Goal: Task Accomplishment & Management: Manage account settings

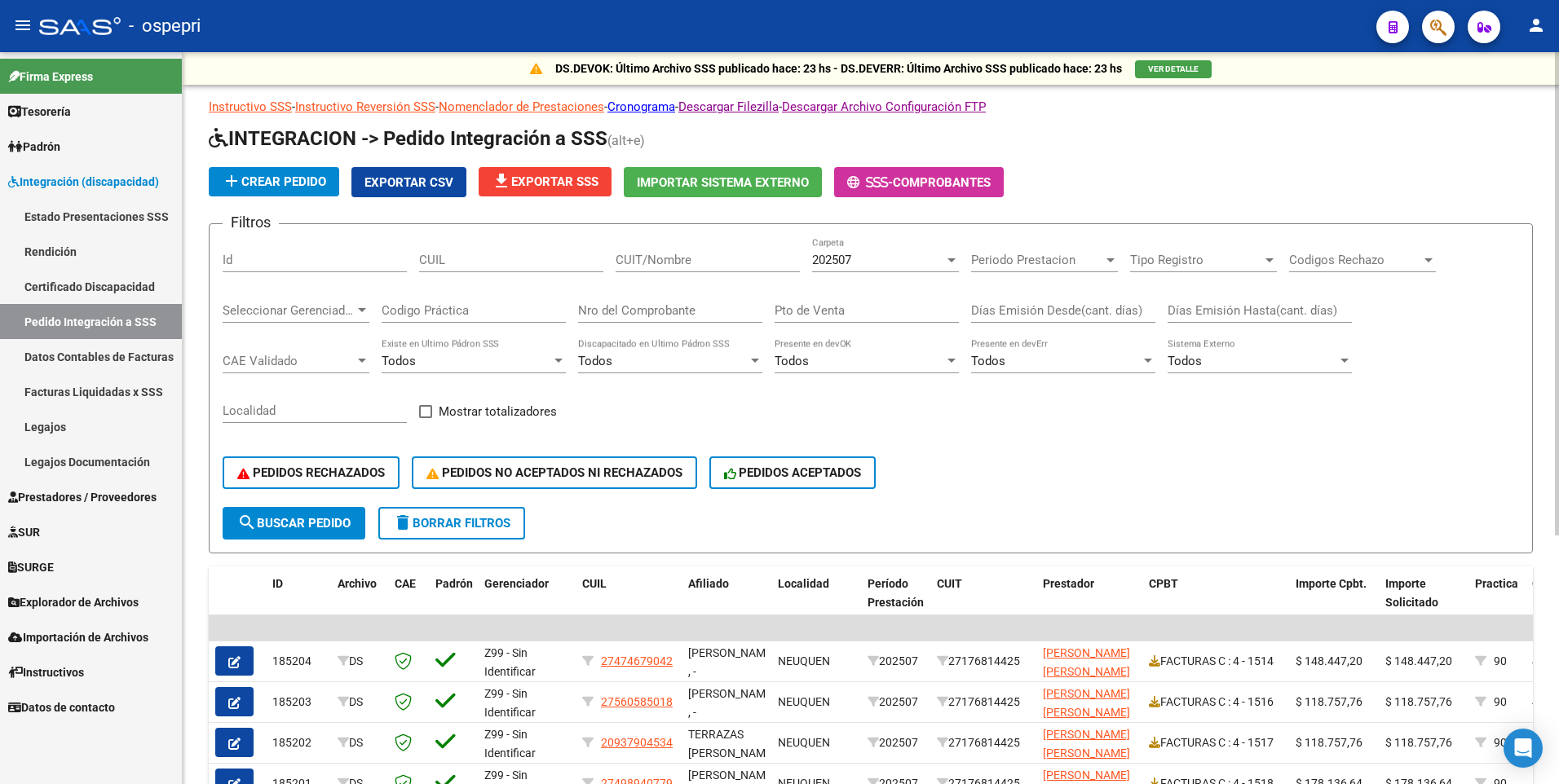
click at [731, 262] on input "CUIT/Nombre" at bounding box center [707, 260] width 184 height 15
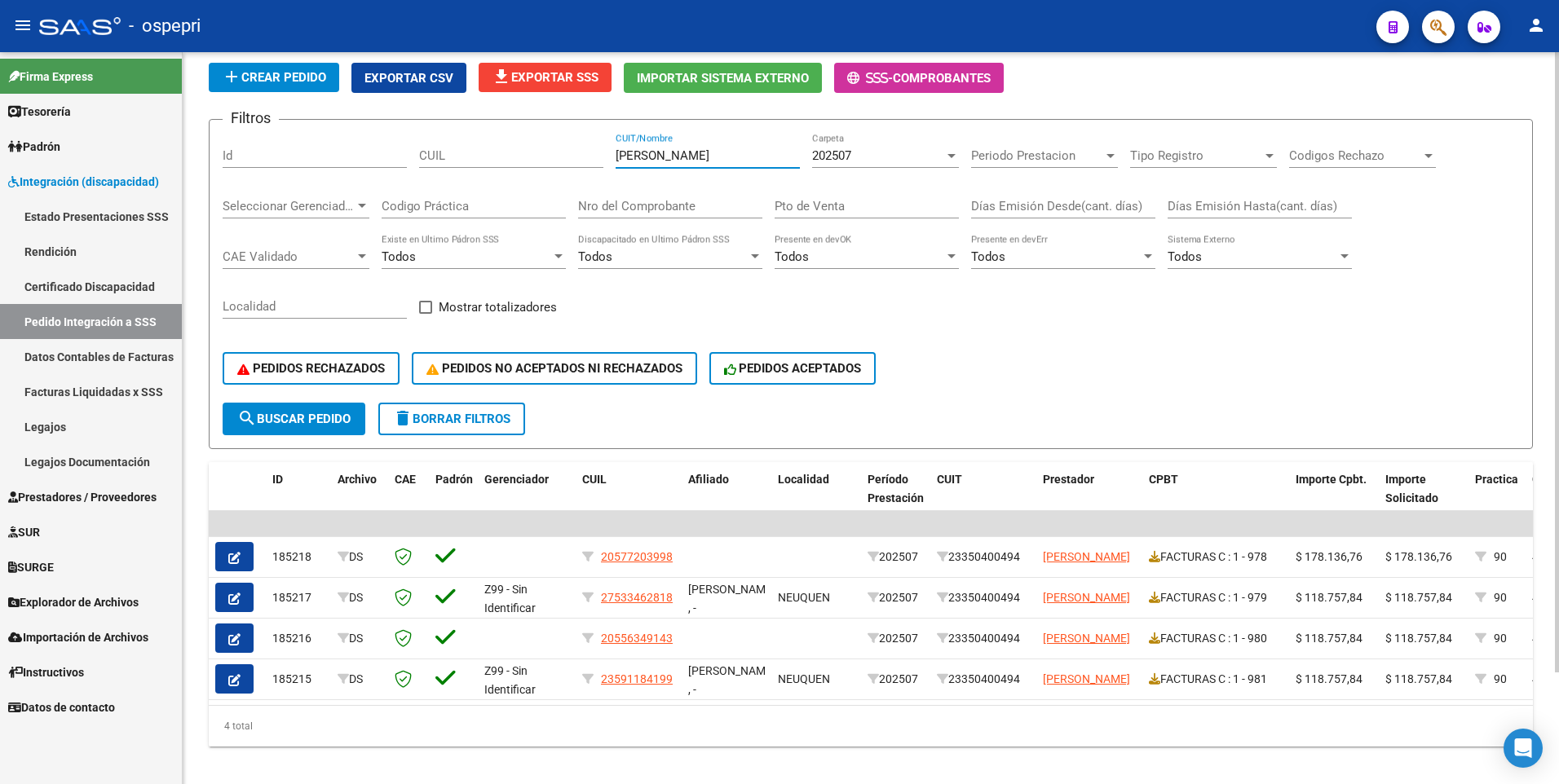
scroll to position [131, 0]
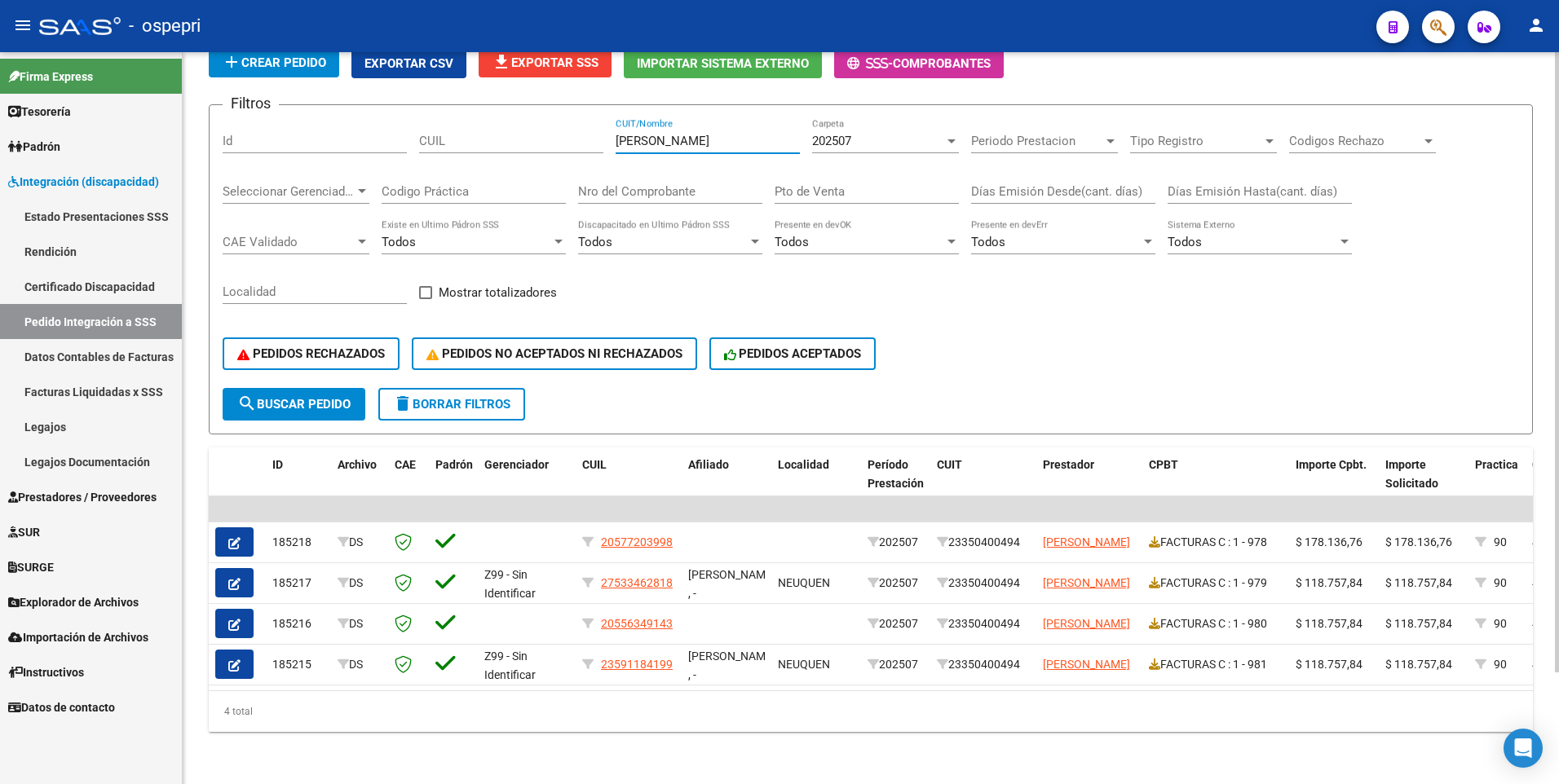
drag, startPoint x: 656, startPoint y: 129, endPoint x: 570, endPoint y: 129, distance: 86.0
click at [570, 129] on div "Filtros Id CUIL abelli CUIT/Nombre 202507 Carpeta Periodo Prestacion Periodo Pr…" at bounding box center [871, 253] width 1297 height 270
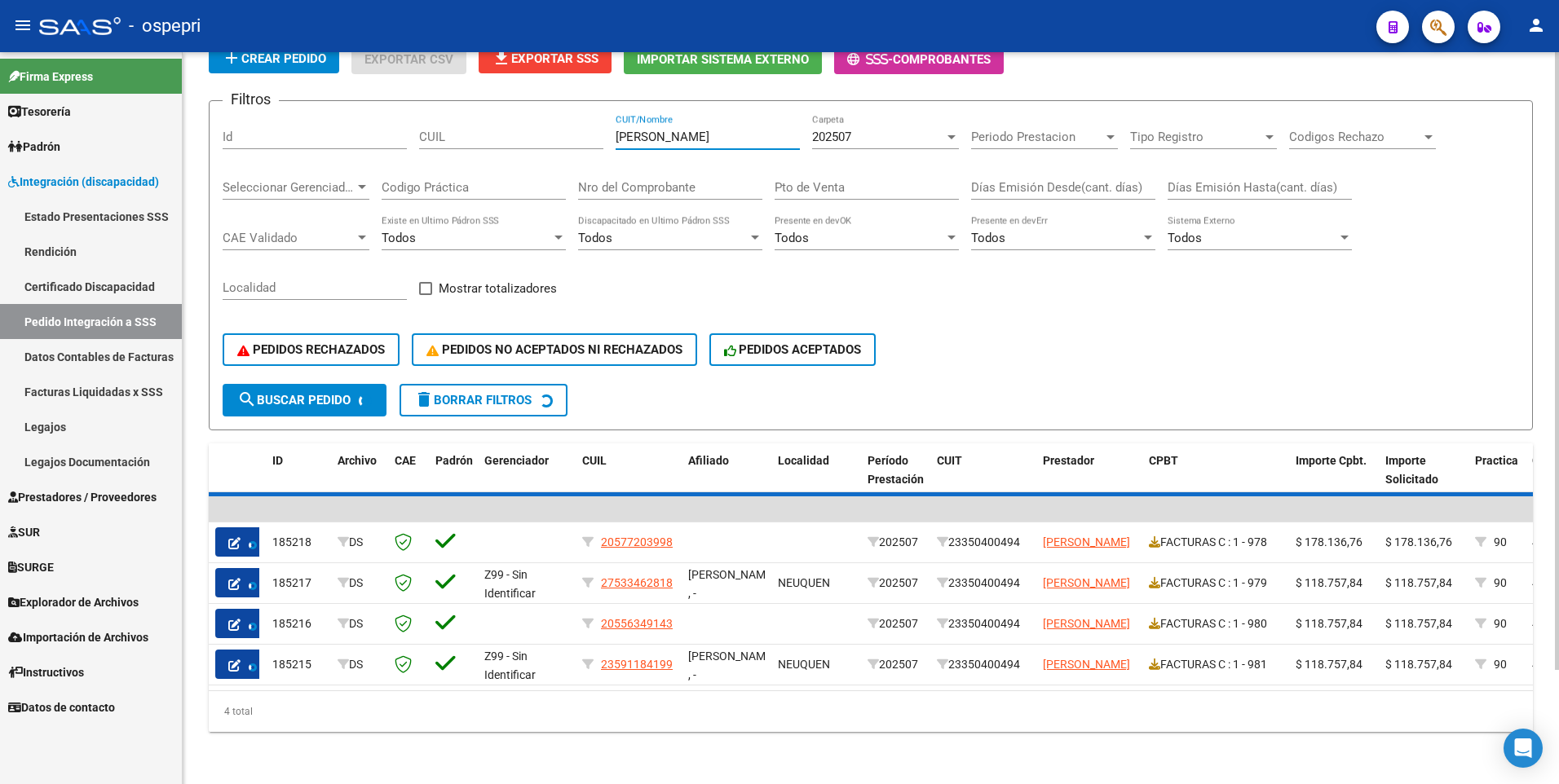
scroll to position [50, 0]
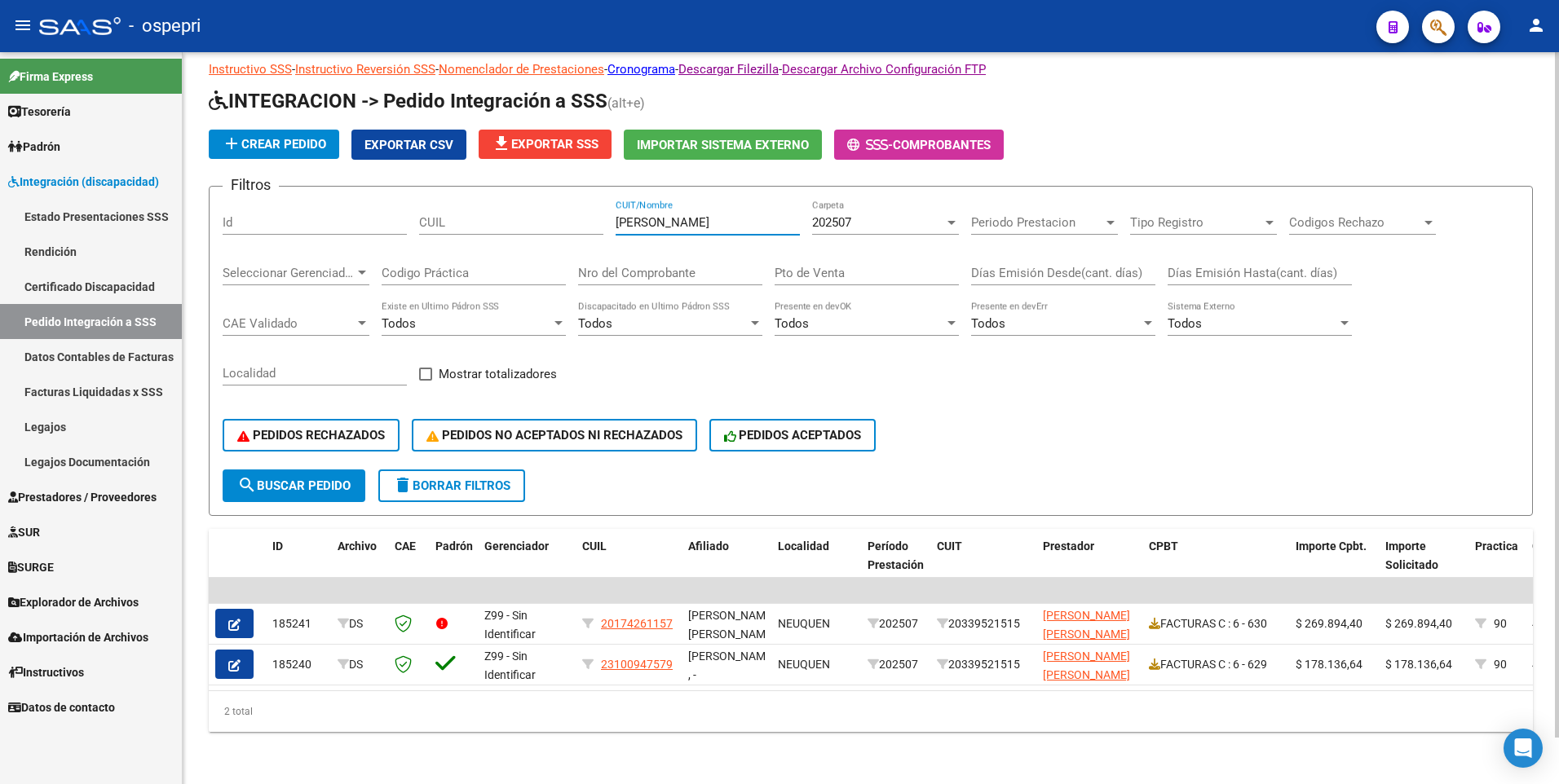
type input "atienza"
click at [680, 413] on div "2 total" at bounding box center [871, 711] width 1324 height 41
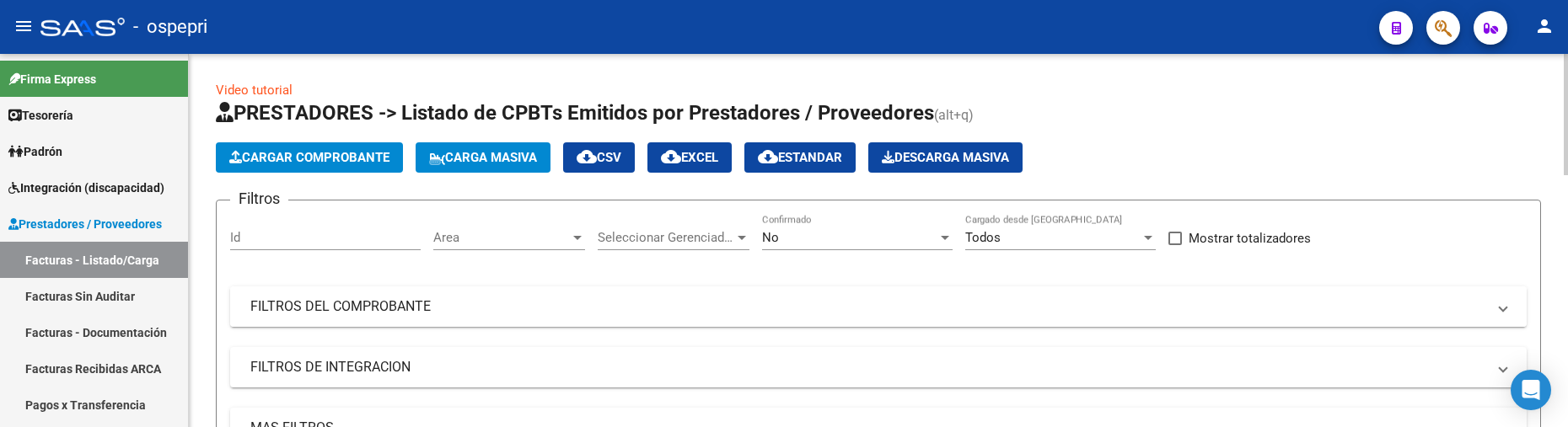
click at [948, 303] on mat-panel-title "FILTROS DEL COMPROBANTE" at bounding box center [868, 307] width 1236 height 18
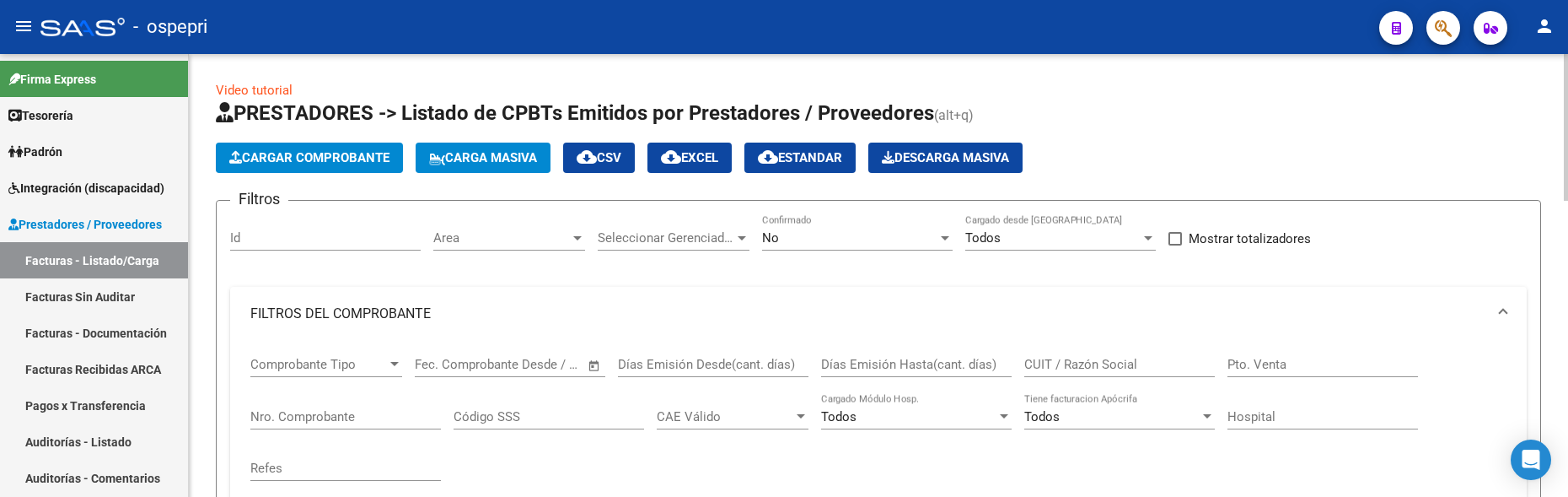
click at [1066, 367] on input "CUIT / Razón Social" at bounding box center [1118, 364] width 190 height 16
click at [1087, 364] on input "CUIT / Razón Social" at bounding box center [1118, 364] width 190 height 16
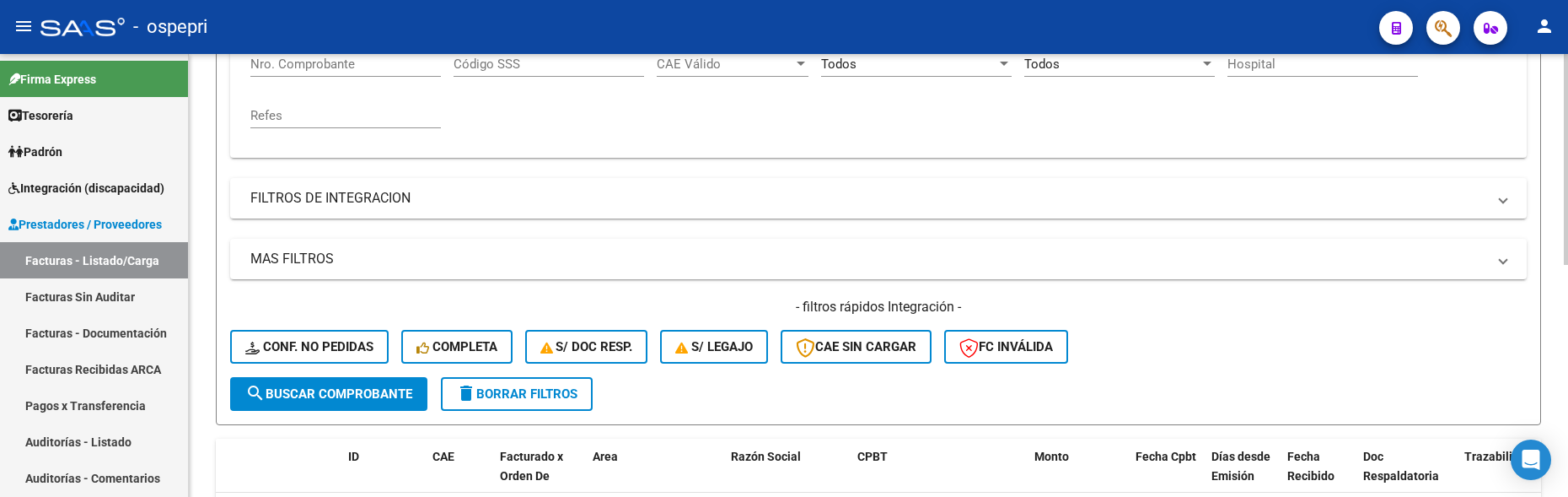
scroll to position [150, 0]
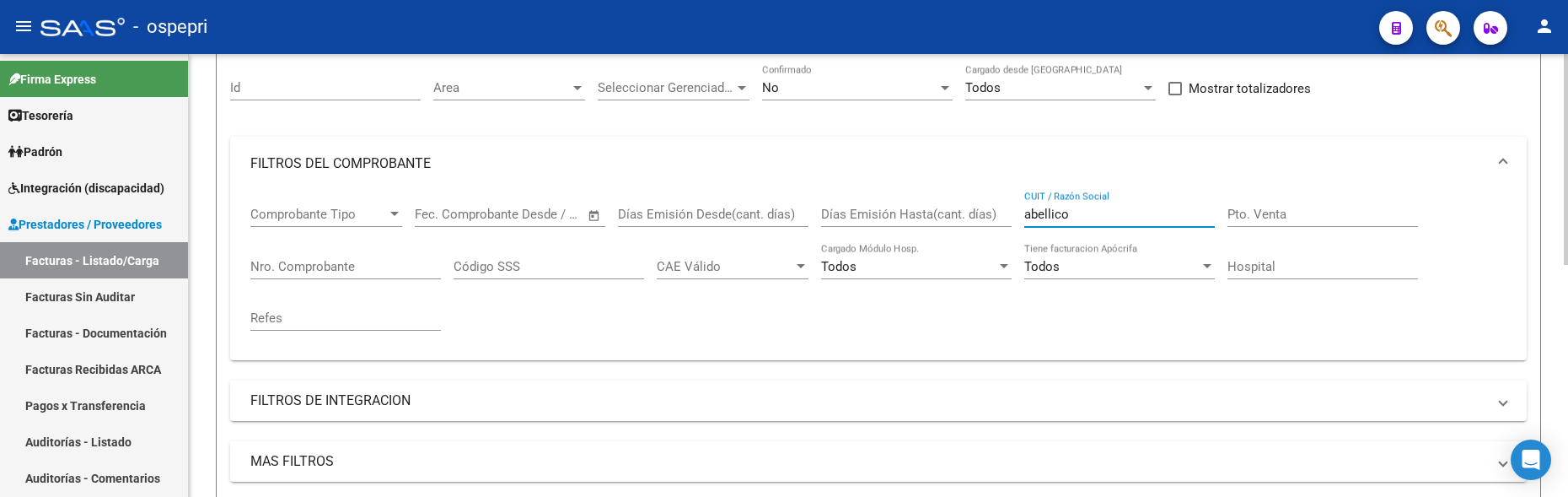
click at [1083, 212] on input "abellico" at bounding box center [1118, 214] width 190 height 16
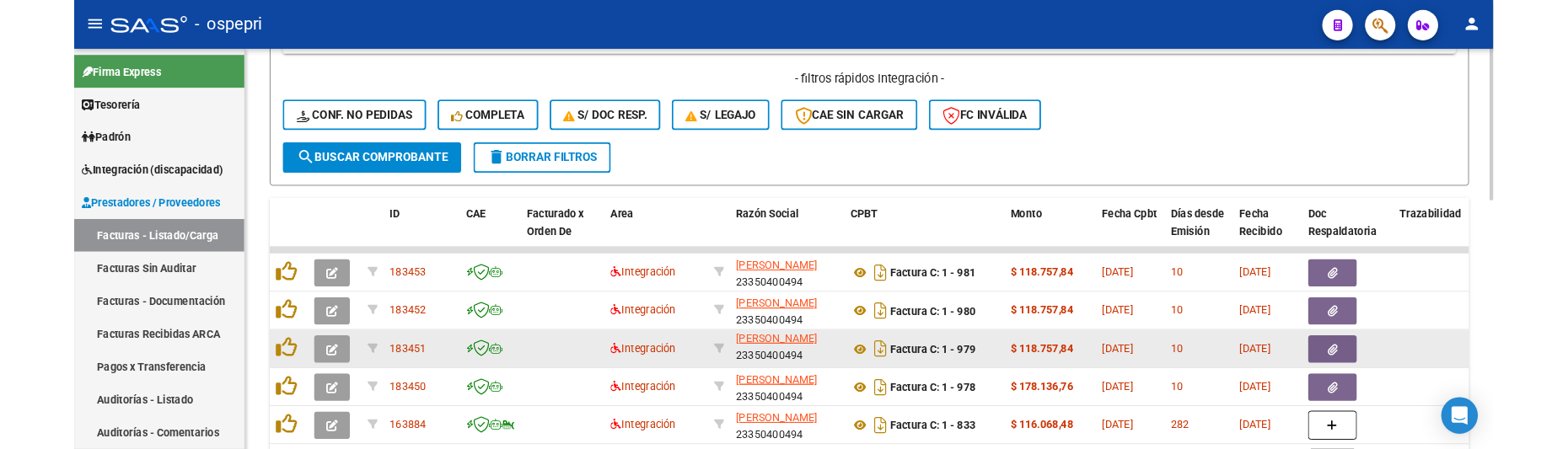
scroll to position [22, 0]
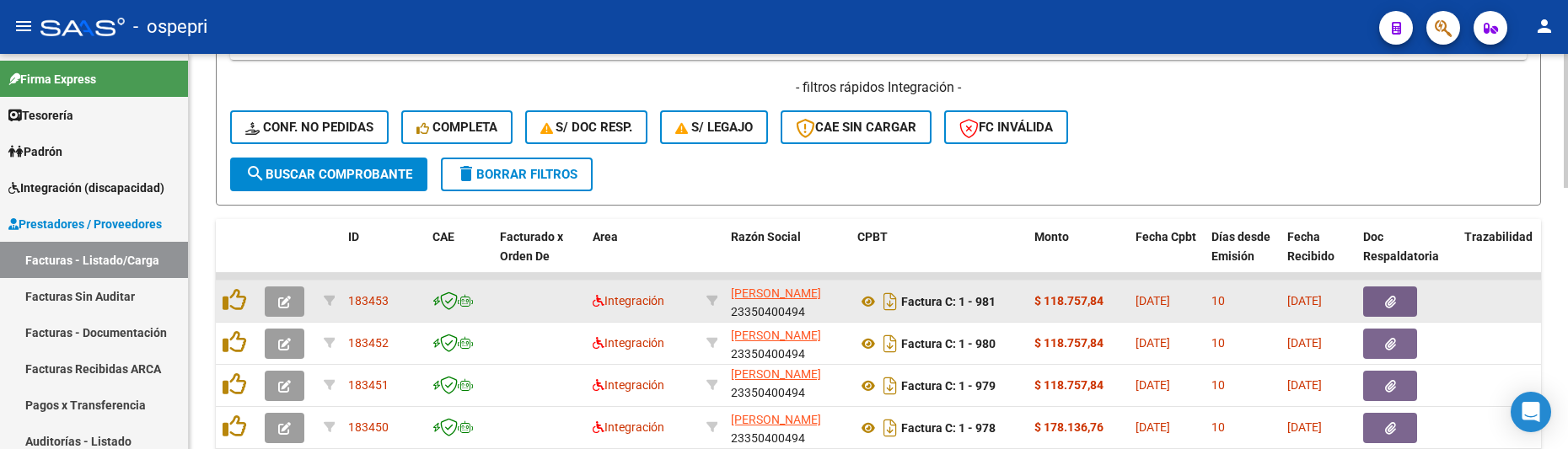
type input "abelli"
click at [280, 297] on icon "button" at bounding box center [285, 302] width 13 height 13
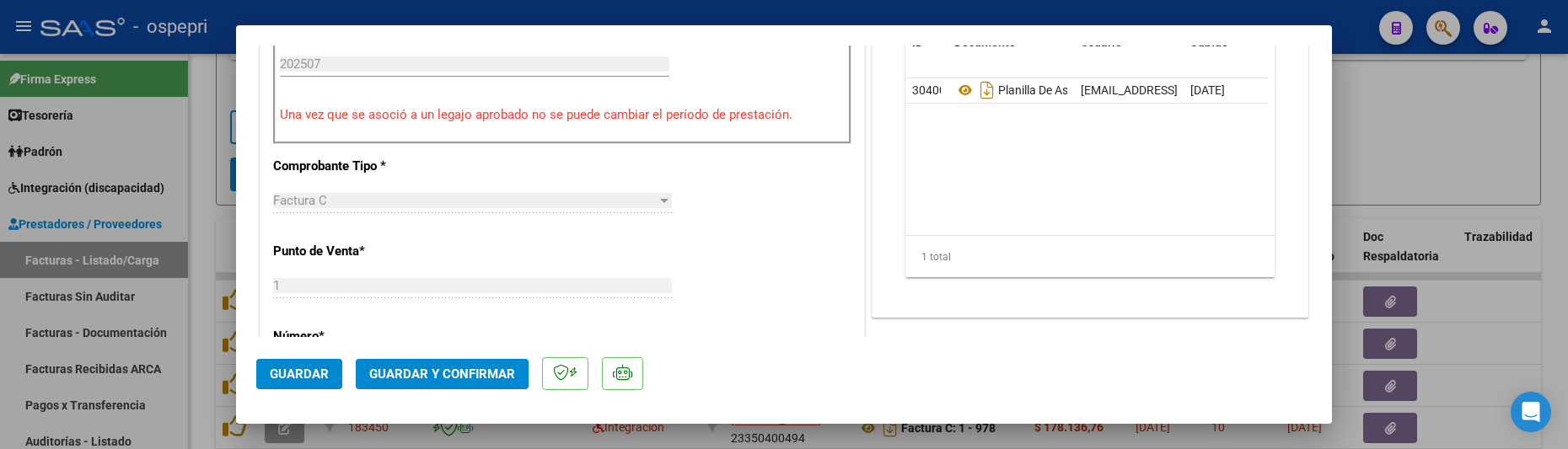
scroll to position [674, 0]
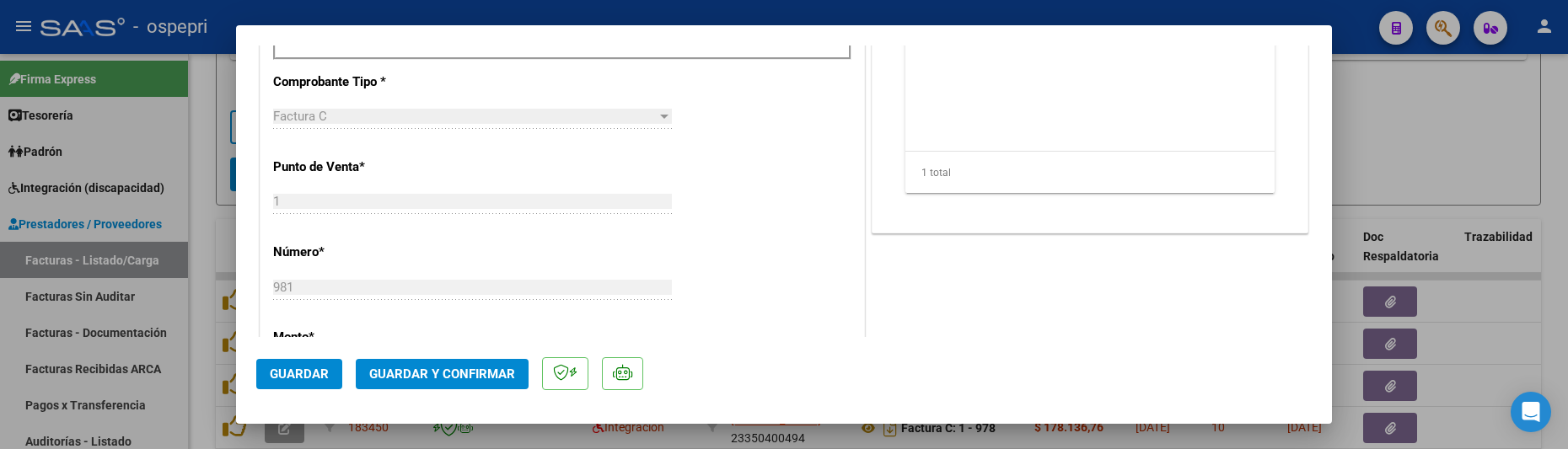
click at [1368, 127] on div at bounding box center [784, 224] width 1568 height 449
type input "$ 0,00"
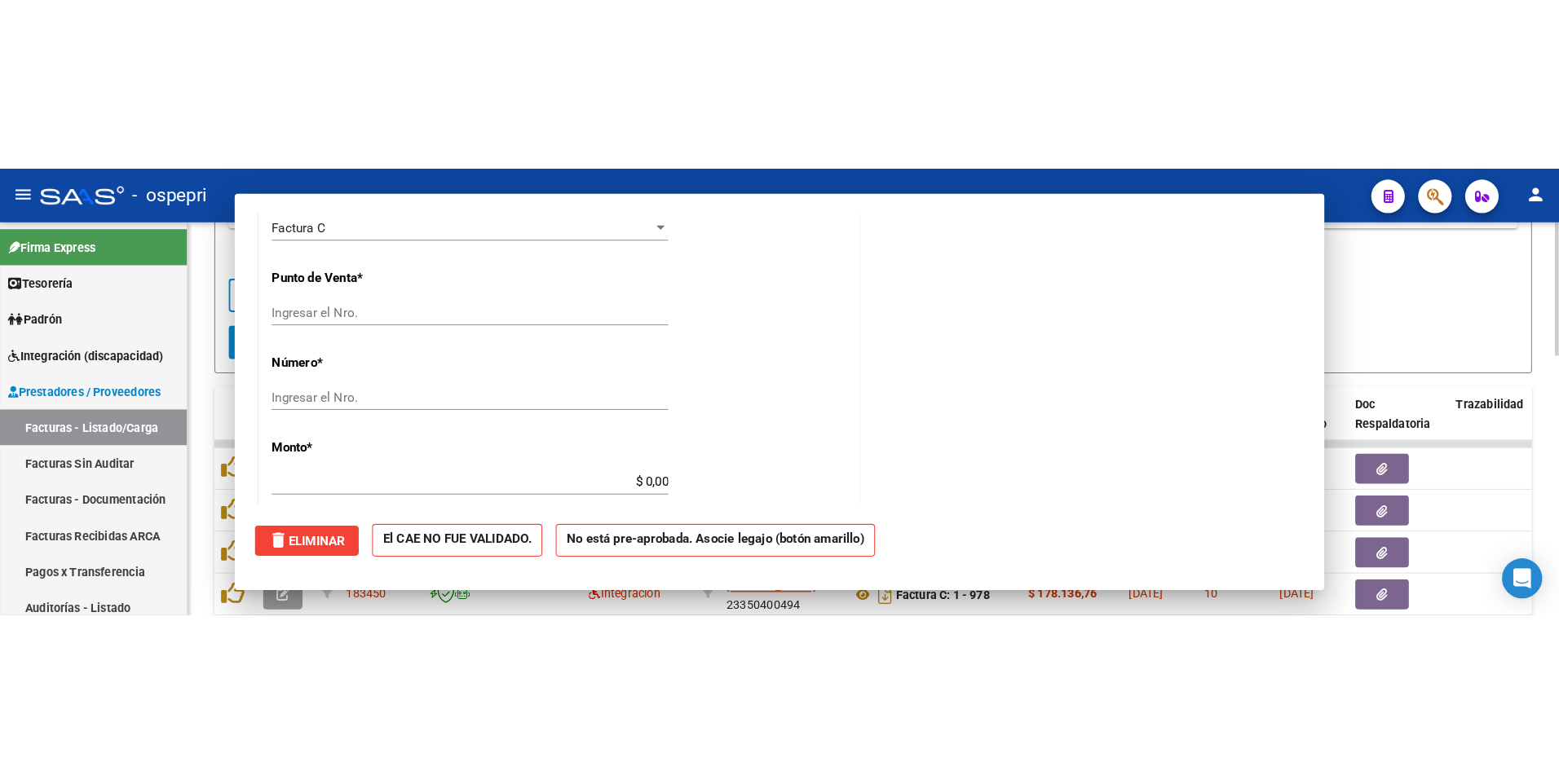
scroll to position [0, 0]
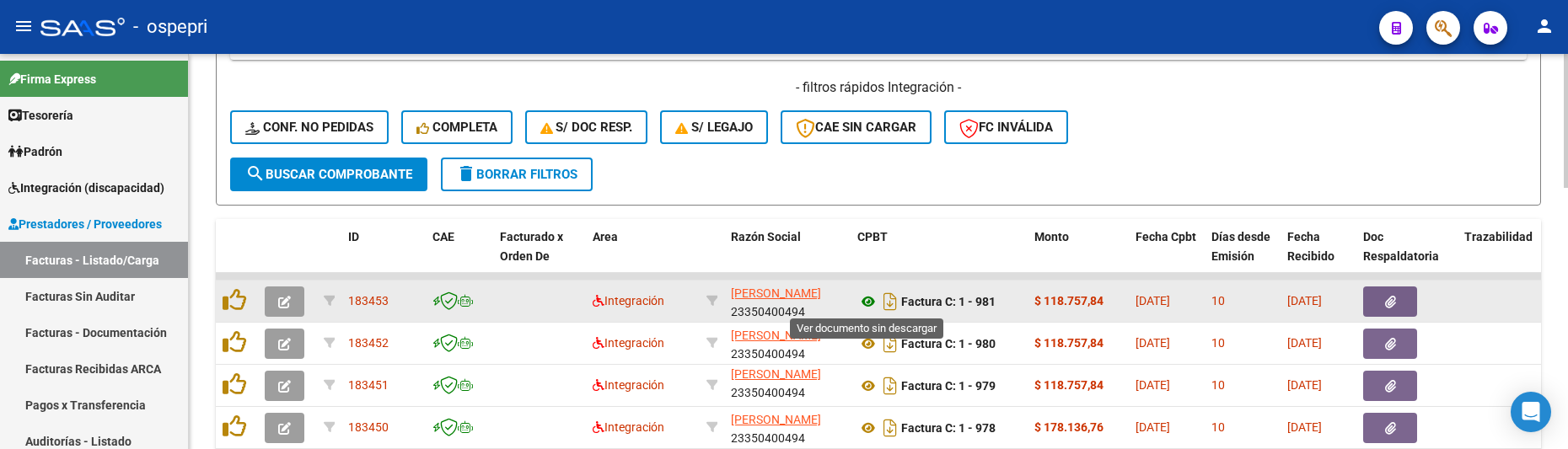
click at [863, 304] on icon at bounding box center [868, 302] width 22 height 20
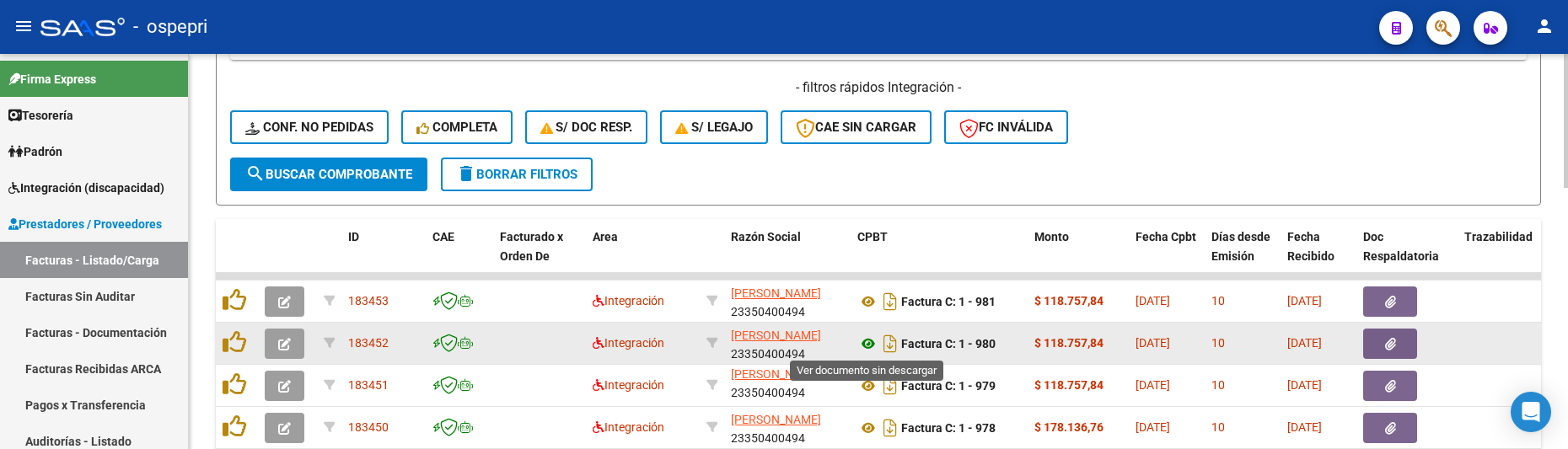
click at [866, 343] on icon at bounding box center [868, 344] width 22 height 20
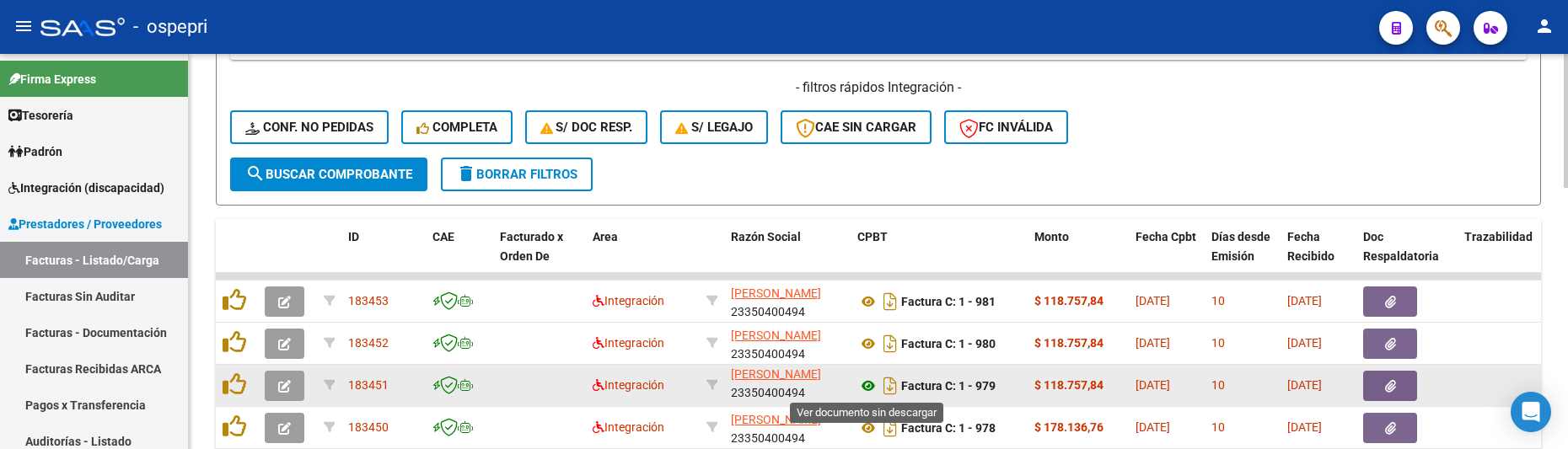
click at [867, 392] on icon at bounding box center [868, 386] width 22 height 20
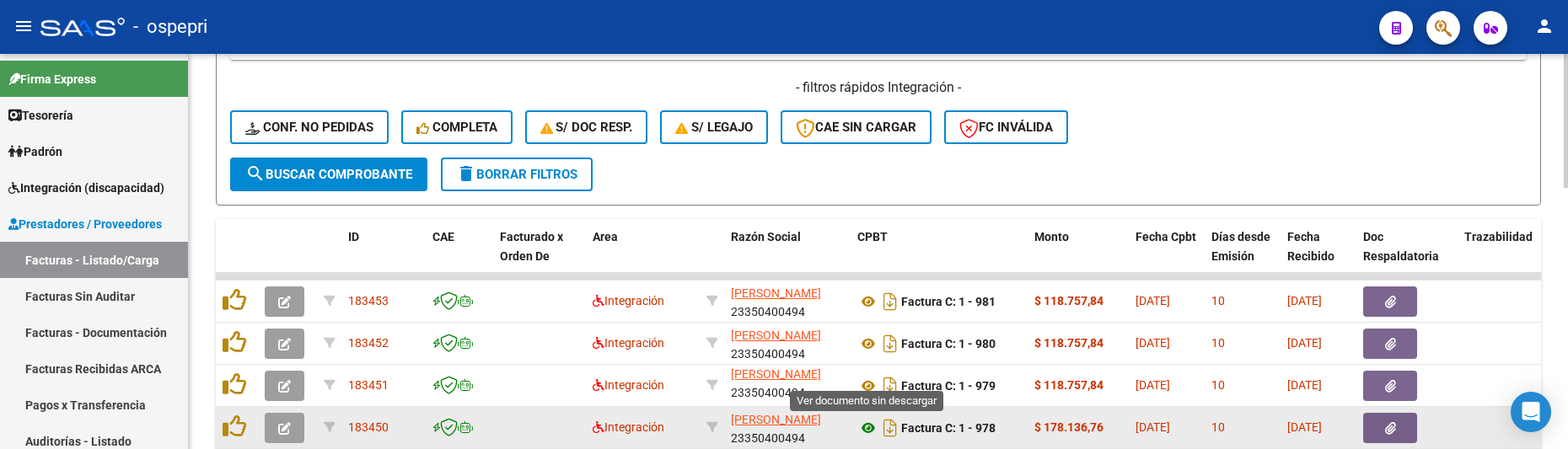
click at [868, 427] on icon at bounding box center [868, 428] width 22 height 20
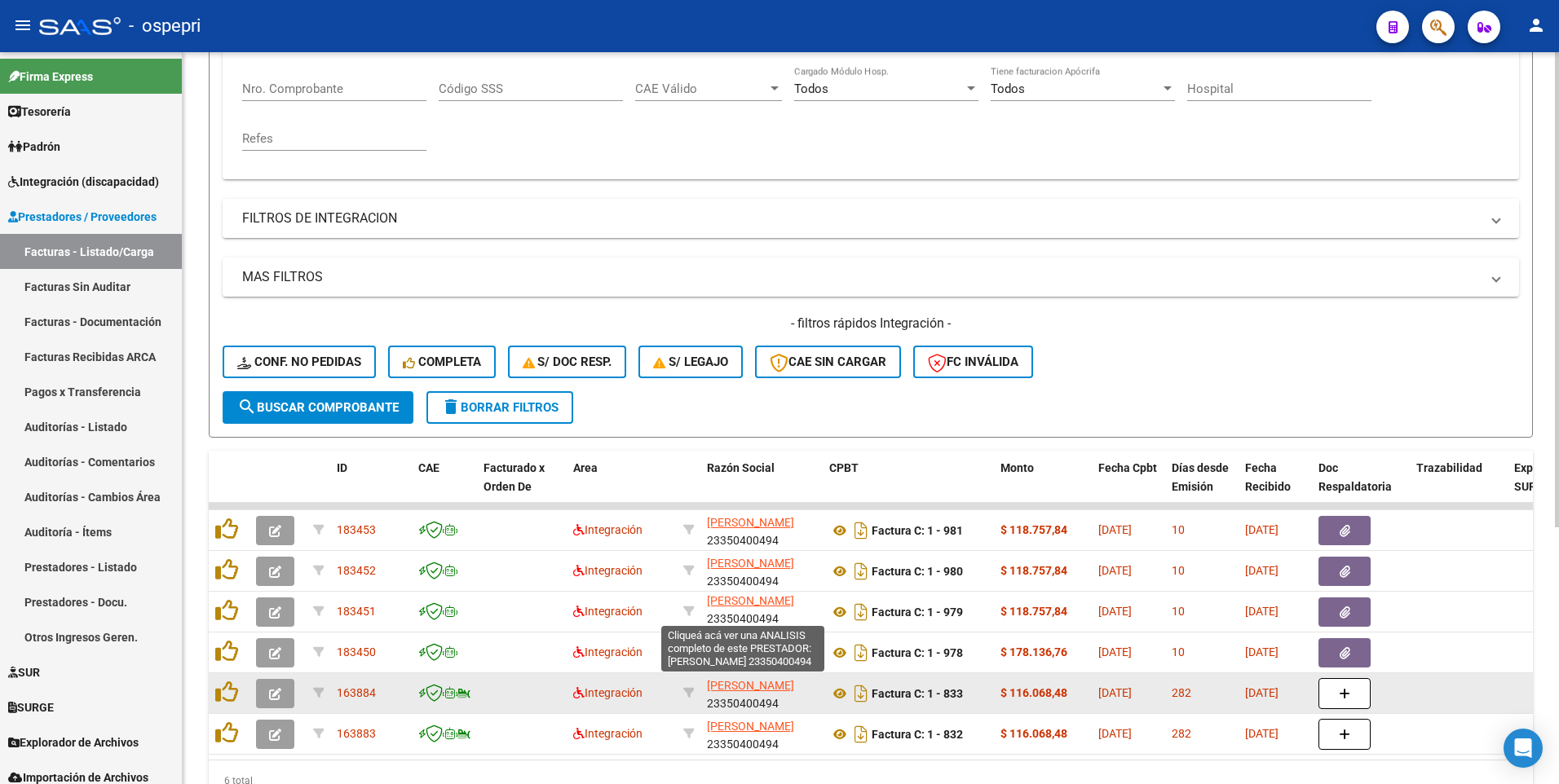
scroll to position [233, 0]
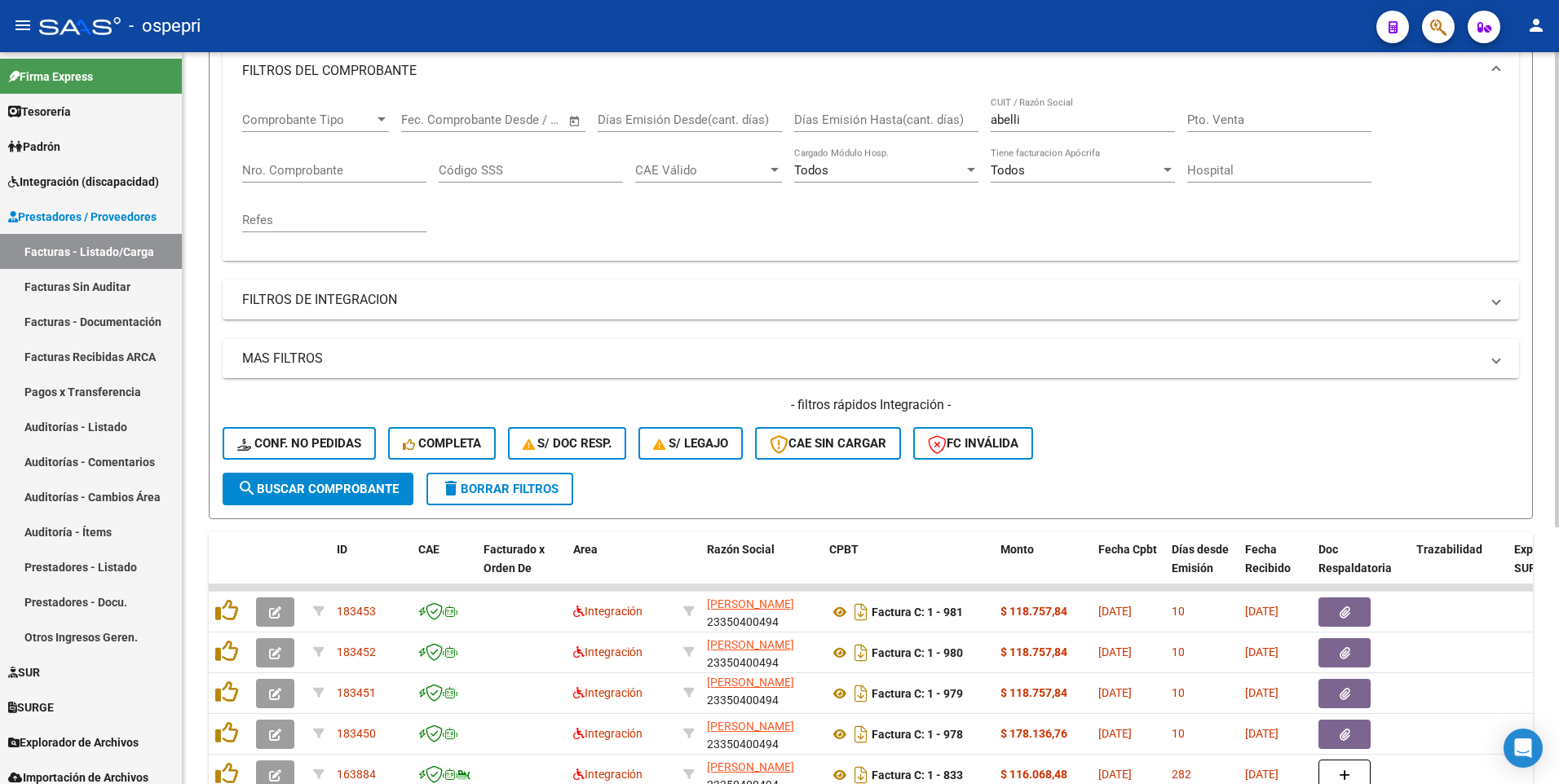
click at [358, 359] on mat-panel-title "MAS FILTROS" at bounding box center [862, 359] width 1238 height 18
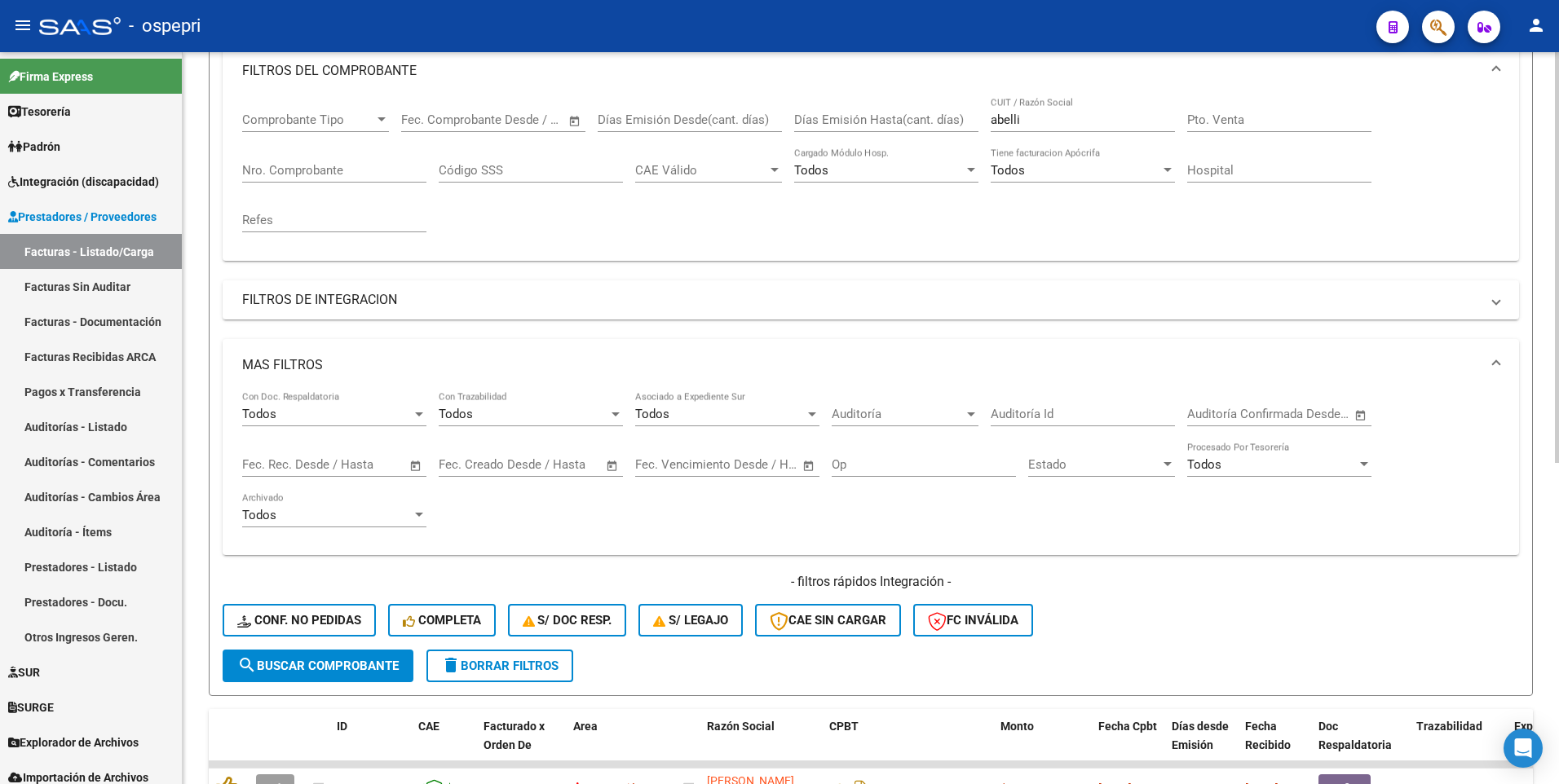
click at [416, 413] on span "Open calendar" at bounding box center [416, 465] width 39 height 39
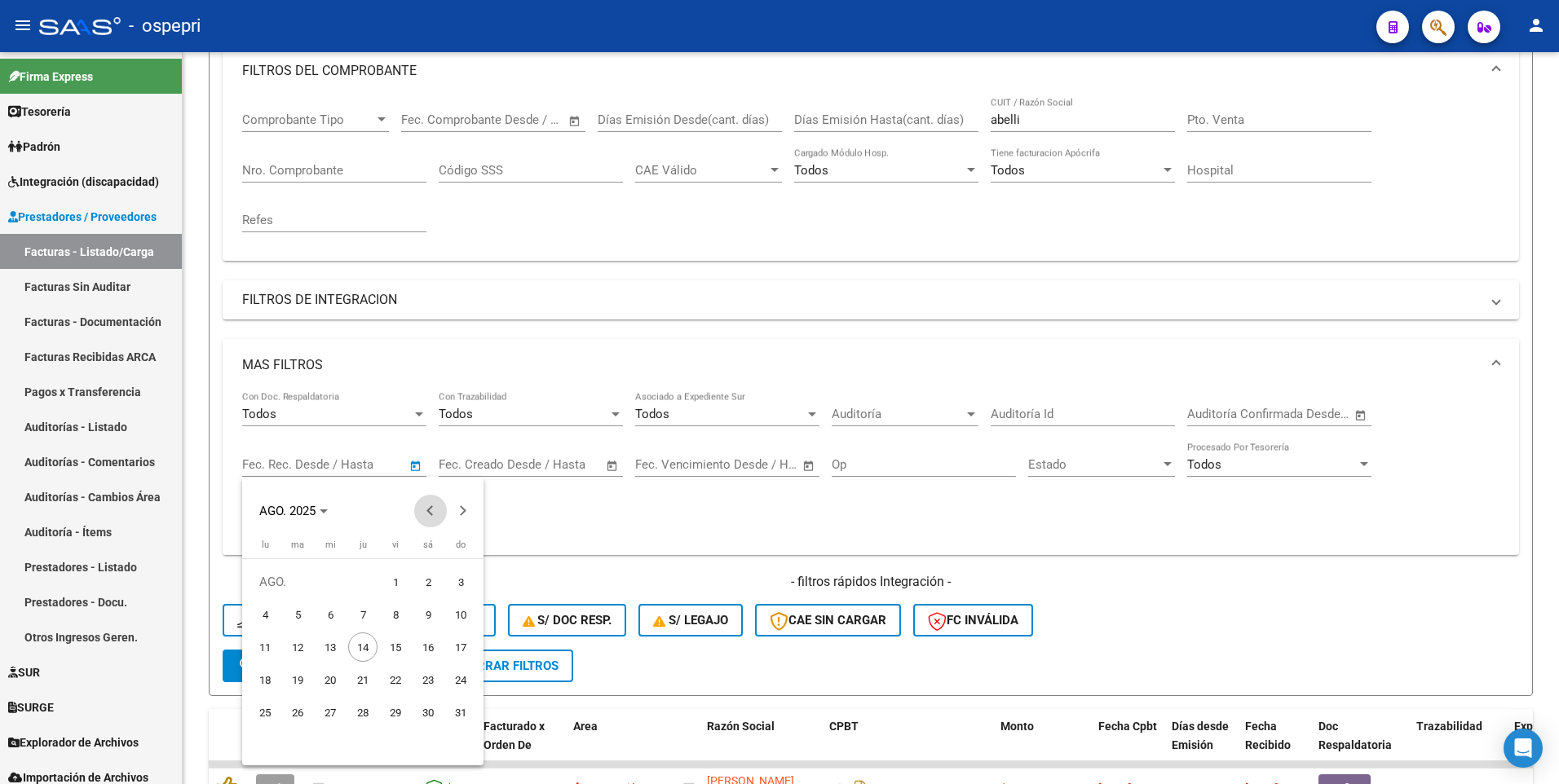
click at [428, 413] on span "Previous month" at bounding box center [430, 511] width 33 height 33
click at [294, 413] on span "1" at bounding box center [298, 614] width 29 height 29
type input "1/7/2025"
click at [463, 413] on button "Next month" at bounding box center [463, 511] width 33 height 33
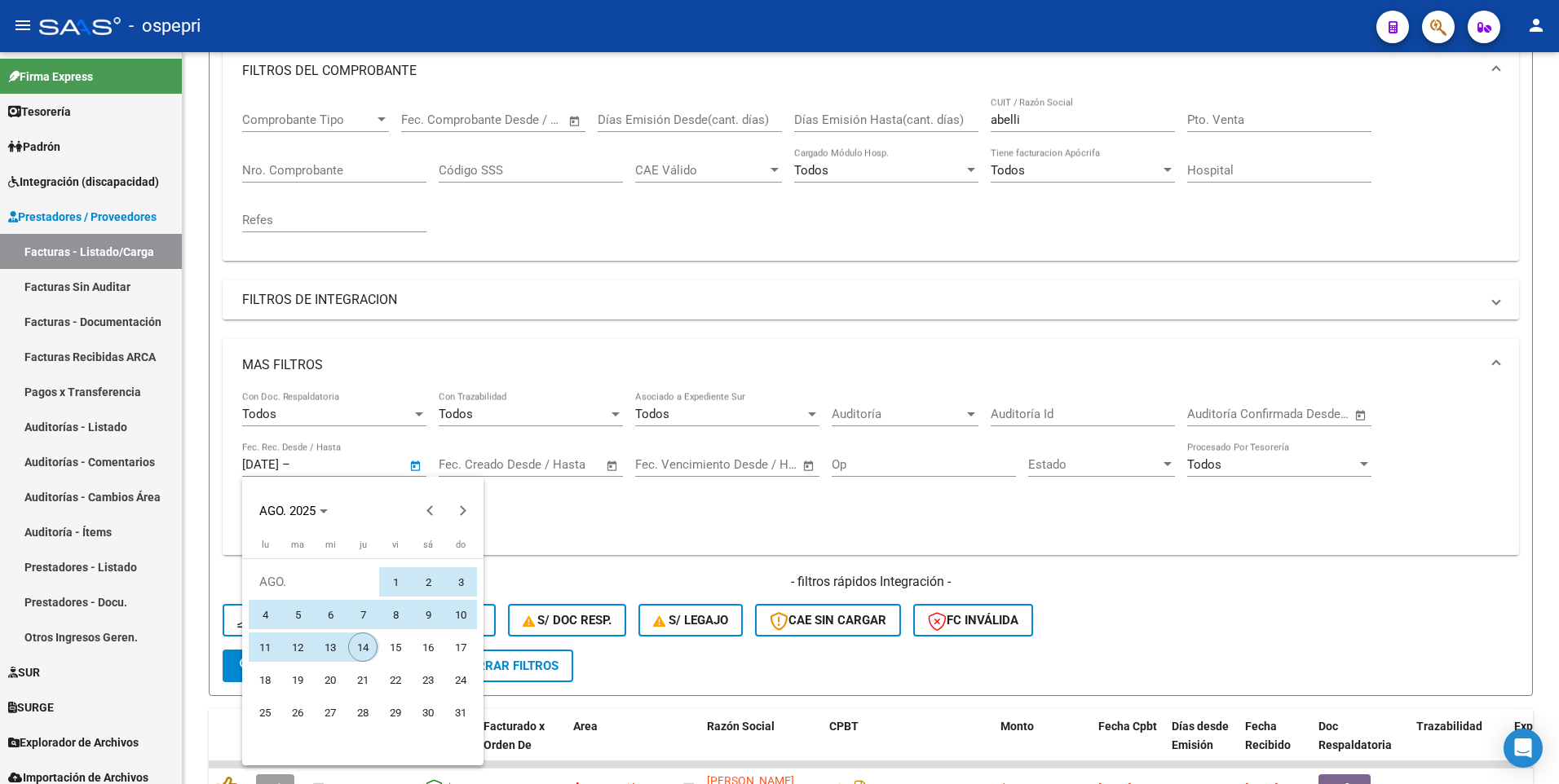
click at [366, 413] on span "14" at bounding box center [362, 646] width 29 height 29
type input "14/8/2025"
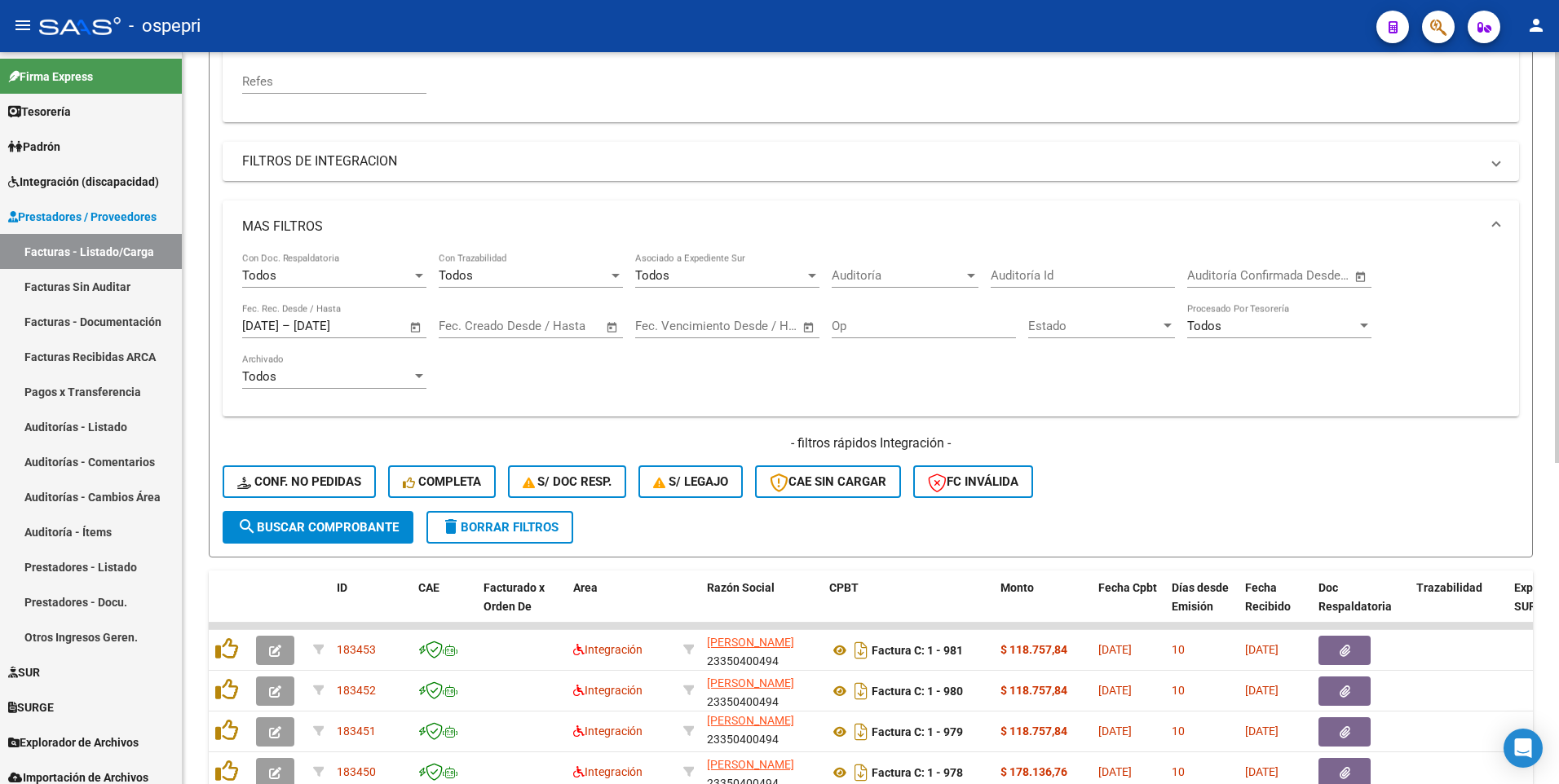
scroll to position [395, 0]
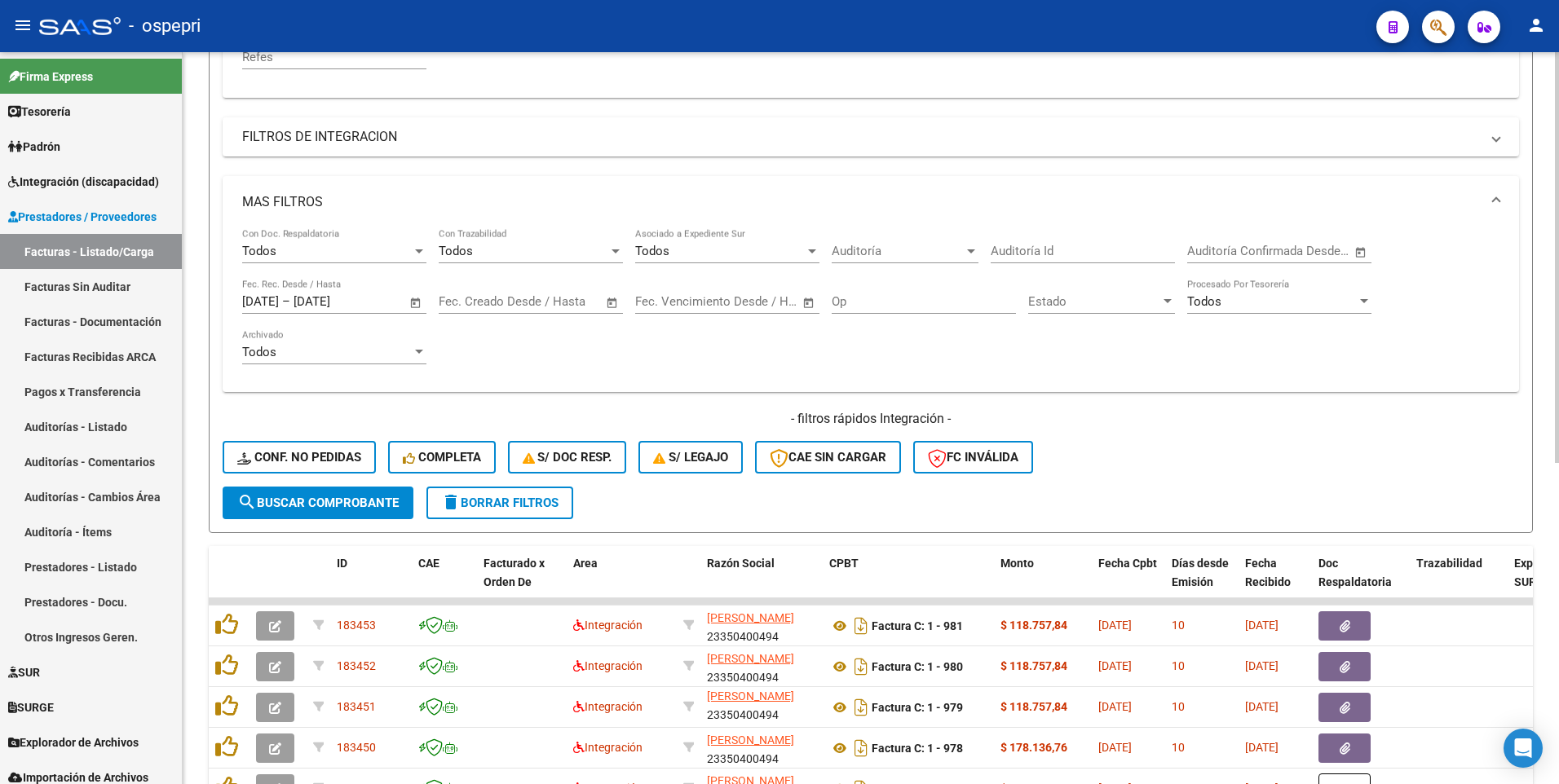
click at [353, 413] on span "search Buscar Comprobante" at bounding box center [318, 503] width 162 height 15
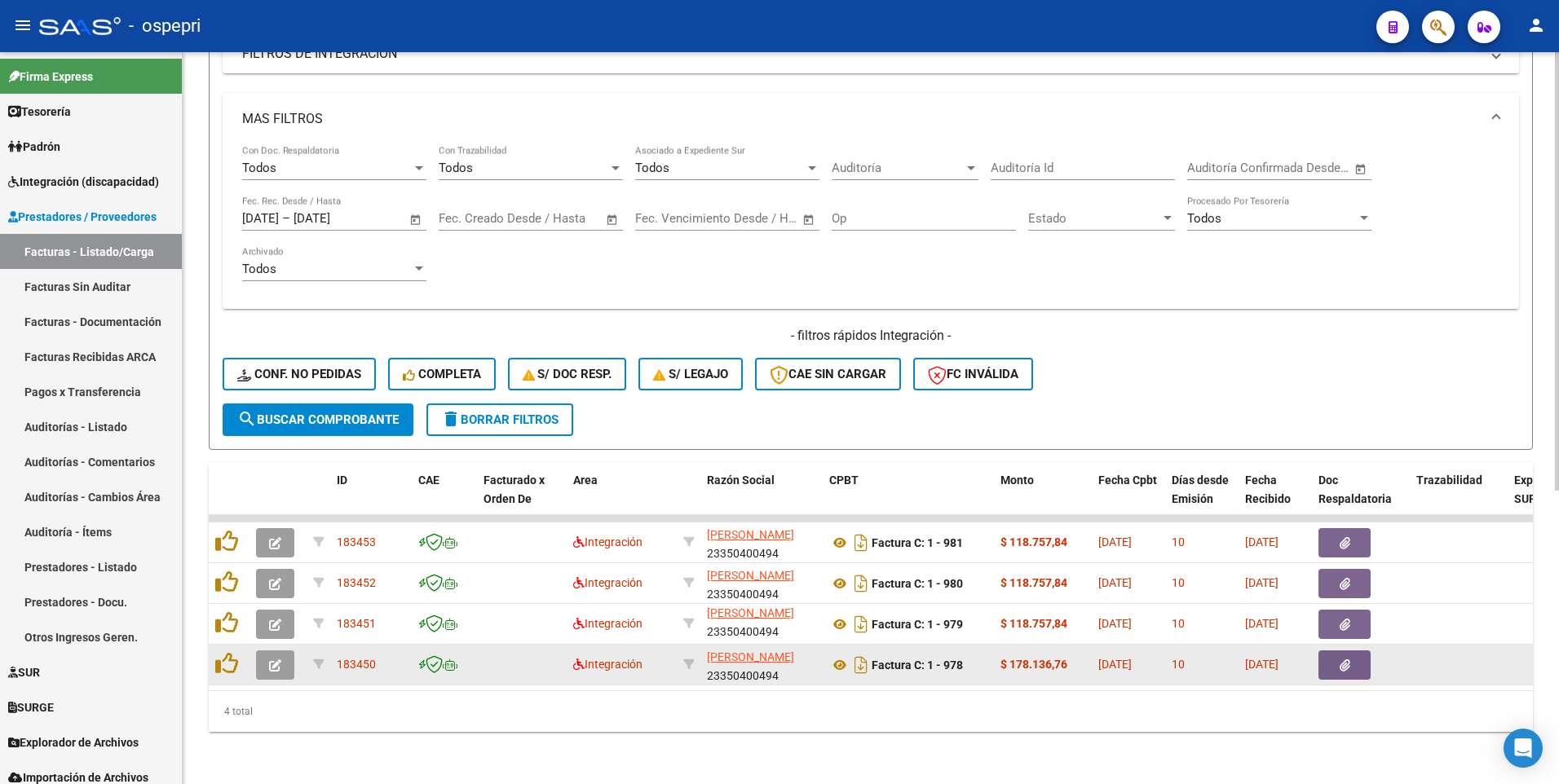
scroll to position [491, 0]
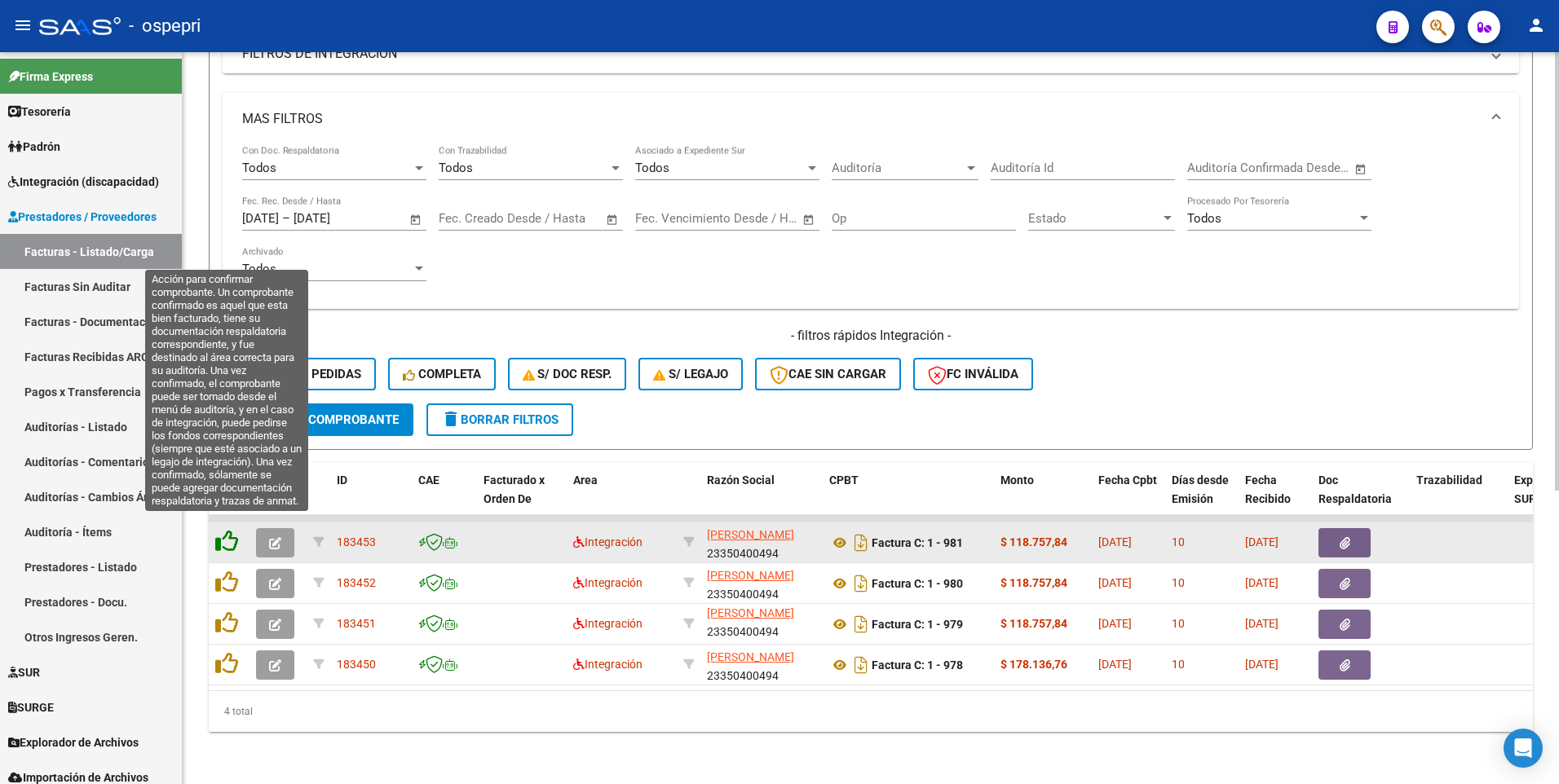
click at [219, 413] on icon at bounding box center [227, 542] width 23 height 23
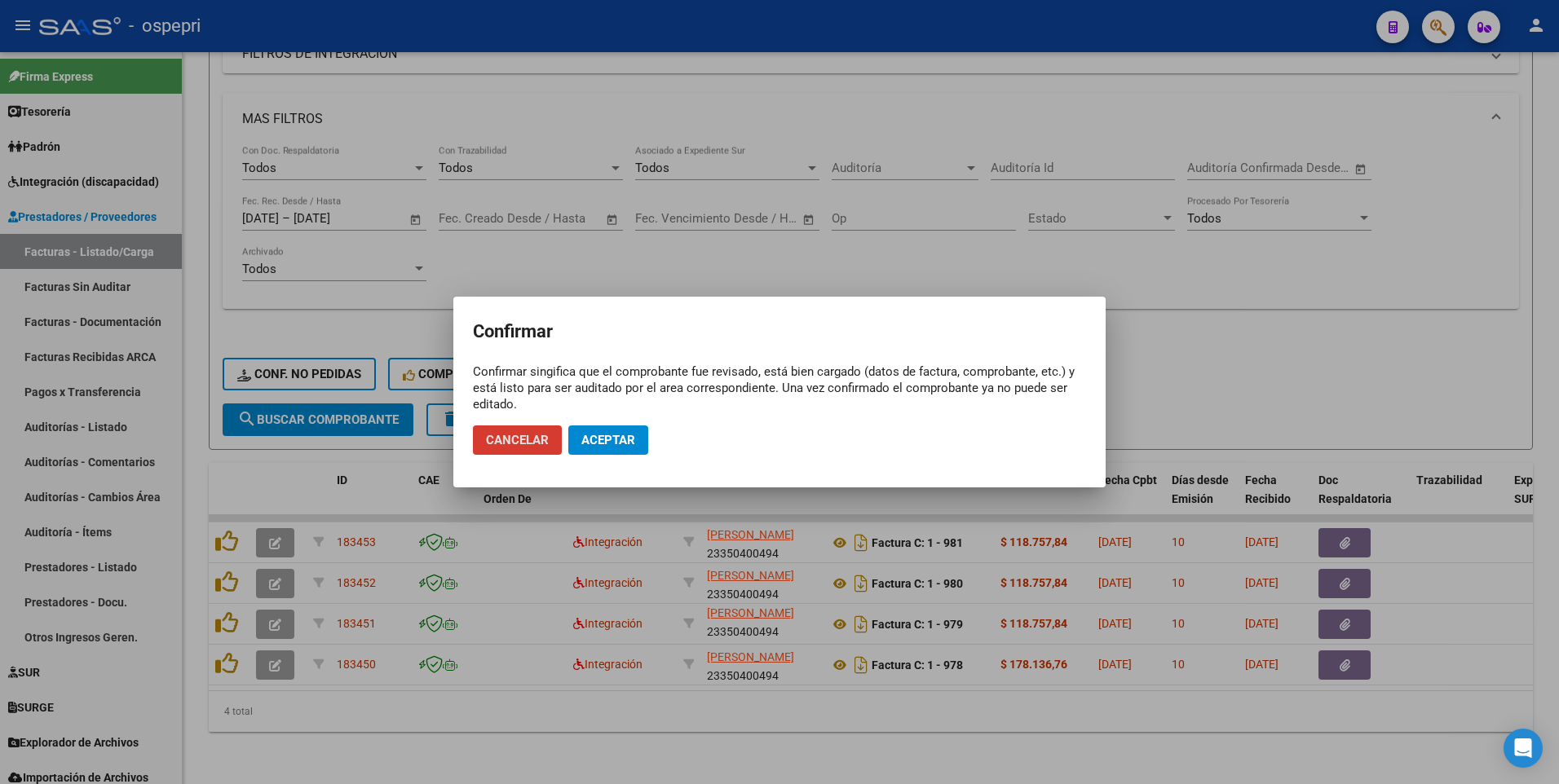
click at [588, 413] on button "Aceptar" at bounding box center [608, 440] width 80 height 29
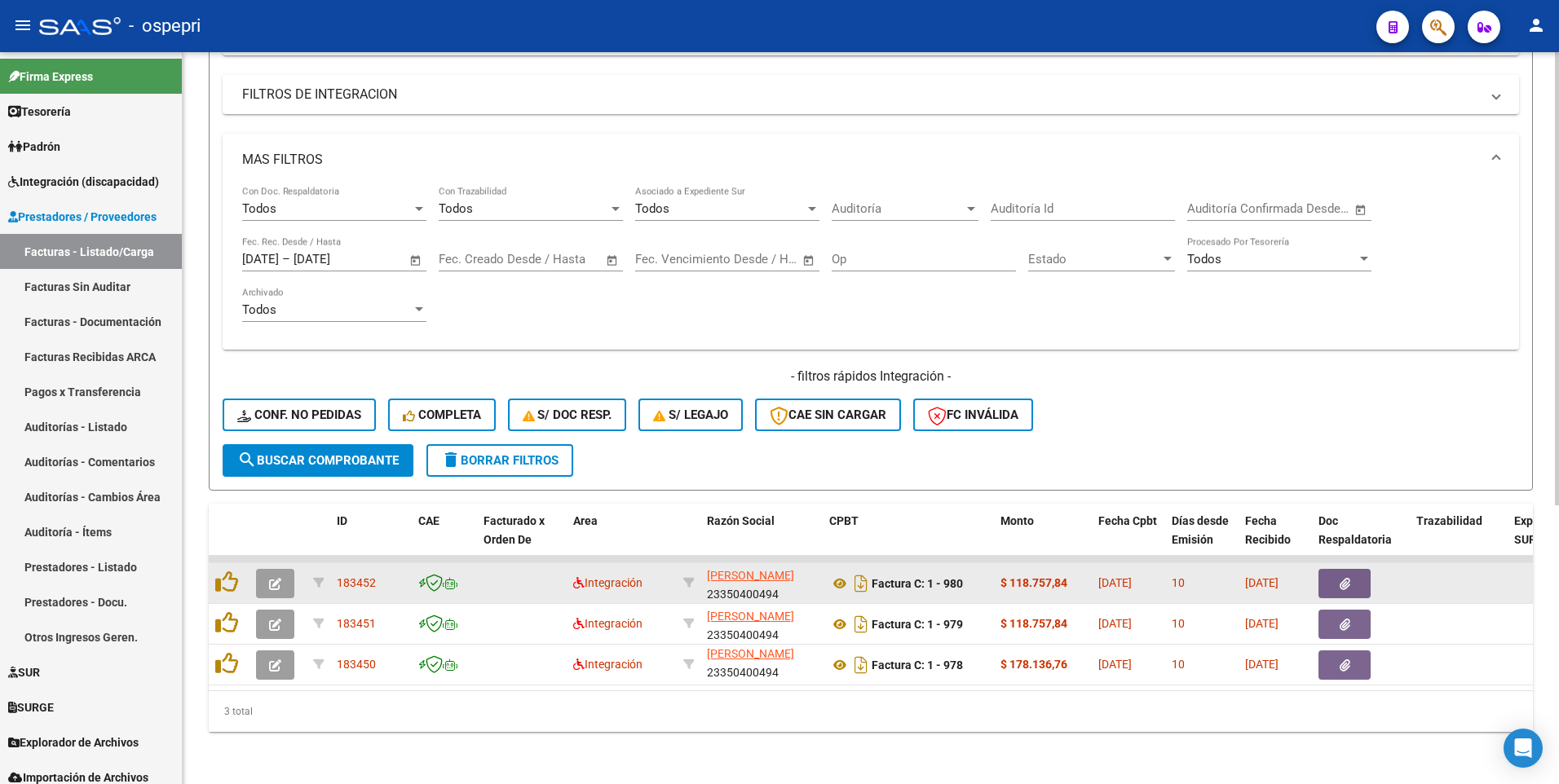
scroll to position [450, 0]
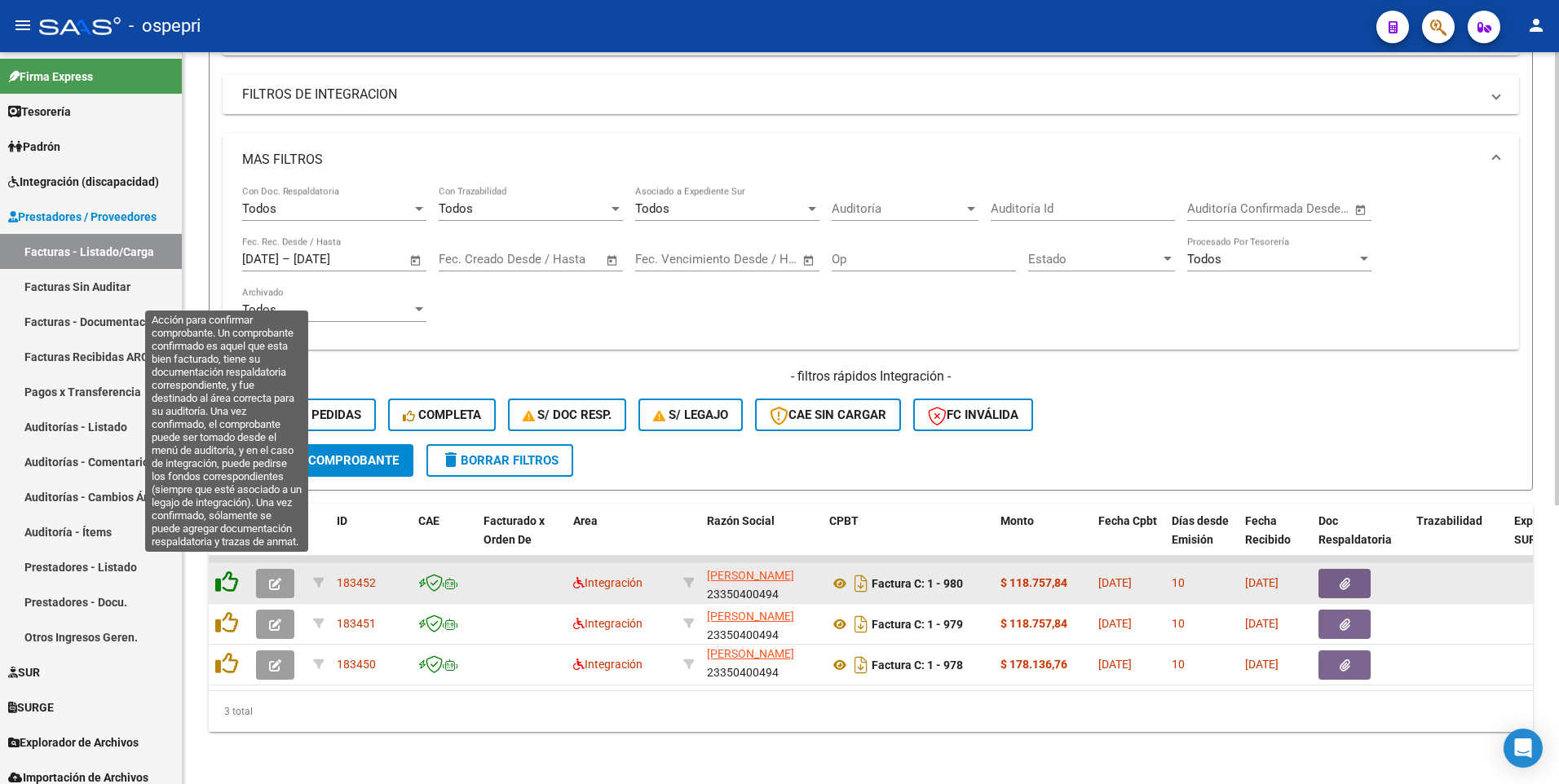
click at [227, 413] on icon at bounding box center [227, 582] width 23 height 23
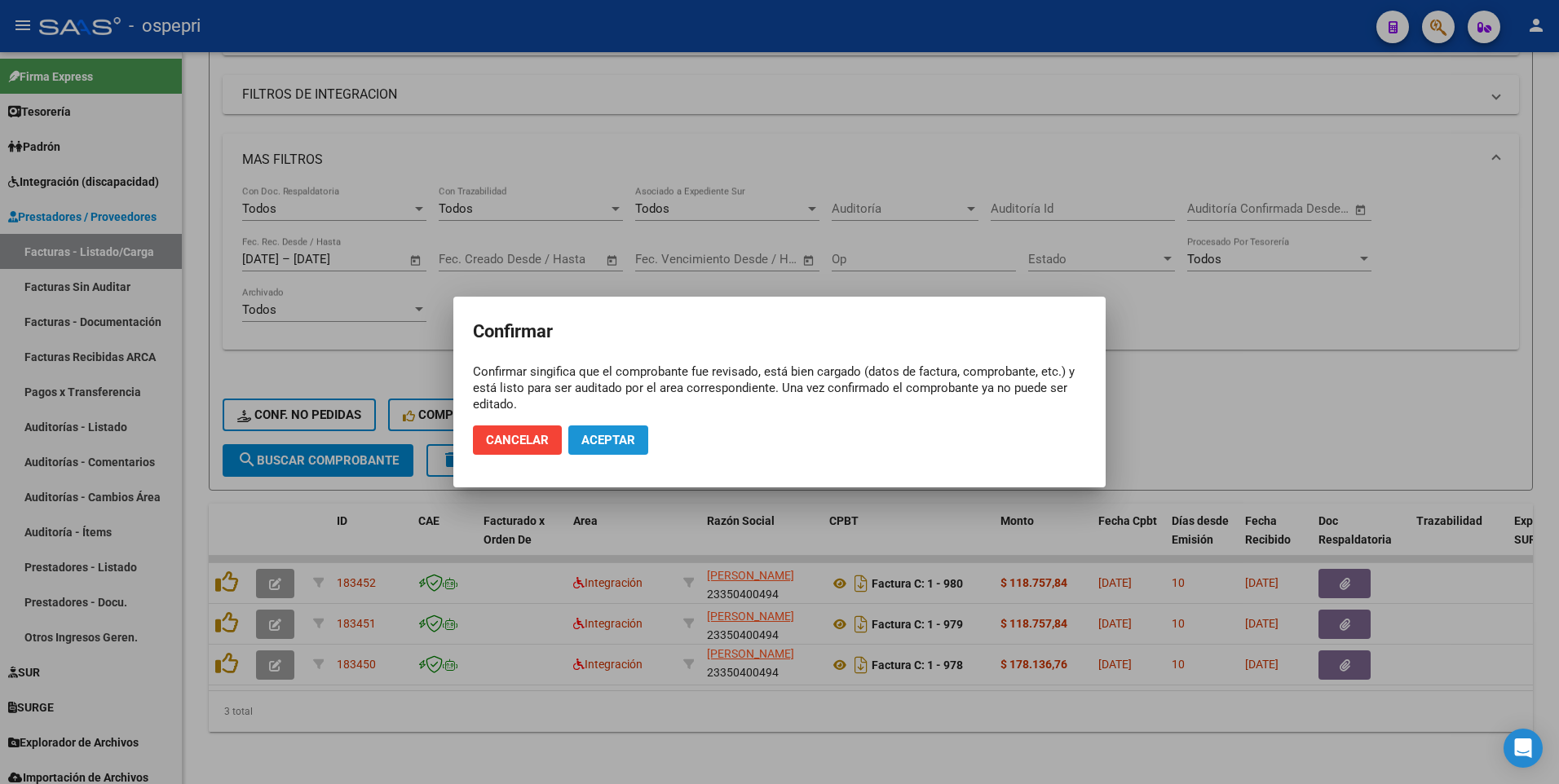
click at [589, 413] on span "Aceptar" at bounding box center [608, 440] width 54 height 15
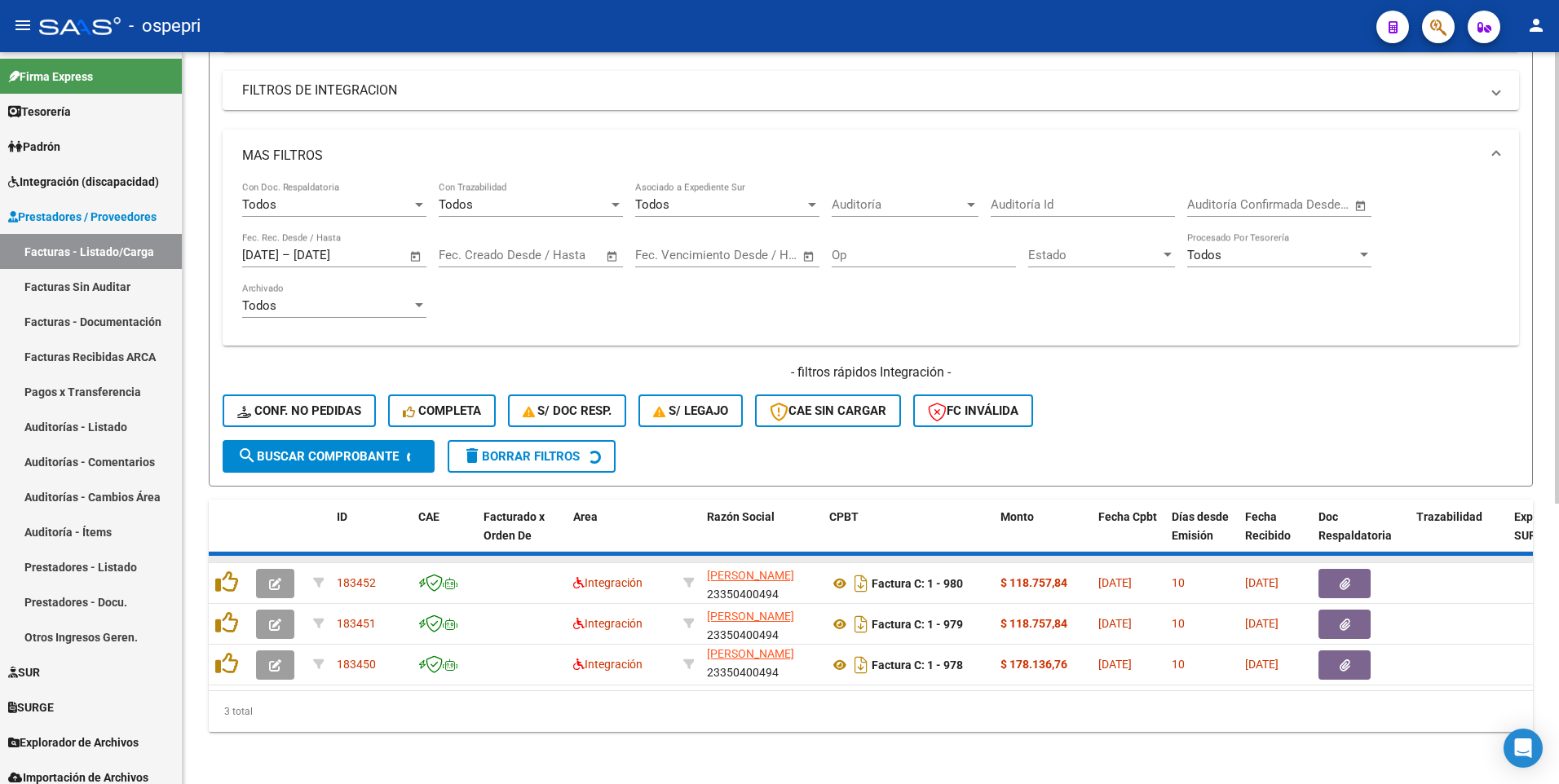
scroll to position [409, 0]
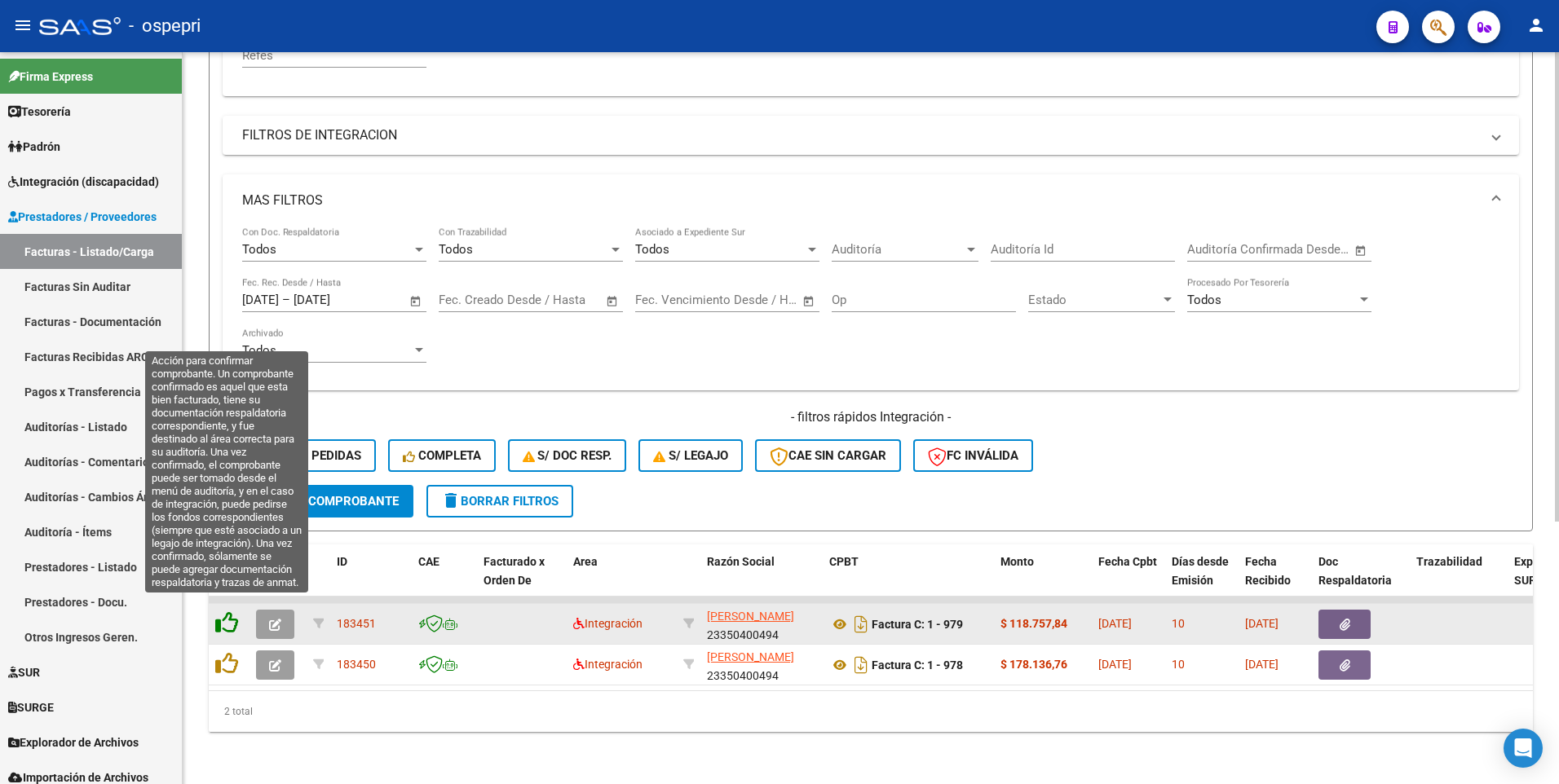
click at [225, 413] on icon at bounding box center [227, 623] width 23 height 23
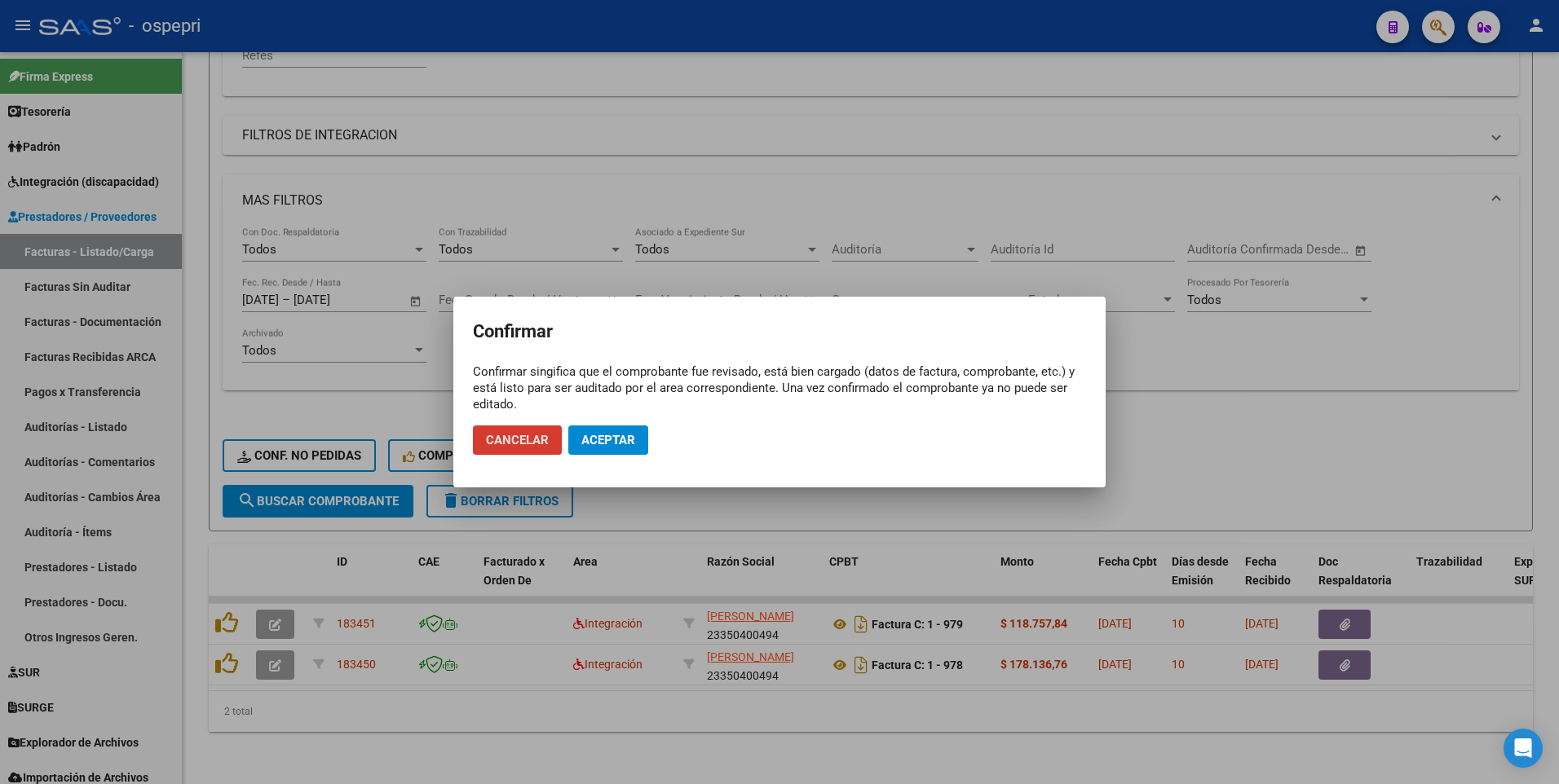
click at [623, 413] on span "Aceptar" at bounding box center [608, 440] width 54 height 15
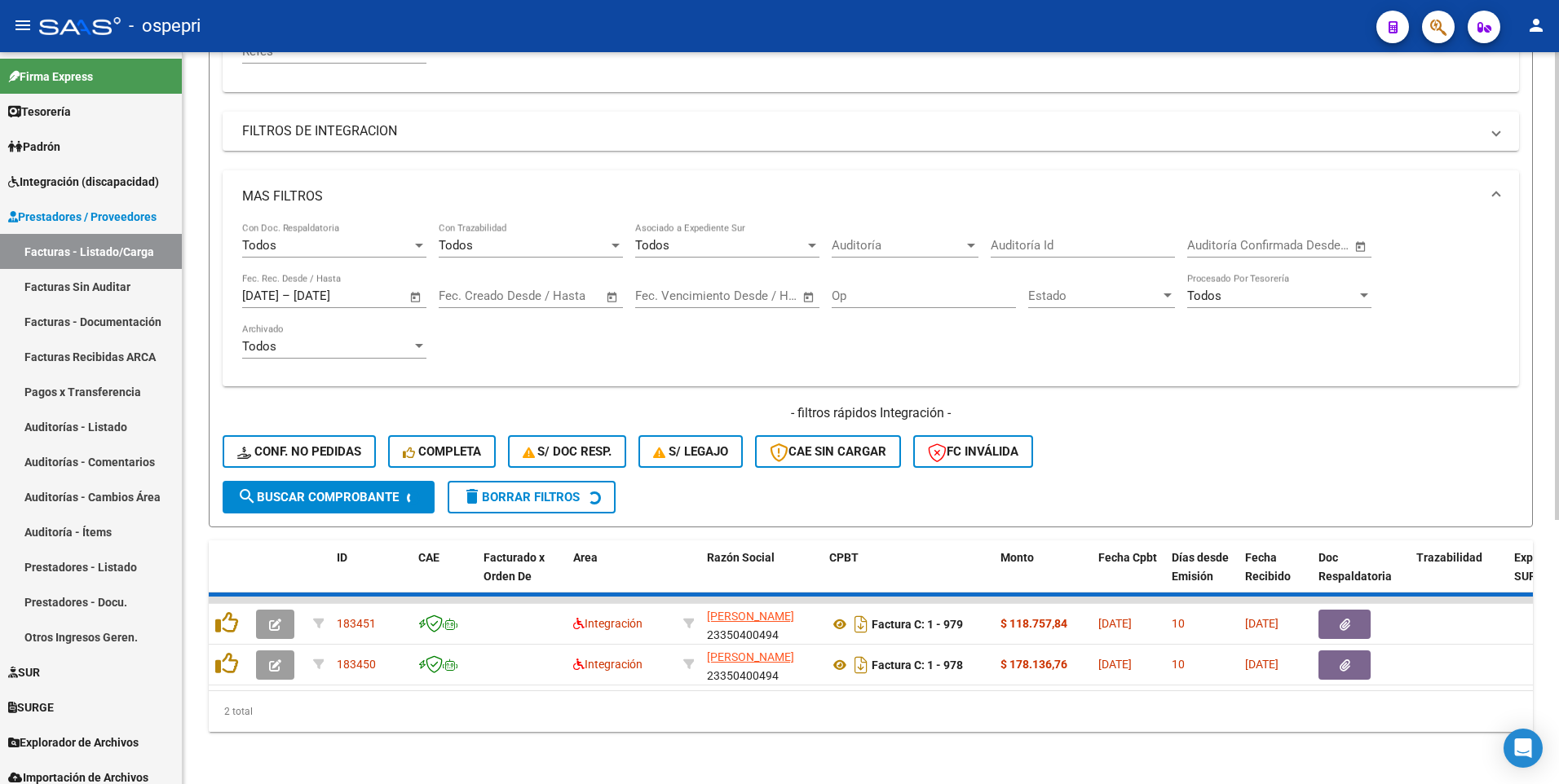
scroll to position [368, 0]
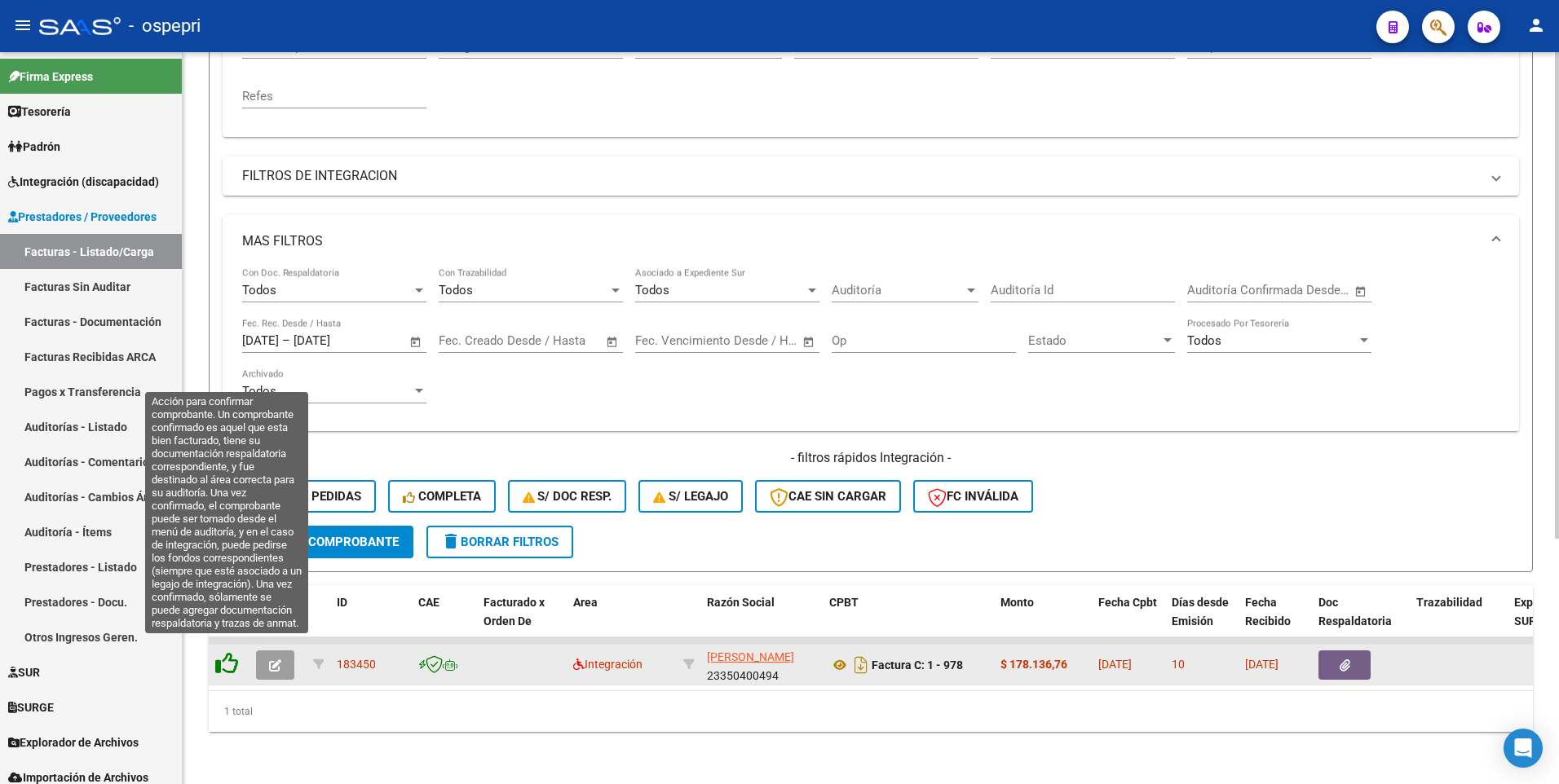
click at [222, 413] on icon at bounding box center [227, 663] width 23 height 23
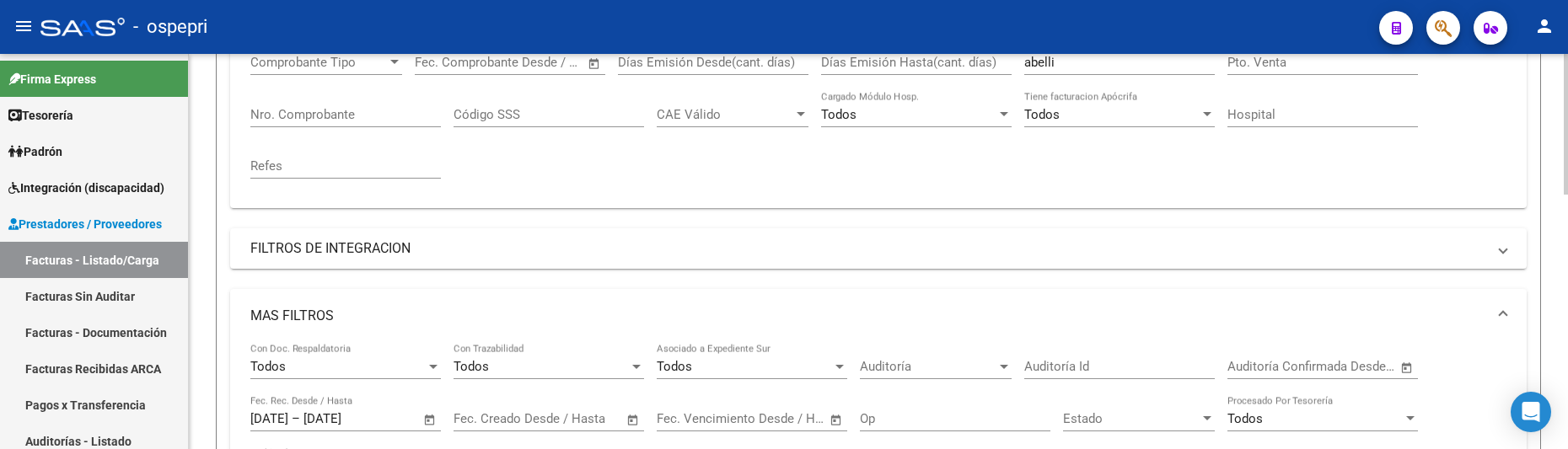
scroll to position [217, 0]
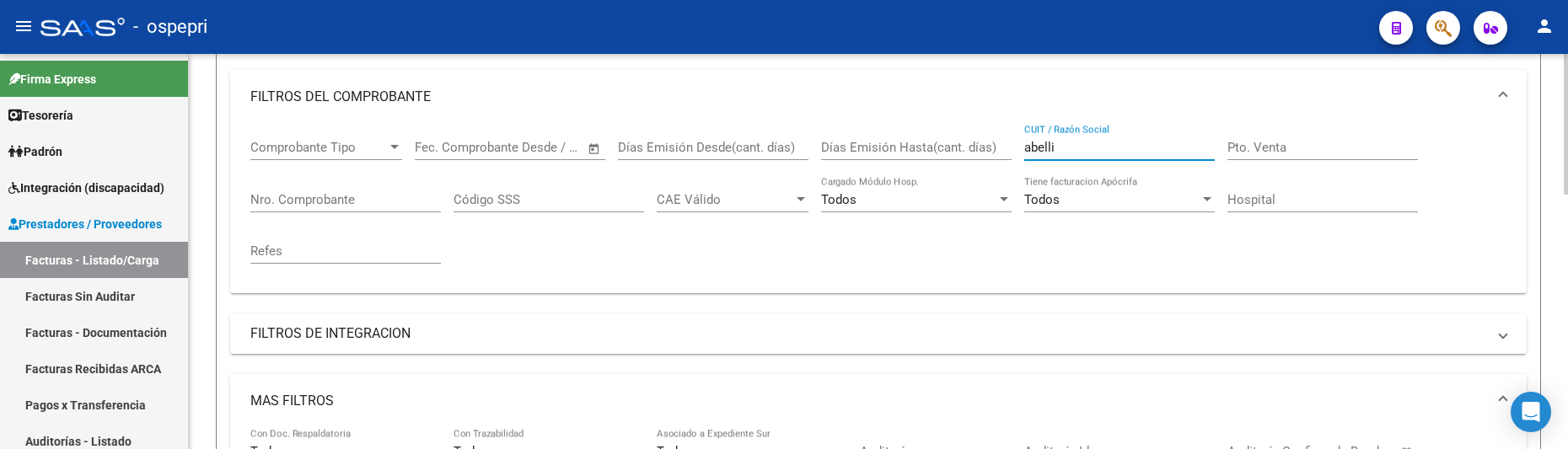
drag, startPoint x: 1085, startPoint y: 146, endPoint x: 1018, endPoint y: 152, distance: 67.3
click at [1018, 152] on div "Comprobante Tipo Comprobante Tipo Start date – End date Fec. Comprobante Desde …" at bounding box center [879, 202] width 1256 height 156
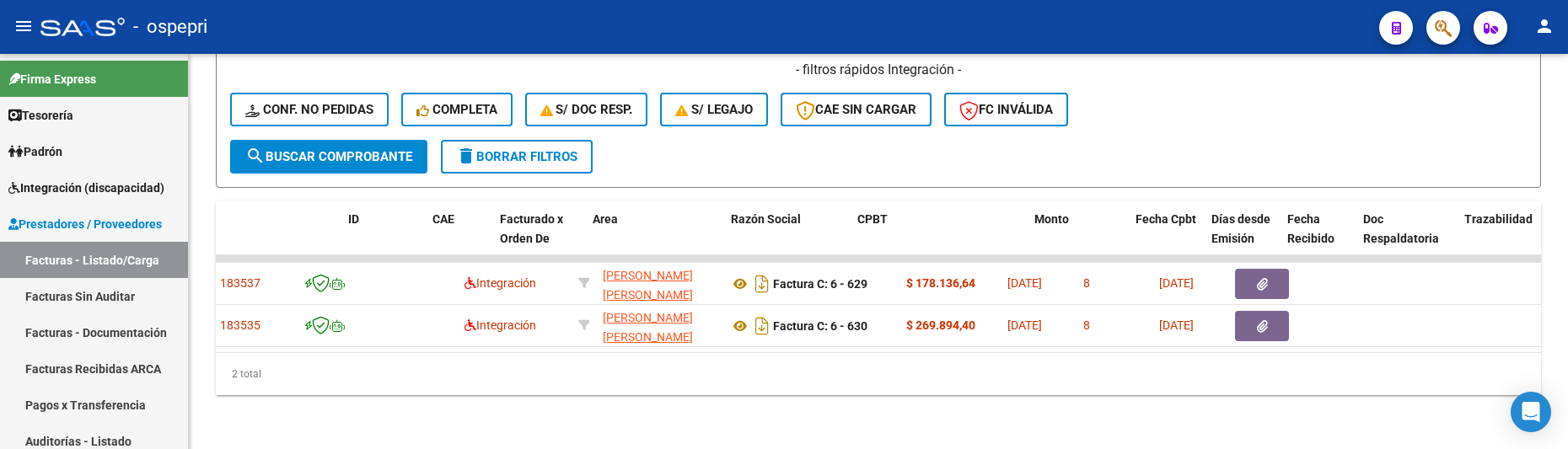
scroll to position [0, 0]
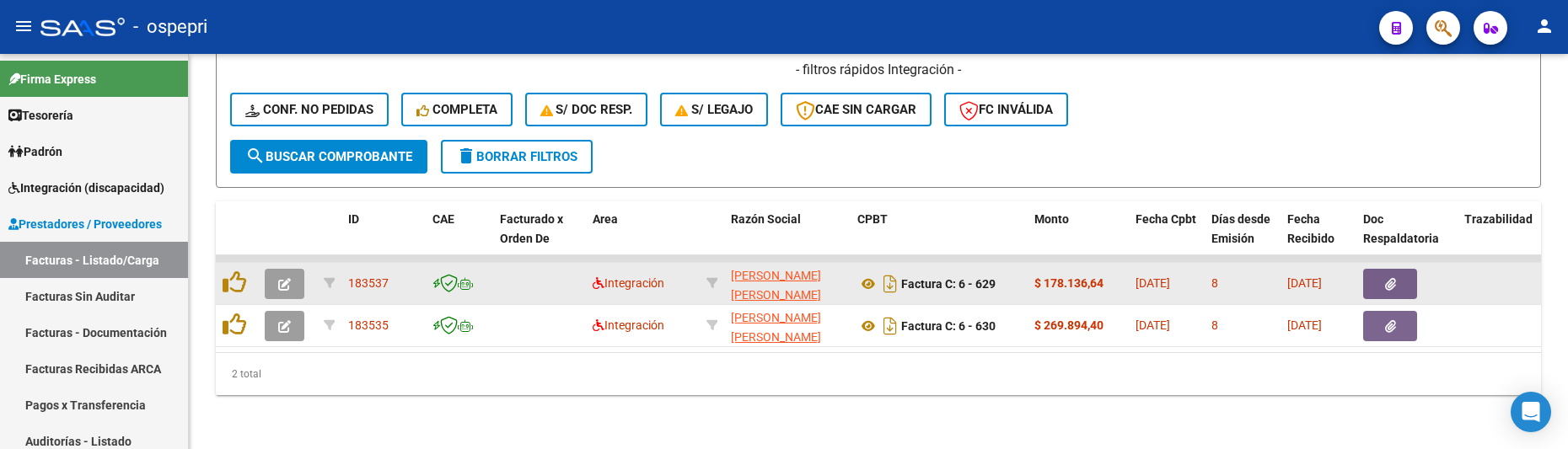
type input "atienza"
click at [286, 276] on span "button" at bounding box center [285, 284] width 13 height 16
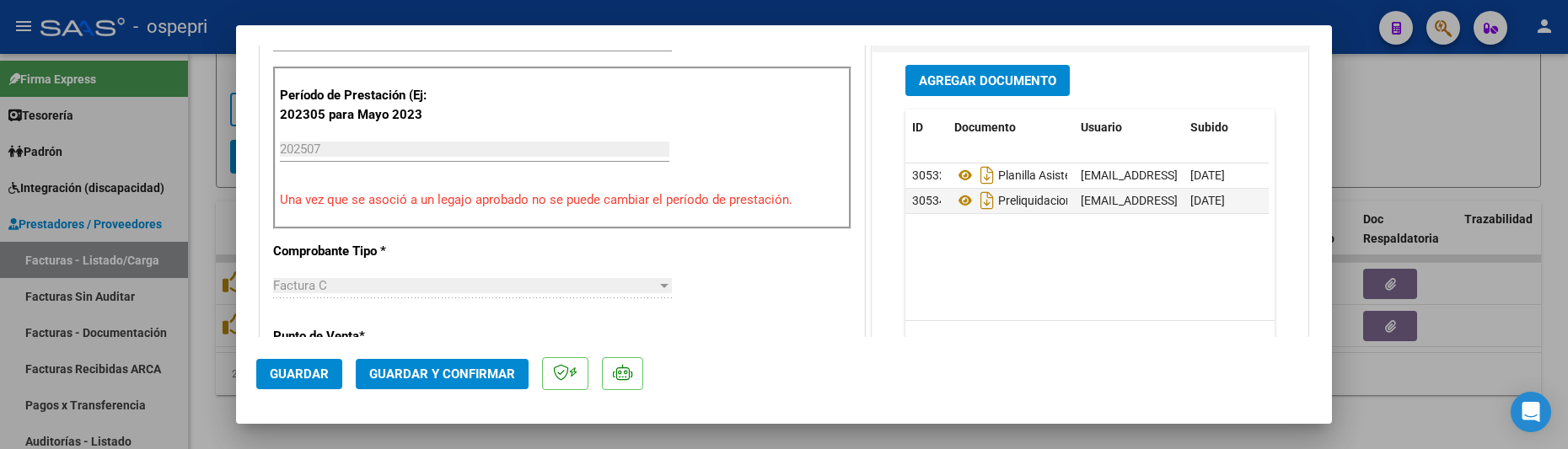
scroll to position [506, 0]
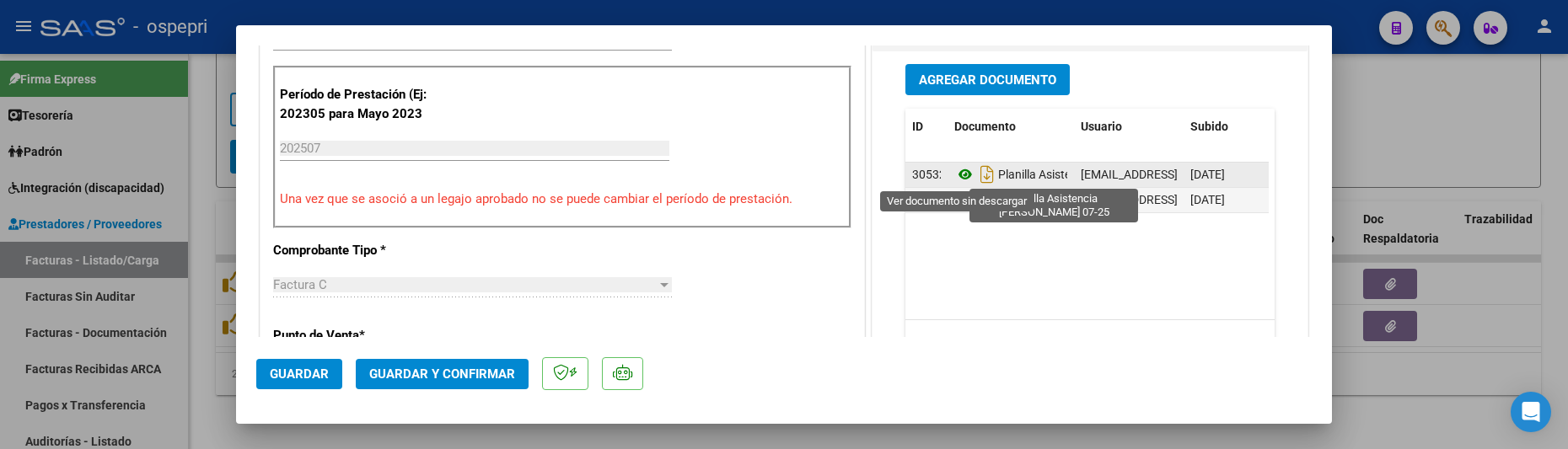
click at [955, 172] on icon at bounding box center [965, 174] width 22 height 20
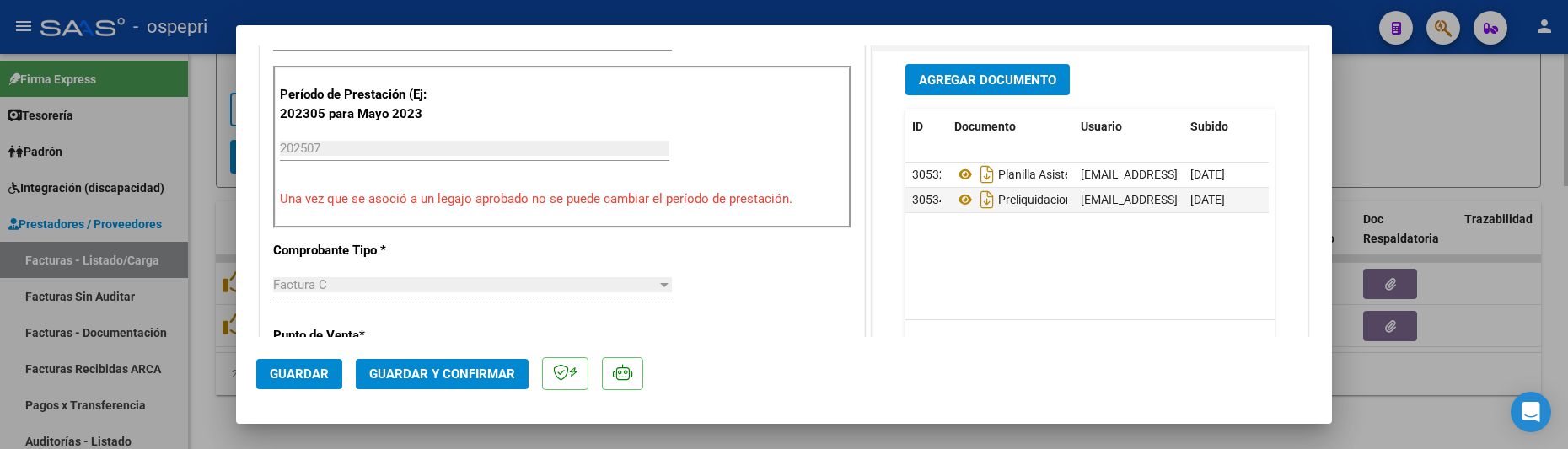
click at [1454, 387] on div at bounding box center [784, 224] width 1568 height 449
type input "$ 0,00"
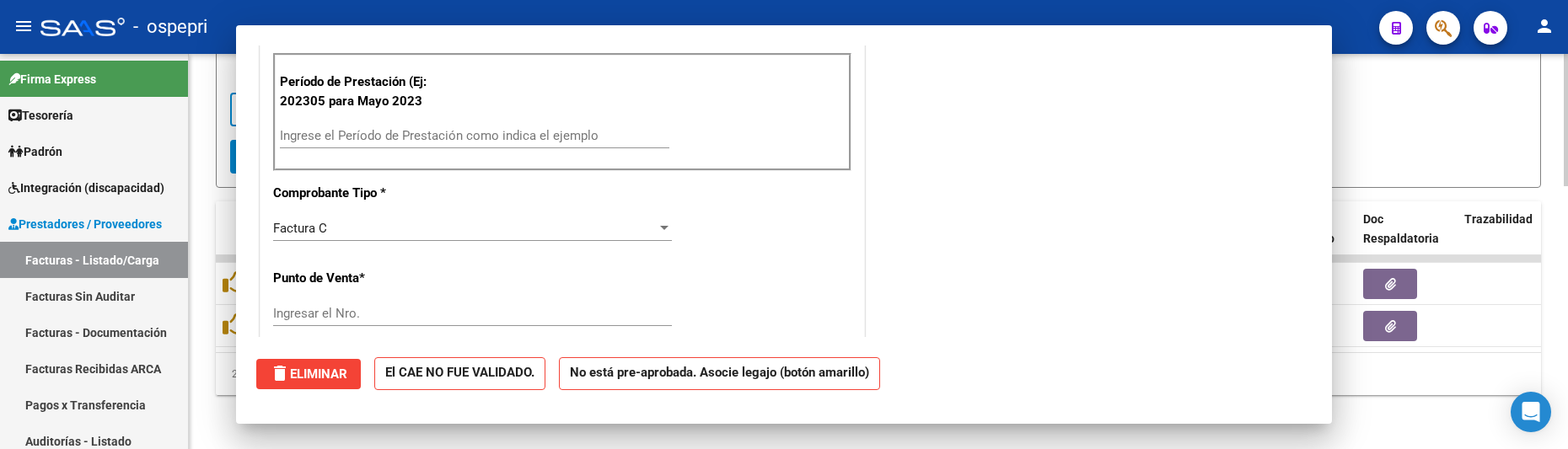
scroll to position [0, 0]
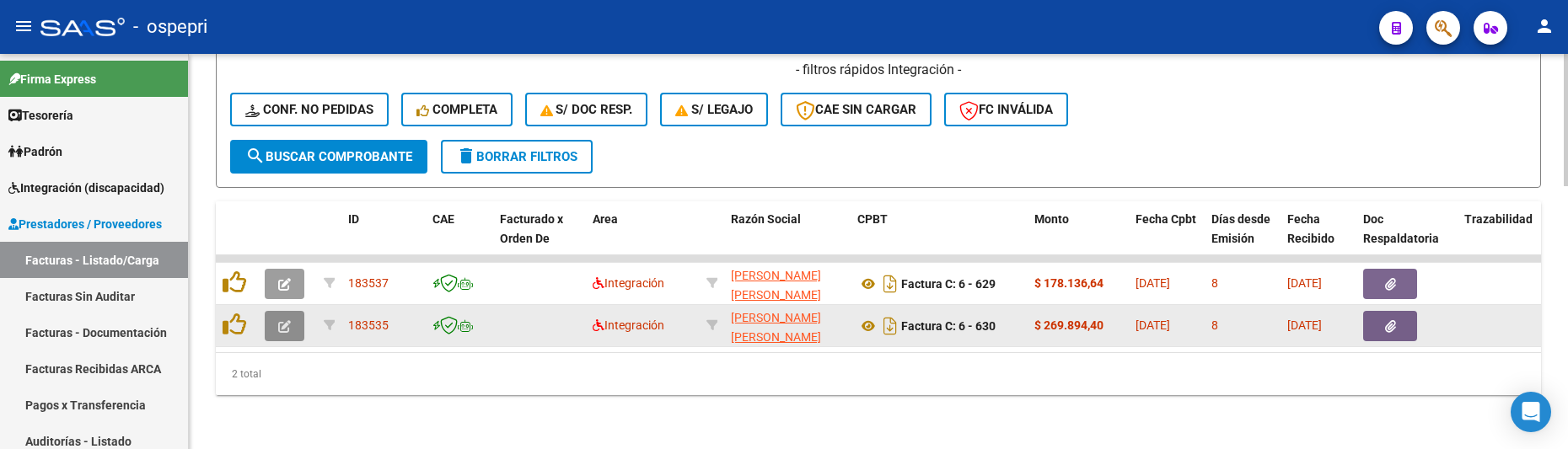
click at [282, 320] on icon "button" at bounding box center [285, 327] width 13 height 13
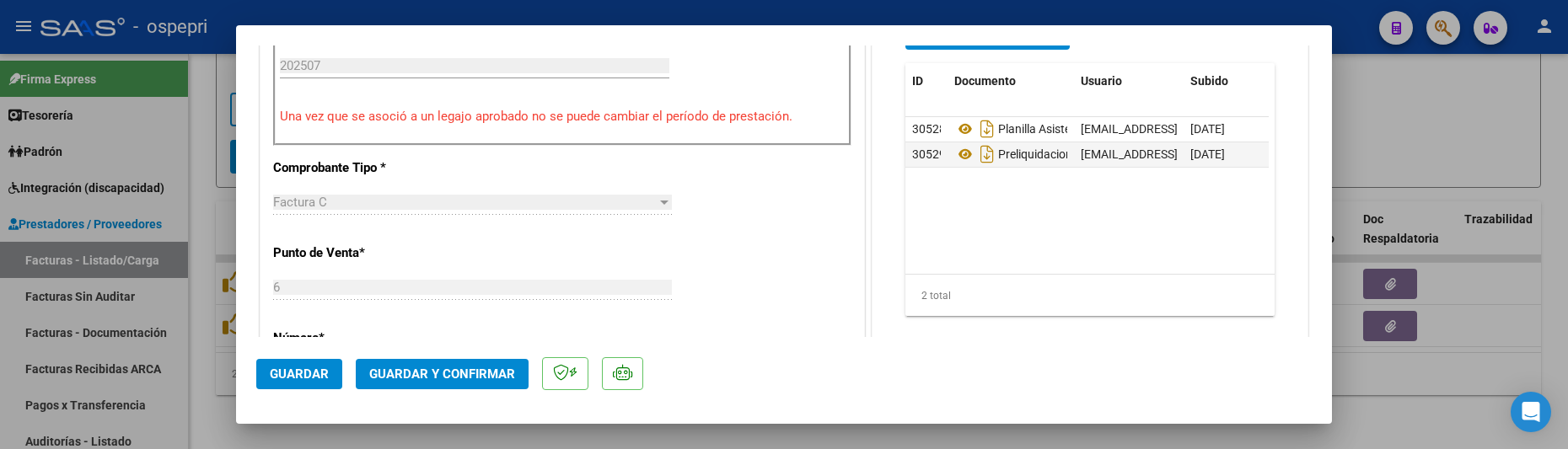
scroll to position [590, 0]
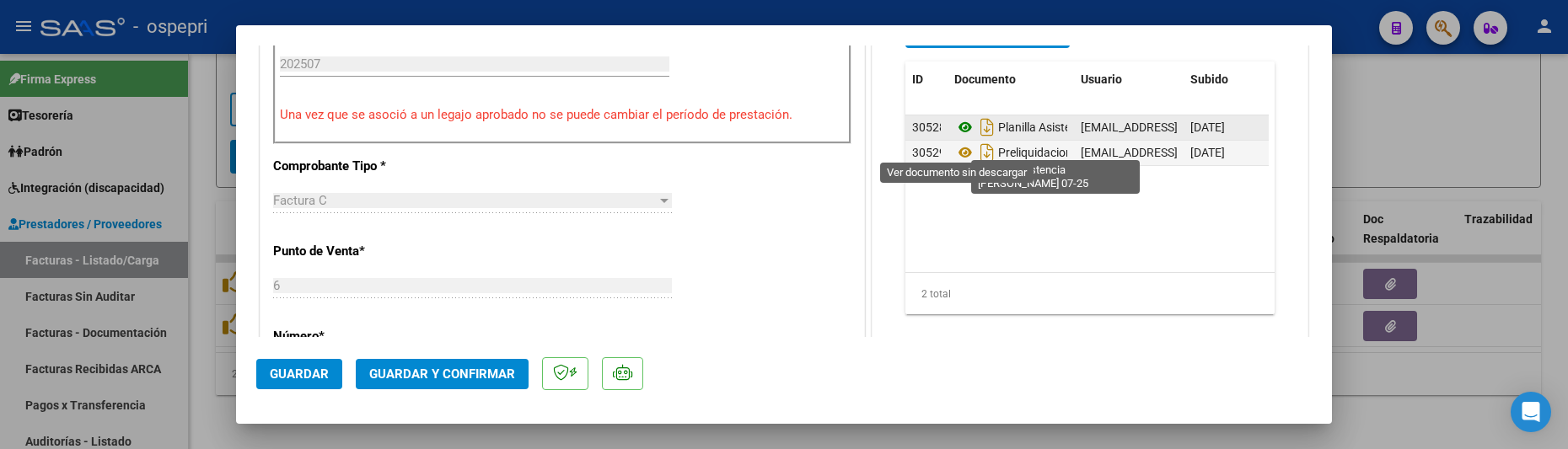
click at [958, 138] on icon at bounding box center [965, 128] width 22 height 20
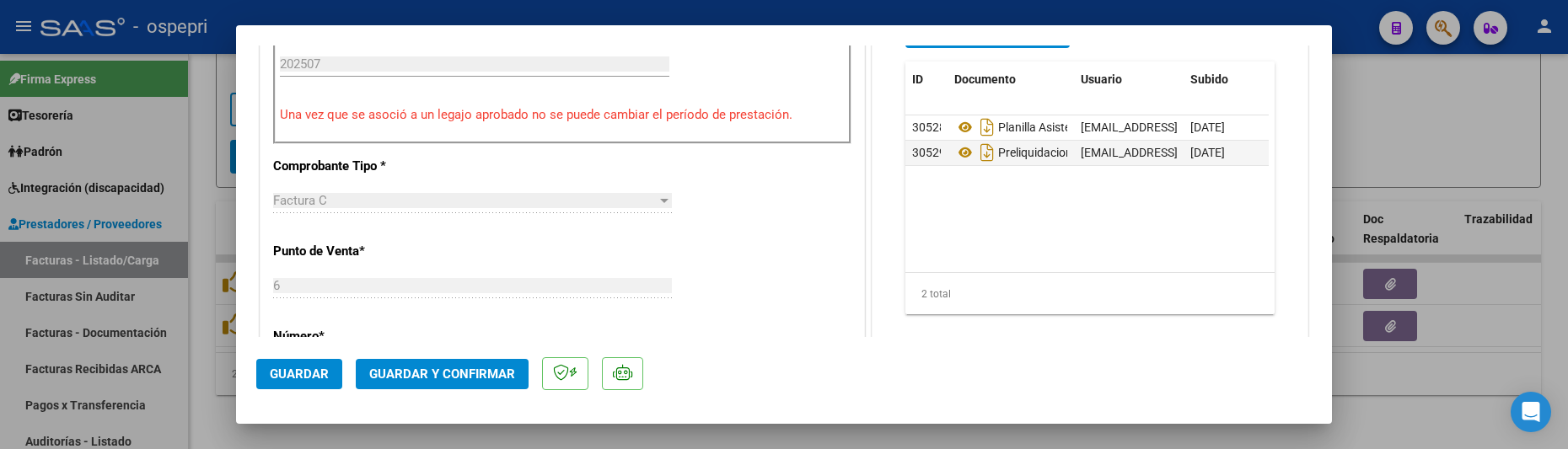
click at [1438, 127] on div at bounding box center [784, 224] width 1568 height 449
type input "$ 0,00"
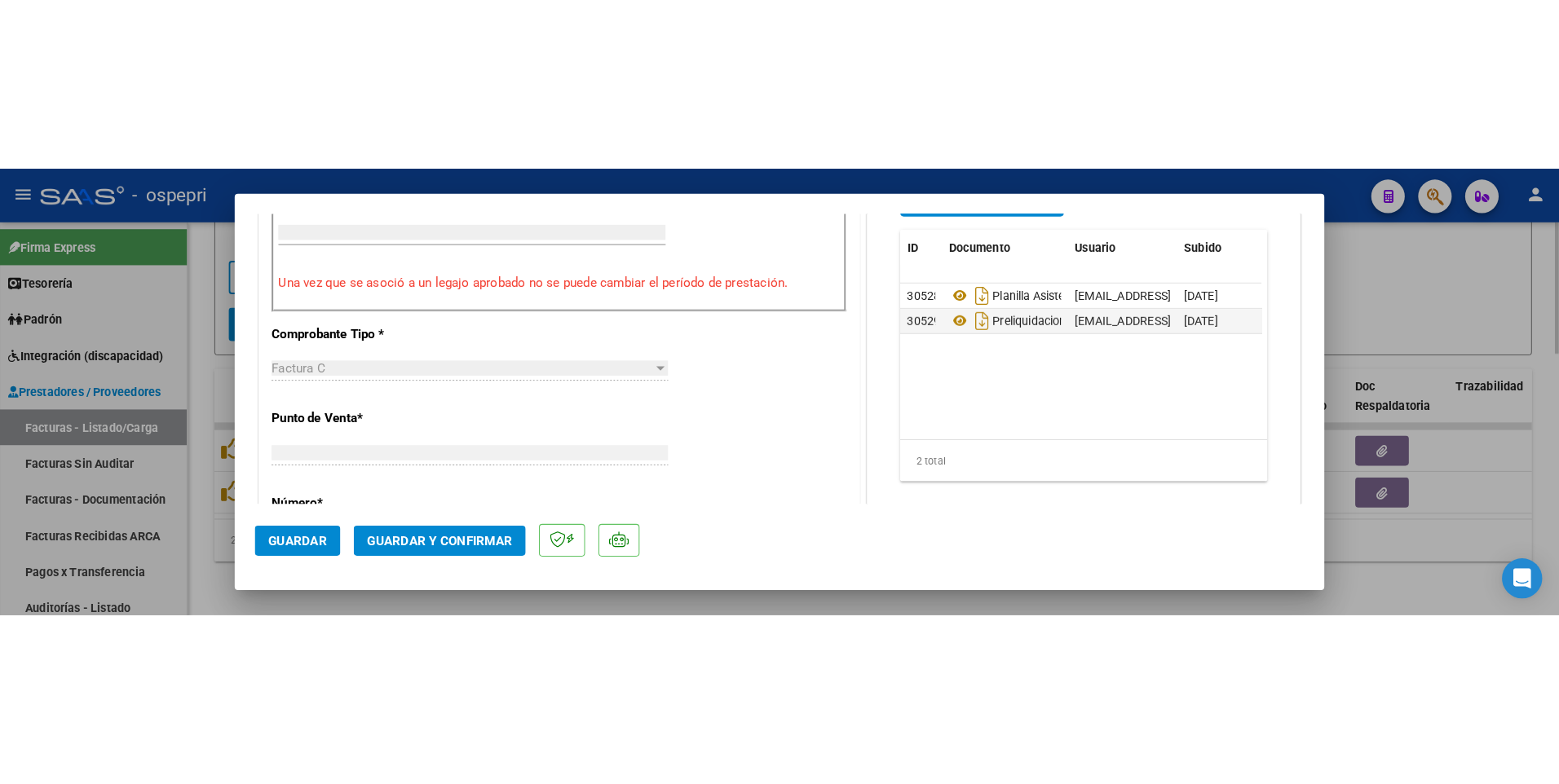
scroll to position [0, 0]
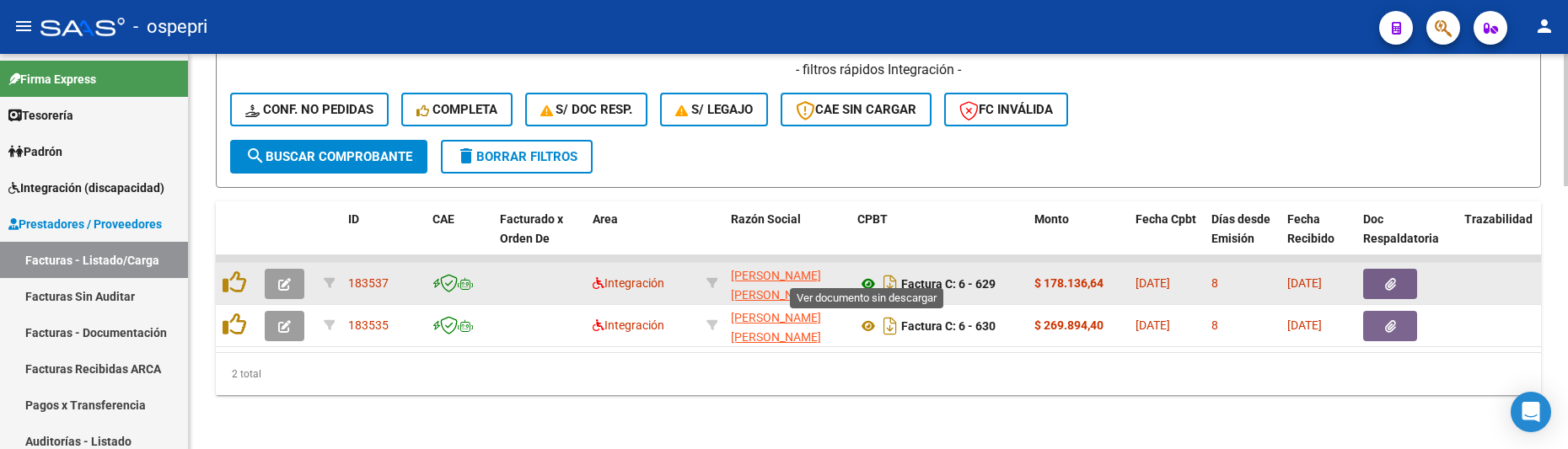
click at [867, 274] on icon at bounding box center [868, 284] width 22 height 20
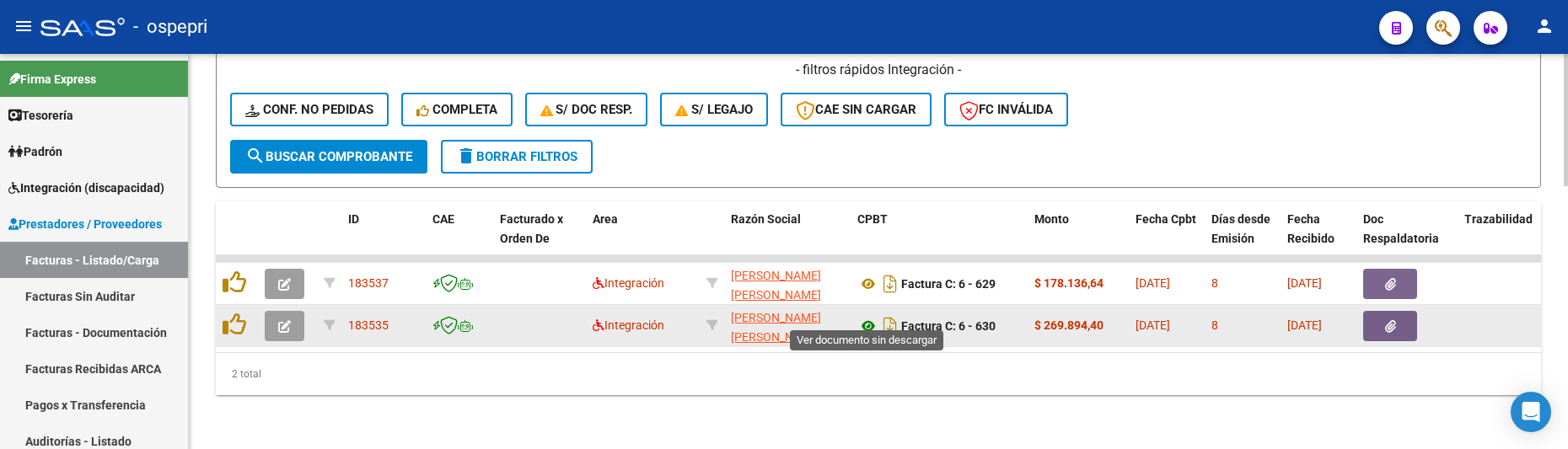
click at [868, 317] on icon at bounding box center [868, 326] width 22 height 20
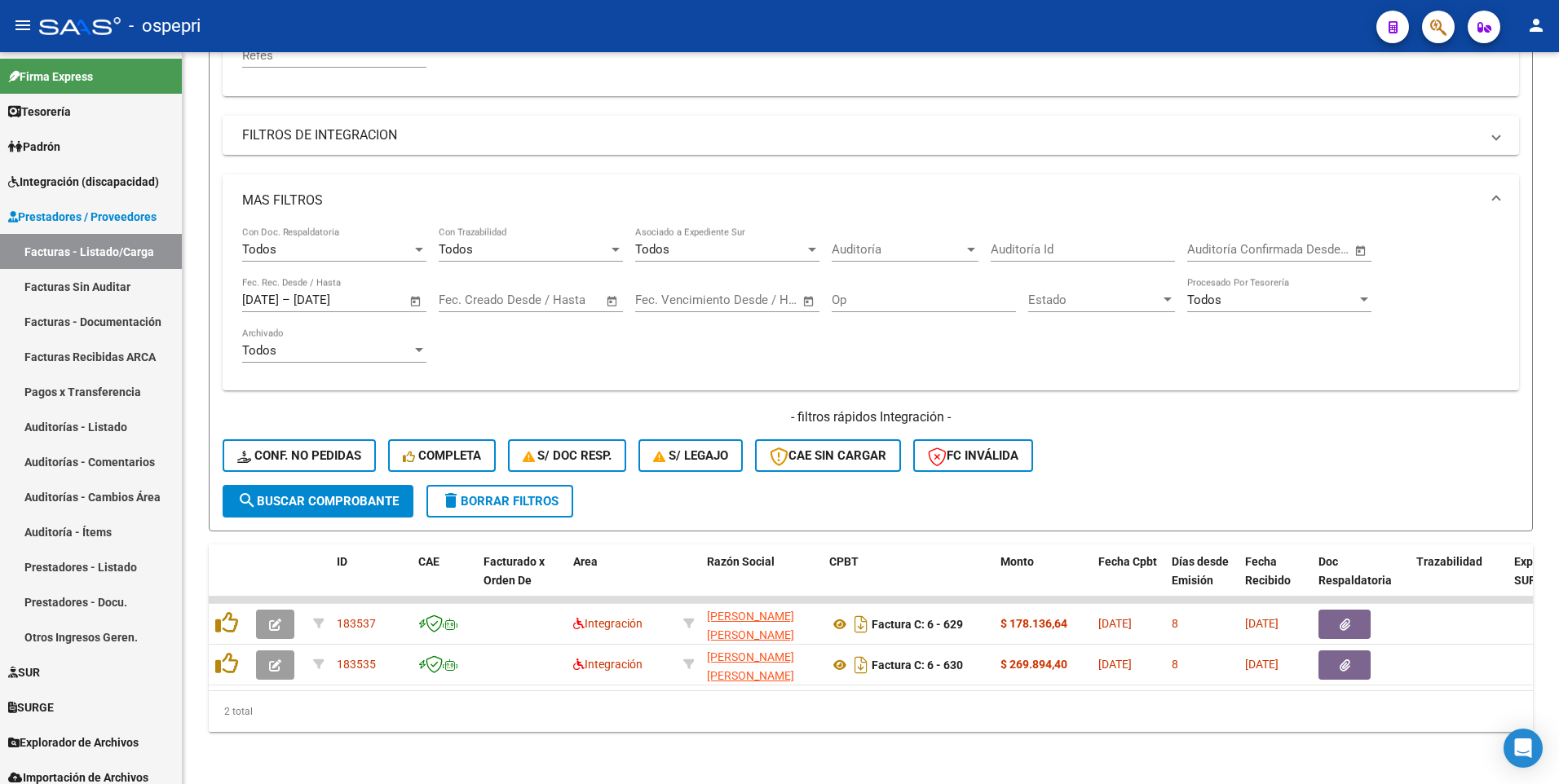
scroll to position [409, 0]
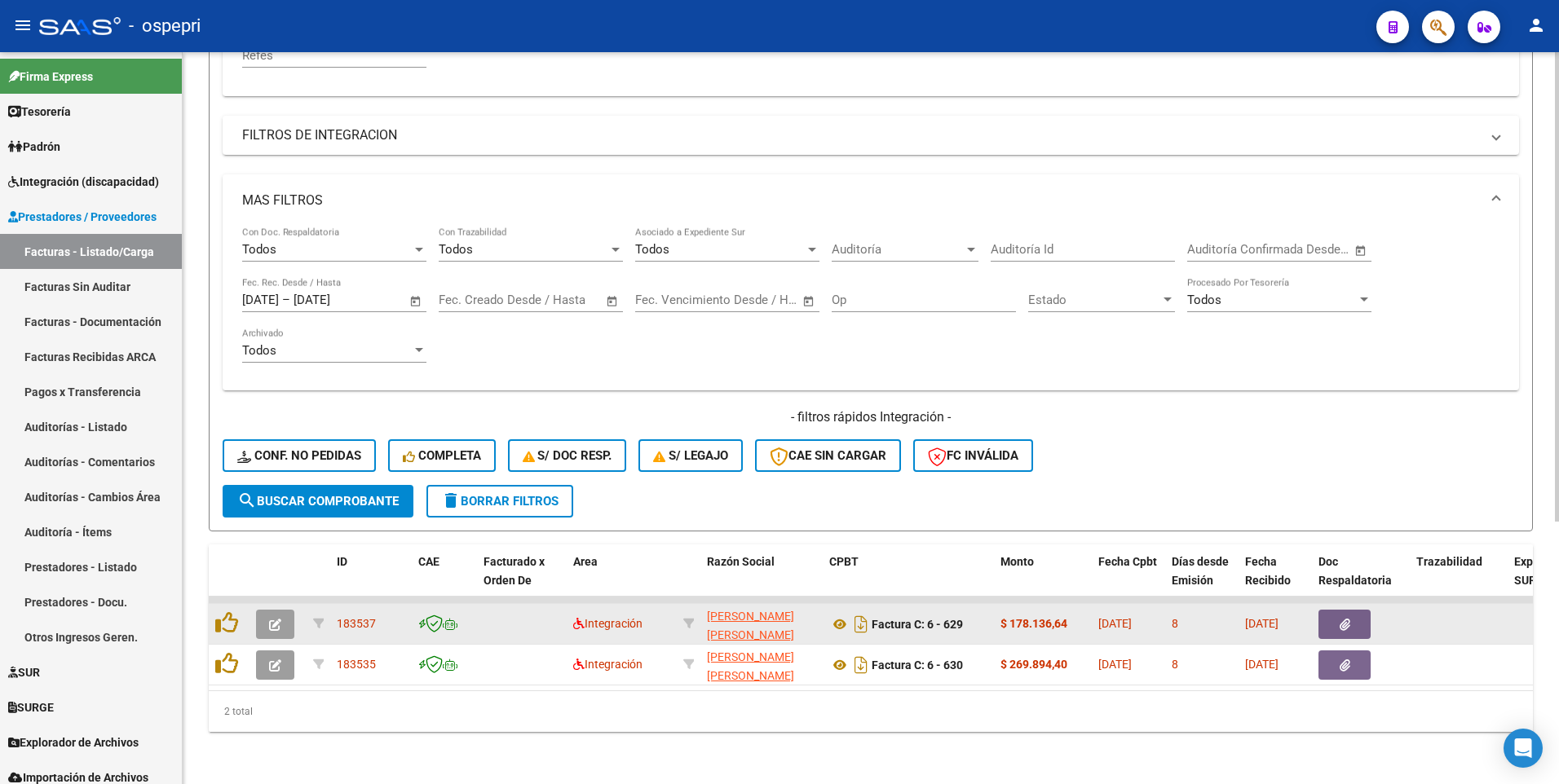
click at [269, 413] on icon "button" at bounding box center [275, 625] width 12 height 12
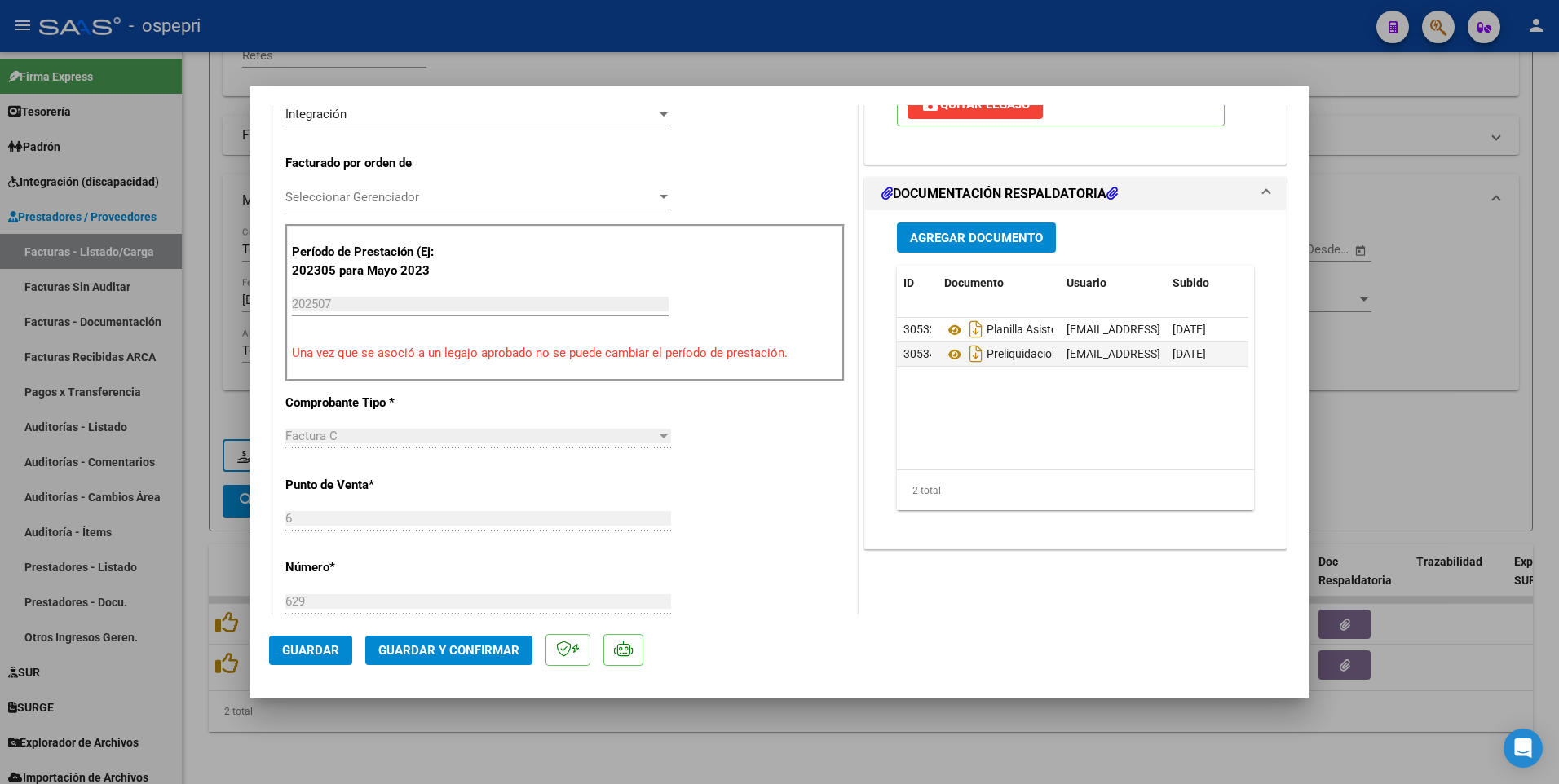
scroll to position [489, 0]
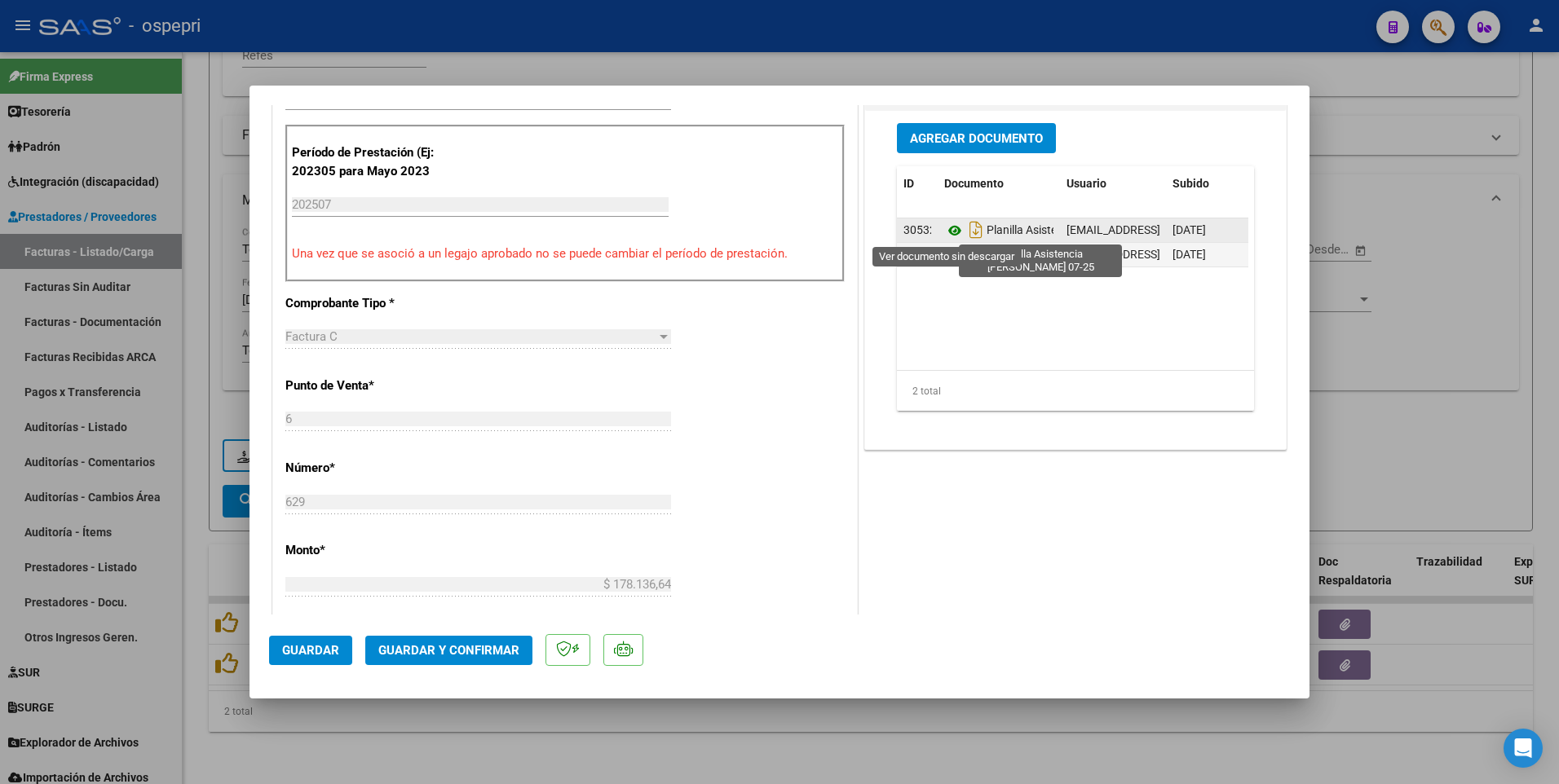
click at [949, 229] on icon at bounding box center [955, 231] width 21 height 20
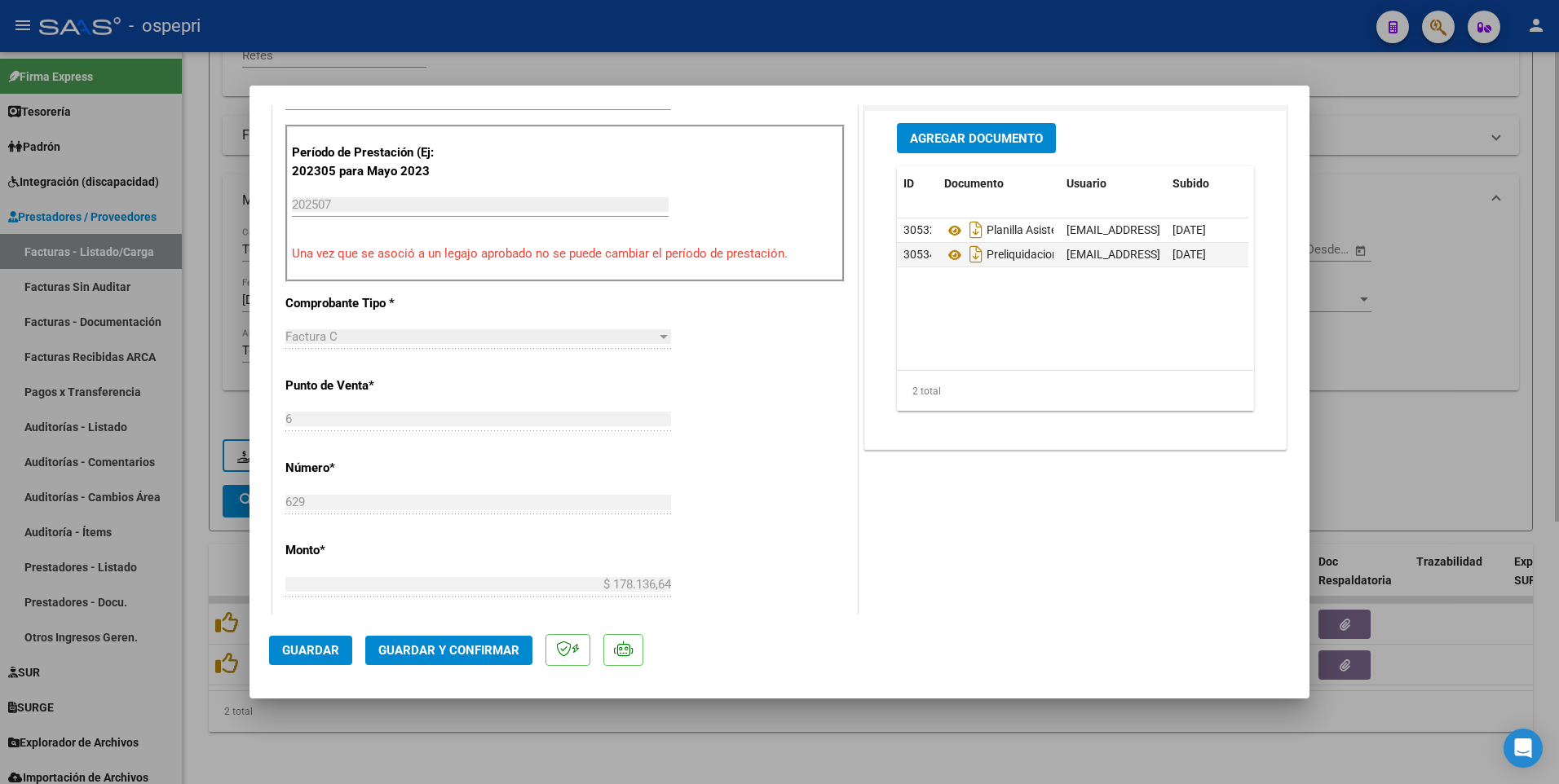
click at [789, 413] on div at bounding box center [779, 392] width 1559 height 784
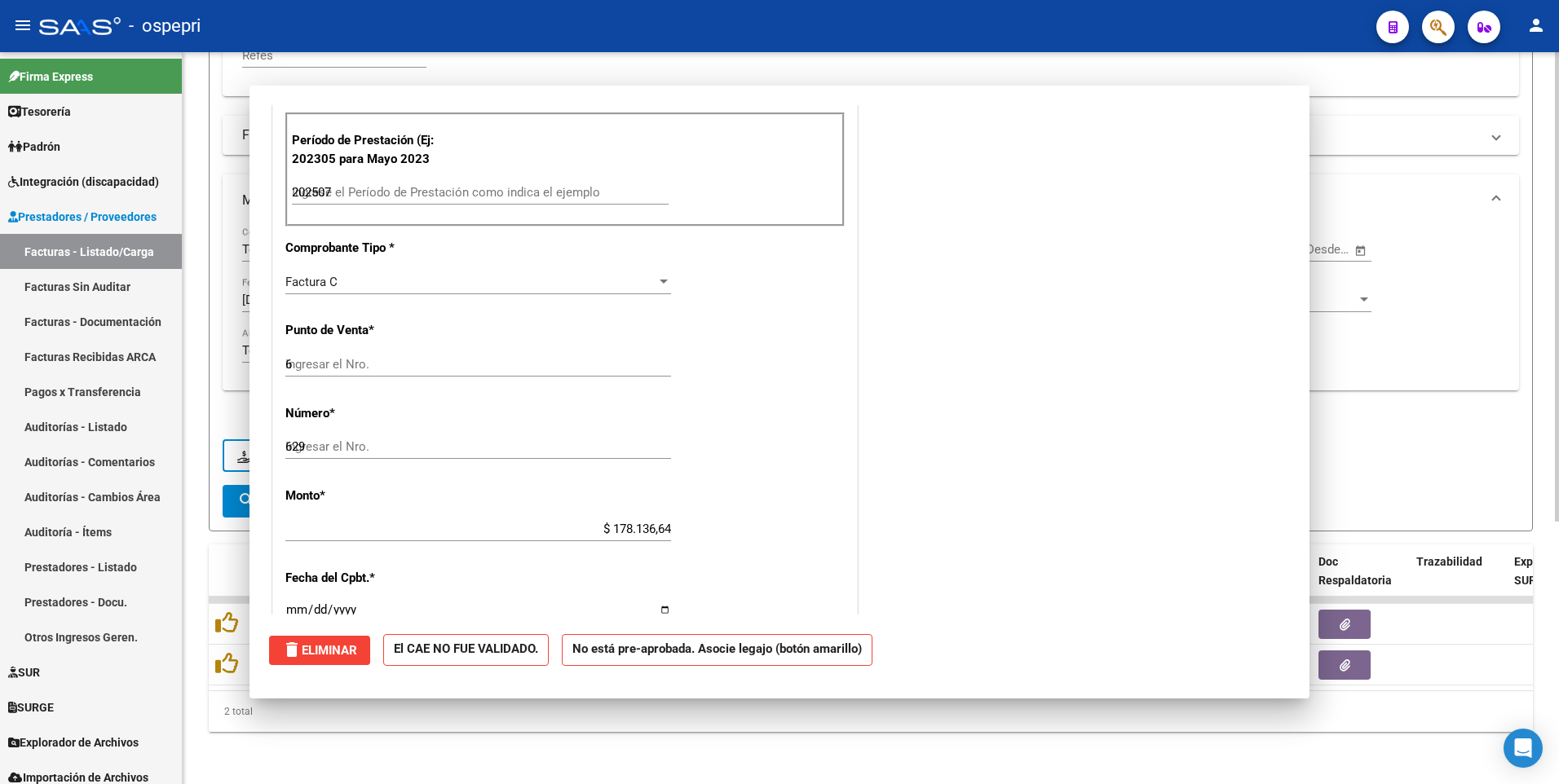
type input "$ 0,00"
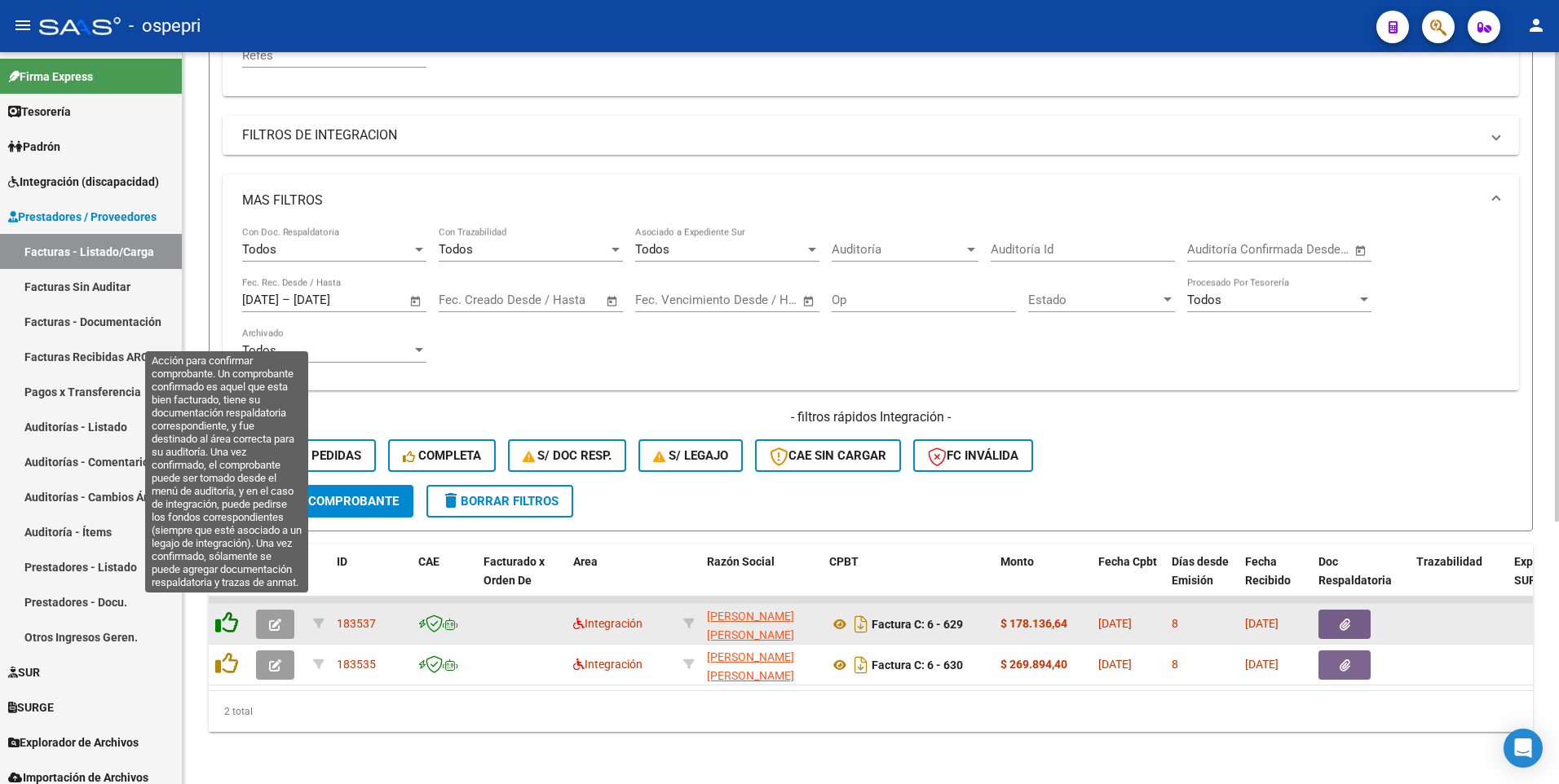
click at [224, 413] on icon at bounding box center [227, 623] width 23 height 23
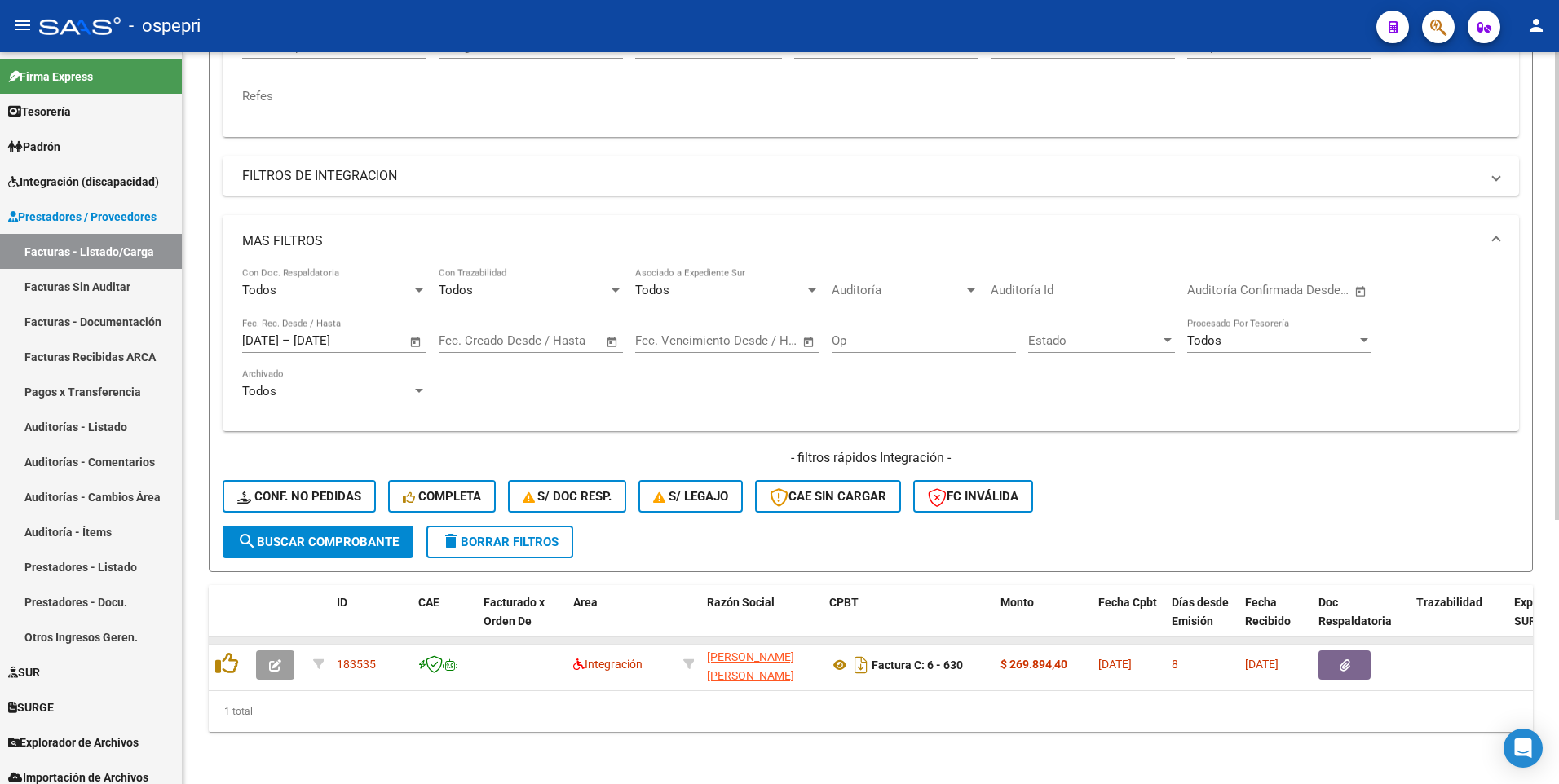
scroll to position [368, 0]
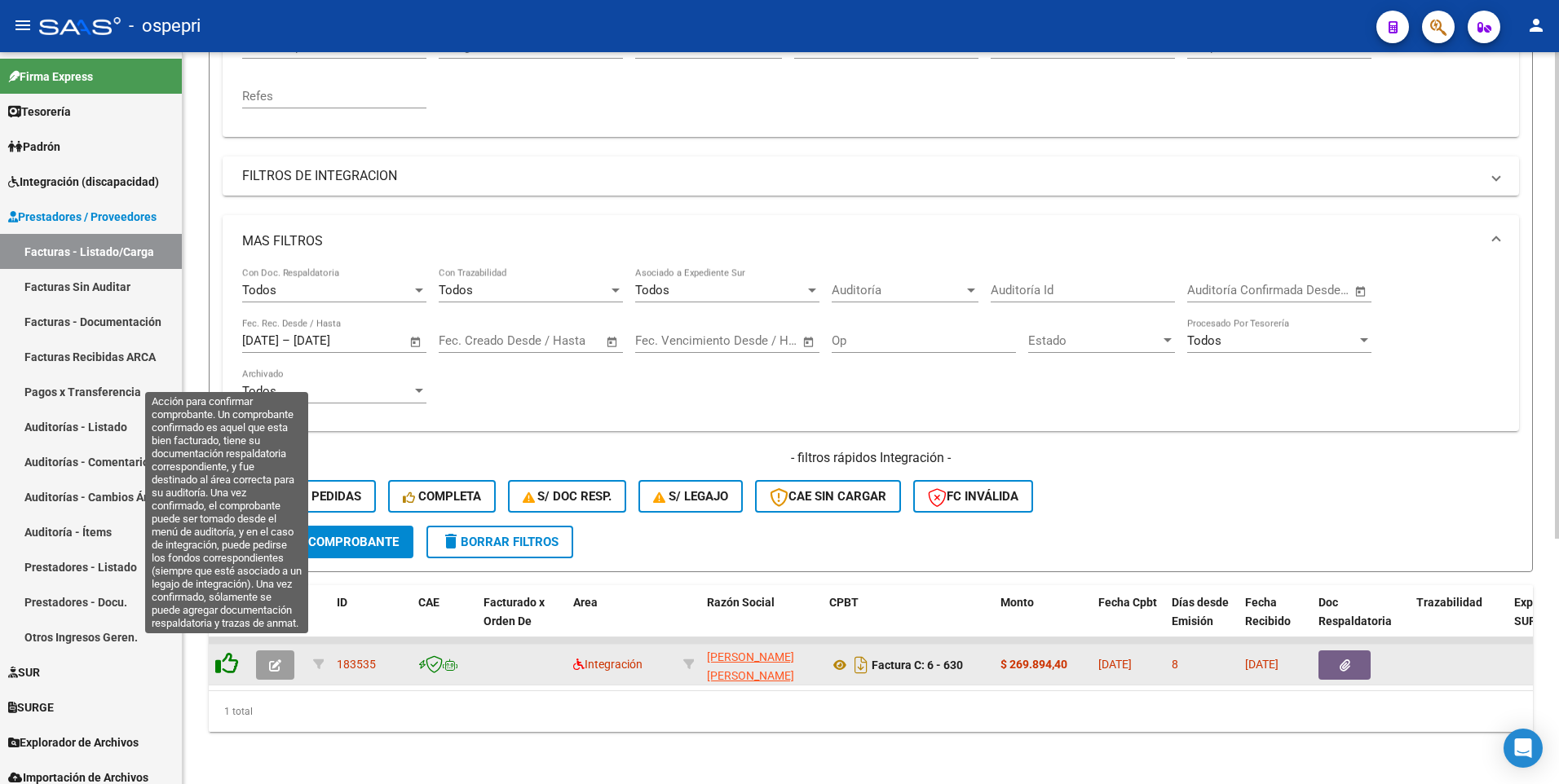
click at [234, 413] on icon at bounding box center [227, 663] width 23 height 23
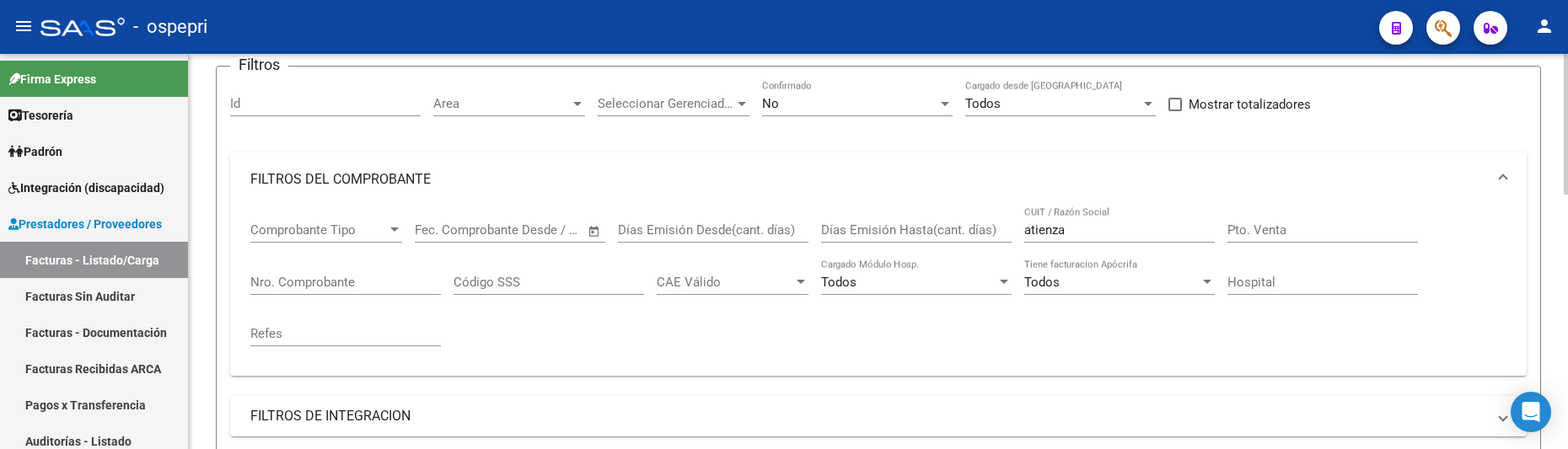
scroll to position [124, 0]
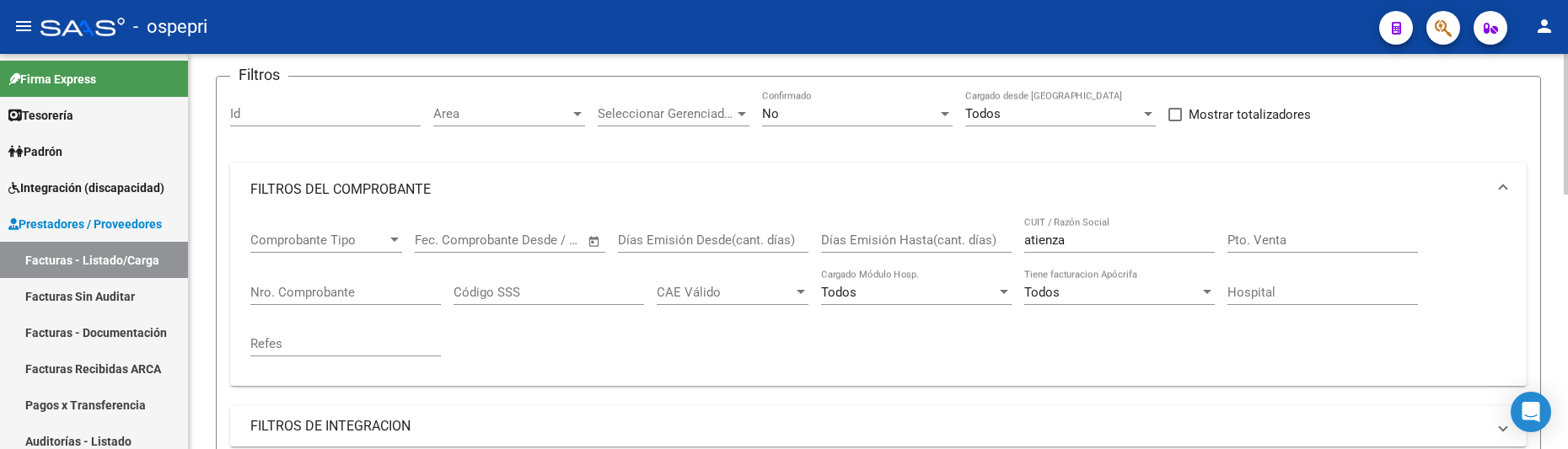
click at [1567, 184] on html "menu - ospepri person Firma Express Tesorería Extractos Procesados (csv) Extrac…" at bounding box center [784, 224] width 1568 height 449
drag, startPoint x: 1088, startPoint y: 239, endPoint x: 1022, endPoint y: 241, distance: 66.0
click at [1022, 241] on div "Comprobante Tipo Comprobante Tipo Start date – End date Fec. Comprobante Desde …" at bounding box center [879, 295] width 1256 height 156
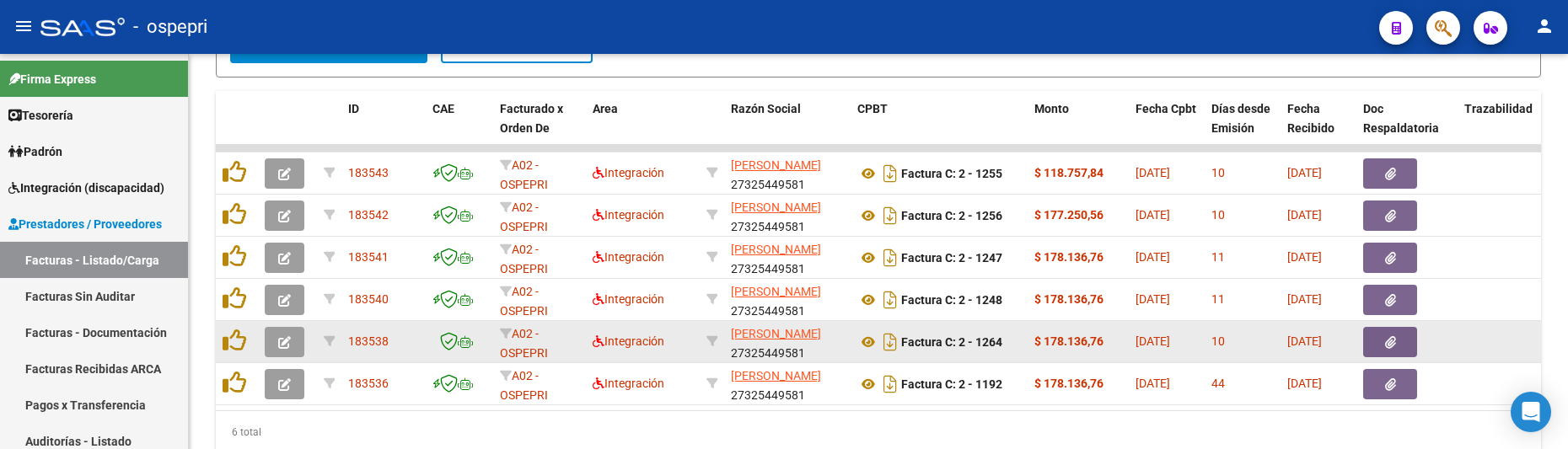
scroll to position [953, 0]
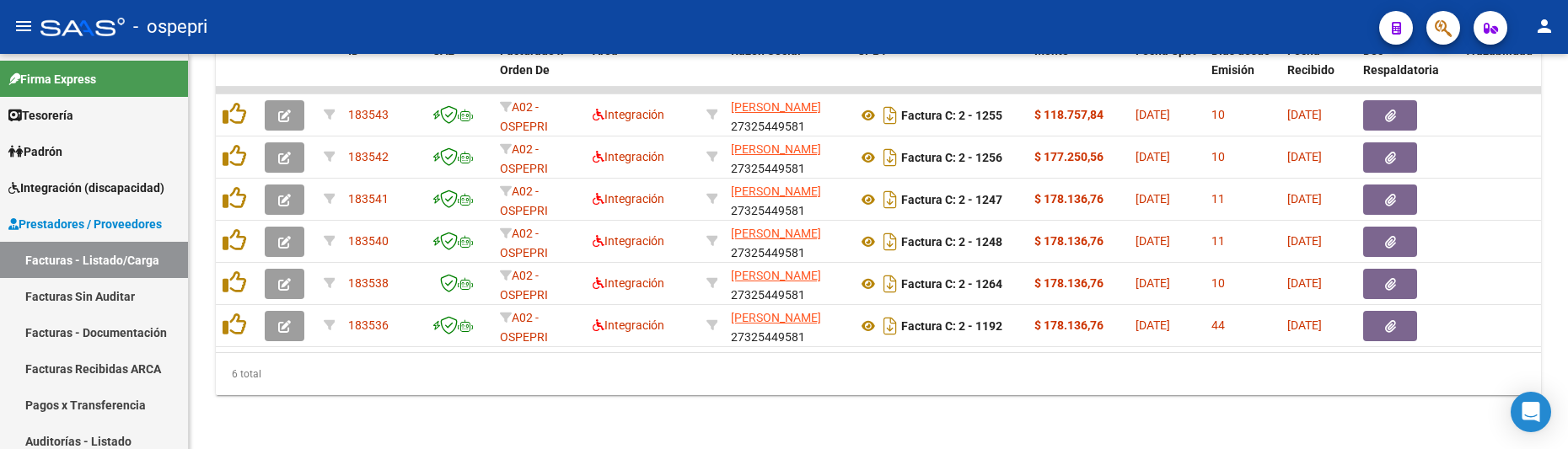
type input "bailati"
click at [844, 363] on div "6 total" at bounding box center [878, 375] width 1325 height 42
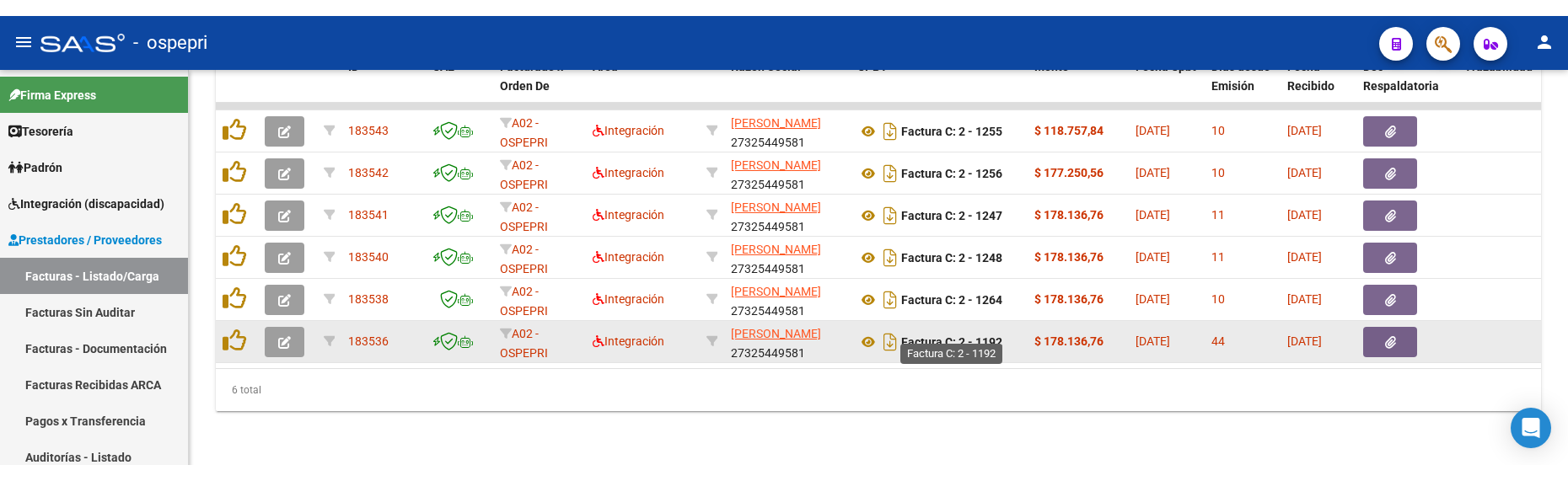
scroll to position [868, 0]
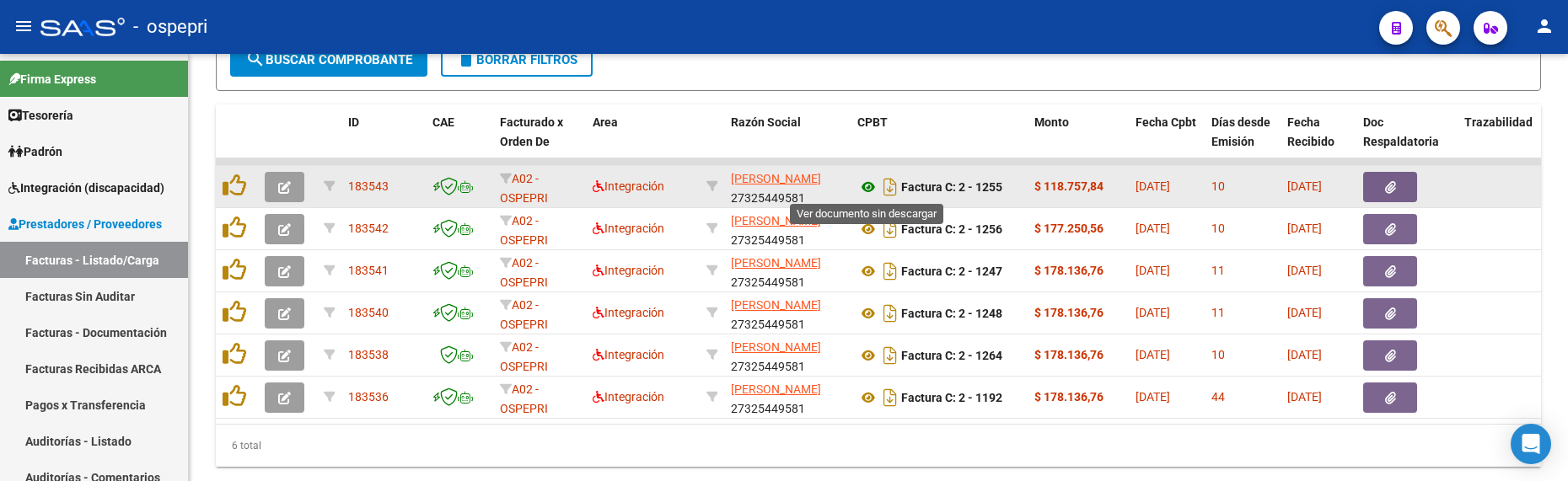
click at [864, 186] on icon at bounding box center [868, 187] width 22 height 20
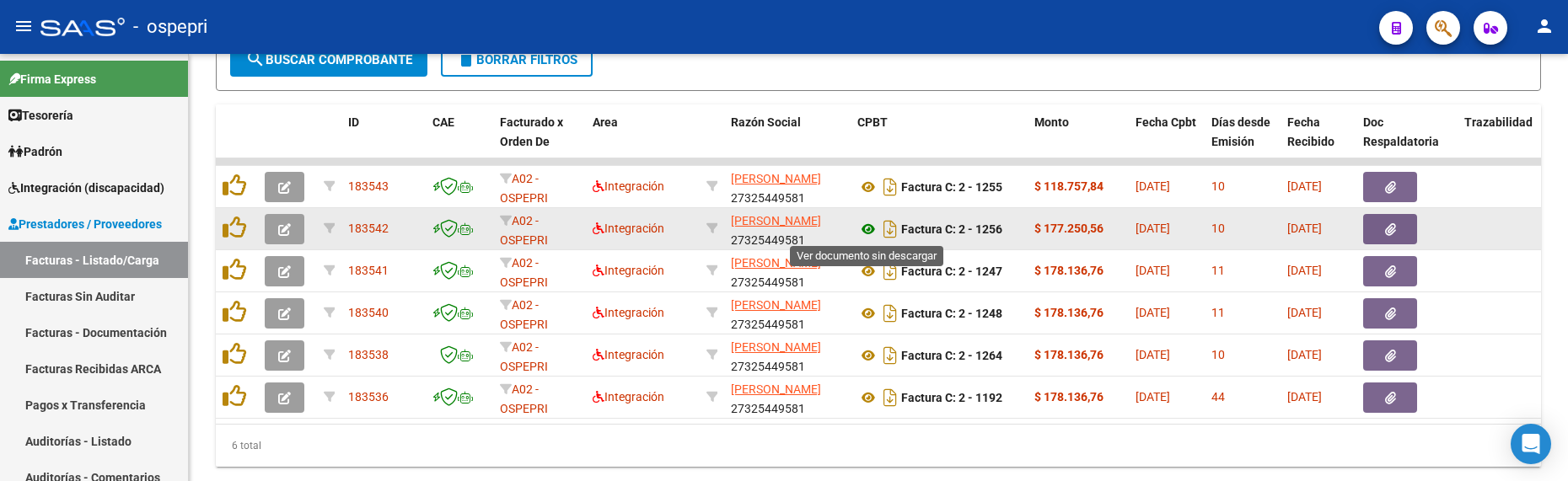
click at [865, 229] on icon at bounding box center [868, 229] width 22 height 20
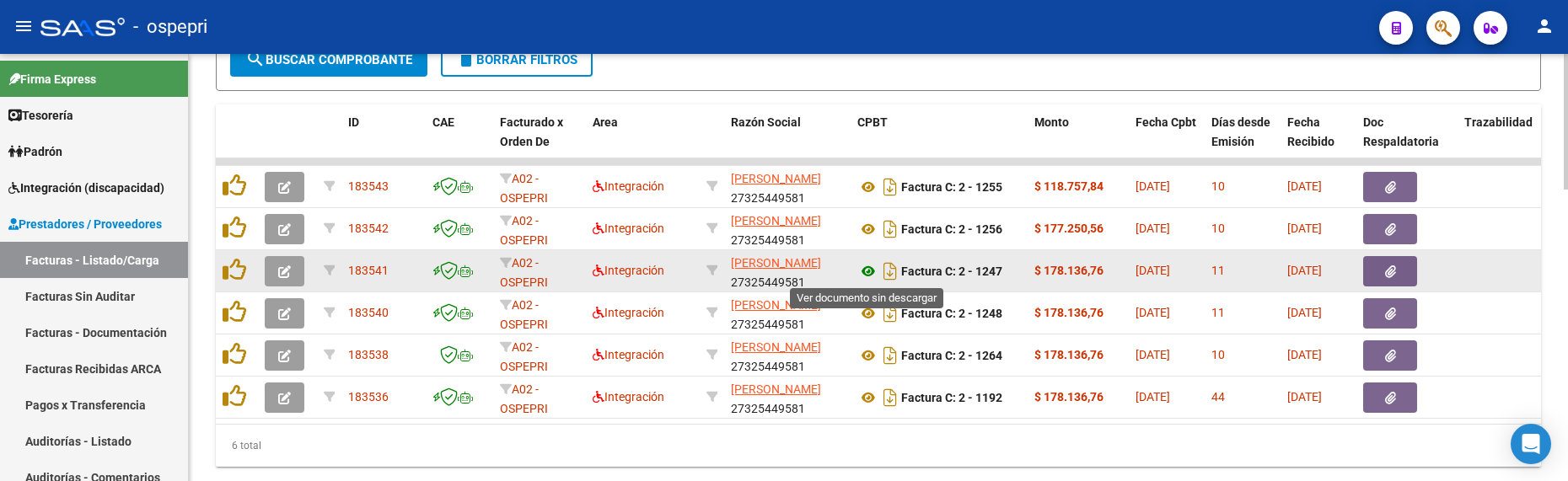
click at [868, 274] on icon at bounding box center [868, 272] width 22 height 20
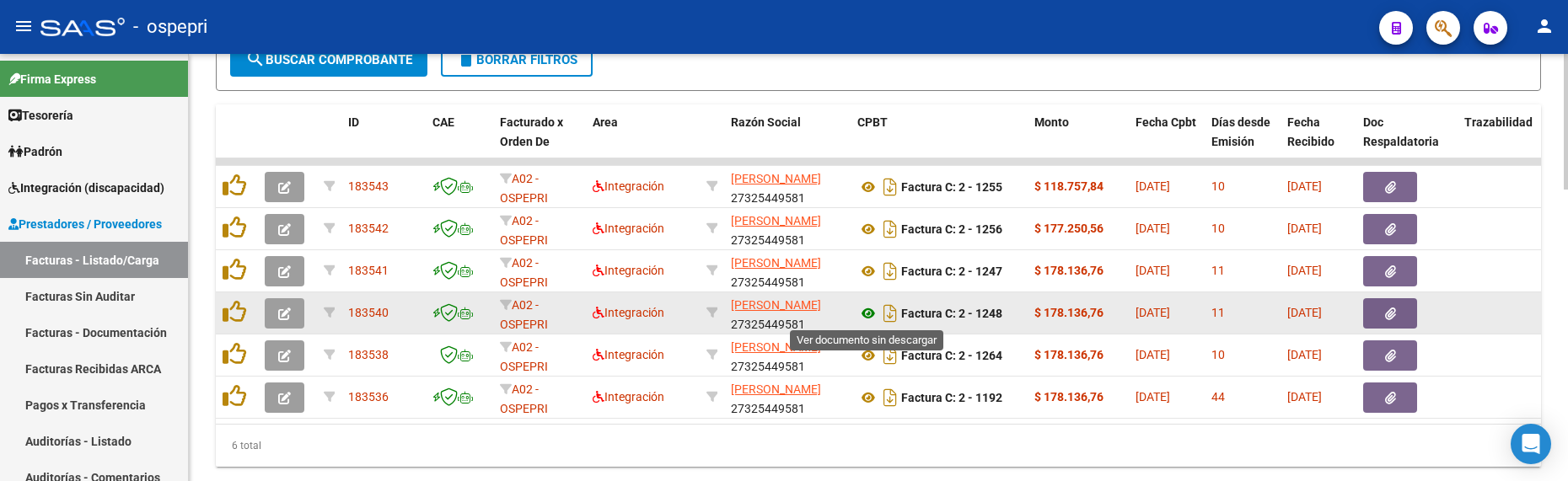
click at [868, 315] on icon at bounding box center [868, 313] width 22 height 20
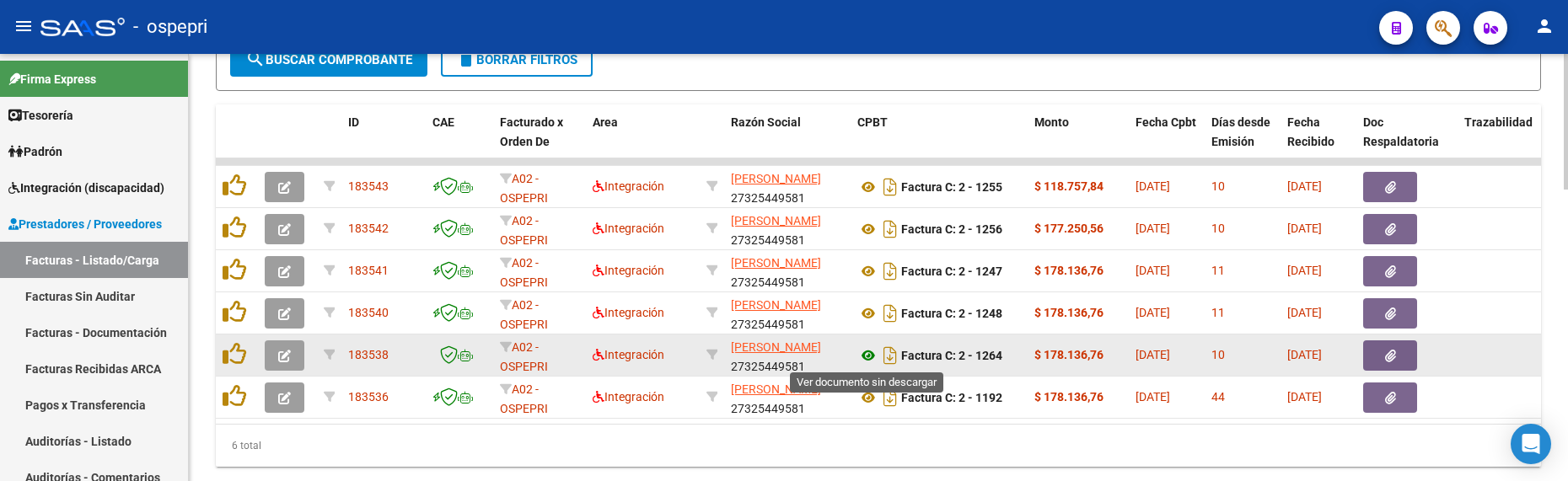
click at [866, 354] on icon at bounding box center [868, 355] width 22 height 20
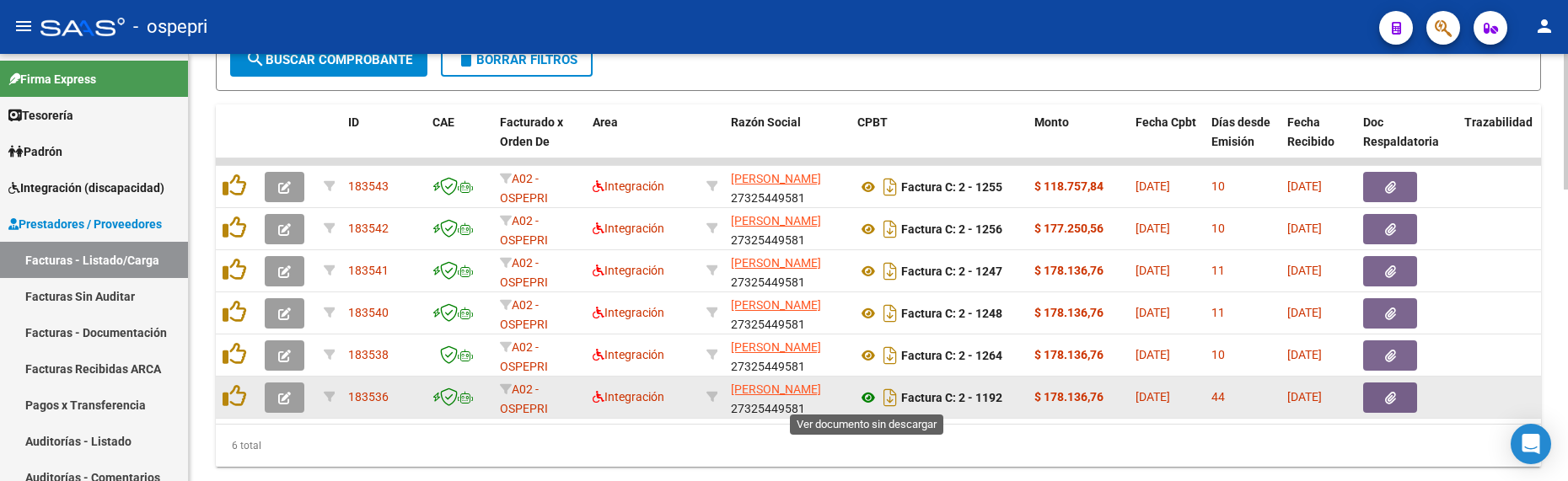
click at [868, 400] on icon at bounding box center [868, 397] width 22 height 20
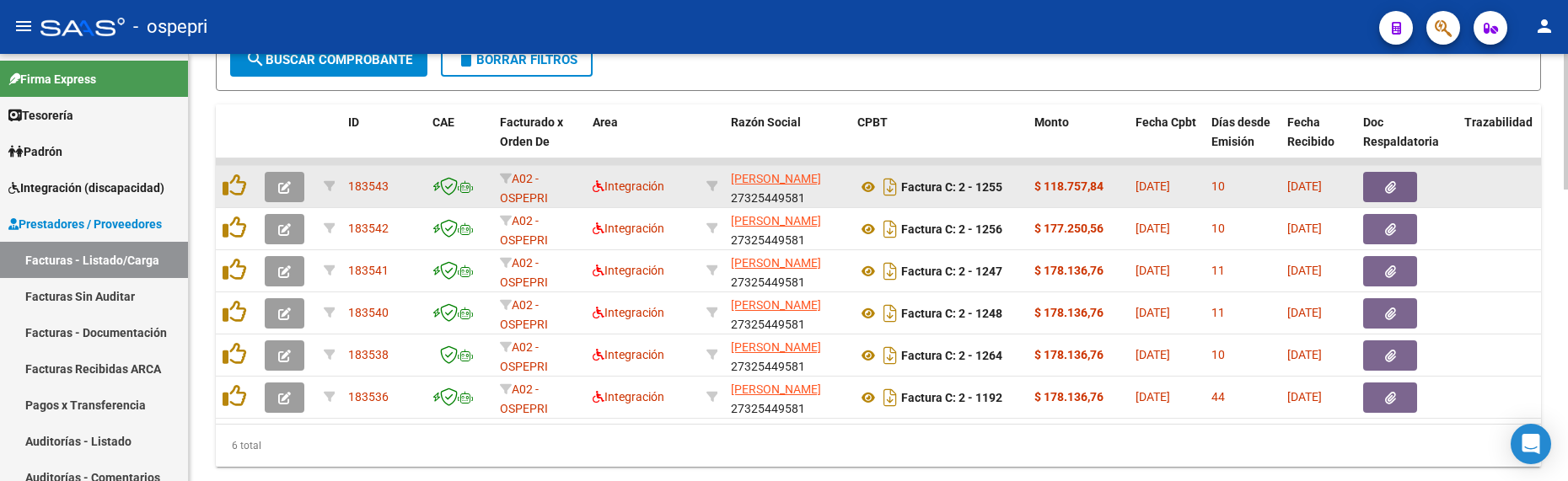
click at [293, 197] on button "button" at bounding box center [284, 186] width 39 height 30
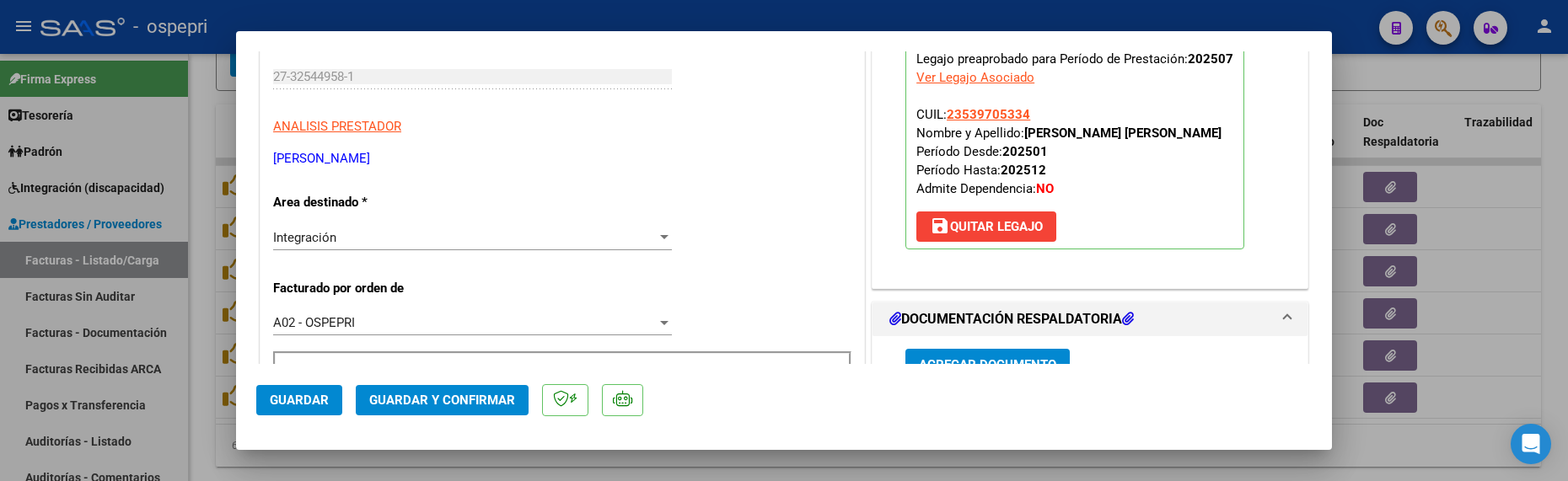
scroll to position [169, 0]
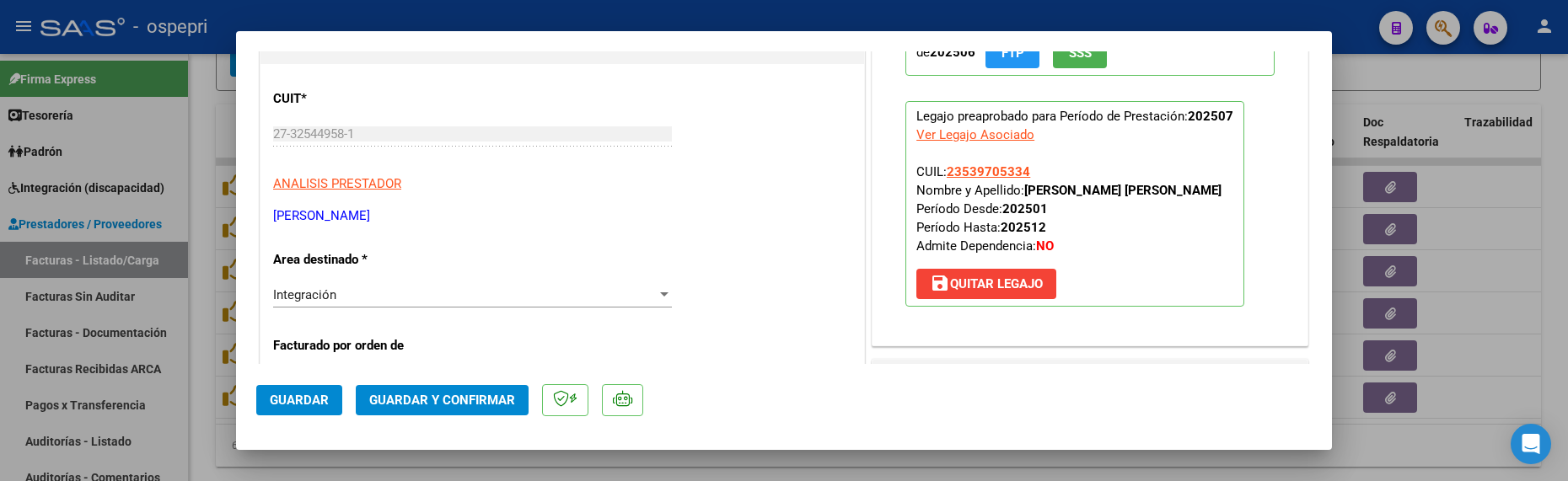
click at [1002, 427] on div at bounding box center [784, 240] width 1568 height 481
type input "$ 0,00"
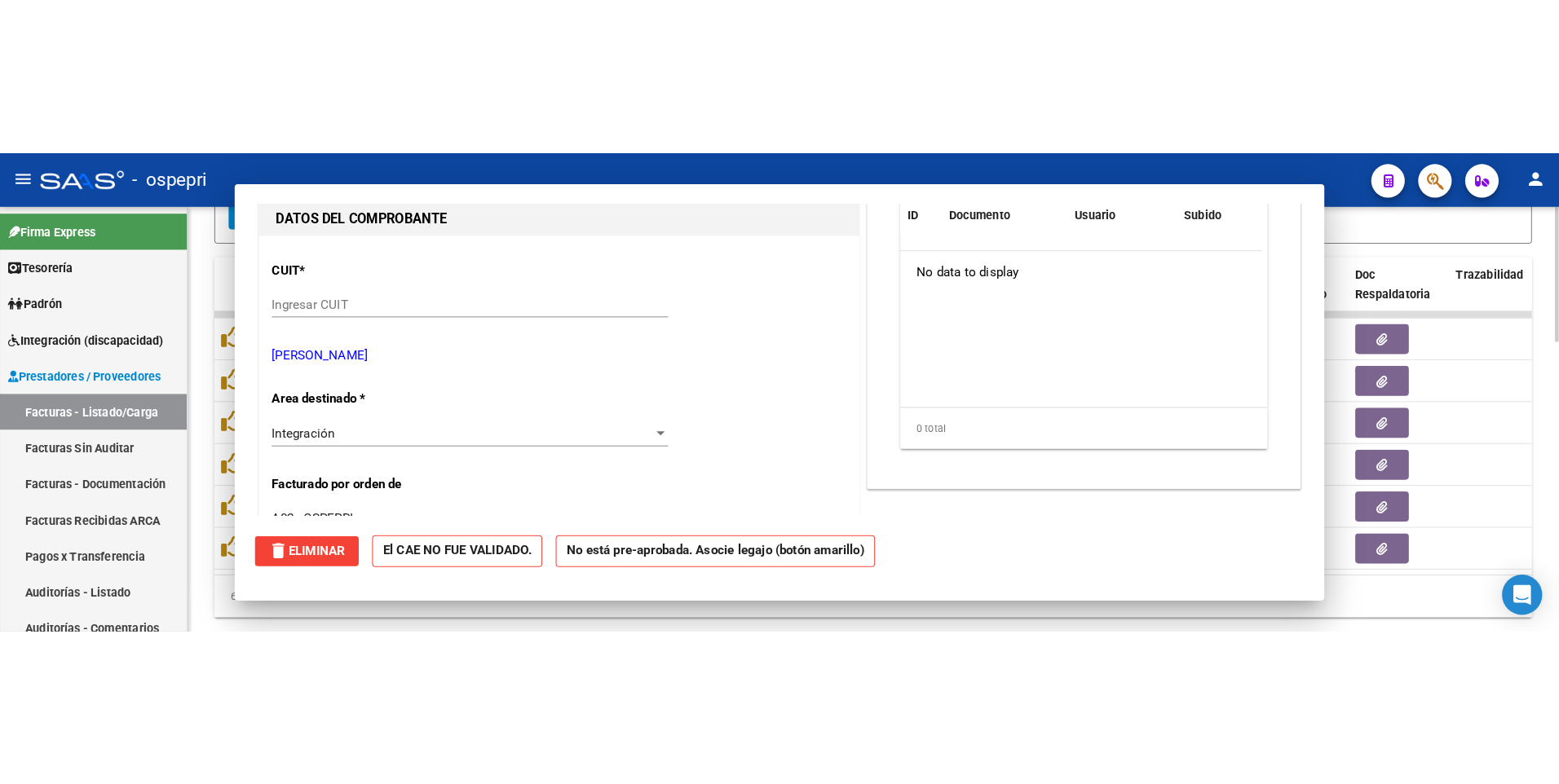
scroll to position [181, 0]
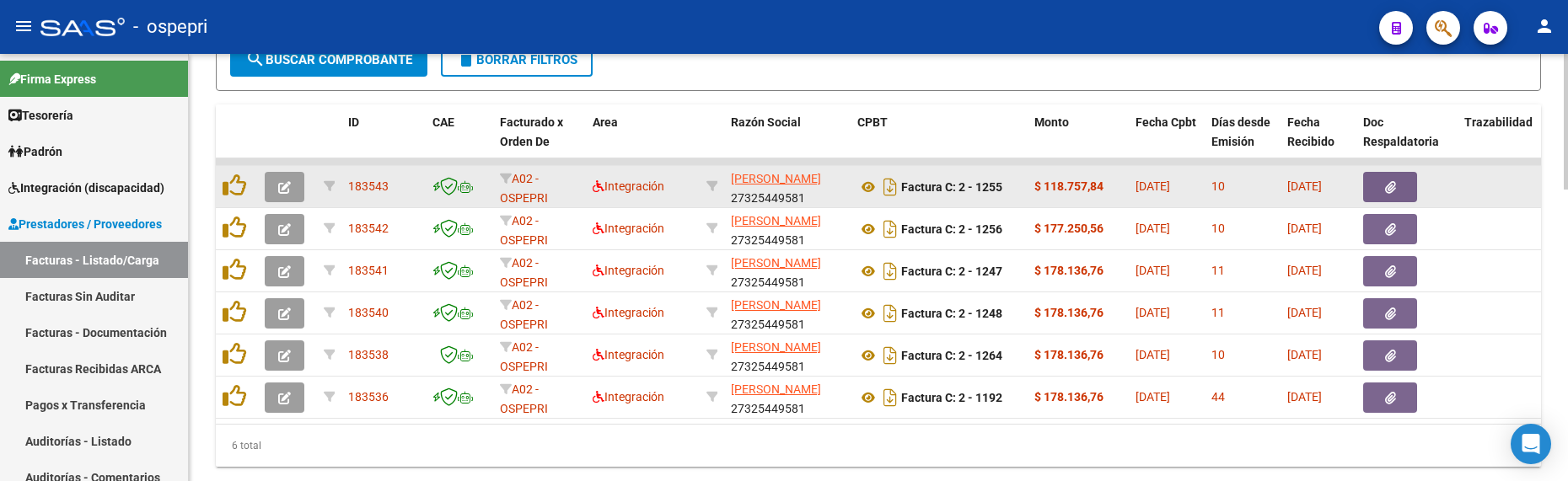
click at [295, 186] on button "button" at bounding box center [284, 186] width 39 height 30
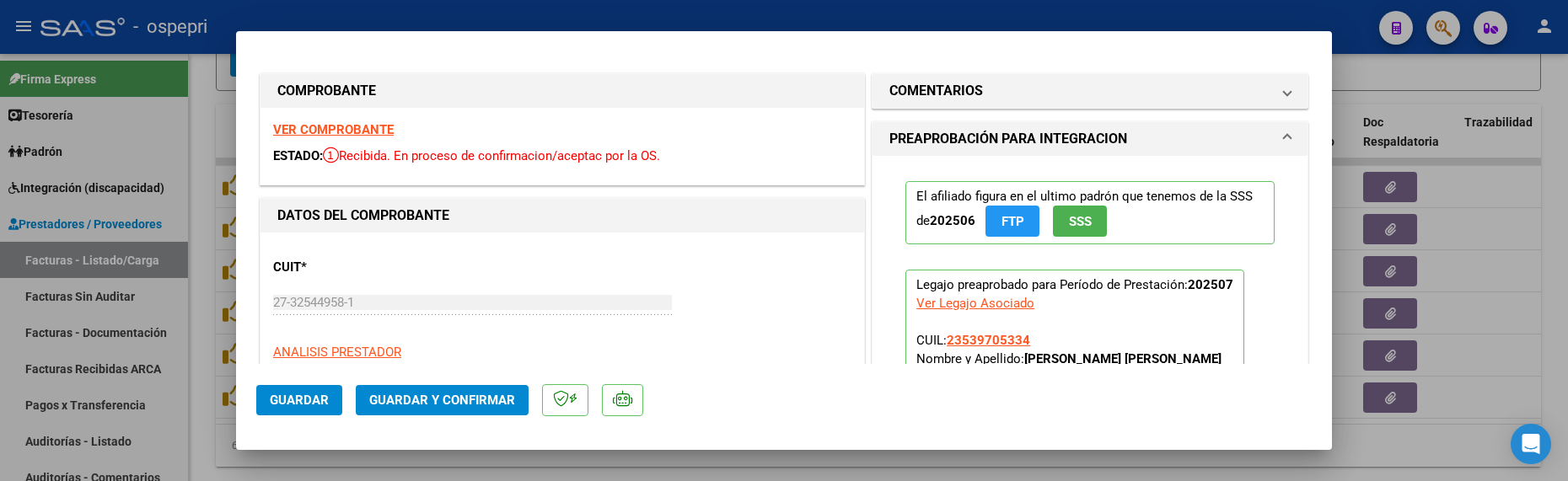
click at [973, 427] on div at bounding box center [784, 240] width 1568 height 481
type input "$ 0,00"
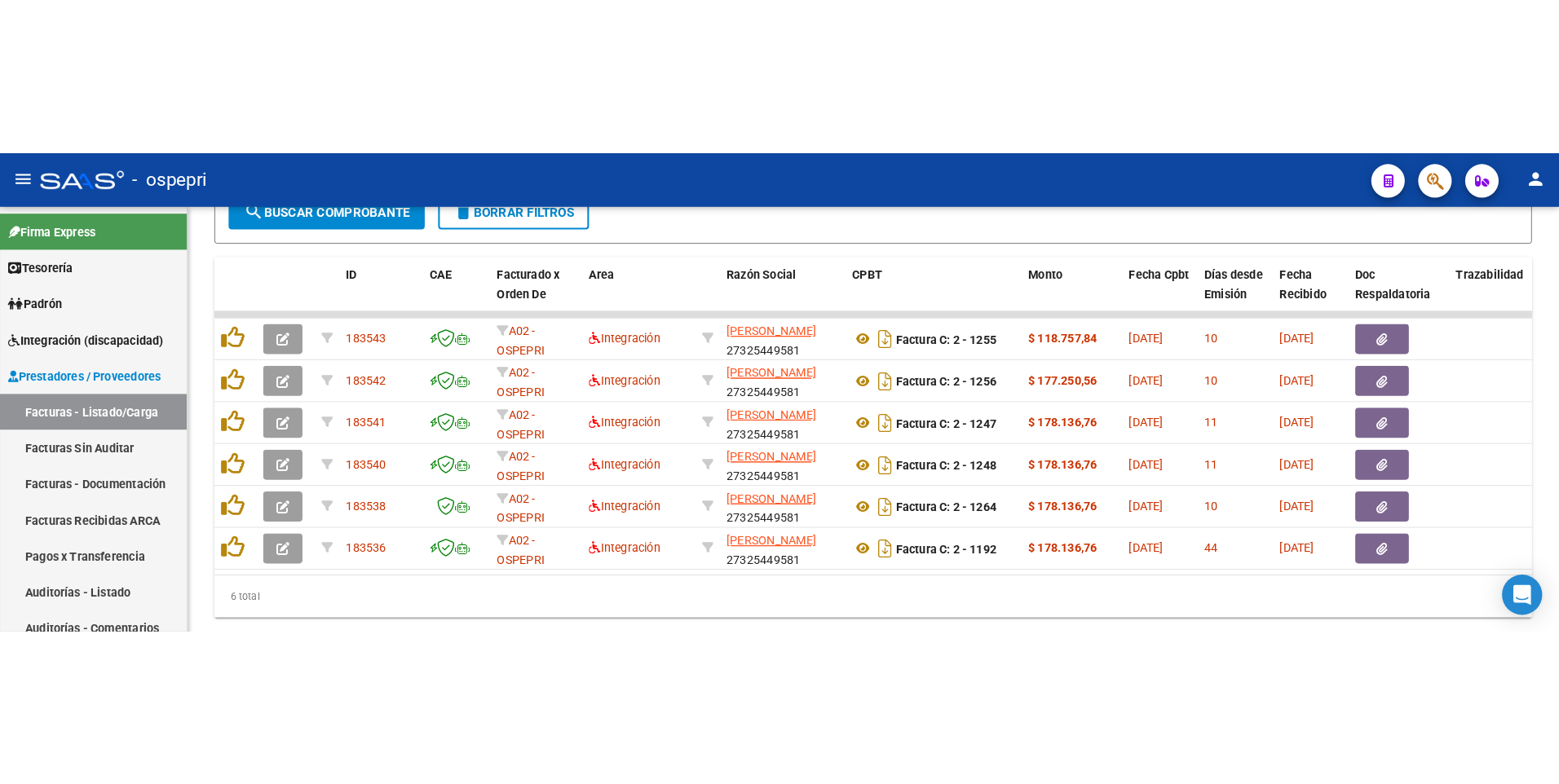
scroll to position [572, 0]
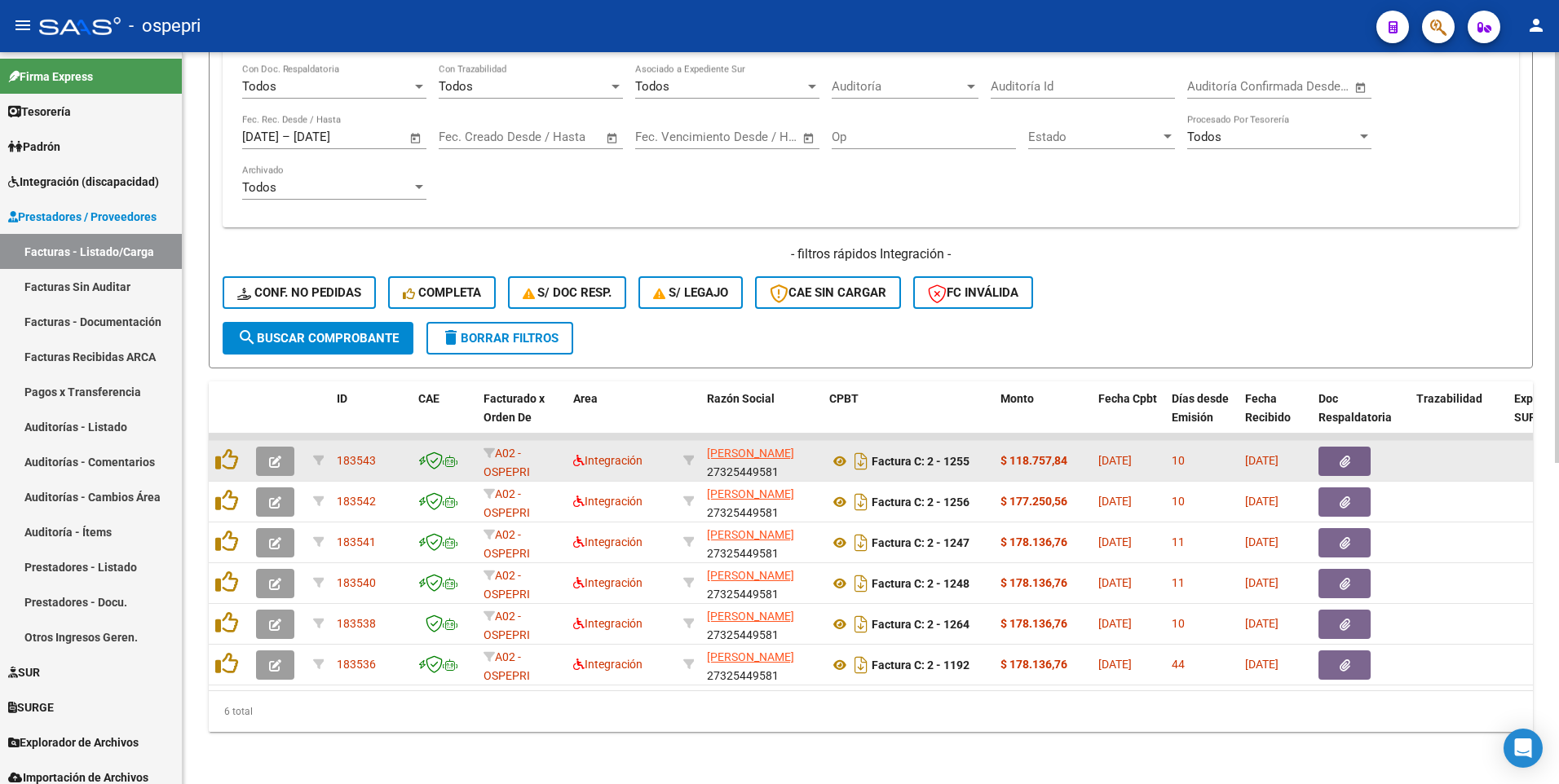
click at [277, 413] on icon "button" at bounding box center [275, 462] width 12 height 12
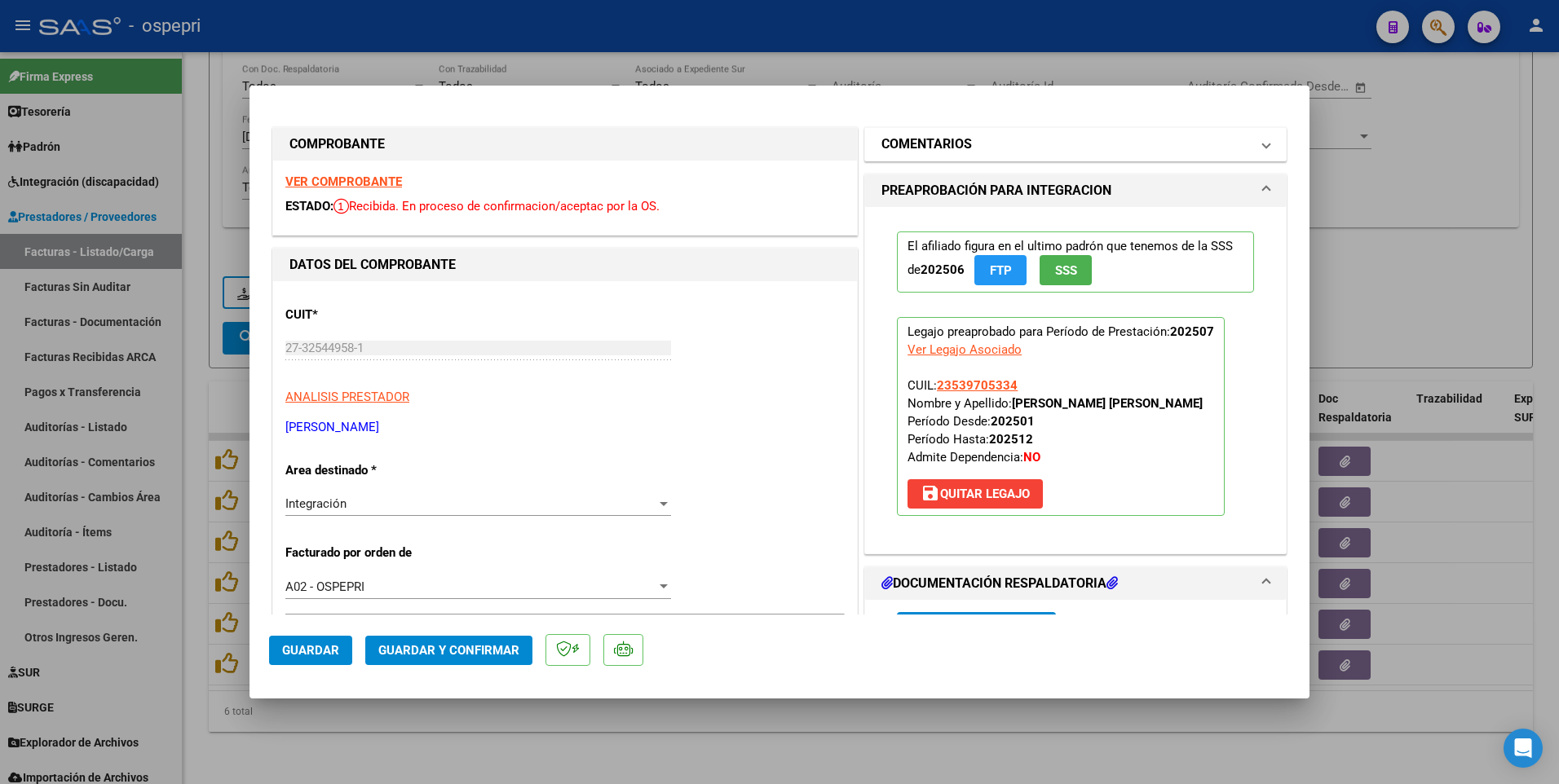
click at [1263, 140] on span at bounding box center [1266, 144] width 6 height 20
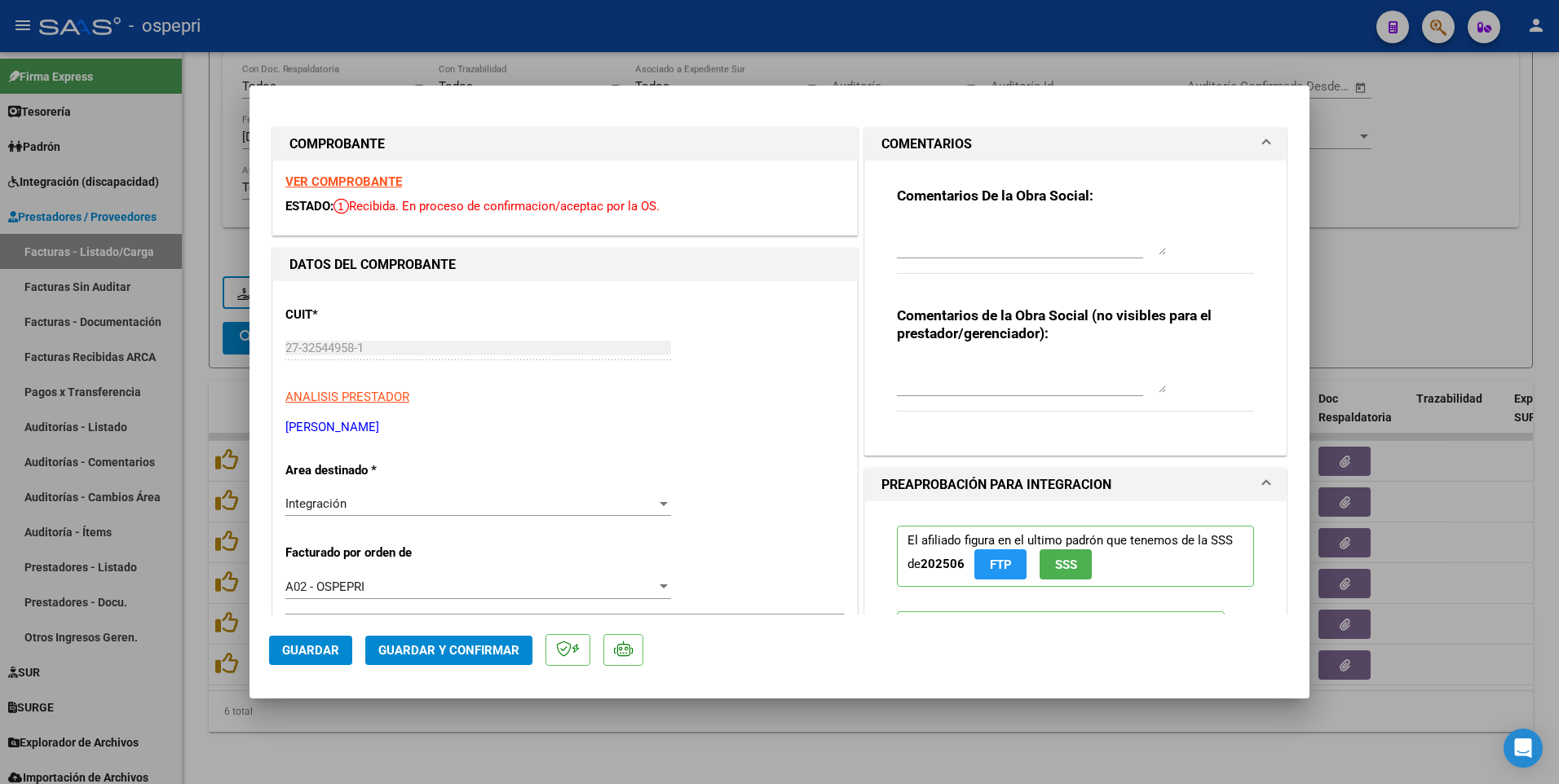
click at [961, 252] on textarea at bounding box center [1031, 239] width 269 height 33
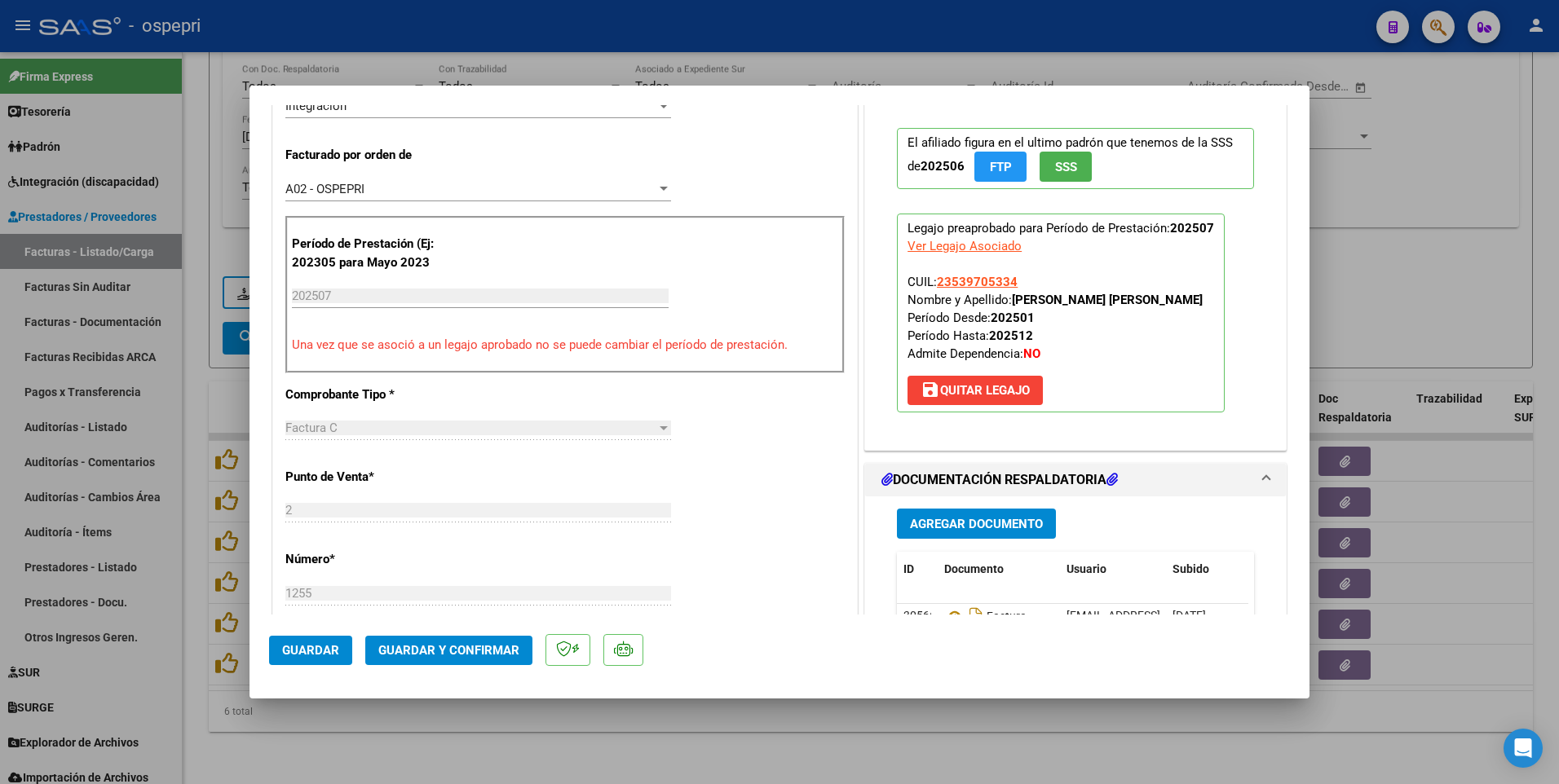
scroll to position [408, 0]
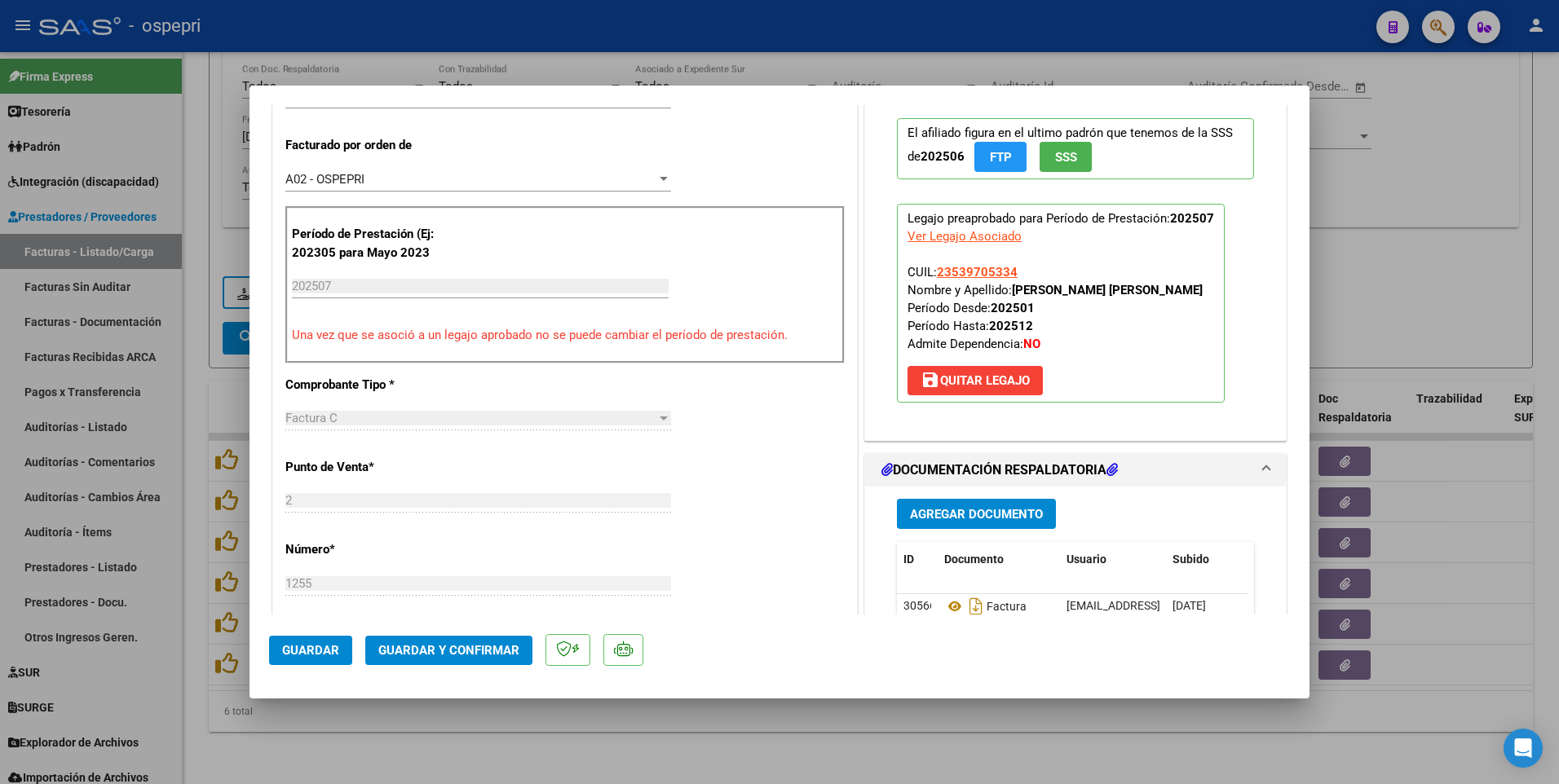
click at [977, 373] on span "save Quitar Legajo" at bounding box center [974, 380] width 109 height 15
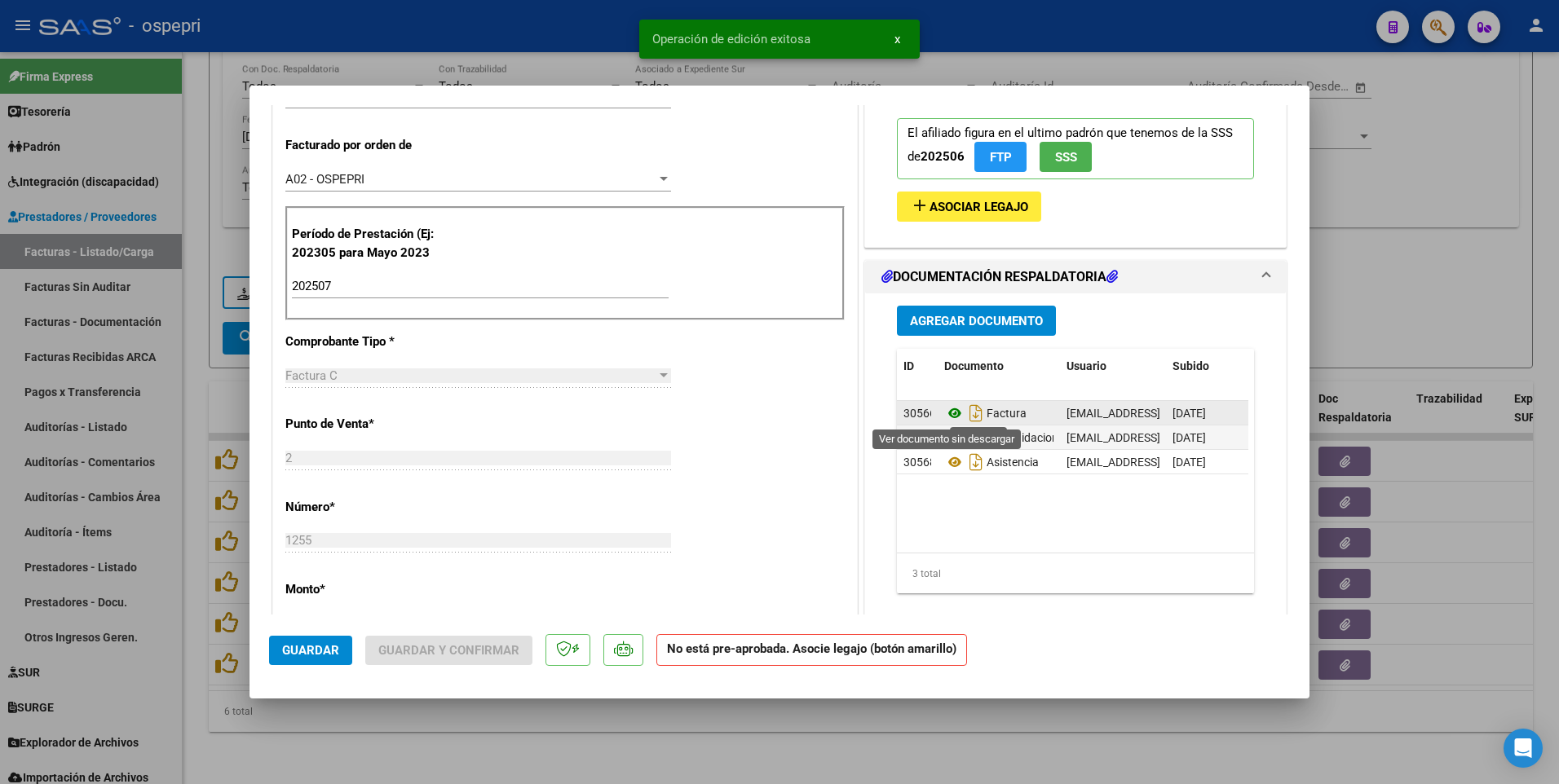
click at [950, 413] on icon at bounding box center [955, 413] width 21 height 20
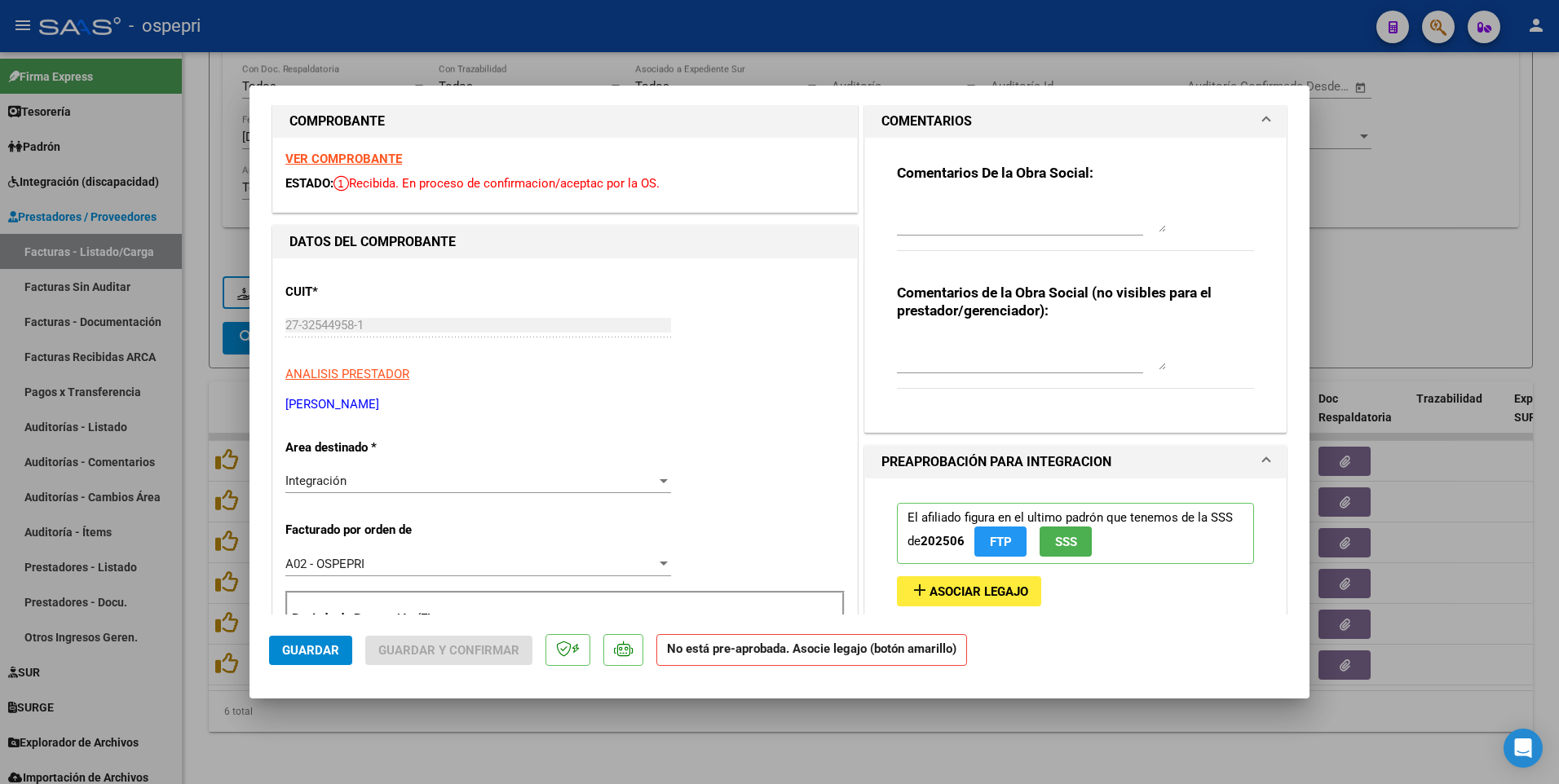
scroll to position [0, 0]
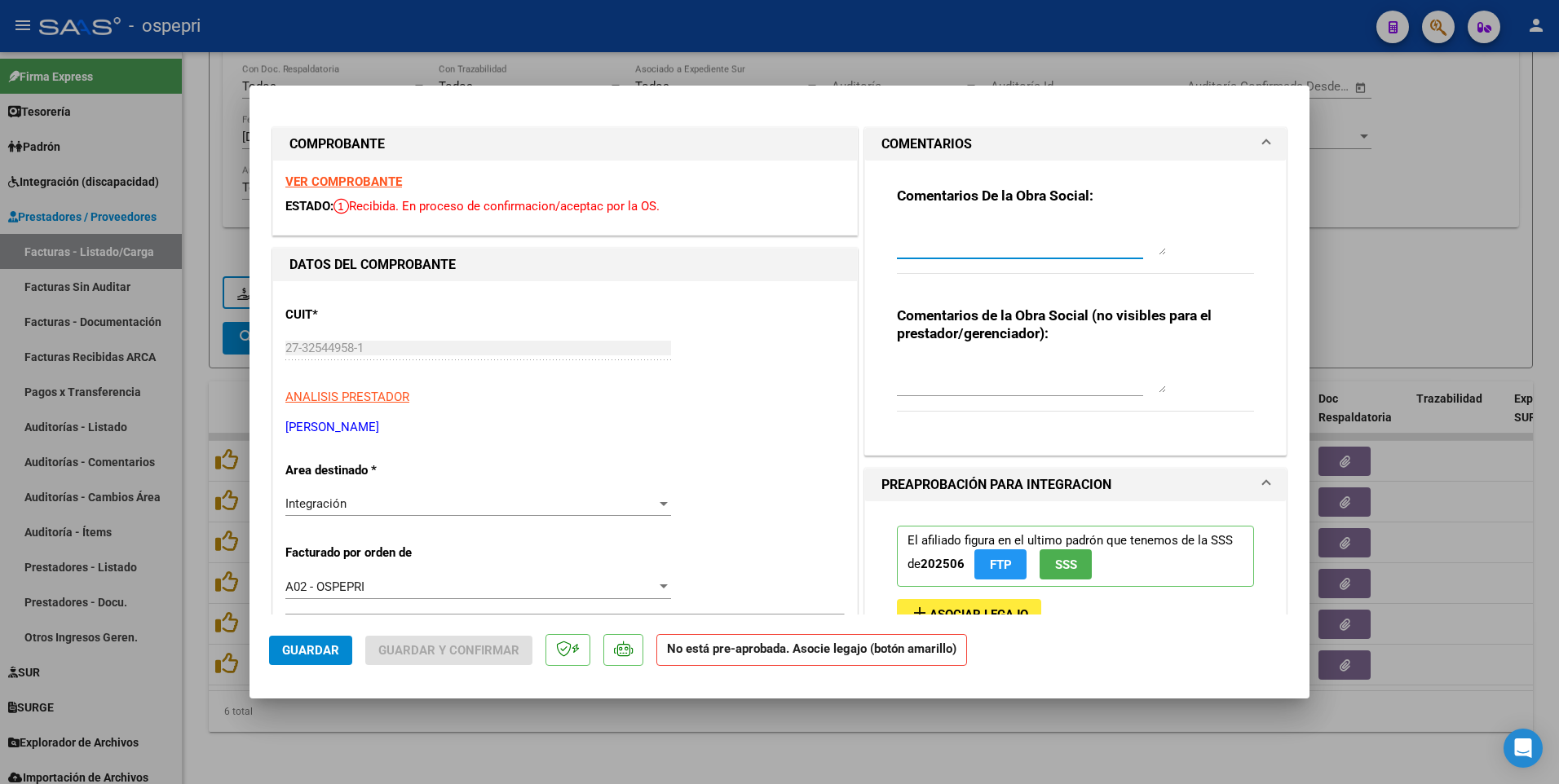
click at [905, 234] on textarea at bounding box center [1031, 239] width 269 height 33
click at [943, 229] on textarea "Buenos dias estimada, necestio nota de credito y reemplazo de la factura 1255" at bounding box center [1031, 239] width 269 height 33
click at [940, 229] on textarea "Buenos dias estimada, necestio nota de credito y reemplazo de la factura 1255" at bounding box center [1031, 239] width 269 height 33
click at [1048, 235] on textarea "Buenos días estimada, necestio nota de credito y reemplazo de la factura 1255" at bounding box center [1031, 239] width 269 height 33
click at [1132, 233] on textarea "Buenos días estimada, necesito nota de credito y reemplazo de la factura 1255" at bounding box center [1031, 239] width 269 height 33
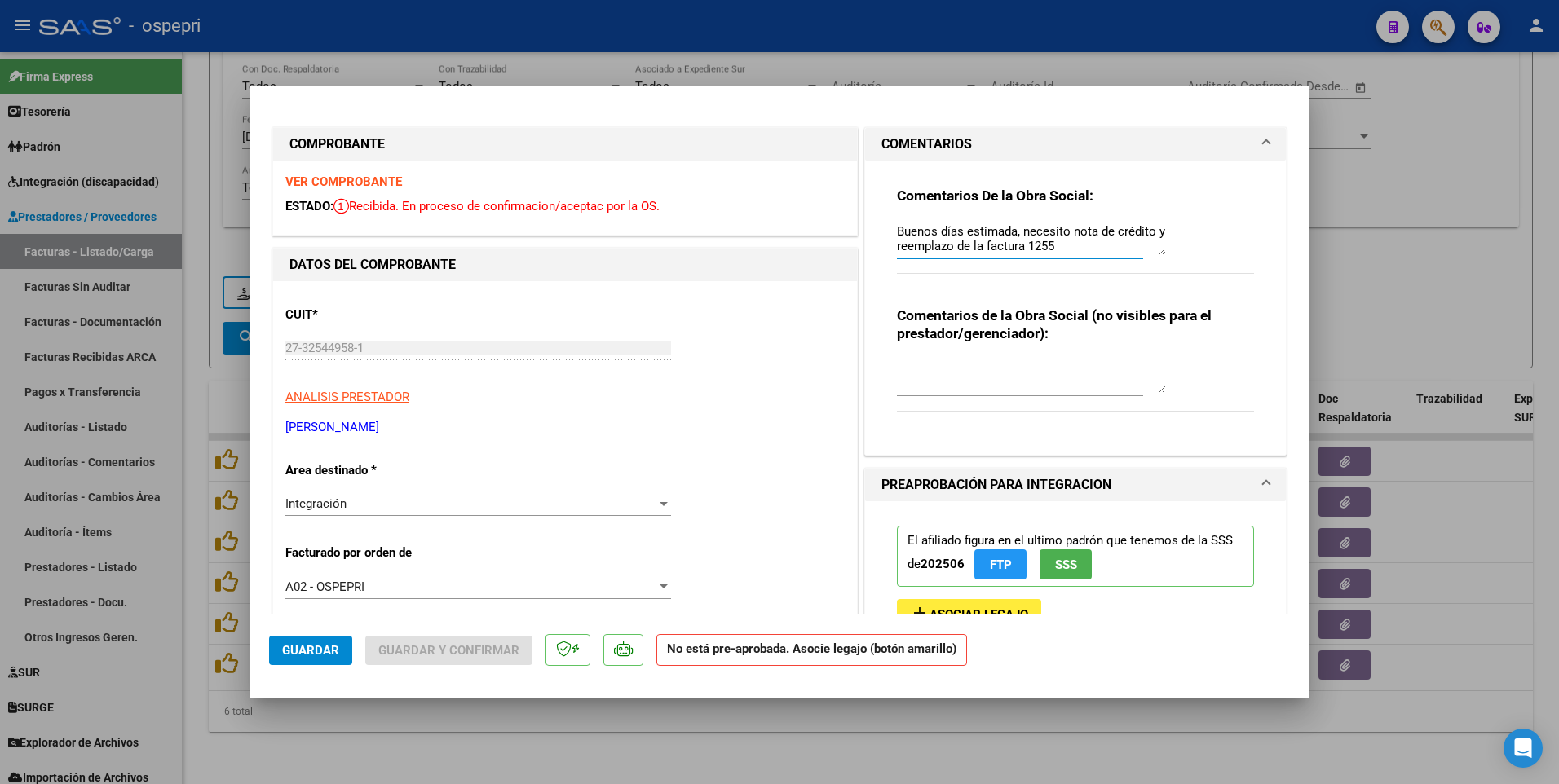
click at [1063, 246] on textarea "Buenos días estimada, necesito nota de crédito y reemplazo de la factura 1255" at bounding box center [1031, 239] width 269 height 33
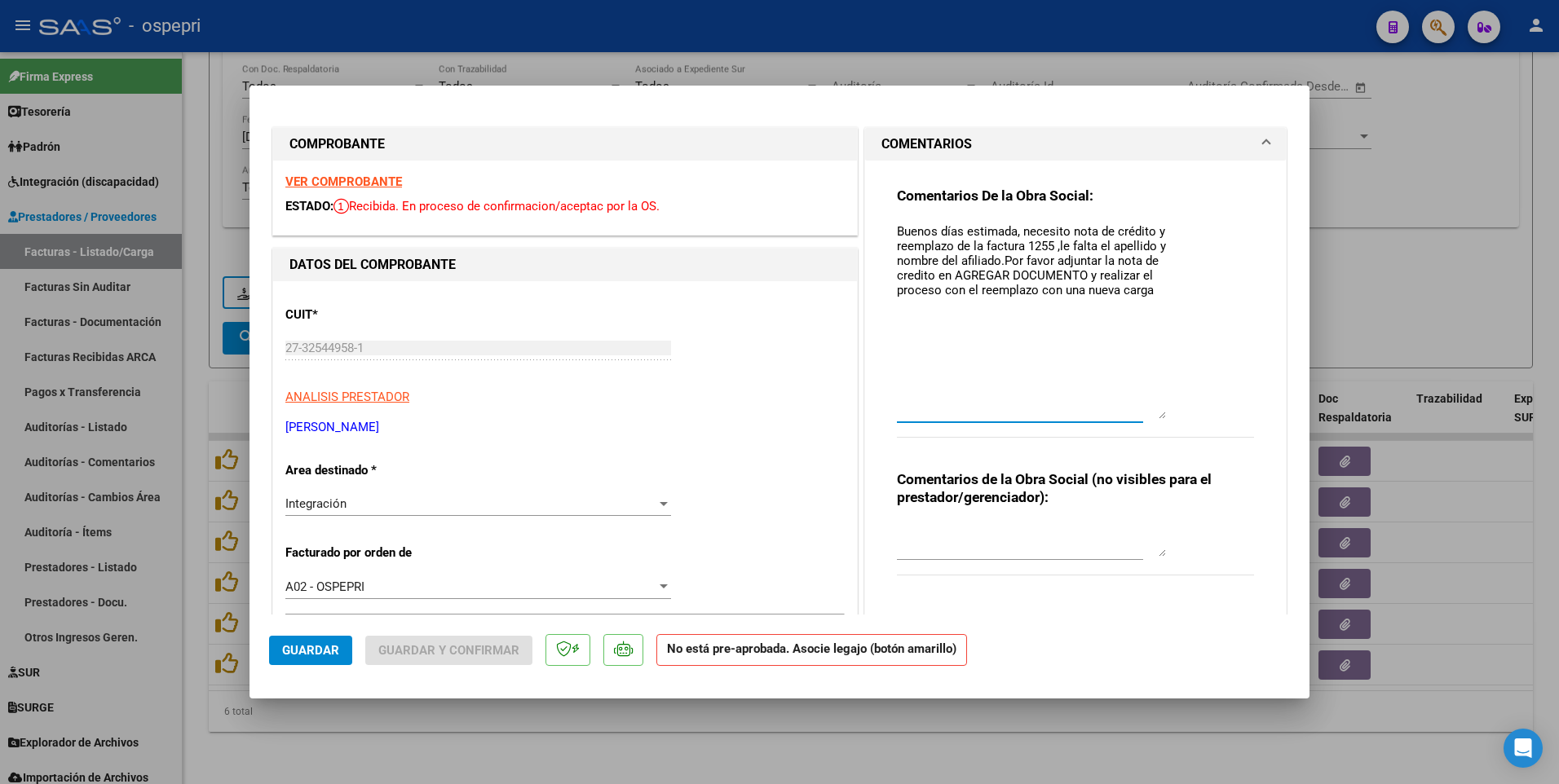
drag, startPoint x: 1155, startPoint y: 252, endPoint x: 1179, endPoint y: 416, distance: 165.7
click at [1179, 413] on div "Comentarios De la Obra Social: Buenos días estimada, necesito nota de crédito y…" at bounding box center [1076, 321] width 357 height 269
click at [919, 276] on textarea "Buenos días estimada, necesito nota de crédito y reemplazo de la factura 1255 ,…" at bounding box center [1031, 321] width 269 height 196
click at [911, 276] on textarea "Buenos días estimada, necesito nota de crédito y reemplazo de la factura 1255 ,…" at bounding box center [1031, 321] width 269 height 196
click at [1082, 277] on textarea "Buenos días estimada, necesito nota de crédito y reemplazo de la factura 1255 ,…" at bounding box center [1031, 321] width 269 height 196
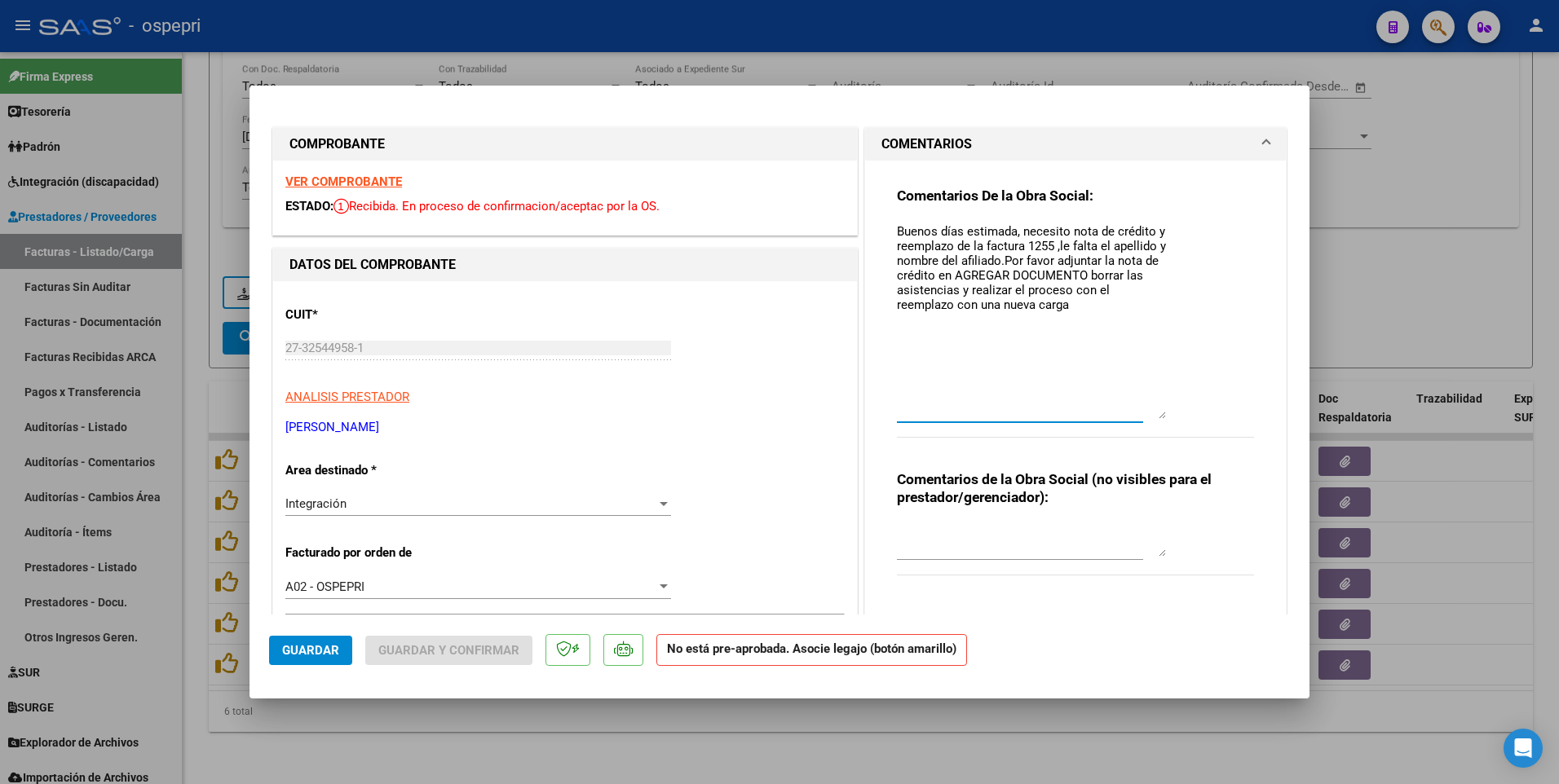
click at [1107, 292] on textarea "Buenos días estimada, necesito nota de crédito y reemplazo de la factura 1255 ,…" at bounding box center [1031, 321] width 269 height 196
drag, startPoint x: 1063, startPoint y: 246, endPoint x: 1055, endPoint y: 244, distance: 8.2
click at [1055, 244] on textarea "Buenos días estimada, necesito nota de crédito y reemplazo de la factura 1255 ,…" at bounding box center [1031, 321] width 269 height 196
drag, startPoint x: 1057, startPoint y: 242, endPoint x: 994, endPoint y: 258, distance: 65.0
click at [994, 258] on textarea "Buenos días estimada, necesito nota de crédito y reemplazo de la factura 1255 ,…" at bounding box center [1031, 321] width 269 height 196
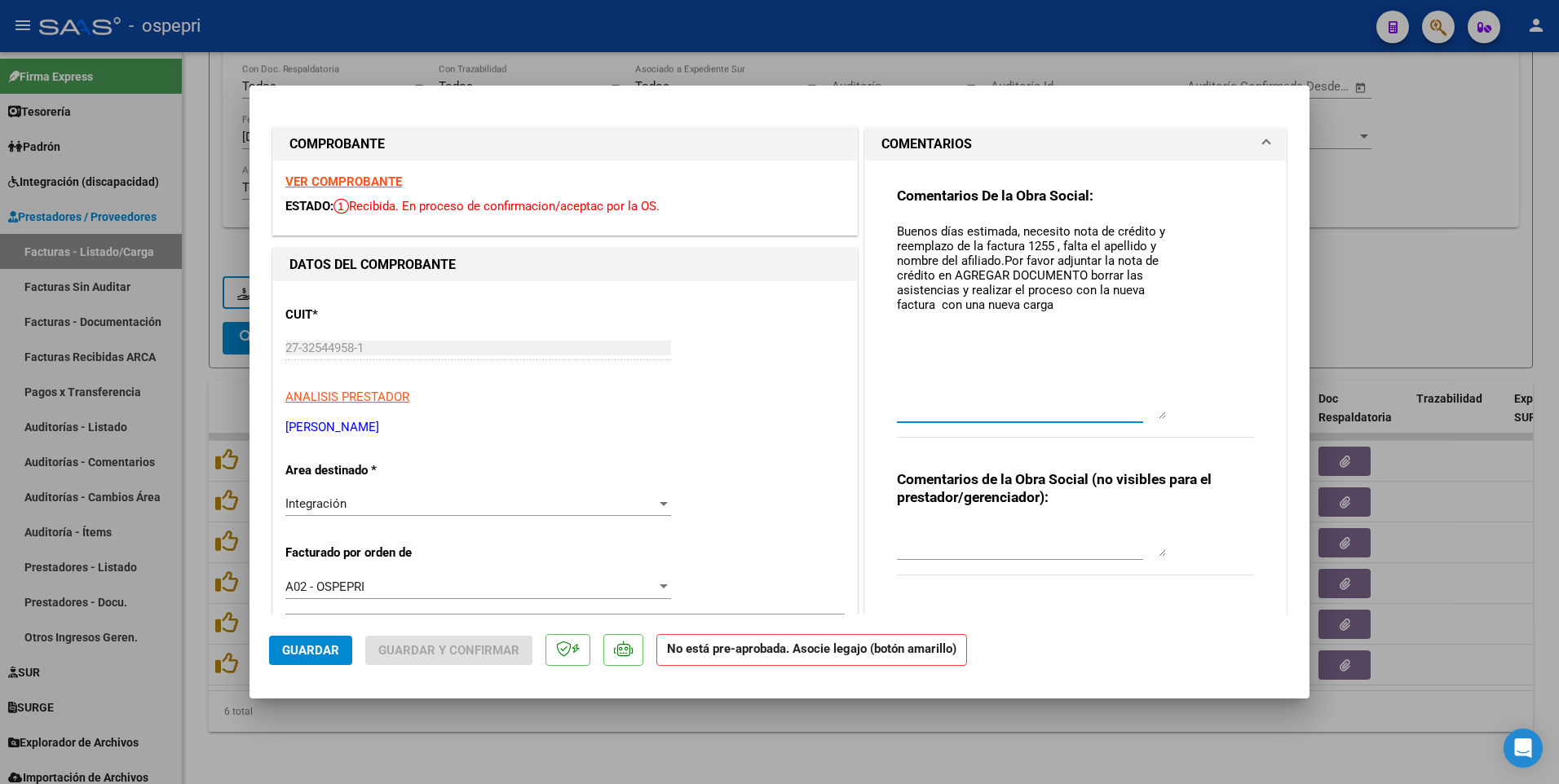
drag, startPoint x: 979, startPoint y: 264, endPoint x: 959, endPoint y: 258, distance: 20.9
click at [959, 258] on textarea "Buenos días estimada, necesito nota de crédito y reemplazo de la factura 1255 ,…" at bounding box center [1031, 321] width 269 height 196
click at [999, 262] on textarea "Buenos días estimada, necesito nota de crédito y reemplazo de la factura 1255 ,…" at bounding box center [1031, 321] width 269 height 196
click at [1080, 273] on textarea "Buenos días estimada, necesito nota de crédito y reemplazo de la factura 1255 ,…" at bounding box center [1031, 321] width 269 height 196
click at [1056, 312] on textarea "Buenos días estimada, necesito nota de crédito y reemplazo de la factura 1255 ,…" at bounding box center [1031, 321] width 269 height 196
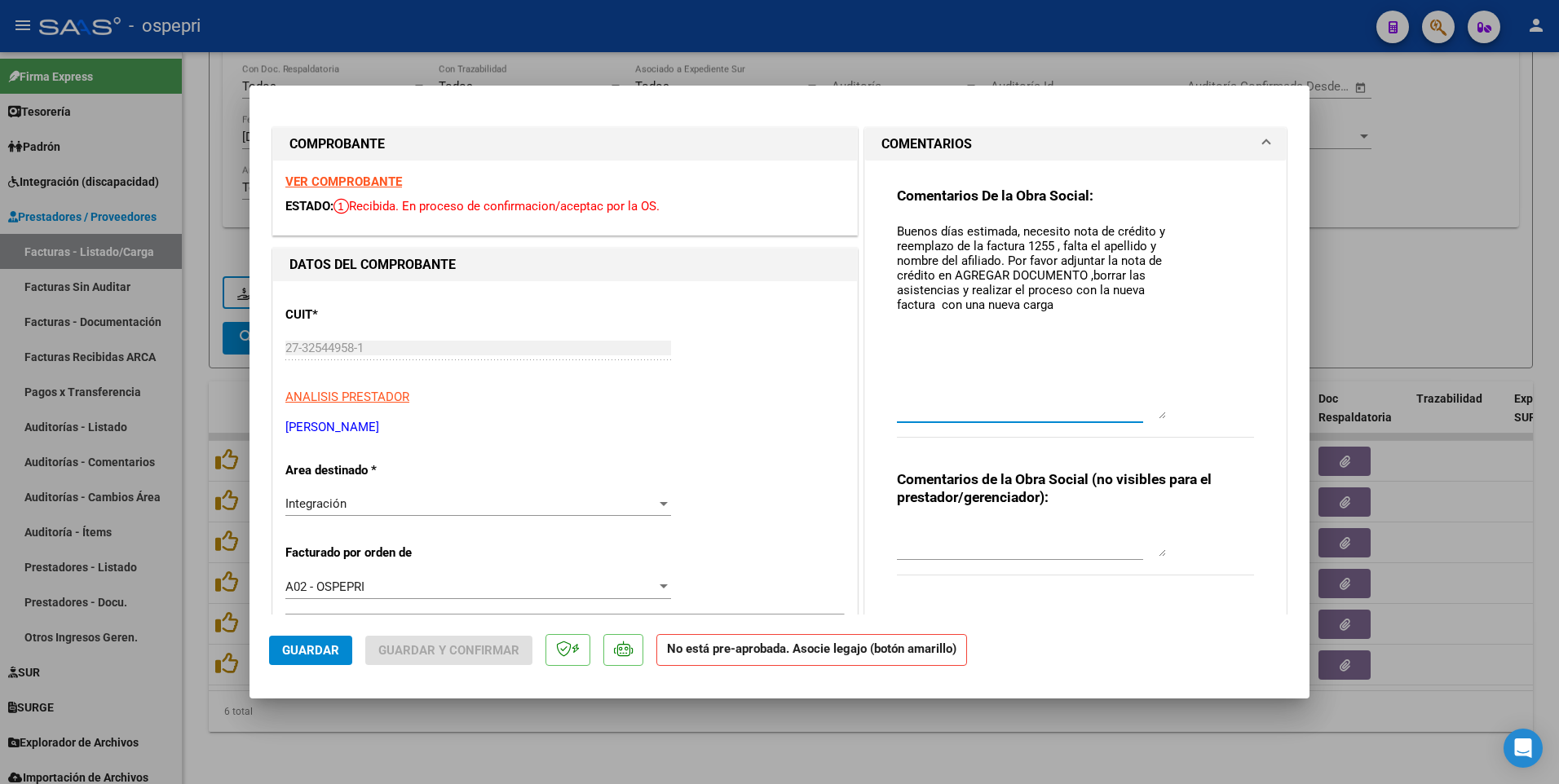
click at [953, 303] on textarea "Buenos días estimada, necesito nota de crédito y reemplazo de la factura 1255 ,…" at bounding box center [1031, 321] width 269 height 196
click at [1052, 305] on textarea "Buenos días estimada, necesito nota de crédito y reemplazo de la factura 1255 ,…" at bounding box center [1031, 321] width 269 height 196
click at [901, 352] on textarea "Buenos días estimada, necesito nota de crédito y reemplazo de la factura 1255 ,…" at bounding box center [1031, 321] width 269 height 196
click at [1044, 306] on textarea "Buenos días estimada, necesito nota de crédito y reemplazo de la factura 1255 ,…" at bounding box center [1031, 321] width 269 height 196
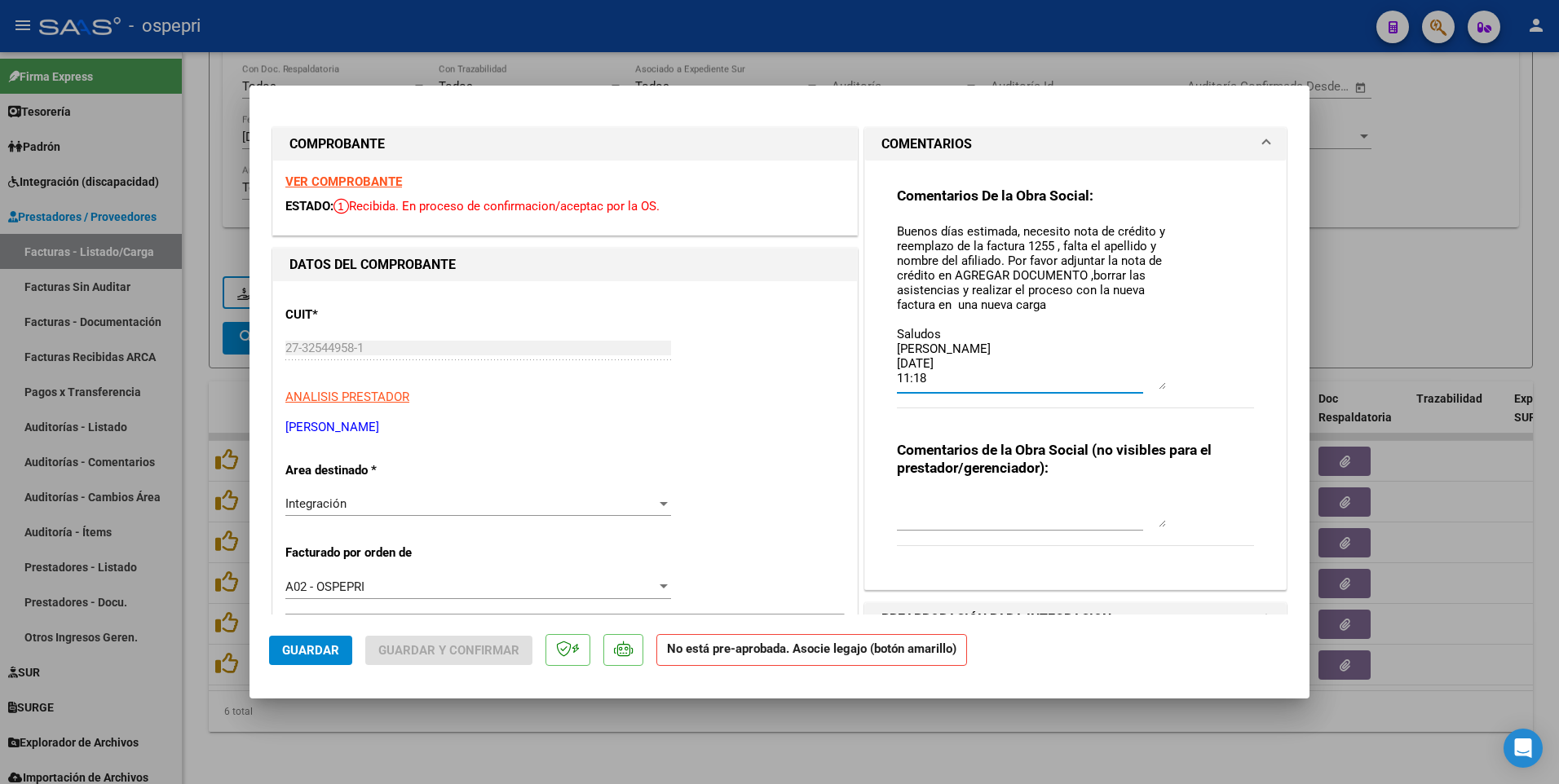
drag, startPoint x: 1156, startPoint y: 414, endPoint x: 1156, endPoint y: 384, distance: 30.0
click at [1156, 384] on textarea "Buenos días estimada, necesito nota de crédito y reemplazo de la factura 1255 ,…" at bounding box center [1031, 306] width 269 height 167
type textarea "Buenos días estimada, necesito nota de crédito y reemplazo de la factura 1255 ,…"
click at [322, 413] on button "Guardar" at bounding box center [311, 650] width 84 height 29
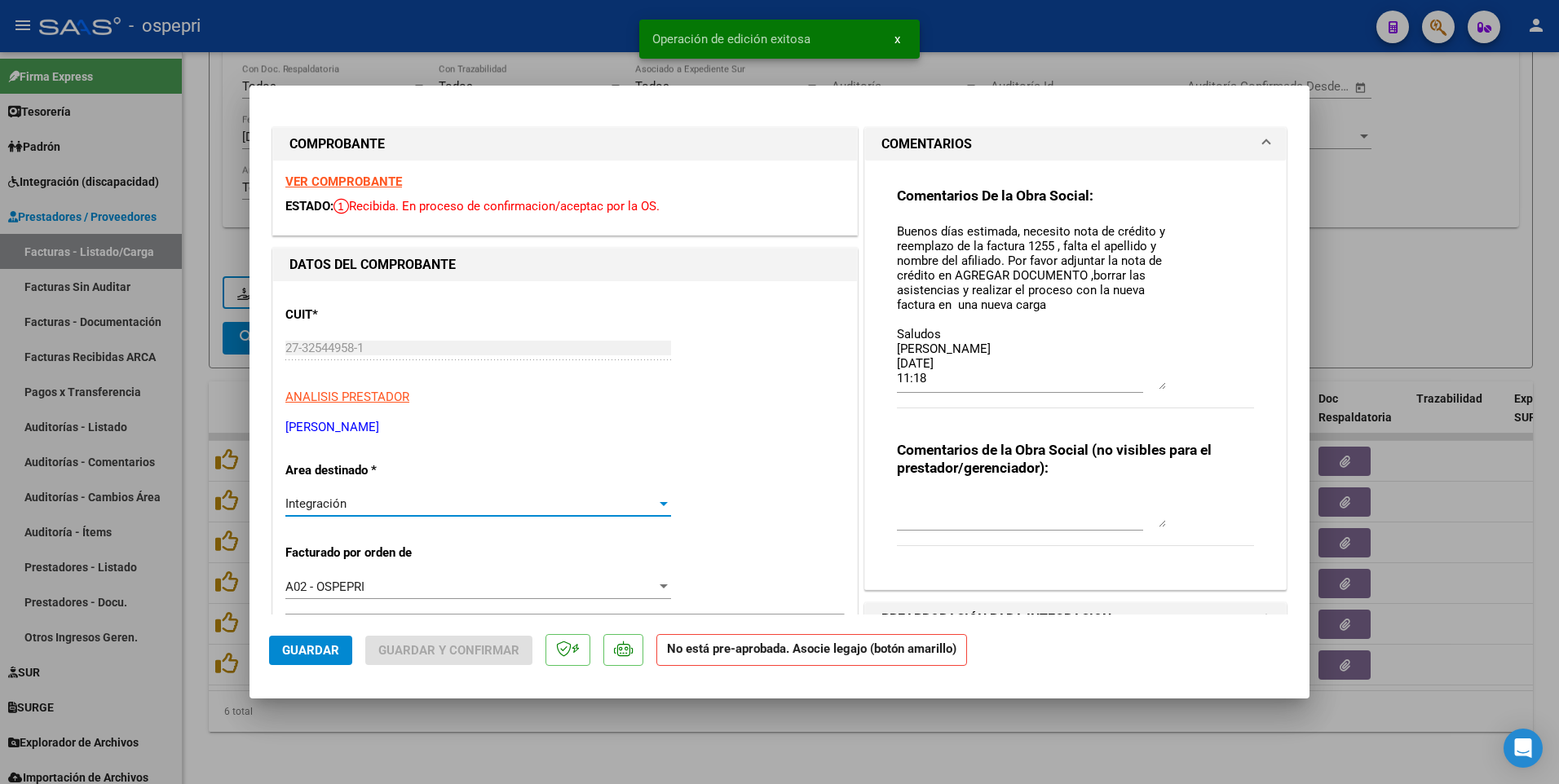
click at [658, 413] on div at bounding box center [664, 503] width 15 height 13
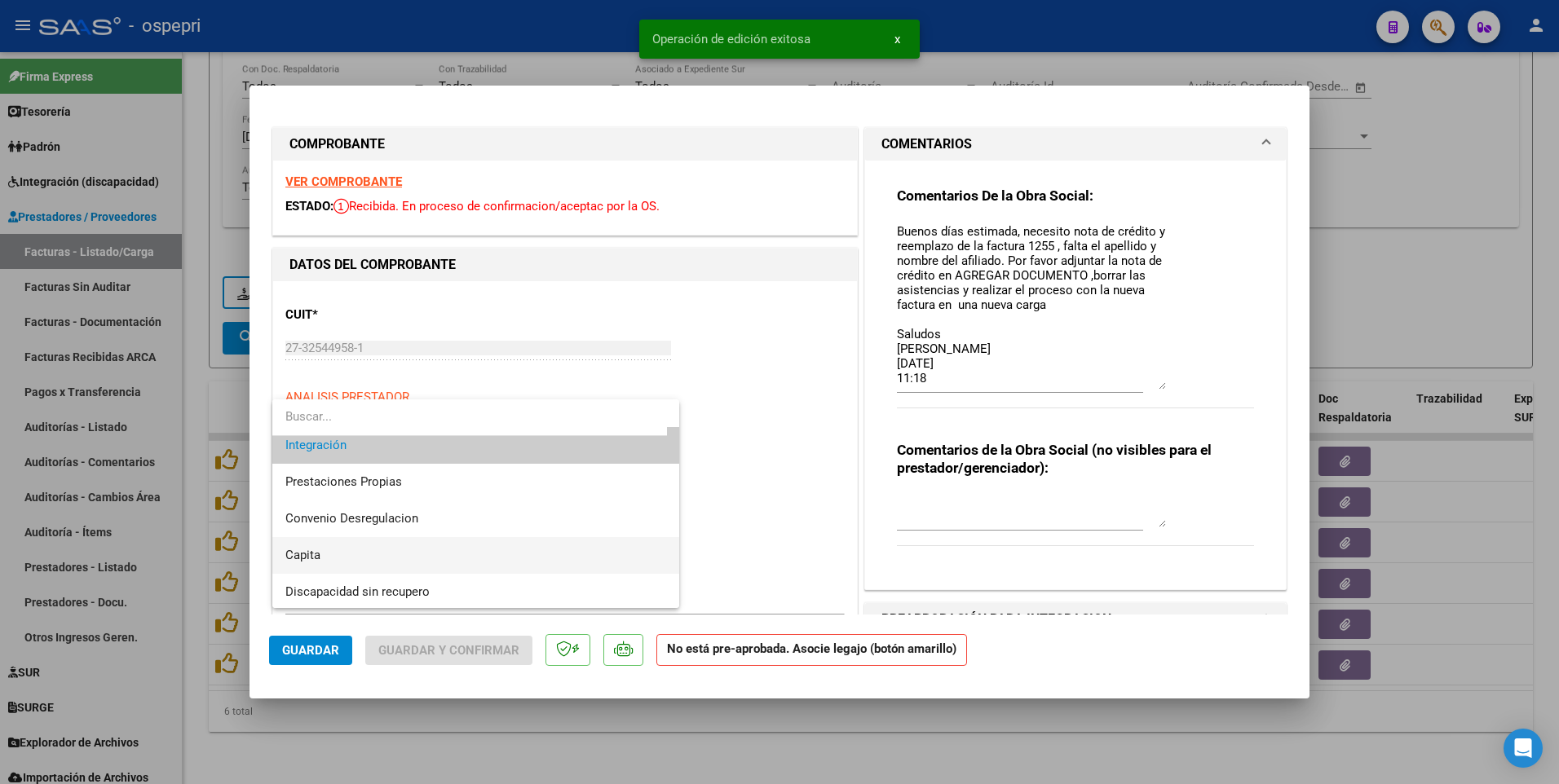
scroll to position [158, 0]
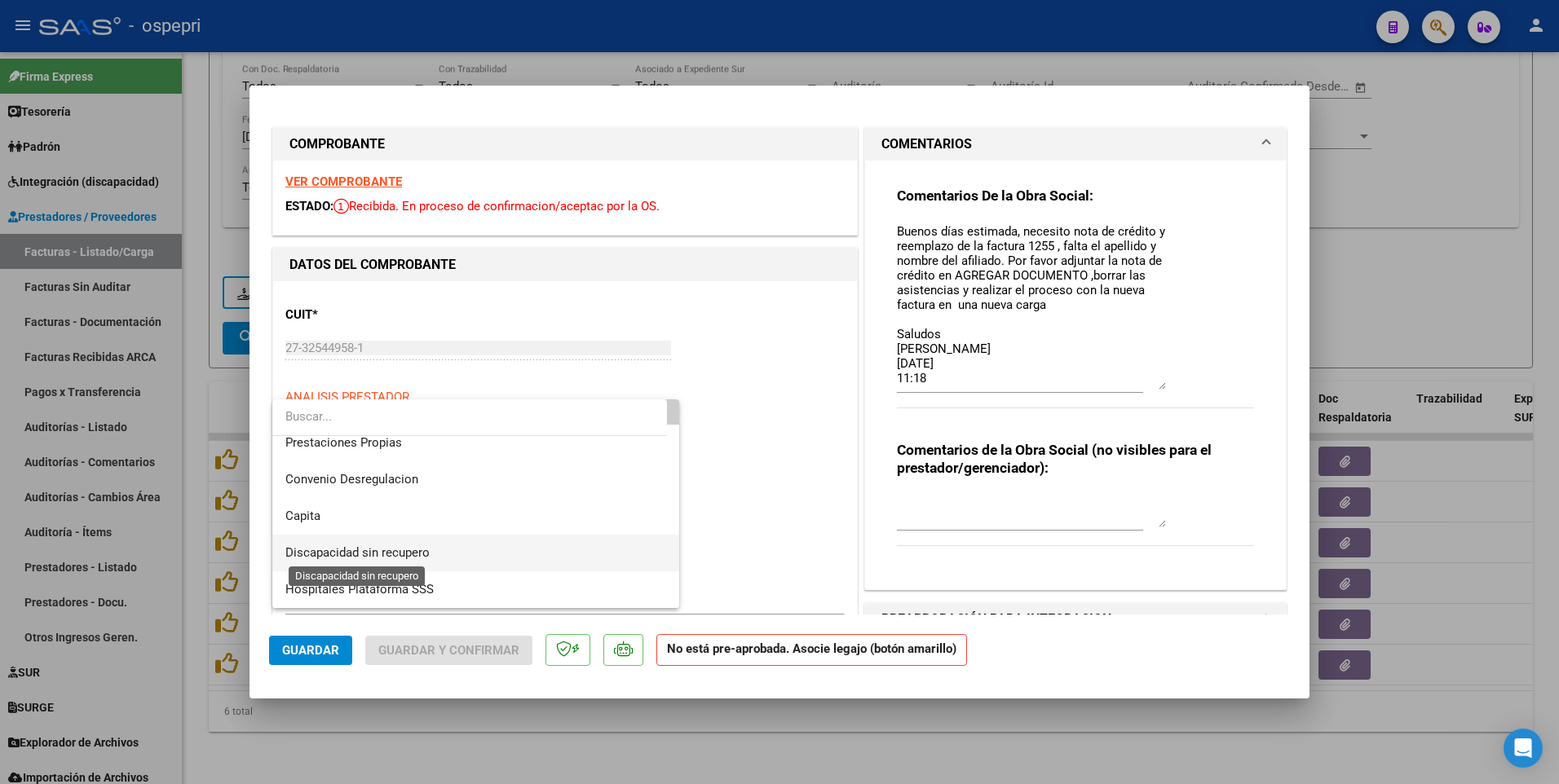
click at [359, 413] on span "Discapacidad sin recupero" at bounding box center [357, 552] width 144 height 15
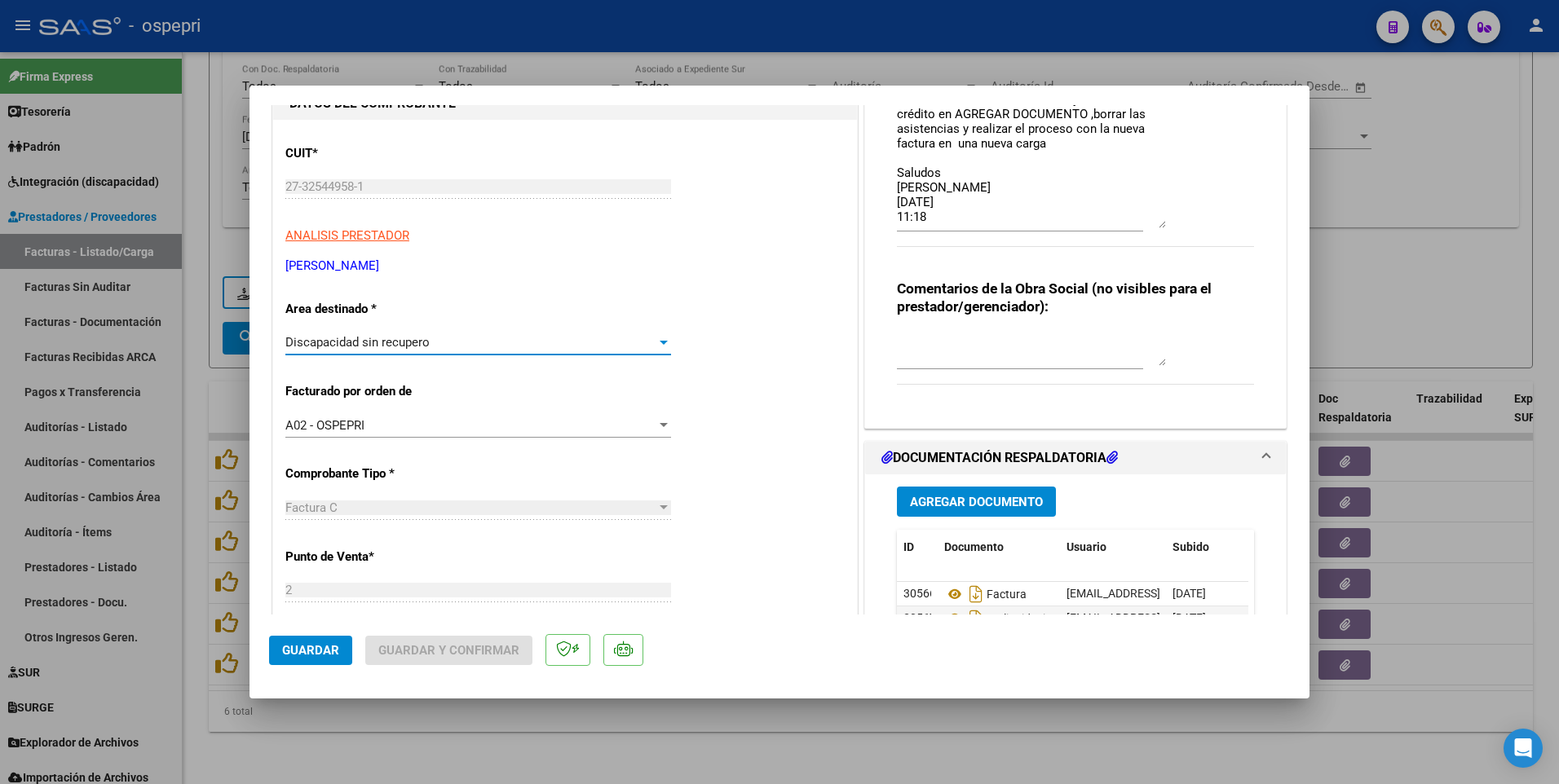
scroll to position [163, 0]
click at [914, 361] on textarea at bounding box center [1031, 348] width 269 height 33
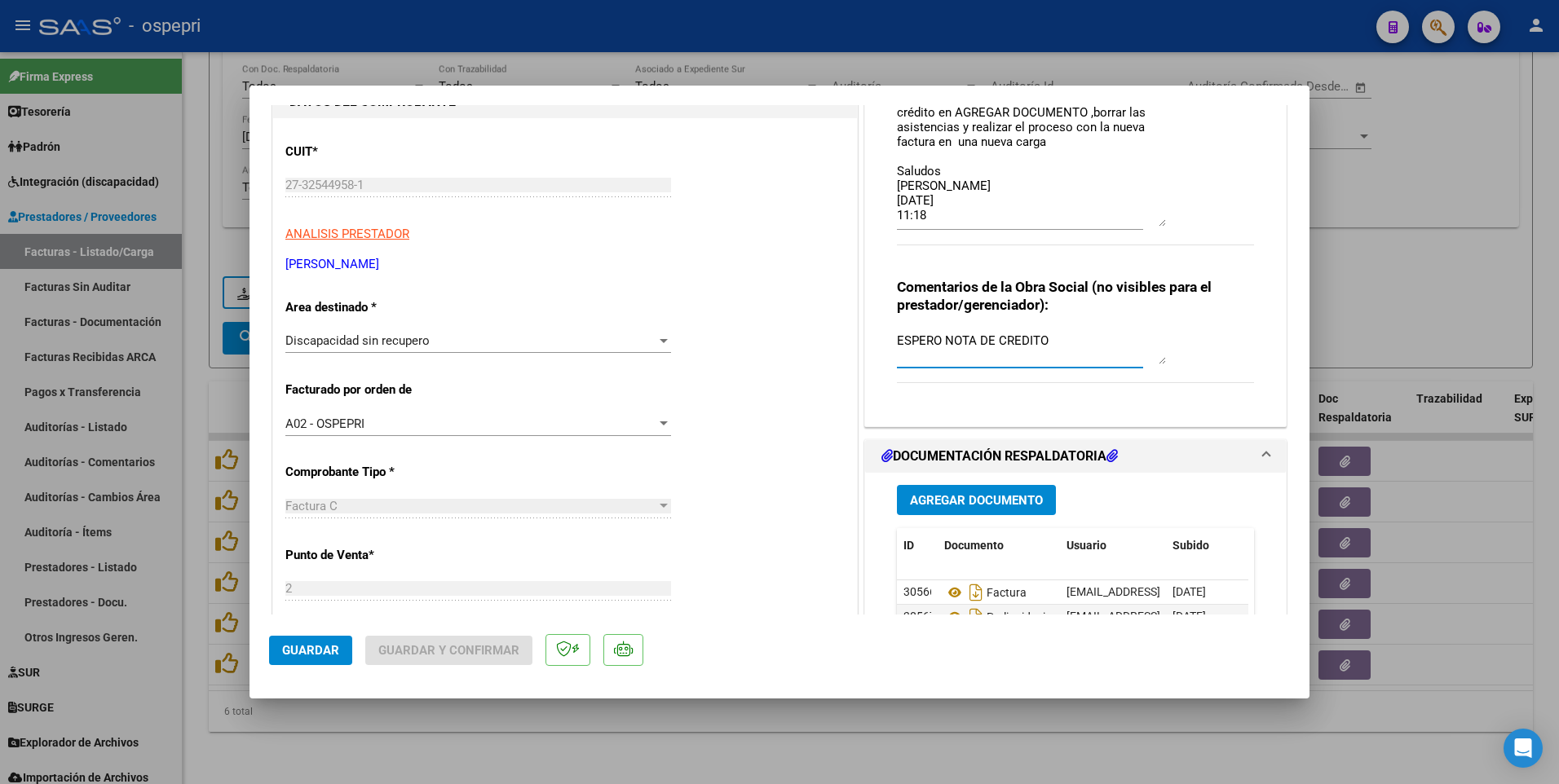
type textarea "ESPERO NOTA DE CREDITO"
click at [311, 413] on span "Guardar" at bounding box center [311, 650] width 57 height 15
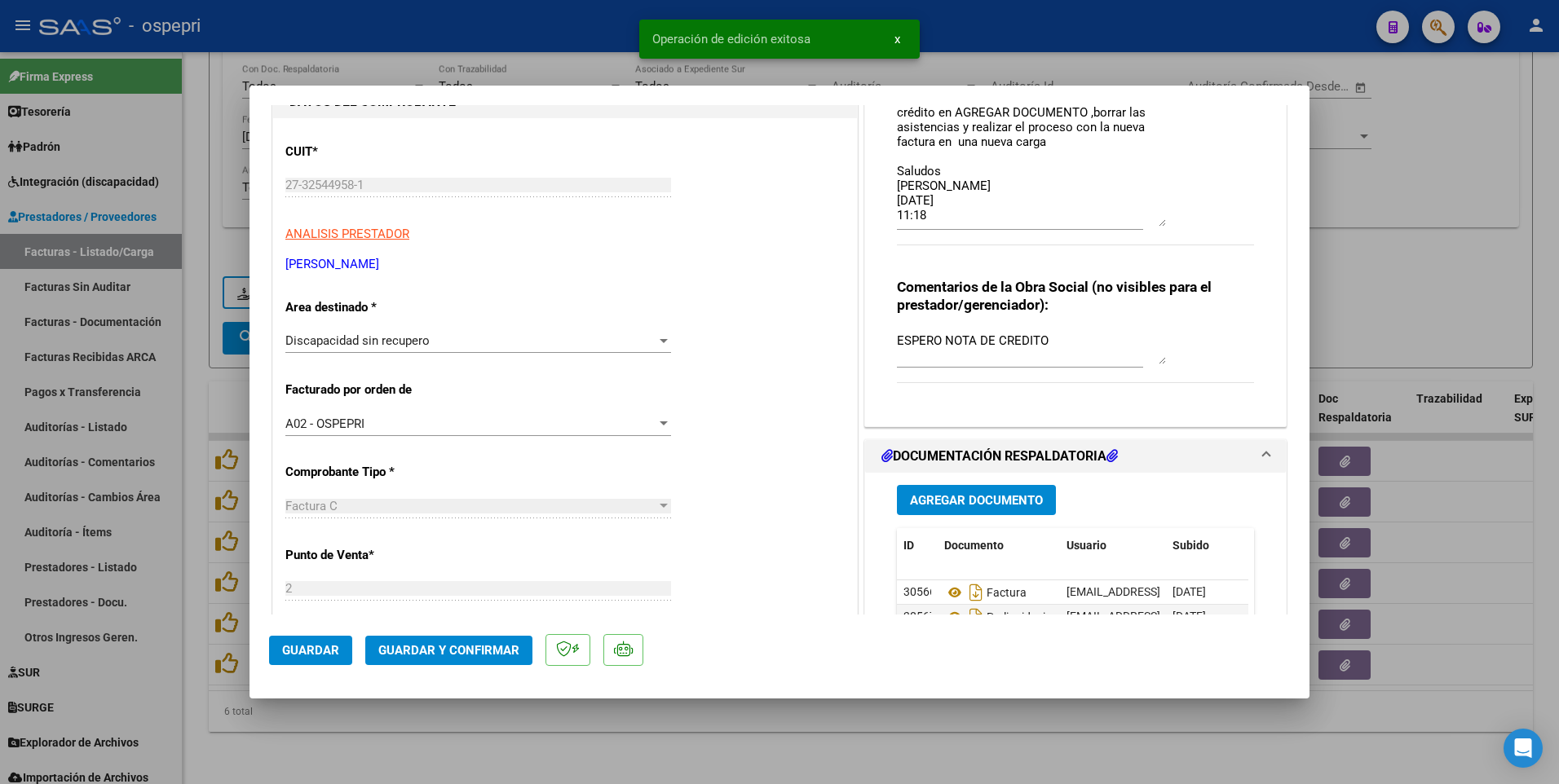
click at [312, 413] on span "Guardar" at bounding box center [311, 650] width 57 height 15
click at [954, 413] on div at bounding box center [779, 392] width 1559 height 784
type input "$ 0,00"
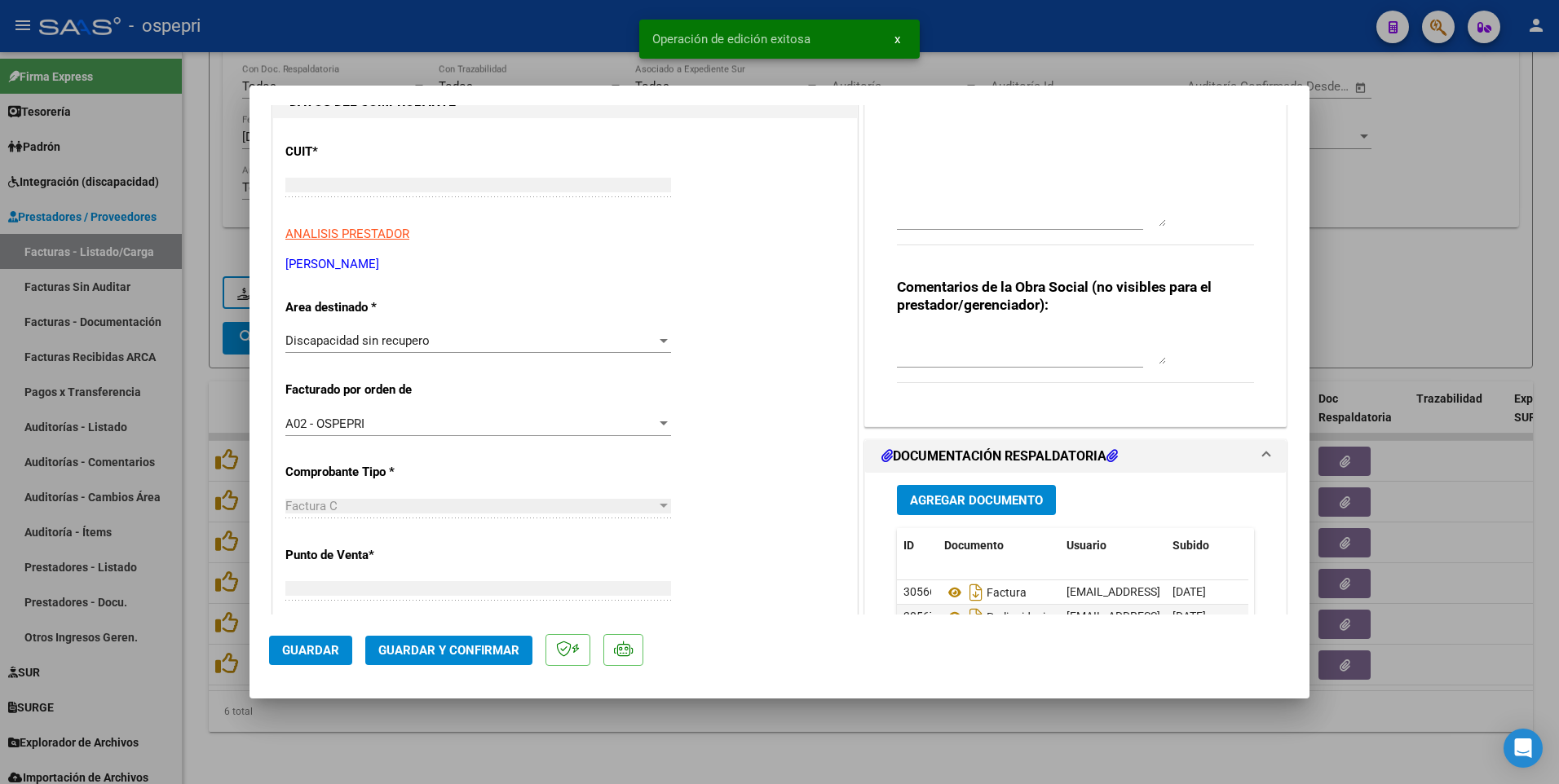
scroll to position [192, 0]
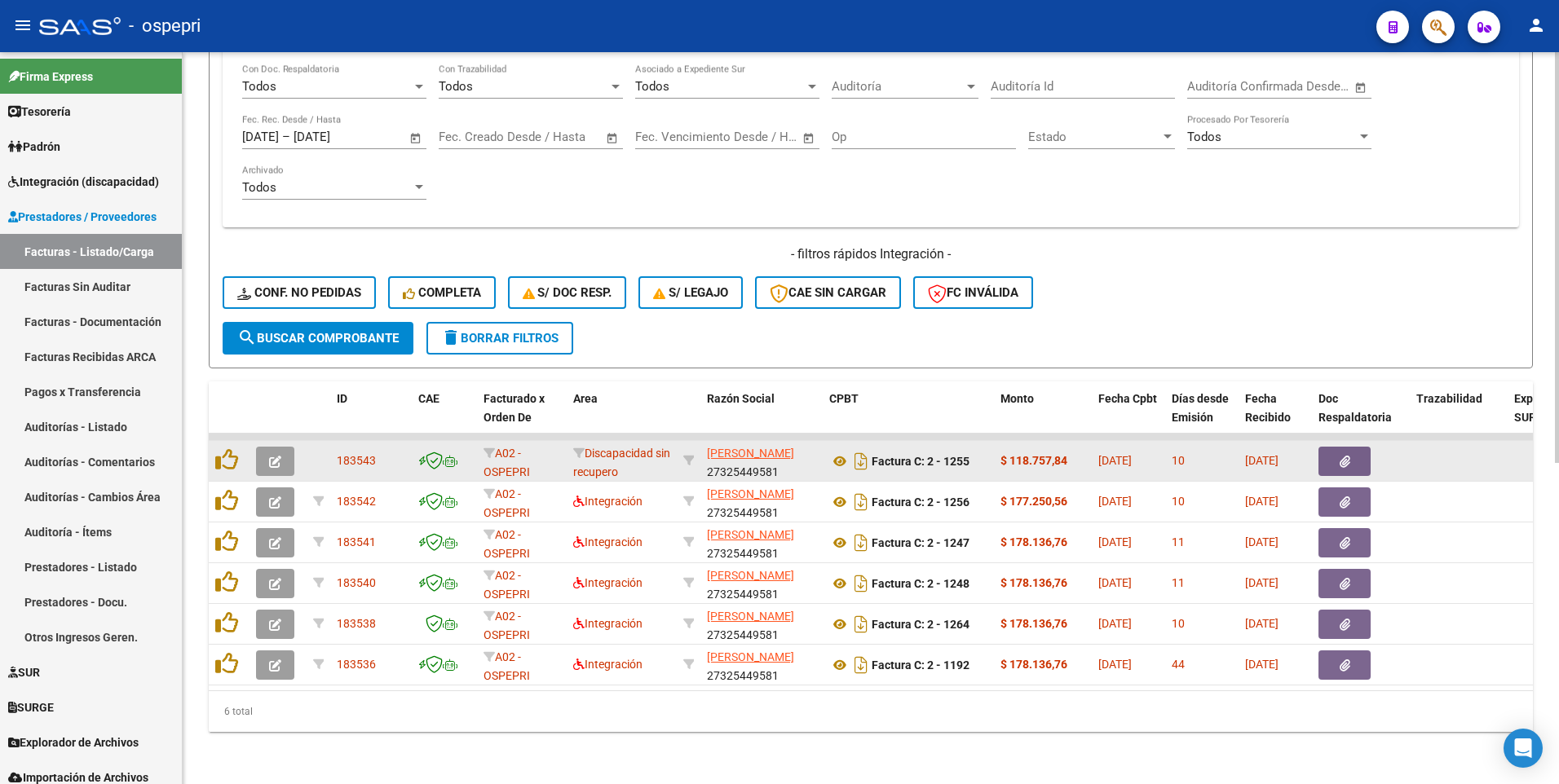
drag, startPoint x: 874, startPoint y: 449, endPoint x: 976, endPoint y: 455, distance: 102.2
click at [976, 413] on div "Factura C: 2 - 1255" at bounding box center [909, 461] width 158 height 26
drag, startPoint x: 976, startPoint y: 455, endPoint x: 927, endPoint y: 450, distance: 49.3
drag, startPoint x: 911, startPoint y: 449, endPoint x: 899, endPoint y: 448, distance: 12.0
click at [899, 413] on strong "Factura C: 2 - 1255" at bounding box center [920, 461] width 98 height 13
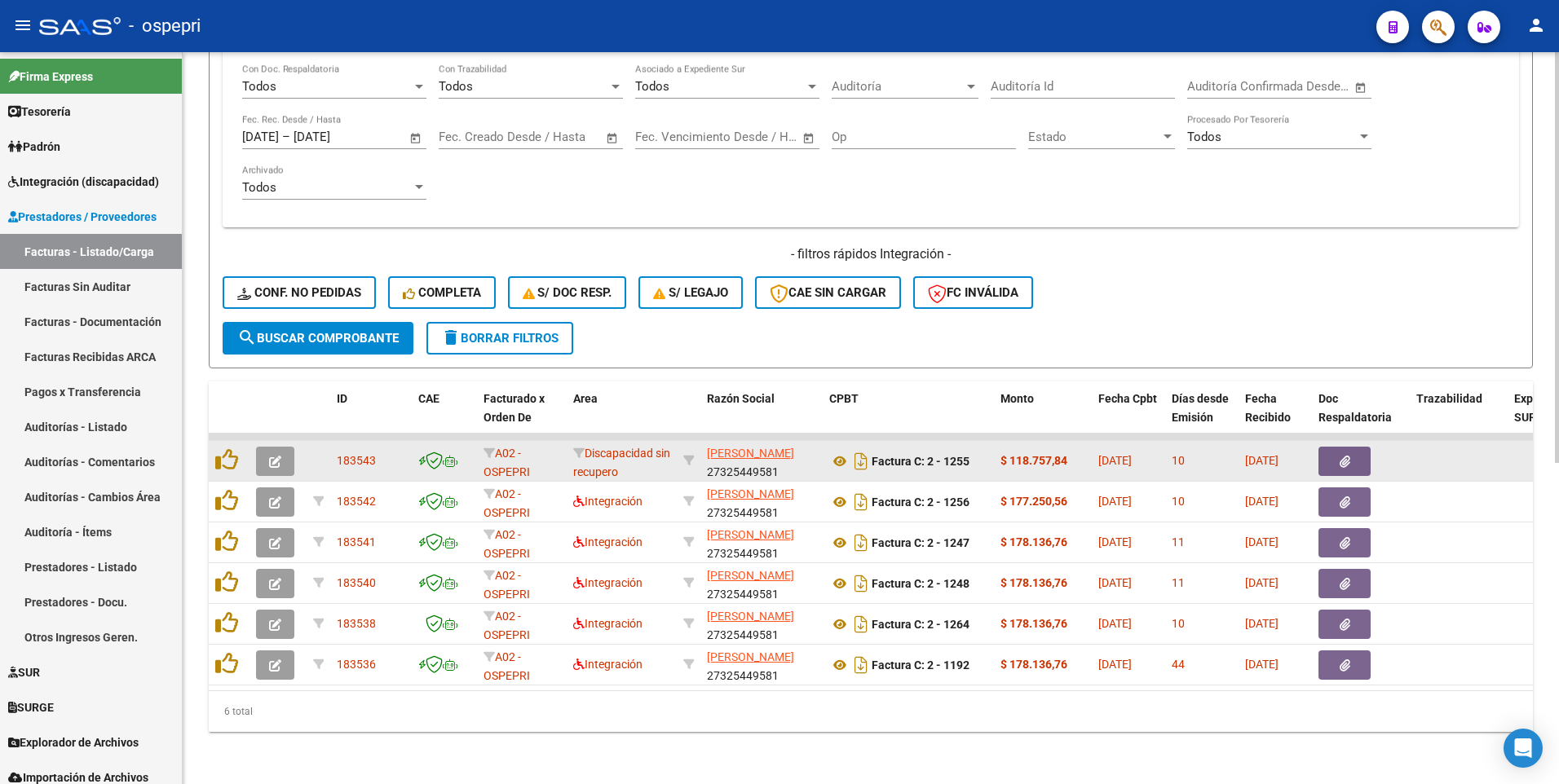
drag, startPoint x: 871, startPoint y: 451, endPoint x: 974, endPoint y: 450, distance: 103.0
click at [974, 413] on div "Factura C: 2 - 1255" at bounding box center [909, 461] width 158 height 26
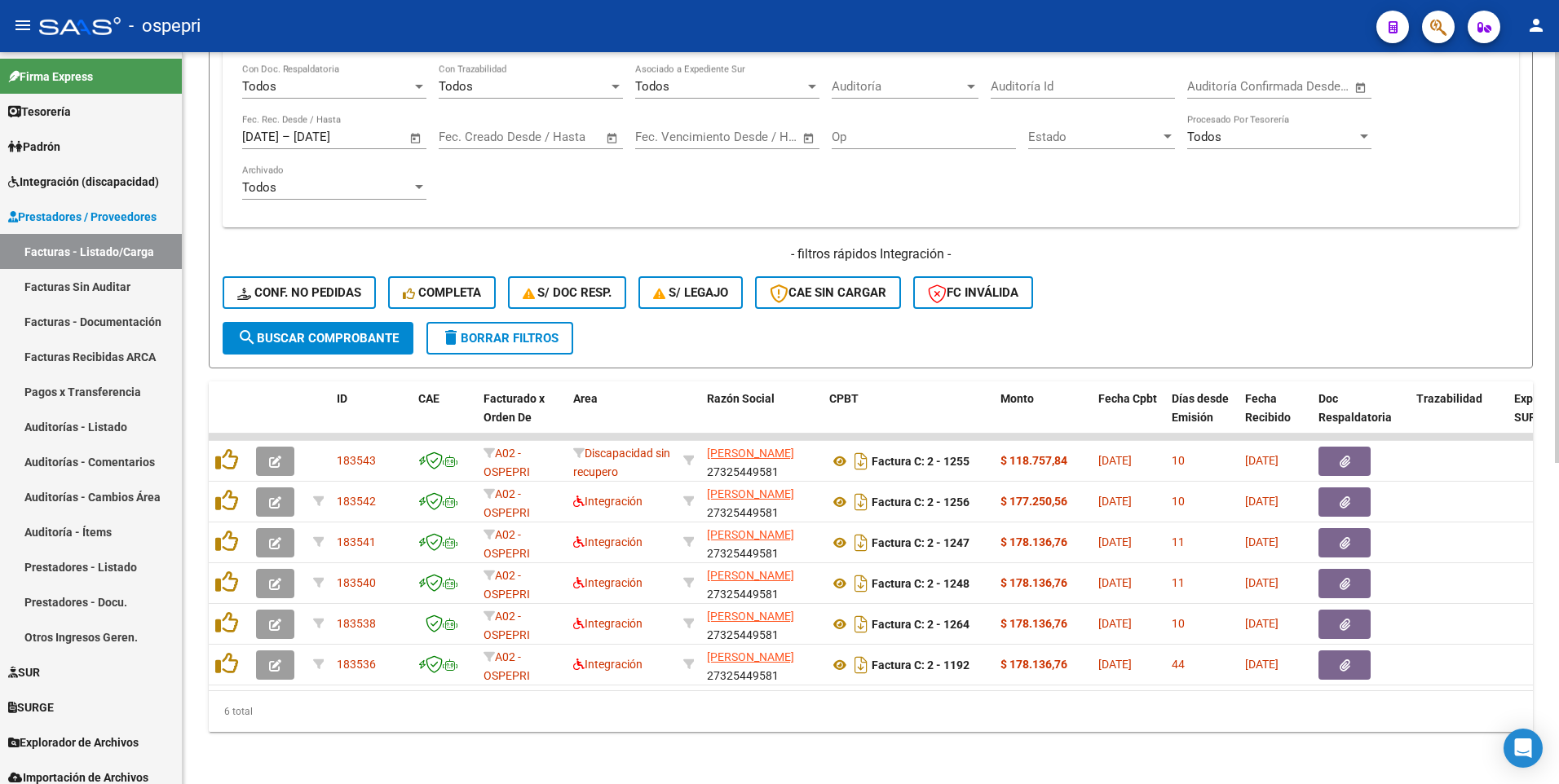
click at [823, 413] on div "6 total" at bounding box center [871, 711] width 1324 height 41
click at [825, 413] on div "6 total" at bounding box center [871, 711] width 1324 height 41
click at [321, 331] on span "search Buscar Comprobante" at bounding box center [318, 338] width 162 height 15
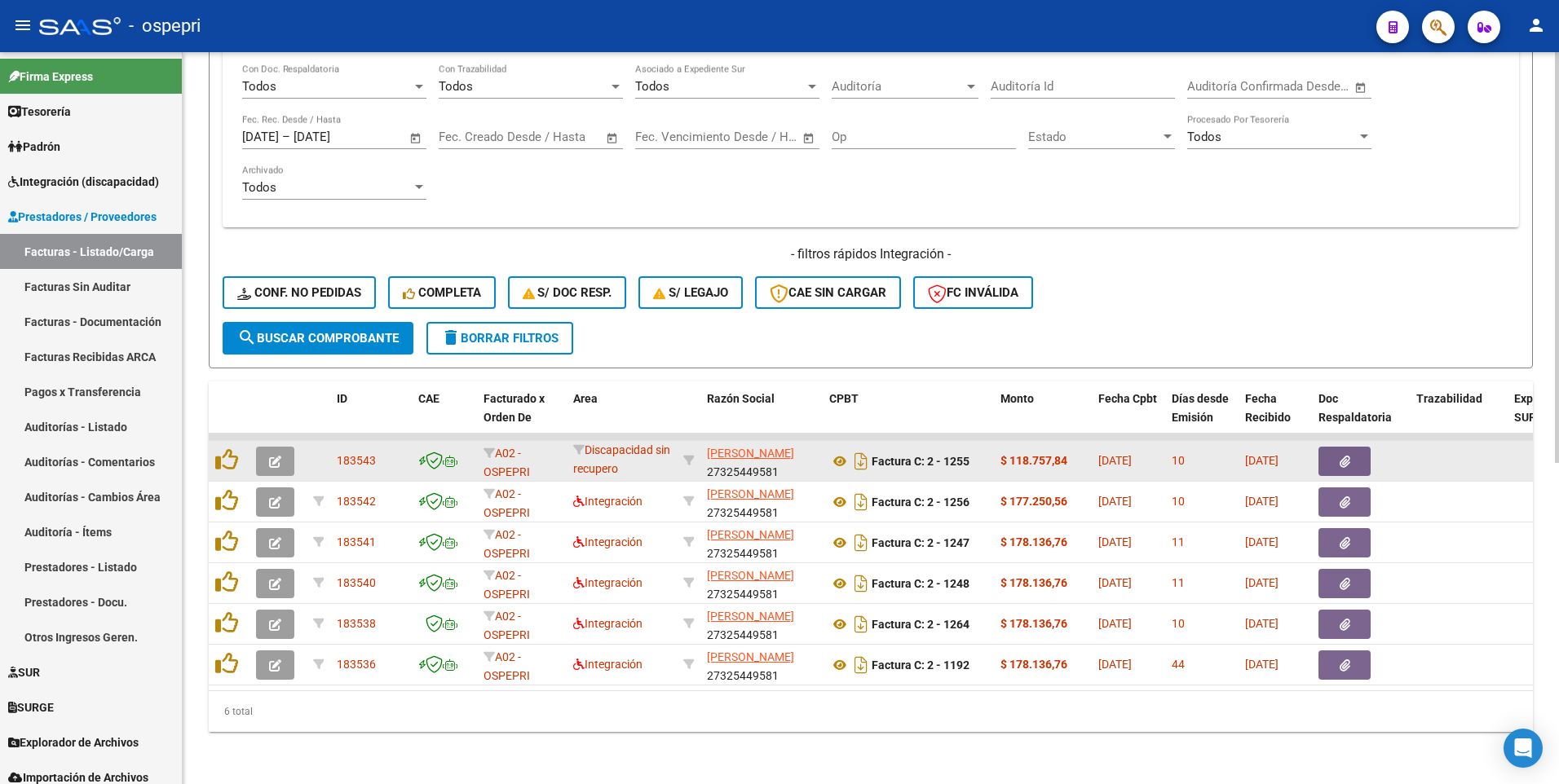
scroll to position [1, 0]
drag, startPoint x: 587, startPoint y: 442, endPoint x: 656, endPoint y: 455, distance: 70.2
click at [656, 413] on div "Discapacidad sin recupero" at bounding box center [621, 460] width 97 height 35
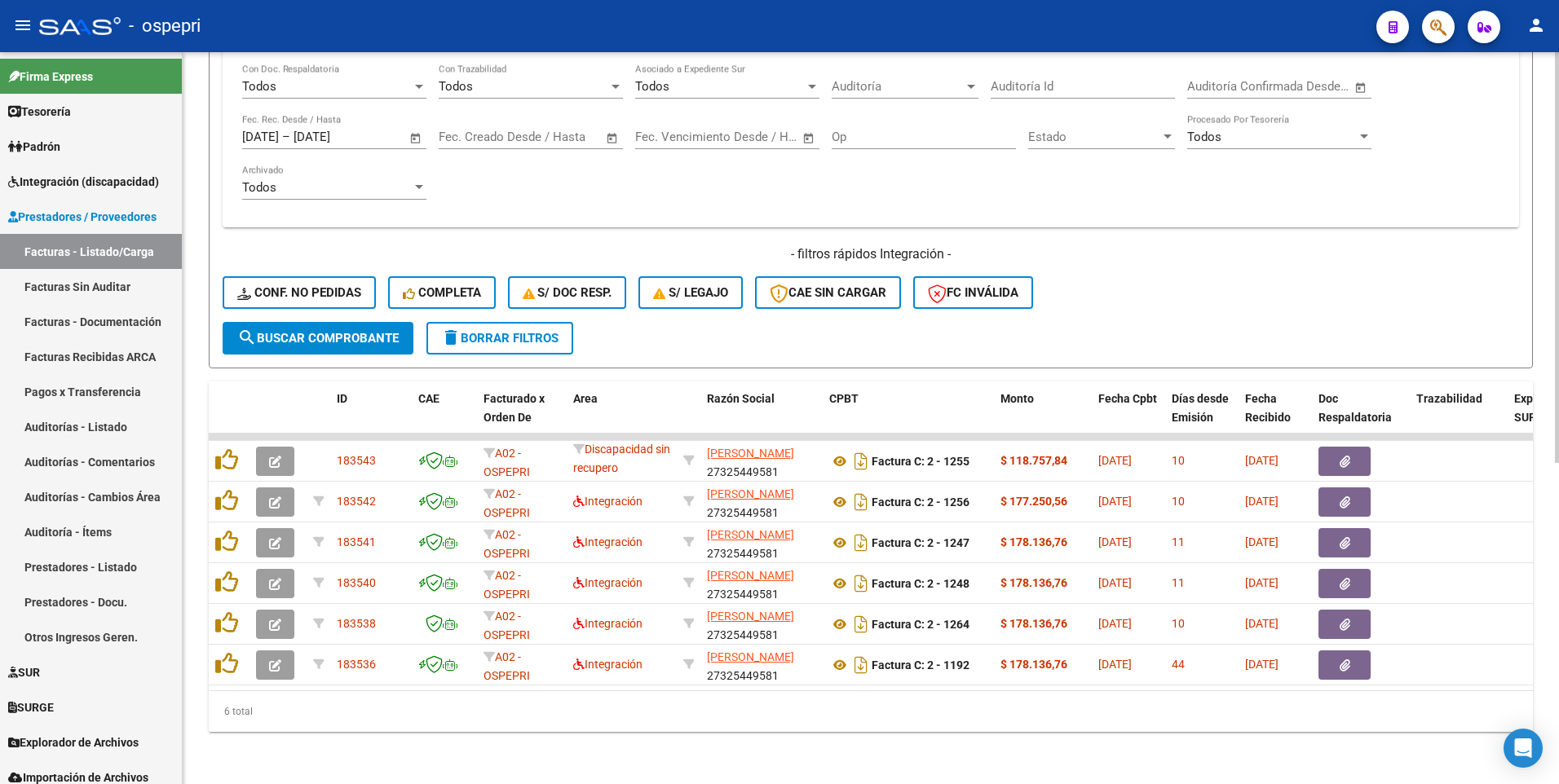
drag, startPoint x: 604, startPoint y: 445, endPoint x: 669, endPoint y: 731, distance: 293.3
click at [670, 413] on div "6 total" at bounding box center [871, 711] width 1324 height 41
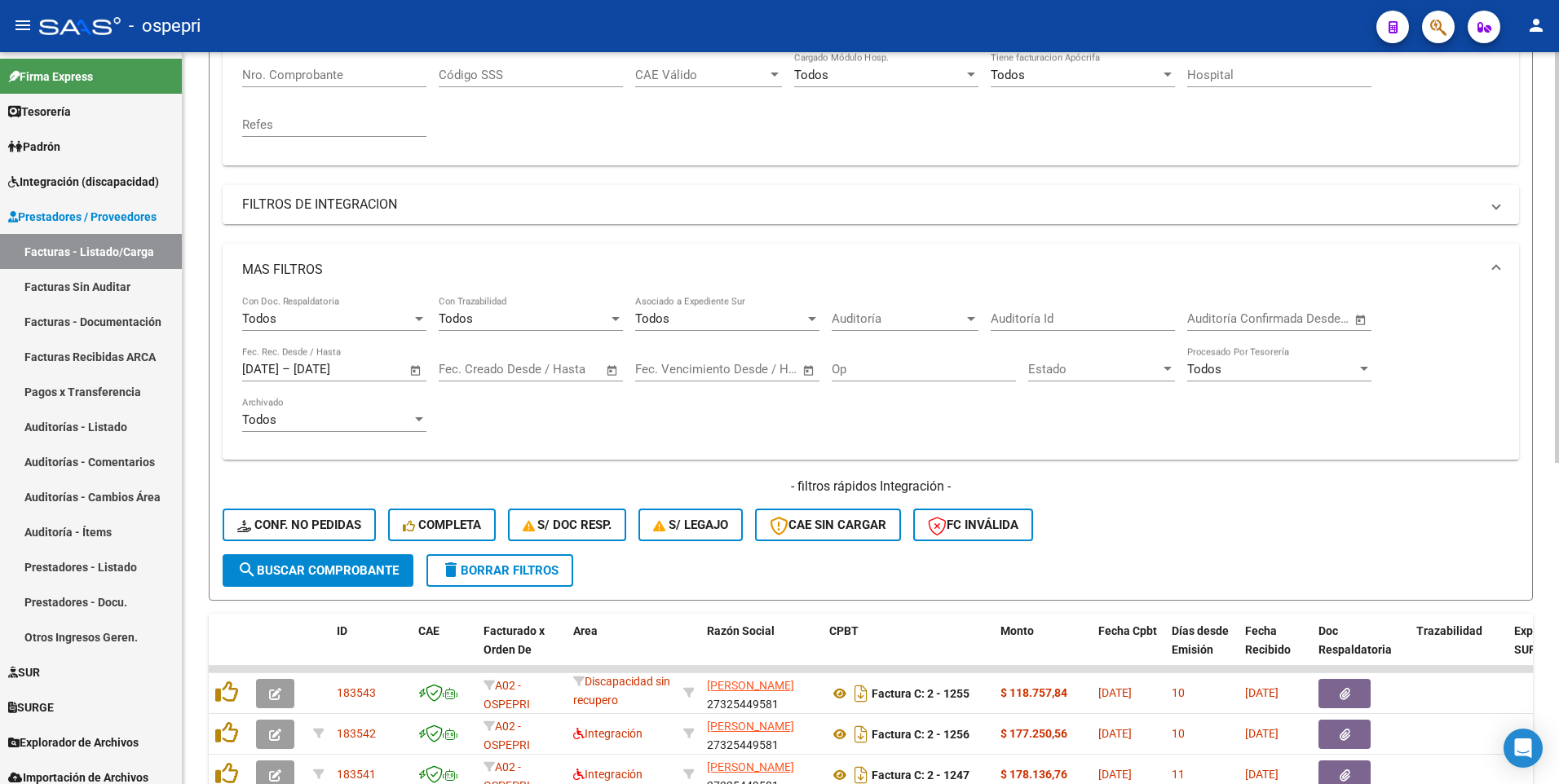
scroll to position [572, 0]
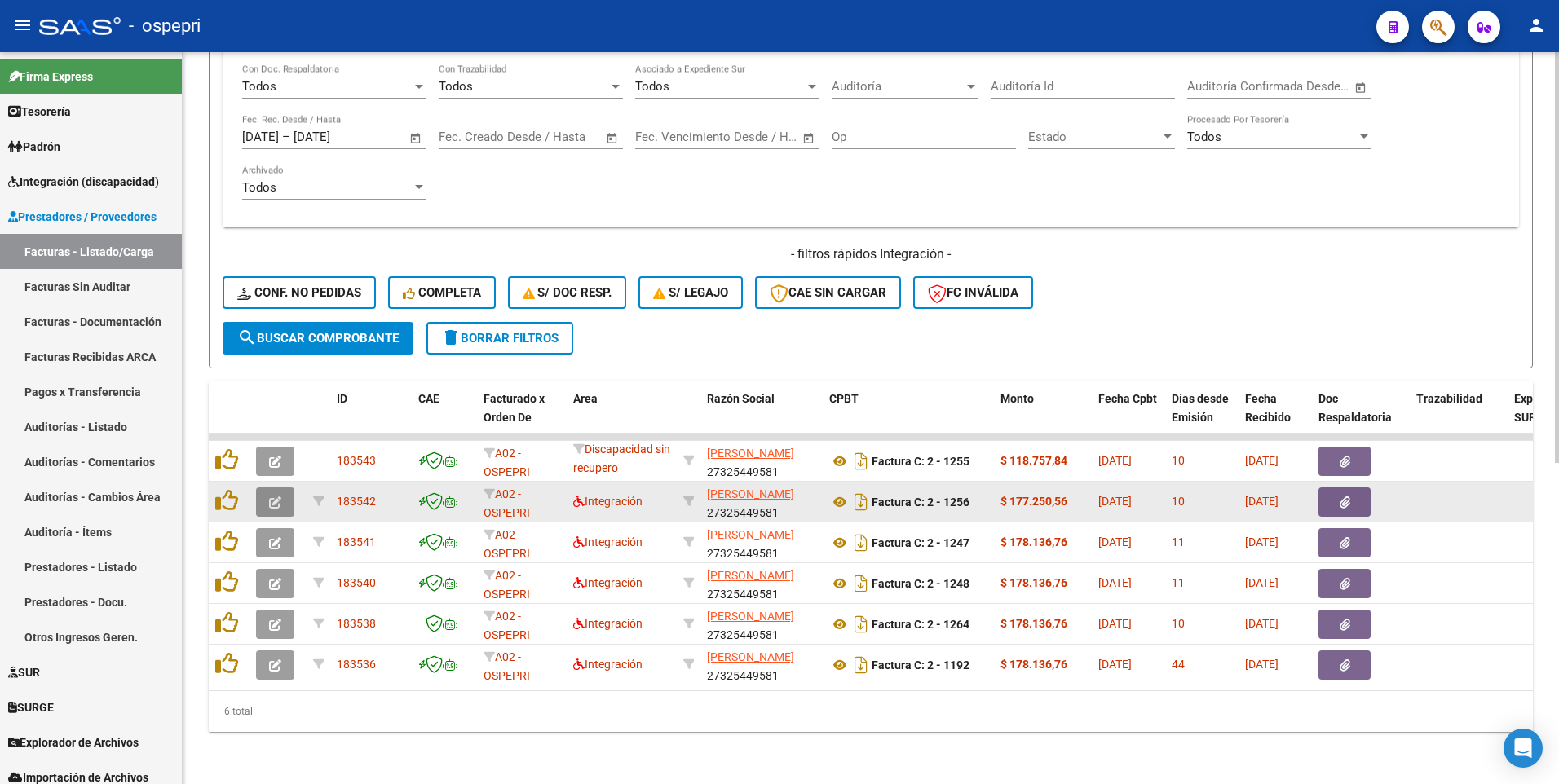
click at [279, 413] on icon "button" at bounding box center [275, 503] width 12 height 12
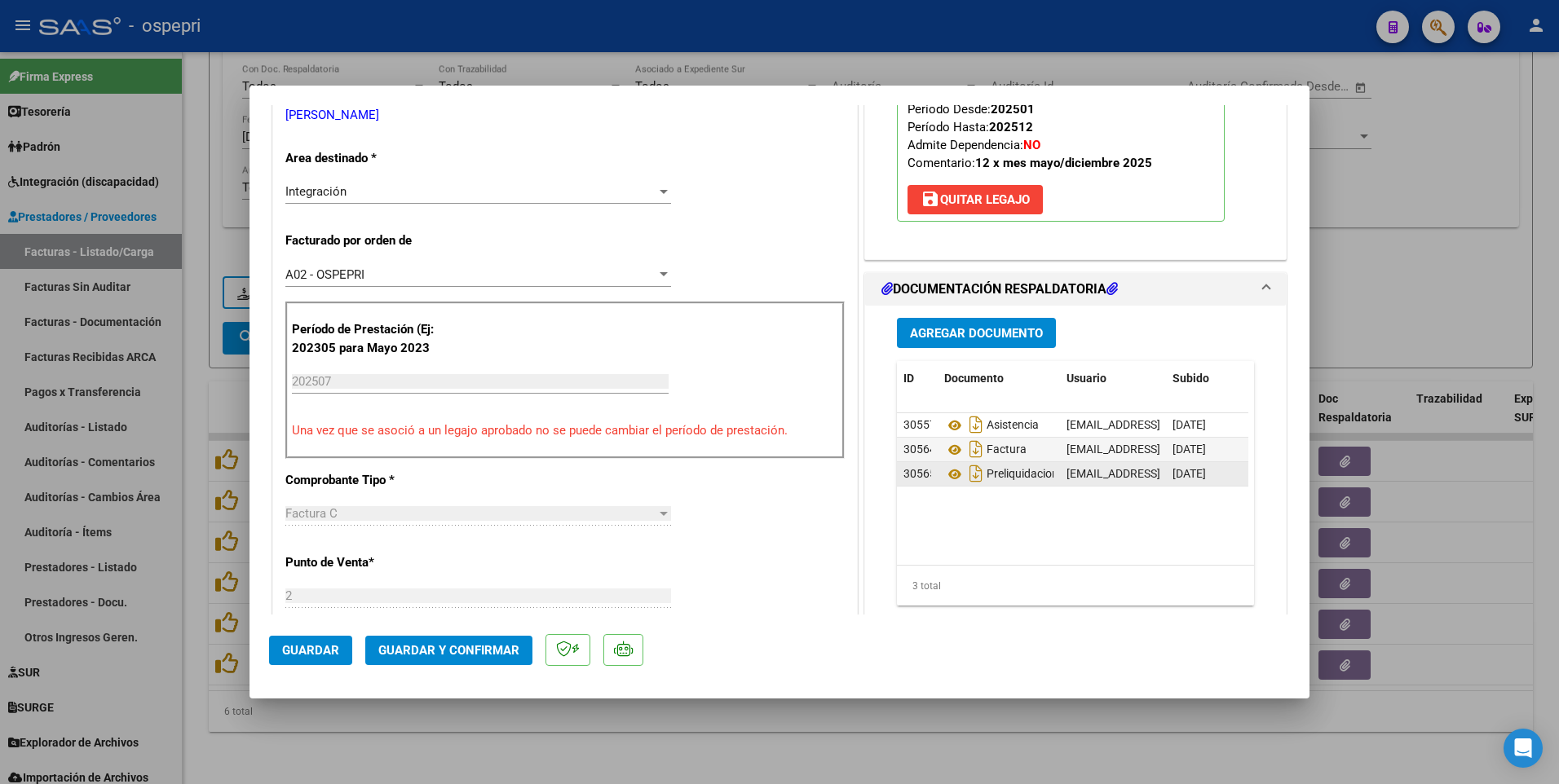
scroll to position [326, 0]
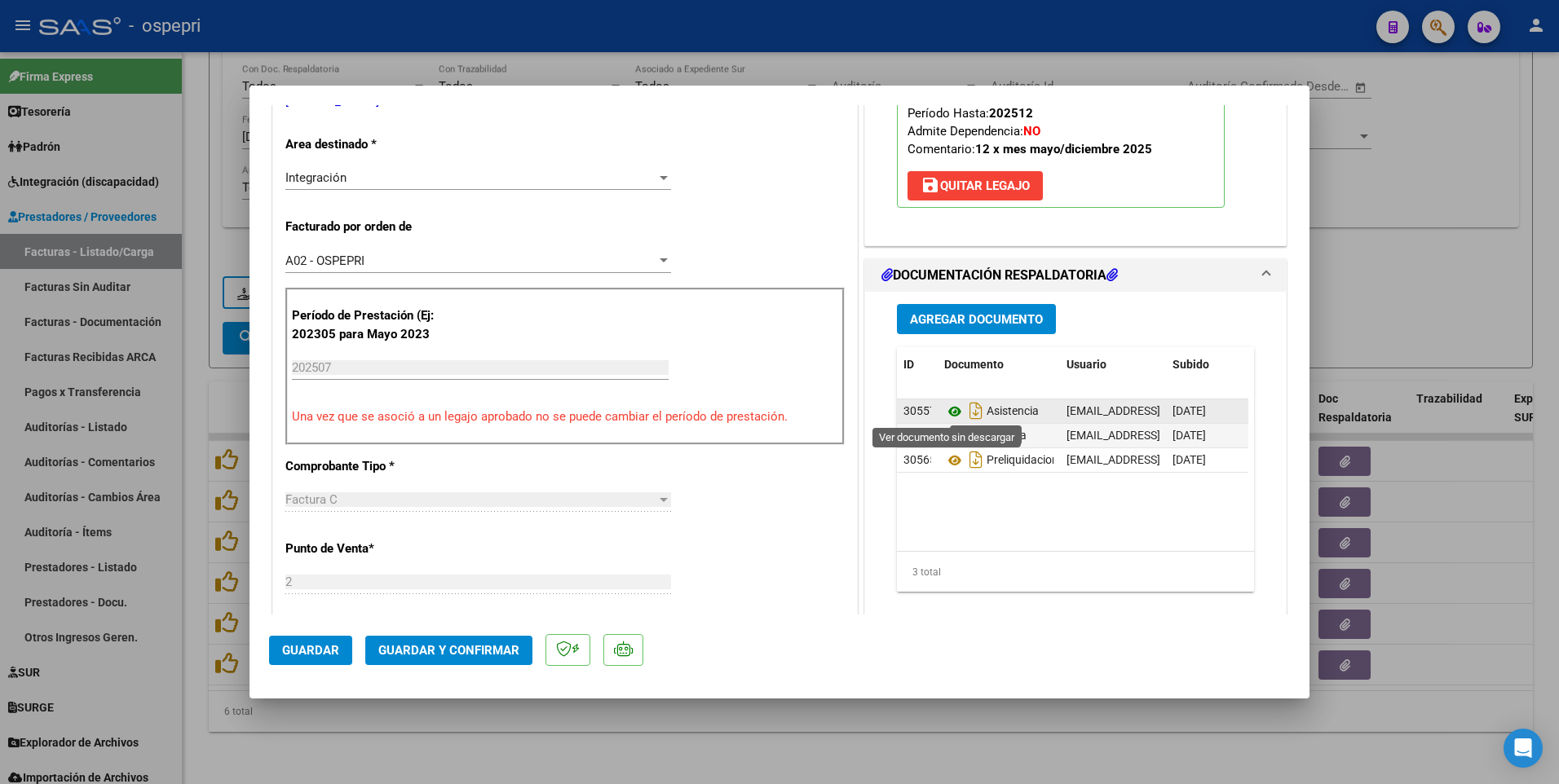
click at [950, 410] on icon at bounding box center [955, 412] width 21 height 20
click at [1399, 211] on div at bounding box center [779, 392] width 1559 height 784
type input "$ 0,00"
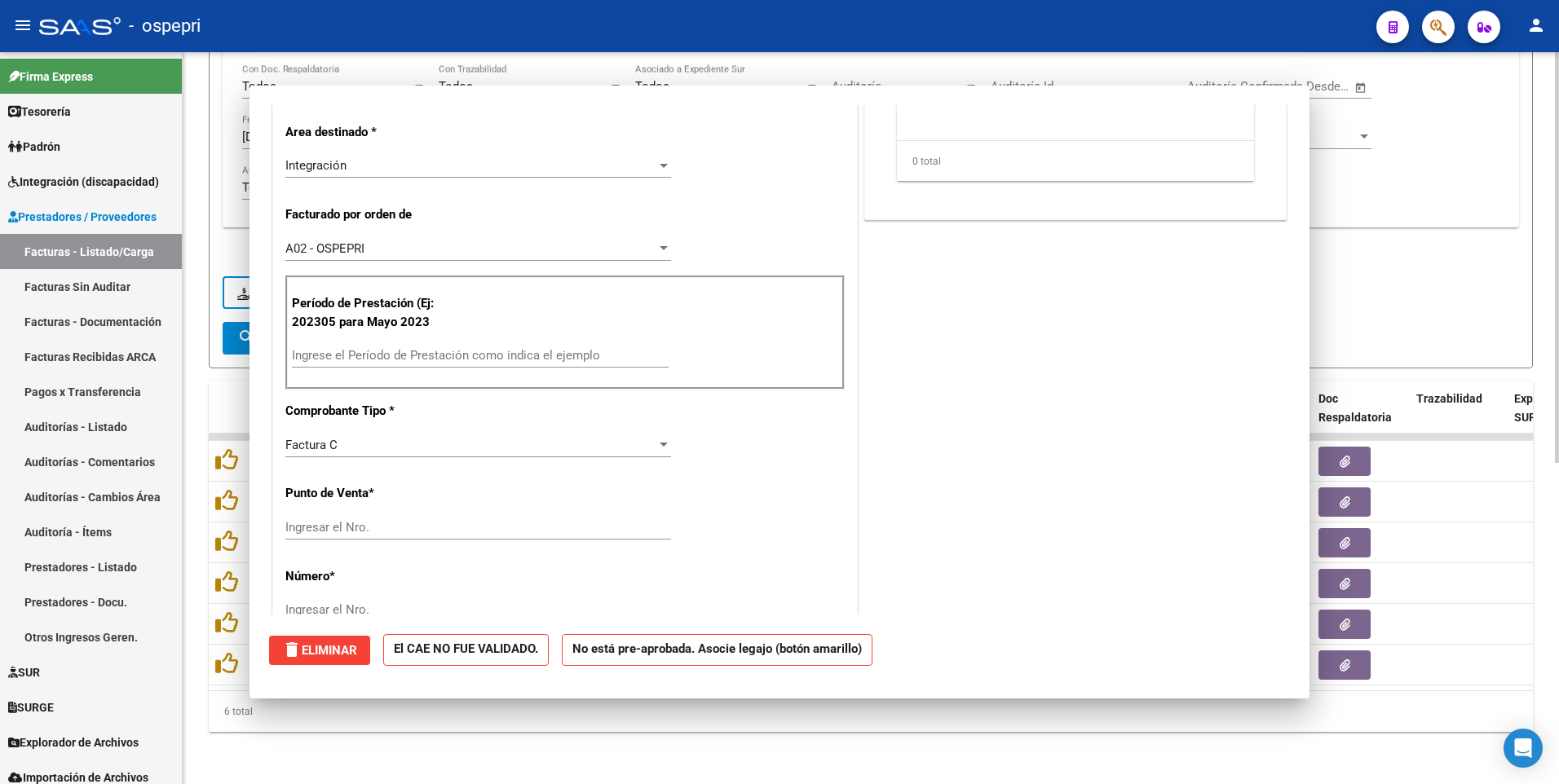
scroll to position [313, 0]
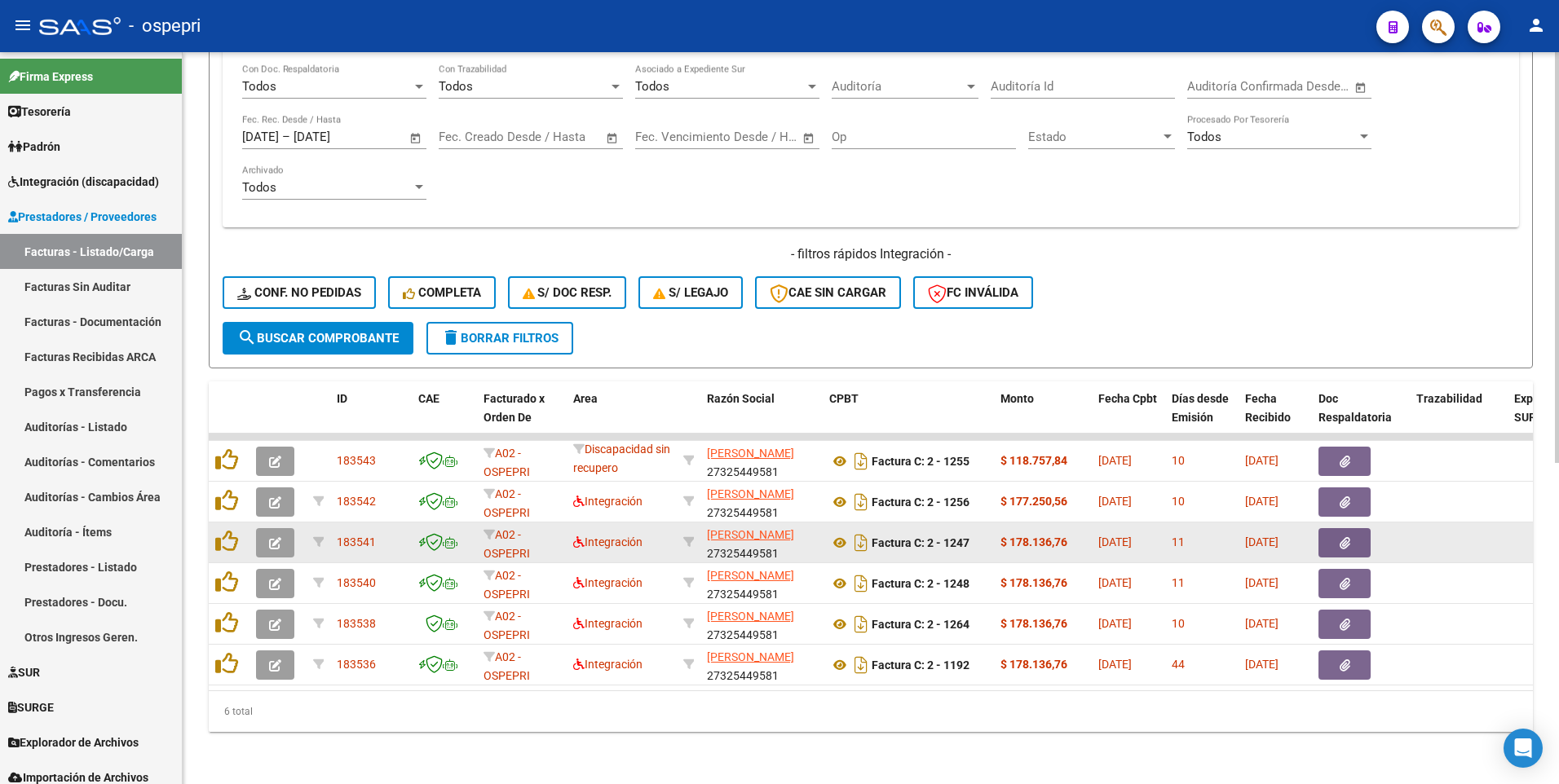
click at [274, 413] on icon "button" at bounding box center [275, 543] width 12 height 12
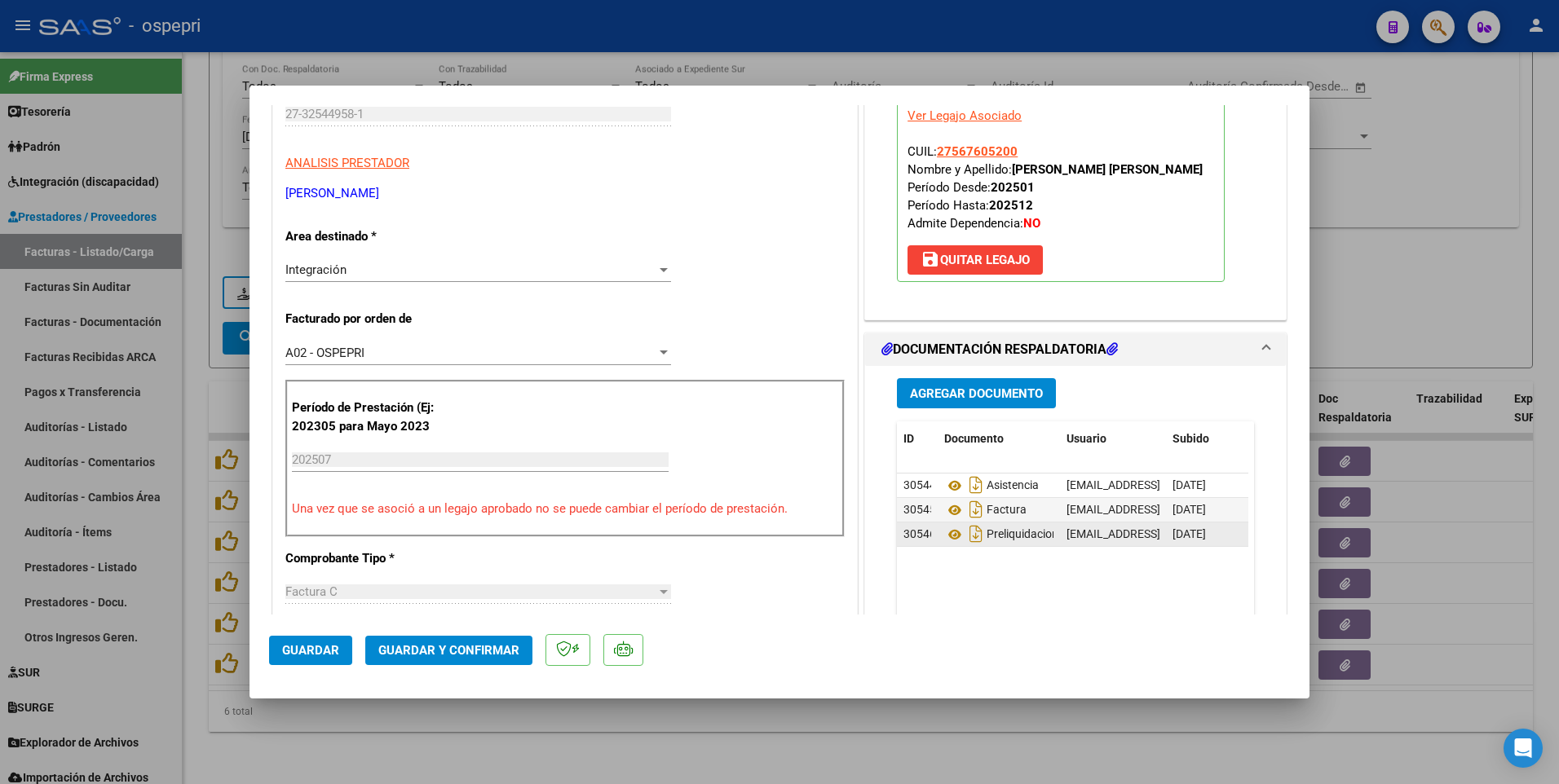
scroll to position [244, 0]
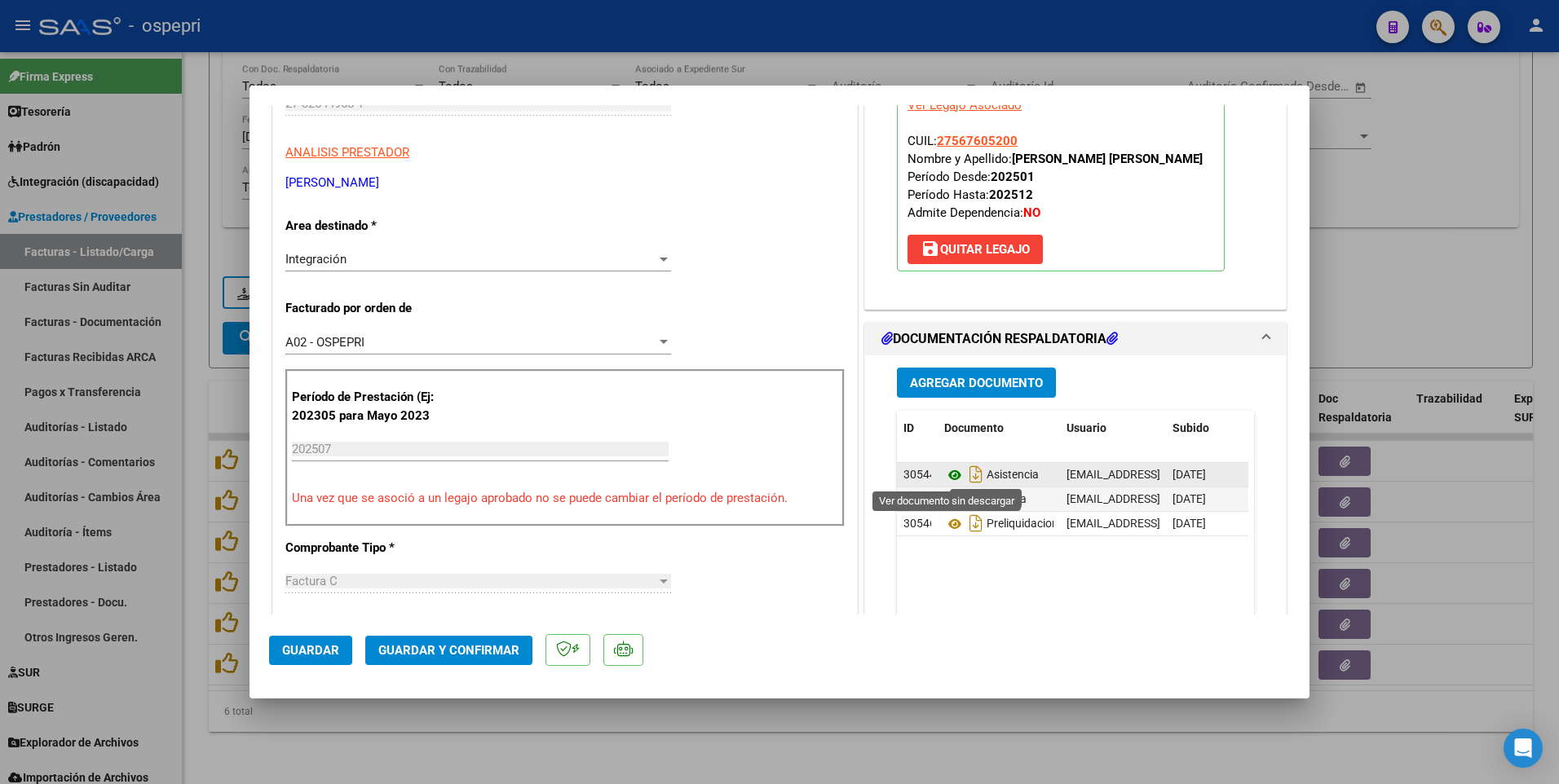
click at [949, 413] on icon at bounding box center [955, 475] width 21 height 20
click at [1436, 293] on div at bounding box center [779, 392] width 1559 height 784
type input "$ 0,00"
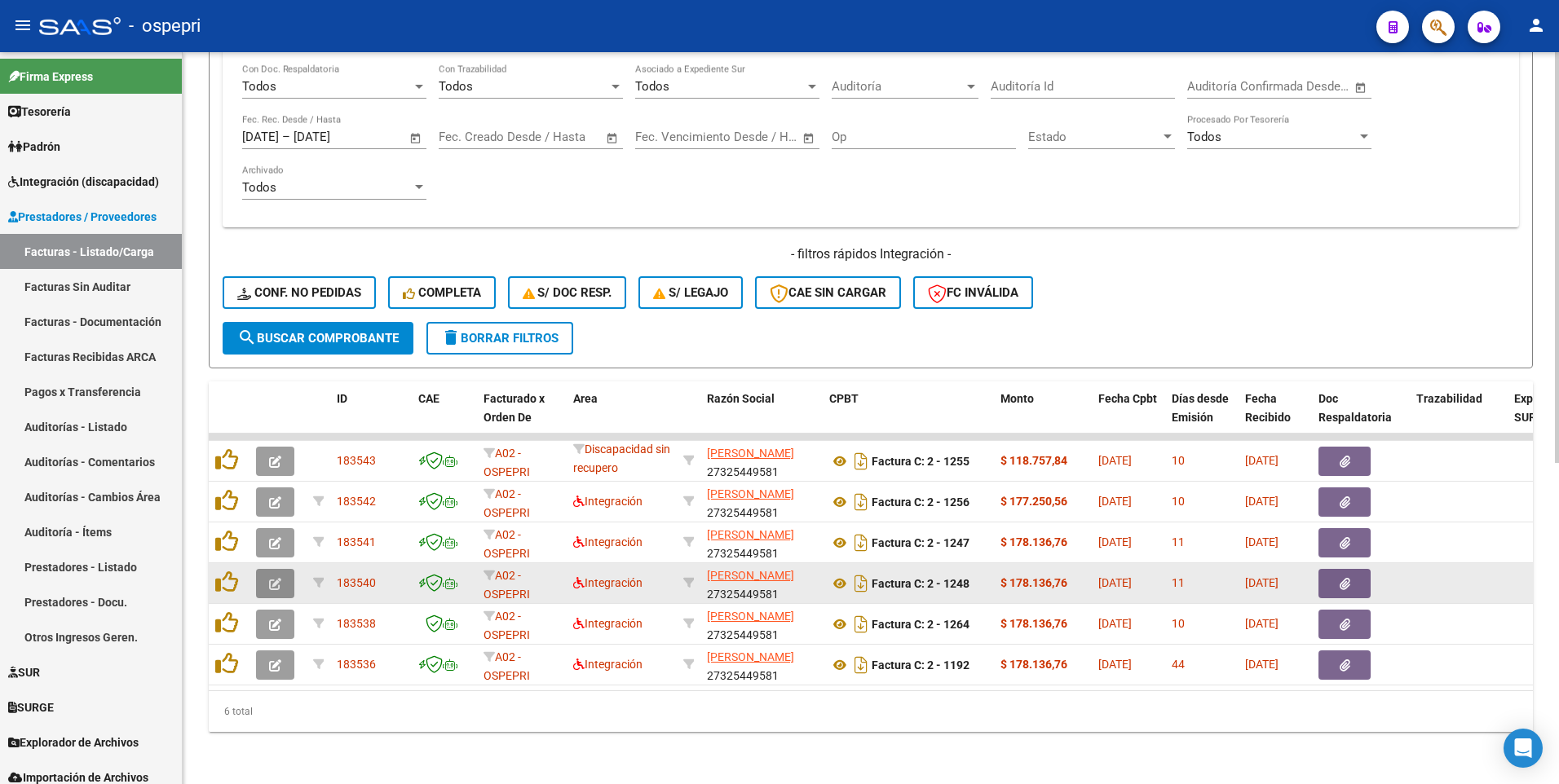
click at [275, 413] on icon "button" at bounding box center [275, 584] width 12 height 12
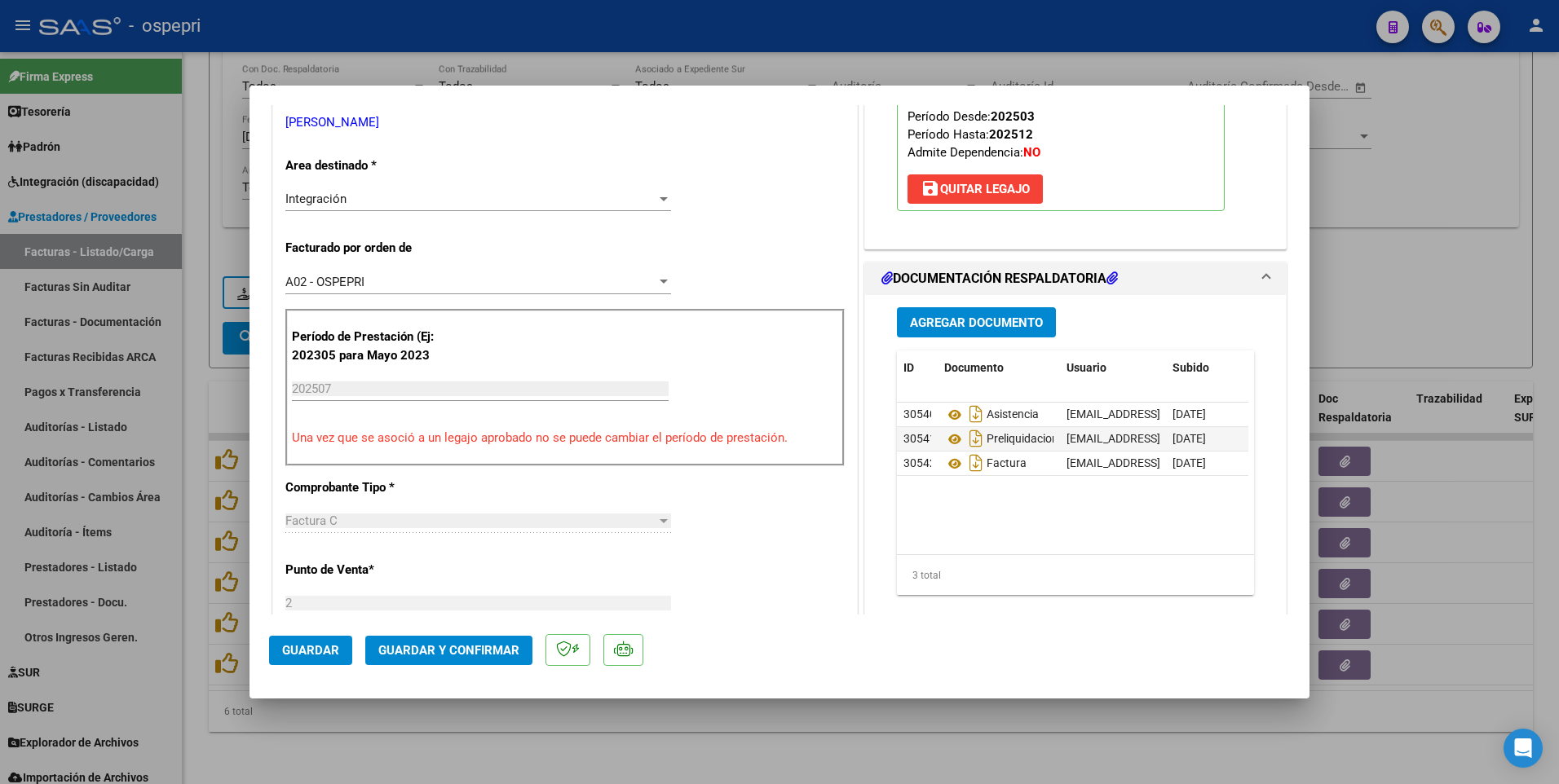
scroll to position [326, 0]
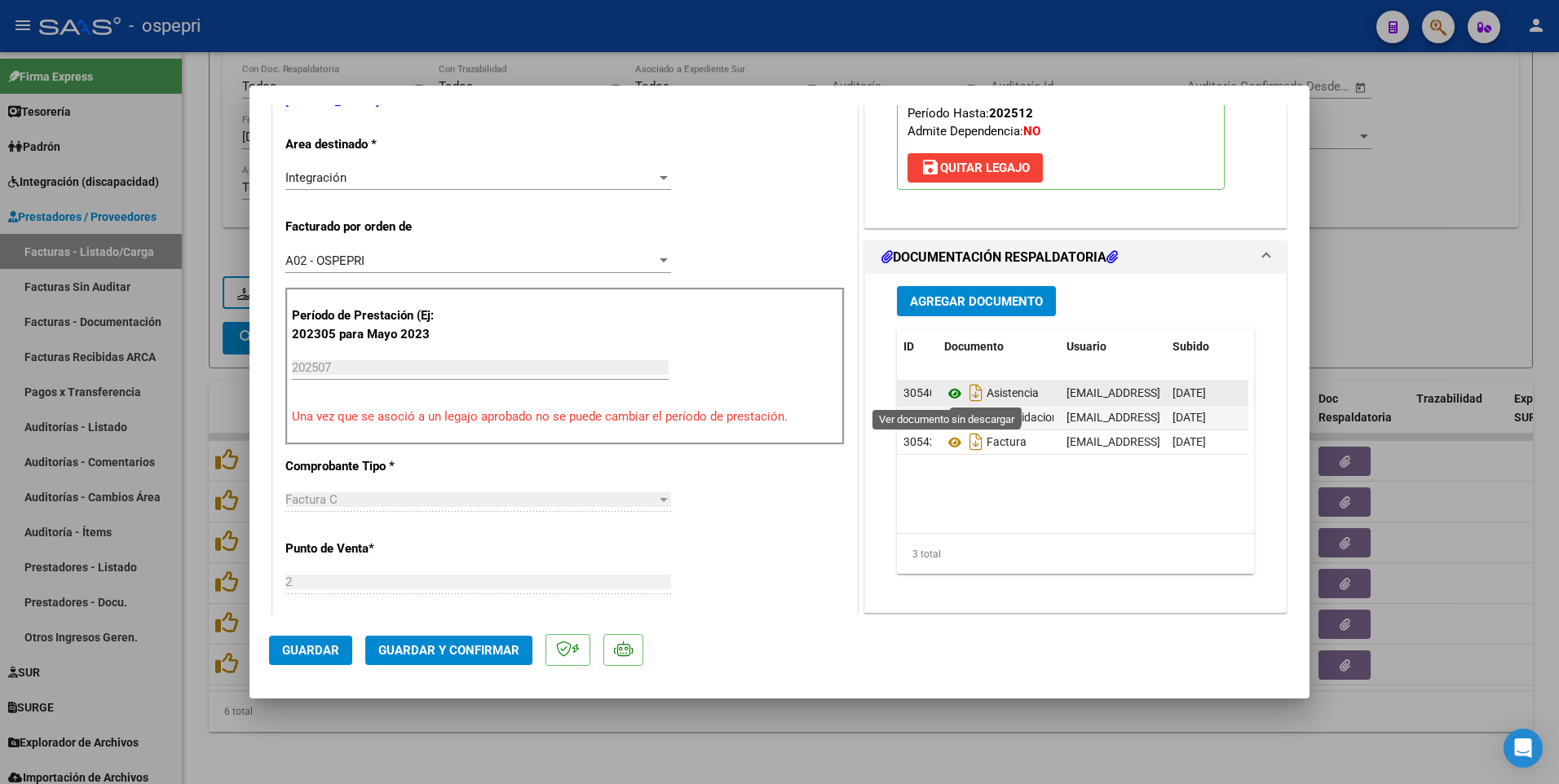
click at [951, 392] on icon at bounding box center [955, 393] width 21 height 20
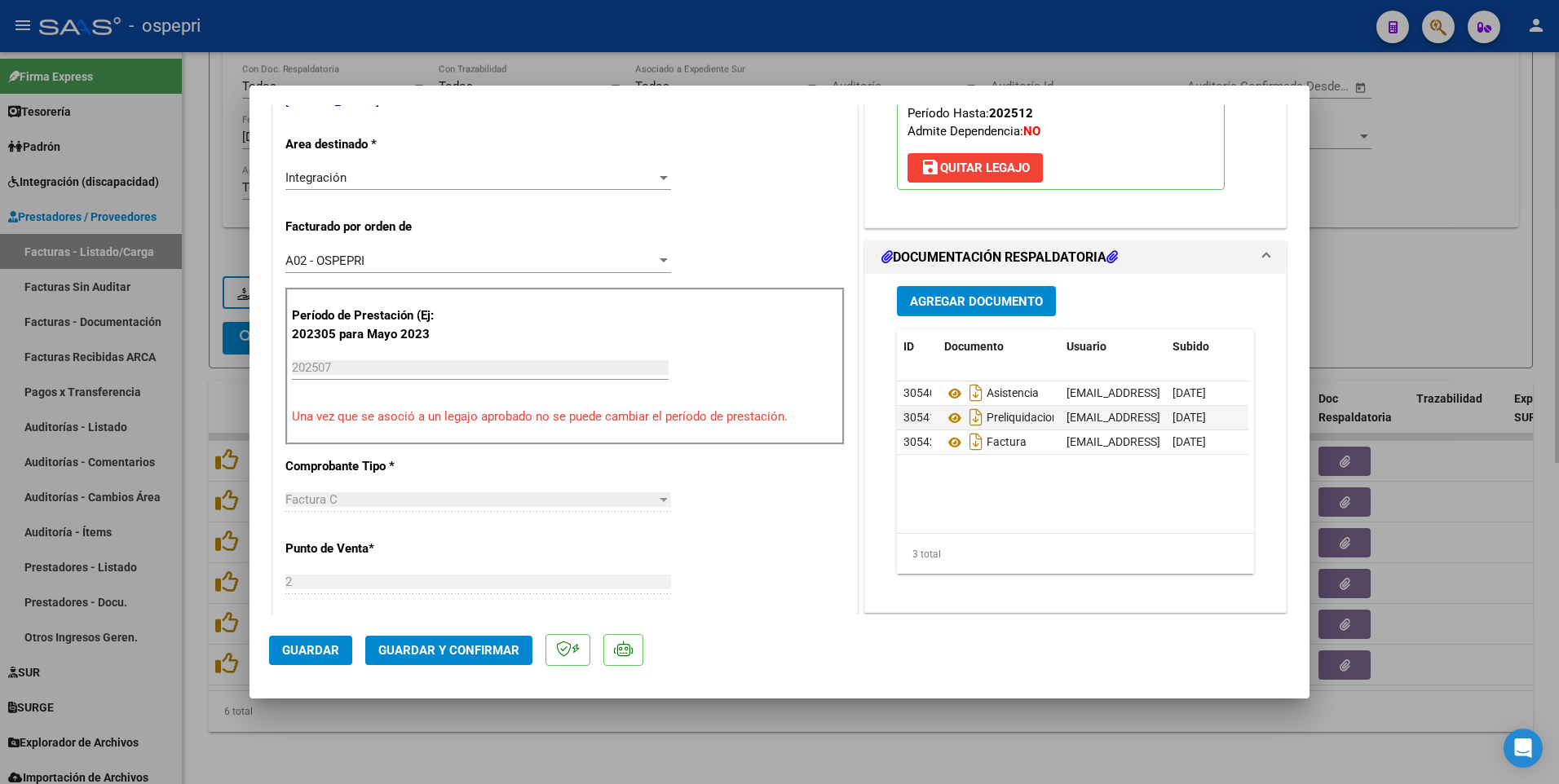
click at [814, 413] on div at bounding box center [779, 392] width 1559 height 784
type input "$ 0,00"
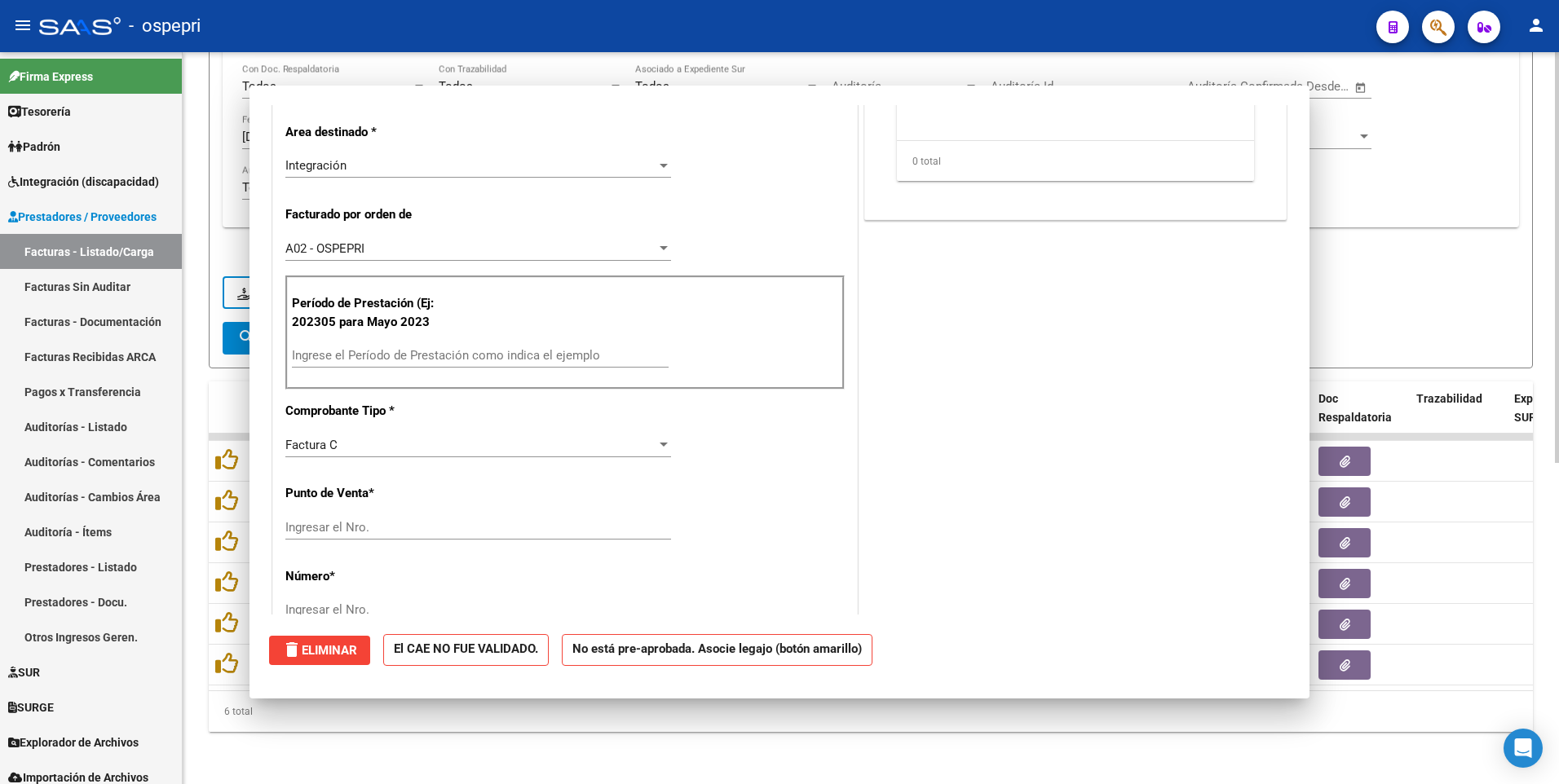
scroll to position [313, 0]
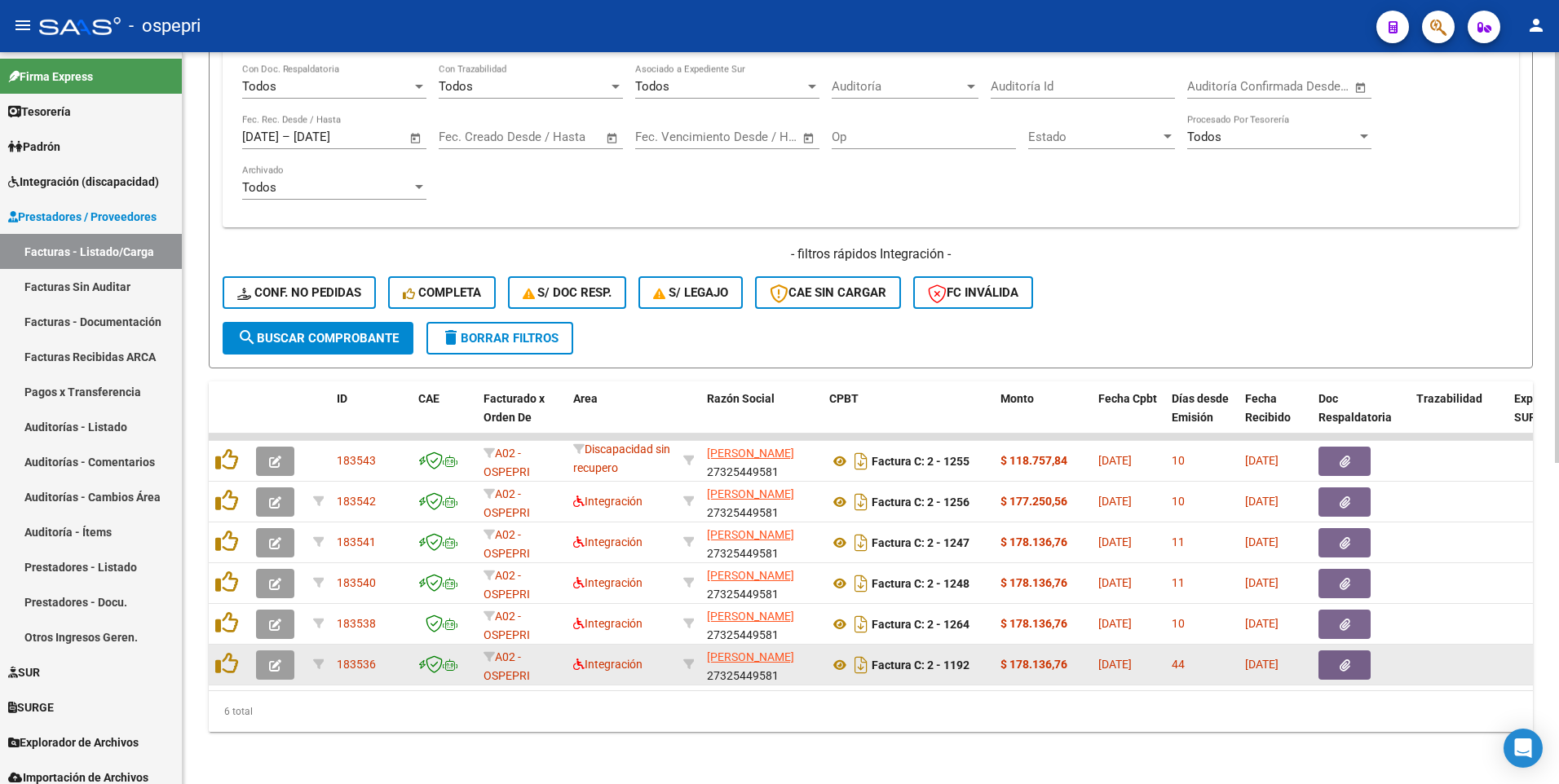
click at [278, 413] on icon "button" at bounding box center [275, 666] width 12 height 12
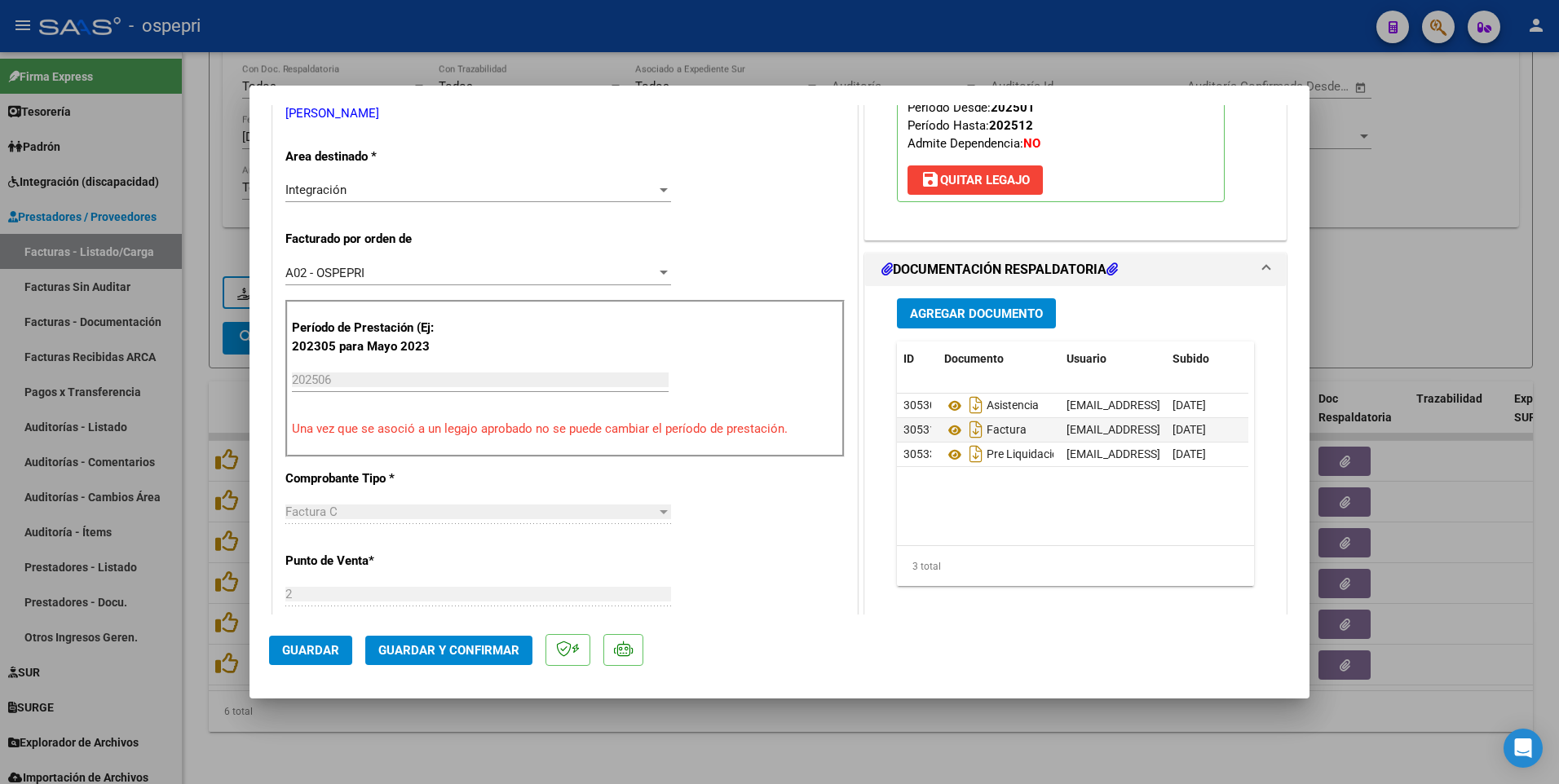
scroll to position [326, 0]
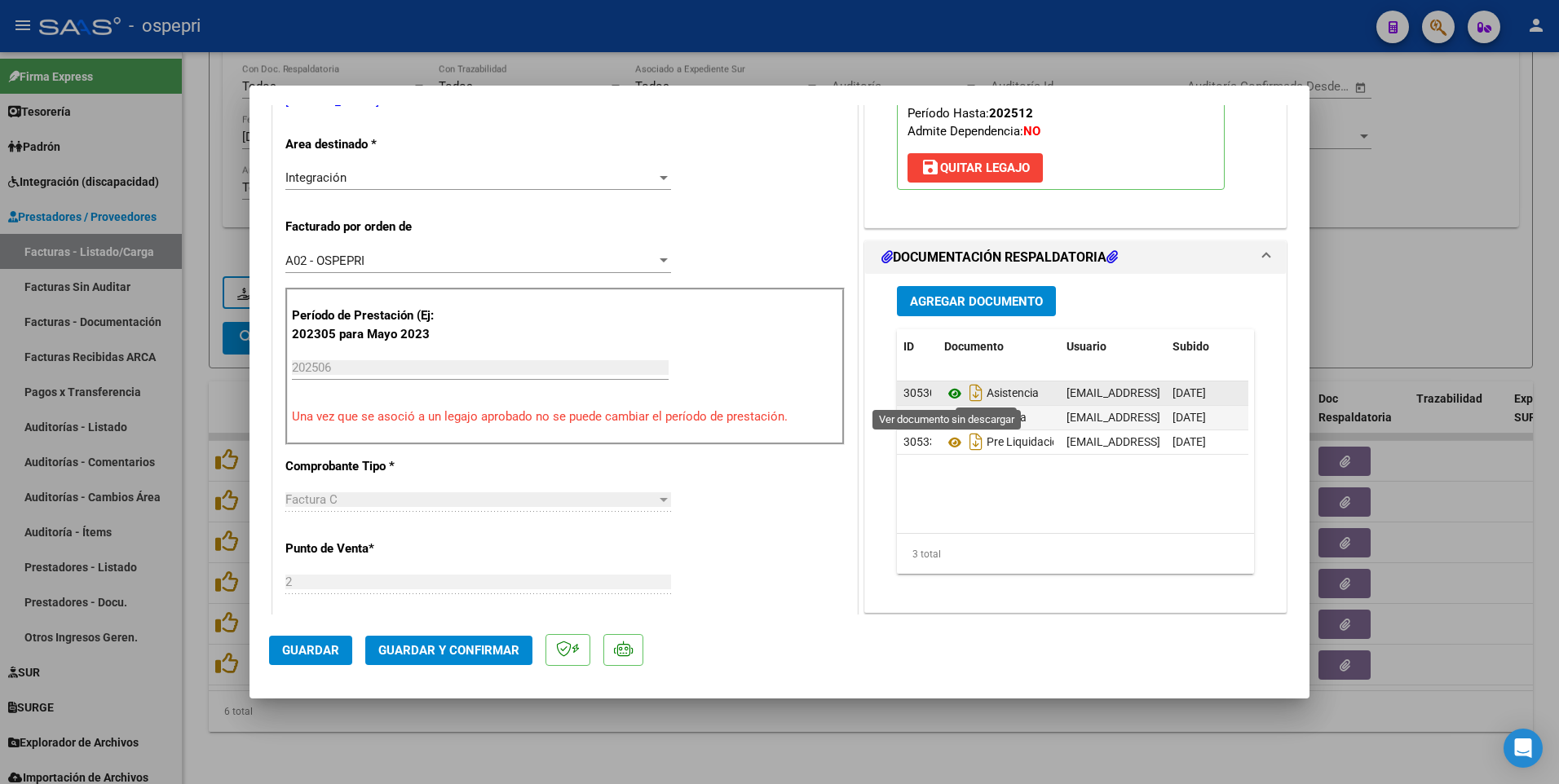
click at [952, 393] on icon at bounding box center [955, 393] width 21 height 20
click at [935, 413] on div at bounding box center [779, 392] width 1559 height 784
type input "$ 0,00"
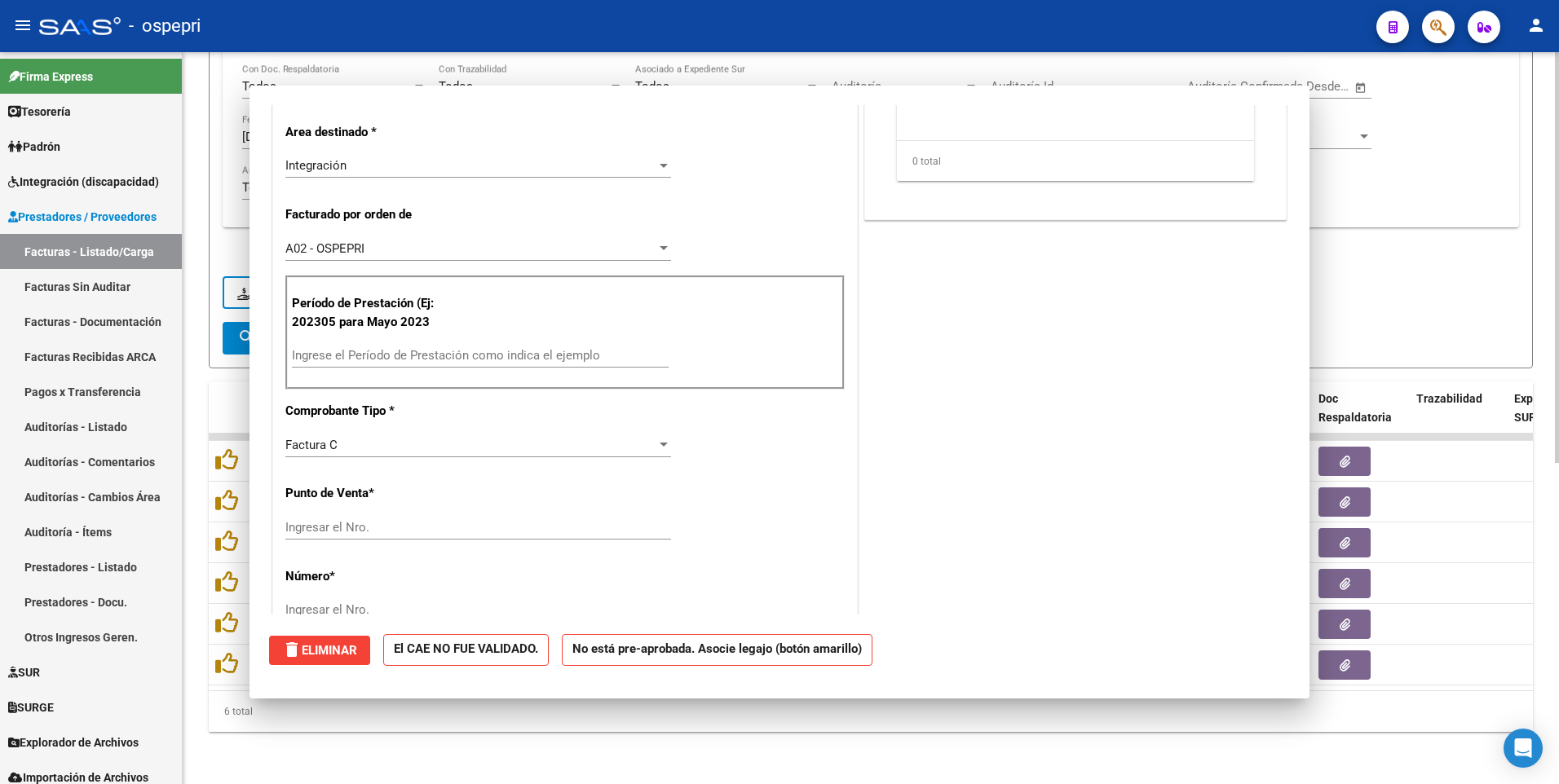
scroll to position [313, 0]
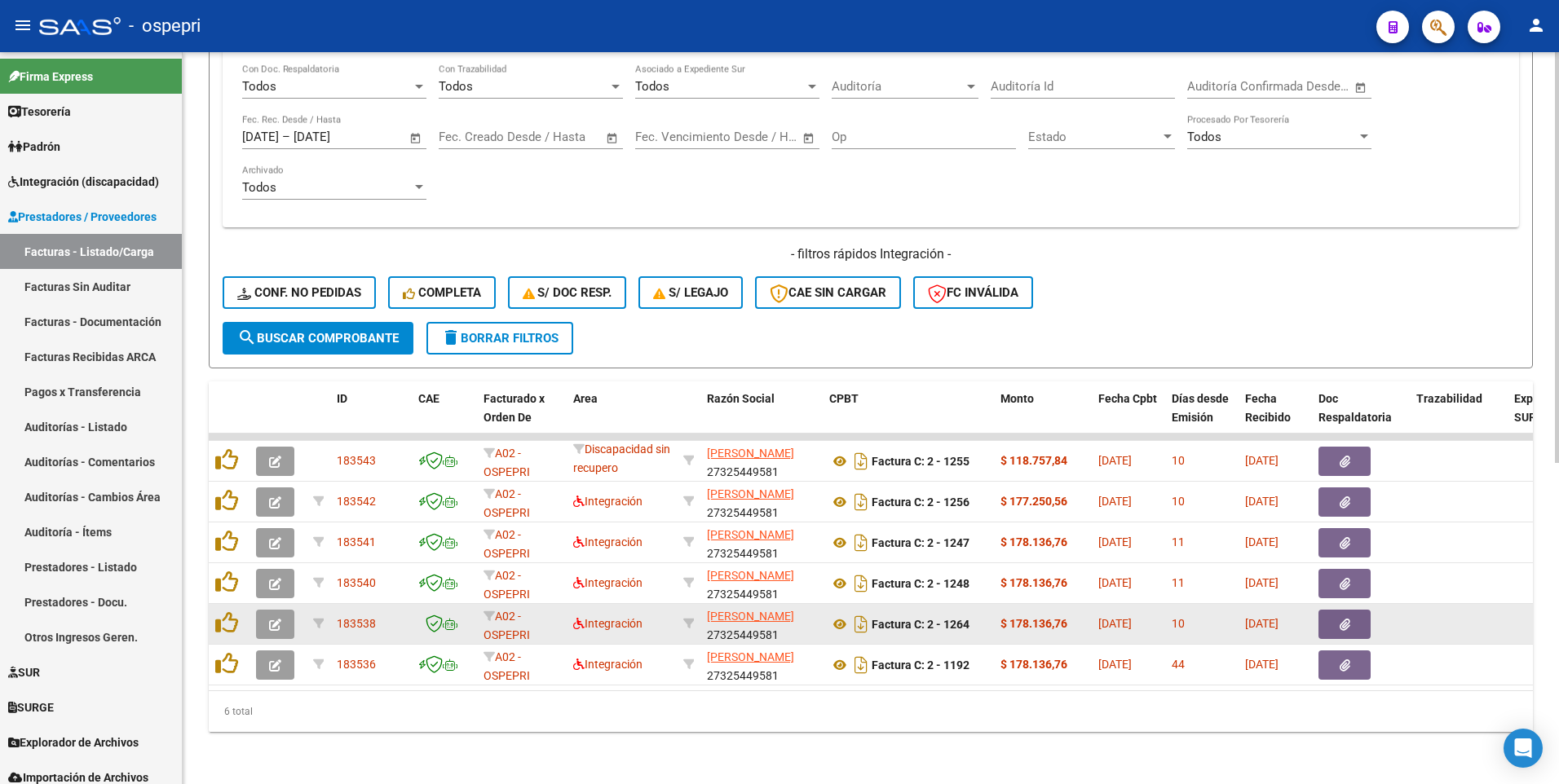
click at [283, 413] on button "button" at bounding box center [274, 624] width 38 height 29
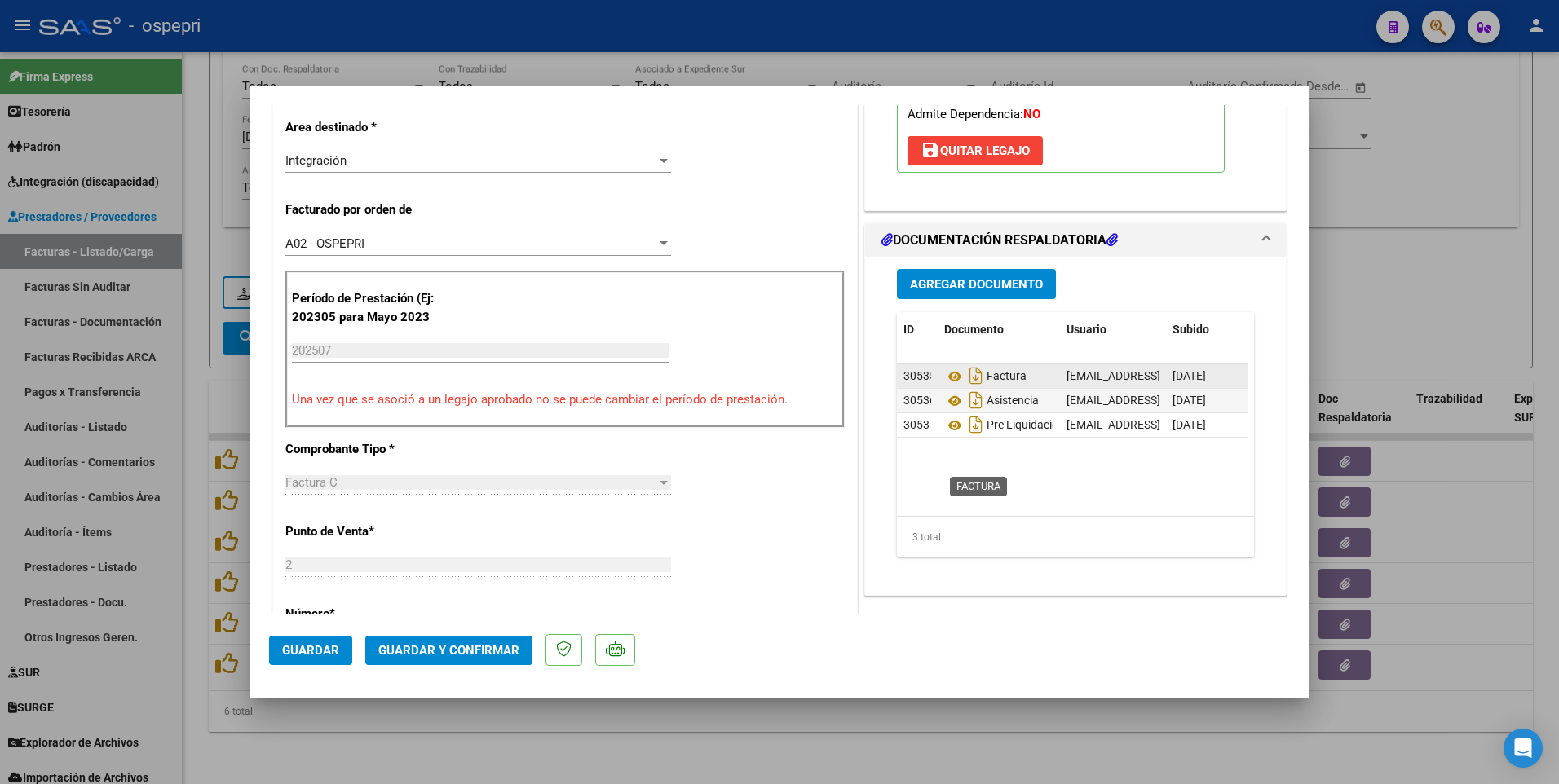
scroll to position [408, 0]
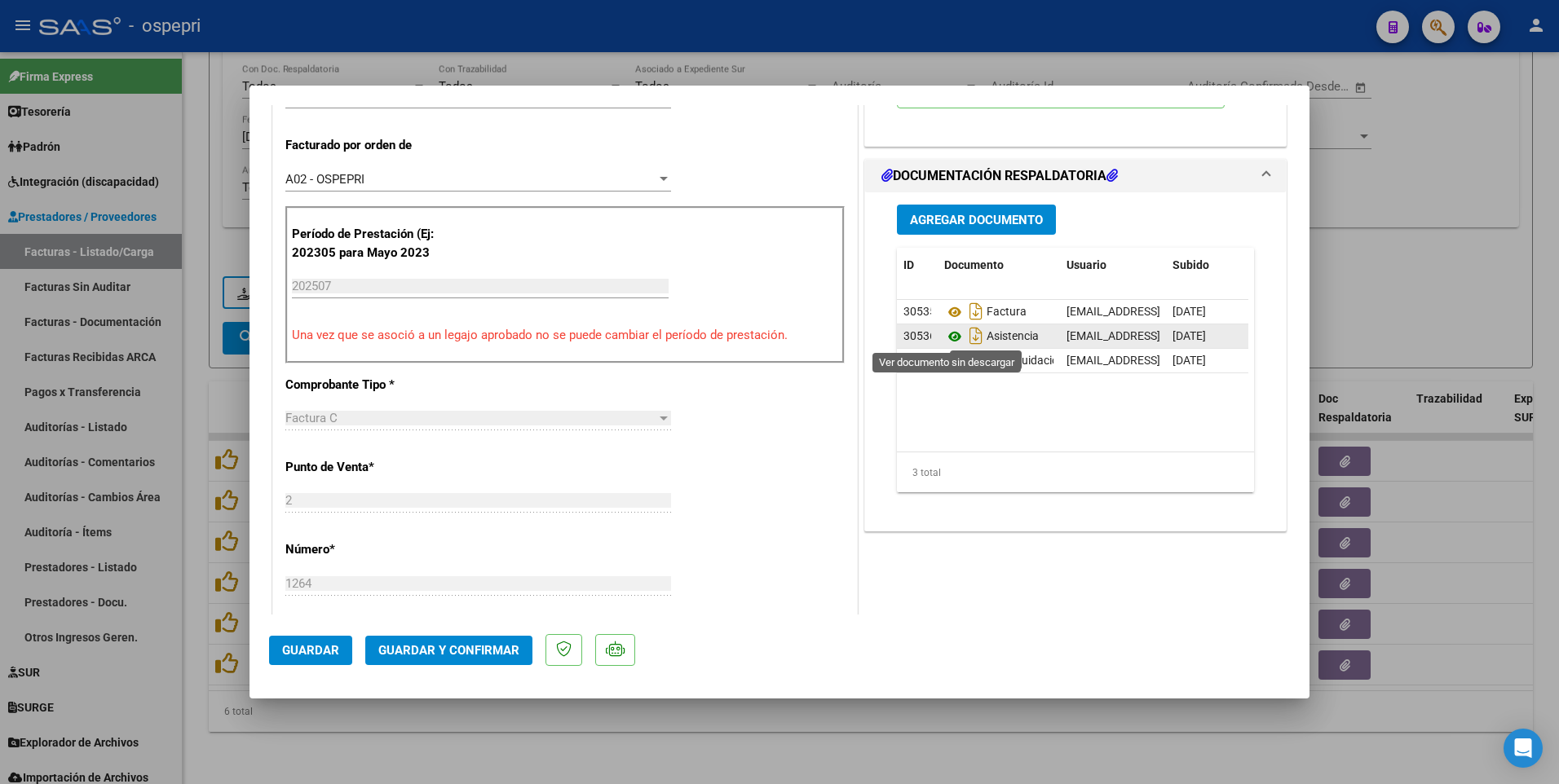
click at [950, 336] on icon at bounding box center [955, 337] width 21 height 20
click at [894, 413] on div at bounding box center [779, 392] width 1559 height 784
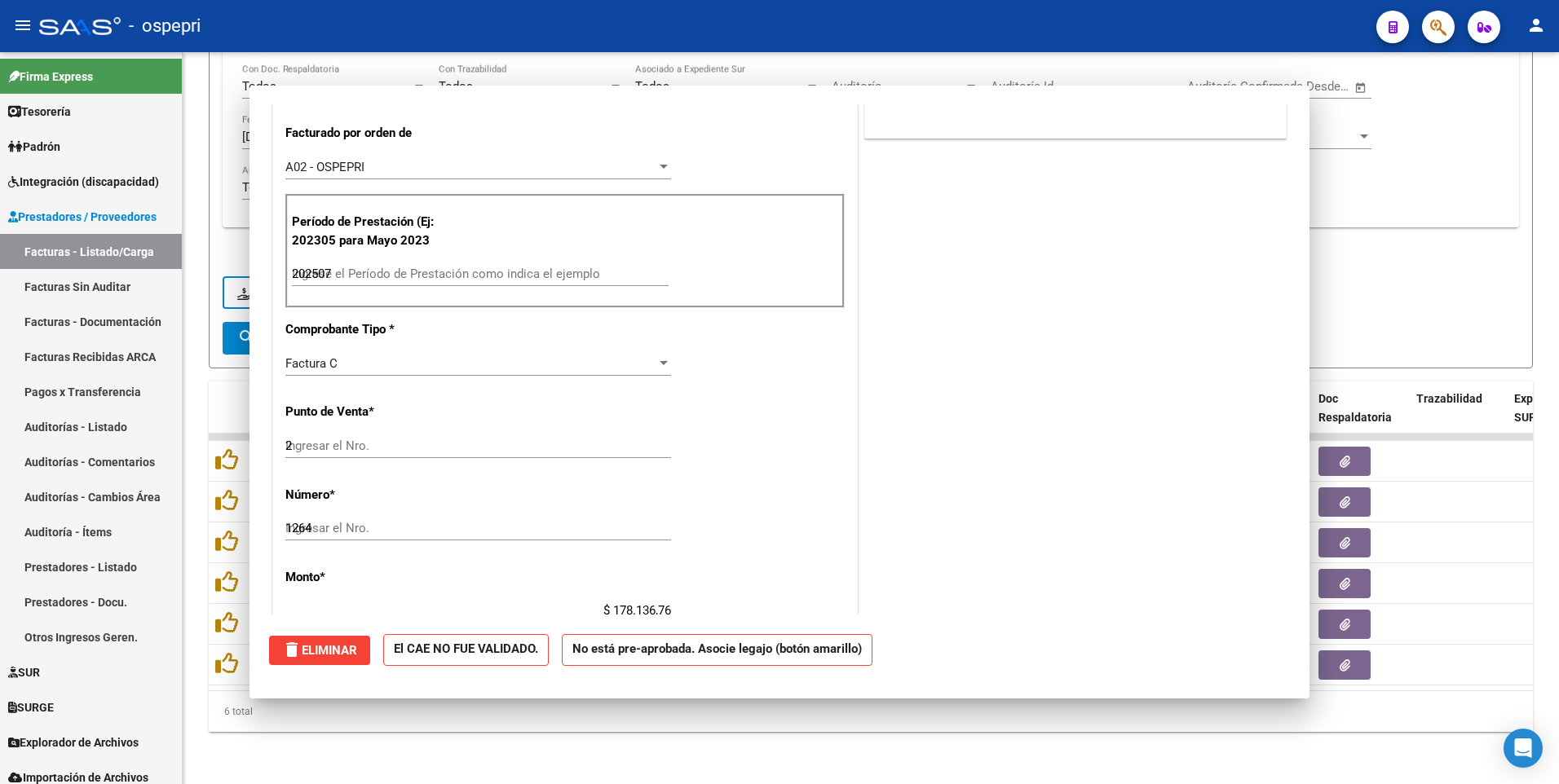
type input "$ 0,00"
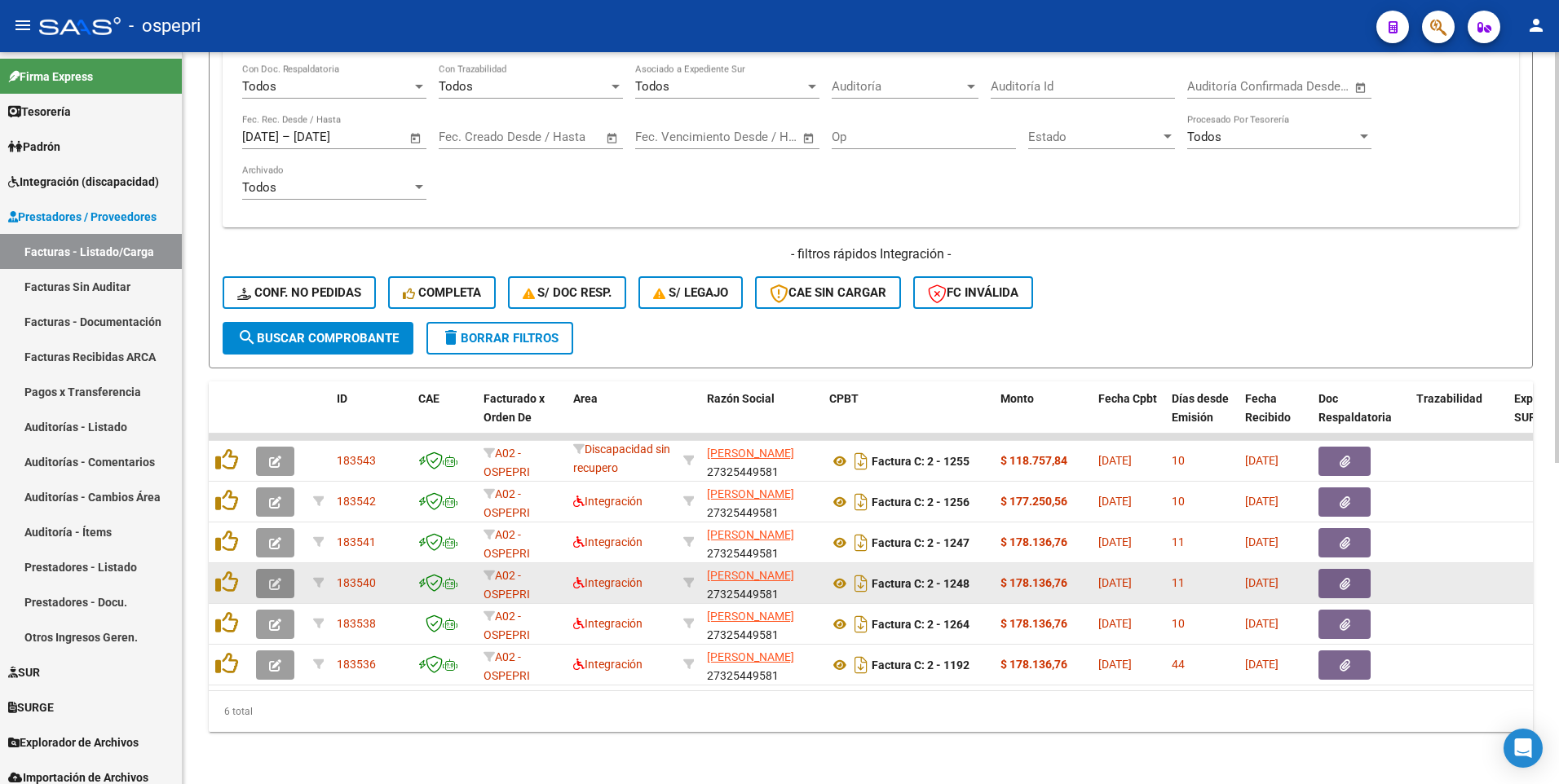
click at [275, 413] on icon "button" at bounding box center [275, 584] width 12 height 12
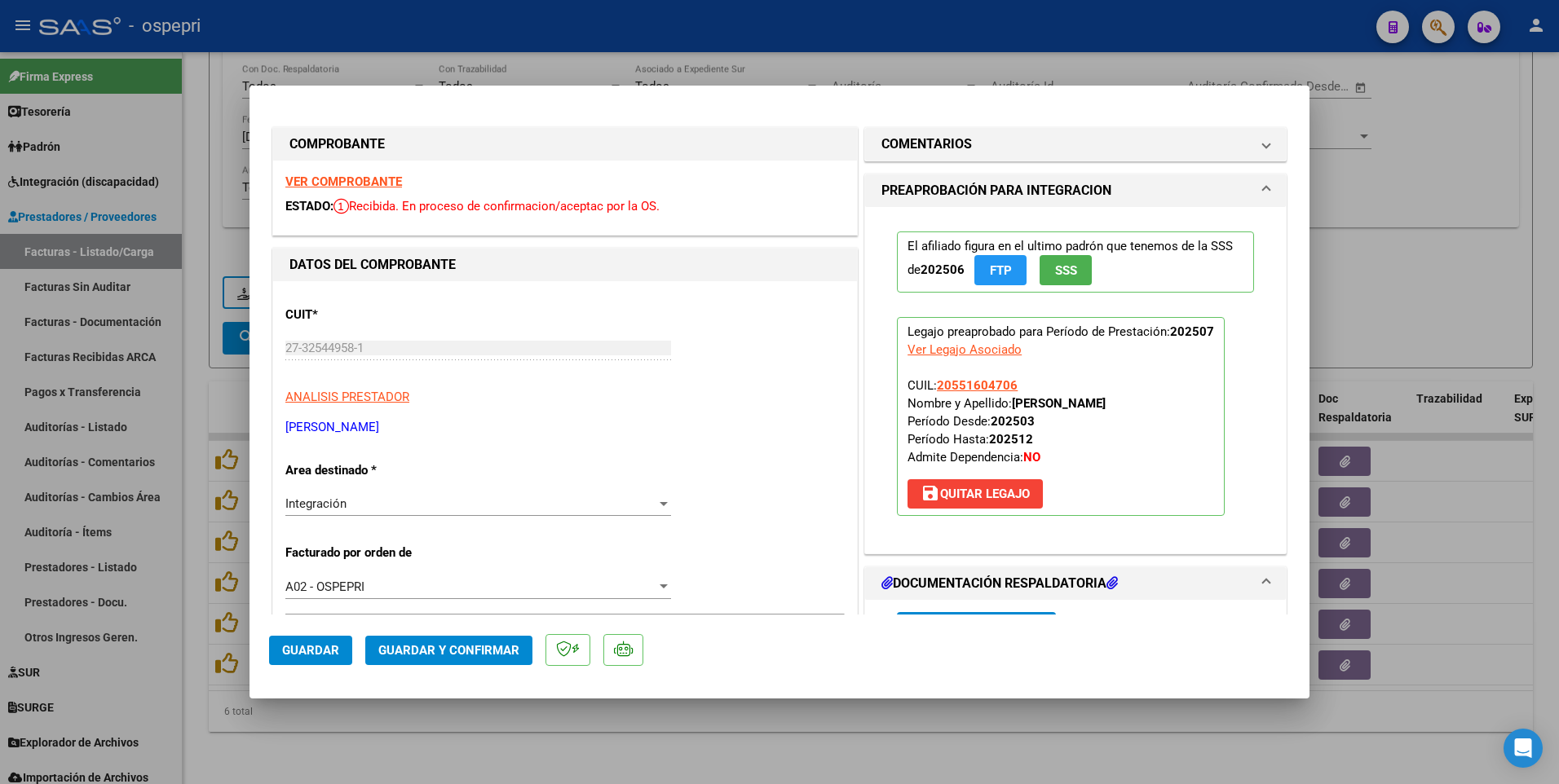
scroll to position [82, 0]
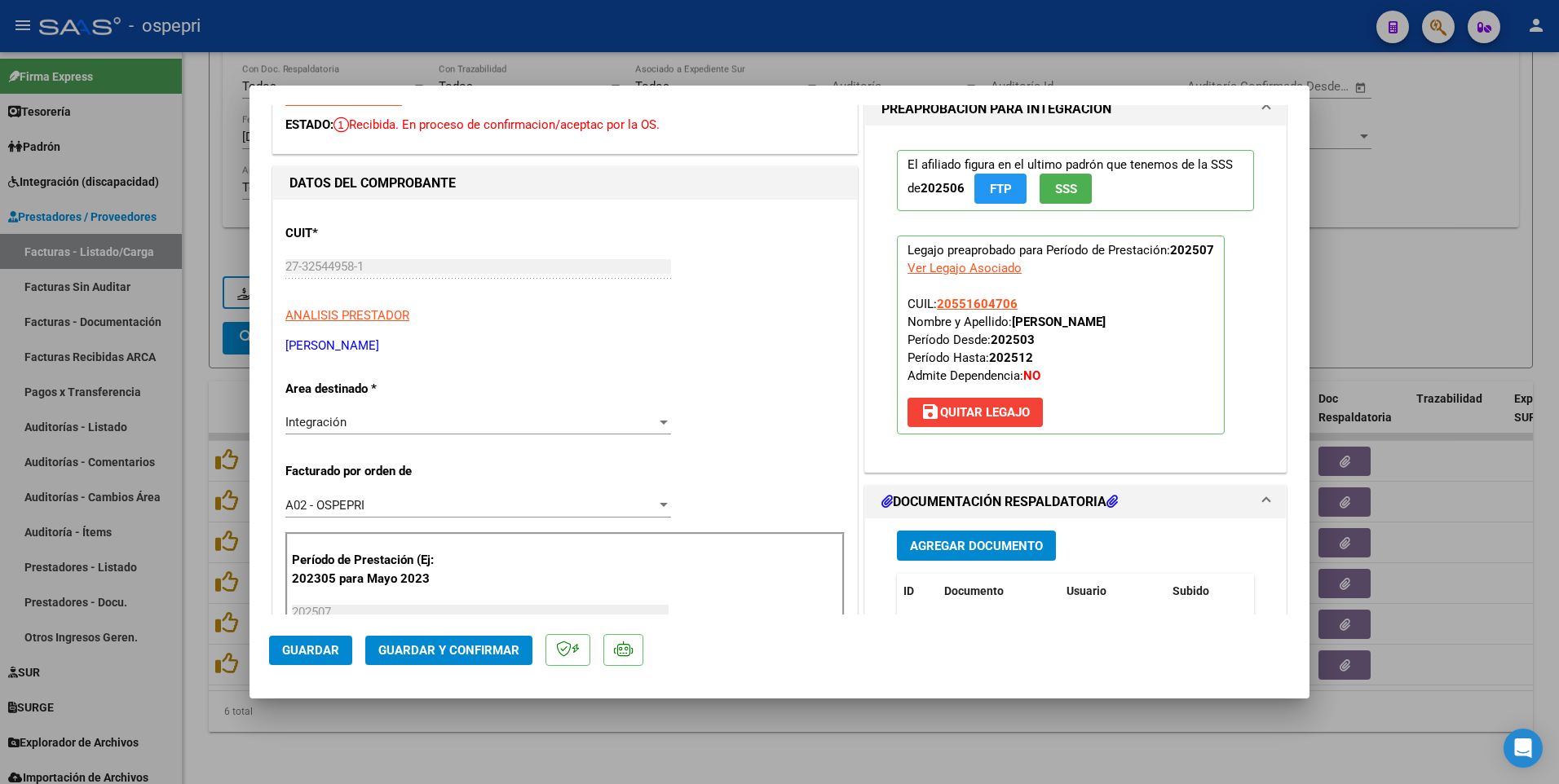
click at [683, 413] on div at bounding box center [779, 392] width 1559 height 784
type input "$ 0,00"
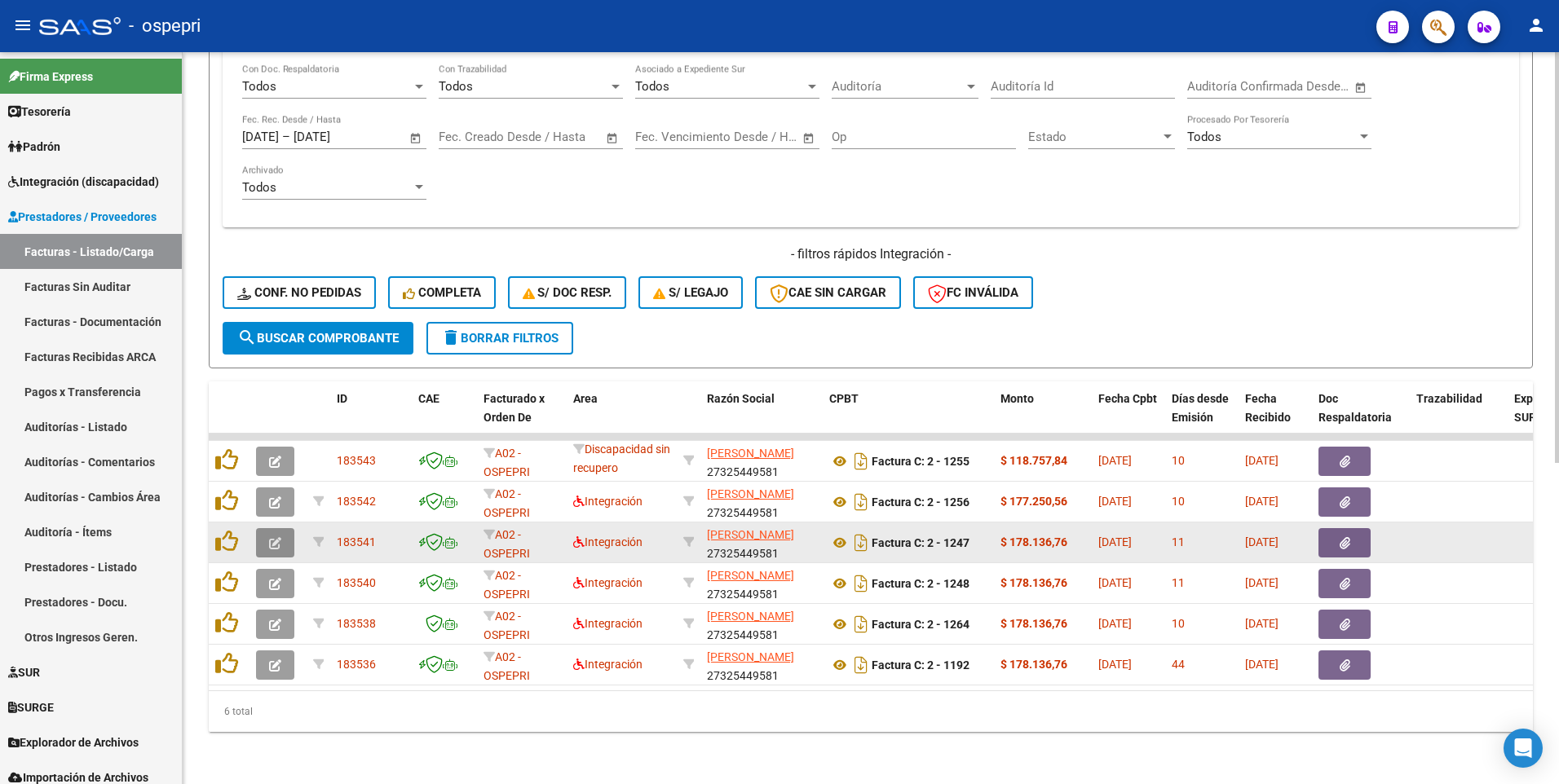
click at [279, 413] on icon "button" at bounding box center [275, 543] width 12 height 12
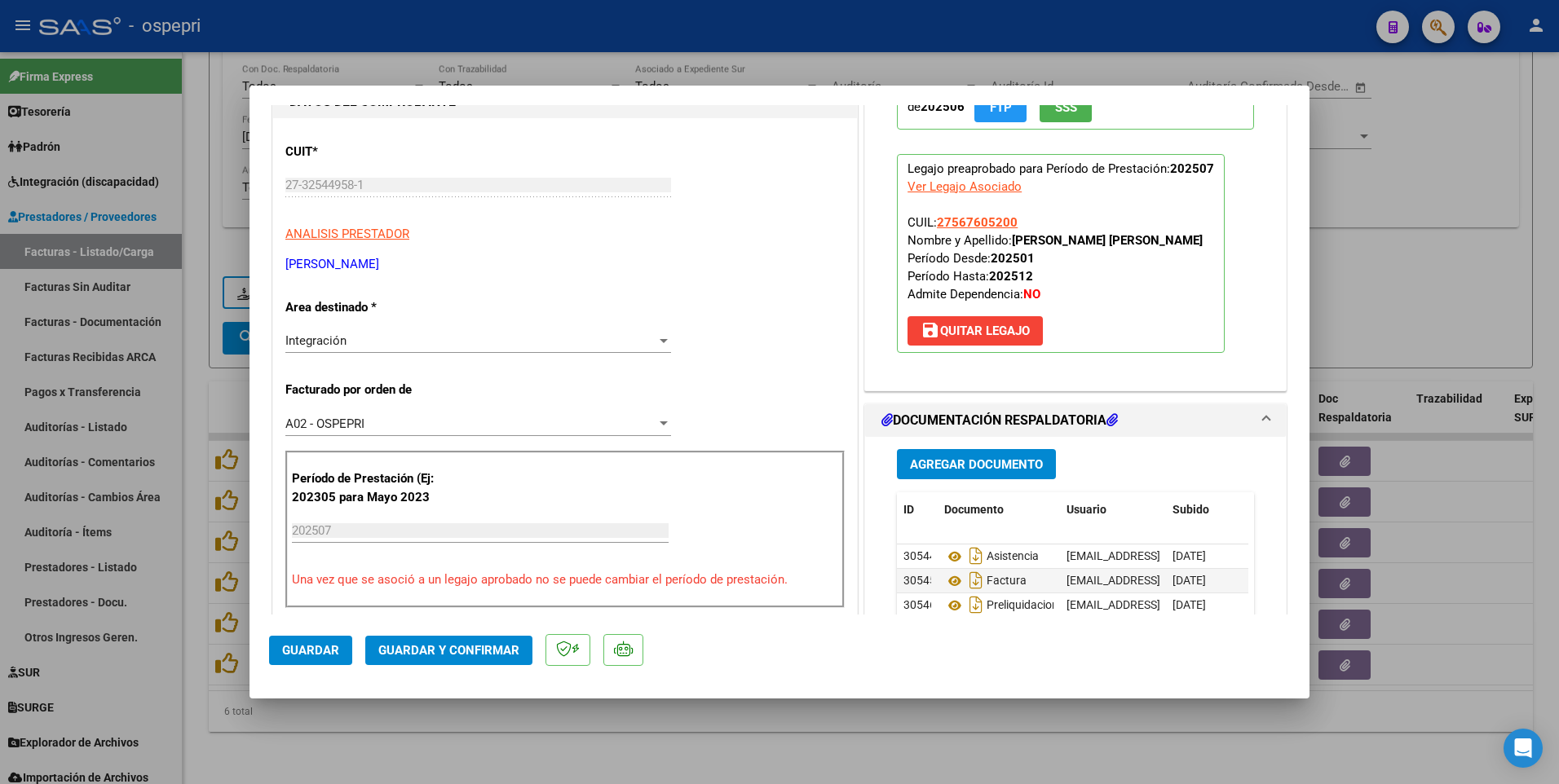
scroll to position [244, 0]
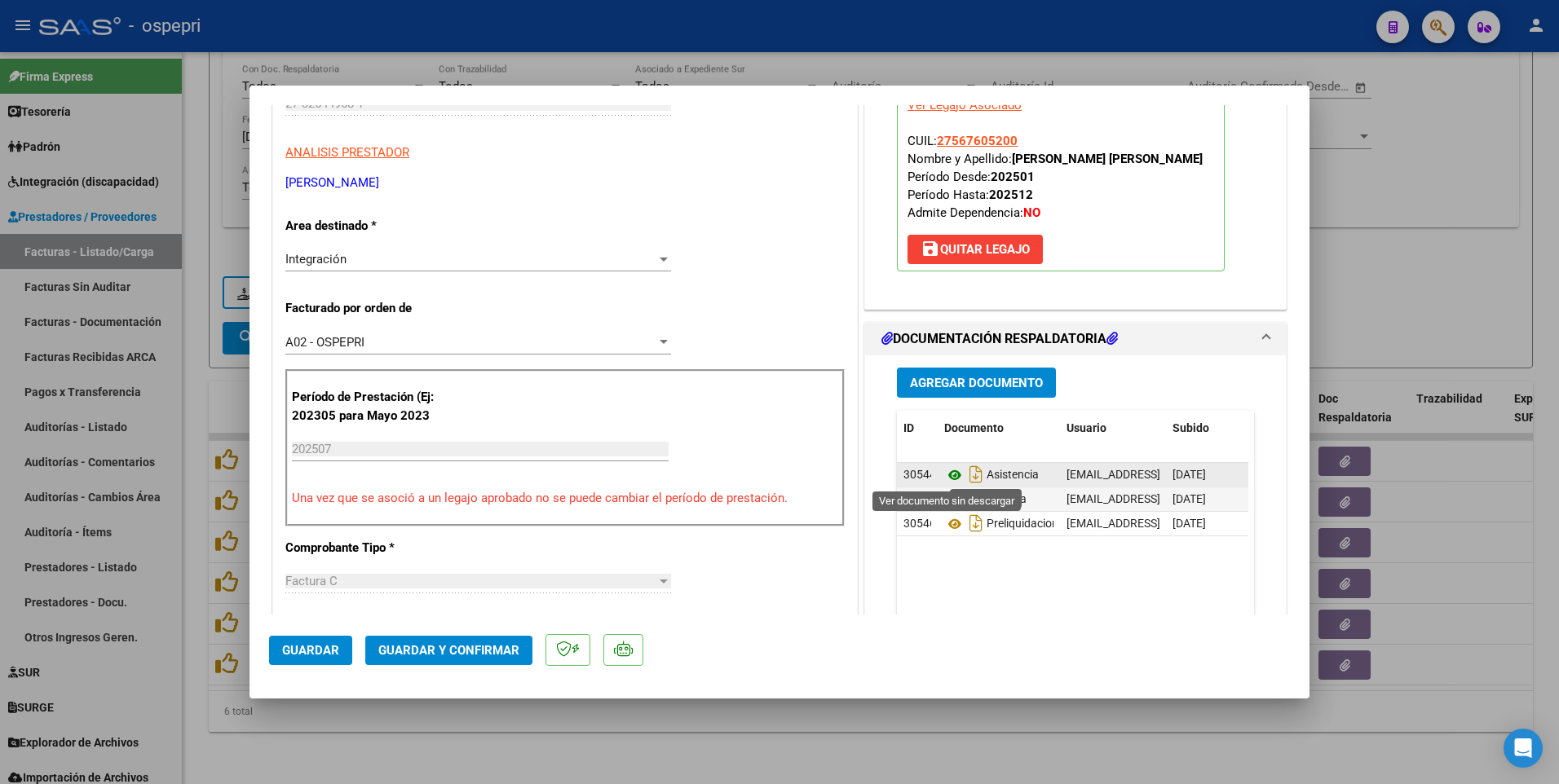
click at [946, 413] on icon at bounding box center [955, 475] width 21 height 20
click at [970, 413] on div at bounding box center [779, 392] width 1559 height 784
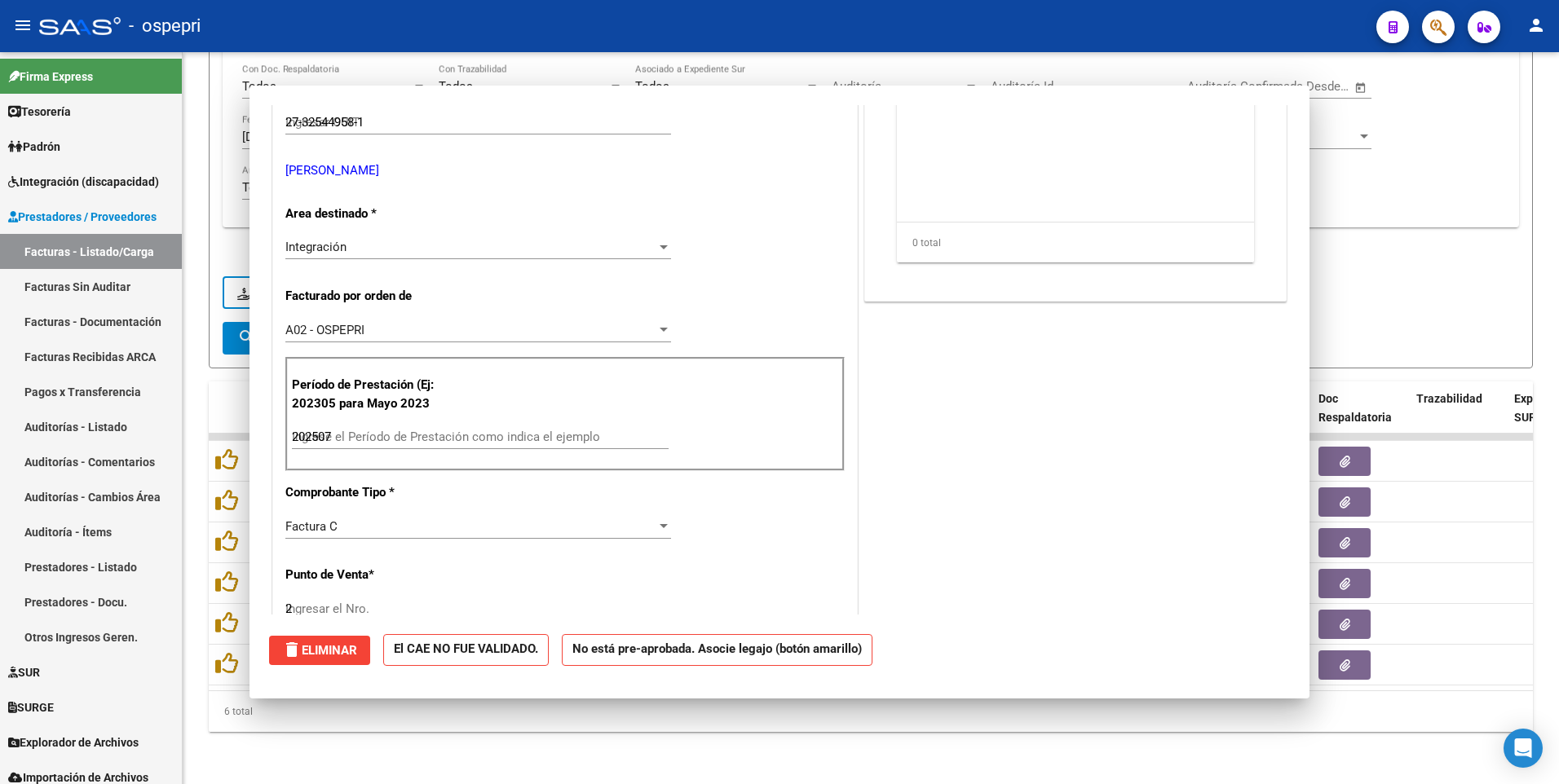
type input "$ 0,00"
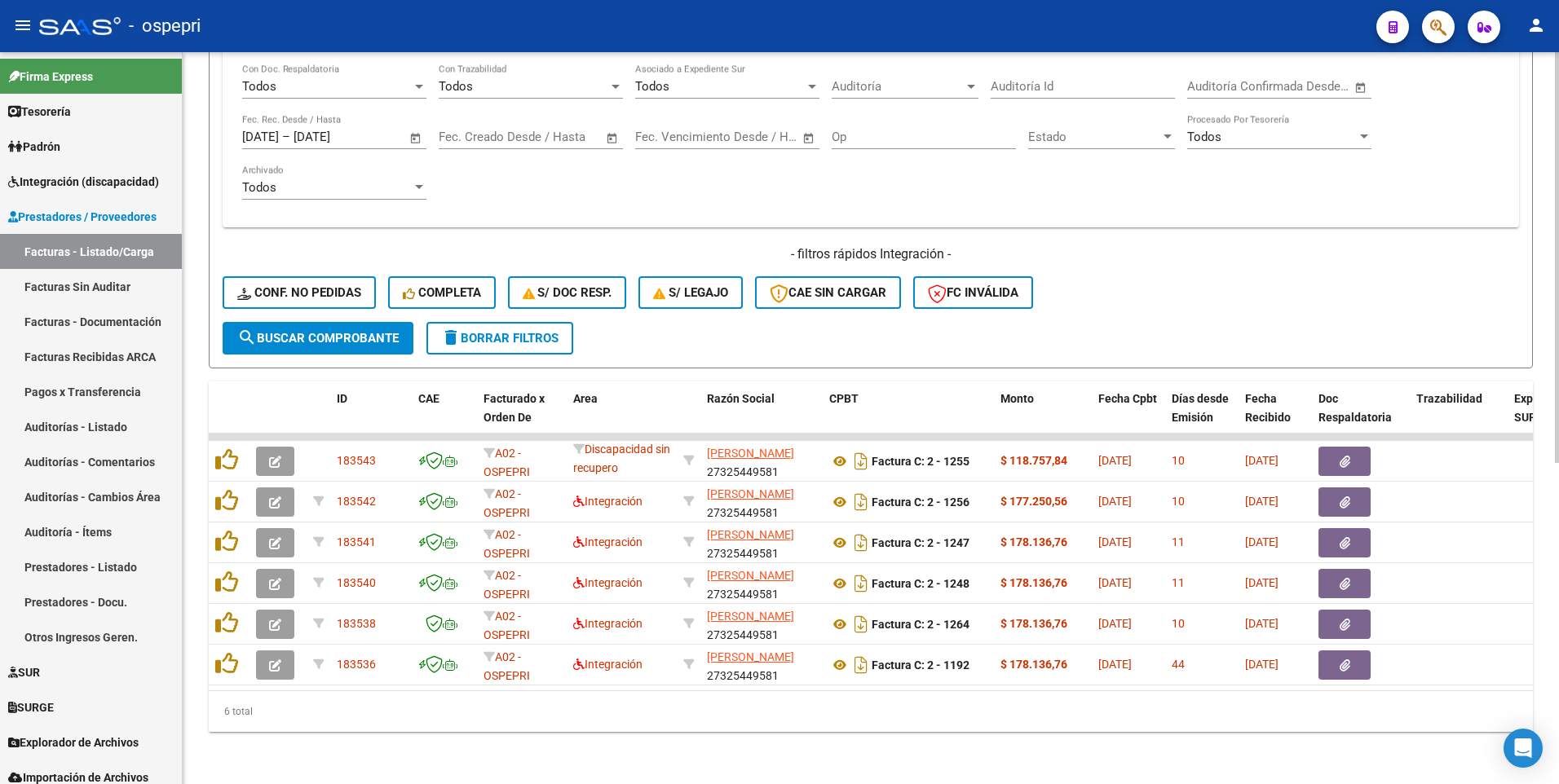
click at [907, 413] on div "6 total" at bounding box center [871, 711] width 1324 height 41
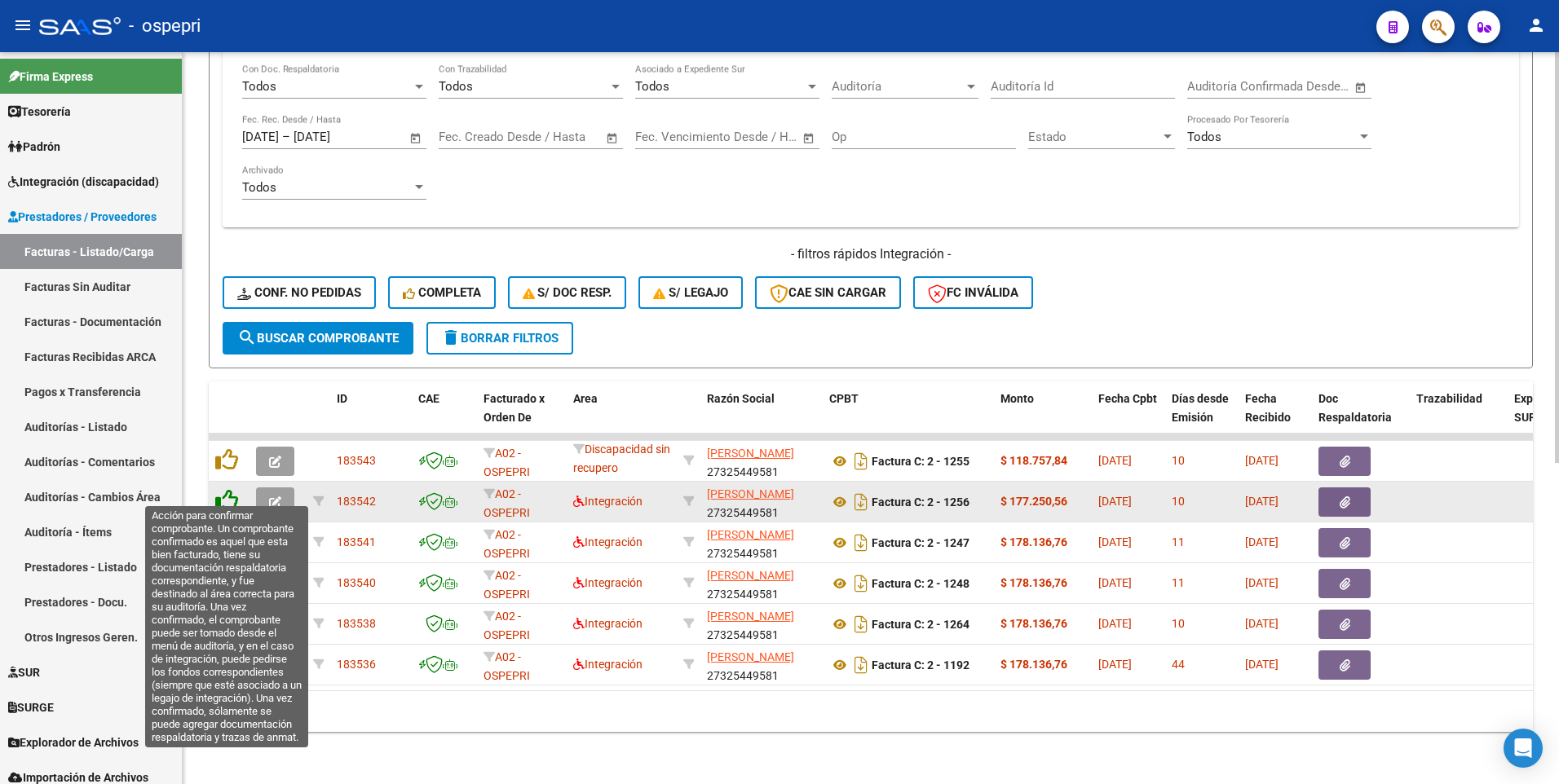
click at [222, 413] on icon at bounding box center [227, 501] width 23 height 23
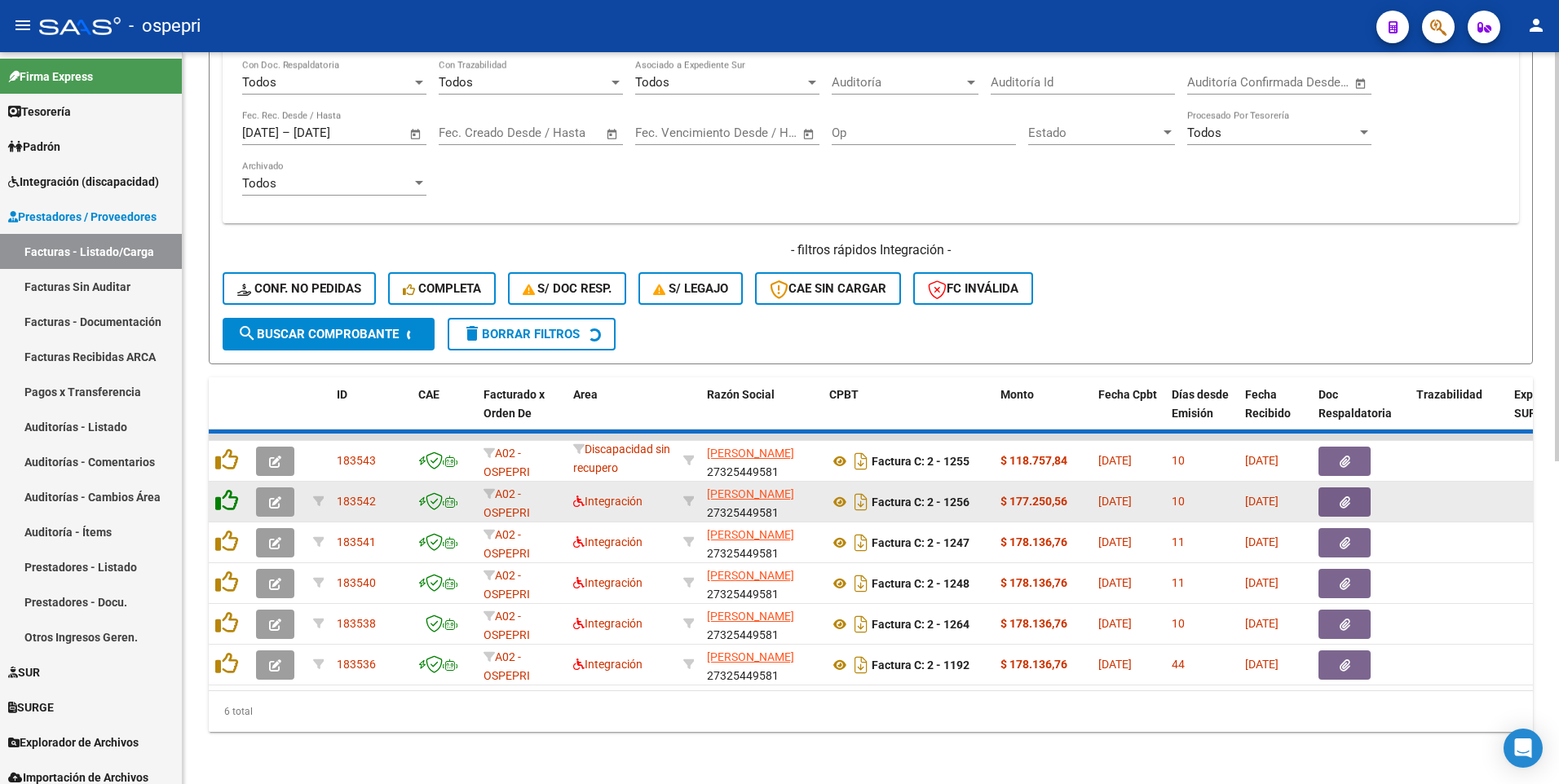
scroll to position [532, 0]
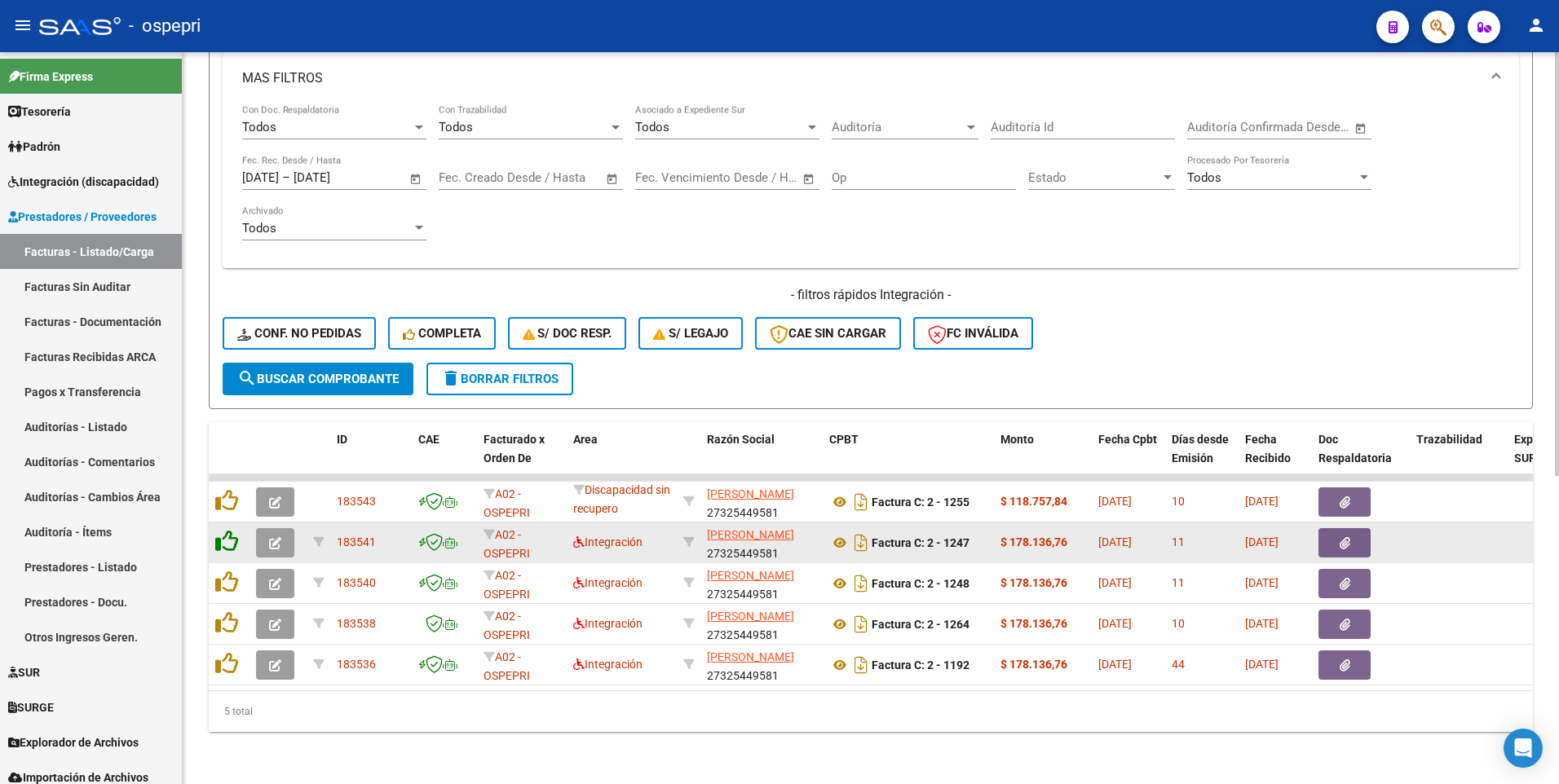
click at [228, 413] on icon at bounding box center [227, 542] width 23 height 23
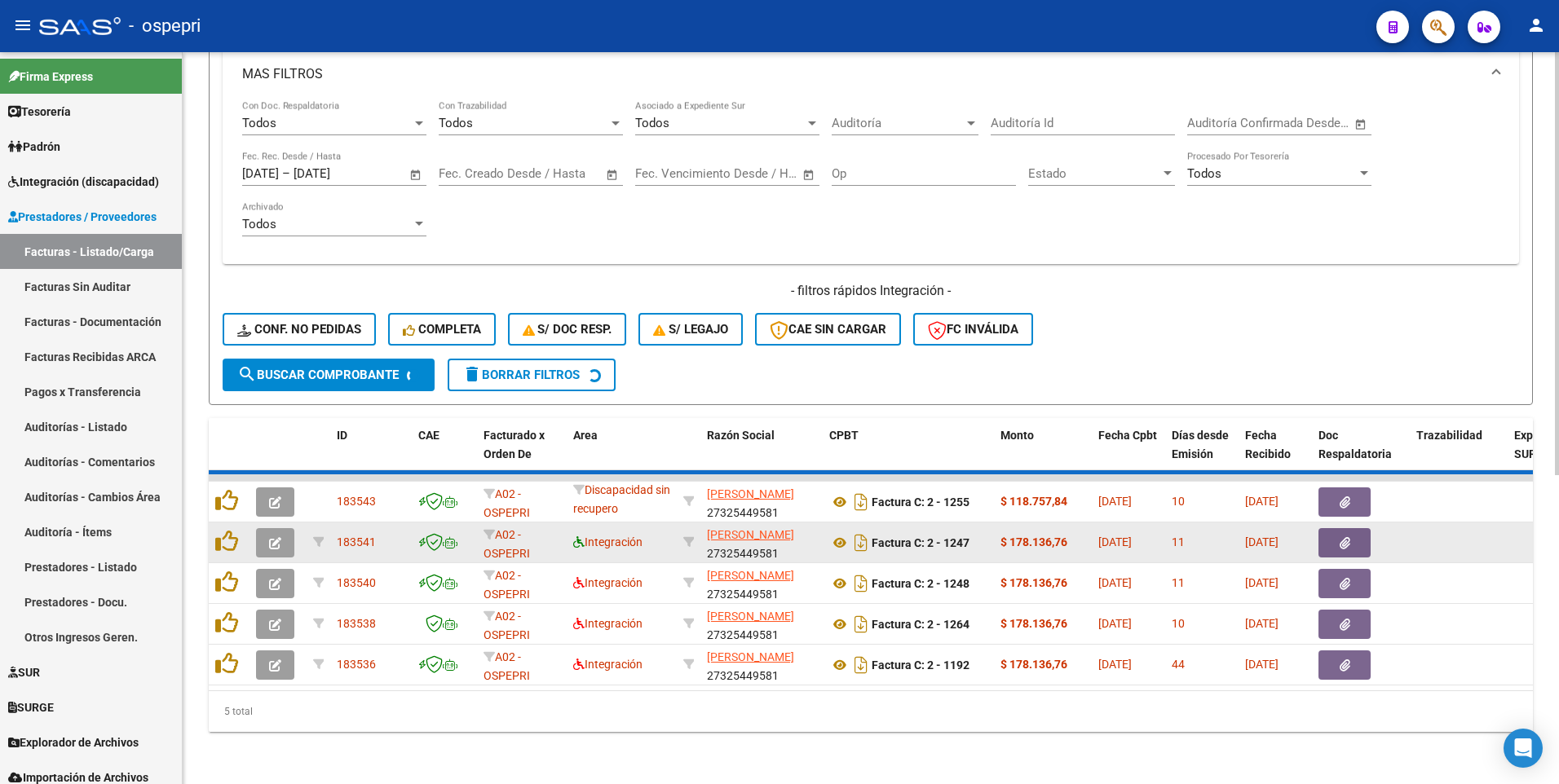
scroll to position [491, 0]
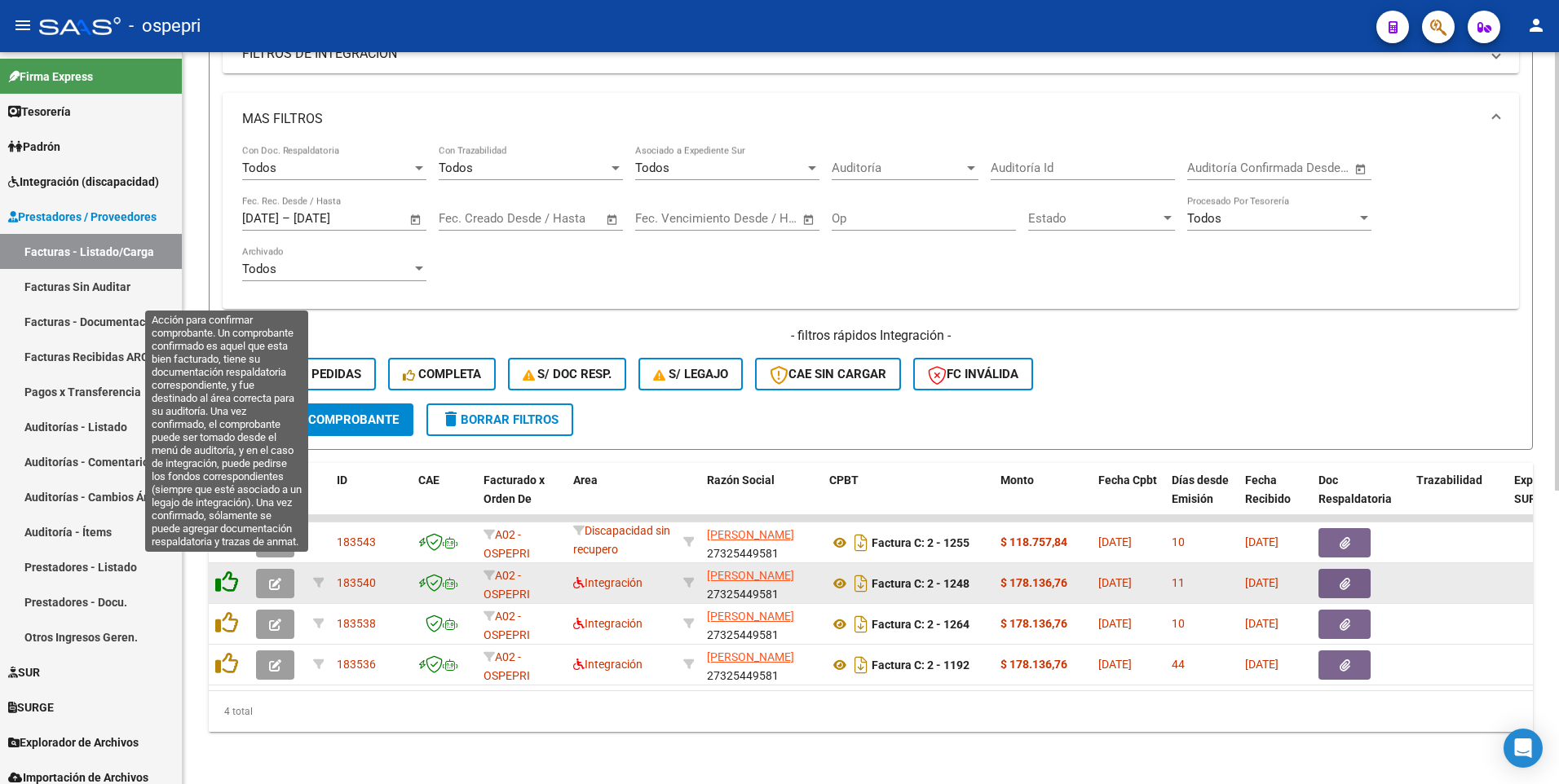
click at [224, 413] on icon at bounding box center [227, 582] width 23 height 23
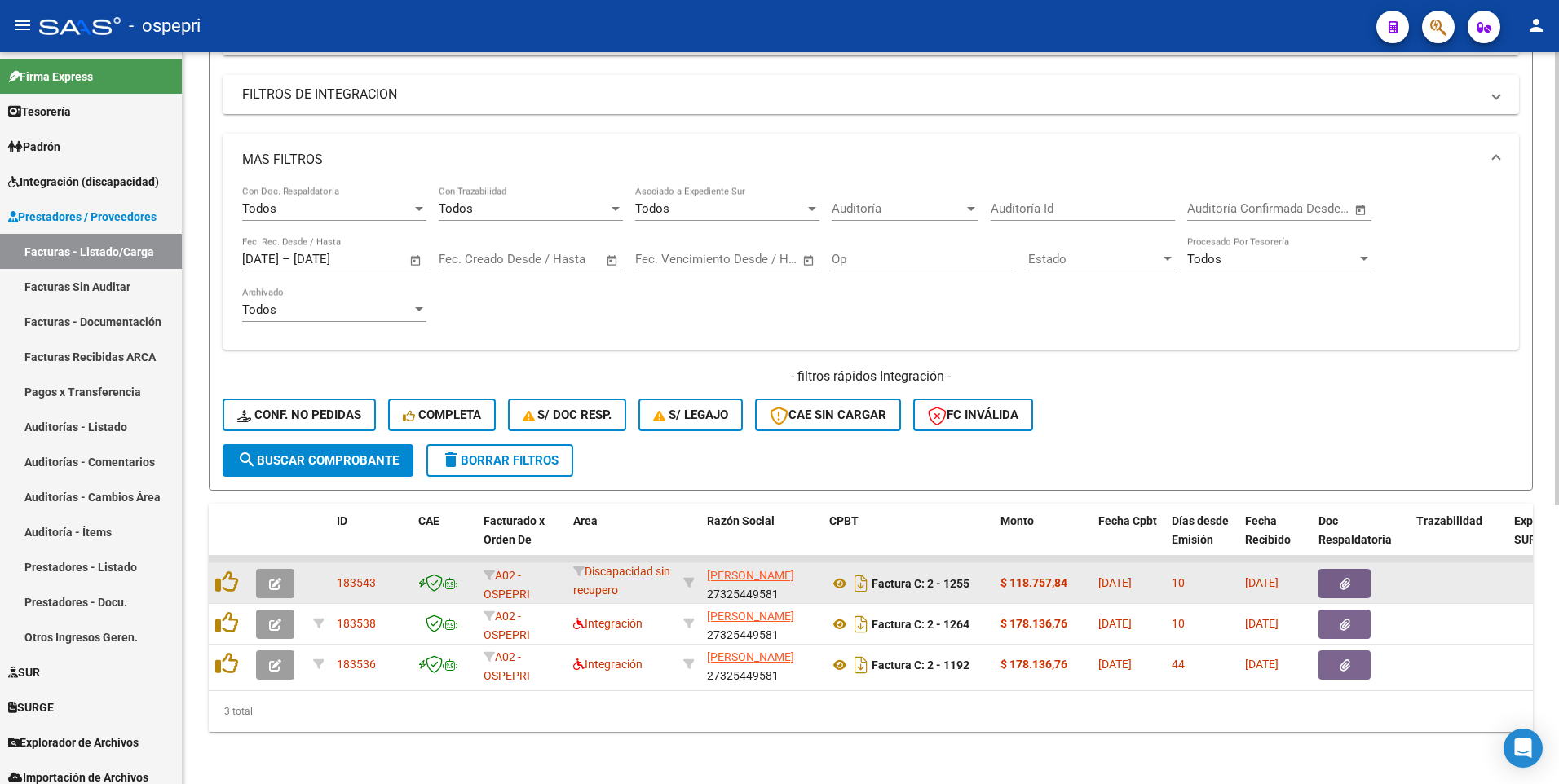
scroll to position [450, 0]
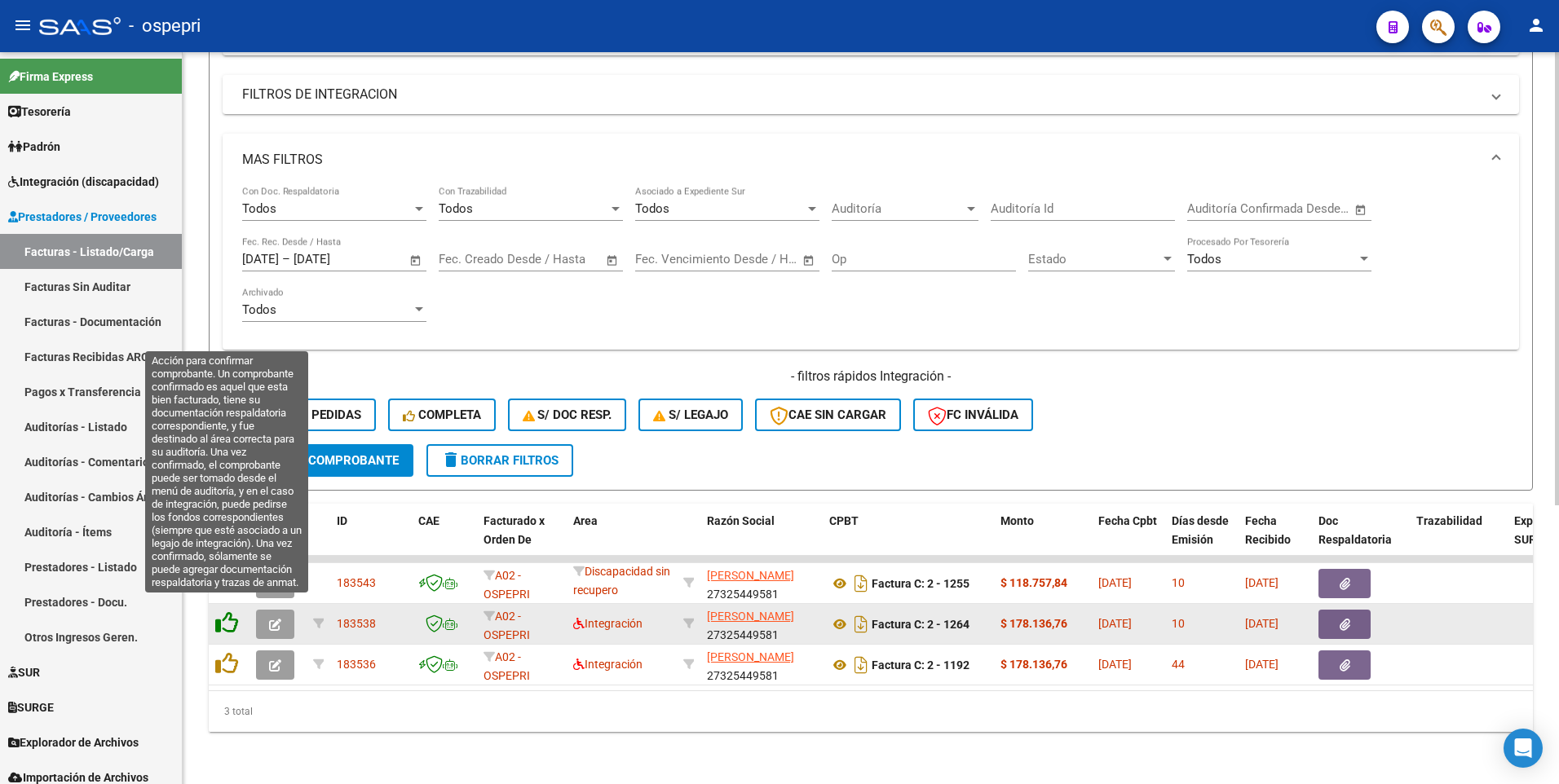
click at [228, 413] on icon at bounding box center [227, 623] width 23 height 23
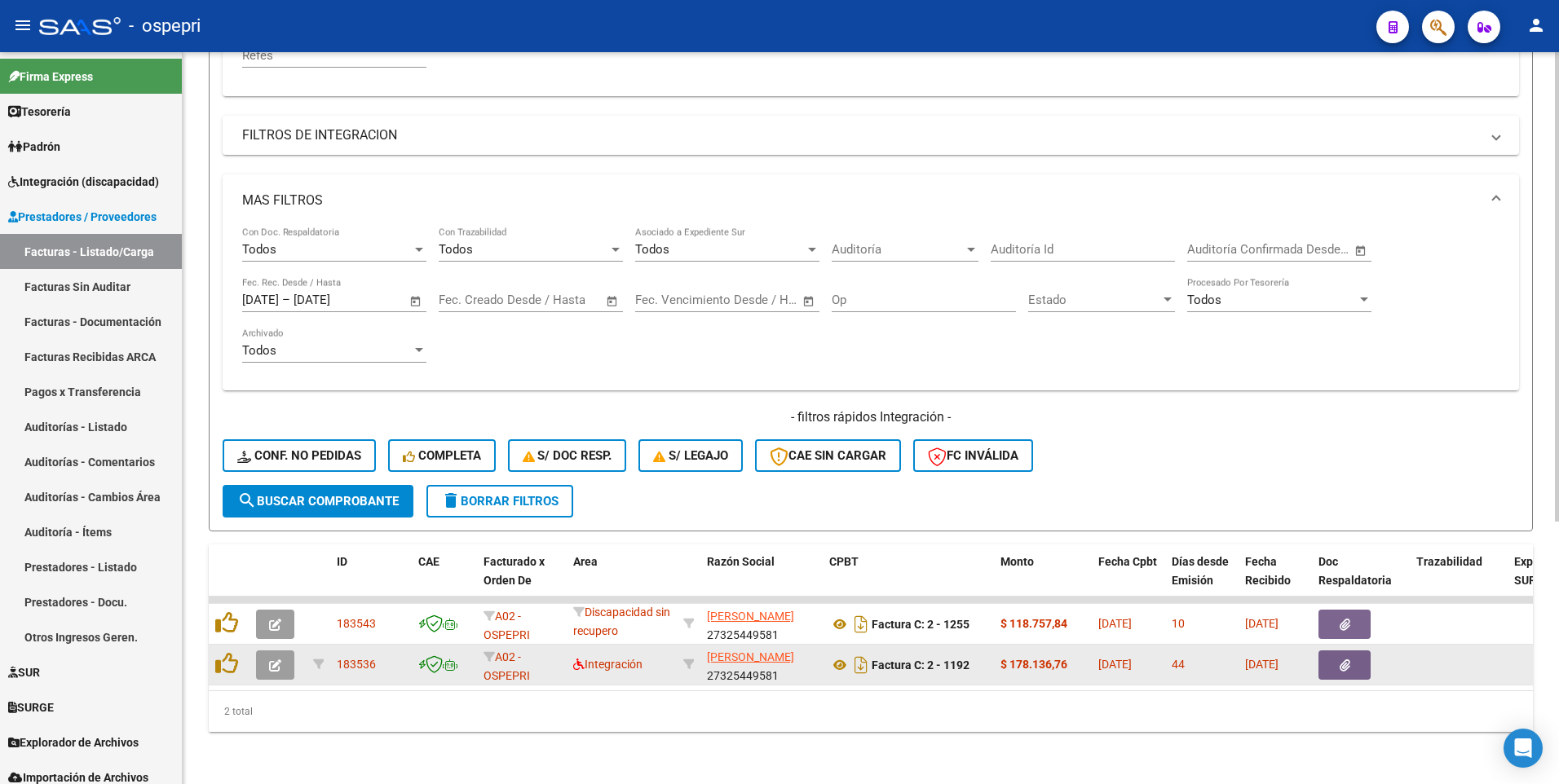
scroll to position [409, 0]
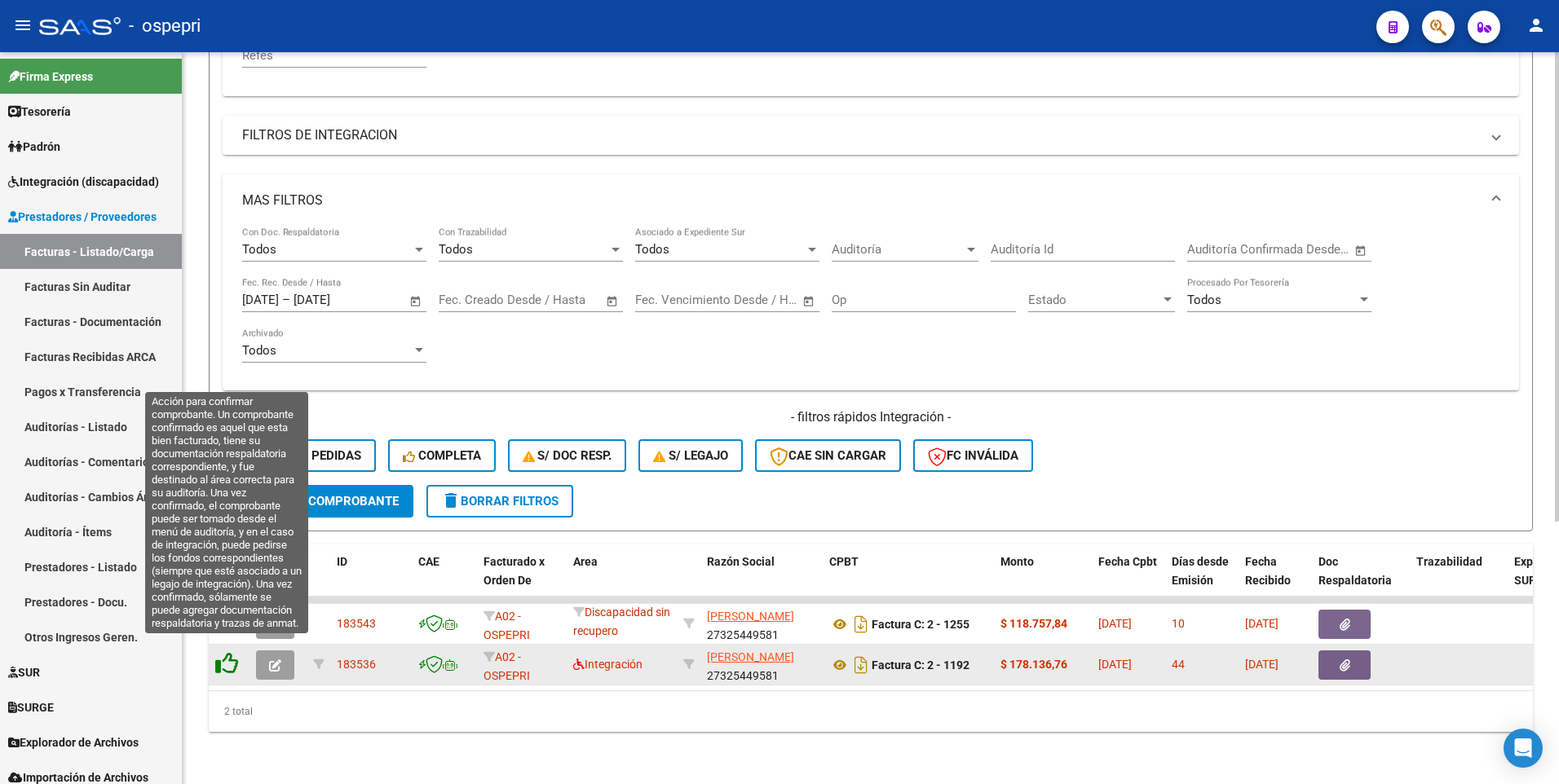
click at [226, 413] on icon at bounding box center [227, 663] width 23 height 23
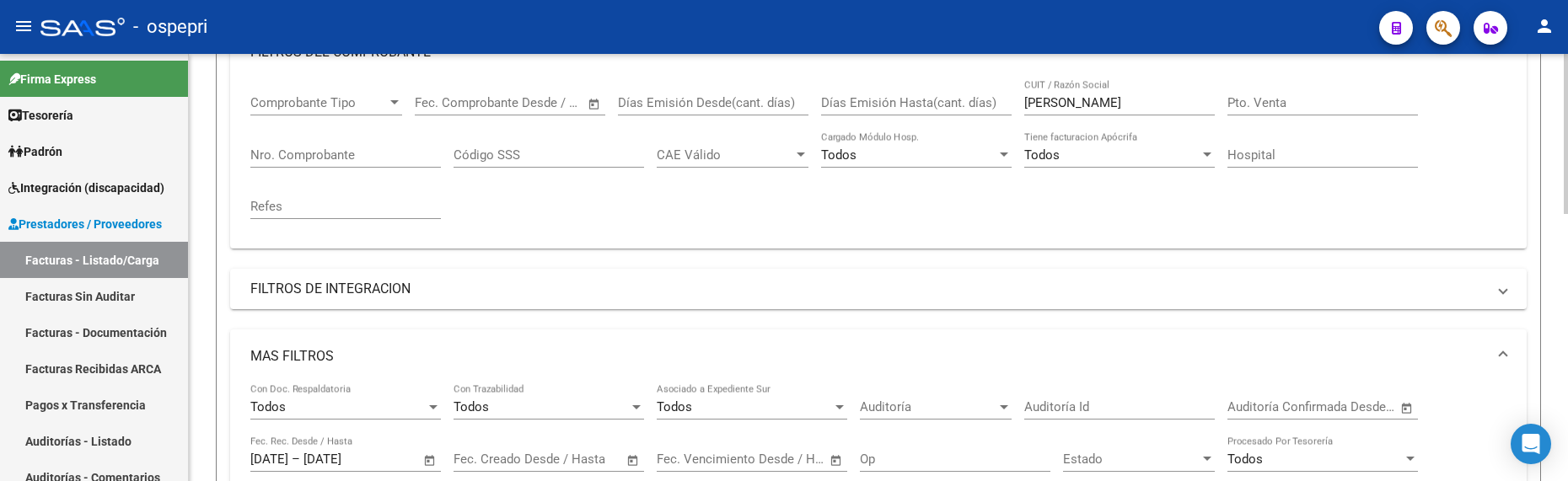
scroll to position [129, 0]
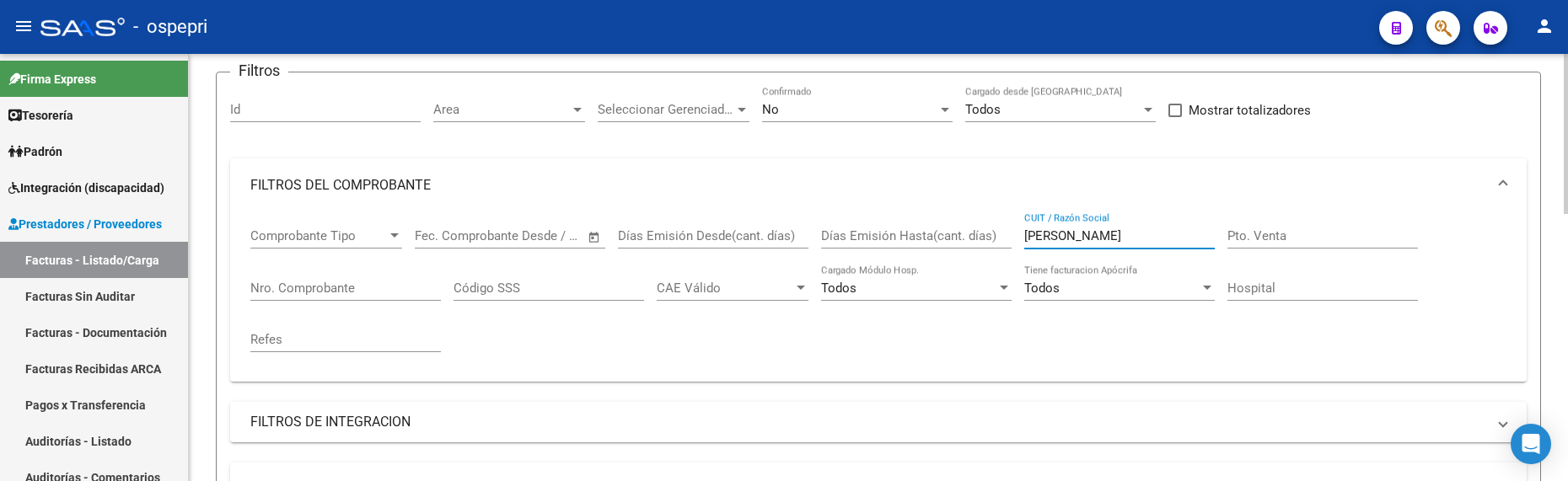
drag, startPoint x: 1074, startPoint y: 236, endPoint x: 1002, endPoint y: 239, distance: 72.1
click at [1002, 239] on div "Comprobante Tipo Comprobante Tipo Start date – End date Fec. Comprobante Desde …" at bounding box center [879, 290] width 1256 height 156
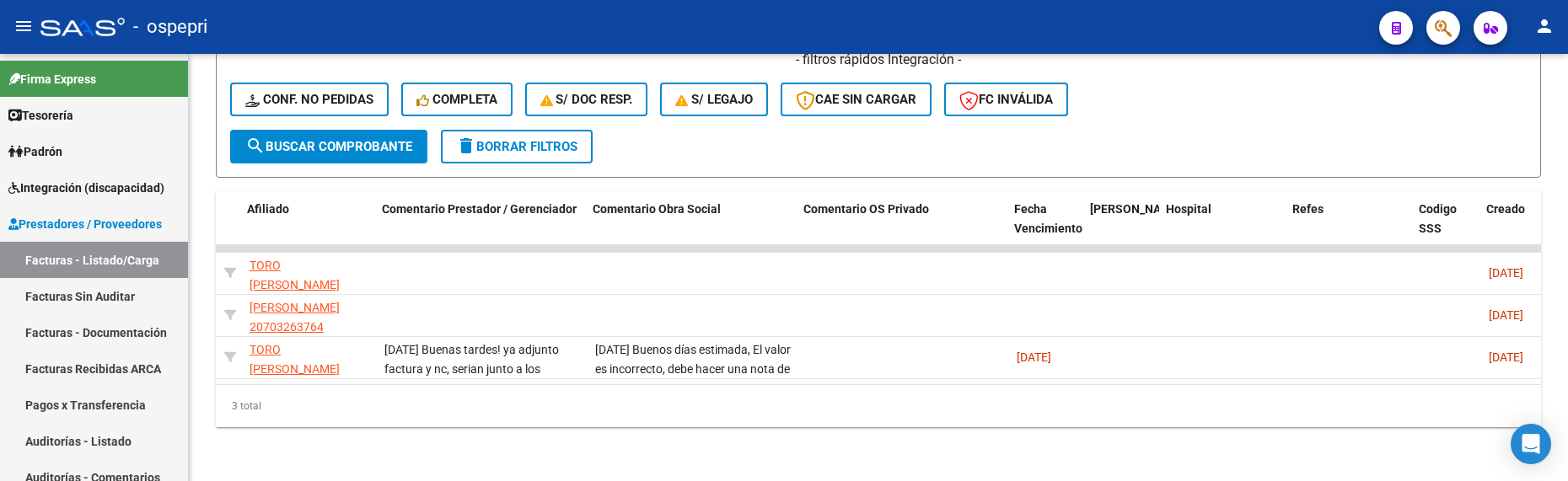
scroll to position [0, 2568]
type input "BOUZO"
click at [632, 412] on div "3 total" at bounding box center [878, 407] width 1325 height 42
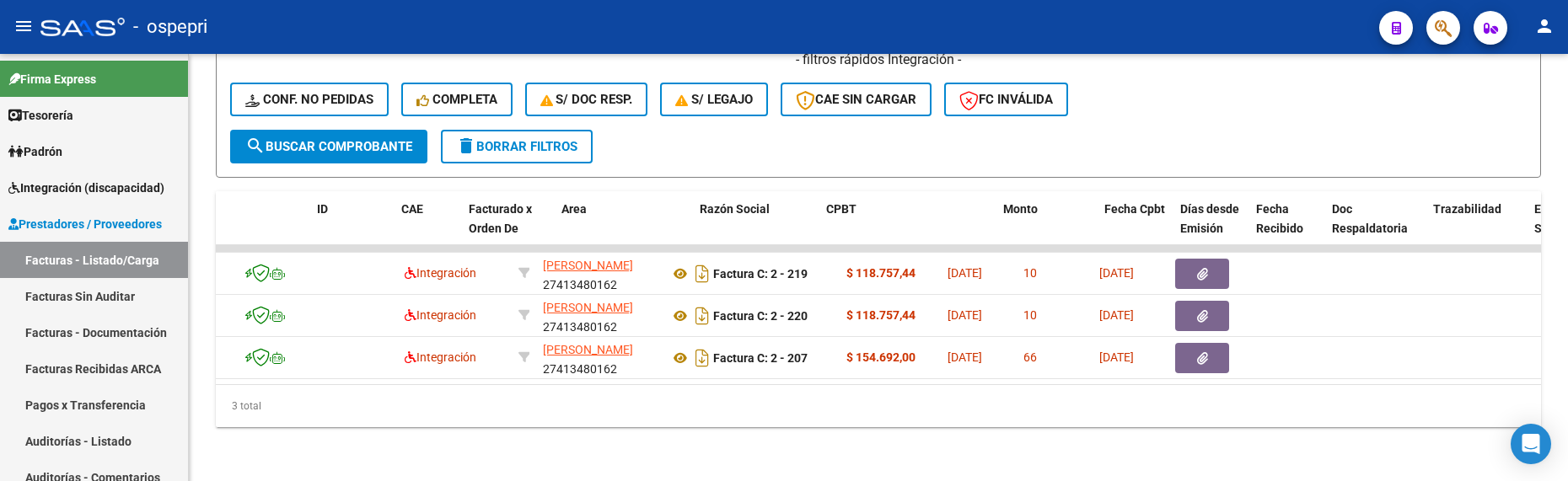
scroll to position [0, 0]
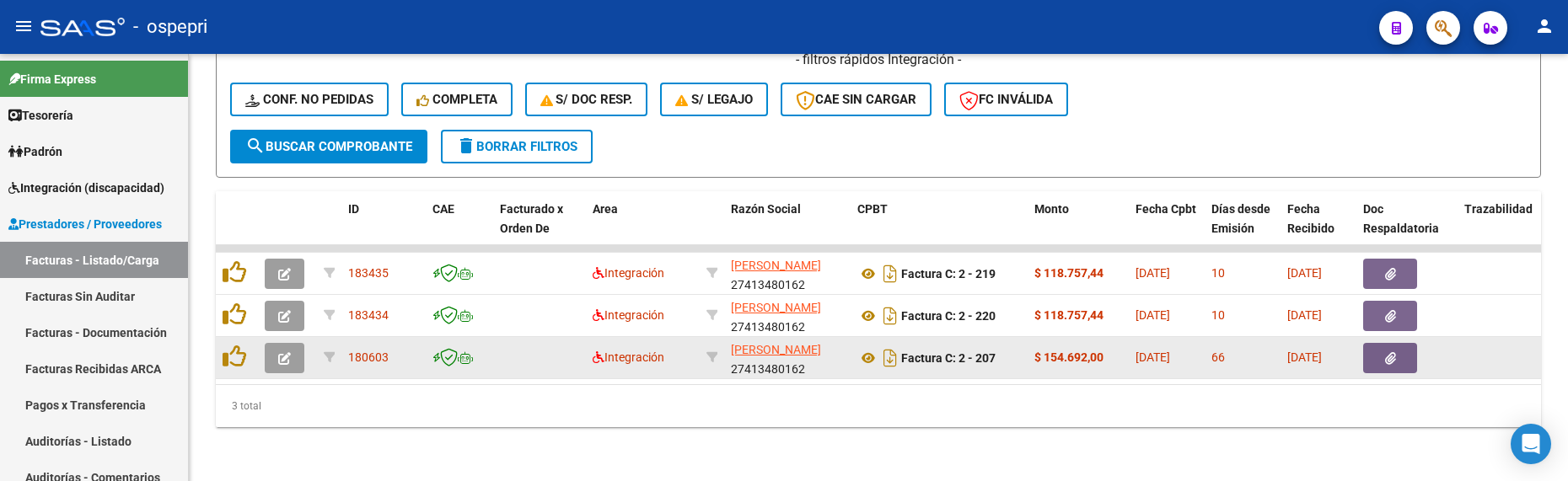
click at [285, 352] on icon "button" at bounding box center [285, 359] width 13 height 13
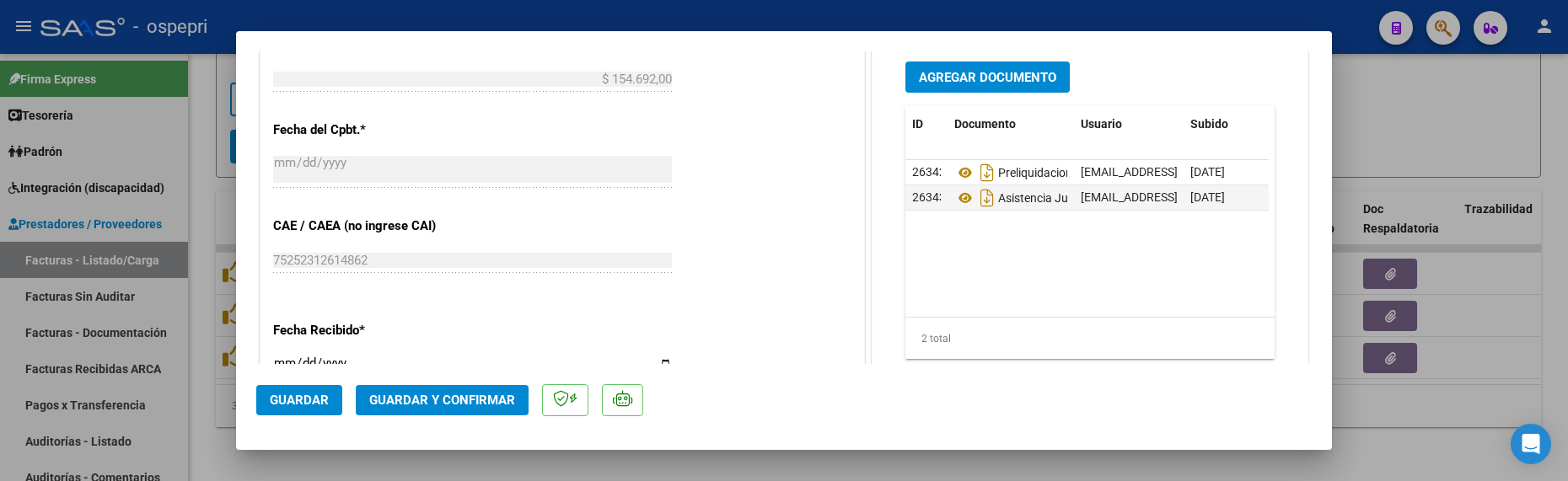
scroll to position [1012, 0]
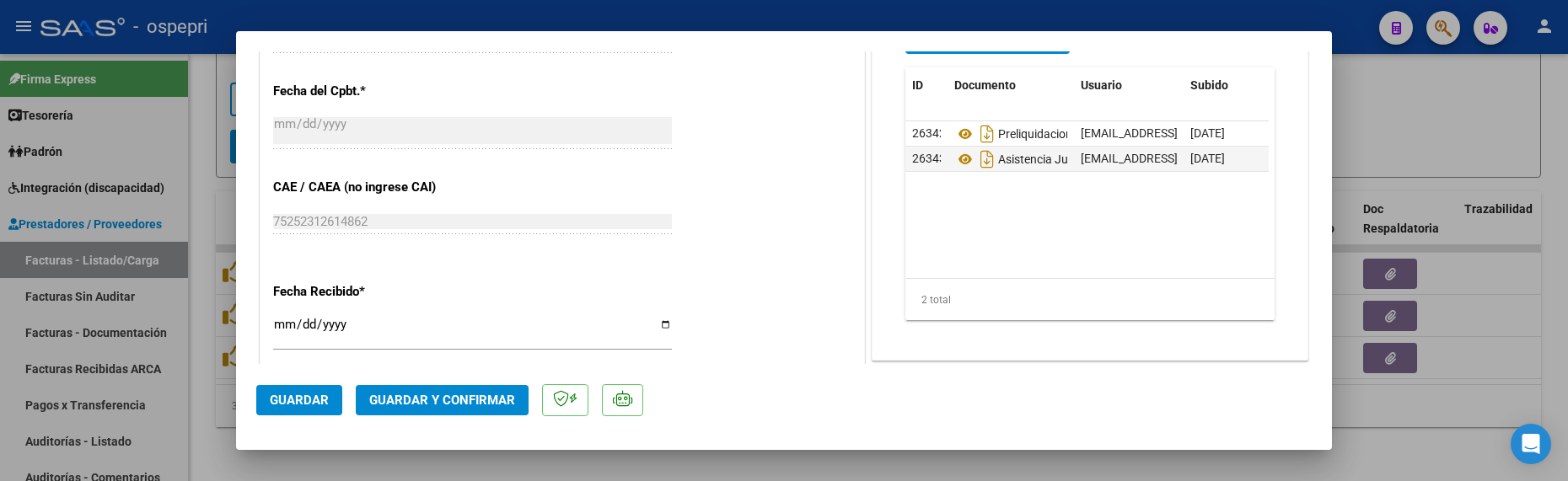
click at [748, 427] on div at bounding box center [784, 240] width 1568 height 481
type input "$ 0,00"
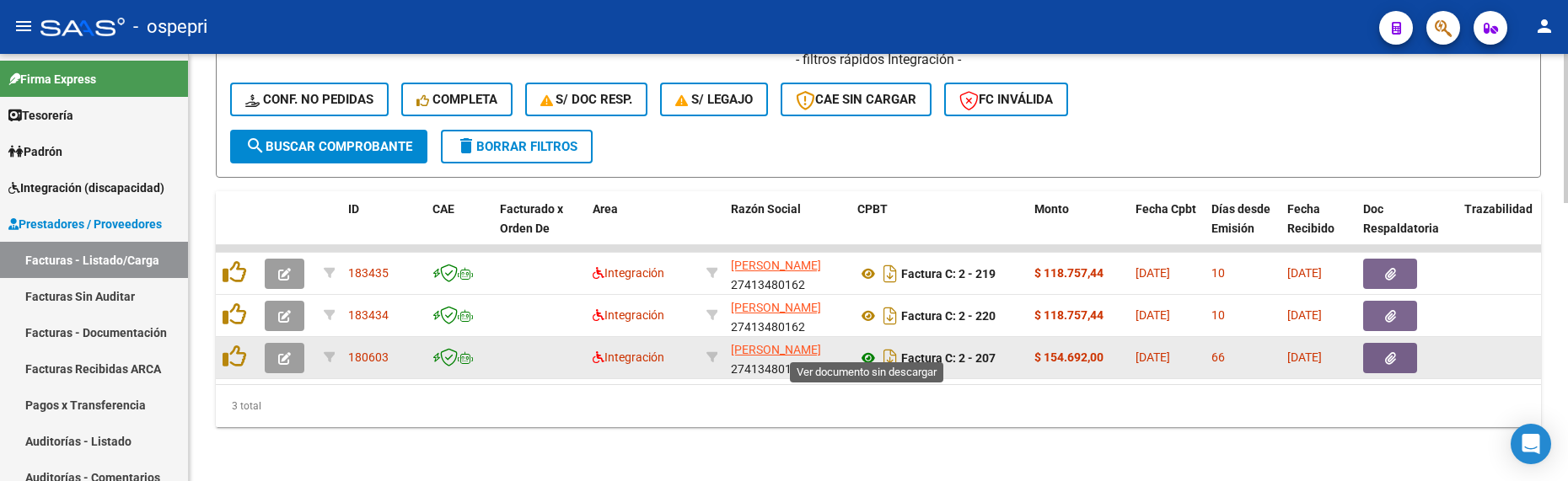
click at [865, 348] on icon at bounding box center [868, 358] width 22 height 20
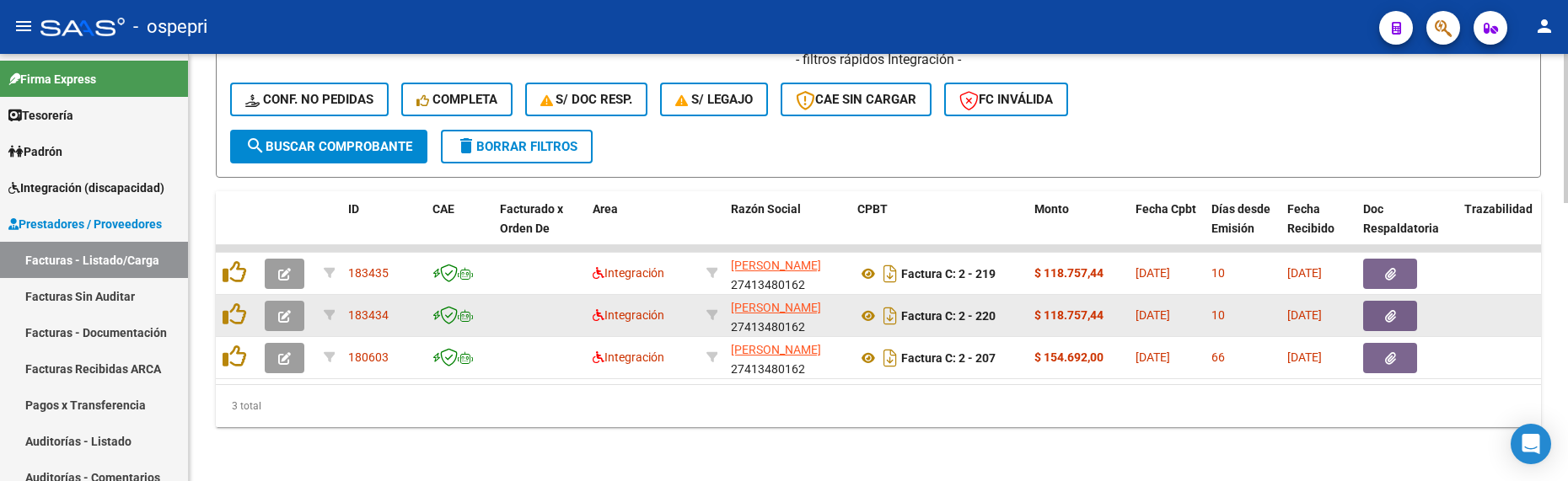
scroll to position [710, 0]
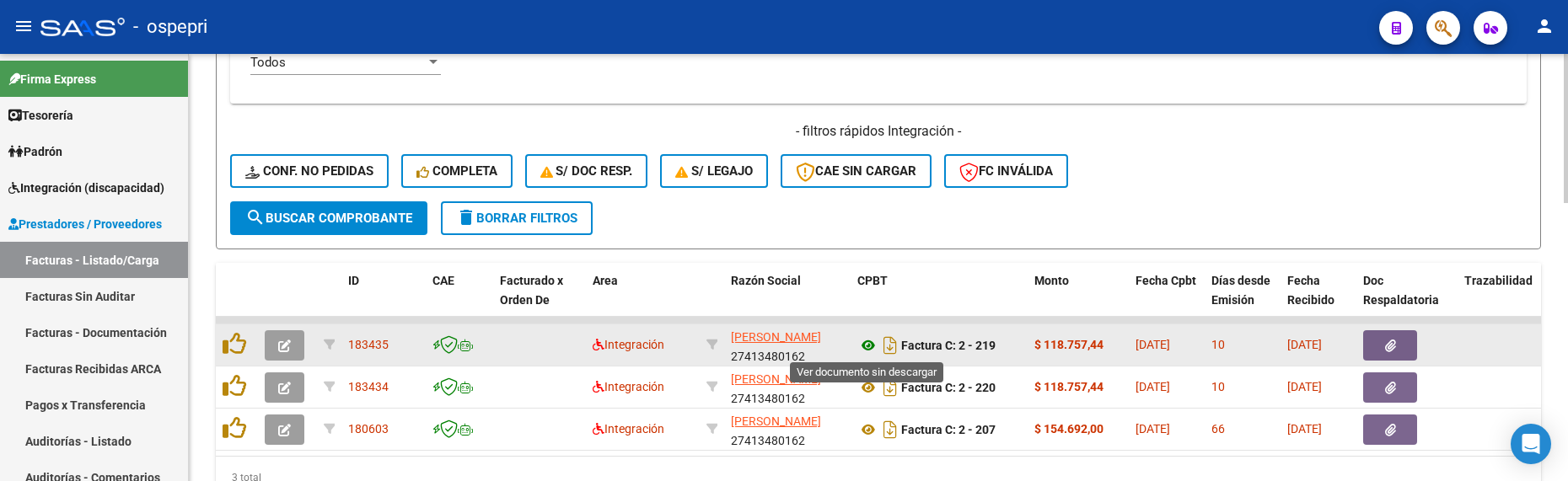
click at [868, 344] on icon at bounding box center [868, 345] width 22 height 20
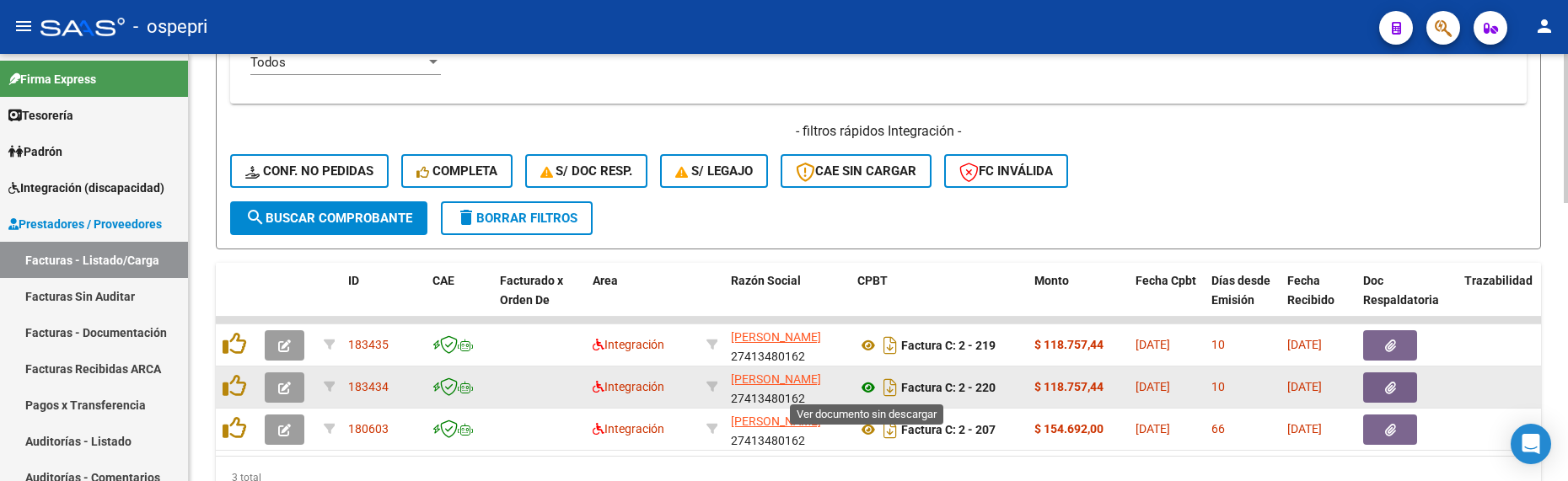
click at [869, 386] on icon at bounding box center [868, 387] width 22 height 20
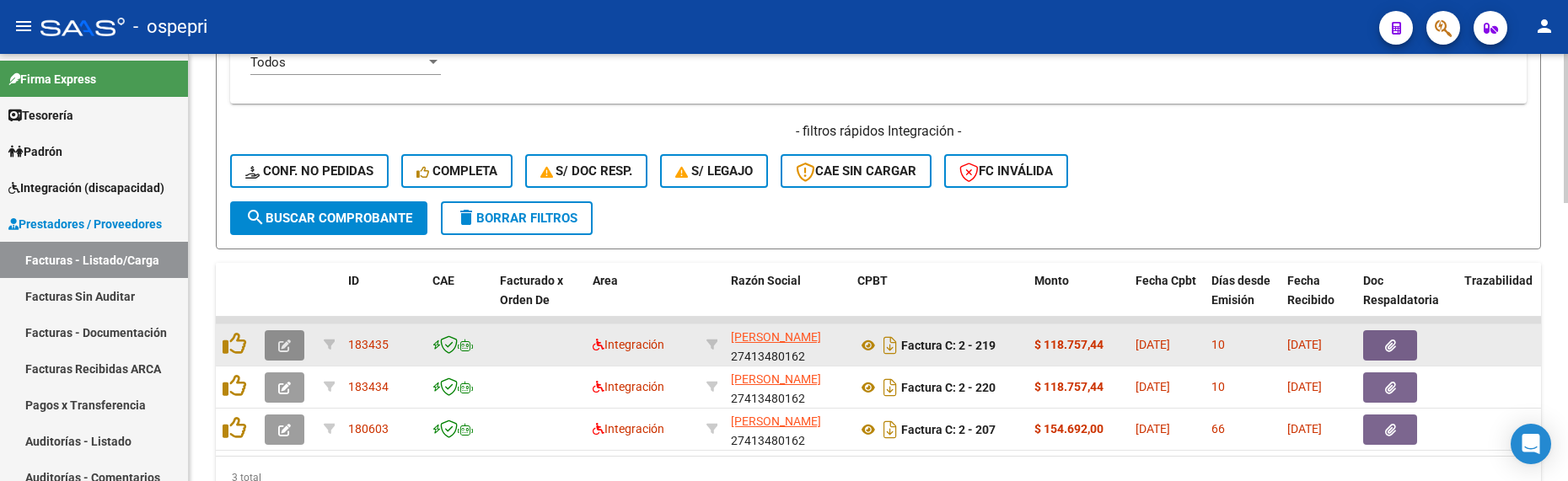
click at [288, 345] on icon "button" at bounding box center [285, 346] width 13 height 13
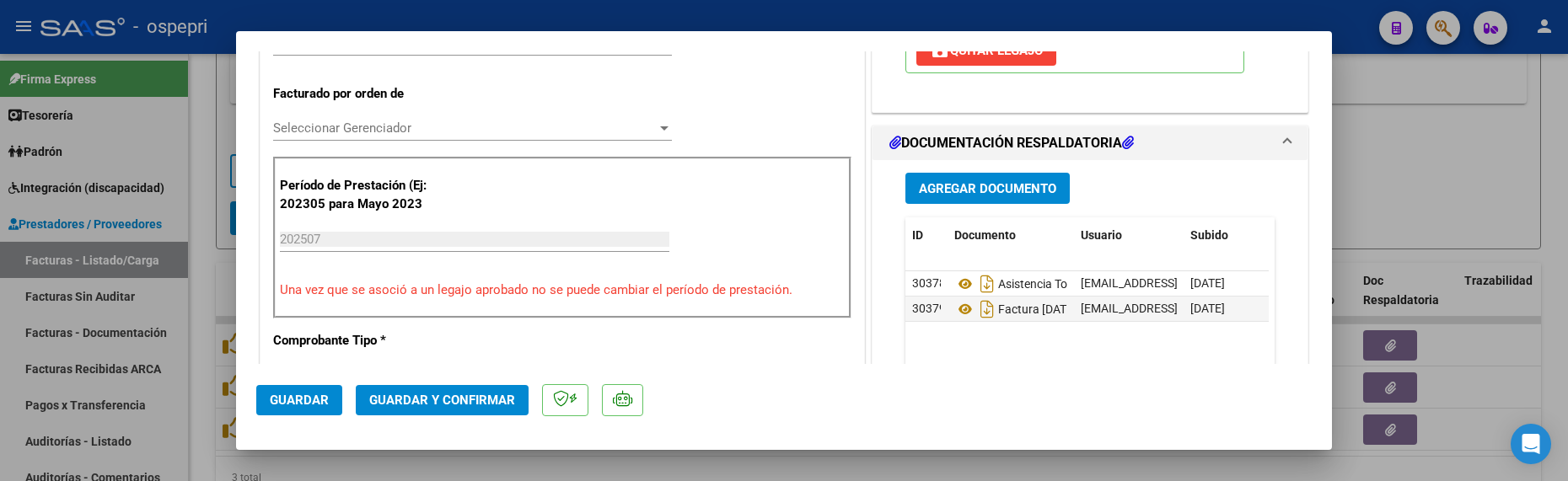
scroll to position [421, 0]
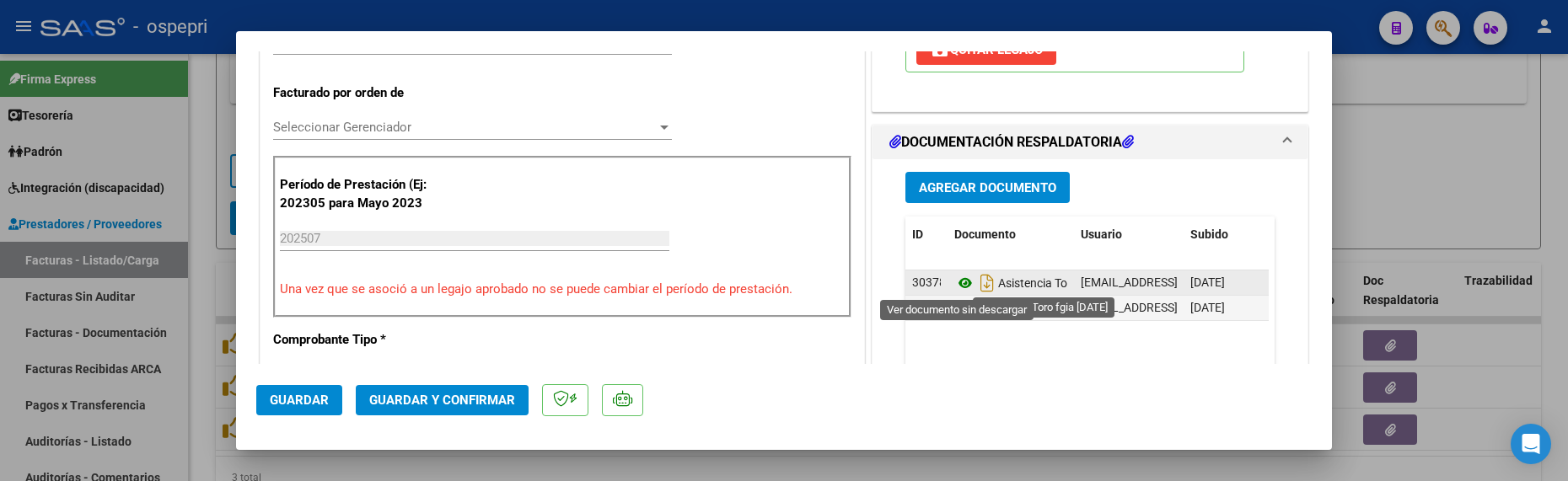
click at [960, 284] on icon at bounding box center [965, 283] width 22 height 20
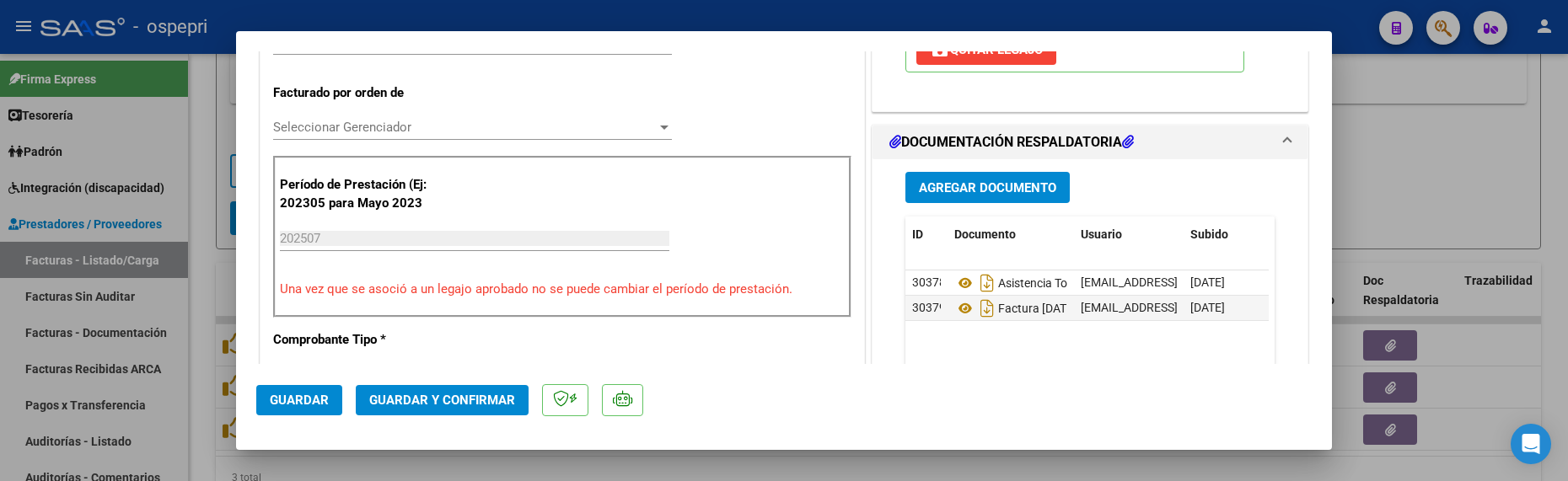
click at [1425, 175] on div at bounding box center [784, 240] width 1568 height 481
type input "$ 0,00"
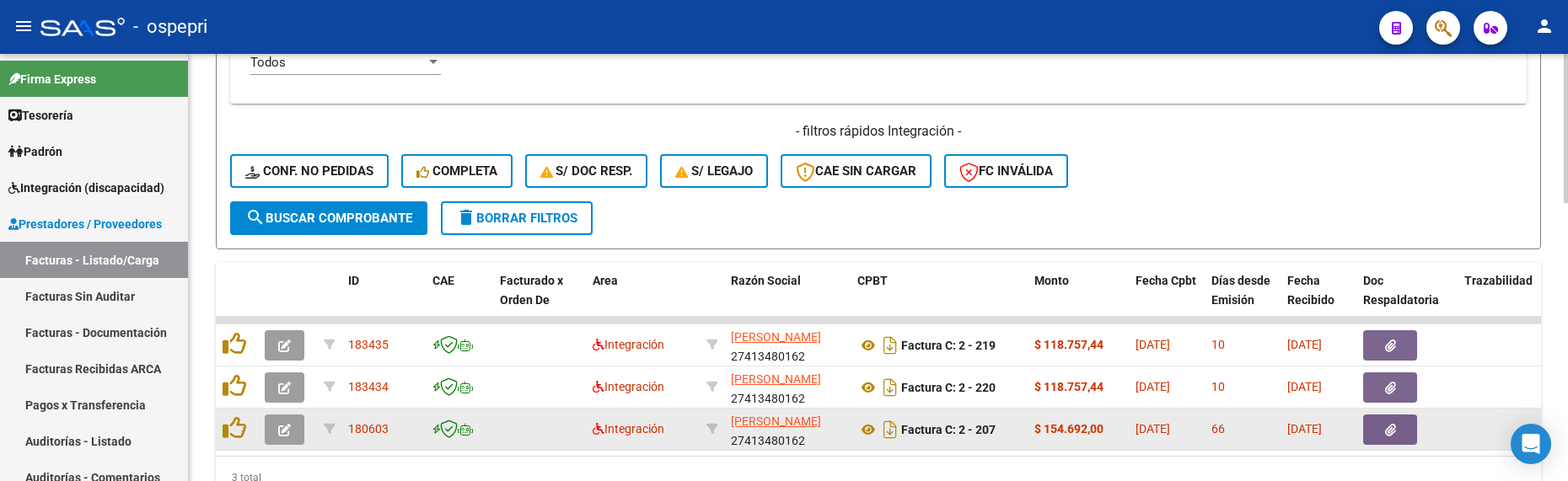
click at [282, 427] on icon "button" at bounding box center [285, 431] width 13 height 13
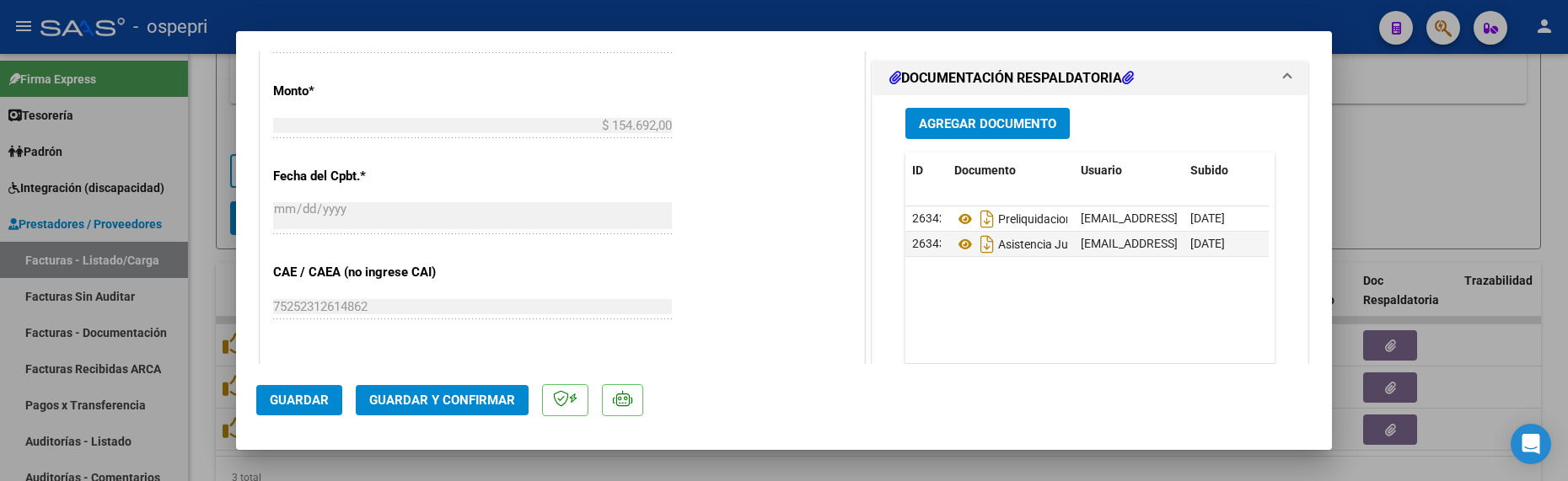
scroll to position [927, 0]
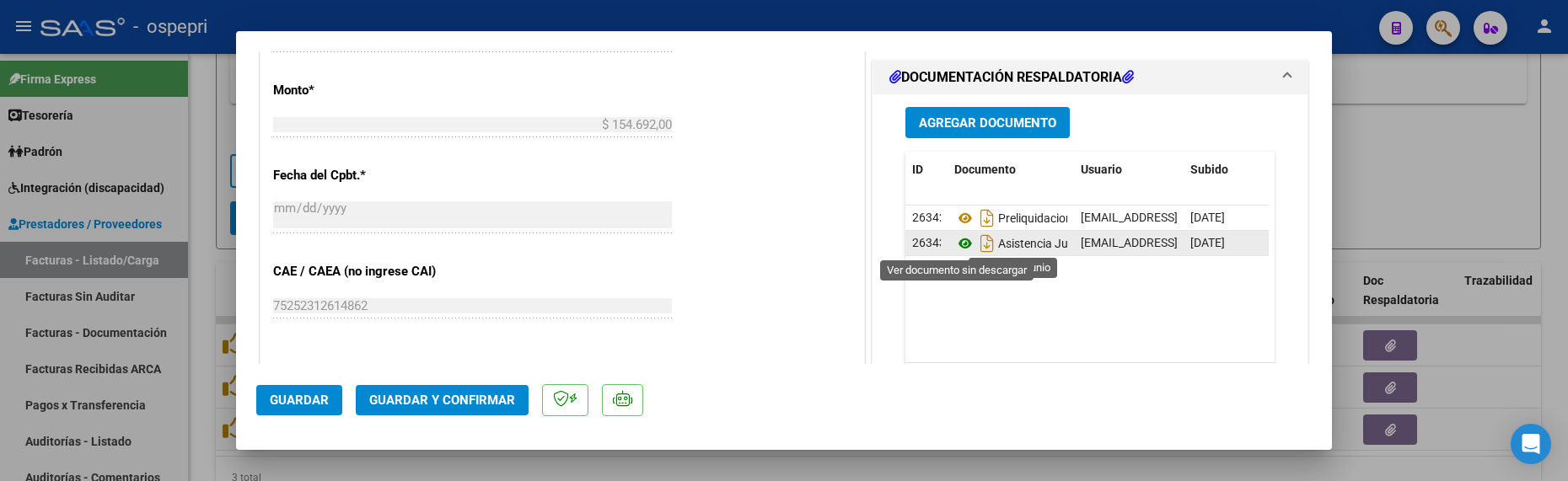
click at [962, 240] on icon at bounding box center [965, 243] width 22 height 20
click at [1394, 169] on div at bounding box center [784, 240] width 1568 height 481
type input "$ 0,00"
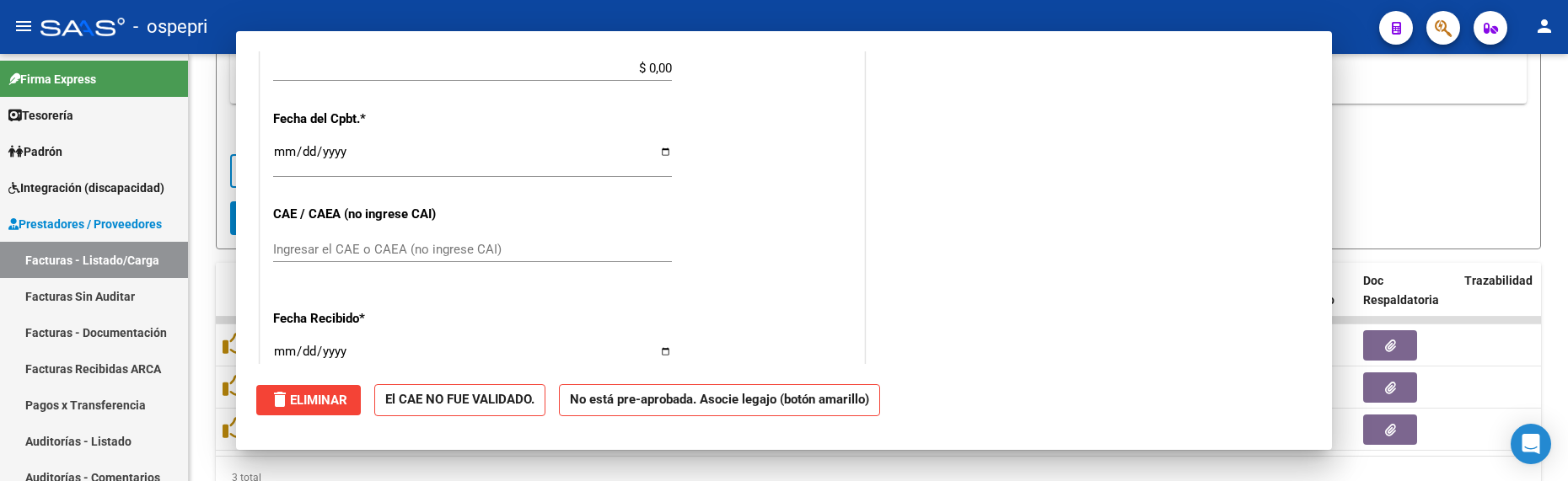
scroll to position [870, 0]
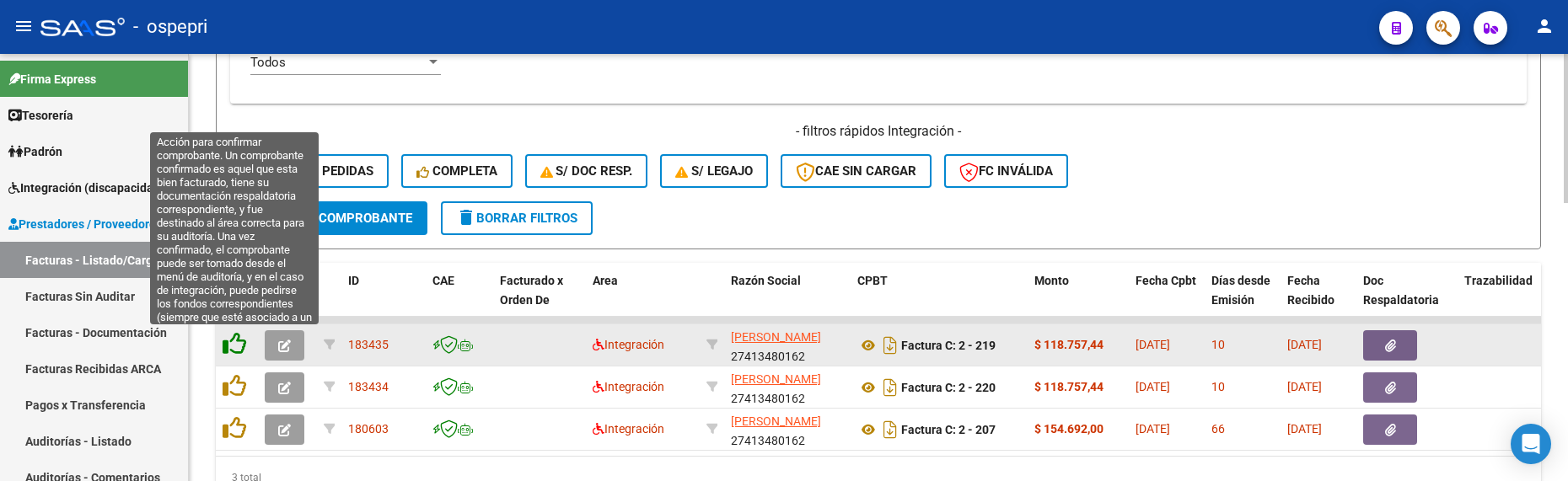
click at [232, 345] on icon at bounding box center [234, 344] width 24 height 24
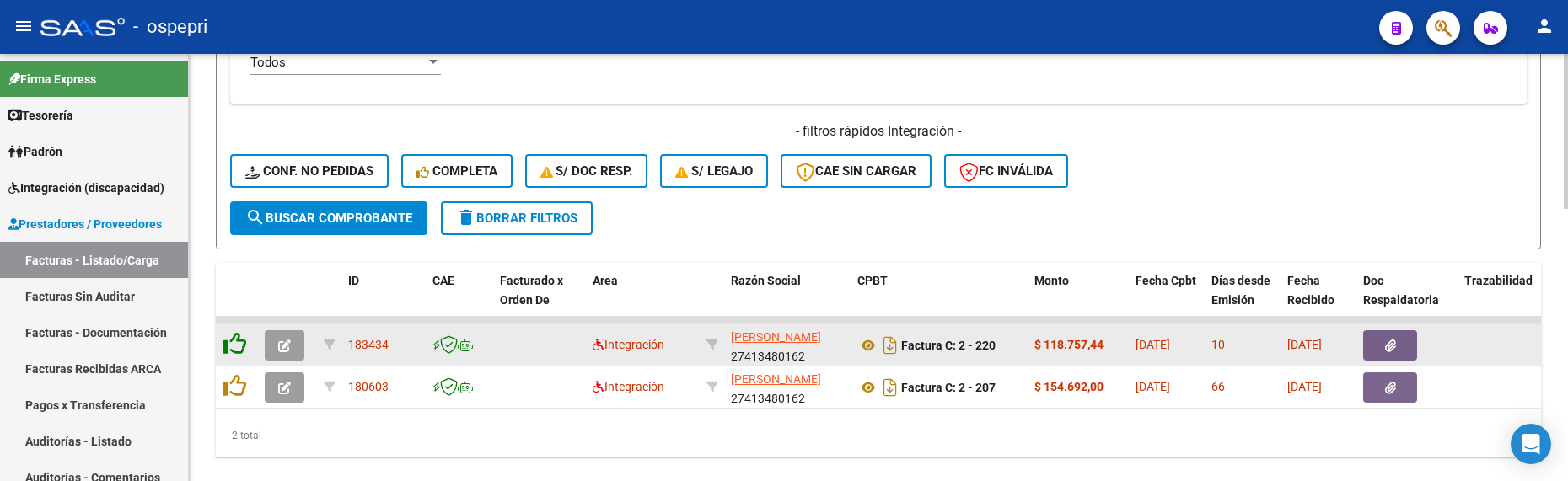
click at [234, 352] on icon at bounding box center [234, 344] width 24 height 24
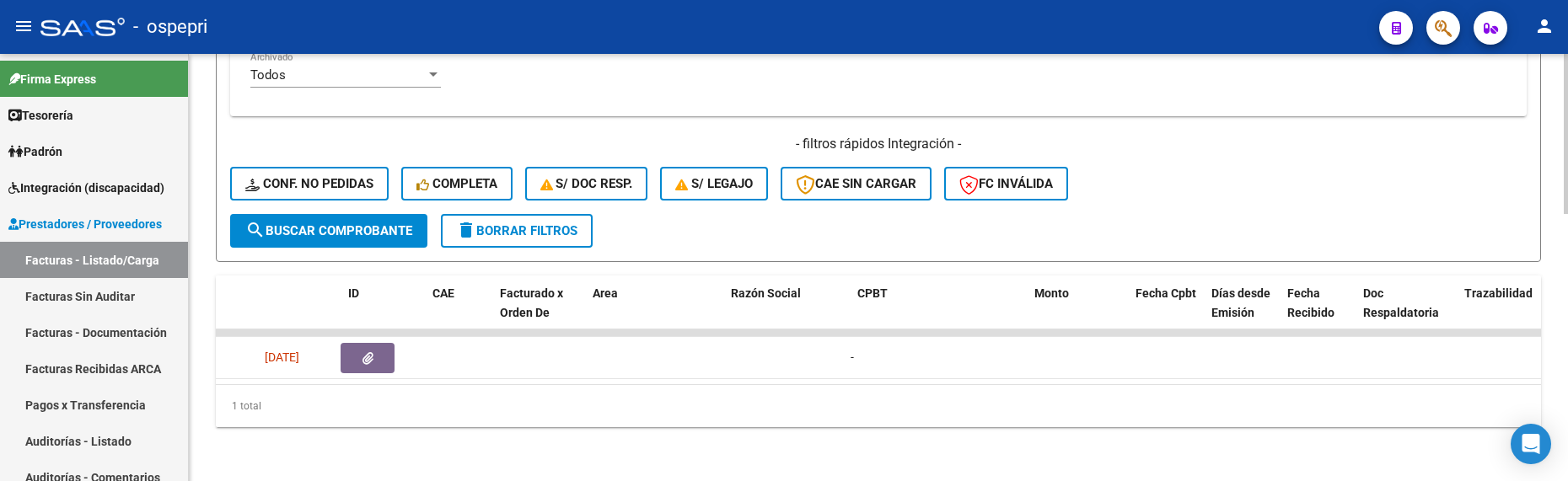
scroll to position [0, 0]
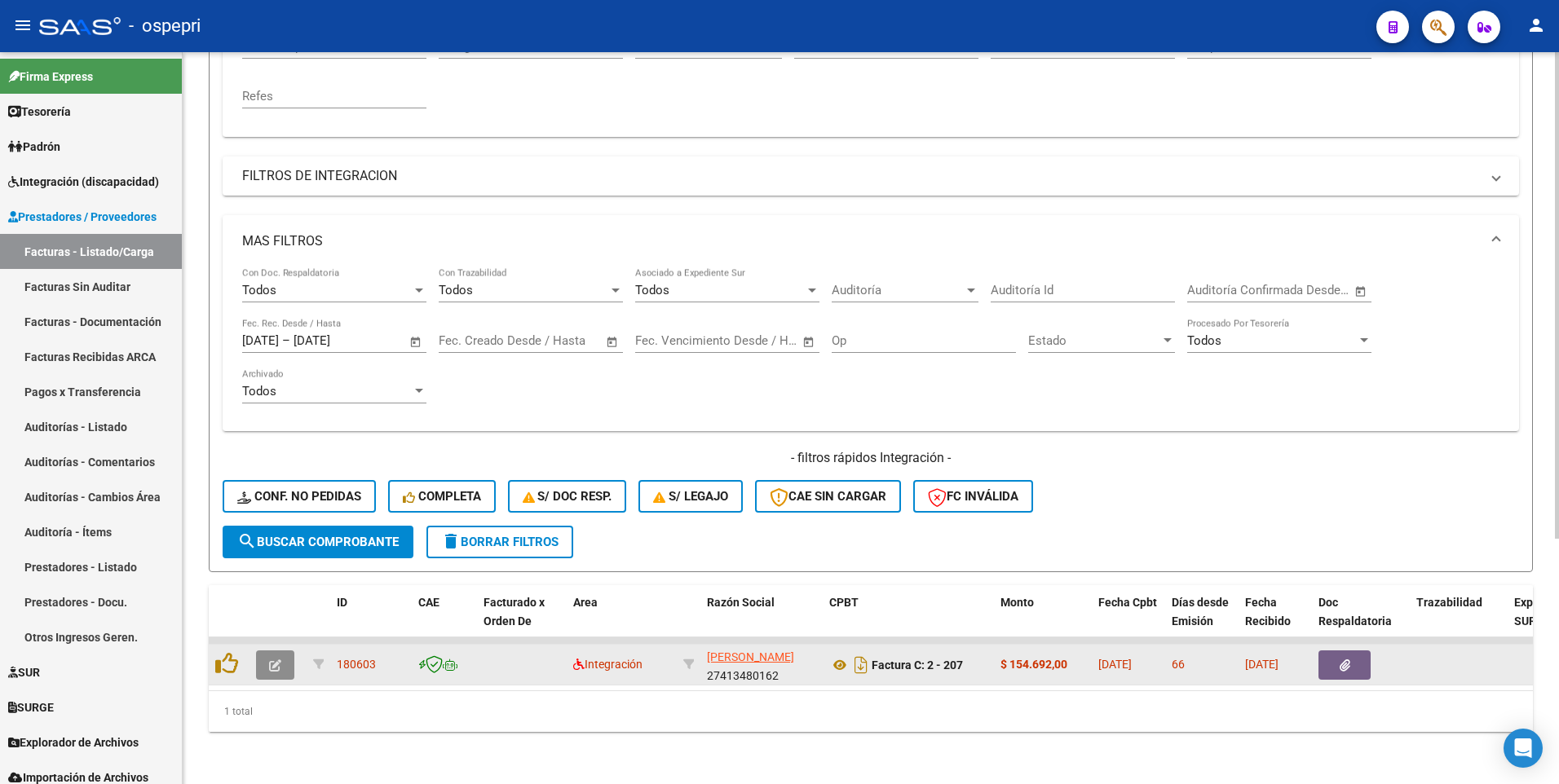
click at [274, 413] on icon "button" at bounding box center [275, 666] width 12 height 12
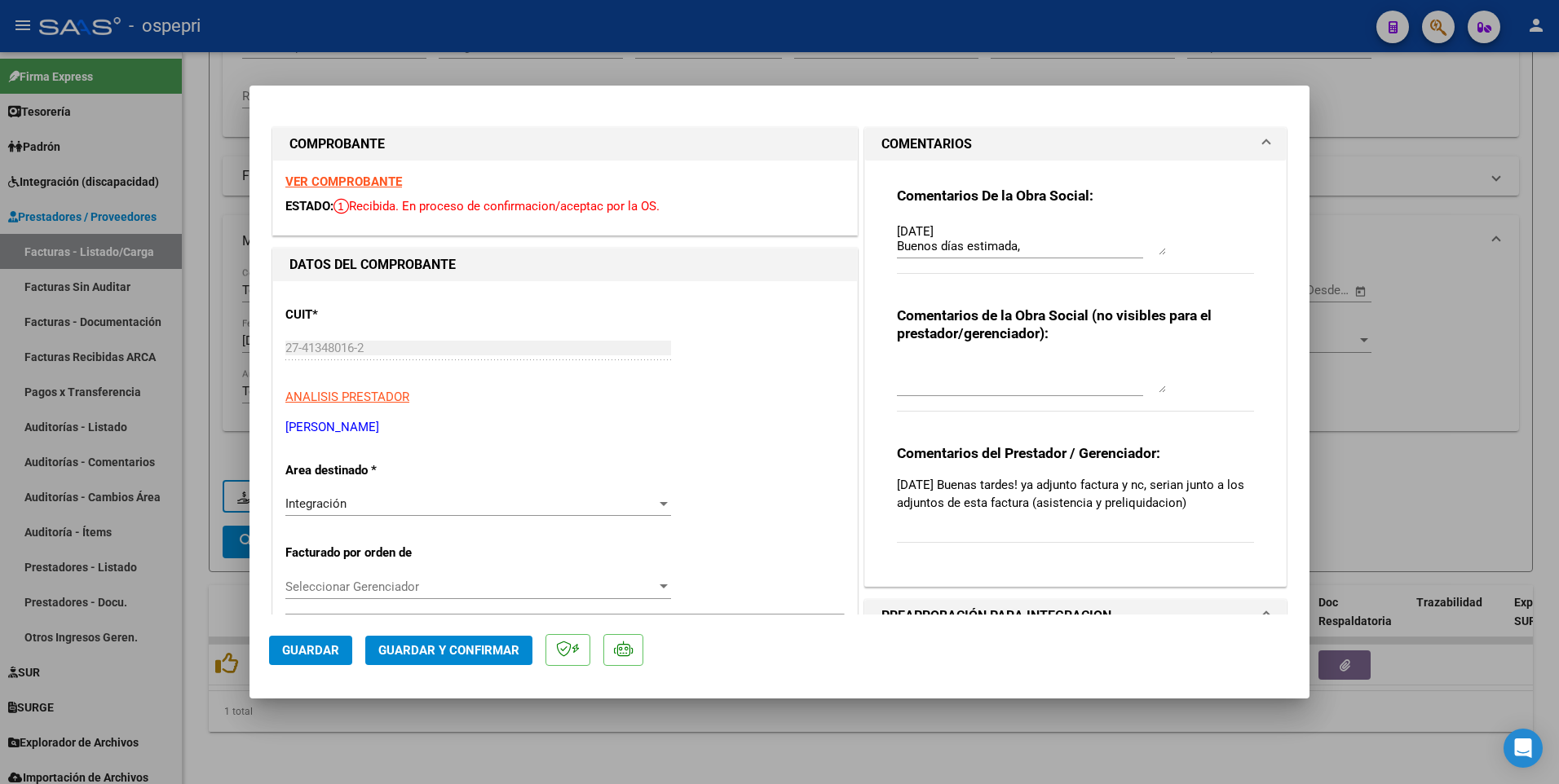
click at [346, 180] on strong "VER COMPROBANTE" at bounding box center [343, 181] width 116 height 15
click at [1384, 401] on div at bounding box center [779, 392] width 1559 height 784
type input "$ 0,00"
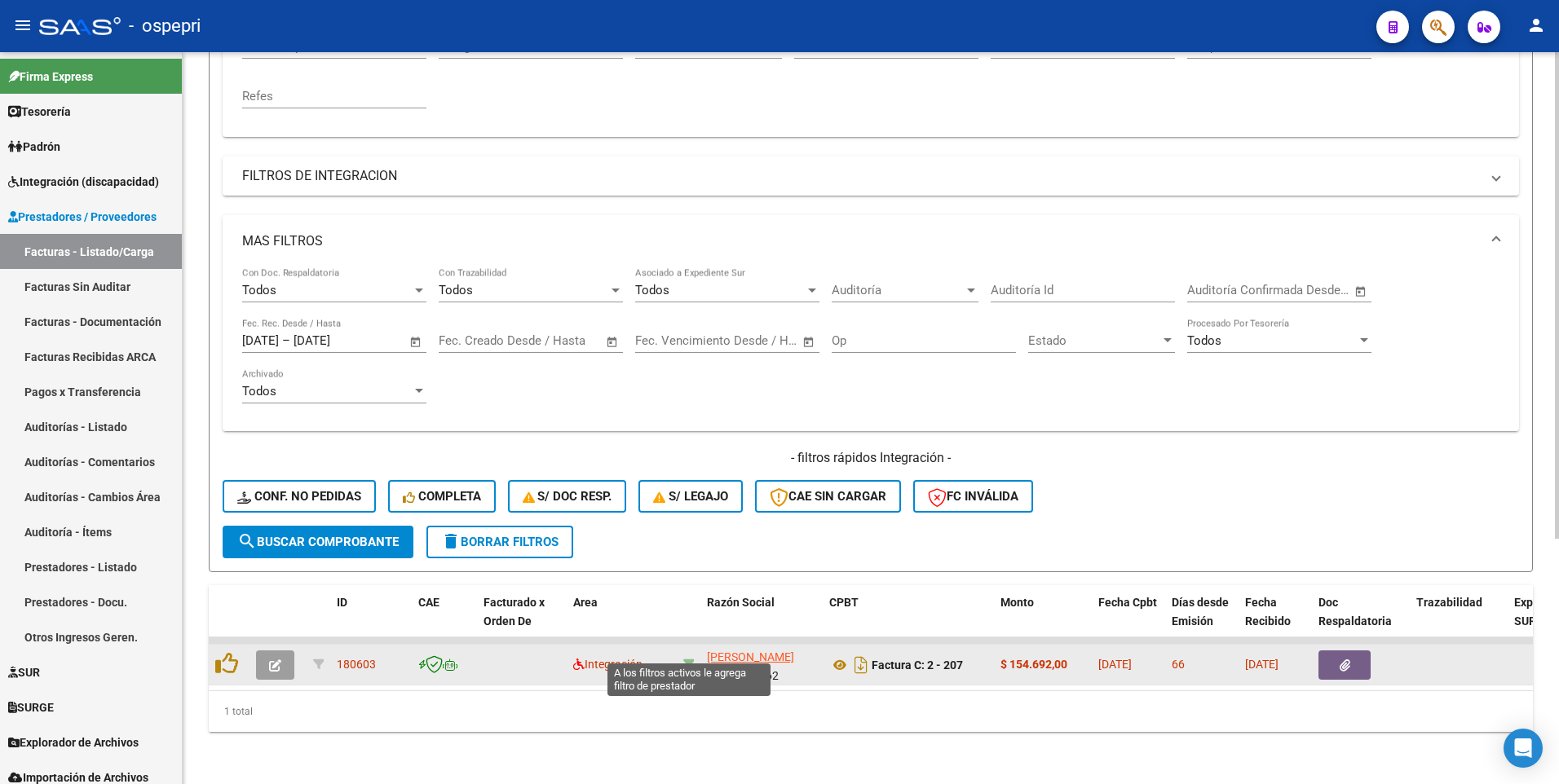
click at [690, 413] on icon at bounding box center [688, 664] width 12 height 12
type input "27413480162"
click at [690, 413] on icon at bounding box center [688, 664] width 12 height 12
click at [613, 413] on span "Integración" at bounding box center [608, 664] width 69 height 13
click at [275, 413] on icon "button" at bounding box center [275, 666] width 12 height 12
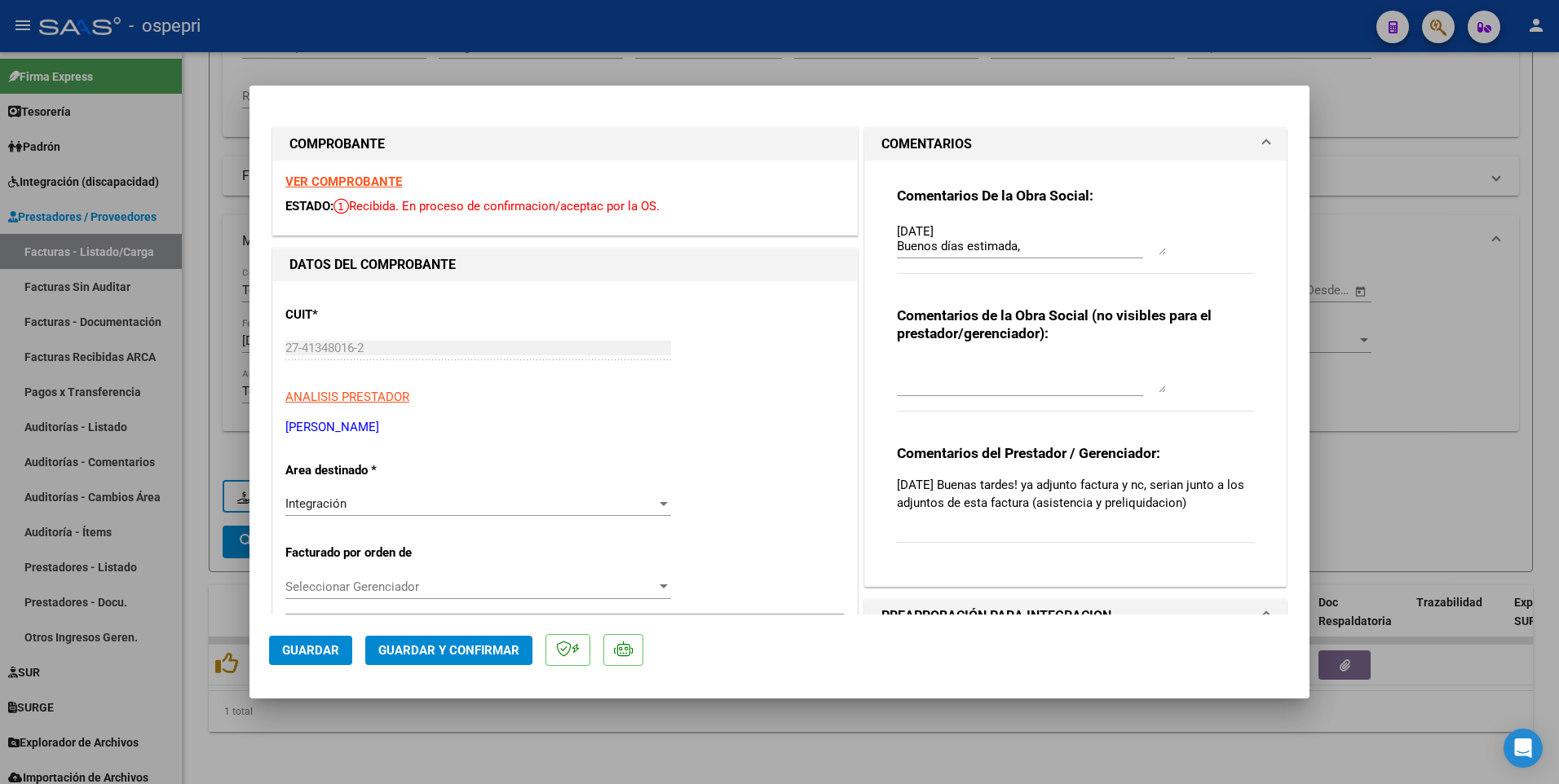
click at [660, 413] on div at bounding box center [664, 503] width 8 height 4
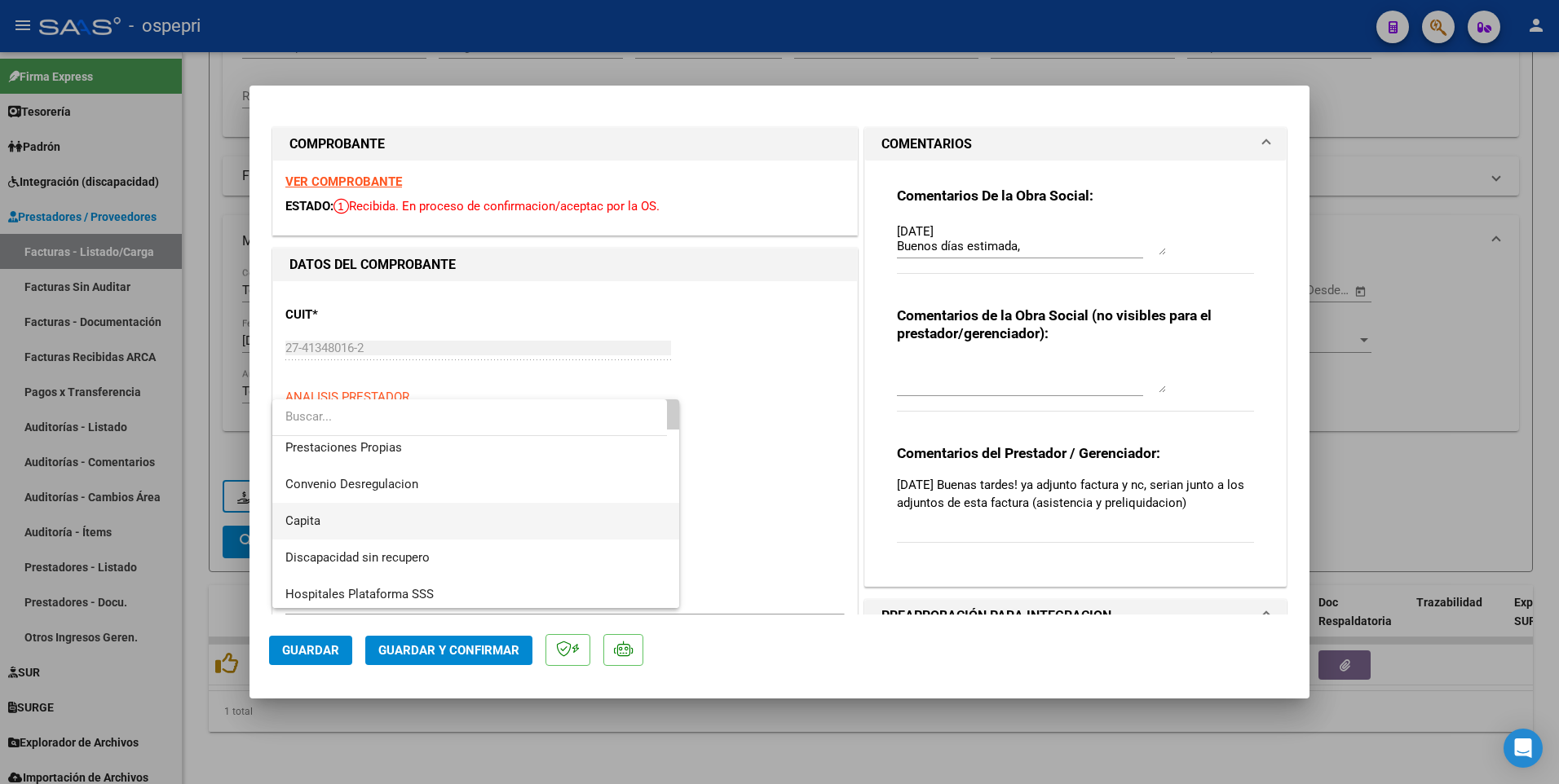
scroll to position [158, 0]
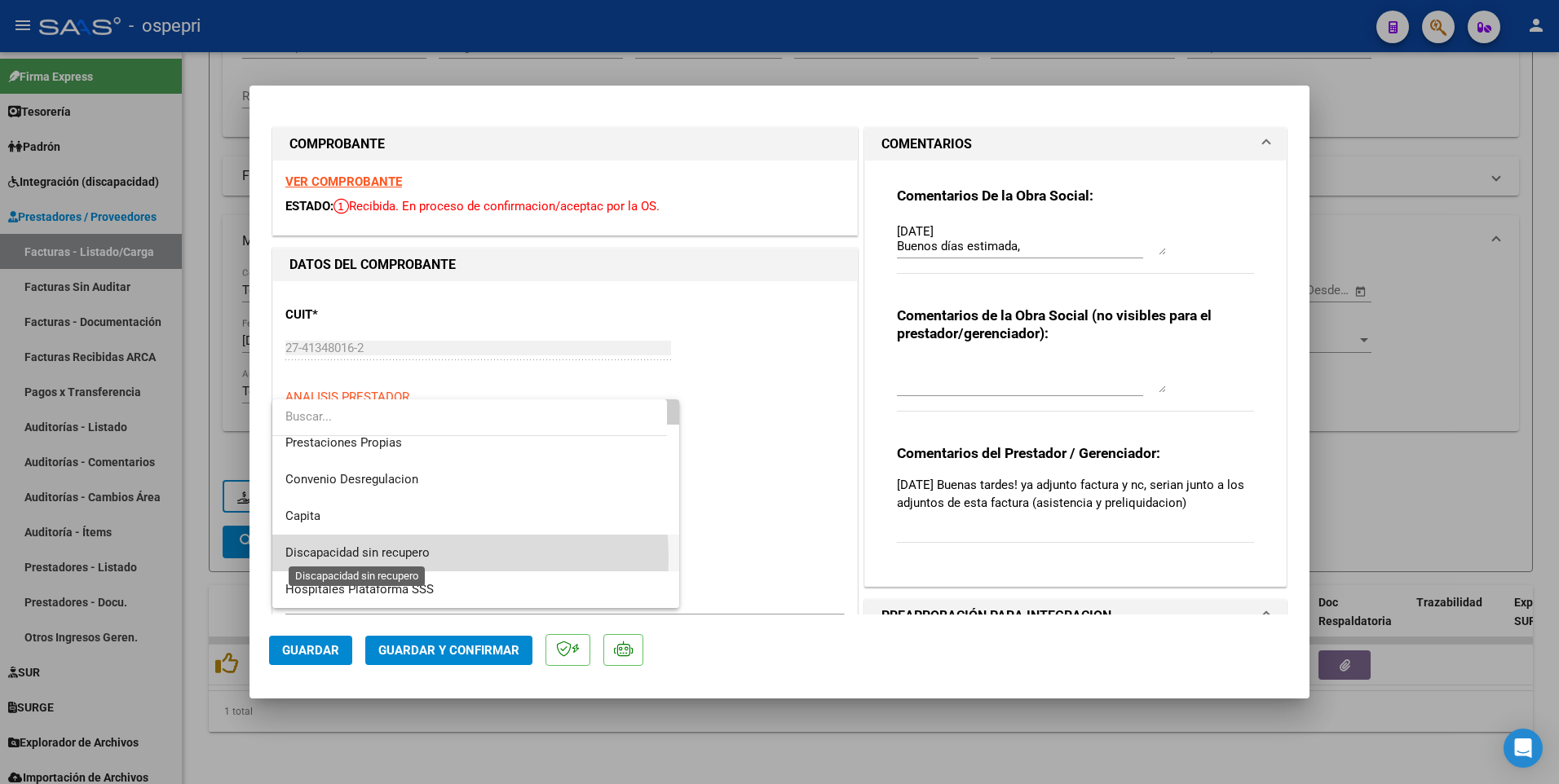
click at [373, 413] on span "Discapacidad sin recupero" at bounding box center [357, 552] width 144 height 15
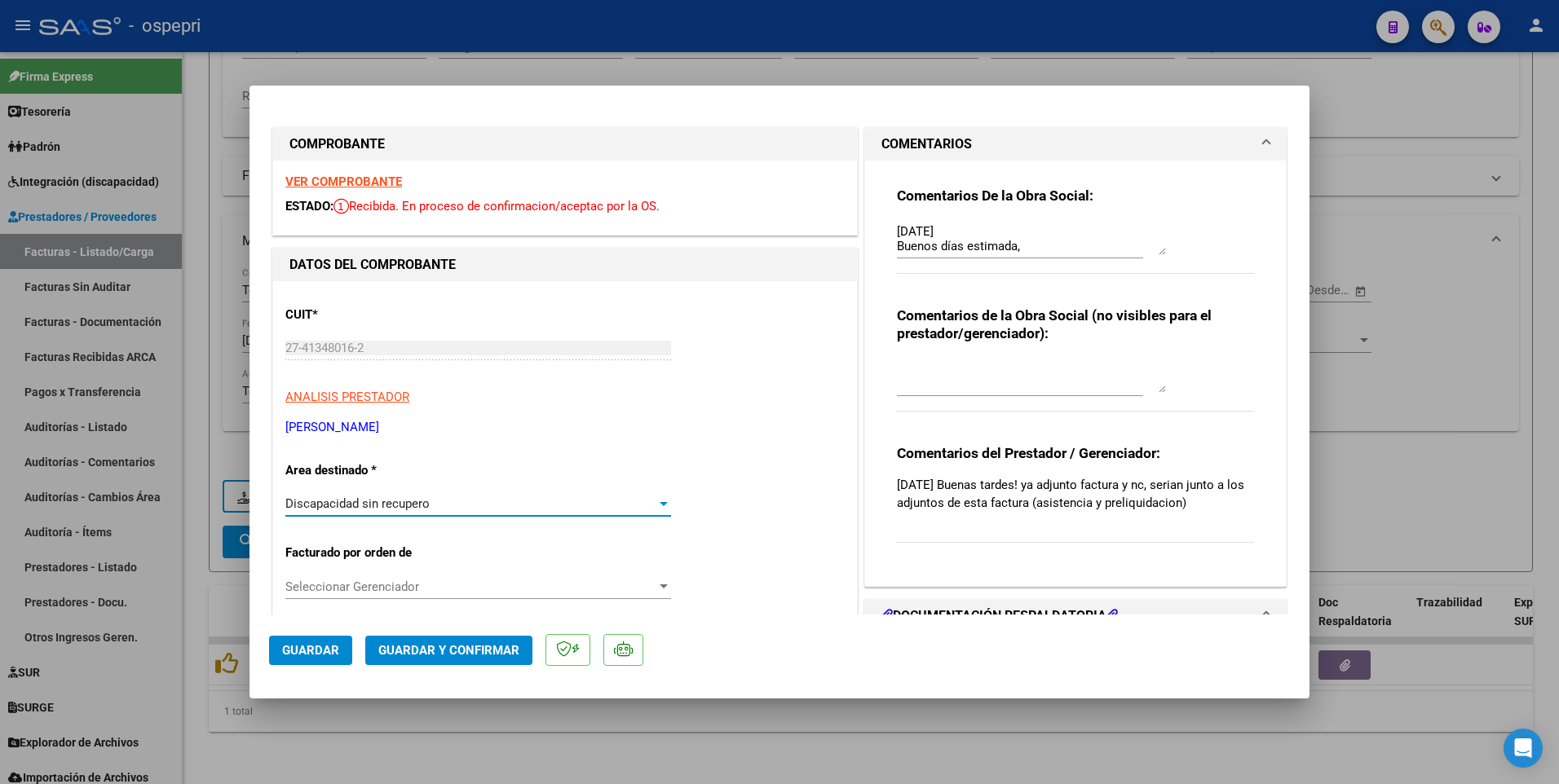
click at [308, 413] on span "Guardar" at bounding box center [311, 650] width 57 height 15
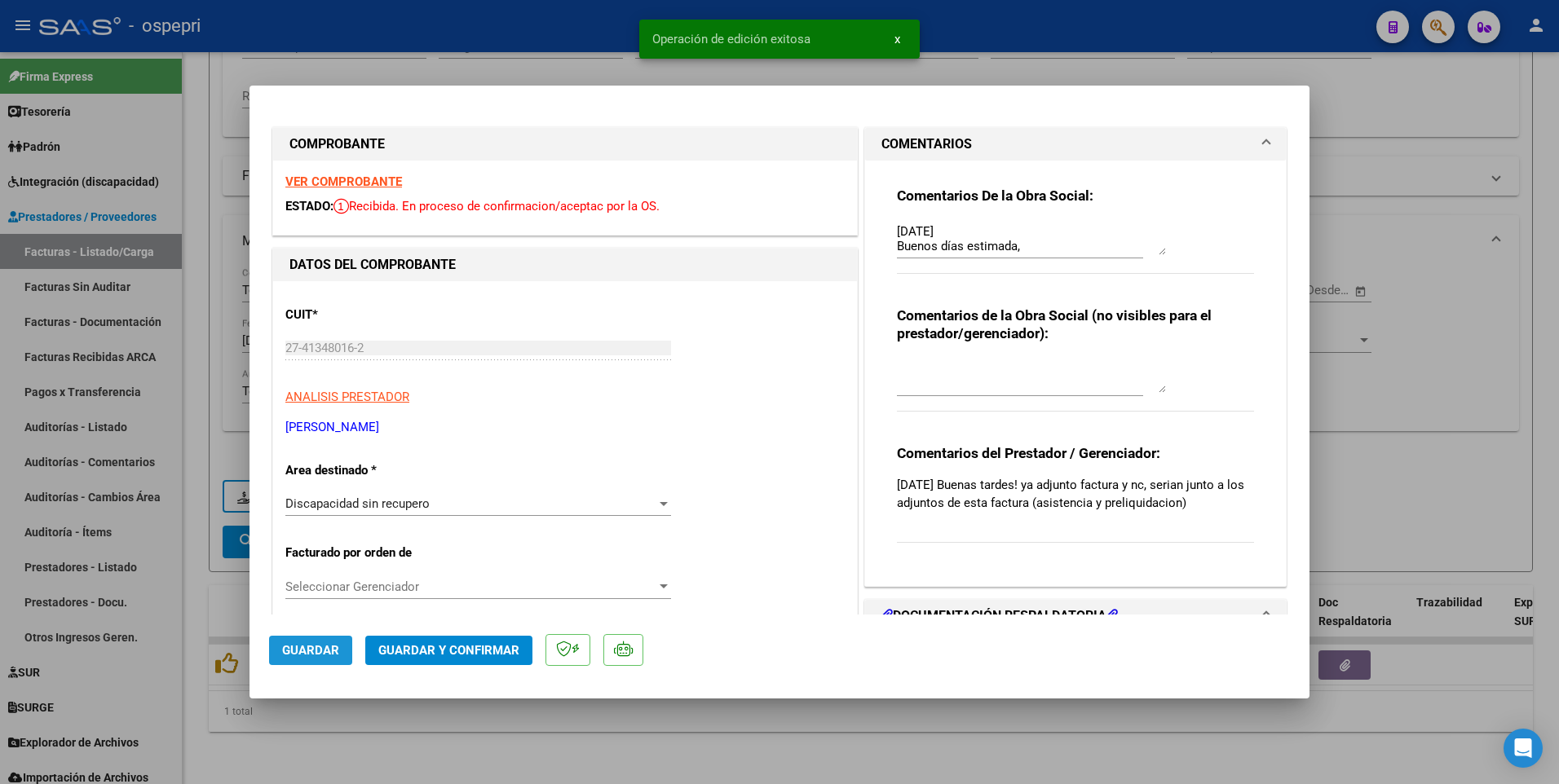
click at [308, 413] on span "Guardar" at bounding box center [311, 650] width 57 height 15
click at [813, 413] on div at bounding box center [779, 392] width 1559 height 784
type input "$ 0,00"
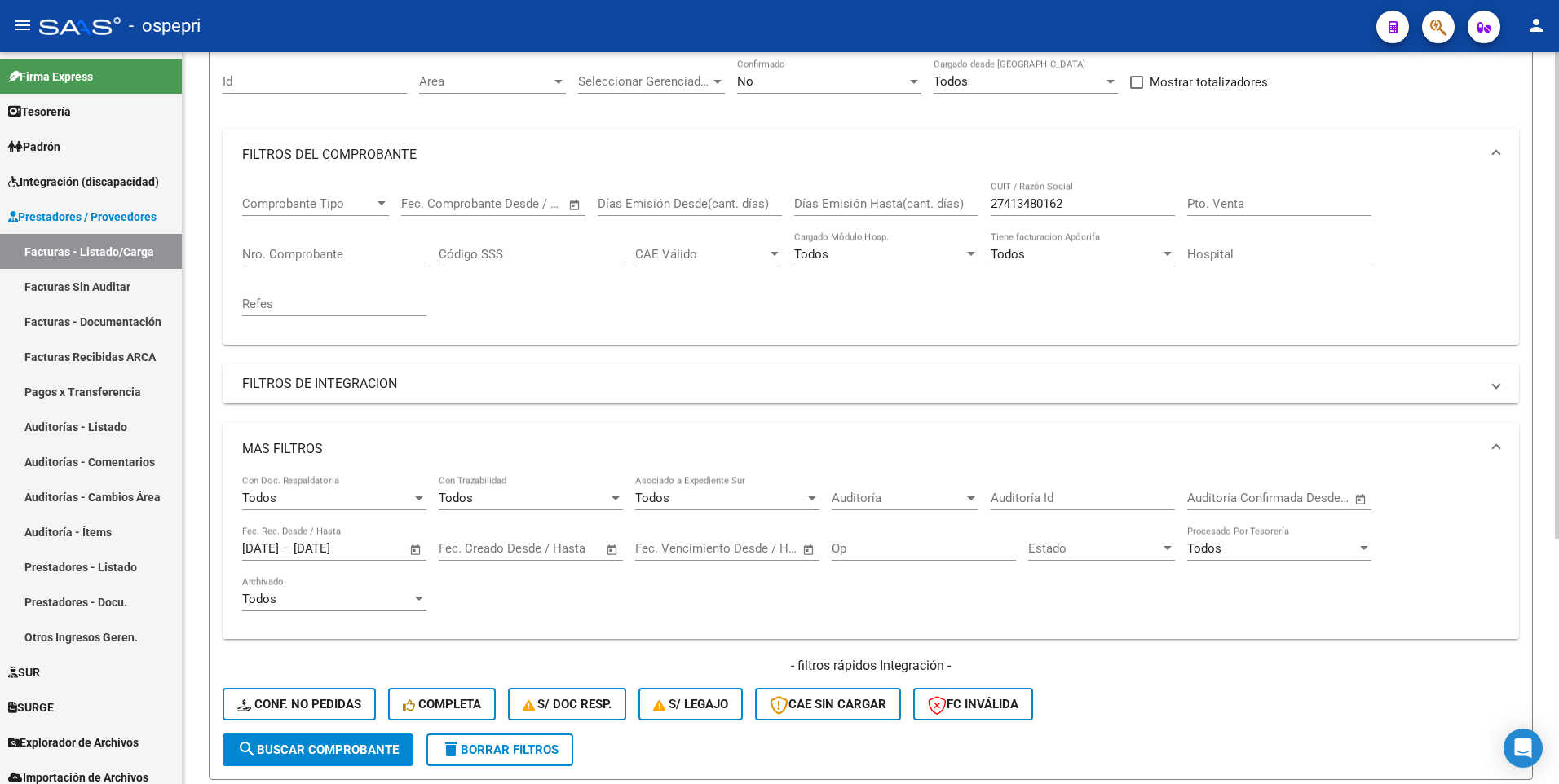
scroll to position [43, 0]
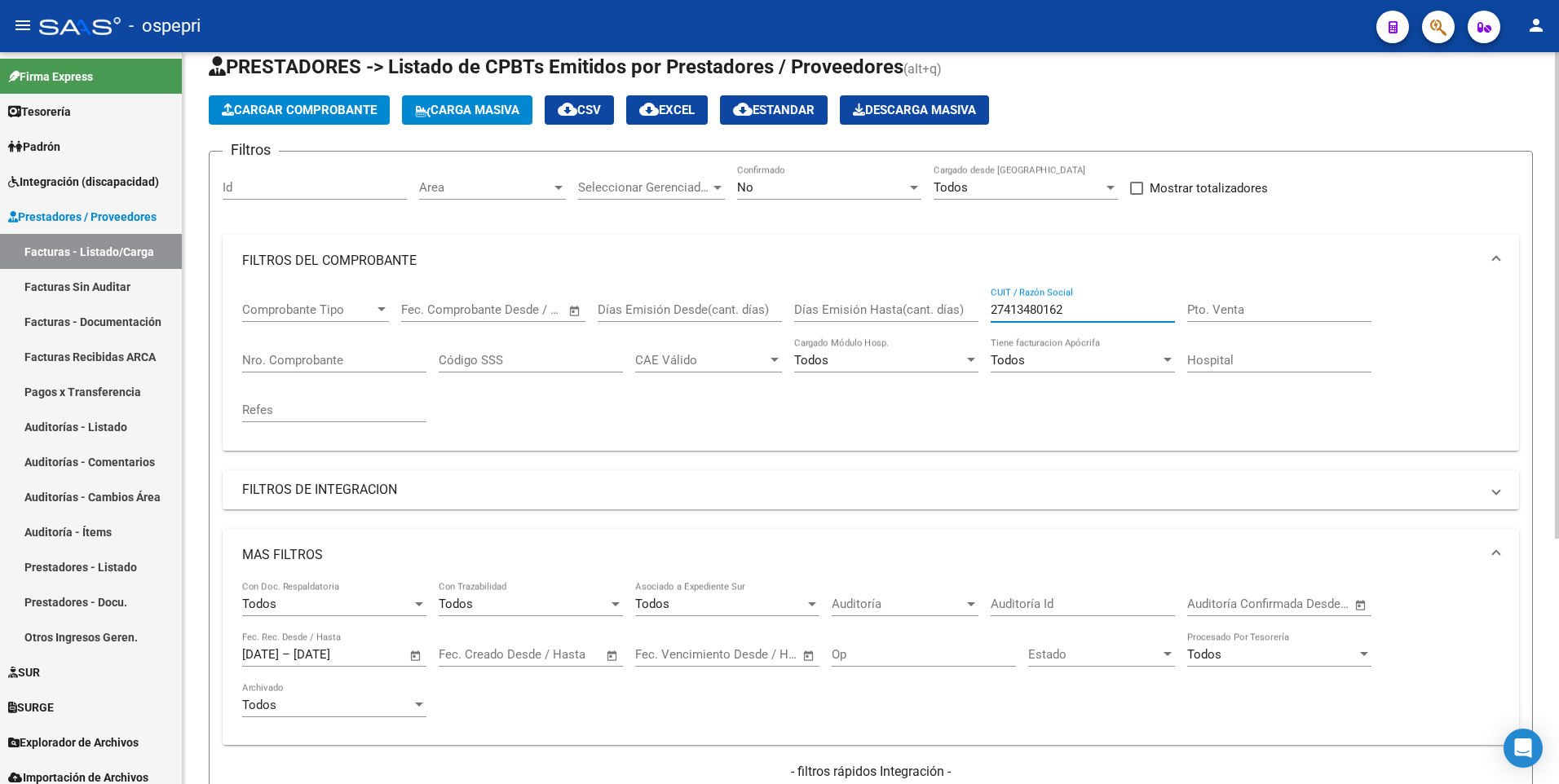
click at [1083, 312] on input "27413480162" at bounding box center [1082, 310] width 184 height 15
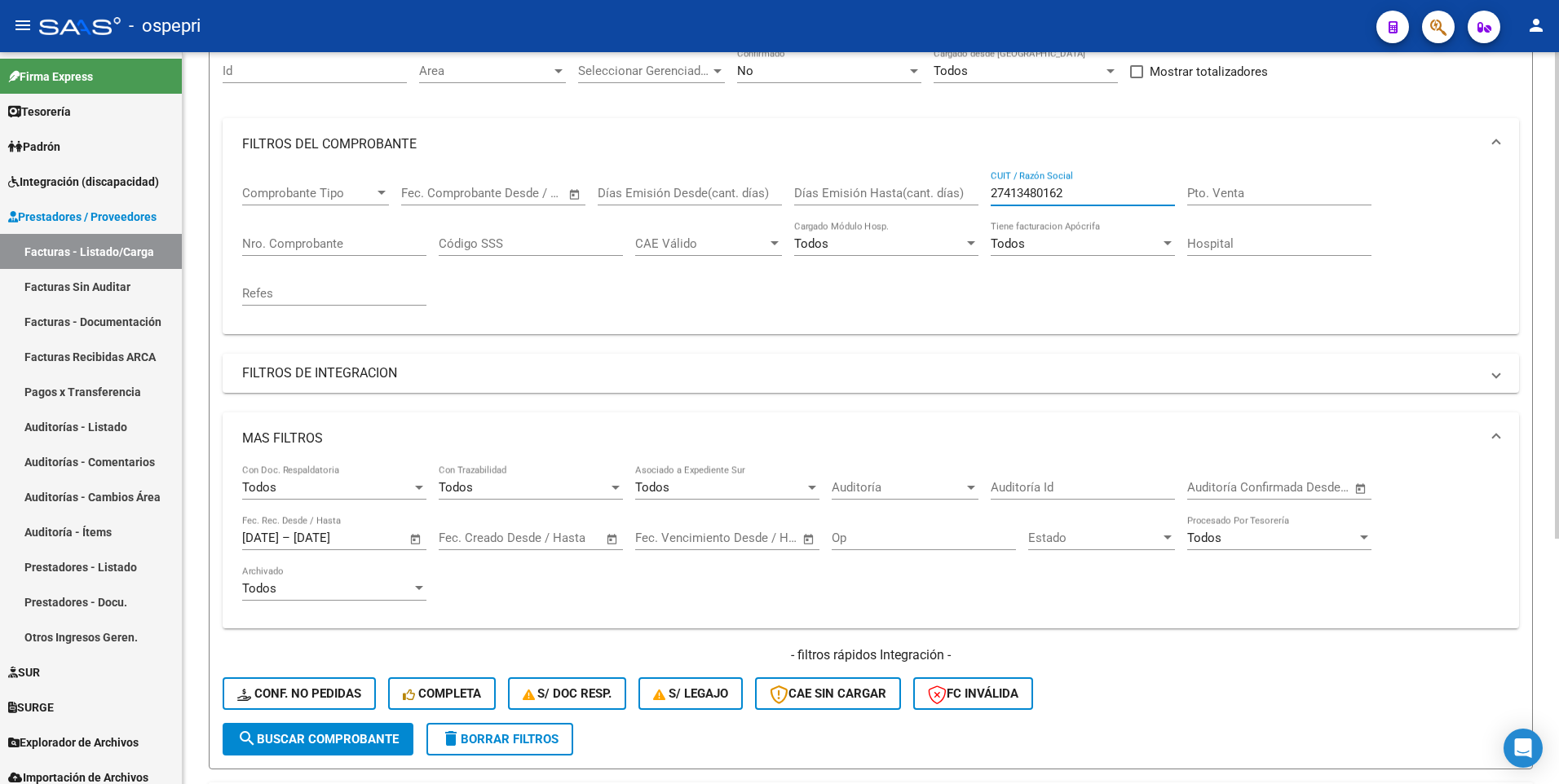
scroll to position [124, 0]
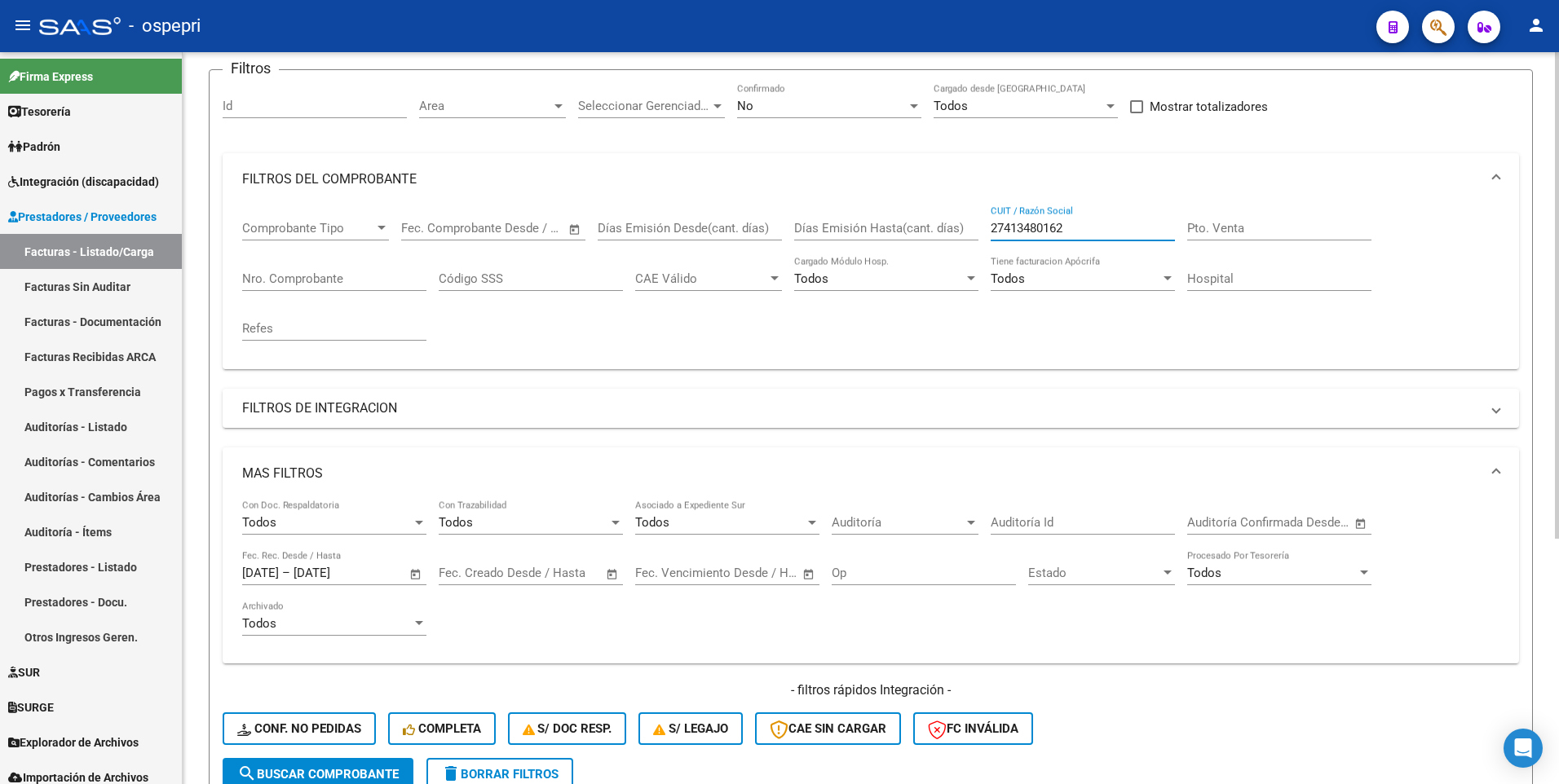
drag, startPoint x: 1085, startPoint y: 225, endPoint x: 991, endPoint y: 234, distance: 94.4
click at [991, 234] on input "27413480162" at bounding box center [1082, 228] width 184 height 15
paste input "27413480162"
type input "27413480162"
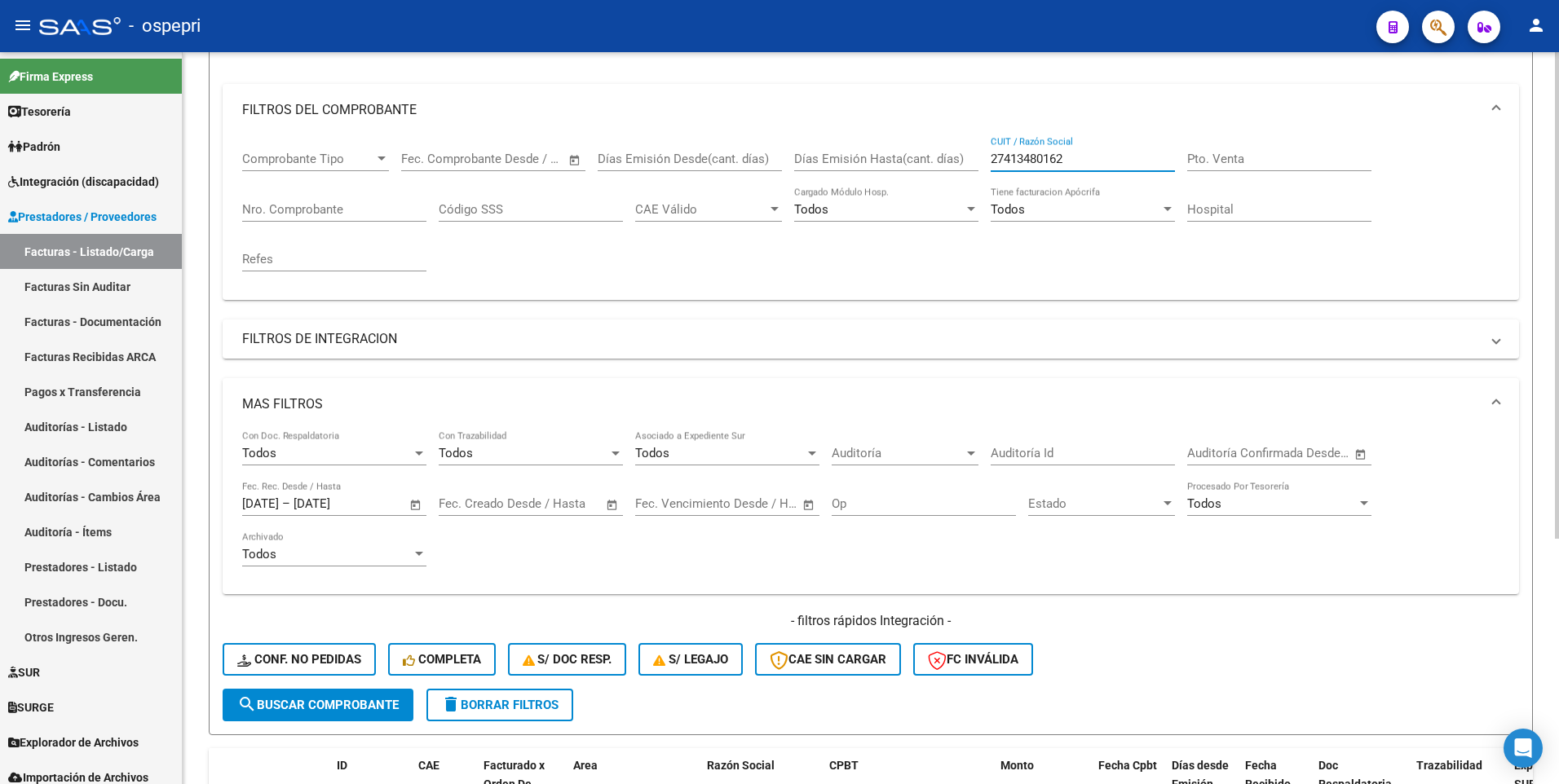
scroll to position [287, 0]
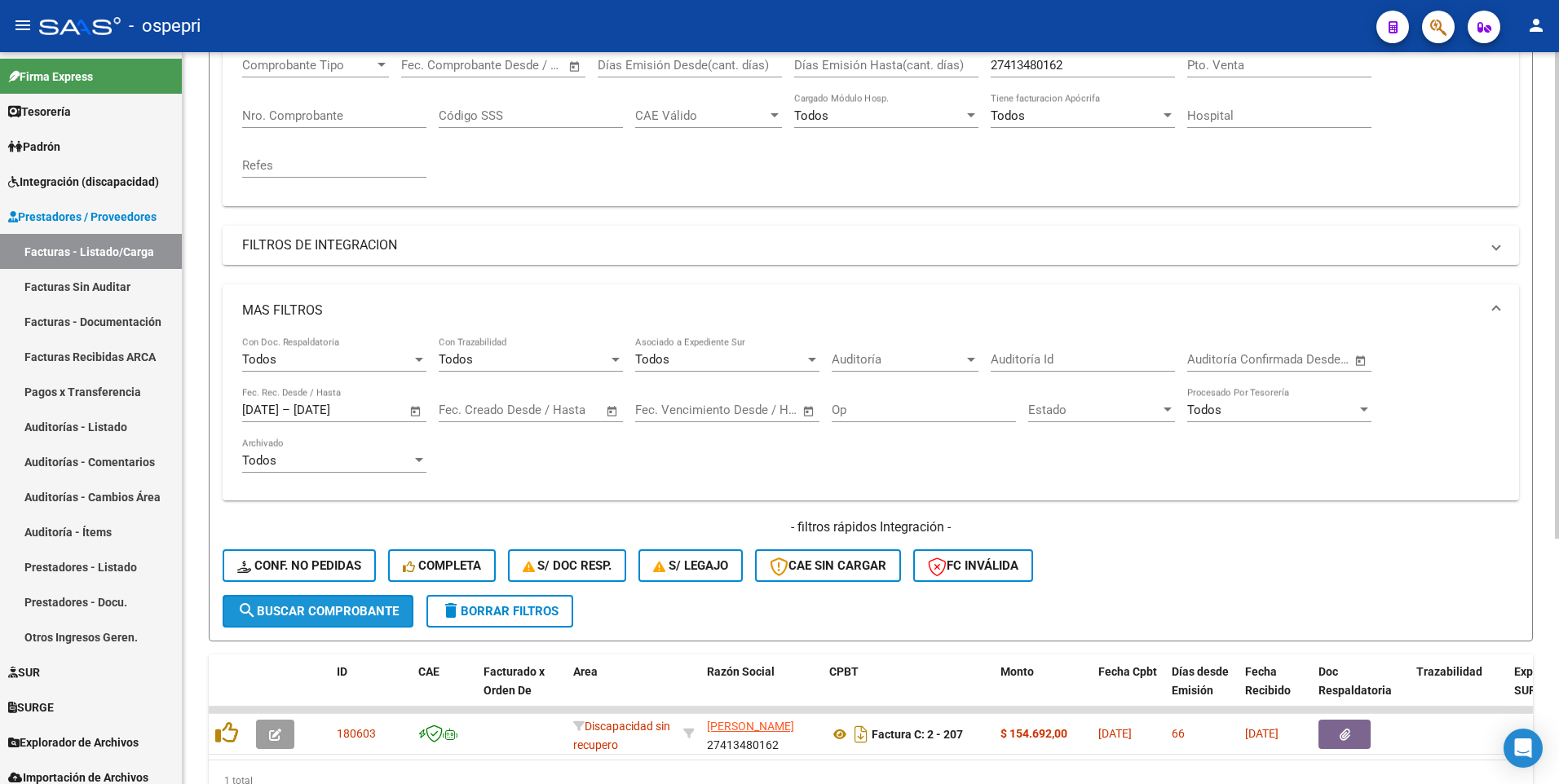
click at [373, 413] on span "search Buscar Comprobante" at bounding box center [318, 611] width 162 height 15
drag, startPoint x: 1087, startPoint y: 69, endPoint x: 987, endPoint y: 68, distance: 100.0
click at [987, 68] on div "Comprobante Tipo Comprobante Tipo Start date – End date Fec. Comprobante Desde …" at bounding box center [871, 118] width 1258 height 151
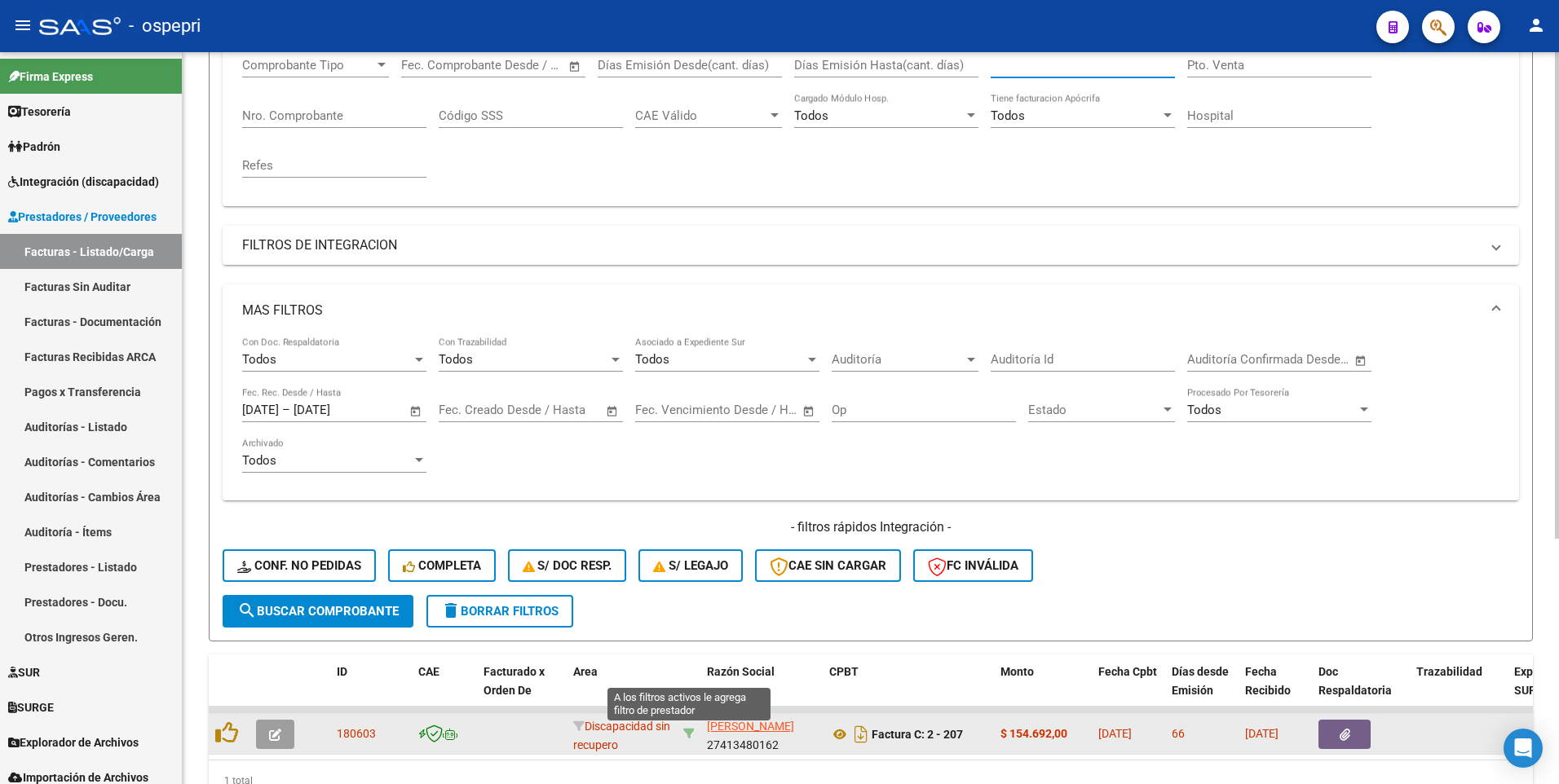
click at [687, 413] on icon at bounding box center [688, 733] width 12 height 12
type input "27413480162"
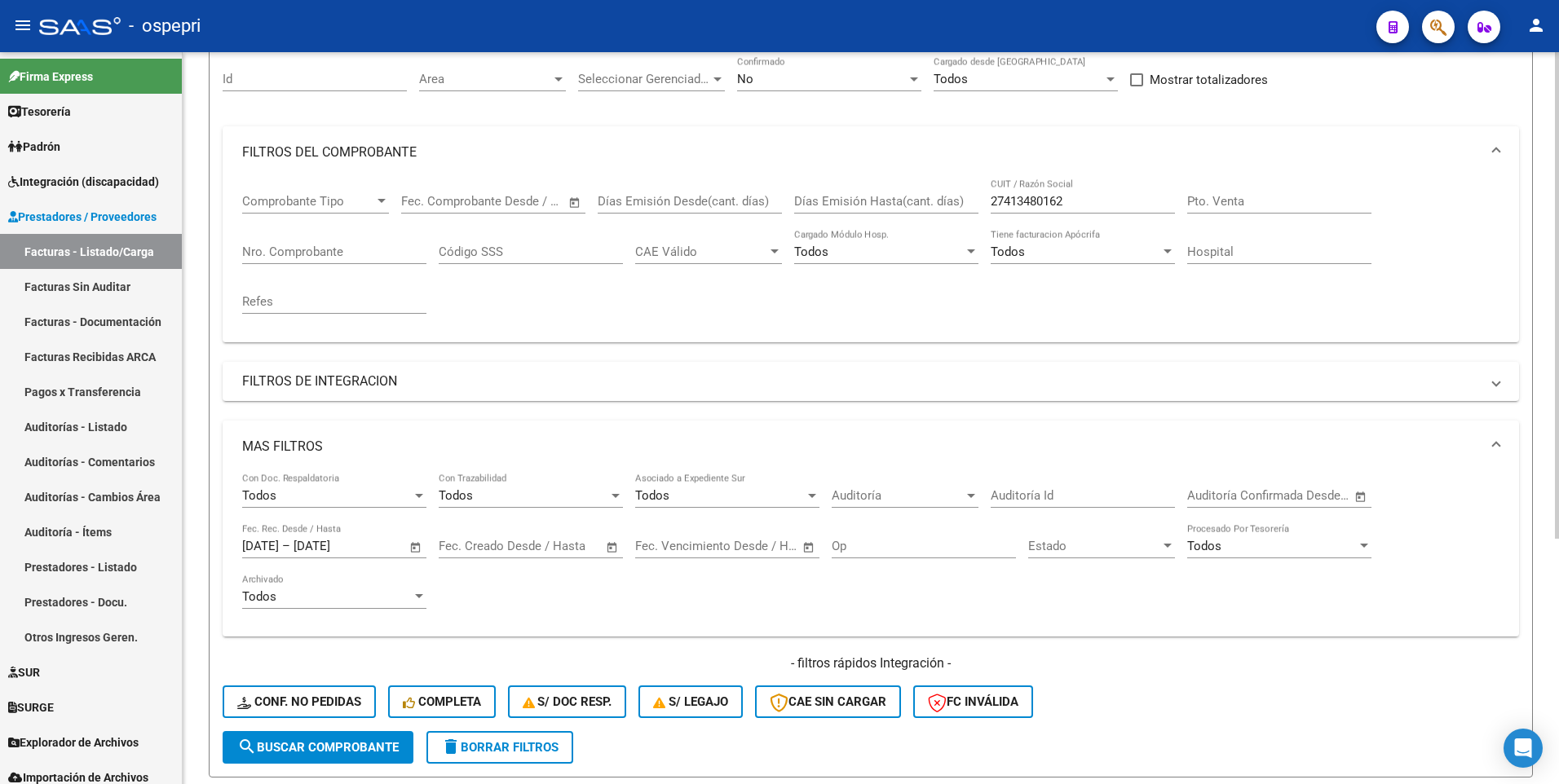
scroll to position [124, 0]
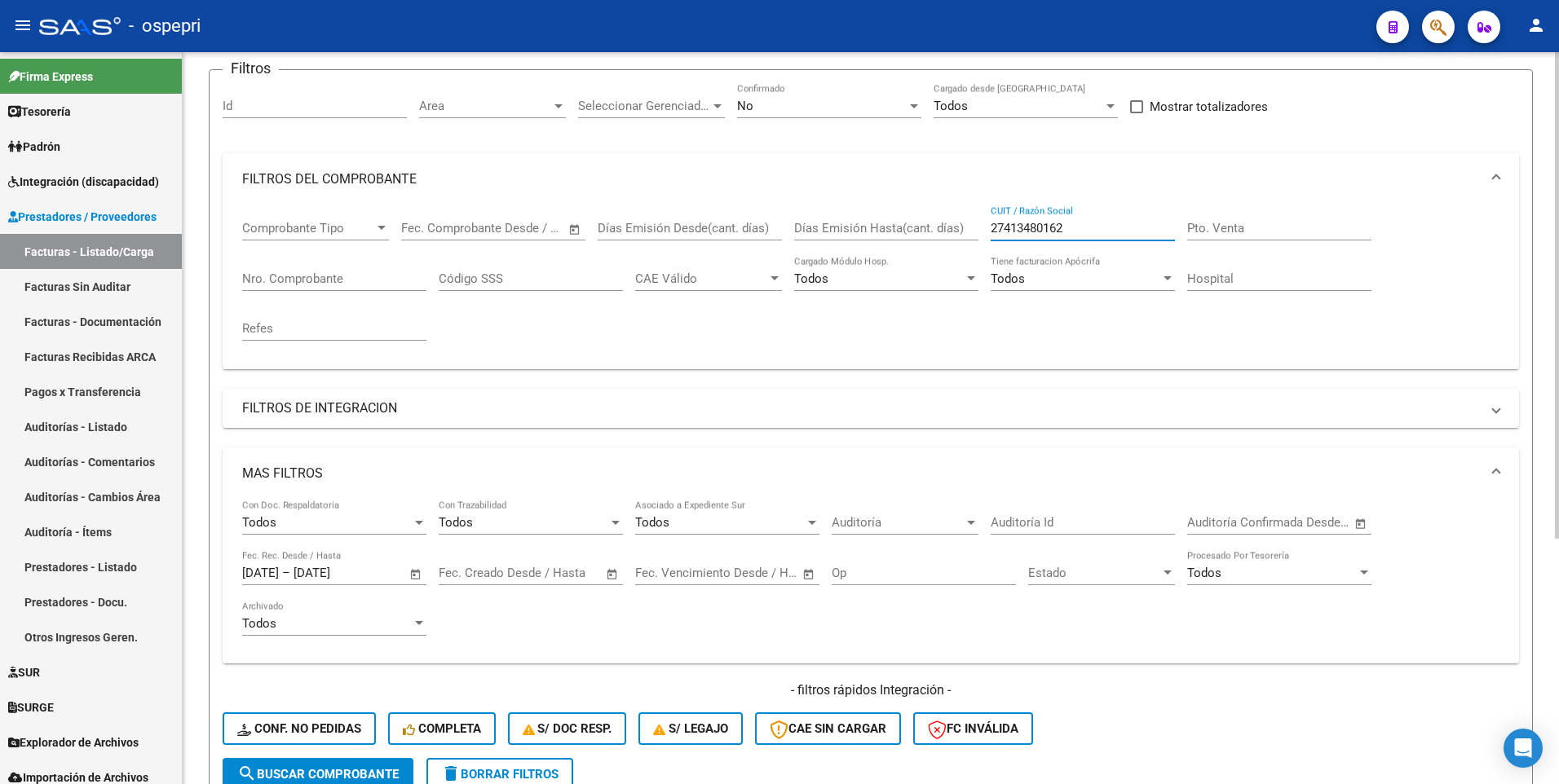
drag, startPoint x: 1082, startPoint y: 231, endPoint x: 980, endPoint y: 230, distance: 102.0
click at [980, 230] on div "Comprobante Tipo Comprobante Tipo Start date – End date Fec. Comprobante Desde …" at bounding box center [871, 281] width 1258 height 151
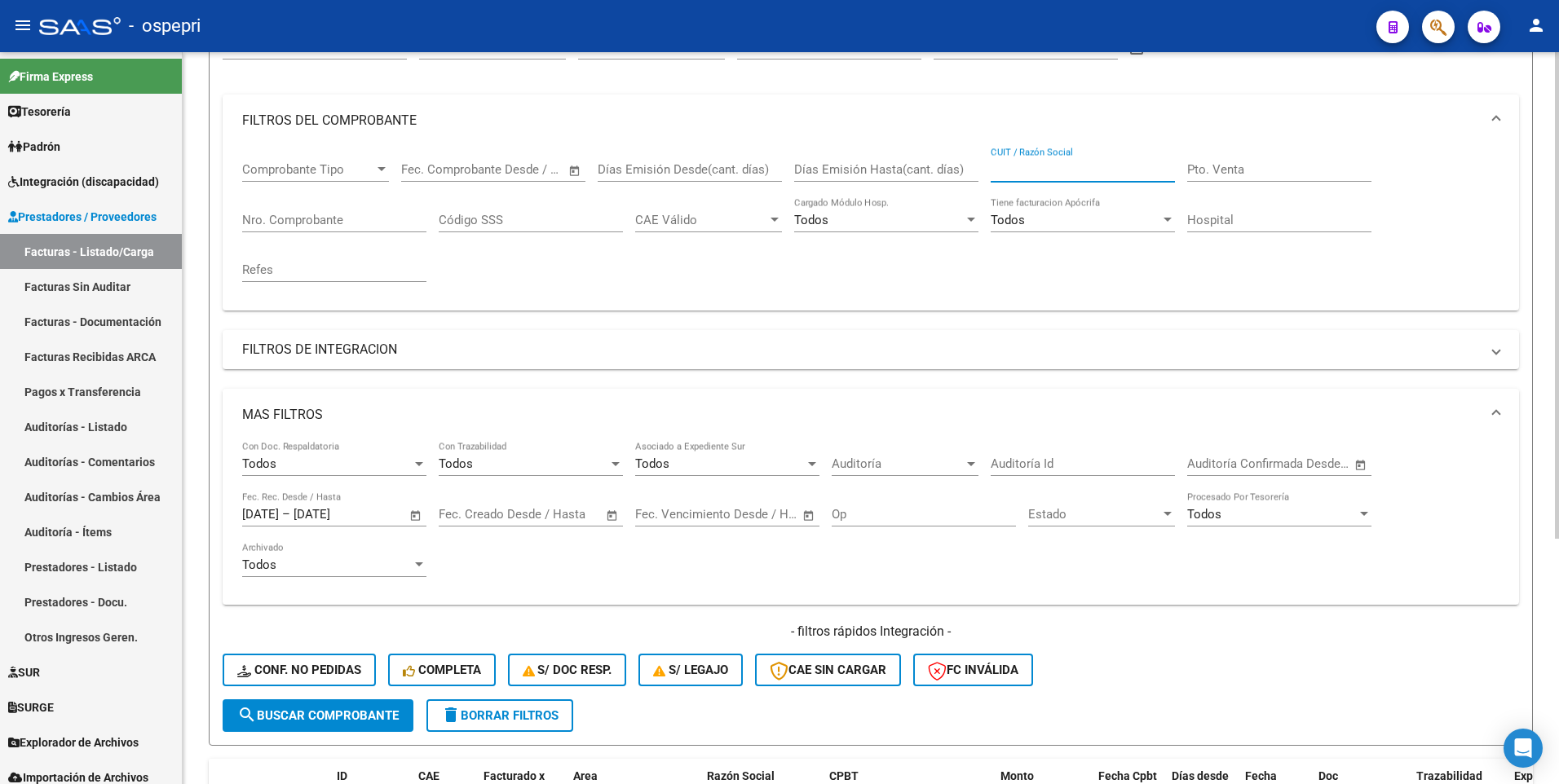
scroll to position [205, 0]
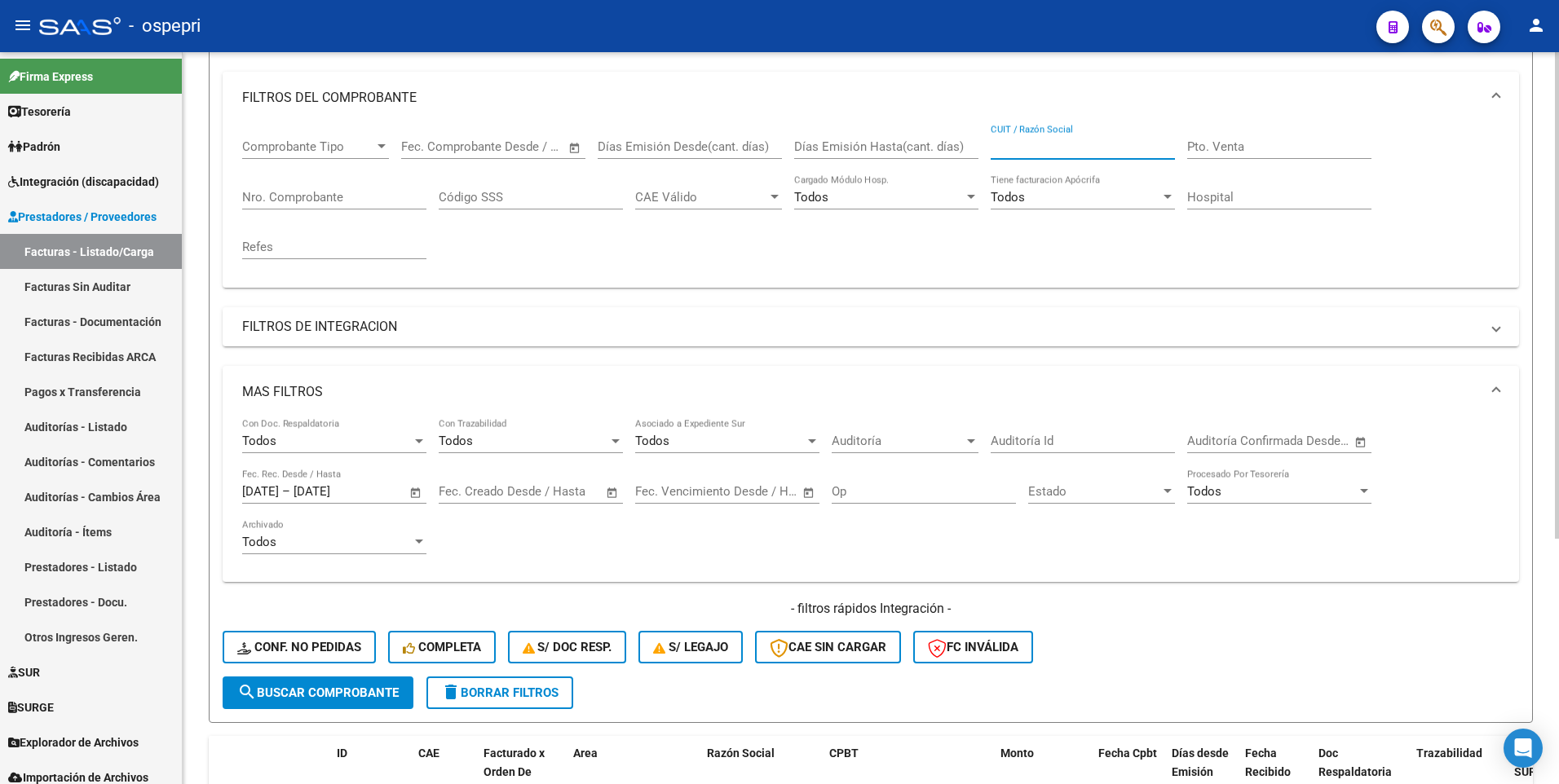
click at [1029, 145] on input "CUIT / Razón Social" at bounding box center [1082, 147] width 184 height 15
click at [993, 149] on input "CUIT / Razón Social" at bounding box center [1082, 147] width 184 height 15
click at [1283, 413] on div "- filtros rápidos Integración - Conf. no pedidas Completa S/ Doc Resp. S/ legaj…" at bounding box center [871, 638] width 1297 height 76
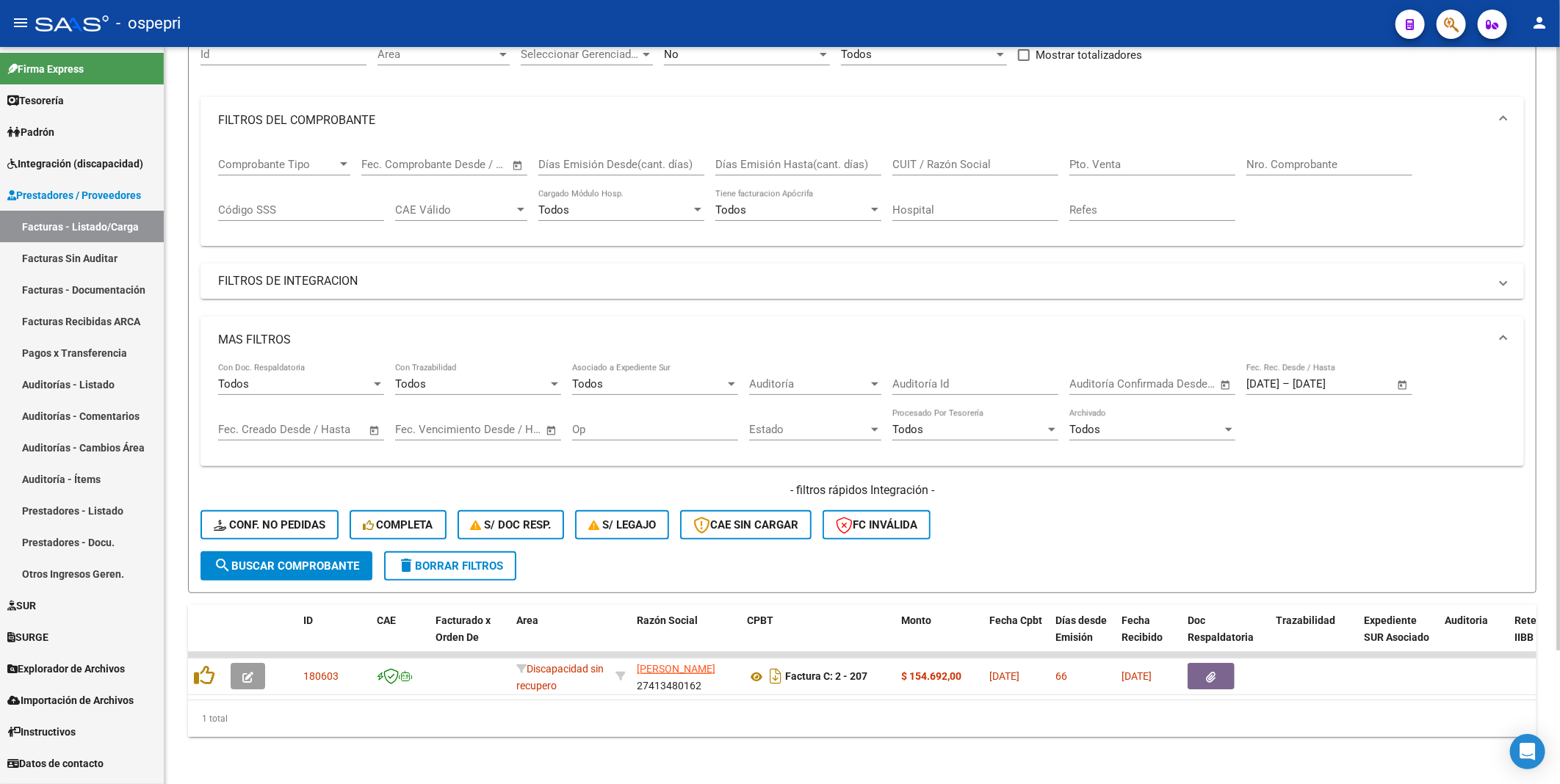
click at [940, 372] on div "1 total" at bounding box center [862, 719] width 1348 height 37
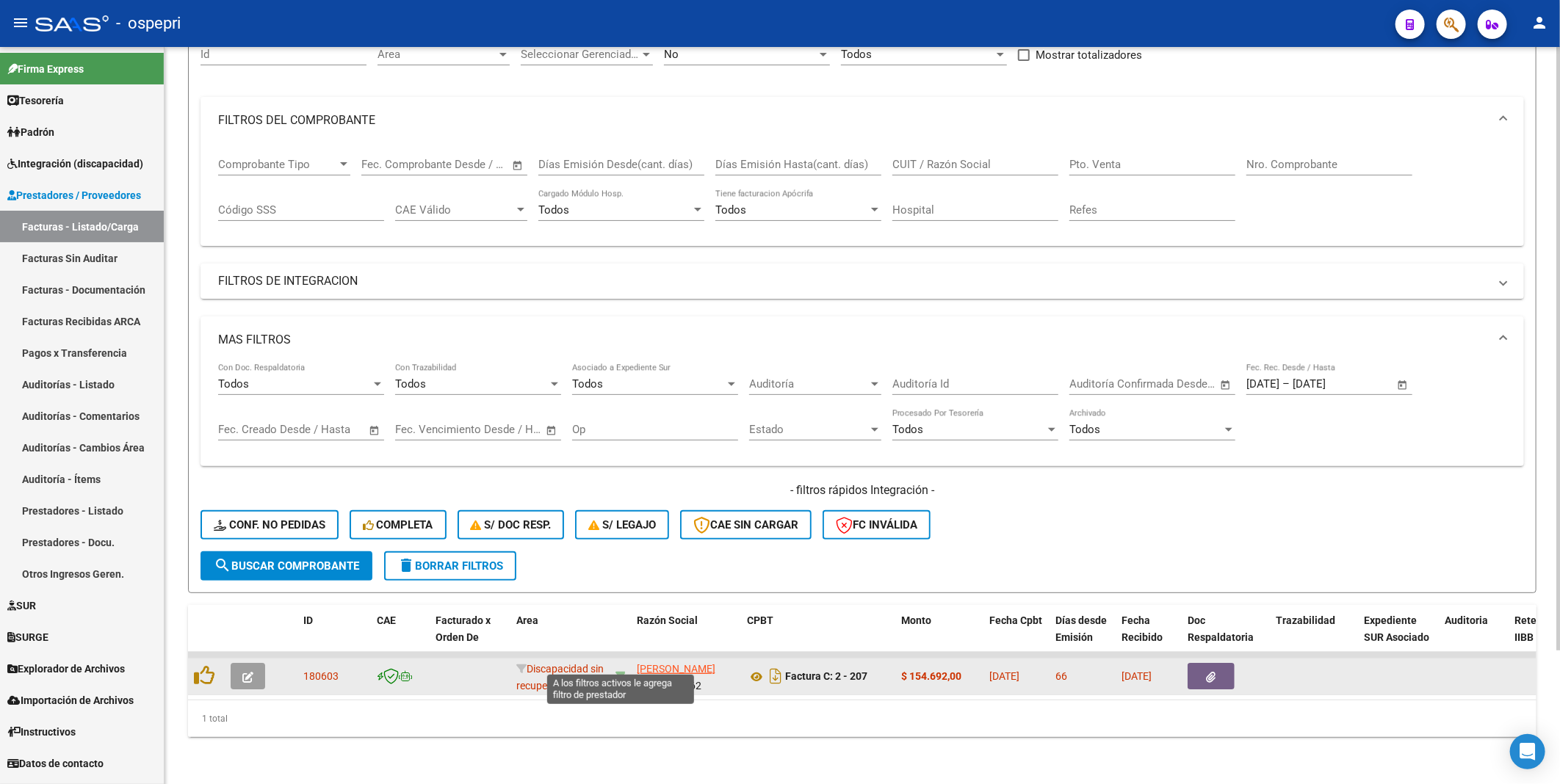
click at [621, 372] on icon at bounding box center [620, 676] width 10 height 10
type input "27413480162"
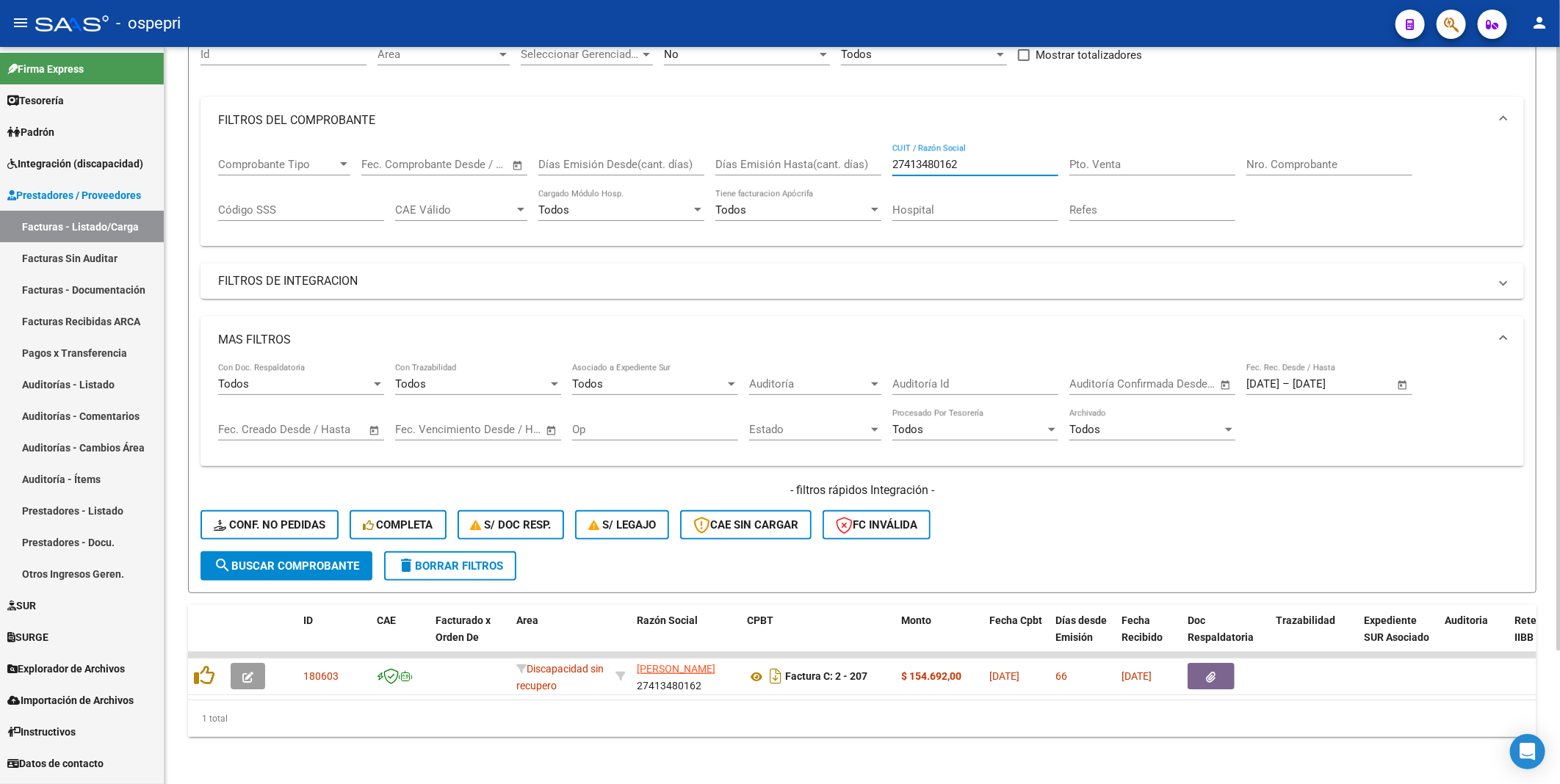
drag, startPoint x: 986, startPoint y: 150, endPoint x: 882, endPoint y: 156, distance: 104.2
click at [882, 156] on div "Comprobante Tipo Comprobante Tipo Start date – End date Fec. Comprobante Desde …" at bounding box center [862, 190] width 1288 height 91
click at [1142, 372] on div "- filtros rápidos Integración - Conf. no pedidas Completa S/ Doc Resp. S/ legaj…" at bounding box center [862, 517] width 1323 height 69
click at [974, 158] on input "CUIT / Razón Social" at bounding box center [974, 164] width 166 height 14
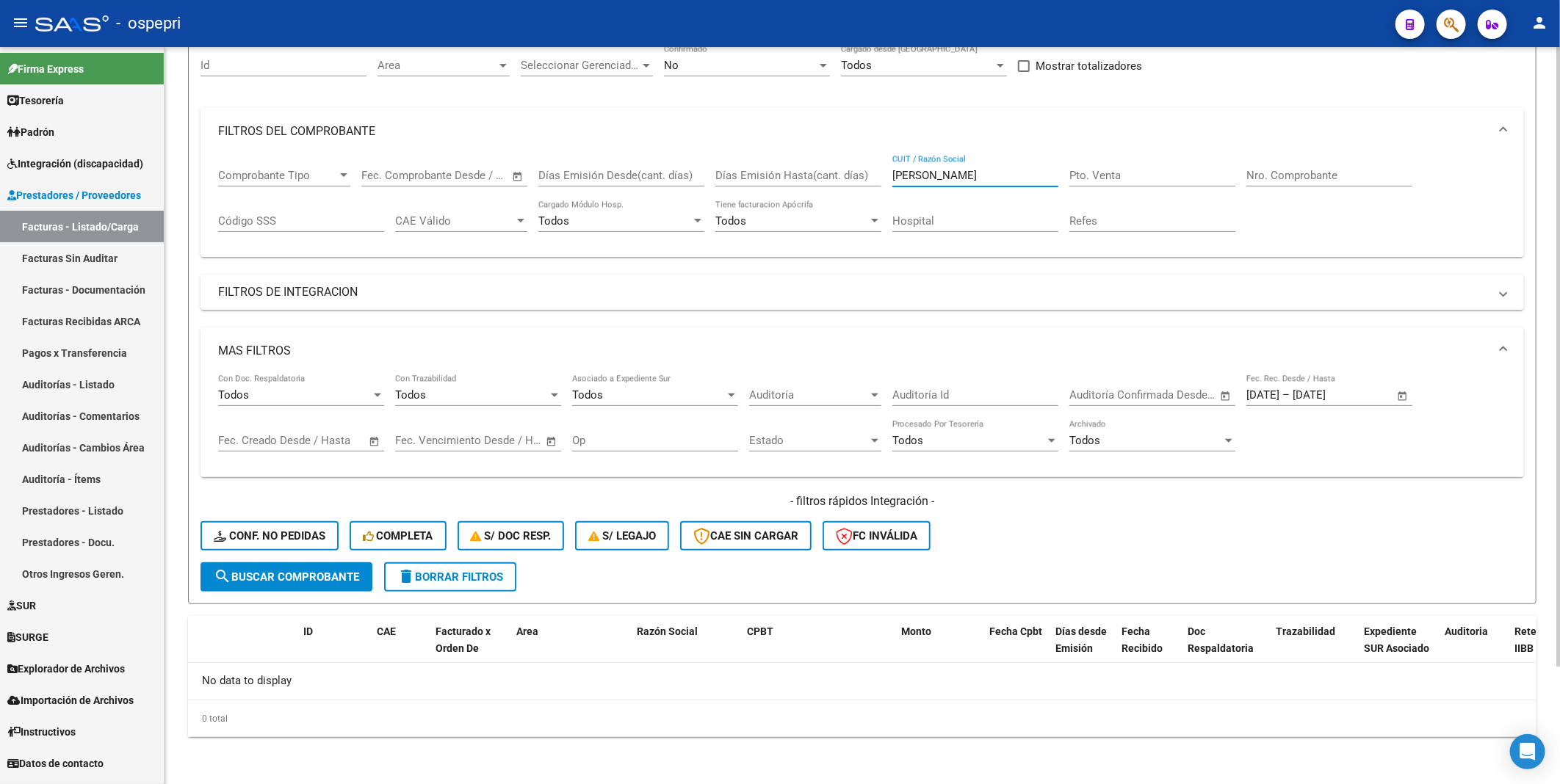
scroll to position [140, 0]
click at [899, 181] on input "KORECKI" at bounding box center [974, 177] width 166 height 14
drag, startPoint x: 961, startPoint y: 174, endPoint x: 887, endPoint y: 174, distance: 74.0
click at [887, 174] on div "Comprobante Tipo Comprobante Tipo Start date – End date Fec. Comprobante Desde …" at bounding box center [862, 202] width 1288 height 91
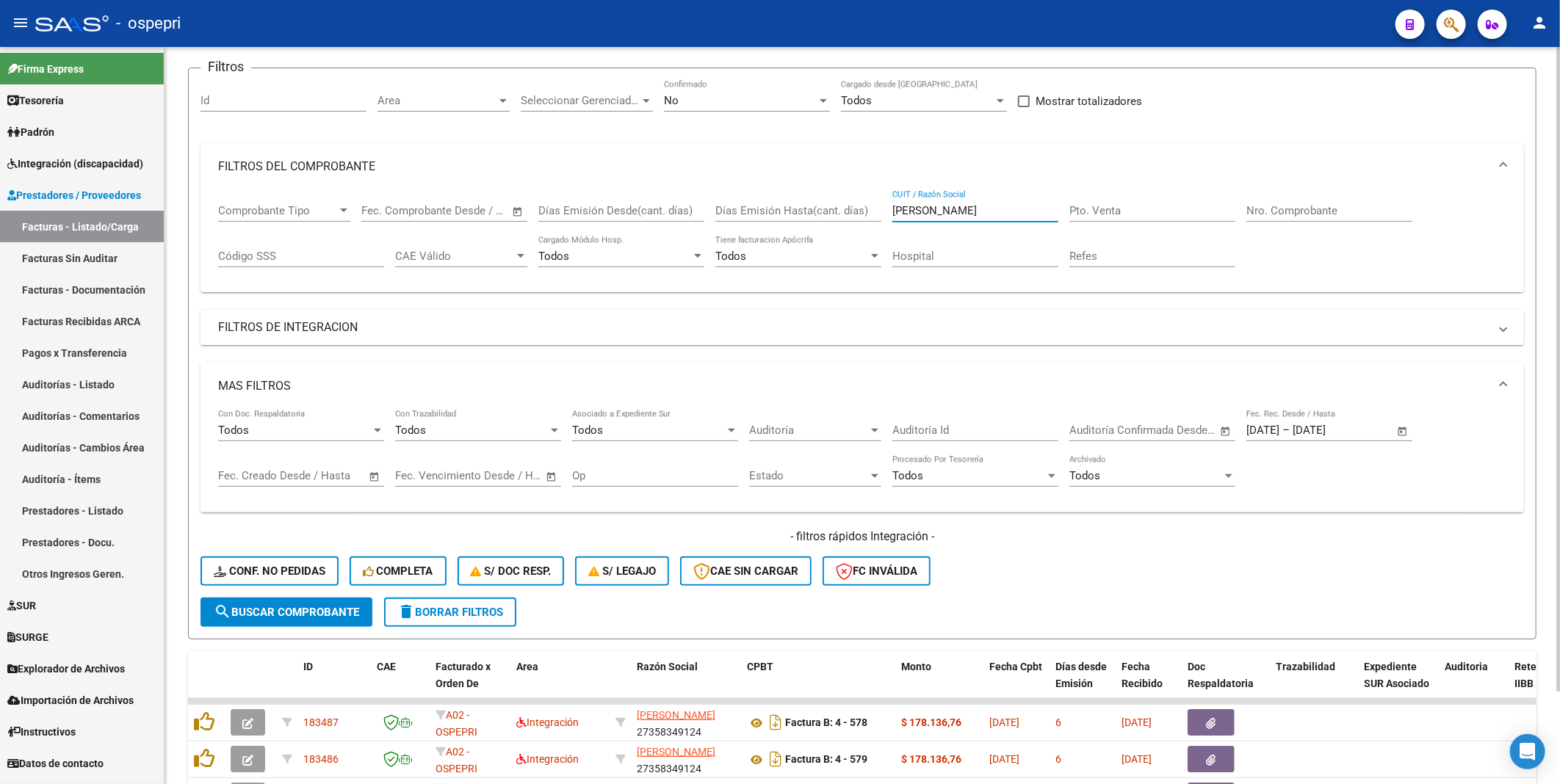
scroll to position [164, 0]
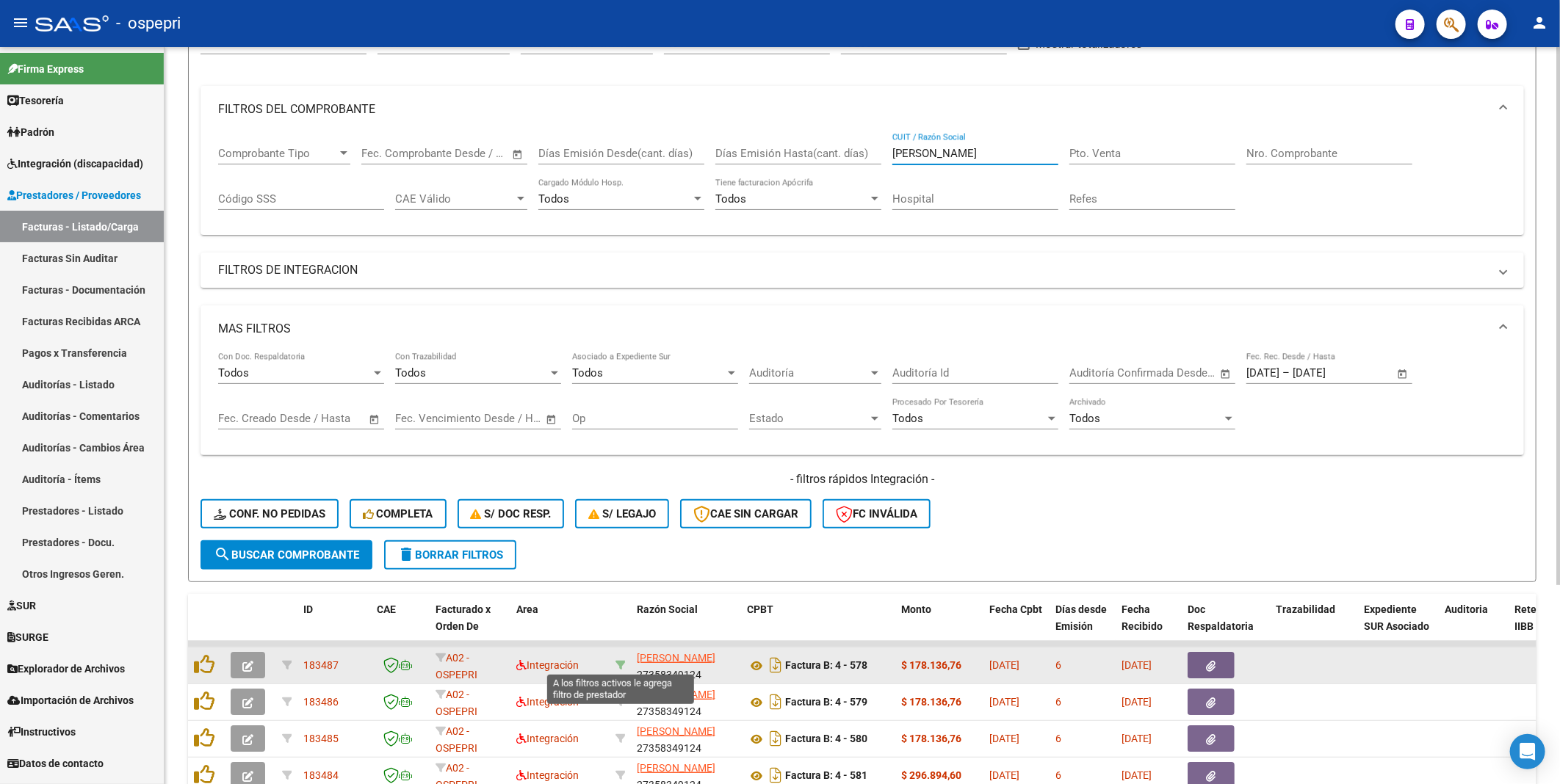
click at [620, 372] on icon at bounding box center [620, 665] width 10 height 10
type input "27358349124"
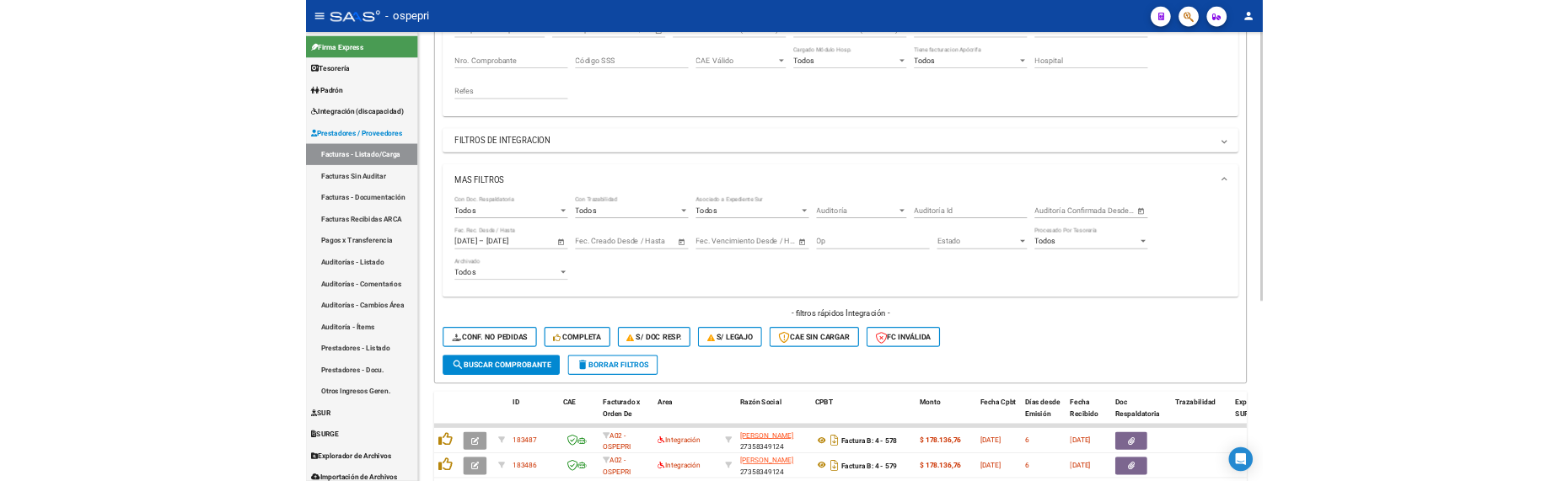
scroll to position [314, 0]
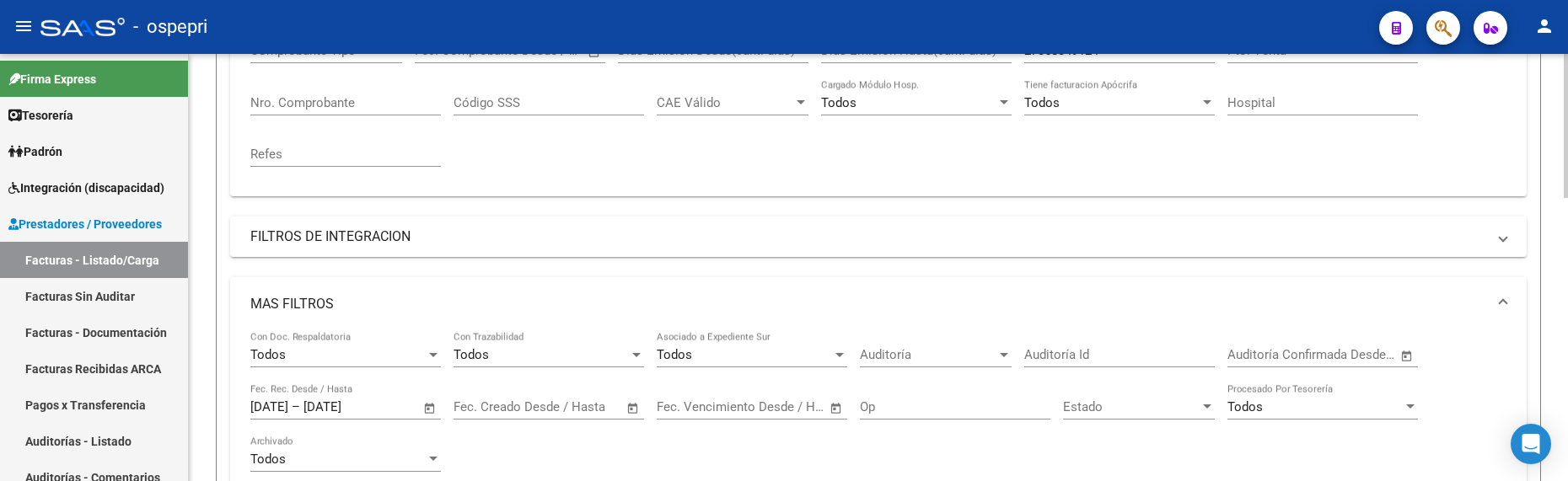
drag, startPoint x: 1562, startPoint y: 264, endPoint x: 1562, endPoint y: 229, distance: 35.0
click at [1562, 229] on div "Video tutorial PRESTADORES -> Listado de CPBTs Emitidos por Prestadores / Prove…" at bounding box center [879, 365] width 1379 height 1251
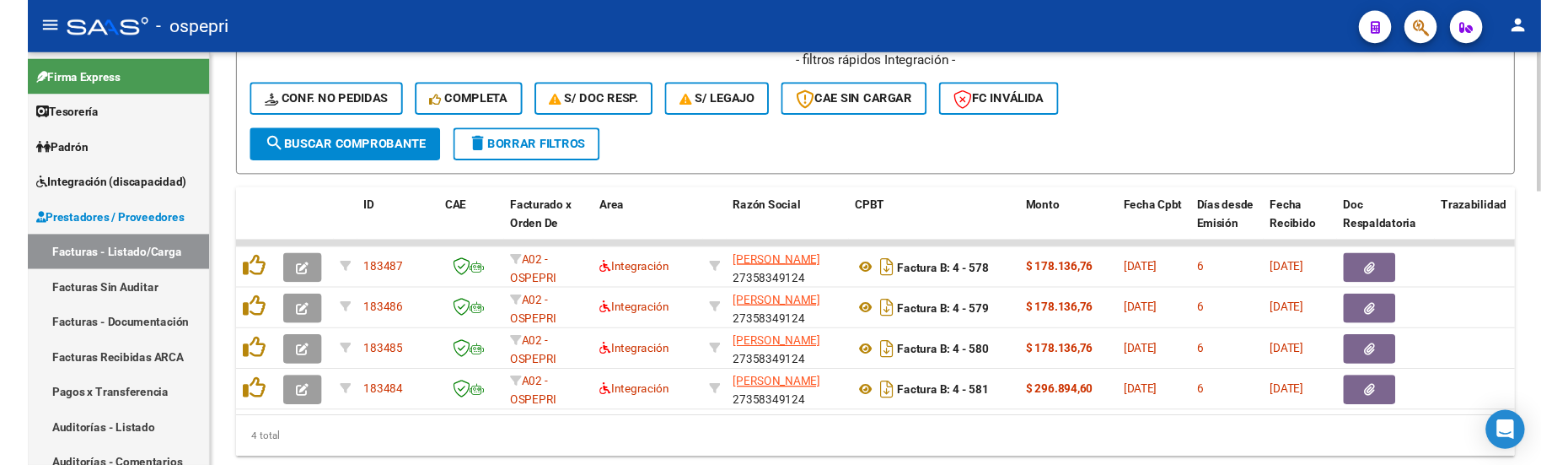
scroll to position [825, 0]
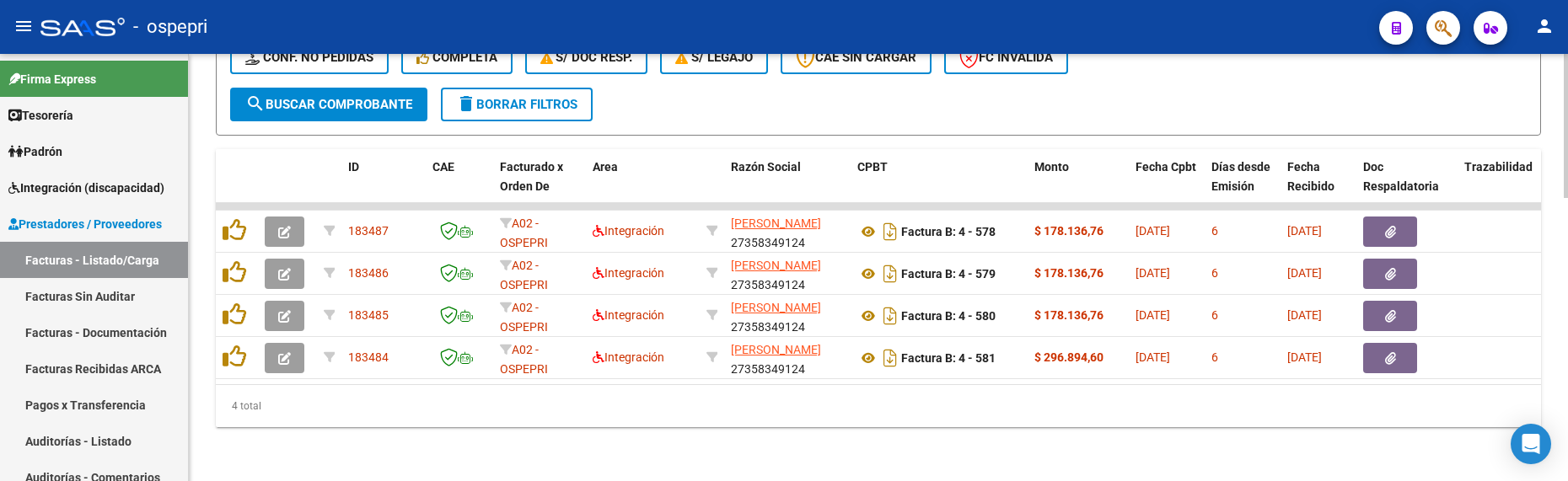
click at [1567, 390] on html "menu - ospepri person Firma Express Tesorería Extractos Procesados (csv) Extrac…" at bounding box center [784, 240] width 1568 height 481
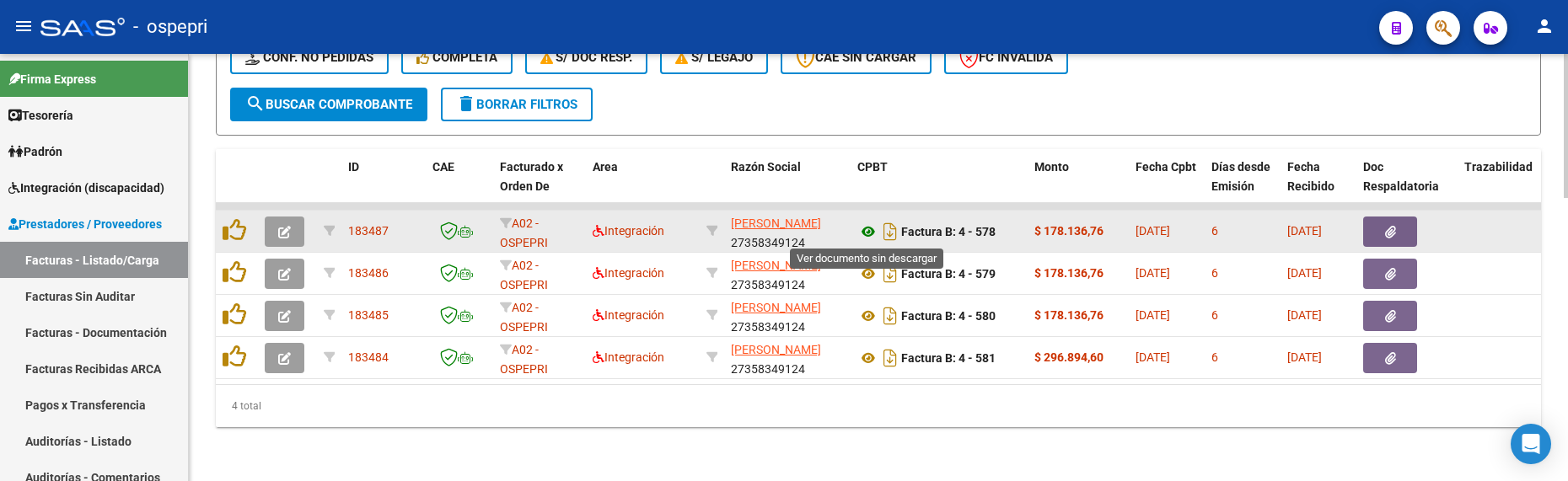
click at [868, 227] on icon at bounding box center [868, 231] width 22 height 20
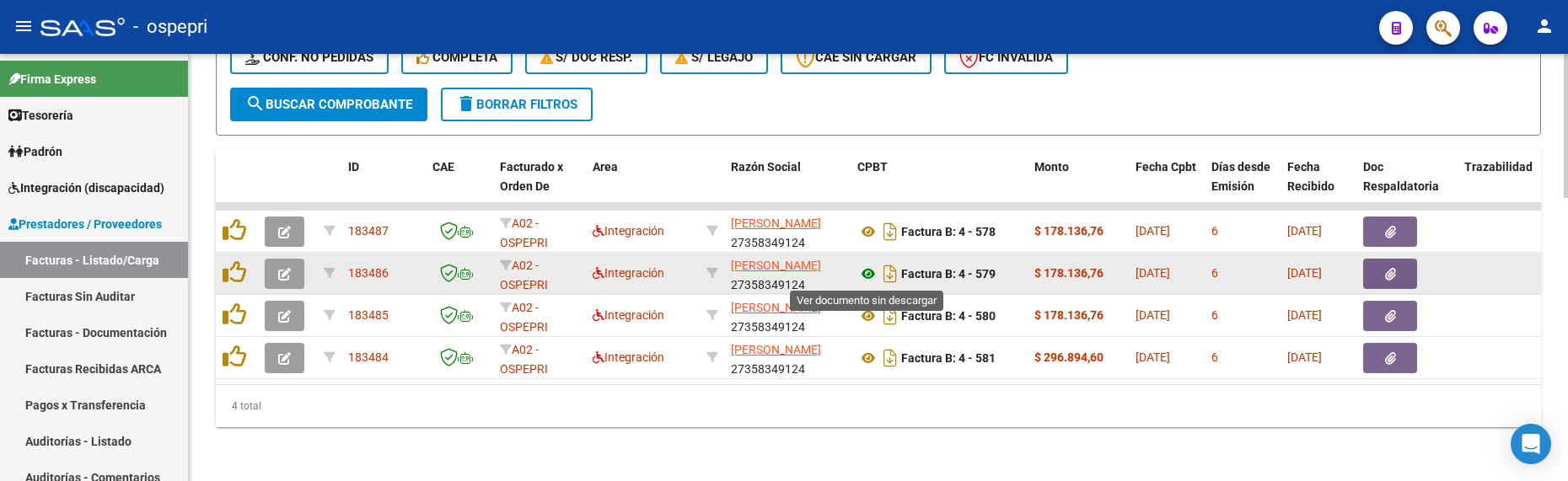
click at [868, 275] on icon at bounding box center [868, 274] width 22 height 20
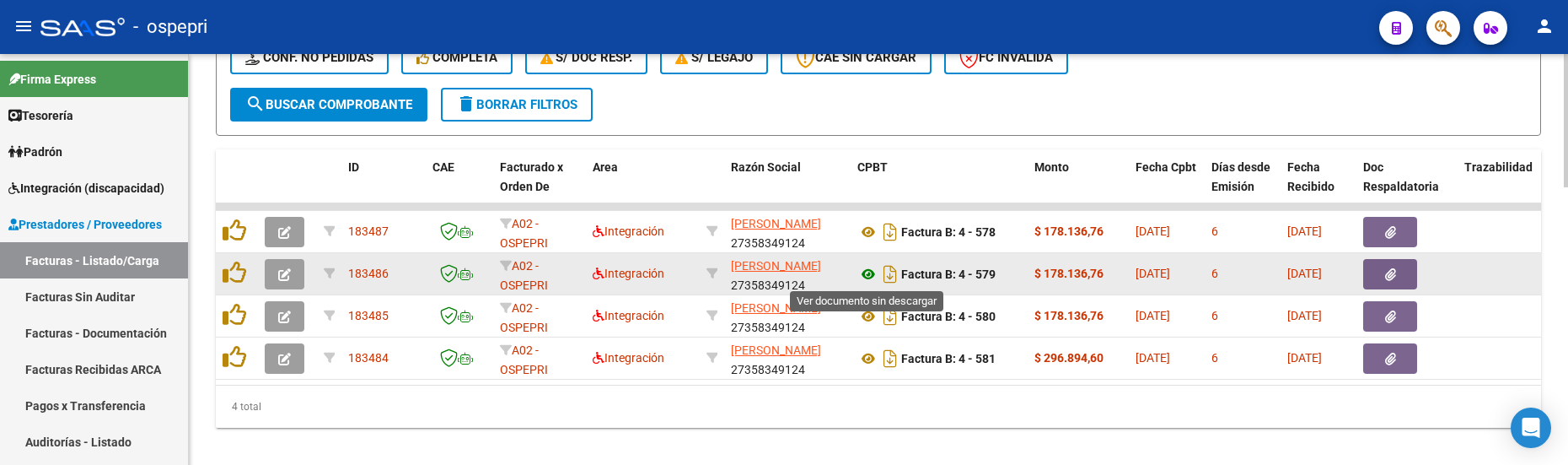
click at [870, 275] on icon at bounding box center [868, 274] width 22 height 20
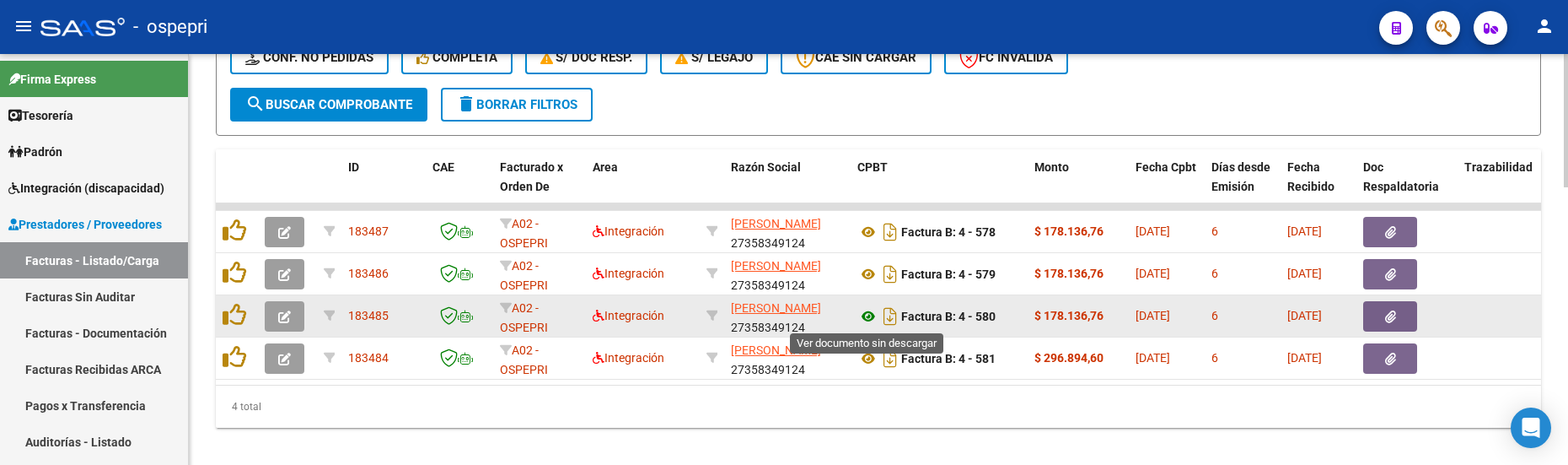
click at [868, 317] on icon at bounding box center [868, 316] width 22 height 20
click at [868, 316] on icon at bounding box center [868, 316] width 22 height 20
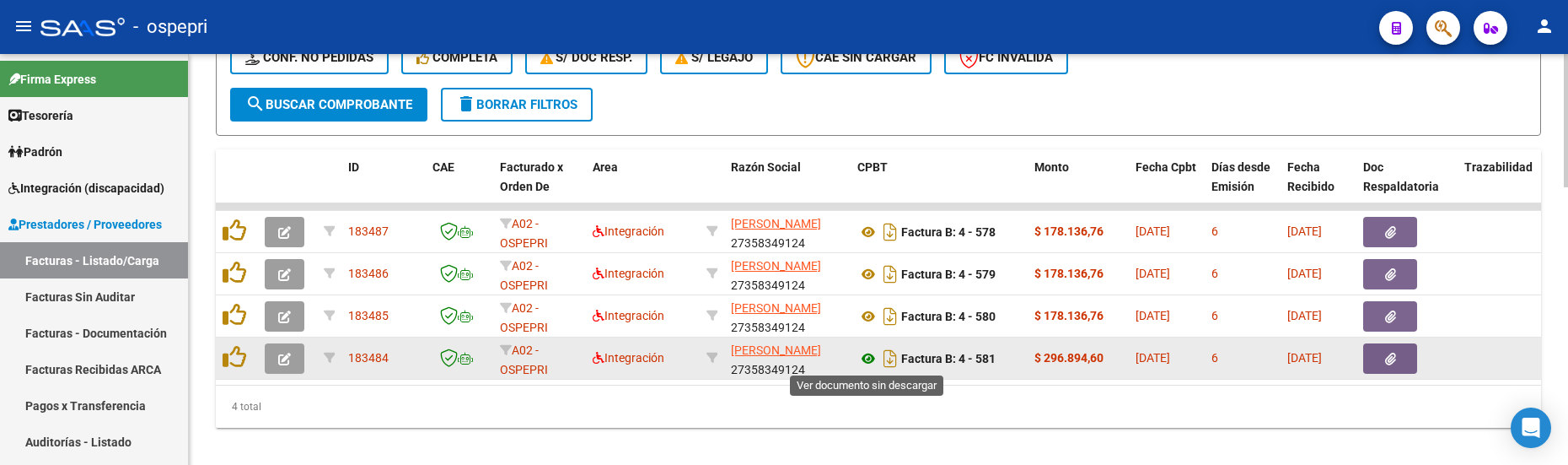
click at [868, 355] on icon at bounding box center [868, 358] width 22 height 20
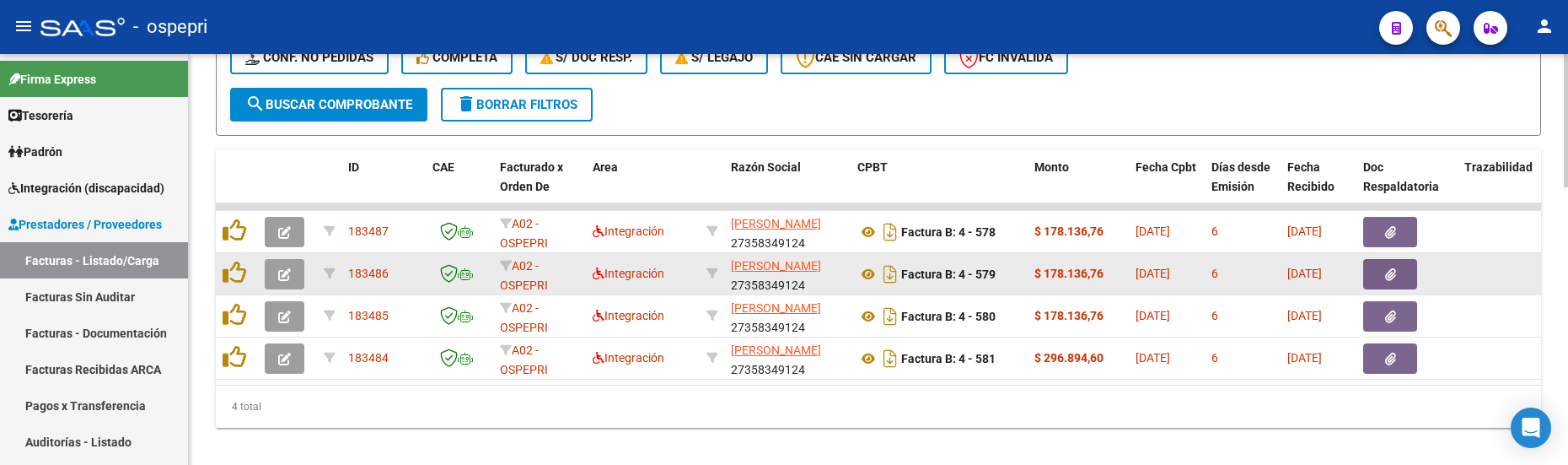
click at [292, 280] on button "button" at bounding box center [284, 274] width 39 height 30
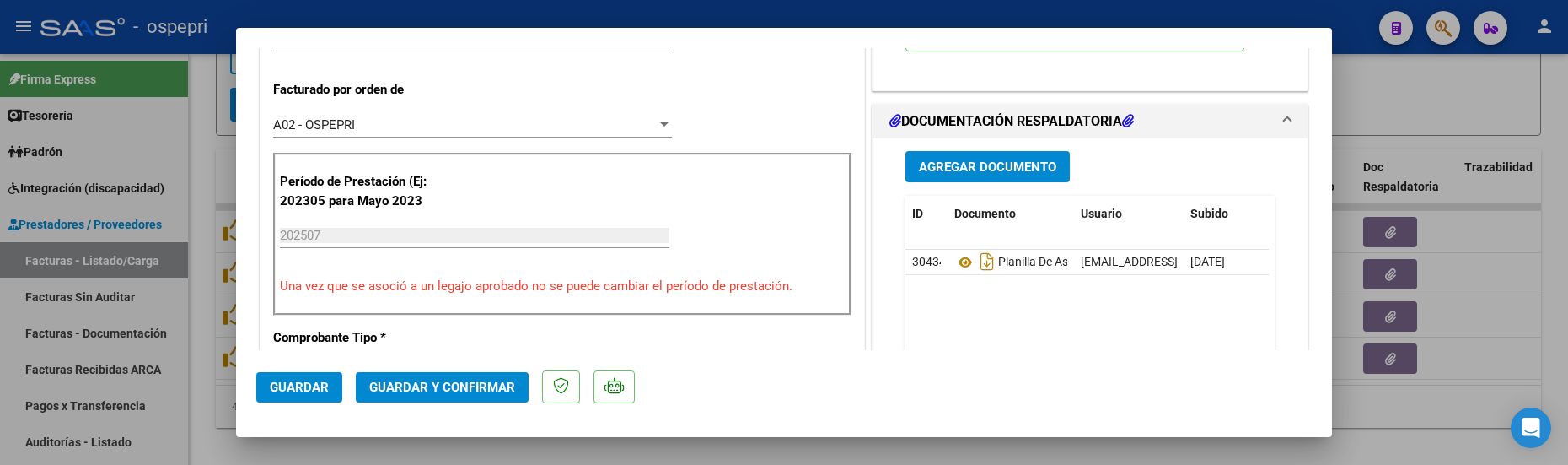
scroll to position [506, 0]
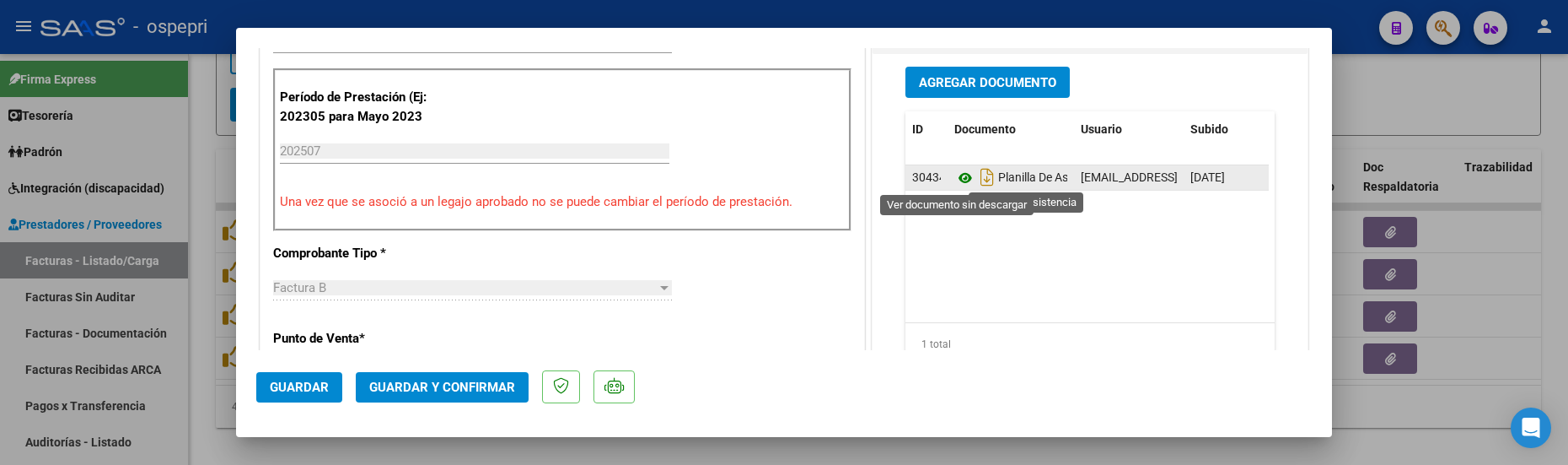
click at [961, 180] on icon at bounding box center [965, 178] width 22 height 20
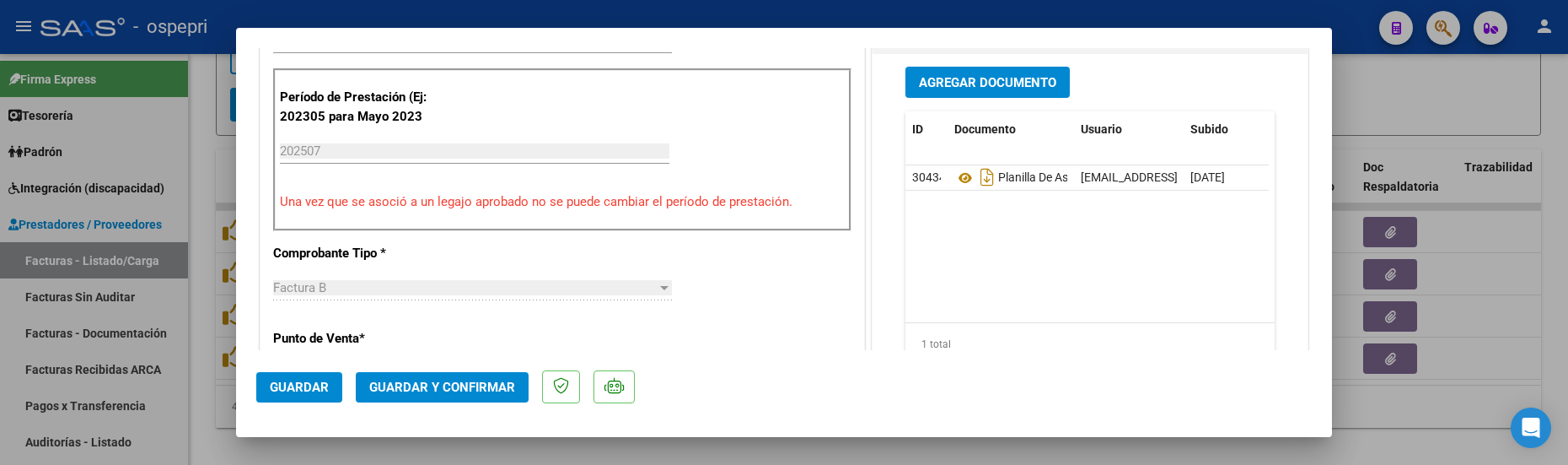
click at [1493, 370] on div at bounding box center [784, 232] width 1568 height 465
type input "$ 0,00"
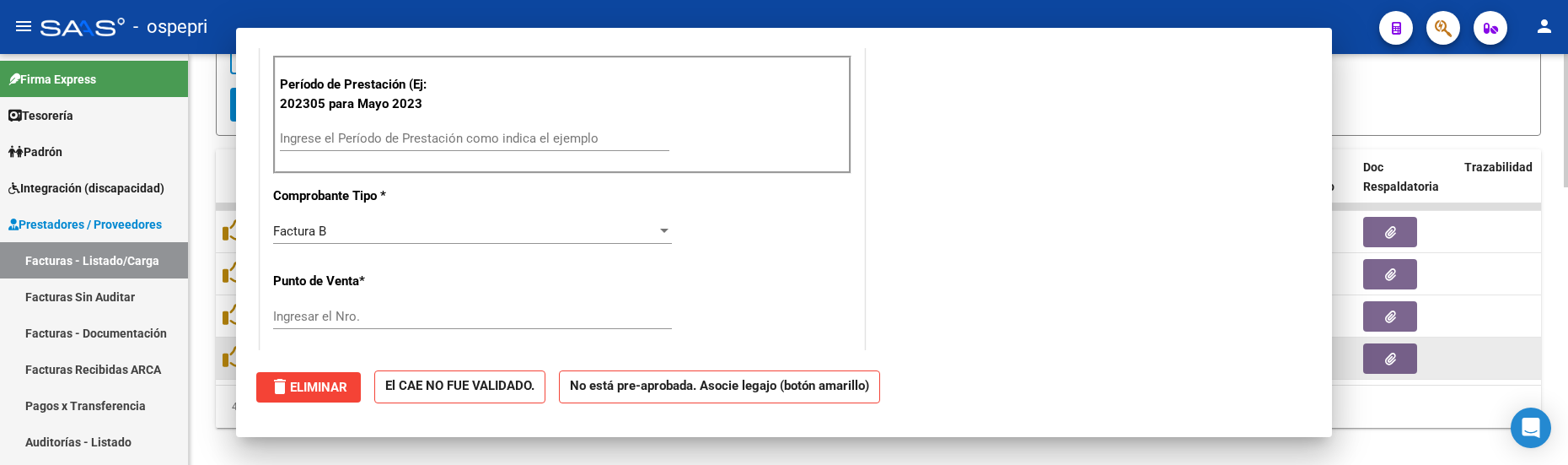
scroll to position [493, 0]
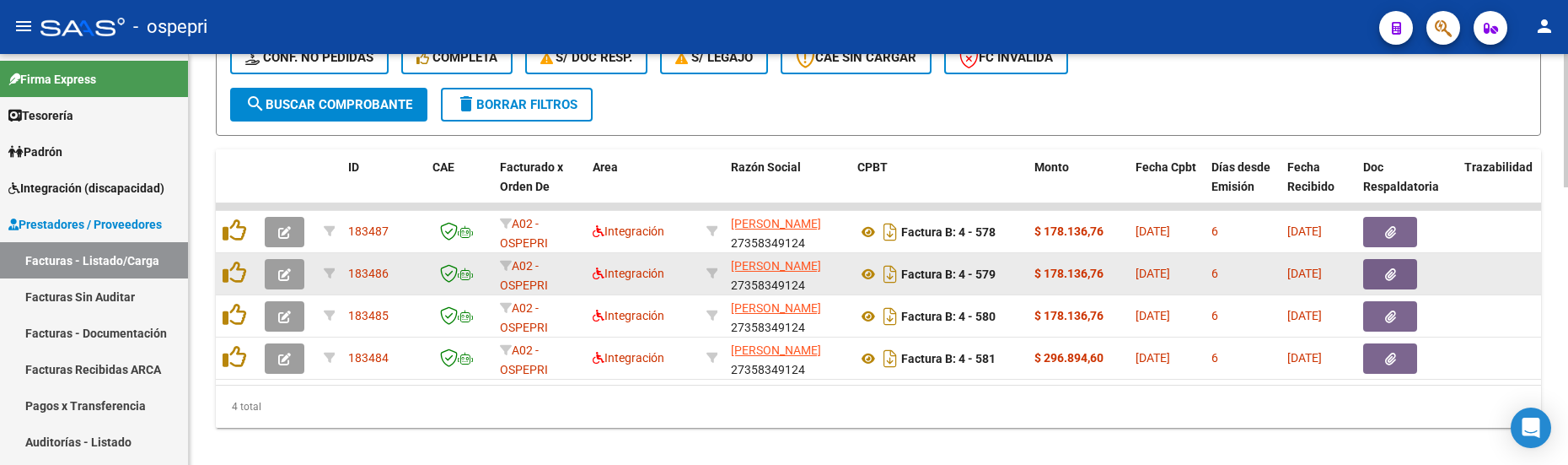
click at [289, 276] on icon "button" at bounding box center [285, 275] width 13 height 13
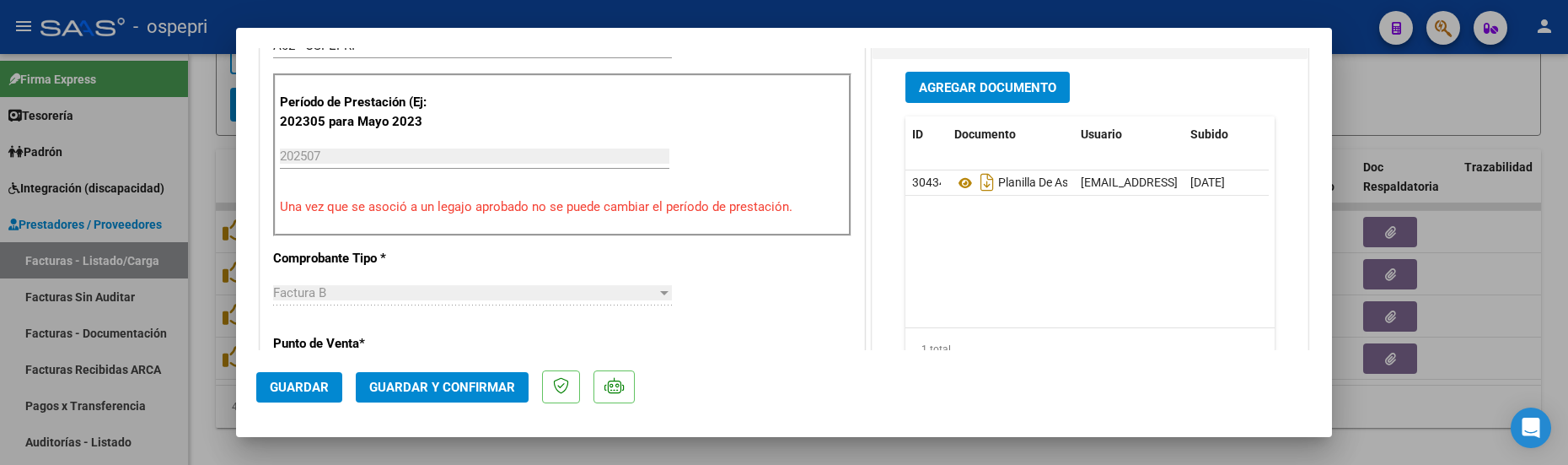
scroll to position [506, 0]
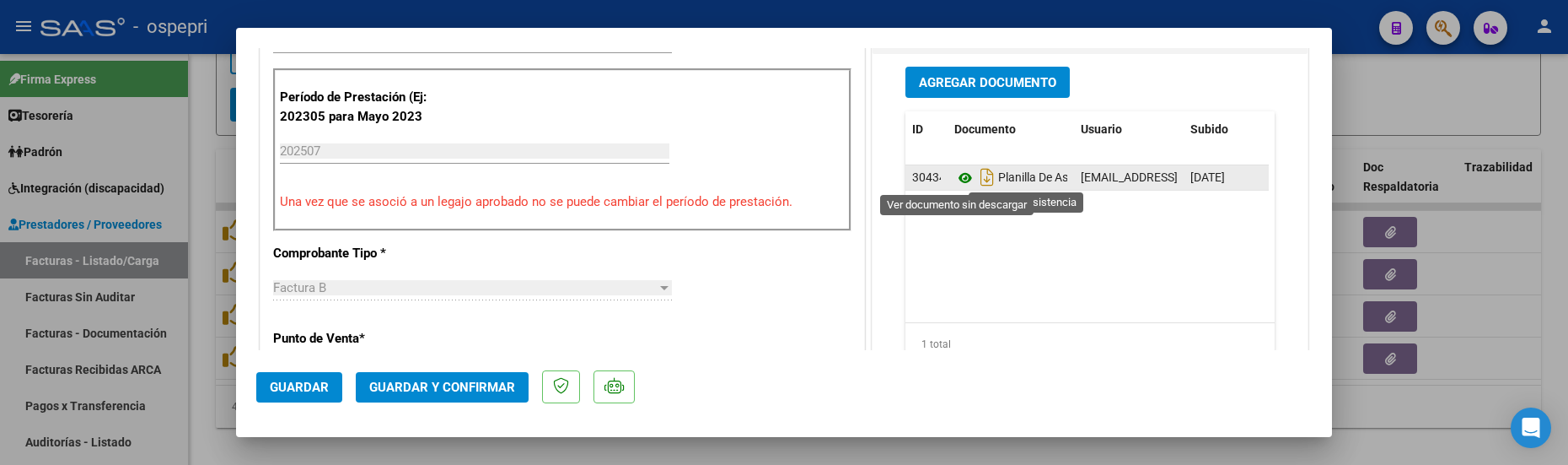
click at [955, 178] on icon at bounding box center [965, 178] width 22 height 20
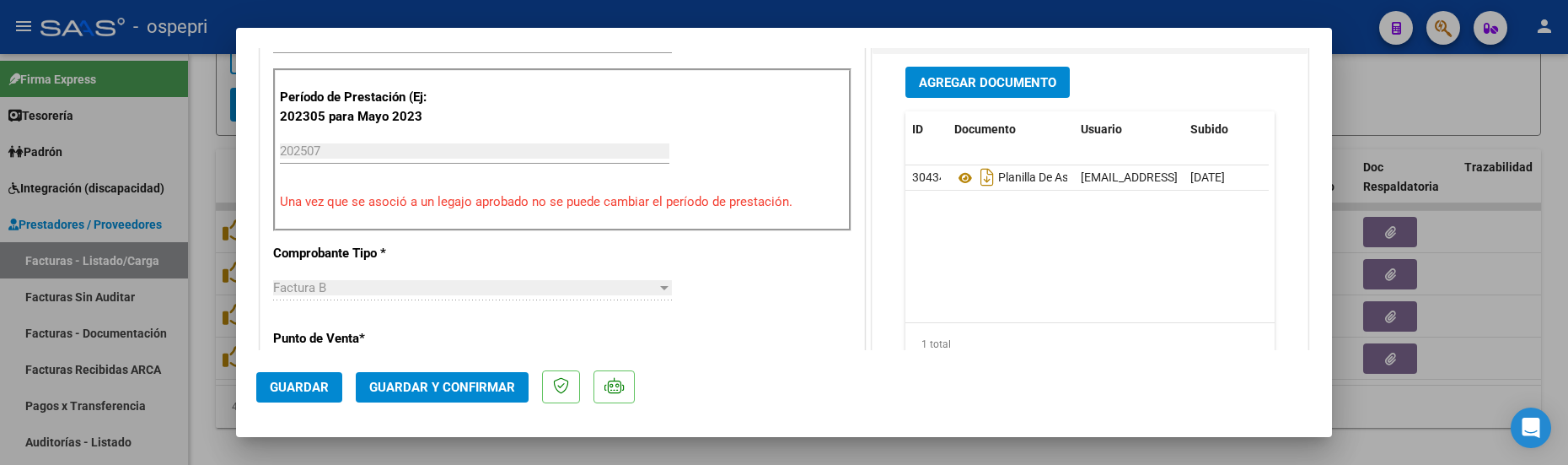
click at [1523, 291] on div at bounding box center [784, 232] width 1568 height 465
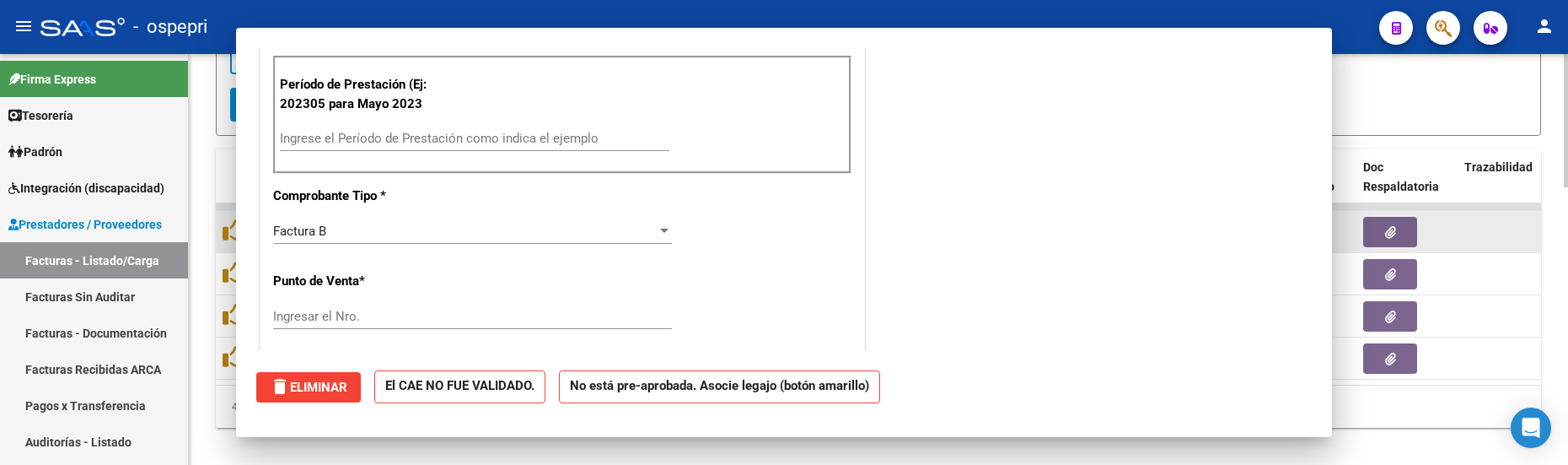
scroll to position [0, 0]
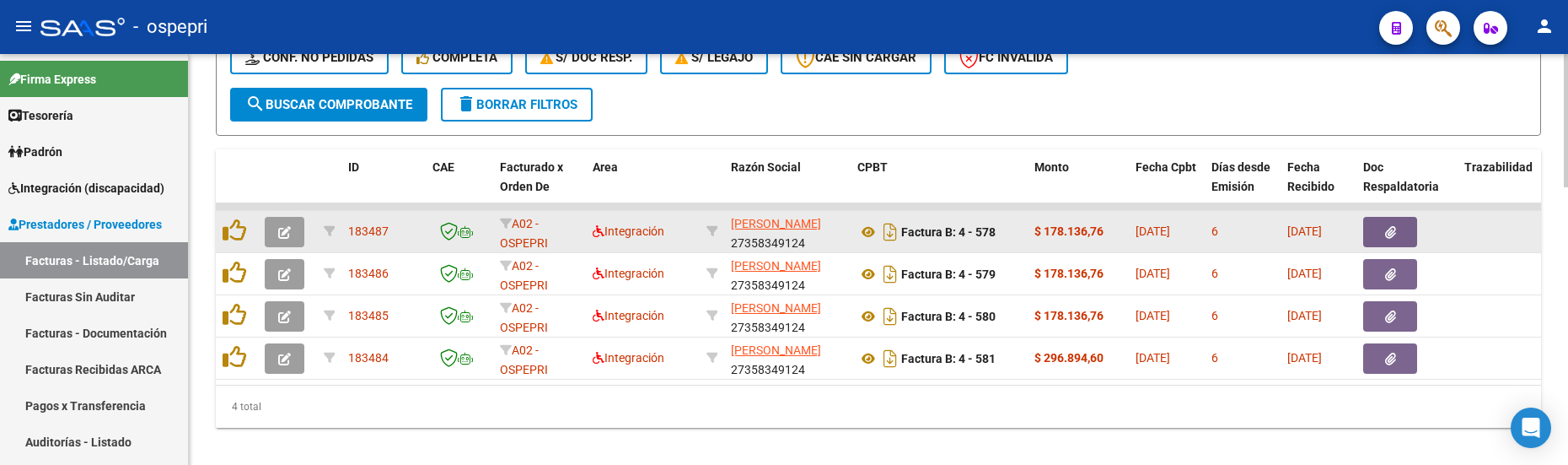
click at [284, 237] on icon "button" at bounding box center [285, 232] width 13 height 13
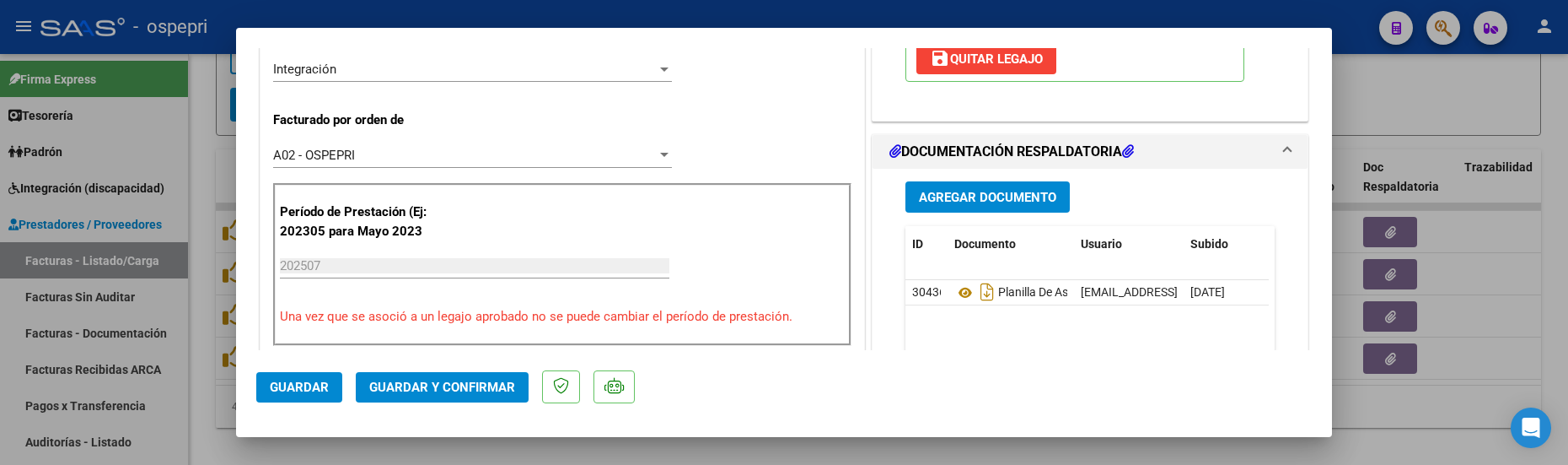
scroll to position [422, 0]
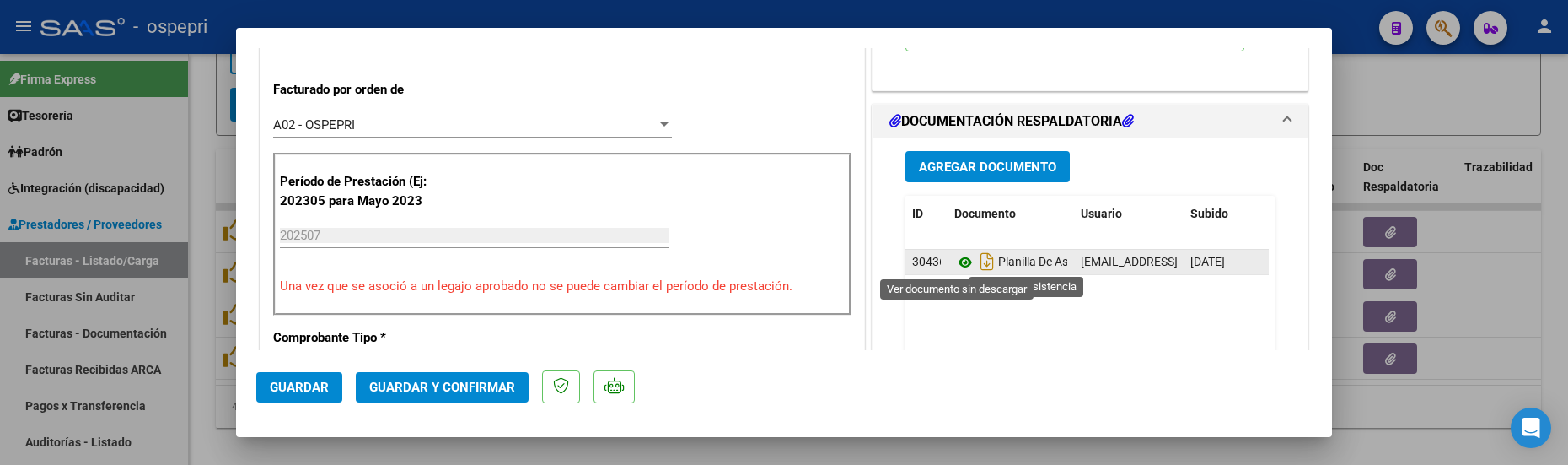
click at [964, 262] on icon at bounding box center [965, 262] width 22 height 20
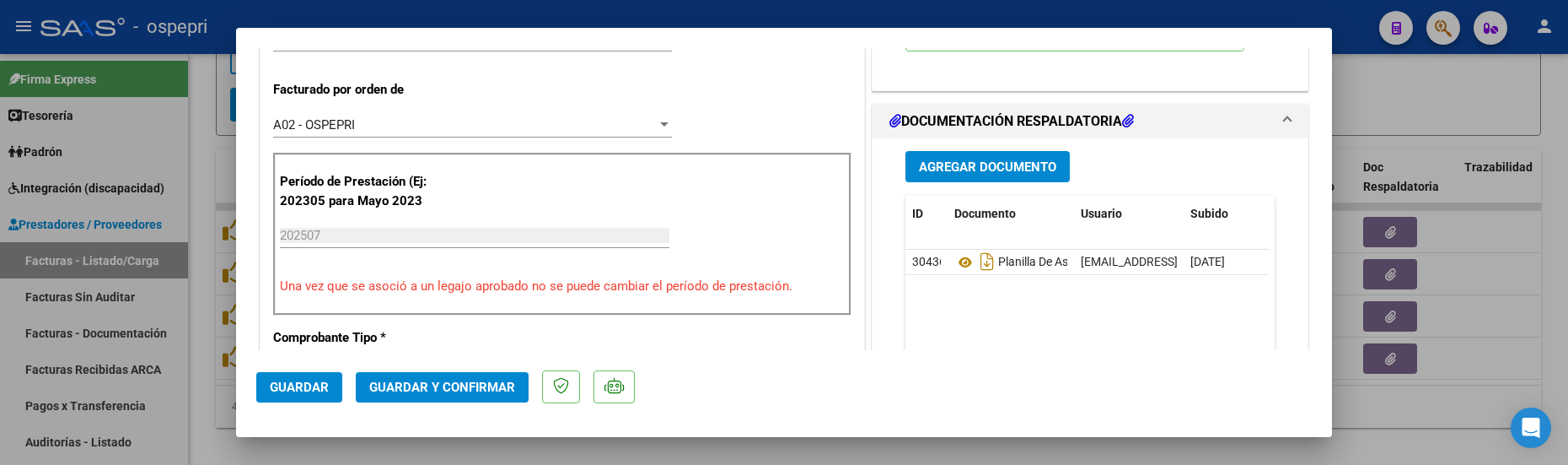
click at [1501, 369] on div at bounding box center [784, 232] width 1568 height 465
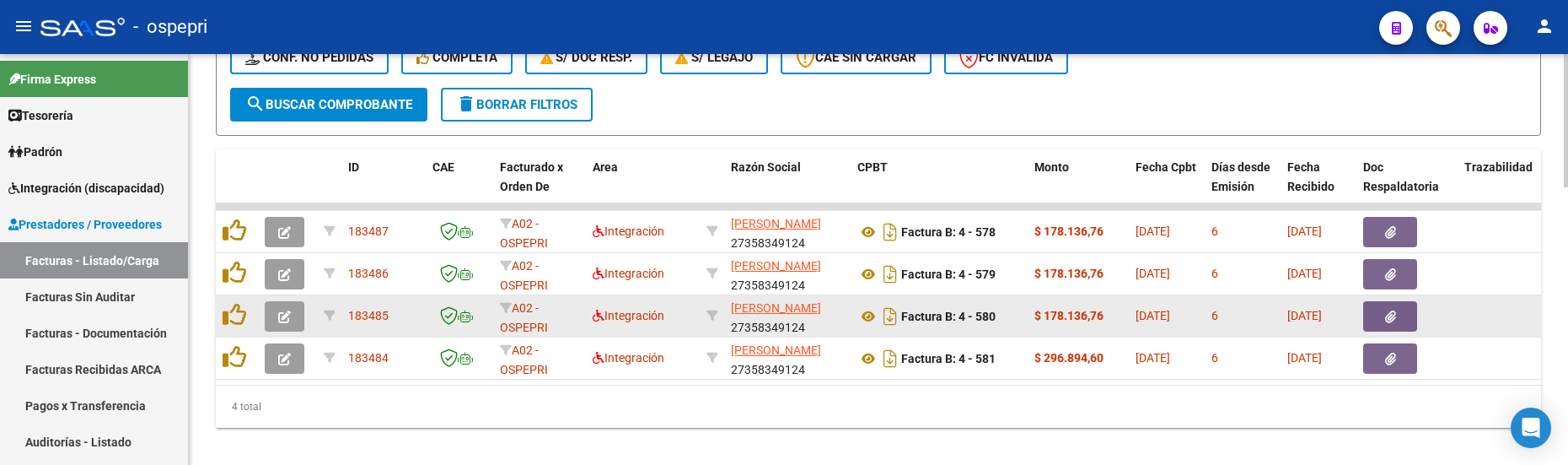
click at [288, 312] on icon "button" at bounding box center [285, 317] width 13 height 13
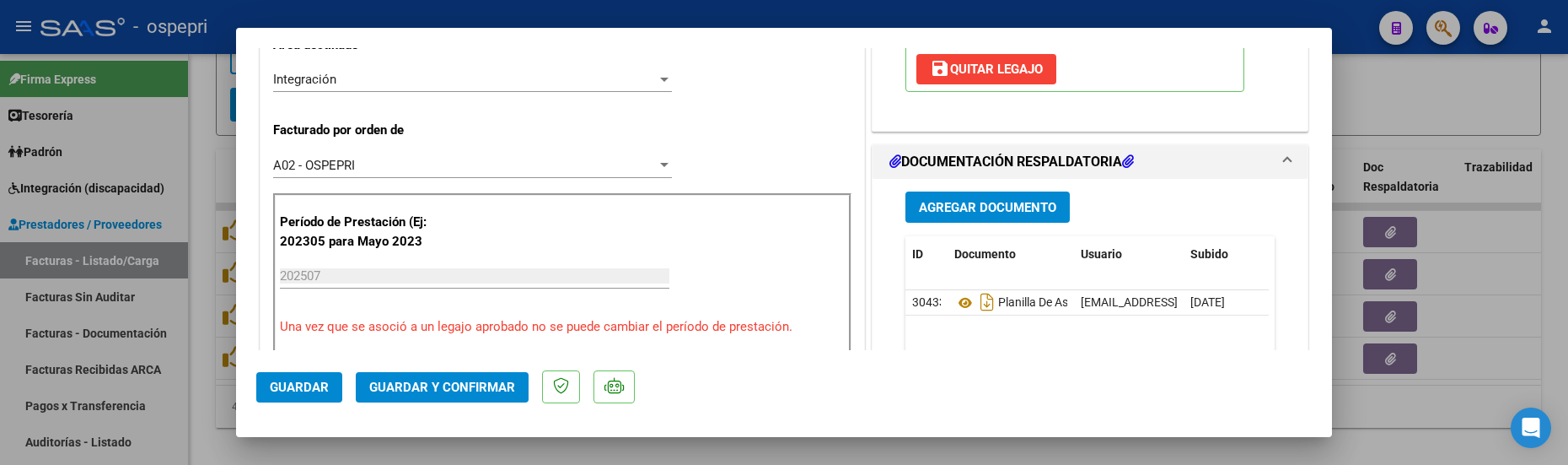
scroll to position [422, 0]
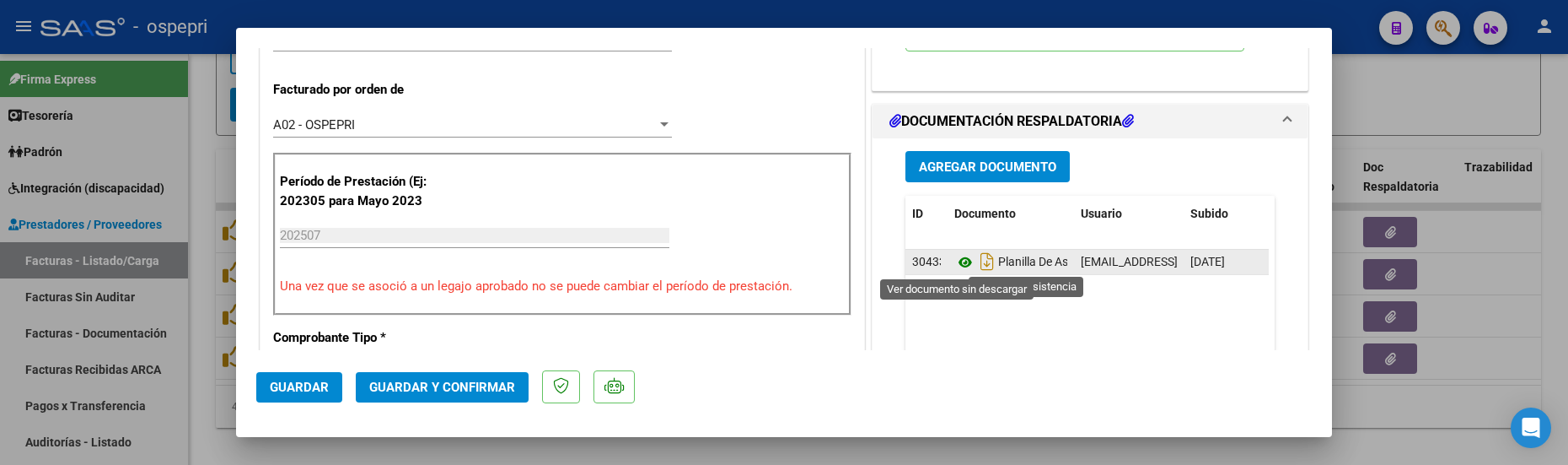
click at [955, 261] on icon at bounding box center [965, 262] width 22 height 20
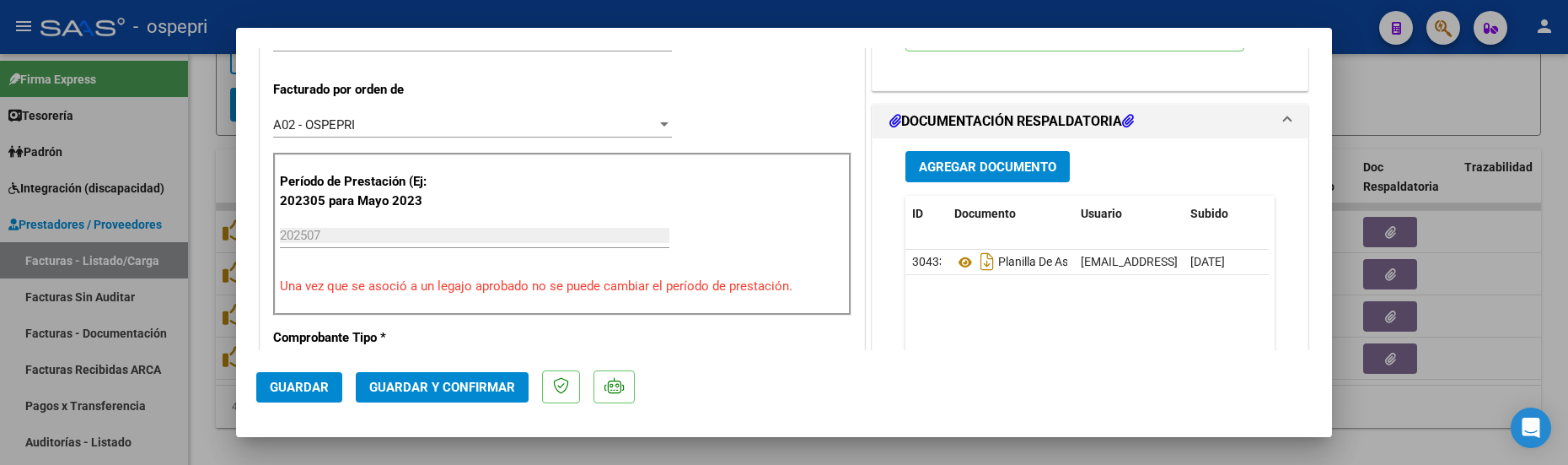
click at [1493, 360] on div at bounding box center [784, 232] width 1568 height 465
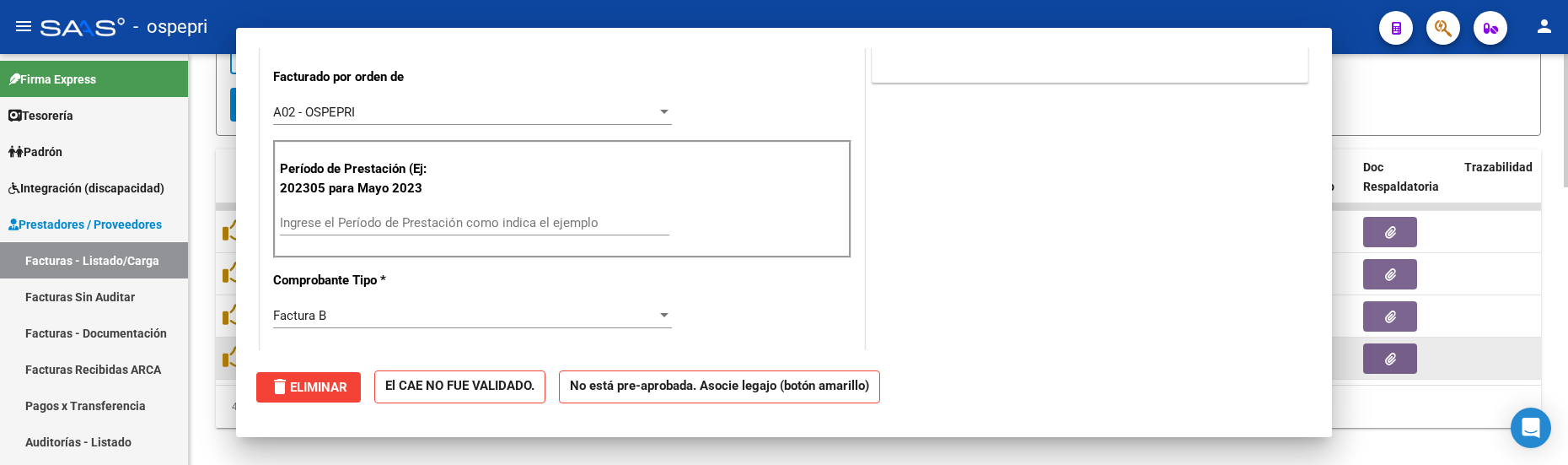
scroll to position [409, 0]
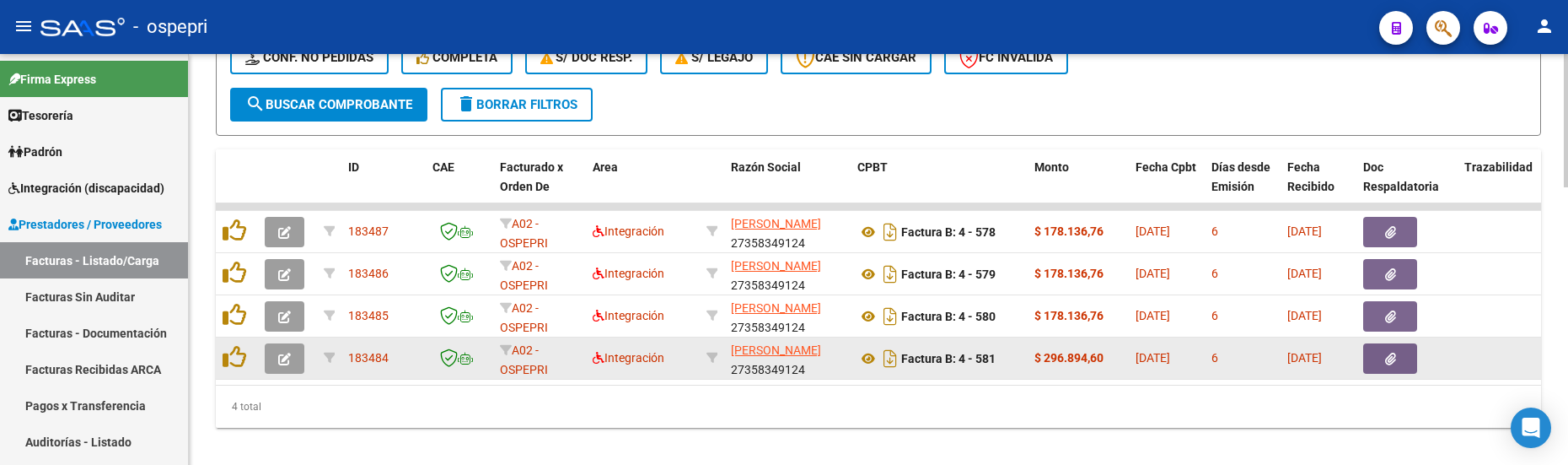
click at [290, 364] on icon "button" at bounding box center [285, 359] width 13 height 13
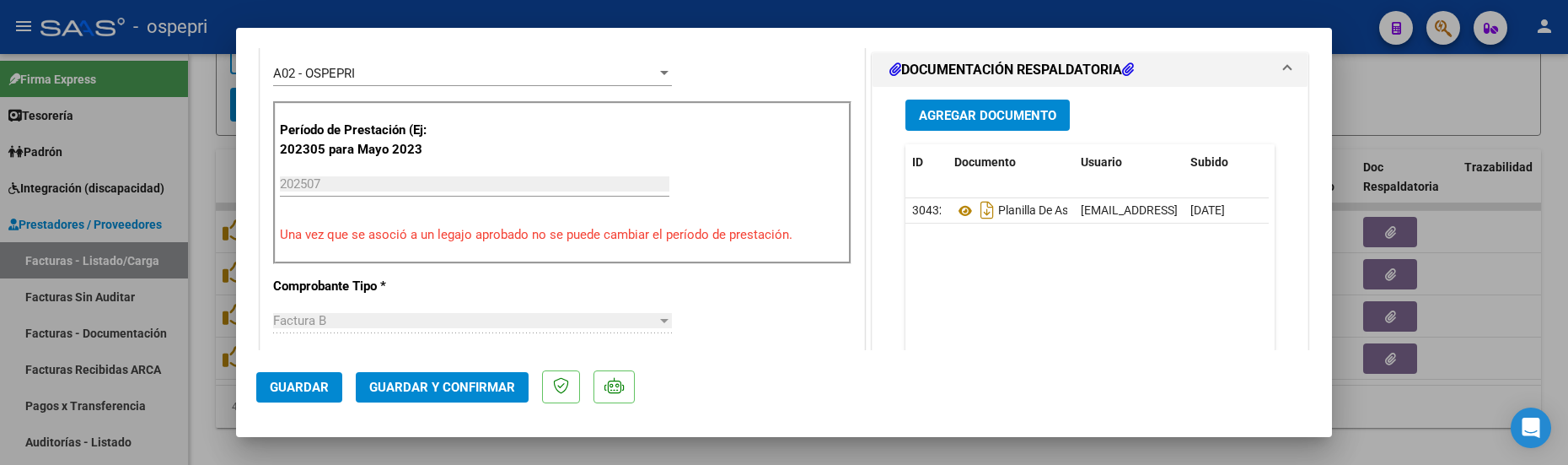
scroll to position [506, 0]
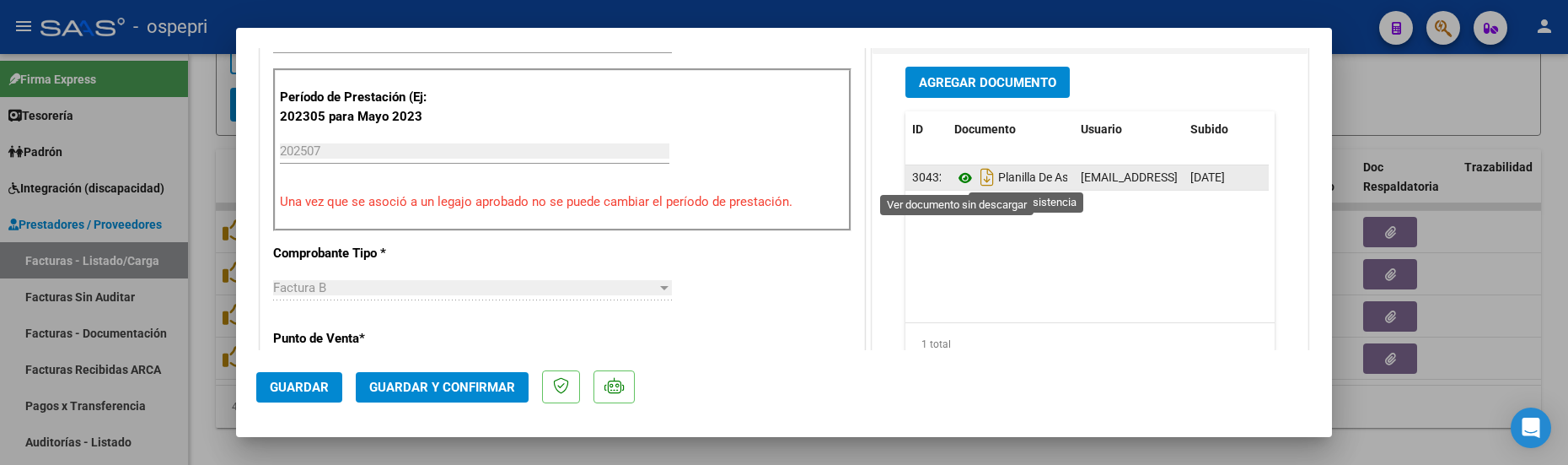
click at [957, 181] on icon at bounding box center [965, 178] width 22 height 20
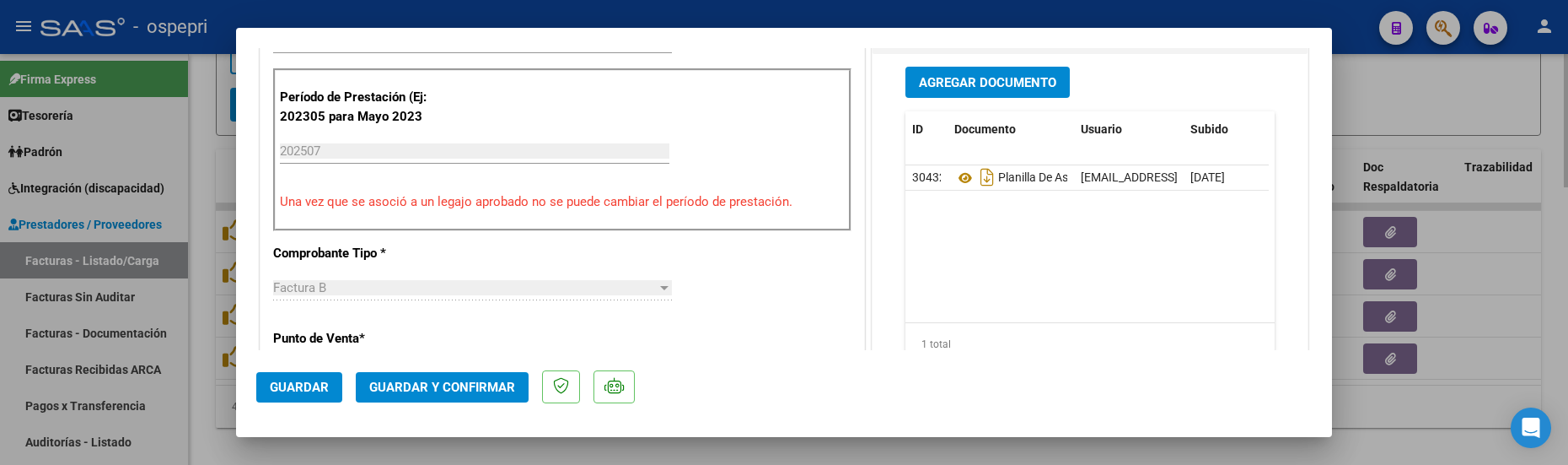
click at [1406, 406] on div at bounding box center [784, 232] width 1568 height 465
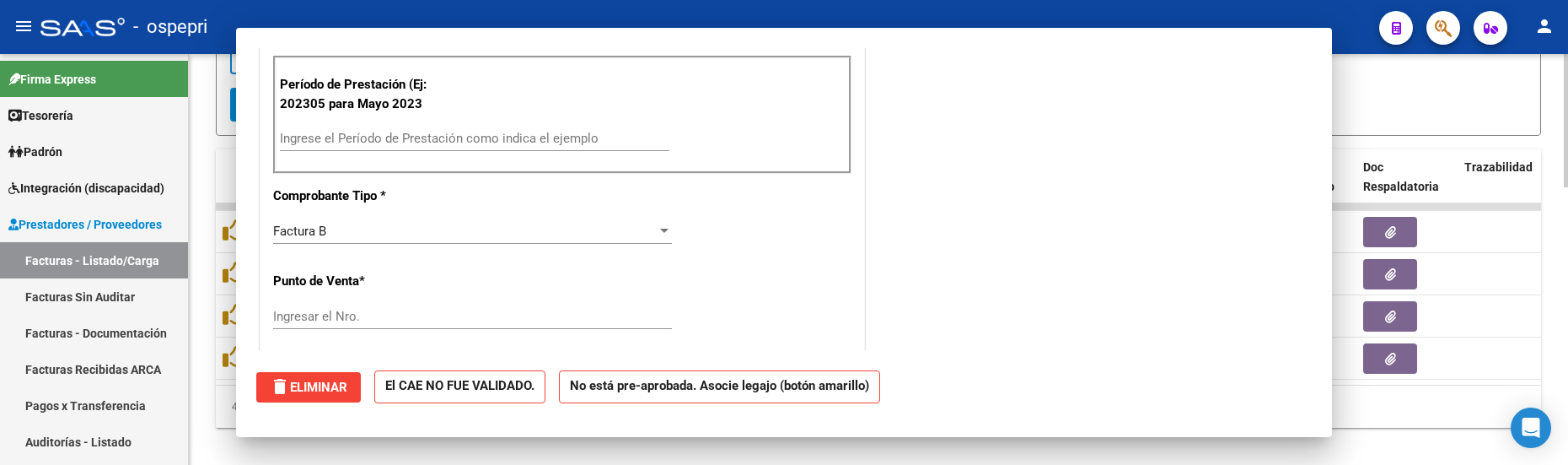
scroll to position [0, 0]
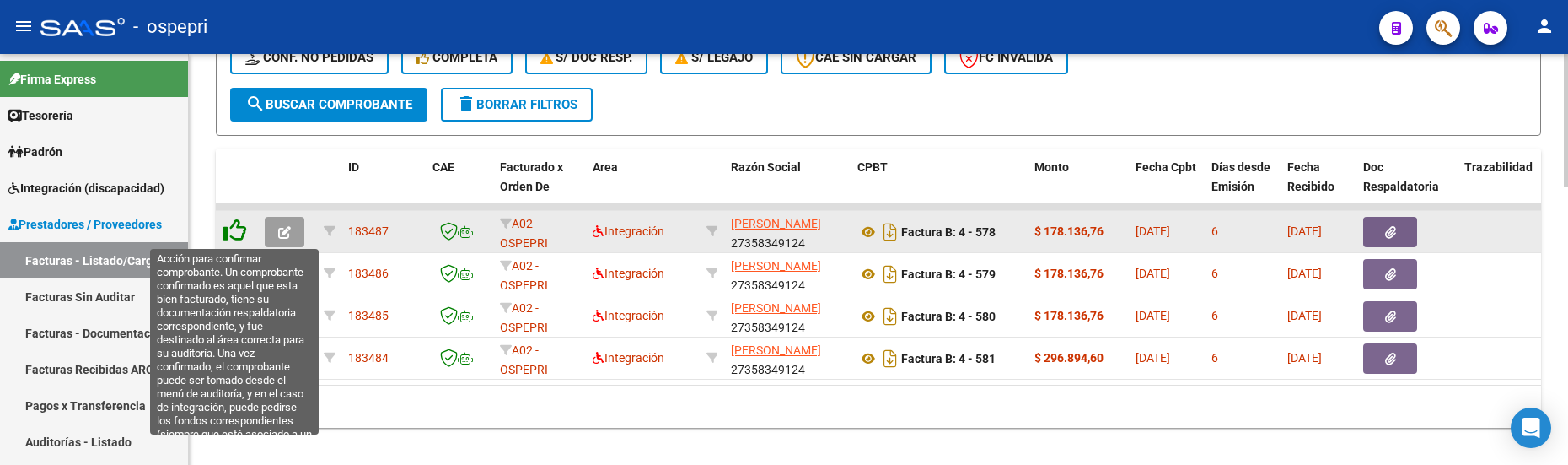
click at [230, 231] on icon at bounding box center [234, 231] width 24 height 24
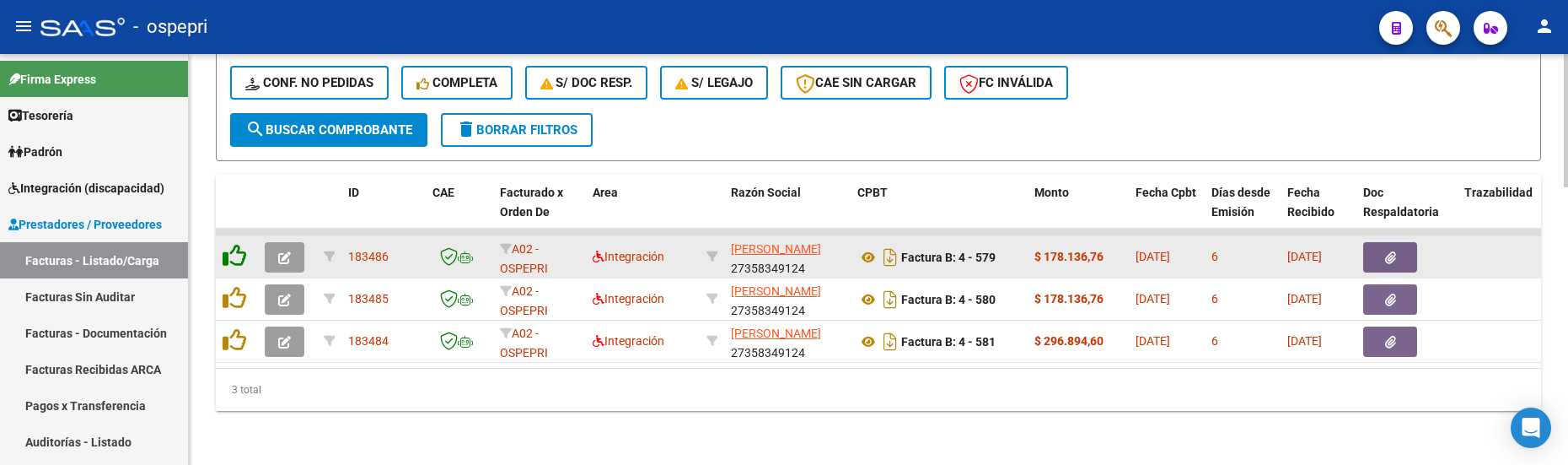
scroll to position [812, 0]
click at [230, 244] on icon at bounding box center [234, 255] width 24 height 24
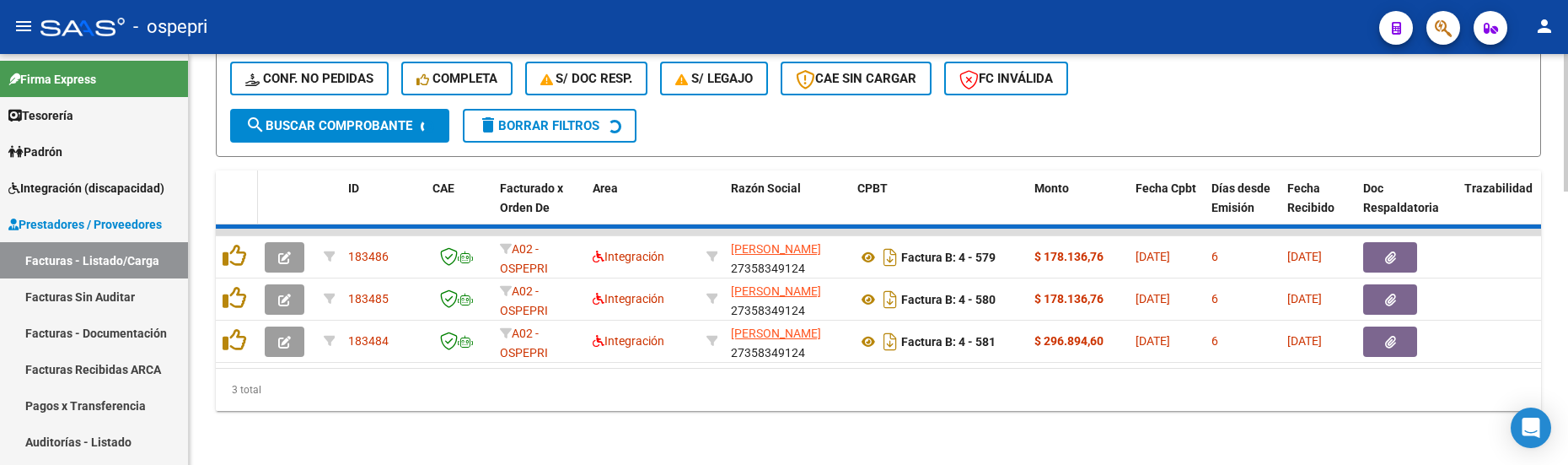
scroll to position [770, 0]
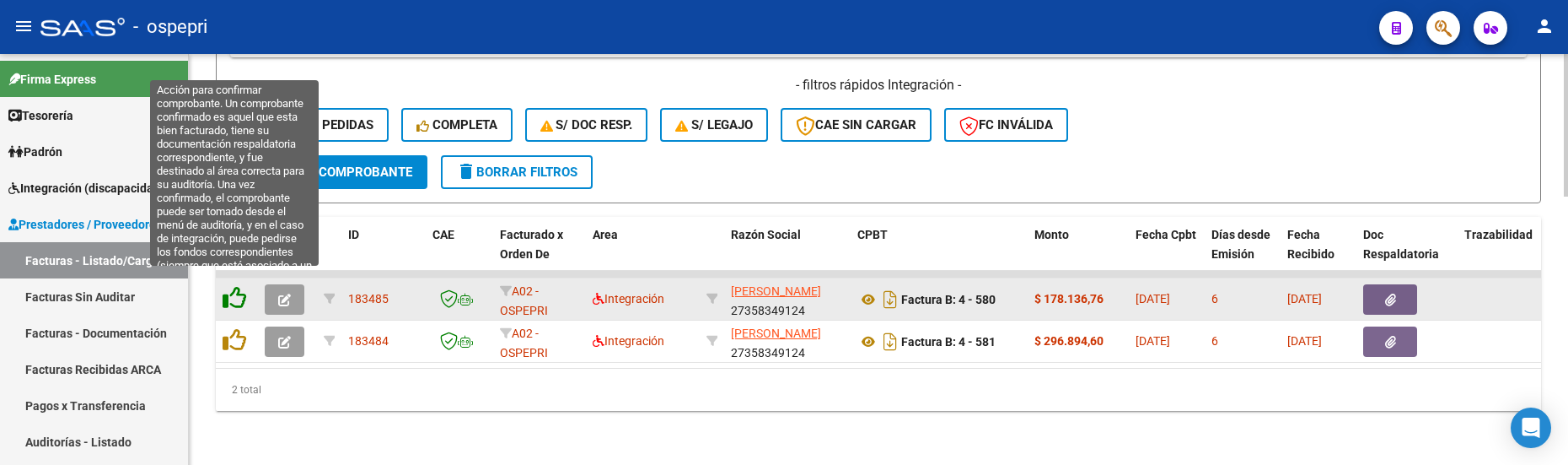
click at [231, 288] on icon at bounding box center [234, 298] width 24 height 24
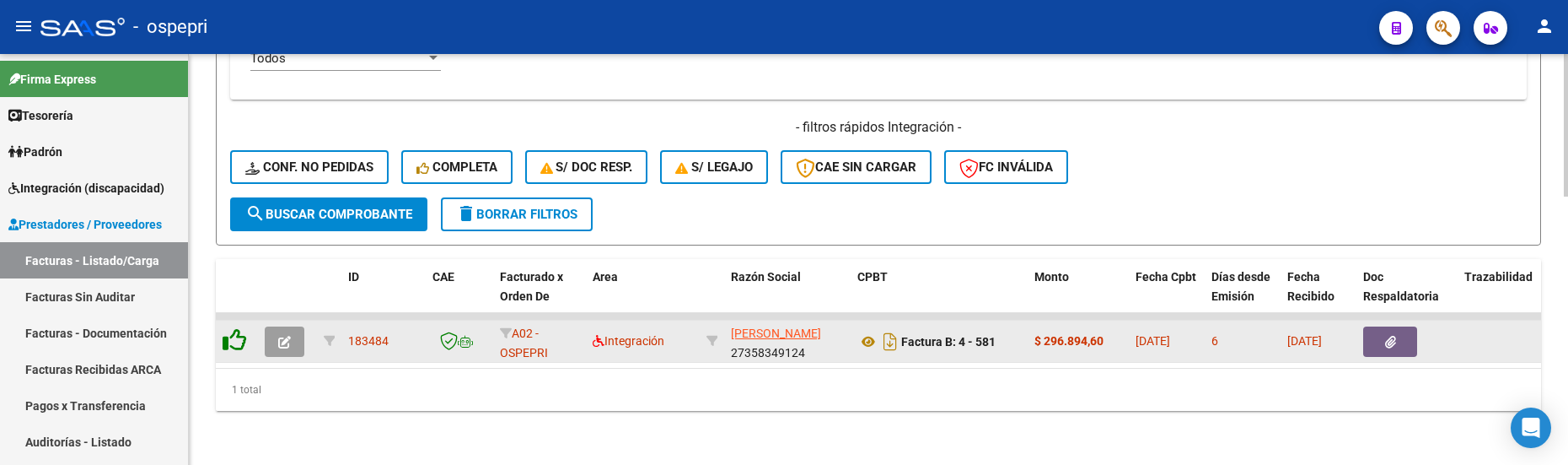
scroll to position [728, 0]
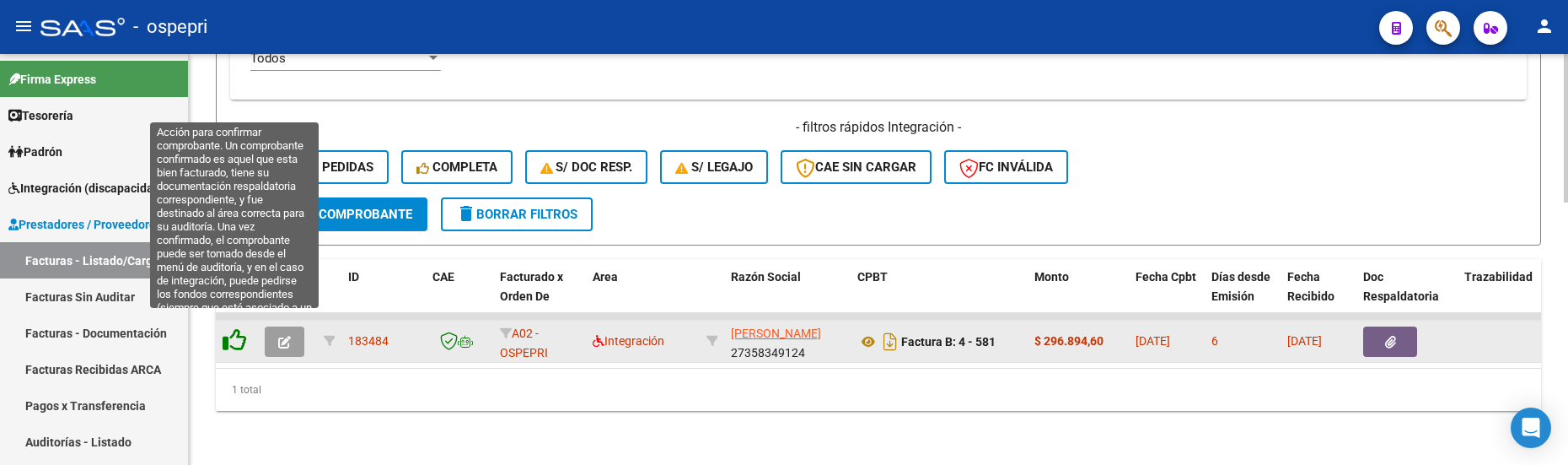
click at [237, 328] on icon at bounding box center [234, 340] width 24 height 24
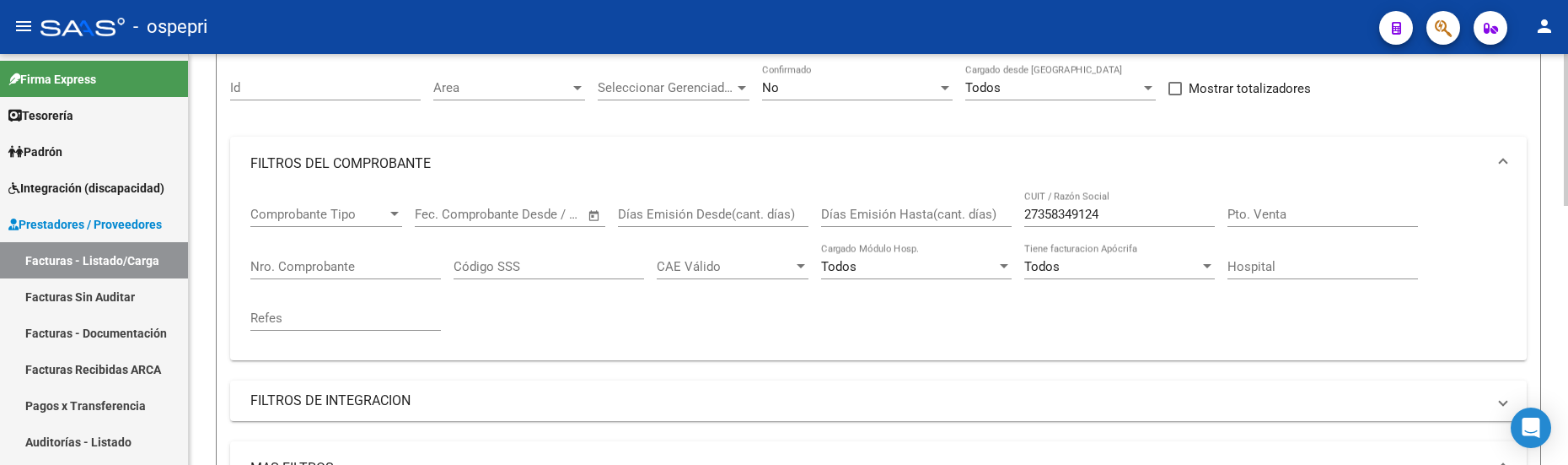
scroll to position [112, 0]
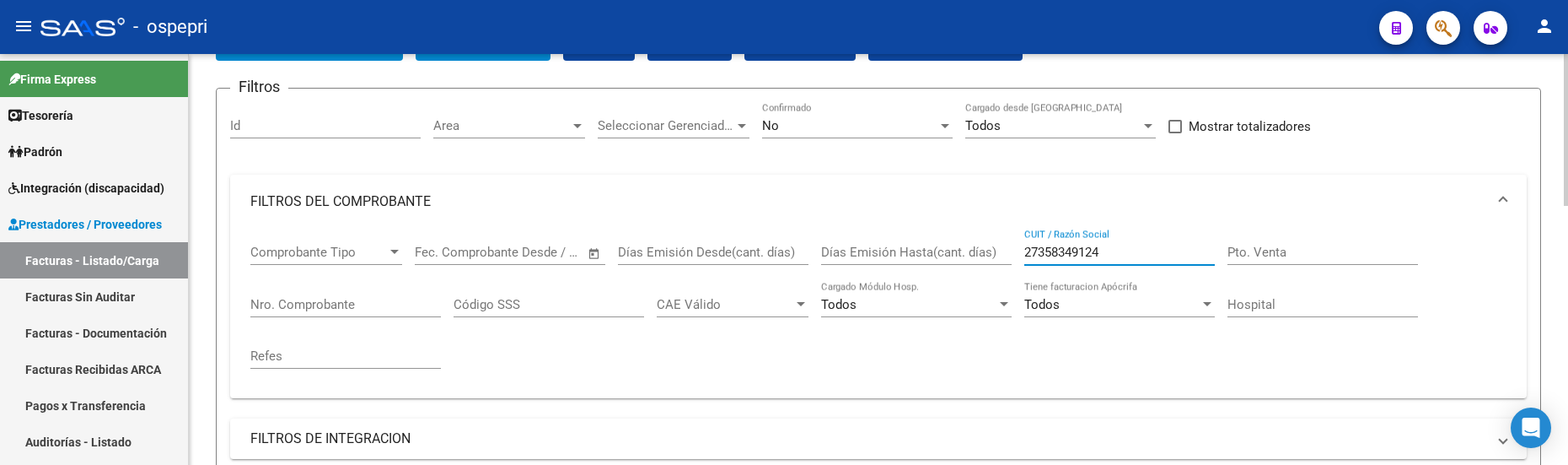
drag, startPoint x: 1115, startPoint y: 252, endPoint x: 1014, endPoint y: 253, distance: 101.0
click at [1014, 253] on div "Comprobante Tipo Comprobante Tipo Start date – End date Fec. Comprobante Desde …" at bounding box center [879, 307] width 1256 height 156
click at [1091, 251] on input "CUIT / Razón Social" at bounding box center [1118, 252] width 190 height 16
click at [1091, 254] on input "CUIT / Razón Social" at bounding box center [1118, 252] width 190 height 16
click at [1072, 249] on input "CUIT / Razón Social" at bounding box center [1118, 252] width 190 height 16
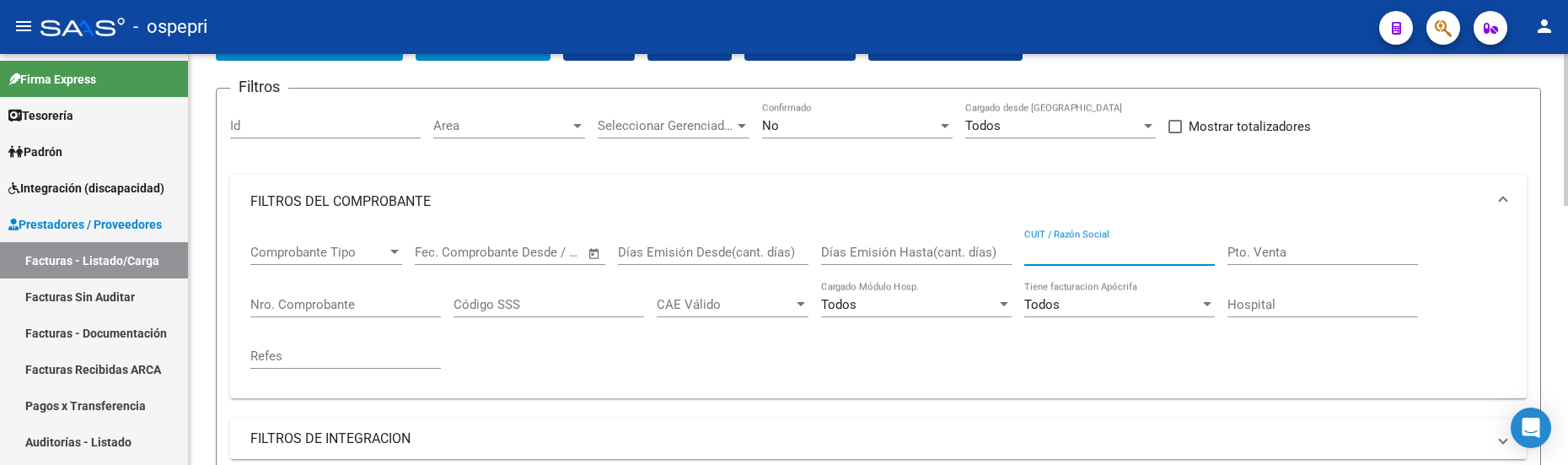
paste input "FERNANDEZ MAIDA MARIA JIMENA"
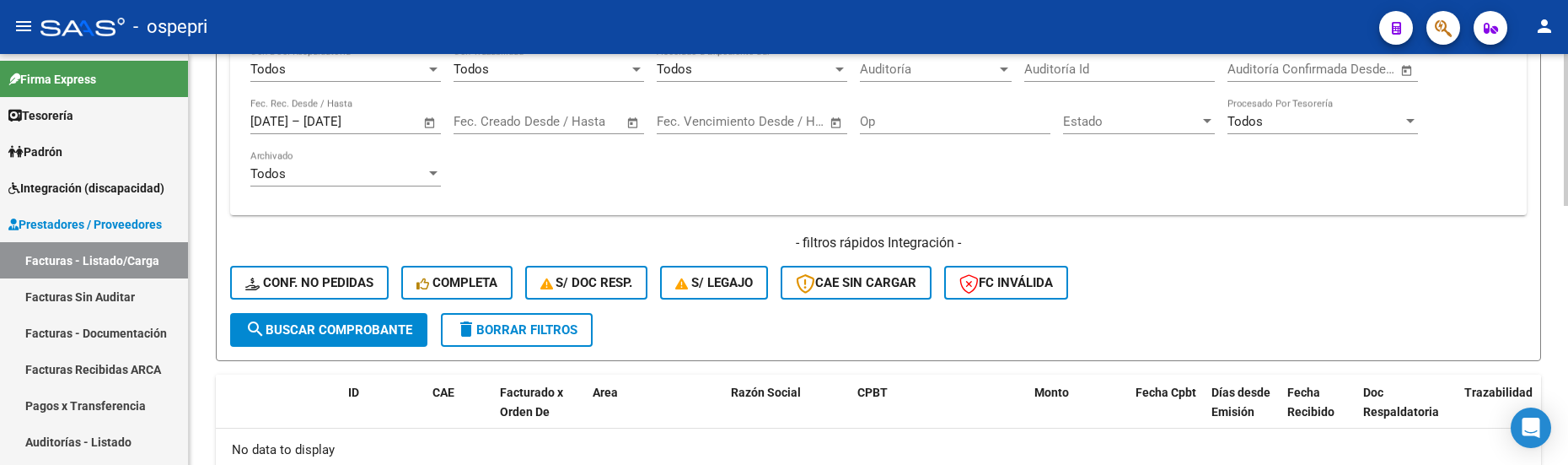
scroll to position [618, 0]
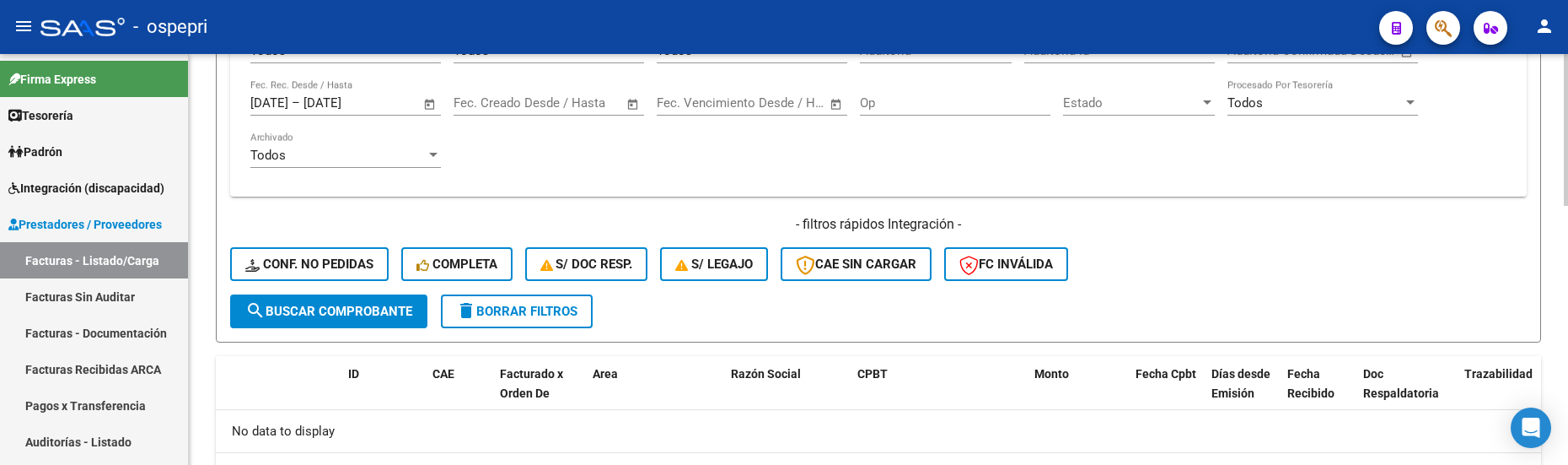
click at [324, 312] on span "search Buscar Comprobante" at bounding box center [329, 311] width 167 height 16
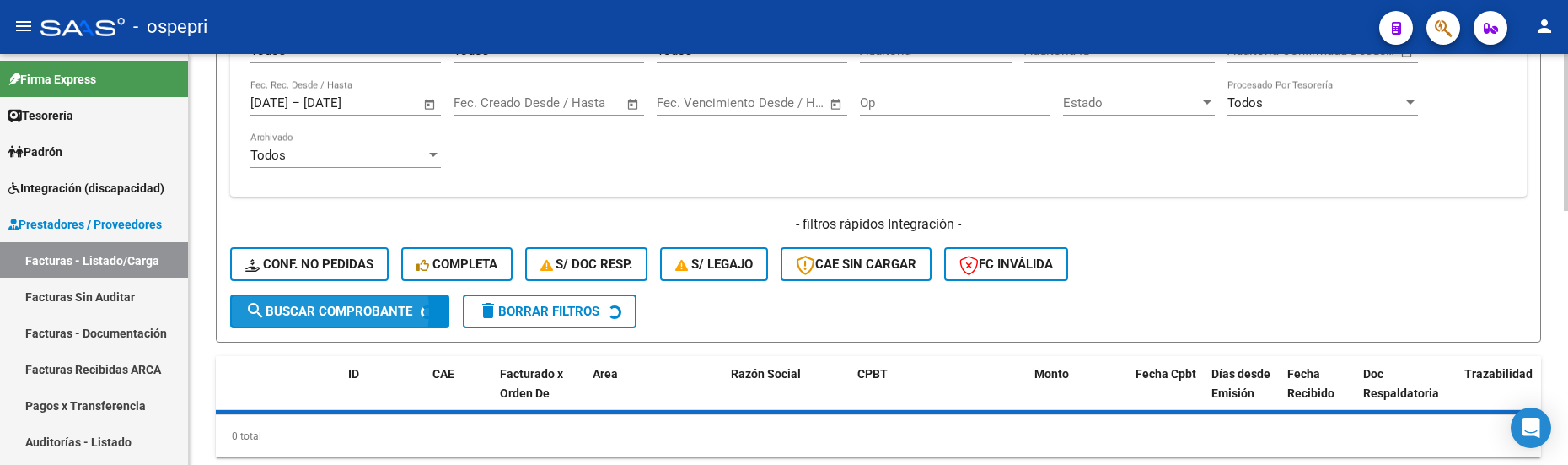
scroll to position [0, 0]
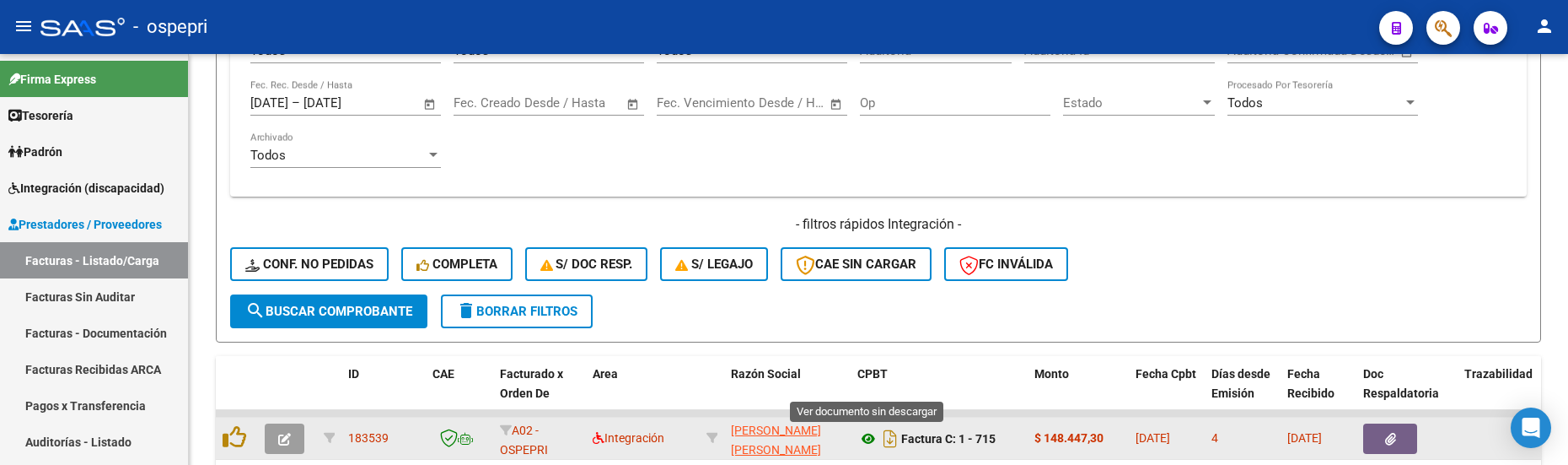
click at [865, 427] on icon at bounding box center [868, 438] width 22 height 20
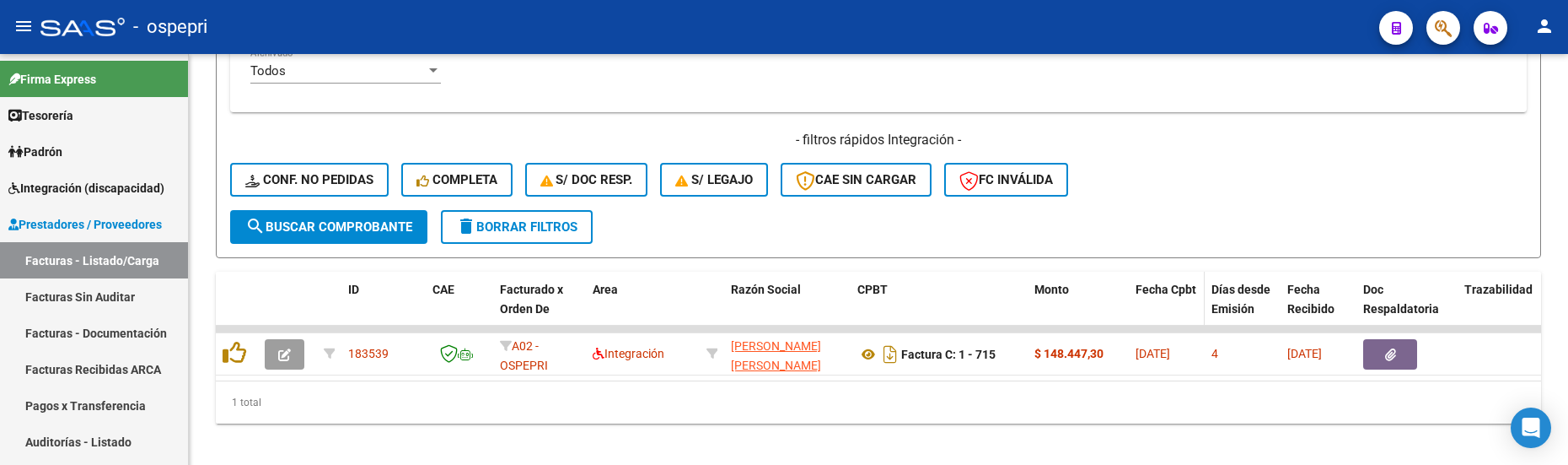
scroll to position [728, 0]
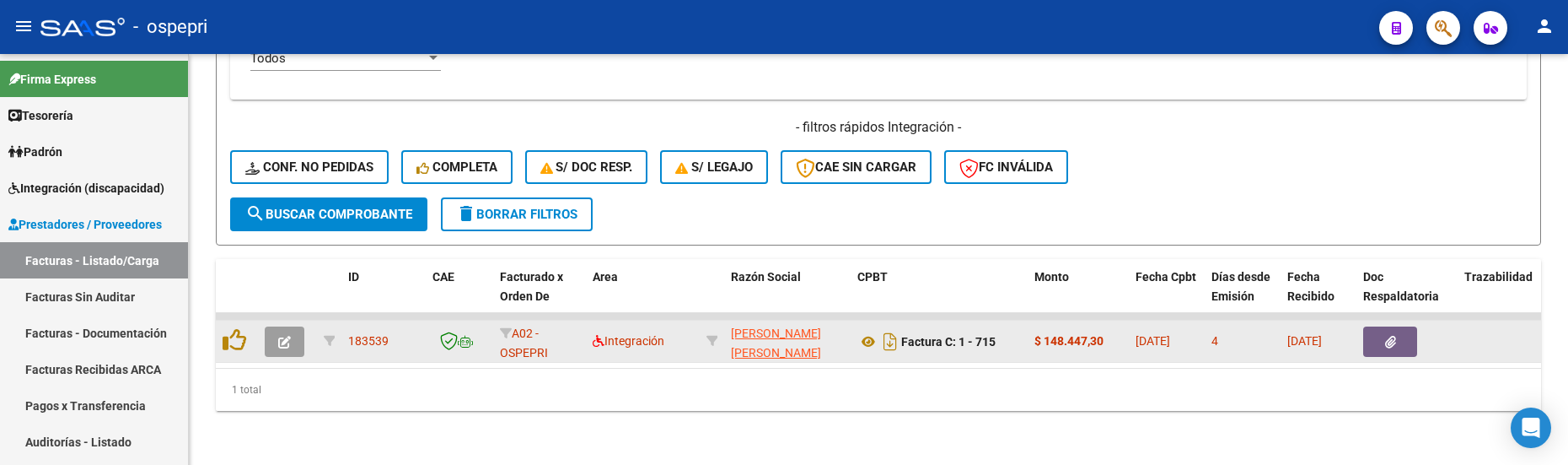
click at [288, 335] on icon "button" at bounding box center [285, 342] width 13 height 13
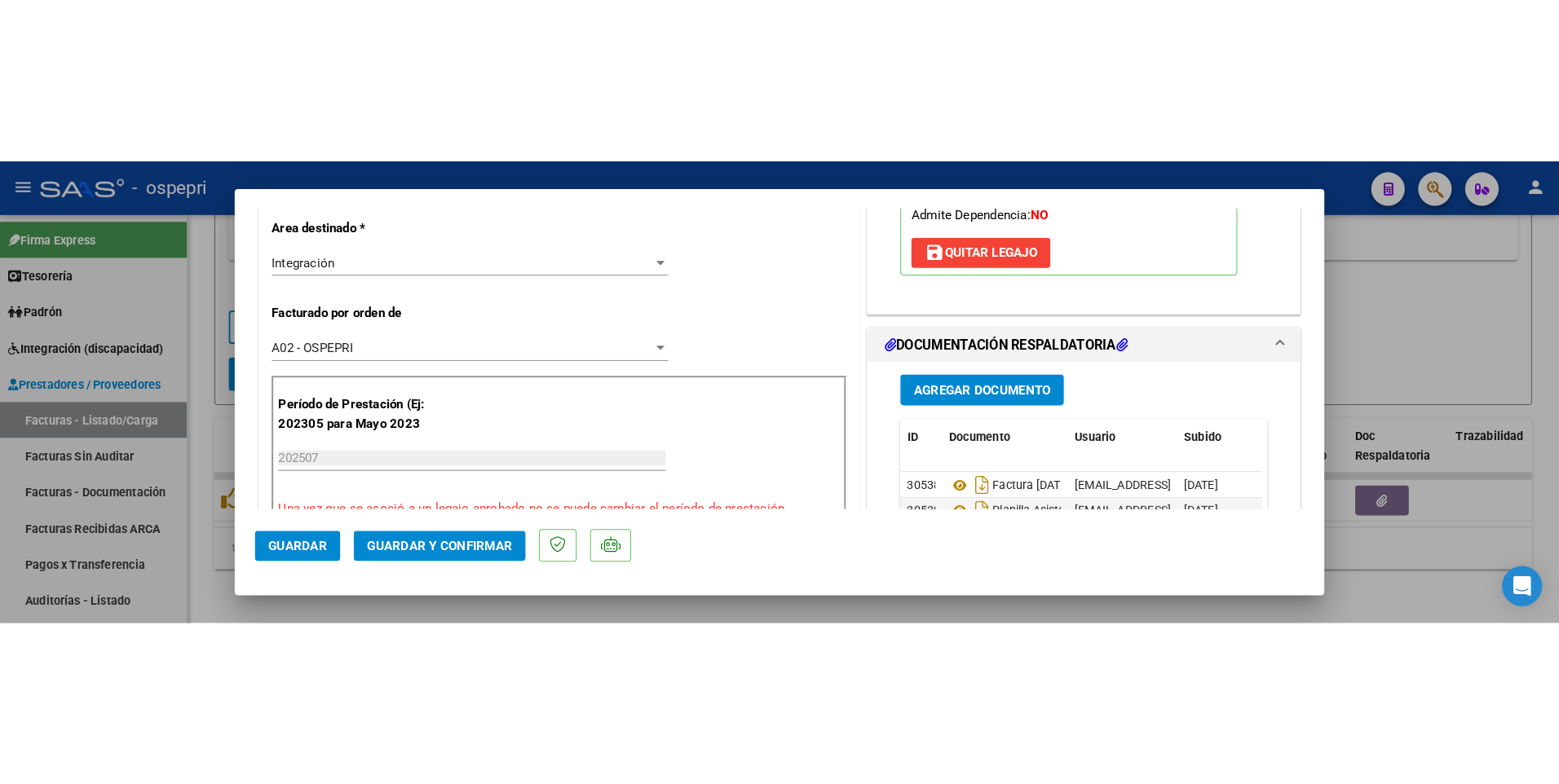
scroll to position [408, 0]
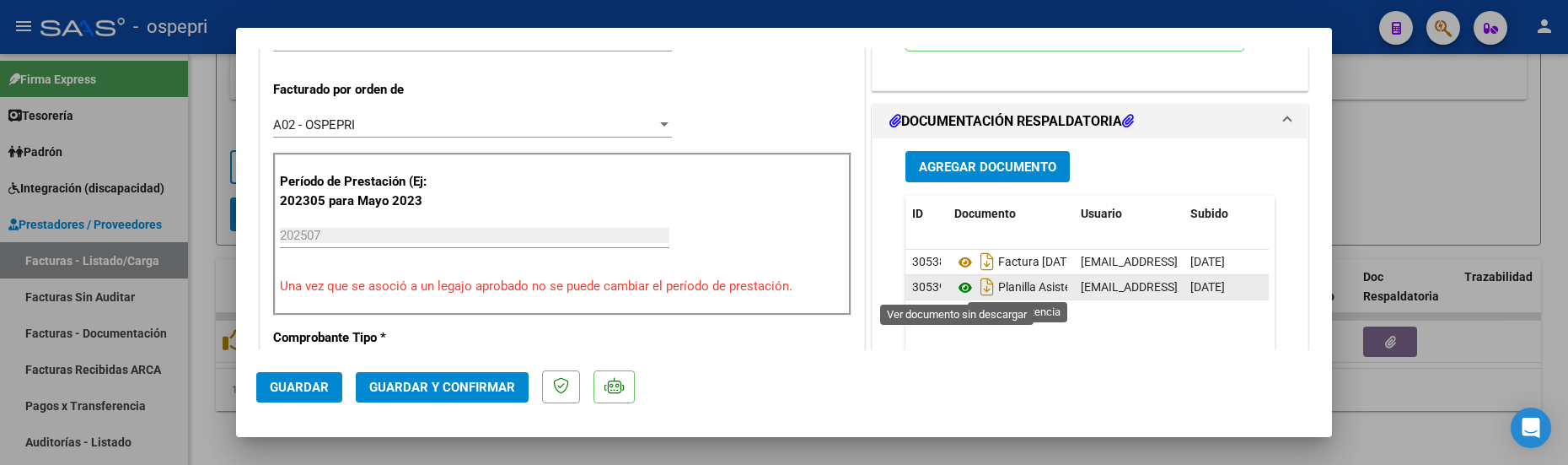
click at [958, 291] on icon at bounding box center [965, 288] width 22 height 20
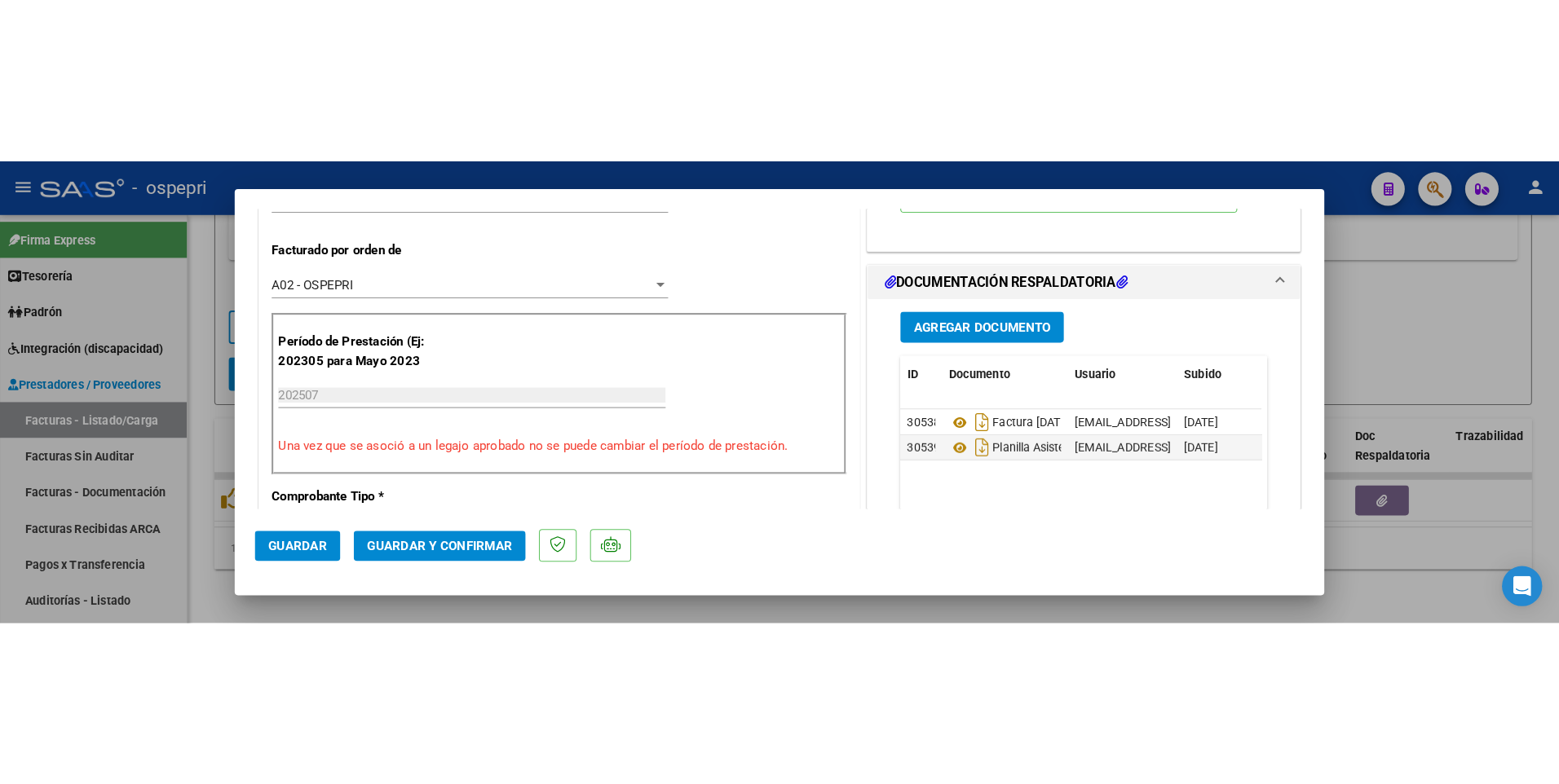
scroll to position [368, 0]
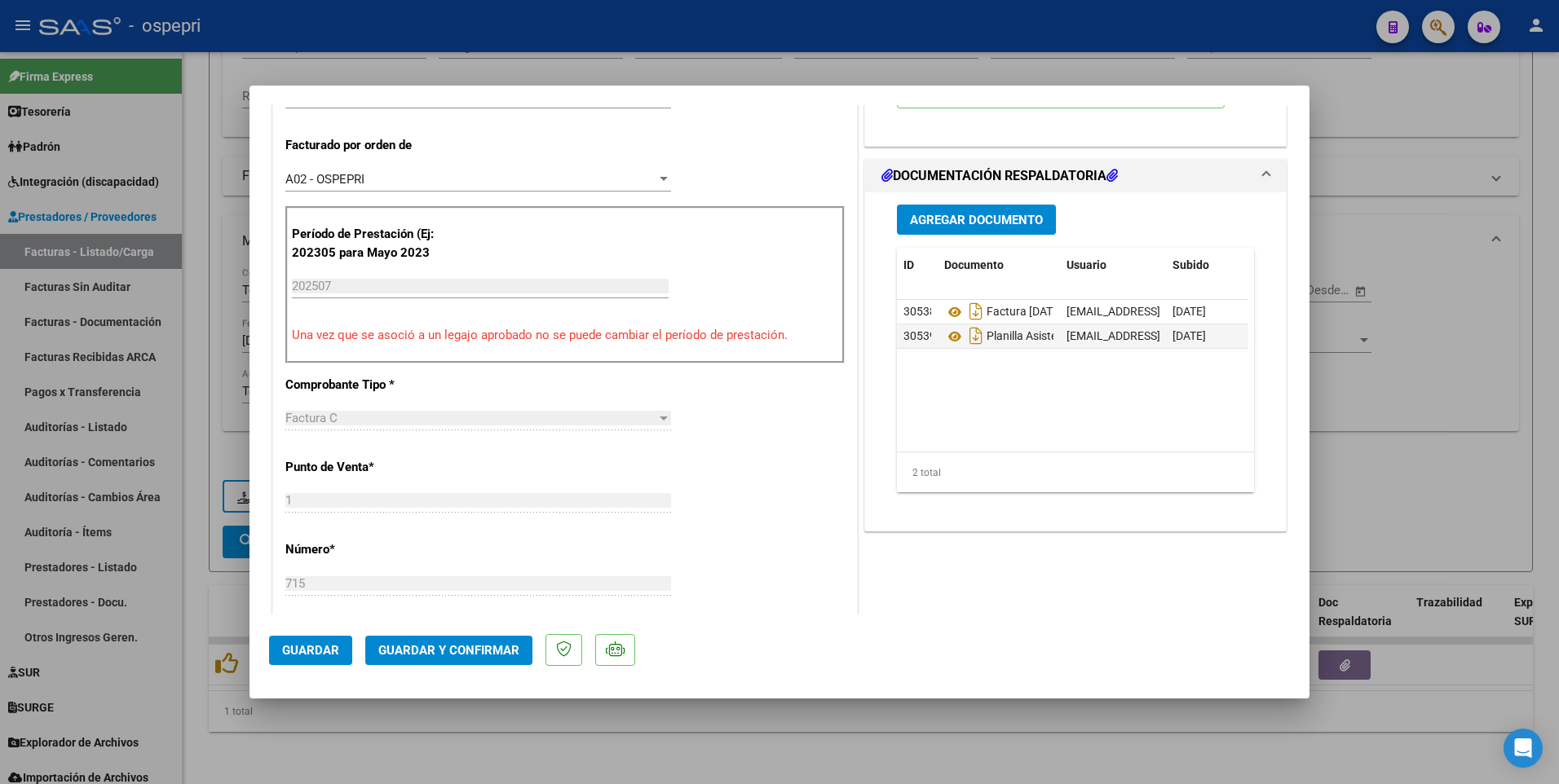
click at [1429, 413] on div at bounding box center [779, 392] width 1559 height 784
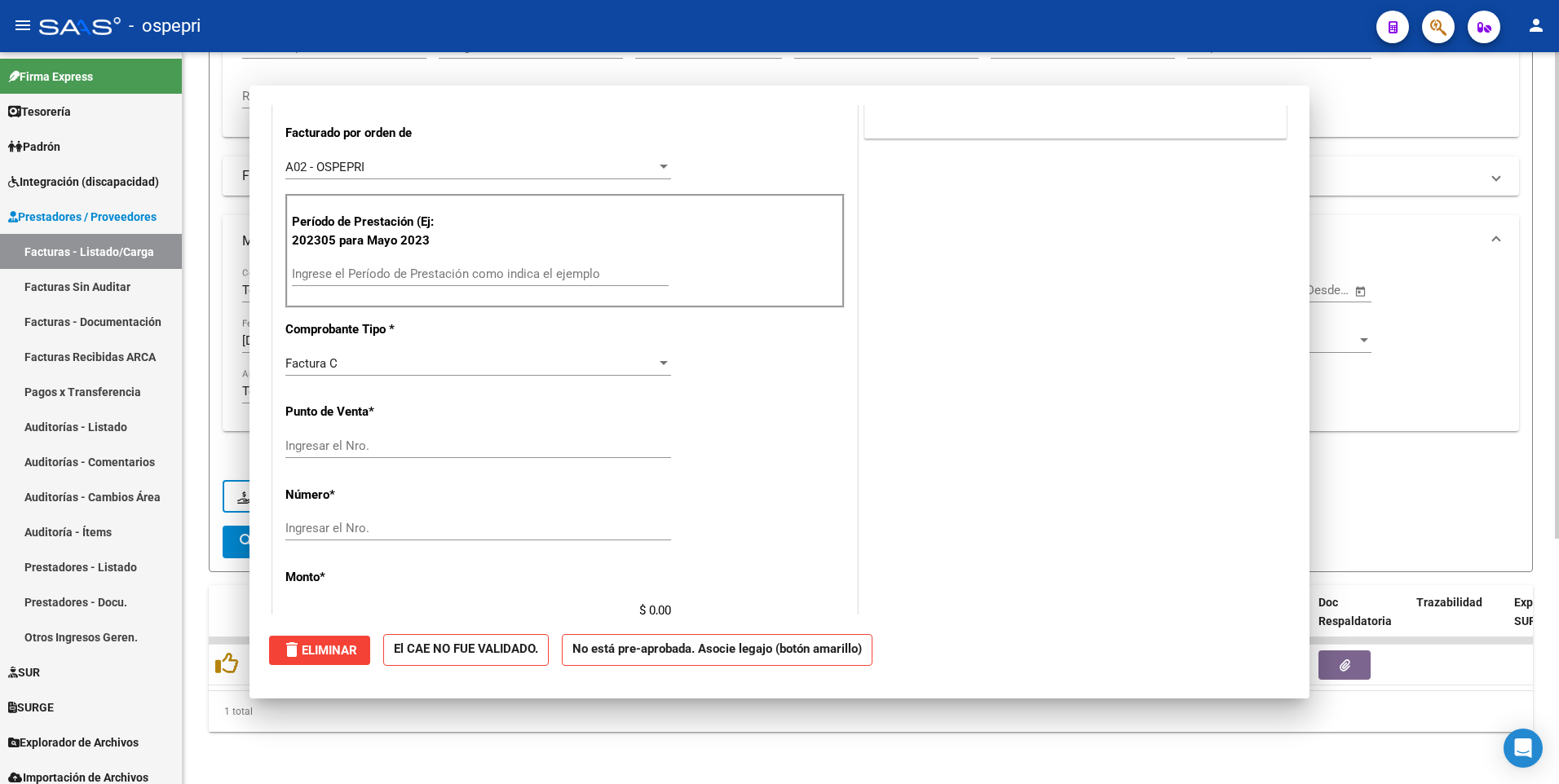
scroll to position [0, 0]
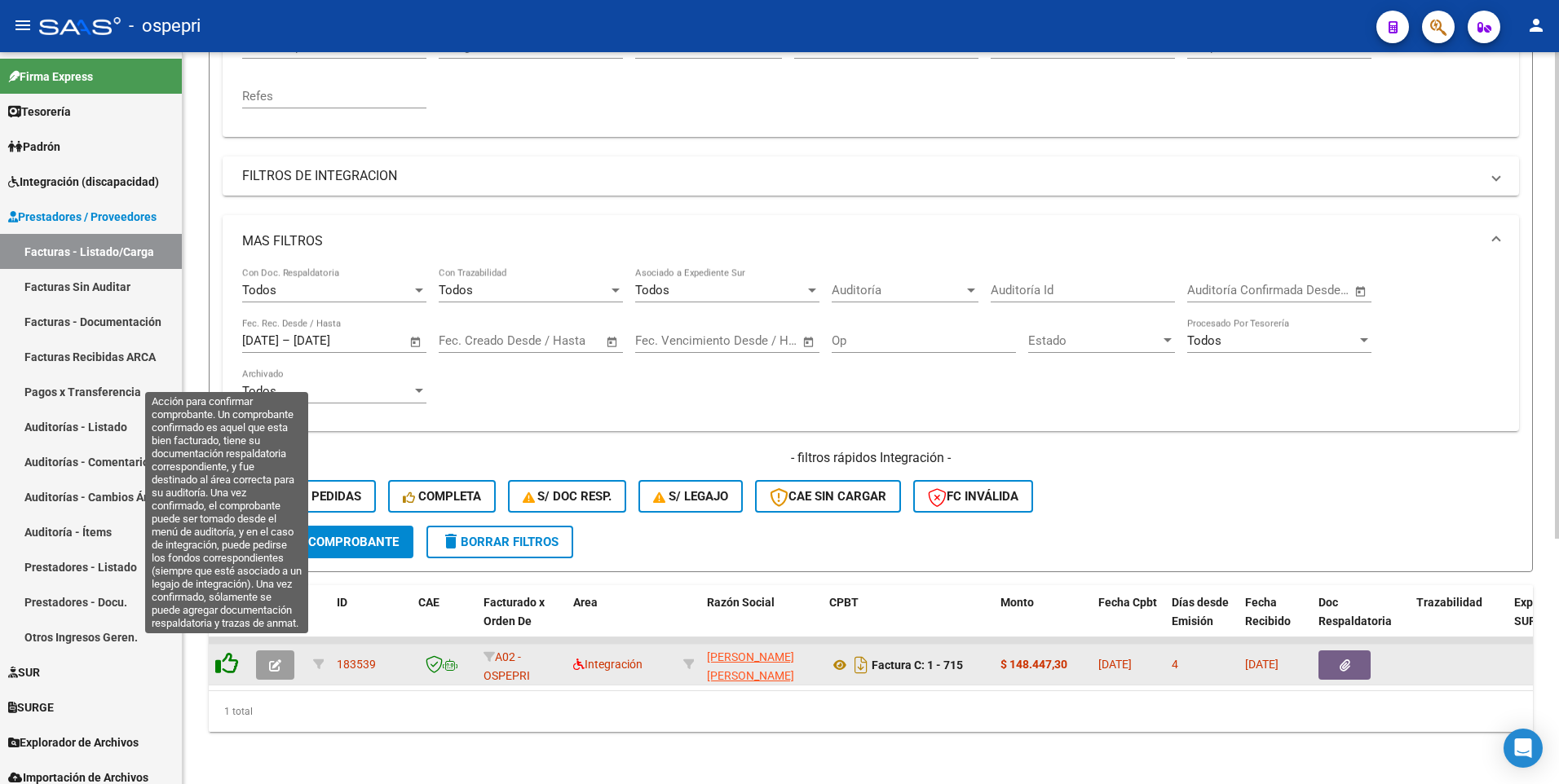
click at [227, 413] on icon at bounding box center [227, 663] width 23 height 23
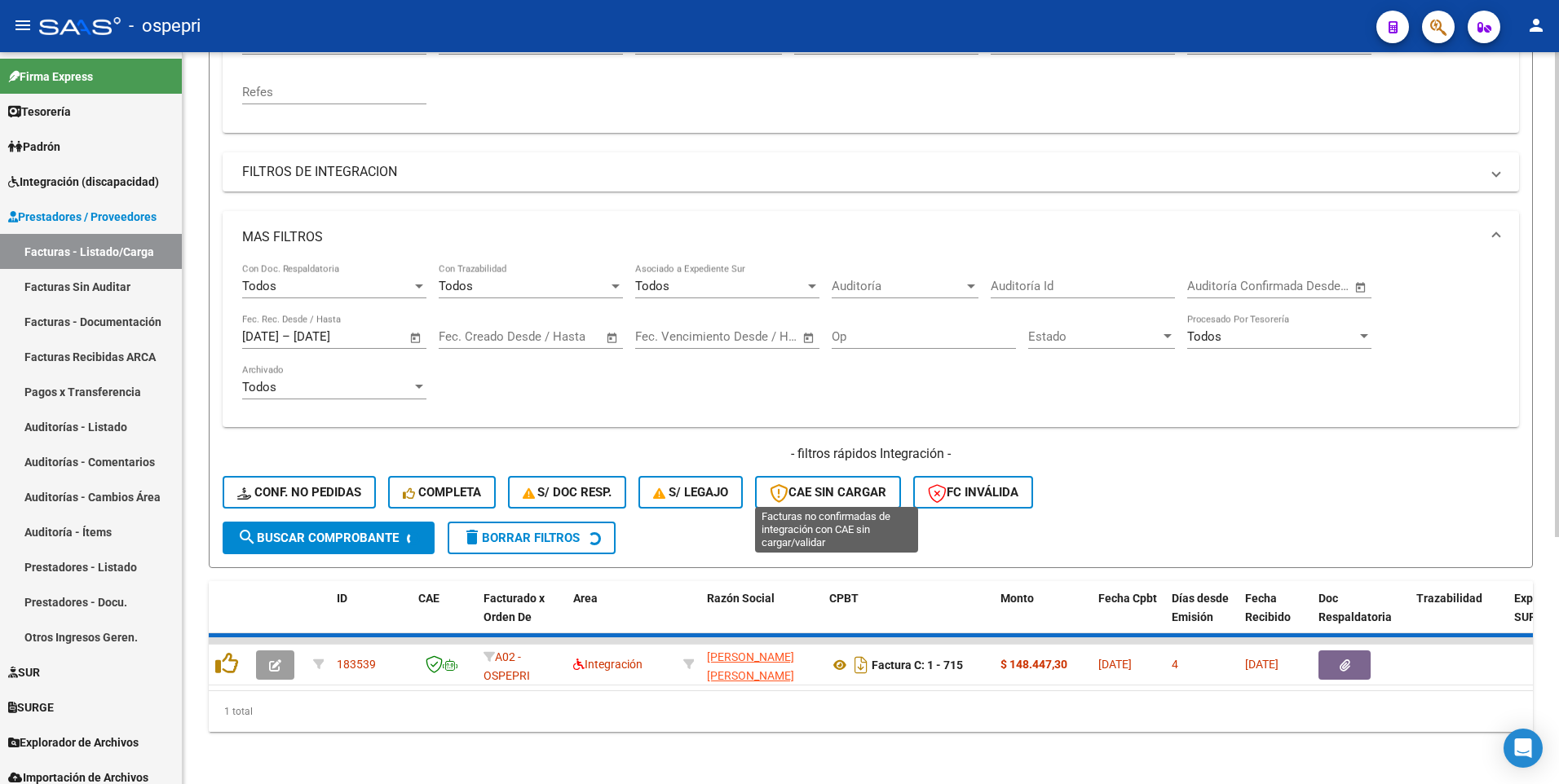
scroll to position [344, 0]
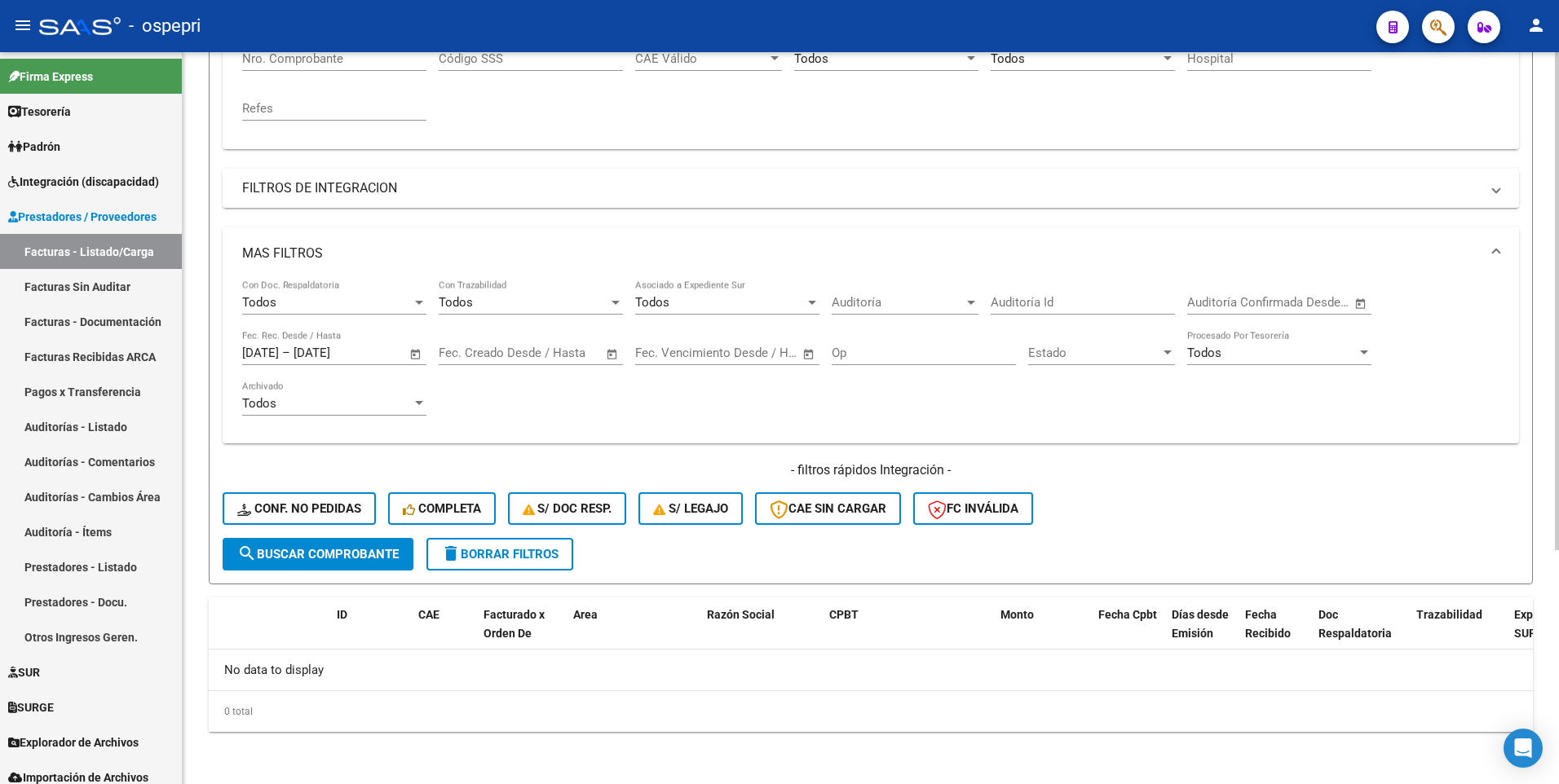
click at [1212, 413] on div "- filtros rápidos Integración - Conf. no pedidas Completa S/ Doc Resp. S/ legaj…" at bounding box center [871, 500] width 1297 height 76
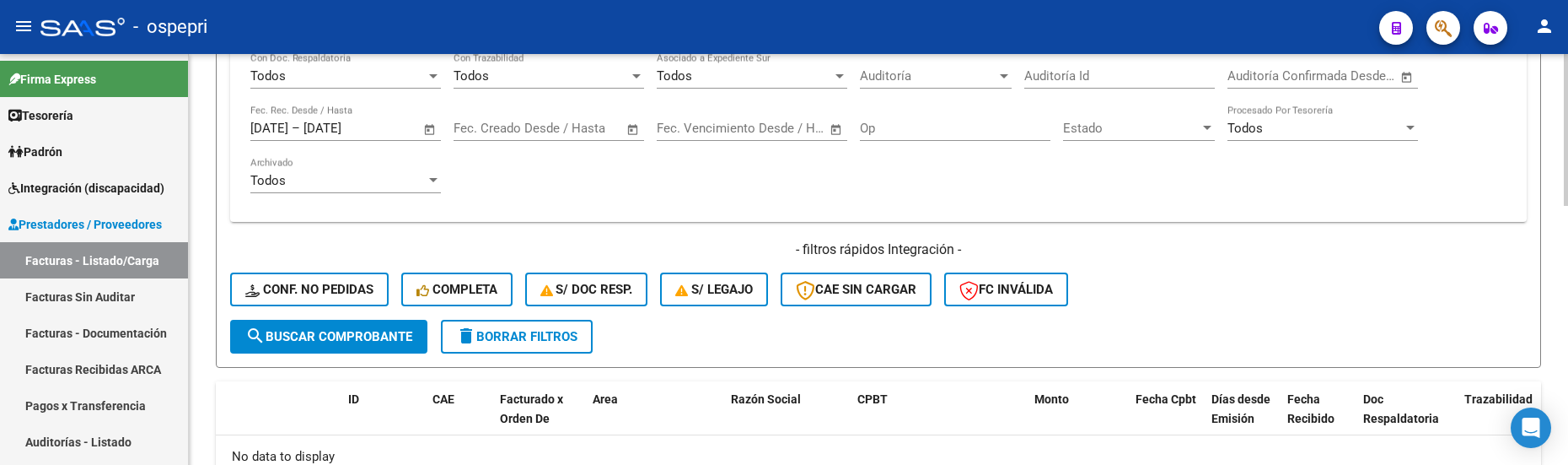
scroll to position [609, 0]
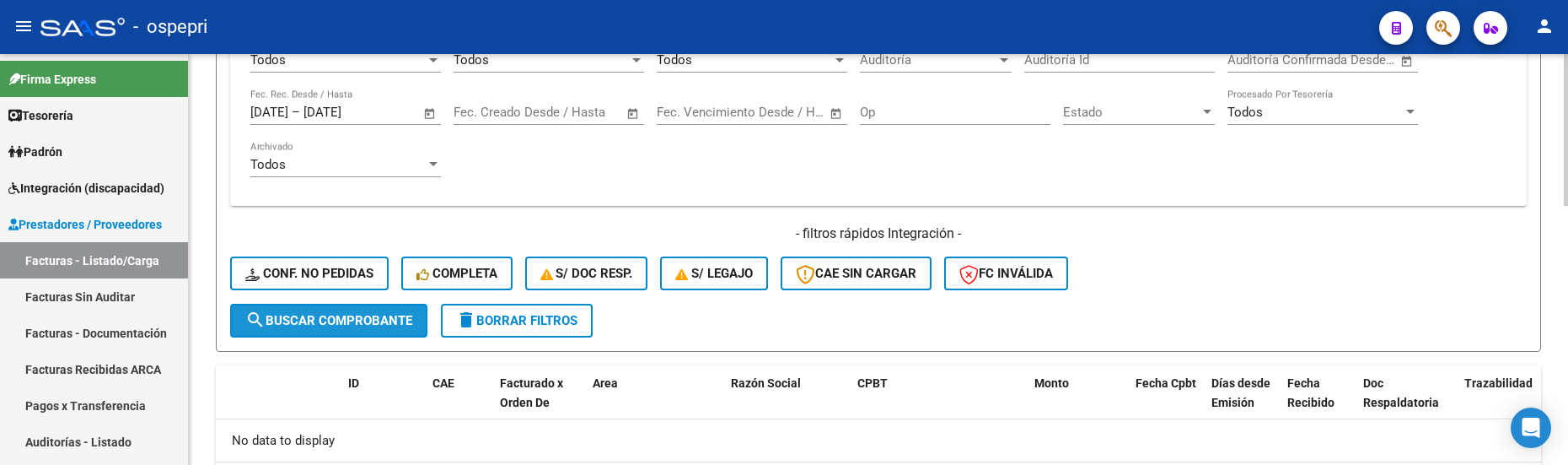
click at [342, 325] on span "search Buscar Comprobante" at bounding box center [329, 321] width 167 height 16
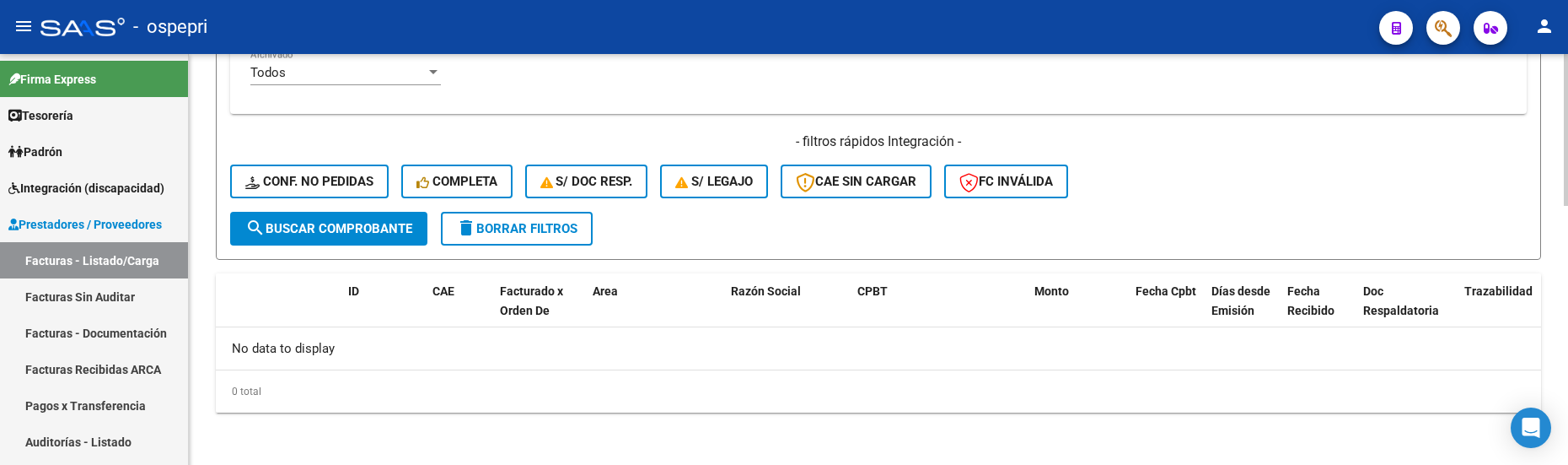
scroll to position [703, 0]
click at [1259, 210] on div "- filtros rápidos Integración - Conf. no pedidas Completa S/ Doc Resp. S/ legaj…" at bounding box center [879, 170] width 1296 height 79
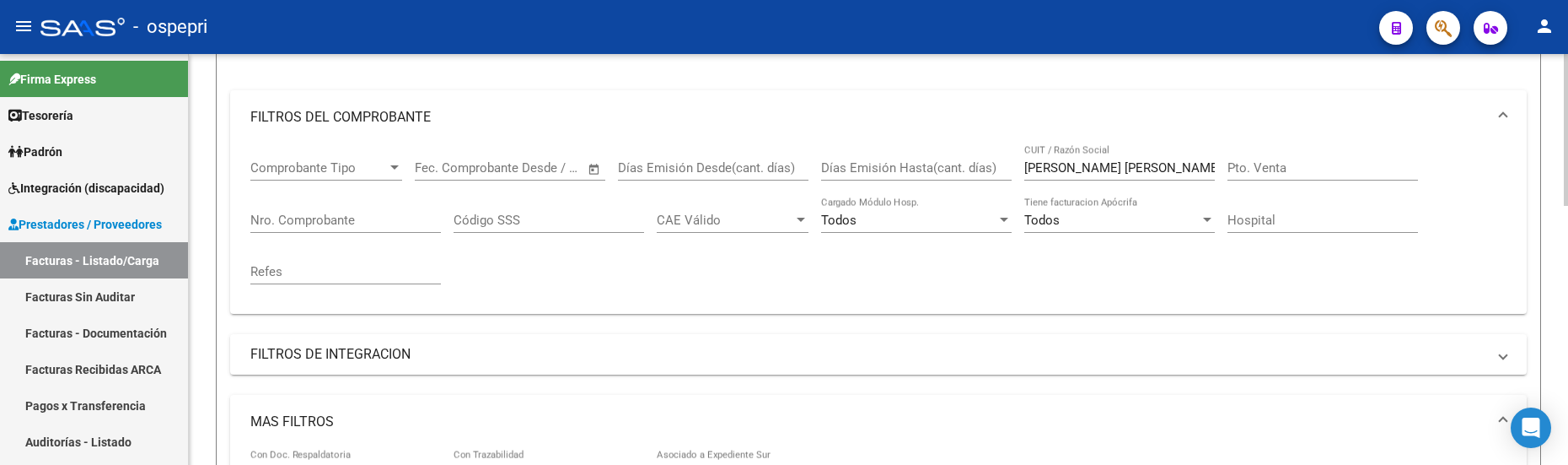
scroll to position [112, 0]
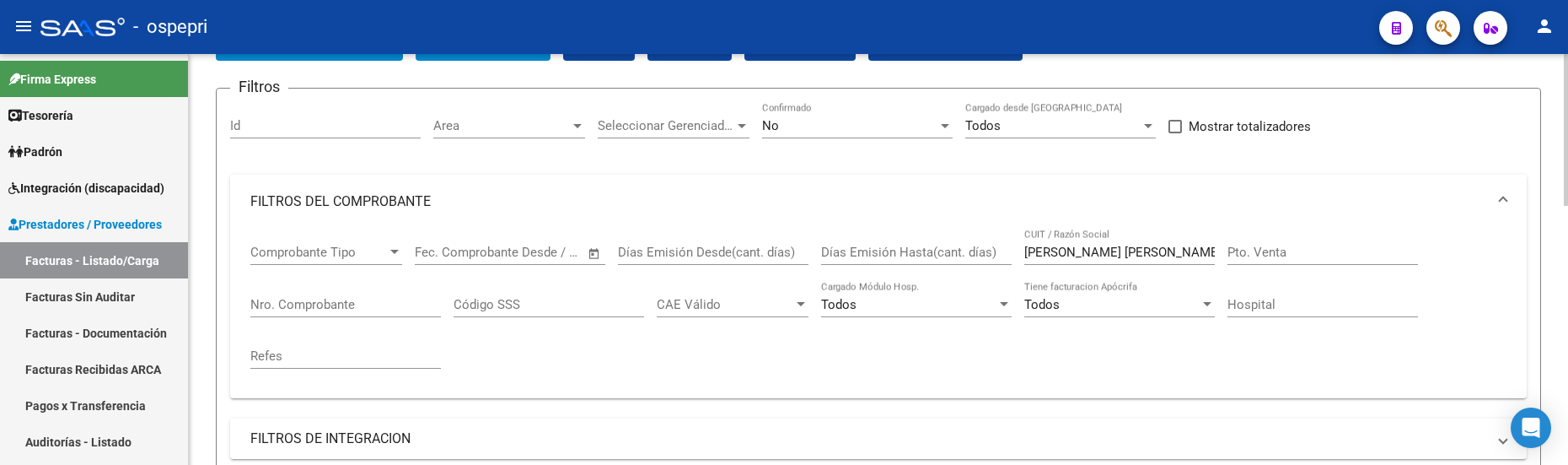
click at [1028, 252] on div "Comprobante Tipo Comprobante Tipo Start date – End date Fec. Comprobante Desde …" at bounding box center [879, 307] width 1256 height 156
click at [1024, 249] on input "FERNANDEZ MAIDA MARIA JIMENA" at bounding box center [1118, 252] width 190 height 16
drag, startPoint x: 1024, startPoint y: 249, endPoint x: 1217, endPoint y: 251, distance: 193.0
click at [1217, 251] on div "Comprobante Tipo Comprobante Tipo Start date – End date Fec. Comprobante Desde …" at bounding box center [879, 307] width 1256 height 156
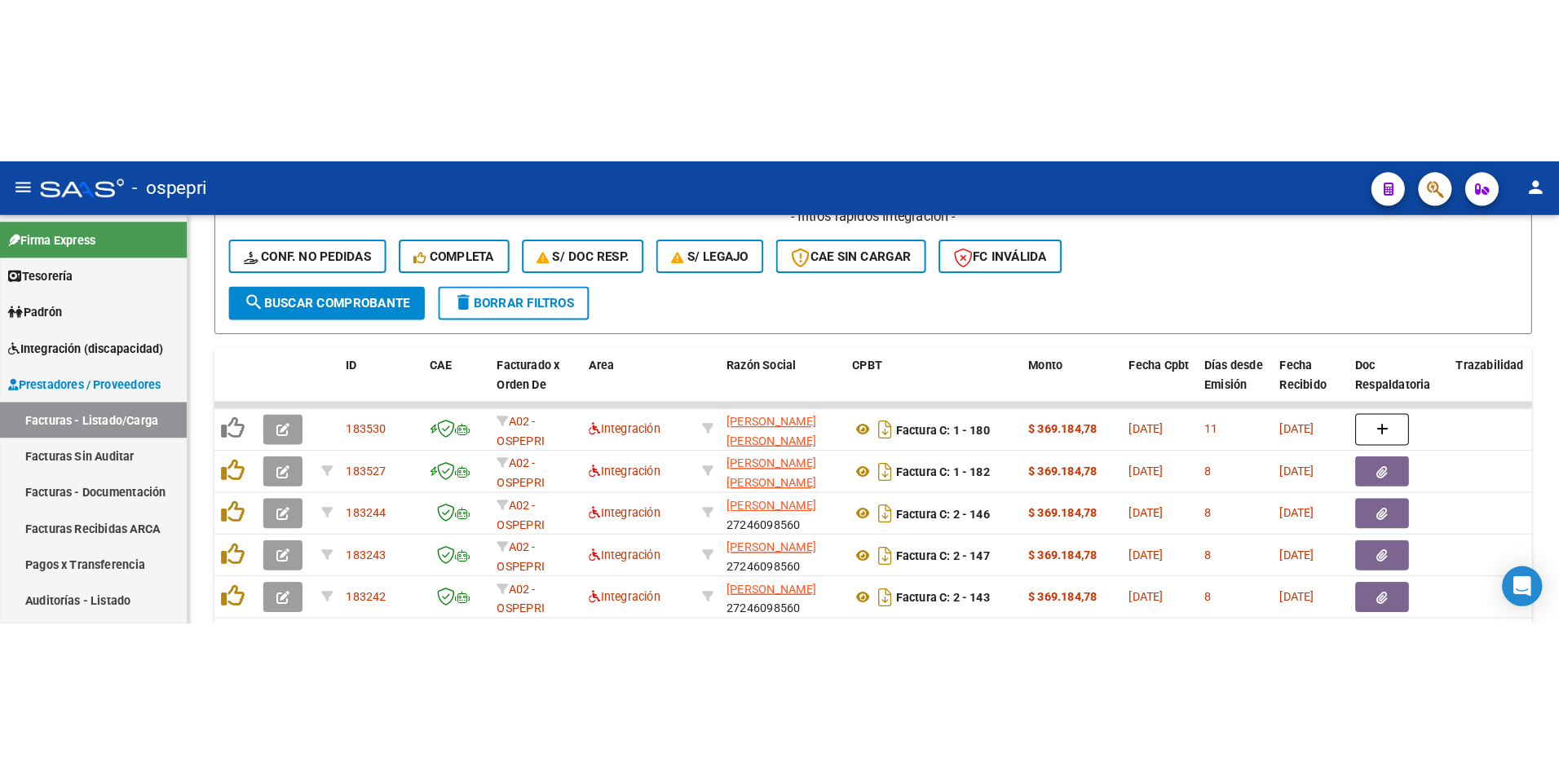
scroll to position [735, 0]
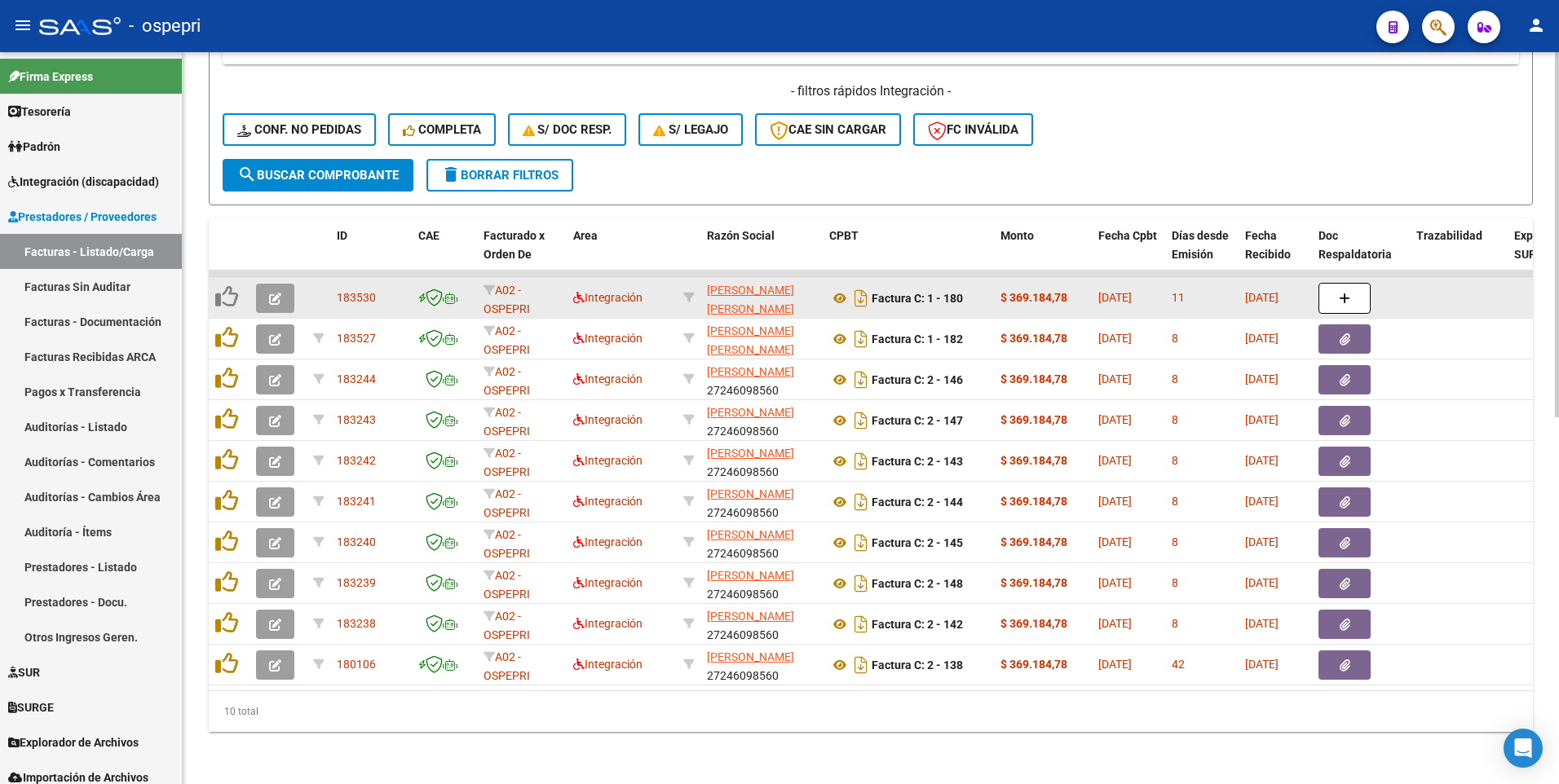
click at [279, 293] on icon "button" at bounding box center [275, 299] width 12 height 12
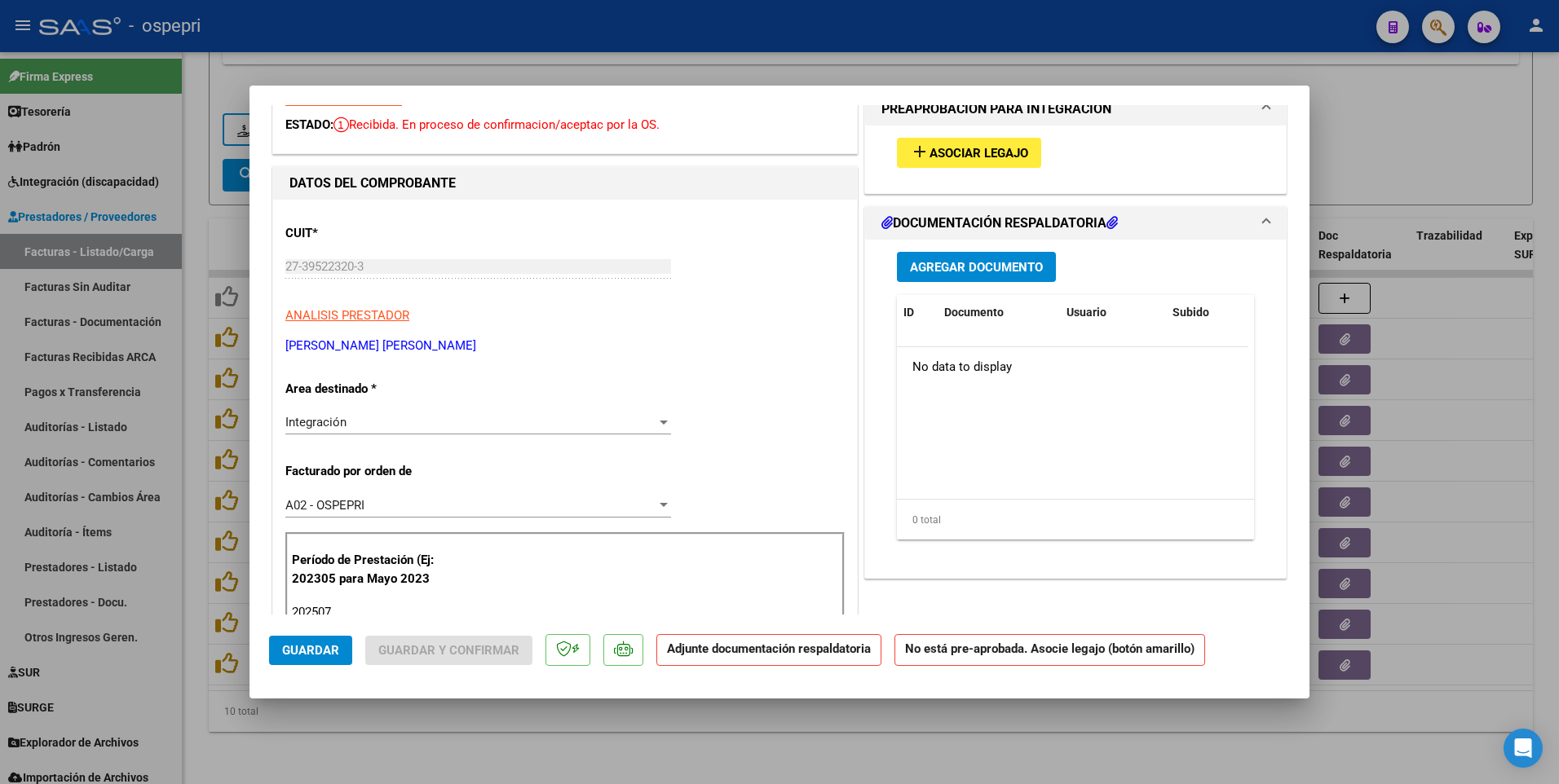
scroll to position [0, 0]
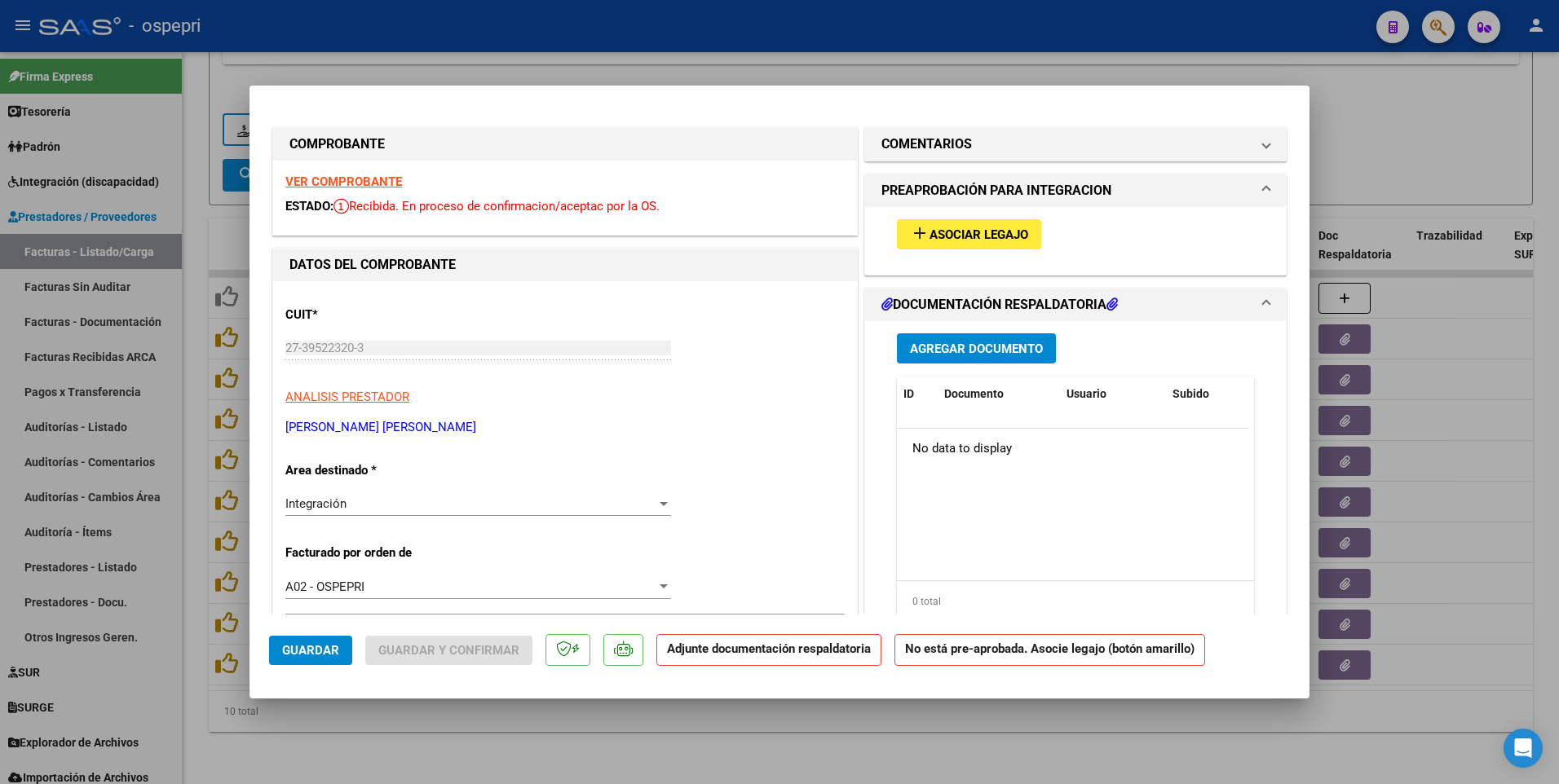
click at [1358, 144] on div at bounding box center [779, 392] width 1559 height 784
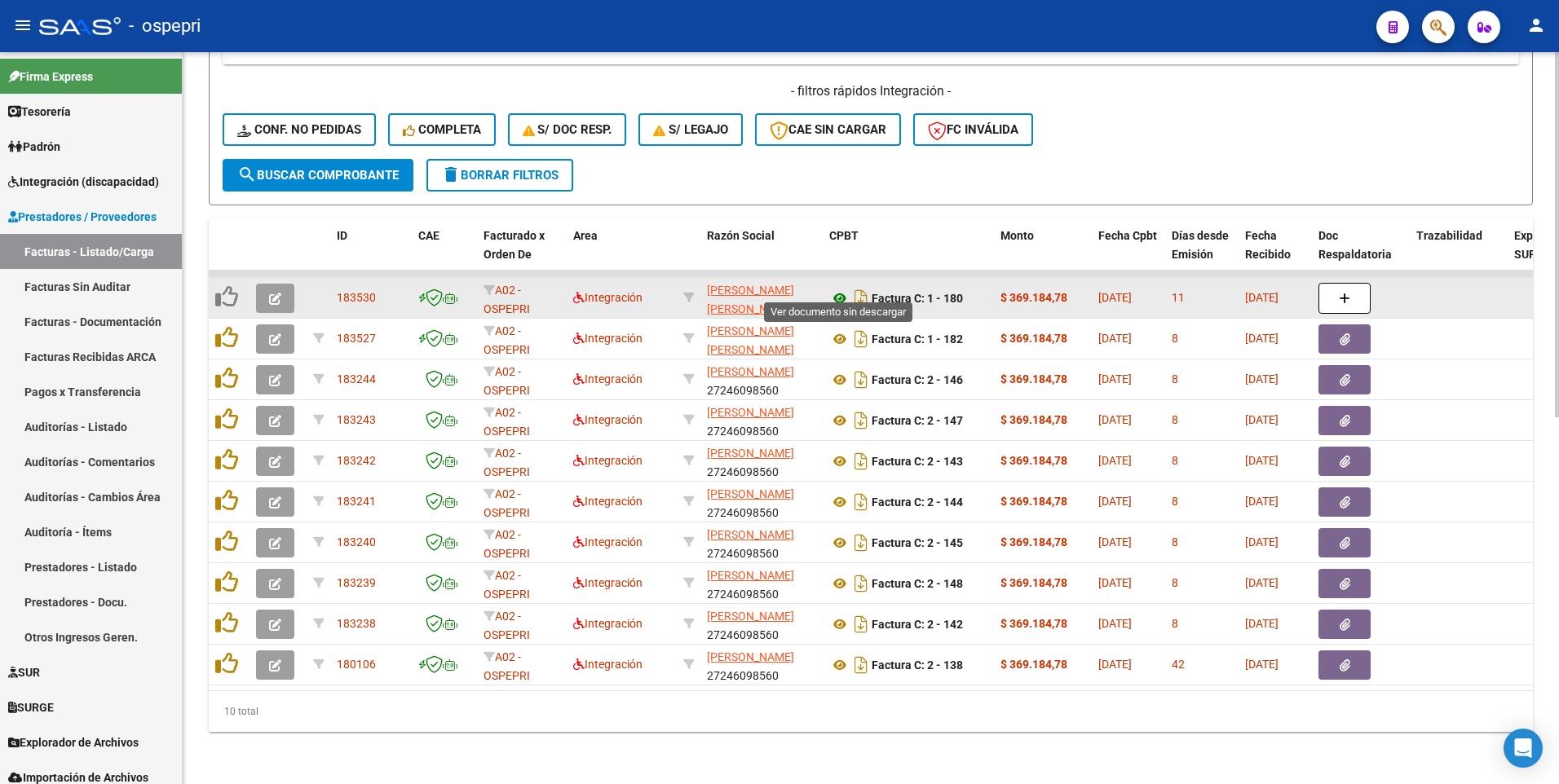
click at [841, 289] on icon at bounding box center [840, 298] width 21 height 20
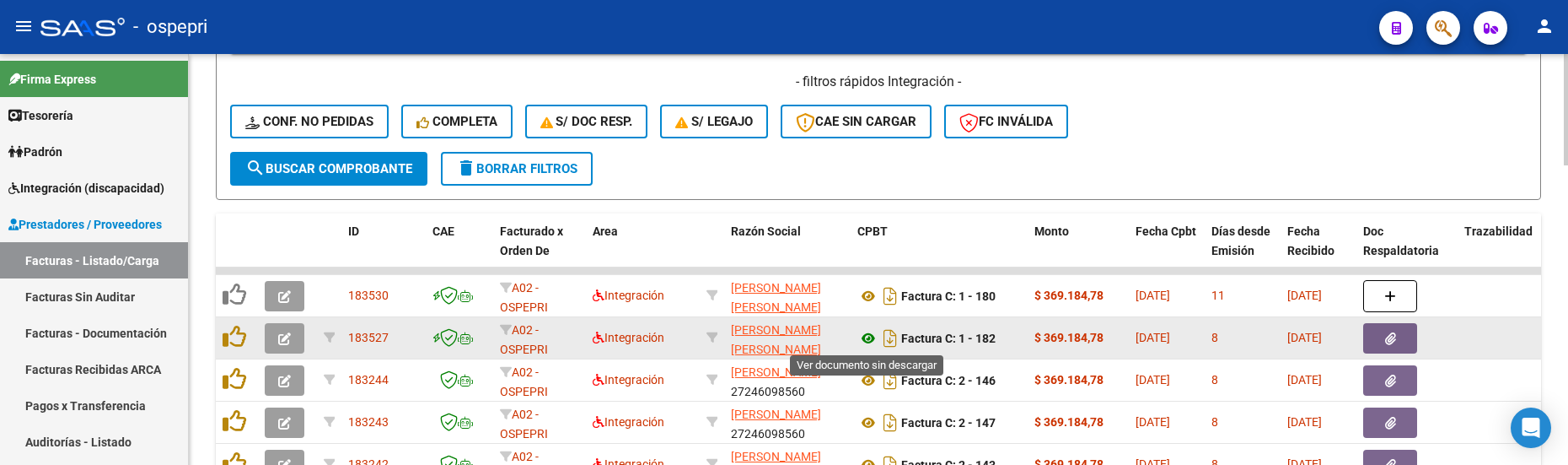
click at [867, 337] on icon at bounding box center [868, 338] width 22 height 20
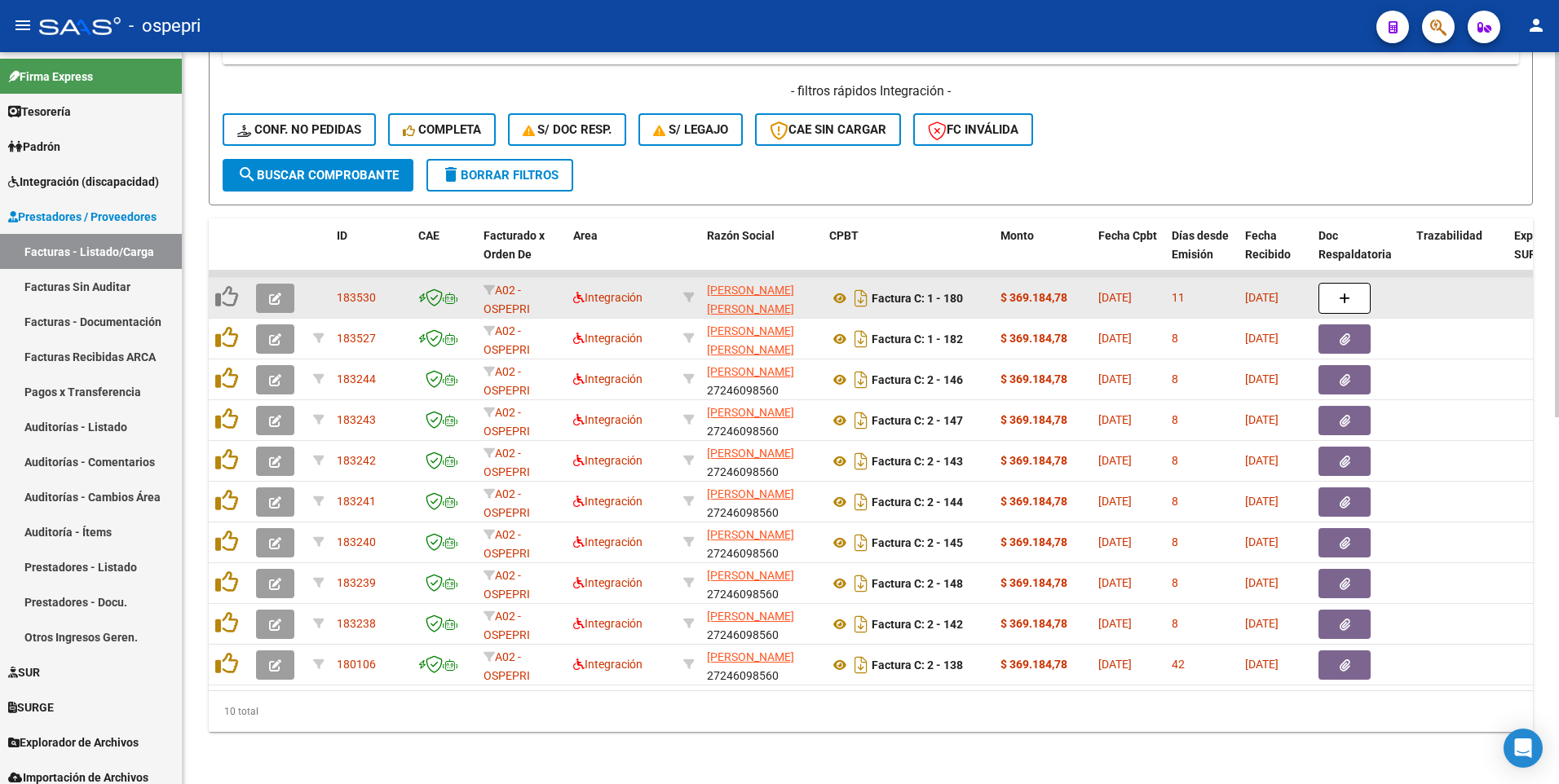
click at [281, 293] on icon "button" at bounding box center [275, 299] width 12 height 12
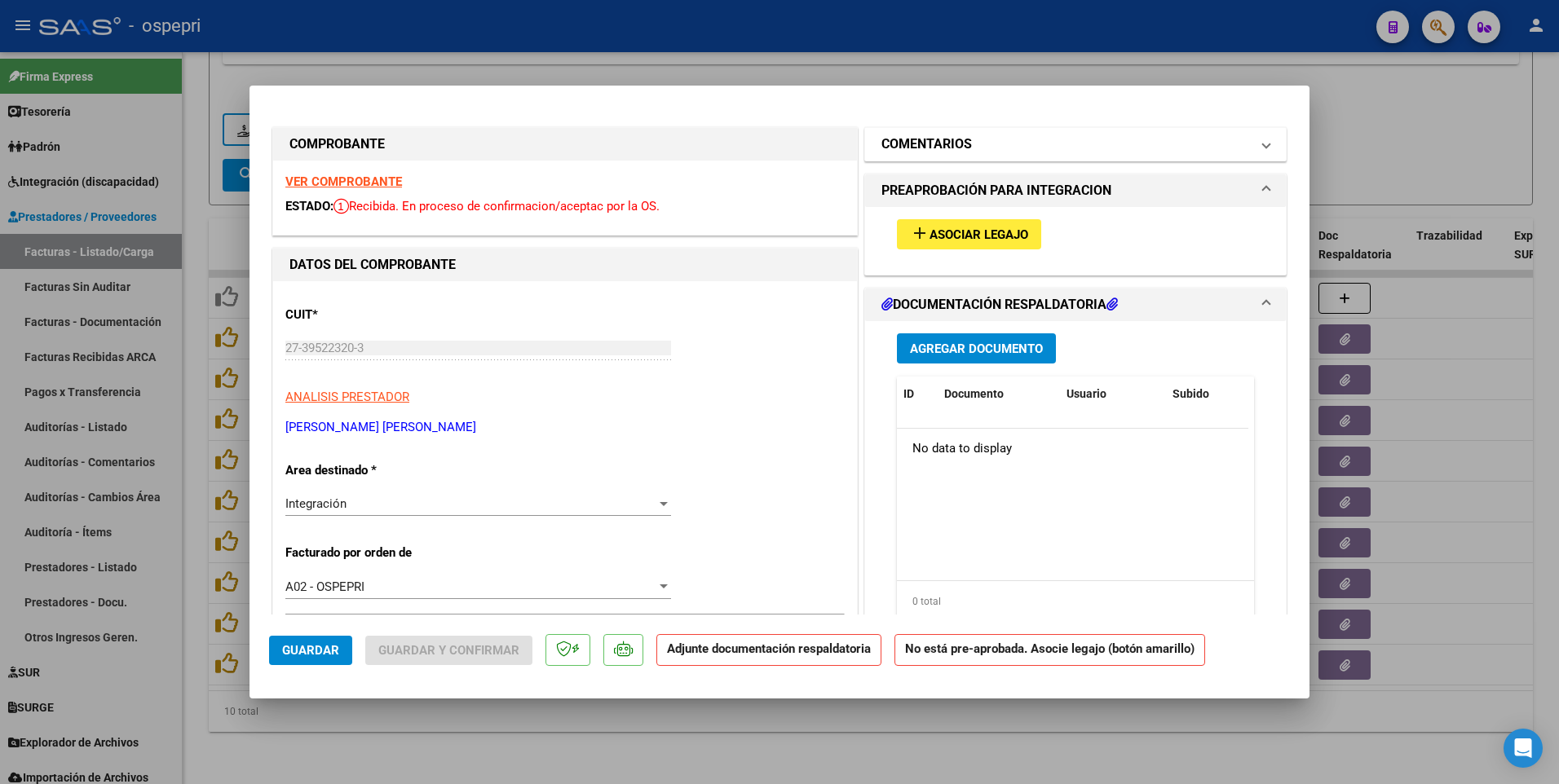
click at [1014, 147] on mat-panel-title "COMENTARIOS" at bounding box center [1065, 144] width 369 height 20
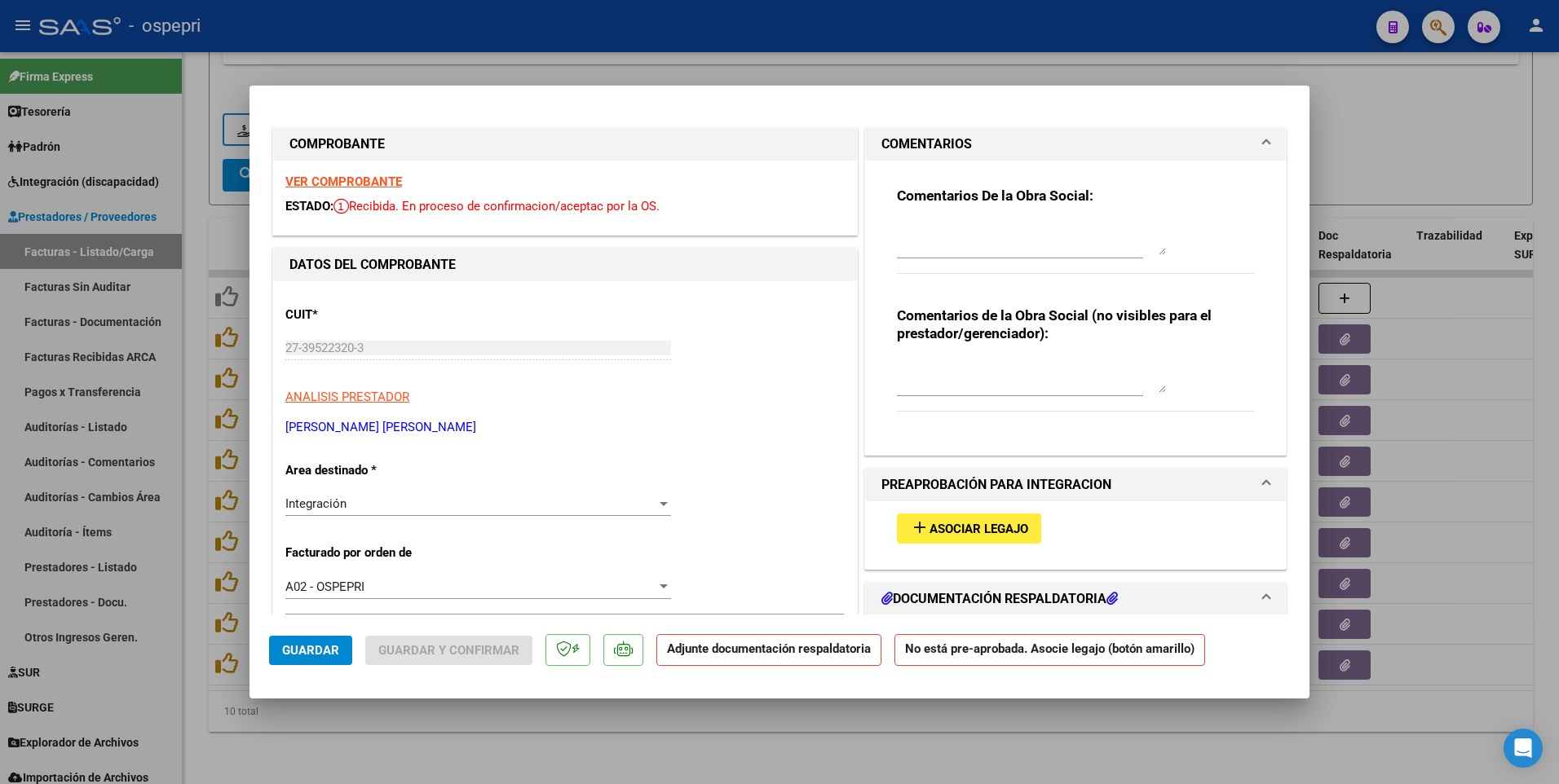
click at [905, 240] on textarea at bounding box center [1031, 239] width 269 height 33
click at [916, 231] on textarea at bounding box center [1031, 239] width 269 height 33
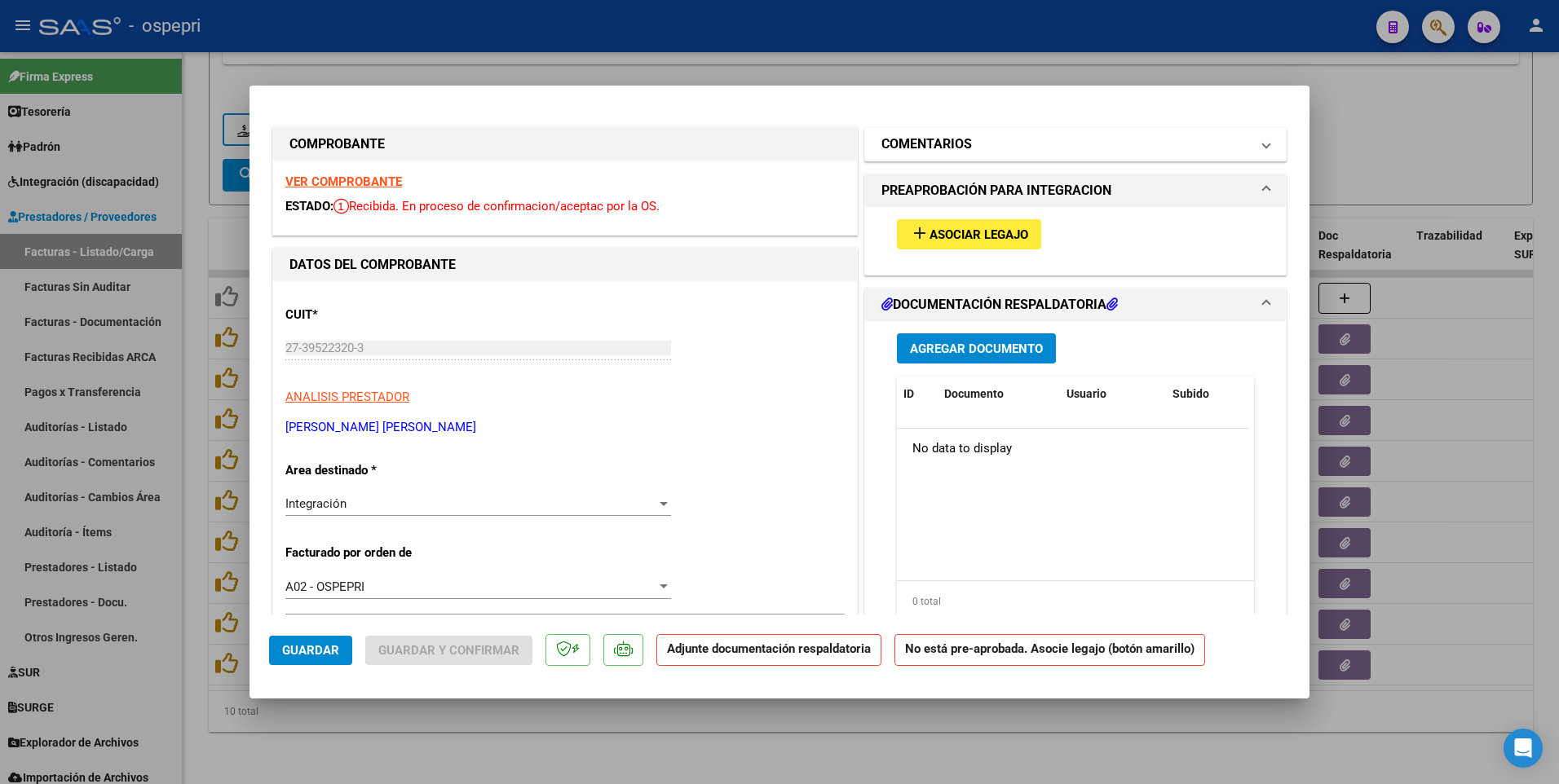
click at [1263, 148] on span at bounding box center [1266, 144] width 6 height 20
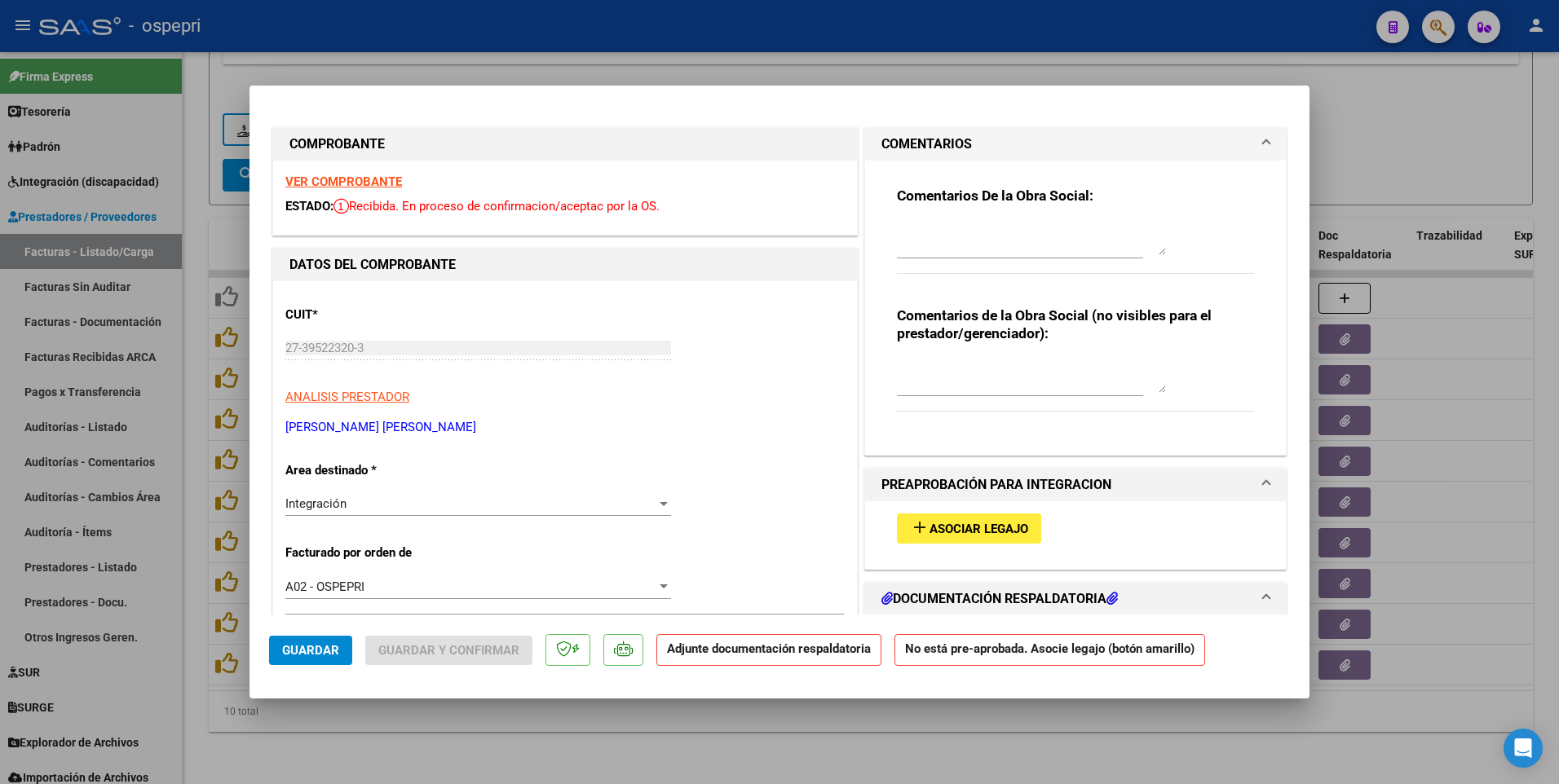
click at [919, 236] on textarea at bounding box center [1031, 239] width 269 height 33
click at [950, 234] on textarea "Buenos dias" at bounding box center [1031, 239] width 269 height 33
click at [943, 232] on textarea "Buenos dias" at bounding box center [1031, 239] width 269 height 33
click at [974, 236] on textarea "Buenos días" at bounding box center [1031, 239] width 269 height 33
click at [1030, 232] on textarea "Buenos días estimada Maria," at bounding box center [1031, 239] width 269 height 33
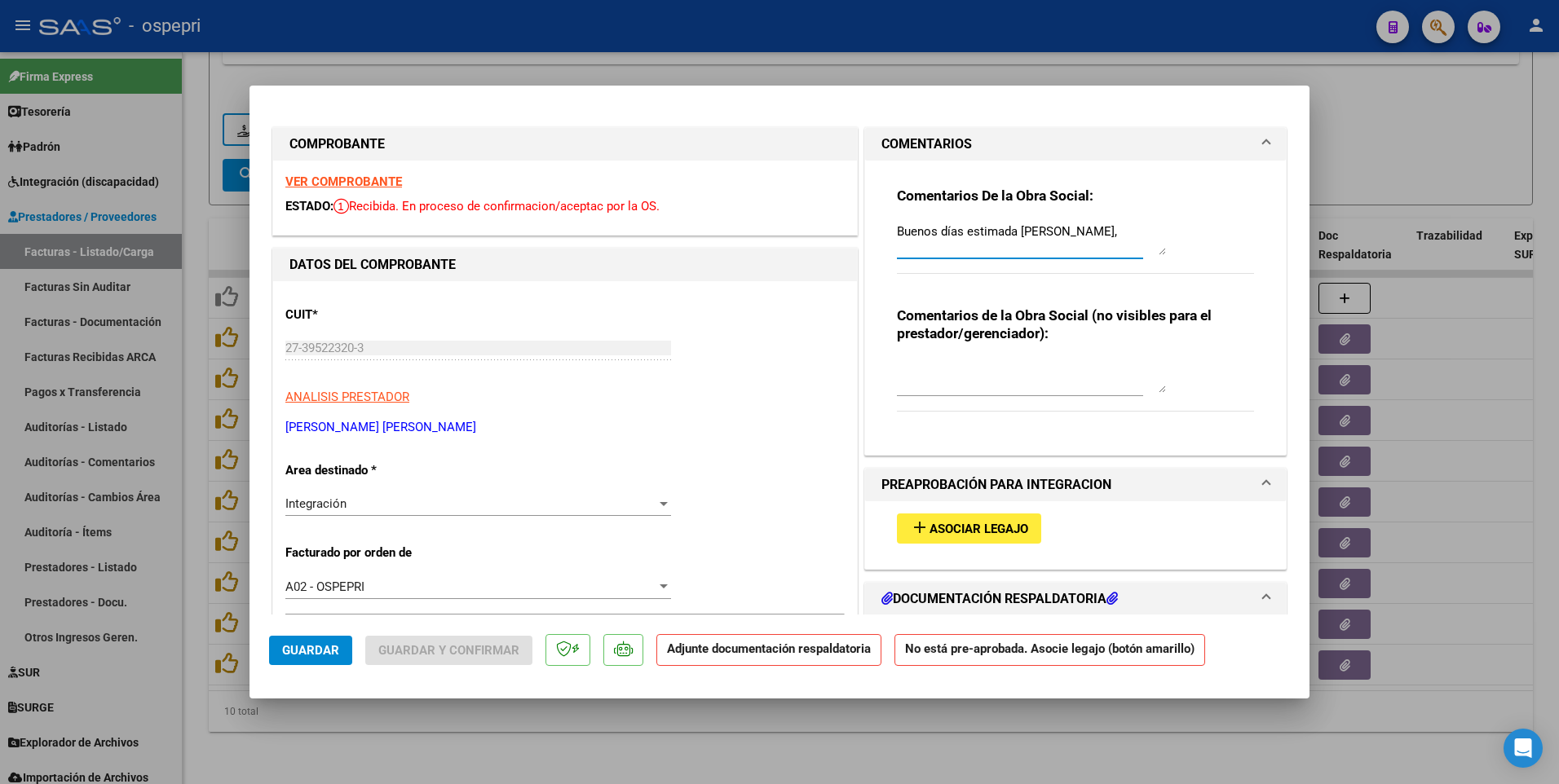
click at [1060, 234] on textarea "Buenos días estimada María," at bounding box center [1031, 239] width 269 height 33
click at [1020, 243] on textarea "Buenos días estimada María, por favor adjuntar la planilla de la factura 180, e…" at bounding box center [1031, 239] width 269 height 33
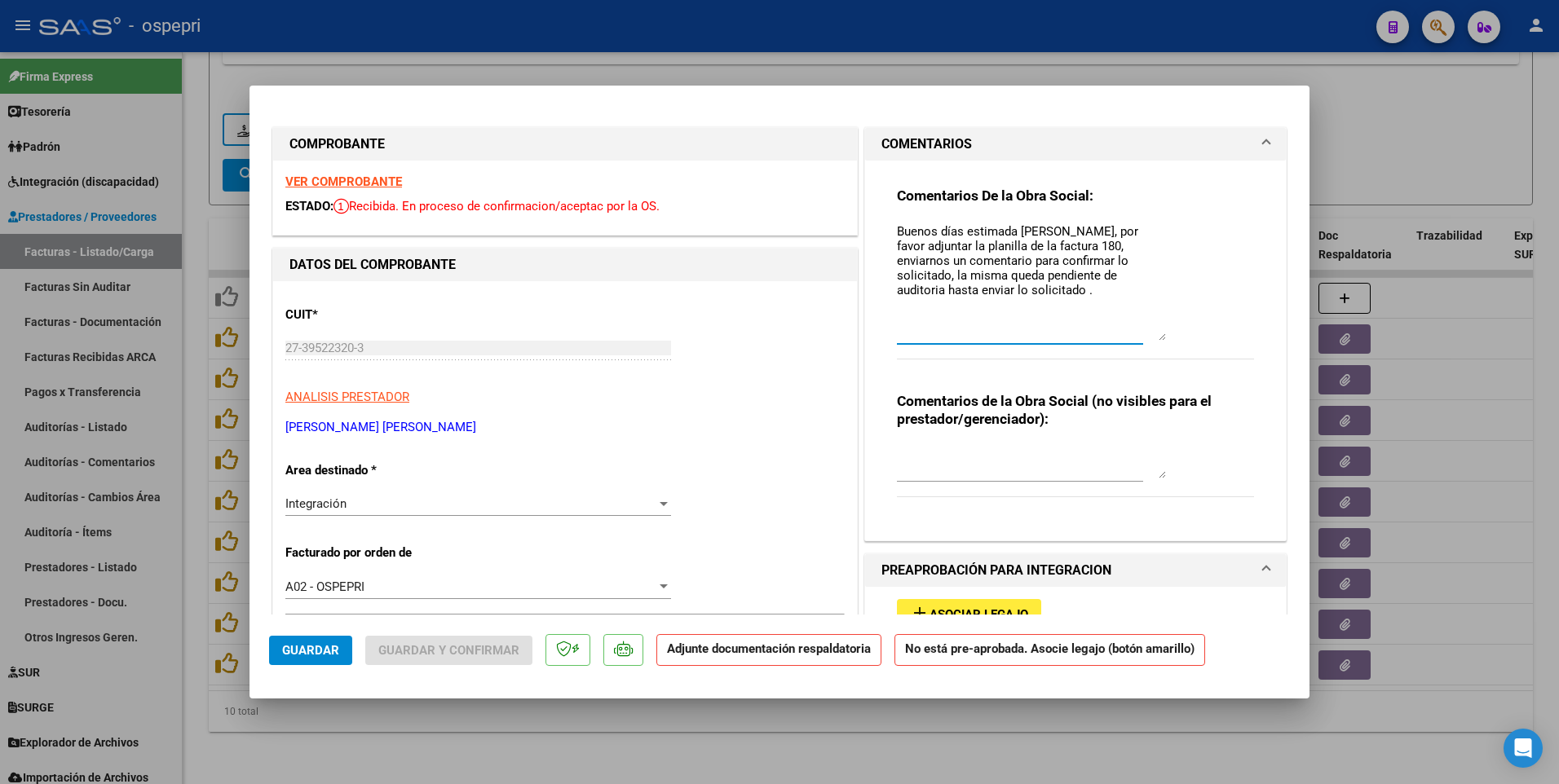
drag, startPoint x: 1155, startPoint y: 252, endPoint x: 1155, endPoint y: 337, distance: 85.0
click at [1155, 337] on textarea "Buenos días estimada María, por favor adjuntar la planilla de la factura 180, e…" at bounding box center [1031, 281] width 269 height 118
click at [967, 413] on textarea at bounding box center [1031, 462] width 269 height 33
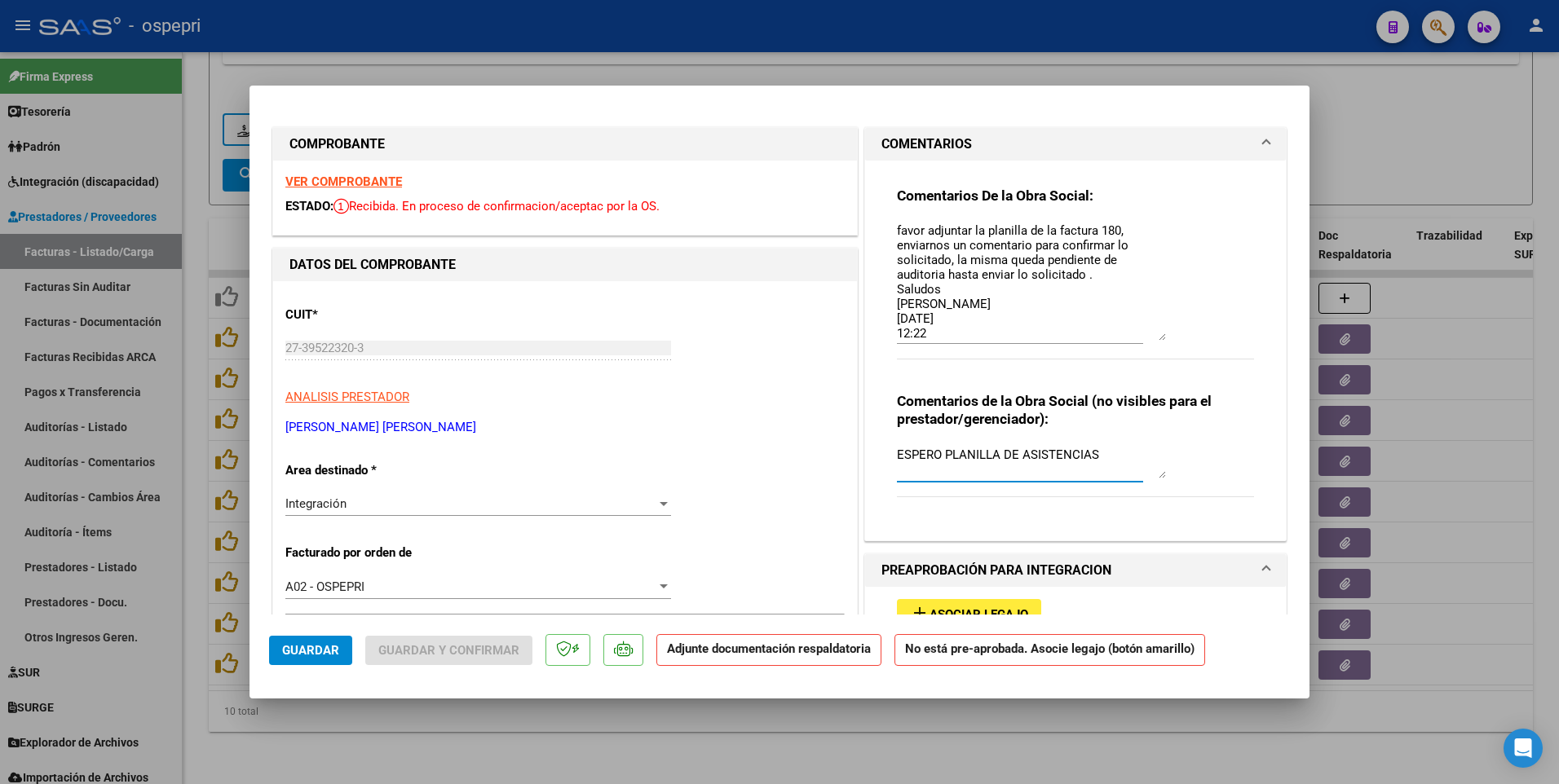
click at [322, 413] on span "Guardar" at bounding box center [311, 650] width 57 height 15
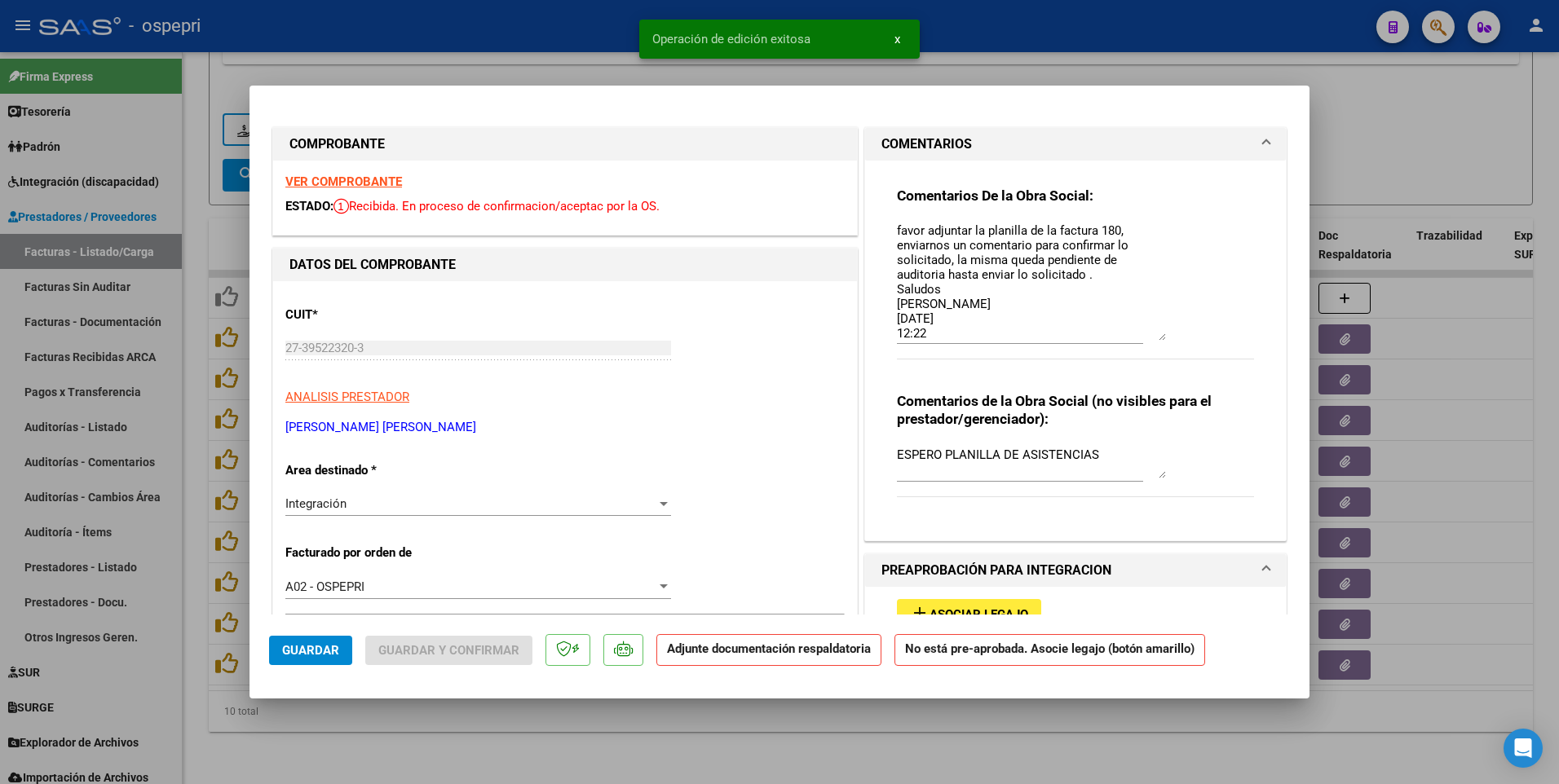
click at [781, 413] on div at bounding box center [779, 392] width 1559 height 784
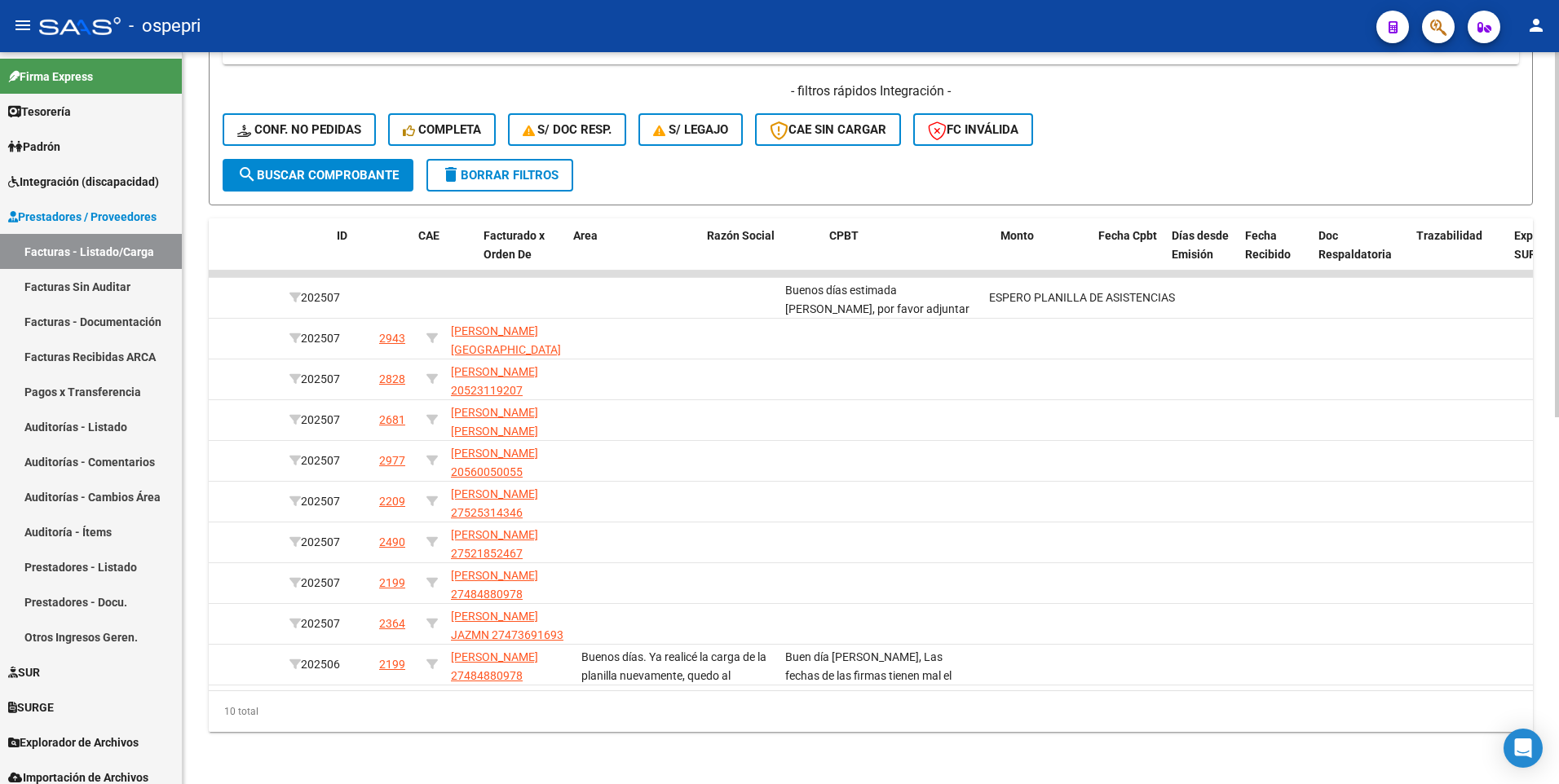
scroll to position [0, 0]
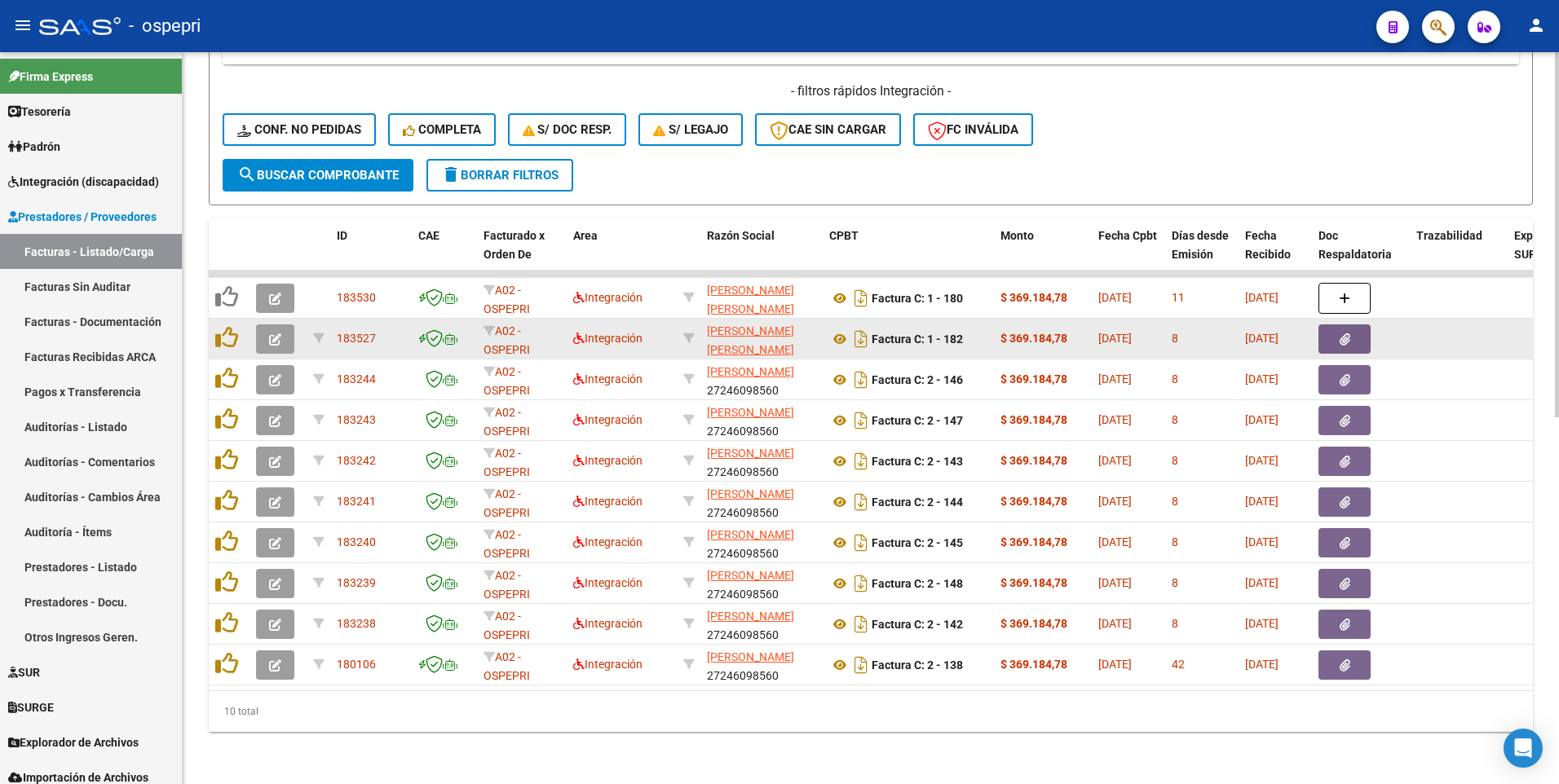
click at [282, 329] on button "button" at bounding box center [274, 338] width 38 height 29
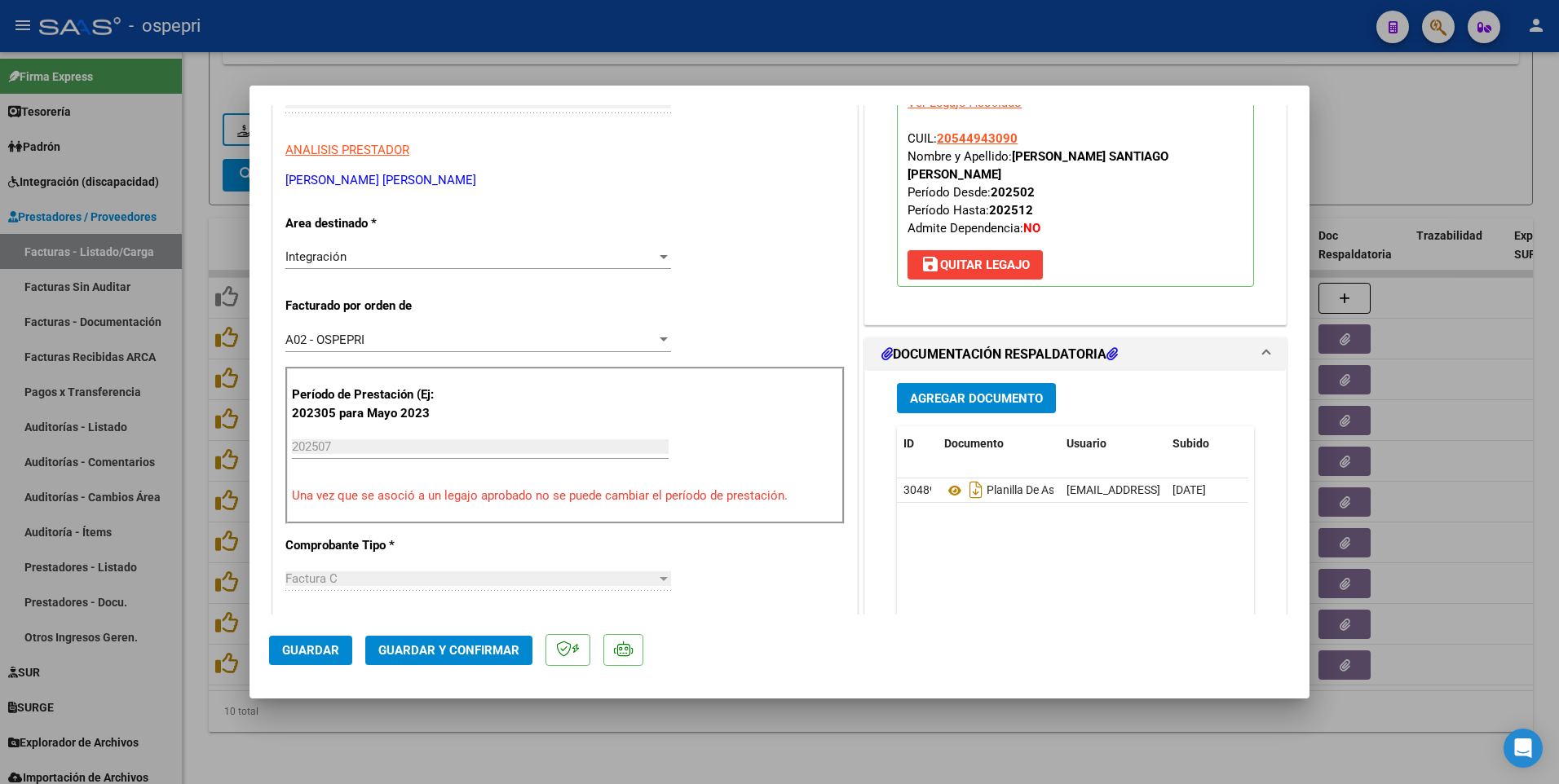
scroll to position [326, 0]
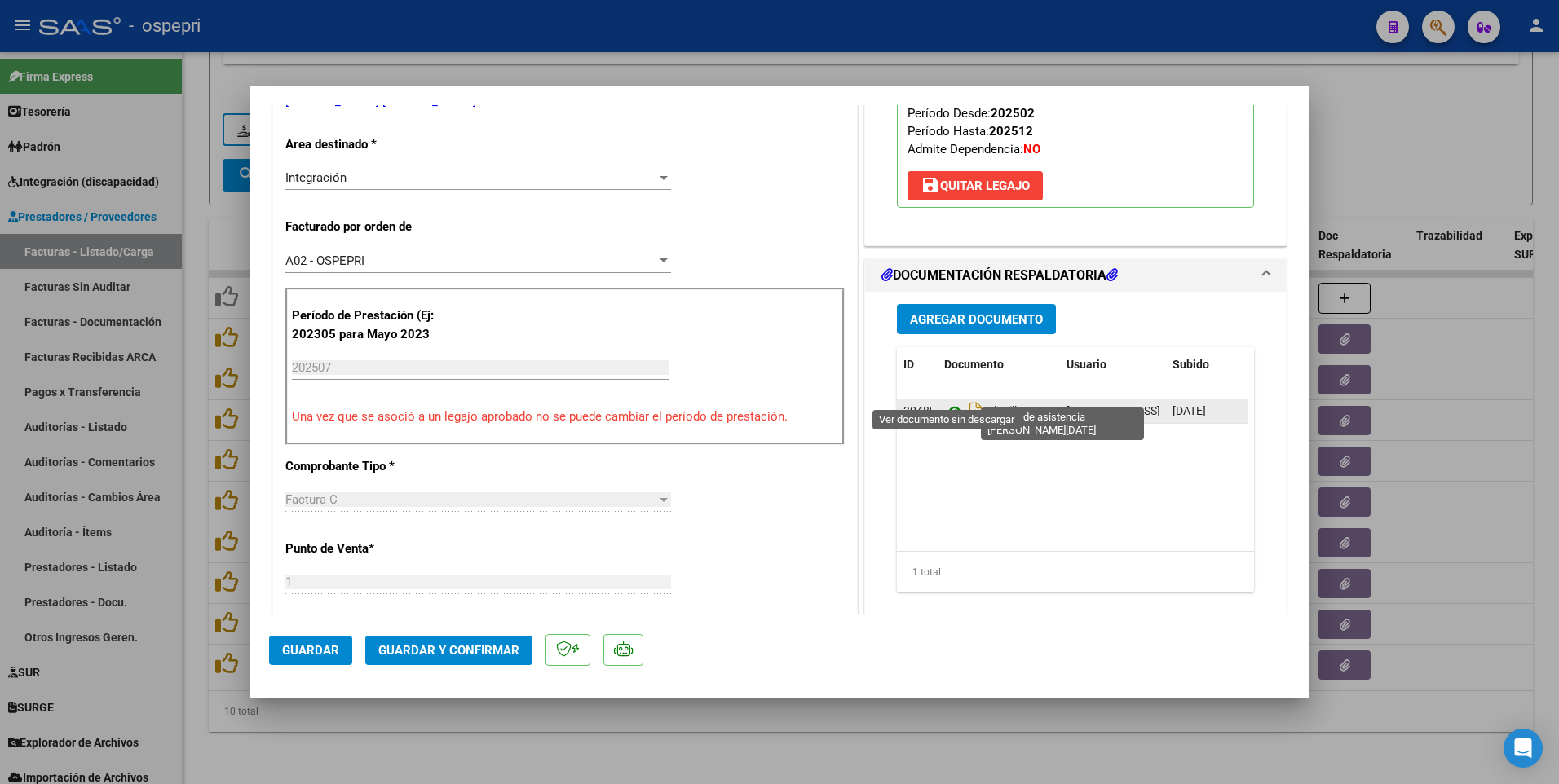
click at [947, 402] on icon at bounding box center [955, 412] width 21 height 20
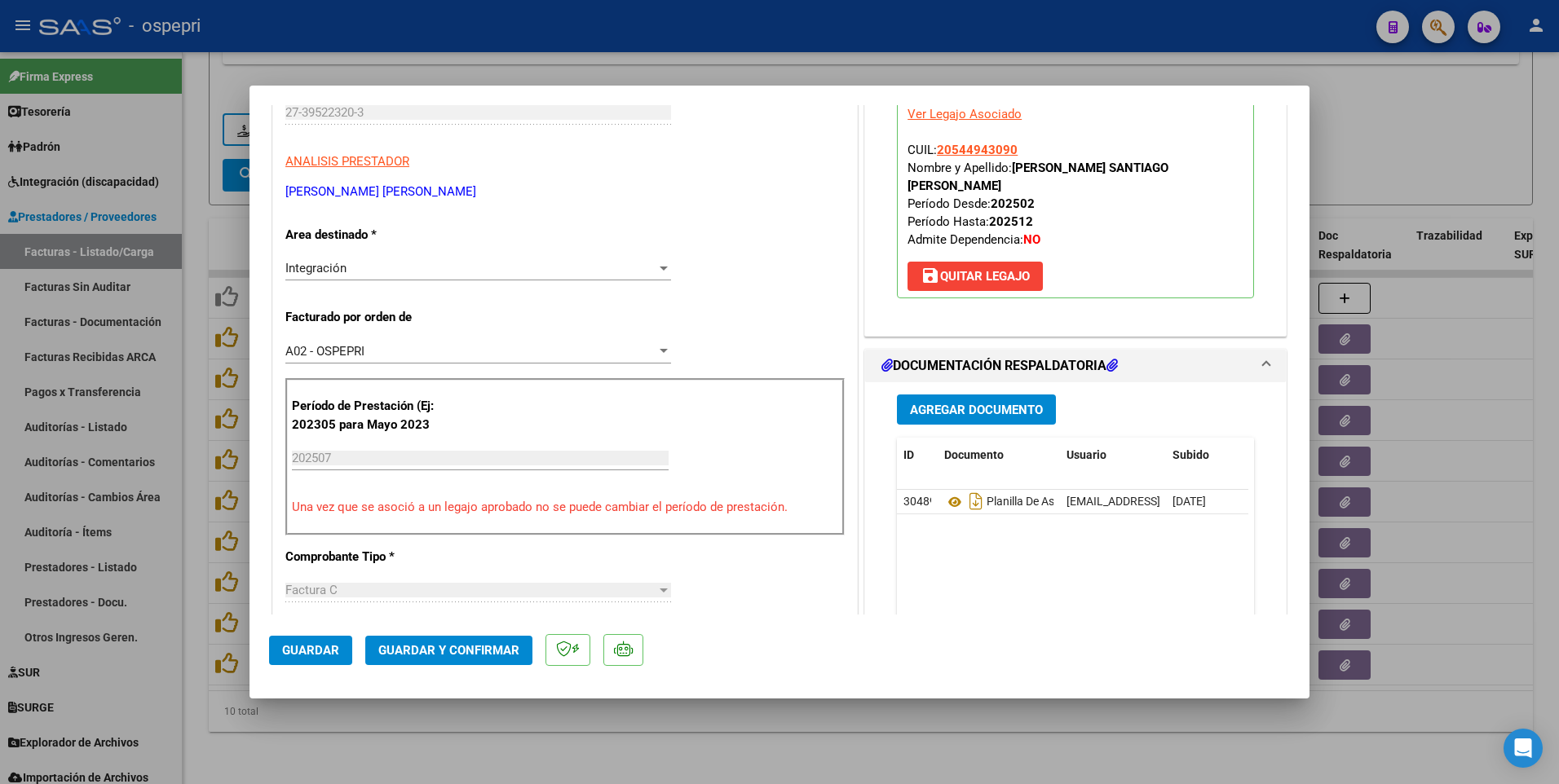
scroll to position [82, 0]
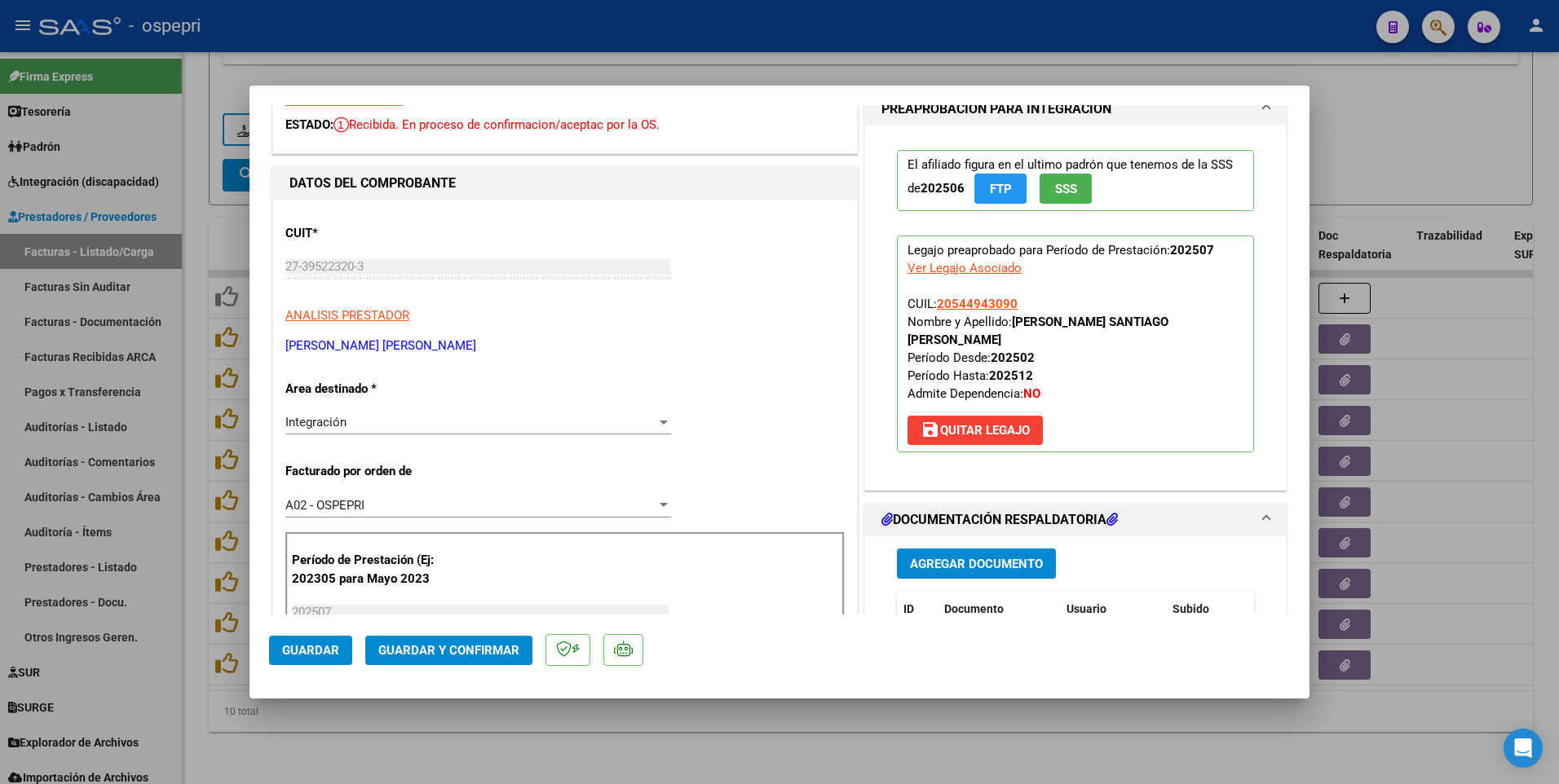
click at [465, 413] on span "Guardar y Confirmar" at bounding box center [449, 650] width 141 height 15
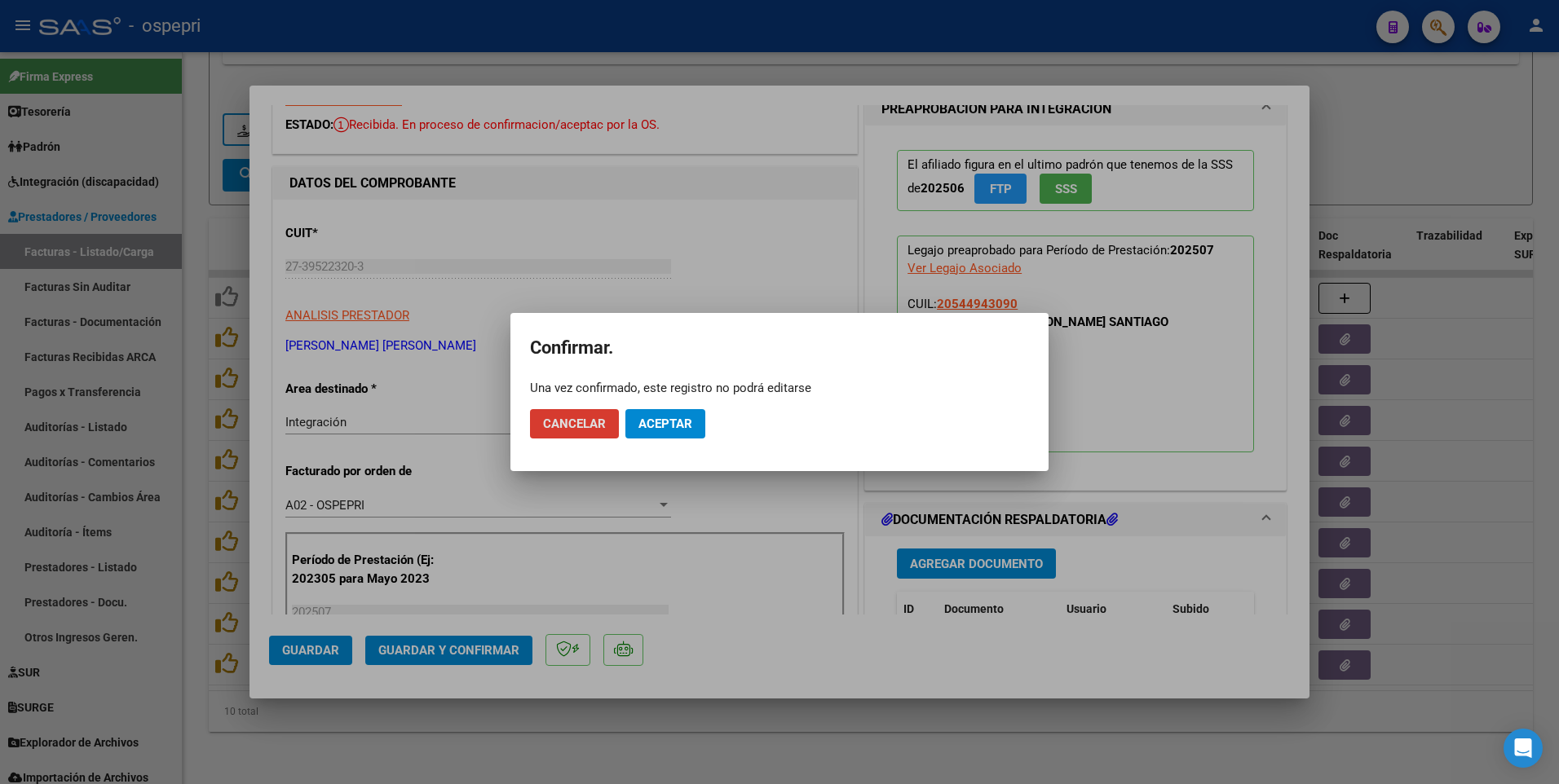
click at [676, 413] on span "Aceptar" at bounding box center [665, 424] width 54 height 15
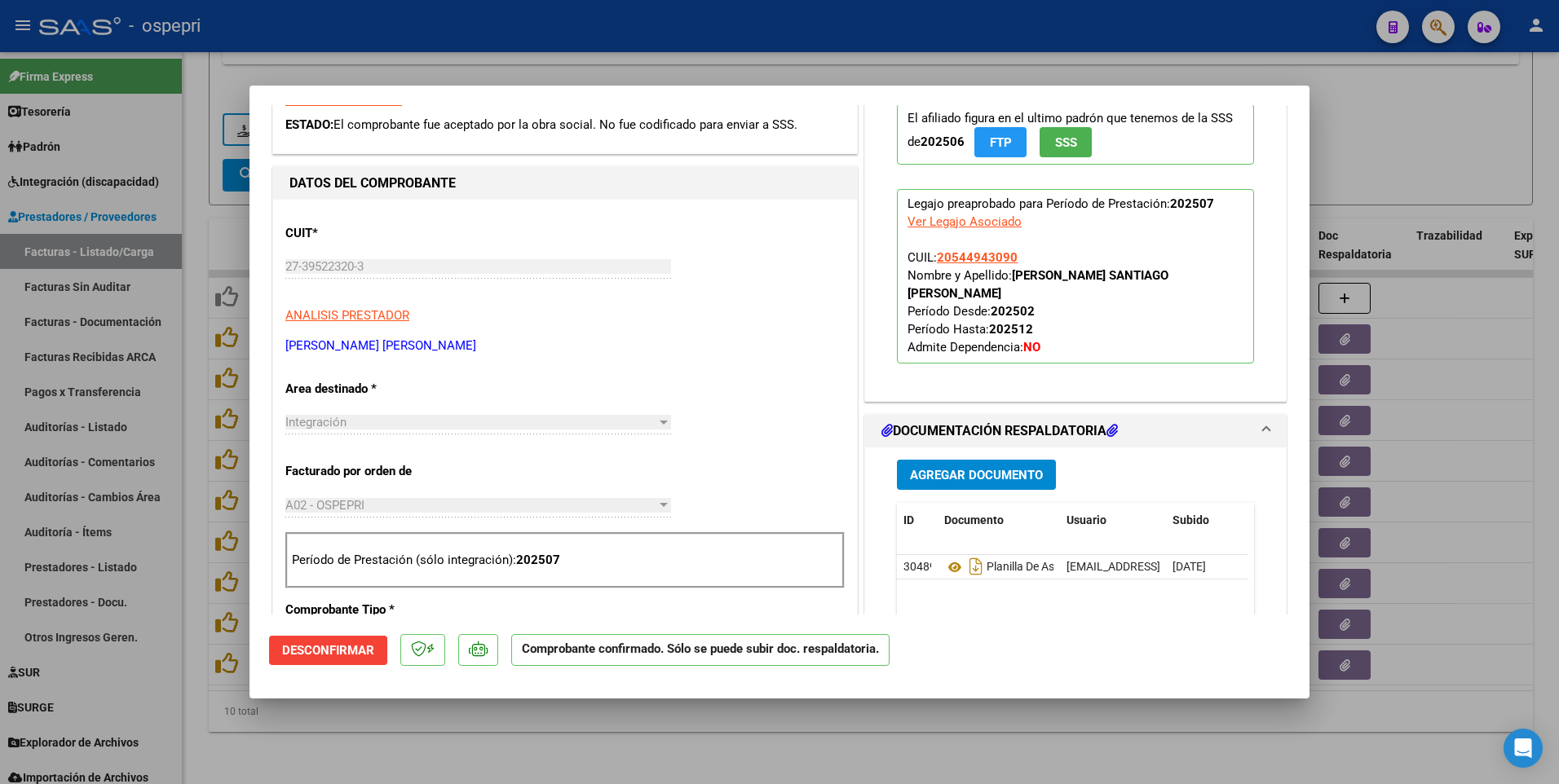
click at [867, 413] on div at bounding box center [779, 392] width 1559 height 784
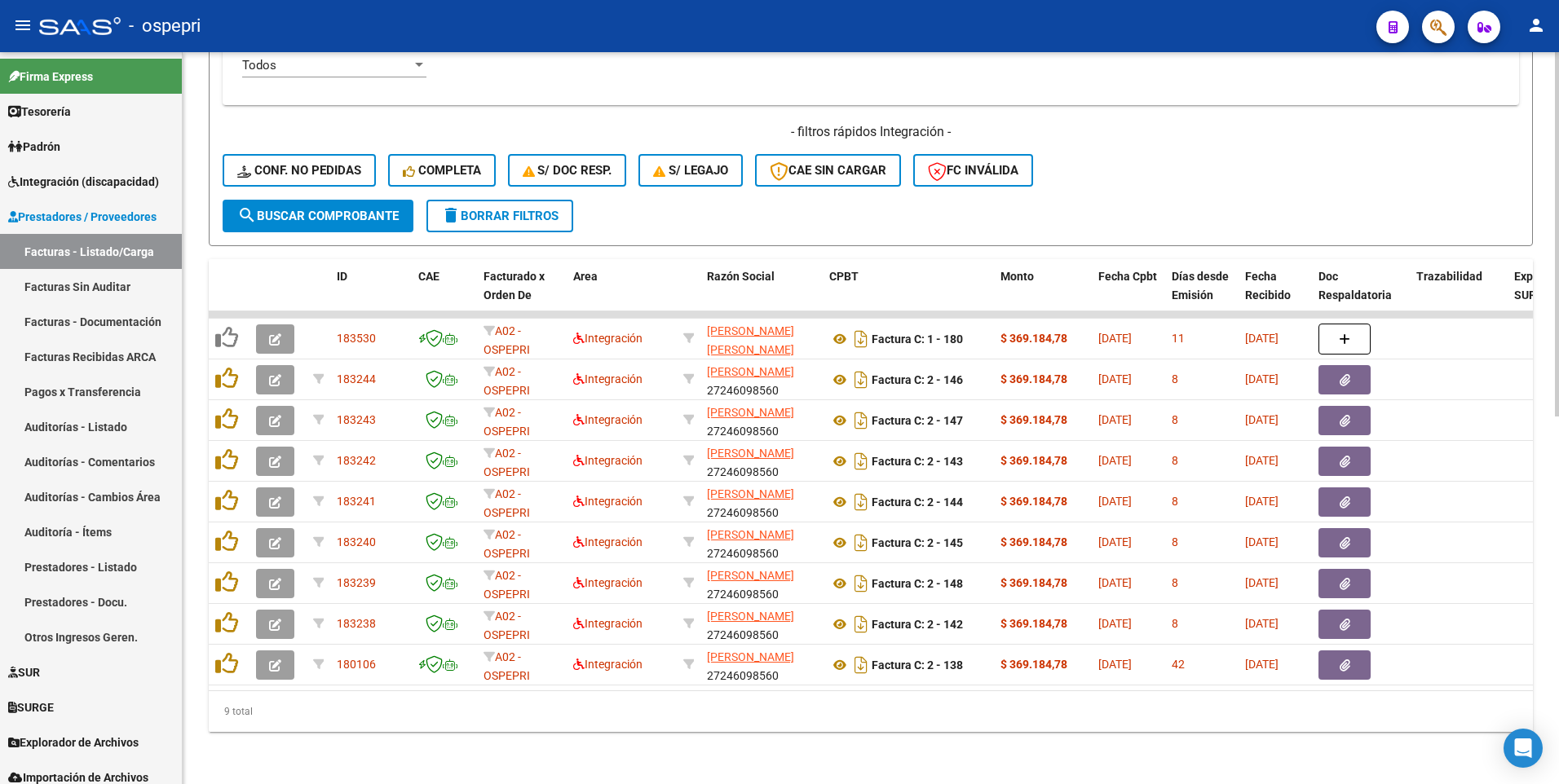
scroll to position [694, 0]
click at [1163, 180] on div "- filtros rápidos Integración - Conf. no pedidas Completa S/ Doc Resp. S/ legaj…" at bounding box center [871, 162] width 1297 height 76
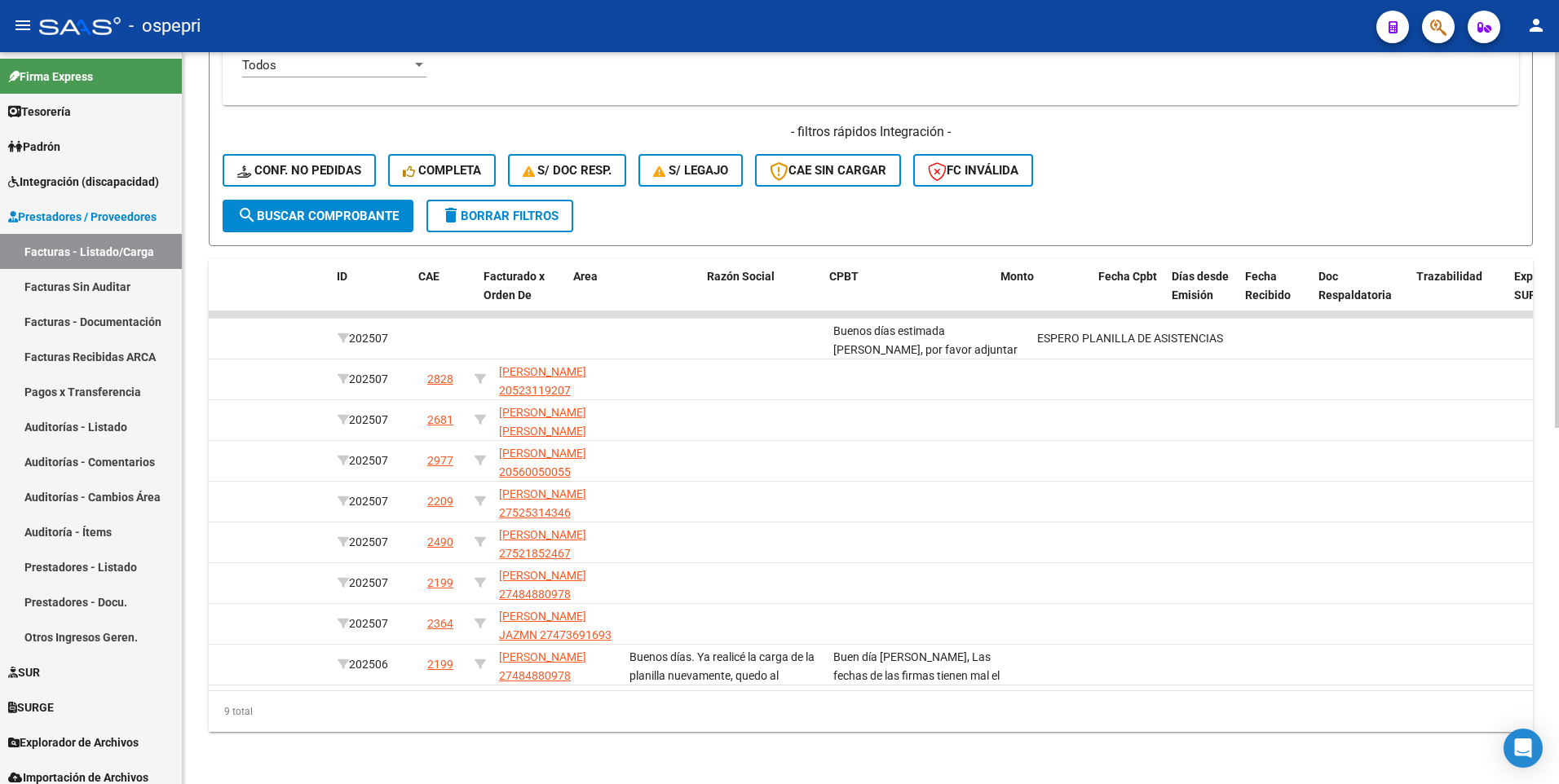
scroll to position [0, 0]
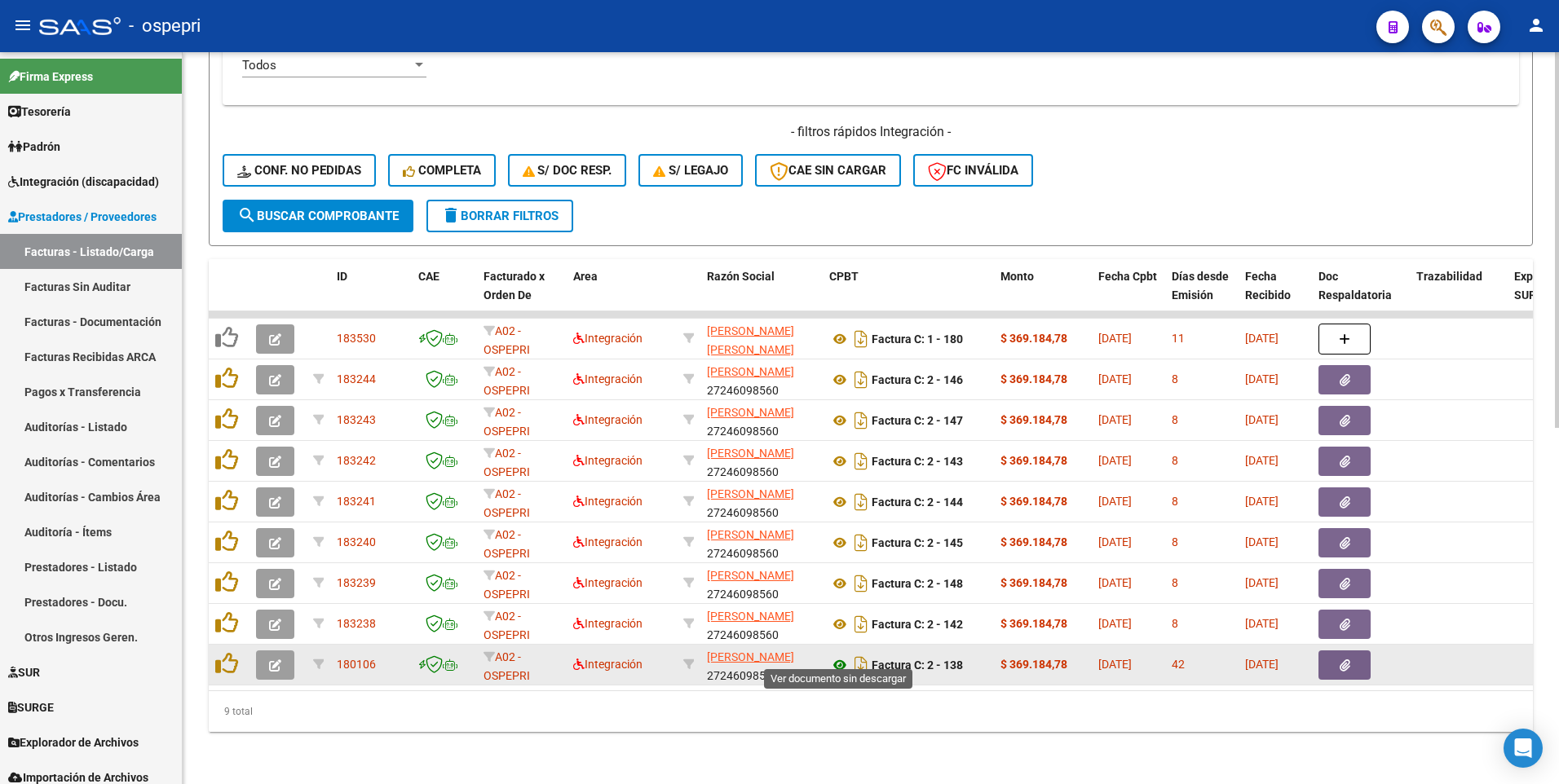
click at [839, 413] on icon at bounding box center [840, 665] width 21 height 20
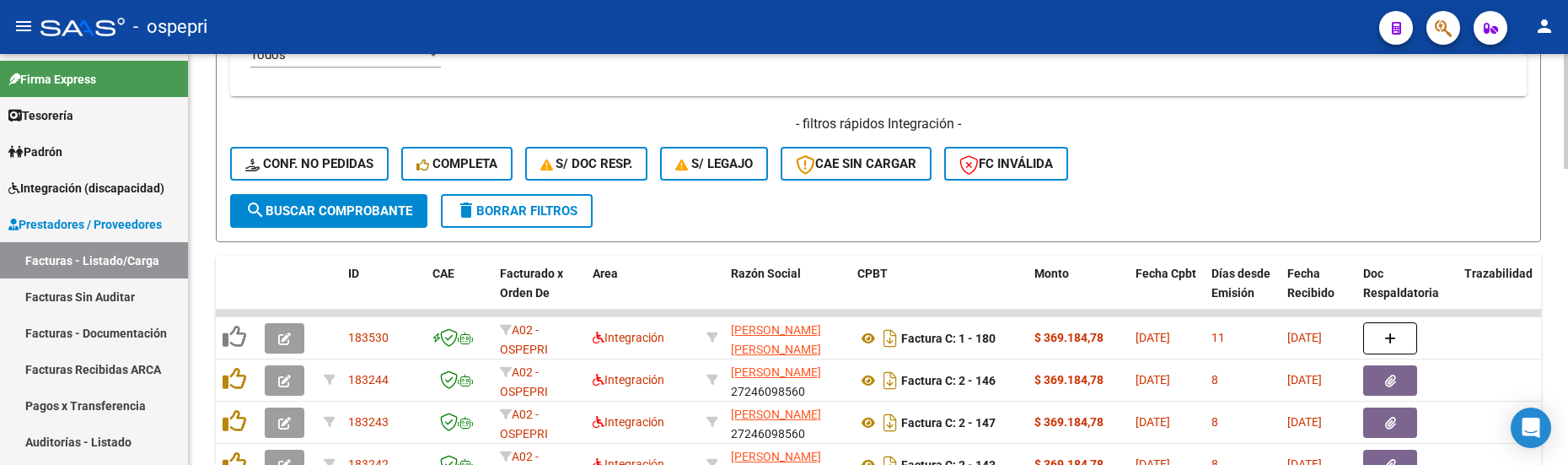
click at [1232, 142] on div "- filtros rápidos Integración - Conf. no pedidas Completa S/ Doc Resp. S/ legaj…" at bounding box center [879, 154] width 1296 height 79
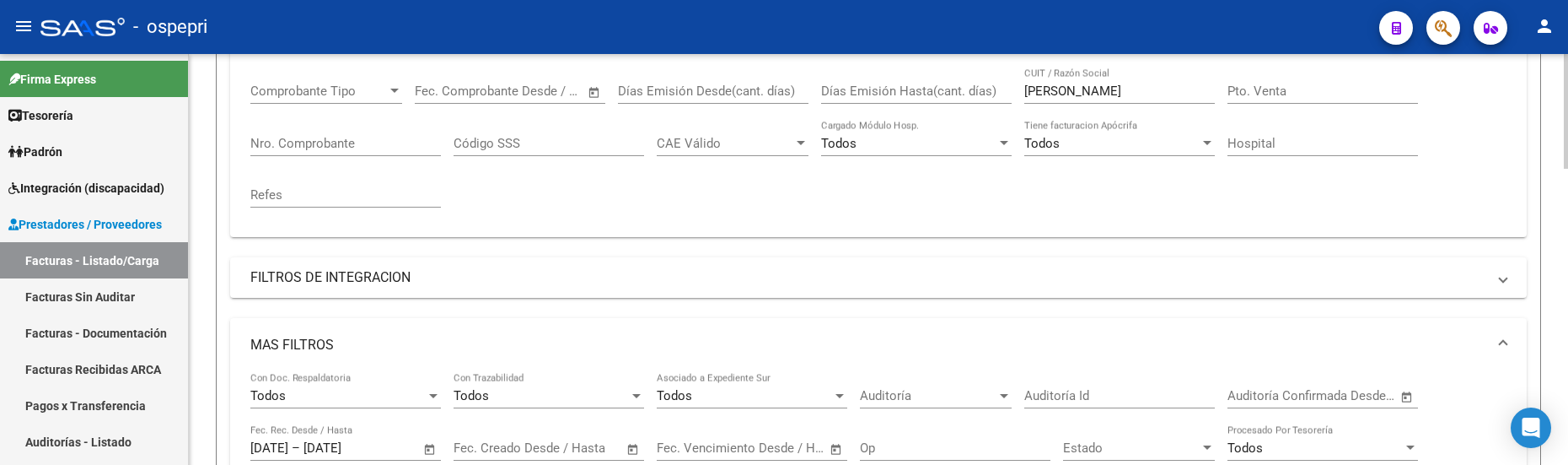
scroll to position [129, 0]
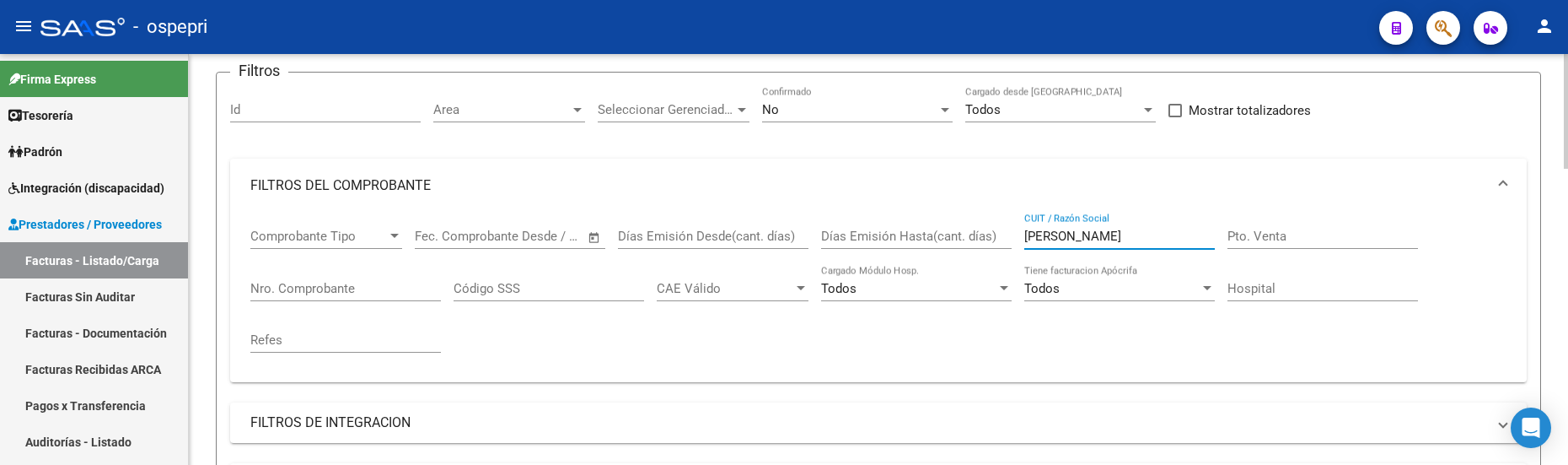
drag, startPoint x: 1067, startPoint y: 238, endPoint x: 1013, endPoint y: 236, distance: 54.0
click at [1013, 236] on div "Comprobante Tipo Comprobante Tipo Start date – End date Fec. Comprobante Desde …" at bounding box center [879, 290] width 1256 height 156
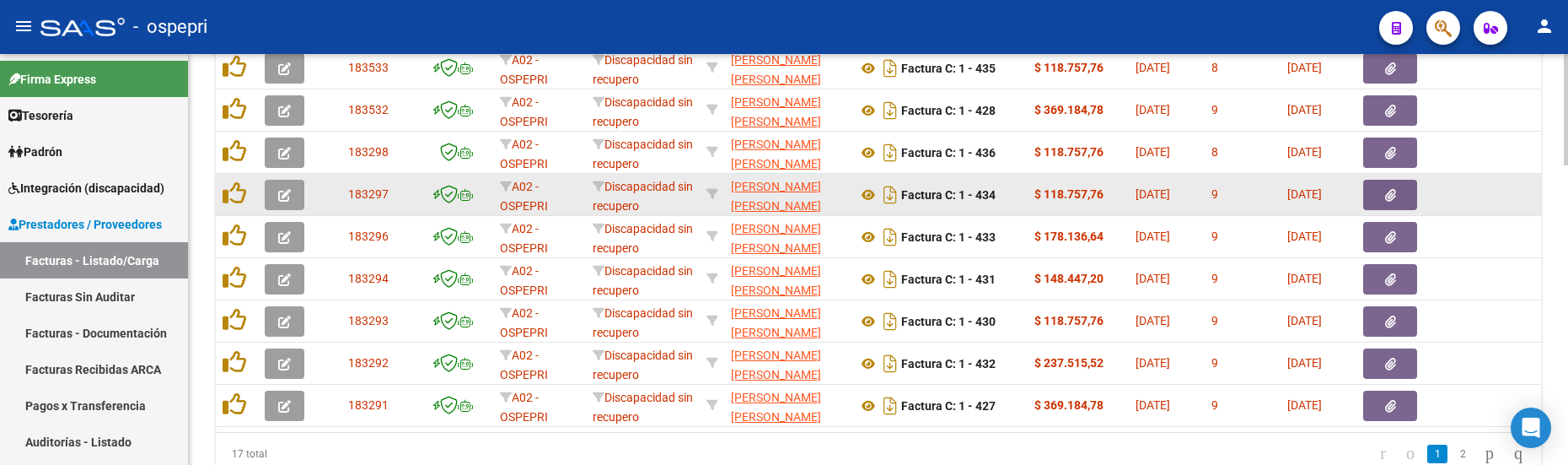
scroll to position [1056, 0]
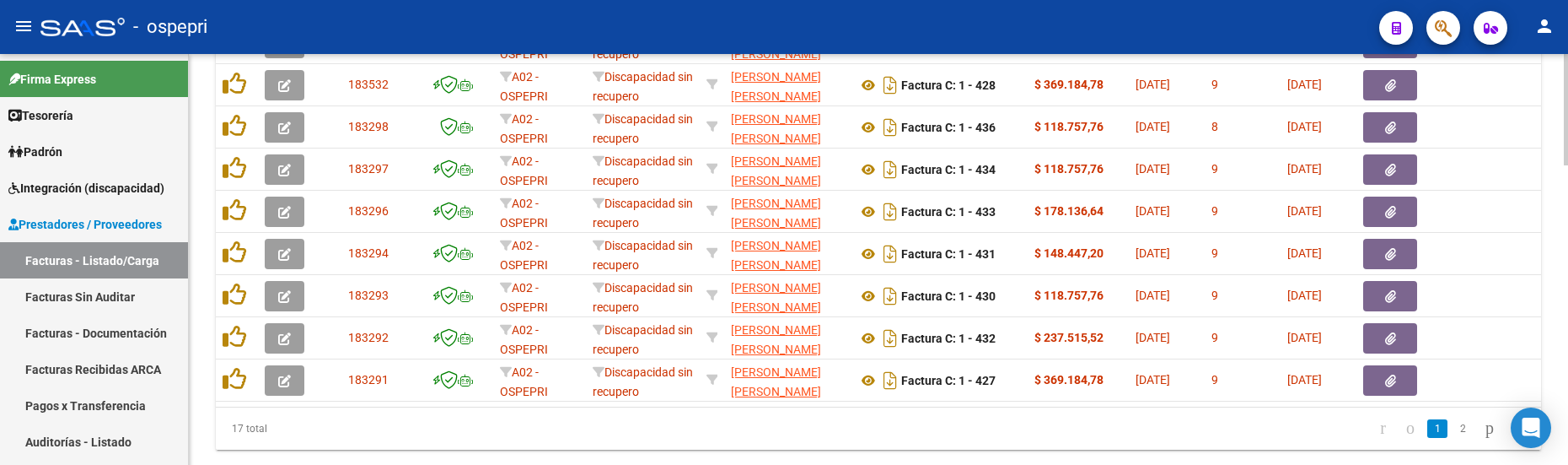
click at [1452, 427] on link "2" at bounding box center [1462, 428] width 20 height 18
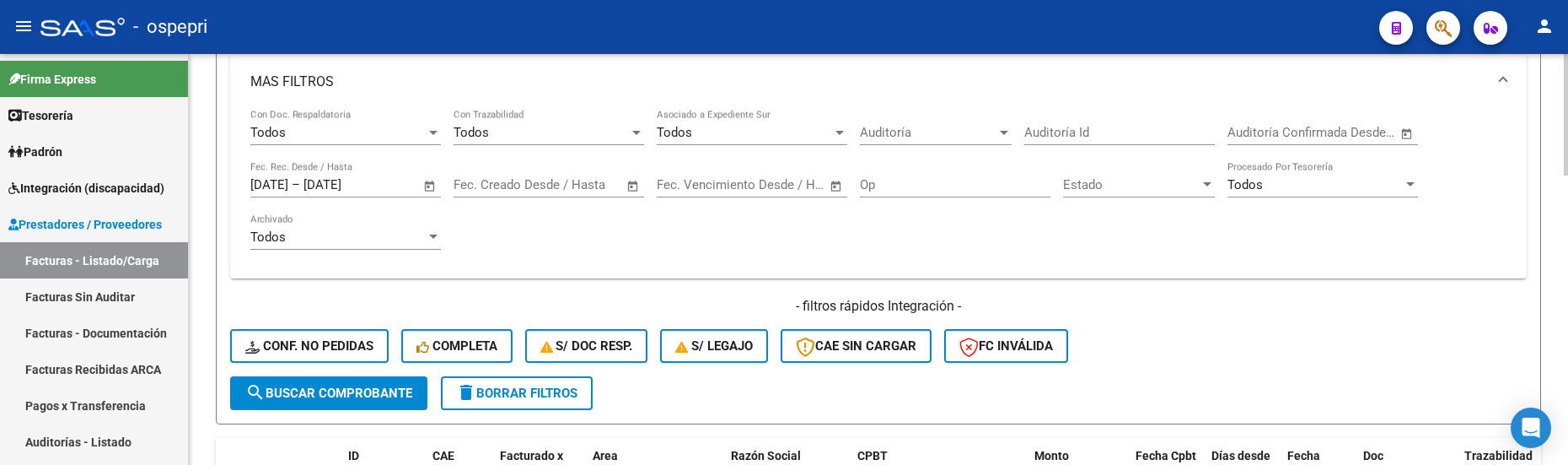
scroll to position [475, 0]
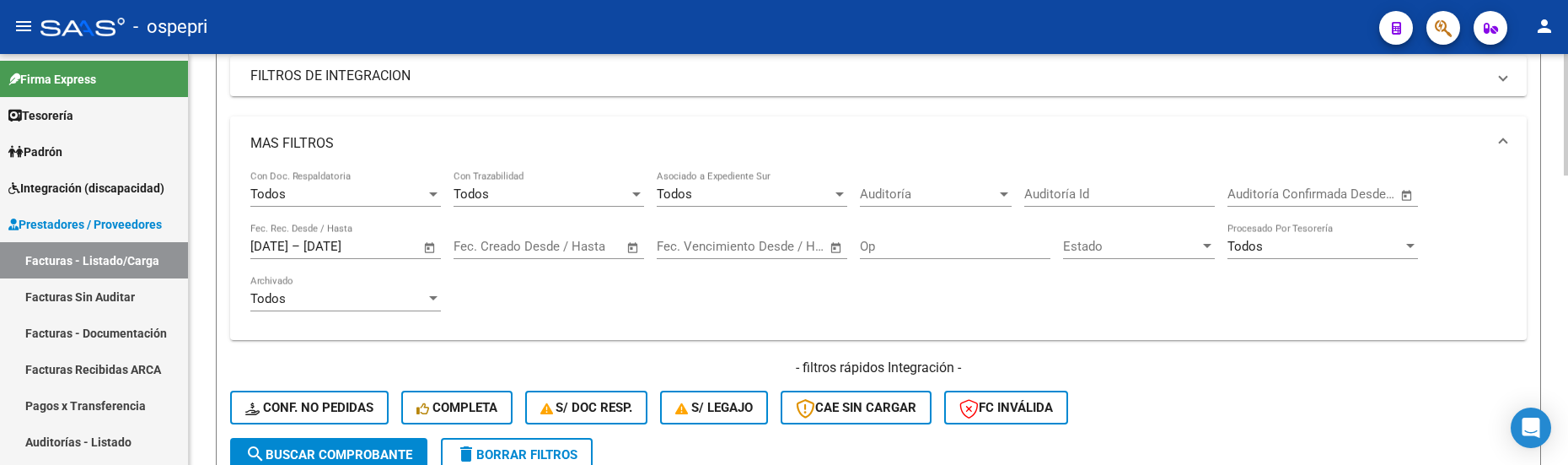
click at [428, 247] on span "Open calendar" at bounding box center [430, 247] width 40 height 40
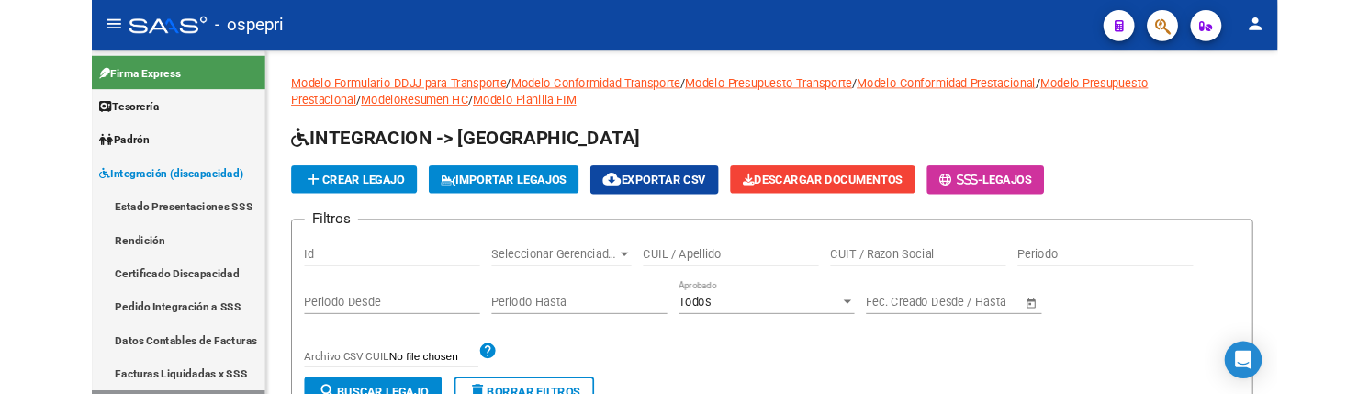
scroll to position [184, 0]
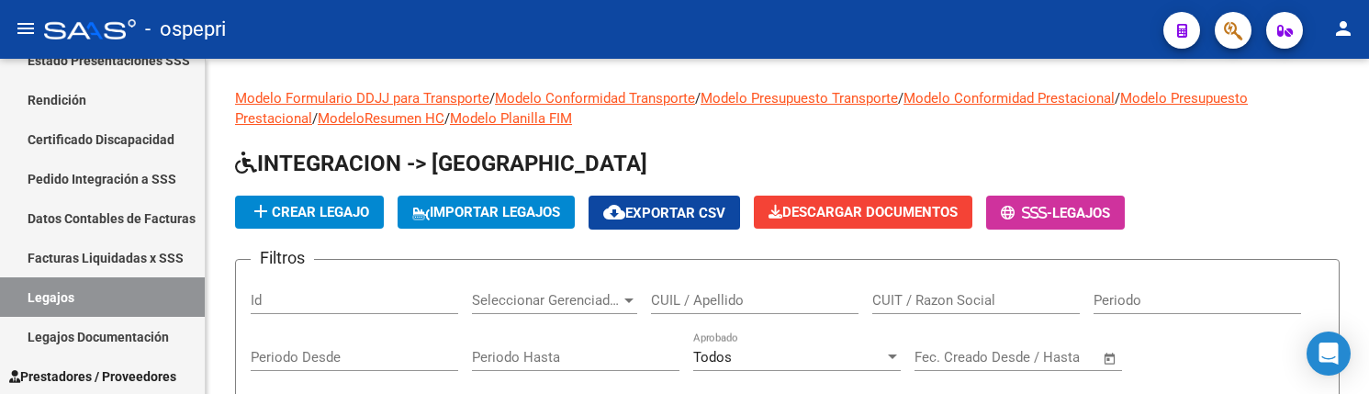
click at [28, 28] on mat-icon "menu" at bounding box center [26, 28] width 22 height 22
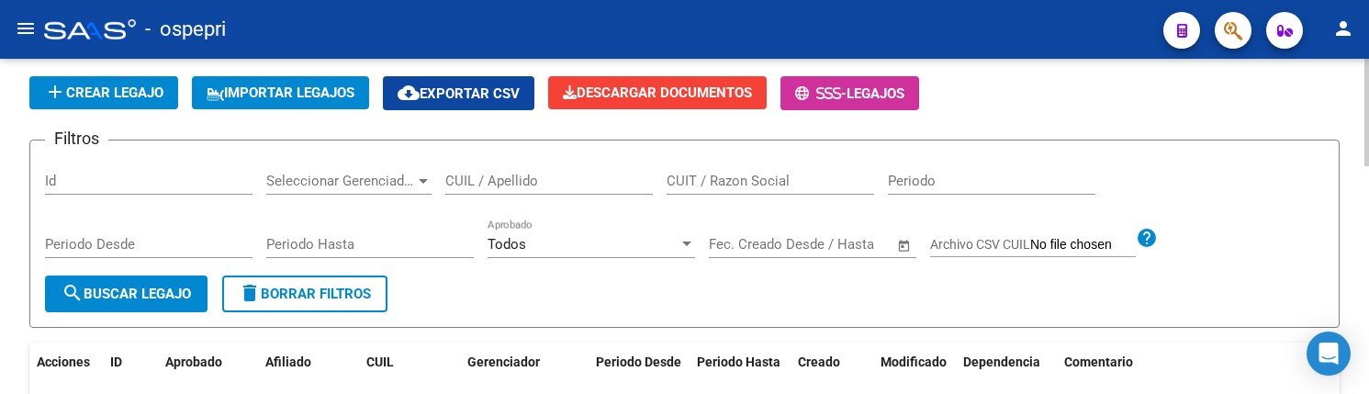
scroll to position [92, 0]
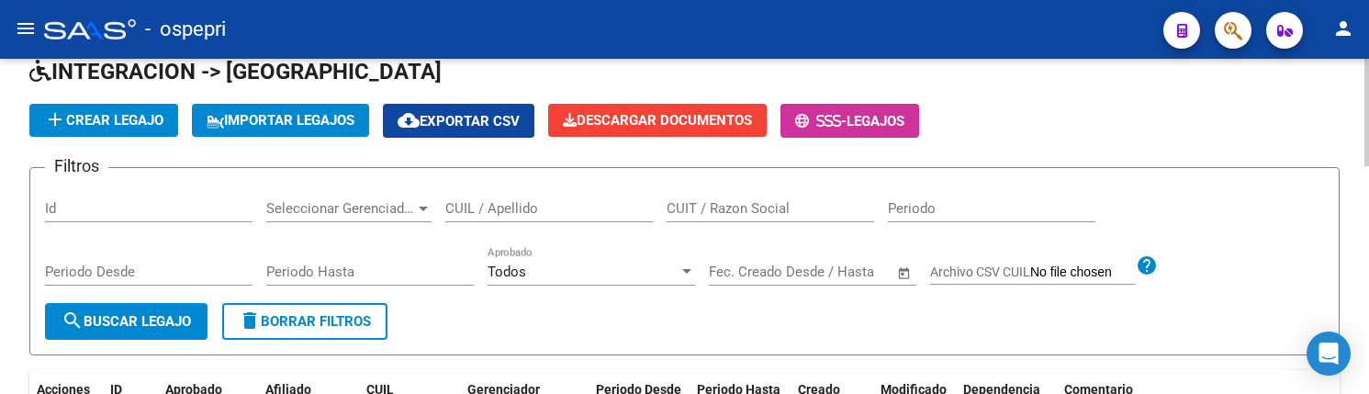
click at [522, 207] on input "CUIL / Apellido" at bounding box center [548, 208] width 207 height 17
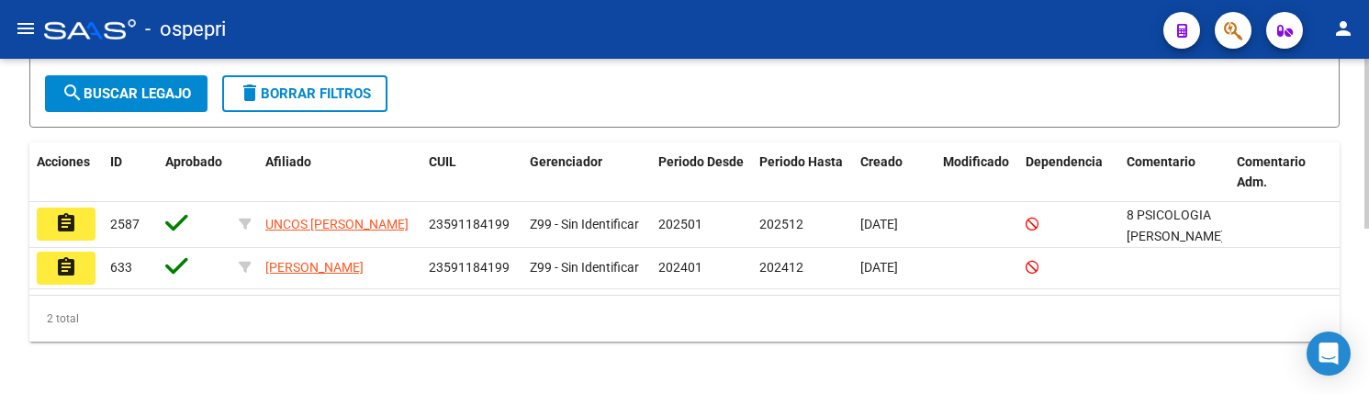
scroll to position [326, 0]
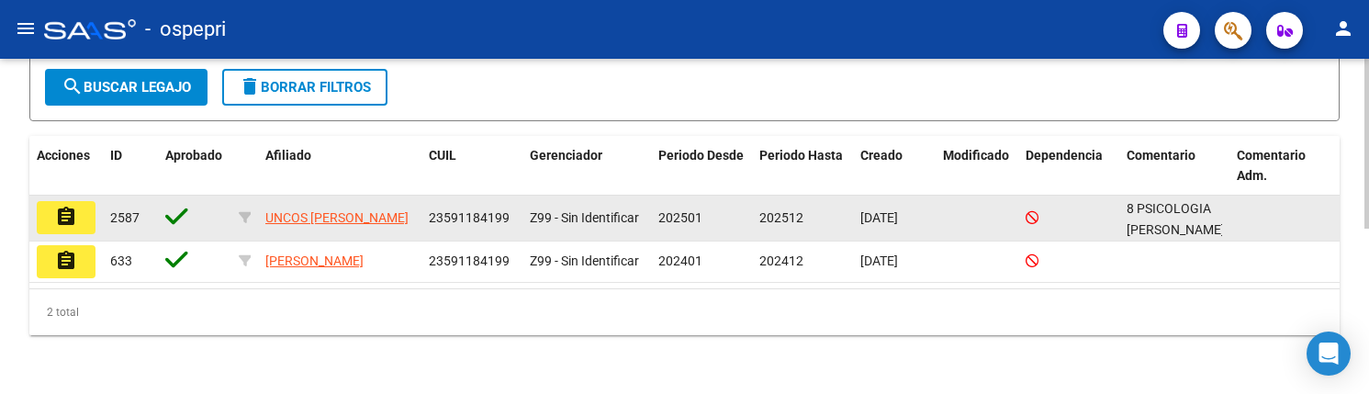
type input "59118419"
click at [73, 225] on mat-icon "assignment" at bounding box center [66, 217] width 22 height 22
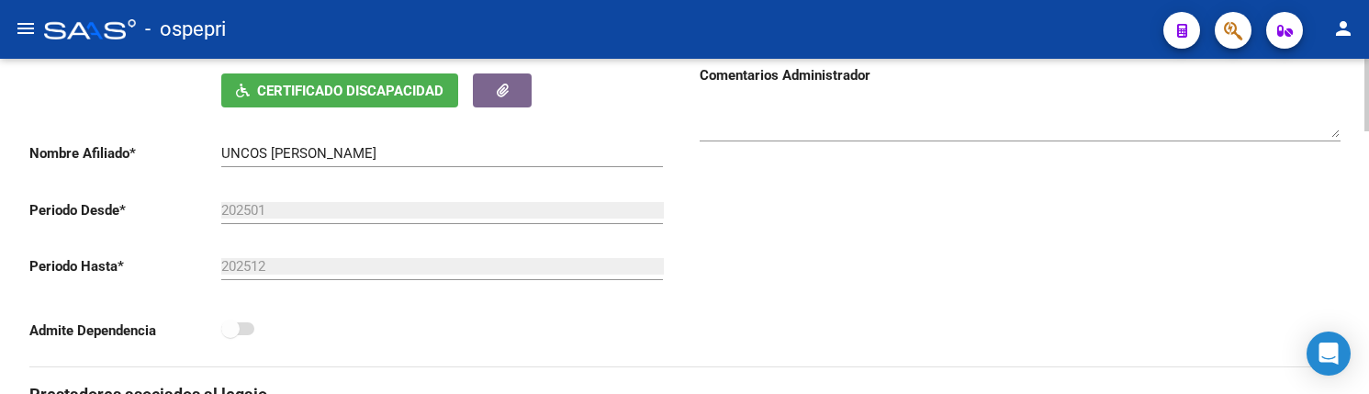
scroll to position [275, 0]
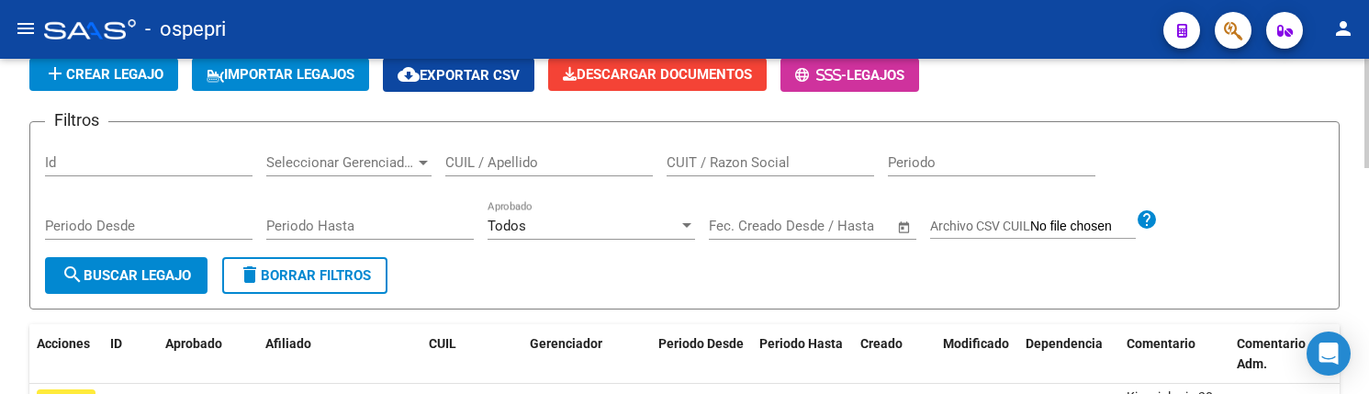
scroll to position [92, 0]
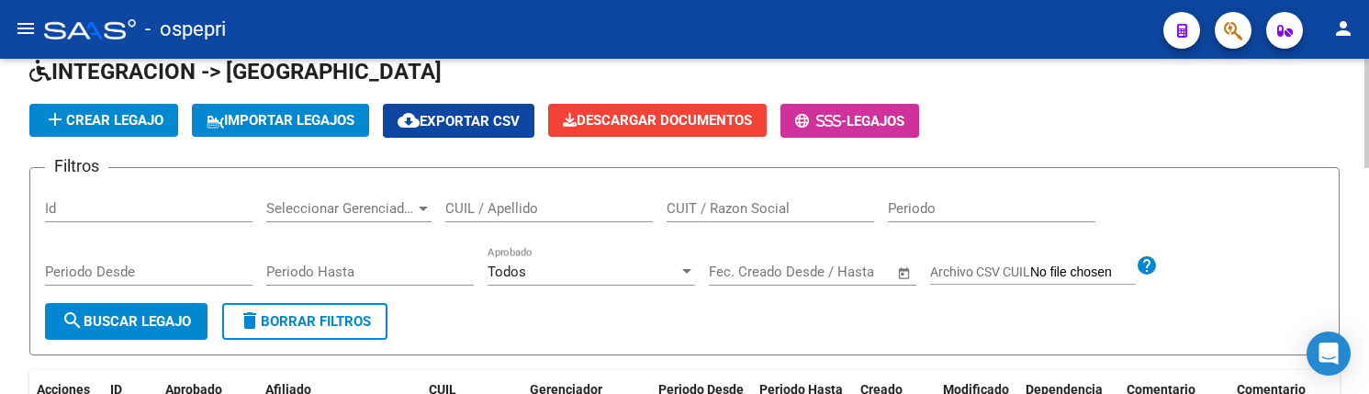
click at [525, 213] on input "CUIL / Apellido" at bounding box center [548, 208] width 207 height 17
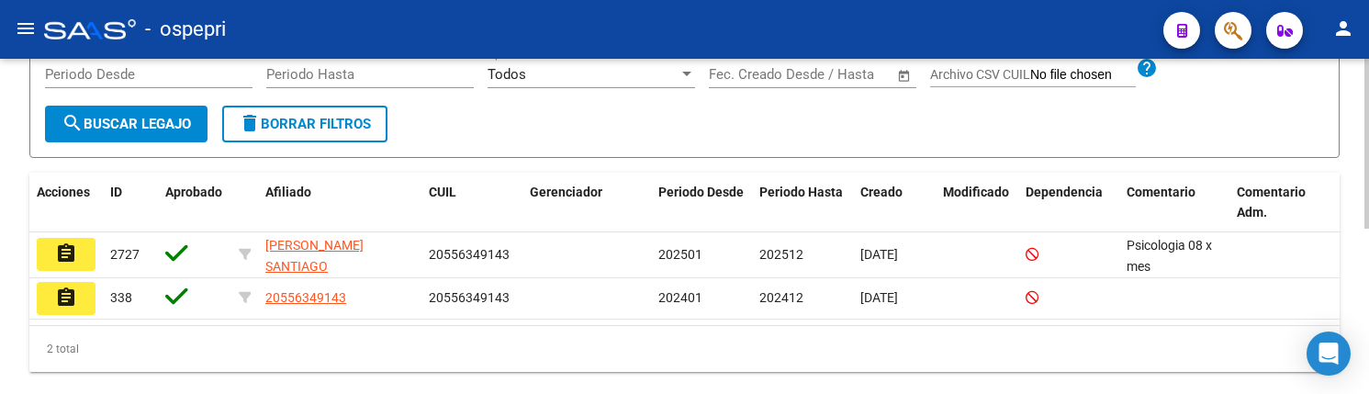
scroll to position [326, 0]
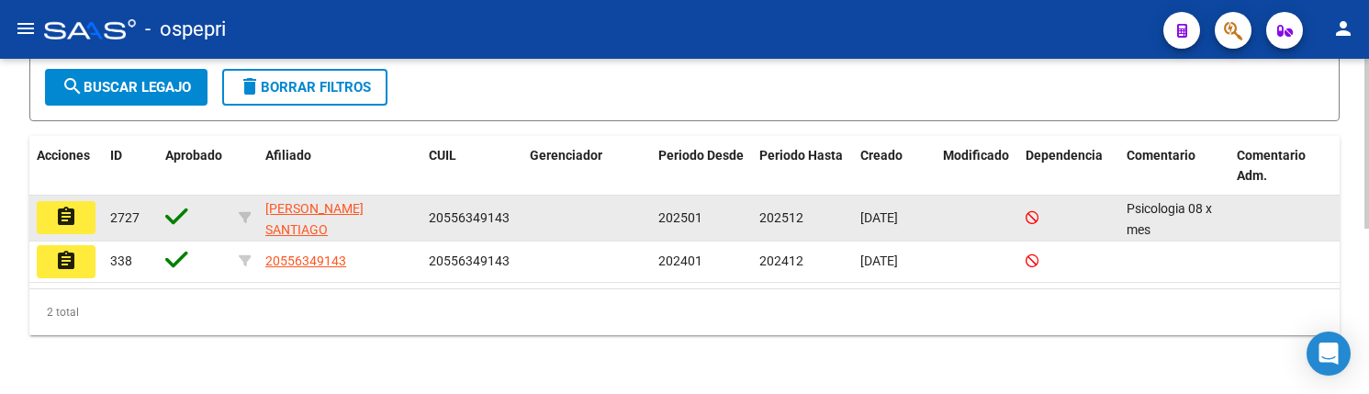
type input "55634914"
click at [67, 217] on mat-icon "assignment" at bounding box center [66, 217] width 22 height 22
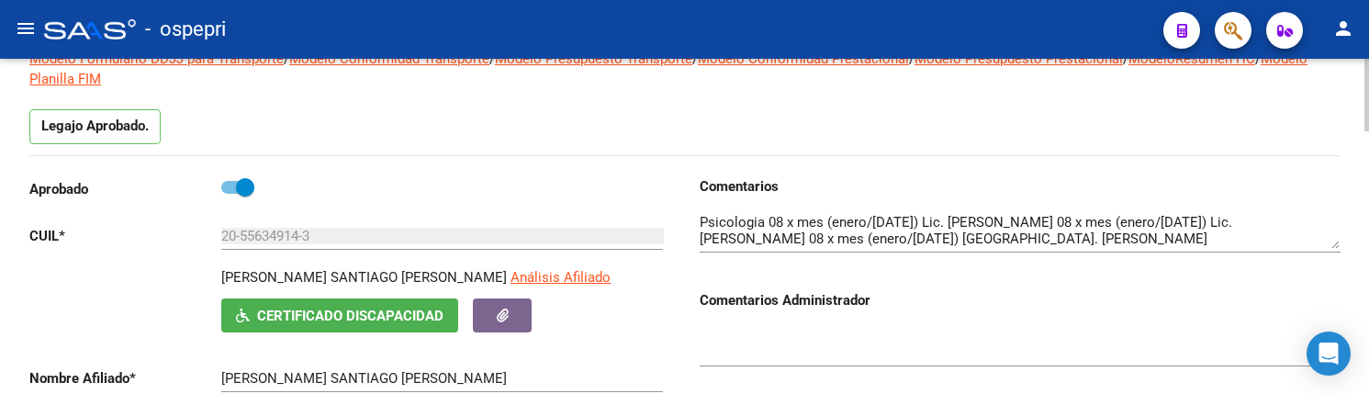
scroll to position [184, 0]
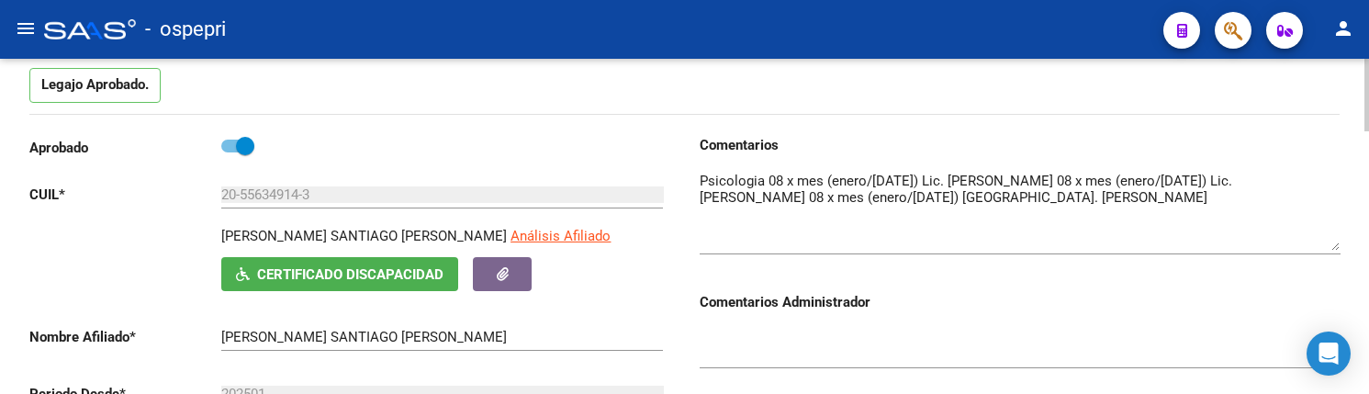
drag, startPoint x: 1333, startPoint y: 205, endPoint x: 1332, endPoint y: 248, distance: 43.2
click at [1332, 248] on textarea at bounding box center [1020, 211] width 641 height 80
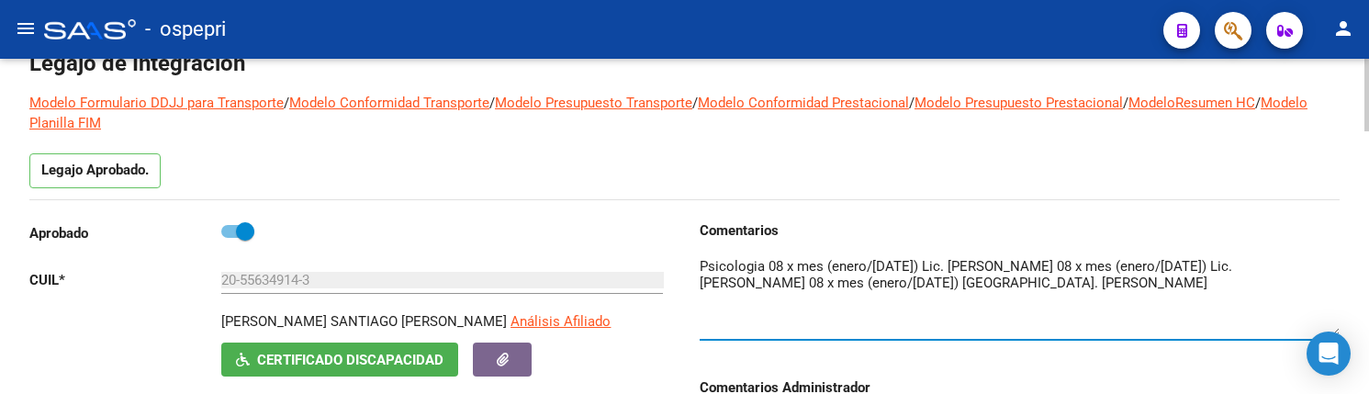
scroll to position [92, 0]
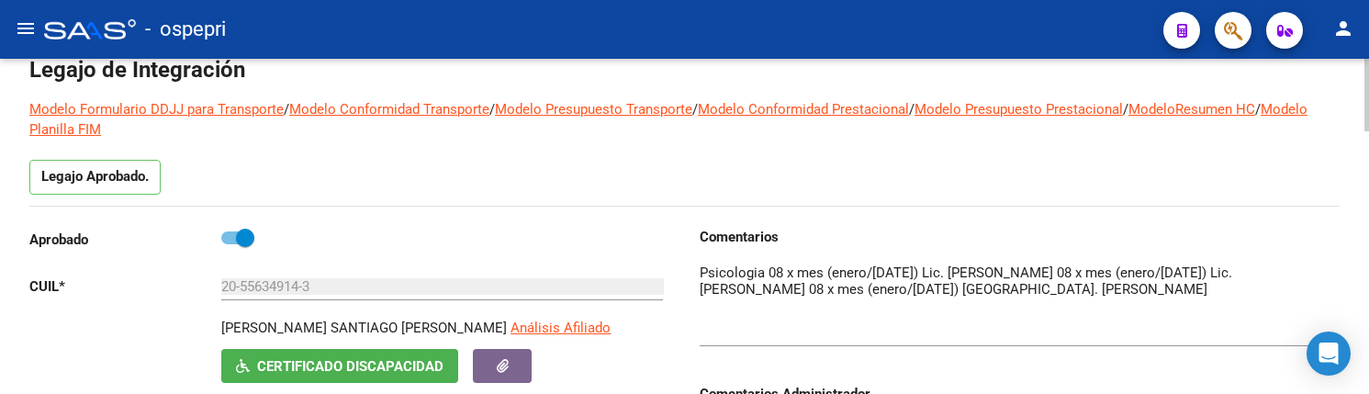
click at [519, 191] on div "Legajo Aprobado." at bounding box center [684, 183] width 1310 height 46
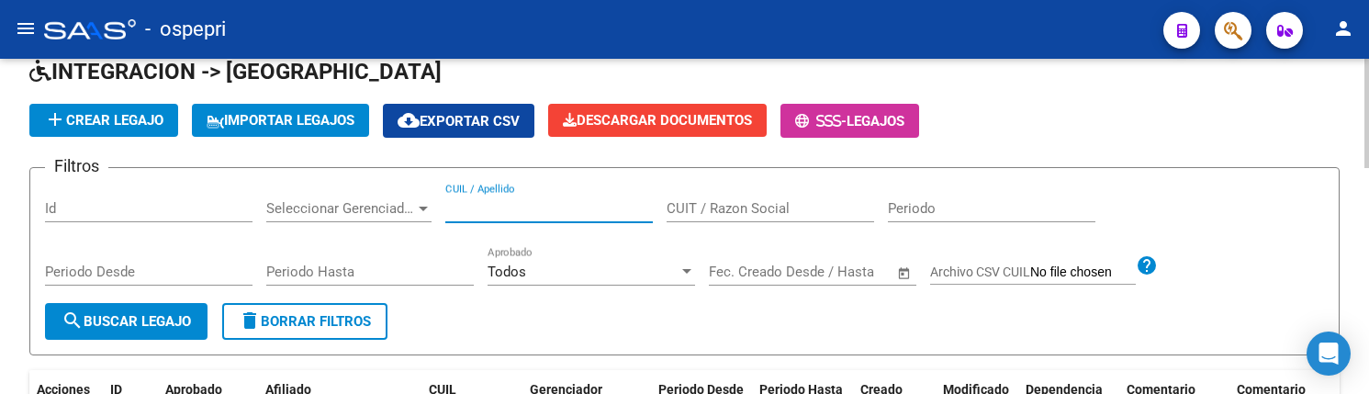
click at [523, 209] on input "CUIL / Apellido" at bounding box center [548, 208] width 207 height 17
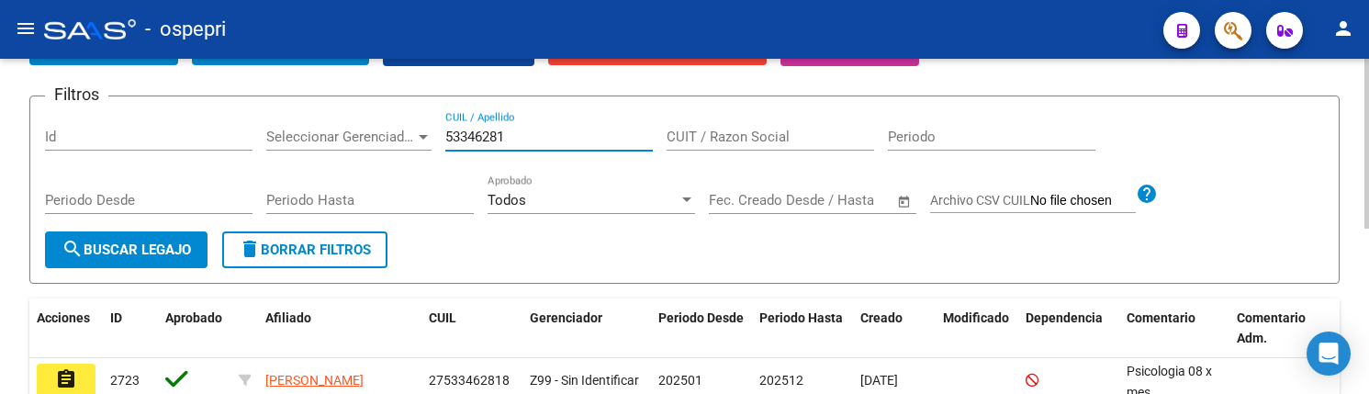
scroll to position [326, 0]
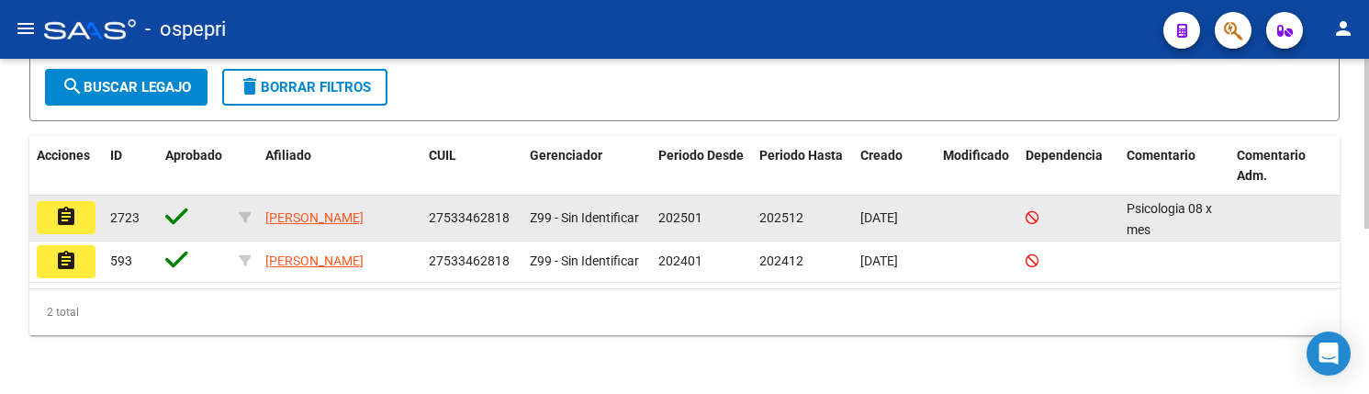
type input "53346281"
click at [57, 215] on mat-icon "assignment" at bounding box center [66, 217] width 22 height 22
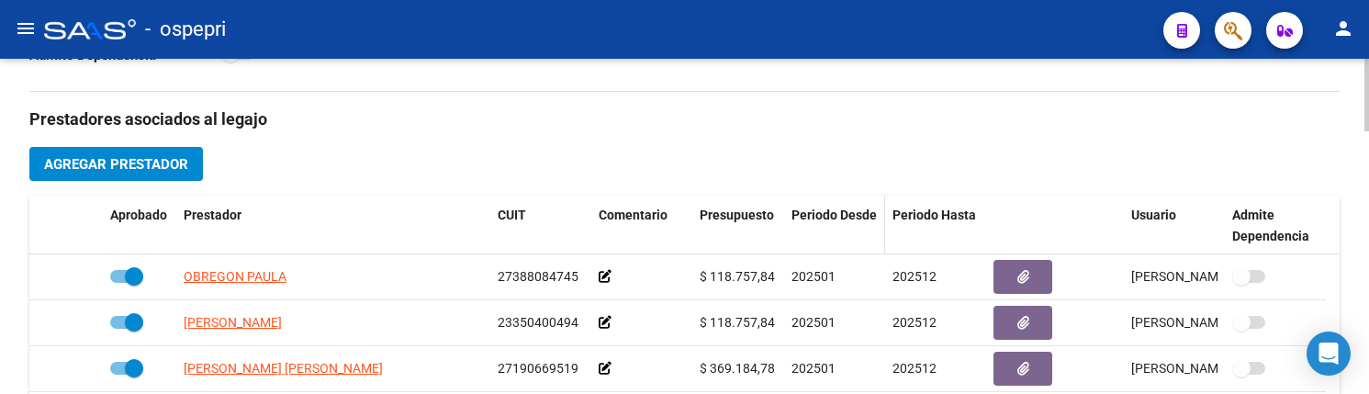
scroll to position [734, 0]
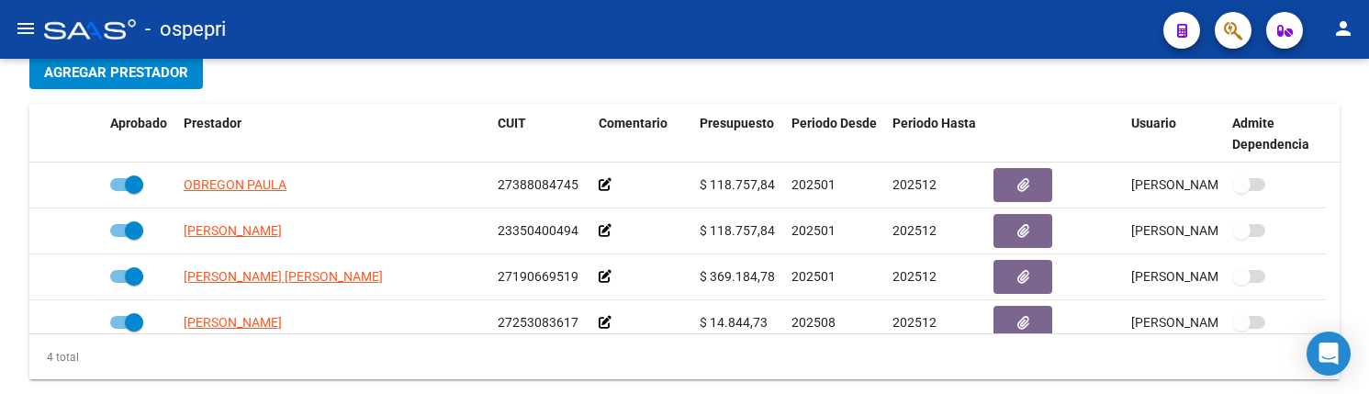
click at [515, 54] on mat-toolbar "menu - ospepri person" at bounding box center [684, 29] width 1369 height 59
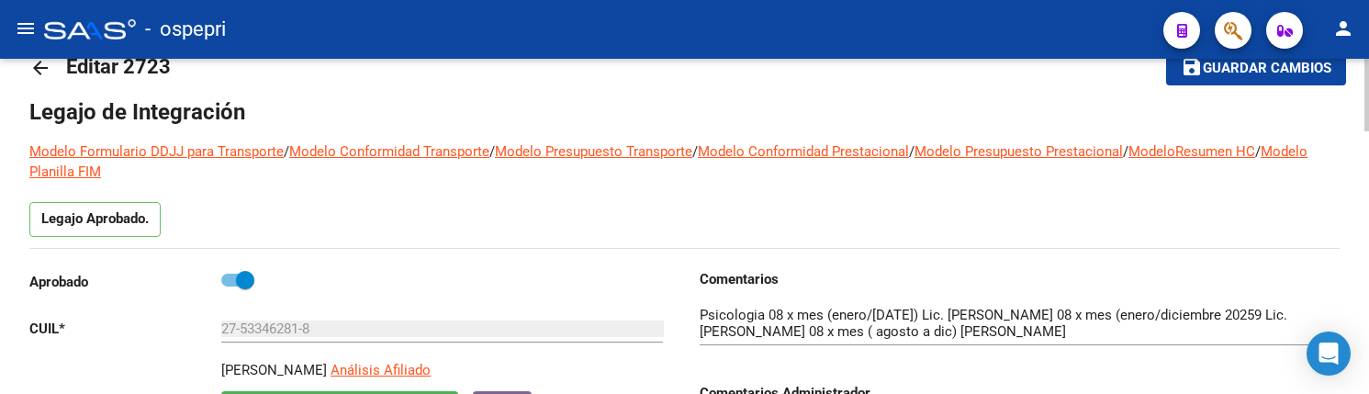
scroll to position [0, 0]
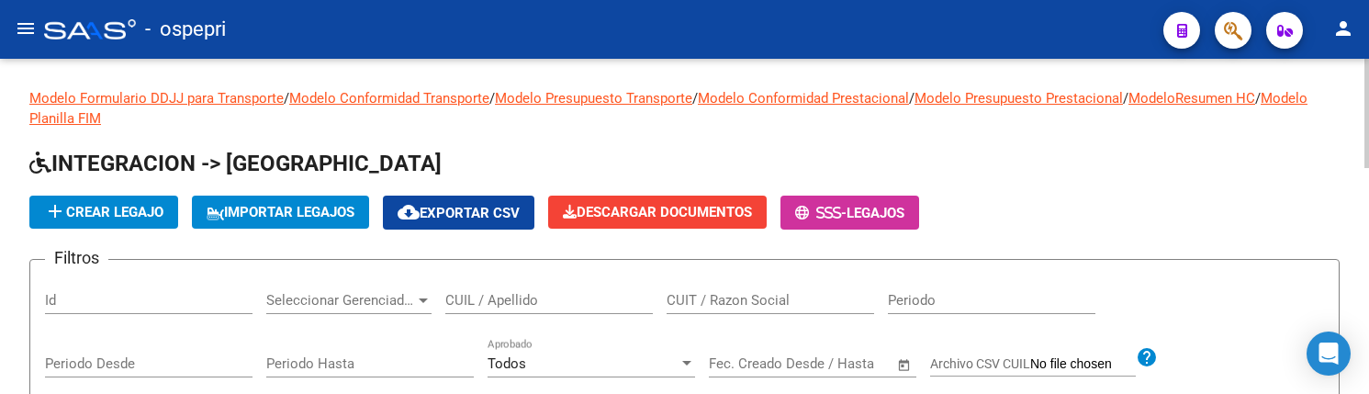
click at [511, 303] on input "CUIL / Apellido" at bounding box center [548, 300] width 207 height 17
click at [1093, 196] on div "add Crear Legajo IMPORTAR LEGAJOS cloud_download Exportar CSV Descargar Documen…" at bounding box center [684, 213] width 1310 height 34
click at [514, 308] on input "CUIL / Apellido" at bounding box center [548, 300] width 207 height 17
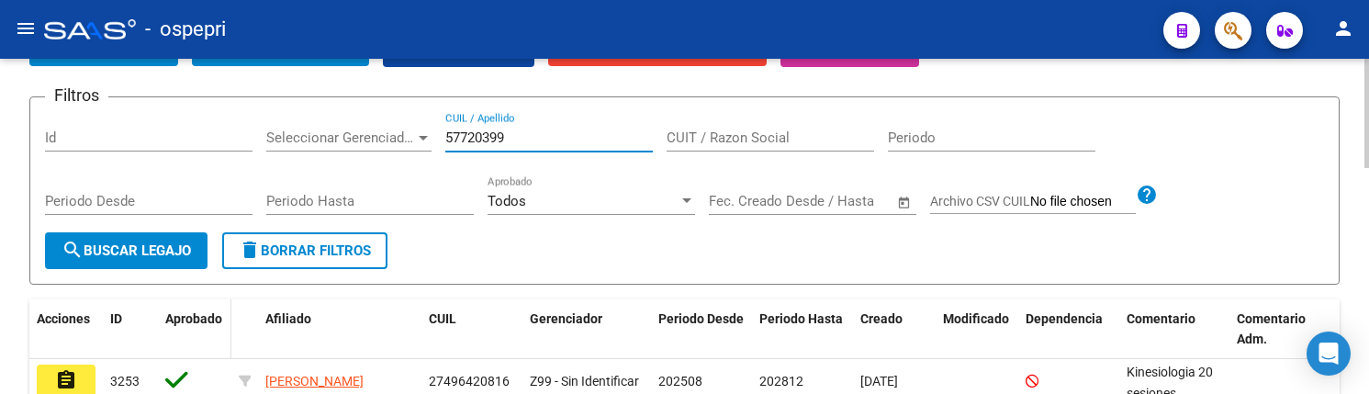
scroll to position [184, 0]
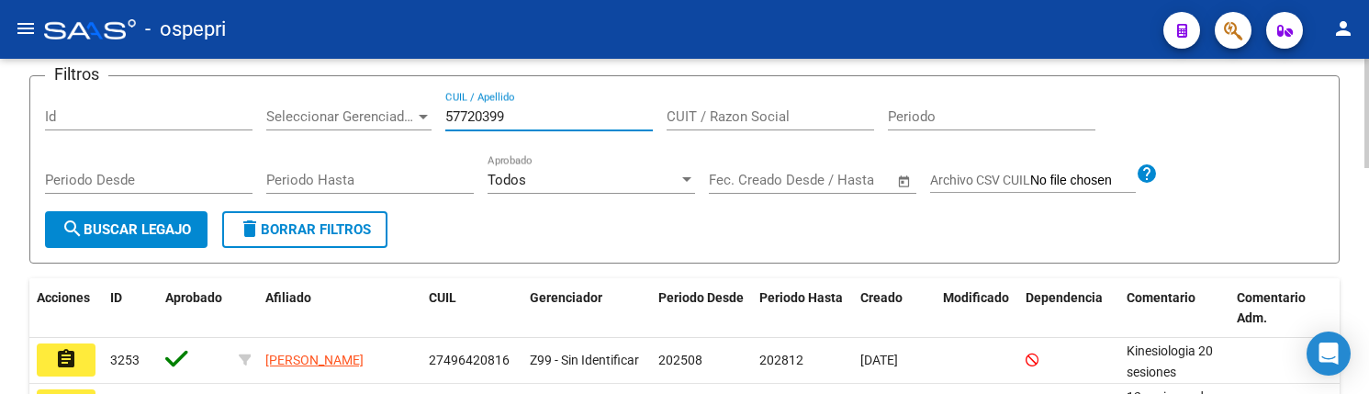
type input "57720399"
click at [141, 231] on span "search Buscar Legajo" at bounding box center [126, 229] width 129 height 17
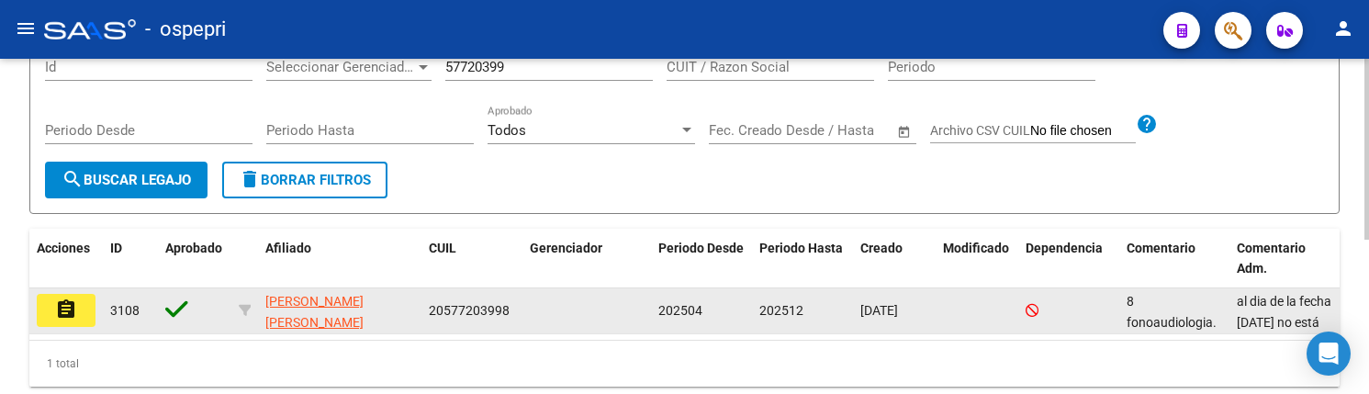
scroll to position [285, 0]
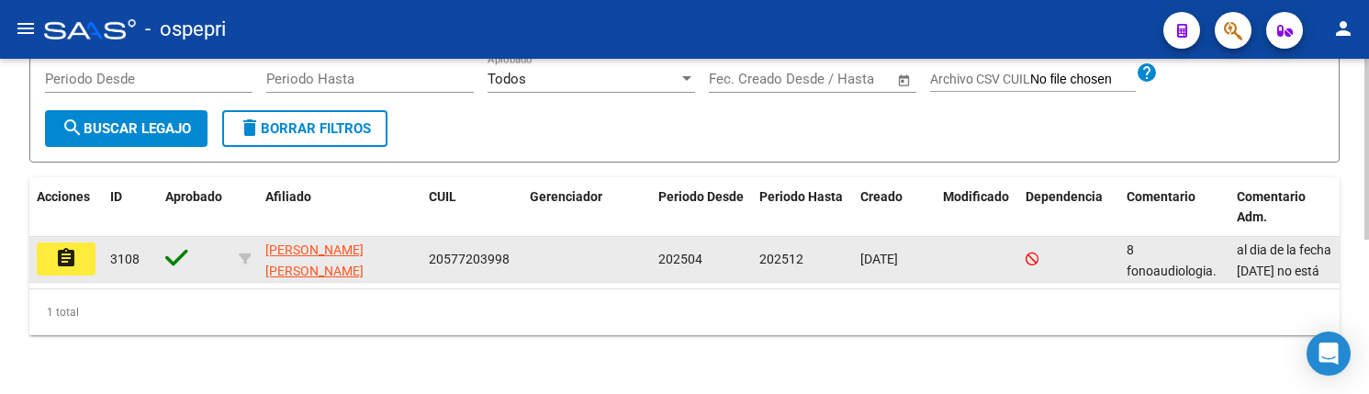
click at [66, 264] on mat-icon "assignment" at bounding box center [66, 258] width 22 height 22
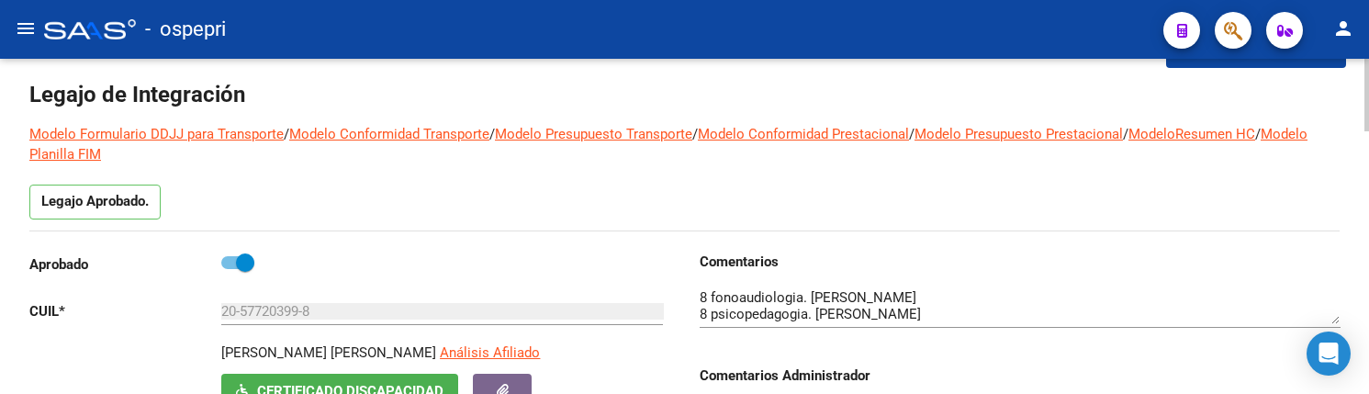
scroll to position [92, 0]
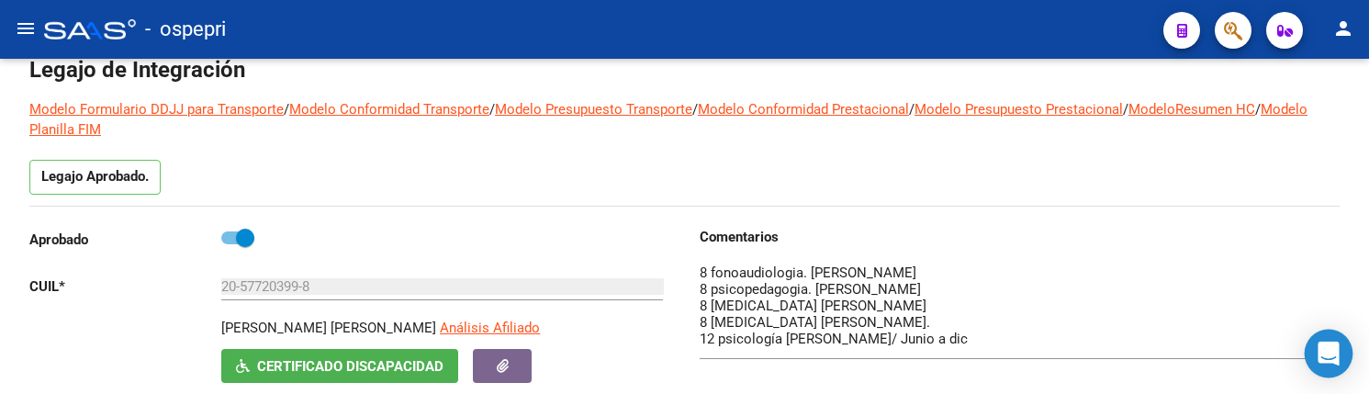
drag, startPoint x: 1336, startPoint y: 294, endPoint x: 1336, endPoint y: 350, distance: 56.0
click at [1336, 350] on body "menu - ospepri person Firma Express Tesorería Extractos Procesados (csv) Extrac…" at bounding box center [684, 197] width 1369 height 394
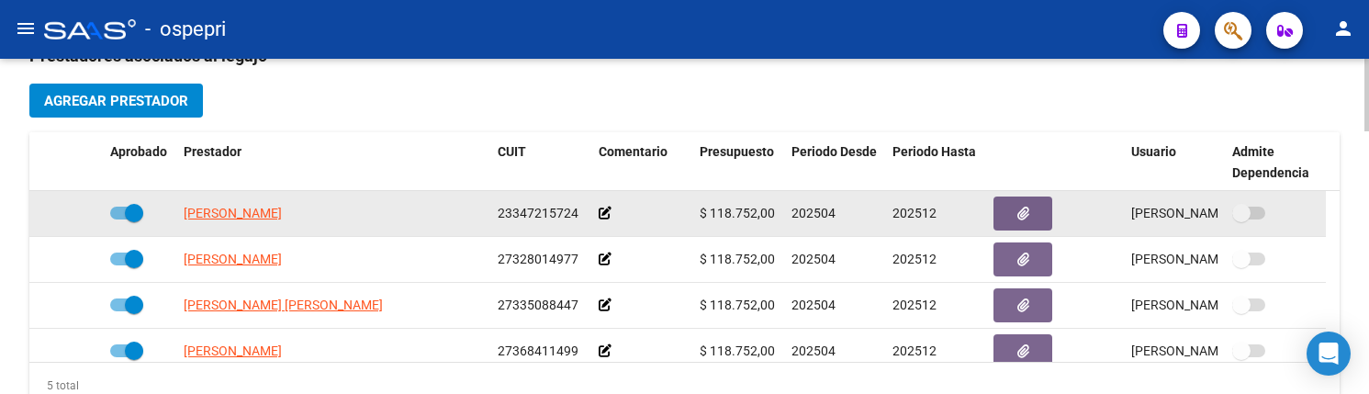
scroll to position [734, 0]
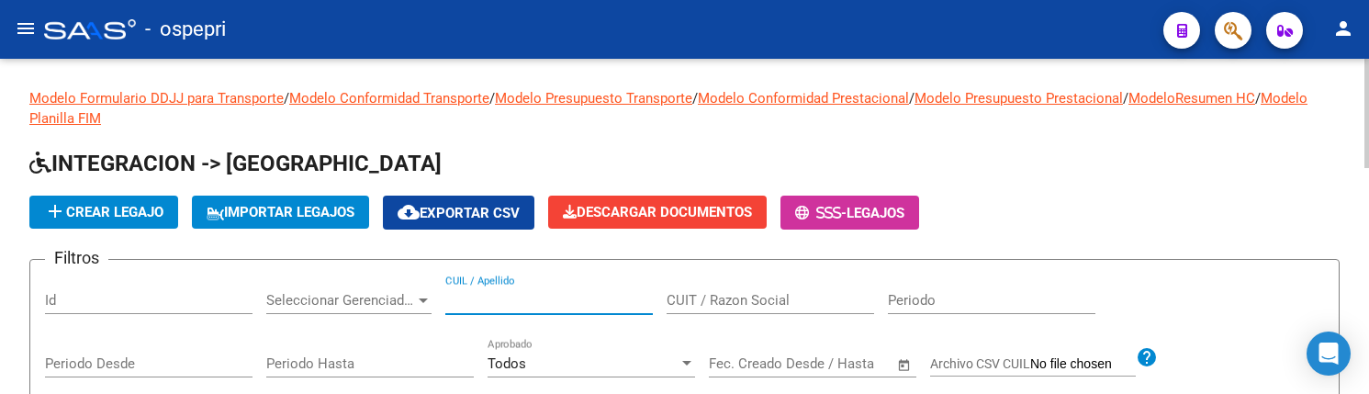
click at [522, 297] on input "CUIL / Apellido" at bounding box center [548, 300] width 207 height 17
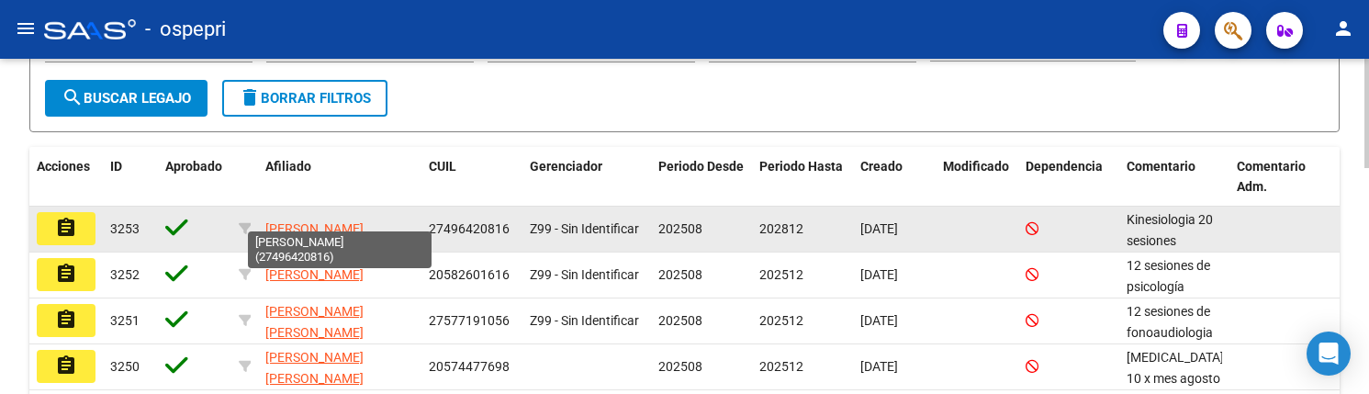
scroll to position [184, 0]
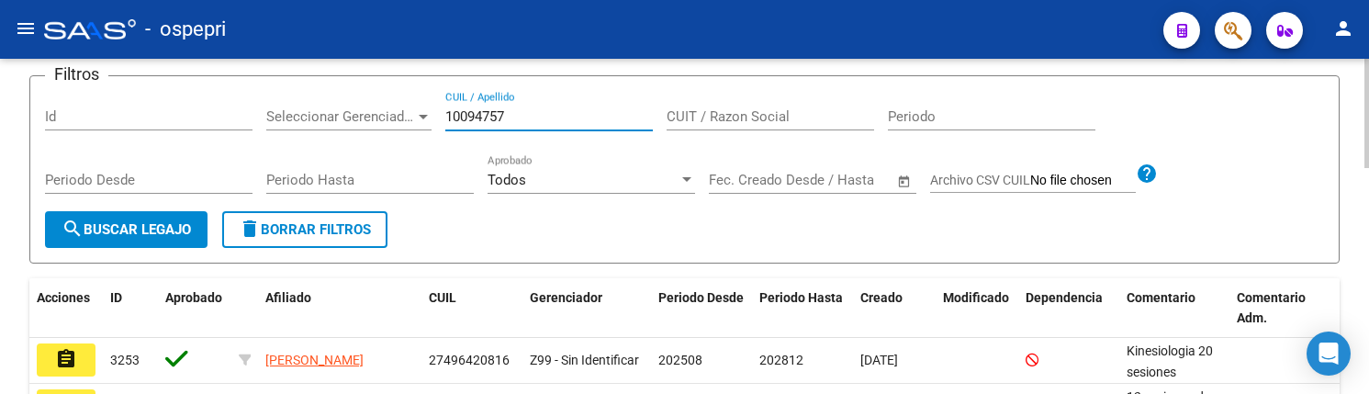
type input "10094757"
click at [124, 229] on span "search Buscar Legajo" at bounding box center [126, 229] width 129 height 17
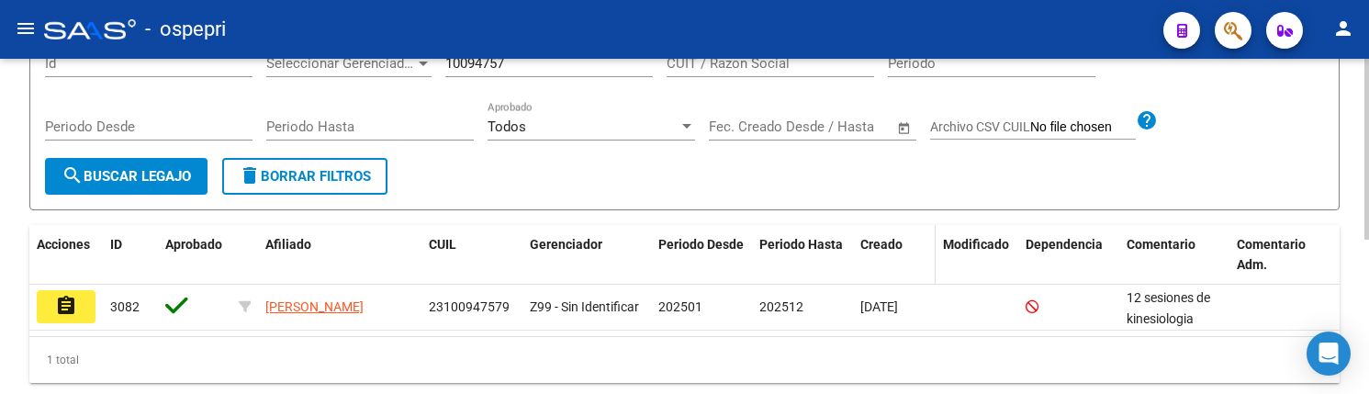
scroll to position [275, 0]
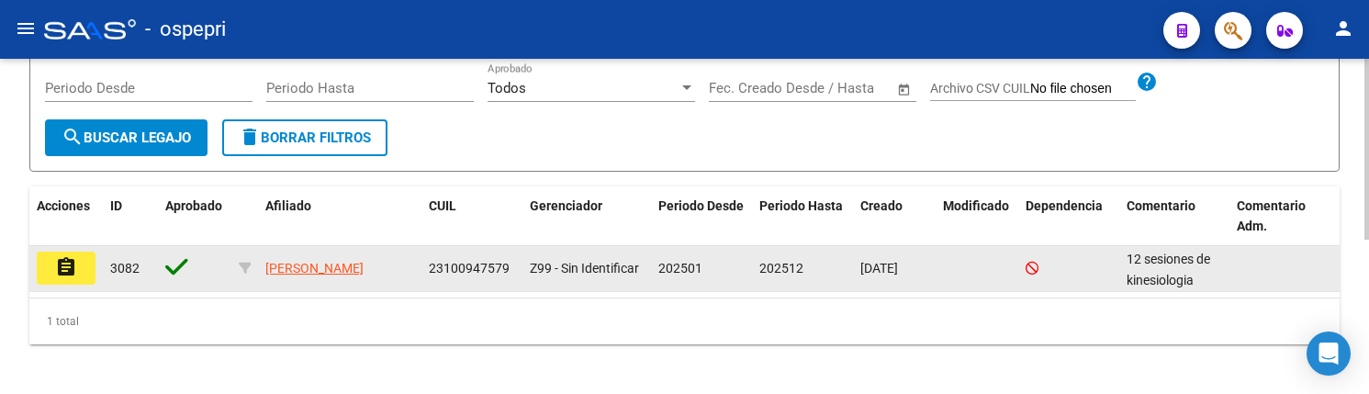
click at [64, 267] on mat-icon "assignment" at bounding box center [66, 267] width 22 height 22
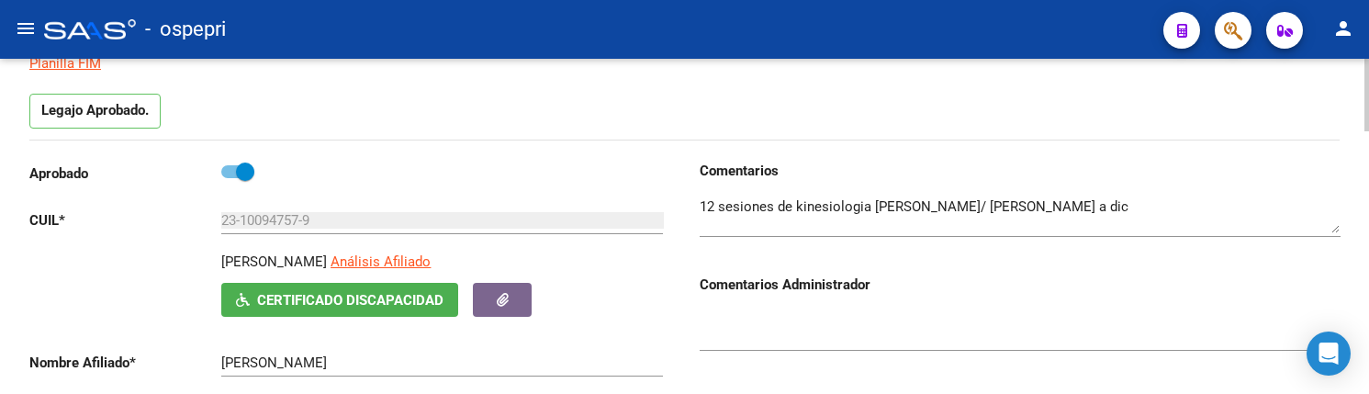
scroll to position [184, 0]
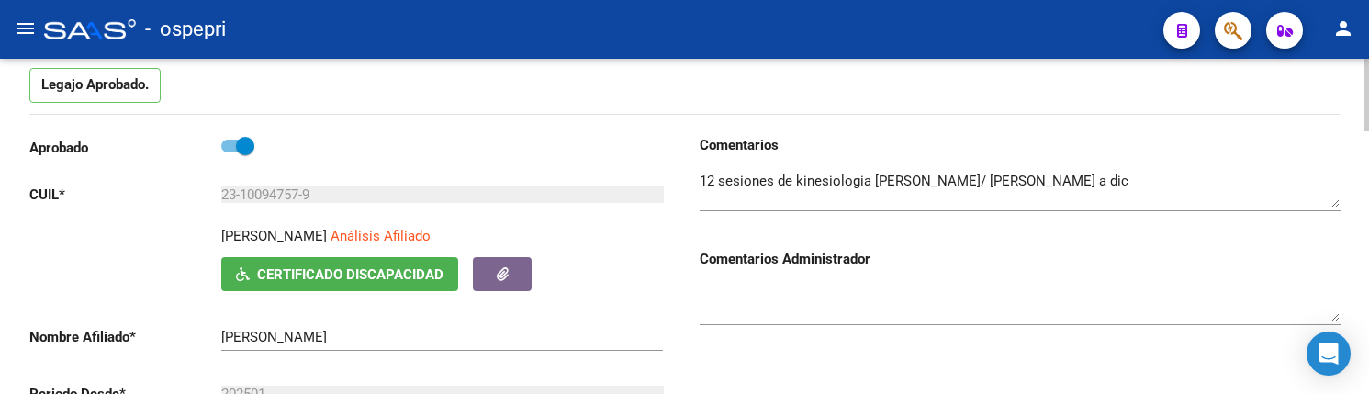
click at [1043, 312] on textarea at bounding box center [1020, 303] width 641 height 37
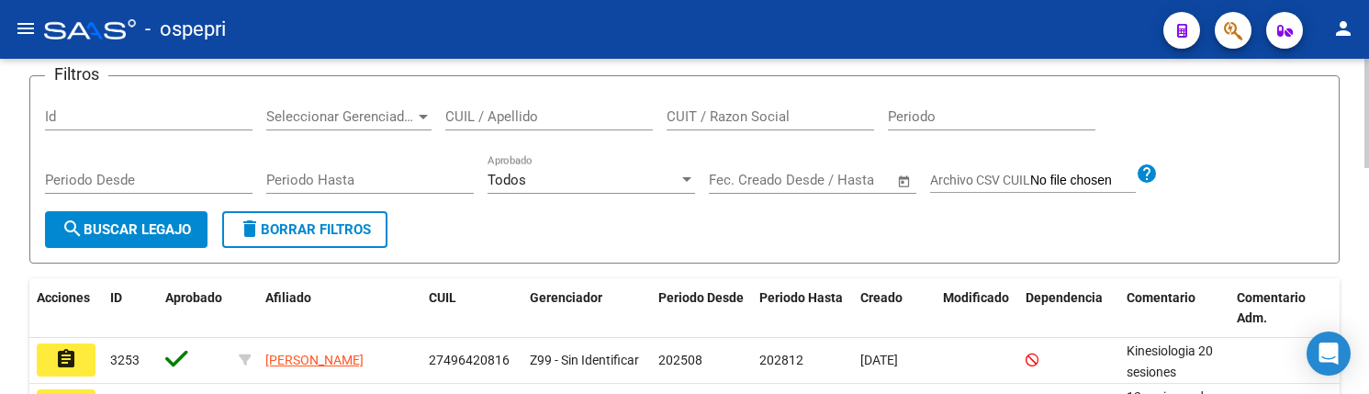
click at [485, 120] on input "CUIL / Apellido" at bounding box center [548, 116] width 207 height 17
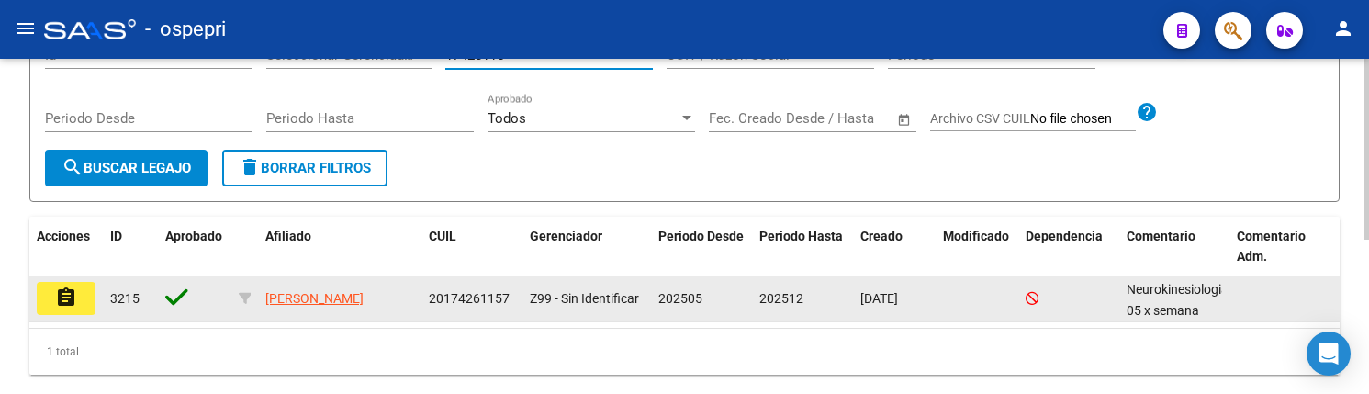
scroll to position [275, 0]
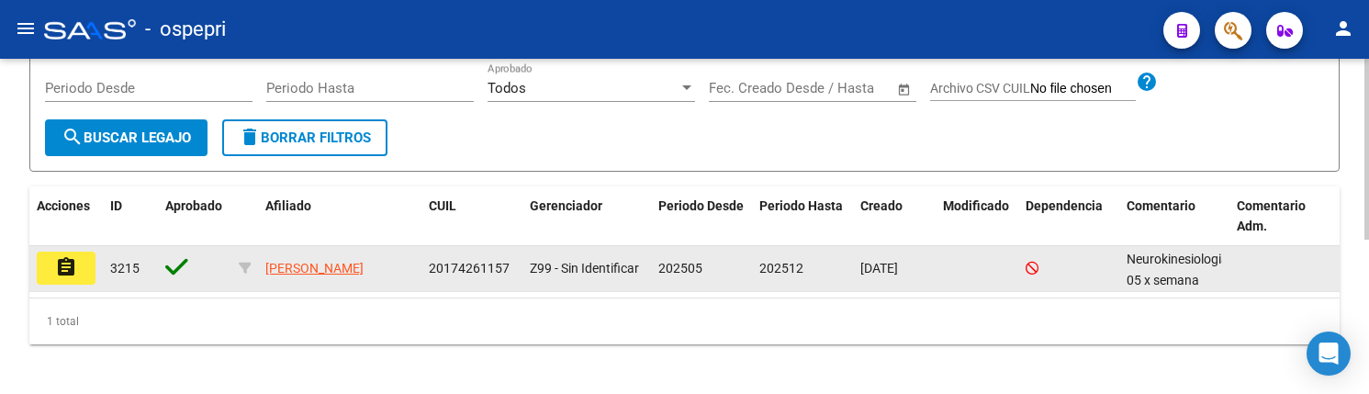
type input "17426115"
click at [74, 268] on mat-icon "assignment" at bounding box center [66, 267] width 22 height 22
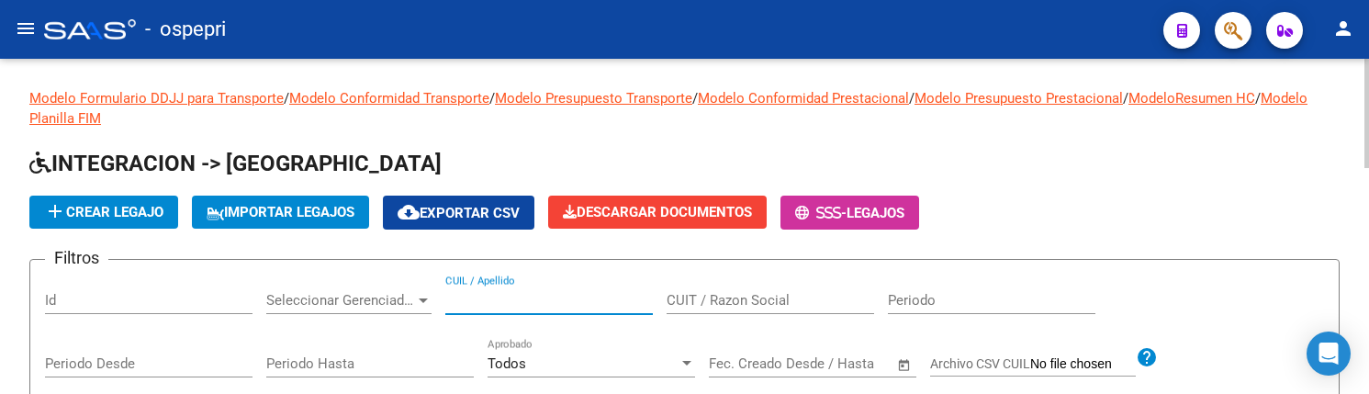
click at [485, 299] on input "CUIL / Apellido" at bounding box center [548, 300] width 207 height 17
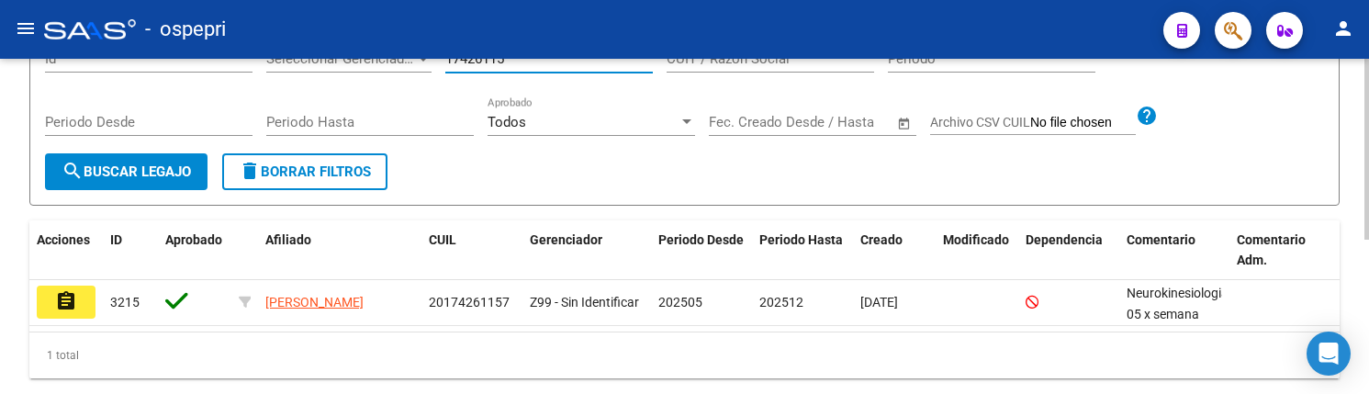
scroll to position [285, 0]
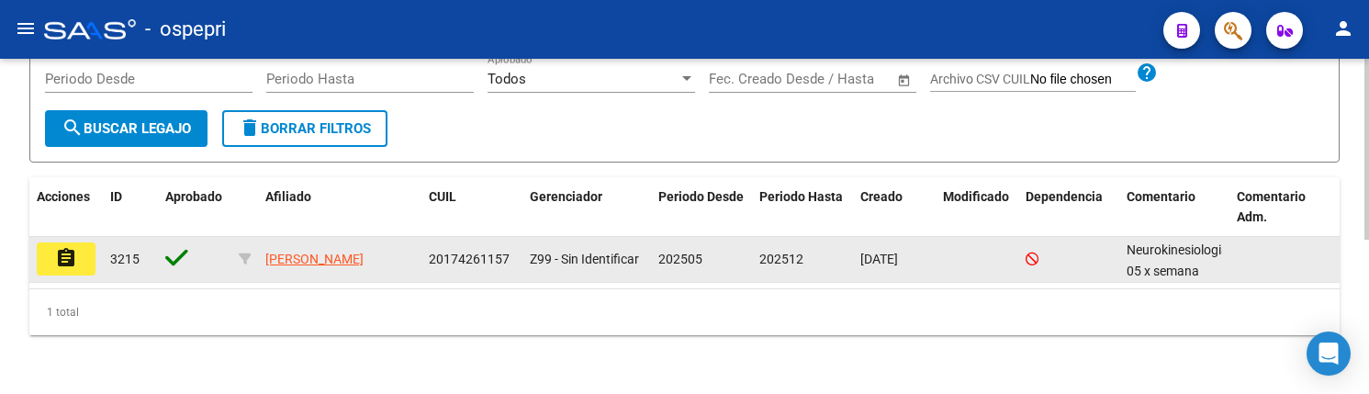
type input "17426115"
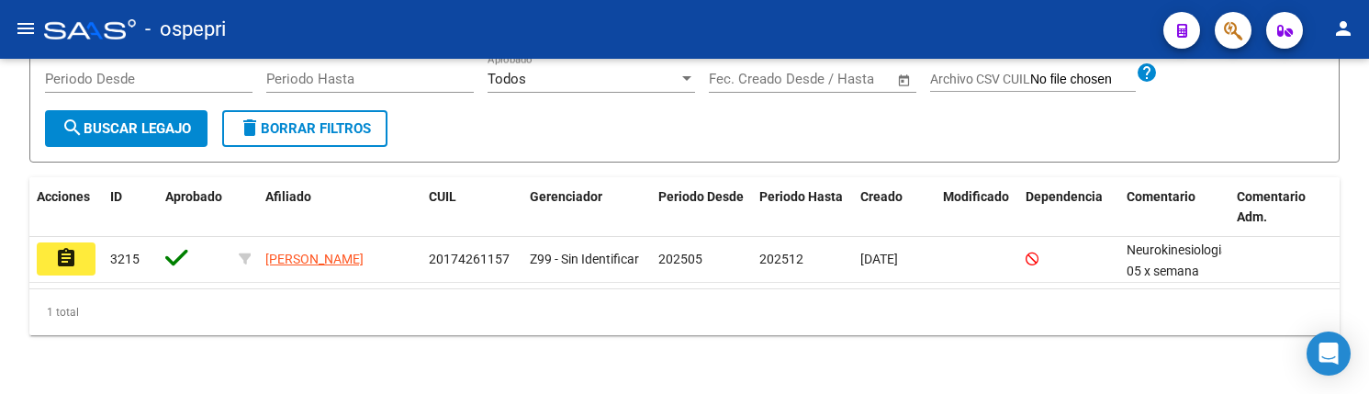
click at [62, 255] on mat-icon "assignment" at bounding box center [66, 258] width 22 height 22
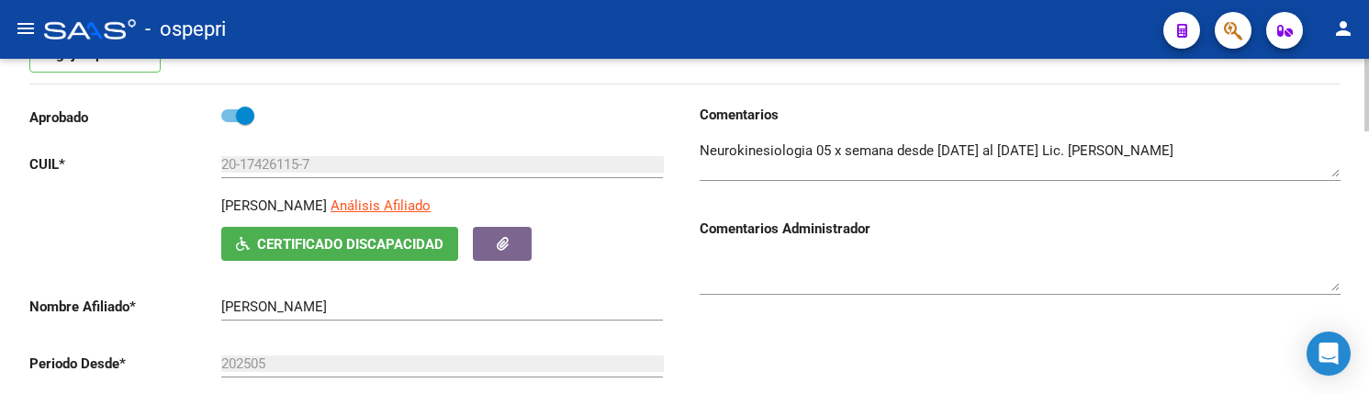
scroll to position [184, 0]
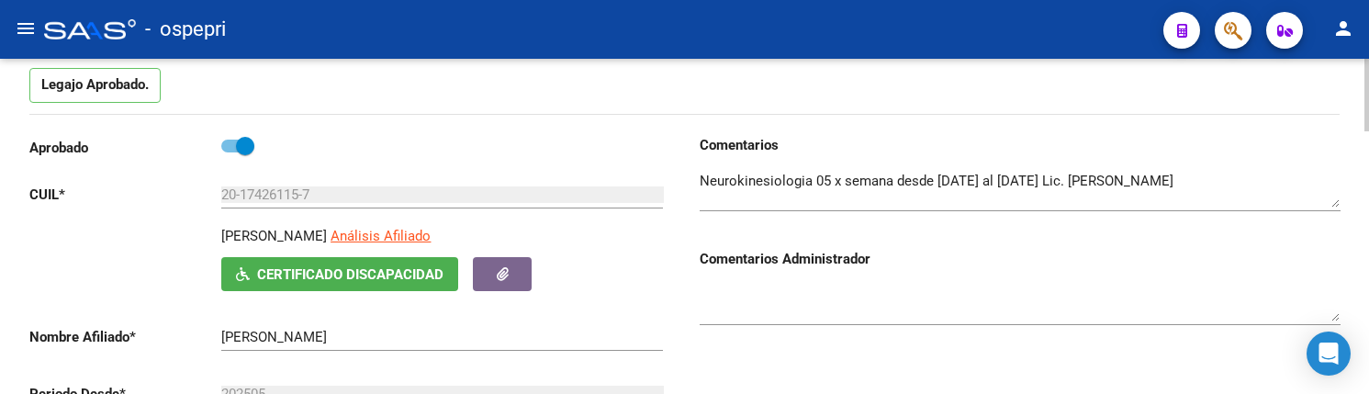
click at [1054, 285] on textarea at bounding box center [1020, 303] width 641 height 37
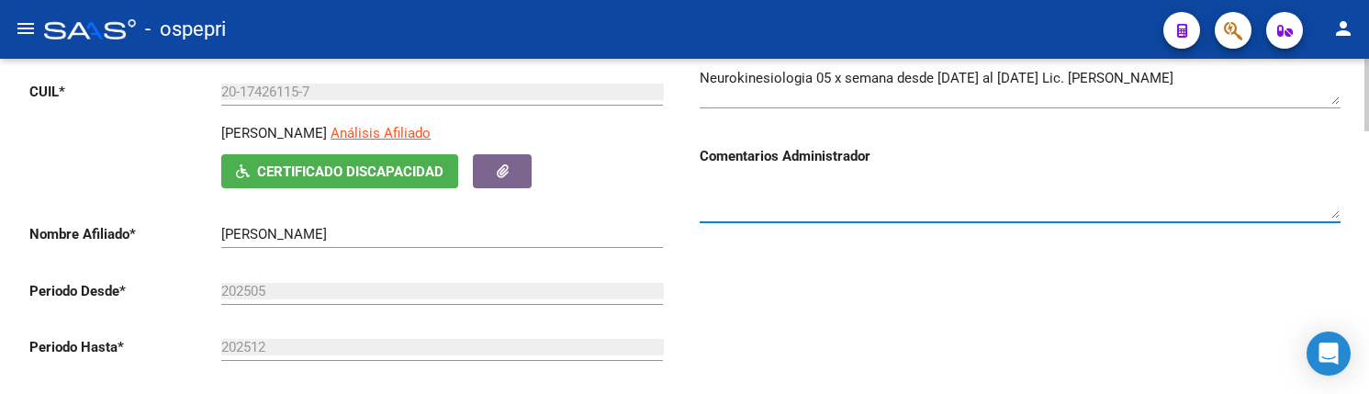
scroll to position [275, 0]
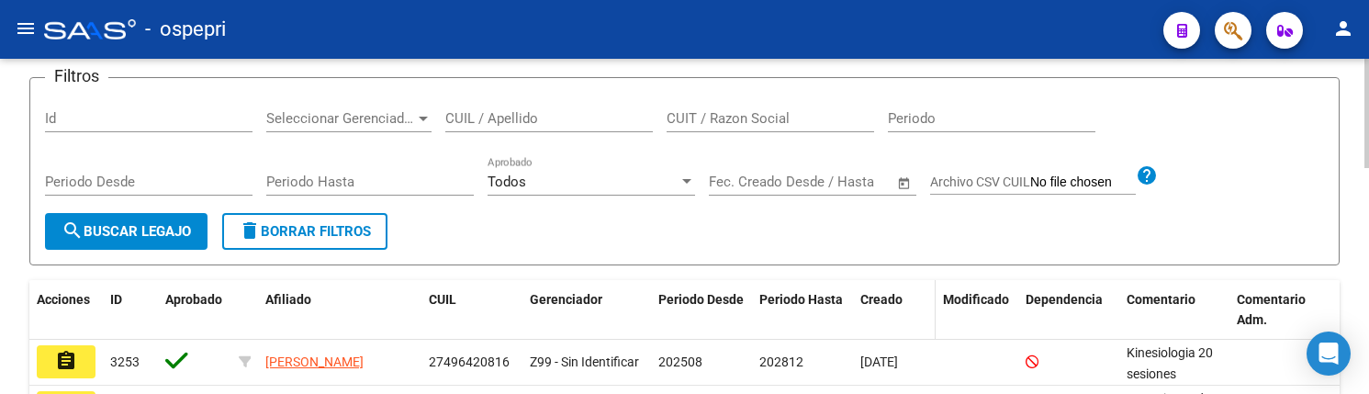
scroll to position [92, 0]
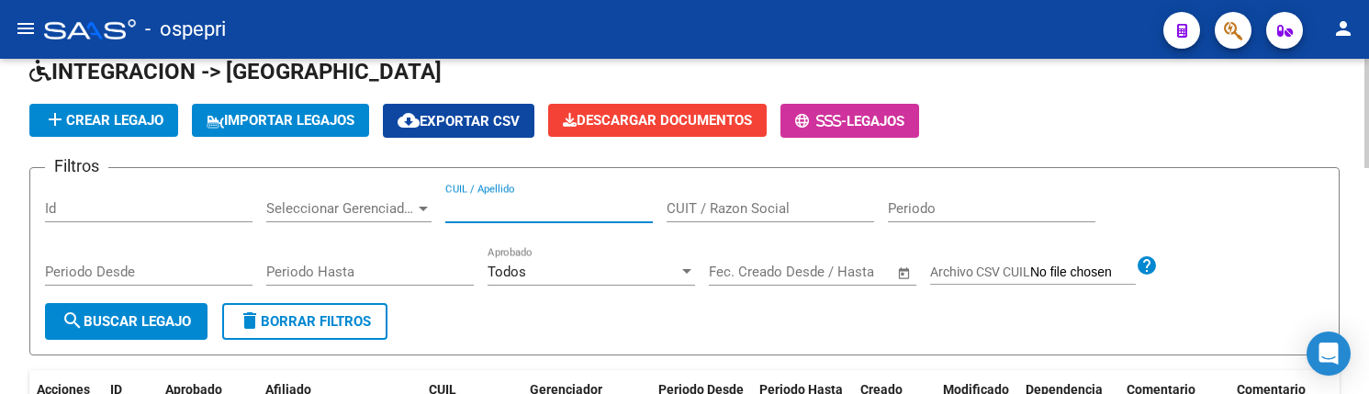
click at [499, 203] on input "CUIL / Apellido" at bounding box center [548, 208] width 207 height 17
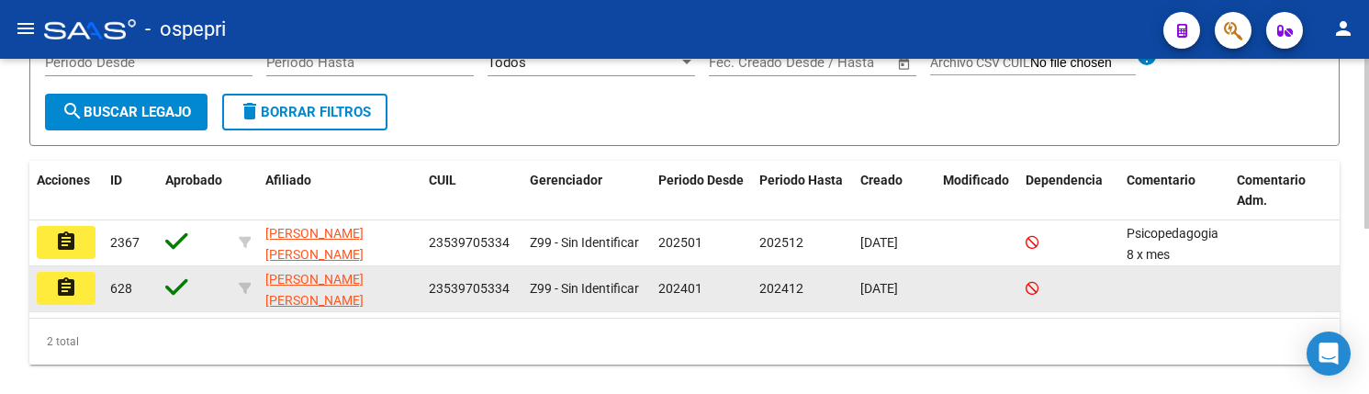
scroll to position [326, 0]
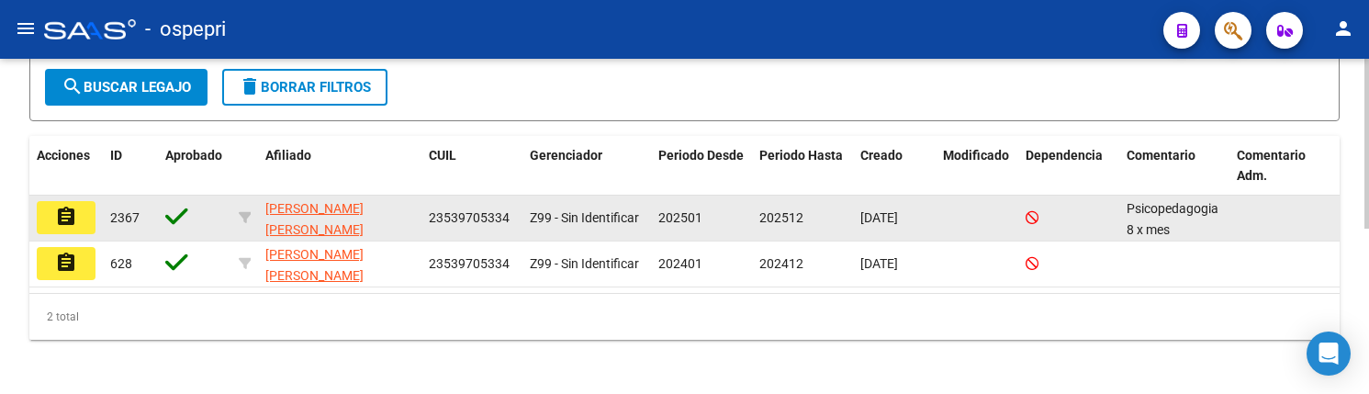
type input "53970533"
click at [73, 218] on mat-icon "assignment" at bounding box center [66, 217] width 22 height 22
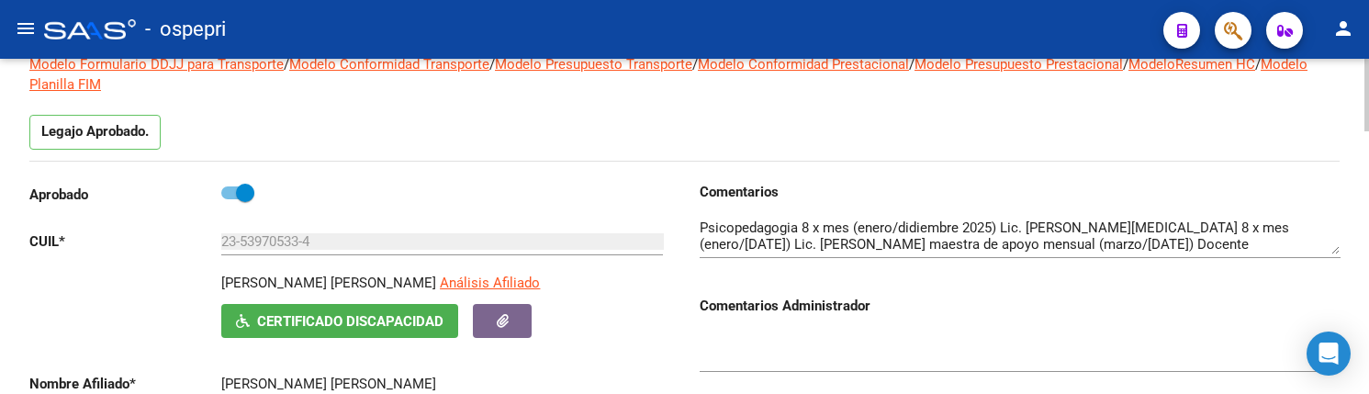
scroll to position [184, 0]
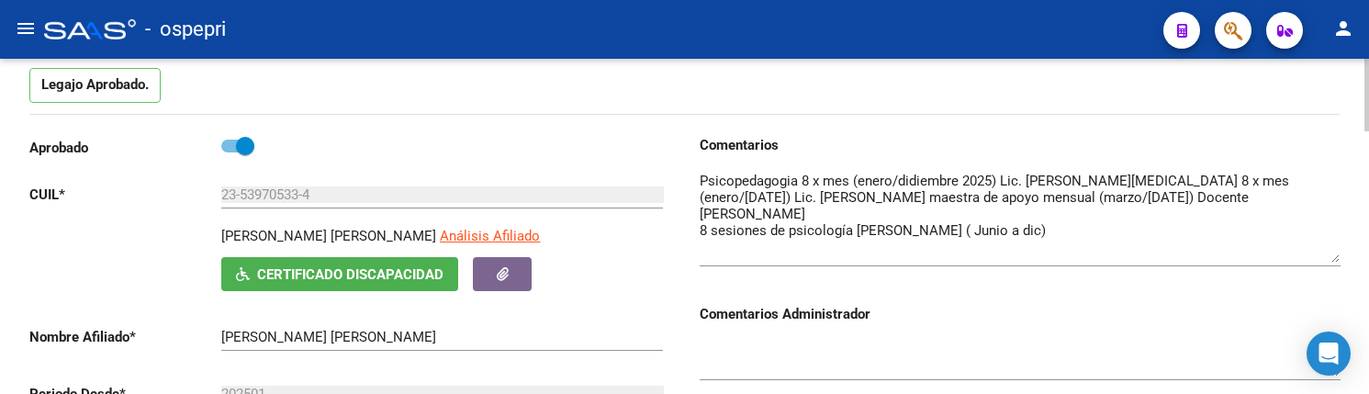
drag, startPoint x: 1332, startPoint y: 204, endPoint x: 1329, endPoint y: 260, distance: 56.1
click at [1329, 260] on textarea at bounding box center [1020, 217] width 641 height 92
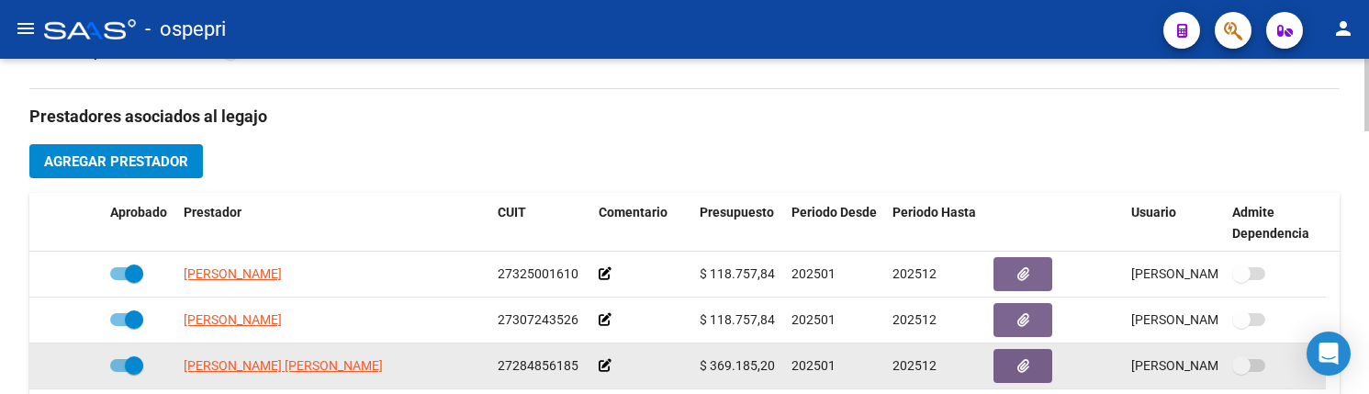
scroll to position [734, 0]
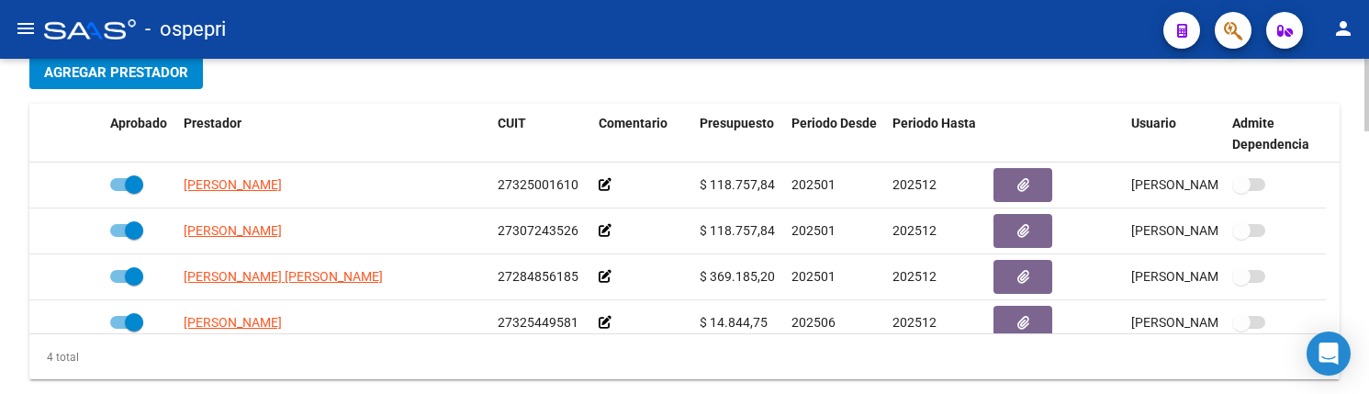
click at [604, 355] on div "4 total" at bounding box center [684, 357] width 1310 height 46
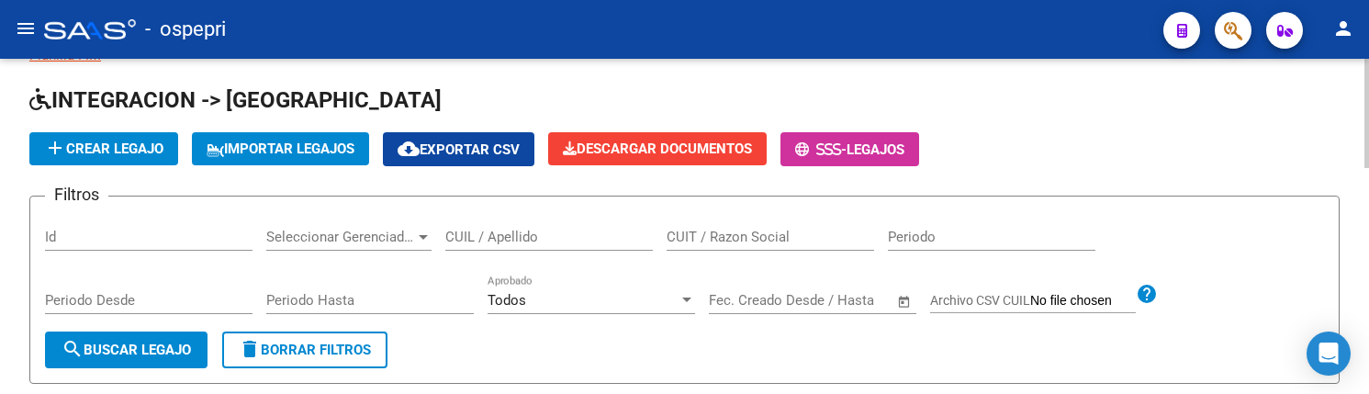
scroll to position [50, 0]
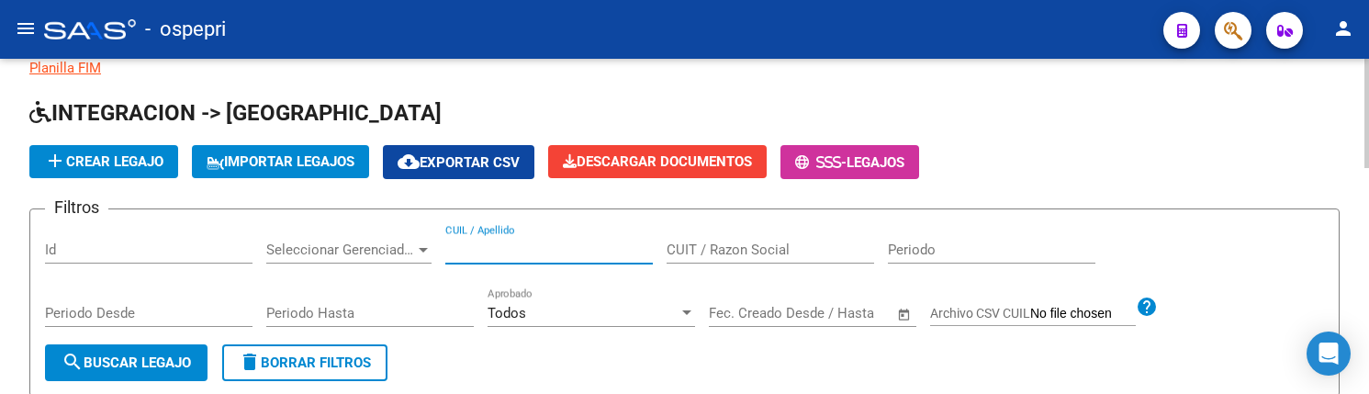
click at [486, 248] on input "CUIL / Apellido" at bounding box center [548, 249] width 207 height 17
type input "57446648"
click at [1096, 162] on div "add Crear Legajo IMPORTAR LEGAJOS cloud_download Exportar CSV Descargar Documen…" at bounding box center [684, 162] width 1310 height 34
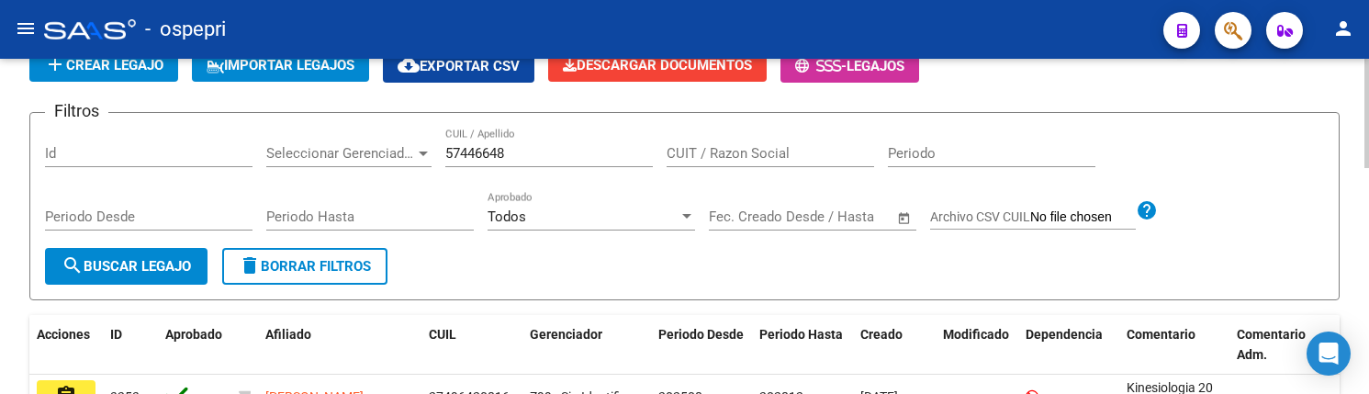
scroll to position [142, 0]
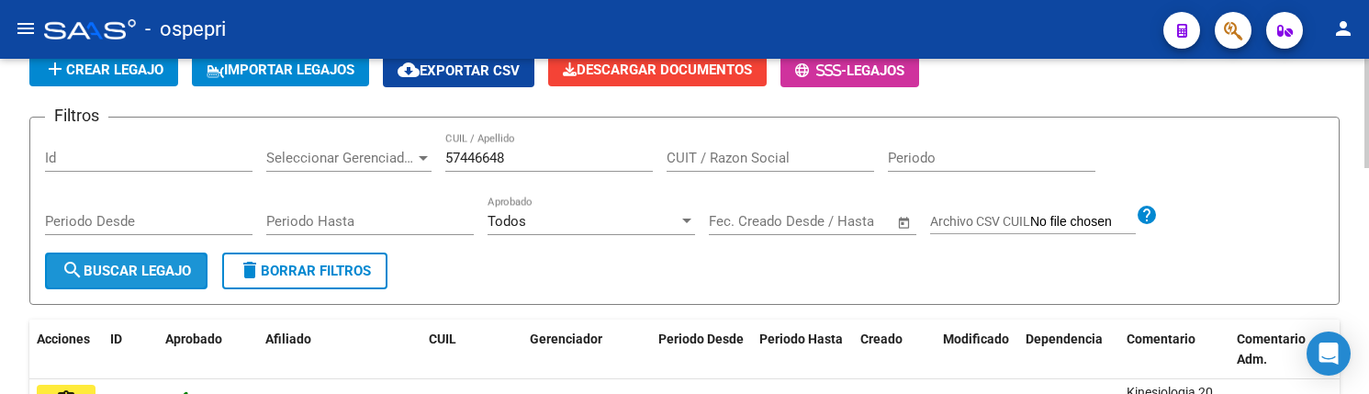
click at [159, 265] on span "search Buscar Legajo" at bounding box center [126, 271] width 129 height 17
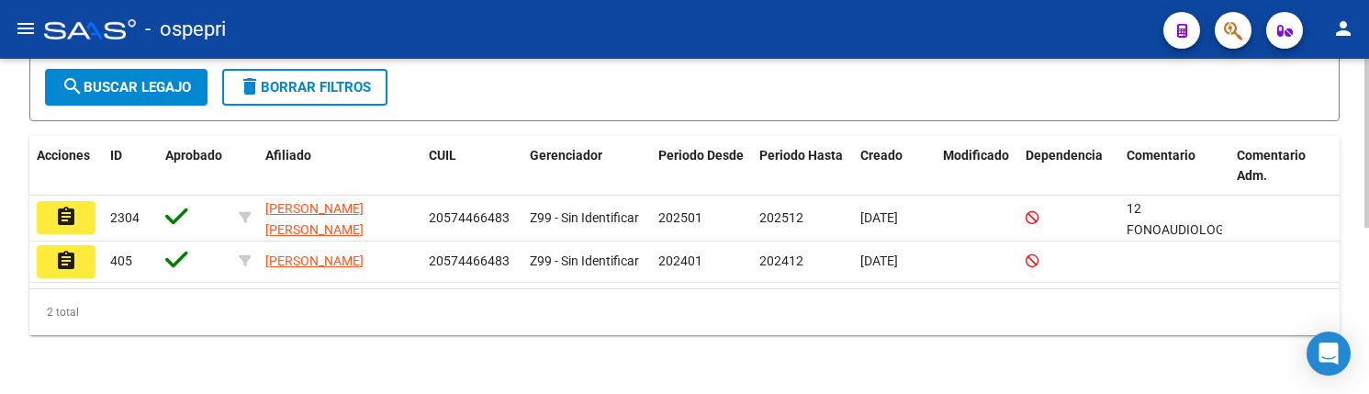
scroll to position [330, 0]
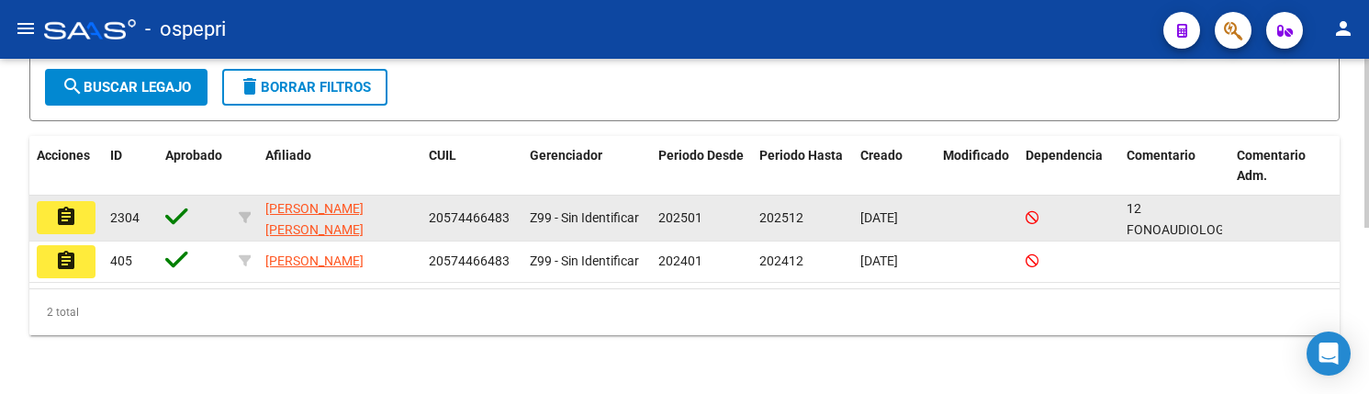
click at [64, 216] on mat-icon "assignment" at bounding box center [66, 217] width 22 height 22
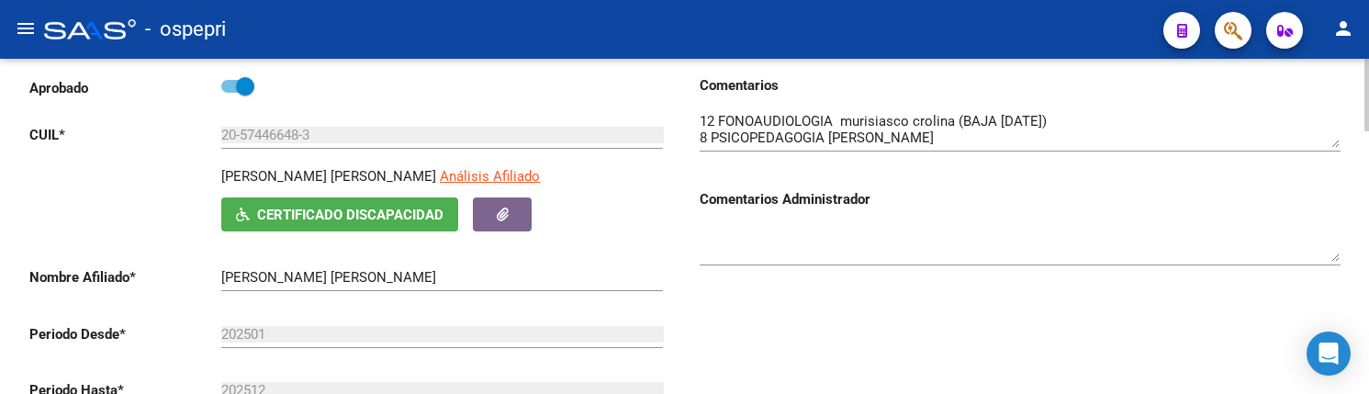
scroll to position [275, 0]
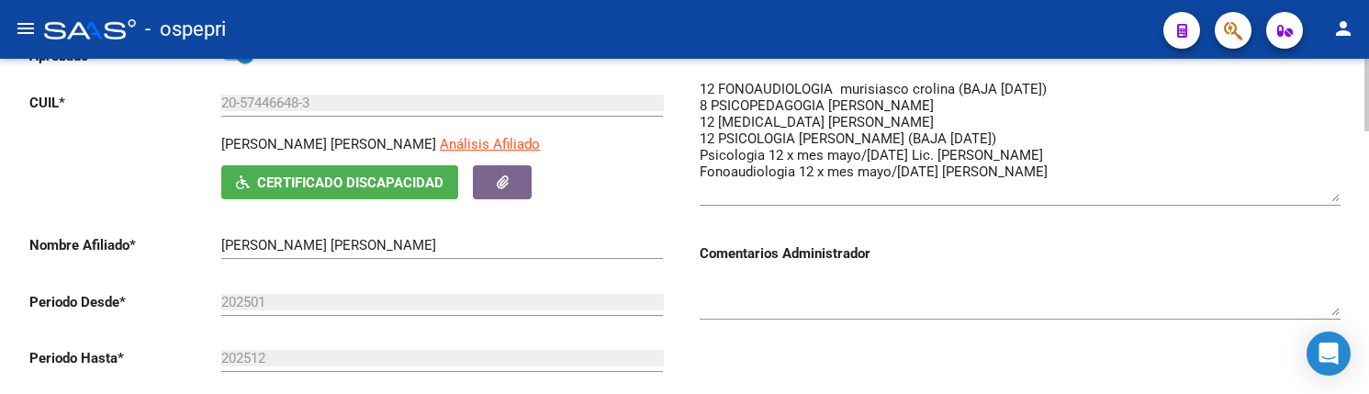
drag, startPoint x: 1336, startPoint y: 111, endPoint x: 1336, endPoint y: 197, distance: 86.3
click at [1336, 197] on textarea at bounding box center [1020, 140] width 641 height 123
click at [944, 304] on textarea at bounding box center [1020, 297] width 641 height 37
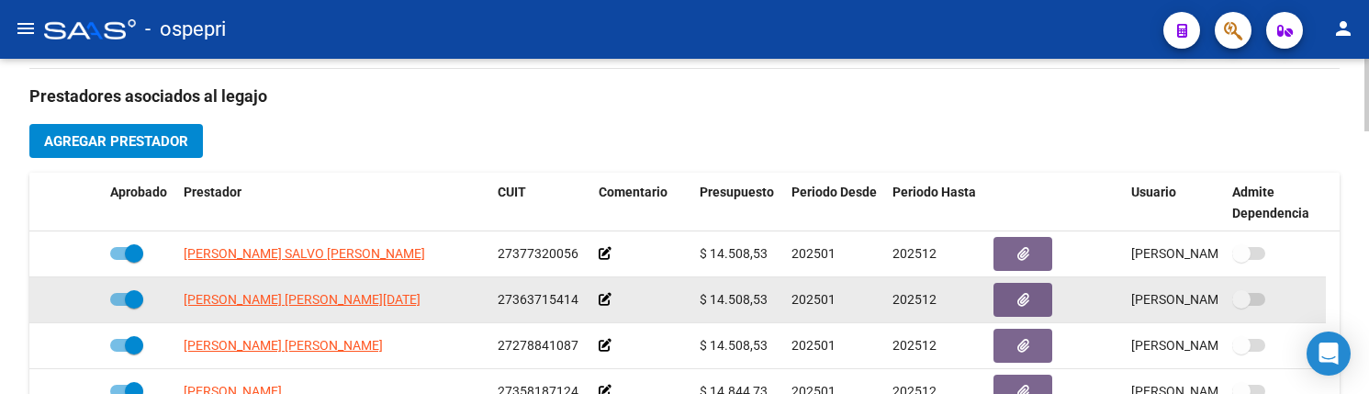
scroll to position [734, 0]
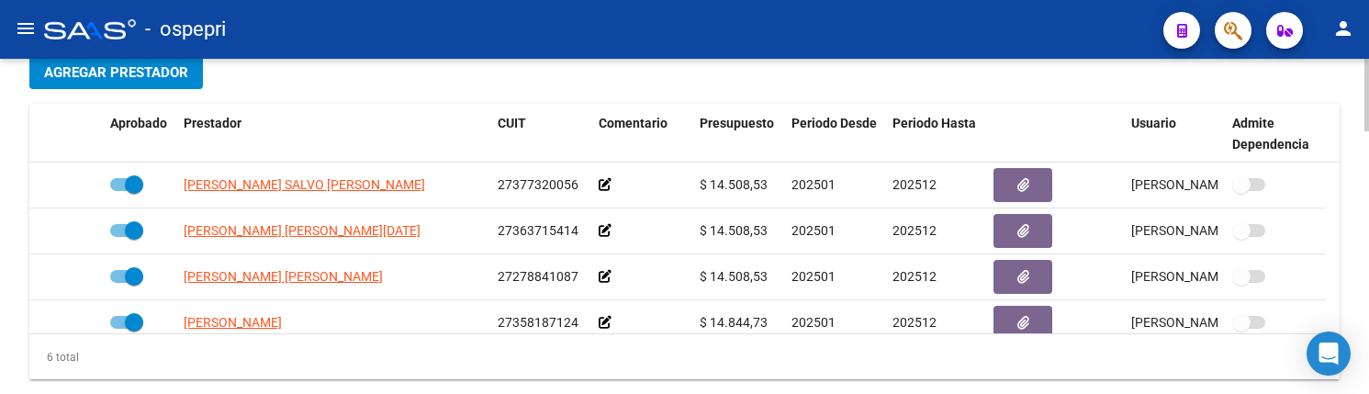
click at [1367, 243] on div at bounding box center [1366, 254] width 5 height 73
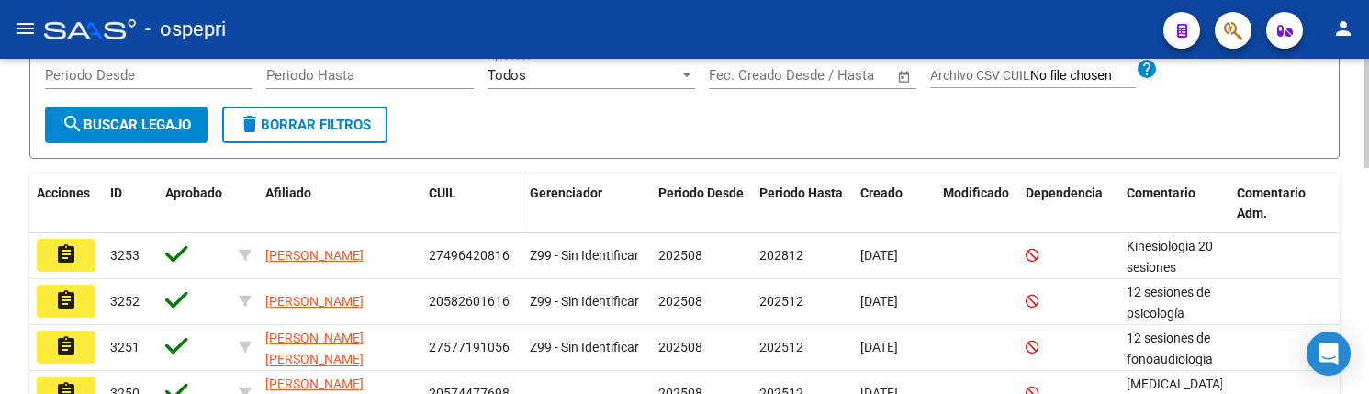
scroll to position [142, 0]
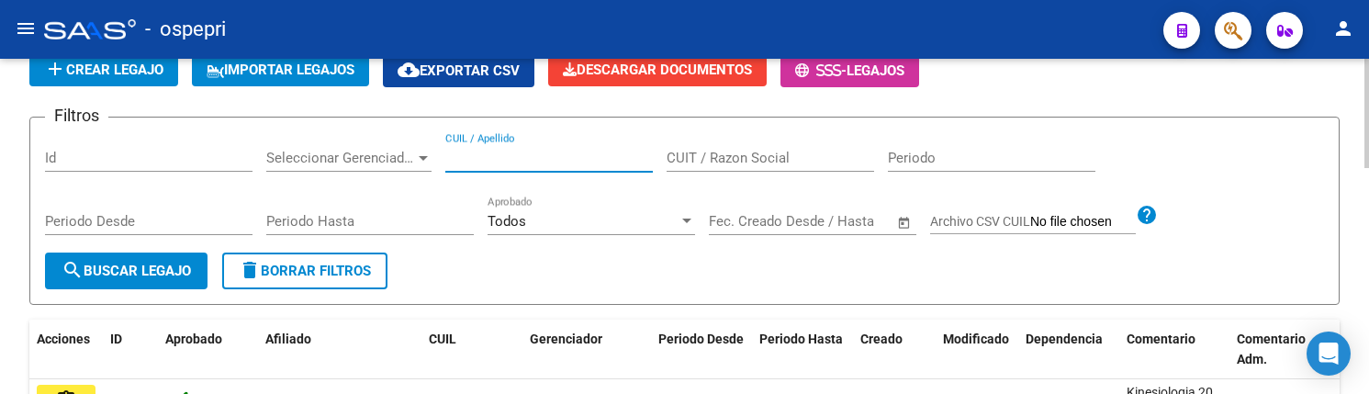
click at [470, 158] on input "CUIL / Apellido" at bounding box center [548, 158] width 207 height 17
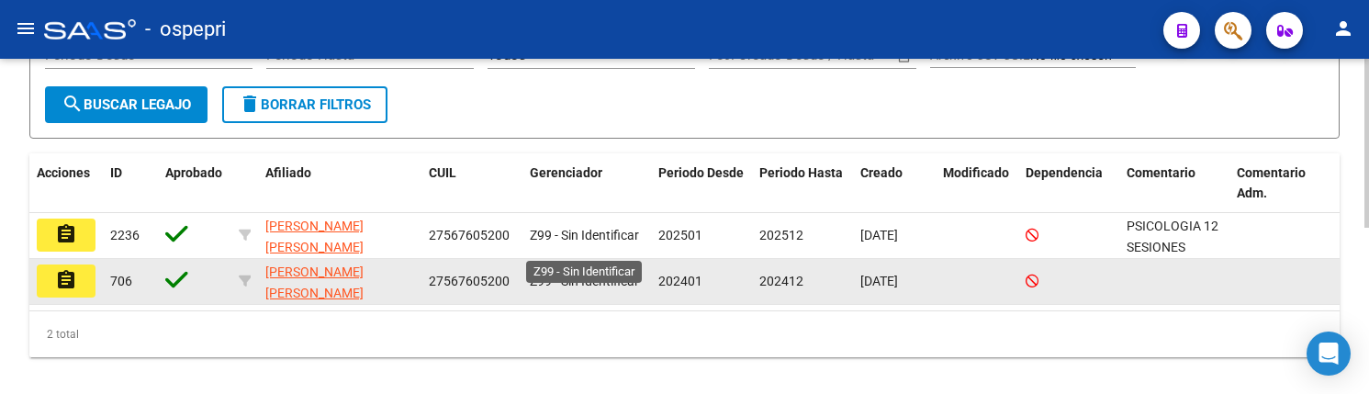
scroll to position [326, 0]
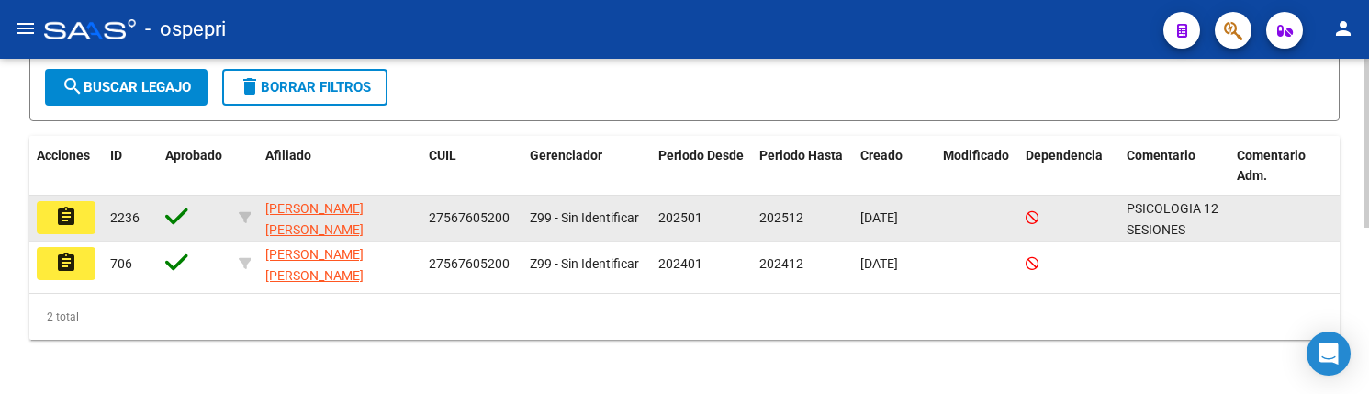
type input "56760520"
click at [72, 218] on mat-icon "assignment" at bounding box center [66, 217] width 22 height 22
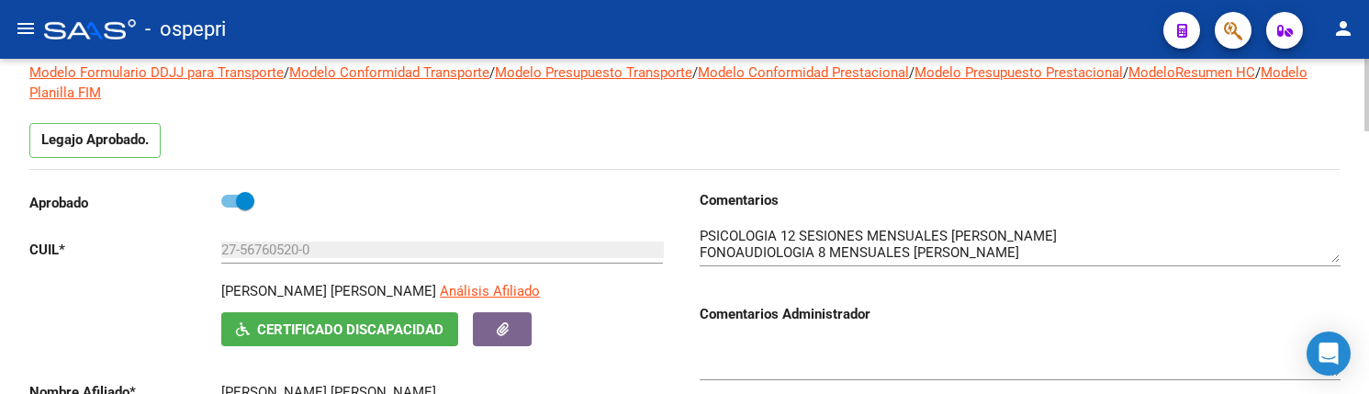
scroll to position [184, 0]
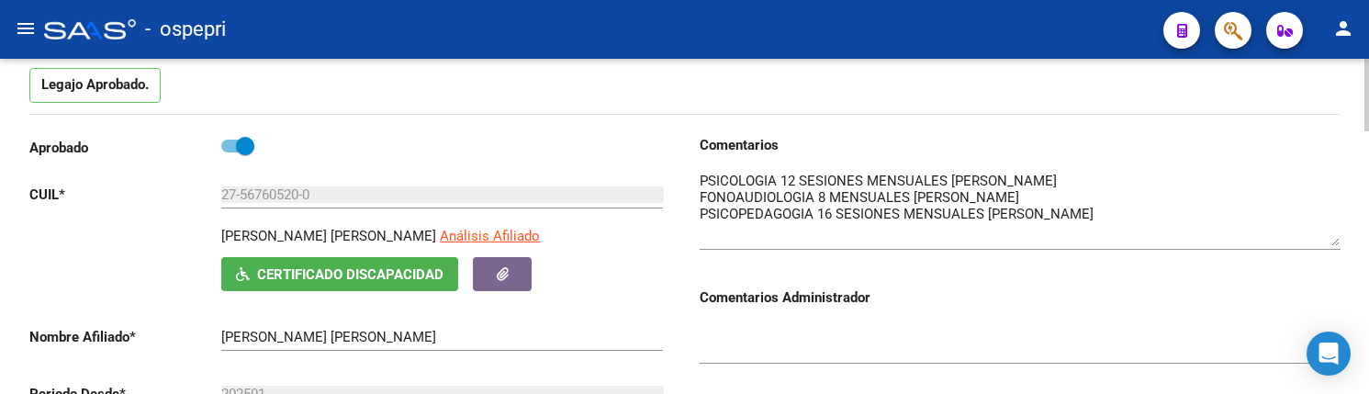
drag, startPoint x: 1335, startPoint y: 206, endPoint x: 1338, endPoint y: 244, distance: 38.7
click at [1338, 244] on textarea at bounding box center [1020, 208] width 641 height 75
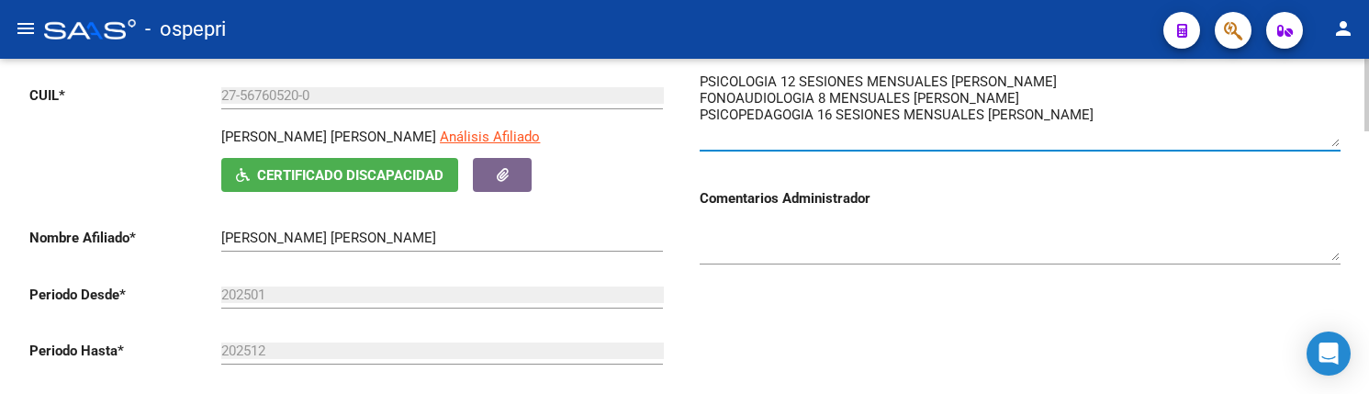
scroll to position [275, 0]
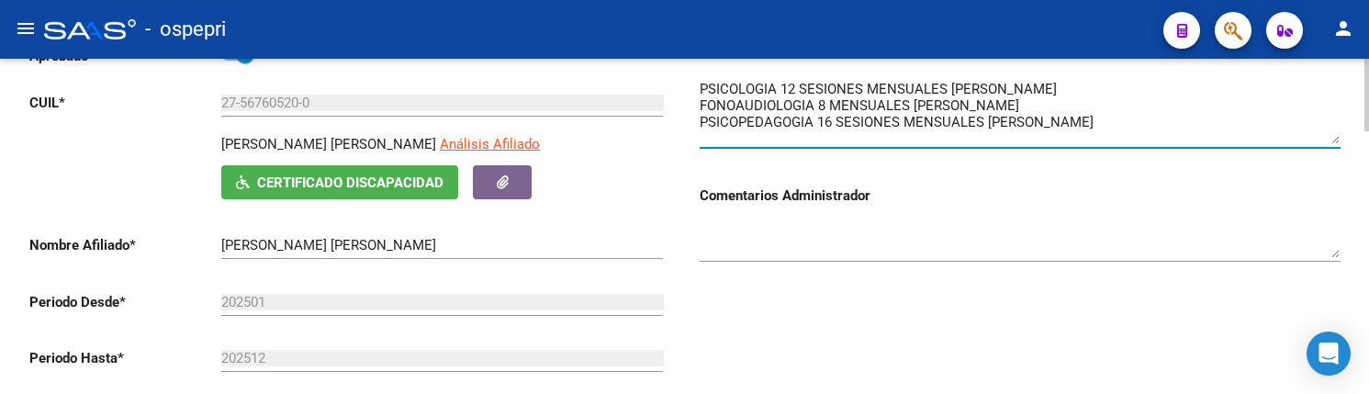
drag, startPoint x: 1335, startPoint y: 151, endPoint x: 1335, endPoint y: 141, distance: 10.1
click at [1335, 141] on textarea at bounding box center [1020, 111] width 641 height 65
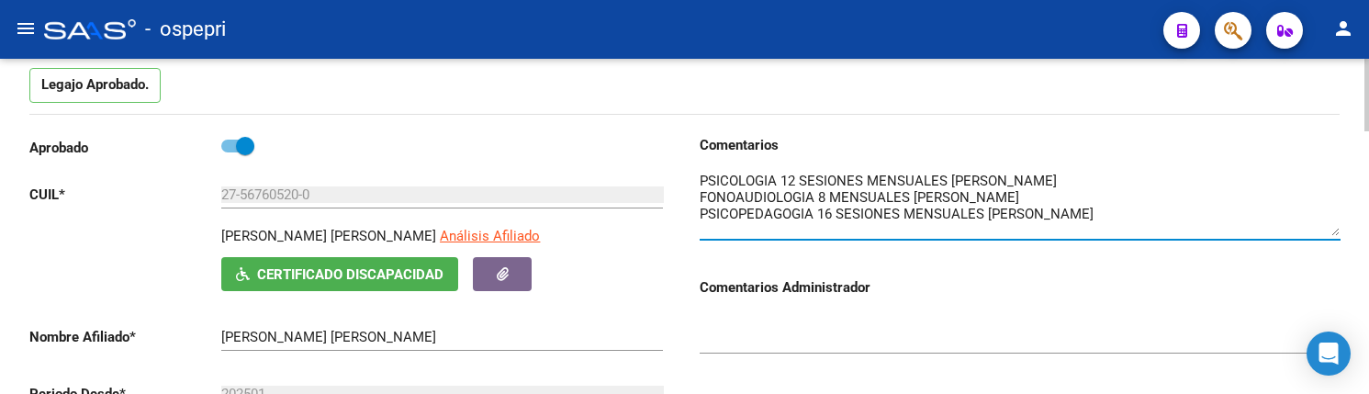
scroll to position [3, 0]
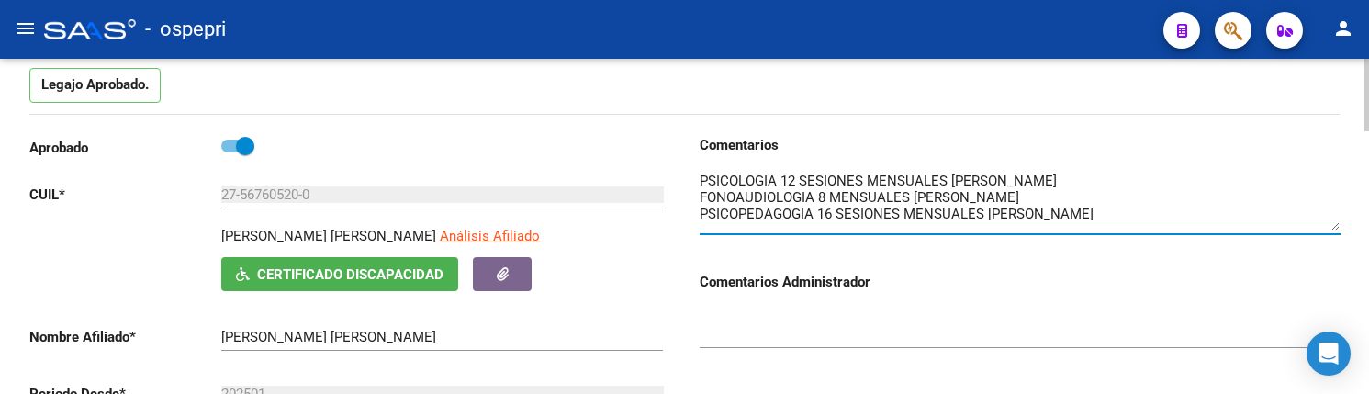
click at [1335, 228] on textarea at bounding box center [1020, 201] width 641 height 60
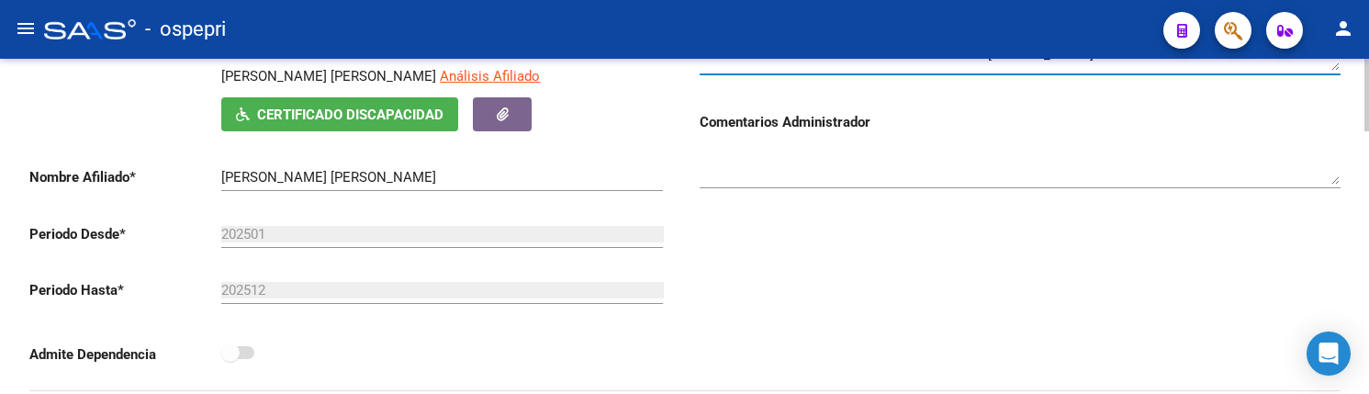
scroll to position [367, 0]
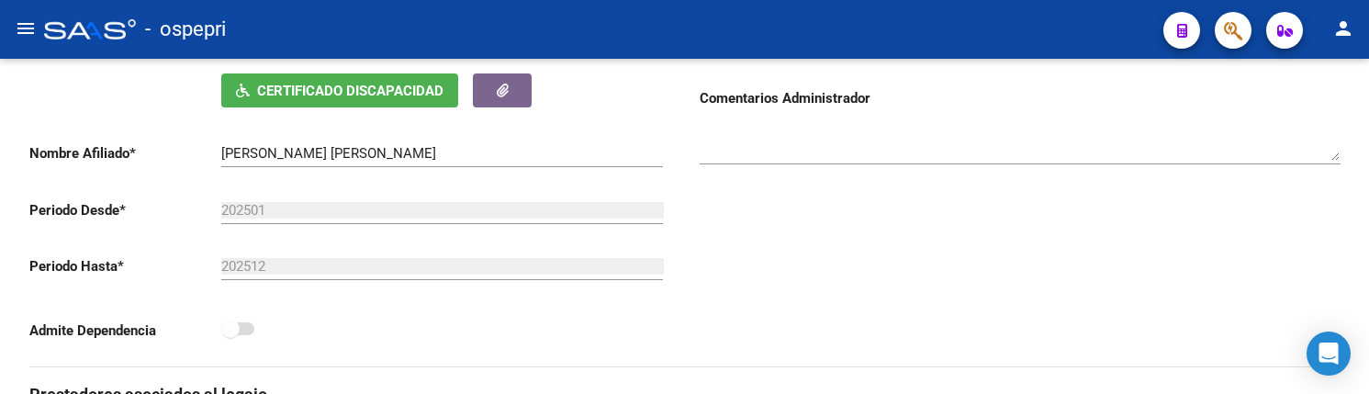
type textarea "PSICOLOGIA 12 SESIONES MENSUALES BAILATI AILIN FONOAUDIOLOGIA 8 MENSUALES MARIA…"
click at [857, 249] on div "Comentarios Comentarios Administrador" at bounding box center [1012, 158] width 655 height 415
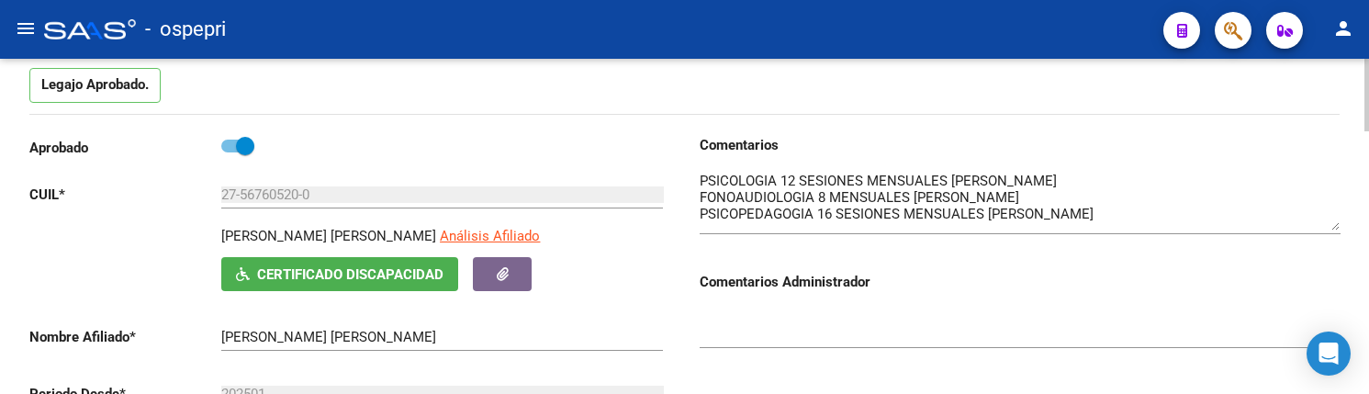
scroll to position [0, 0]
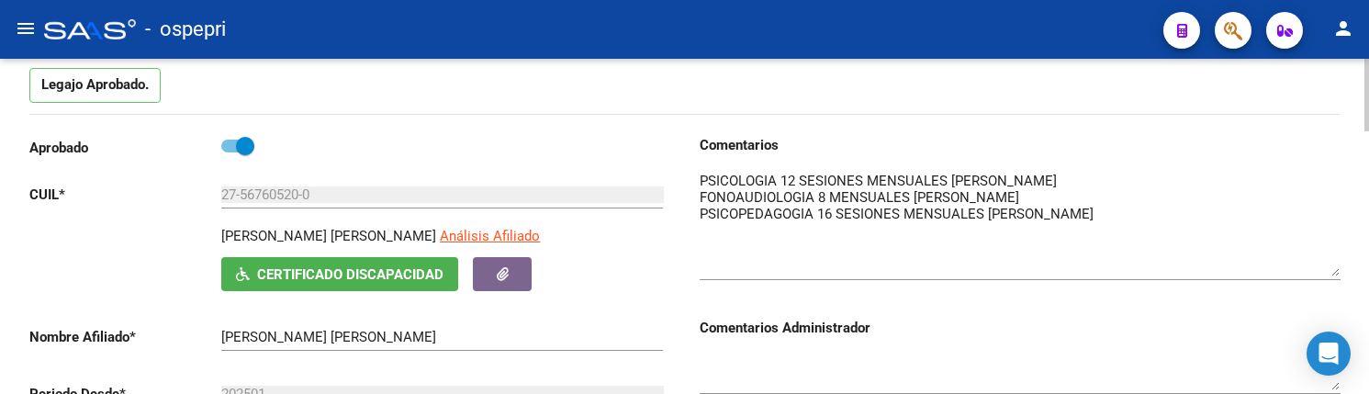
drag, startPoint x: 1336, startPoint y: 229, endPoint x: 1336, endPoint y: 274, distance: 45.9
click at [1336, 274] on textarea at bounding box center [1020, 224] width 641 height 106
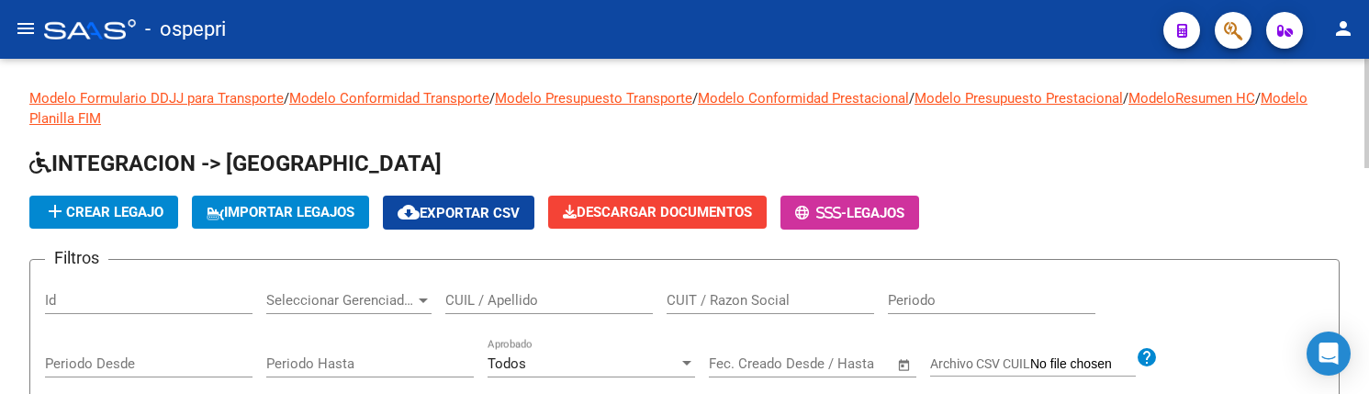
click at [495, 304] on input "CUIL / Apellido" at bounding box center [548, 300] width 207 height 17
click at [464, 298] on input "CUIL / Apellido" at bounding box center [548, 300] width 207 height 17
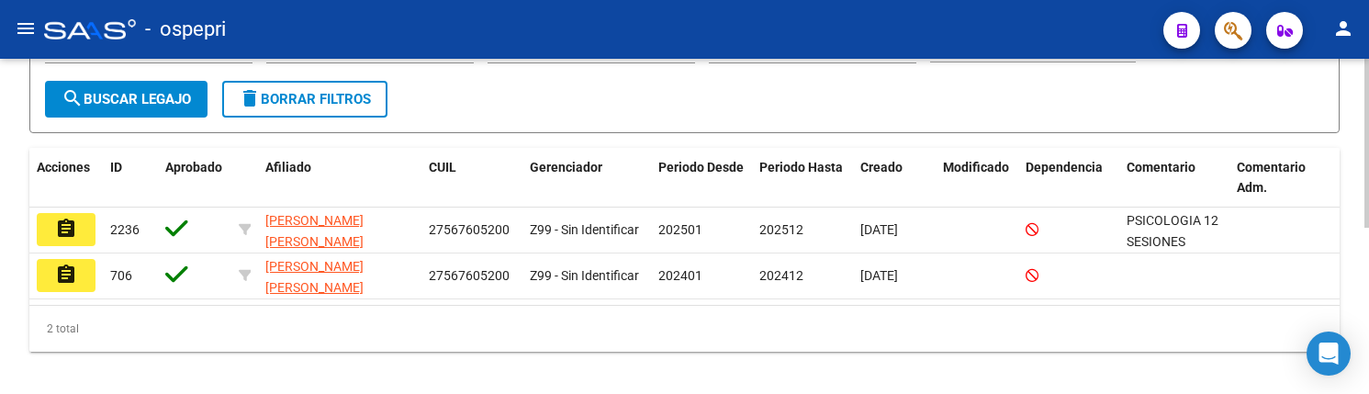
scroll to position [330, 0]
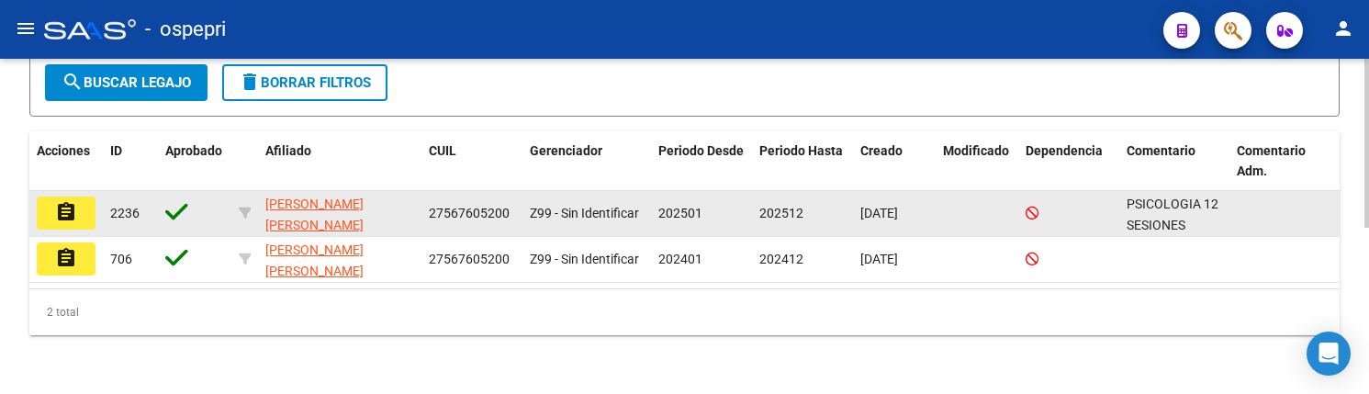
type input "56760520"
click at [74, 218] on mat-icon "assignment" at bounding box center [66, 212] width 22 height 22
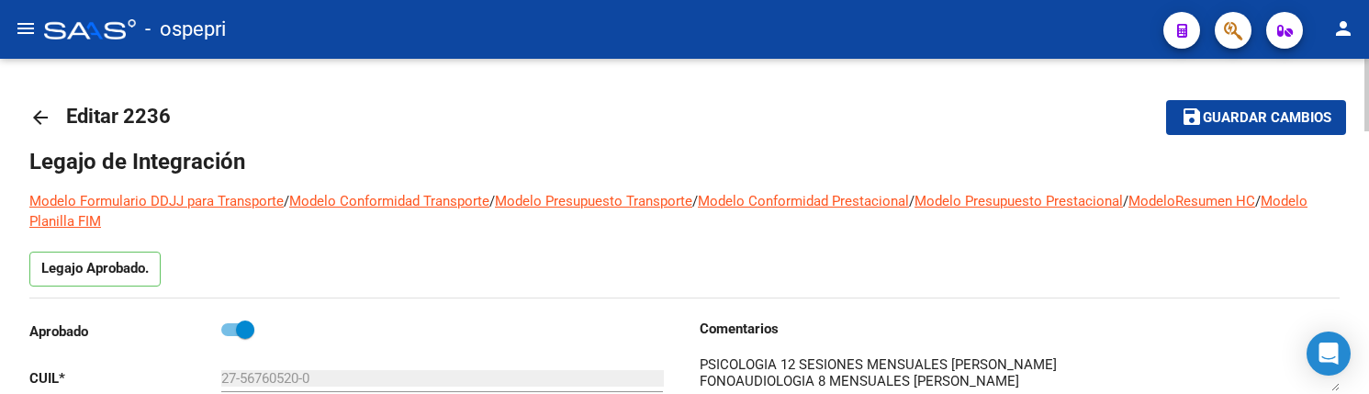
scroll to position [92, 0]
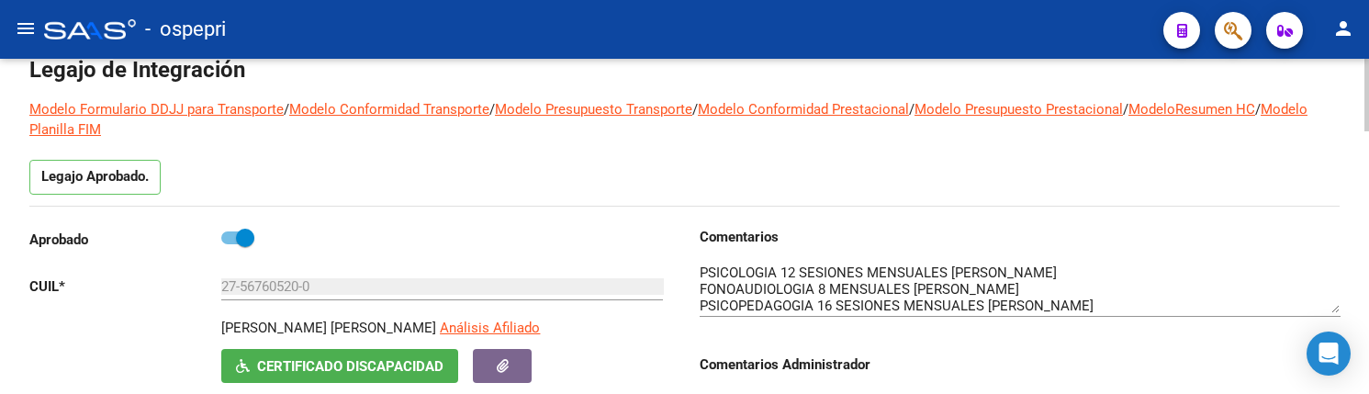
drag, startPoint x: 1338, startPoint y: 296, endPoint x: 1338, endPoint y: 309, distance: 13.8
click at [1338, 309] on textarea at bounding box center [1020, 288] width 641 height 50
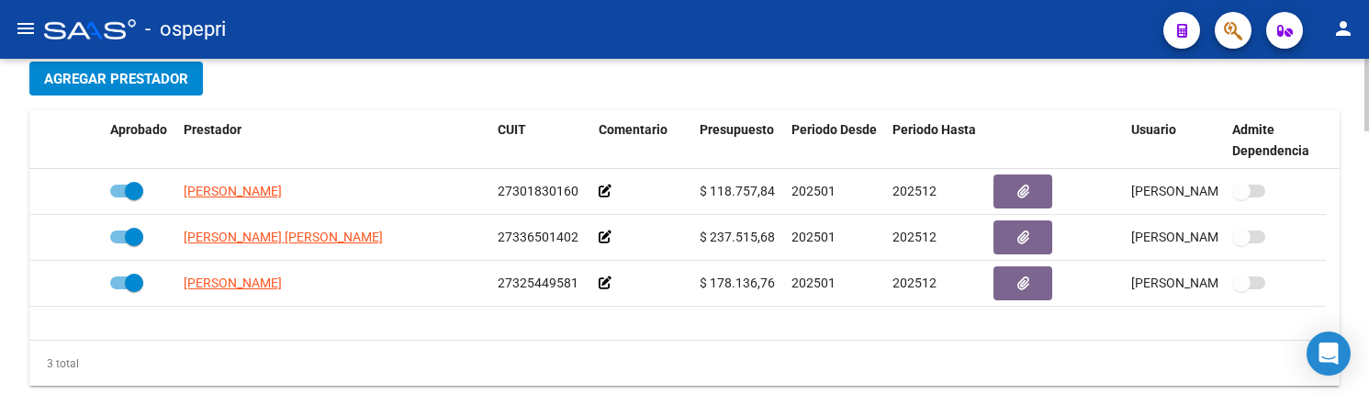
scroll to position [734, 0]
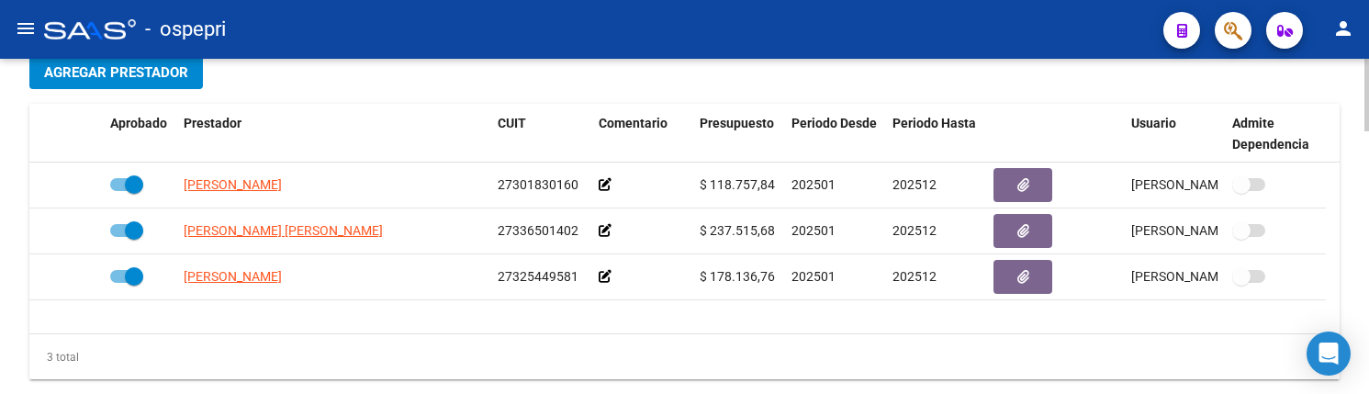
click at [554, 340] on div "3 total" at bounding box center [684, 357] width 1310 height 46
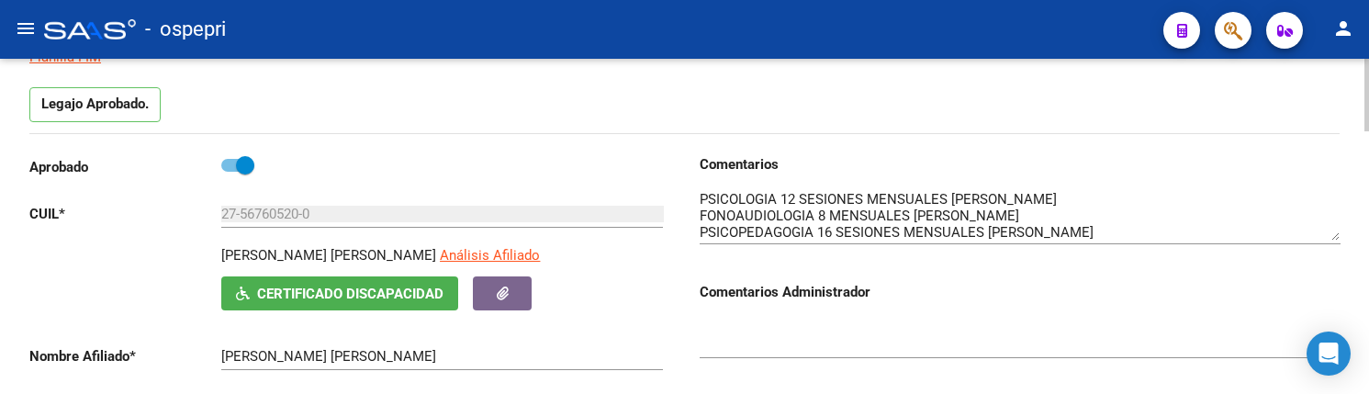
scroll to position [92, 0]
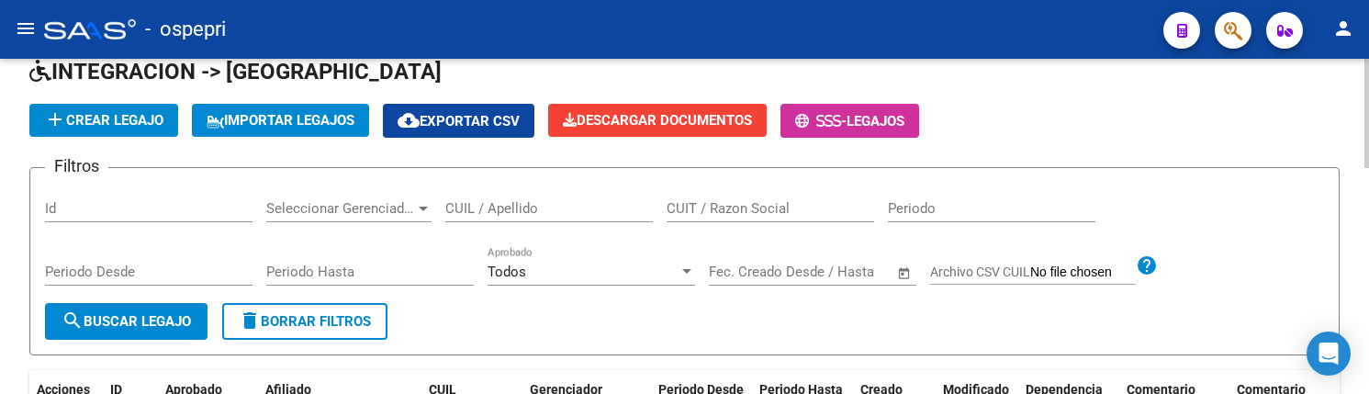
click at [498, 209] on input "CUIL / Apellido" at bounding box center [548, 208] width 207 height 17
click at [498, 207] on input "CUIL / Apellido" at bounding box center [548, 208] width 207 height 17
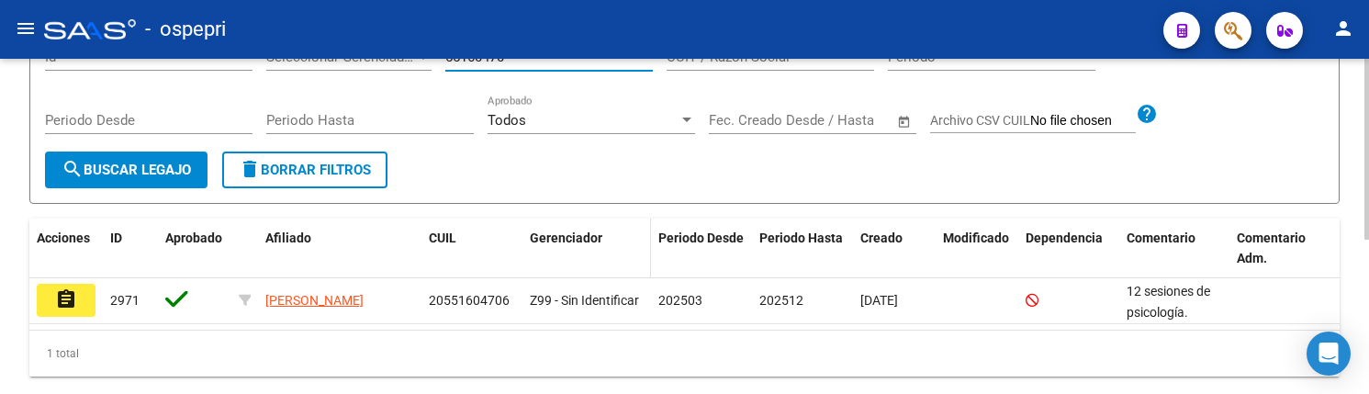
scroll to position [275, 0]
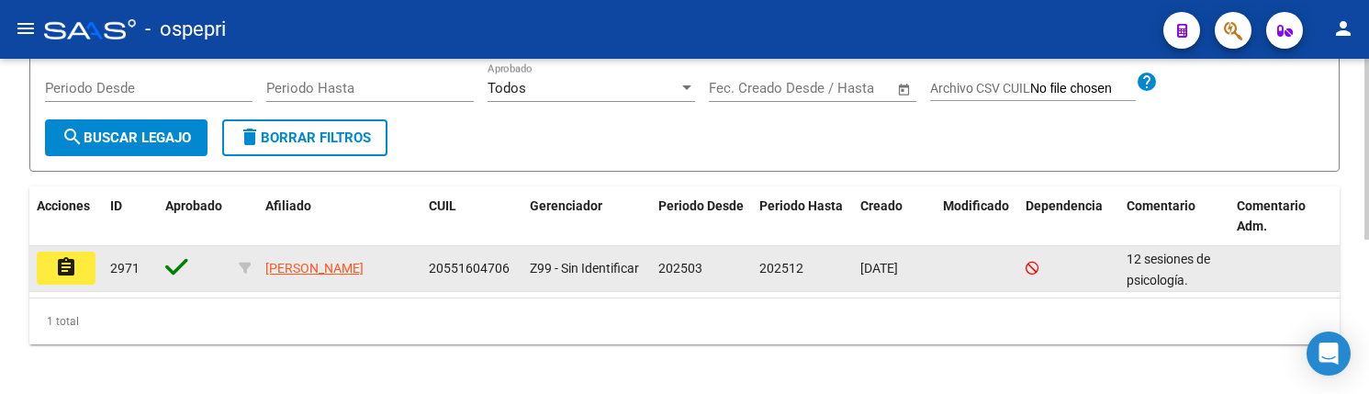
type input "55160470"
click at [69, 274] on mat-icon "assignment" at bounding box center [66, 267] width 22 height 22
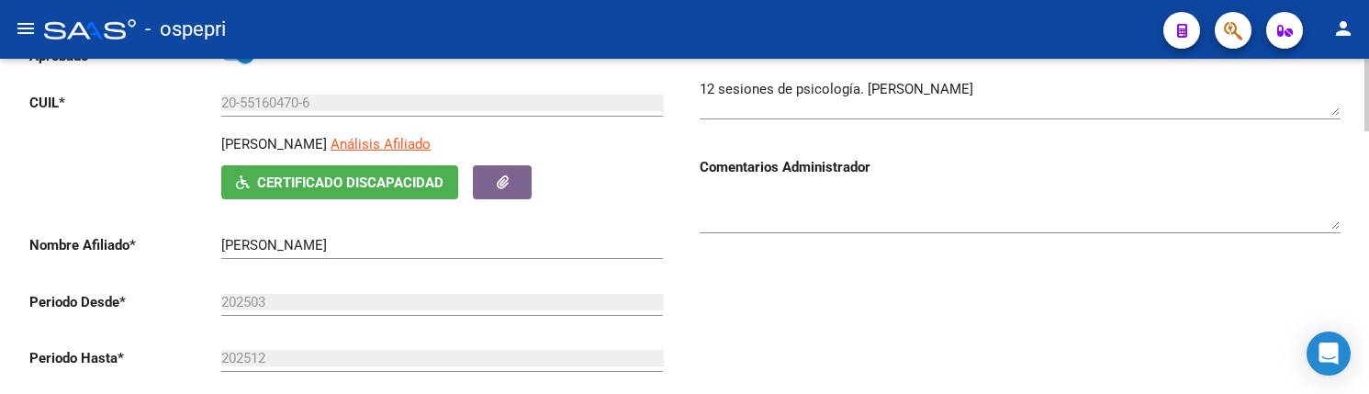
scroll to position [184, 0]
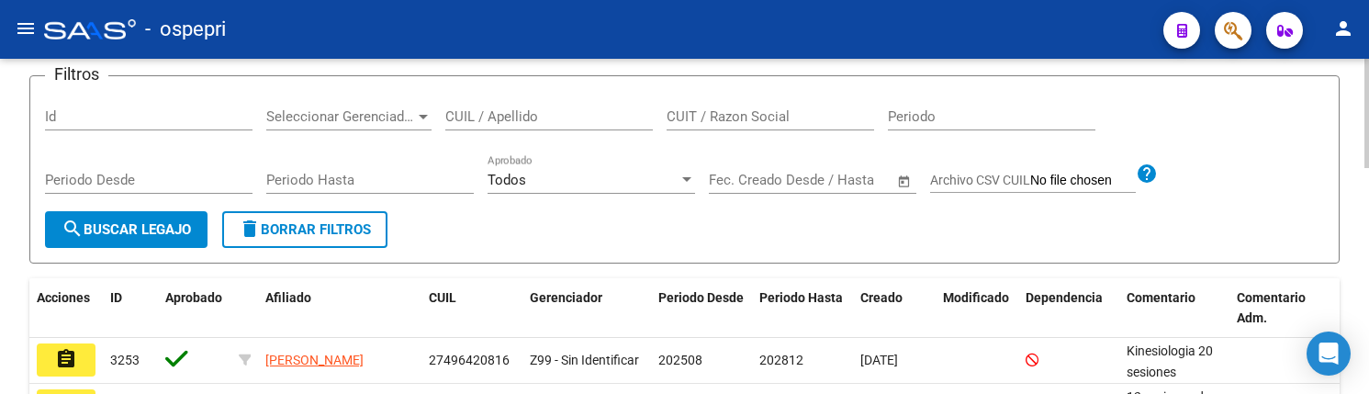
click at [1369, 215] on html "menu - ospepri person Firma Express Tesorería Extractos Procesados (csv) Extrac…" at bounding box center [684, 197] width 1369 height 394
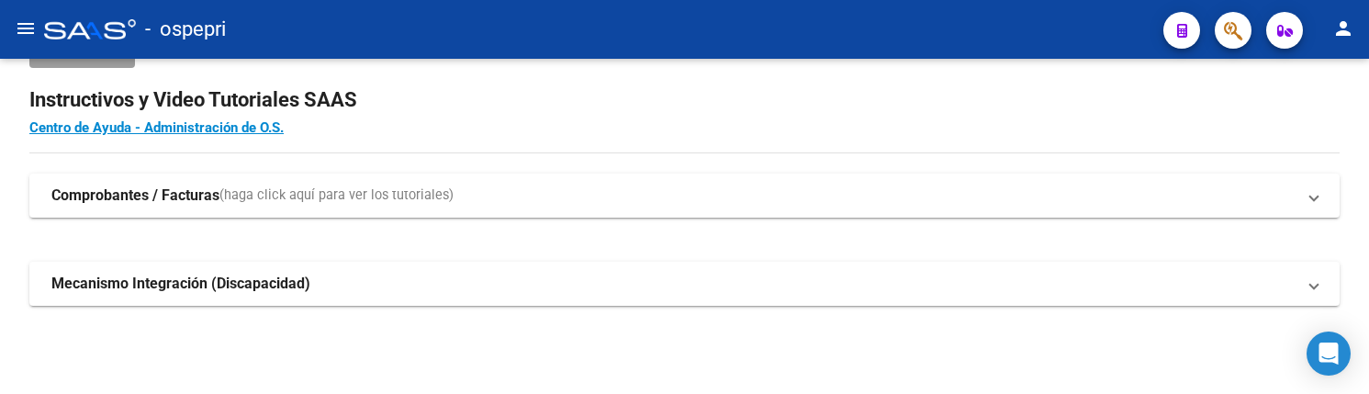
scroll to position [54, 0]
click at [24, 30] on mat-icon "menu" at bounding box center [26, 28] width 22 height 22
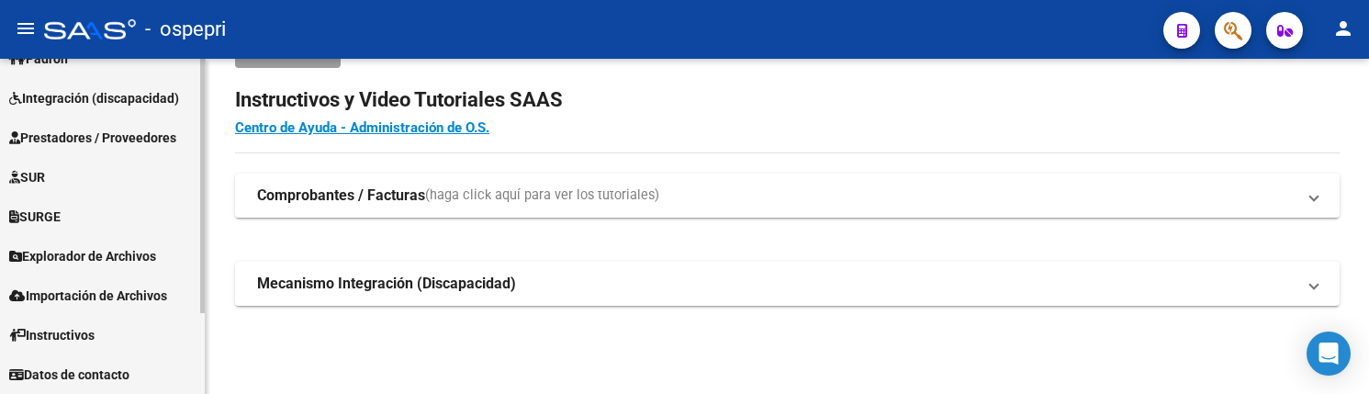
click at [126, 102] on span "Integración (discapacidad)" at bounding box center [94, 98] width 170 height 20
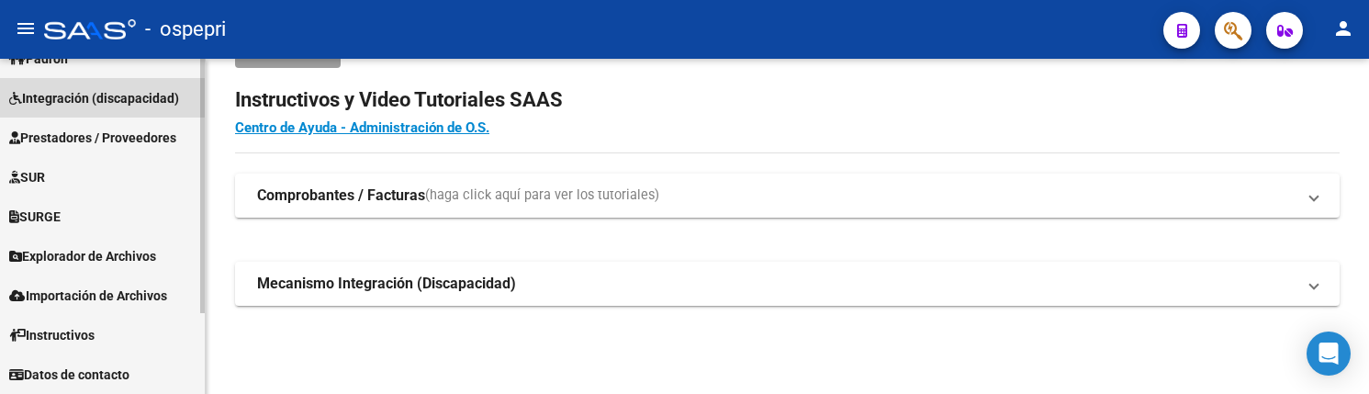
click at [65, 95] on span "Integración (discapacidad)" at bounding box center [94, 98] width 170 height 20
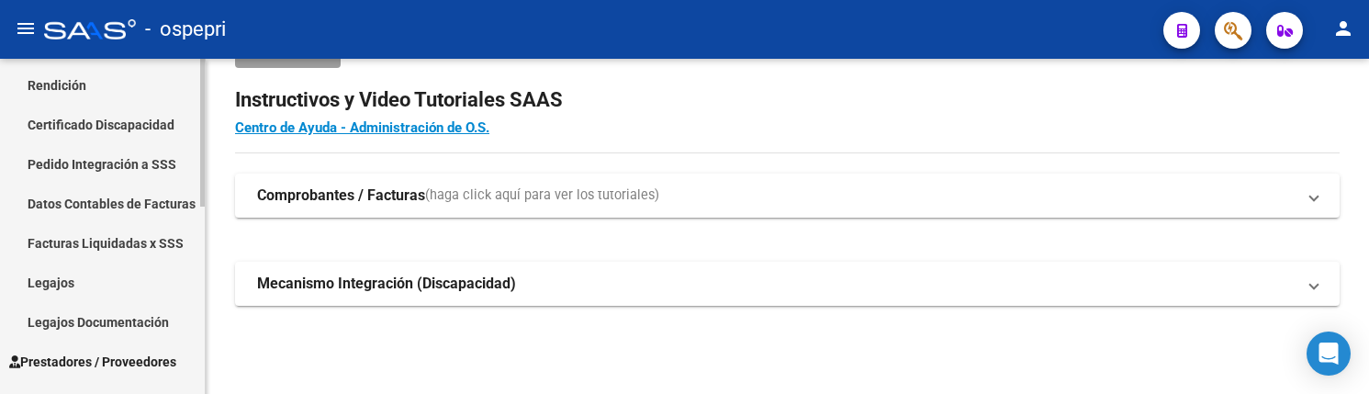
scroll to position [290, 0]
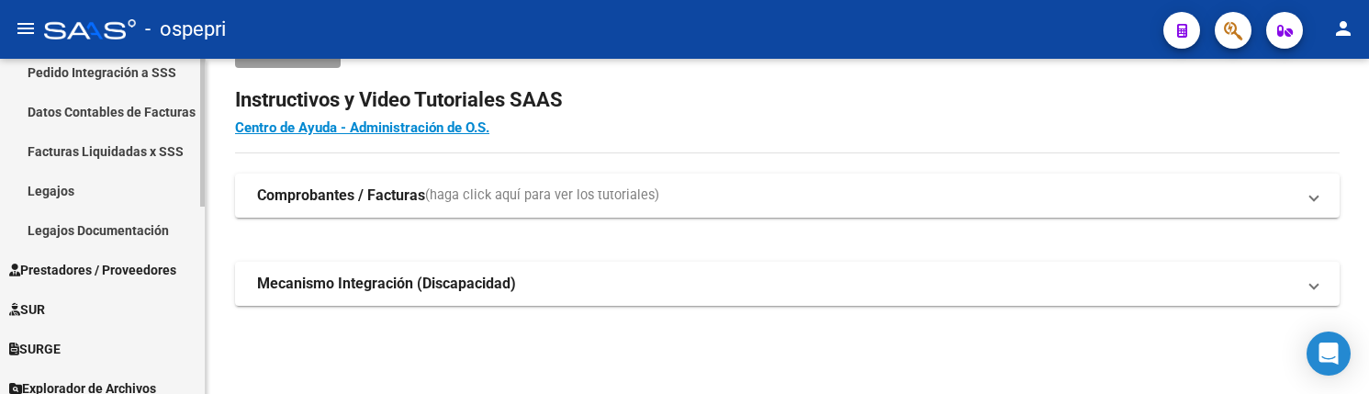
click at [59, 180] on link "Legajos" at bounding box center [102, 190] width 205 height 39
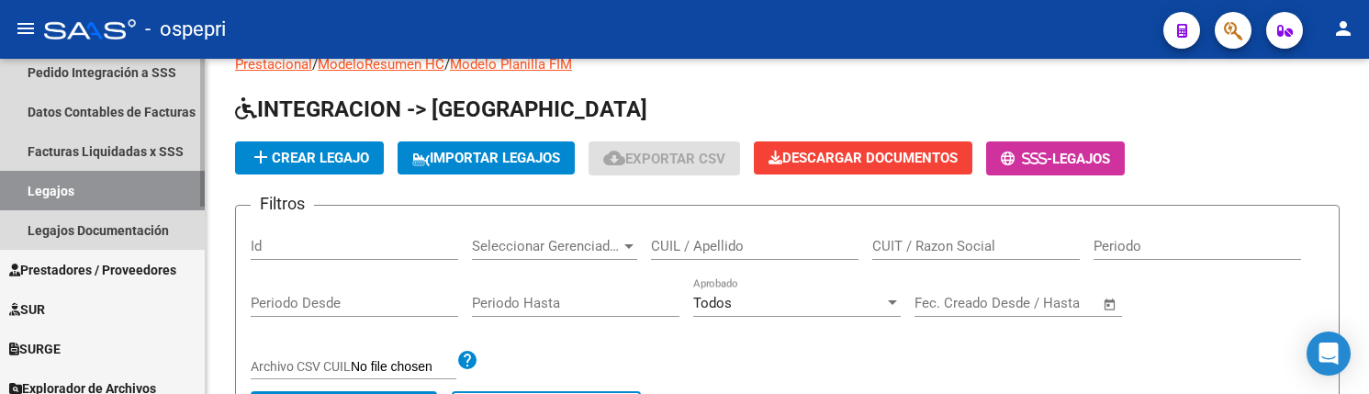
scroll to position [184, 0]
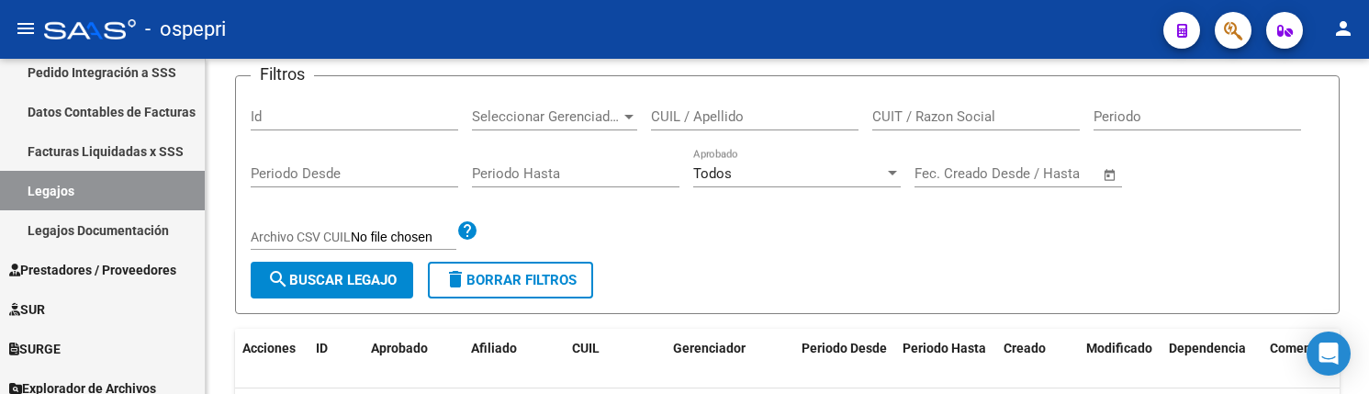
click at [28, 28] on mat-icon "menu" at bounding box center [26, 28] width 22 height 22
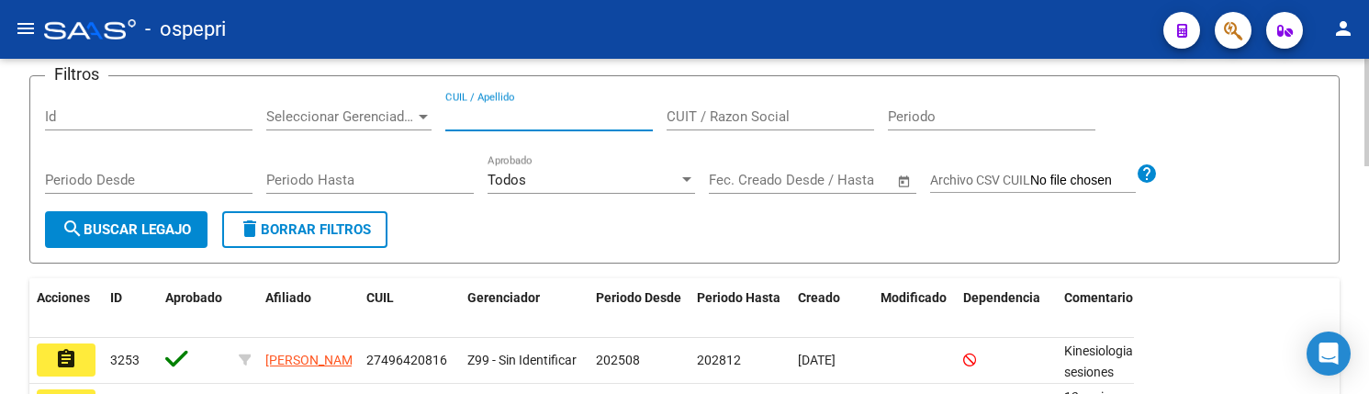
click at [538, 118] on input "CUIL / Apellido" at bounding box center [548, 116] width 207 height 17
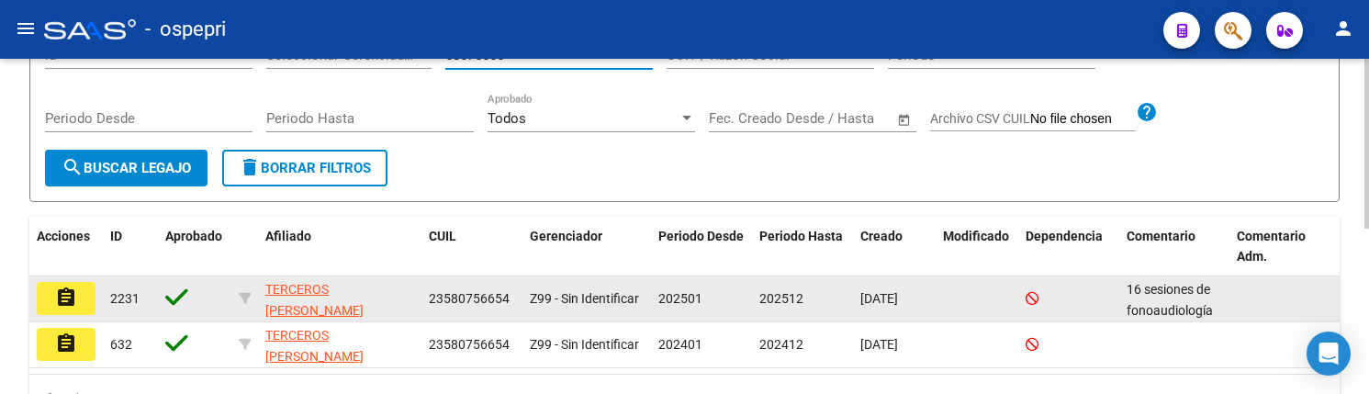
scroll to position [326, 0]
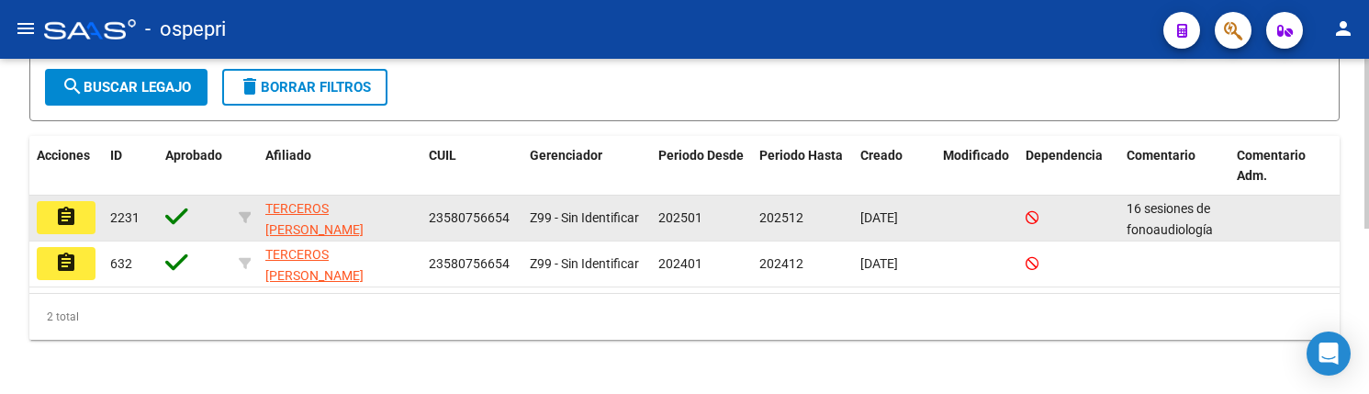
type input "58075665"
click at [58, 216] on mat-icon "assignment" at bounding box center [66, 217] width 22 height 22
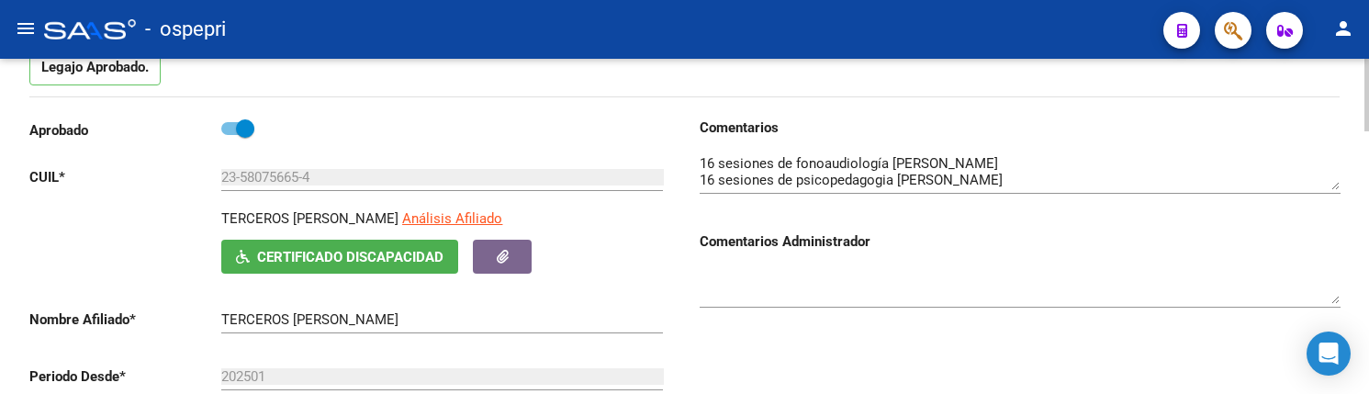
scroll to position [275, 0]
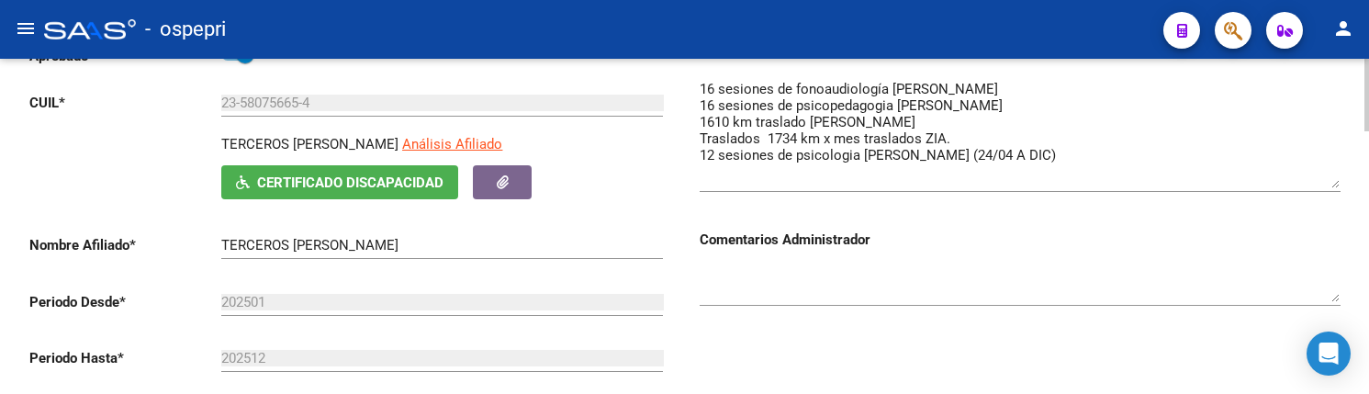
drag, startPoint x: 1334, startPoint y: 114, endPoint x: 1339, endPoint y: 186, distance: 72.7
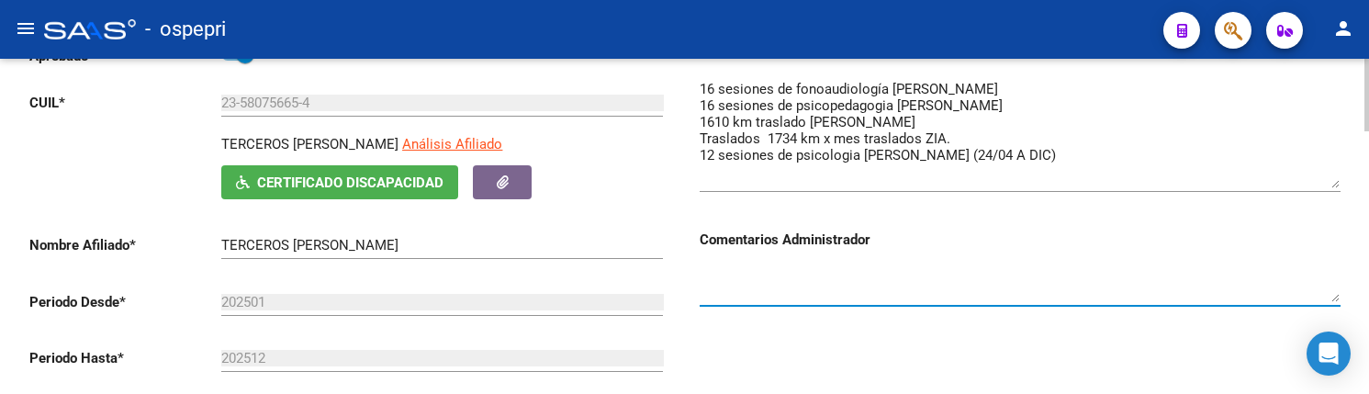
click at [1011, 282] on textarea at bounding box center [1020, 283] width 641 height 37
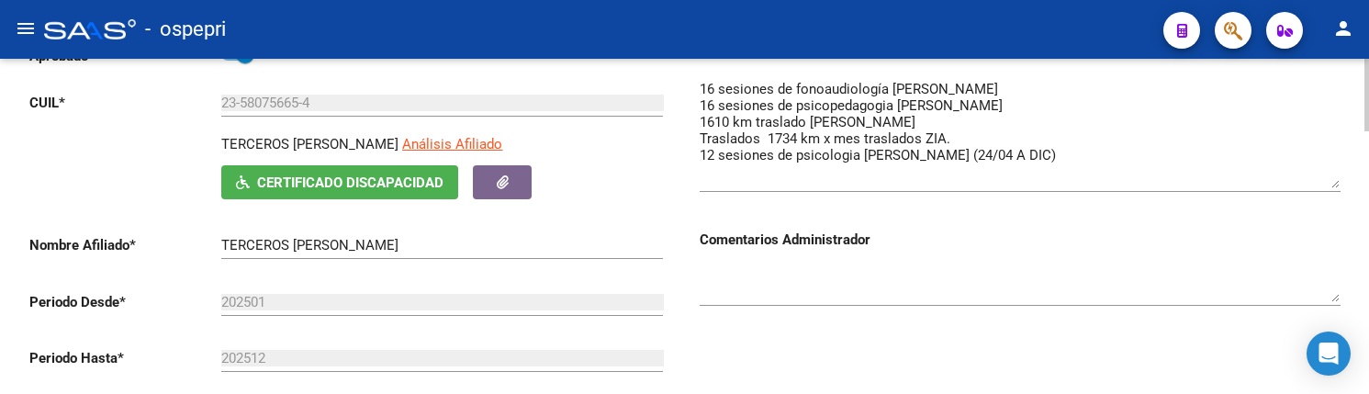
click at [1018, 312] on div at bounding box center [1020, 286] width 641 height 73
click at [920, 309] on div at bounding box center [1020, 286] width 641 height 73
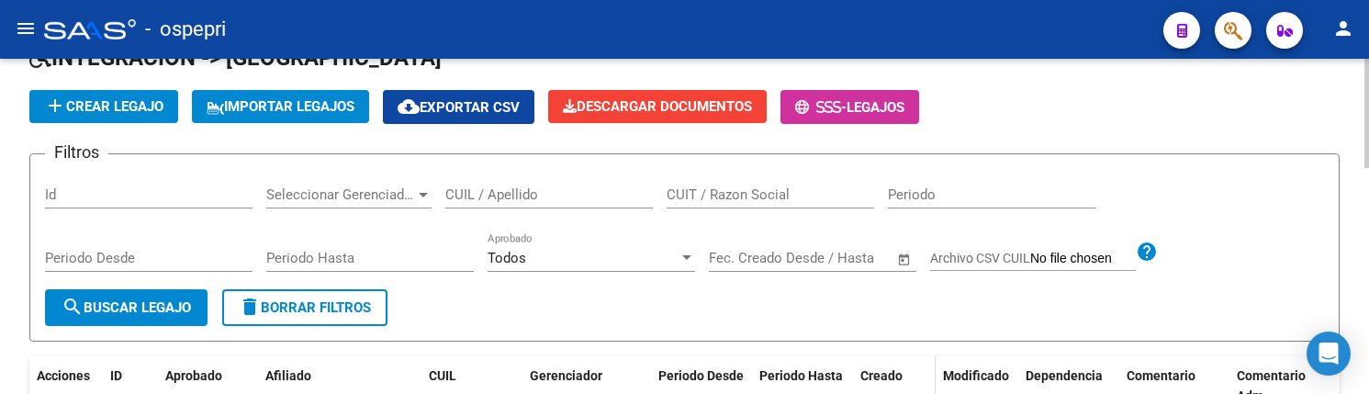
scroll to position [92, 0]
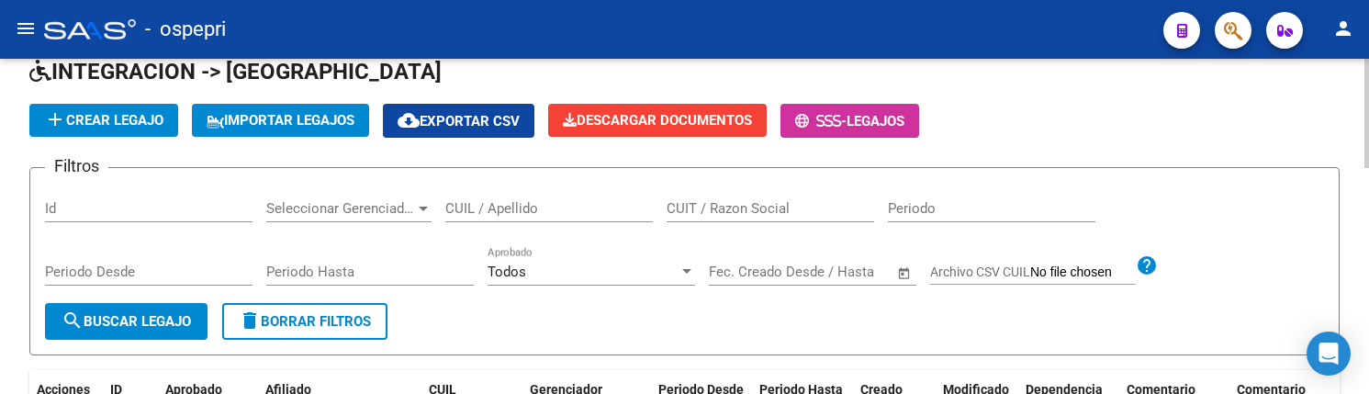
click at [485, 208] on input "CUIL / Apellido" at bounding box center [548, 208] width 207 height 17
click at [476, 207] on input "CUIL / Apellido" at bounding box center [548, 208] width 207 height 17
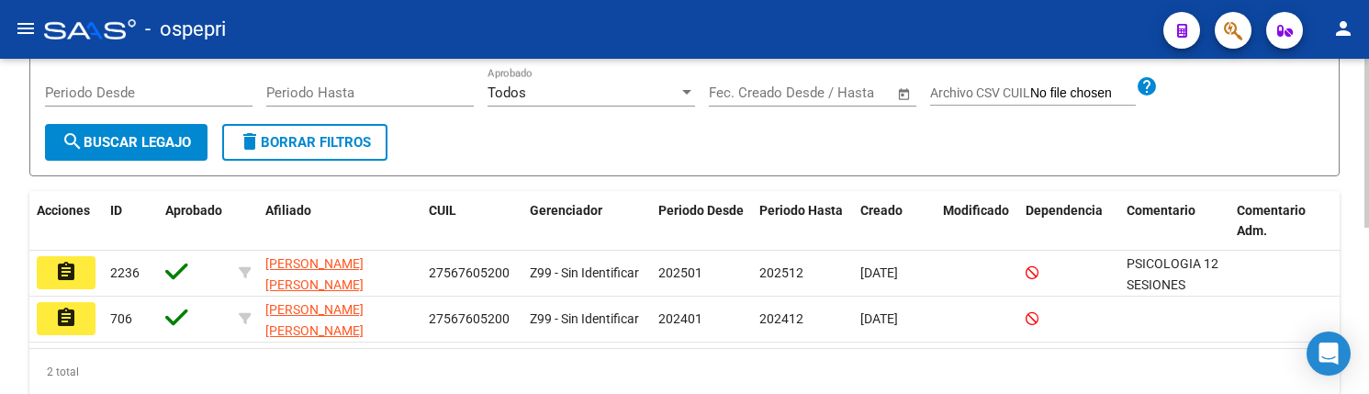
scroll to position [330, 0]
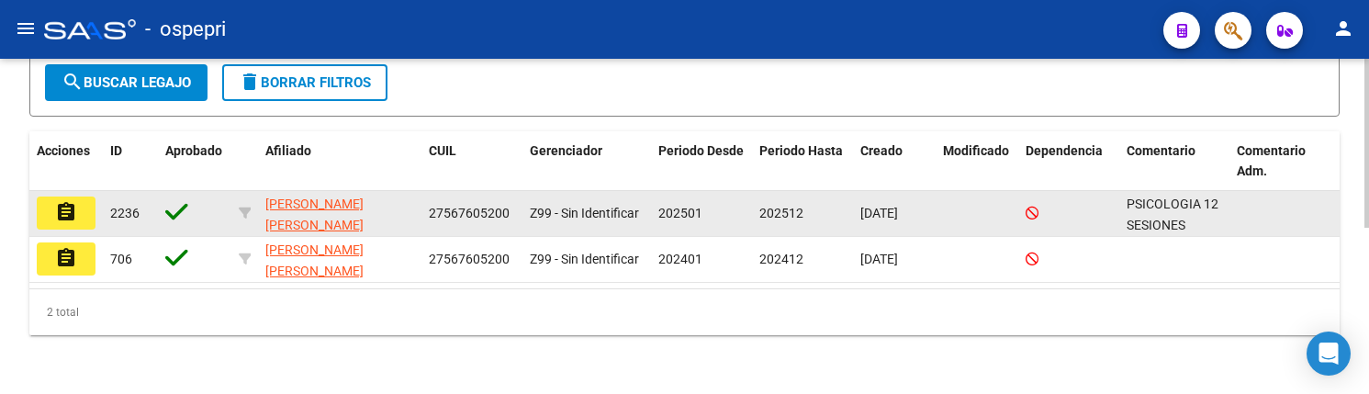
type input "56760520"
click at [71, 214] on mat-icon "assignment" at bounding box center [66, 212] width 22 height 22
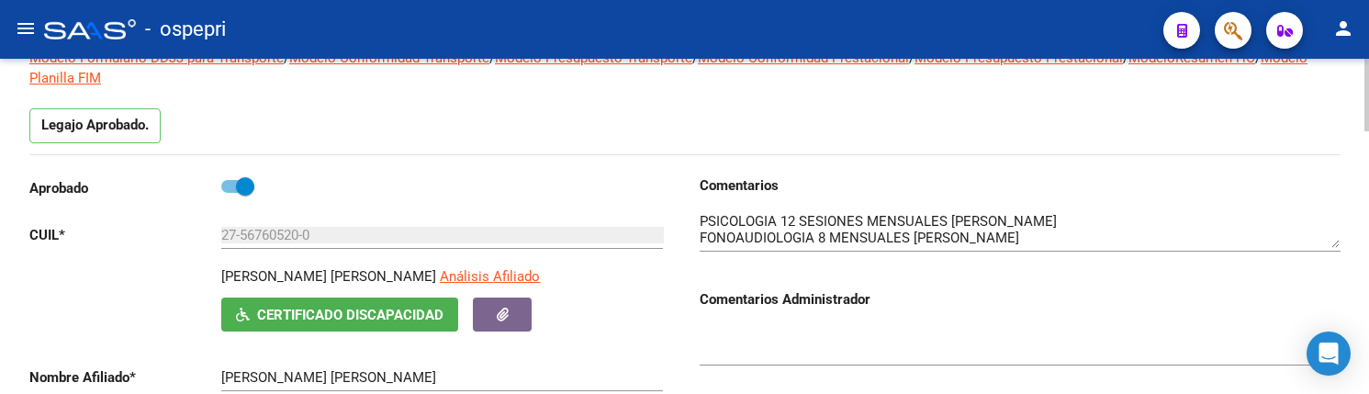
scroll to position [184, 0]
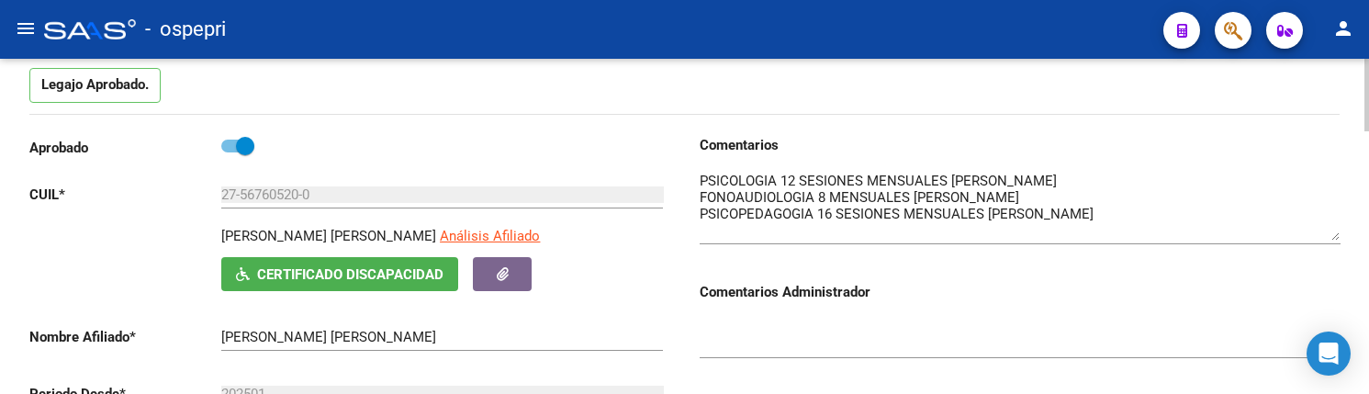
drag, startPoint x: 1332, startPoint y: 205, endPoint x: 1333, endPoint y: 238, distance: 33.1
click at [1333, 238] on textarea at bounding box center [1020, 206] width 641 height 70
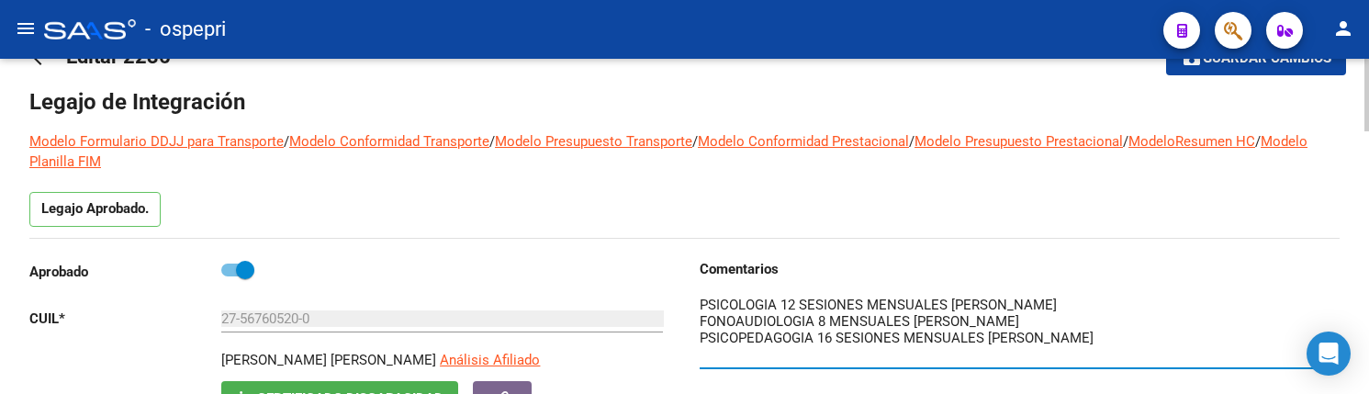
scroll to position [26, 0]
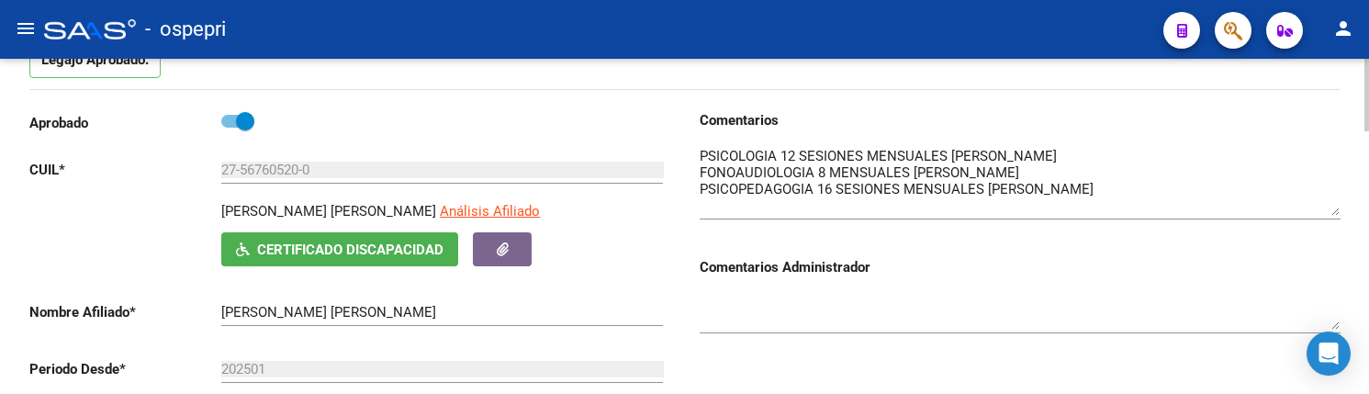
scroll to position [118, 0]
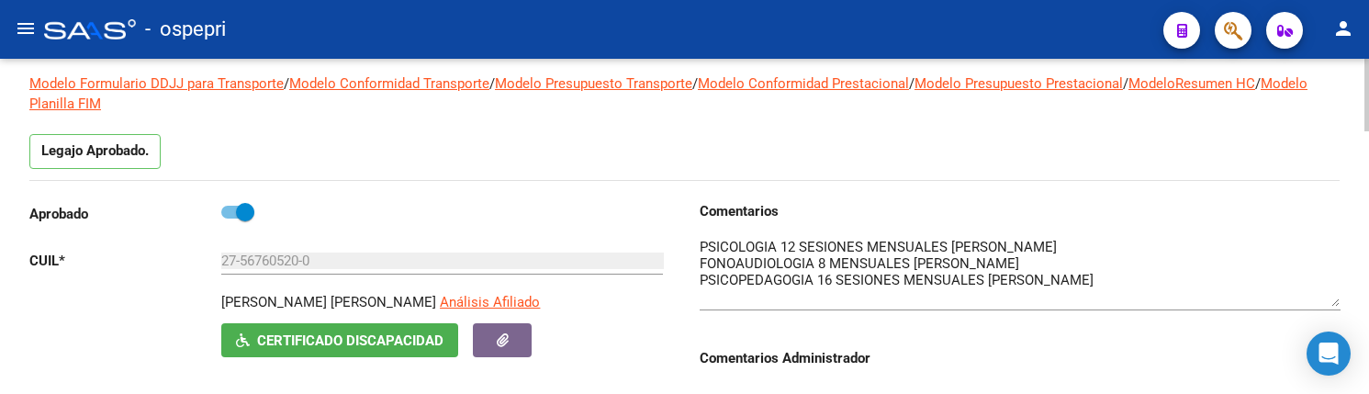
click at [784, 159] on div "Legajo Aprobado." at bounding box center [684, 157] width 1310 height 46
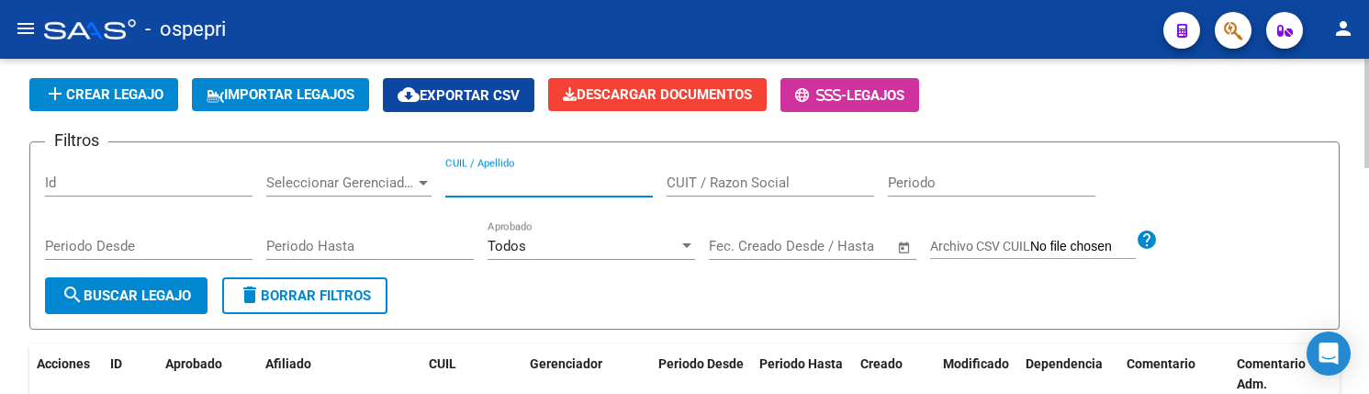
click at [508, 188] on input "CUIL / Apellido" at bounding box center [548, 182] width 207 height 17
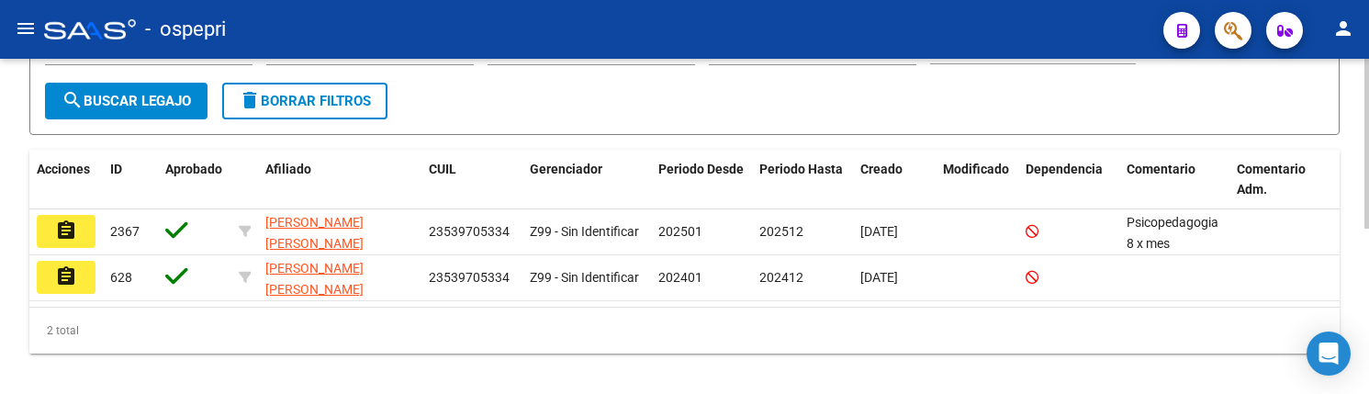
scroll to position [326, 0]
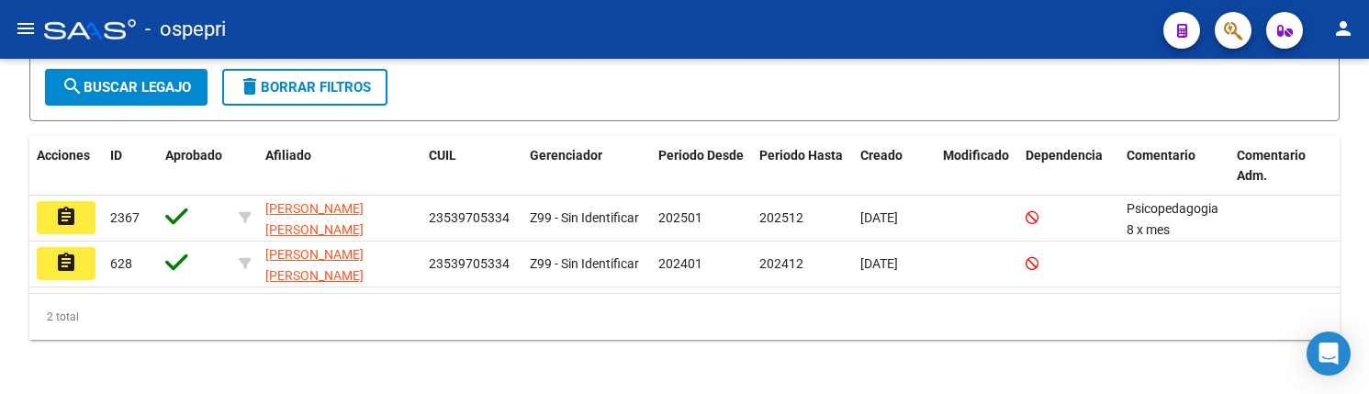
type input "53970533"
click at [727, 331] on div "2 total" at bounding box center [684, 317] width 1310 height 46
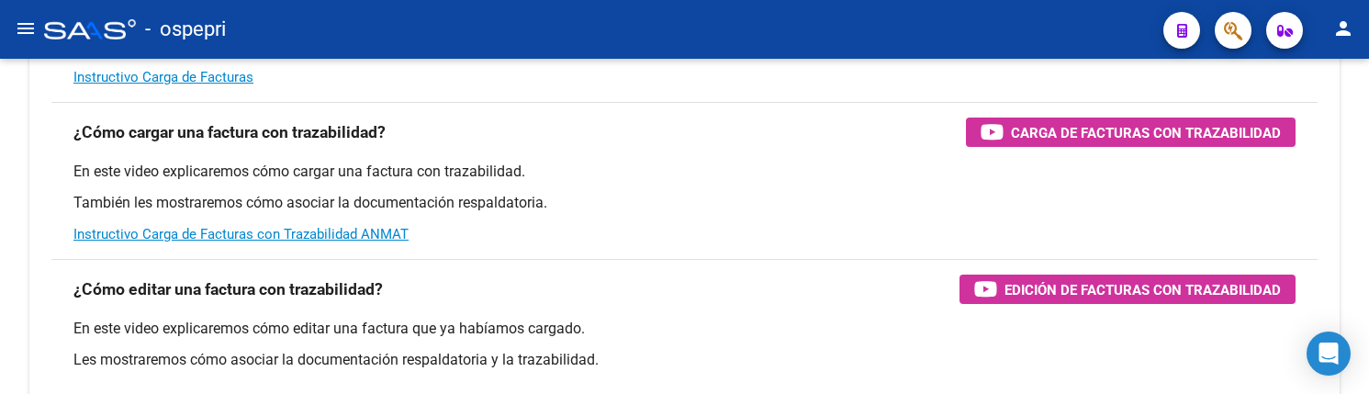
scroll to position [54, 0]
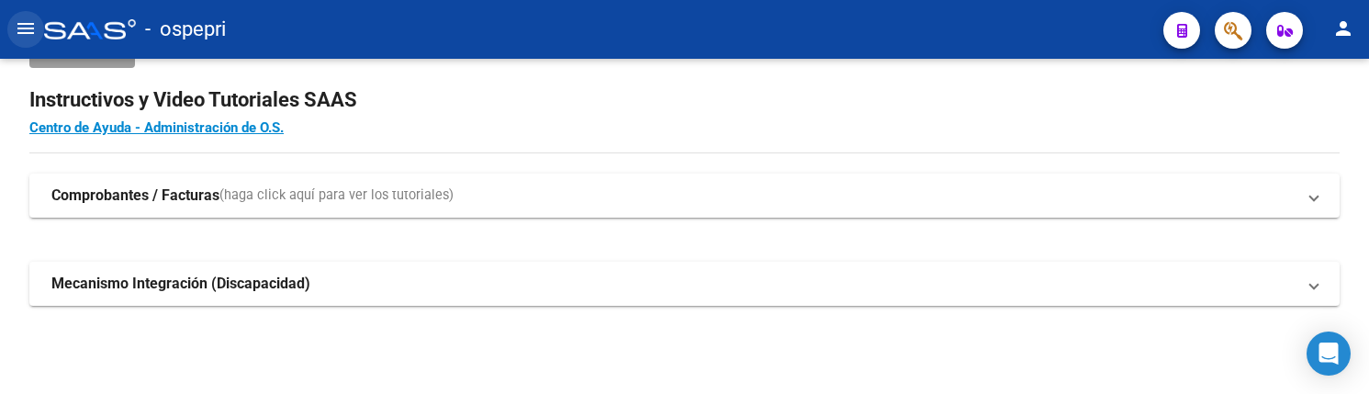
click at [21, 31] on mat-icon "menu" at bounding box center [26, 28] width 22 height 22
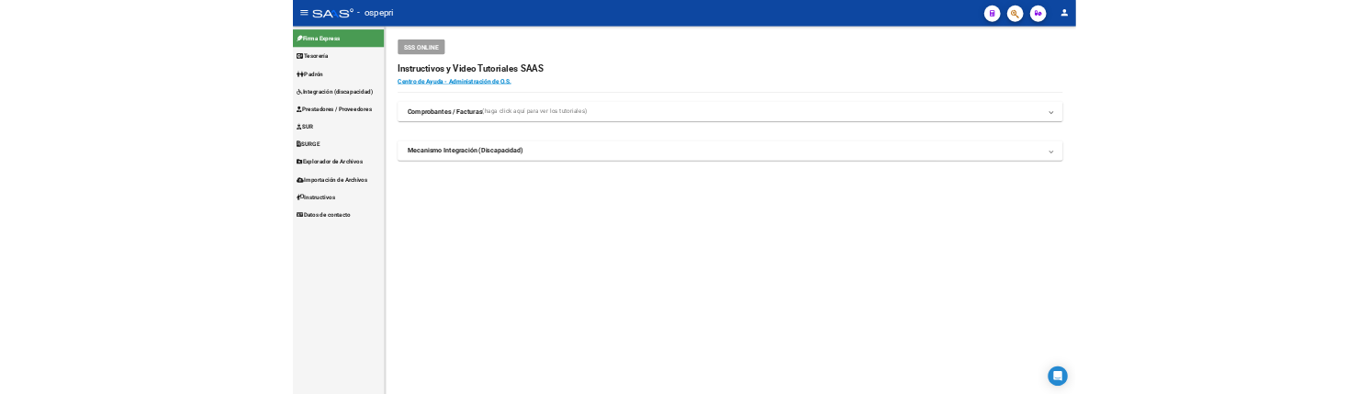
scroll to position [0, 0]
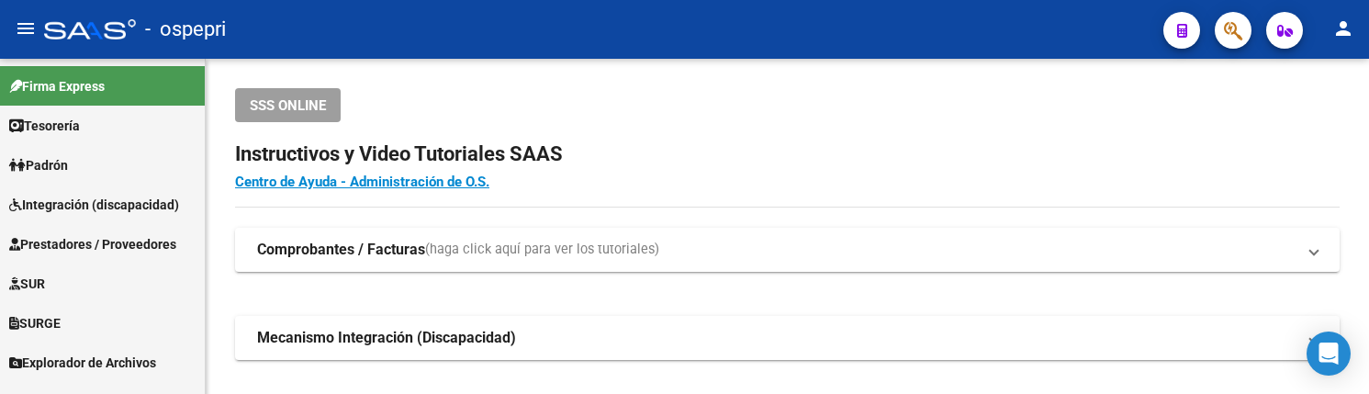
click at [29, 28] on mat-icon "menu" at bounding box center [26, 28] width 22 height 22
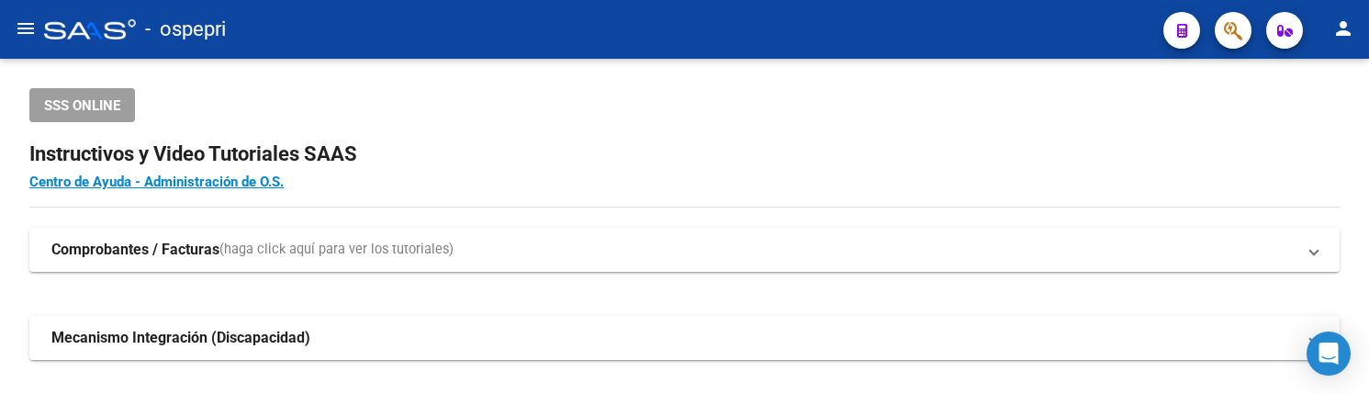
click at [19, 17] on mat-icon "menu" at bounding box center [26, 28] width 22 height 22
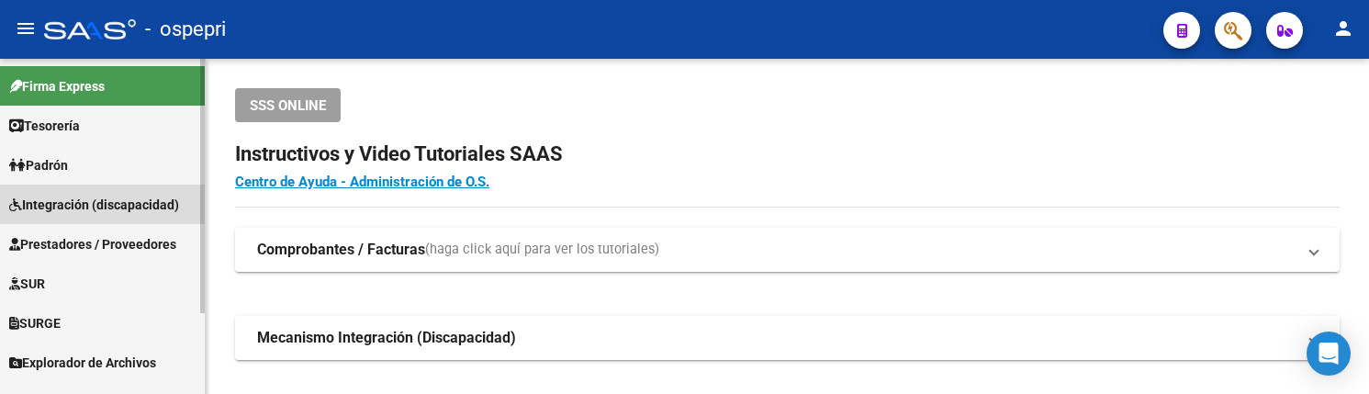
click at [102, 199] on span "Integración (discapacidad)" at bounding box center [94, 205] width 170 height 20
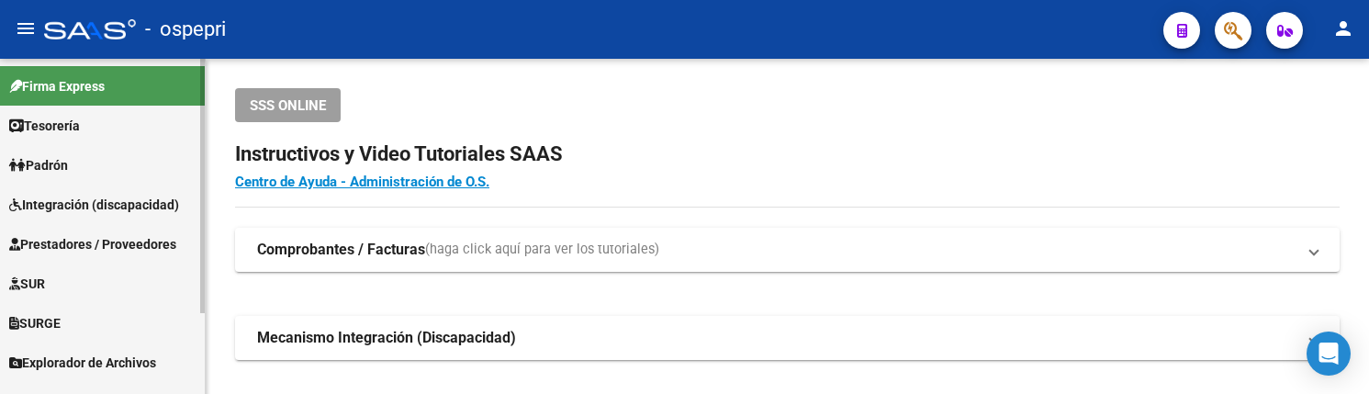
click at [109, 197] on span "Integración (discapacidad)" at bounding box center [94, 205] width 170 height 20
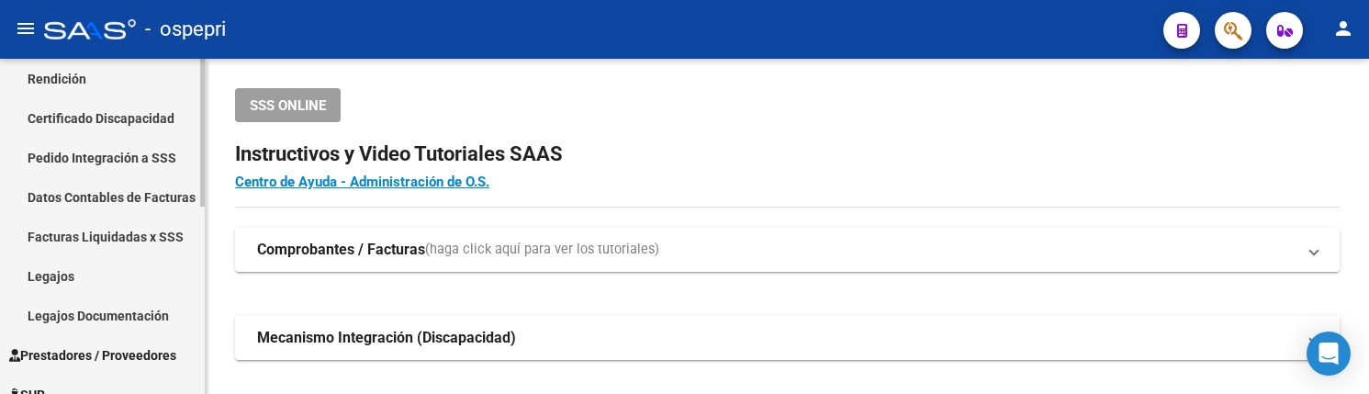
scroll to position [275, 0]
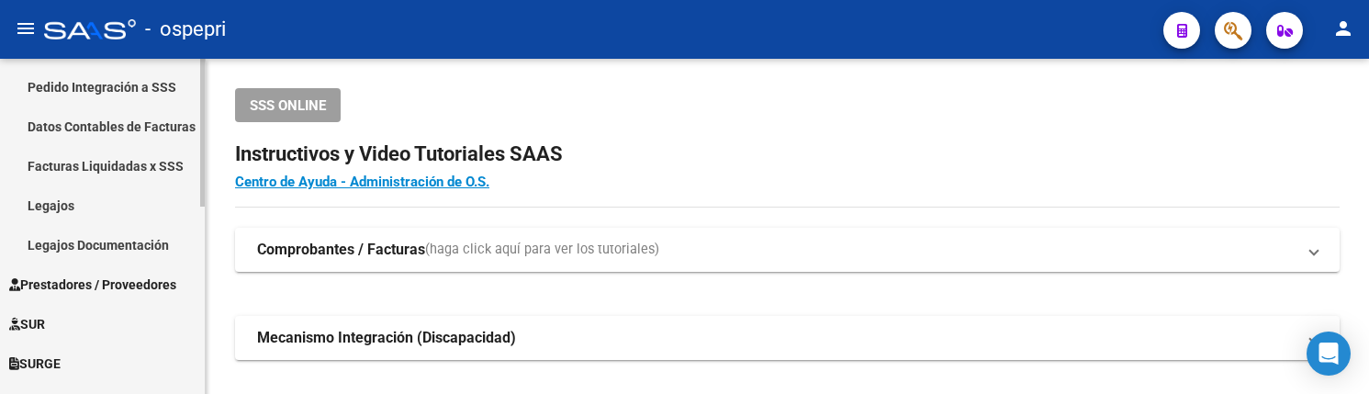
click at [71, 206] on link "Legajos" at bounding box center [102, 204] width 205 height 39
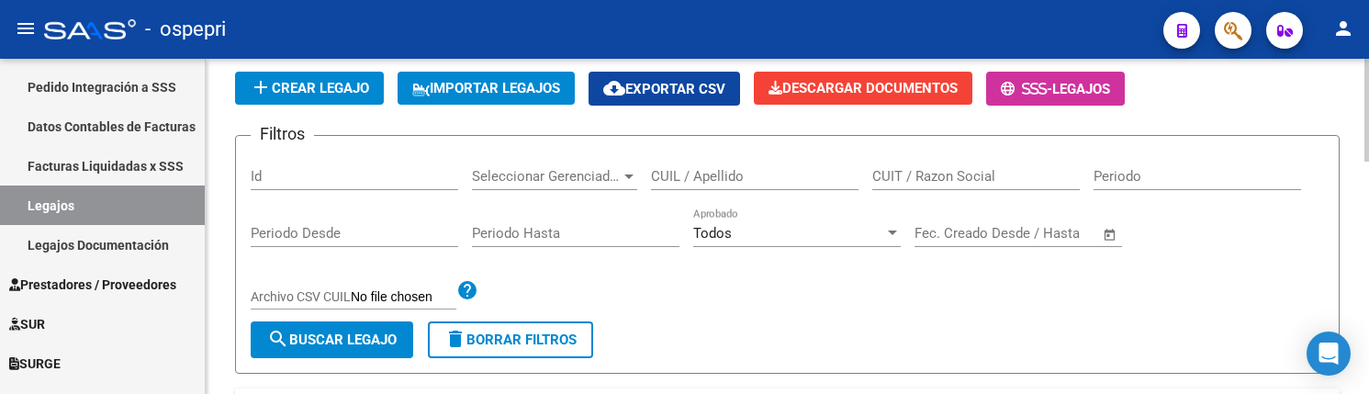
scroll to position [92, 0]
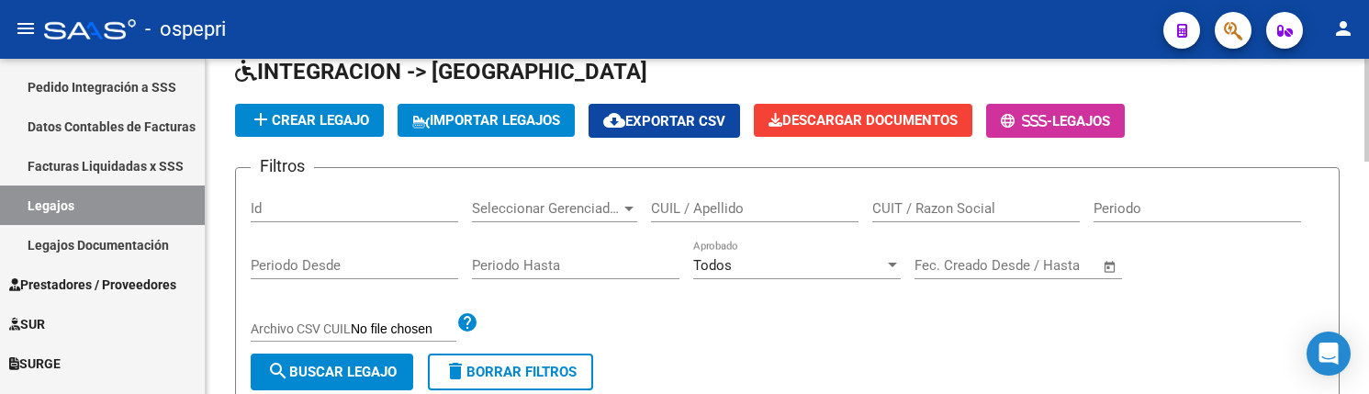
click at [691, 208] on input "CUIL / Apellido" at bounding box center [754, 208] width 207 height 17
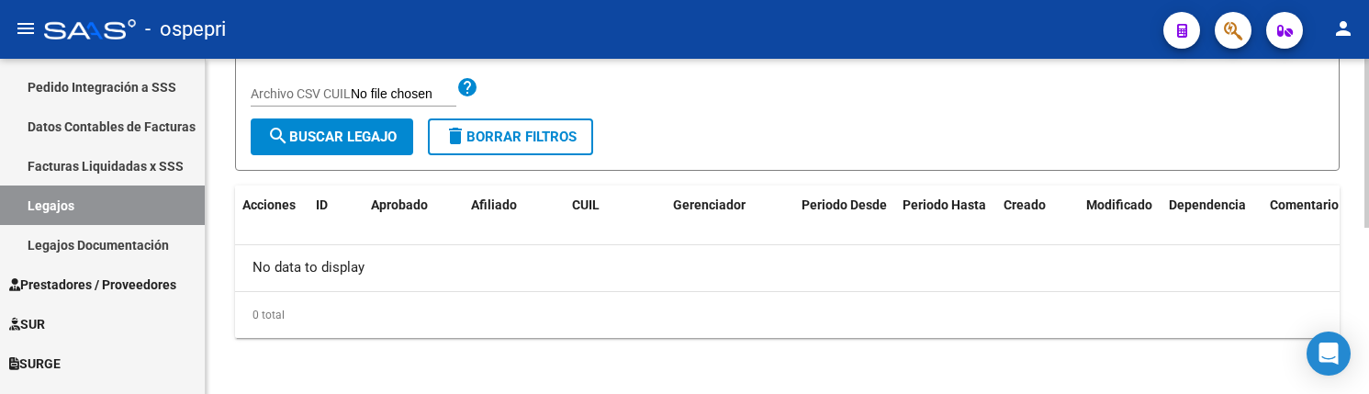
scroll to position [330, 0]
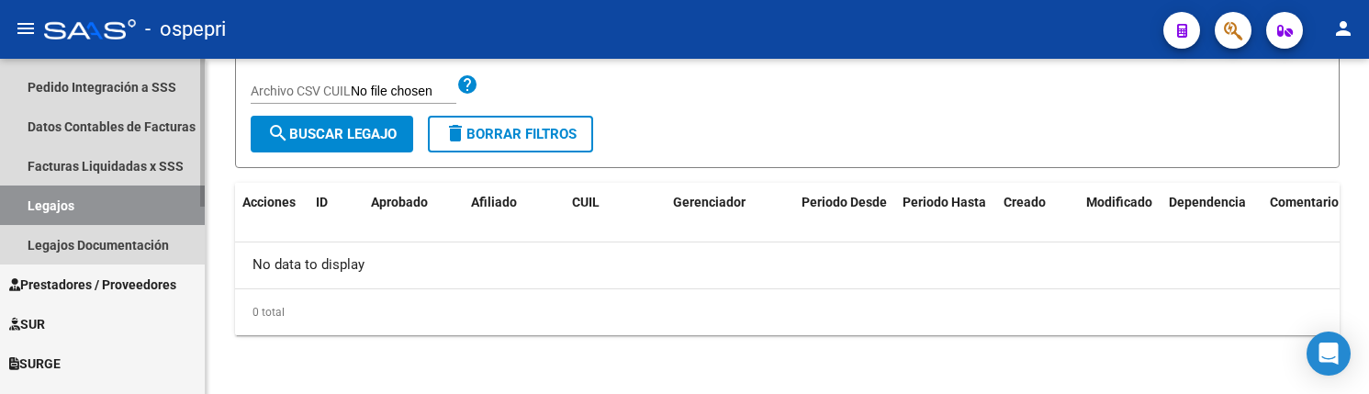
click at [98, 205] on link "Legajos" at bounding box center [102, 204] width 205 height 39
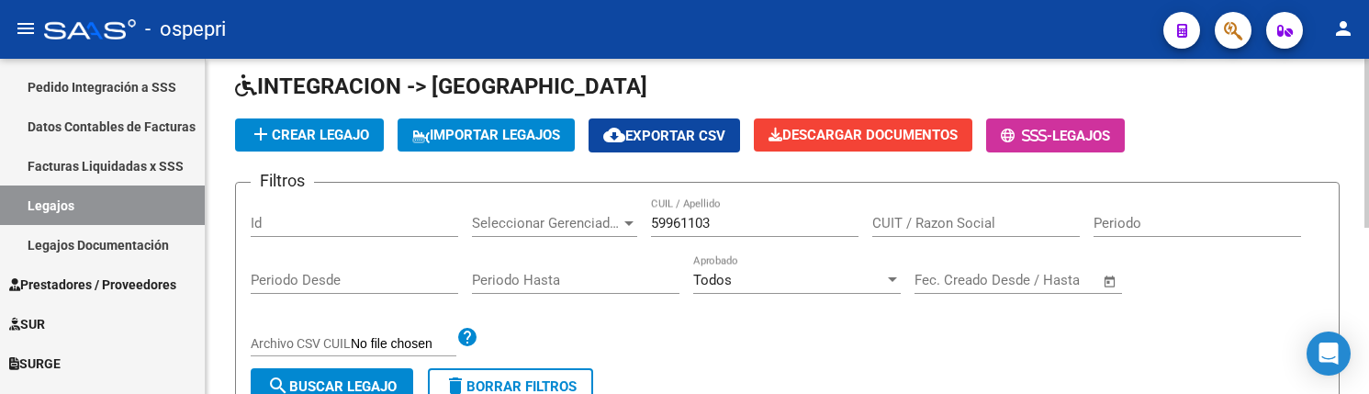
scroll to position [55, 0]
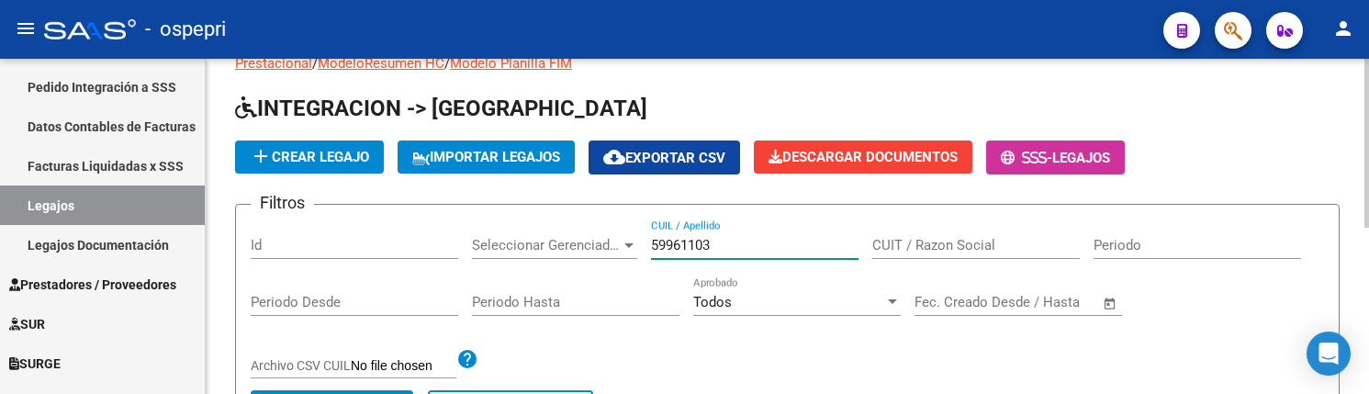
drag, startPoint x: 726, startPoint y: 244, endPoint x: 651, endPoint y: 244, distance: 75.3
click at [651, 244] on input "59961103" at bounding box center [754, 245] width 207 height 17
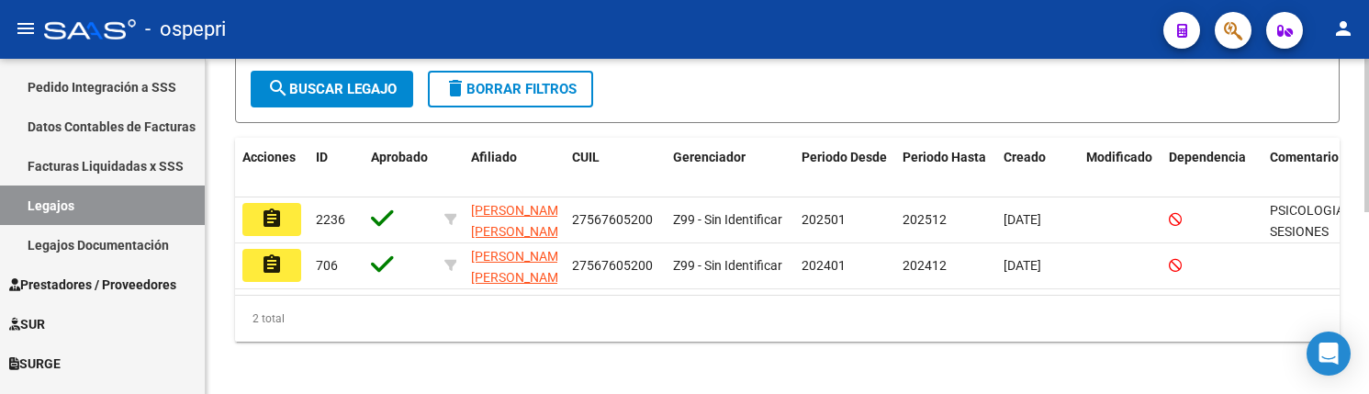
scroll to position [396, 0]
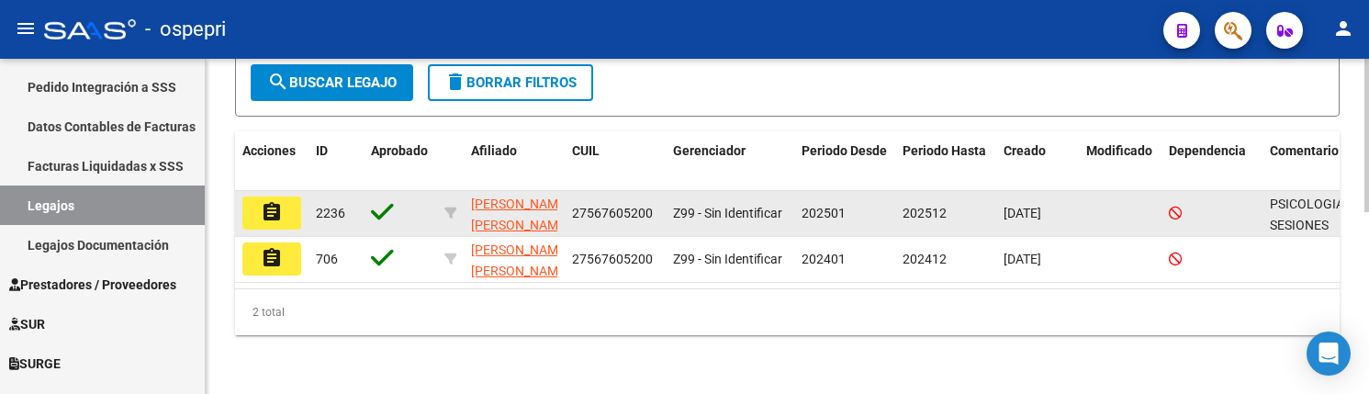
type input "56760520"
click at [284, 197] on button "assignment" at bounding box center [271, 212] width 59 height 33
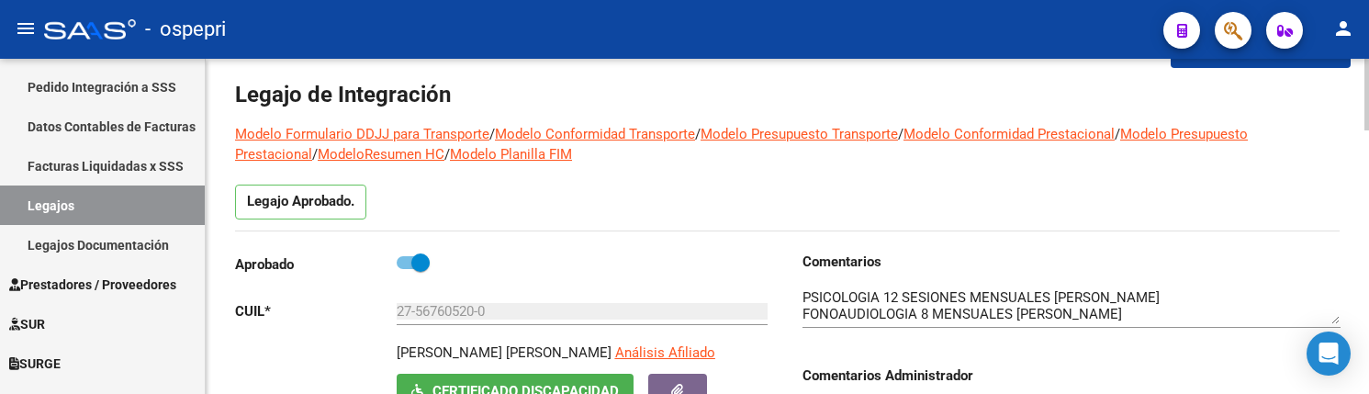
scroll to position [92, 0]
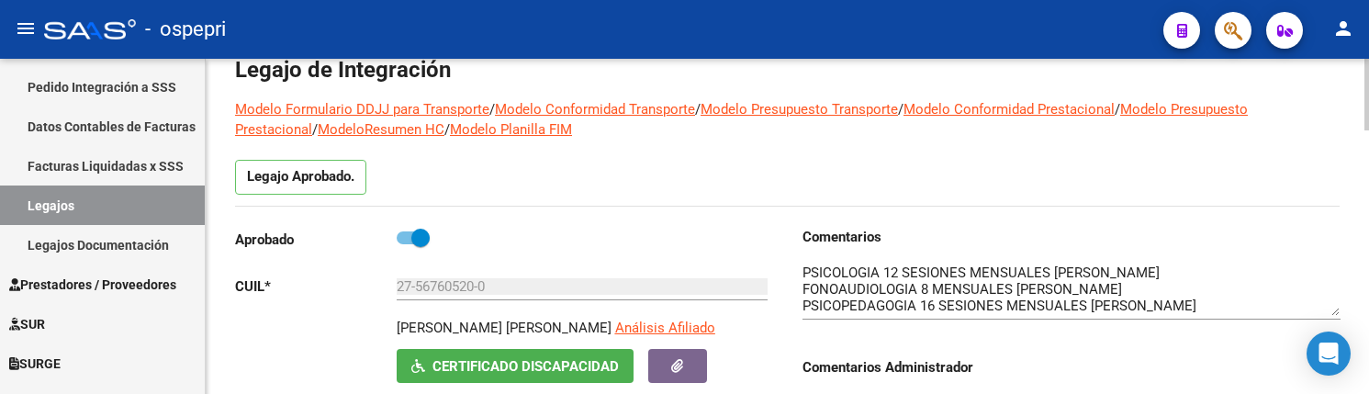
drag, startPoint x: 1332, startPoint y: 296, endPoint x: 1333, endPoint y: 312, distance: 16.5
click at [1333, 312] on textarea at bounding box center [1071, 289] width 538 height 53
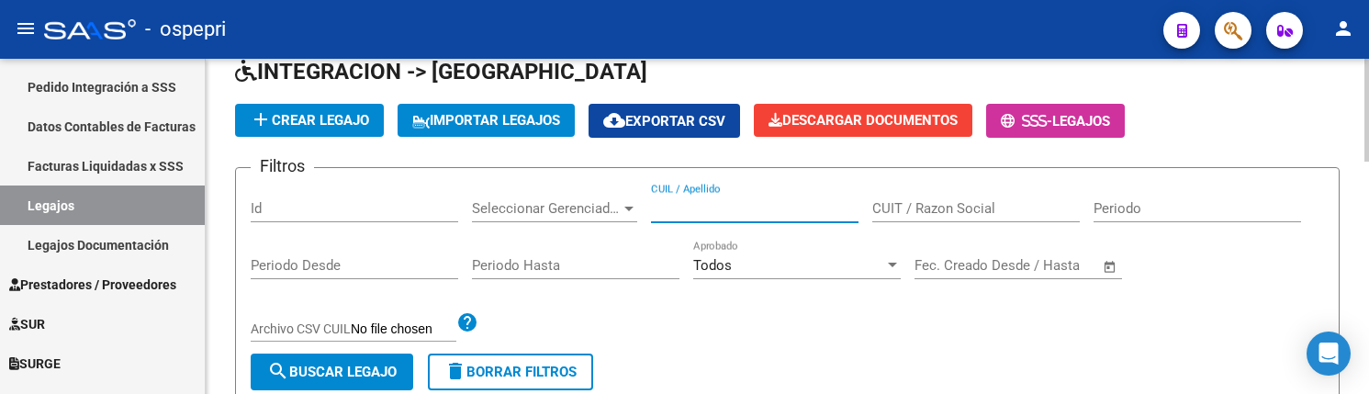
click at [699, 211] on input "CUIL / Apellido" at bounding box center [754, 208] width 207 height 17
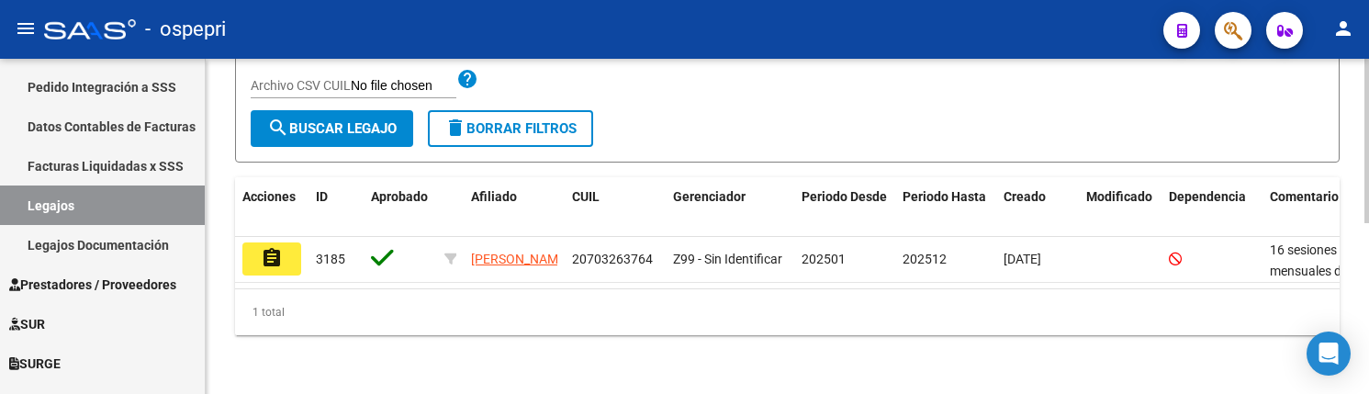
scroll to position [350, 0]
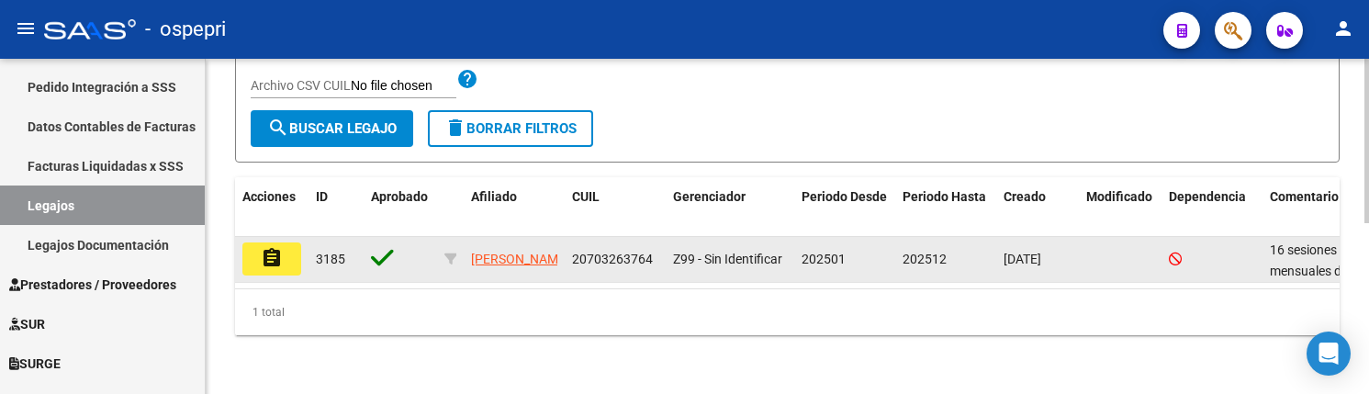
type input "70326376"
click at [274, 247] on mat-icon "assignment" at bounding box center [272, 258] width 22 height 22
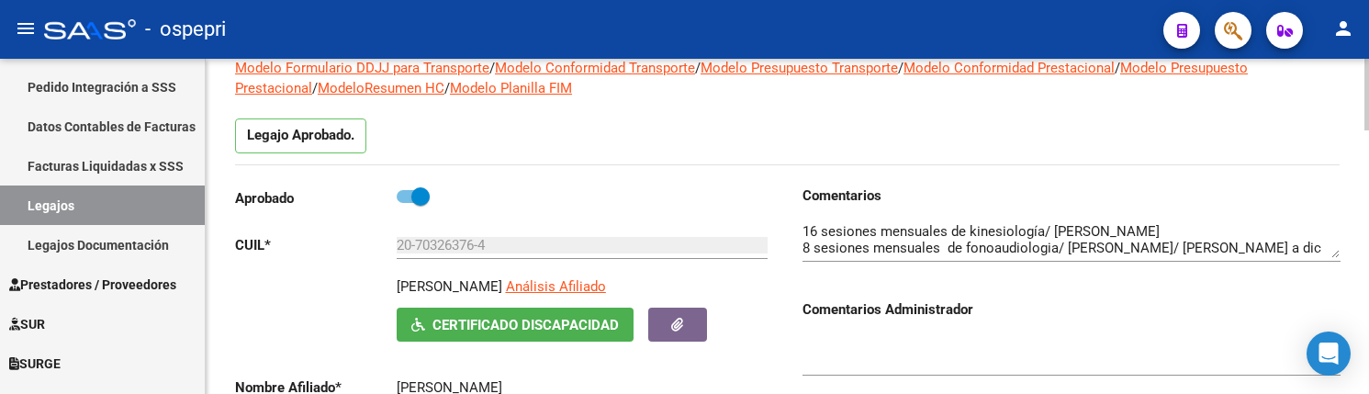
scroll to position [184, 0]
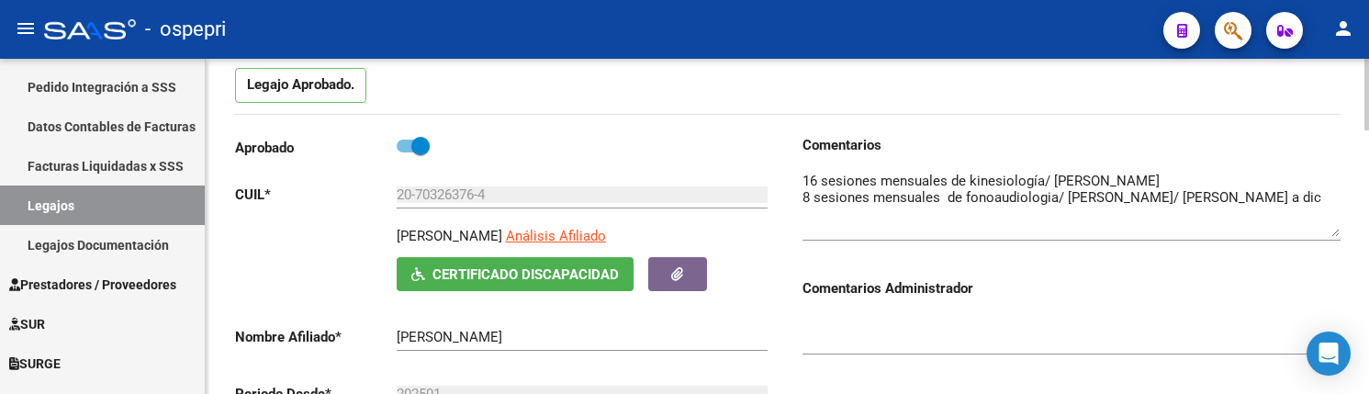
drag, startPoint x: 1335, startPoint y: 205, endPoint x: 1335, endPoint y: 234, distance: 29.4
click at [1335, 234] on textarea at bounding box center [1071, 204] width 538 height 66
click at [1077, 287] on h3 "Comentarios Administrador" at bounding box center [1071, 288] width 538 height 20
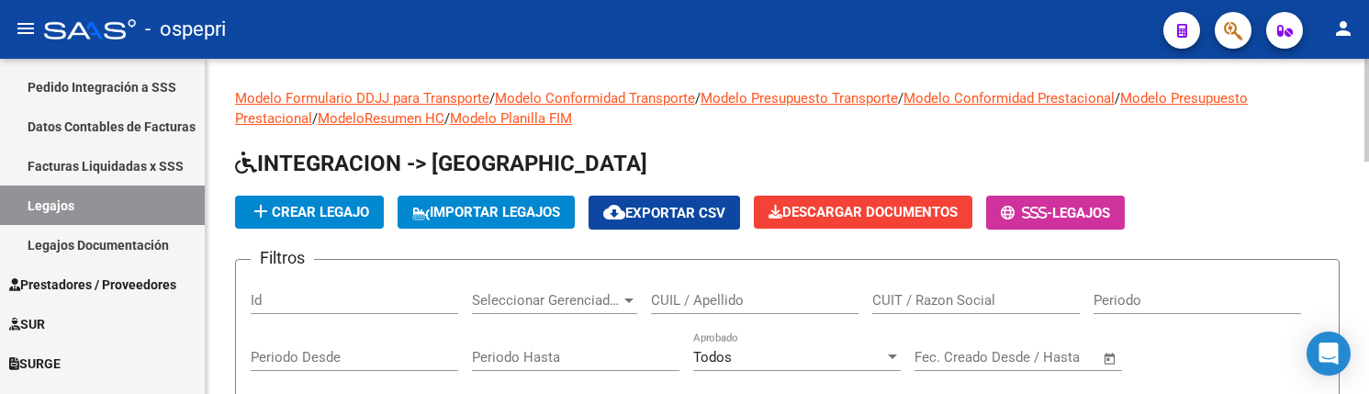
click at [754, 299] on input "CUIL / Apellido" at bounding box center [754, 300] width 207 height 17
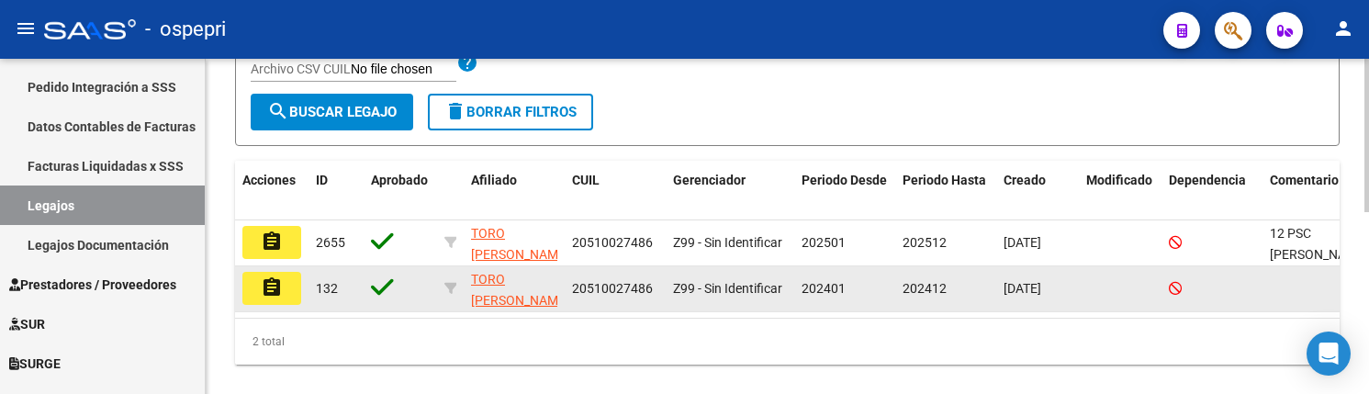
scroll to position [396, 0]
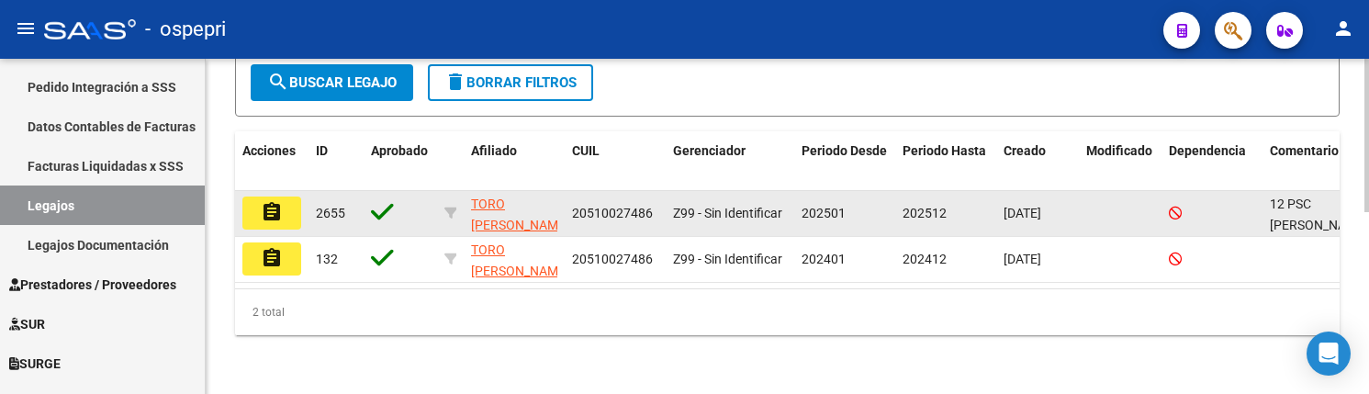
type input "51002748"
click at [278, 201] on mat-icon "assignment" at bounding box center [272, 212] width 22 height 22
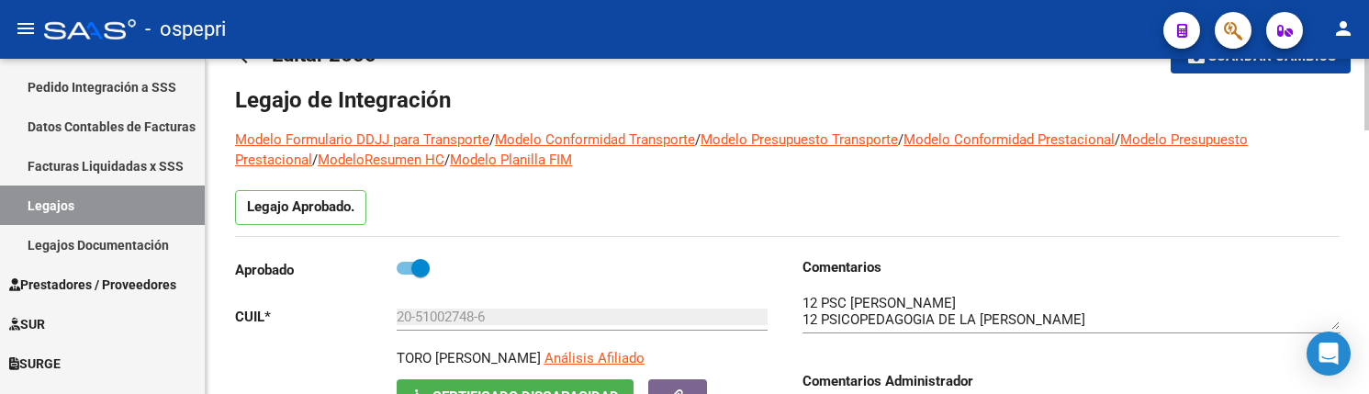
scroll to position [92, 0]
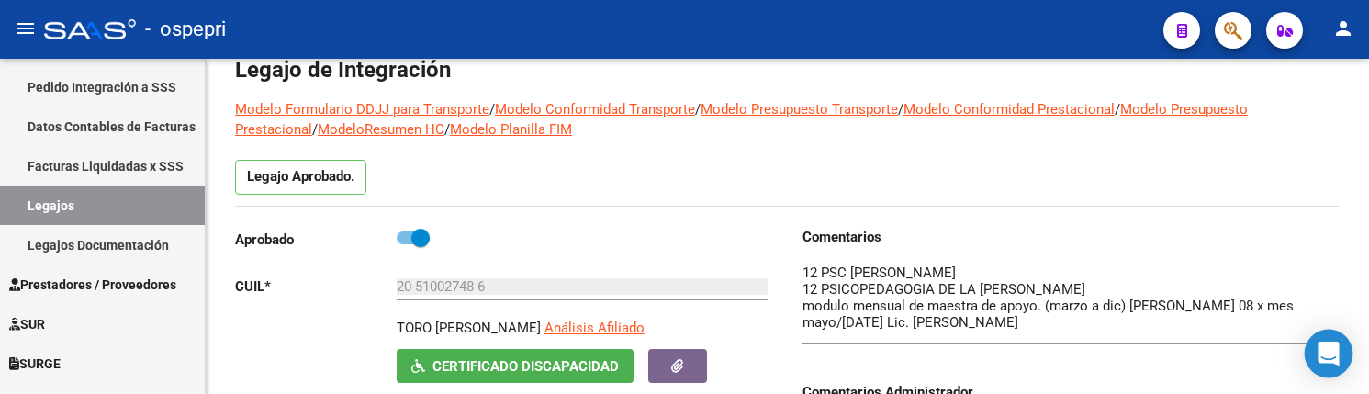
drag, startPoint x: 1334, startPoint y: 294, endPoint x: 1329, endPoint y: 335, distance: 41.6
click at [1329, 335] on body "menu - ospepri person Firma Express Tesorería Extractos Procesados (csv) Extrac…" at bounding box center [684, 197] width 1369 height 394
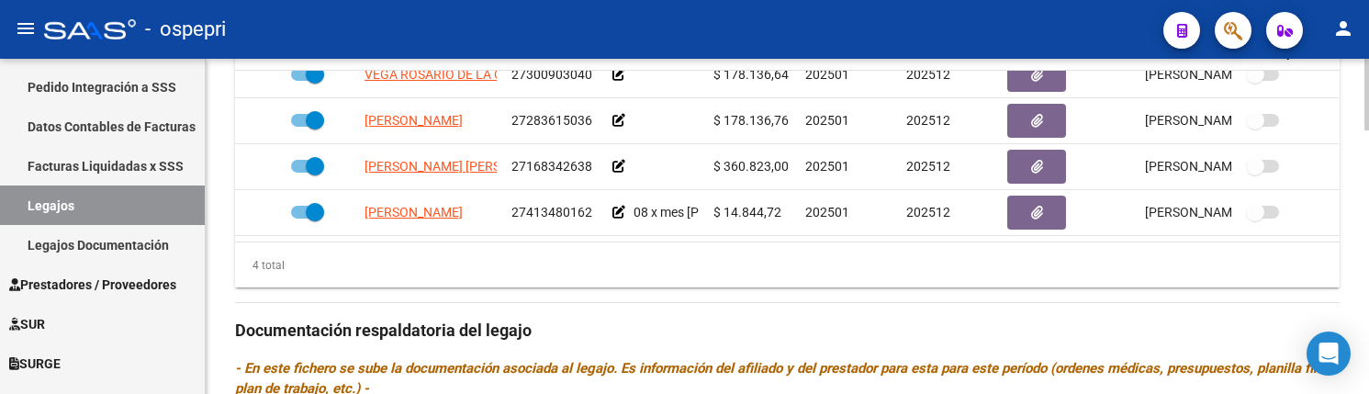
scroll to position [32, 0]
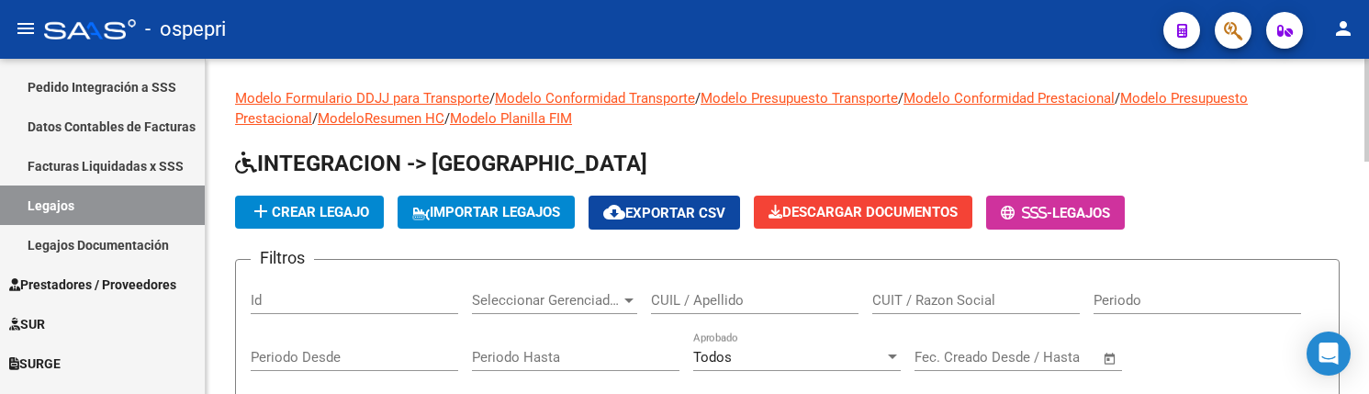
click at [698, 293] on input "CUIL / Apellido" at bounding box center [754, 300] width 207 height 17
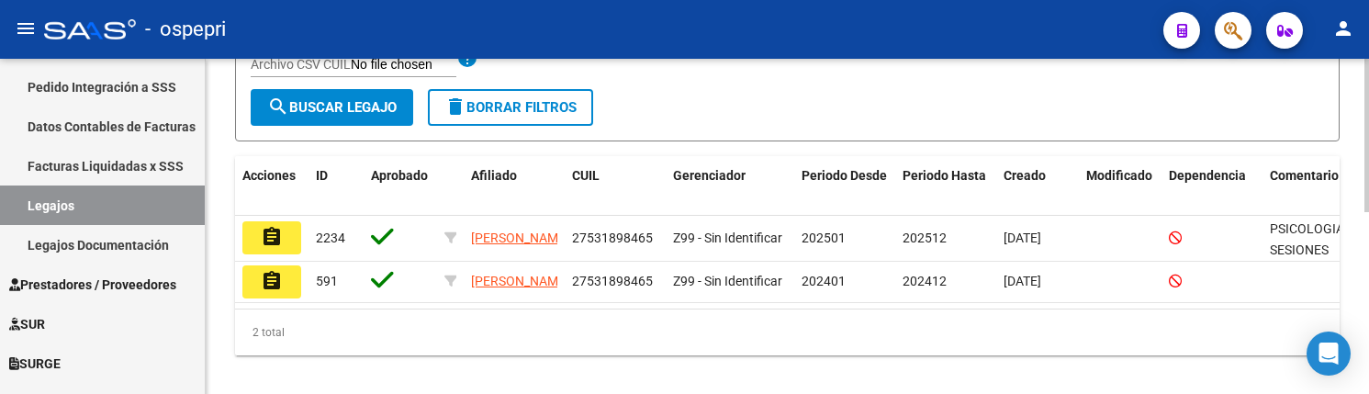
scroll to position [367, 0]
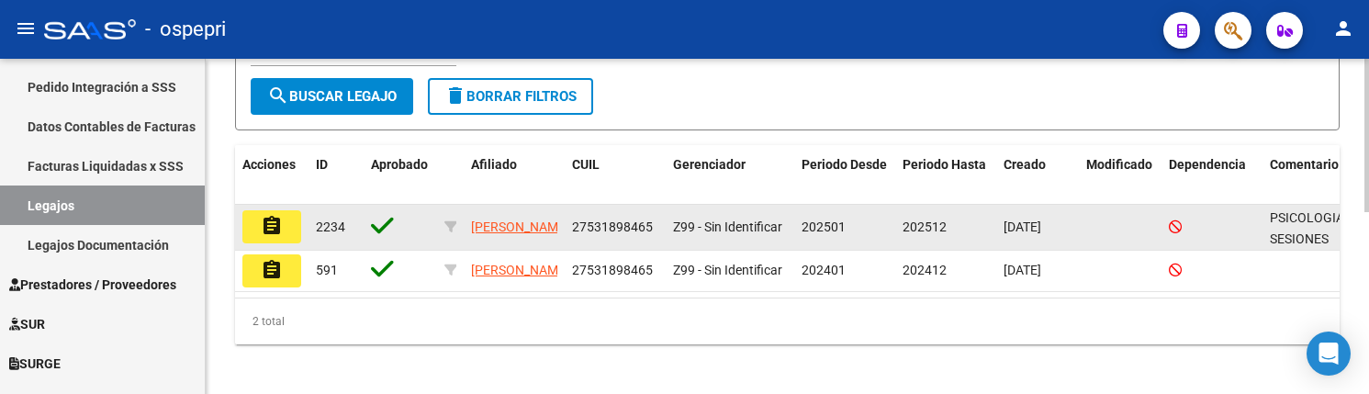
type input "53189846"
click at [285, 227] on button "assignment" at bounding box center [271, 226] width 59 height 33
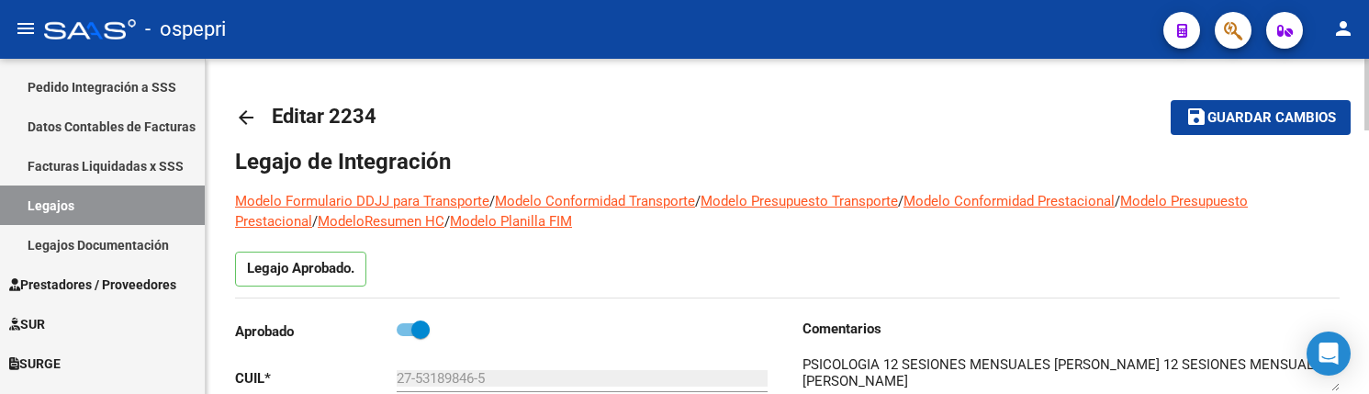
click at [18, 19] on mat-icon "menu" at bounding box center [26, 28] width 22 height 22
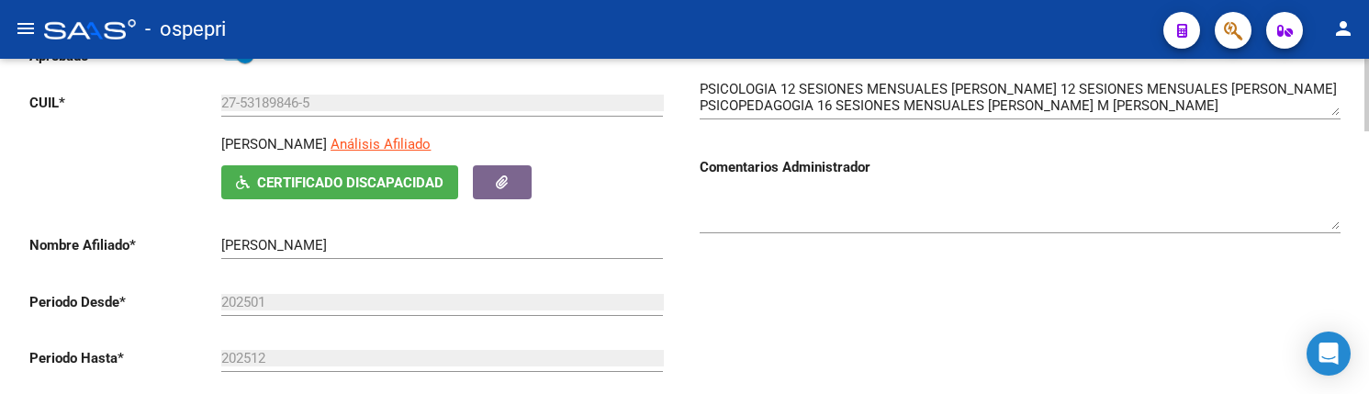
scroll to position [184, 0]
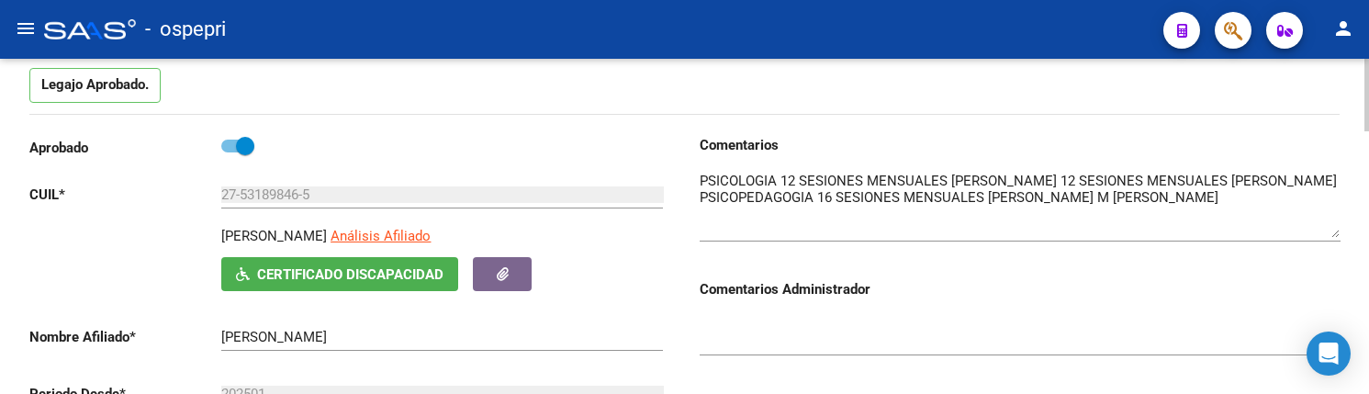
drag, startPoint x: 1334, startPoint y: 203, endPoint x: 1335, endPoint y: 233, distance: 30.3
click at [1335, 233] on textarea at bounding box center [1020, 204] width 641 height 67
click at [1041, 291] on h3 "Comentarios Administrador" at bounding box center [1020, 289] width 641 height 20
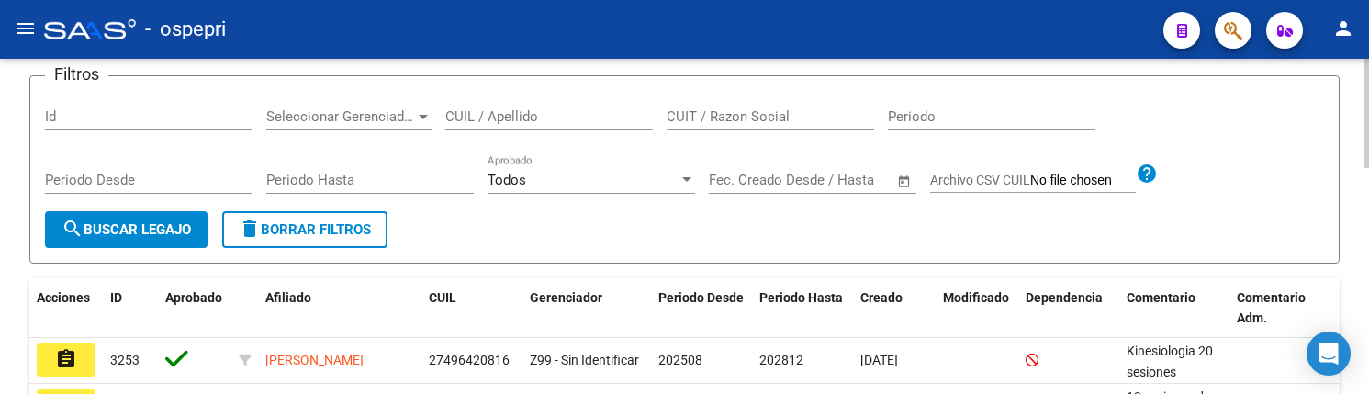
scroll to position [92, 0]
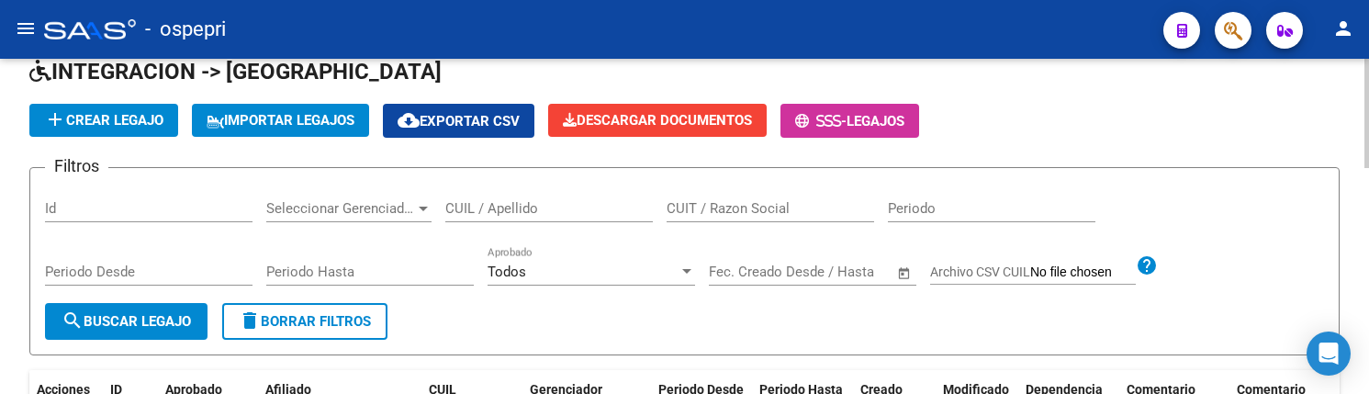
click at [470, 211] on input "CUIL / Apellido" at bounding box center [548, 208] width 207 height 17
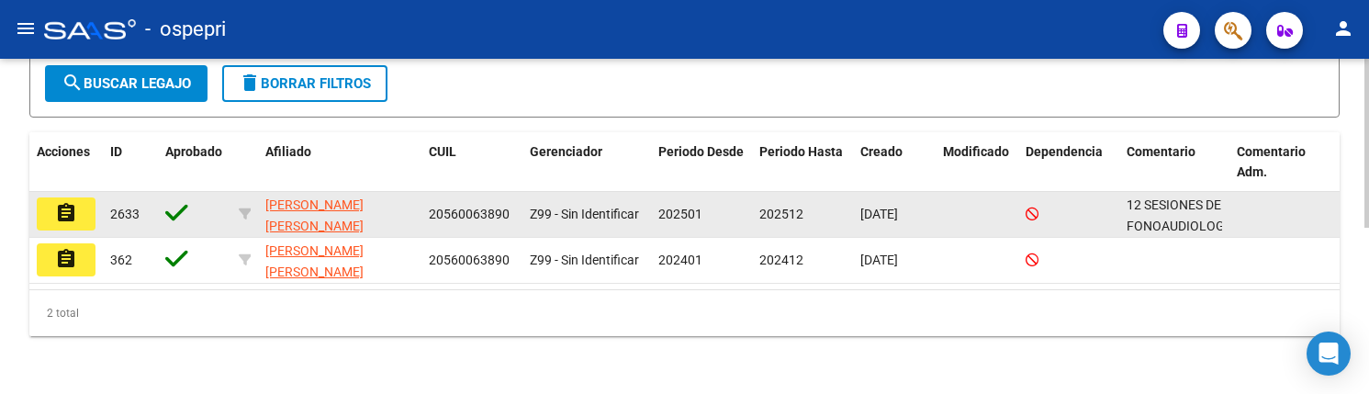
scroll to position [330, 0]
type input "56006389"
click at [66, 209] on mat-icon "assignment" at bounding box center [66, 212] width 22 height 22
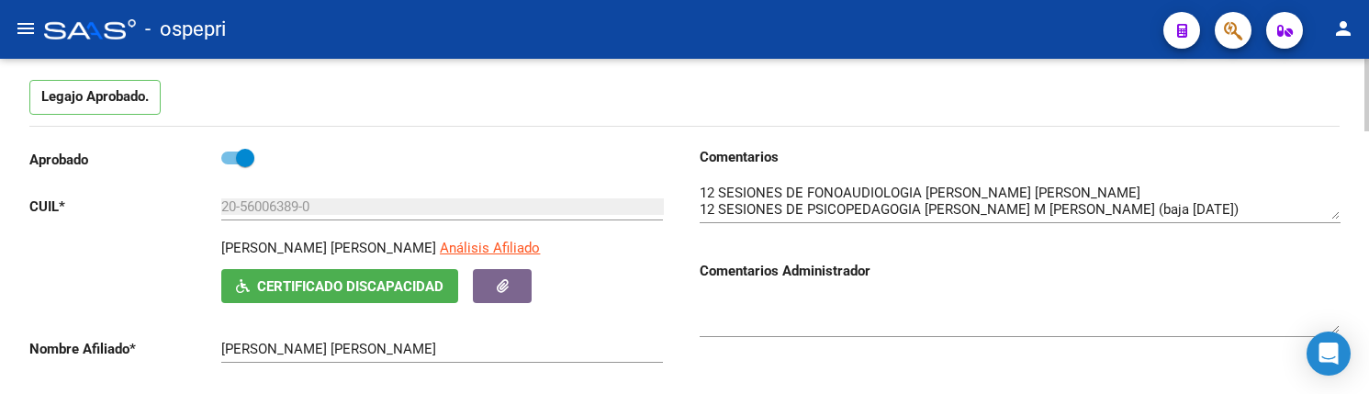
scroll to position [184, 0]
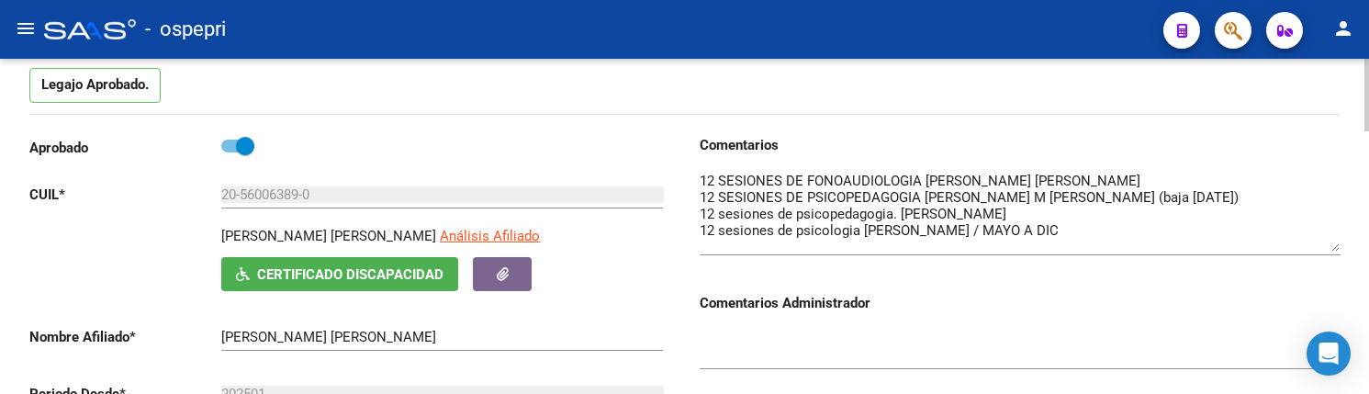
drag, startPoint x: 1337, startPoint y: 202, endPoint x: 1335, endPoint y: 246, distance: 44.1
click at [1335, 246] on textarea at bounding box center [1020, 211] width 641 height 81
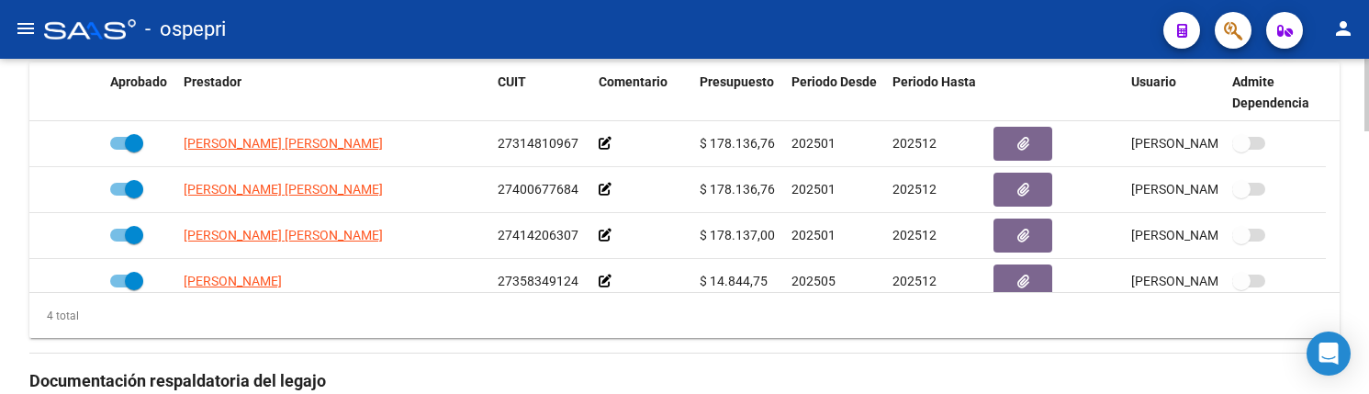
scroll to position [805, 0]
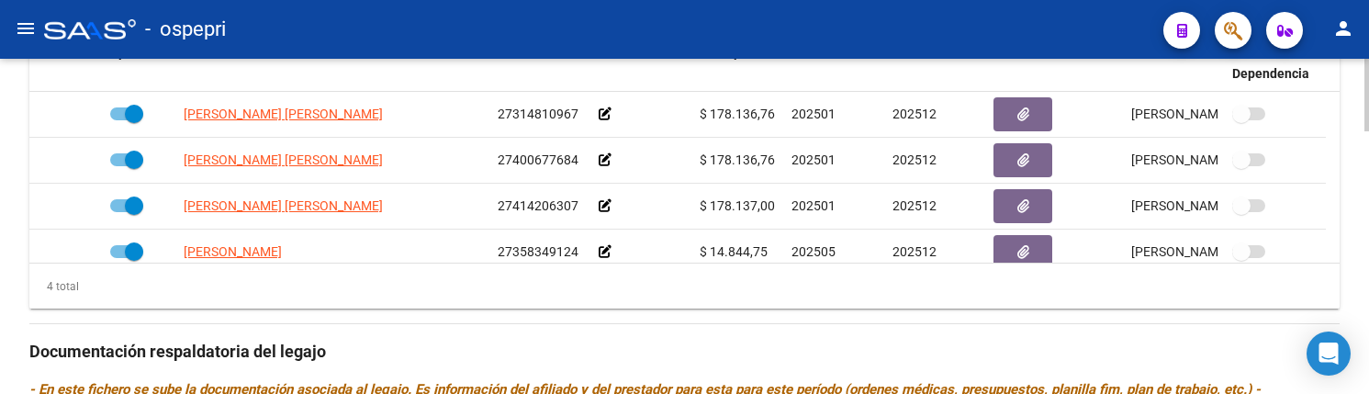
click at [1368, 275] on div at bounding box center [1366, 270] width 5 height 73
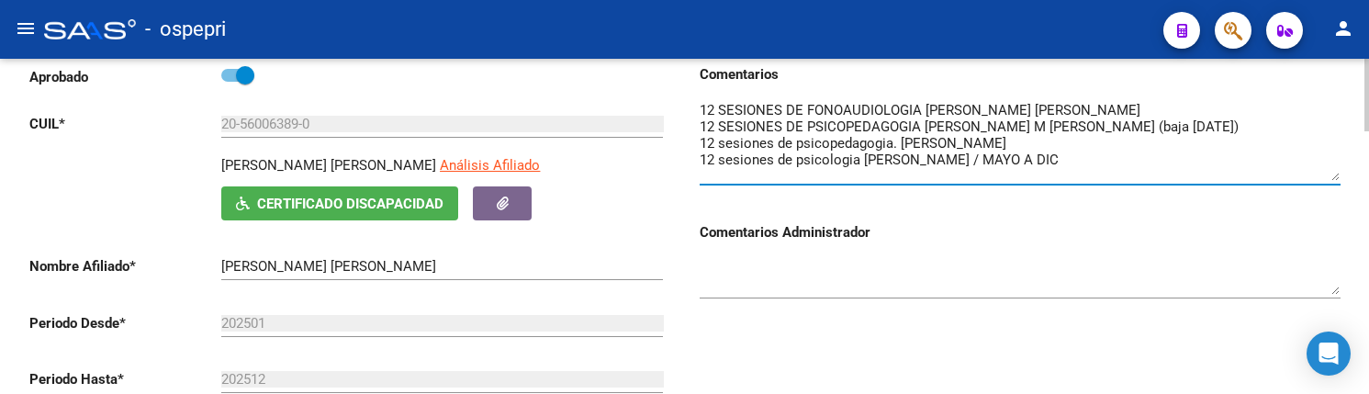
scroll to position [162, 0]
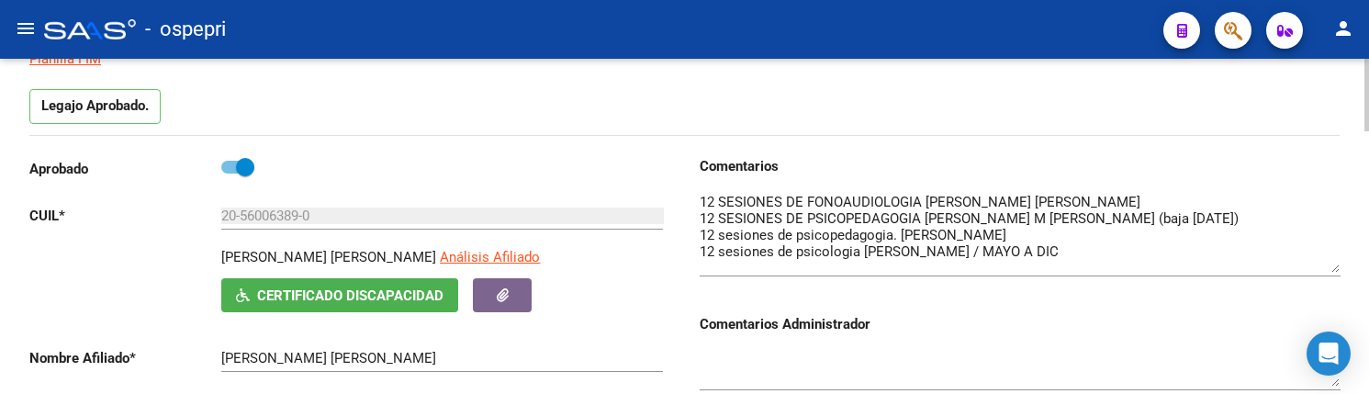
click at [1079, 99] on div "Legajo Aprobado." at bounding box center [684, 112] width 1310 height 46
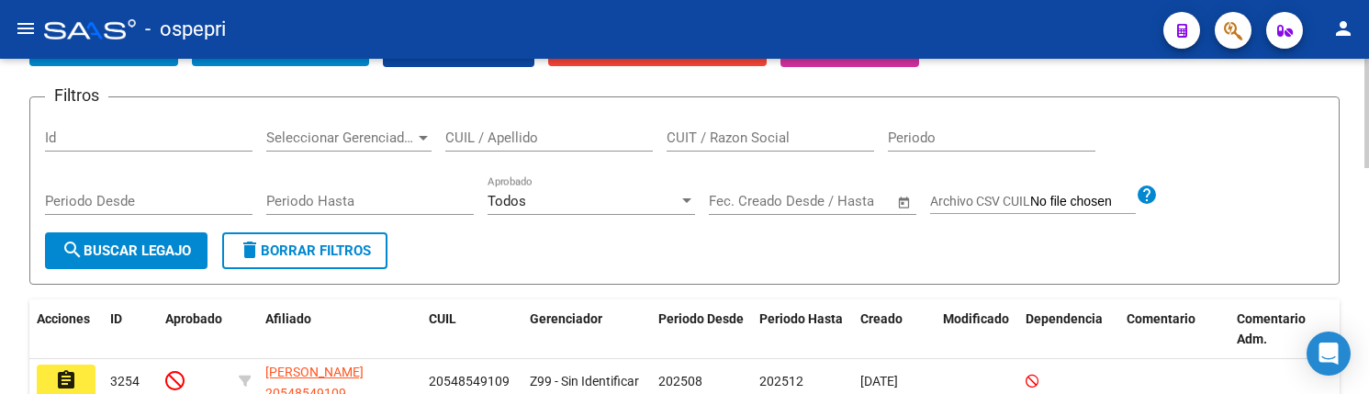
click at [1266, 176] on div "Filtros Id Seleccionar Gerenciador Seleccionar Gerenciador CUIL / Apellido CUIT…" at bounding box center [684, 172] width 1279 height 120
click at [500, 139] on input "CUIL / Apellido" at bounding box center [548, 137] width 207 height 17
click at [1365, 162] on div at bounding box center [1366, 166] width 5 height 109
click at [507, 141] on input "CUIL / Apellido" at bounding box center [548, 137] width 207 height 17
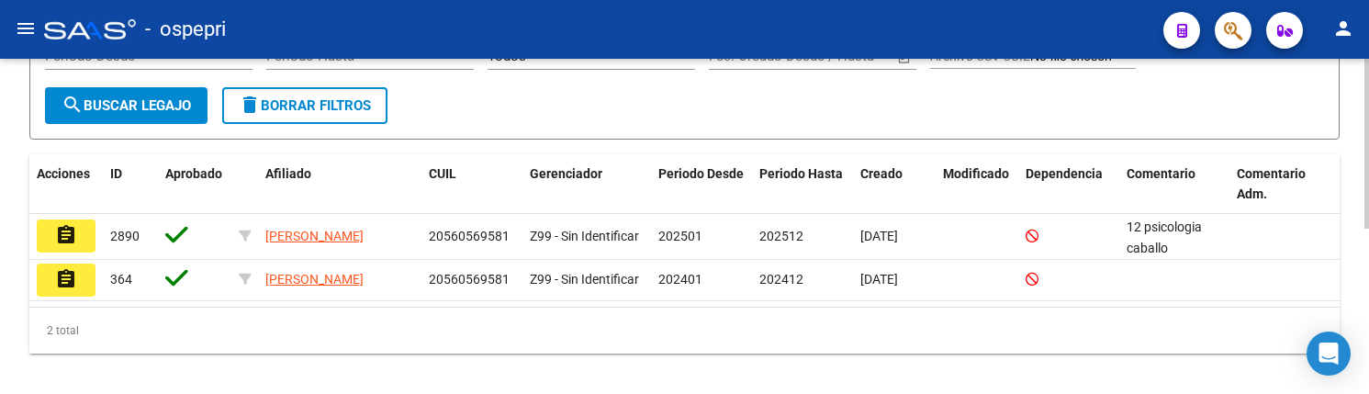
scroll to position [326, 0]
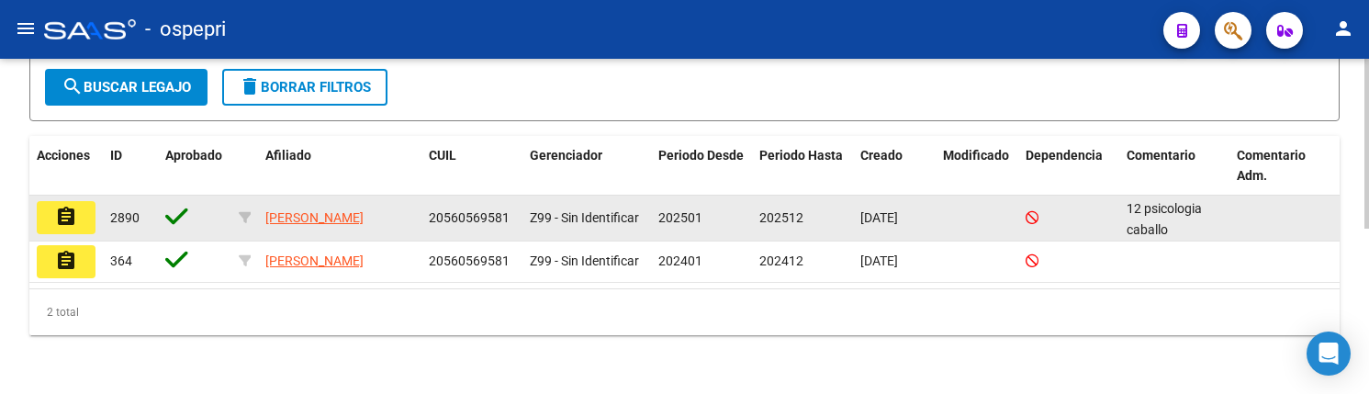
type input "56056958"
click at [72, 223] on mat-icon "assignment" at bounding box center [66, 217] width 22 height 22
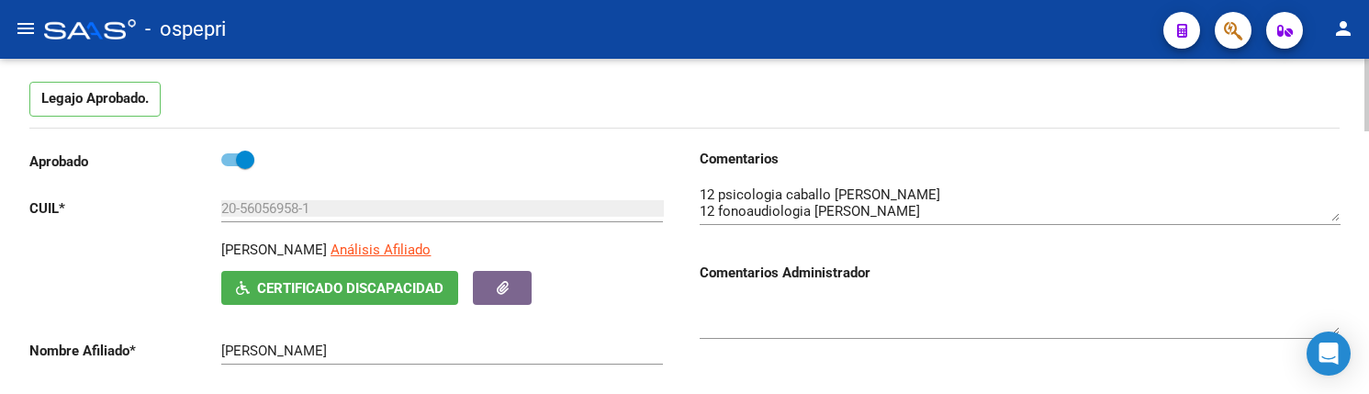
scroll to position [184, 0]
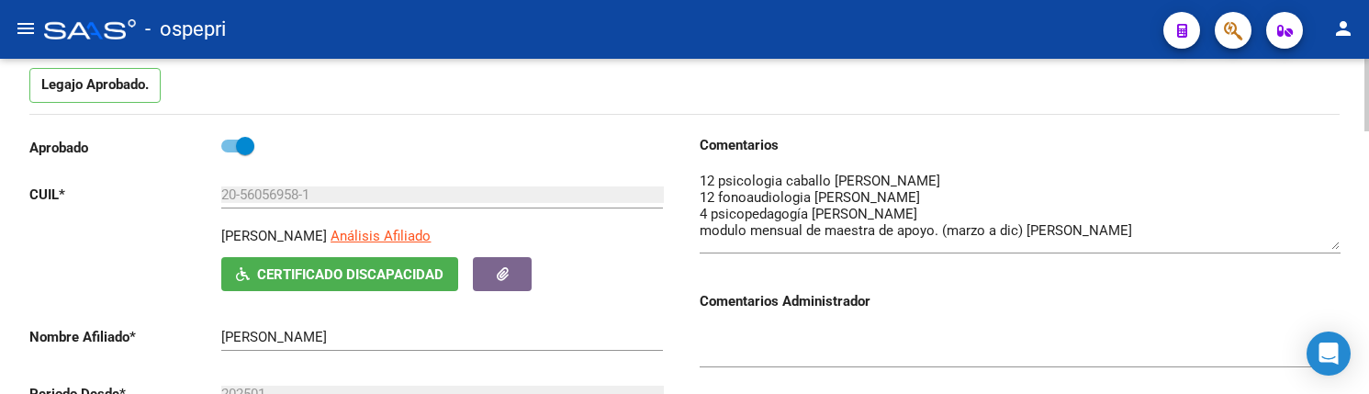
drag, startPoint x: 1336, startPoint y: 205, endPoint x: 1329, endPoint y: 247, distance: 42.7
click at [1329, 247] on textarea at bounding box center [1020, 210] width 641 height 79
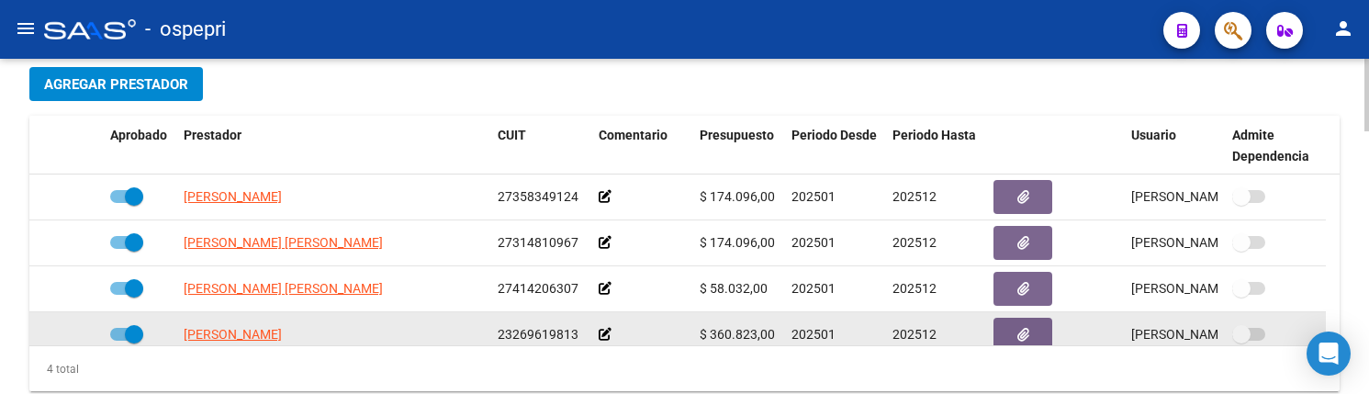
scroll to position [734, 0]
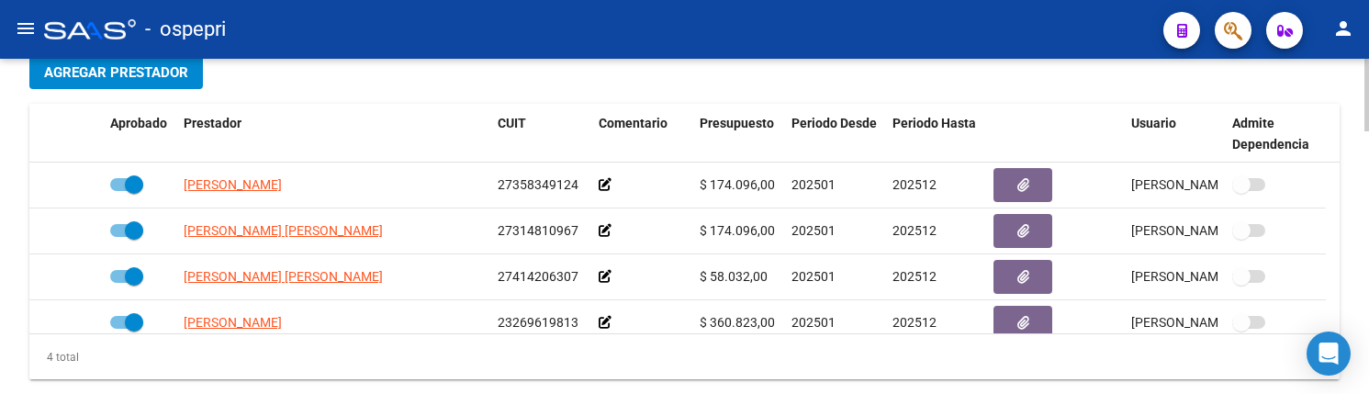
click at [583, 364] on div "4 total" at bounding box center [684, 357] width 1310 height 46
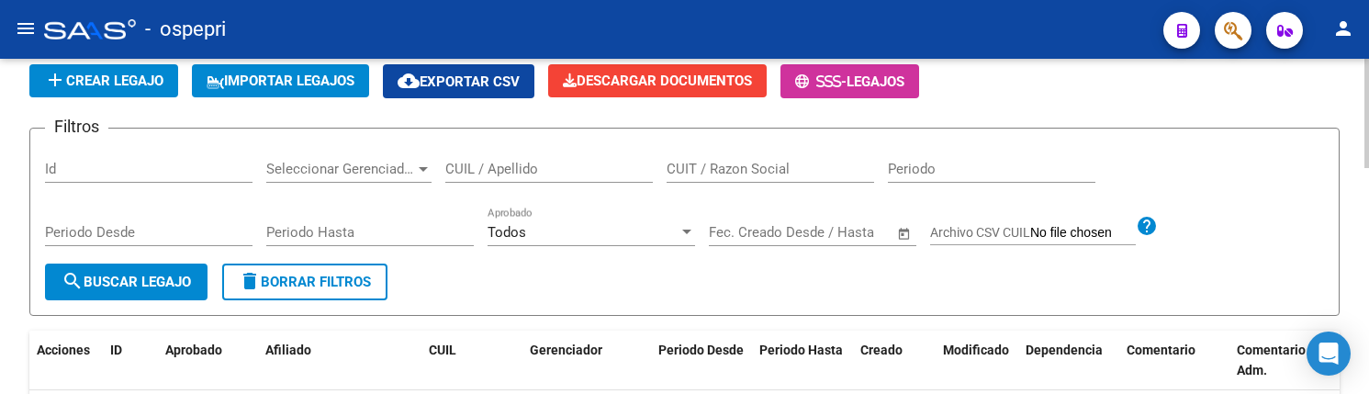
scroll to position [50, 0]
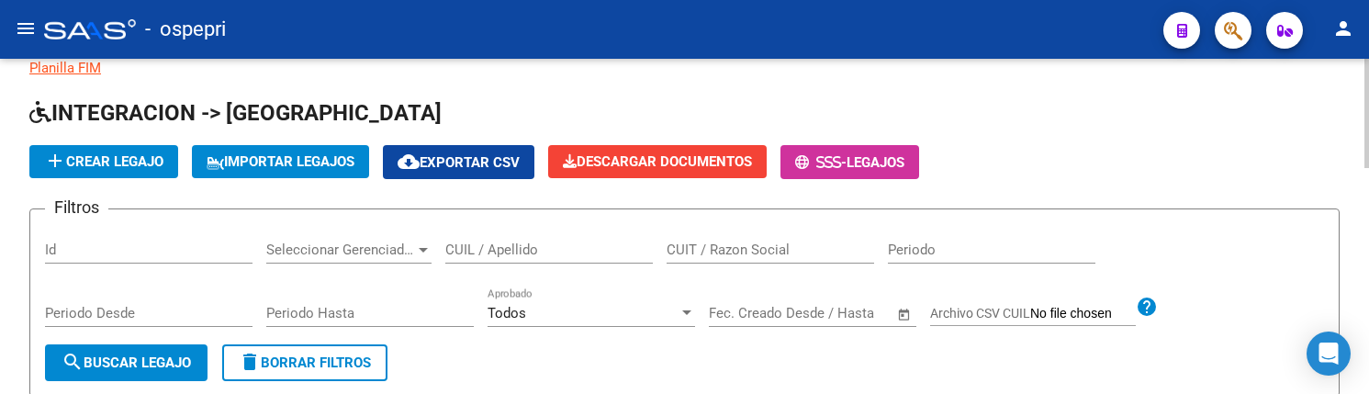
click at [518, 249] on input "CUIL / Apellido" at bounding box center [548, 249] width 207 height 17
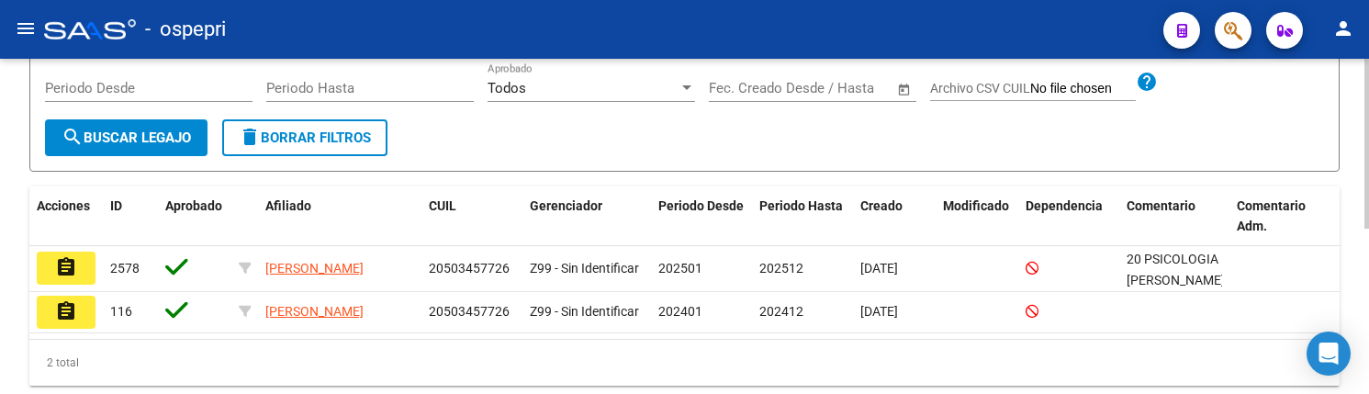
scroll to position [326, 0]
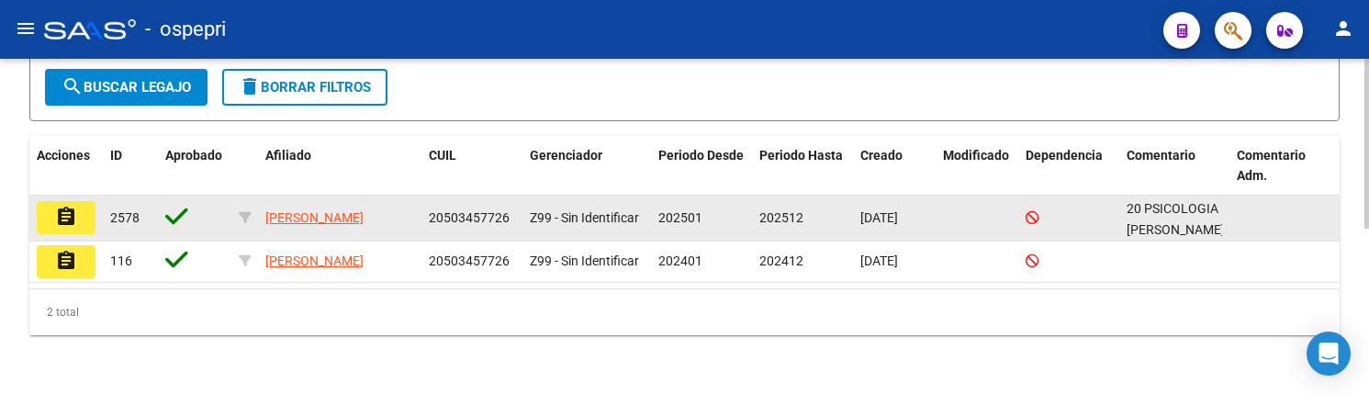
type input "50345772"
click at [49, 221] on button "assignment" at bounding box center [66, 217] width 59 height 33
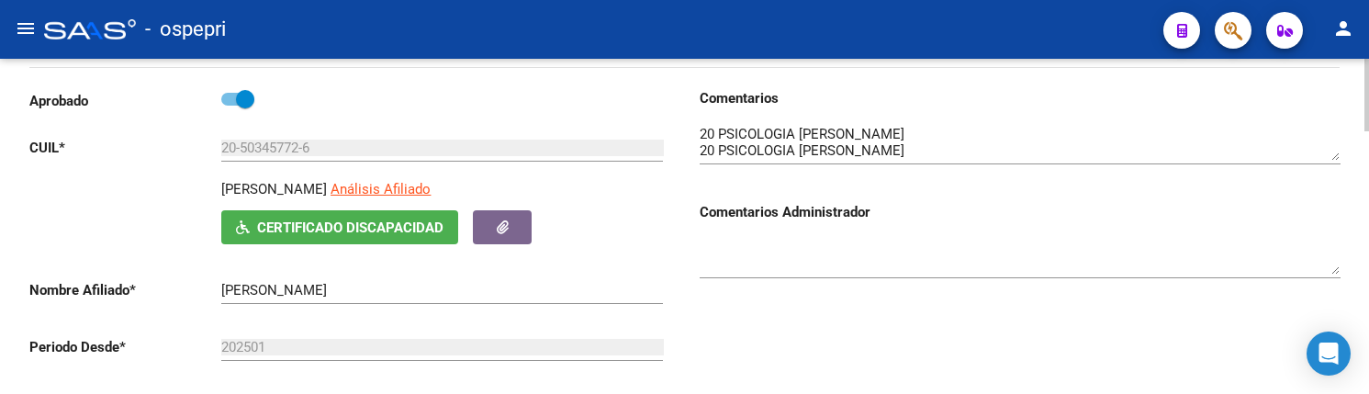
scroll to position [275, 0]
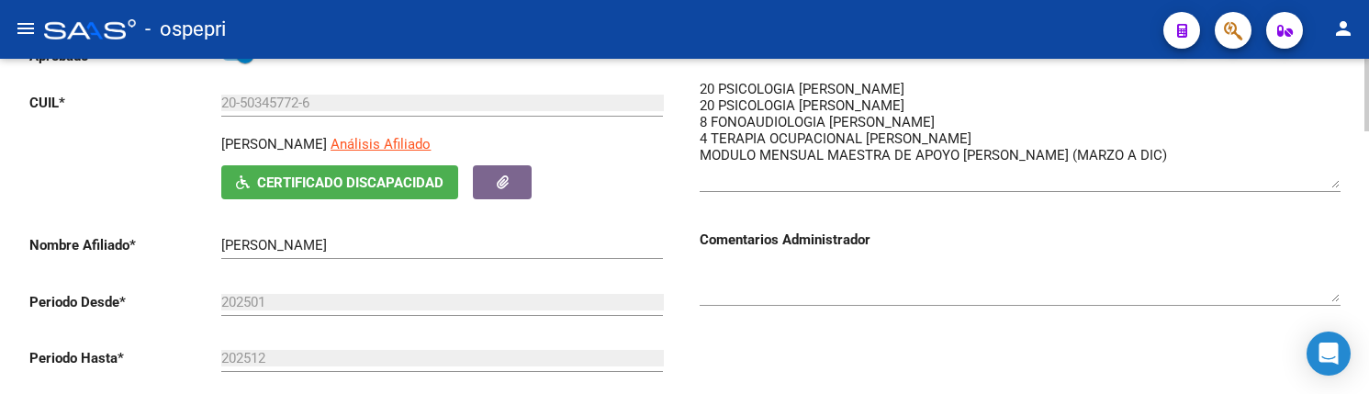
drag, startPoint x: 1333, startPoint y: 114, endPoint x: 1334, endPoint y: 186, distance: 72.5
click at [1334, 186] on textarea at bounding box center [1020, 133] width 641 height 109
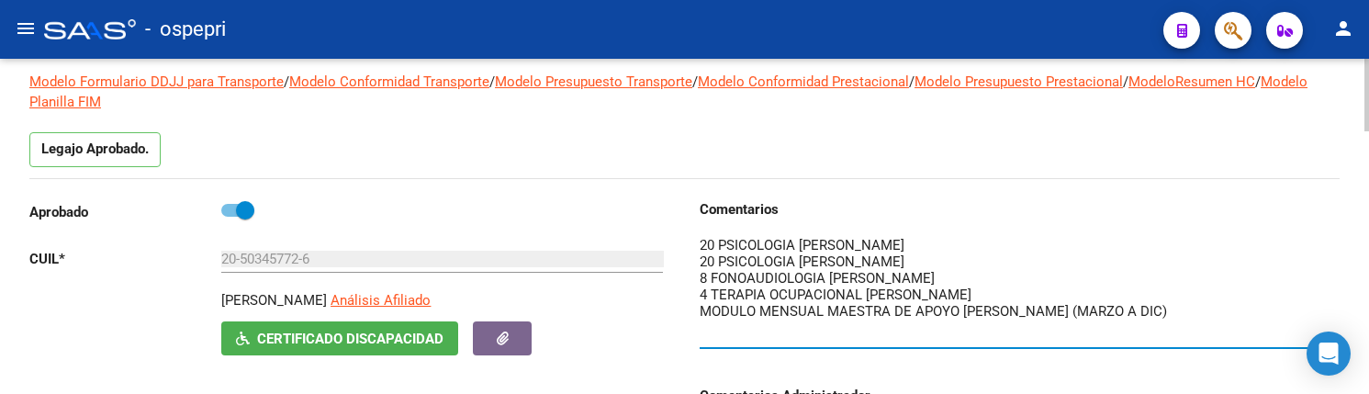
scroll to position [92, 0]
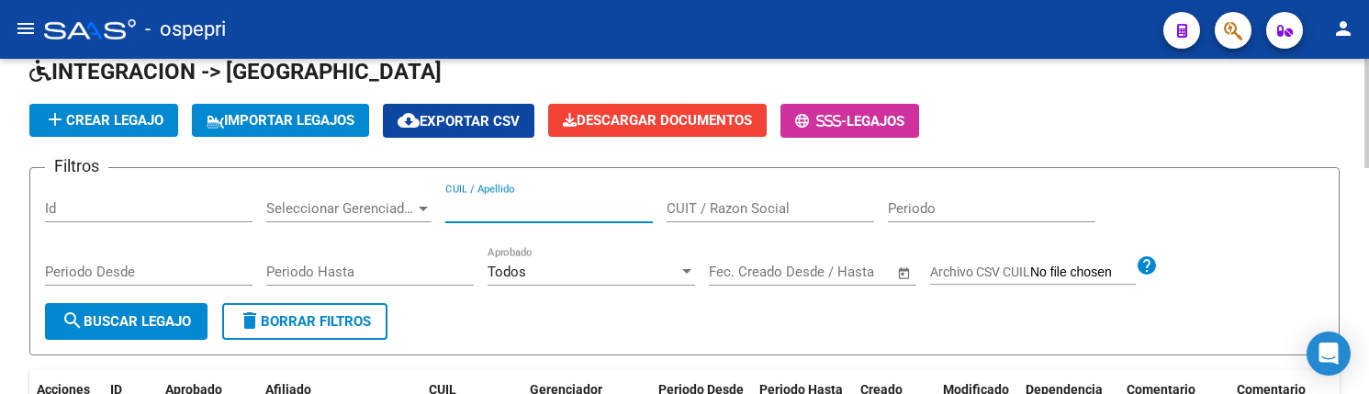
click at [507, 211] on input "CUIL / Apellido" at bounding box center [548, 208] width 207 height 17
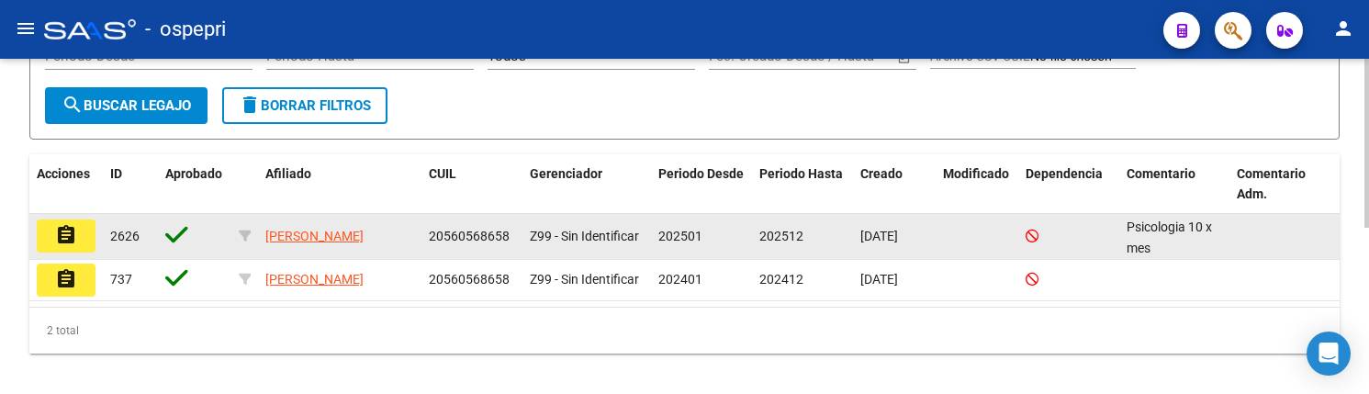
scroll to position [330, 0]
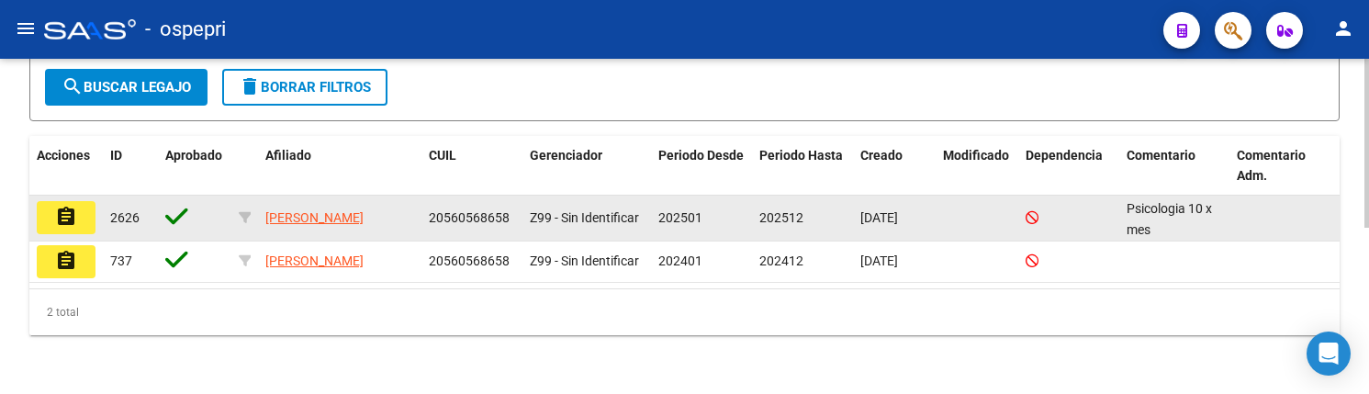
type input "56056865"
click at [65, 215] on mat-icon "assignment" at bounding box center [66, 217] width 22 height 22
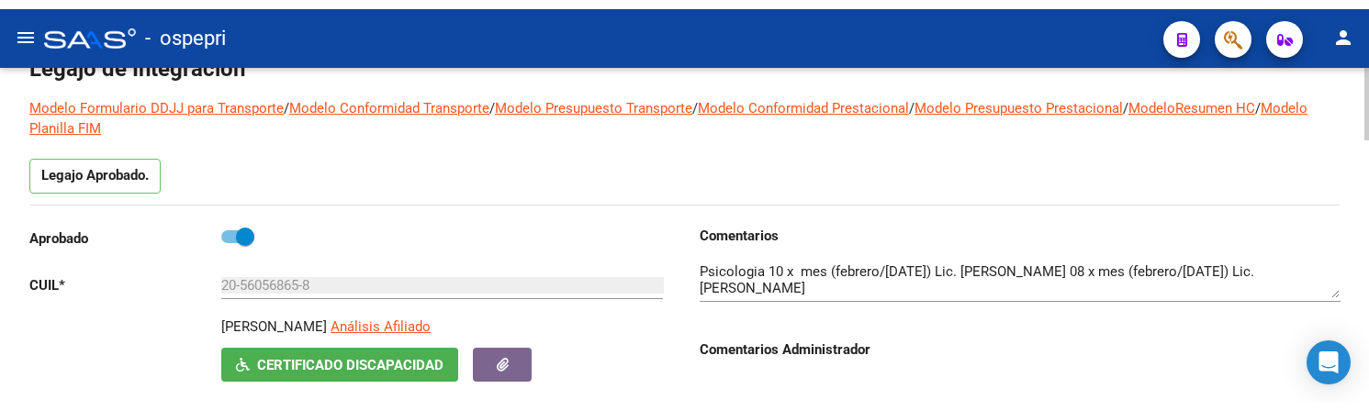
scroll to position [184, 0]
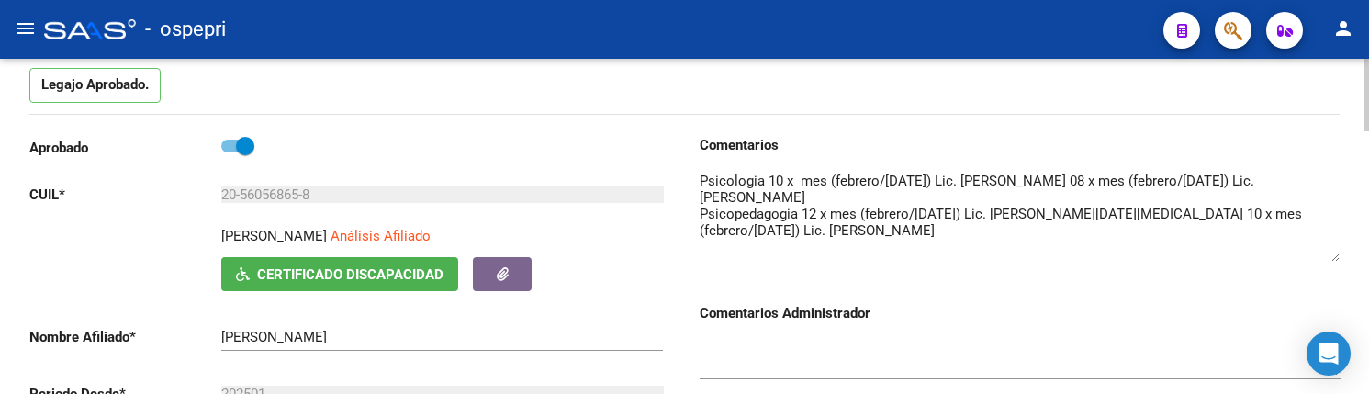
drag, startPoint x: 1337, startPoint y: 206, endPoint x: 1335, endPoint y: 260, distance: 54.2
click at [1335, 260] on textarea at bounding box center [1020, 216] width 641 height 91
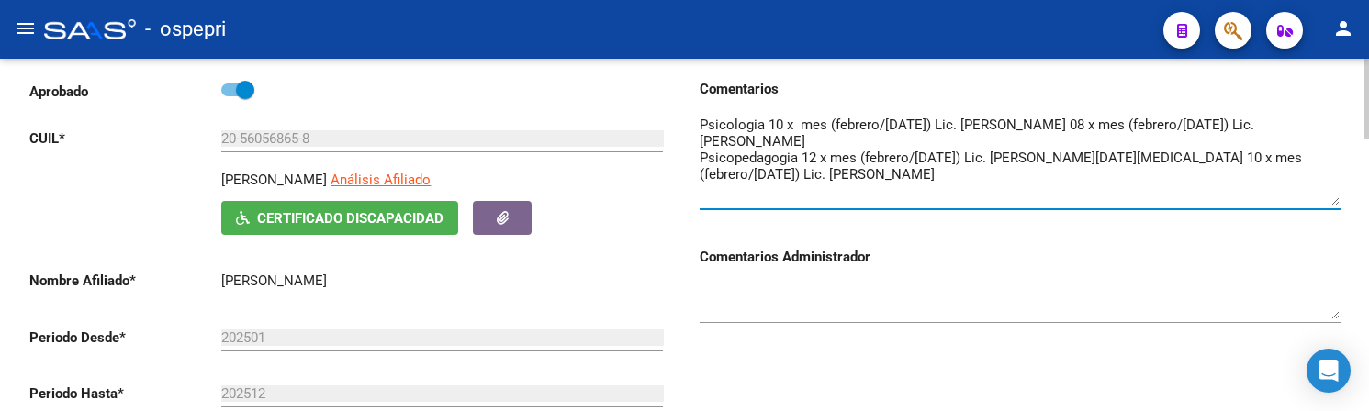
scroll to position [244, 0]
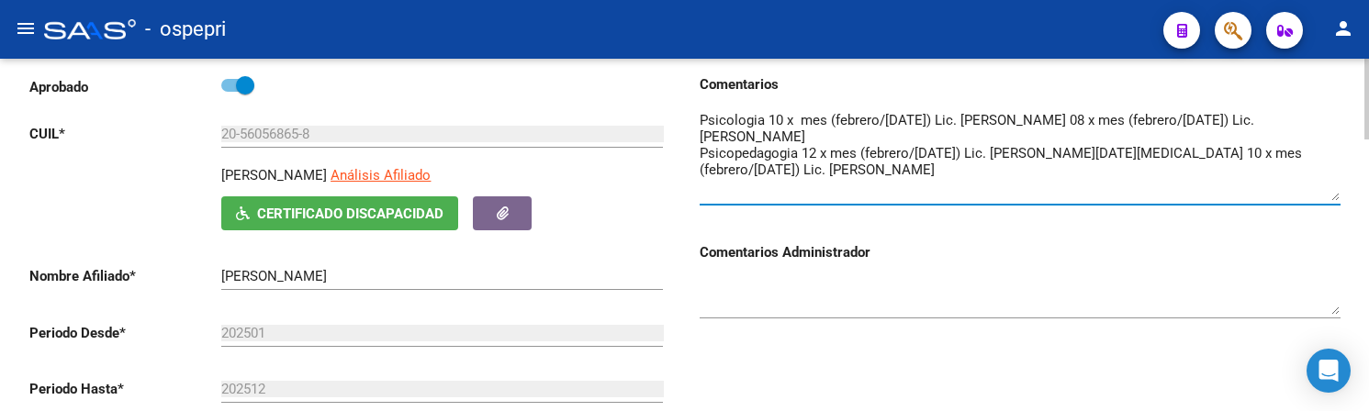
click at [1368, 162] on div at bounding box center [1366, 155] width 5 height 81
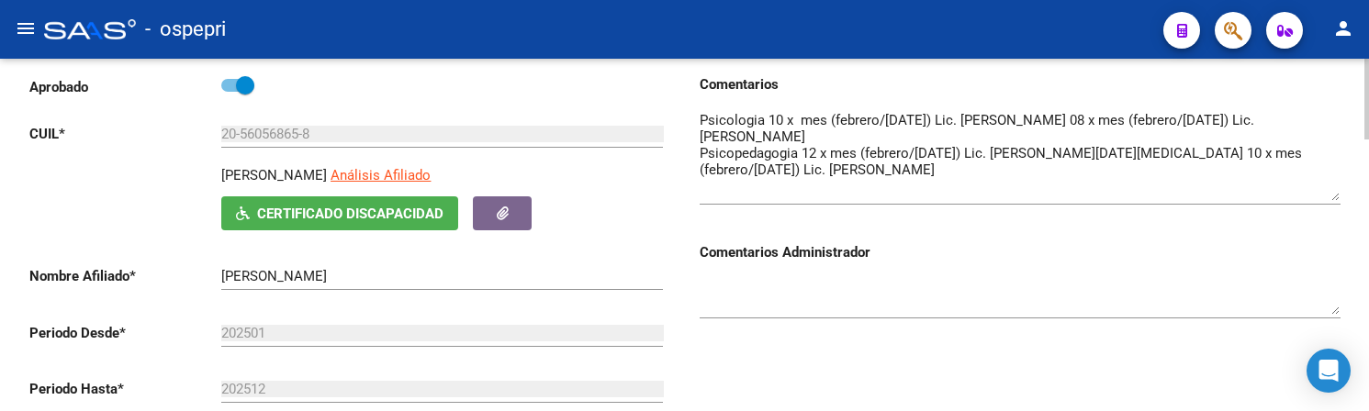
click at [929, 303] on textarea at bounding box center [1020, 296] width 641 height 37
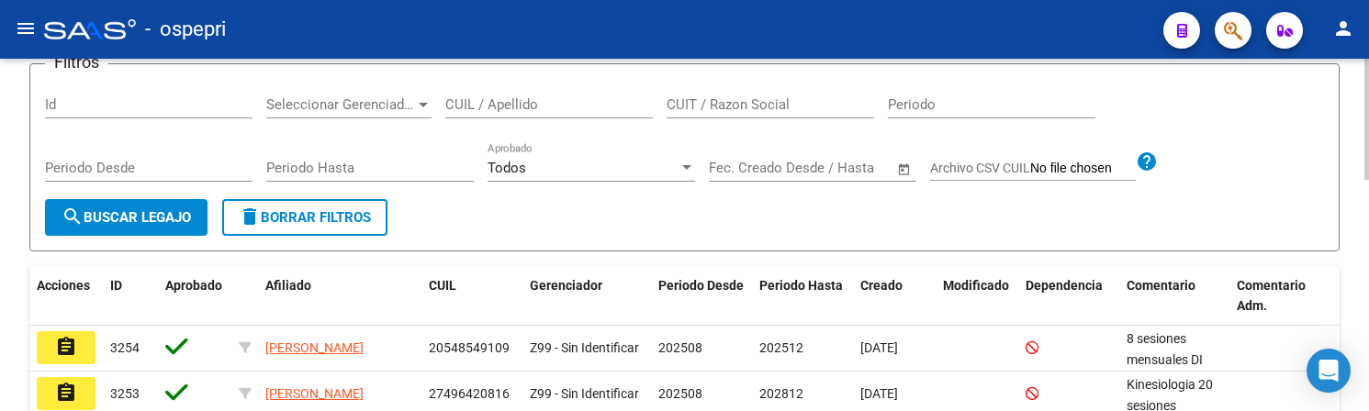
scroll to position [198, 0]
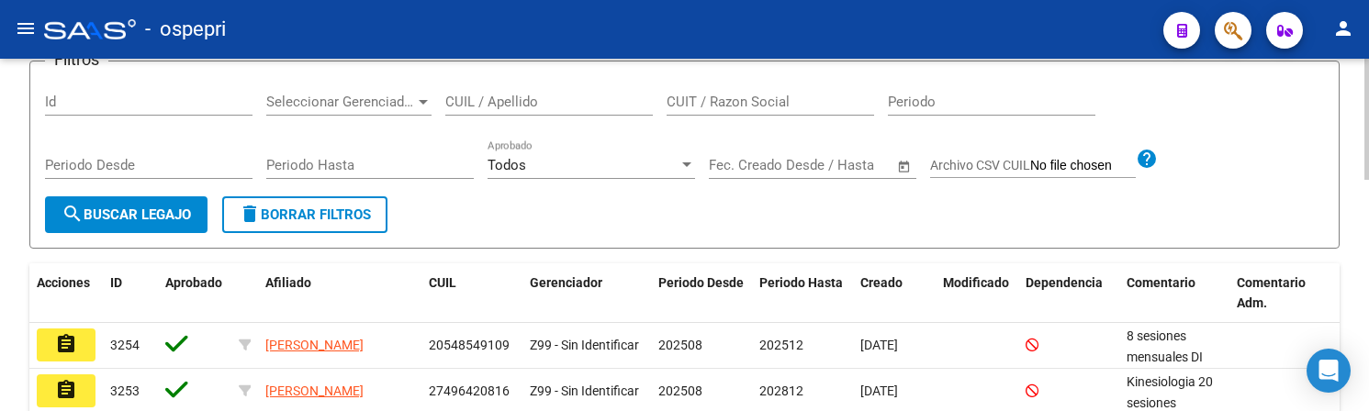
click at [1362, 186] on div "Modelo Formulario DDJJ para Transporte / Modelo Conformidad Transporte / Modelo…" at bounding box center [686, 374] width 1373 height 1028
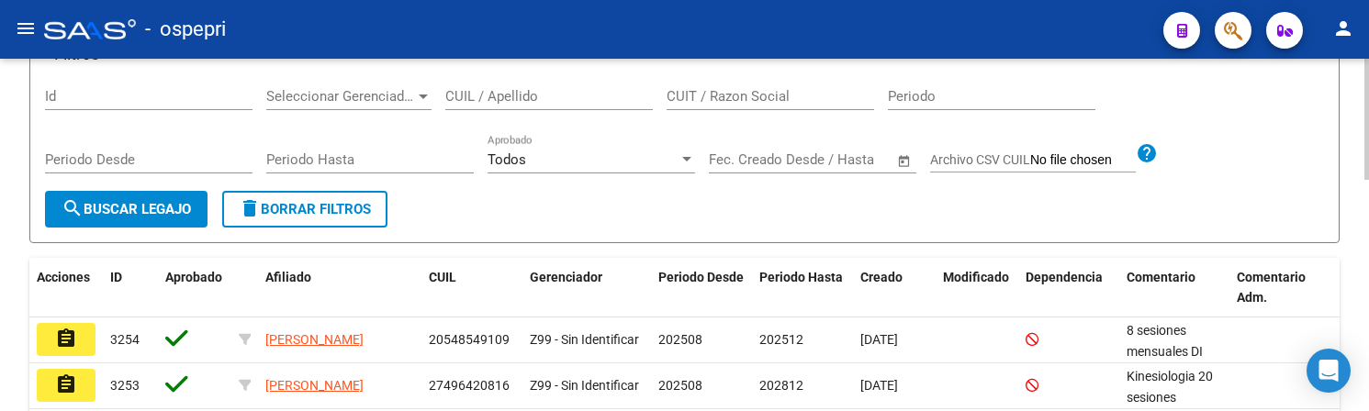
scroll to position [207, 0]
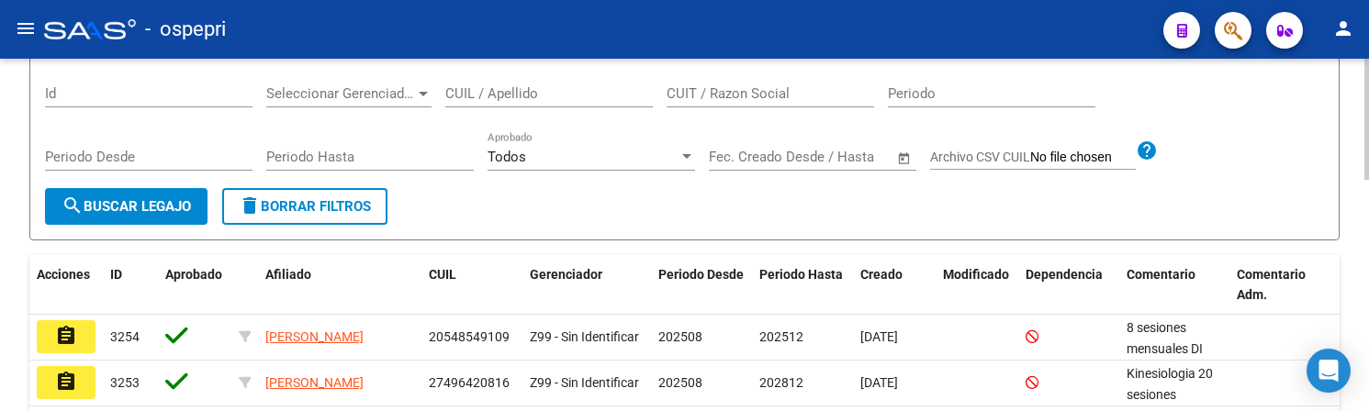
click at [1365, 189] on div at bounding box center [1366, 189] width 5 height 121
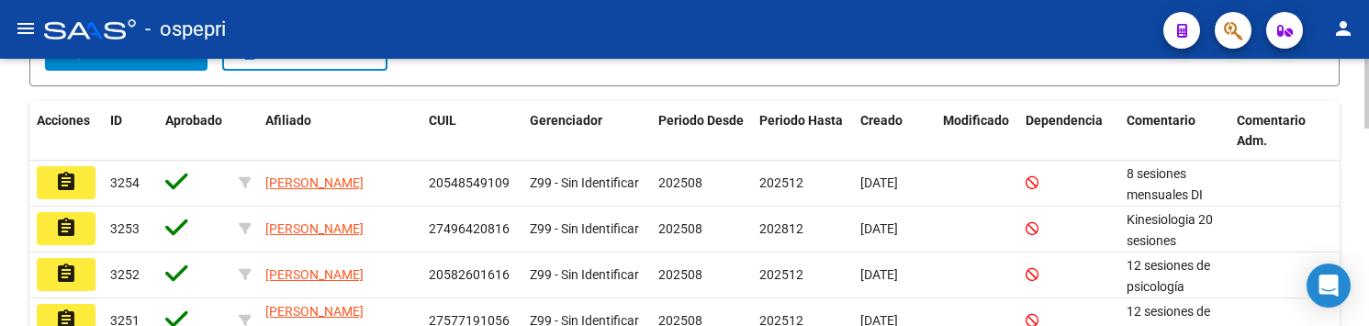
scroll to position [390, 0]
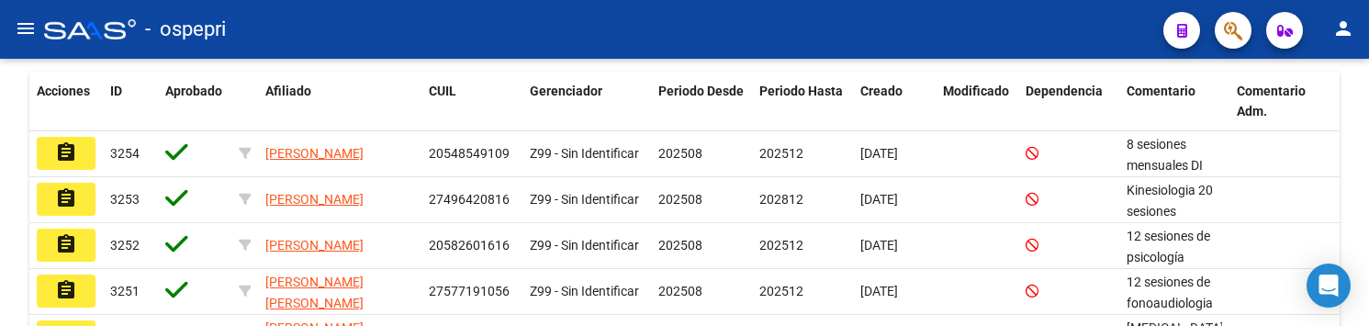
click at [903, 15] on div "- ospepri" at bounding box center [596, 29] width 1104 height 40
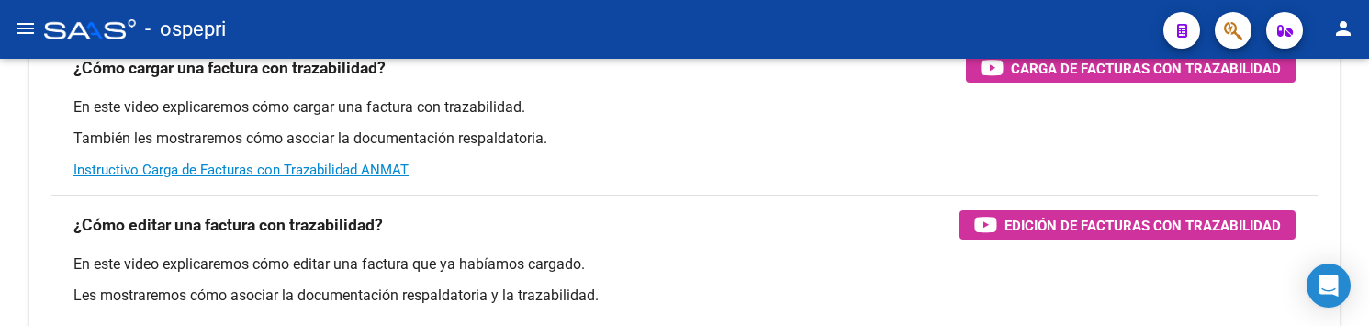
scroll to position [122, 0]
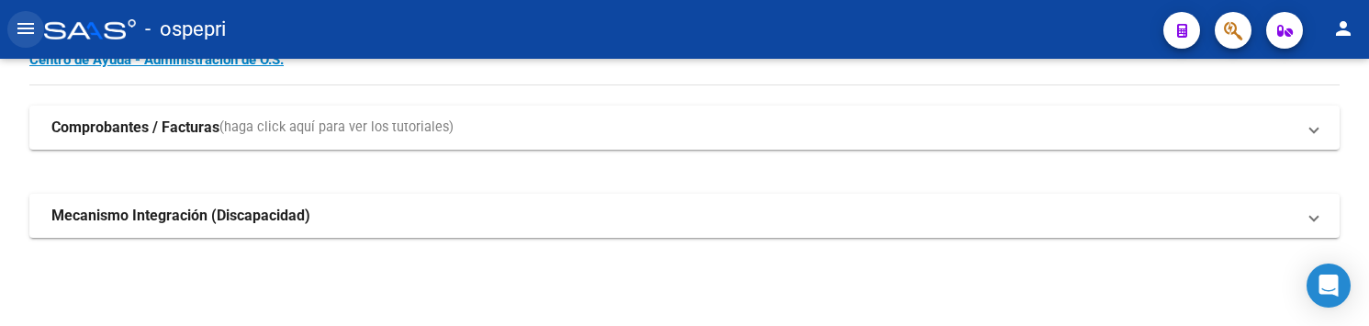
click at [30, 33] on mat-icon "menu" at bounding box center [26, 28] width 22 height 22
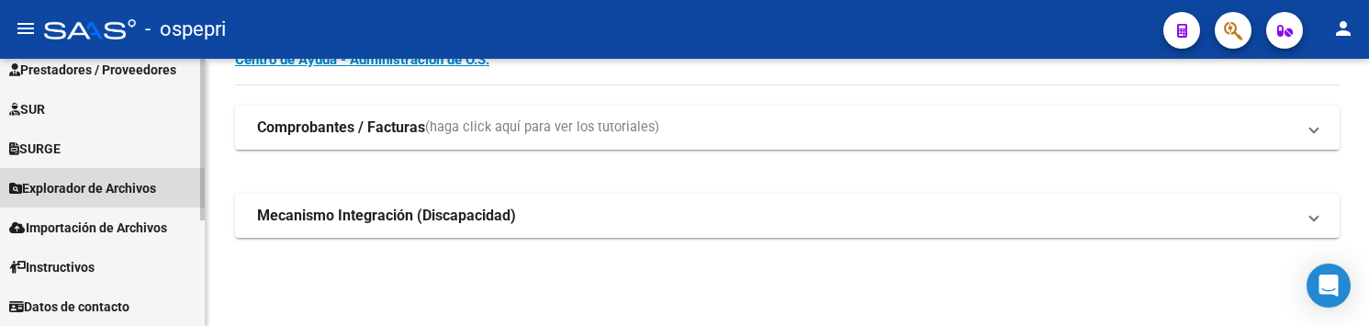
click at [129, 190] on span "Explorador de Archivos" at bounding box center [82, 188] width 147 height 20
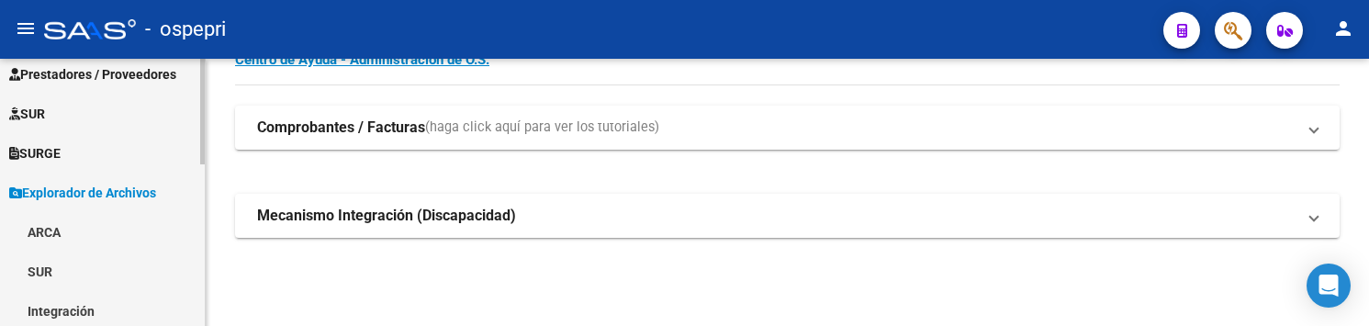
scroll to position [136, 0]
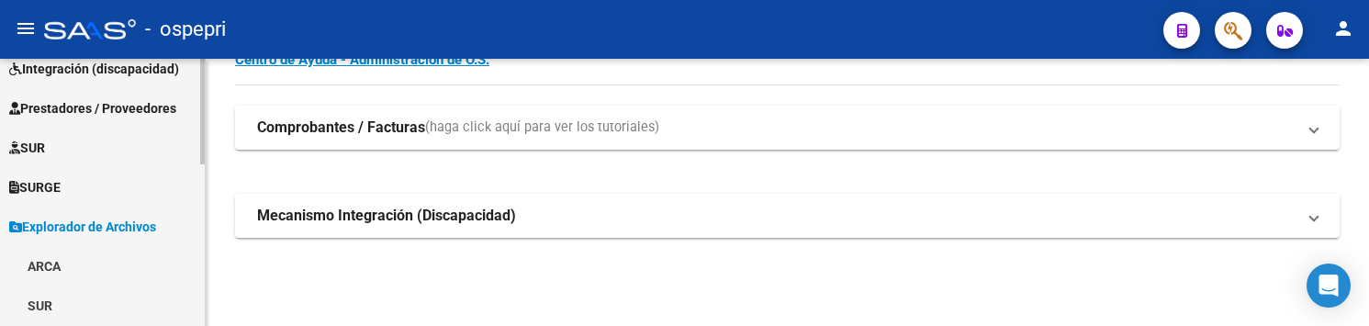
click at [65, 64] on span "Integración (discapacidad)" at bounding box center [94, 69] width 170 height 20
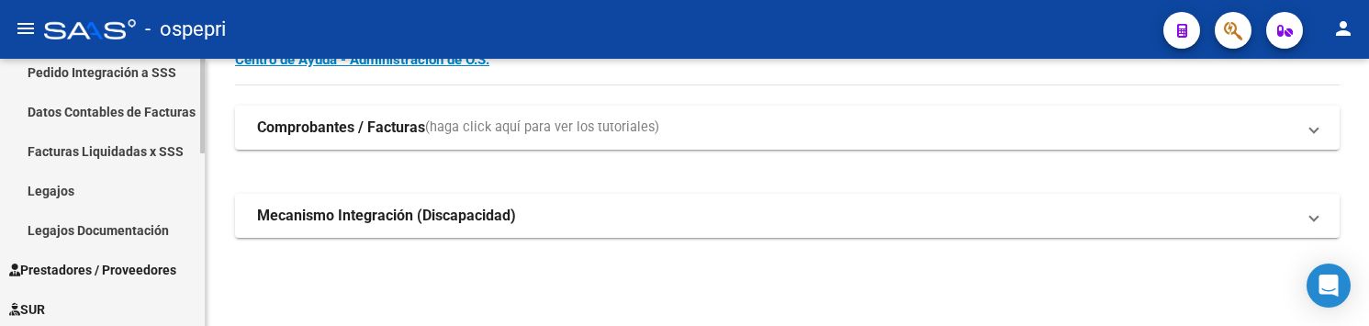
scroll to position [319, 0]
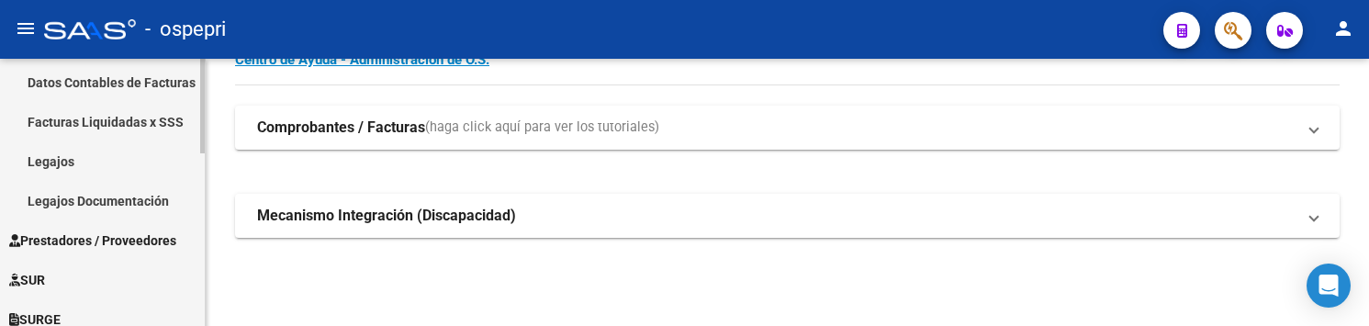
click at [62, 168] on link "Legajos" at bounding box center [102, 160] width 205 height 39
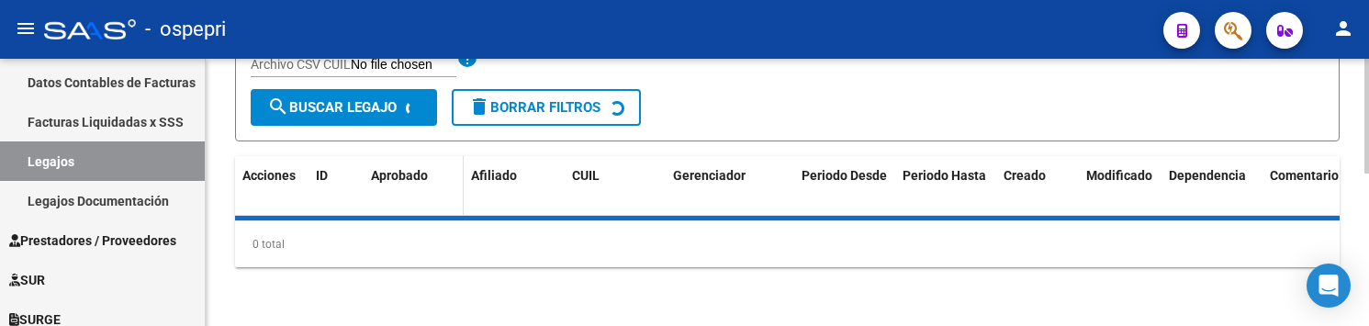
scroll to position [390, 0]
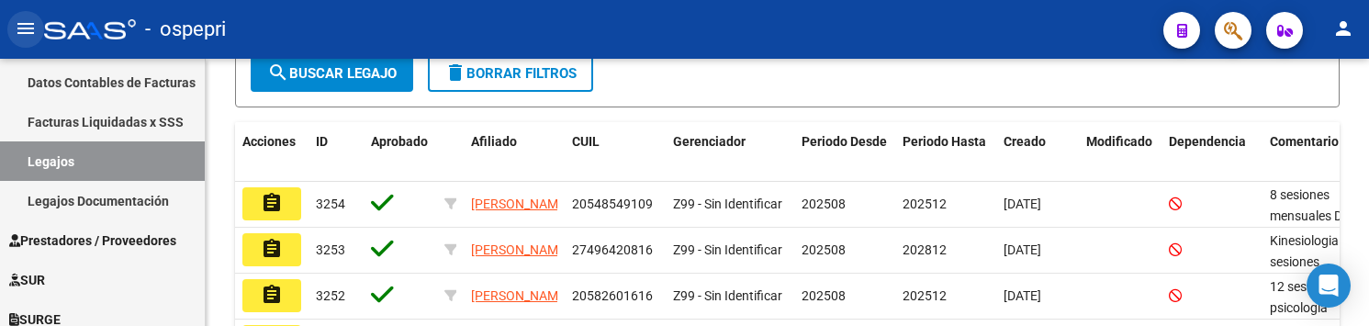
click at [14, 28] on button "menu" at bounding box center [25, 29] width 37 height 37
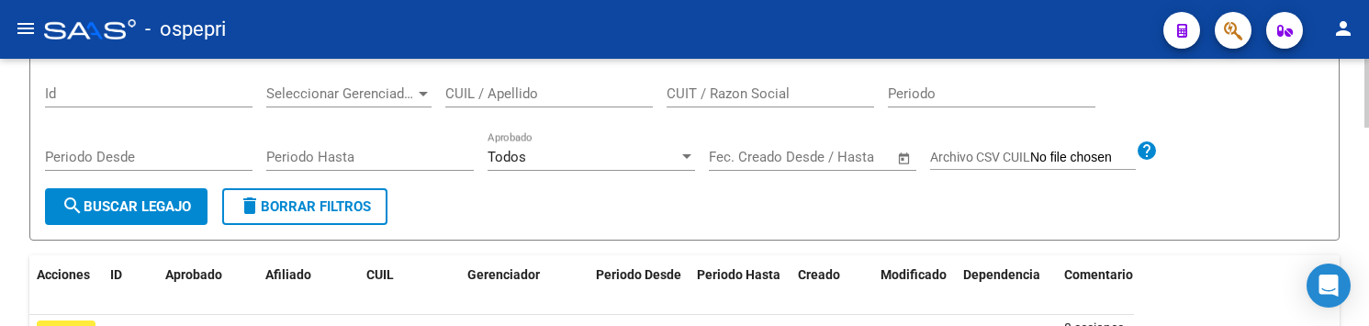
scroll to position [115, 0]
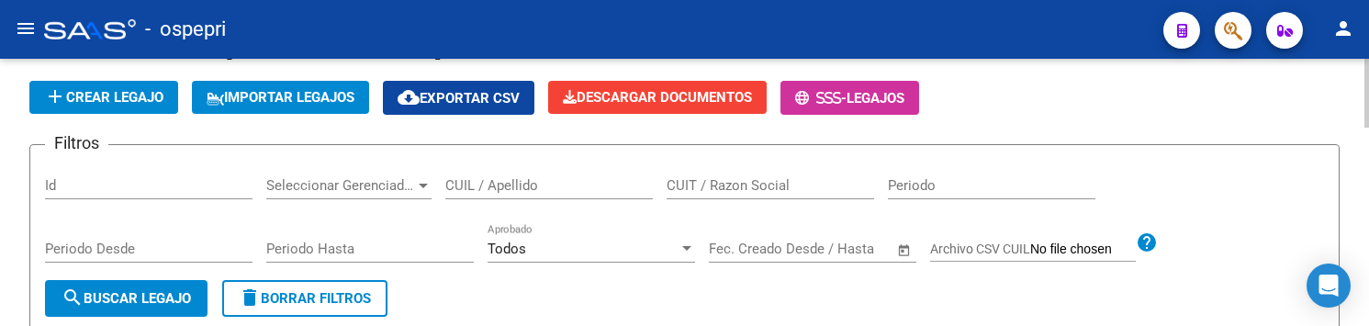
click at [480, 185] on input "CUIL / Apellido" at bounding box center [548, 185] width 207 height 17
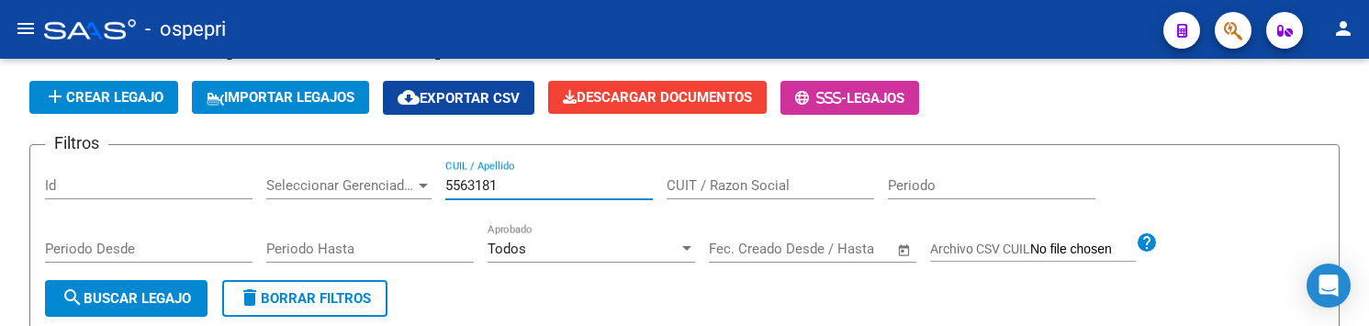
type input "55631812"
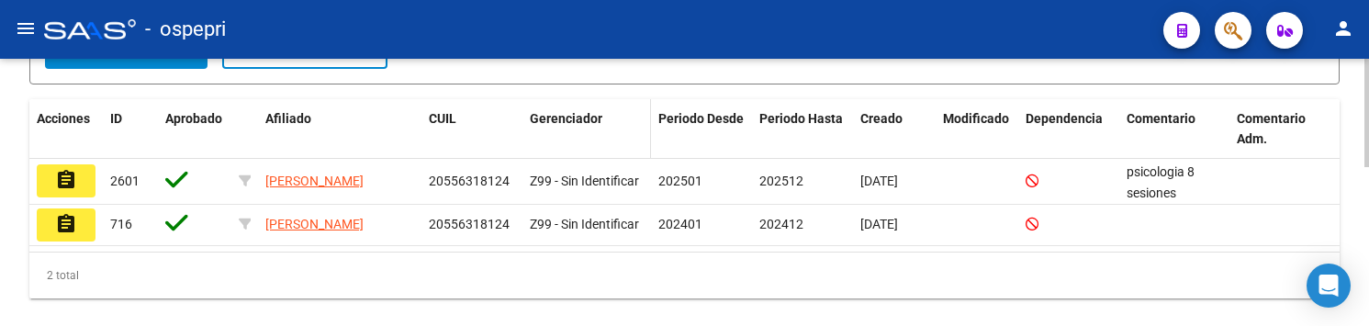
scroll to position [394, 0]
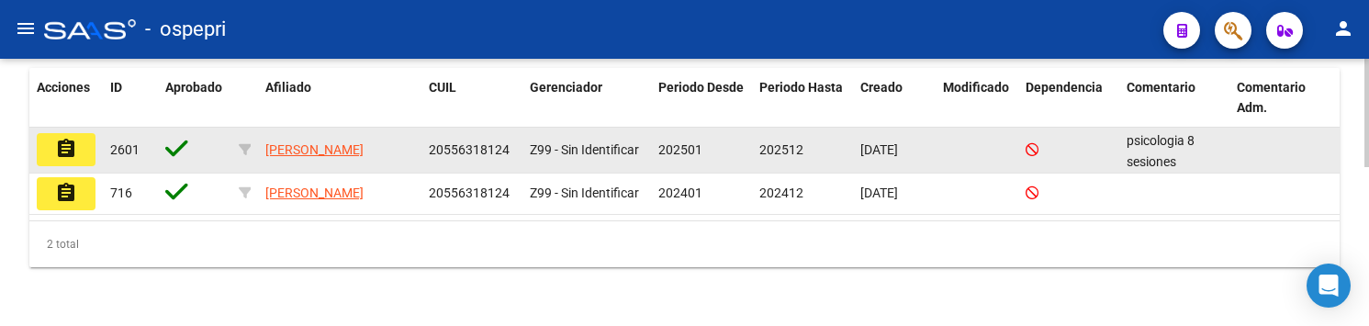
click at [71, 150] on mat-icon "assignment" at bounding box center [66, 149] width 22 height 22
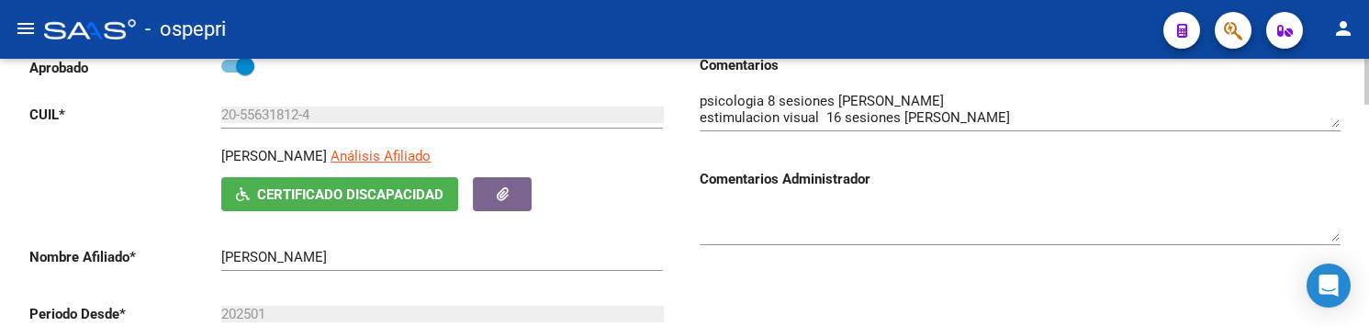
scroll to position [184, 0]
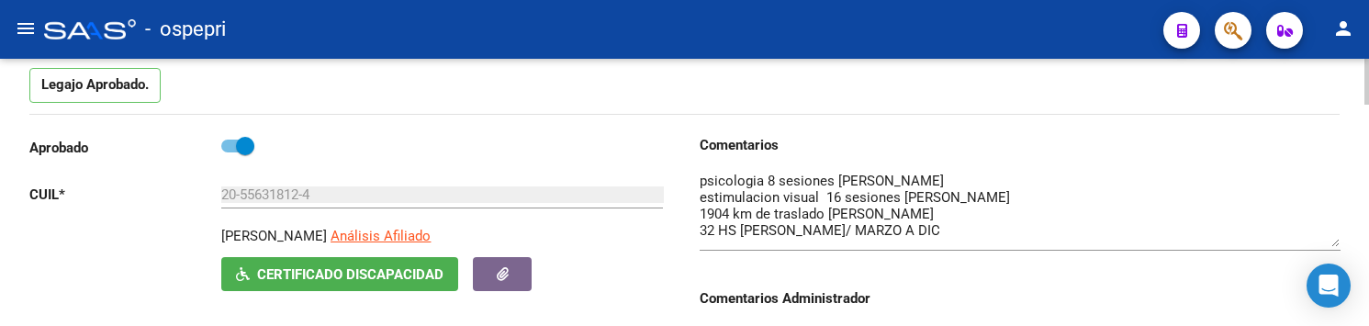
drag, startPoint x: 1336, startPoint y: 206, endPoint x: 1336, endPoint y: 245, distance: 39.5
click at [1336, 245] on textarea at bounding box center [1020, 209] width 641 height 76
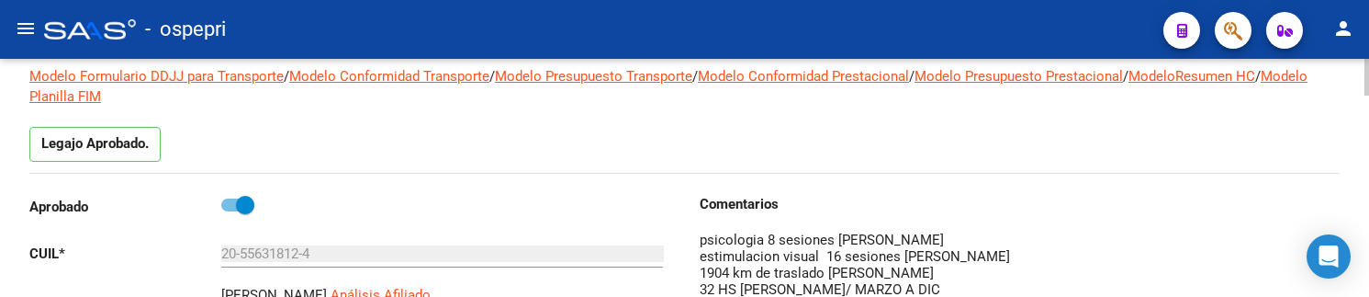
scroll to position [48, 0]
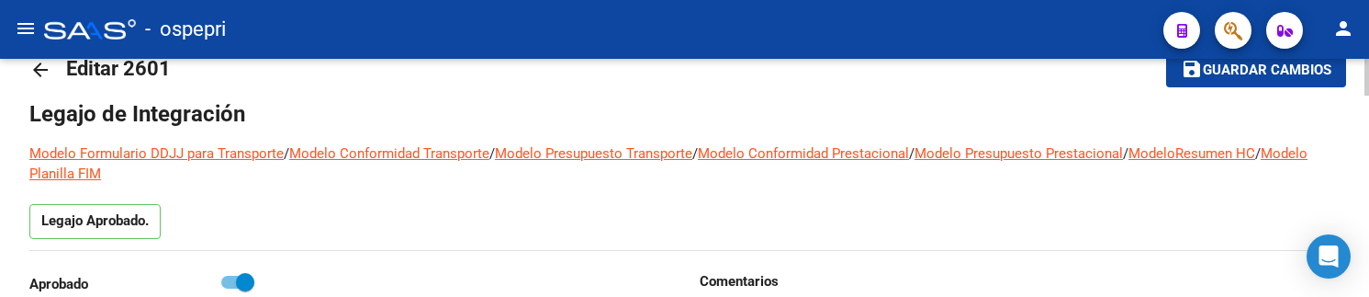
click at [1367, 87] on div at bounding box center [1366, 84] width 5 height 37
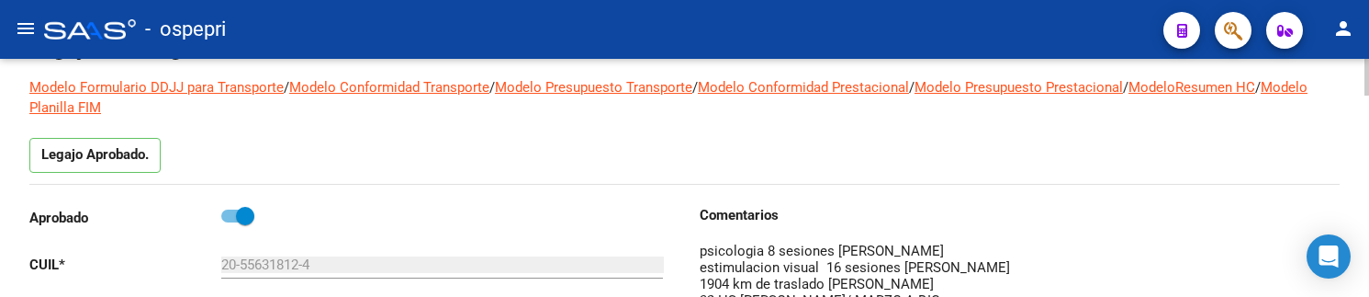
scroll to position [140, 0]
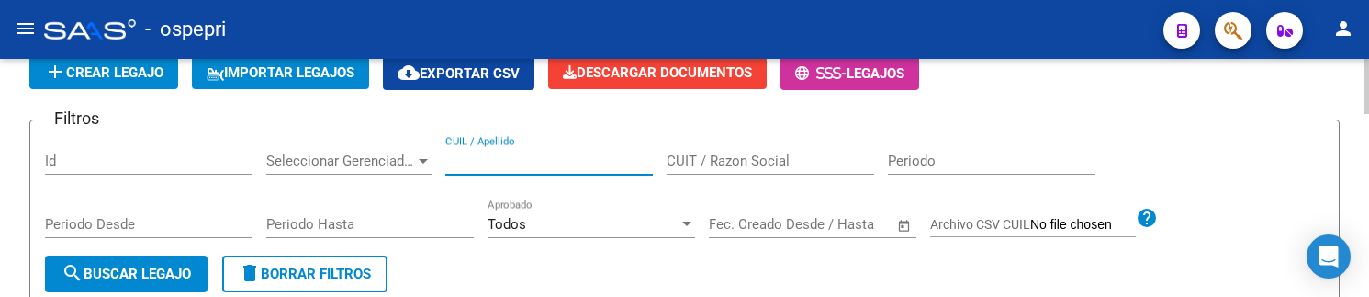
click at [550, 155] on input "CUIL / Apellido" at bounding box center [548, 160] width 207 height 17
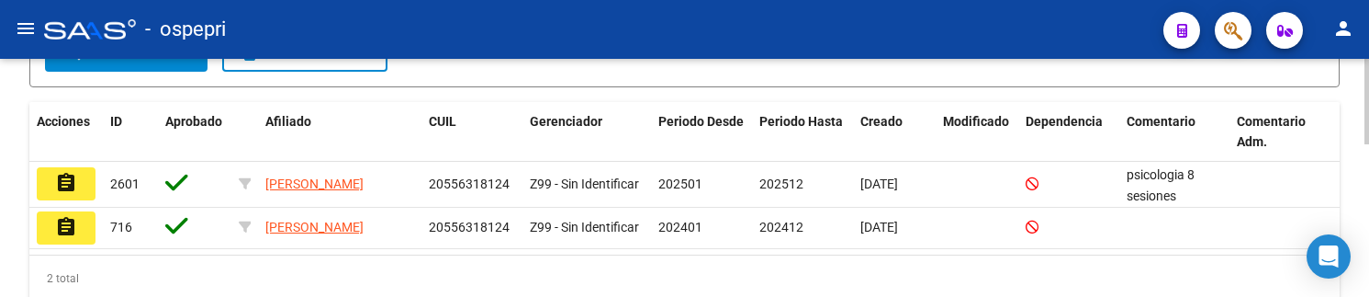
scroll to position [423, 0]
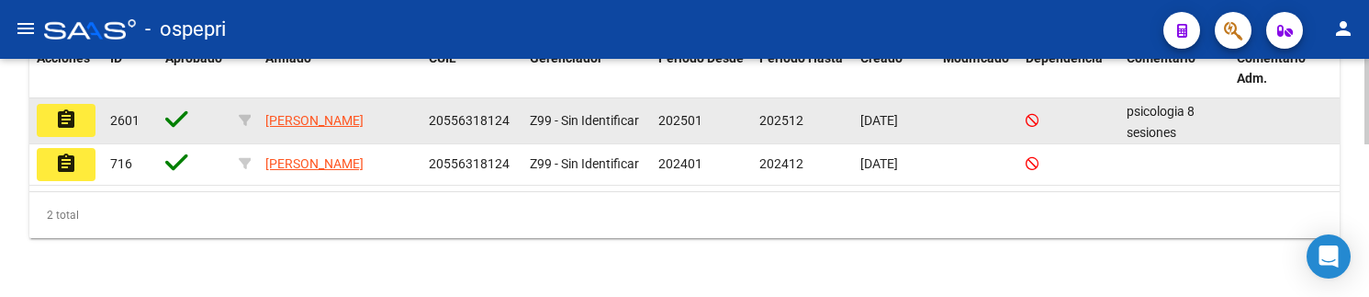
type input "55631812"
click at [57, 121] on mat-icon "assignment" at bounding box center [66, 119] width 22 height 22
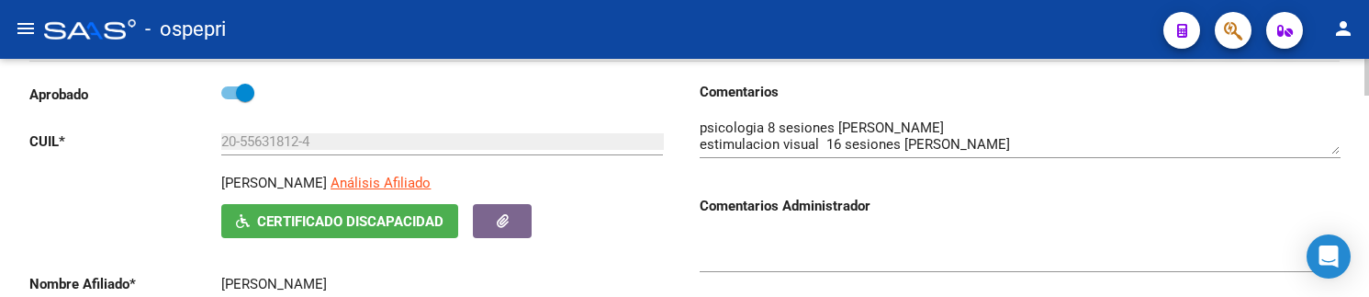
scroll to position [275, 0]
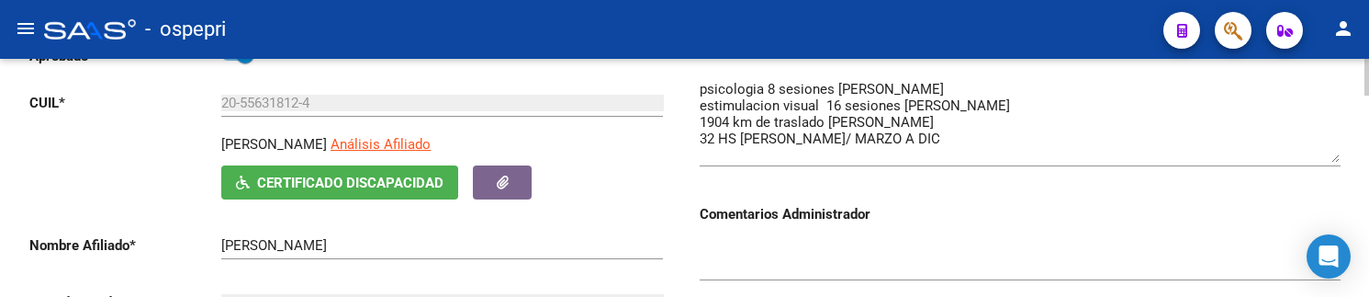
drag, startPoint x: 1332, startPoint y: 112, endPoint x: 1331, endPoint y: 160, distance: 47.7
click at [1331, 160] on textarea at bounding box center [1020, 121] width 641 height 84
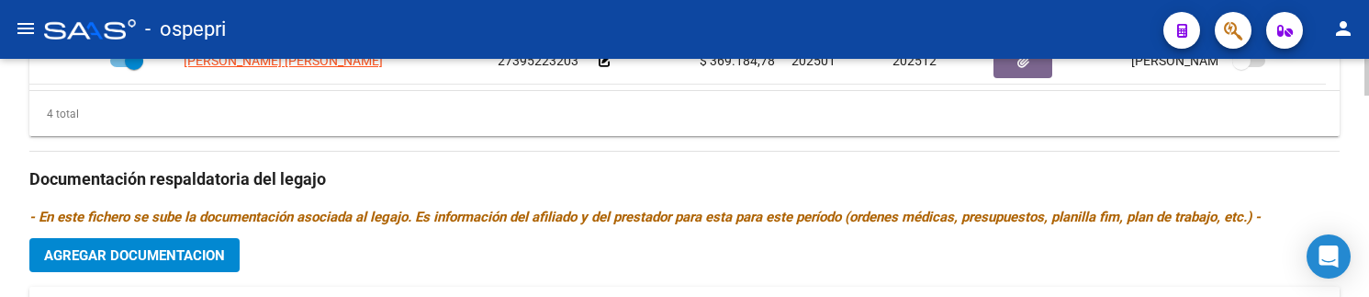
scroll to position [895, 0]
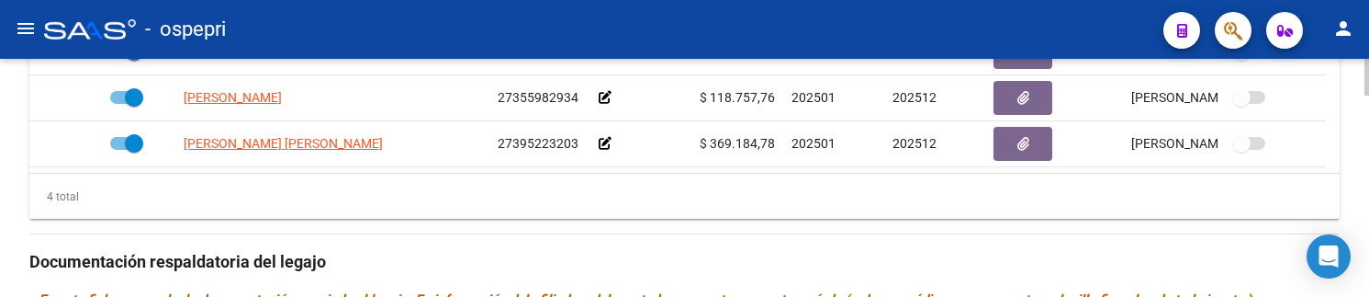
click at [1365, 218] on div at bounding box center [1366, 215] width 5 height 37
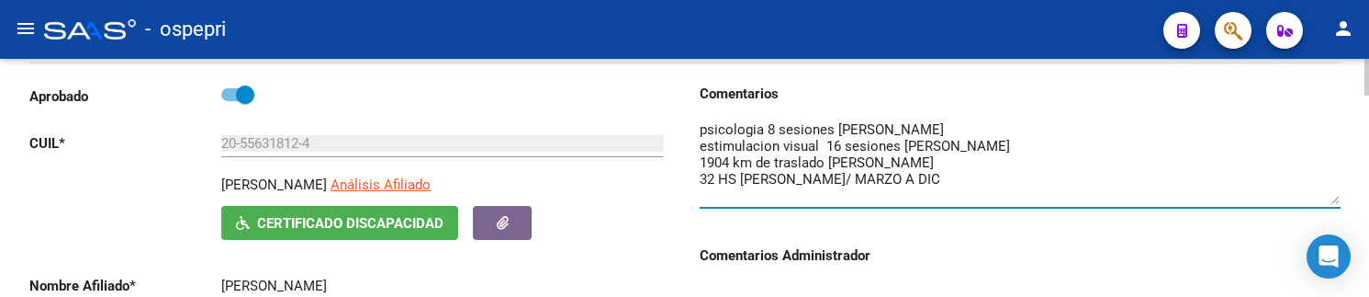
scroll to position [241, 0]
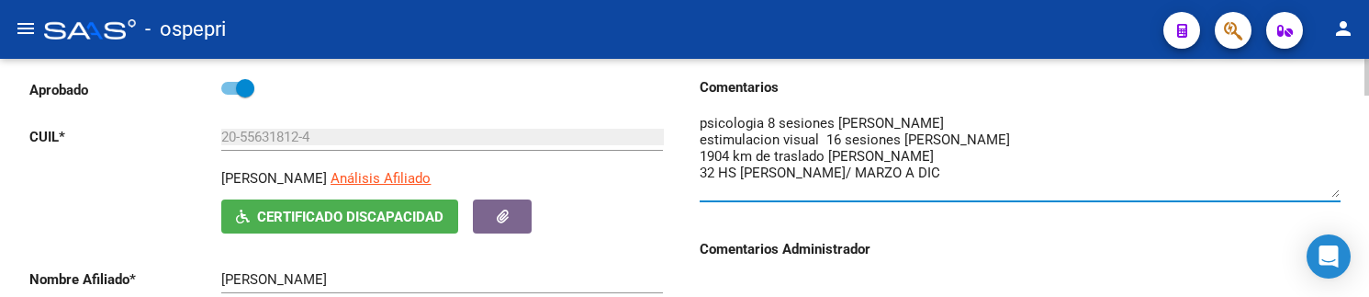
click at [1367, 115] on div at bounding box center [1366, 114] width 5 height 37
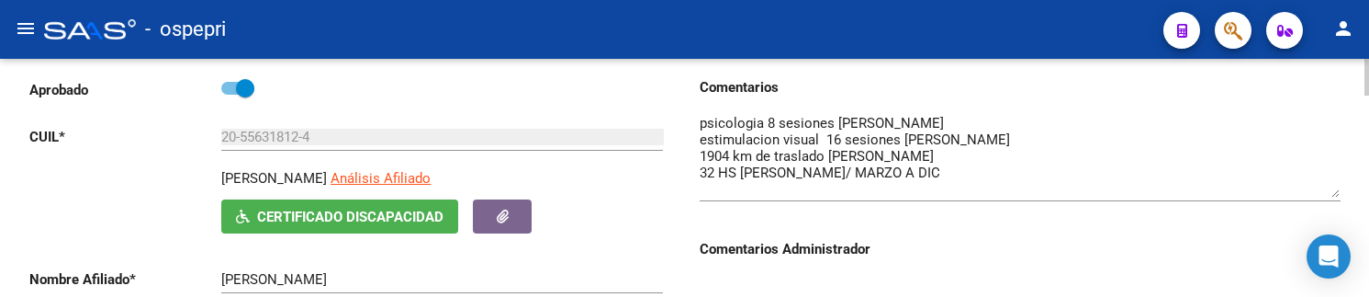
click at [1001, 259] on div at bounding box center [1020, 287] width 641 height 56
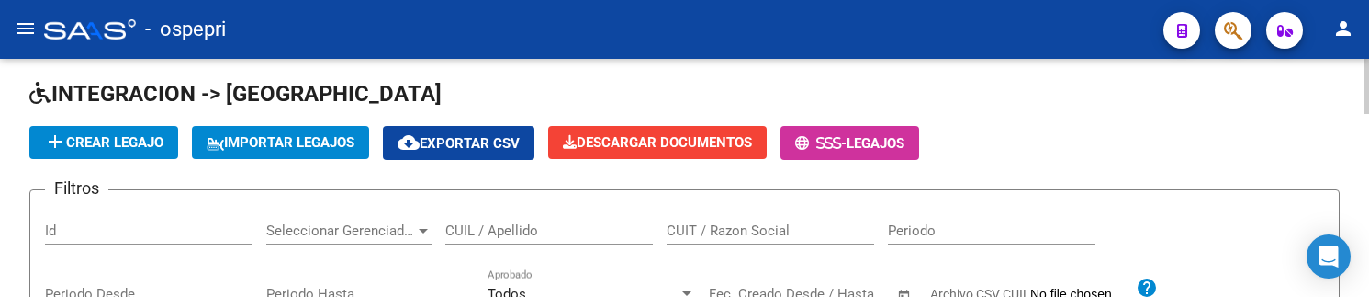
scroll to position [58, 0]
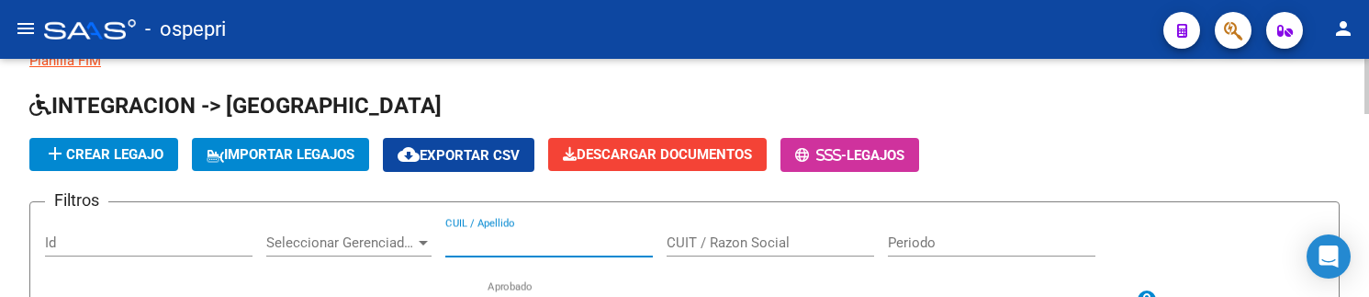
click at [559, 240] on input "CUIL / Apellido" at bounding box center [548, 242] width 207 height 17
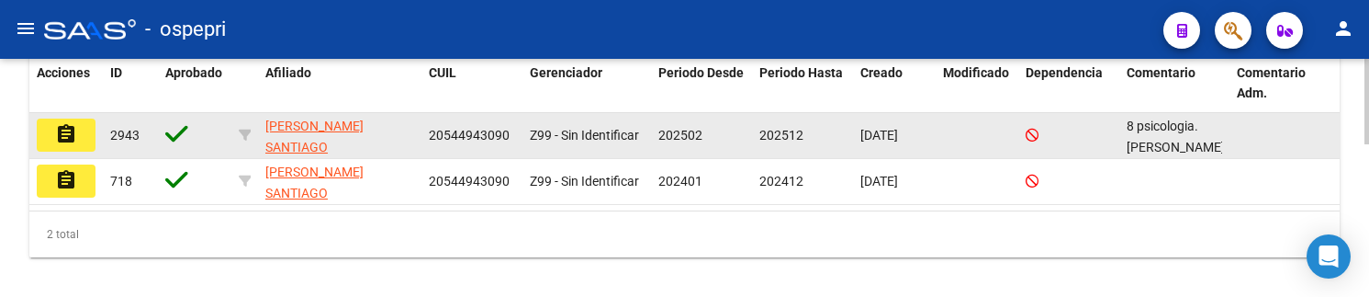
scroll to position [425, 0]
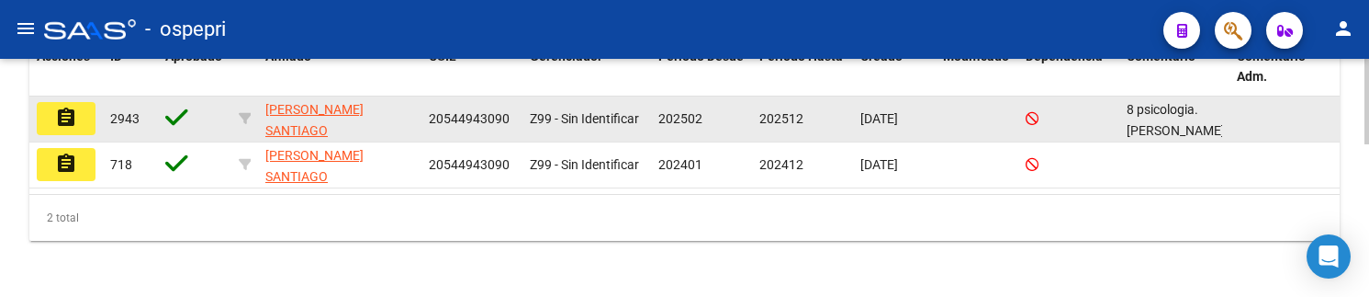
type input "54494309"
click at [68, 117] on mat-icon "assignment" at bounding box center [66, 117] width 22 height 22
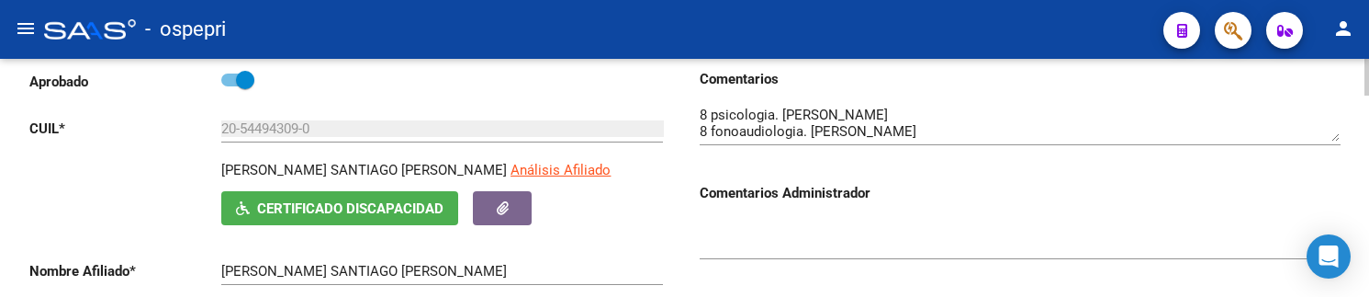
scroll to position [275, 0]
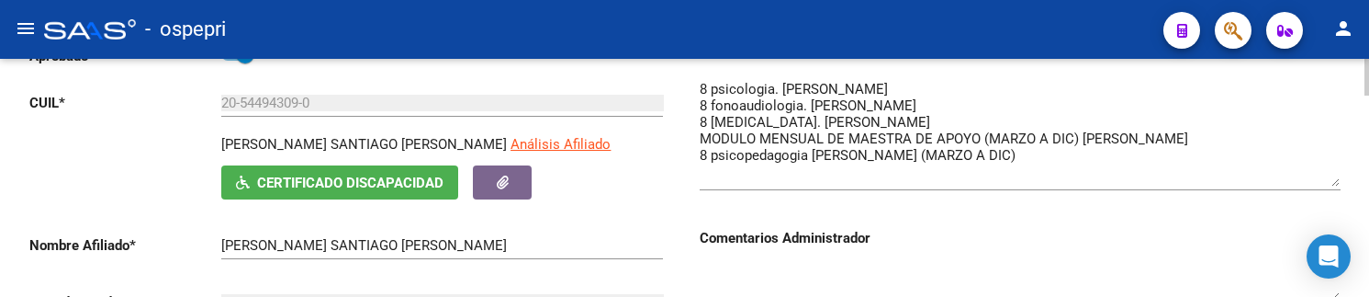
drag, startPoint x: 1334, startPoint y: 115, endPoint x: 1338, endPoint y: 185, distance: 70.8
click at [1338, 185] on textarea at bounding box center [1020, 132] width 641 height 107
click at [995, 262] on div at bounding box center [1020, 276] width 641 height 56
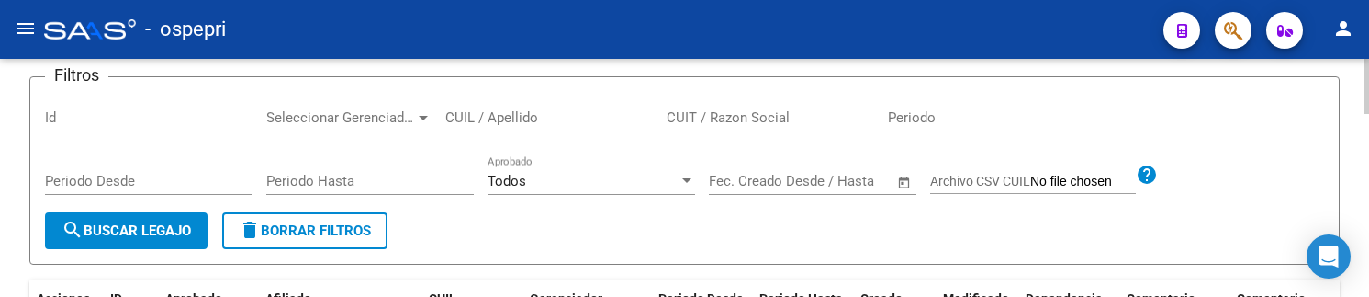
scroll to position [92, 0]
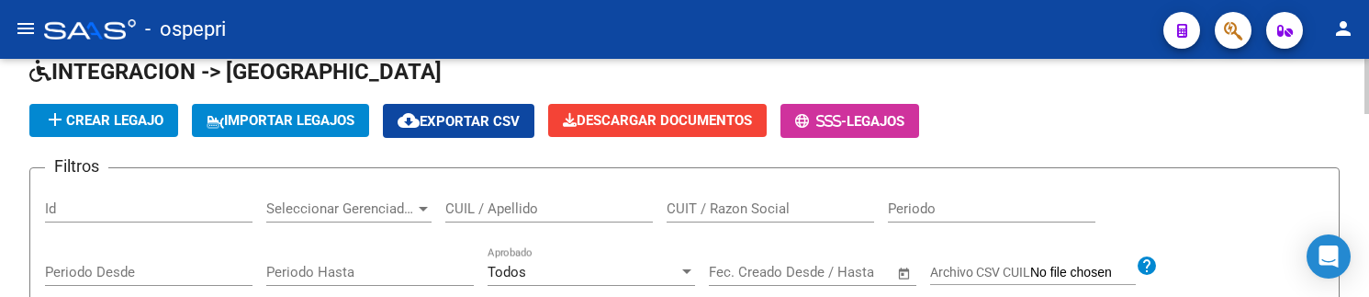
click at [557, 207] on input "CUIL / Apellido" at bounding box center [548, 208] width 207 height 17
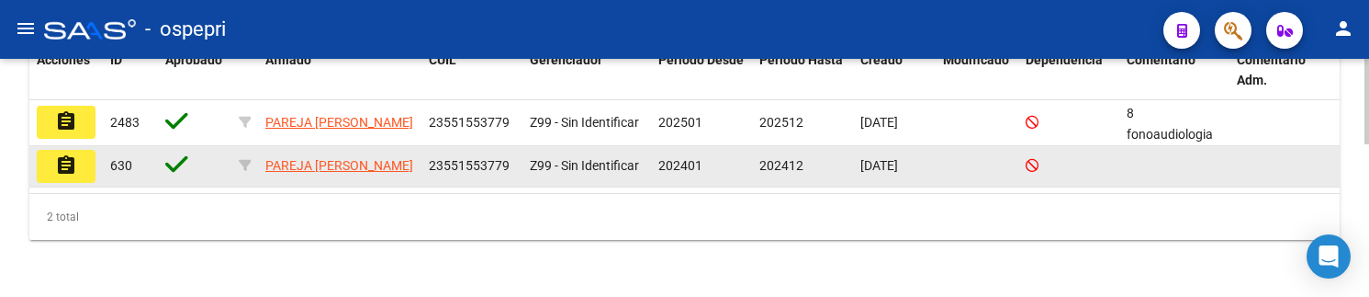
scroll to position [423, 0]
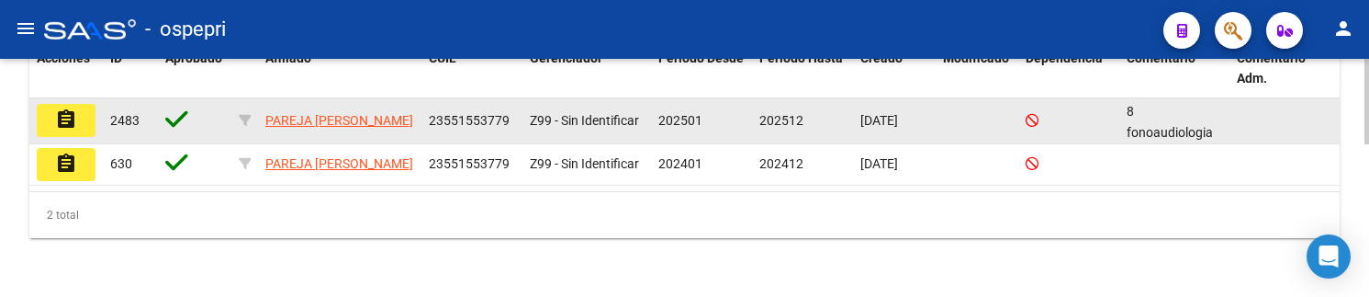
type input "55155377"
click at [75, 123] on mat-icon "assignment" at bounding box center [66, 119] width 22 height 22
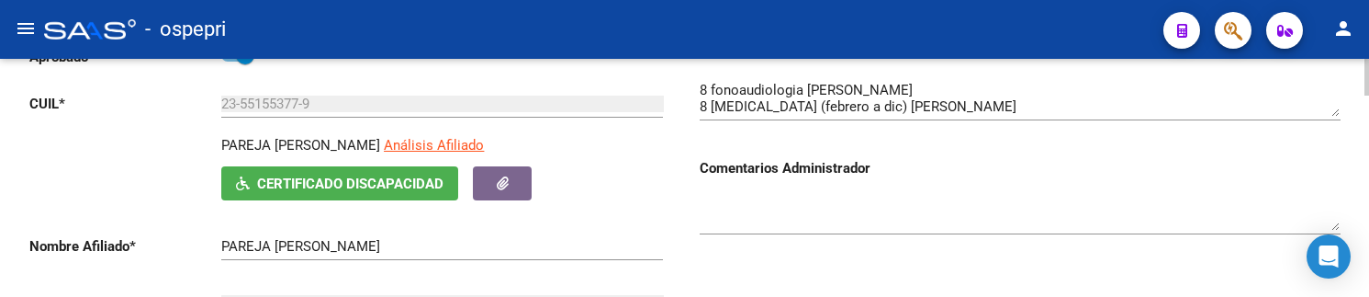
scroll to position [275, 0]
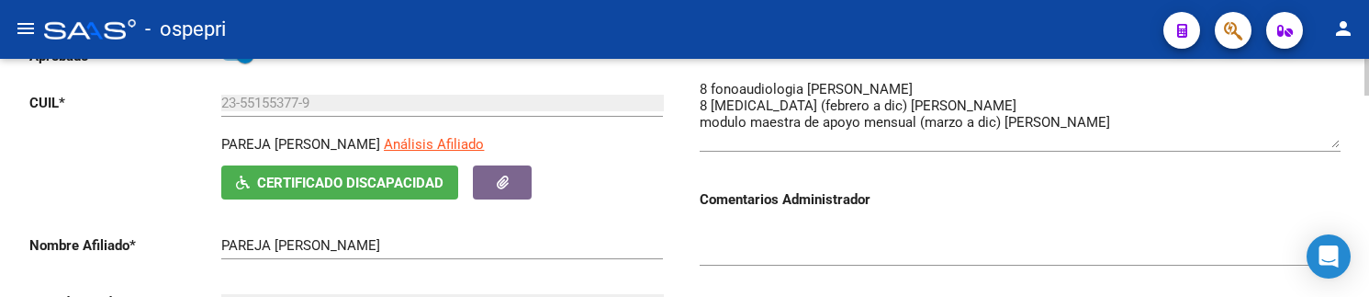
drag, startPoint x: 1334, startPoint y: 113, endPoint x: 1338, endPoint y: 145, distance: 32.5
click at [1338, 145] on textarea at bounding box center [1020, 113] width 641 height 69
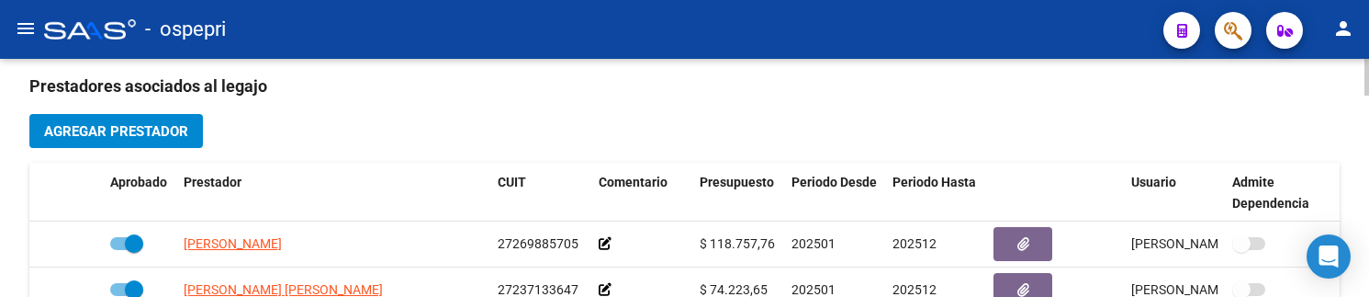
scroll to position [826, 0]
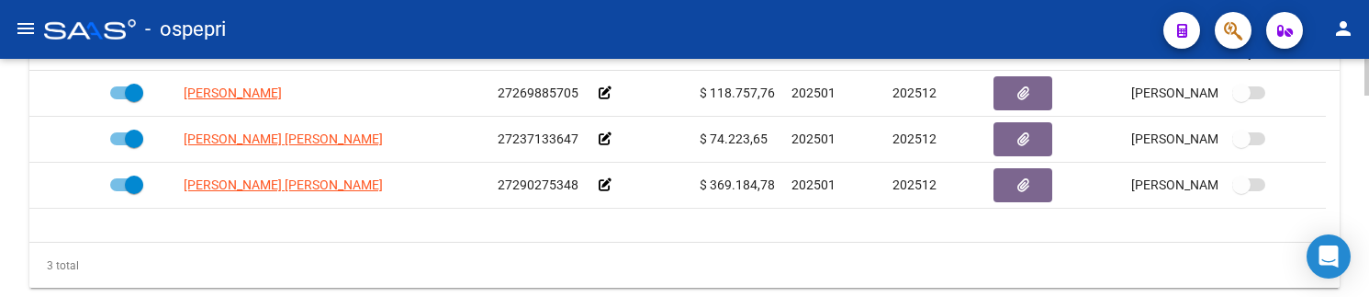
click at [695, 268] on div "3 total" at bounding box center [684, 265] width 1310 height 46
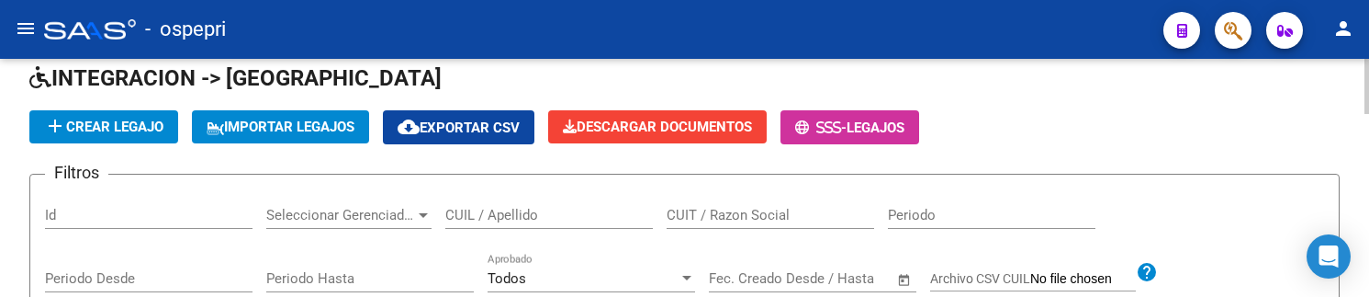
scroll to position [56, 0]
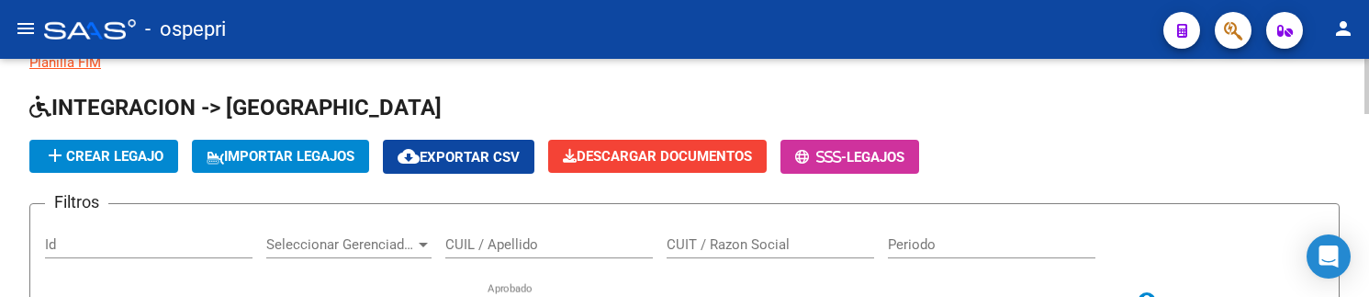
click at [545, 247] on input "CUIL / Apellido" at bounding box center [548, 244] width 207 height 17
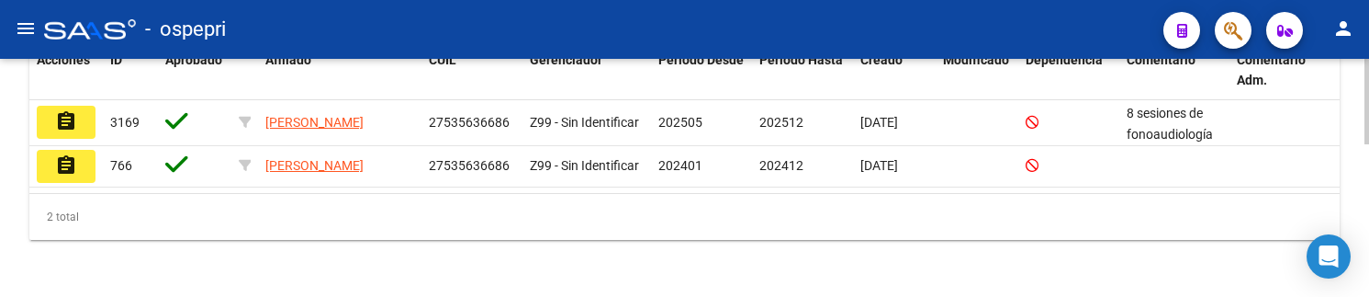
scroll to position [423, 0]
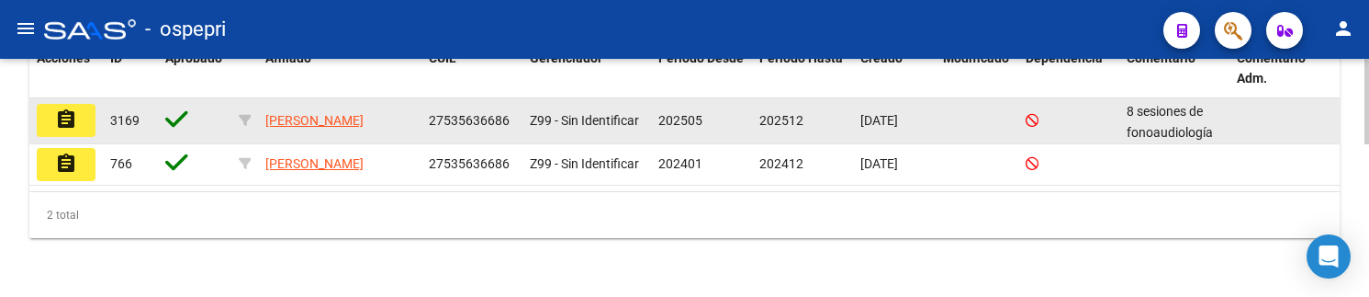
type input "53563668"
click at [73, 123] on mat-icon "assignment" at bounding box center [66, 119] width 22 height 22
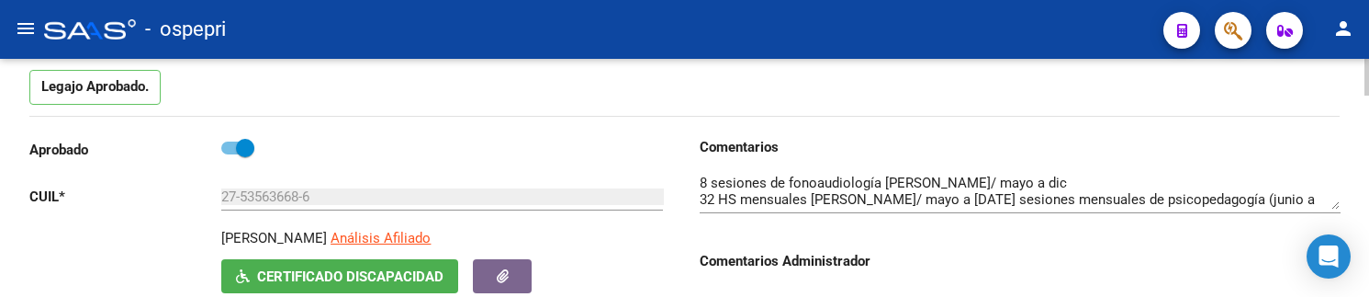
scroll to position [184, 0]
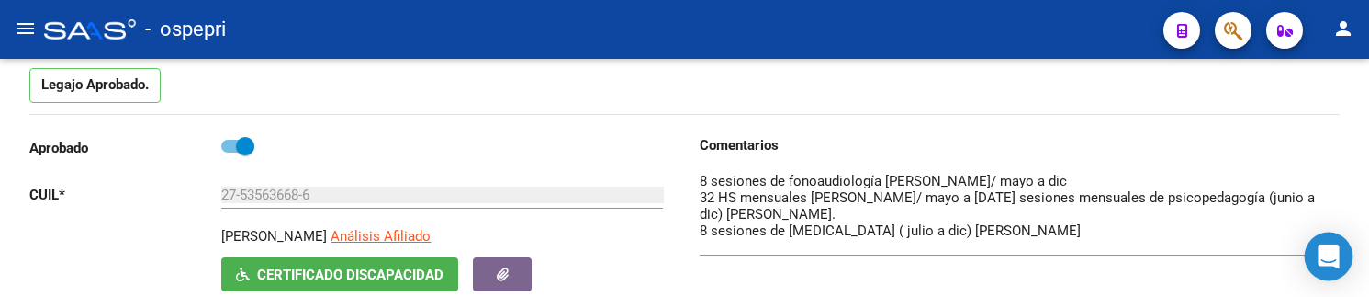
drag, startPoint x: 1332, startPoint y: 207, endPoint x: 1335, endPoint y: 252, distance: 45.1
click at [1335, 252] on body "menu - ospepri person Firma Express Tesorería Extractos Procesados (csv) Extrac…" at bounding box center [684, 148] width 1369 height 297
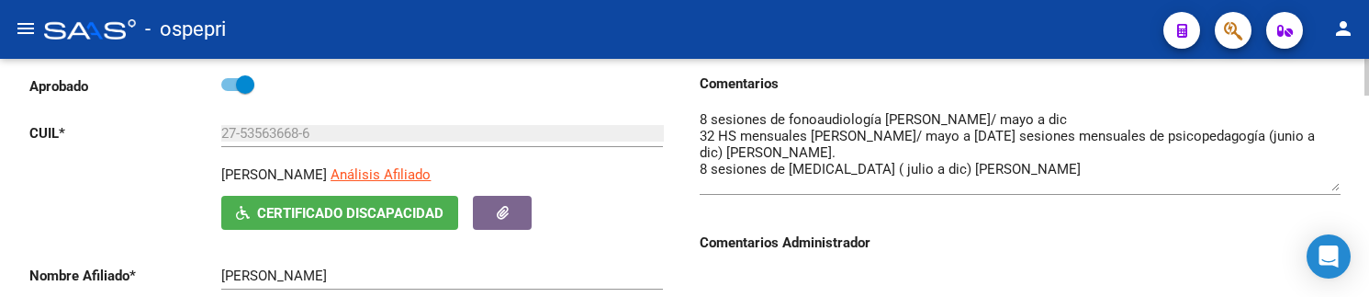
scroll to position [275, 0]
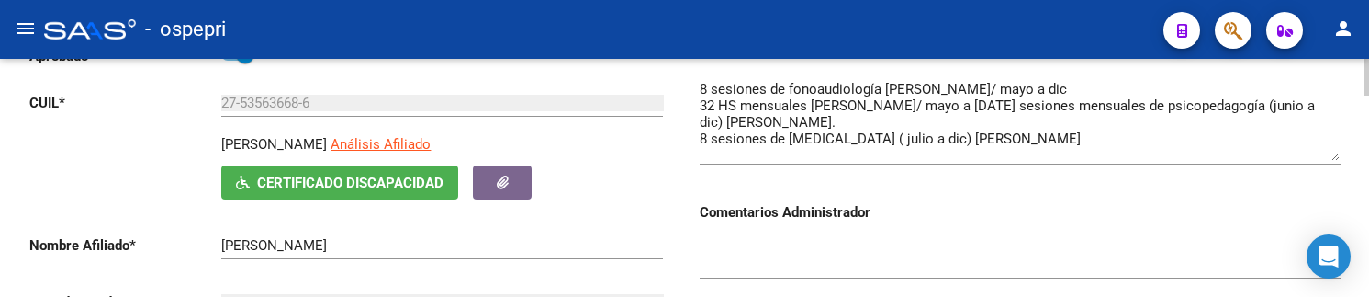
click at [977, 229] on div at bounding box center [1020, 250] width 641 height 56
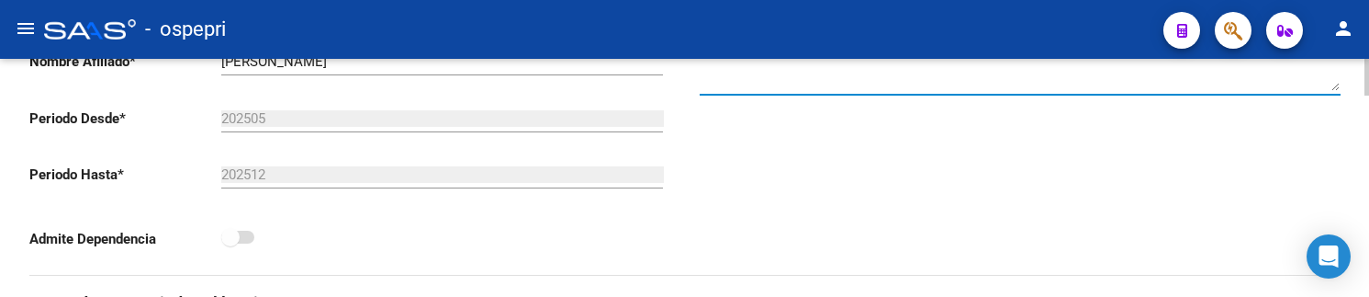
scroll to position [367, 0]
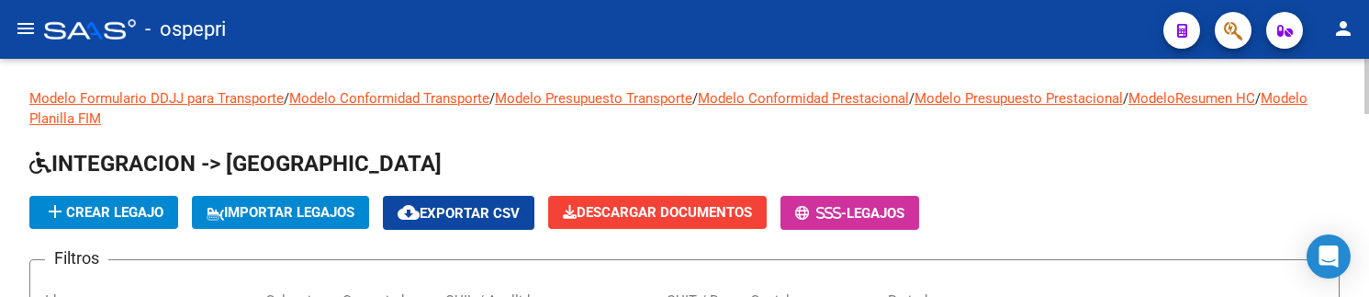
scroll to position [92, 0]
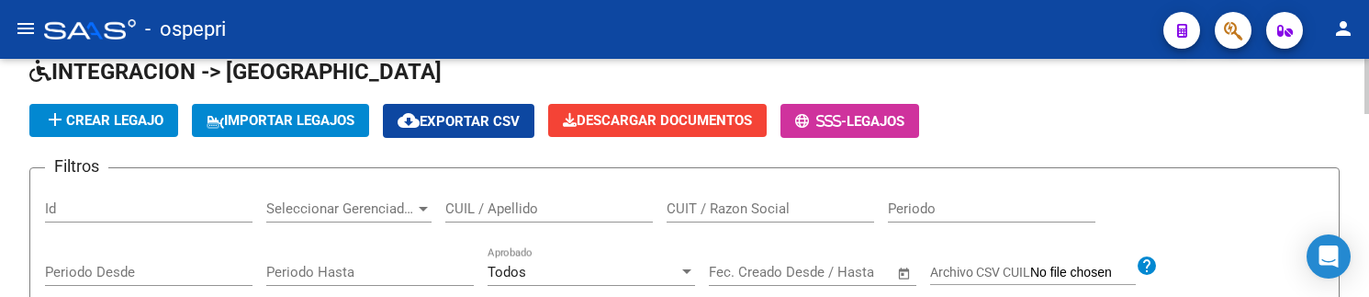
click at [476, 210] on input "CUIL / Apellido" at bounding box center [548, 208] width 207 height 17
click at [491, 209] on input "CUIL / Apellido" at bounding box center [548, 208] width 207 height 17
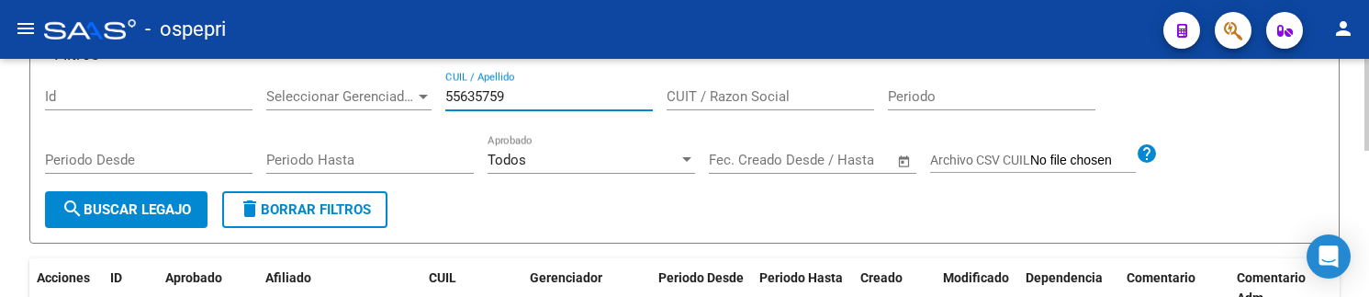
scroll to position [101, 0]
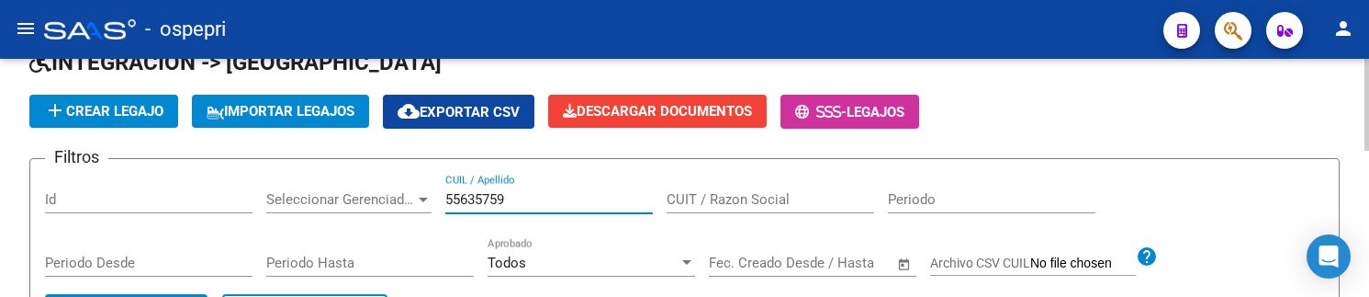
click at [498, 196] on input "55635759" at bounding box center [548, 199] width 207 height 17
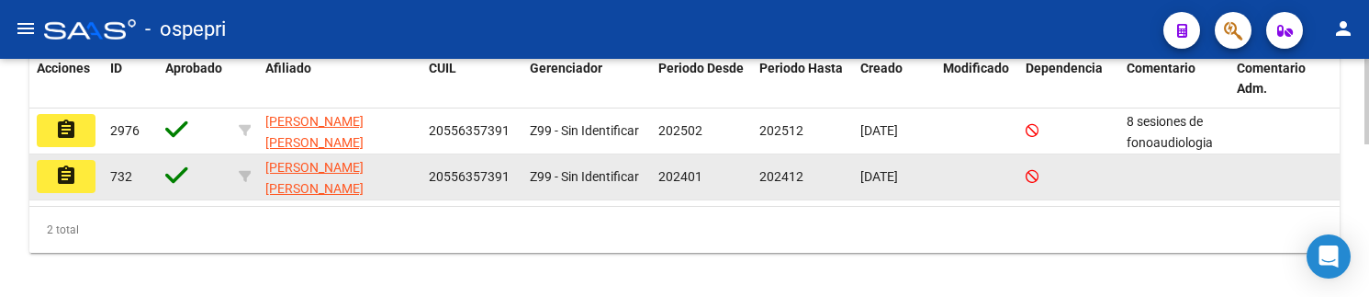
scroll to position [428, 0]
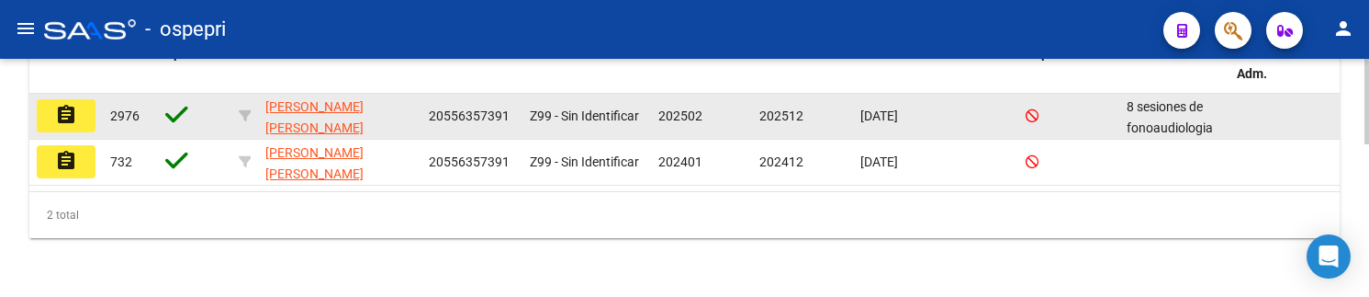
type input "55635739"
click at [67, 116] on mat-icon "assignment" at bounding box center [66, 115] width 22 height 22
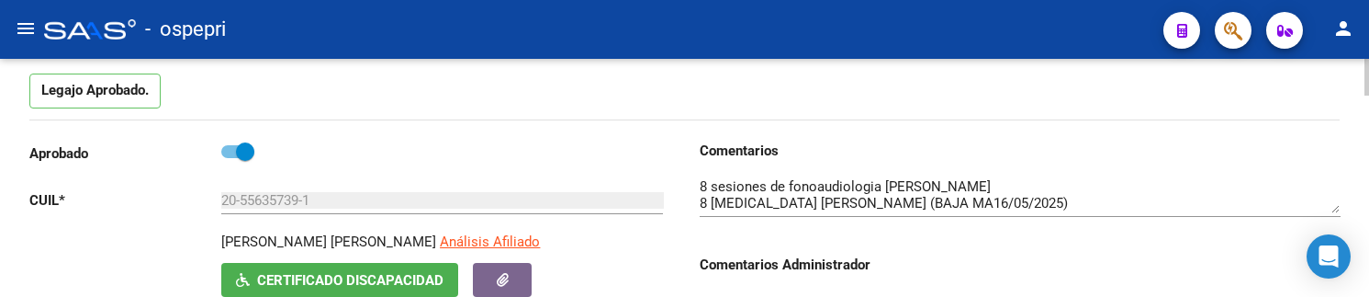
scroll to position [275, 0]
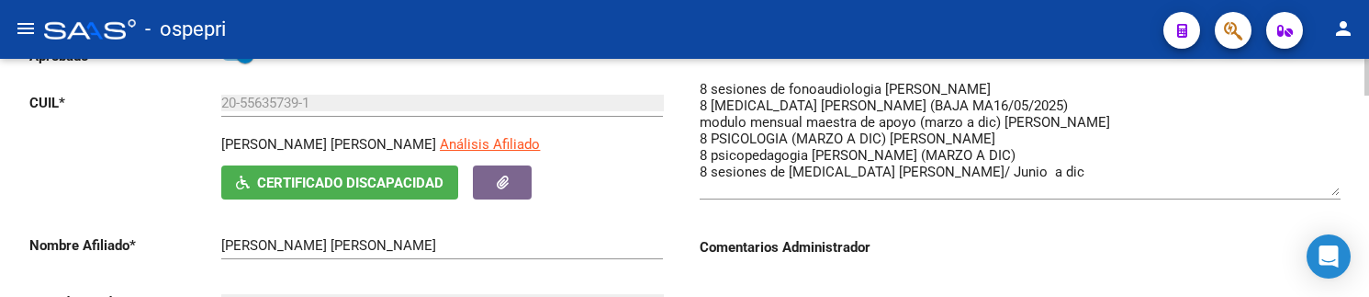
drag, startPoint x: 1334, startPoint y: 107, endPoint x: 1334, endPoint y: 187, distance: 79.9
click at [1334, 187] on textarea at bounding box center [1020, 137] width 641 height 117
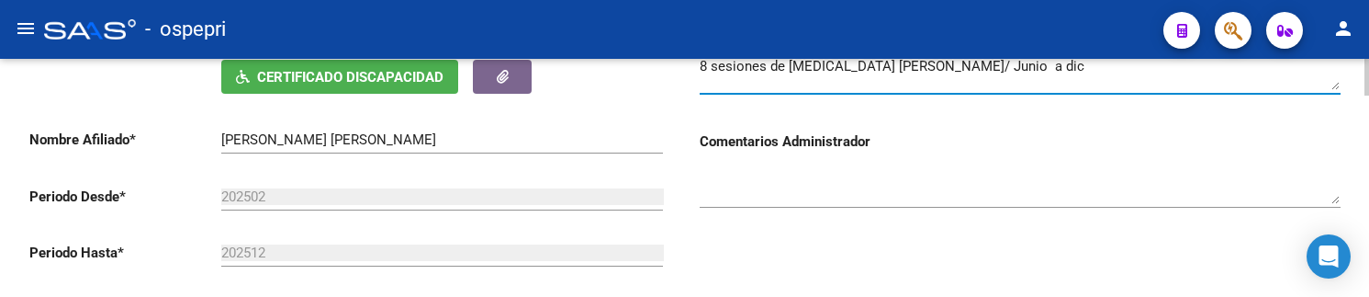
scroll to position [367, 0]
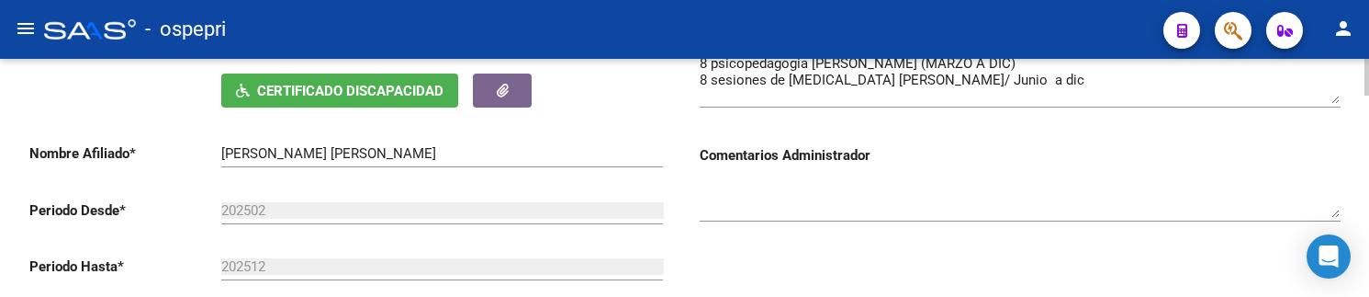
click at [879, 259] on div "Comentarios Comentarios Administrador" at bounding box center [1012, 158] width 655 height 415
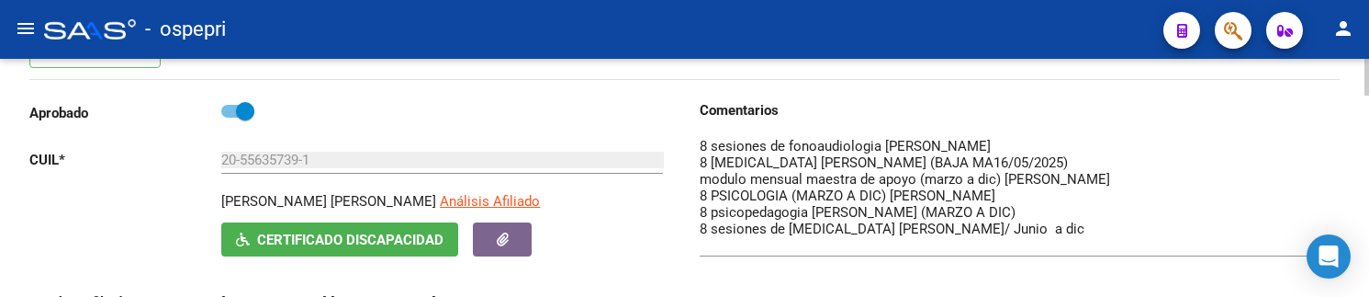
scroll to position [184, 0]
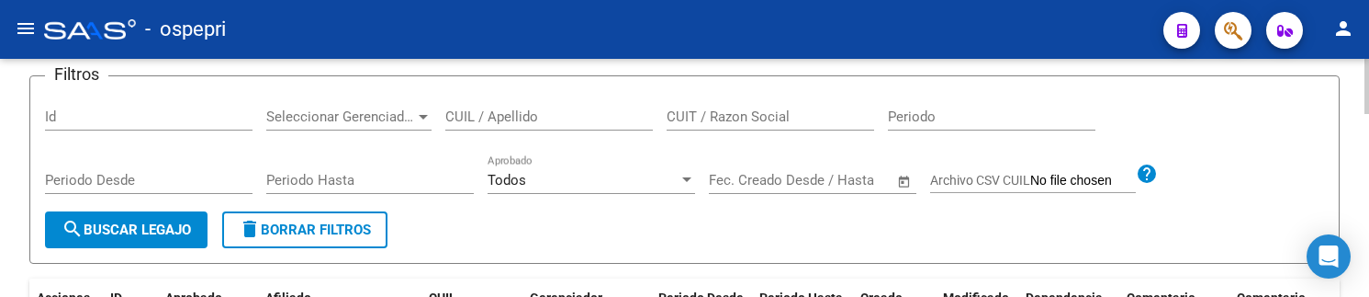
click at [522, 116] on input "CUIL / Apellido" at bounding box center [548, 116] width 207 height 17
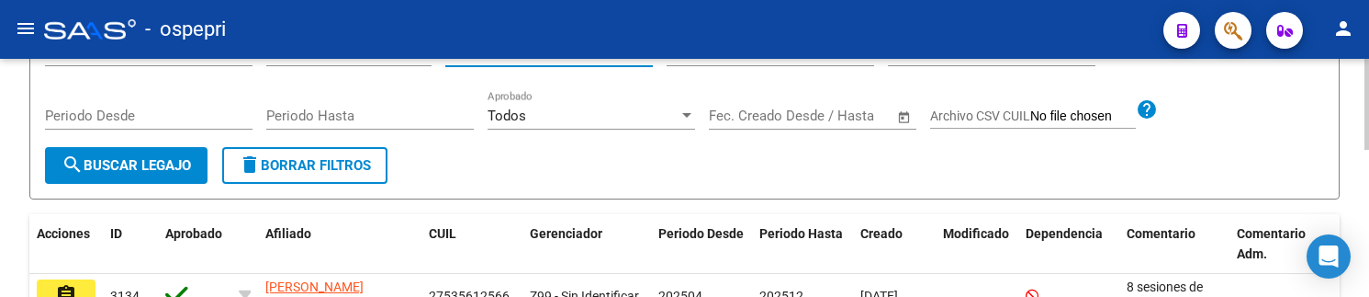
scroll to position [382, 0]
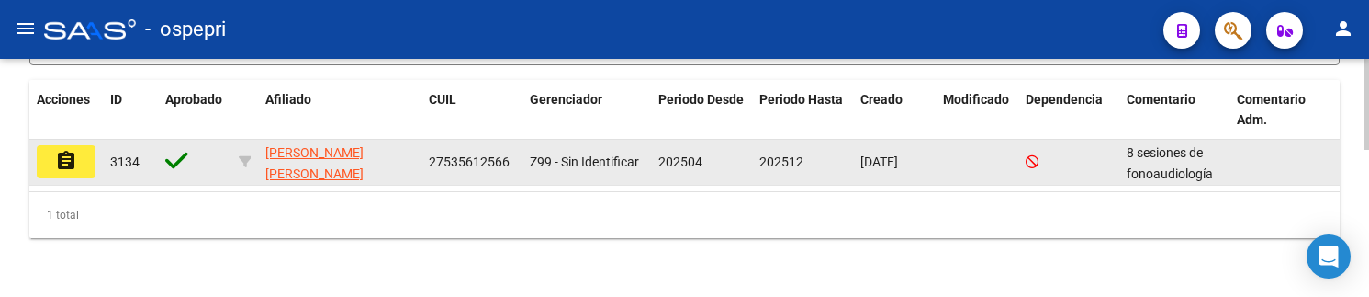
type input "53561256"
click at [45, 151] on button "assignment" at bounding box center [66, 161] width 59 height 33
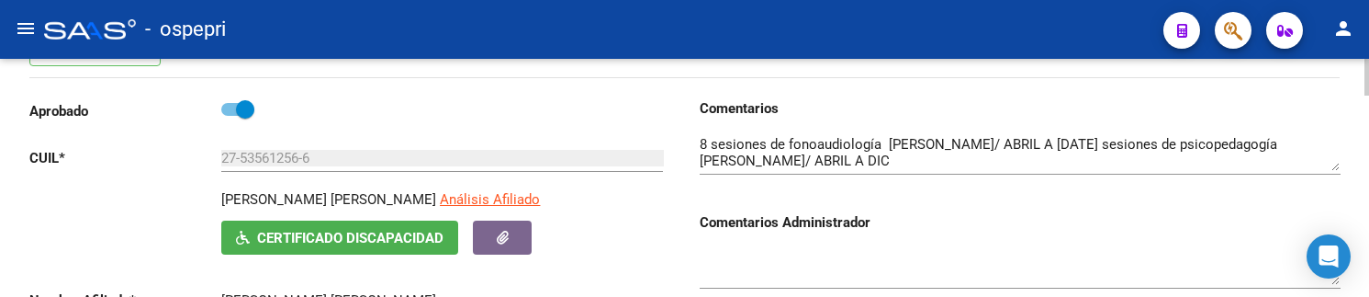
scroll to position [184, 0]
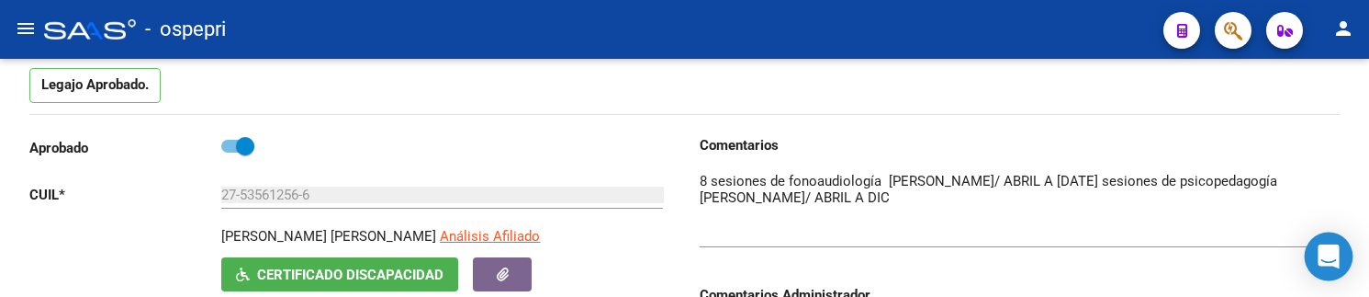
drag, startPoint x: 1336, startPoint y: 206, endPoint x: 1337, endPoint y: 241, distance: 35.8
click at [1337, 241] on body "menu - ospepri person Firma Express Tesorería Extractos Procesados (csv) Extrac…" at bounding box center [684, 148] width 1369 height 297
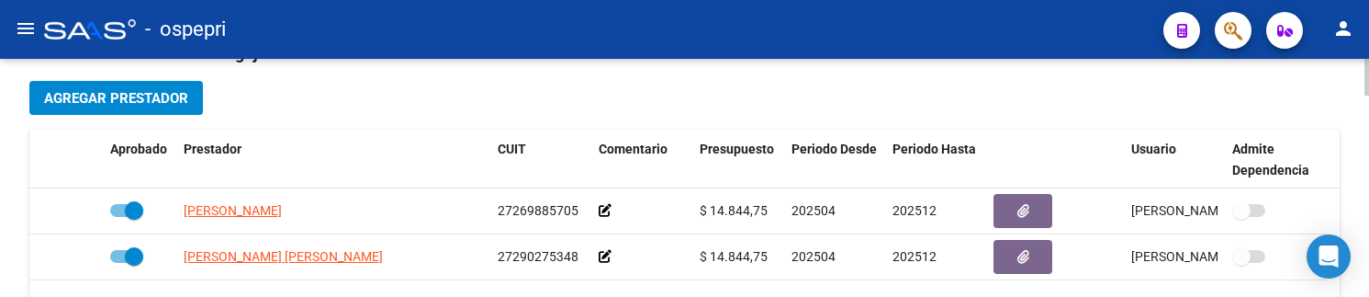
scroll to position [734, 0]
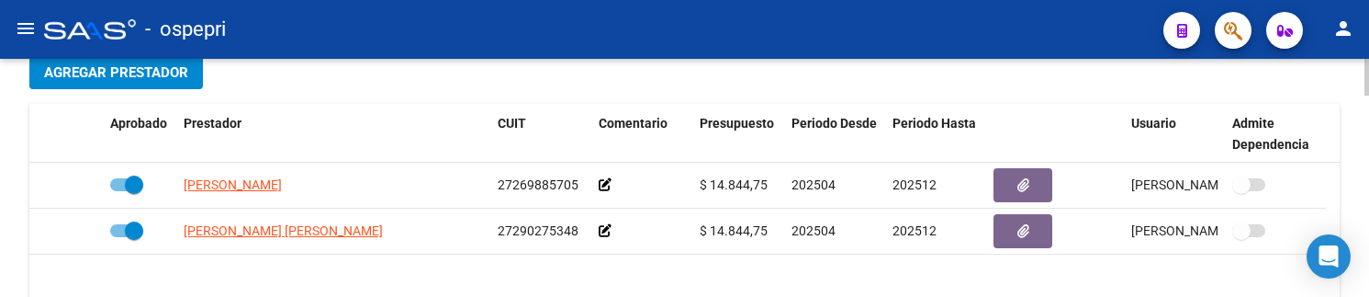
click at [1367, 192] on div at bounding box center [1366, 191] width 5 height 37
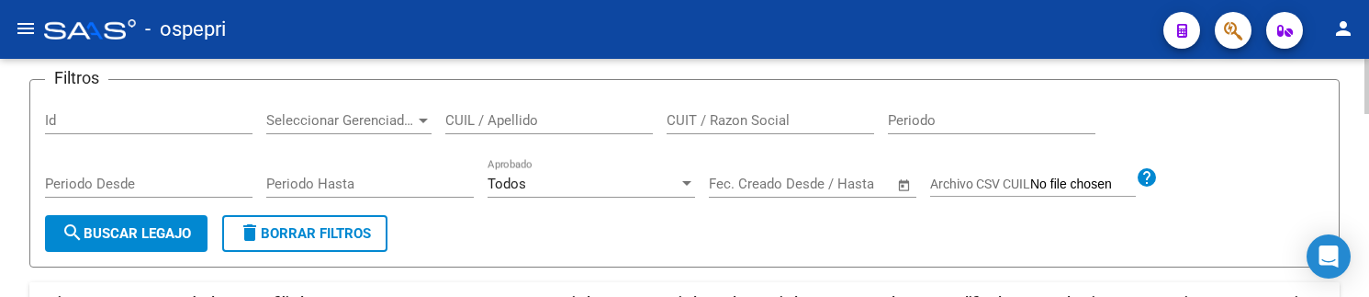
scroll to position [184, 0]
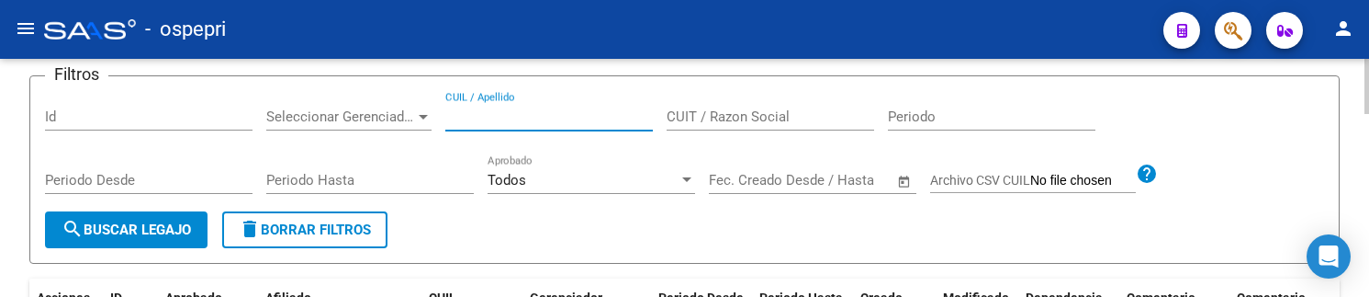
click at [466, 120] on input "CUIL / Apellido" at bounding box center [548, 116] width 207 height 17
click at [476, 114] on input "CUIL / Apellido" at bounding box center [548, 116] width 207 height 17
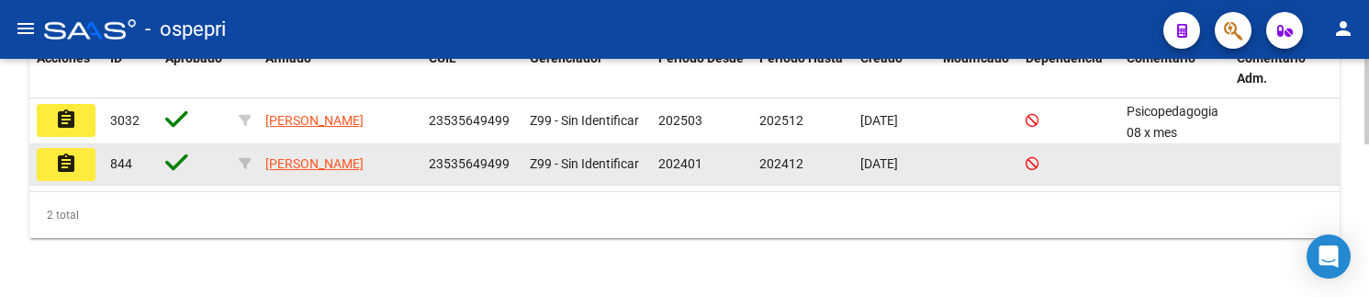
scroll to position [428, 0]
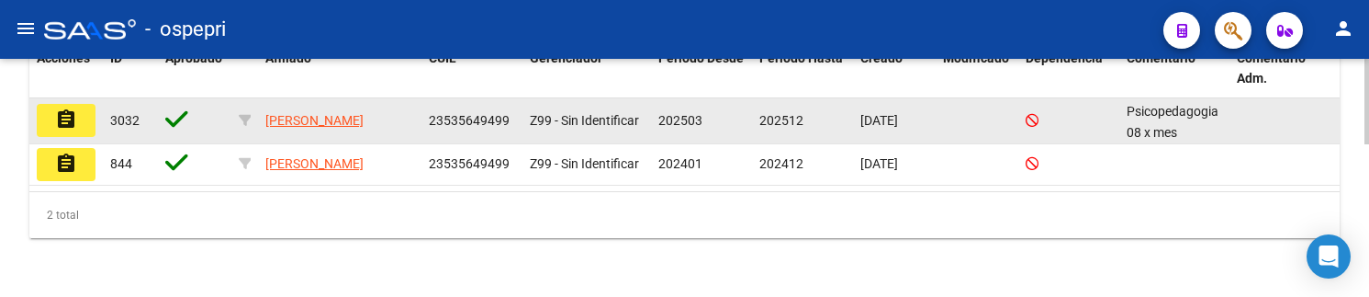
type input "53564949"
click at [73, 114] on mat-icon "assignment" at bounding box center [66, 119] width 22 height 22
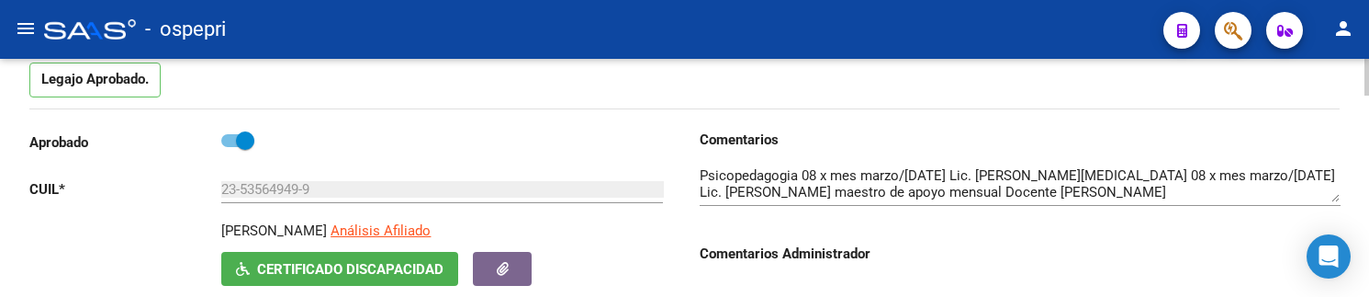
scroll to position [275, 0]
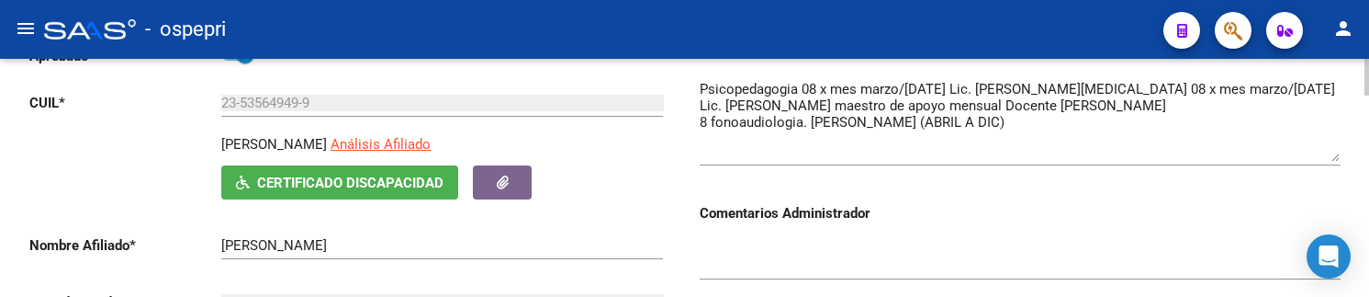
drag, startPoint x: 1337, startPoint y: 112, endPoint x: 1331, endPoint y: 158, distance: 46.2
click at [1331, 158] on textarea at bounding box center [1020, 120] width 641 height 83
click at [994, 273] on textarea at bounding box center [1020, 257] width 641 height 37
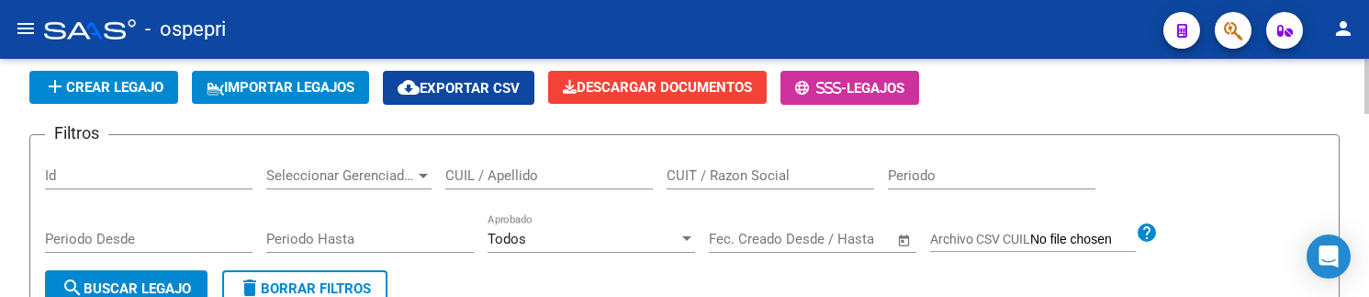
scroll to position [92, 0]
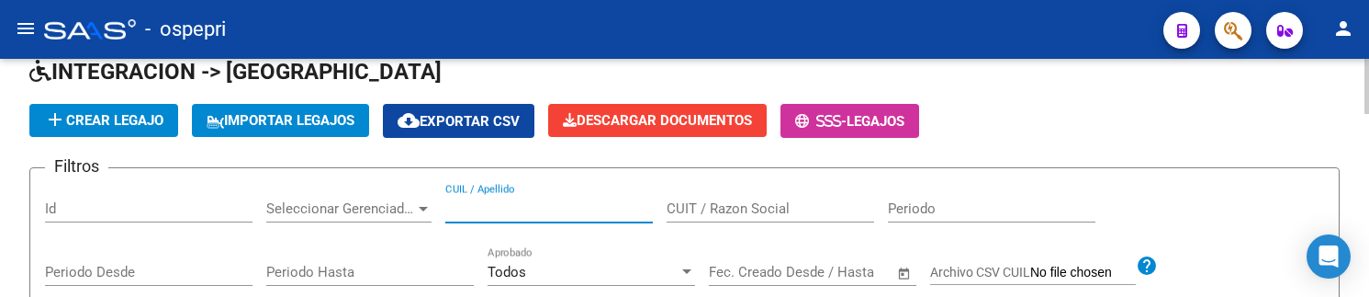
click at [521, 209] on input "CUIL / Apellido" at bounding box center [548, 208] width 207 height 17
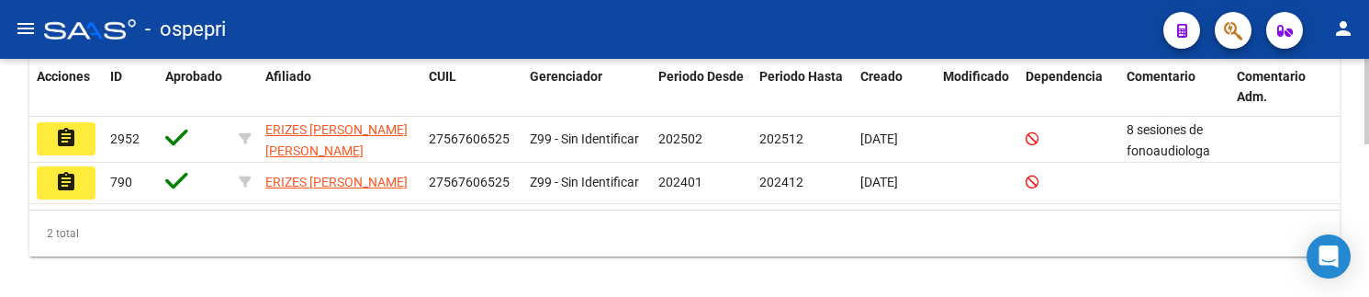
scroll to position [423, 0]
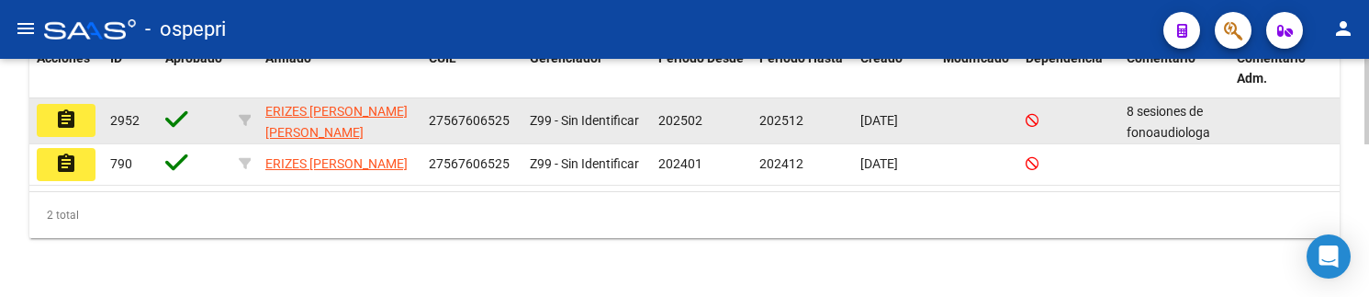
type input "56760652"
click at [58, 121] on mat-icon "assignment" at bounding box center [66, 119] width 22 height 22
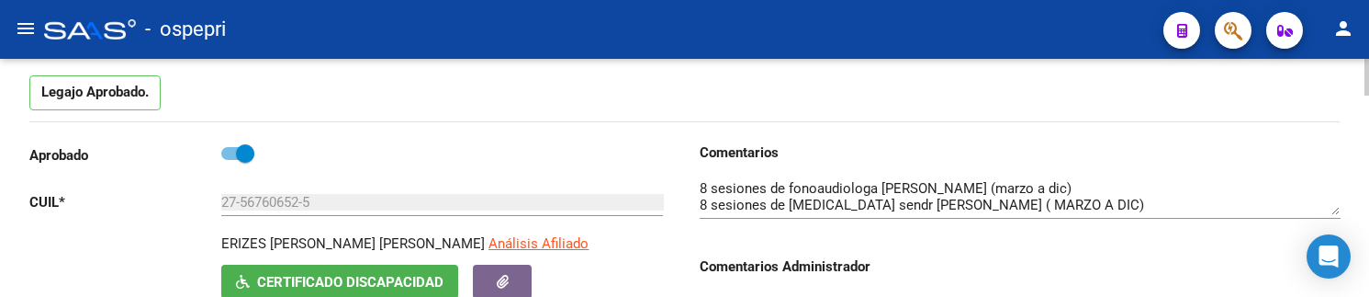
scroll to position [184, 0]
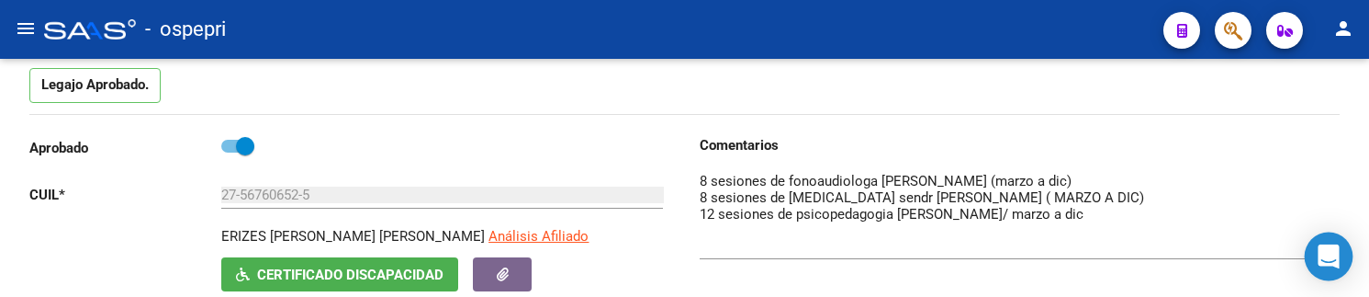
drag, startPoint x: 1336, startPoint y: 204, endPoint x: 1329, endPoint y: 252, distance: 48.2
click at [1329, 252] on body "menu - ospepri person Firma Express Tesorería Extractos Procesados (csv) Extrac…" at bounding box center [684, 148] width 1369 height 297
click at [1179, 98] on div "Legajo Aprobado." at bounding box center [684, 91] width 1310 height 46
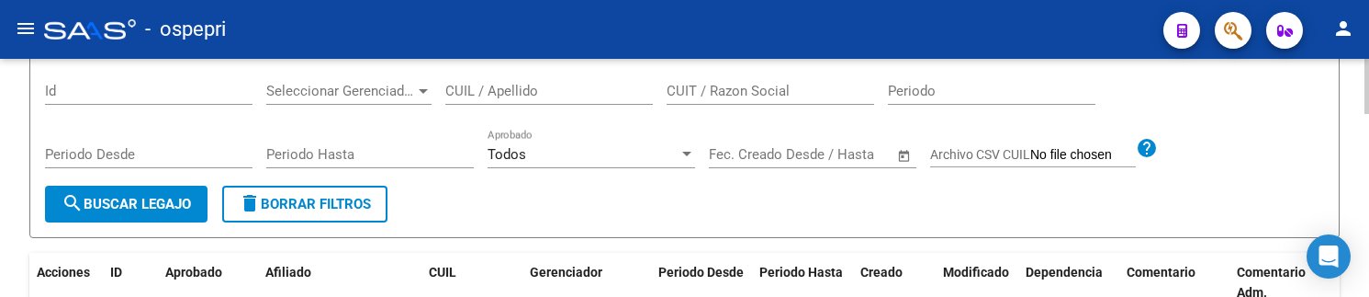
scroll to position [184, 0]
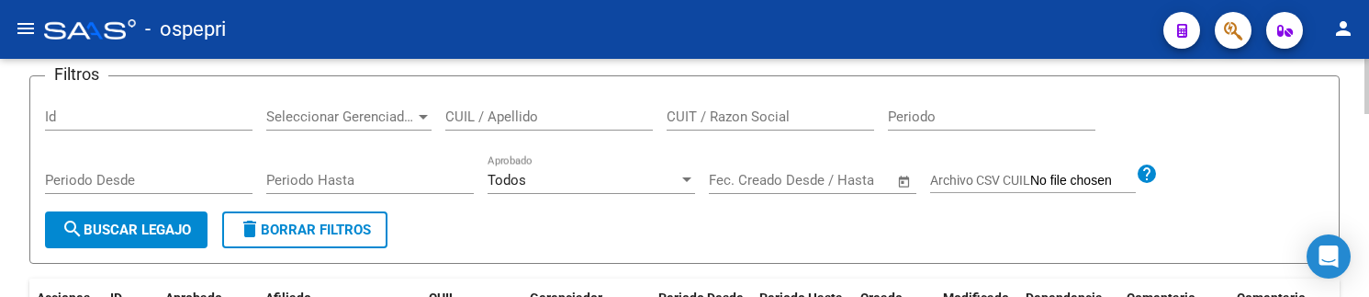
click at [478, 118] on input "CUIL / Apellido" at bounding box center [548, 116] width 207 height 17
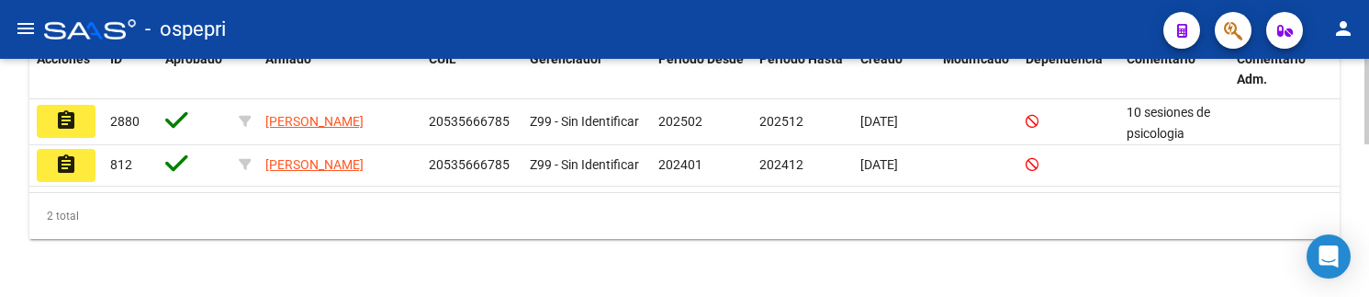
scroll to position [423, 0]
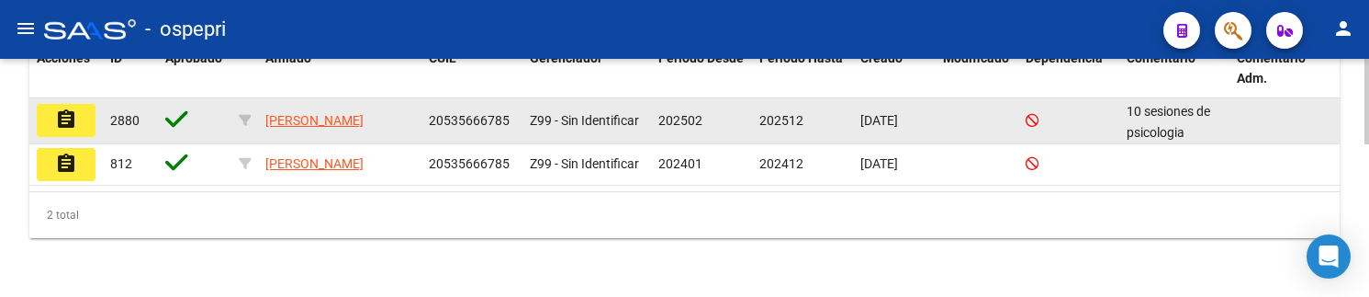
type input "53566678"
click at [66, 129] on mat-icon "assignment" at bounding box center [66, 119] width 22 height 22
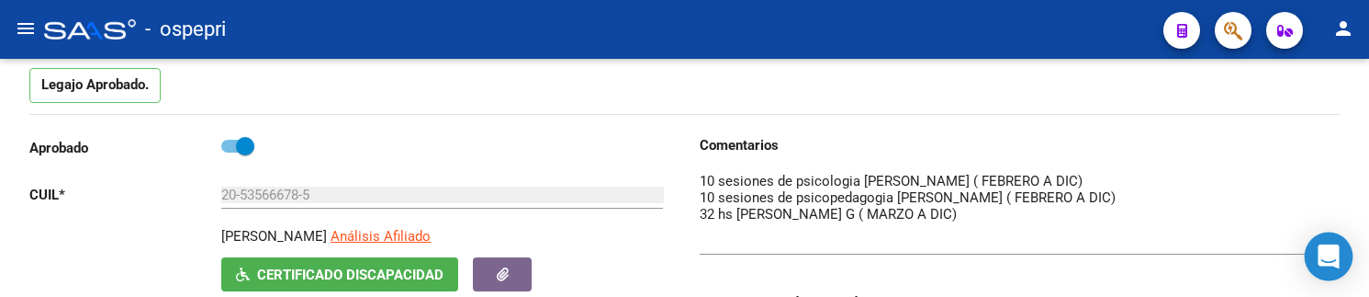
drag, startPoint x: 1331, startPoint y: 205, endPoint x: 1331, endPoint y: 248, distance: 43.1
click at [1331, 248] on body "menu - ospepri person Firma Express Tesorería Extractos Procesados (csv) Extrac…" at bounding box center [684, 148] width 1369 height 297
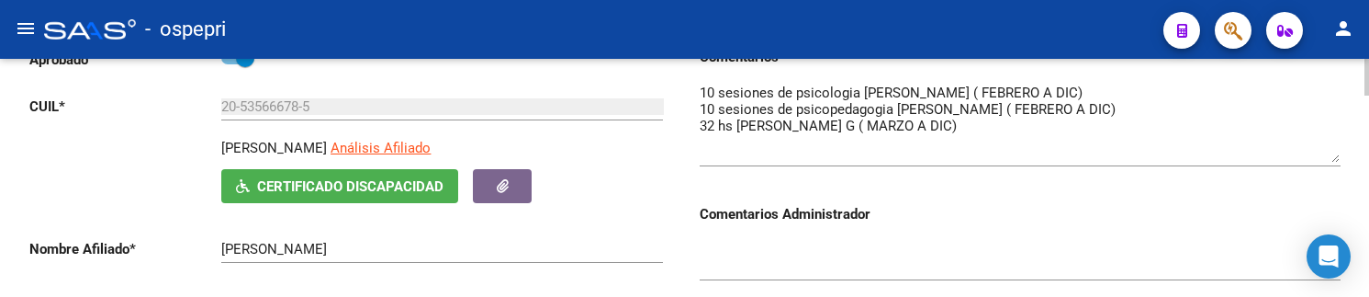
scroll to position [275, 0]
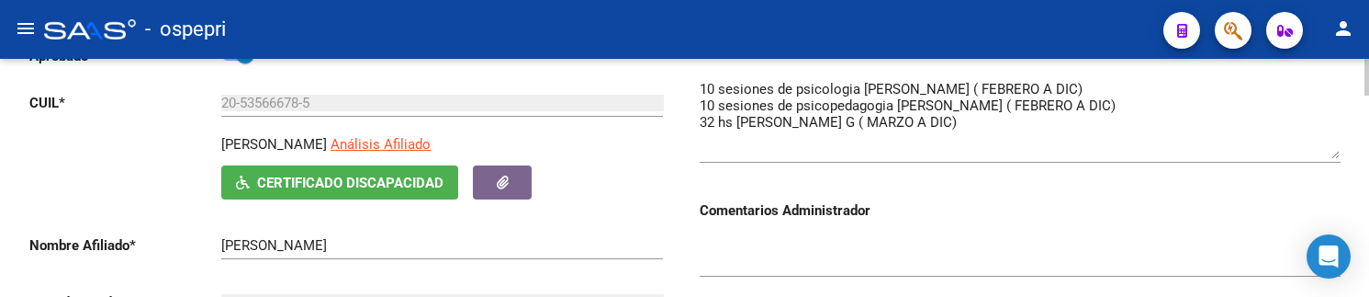
click at [1000, 212] on h3 "Comentarios Administrador" at bounding box center [1020, 210] width 641 height 20
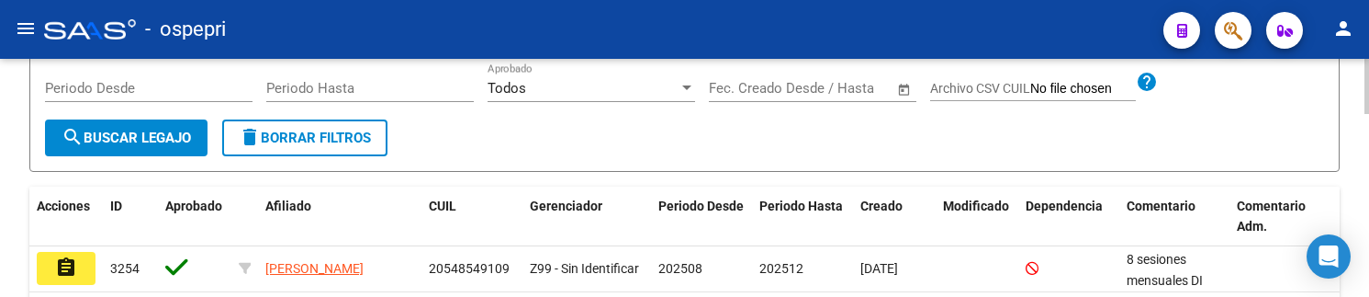
scroll to position [184, 0]
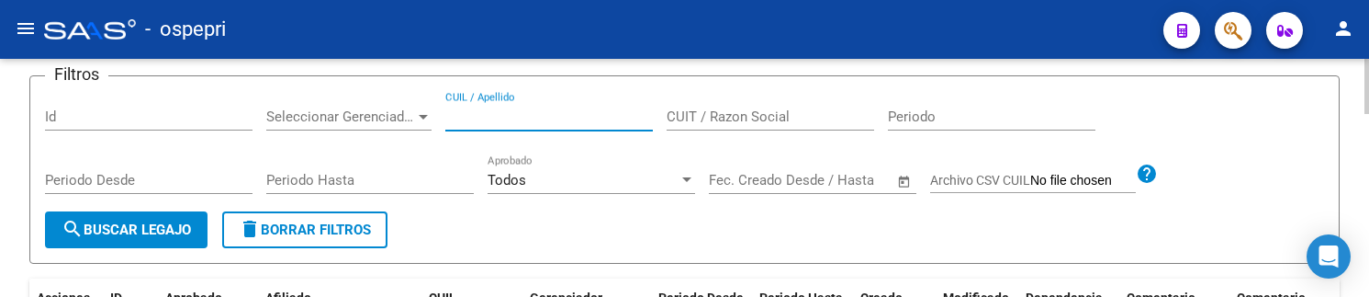
click at [596, 121] on input "CUIL / Apellido" at bounding box center [548, 116] width 207 height 17
click at [1364, 165] on div at bounding box center [1366, 166] width 5 height 85
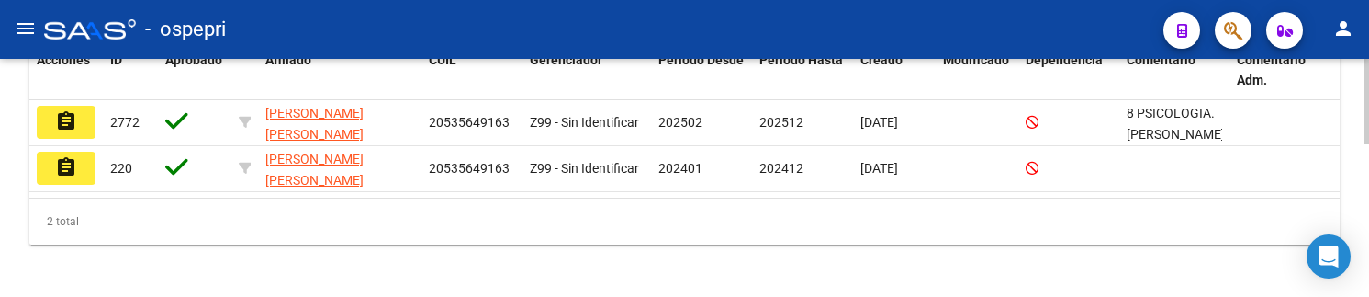
scroll to position [428, 0]
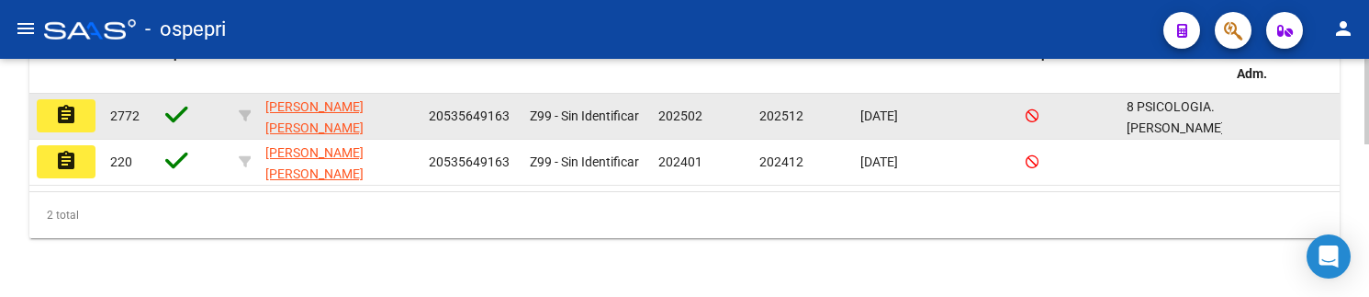
type input "53564916"
click at [70, 115] on mat-icon "assignment" at bounding box center [66, 115] width 22 height 22
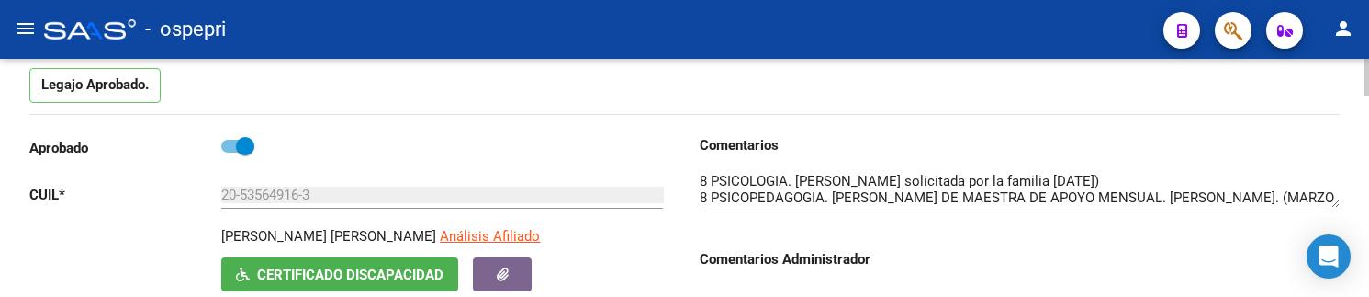
scroll to position [275, 0]
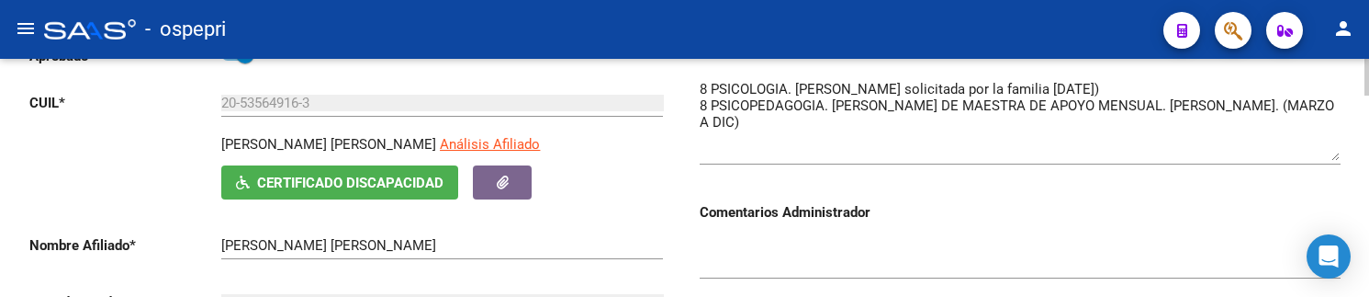
drag, startPoint x: 1334, startPoint y: 112, endPoint x: 1335, endPoint y: 157, distance: 45.0
click at [1335, 157] on textarea at bounding box center [1020, 120] width 641 height 82
click at [1011, 206] on h3 "Comentarios Administrador" at bounding box center [1020, 212] width 641 height 20
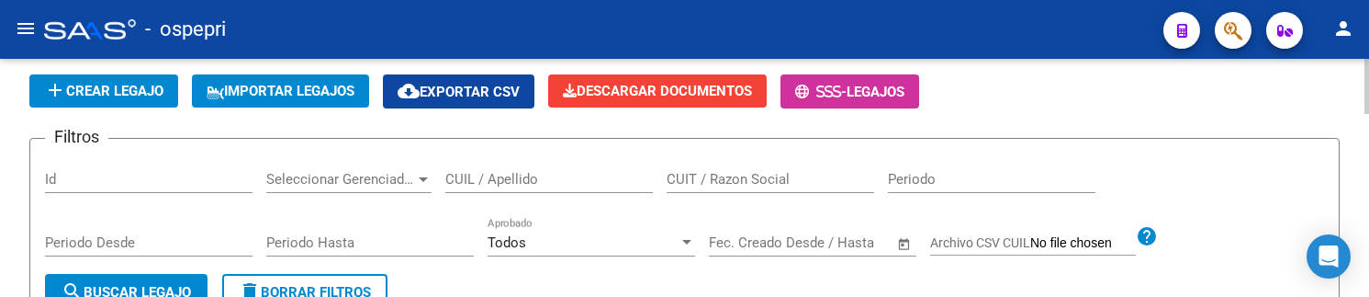
scroll to position [92, 0]
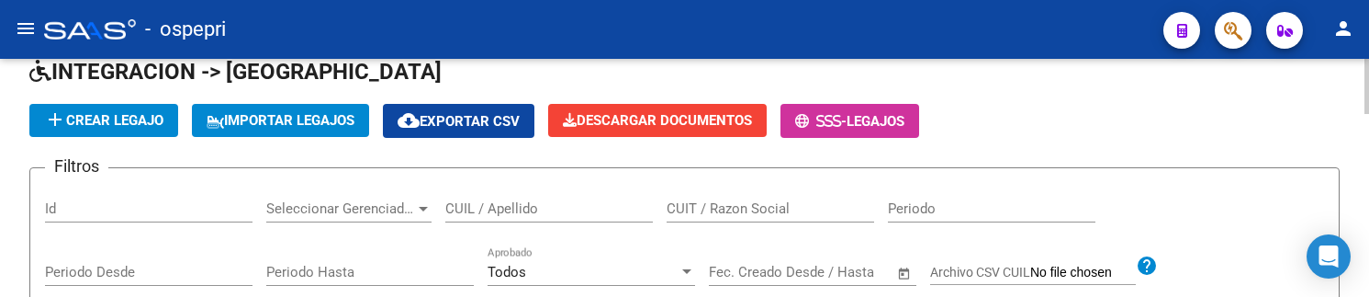
click at [472, 213] on input "CUIL / Apellido" at bounding box center [548, 208] width 207 height 17
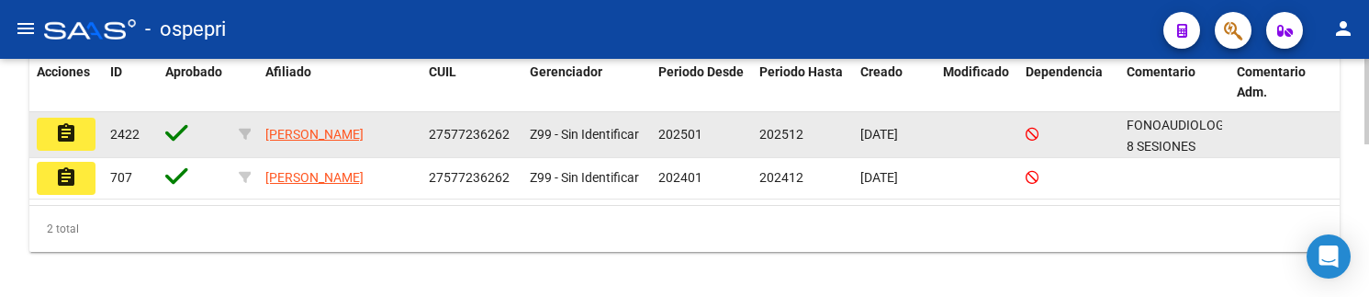
scroll to position [428, 0]
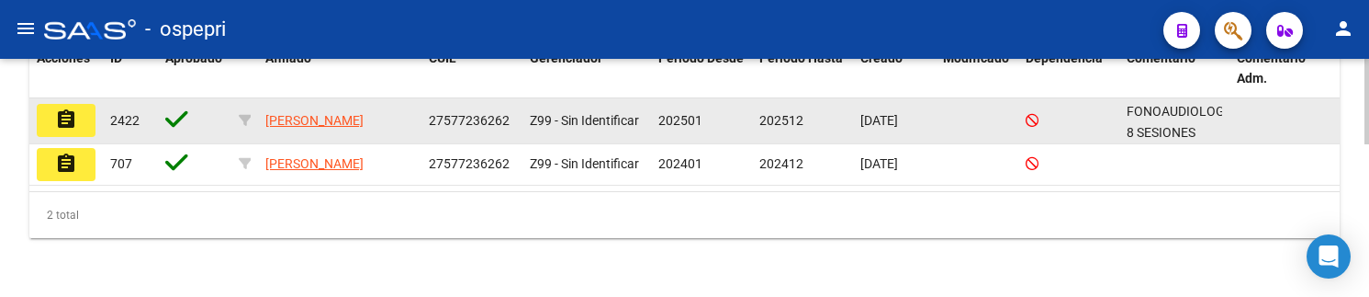
type input "57723626"
click at [70, 120] on mat-icon "assignment" at bounding box center [66, 119] width 22 height 22
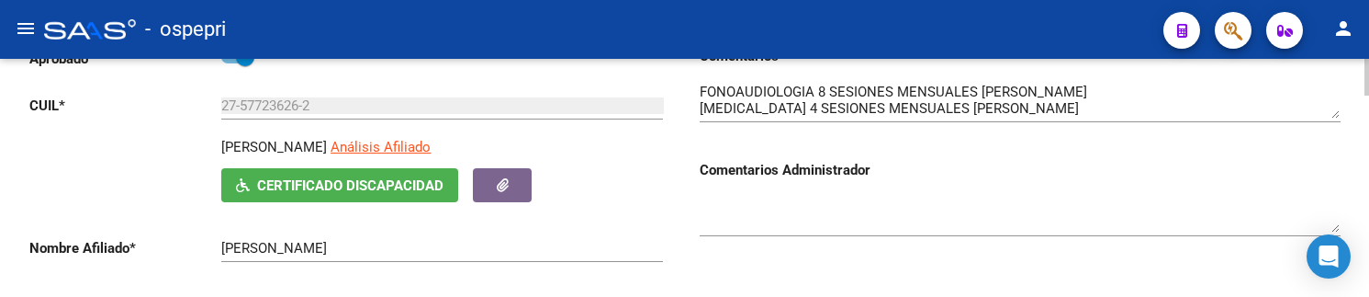
scroll to position [275, 0]
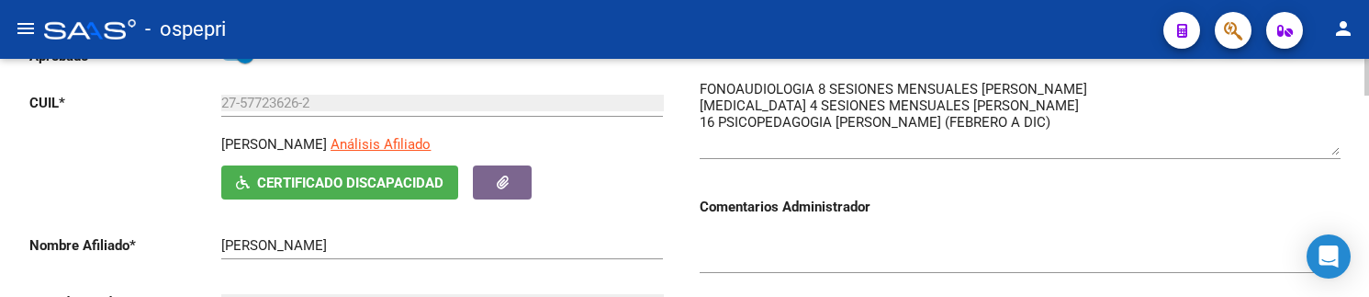
drag, startPoint x: 1338, startPoint y: 113, endPoint x: 1337, endPoint y: 152, distance: 39.5
click at [1337, 152] on textarea at bounding box center [1020, 117] width 641 height 76
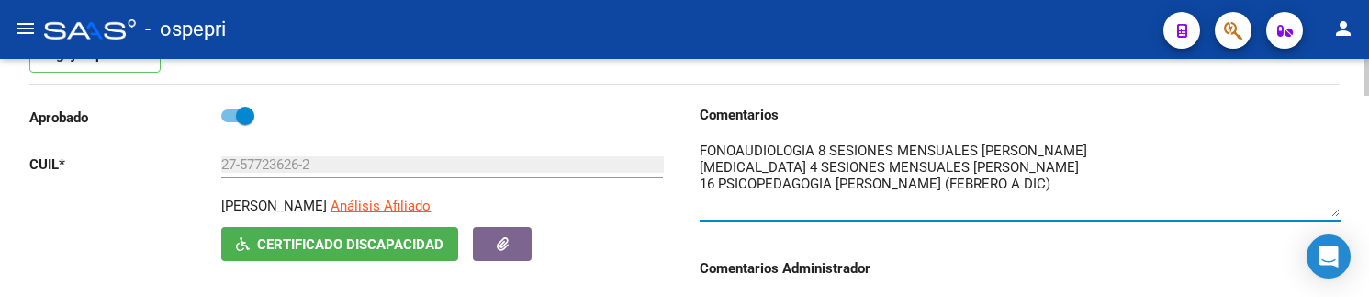
scroll to position [184, 0]
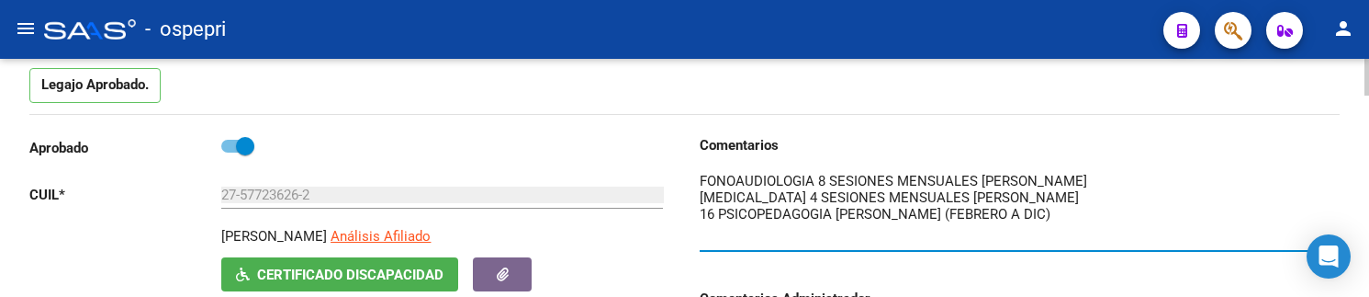
click at [1364, 109] on div at bounding box center [1366, 105] width 5 height 37
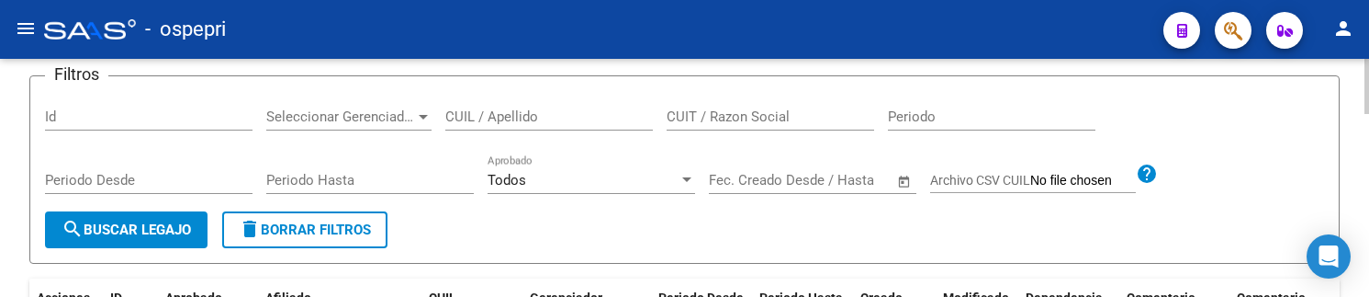
click at [475, 118] on input "CUIL / Apellido" at bounding box center [548, 116] width 207 height 17
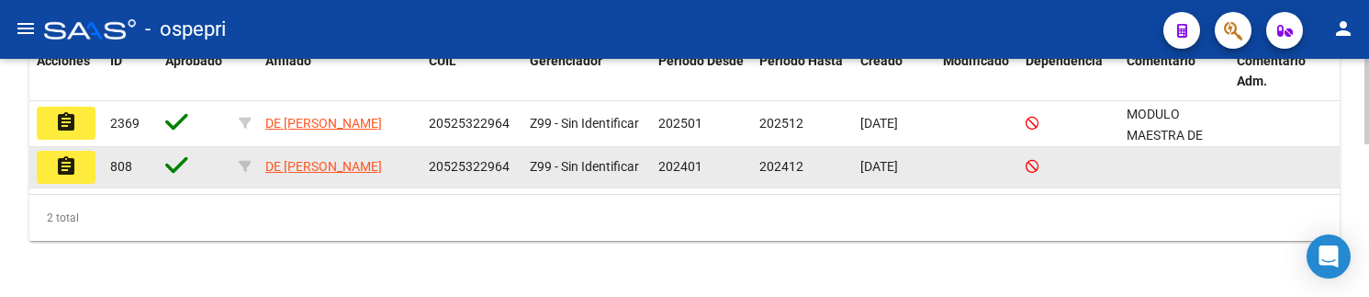
scroll to position [428, 0]
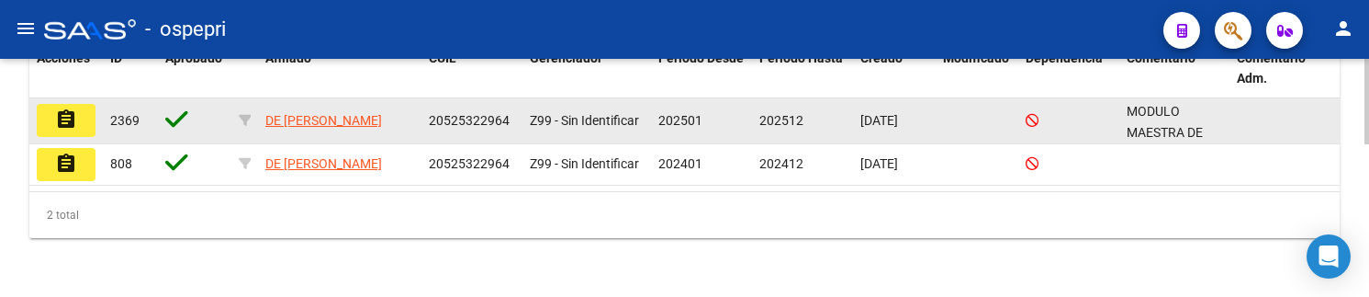
type input "52532296"
click at [79, 119] on button "assignment" at bounding box center [66, 120] width 59 height 33
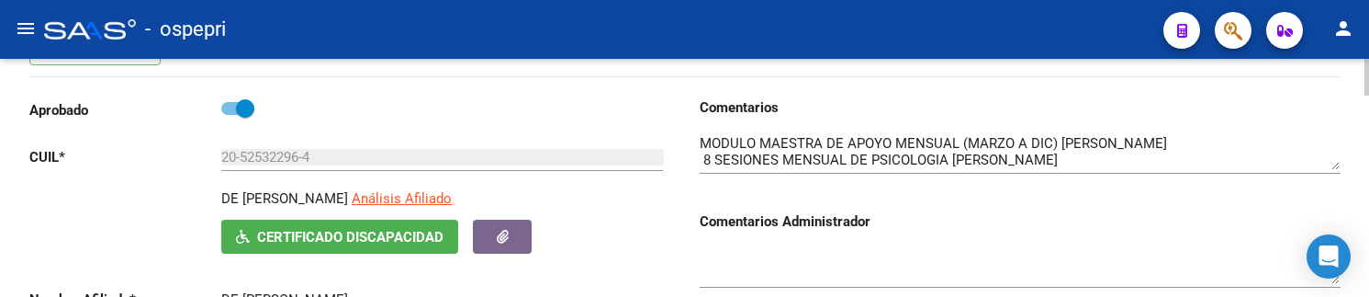
scroll to position [275, 0]
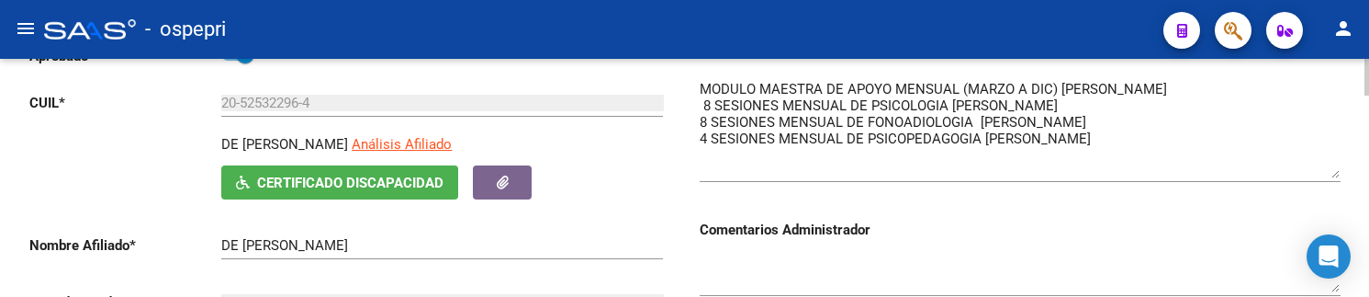
drag, startPoint x: 1337, startPoint y: 115, endPoint x: 1331, endPoint y: 177, distance: 62.7
click at [1331, 177] on textarea at bounding box center [1020, 128] width 641 height 99
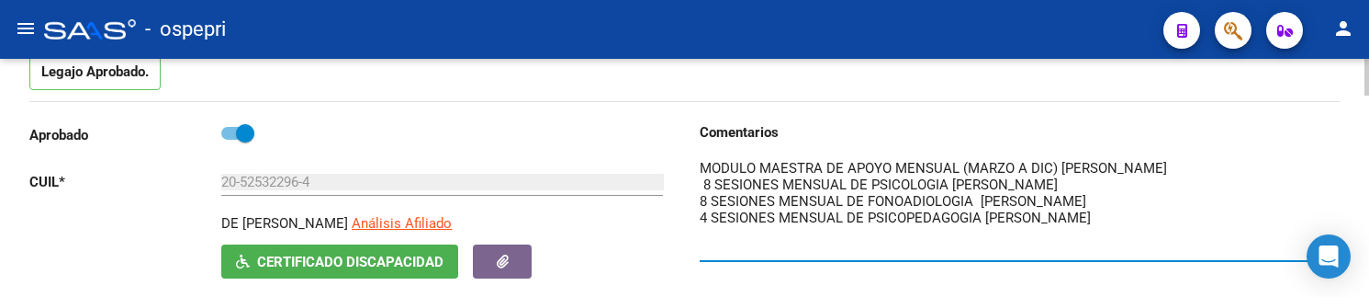
scroll to position [202, 0]
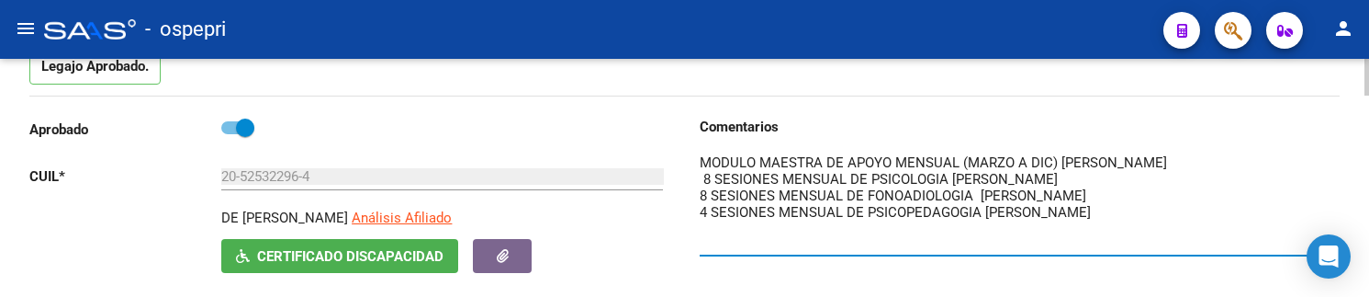
click at [1369, 113] on html "menu - ospepri person Firma Express Tesorería Extractos Procesados (csv) Extrac…" at bounding box center [684, 148] width 1369 height 297
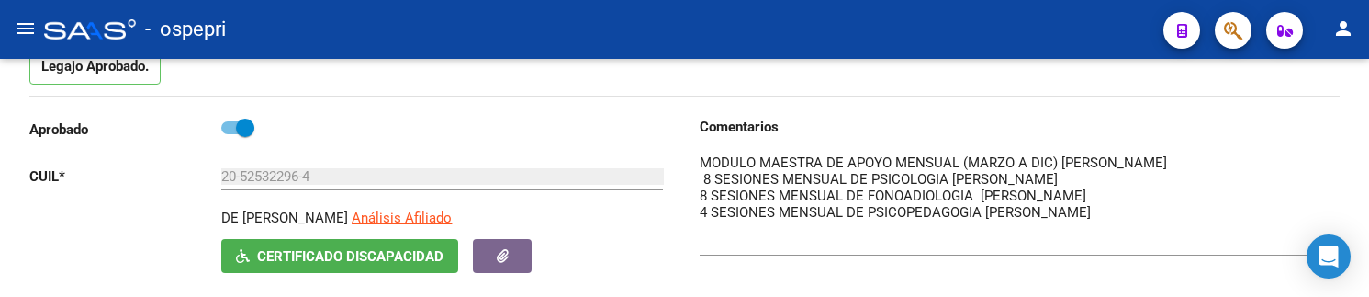
click at [689, 48] on div "- ospepri" at bounding box center [596, 29] width 1104 height 40
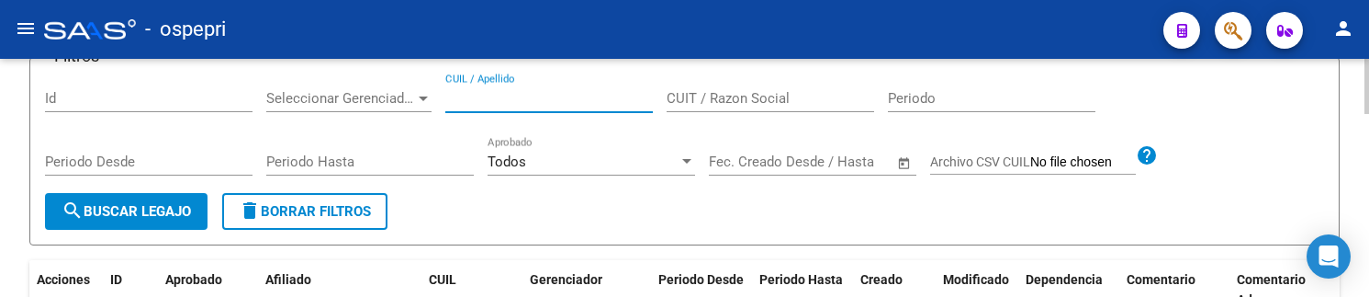
click at [482, 101] on input "CUIL / Apellido" at bounding box center [548, 98] width 207 height 17
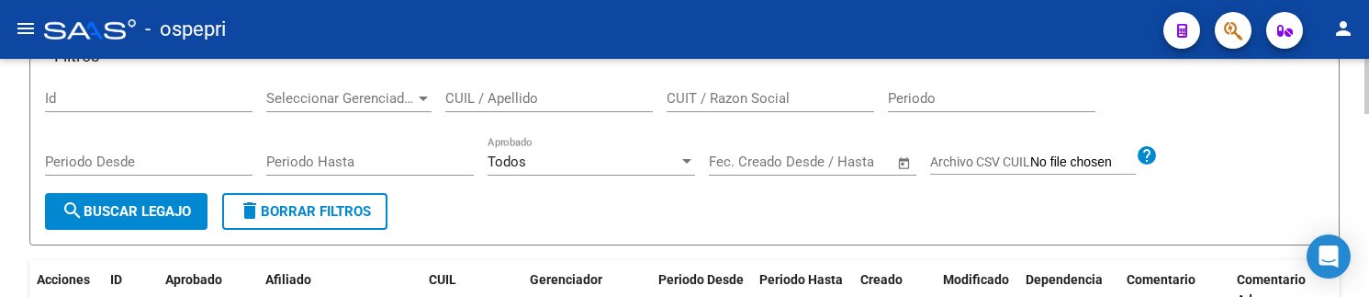
click at [476, 97] on input "CUIL / Apellido" at bounding box center [548, 98] width 207 height 17
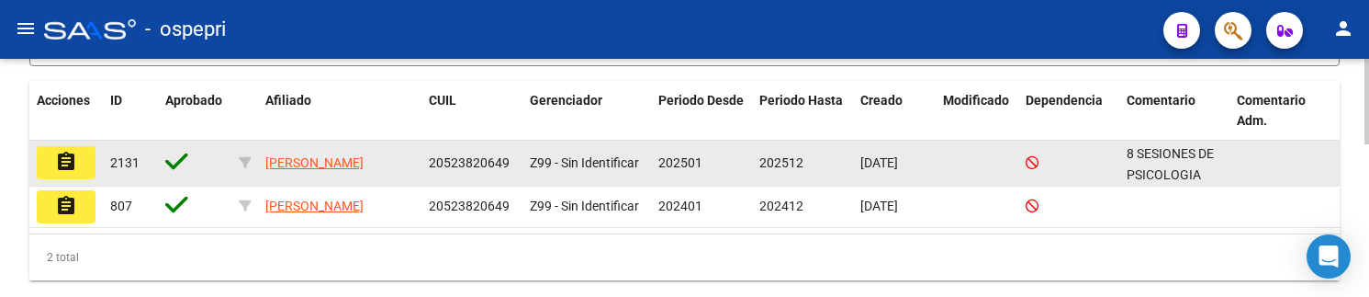
scroll to position [423, 0]
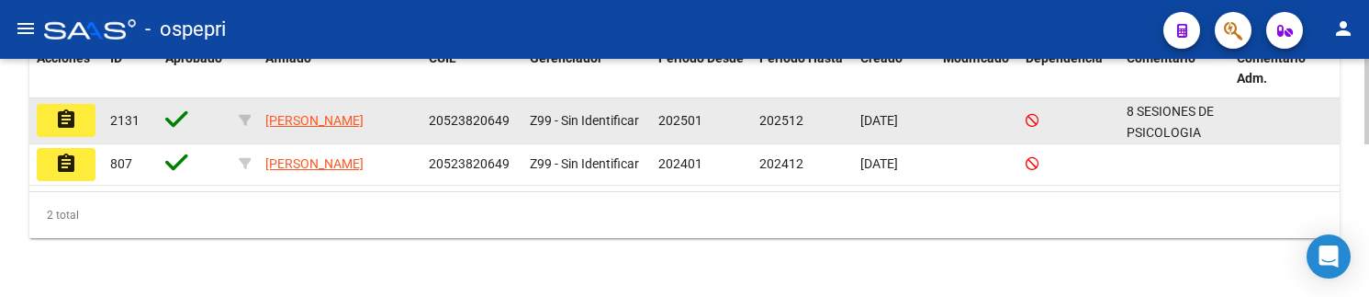
type input "52382064"
click at [62, 120] on mat-icon "assignment" at bounding box center [66, 119] width 22 height 22
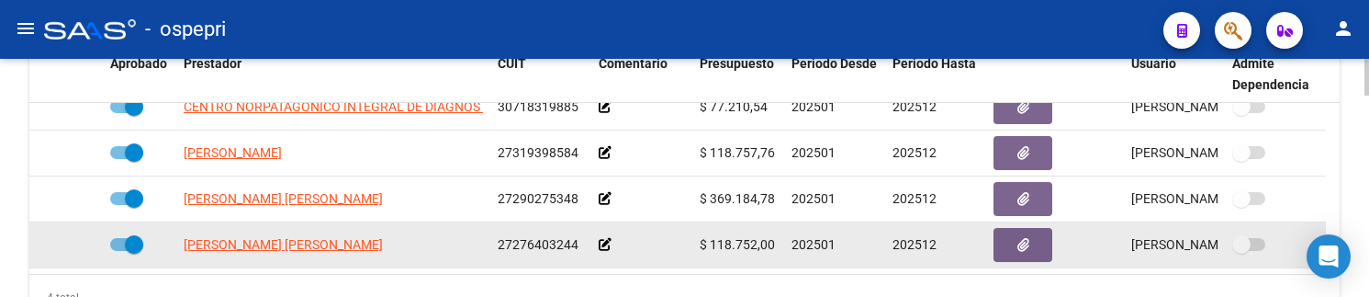
scroll to position [826, 0]
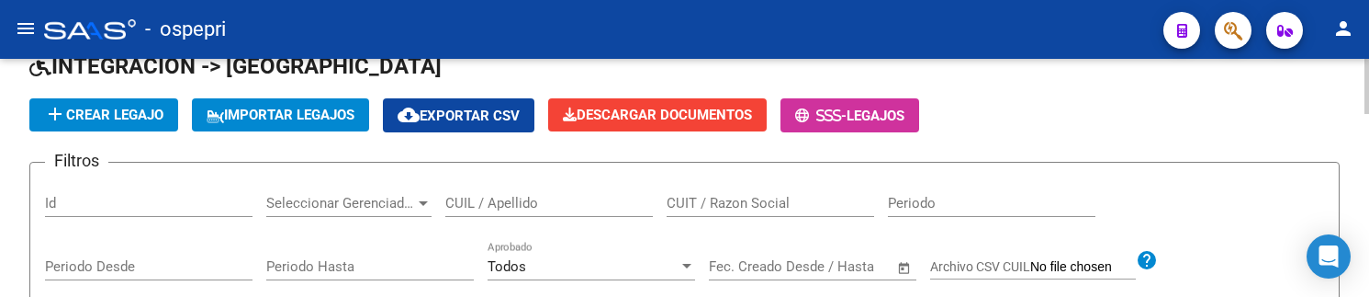
scroll to position [184, 0]
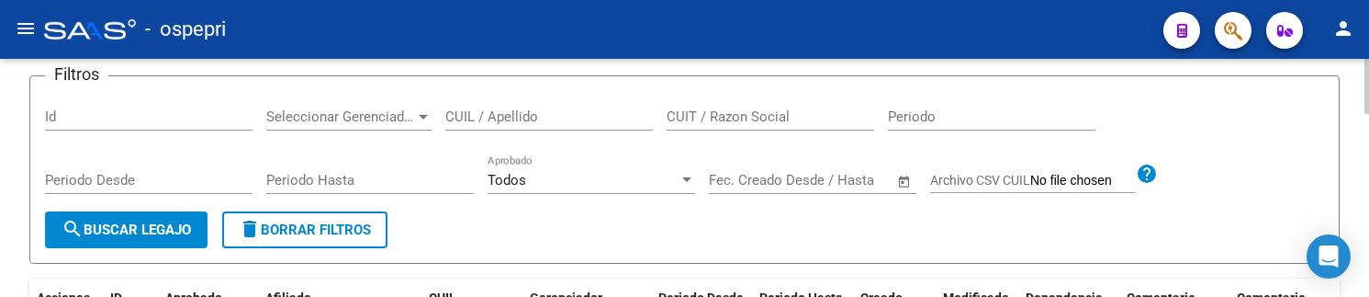
click at [512, 117] on input "CUIL / Apellido" at bounding box center [548, 116] width 207 height 17
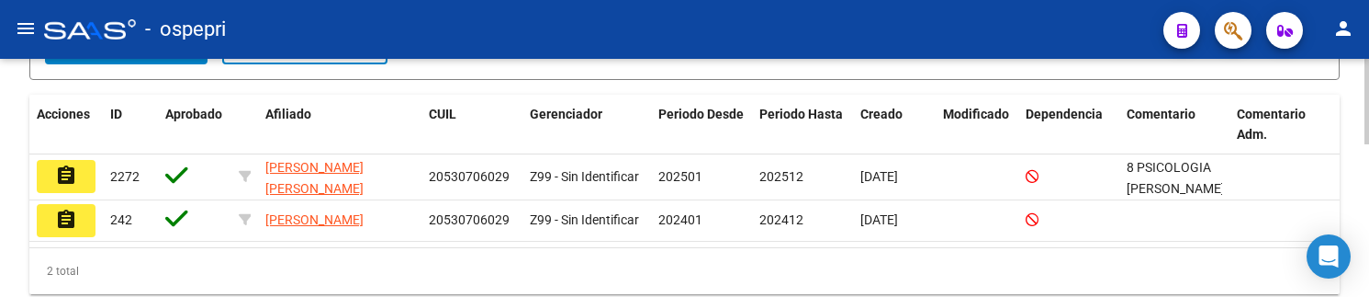
scroll to position [428, 0]
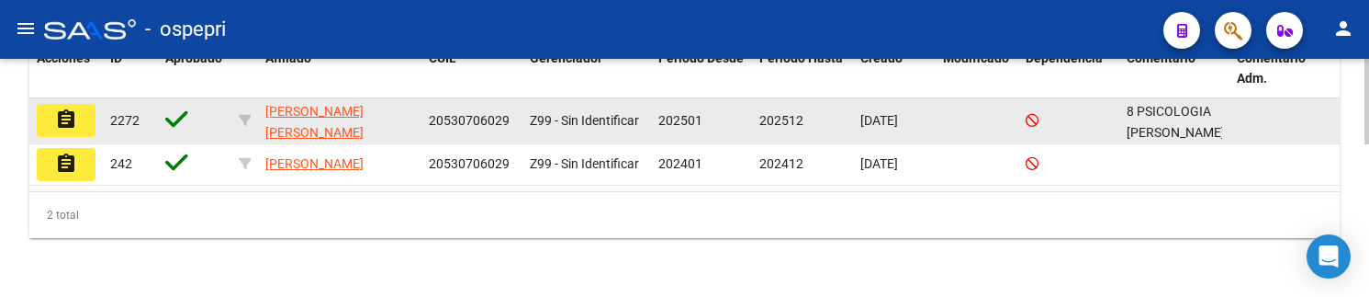
type input "53070602"
click at [61, 119] on mat-icon "assignment" at bounding box center [66, 119] width 22 height 22
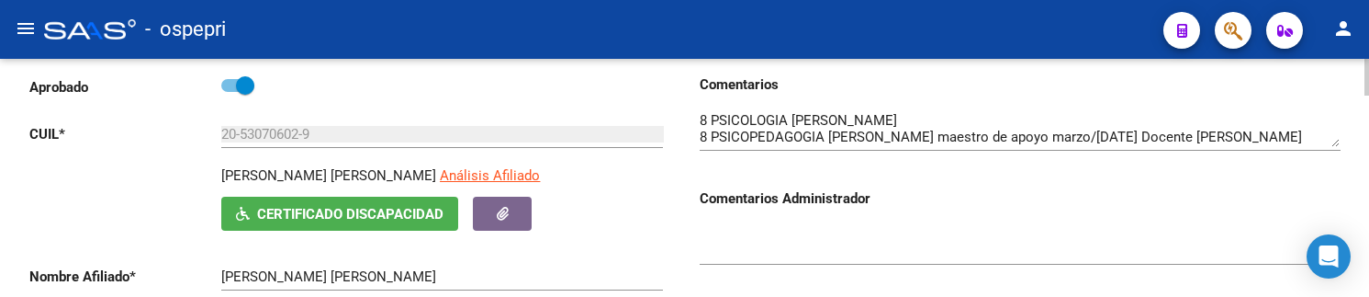
scroll to position [275, 0]
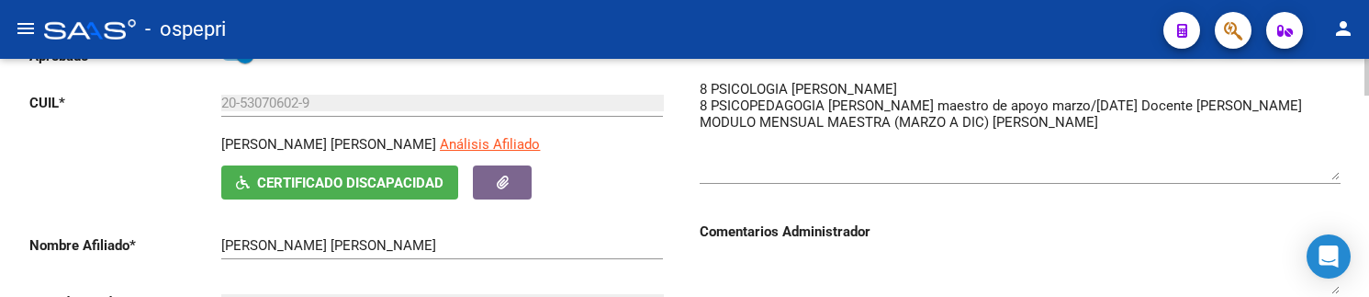
drag, startPoint x: 1332, startPoint y: 111, endPoint x: 1333, endPoint y: 175, distance: 64.3
click at [1333, 175] on textarea at bounding box center [1020, 129] width 641 height 101
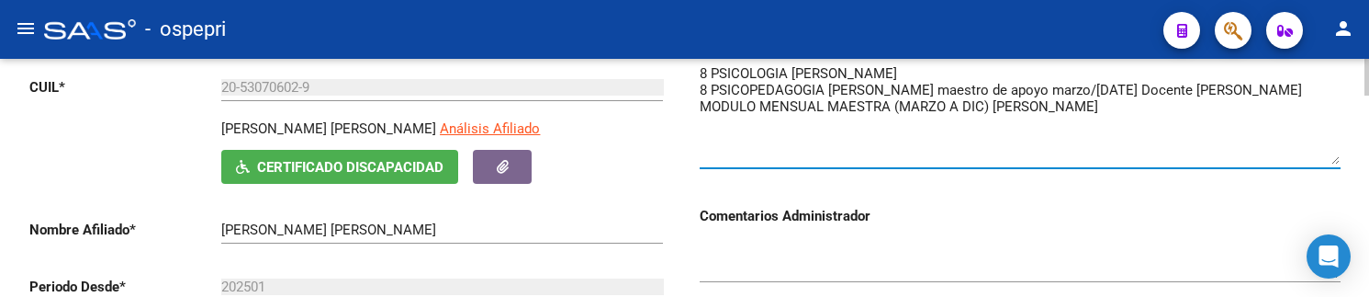
scroll to position [184, 0]
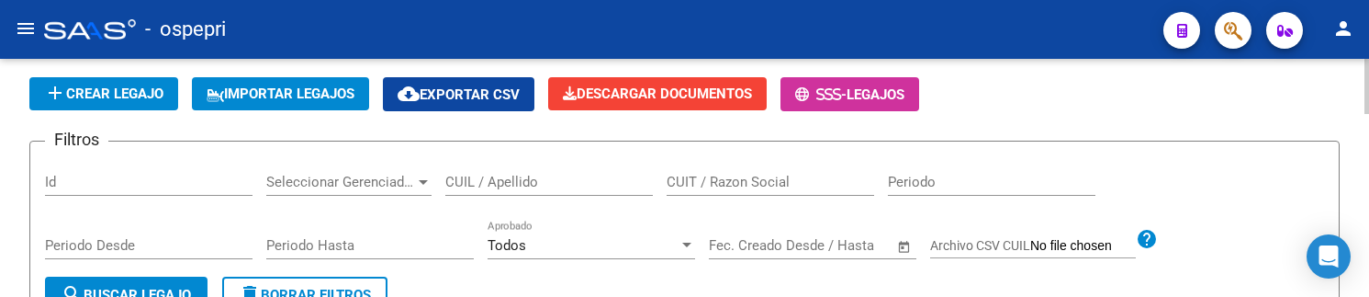
scroll to position [92, 0]
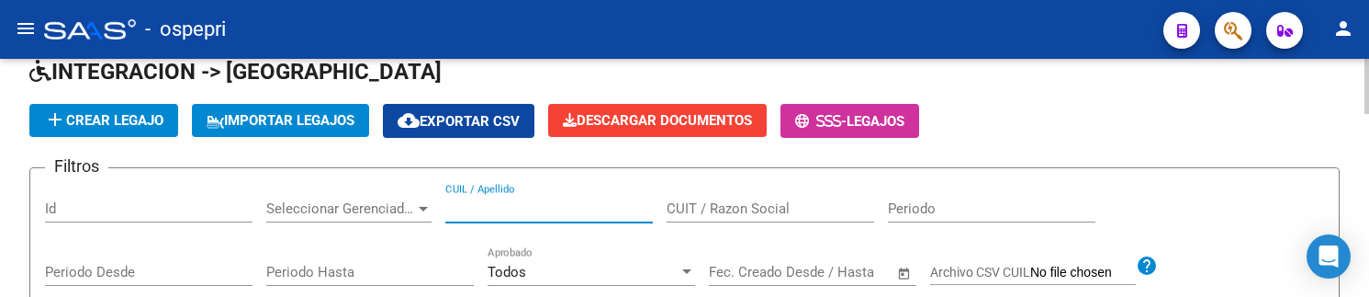
click at [545, 212] on input "CUIL / Apellido" at bounding box center [548, 208] width 207 height 17
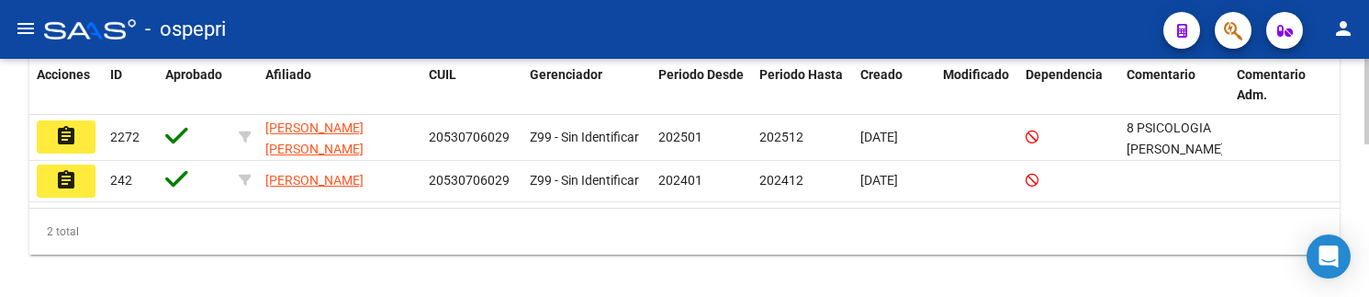
scroll to position [428, 0]
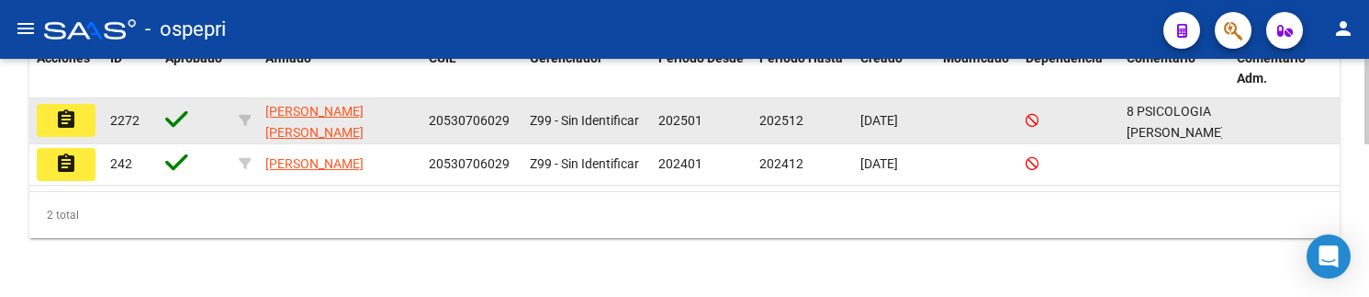
type input "53070602"
click at [77, 122] on button "assignment" at bounding box center [66, 120] width 59 height 33
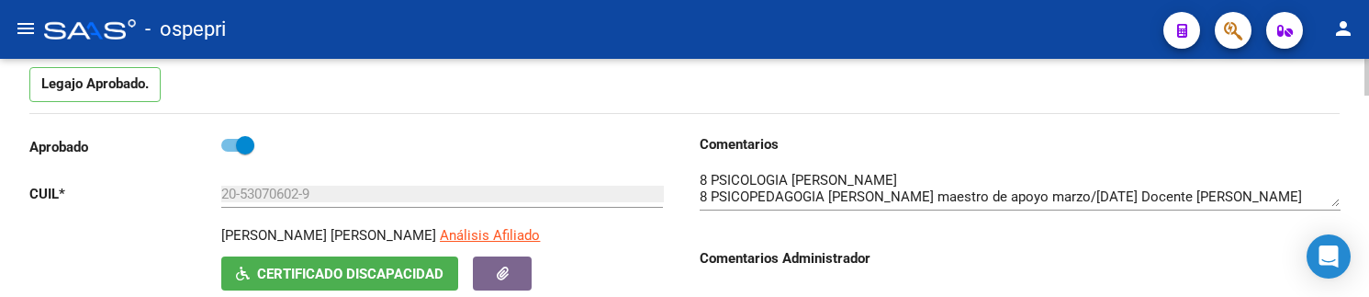
scroll to position [184, 0]
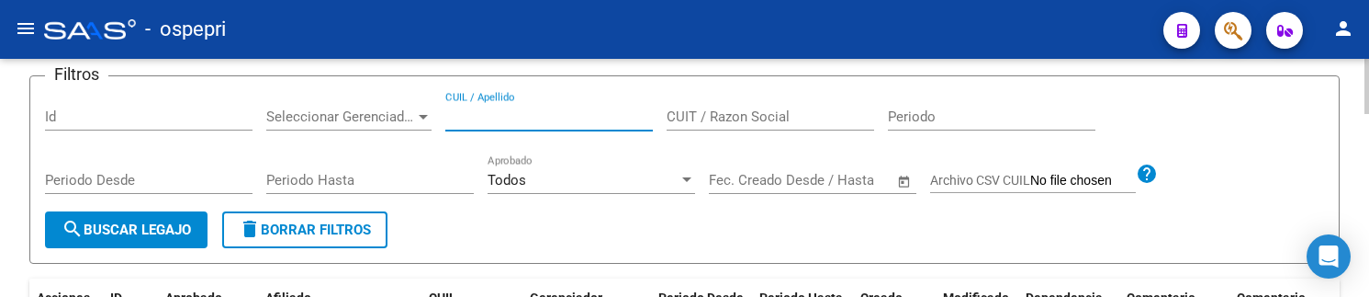
click at [544, 116] on input "CUIL / Apellido" at bounding box center [548, 116] width 207 height 17
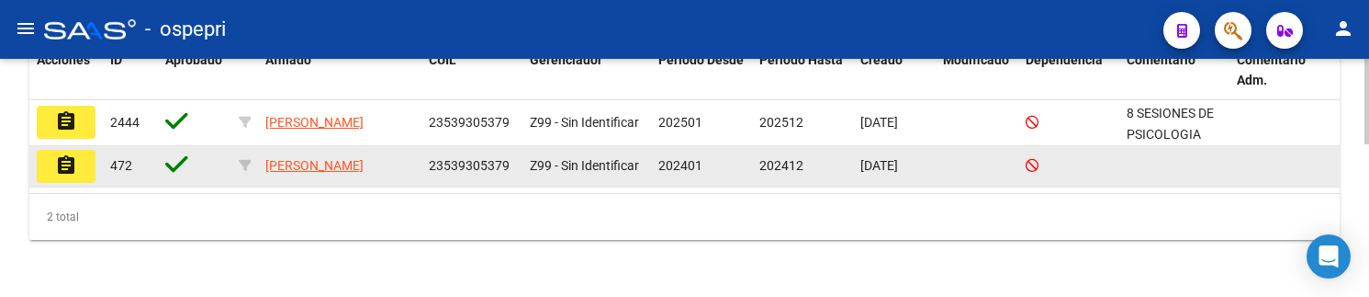
scroll to position [423, 0]
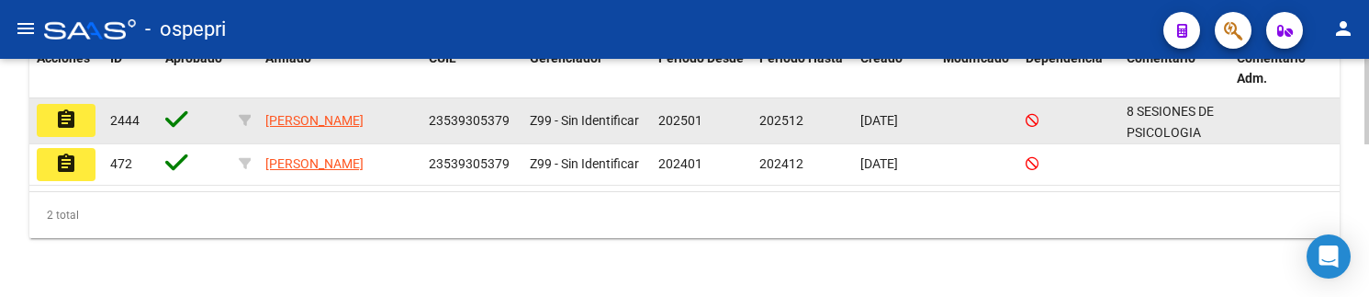
type input "53930537"
click at [64, 121] on mat-icon "assignment" at bounding box center [66, 119] width 22 height 22
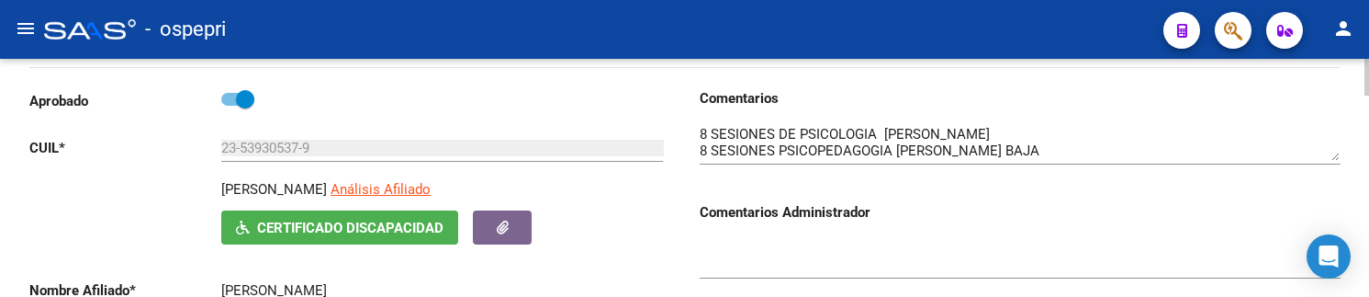
scroll to position [275, 0]
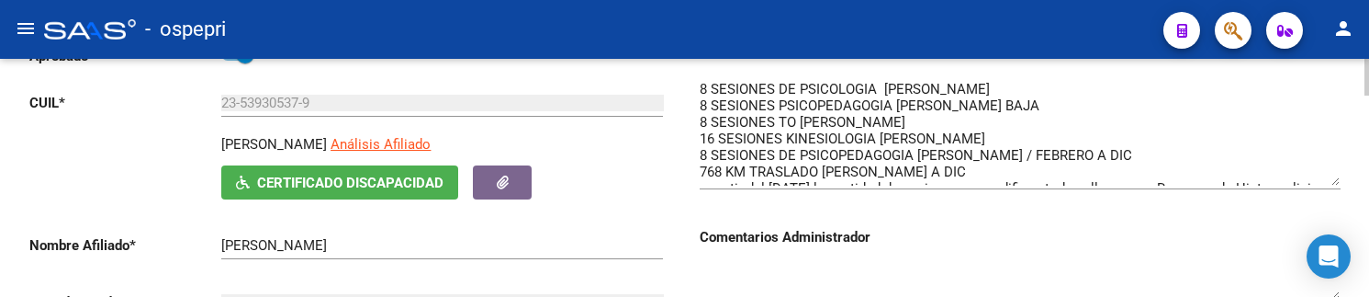
drag, startPoint x: 1335, startPoint y: 110, endPoint x: 1335, endPoint y: 180, distance: 69.8
click at [1335, 180] on textarea at bounding box center [1020, 132] width 641 height 106
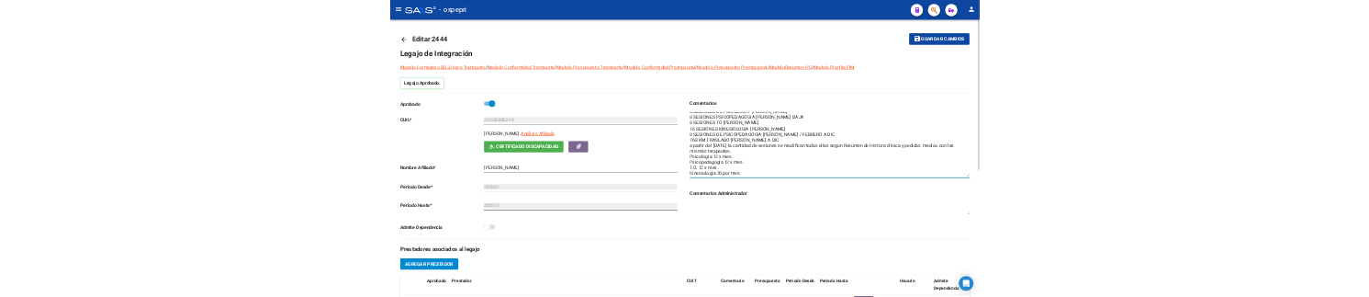
scroll to position [0, 0]
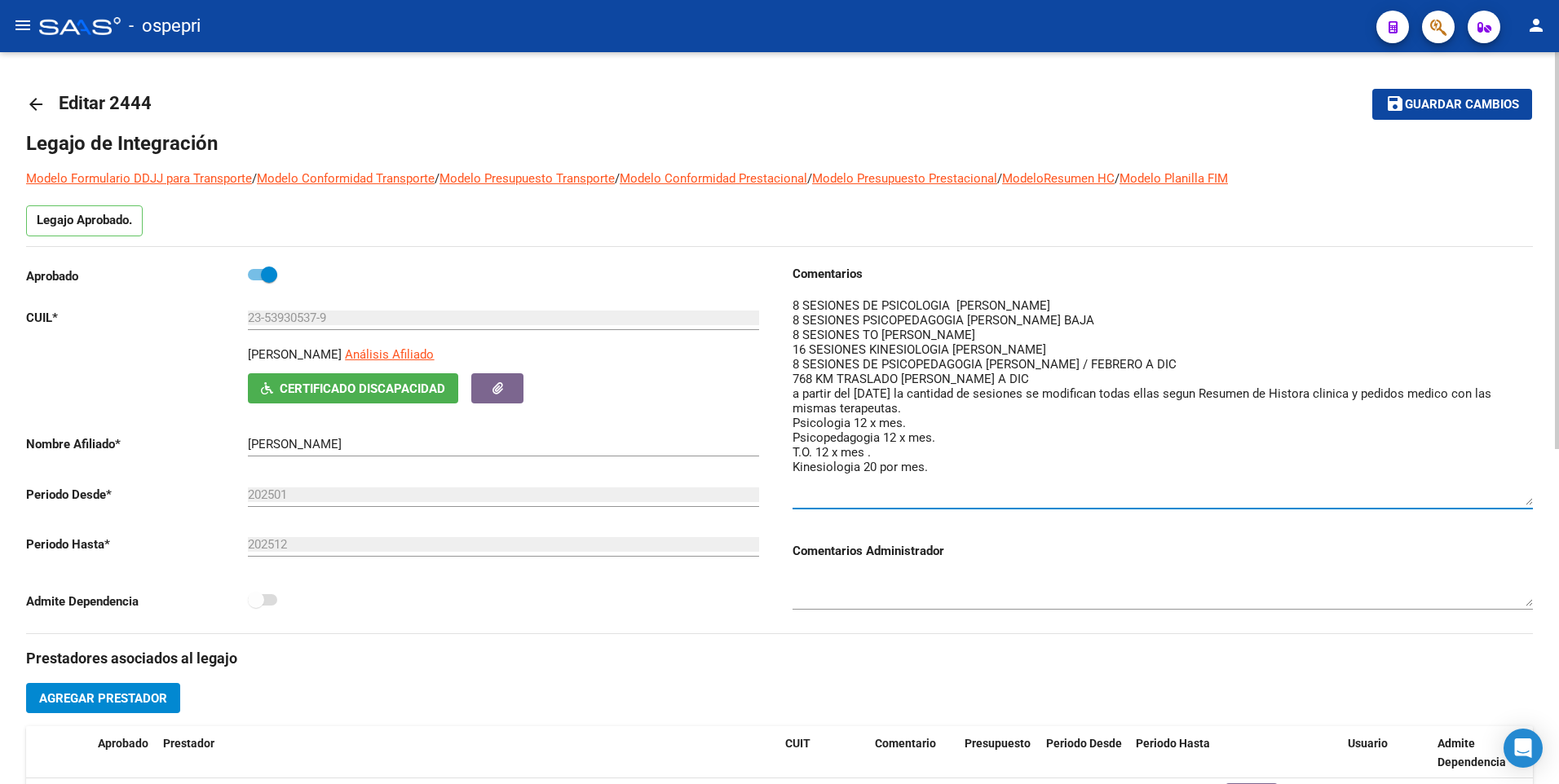
drag, startPoint x: 1527, startPoint y: 390, endPoint x: 1527, endPoint y: 503, distance: 113.0
click at [1244, 413] on textarea at bounding box center [1163, 400] width 741 height 209
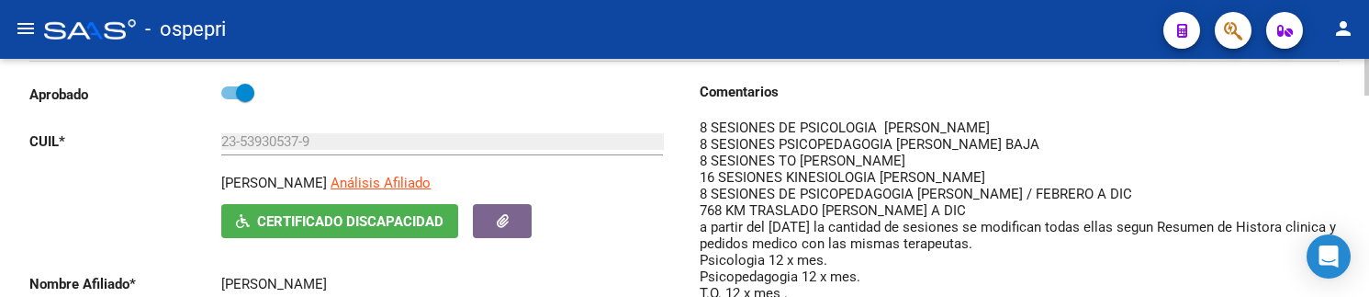
scroll to position [275, 0]
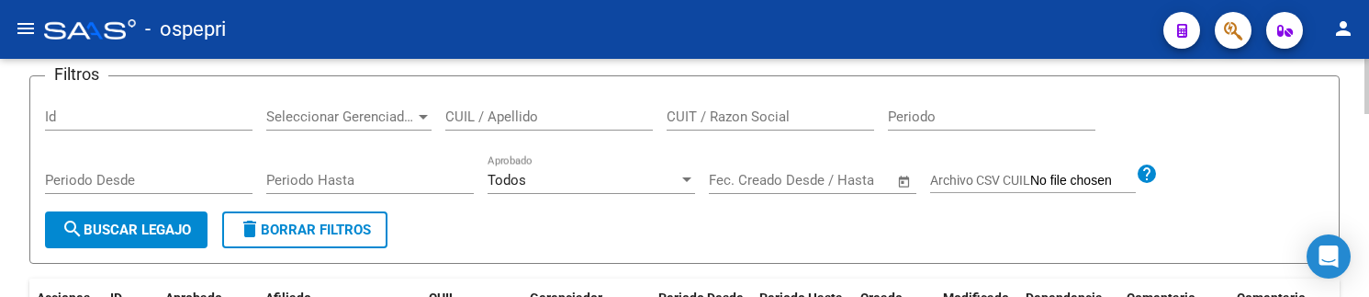
scroll to position [92, 0]
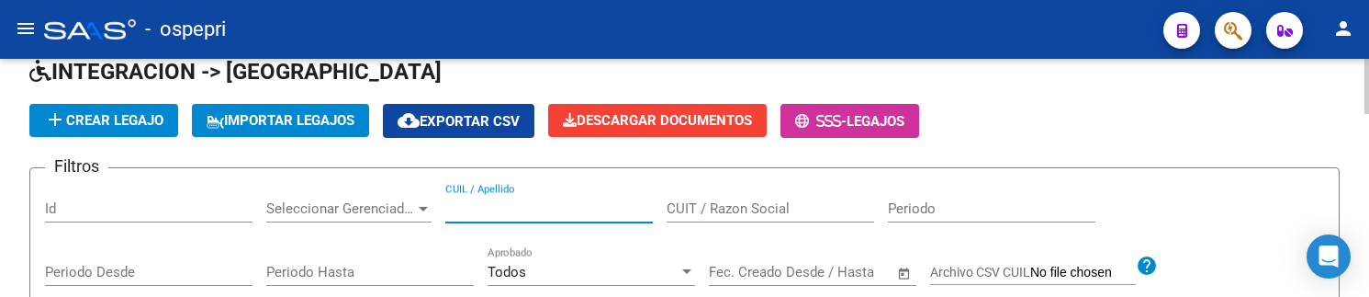
click at [538, 217] on input "CUIL / Apellido" at bounding box center [548, 208] width 207 height 17
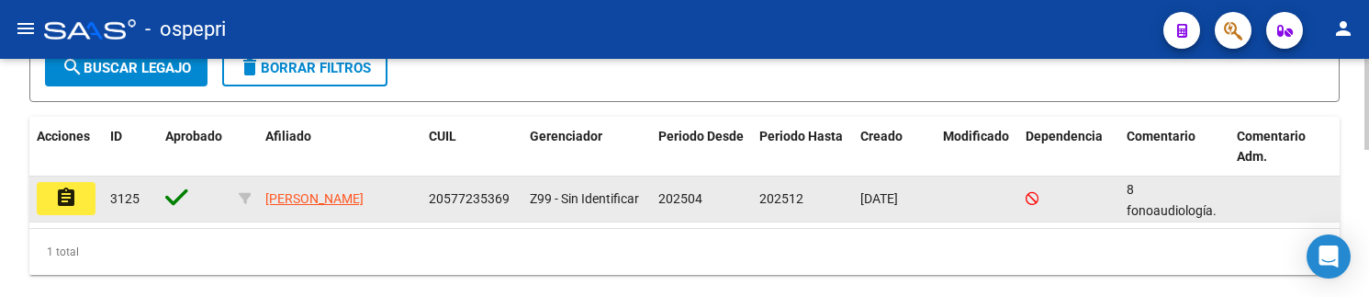
scroll to position [382, 0]
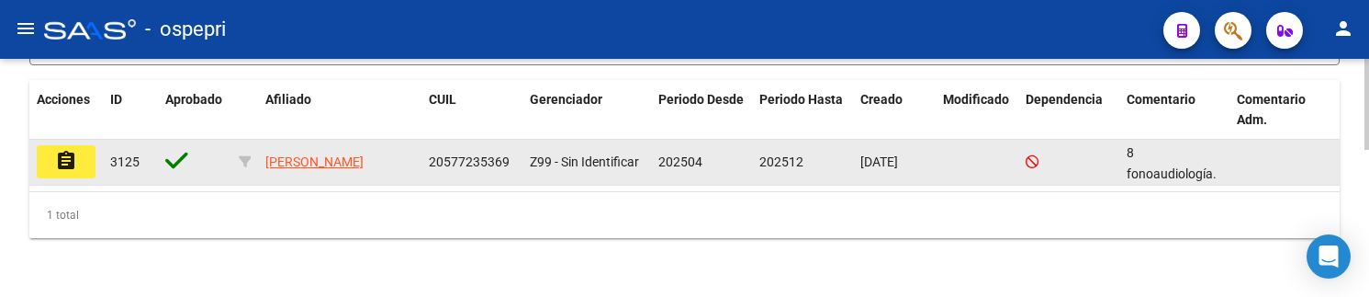
type input "57723536"
click at [64, 166] on mat-icon "assignment" at bounding box center [66, 161] width 22 height 22
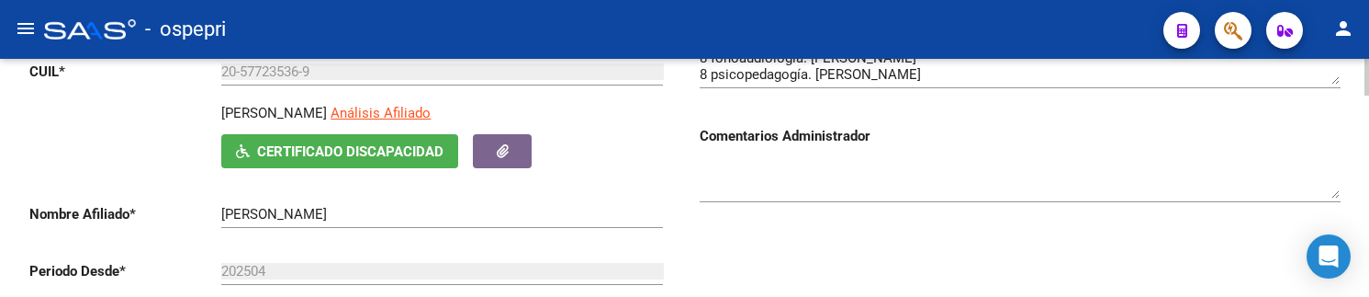
scroll to position [275, 0]
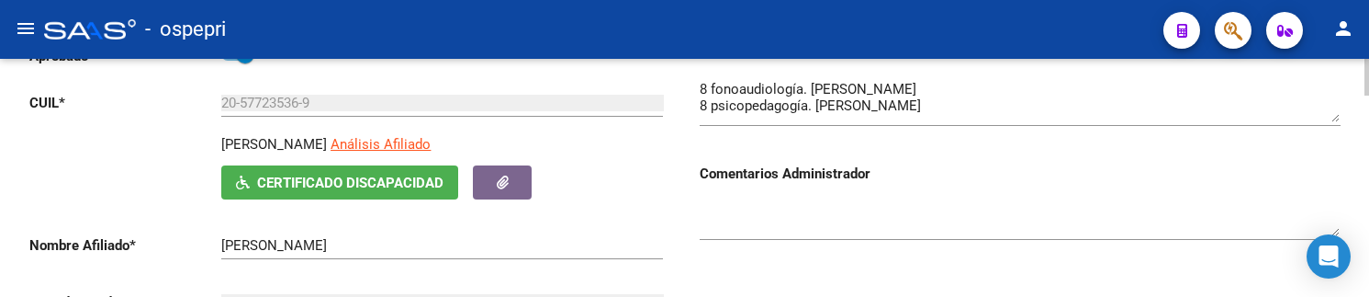
click at [1337, 118] on textarea at bounding box center [1020, 100] width 641 height 43
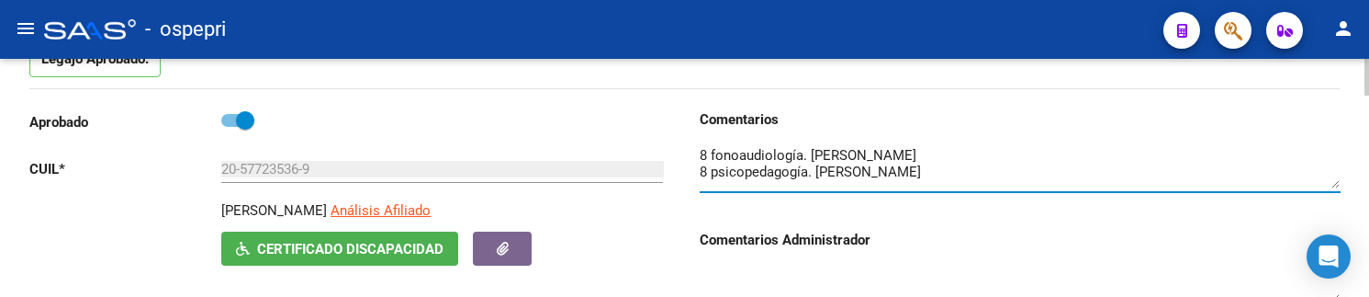
scroll to position [184, 0]
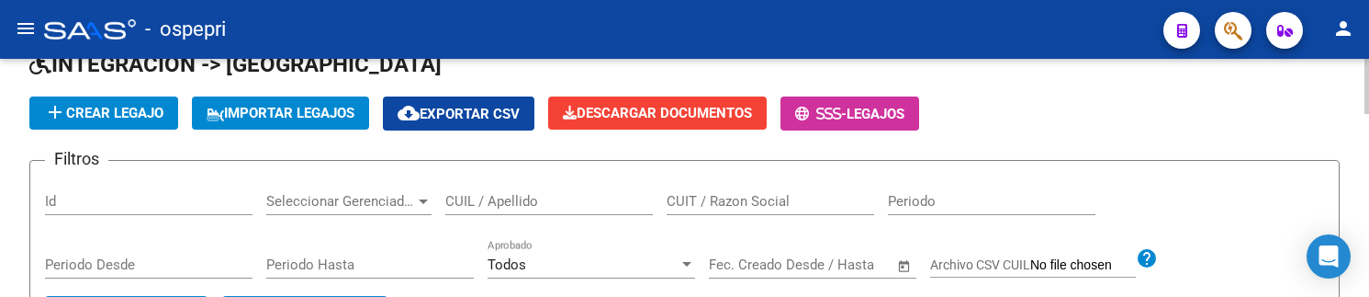
scroll to position [92, 0]
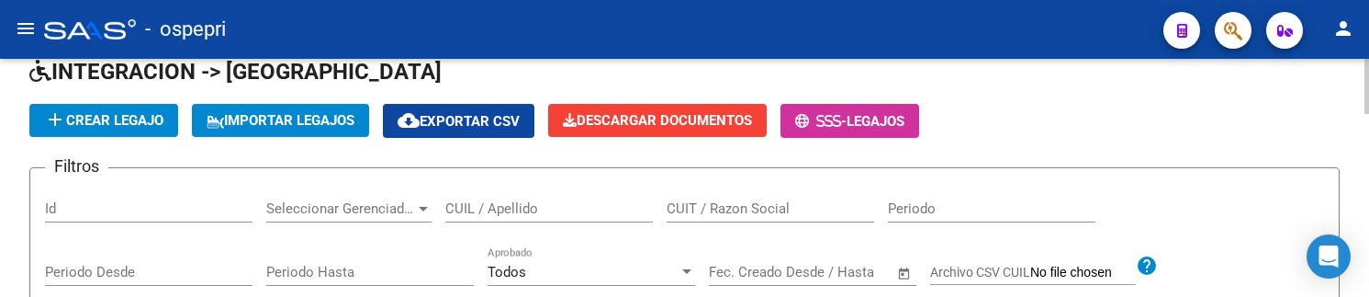
click at [464, 205] on input "CUIL / Apellido" at bounding box center [548, 208] width 207 height 17
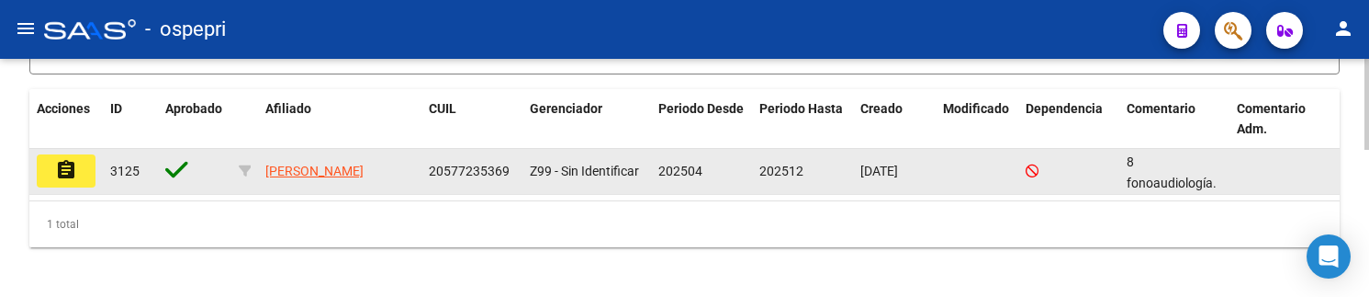
scroll to position [382, 0]
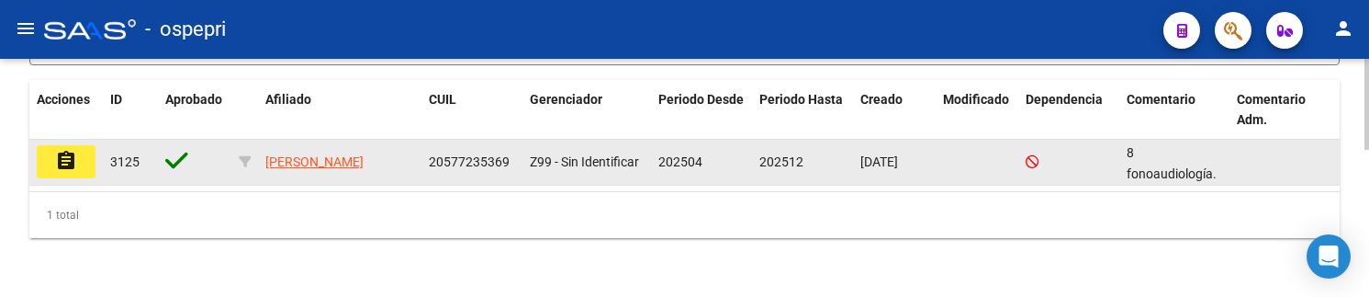
type input "57723536"
click at [71, 162] on mat-icon "assignment" at bounding box center [66, 161] width 22 height 22
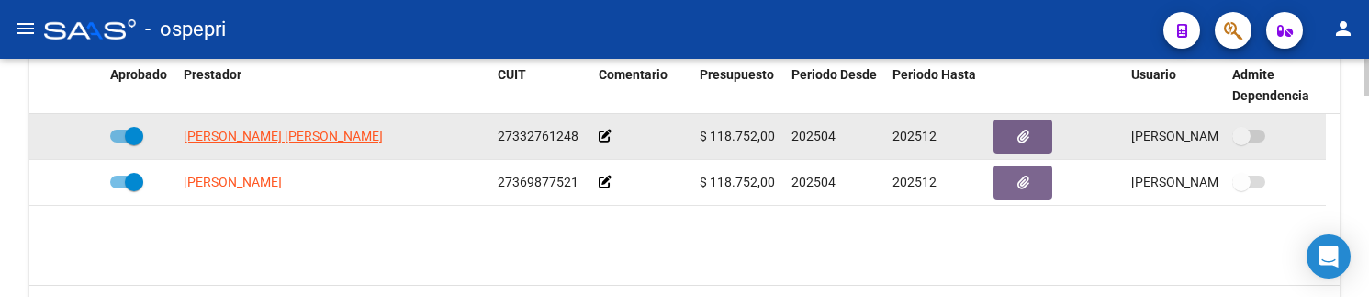
scroll to position [826, 0]
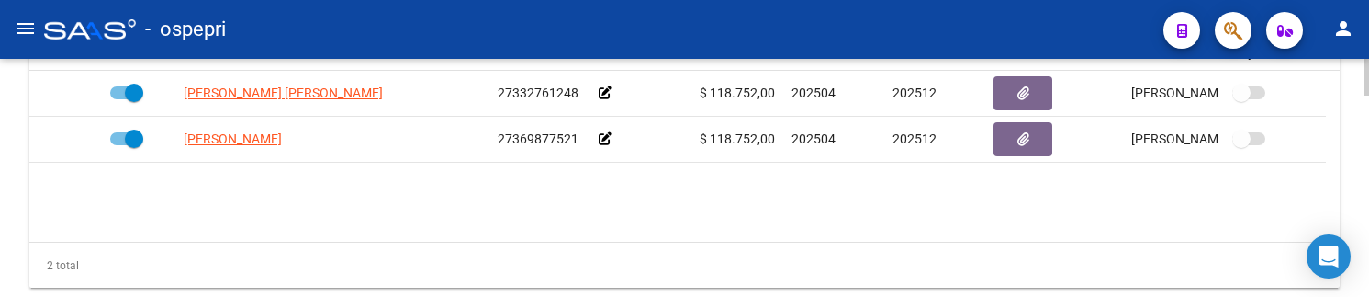
click at [843, 225] on datatable-body "OJEDA ANDREA JIMENA 27332761248 $ 118.752,00 202504 202512 Janet Boladeres 14/0…" at bounding box center [684, 156] width 1310 height 171
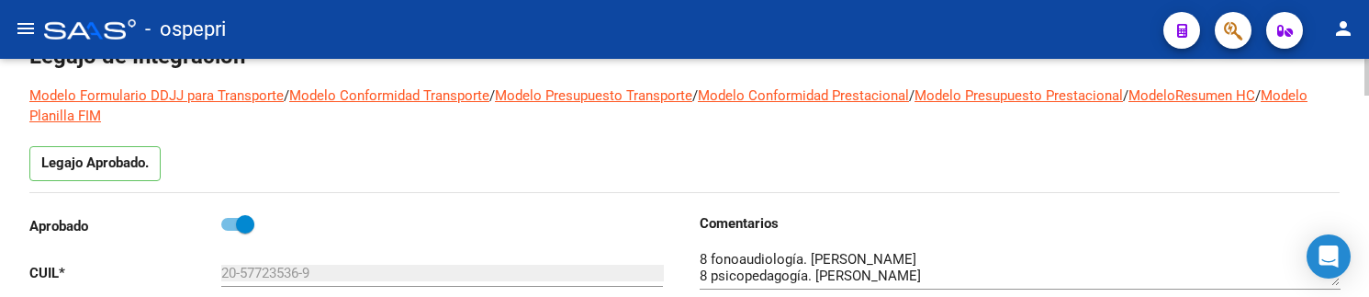
scroll to position [92, 0]
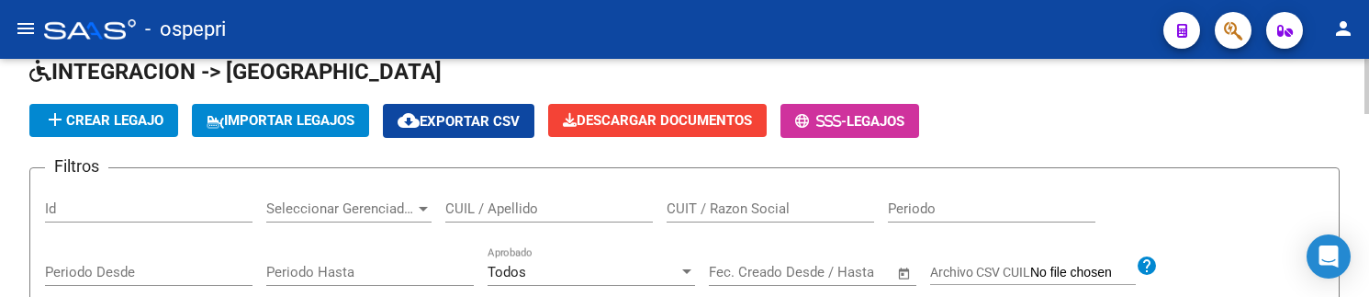
scroll to position [184, 0]
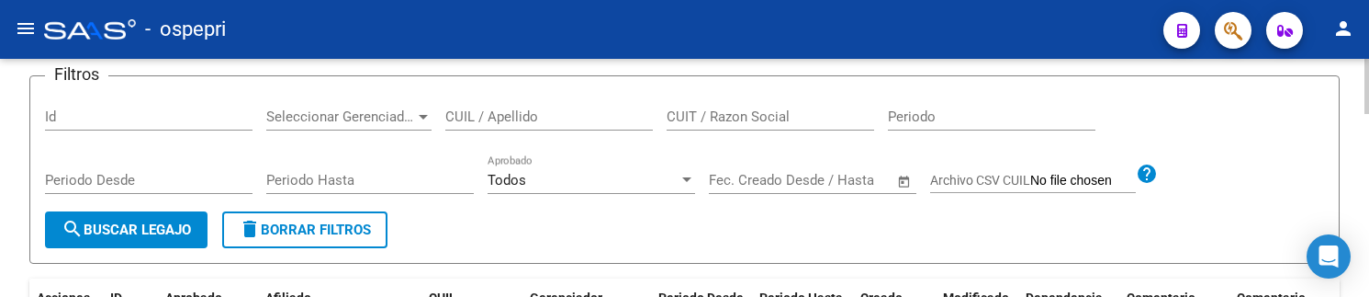
click at [513, 118] on input "CUIL / Apellido" at bounding box center [548, 116] width 207 height 17
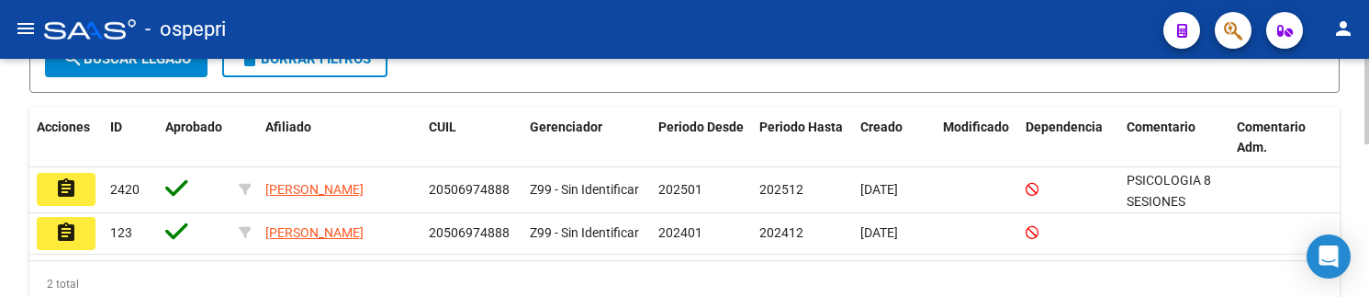
scroll to position [367, 0]
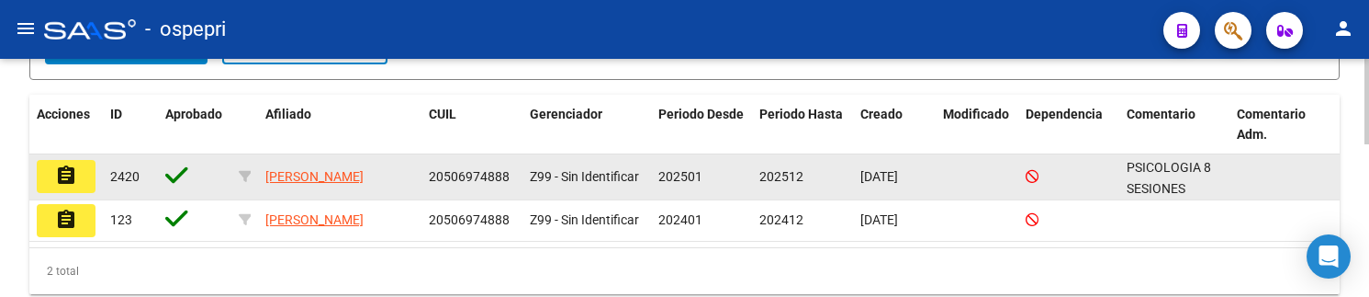
type input "50697488"
click at [81, 182] on button "assignment" at bounding box center [66, 176] width 59 height 33
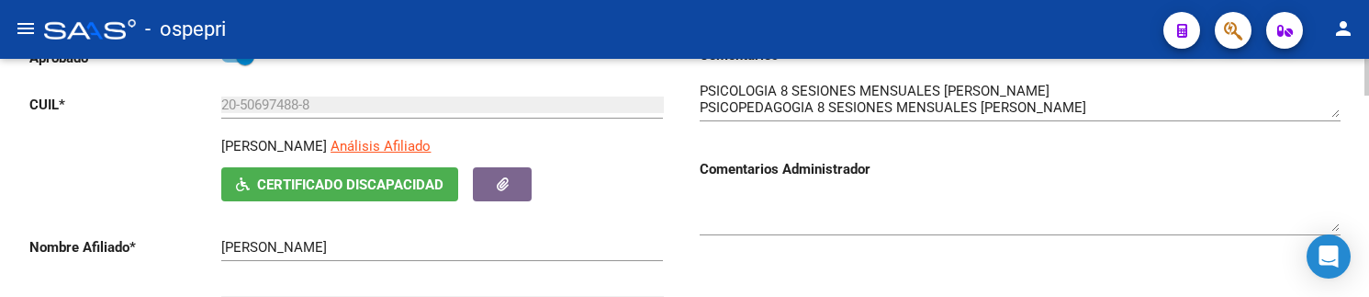
scroll to position [275, 0]
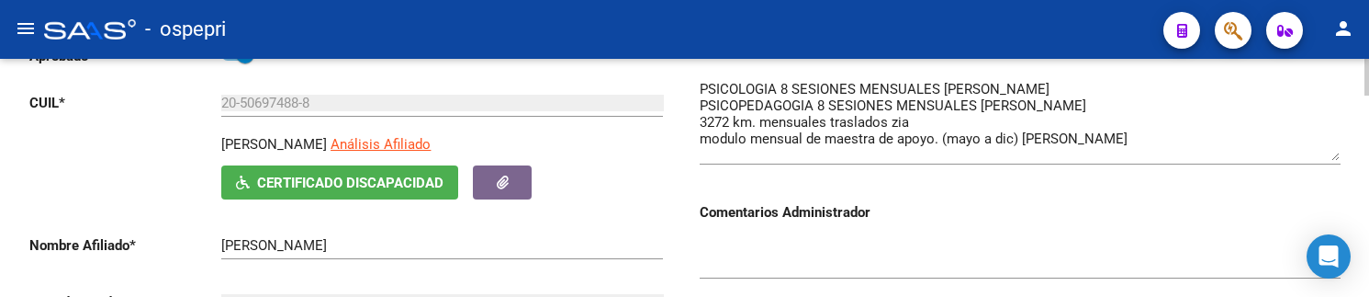
drag, startPoint x: 1333, startPoint y: 113, endPoint x: 1330, endPoint y: 158, distance: 45.1
click at [1330, 158] on textarea at bounding box center [1020, 120] width 641 height 82
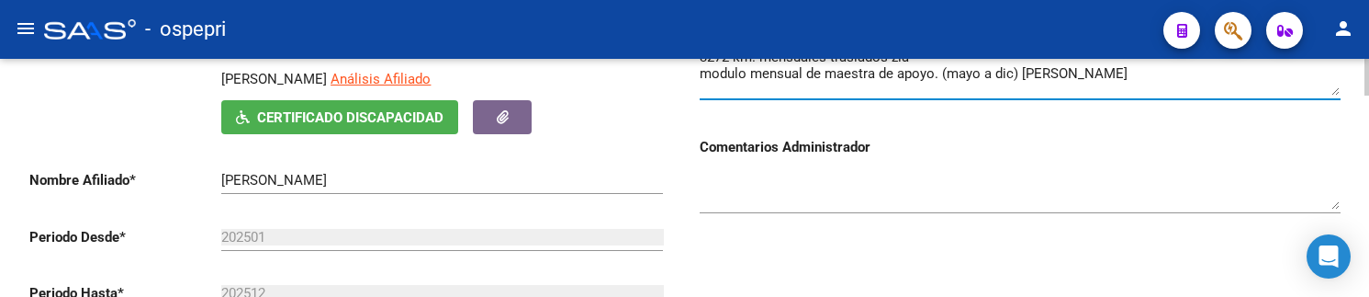
scroll to position [364, 0]
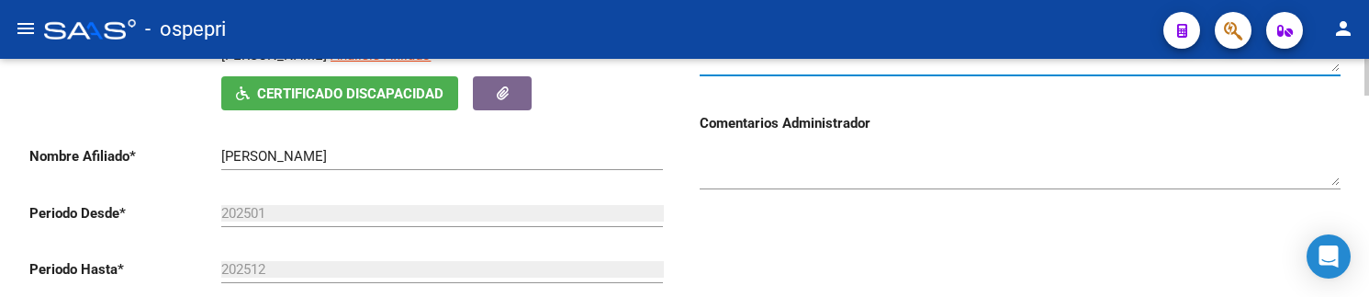
click at [1366, 129] on div at bounding box center [1366, 133] width 5 height 37
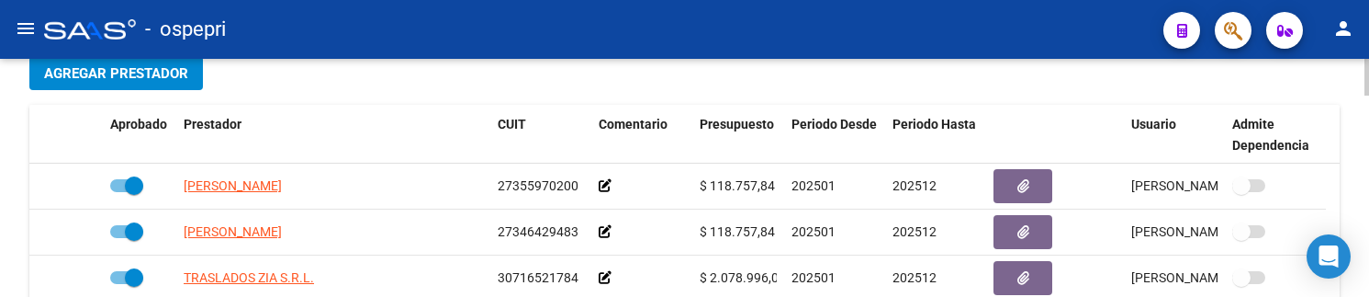
scroll to position [823, 0]
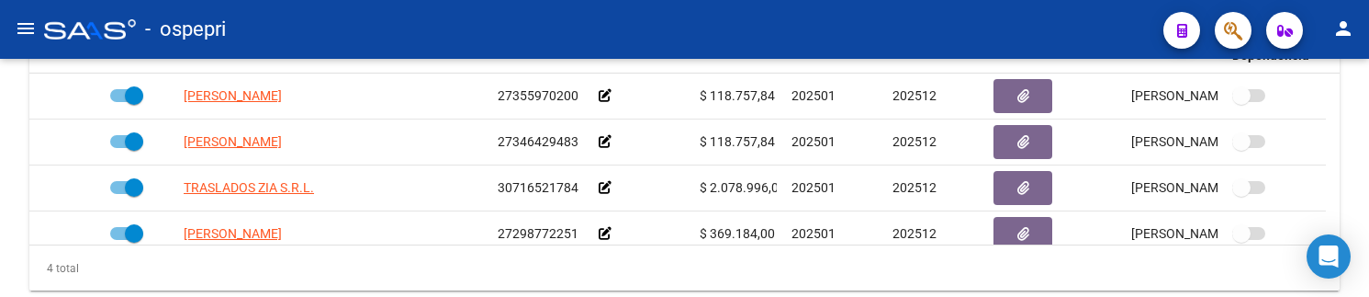
click at [923, 6] on mat-toolbar "menu - ospepri person" at bounding box center [684, 29] width 1369 height 59
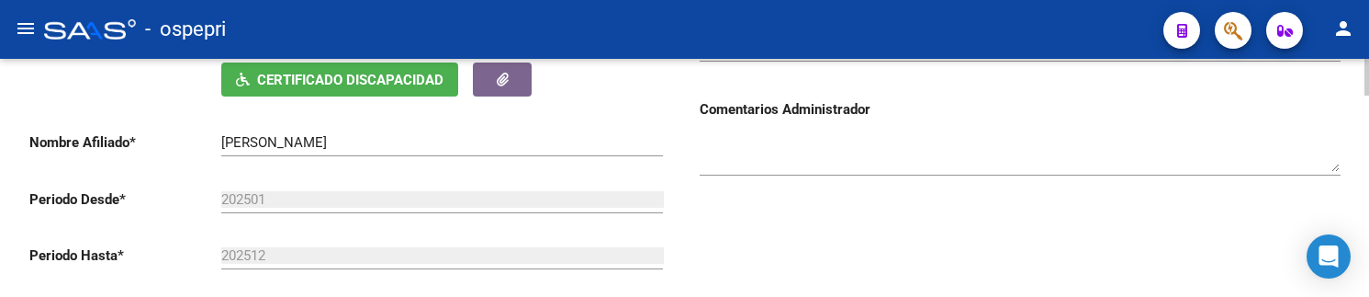
scroll to position [364, 0]
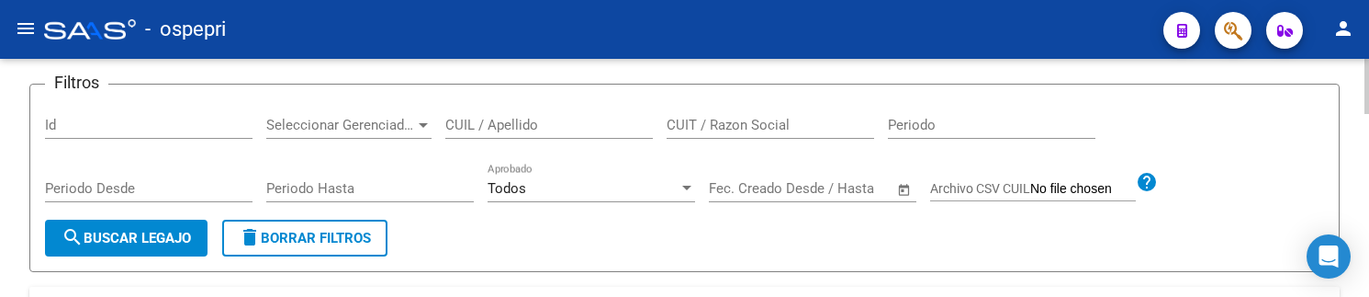
scroll to position [184, 0]
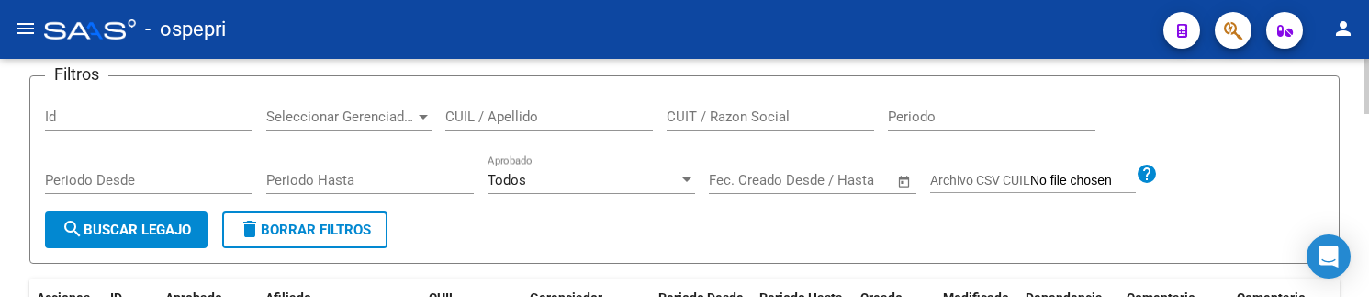
click at [478, 119] on input "CUIL / Apellido" at bounding box center [548, 116] width 207 height 17
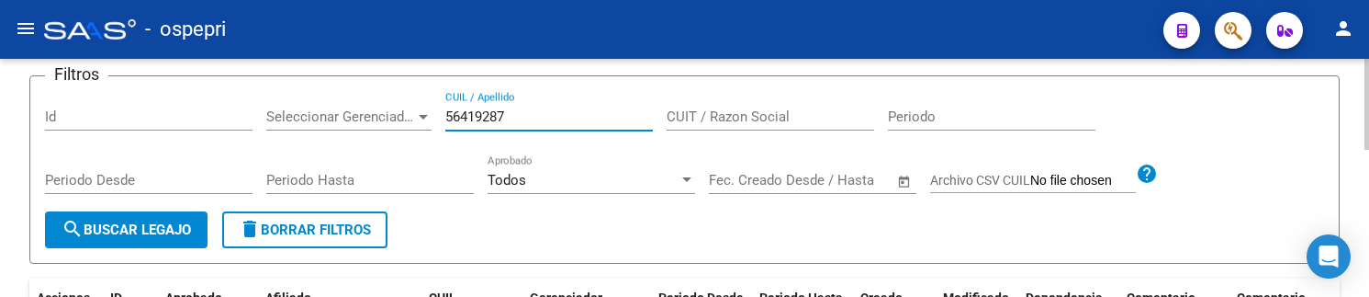
type input "56419287"
click at [140, 221] on span "search Buscar Legajo" at bounding box center [126, 229] width 129 height 17
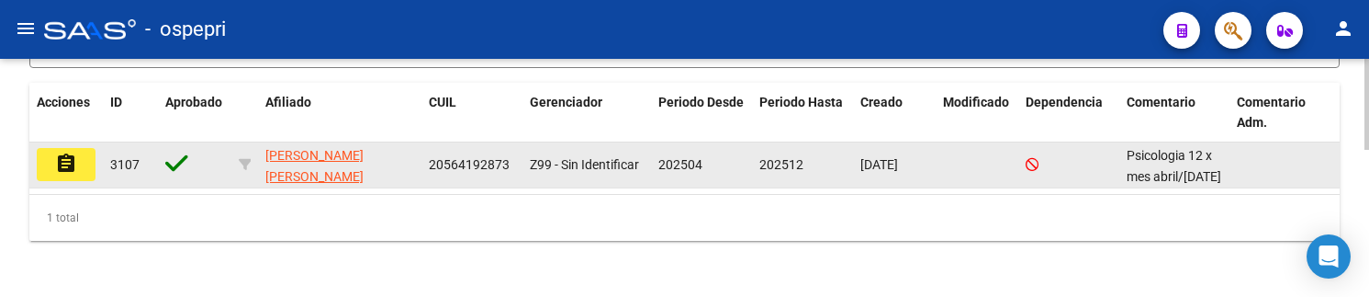
scroll to position [382, 0]
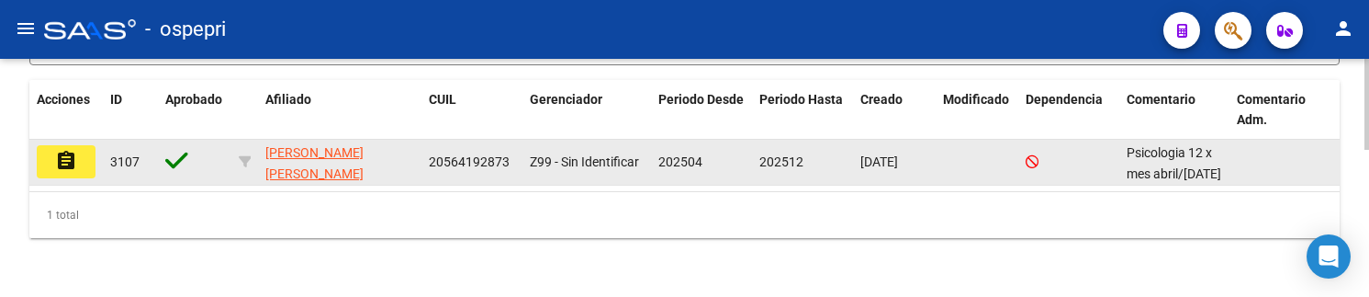
click at [60, 158] on mat-icon "assignment" at bounding box center [66, 161] width 22 height 22
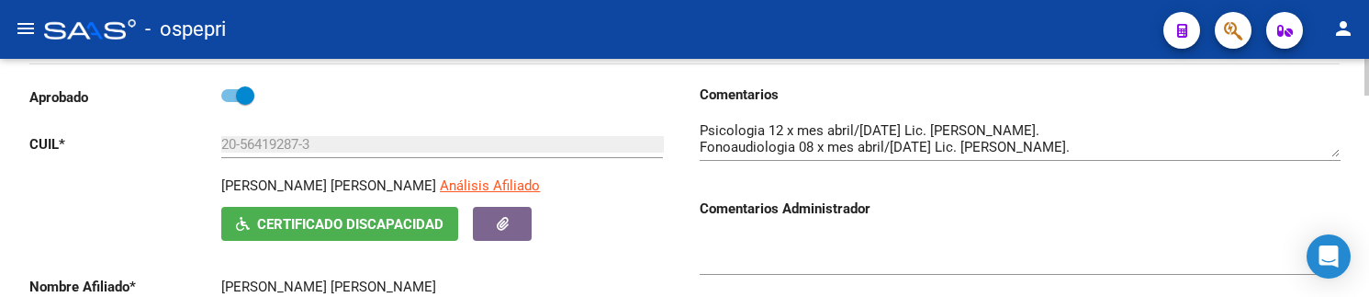
scroll to position [184, 0]
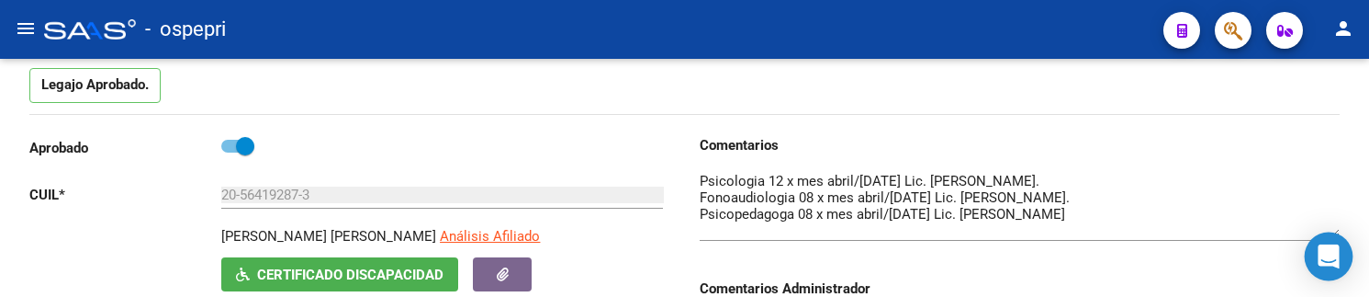
drag, startPoint x: 1336, startPoint y: 207, endPoint x: 1336, endPoint y: 236, distance: 29.4
click at [1336, 236] on body "menu - ospepri person Firma Express Tesorería Extractos Procesados (csv) Extrac…" at bounding box center [684, 148] width 1369 height 297
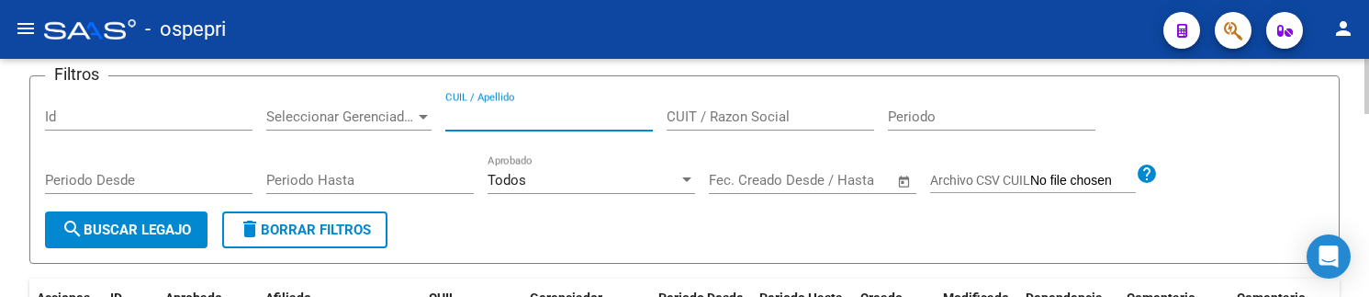
click at [498, 117] on input "CUIL / Apellido" at bounding box center [548, 116] width 207 height 17
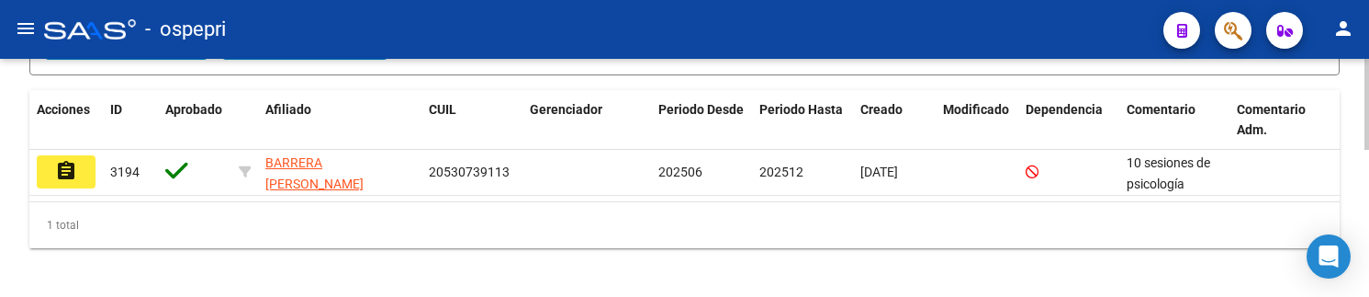
scroll to position [382, 0]
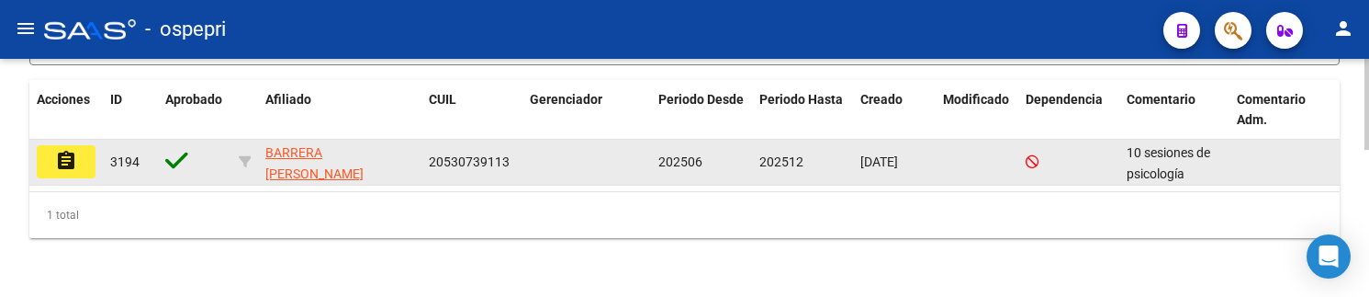
type input "53073911"
click at [81, 175] on button "assignment" at bounding box center [66, 161] width 59 height 33
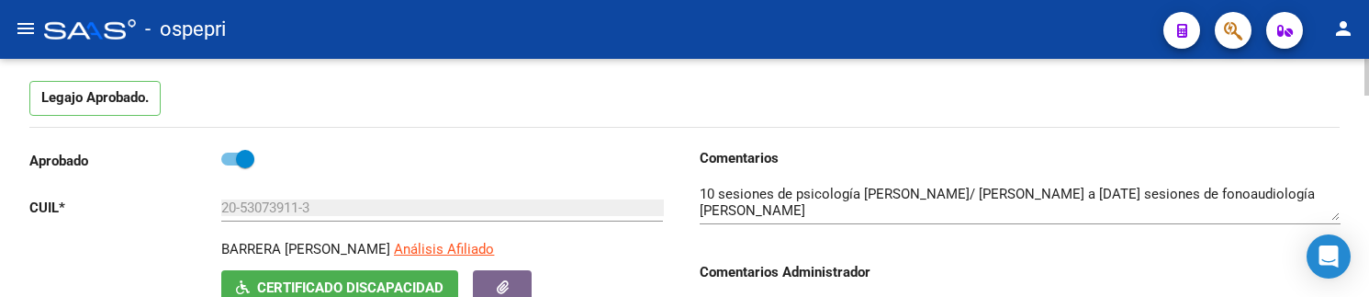
scroll to position [184, 0]
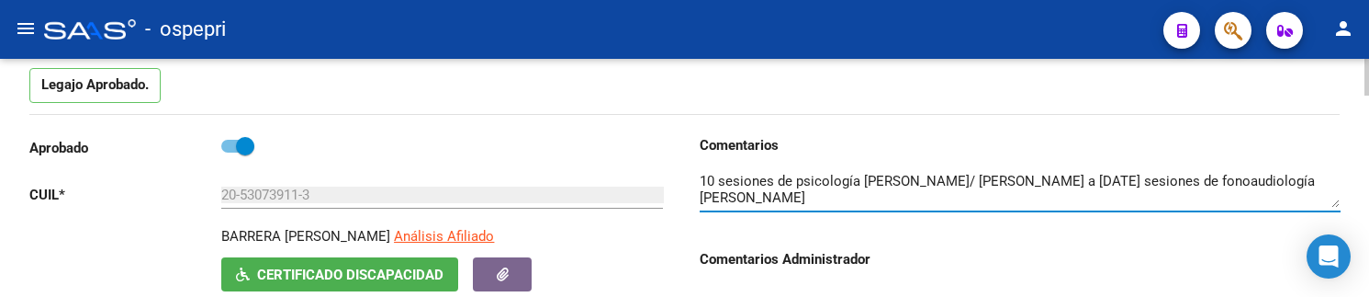
click at [1215, 182] on textarea at bounding box center [1020, 189] width 641 height 37
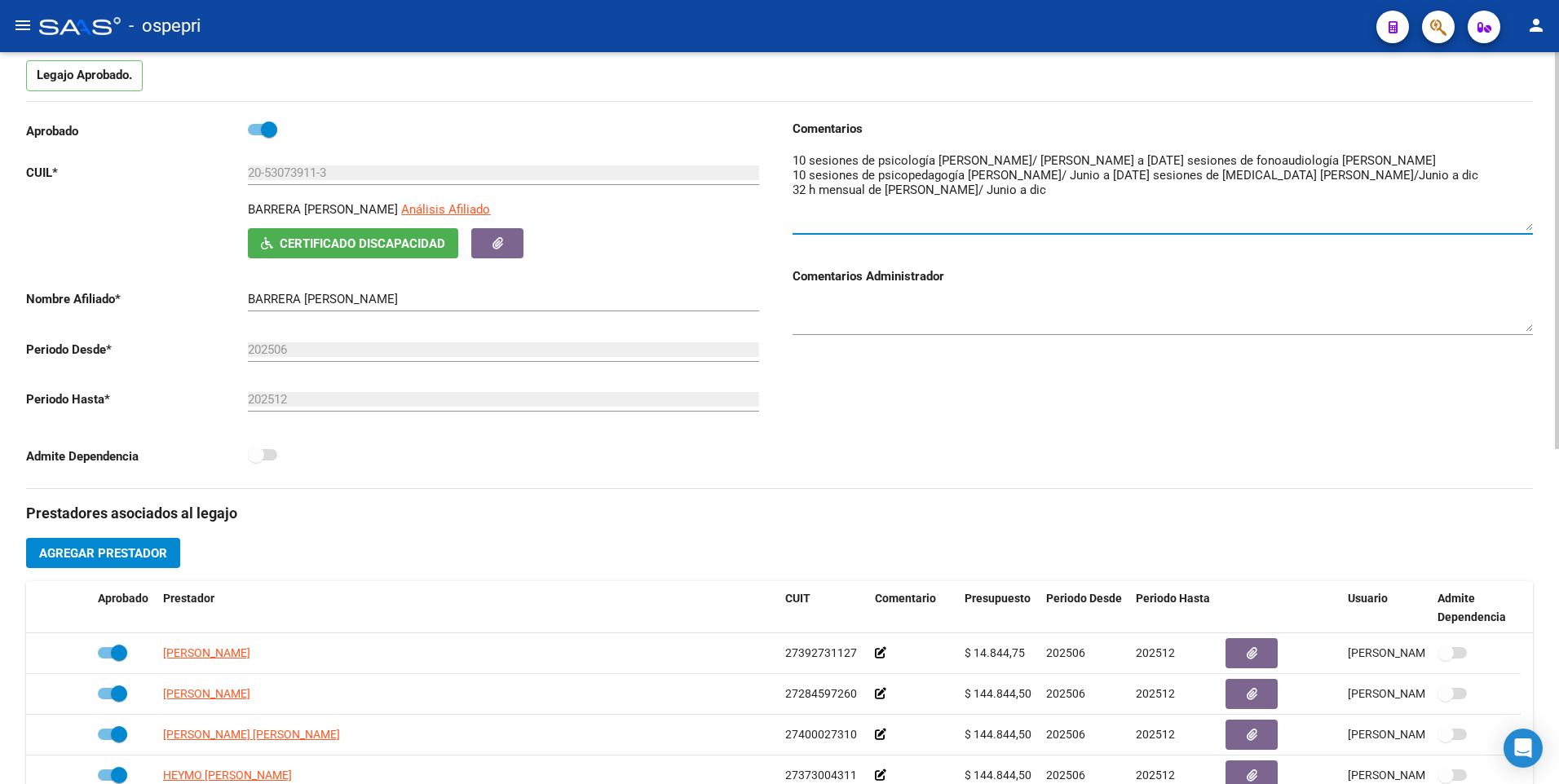
scroll to position [0, 0]
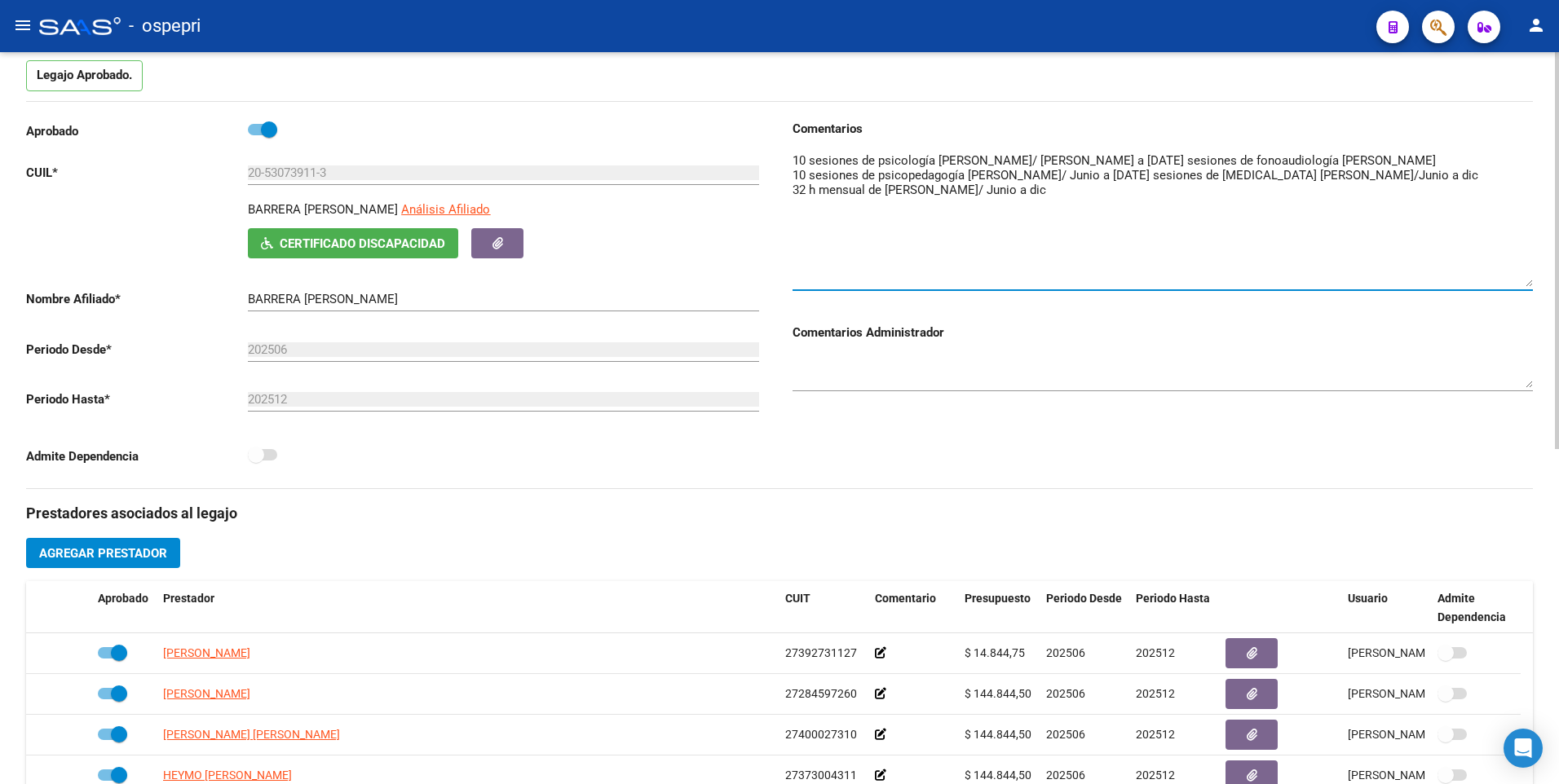
drag, startPoint x: 1526, startPoint y: 184, endPoint x: 1527, endPoint y: 286, distance: 102.0
click at [1244, 286] on textarea at bounding box center [1163, 219] width 741 height 135
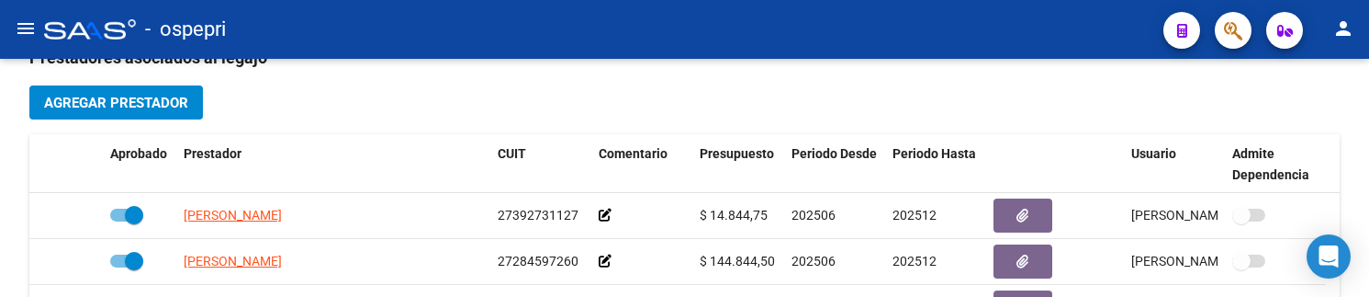
scroll to position [734, 0]
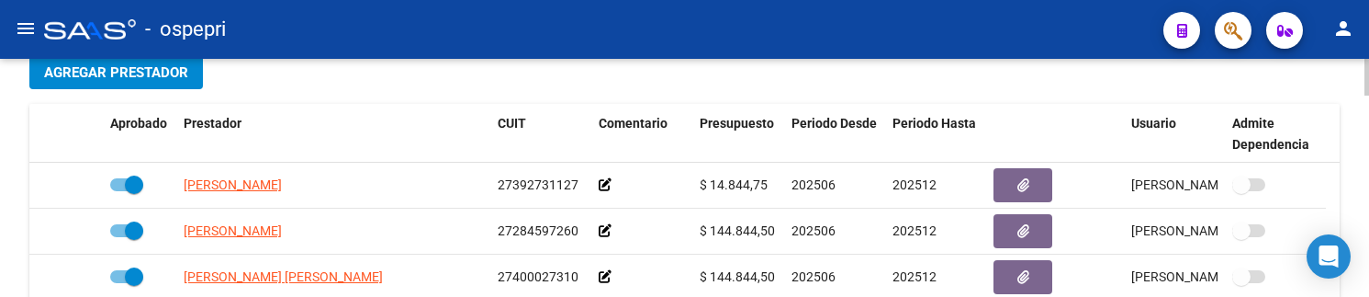
click at [1361, 191] on div "arrow_back Editar 3194 save Guardar cambios Legajo de Integración Modelo Formul…" at bounding box center [684, 94] width 1369 height 1540
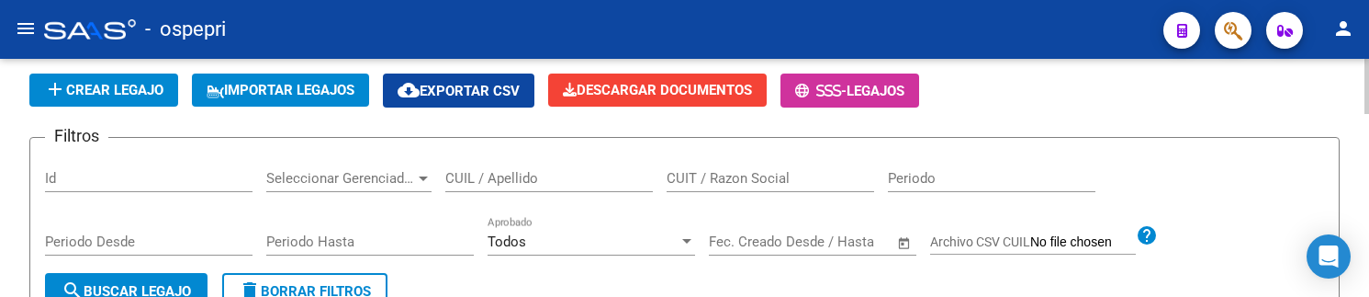
scroll to position [92, 0]
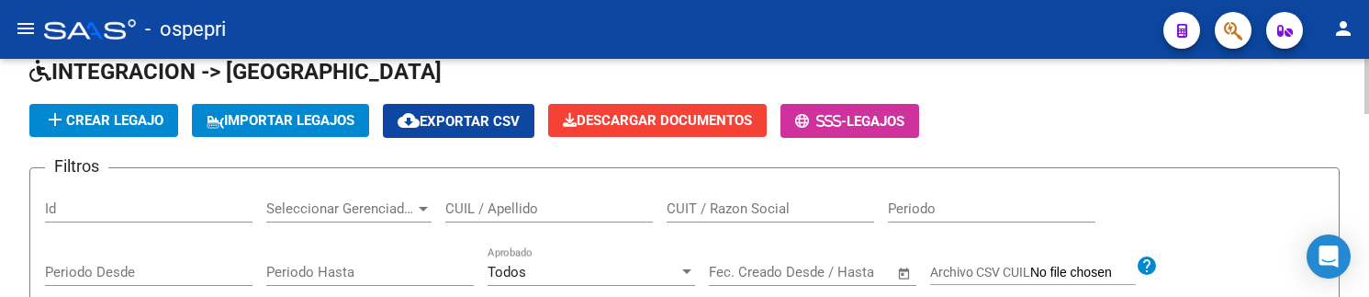
click at [548, 207] on input "CUIL / Apellido" at bounding box center [548, 208] width 207 height 17
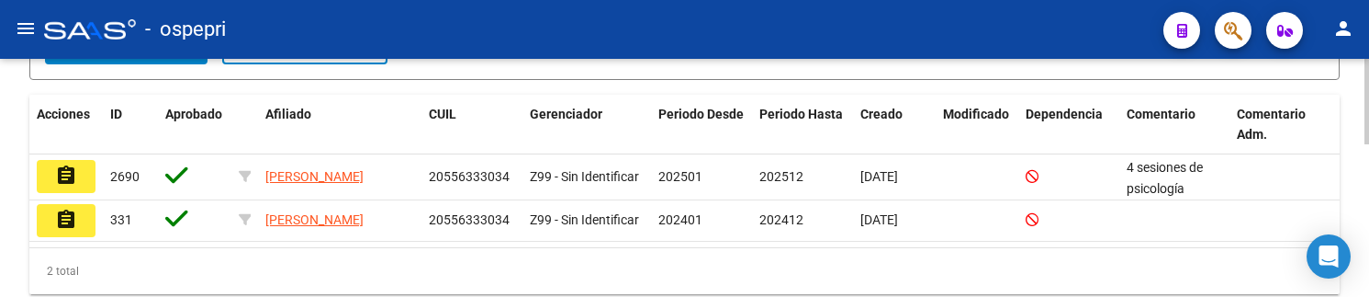
scroll to position [428, 0]
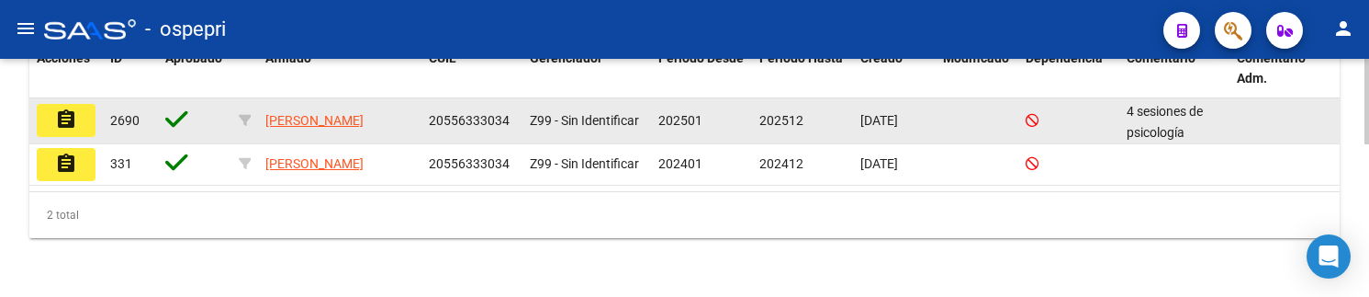
type input "55633303"
click at [55, 108] on mat-icon "assignment" at bounding box center [66, 119] width 22 height 22
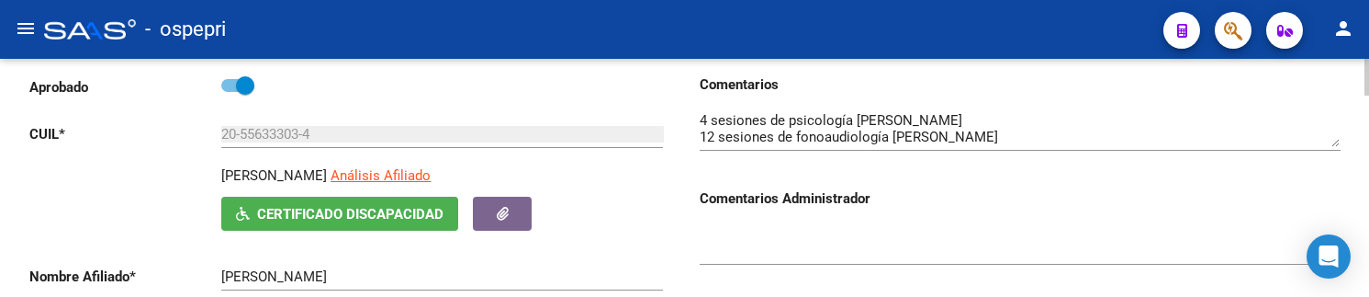
scroll to position [184, 0]
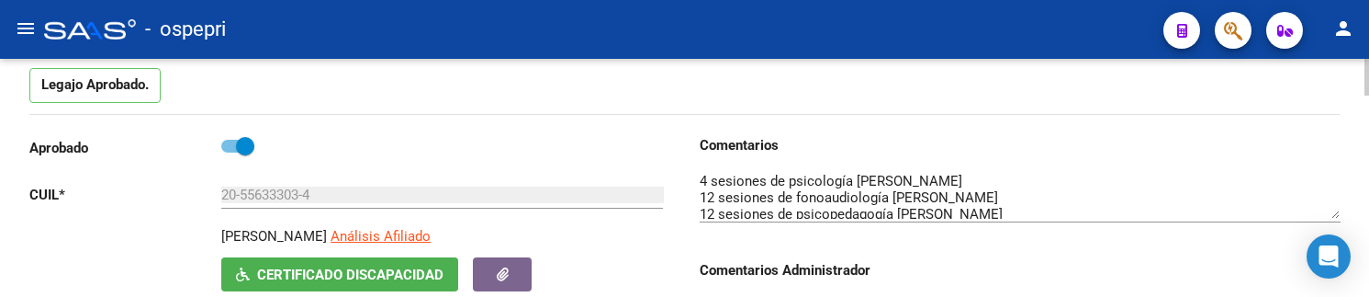
drag, startPoint x: 1336, startPoint y: 206, endPoint x: 1337, endPoint y: 217, distance: 11.1
click at [1337, 217] on textarea at bounding box center [1020, 195] width 641 height 48
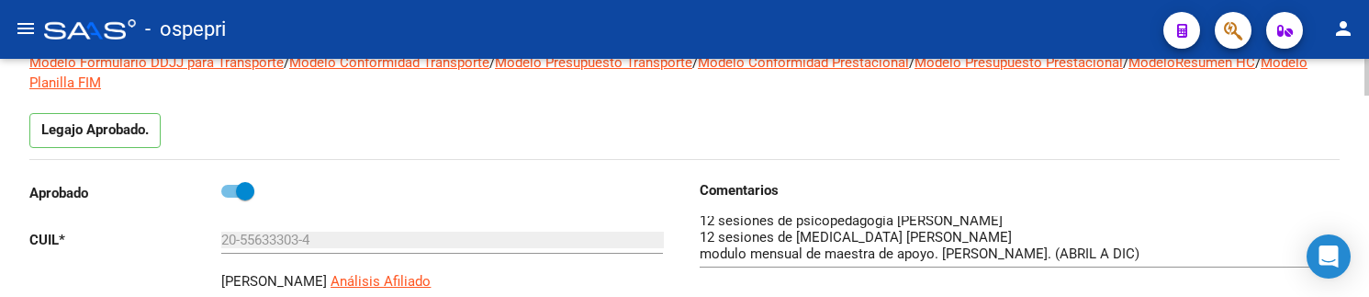
scroll to position [0, 0]
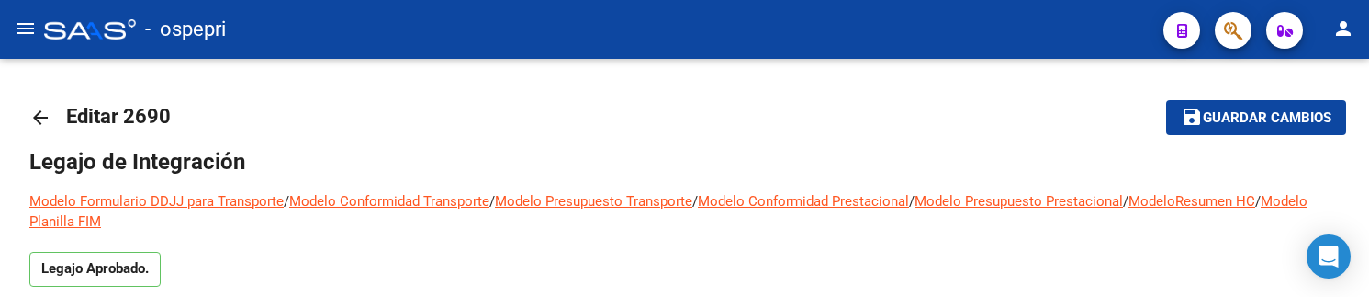
click at [848, 36] on div "- ospepri" at bounding box center [596, 29] width 1104 height 40
click at [1021, 99] on mat-toolbar-row "arrow_back Editar 2690" at bounding box center [540, 117] width 1022 height 59
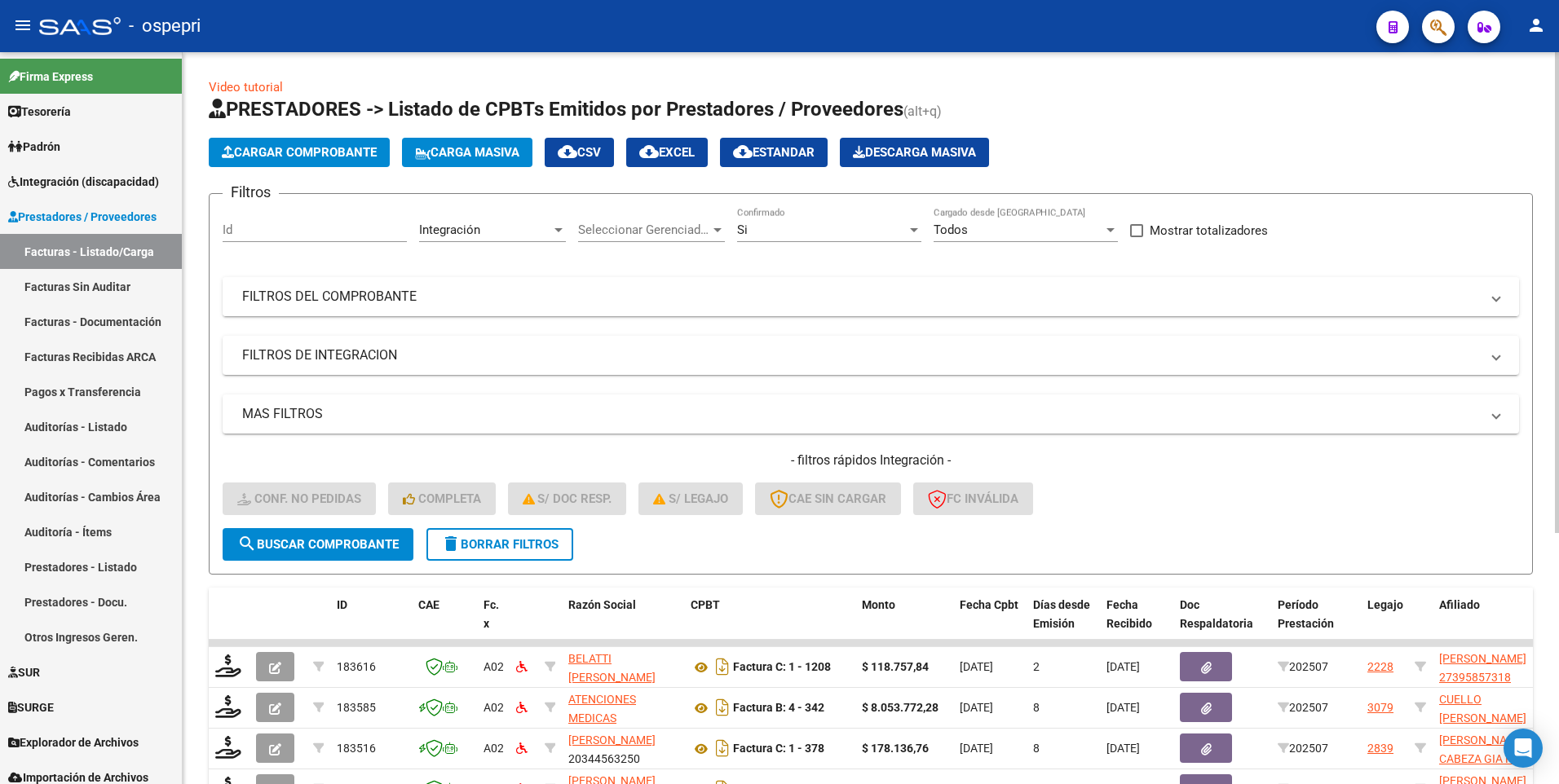
click at [1036, 297] on mat-panel-title "FILTROS DEL COMPROBANTE" at bounding box center [862, 297] width 1238 height 18
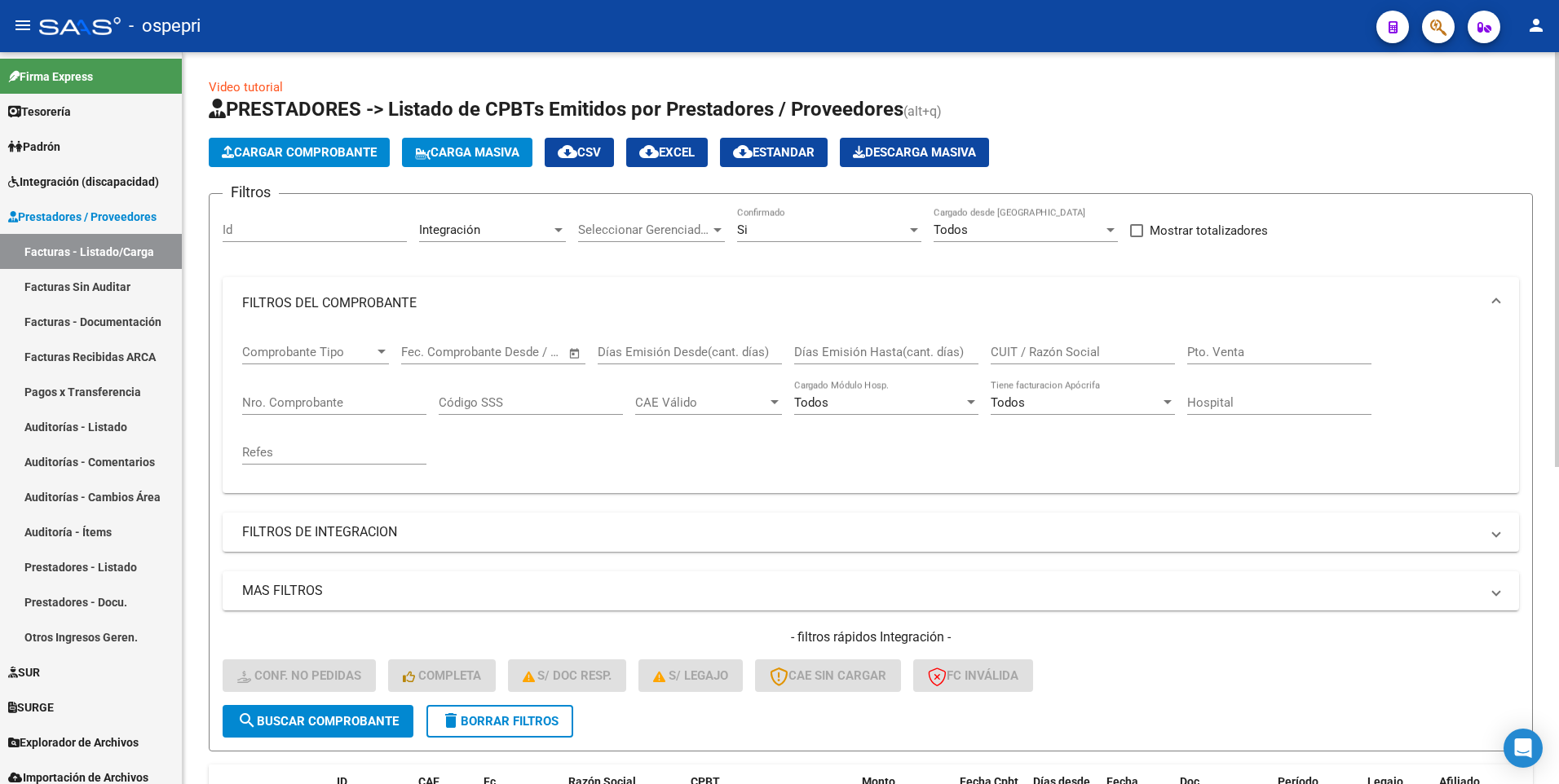
click at [1052, 347] on input "CUIT / Razón Social" at bounding box center [1082, 352] width 184 height 15
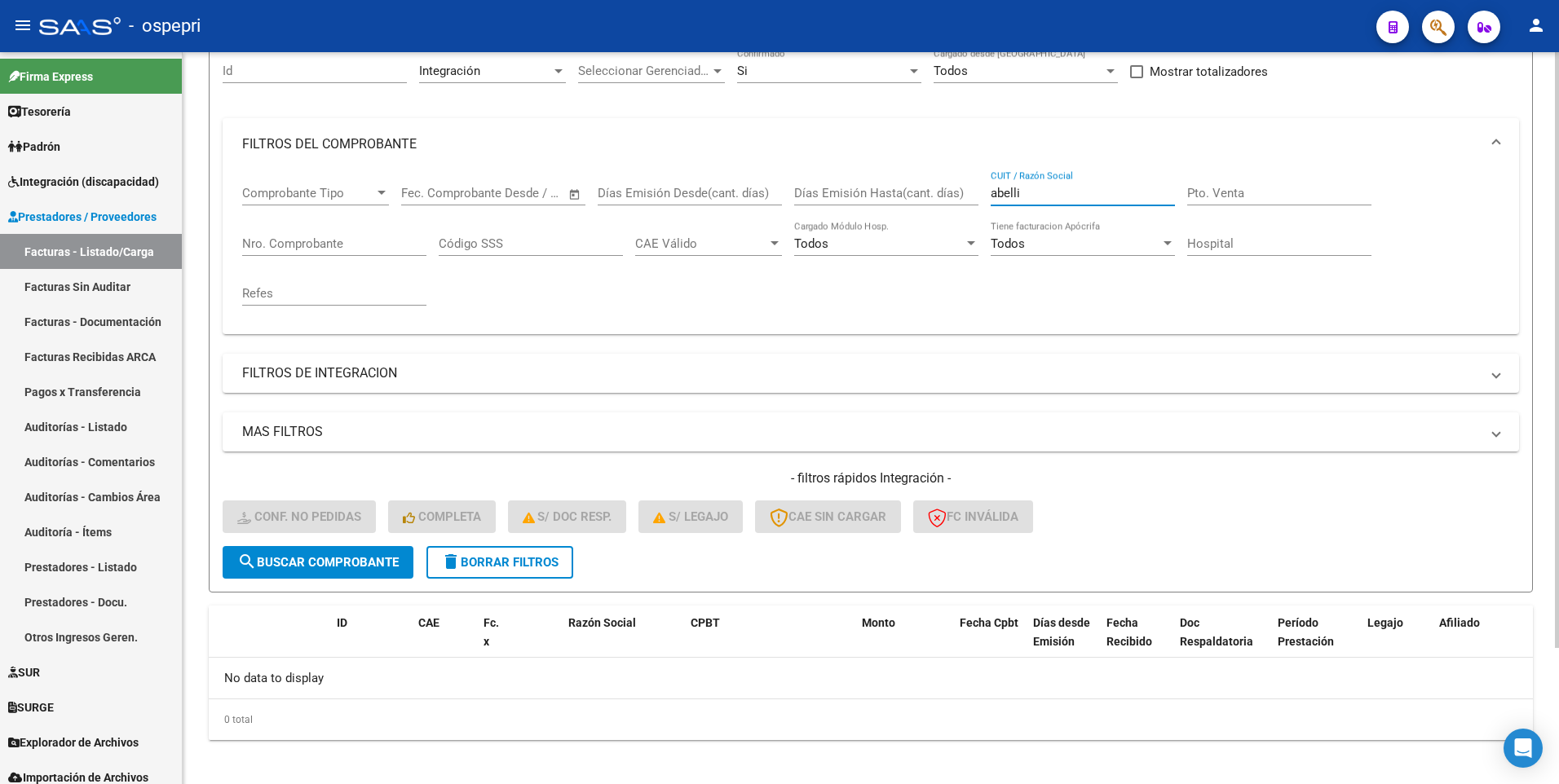
scroll to position [167, 0]
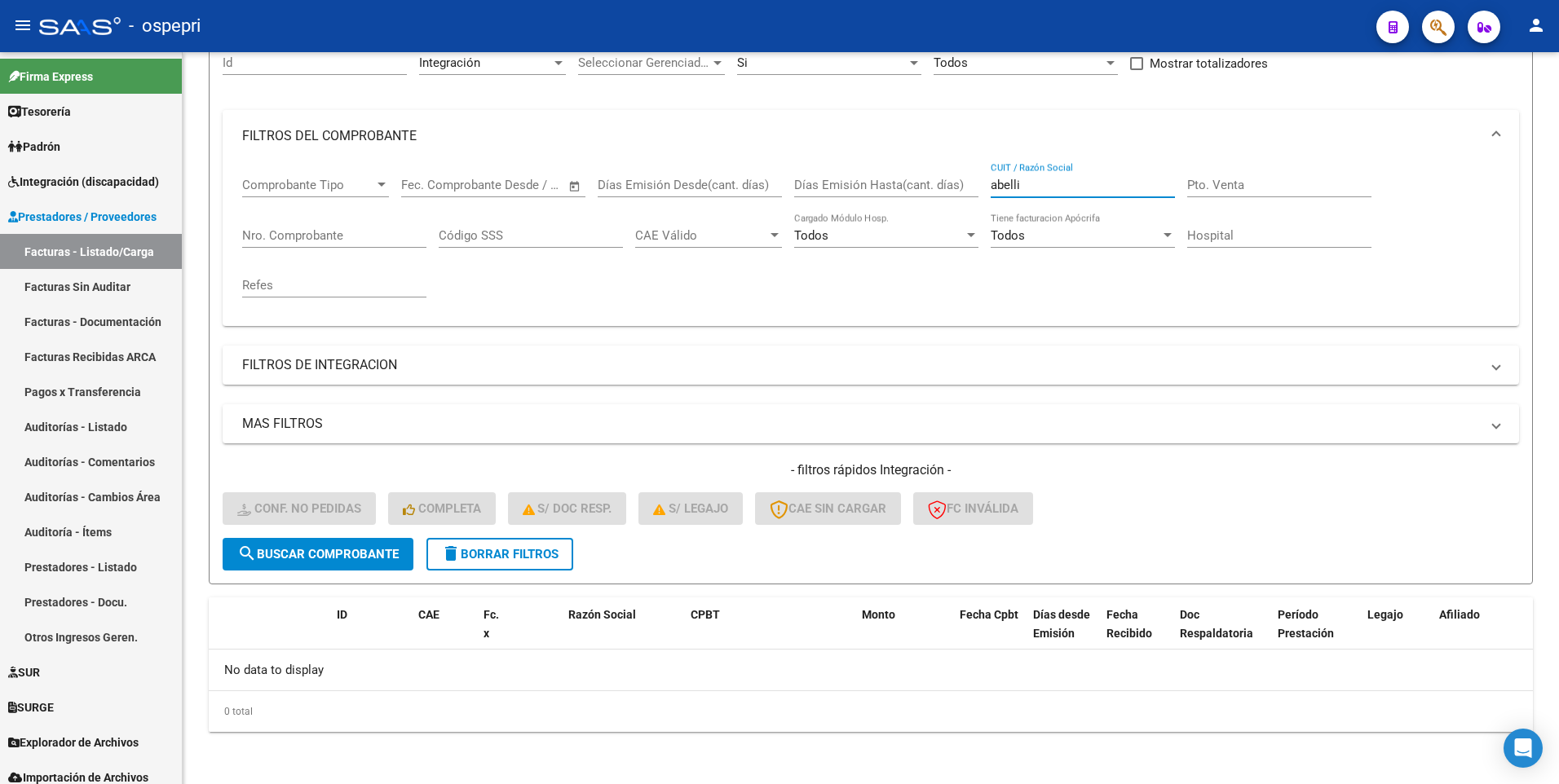
type input "abelli"
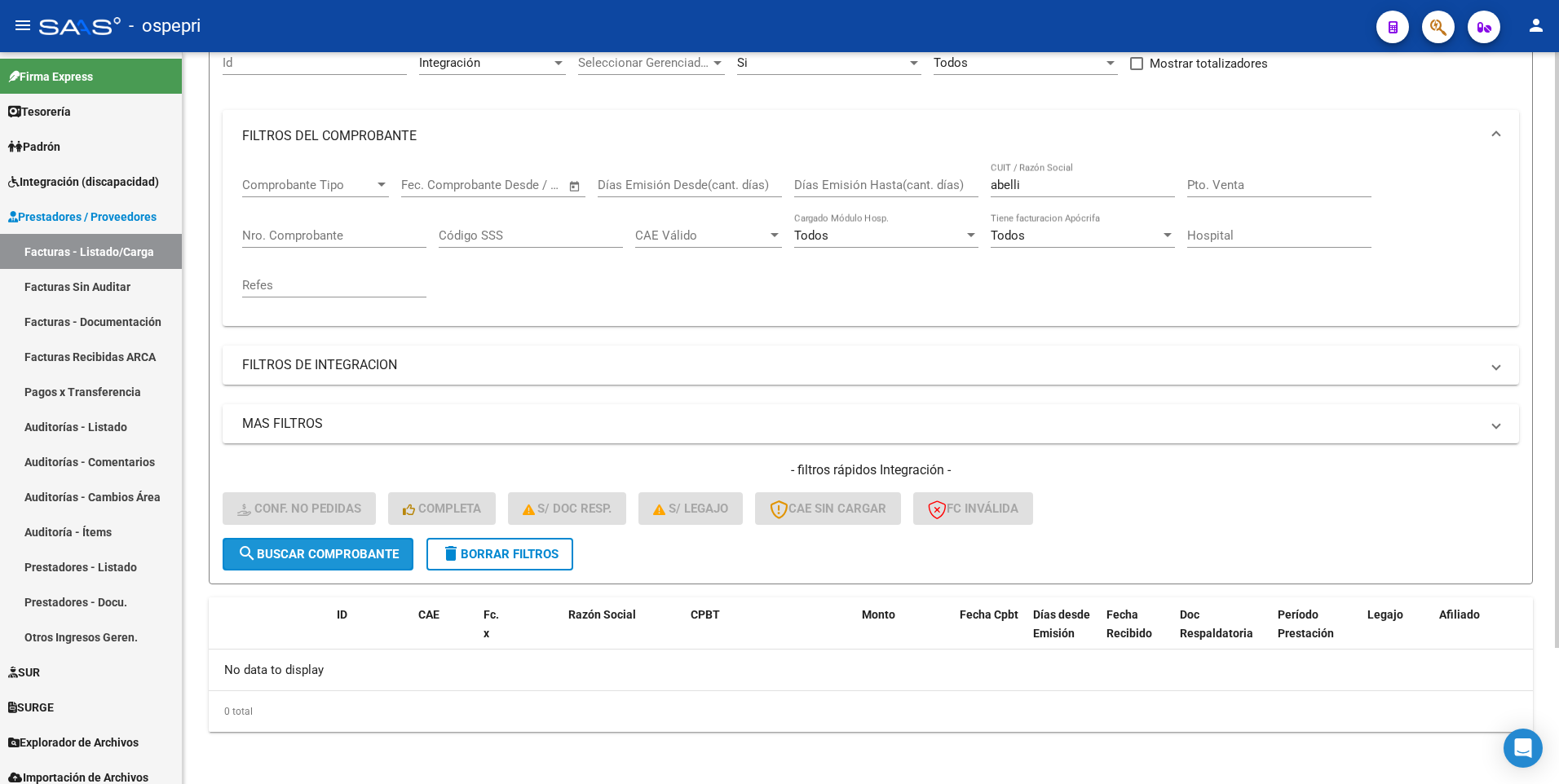
click at [383, 547] on span "search Buscar Comprobante" at bounding box center [318, 554] width 162 height 15
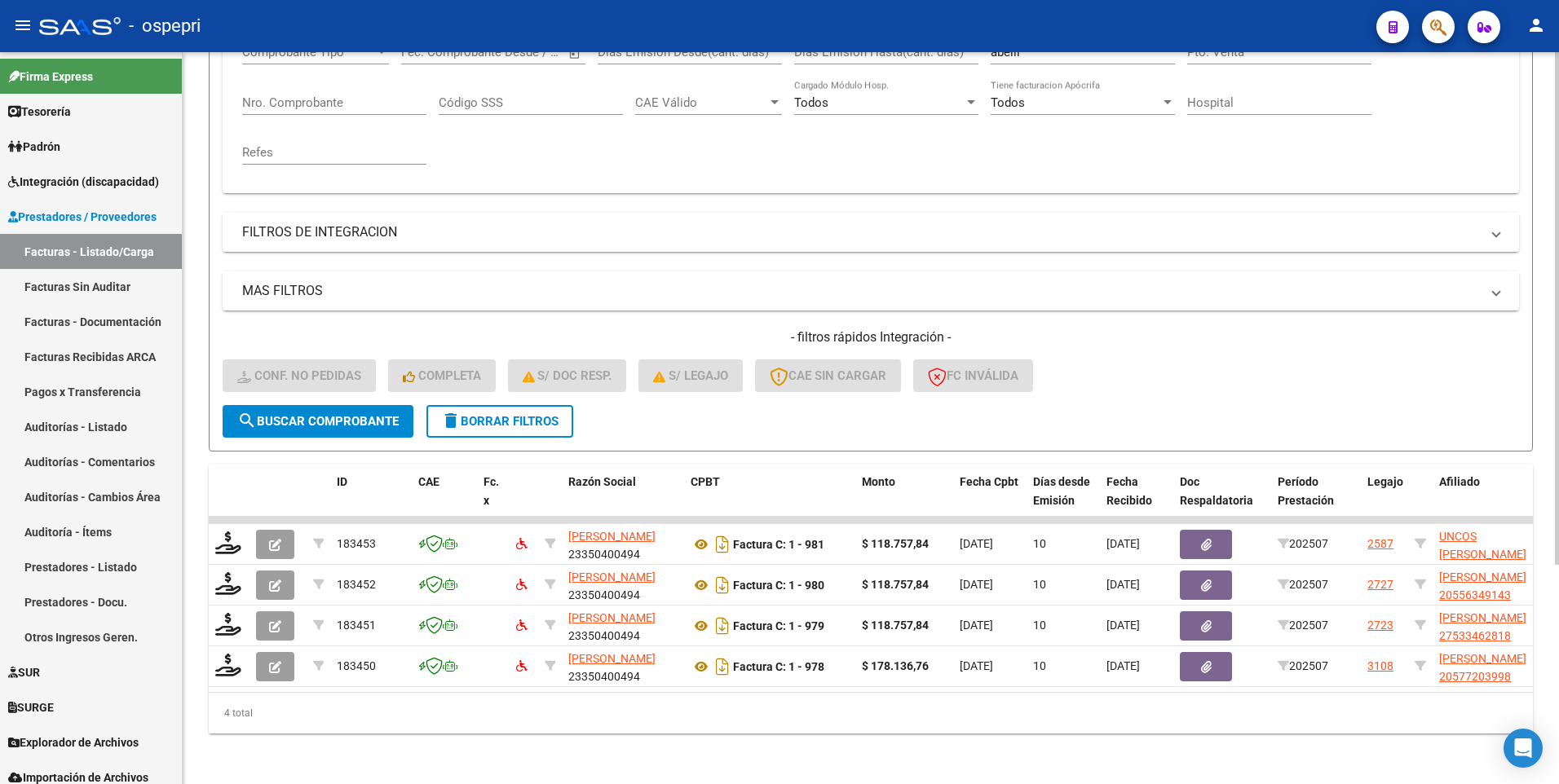
scroll to position [313, 0]
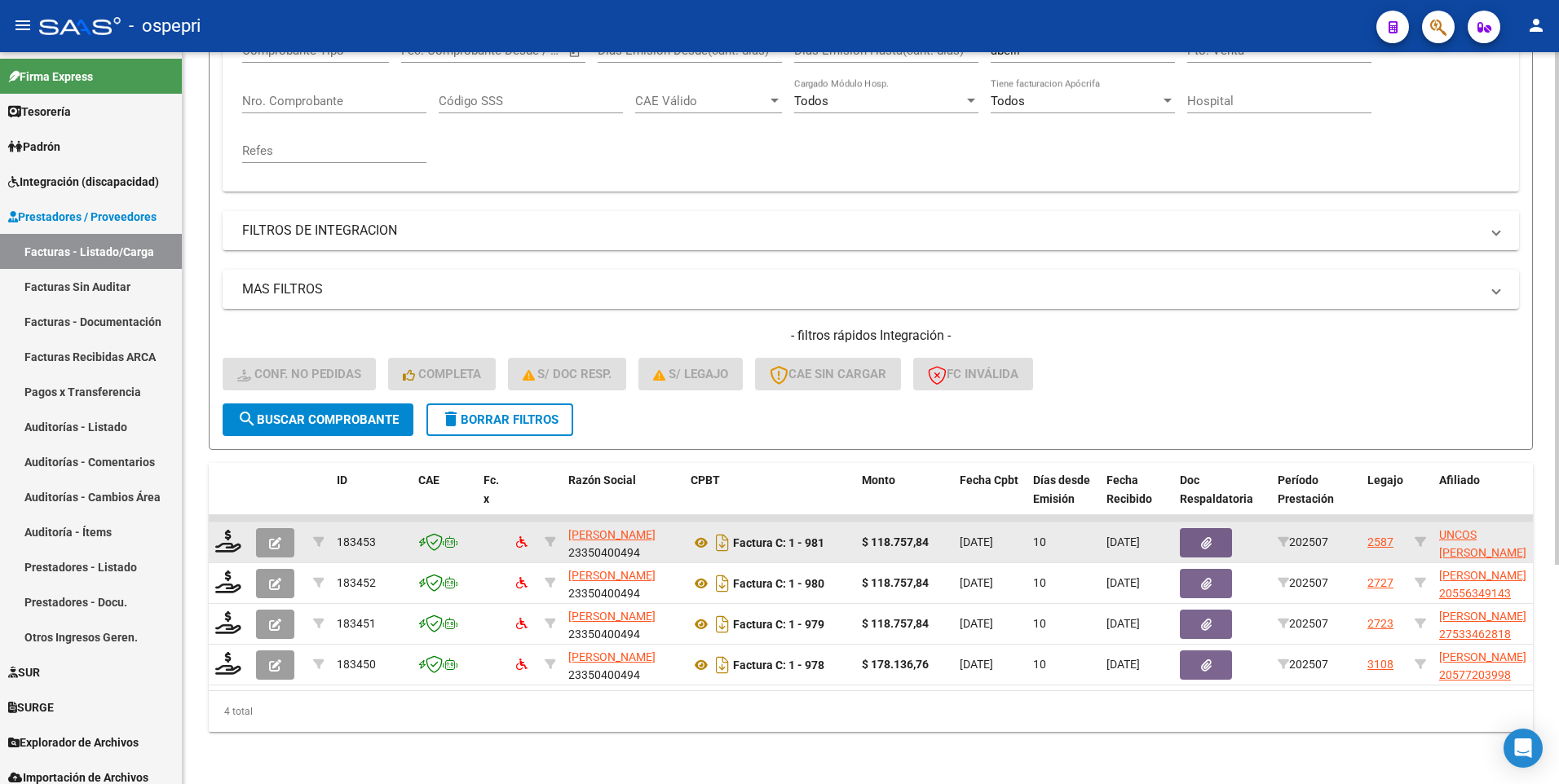
click at [276, 537] on icon "button" at bounding box center [275, 543] width 12 height 12
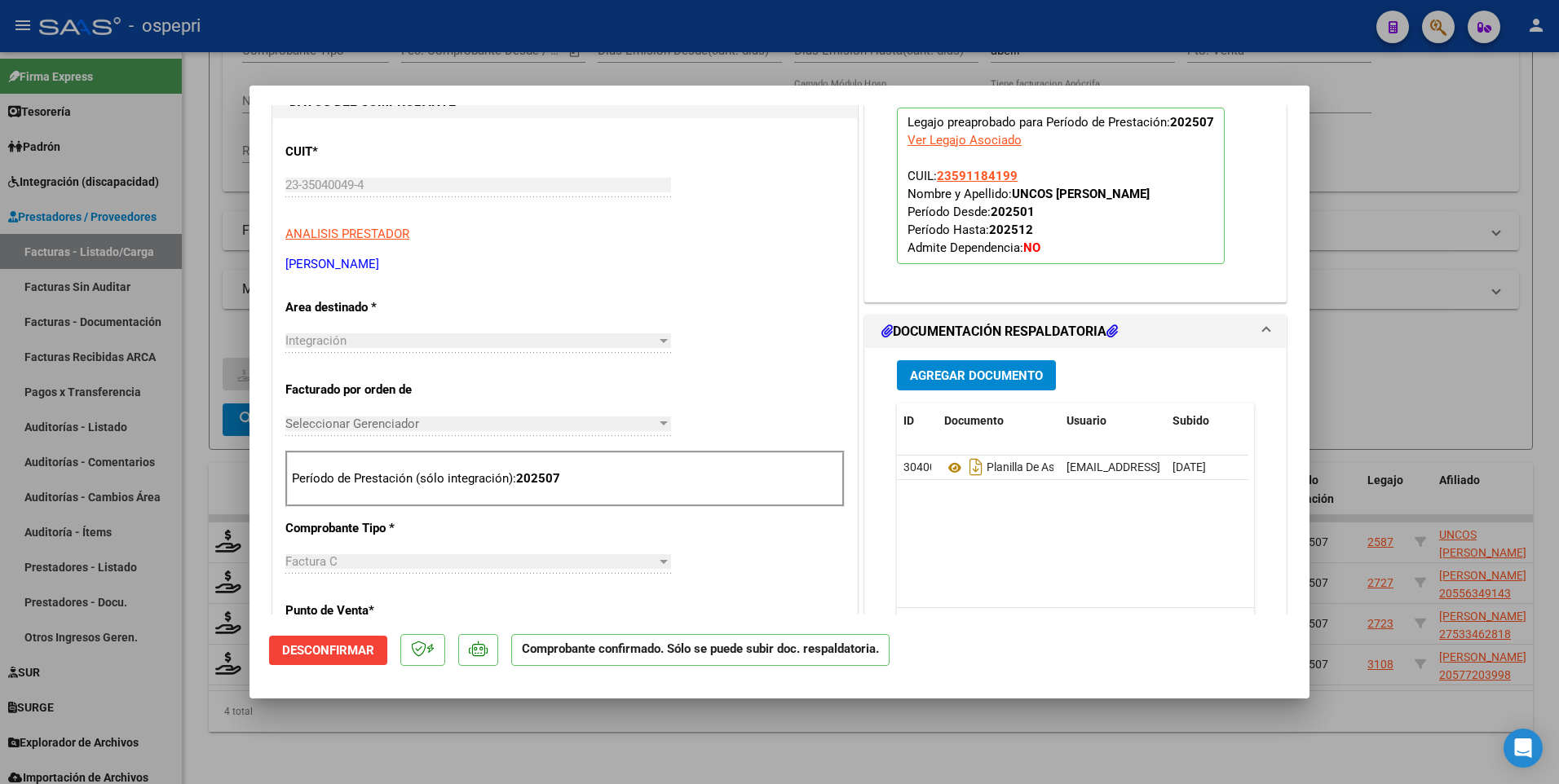
scroll to position [244, 0]
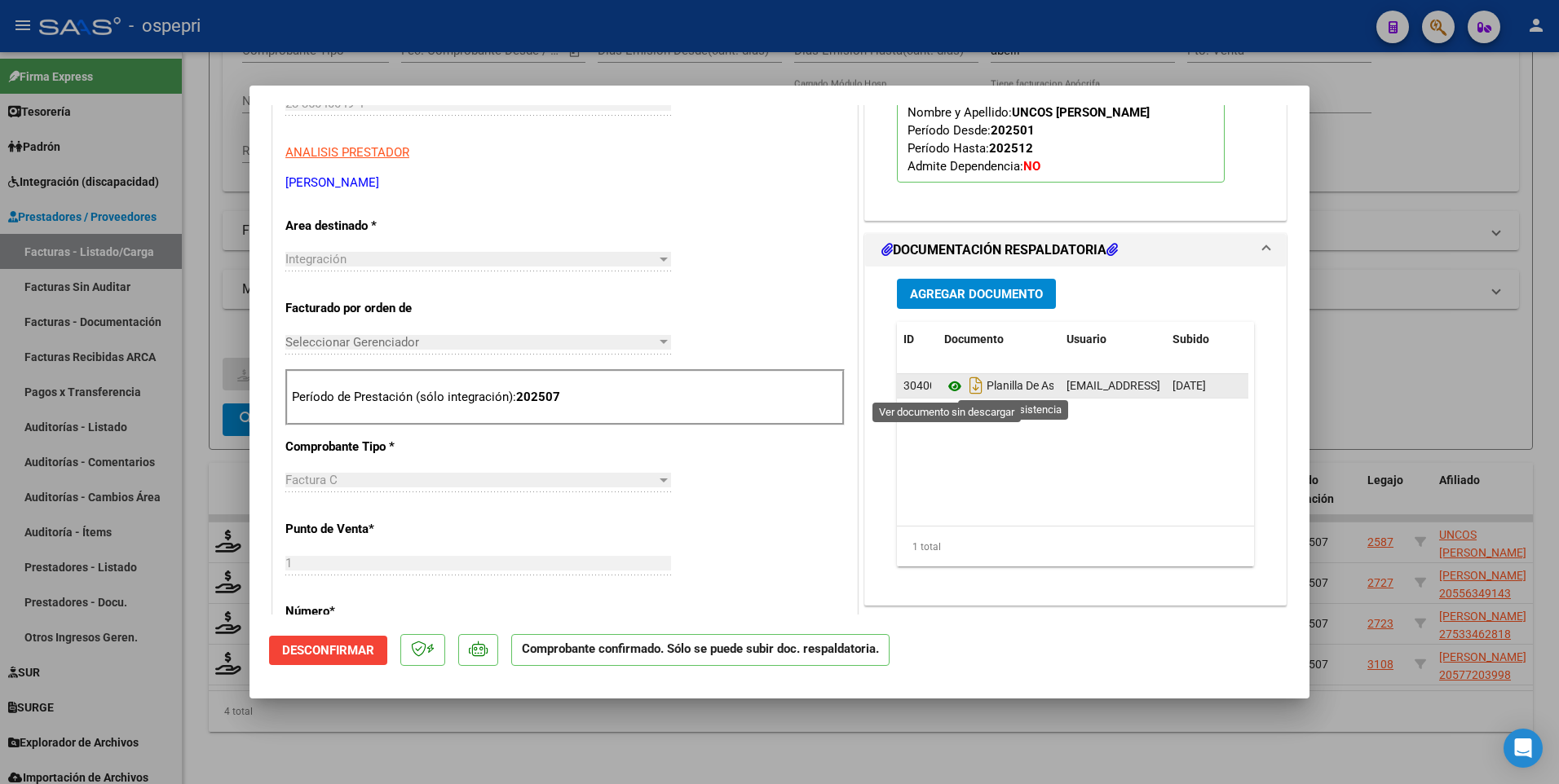
click at [945, 386] on icon at bounding box center [955, 386] width 21 height 20
click at [622, 725] on div at bounding box center [779, 392] width 1559 height 784
type input "$ 0,00"
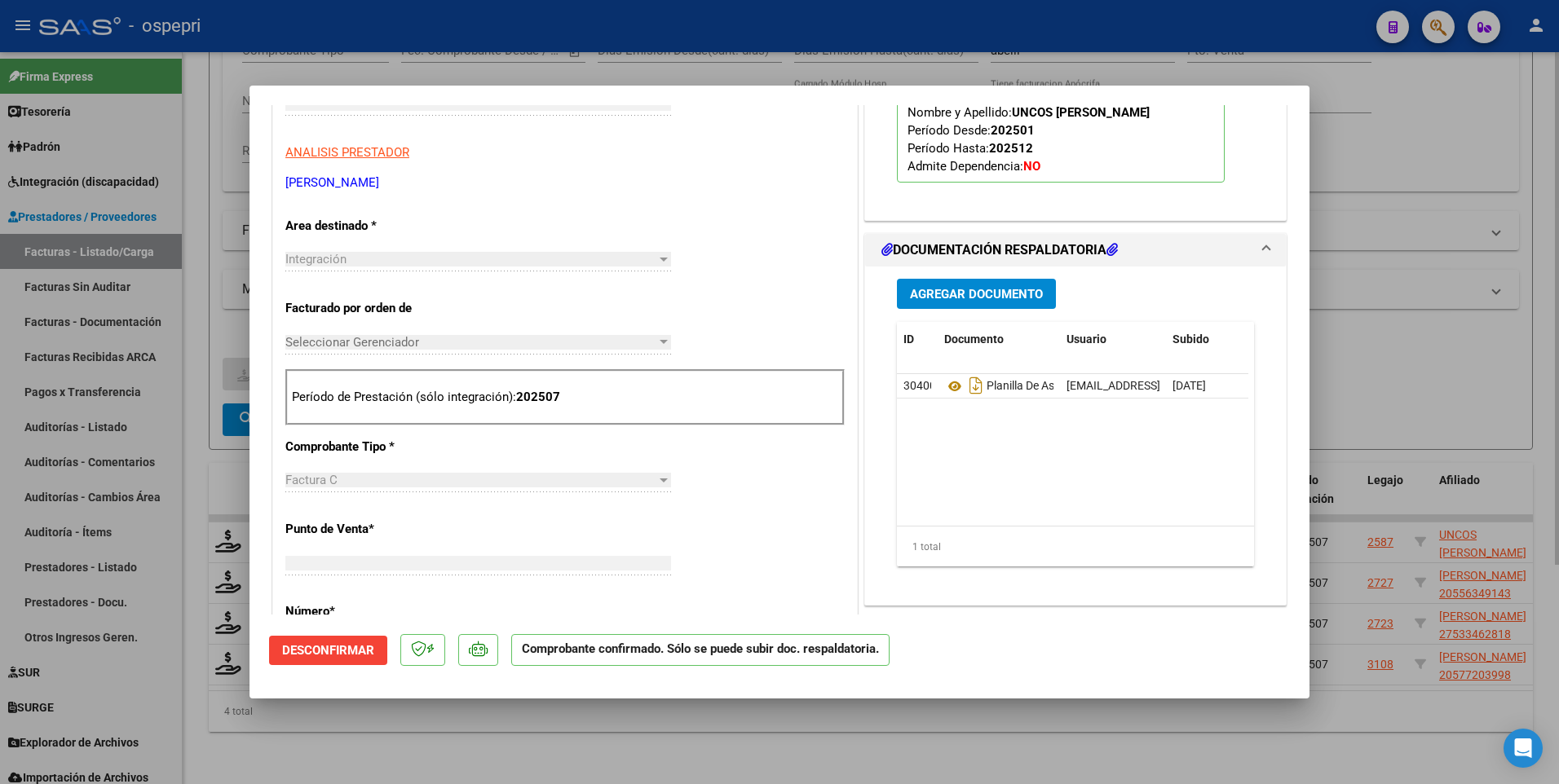
scroll to position [0, 0]
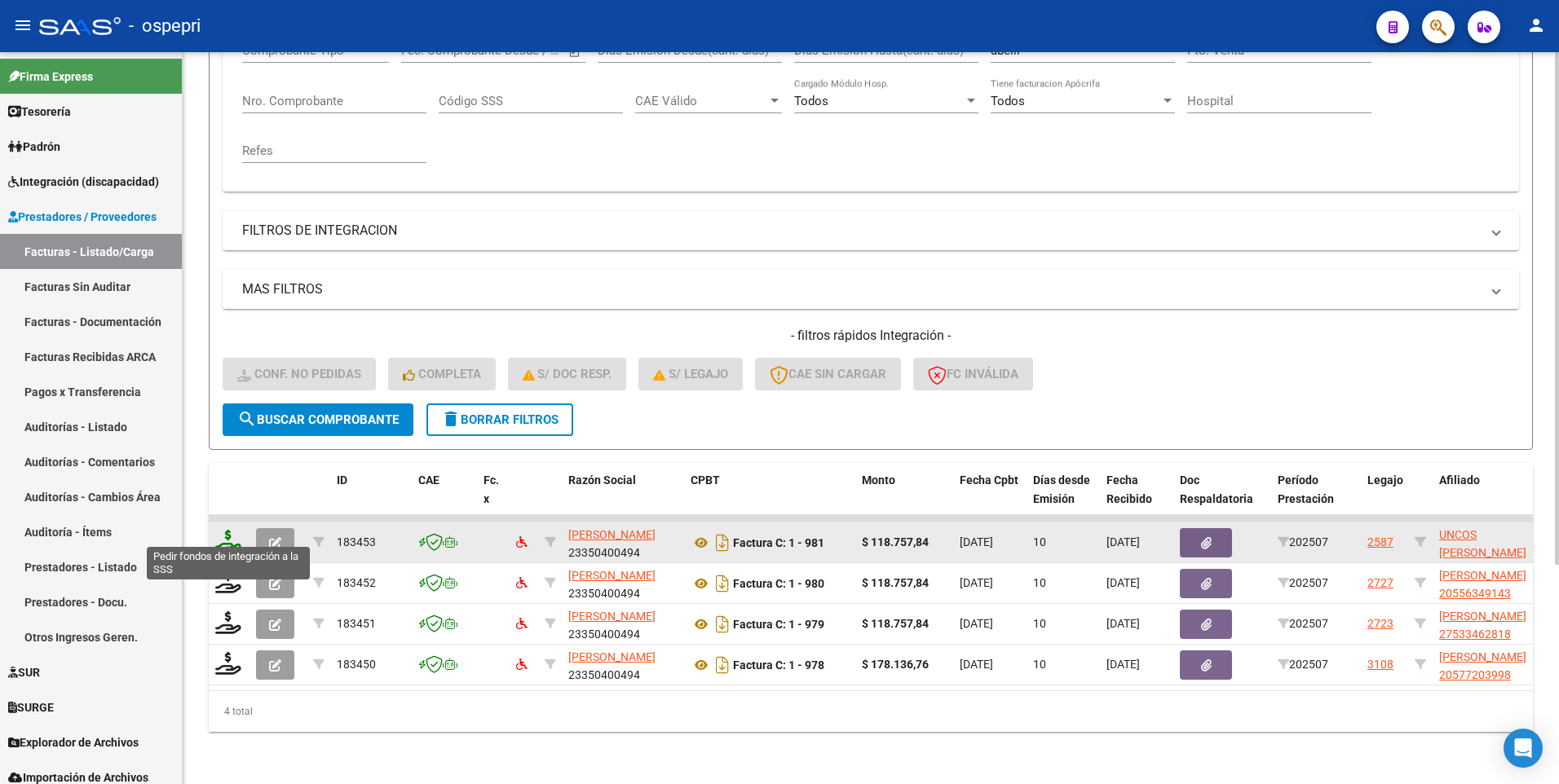
click at [224, 530] on icon at bounding box center [227, 542] width 26 height 23
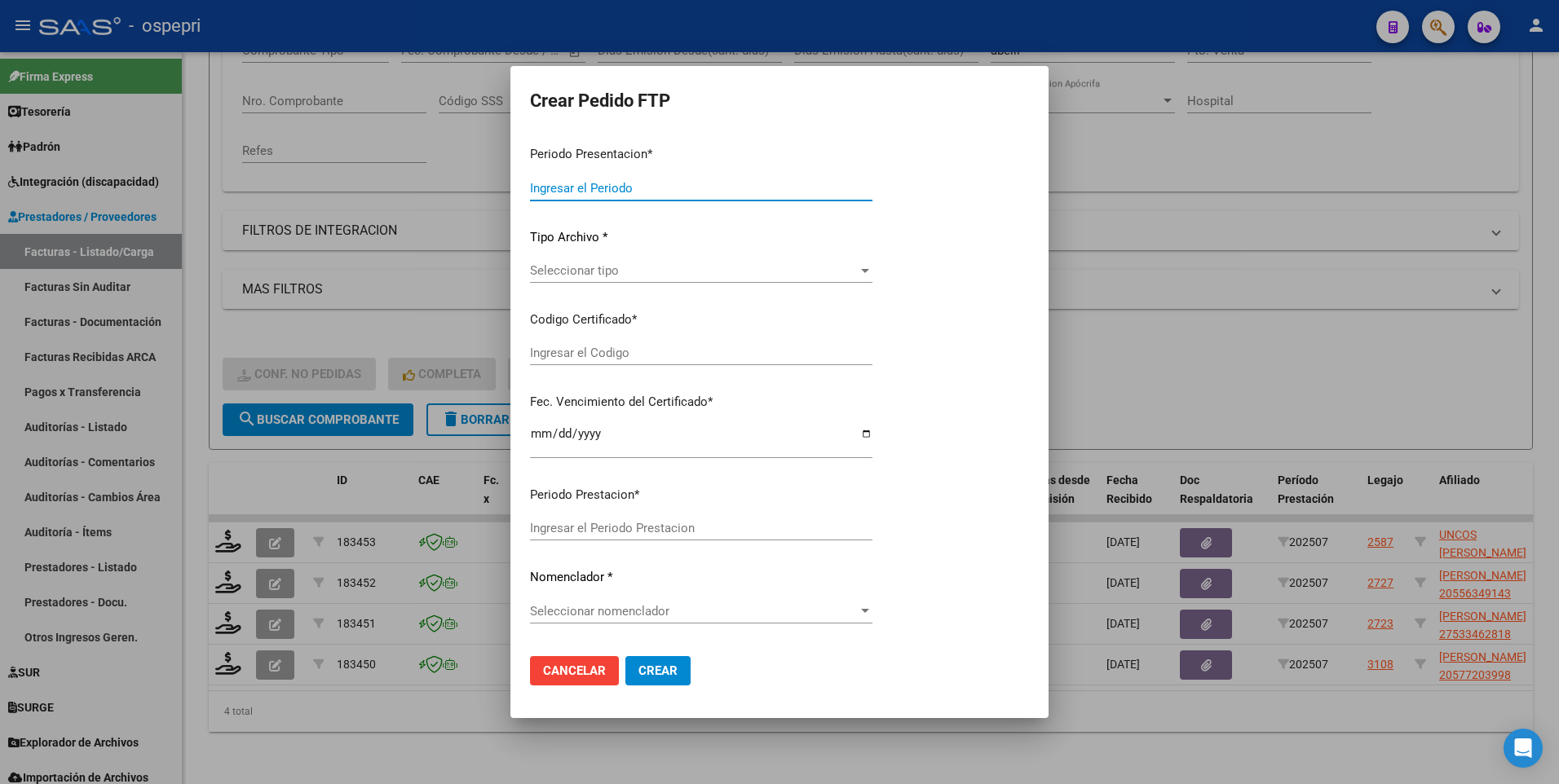
type input "202507"
type input "$ 118.757,84"
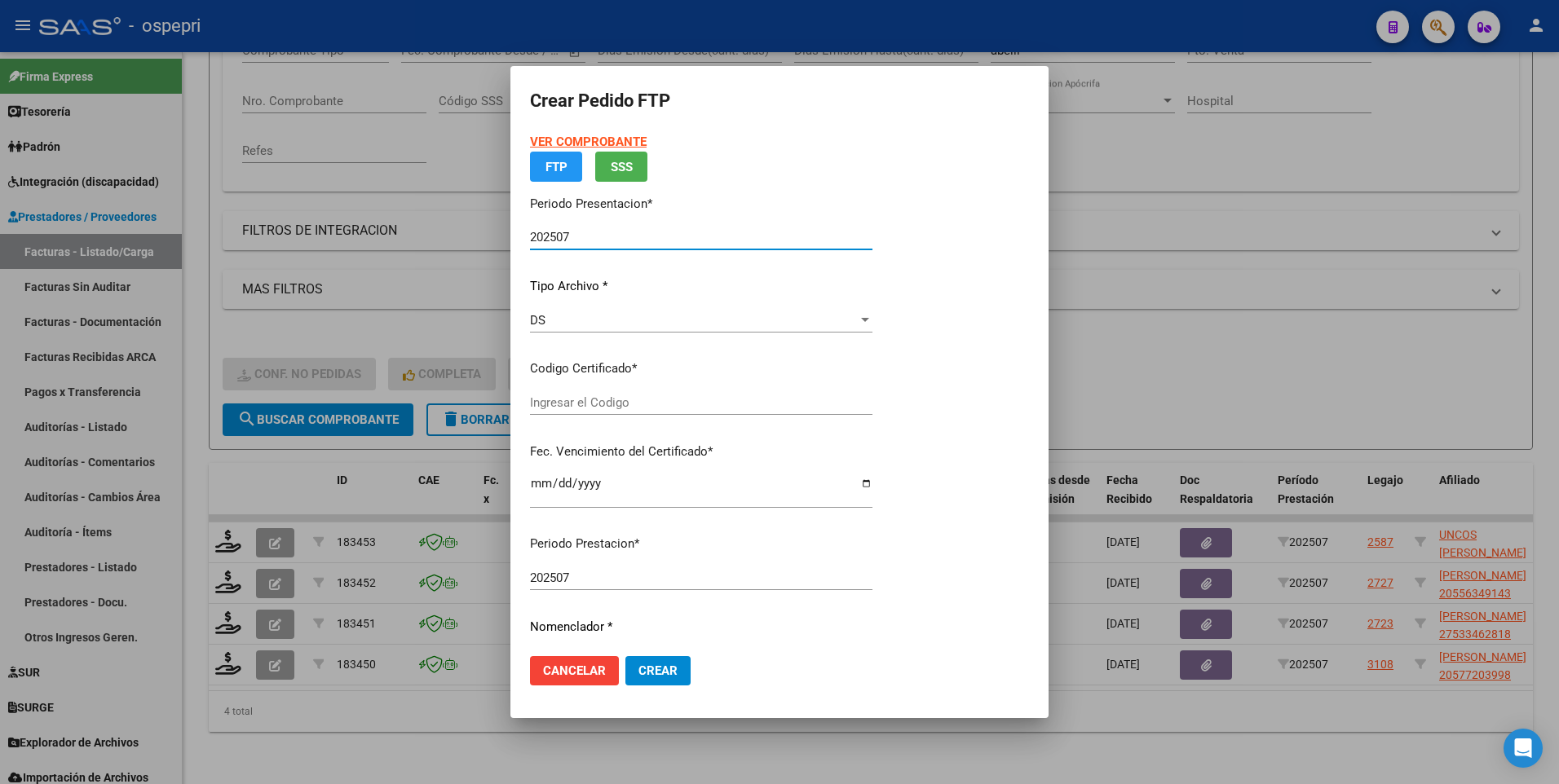
type input "23591184199"
type input "2027-02-01"
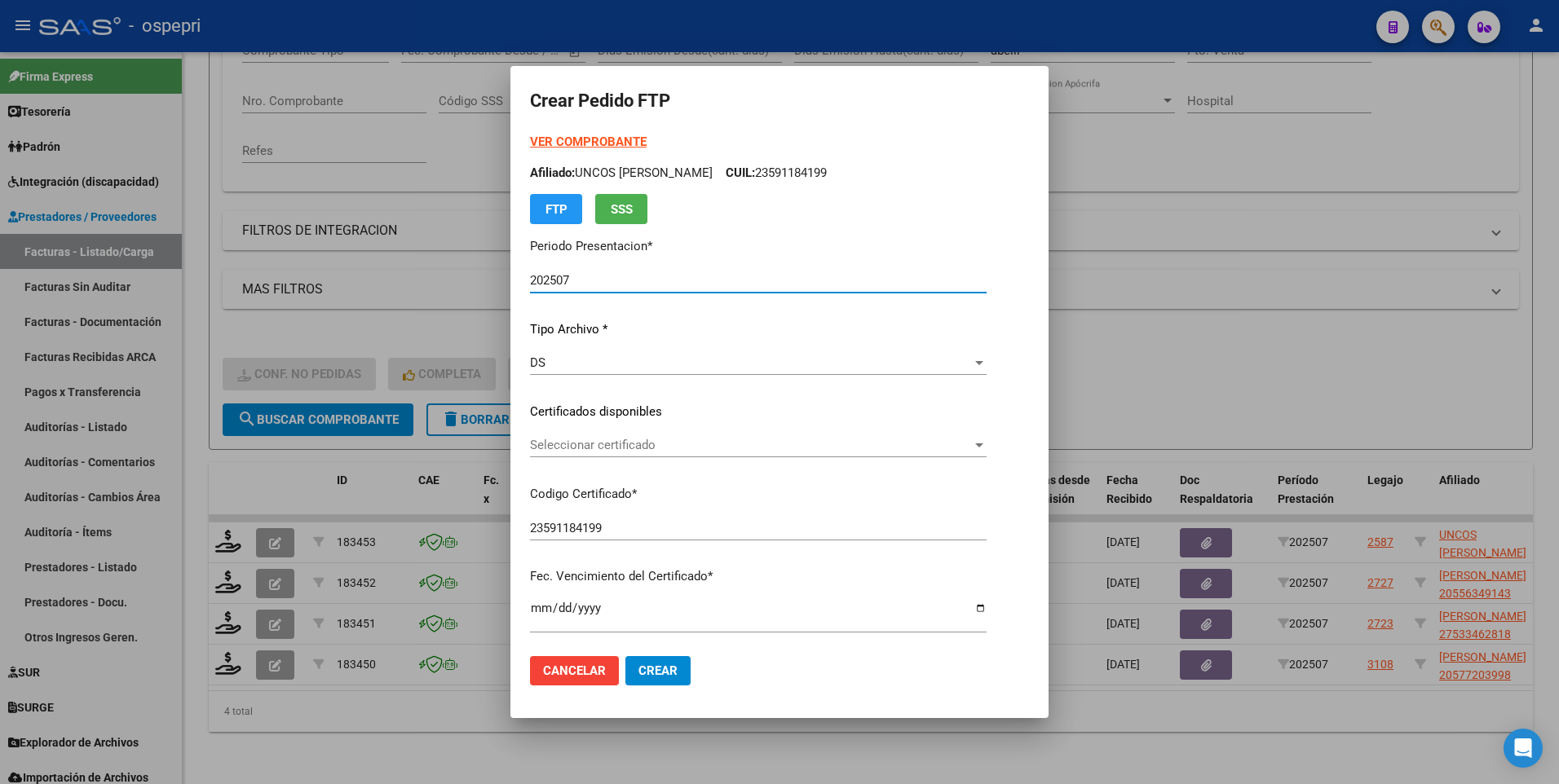
click at [987, 440] on div at bounding box center [979, 445] width 15 height 13
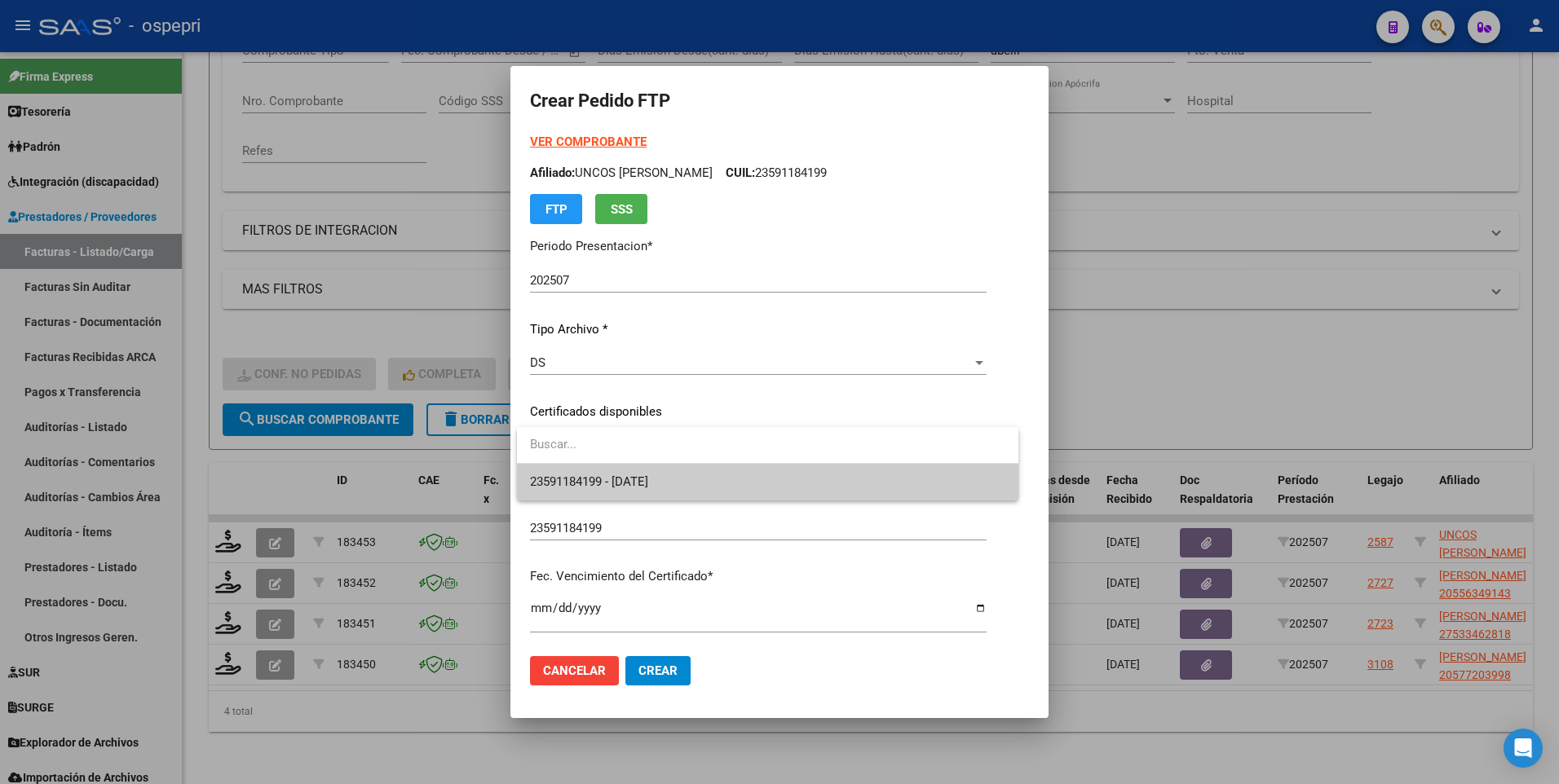
click at [911, 477] on span "23591184199 - 2027-02-01" at bounding box center [768, 481] width 475 height 36
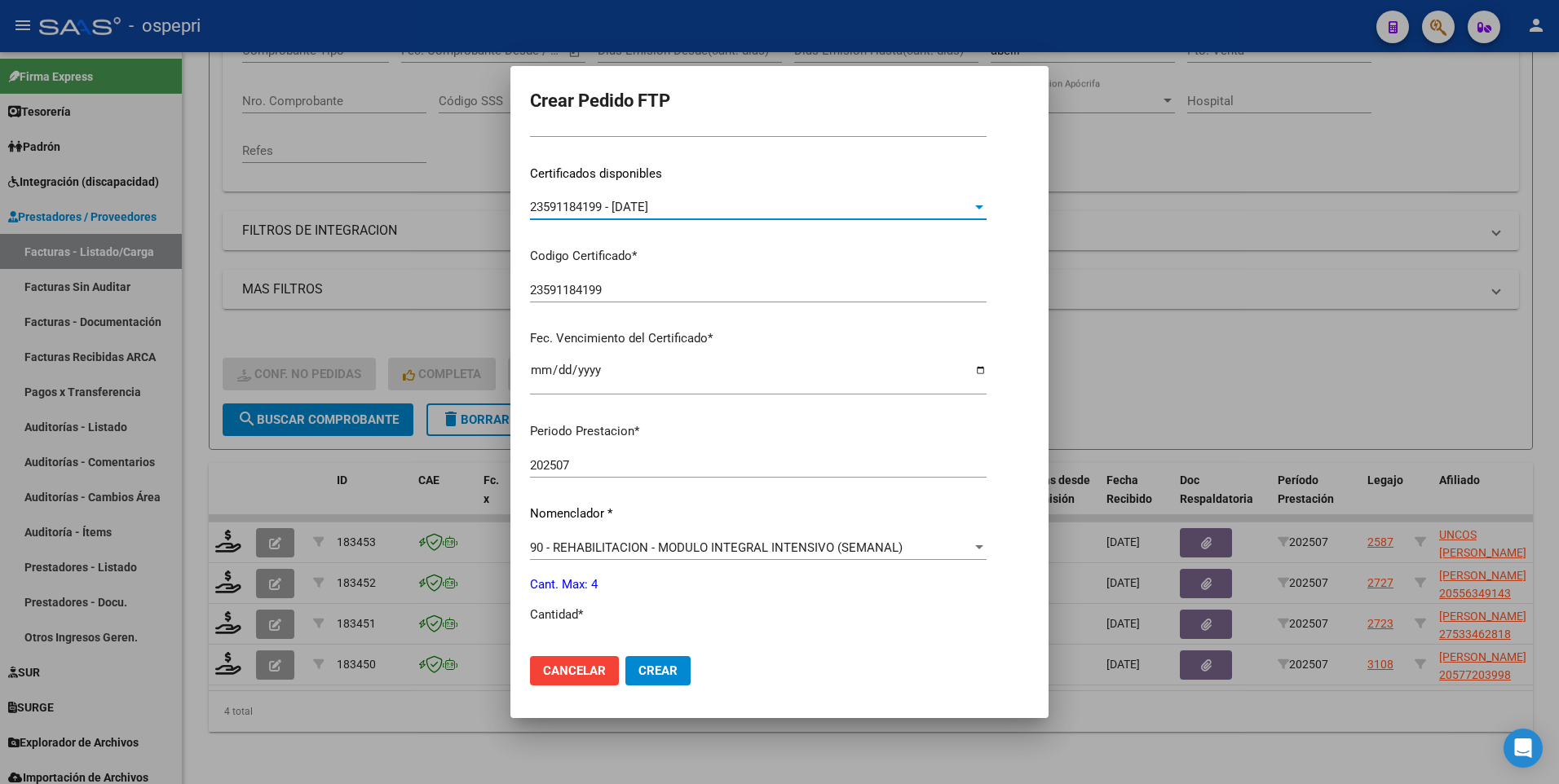
scroll to position [326, 0]
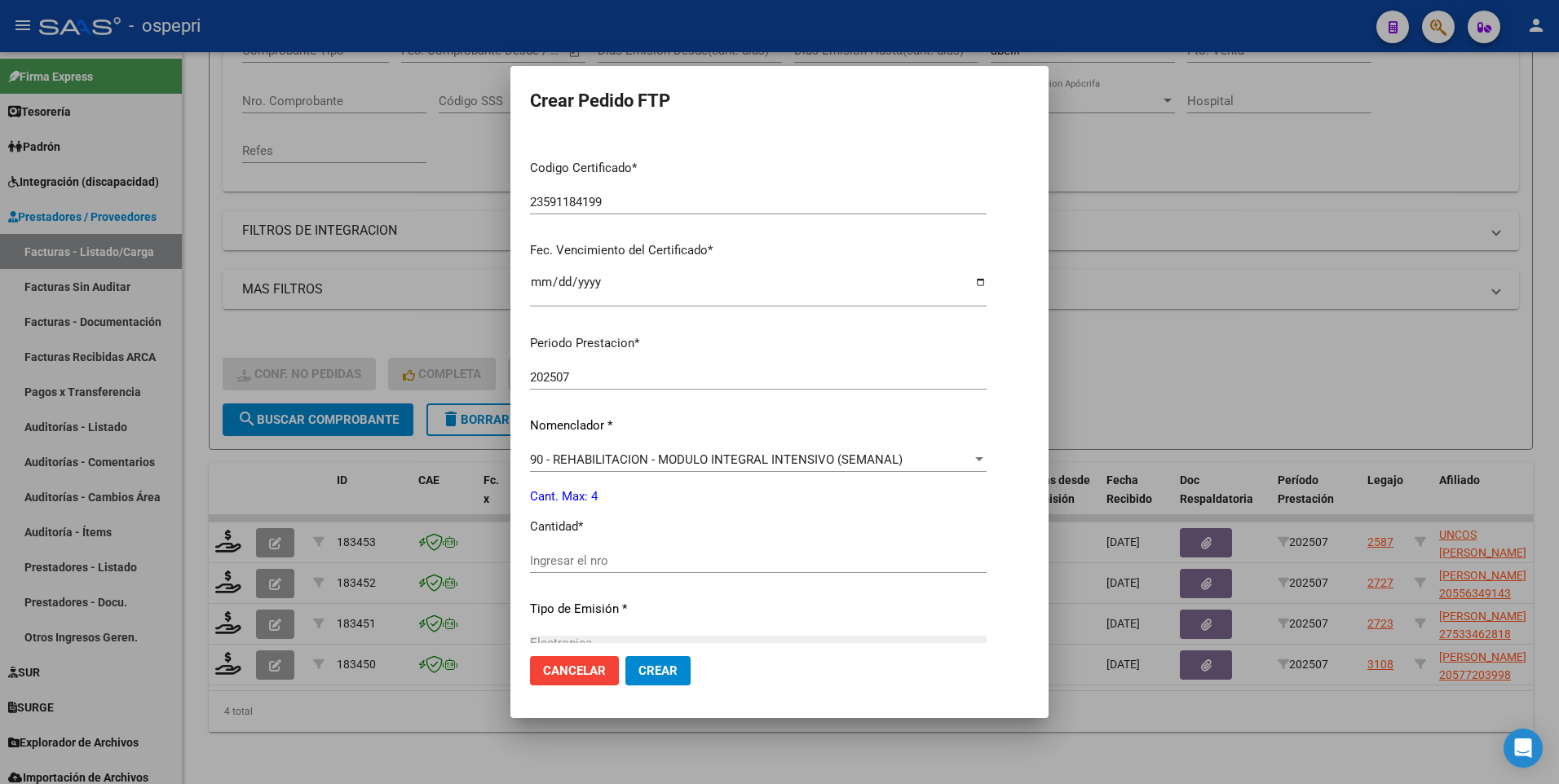
click at [695, 566] on input "Ingresar el nro" at bounding box center [759, 560] width 457 height 15
type input "4"
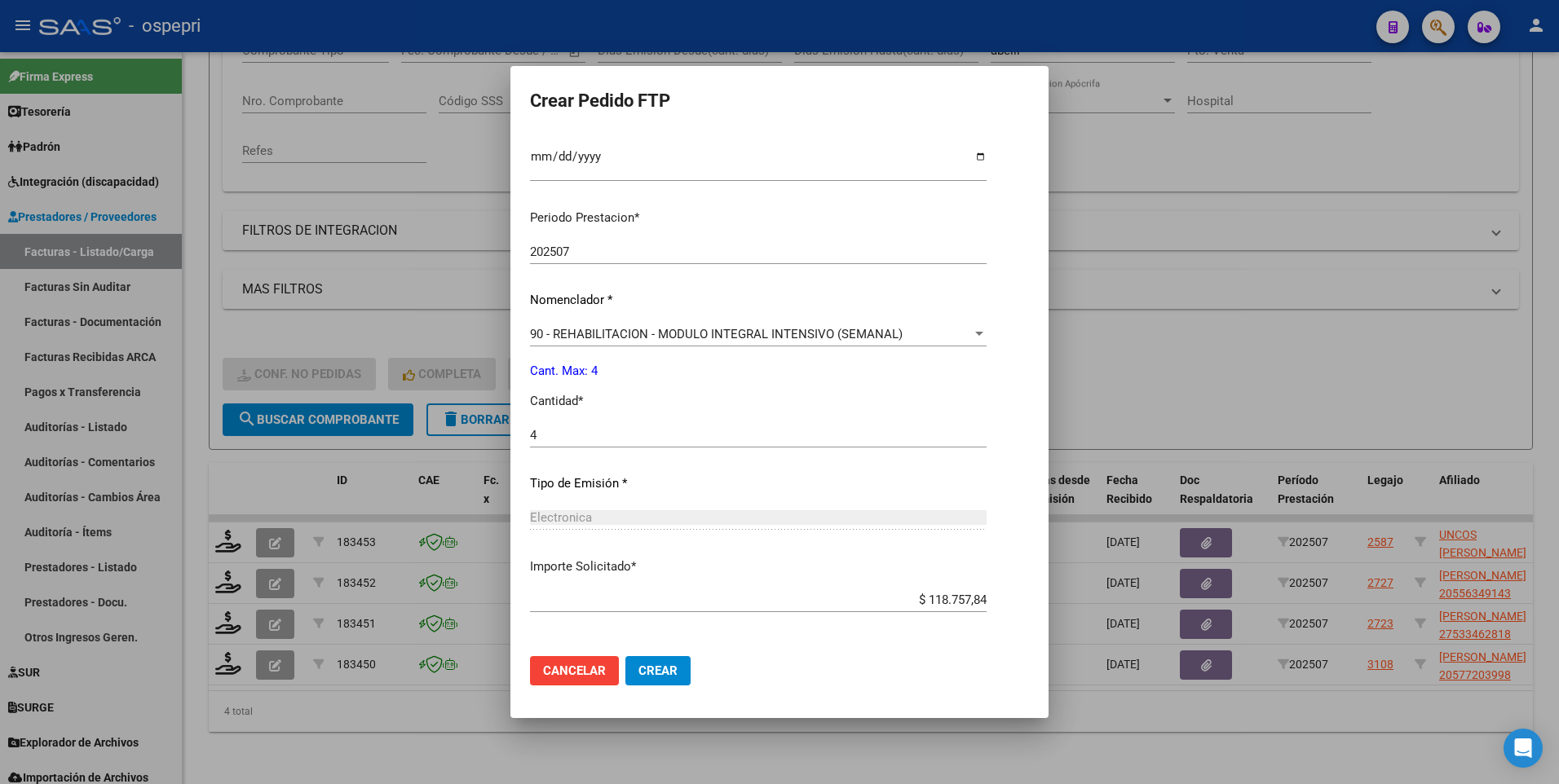
scroll to position [519, 0]
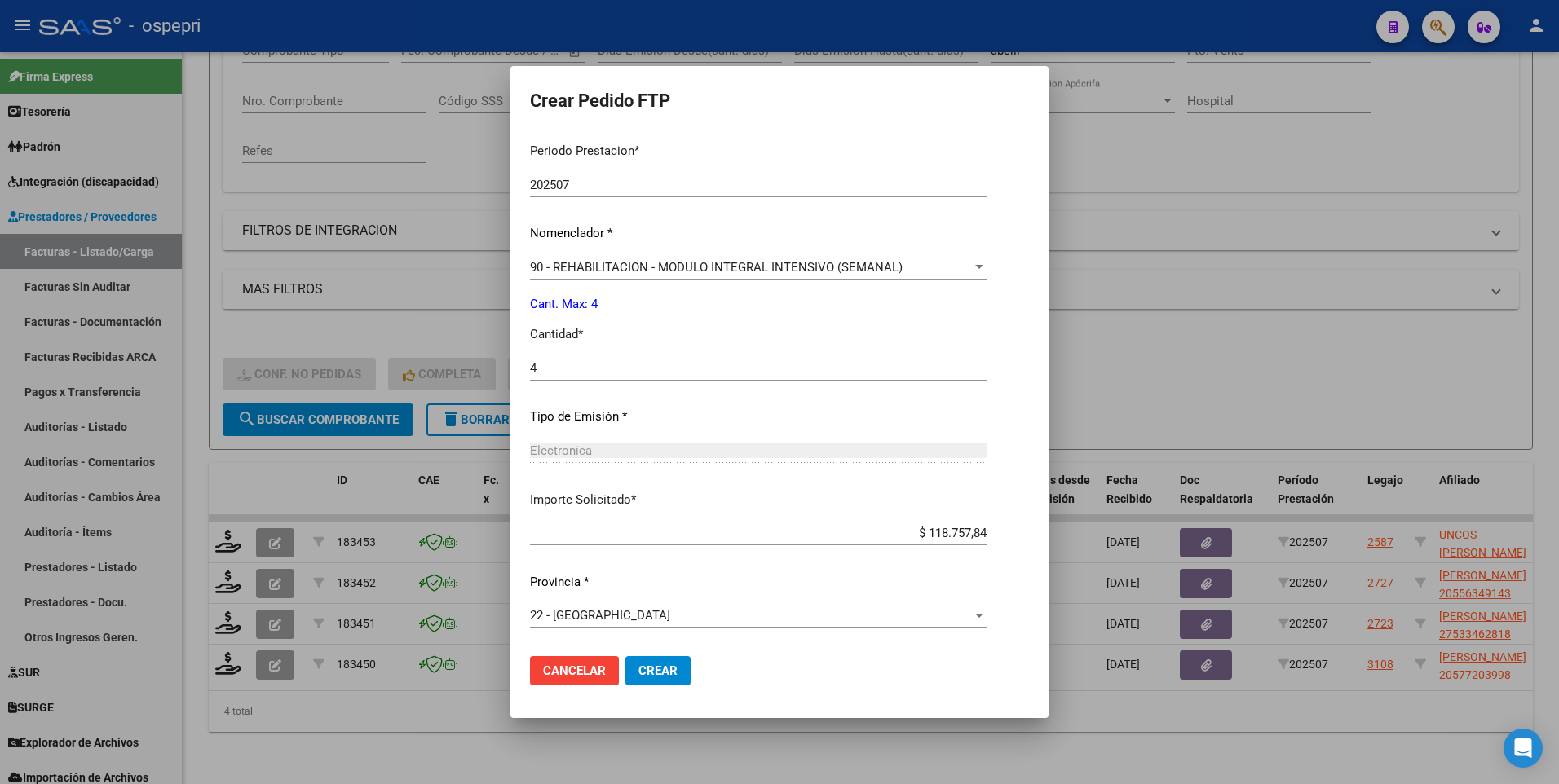
click at [652, 673] on span "Crear" at bounding box center [658, 670] width 39 height 15
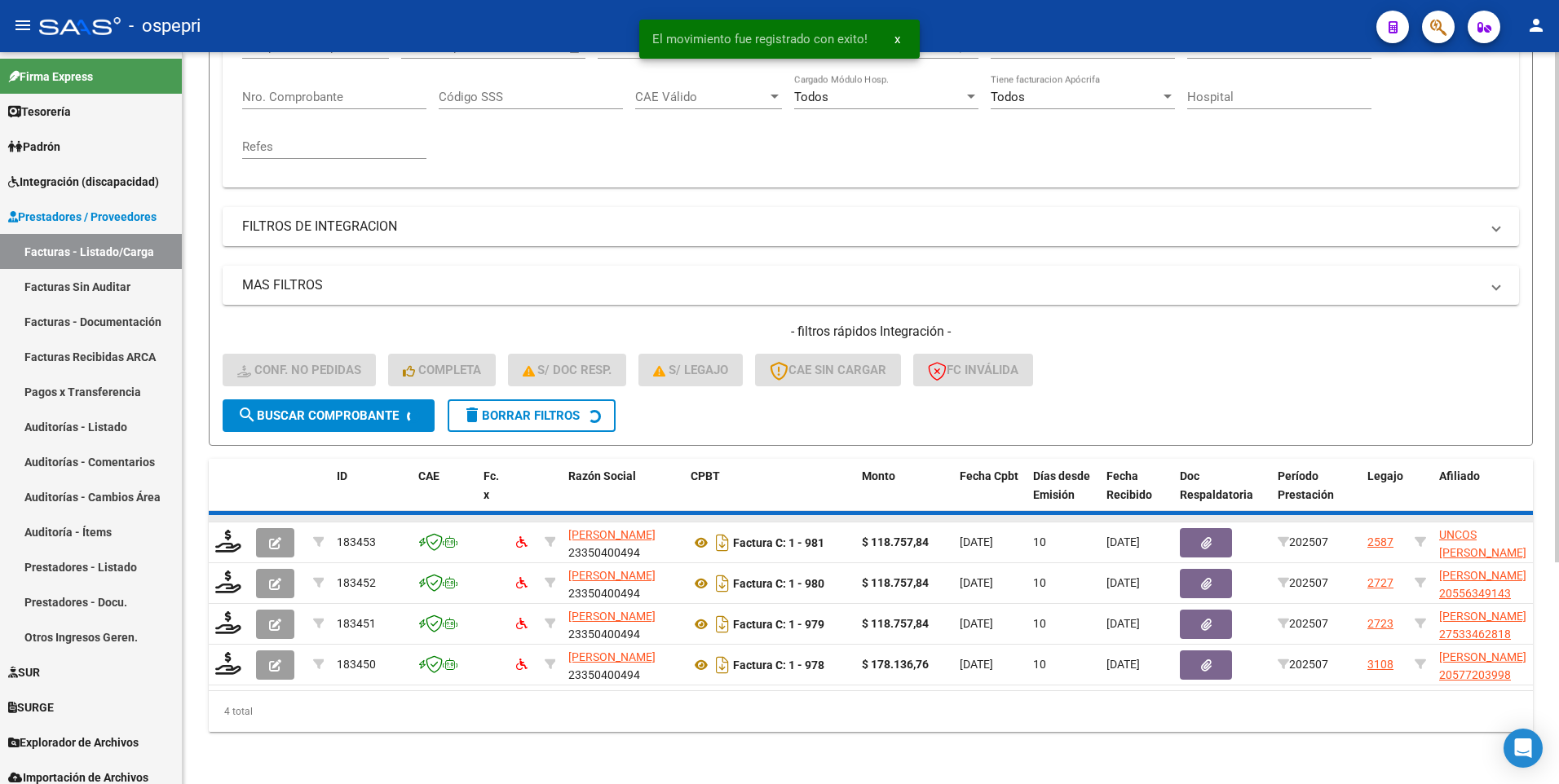
scroll to position [273, 0]
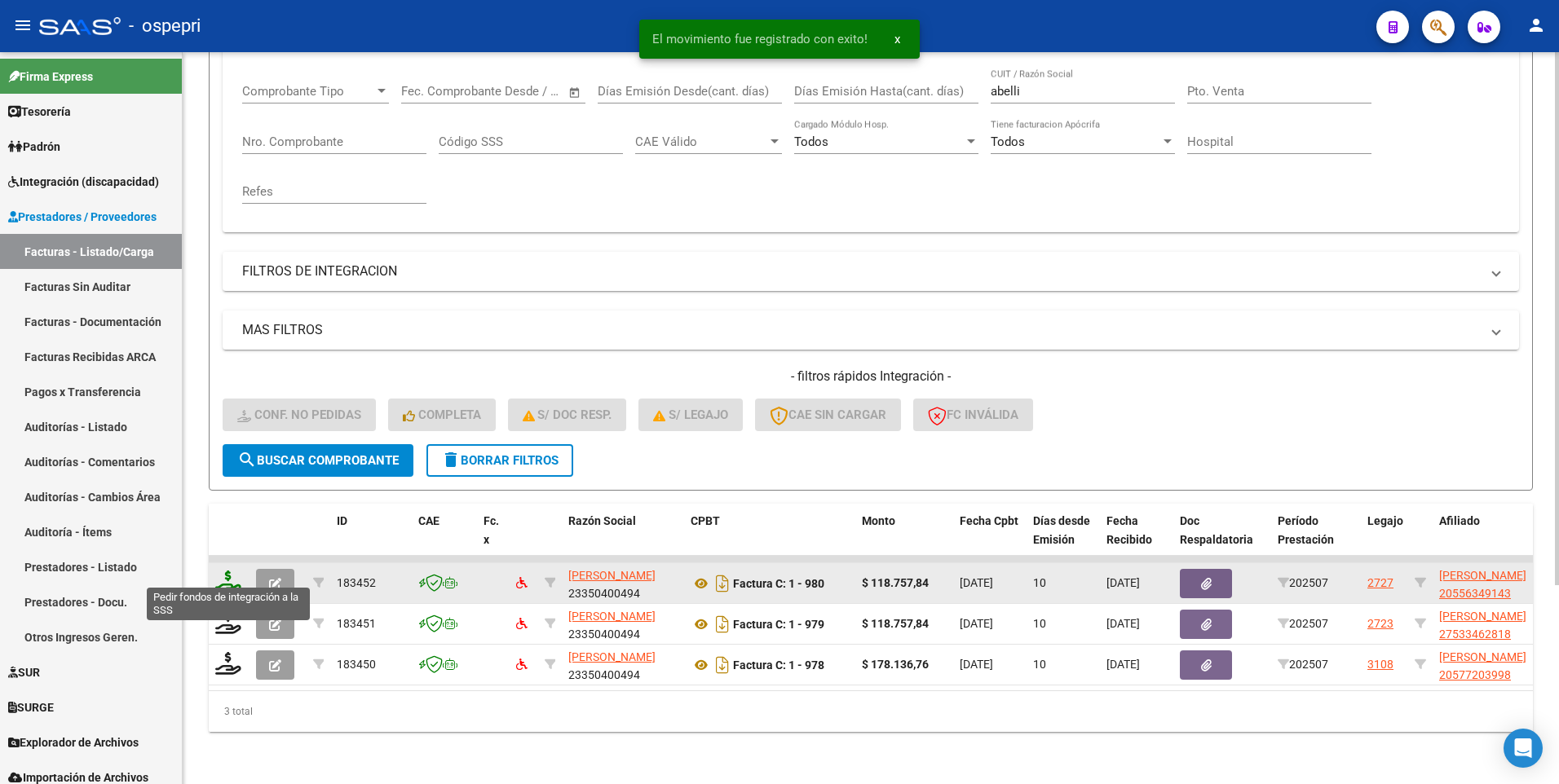
click at [228, 571] on icon at bounding box center [227, 582] width 26 height 23
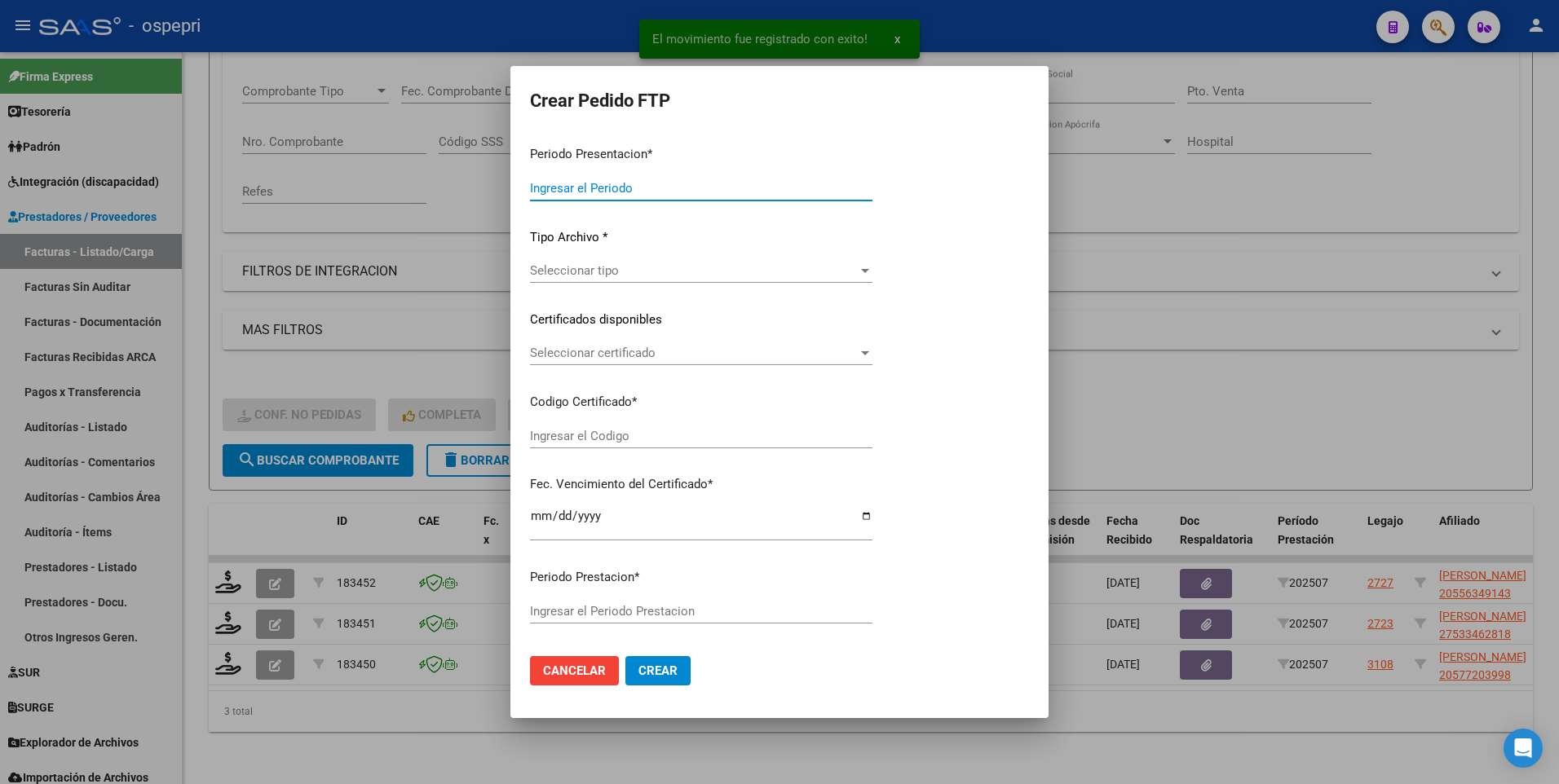
type input "202507"
type input "$ 118.757,84"
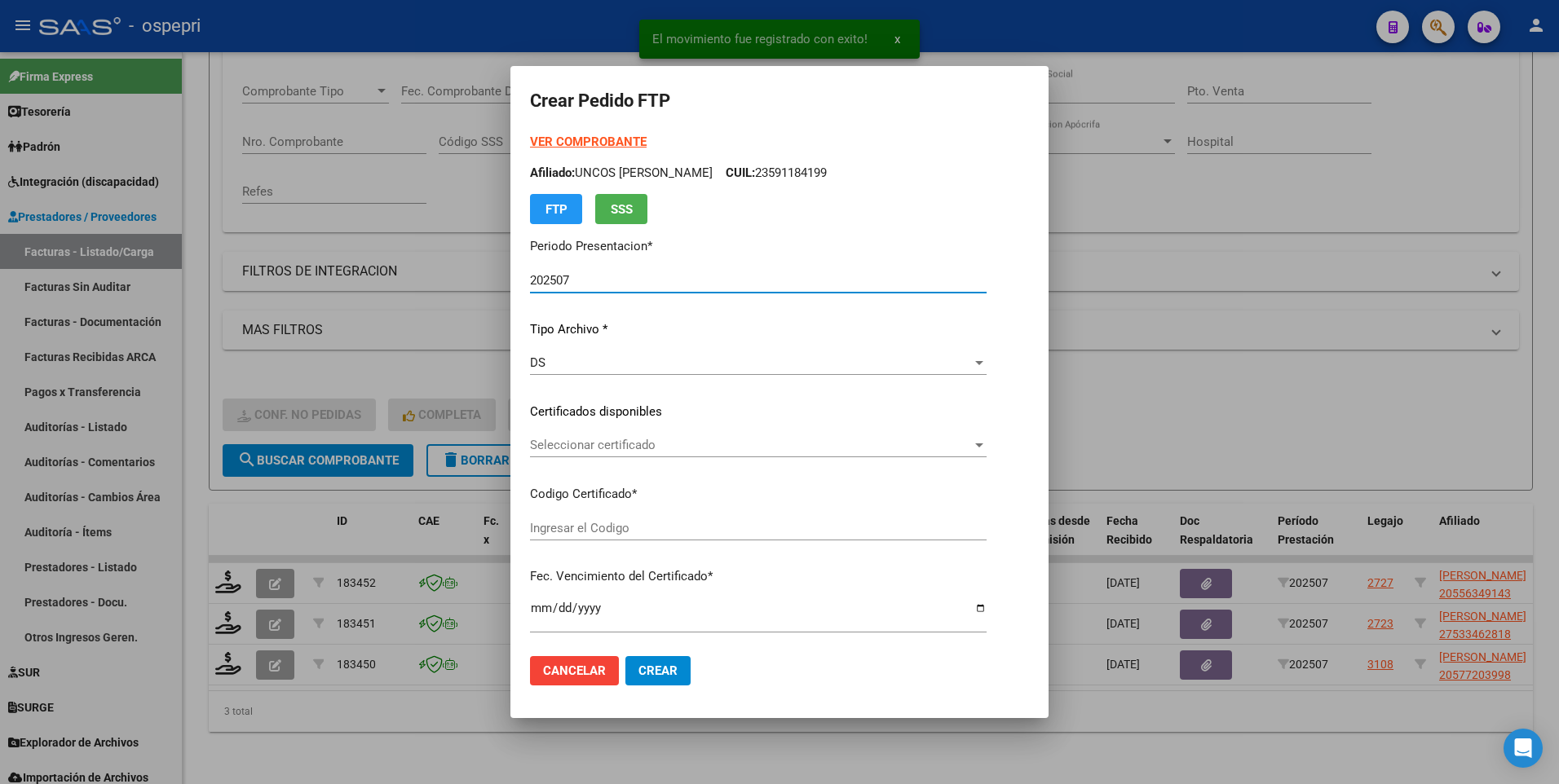
type input "20556349143"
type input "2029-09-10"
click at [940, 443] on div at bounding box center [935, 445] width 8 height 4
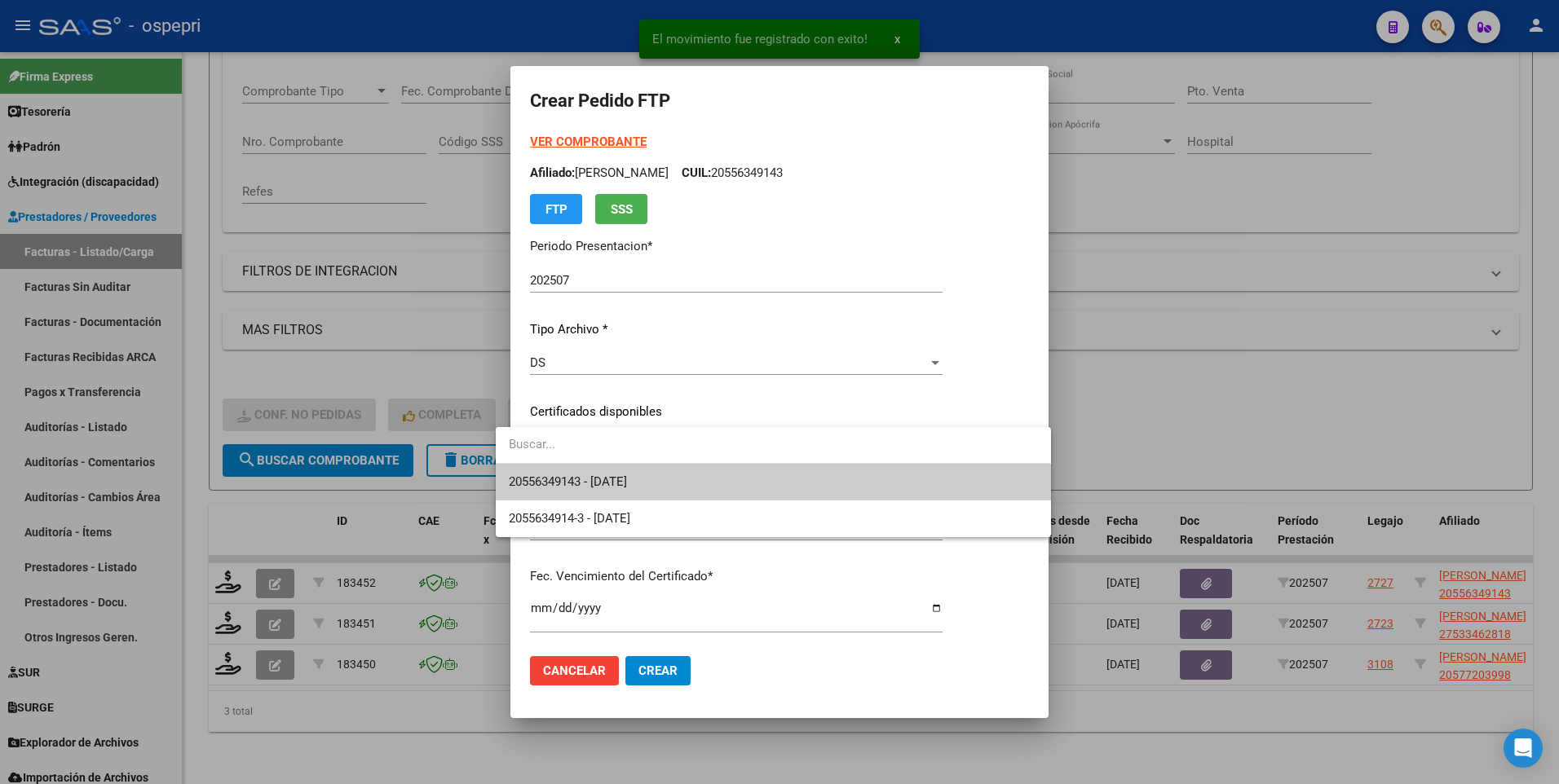
click at [899, 493] on span "20556349143 - 2029-09-10" at bounding box center [773, 481] width 529 height 36
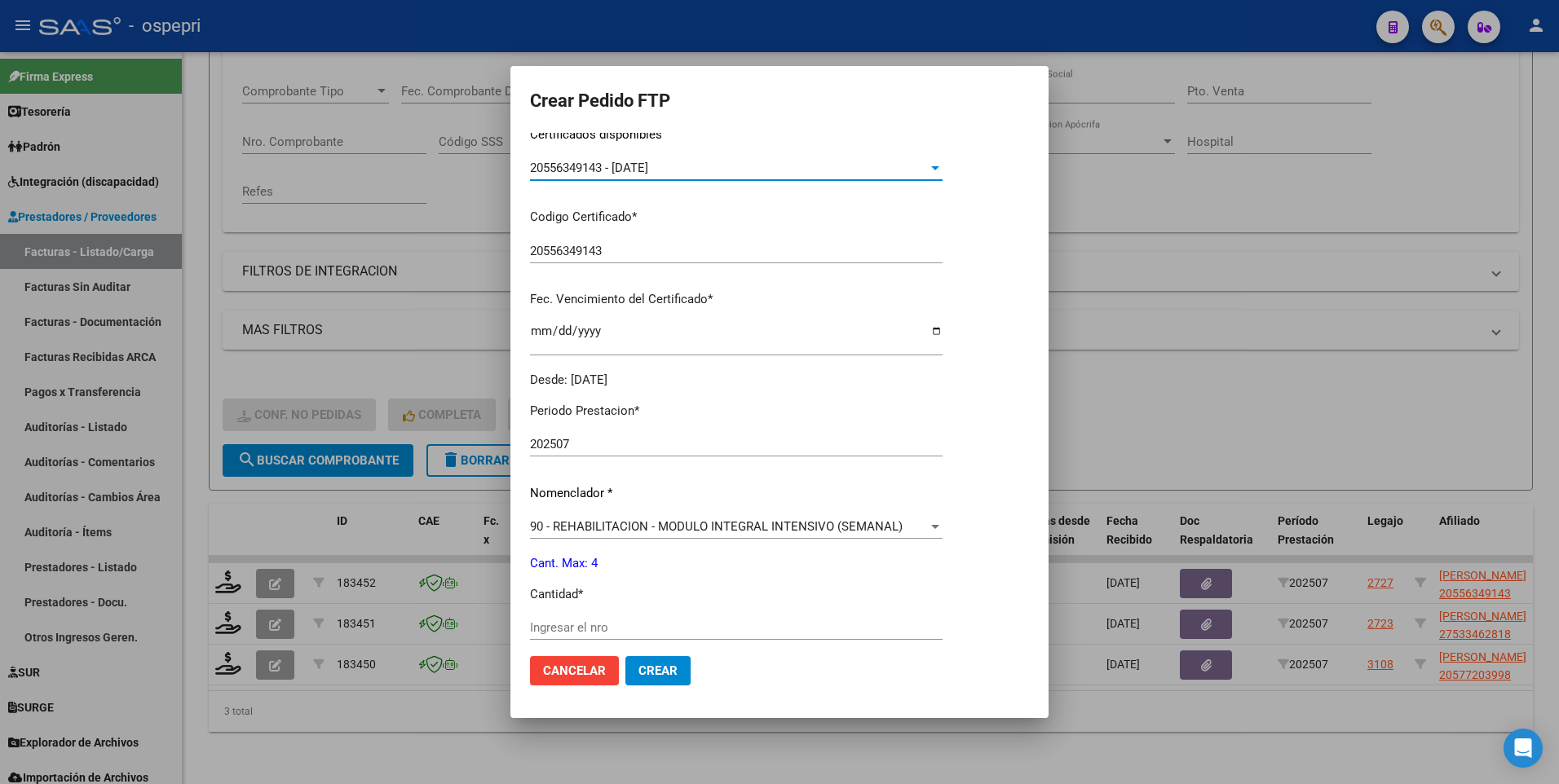
scroll to position [326, 0]
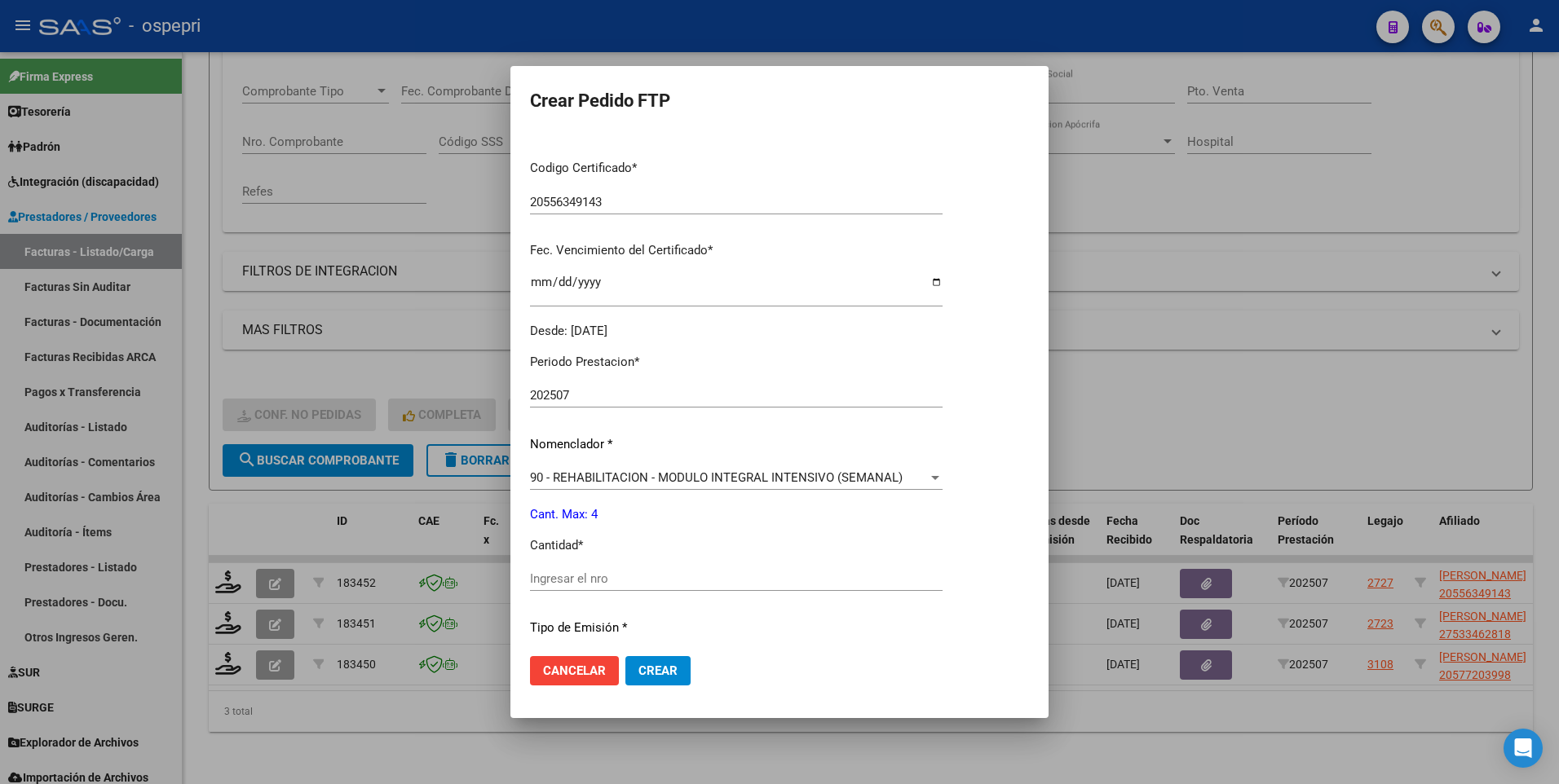
click at [608, 581] on input "Ingresar el nro" at bounding box center [736, 579] width 413 height 15
type input "4"
click at [625, 681] on button "Crear" at bounding box center [657, 670] width 65 height 29
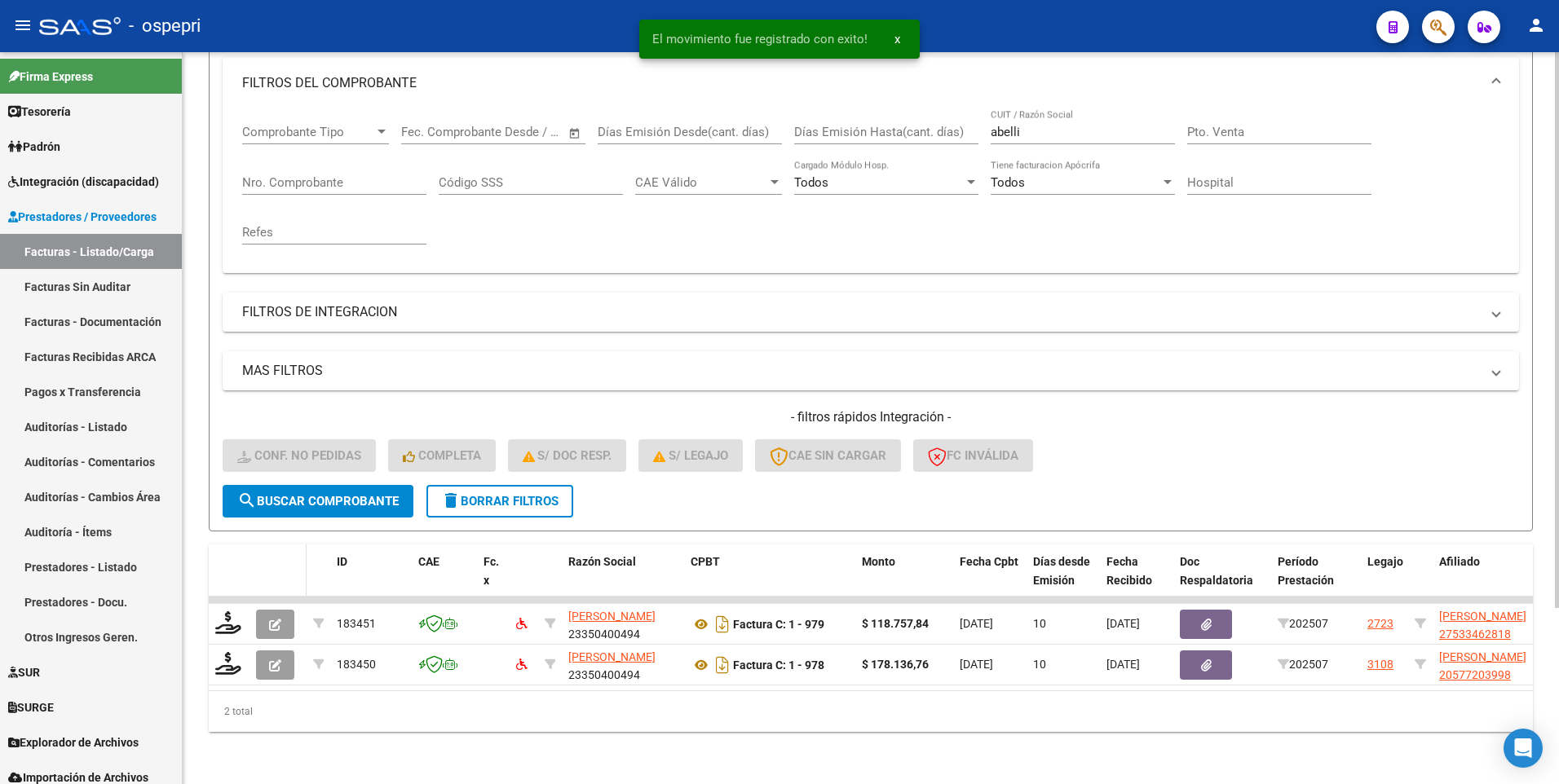
scroll to position [233, 0]
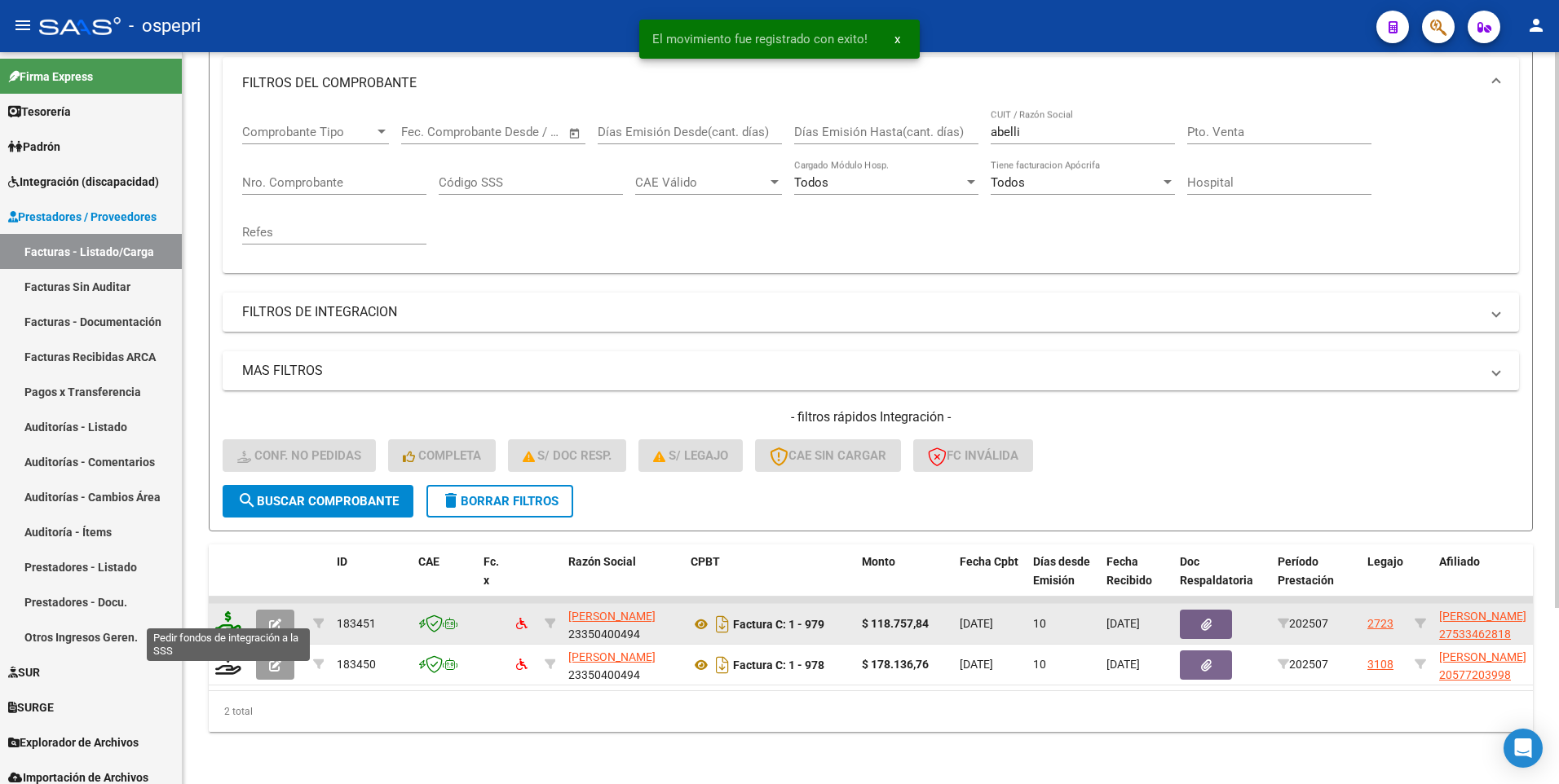
click at [234, 612] on icon at bounding box center [227, 623] width 26 height 23
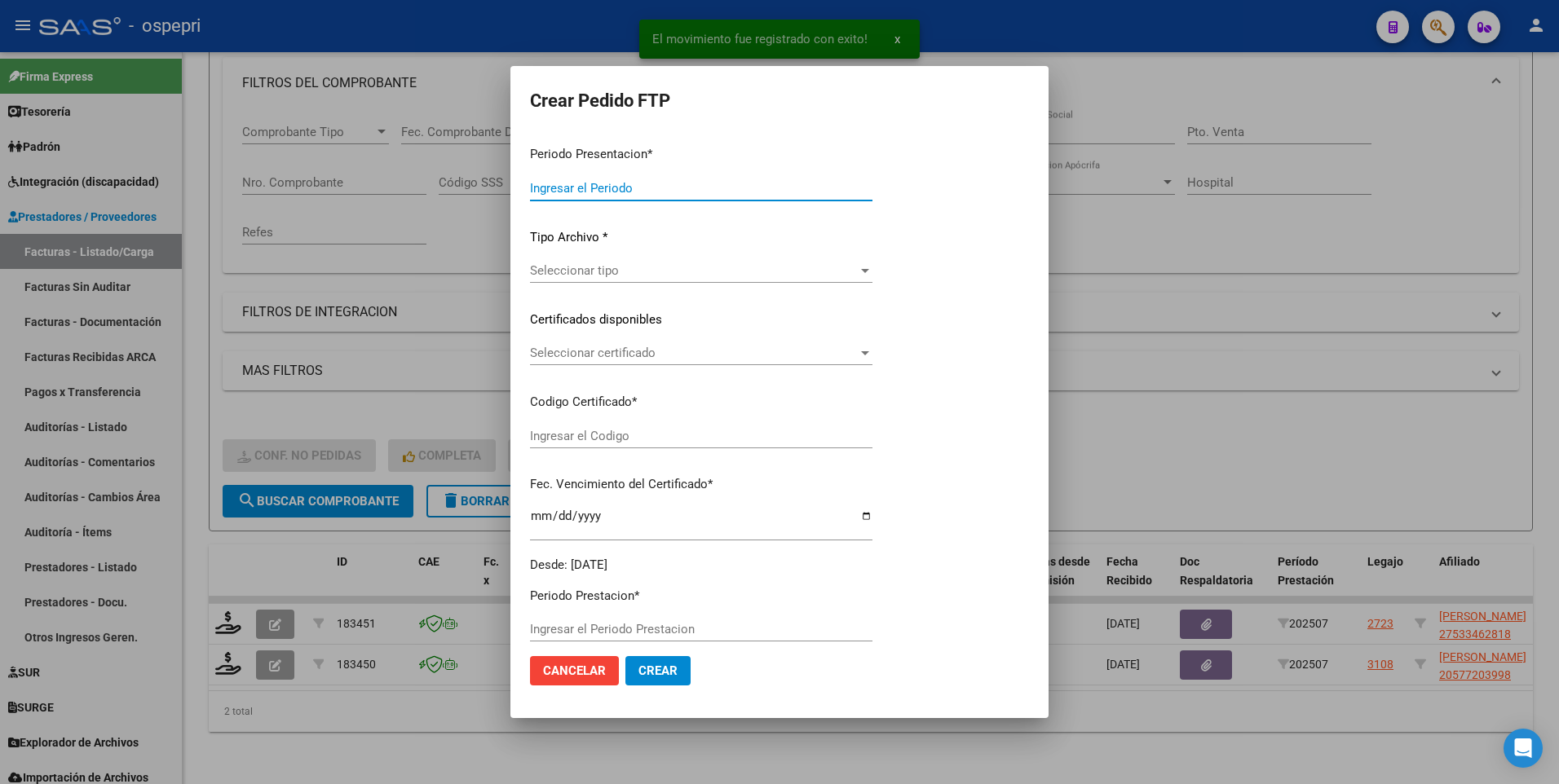
type input "202507"
type input "$ 118.757,84"
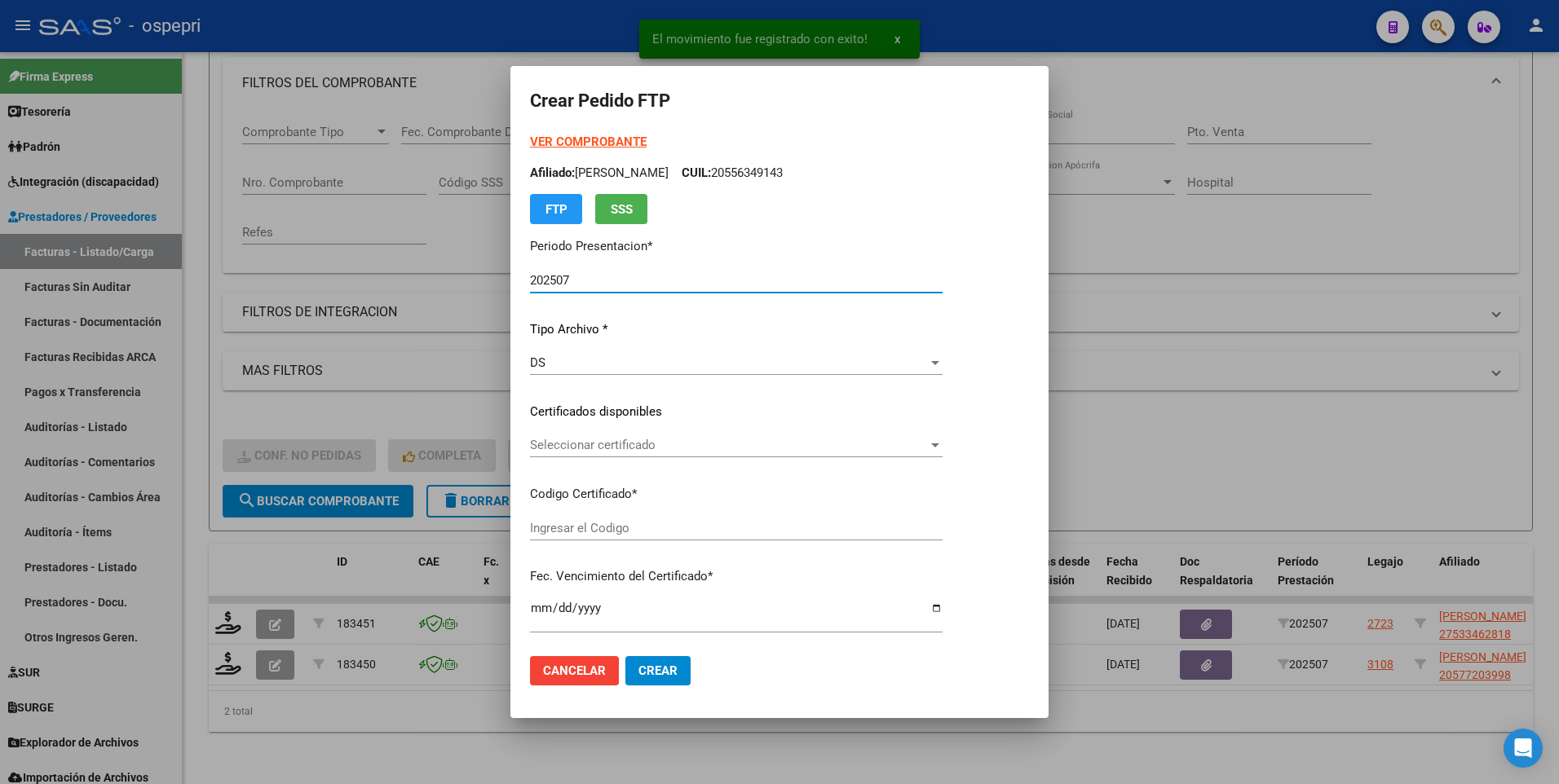
type input "2753346281-8"
type input "2029-09-16"
click at [940, 444] on div at bounding box center [935, 445] width 8 height 4
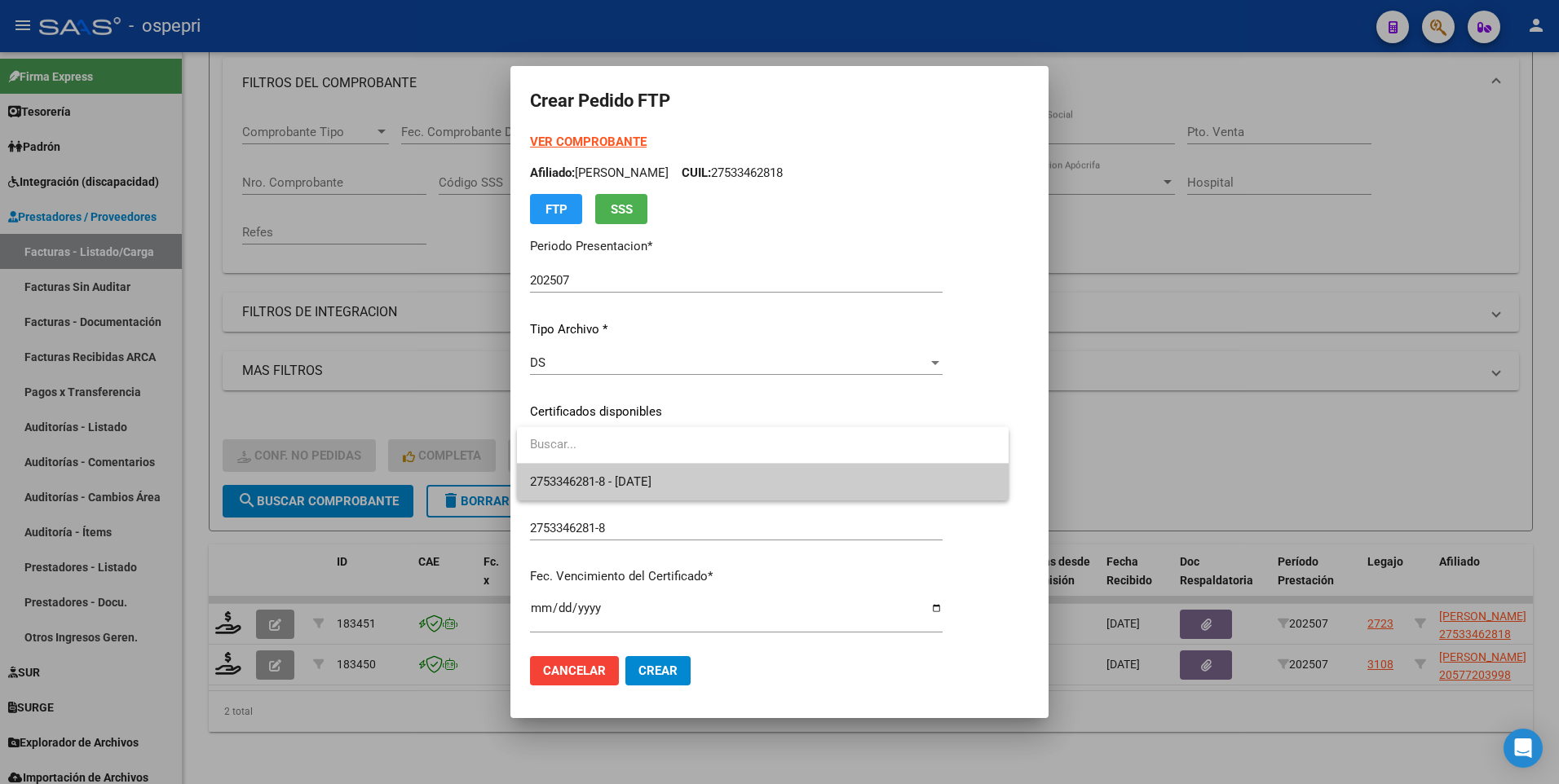
click at [770, 484] on span "2753346281-8 - 2029-09-16" at bounding box center [763, 481] width 465 height 36
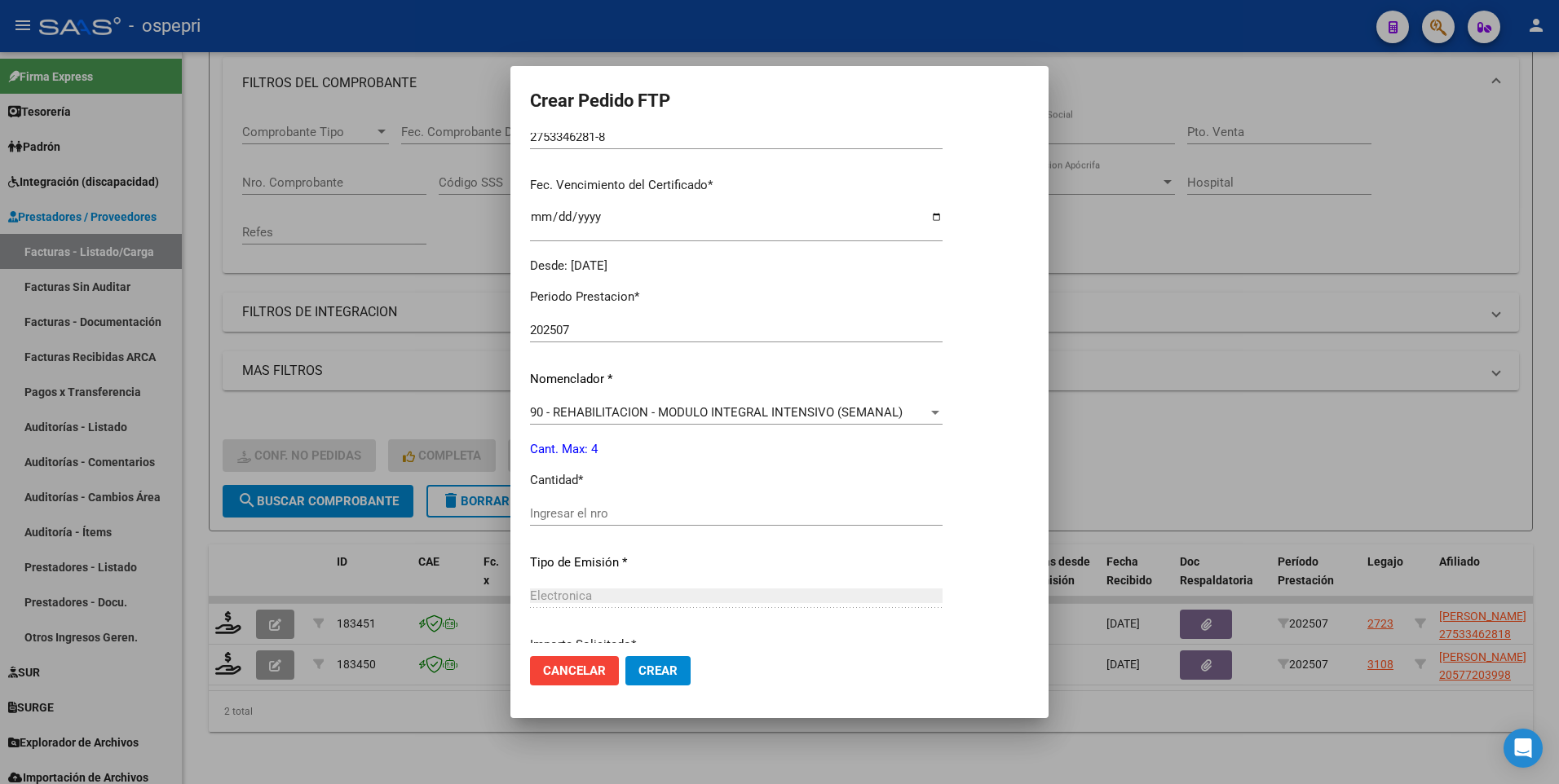
scroll to position [408, 0]
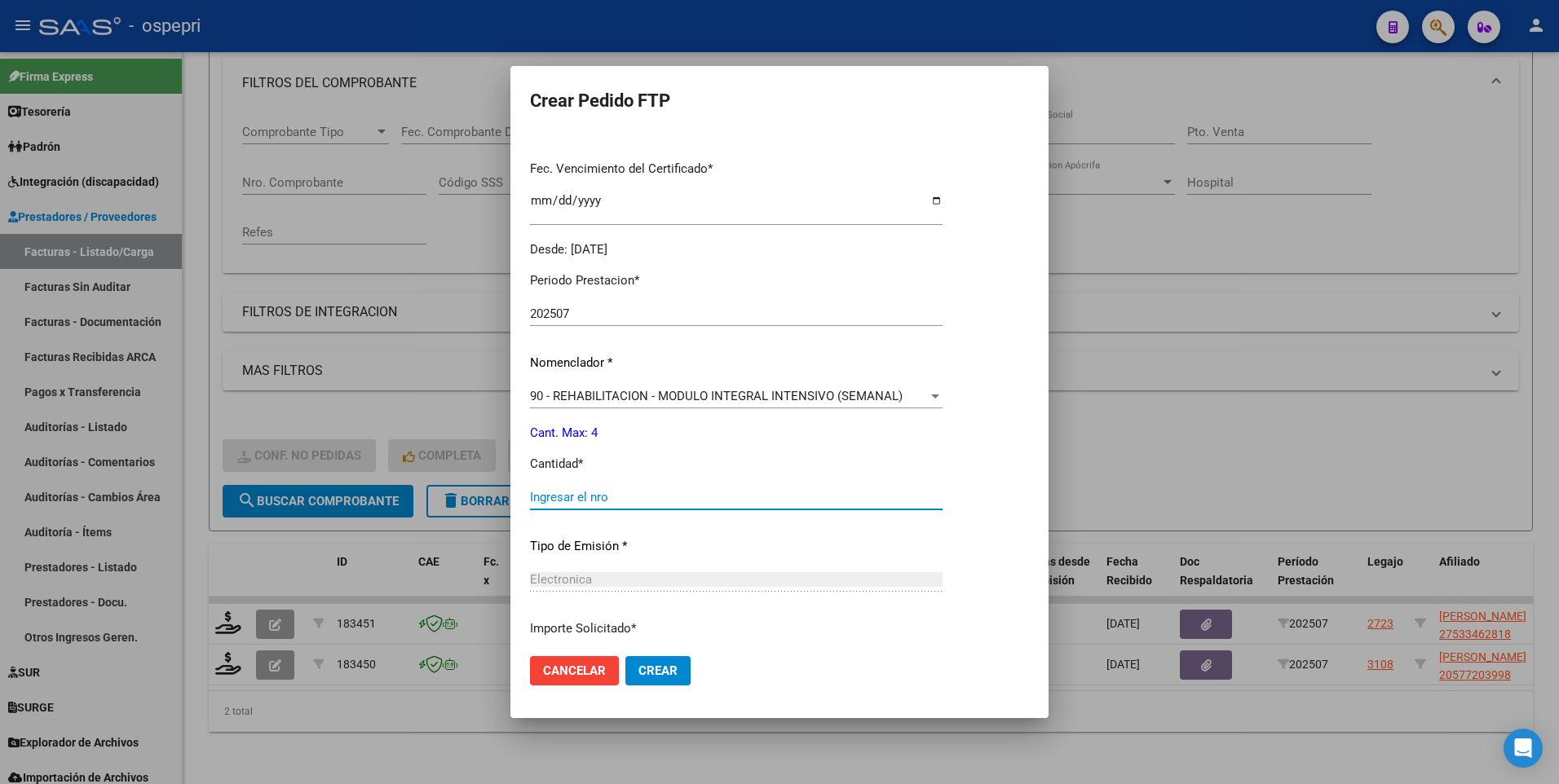
click at [647, 499] on input "Ingresar el nro" at bounding box center [736, 497] width 413 height 15
type input "4"
click at [664, 666] on span "Crear" at bounding box center [658, 670] width 39 height 15
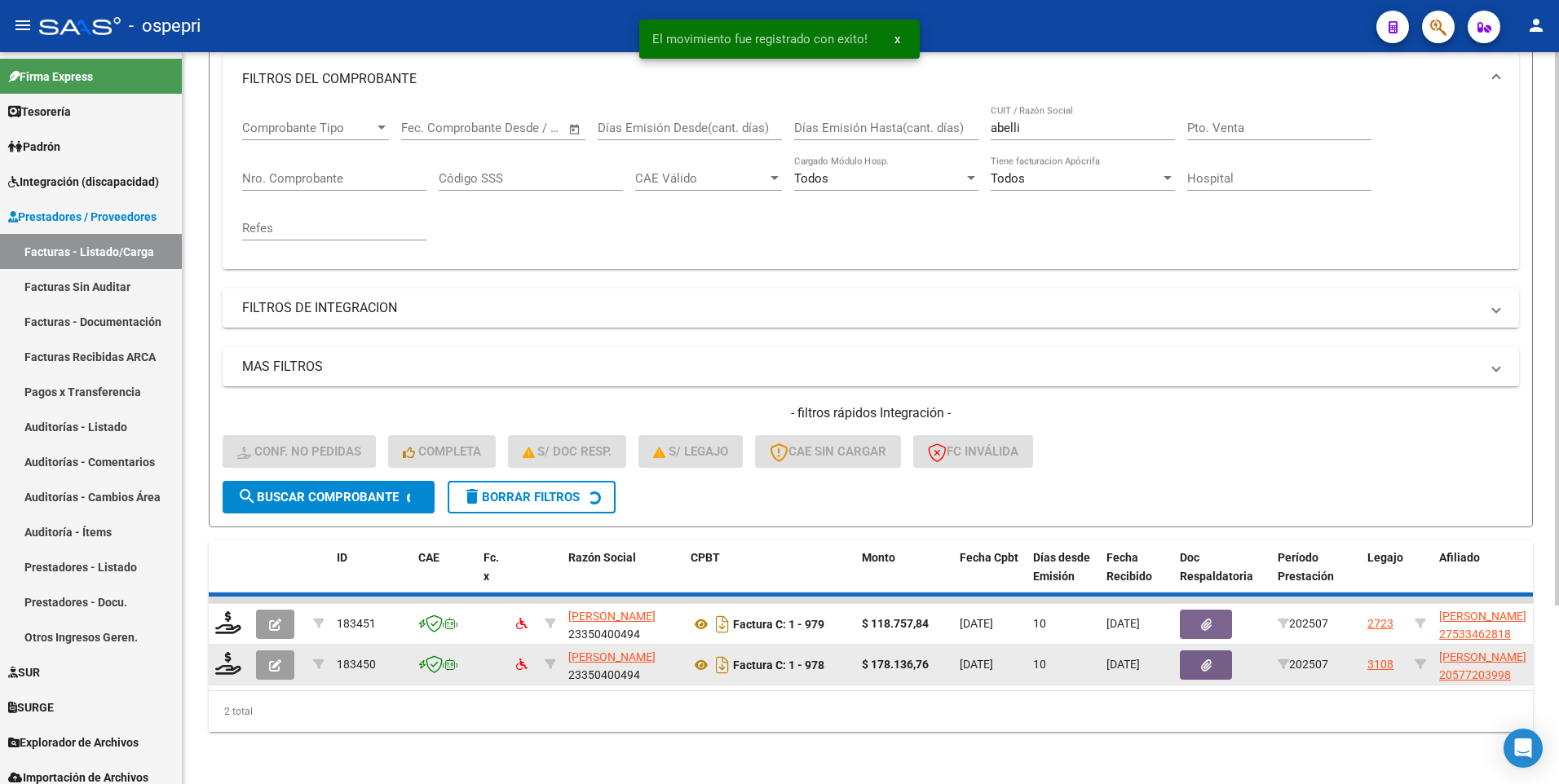
scroll to position [192, 0]
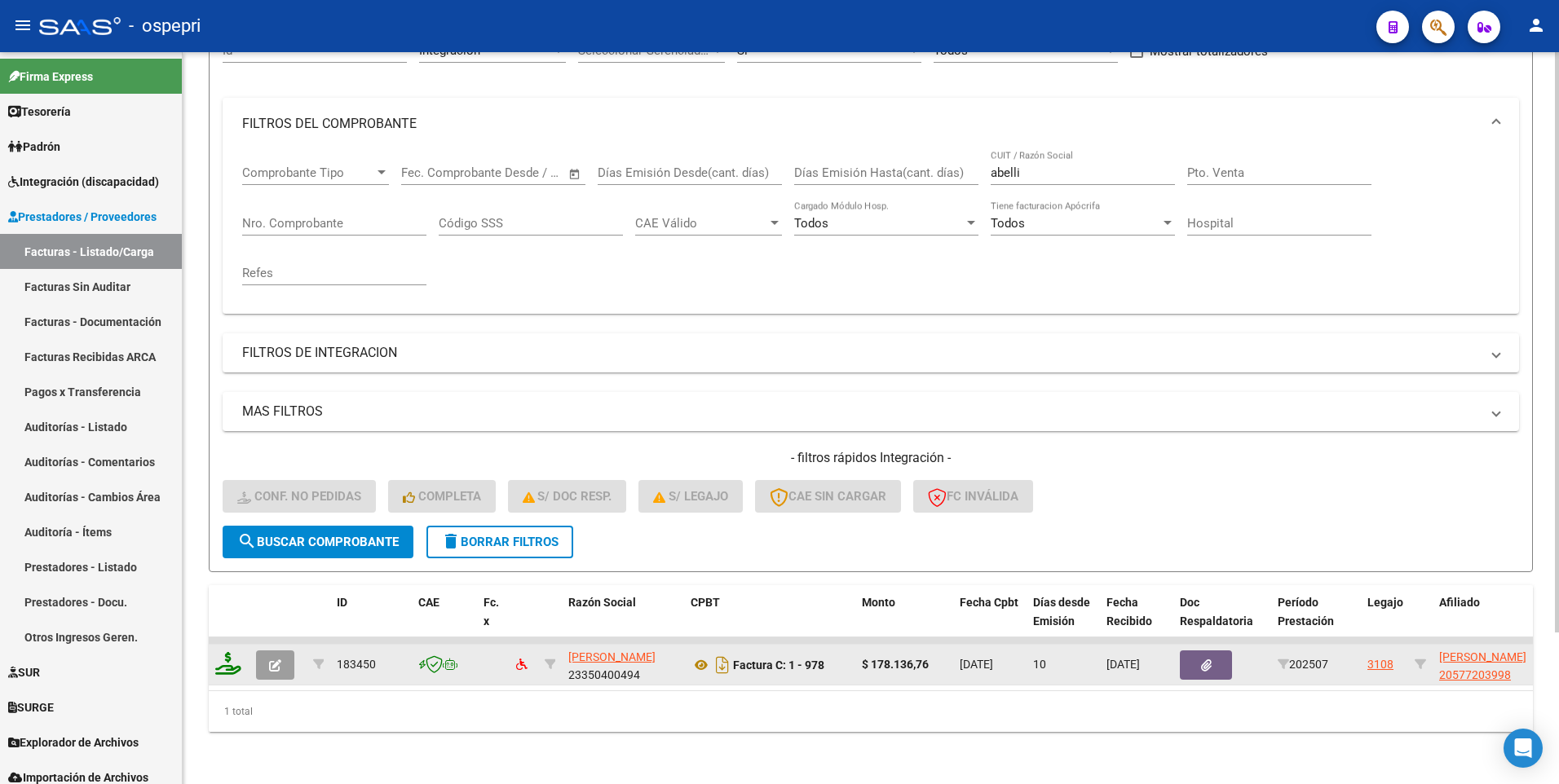
click at [225, 652] on icon at bounding box center [227, 663] width 26 height 23
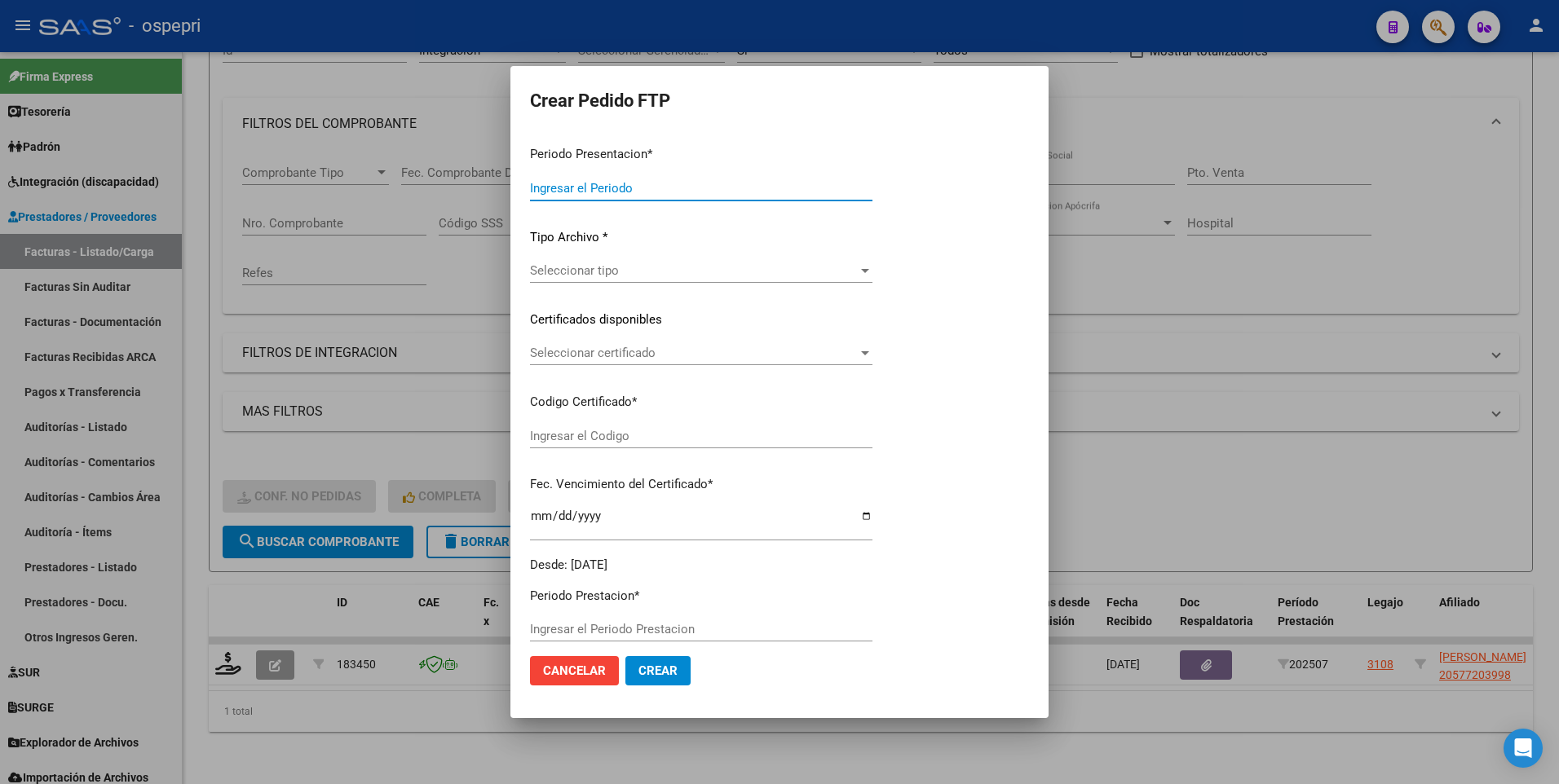
type input "202507"
type input "$ 178.136,76"
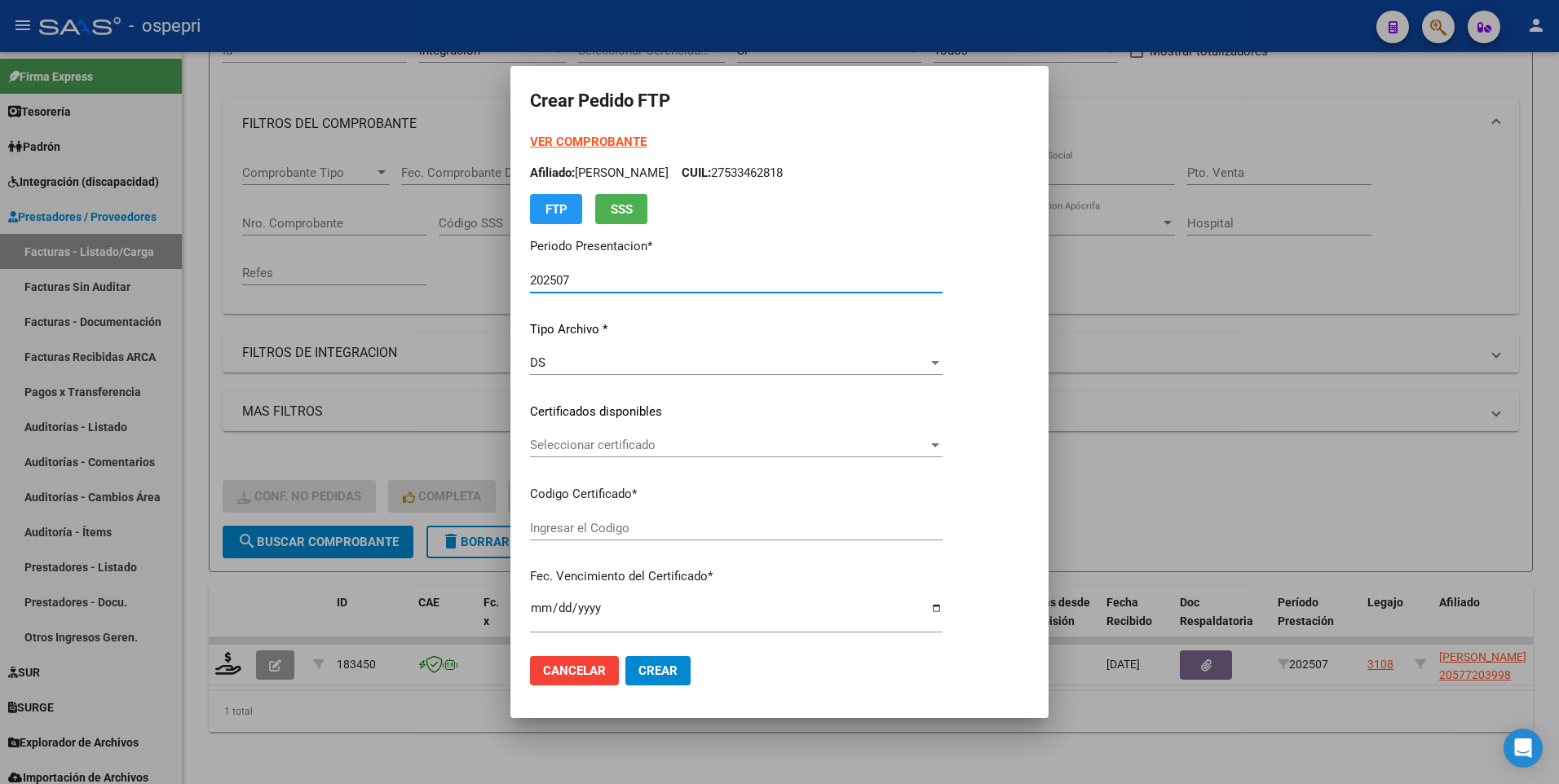
type input "2057720399-8"
type input "2028-07-01"
click at [940, 447] on div at bounding box center [935, 445] width 8 height 4
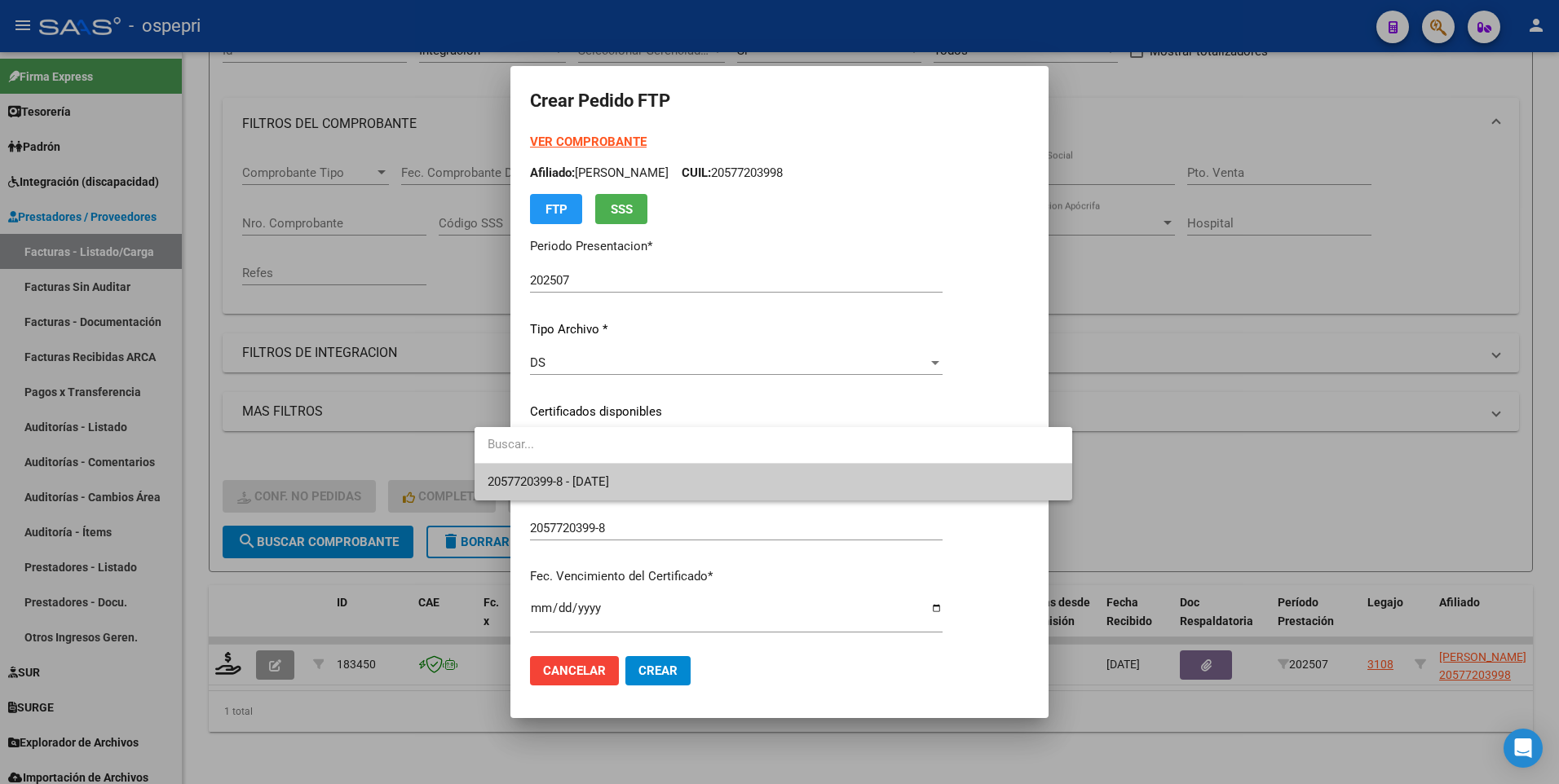
click at [1014, 482] on span "2057720399-8 - 2028-07-01" at bounding box center [774, 481] width 572 height 36
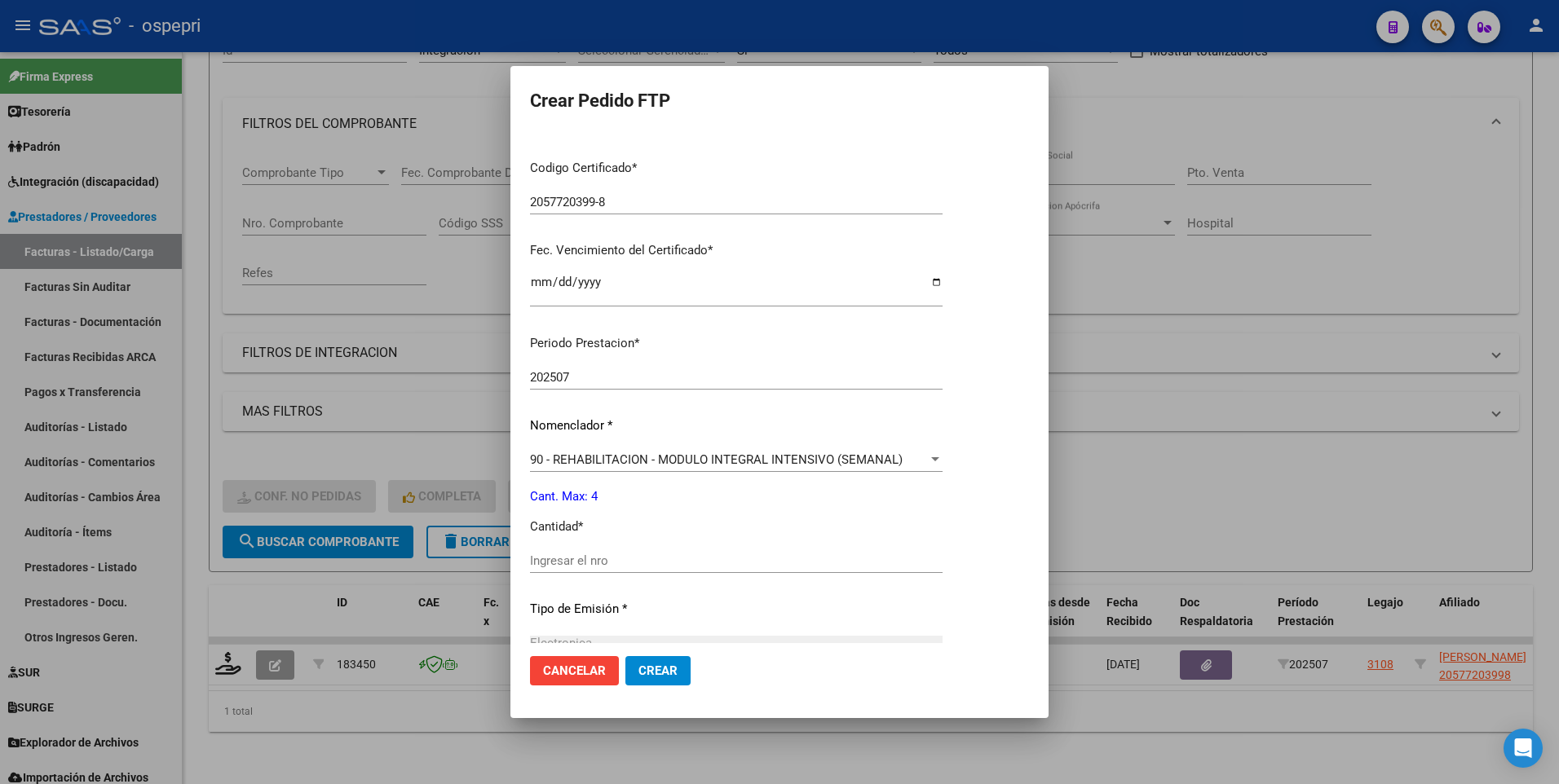
scroll to position [408, 0]
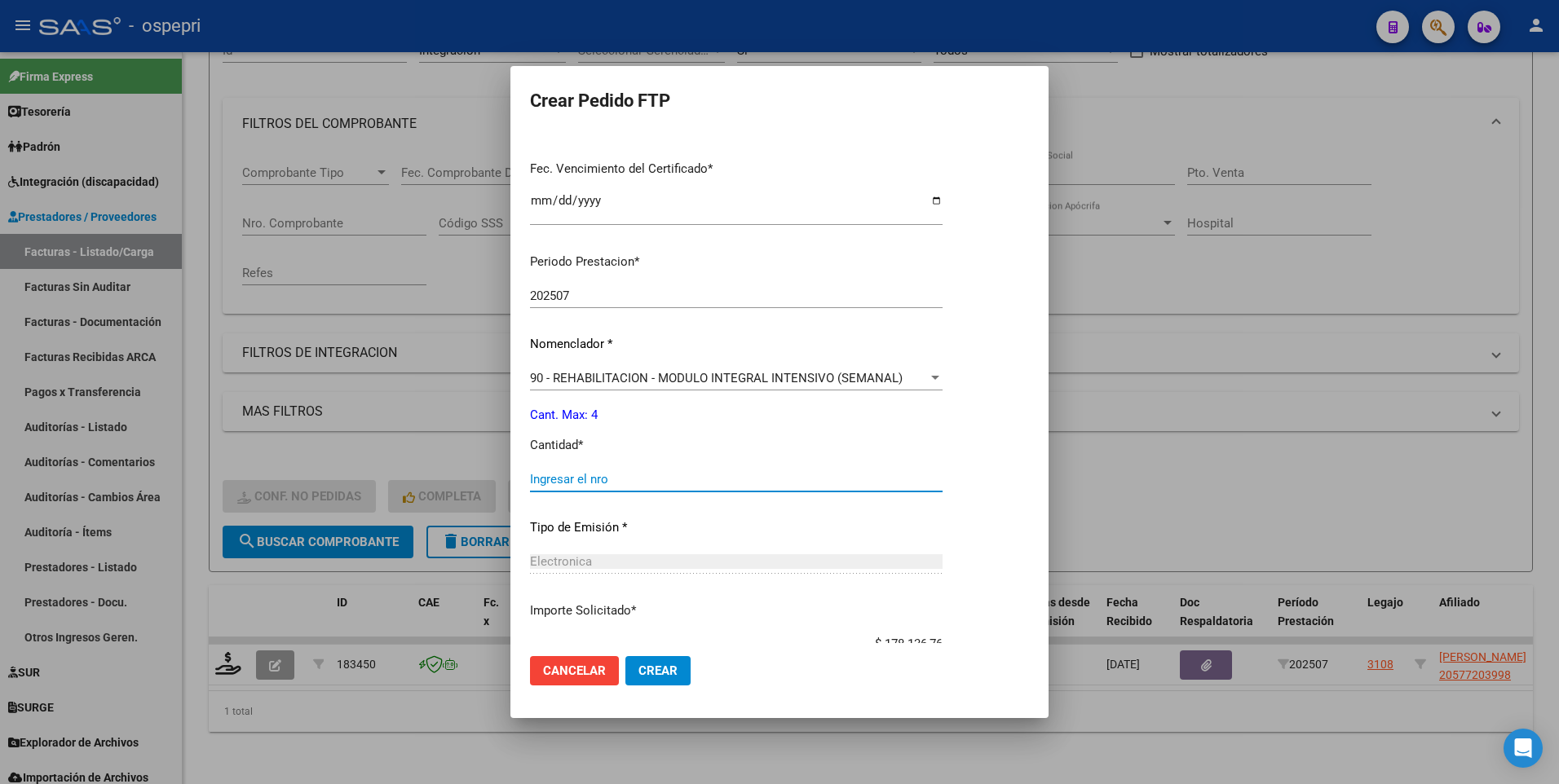
click at [721, 485] on input "Ingresar el nro" at bounding box center [736, 479] width 413 height 15
type input "4"
click at [639, 676] on span "Crear" at bounding box center [658, 670] width 39 height 15
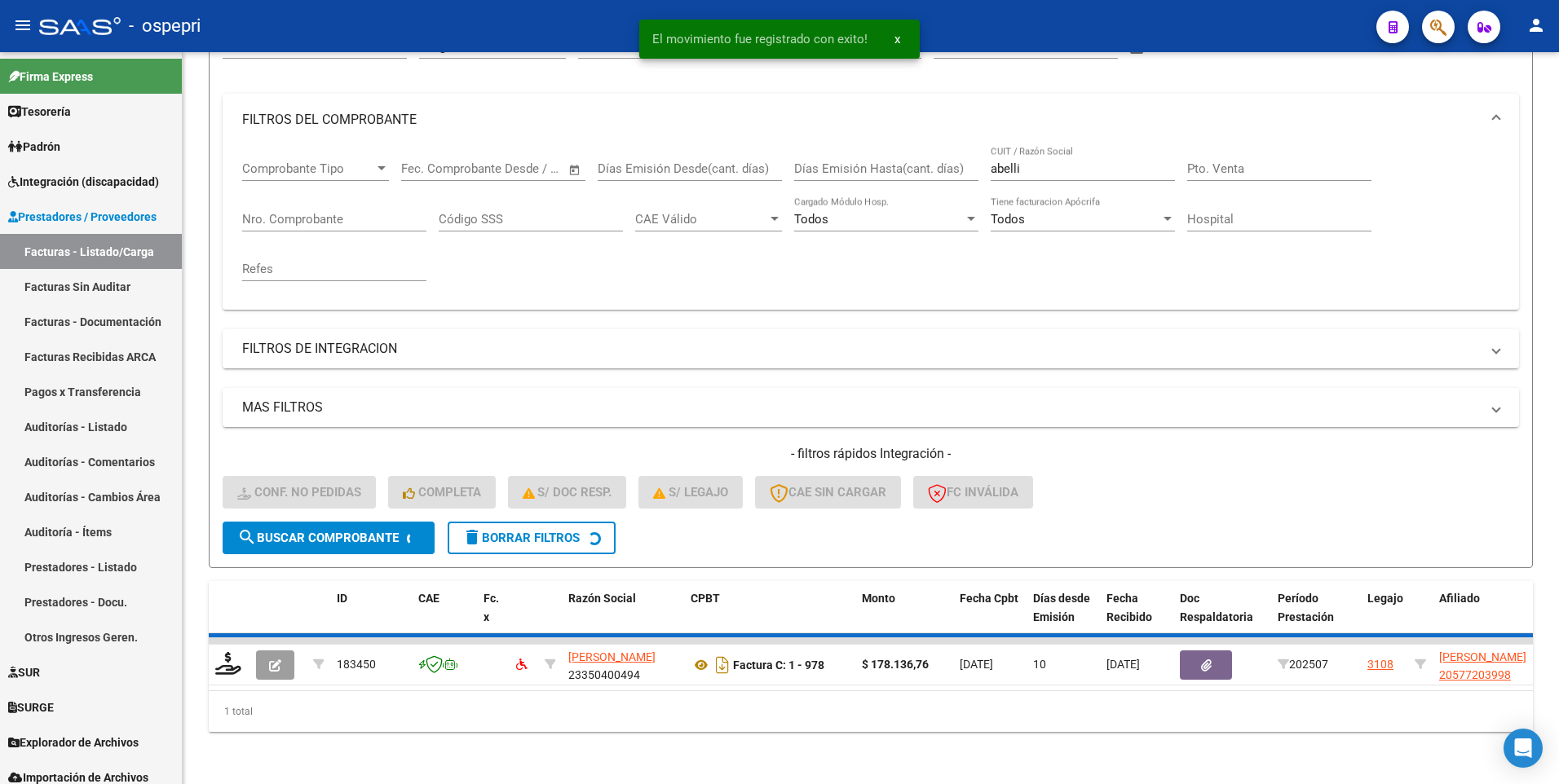
scroll to position [167, 0]
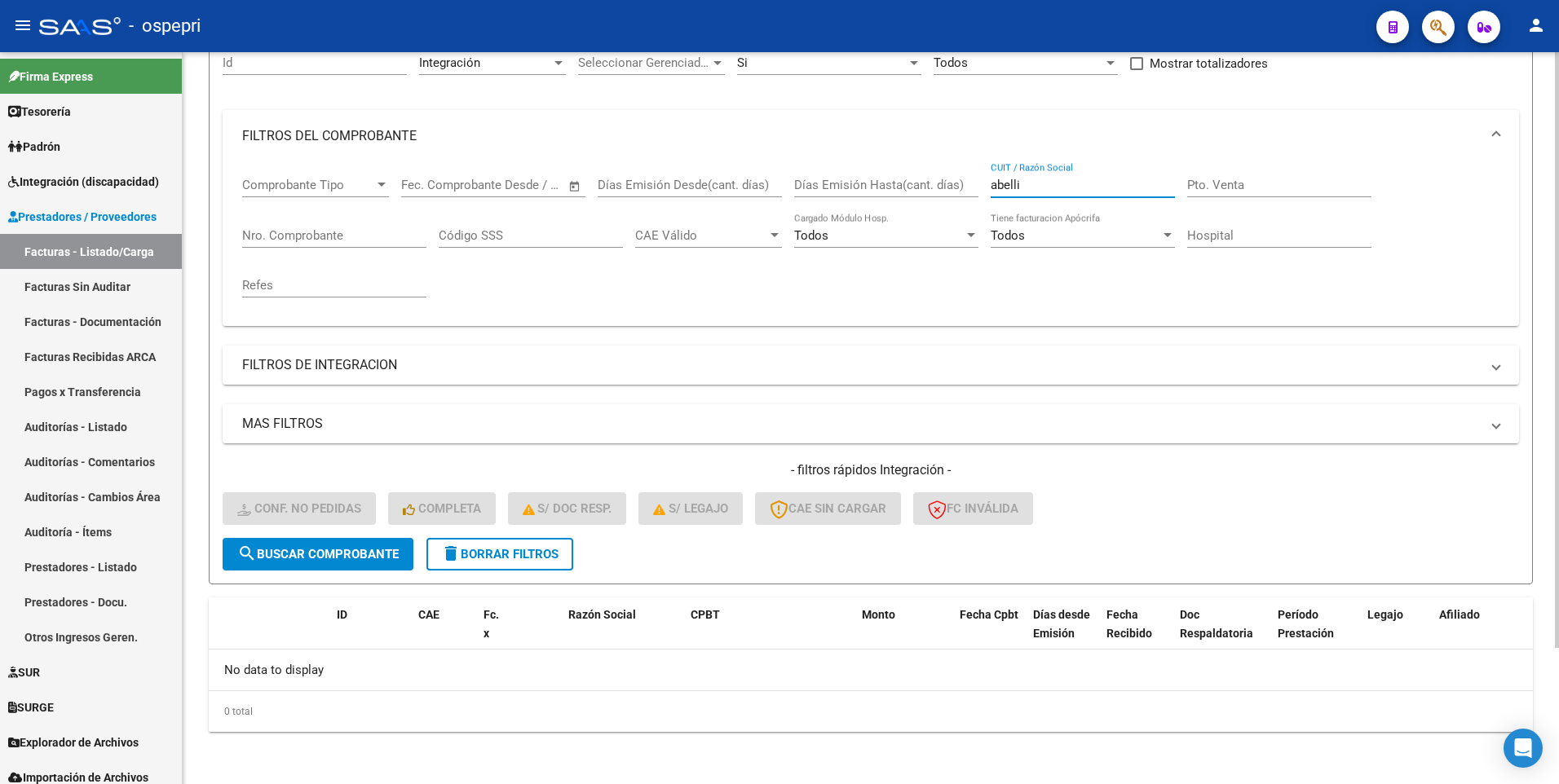
drag, startPoint x: 1043, startPoint y: 185, endPoint x: 982, endPoint y: 185, distance: 61.0
click at [982, 185] on div "Comprobante Tipo Comprobante Tipo Start date – End date Fec. Comprobante Desde …" at bounding box center [871, 238] width 1258 height 151
type input "atienza"
click at [371, 537] on div "- filtros rápidos Integración - Conf. no pedidas Completa S/ Doc Resp. S/ legaj…" at bounding box center [871, 500] width 1297 height 76
click at [370, 555] on span "search Buscar Comprobante" at bounding box center [318, 554] width 162 height 15
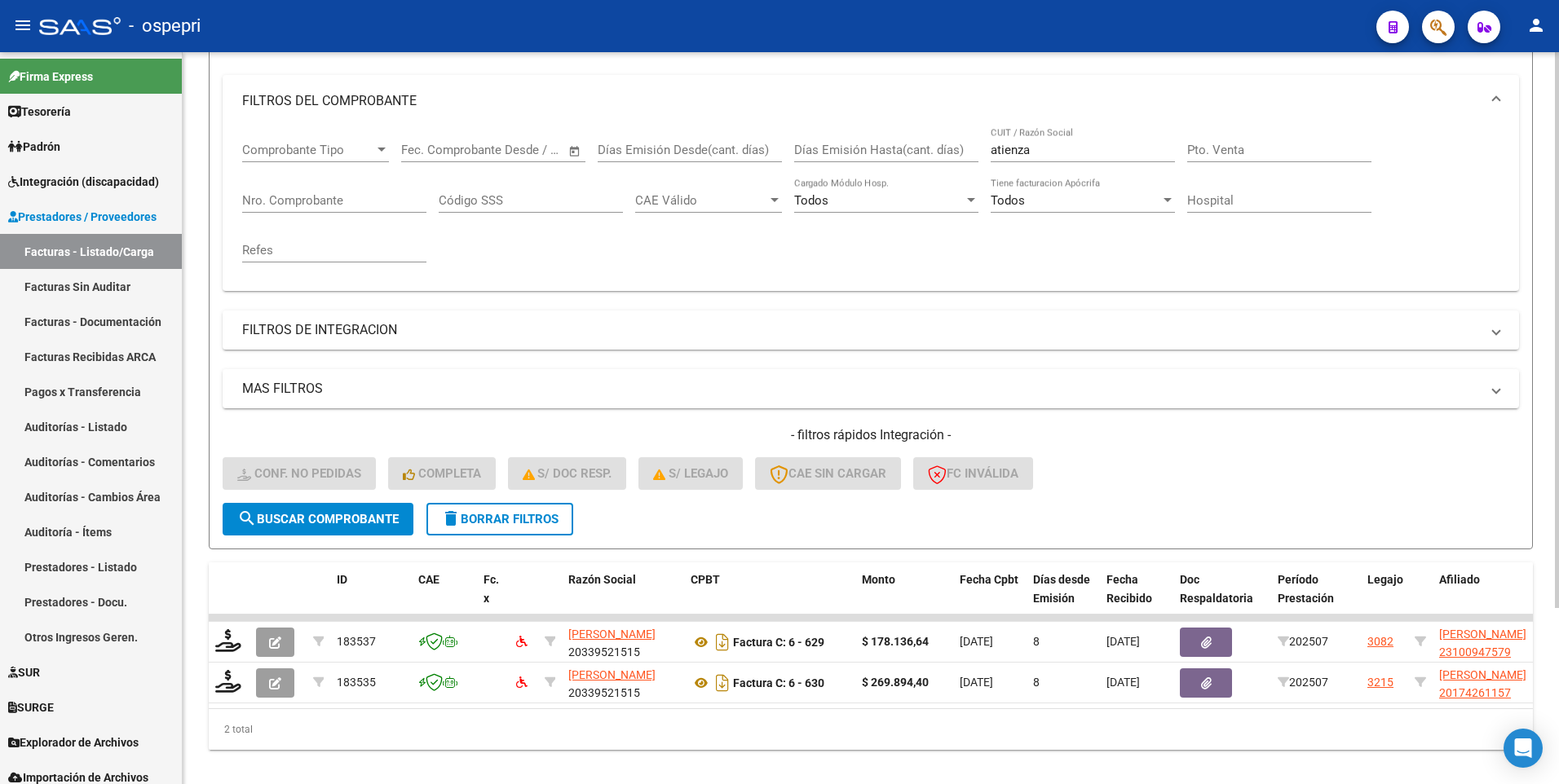
scroll to position [233, 0]
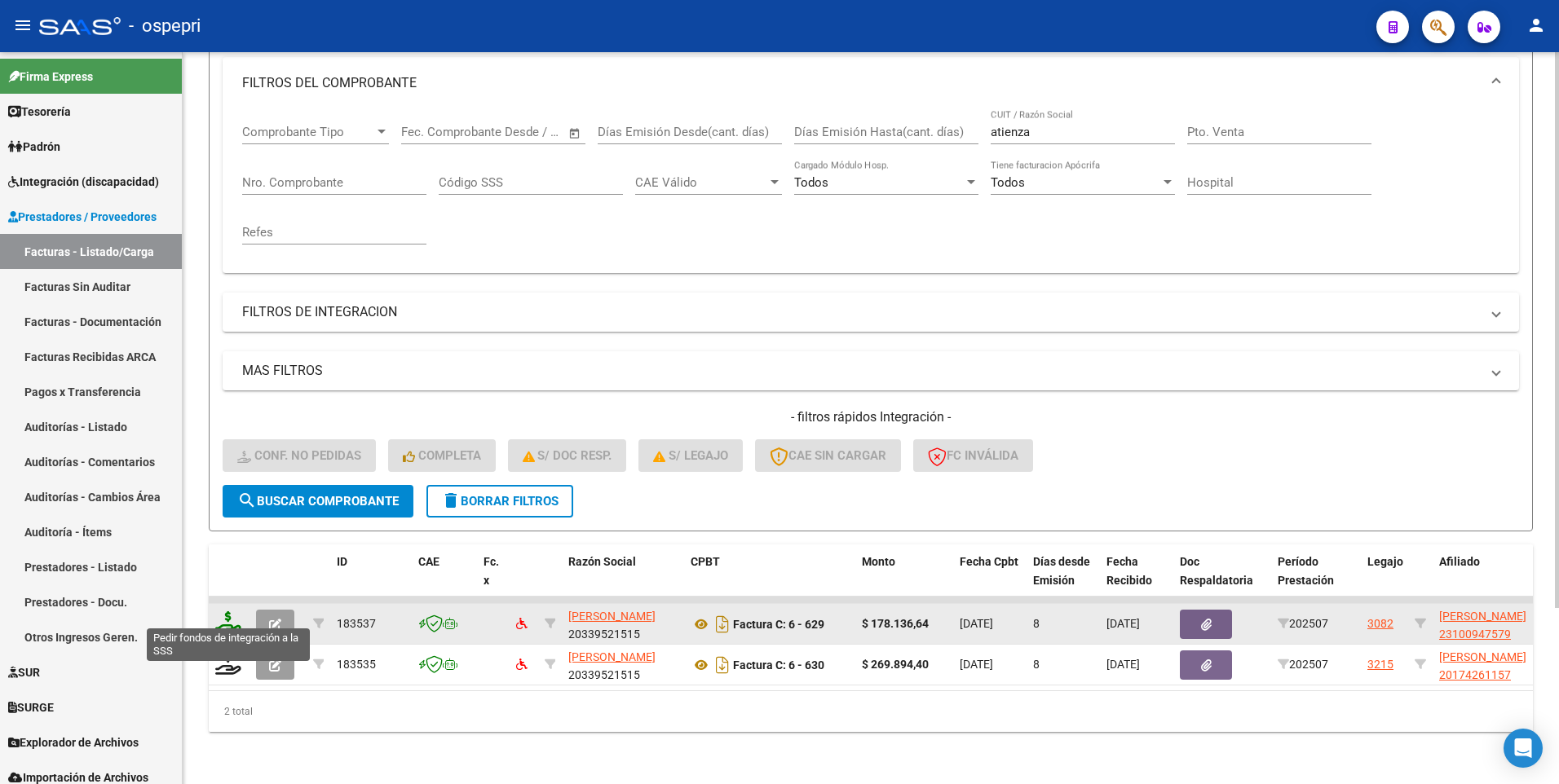
click at [234, 618] on icon at bounding box center [227, 623] width 26 height 23
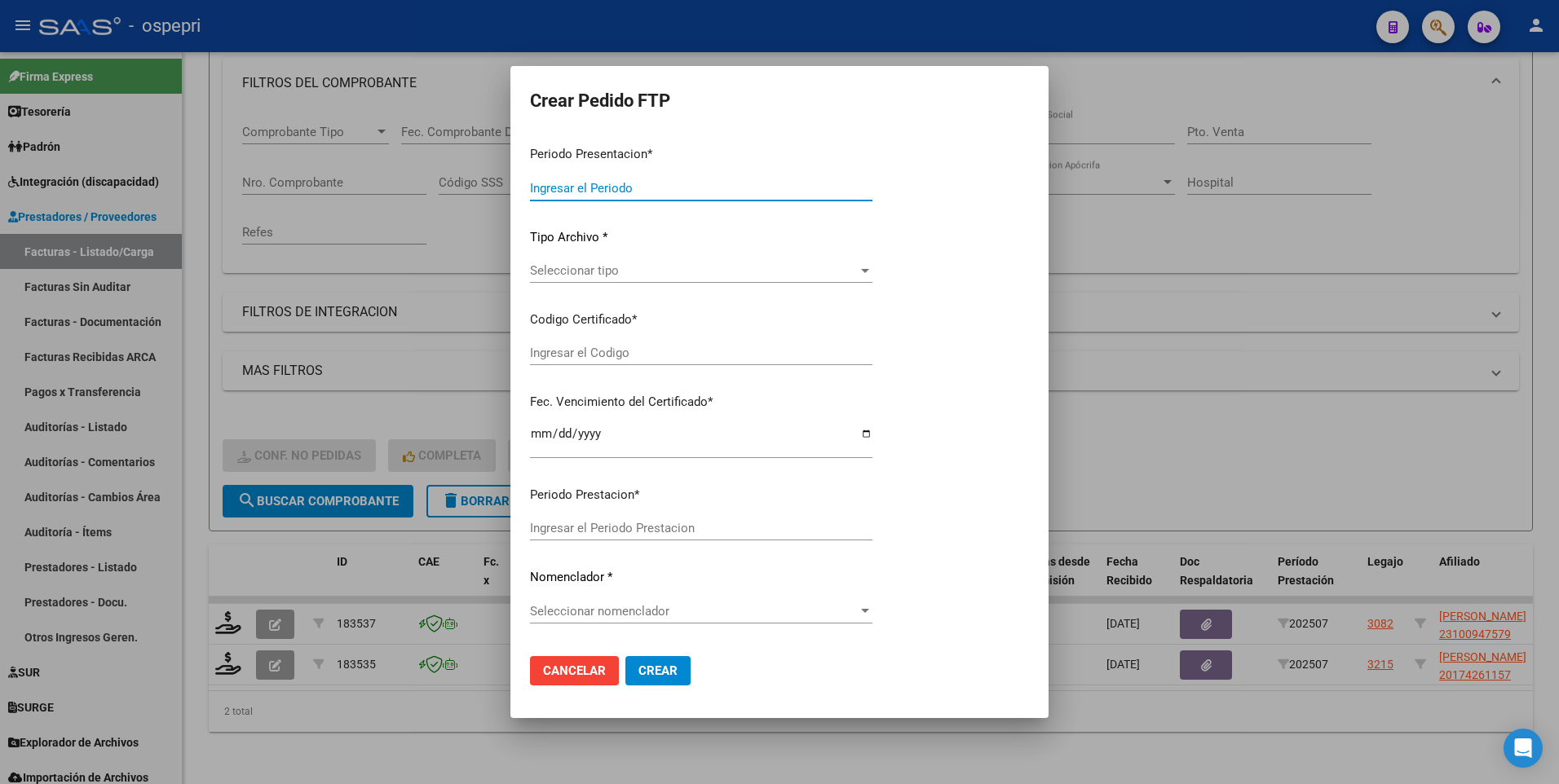
type input "202507"
type input "$ 178.136,64"
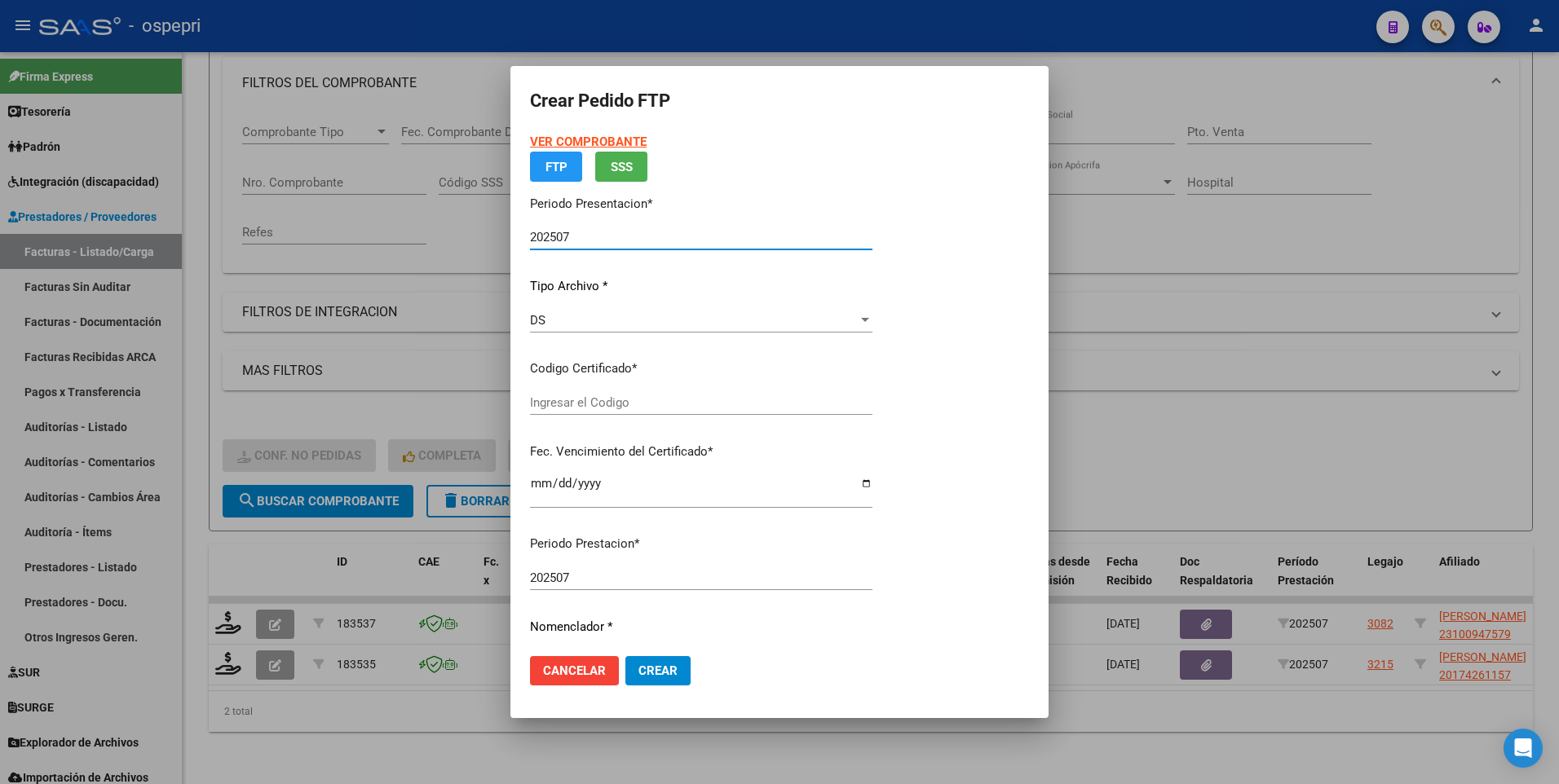
type input "ARG02000100947572025022820260228NEU-249"
type input "2026-02-28"
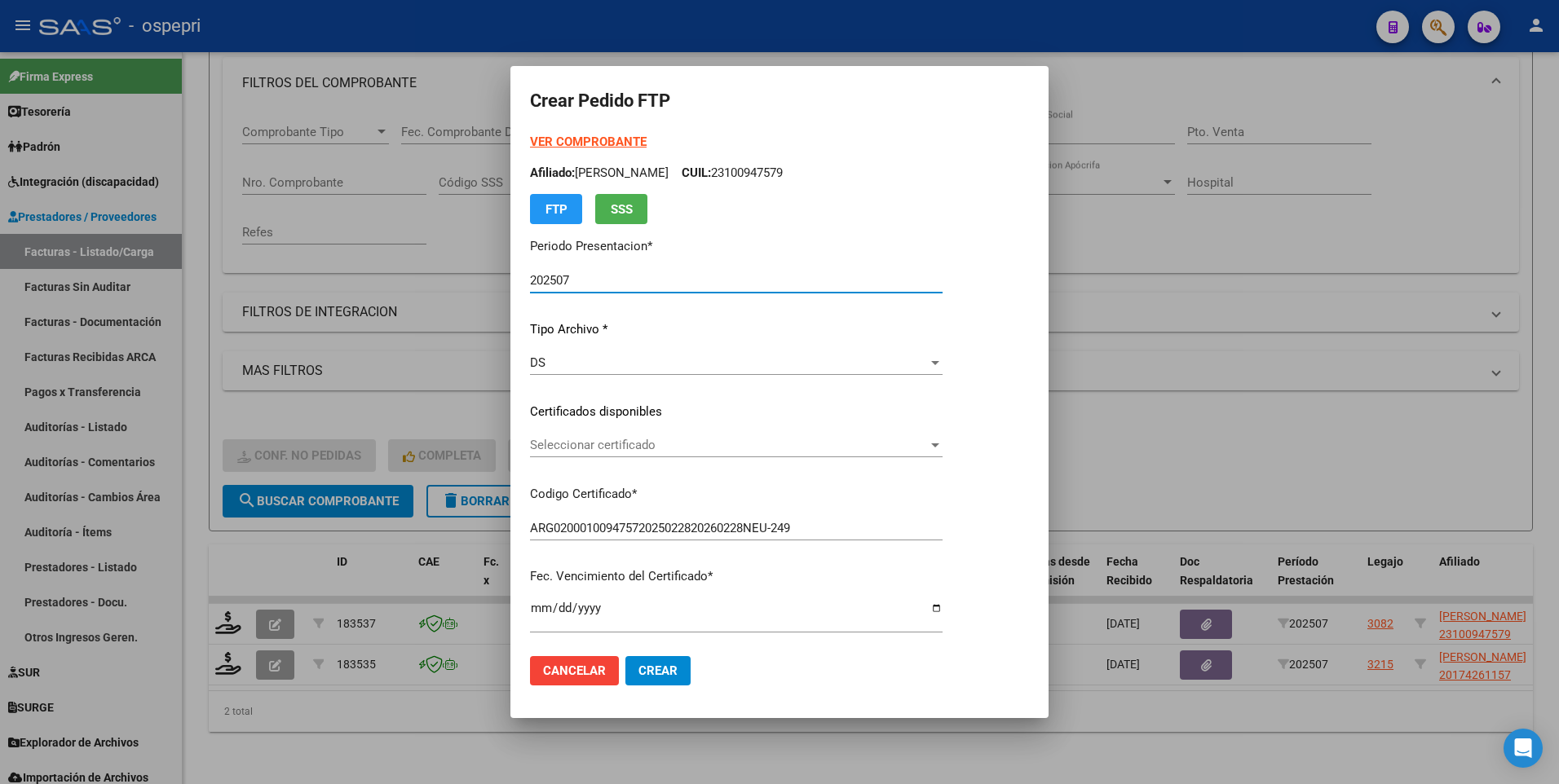
click at [940, 443] on div at bounding box center [935, 445] width 8 height 4
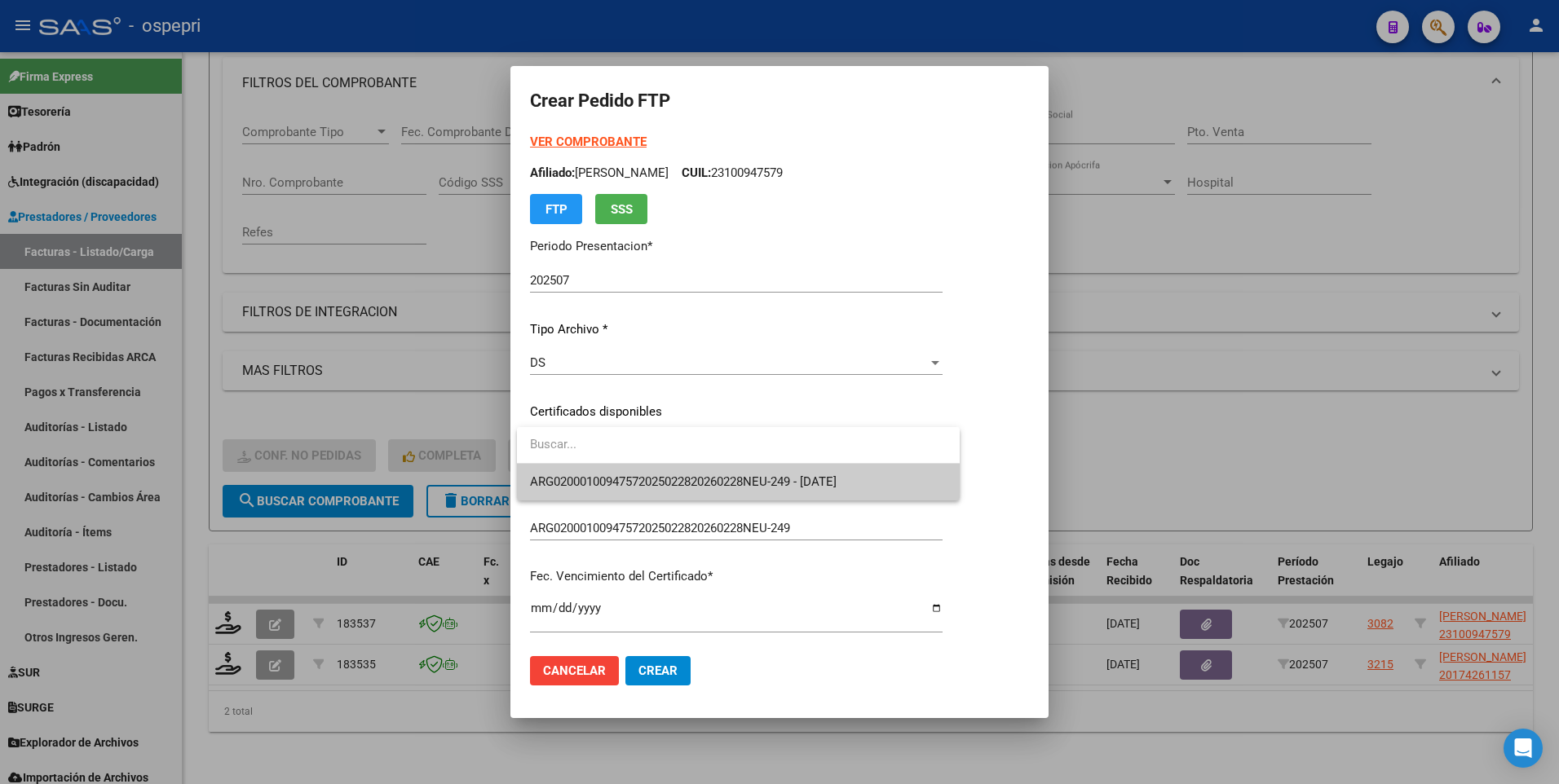
click at [907, 484] on span "ARG02000100947572025022820260228NEU-249 - 2026-02-28" at bounding box center [738, 481] width 417 height 36
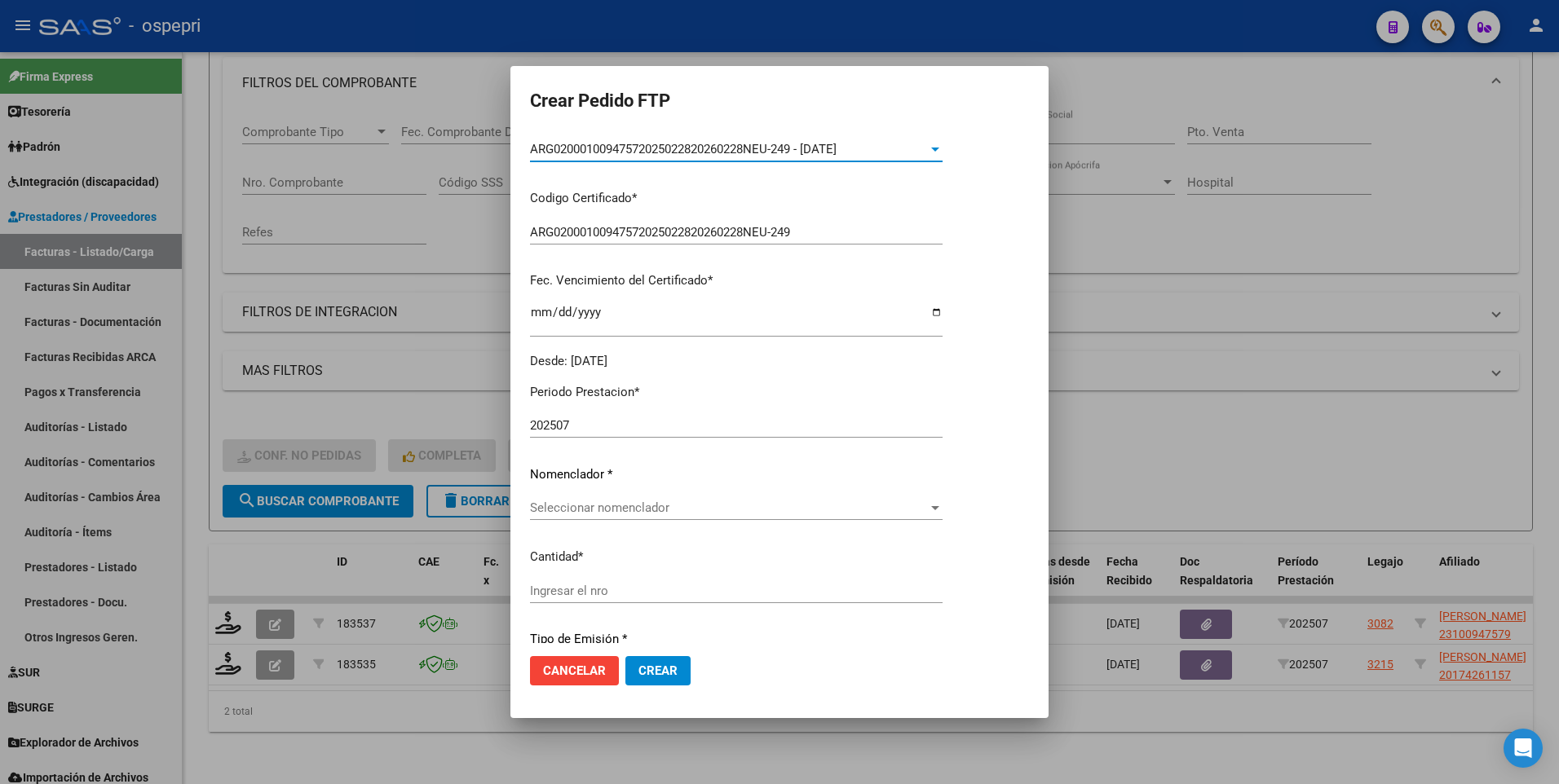
scroll to position [326, 0]
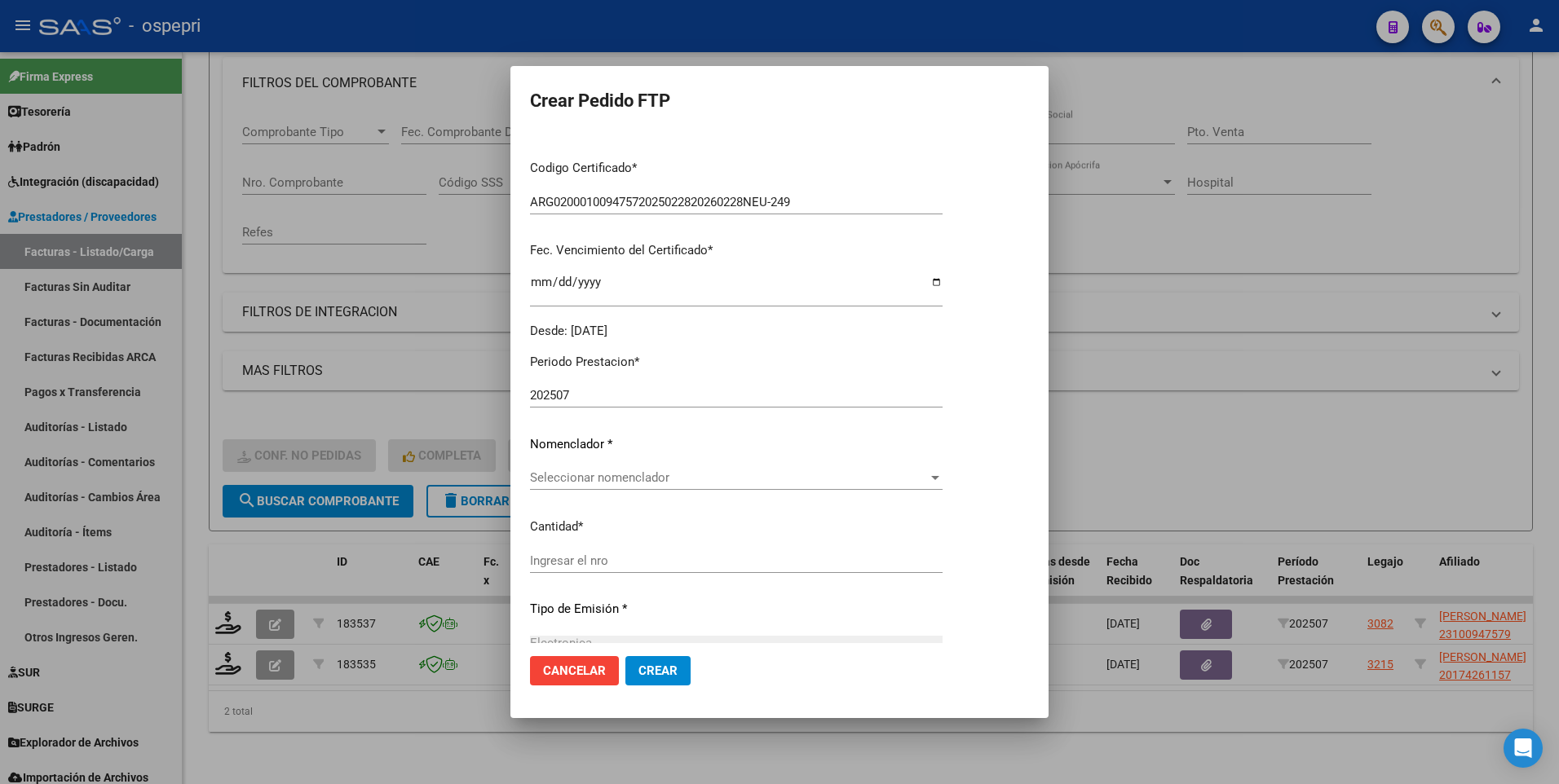
click at [943, 480] on div at bounding box center [935, 478] width 15 height 13
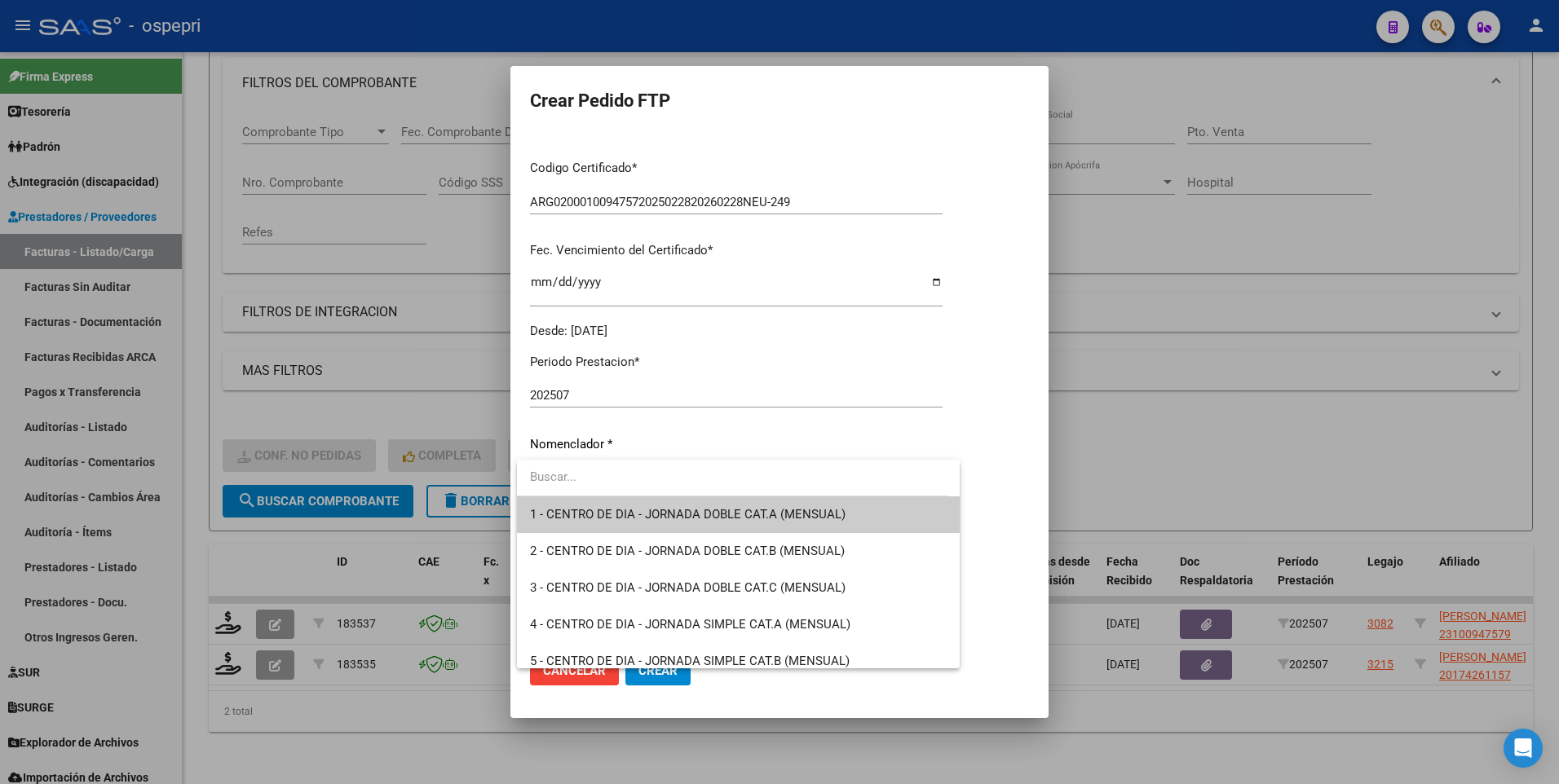
click at [562, 473] on input "dropdown search" at bounding box center [732, 477] width 431 height 36
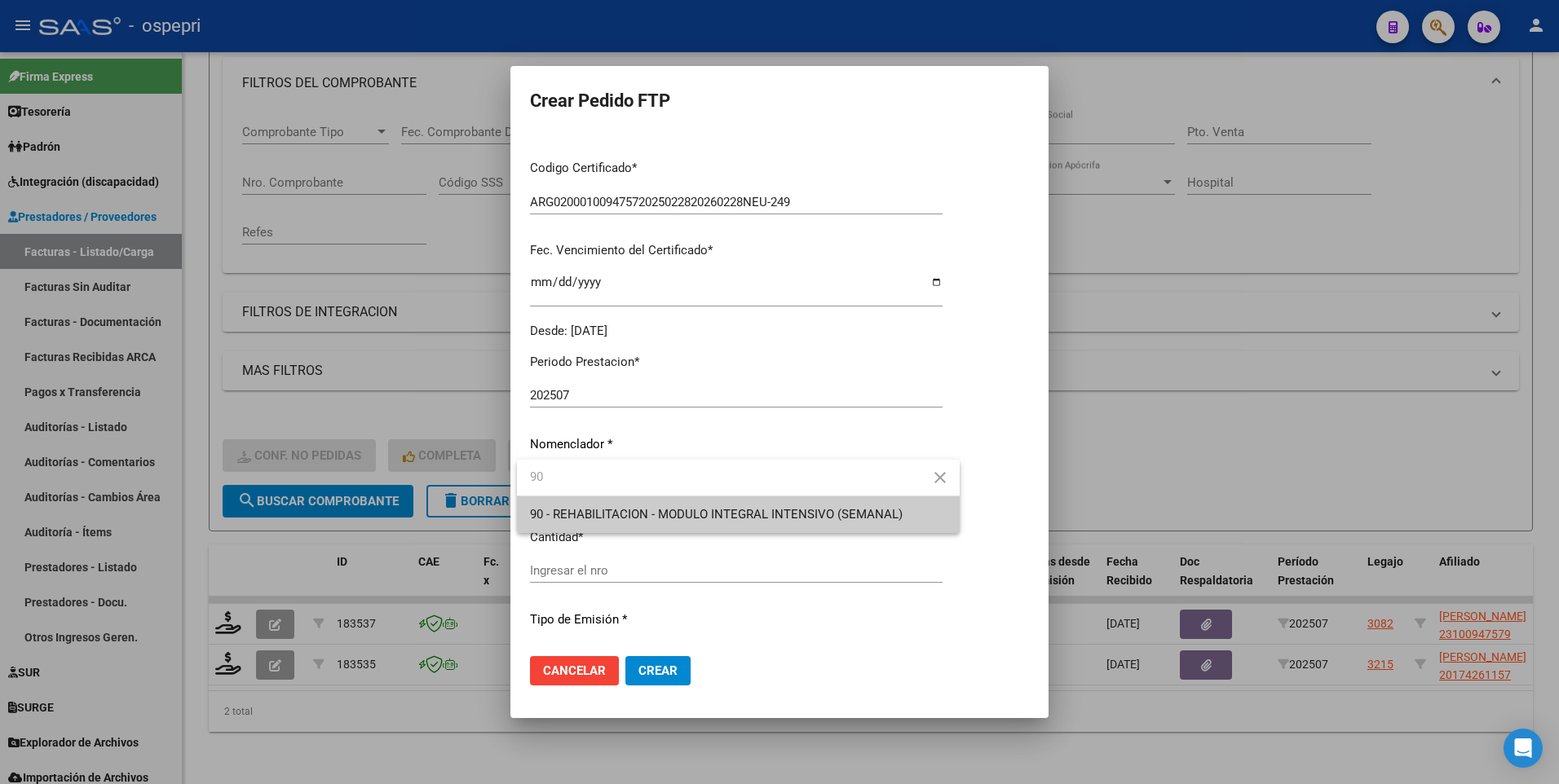
type input "90"
click at [635, 504] on span "90 - REHABILITACION - MODULO INTEGRAL INTENSIVO (SEMANAL)" at bounding box center [738, 514] width 417 height 36
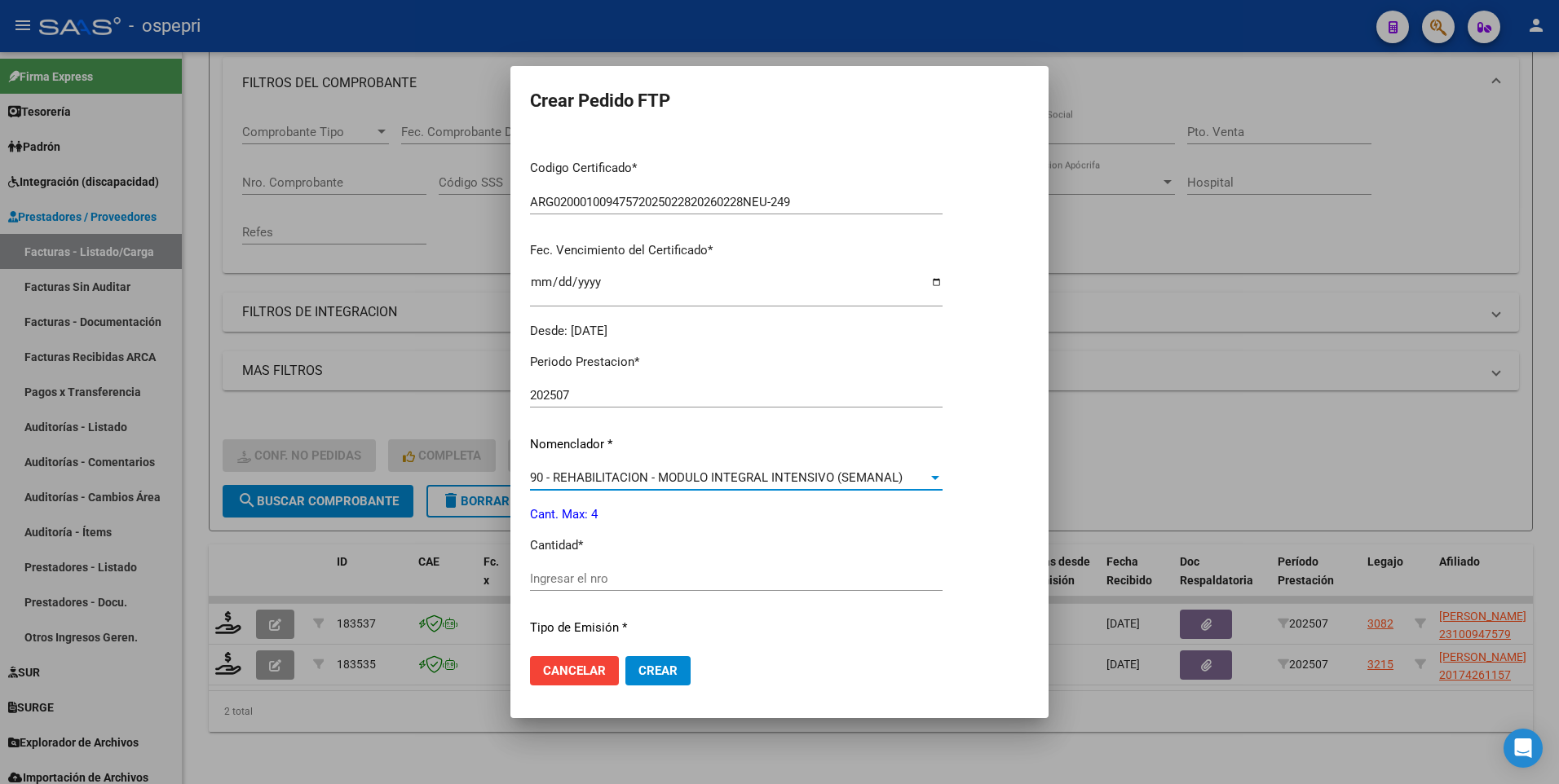
click at [621, 577] on input "Ingresar el nro" at bounding box center [736, 579] width 413 height 15
type input "4"
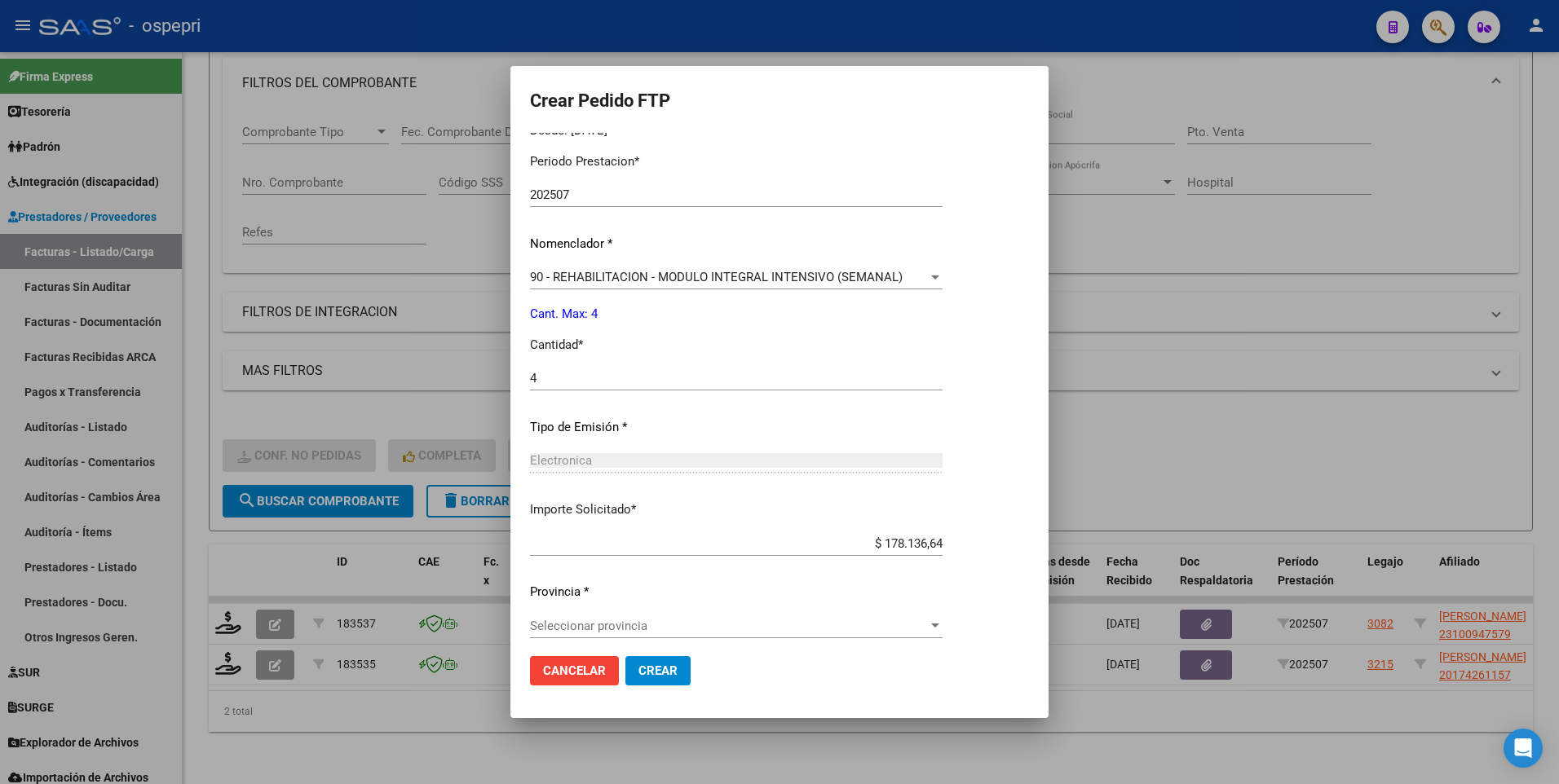
scroll to position [537, 0]
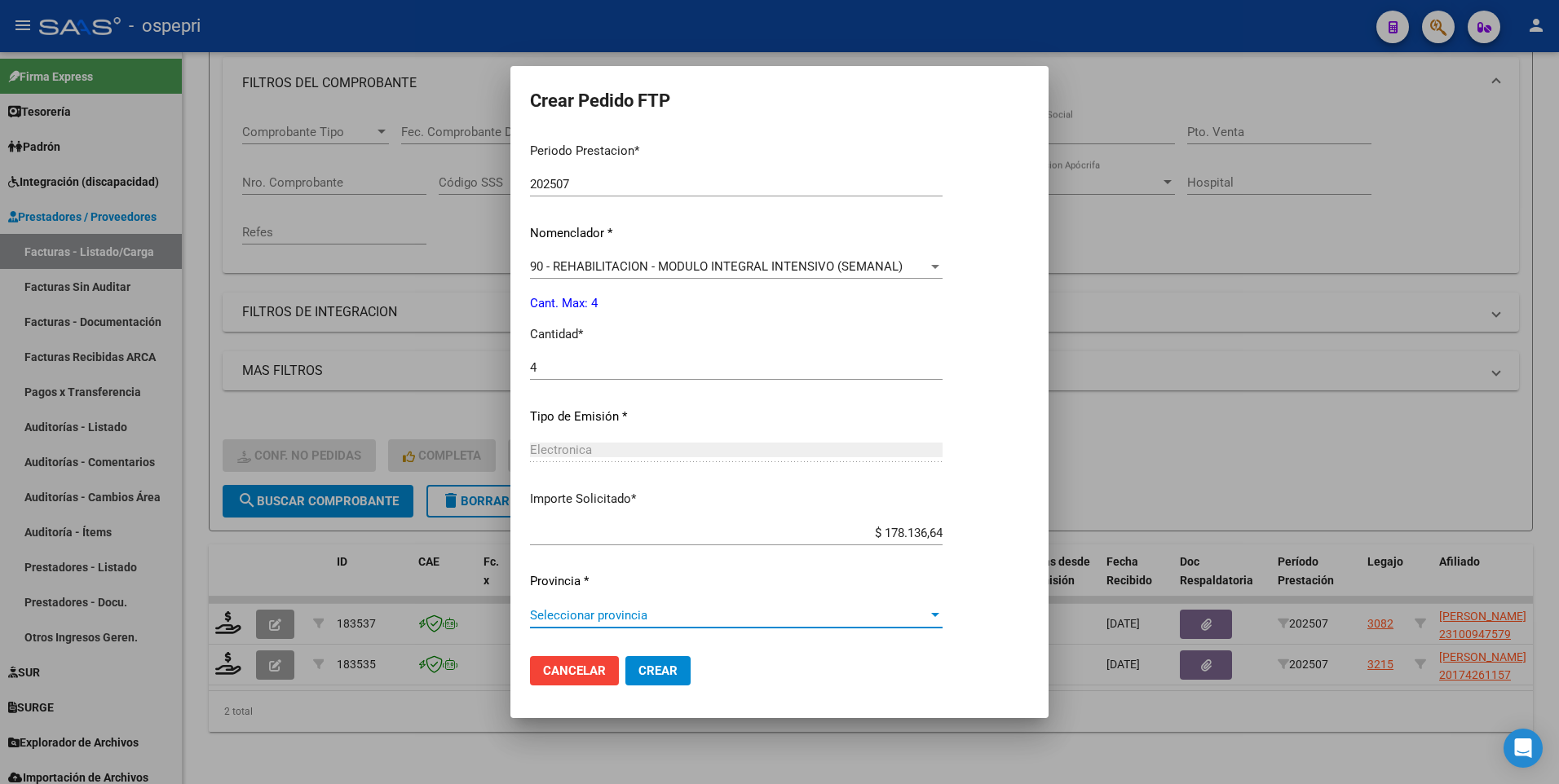
click at [937, 617] on div at bounding box center [935, 614] width 8 height 4
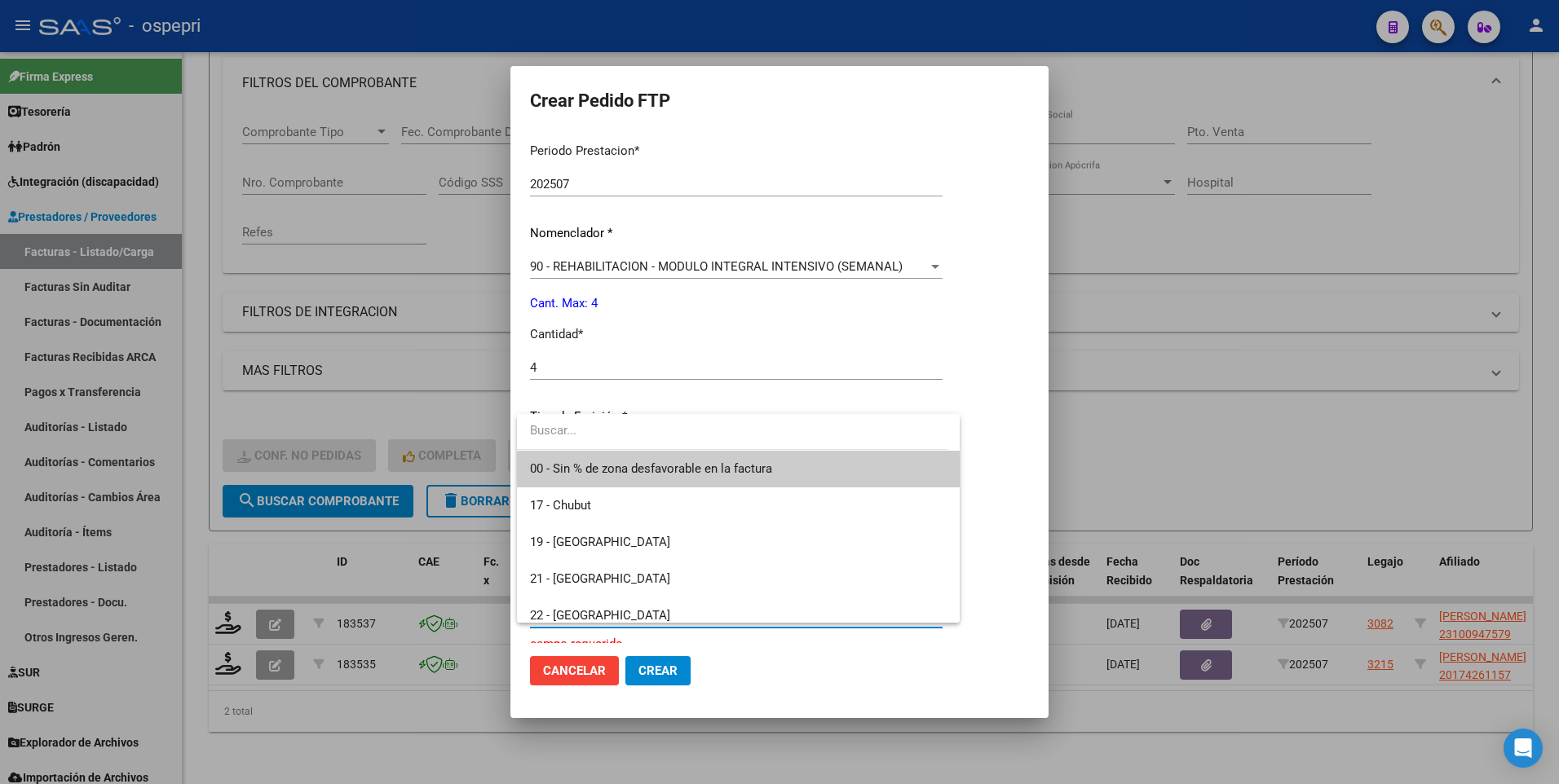
click at [1226, 433] on div at bounding box center [779, 392] width 1559 height 784
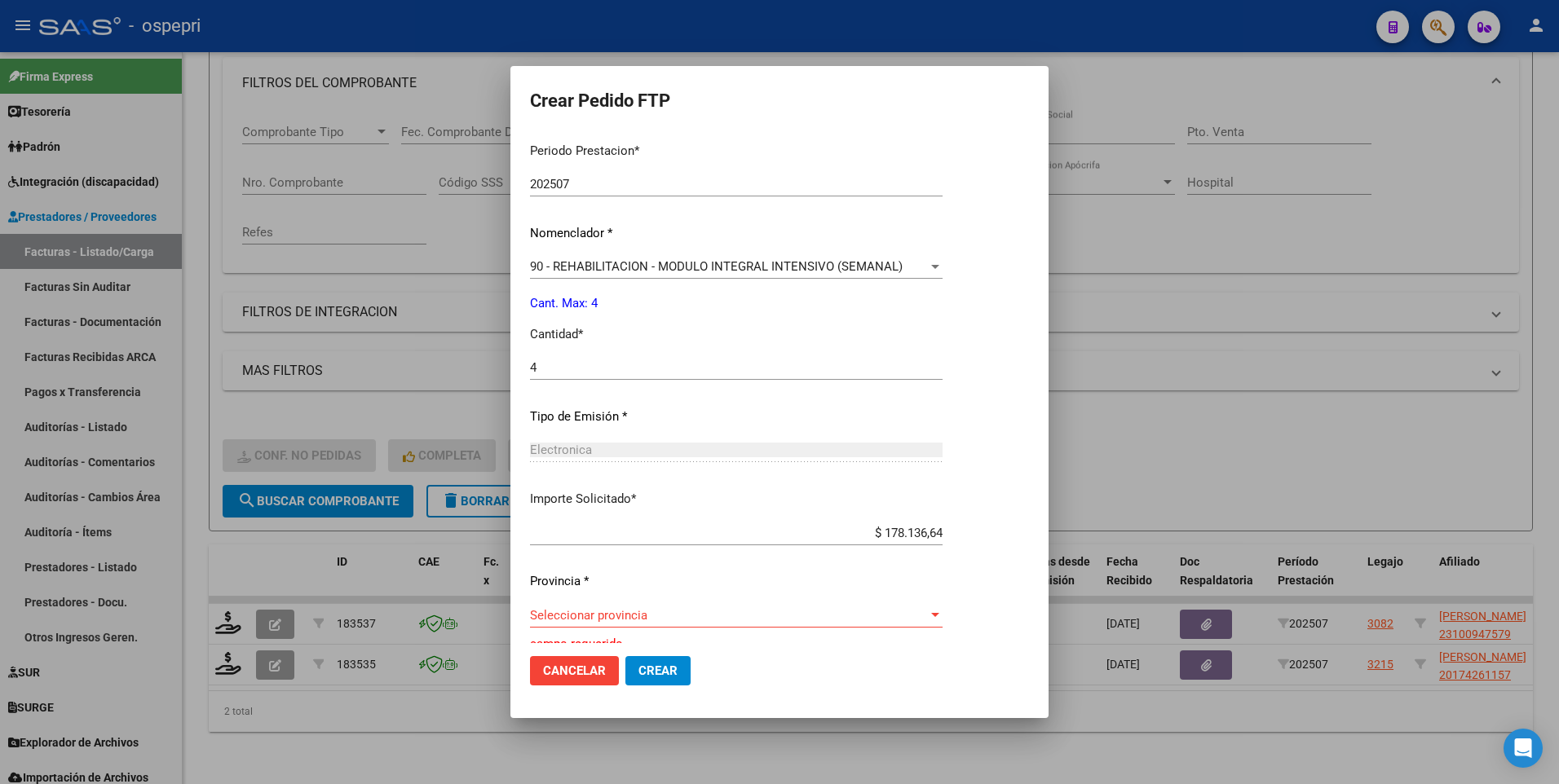
click at [844, 748] on div at bounding box center [779, 392] width 1559 height 784
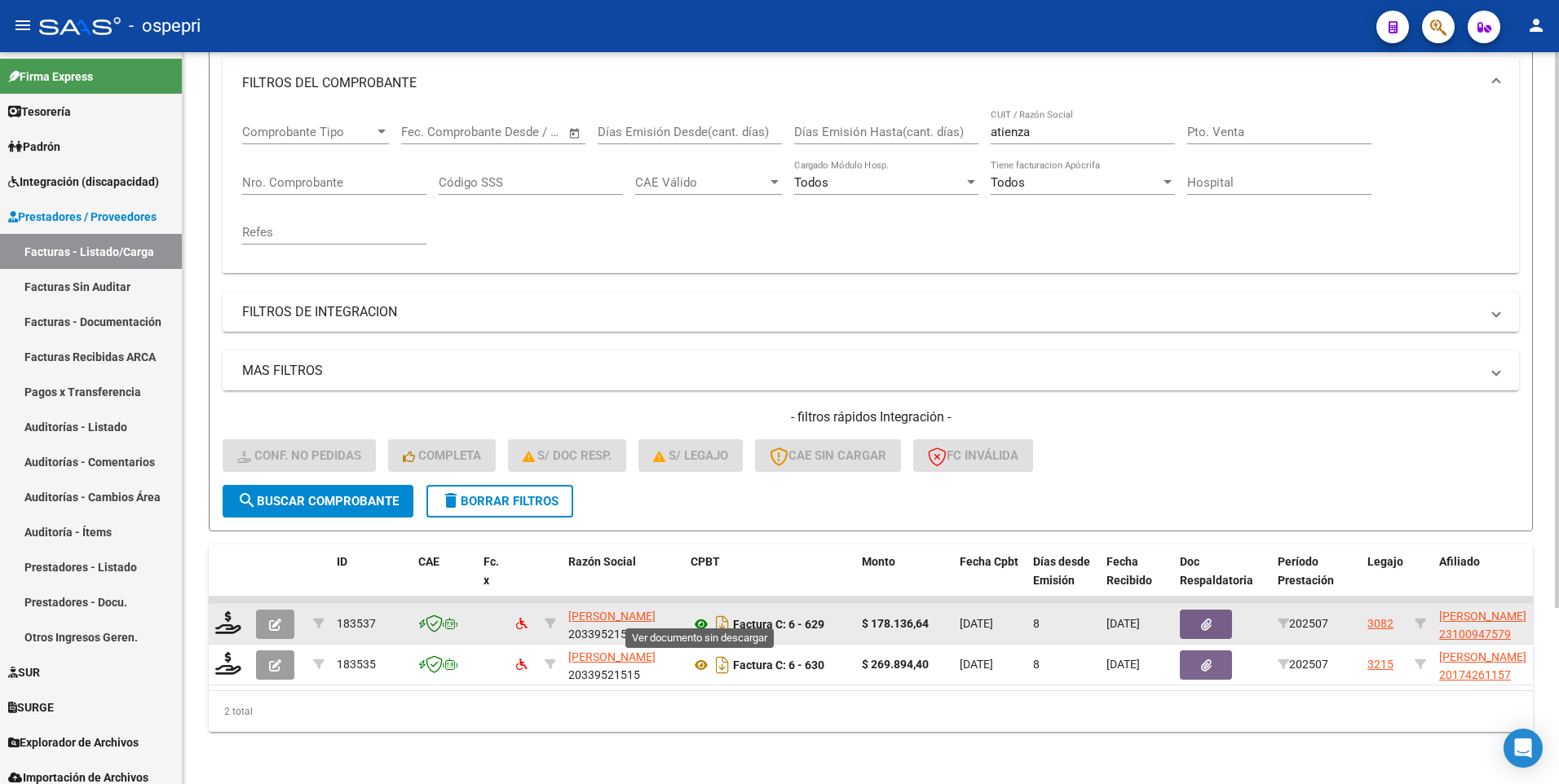
click at [696, 614] on icon at bounding box center [702, 624] width 21 height 20
click at [233, 618] on icon at bounding box center [227, 623] width 26 height 23
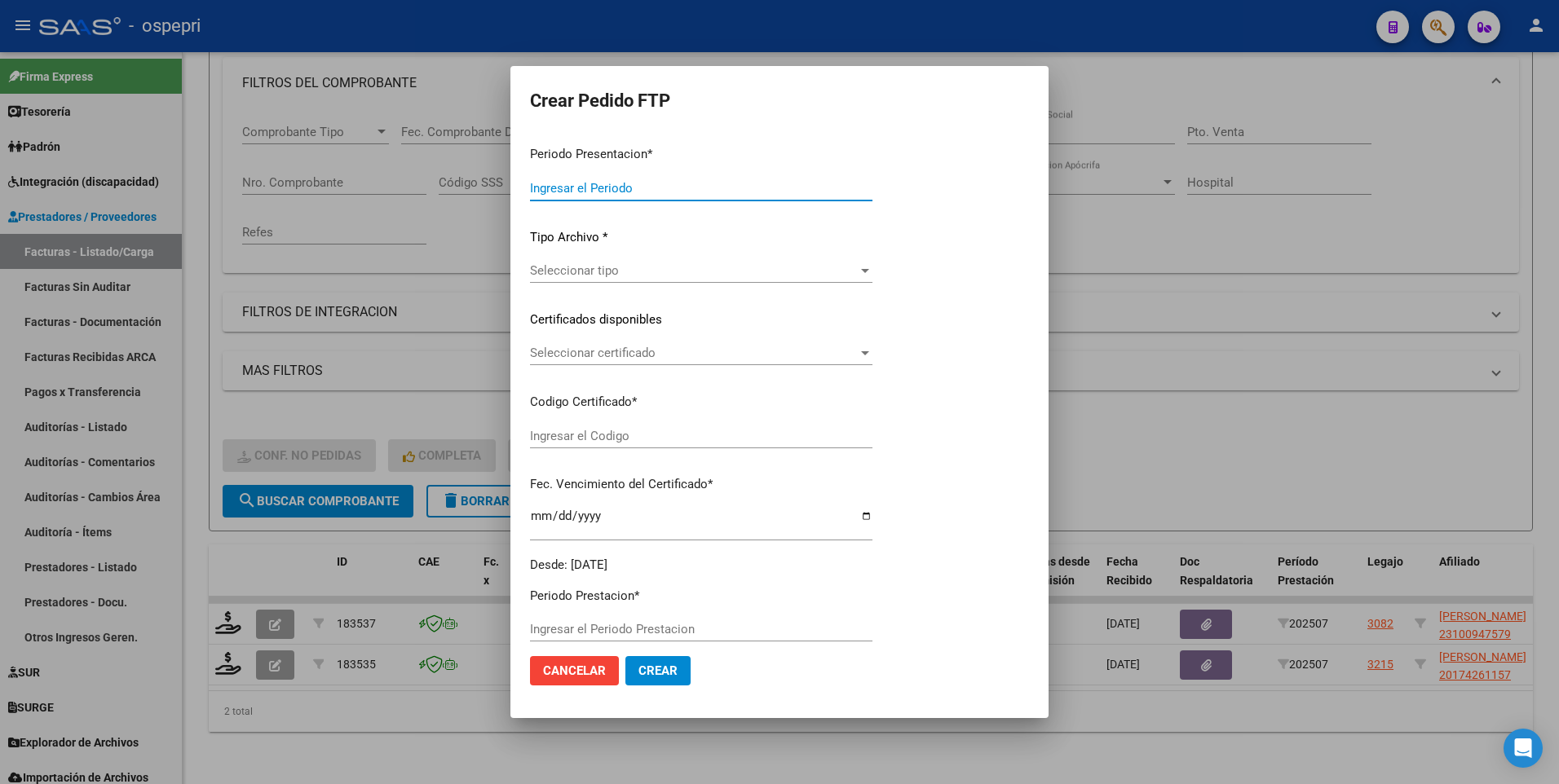
type input "202507"
type input "$ 178.136,64"
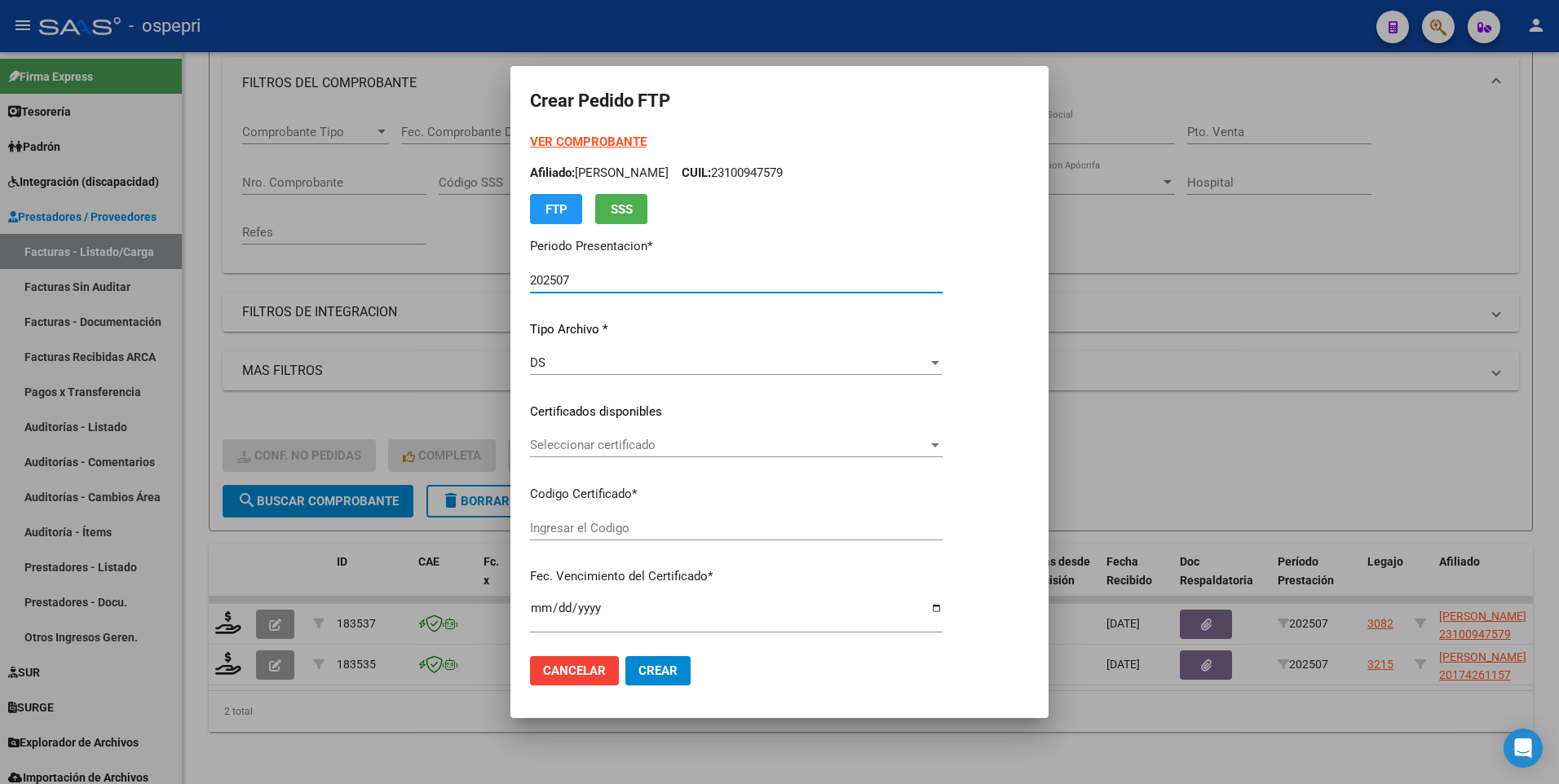
type input "ARG02000100947572025022820260228NEU-249"
type input "2026-02-28"
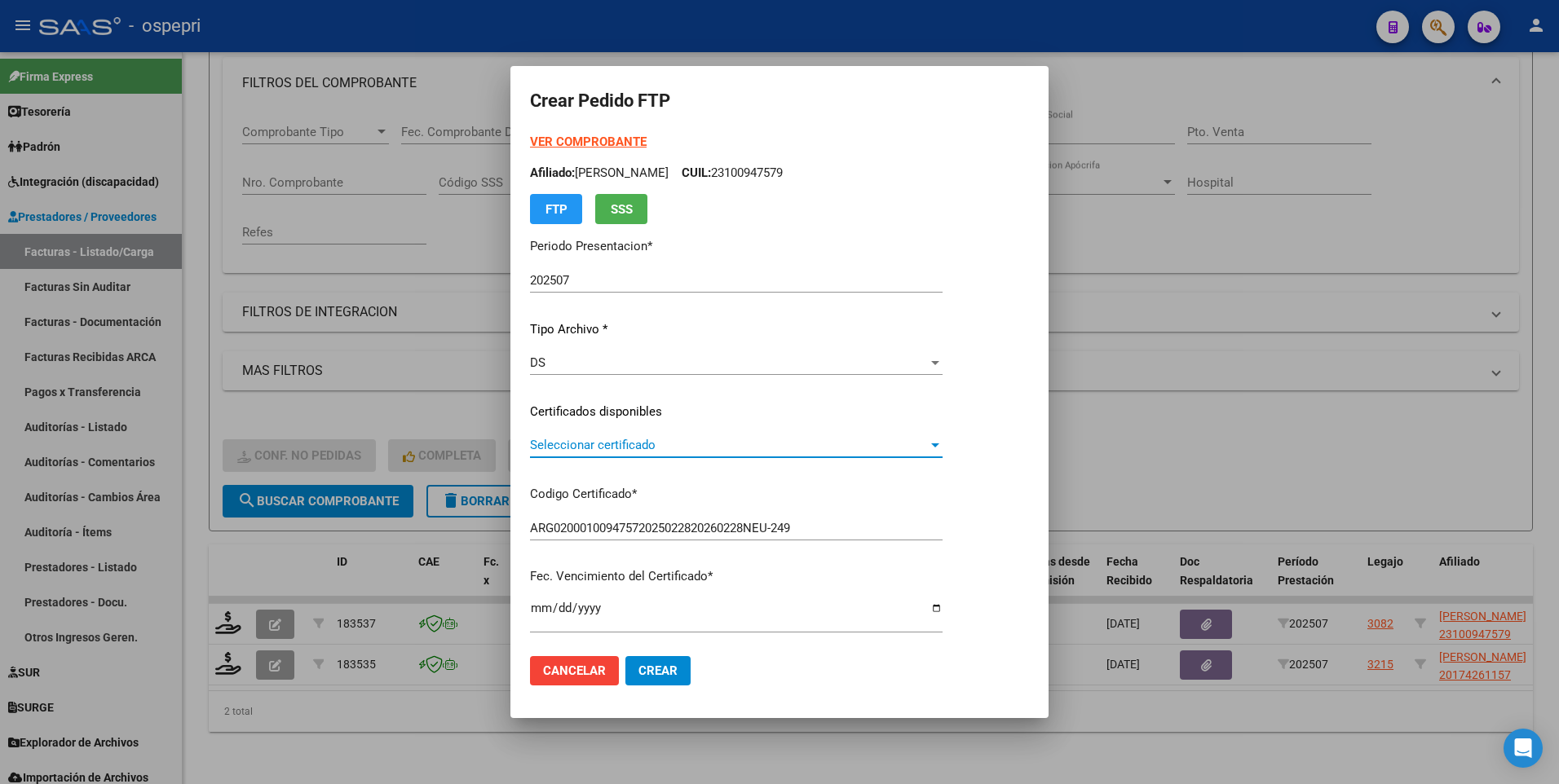
click at [940, 447] on div at bounding box center [935, 445] width 8 height 4
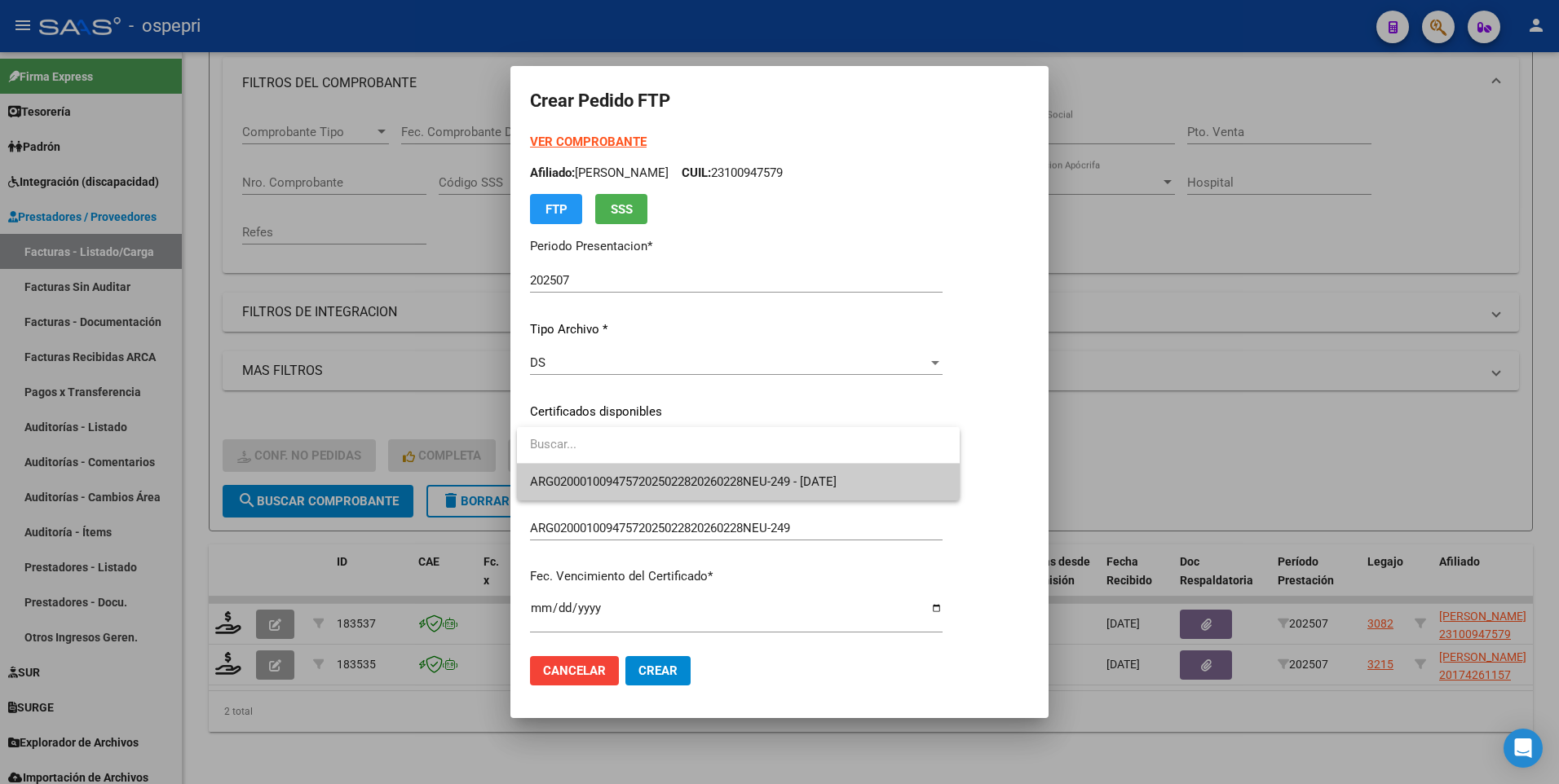
click at [896, 490] on span "ARG02000100947572025022820260228NEU-249 - 2026-02-28" at bounding box center [738, 481] width 417 height 36
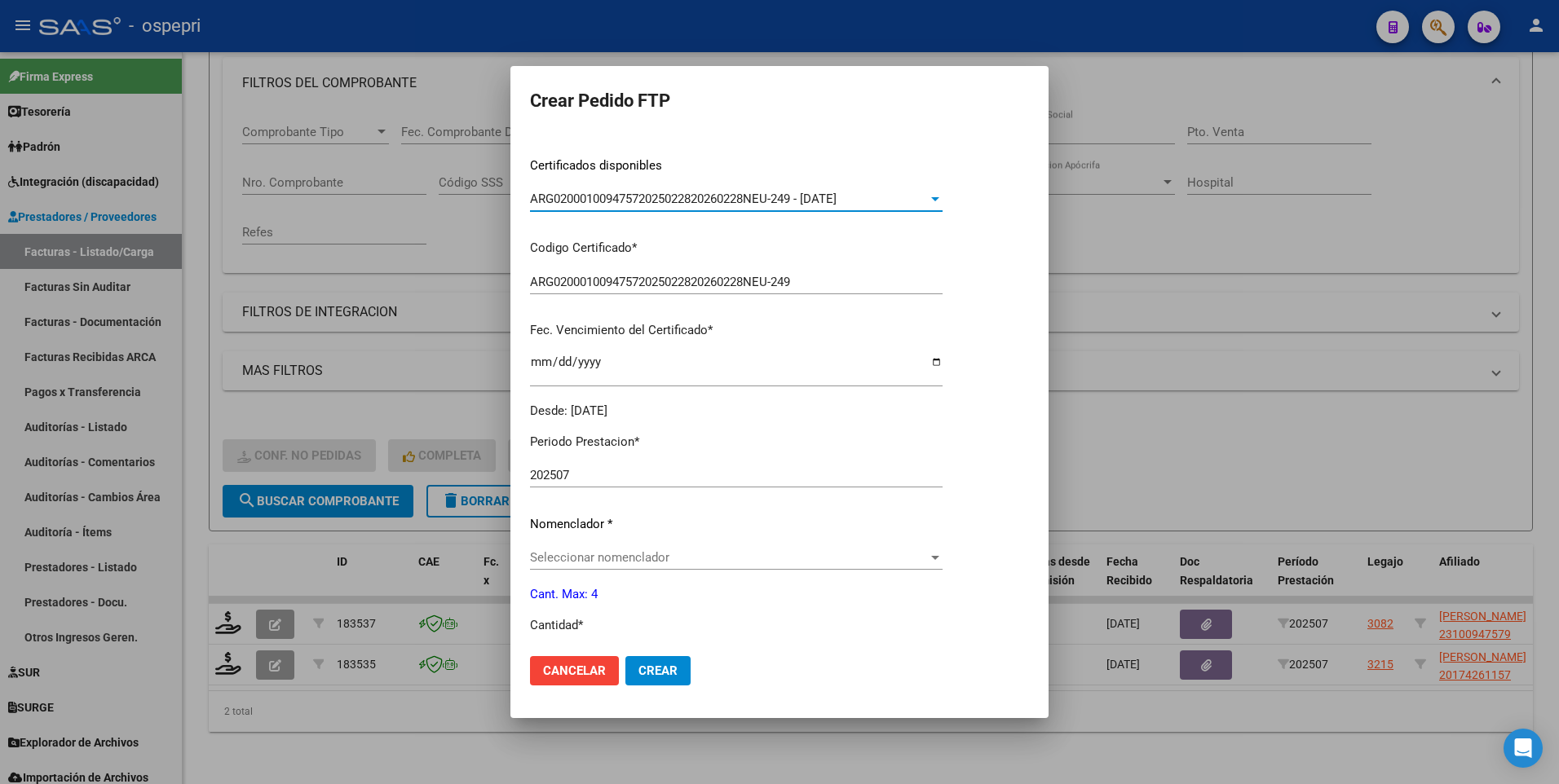
scroll to position [326, 0]
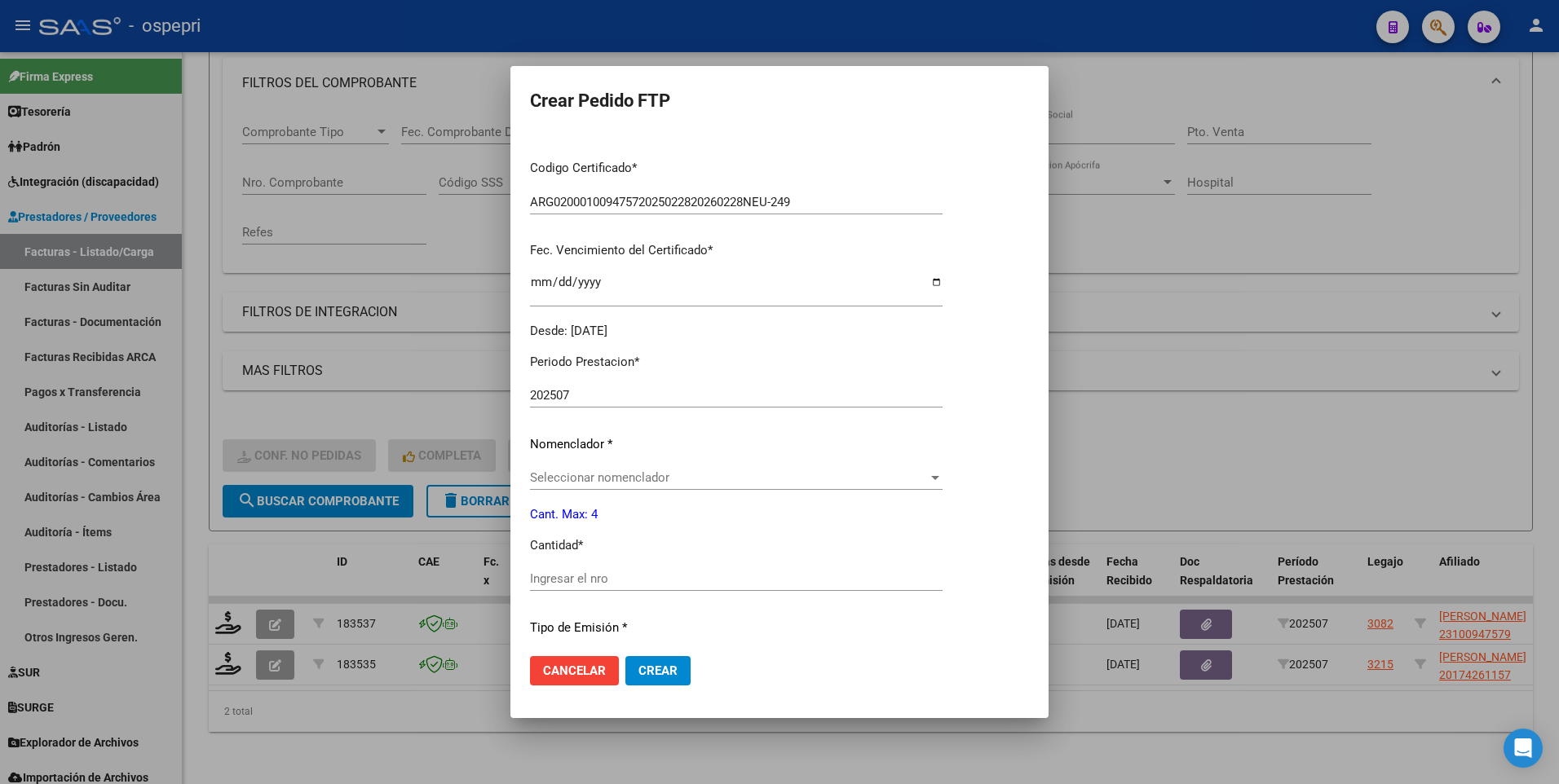
click at [643, 584] on input "Ingresar el nro" at bounding box center [736, 579] width 413 height 15
type input "4"
click at [936, 481] on div at bounding box center [935, 478] width 15 height 13
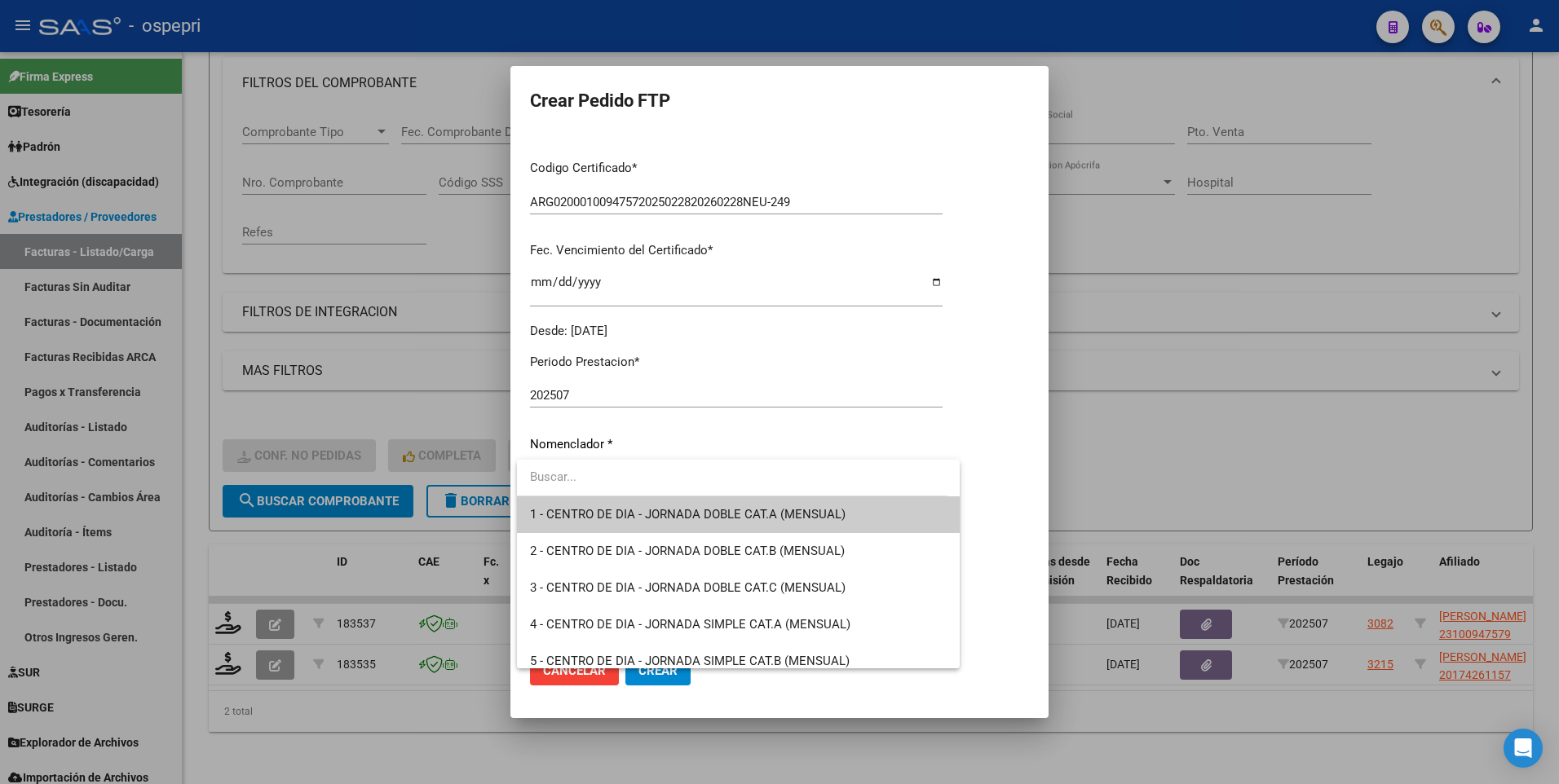
click at [627, 482] on input "dropdown search" at bounding box center [732, 477] width 431 height 36
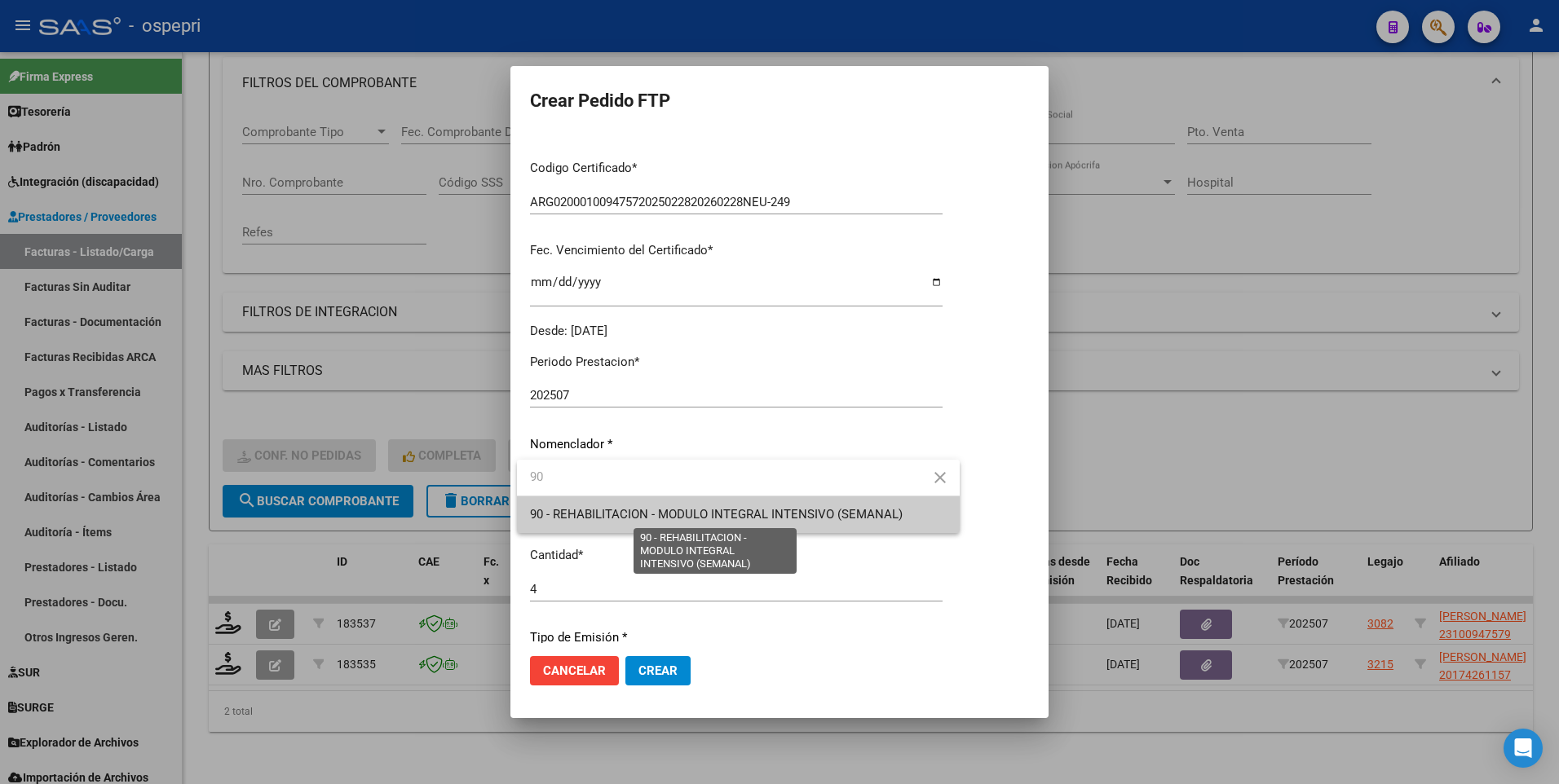
type input "90"
click at [667, 515] on span "90 - REHABILITACION - MODULO INTEGRAL INTENSIVO (SEMANAL)" at bounding box center [717, 514] width 373 height 15
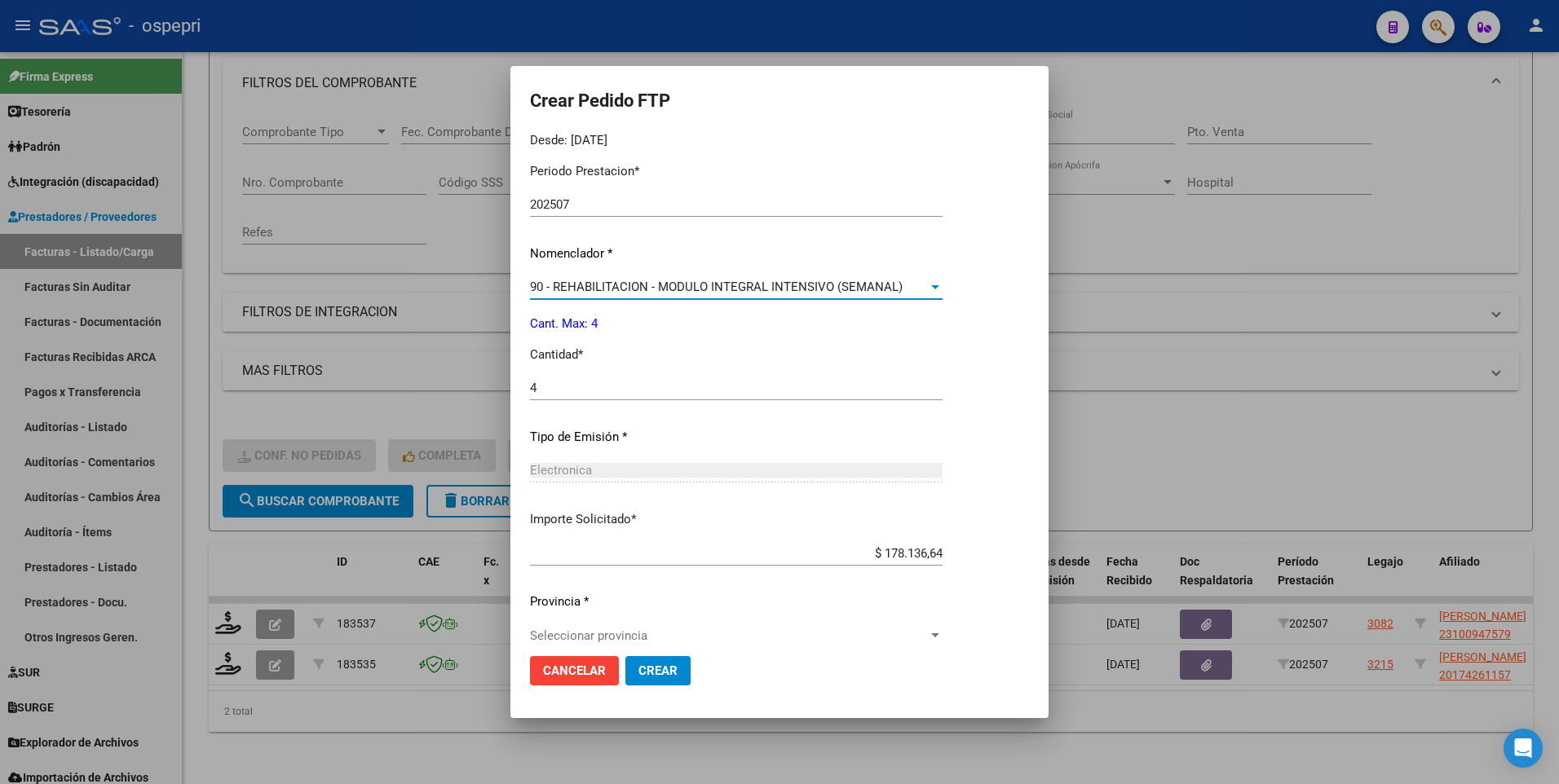
scroll to position [537, 0]
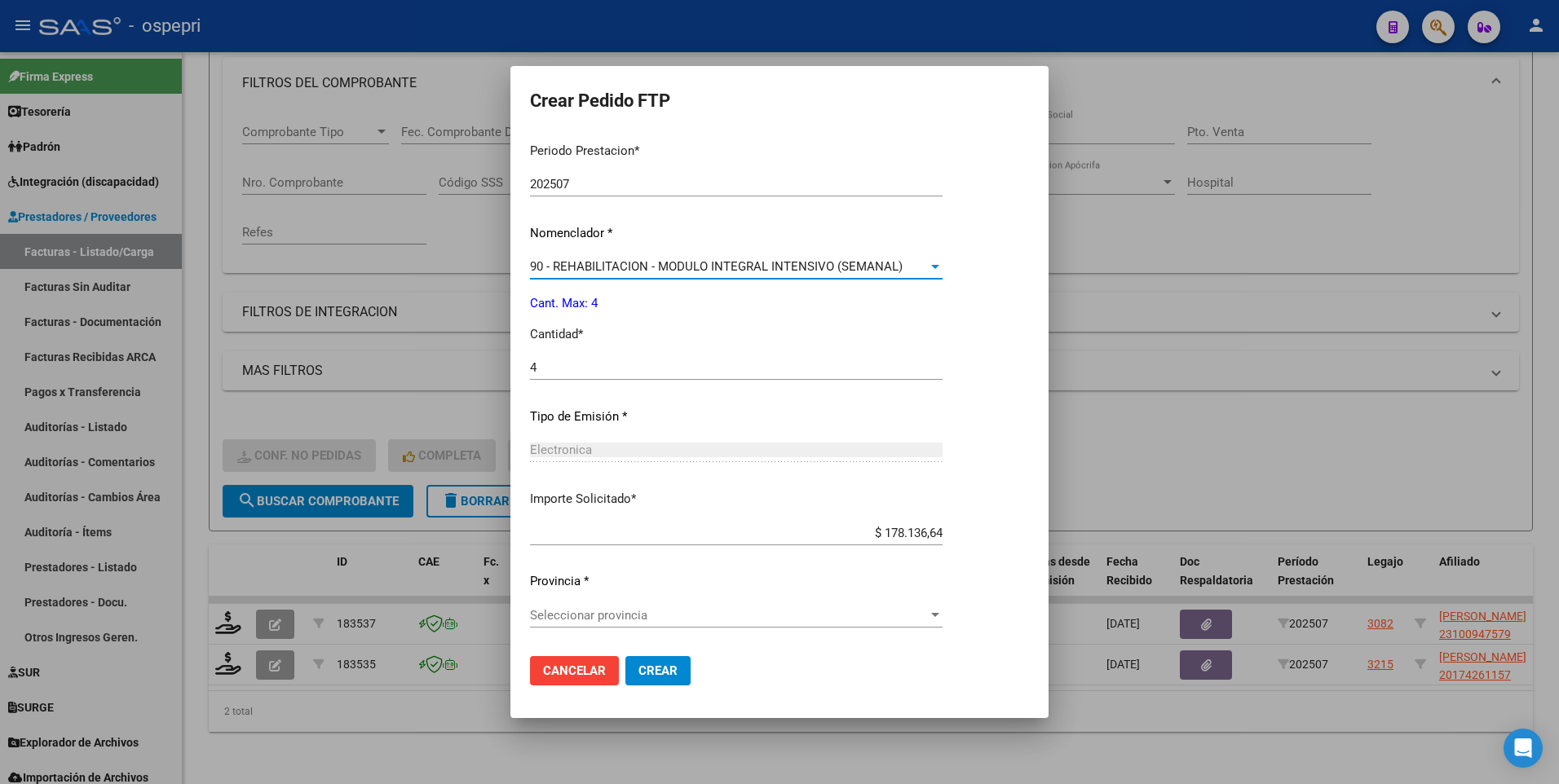
click at [940, 609] on div at bounding box center [935, 615] width 15 height 13
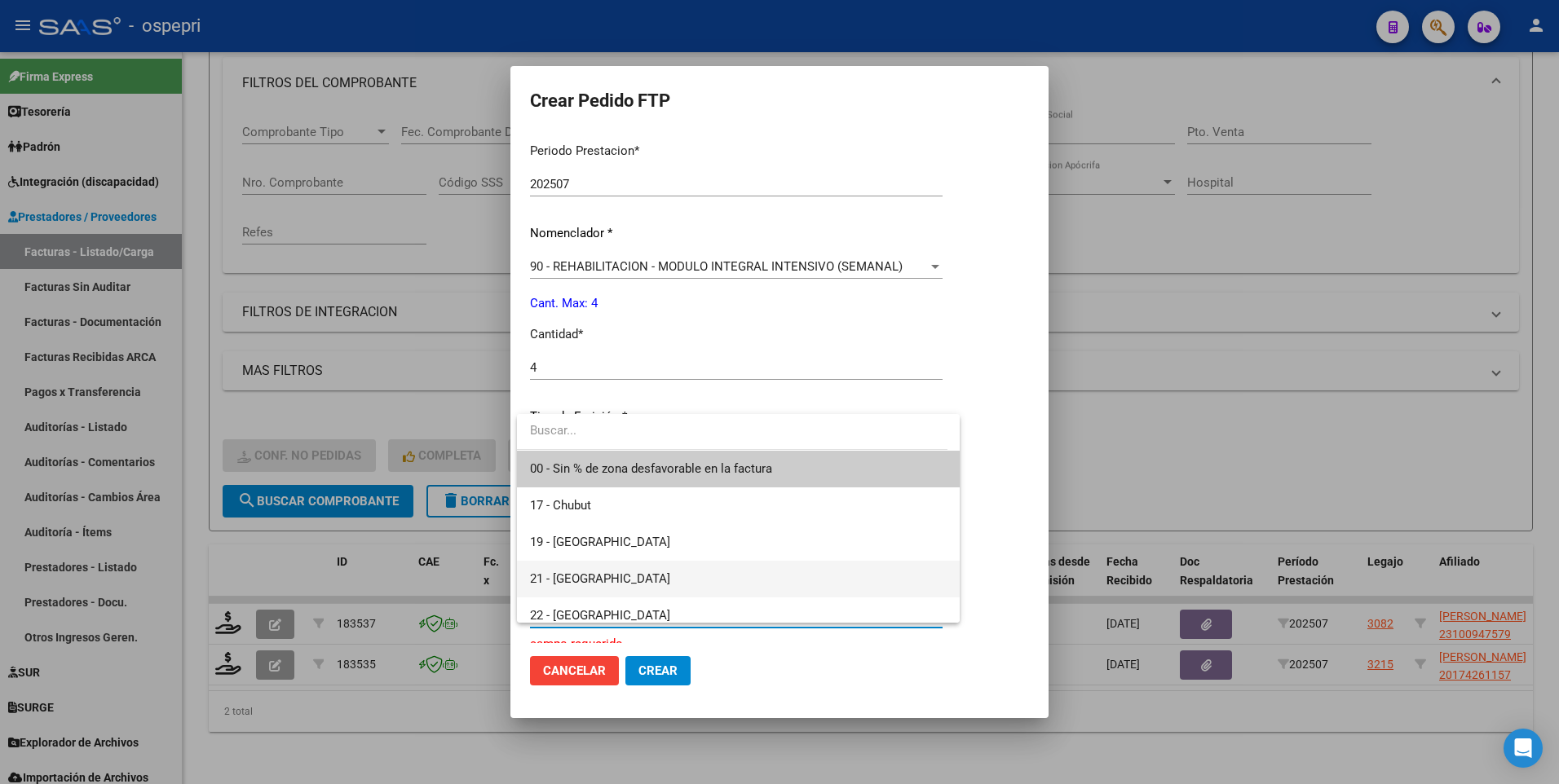
click at [649, 583] on span "21 - Neuquén" at bounding box center [738, 579] width 417 height 36
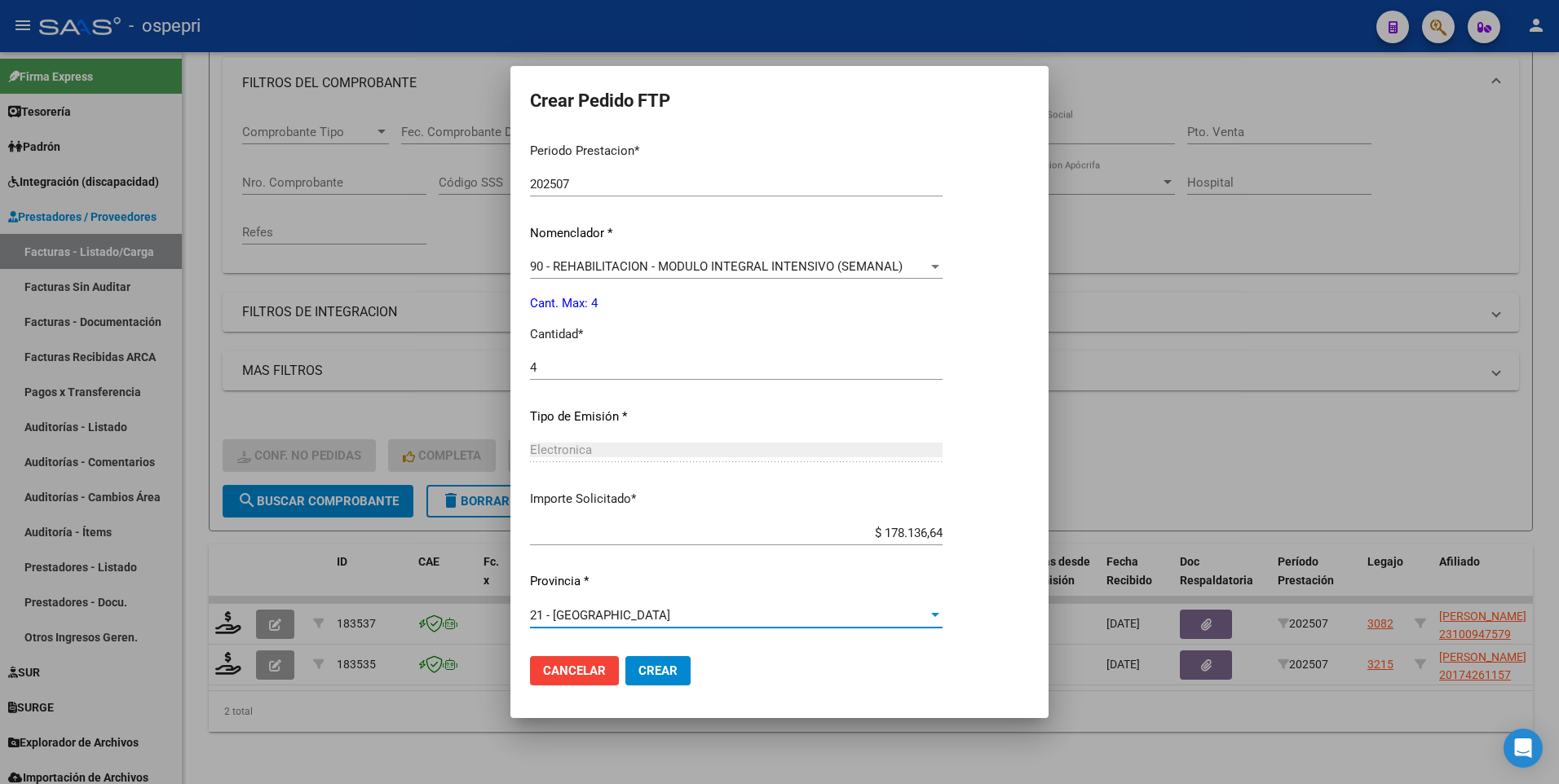
click at [670, 672] on span "Crear" at bounding box center [658, 670] width 39 height 15
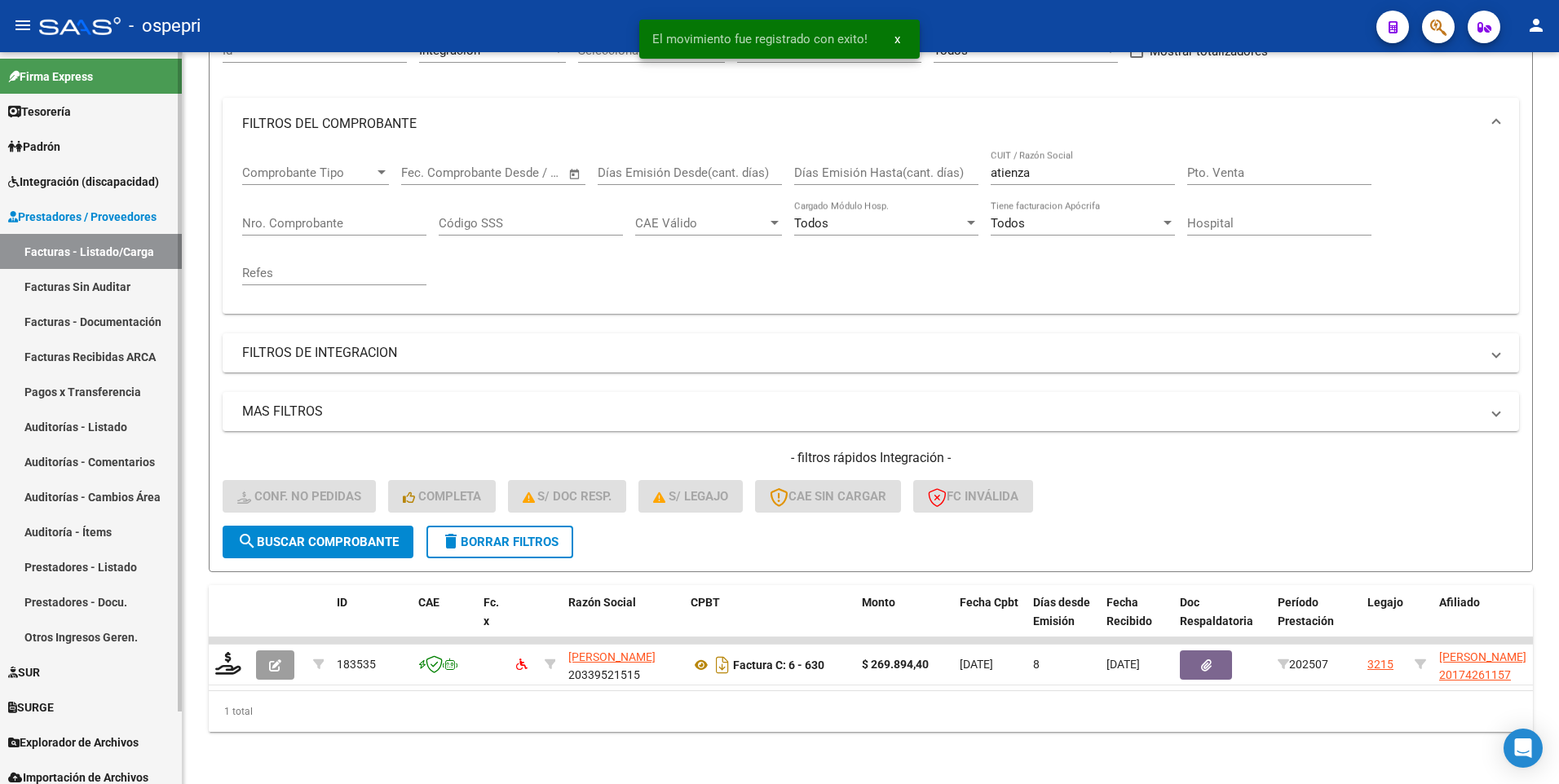
scroll to position [192, 0]
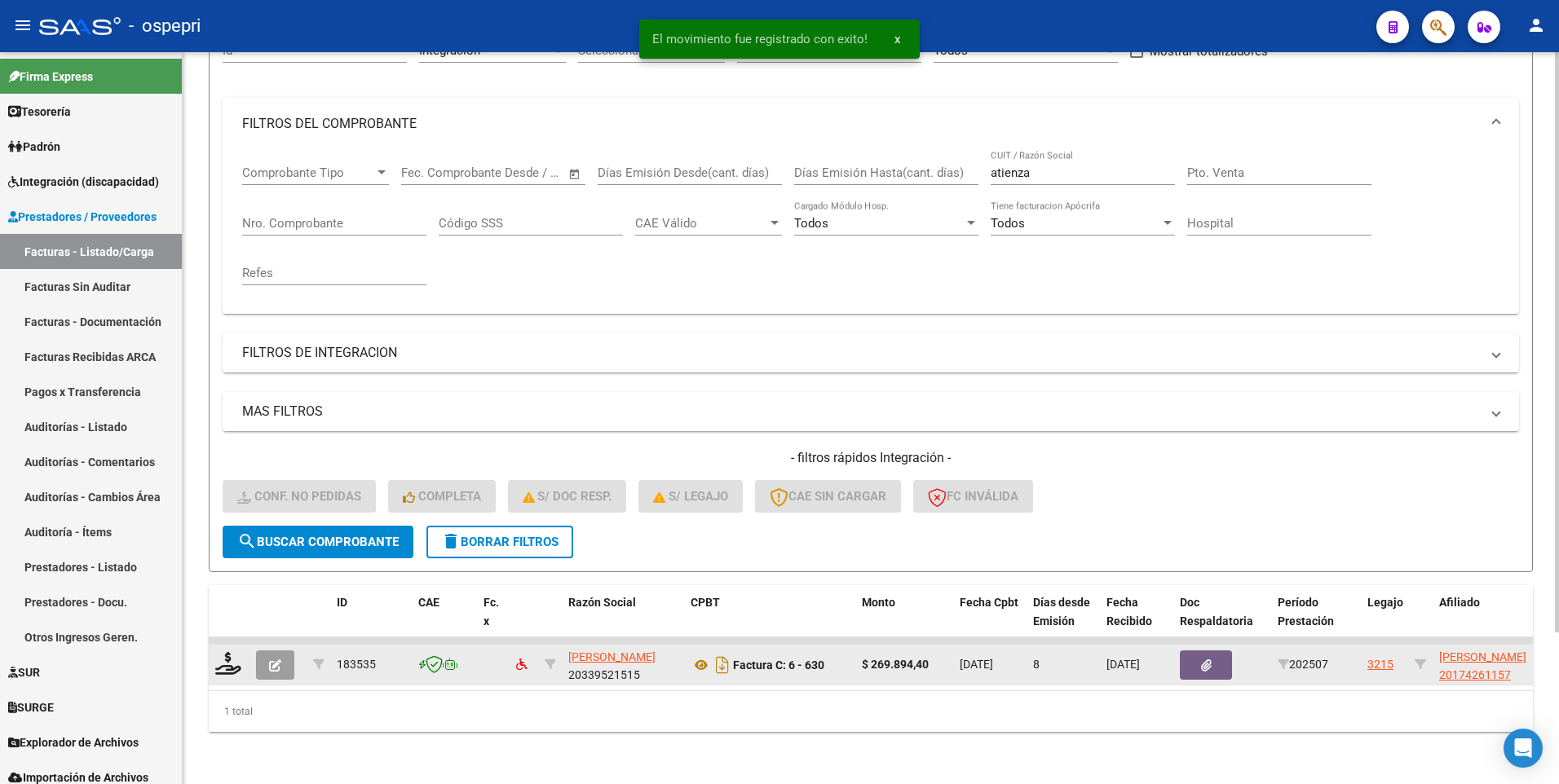
click at [232, 663] on div at bounding box center [228, 664] width 28 height 25
click at [223, 657] on icon at bounding box center [227, 663] width 26 height 23
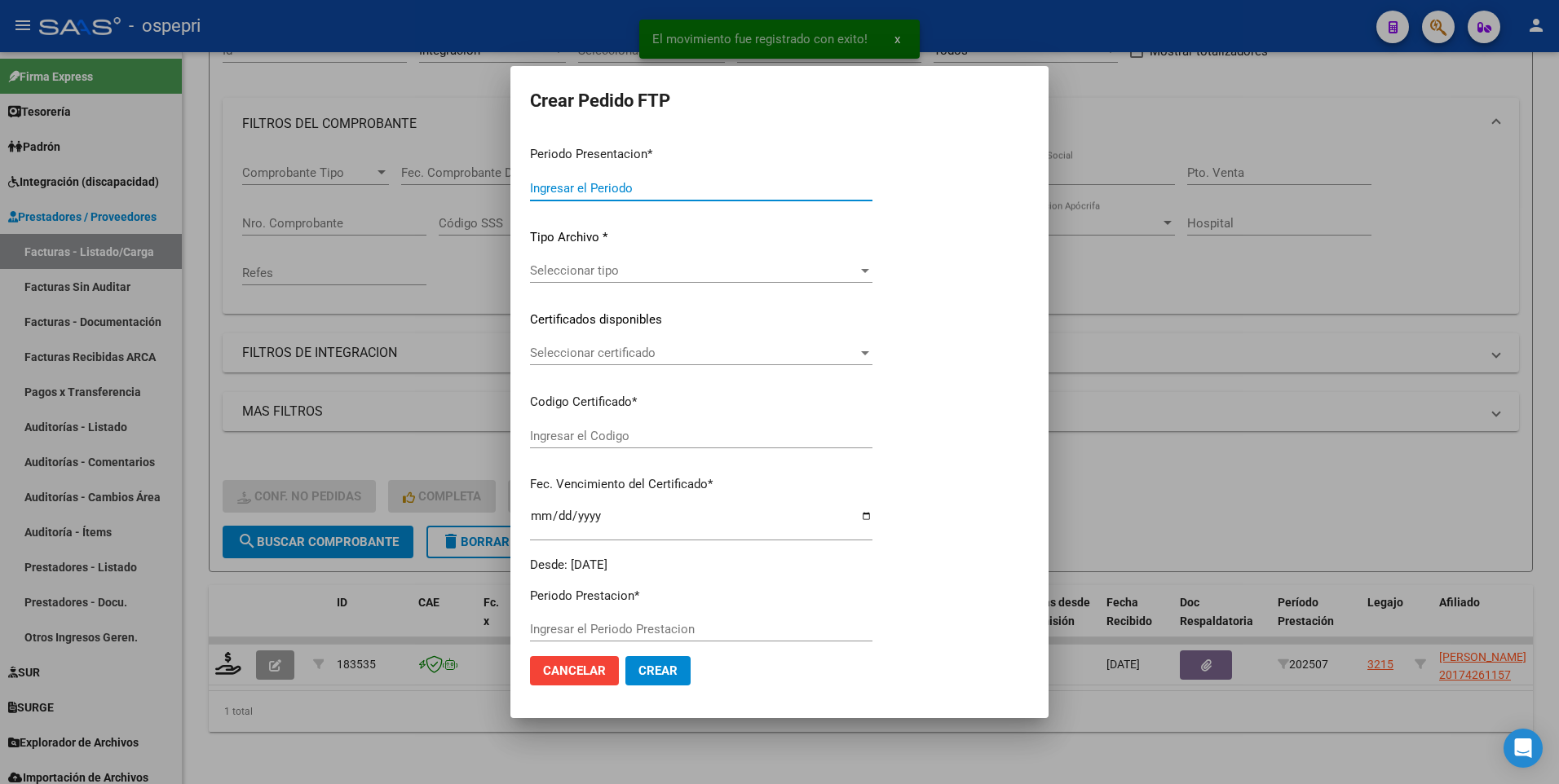
type input "202507"
type input "$ 269.894,40"
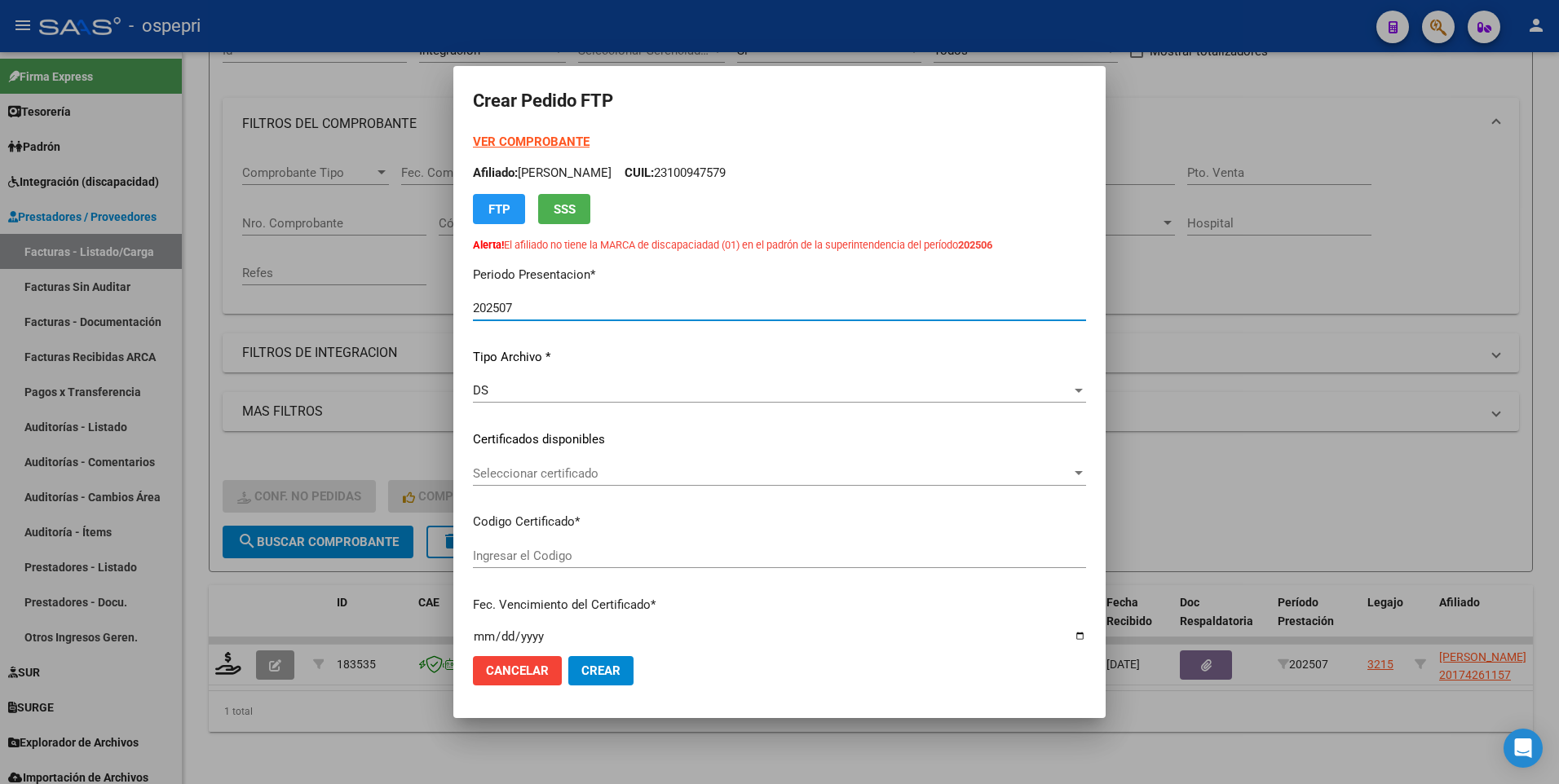
type input "ARG02000174261152025052820280528NEU249"
type input "2028-05-28"
click at [1075, 392] on div at bounding box center [1078, 391] width 8 height 4
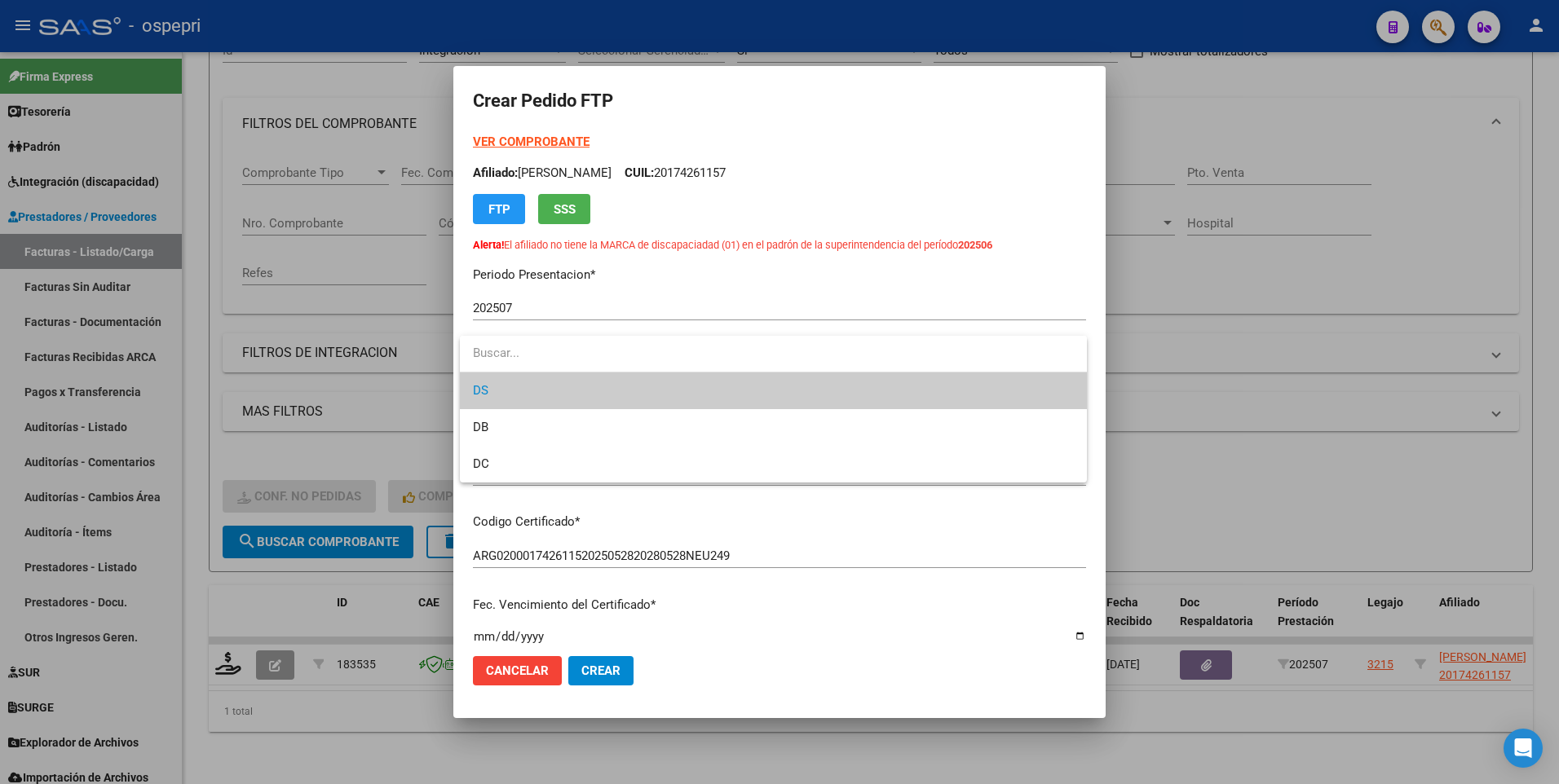
click at [1212, 475] on div at bounding box center [779, 392] width 1559 height 784
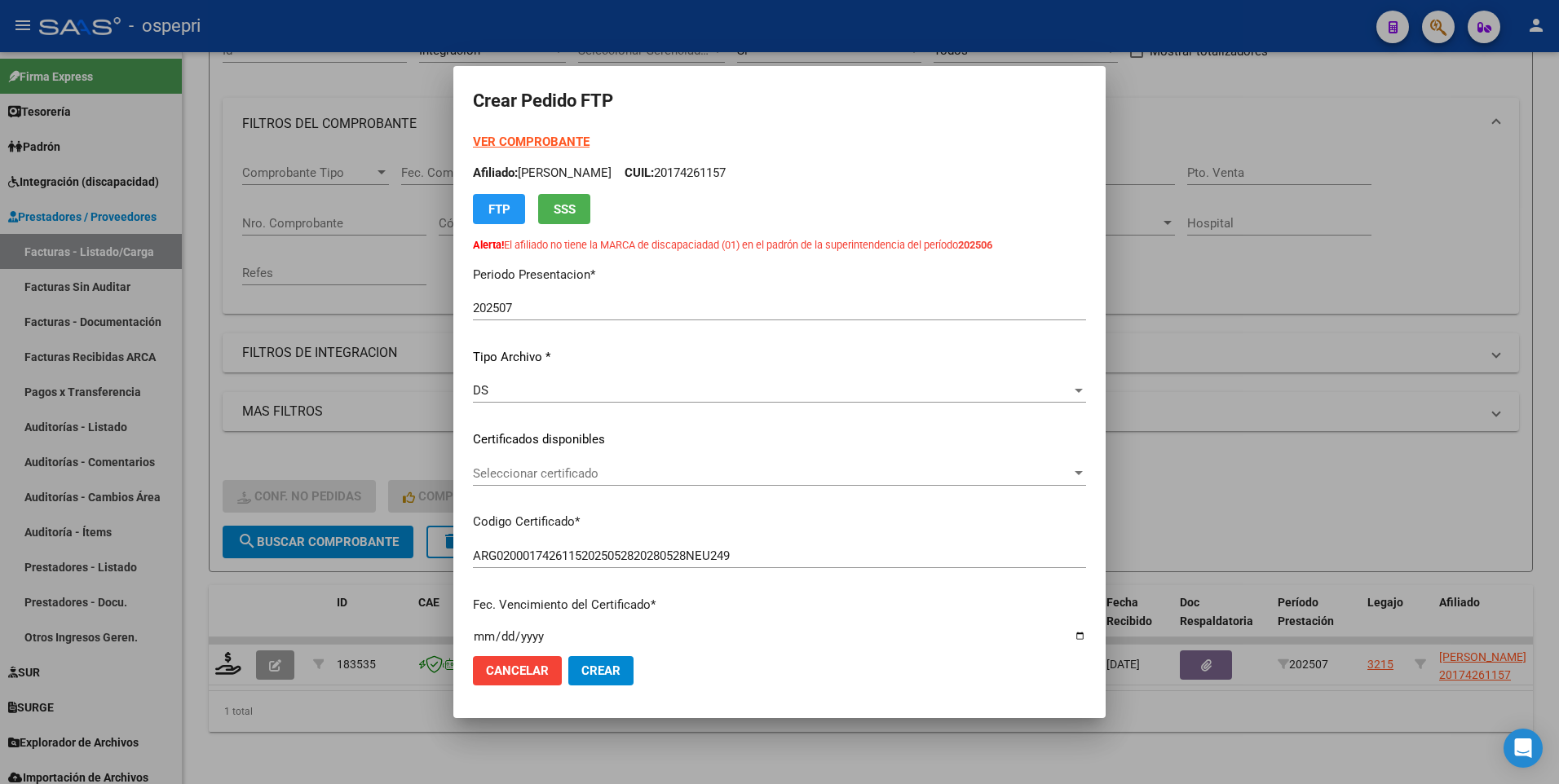
click at [1075, 473] on div at bounding box center [1078, 473] width 8 height 4
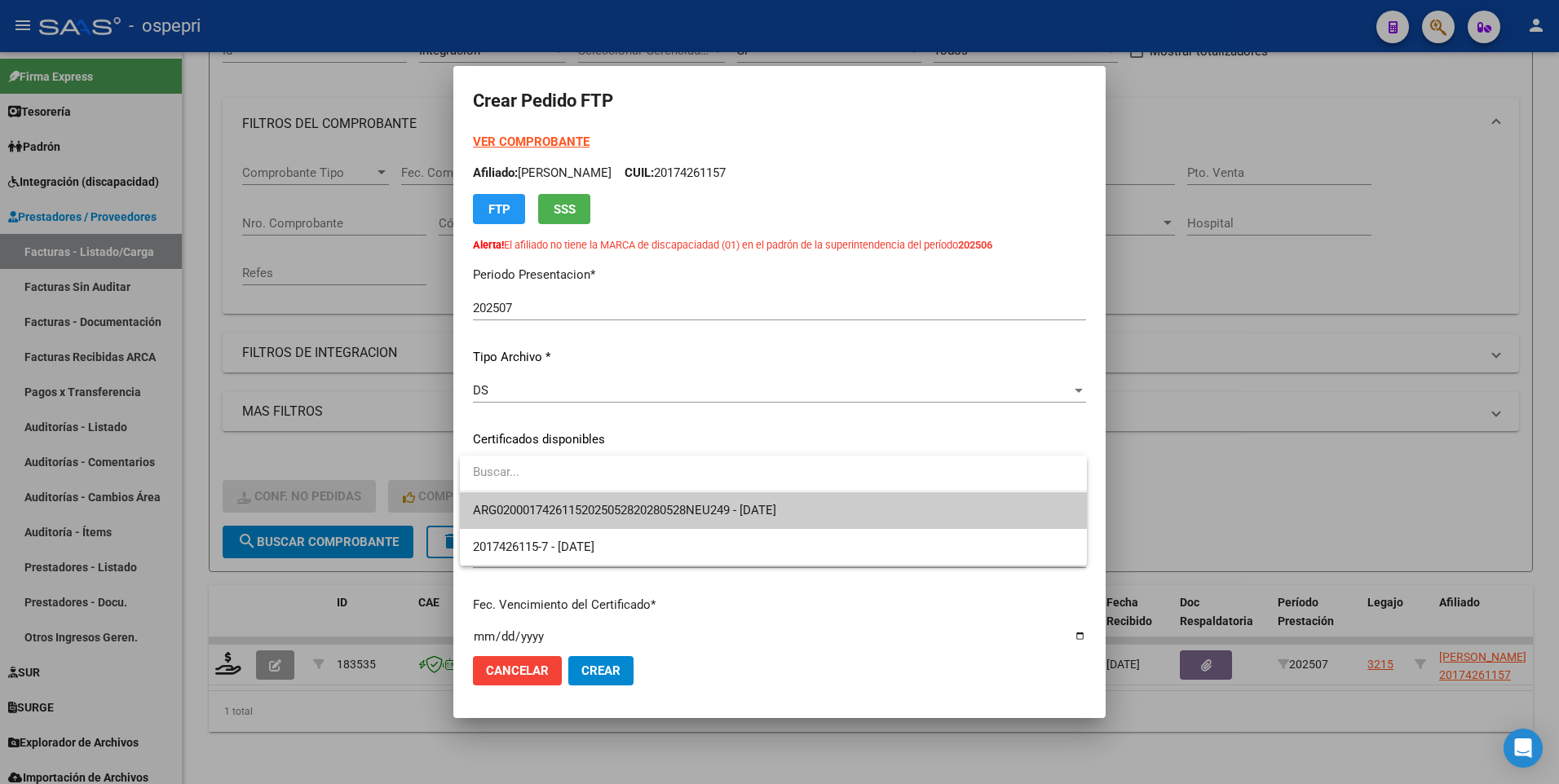
click at [1003, 518] on span "ARG02000174261152025052820280528NEU249 - 2028-05-28" at bounding box center [773, 510] width 601 height 36
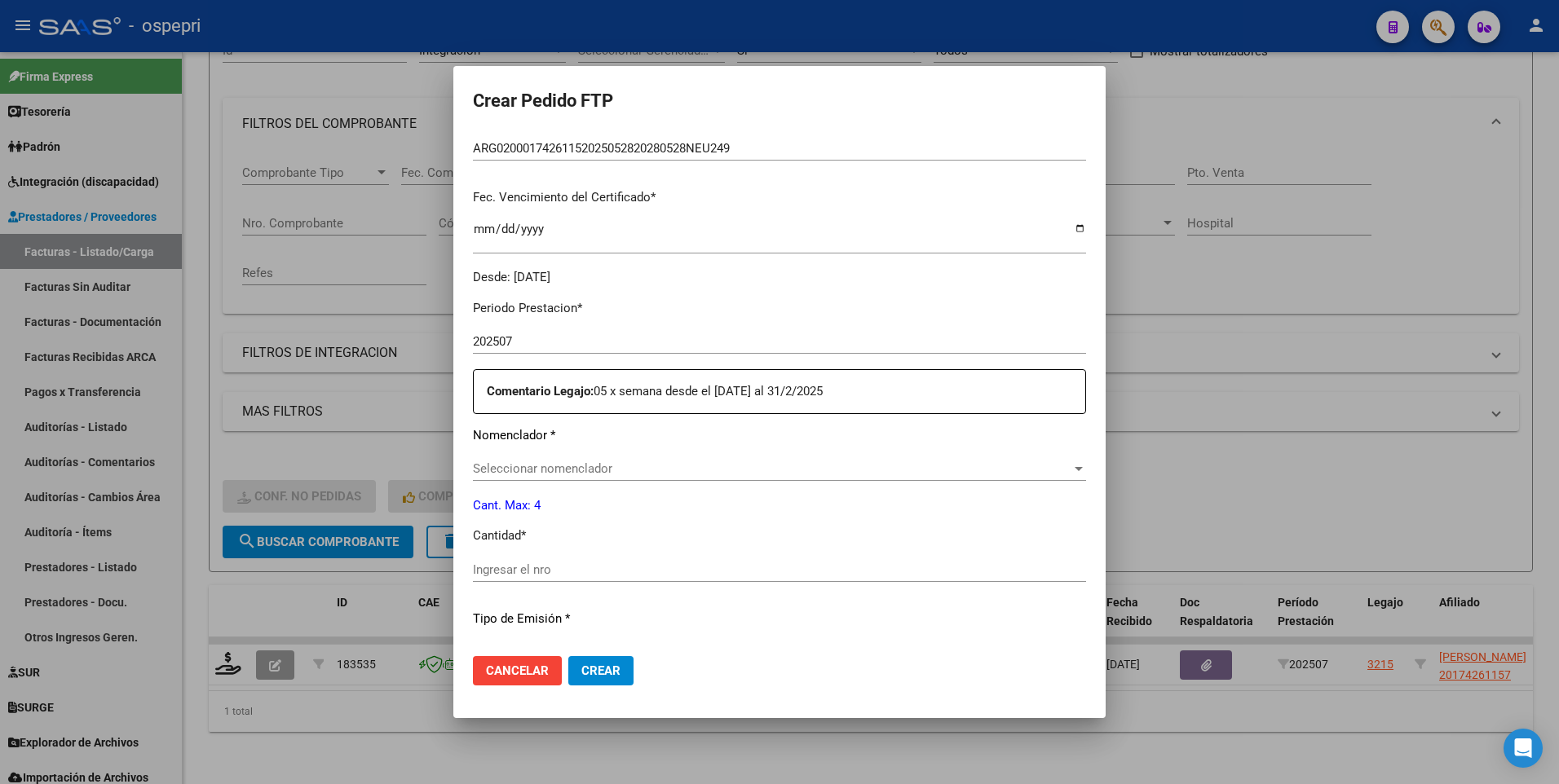
scroll to position [489, 0]
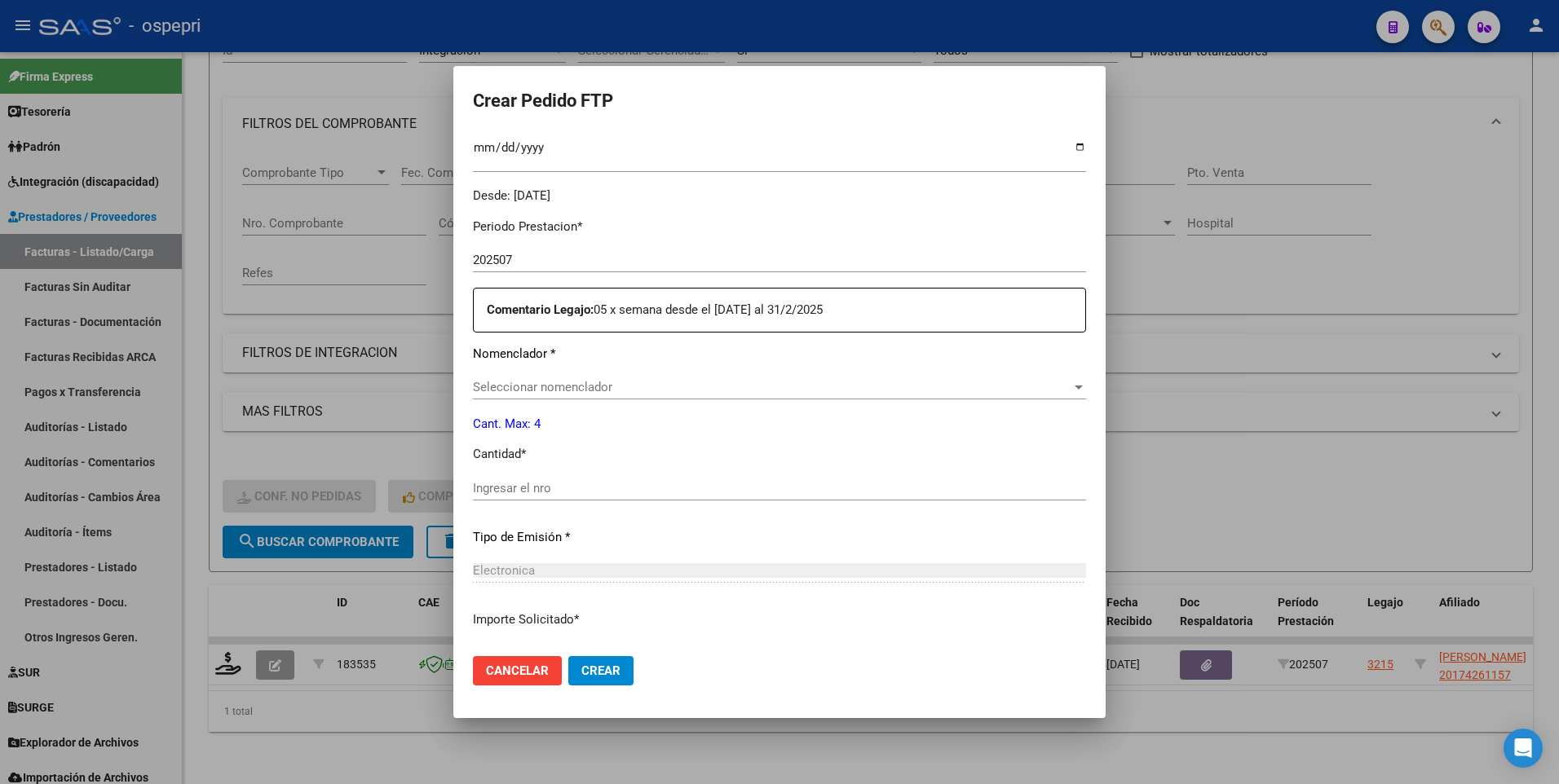
click at [569, 479] on div "Ingresar el nro" at bounding box center [779, 488] width 613 height 25
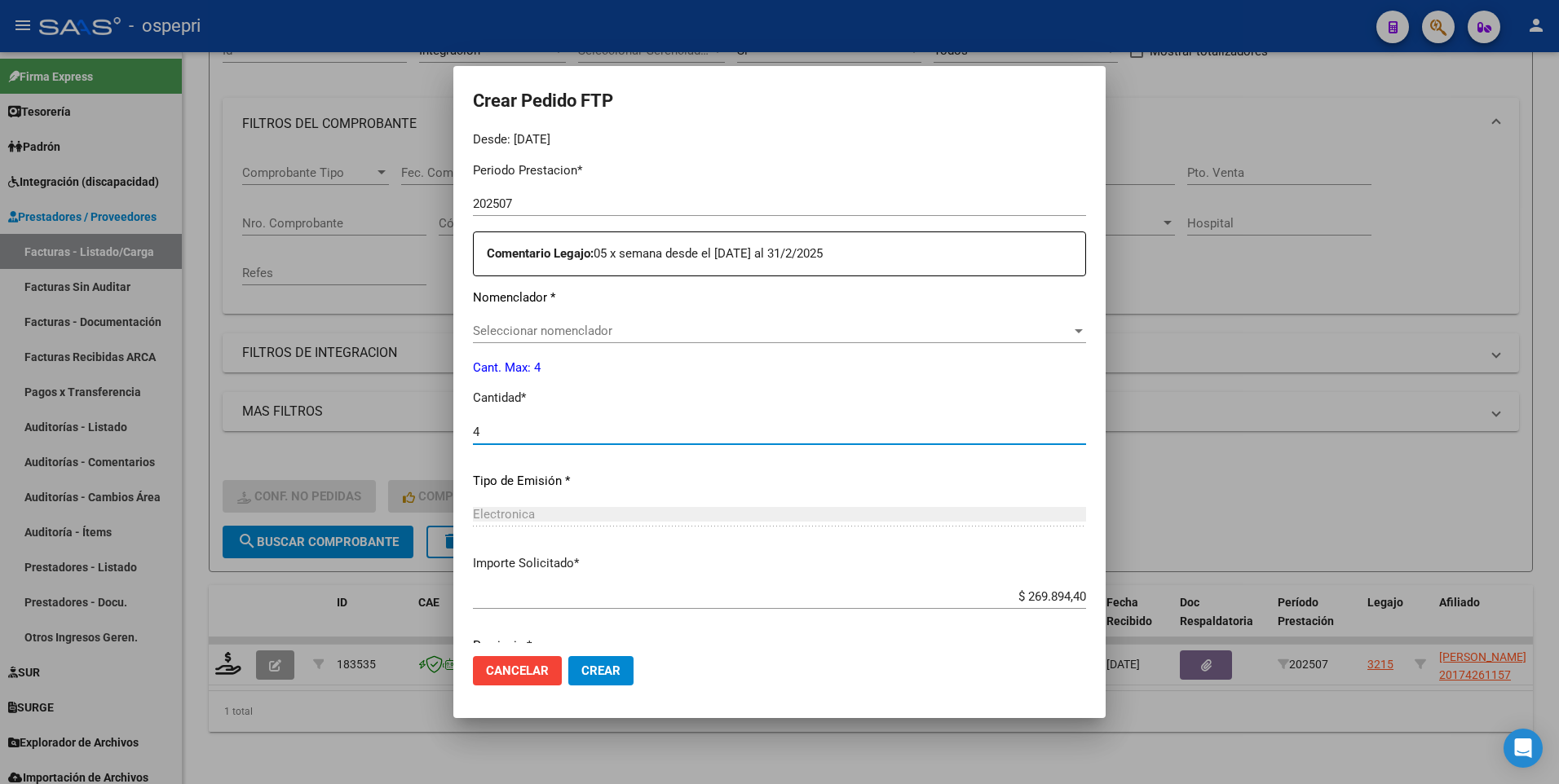
scroll to position [609, 0]
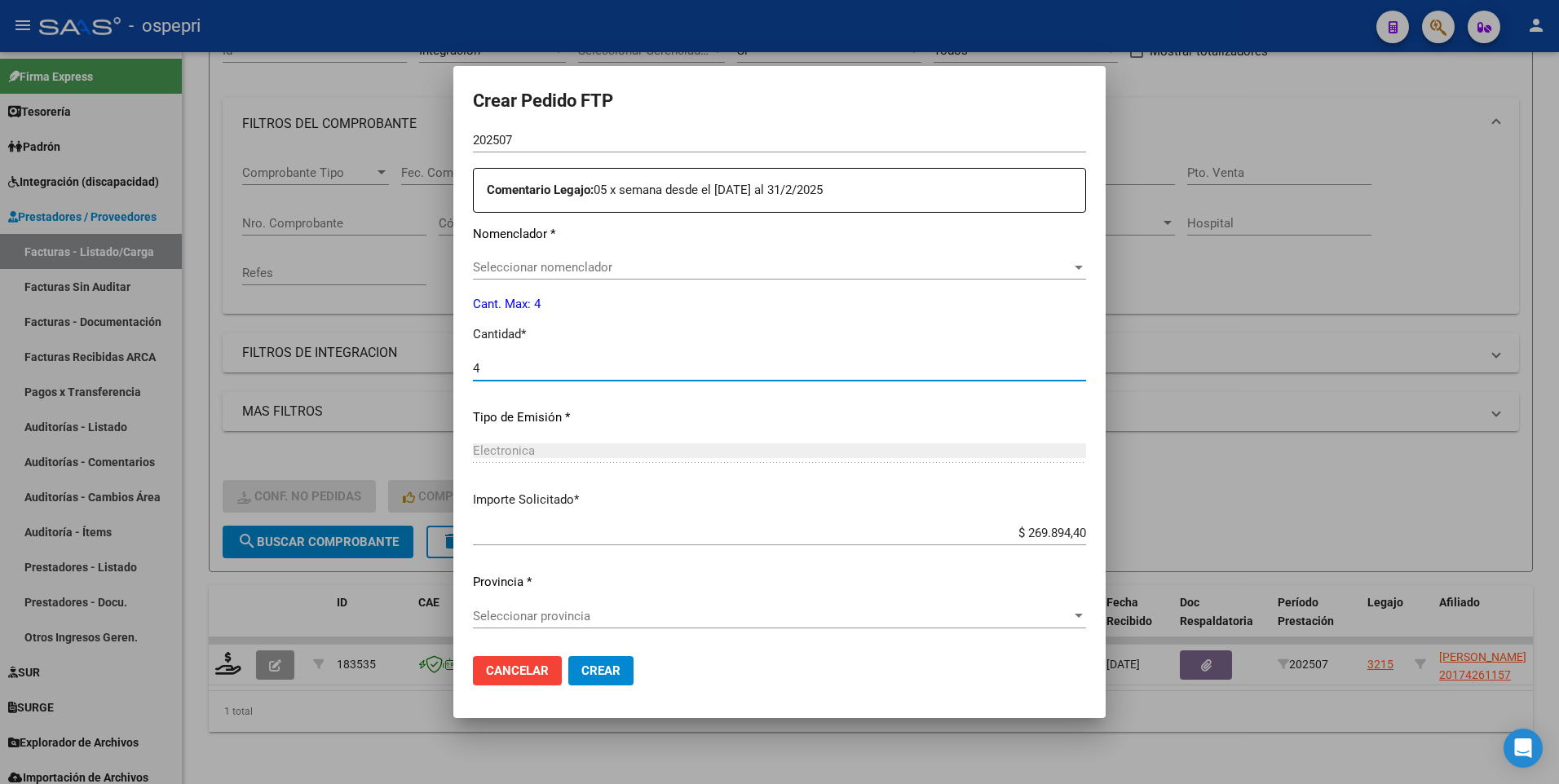
type input "4"
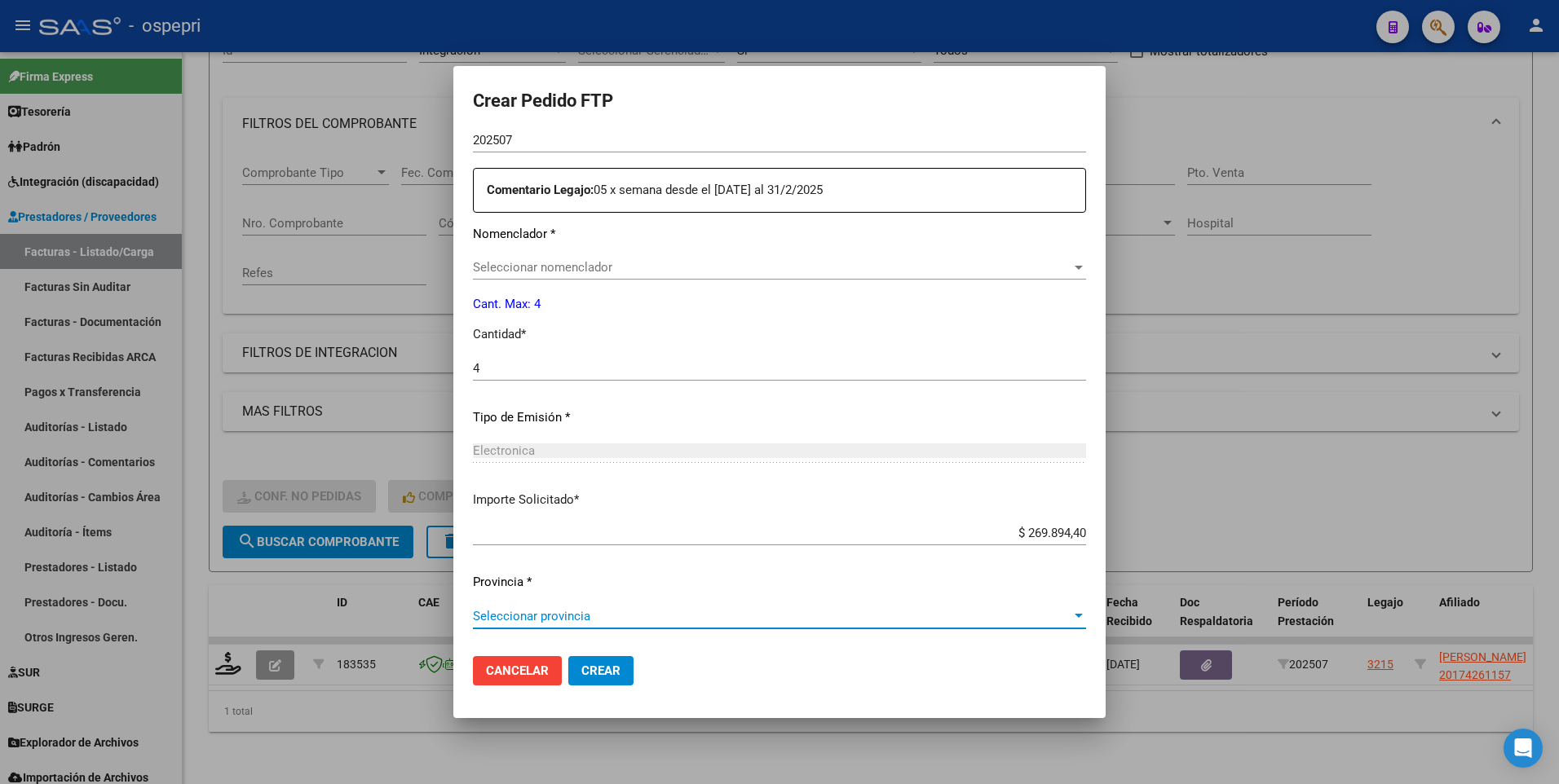
click at [1071, 611] on div at bounding box center [1078, 616] width 15 height 13
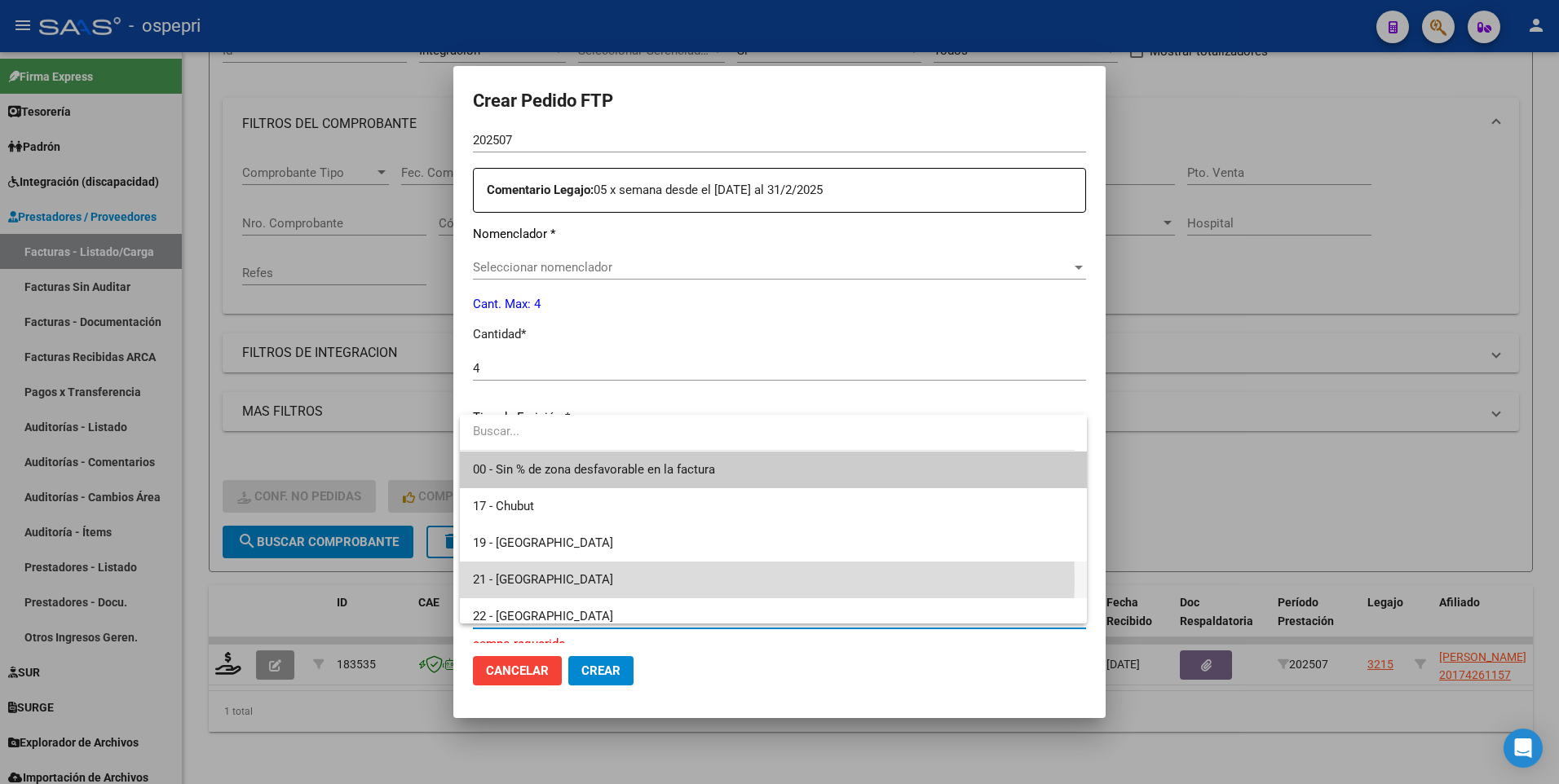
click at [561, 581] on span "21 - Neuquén" at bounding box center [773, 580] width 601 height 36
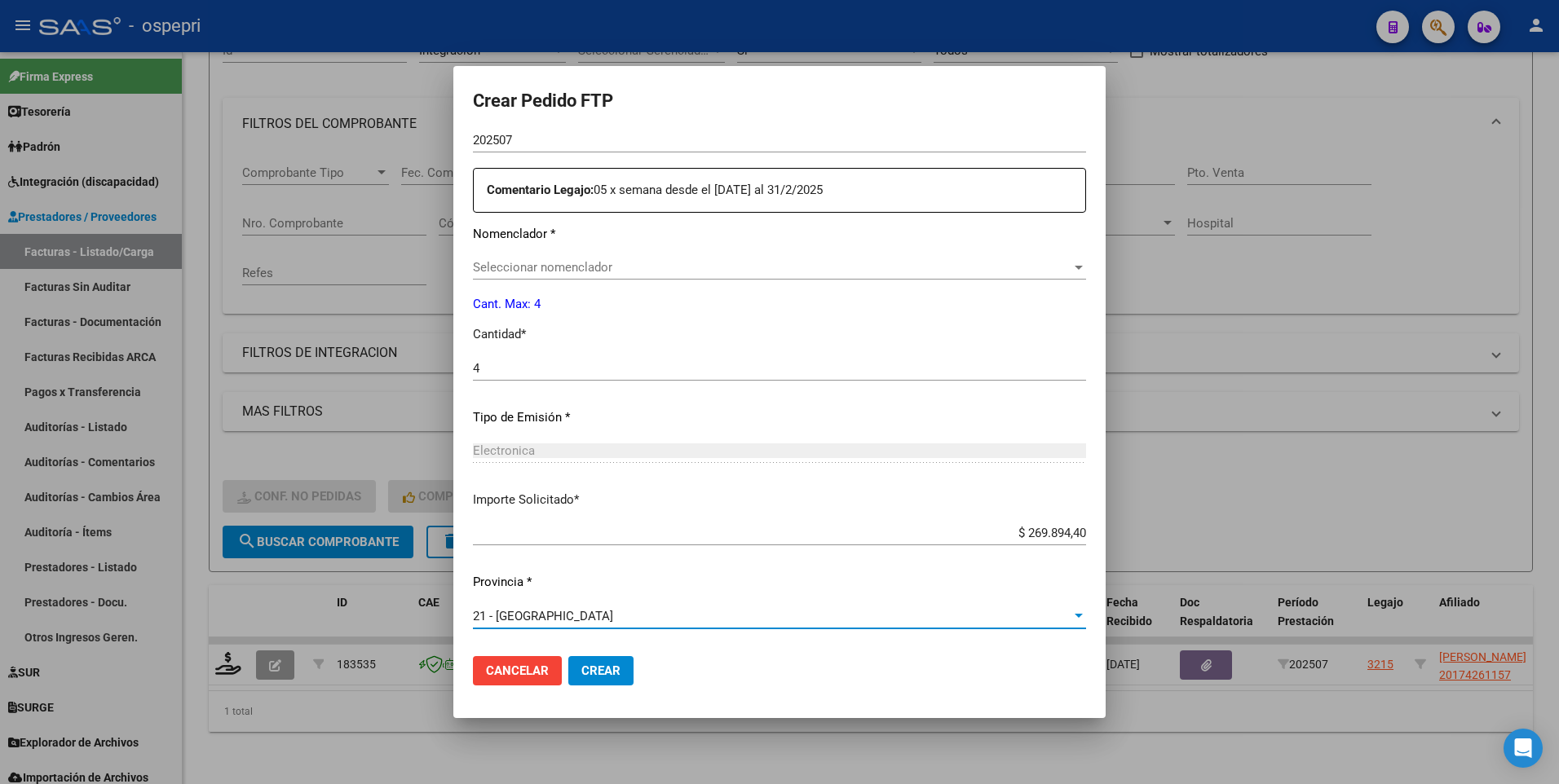
click at [613, 675] on span "Crear" at bounding box center [601, 670] width 39 height 15
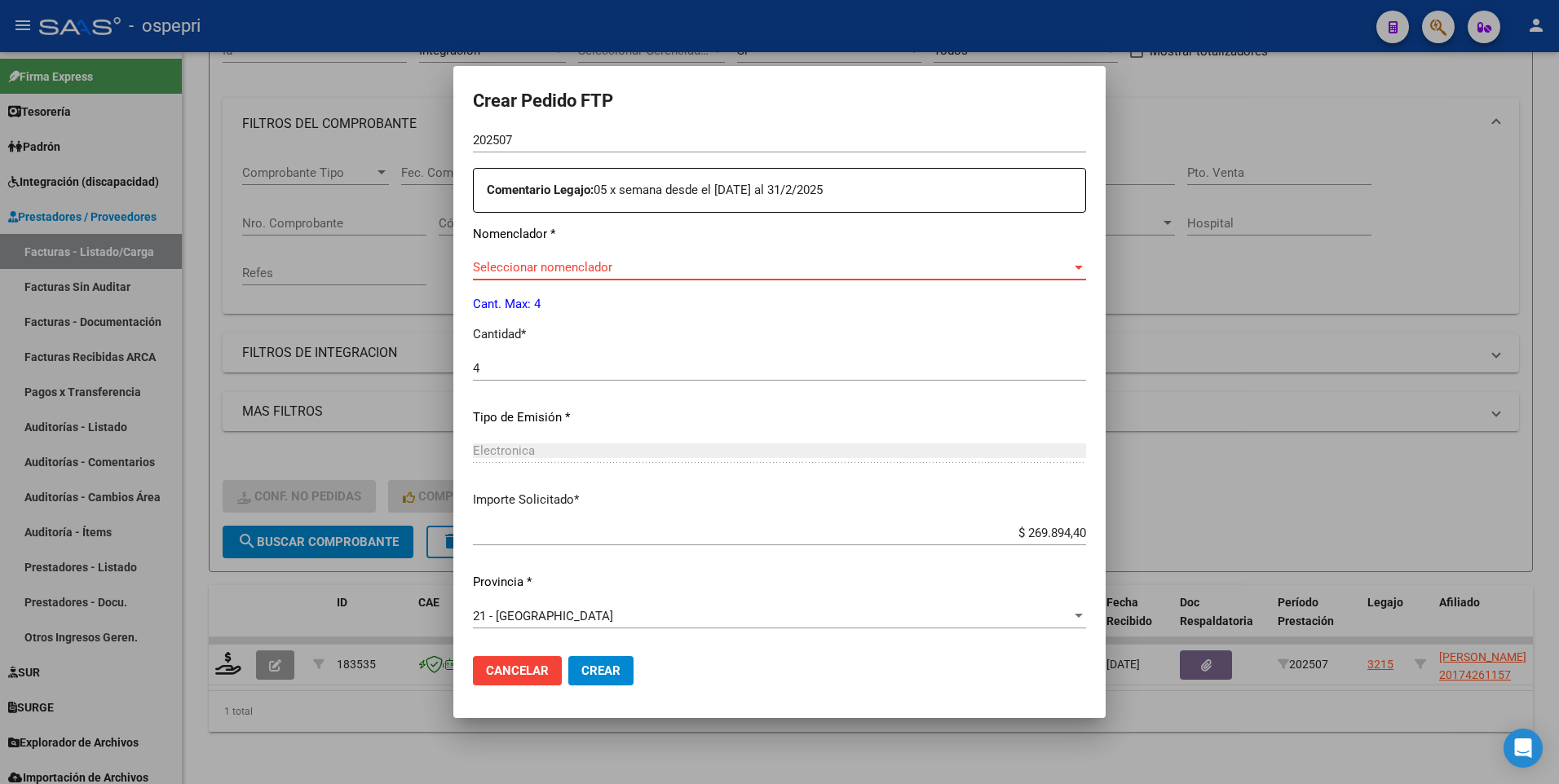
click at [1071, 265] on div at bounding box center [1078, 267] width 15 height 13
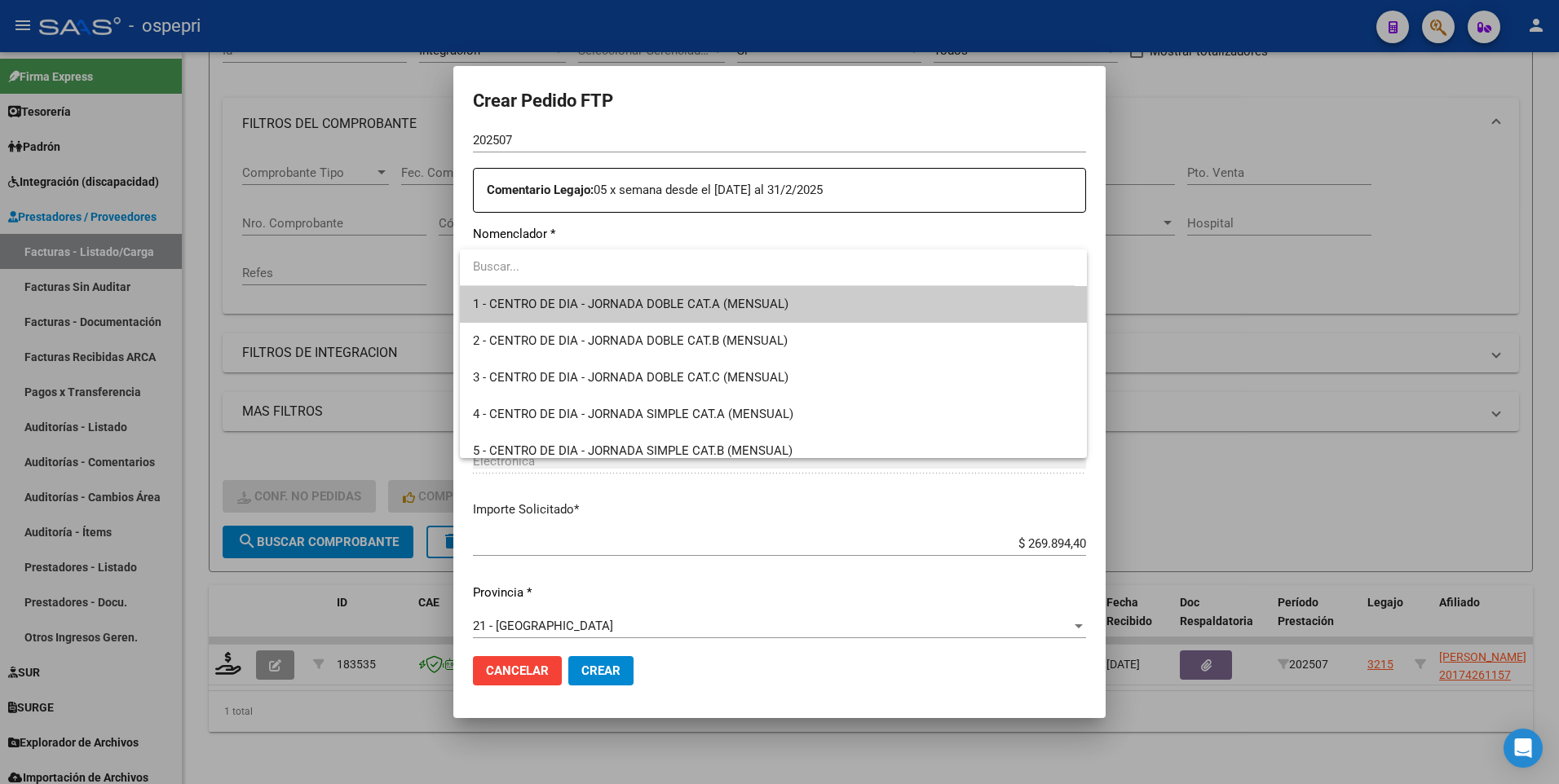
click at [550, 281] on input "dropdown search" at bounding box center [768, 266] width 615 height 36
click at [550, 273] on input "dropdown search" at bounding box center [768, 266] width 615 height 36
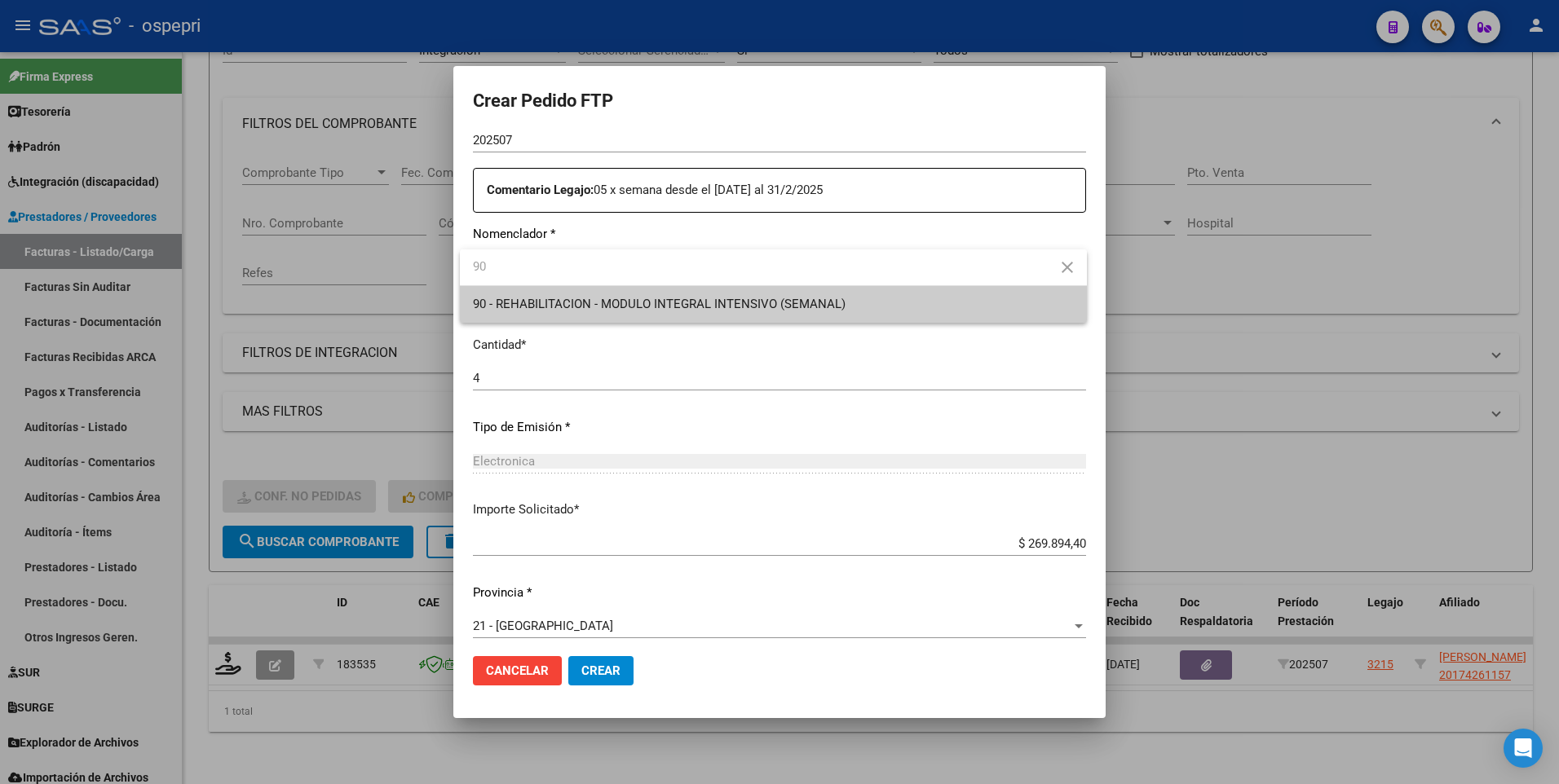
type input "90"
click at [530, 297] on span "90 - REHABILITACION - MODULO INTEGRAL INTENSIVO (SEMANAL)" at bounding box center [659, 304] width 373 height 15
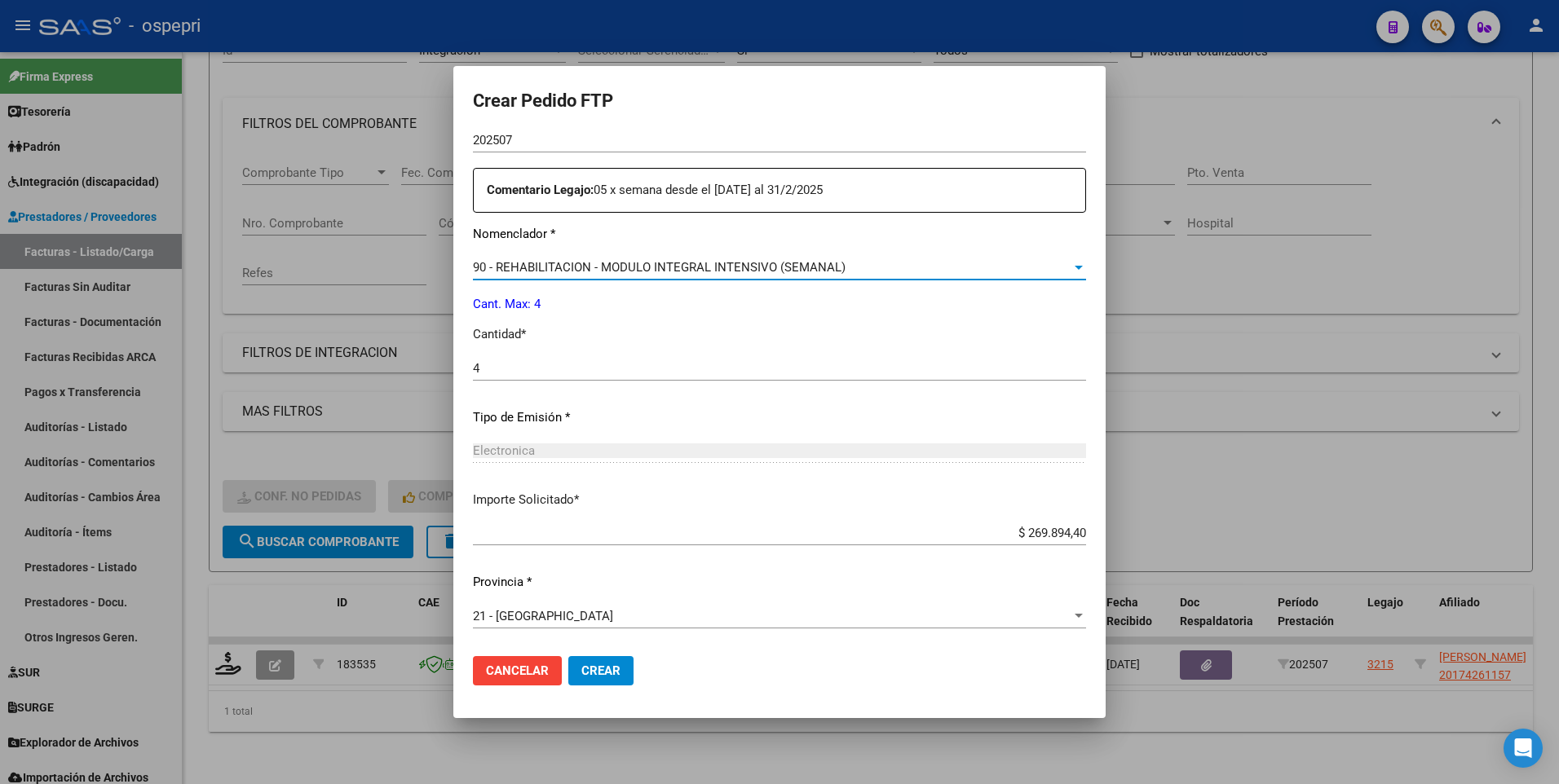
click at [592, 669] on span "Crear" at bounding box center [601, 670] width 39 height 15
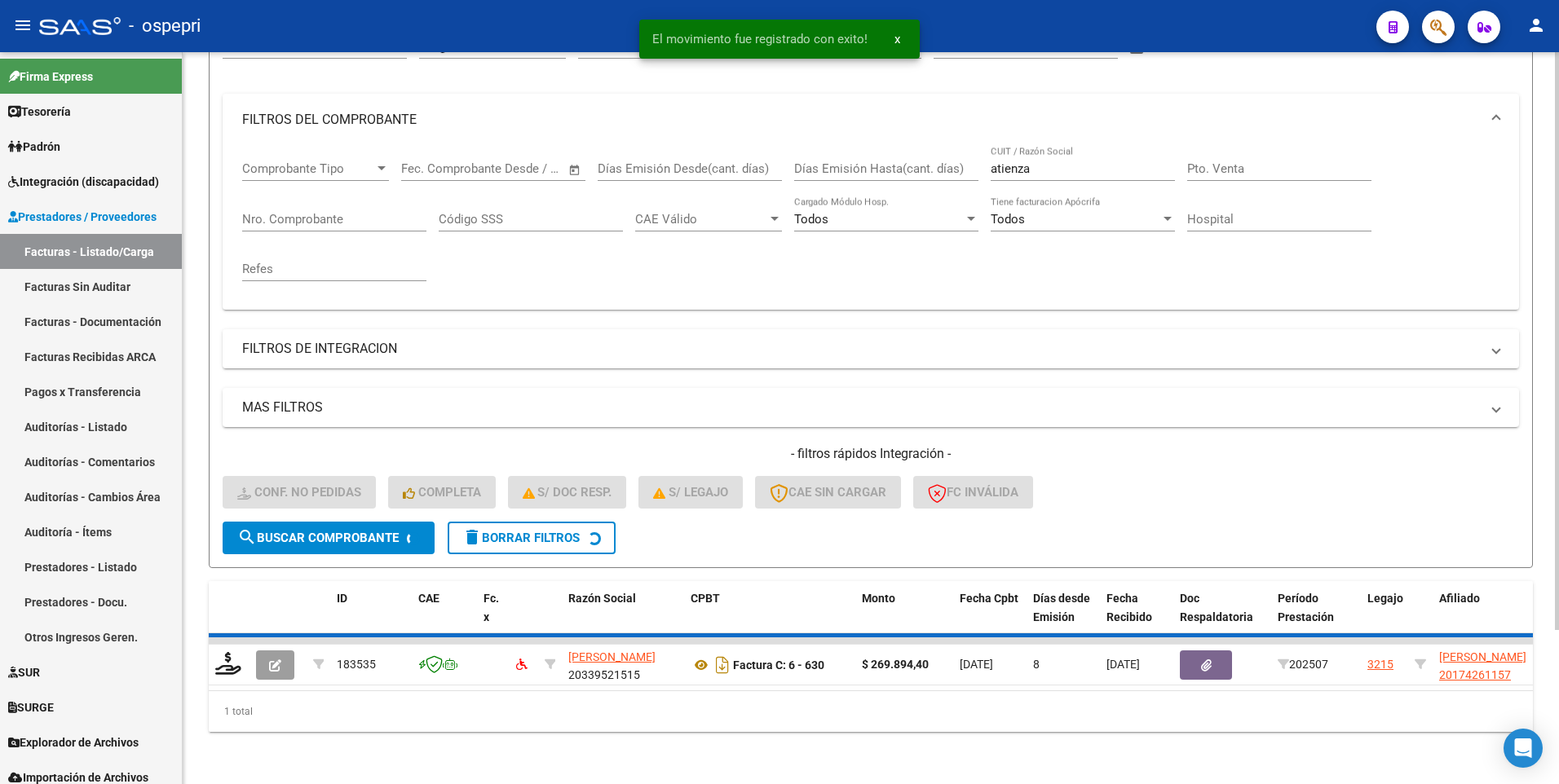
scroll to position [167, 0]
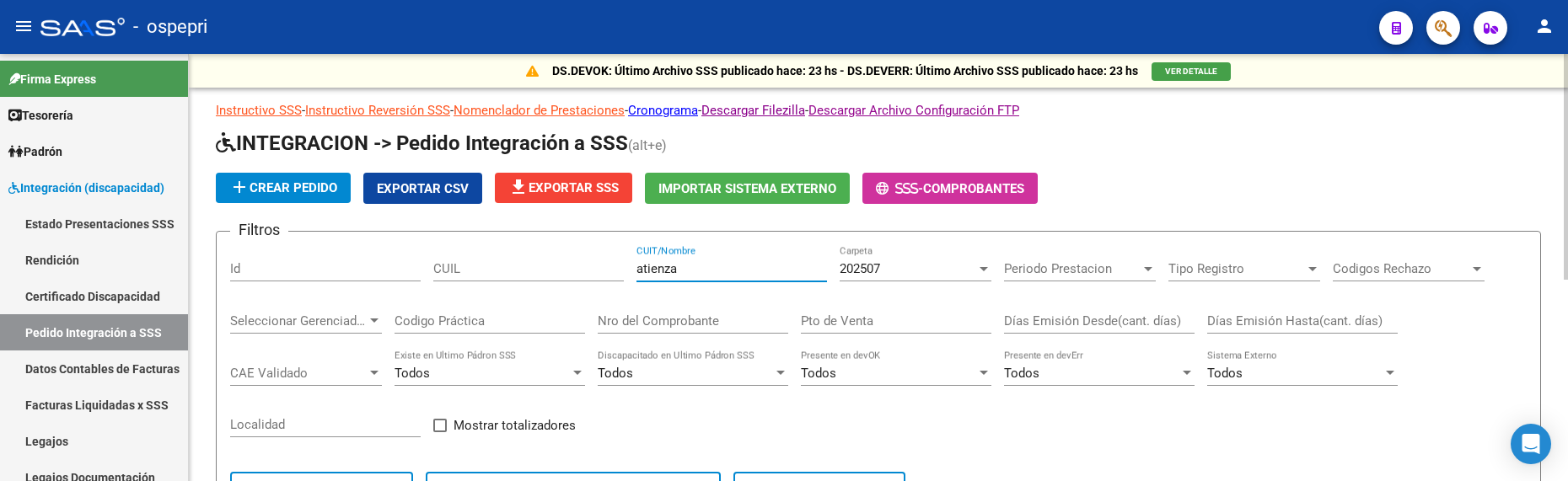
drag, startPoint x: 700, startPoint y: 273, endPoint x: 629, endPoint y: 273, distance: 71.0
click at [629, 273] on div "Filtros Id CUIL [PERSON_NAME] CUIT/Nombre 202507 Carpeta Periodo Prestacion Per…" at bounding box center [879, 385] width 1296 height 279
click at [978, 270] on div at bounding box center [983, 269] width 16 height 14
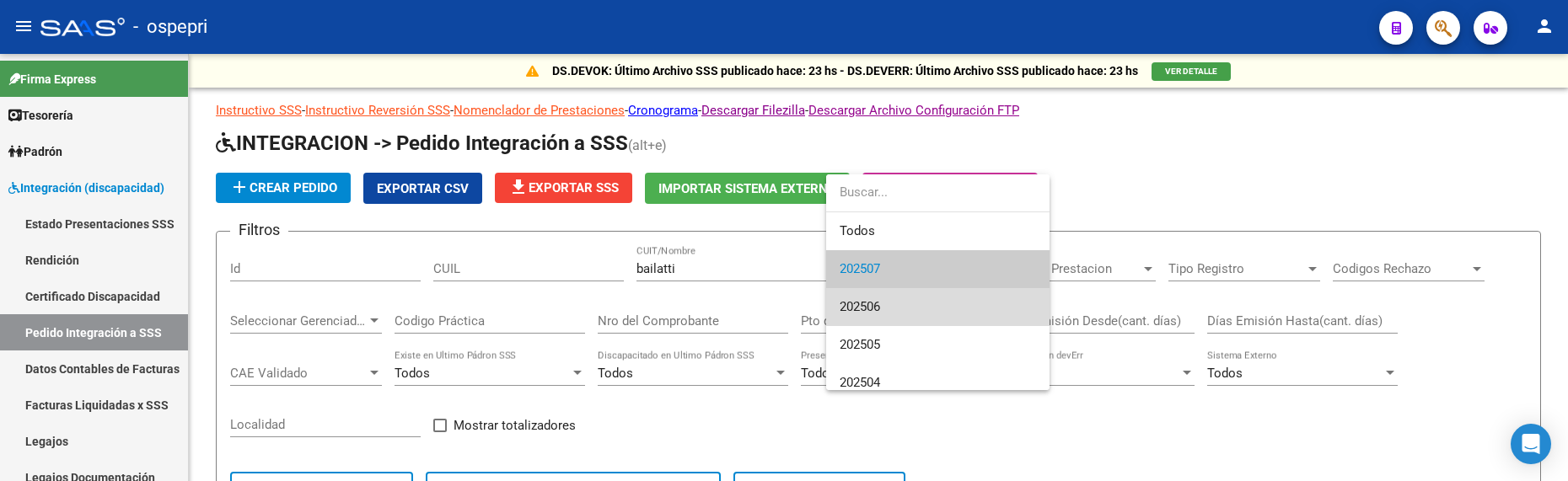
click at [960, 304] on span "202506" at bounding box center [937, 307] width 196 height 38
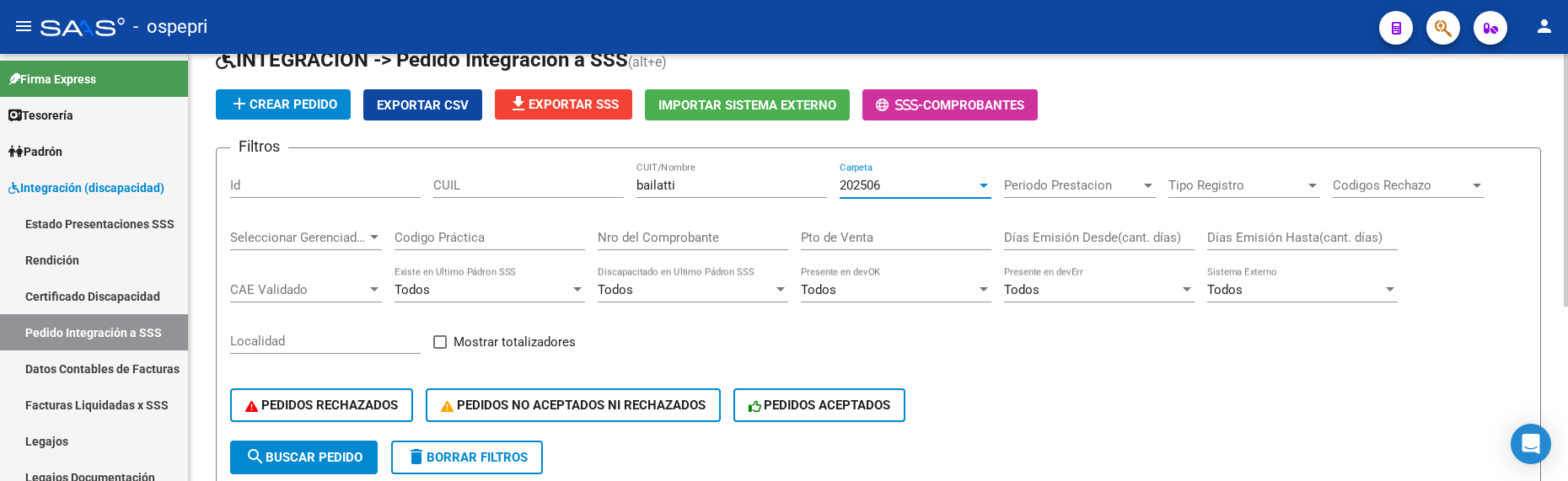
scroll to position [84, 0]
click at [669, 185] on input "bailatti" at bounding box center [731, 185] width 190 height 16
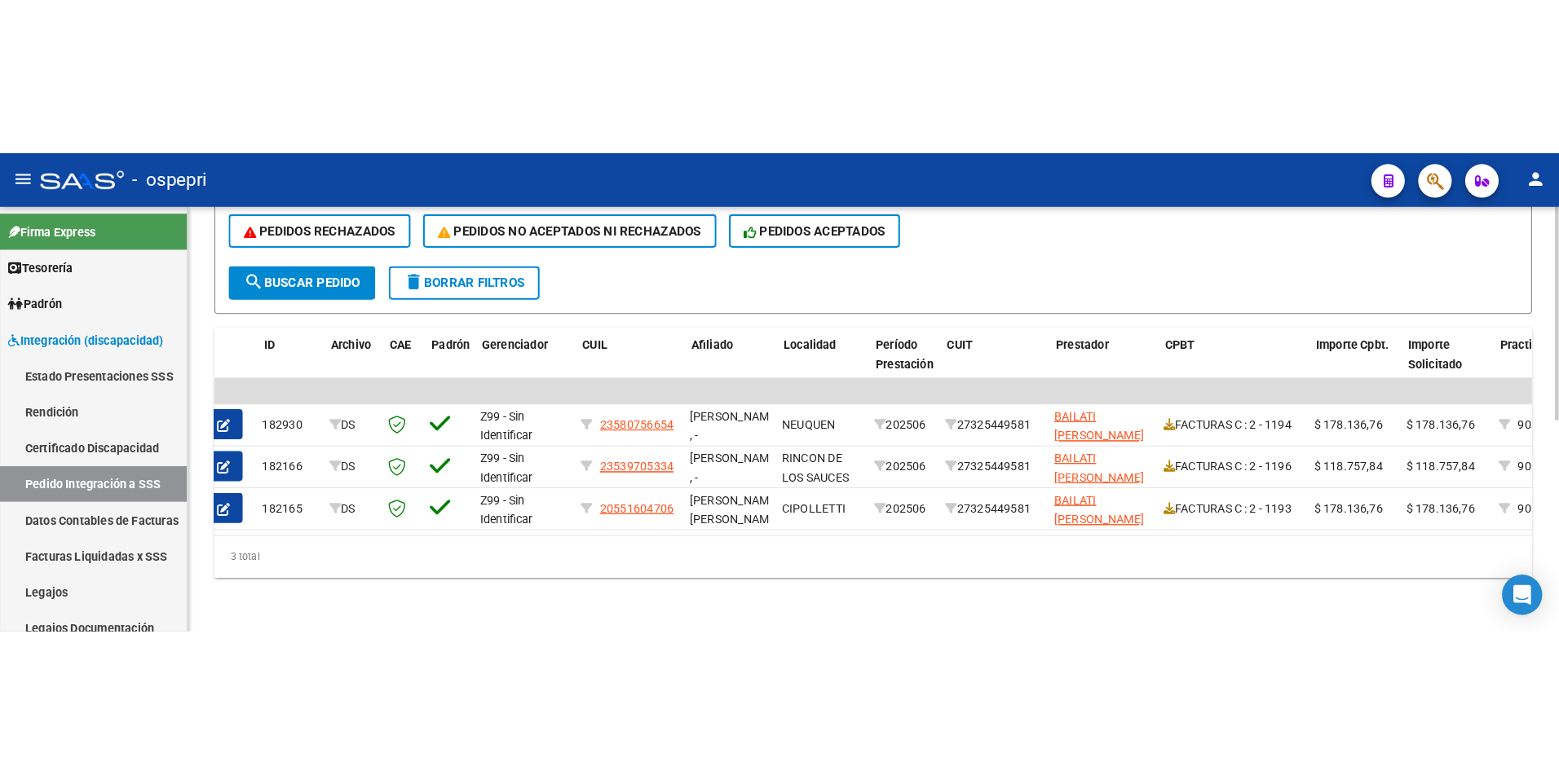
scroll to position [0, 29]
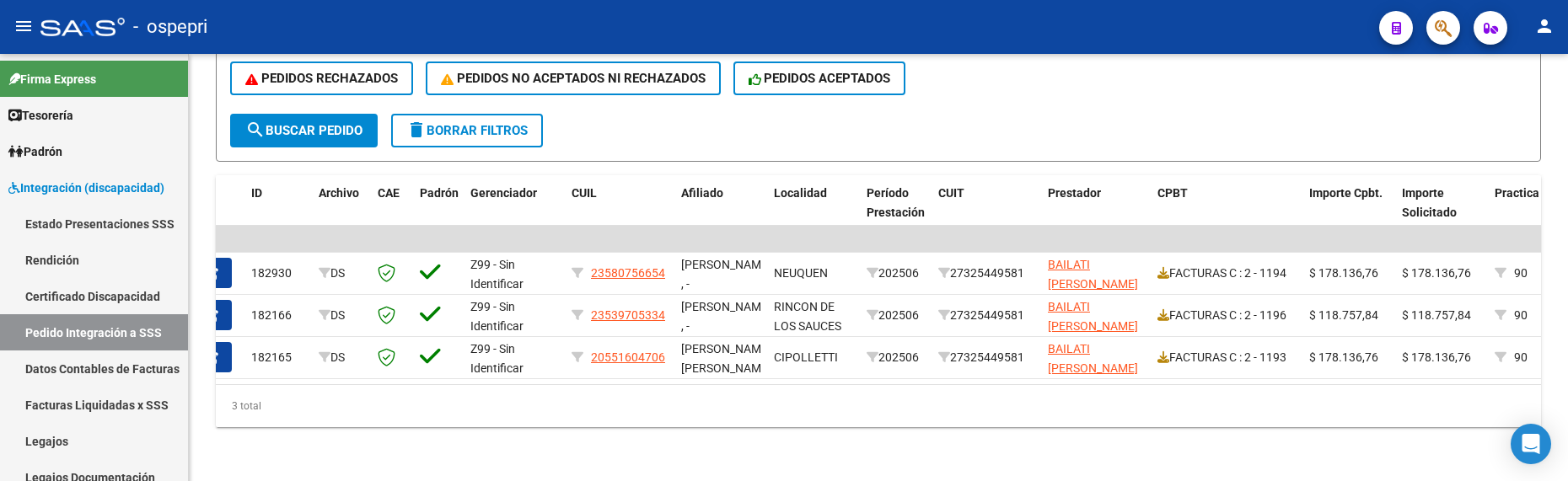
type input "bailati"
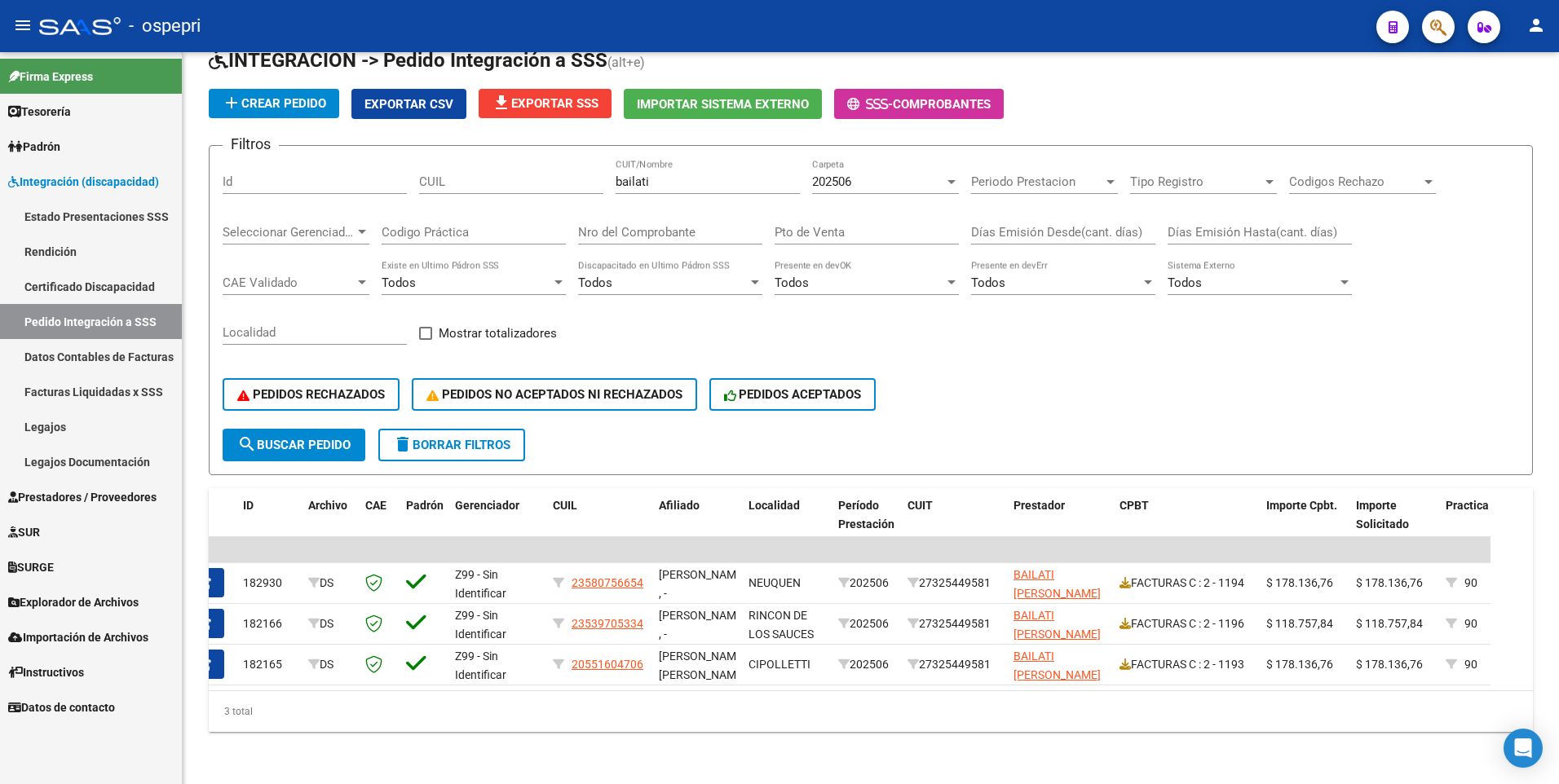
scroll to position [91, 0]
click at [314, 438] on span "search Buscar Pedido" at bounding box center [294, 445] width 114 height 15
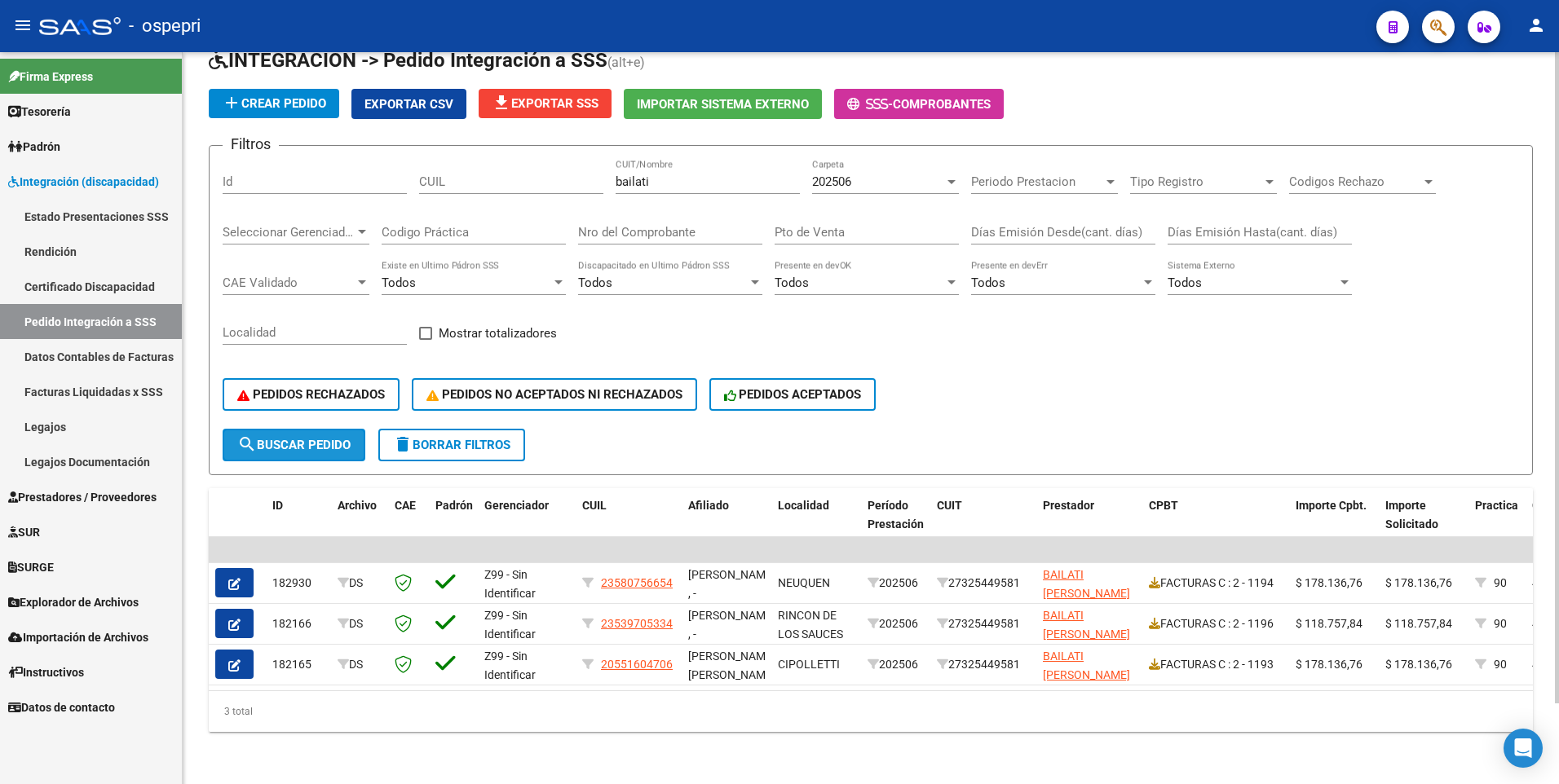
click at [306, 429] on button "search Buscar Pedido" at bounding box center [294, 445] width 143 height 33
click at [117, 313] on link "Pedido Integración a SSS" at bounding box center [91, 321] width 182 height 35
click at [463, 438] on span "delete Borrar Filtros" at bounding box center [451, 445] width 117 height 15
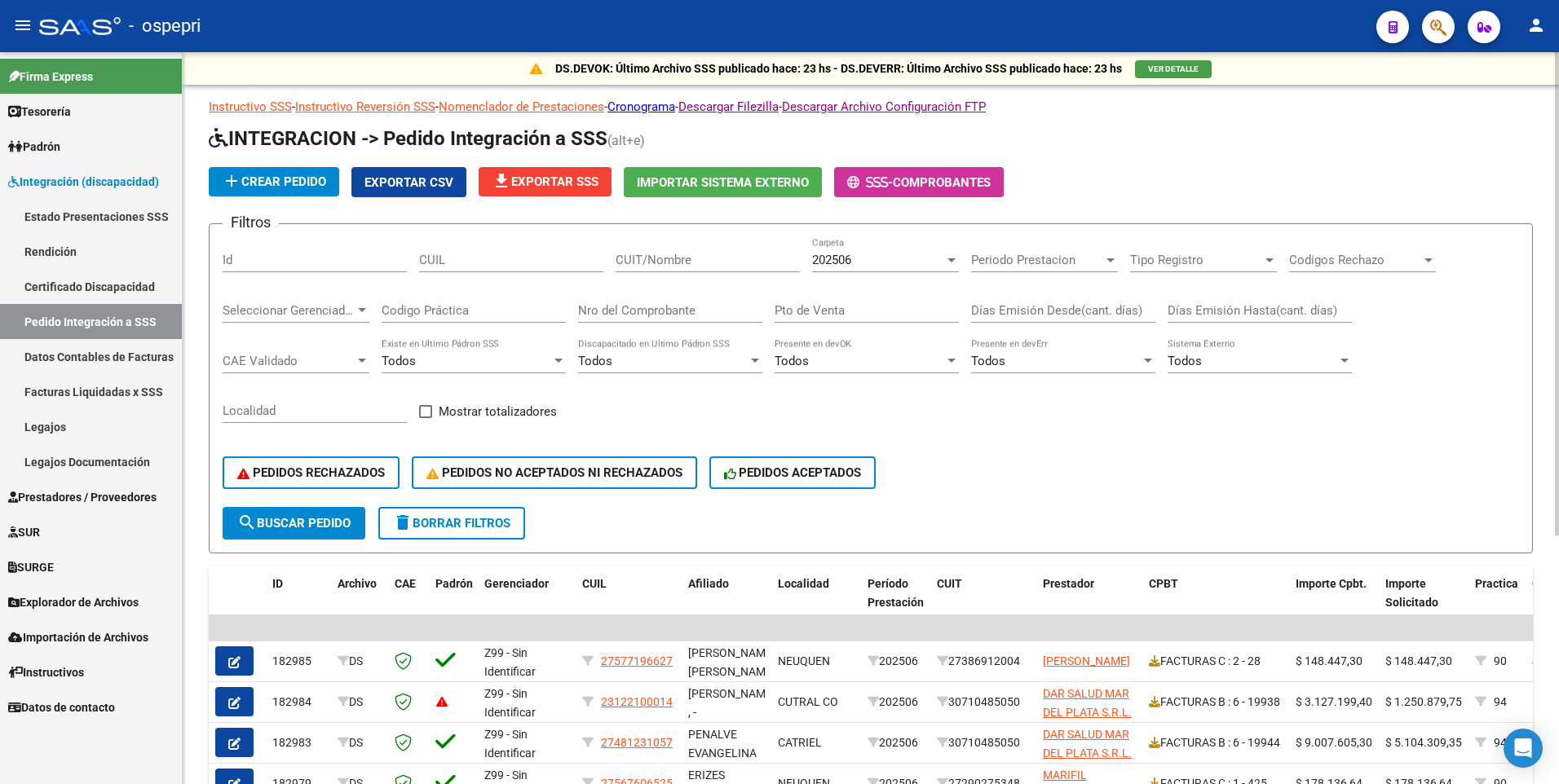
click at [639, 258] on input "CUIT/Nombre" at bounding box center [707, 260] width 184 height 15
click at [947, 263] on div at bounding box center [951, 260] width 15 height 13
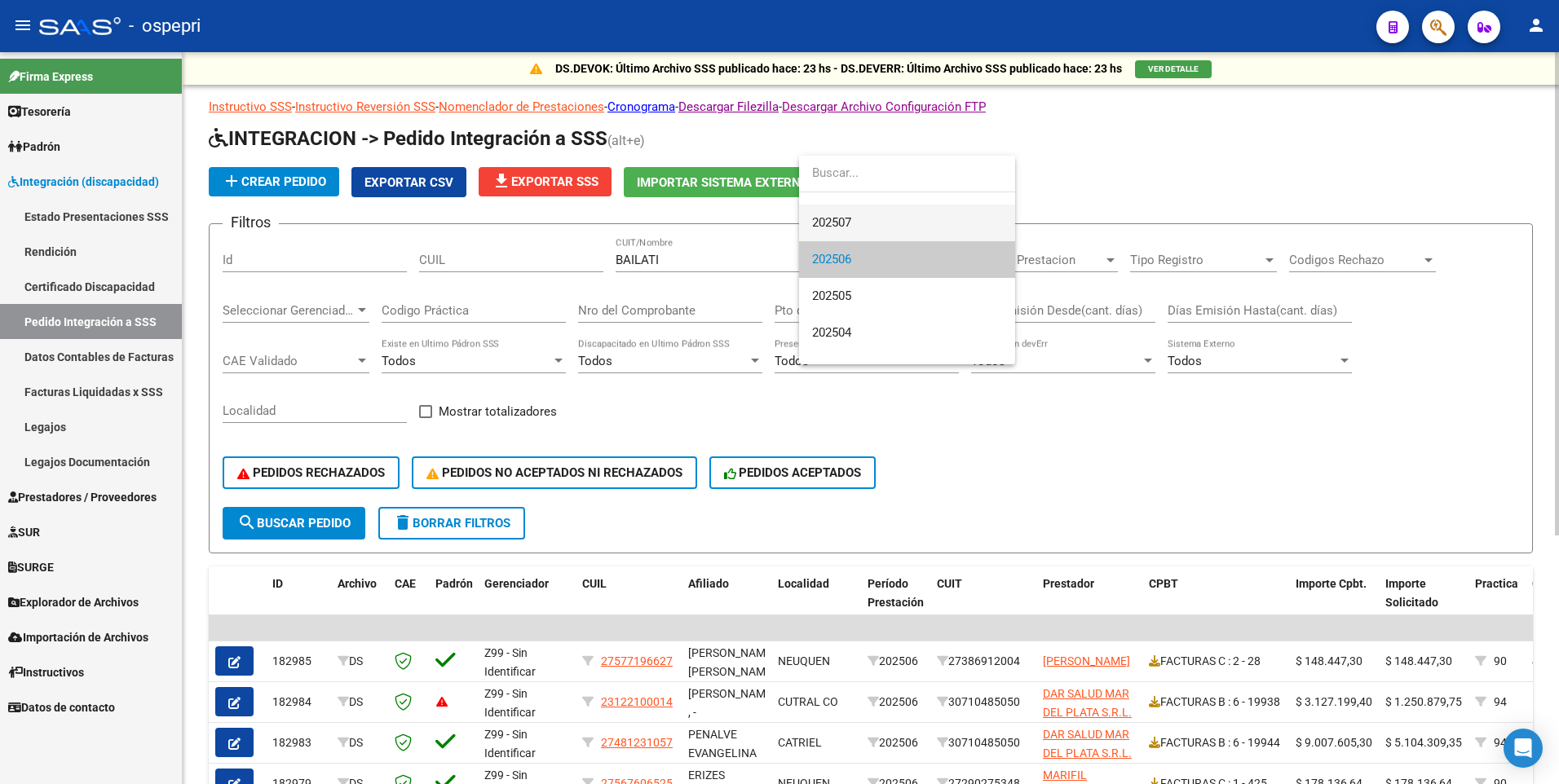
drag, startPoint x: 878, startPoint y: 222, endPoint x: 906, endPoint y: 221, distance: 28.0
click at [878, 221] on span "202507" at bounding box center [907, 222] width 190 height 36
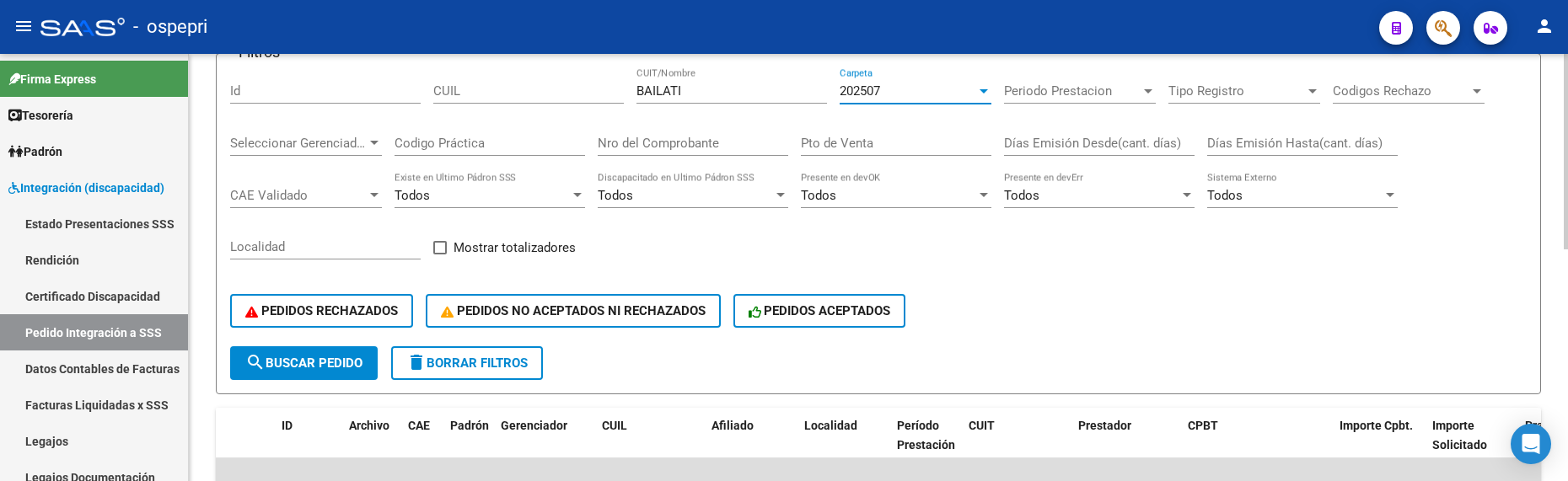
scroll to position [94, 0]
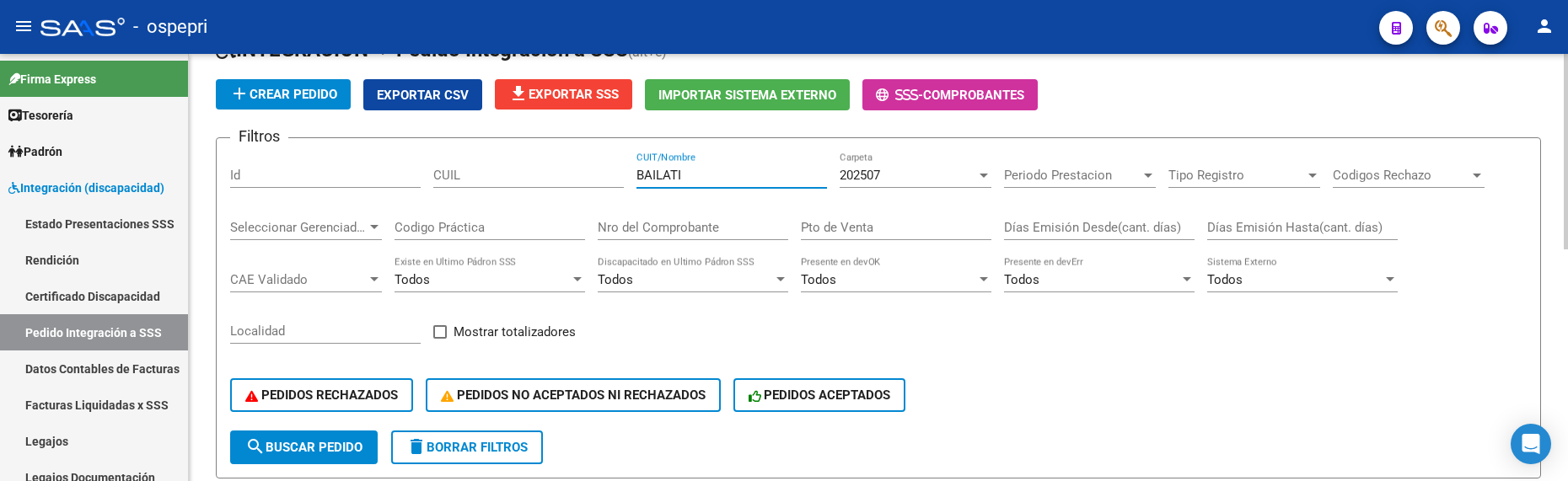
drag, startPoint x: 714, startPoint y: 179, endPoint x: 607, endPoint y: 176, distance: 107.0
click at [607, 176] on div "Filtros Id CUIL BAILATI CUIT/Nombre 202507 Carpeta Periodo Prestacion Periodo P…" at bounding box center [879, 291] width 1296 height 279
click at [330, 453] on span "search Buscar Pedido" at bounding box center [304, 447] width 118 height 16
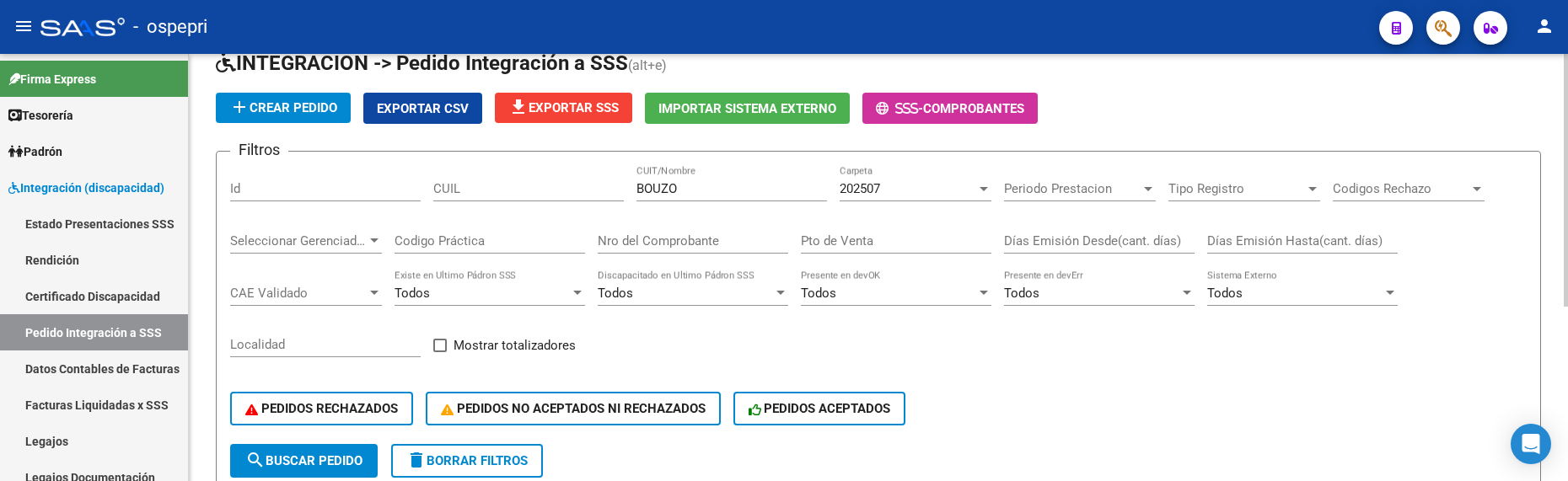
scroll to position [41, 0]
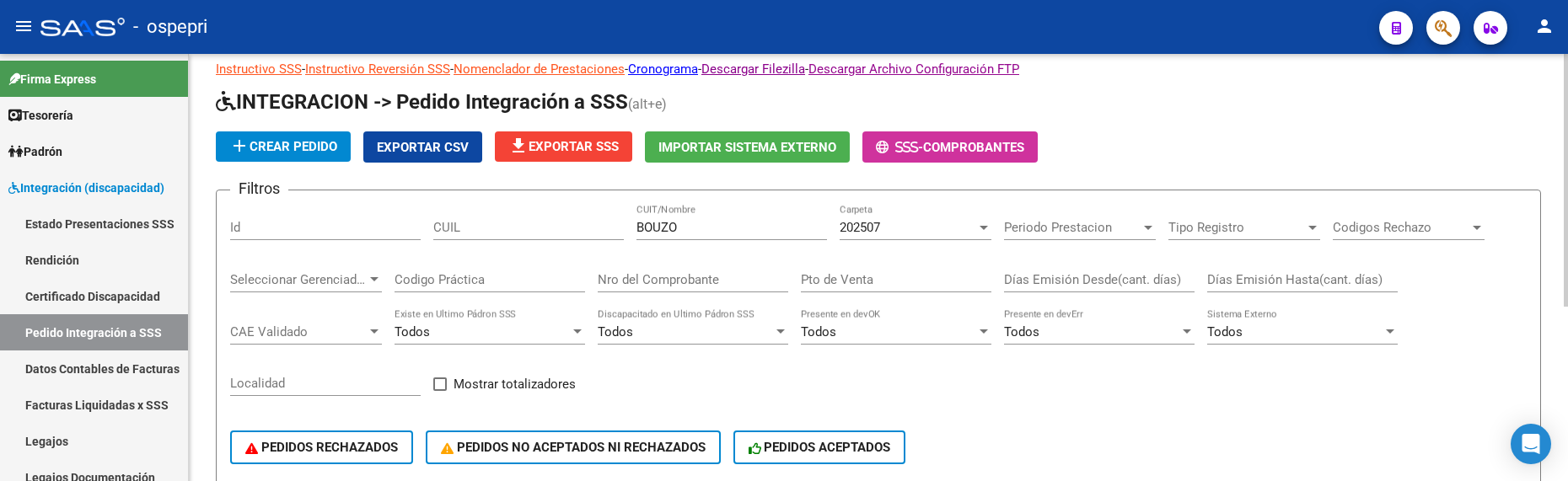
click at [981, 223] on div at bounding box center [983, 228] width 16 height 14
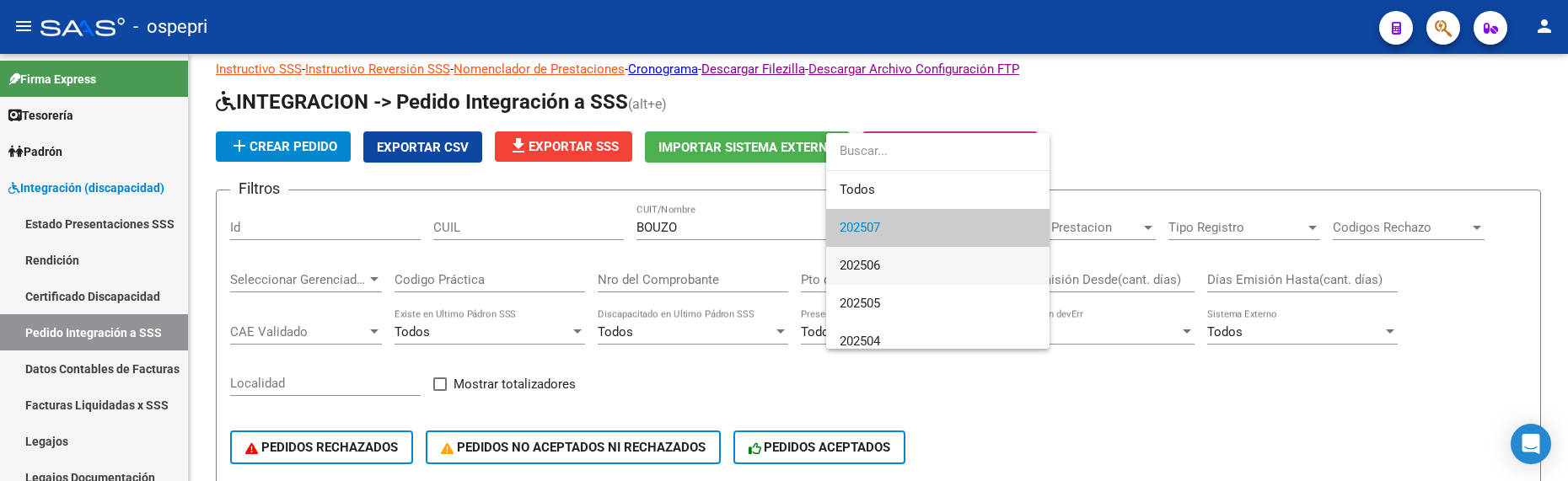
click at [935, 262] on span "202506" at bounding box center [937, 265] width 196 height 38
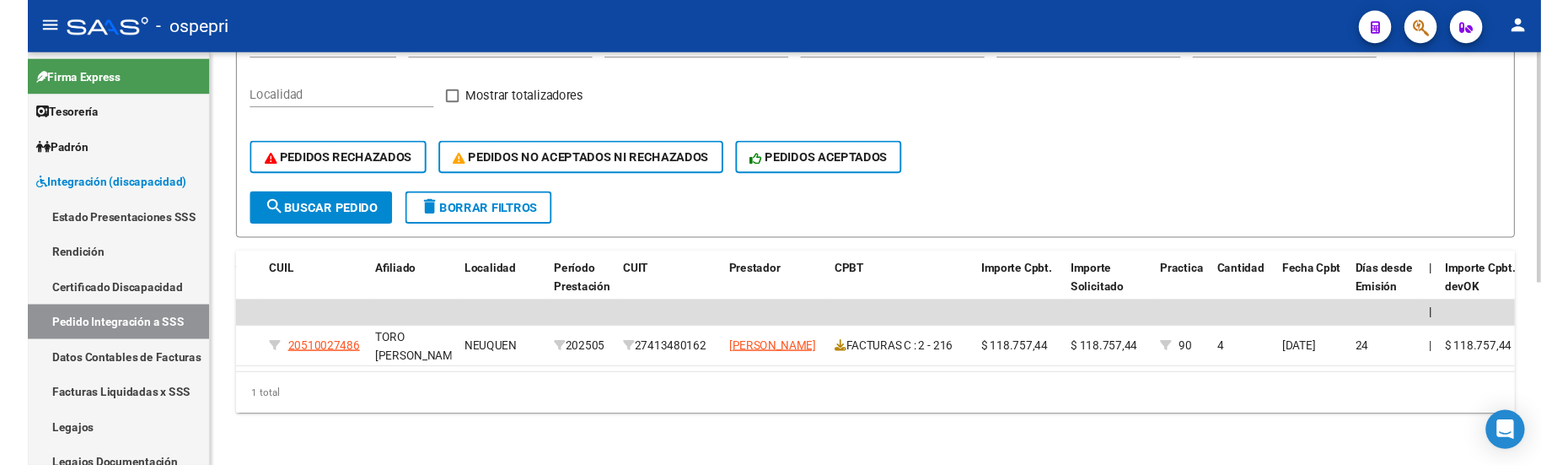
scroll to position [0, 0]
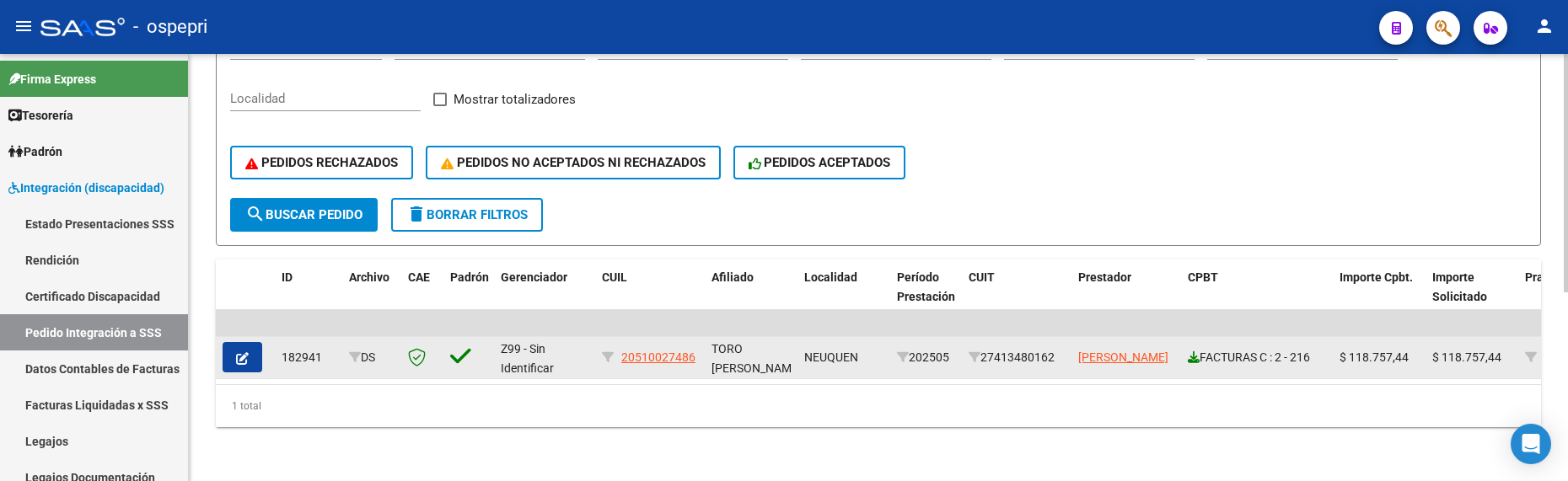
click at [1193, 352] on icon at bounding box center [1193, 357] width 12 height 12
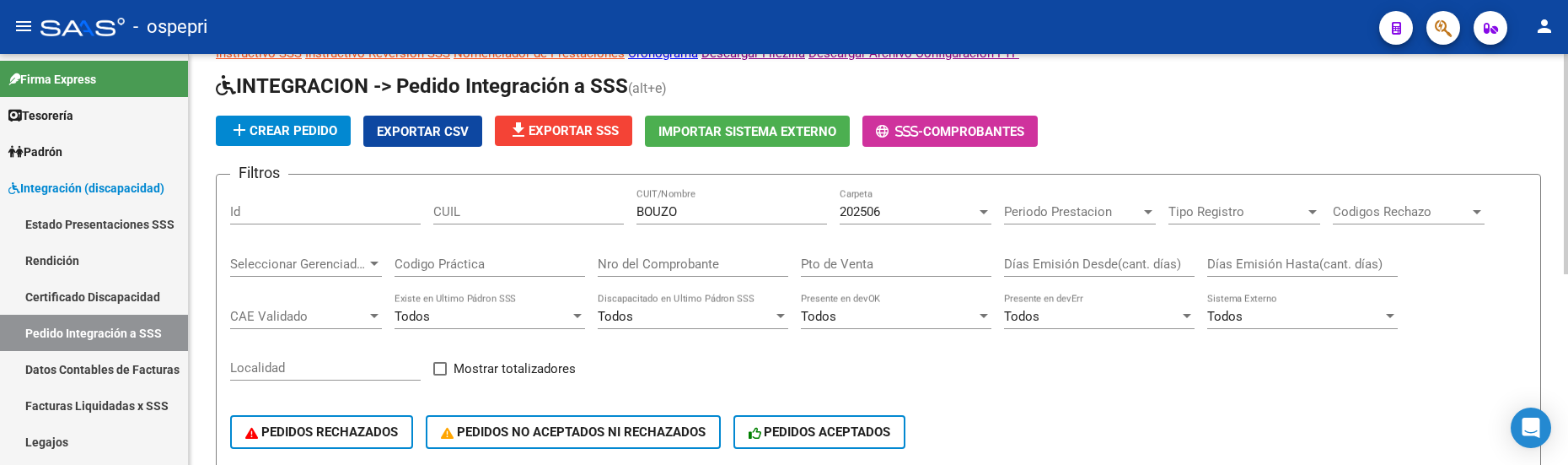
scroll to position [2, 0]
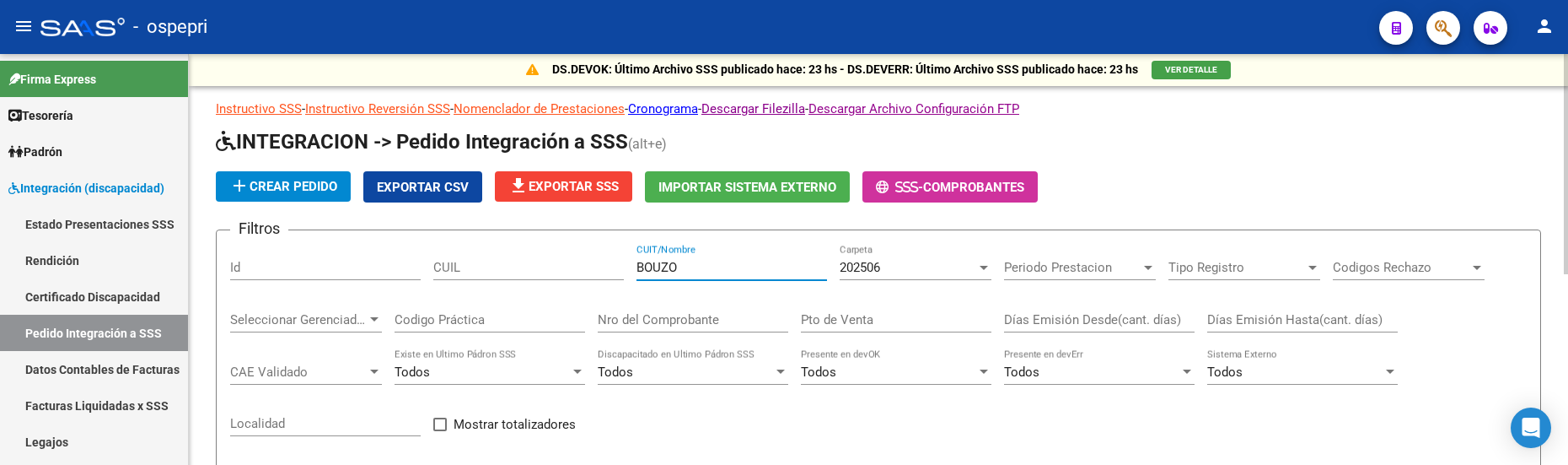
drag, startPoint x: 709, startPoint y: 271, endPoint x: 615, endPoint y: 267, distance: 94.1
click at [615, 267] on div "Filtros Id CUIL BOUZO CUIT/Nombre 202506 Carpeta Periodo Prestacion Periodo Pre…" at bounding box center [879, 383] width 1296 height 279
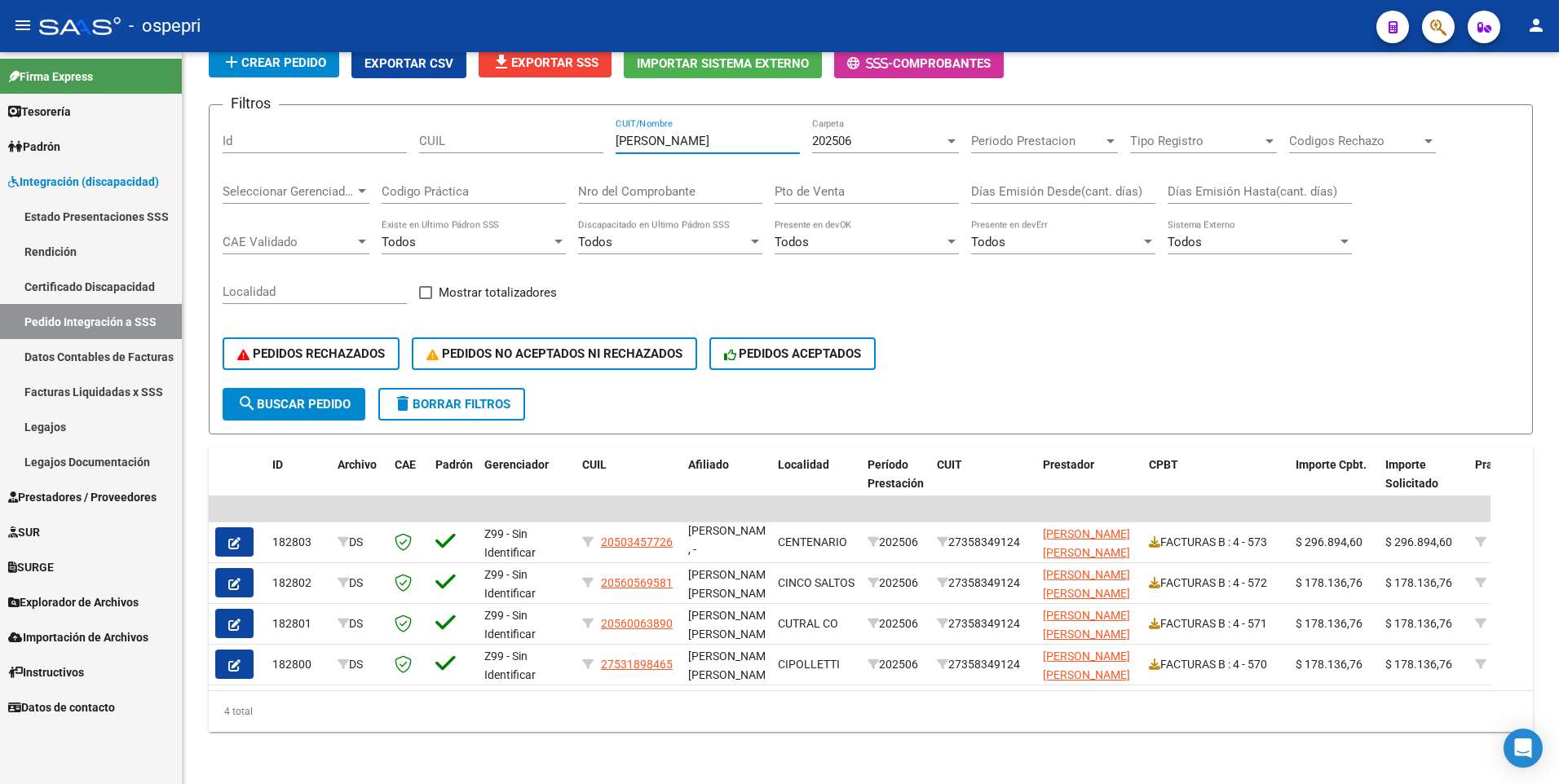
scroll to position [131, 0]
drag, startPoint x: 704, startPoint y: 125, endPoint x: 598, endPoint y: 129, distance: 106.1
click at [598, 129] on div "Filtros Id CUIL [PERSON_NAME] CUIT/Nombre 202506 Carpeta Periodo Prestacion Per…" at bounding box center [871, 253] width 1297 height 270
paste input "[PERSON_NAME]"
click at [339, 401] on button "search Buscar Pedido" at bounding box center [294, 404] width 143 height 33
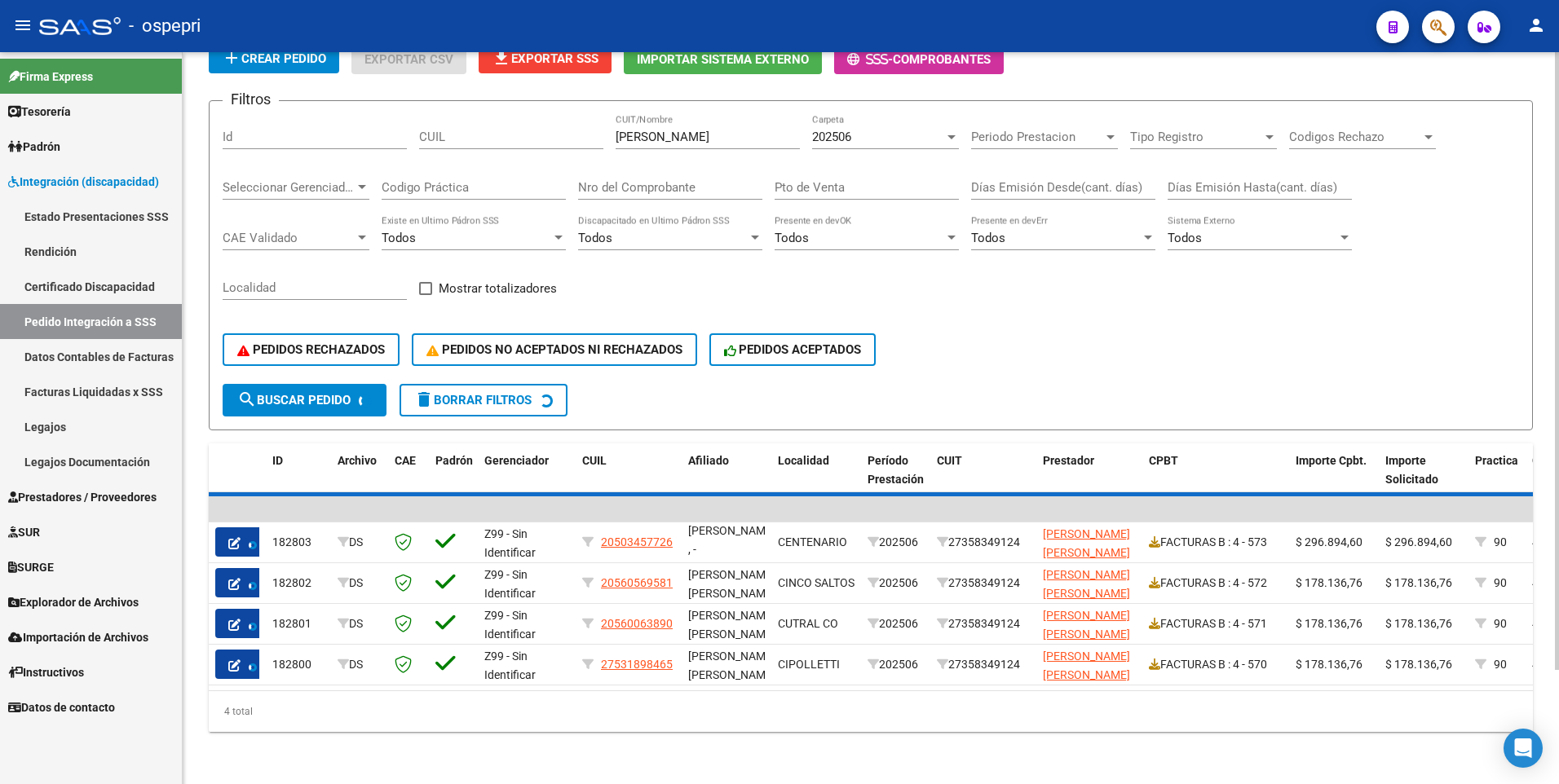
scroll to position [9, 0]
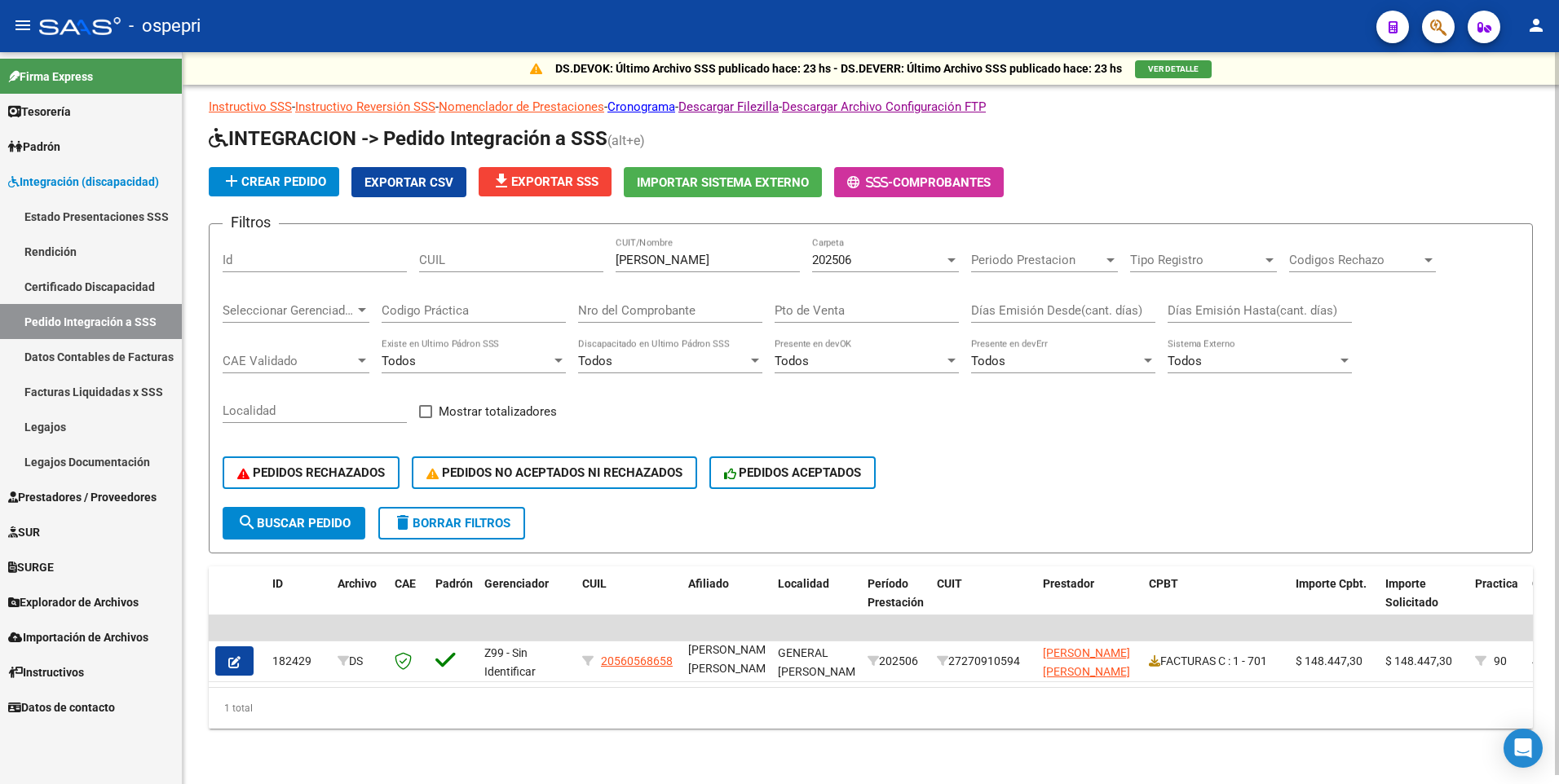
click at [958, 254] on div at bounding box center [951, 260] width 15 height 13
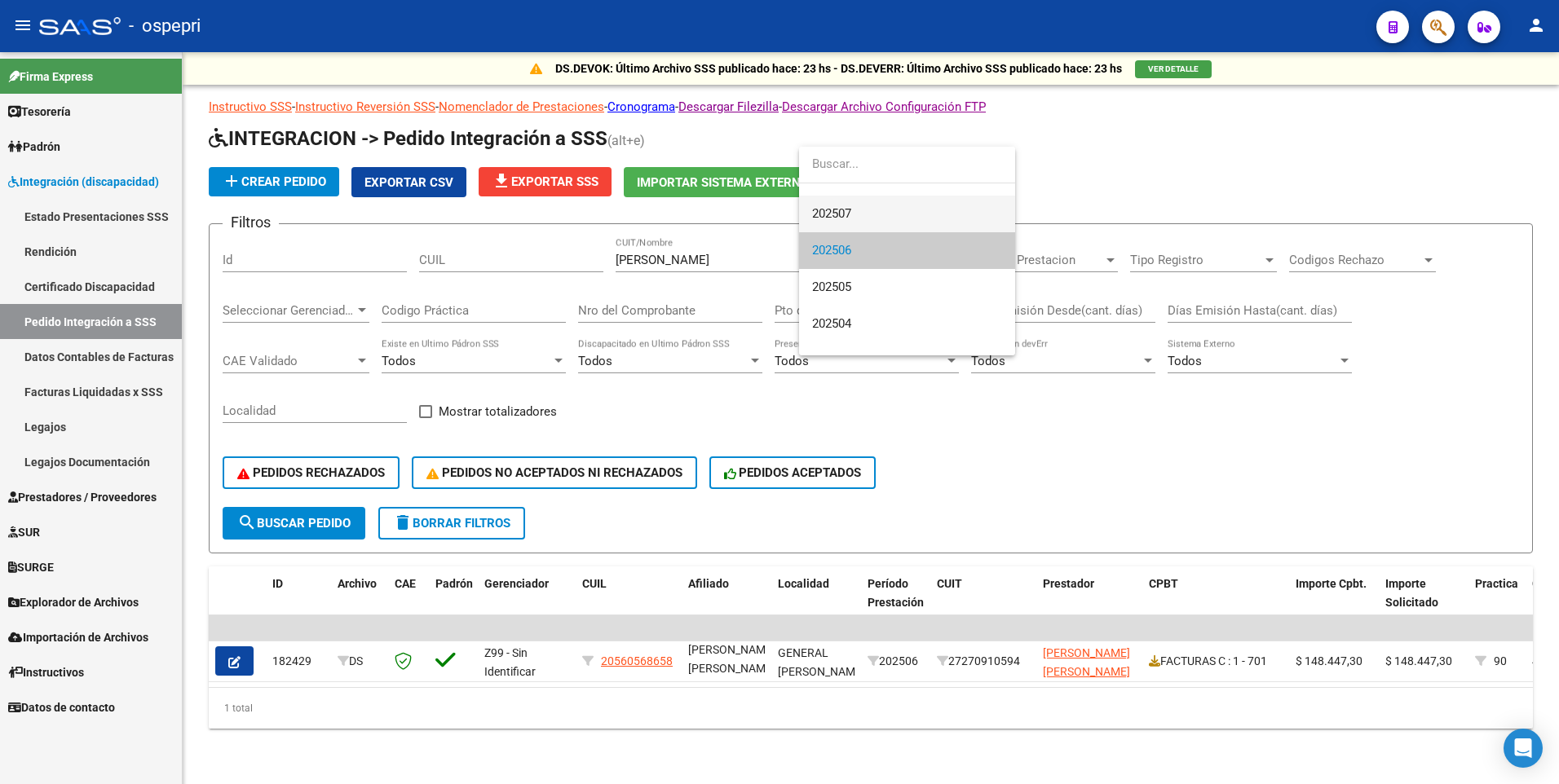
click at [890, 201] on span "202507" at bounding box center [907, 213] width 190 height 36
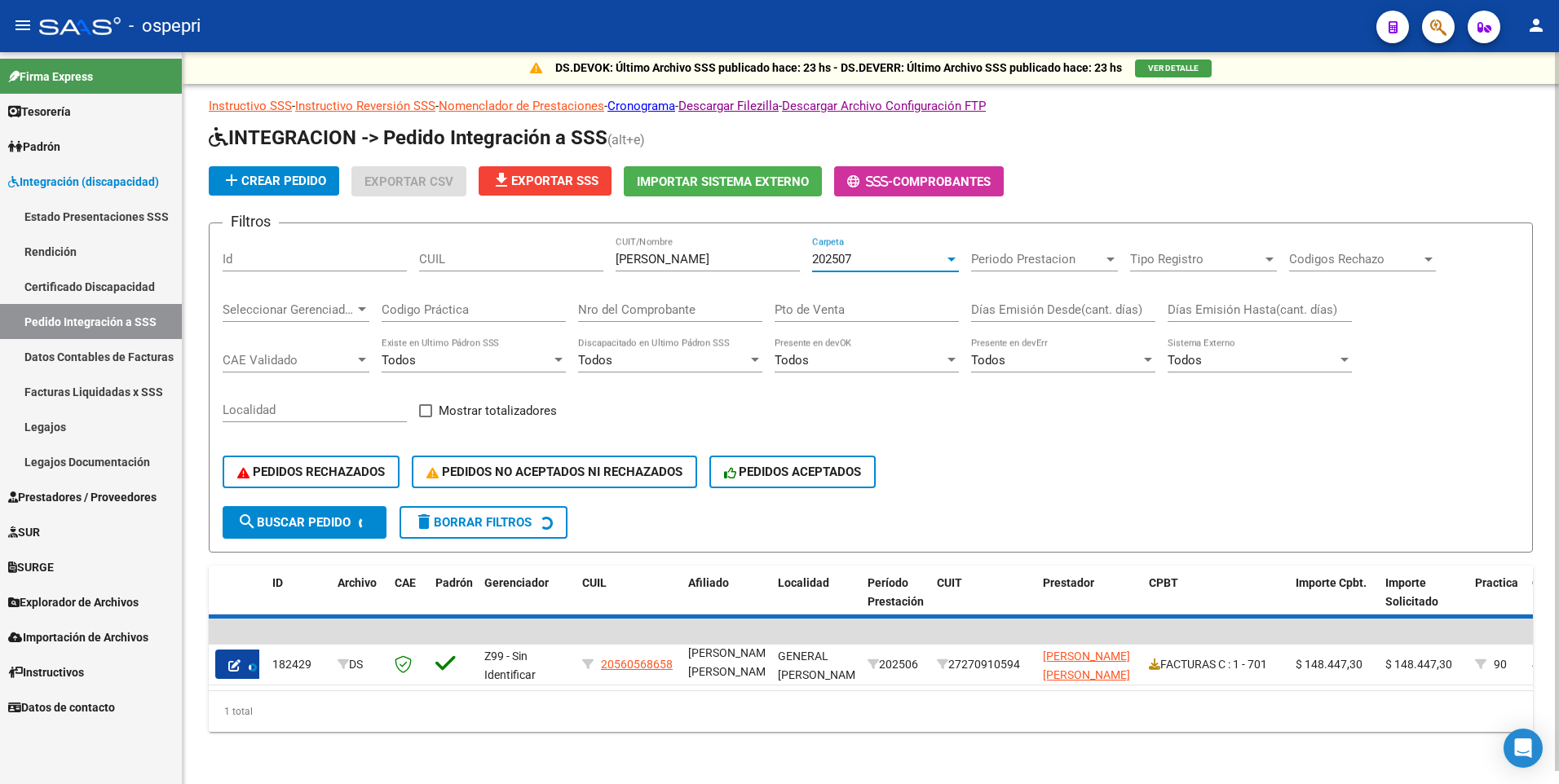
scroll to position [36, 0]
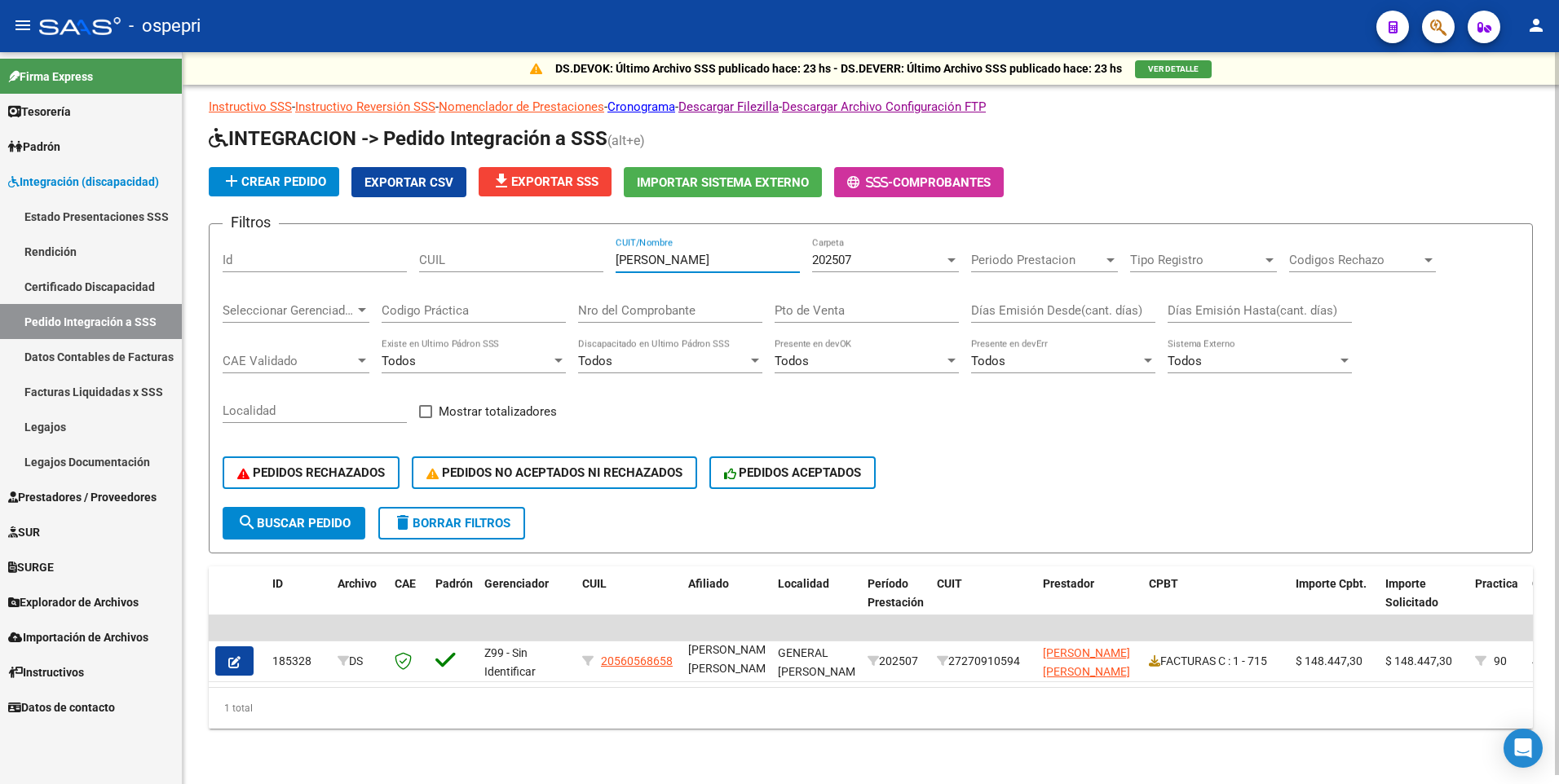
drag, startPoint x: 740, startPoint y: 253, endPoint x: 595, endPoint y: 252, distance: 145.0
click at [595, 252] on div "Filtros Id CUIL [PERSON_NAME] CUIT/Nombre 202507 Carpeta Periodo Prestacion Per…" at bounding box center [871, 372] width 1297 height 270
type input "[PERSON_NAME]"
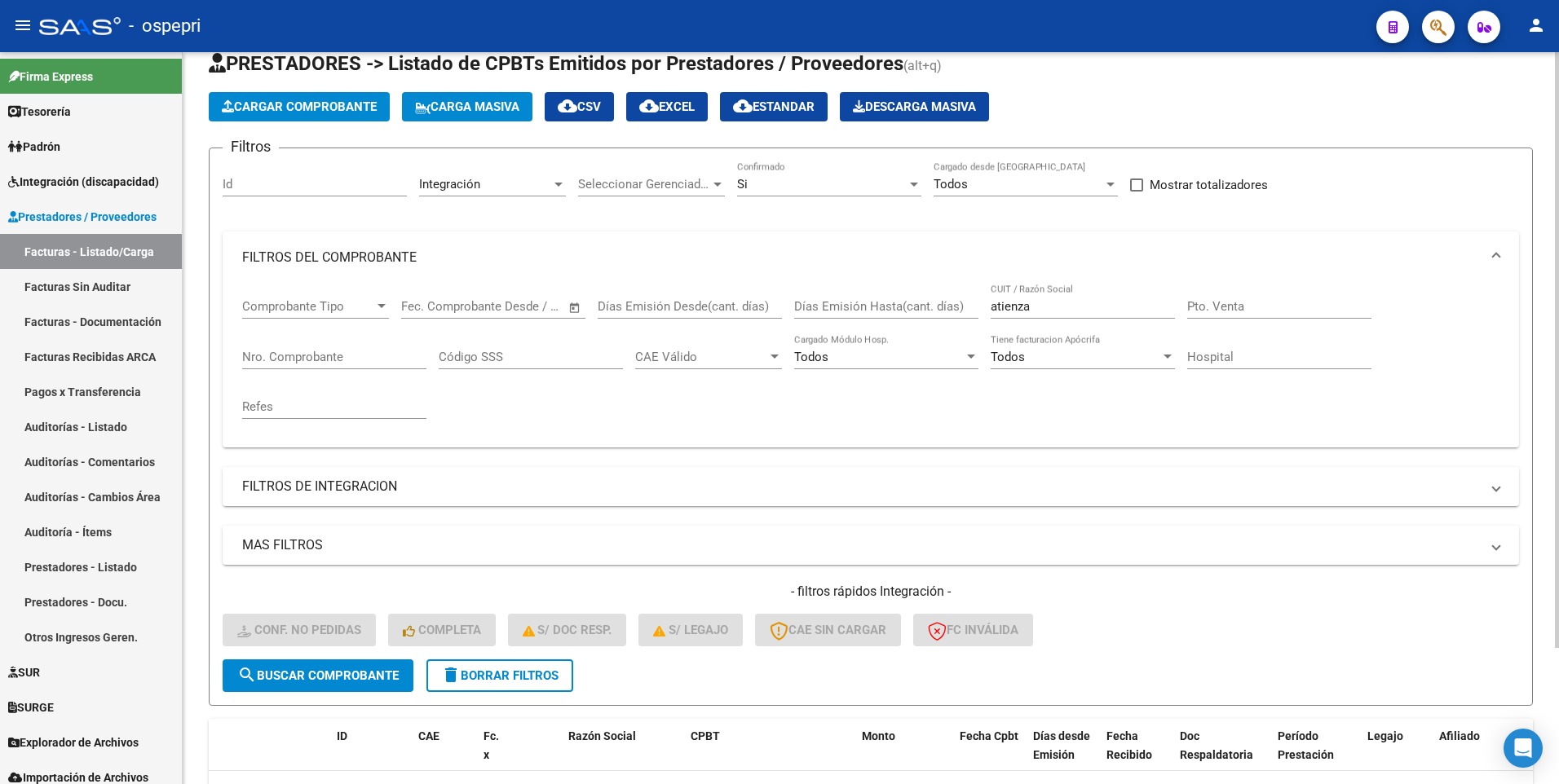
scroll to position [4, 0]
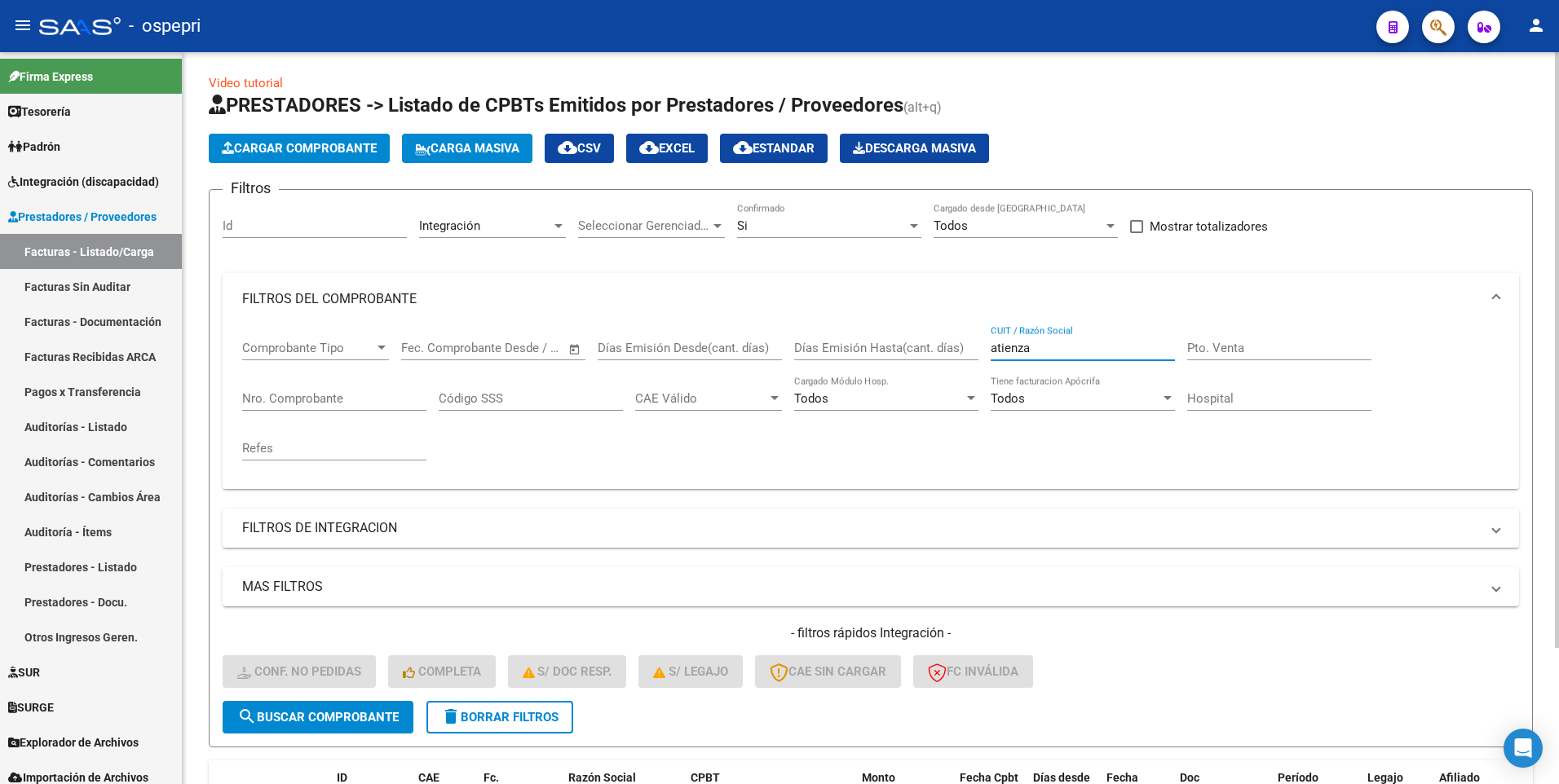
drag, startPoint x: 1047, startPoint y: 348, endPoint x: 969, endPoint y: 348, distance: 78.0
click at [969, 348] on div "Comprobante Tipo Comprobante Tipo Start date – End date Fec. Comprobante Desde …" at bounding box center [871, 400] width 1258 height 151
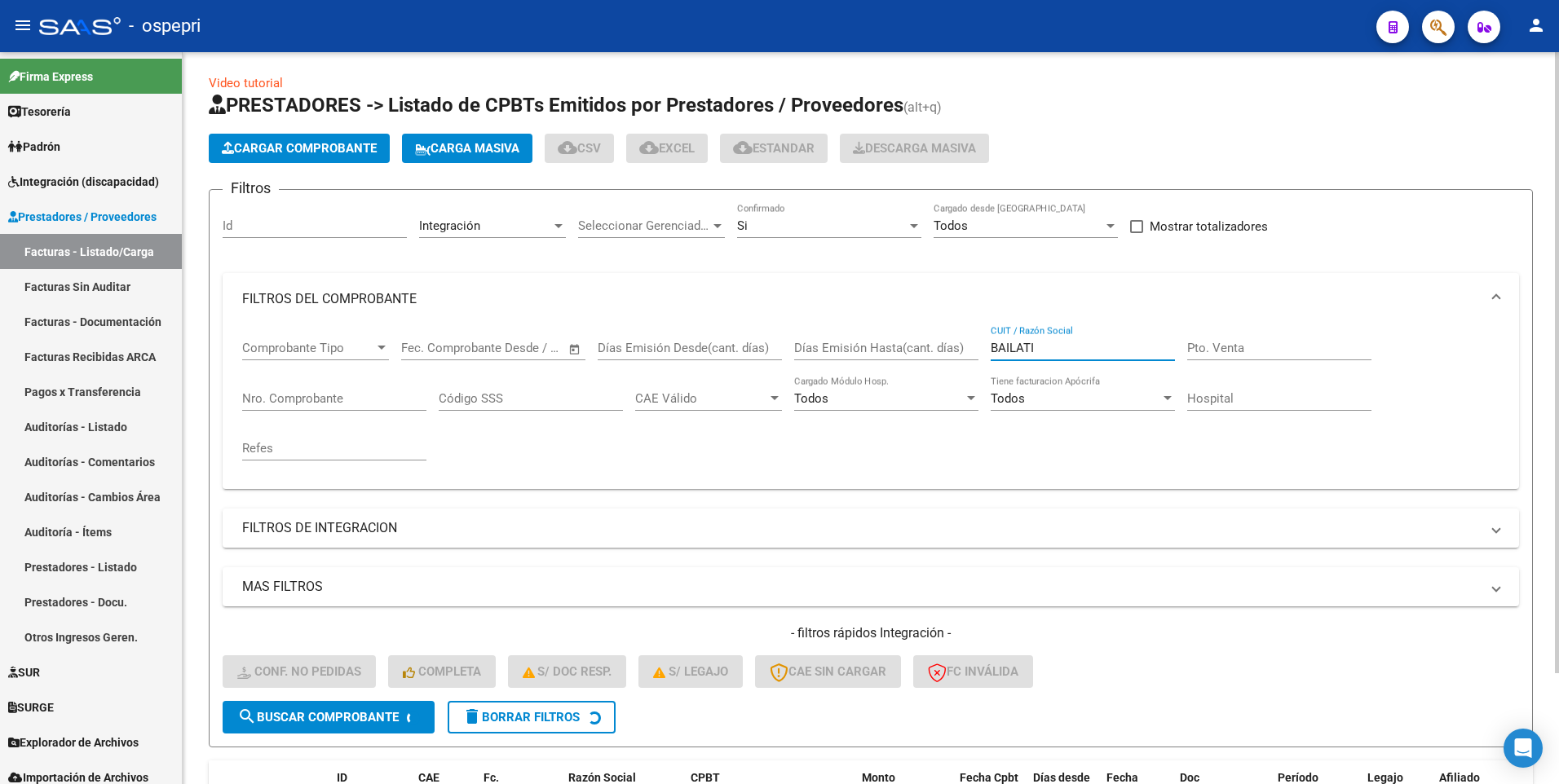
type input "BAILATI"
click at [1253, 464] on div "- filtros rápidos Integración - Conf. no pedidas Completa S/ Doc Resp. S/ legaj…" at bounding box center [871, 662] width 1297 height 76
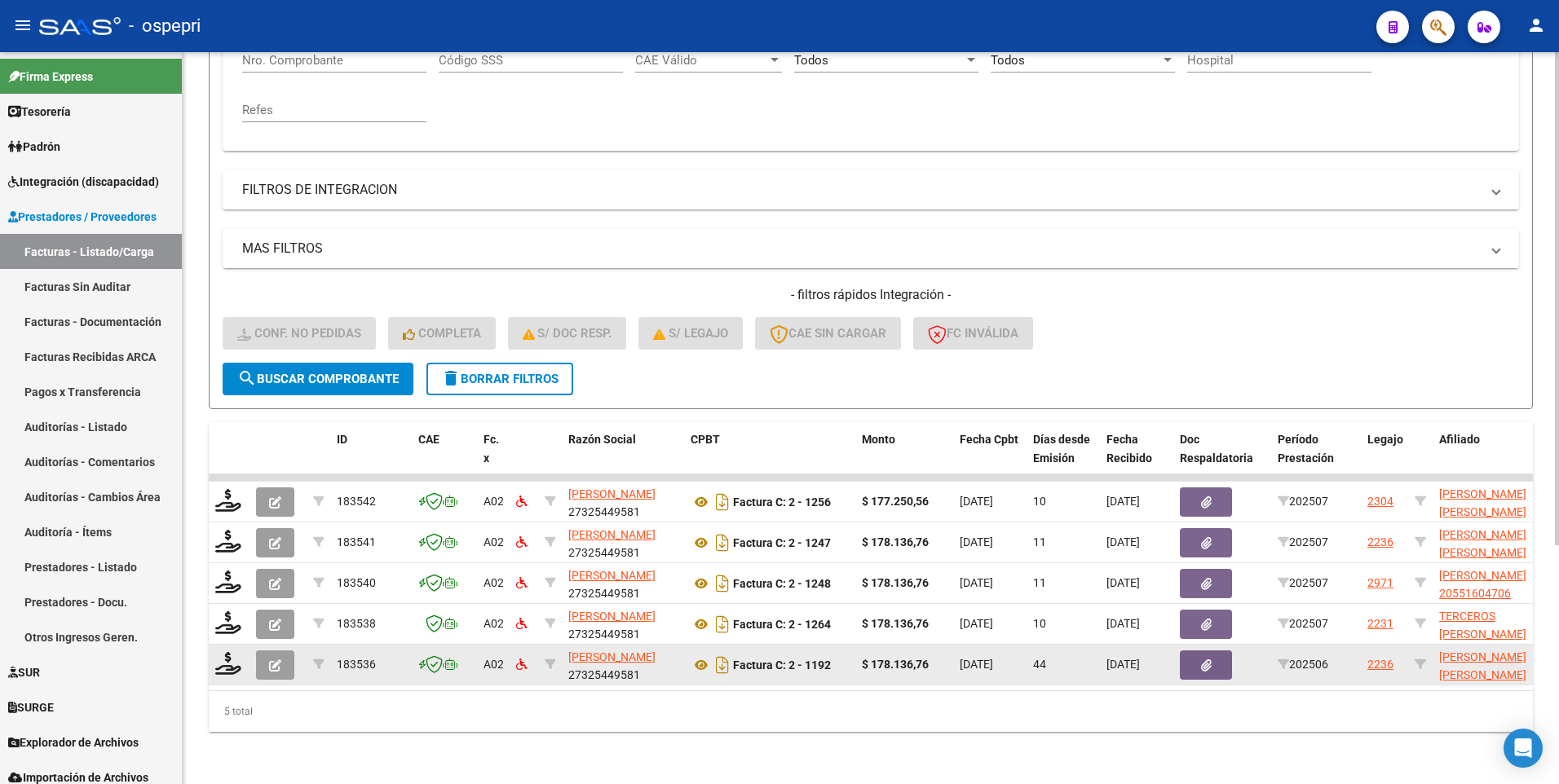
scroll to position [354, 0]
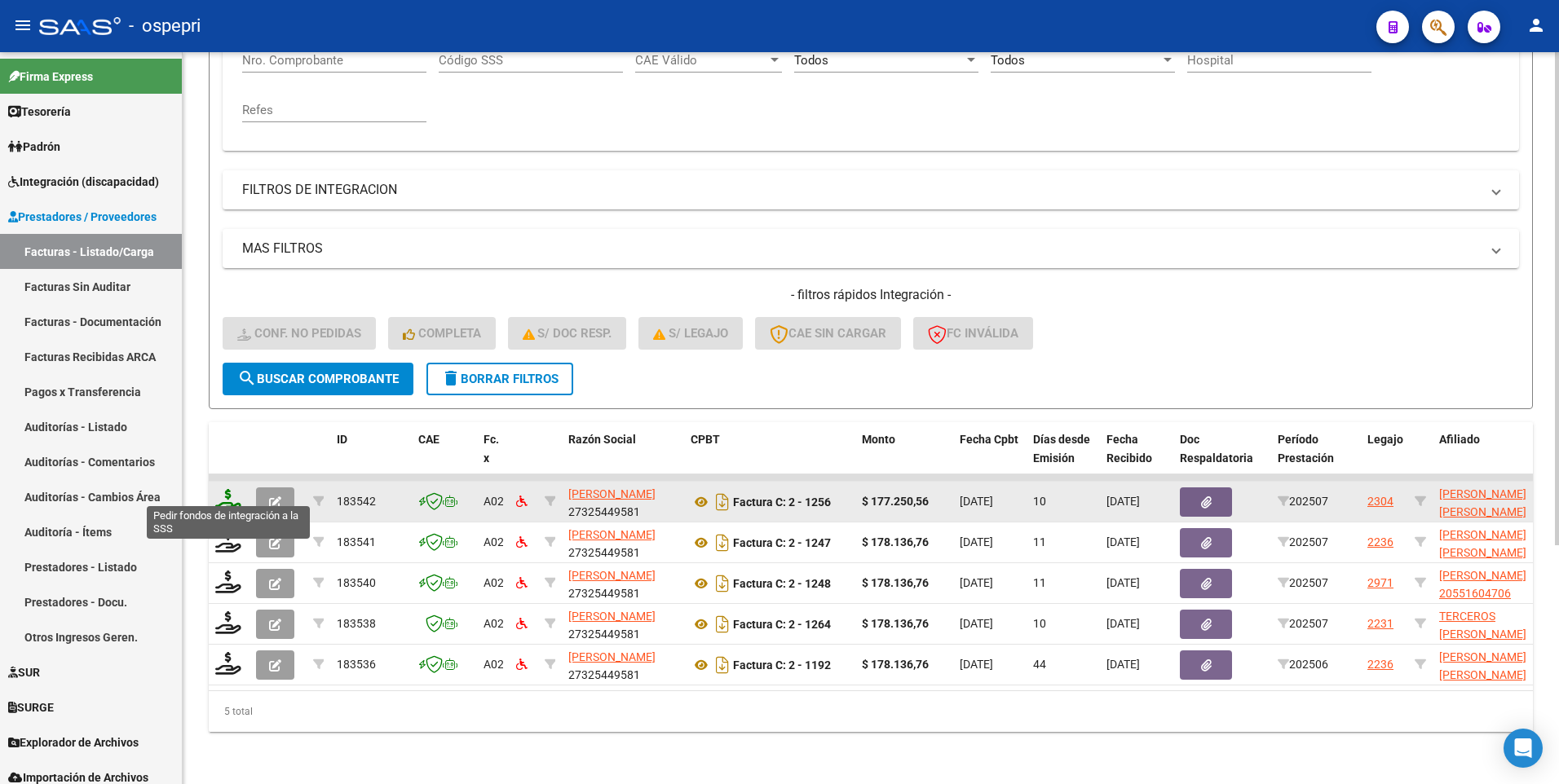
click at [232, 464] on icon at bounding box center [227, 501] width 26 height 23
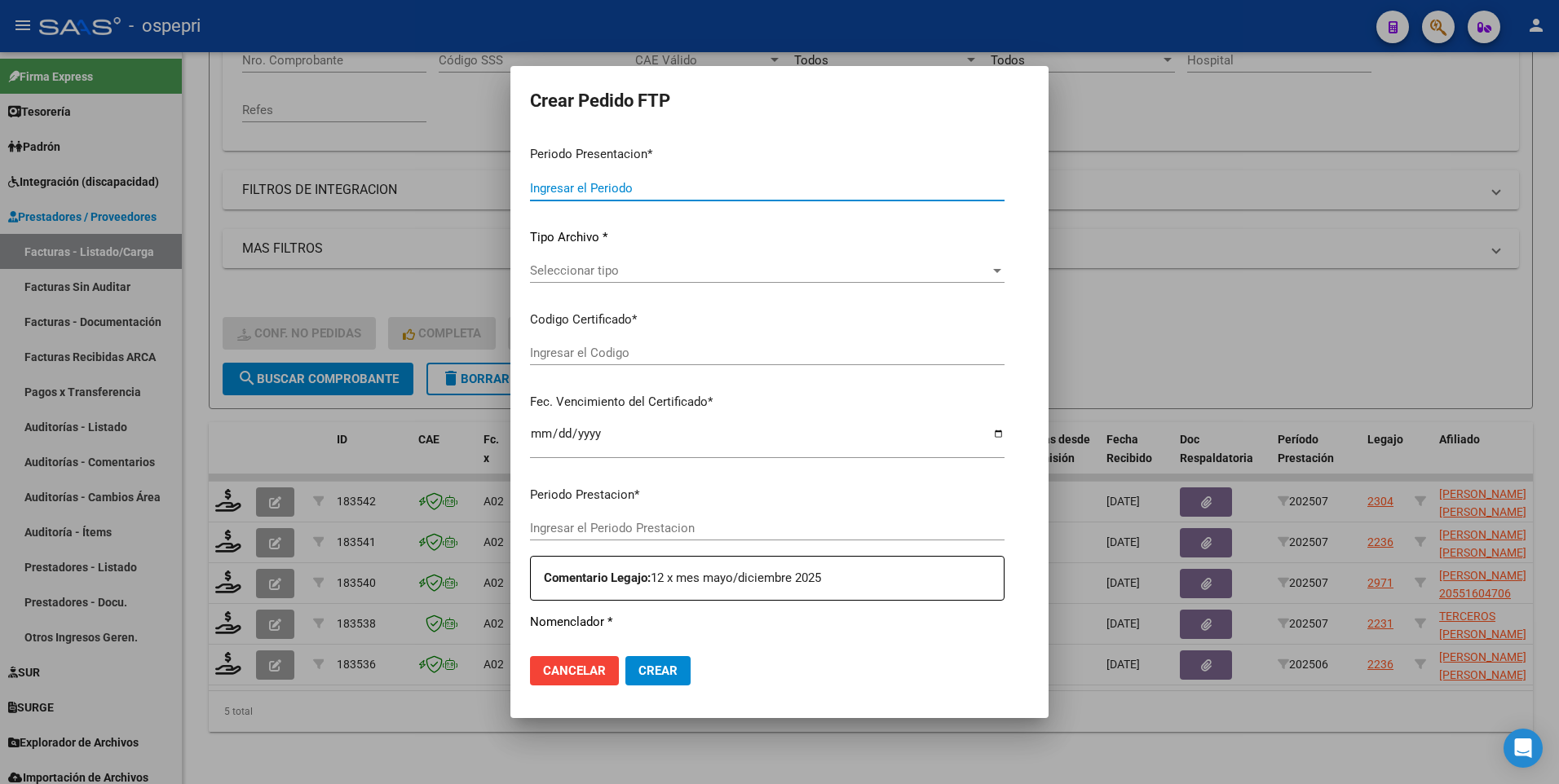
type input "202507"
type input "$ 177.250,56"
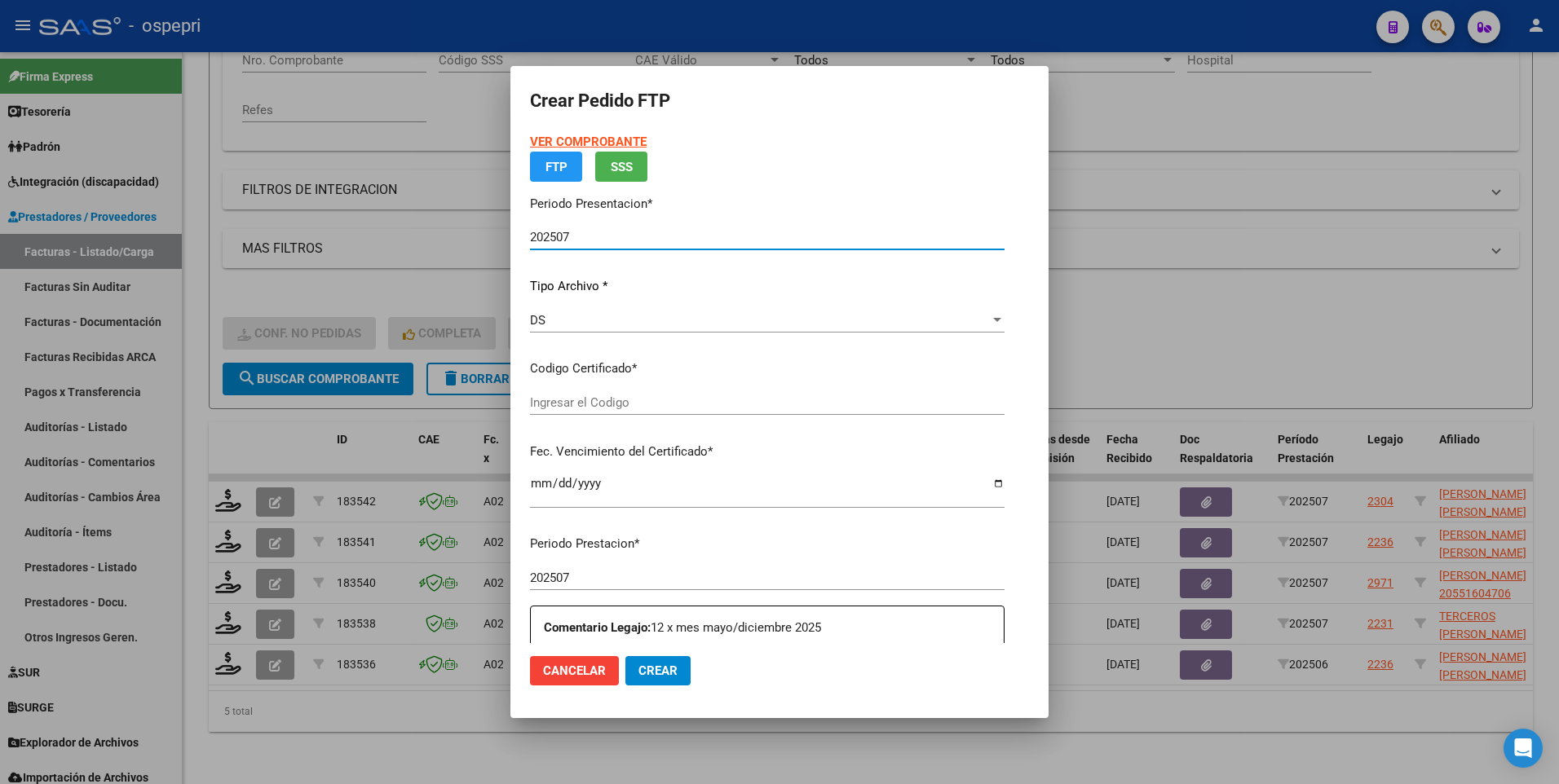
type input "2057446648-3"
type input "[DATE]"
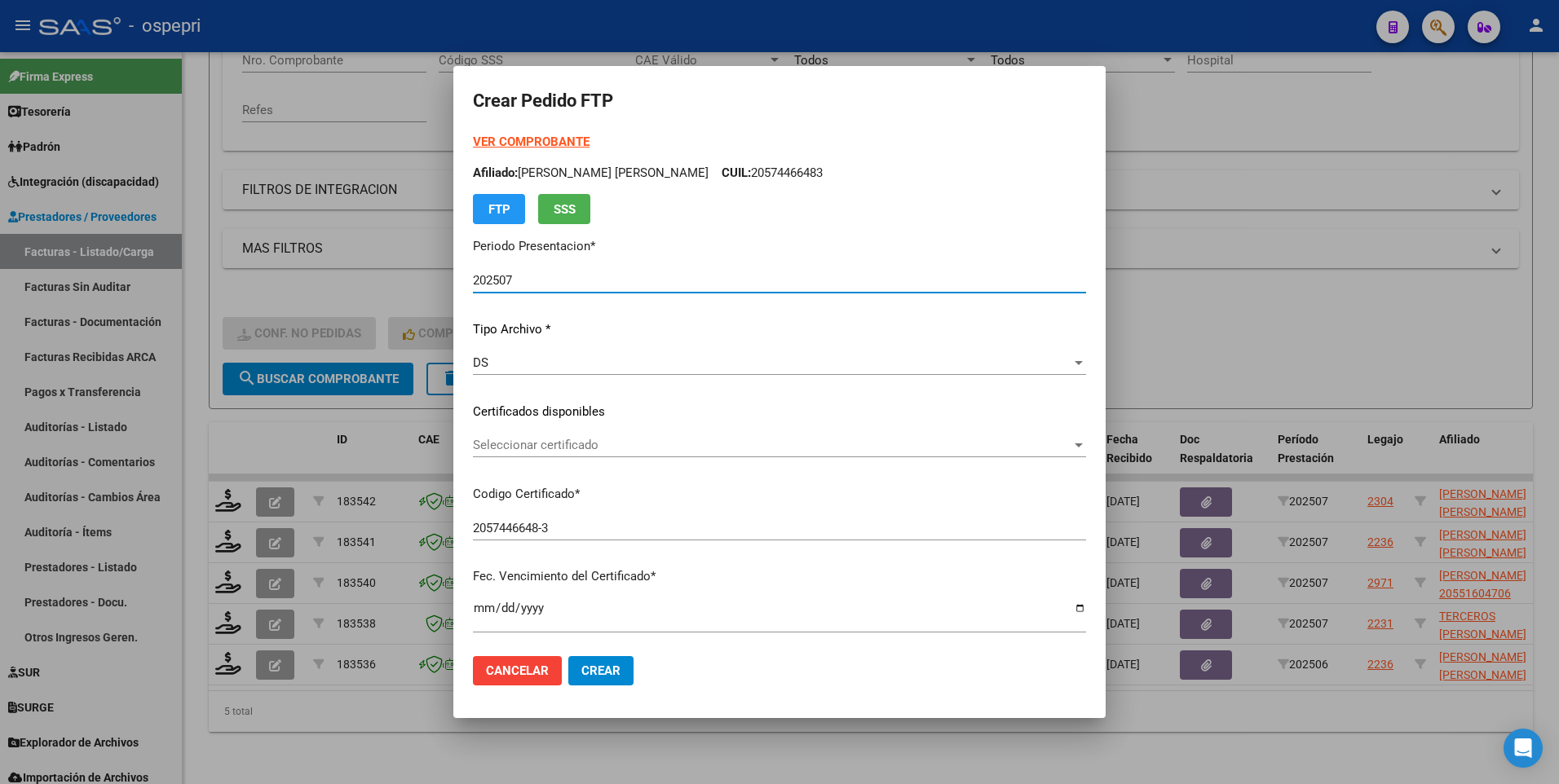
click at [1075, 443] on div at bounding box center [1078, 445] width 8 height 4
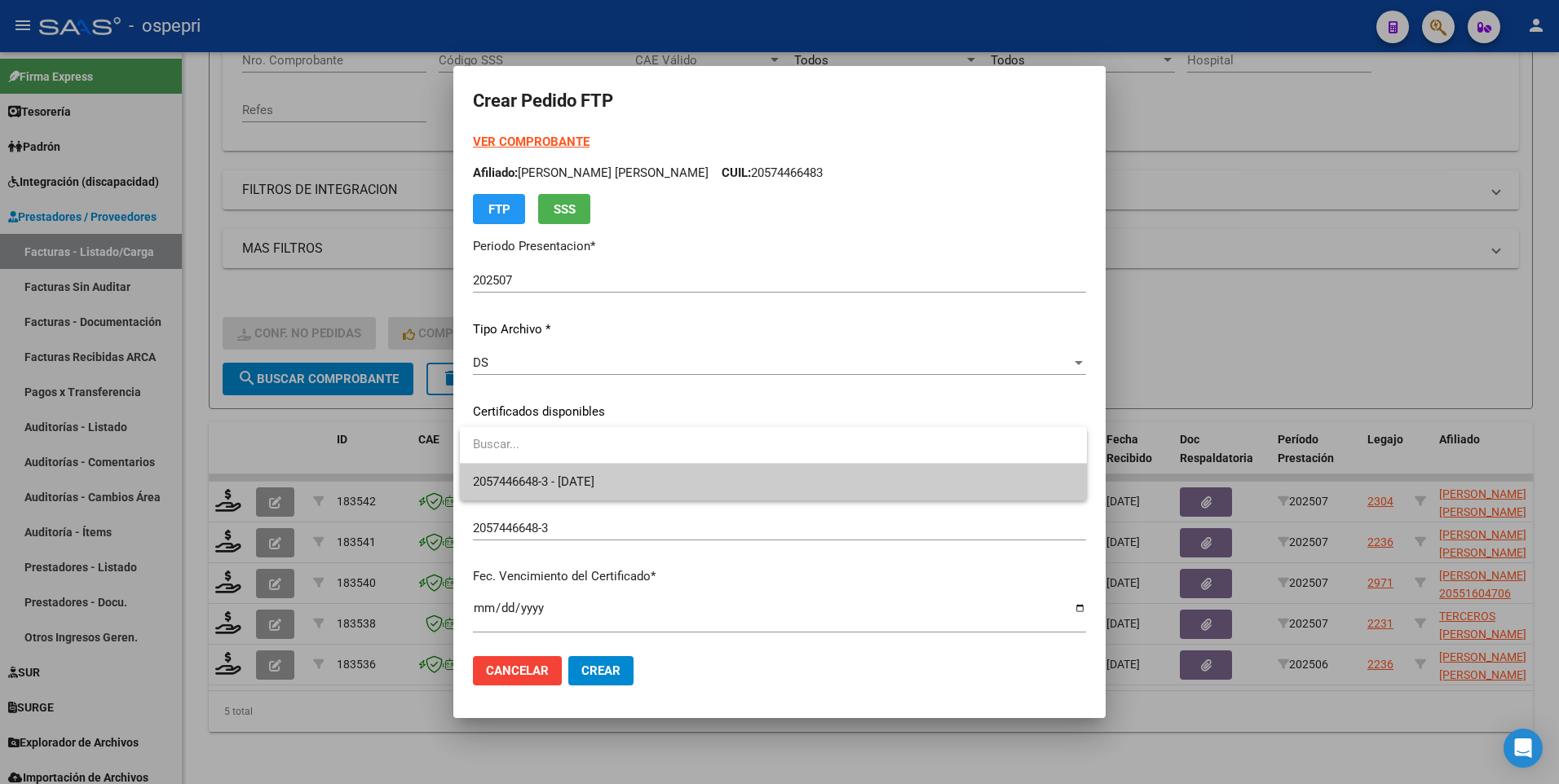
click at [951, 464] on span "2057446648-3 - [DATE]" at bounding box center [773, 481] width 601 height 36
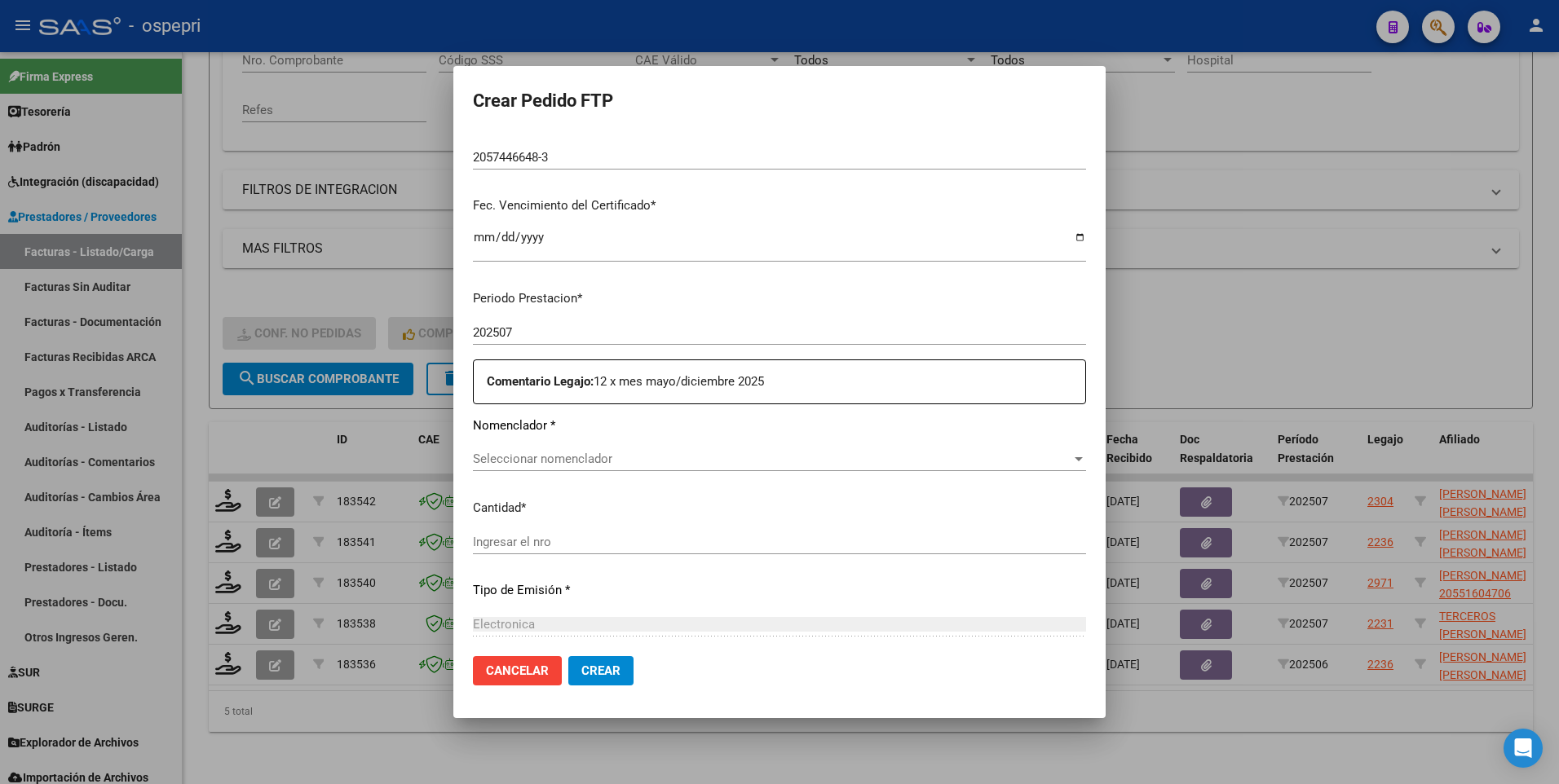
scroll to position [408, 0]
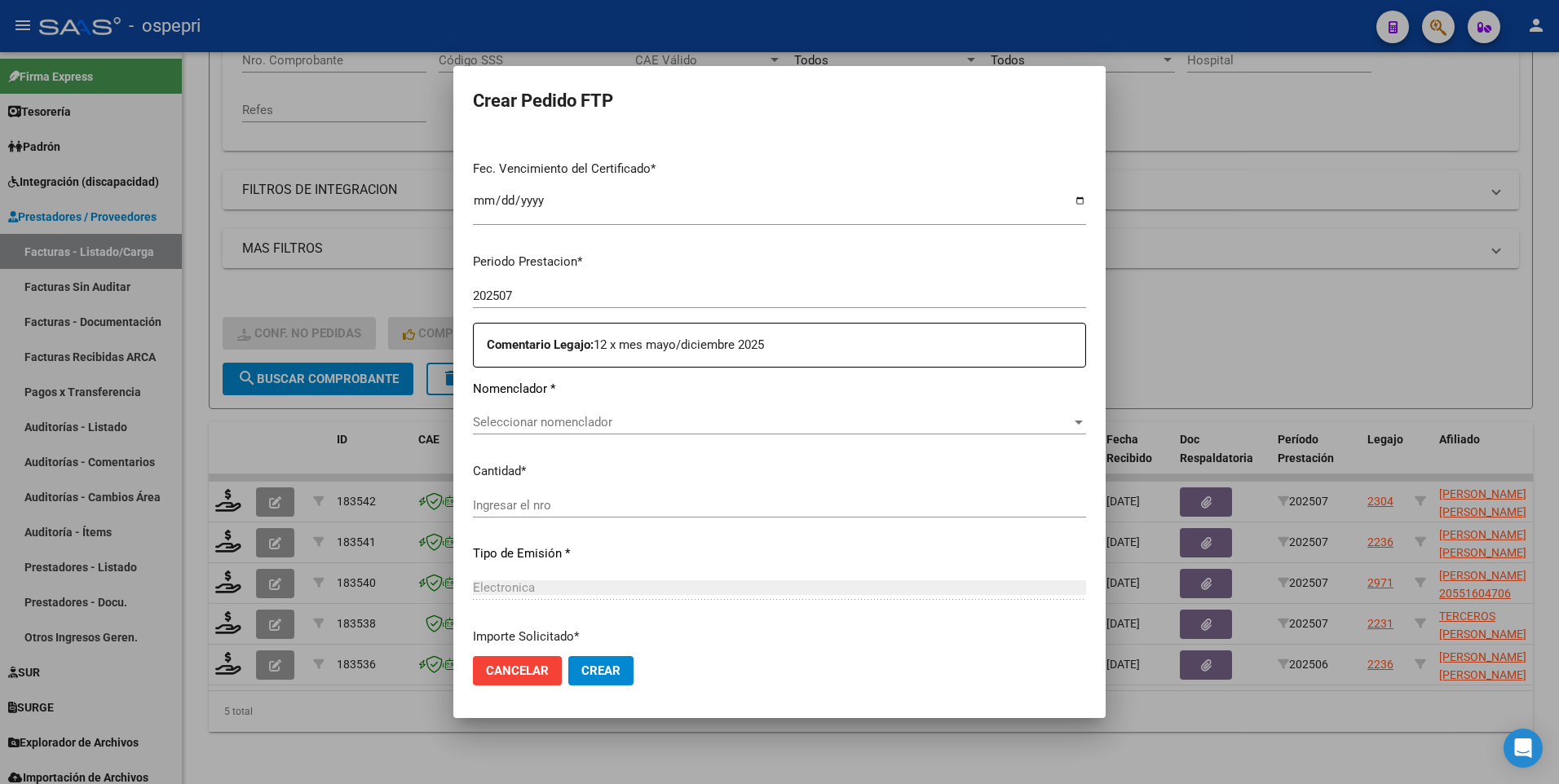
click at [1075, 421] on div at bounding box center [1078, 423] width 8 height 4
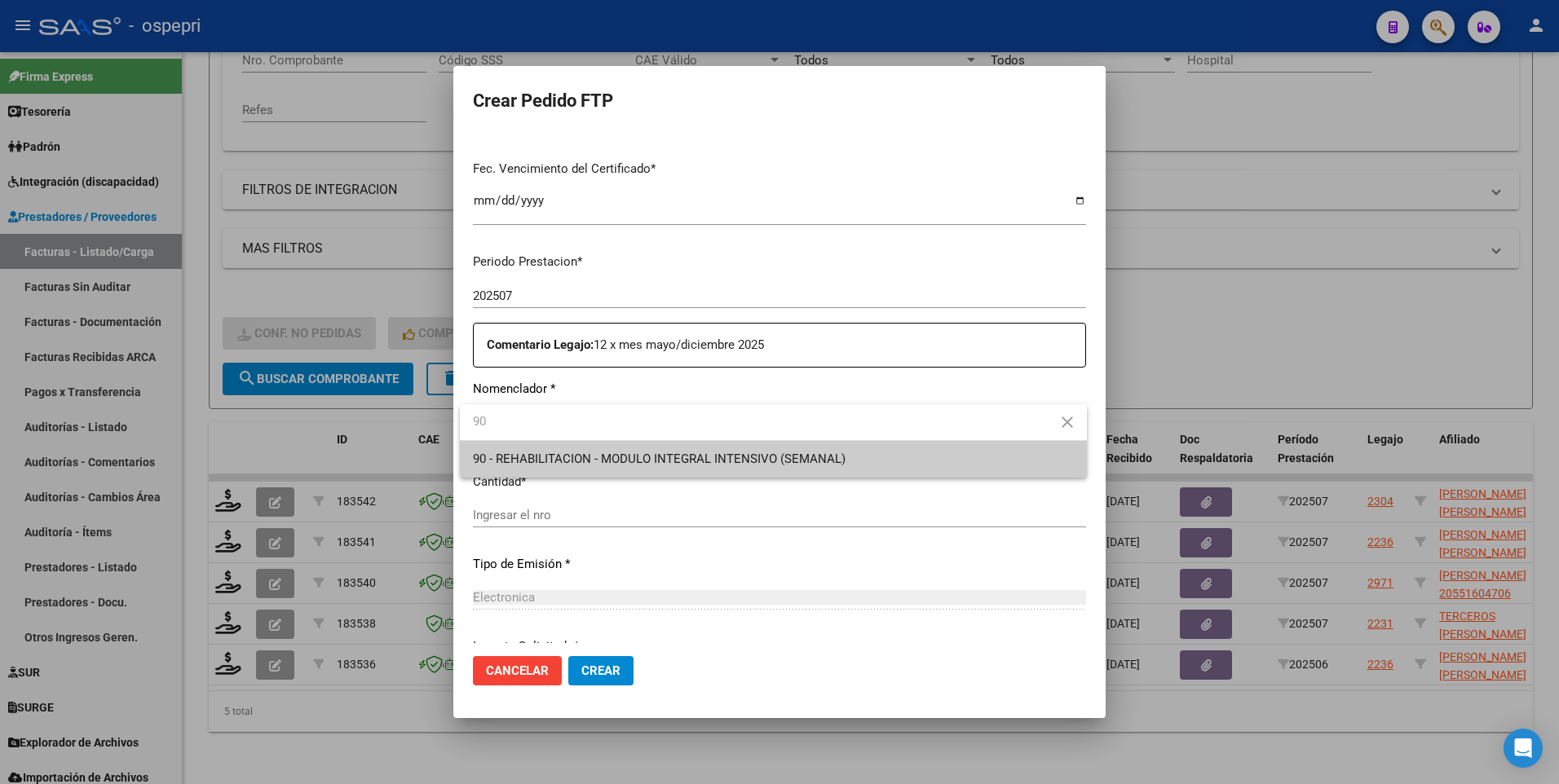
type input "90"
click at [708, 451] on span "90 - REHABILITACION - MODULO INTEGRAL INTENSIVO (SEMANAL)" at bounding box center [773, 459] width 601 height 36
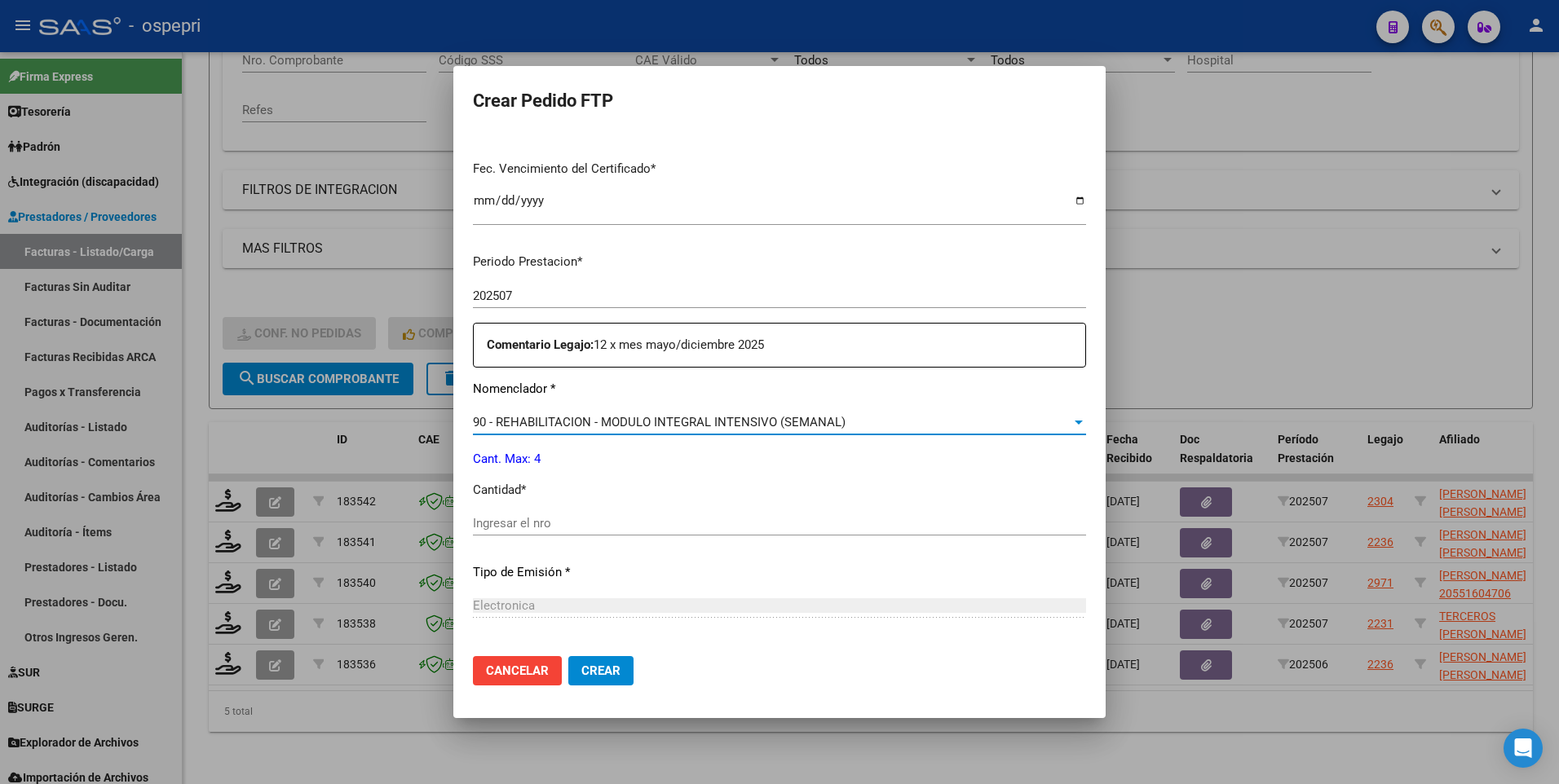
click at [584, 464] on input "Ingresar el nro" at bounding box center [779, 523] width 613 height 15
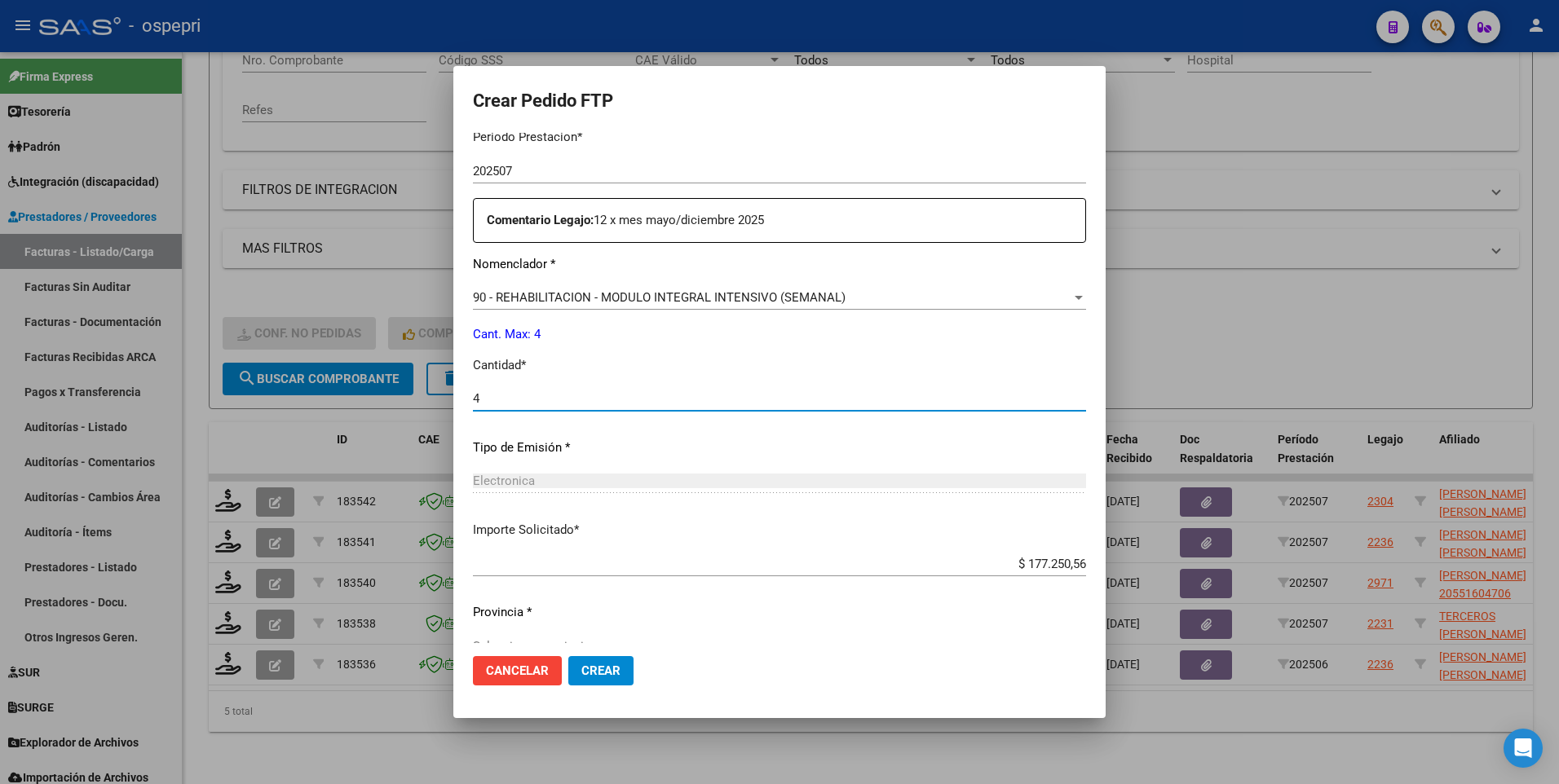
scroll to position [563, 0]
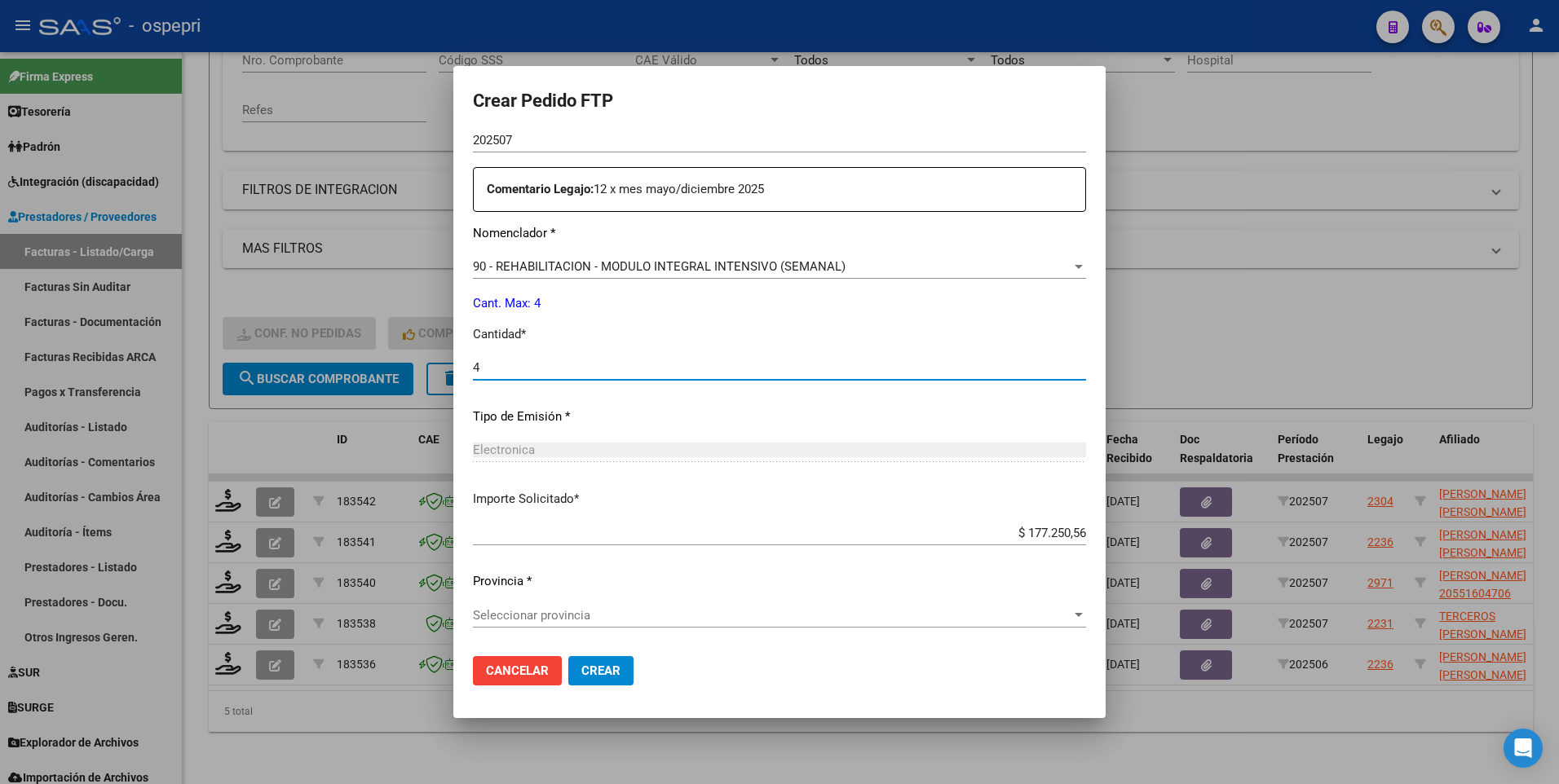
type input "4"
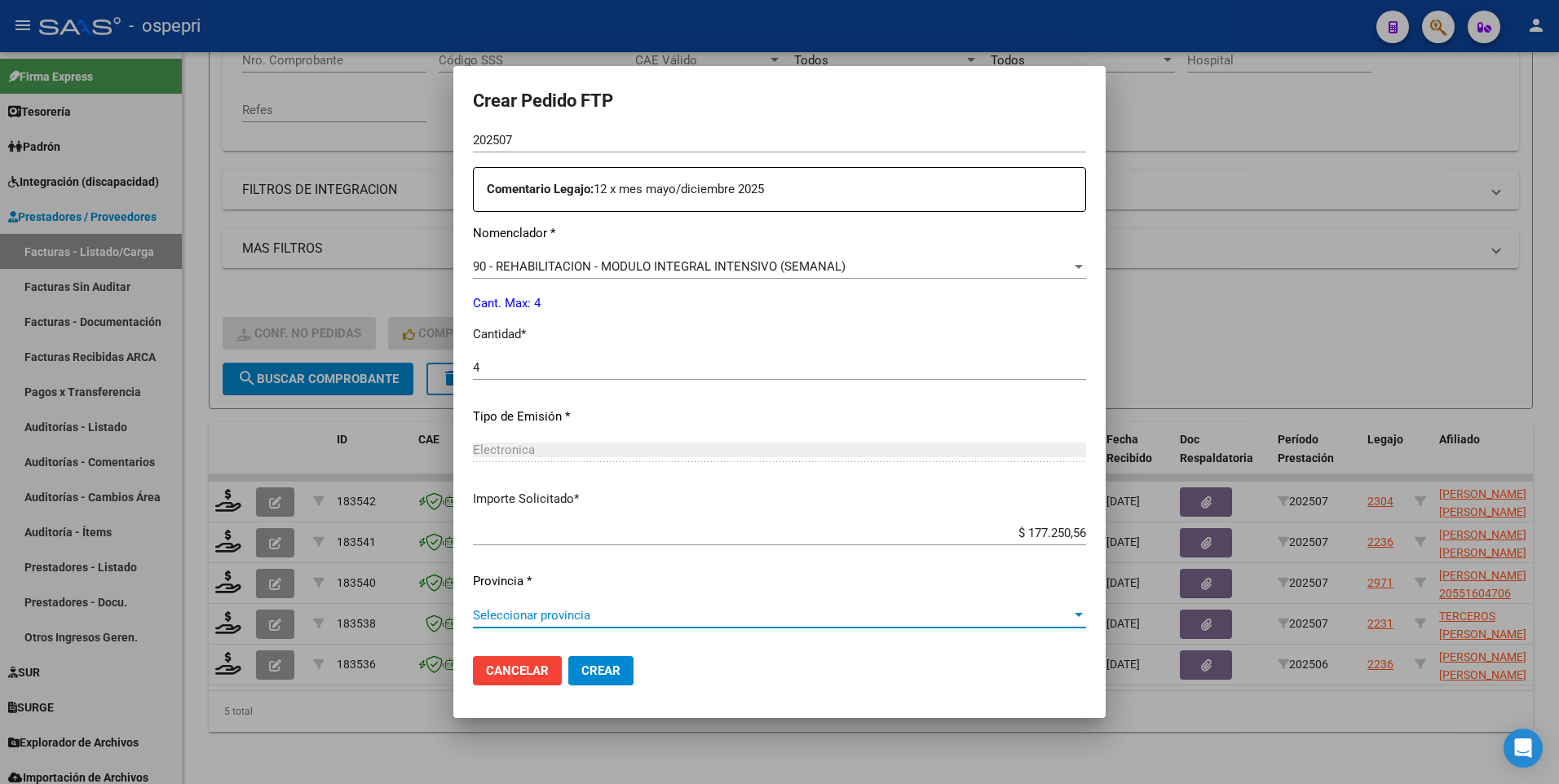
click at [1075, 464] on div at bounding box center [1078, 614] width 8 height 4
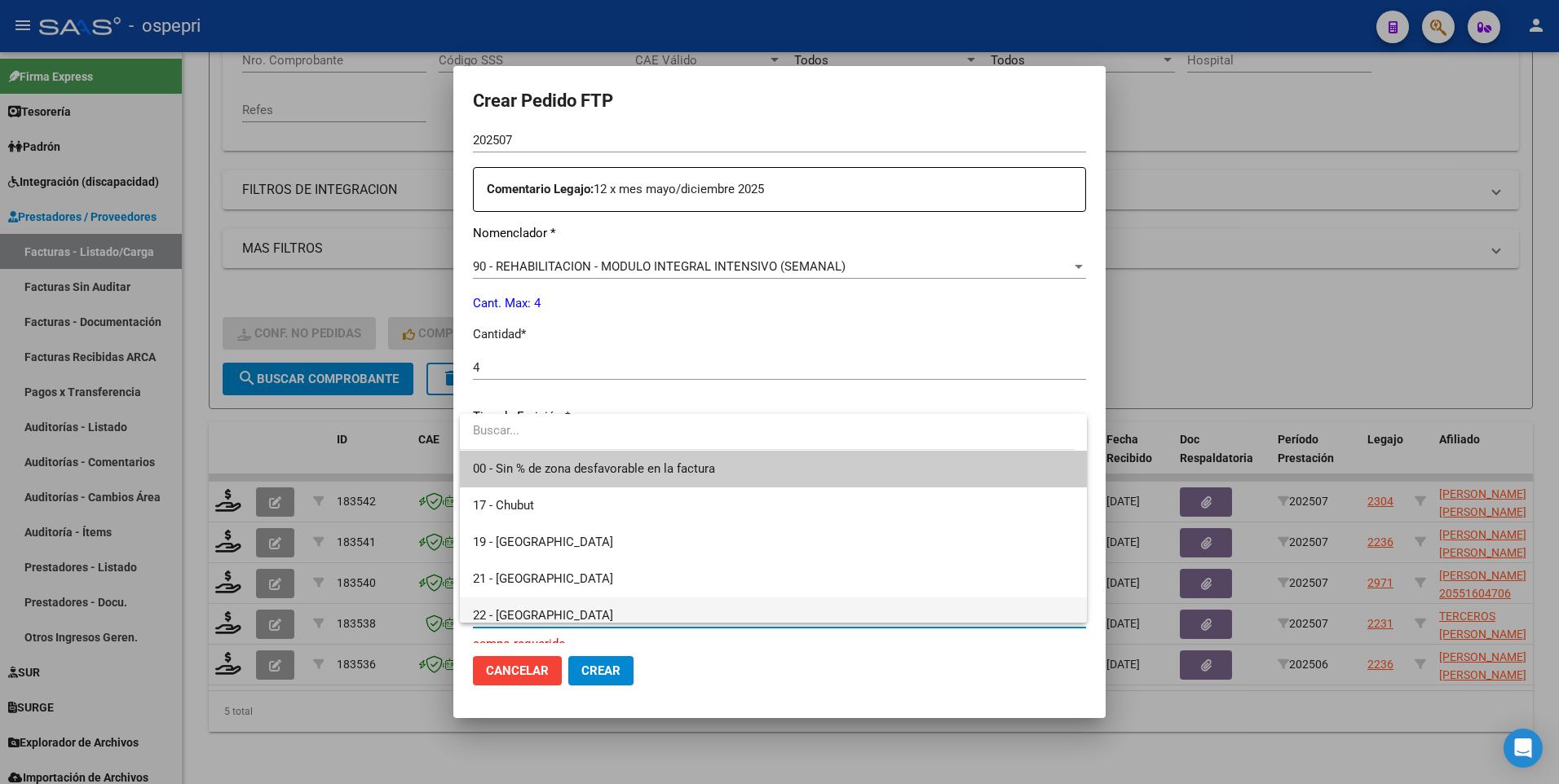
click at [570, 464] on span "22 - [GEOGRAPHIC_DATA]" at bounding box center [773, 615] width 601 height 36
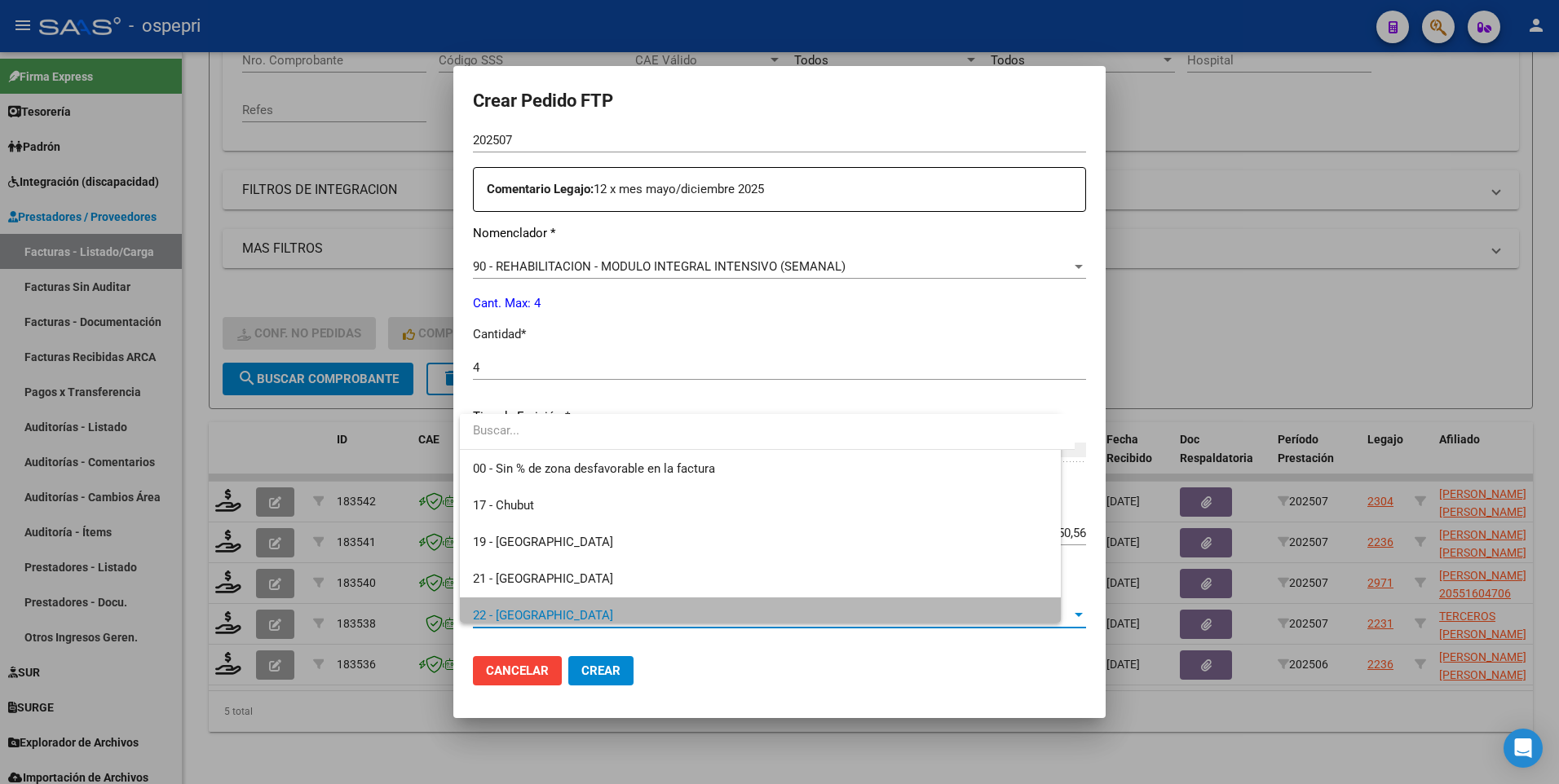
scroll to position [12, 0]
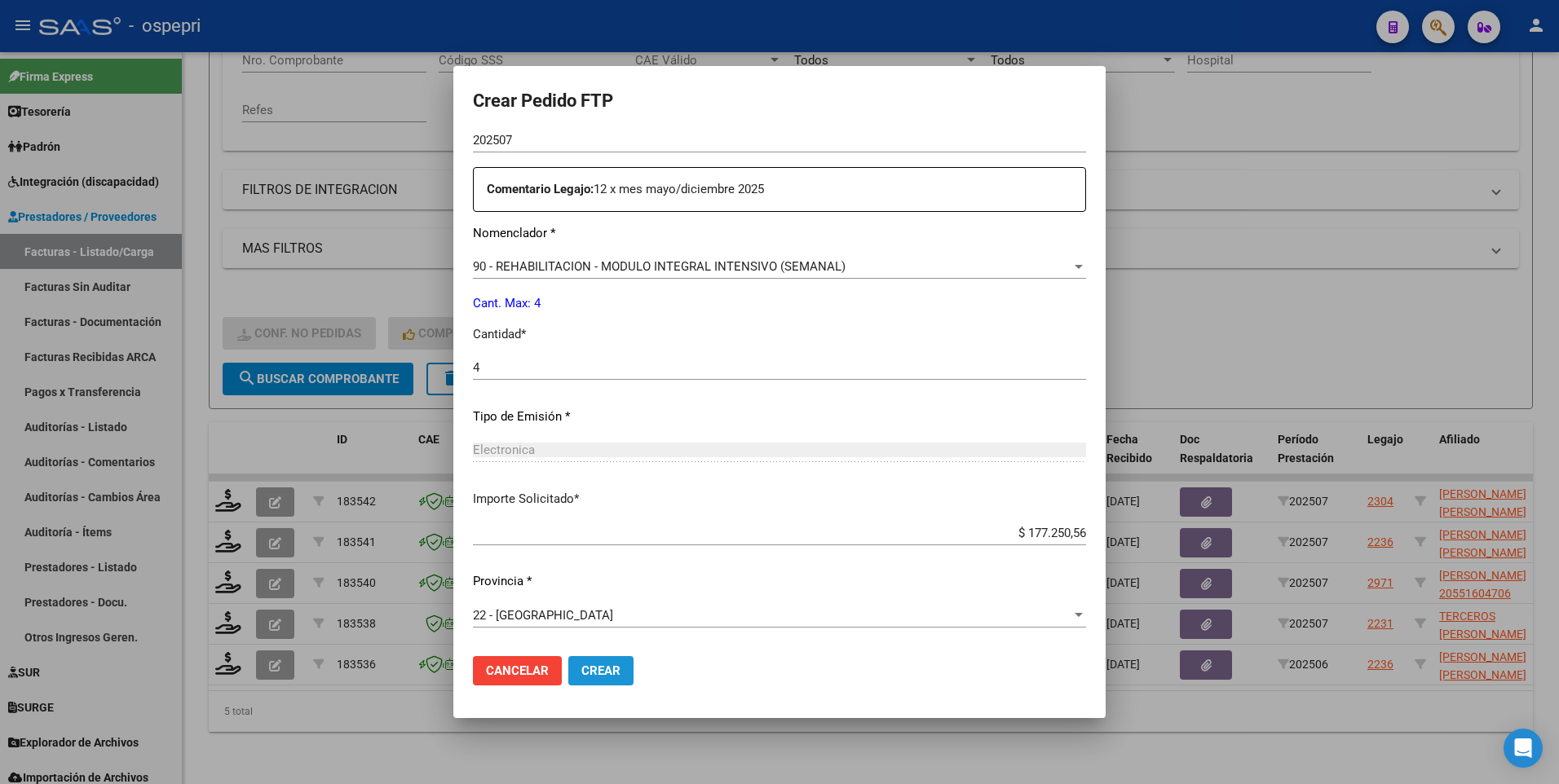
click at [610, 464] on span "Crear" at bounding box center [601, 670] width 39 height 15
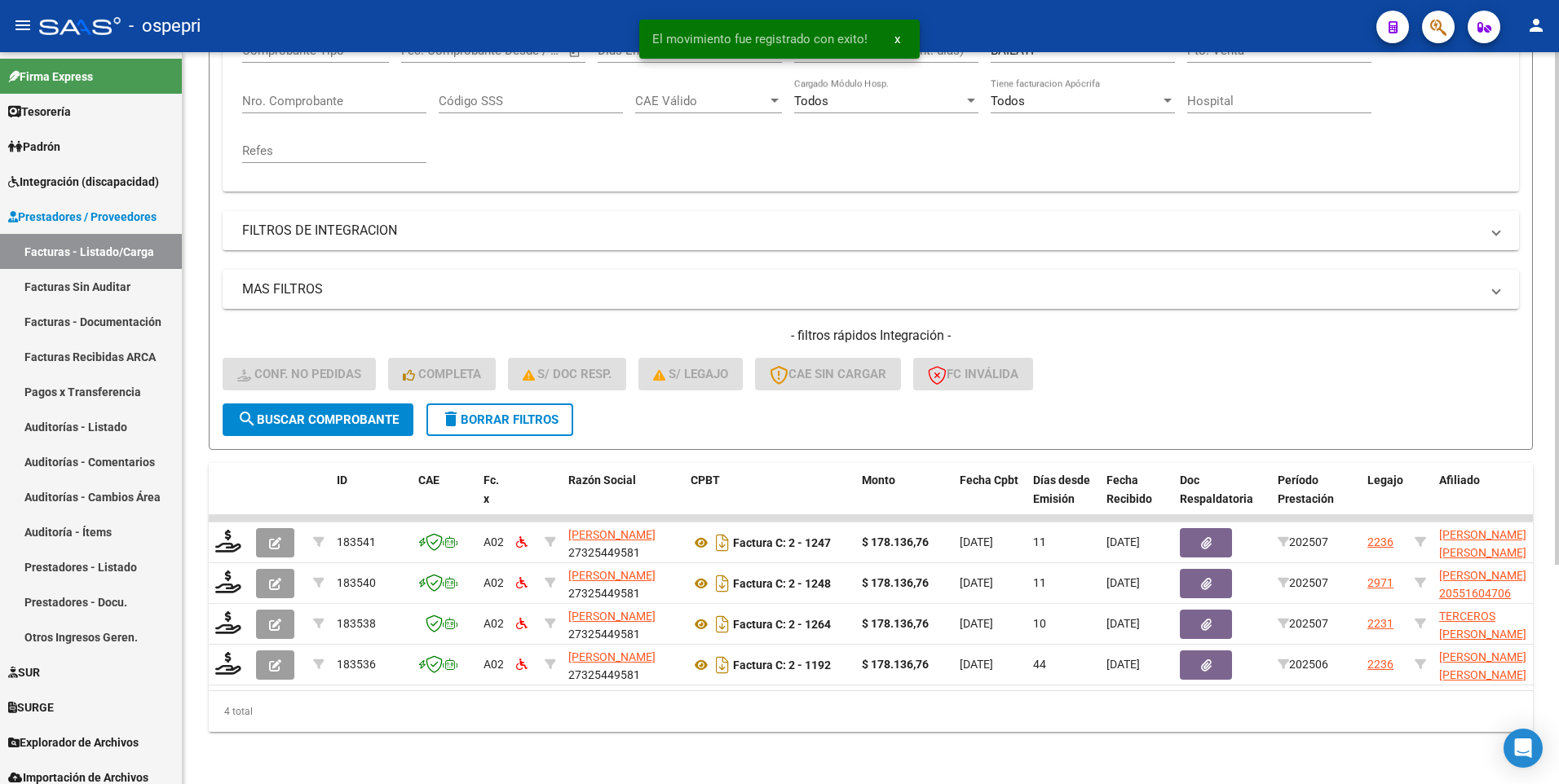
scroll to position [313, 0]
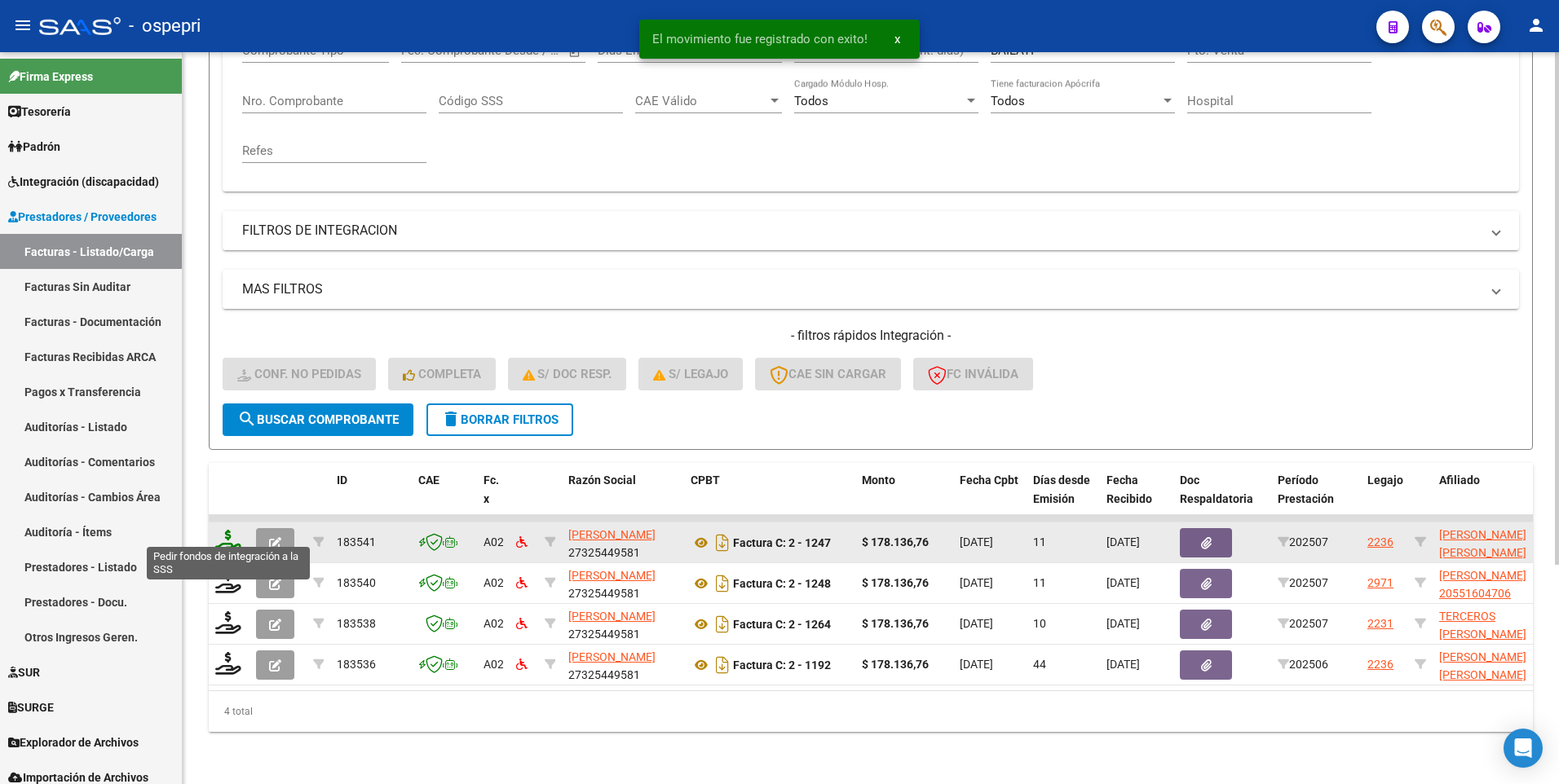
click at [232, 464] on icon at bounding box center [227, 542] width 26 height 23
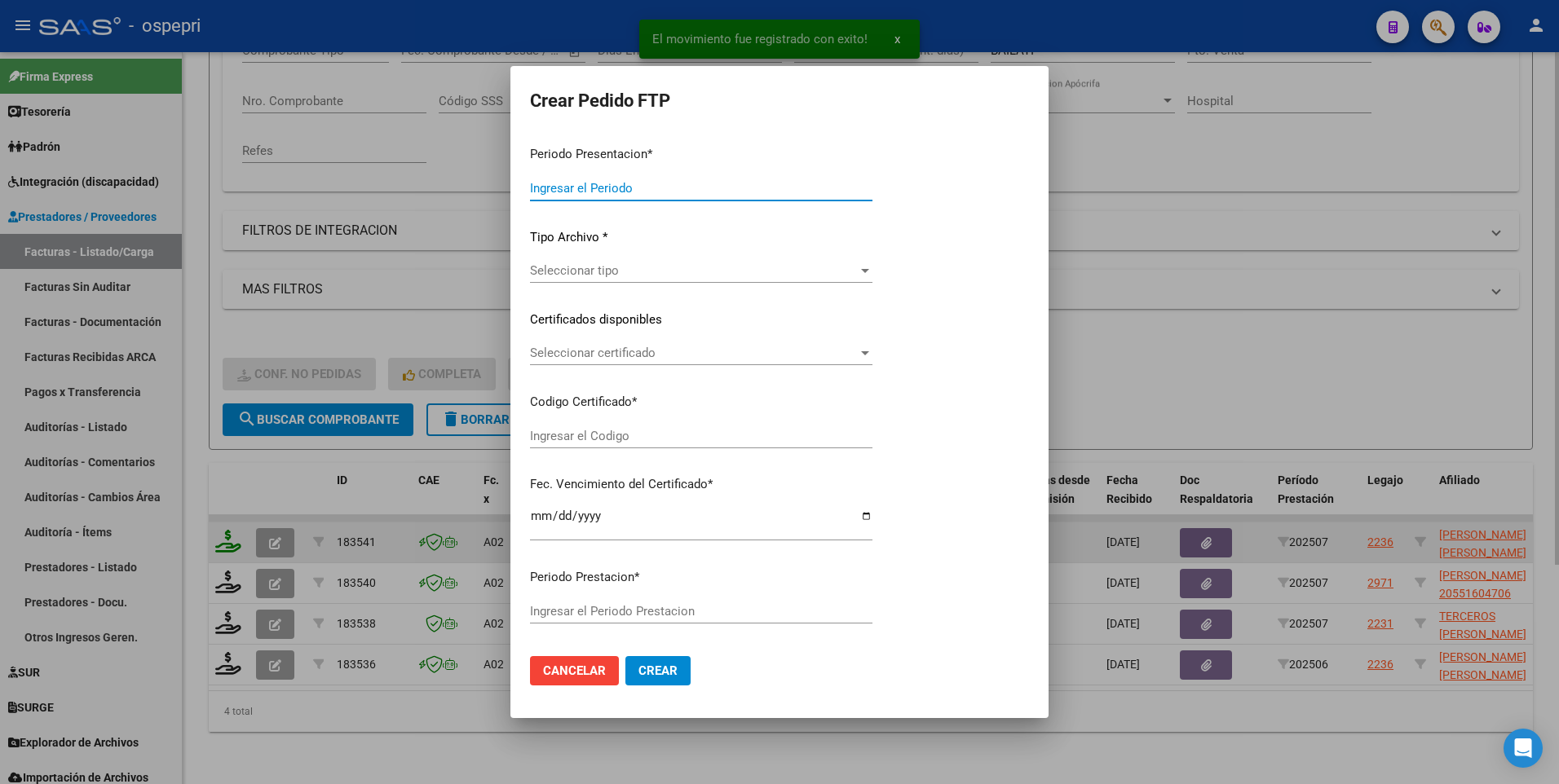
type input "202507"
type input "$ 178.136,76"
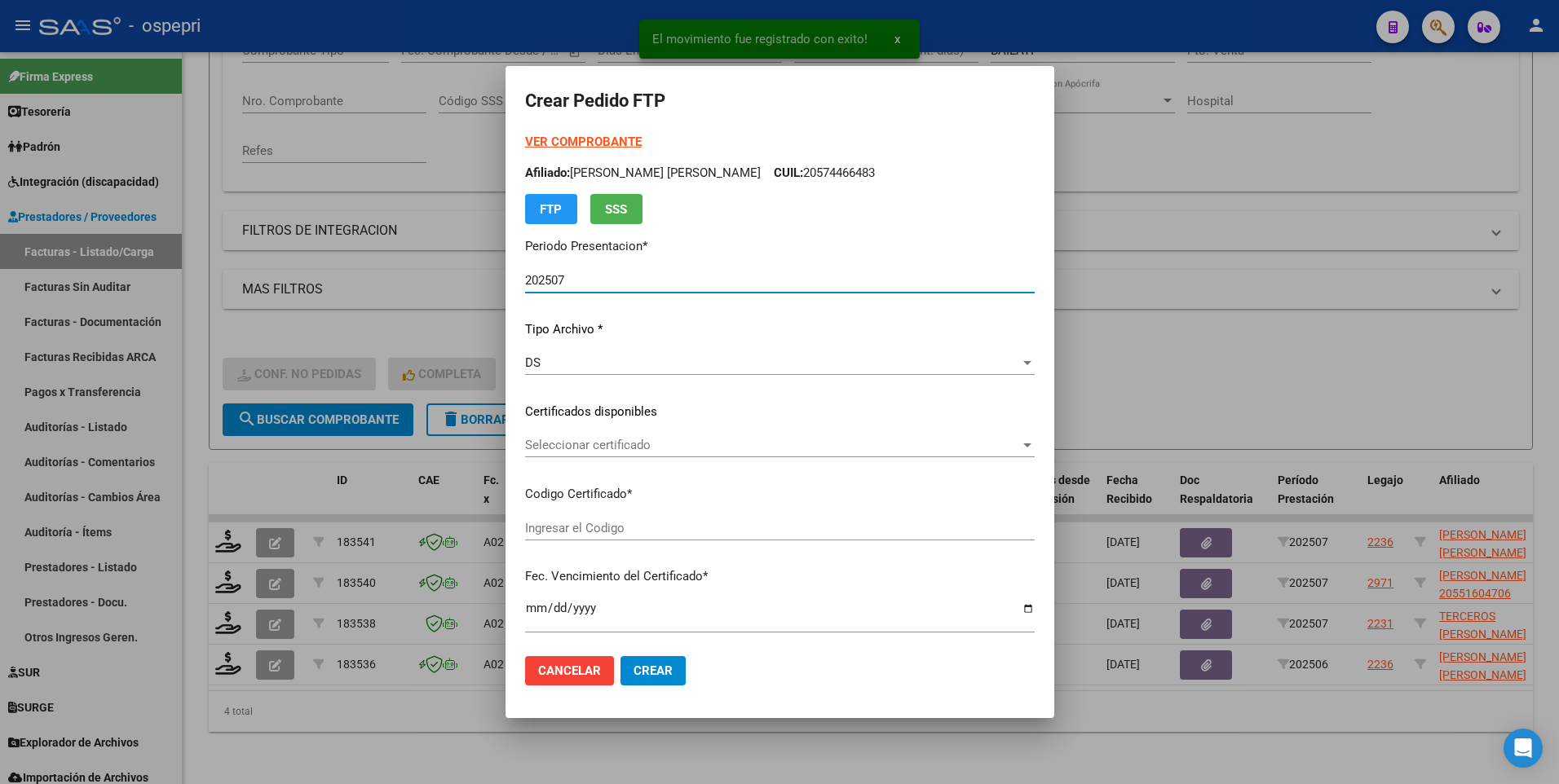
type input "27567605200"
type input "[DATE]"
click at [1024, 436] on div "Seleccionar certificado Seleccionar certificado" at bounding box center [780, 445] width 510 height 25
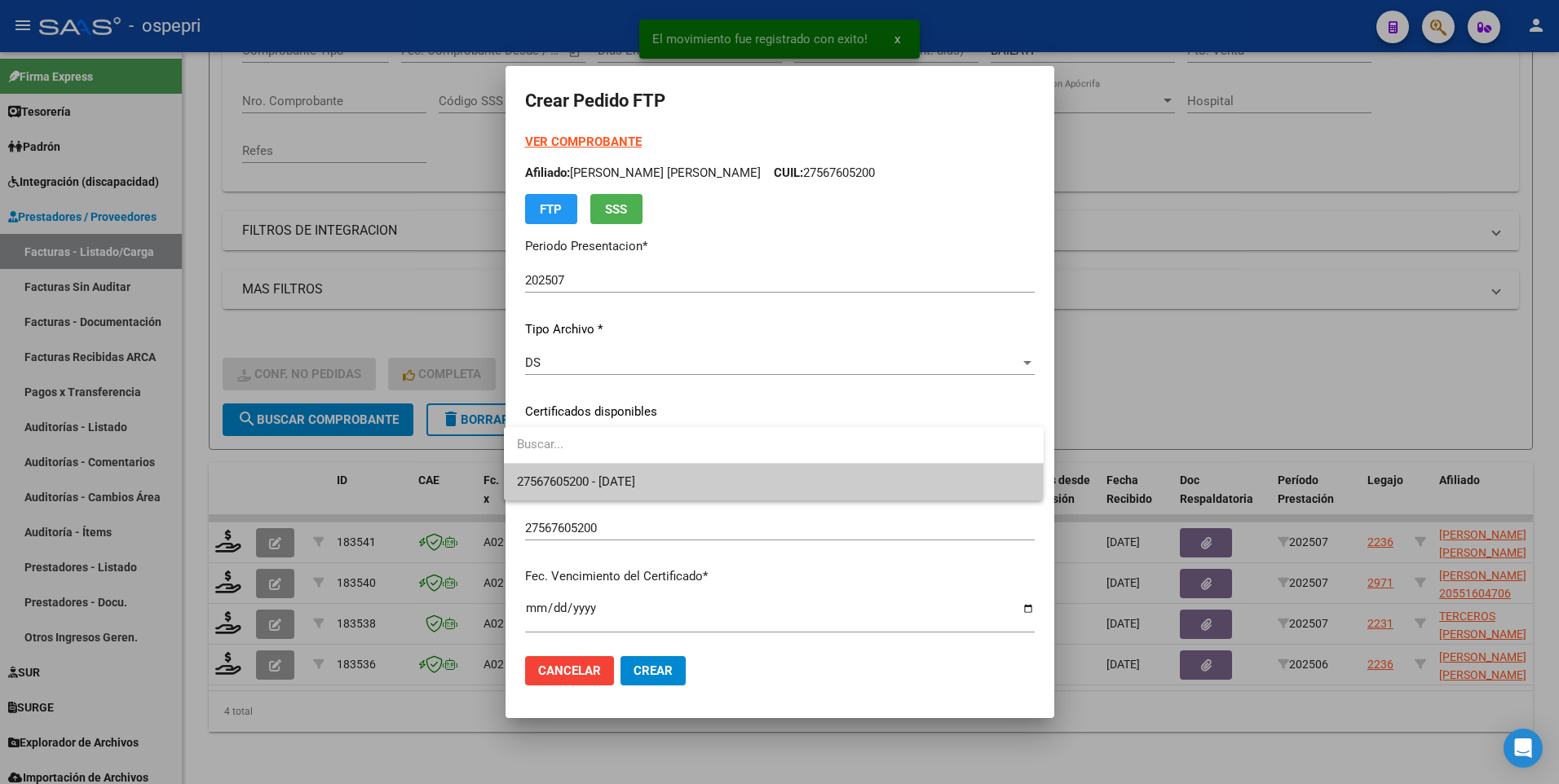
click at [758, 464] on span "27567605200 - [DATE]" at bounding box center [774, 481] width 513 height 36
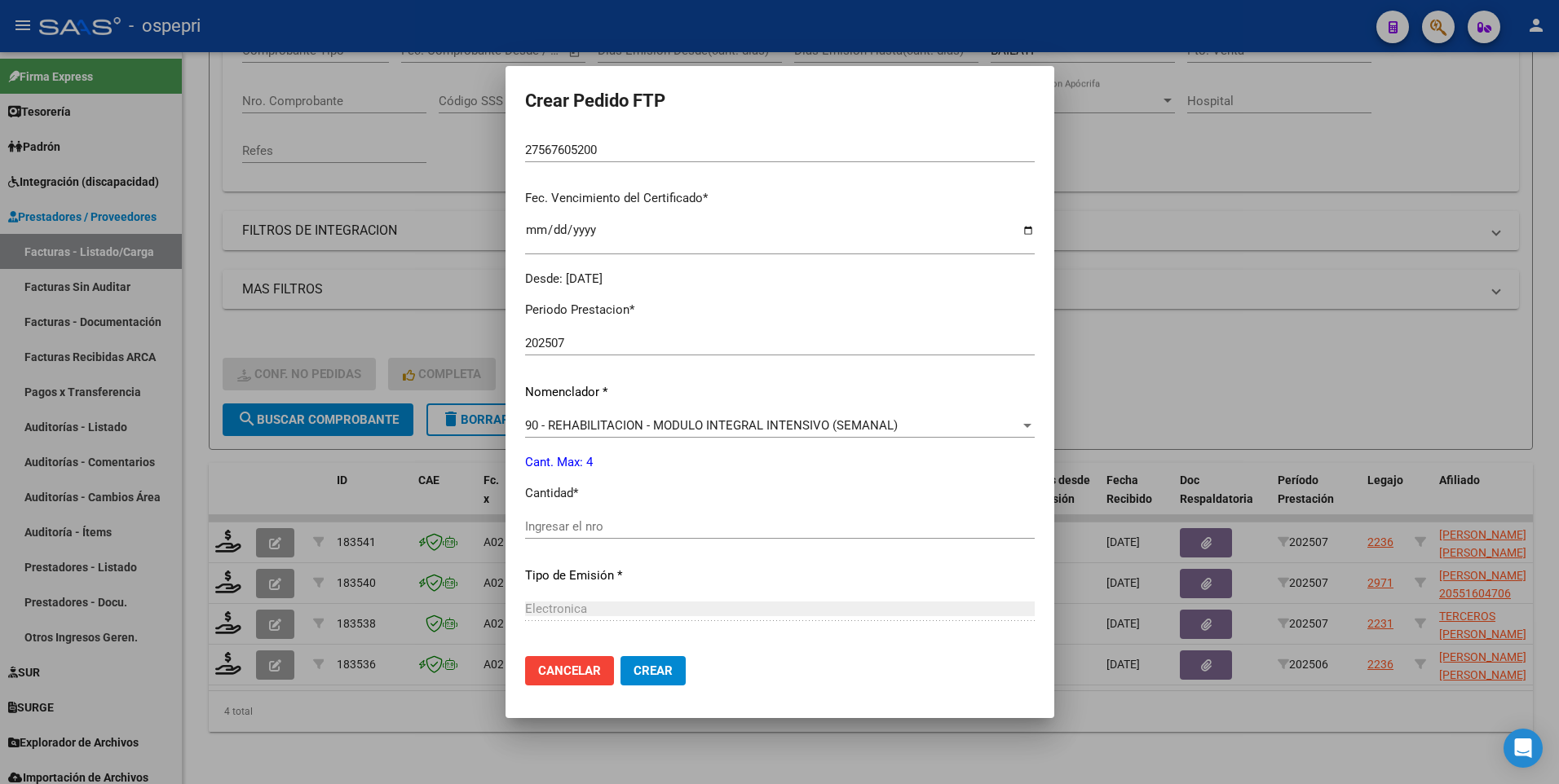
scroll to position [408, 0]
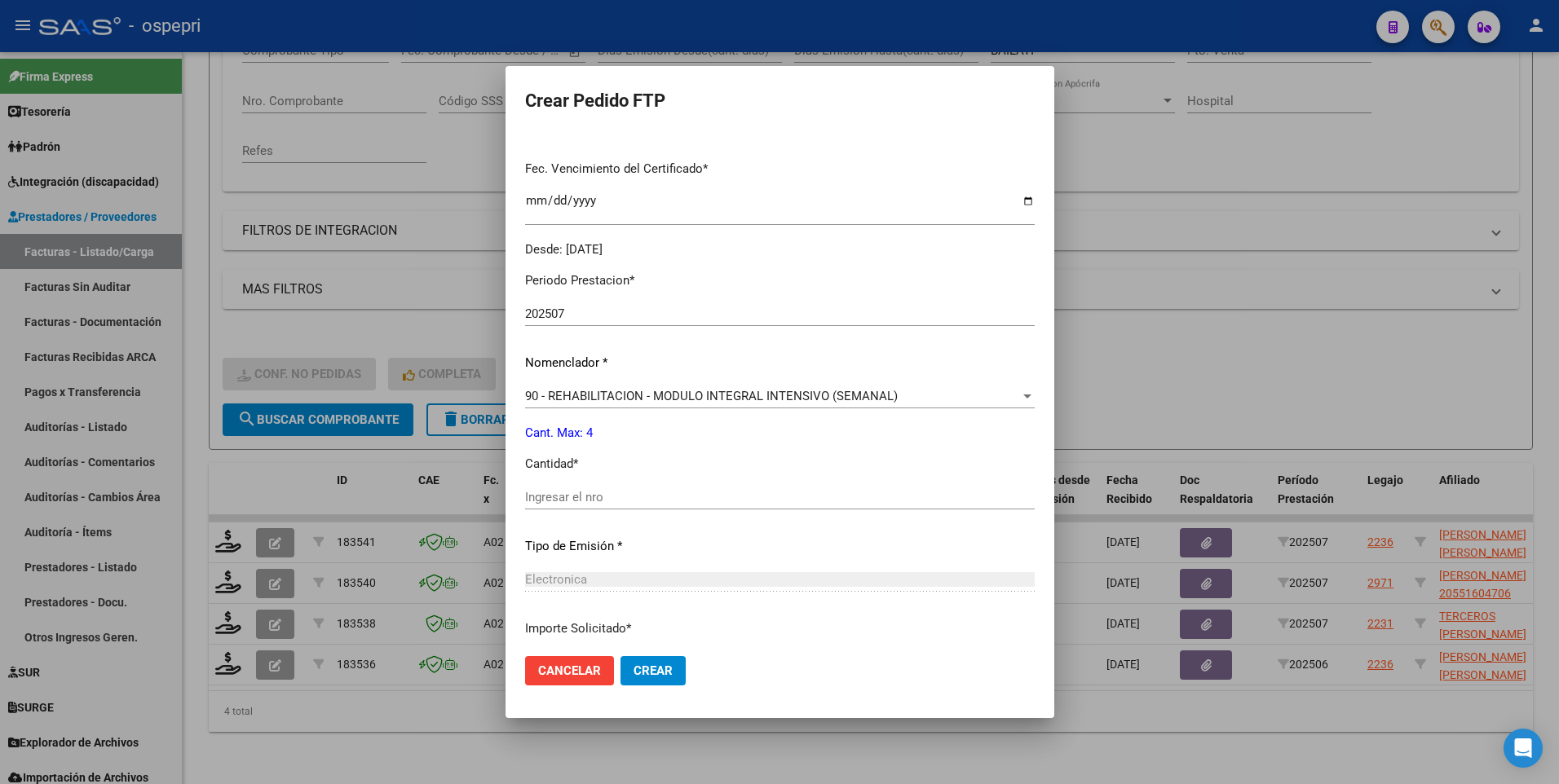
click at [552, 464] on input "Ingresar el nro" at bounding box center [780, 497] width 510 height 15
type input "4"
click at [654, 464] on span "Crear" at bounding box center [653, 670] width 39 height 15
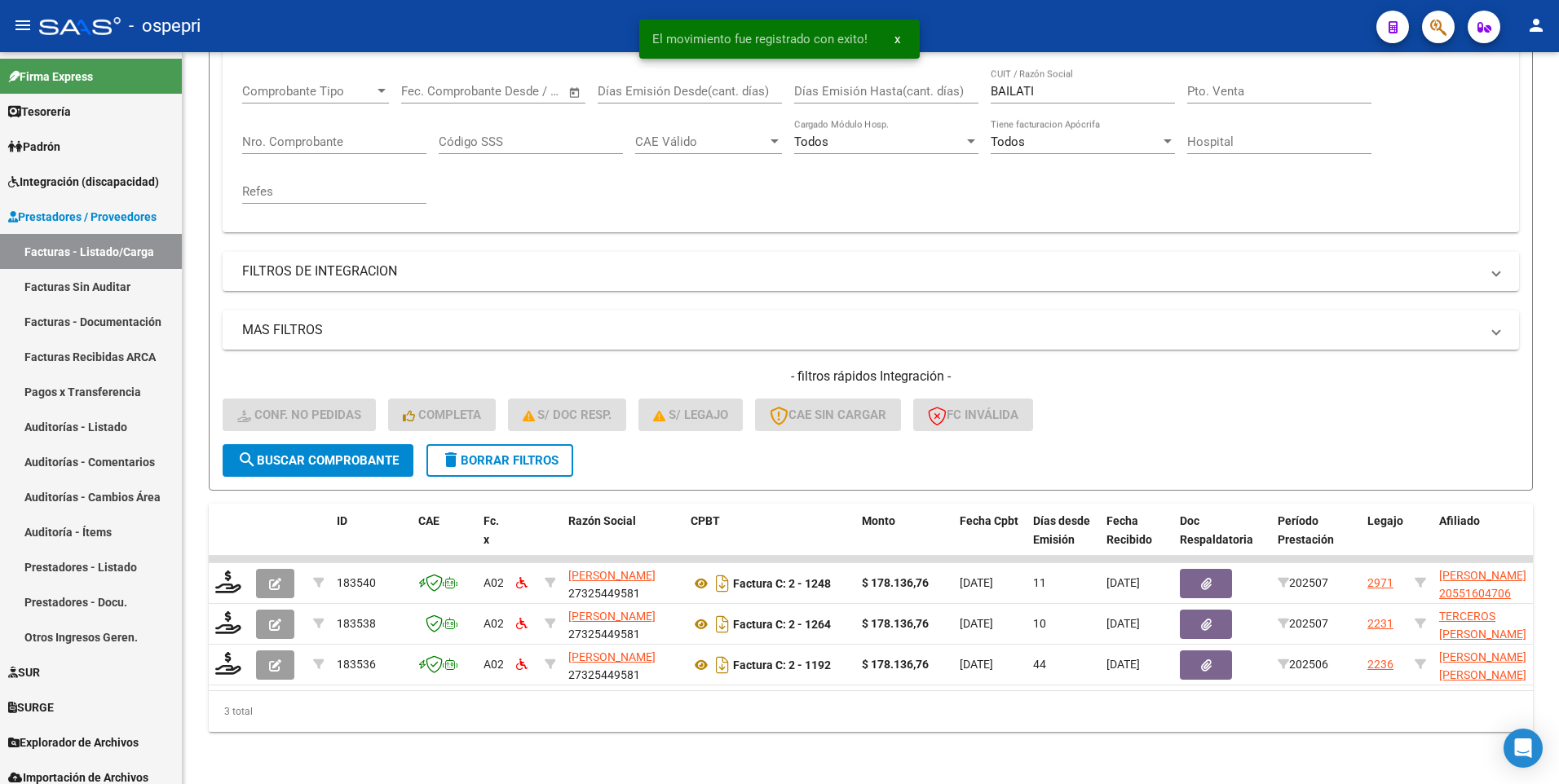
scroll to position [273, 0]
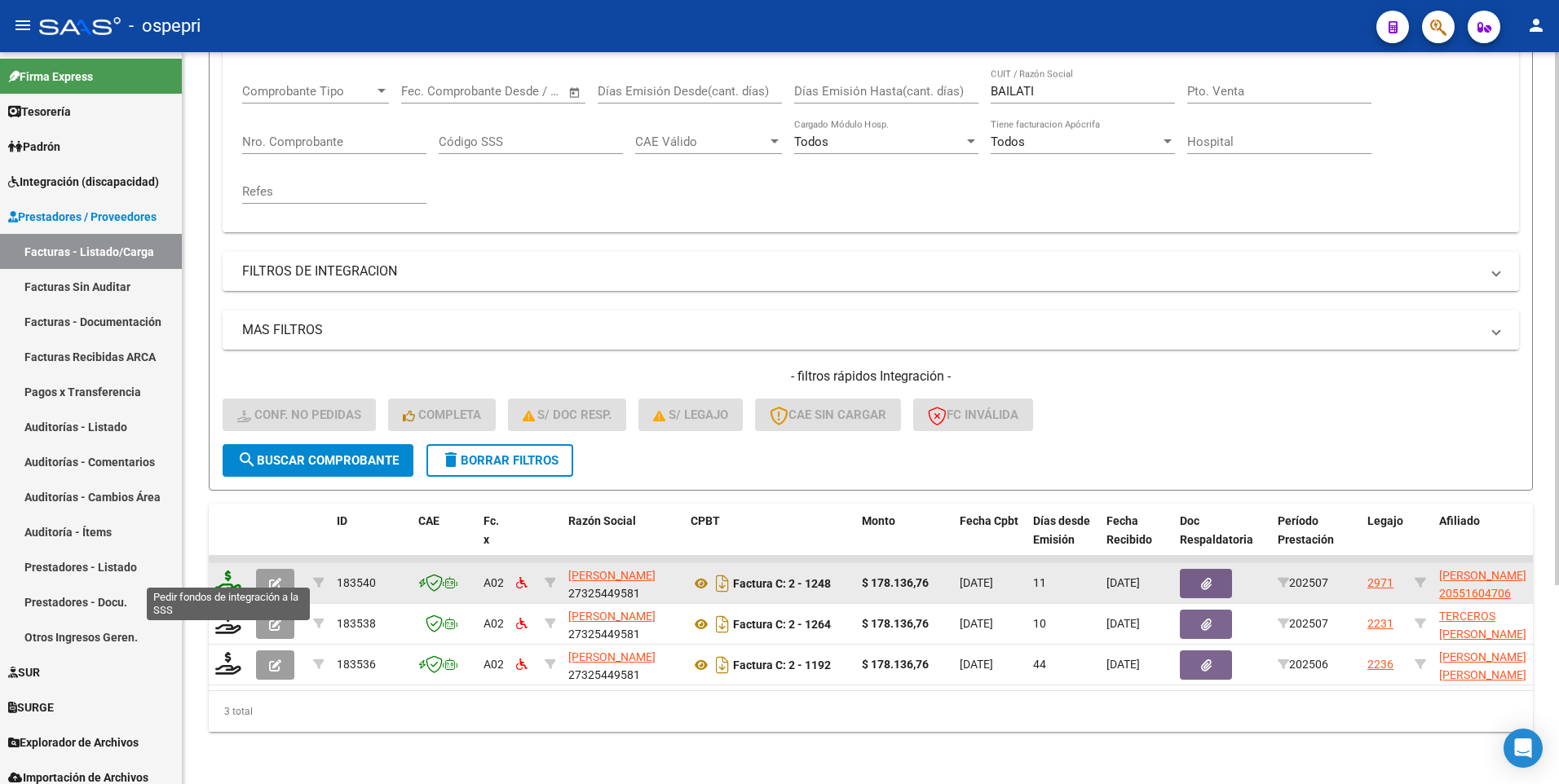
click at [234, 464] on icon at bounding box center [227, 582] width 26 height 23
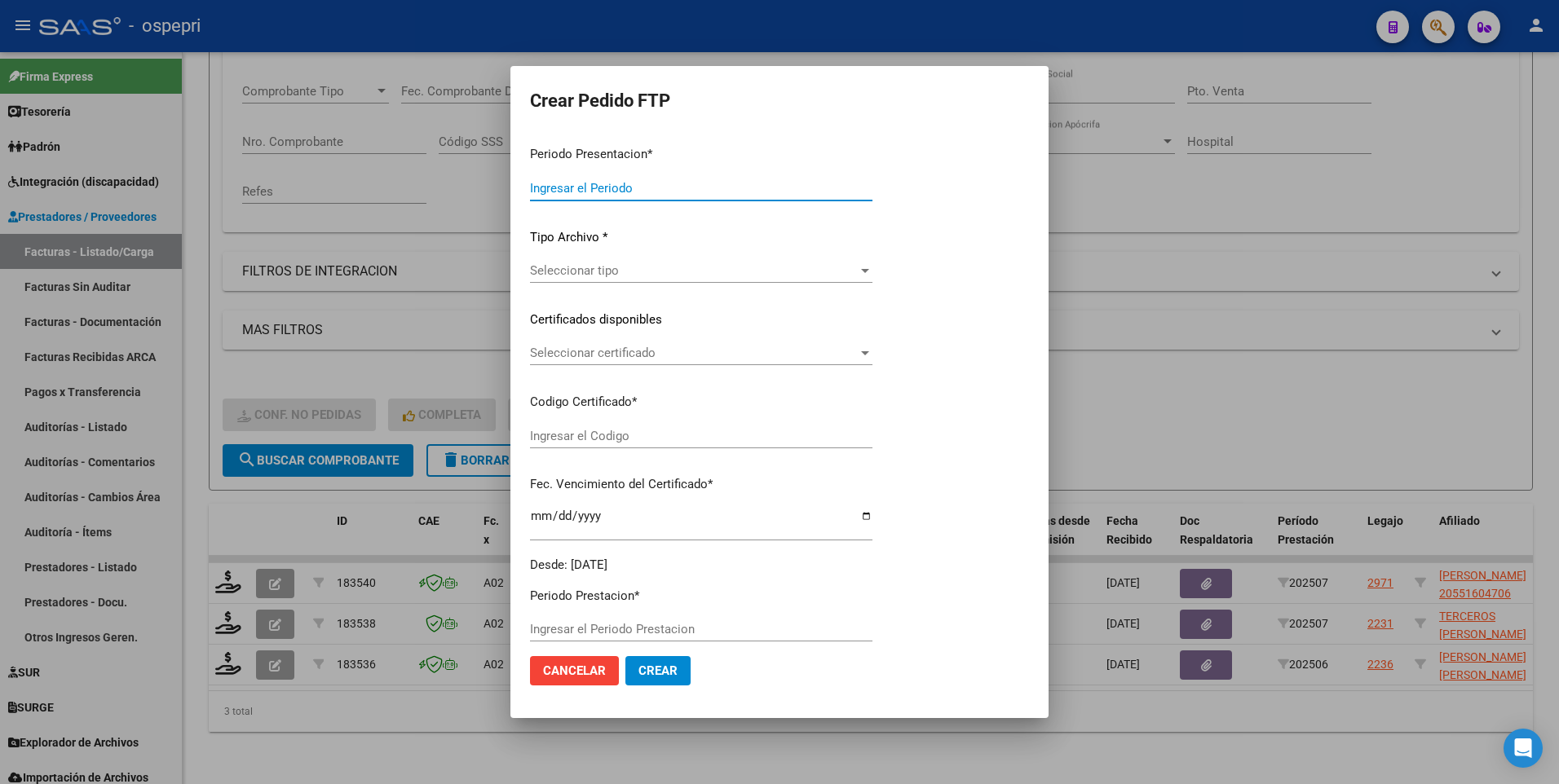
type input "202507"
type input "$ 178.136,76"
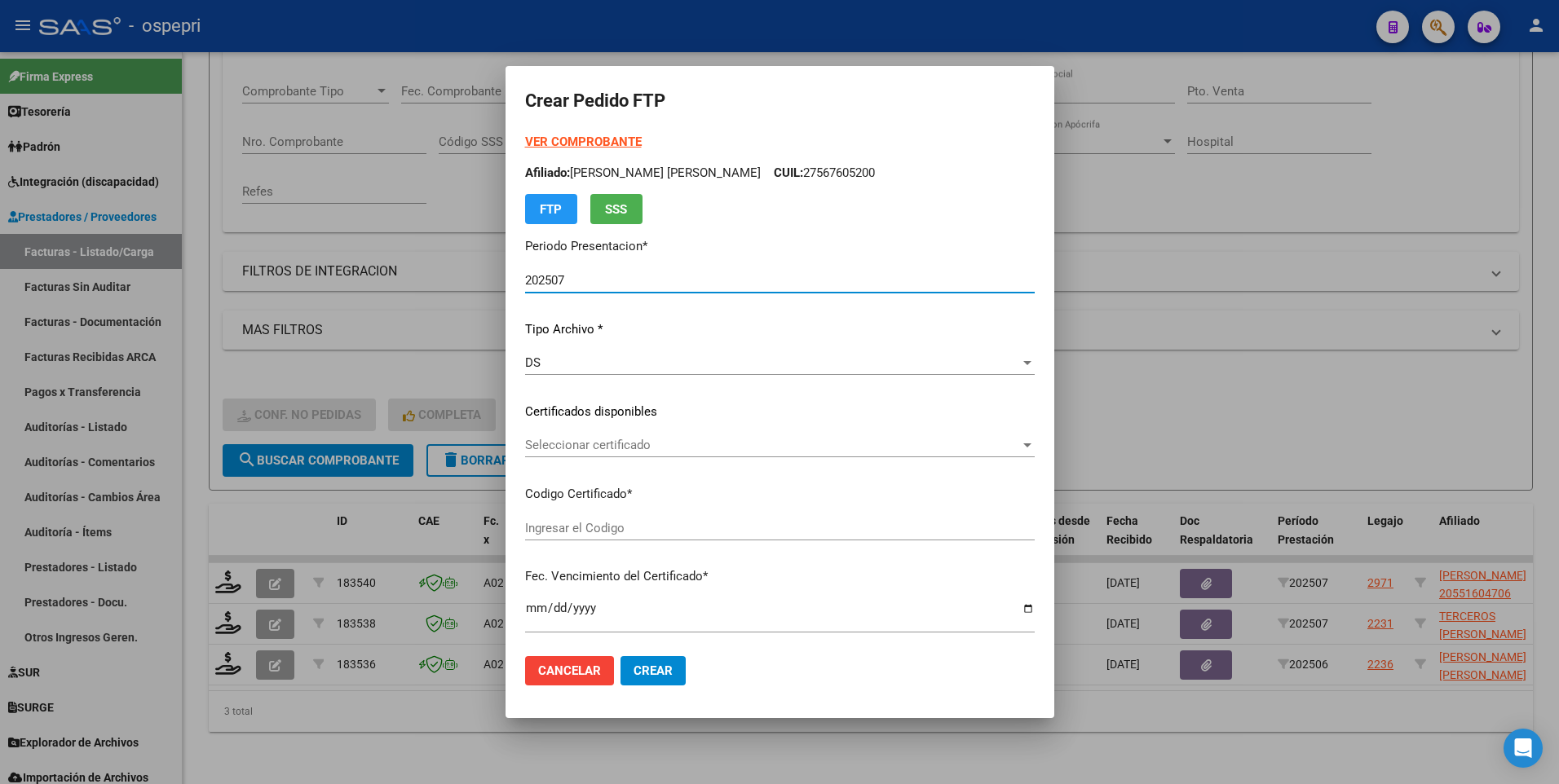
type input "2055160470-6"
type input "[DATE]"
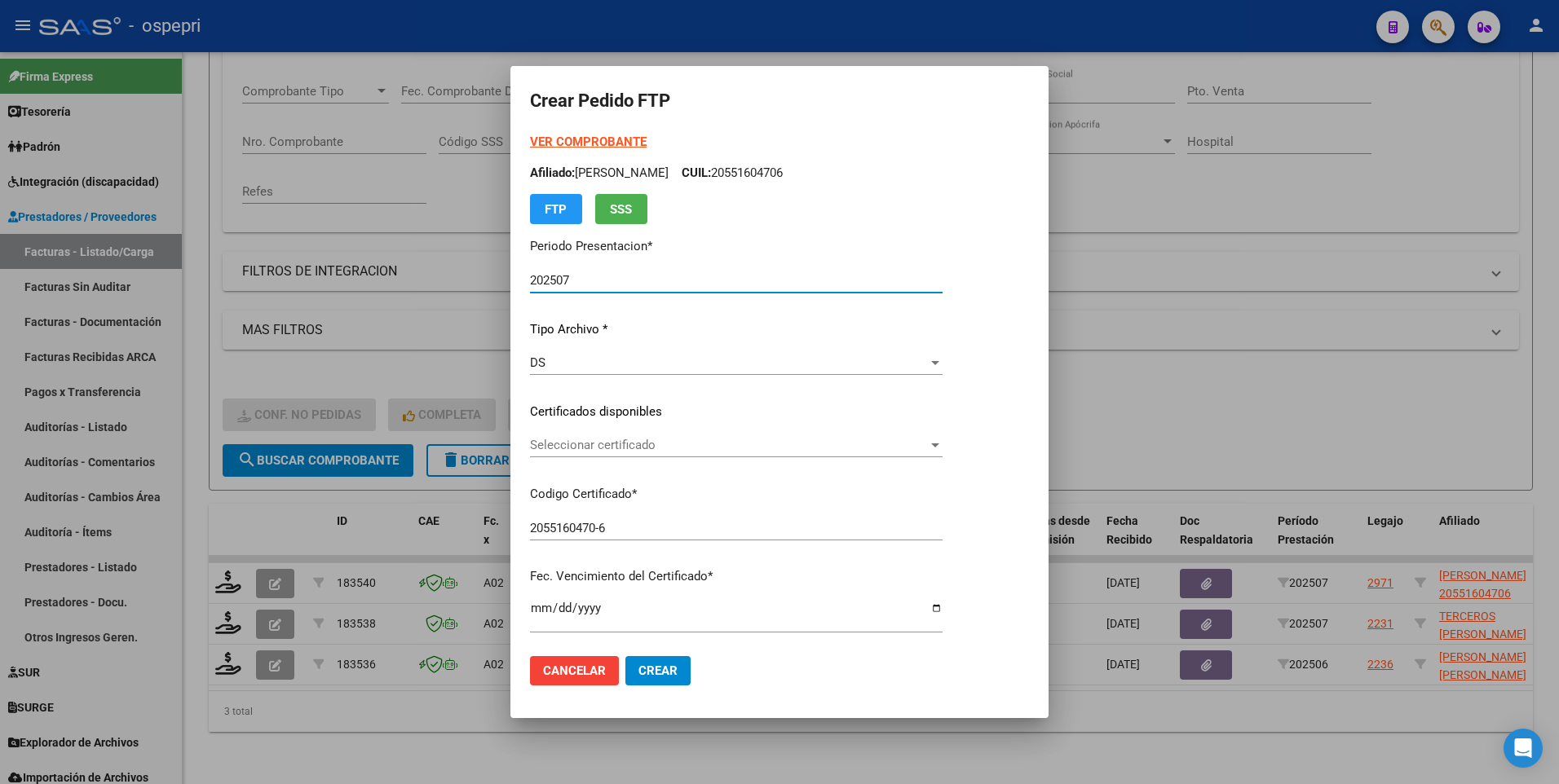
click at [940, 443] on div at bounding box center [935, 445] width 8 height 4
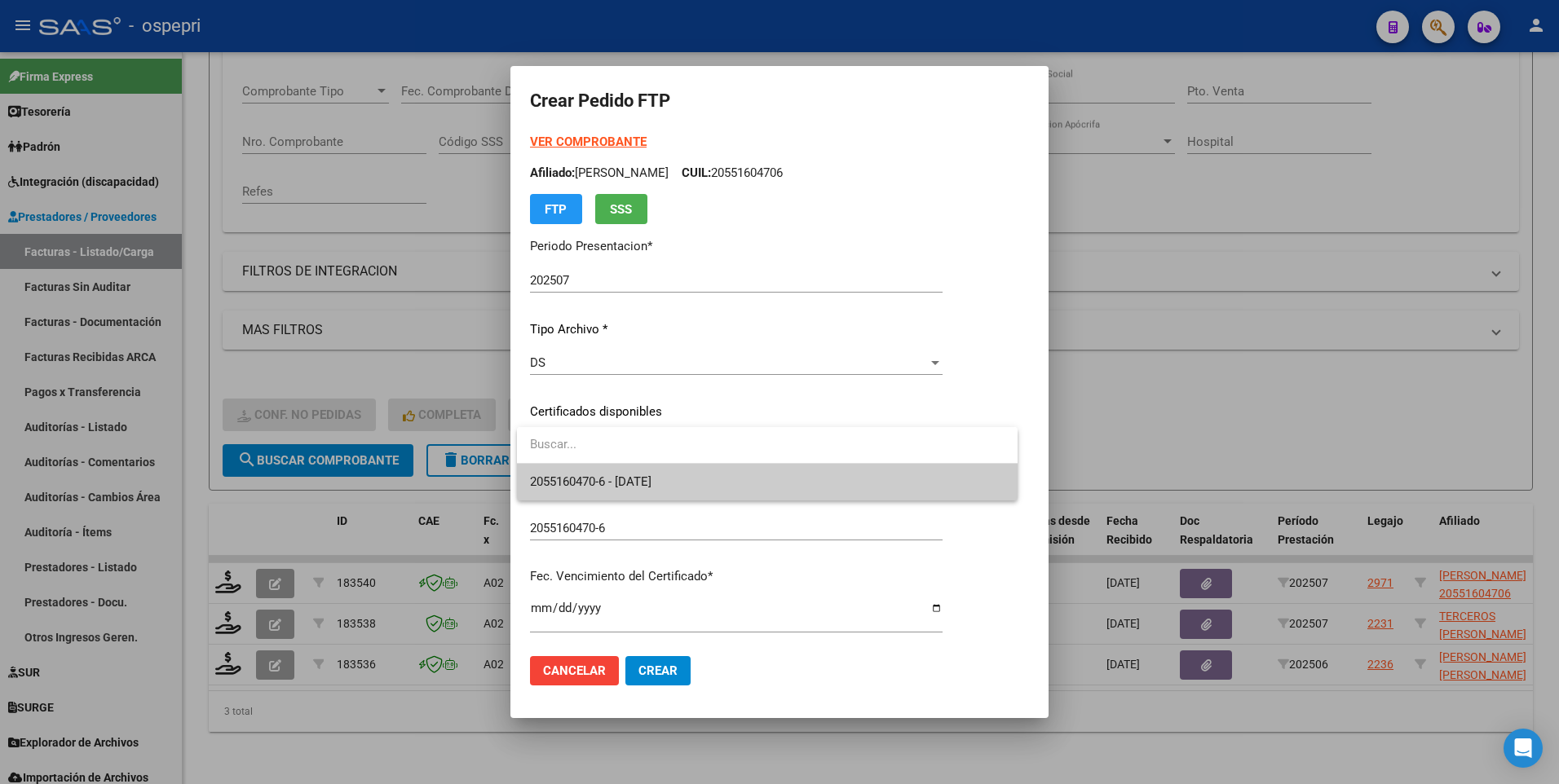
click at [927, 464] on span "2055160470-6 - [DATE]" at bounding box center [768, 481] width 474 height 36
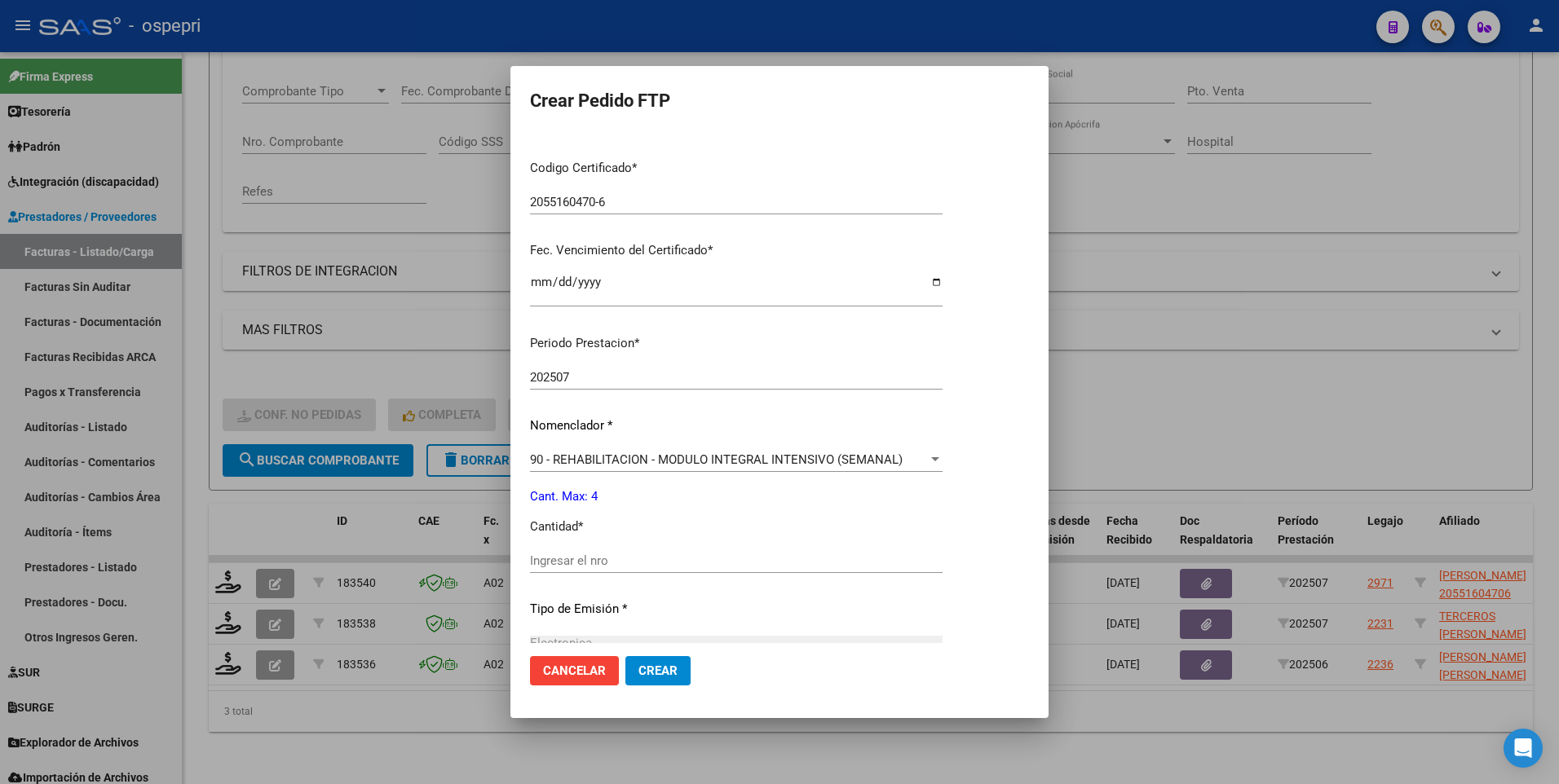
scroll to position [408, 0]
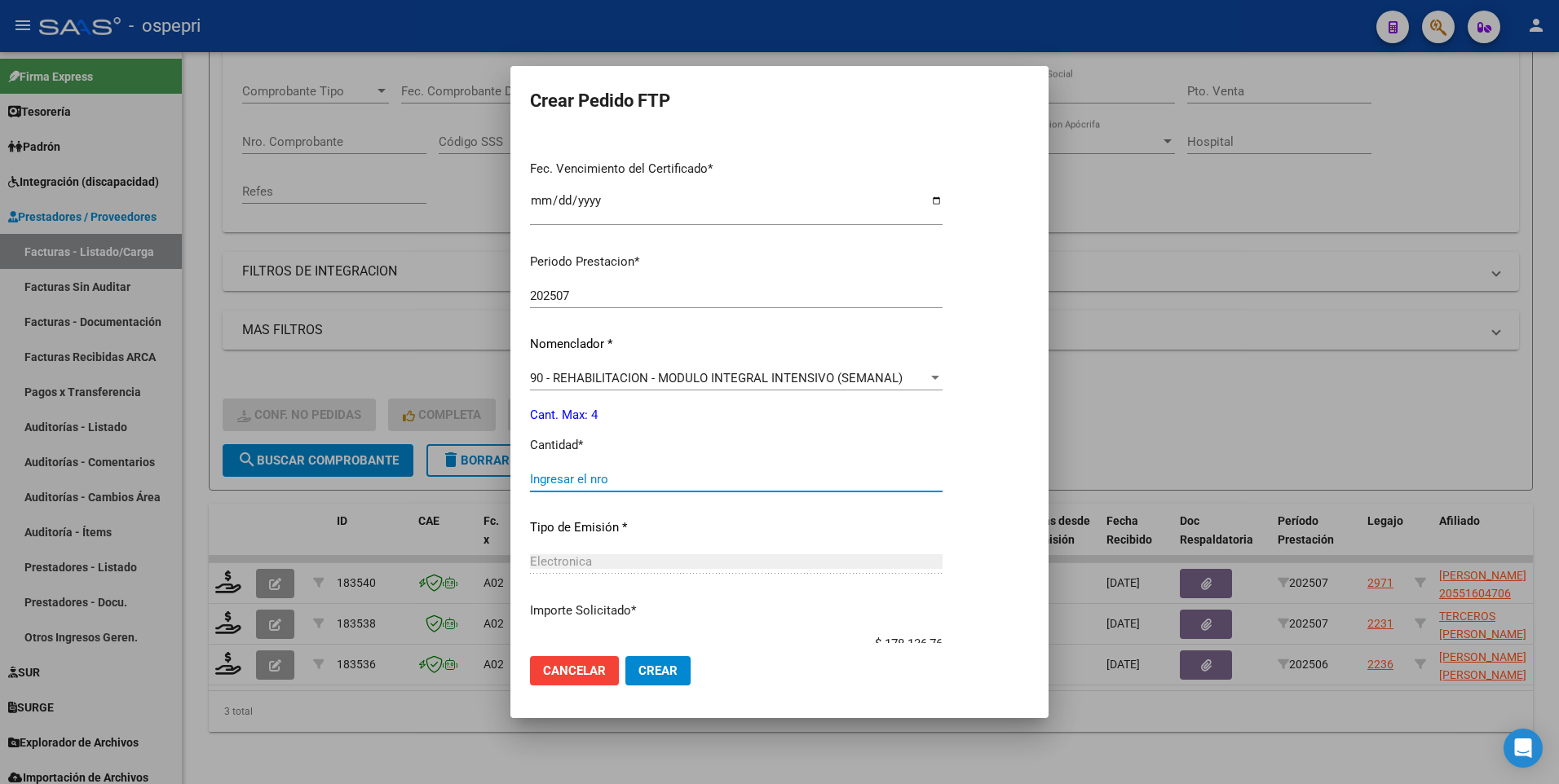
click at [607, 464] on input "Ingresar el nro" at bounding box center [736, 479] width 413 height 15
type input "4"
click at [702, 464] on p "Importe Solicitado *" at bounding box center [736, 610] width 413 height 19
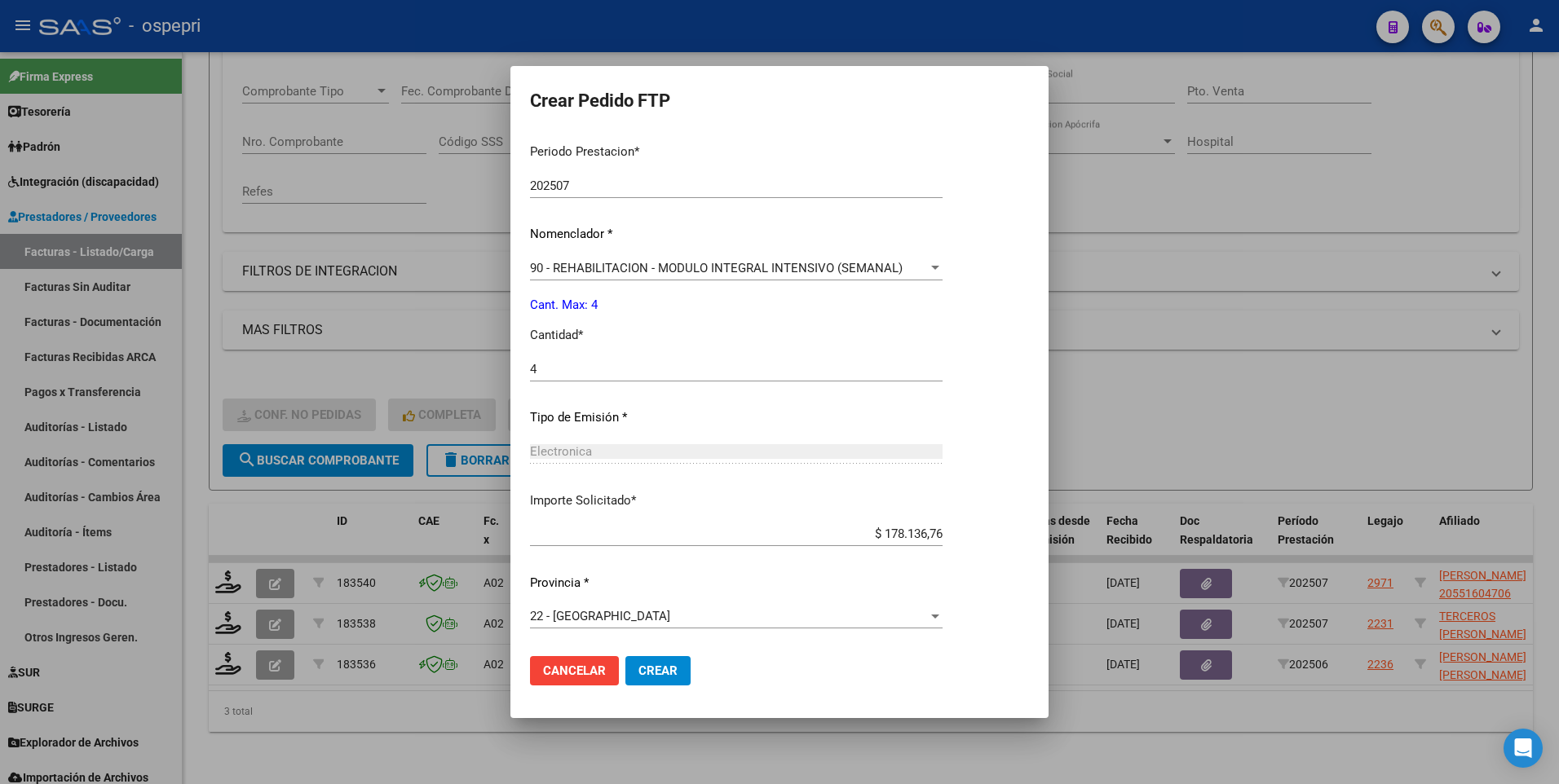
scroll to position [519, 0]
click at [659, 464] on button "Crear" at bounding box center [657, 670] width 65 height 29
click at [656, 464] on span "Crear" at bounding box center [658, 670] width 39 height 15
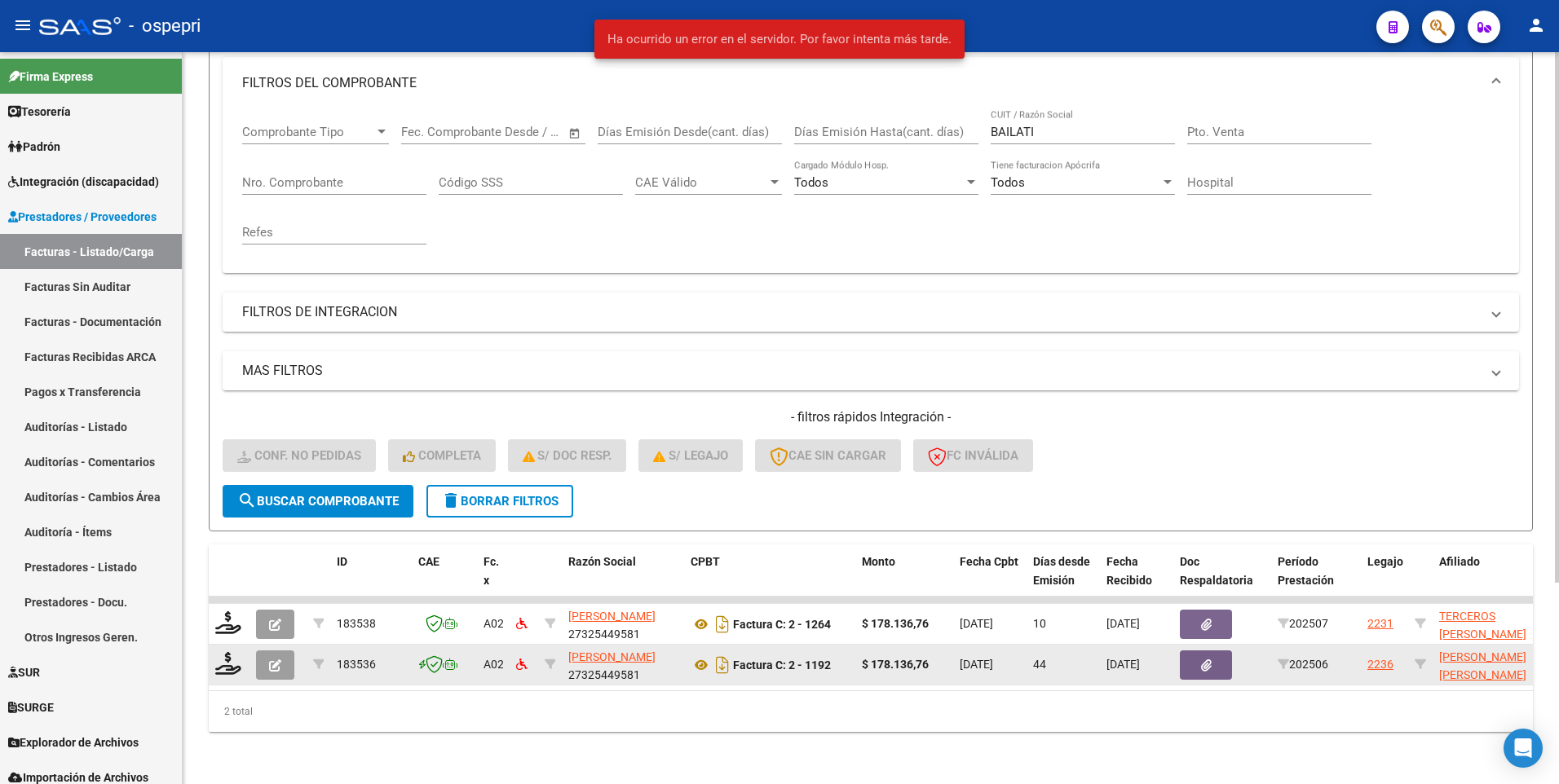
scroll to position [233, 0]
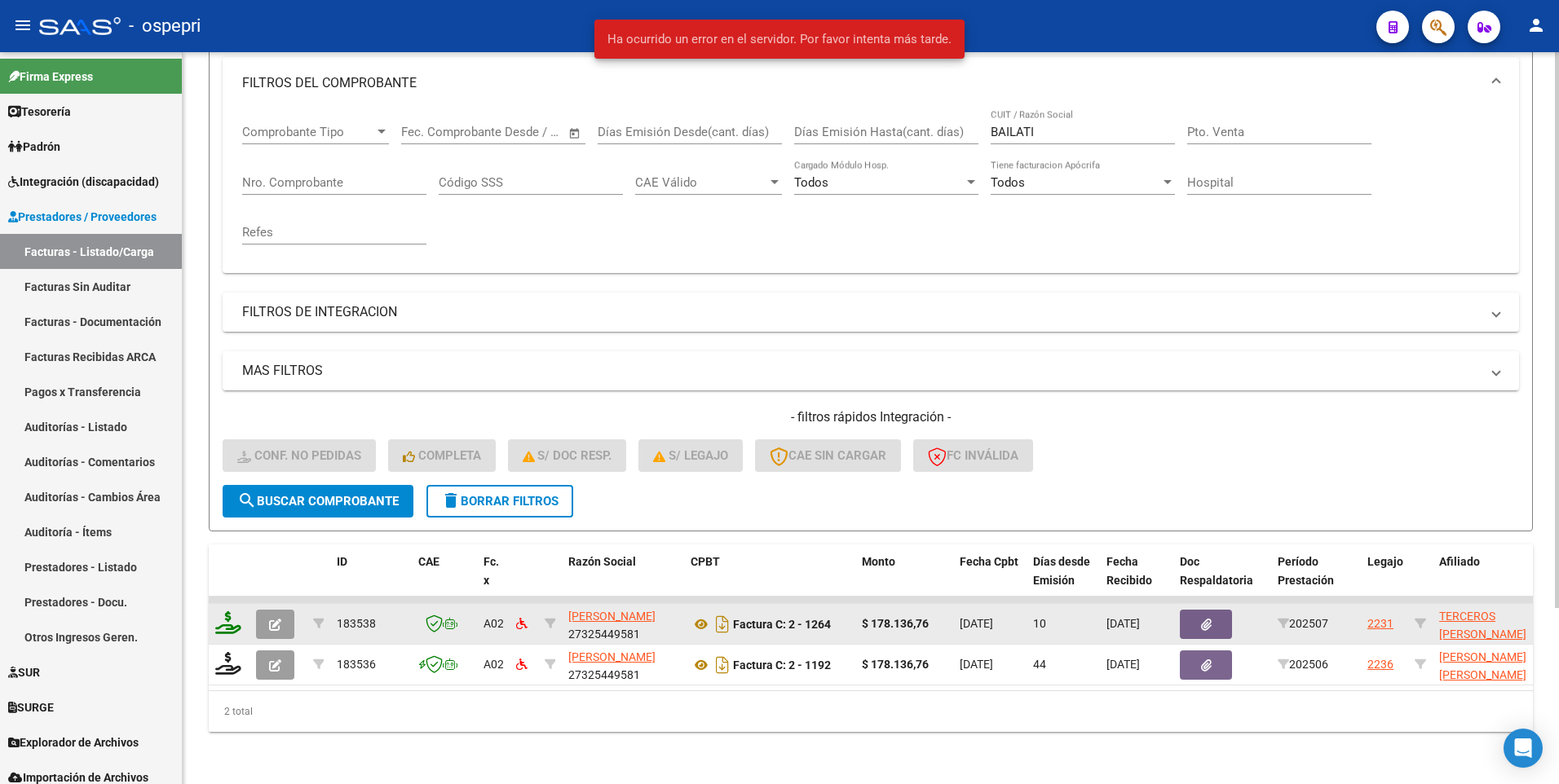
click at [231, 464] on icon at bounding box center [227, 623] width 26 height 23
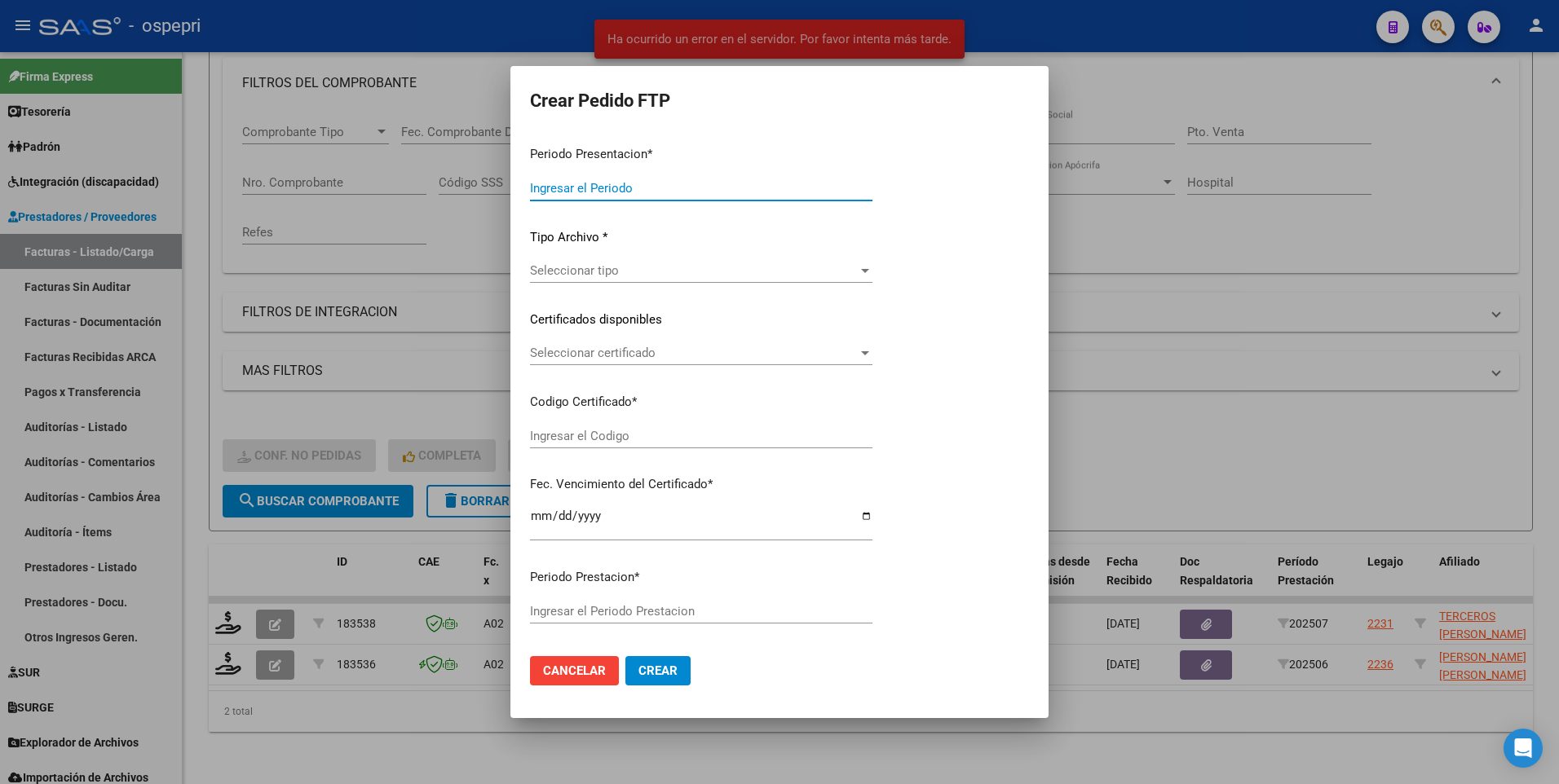
type input "202507"
type input "$ 178.136,76"
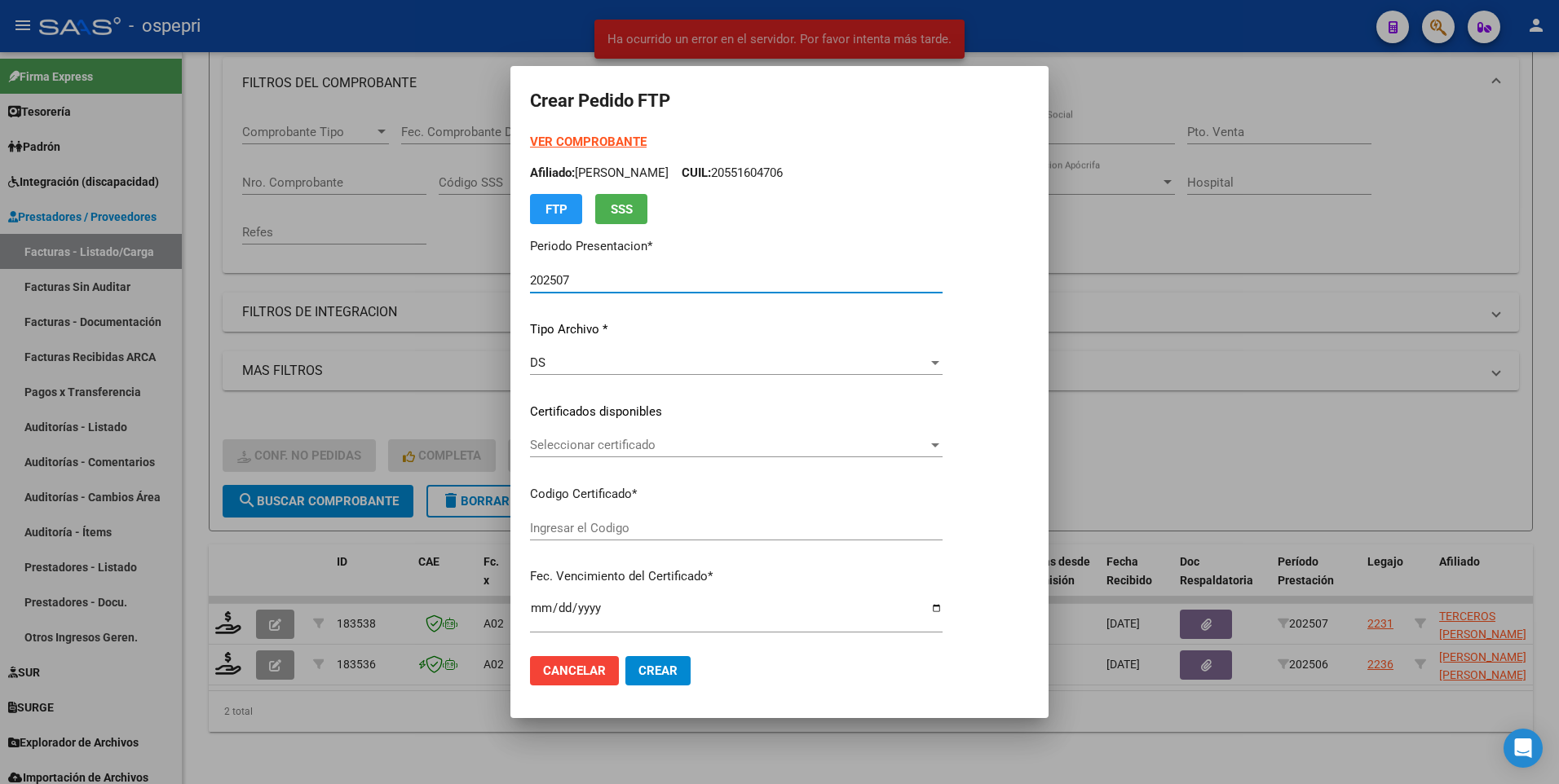
type input "2358075665-4"
type input "[DATE]"
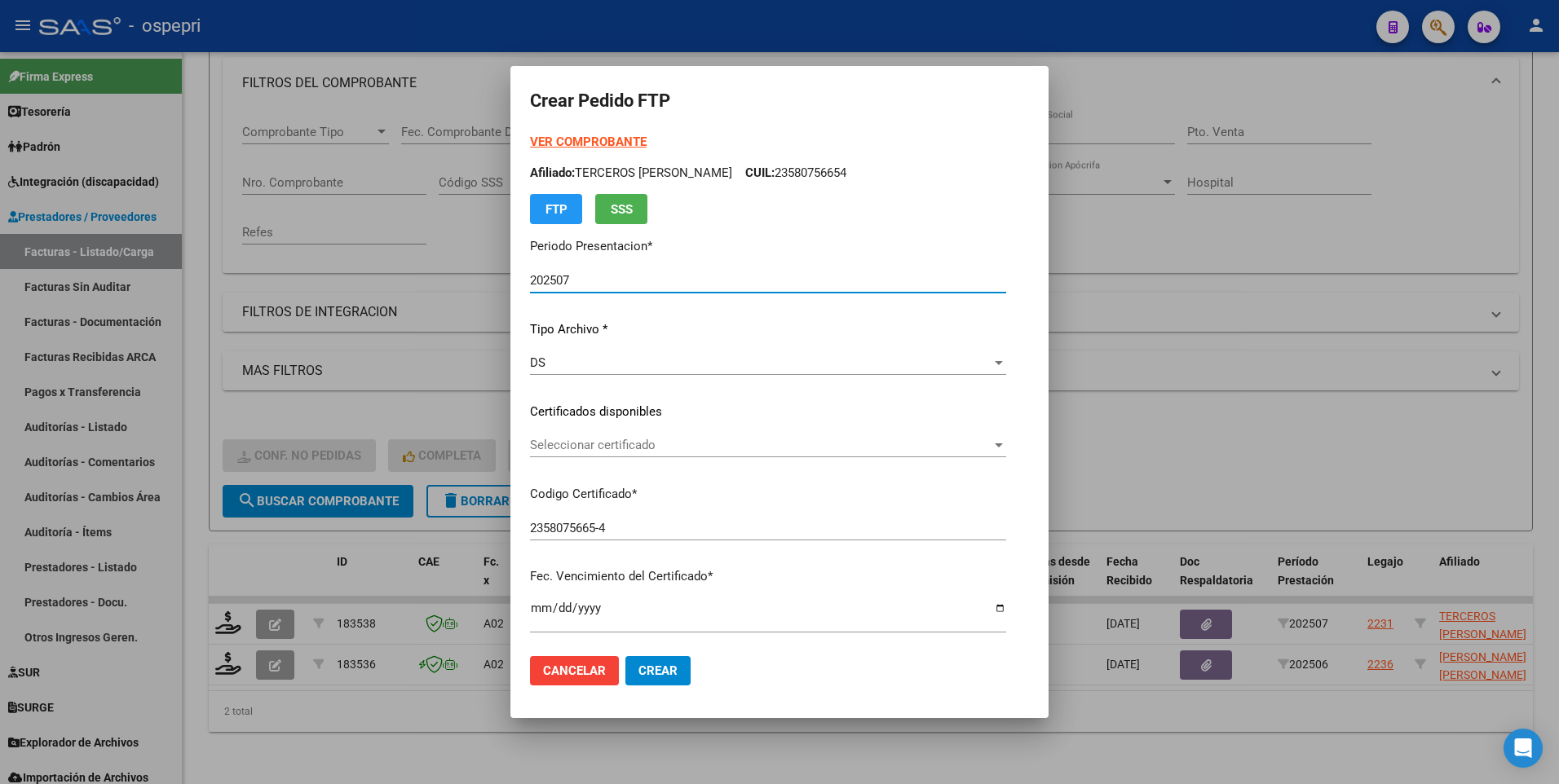
click at [999, 439] on div at bounding box center [998, 445] width 15 height 13
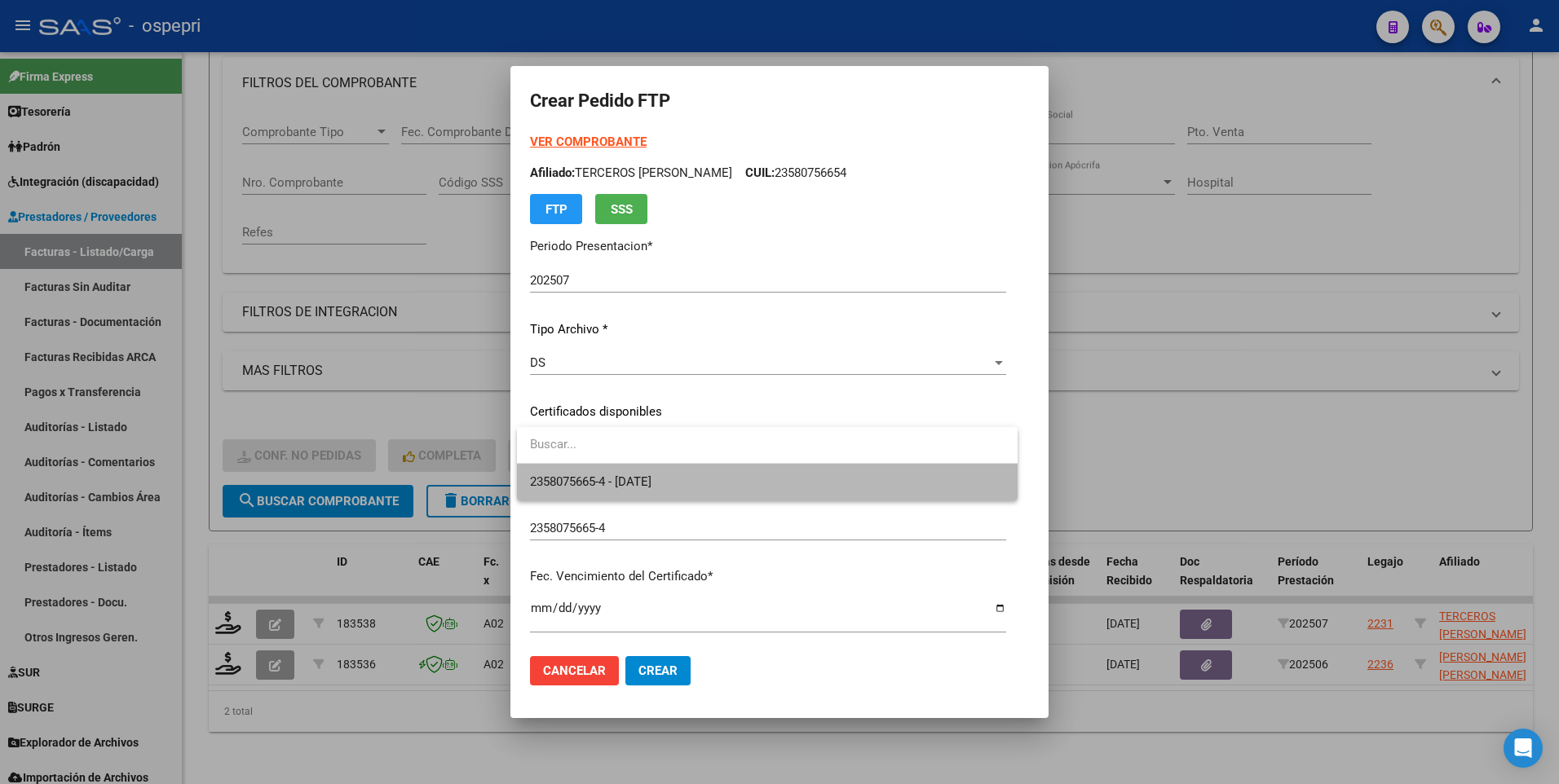
click at [823, 464] on span "2358075665-4 - [DATE]" at bounding box center [768, 481] width 474 height 36
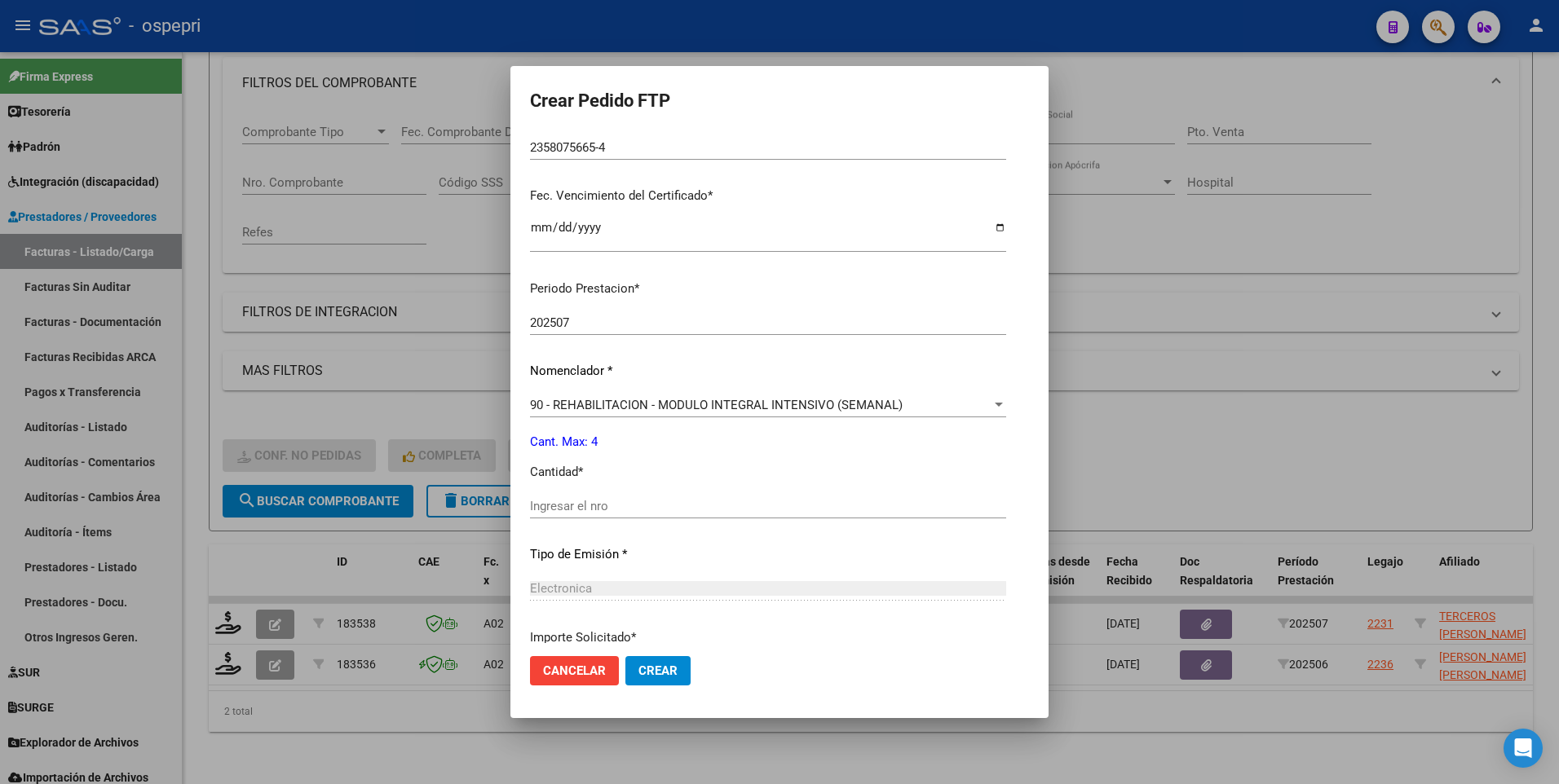
scroll to position [408, 0]
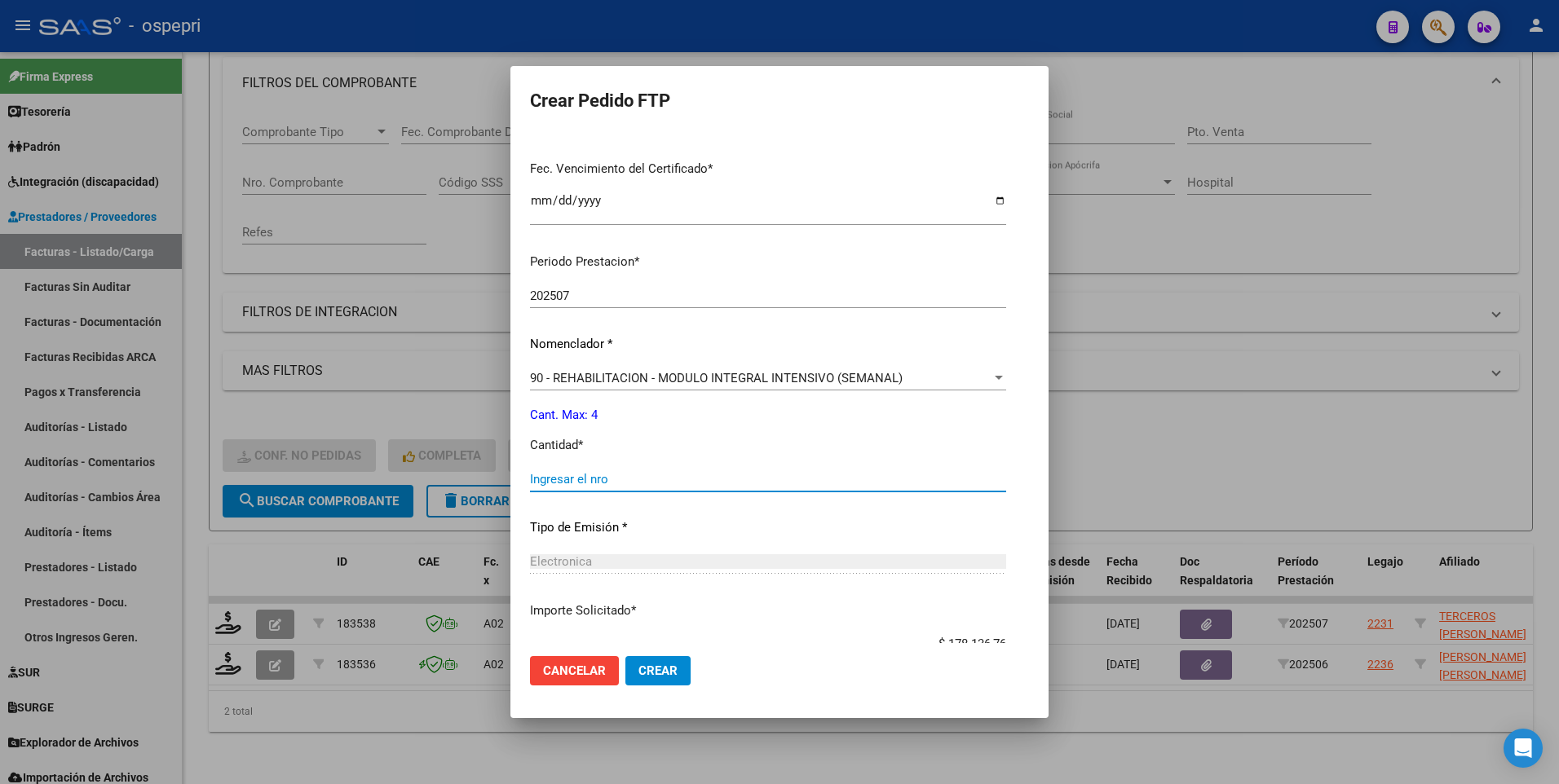
click at [601, 464] on input "Ingresar el nro" at bounding box center [768, 479] width 476 height 15
type input "4"
click at [669, 464] on span "Crear" at bounding box center [658, 670] width 39 height 15
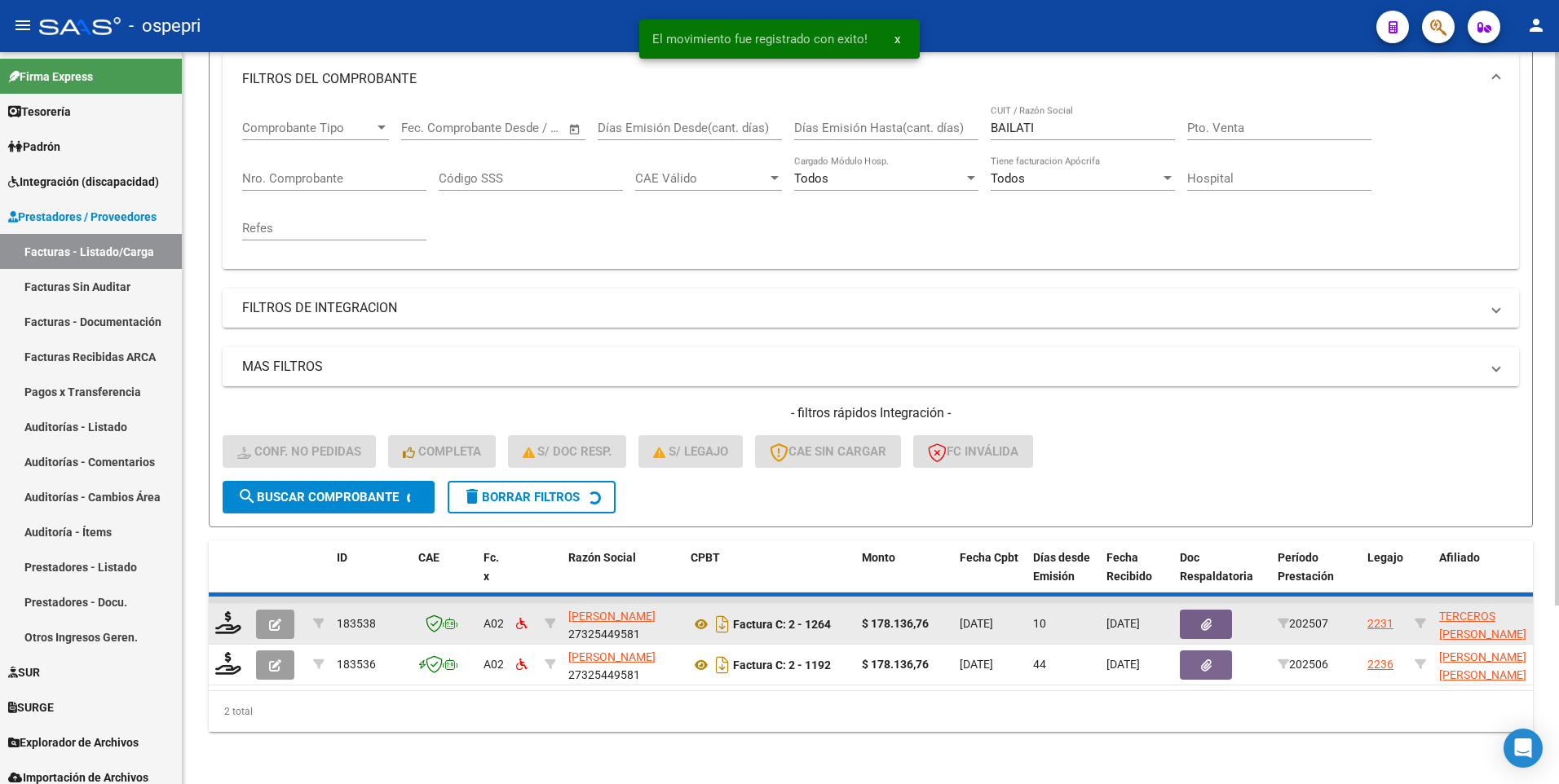
scroll to position [192, 0]
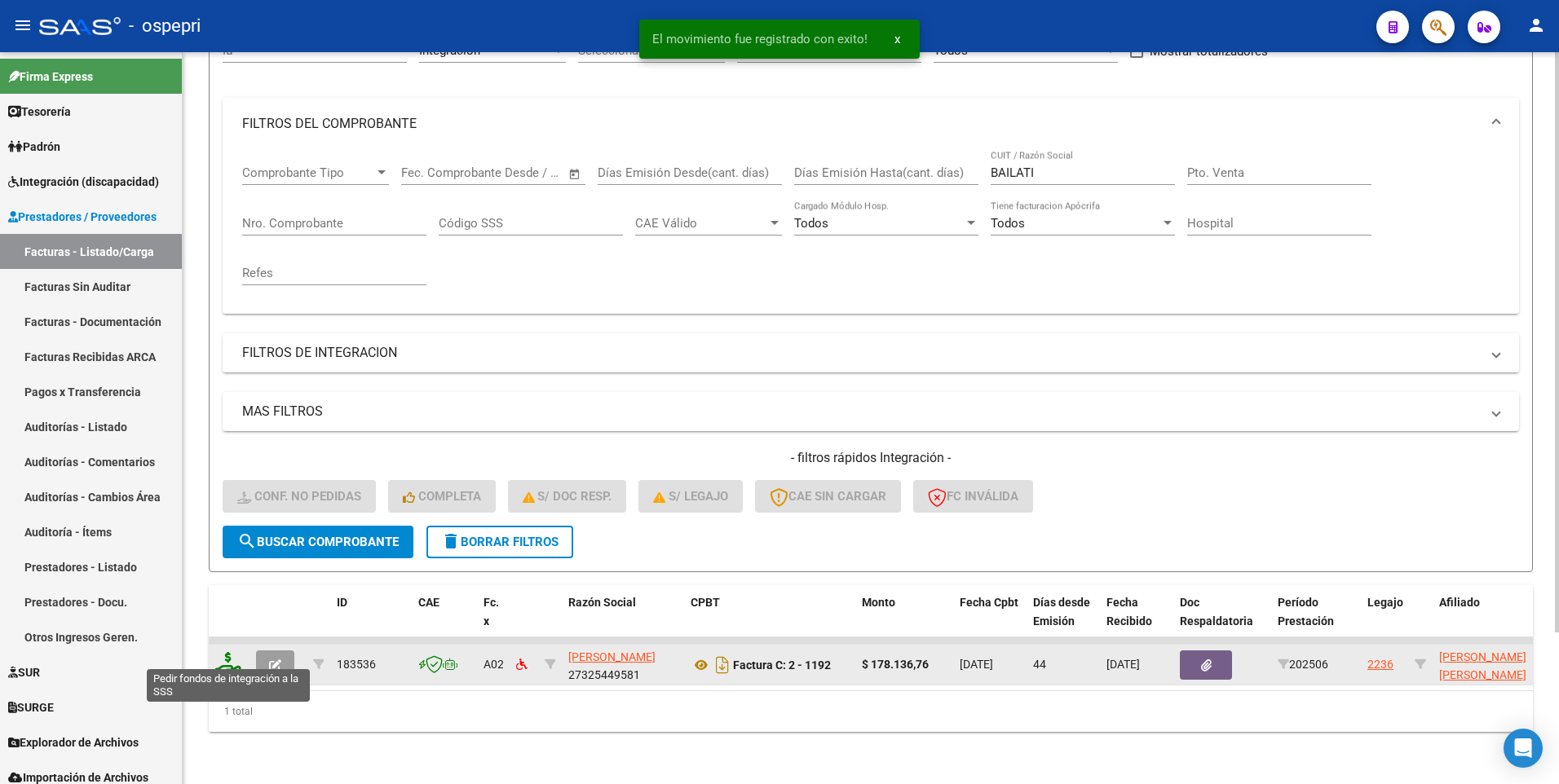
click at [224, 464] on icon at bounding box center [227, 663] width 26 height 23
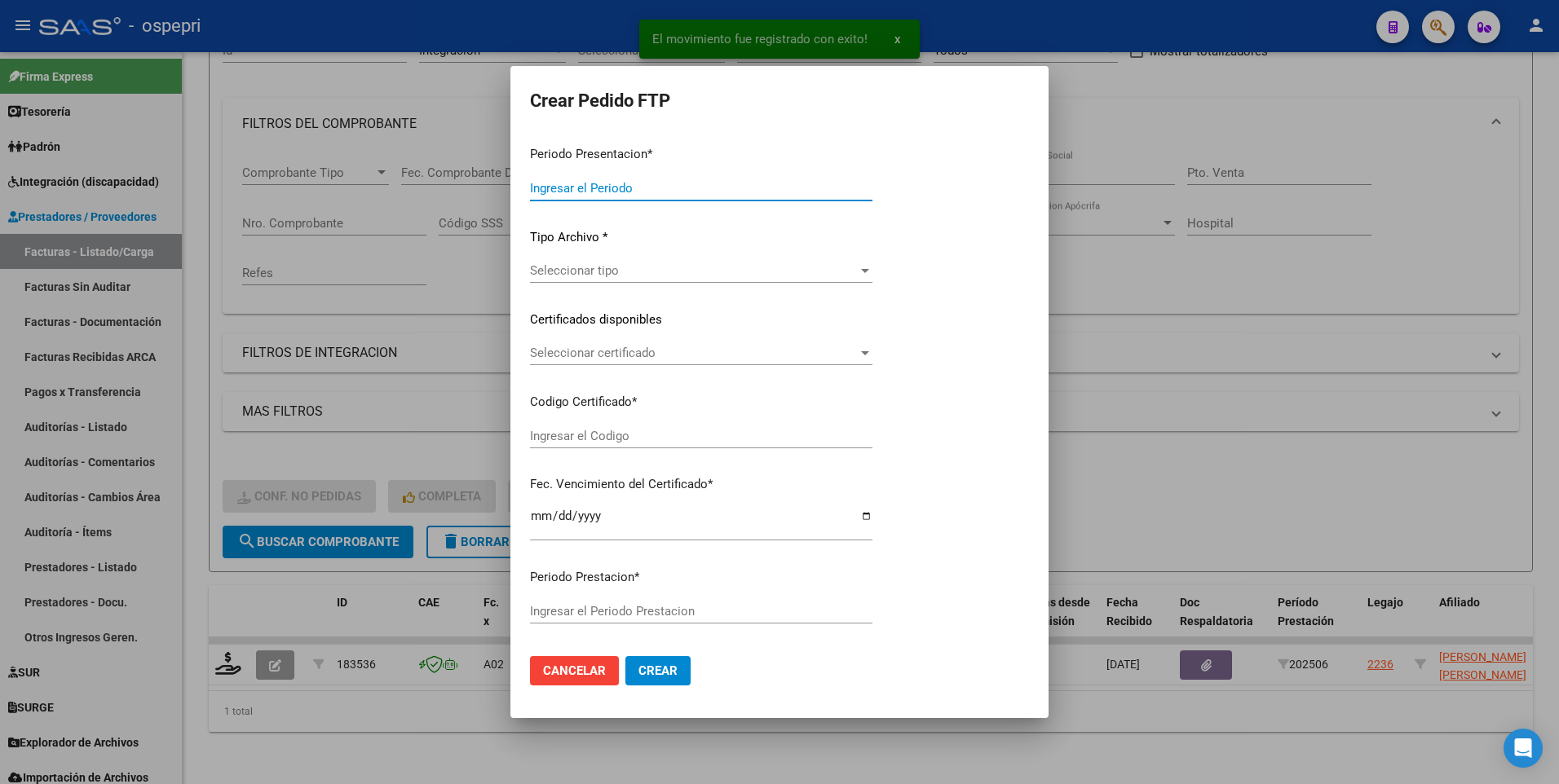
type input "202507"
type input "202506"
type input "$ 178.136,76"
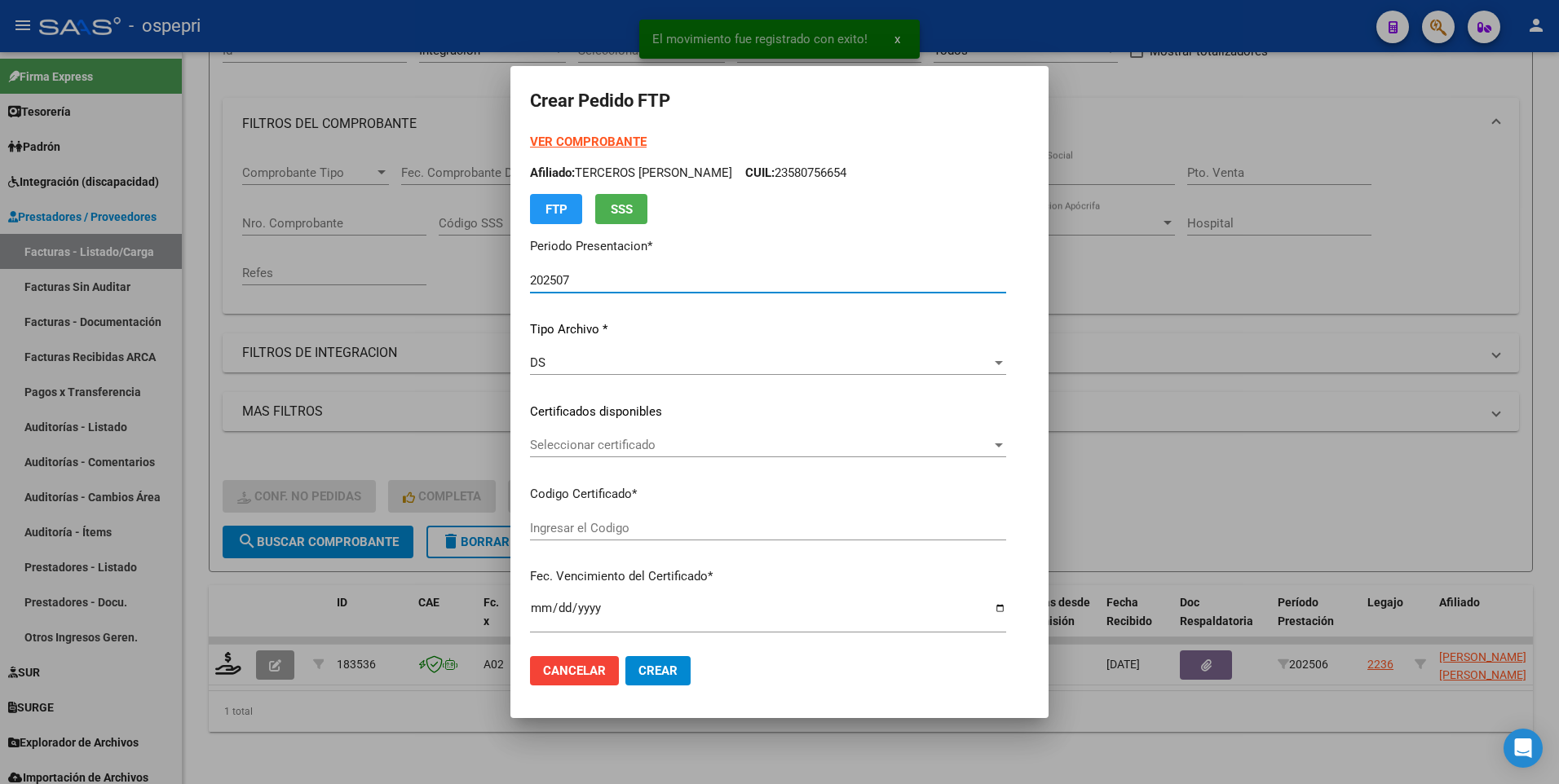
type input "27567605200"
type input "[DATE]"
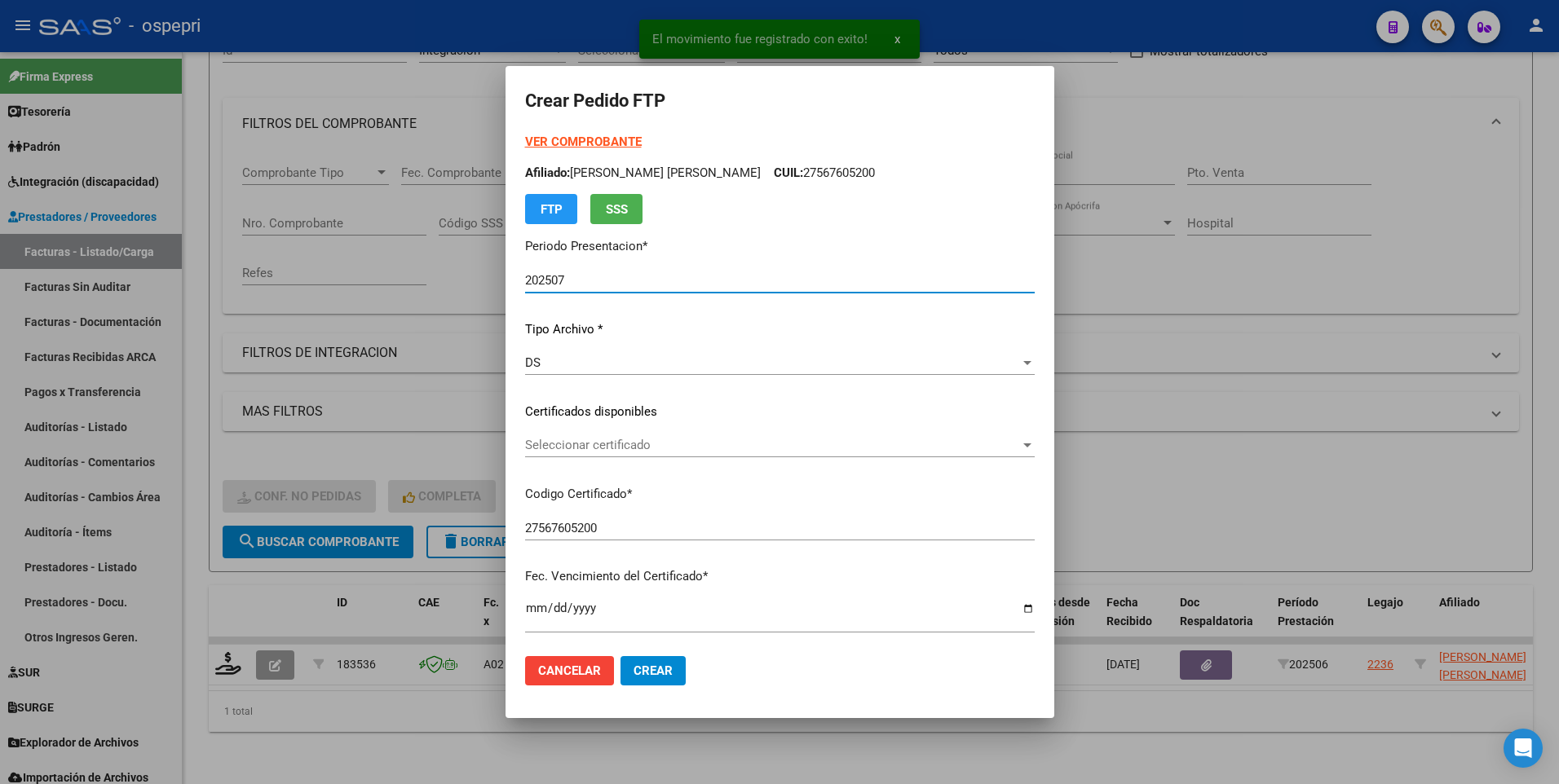
click at [1025, 445] on div at bounding box center [1027, 445] width 8 height 4
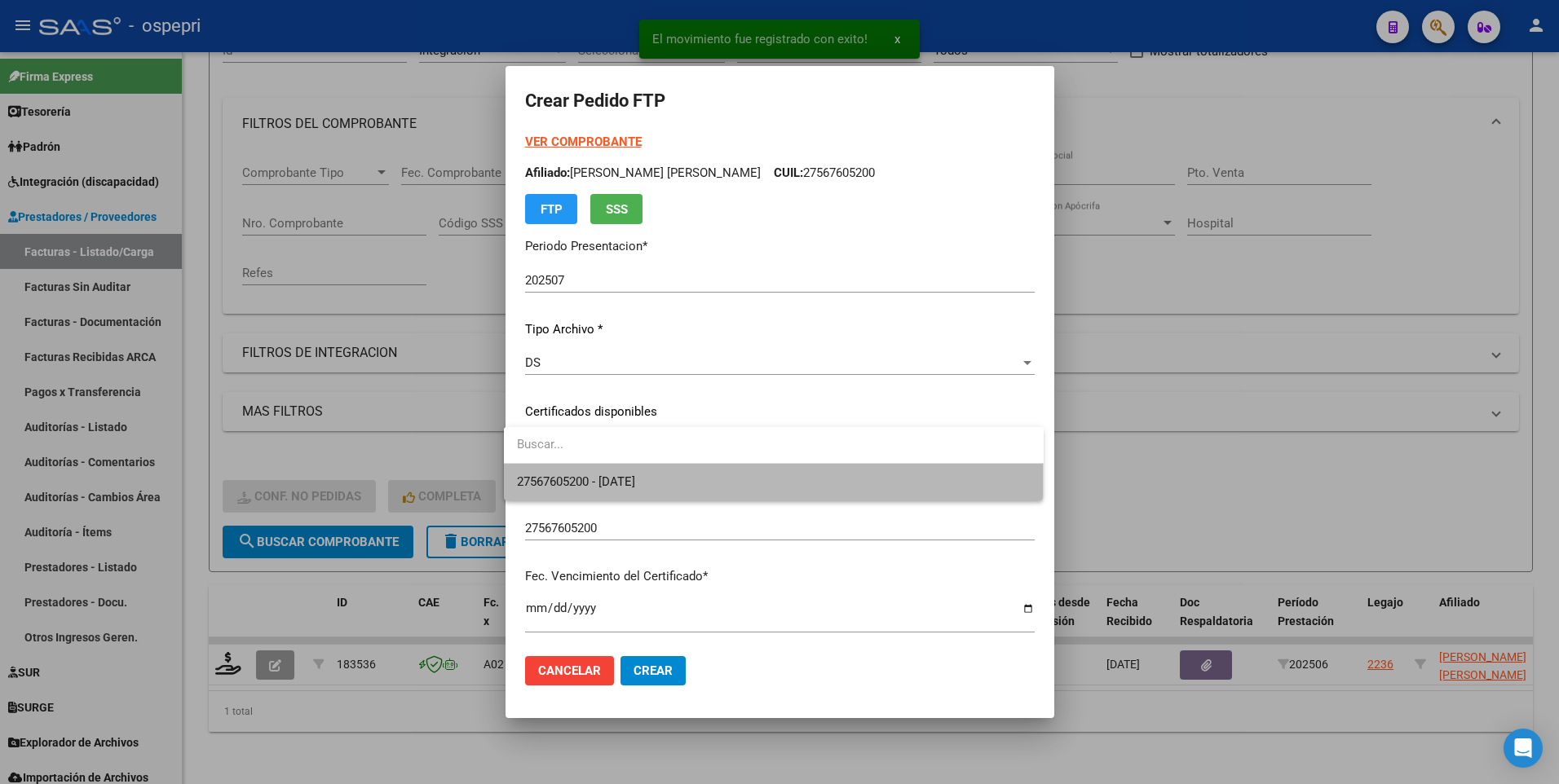
click at [849, 464] on span "27567605200 - [DATE]" at bounding box center [774, 481] width 513 height 36
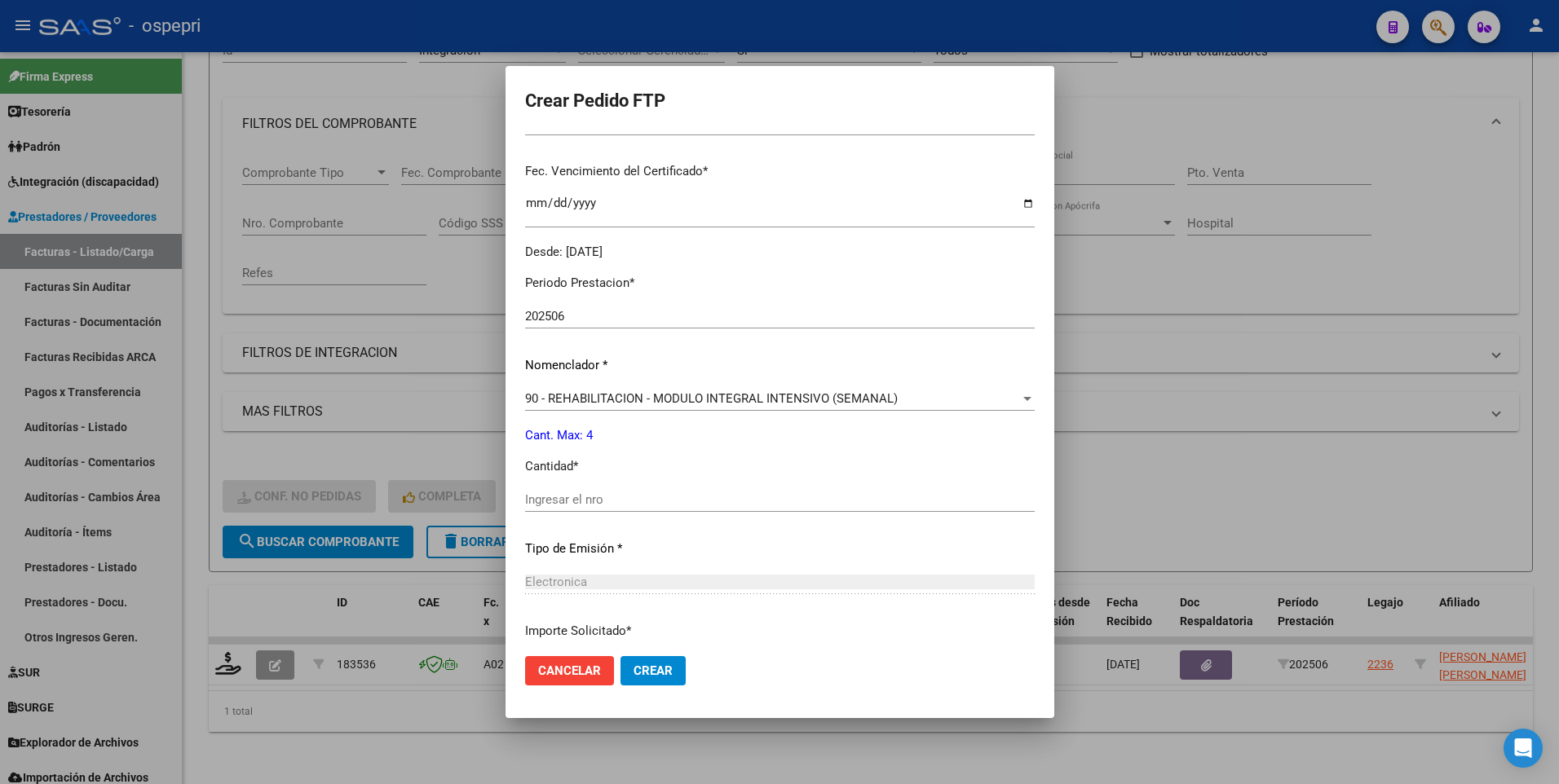
scroll to position [408, 0]
click at [630, 464] on input "Ingresar el nro" at bounding box center [780, 497] width 510 height 15
type input "4"
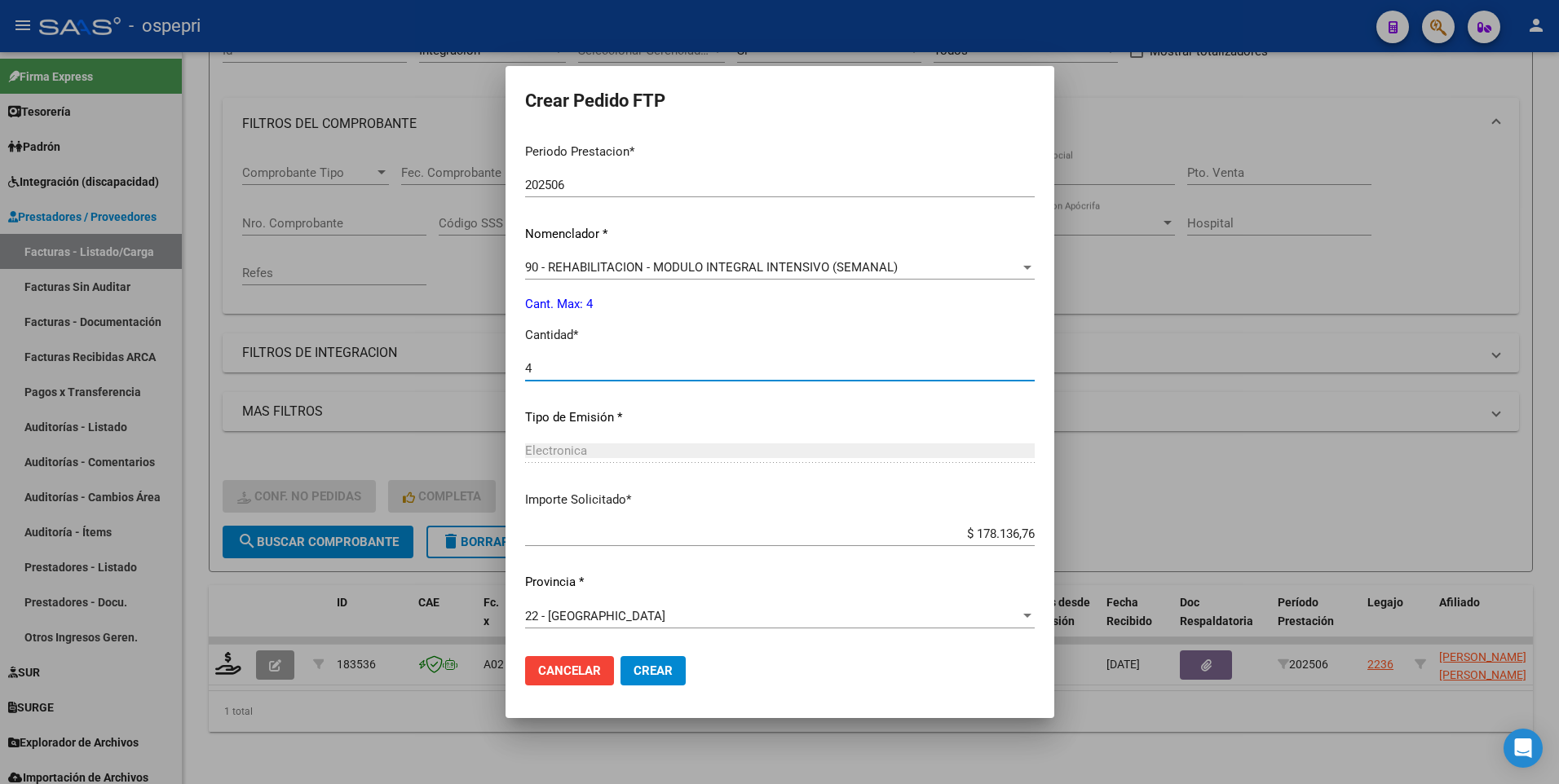
scroll to position [537, 0]
click at [647, 464] on span "Crear" at bounding box center [653, 670] width 39 height 15
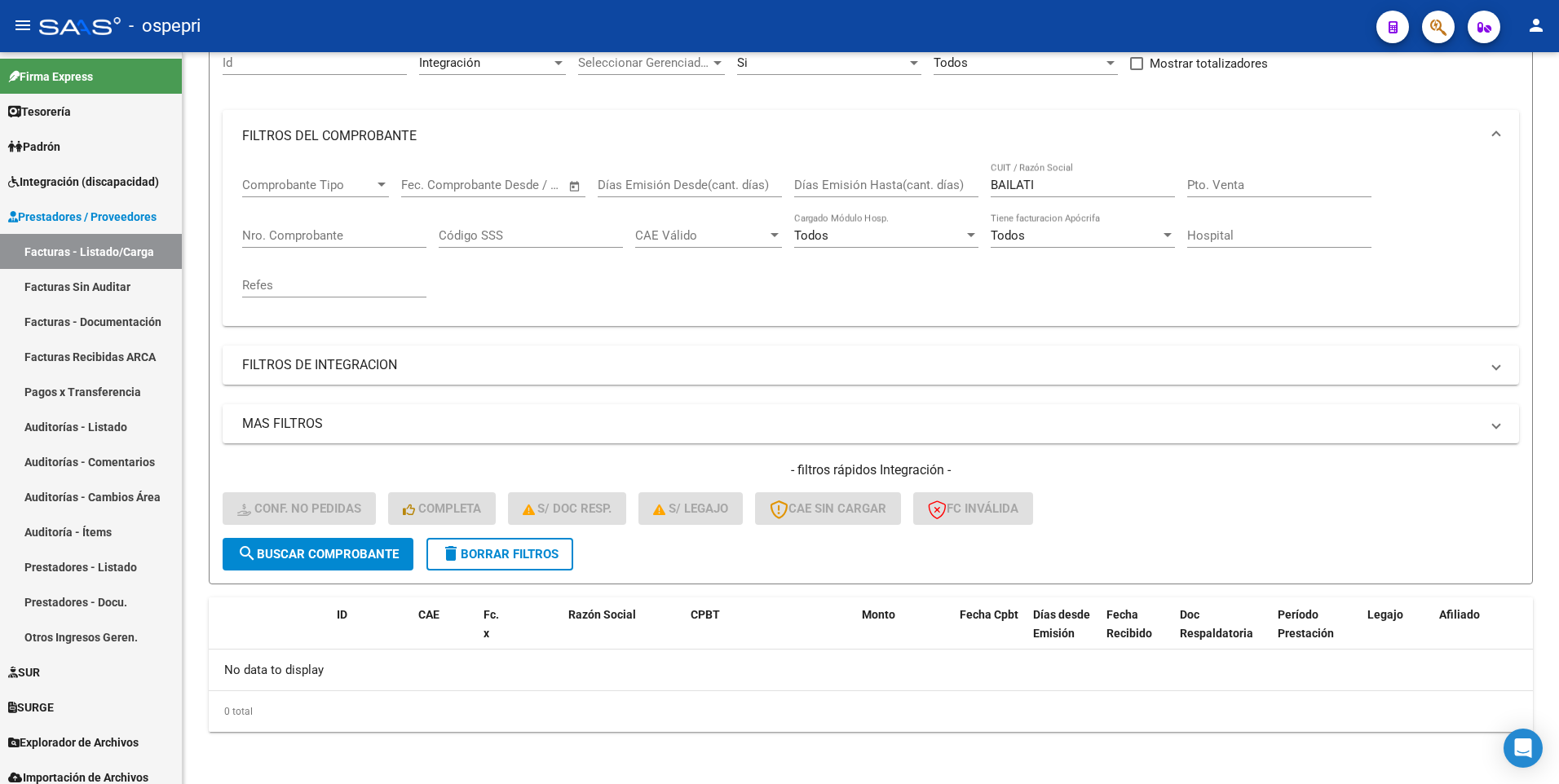
scroll to position [167, 0]
click at [354, 464] on span "search Buscar Comprobante" at bounding box center [318, 554] width 162 height 15
click at [506, 464] on span "delete Borrar Filtros" at bounding box center [500, 554] width 117 height 15
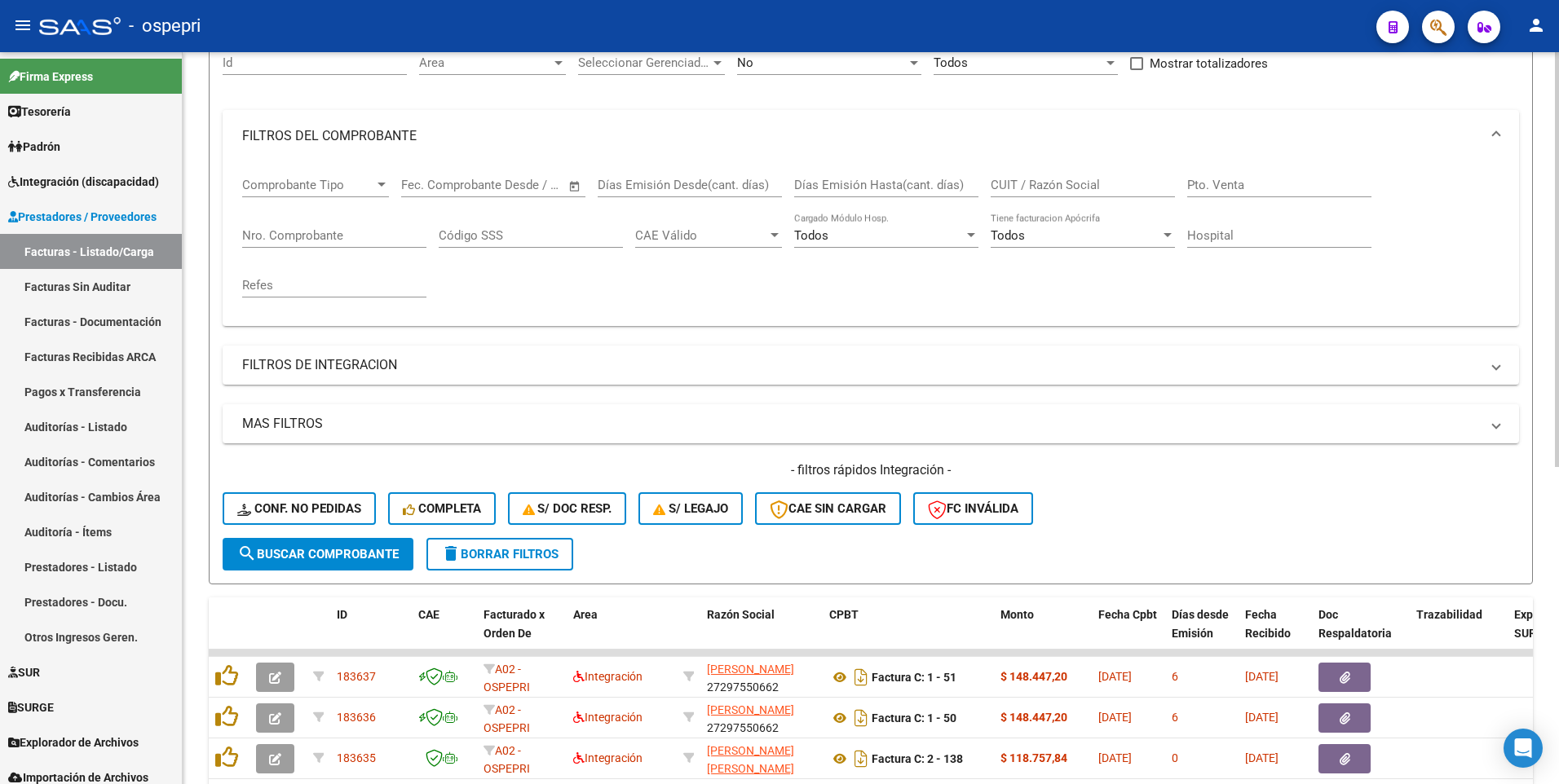
click at [1070, 184] on input "CUIT / Razón Social" at bounding box center [1082, 185] width 184 height 15
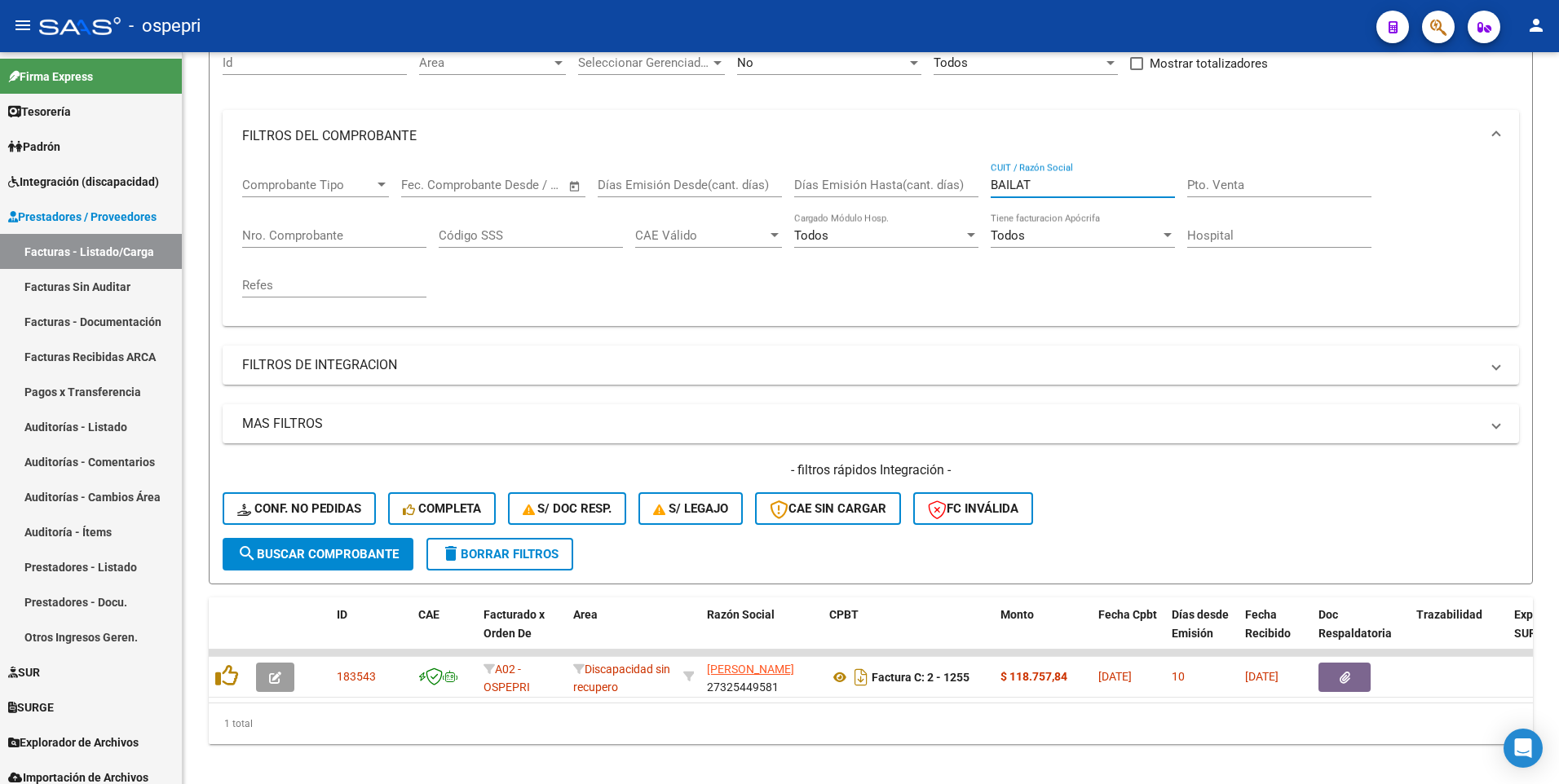
type input "BAILAT"
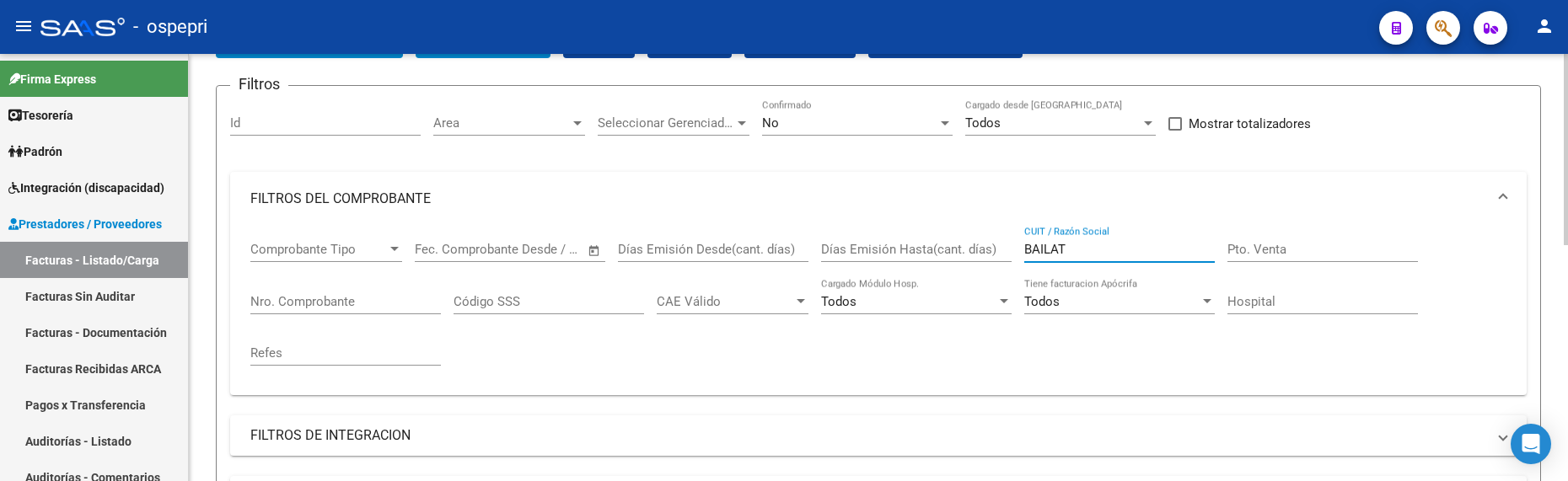
scroll to position [88, 0]
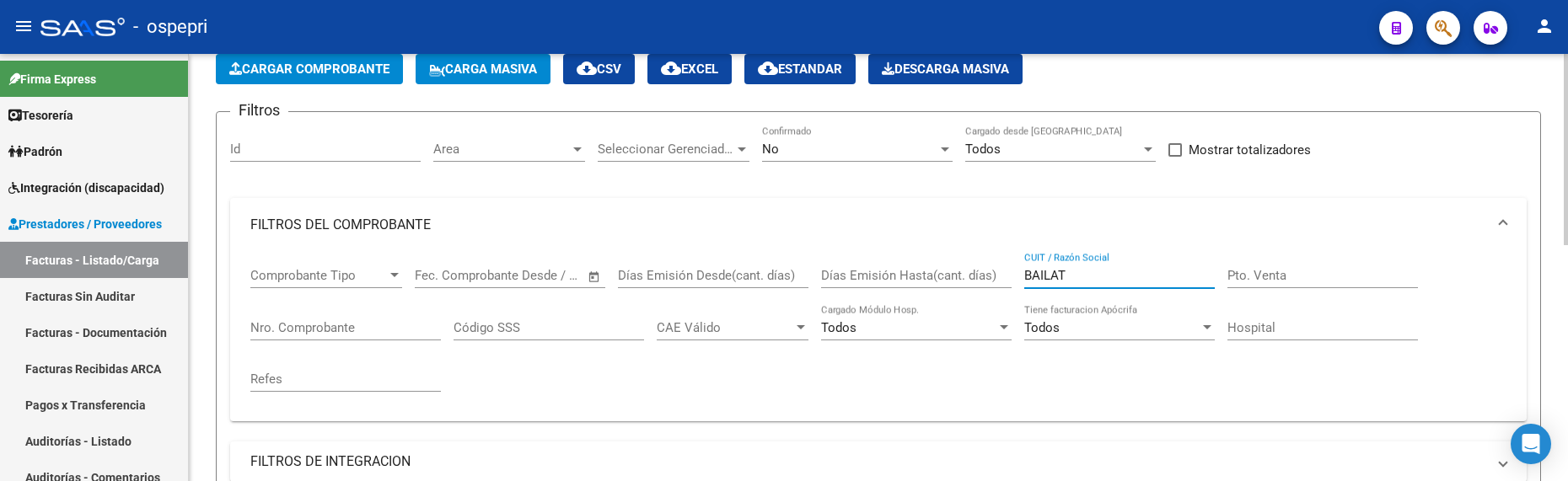
drag, startPoint x: 1072, startPoint y: 275, endPoint x: 971, endPoint y: 274, distance: 101.0
click at [971, 274] on div "Comprobante Tipo Comprobante Tipo Start date – End date Fec. Comprobante Desde …" at bounding box center [879, 330] width 1256 height 156
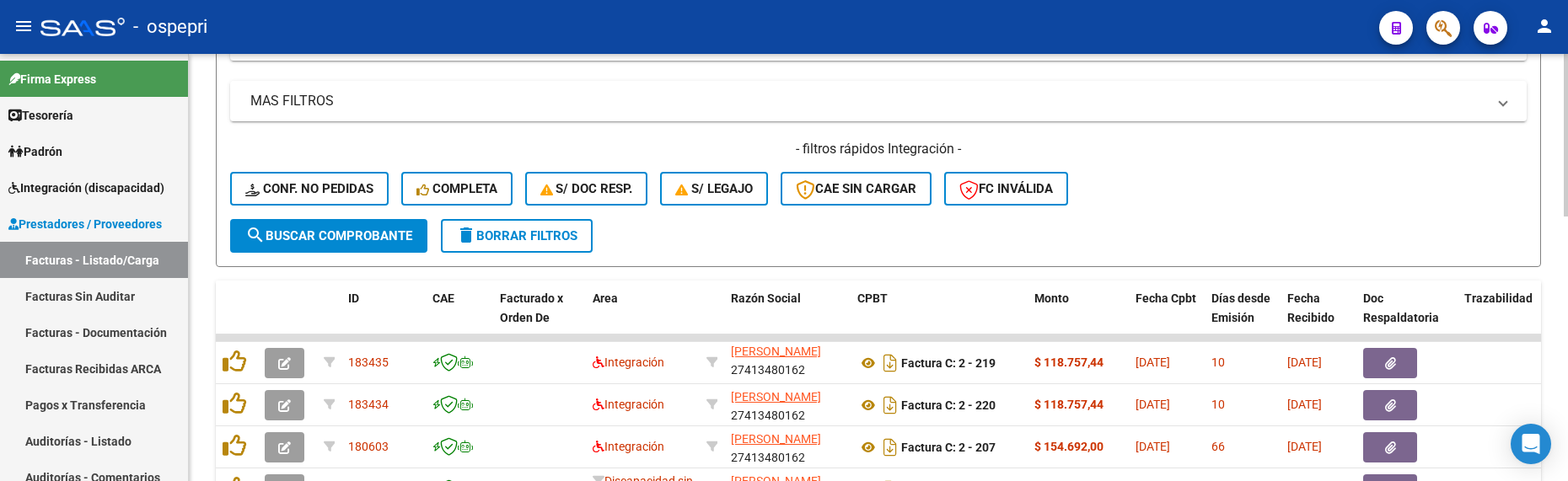
scroll to position [0, 0]
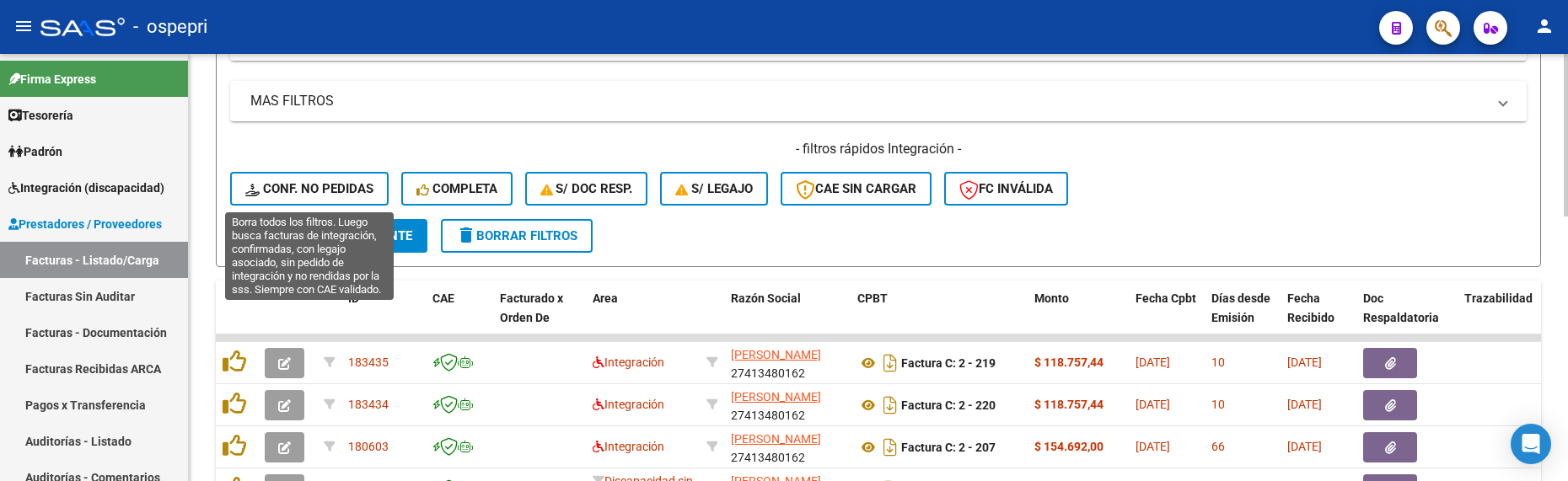
type input "BOUZO"
click at [303, 186] on span "Conf. no pedidas" at bounding box center [309, 188] width 129 height 16
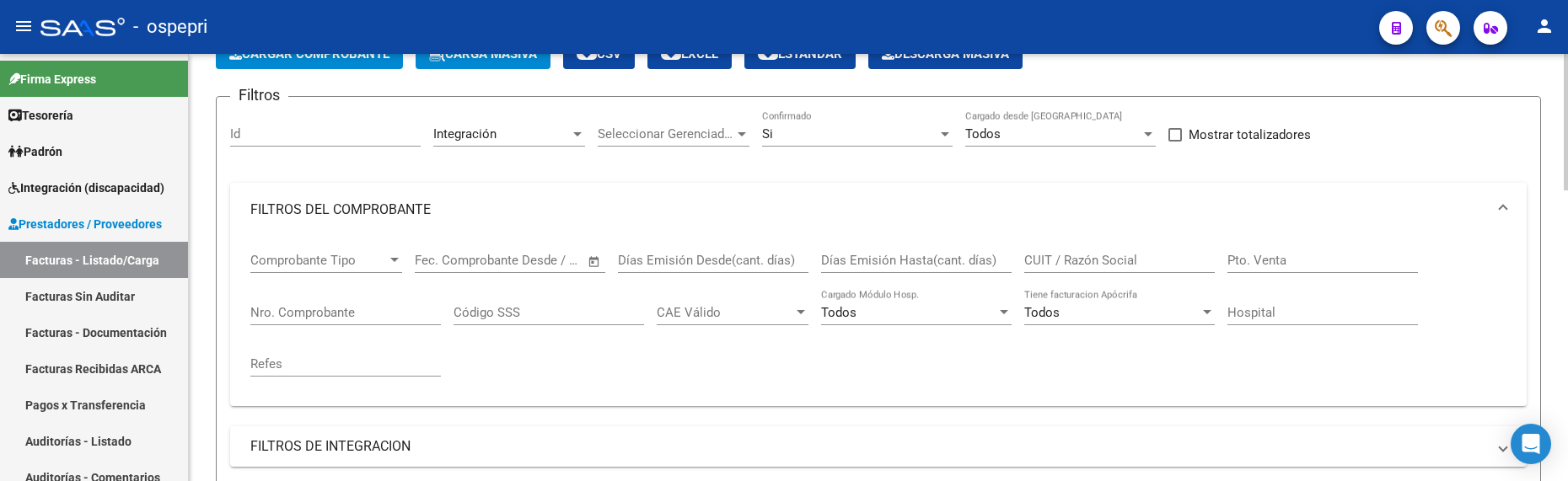
scroll to position [88, 0]
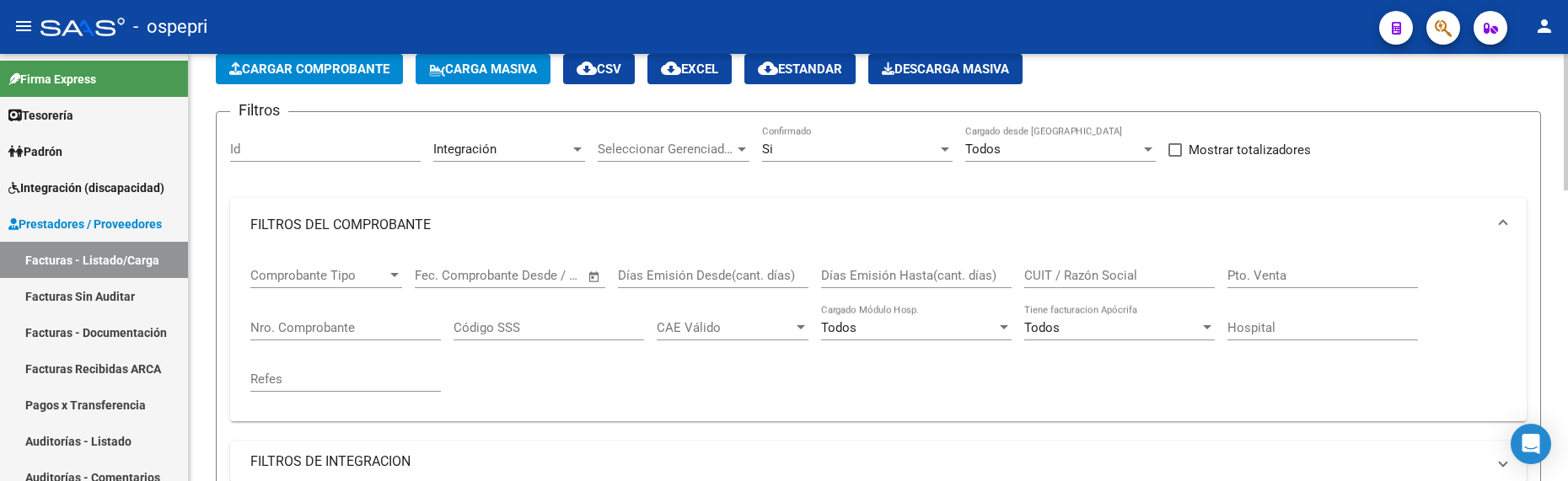
click at [1111, 269] on input "CUIT / Razón Social" at bounding box center [1118, 275] width 190 height 16
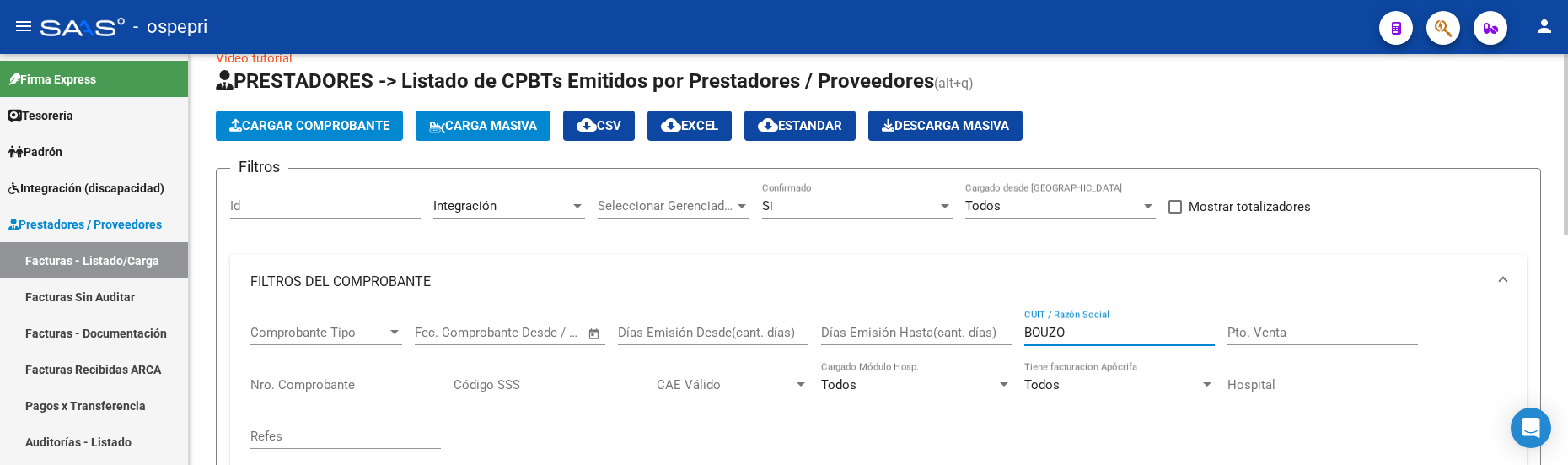
scroll to position [0, 0]
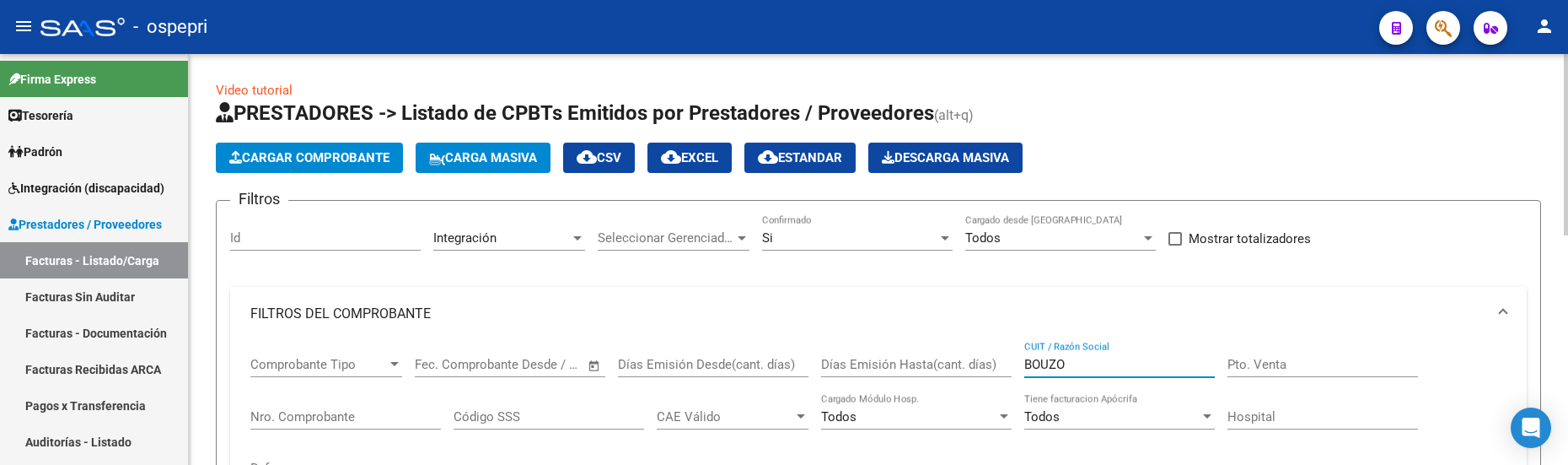
click at [1062, 364] on input "BOUZO" at bounding box center [1118, 364] width 190 height 16
drag, startPoint x: 1091, startPoint y: 359, endPoint x: 1023, endPoint y: 360, distance: 68.0
click at [1023, 360] on div "Comprobante Tipo Comprobante Tipo Start date – End date Fec. Comprobante Desde …" at bounding box center [879, 419] width 1256 height 156
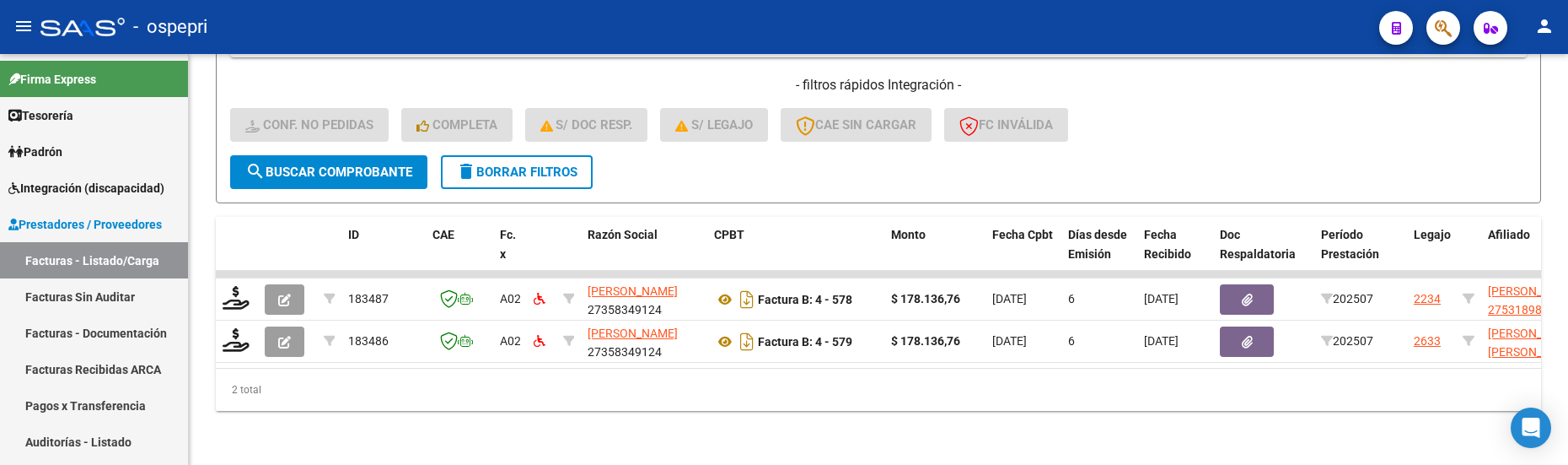
type input "[PERSON_NAME]"
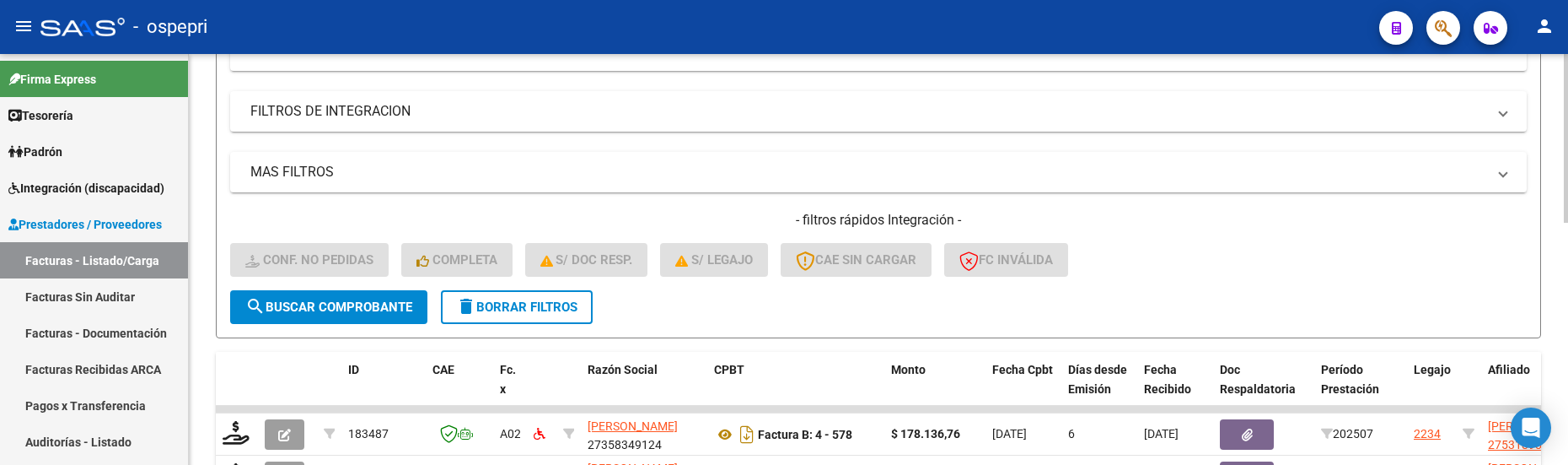
scroll to position [503, 0]
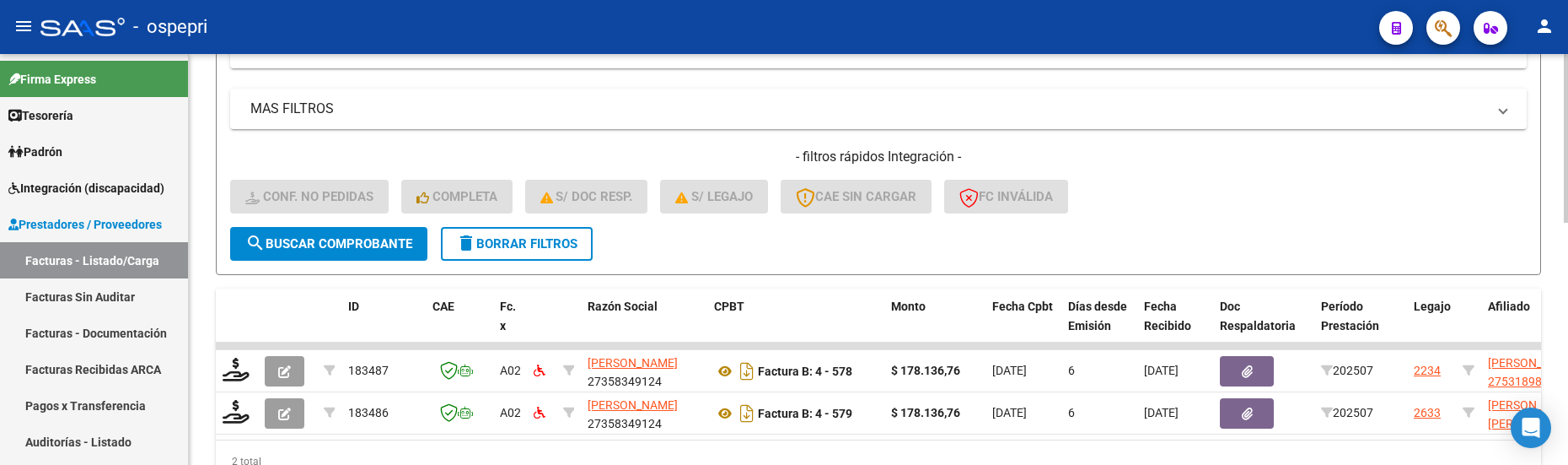
click at [333, 244] on span "search Buscar Comprobante" at bounding box center [329, 244] width 167 height 16
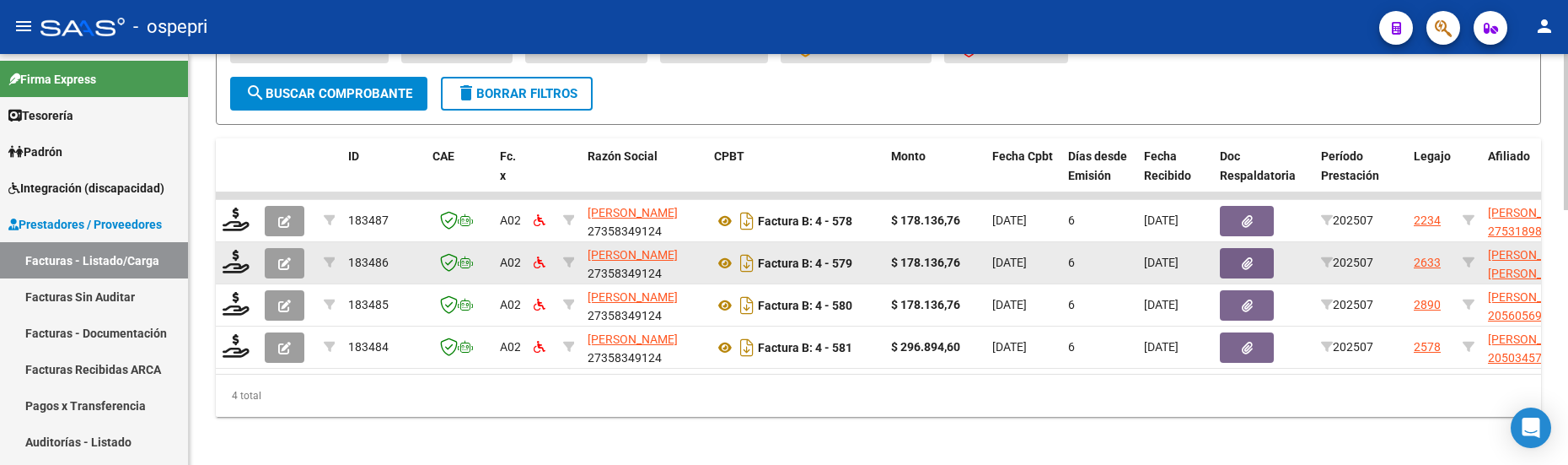
scroll to position [672, 0]
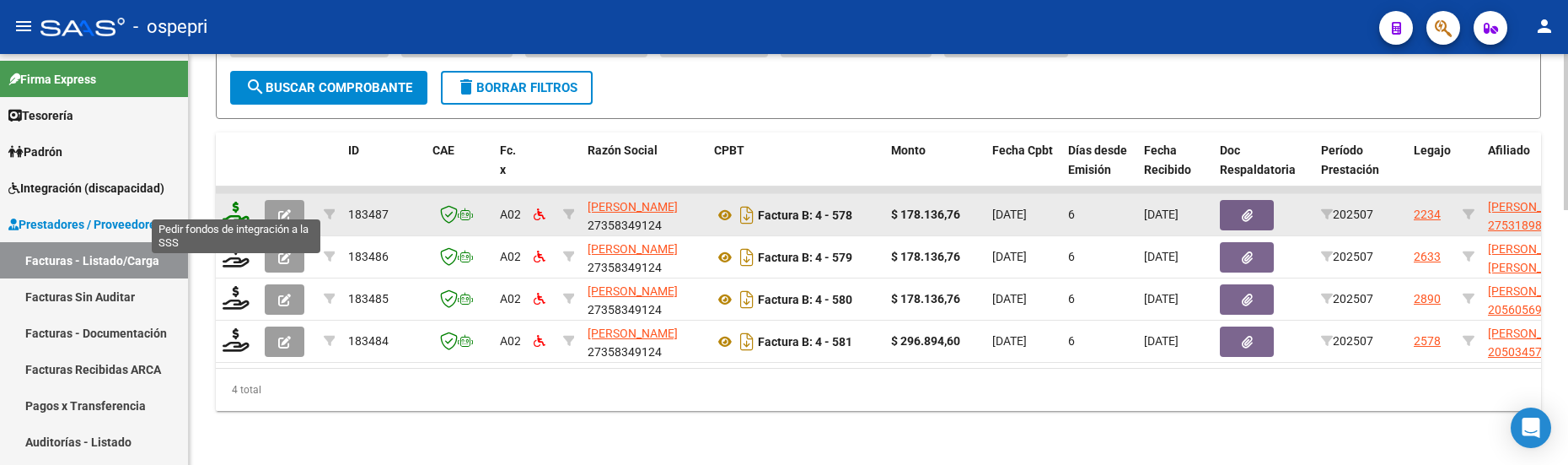
click at [234, 205] on icon at bounding box center [235, 213] width 27 height 24
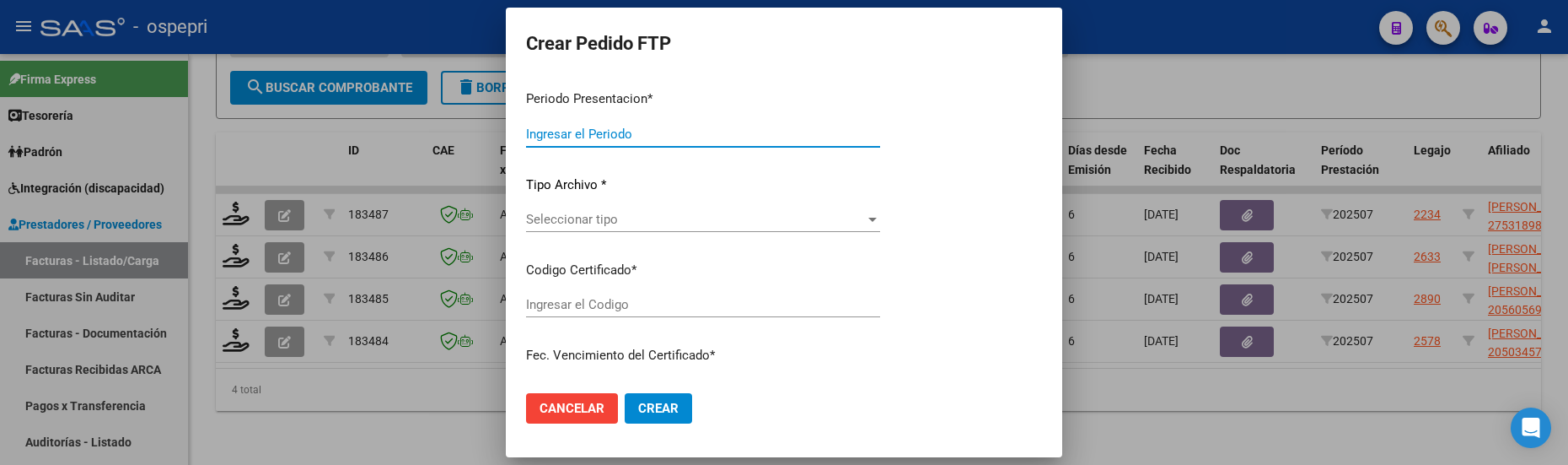
type input "202507"
type input "$ 178.136,76"
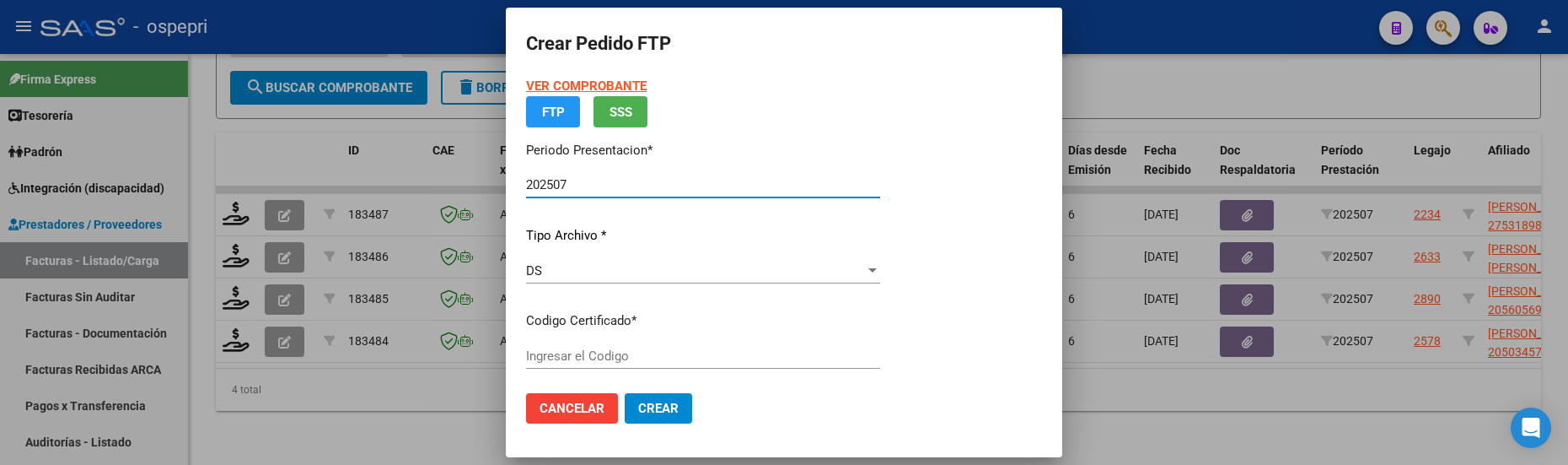
type input "2753189846-5"
type input "[DATE]"
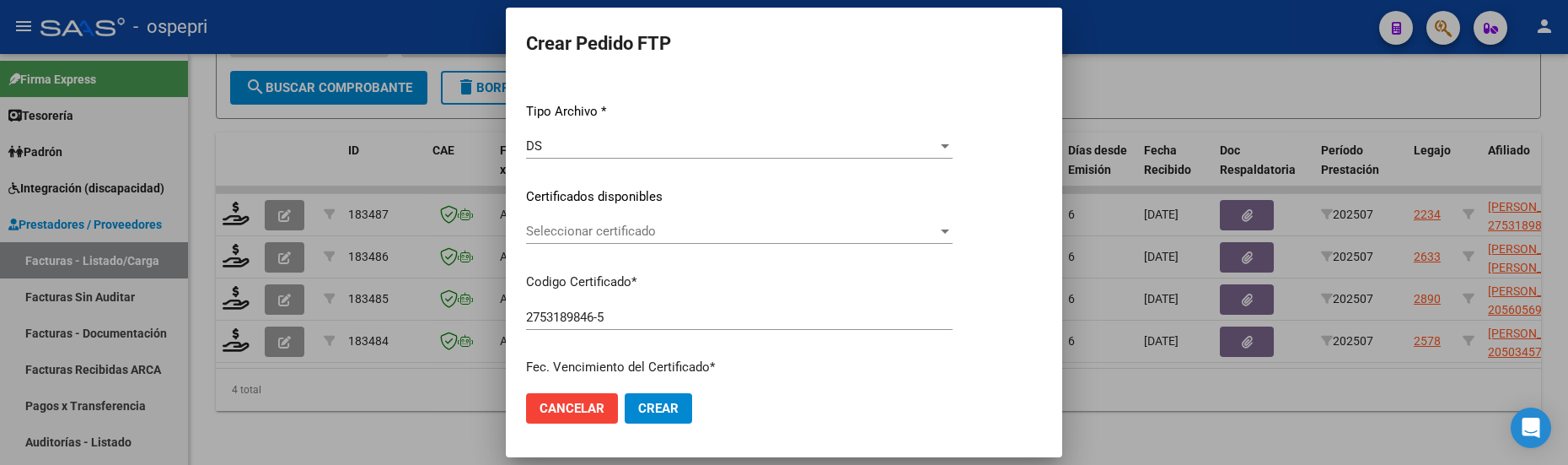
scroll to position [253, 0]
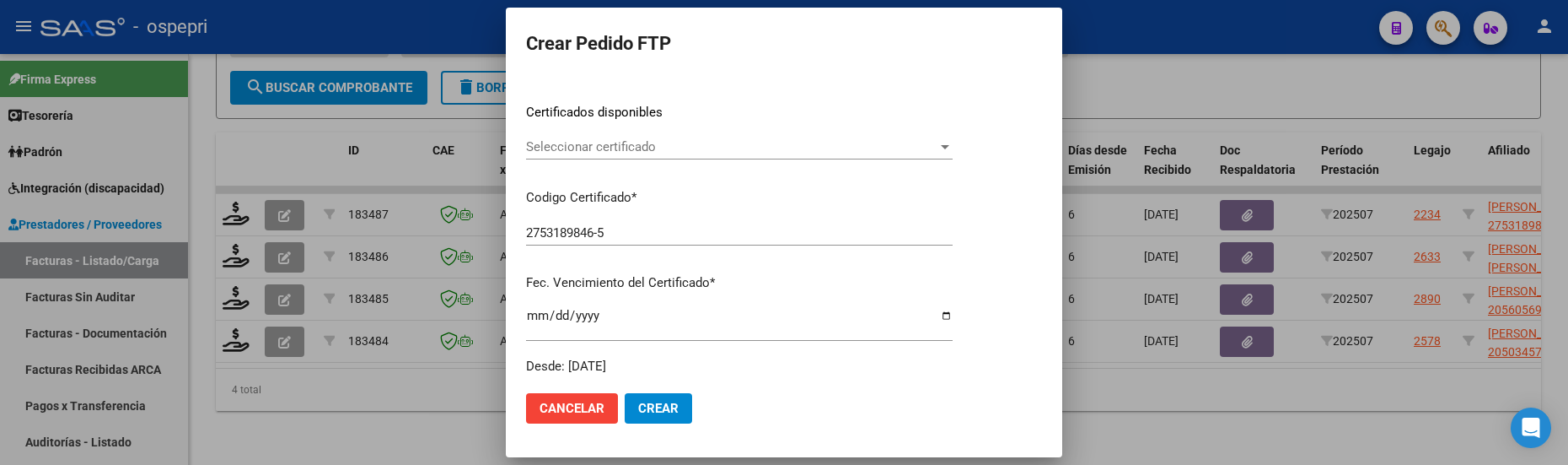
click at [952, 149] on div at bounding box center [945, 146] width 16 height 14
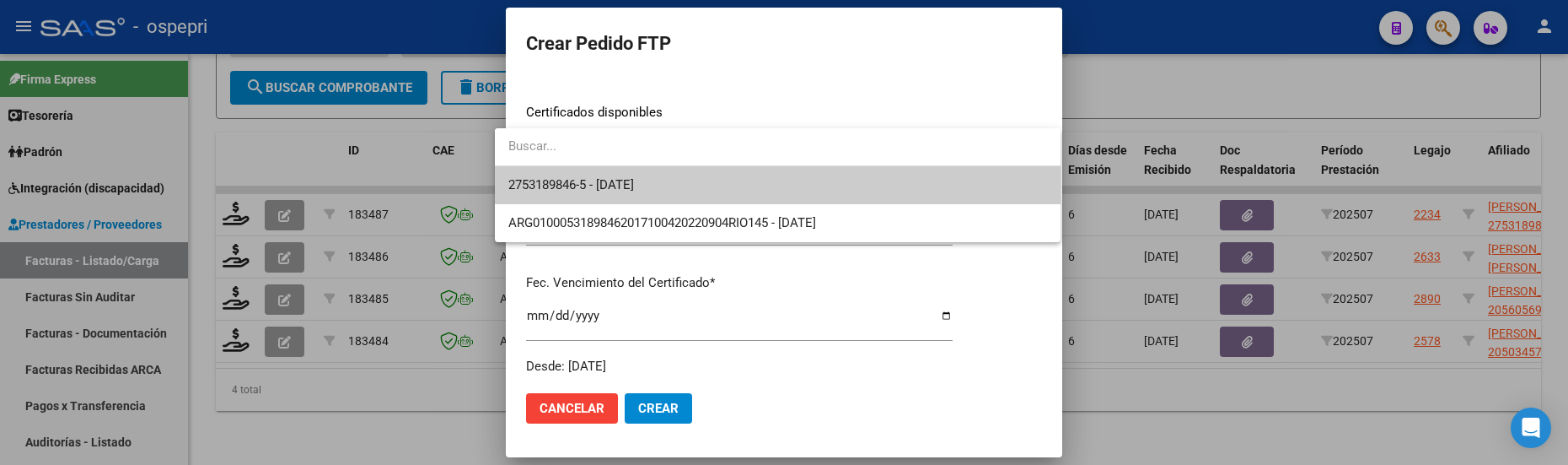
click at [859, 186] on span "2753189846-5 - [DATE]" at bounding box center [778, 185] width 539 height 38
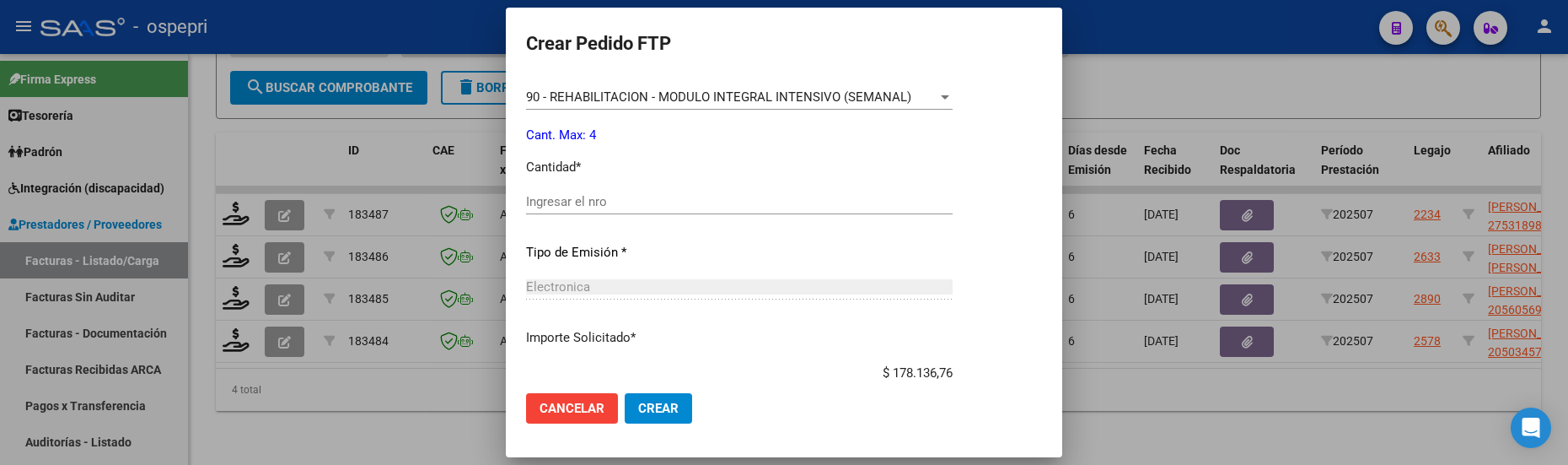
scroll to position [675, 0]
click at [651, 203] on input "Ingresar el nro" at bounding box center [739, 200] width 427 height 16
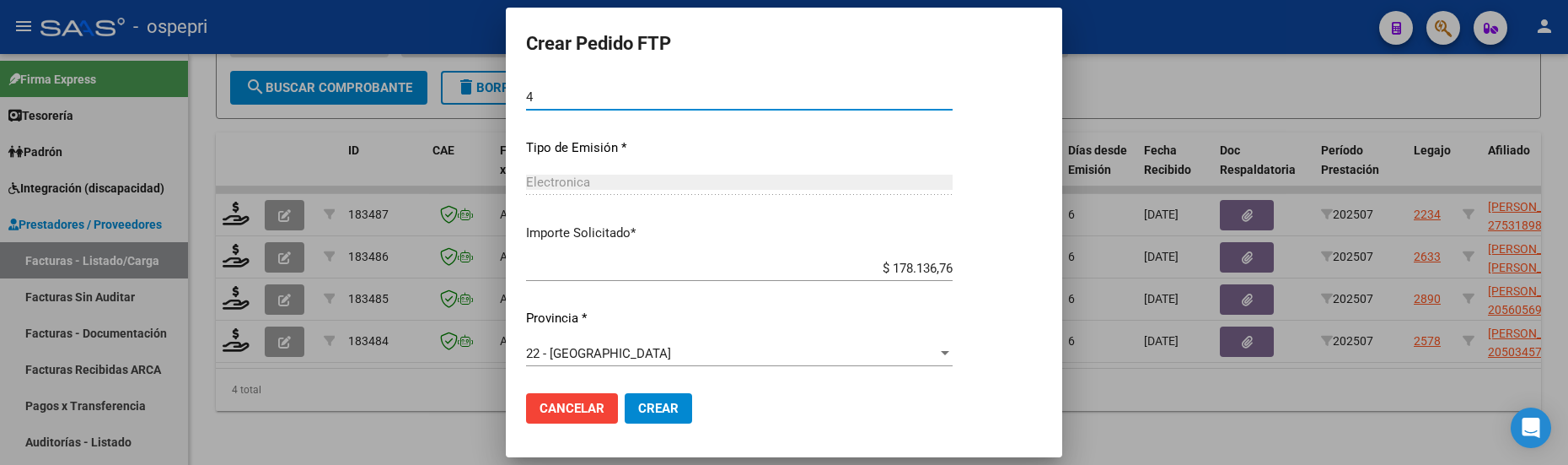
scroll to position [781, 0]
type input "4"
click at [643, 409] on span "Crear" at bounding box center [658, 408] width 40 height 16
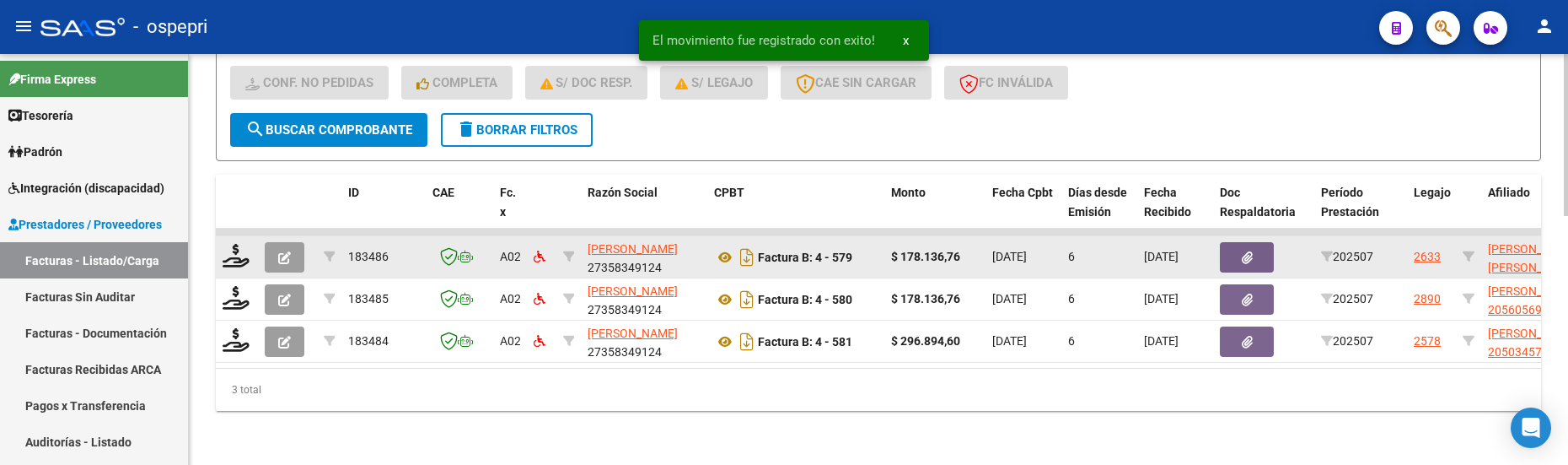
scroll to position [629, 0]
click at [237, 247] on icon at bounding box center [235, 255] width 27 height 24
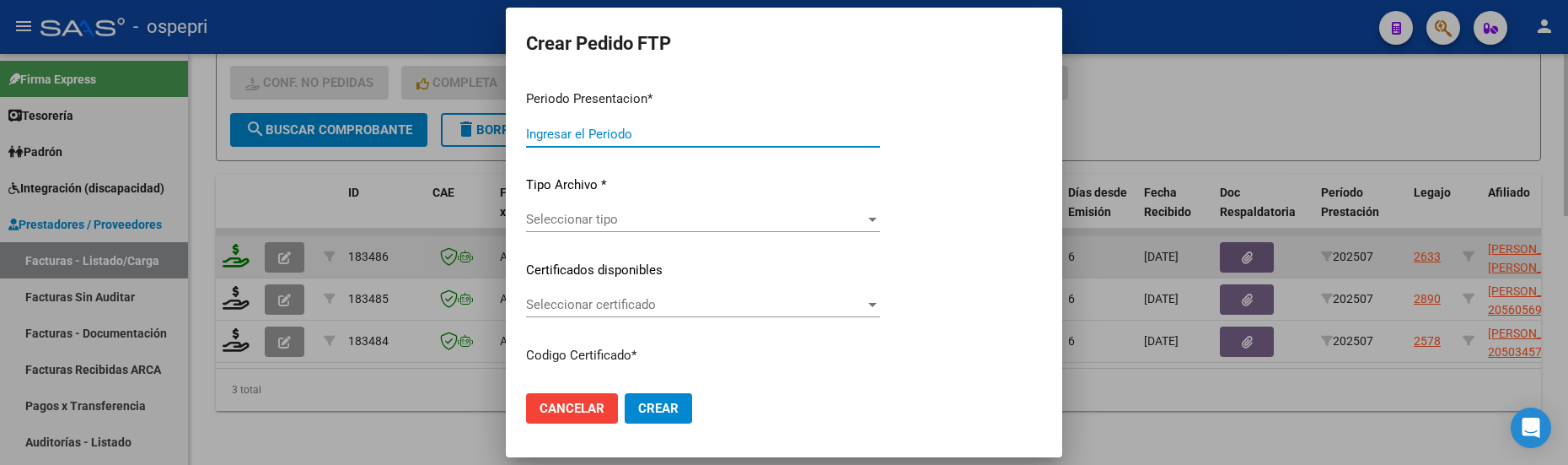
type input "202507"
type input "$ 178.136,76"
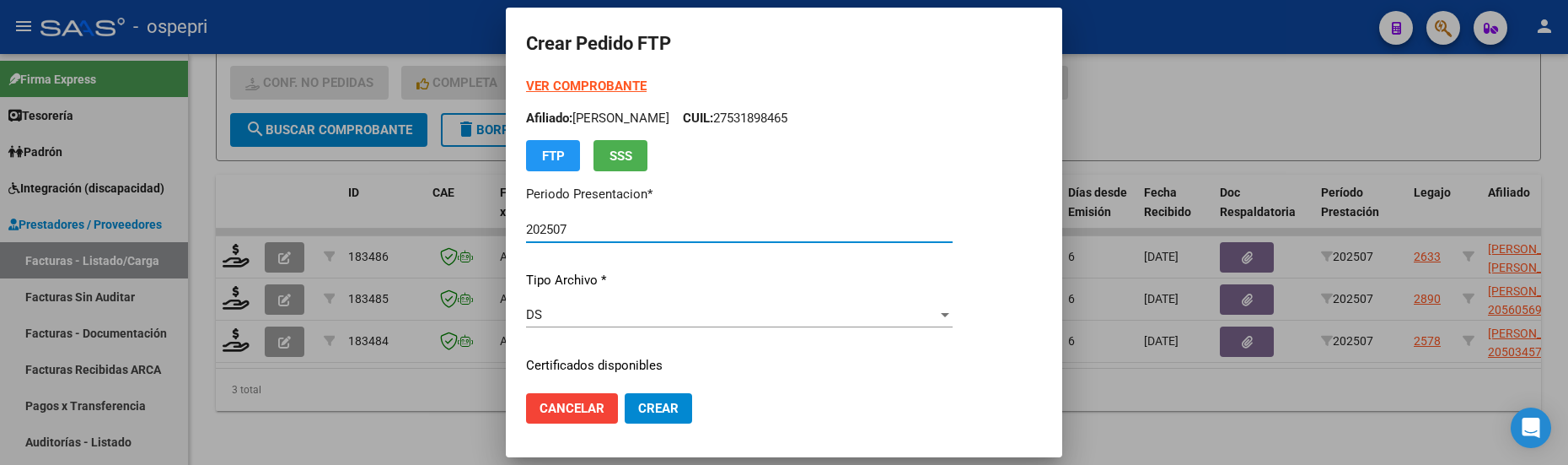
type input "2056006389-0"
type input "[DATE]"
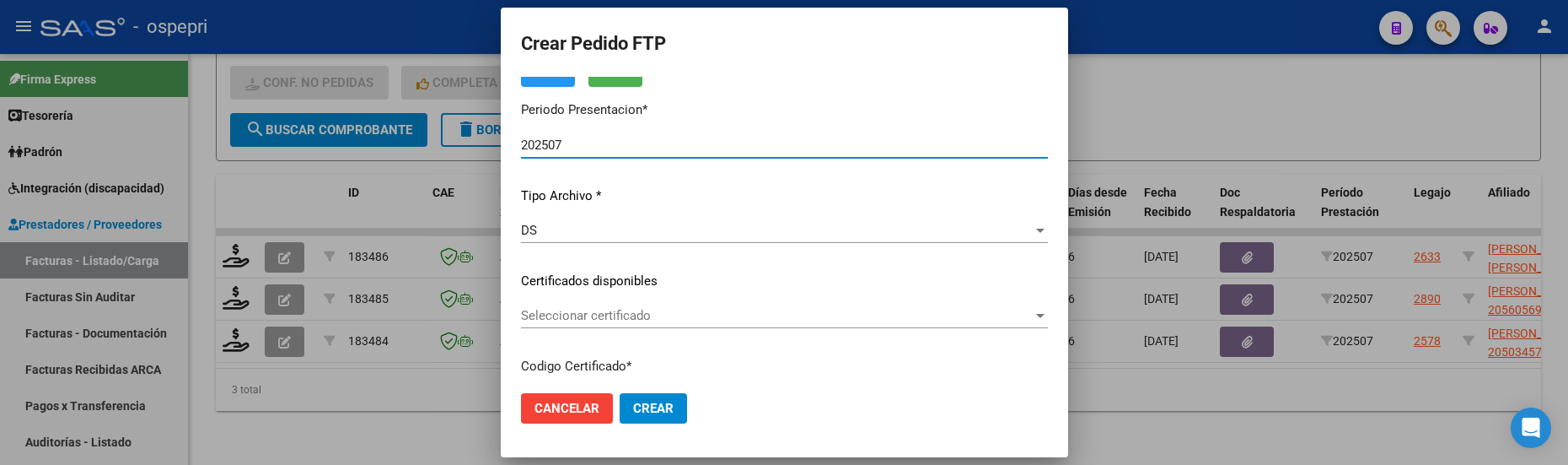
scroll to position [169, 0]
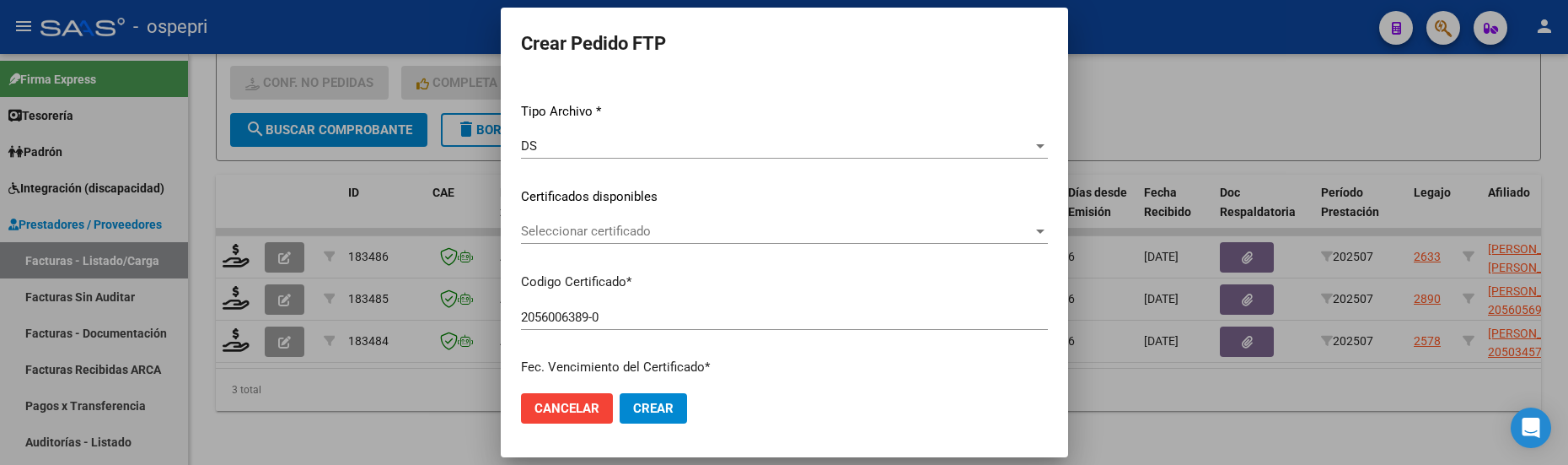
click at [1044, 232] on div at bounding box center [1039, 232] width 8 height 5
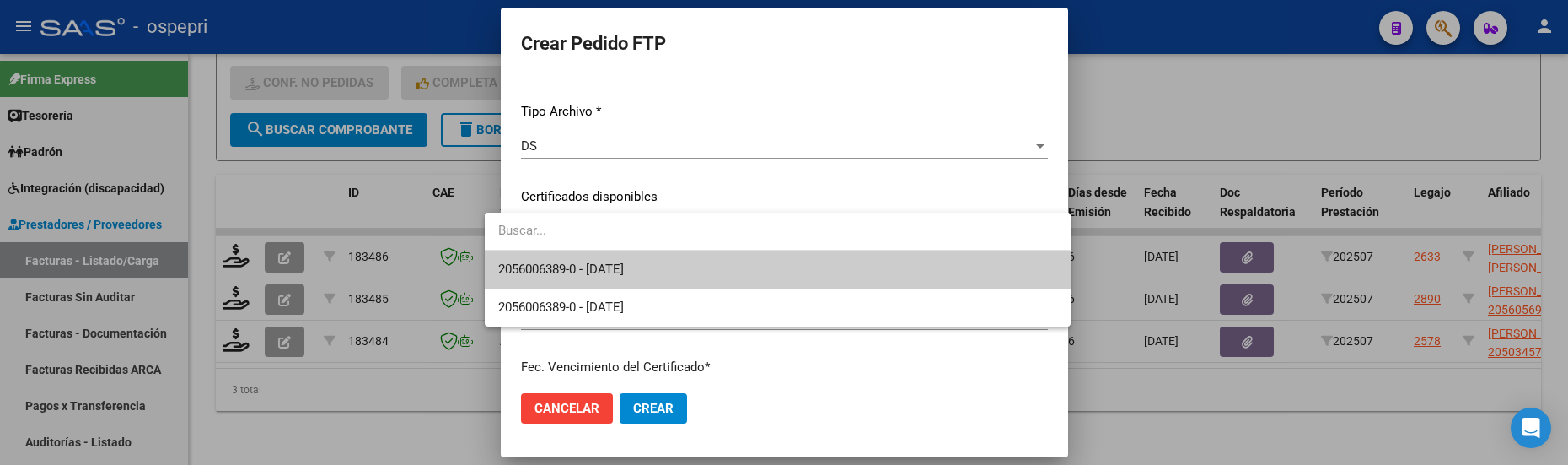
click at [912, 273] on span "2056006389-0 - [DATE]" at bounding box center [778, 269] width 558 height 38
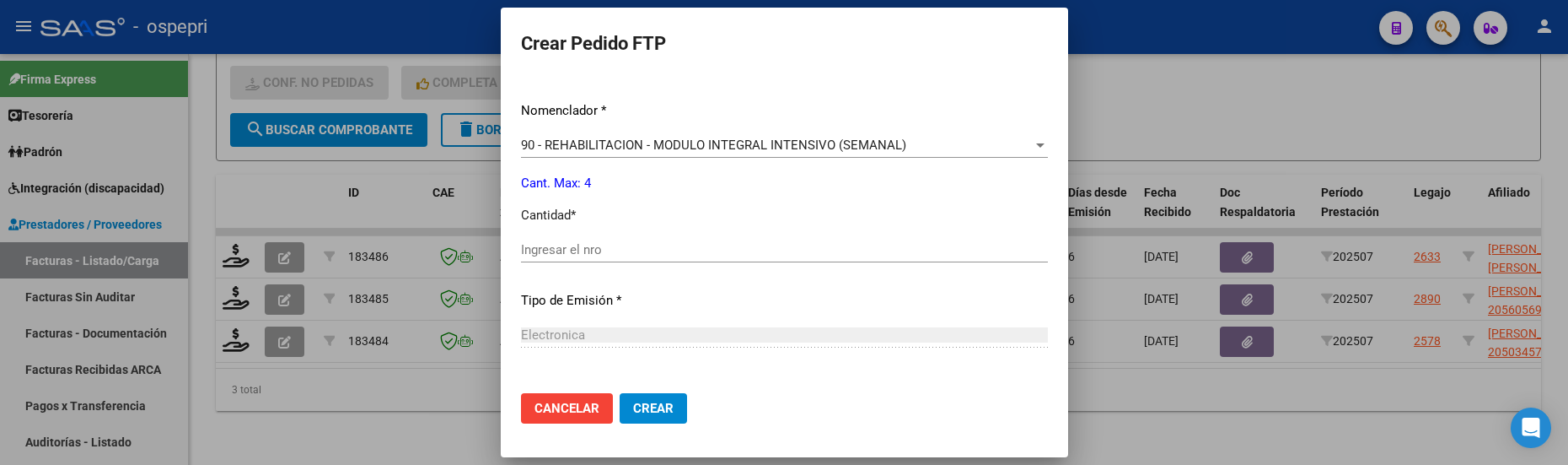
scroll to position [759, 0]
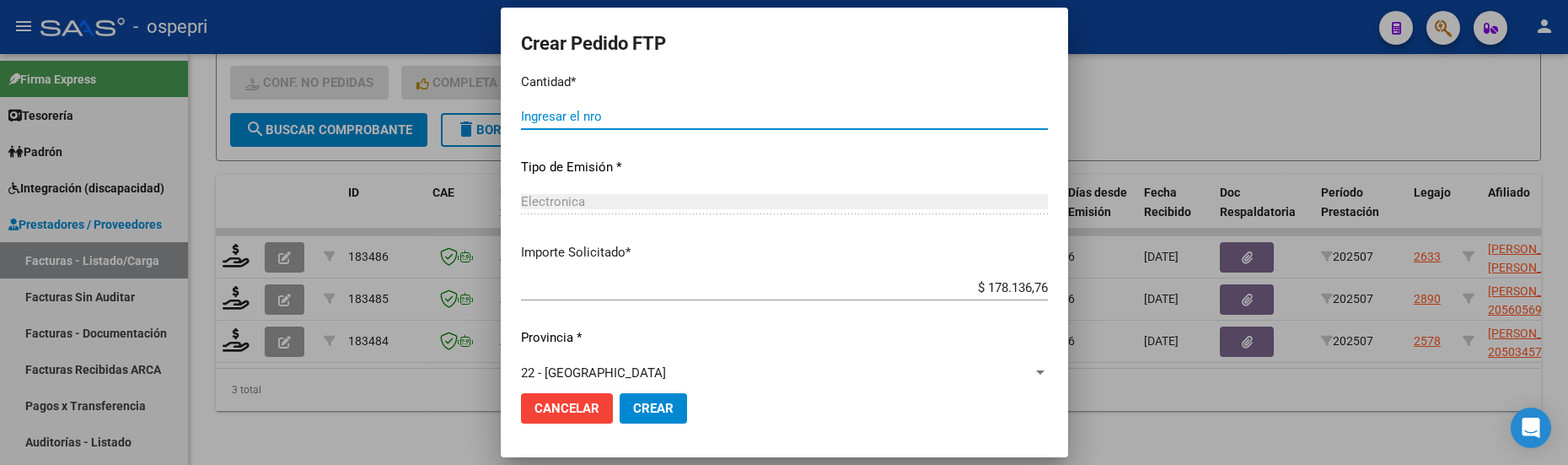
click at [574, 116] on input "Ingresar el nro" at bounding box center [784, 116] width 527 height 16
type input "4"
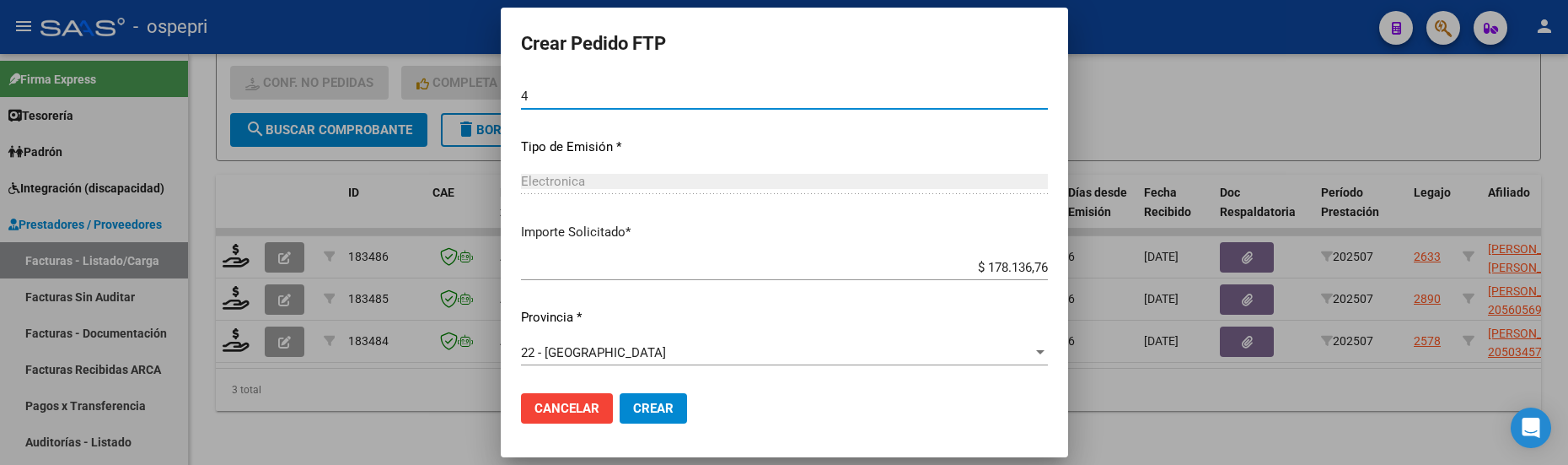
scroll to position [781, 0]
click at [643, 405] on span "Crear" at bounding box center [653, 408] width 40 height 16
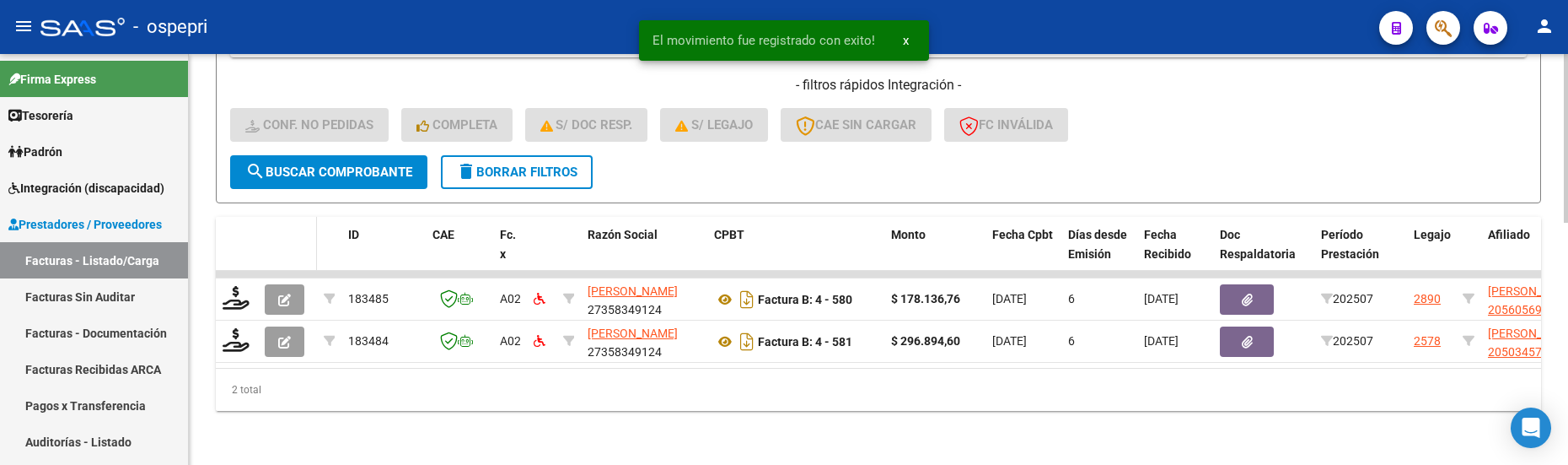
scroll to position [587, 0]
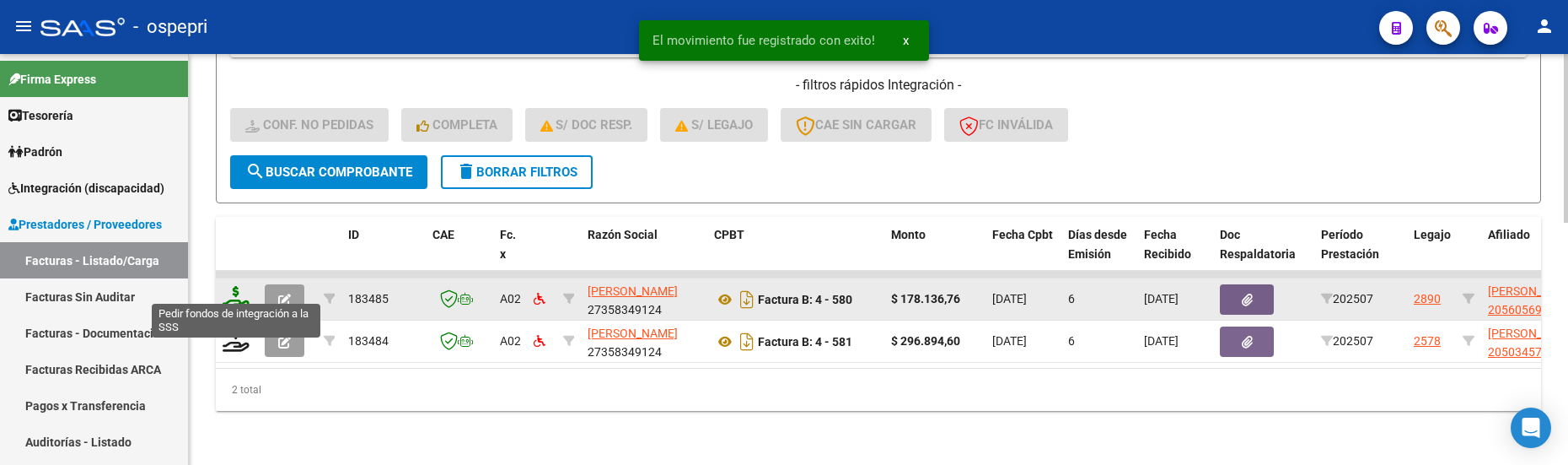
click at [240, 293] on icon at bounding box center [235, 298] width 27 height 24
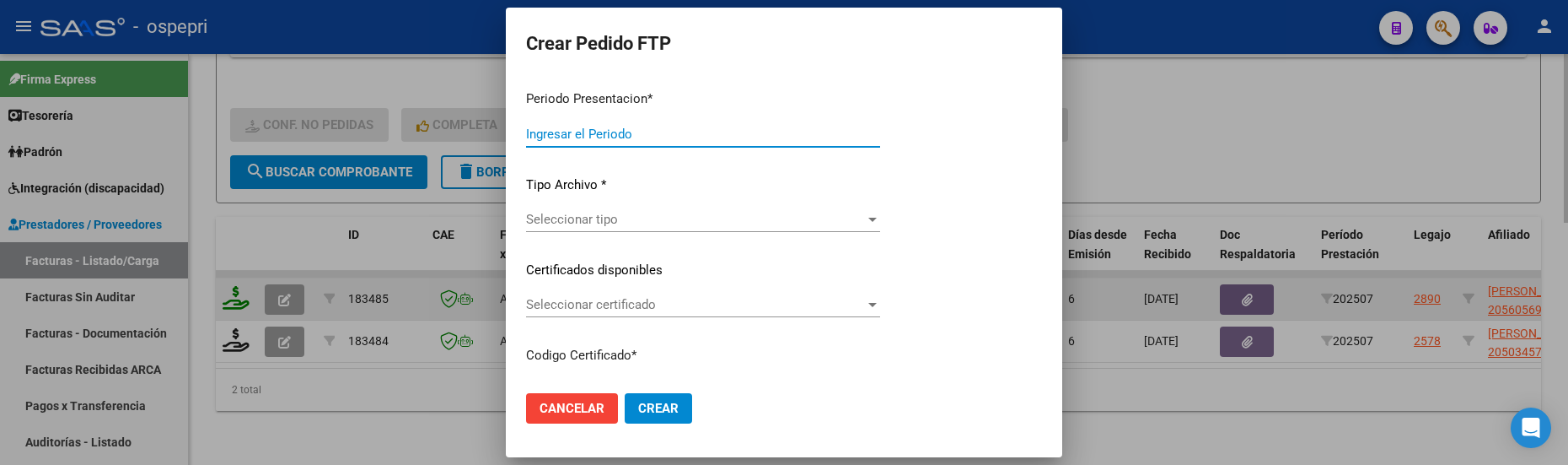
type input "202507"
type input "$ 178.136,76"
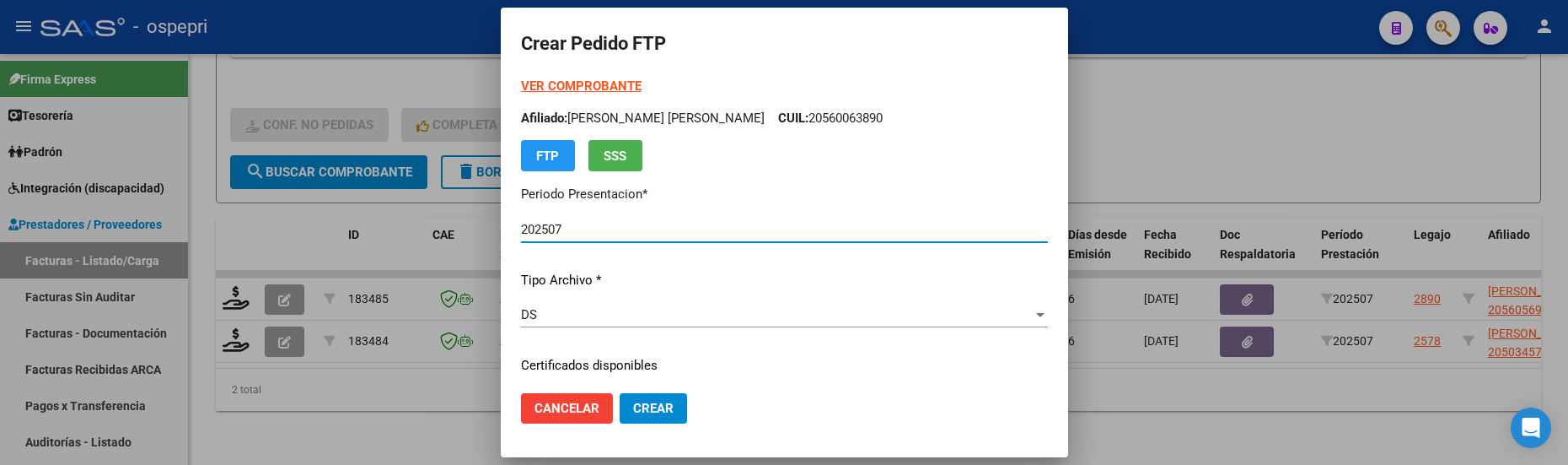
type input "ARG02000560569582020121520221215RIO145"
type input "[DATE]"
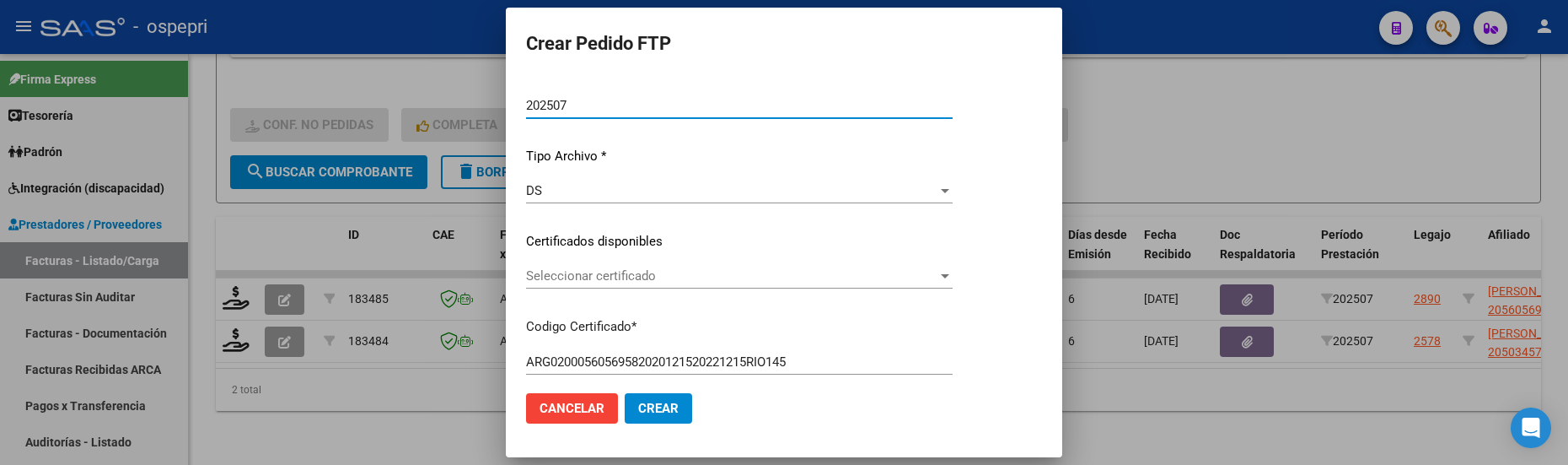
scroll to position [169, 0]
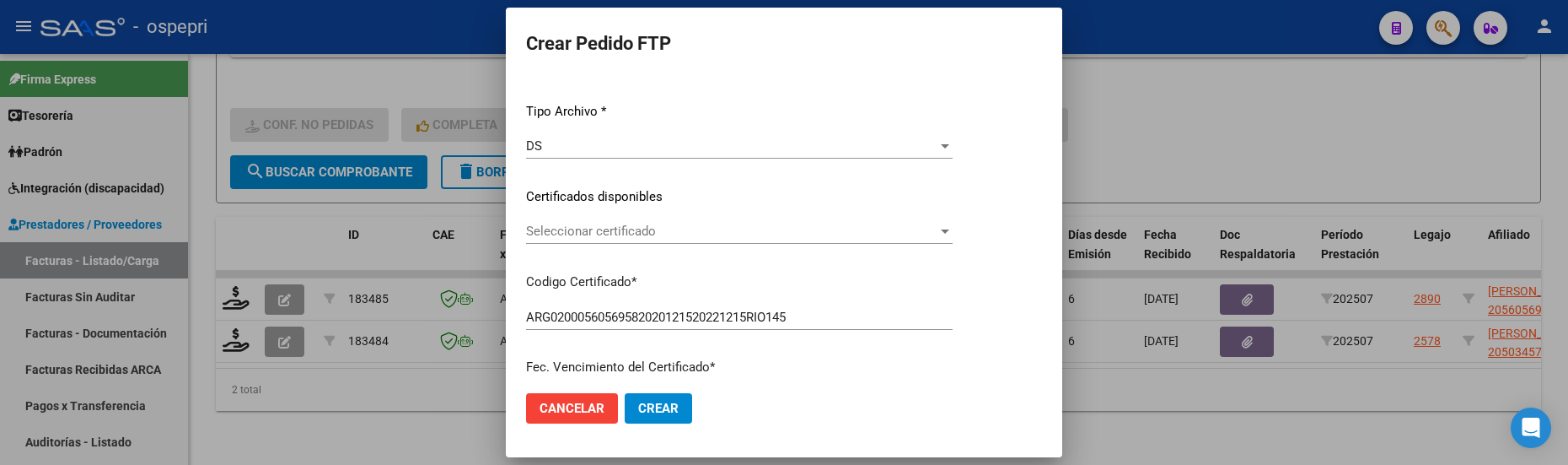
click at [949, 232] on div at bounding box center [945, 232] width 8 height 5
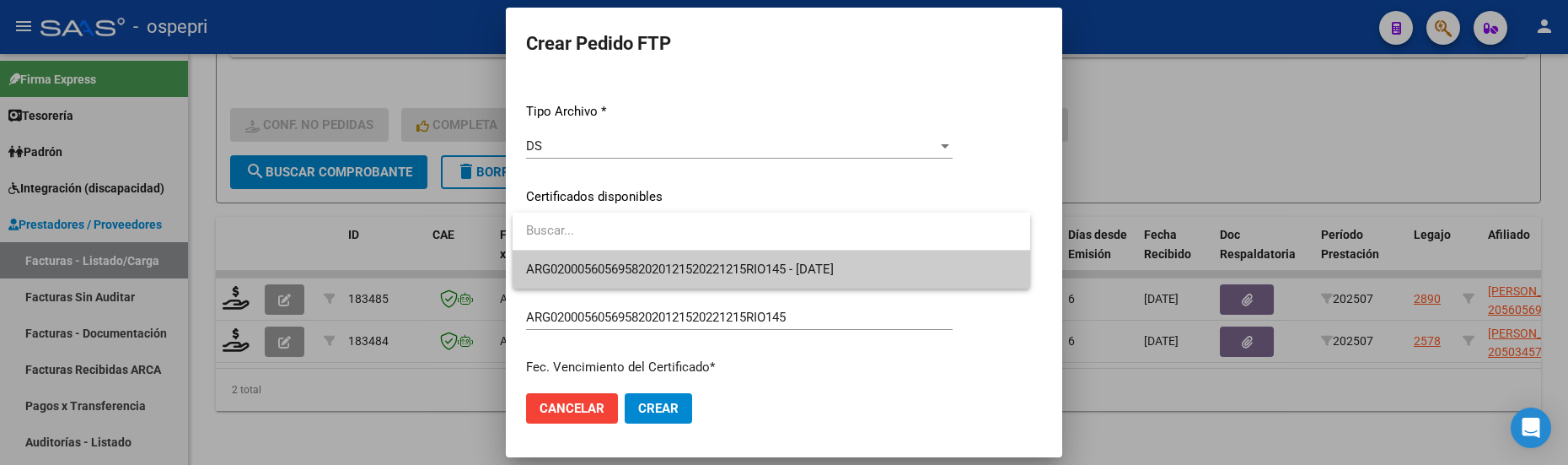
click at [873, 275] on span "ARG02000560569582020121520221215RIO145 - [DATE]" at bounding box center [771, 269] width 490 height 38
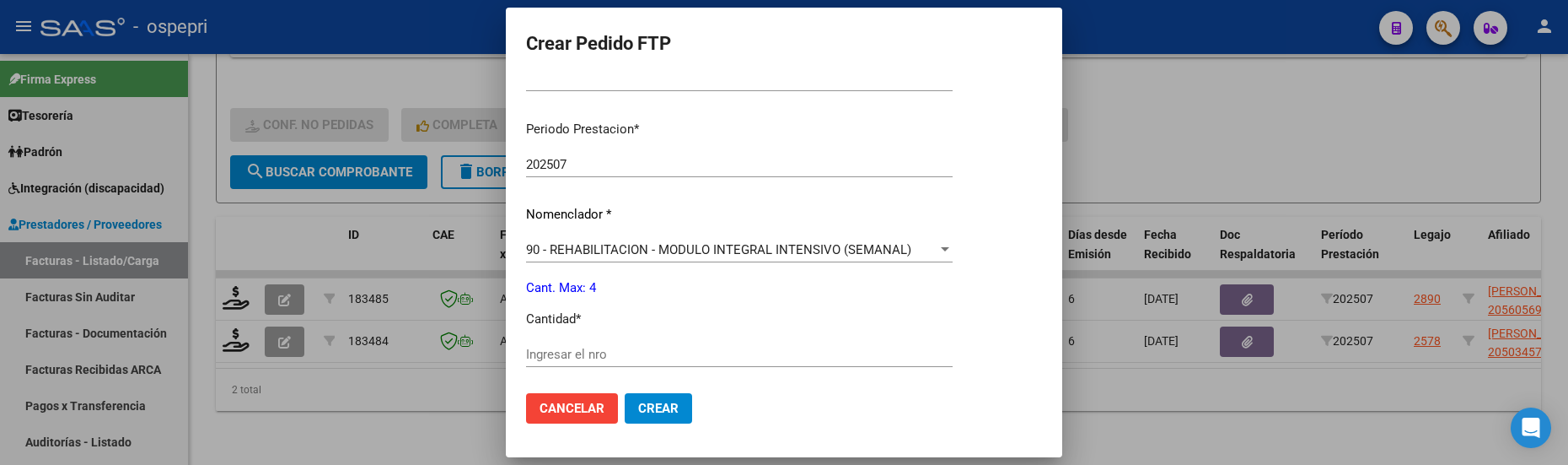
scroll to position [506, 0]
click at [639, 357] on input "Ingresar el nro" at bounding box center [739, 351] width 427 height 16
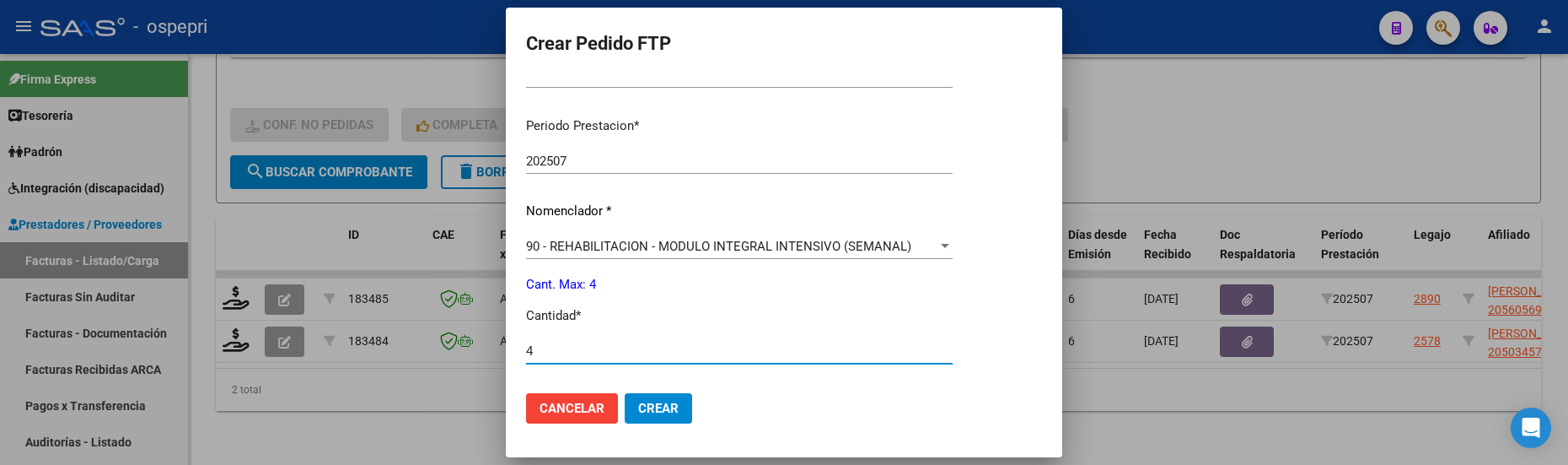
type input "4"
click at [659, 406] on span "Crear" at bounding box center [658, 408] width 40 height 16
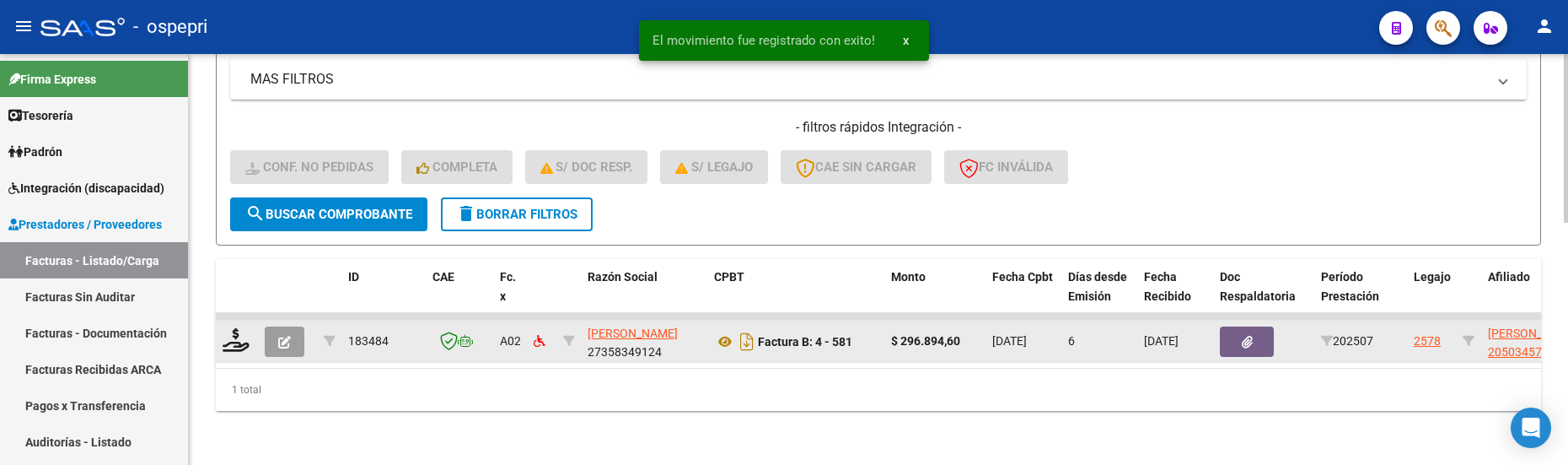
scroll to position [545, 0]
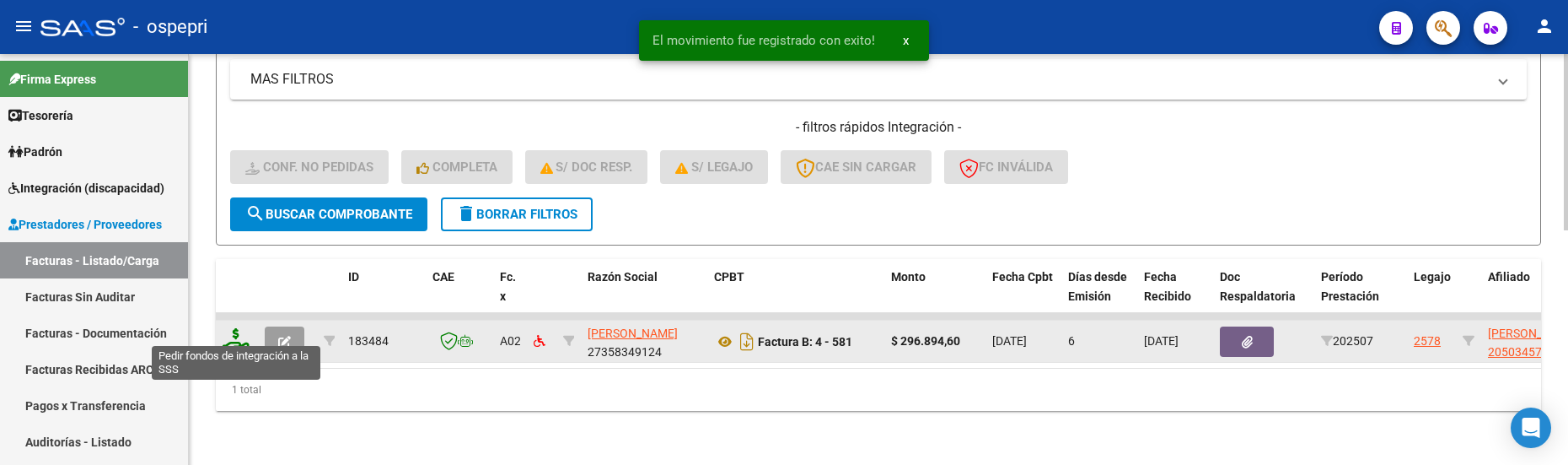
click at [241, 334] on icon at bounding box center [235, 340] width 27 height 24
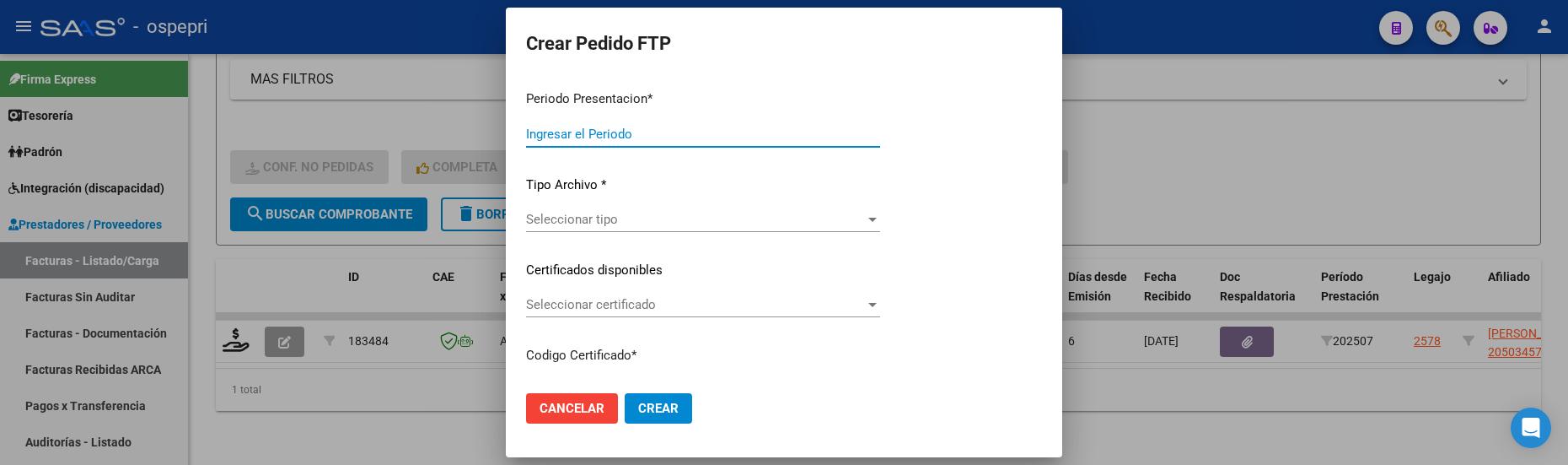
type input "202507"
type input "$ 296.894,60"
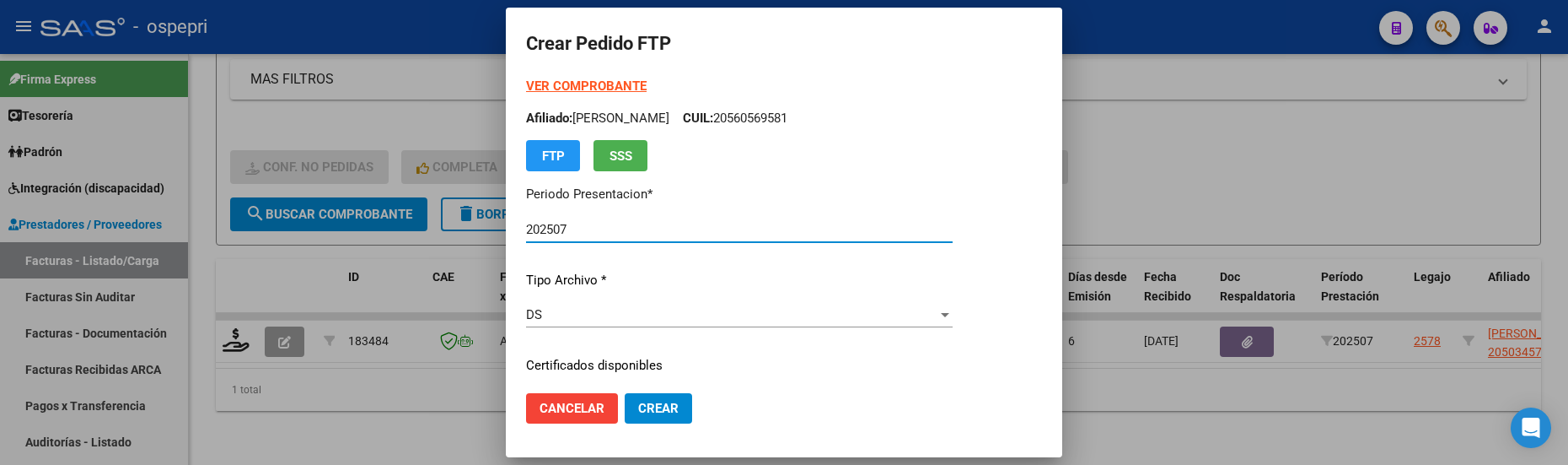
type input "2050345772-6"
type input "[DATE]"
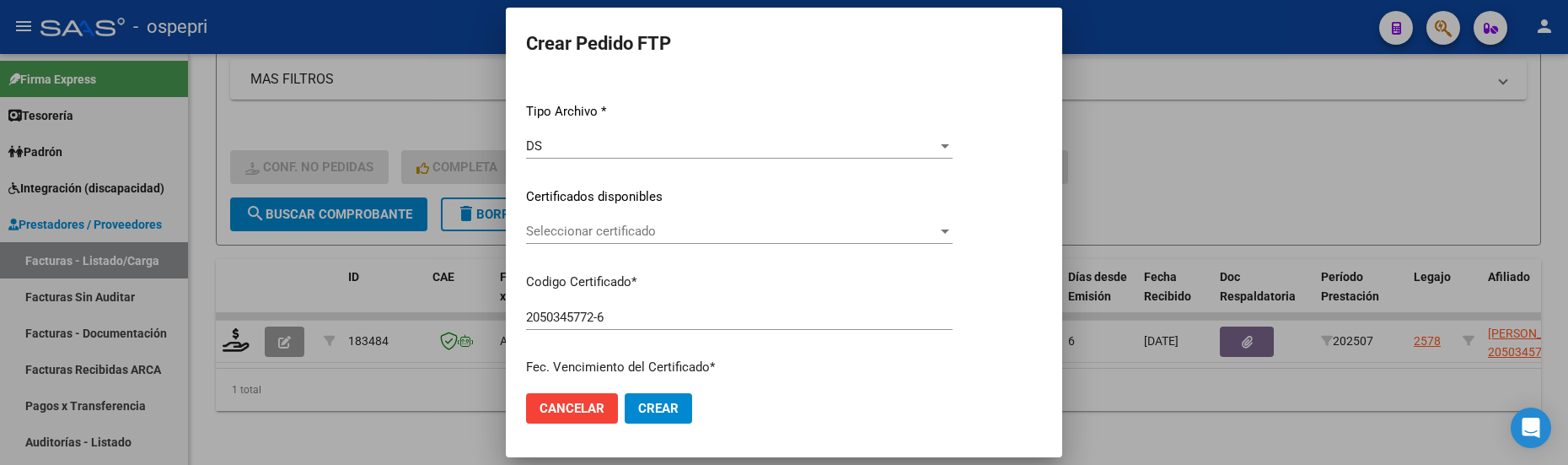
scroll to position [253, 0]
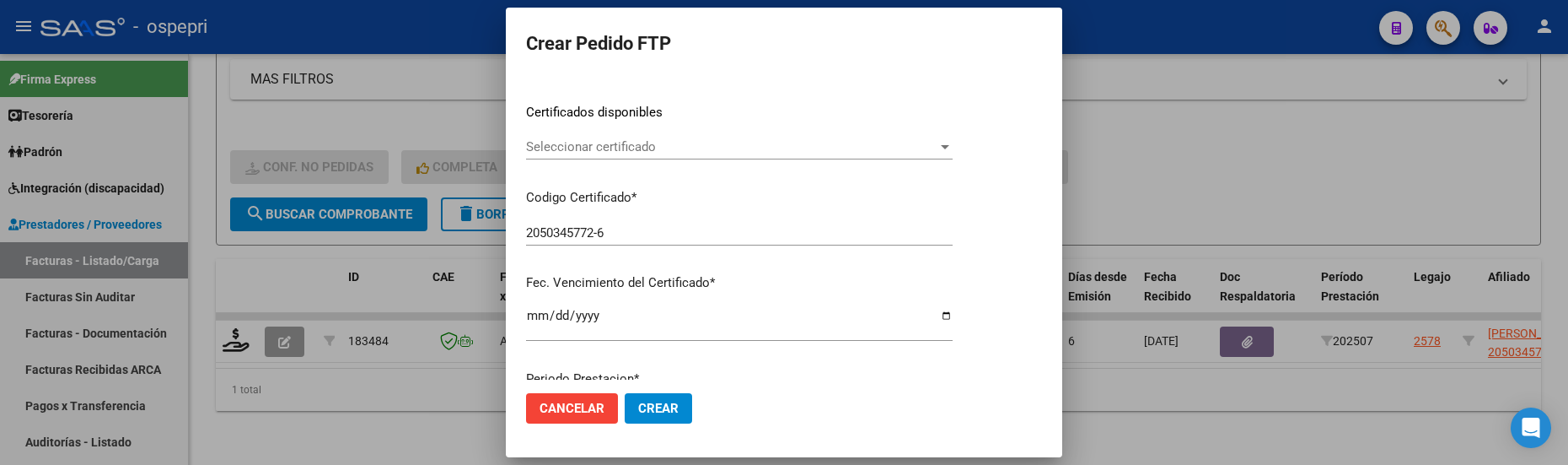
click at [949, 149] on div at bounding box center [945, 147] width 8 height 5
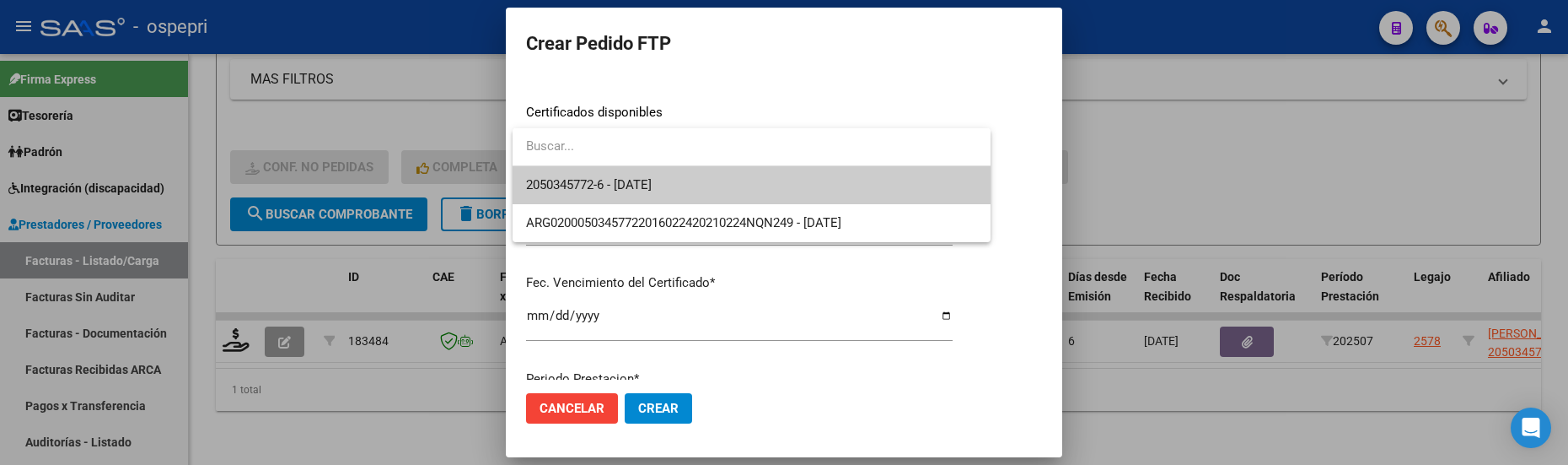
click at [863, 201] on span "2050345772-6 - [DATE]" at bounding box center [751, 185] width 451 height 38
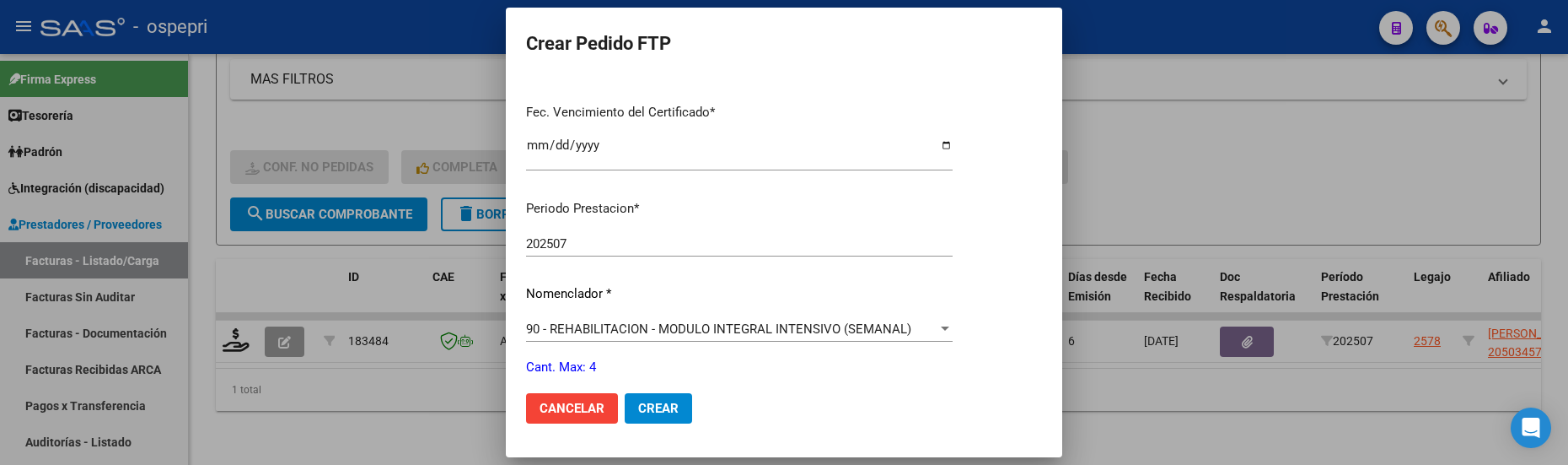
scroll to position [506, 0]
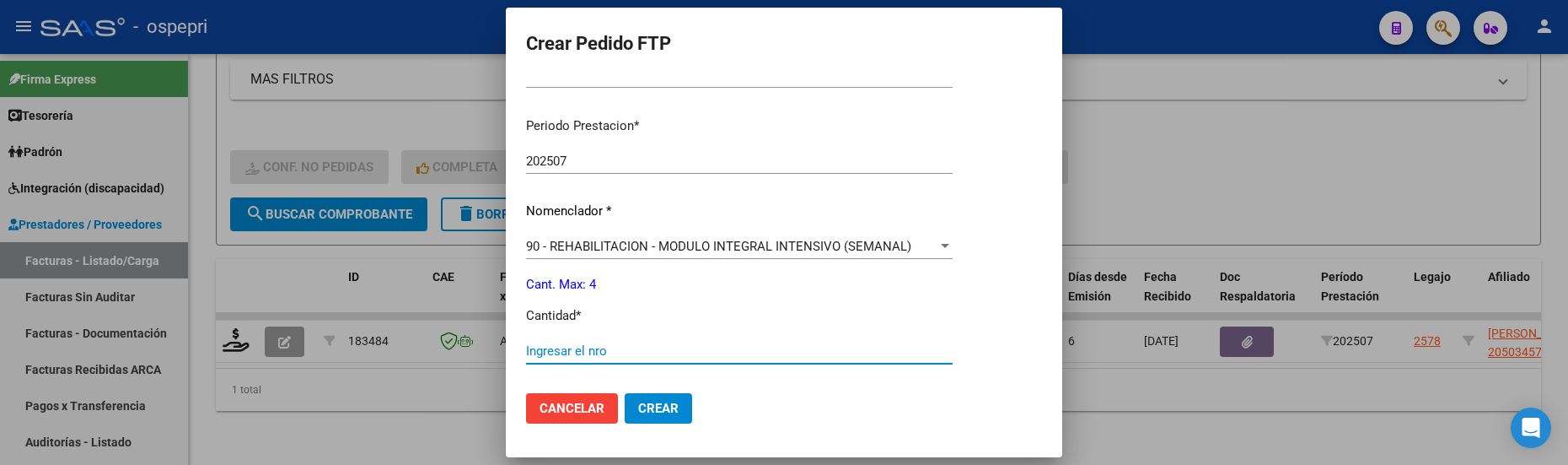
click at [603, 352] on input "Ingresar el nro" at bounding box center [739, 351] width 427 height 16
type input "4"
click at [655, 404] on span "Crear" at bounding box center [658, 408] width 40 height 16
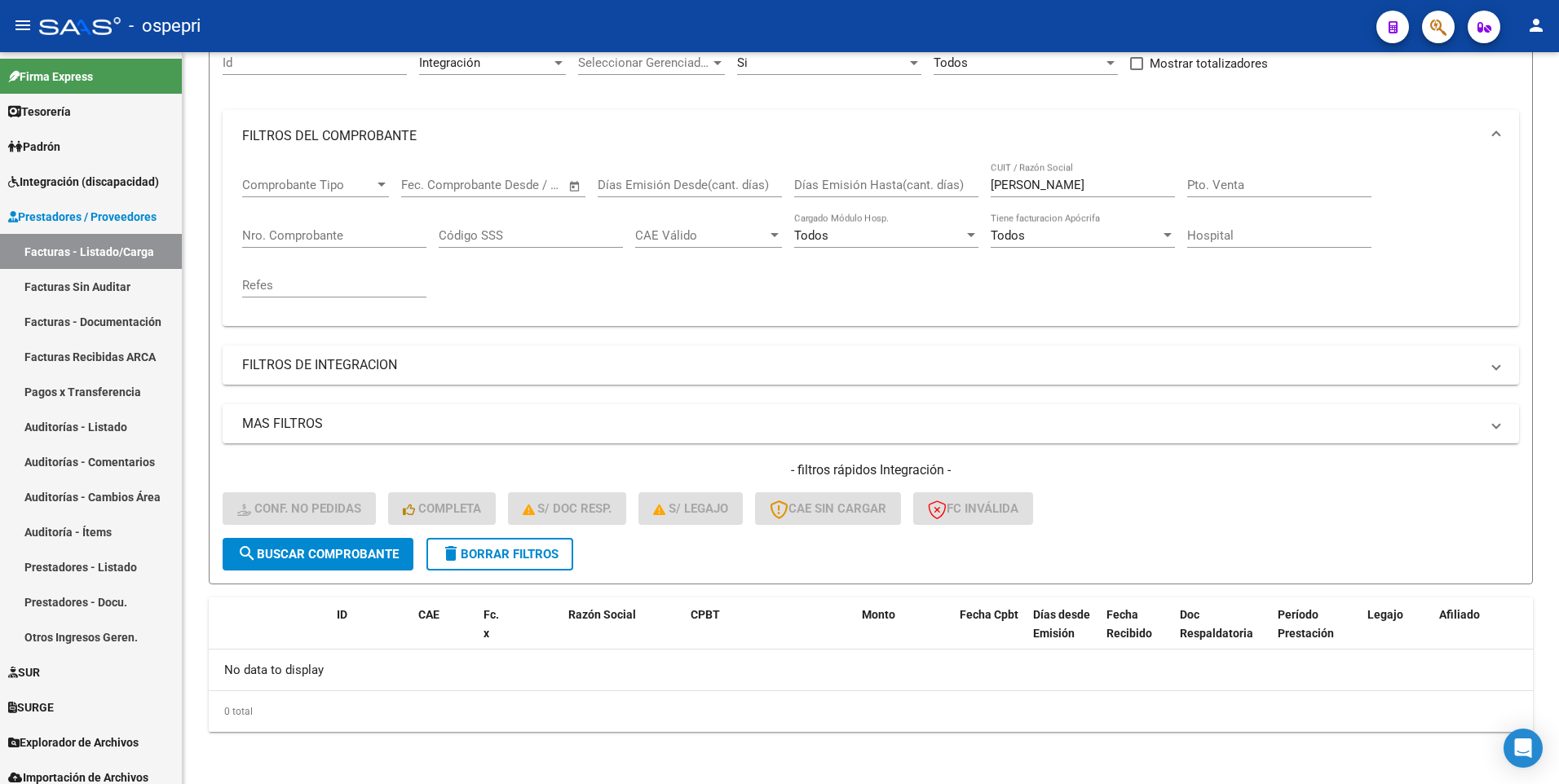
scroll to position [167, 0]
drag, startPoint x: 1085, startPoint y: 189, endPoint x: 950, endPoint y: 185, distance: 135.1
click at [950, 185] on div "Comprobante Tipo Comprobante Tipo Start date – End date Fec. Comprobante Desde …" at bounding box center [871, 238] width 1258 height 151
type input "[PERSON_NAME]"
click at [359, 464] on span "search Buscar Comprobante" at bounding box center [318, 554] width 162 height 15
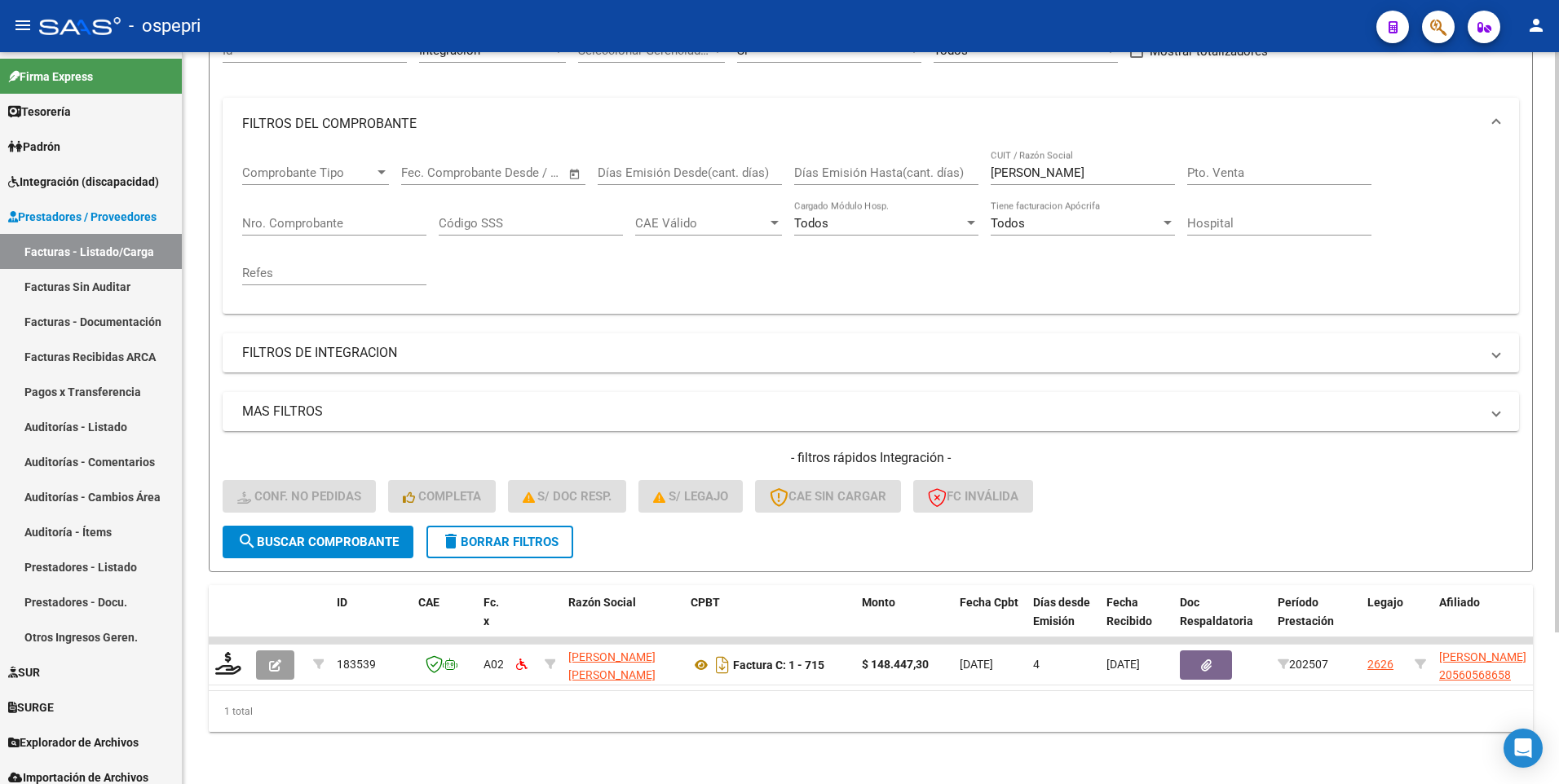
scroll to position [192, 0]
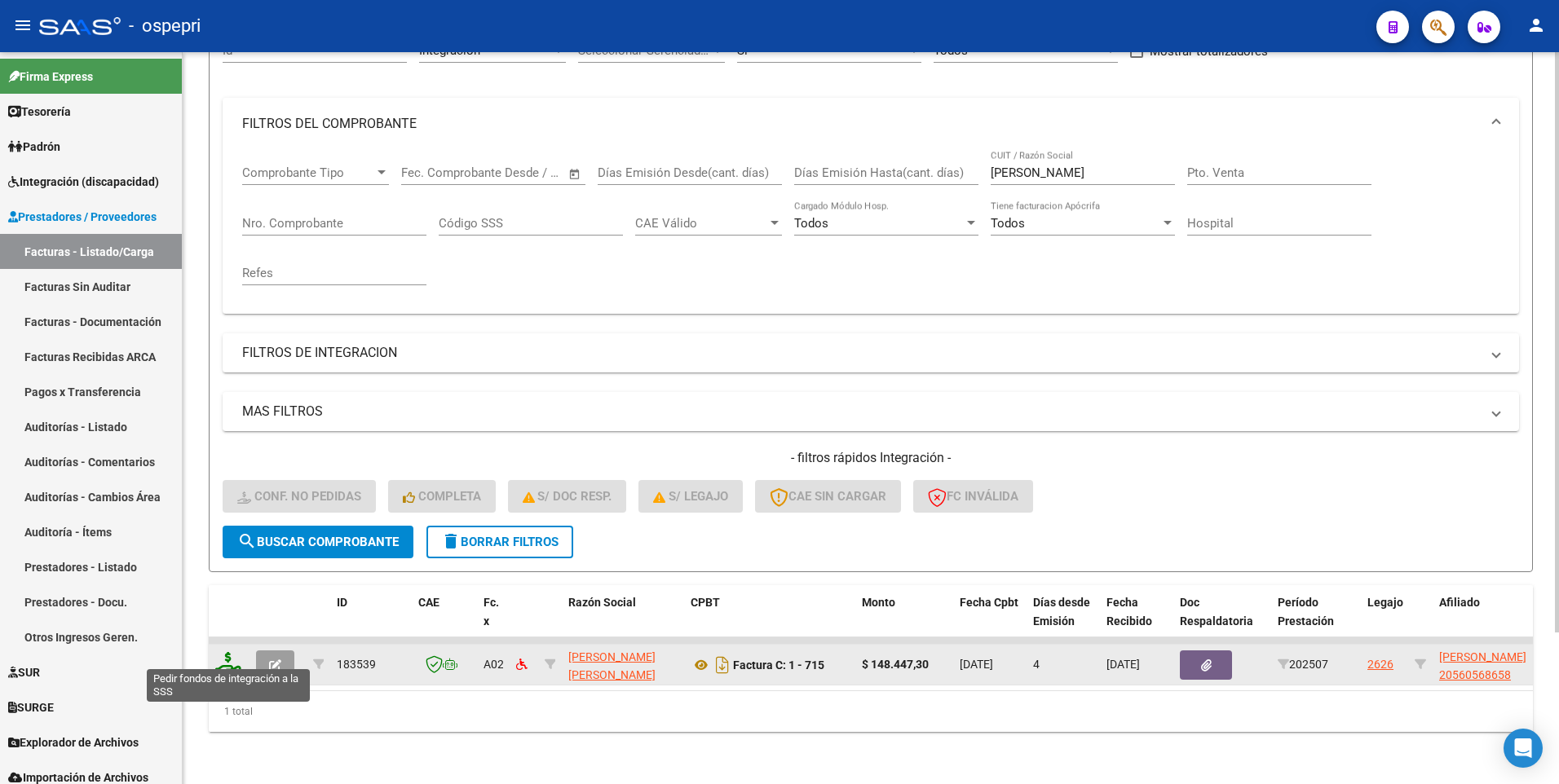
click at [224, 464] on icon at bounding box center [227, 663] width 26 height 23
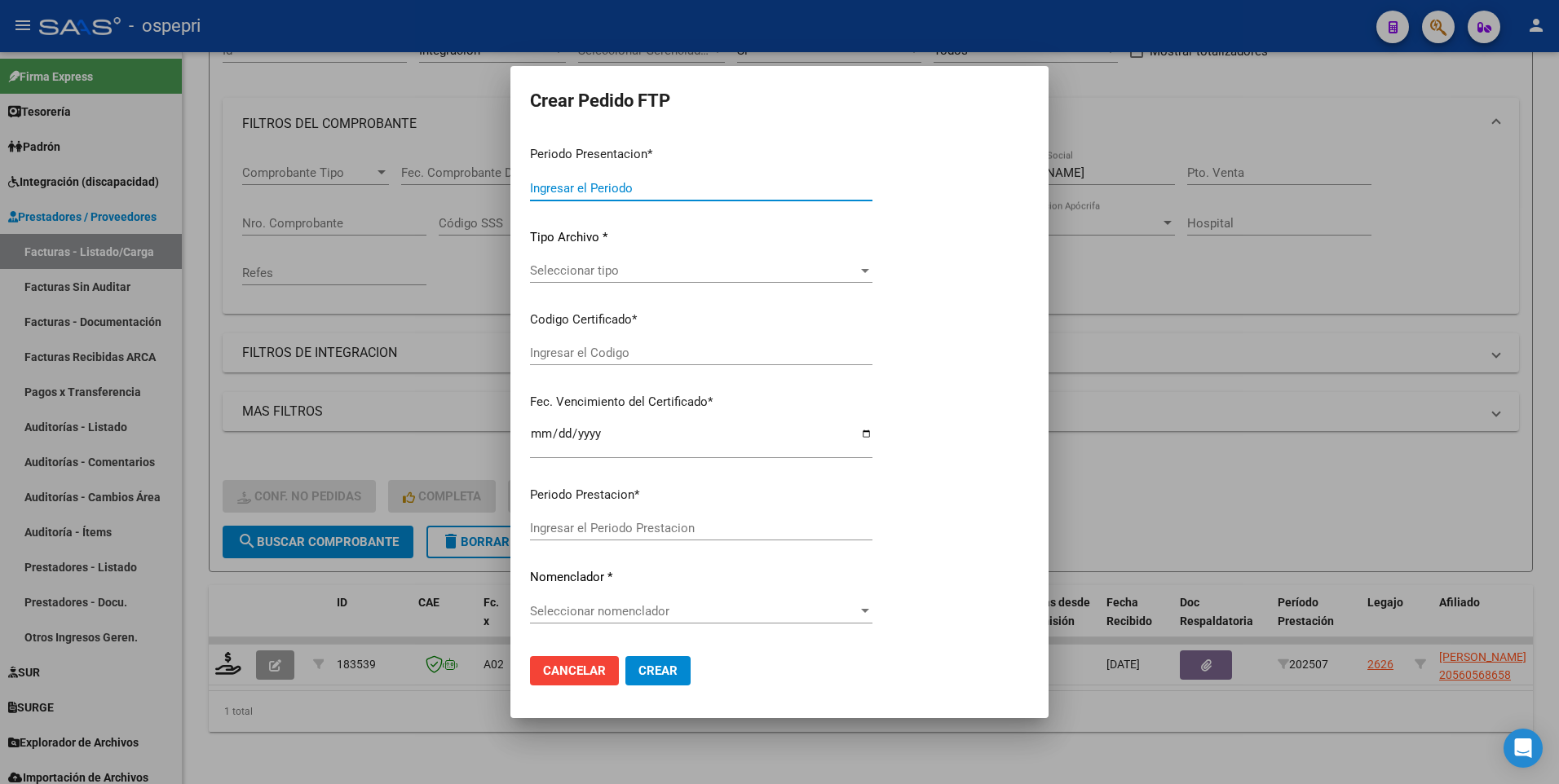
type input "202507"
type input "$ 148.447,30"
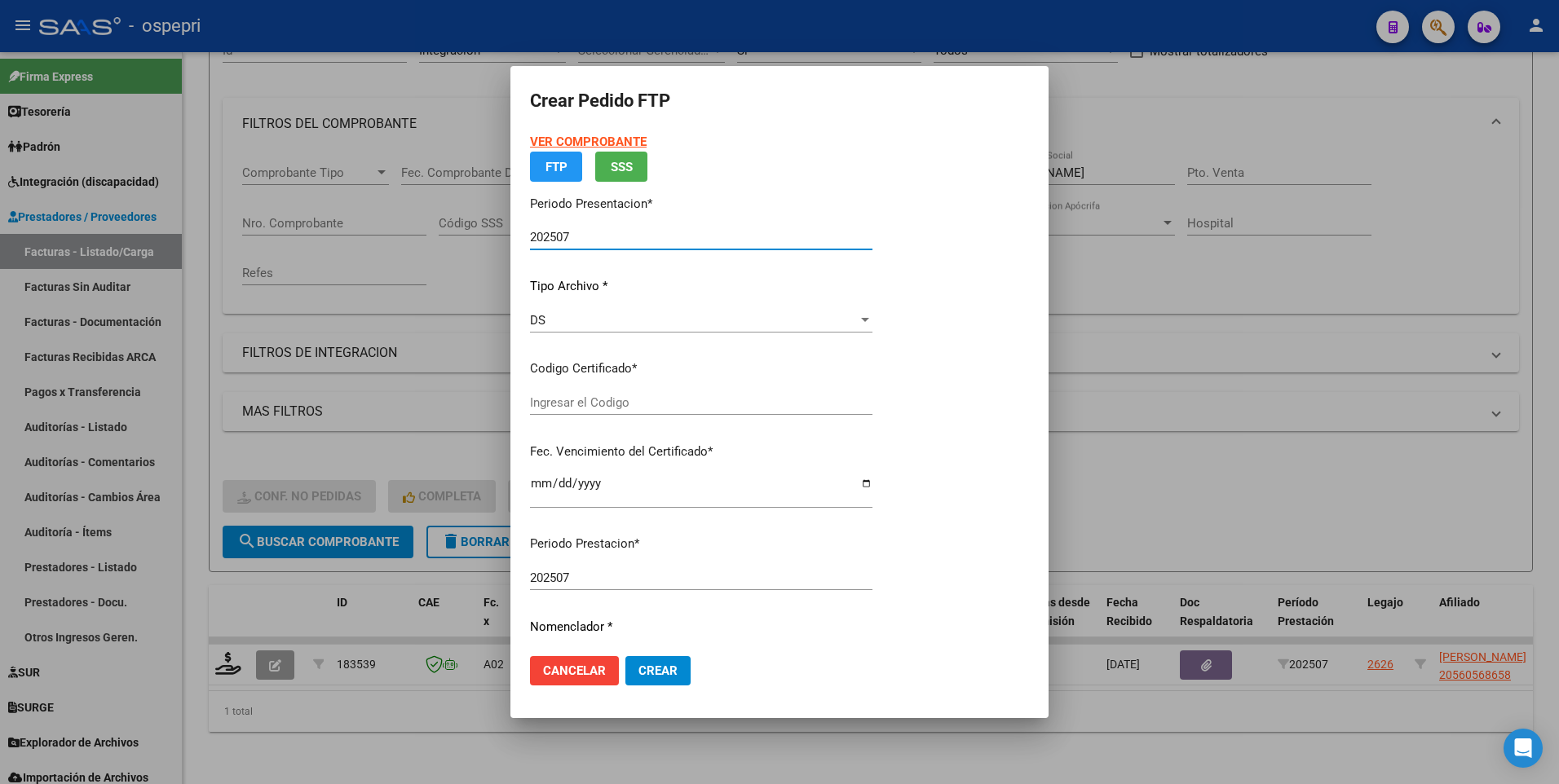
type input "2056056865-8"
type input "[DATE]"
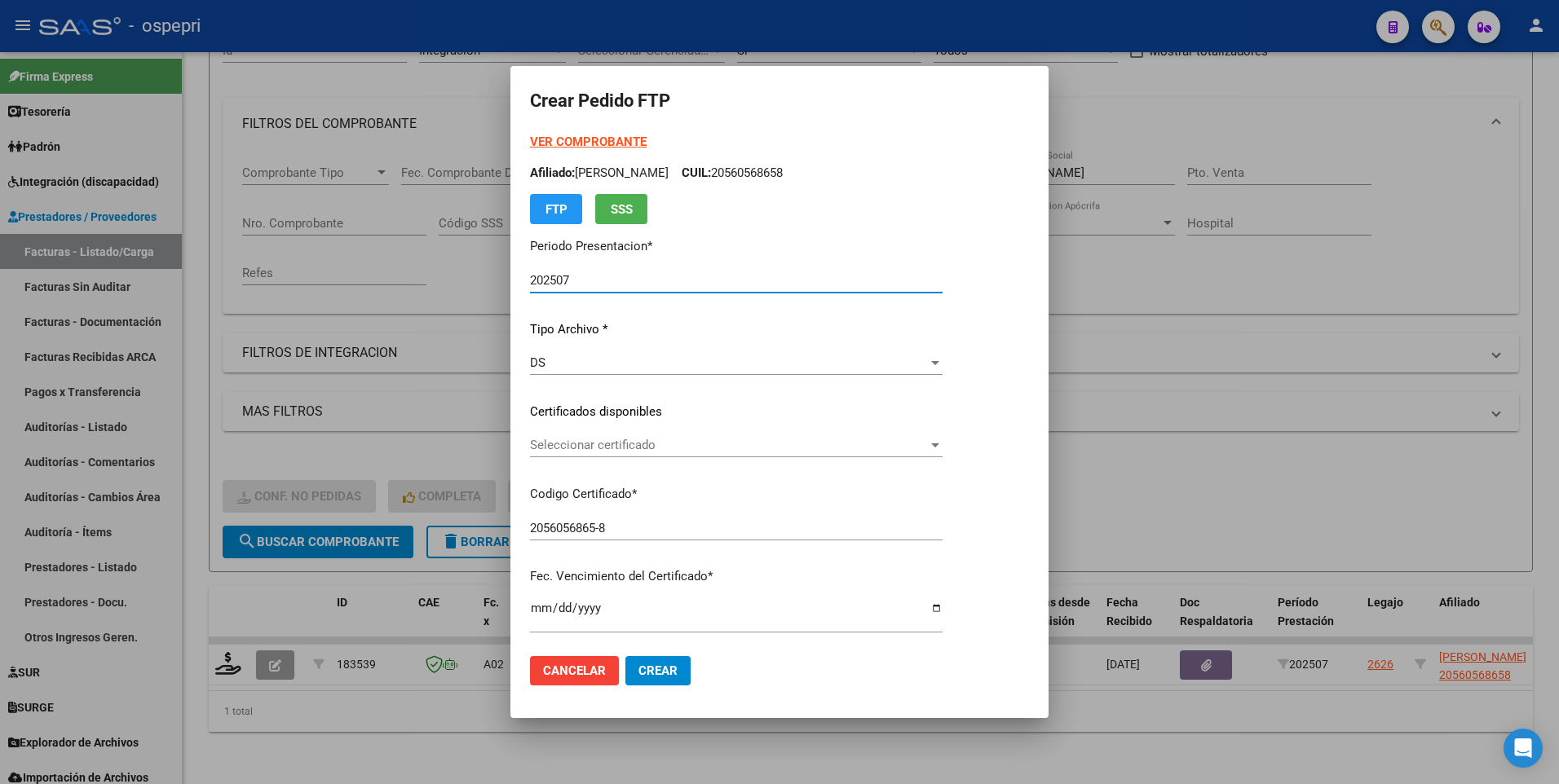
scroll to position [82, 0]
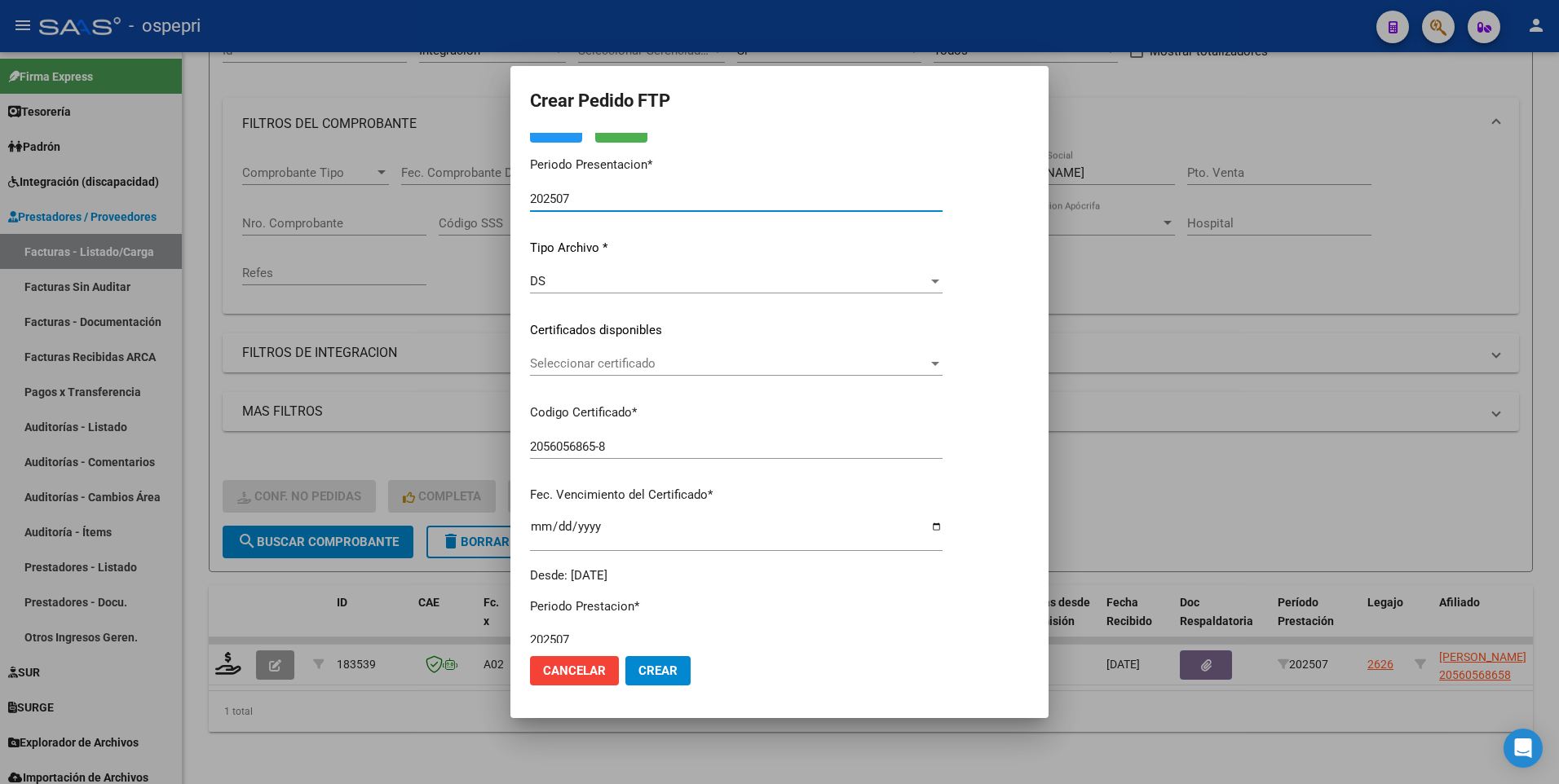
click at [940, 362] on div at bounding box center [935, 364] width 8 height 4
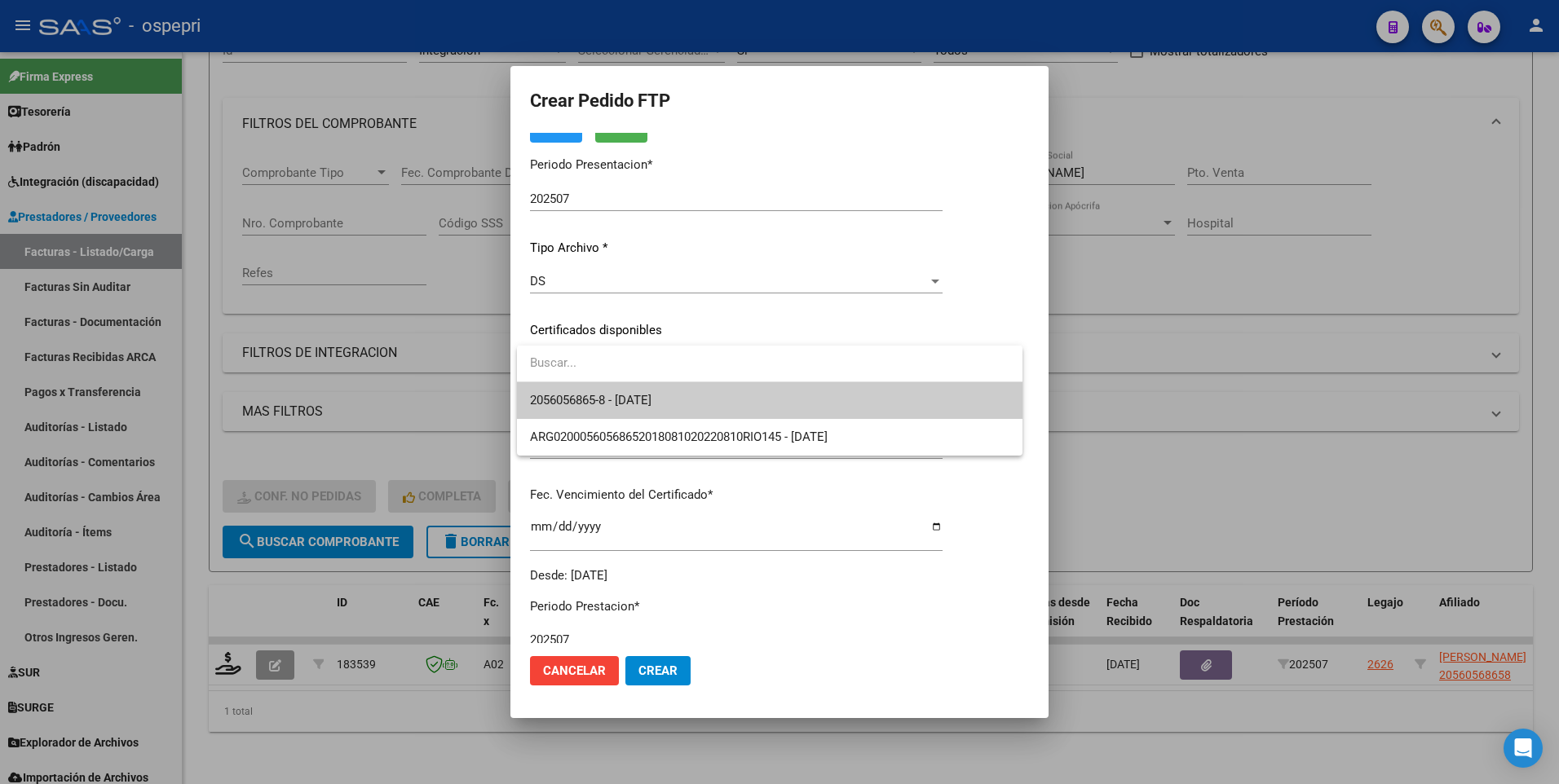
click at [891, 404] on span "2056056865-8 - [DATE]" at bounding box center [770, 400] width 480 height 36
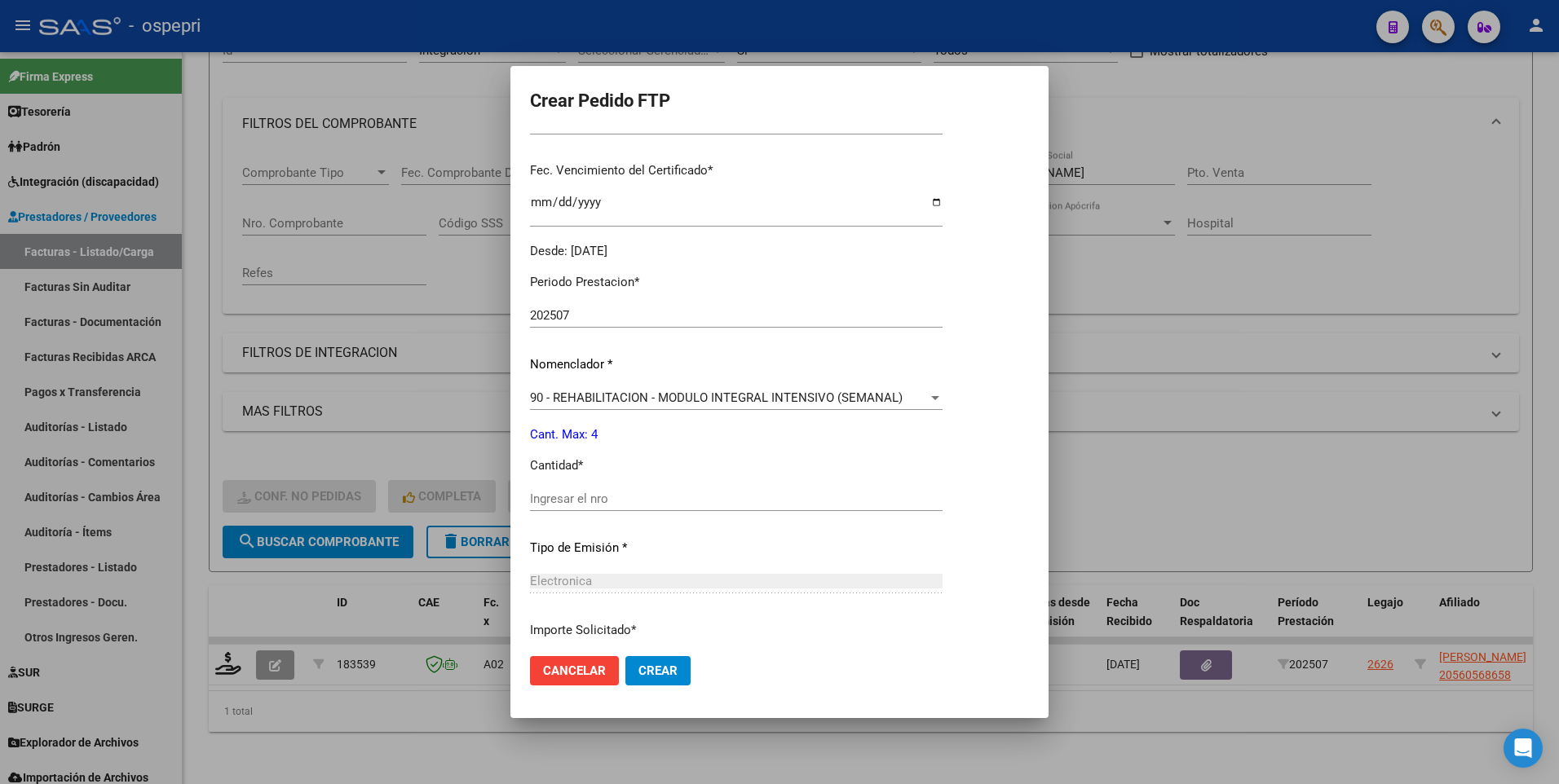
scroll to position [408, 0]
click at [623, 464] on input "Ingresar el nro" at bounding box center [736, 497] width 413 height 15
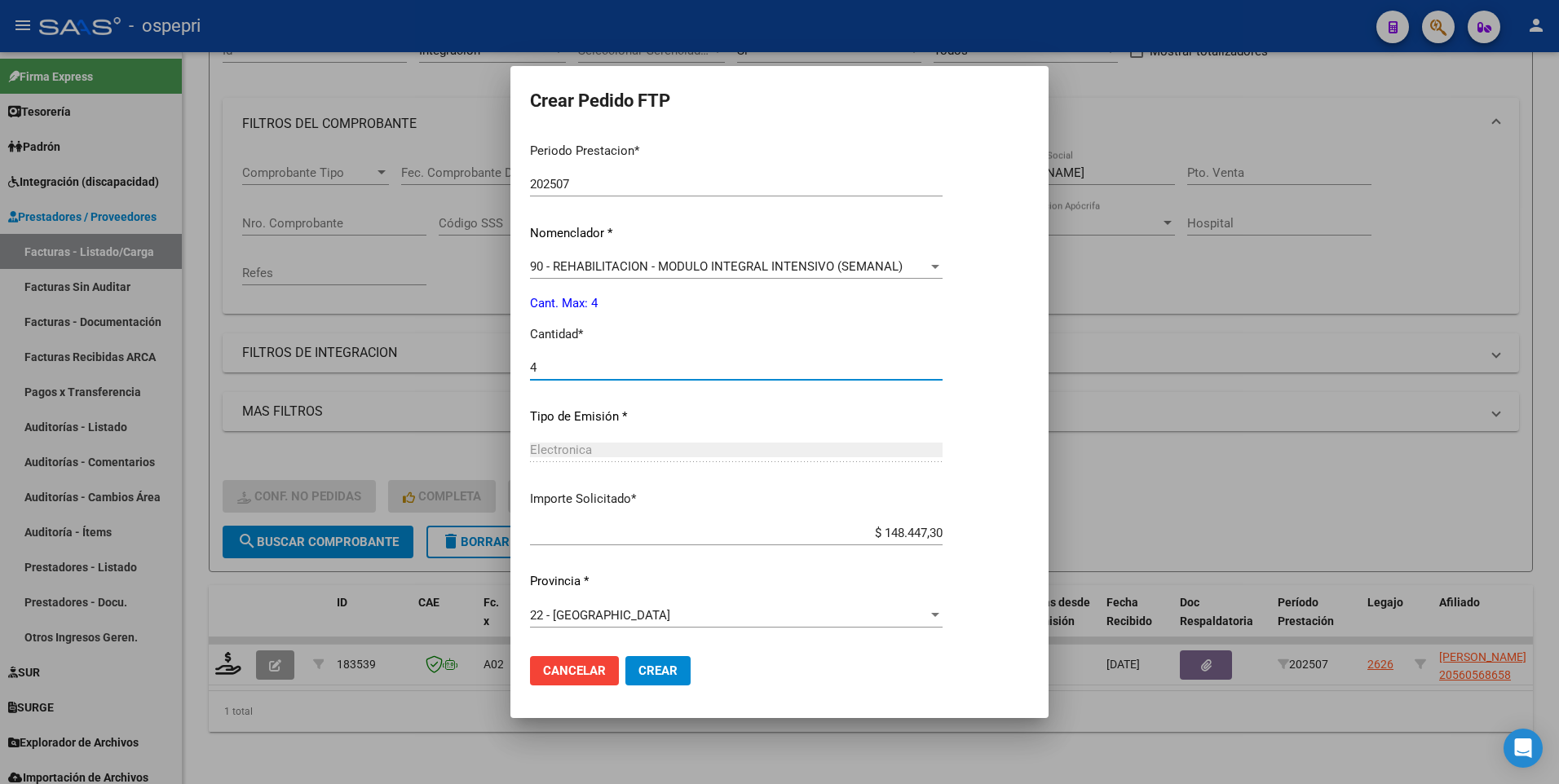
type input "4"
click at [661, 464] on span "Crear" at bounding box center [658, 670] width 39 height 15
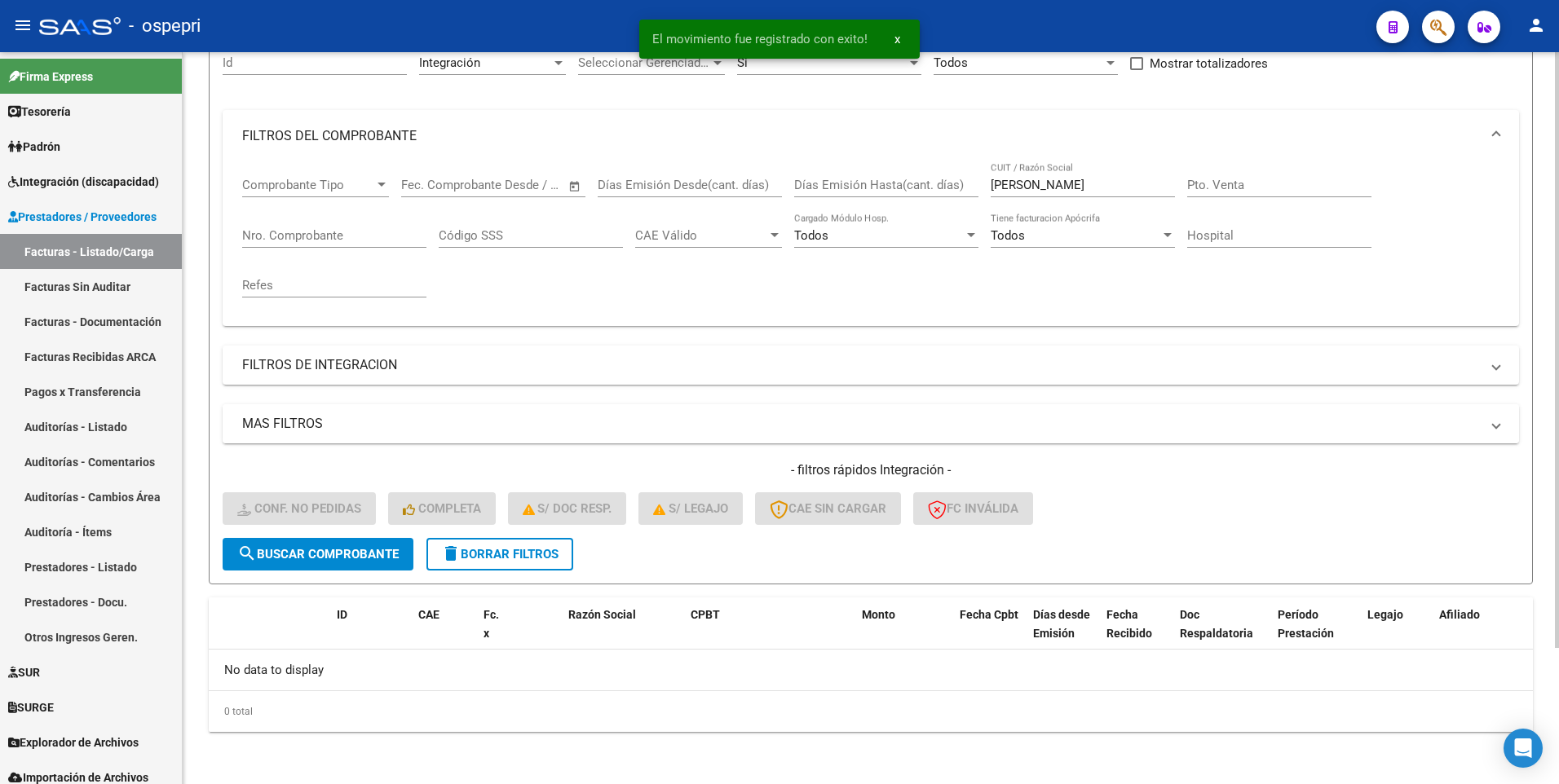
scroll to position [167, 0]
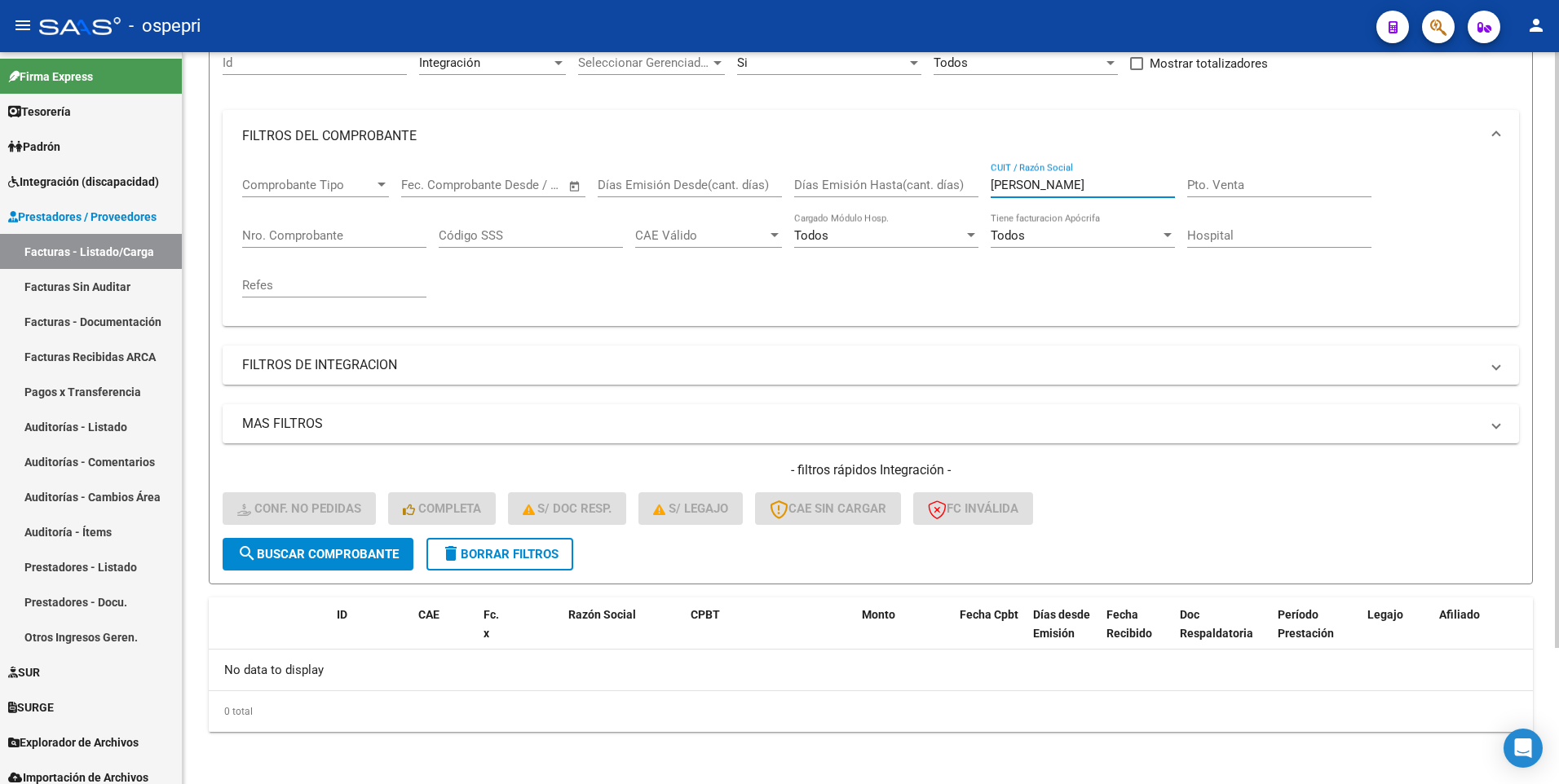
drag, startPoint x: 1105, startPoint y: 181, endPoint x: 992, endPoint y: 181, distance: 113.0
click at [992, 181] on input "[PERSON_NAME]" at bounding box center [1082, 185] width 184 height 15
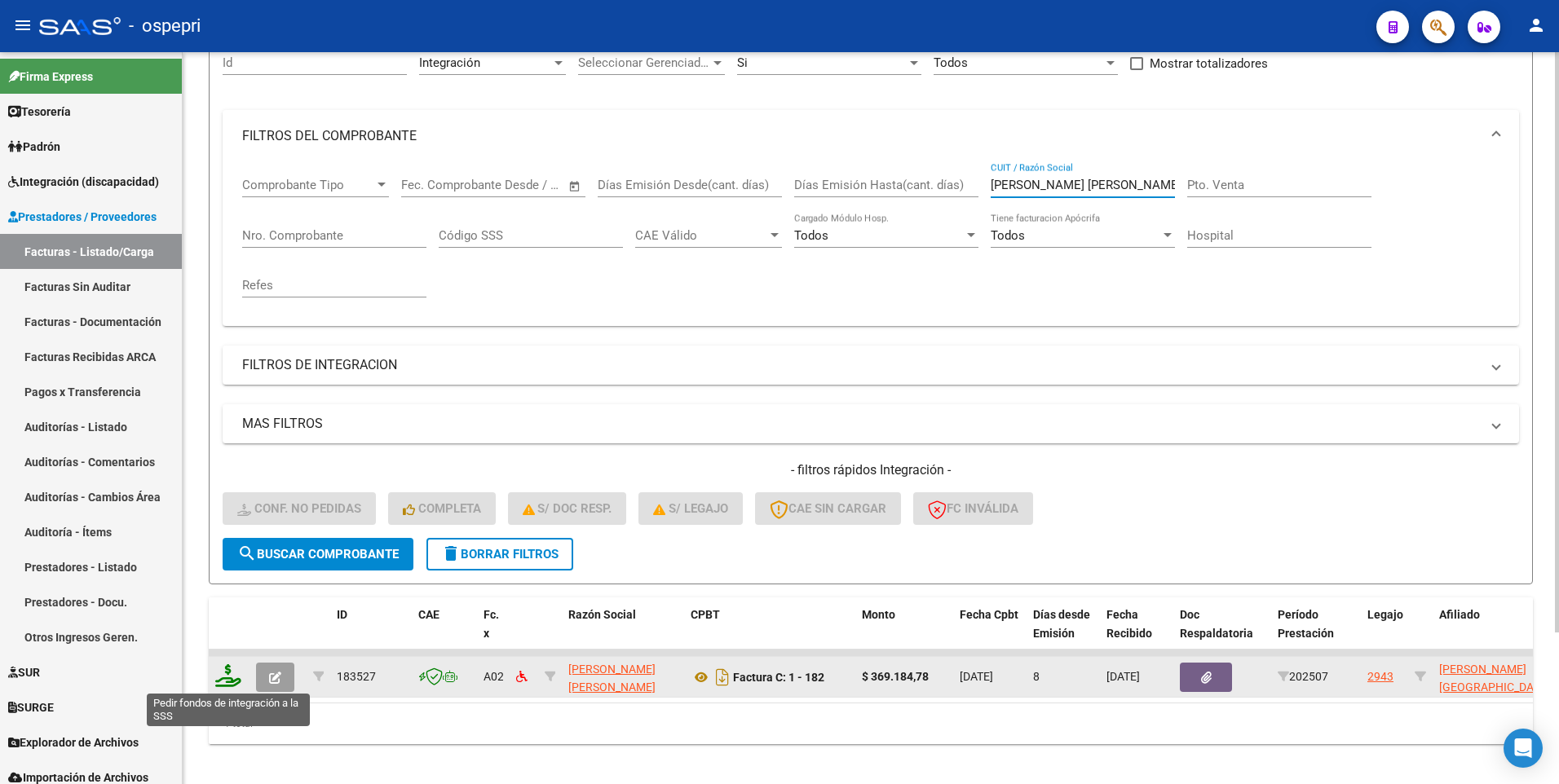
type input "[PERSON_NAME] [PERSON_NAME]"
click at [225, 464] on icon at bounding box center [227, 676] width 26 height 23
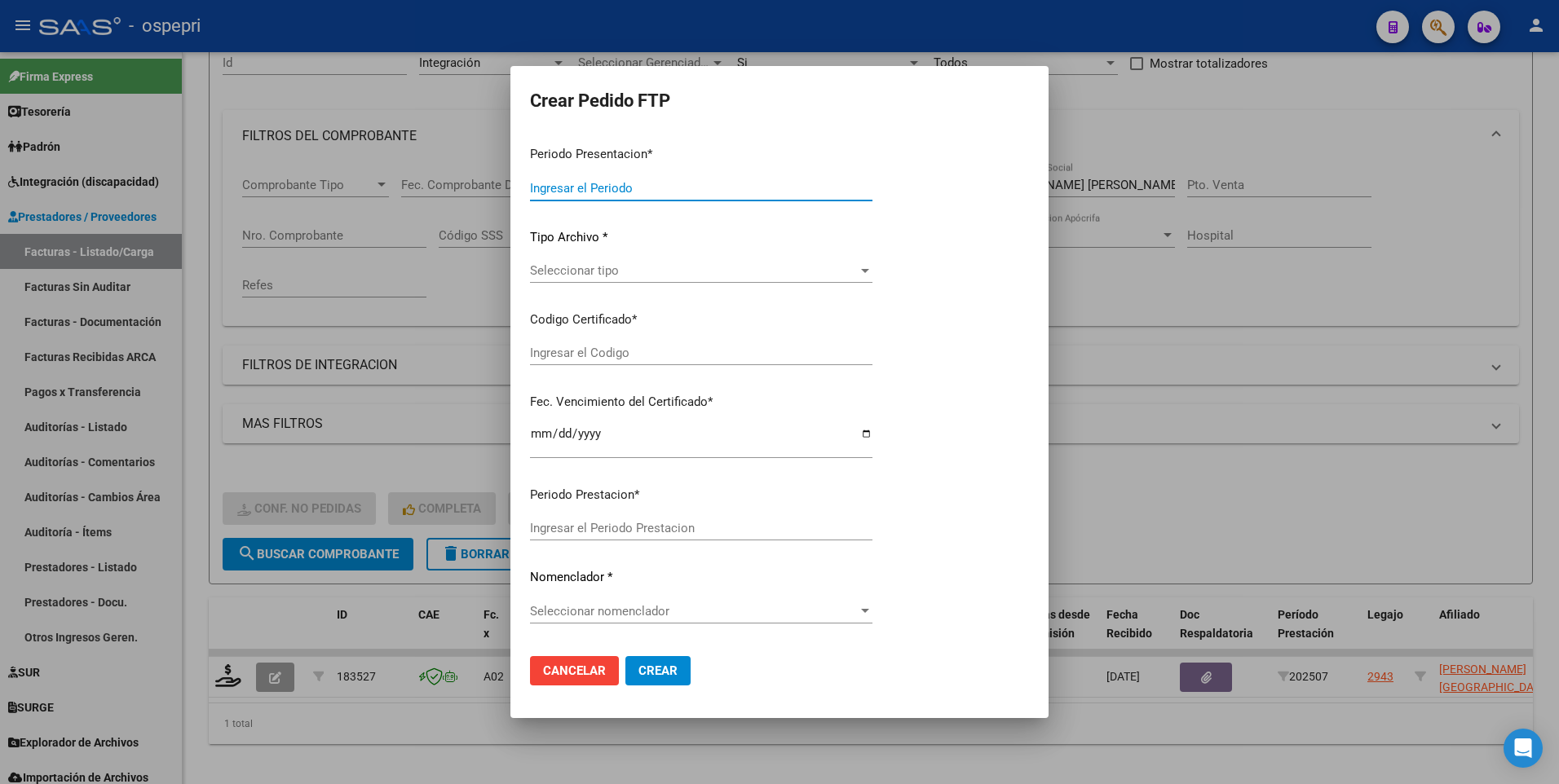
type input "202507"
type input "$ 369.184,78"
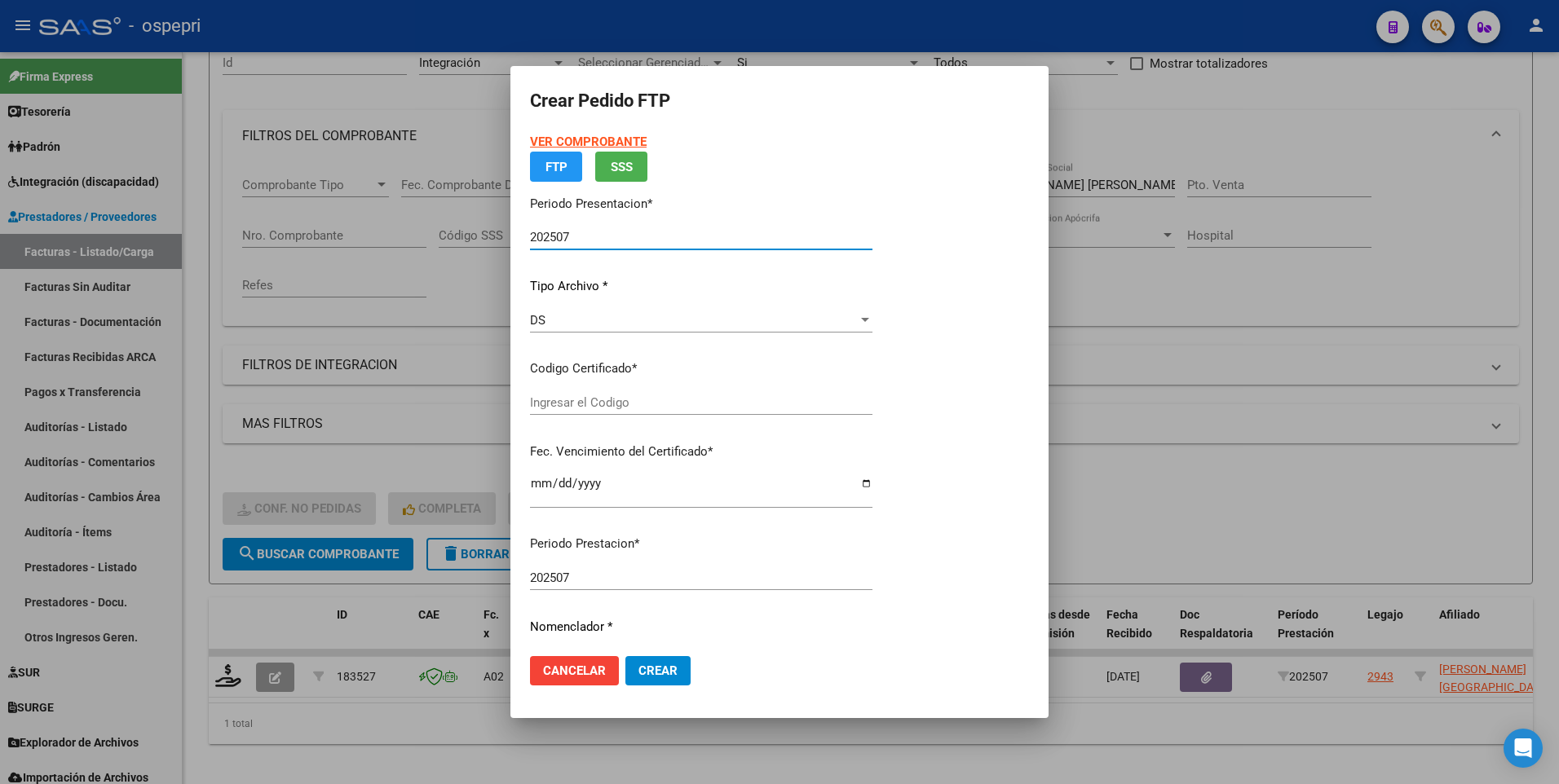
type input "2054494309-0"
type input "[DATE]"
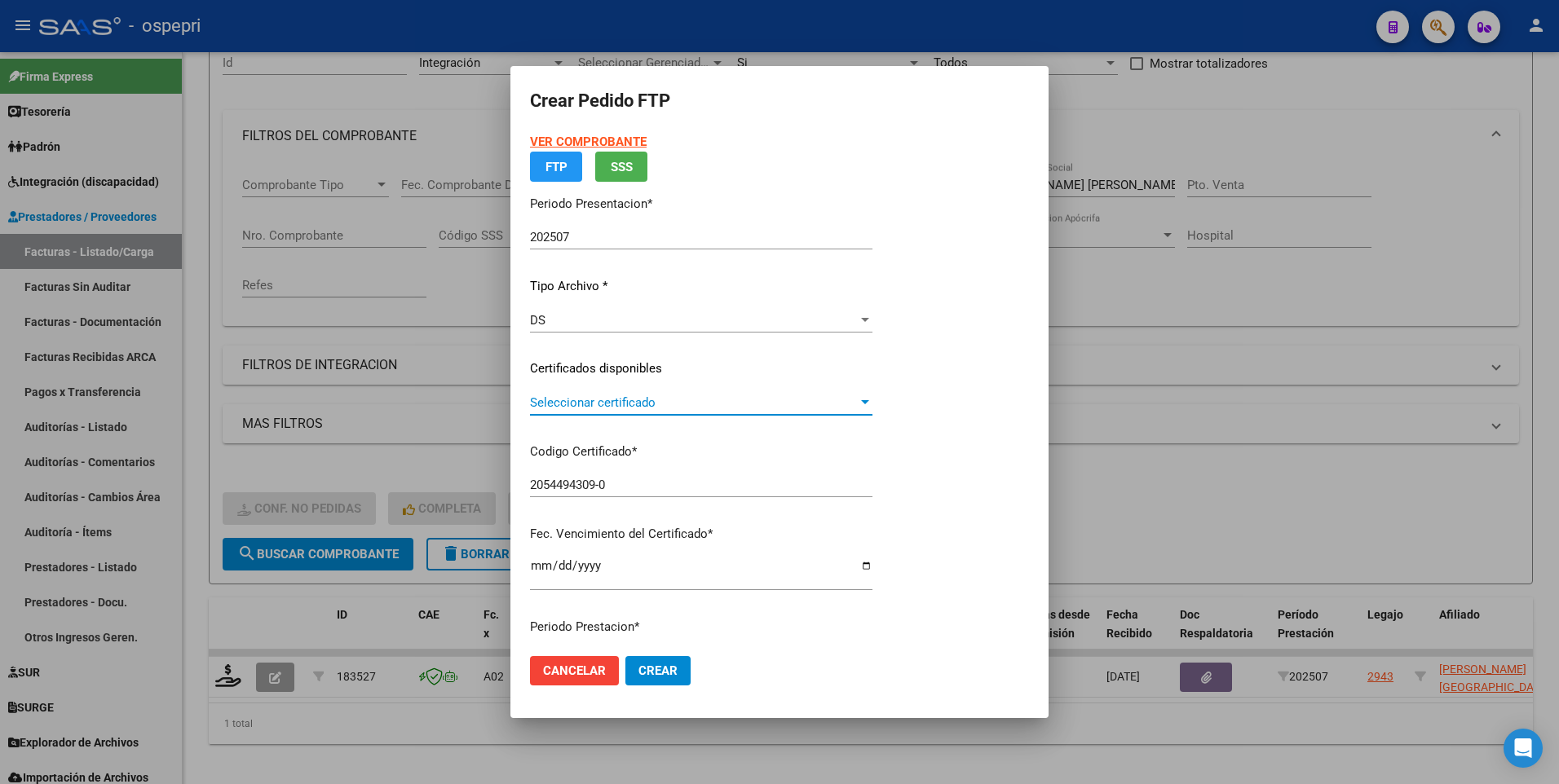
click at [867, 397] on div at bounding box center [865, 402] width 15 height 13
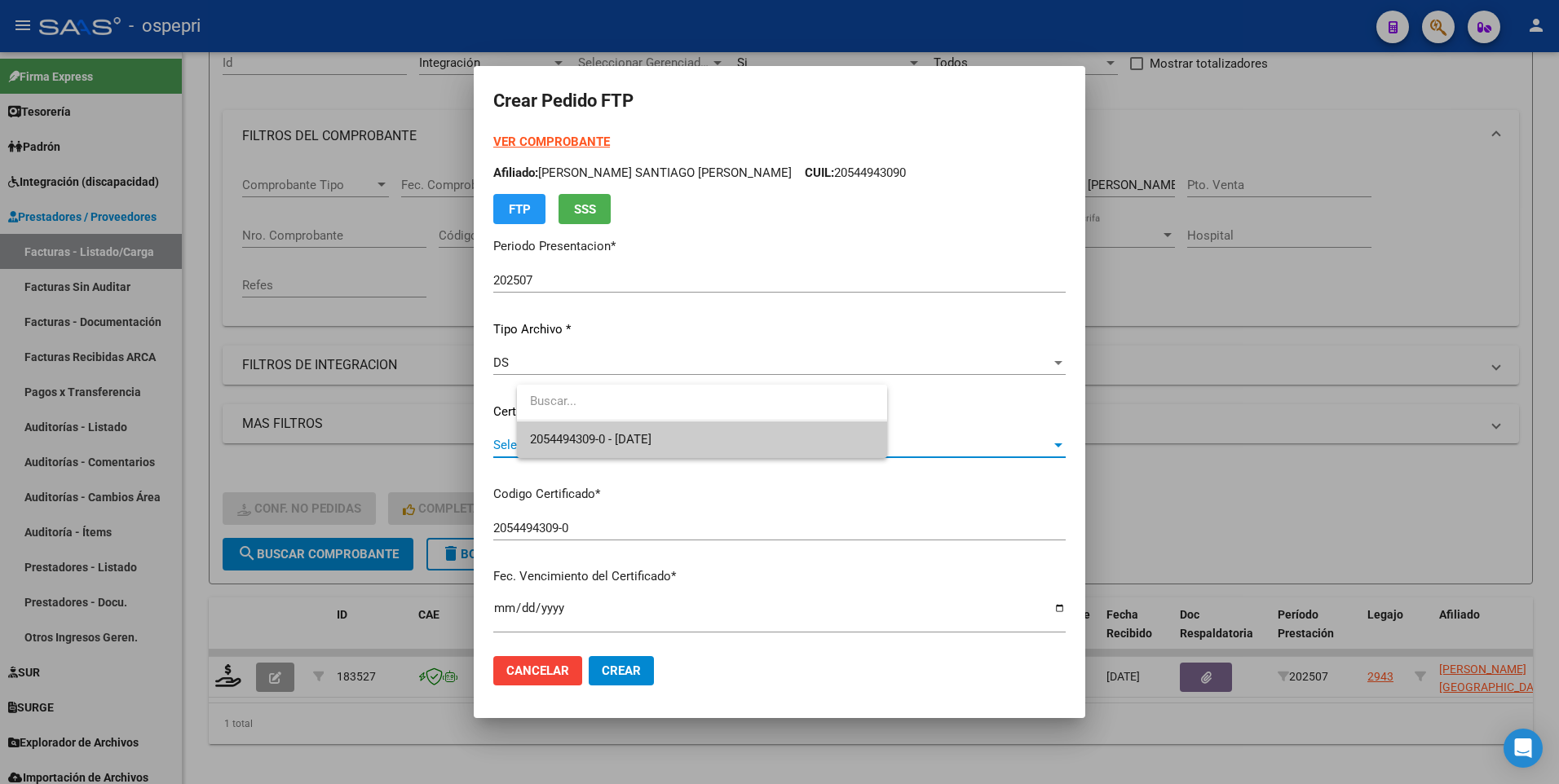
click at [798, 442] on span "2054494309-0 - [DATE]" at bounding box center [702, 440] width 344 height 36
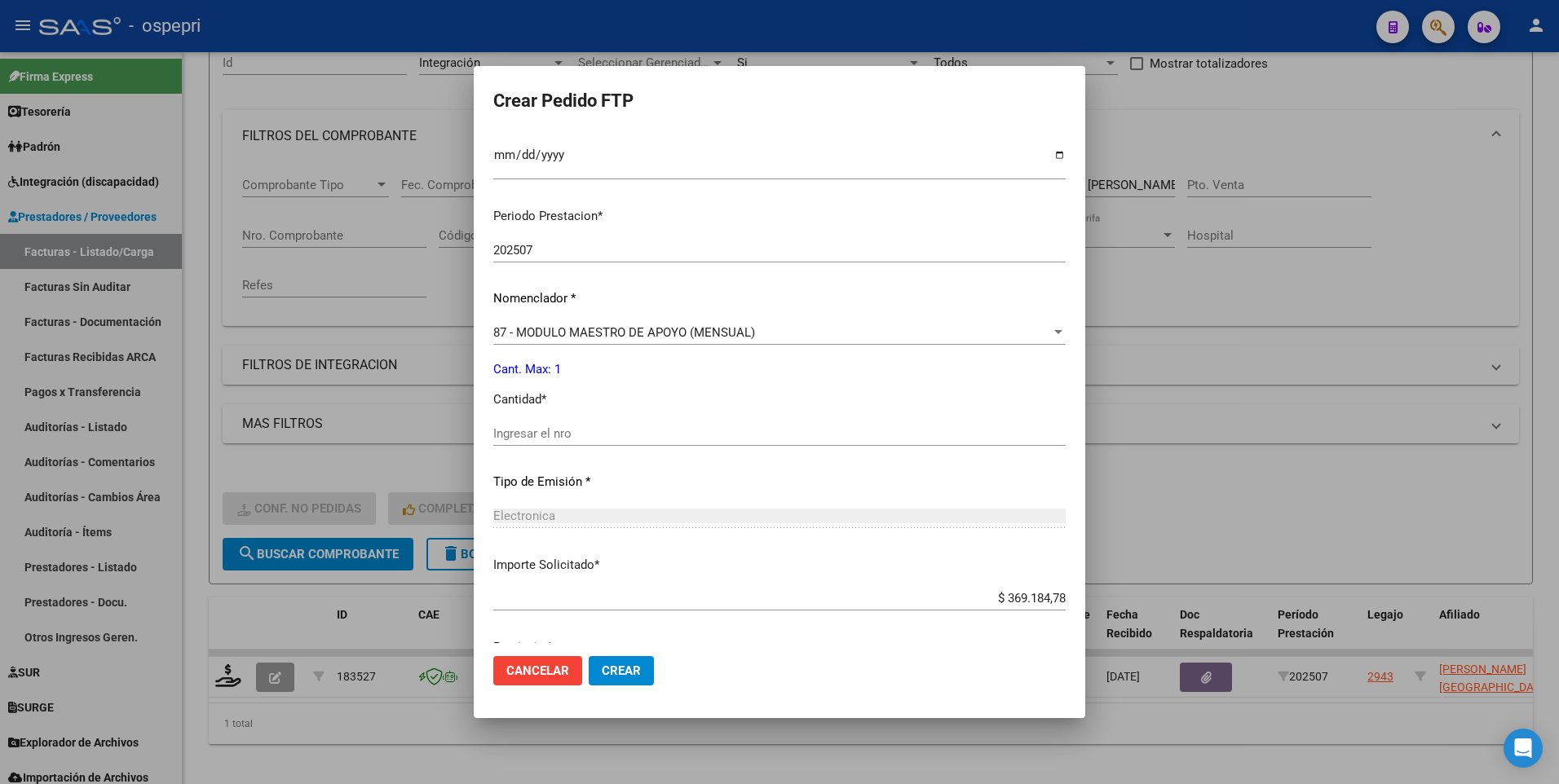
scroll to position [489, 0]
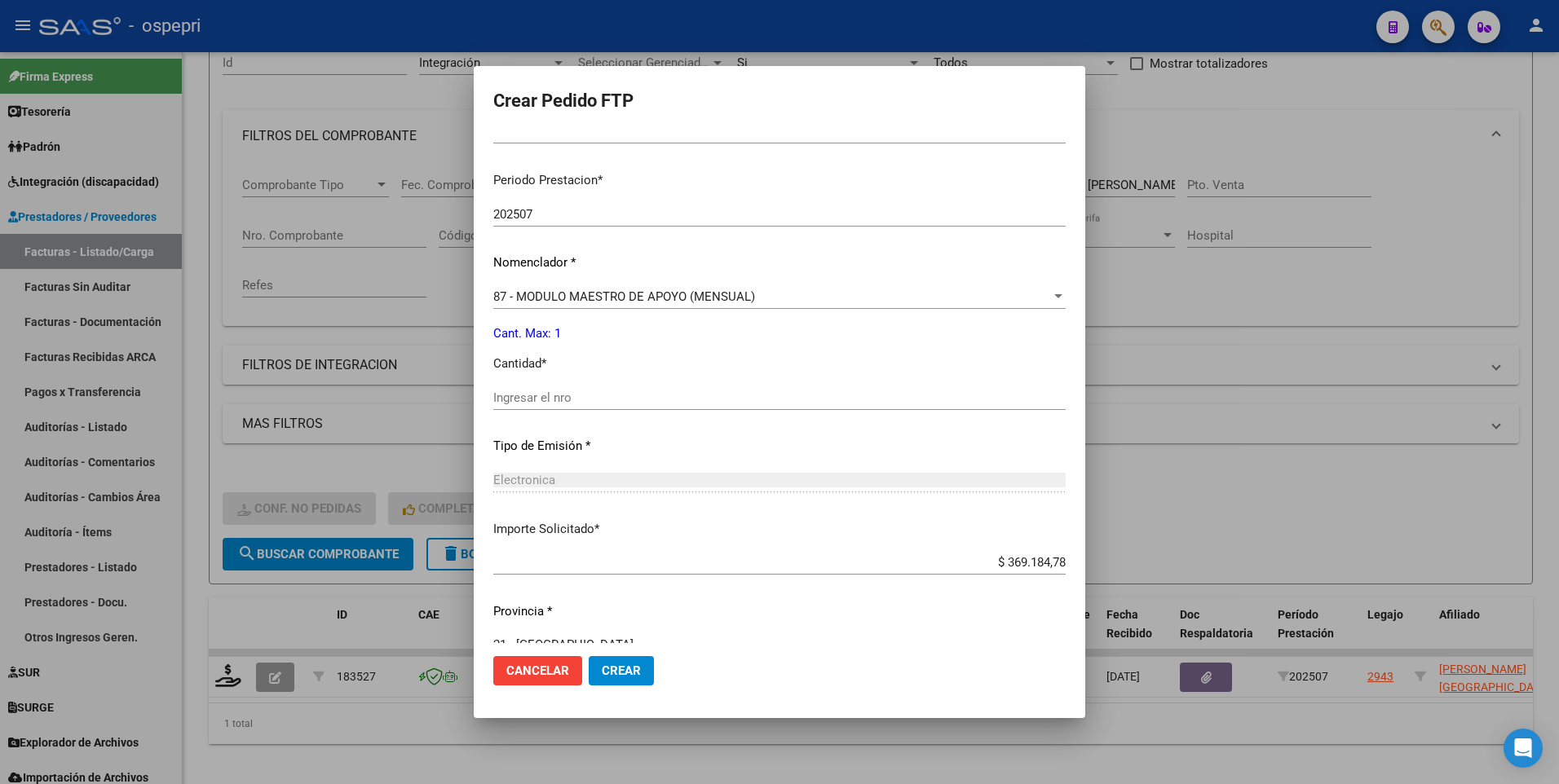
click at [611, 402] on input "Ingresar el nro" at bounding box center [779, 398] width 572 height 15
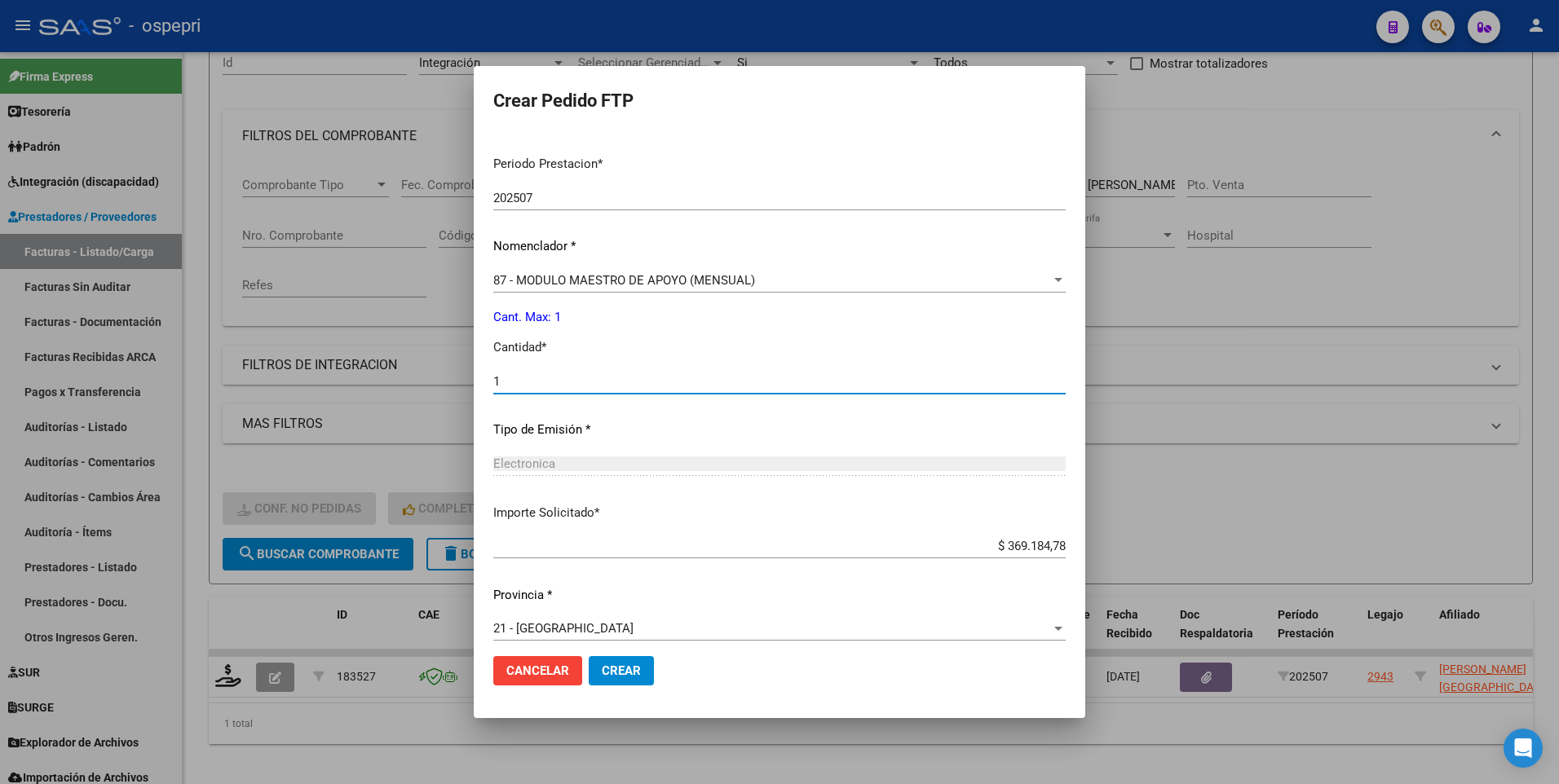
scroll to position [519, 0]
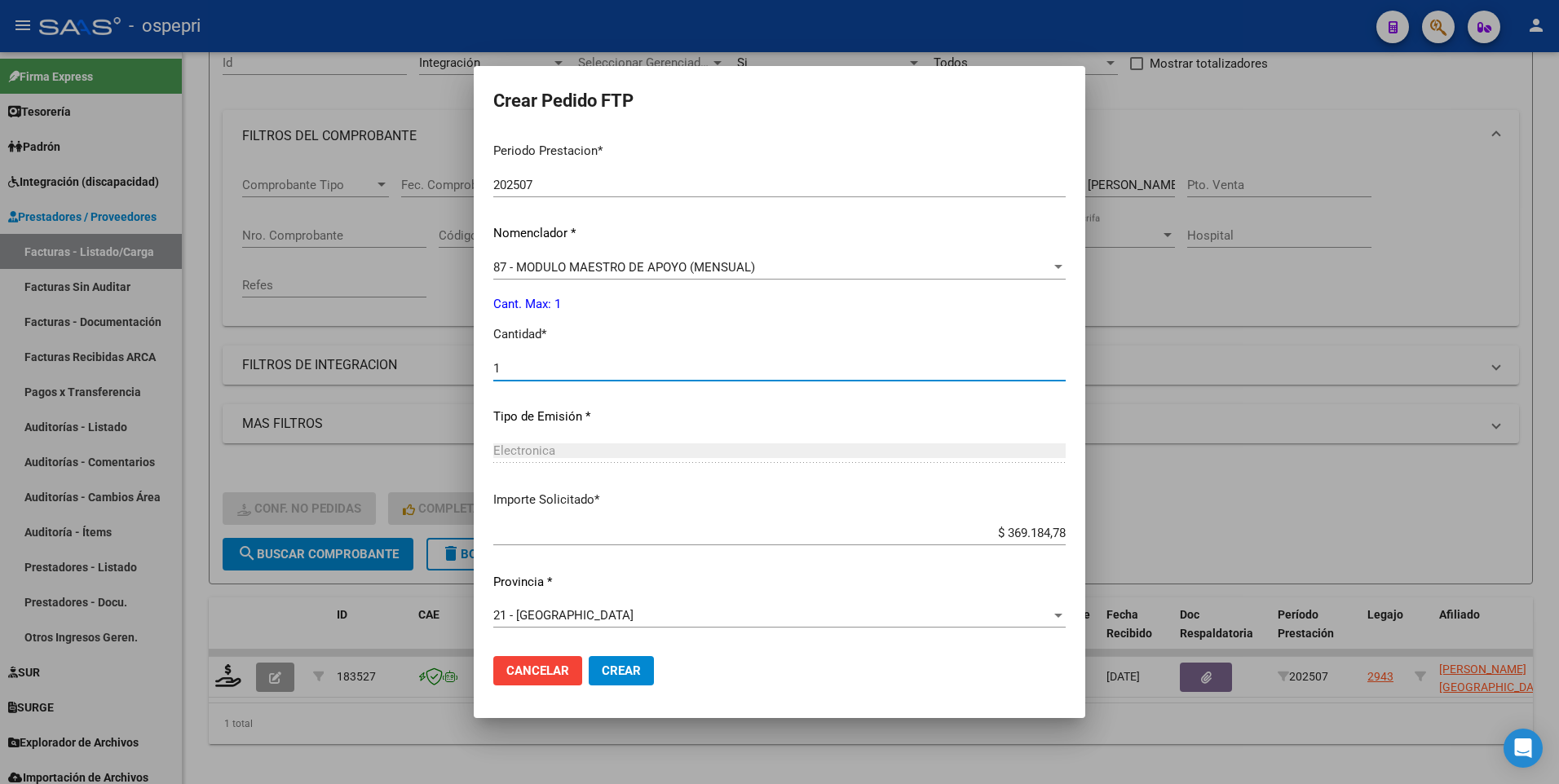
type input "1"
click at [641, 464] on span "Crear" at bounding box center [621, 670] width 39 height 15
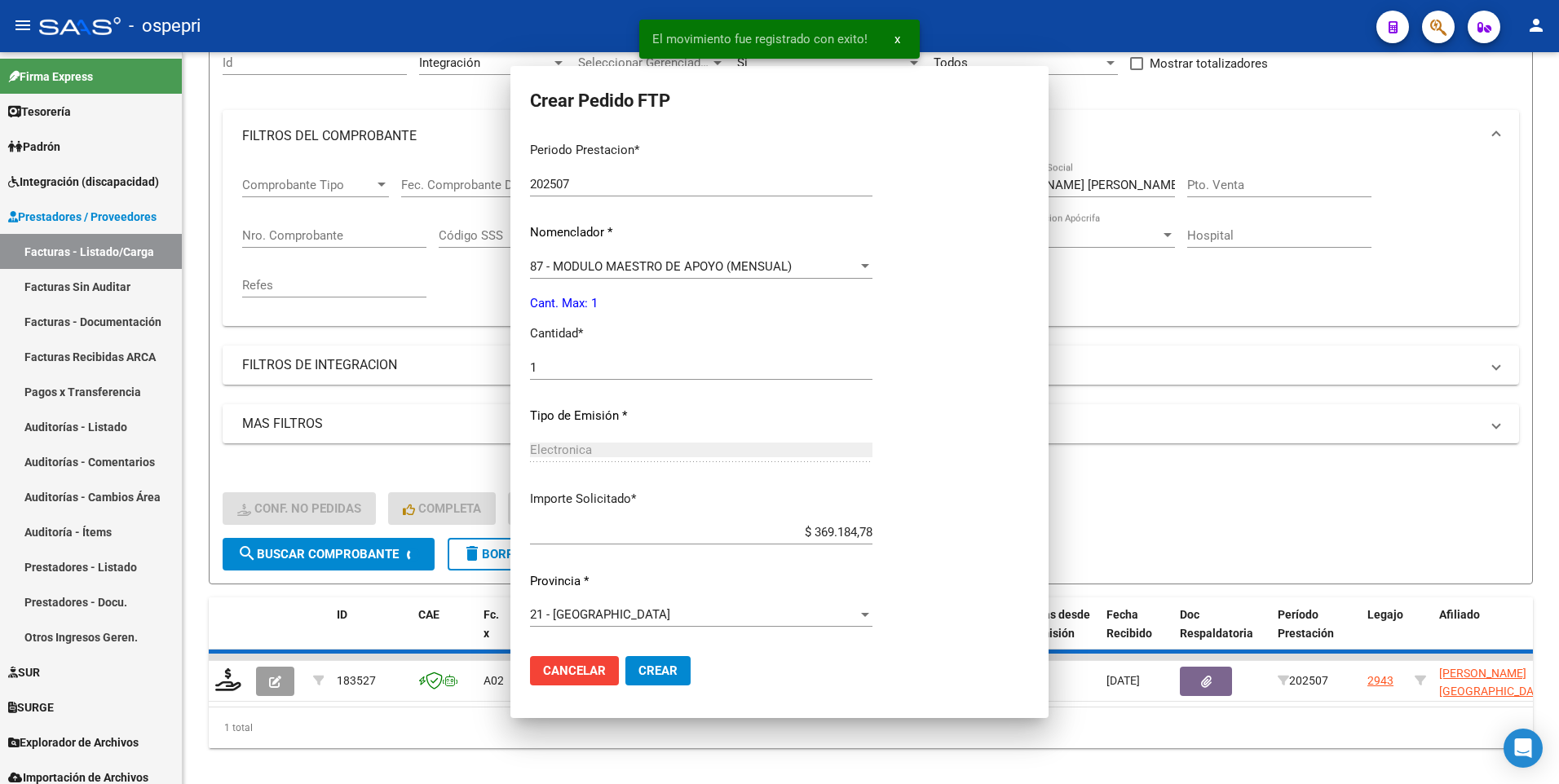
scroll to position [426, 0]
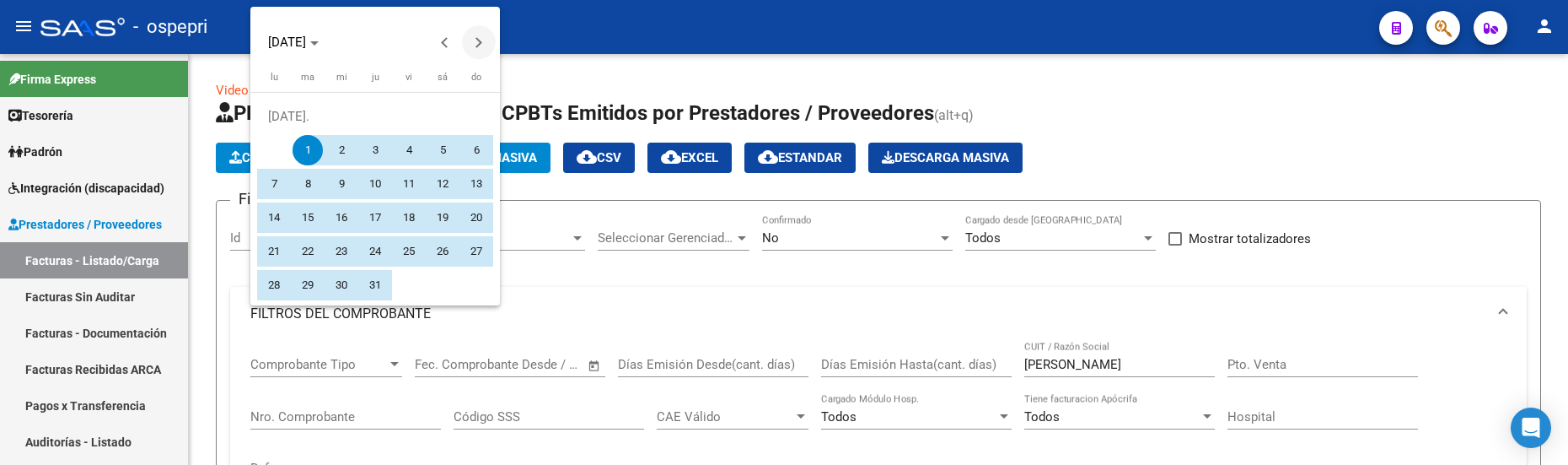
scroll to position [475, 0]
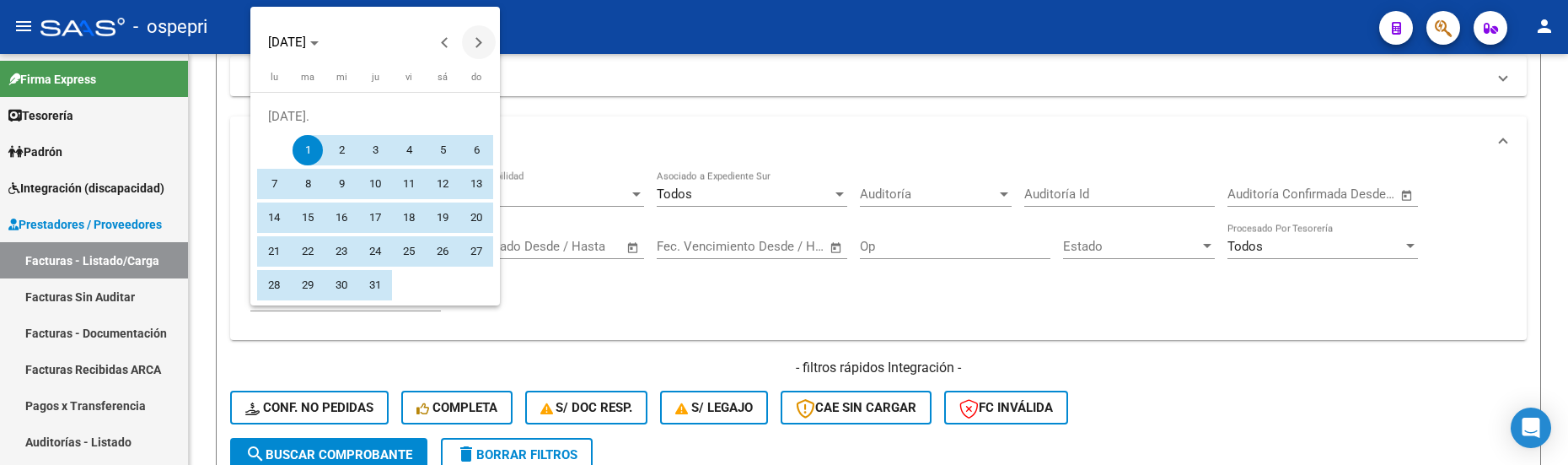
click at [476, 43] on button "Next month" at bounding box center [478, 42] width 34 height 34
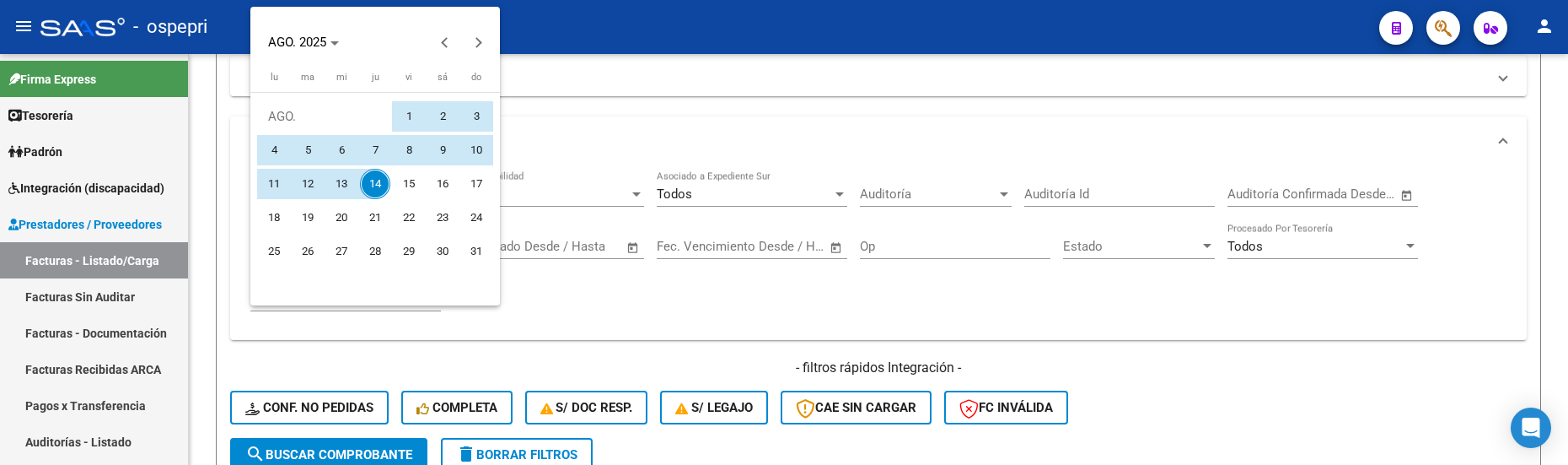
click at [409, 118] on span "1" at bounding box center [409, 116] width 30 height 30
type input "[DATE]"
click at [367, 183] on span "14" at bounding box center [375, 184] width 30 height 30
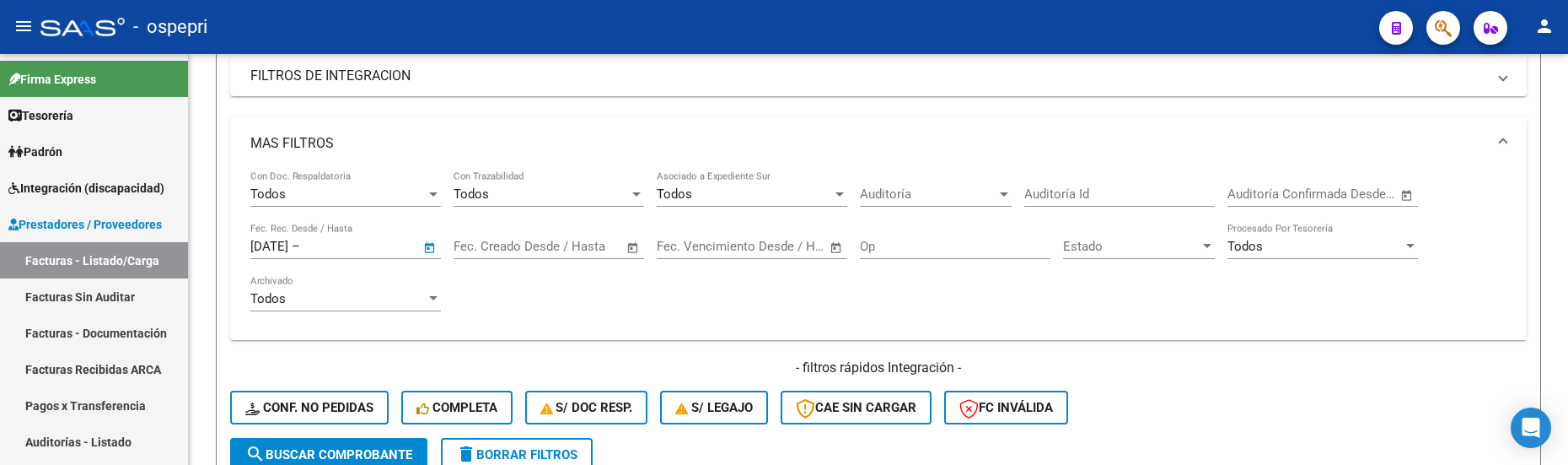
type input "[DATE]"
click at [583, 323] on div "Todos Con Doc. Respaldatoria Todos Con Trazabilidad Todos Asociado a Expediente…" at bounding box center [879, 248] width 1256 height 156
click at [322, 448] on span "search Buscar Comprobante" at bounding box center [329, 455] width 167 height 16
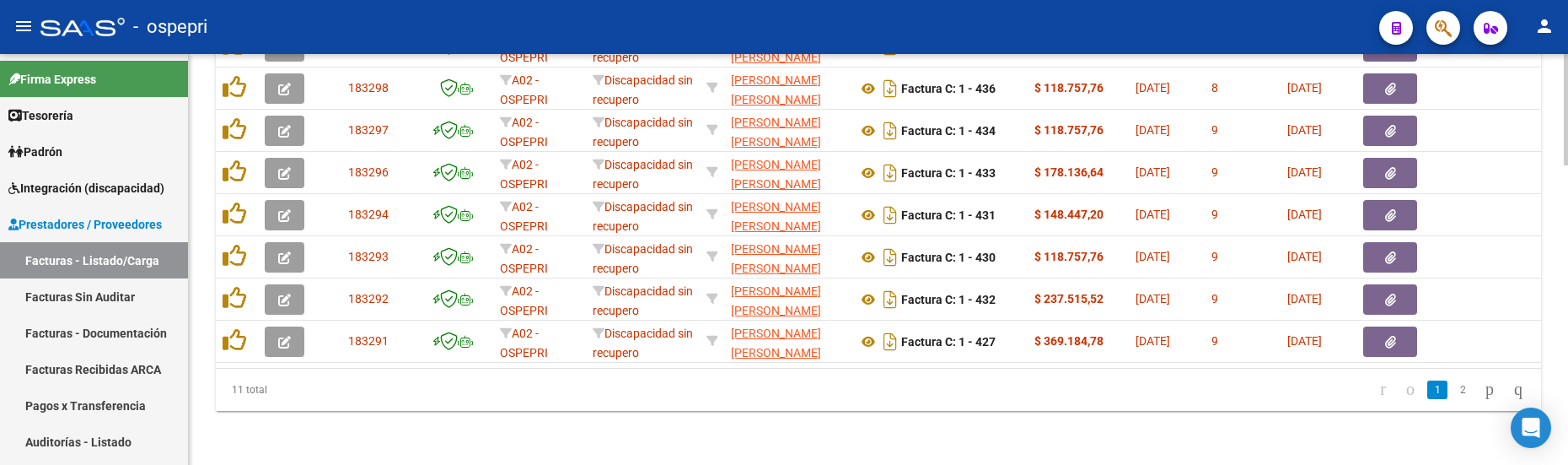
scroll to position [0, 1159]
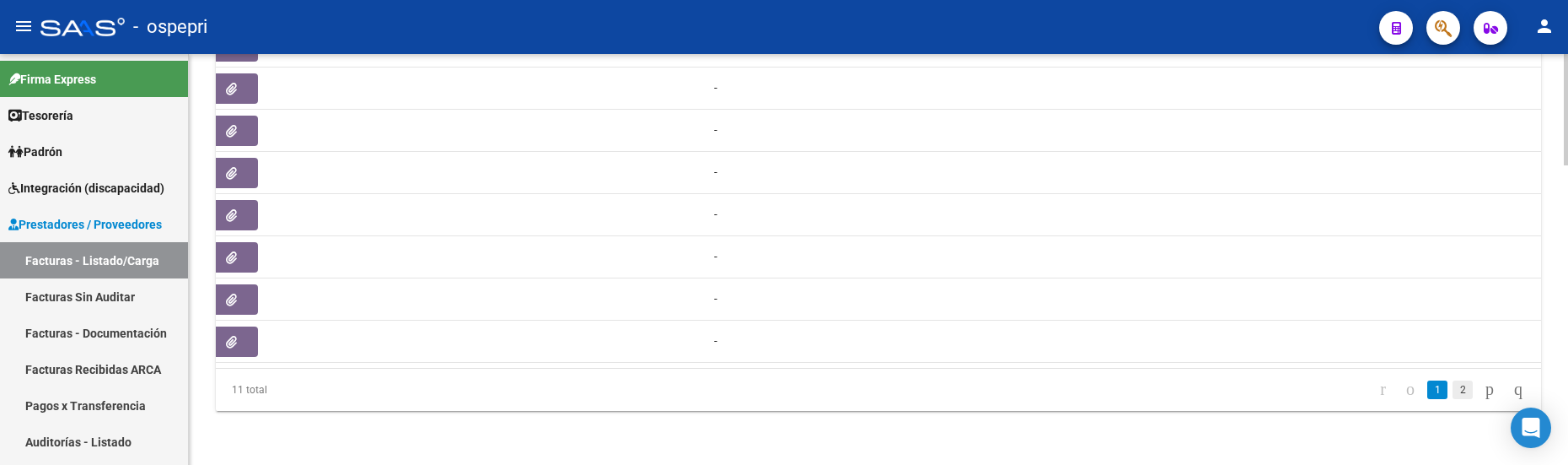
click at [1452, 391] on link "2" at bounding box center [1462, 390] width 20 height 18
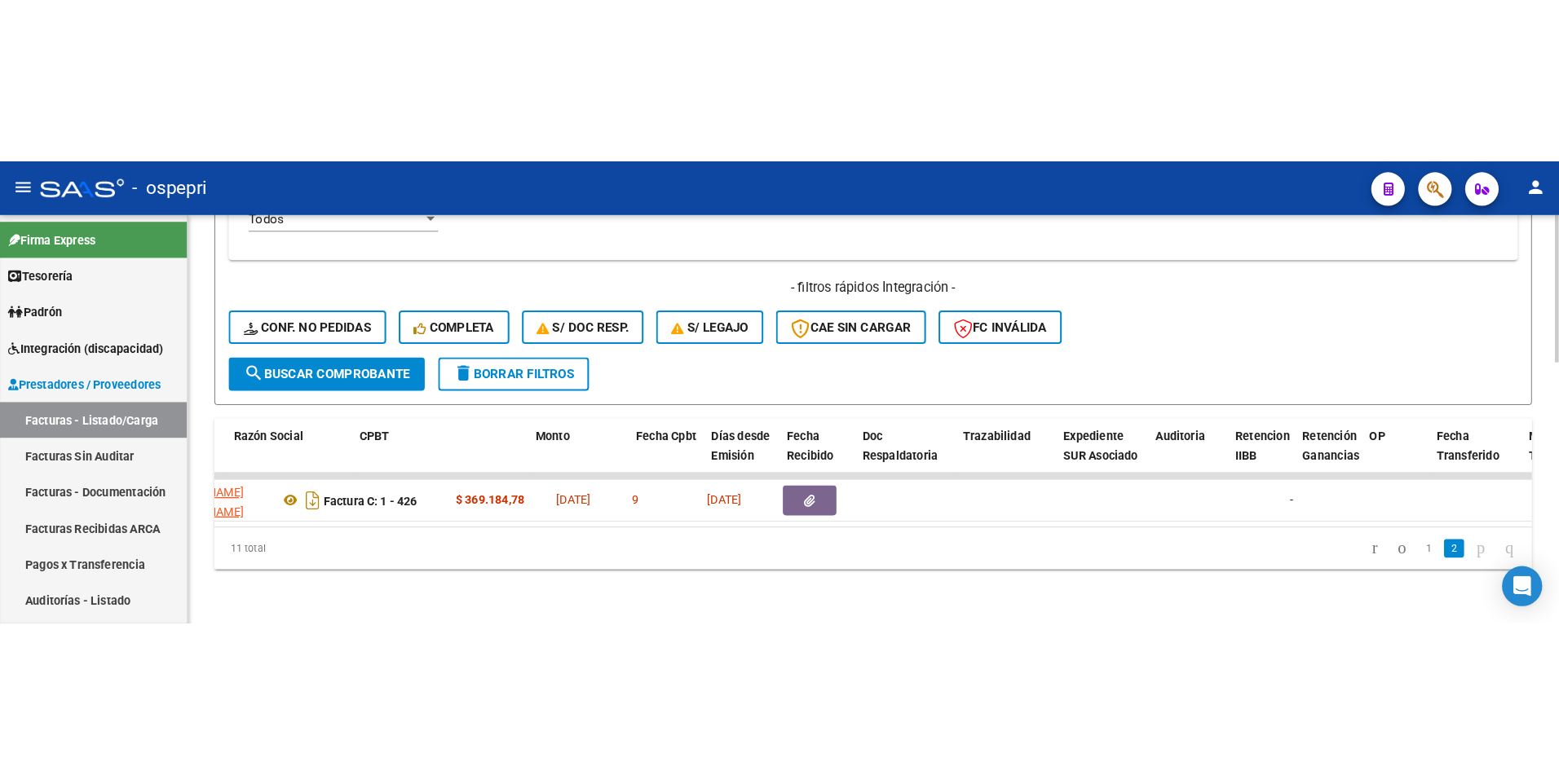
scroll to position [0, 262]
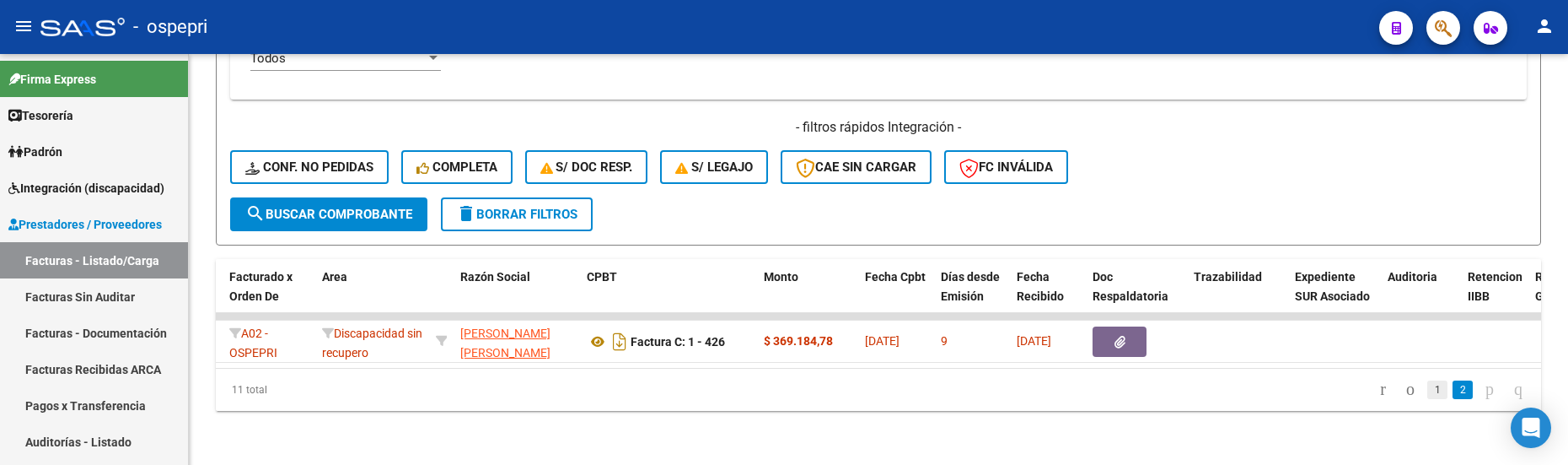
click at [1427, 391] on link "1" at bounding box center [1437, 390] width 20 height 18
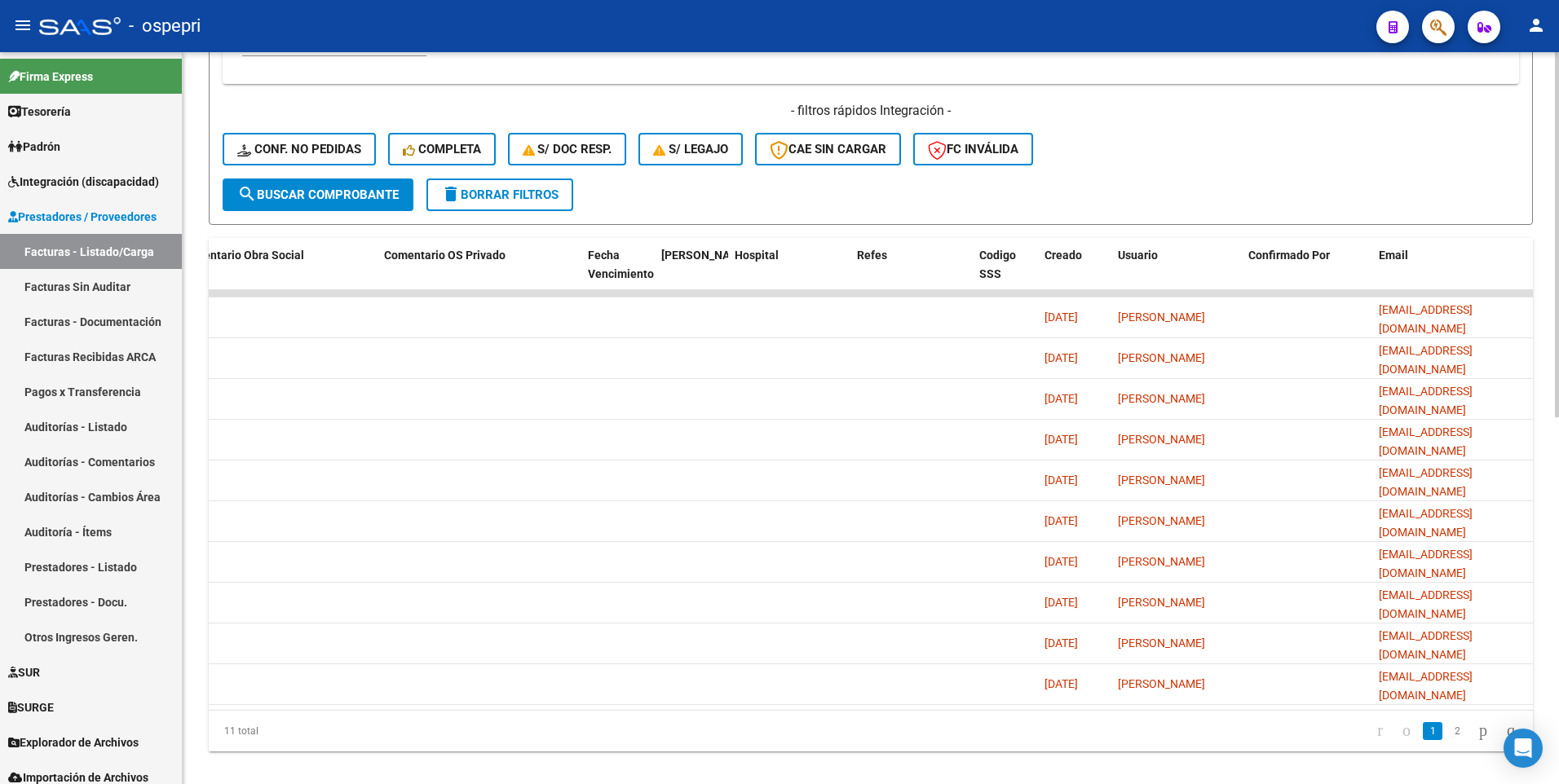
scroll to position [0, 2880]
click at [1447, 448] on link "2" at bounding box center [1457, 731] width 20 height 18
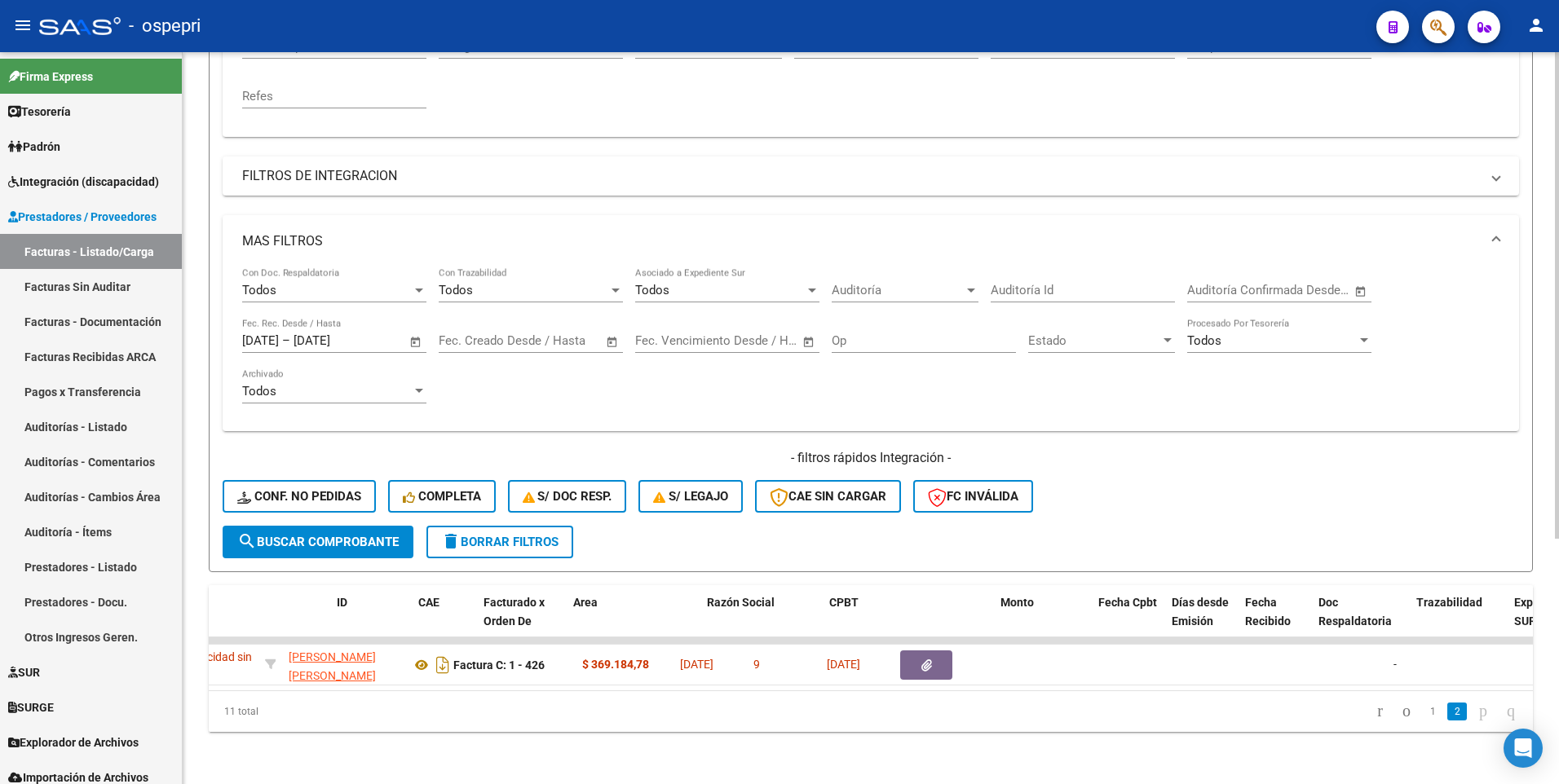
scroll to position [0, 0]
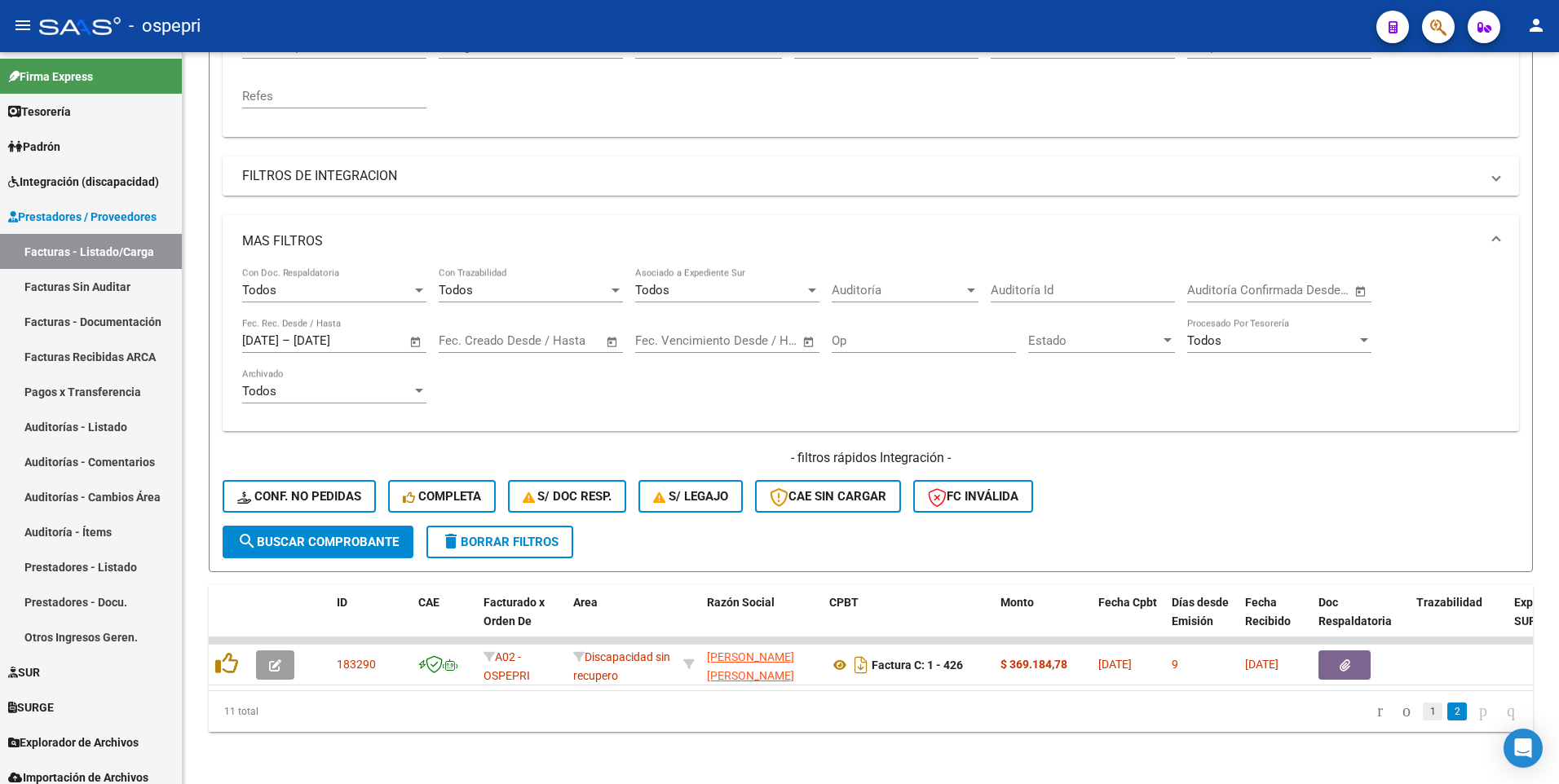
click at [1423, 448] on link "1" at bounding box center [1433, 711] width 20 height 18
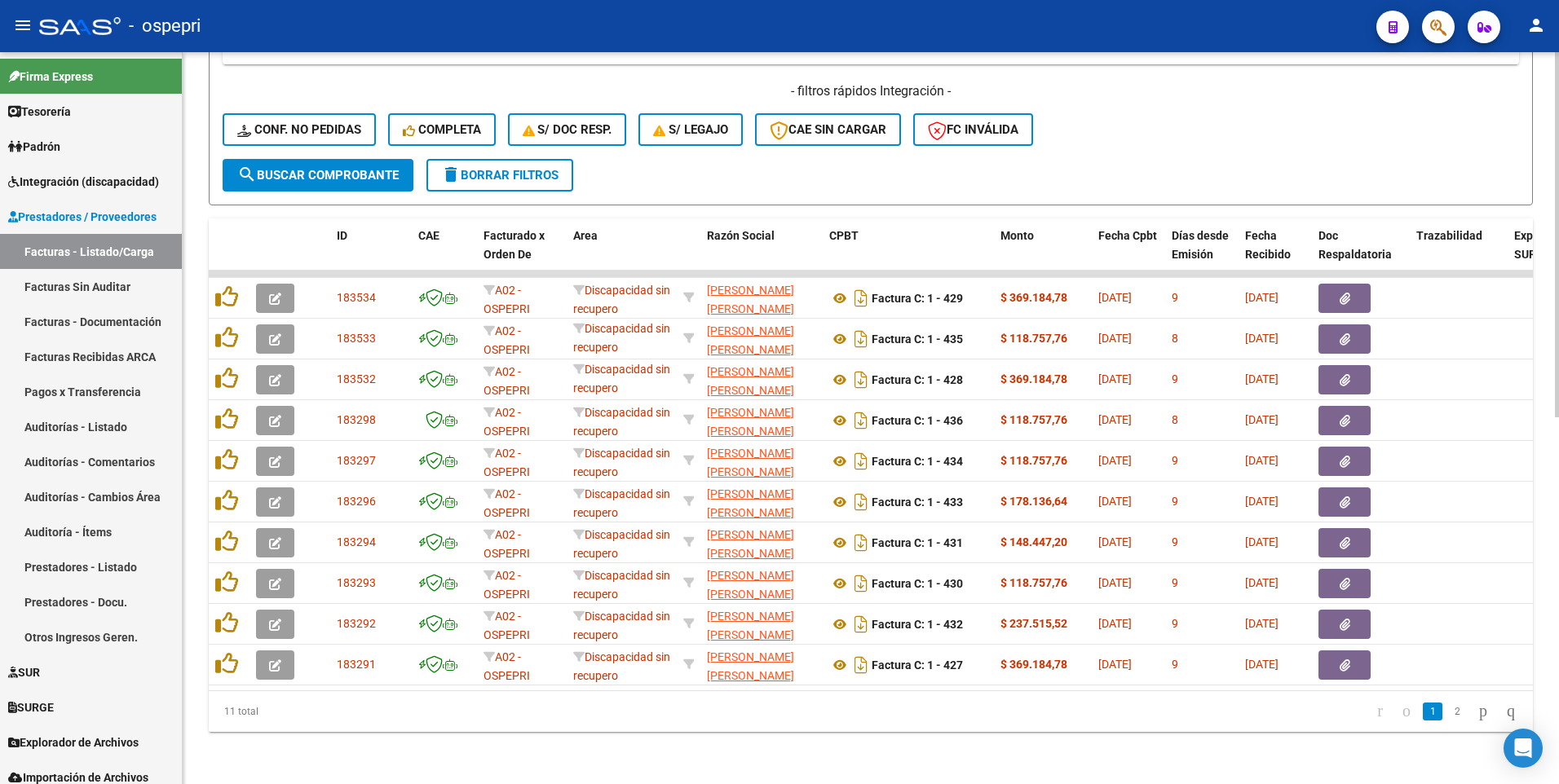
scroll to position [735, 0]
click at [1516, 448] on html "menu - ospepri person Firma Express Tesorería Extractos Procesados (csv) Extrac…" at bounding box center [779, 392] width 1559 height 784
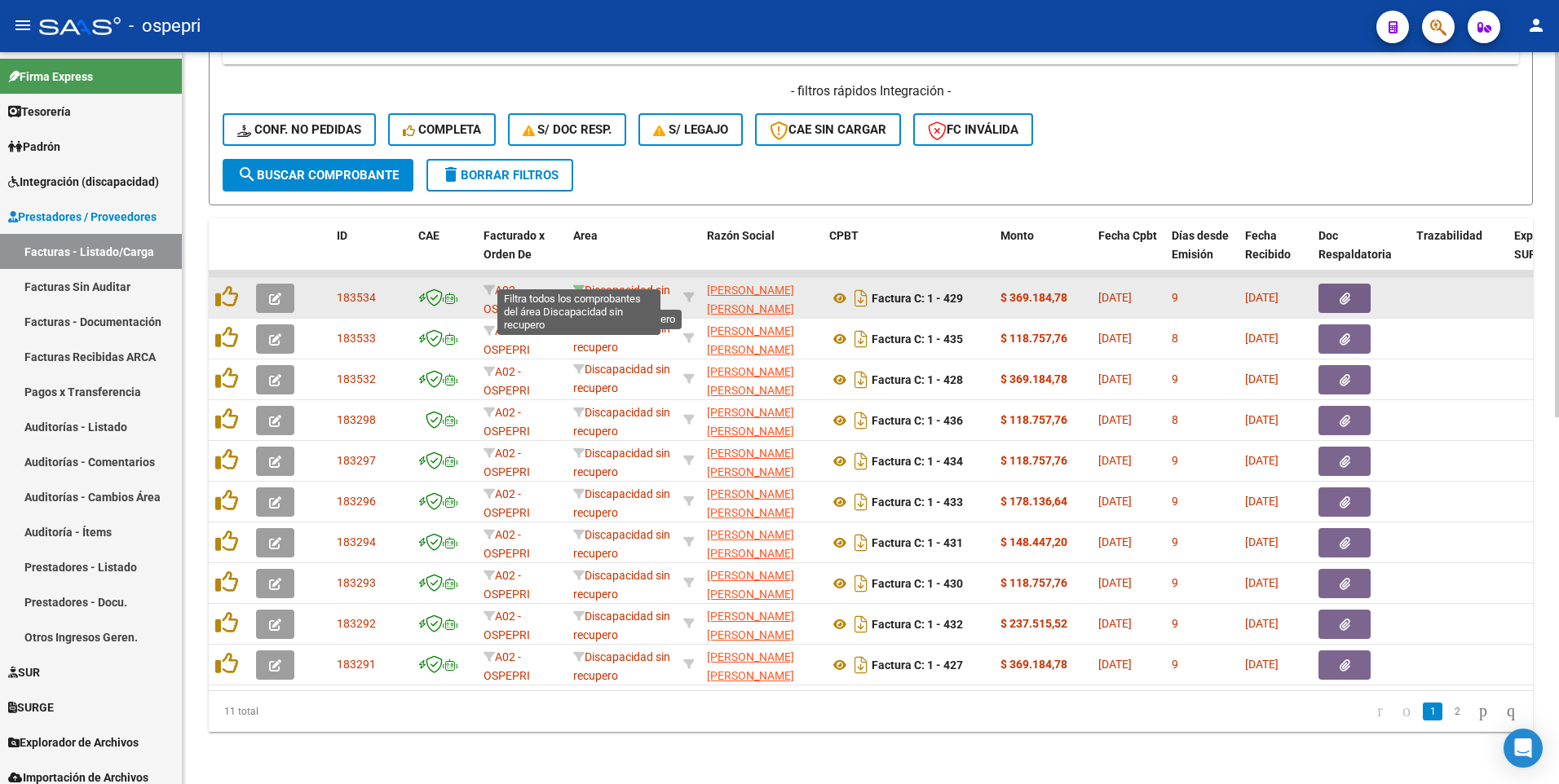
click at [577, 284] on icon at bounding box center [578, 289] width 12 height 12
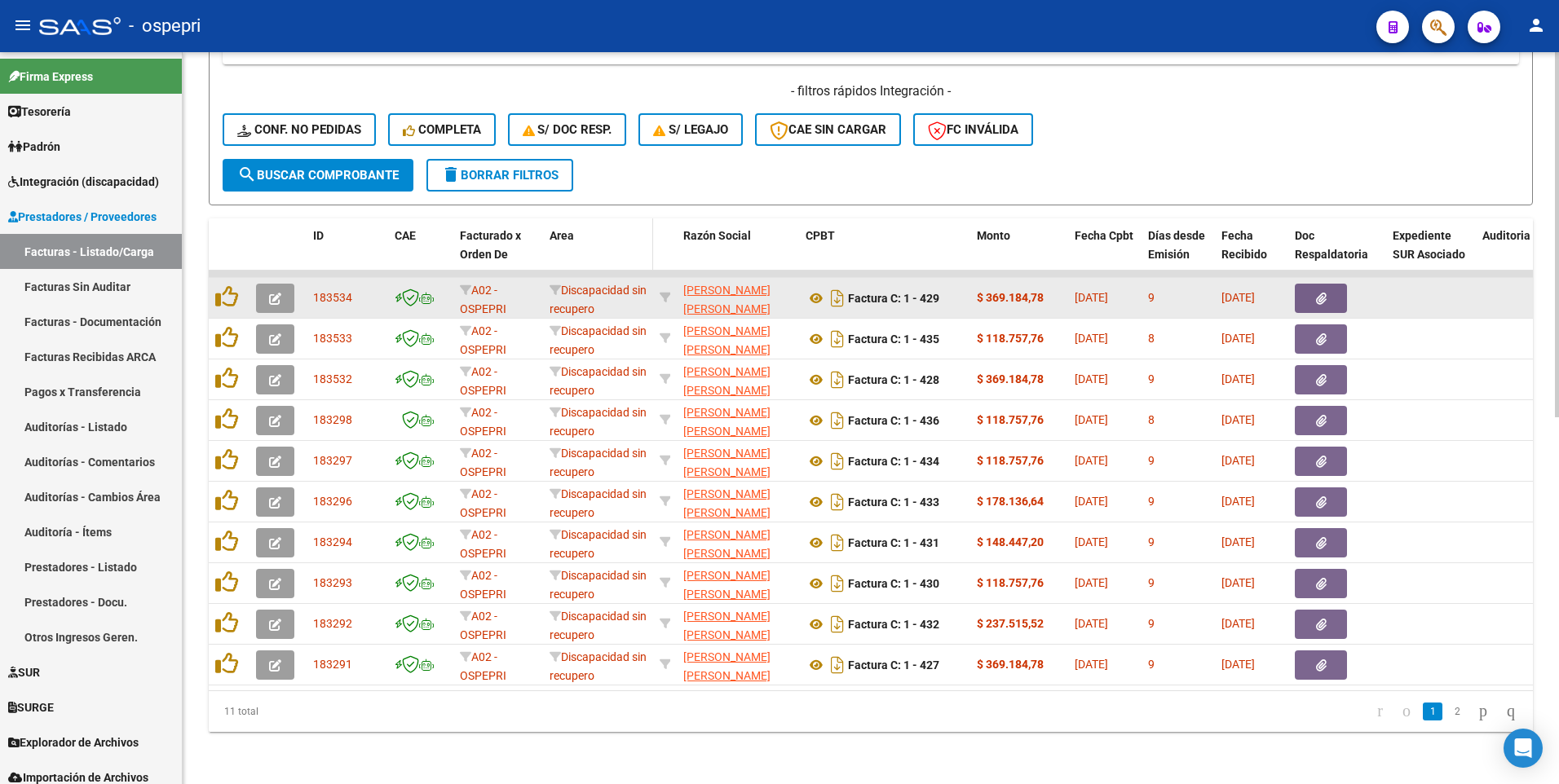
click at [569, 229] on span "Area" at bounding box center [562, 235] width 25 height 13
click at [593, 283] on span "Discapacidad sin recupero" at bounding box center [598, 299] width 97 height 32
click at [280, 293] on icon "button" at bounding box center [275, 299] width 12 height 12
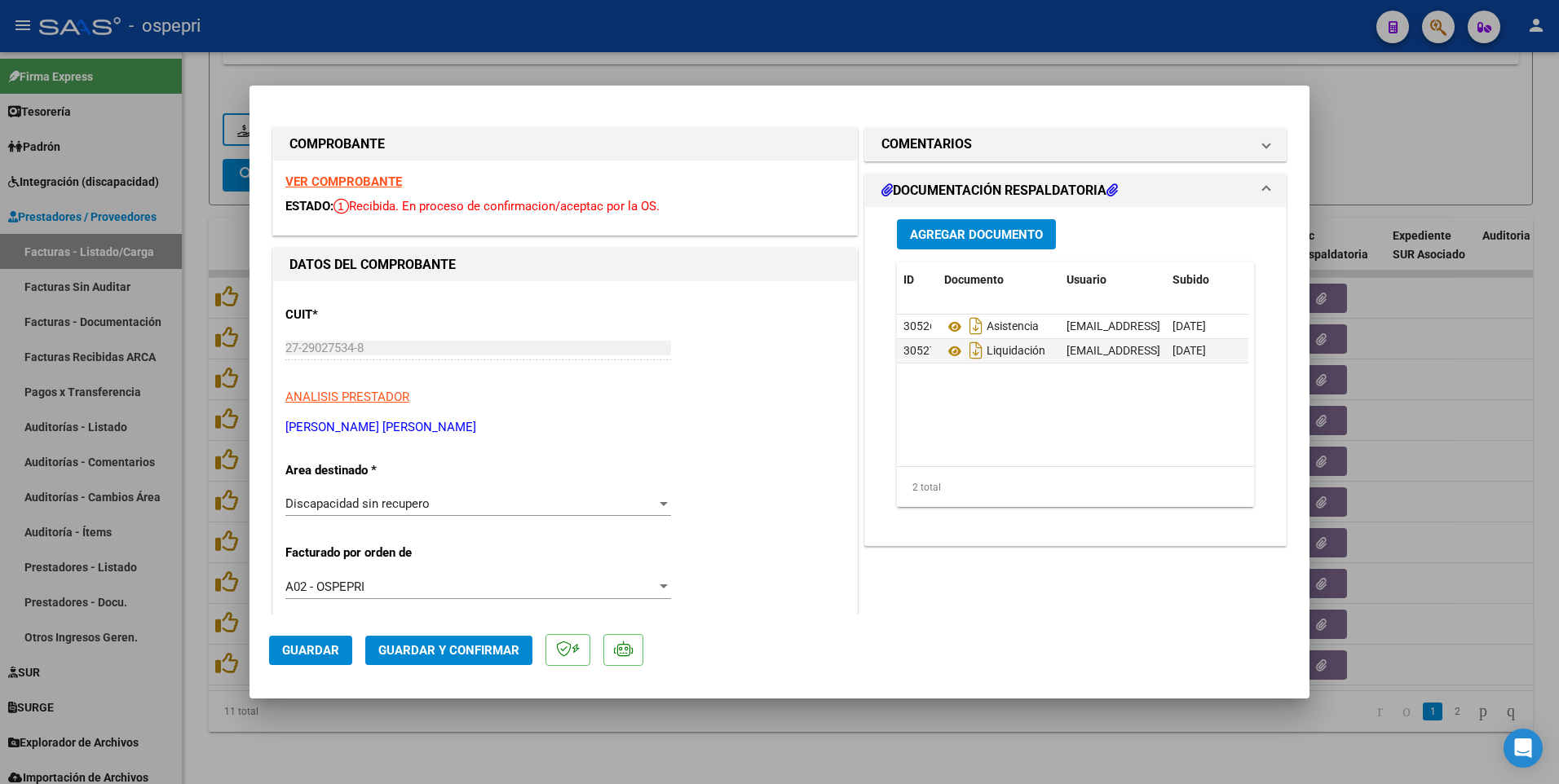
click at [667, 448] on app-drop-down-list "Area destinado * Discapacidad sin recupero Seleccionar Area" at bounding box center [484, 487] width 399 height 49
click at [656, 448] on div at bounding box center [664, 503] width 15 height 13
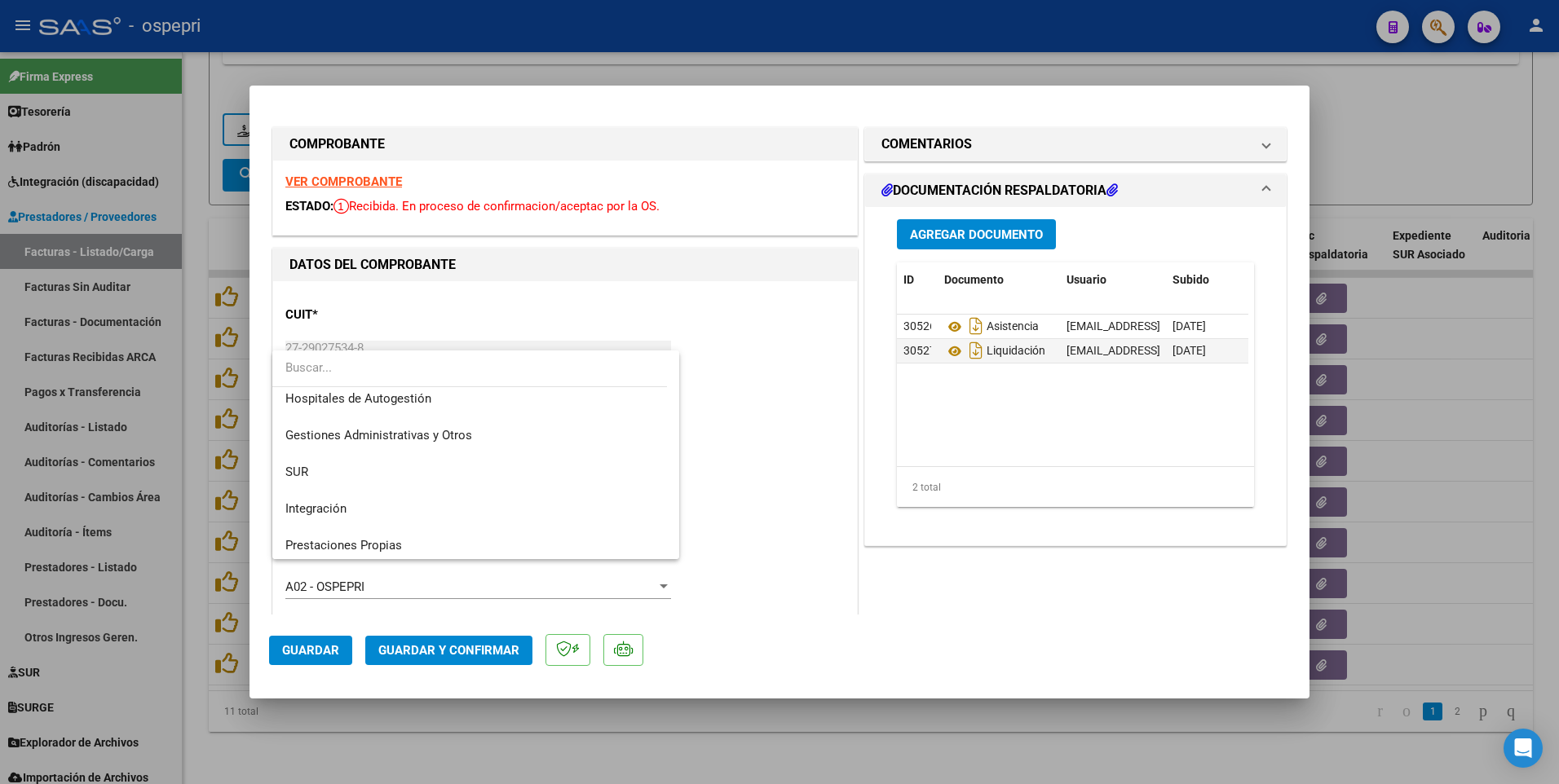
scroll to position [0, 0]
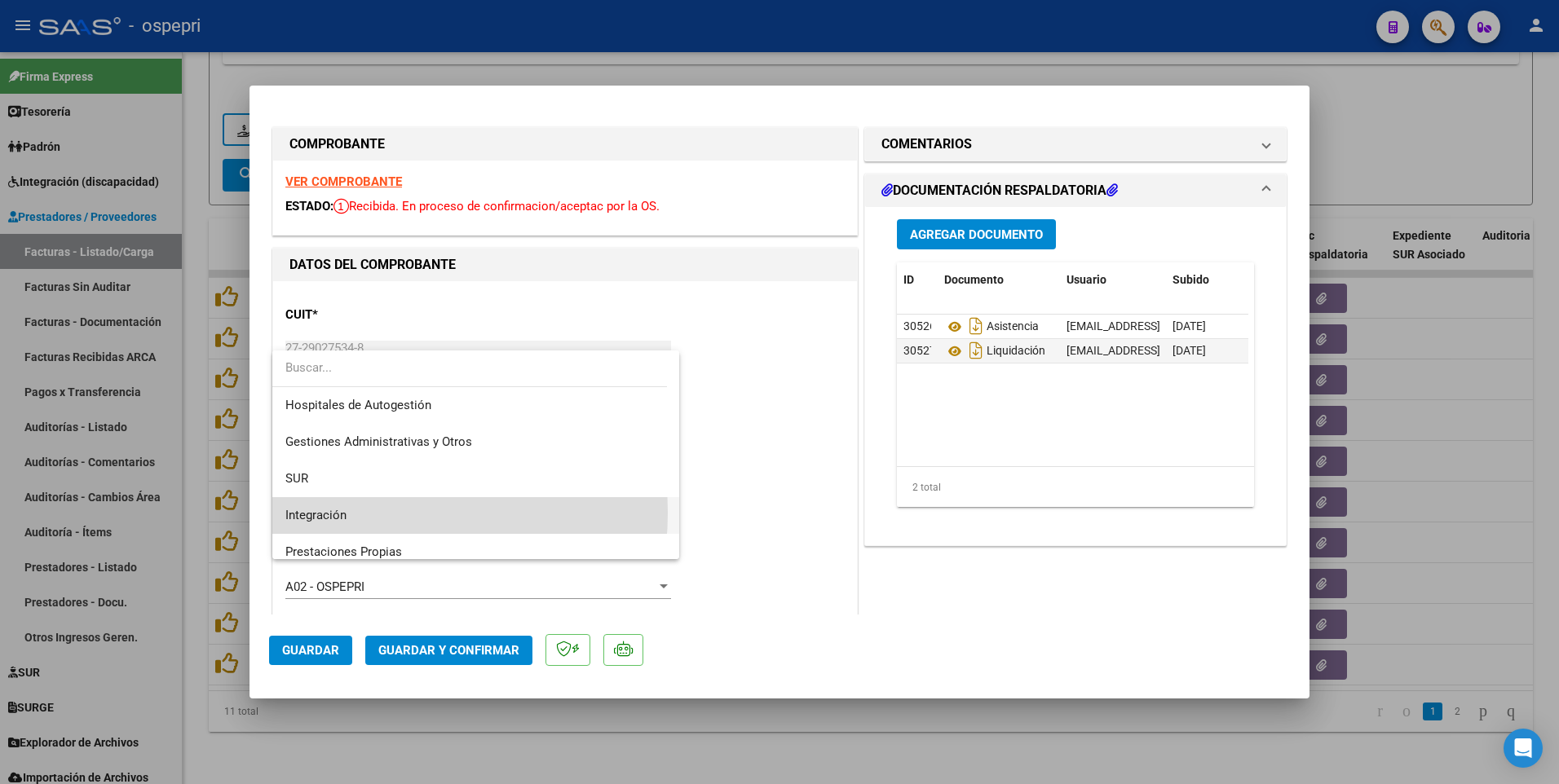
click at [347, 448] on span "Integración" at bounding box center [475, 515] width 381 height 36
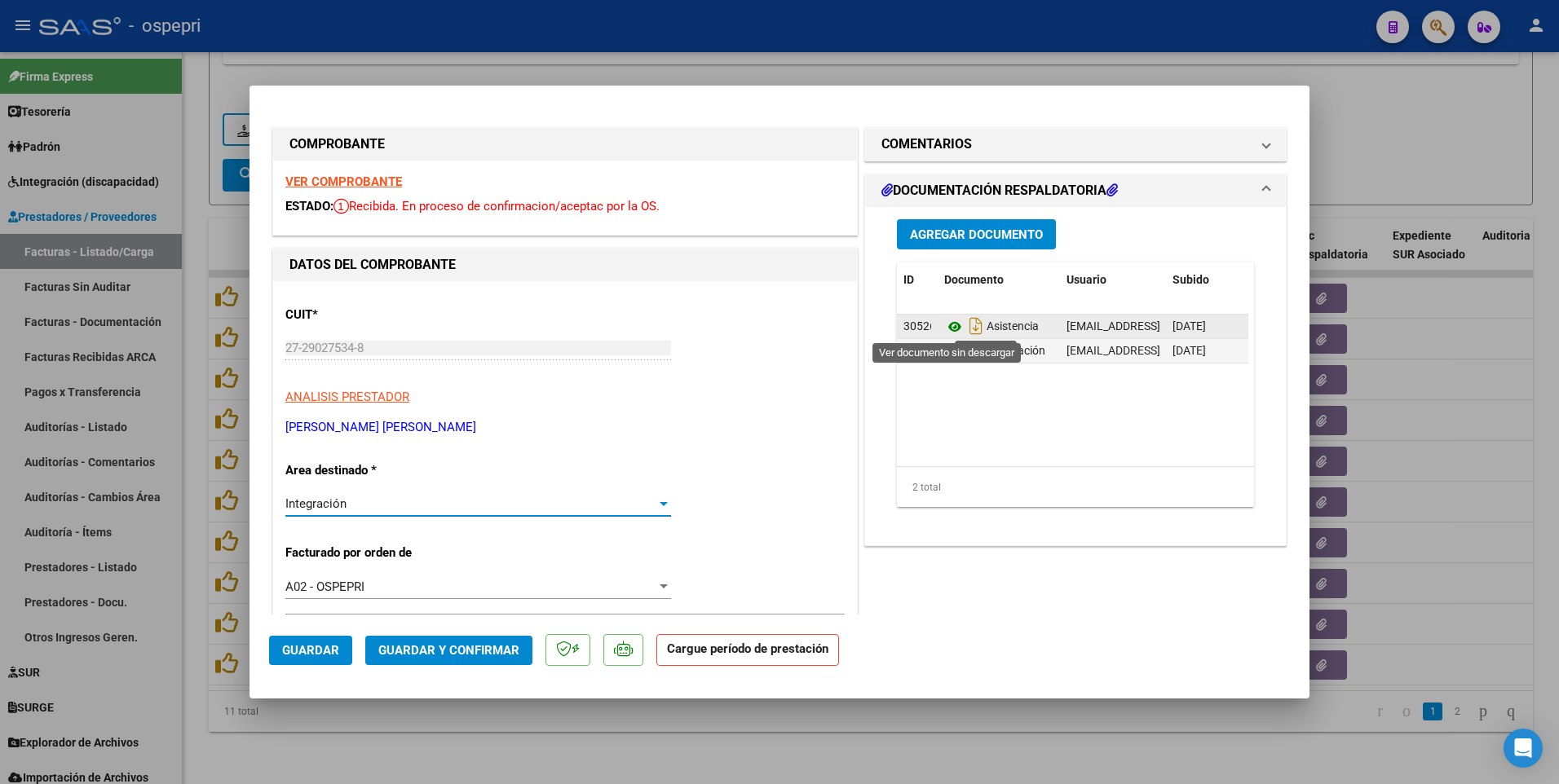
click at [951, 328] on icon at bounding box center [955, 327] width 21 height 20
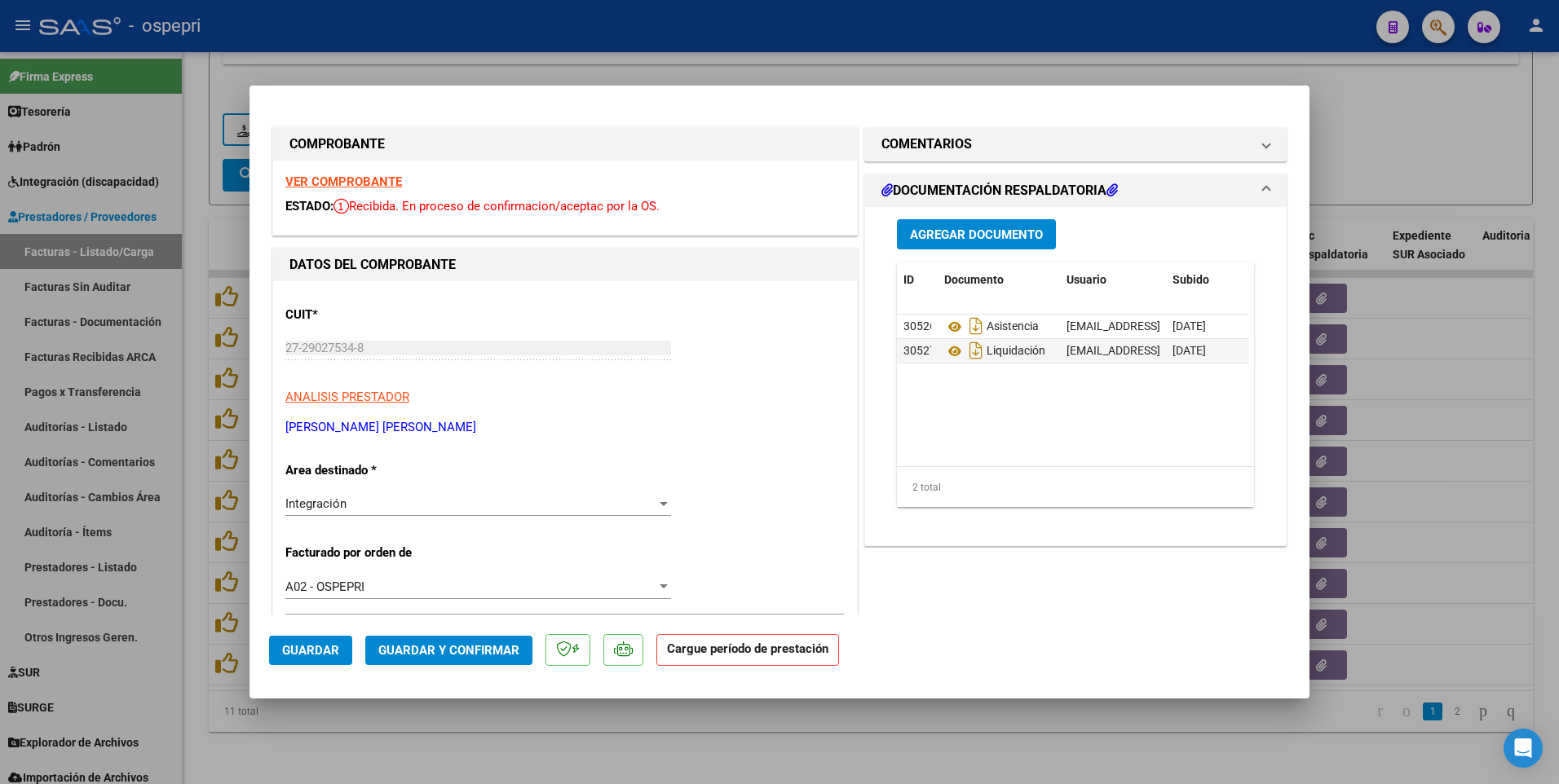
click at [302, 448] on span "Guardar" at bounding box center [311, 650] width 57 height 15
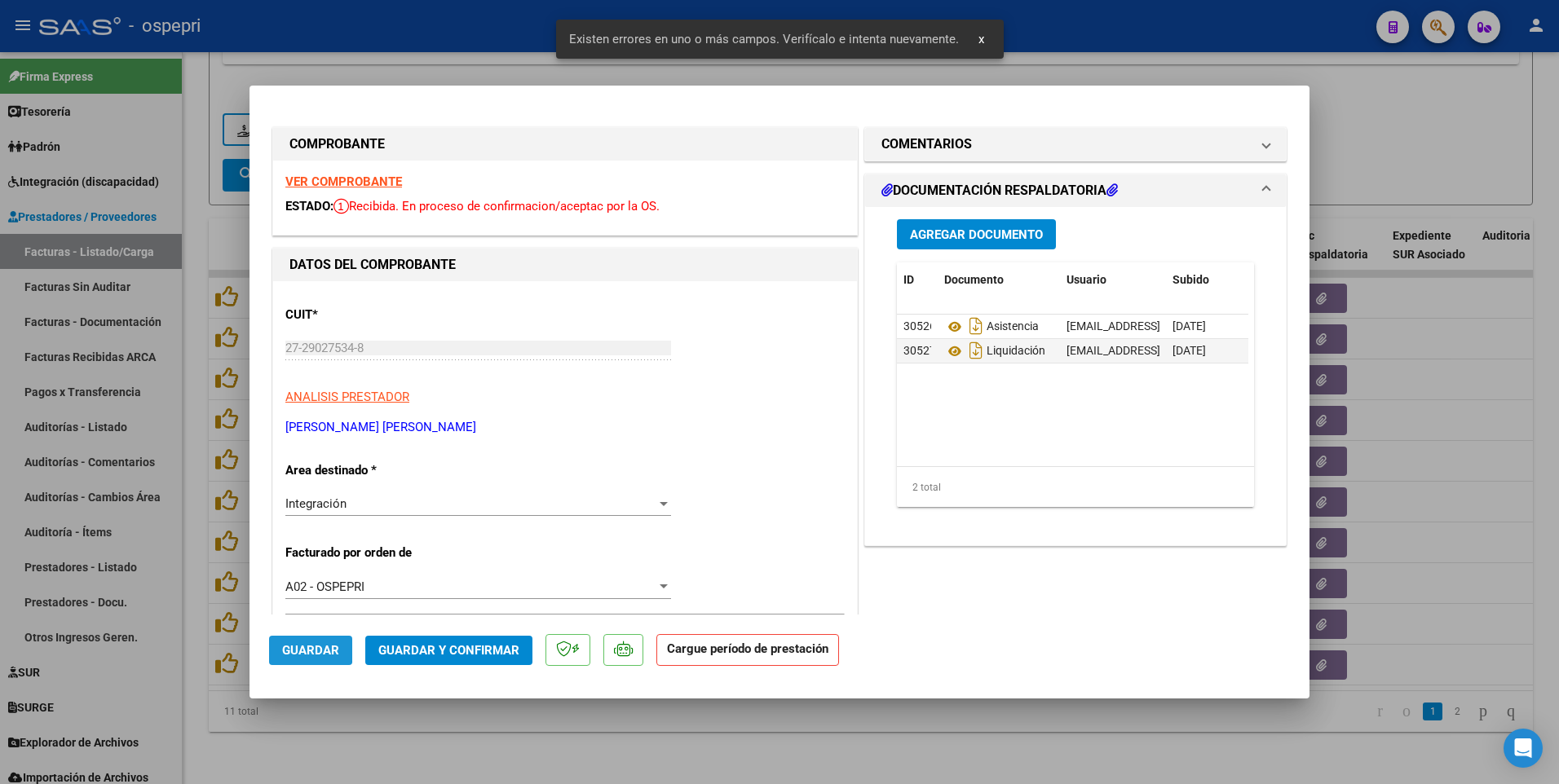
scroll to position [317, 0]
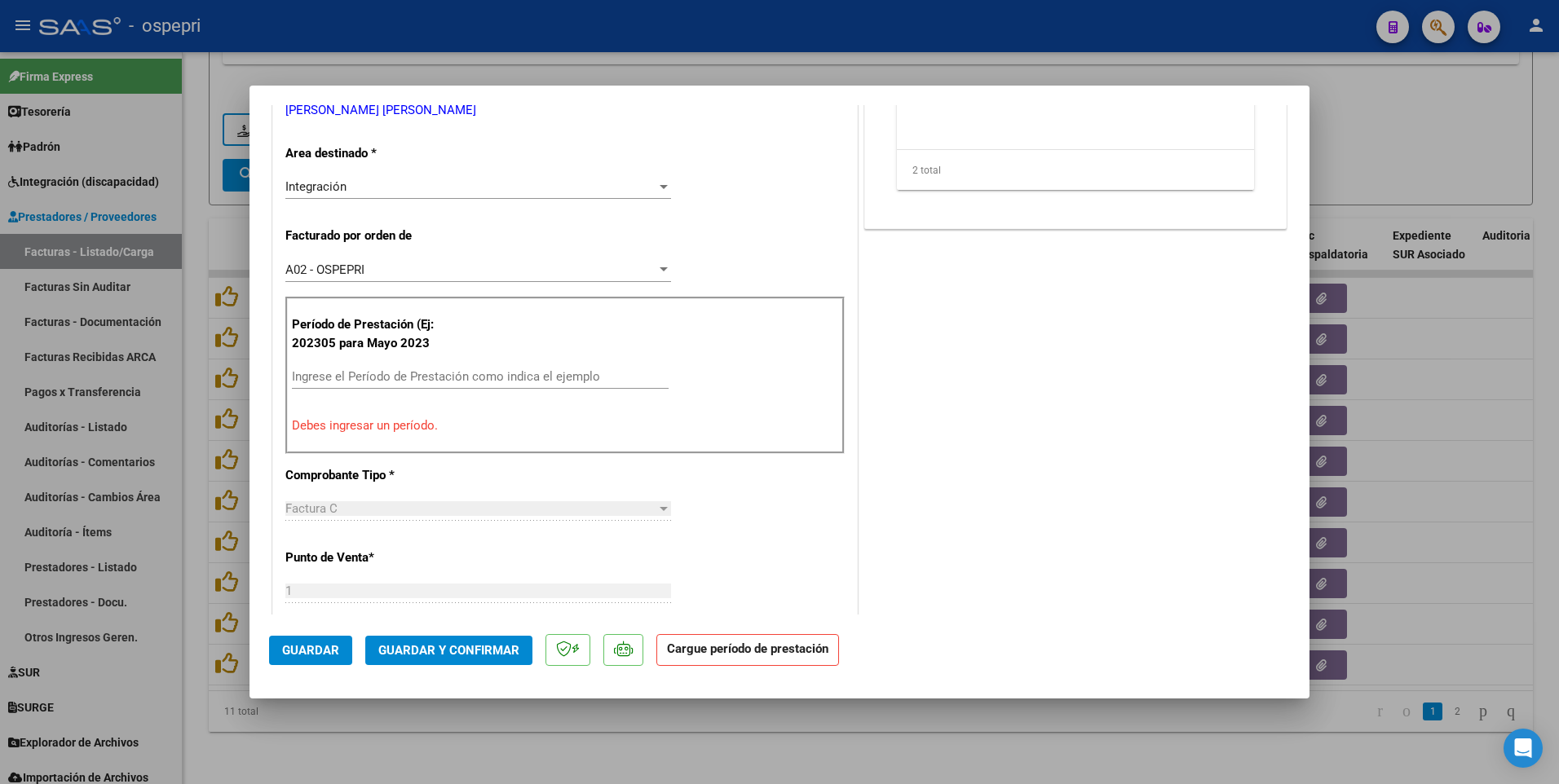
click at [778, 448] on div at bounding box center [779, 392] width 1559 height 784
type input "$ 0,00"
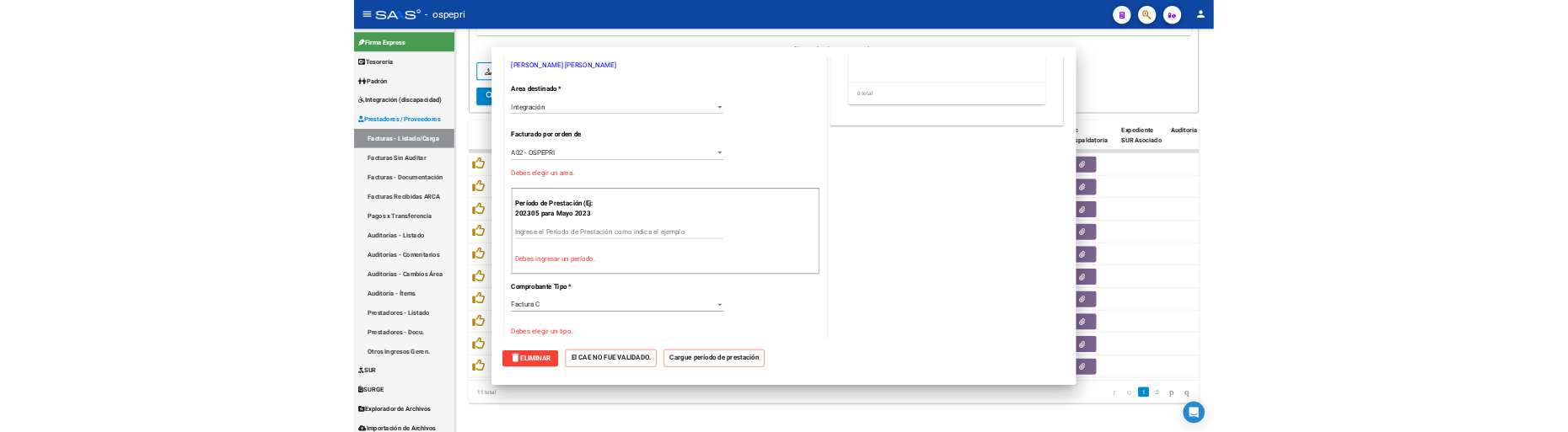
scroll to position [336, 0]
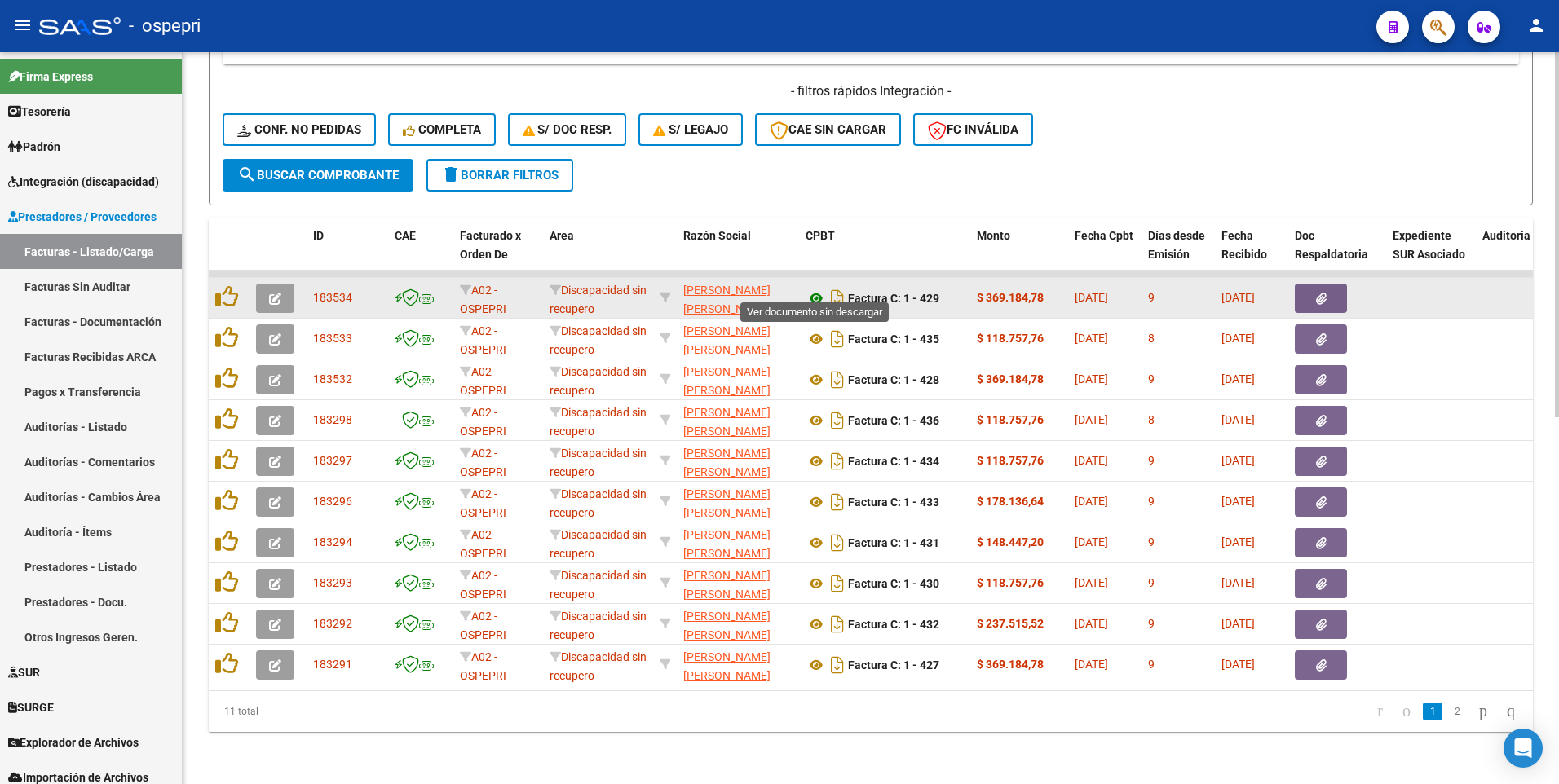
click at [816, 289] on icon at bounding box center [816, 298] width 21 height 20
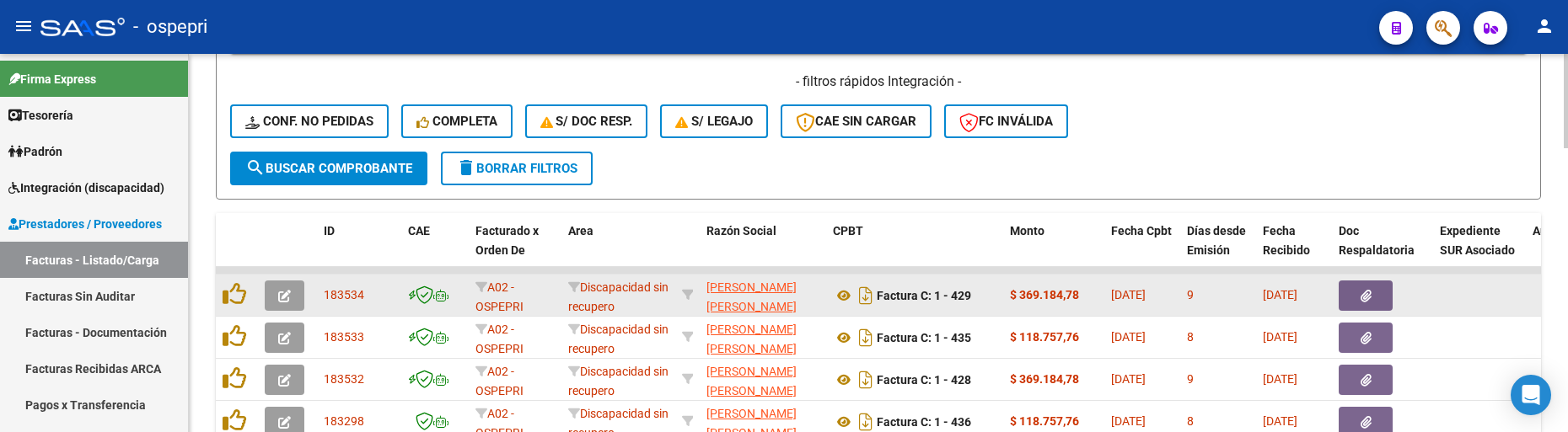
click at [284, 302] on icon "button" at bounding box center [285, 296] width 13 height 13
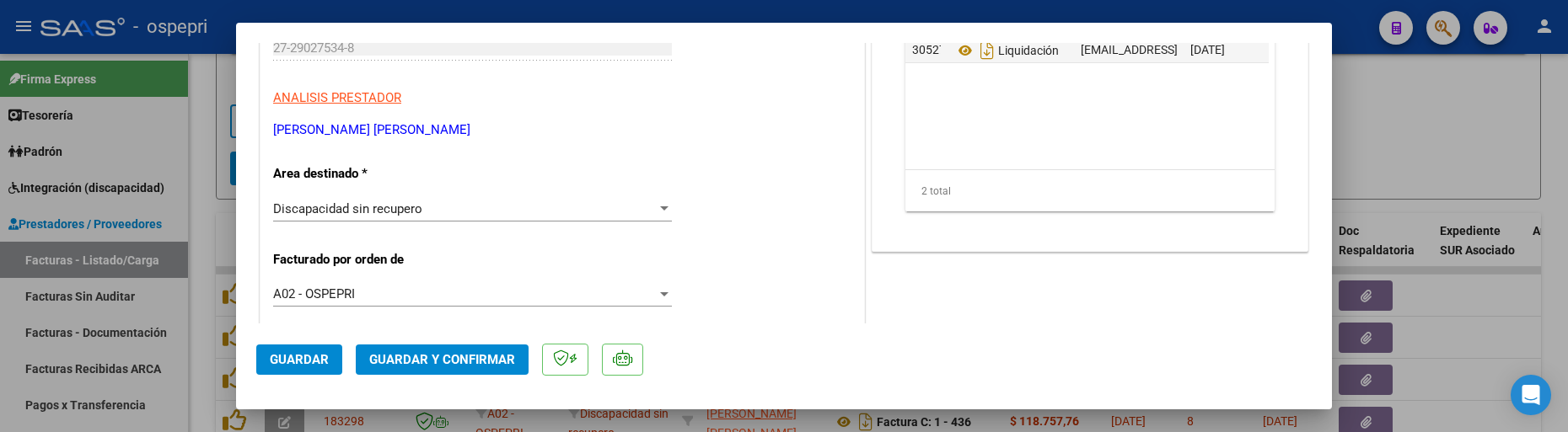
scroll to position [337, 0]
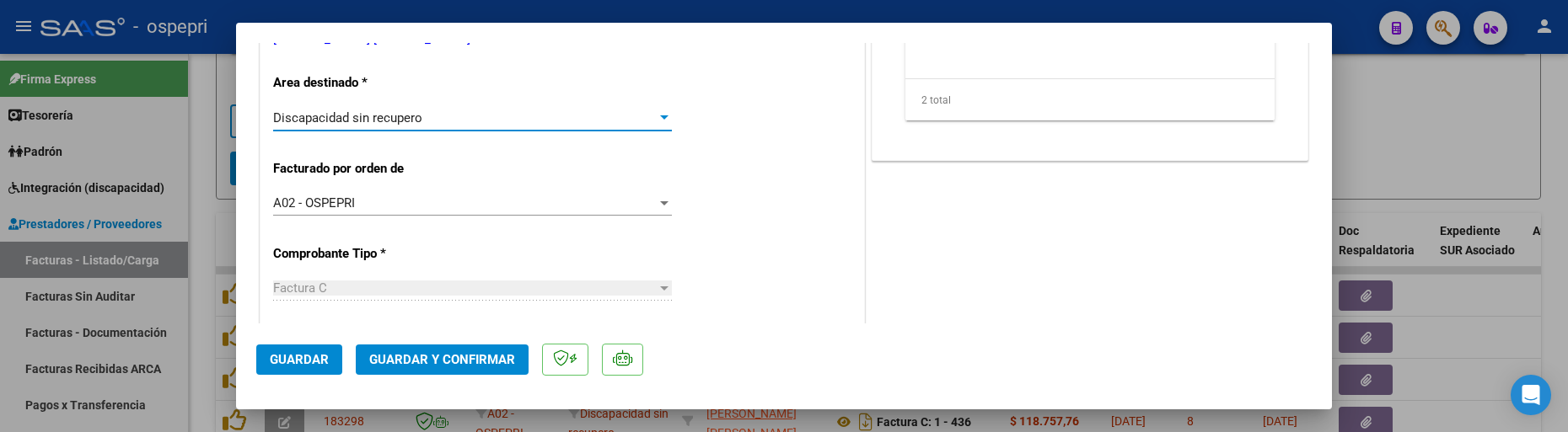
click at [660, 117] on div at bounding box center [664, 117] width 8 height 5
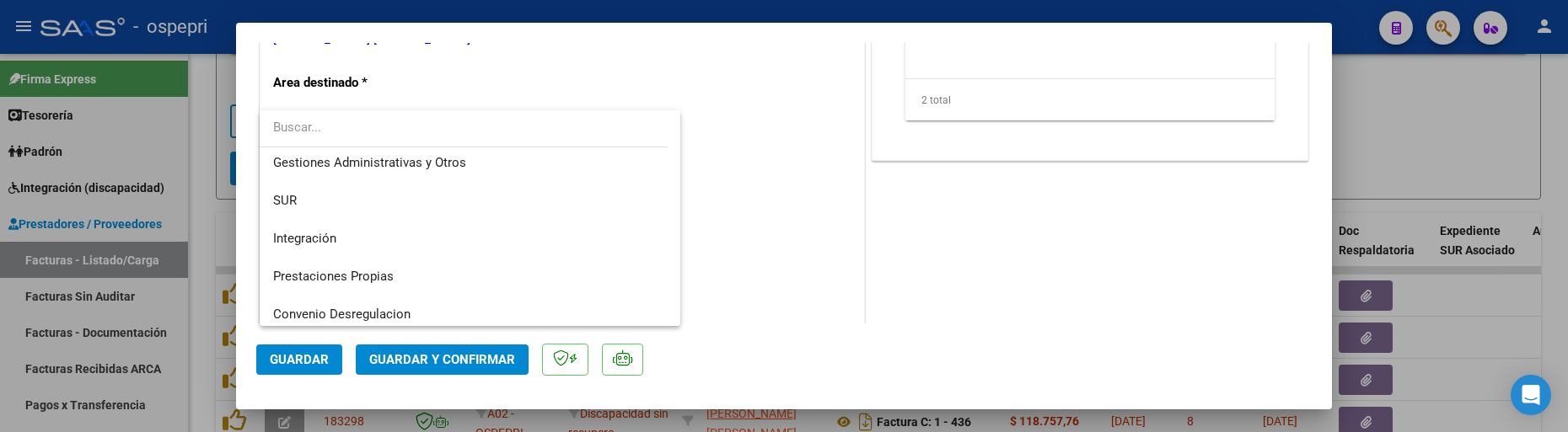
scroll to position [0, 0]
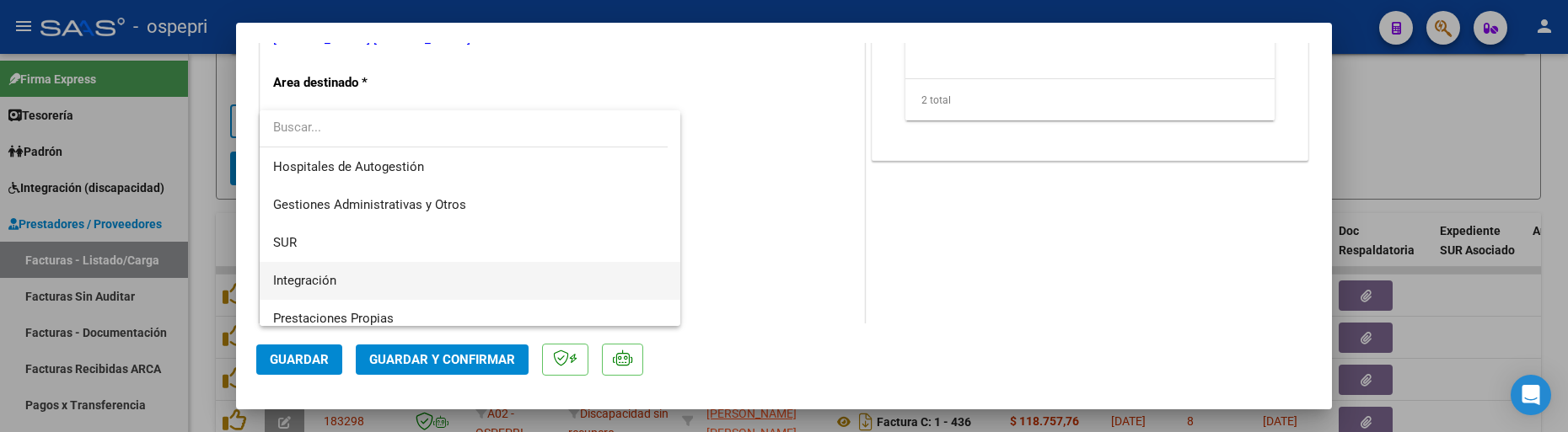
click at [333, 282] on span "Integración" at bounding box center [304, 280] width 63 height 16
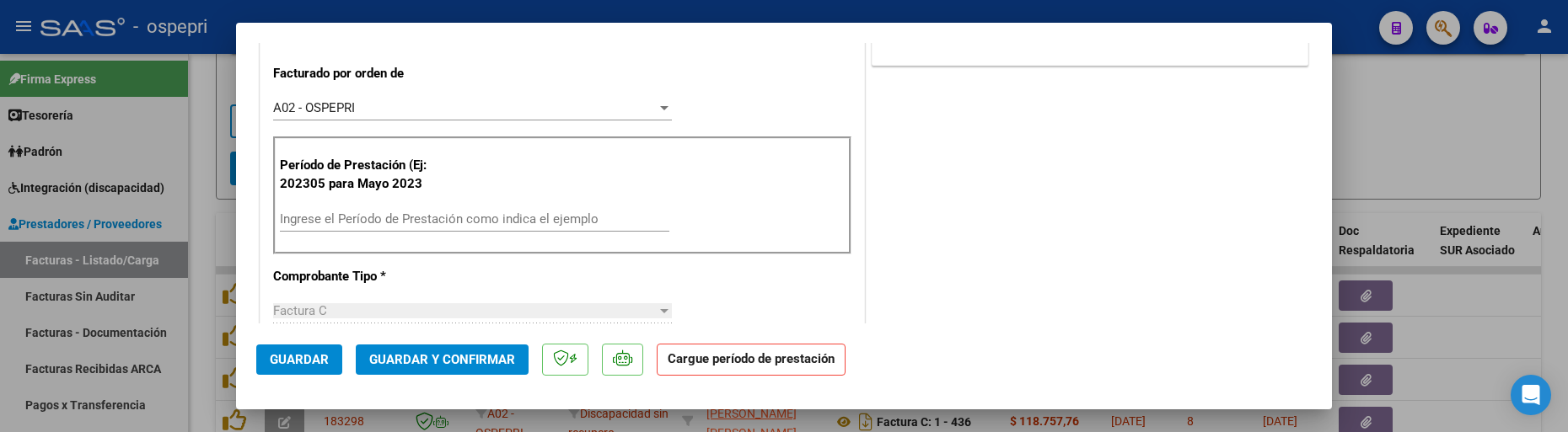
scroll to position [505, 0]
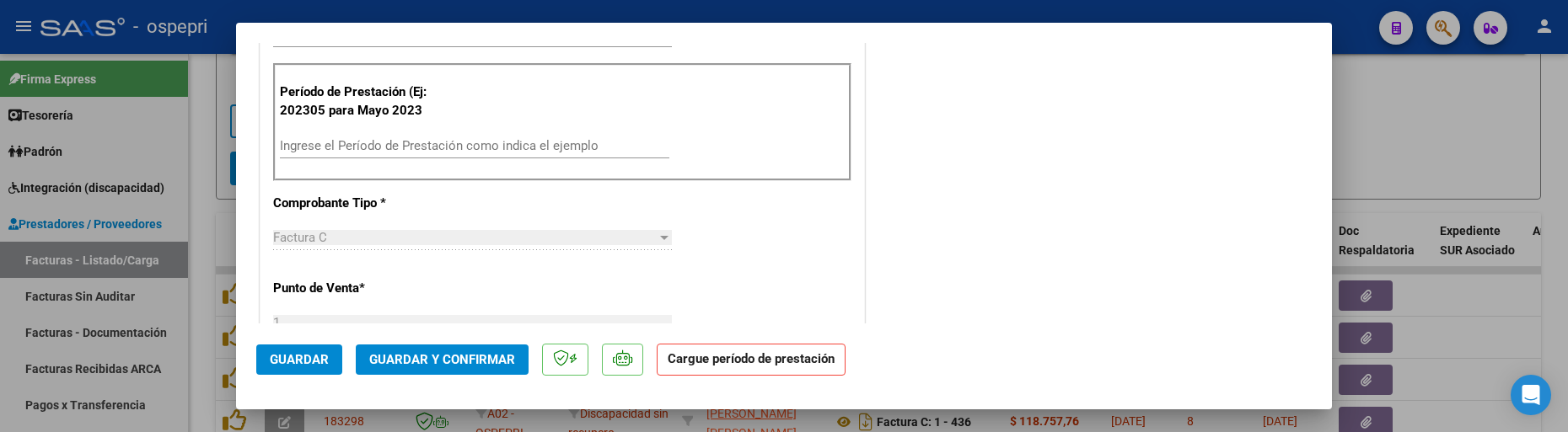
click at [431, 147] on input "Ingrese el Período de Prestación como indica el ejemplo" at bounding box center [475, 146] width 389 height 16
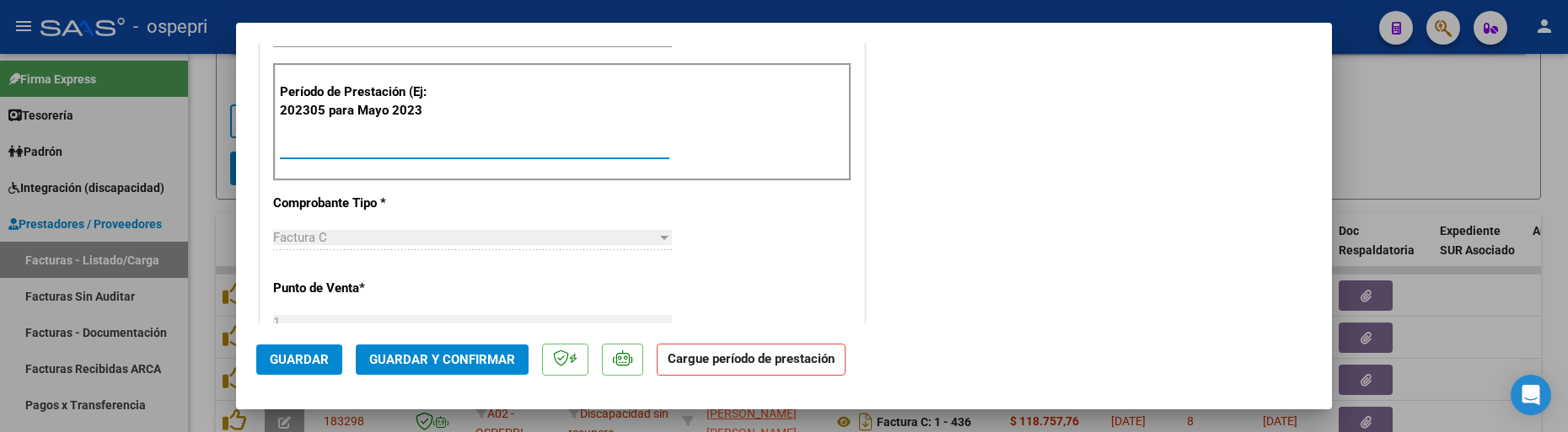
type input "202507"
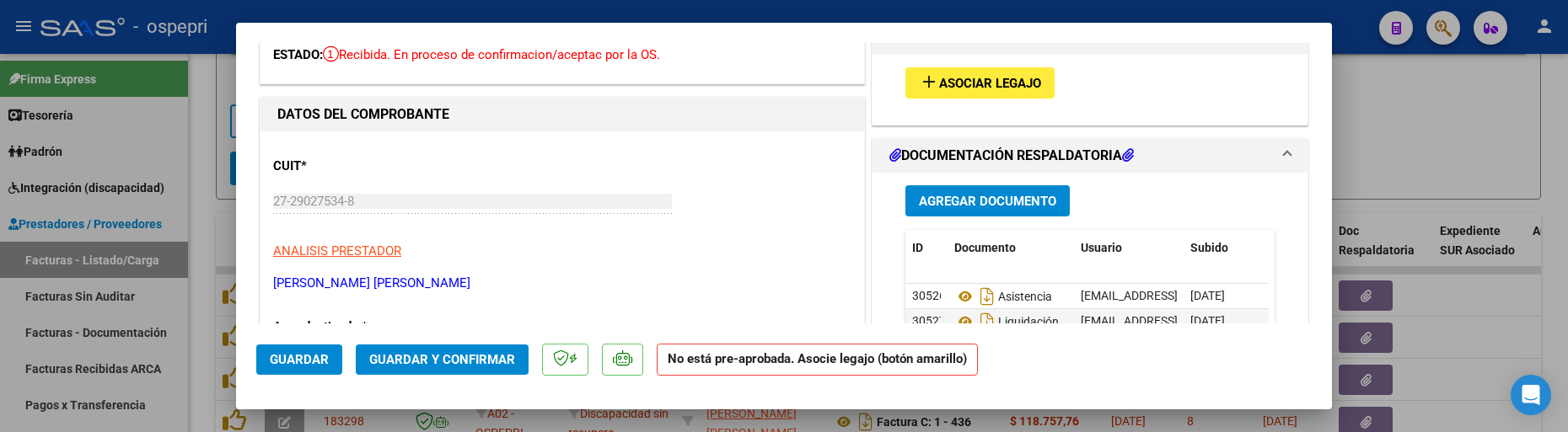
scroll to position [84, 0]
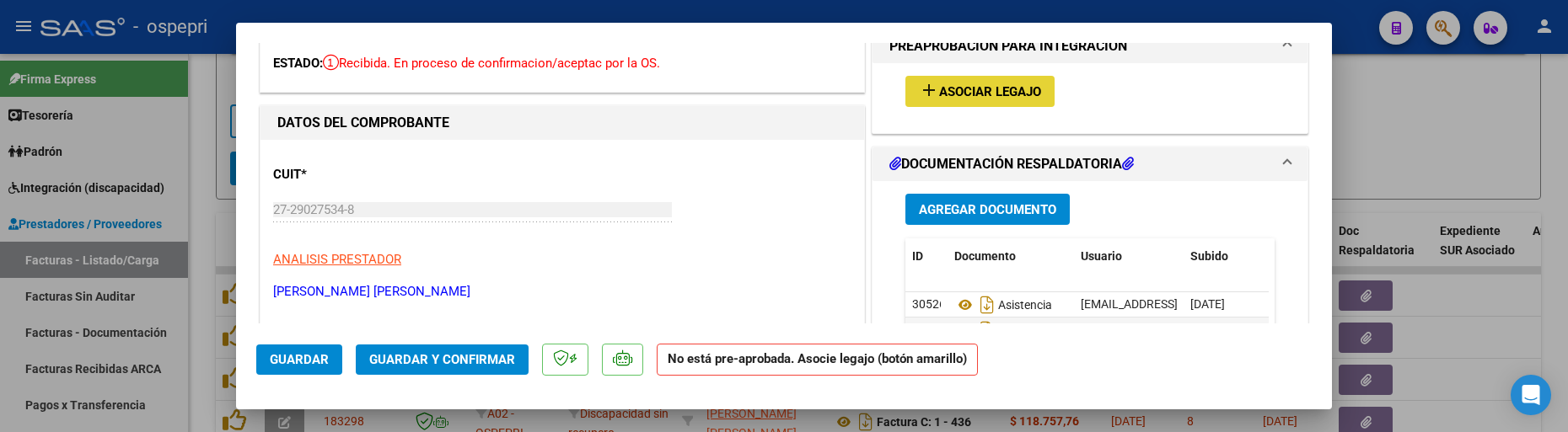
click at [1032, 94] on span "Asociar Legajo" at bounding box center [990, 92] width 102 height 16
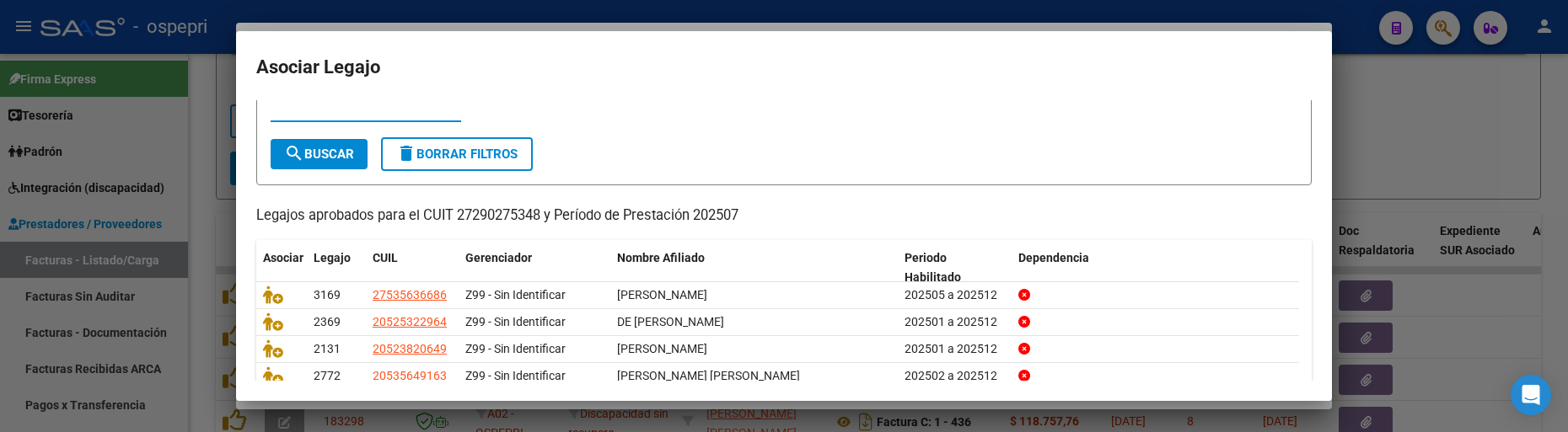
scroll to position [0, 0]
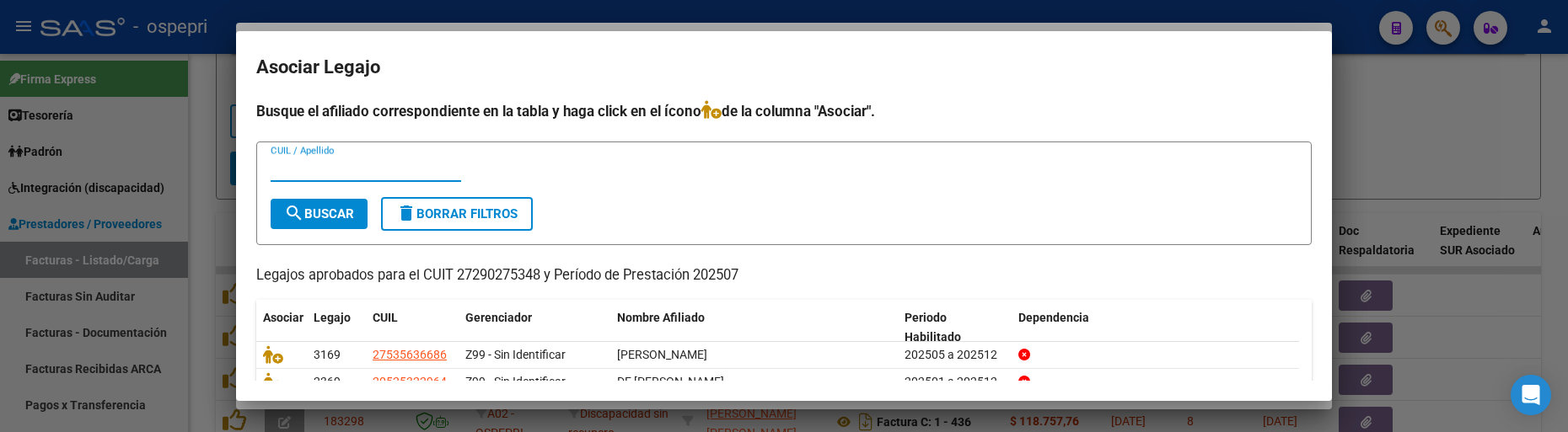
click at [288, 172] on input "CUIL / Apellido" at bounding box center [365, 168] width 190 height 16
type input "PAREJA"
click at [315, 215] on span "search Buscar" at bounding box center [319, 214] width 70 height 16
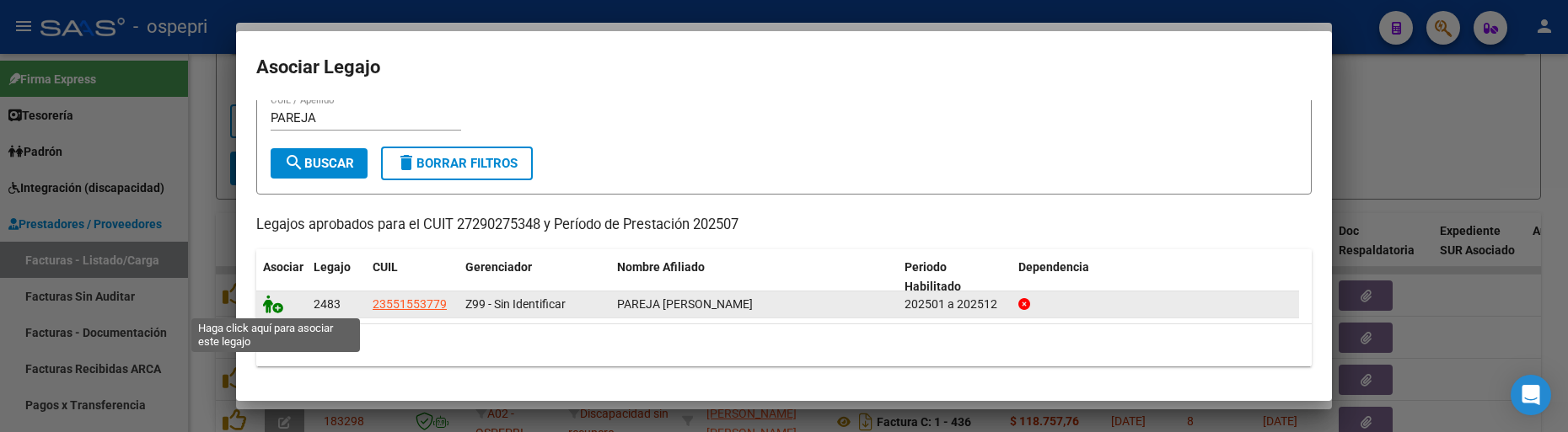
click at [273, 302] on icon at bounding box center [273, 304] width 20 height 18
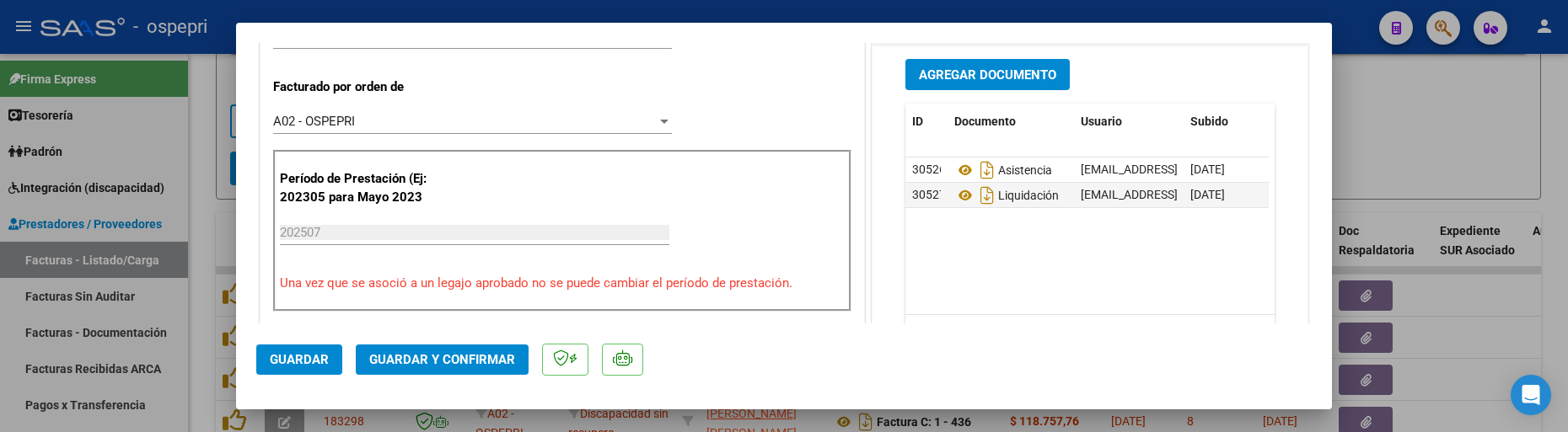
scroll to position [421, 0]
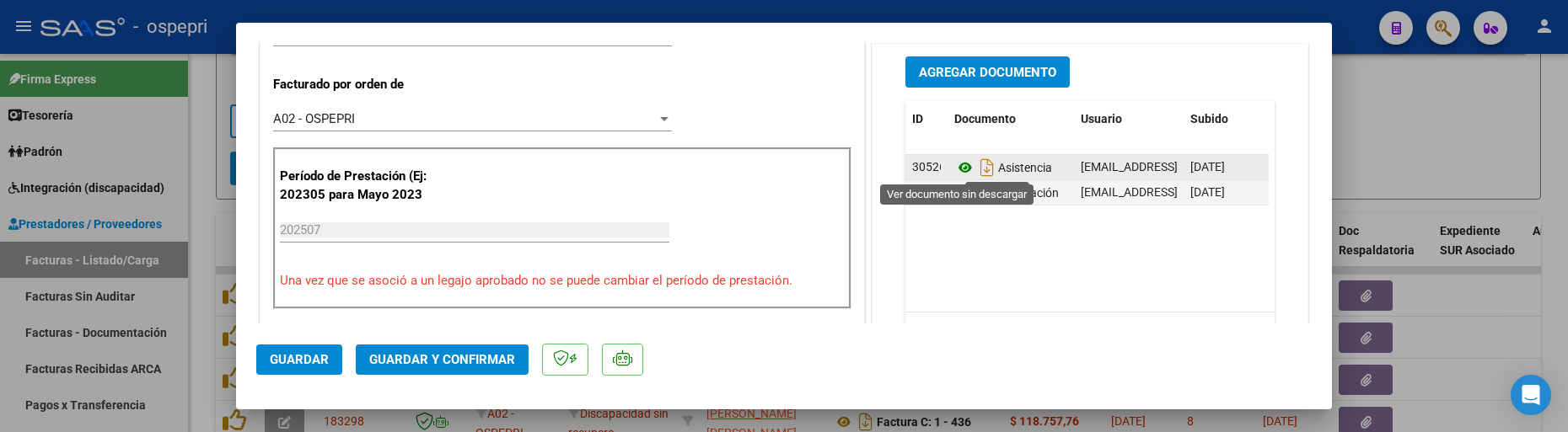
click at [954, 171] on icon at bounding box center [965, 168] width 22 height 20
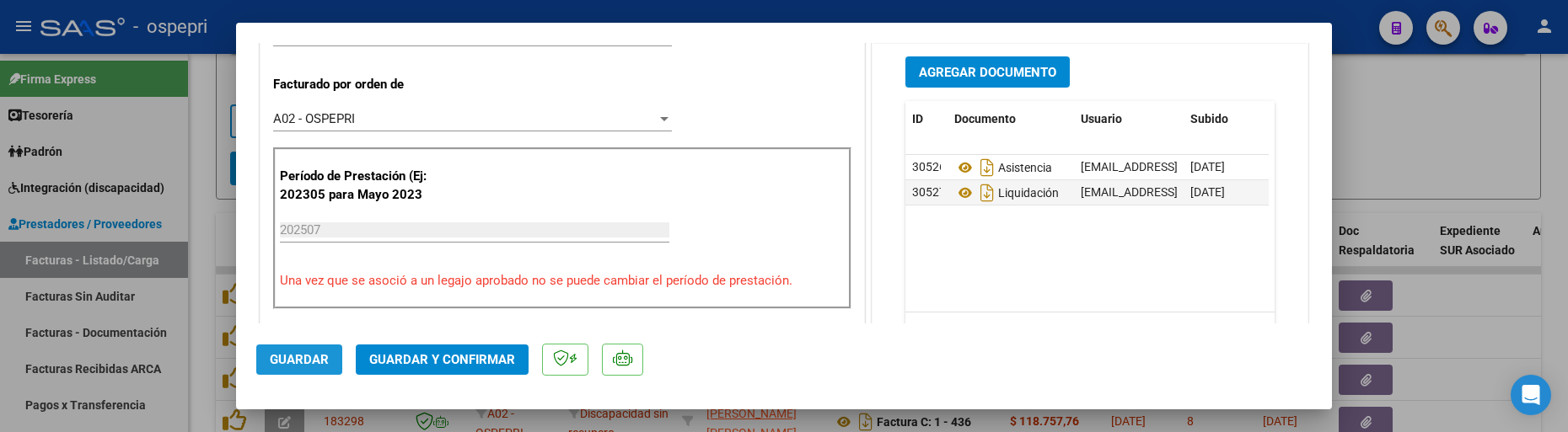
click at [290, 360] on span "Guardar" at bounding box center [299, 360] width 59 height 16
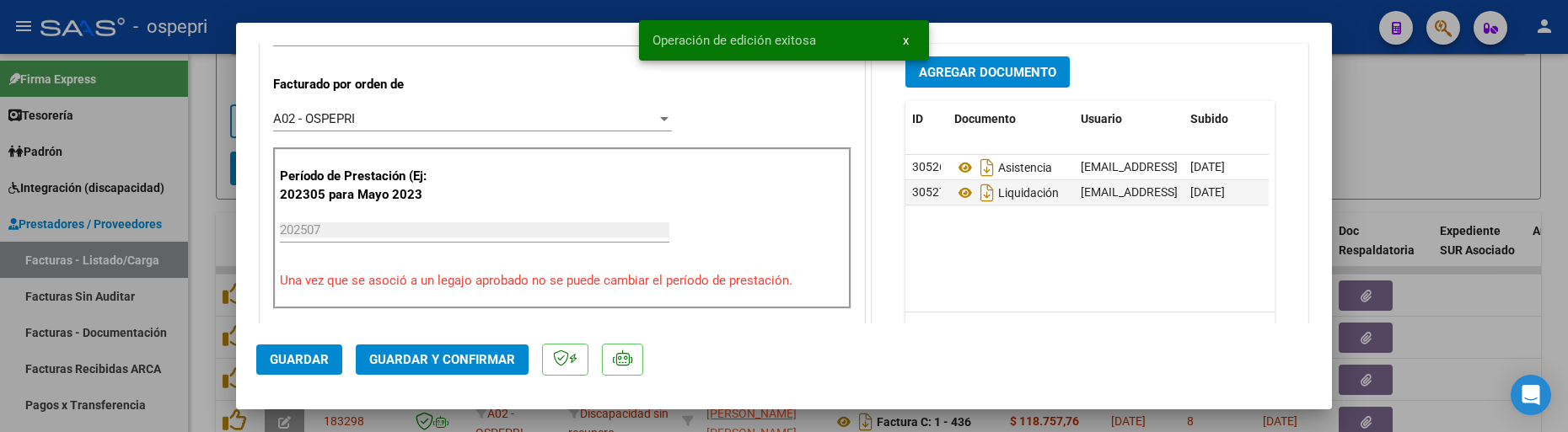
click at [1405, 129] on div at bounding box center [784, 216] width 1568 height 432
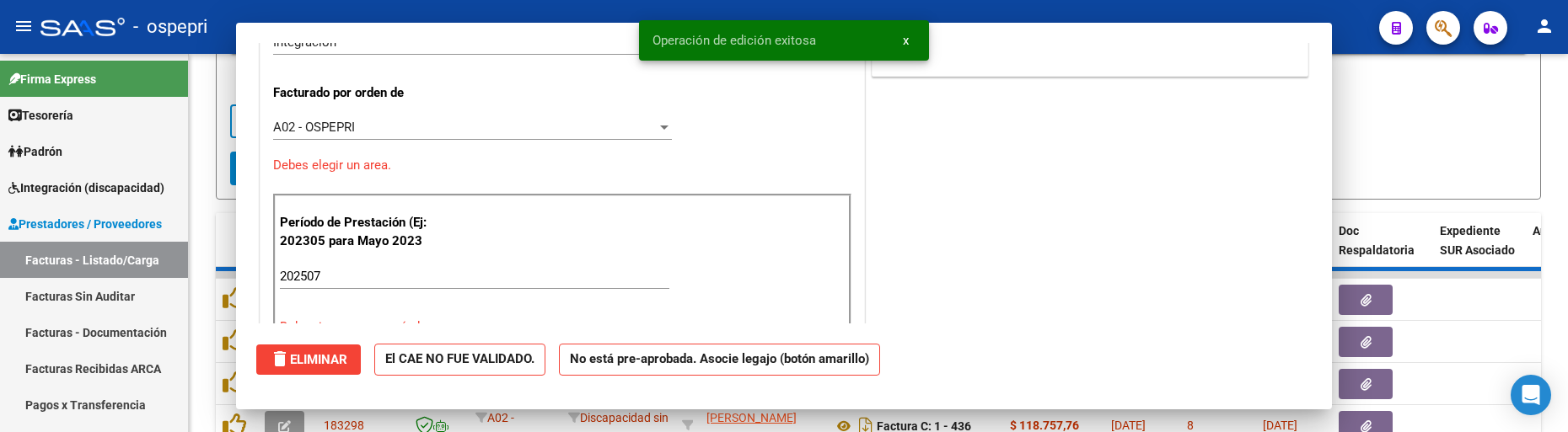
type input "$ 0,00"
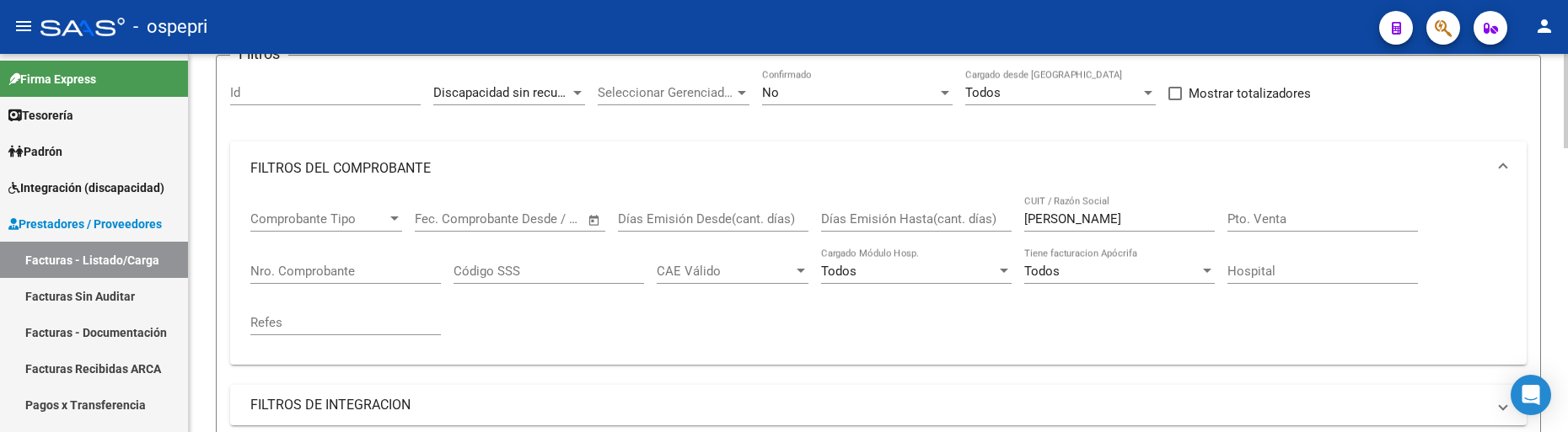
scroll to position [71, 0]
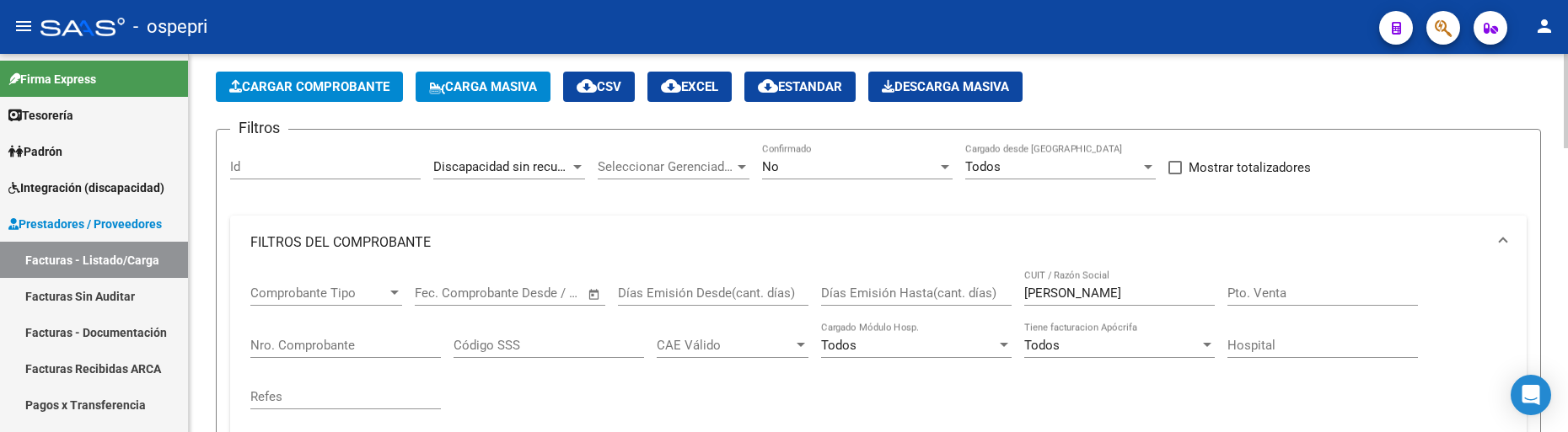
click at [1567, 115] on html "menu - ospepri person Firma Express Tesorería Extractos Procesados (csv) Extrac…" at bounding box center [784, 216] width 1568 height 432
click at [577, 162] on div at bounding box center [577, 166] width 16 height 14
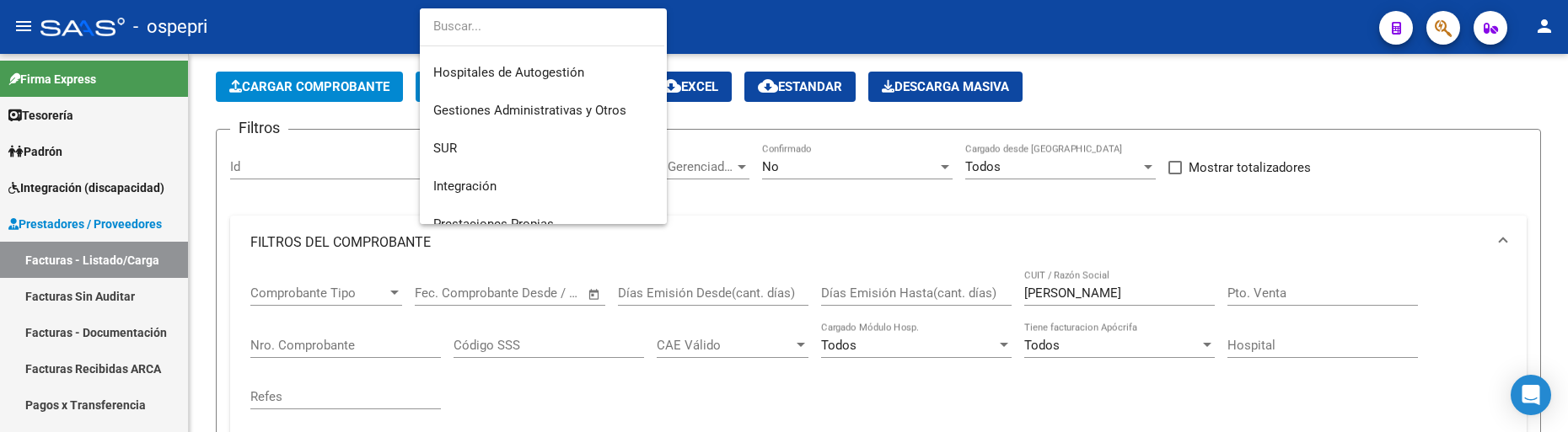
scroll to position [0, 0]
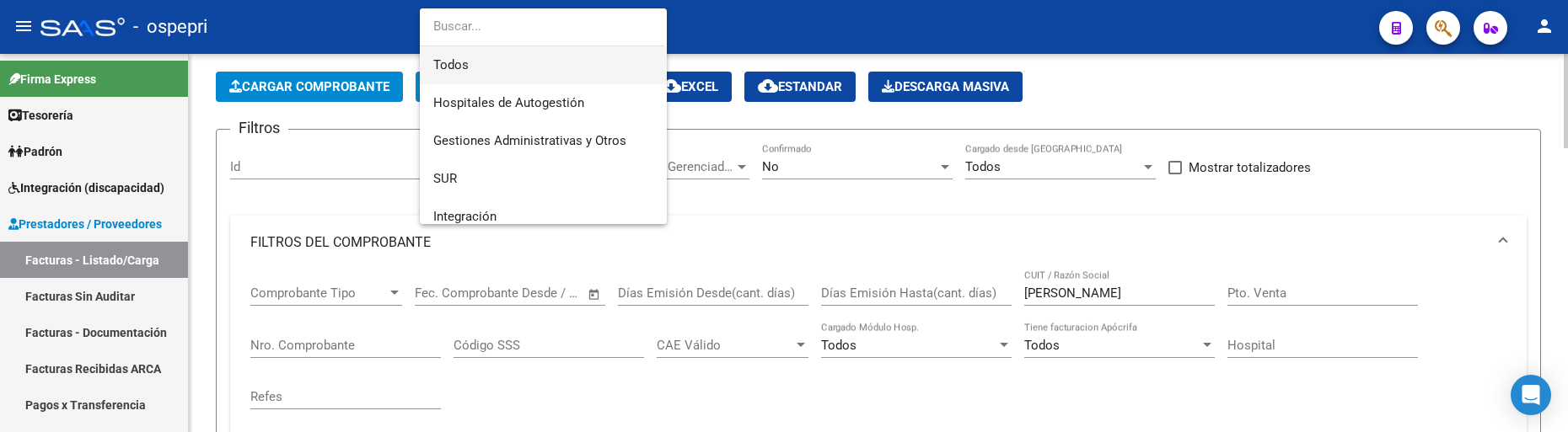
click at [465, 68] on span "Todos" at bounding box center [543, 64] width 220 height 38
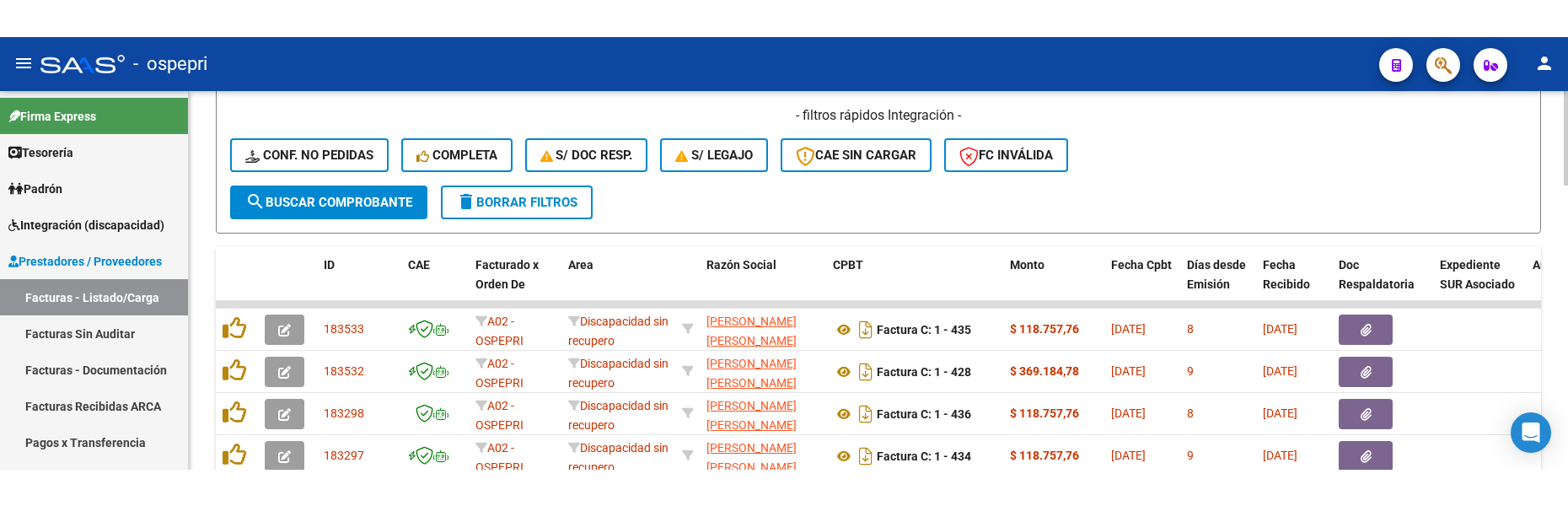
scroll to position [791, 0]
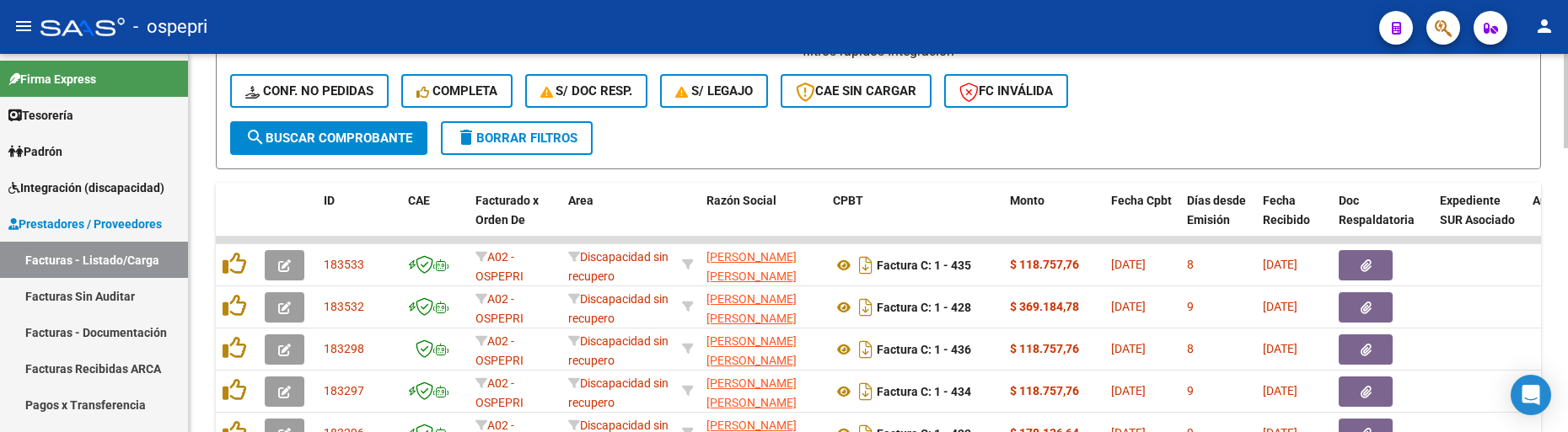
click at [1561, 301] on div "Video tutorial PRESTADORES -> Listado de CPBTs Emitidos por Prestadores / Prove…" at bounding box center [880, 16] width 1383 height 1503
click at [357, 132] on span "search Buscar Comprobante" at bounding box center [329, 138] width 167 height 16
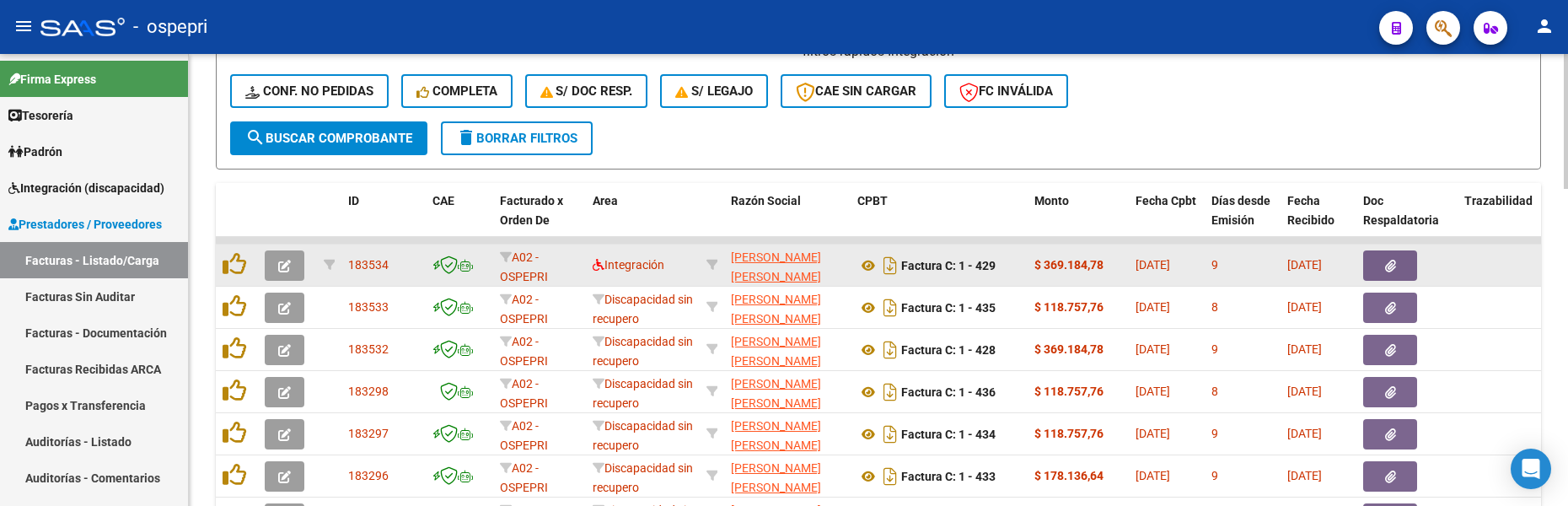
click at [298, 270] on button "button" at bounding box center [284, 265] width 39 height 30
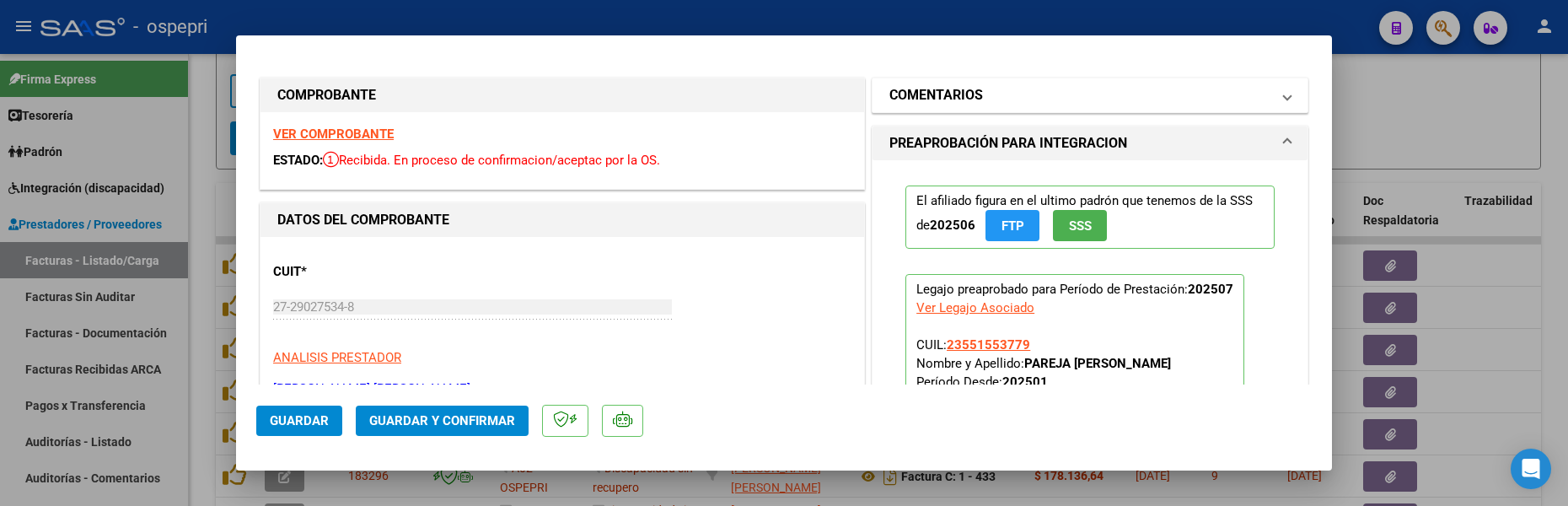
click at [1283, 93] on span at bounding box center [1286, 96] width 6 height 20
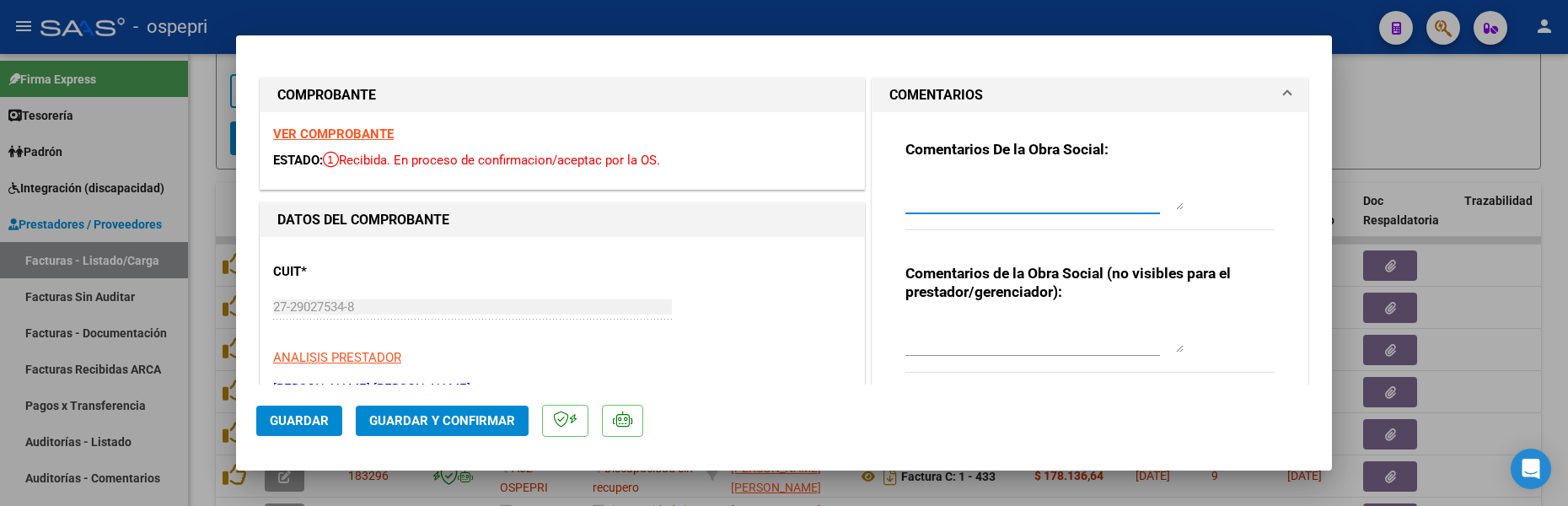
click at [917, 177] on textarea at bounding box center [1044, 193] width 278 height 34
type textarea "b"
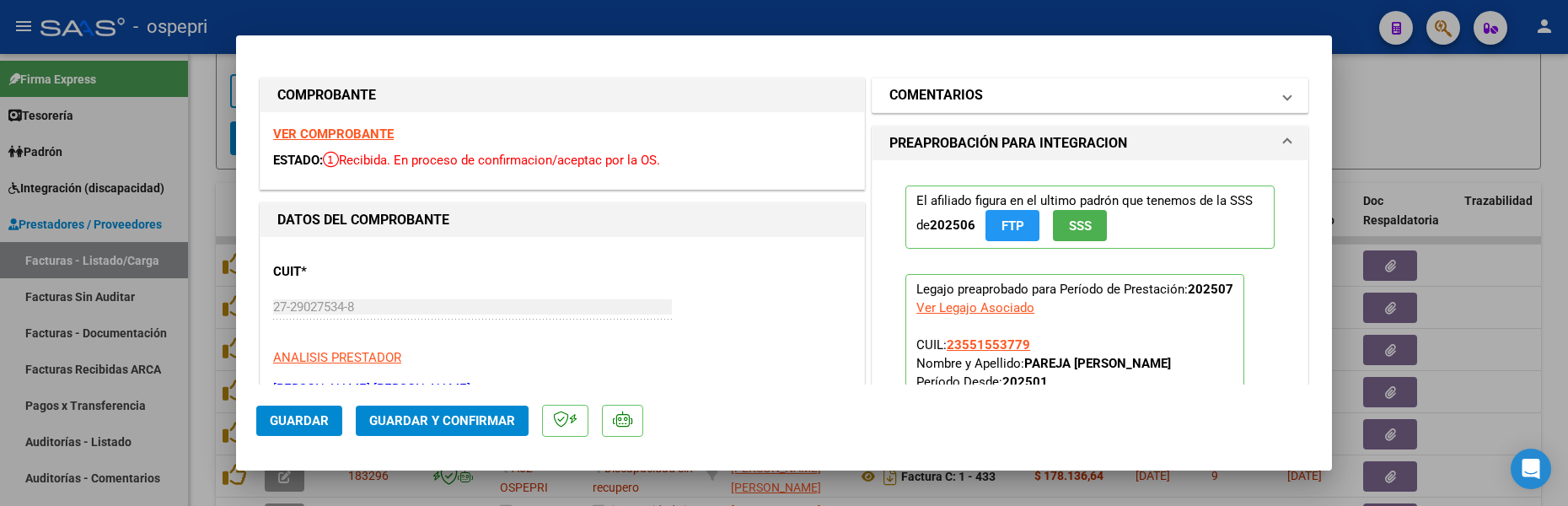
click at [1283, 95] on span at bounding box center [1286, 96] width 6 height 20
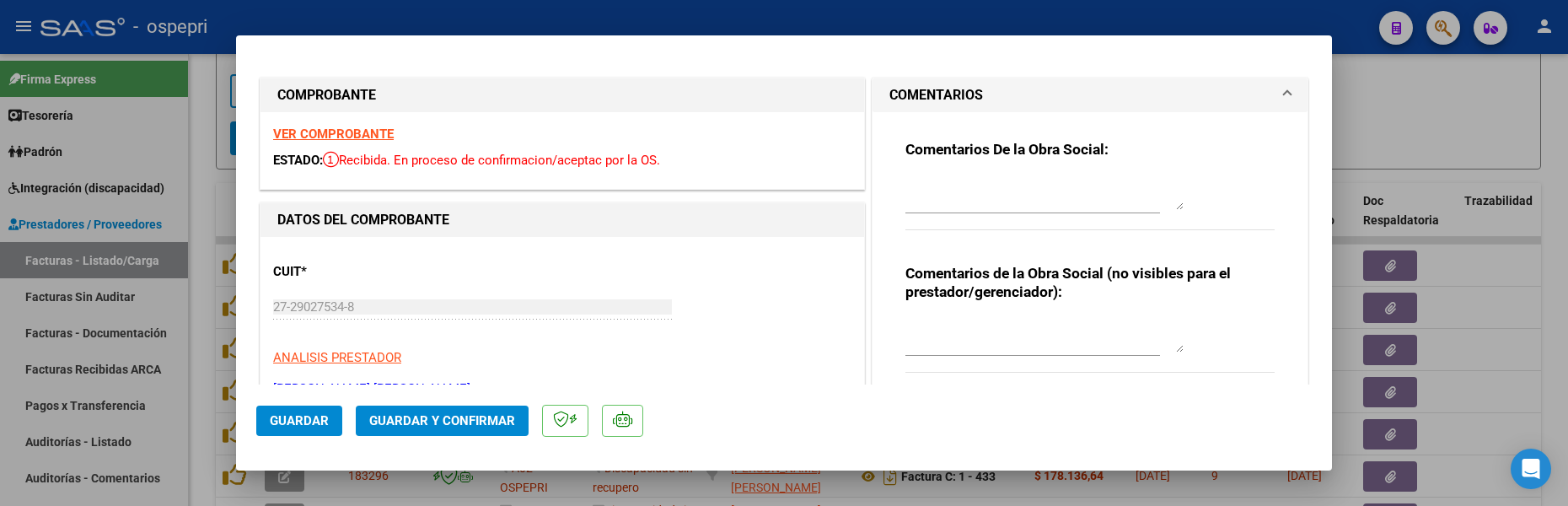
click at [910, 174] on div at bounding box center [1044, 193] width 278 height 40
click at [910, 184] on textarea at bounding box center [1044, 193] width 278 height 34
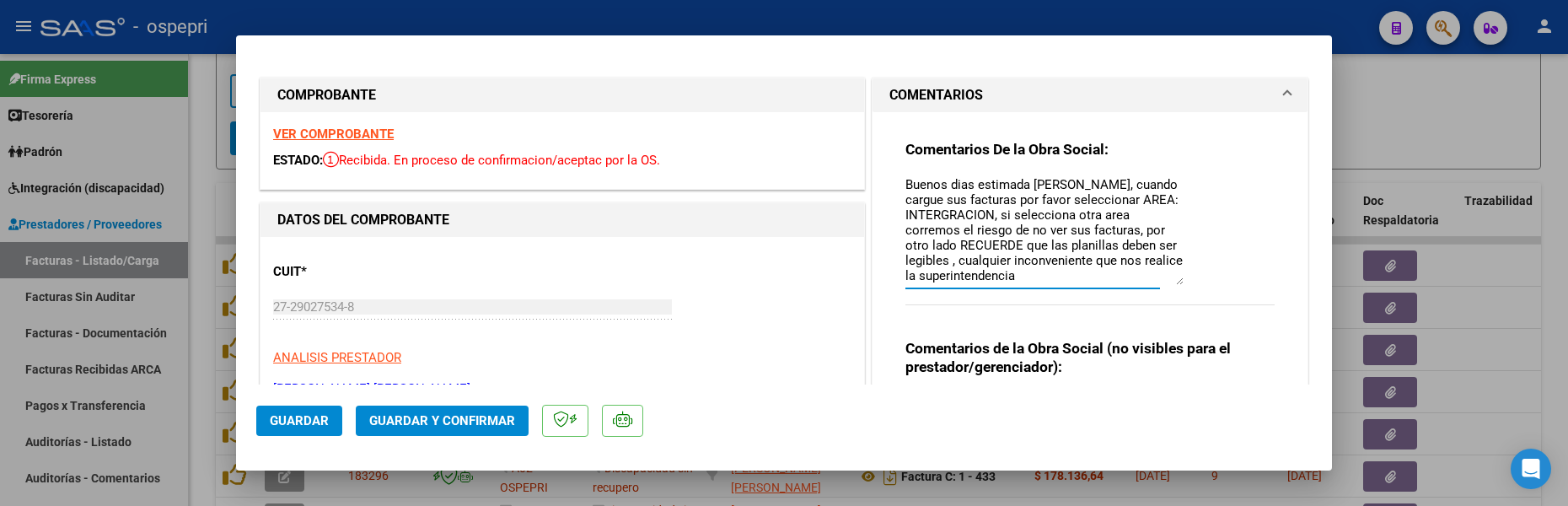
scroll to position [0, 0]
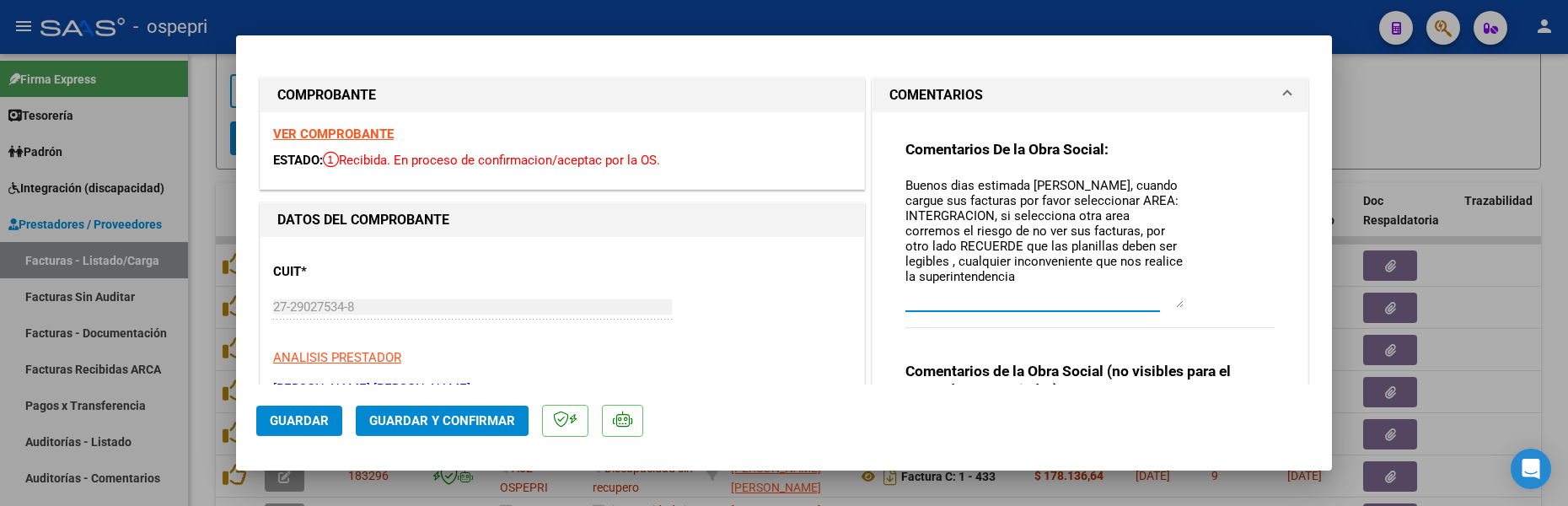
drag, startPoint x: 1172, startPoint y: 205, endPoint x: 1175, endPoint y: 303, distance: 98.0
click at [1175, 303] on textarea "Buenos dias estimada [PERSON_NAME], cuando cargue sus facturas por favor selecc…" at bounding box center [1044, 242] width 278 height 131
drag, startPoint x: 953, startPoint y: 263, endPoint x: 1031, endPoint y: 263, distance: 78.0
click at [1031, 263] on textarea "Buenos dias estimada [PERSON_NAME], cuando cargue sus facturas por favor selecc…" at bounding box center [1044, 242] width 278 height 131
click at [1003, 278] on textarea "Buenos dias estimada [PERSON_NAME], cuando cargue sus facturas por favor selecc…" at bounding box center [1044, 242] width 278 height 131
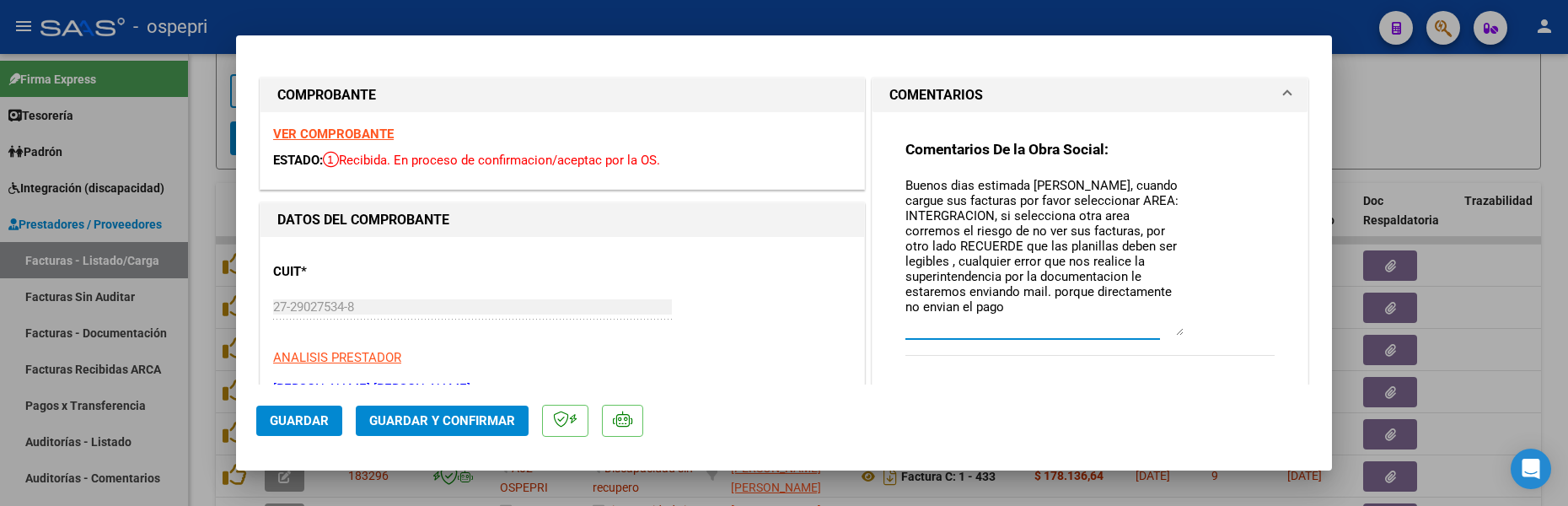
drag, startPoint x: 1171, startPoint y: 303, endPoint x: 1173, endPoint y: 332, distance: 29.1
click at [1173, 332] on textarea "Buenos dias estimada [PERSON_NAME], cuando cargue sus facturas por favor selecc…" at bounding box center [1044, 256] width 278 height 160
click at [961, 186] on textarea "Buenos dias estimada [PERSON_NAME], cuando cargue sus facturas por favor selecc…" at bounding box center [1044, 256] width 278 height 161
click at [1112, 217] on textarea "Buenos días estimada [PERSON_NAME], cuando cargue sus facturas por favor selecc…" at bounding box center [1044, 256] width 278 height 161
drag, startPoint x: 1079, startPoint y: 231, endPoint x: 1154, endPoint y: 231, distance: 75.0
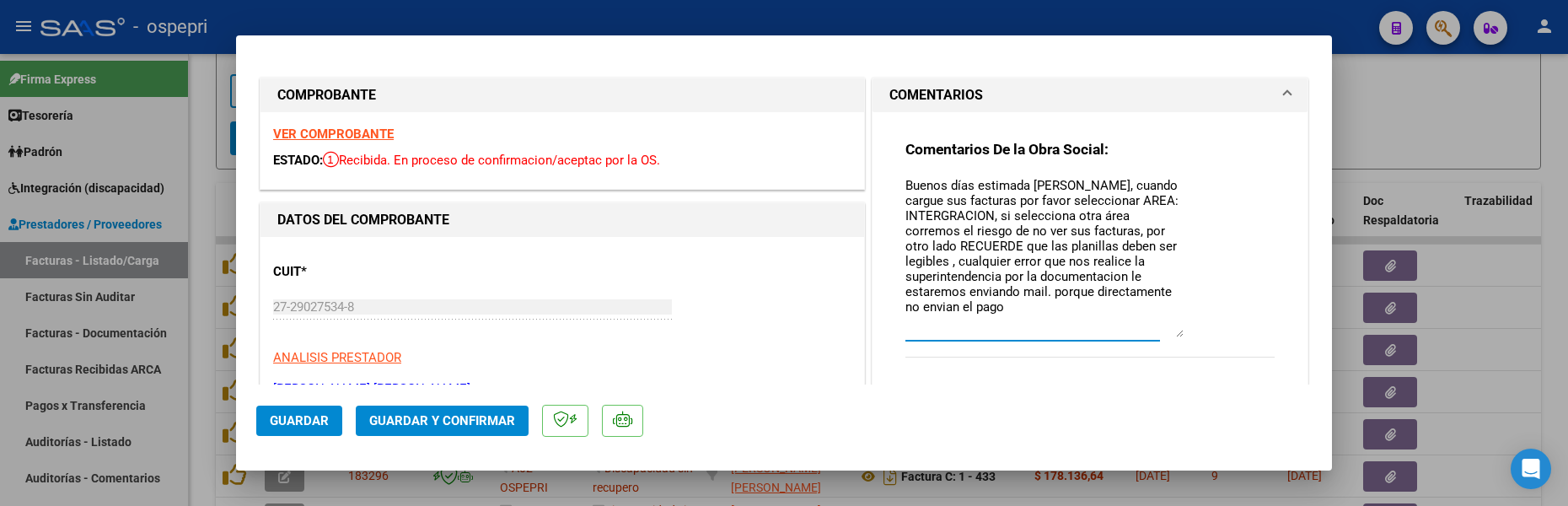
click at [1154, 231] on textarea "Buenos días estimada [PERSON_NAME], cuando cargue sus facturas por favor selecc…" at bounding box center [1044, 256] width 278 height 161
drag, startPoint x: 1133, startPoint y: 231, endPoint x: 1064, endPoint y: 377, distance: 161.5
click at [1064, 377] on div "Comentarios De la Obra Social: Buenos días estimada [PERSON_NAME], cuando cargu…" at bounding box center [1090, 321] width 395 height 419
drag, startPoint x: 1007, startPoint y: 248, endPoint x: 1051, endPoint y: 245, distance: 44.1
click at [1051, 245] on textarea "Buenos días estimada [PERSON_NAME], cuando cargue sus facturas por favor selecc…" at bounding box center [1044, 256] width 278 height 161
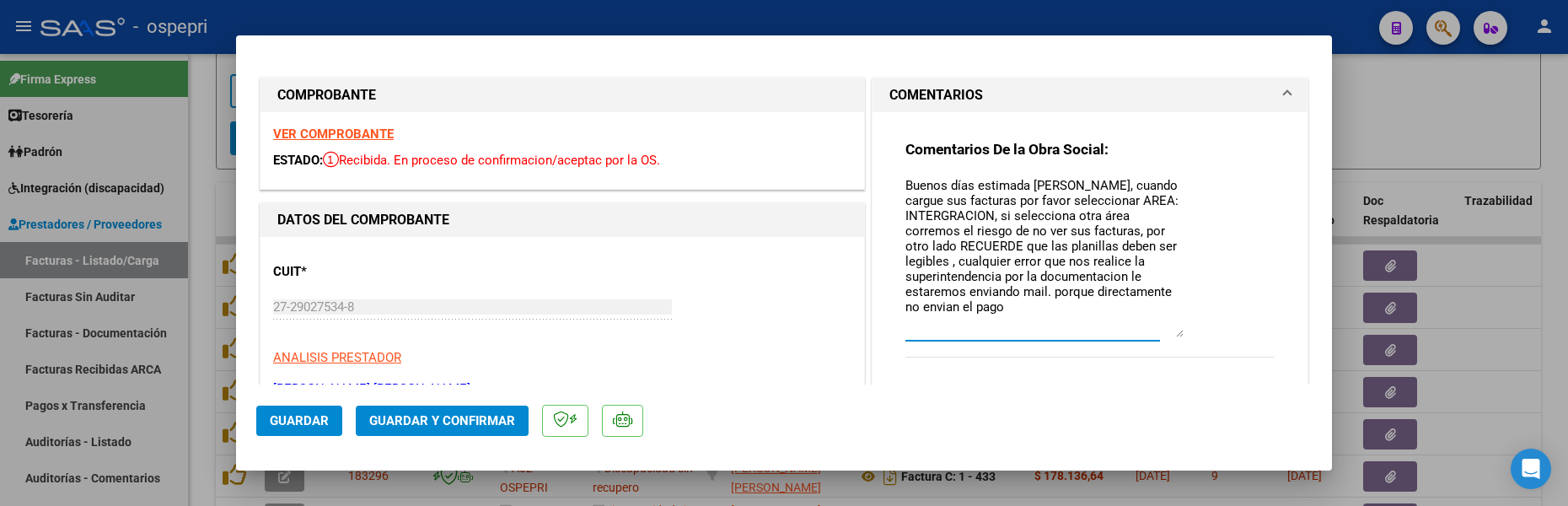
click at [1033, 321] on textarea "Buenos días estimada [PERSON_NAME], cuando cargue sus facturas por favor selecc…" at bounding box center [1044, 256] width 278 height 161
click at [1095, 272] on textarea "Buenos días estimada [PERSON_NAME], cuando cargue sus facturas por favor selecc…" at bounding box center [1044, 256] width 278 height 161
click at [933, 309] on textarea "Buenos días estimada [PERSON_NAME], cuando cargue sus facturas por favor selecc…" at bounding box center [1044, 256] width 278 height 161
click at [1002, 309] on textarea "Buenos días estimada [PERSON_NAME], cuando cargue sus facturas por favor selecc…" at bounding box center [1044, 256] width 278 height 161
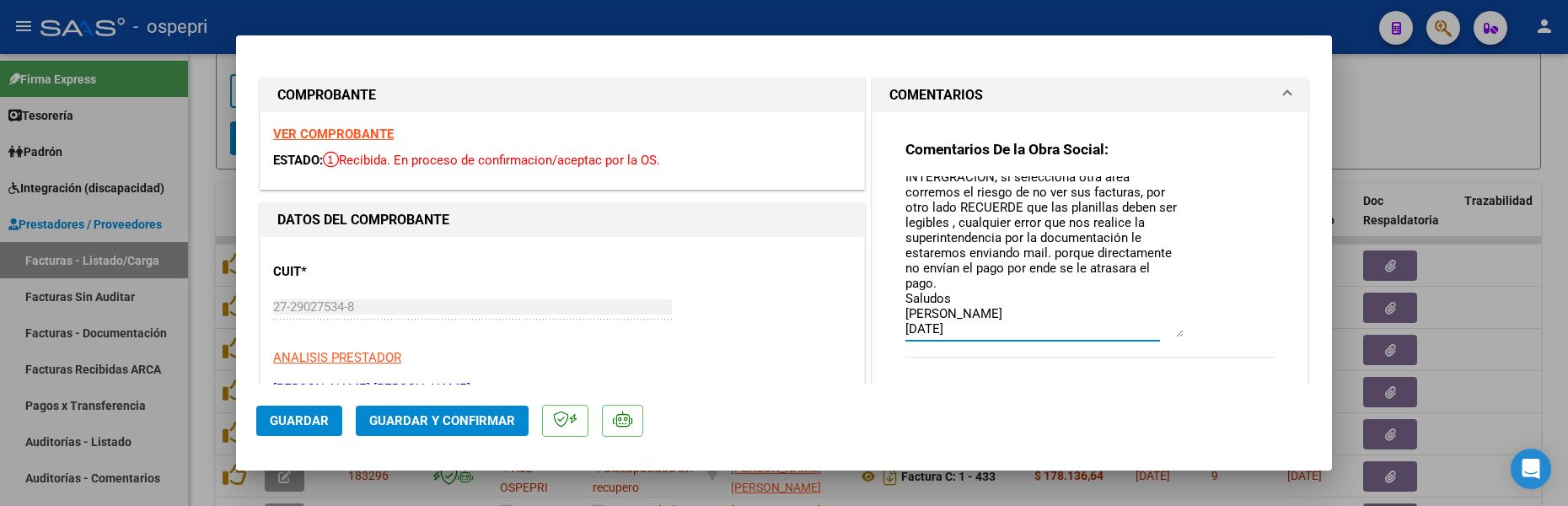
scroll to position [54, 0]
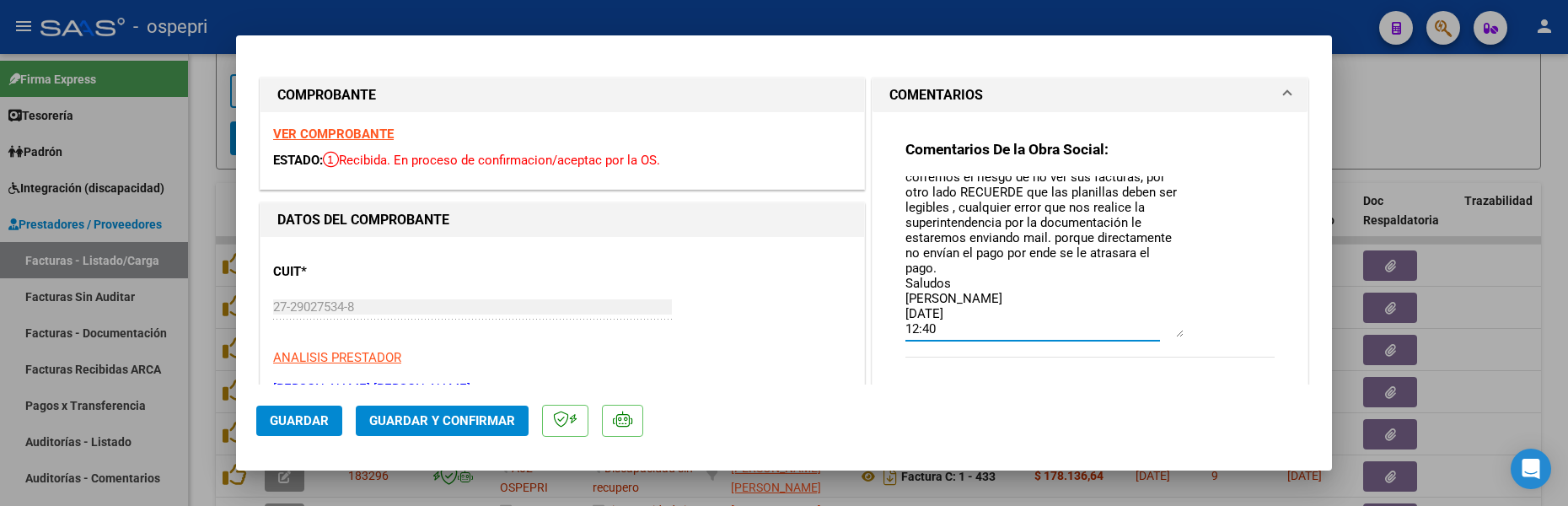
type textarea "Buenos días estimada [PERSON_NAME], cuando cargue sus facturas por favor selecc…"
click at [308, 418] on span "Guardar" at bounding box center [299, 421] width 59 height 16
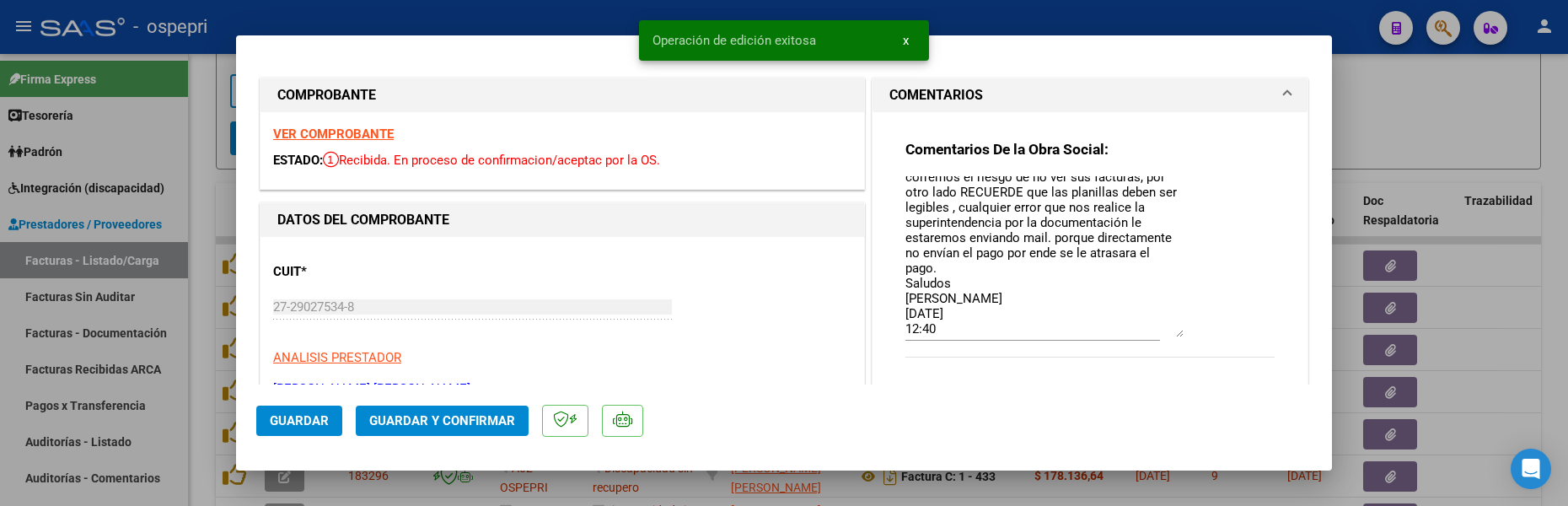
click at [1487, 375] on div at bounding box center [784, 253] width 1568 height 506
type input "$ 0,00"
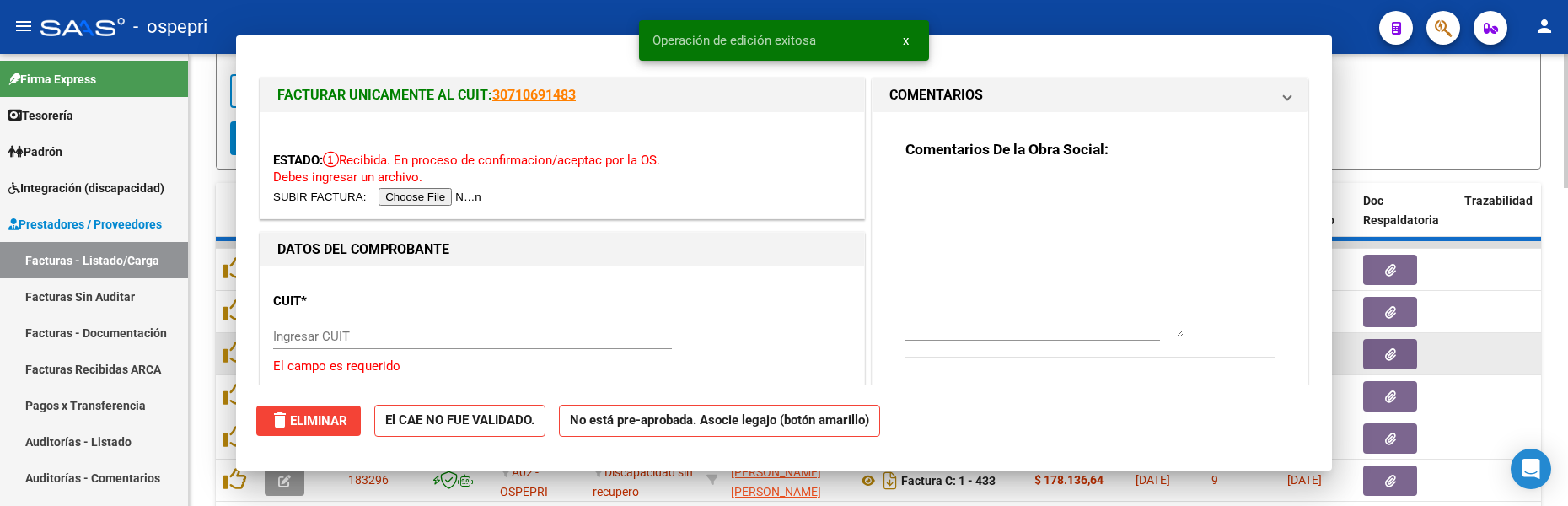
scroll to position [0, 0]
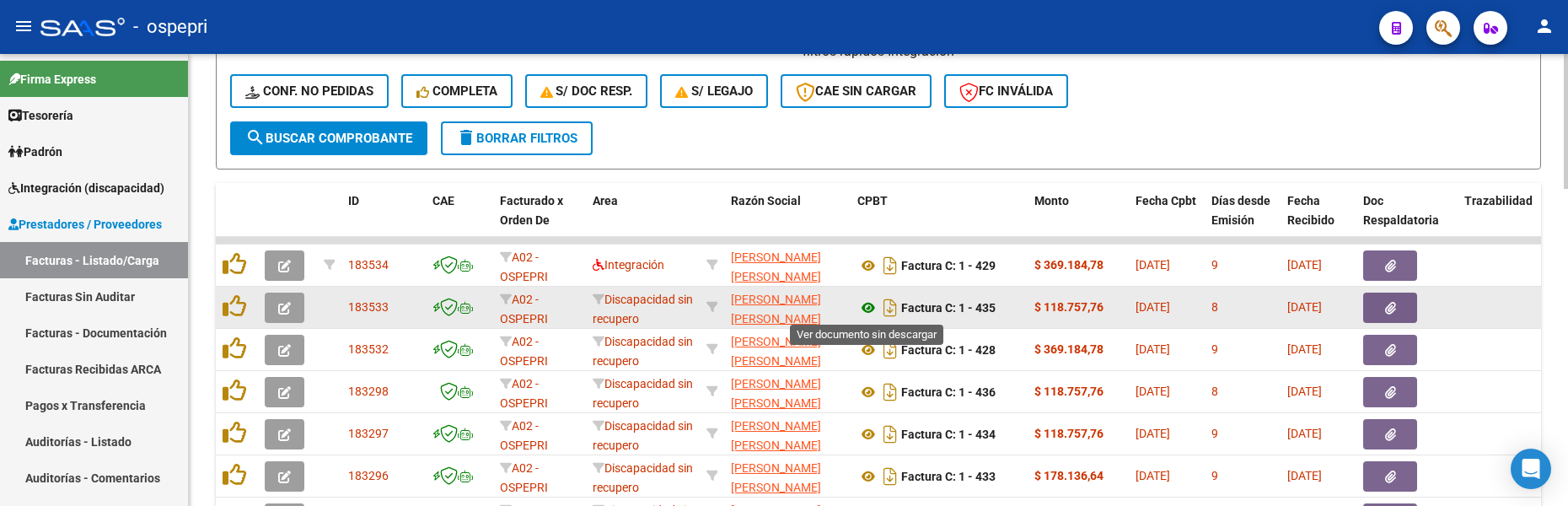
click at [864, 306] on icon at bounding box center [868, 308] width 22 height 20
click at [289, 314] on icon "button" at bounding box center [285, 309] width 13 height 13
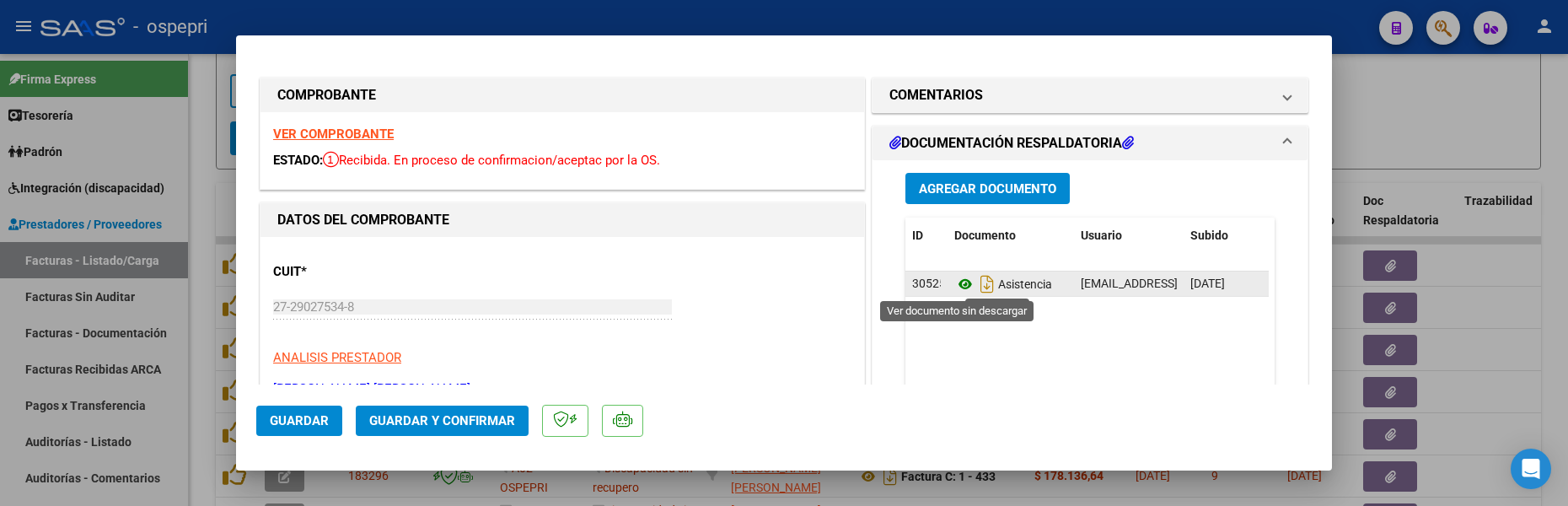
click at [958, 284] on icon at bounding box center [965, 284] width 22 height 20
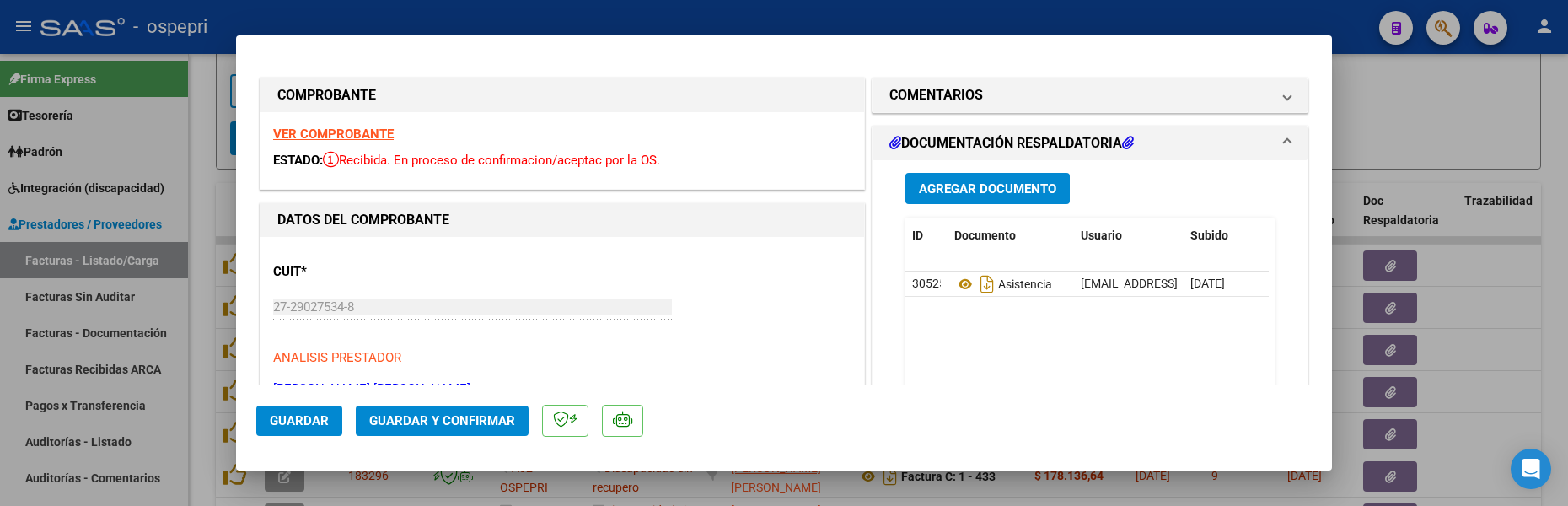
click at [290, 423] on span "Guardar" at bounding box center [299, 421] width 59 height 16
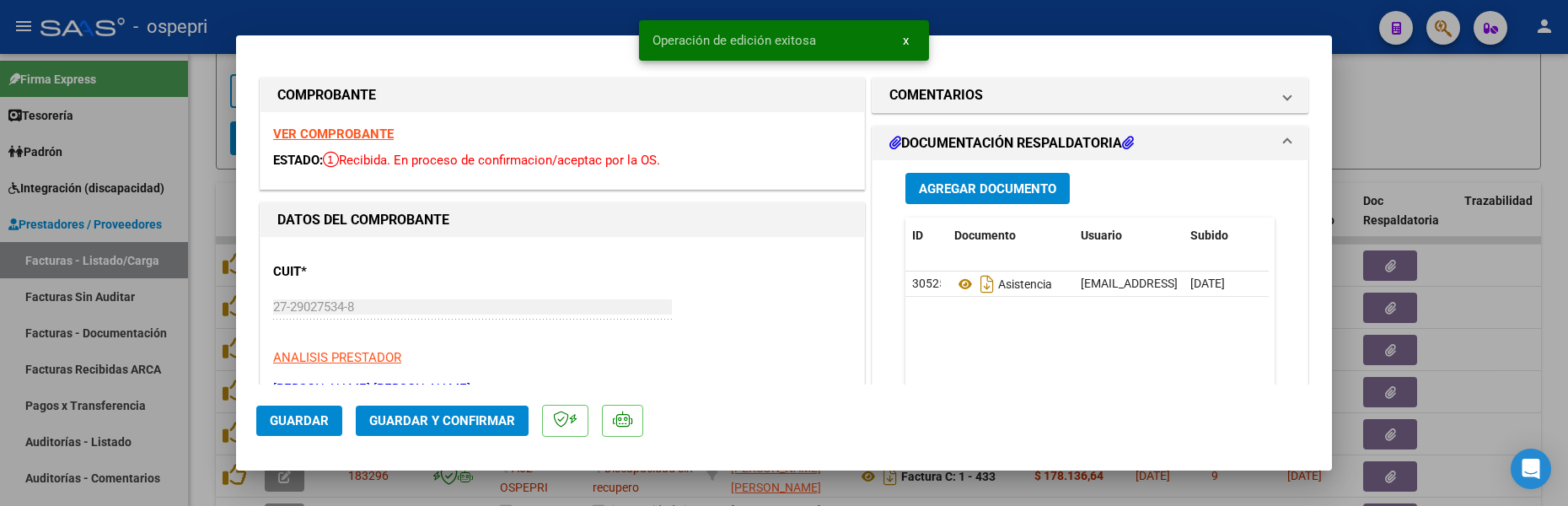
click at [1469, 391] on div at bounding box center [784, 253] width 1568 height 506
type input "$ 0,00"
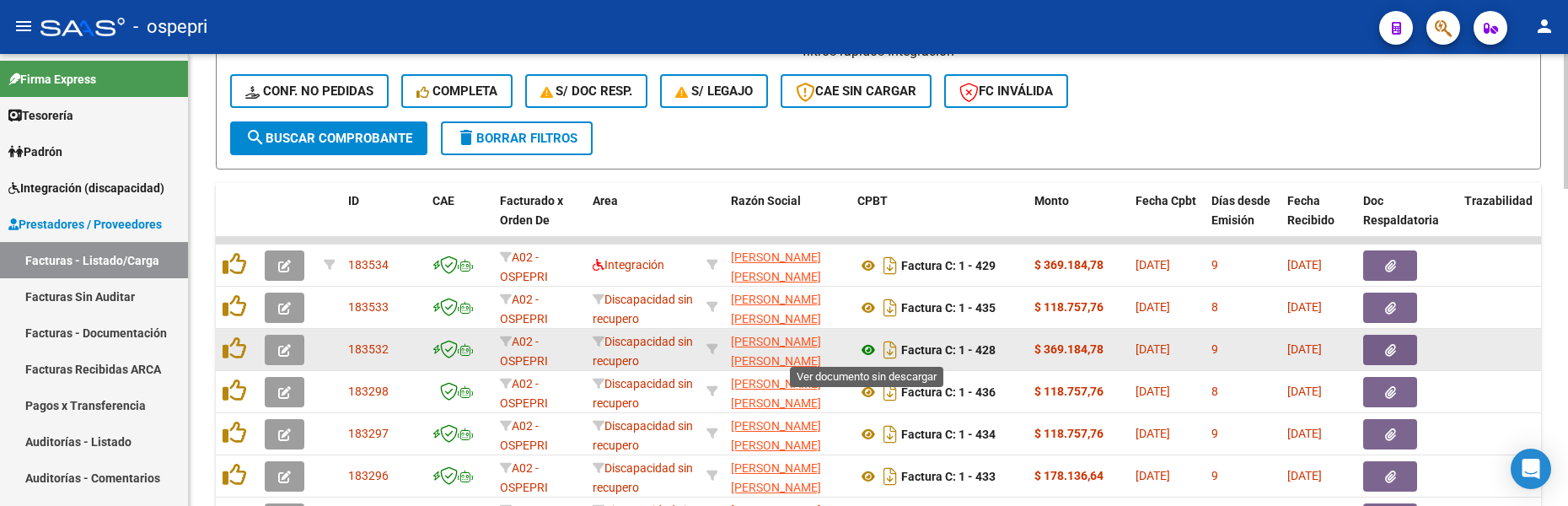
click at [870, 352] on icon at bounding box center [868, 350] width 22 height 20
click at [283, 351] on icon "button" at bounding box center [285, 351] width 13 height 13
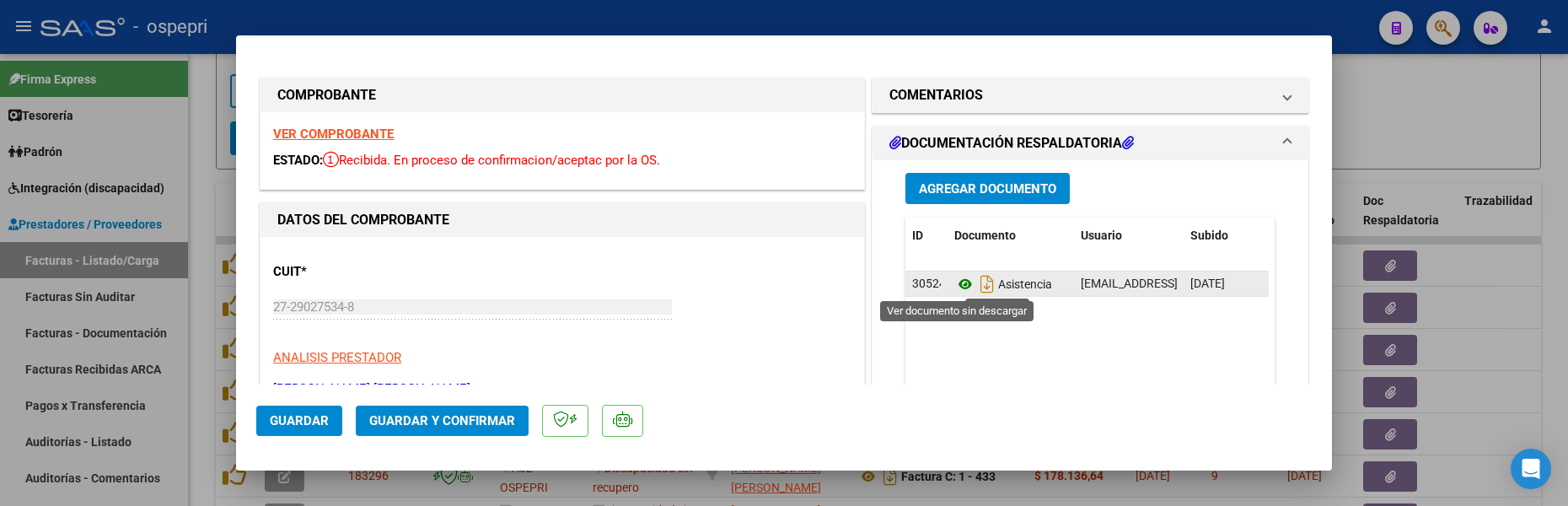
click at [955, 283] on icon at bounding box center [965, 284] width 22 height 20
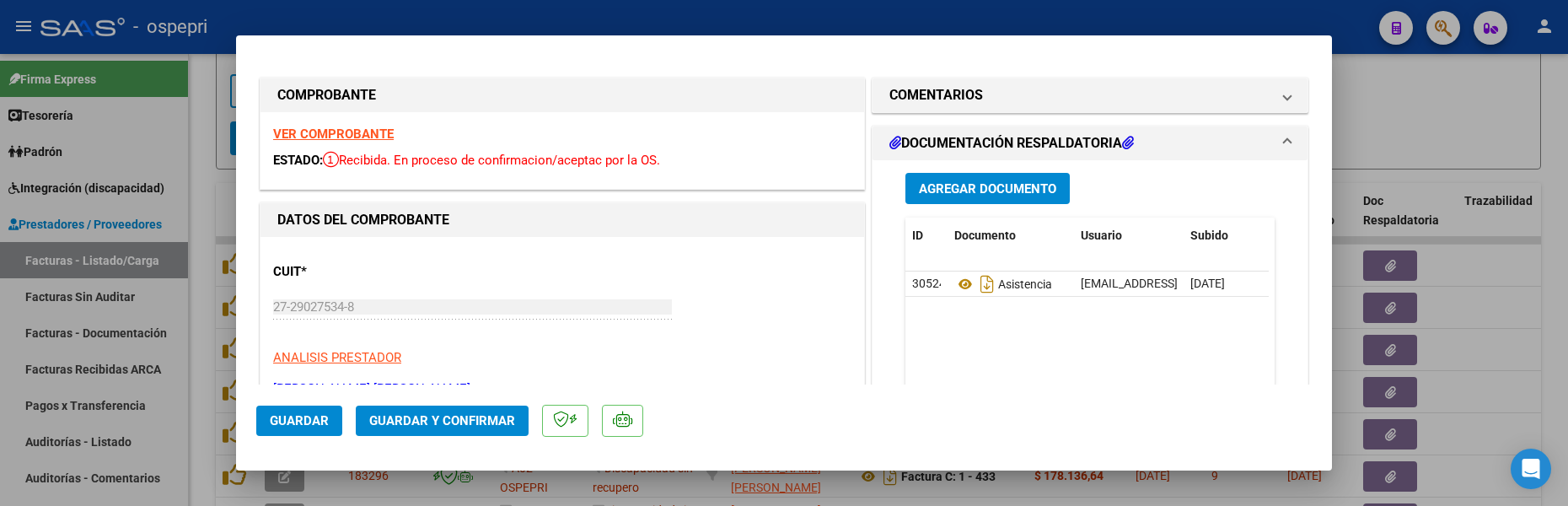
click at [312, 422] on span "Guardar" at bounding box center [299, 421] width 59 height 16
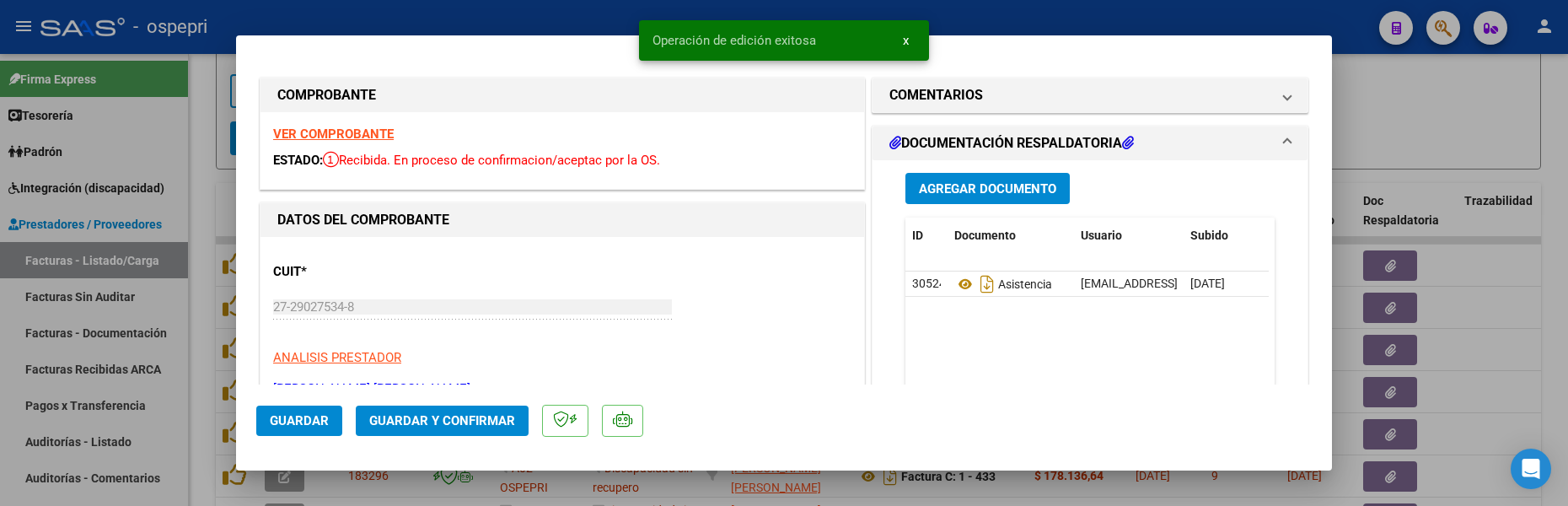
click at [1427, 114] on div at bounding box center [784, 253] width 1568 height 506
type input "$ 0,00"
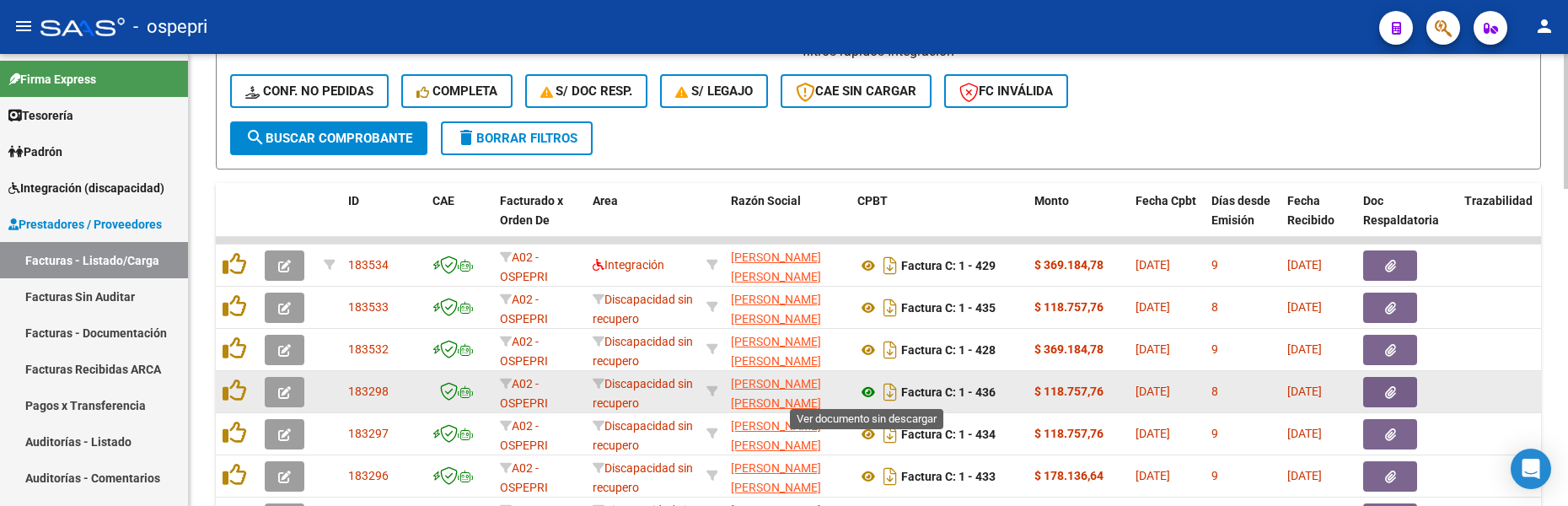
click at [867, 389] on icon at bounding box center [868, 392] width 22 height 20
click at [288, 397] on icon "button" at bounding box center [285, 392] width 13 height 13
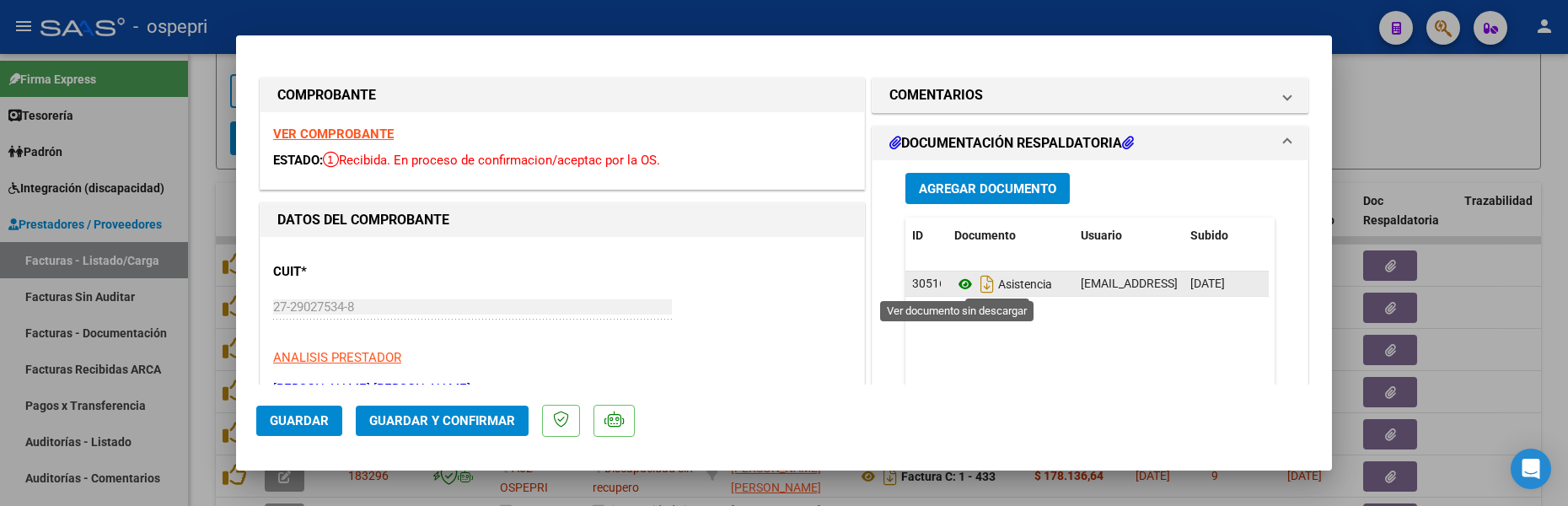
click at [954, 282] on icon at bounding box center [965, 284] width 22 height 20
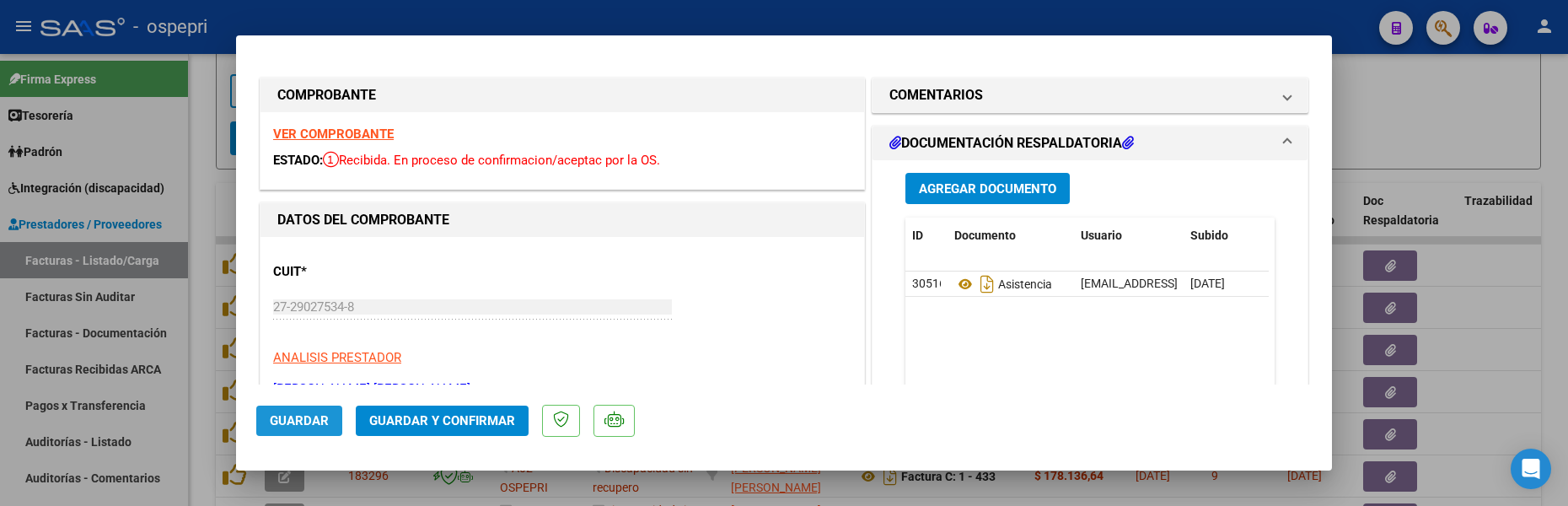
click at [309, 417] on span "Guardar" at bounding box center [299, 421] width 59 height 16
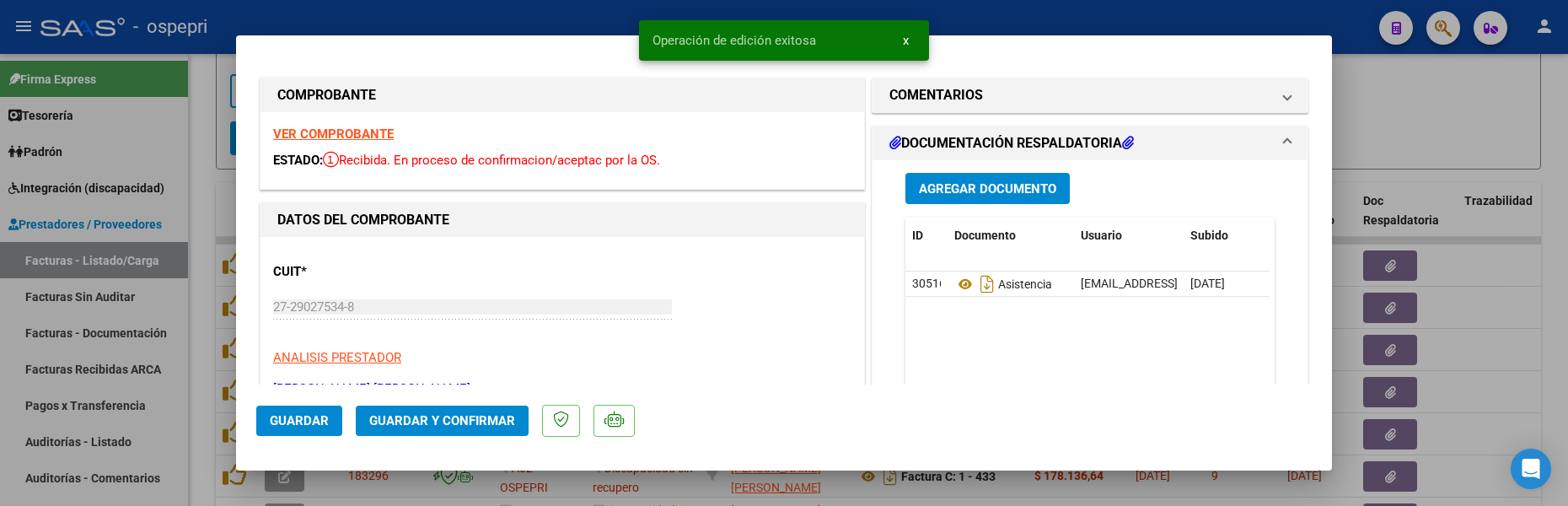
click at [1462, 124] on div at bounding box center [784, 253] width 1568 height 506
type input "$ 0,00"
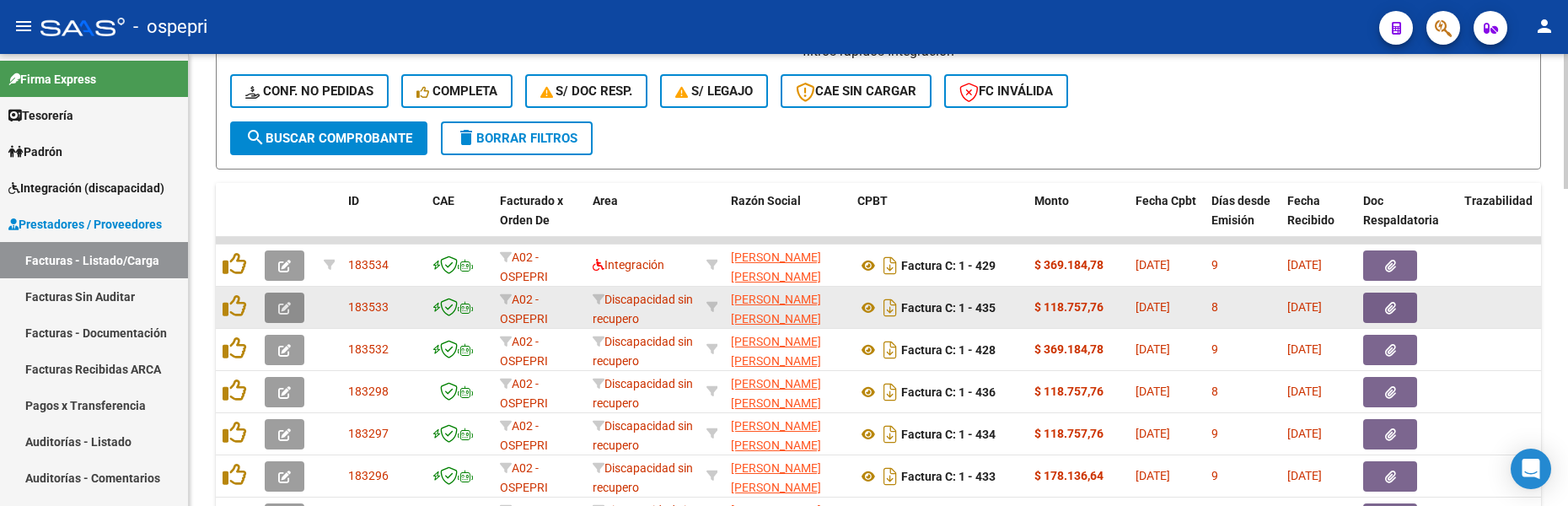
click at [292, 308] on button "button" at bounding box center [284, 308] width 39 height 30
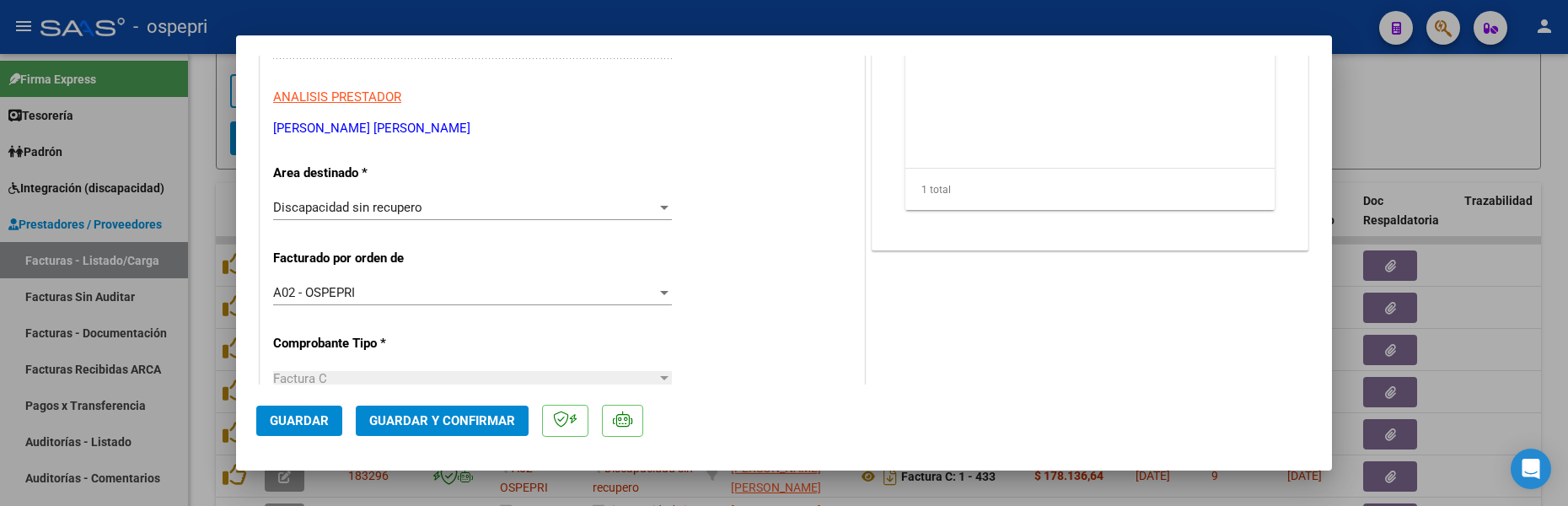
scroll to position [337, 0]
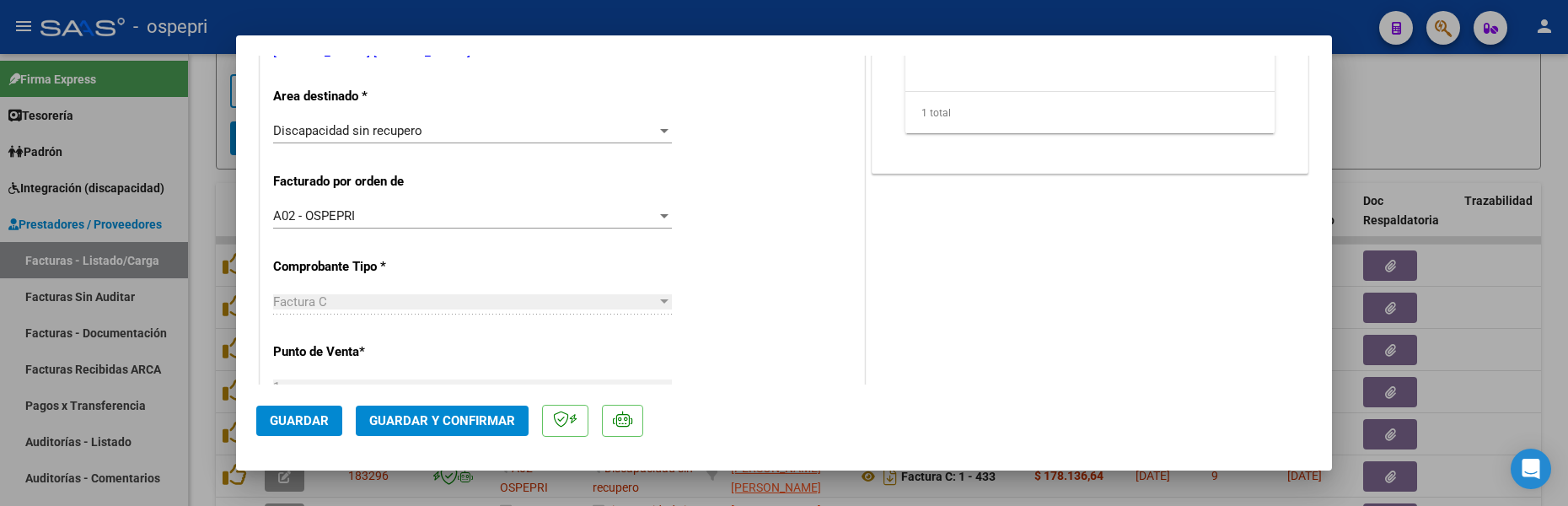
click at [657, 132] on div at bounding box center [664, 130] width 16 height 14
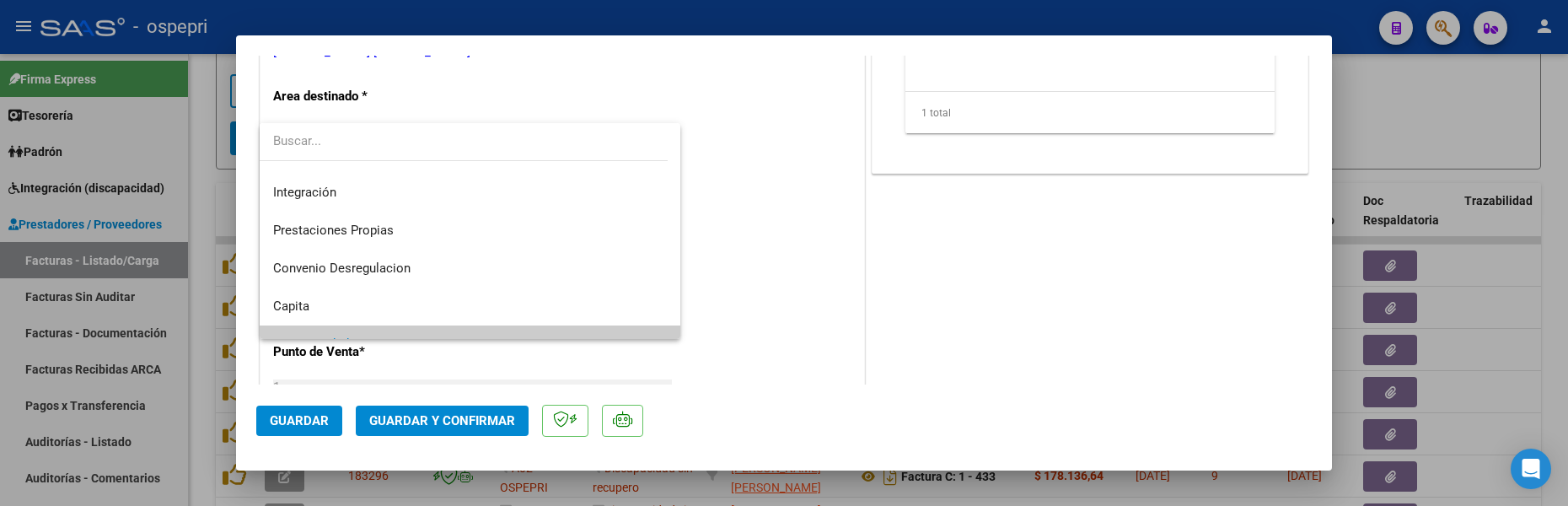
scroll to position [0, 0]
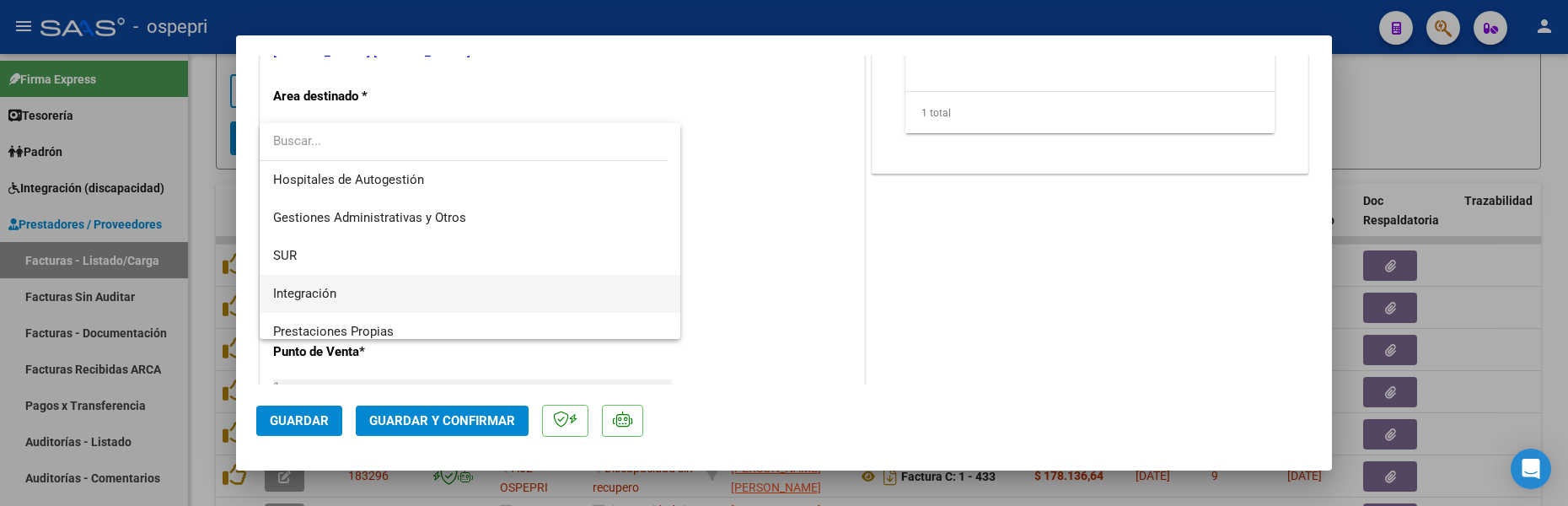
click at [342, 291] on span "Integración" at bounding box center [469, 293] width 394 height 38
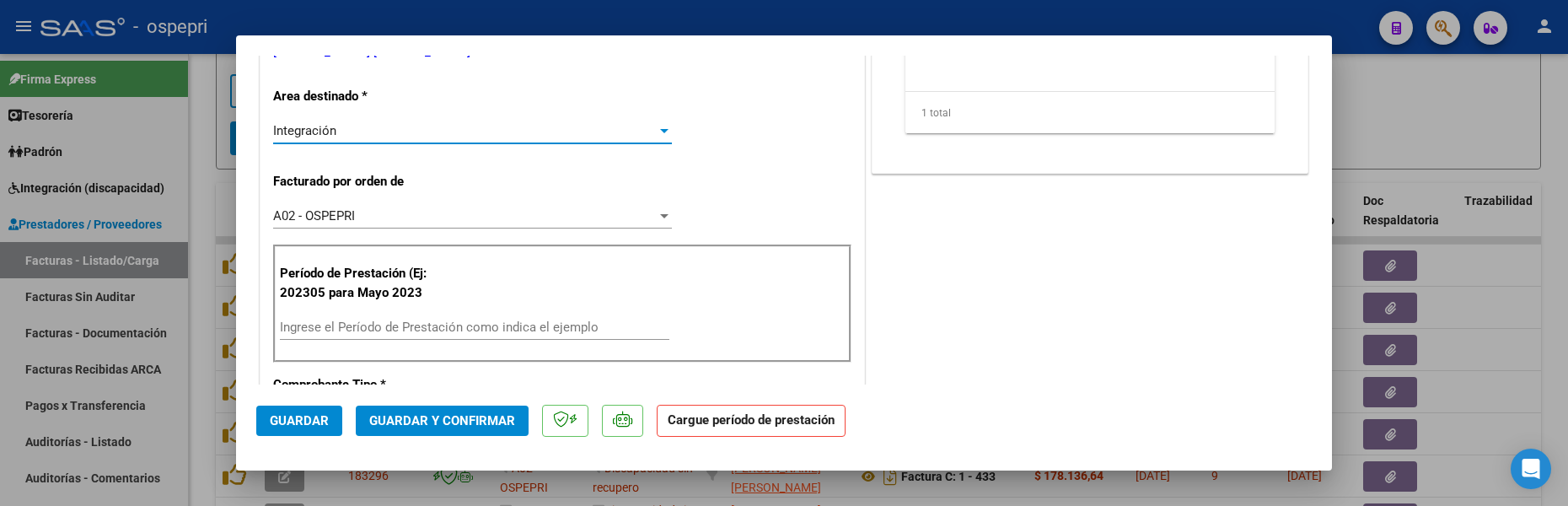
click at [330, 324] on input "Ingrese el Período de Prestación como indica el ejemplo" at bounding box center [475, 327] width 389 height 16
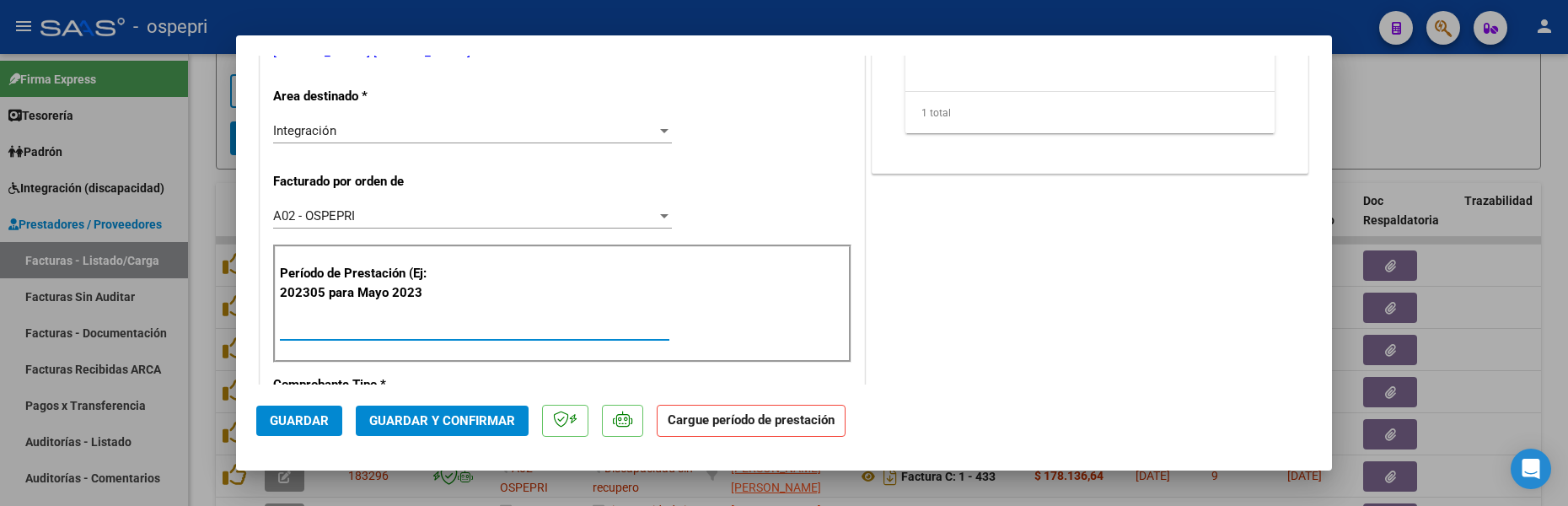
type input "202507"
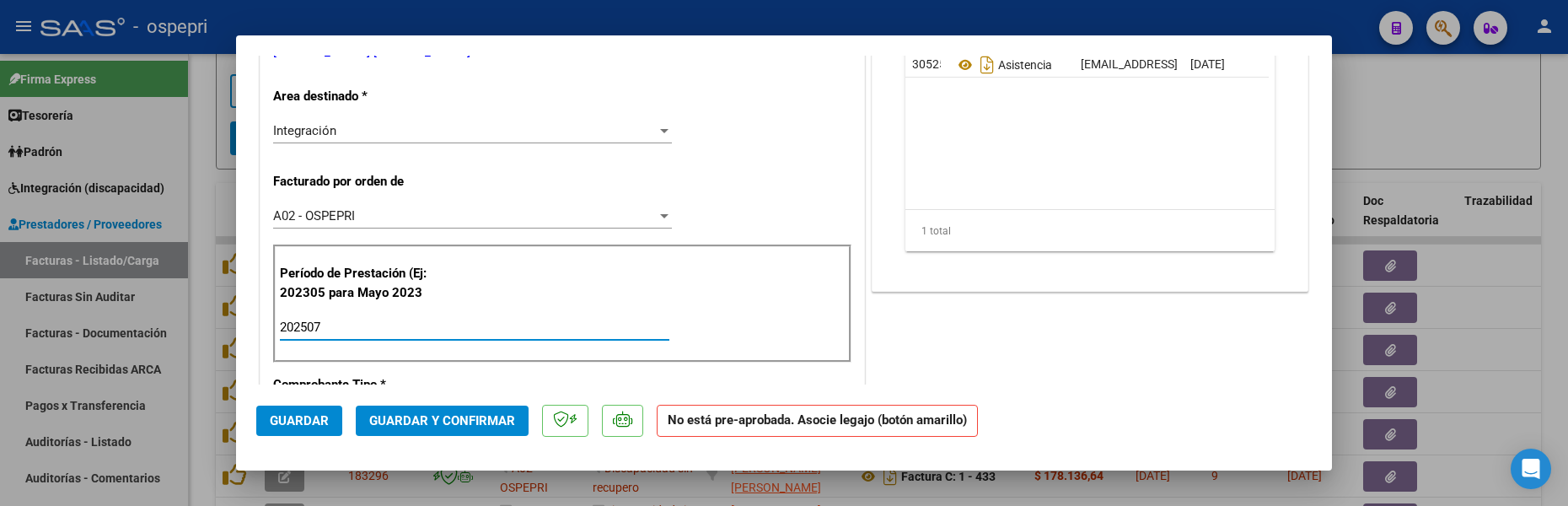
click at [300, 416] on span "Guardar" at bounding box center [299, 421] width 59 height 16
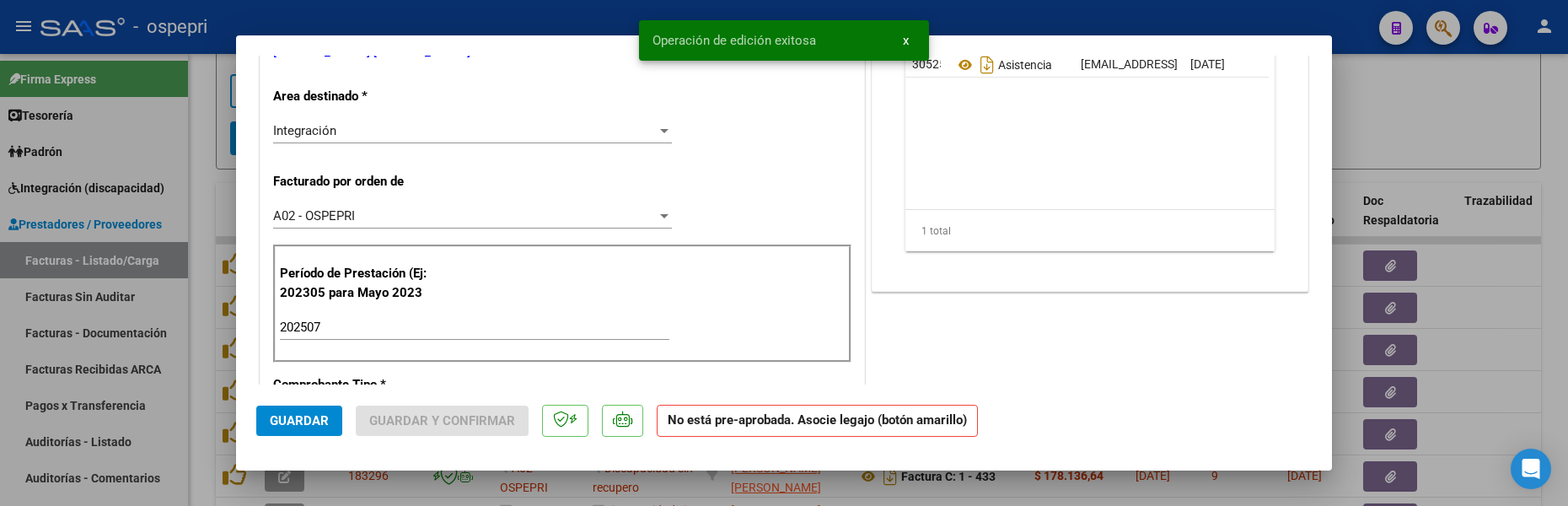
click at [1422, 111] on div at bounding box center [784, 253] width 1568 height 506
type input "$ 0,00"
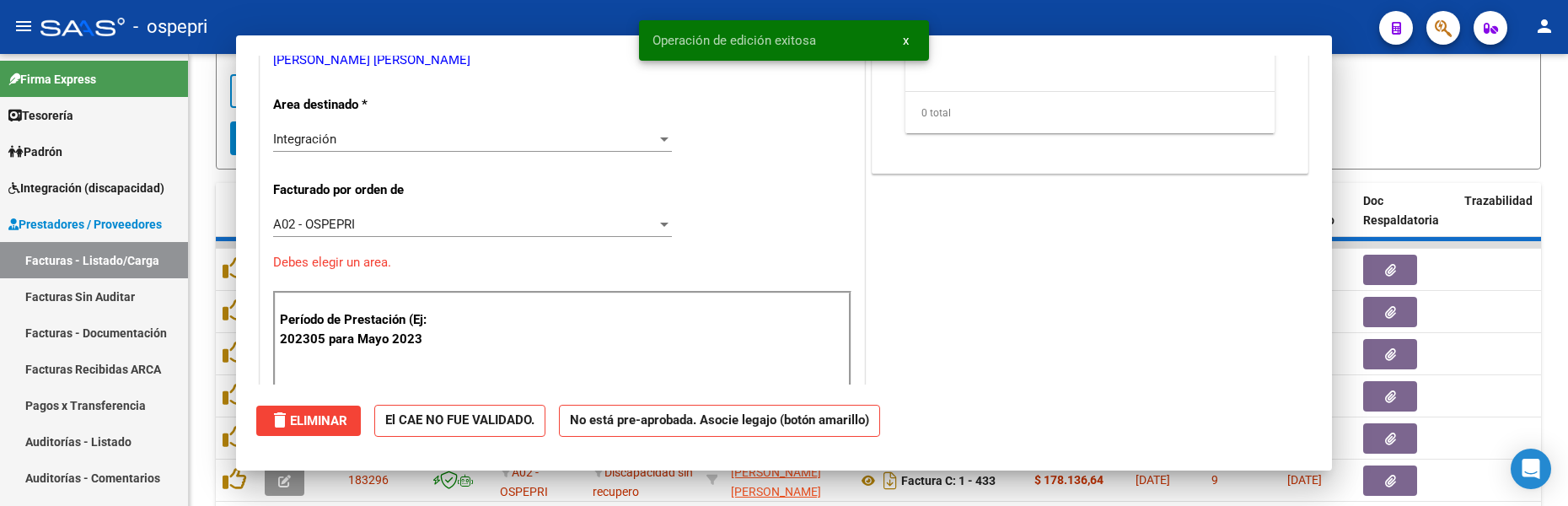
scroll to position [345, 0]
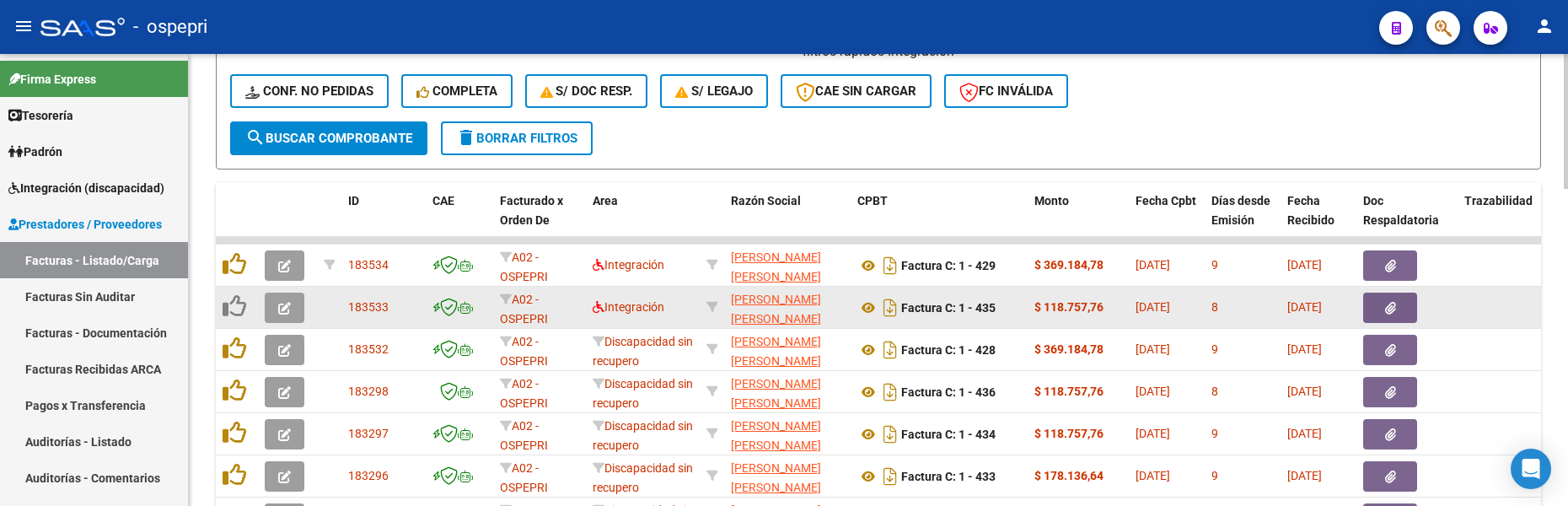
click at [273, 314] on button "button" at bounding box center [284, 308] width 39 height 30
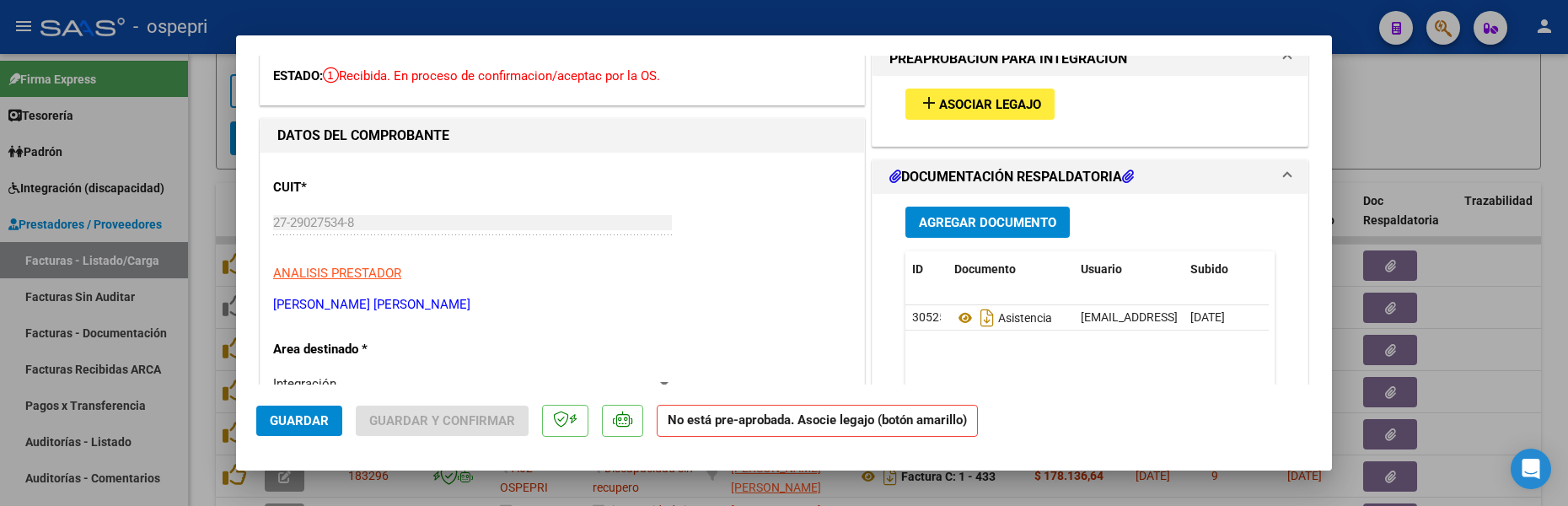
scroll to position [0, 0]
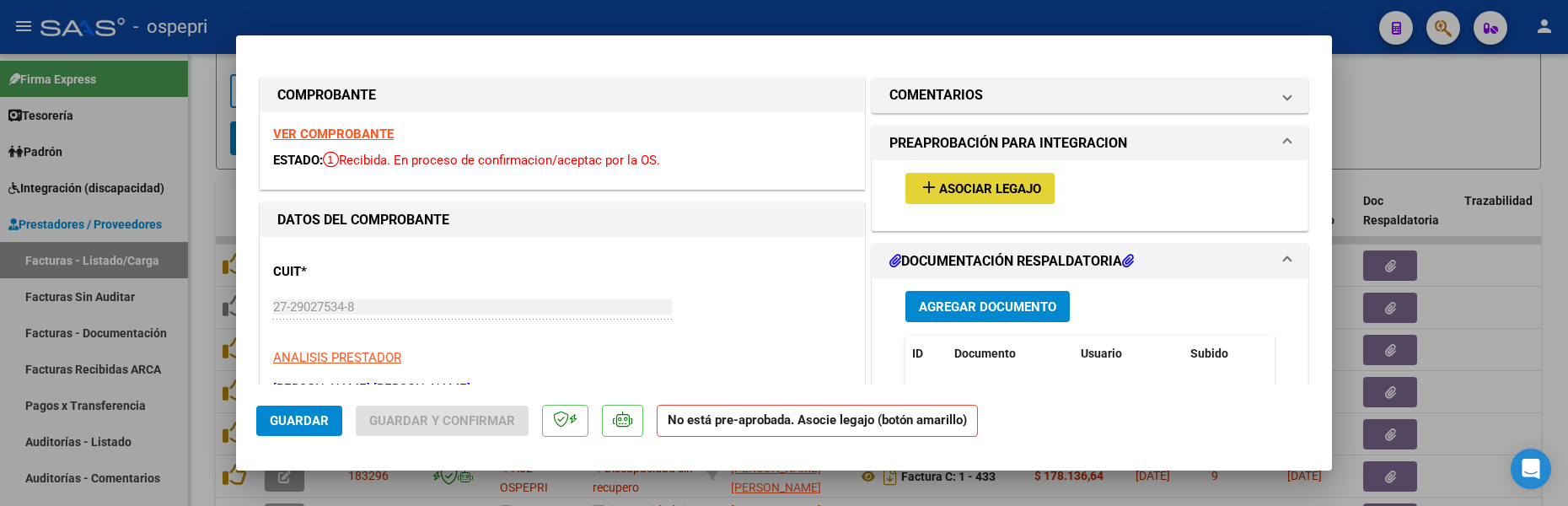
click at [1002, 186] on span "Asociar Legajo" at bounding box center [990, 188] width 102 height 16
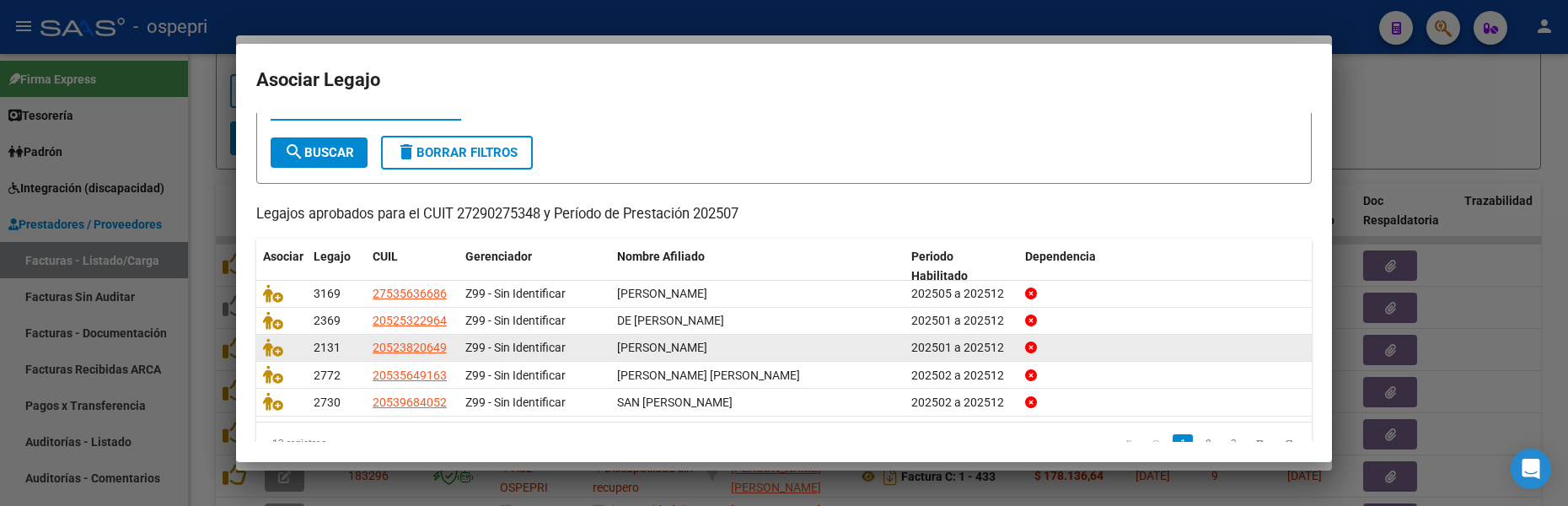
scroll to position [84, 0]
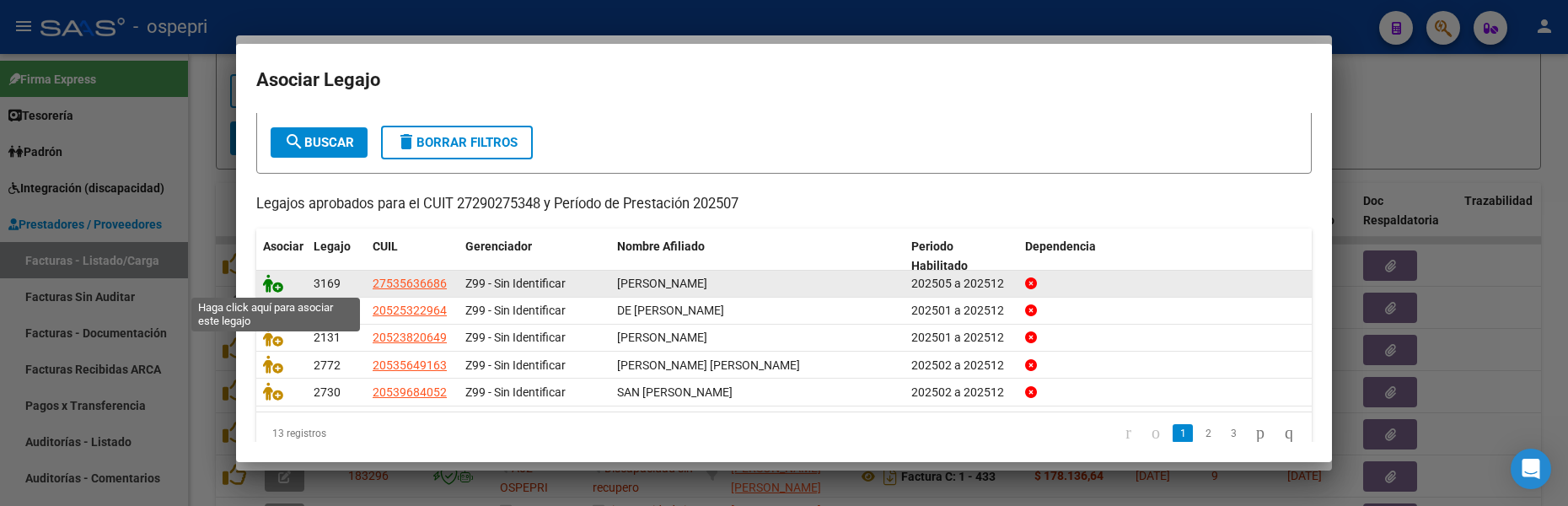
click at [274, 285] on icon at bounding box center [273, 283] width 20 height 18
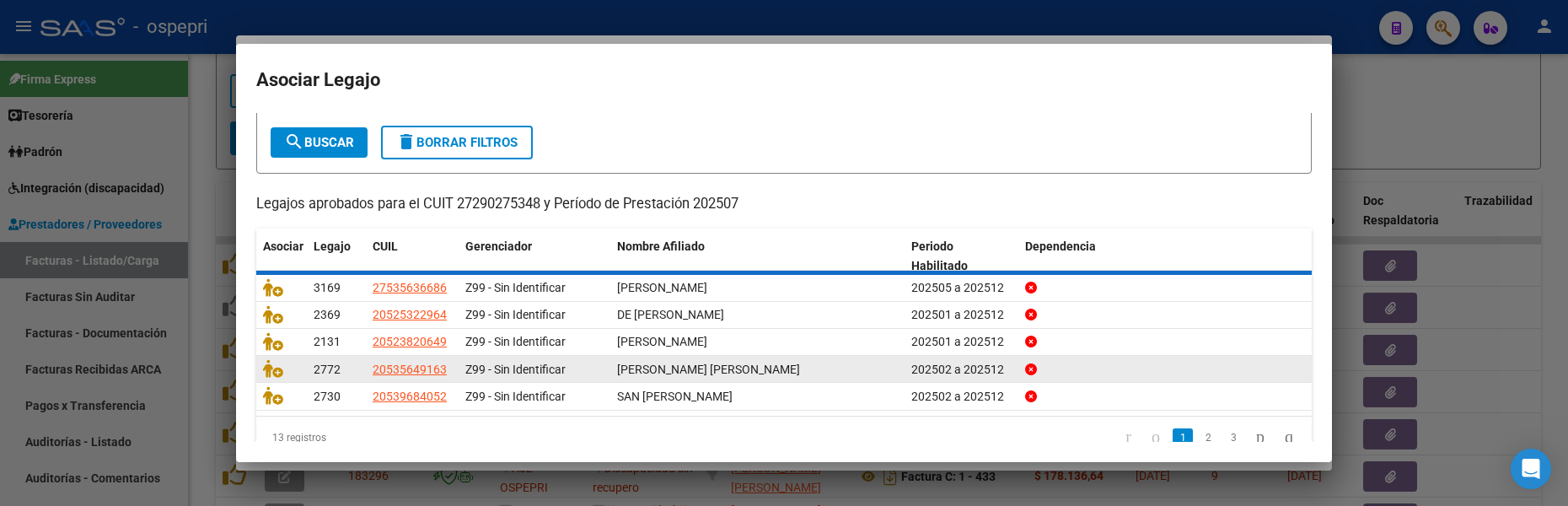
scroll to position [96, 0]
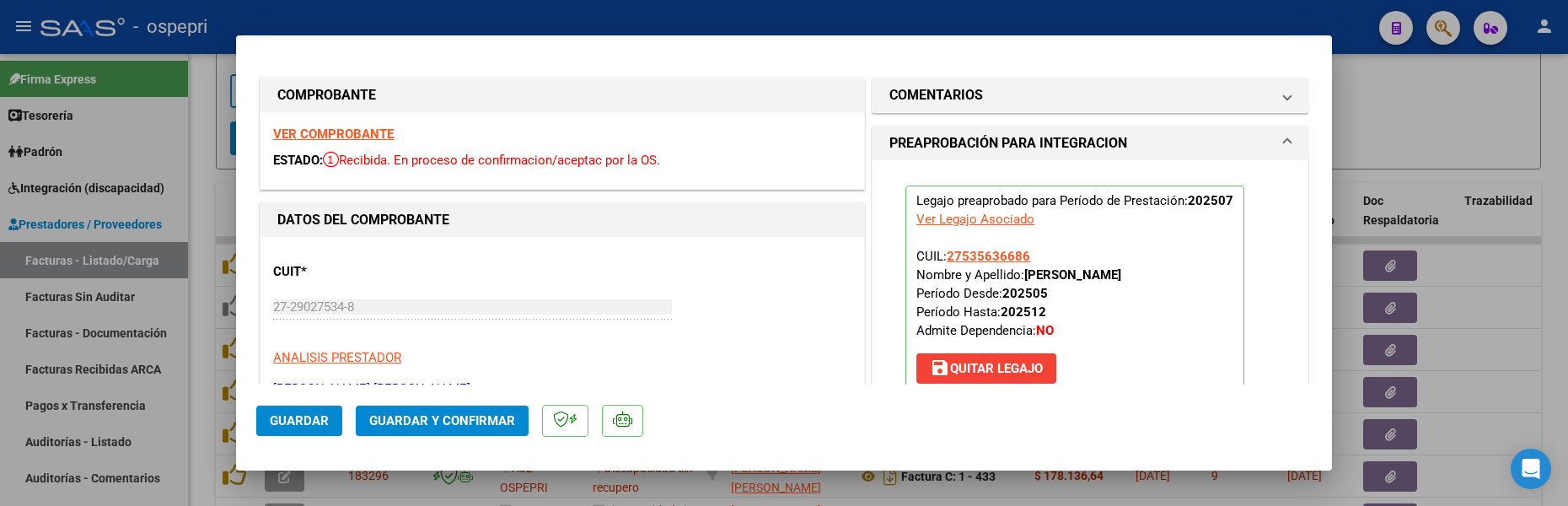
click at [1166, 365] on p "Legajo preaprobado para Período de Prestación: 202507 Ver Legajo Asociado CUIL:…" at bounding box center [1074, 288] width 339 height 206
click at [317, 420] on span "Guardar" at bounding box center [299, 421] width 59 height 16
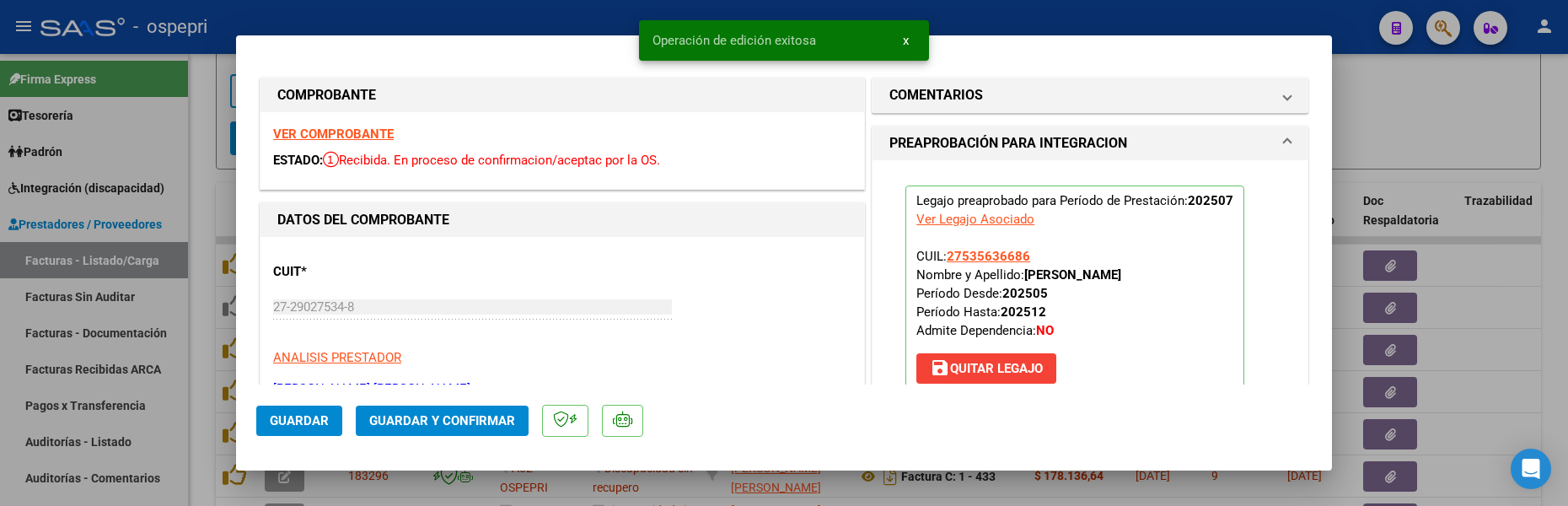
click at [1407, 116] on div at bounding box center [784, 253] width 1568 height 506
type input "$ 0,00"
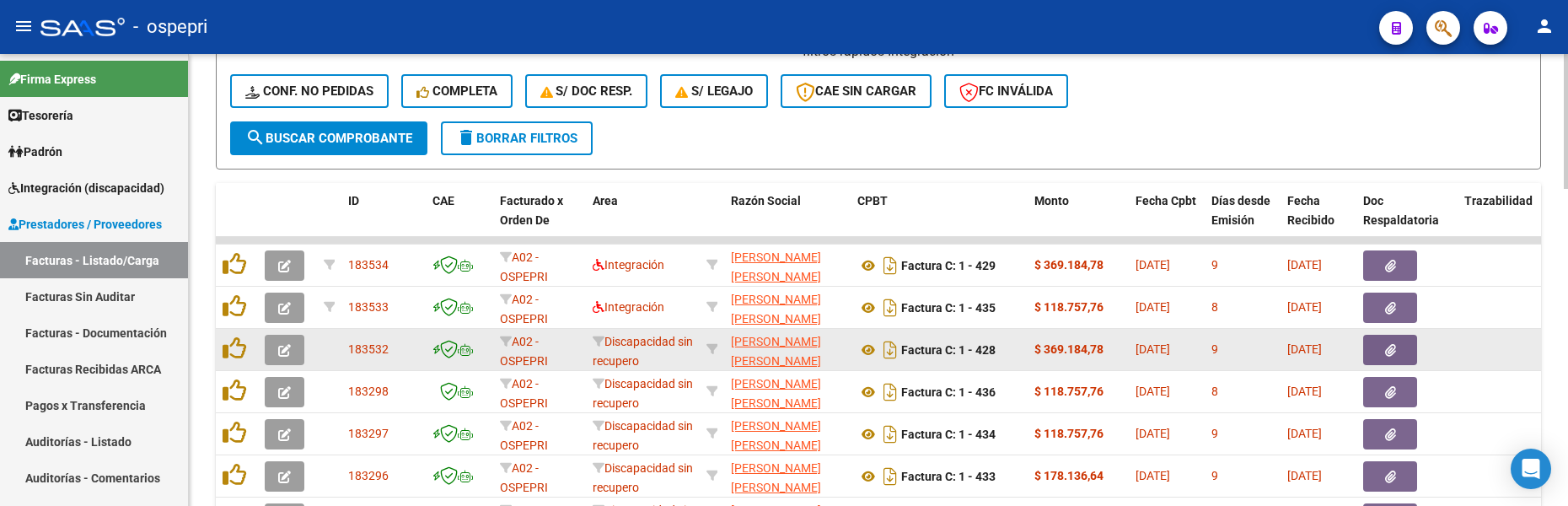
click at [286, 357] on button "button" at bounding box center [284, 349] width 39 height 30
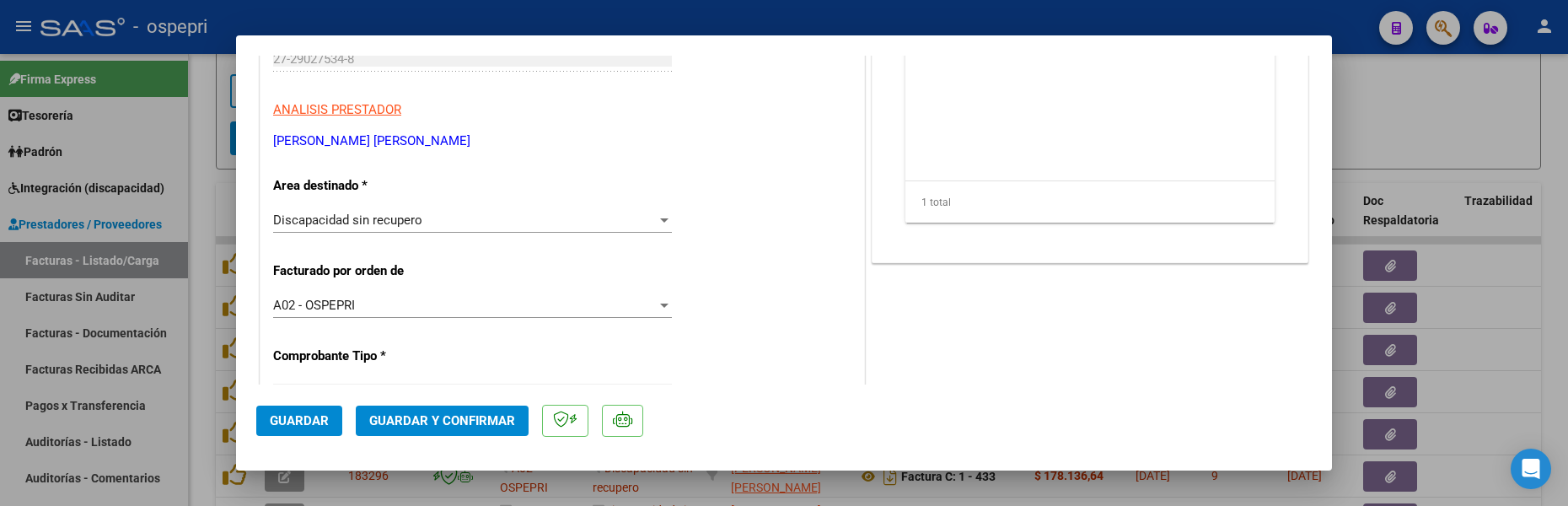
scroll to position [253, 0]
click at [660, 215] on div at bounding box center [664, 215] width 8 height 5
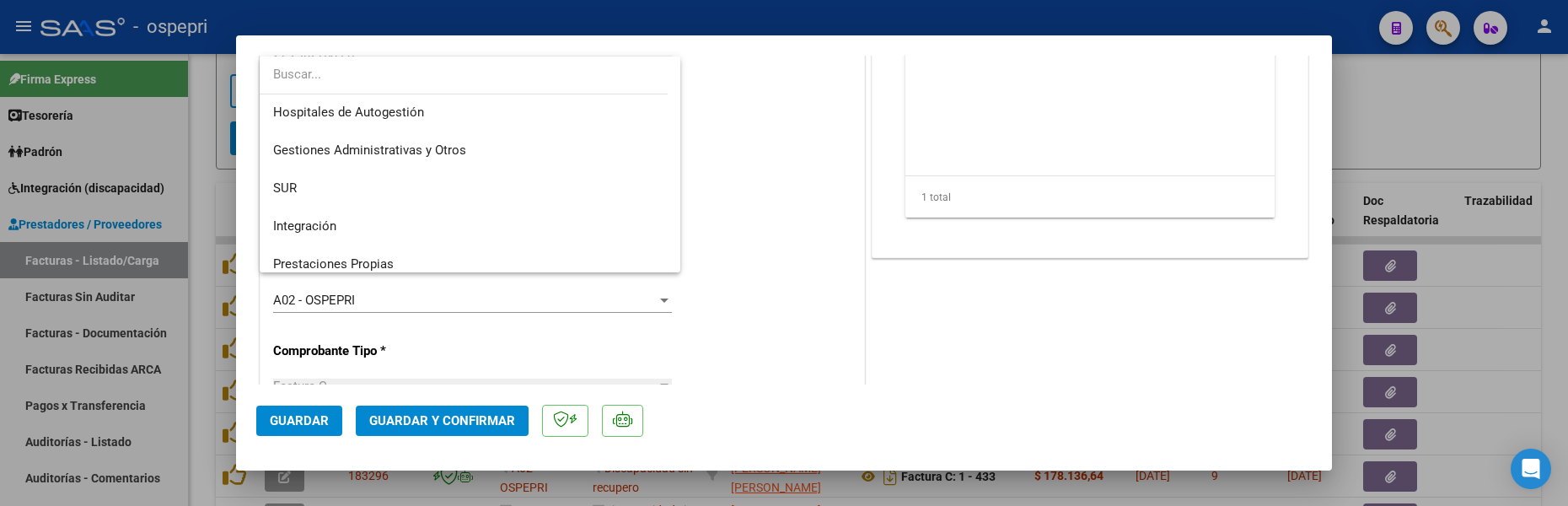
scroll to position [0, 0]
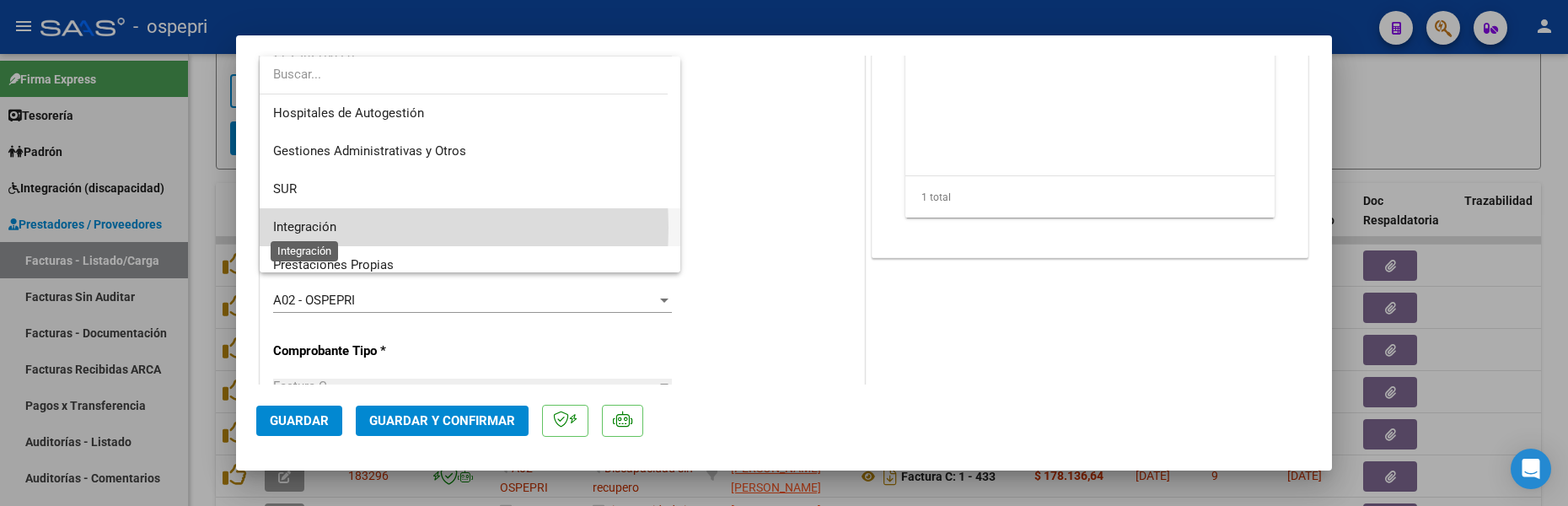
click at [329, 228] on span "Integración" at bounding box center [304, 227] width 63 height 16
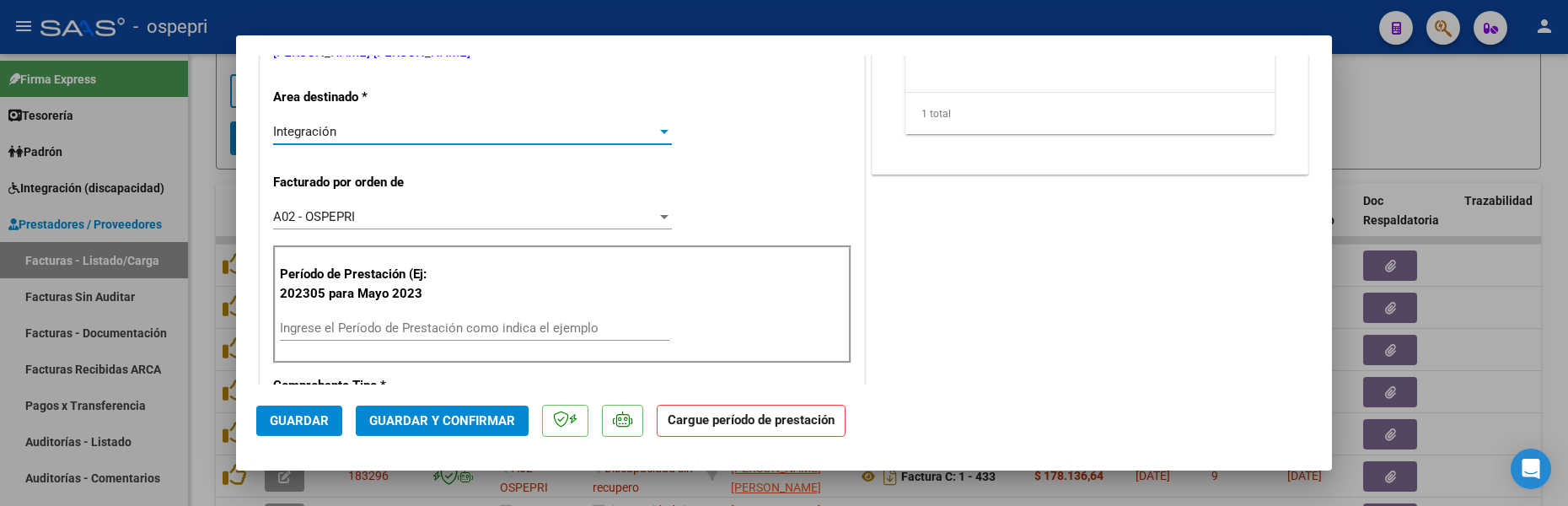
scroll to position [337, 0]
click at [429, 323] on input "Ingrese el Período de Prestación como indica el ejemplo" at bounding box center [475, 327] width 389 height 16
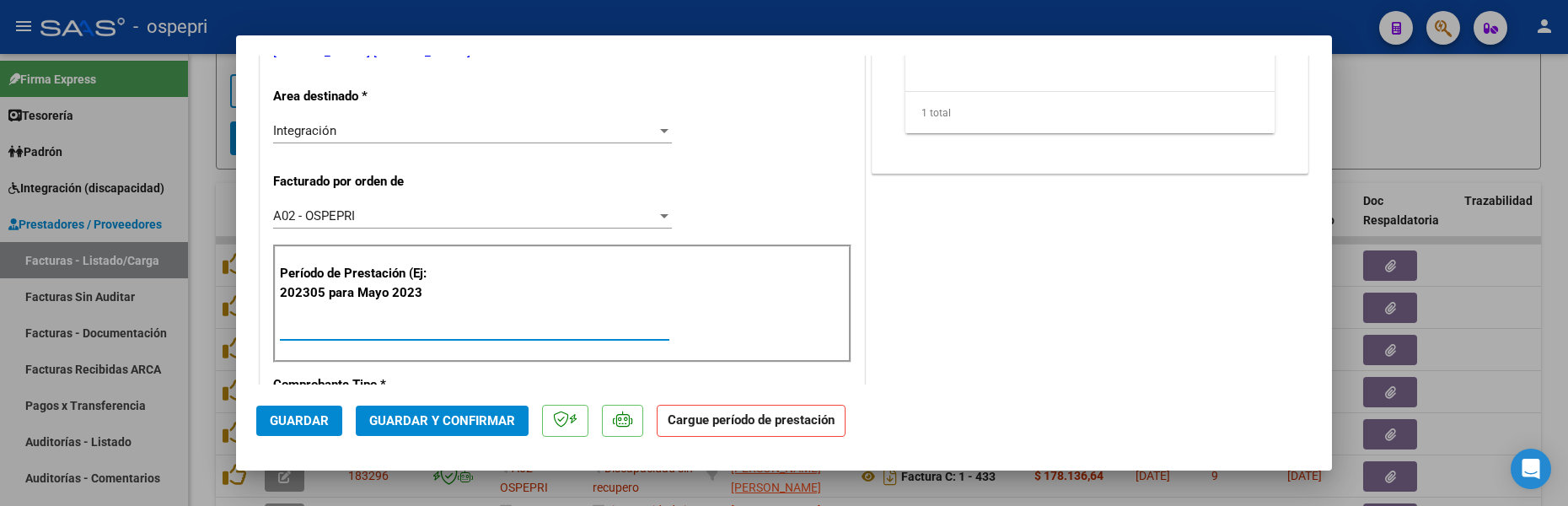
type input "202507"
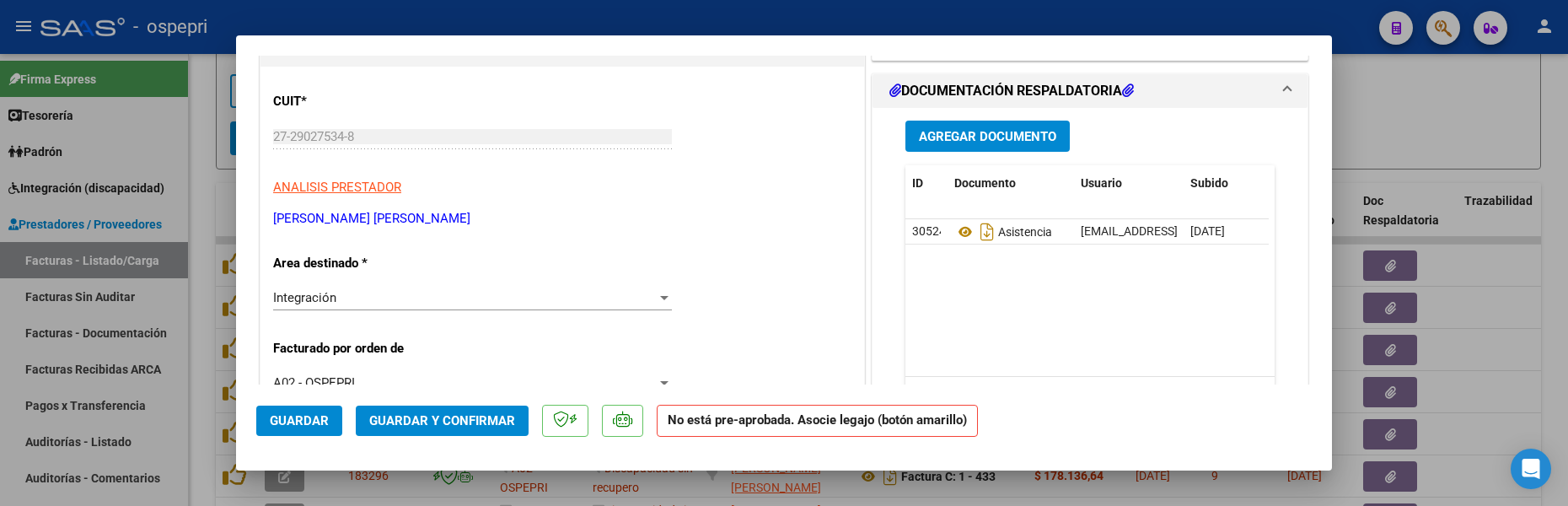
scroll to position [0, 0]
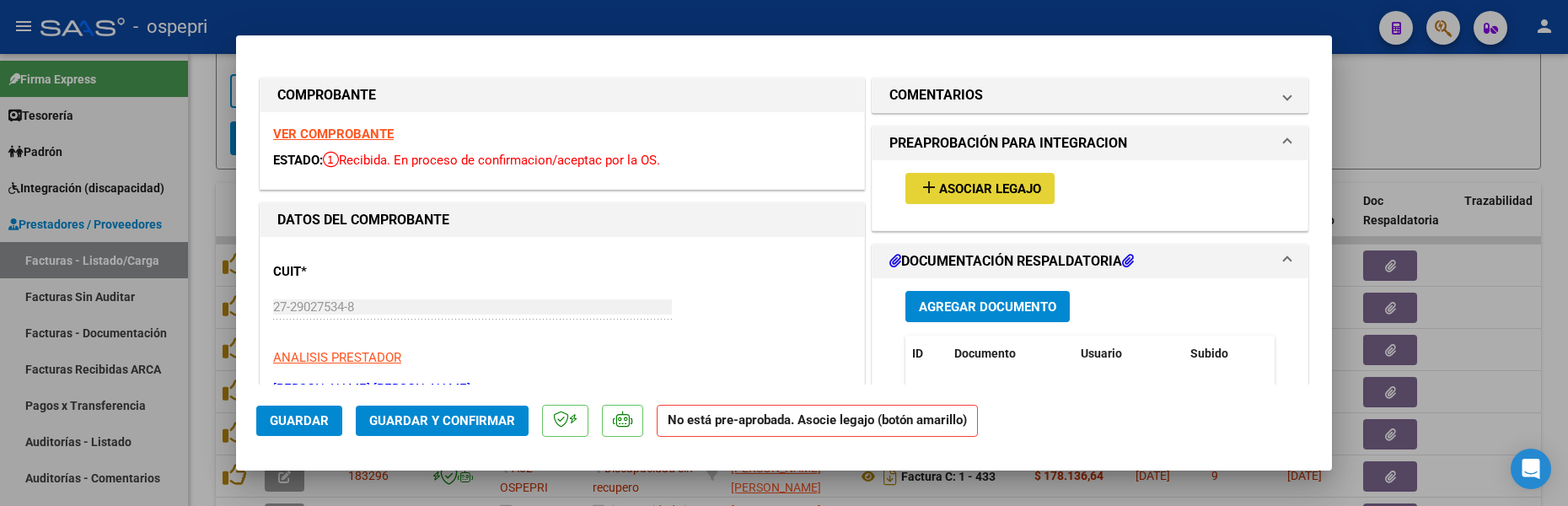
click at [957, 174] on button "add Asociar Legajo" at bounding box center [980, 188] width 149 height 31
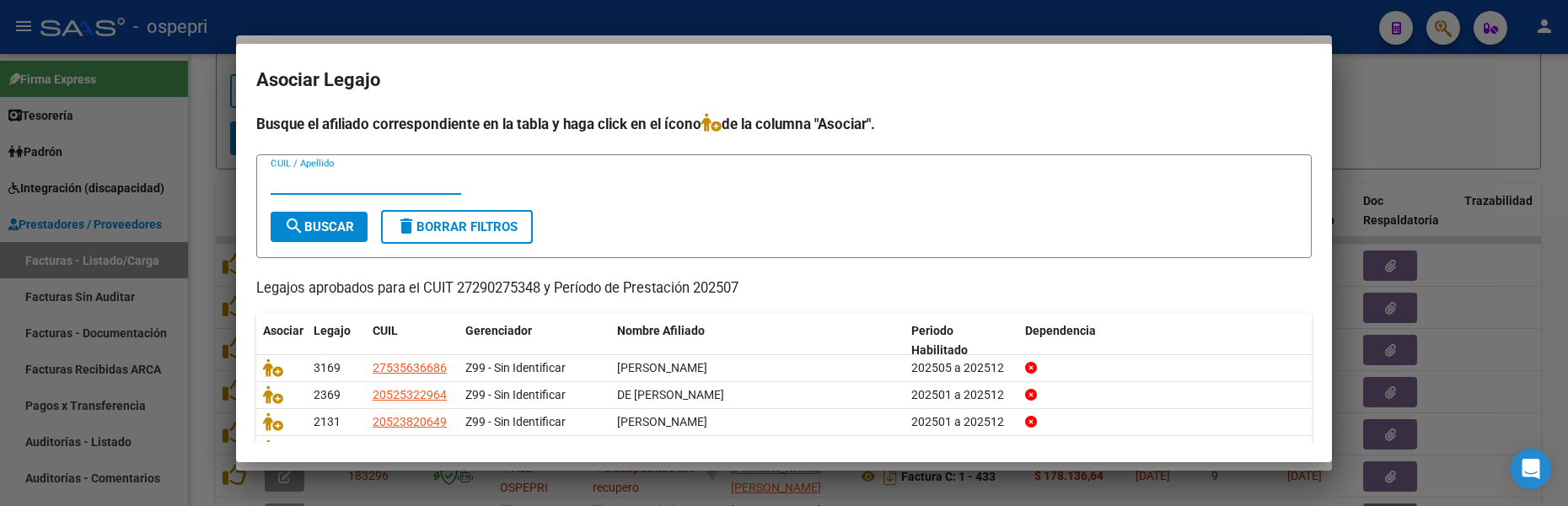
click at [325, 185] on input "CUIL / Apellido" at bounding box center [365, 181] width 190 height 16
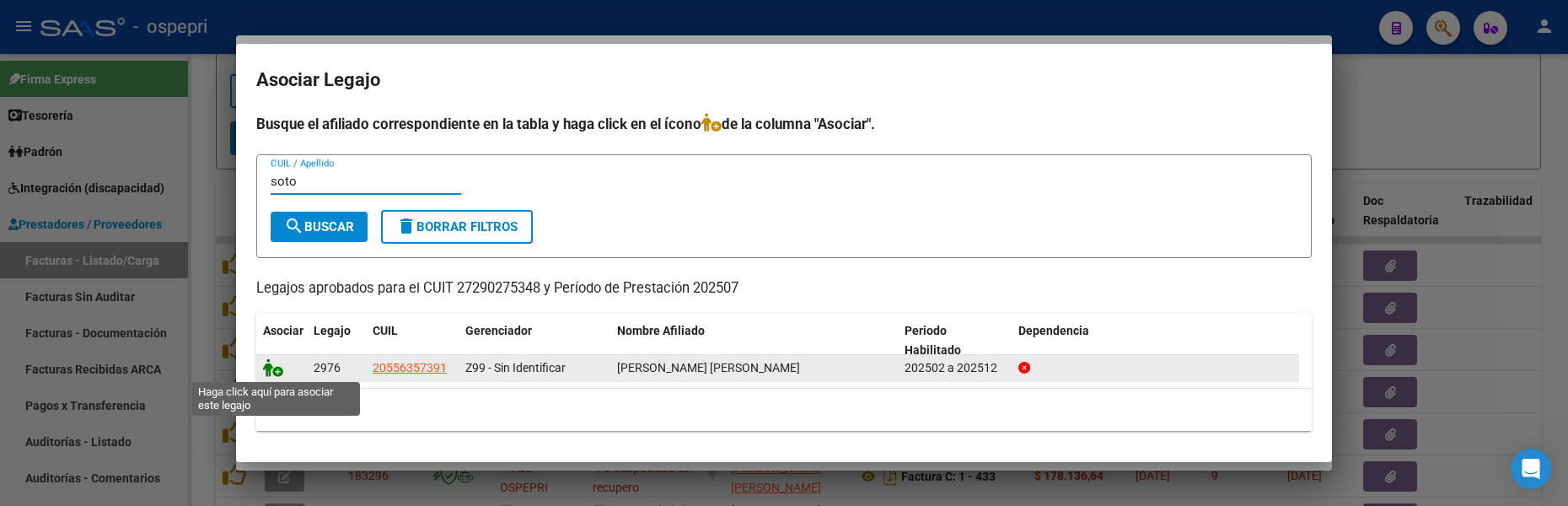
type input "soto"
click at [273, 374] on icon at bounding box center [273, 367] width 20 height 18
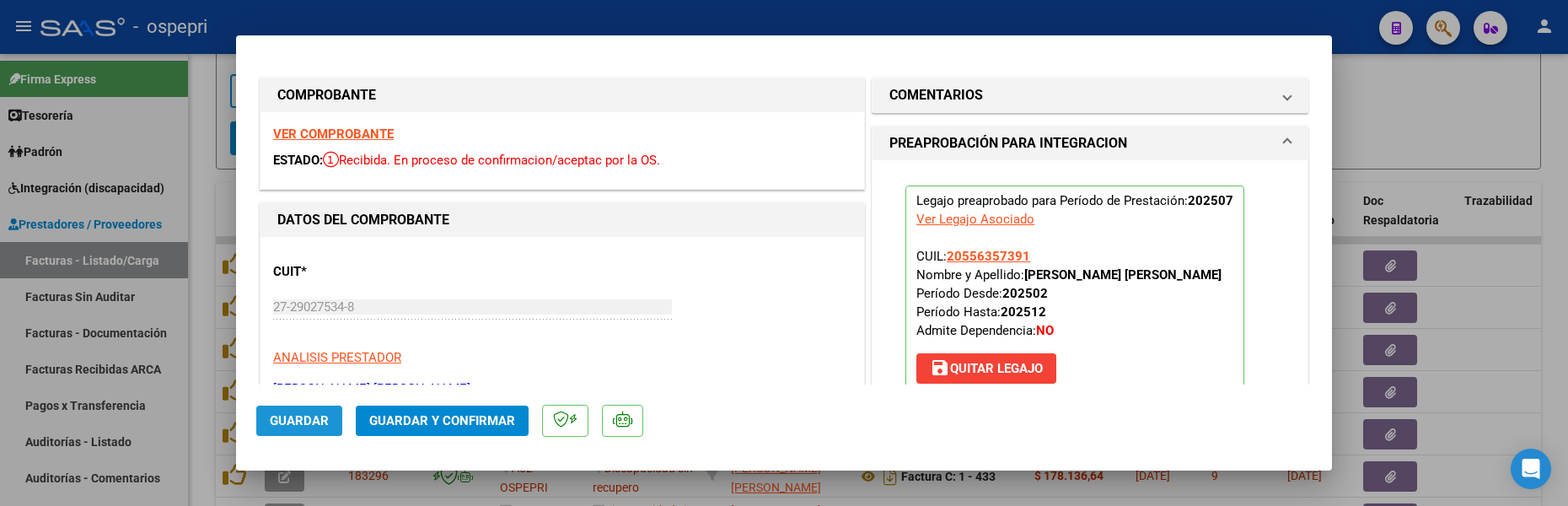
click at [293, 421] on span "Guardar" at bounding box center [299, 421] width 59 height 16
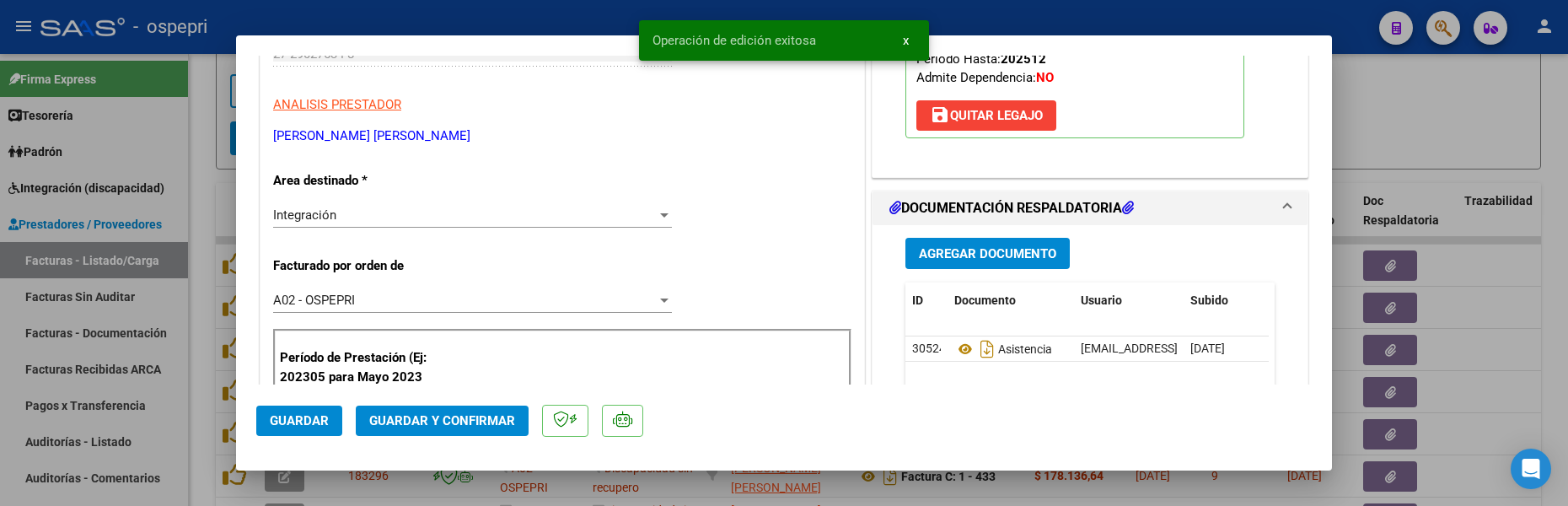
scroll to position [337, 0]
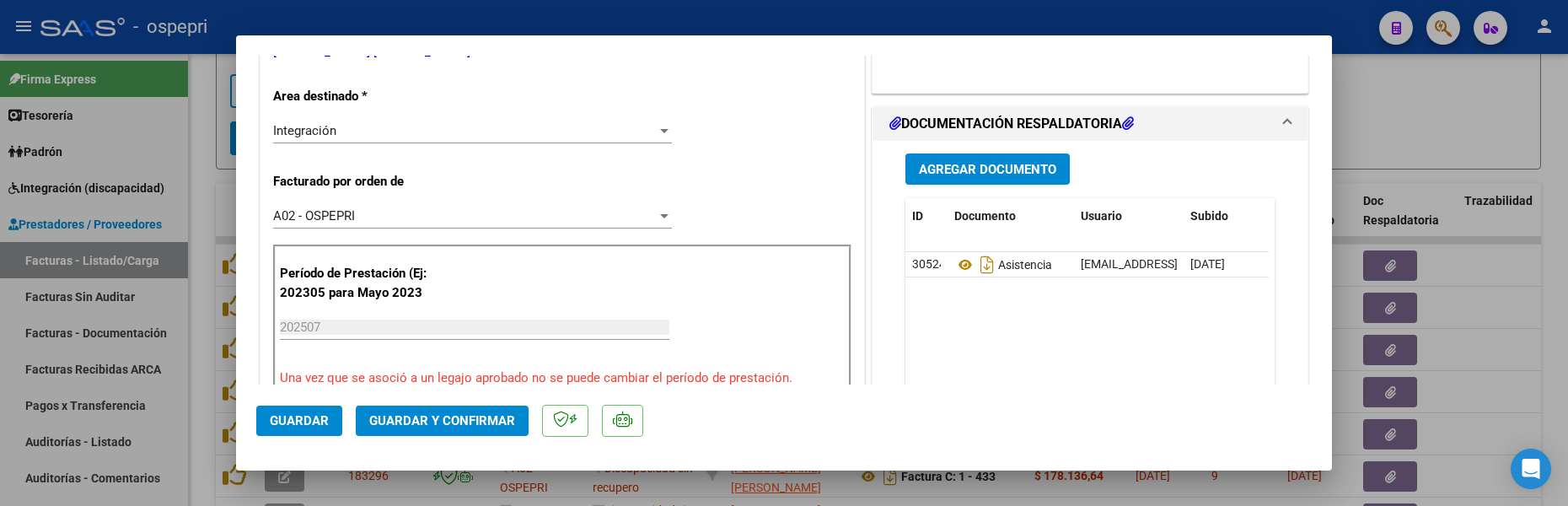
click at [309, 422] on span "Guardar" at bounding box center [299, 421] width 59 height 16
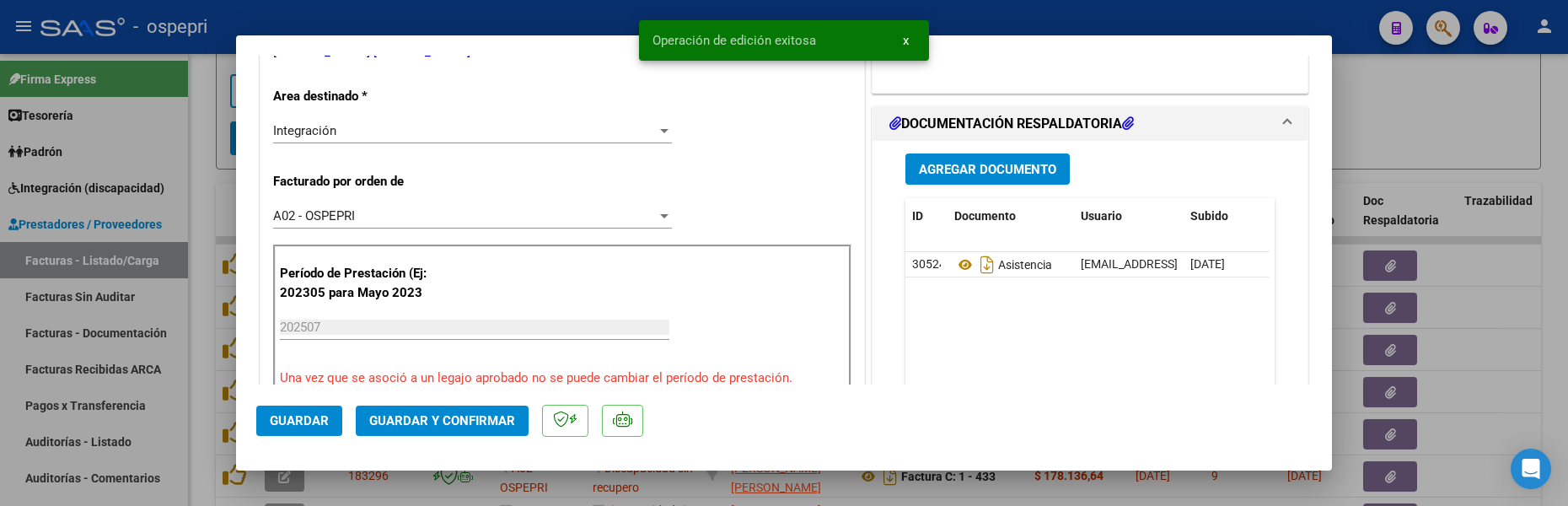
click at [1387, 135] on div at bounding box center [784, 253] width 1568 height 506
type input "$ 0,00"
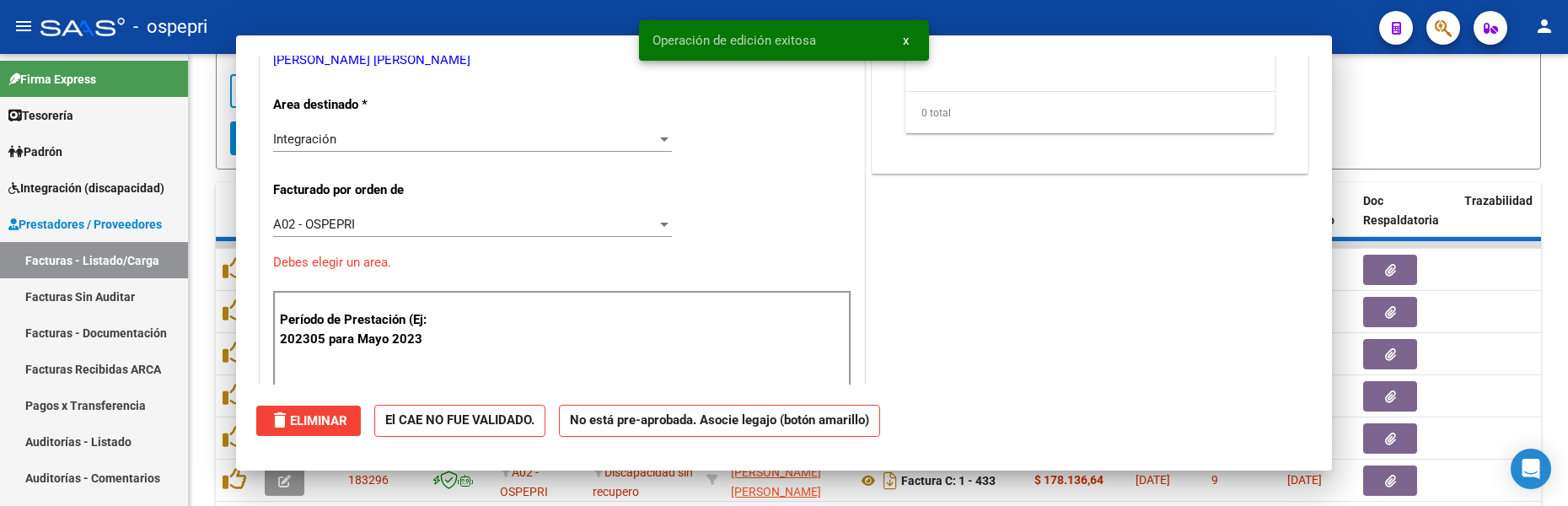
scroll to position [345, 0]
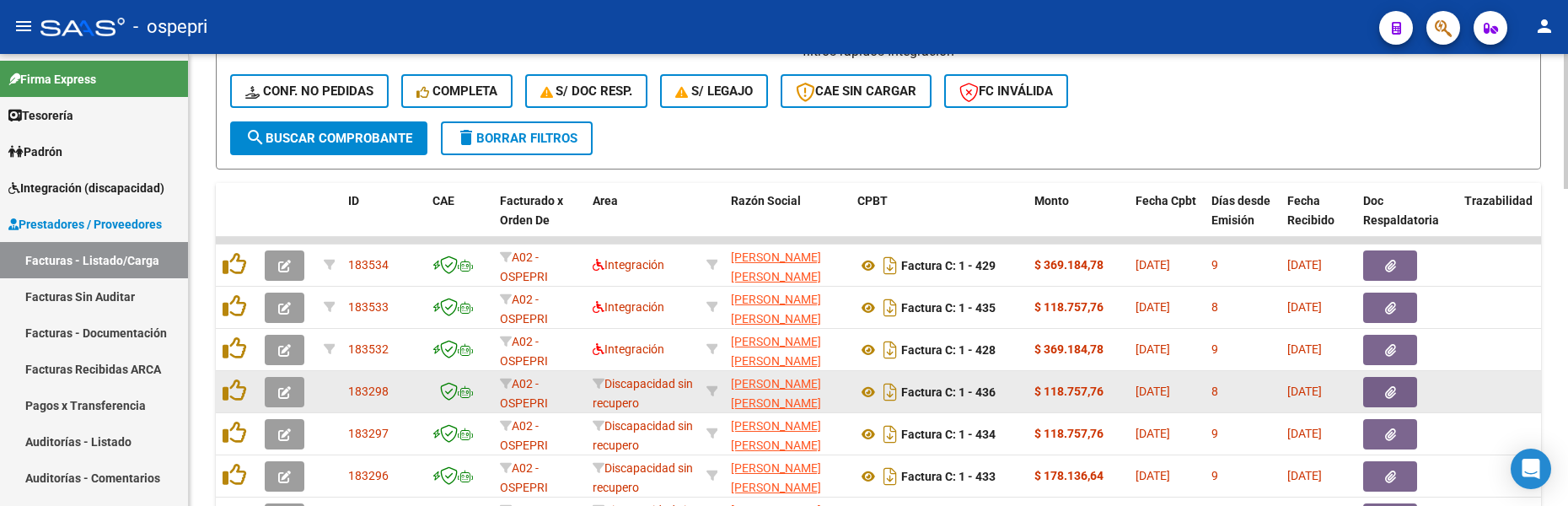
click at [287, 398] on icon "button" at bounding box center [285, 392] width 13 height 13
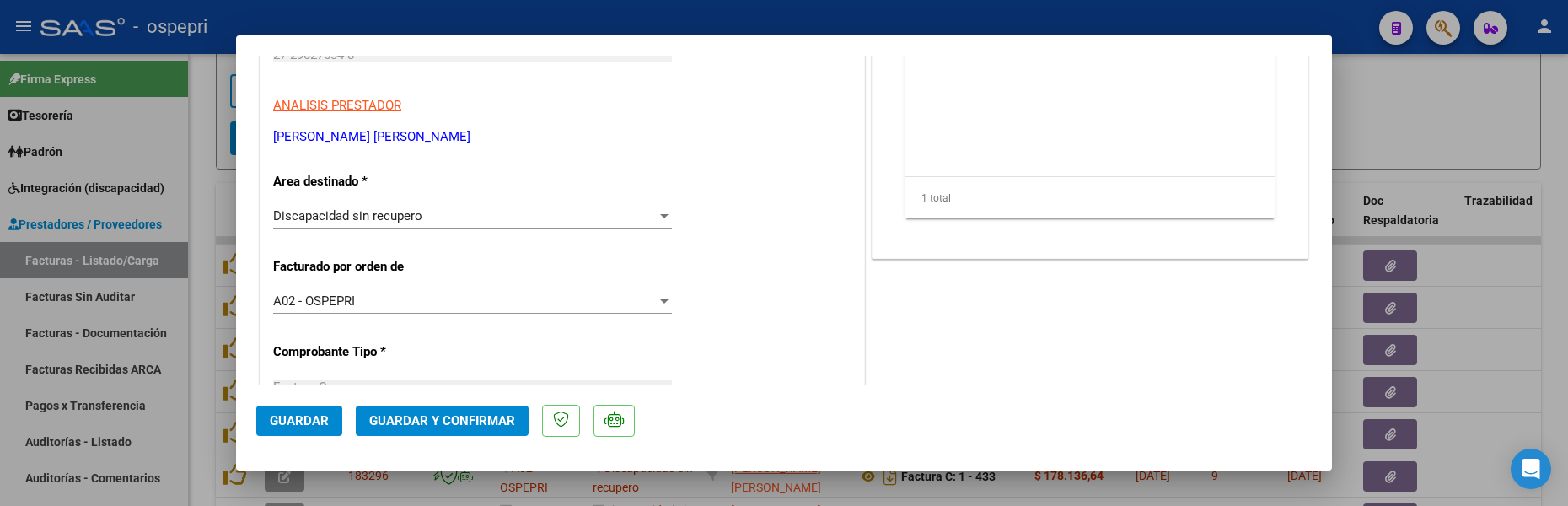
scroll to position [253, 0]
click at [656, 216] on div at bounding box center [664, 215] width 16 height 14
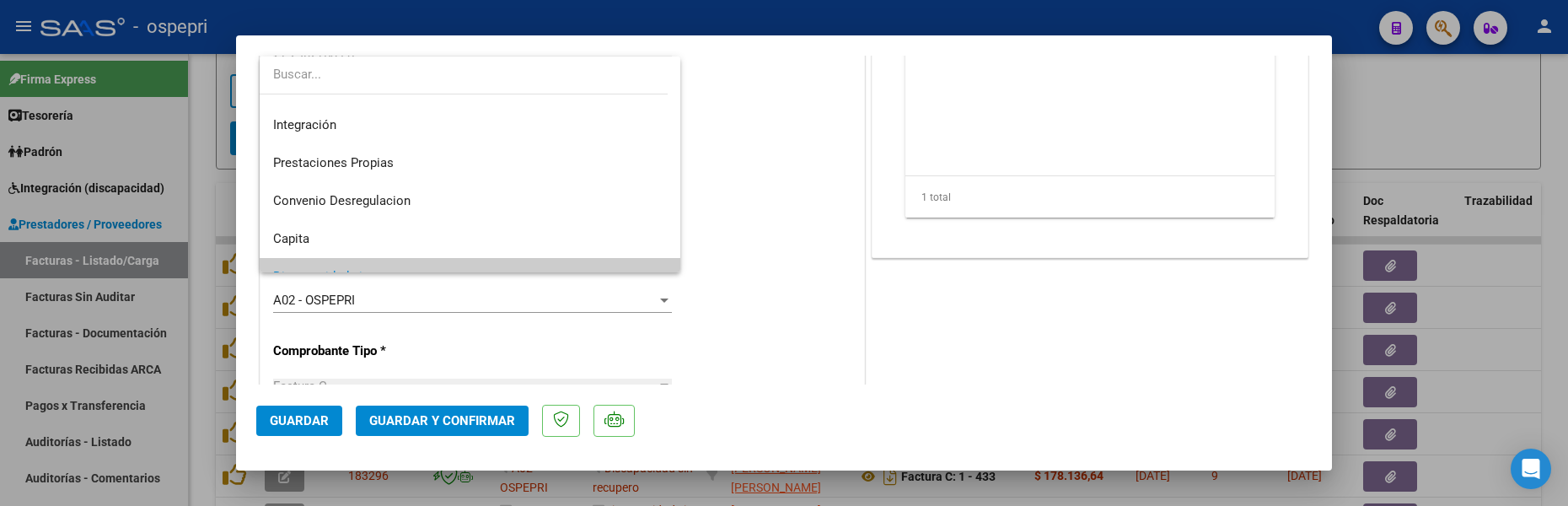
scroll to position [0, 0]
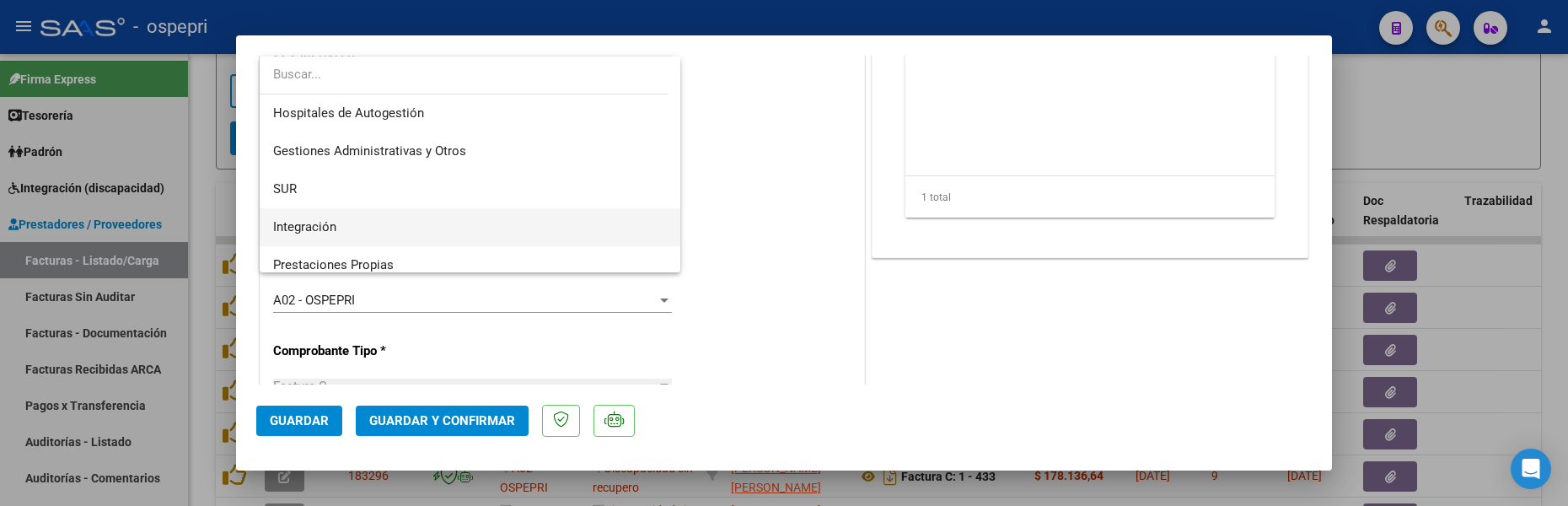
click at [349, 227] on span "Integración" at bounding box center [469, 227] width 394 height 38
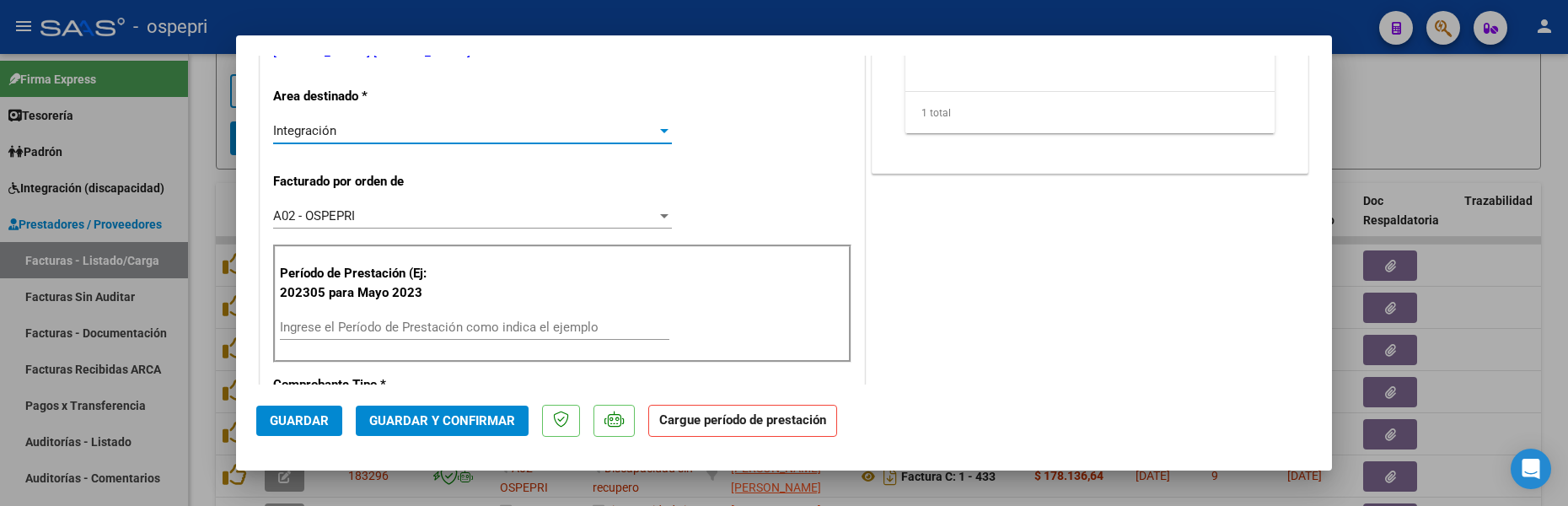
scroll to position [422, 0]
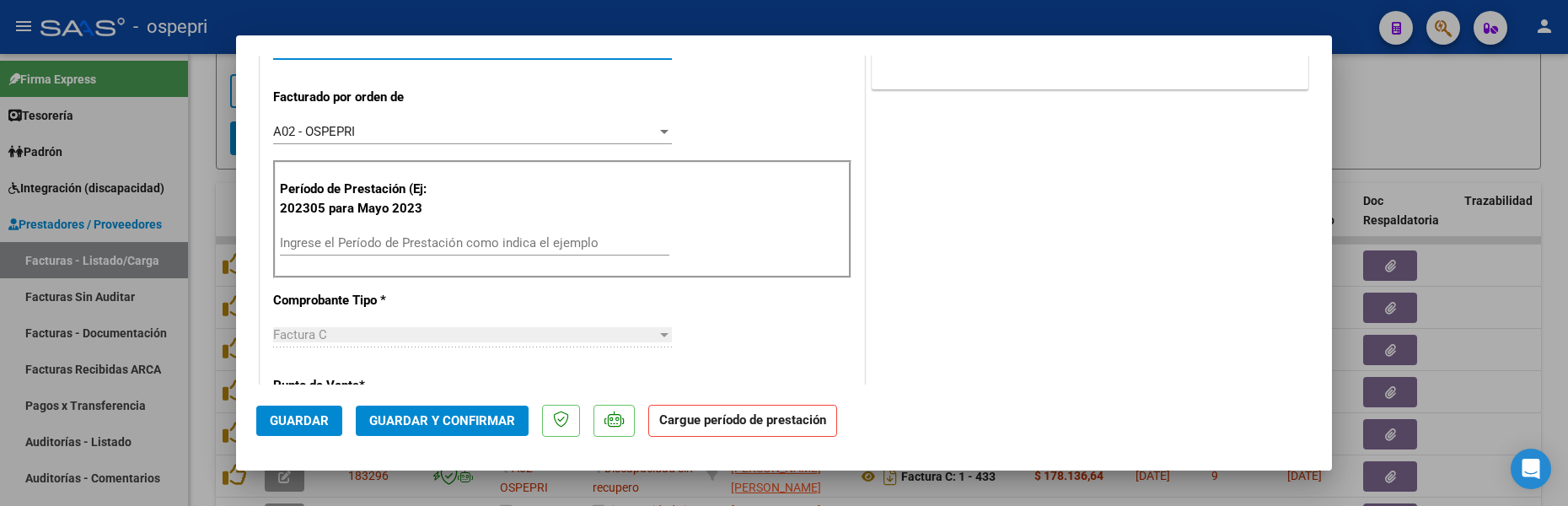
click at [313, 245] on input "Ingrese el Período de Prestación como indica el ejemplo" at bounding box center [475, 242] width 389 height 16
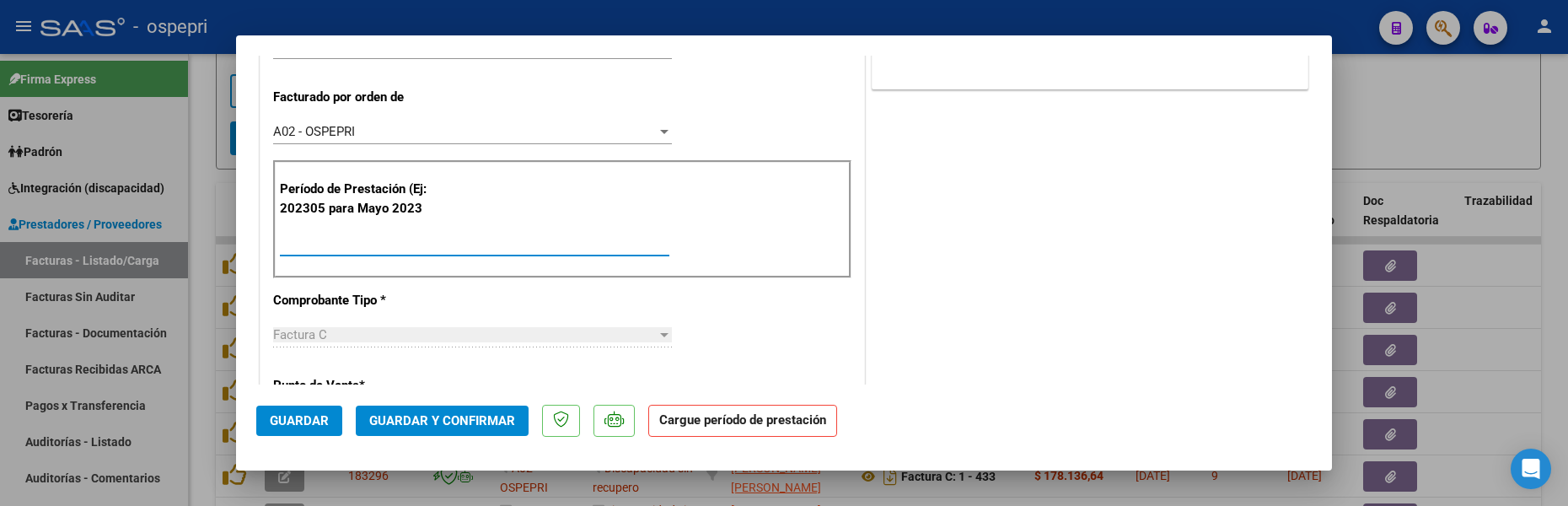
type input "202507"
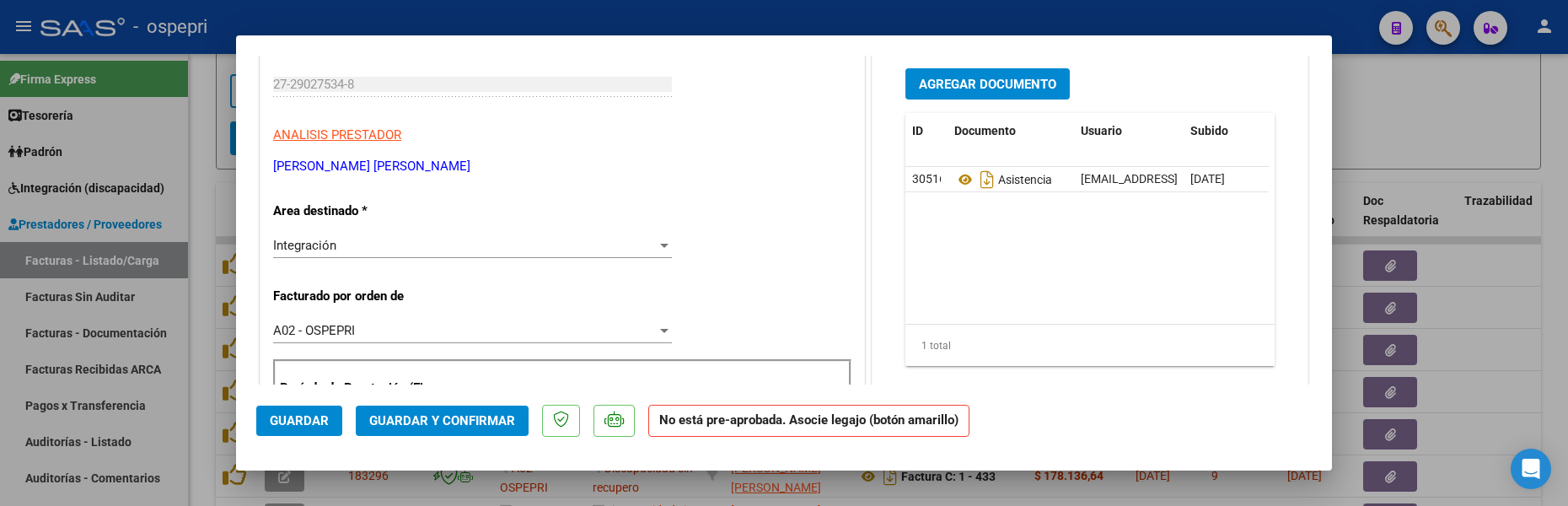
scroll to position [0, 0]
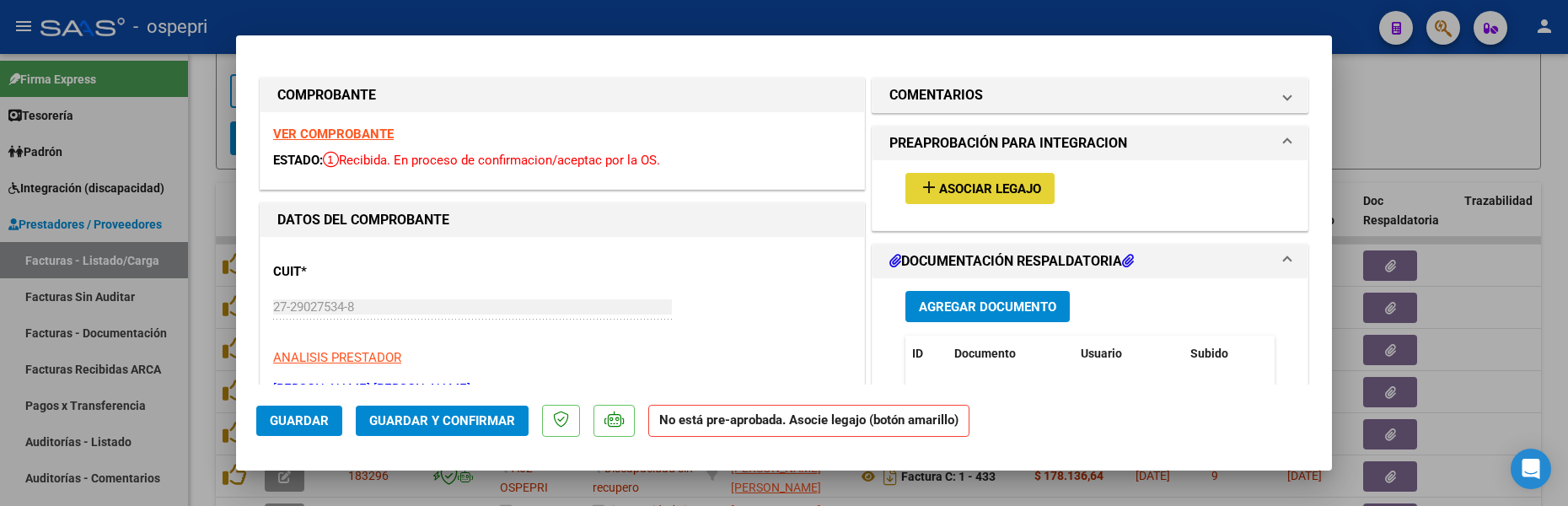
click at [991, 183] on span "Asociar Legajo" at bounding box center [990, 188] width 102 height 16
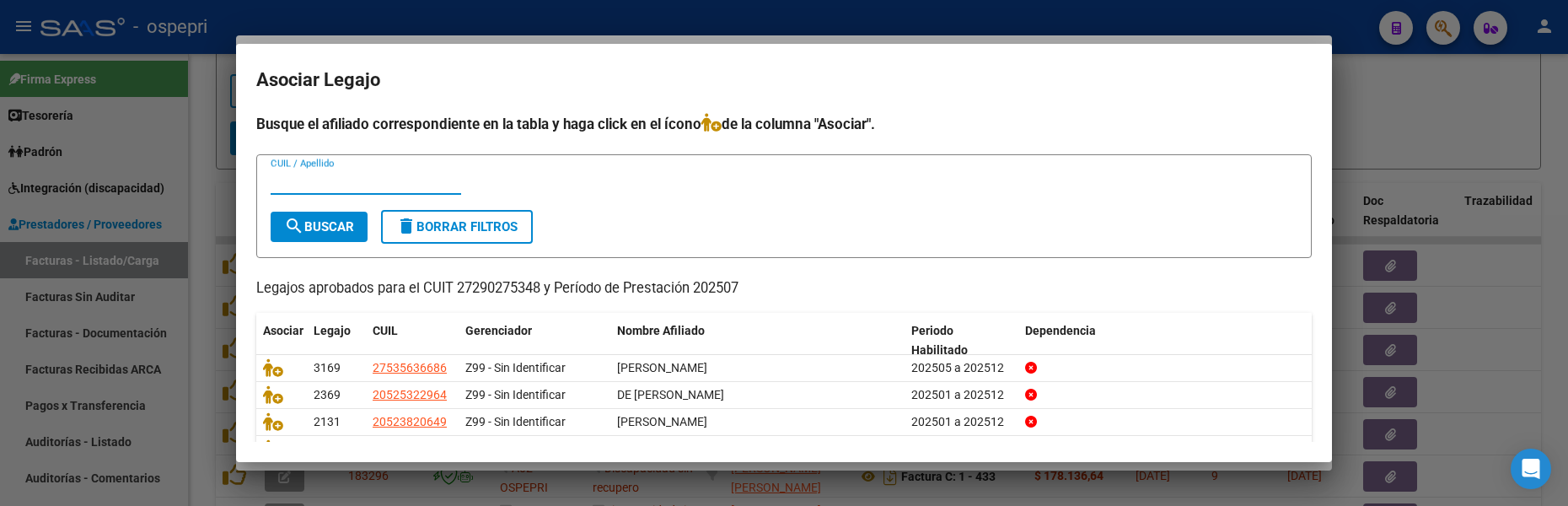
click at [305, 185] on input "CUIL / Apellido" at bounding box center [365, 181] width 190 height 16
type input "[PERSON_NAME]"
click at [334, 225] on span "search Buscar" at bounding box center [319, 227] width 70 height 16
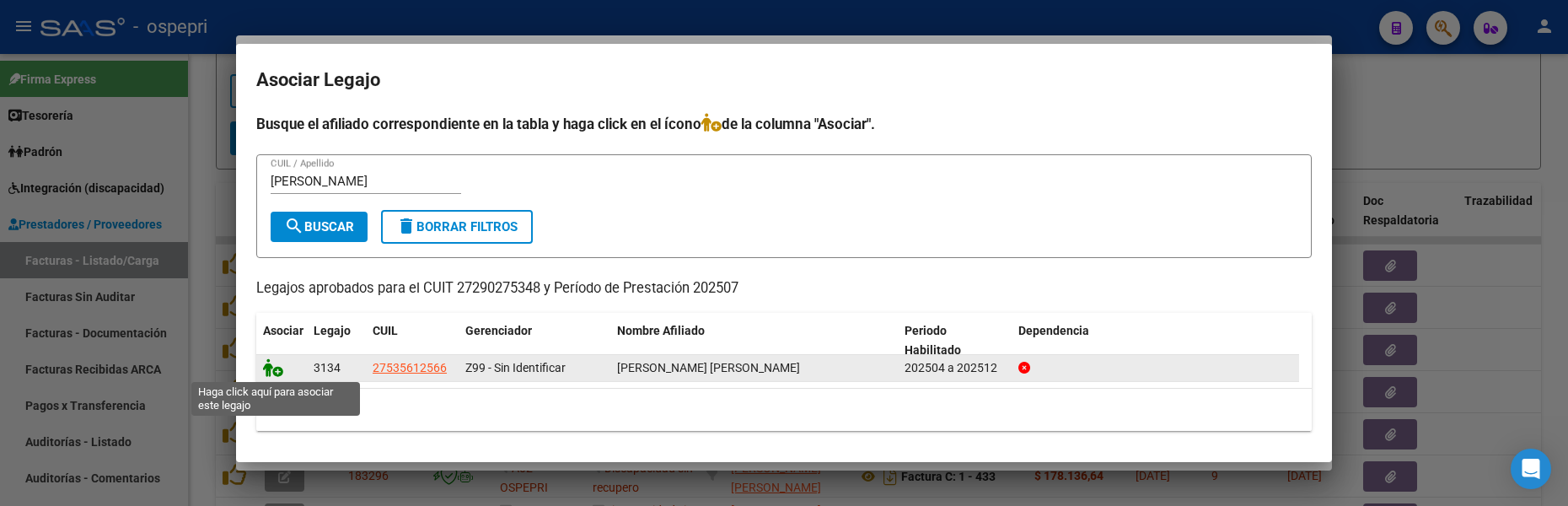
click at [273, 368] on icon at bounding box center [273, 367] width 20 height 18
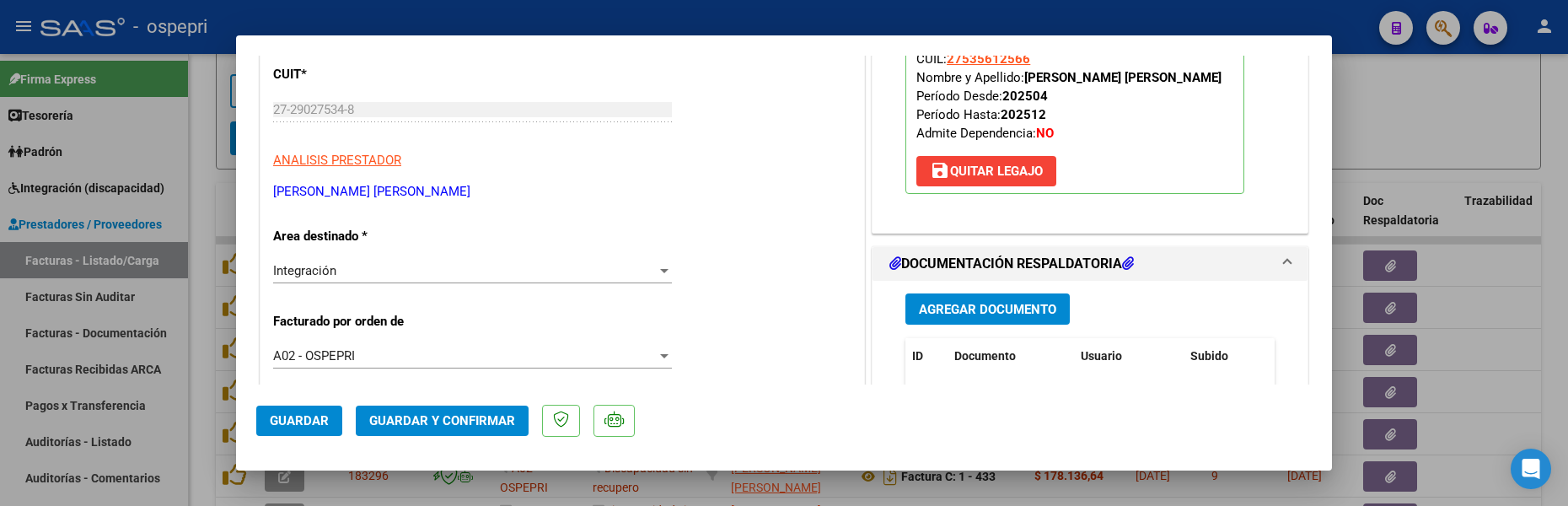
scroll to position [337, 0]
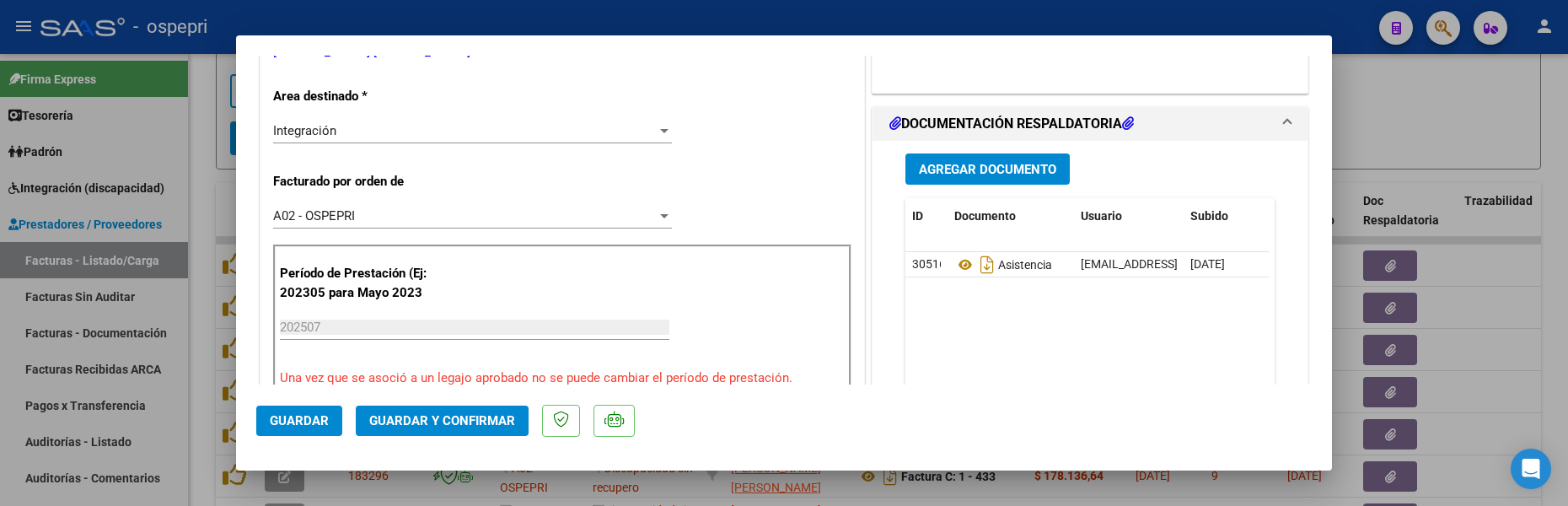
click at [297, 420] on span "Guardar" at bounding box center [299, 421] width 59 height 16
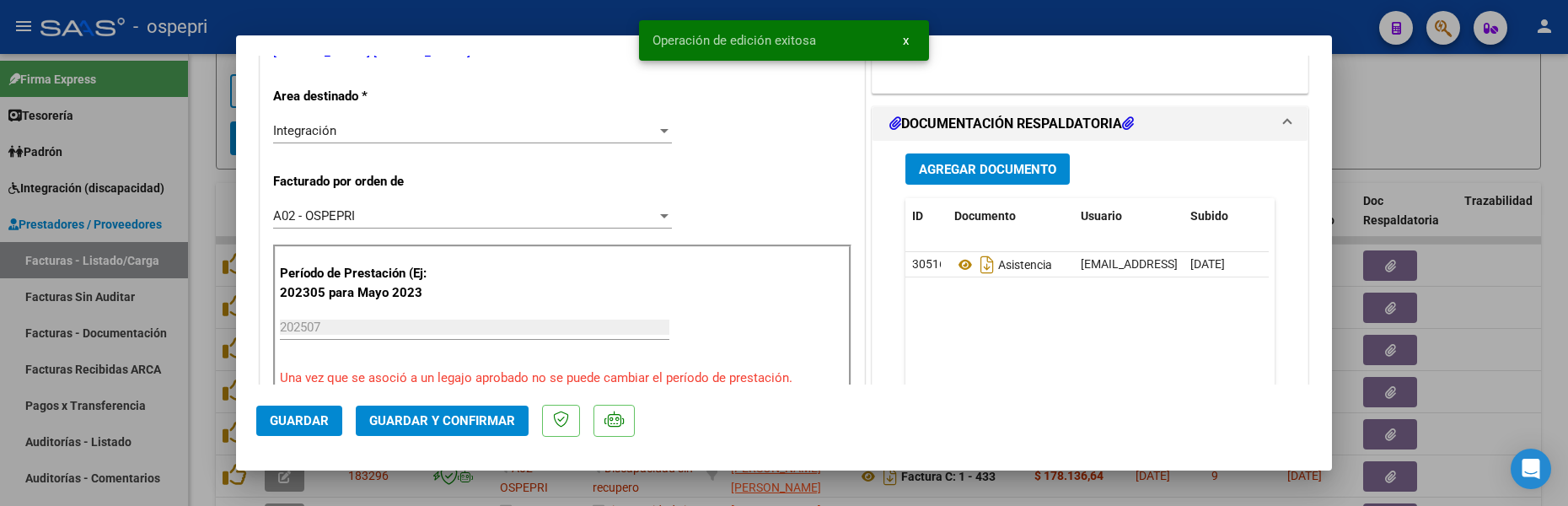
click at [1444, 129] on div at bounding box center [784, 253] width 1568 height 506
type input "$ 0,00"
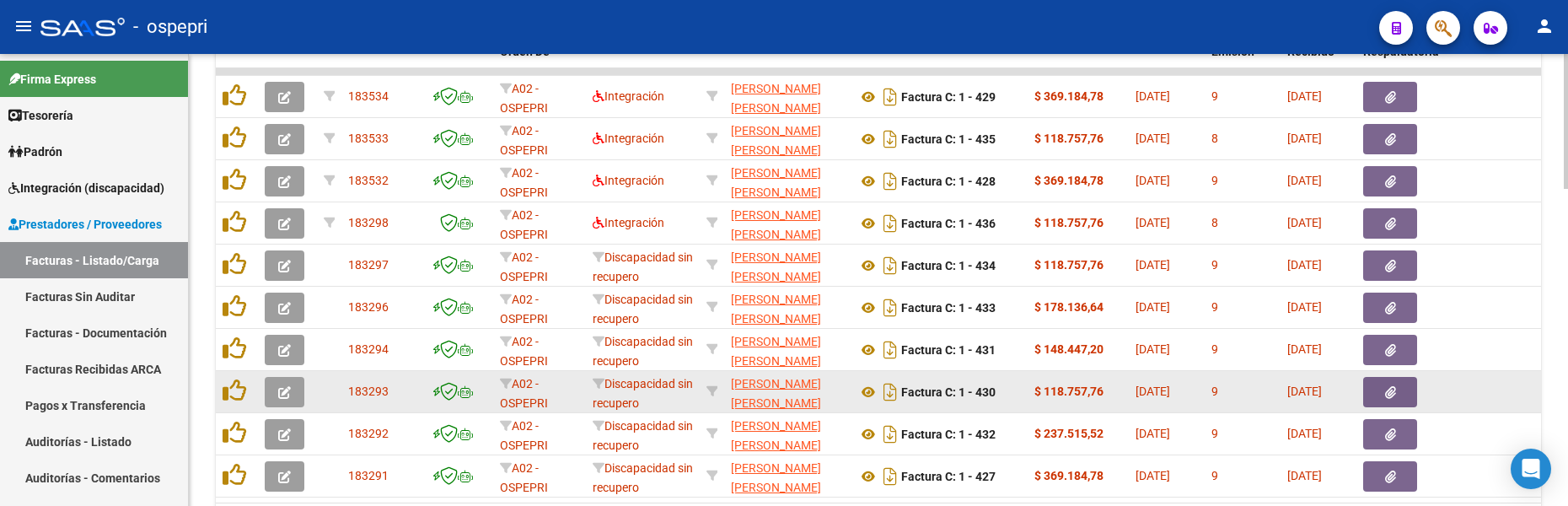
scroll to position [875, 0]
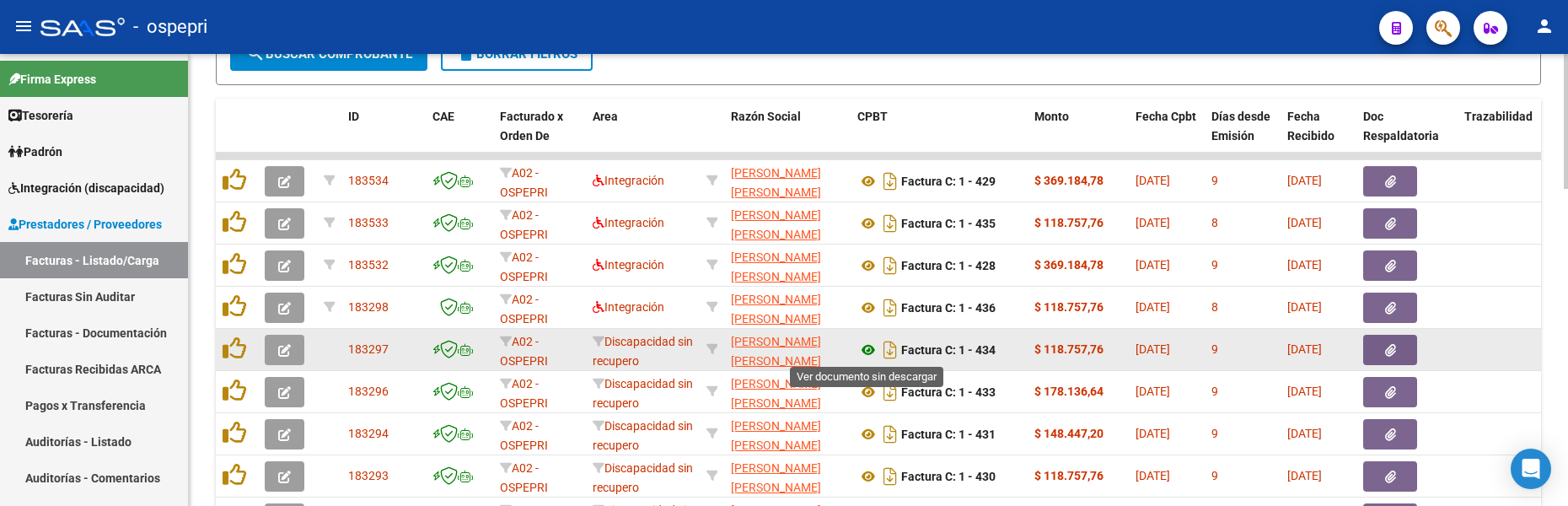
click at [871, 350] on icon at bounding box center [868, 350] width 22 height 20
click at [287, 352] on icon "button" at bounding box center [285, 351] width 13 height 13
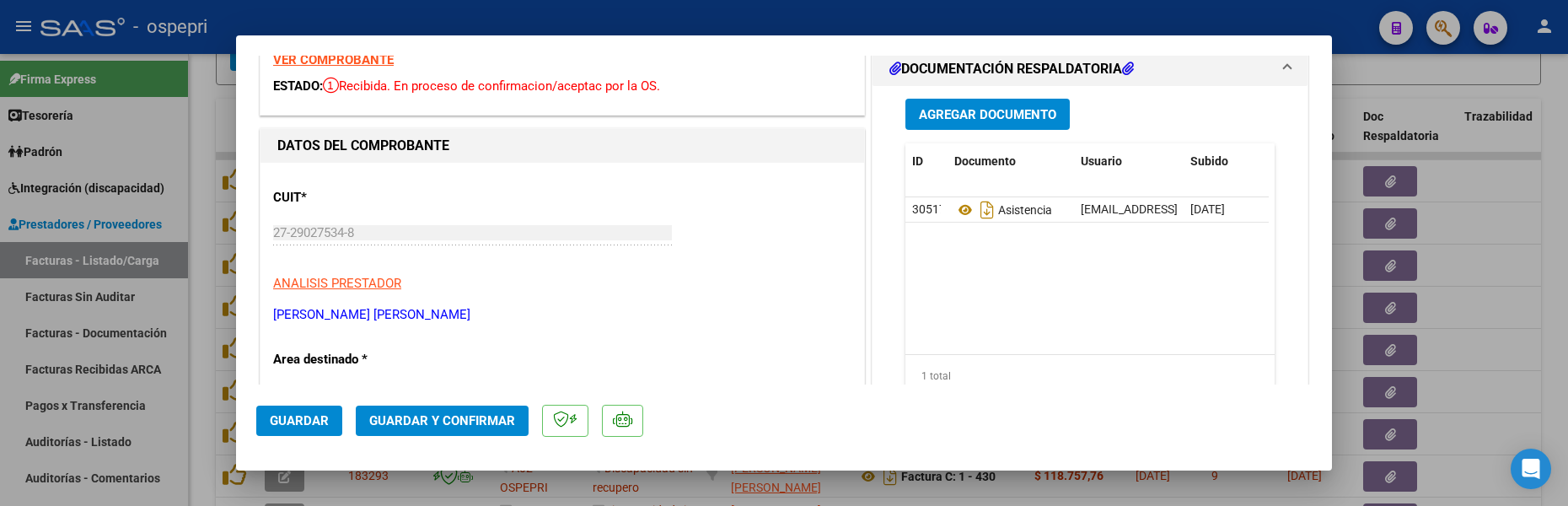
scroll to position [169, 0]
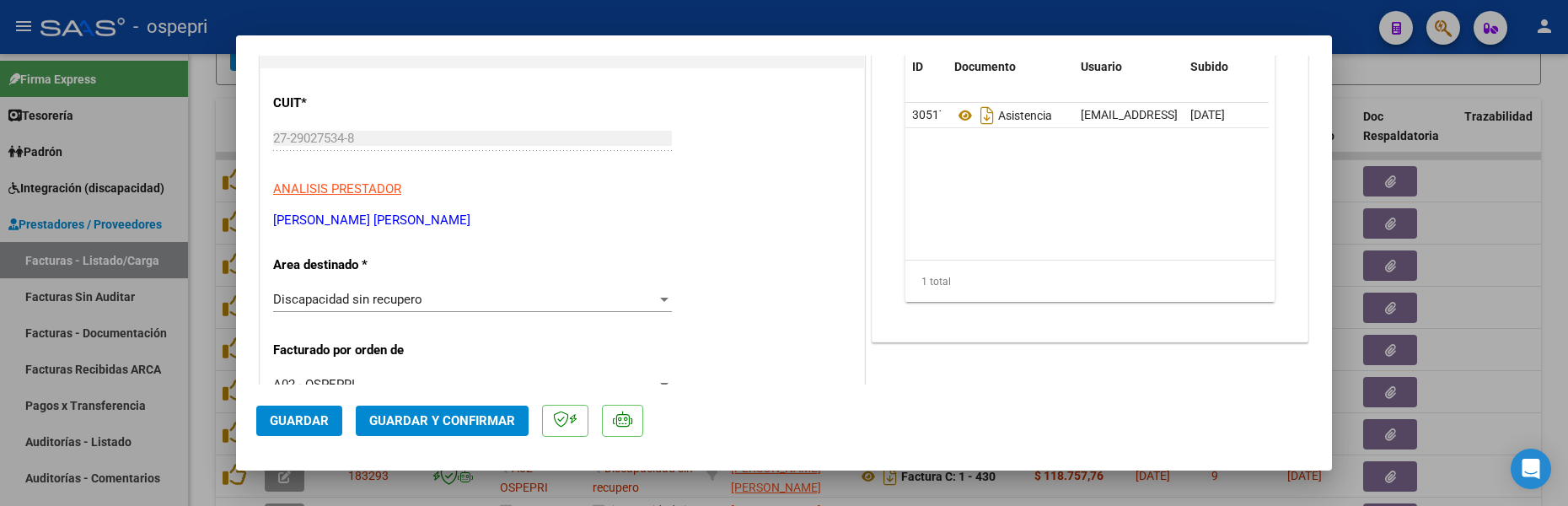
click at [660, 299] on div at bounding box center [664, 299] width 8 height 5
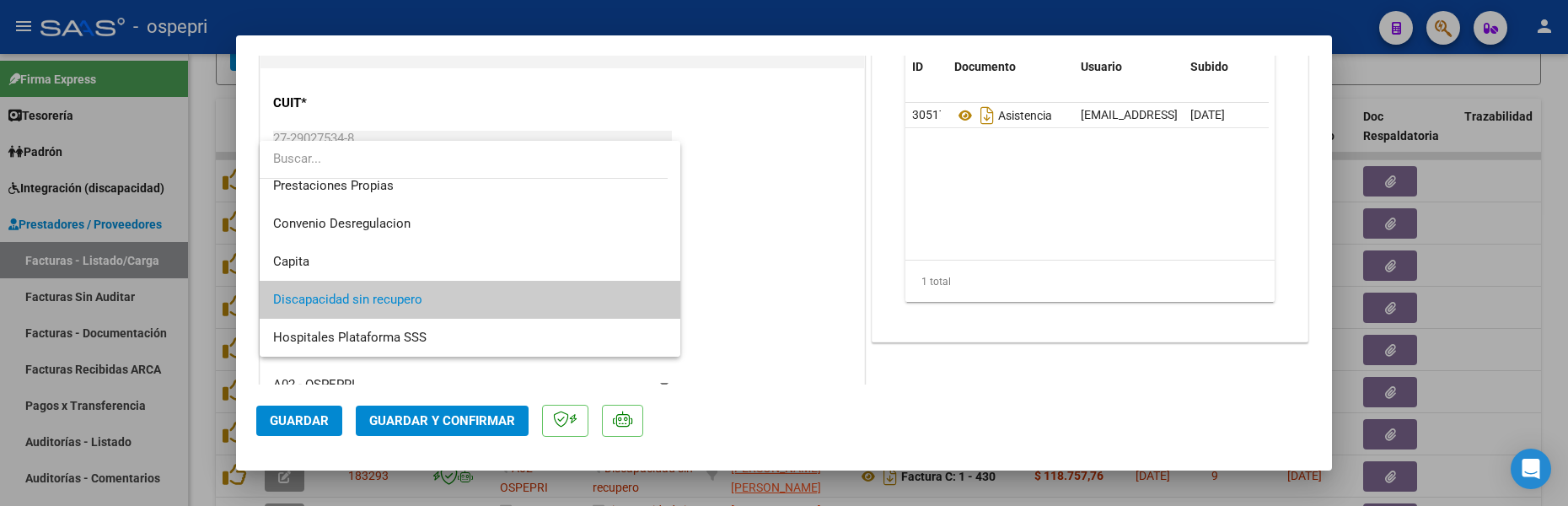
scroll to position [79, 0]
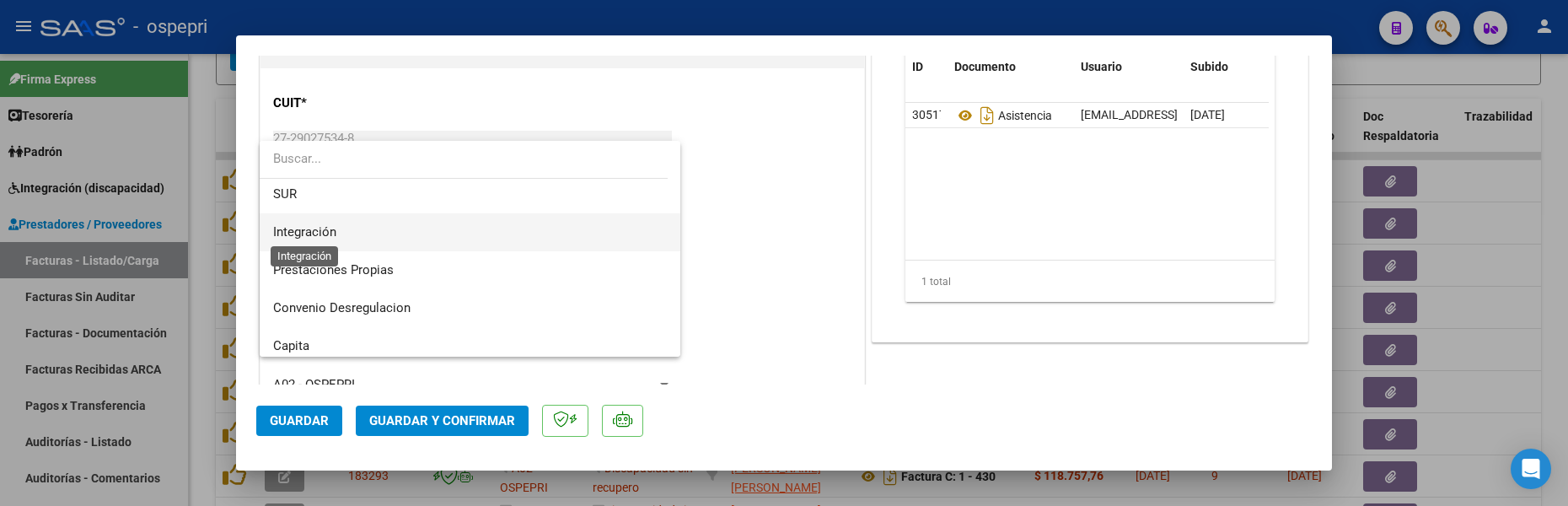
click at [315, 227] on span "Integración" at bounding box center [304, 231] width 63 height 16
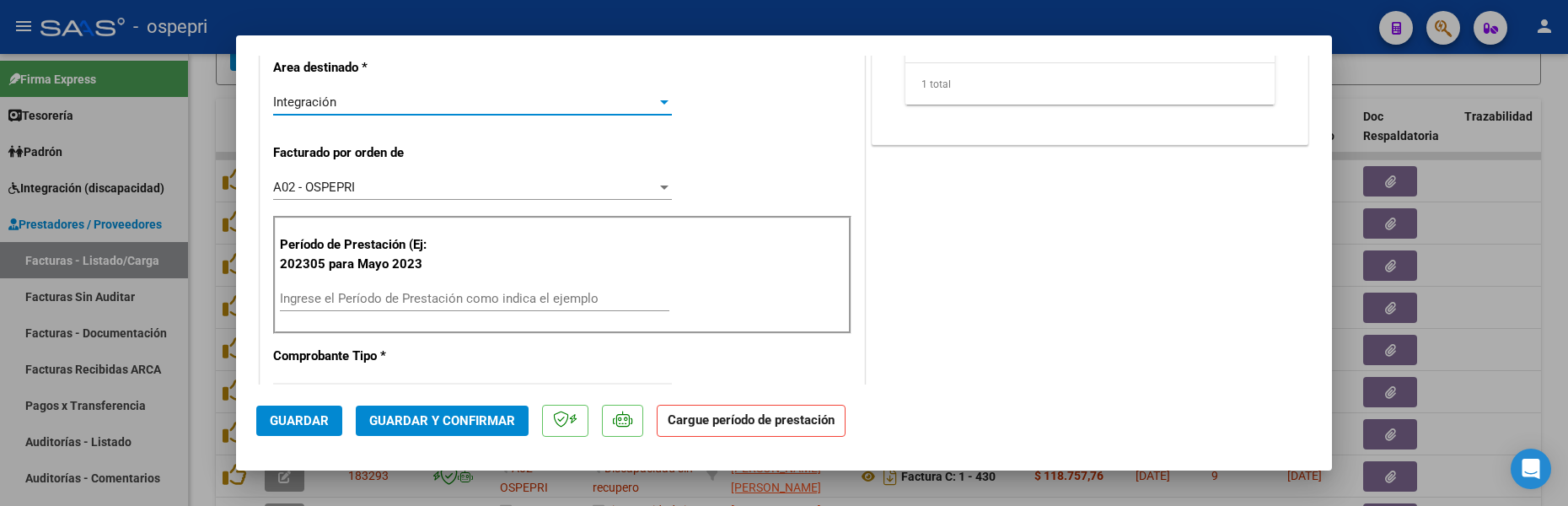
scroll to position [422, 0]
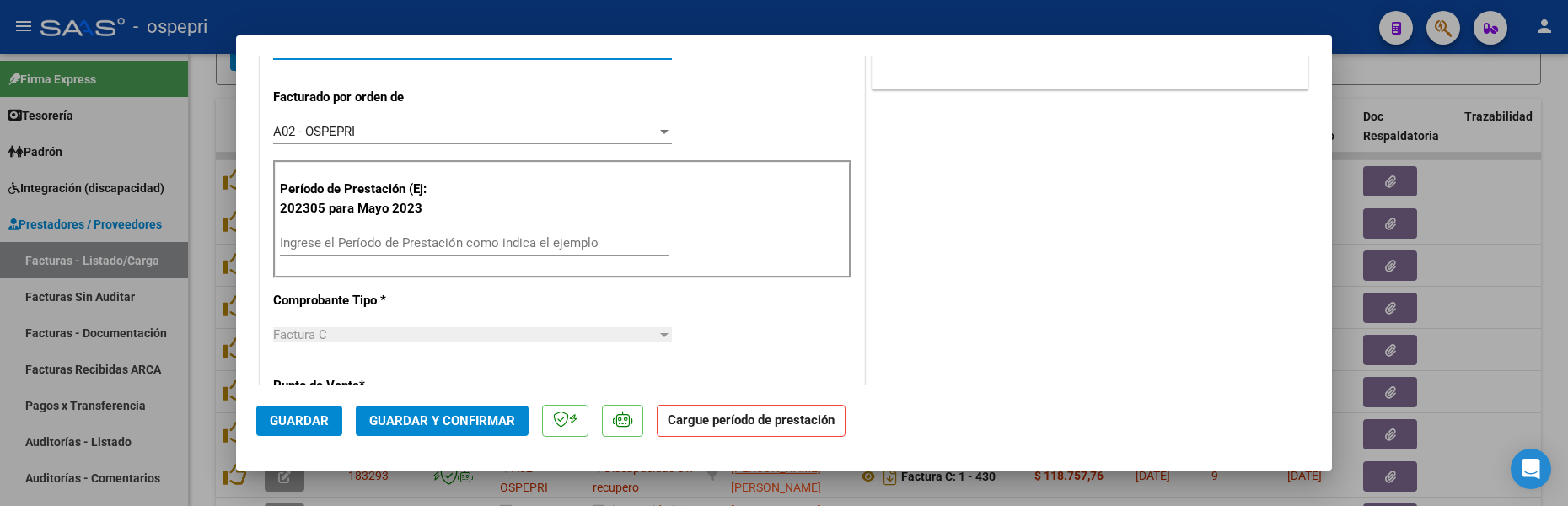
click at [405, 242] on input "Ingrese el Período de Prestación como indica el ejemplo" at bounding box center [475, 242] width 389 height 16
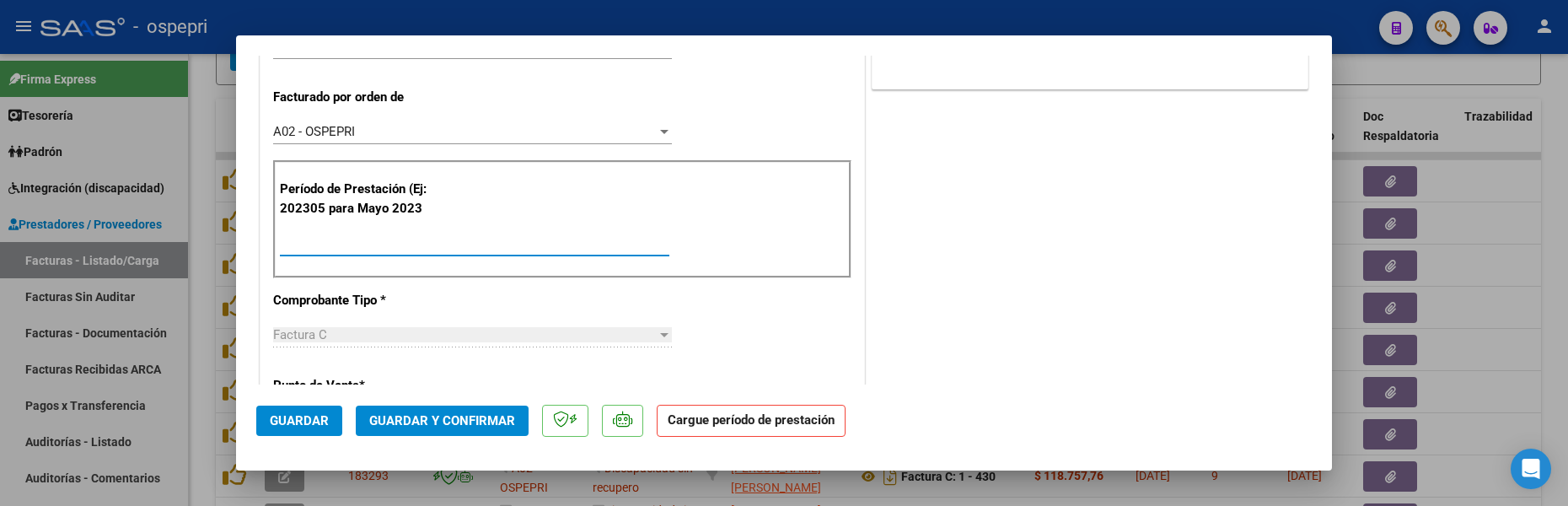
type input "202507"
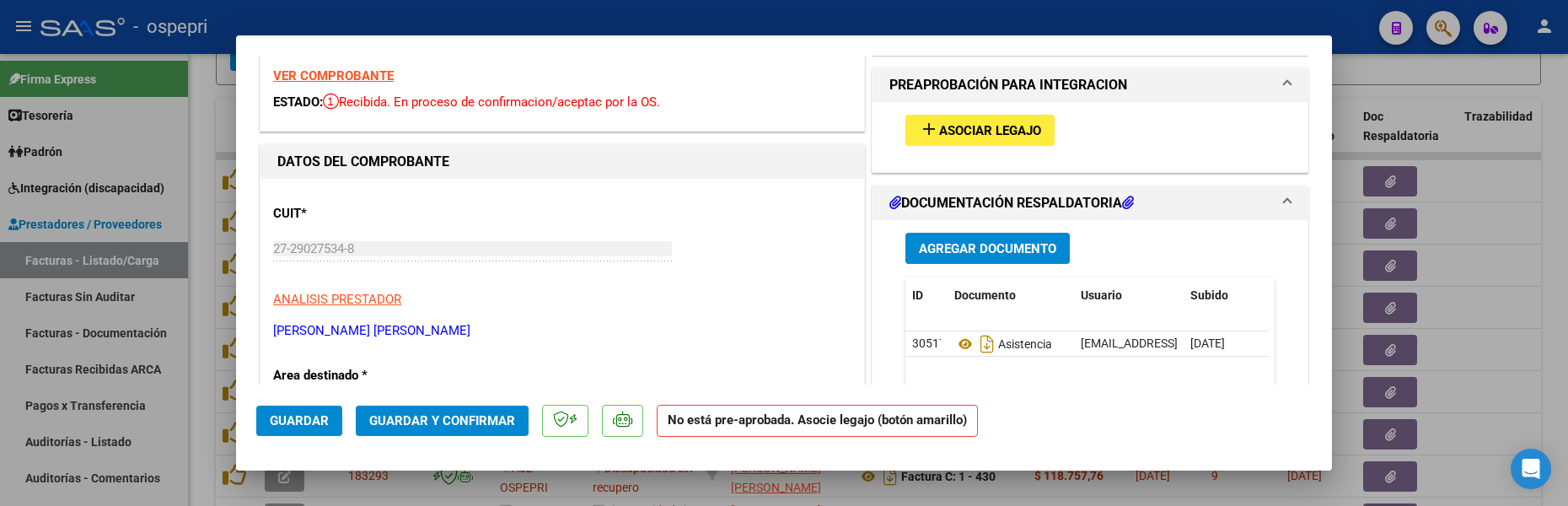
scroll to position [0, 0]
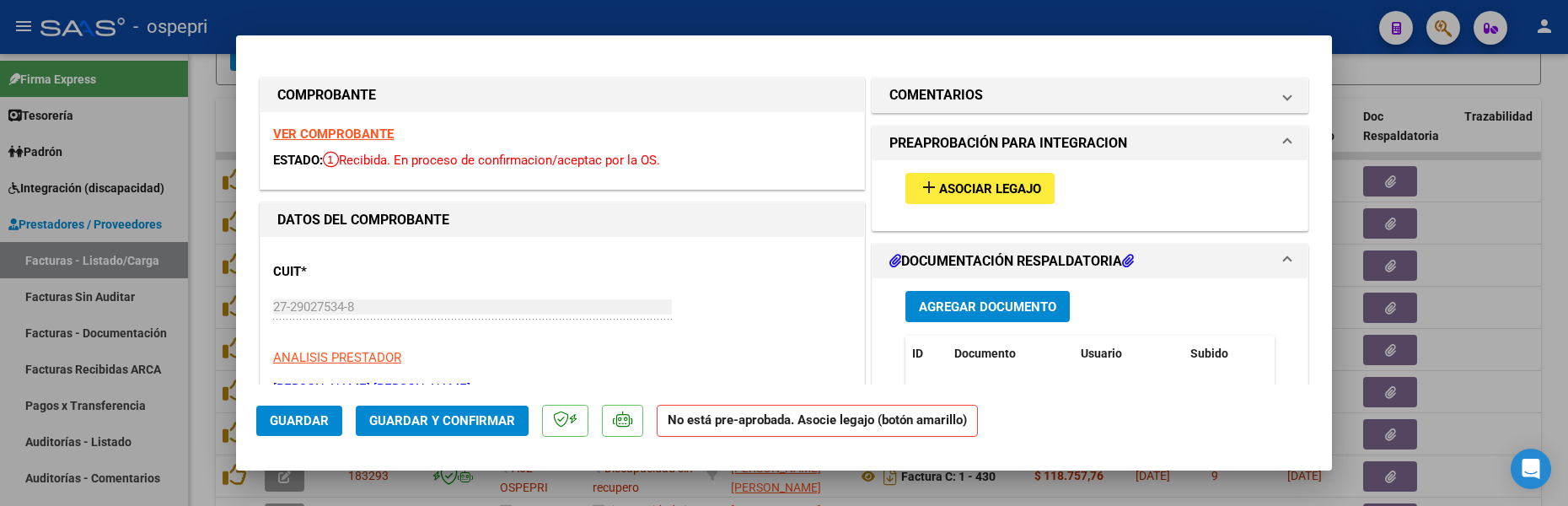
click at [993, 187] on span "Asociar Legajo" at bounding box center [990, 188] width 102 height 16
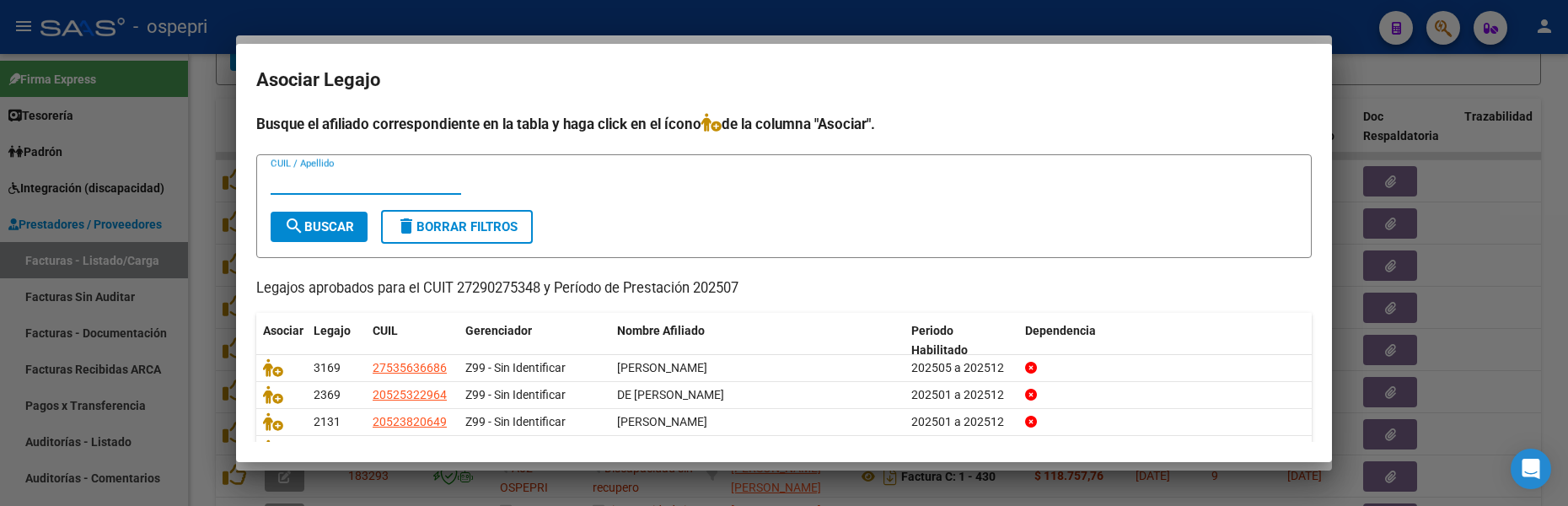
click at [341, 177] on input "CUIL / Apellido" at bounding box center [365, 181] width 190 height 16
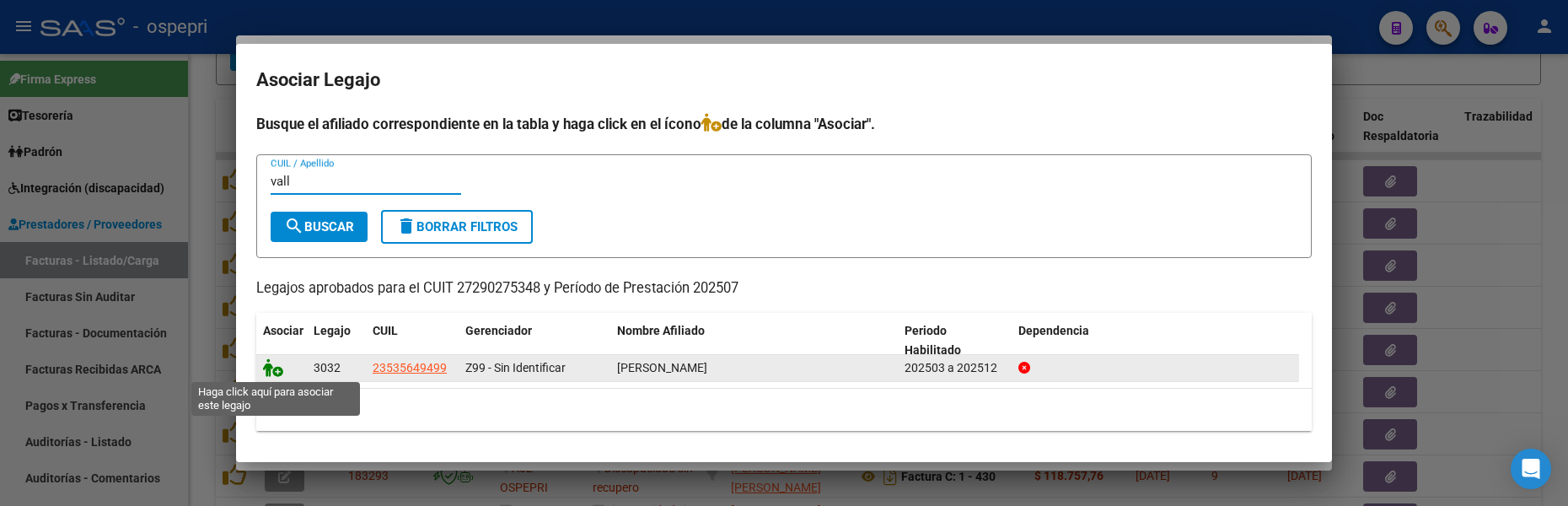
type input "vall"
click at [269, 369] on icon at bounding box center [273, 367] width 20 height 18
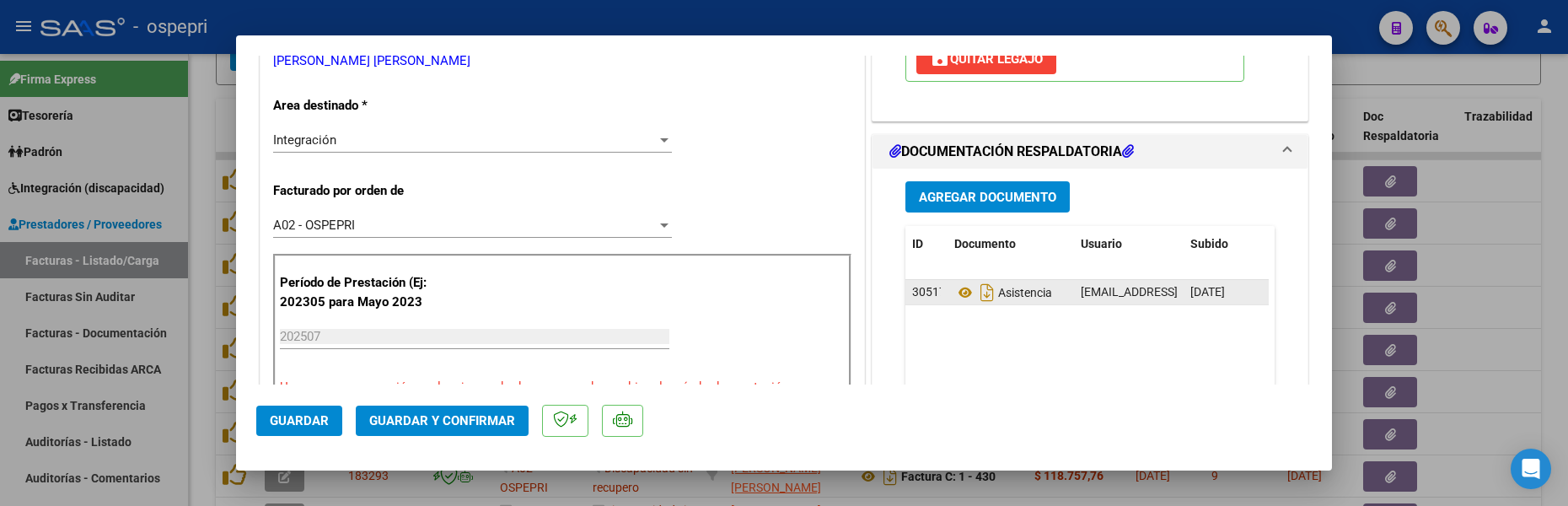
scroll to position [337, 0]
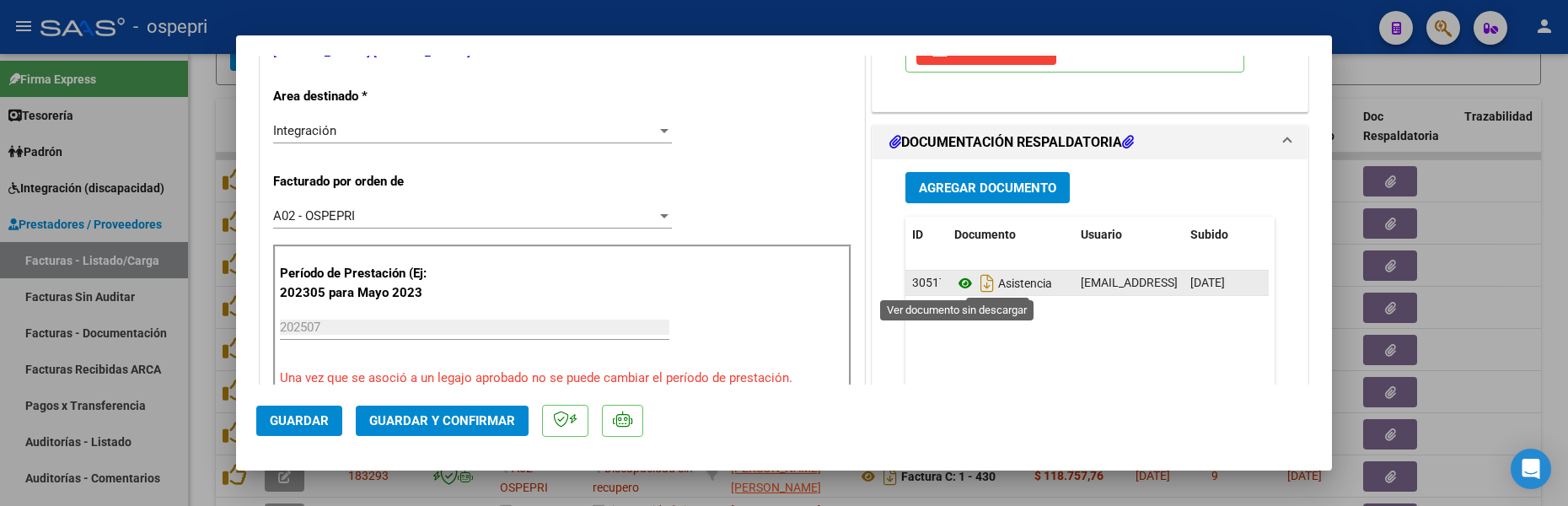
click at [957, 285] on icon at bounding box center [965, 283] width 22 height 20
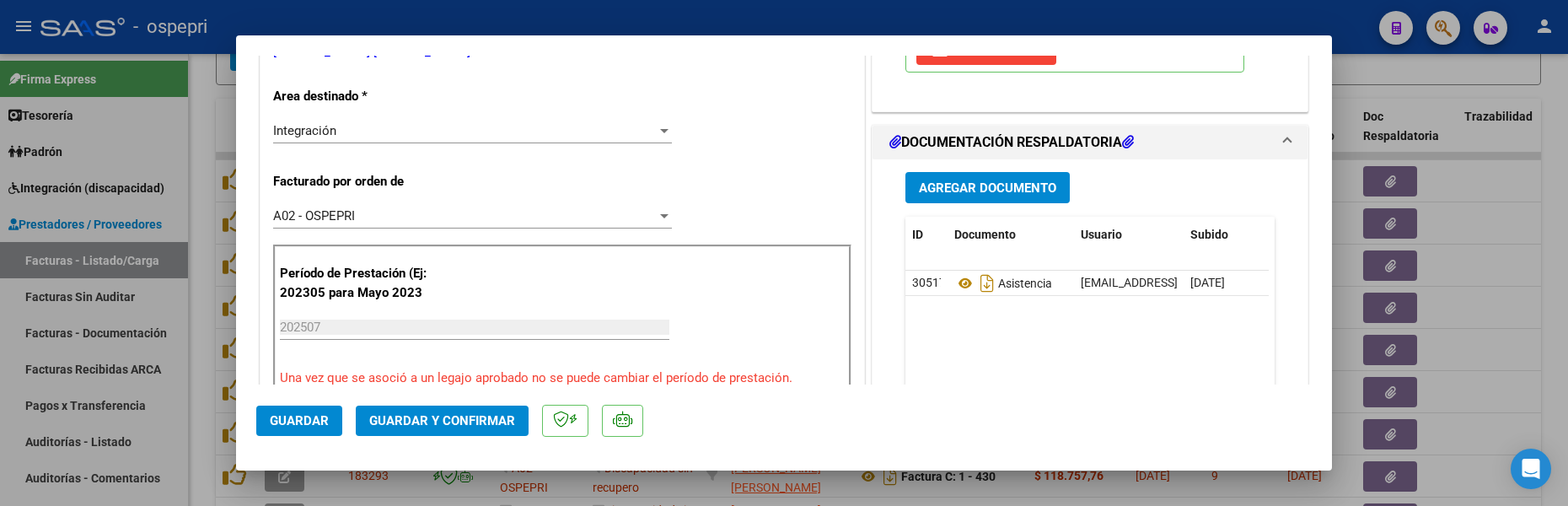
click at [313, 423] on span "Guardar" at bounding box center [299, 421] width 59 height 16
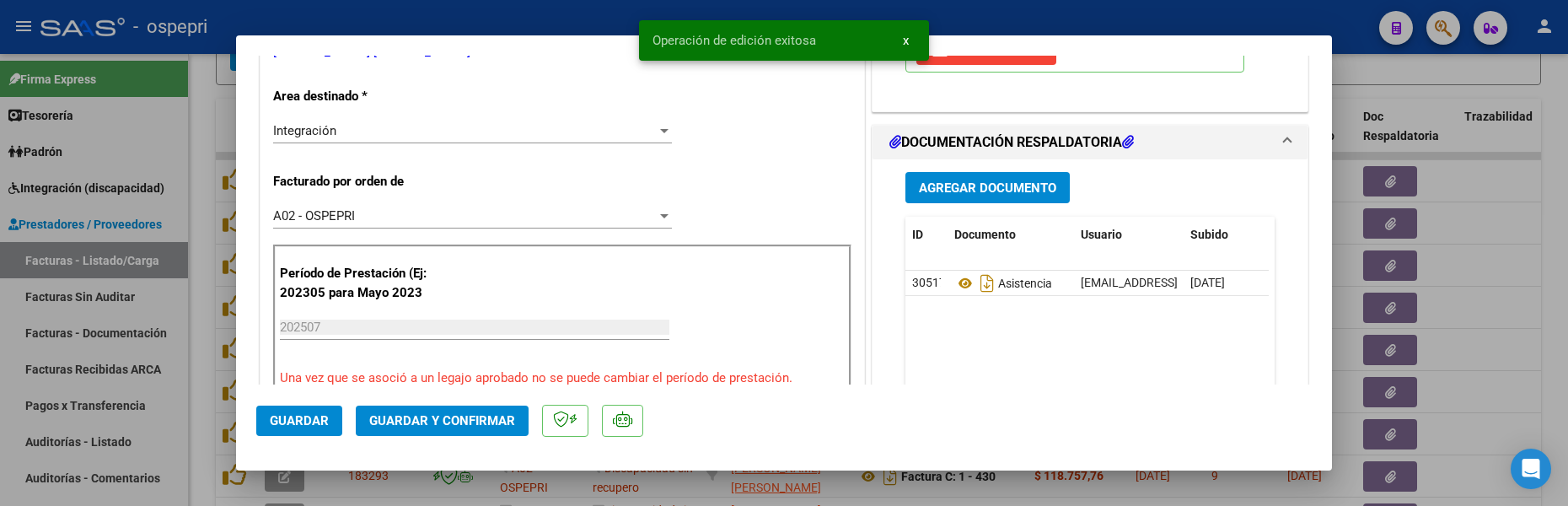
click at [1518, 327] on div at bounding box center [784, 253] width 1568 height 506
type input "$ 0,00"
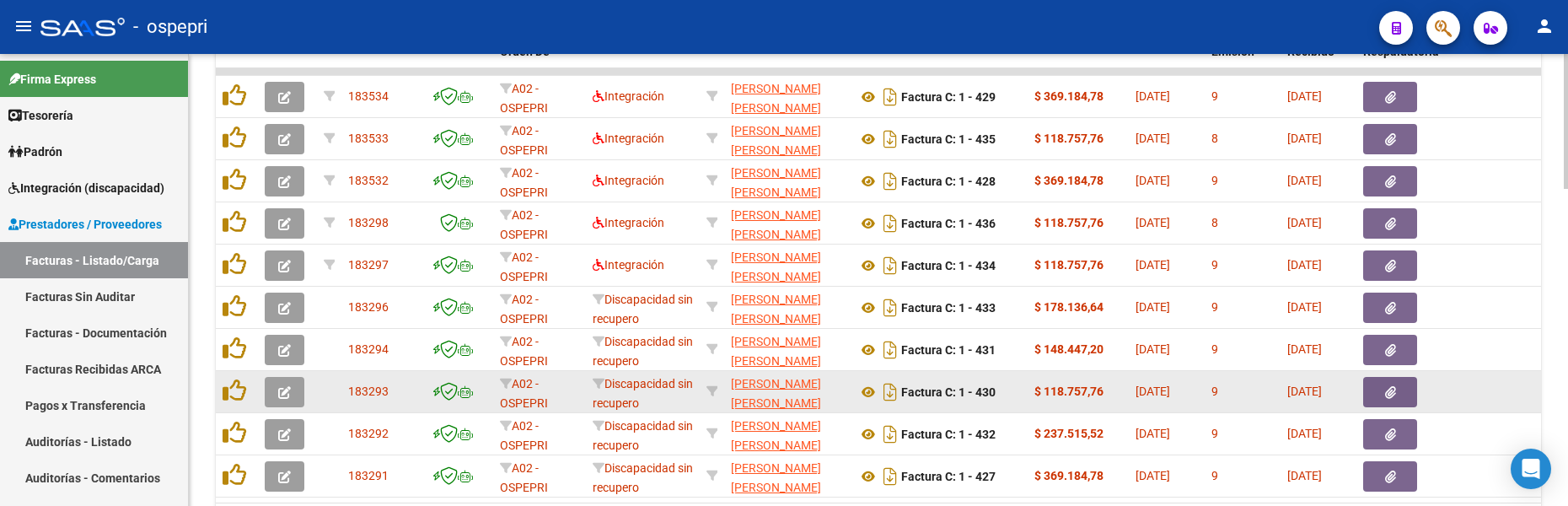
scroll to position [1044, 0]
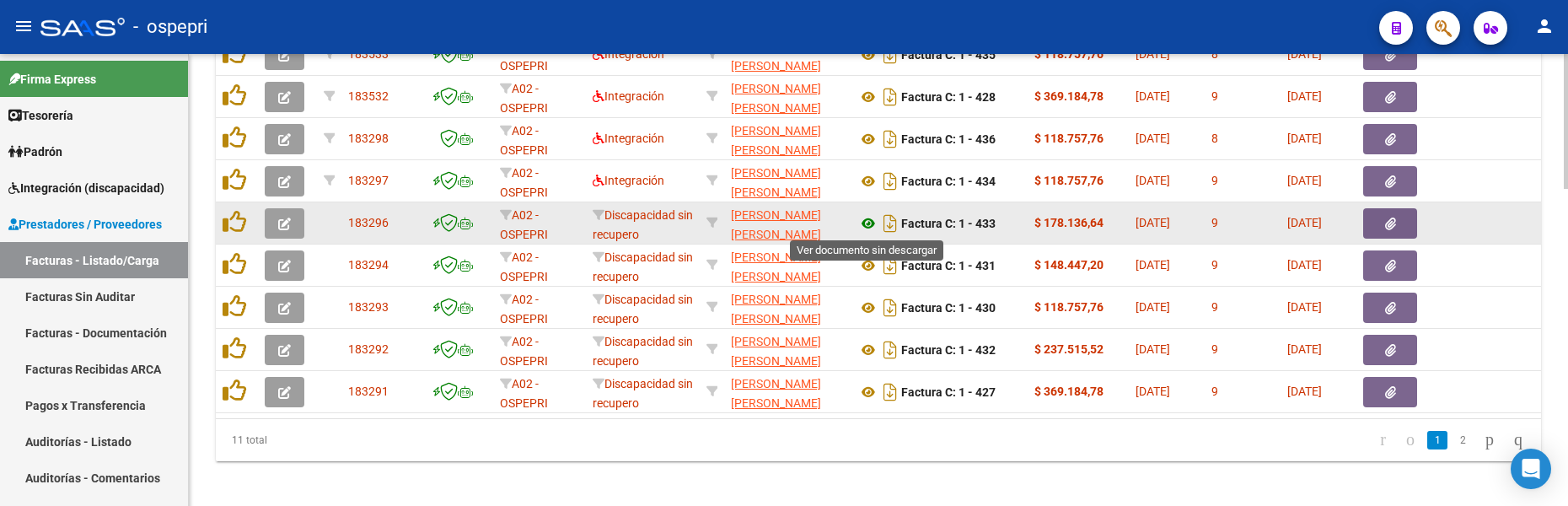
click at [870, 224] on icon at bounding box center [868, 223] width 22 height 20
click at [284, 228] on icon "button" at bounding box center [285, 224] width 13 height 13
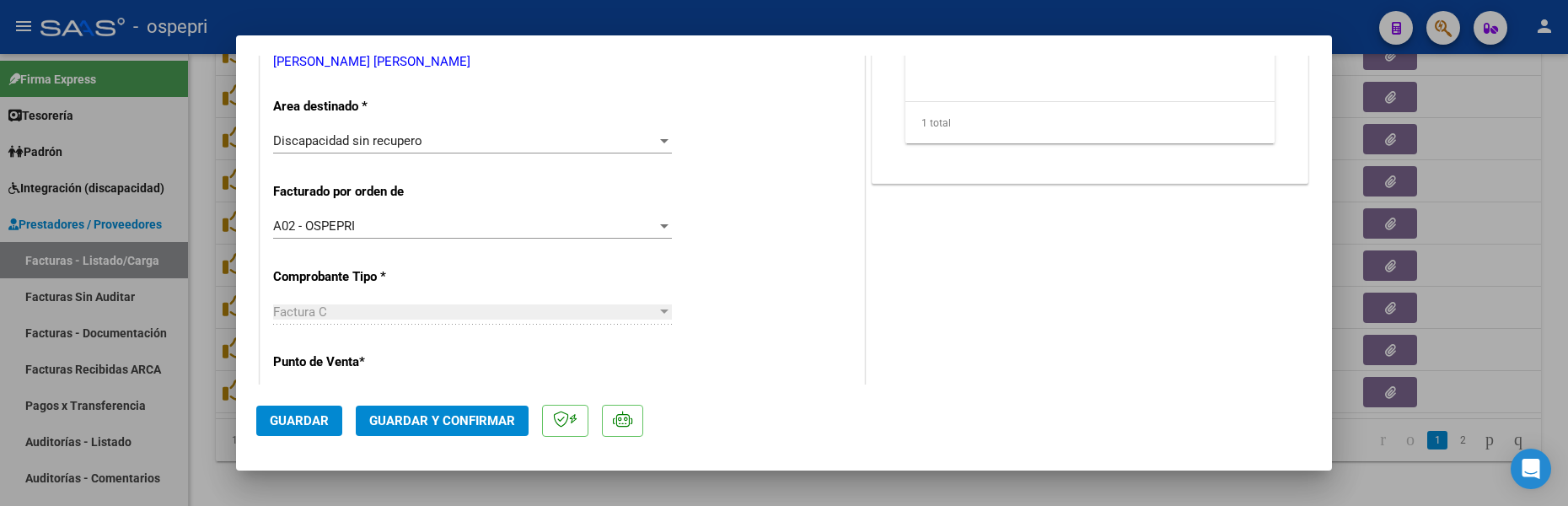
scroll to position [337, 0]
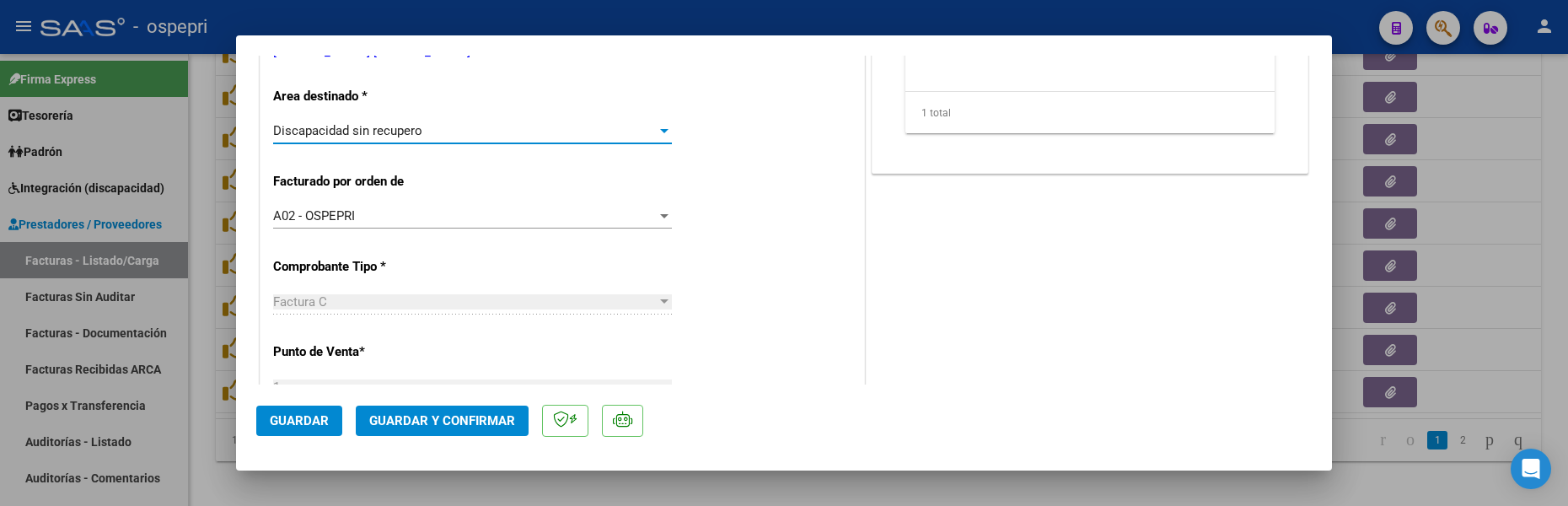
click at [660, 129] on div at bounding box center [664, 130] width 8 height 5
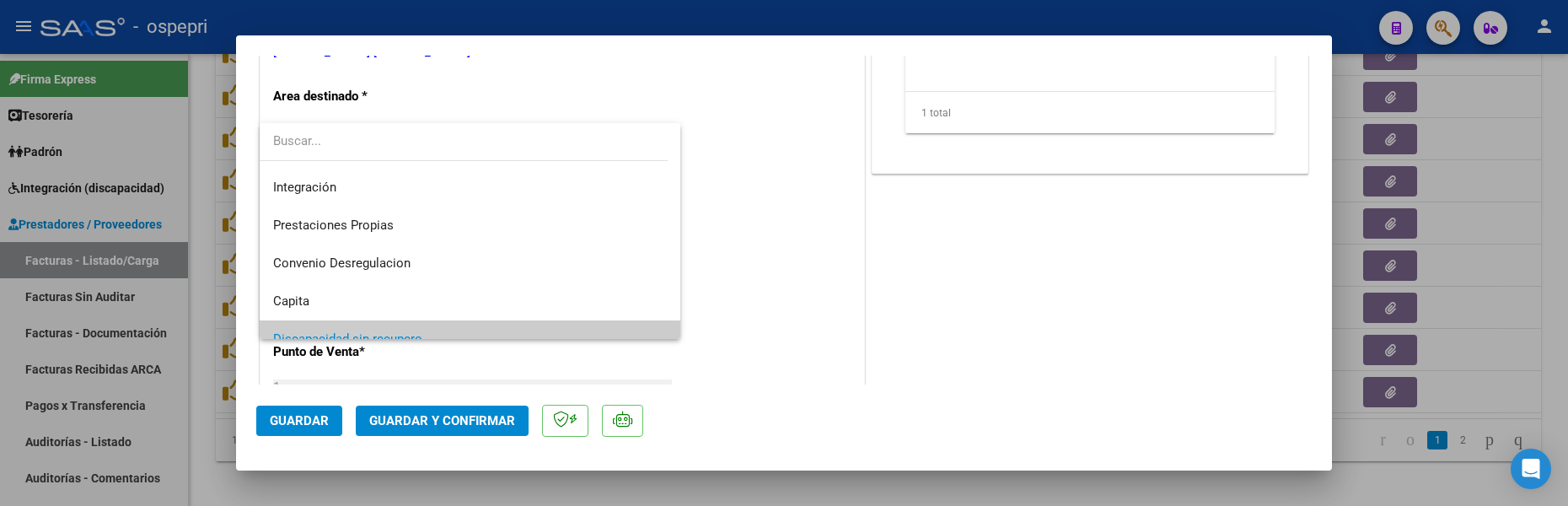
scroll to position [0, 0]
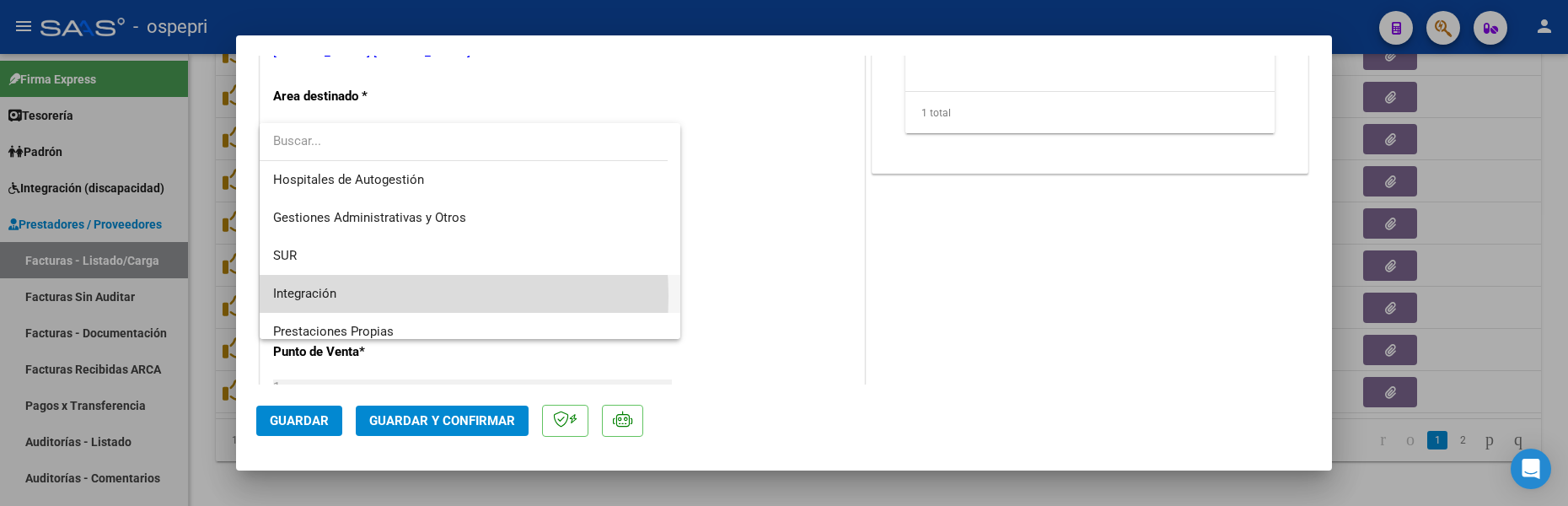
click at [351, 296] on span "Integración" at bounding box center [469, 293] width 394 height 38
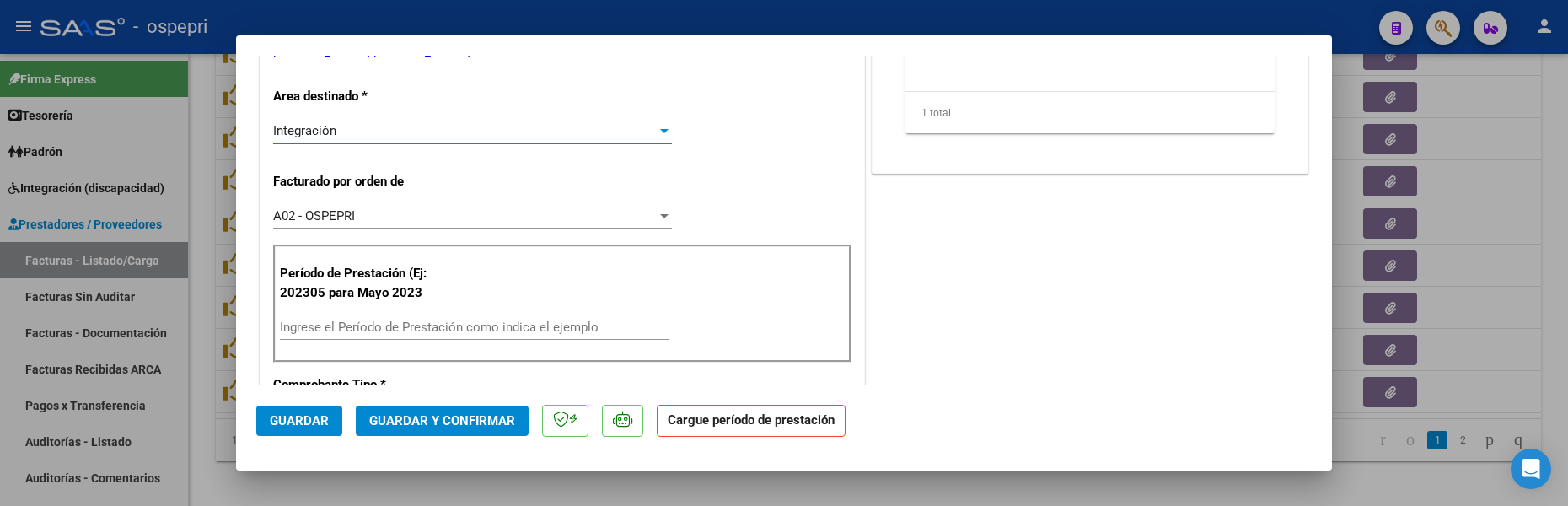
scroll to position [422, 0]
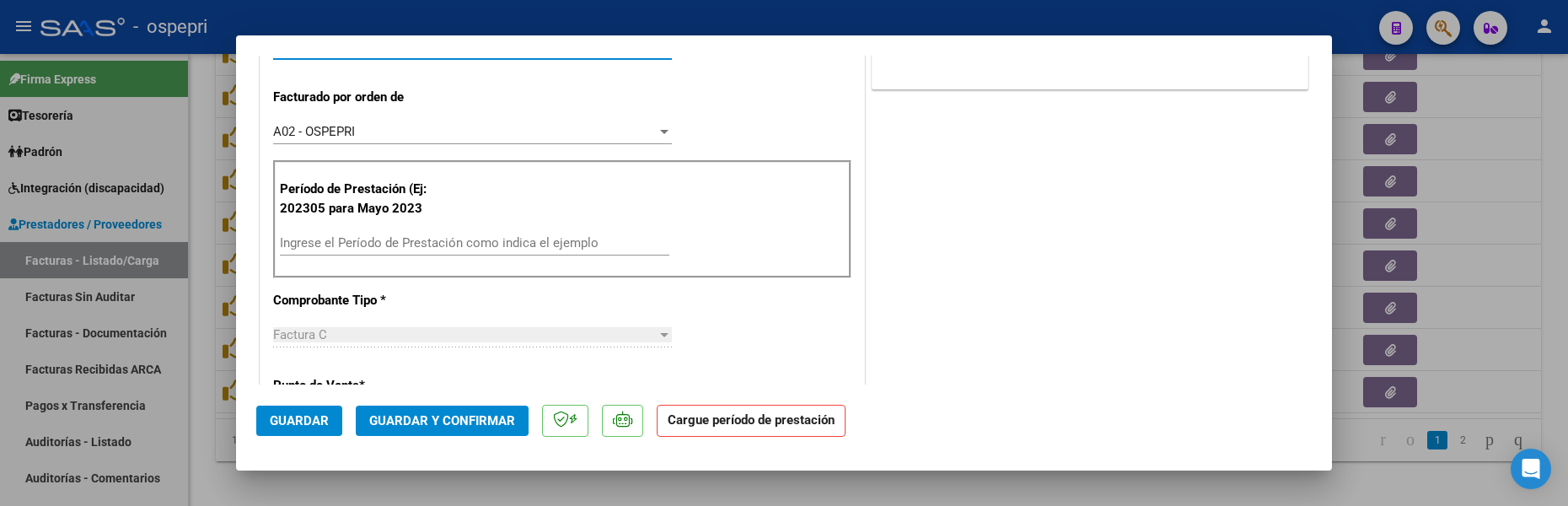
click at [385, 246] on input "Ingrese el Período de Prestación como indica el ejemplo" at bounding box center [475, 242] width 389 height 16
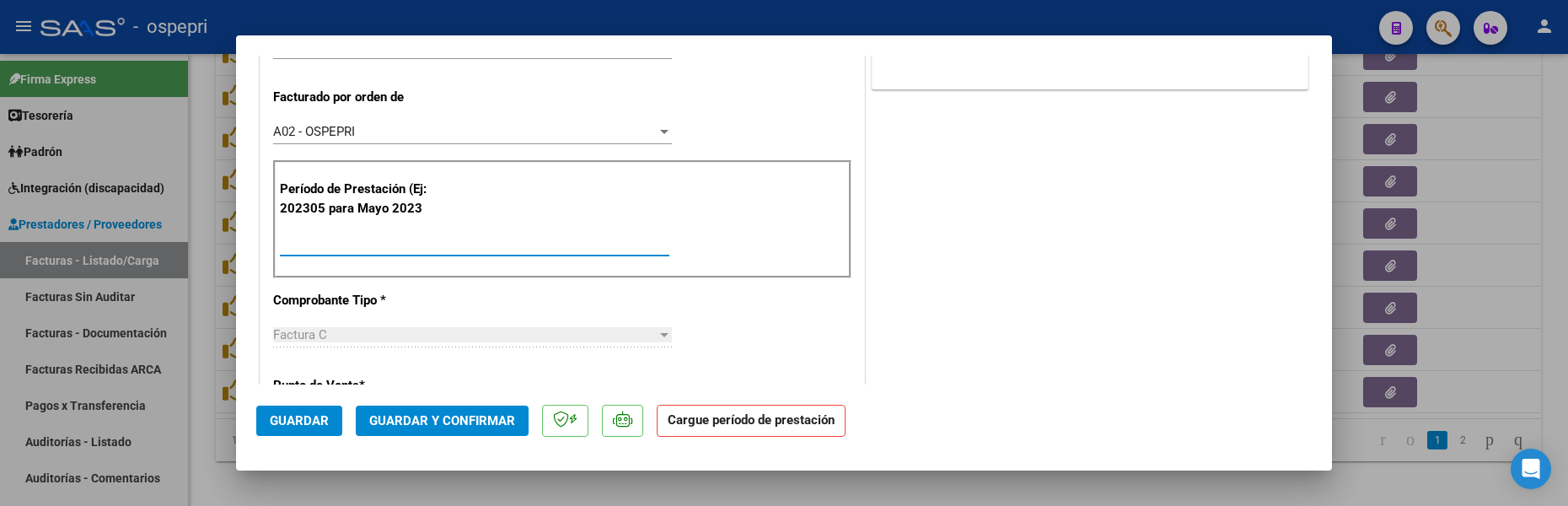
type input "202507"
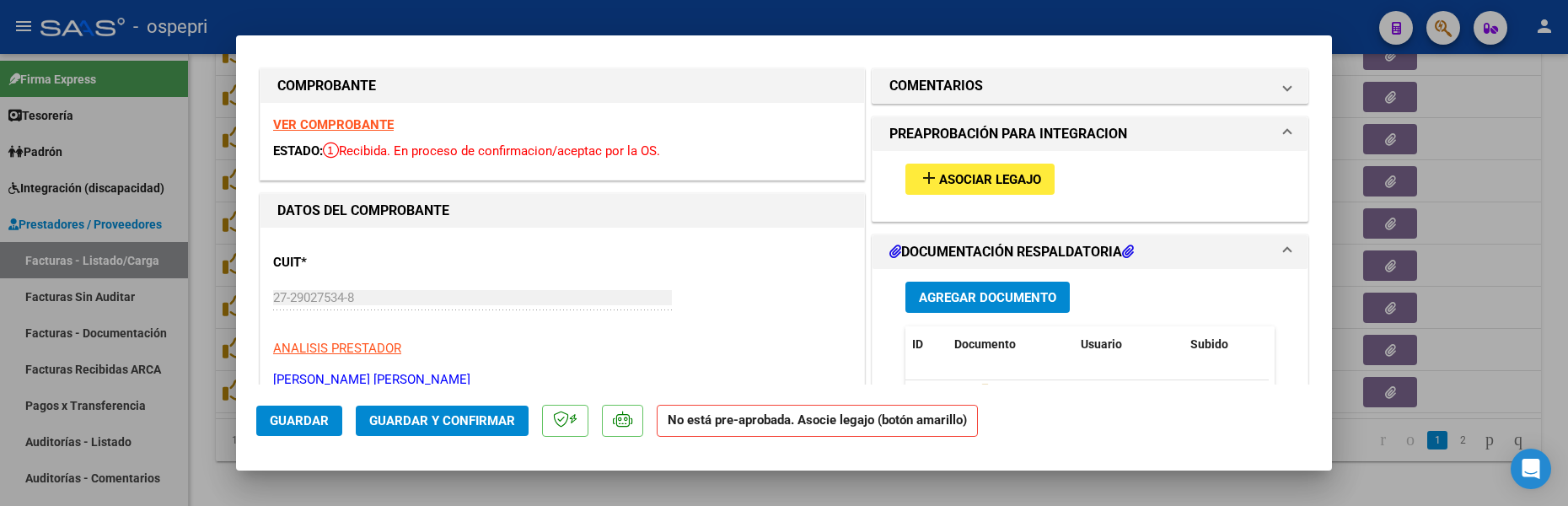
scroll to position [0, 0]
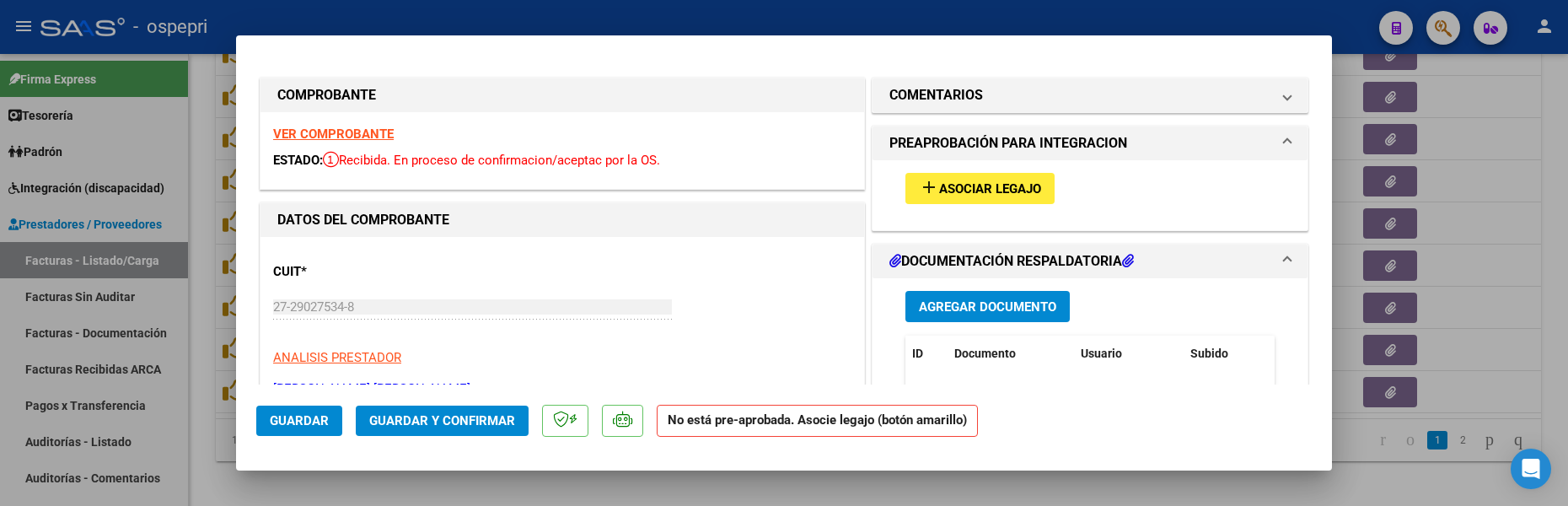
click at [998, 188] on span "Asociar Legajo" at bounding box center [990, 188] width 102 height 16
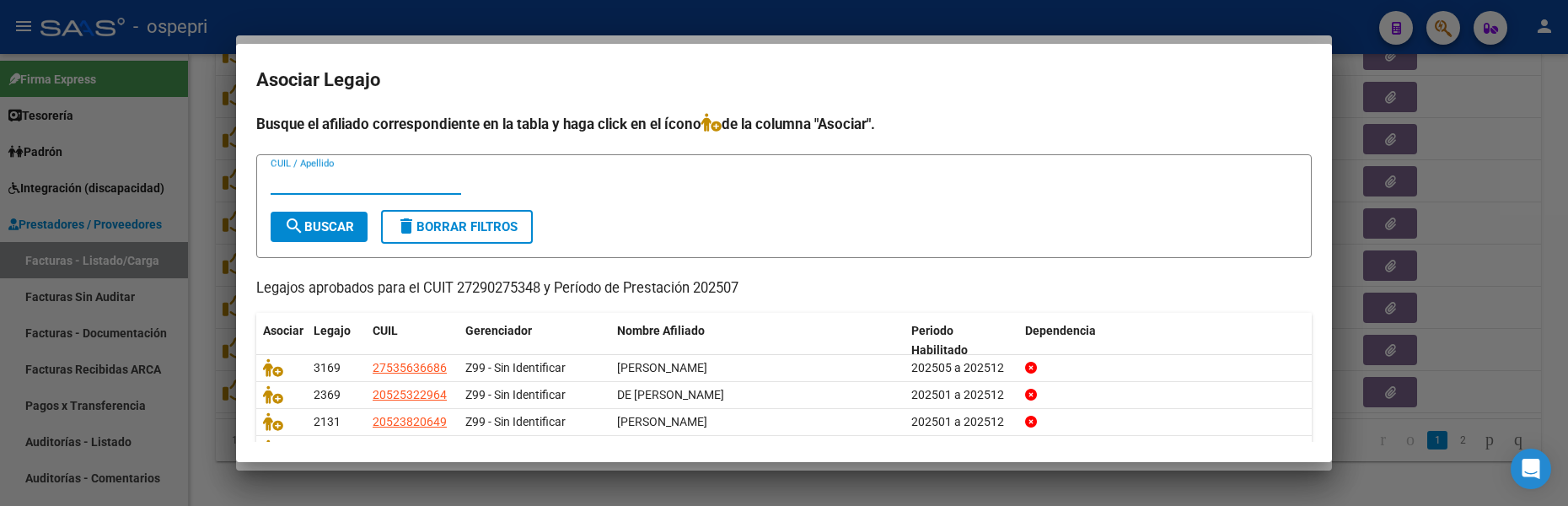
click at [333, 186] on input "CUIL / Apellido" at bounding box center [365, 181] width 190 height 16
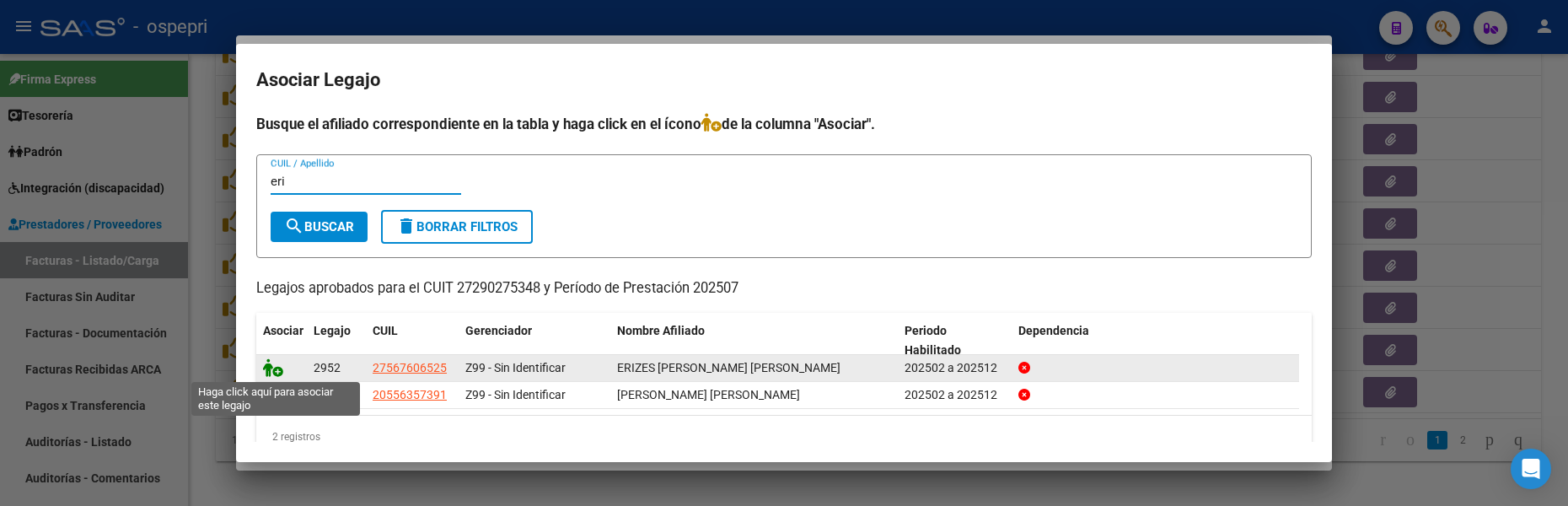
type input "eri"
click at [272, 369] on icon at bounding box center [273, 367] width 20 height 18
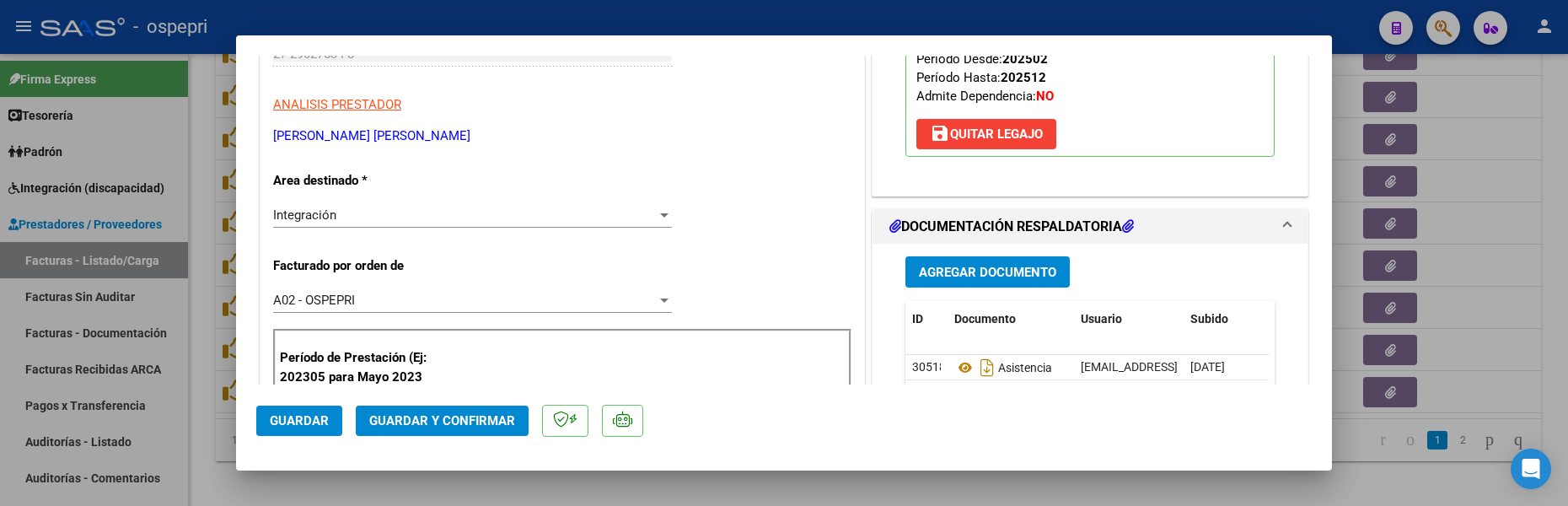
scroll to position [337, 0]
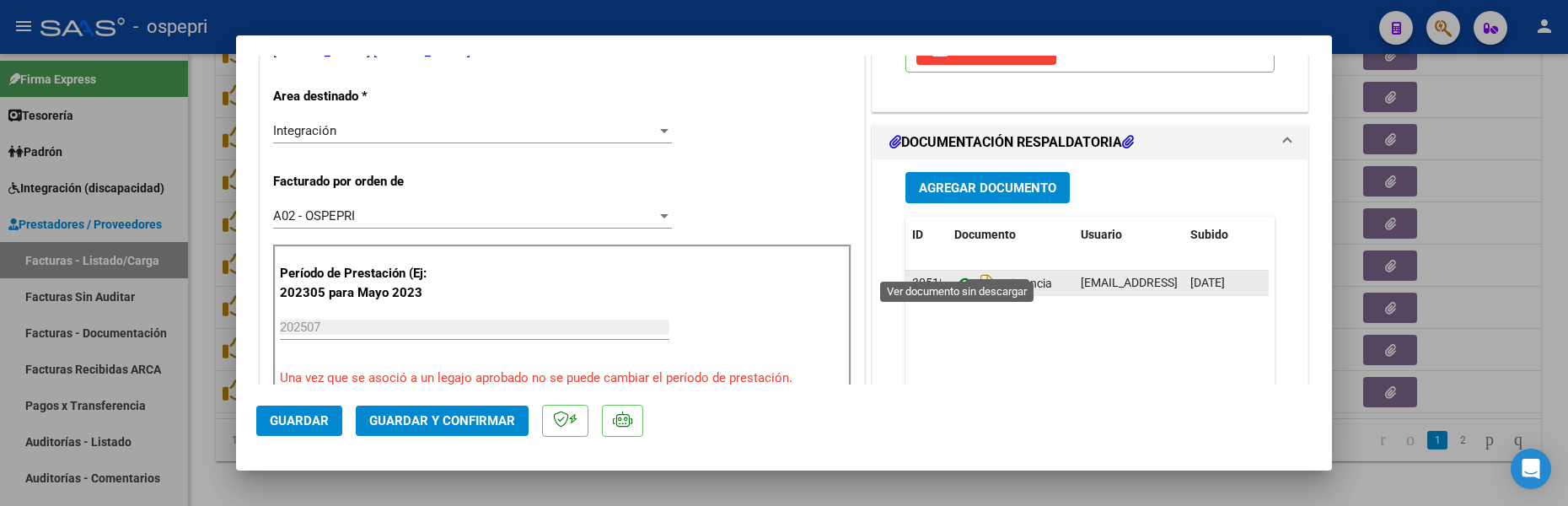
click at [956, 273] on icon at bounding box center [965, 283] width 22 height 20
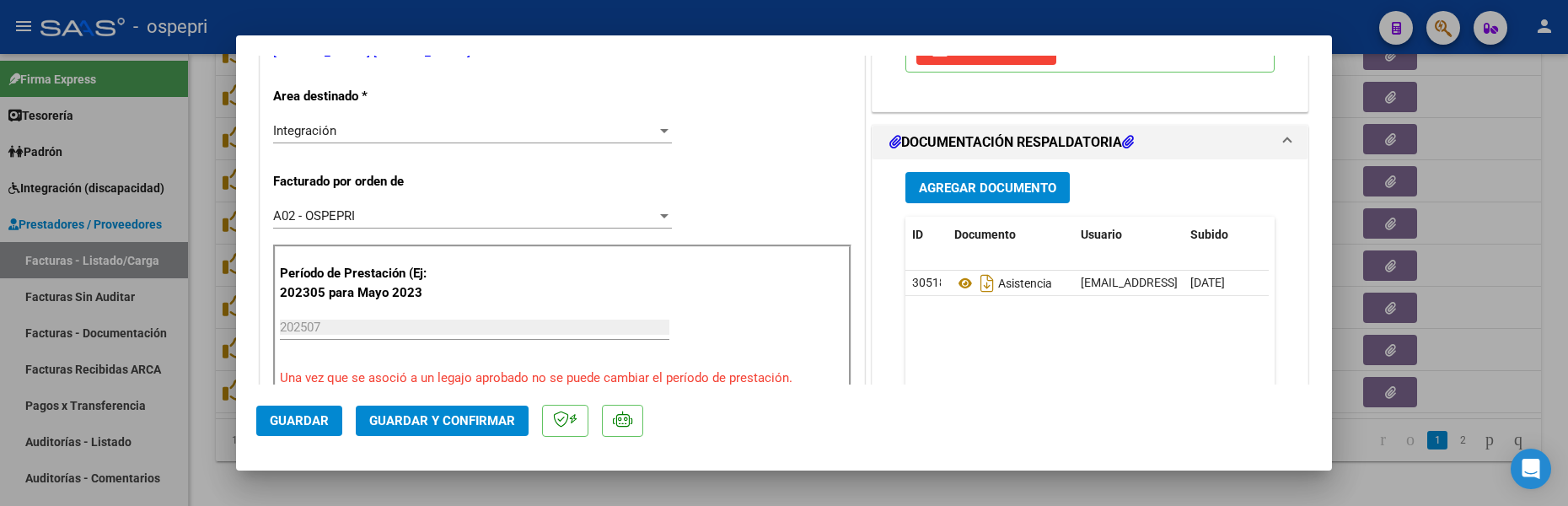
click at [325, 417] on span "Guardar" at bounding box center [299, 421] width 59 height 16
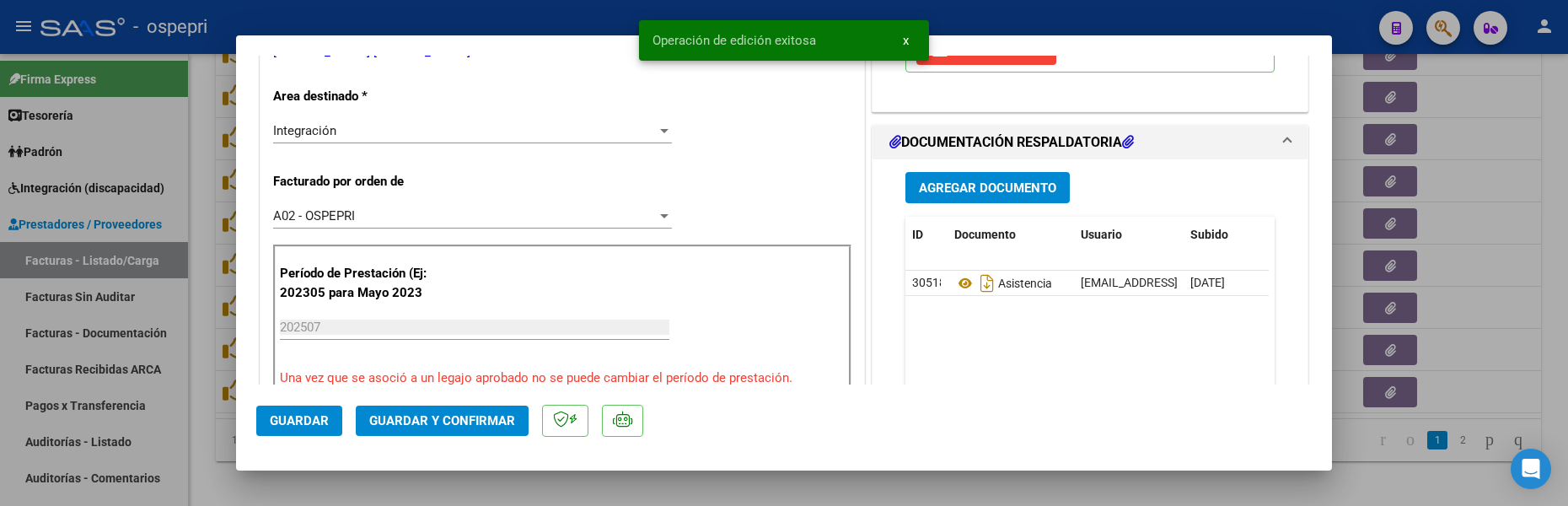
click at [1507, 266] on div at bounding box center [784, 253] width 1568 height 506
type input "$ 0,00"
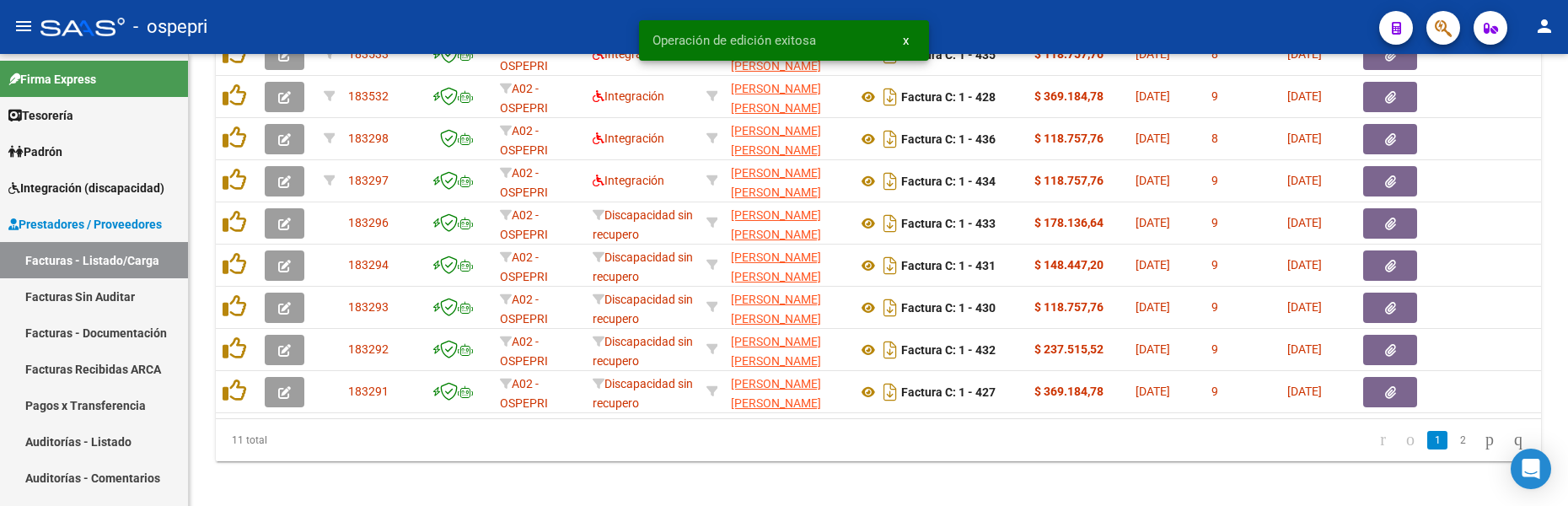
scroll to position [1044, 0]
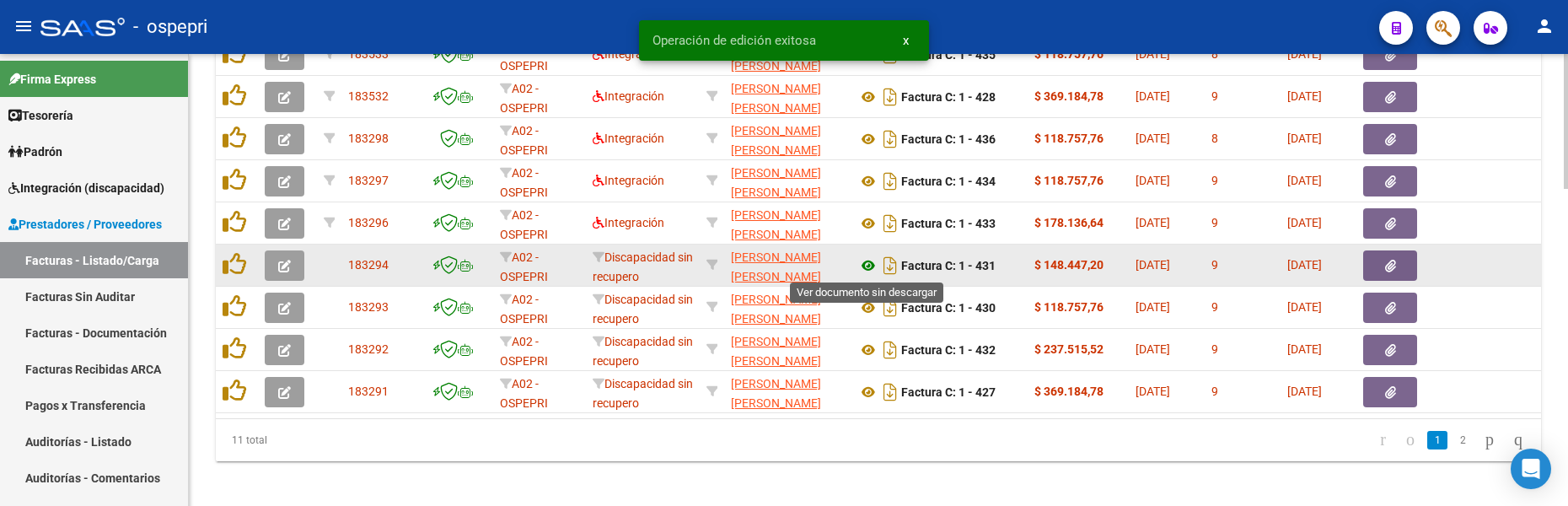
click at [867, 269] on icon at bounding box center [868, 265] width 22 height 20
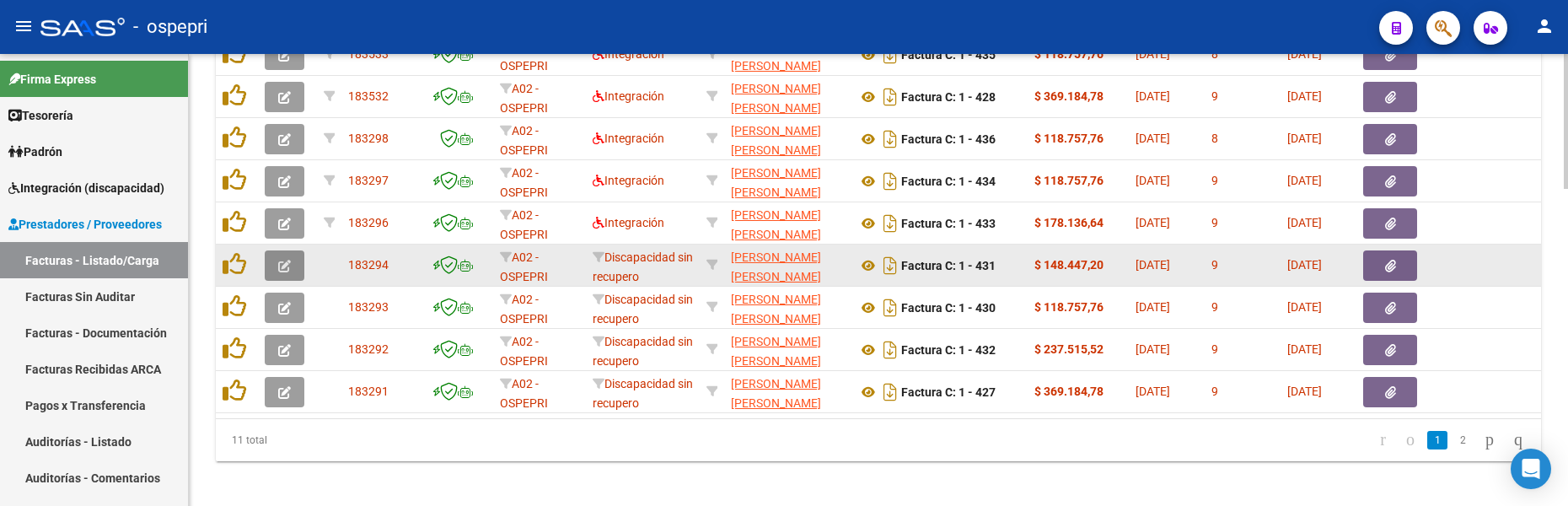
click at [284, 268] on icon "button" at bounding box center [285, 266] width 13 height 13
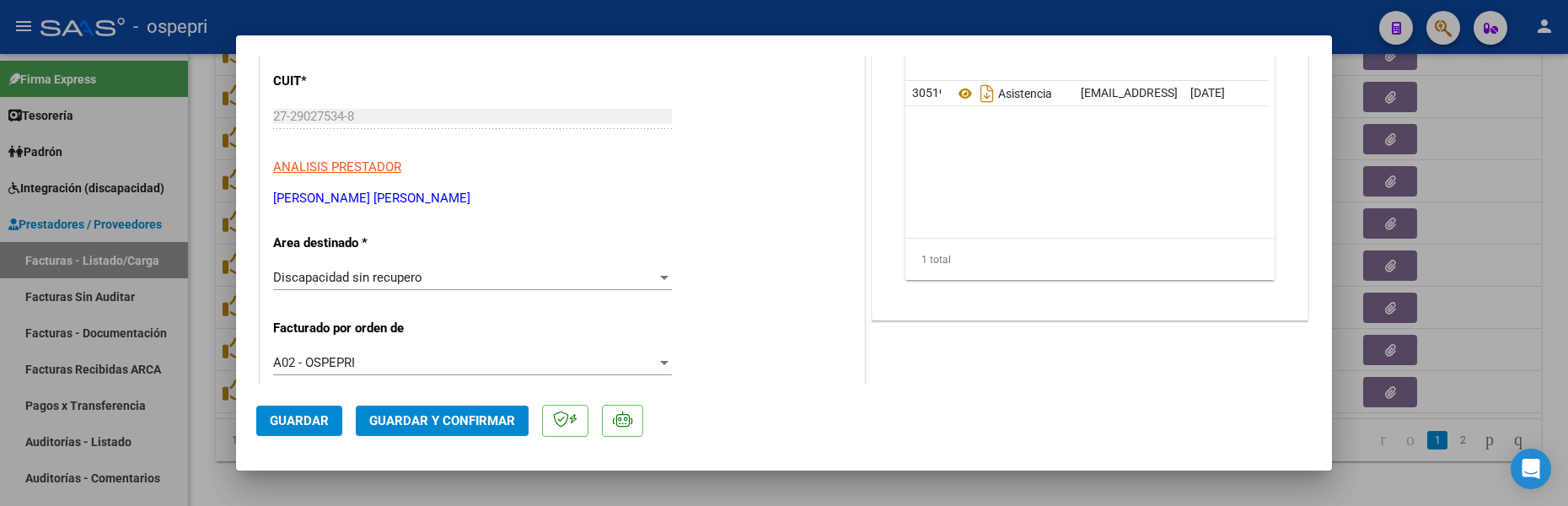
scroll to position [253, 0]
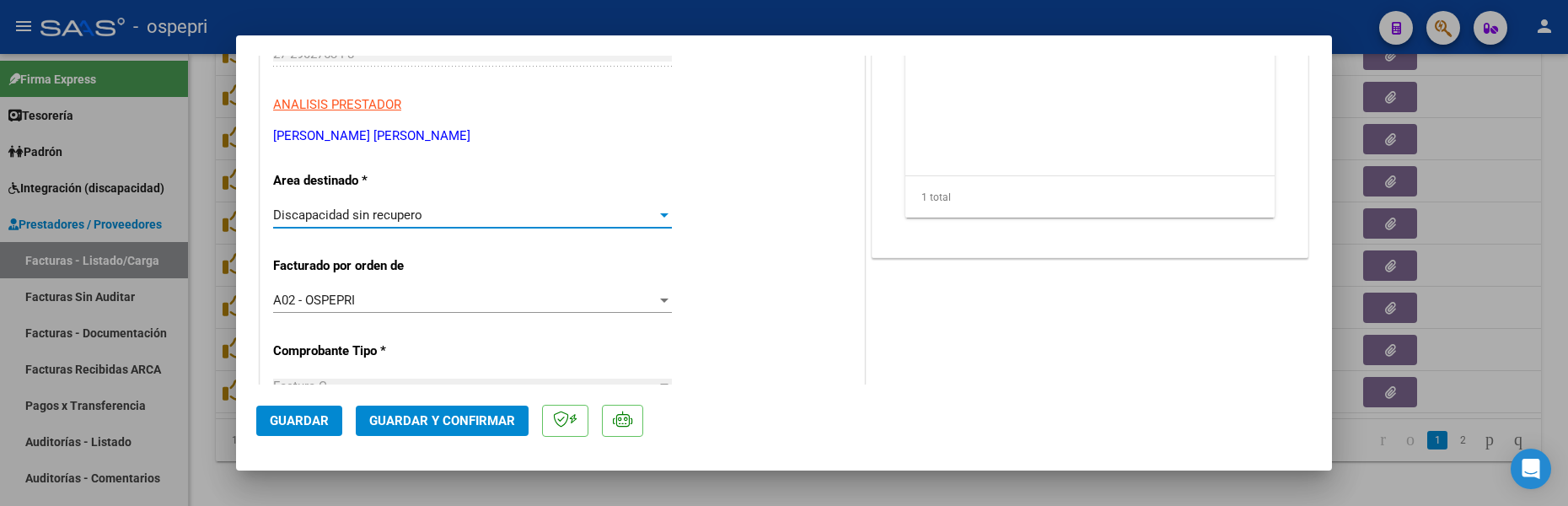
click at [661, 220] on div at bounding box center [664, 215] width 16 height 14
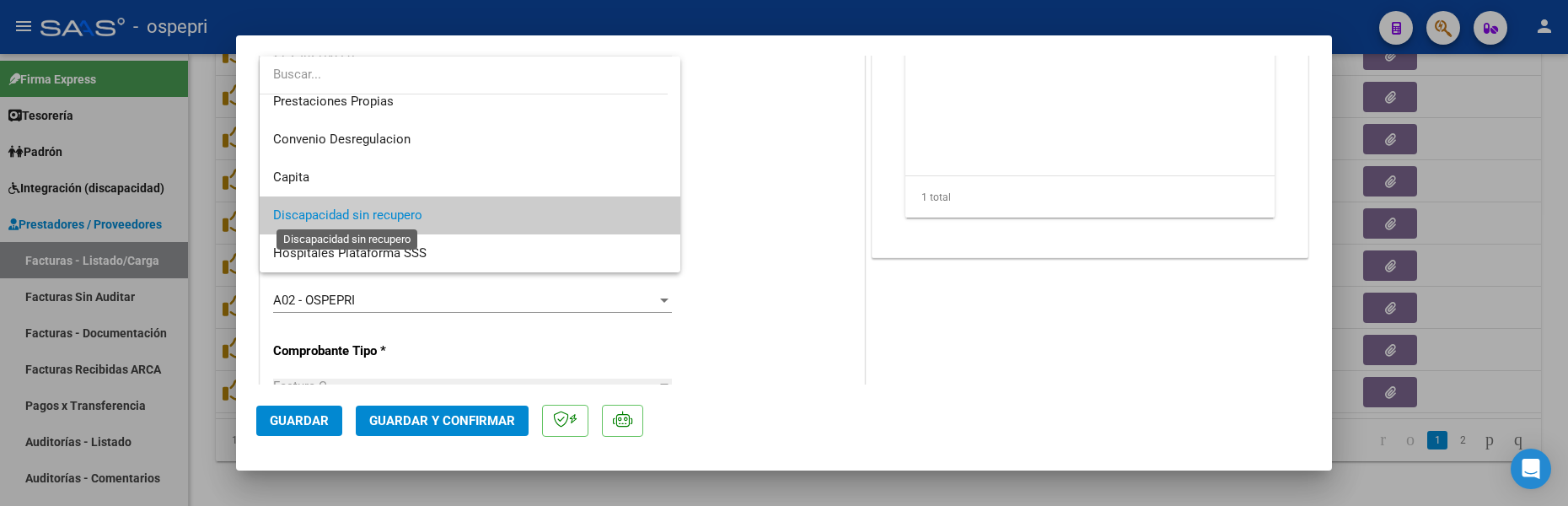
scroll to position [79, 0]
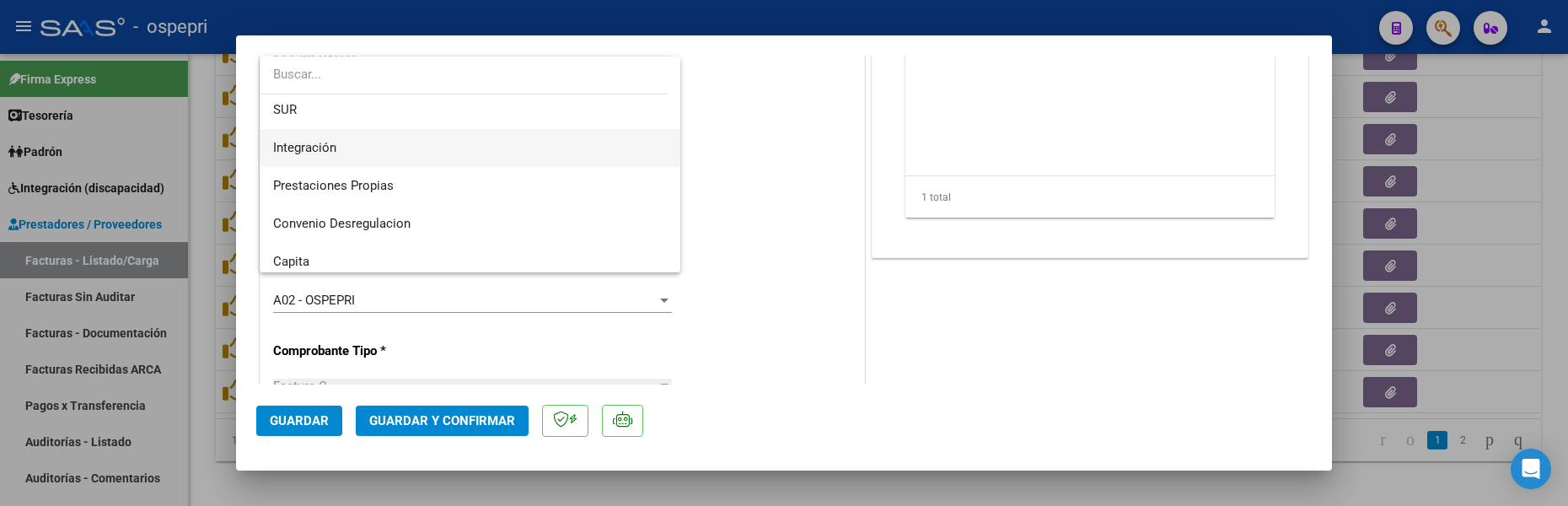
click at [318, 150] on span "Integración" at bounding box center [304, 147] width 63 height 16
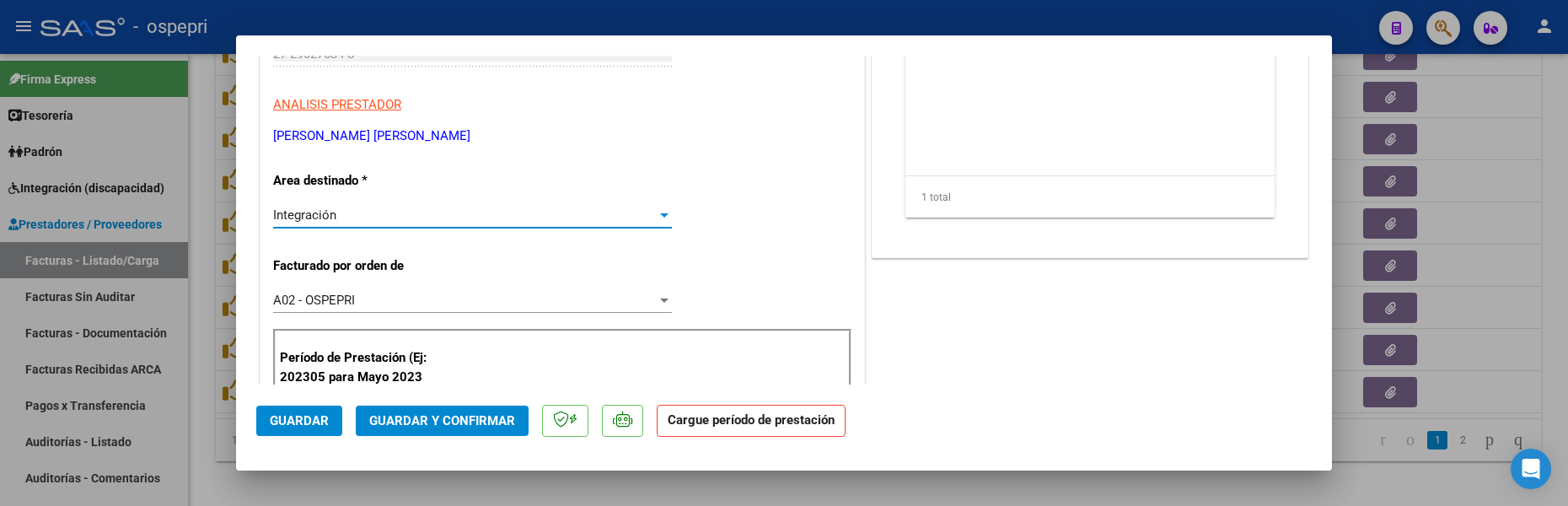
scroll to position [337, 0]
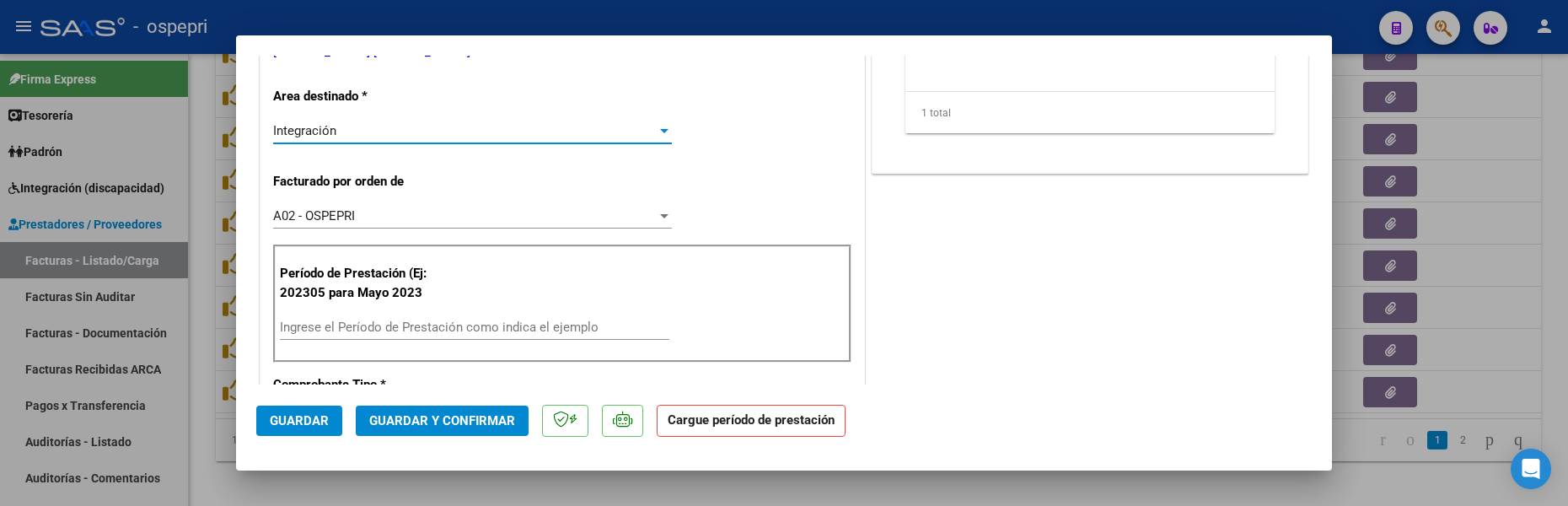
click at [379, 318] on div "Ingrese el Período de Prestación como indica el ejemplo" at bounding box center [475, 327] width 389 height 26
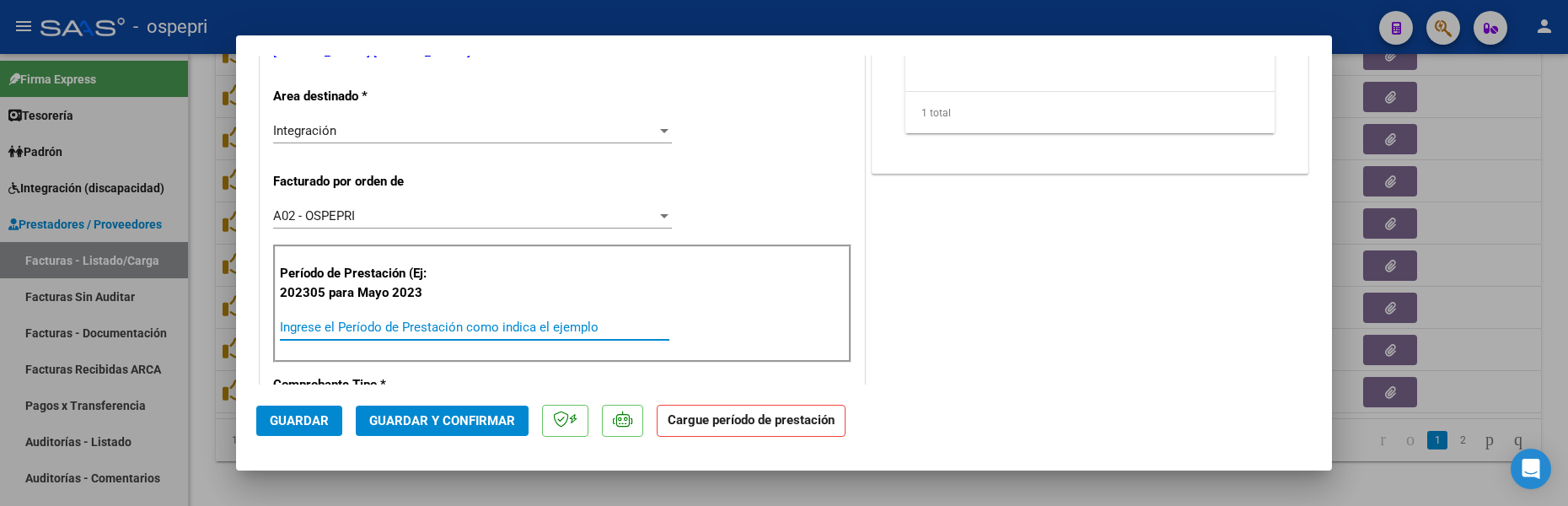
click at [375, 324] on input "Ingrese el Período de Prestación como indica el ejemplo" at bounding box center [475, 327] width 389 height 16
type input "202507"
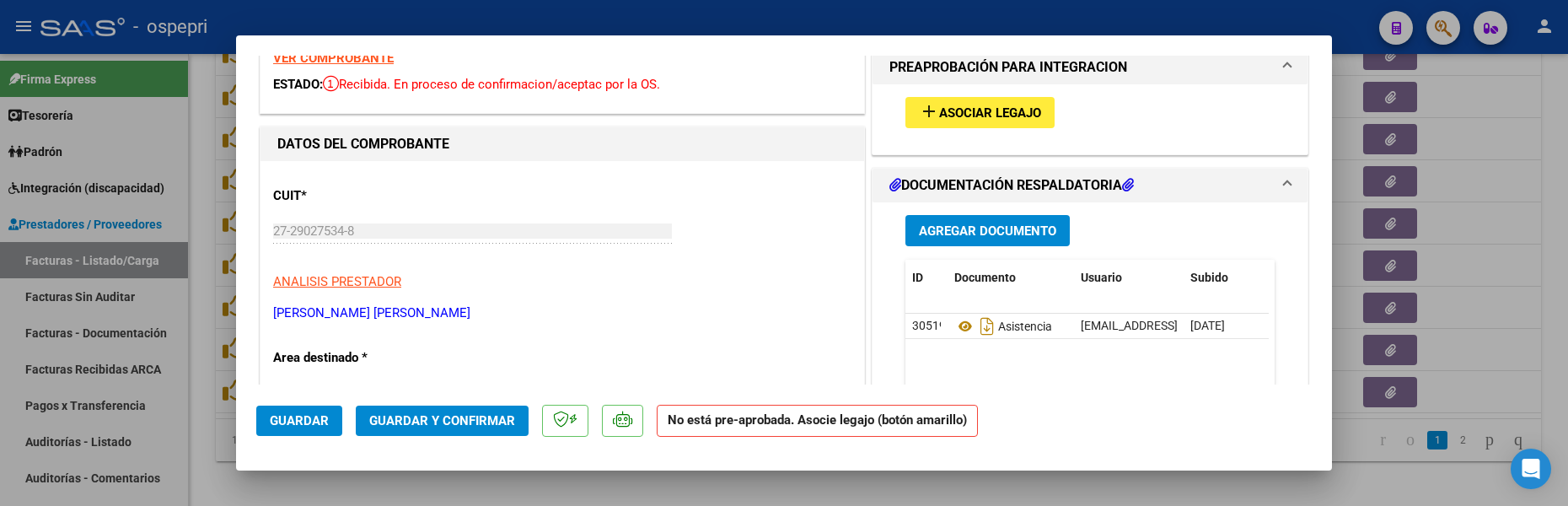
scroll to position [0, 0]
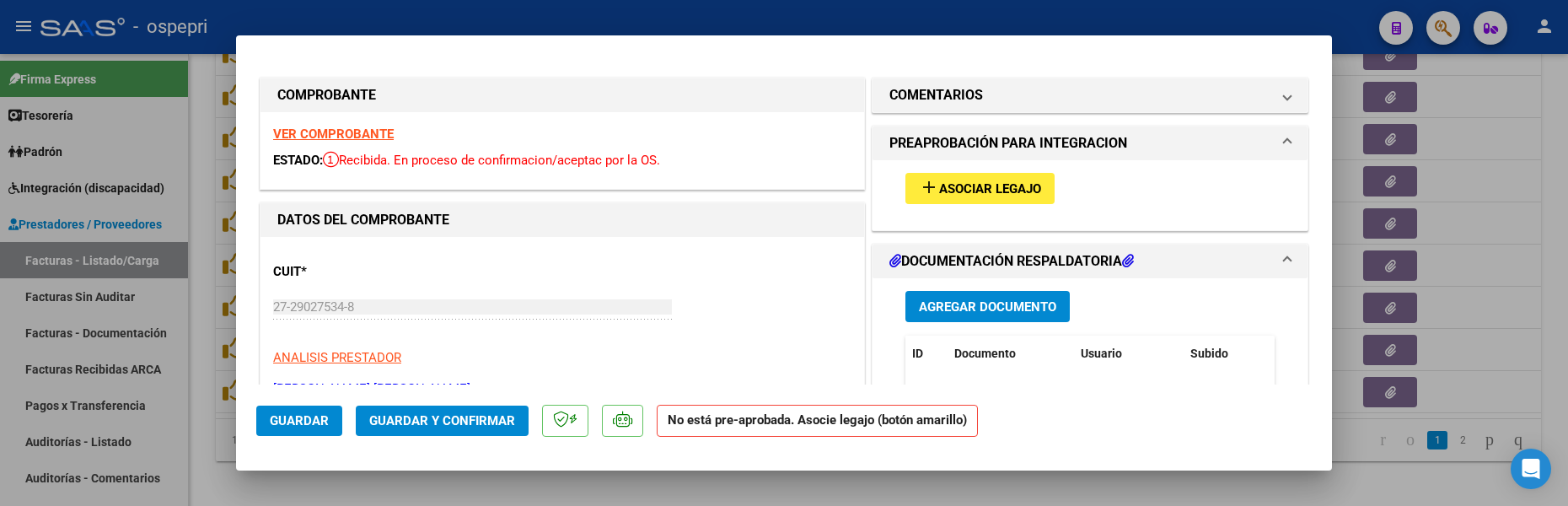
click at [982, 176] on button "add Asociar Legajo" at bounding box center [980, 188] width 149 height 31
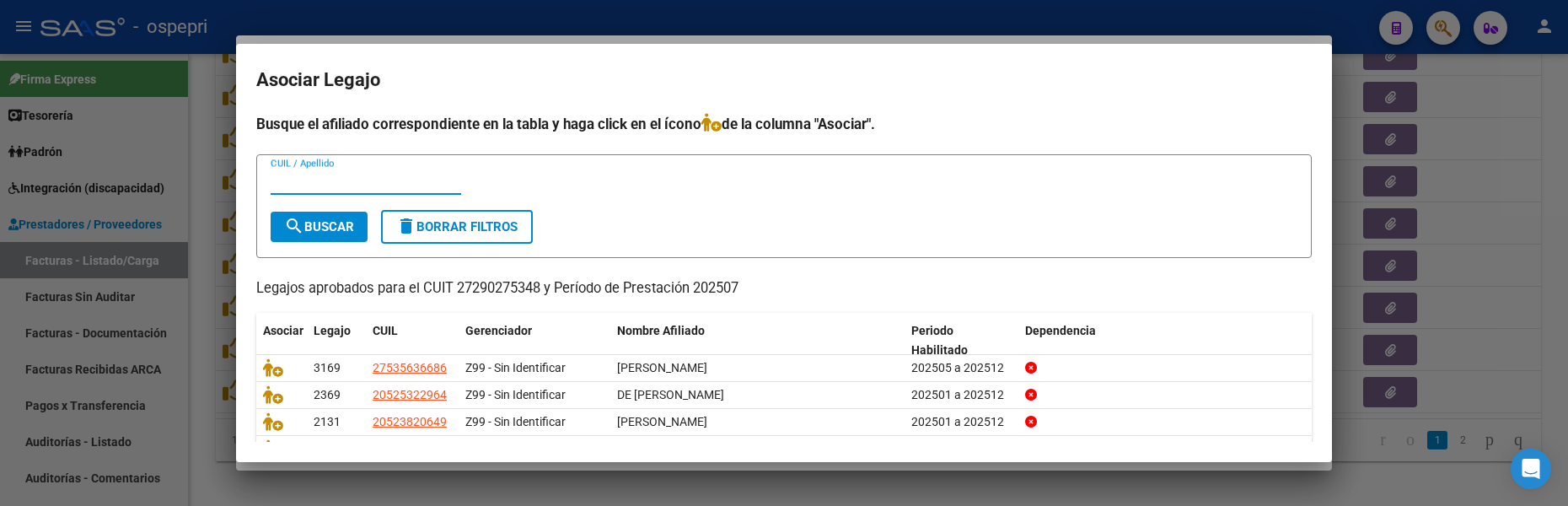
click at [411, 187] on input "CUIL / Apellido" at bounding box center [365, 181] width 190 height 16
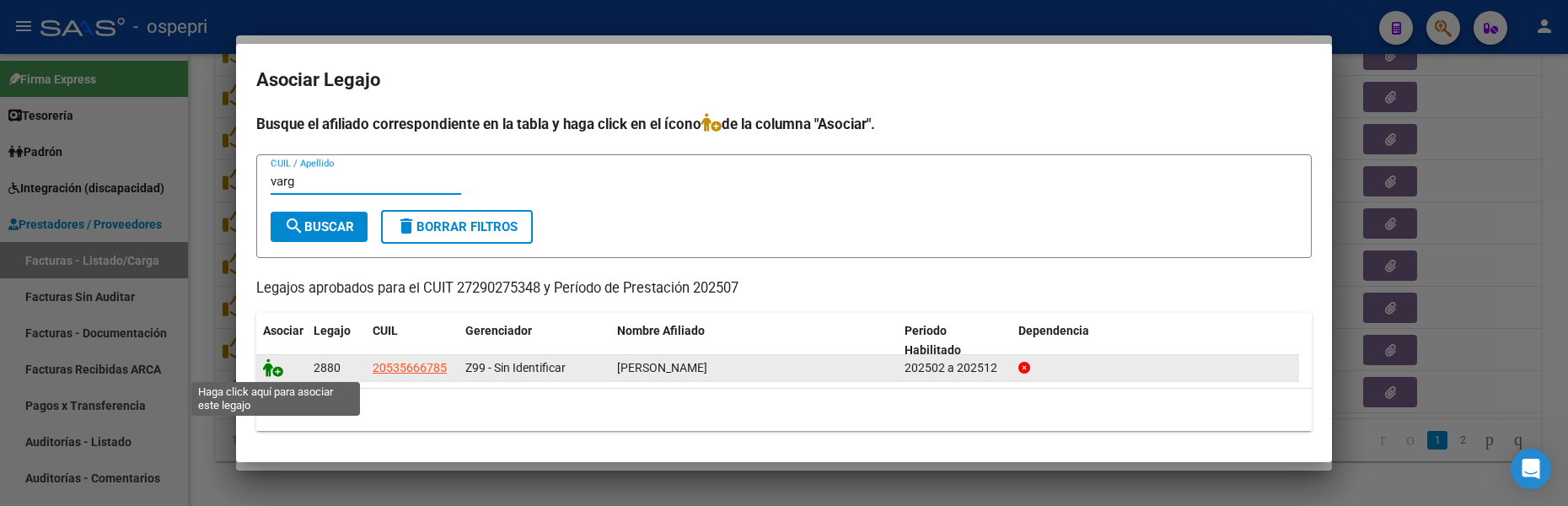
type input "varg"
click at [272, 368] on icon at bounding box center [273, 367] width 20 height 18
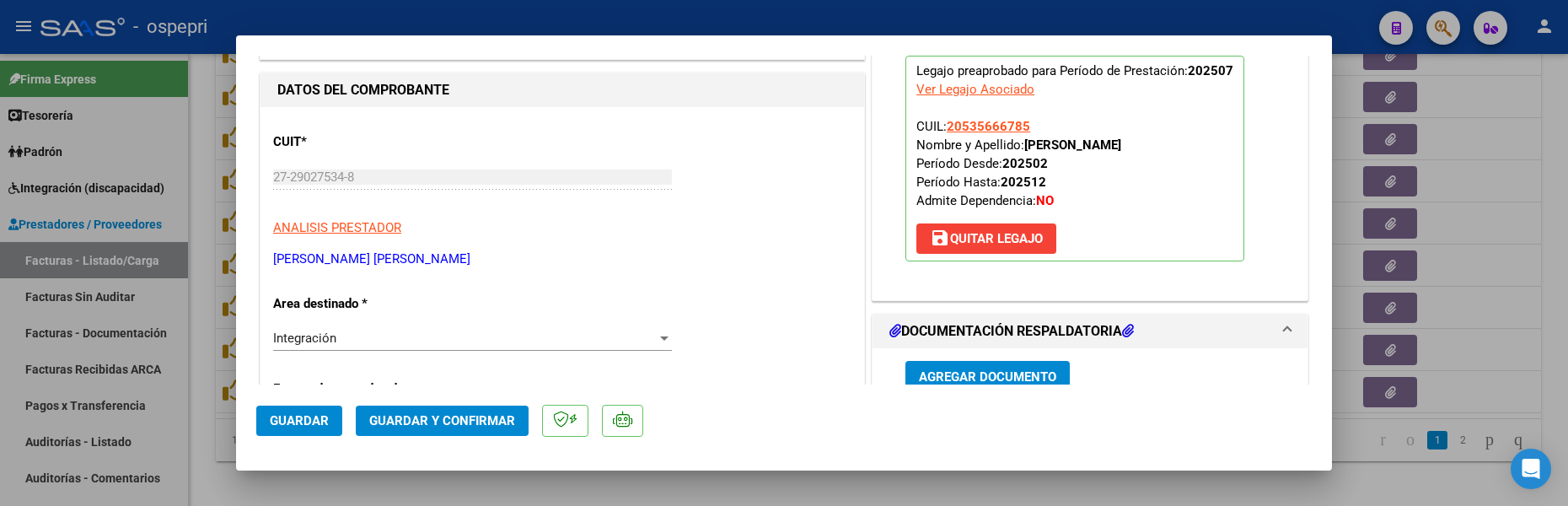
scroll to position [337, 0]
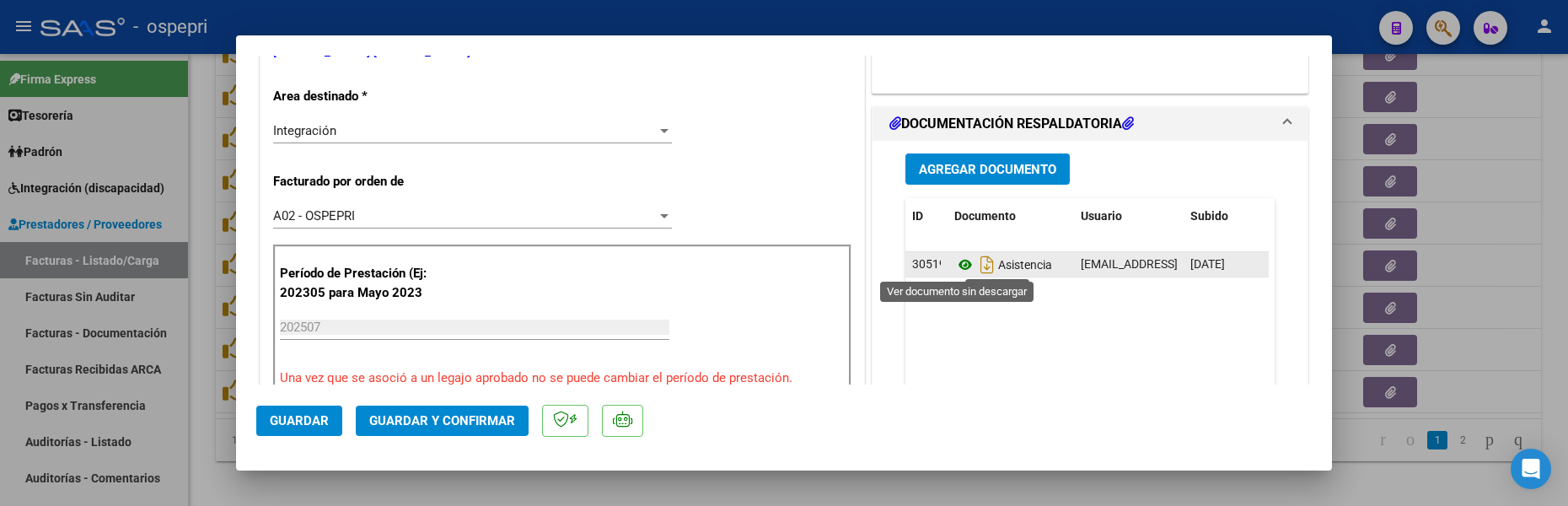
click at [956, 264] on icon at bounding box center [965, 264] width 22 height 20
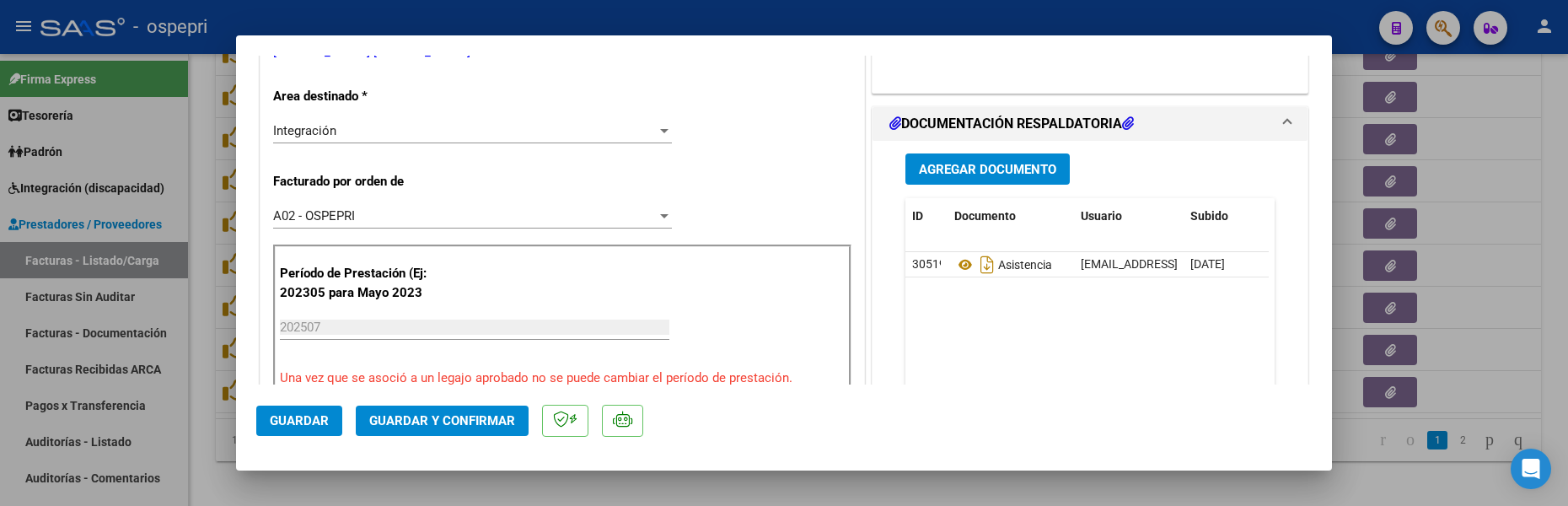
click at [319, 417] on span "Guardar" at bounding box center [299, 421] width 59 height 16
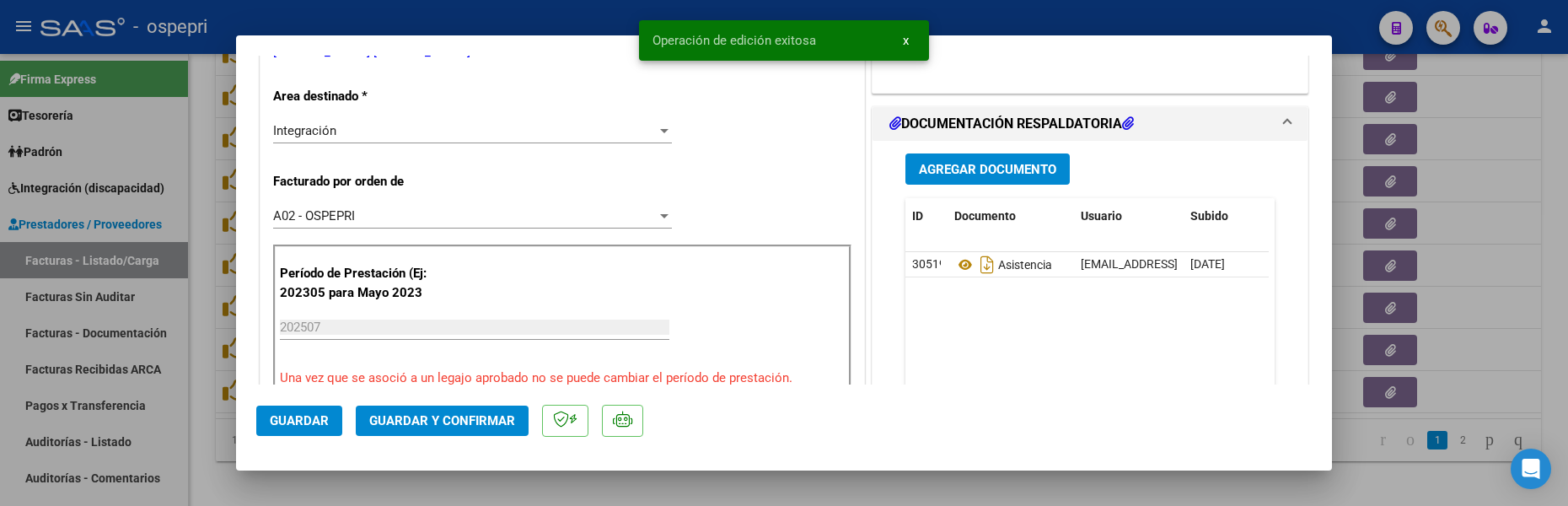
click at [1510, 314] on div at bounding box center [784, 253] width 1568 height 506
type input "$ 0,00"
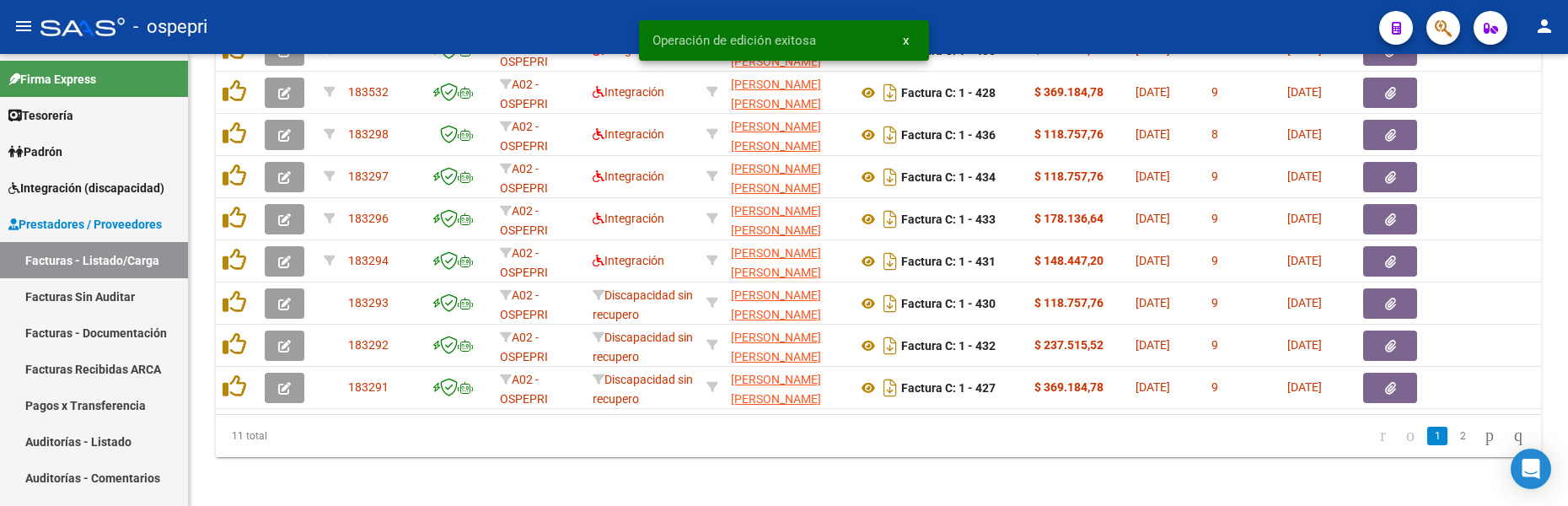
scroll to position [1044, 0]
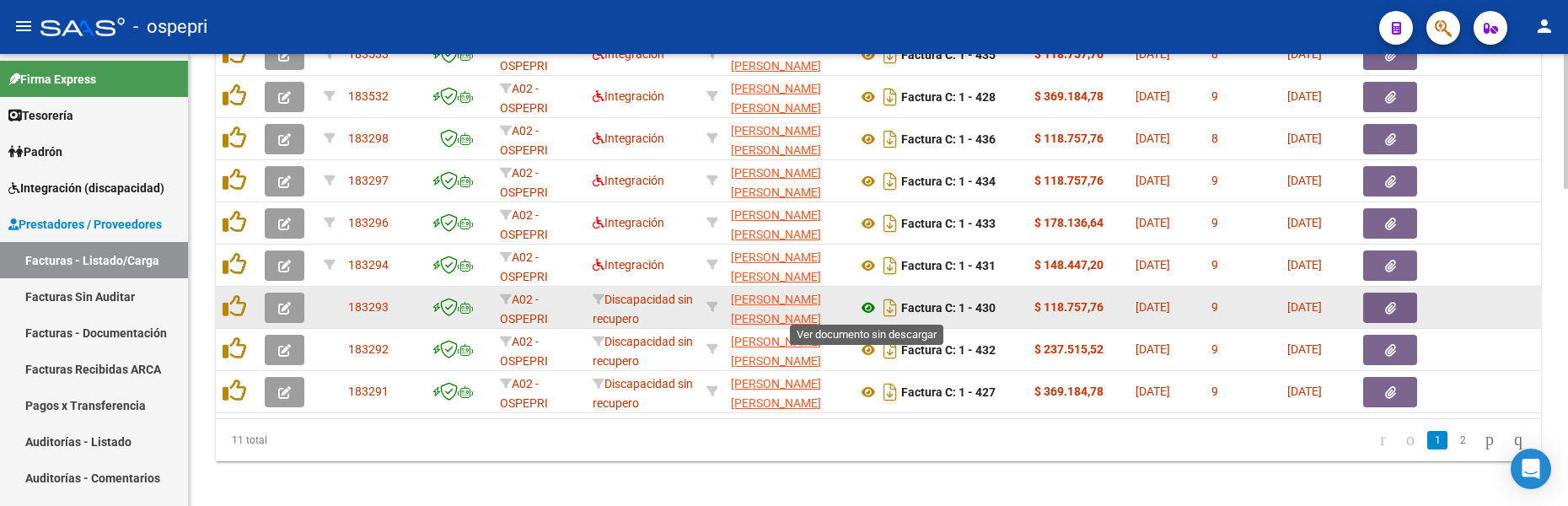
click at [869, 307] on icon at bounding box center [868, 308] width 22 height 20
click at [285, 303] on icon "button" at bounding box center [285, 309] width 13 height 13
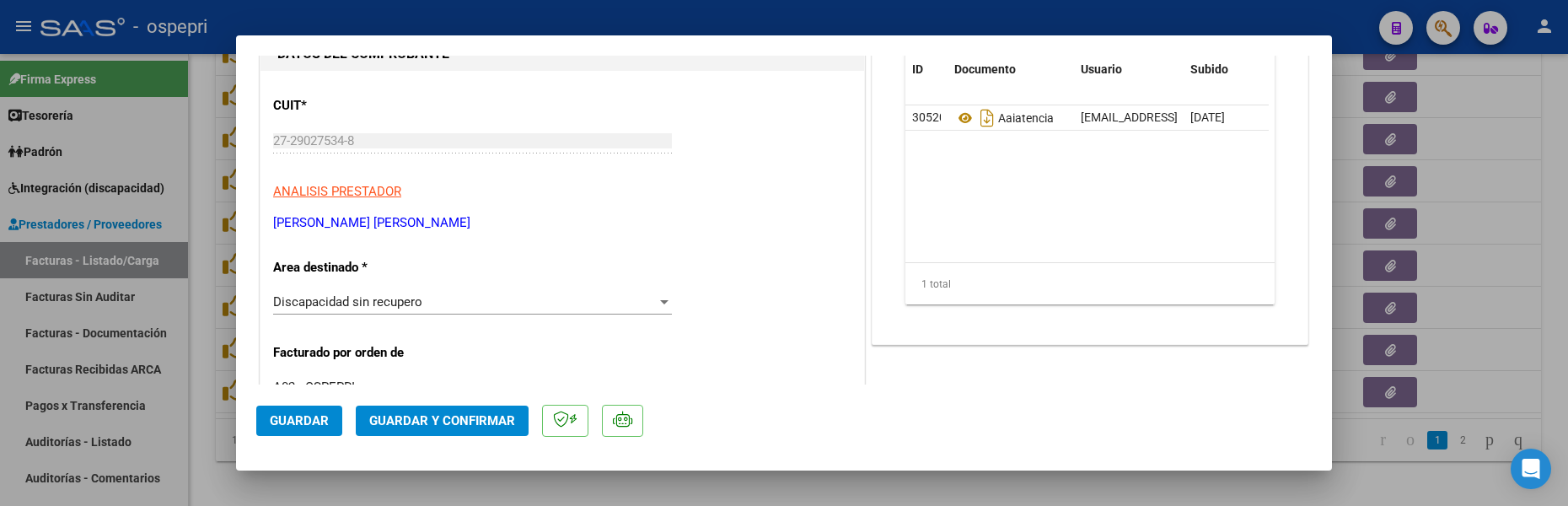
scroll to position [253, 0]
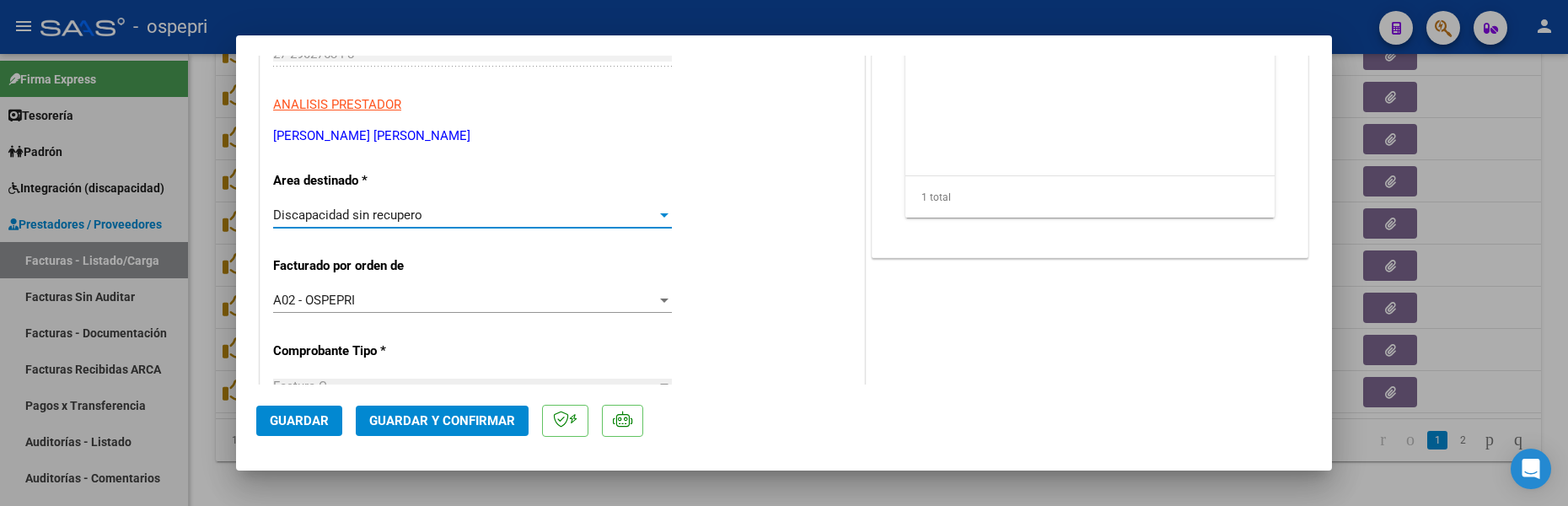
click at [659, 211] on div at bounding box center [664, 215] width 16 height 14
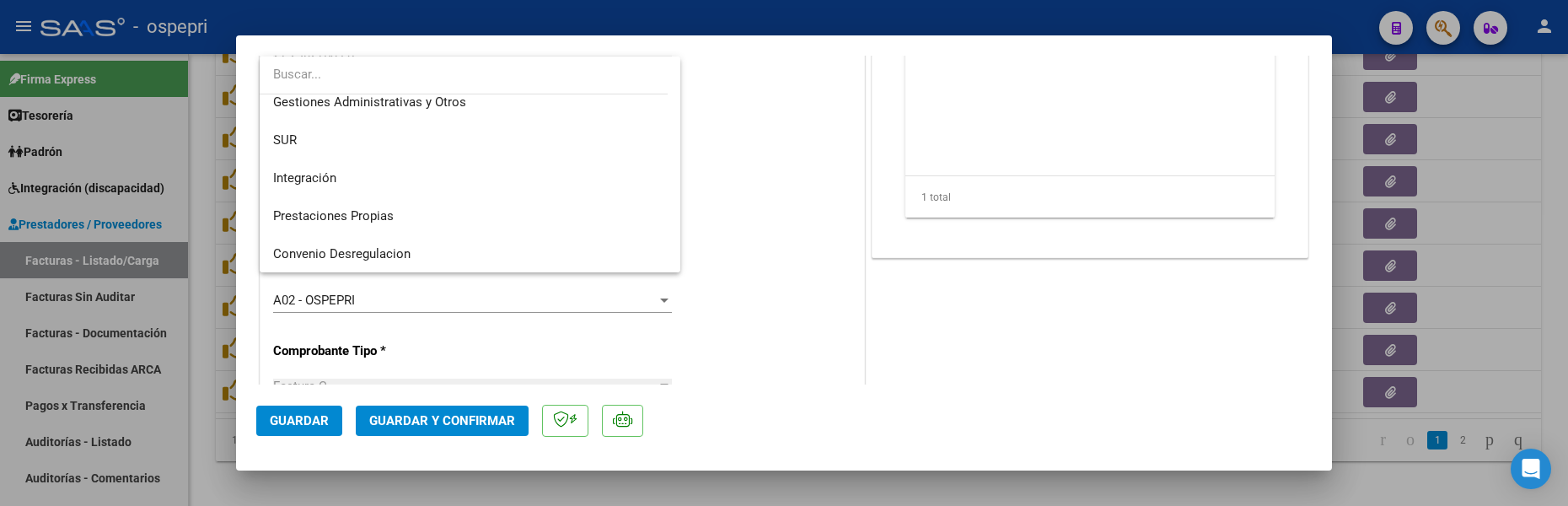
scroll to position [0, 0]
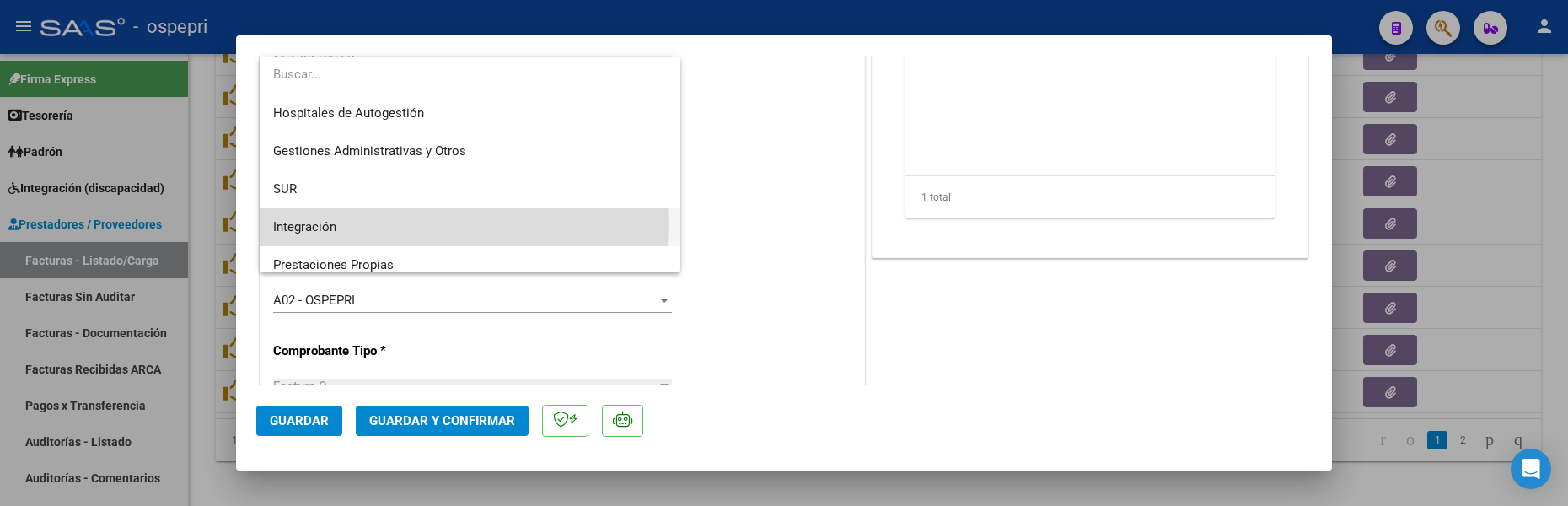
click at [342, 222] on span "Integración" at bounding box center [469, 227] width 394 height 38
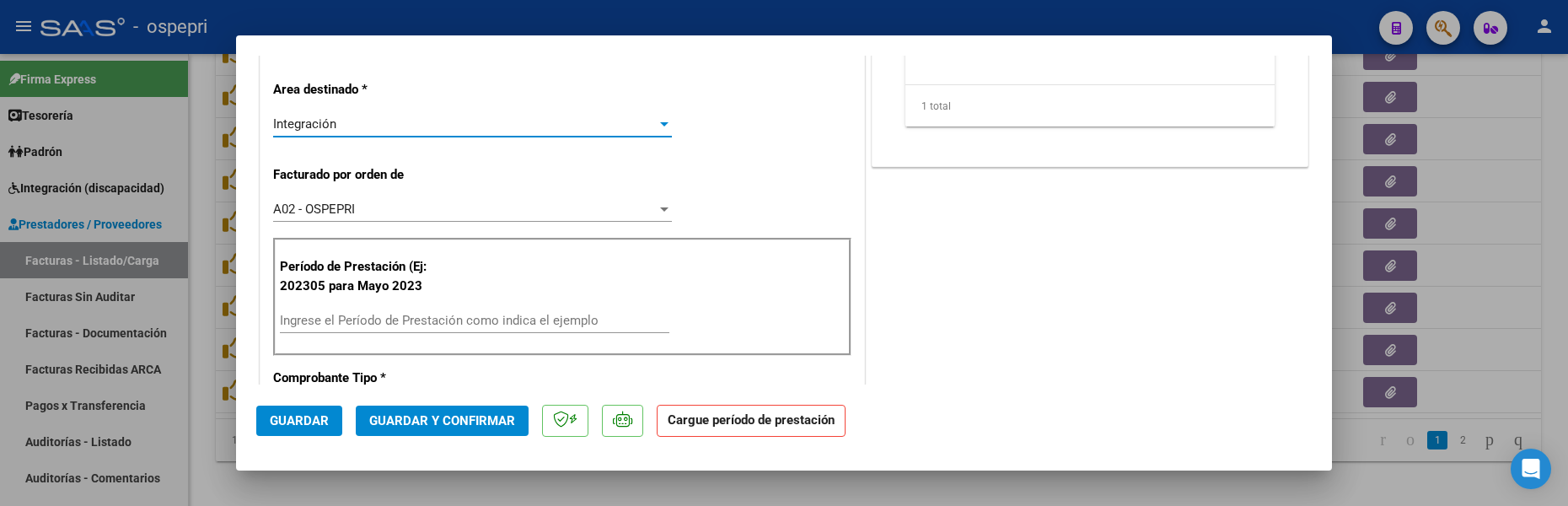
scroll to position [422, 0]
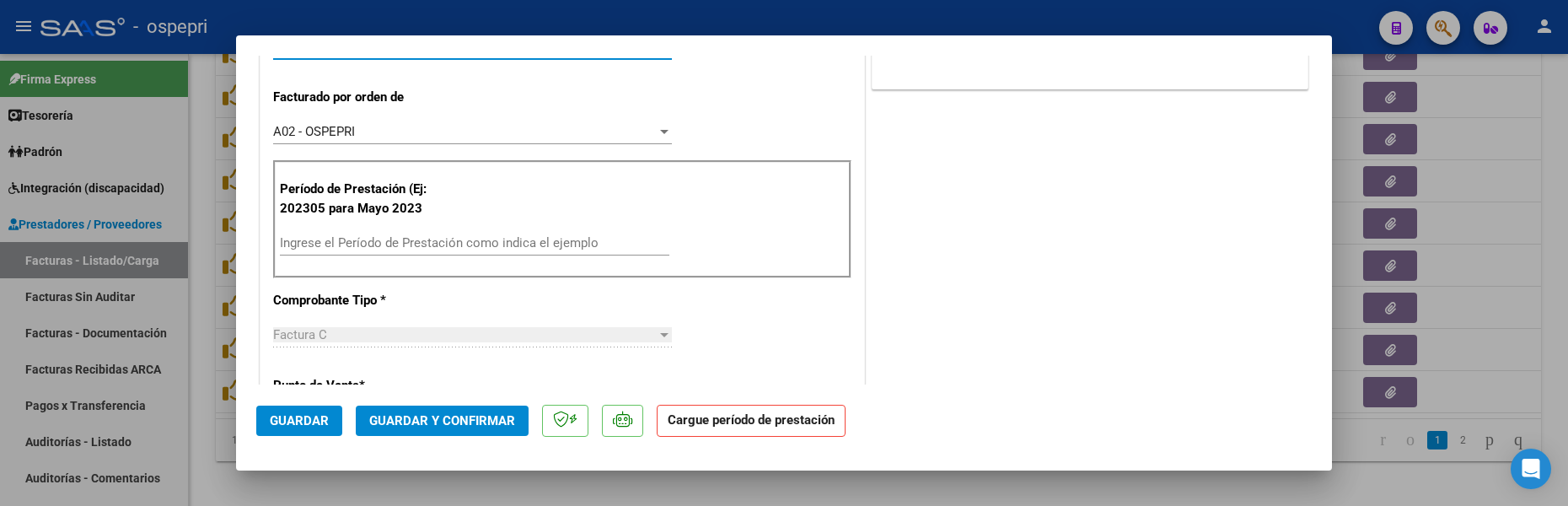
click at [398, 244] on input "Ingrese el Período de Prestación como indica el ejemplo" at bounding box center [475, 242] width 389 height 16
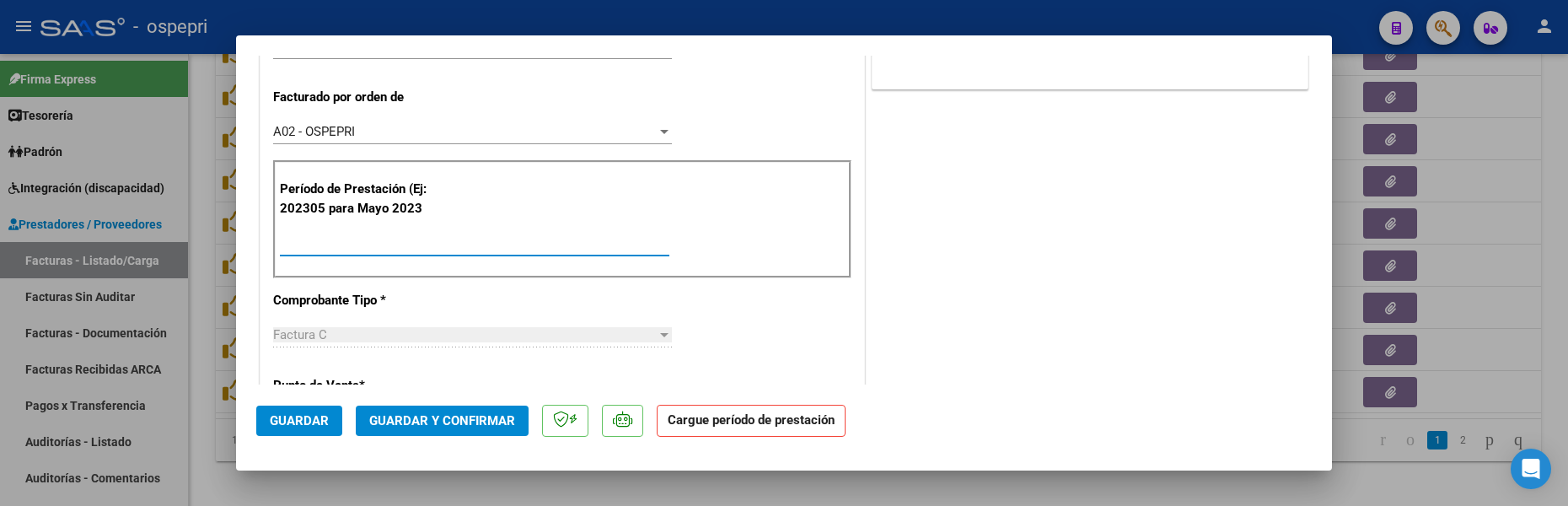
type input "202507"
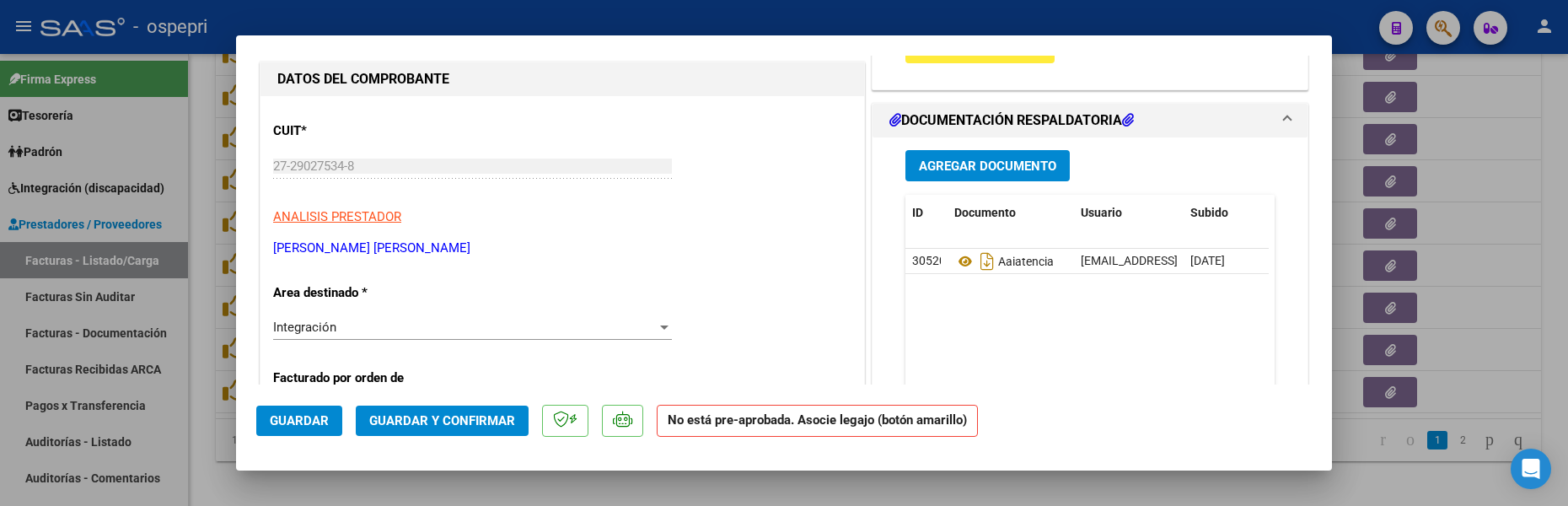
scroll to position [0, 0]
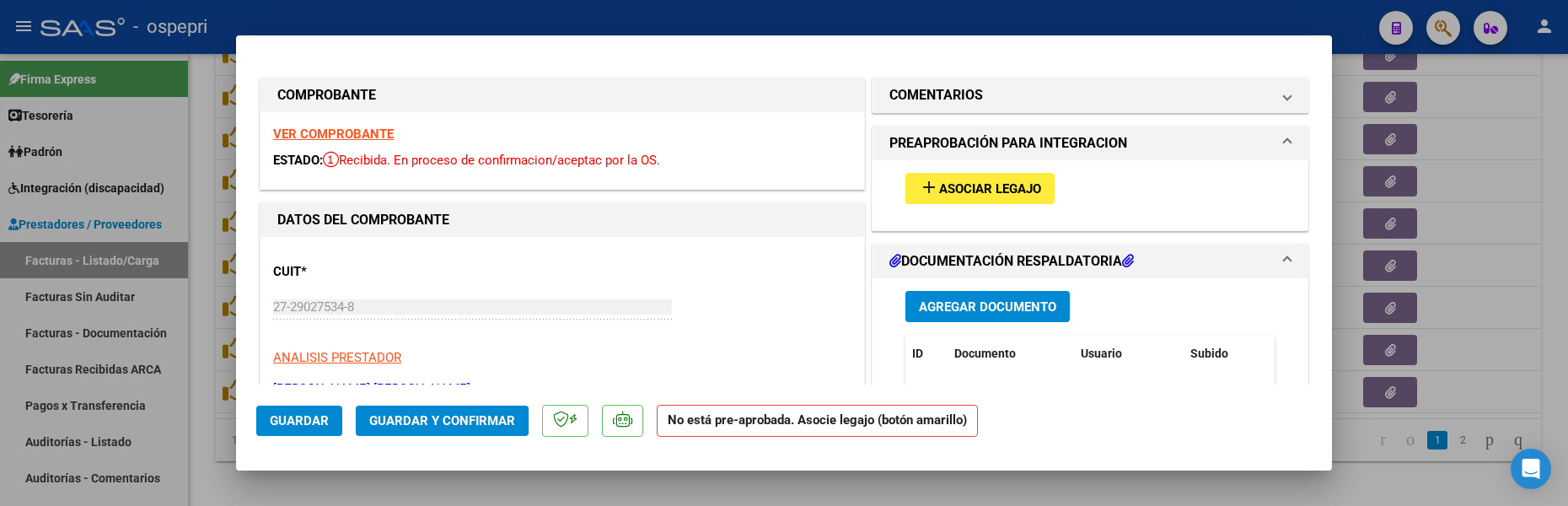
click at [996, 189] on span "Asociar Legajo" at bounding box center [990, 188] width 102 height 16
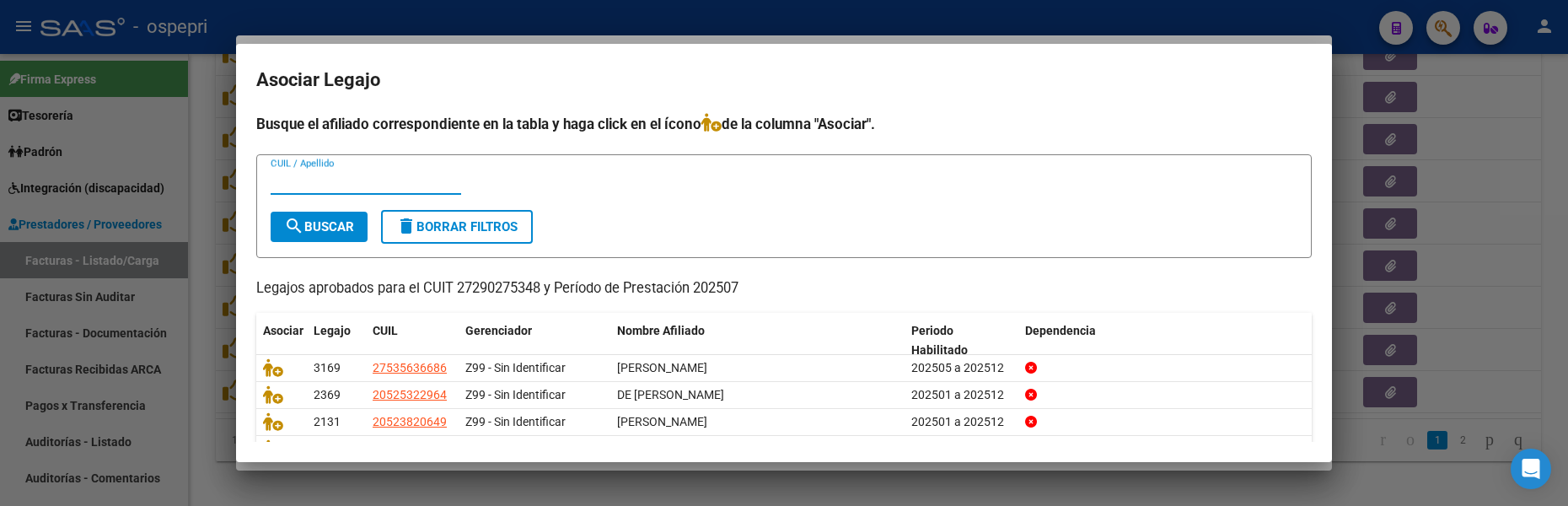
click at [322, 180] on input "CUIL / Apellido" at bounding box center [365, 181] width 190 height 16
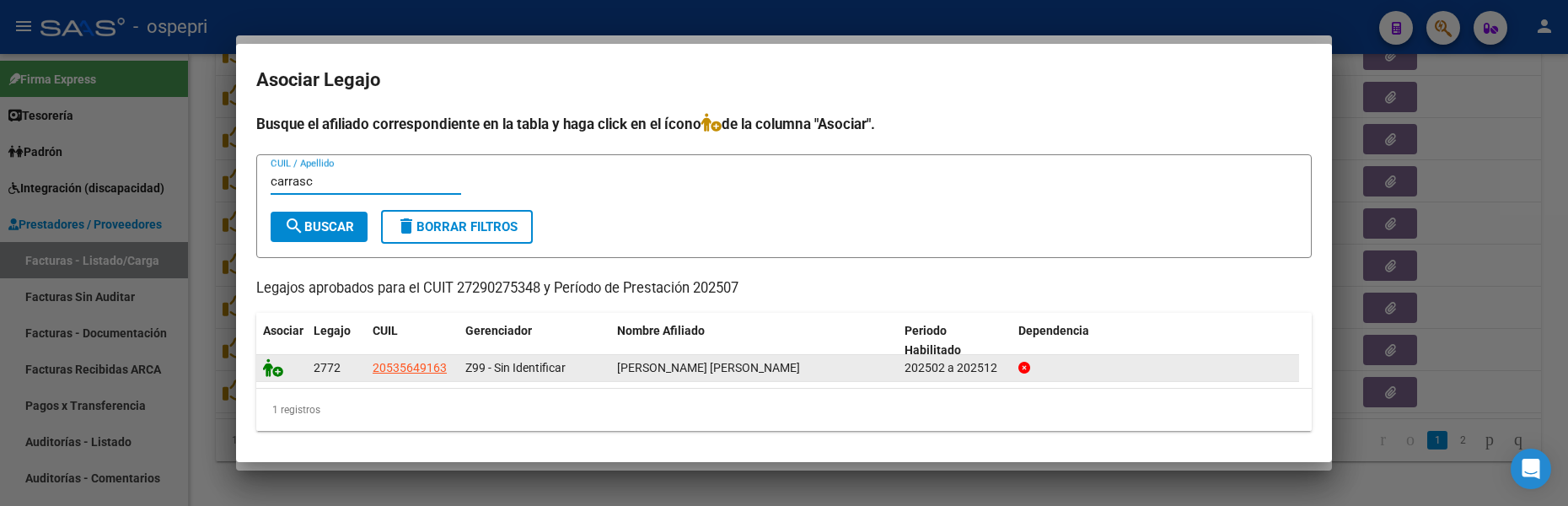
type input "carrasc"
click at [275, 368] on icon at bounding box center [273, 367] width 20 height 18
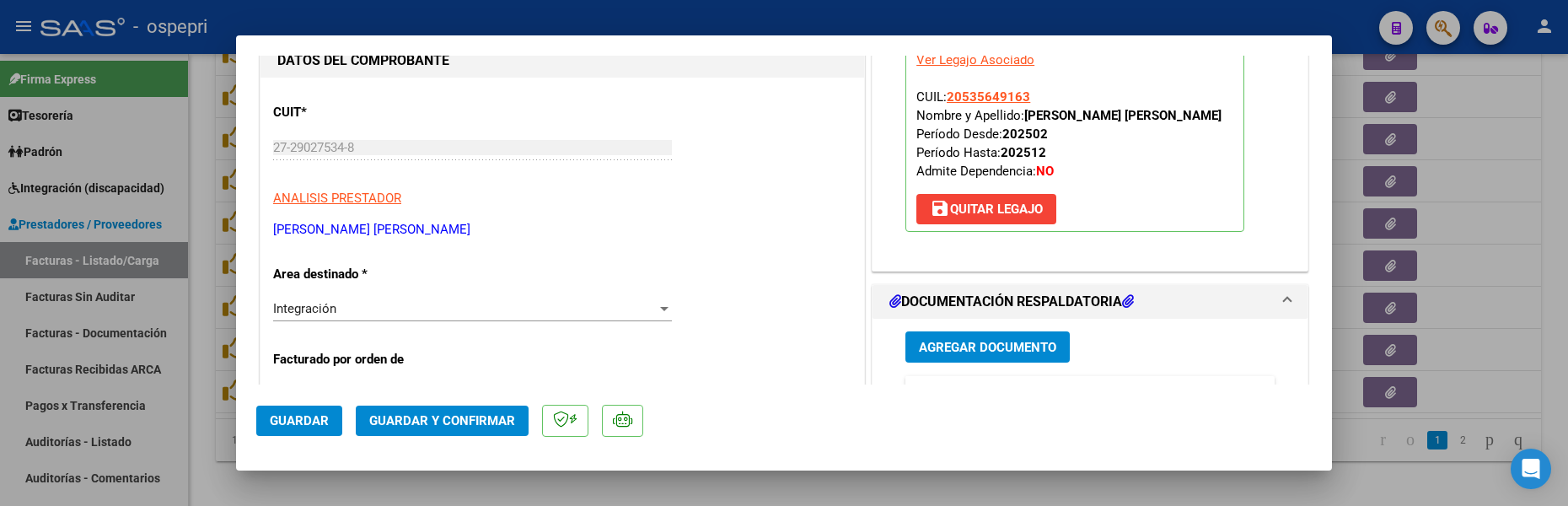
scroll to position [337, 0]
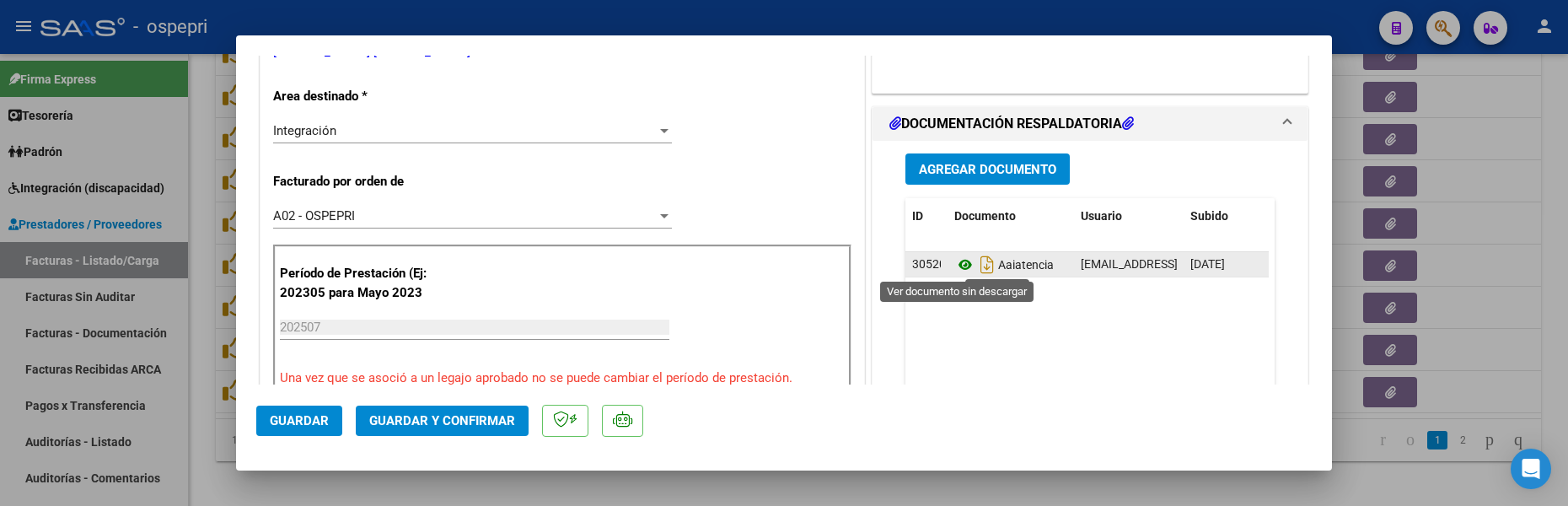
click at [961, 256] on icon at bounding box center [965, 264] width 22 height 20
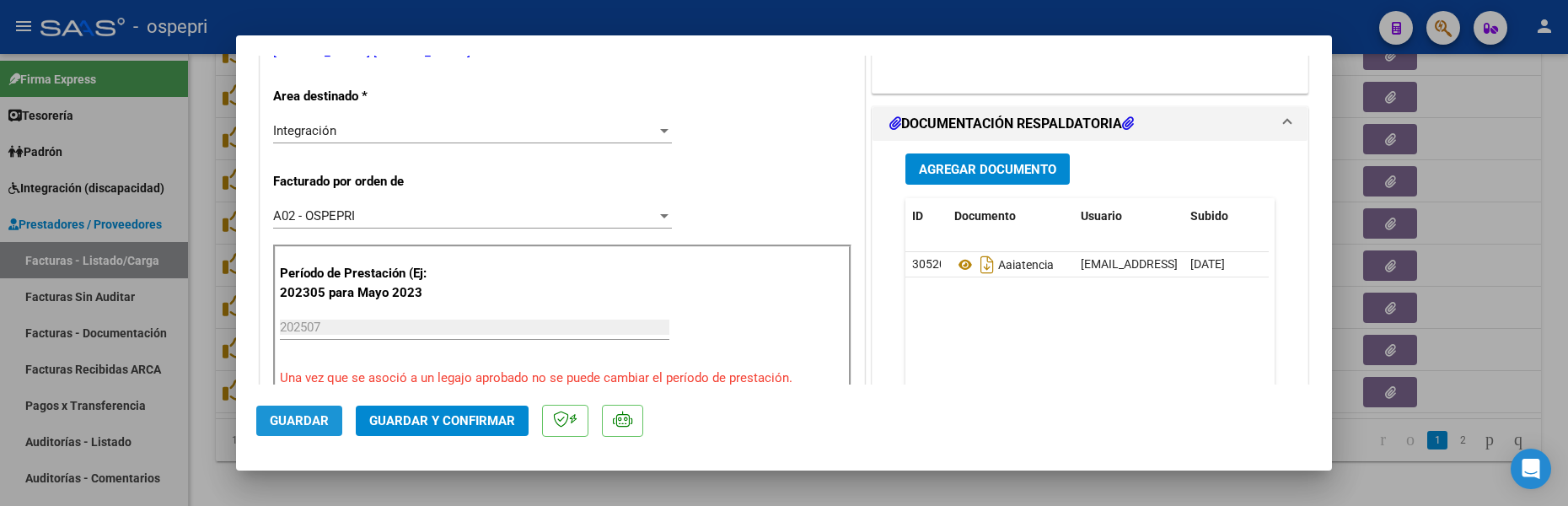
click at [310, 423] on span "Guardar" at bounding box center [299, 421] width 59 height 16
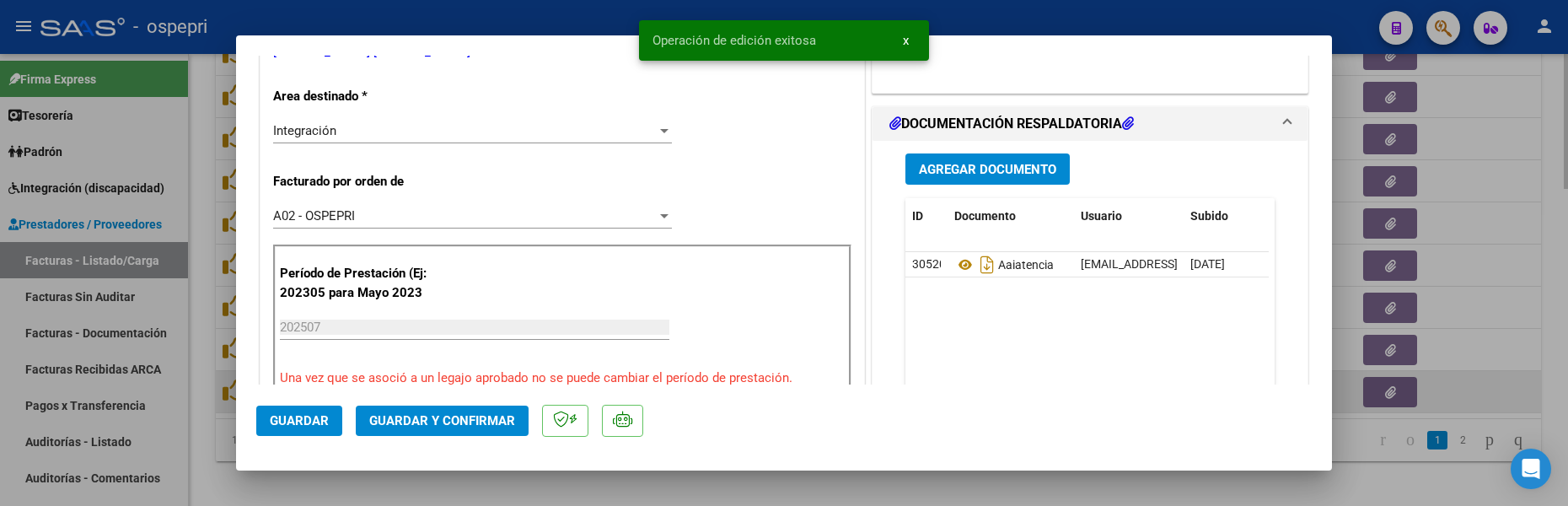
click at [1485, 394] on div at bounding box center [784, 253] width 1568 height 506
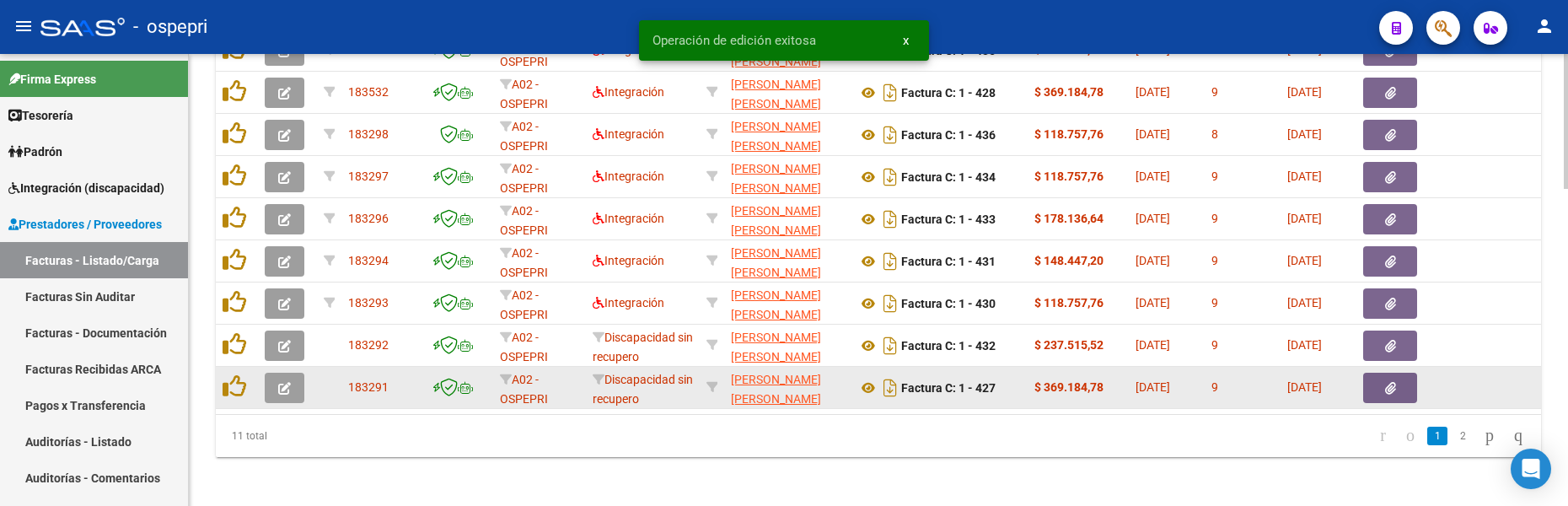
scroll to position [1044, 0]
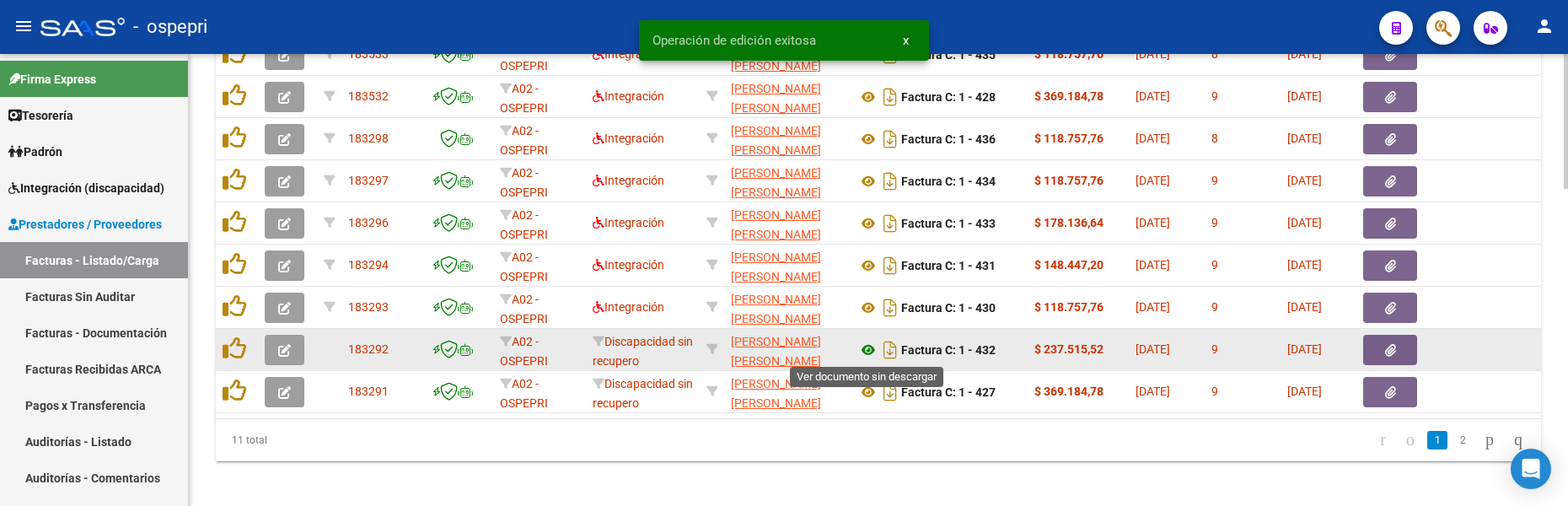
click at [871, 343] on icon at bounding box center [868, 350] width 22 height 20
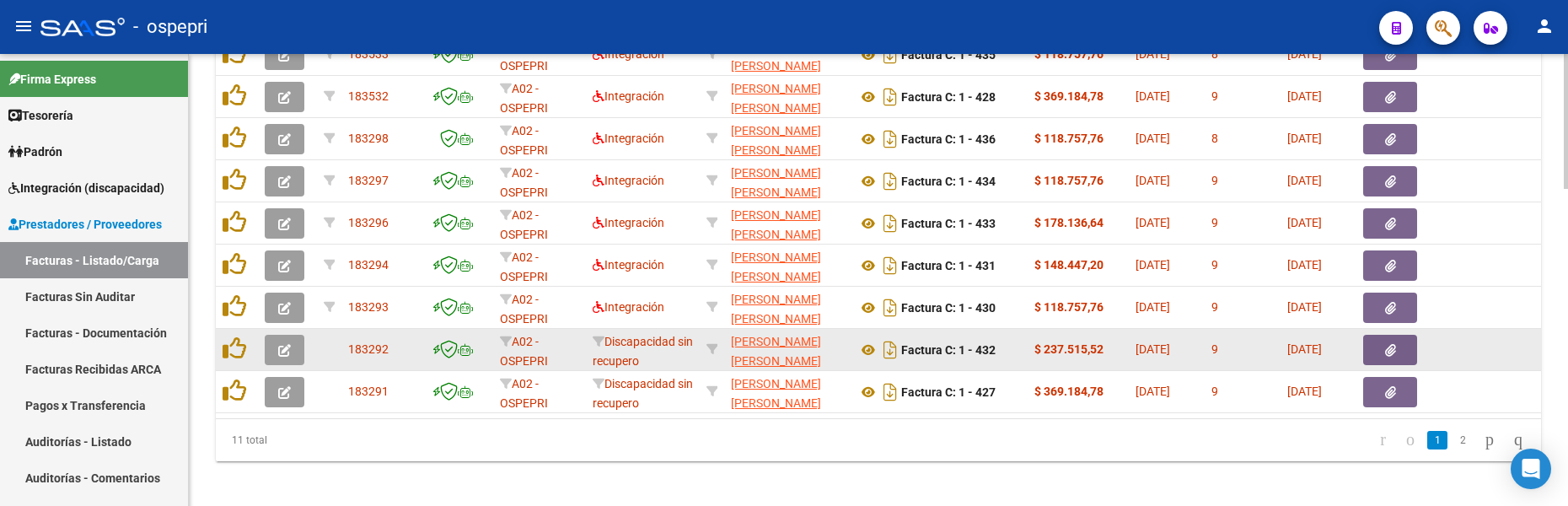
click at [283, 343] on span "button" at bounding box center [285, 350] width 13 height 16
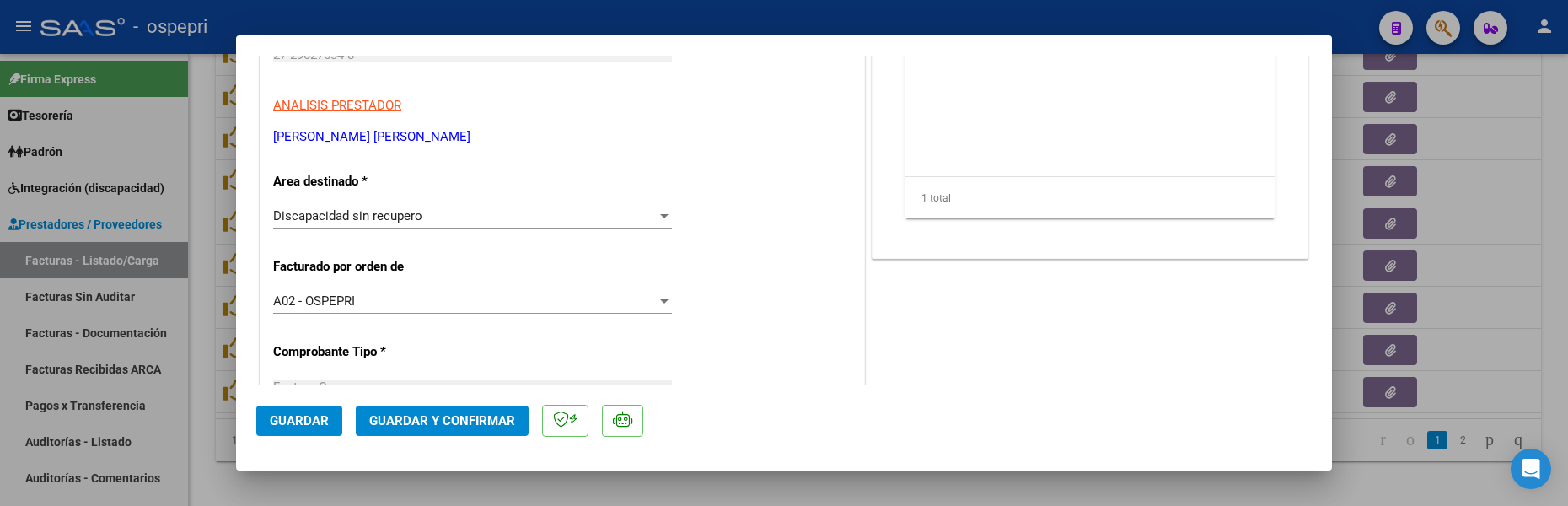
scroll to position [253, 0]
click at [656, 209] on div at bounding box center [664, 215] width 16 height 14
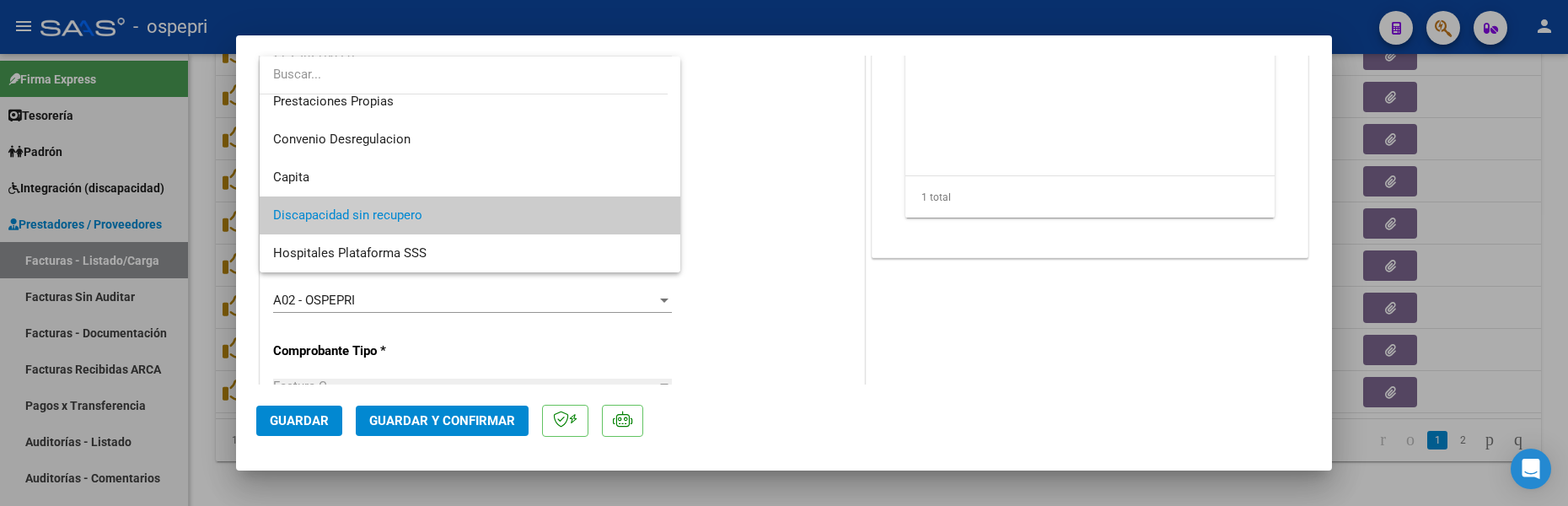
scroll to position [79, 0]
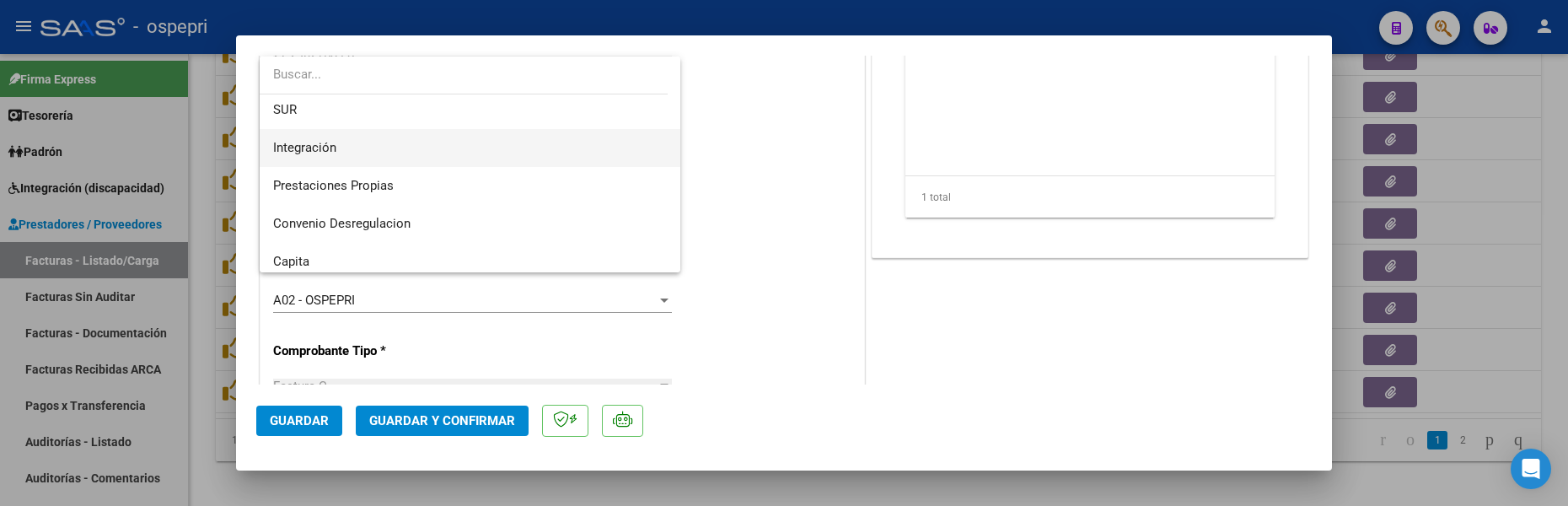
click at [335, 149] on span "Integración" at bounding box center [304, 147] width 63 height 16
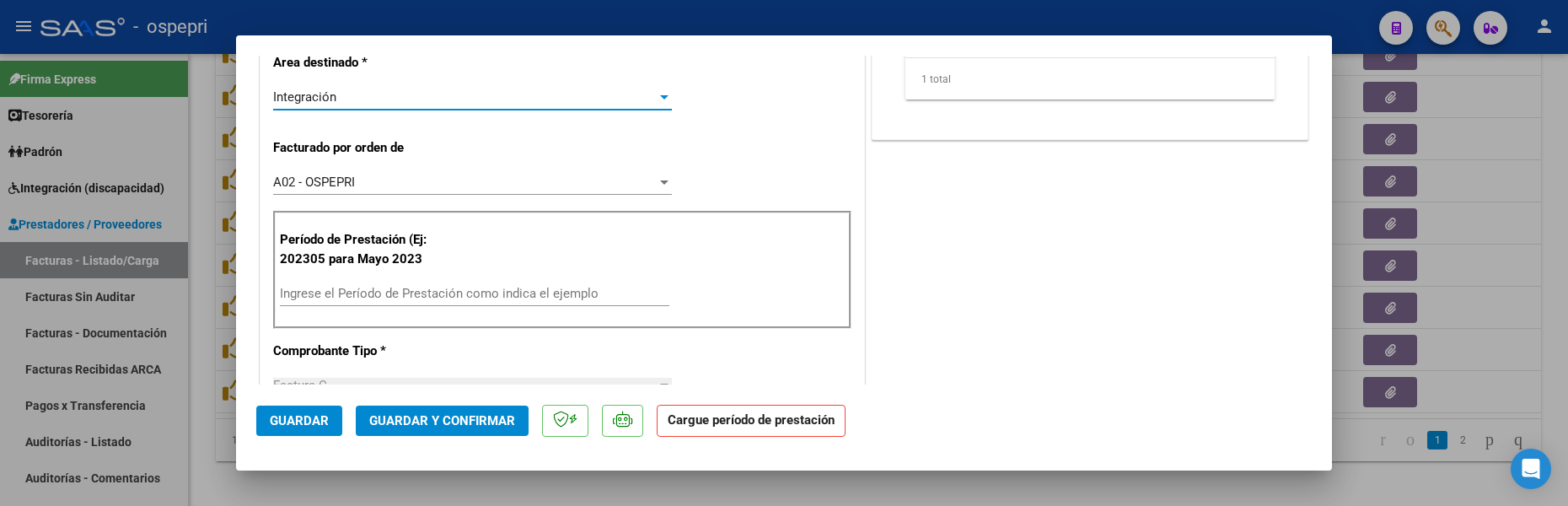
scroll to position [422, 0]
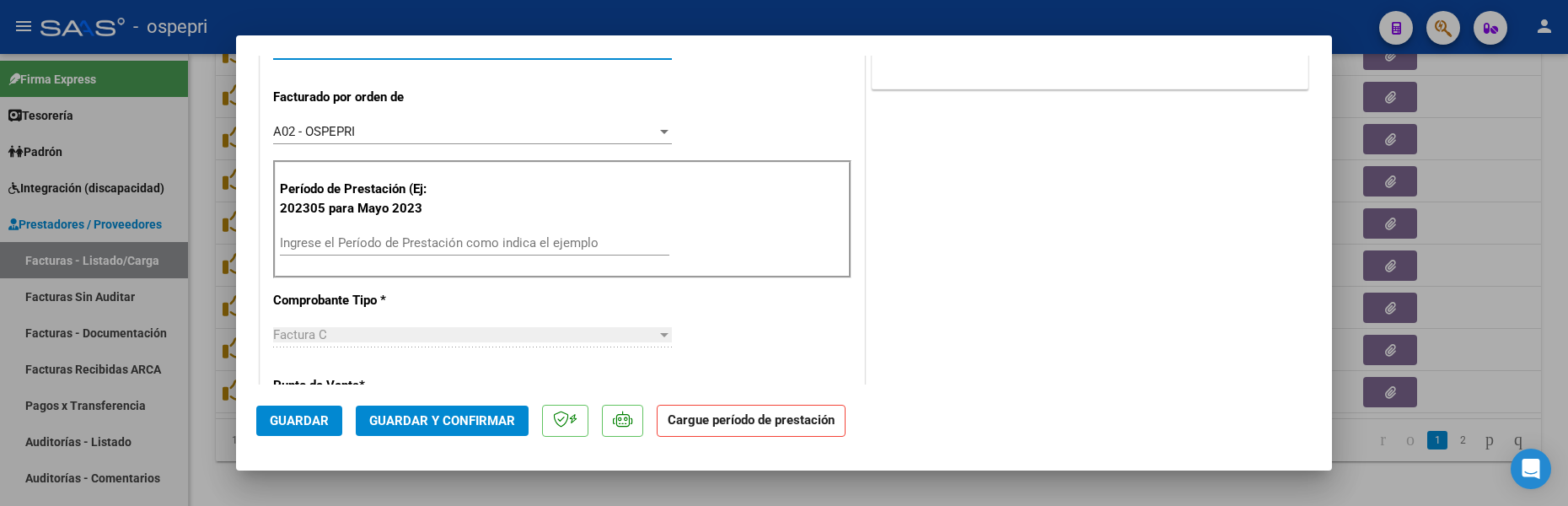
click at [334, 245] on input "Ingrese el Período de Prestación como indica el ejemplo" at bounding box center [475, 242] width 389 height 16
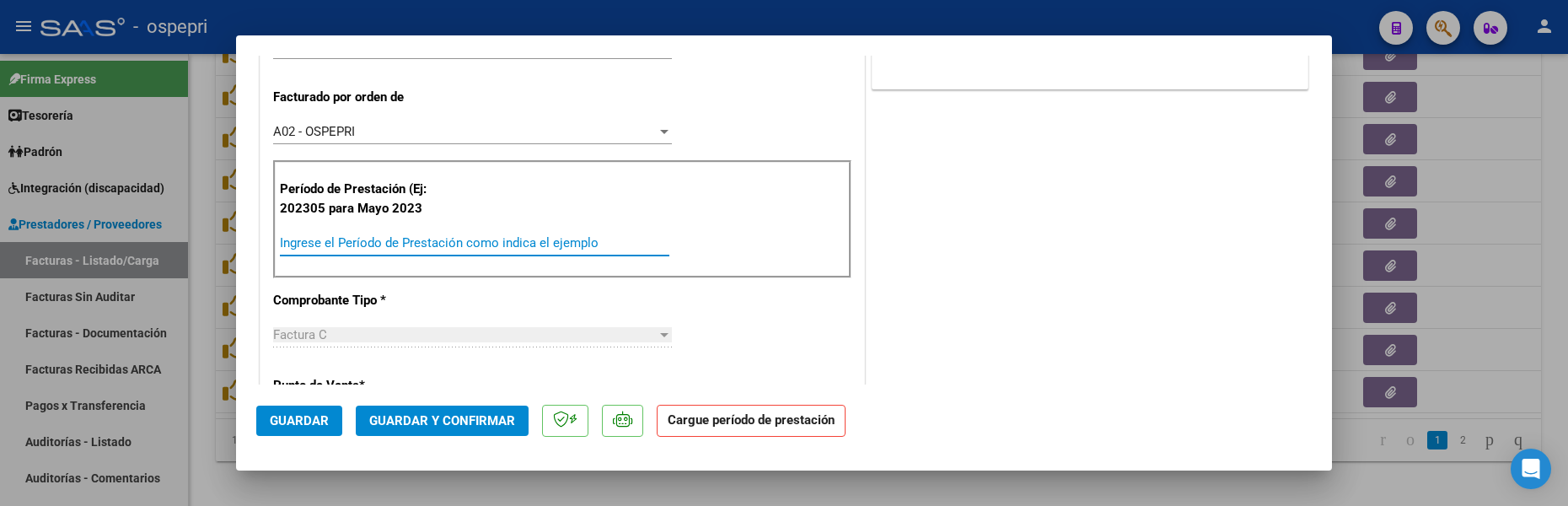
type input "202507"
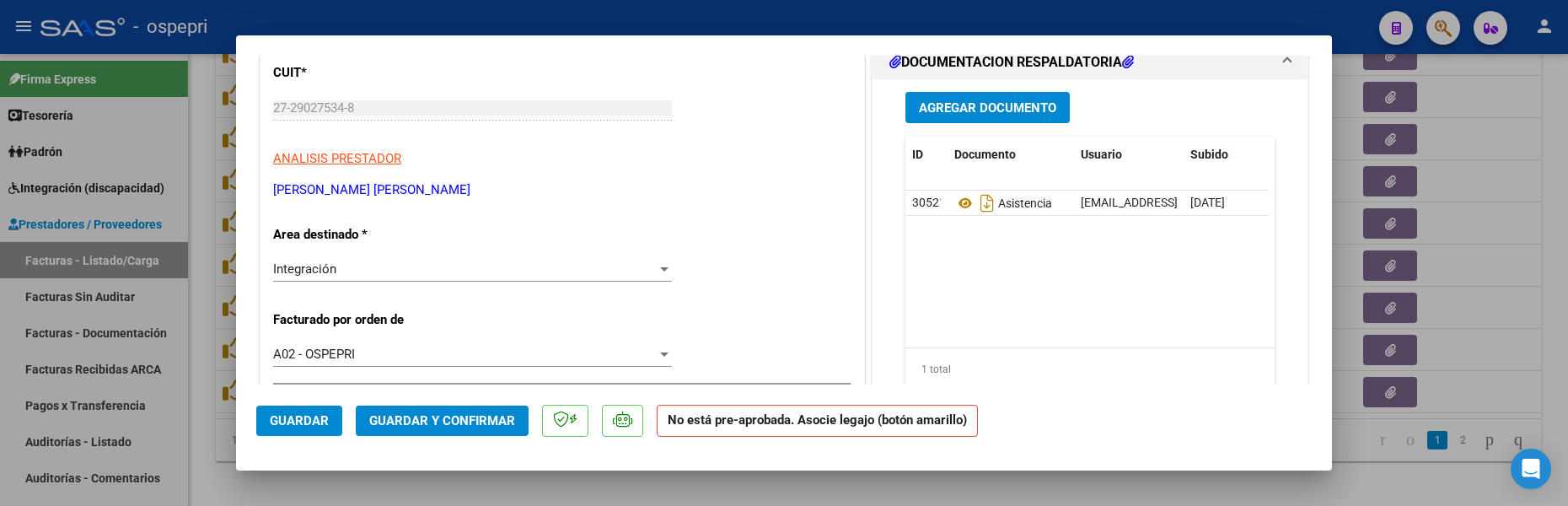
scroll to position [0, 0]
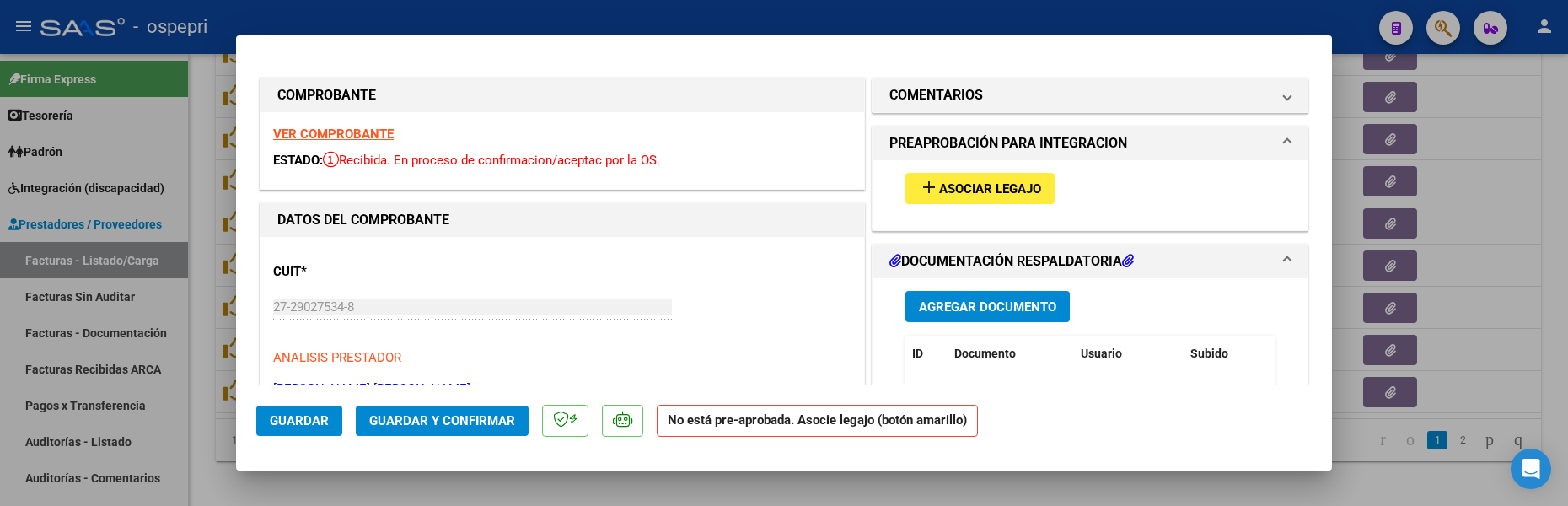
click at [1033, 197] on span "Asociar Legajo" at bounding box center [990, 188] width 102 height 16
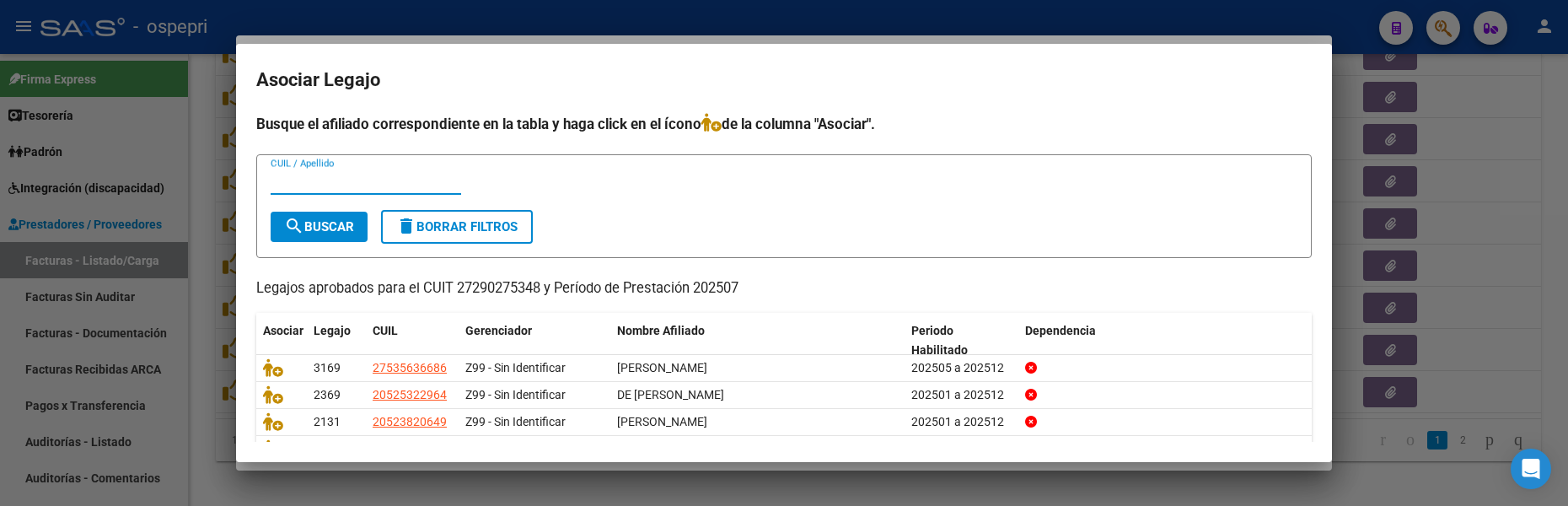
click at [319, 179] on input "CUIL / Apellido" at bounding box center [365, 181] width 190 height 16
type input "sand"
click at [343, 220] on span "search Buscar" at bounding box center [319, 227] width 70 height 16
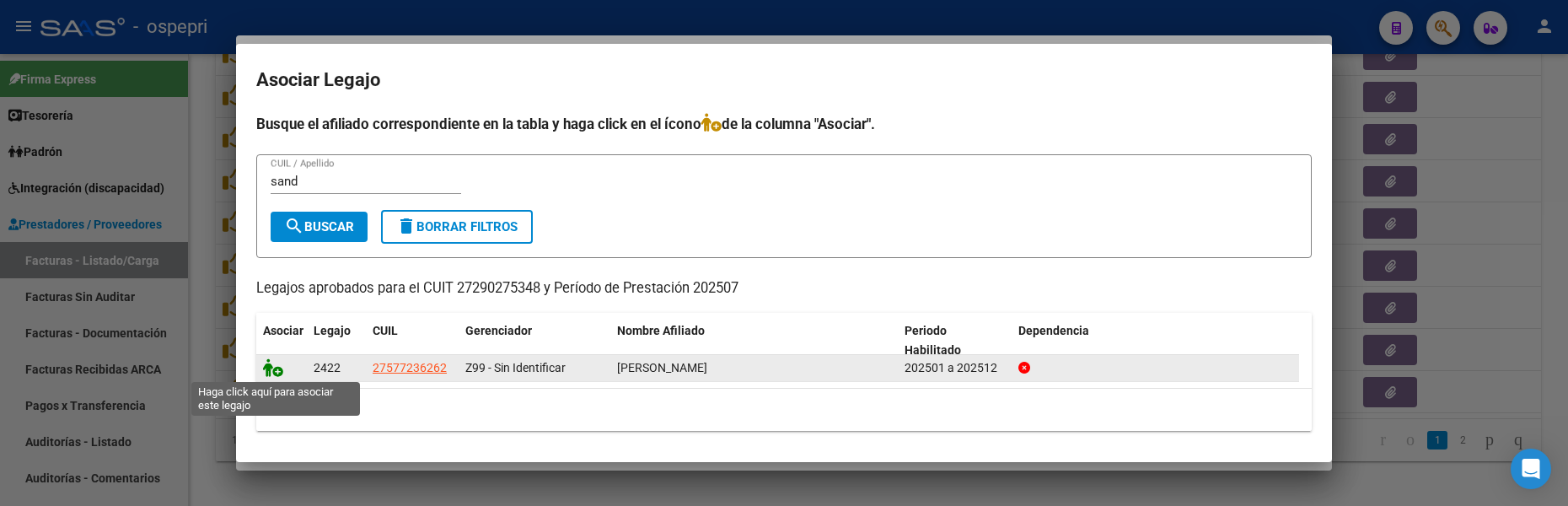
click at [274, 371] on icon at bounding box center [273, 367] width 20 height 18
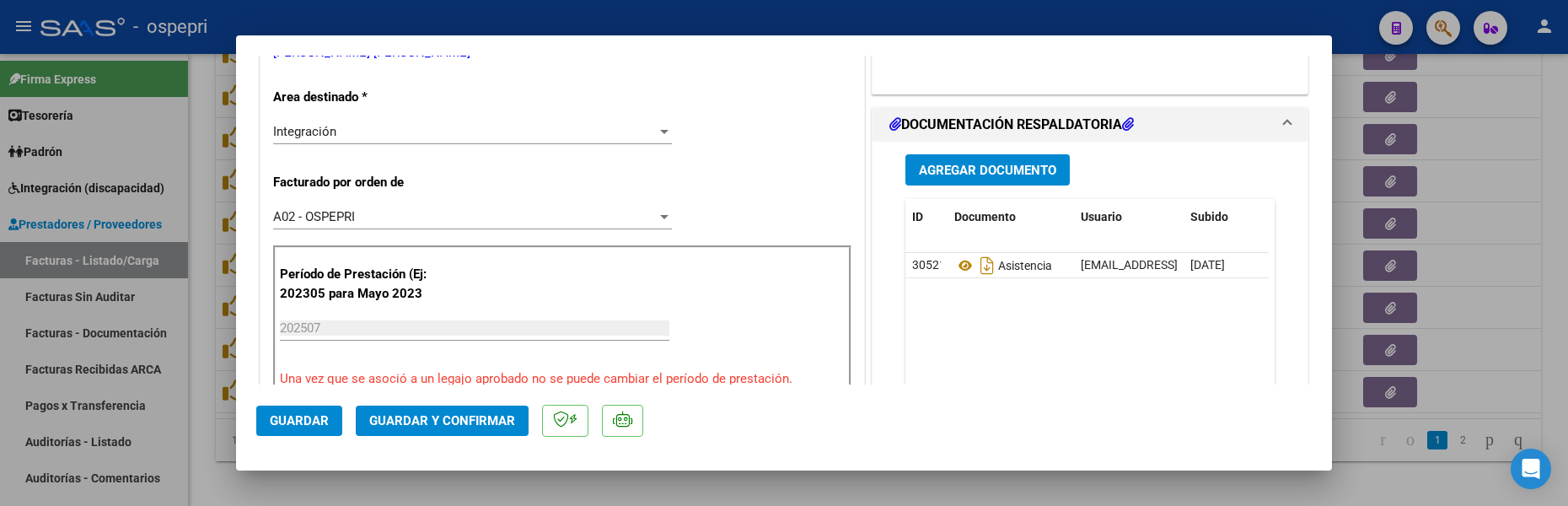
scroll to position [337, 0]
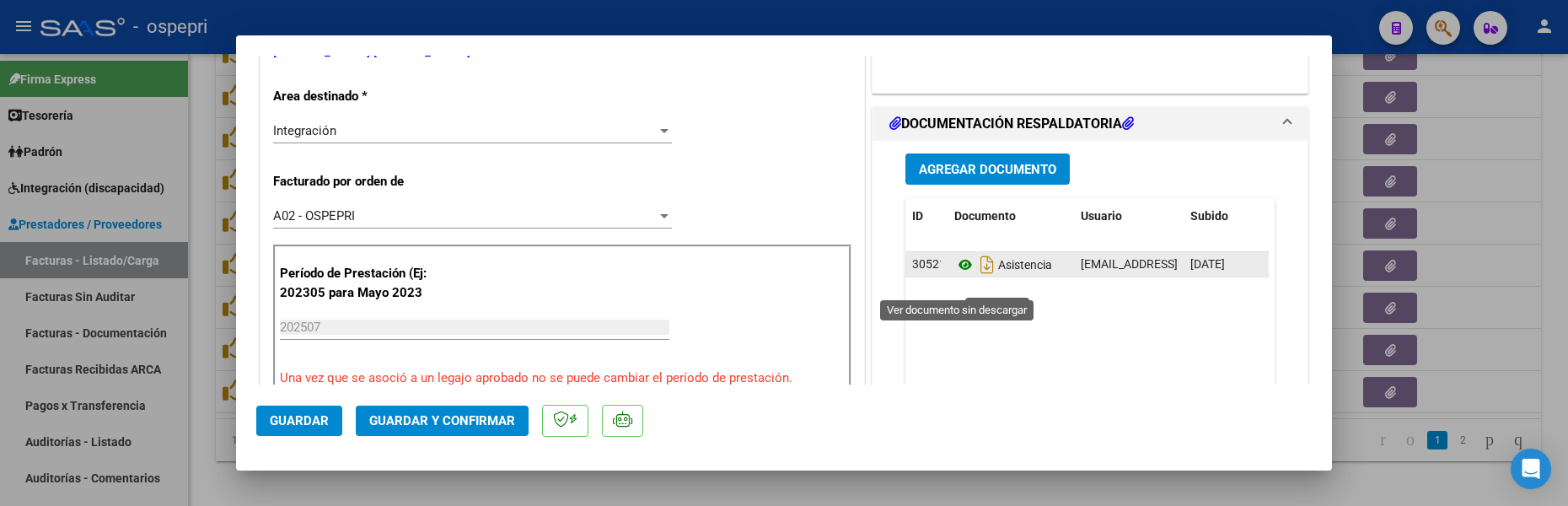
click at [961, 275] on icon at bounding box center [965, 264] width 22 height 20
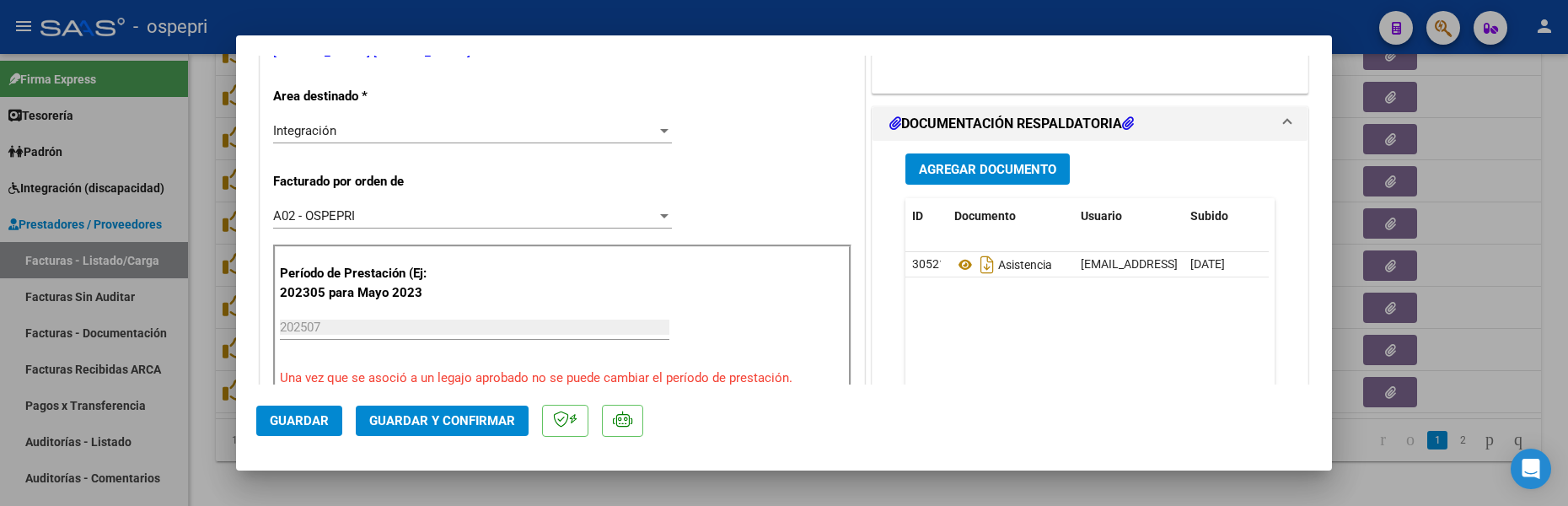
click at [293, 428] on button "Guardar" at bounding box center [299, 421] width 86 height 30
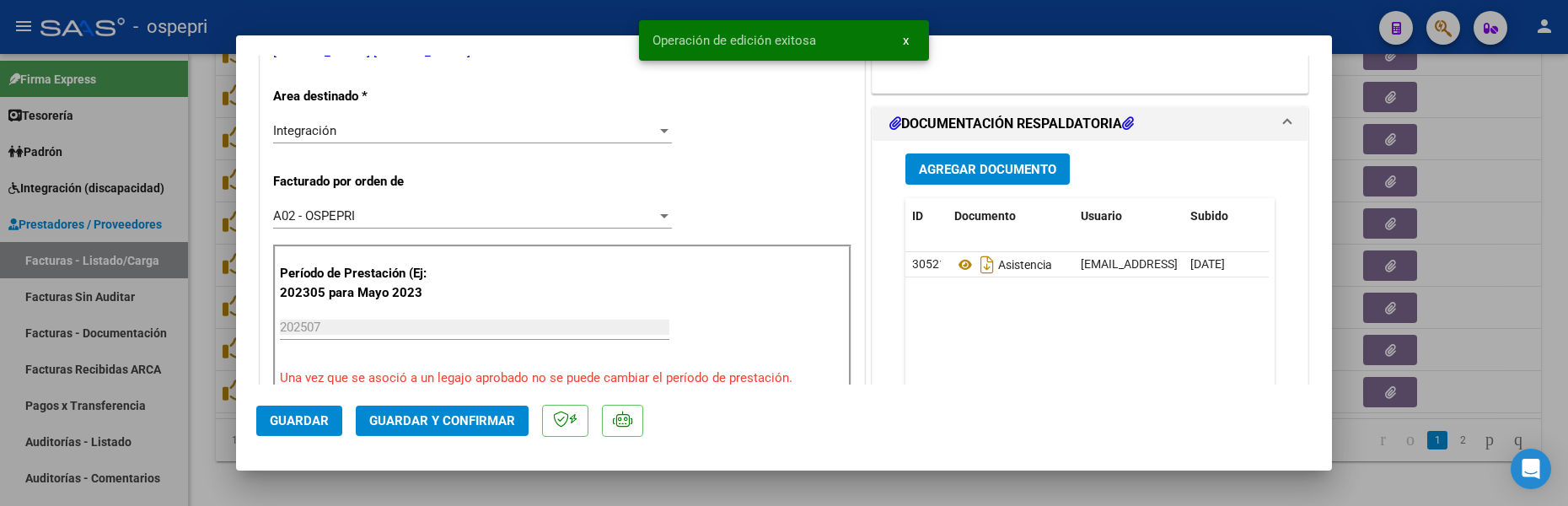
click at [1492, 331] on div at bounding box center [784, 253] width 1568 height 506
type input "$ 0,00"
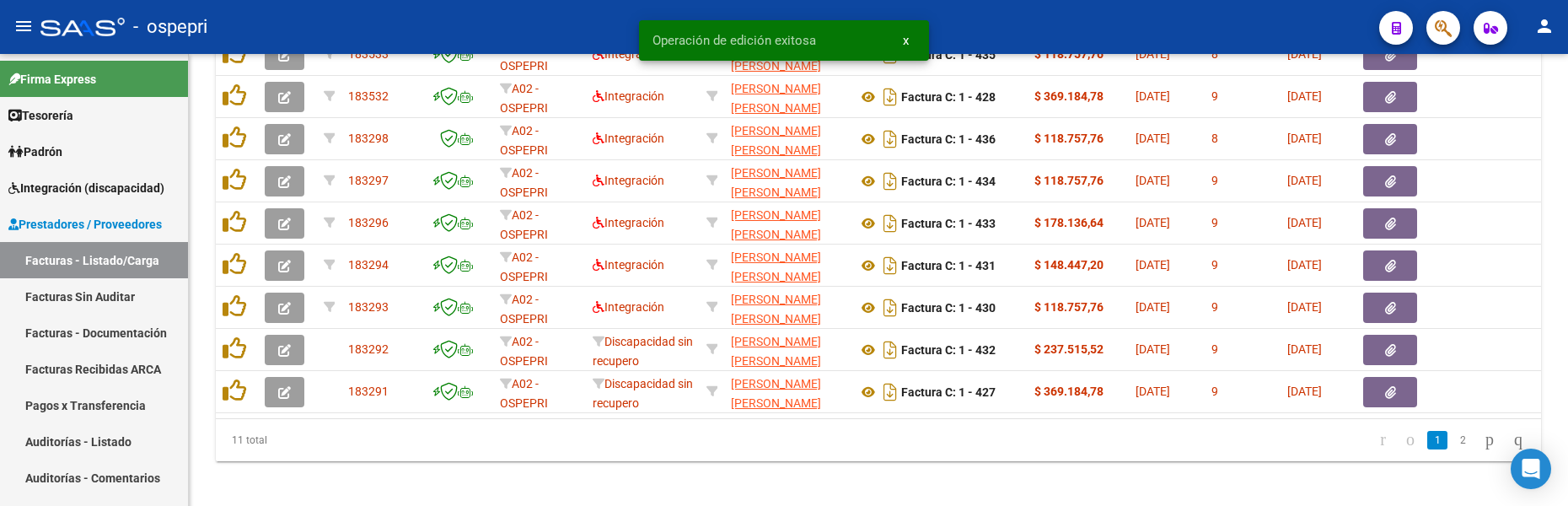
scroll to position [1044, 0]
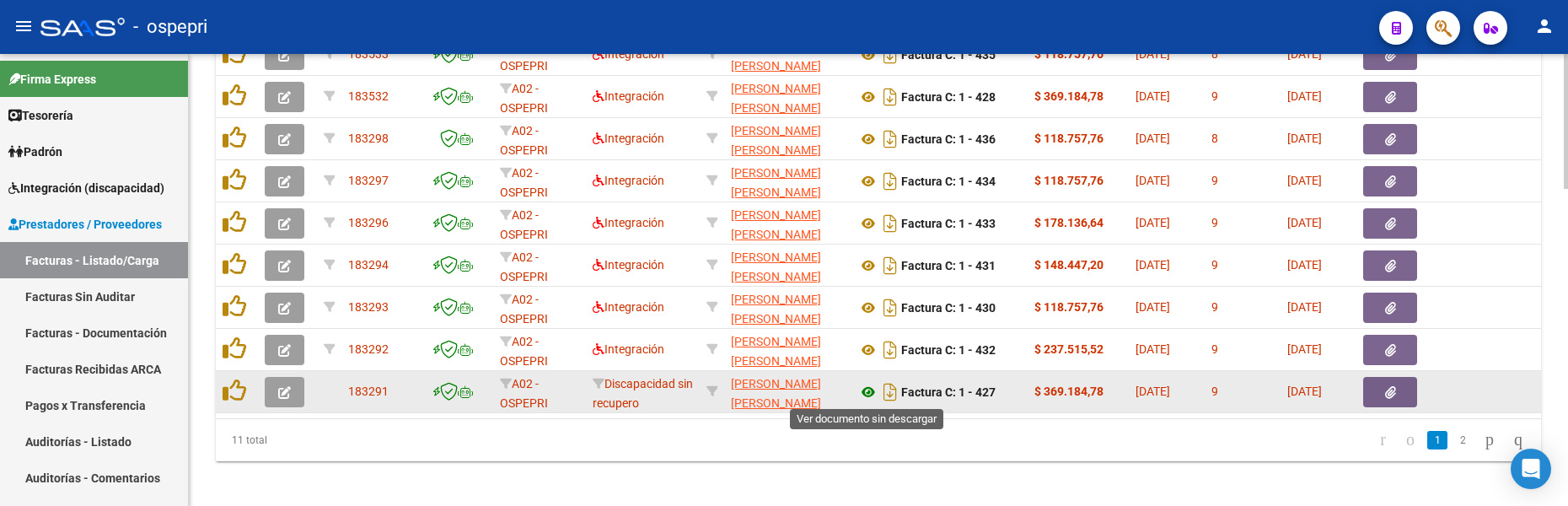
click at [866, 388] on icon at bounding box center [868, 392] width 22 height 20
click at [285, 399] on icon "button" at bounding box center [285, 392] width 13 height 13
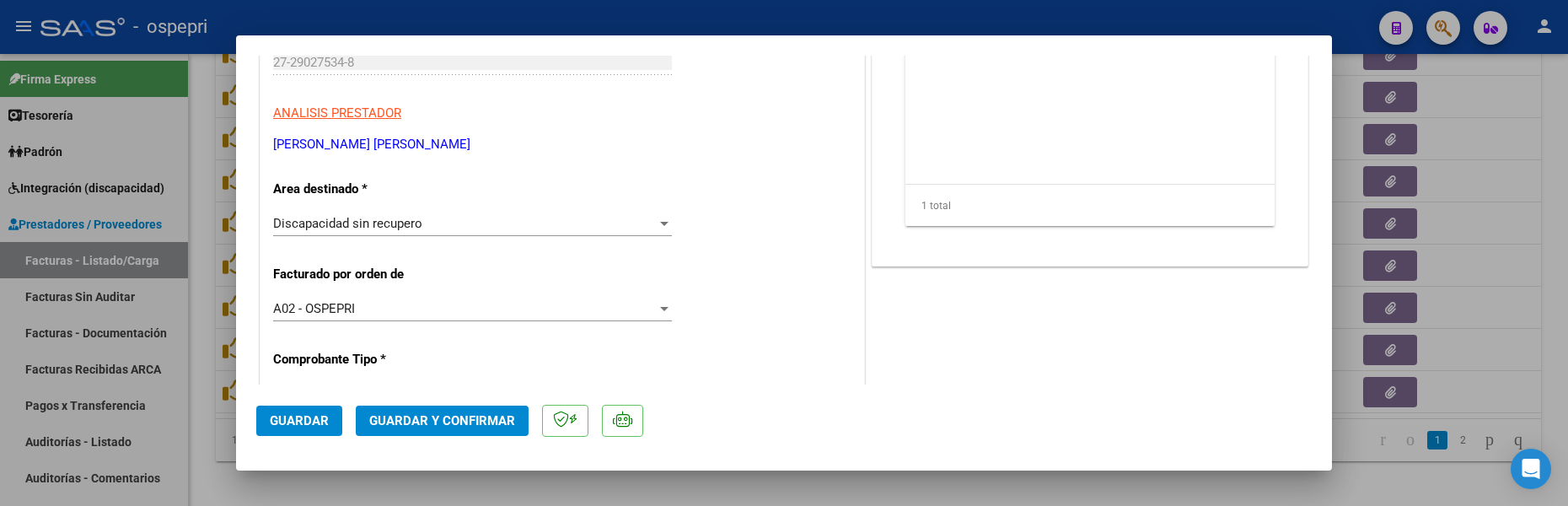
scroll to position [253, 0]
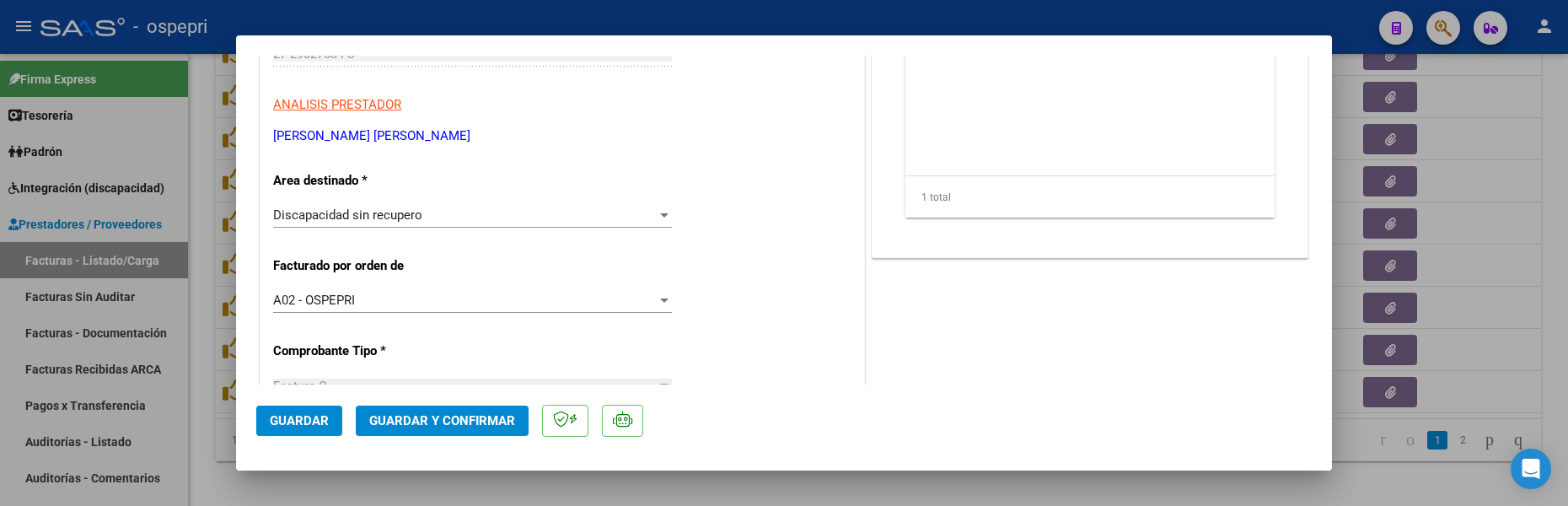
click at [660, 215] on div at bounding box center [664, 215] width 8 height 5
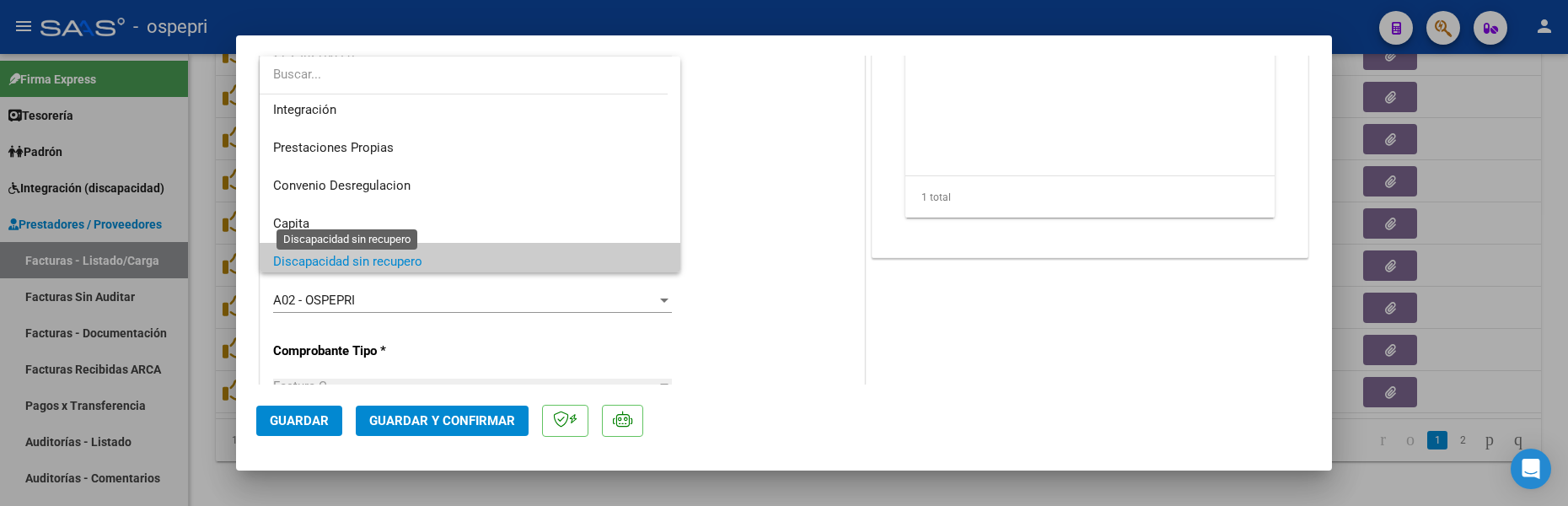
scroll to position [79, 0]
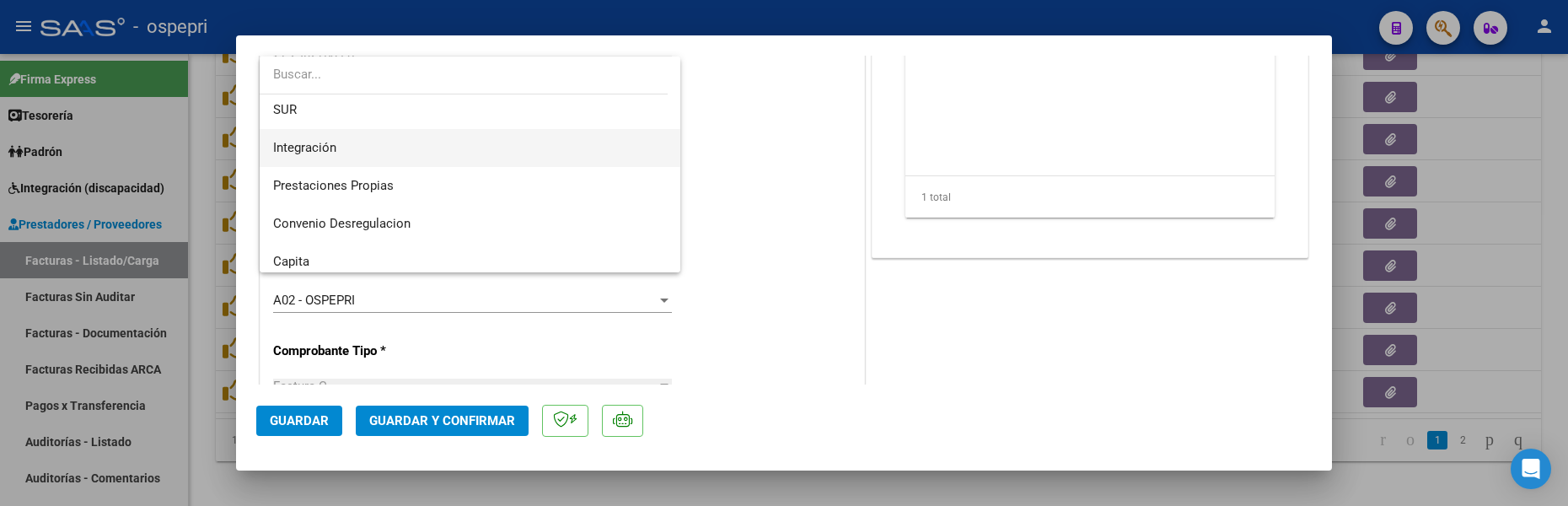
click at [334, 149] on span "Integración" at bounding box center [304, 147] width 63 height 16
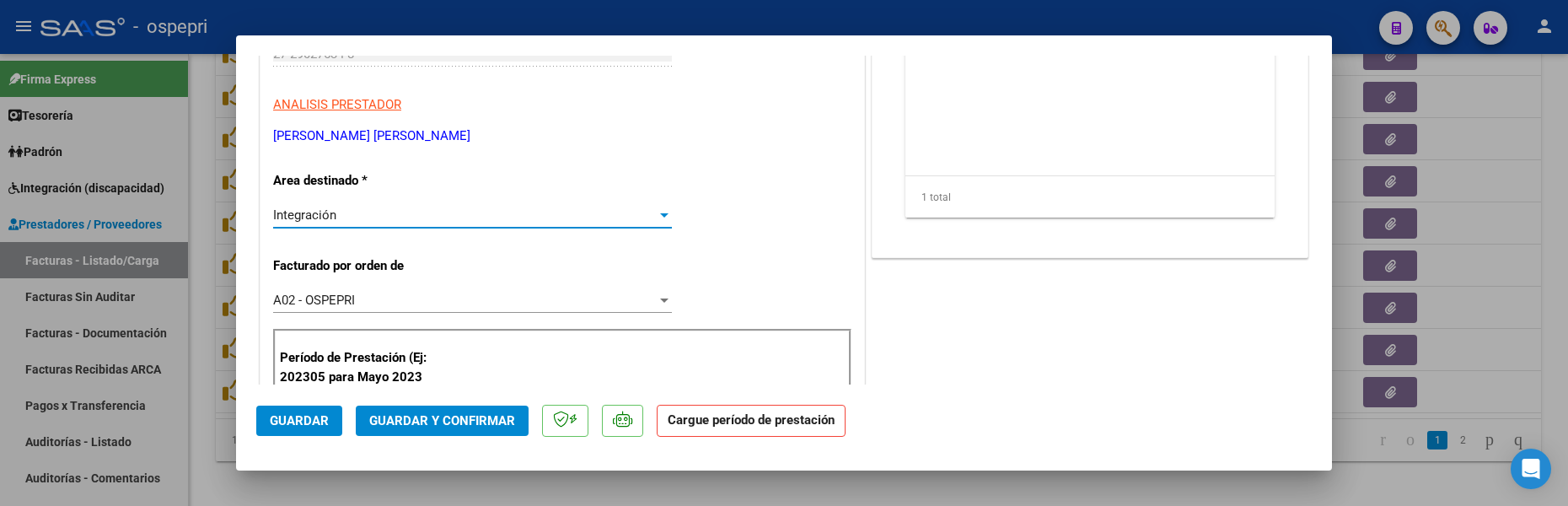
scroll to position [337, 0]
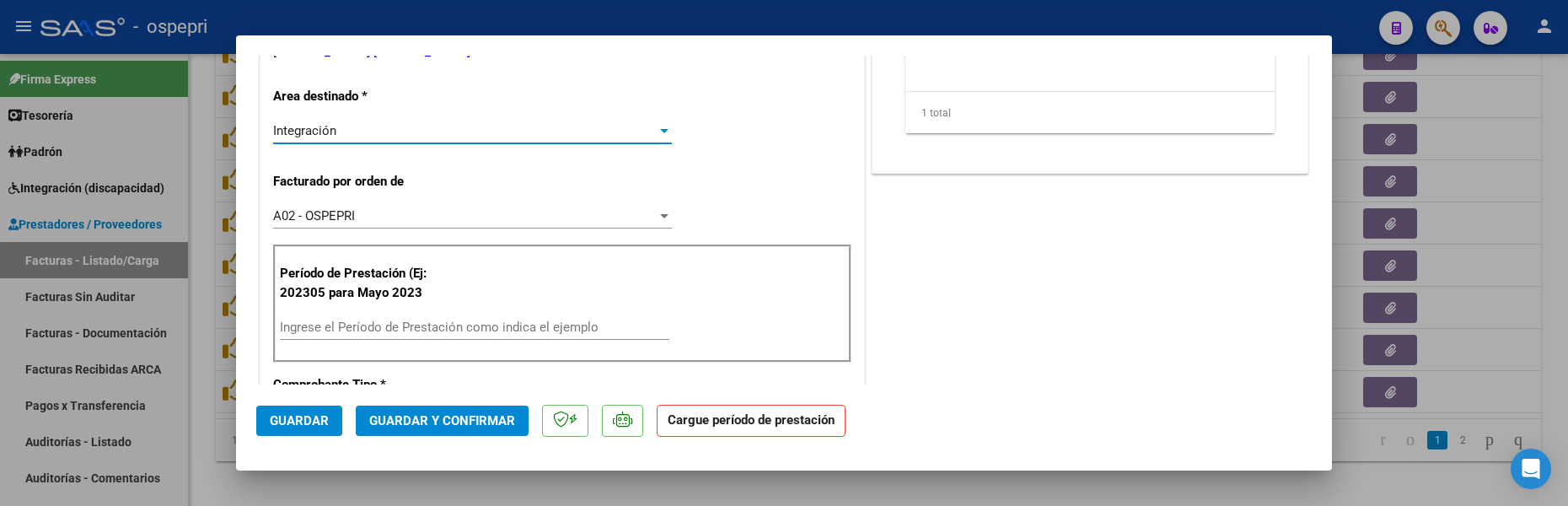
click at [358, 324] on input "Ingrese el Período de Prestación como indica el ejemplo" at bounding box center [475, 327] width 389 height 16
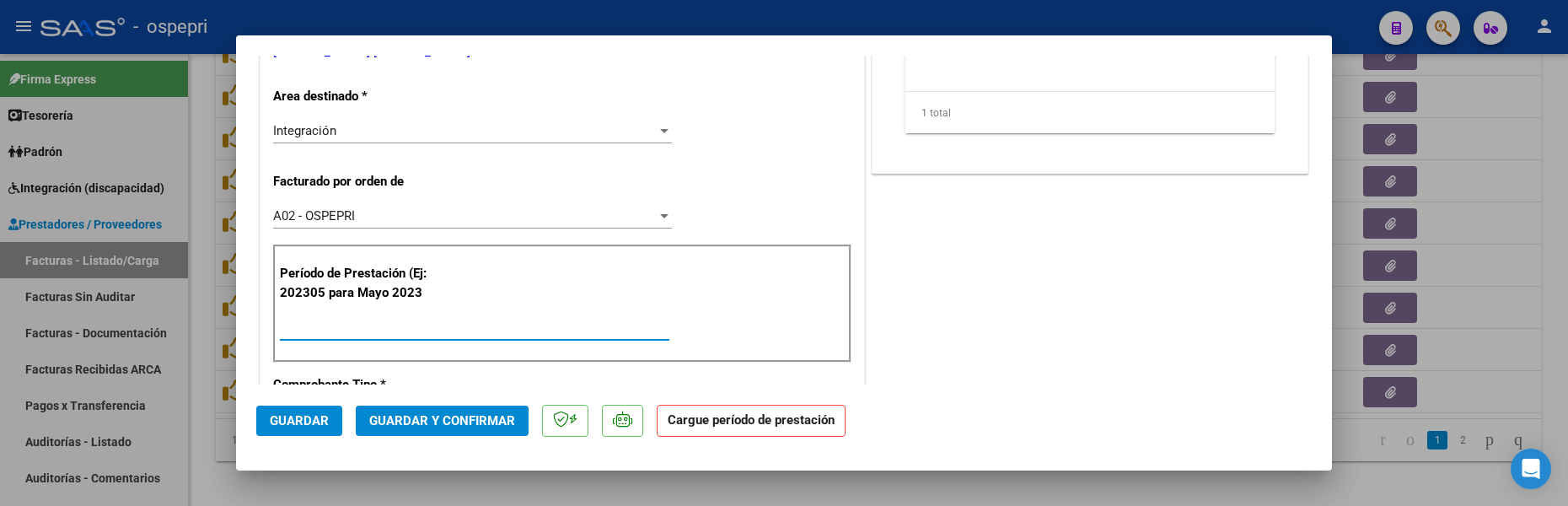
type input "202507"
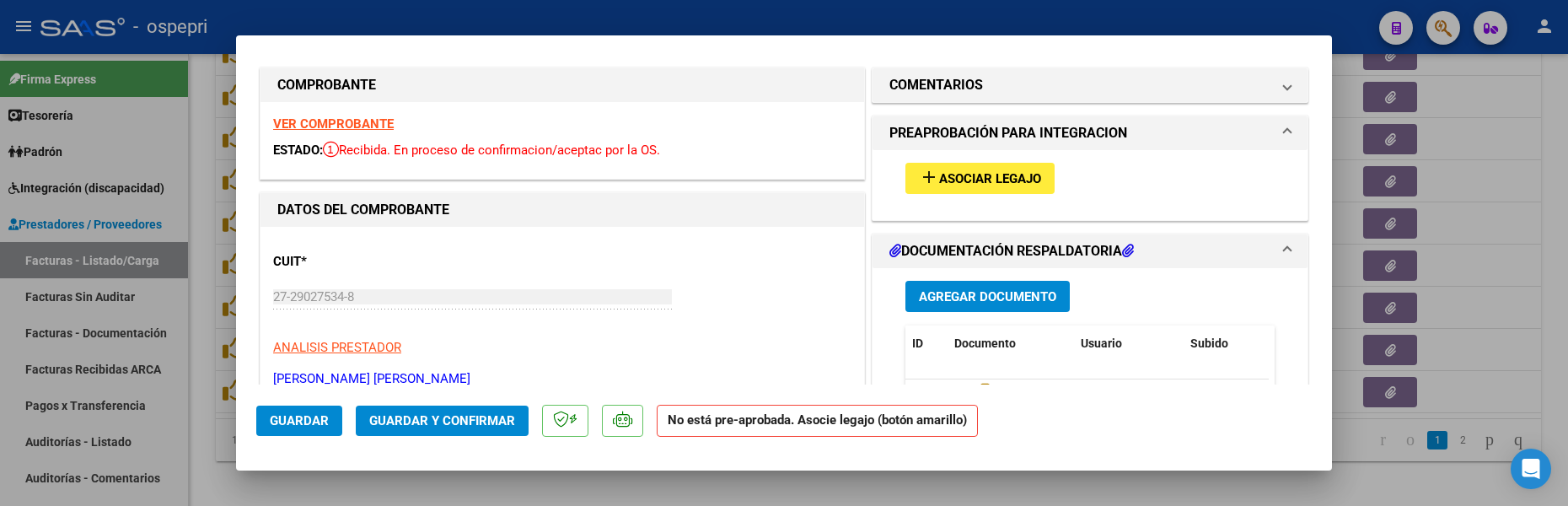
scroll to position [0, 0]
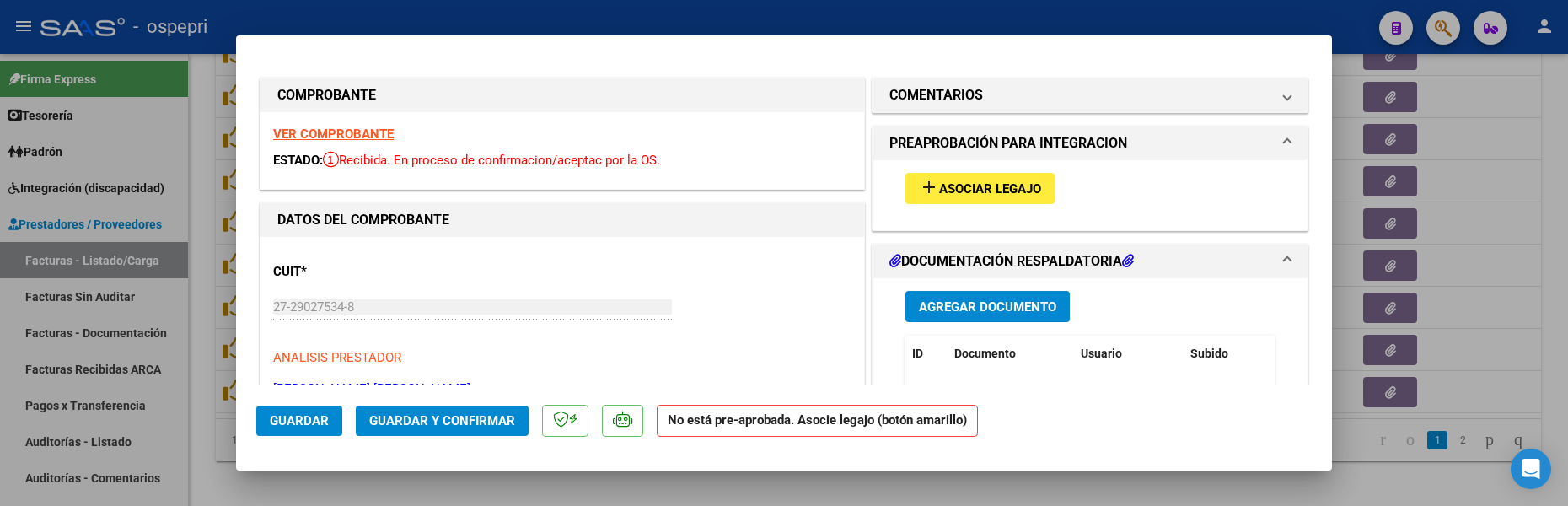
click at [1009, 197] on button "add Asociar Legajo" at bounding box center [980, 188] width 149 height 31
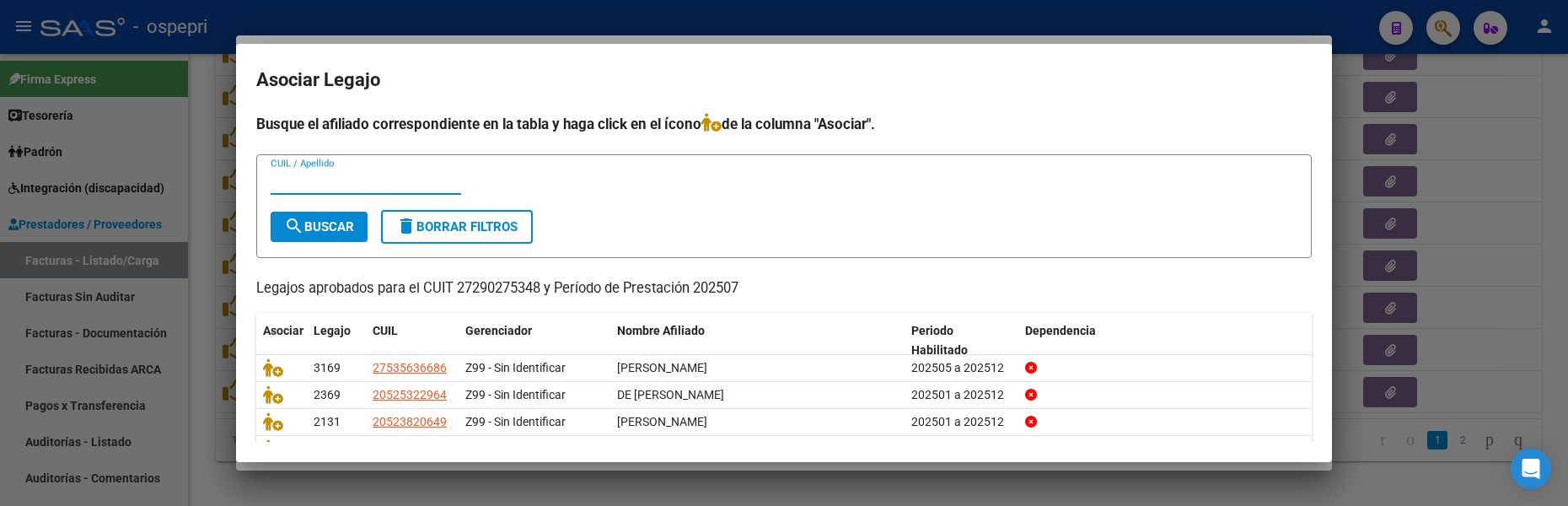
click at [365, 184] on input "CUIL / Apellido" at bounding box center [365, 181] width 190 height 16
type input "de pas"
click at [364, 226] on button "search Buscar" at bounding box center [319, 226] width 97 height 30
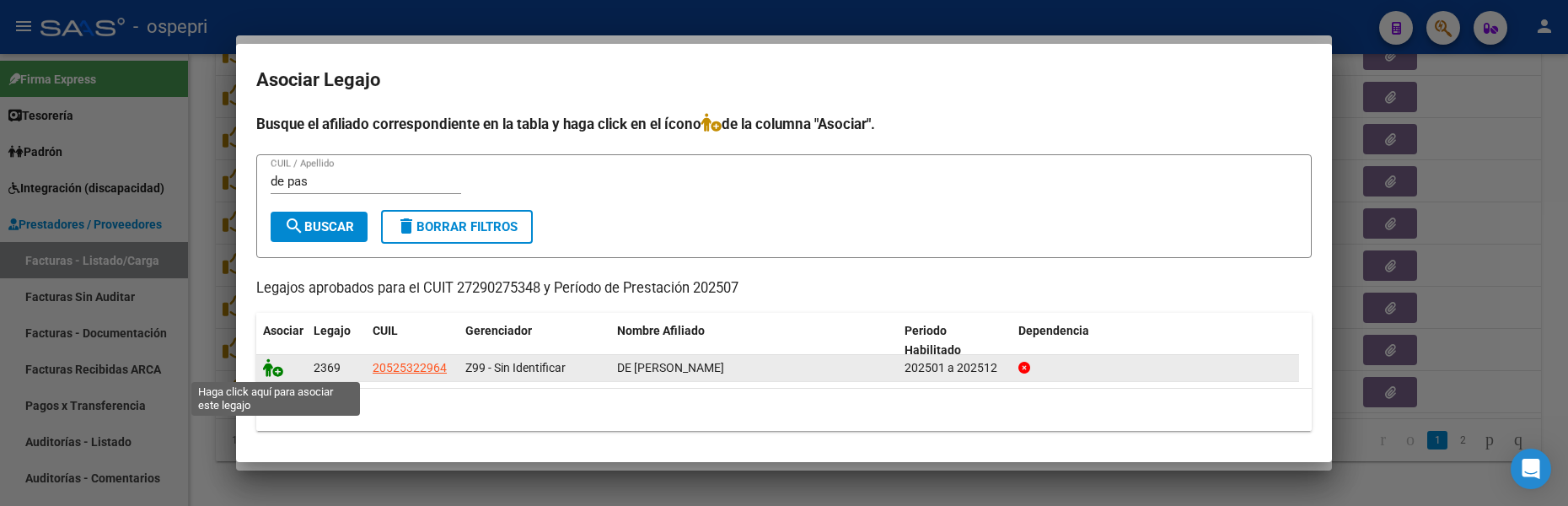
click at [276, 367] on icon at bounding box center [273, 367] width 20 height 18
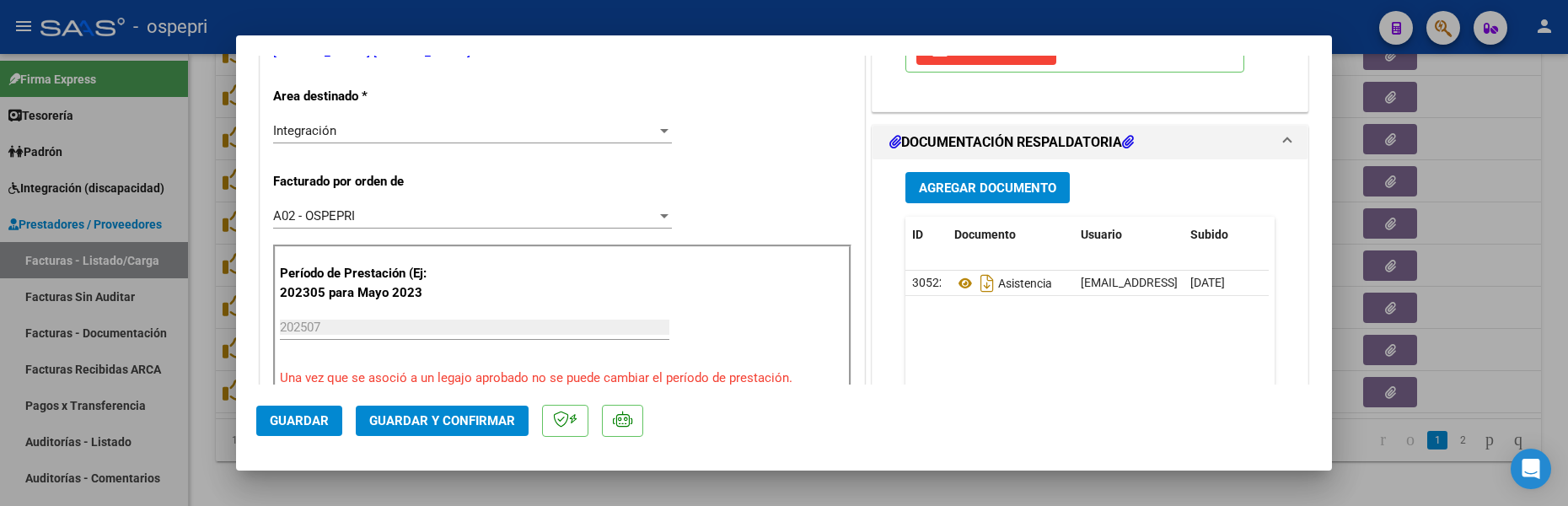
scroll to position [422, 0]
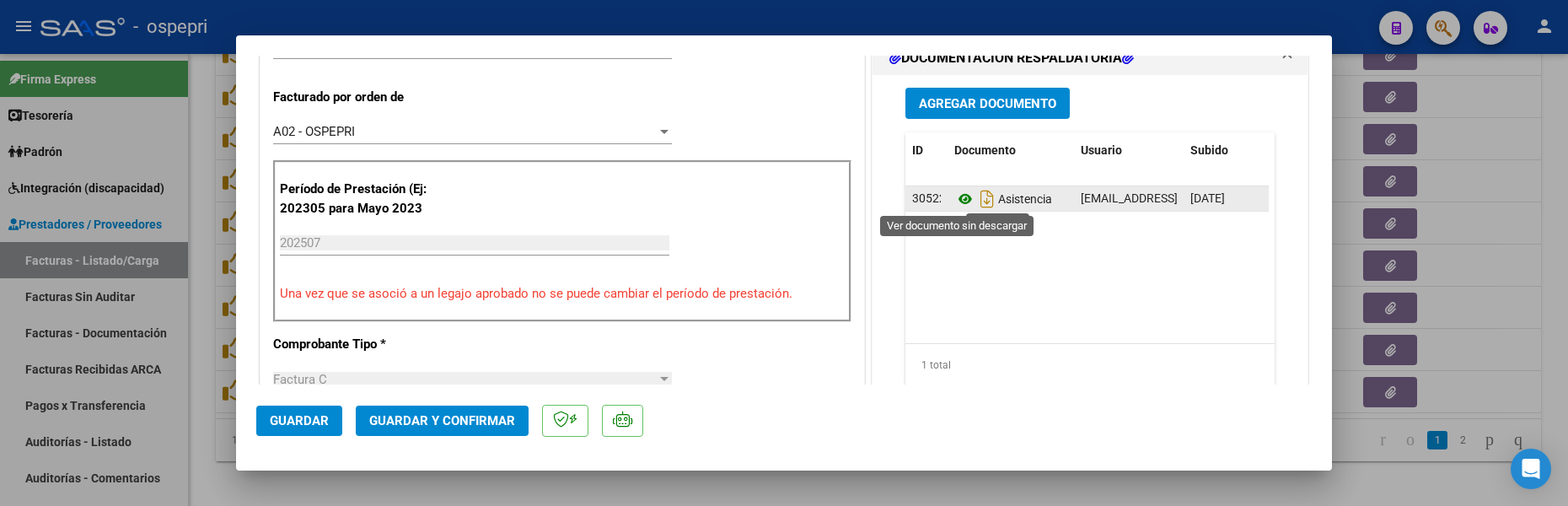
click at [954, 197] on icon at bounding box center [965, 199] width 22 height 20
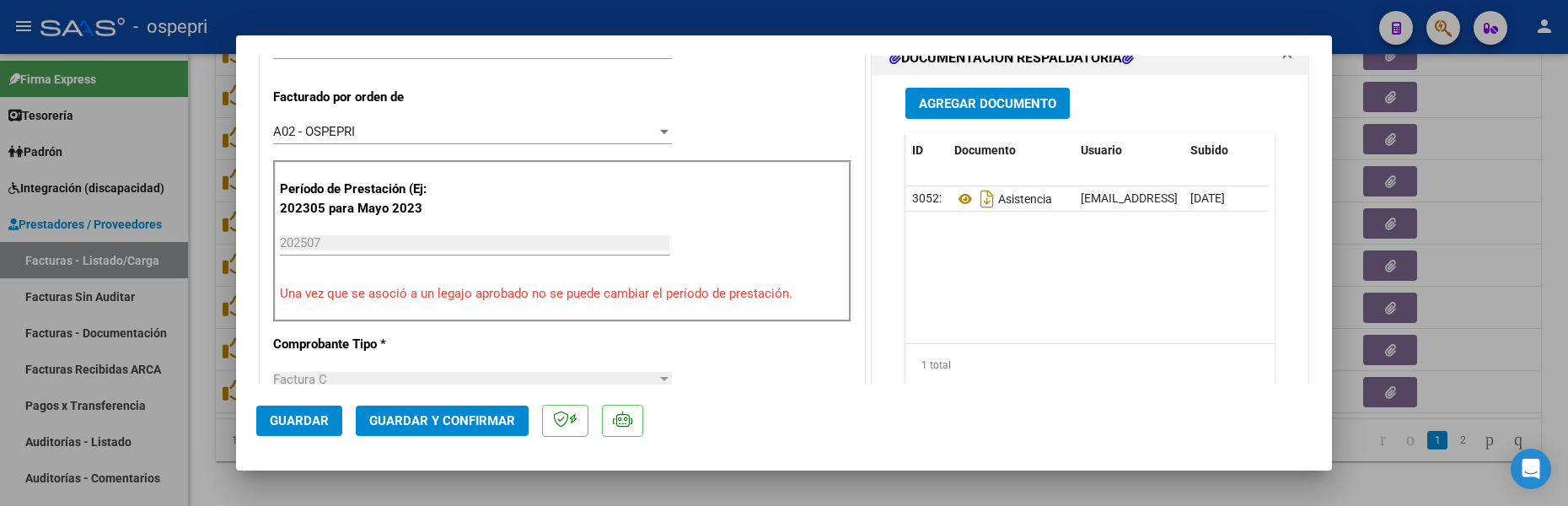
click at [331, 418] on button "Guardar" at bounding box center [299, 421] width 86 height 30
click at [309, 413] on span "Guardar" at bounding box center [299, 421] width 59 height 16
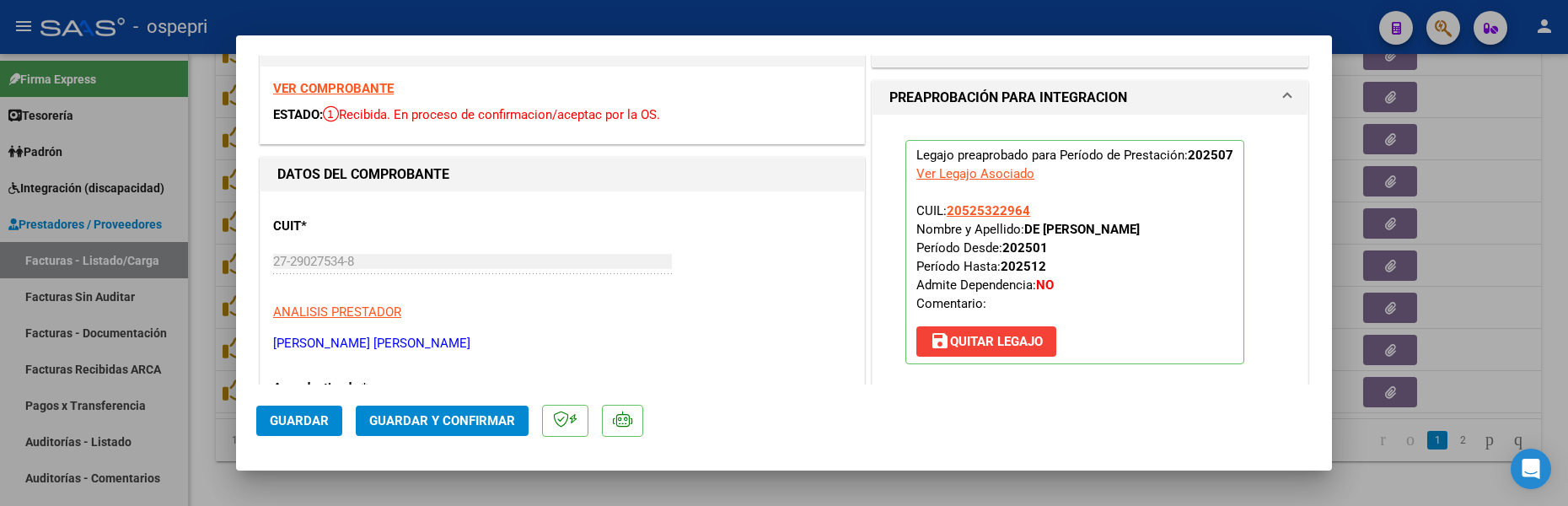
scroll to position [253, 0]
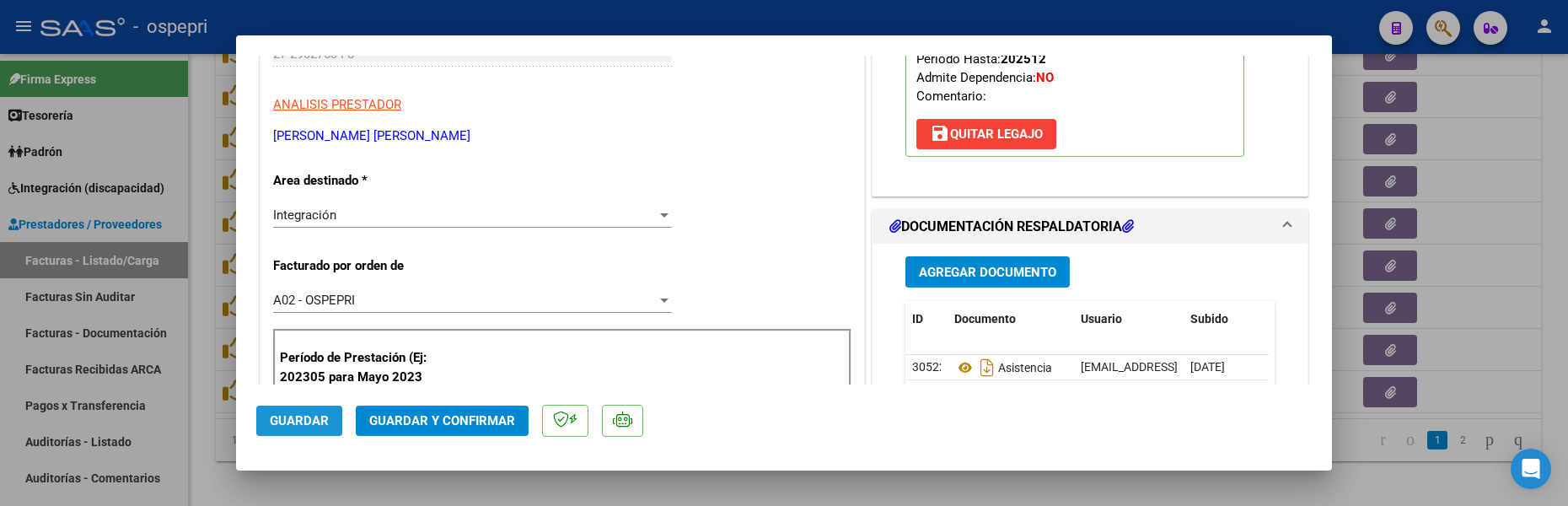
click at [299, 416] on span "Guardar" at bounding box center [299, 421] width 59 height 16
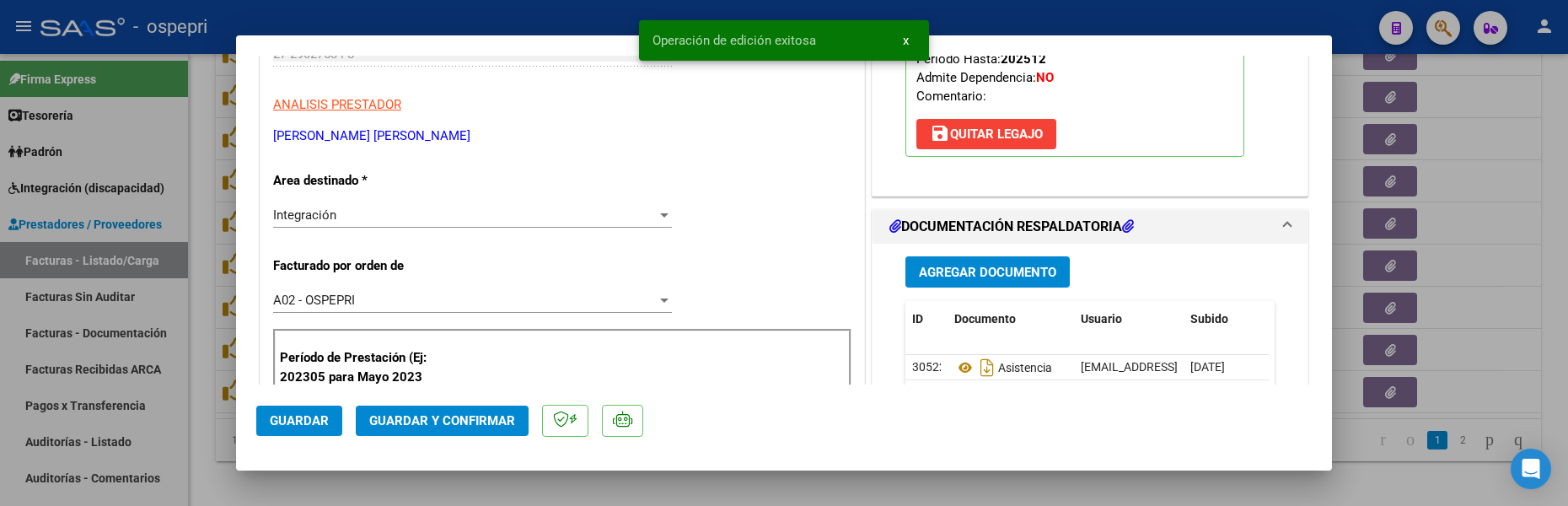
click at [1500, 216] on div at bounding box center [784, 253] width 1568 height 506
type input "$ 0,00"
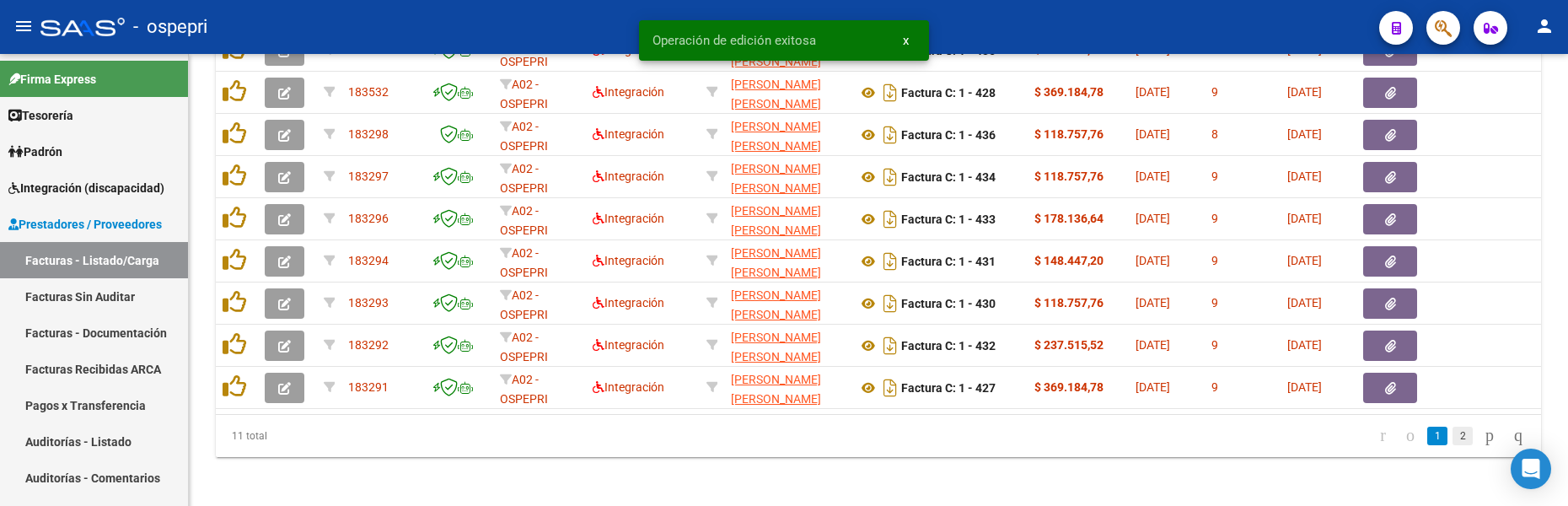
scroll to position [1044, 0]
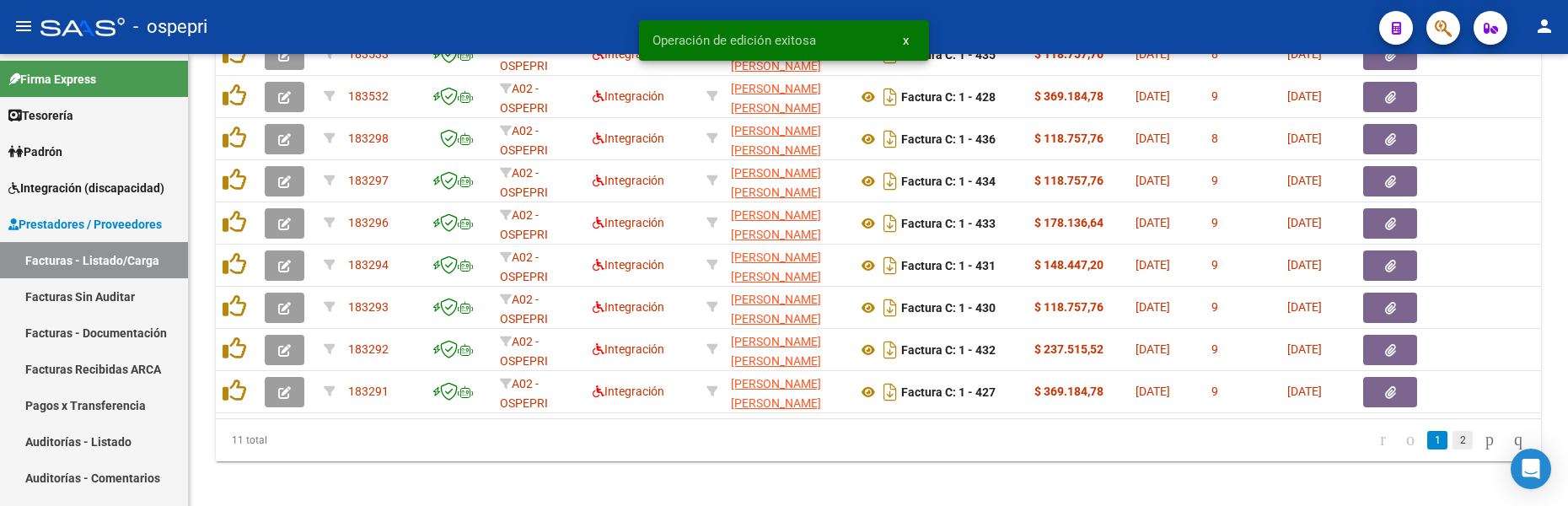
click at [1452, 449] on link "2" at bounding box center [1462, 440] width 20 height 18
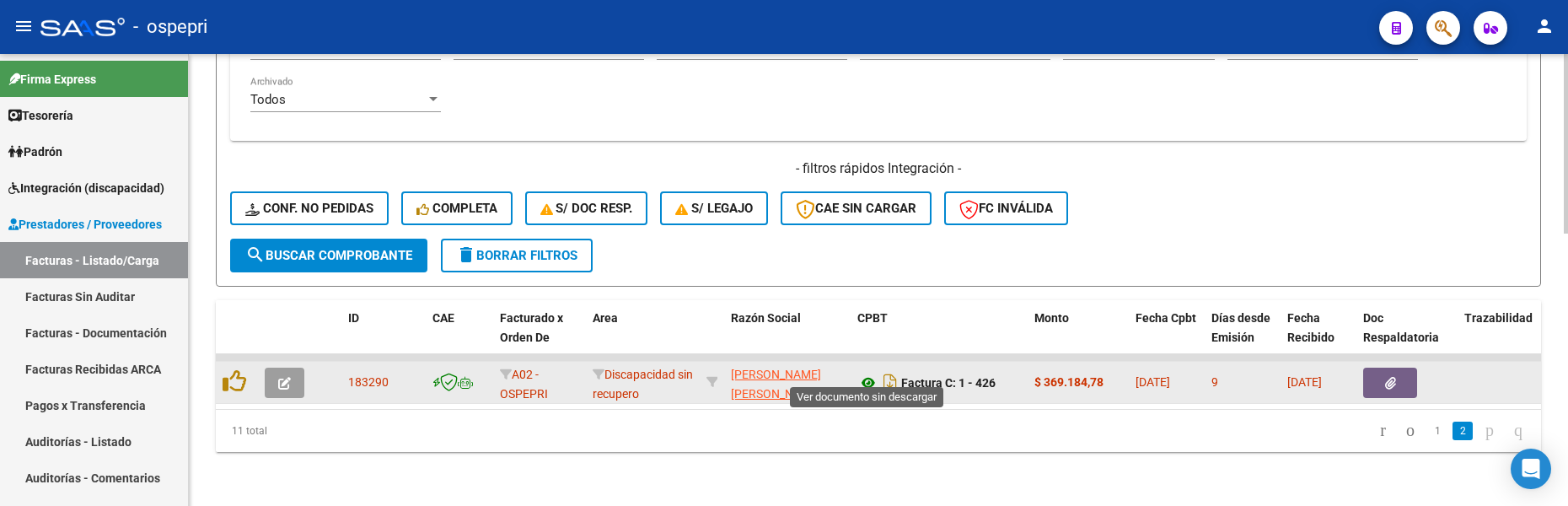
click at [870, 373] on icon at bounding box center [868, 383] width 22 height 20
click at [294, 367] on button "button" at bounding box center [284, 382] width 39 height 30
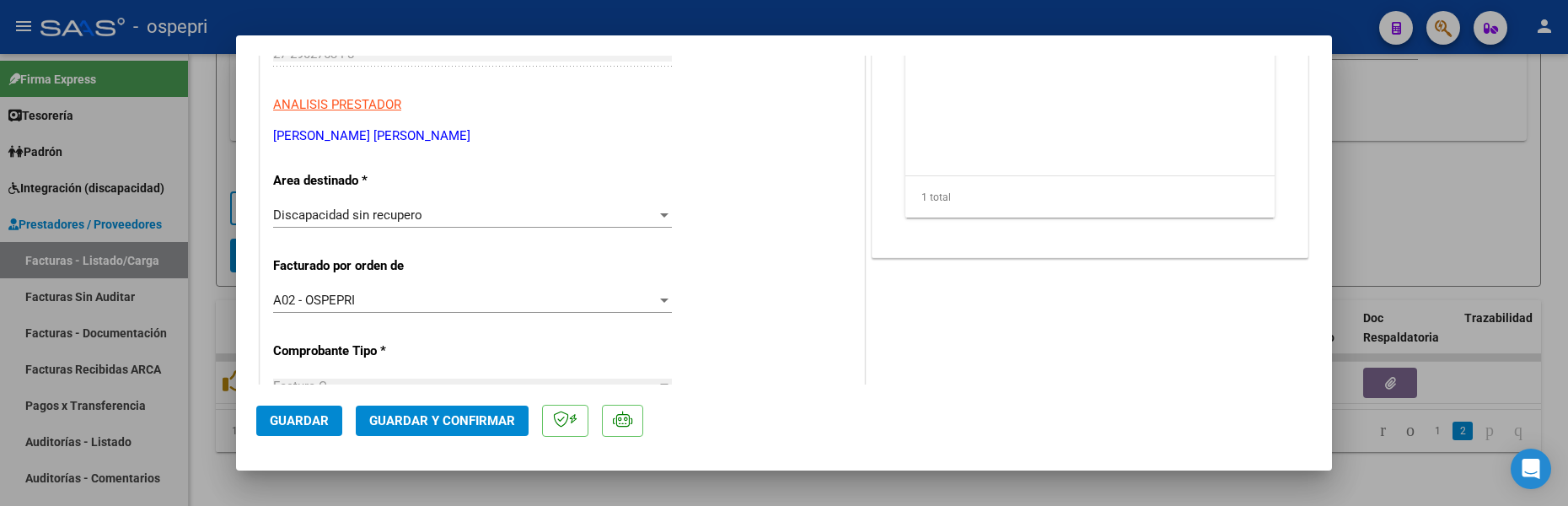
scroll to position [337, 0]
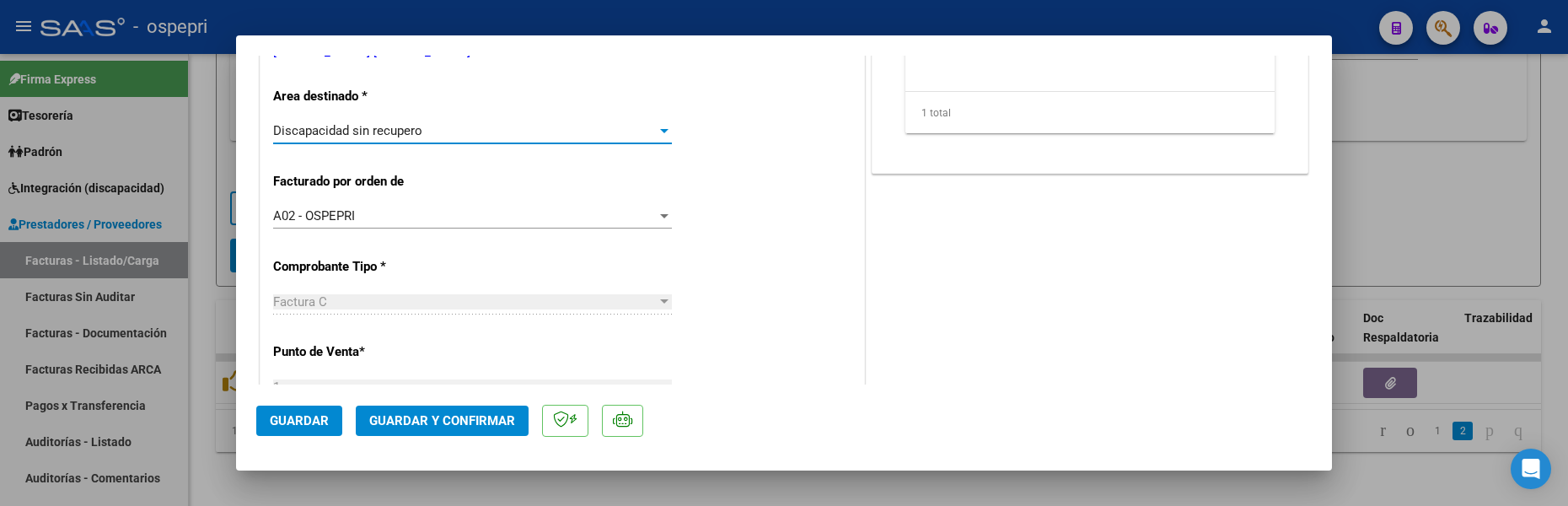
click at [660, 132] on div at bounding box center [664, 130] width 8 height 5
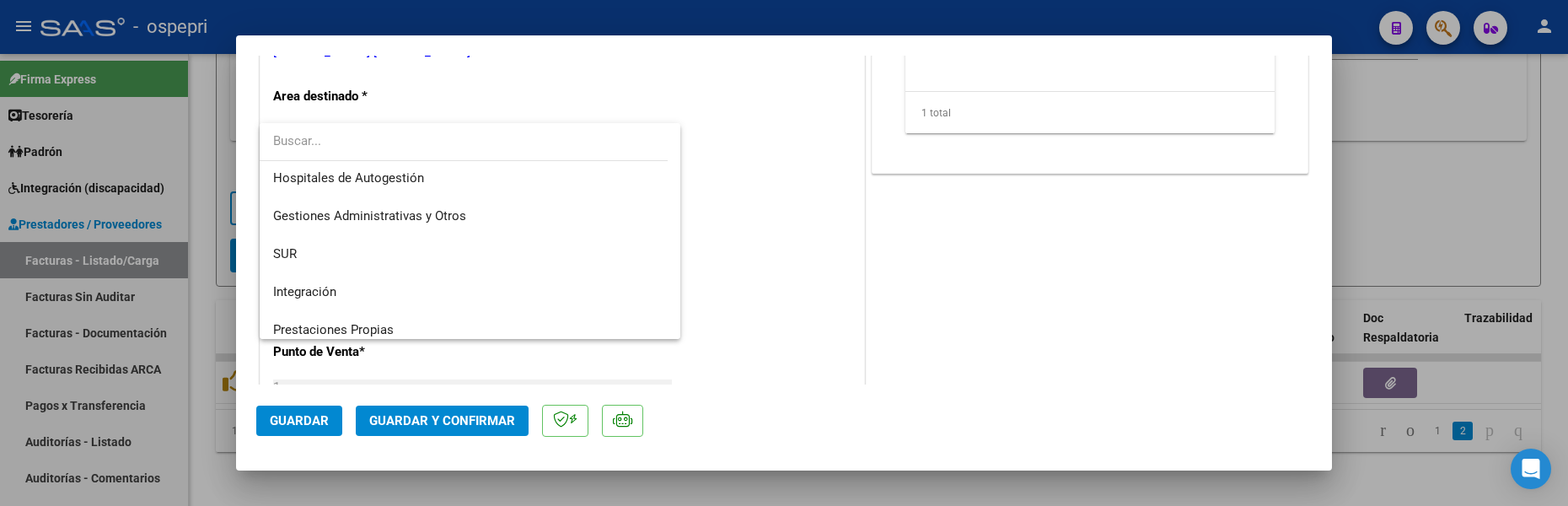
scroll to position [0, 0]
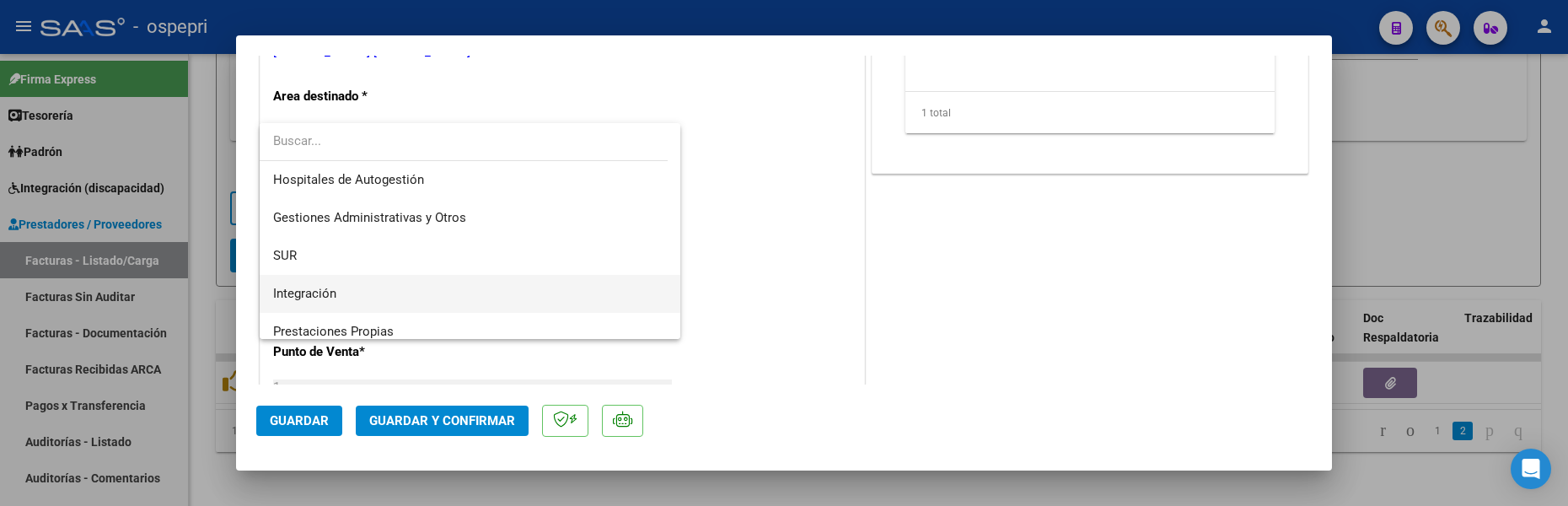
click at [338, 291] on span "Integración" at bounding box center [469, 293] width 394 height 38
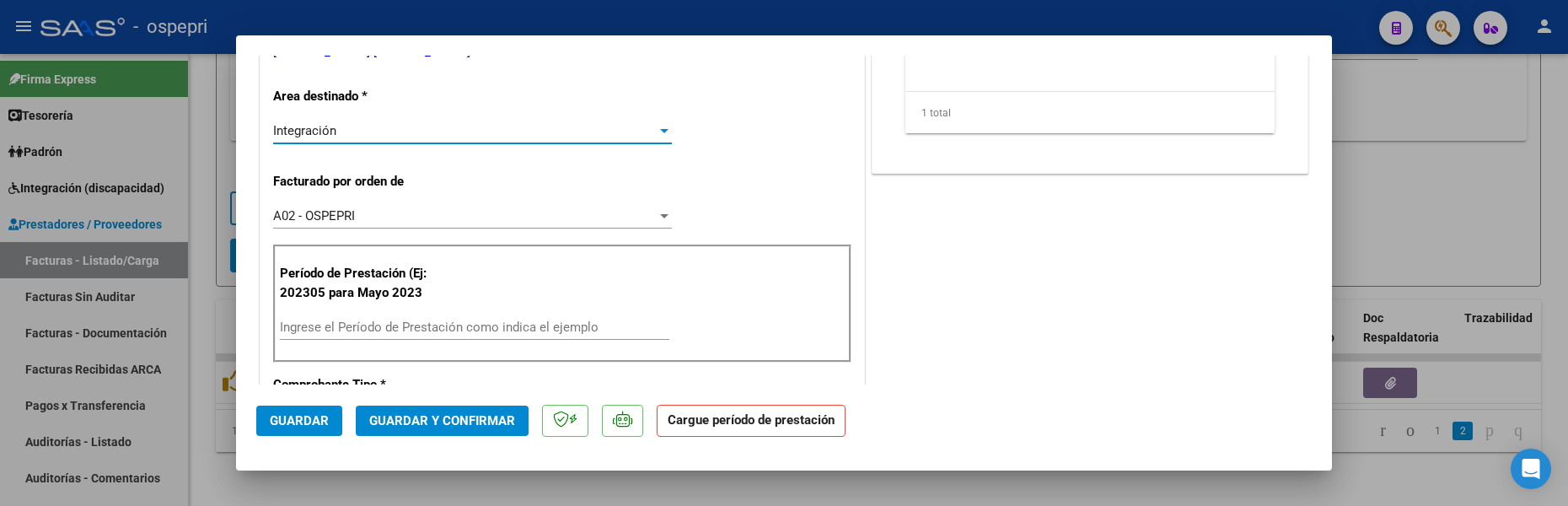
click at [455, 330] on input "Ingrese el Período de Prestación como indica el ejemplo" at bounding box center [475, 327] width 389 height 16
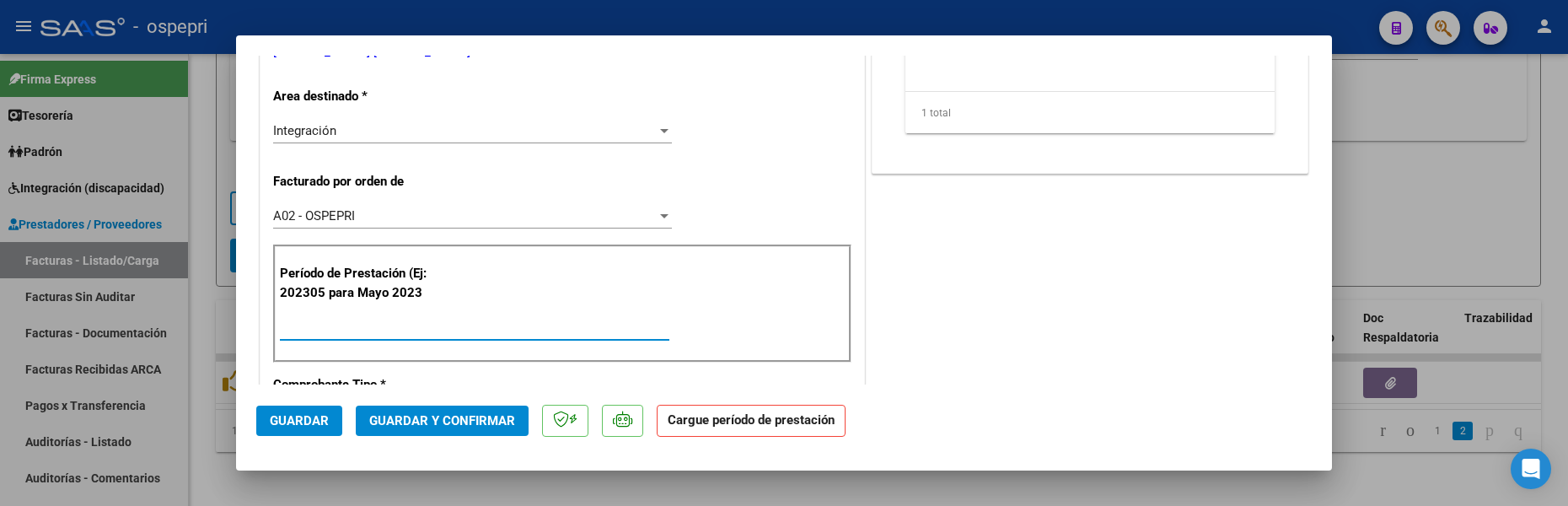
type input "202507"
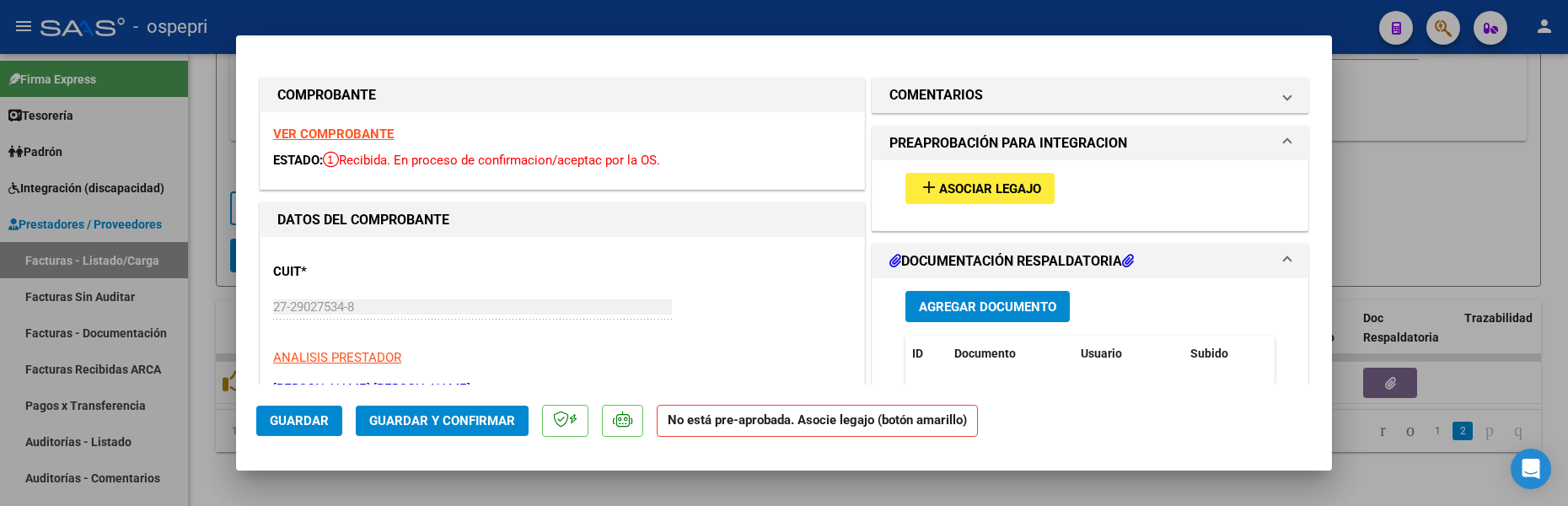
click at [999, 182] on span "Asociar Legajo" at bounding box center [990, 188] width 102 height 16
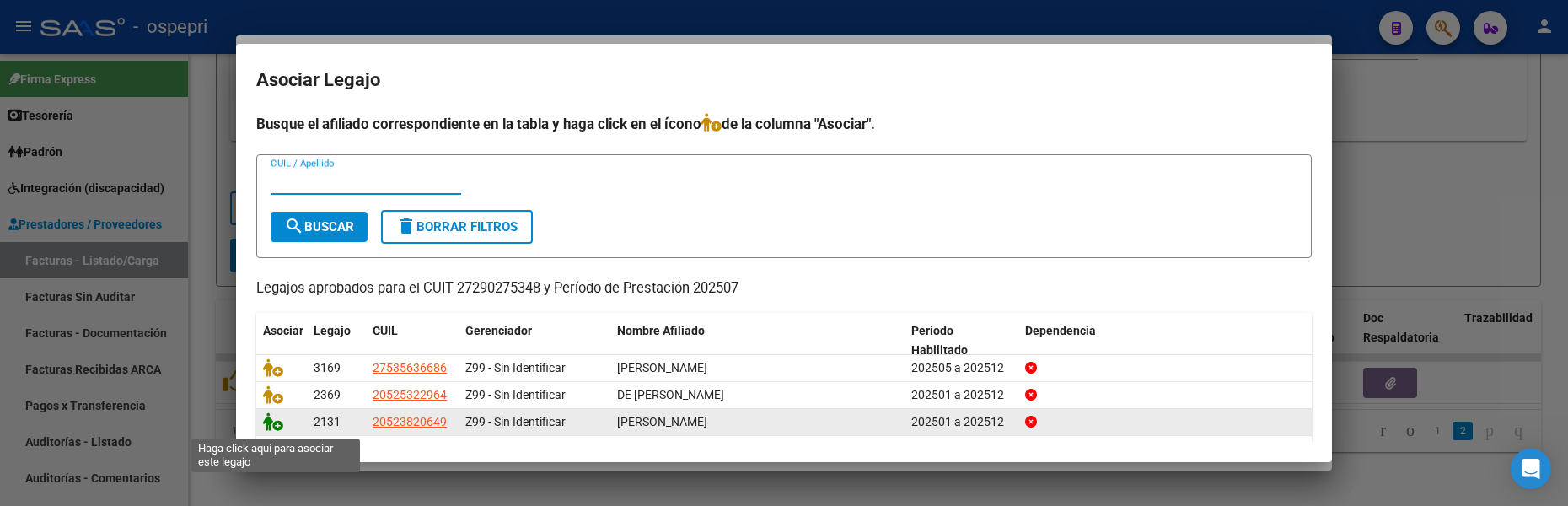
click at [267, 422] on icon at bounding box center [273, 422] width 20 height 18
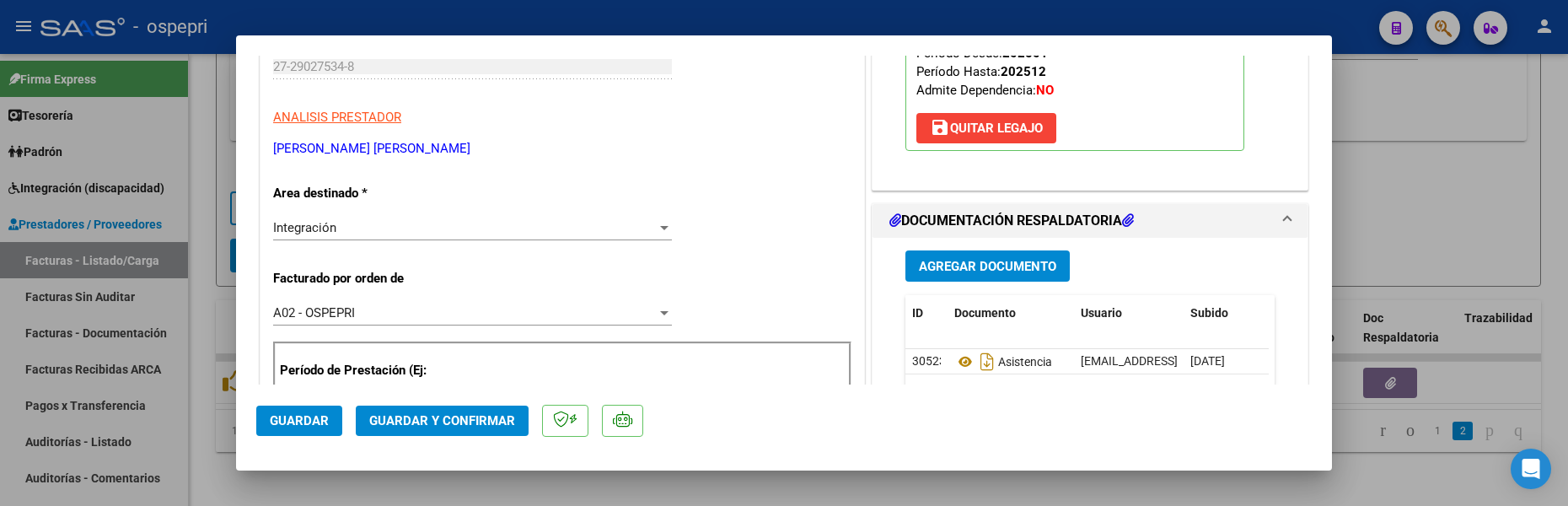
scroll to position [253, 0]
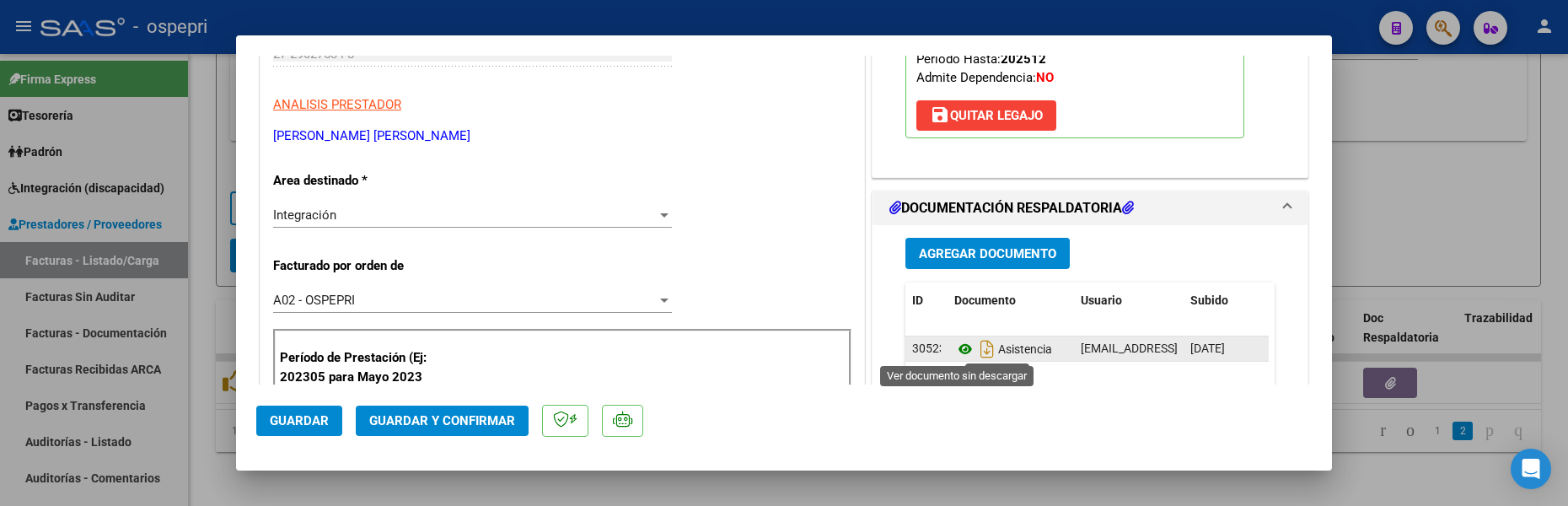
click at [960, 354] on icon at bounding box center [965, 349] width 22 height 20
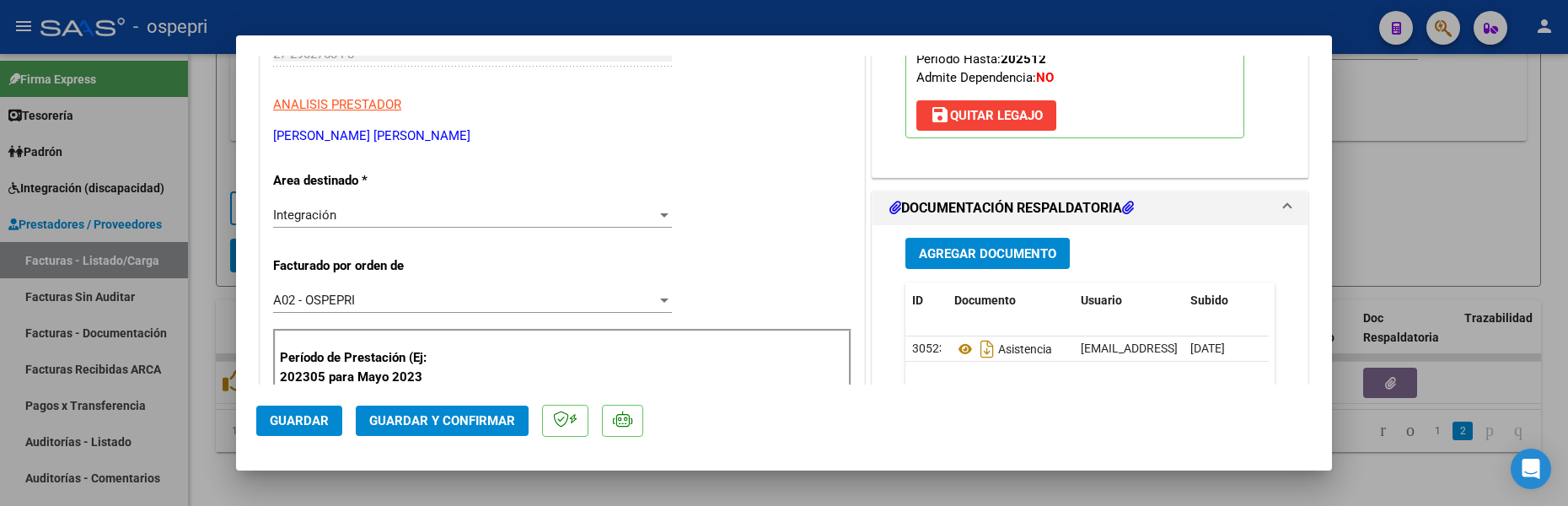
click at [303, 406] on button "Guardar" at bounding box center [299, 421] width 86 height 30
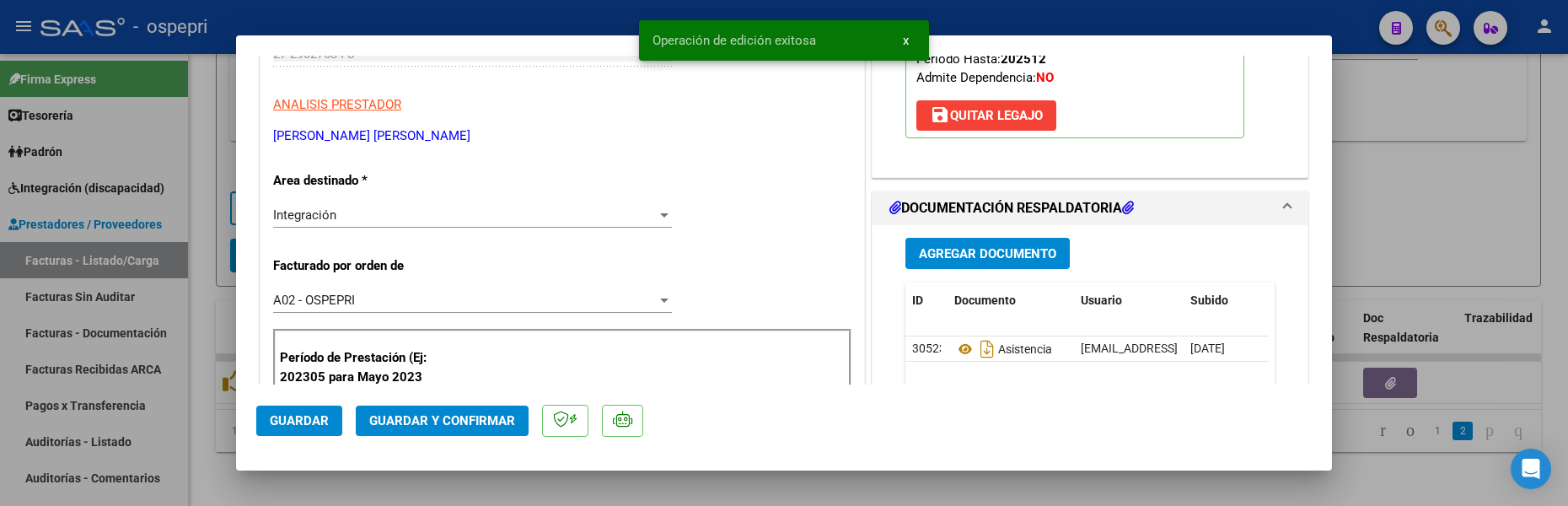
click at [1455, 171] on div at bounding box center [784, 253] width 1568 height 506
type input "$ 0,00"
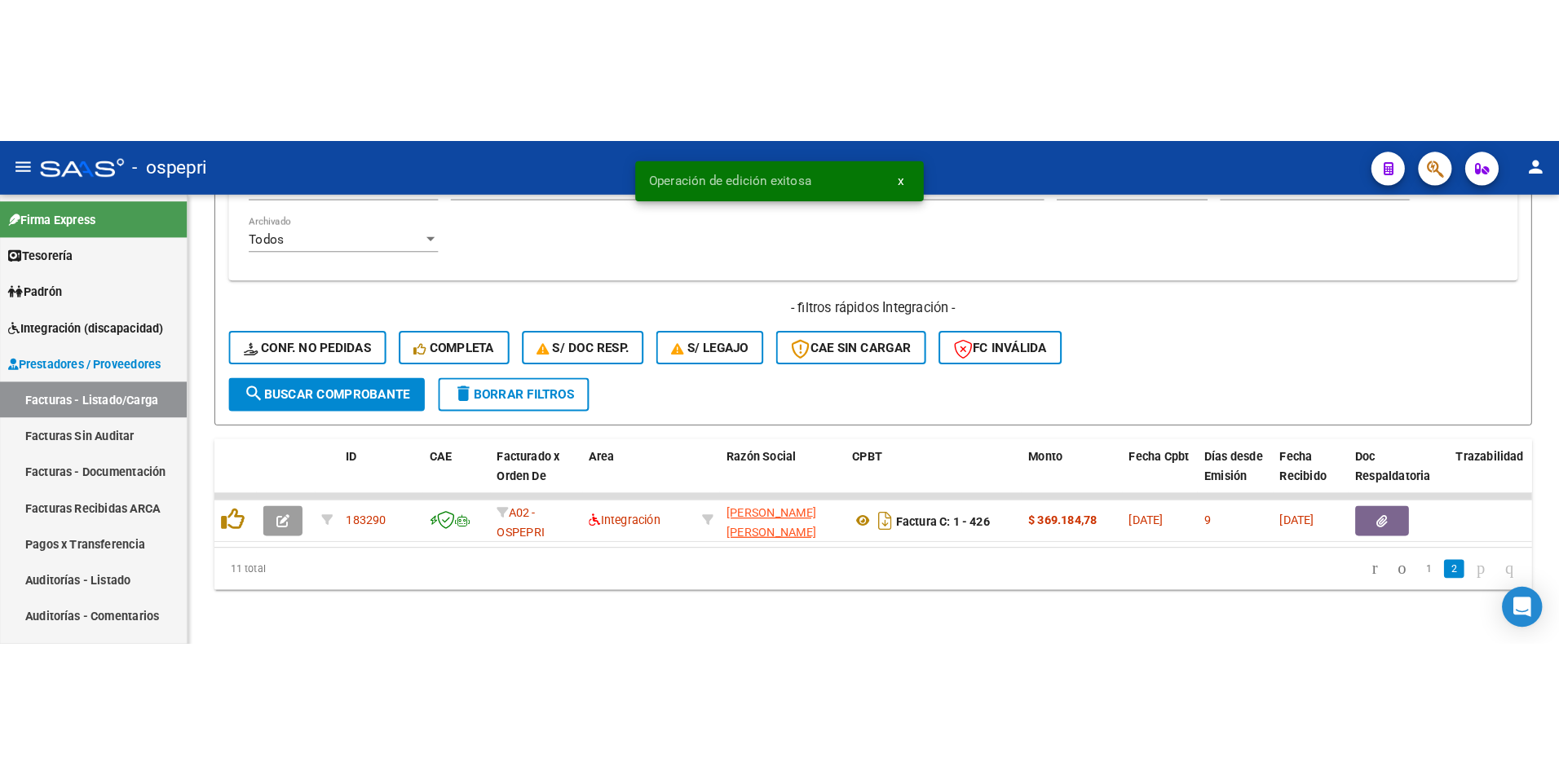
scroll to position [368, 0]
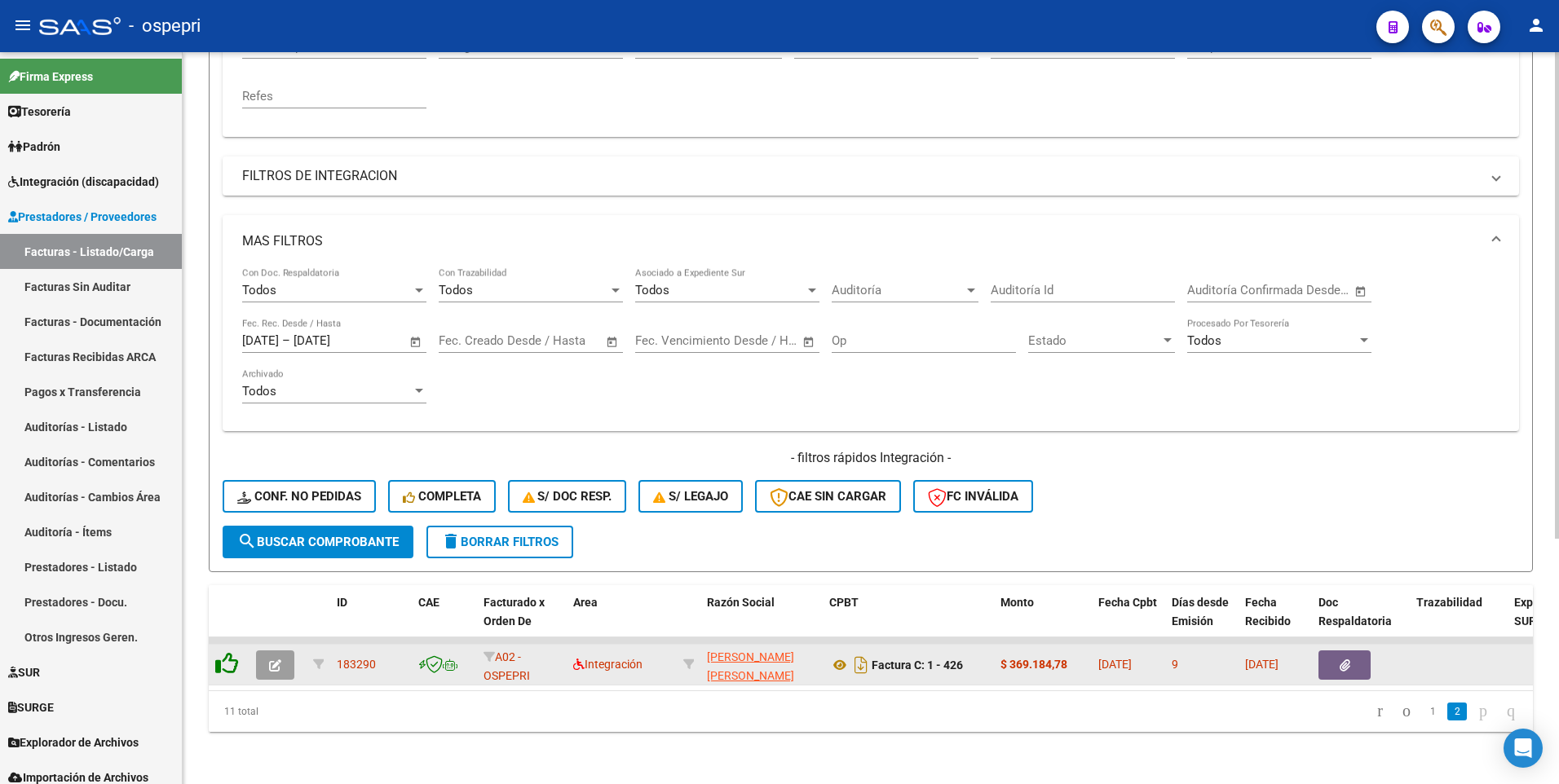
click at [228, 448] on icon at bounding box center [227, 663] width 23 height 23
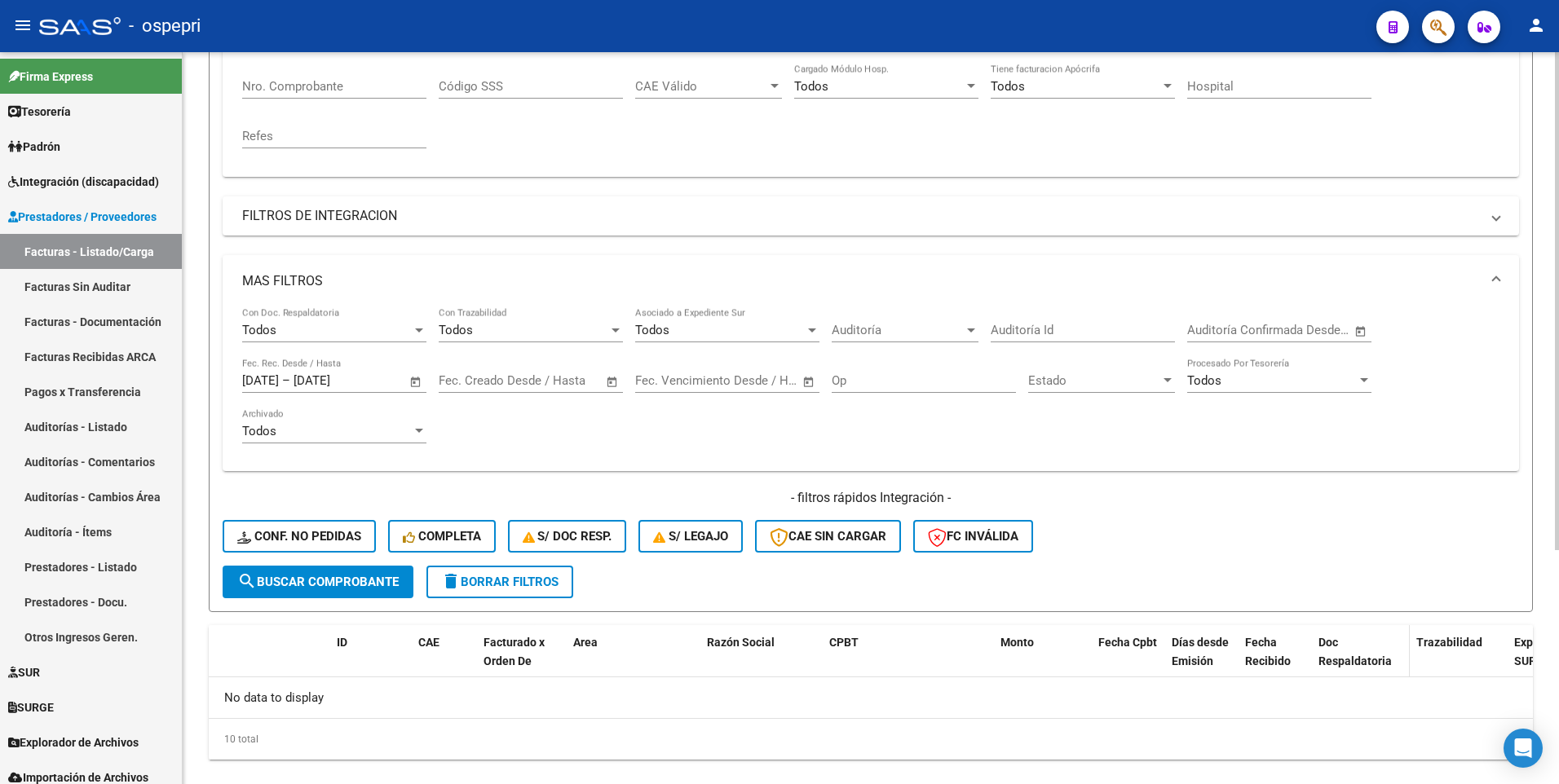
scroll to position [344, 0]
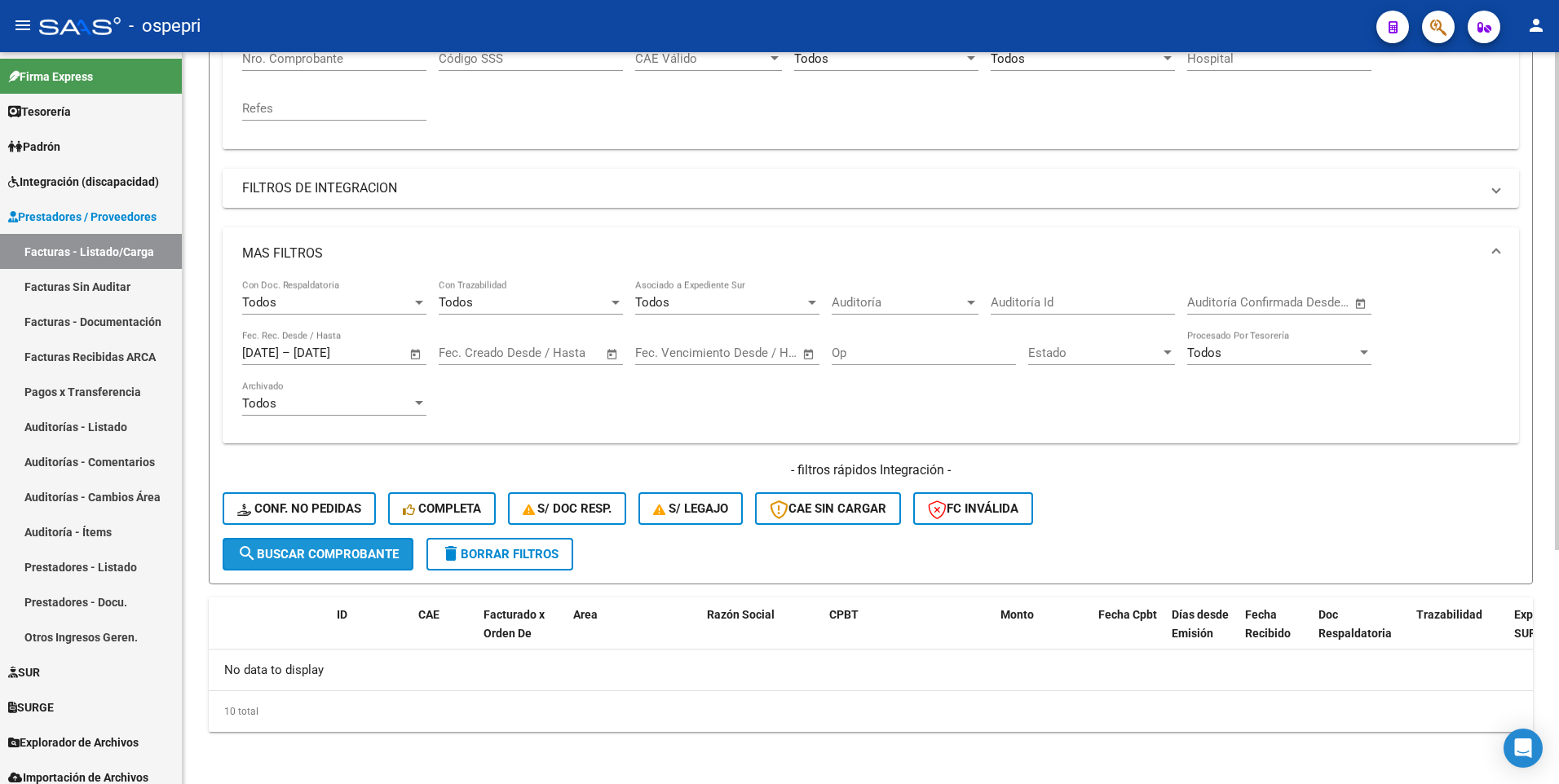
click at [321, 448] on span "search Buscar Comprobante" at bounding box center [318, 554] width 162 height 15
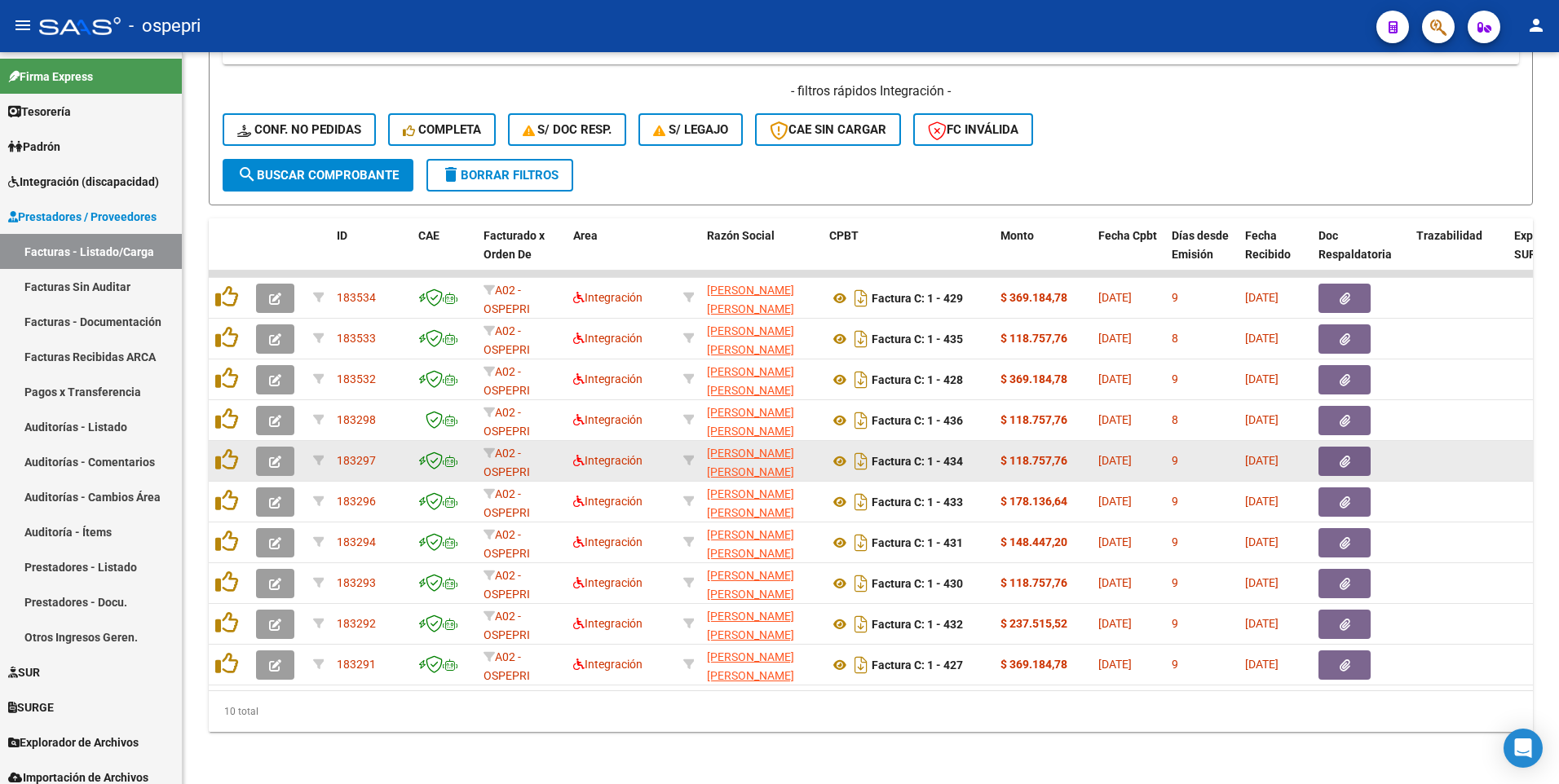
scroll to position [735, 0]
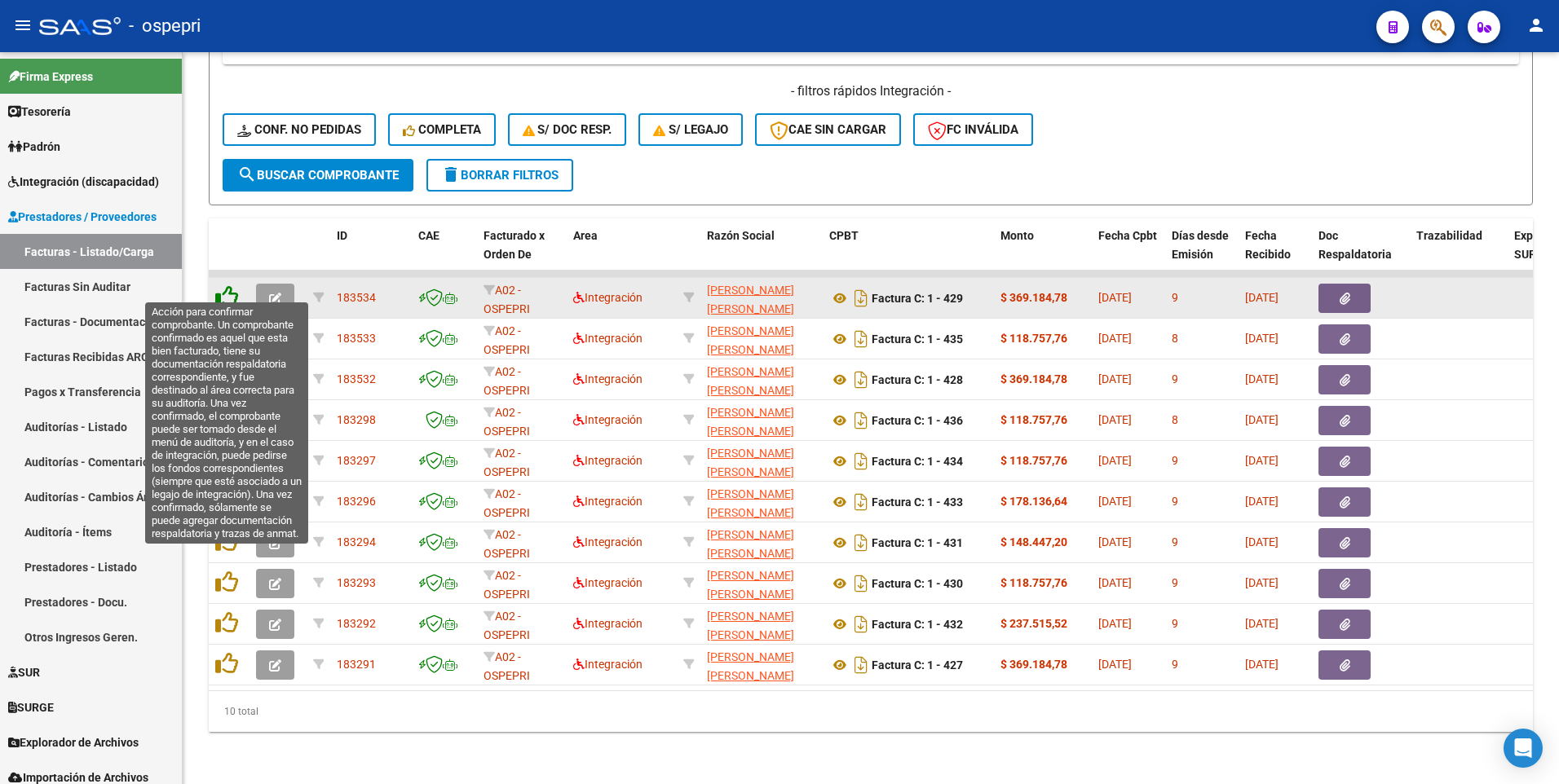
click at [231, 291] on icon at bounding box center [227, 297] width 23 height 23
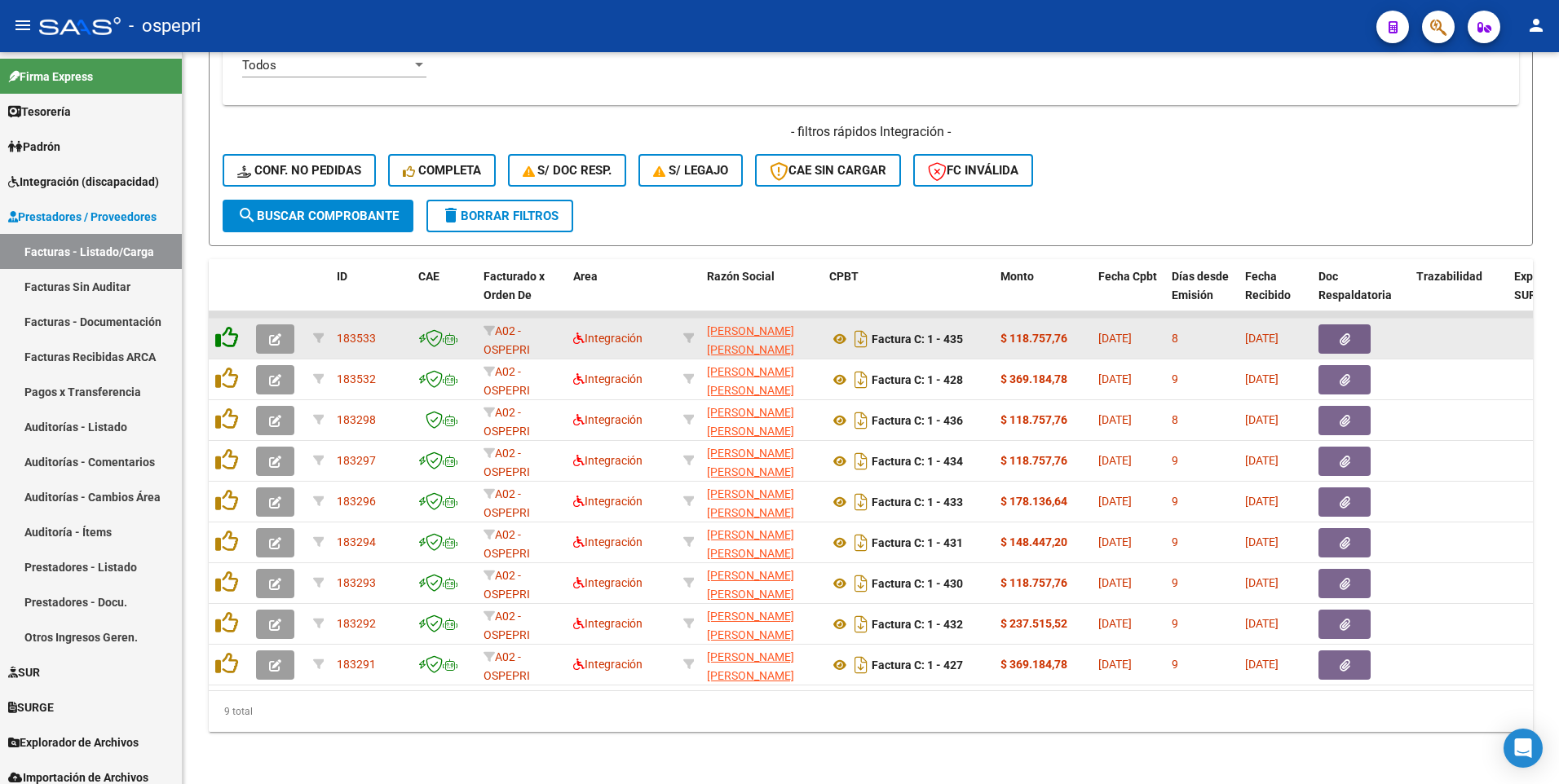
scroll to position [694, 0]
click at [231, 291] on datatable-header-cell at bounding box center [229, 295] width 41 height 72
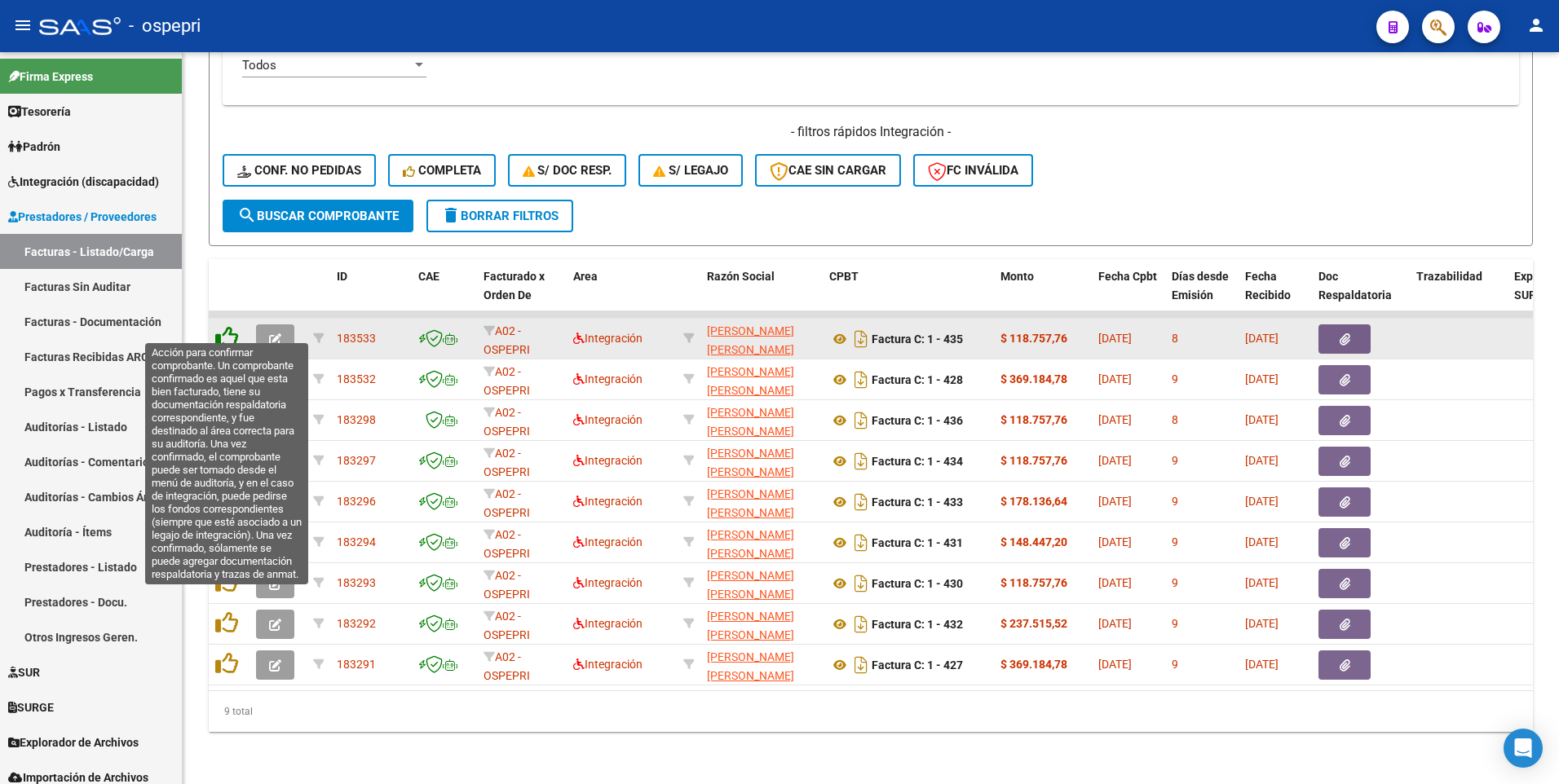
click at [227, 330] on icon at bounding box center [227, 337] width 23 height 23
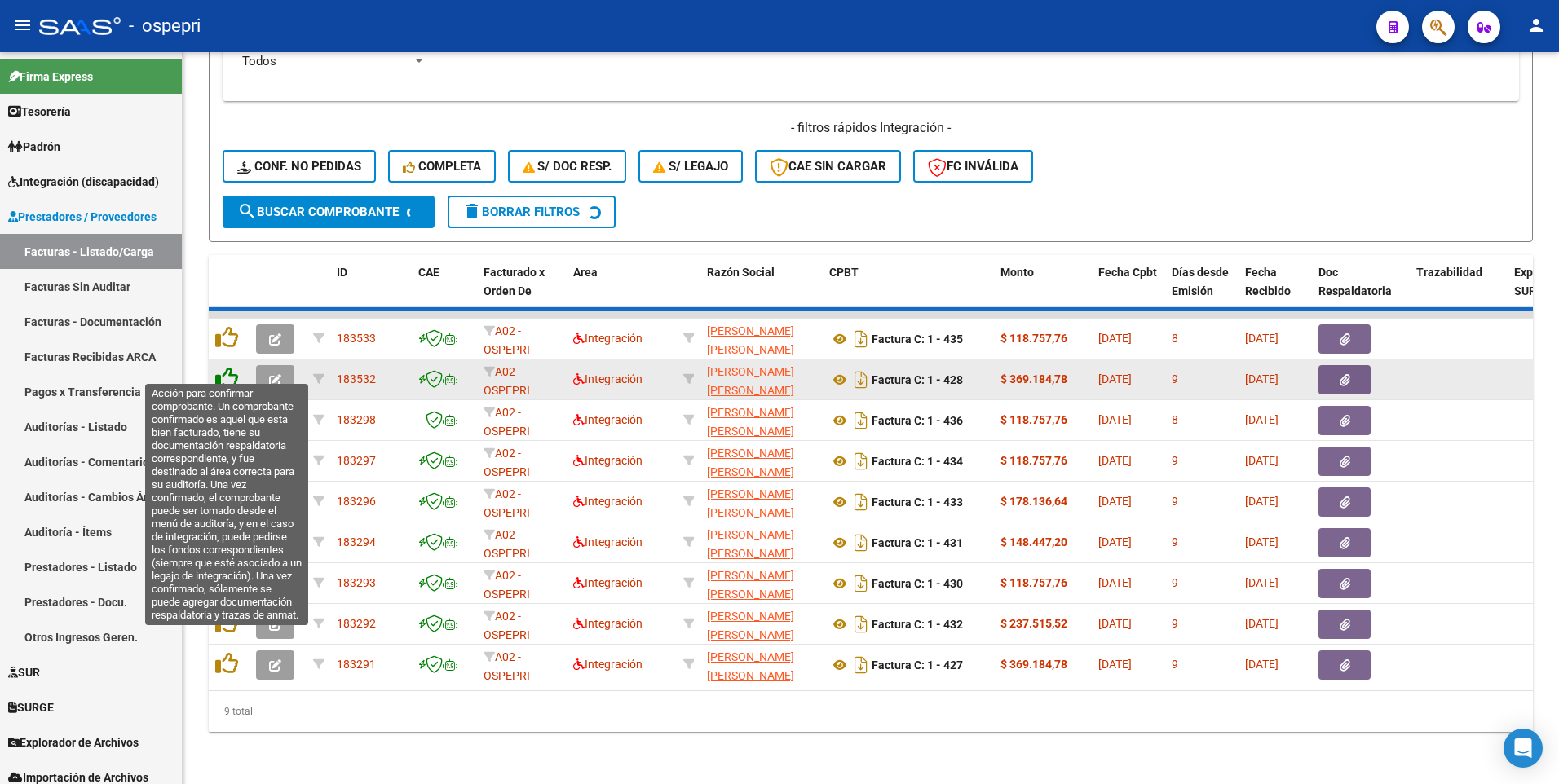
click at [229, 368] on icon at bounding box center [227, 378] width 23 height 23
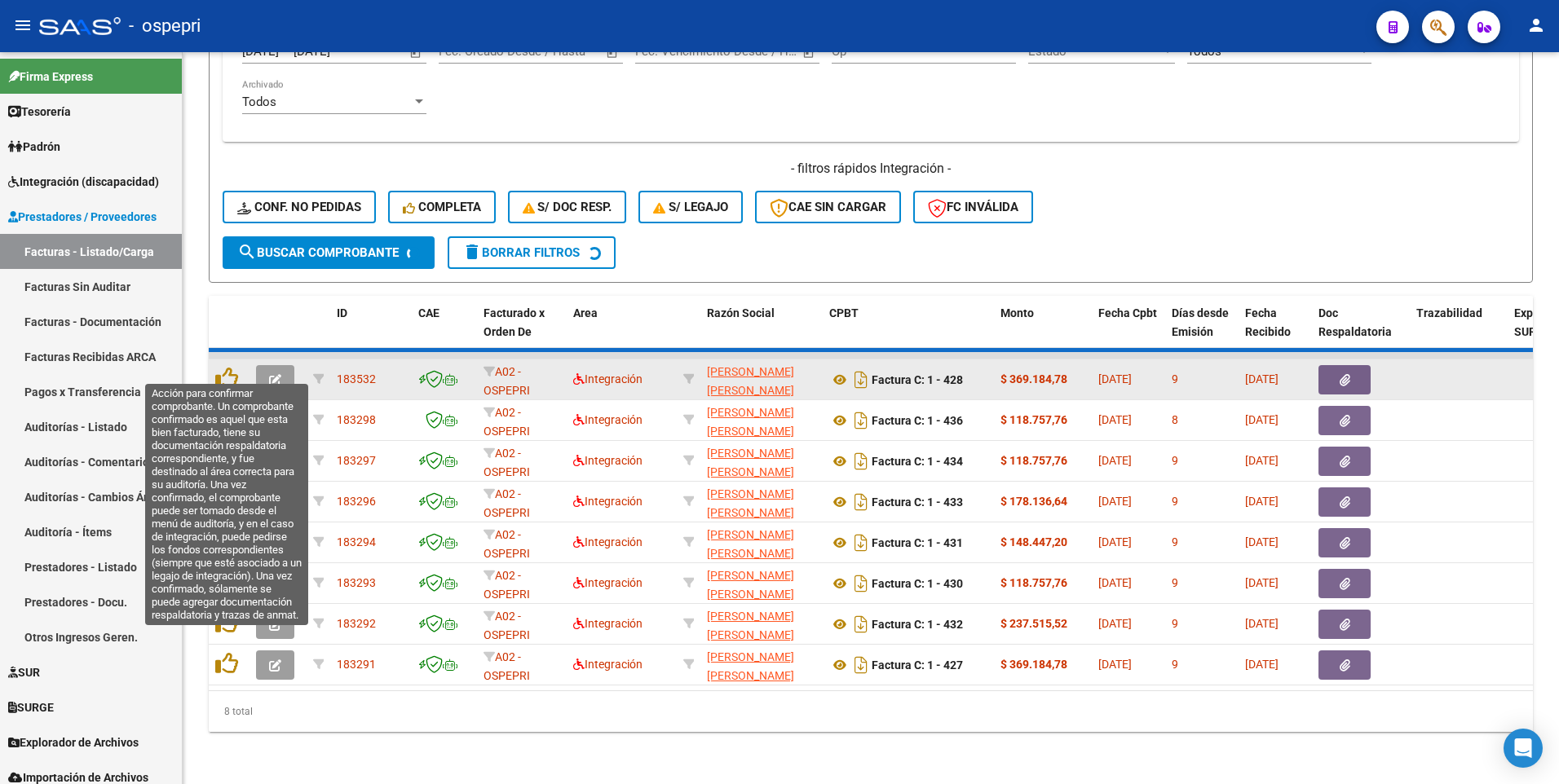
scroll to position [613, 0]
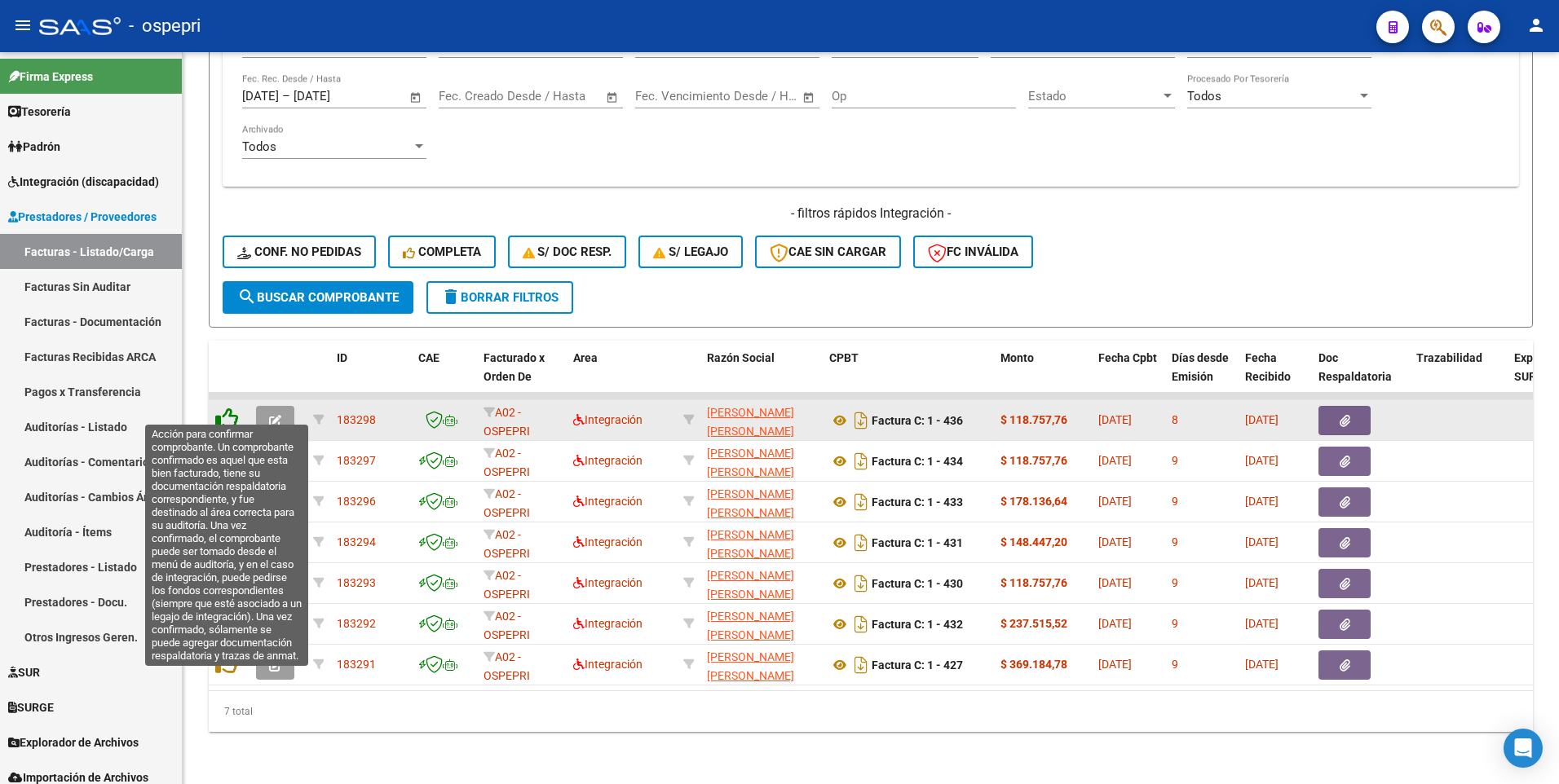
click at [229, 408] on icon at bounding box center [227, 419] width 23 height 23
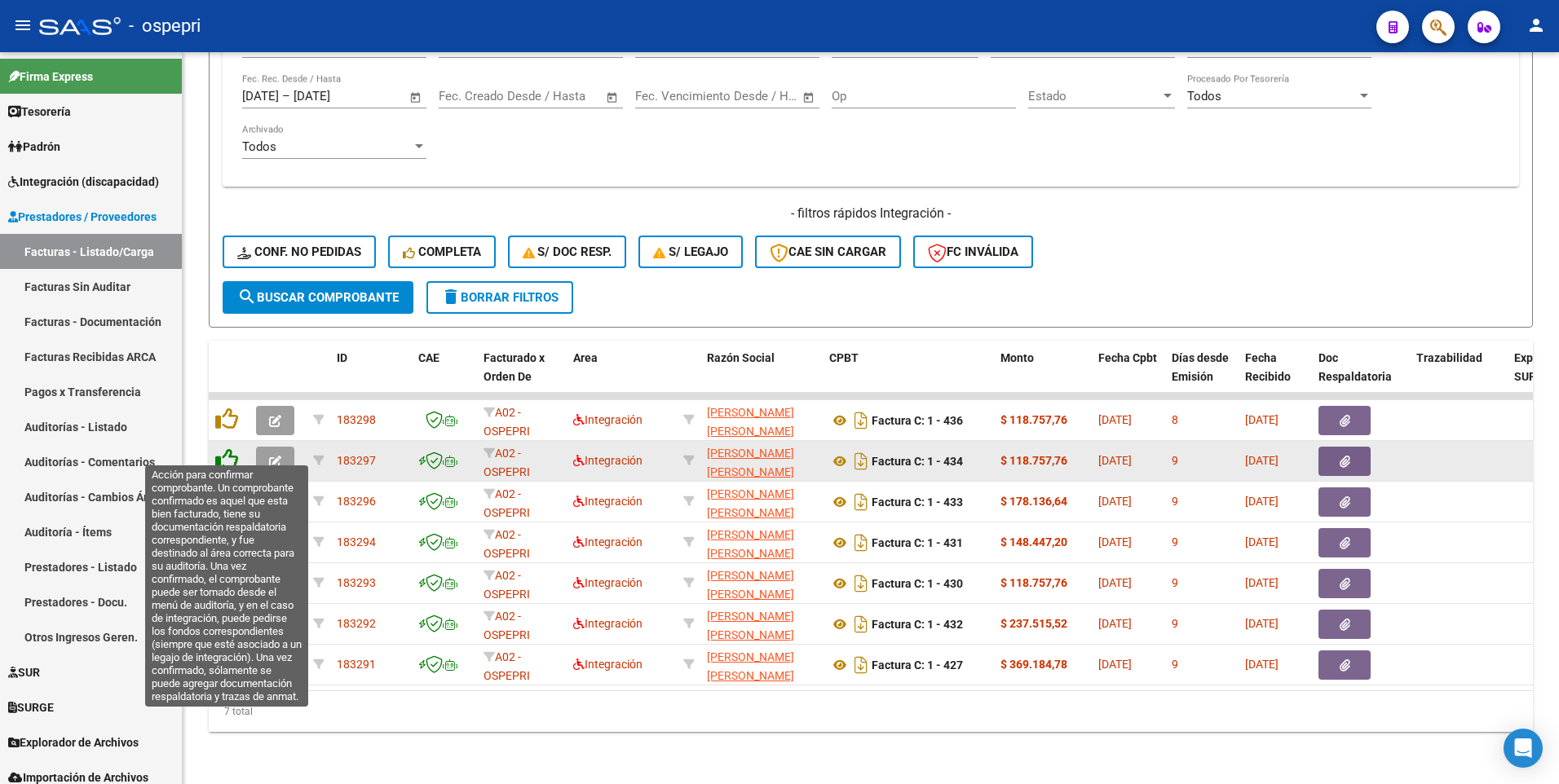
click at [232, 448] on icon at bounding box center [227, 460] width 23 height 23
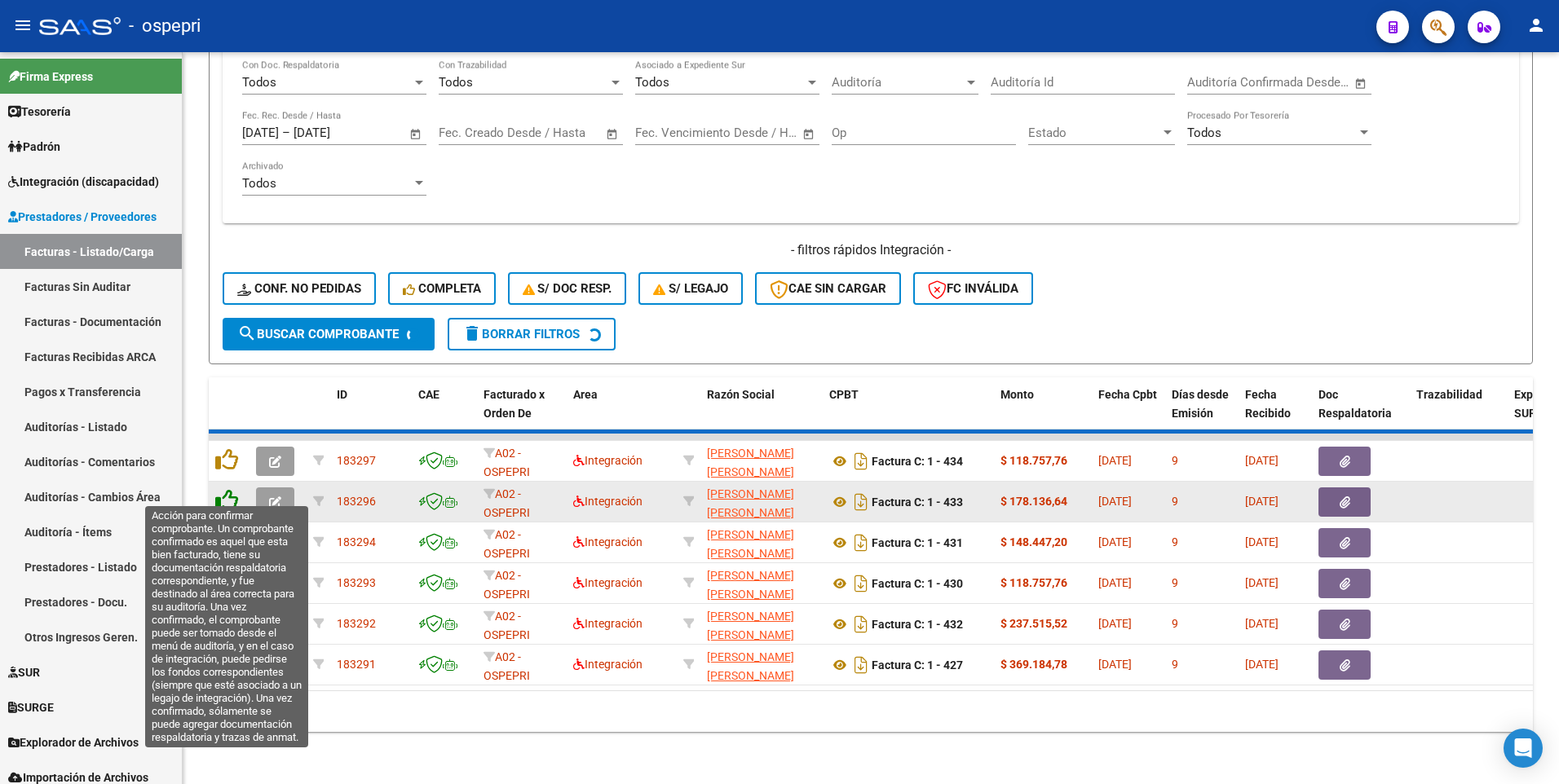
click at [226, 448] on icon at bounding box center [227, 501] width 23 height 23
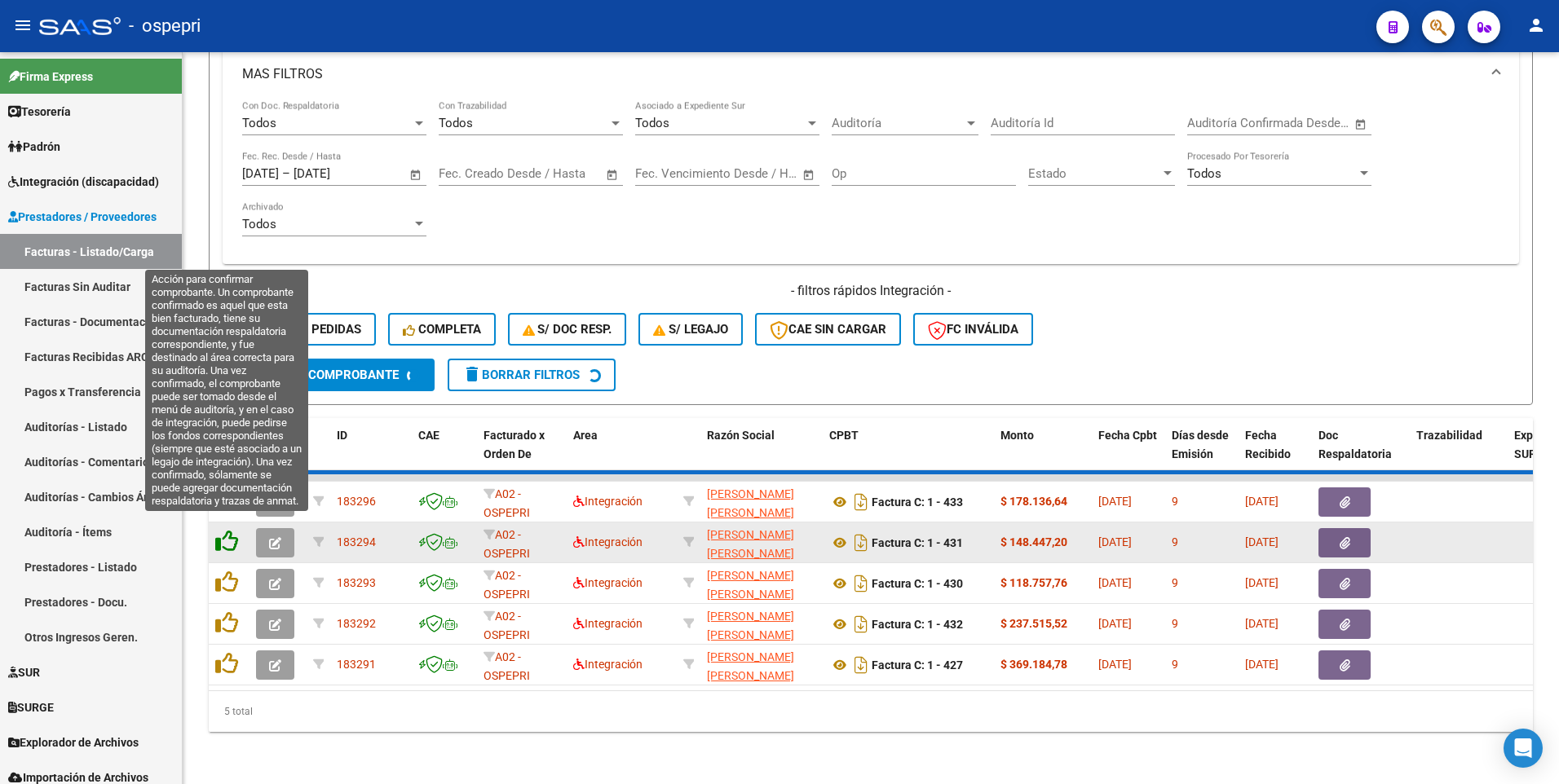
click at [226, 448] on icon at bounding box center [227, 542] width 23 height 23
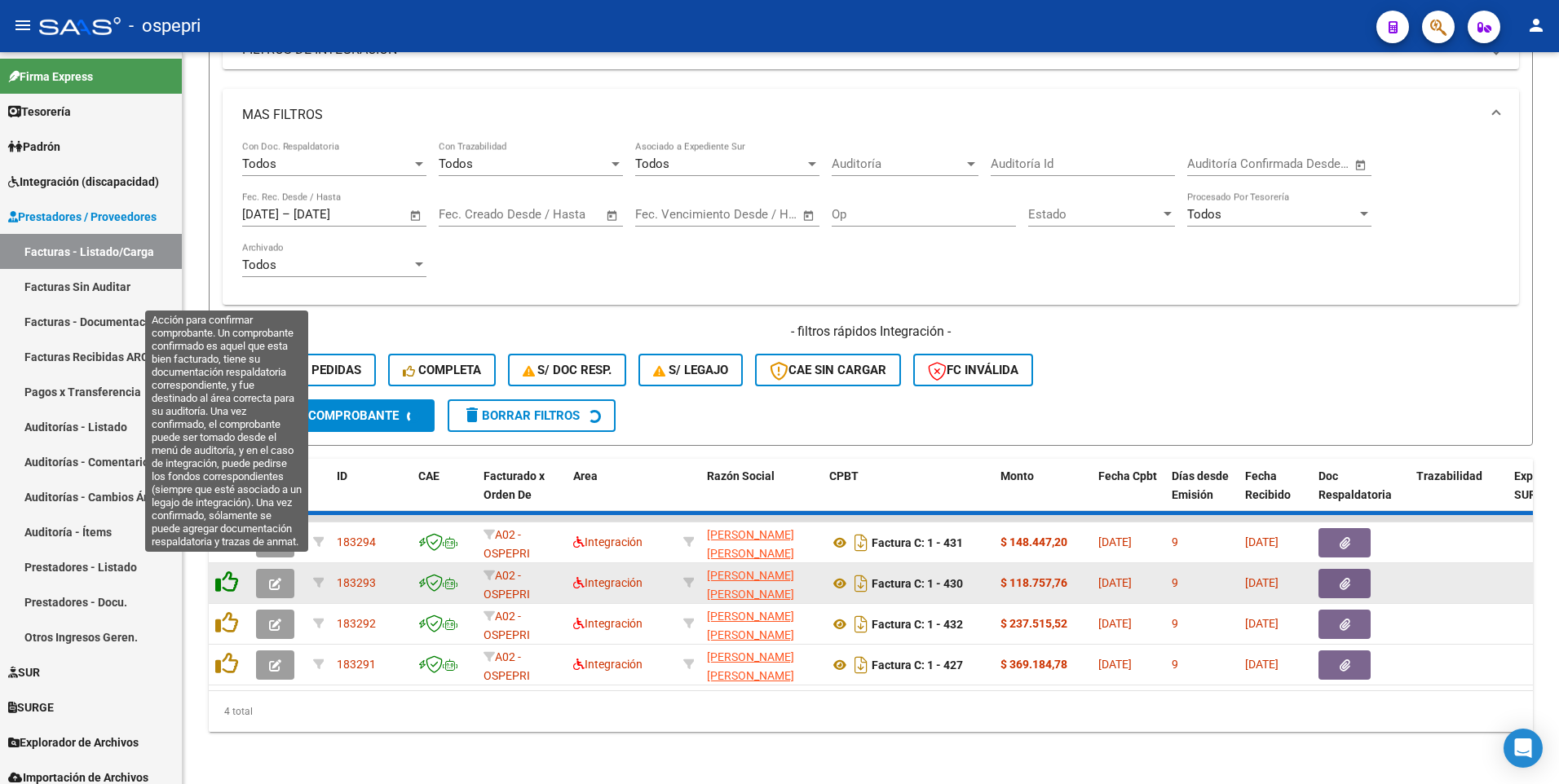
click at [226, 448] on icon at bounding box center [227, 582] width 23 height 23
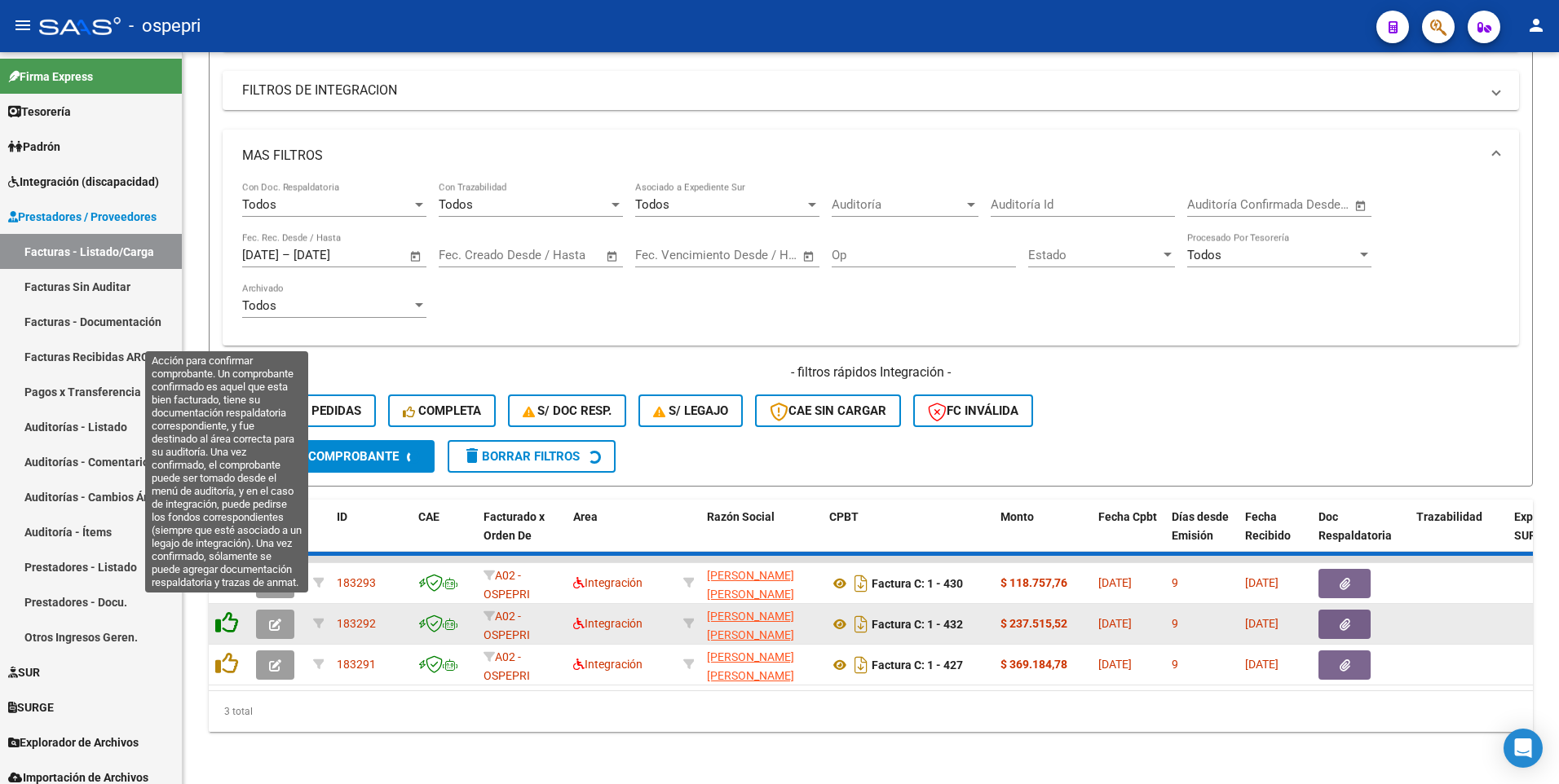
click at [225, 448] on icon at bounding box center [227, 623] width 23 height 23
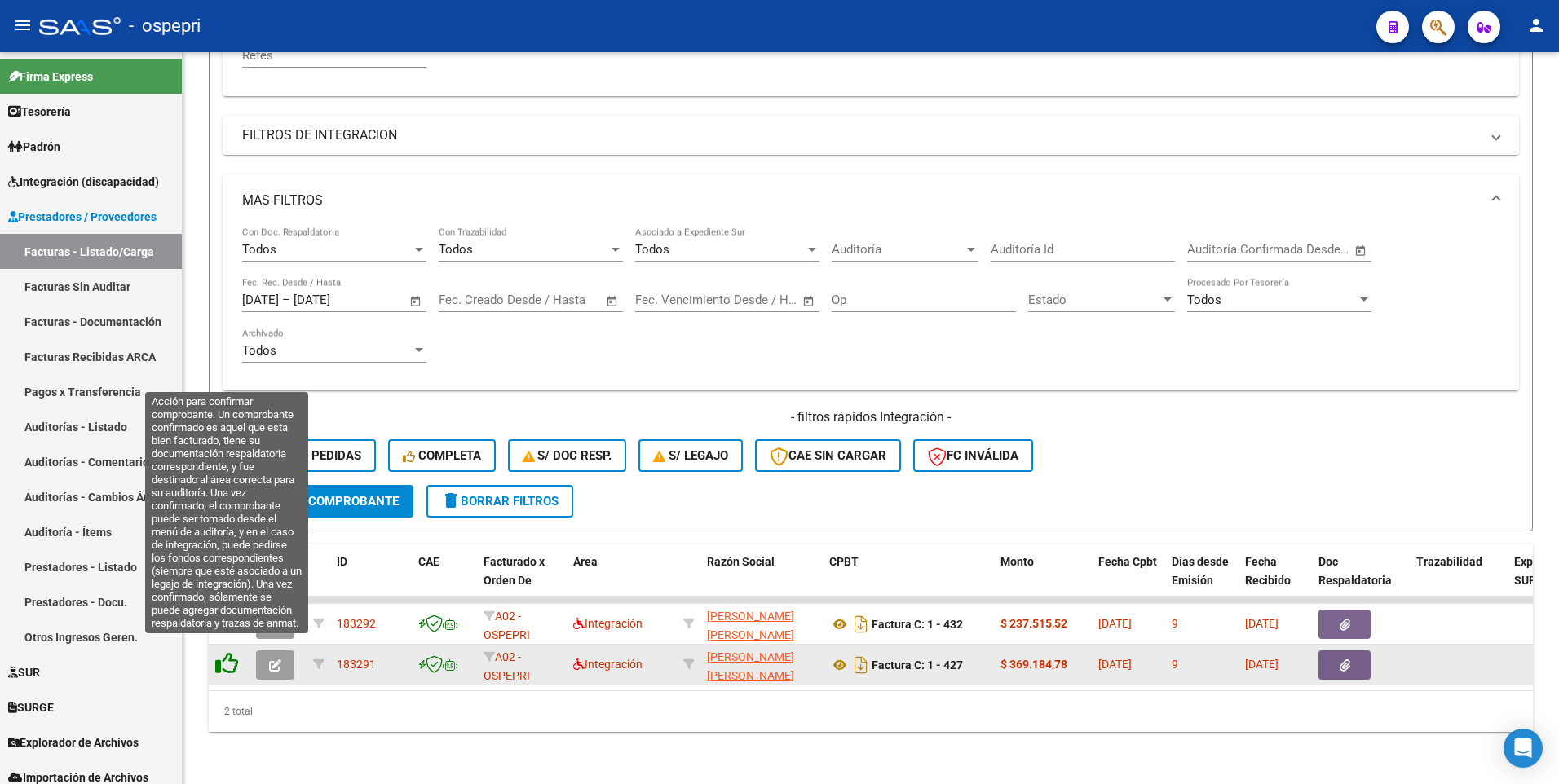
click at [228, 448] on icon at bounding box center [227, 663] width 23 height 23
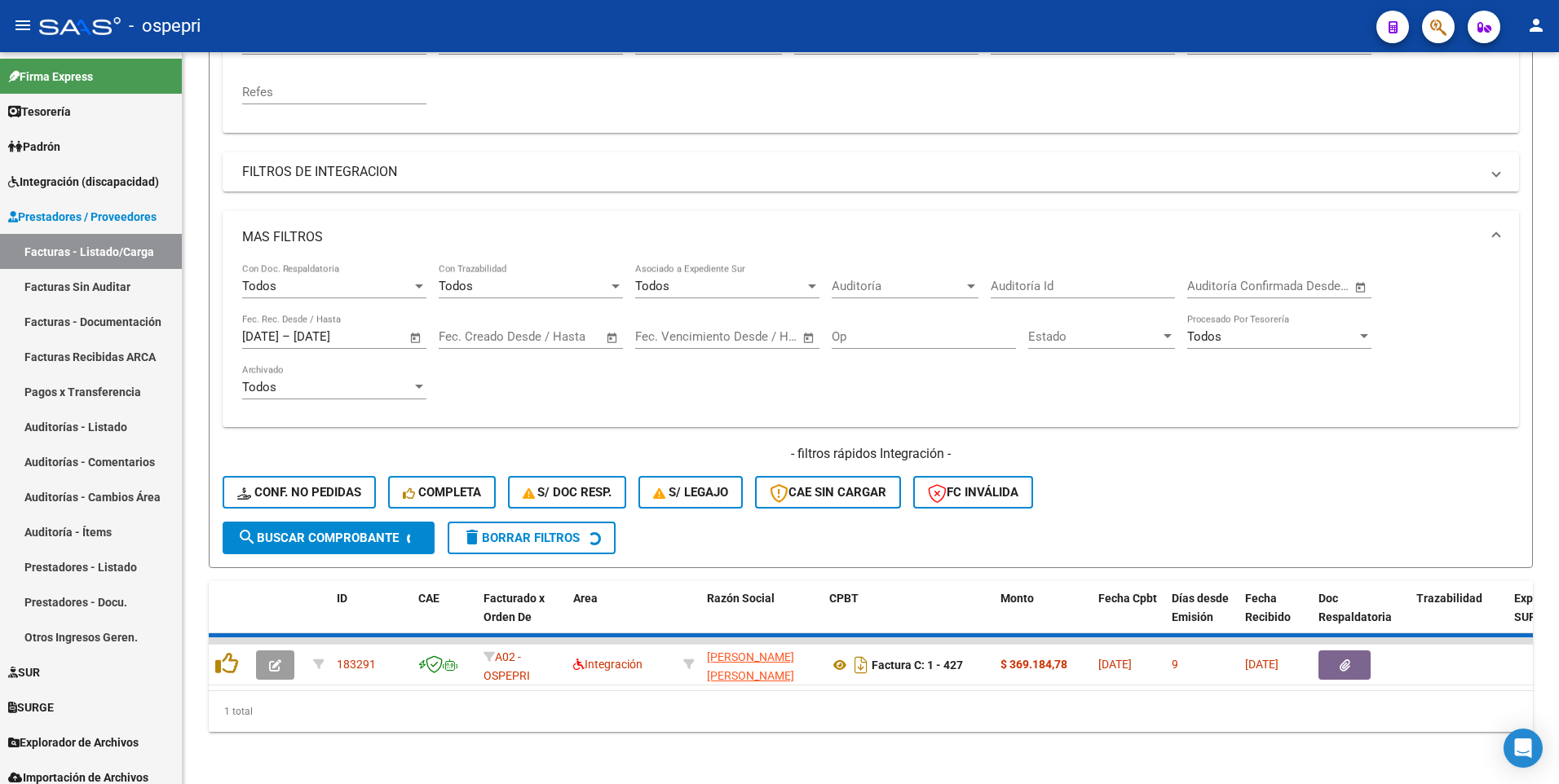
scroll to position [344, 0]
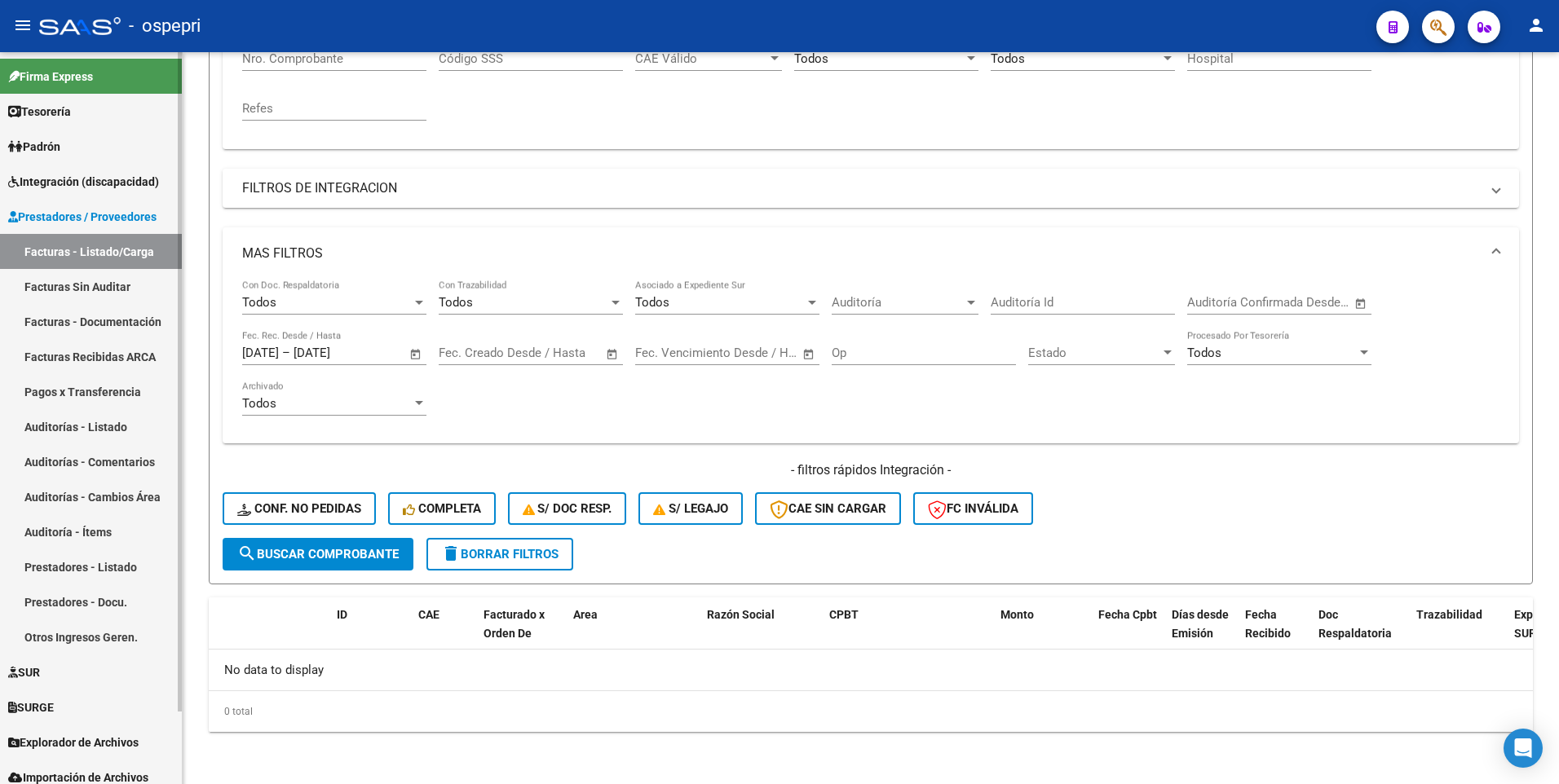
click at [122, 238] on link "Facturas - Listado/Carga" at bounding box center [91, 250] width 182 height 35
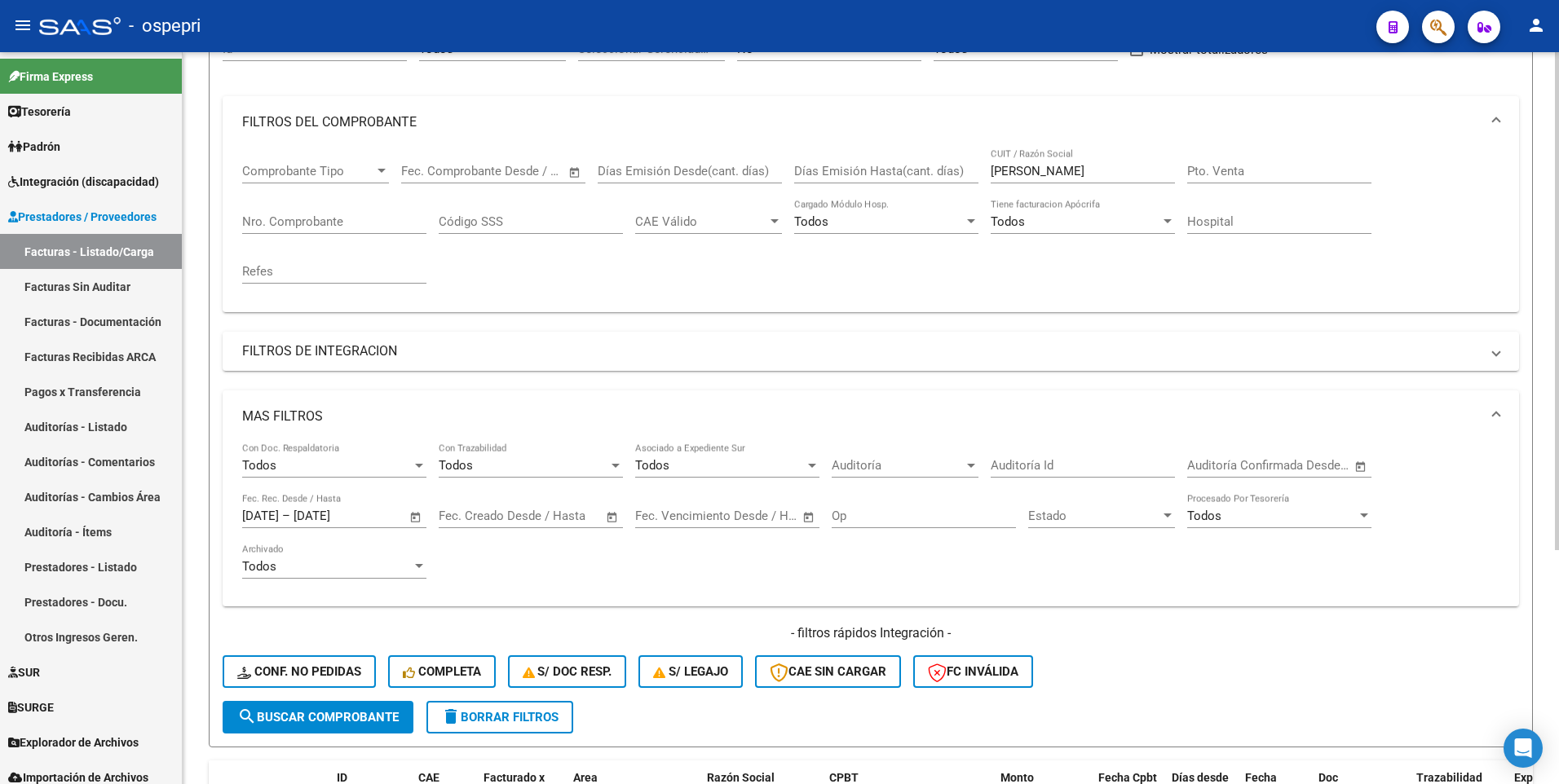
scroll to position [99, 0]
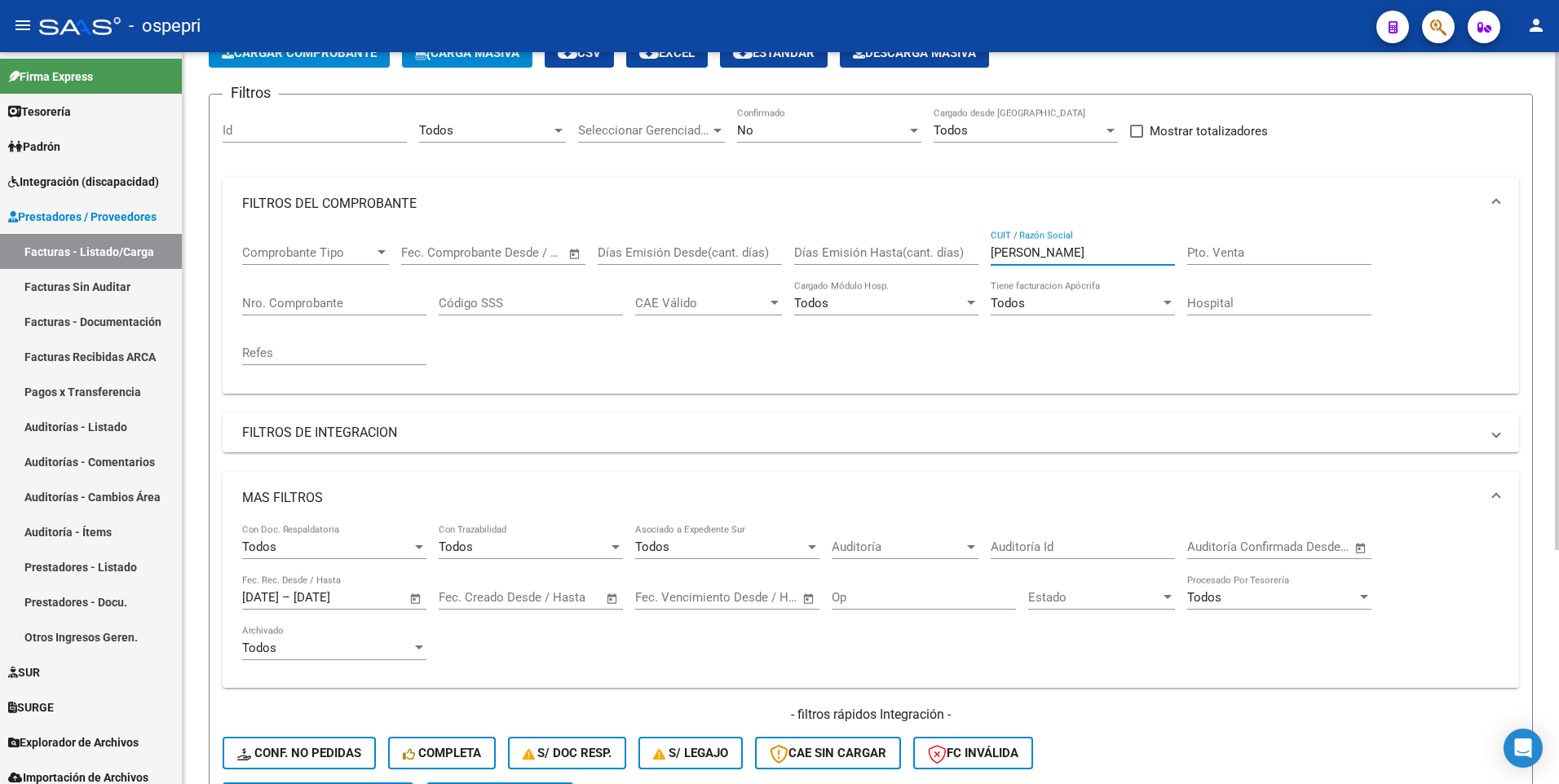
drag, startPoint x: 1062, startPoint y: 254, endPoint x: 979, endPoint y: 254, distance: 83.0
click at [979, 254] on div "Comprobante Tipo Comprobante Tipo Start date – End date Fec. Comprobante Desde …" at bounding box center [871, 305] width 1258 height 151
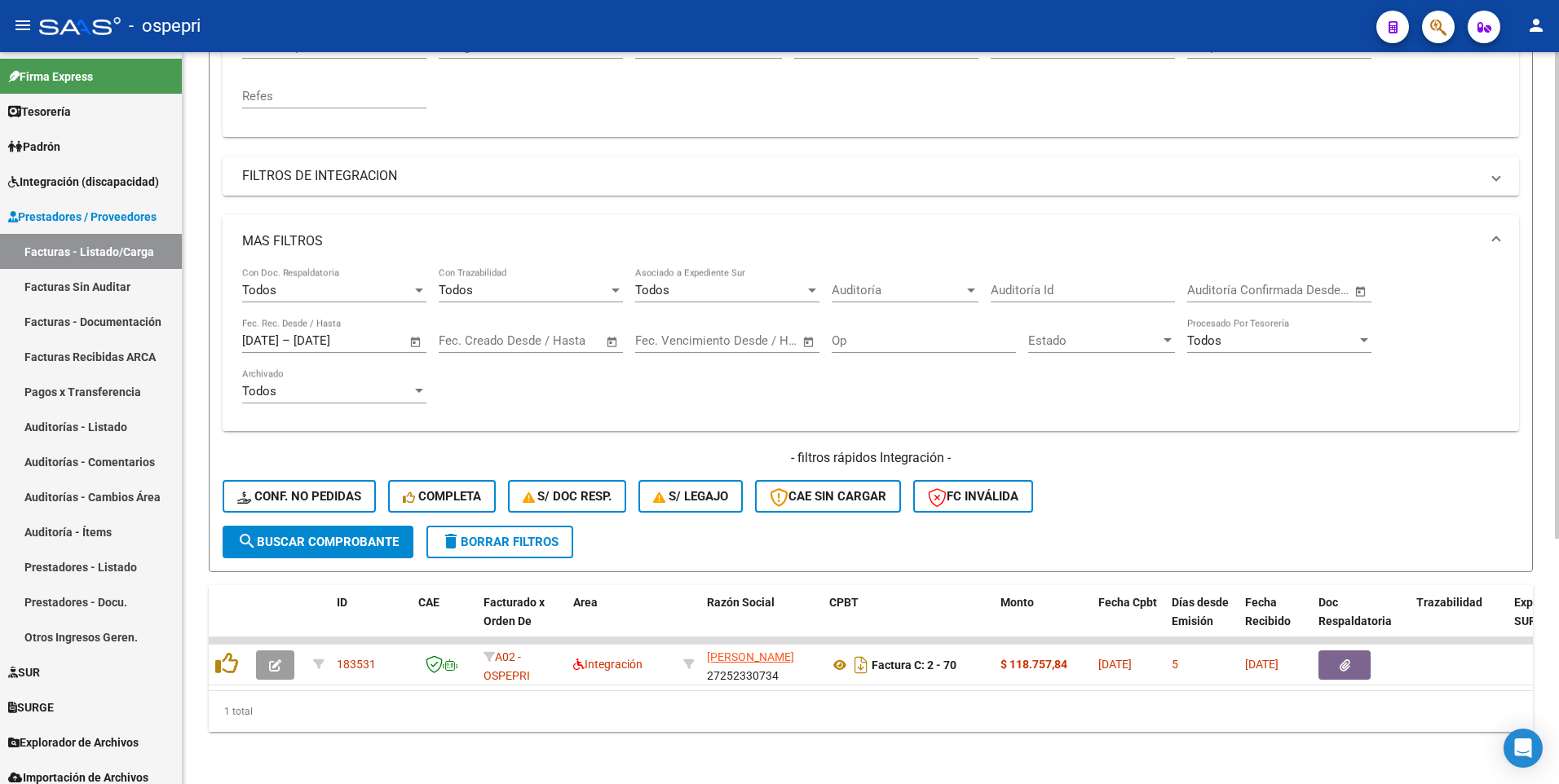
scroll to position [368, 0]
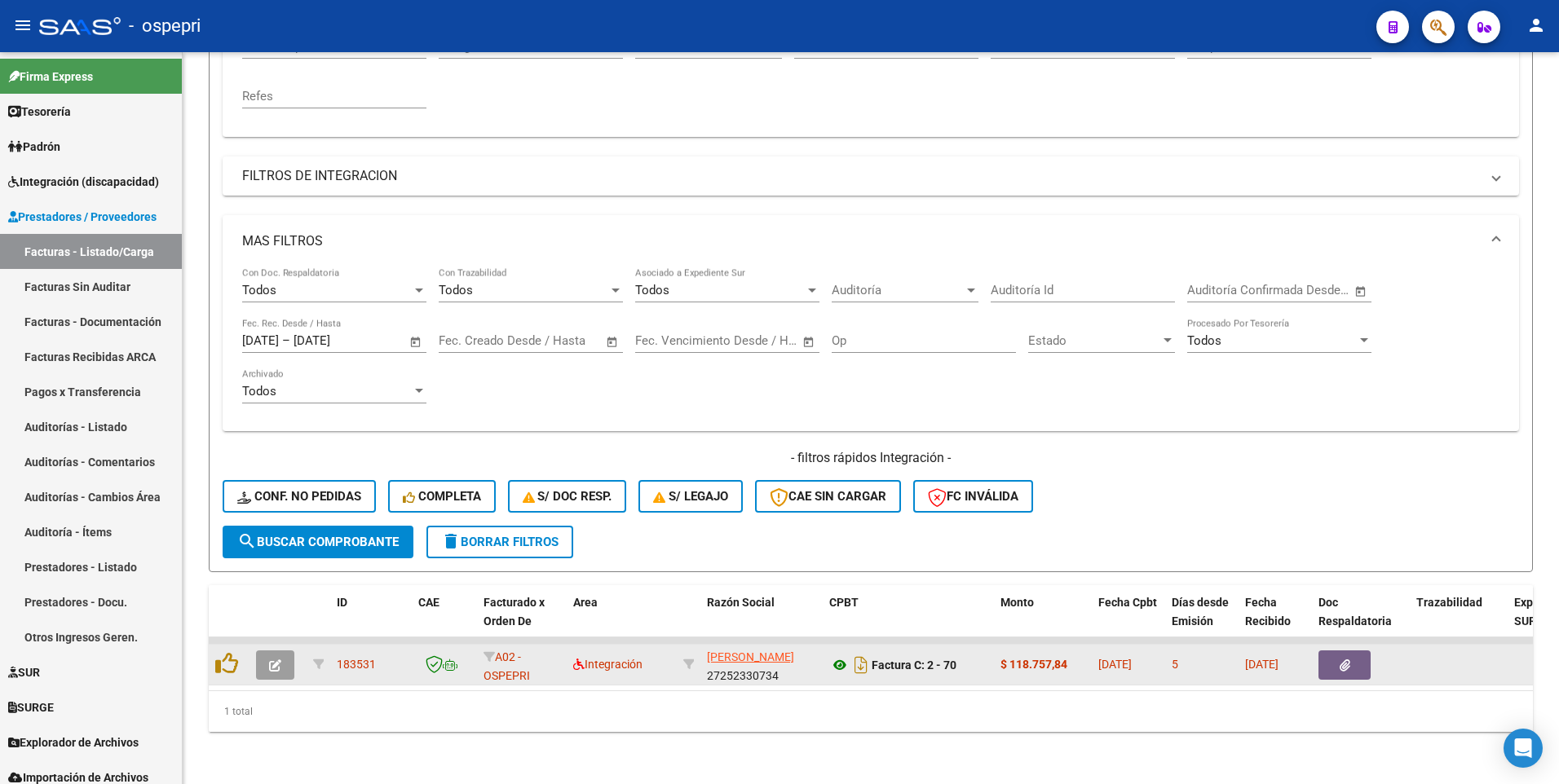
type input "mora romina"
click at [839, 448] on icon at bounding box center [840, 665] width 21 height 20
click at [277, 448] on icon "button" at bounding box center [275, 666] width 12 height 12
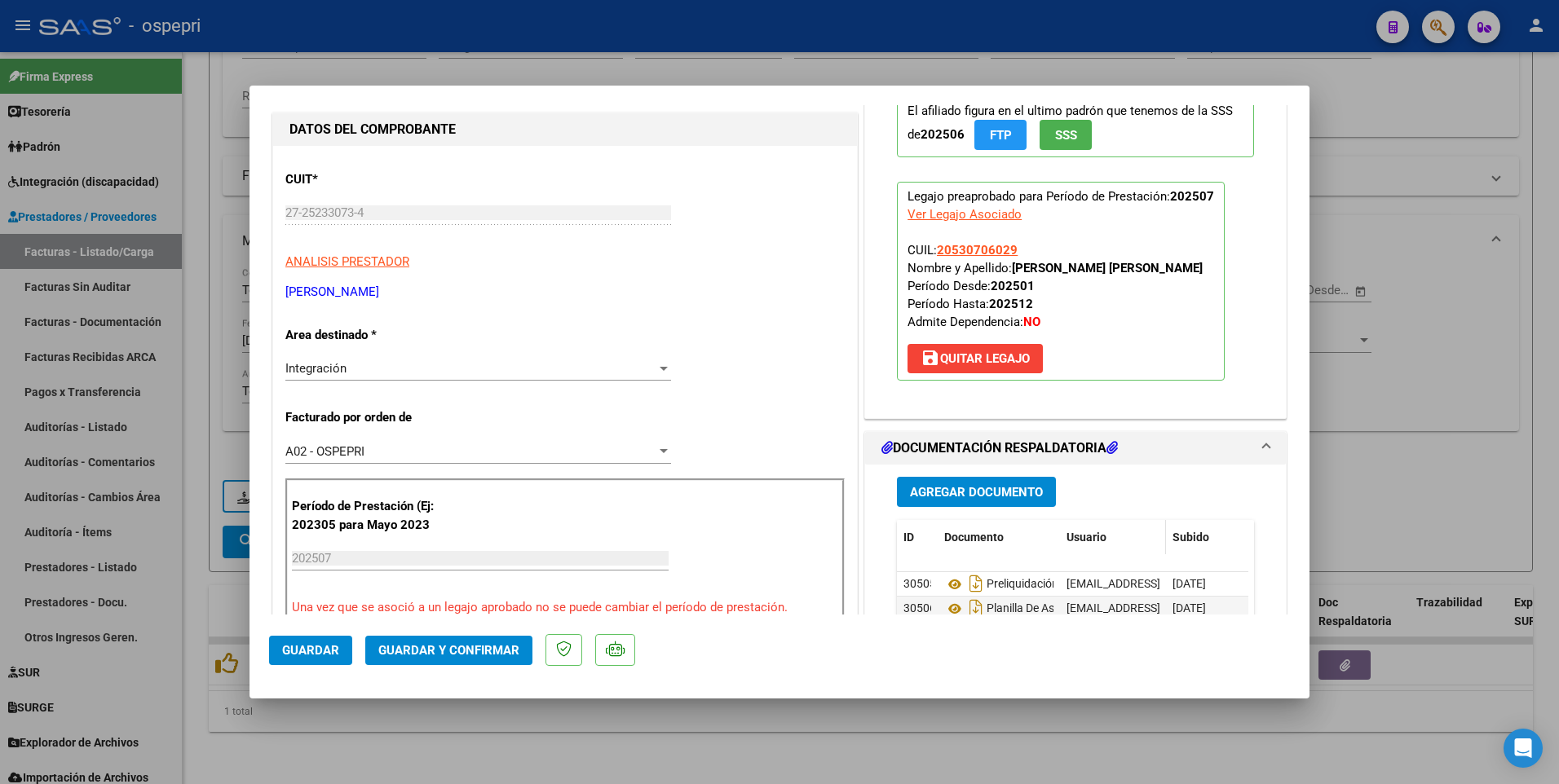
scroll to position [163, 0]
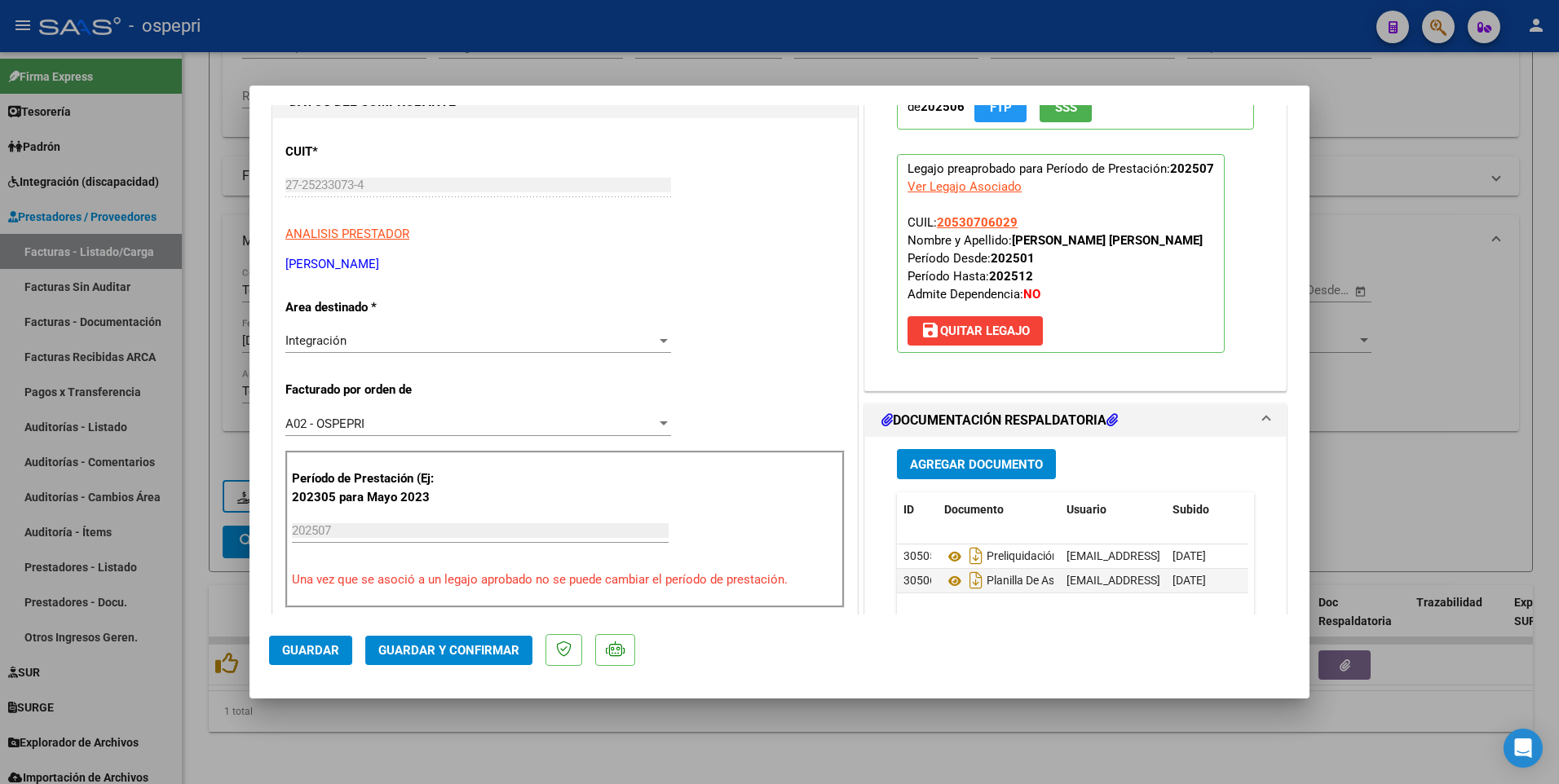
click at [479, 448] on span "Guardar y Confirmar" at bounding box center [449, 650] width 141 height 15
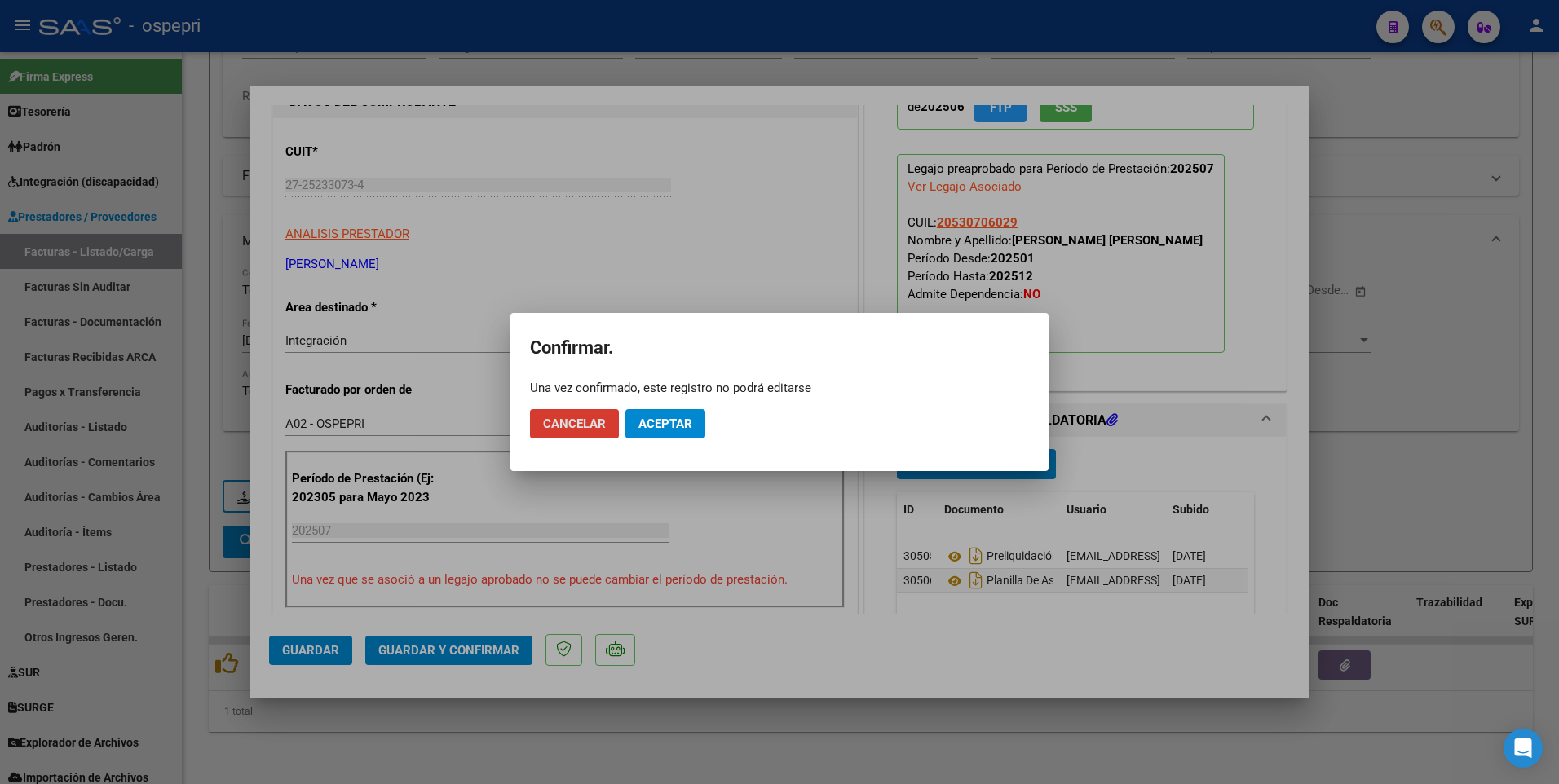
click at [665, 418] on span "Aceptar" at bounding box center [665, 424] width 54 height 15
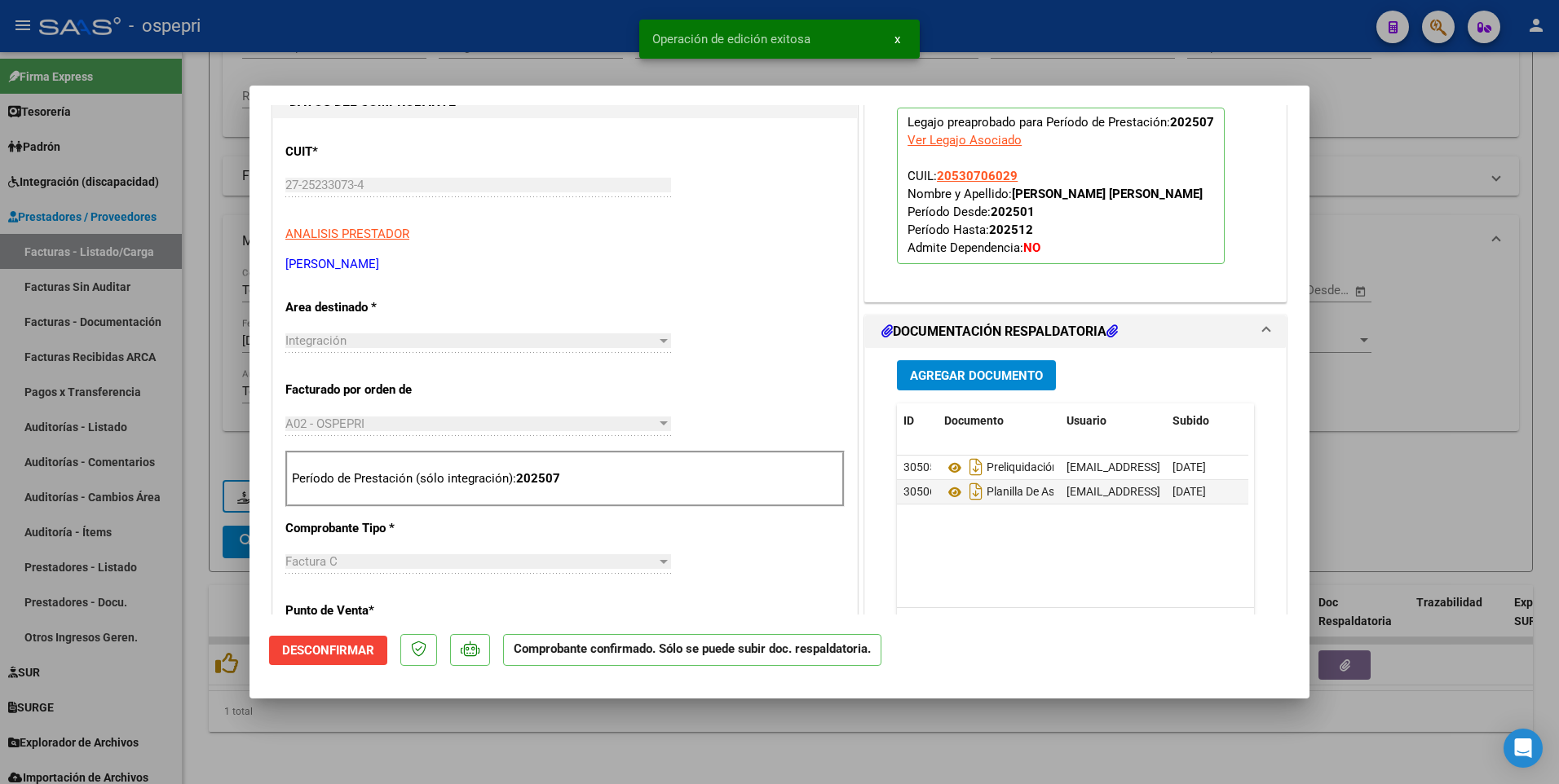
click at [1470, 448] on div at bounding box center [779, 392] width 1559 height 784
type input "$ 0,00"
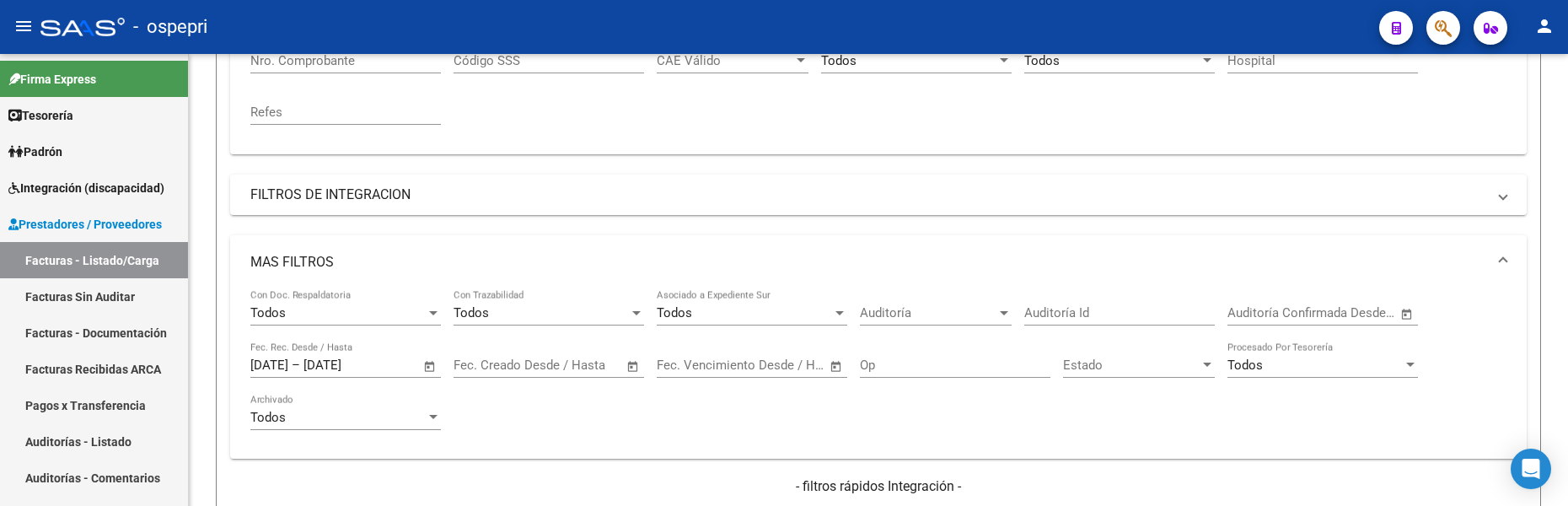
scroll to position [381, 0]
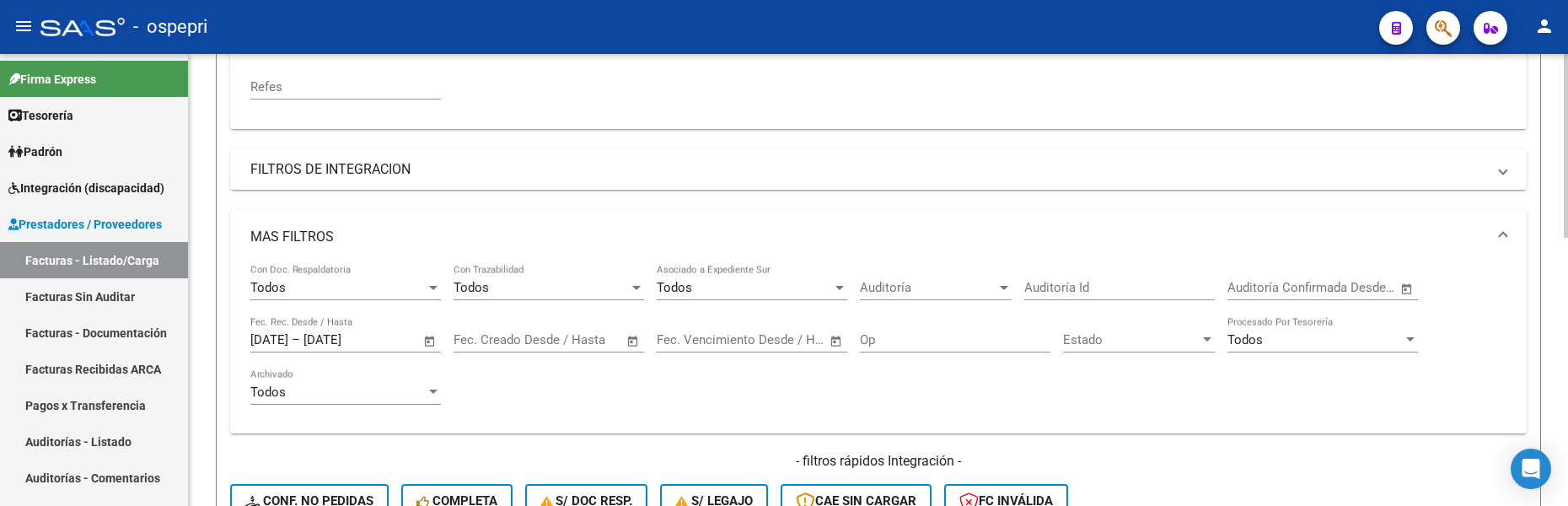
click at [1561, 276] on div "Video tutorial PRESTADORES -> Listado de CPBTs Emitidos por Prestadores / Prove…" at bounding box center [879, 230] width 1379 height 1113
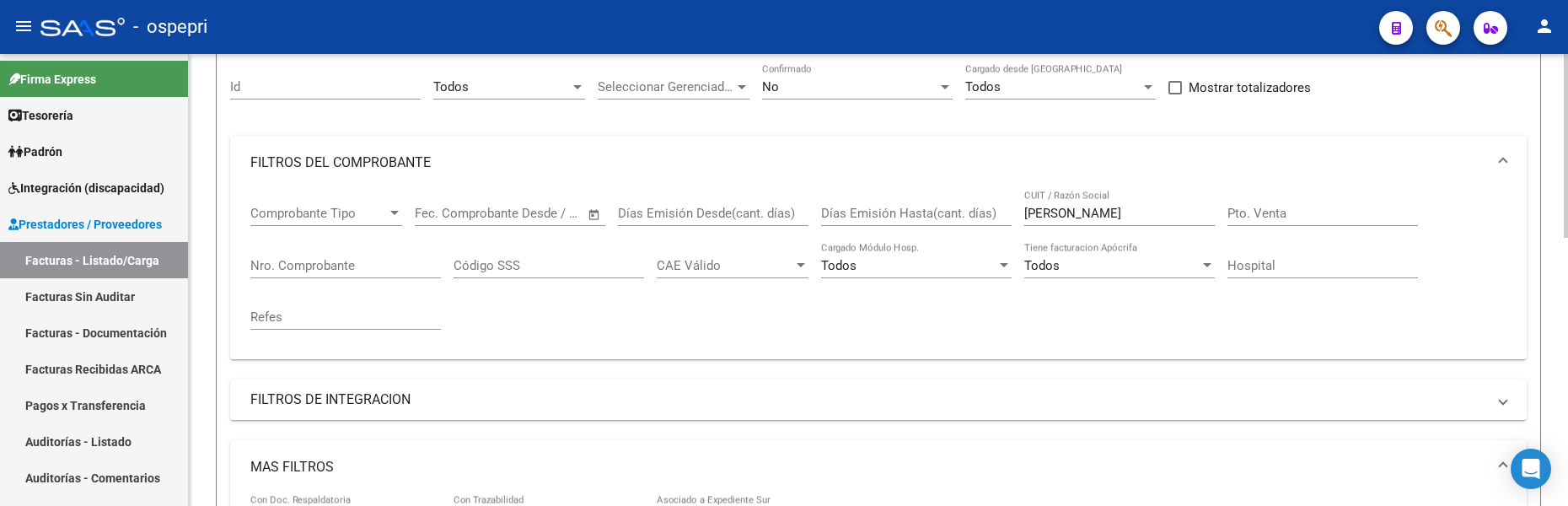
scroll to position [129, 0]
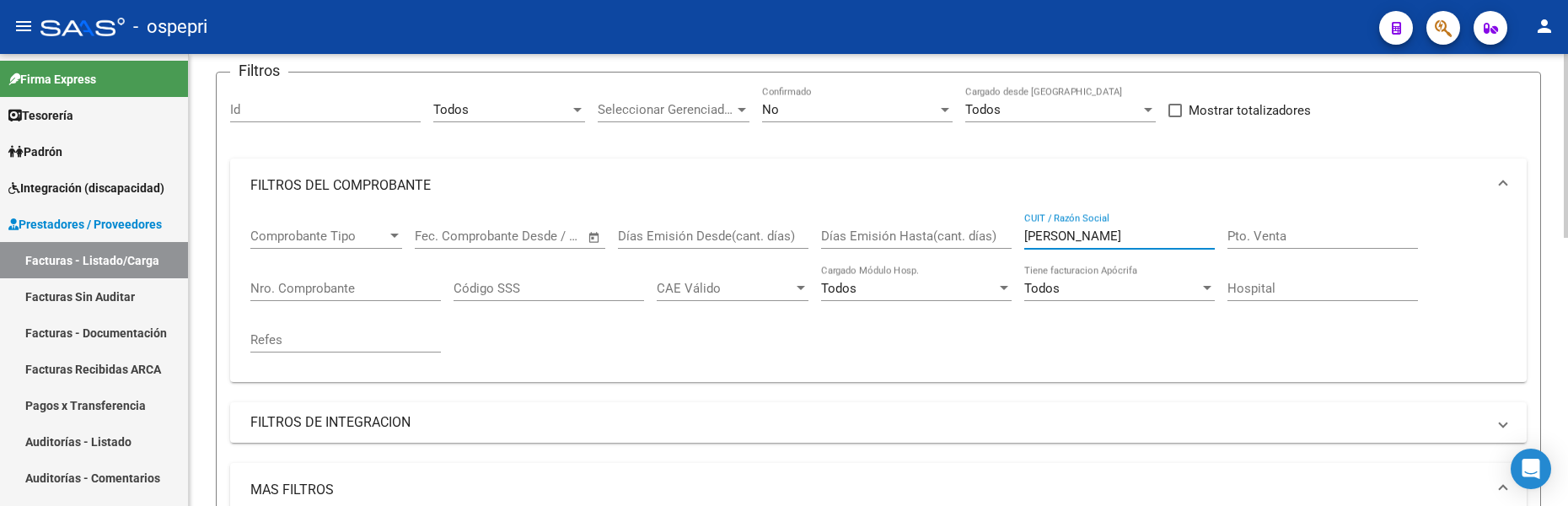
drag, startPoint x: 1126, startPoint y: 241, endPoint x: 1022, endPoint y: 234, distance: 104.2
click at [1022, 234] on div "Comprobante Tipo Comprobante Tipo Start date – End date Fec. Comprobante Desde …" at bounding box center [879, 290] width 1256 height 156
click at [1107, 231] on input "mora romina" at bounding box center [1118, 236] width 190 height 16
drag, startPoint x: 1107, startPoint y: 232, endPoint x: 1013, endPoint y: 234, distance: 94.0
click at [1013, 234] on div "Comprobante Tipo Comprobante Tipo Start date – End date Fec. Comprobante Desde …" at bounding box center [879, 290] width 1256 height 156
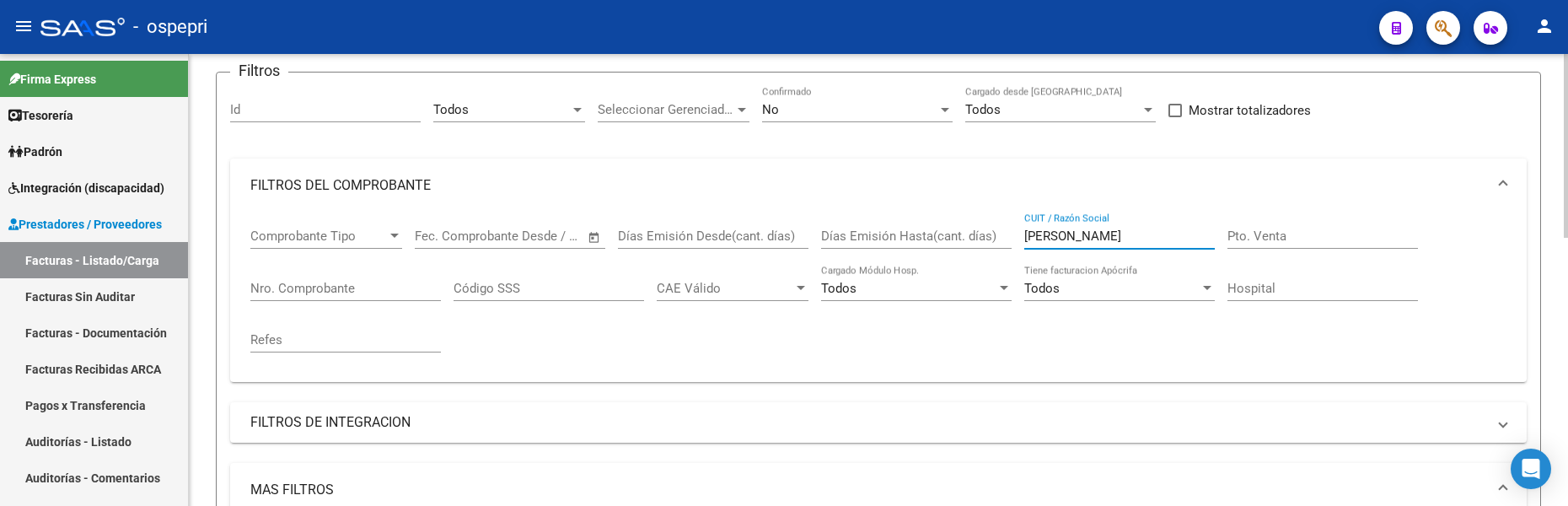
click at [1103, 242] on input "mora romina" at bounding box center [1118, 236] width 190 height 16
drag, startPoint x: 1106, startPoint y: 239, endPoint x: 1005, endPoint y: 229, distance: 101.5
click at [1005, 229] on div "Comprobante Tipo Comprobante Tipo Start date – End date Fec. Comprobante Desde …" at bounding box center [879, 290] width 1256 height 156
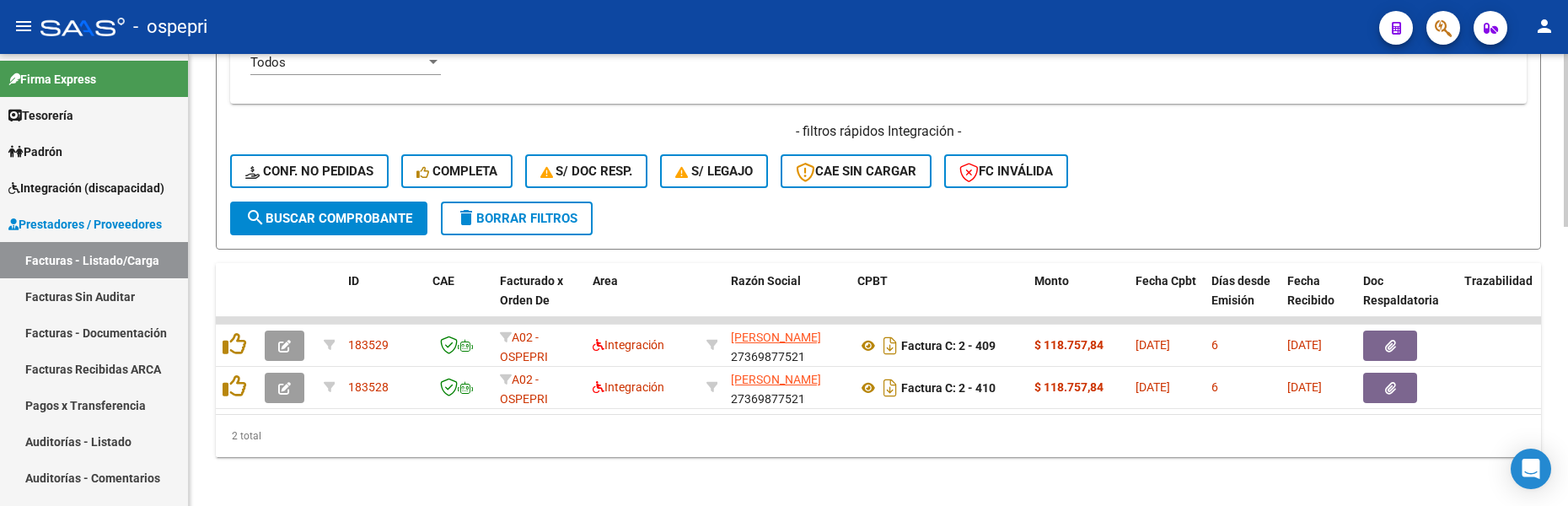
scroll to position [718, 0]
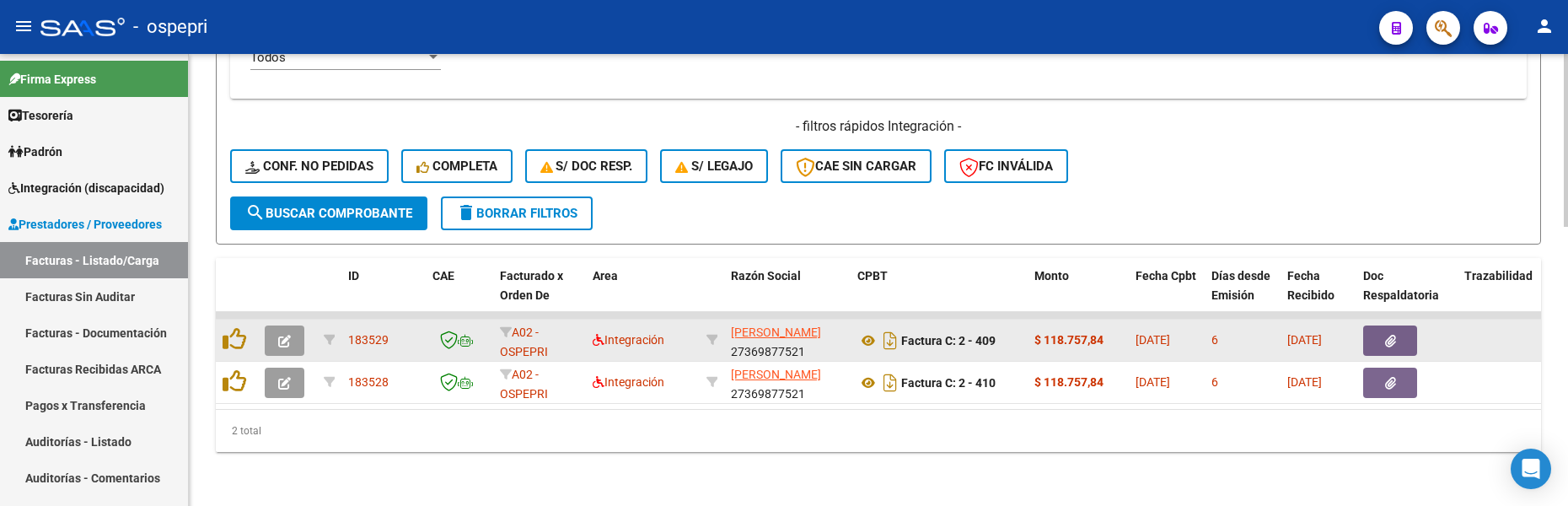
type input "odella"
click at [283, 343] on icon "button" at bounding box center [285, 341] width 13 height 13
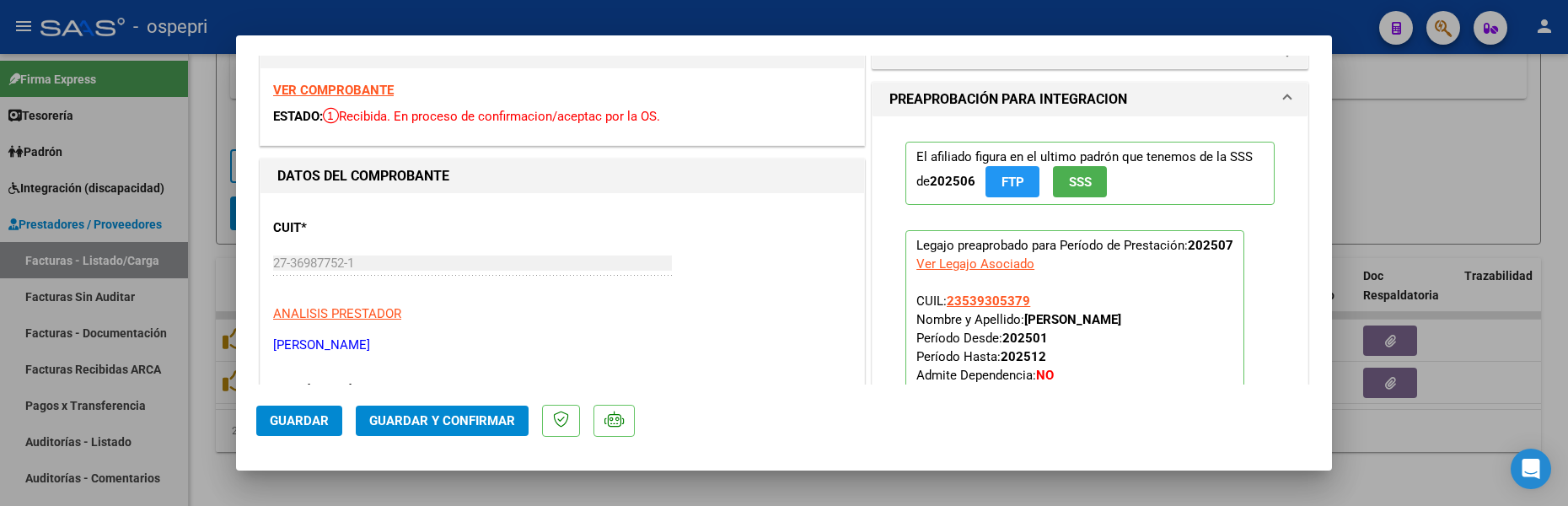
scroll to position [84, 0]
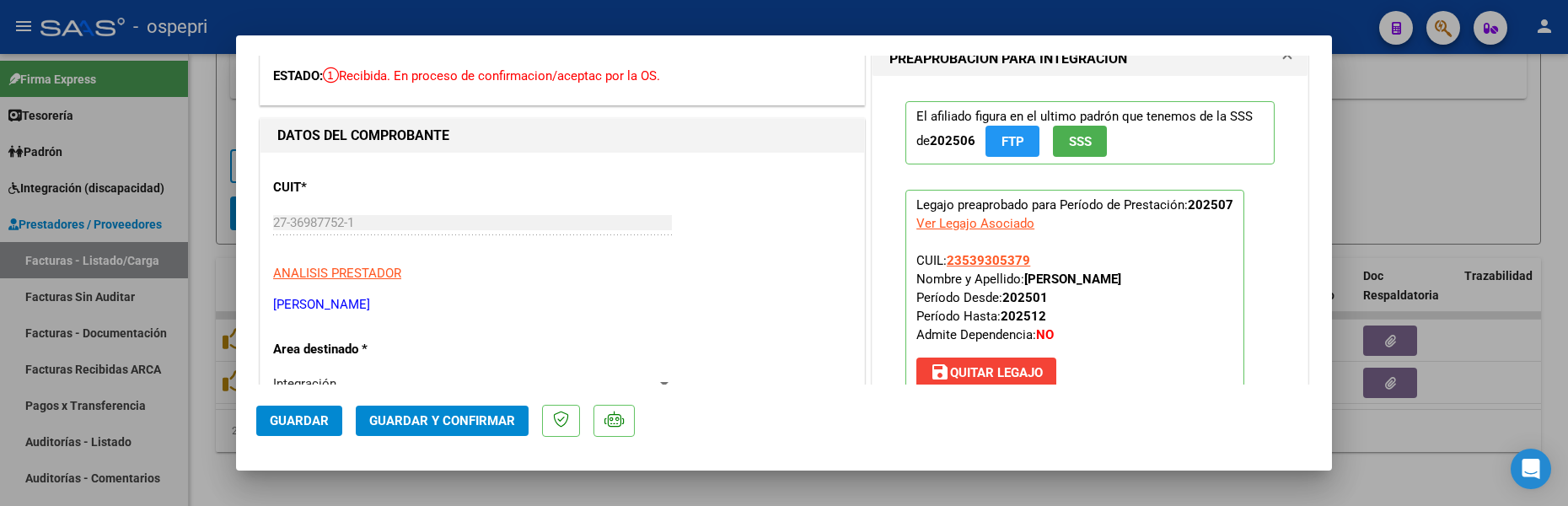
click at [1424, 186] on div at bounding box center [784, 253] width 1568 height 506
type input "$ 0,00"
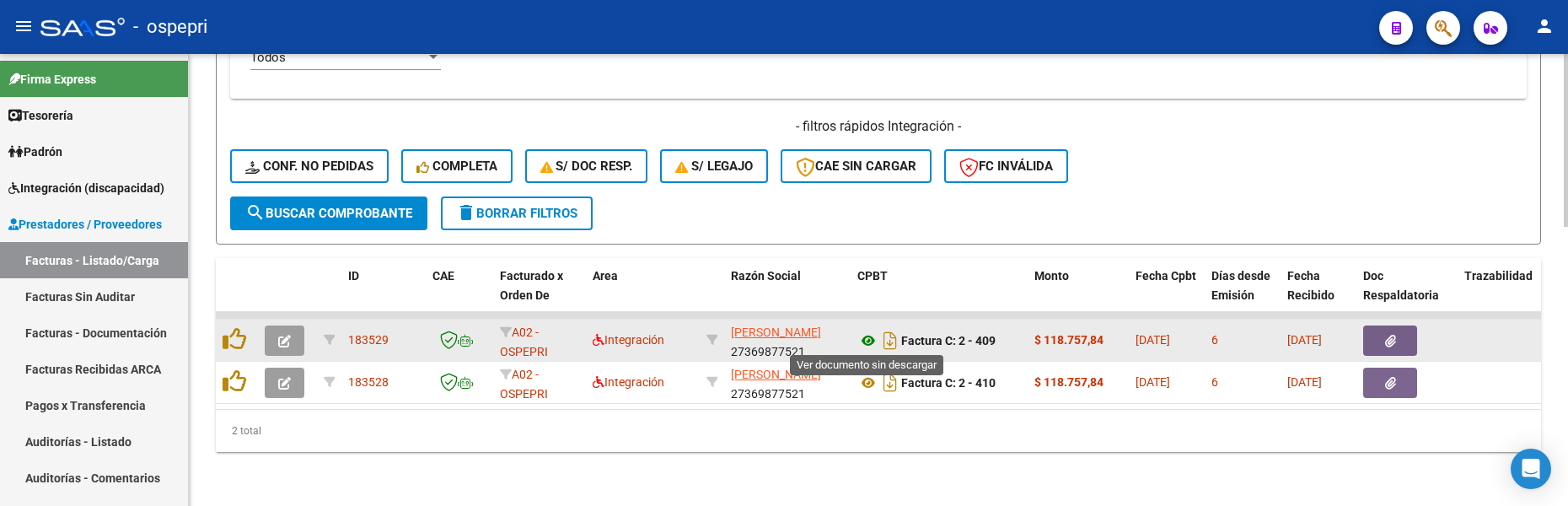
click at [868, 337] on icon at bounding box center [868, 341] width 22 height 20
click at [293, 344] on button "button" at bounding box center [284, 340] width 39 height 30
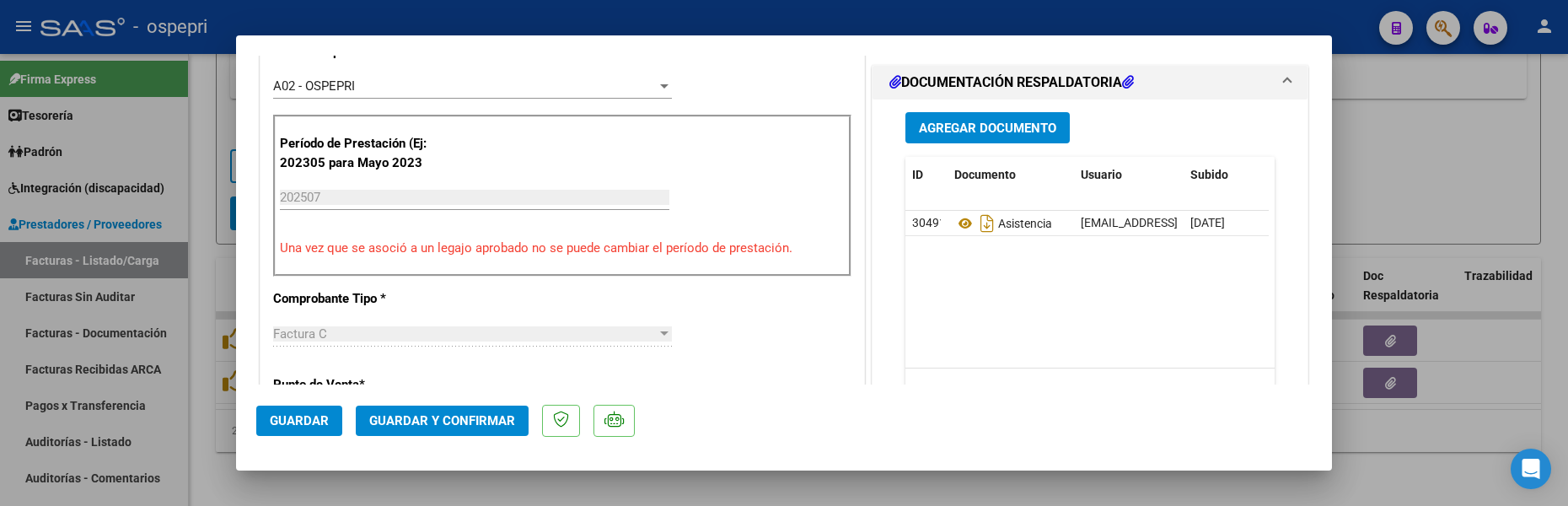
scroll to position [506, 0]
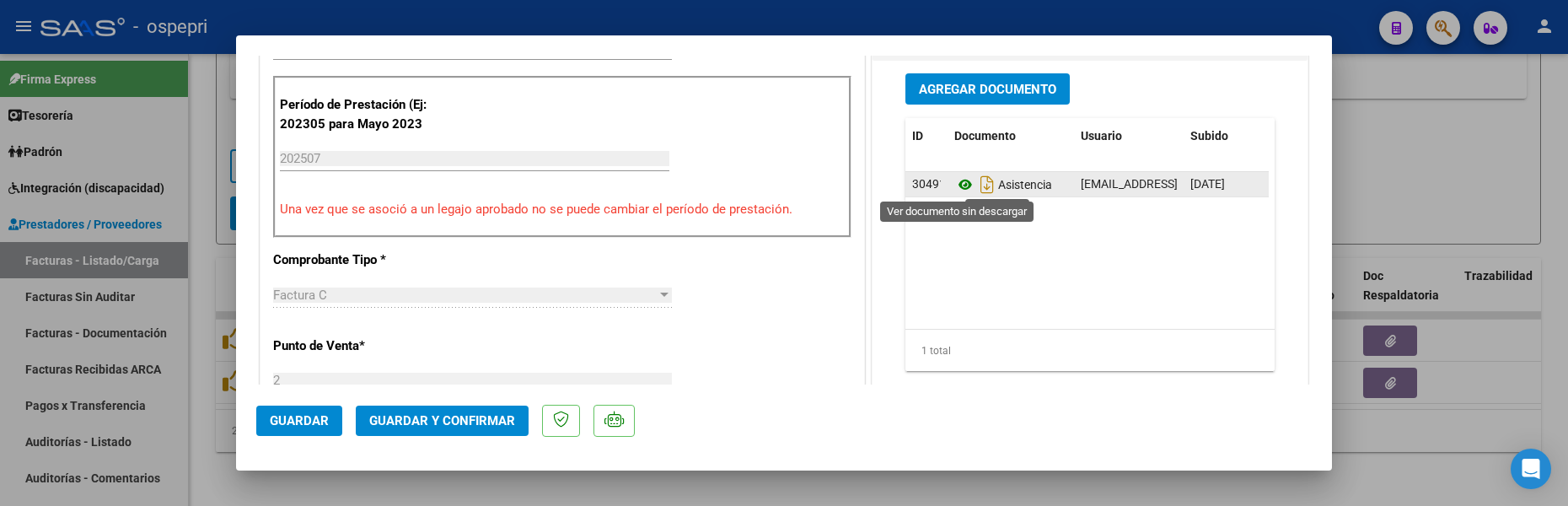
click at [955, 188] on icon at bounding box center [965, 185] width 22 height 20
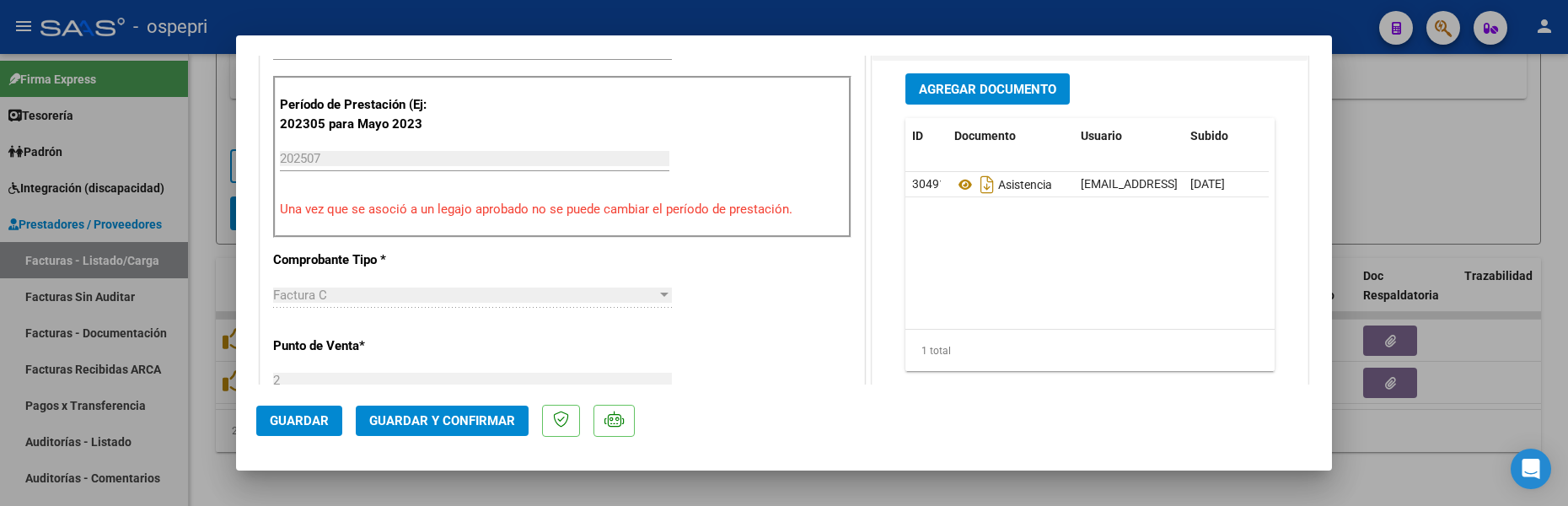
click at [311, 411] on button "Guardar" at bounding box center [299, 421] width 86 height 30
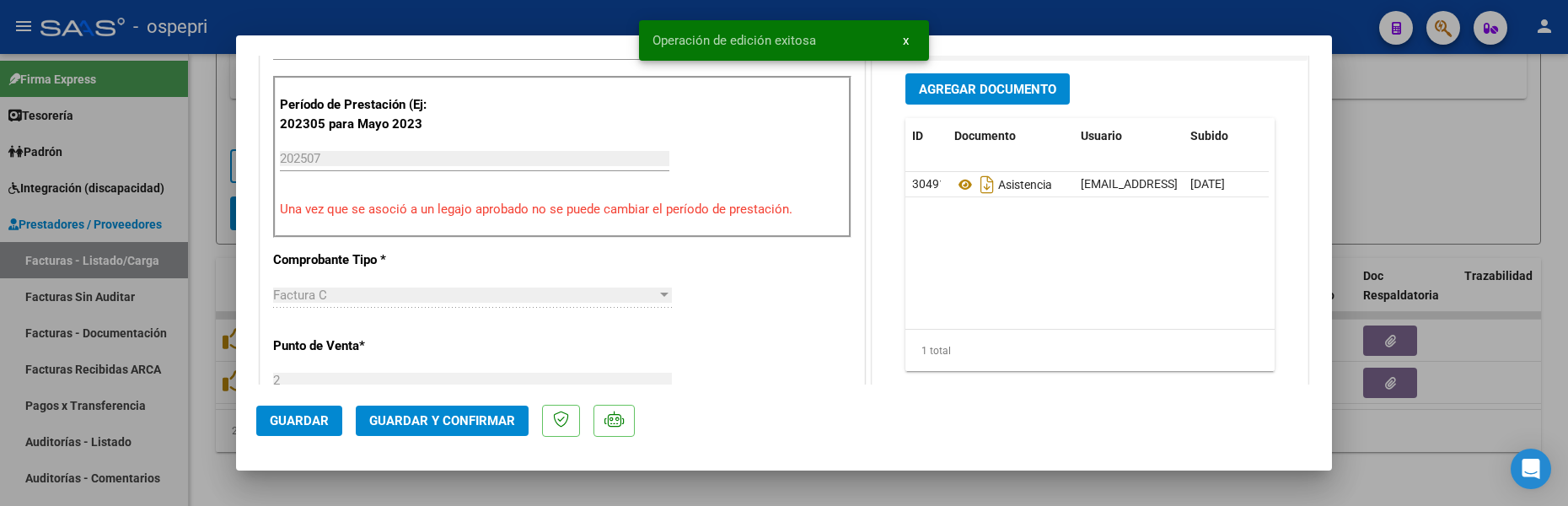
click at [1414, 186] on div at bounding box center [784, 253] width 1568 height 506
type input "$ 0,00"
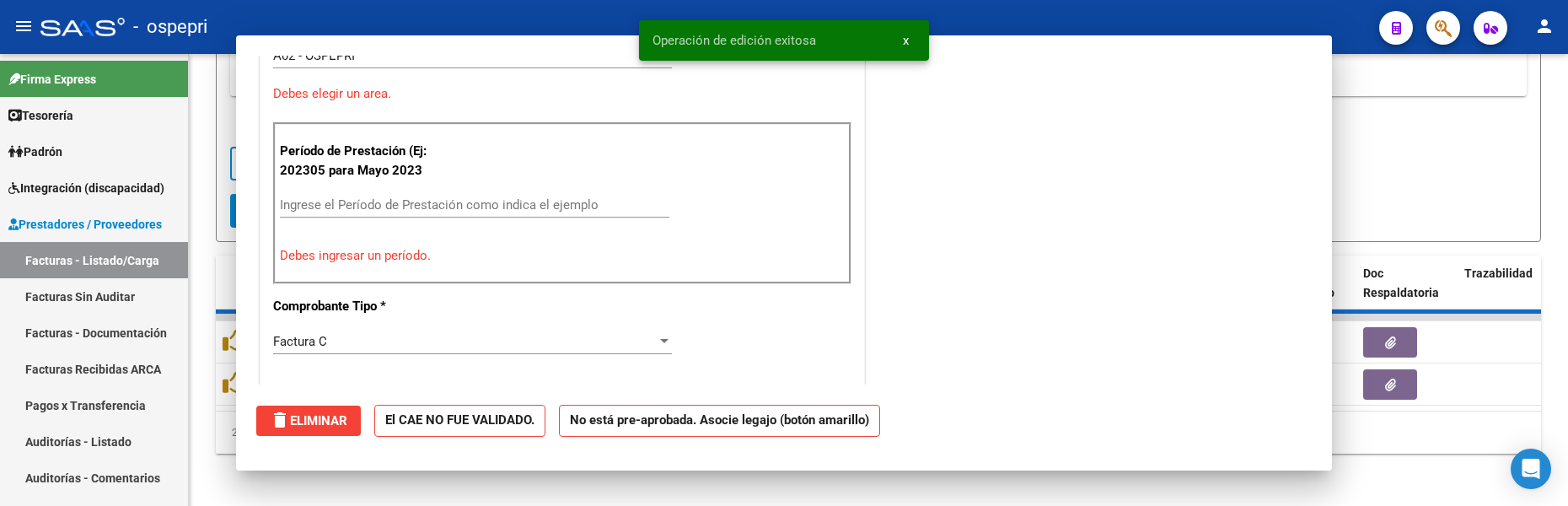
scroll to position [0, 0]
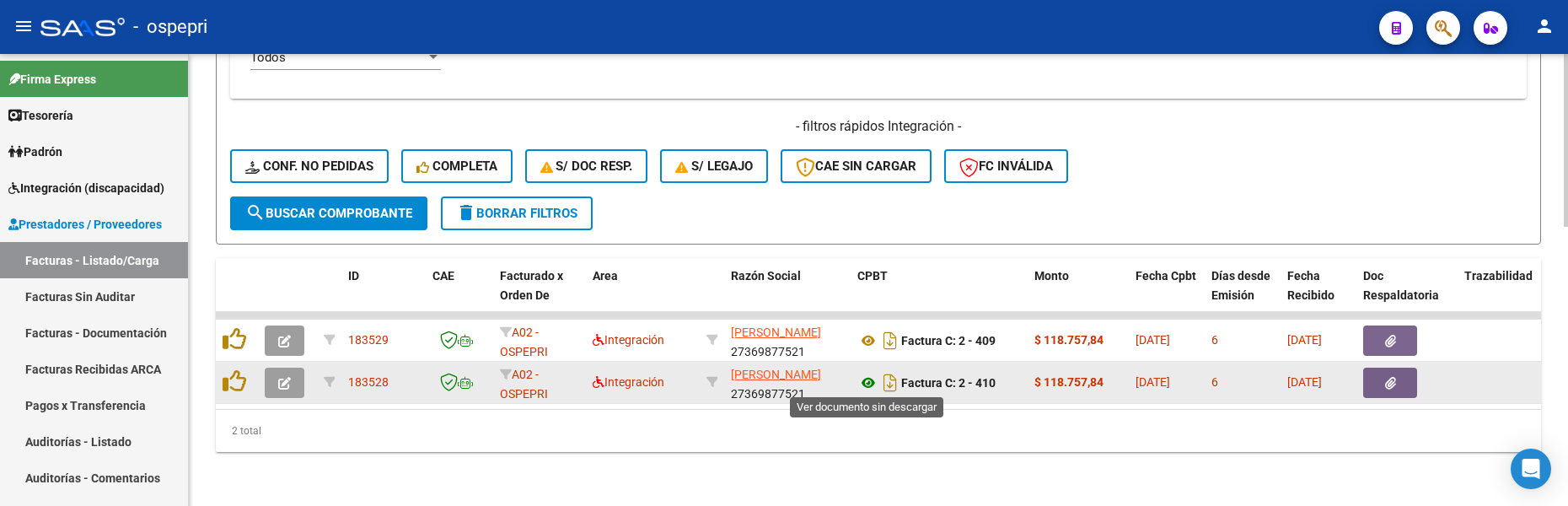
click at [863, 380] on icon at bounding box center [868, 383] width 22 height 20
click at [284, 386] on icon "button" at bounding box center [285, 383] width 13 height 13
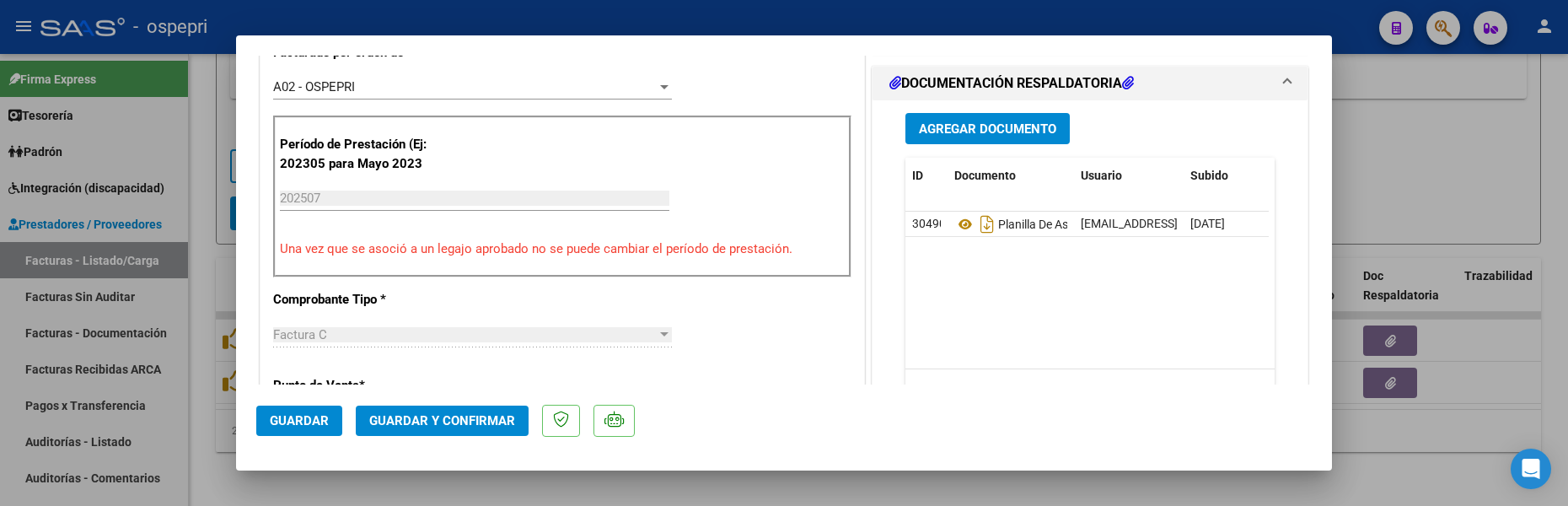
scroll to position [506, 0]
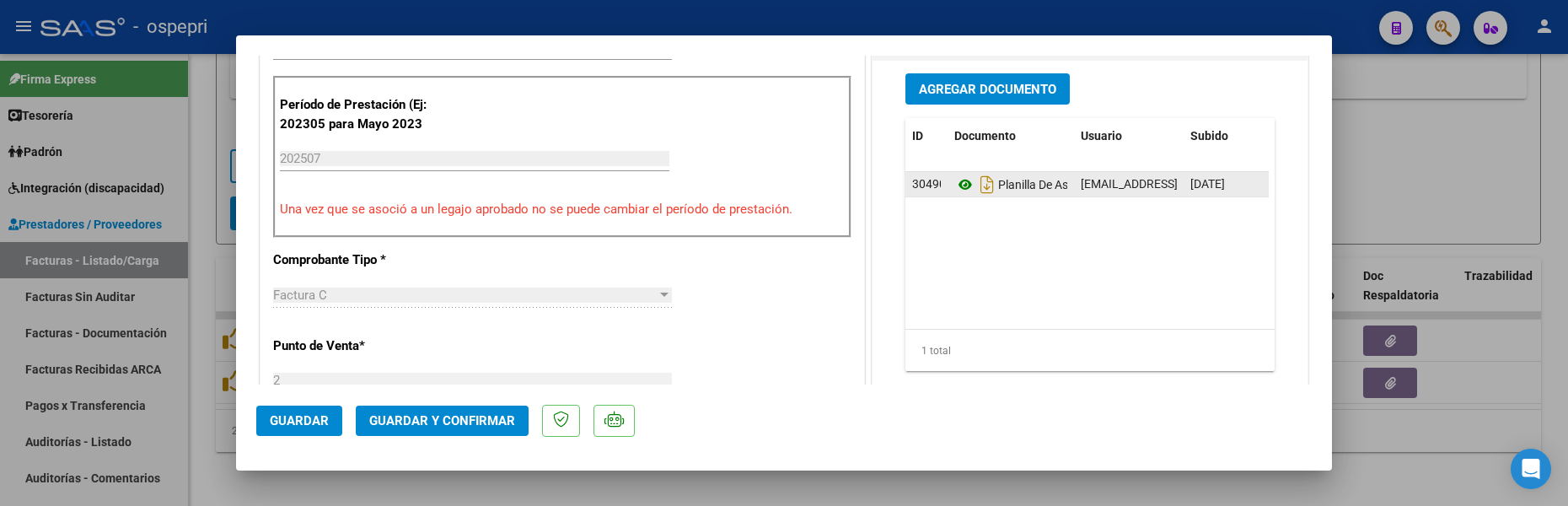
click at [960, 190] on icon at bounding box center [965, 185] width 22 height 20
click at [330, 423] on button "Guardar" at bounding box center [299, 421] width 86 height 30
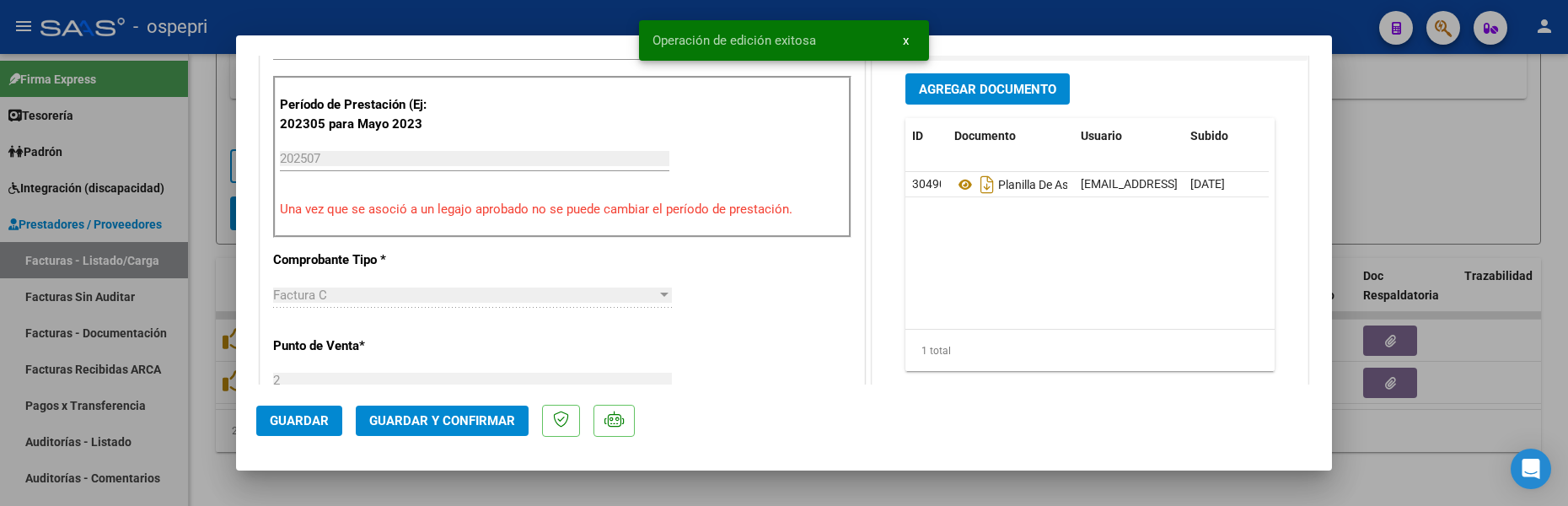
click at [1475, 219] on div at bounding box center [784, 253] width 1568 height 506
type input "$ 0,00"
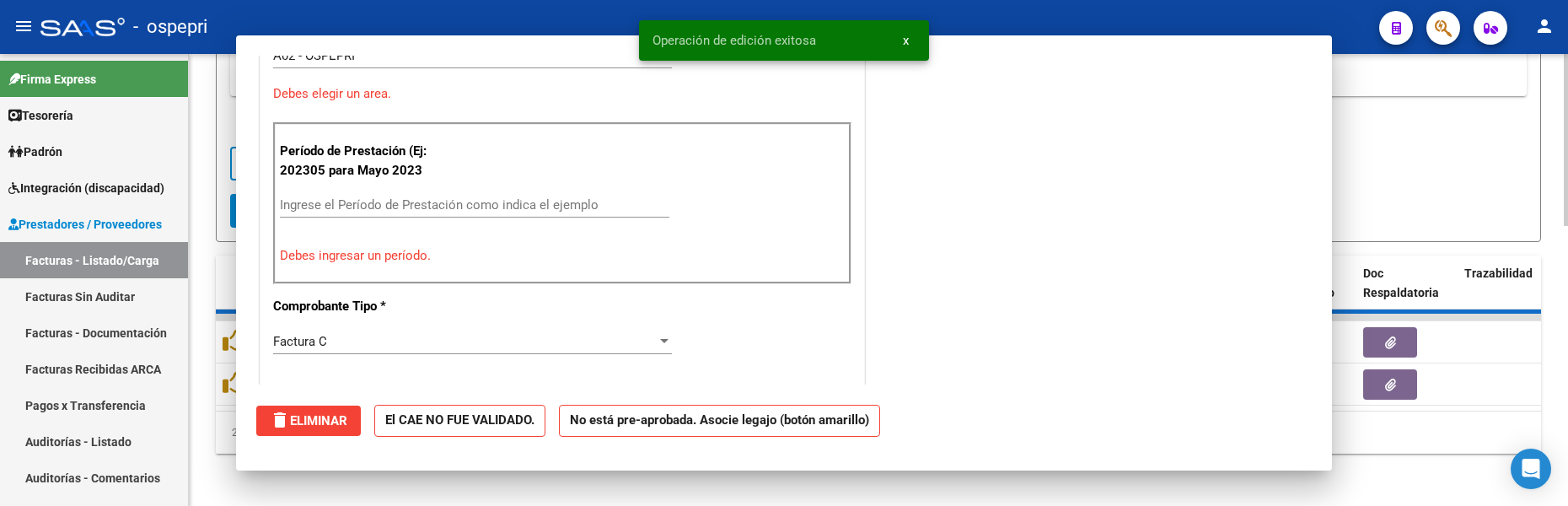
scroll to position [0, 0]
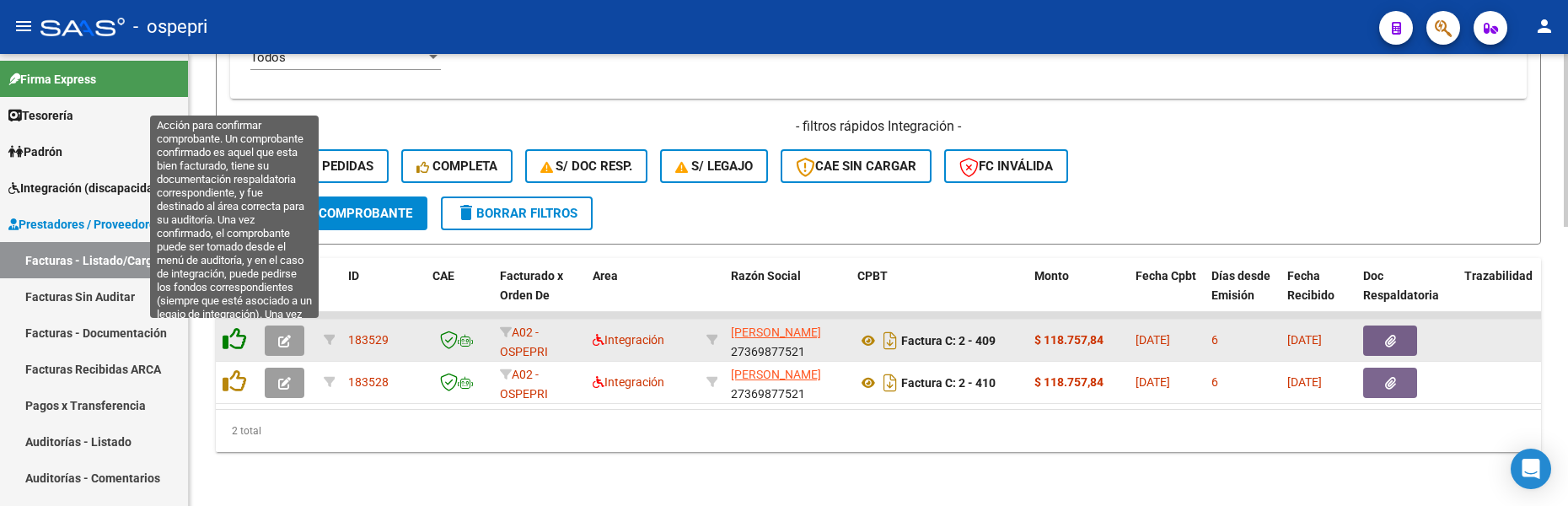
click at [231, 336] on icon at bounding box center [234, 339] width 24 height 24
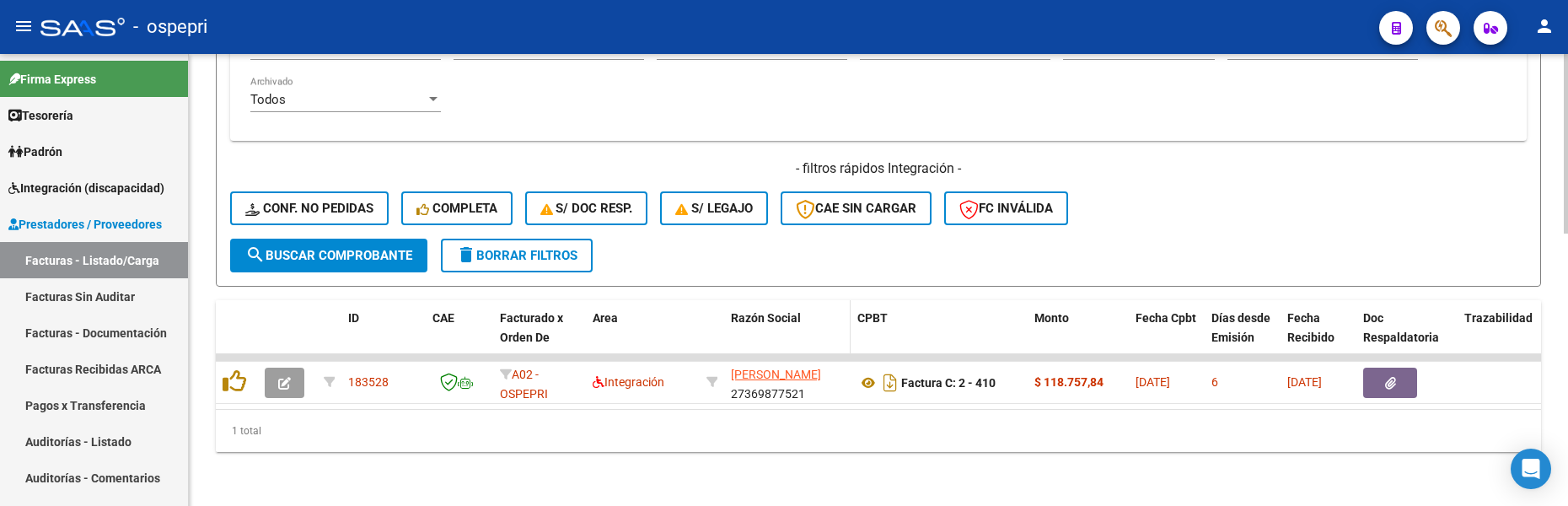
scroll to position [686, 0]
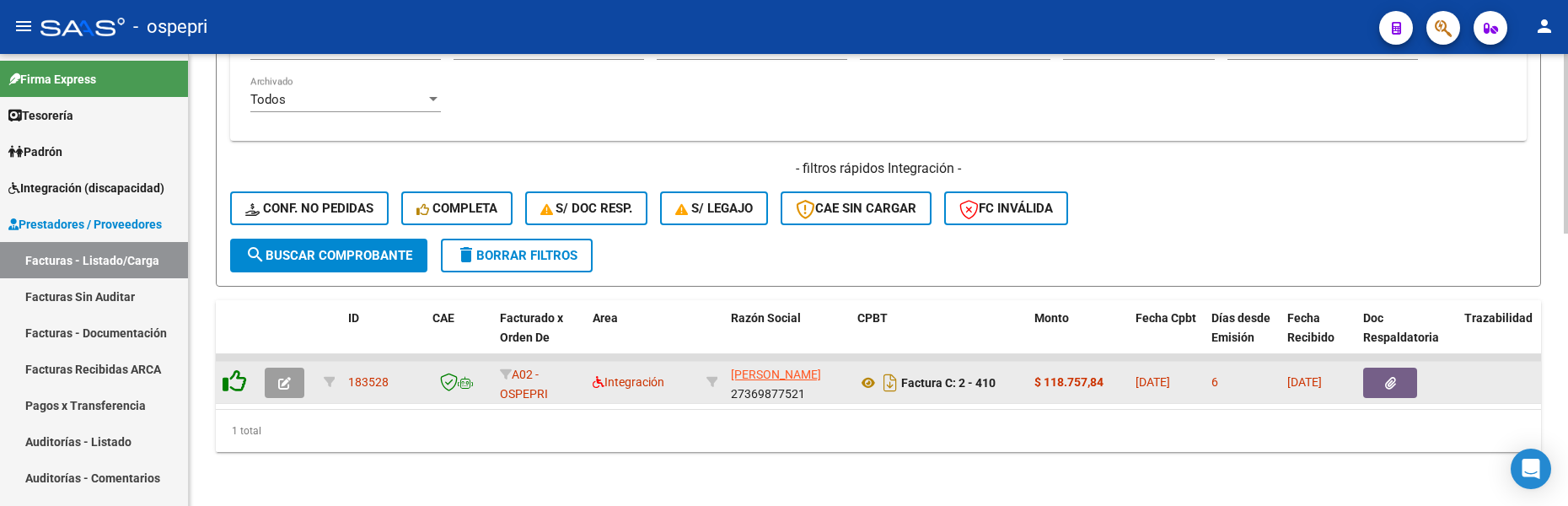
click at [232, 376] on icon at bounding box center [234, 381] width 24 height 24
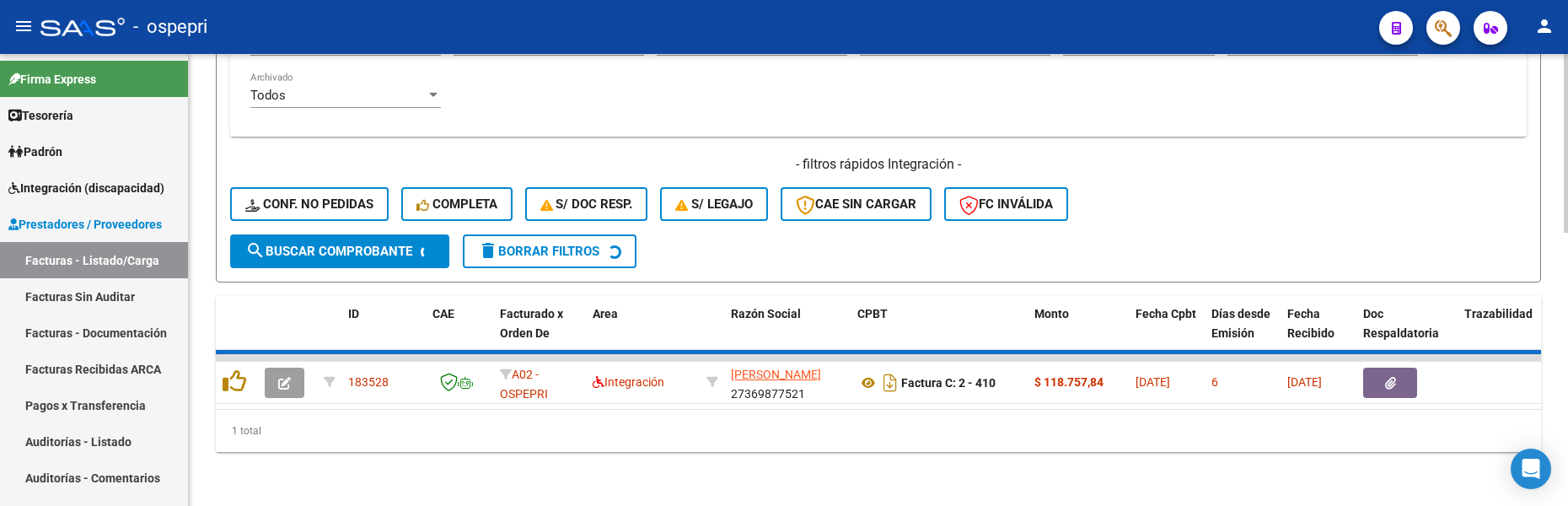
scroll to position [661, 0]
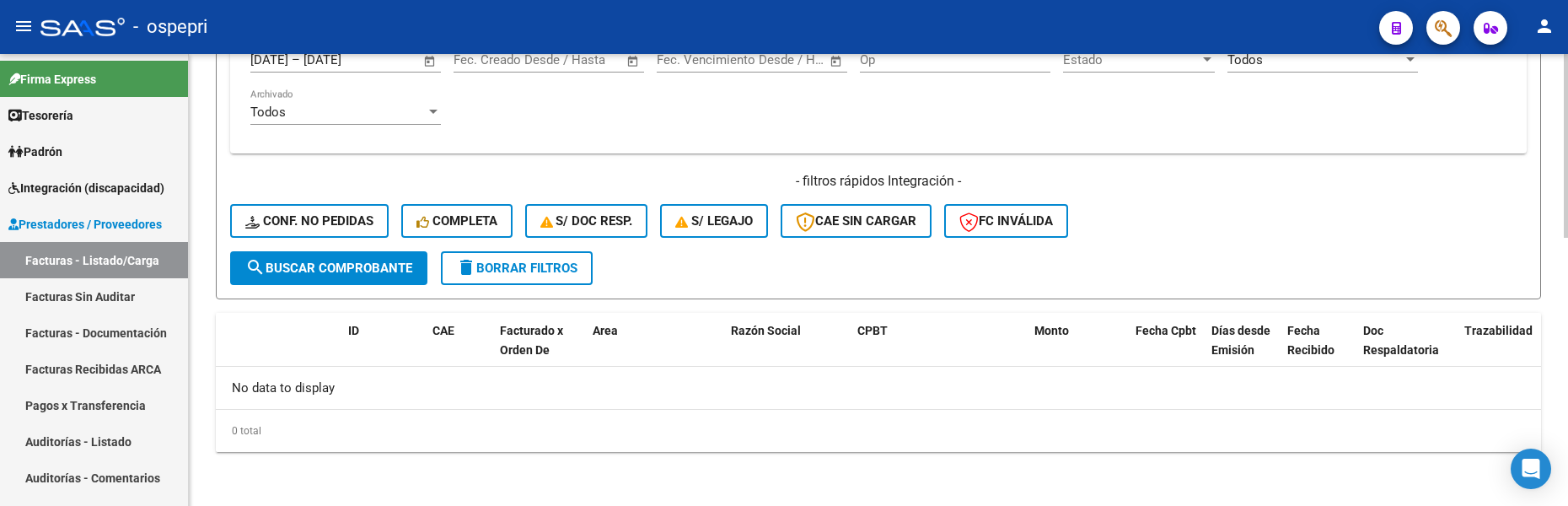
click at [1250, 251] on div "- filtros rápidos Integración - Conf. no pedidas Completa S/ Doc Resp. S/ legaj…" at bounding box center [879, 211] width 1296 height 79
click at [1252, 242] on div "- filtros rápidos Integración - Conf. no pedidas Completa S/ Doc Resp. S/ legaj…" at bounding box center [879, 211] width 1296 height 79
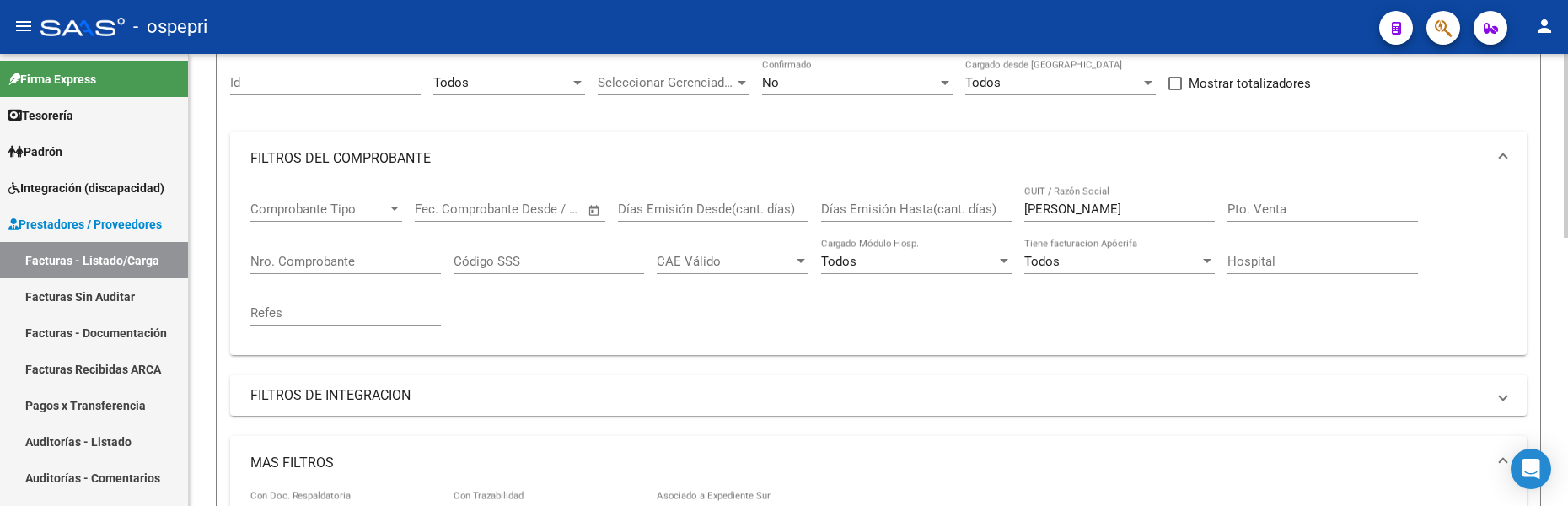
scroll to position [71, 0]
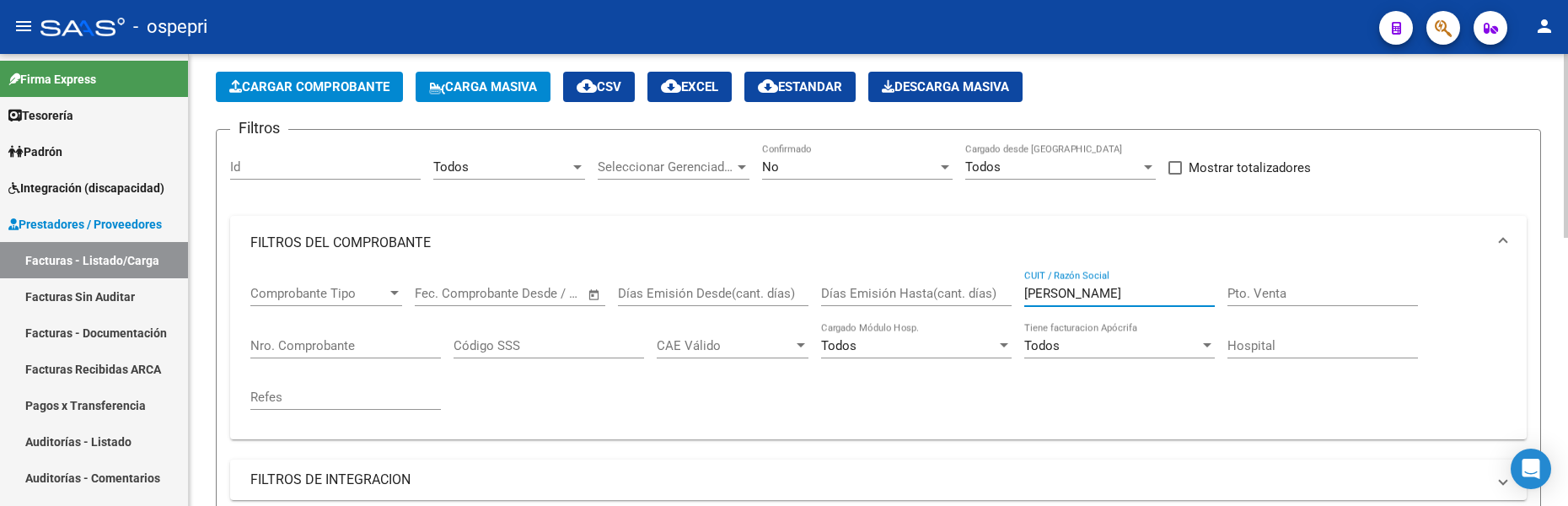
drag, startPoint x: 1098, startPoint y: 293, endPoint x: 981, endPoint y: 288, distance: 117.1
click at [981, 288] on div "Comprobante Tipo Comprobante Tipo Start date – End date Fec. Comprobante Desde …" at bounding box center [879, 348] width 1256 height 156
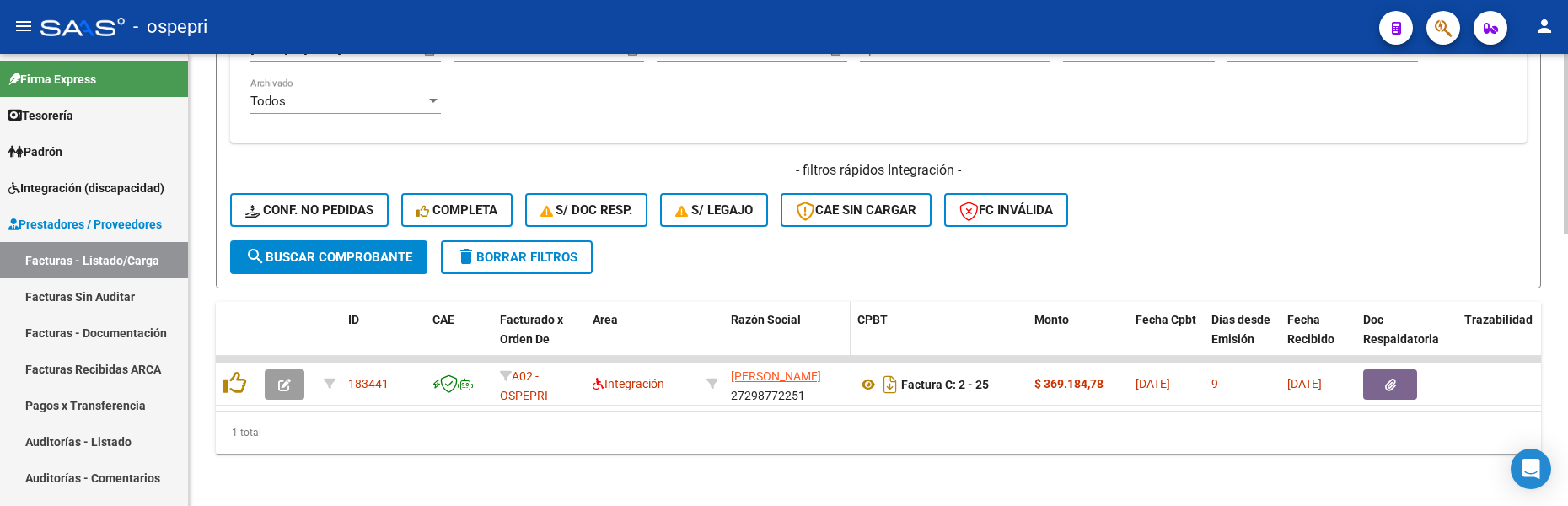
scroll to position [686, 0]
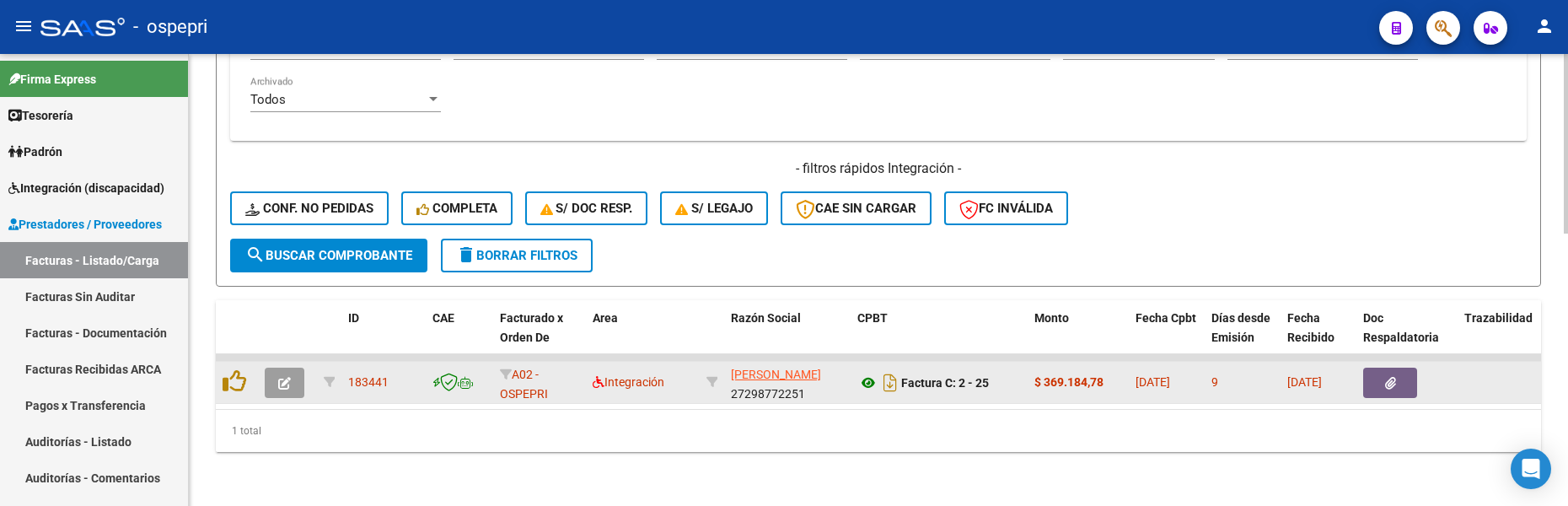
type input "olazo"
click at [869, 374] on icon at bounding box center [868, 383] width 22 height 20
click at [289, 379] on button "button" at bounding box center [284, 382] width 39 height 30
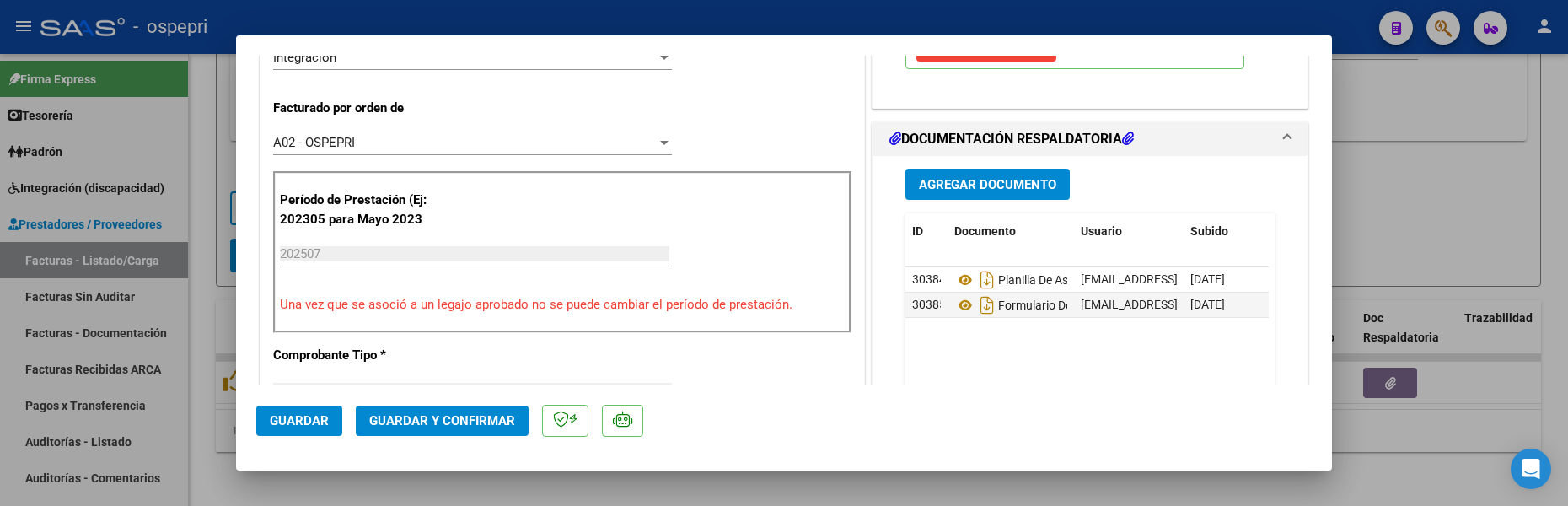
scroll to position [422, 0]
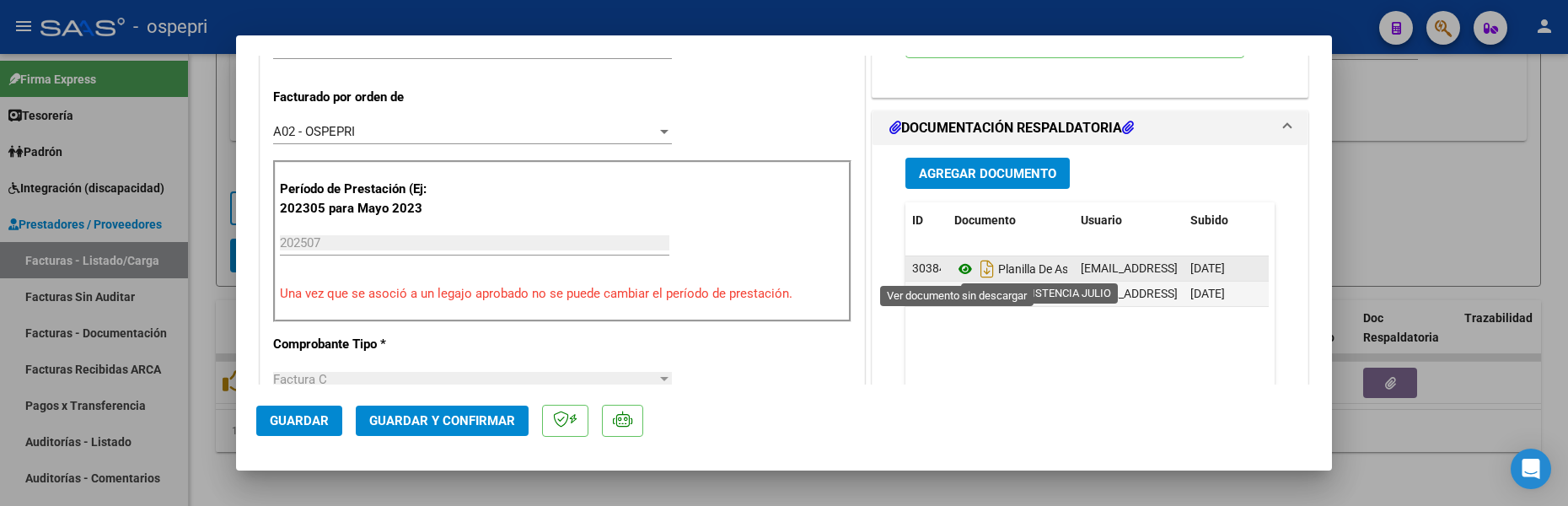
click at [958, 267] on icon at bounding box center [965, 269] width 22 height 20
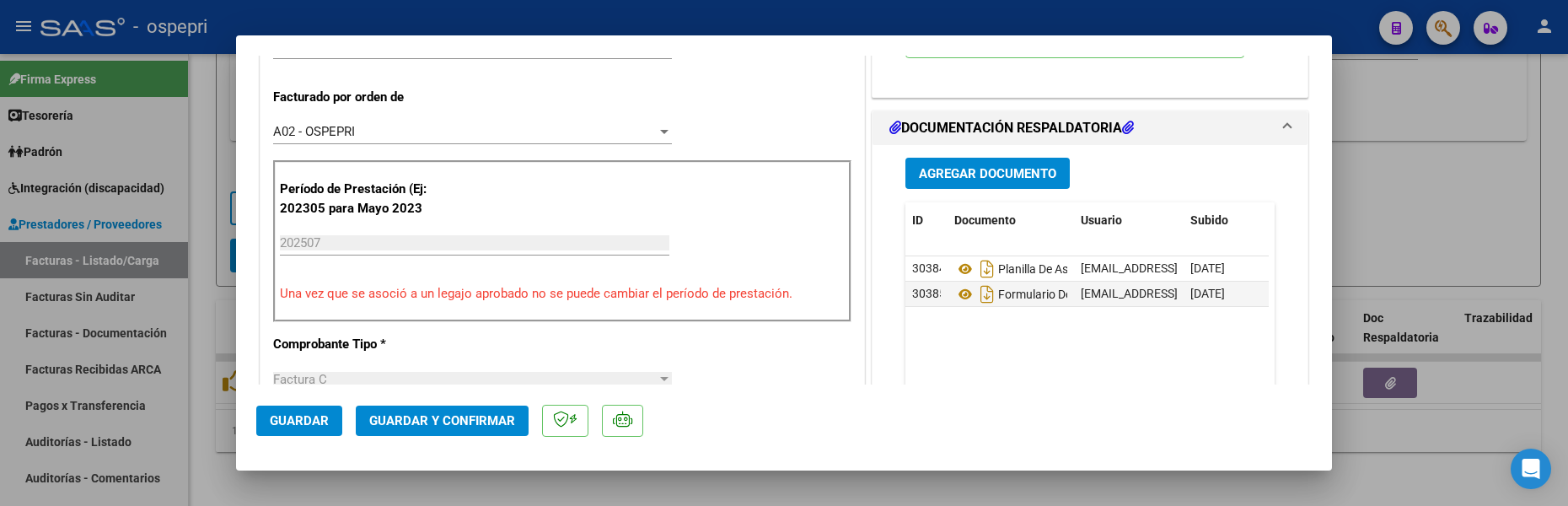
click at [314, 422] on span "Guardar" at bounding box center [299, 421] width 59 height 16
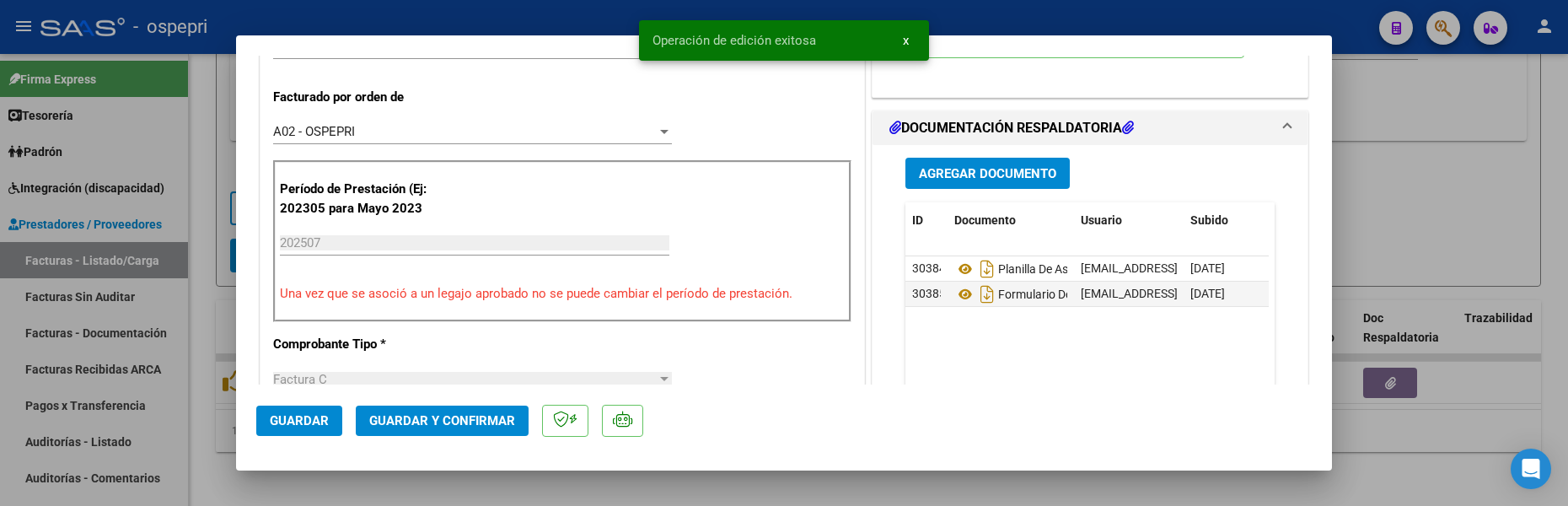
click at [1467, 189] on div at bounding box center [784, 253] width 1568 height 506
type input "$ 0,00"
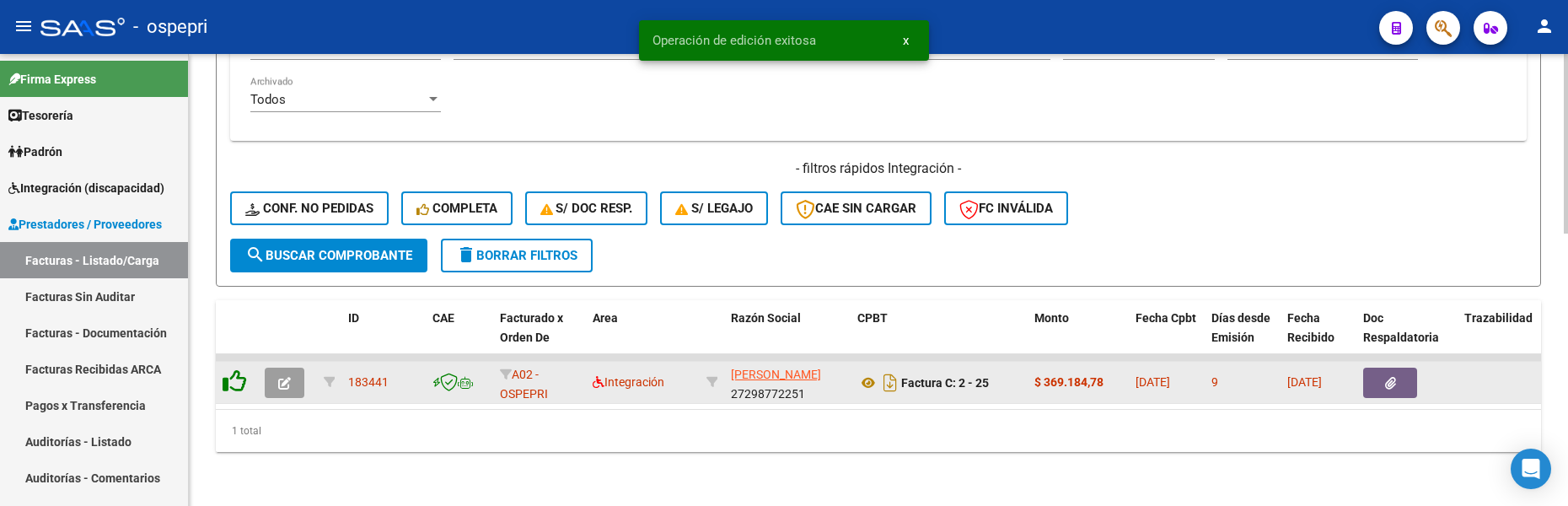
click at [240, 374] on icon at bounding box center [234, 381] width 24 height 24
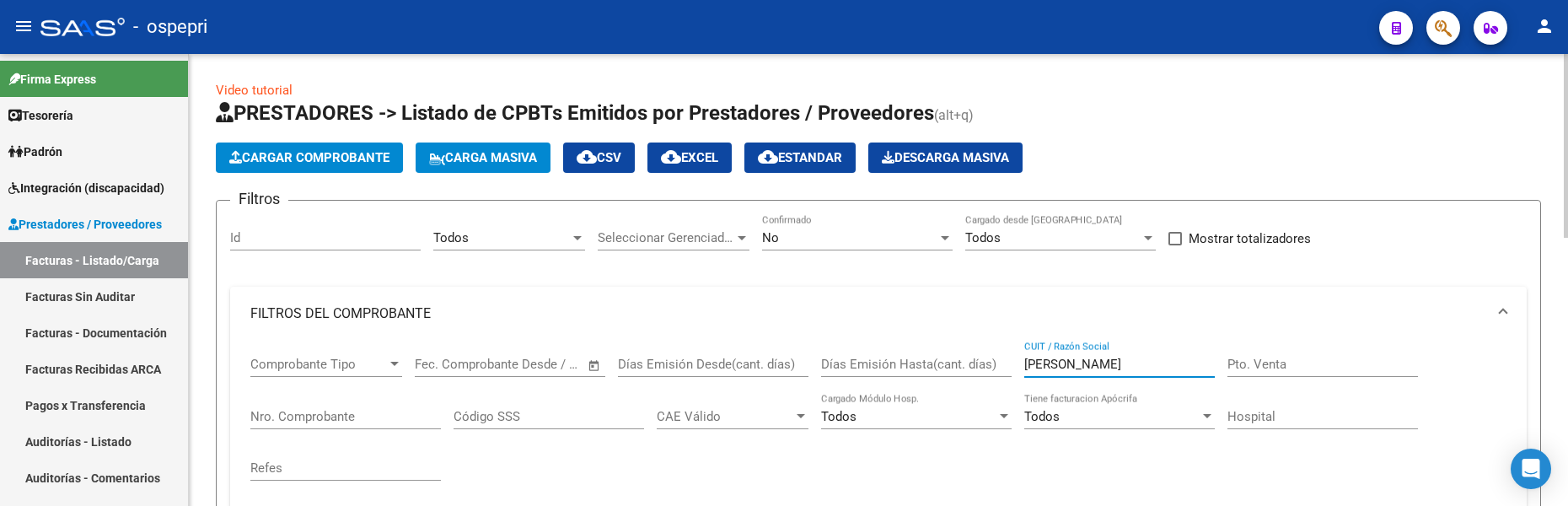
drag, startPoint x: 1060, startPoint y: 365, endPoint x: 1019, endPoint y: 366, distance: 41.0
click at [1019, 366] on div "Comprobante Tipo Comprobante Tipo Start date – End date Fec. Comprobante Desde …" at bounding box center [879, 419] width 1256 height 156
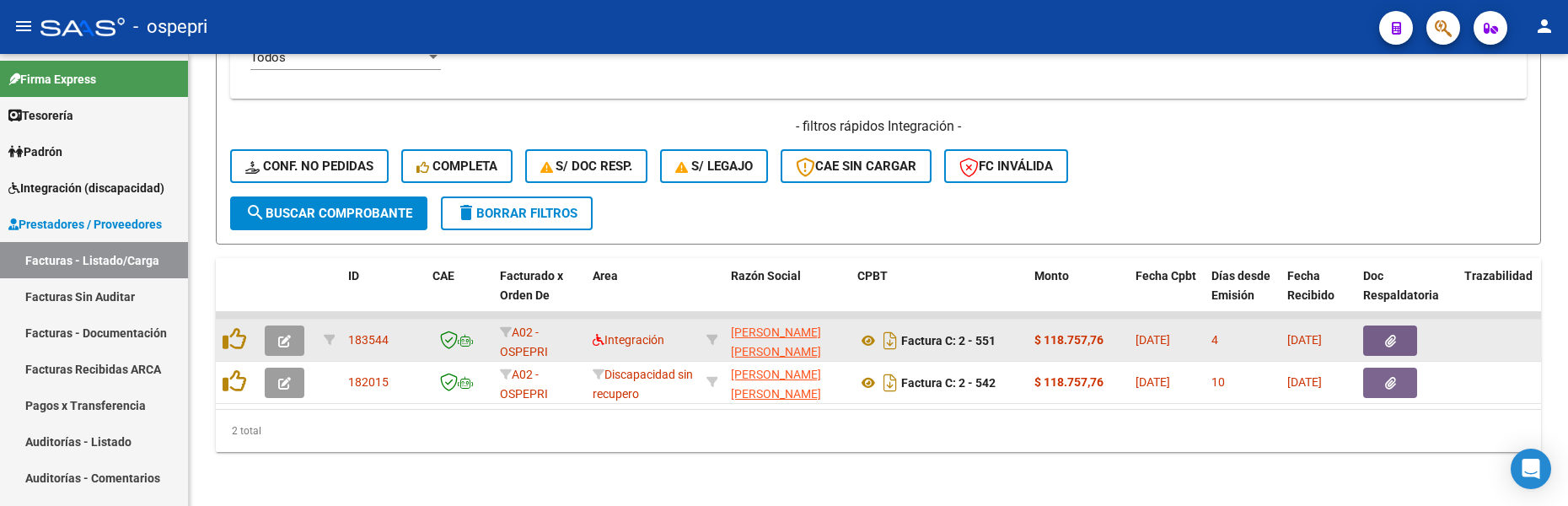
type input "correa"
click at [289, 334] on icon "button" at bounding box center [285, 341] width 13 height 13
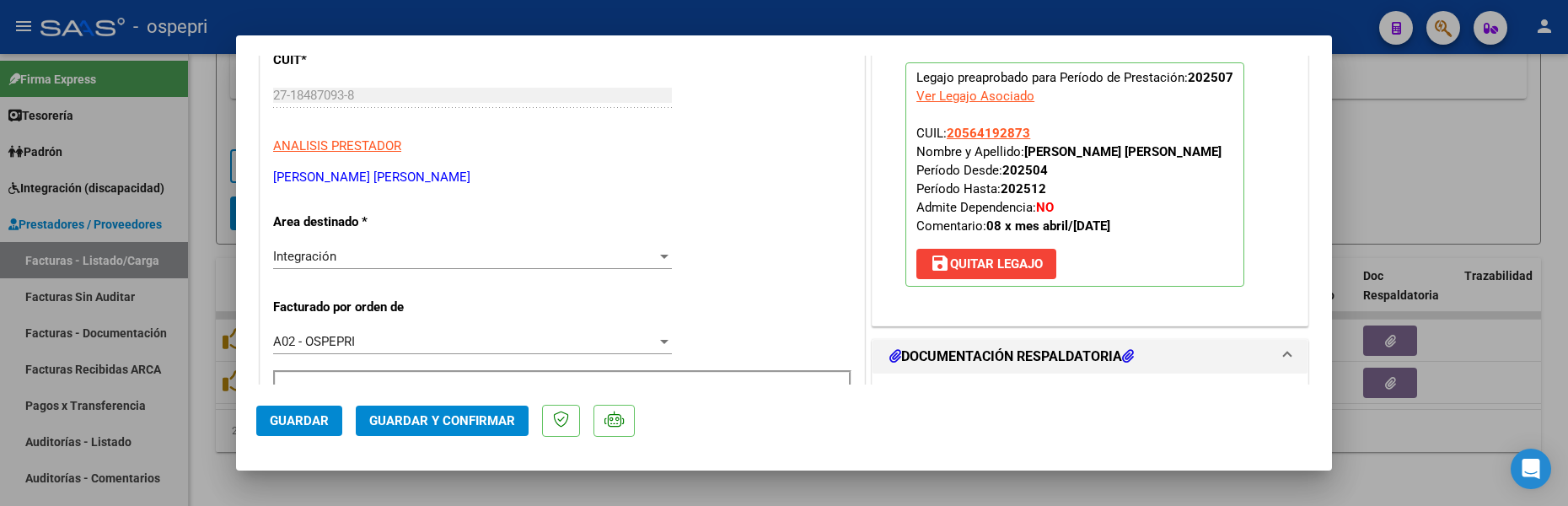
scroll to position [253, 0]
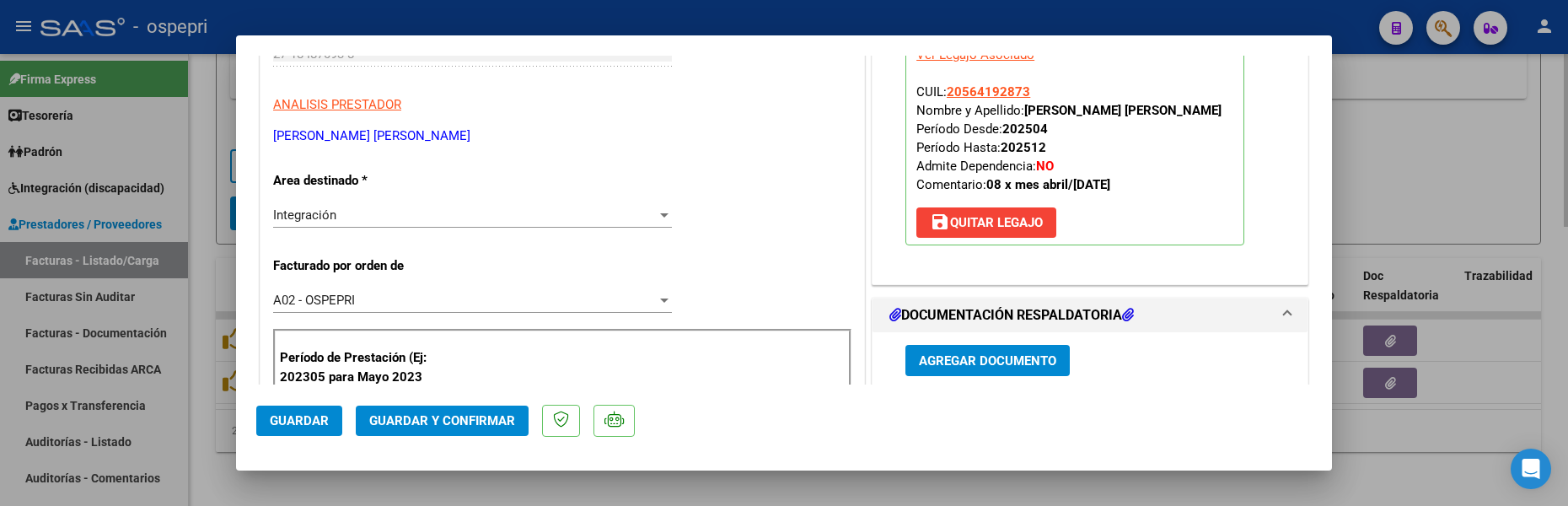
click at [1376, 444] on div at bounding box center [784, 253] width 1568 height 506
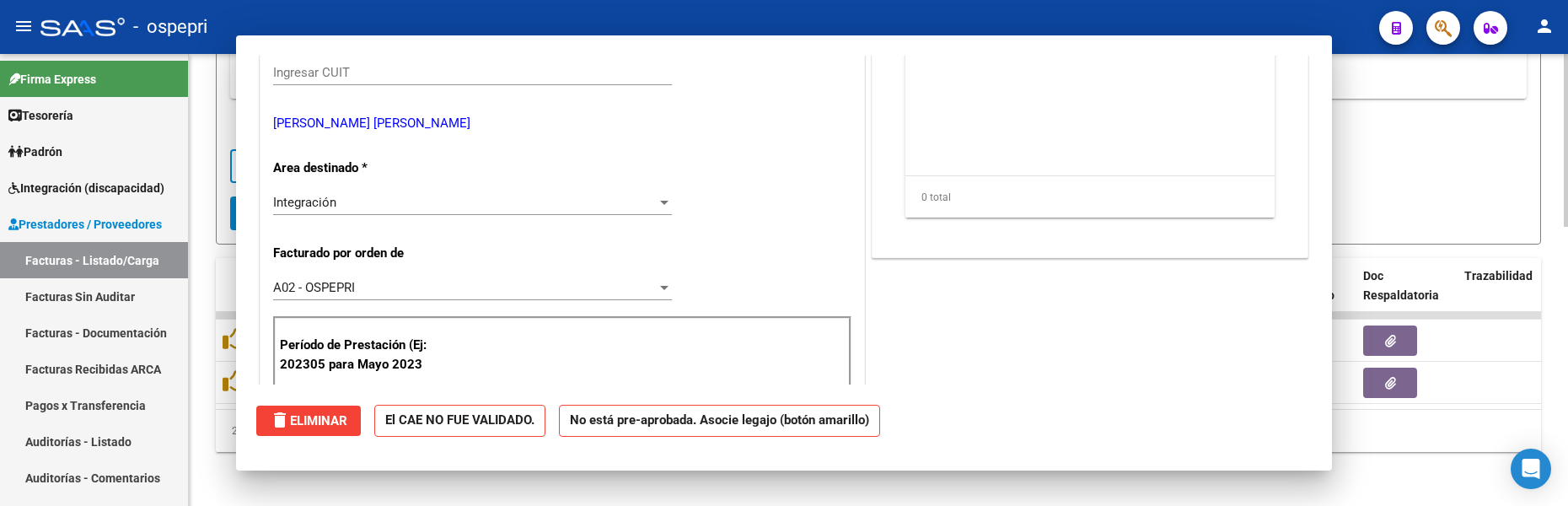
scroll to position [0, 0]
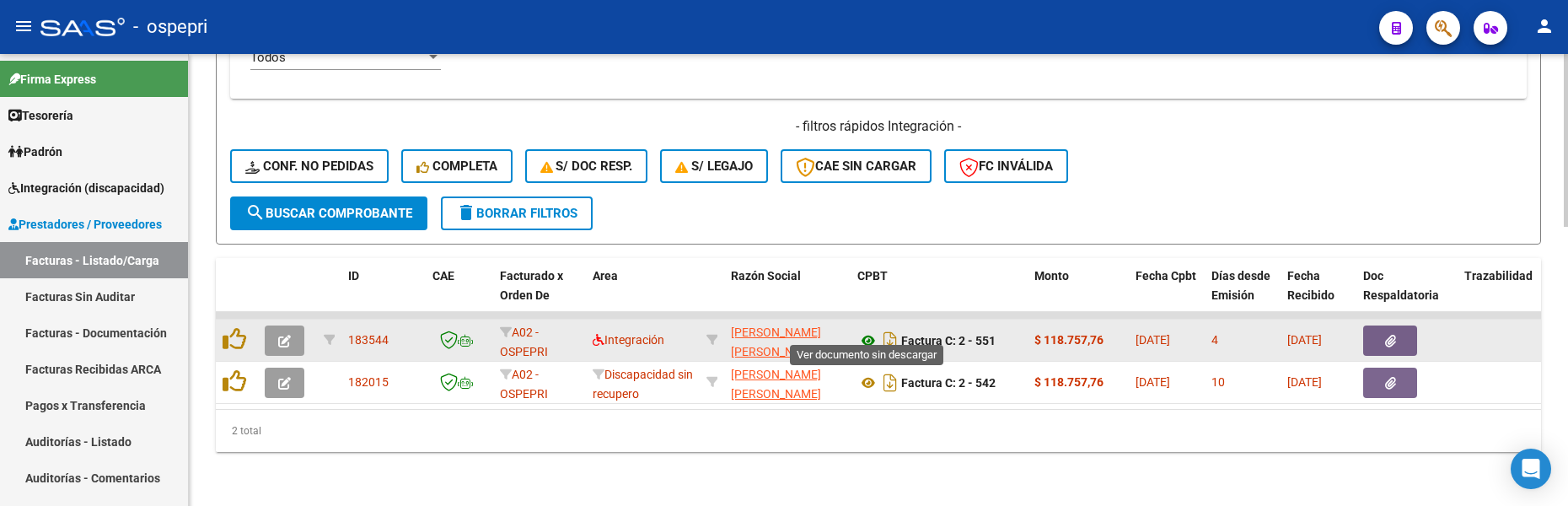
click at [871, 331] on icon at bounding box center [868, 341] width 22 height 20
click at [289, 334] on icon "button" at bounding box center [285, 341] width 13 height 13
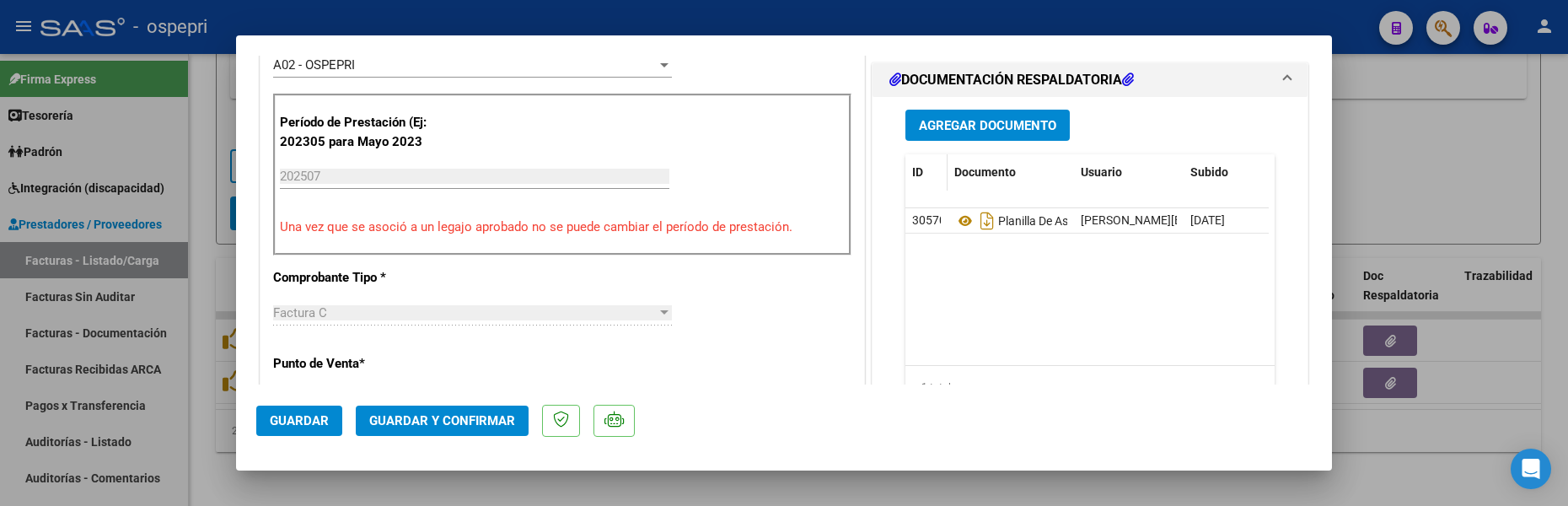
scroll to position [506, 0]
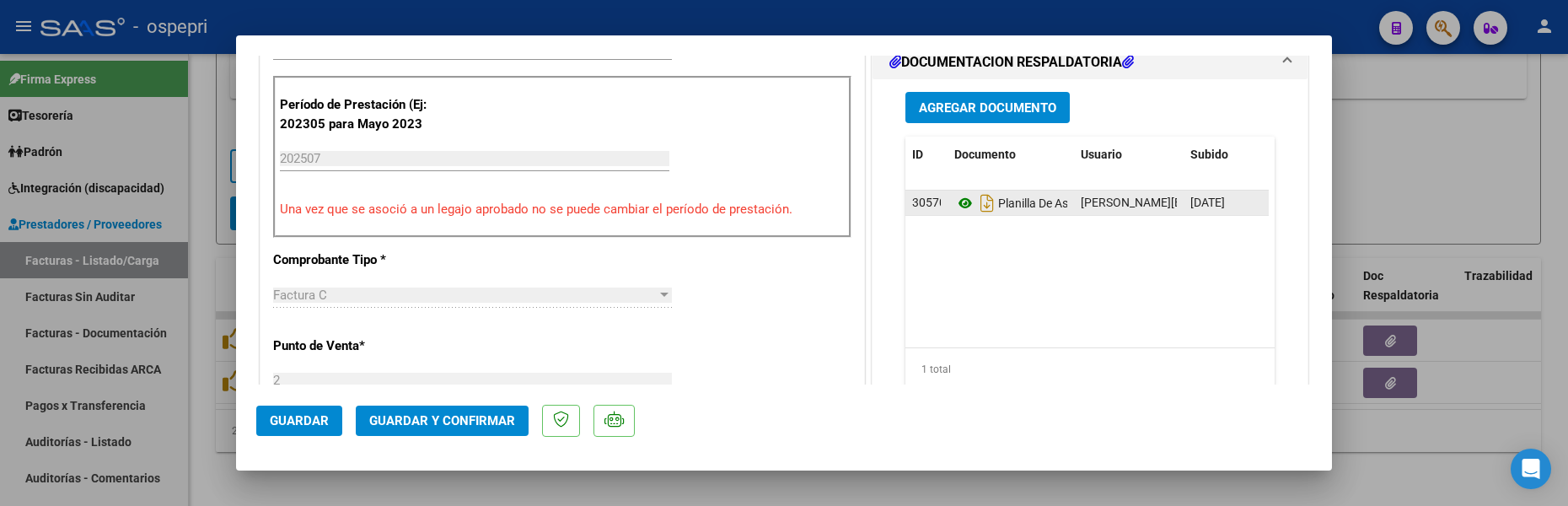
click at [958, 199] on icon at bounding box center [965, 203] width 22 height 20
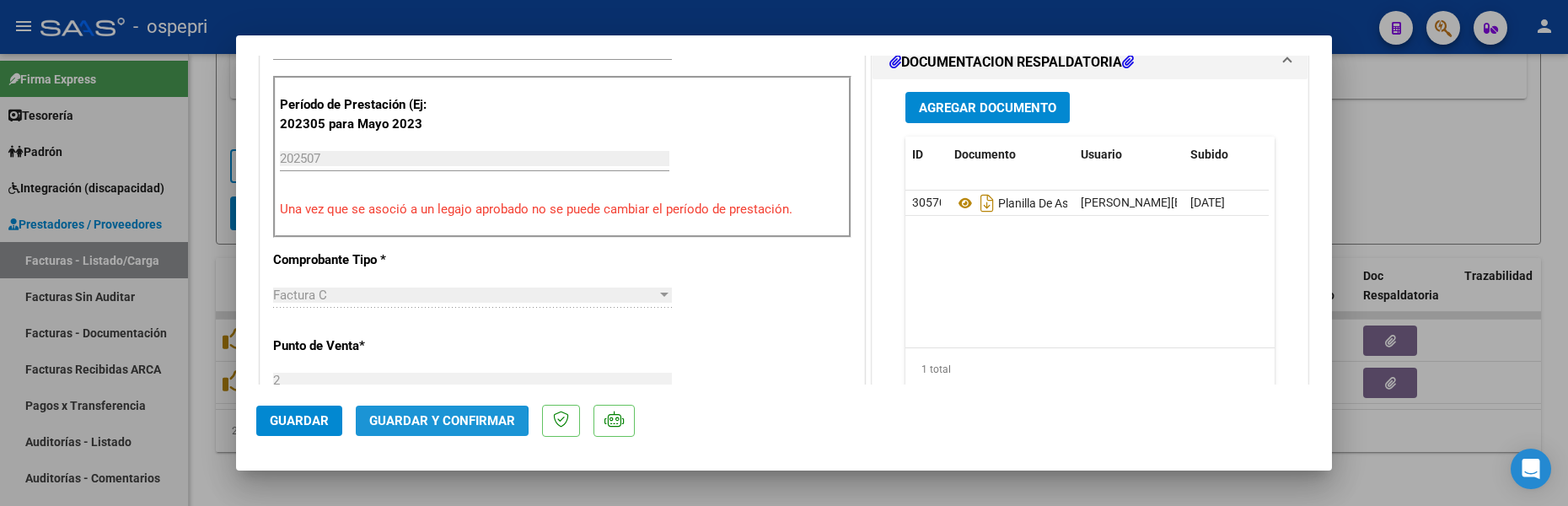
click at [427, 423] on span "Guardar y Confirmar" at bounding box center [442, 421] width 146 height 16
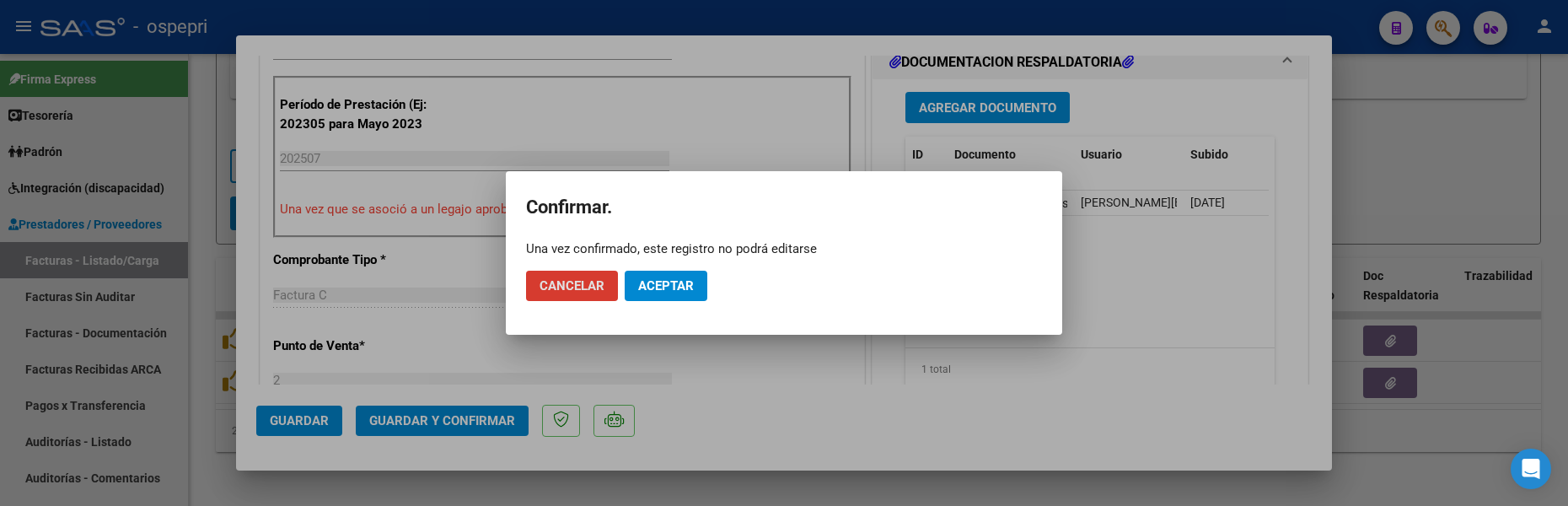
click at [660, 287] on span "Aceptar" at bounding box center [666, 286] width 56 height 16
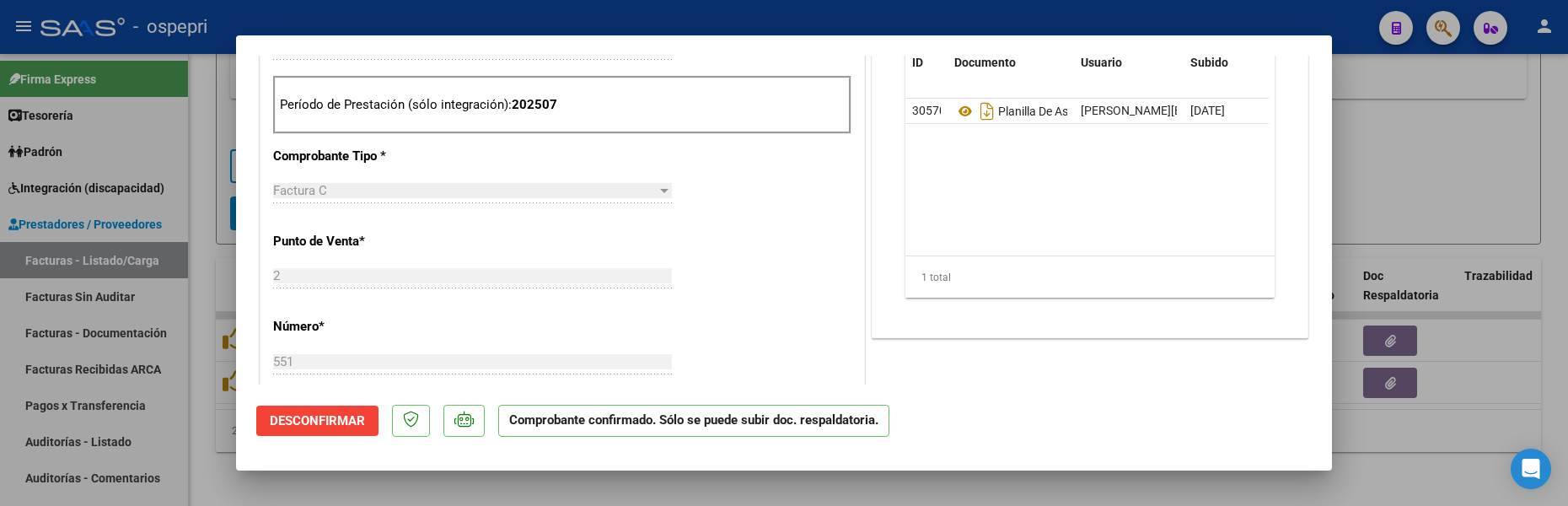
click at [1424, 172] on div at bounding box center [784, 253] width 1568 height 506
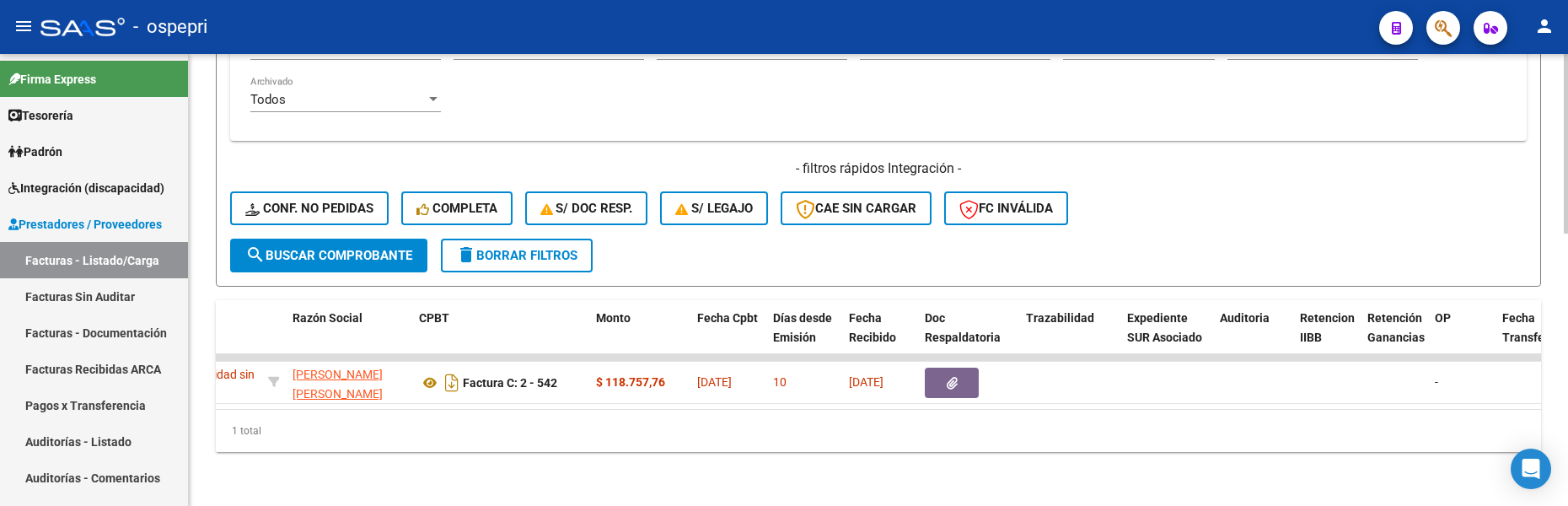
scroll to position [0, 263]
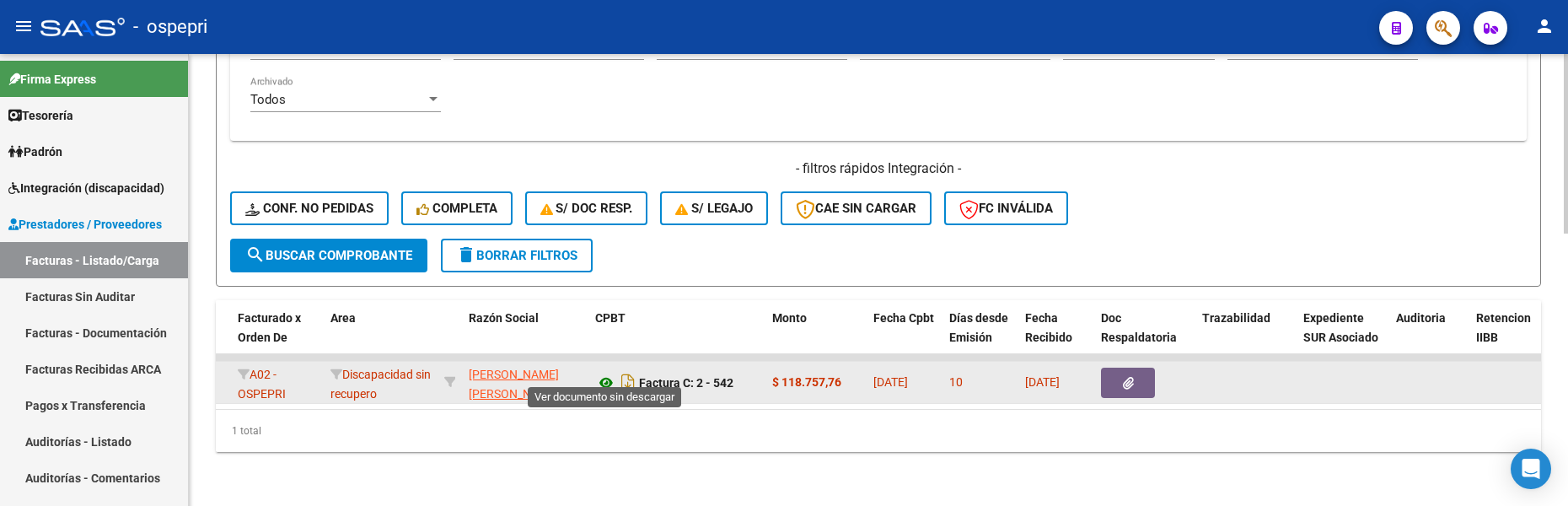
click at [608, 373] on icon at bounding box center [606, 383] width 22 height 20
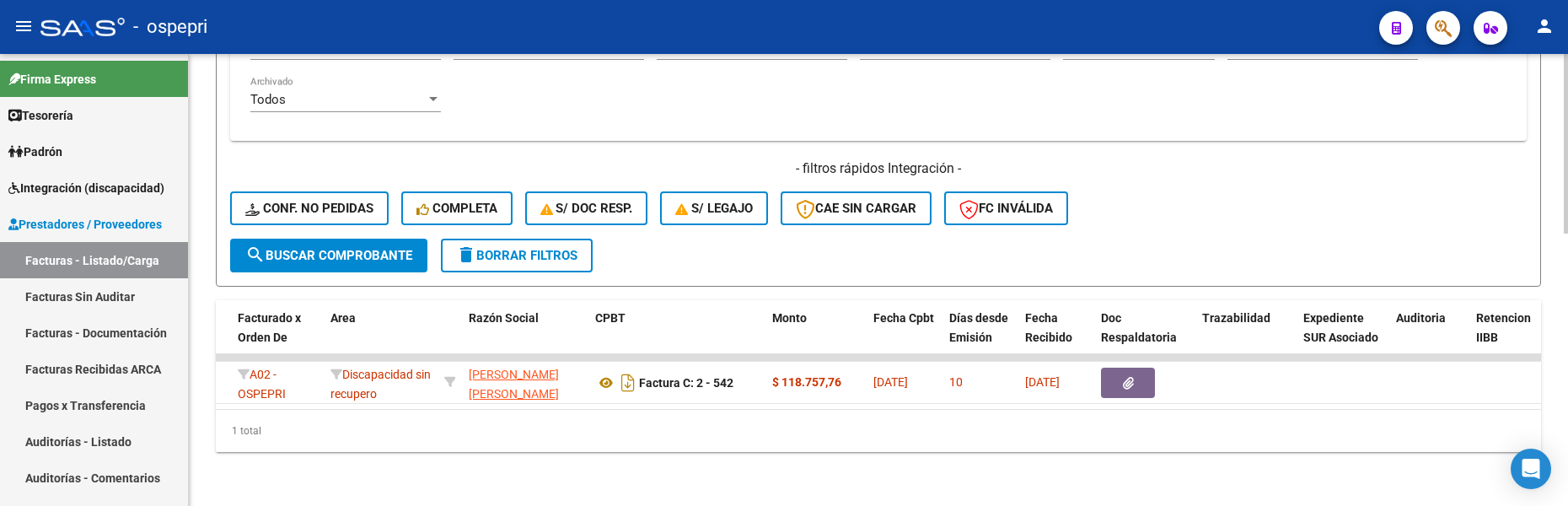
scroll to position [0, 0]
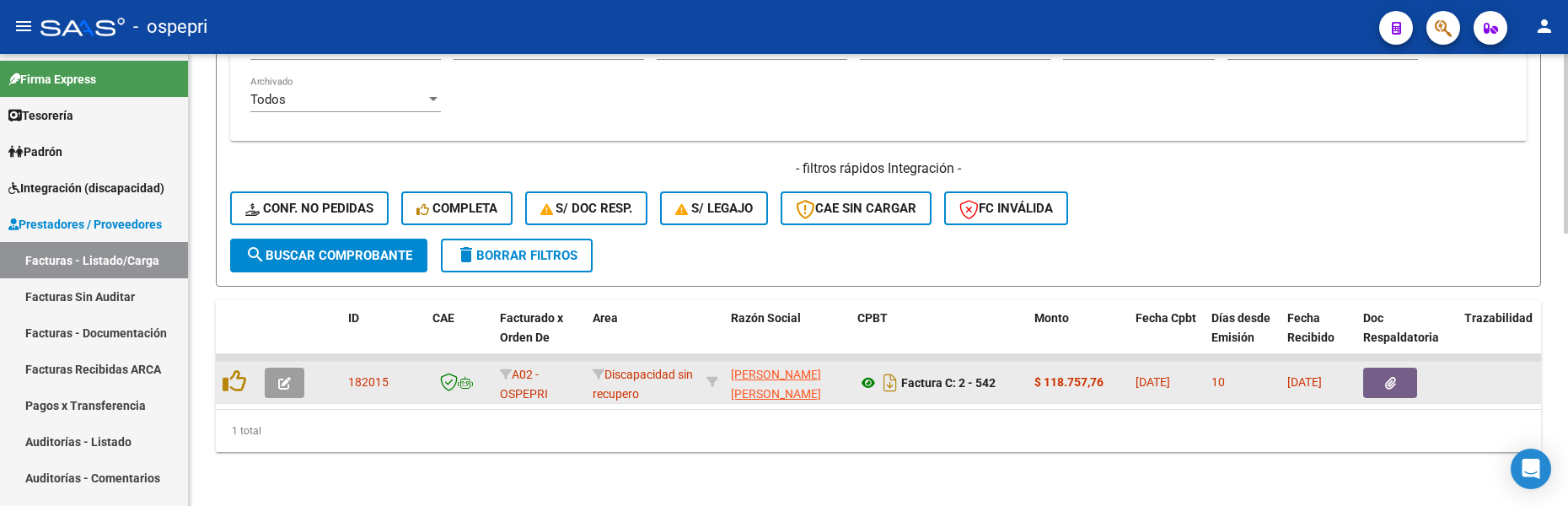
click at [870, 373] on icon at bounding box center [868, 383] width 22 height 20
click at [286, 377] on icon "button" at bounding box center [285, 383] width 13 height 13
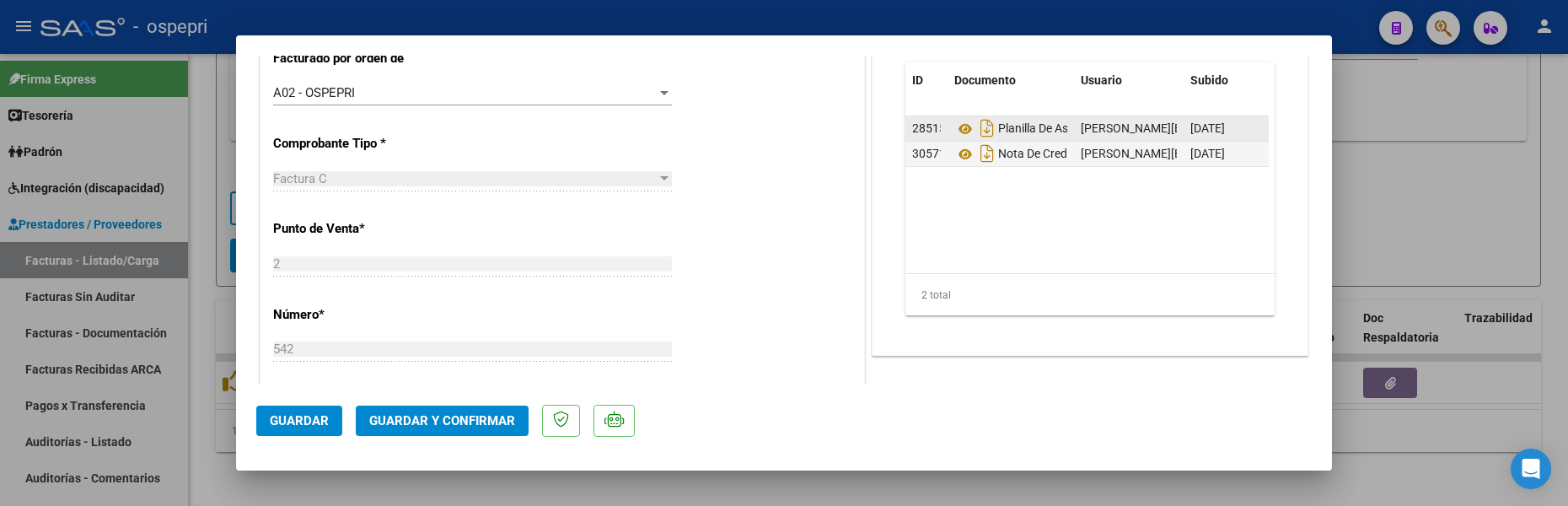
scroll to position [422, 0]
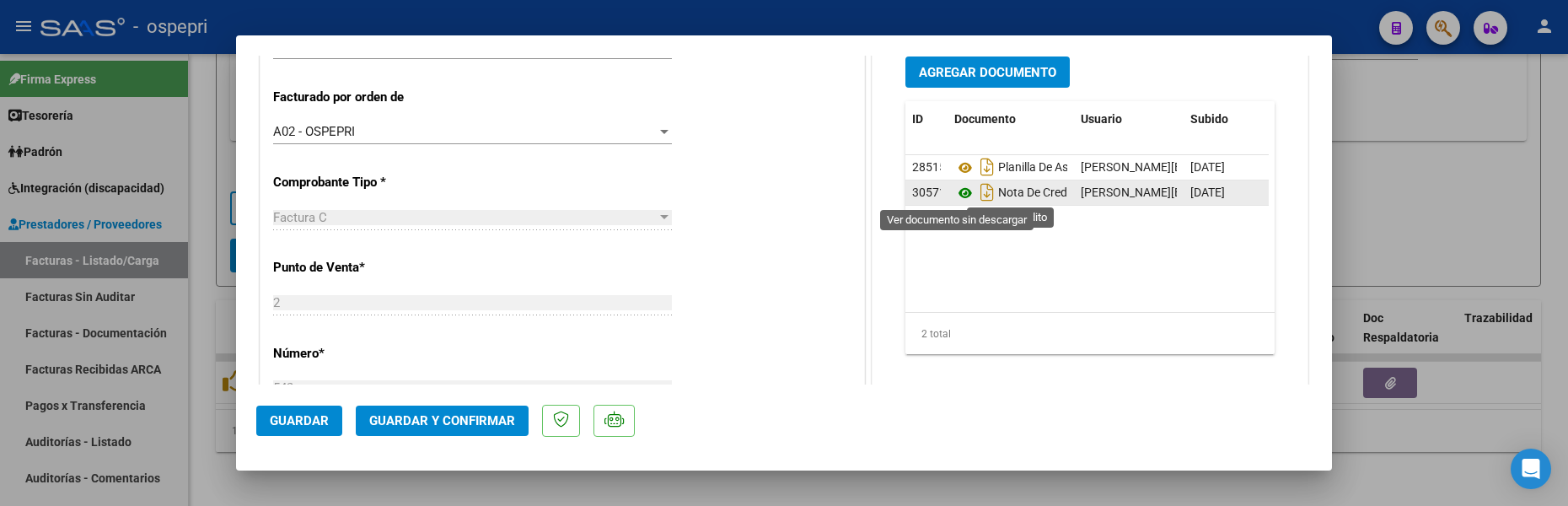
click at [958, 196] on icon at bounding box center [965, 193] width 22 height 20
click at [1468, 464] on div at bounding box center [784, 253] width 1568 height 506
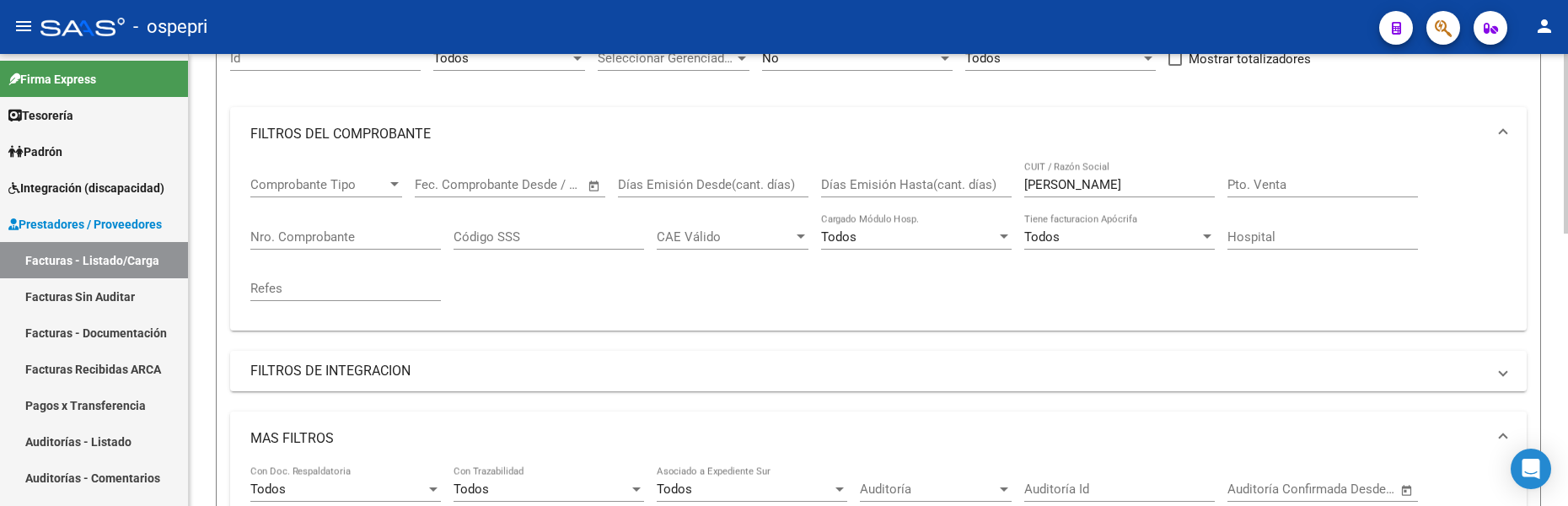
scroll to position [96, 0]
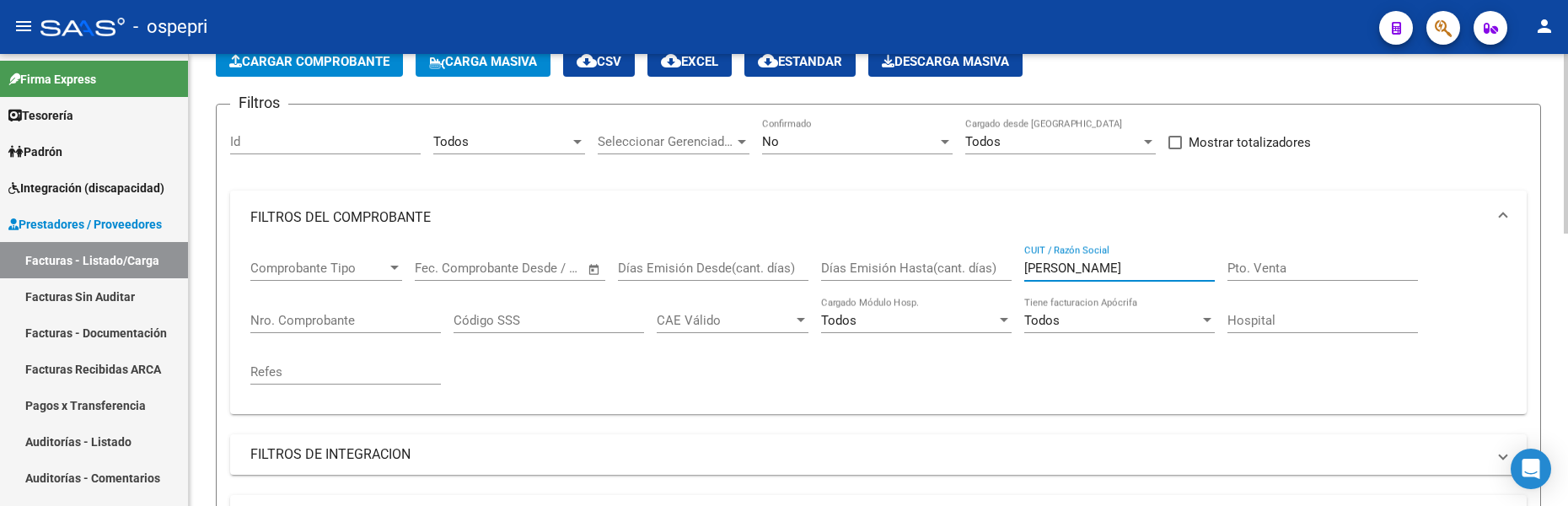
drag, startPoint x: 1081, startPoint y: 268, endPoint x: 1002, endPoint y: 263, distance: 79.2
click at [1002, 263] on div "Comprobante Tipo Comprobante Tipo Start date – End date Fec. Comprobante Desde …" at bounding box center [879, 322] width 1256 height 156
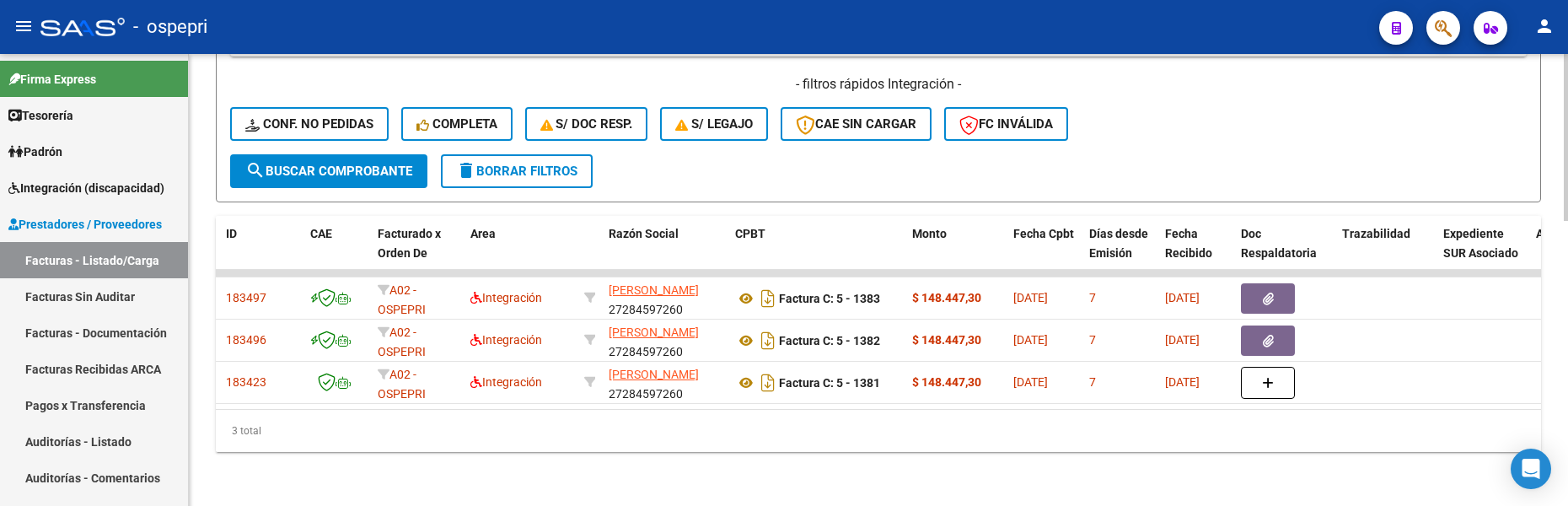
scroll to position [0, 0]
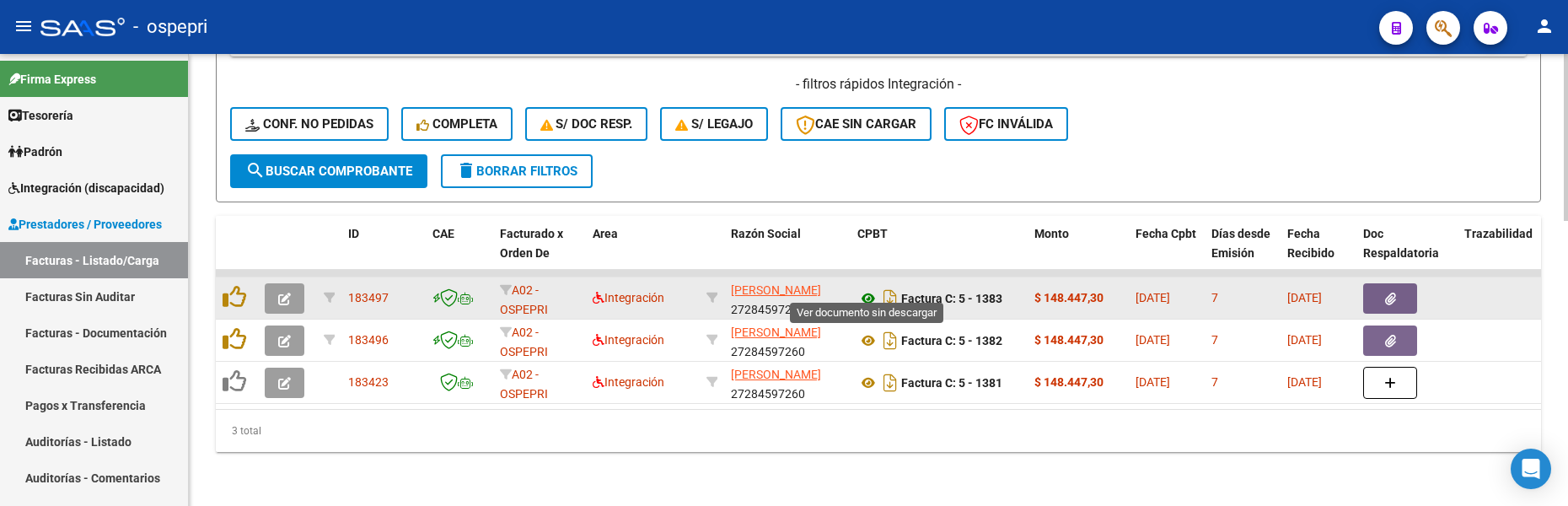
click at [868, 291] on icon at bounding box center [868, 298] width 22 height 20
click at [302, 288] on button "button" at bounding box center [284, 298] width 39 height 30
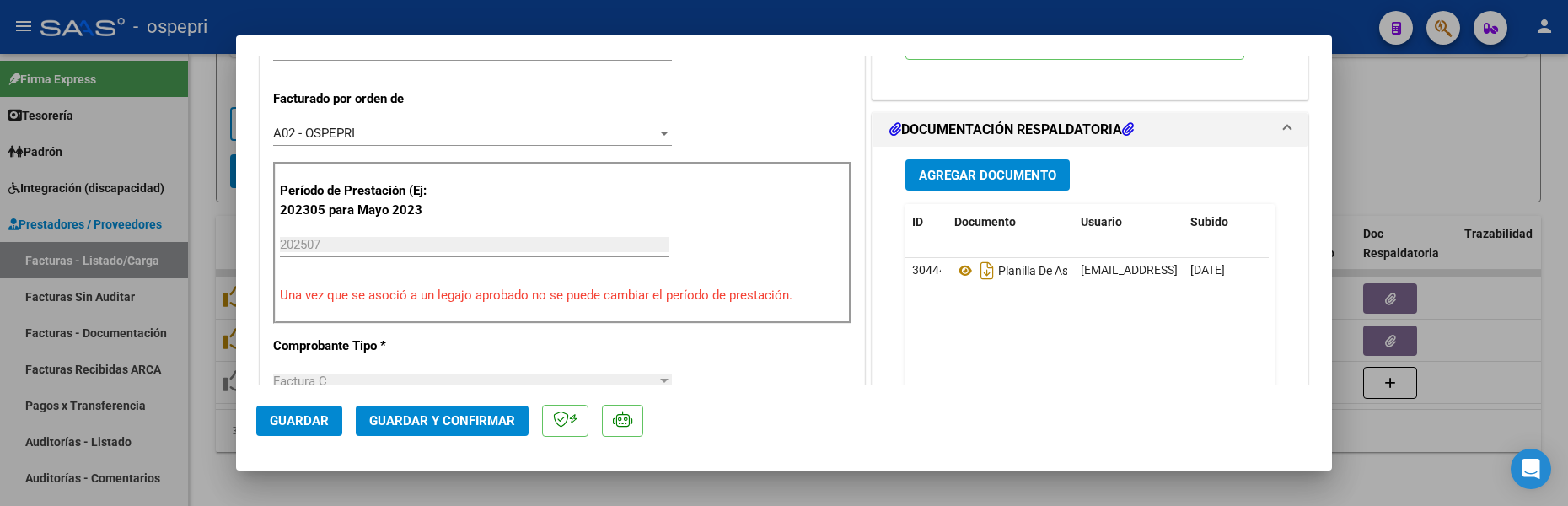
scroll to position [422, 0]
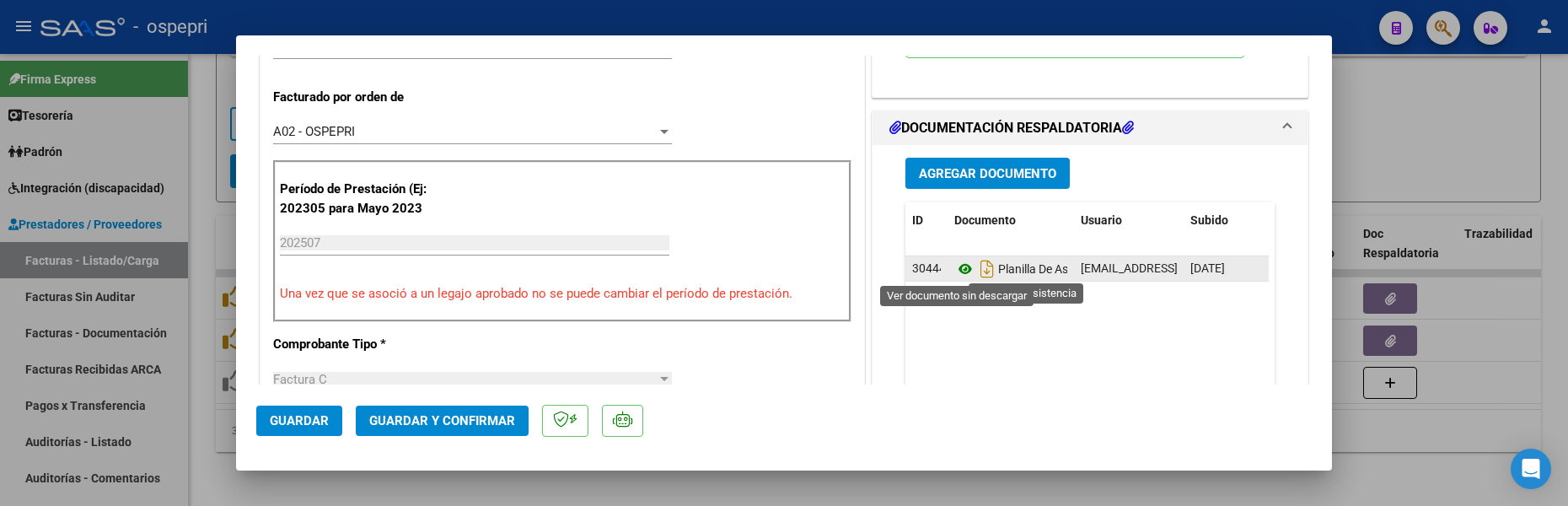
click at [958, 273] on icon at bounding box center [965, 269] width 22 height 20
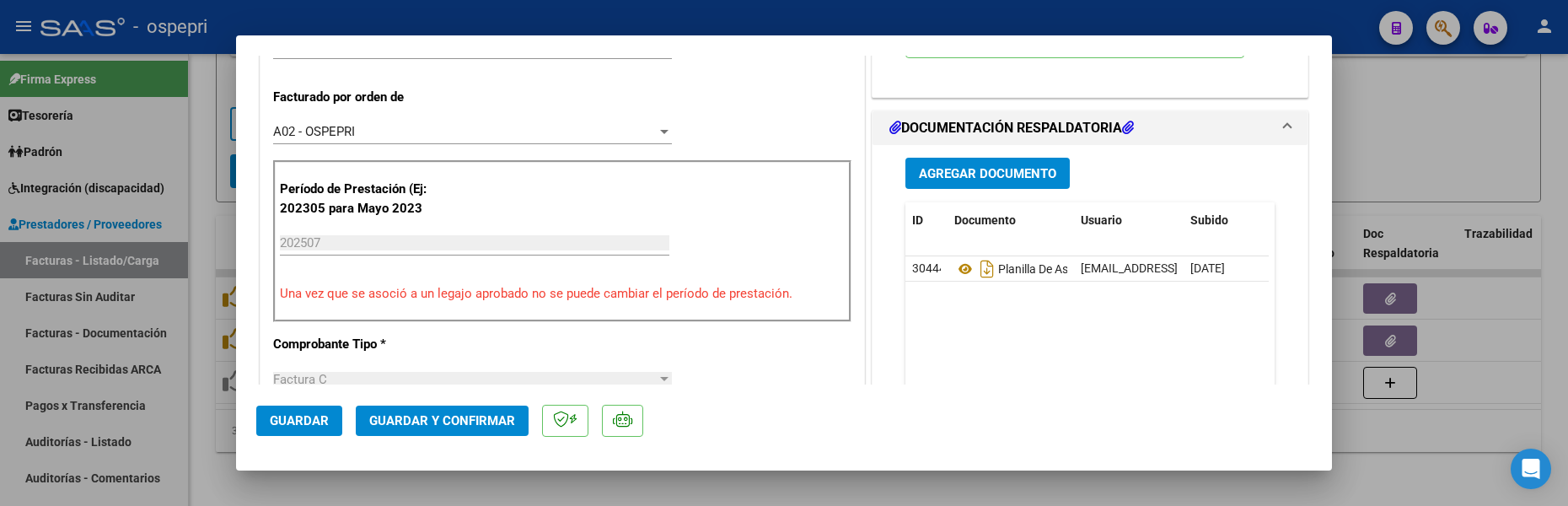
click at [300, 416] on span "Guardar" at bounding box center [299, 421] width 59 height 16
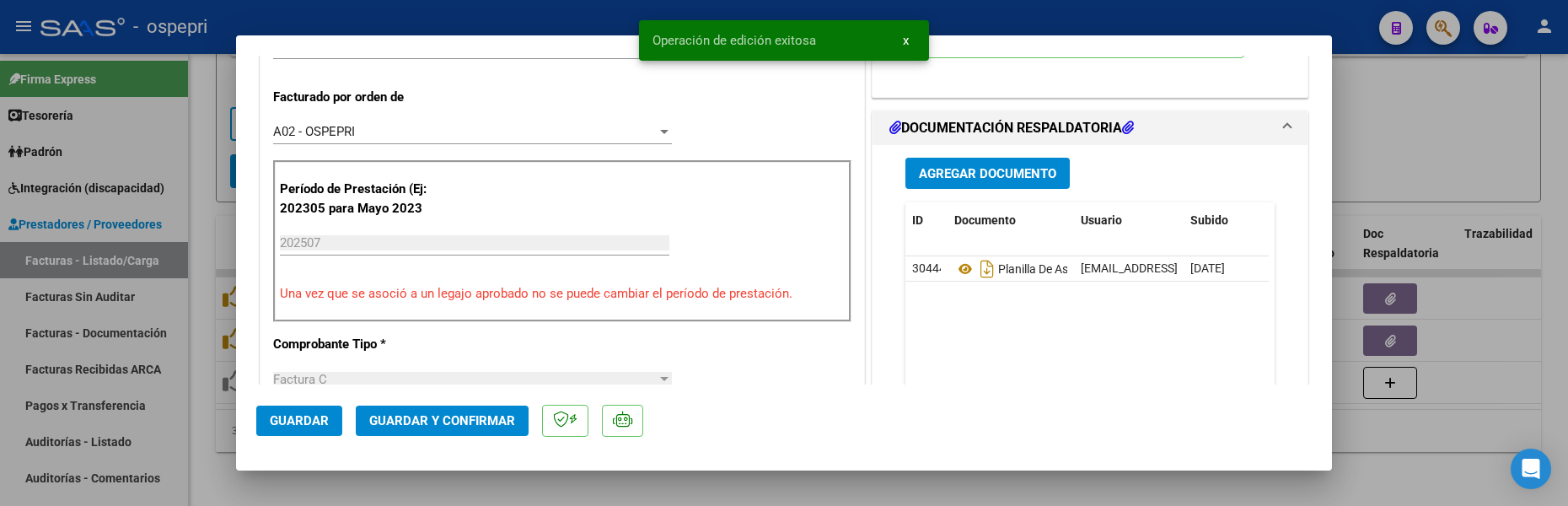
click at [1428, 123] on div at bounding box center [784, 253] width 1568 height 506
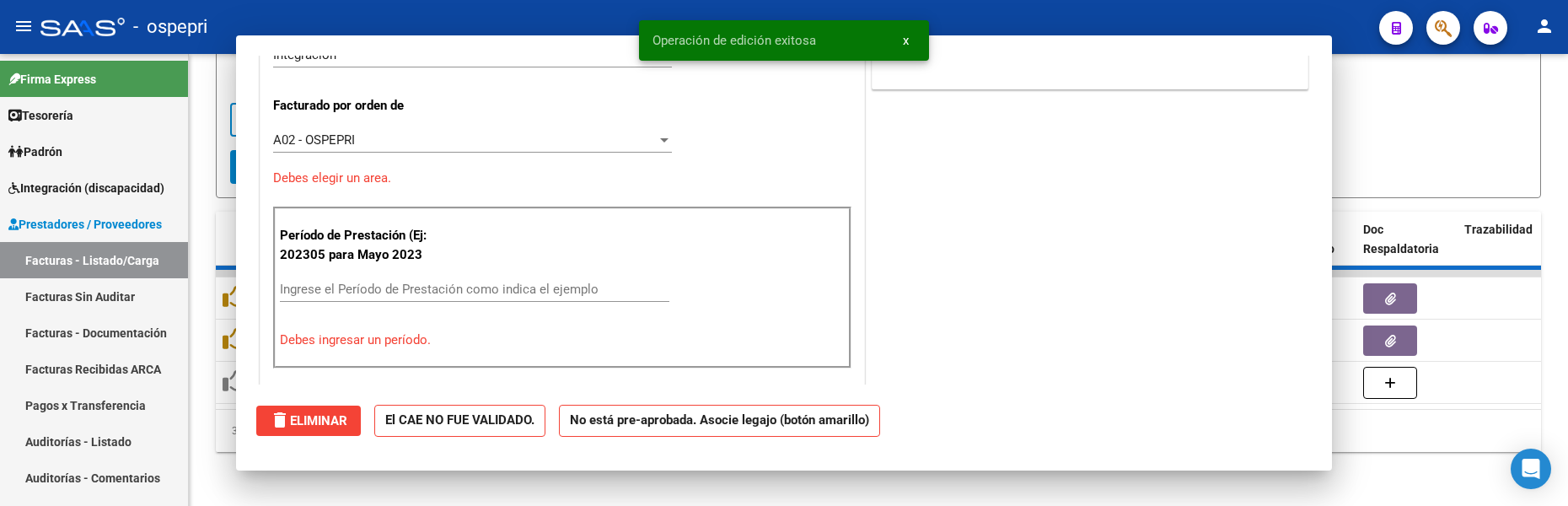
scroll to position [0, 0]
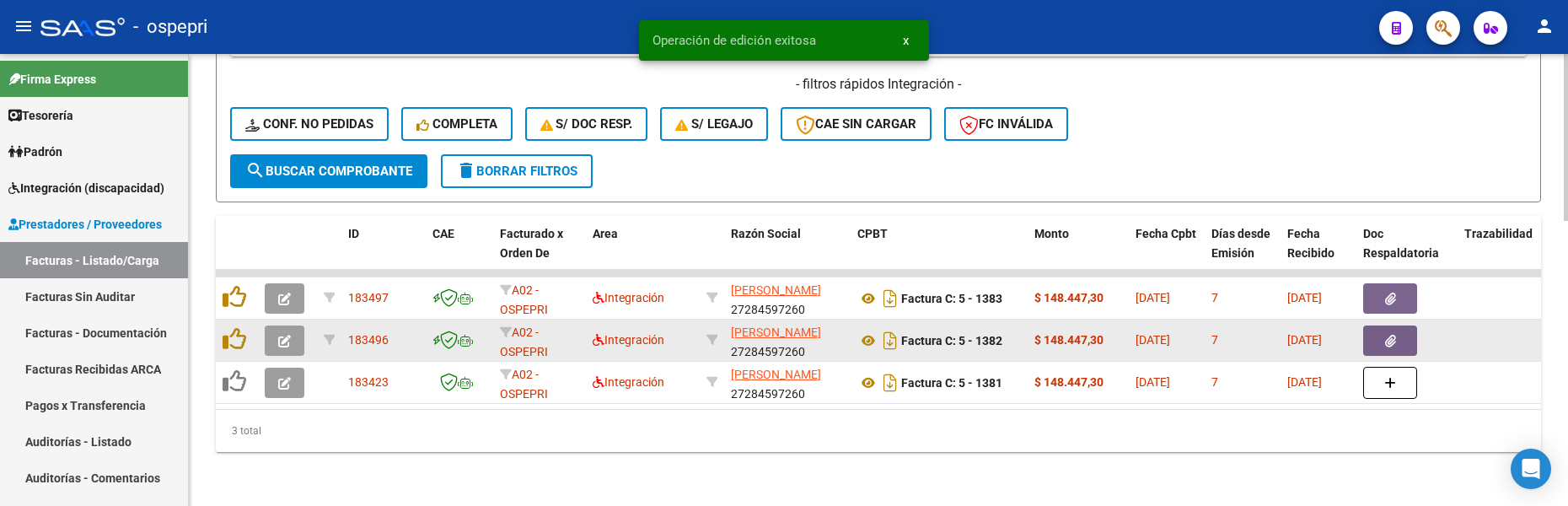
click at [293, 334] on button "button" at bounding box center [284, 340] width 39 height 30
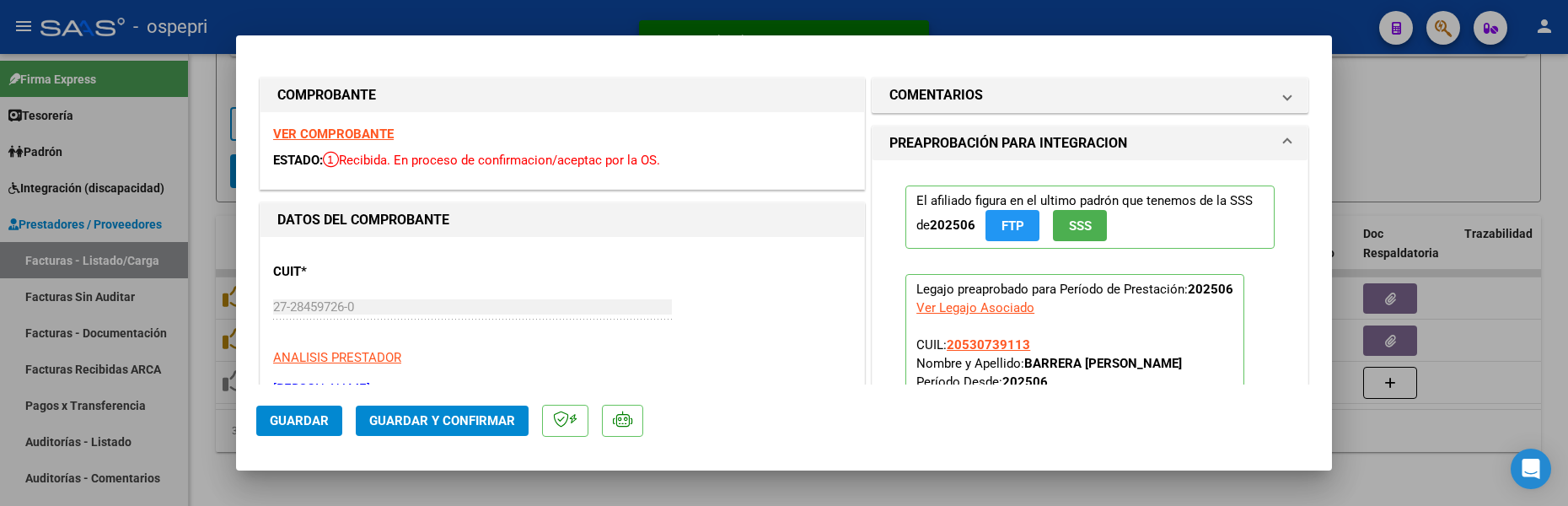
click at [1379, 118] on div at bounding box center [784, 253] width 1568 height 506
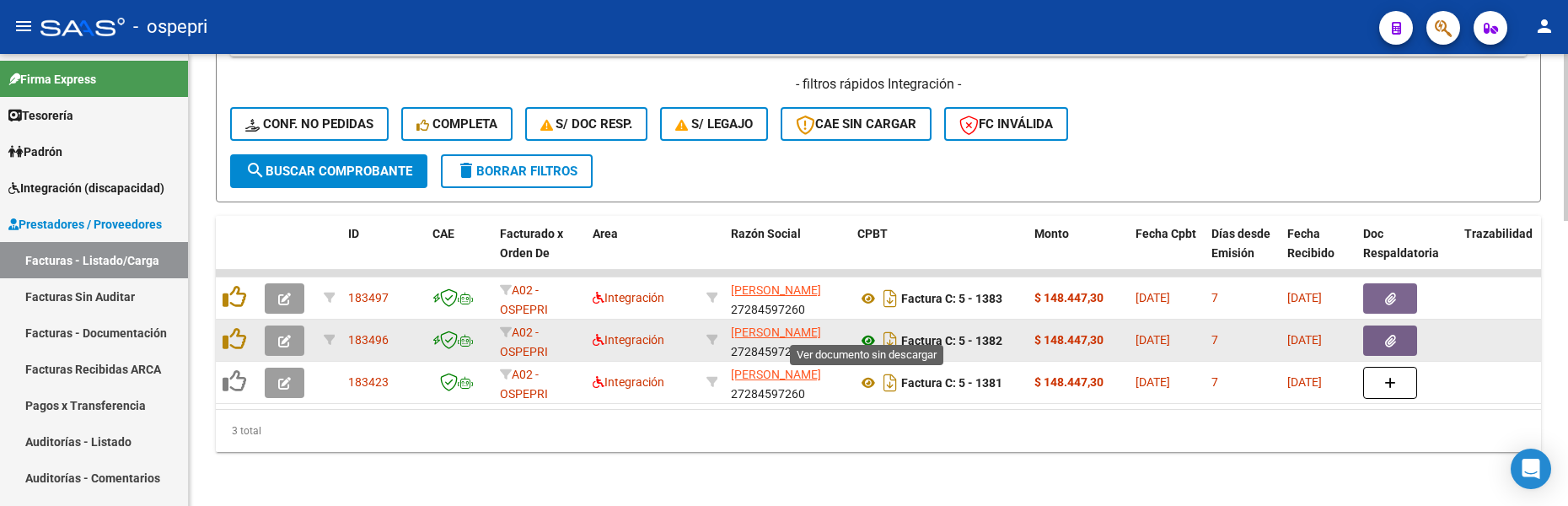
click at [868, 331] on icon at bounding box center [868, 341] width 22 height 20
click at [280, 334] on icon "button" at bounding box center [285, 341] width 13 height 13
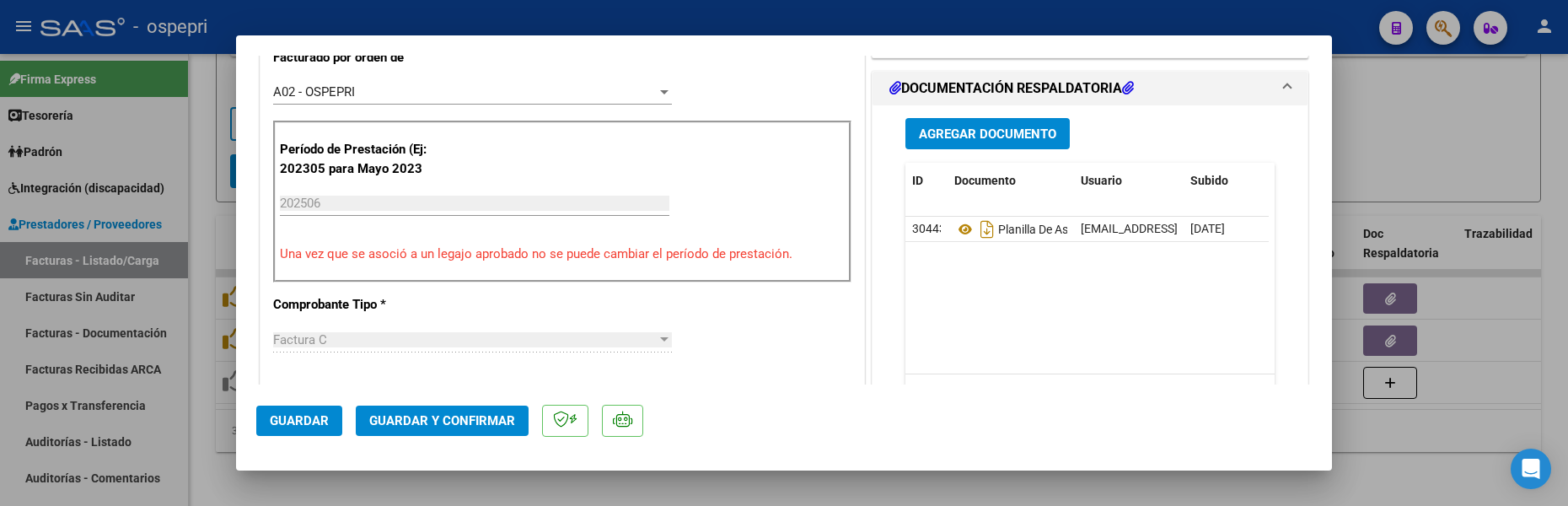
scroll to position [506, 0]
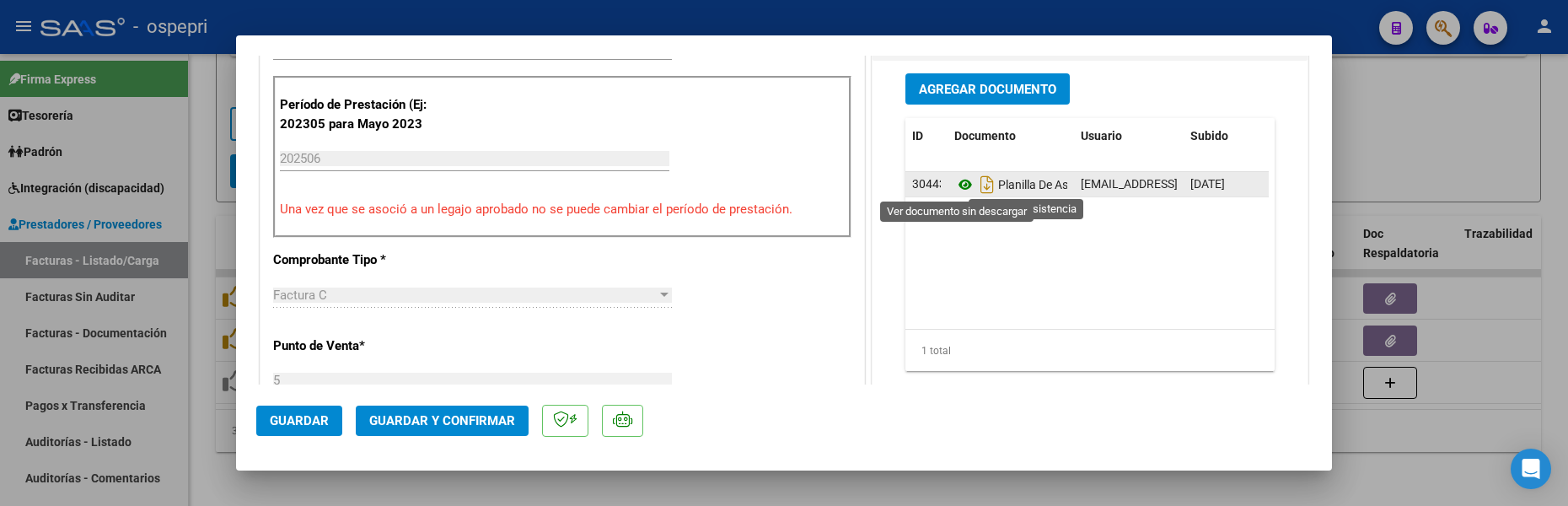
click at [959, 189] on icon at bounding box center [965, 185] width 22 height 20
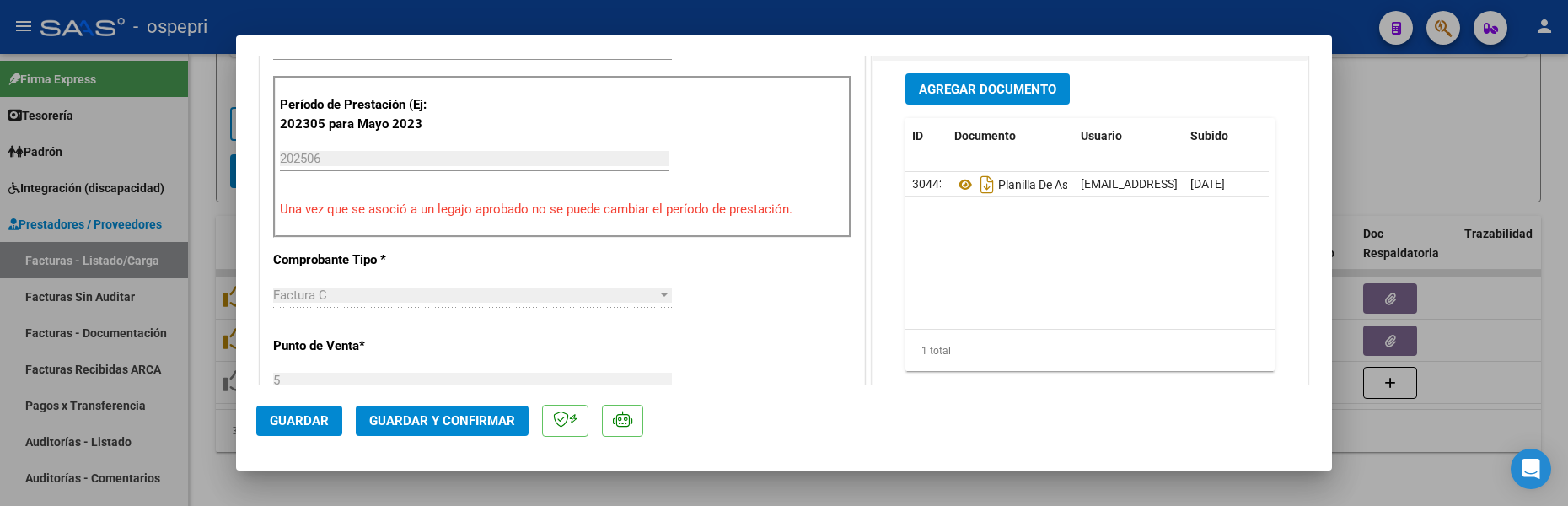
click at [1475, 429] on div at bounding box center [784, 253] width 1568 height 506
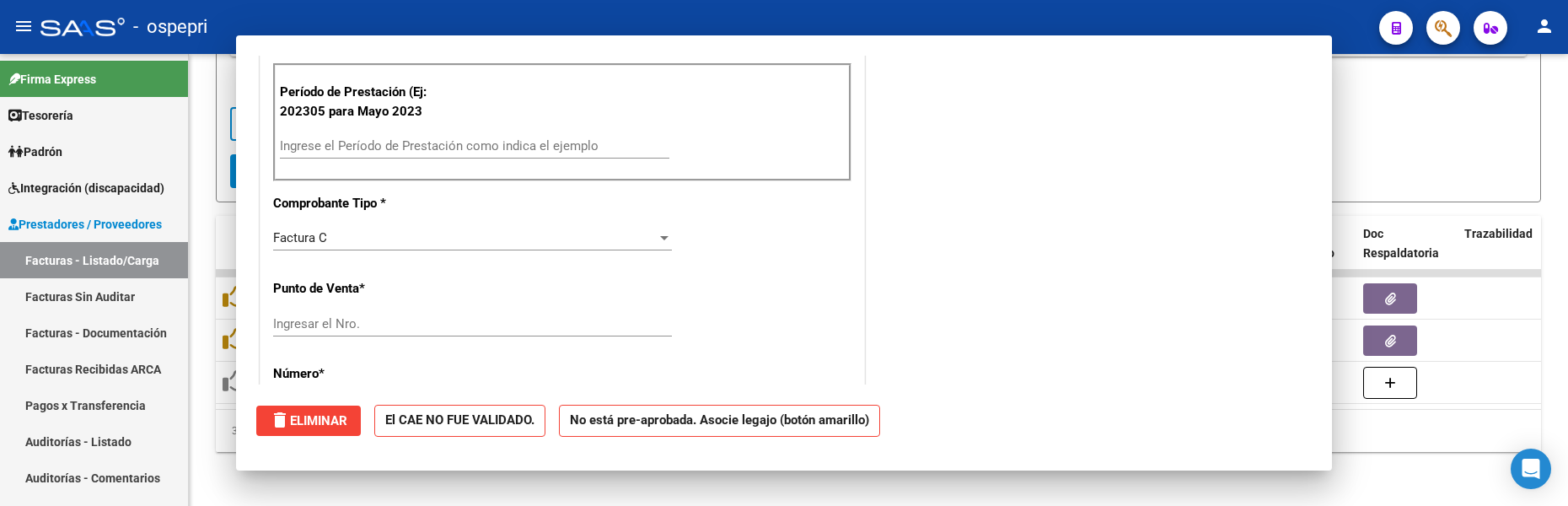
scroll to position [493, 0]
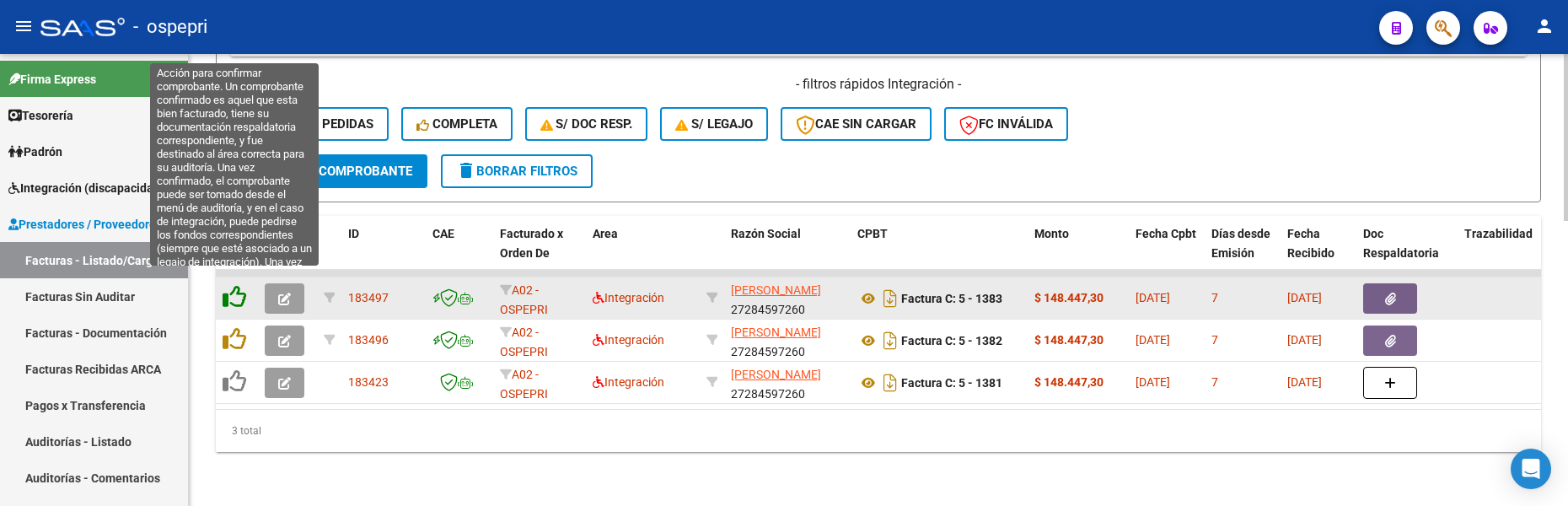
click at [235, 289] on icon at bounding box center [234, 297] width 24 height 24
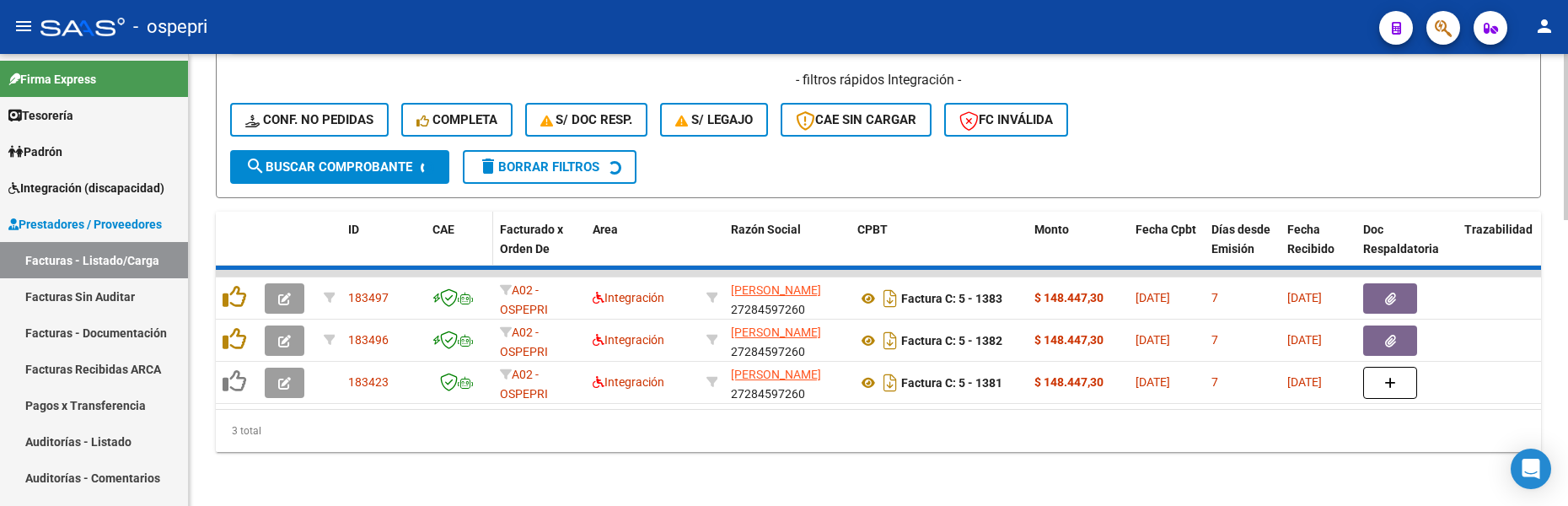
scroll to position [728, 0]
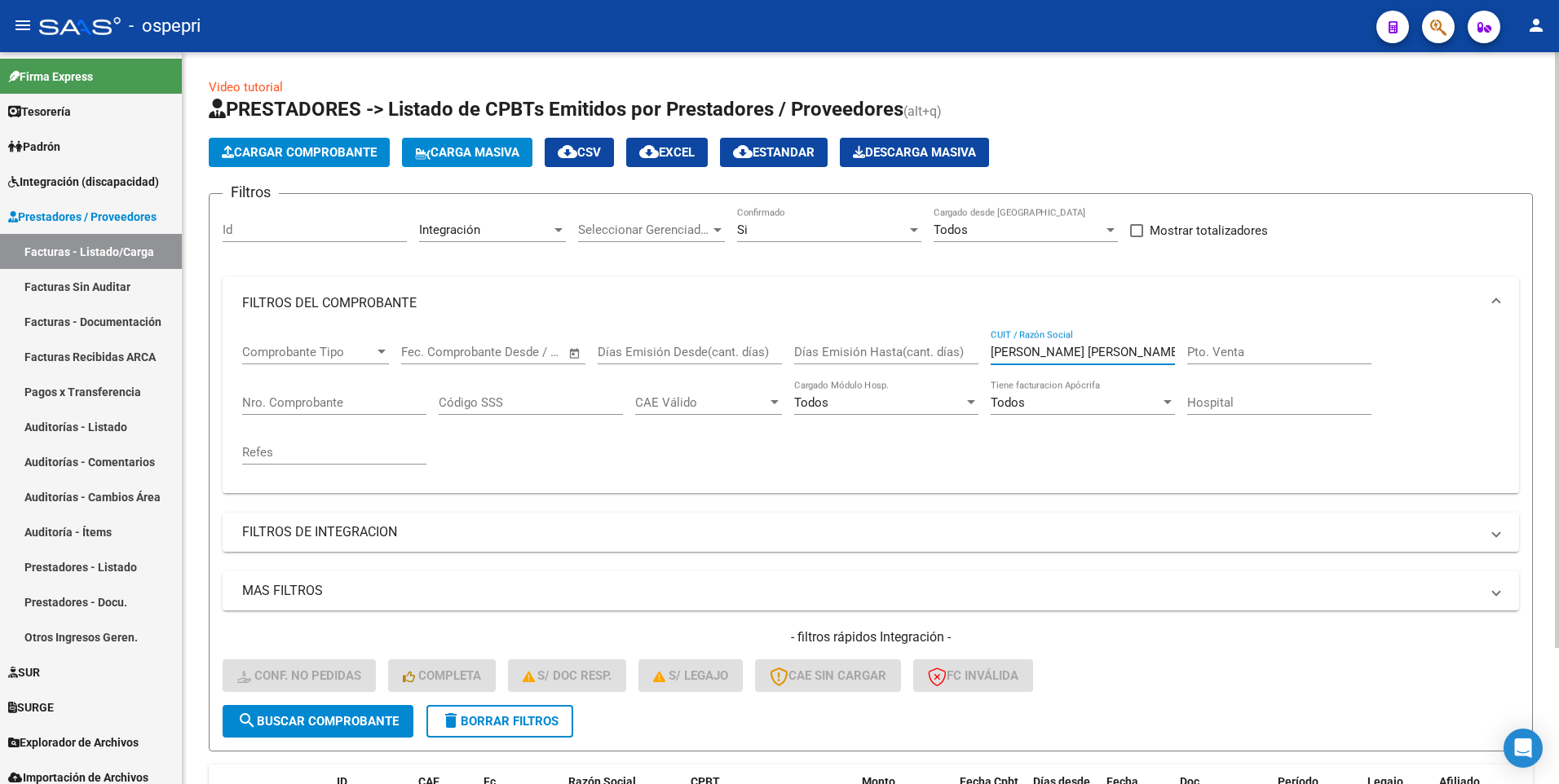
drag, startPoint x: 1136, startPoint y: 348, endPoint x: 977, endPoint y: 332, distance: 159.8
click at [972, 354] on div "Comprobante Tipo Comprobante Tipo Start date – End date Fec. Comprobante Desde …" at bounding box center [871, 405] width 1258 height 151
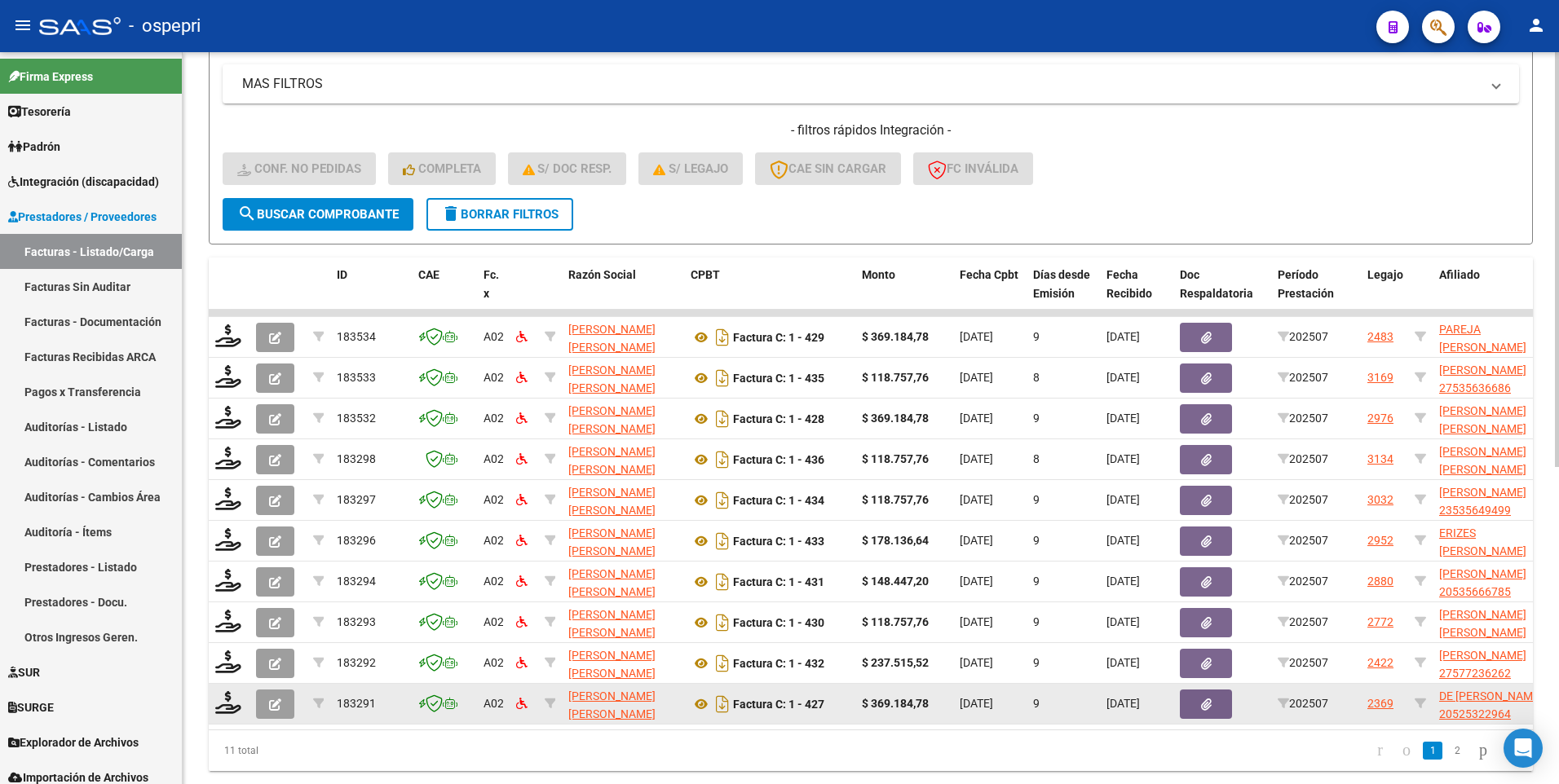
scroll to position [558, 0]
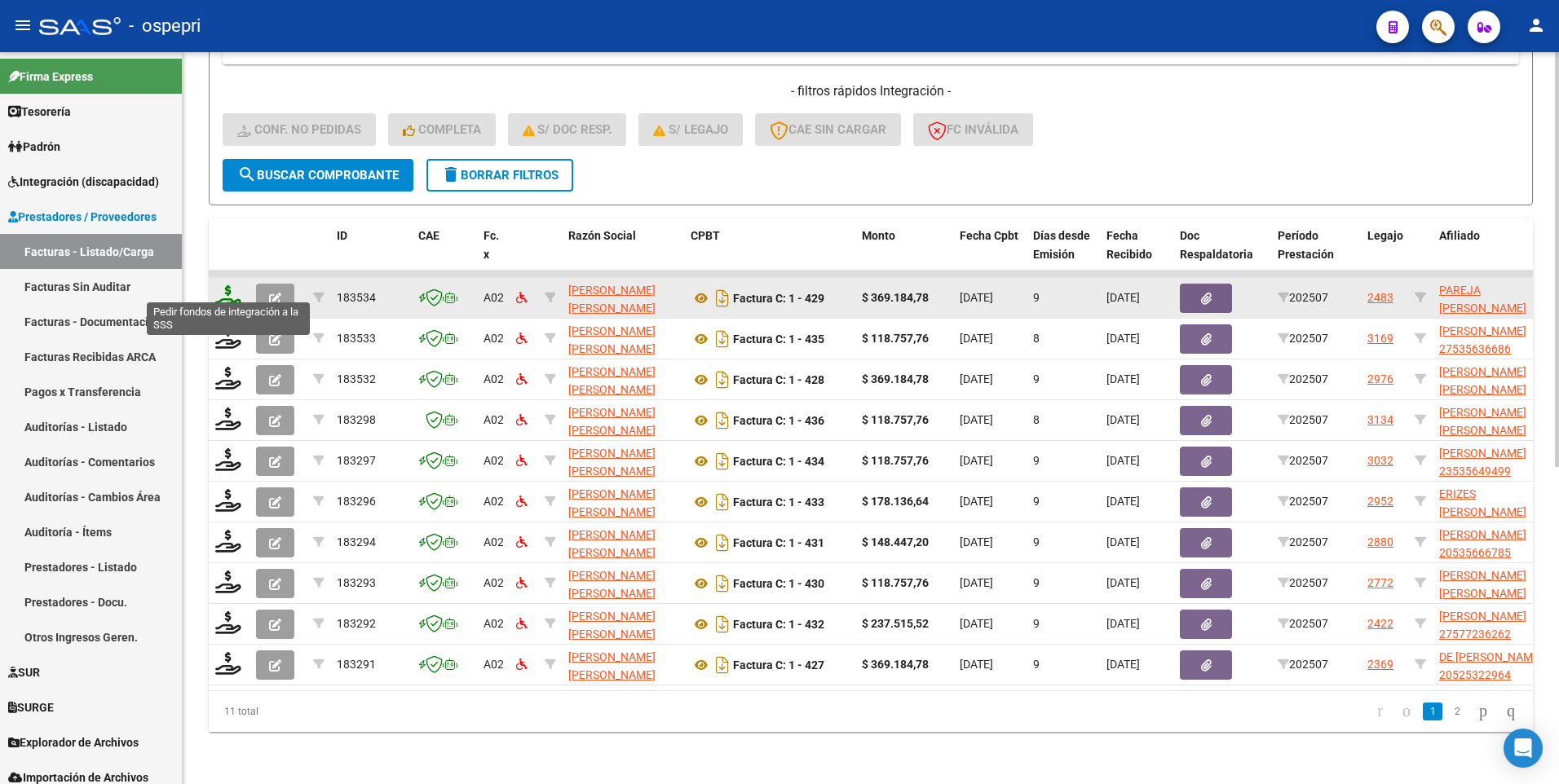
type input "[PERSON_NAME]"
click at [231, 285] on icon at bounding box center [227, 297] width 26 height 23
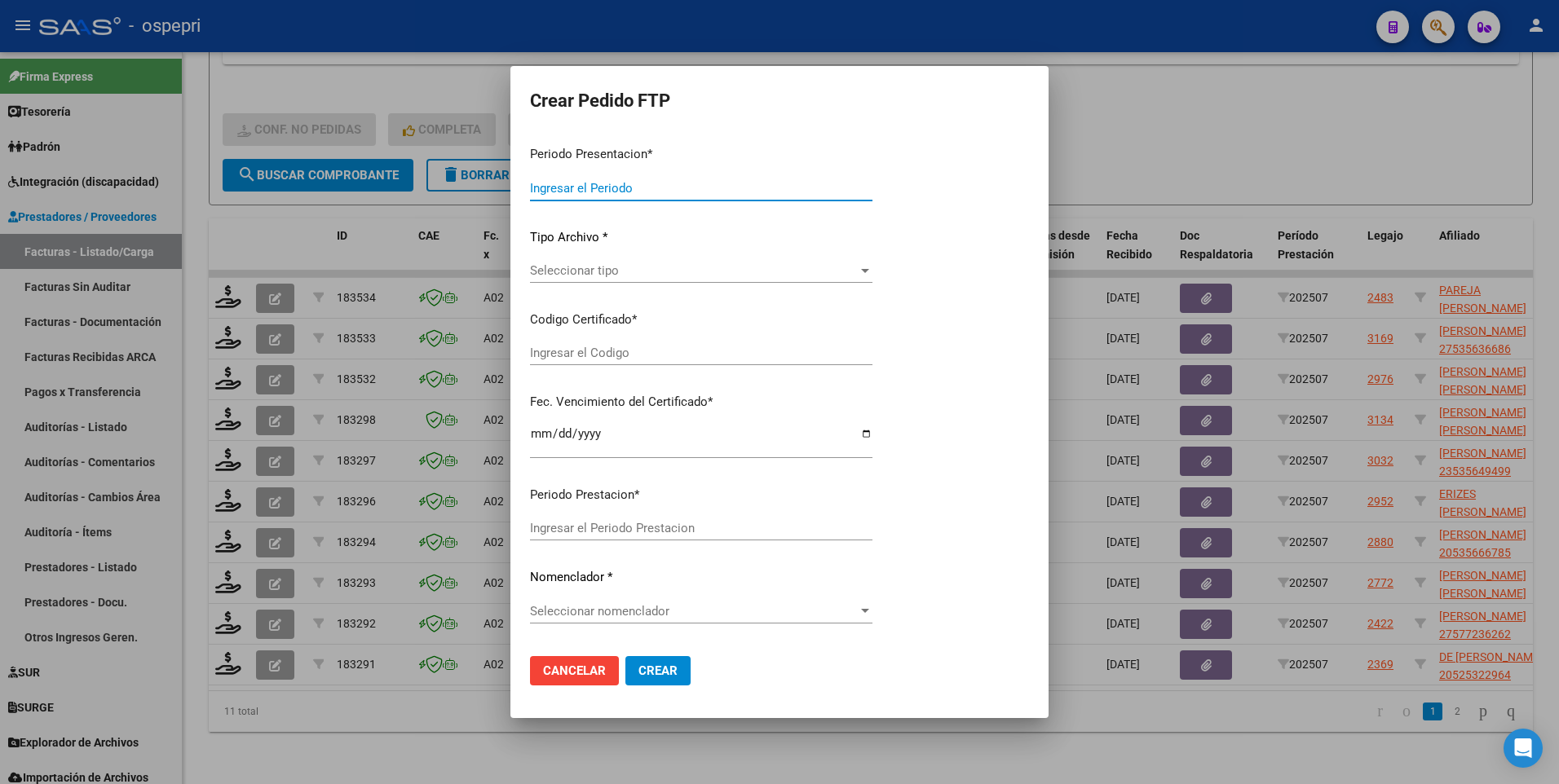
type input "202507"
type input "$ 369.184,78"
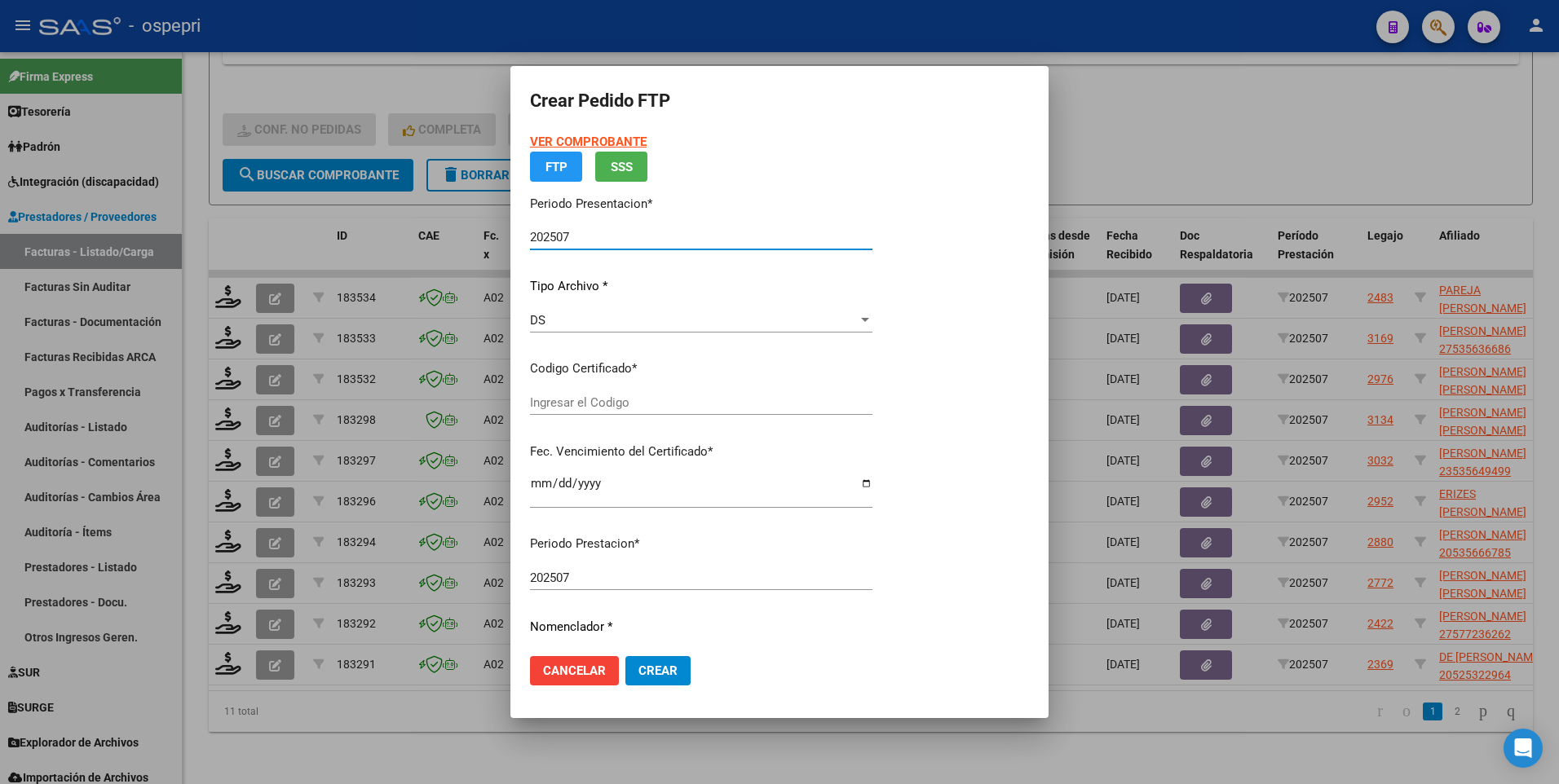
type input "2355155377-9"
type input "[DATE]"
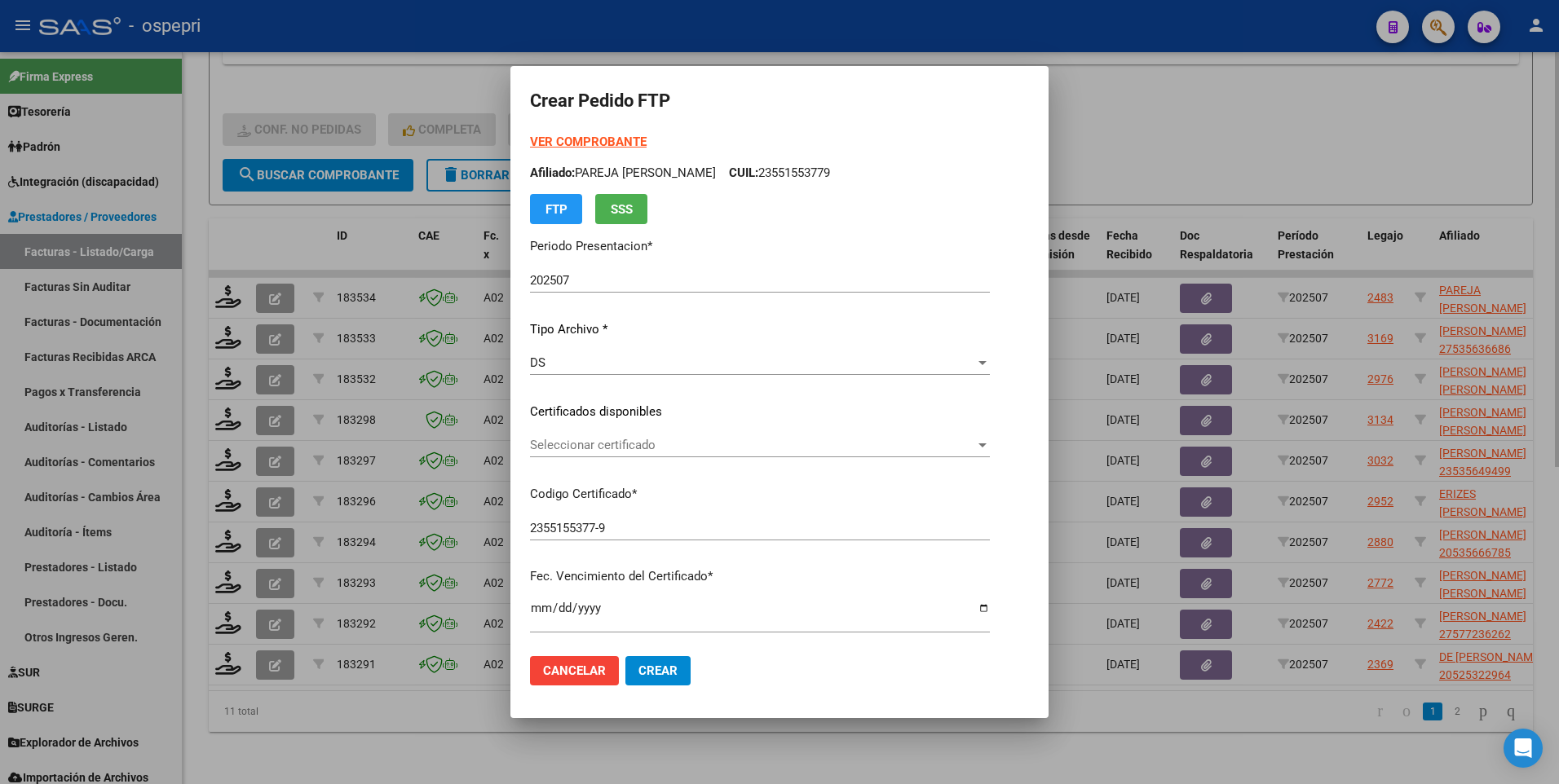
click at [790, 745] on div at bounding box center [779, 392] width 1559 height 784
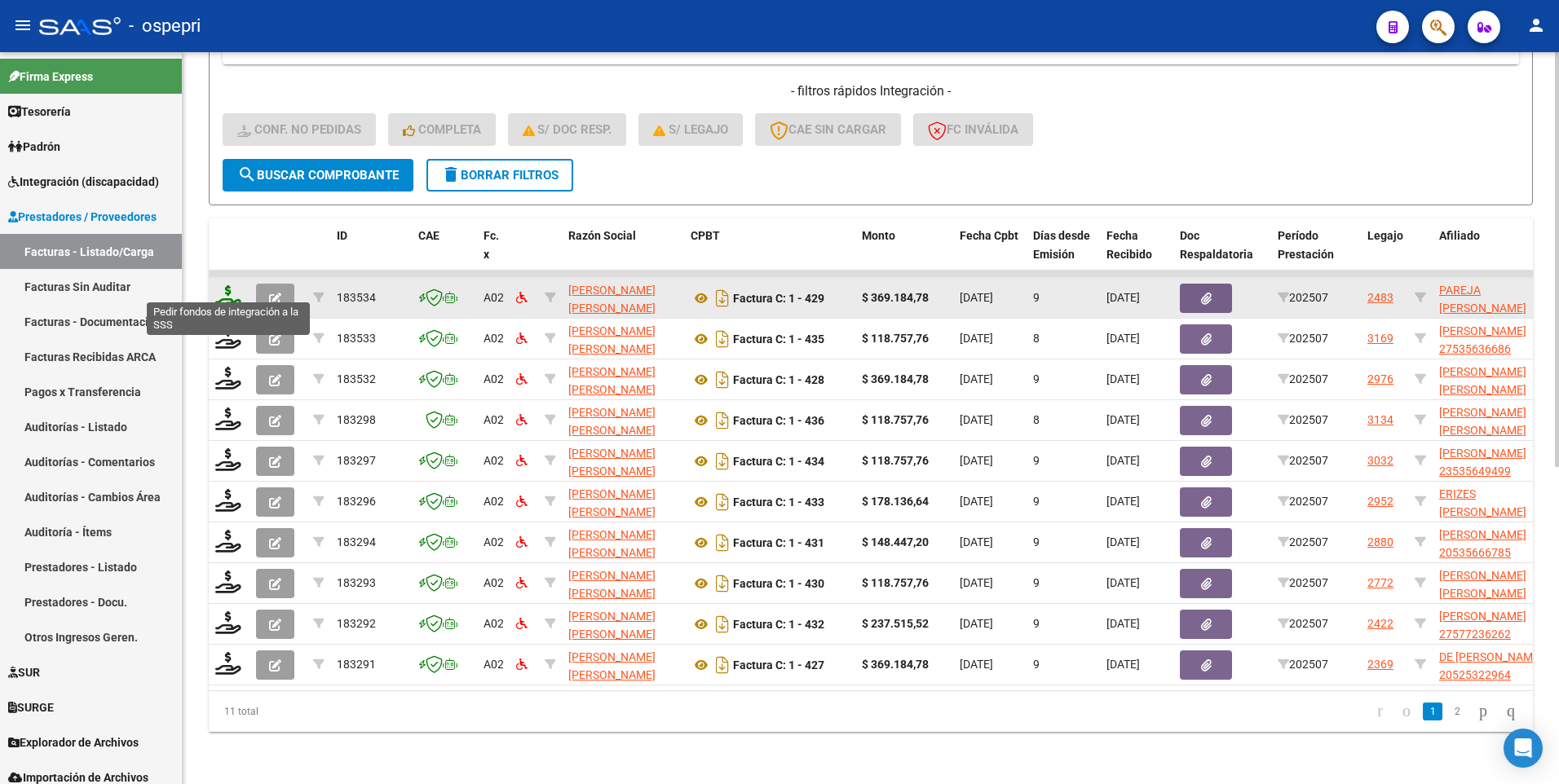
click at [233, 285] on icon at bounding box center [227, 297] width 26 height 23
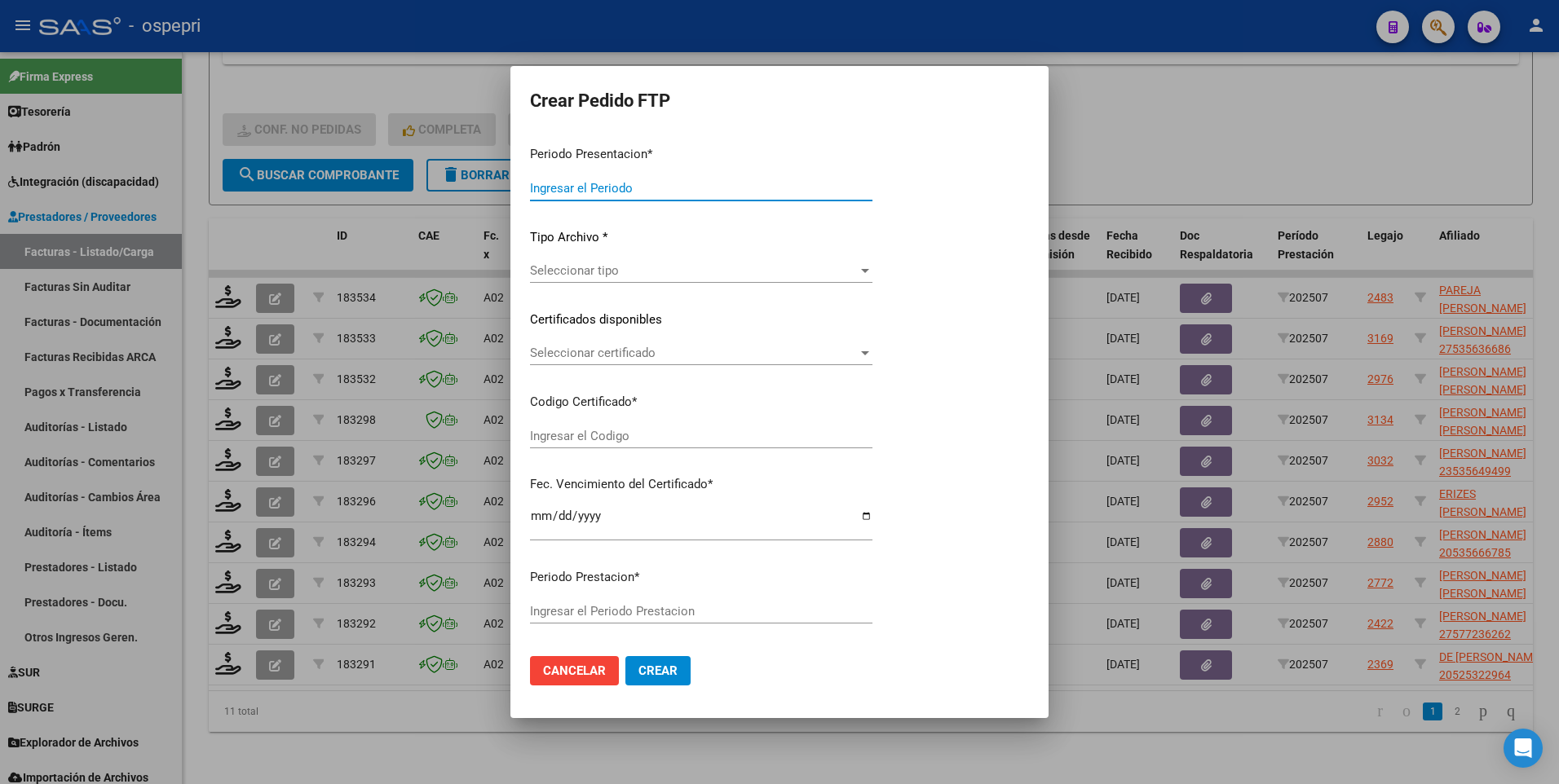
type input "202507"
type input "$ 369.184,78"
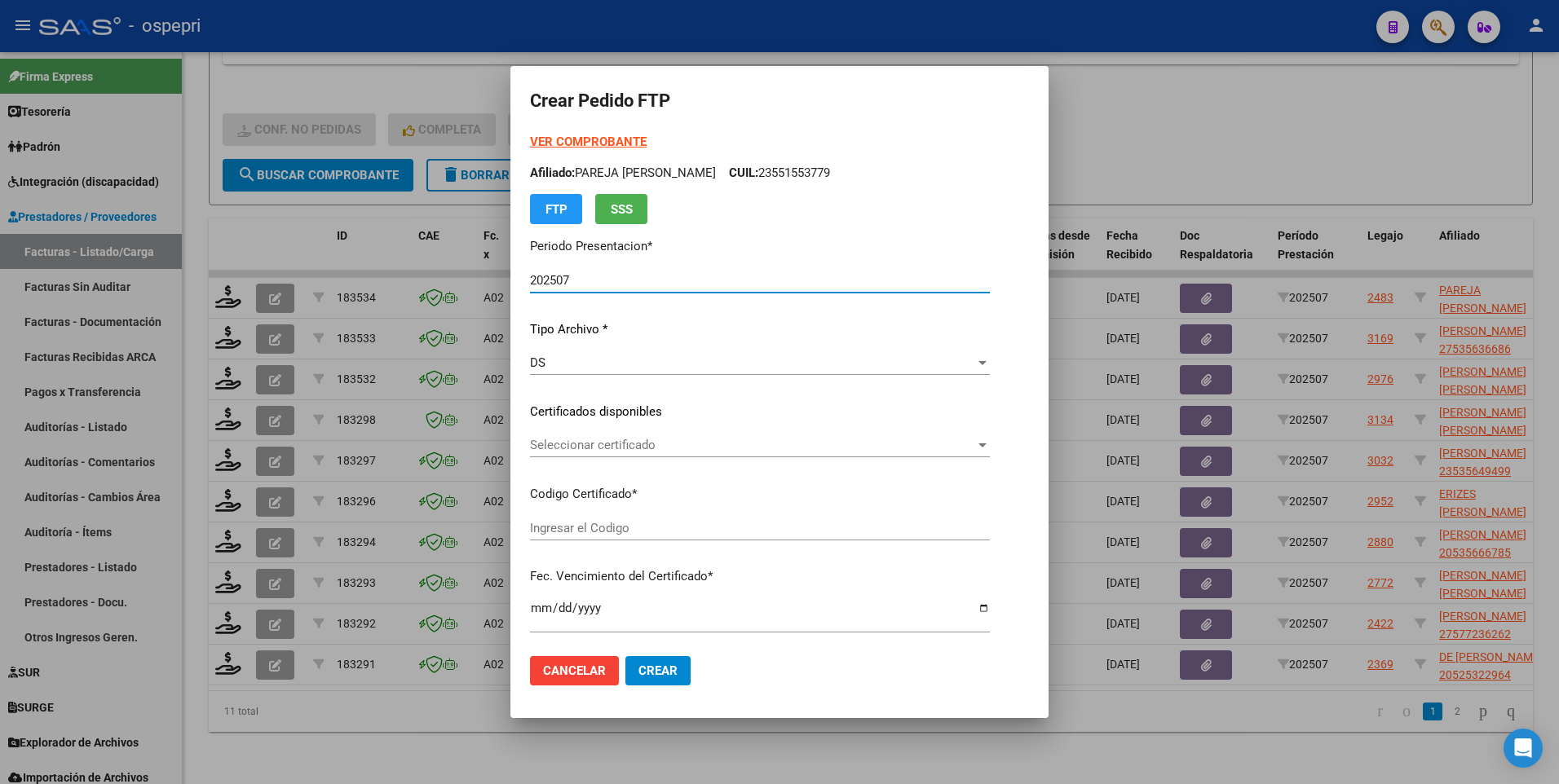
type input "2355155377-9"
type input "[DATE]"
click at [979, 446] on div at bounding box center [982, 445] width 8 height 4
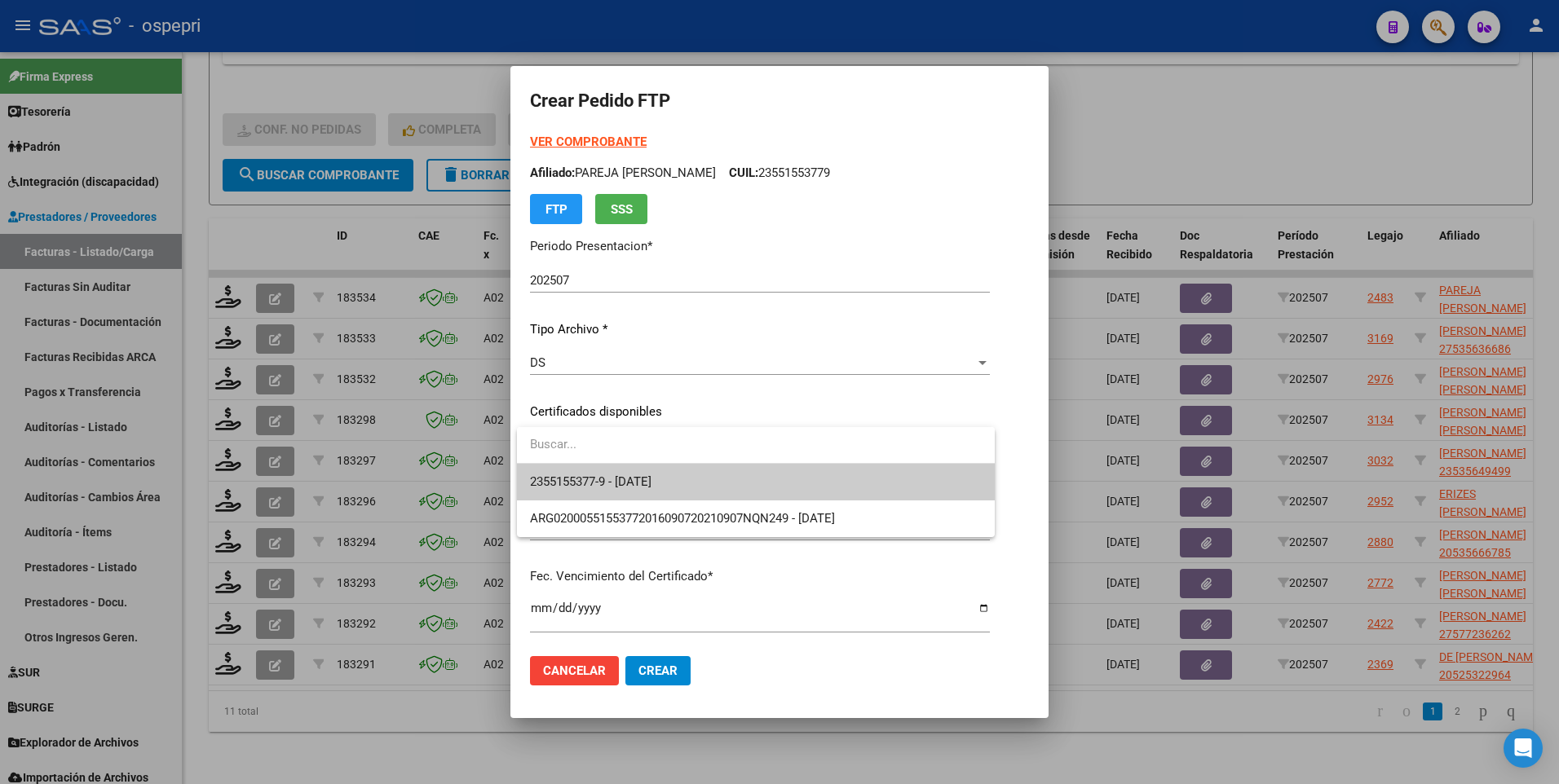
click at [878, 488] on span "2355155377-9 - [DATE]" at bounding box center [756, 481] width 452 height 36
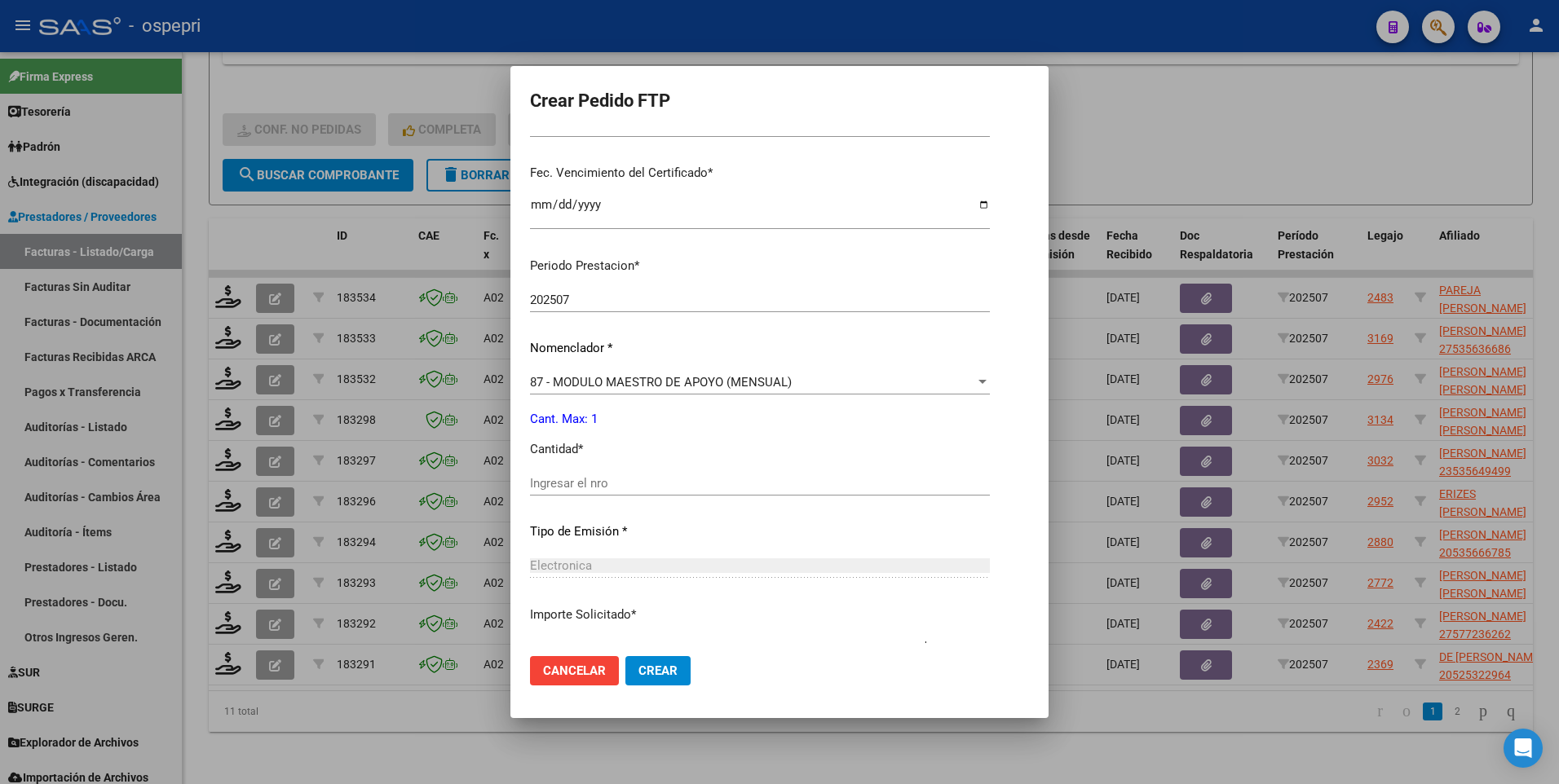
scroll to position [408, 0]
click at [622, 477] on input "Ingresar el nro" at bounding box center [760, 479] width 460 height 15
type input "1"
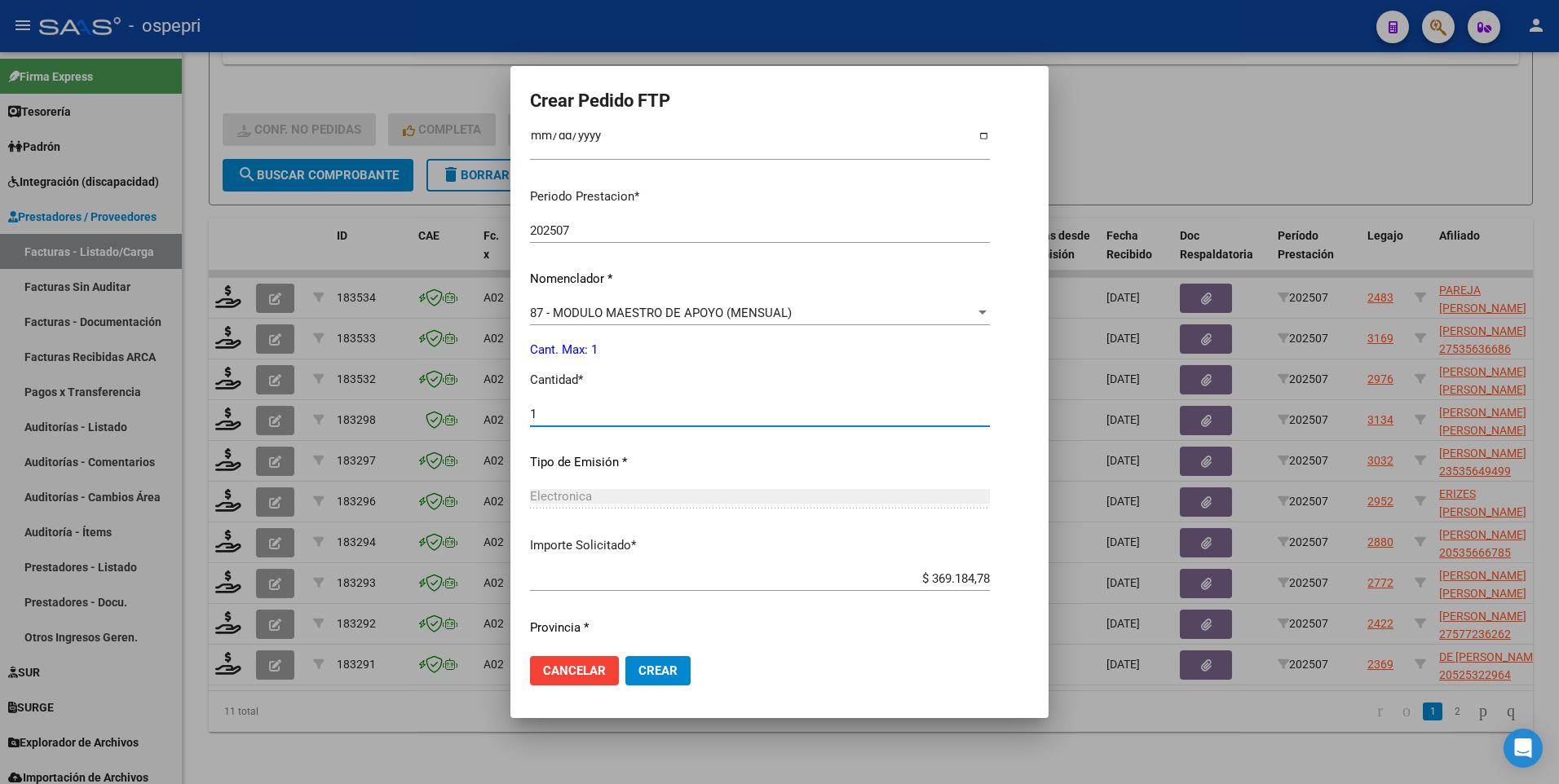
scroll to position [519, 0]
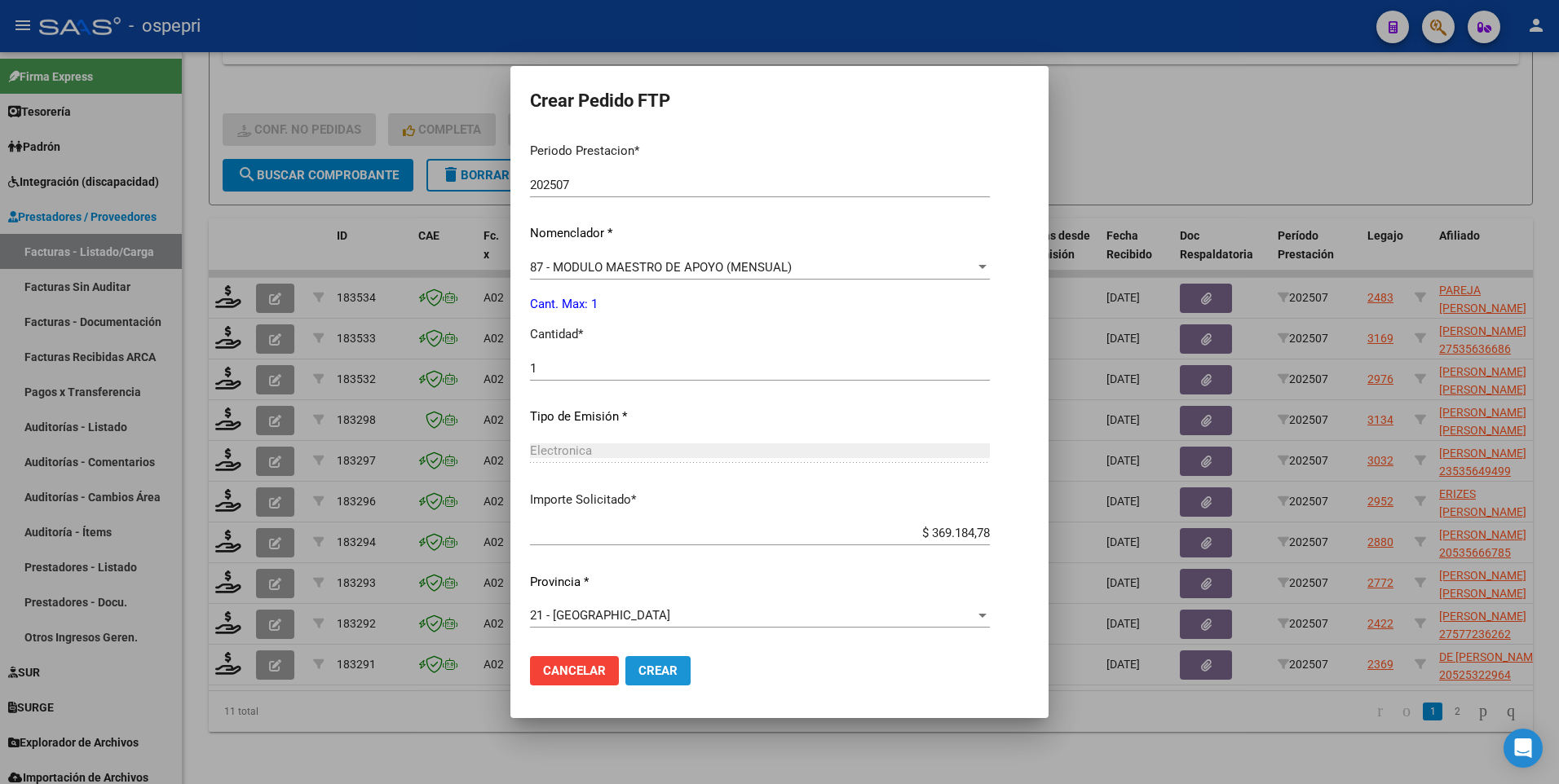
click at [661, 674] on span "Crear" at bounding box center [658, 670] width 39 height 15
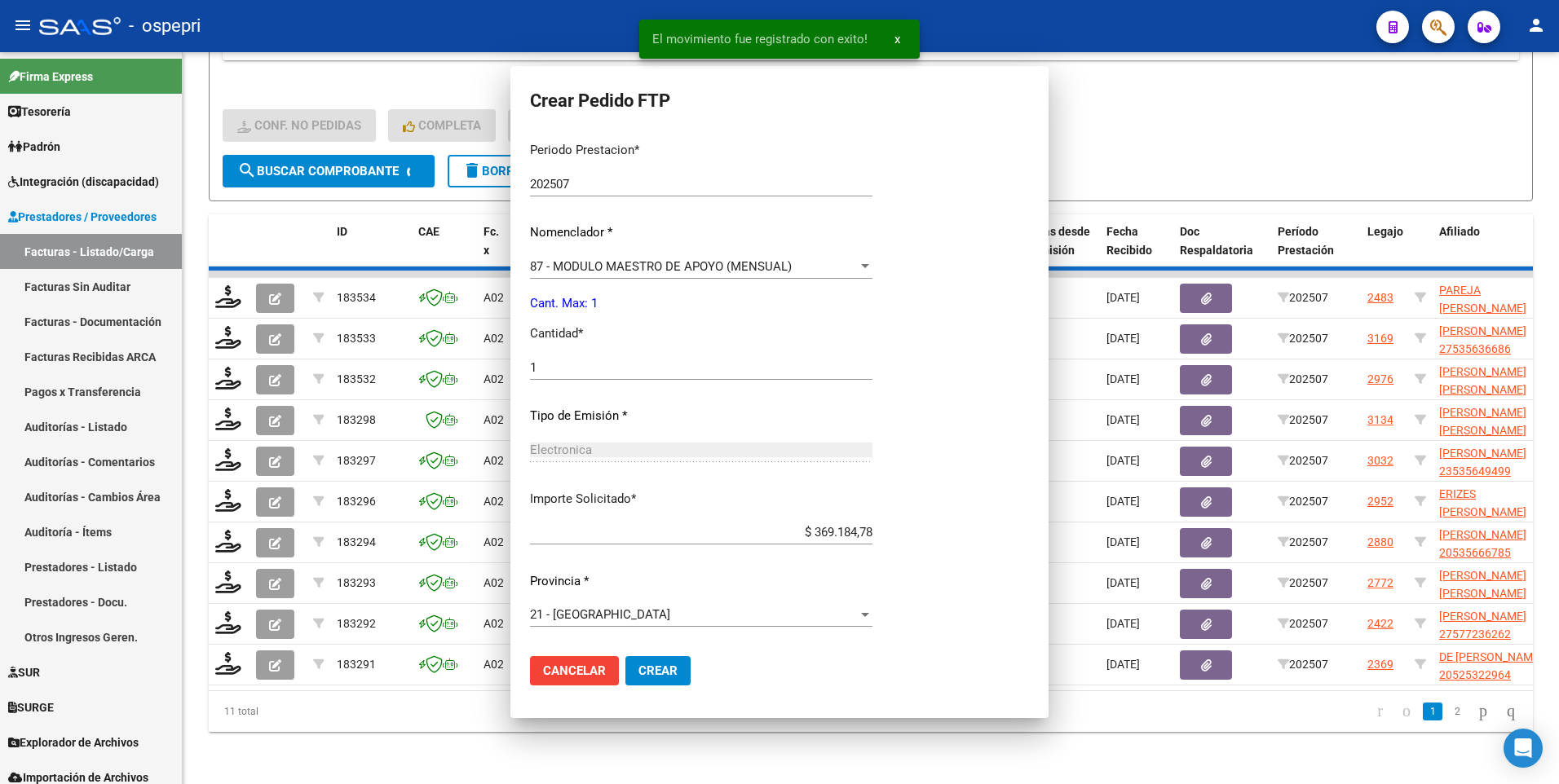
scroll to position [426, 0]
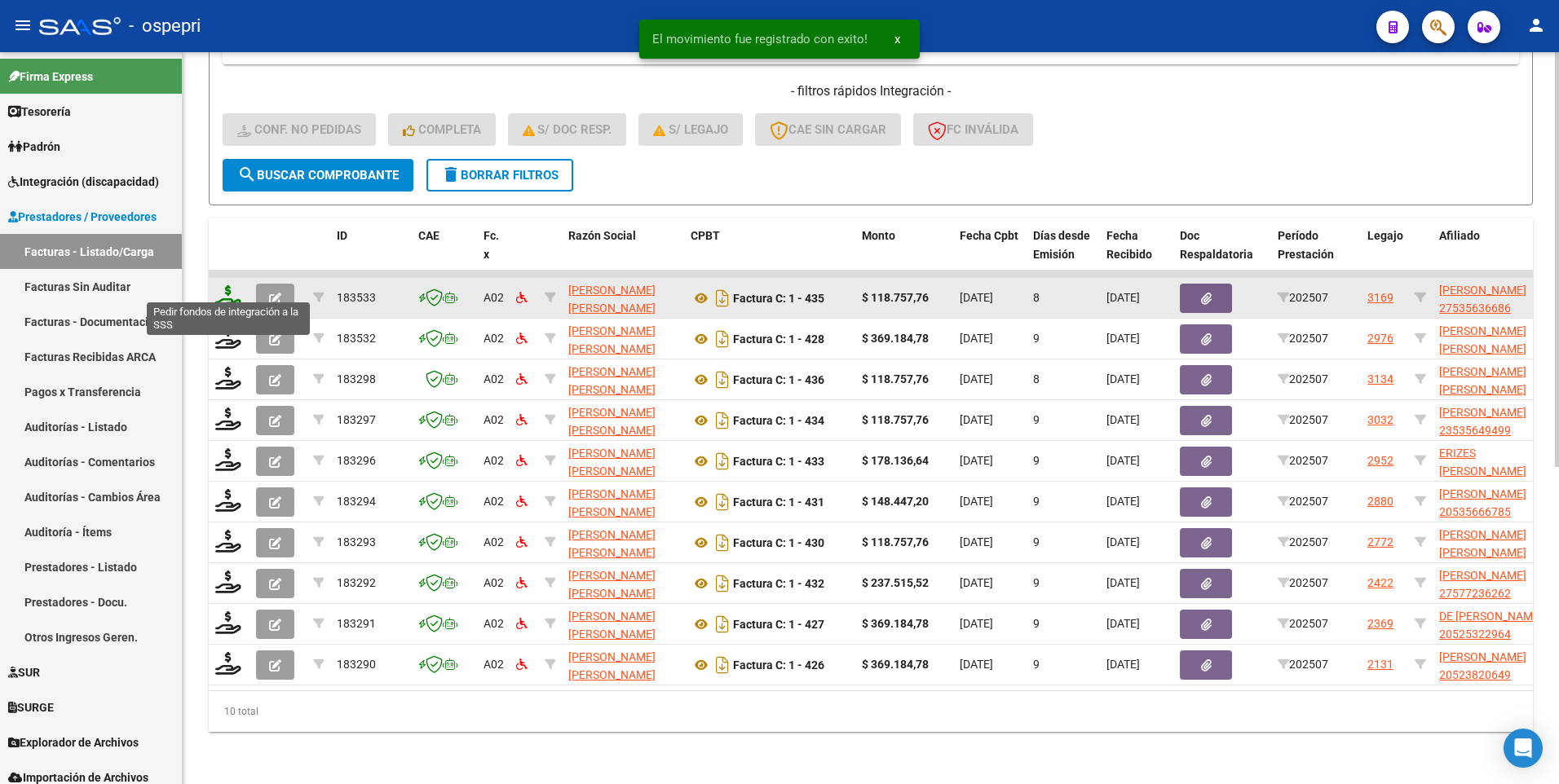
click at [228, 293] on icon at bounding box center [227, 297] width 26 height 23
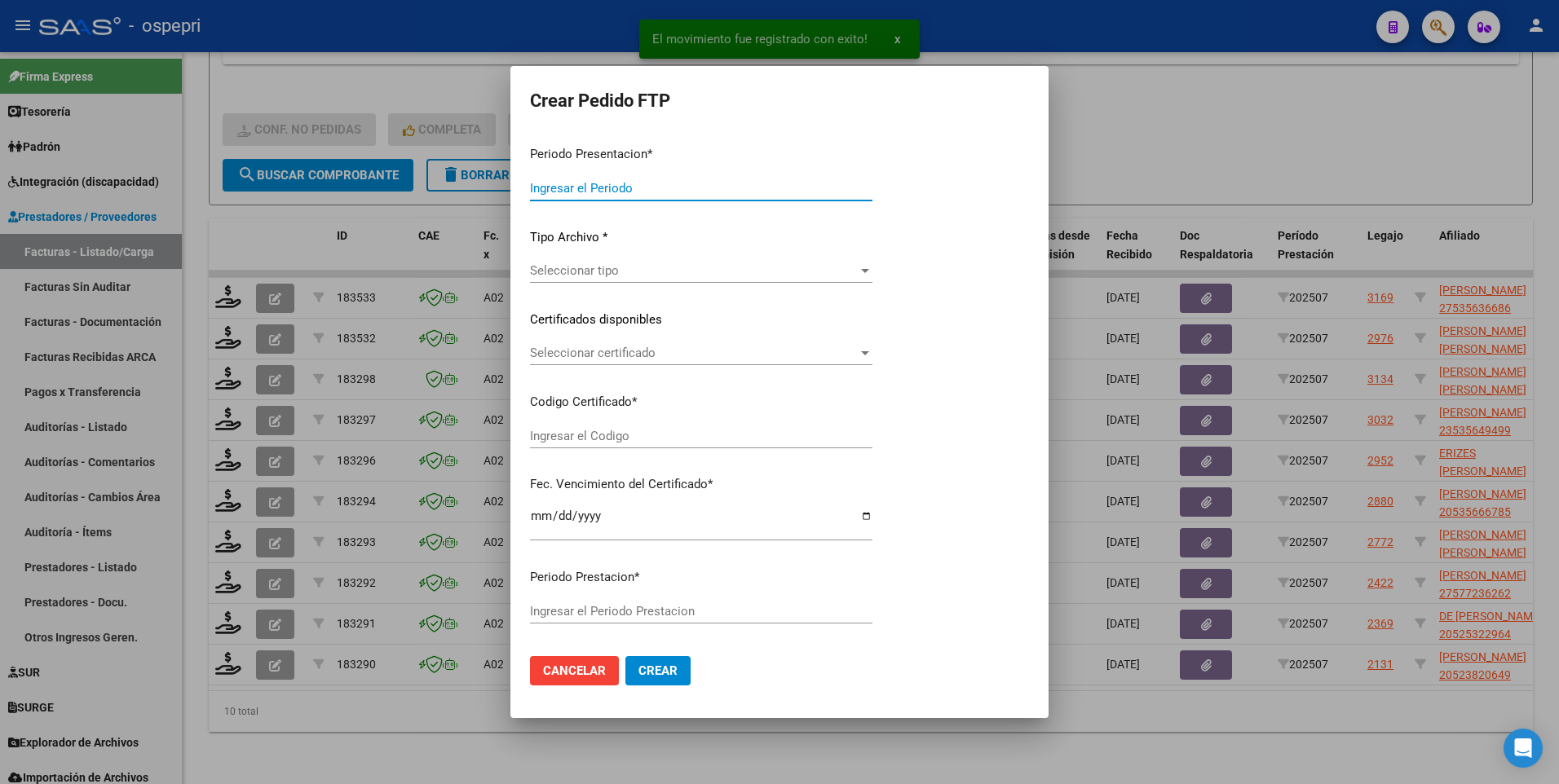
type input "202507"
type input "$ 118.757,76"
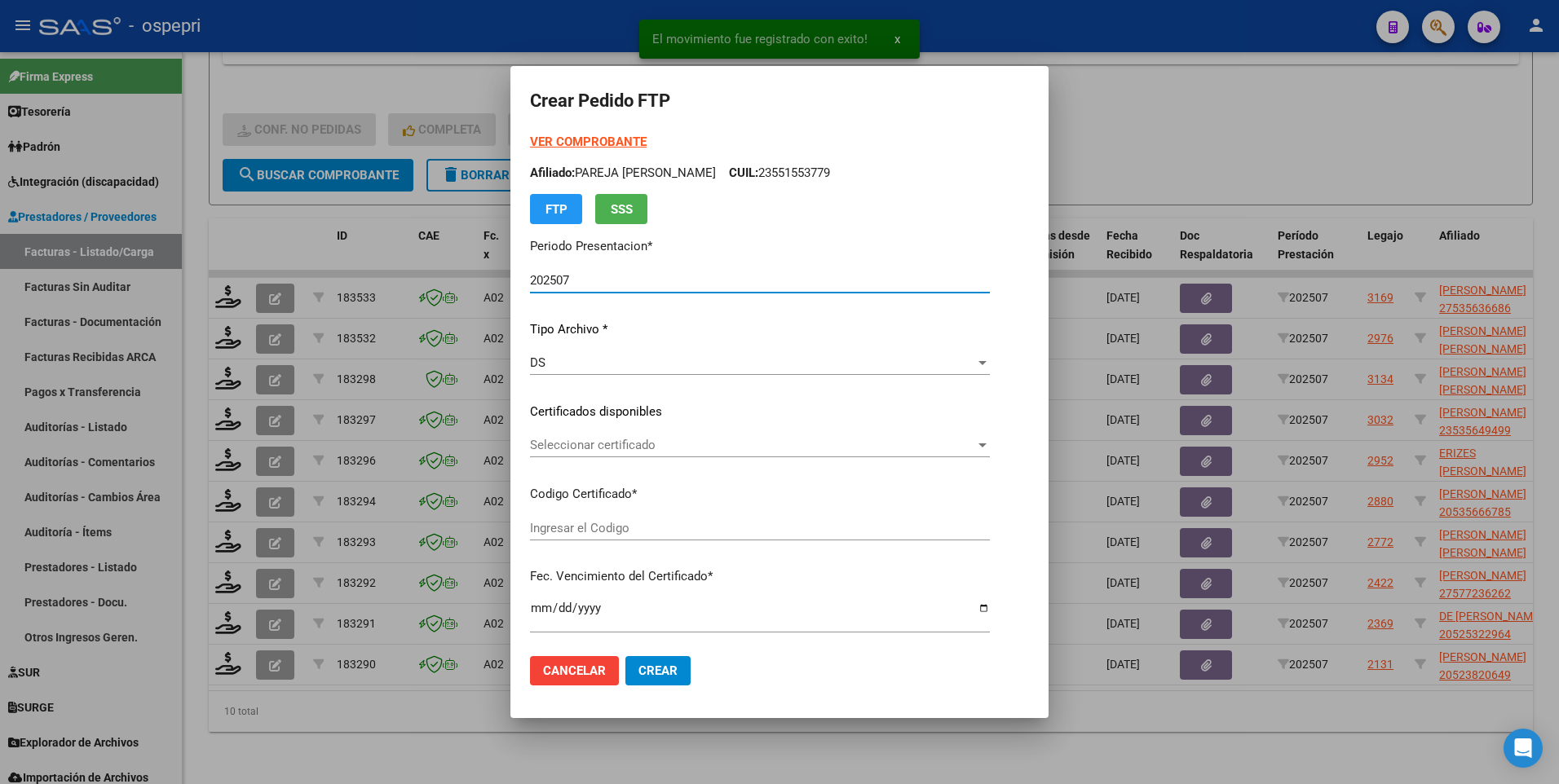
type input "2753563668-6"
type input "[DATE]"
click at [928, 441] on span "Seleccionar certificado" at bounding box center [729, 445] width 398 height 15
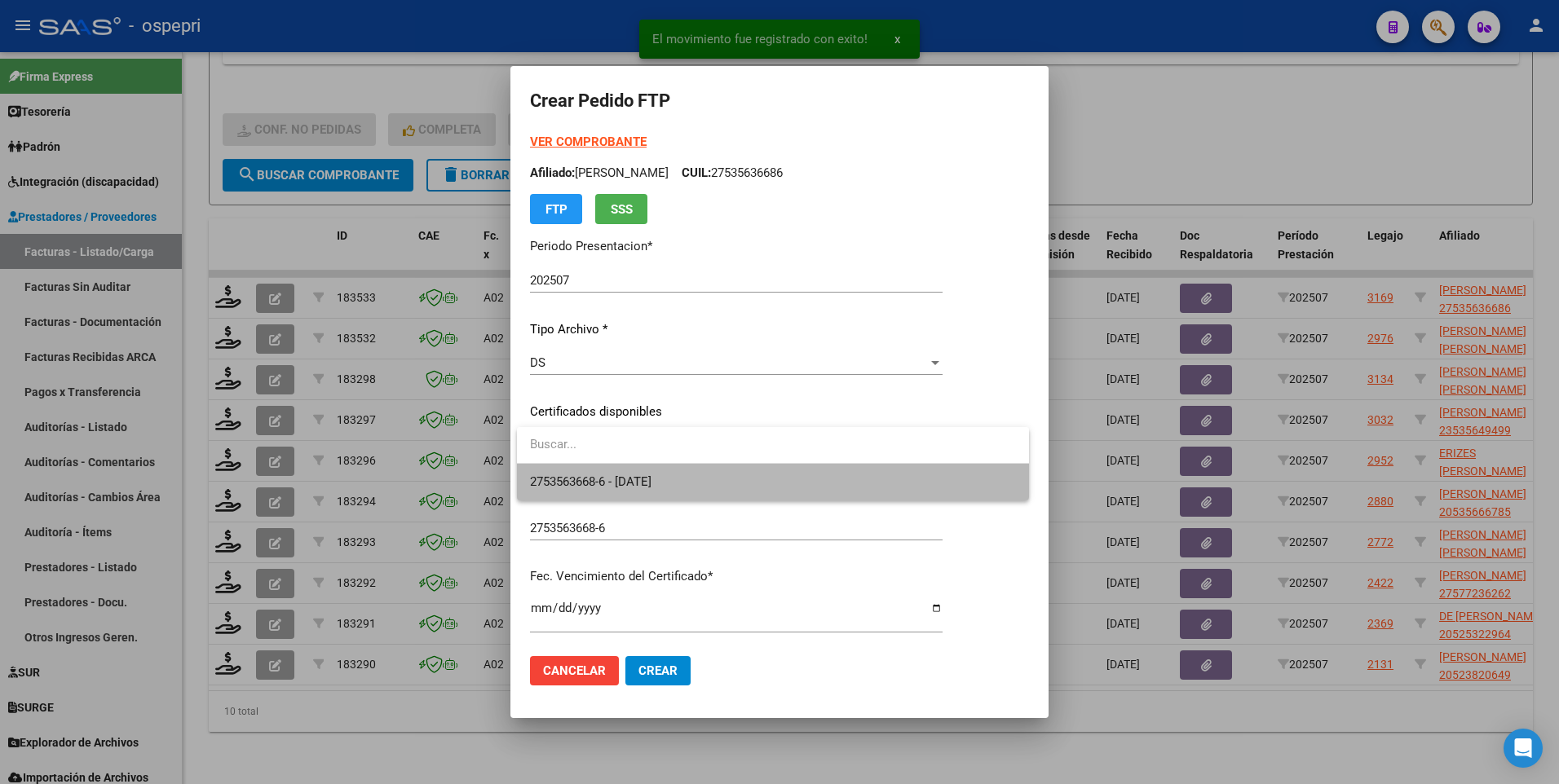
click at [872, 482] on span "2753563668-6 - [DATE]" at bounding box center [773, 481] width 486 height 36
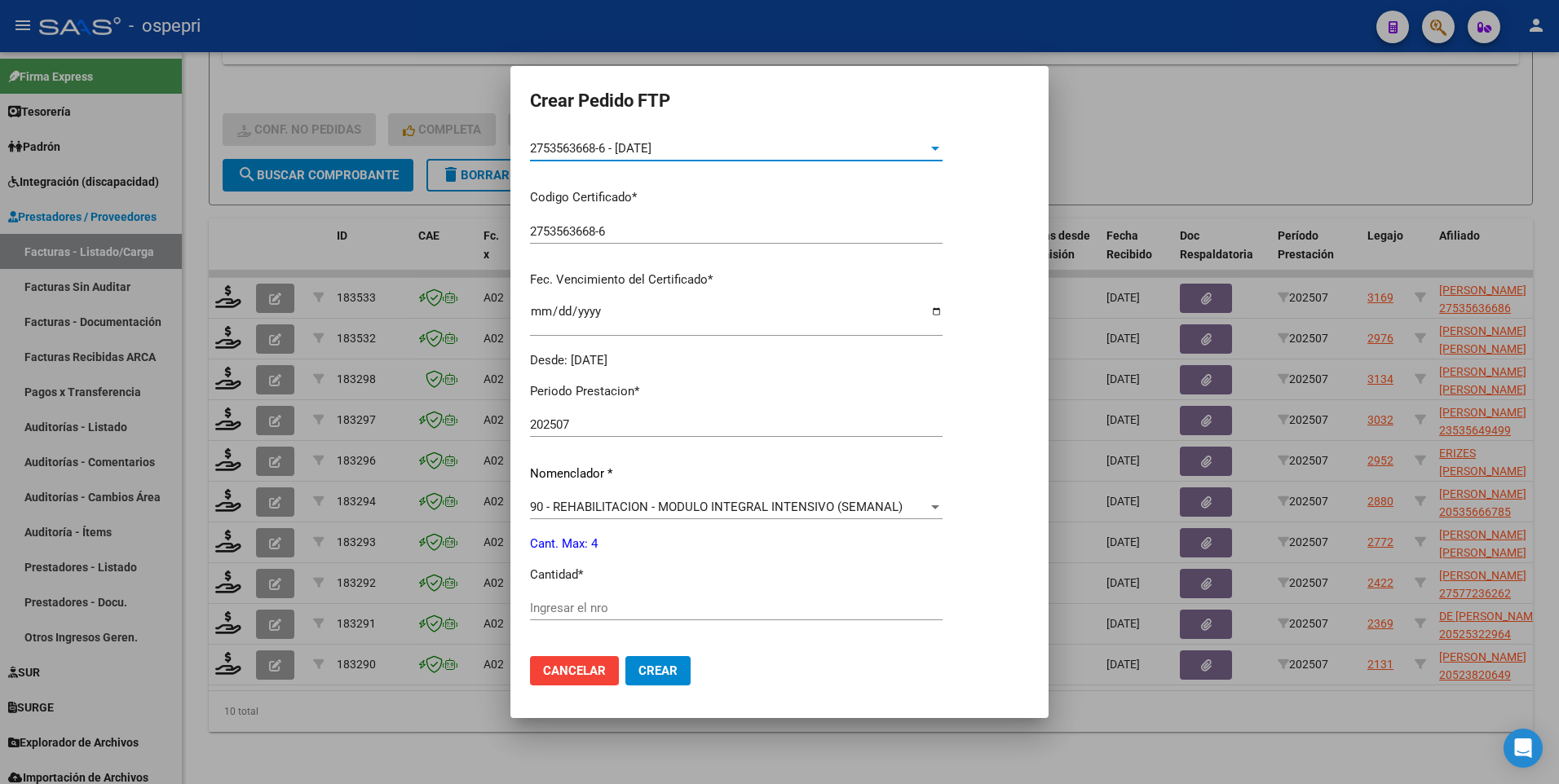
scroll to position [326, 0]
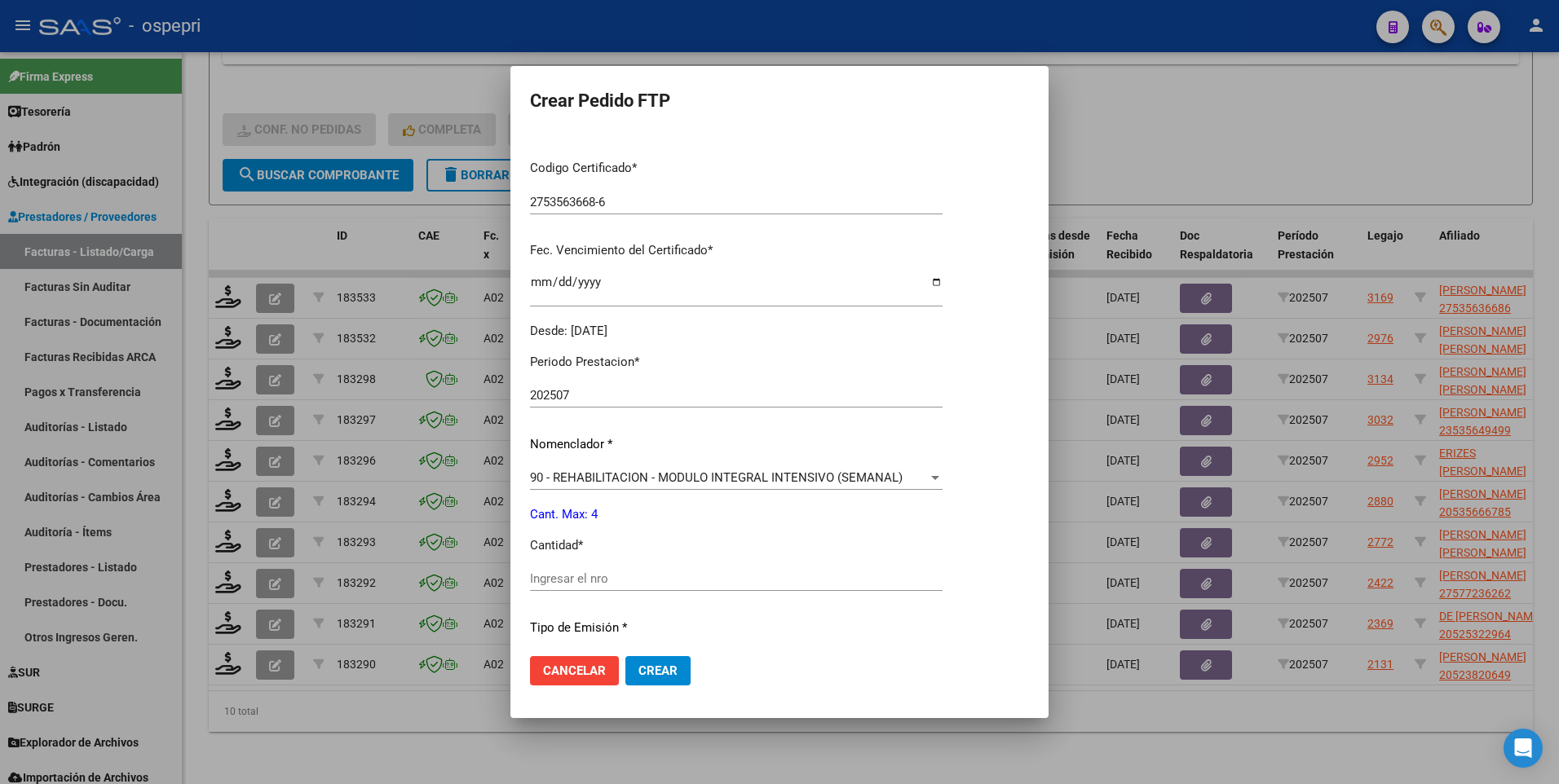
click at [634, 573] on input "Ingresar el nro" at bounding box center [736, 579] width 413 height 15
click at [693, 579] on input "Ingresar el nro" at bounding box center [736, 579] width 413 height 15
click at [837, 782] on div at bounding box center [779, 392] width 1559 height 784
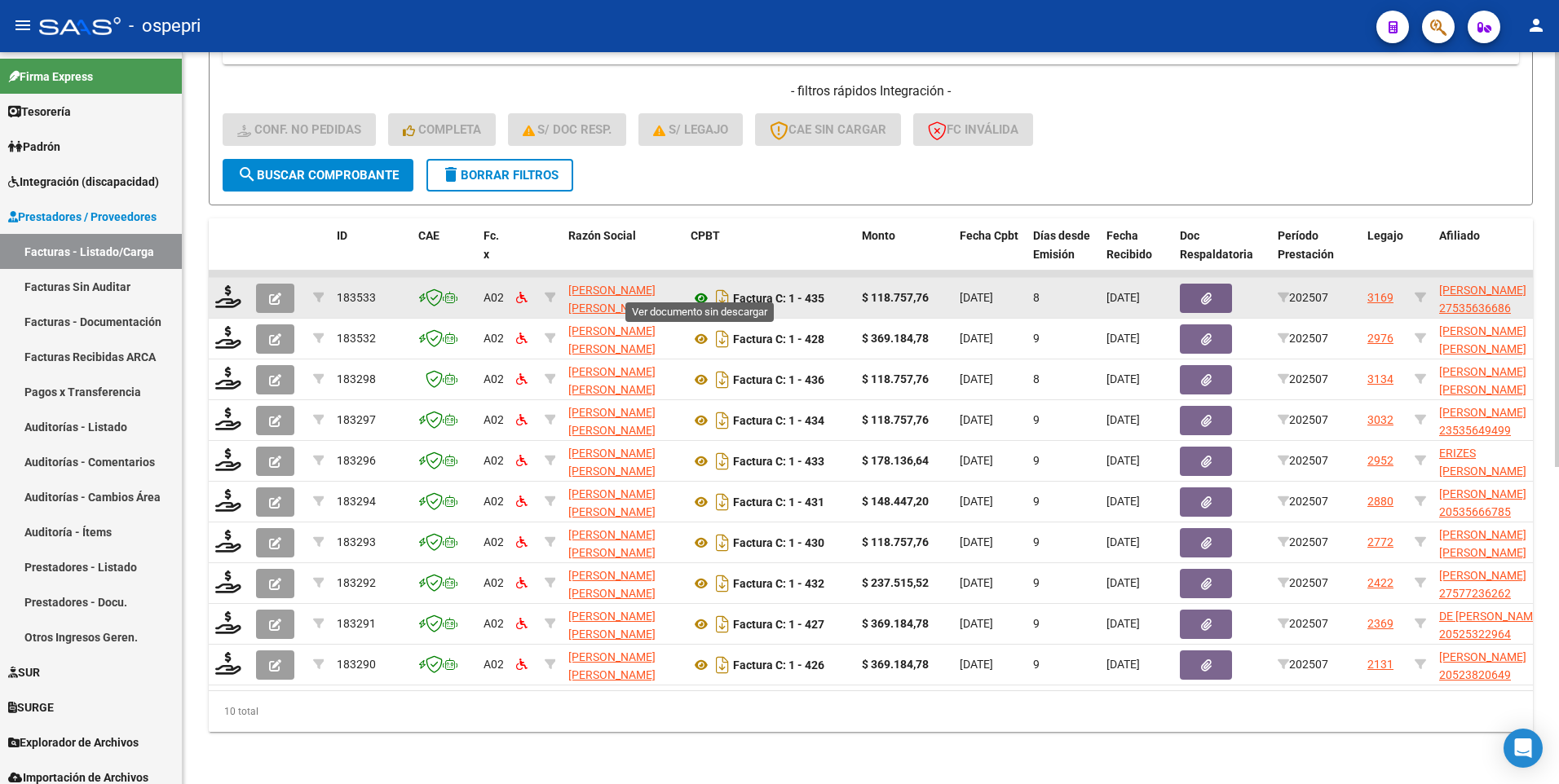
click at [701, 289] on icon at bounding box center [702, 298] width 21 height 20
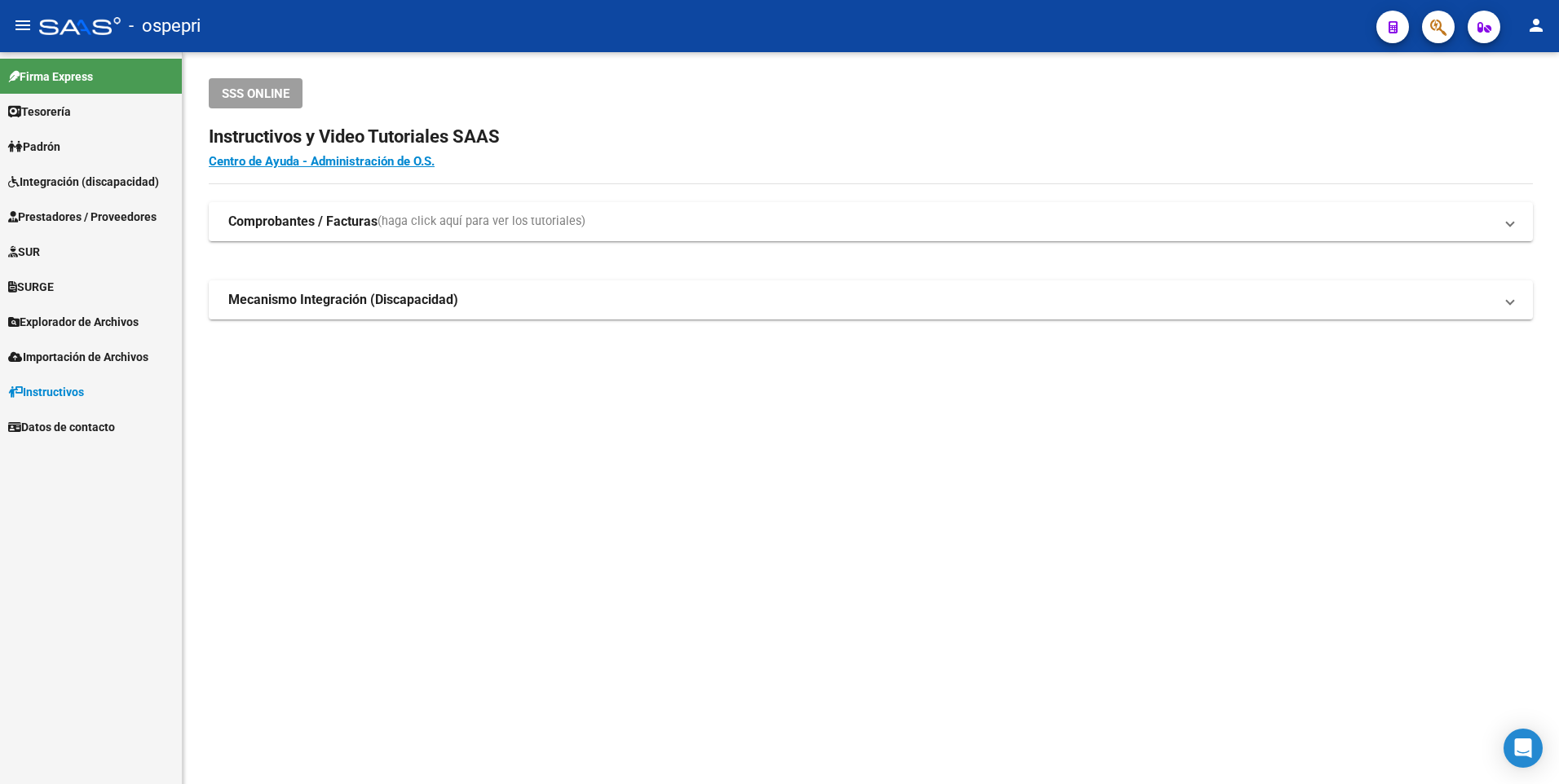
click at [108, 179] on span "Integración (discapacidad)" at bounding box center [84, 182] width 151 height 18
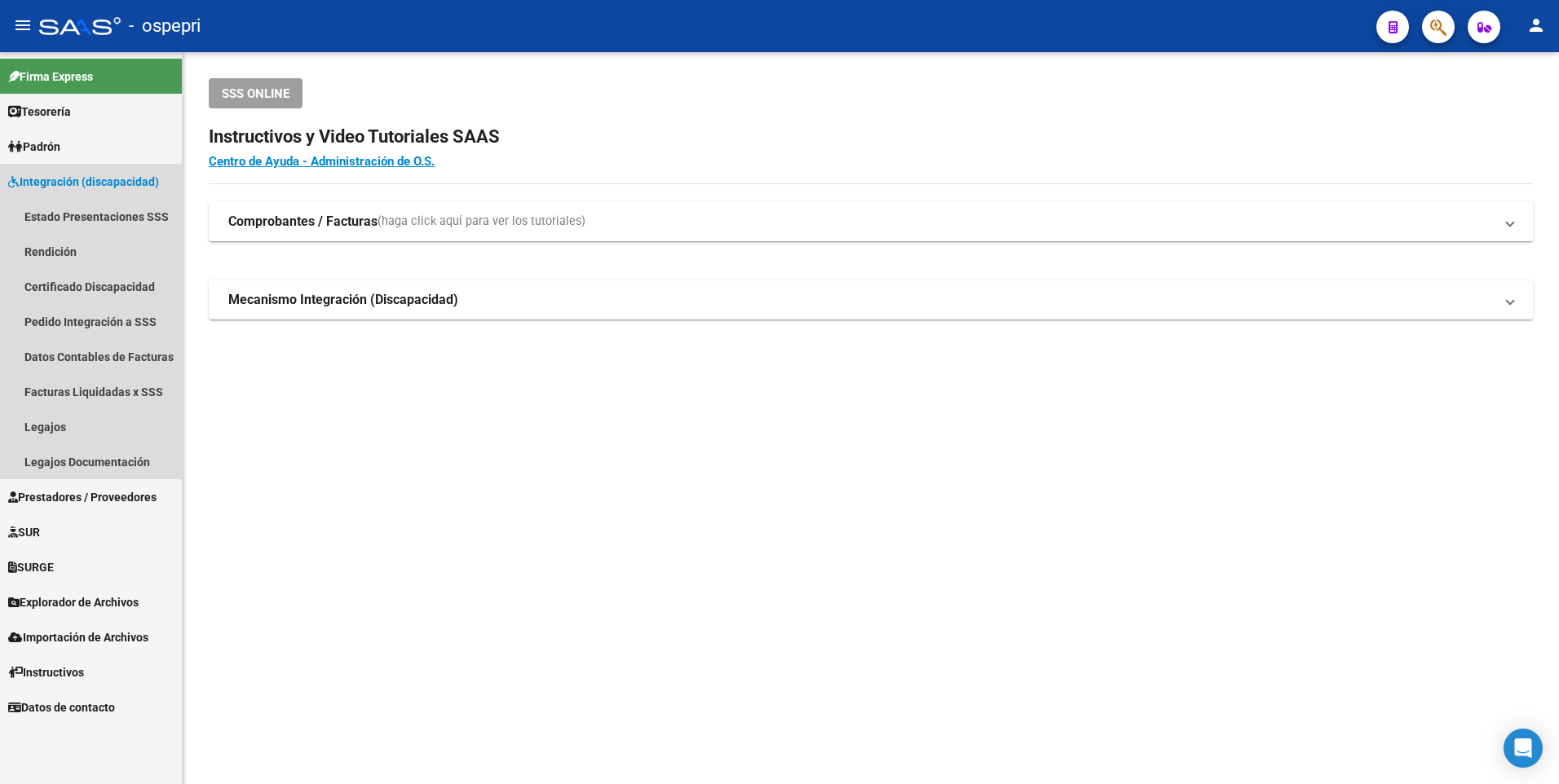
click at [113, 178] on span "Integración (discapacidad)" at bounding box center [84, 182] width 151 height 18
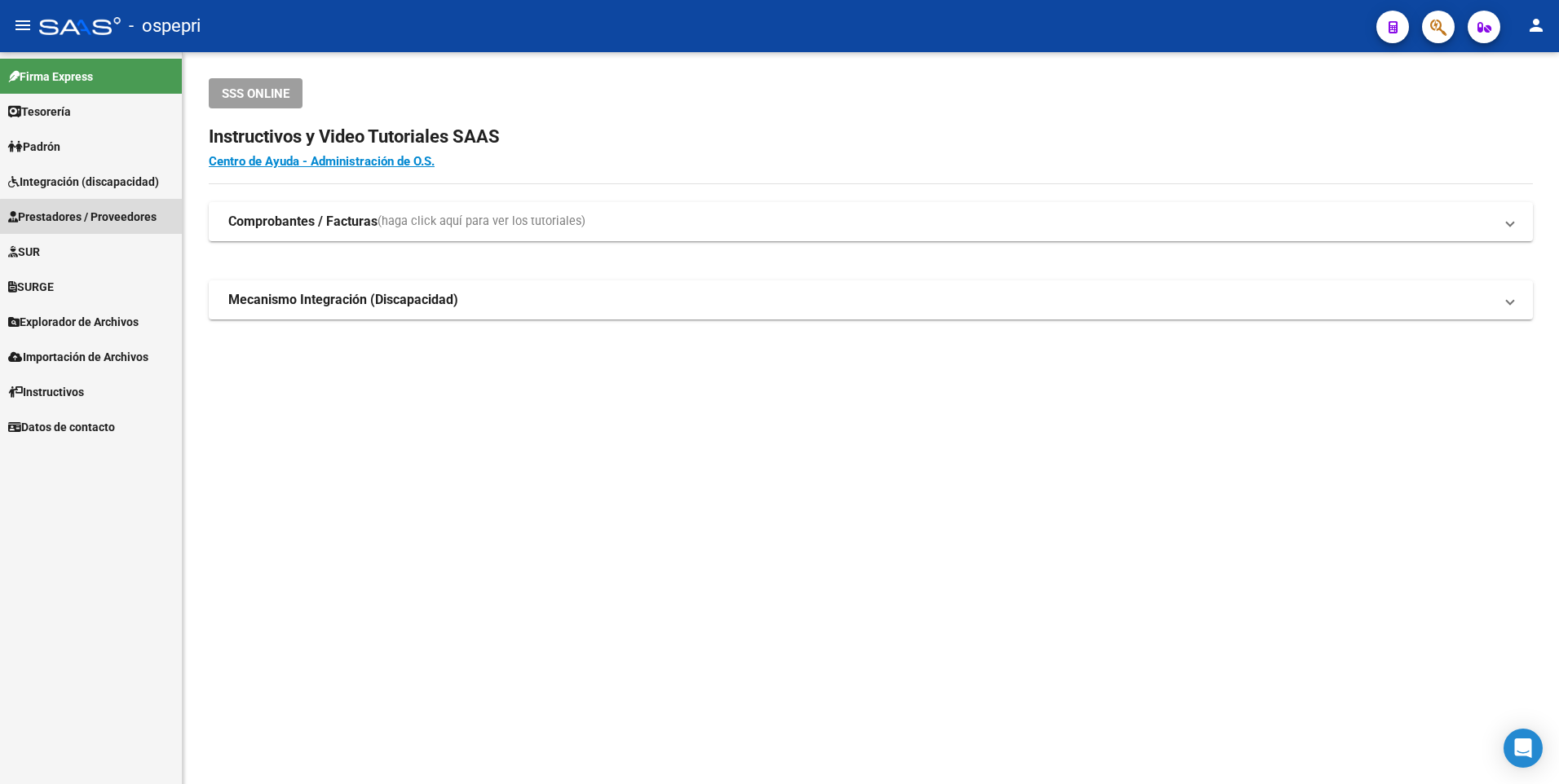
click at [106, 222] on span "Prestadores / Proveedores" at bounding box center [82, 217] width 148 height 18
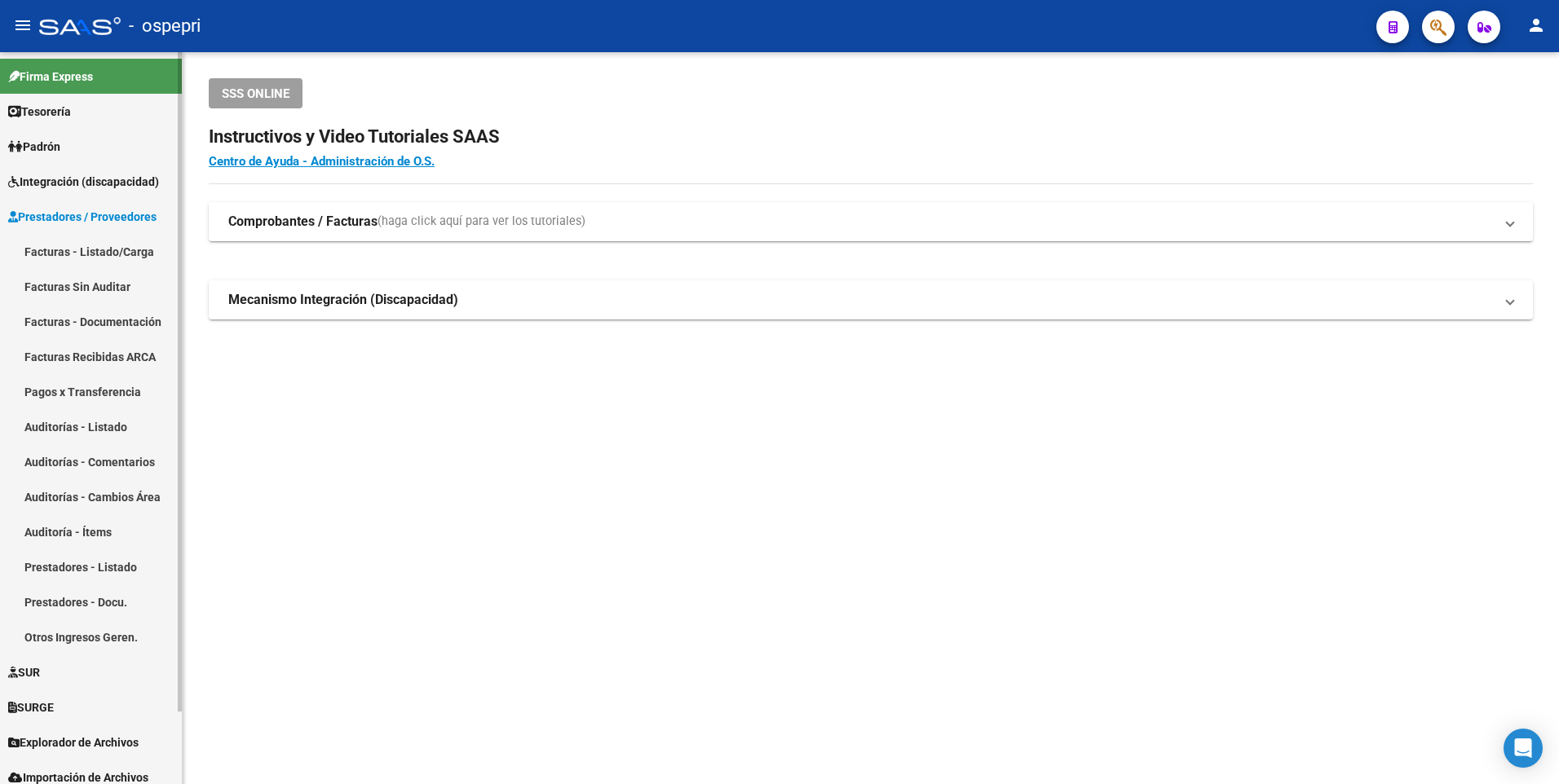
click at [118, 250] on link "Facturas - Listado/Carga" at bounding box center [91, 250] width 182 height 35
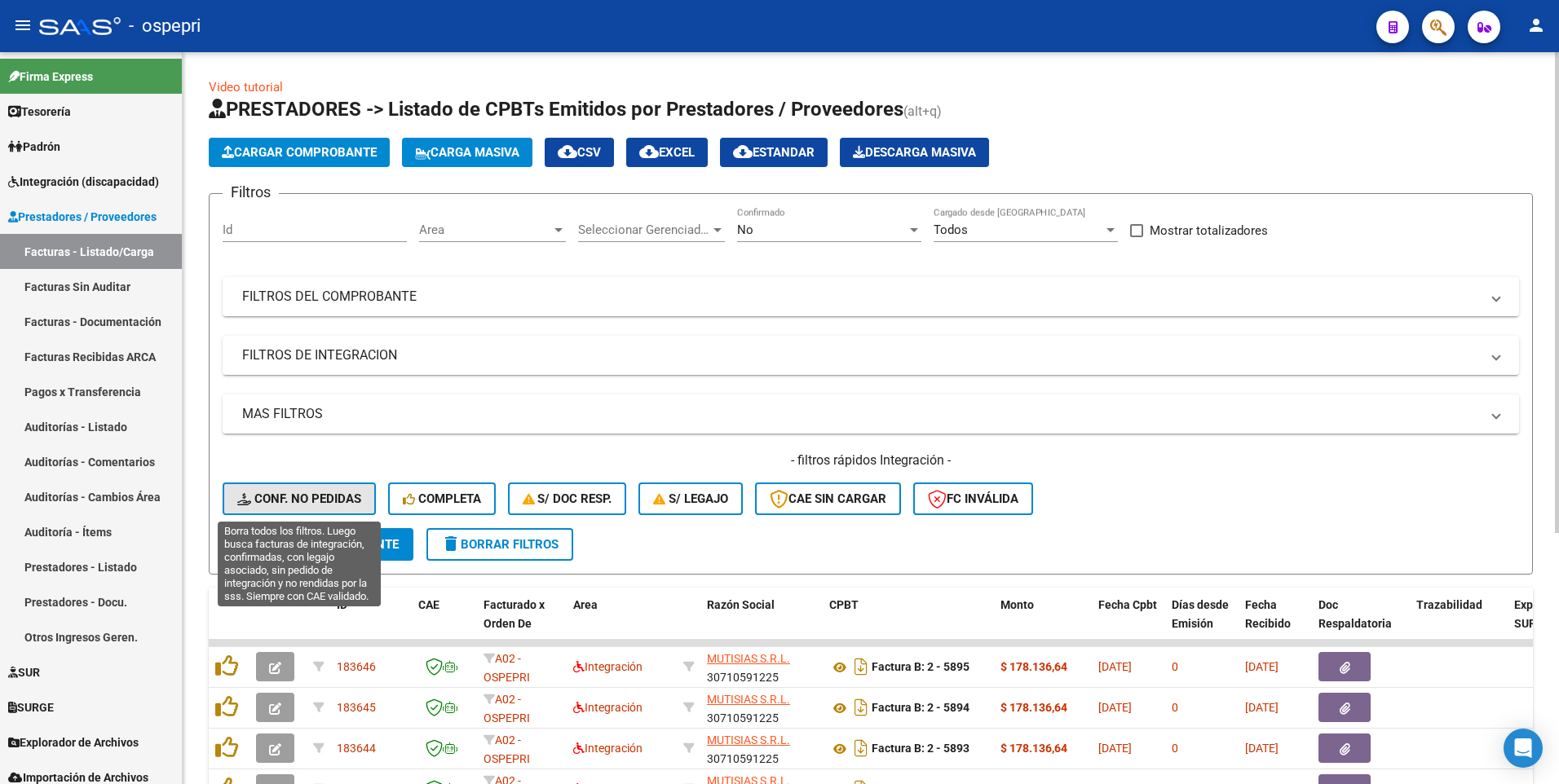
click at [322, 495] on span "Conf. no pedidas" at bounding box center [299, 499] width 124 height 15
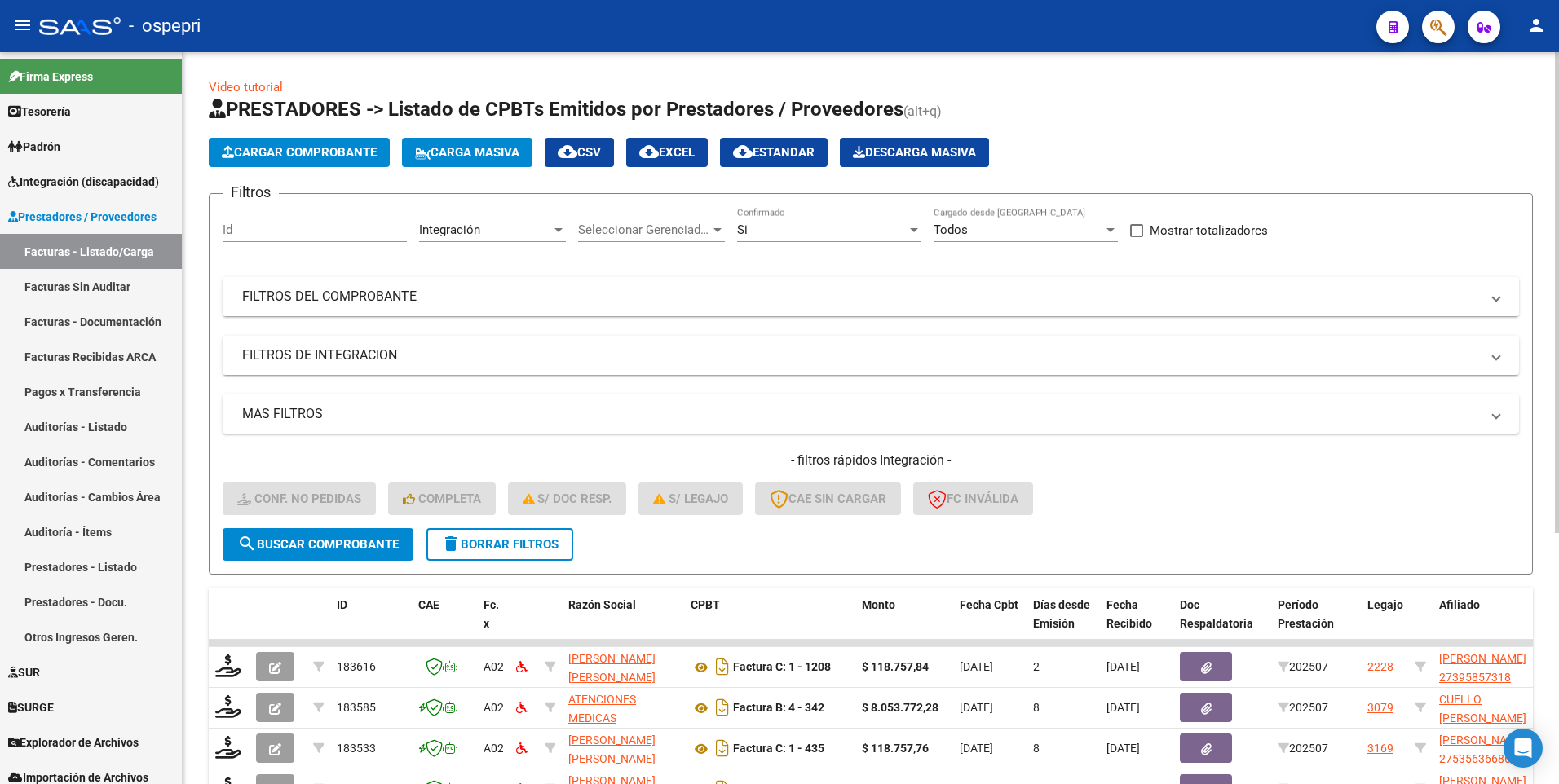
click at [1133, 300] on mat-panel-title "FILTROS DEL COMPROBANTE" at bounding box center [862, 297] width 1238 height 18
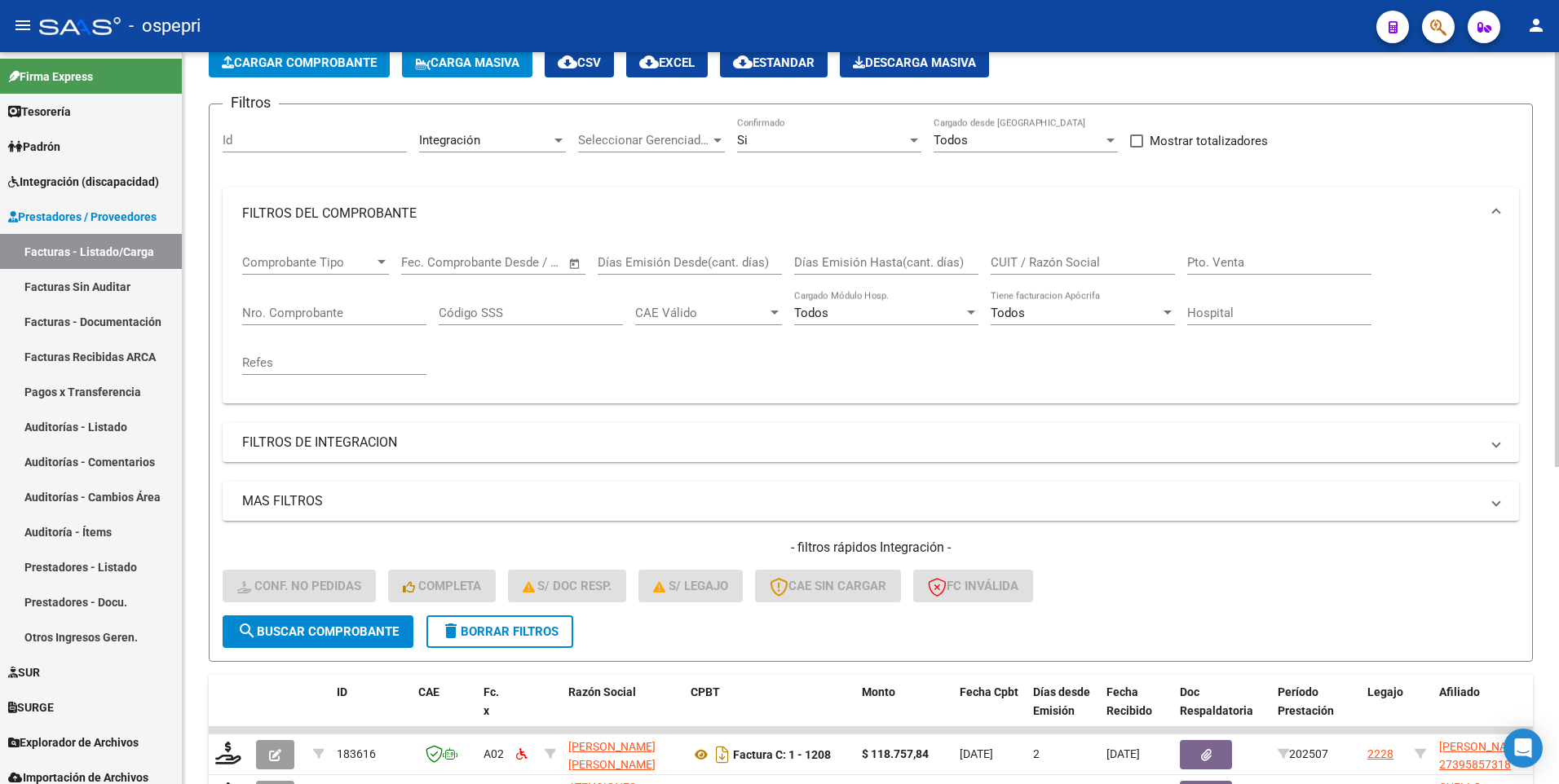
scroll to position [82, 0]
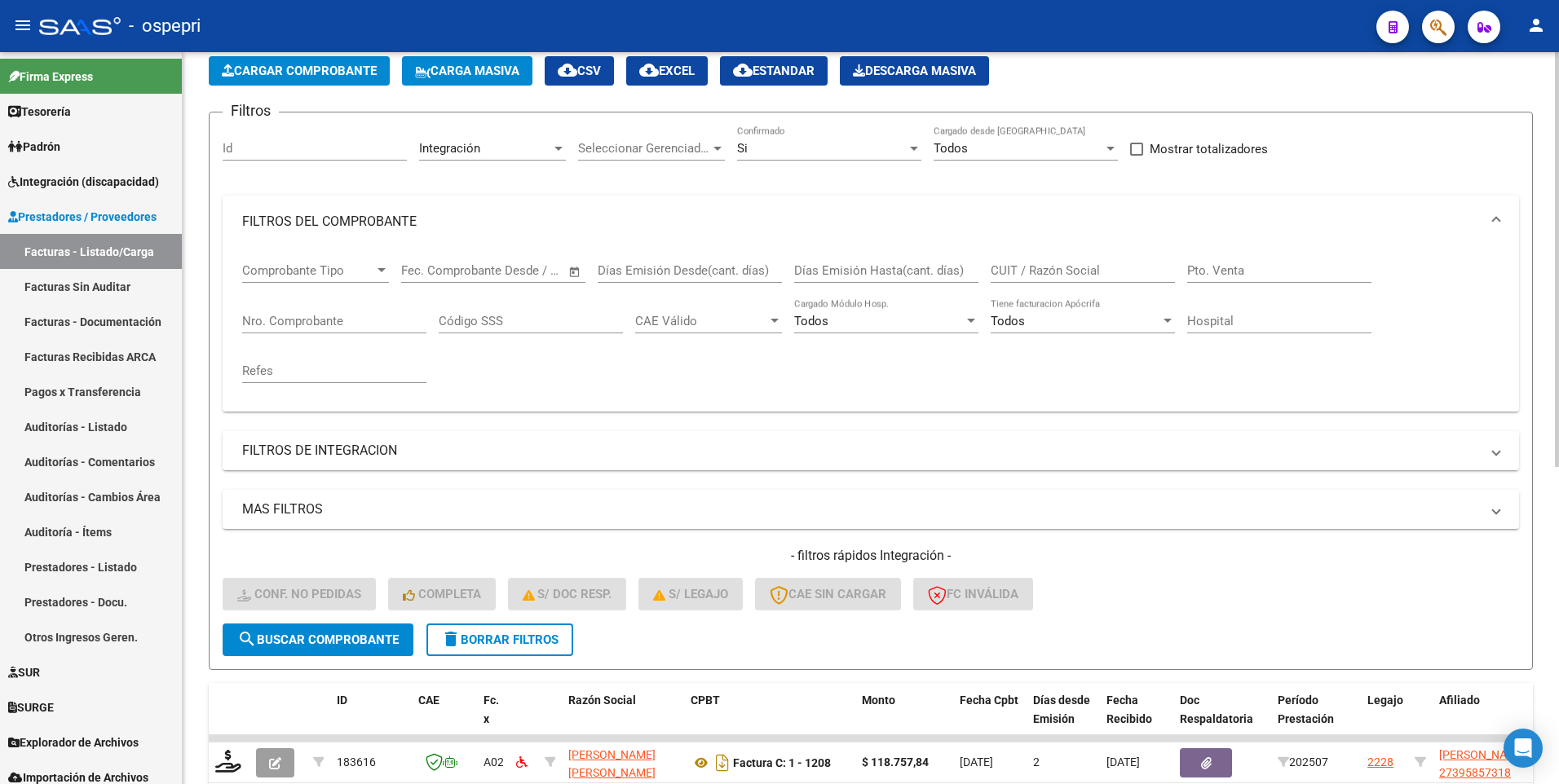
click at [1099, 275] on input "CUIT / Razón Social" at bounding box center [1082, 271] width 184 height 15
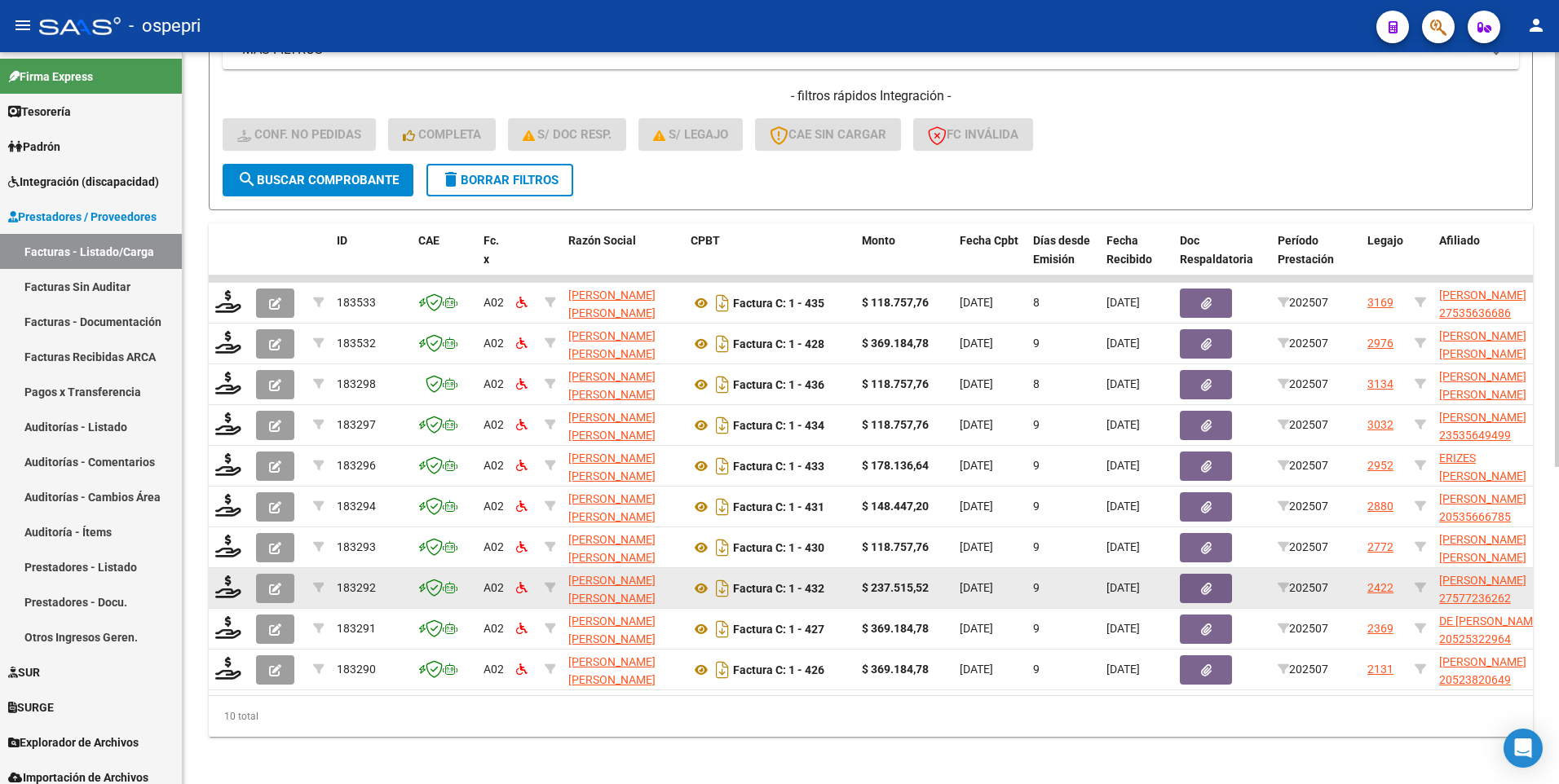
scroll to position [558, 0]
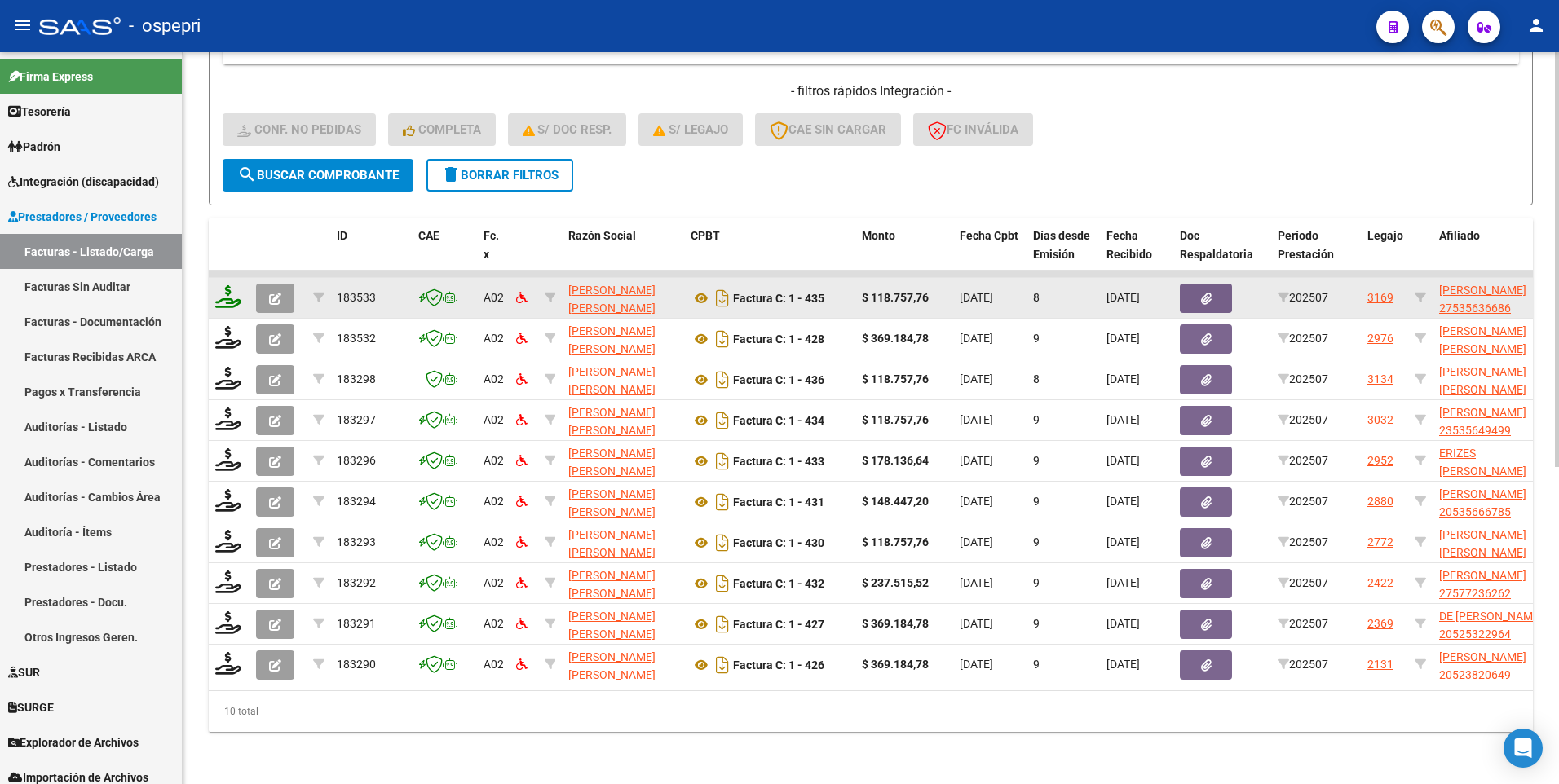
type input "marifil"
click at [235, 295] on icon at bounding box center [227, 297] width 26 height 23
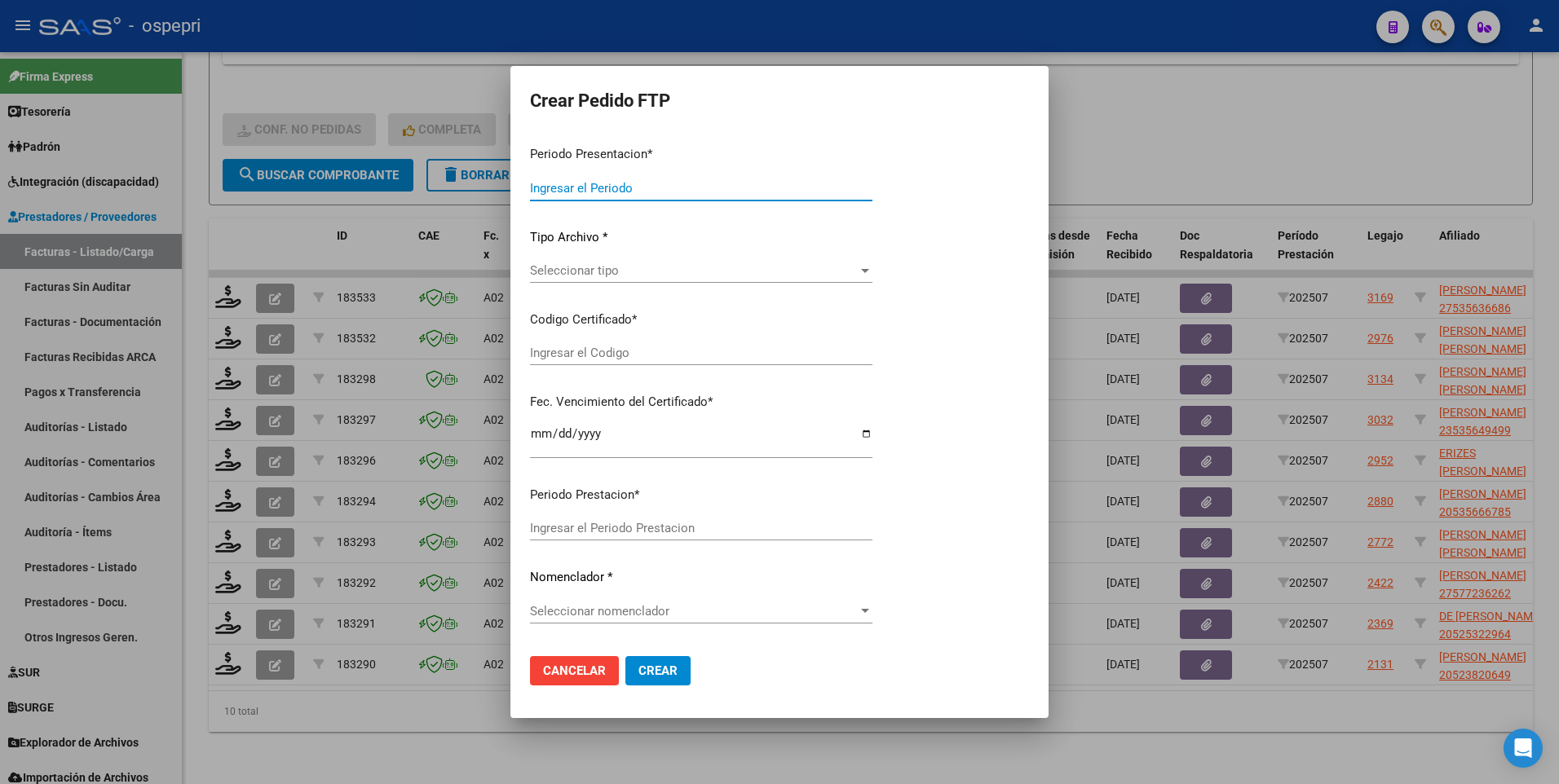
type input "202507"
type input "$ 118.757,76"
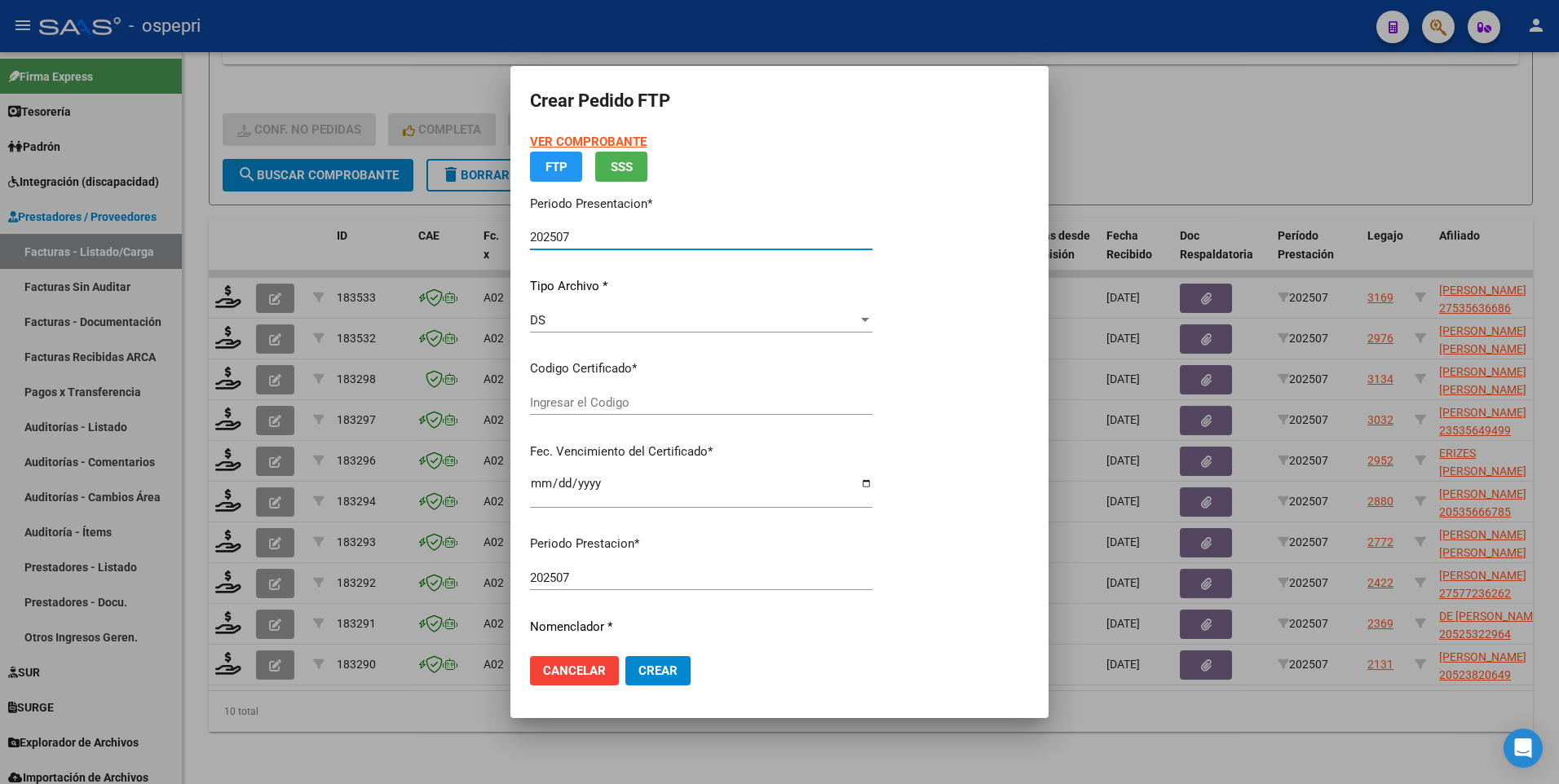
type input "2753563668-6"
type input "2026-04-09"
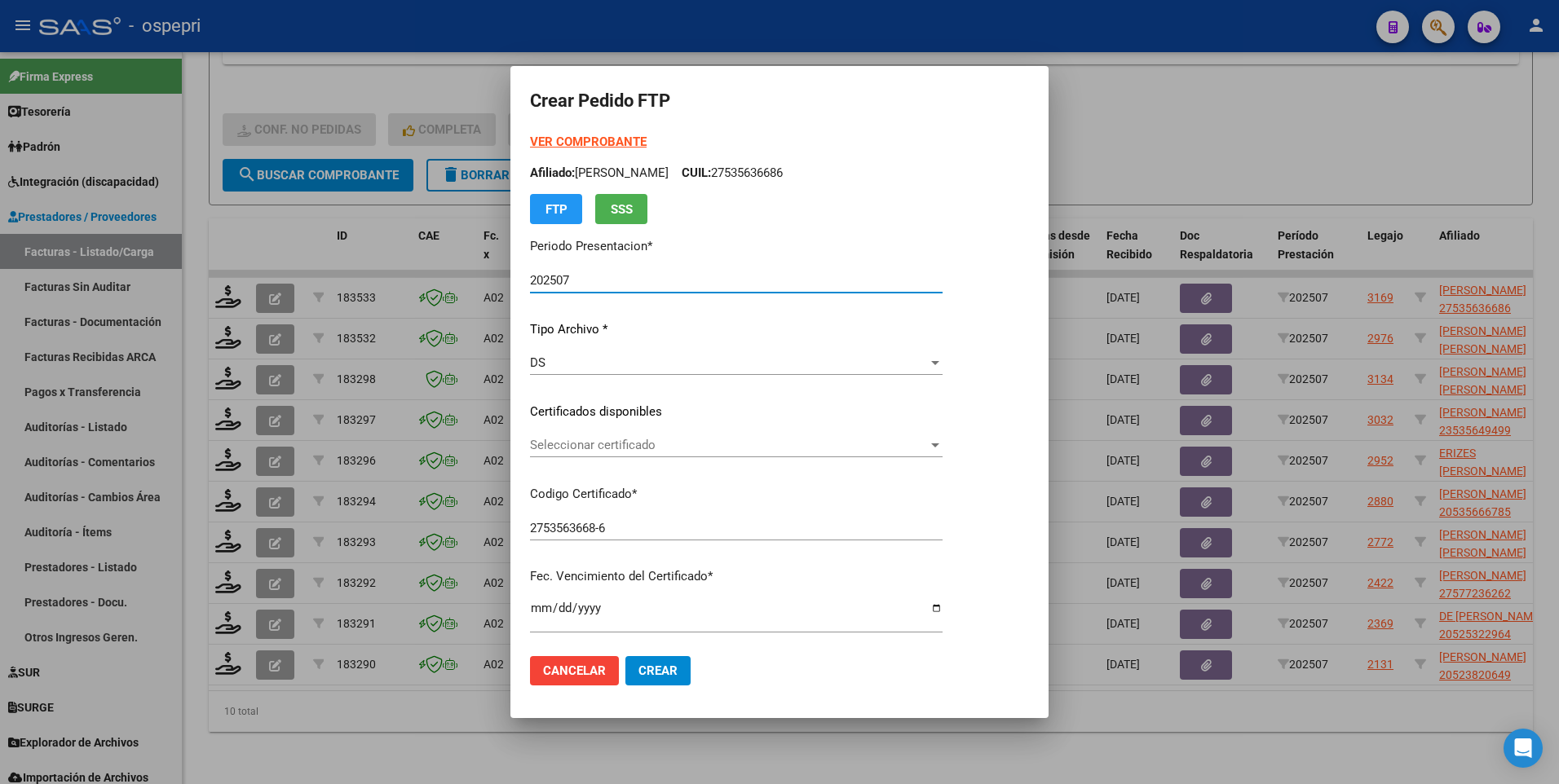
click at [940, 446] on div at bounding box center [935, 445] width 8 height 4
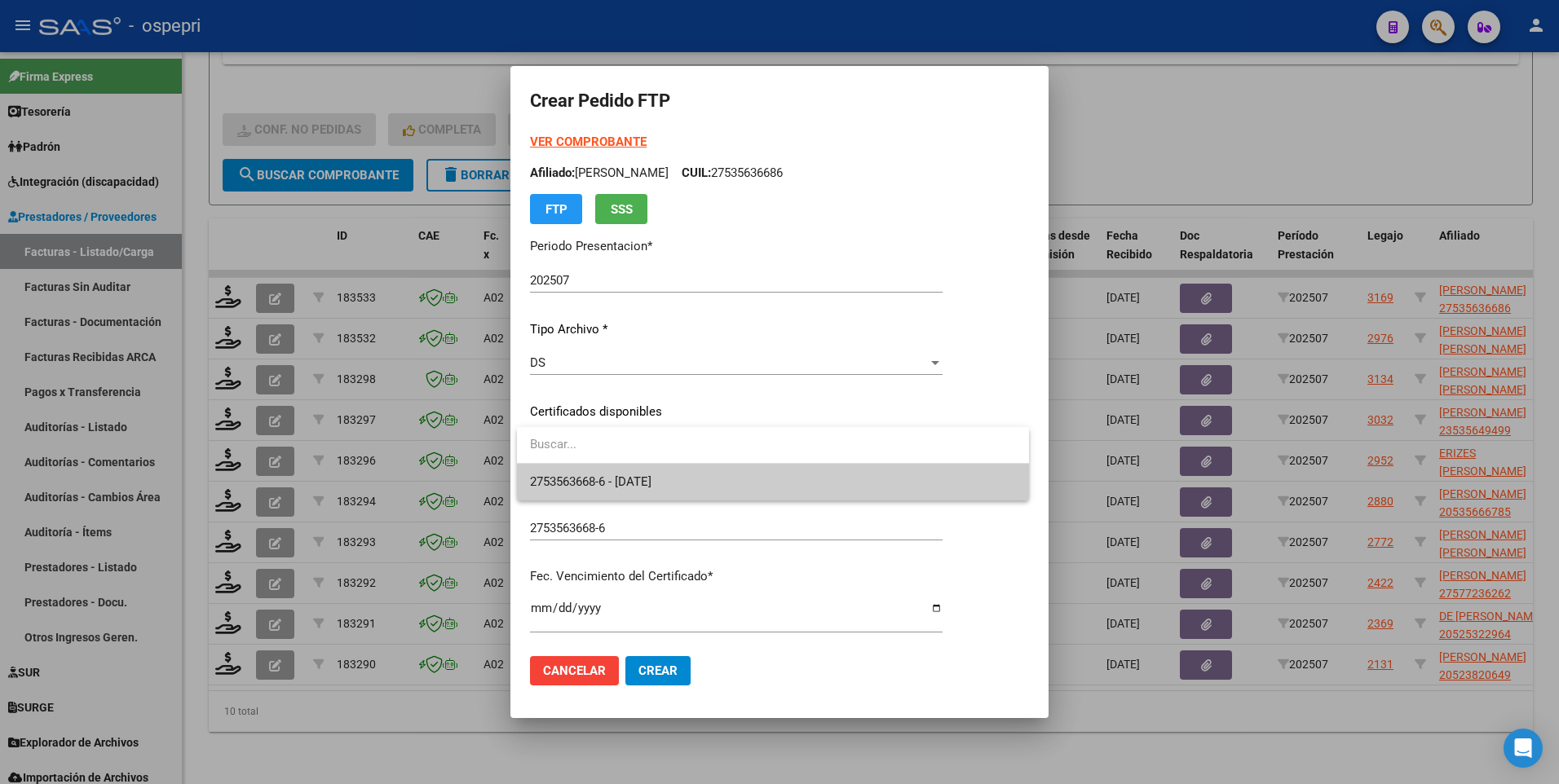
click at [840, 487] on span "2753563668-6 - 2026-04-09" at bounding box center [773, 481] width 486 height 36
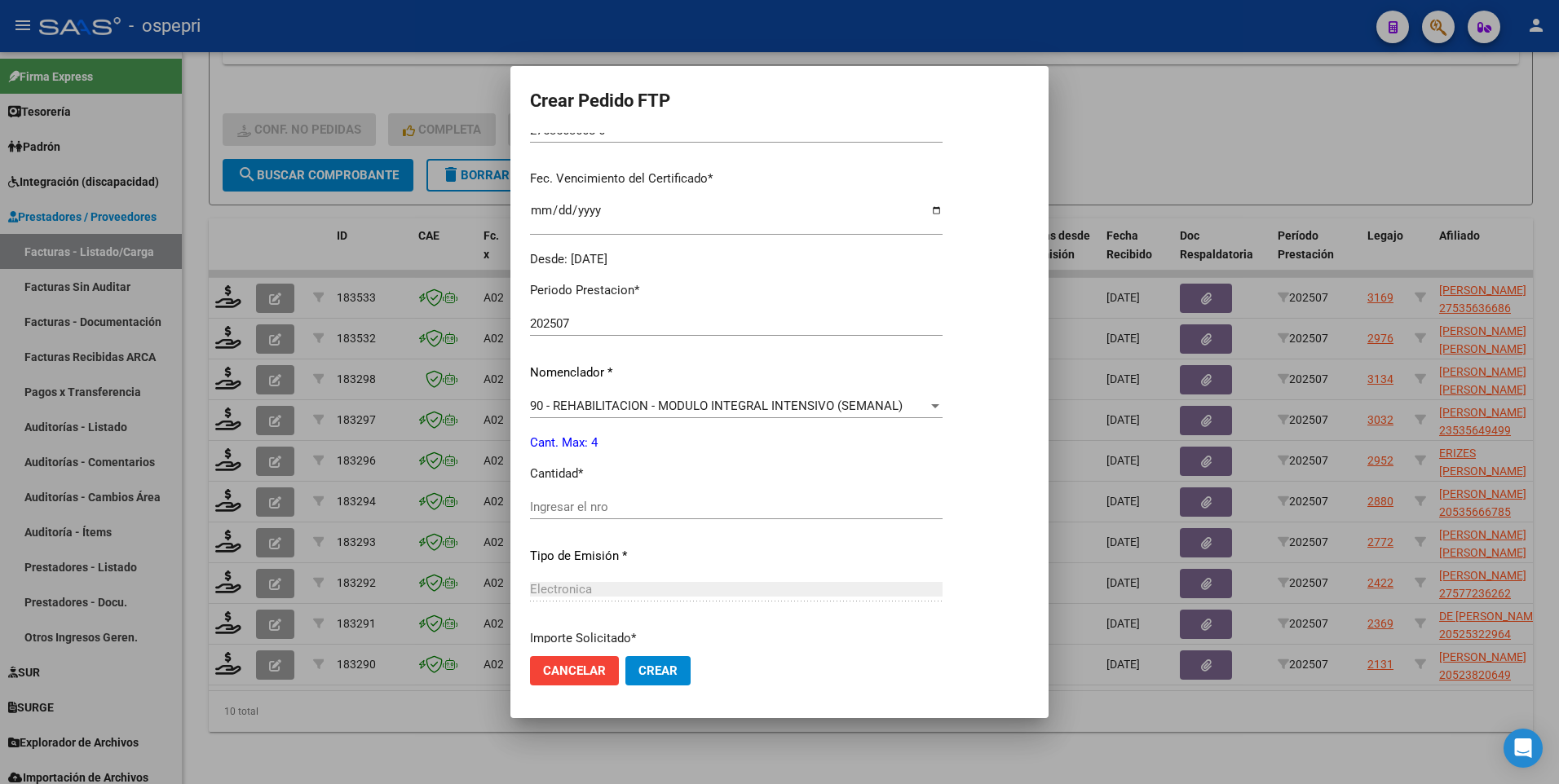
scroll to position [408, 0]
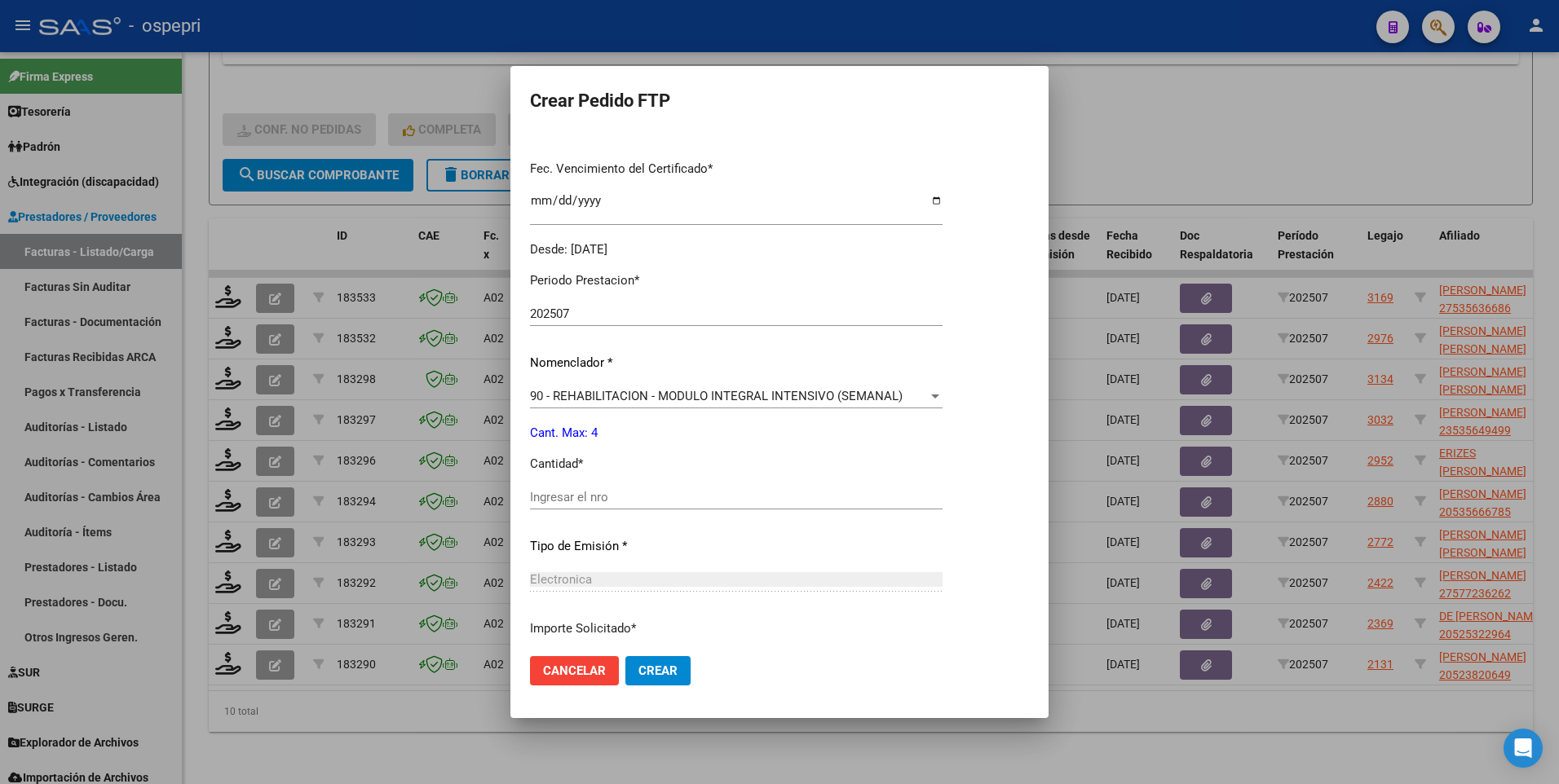
click at [654, 503] on input "Ingresar el nro" at bounding box center [736, 497] width 413 height 15
type input "4"
click at [656, 669] on span "Crear" at bounding box center [658, 670] width 39 height 15
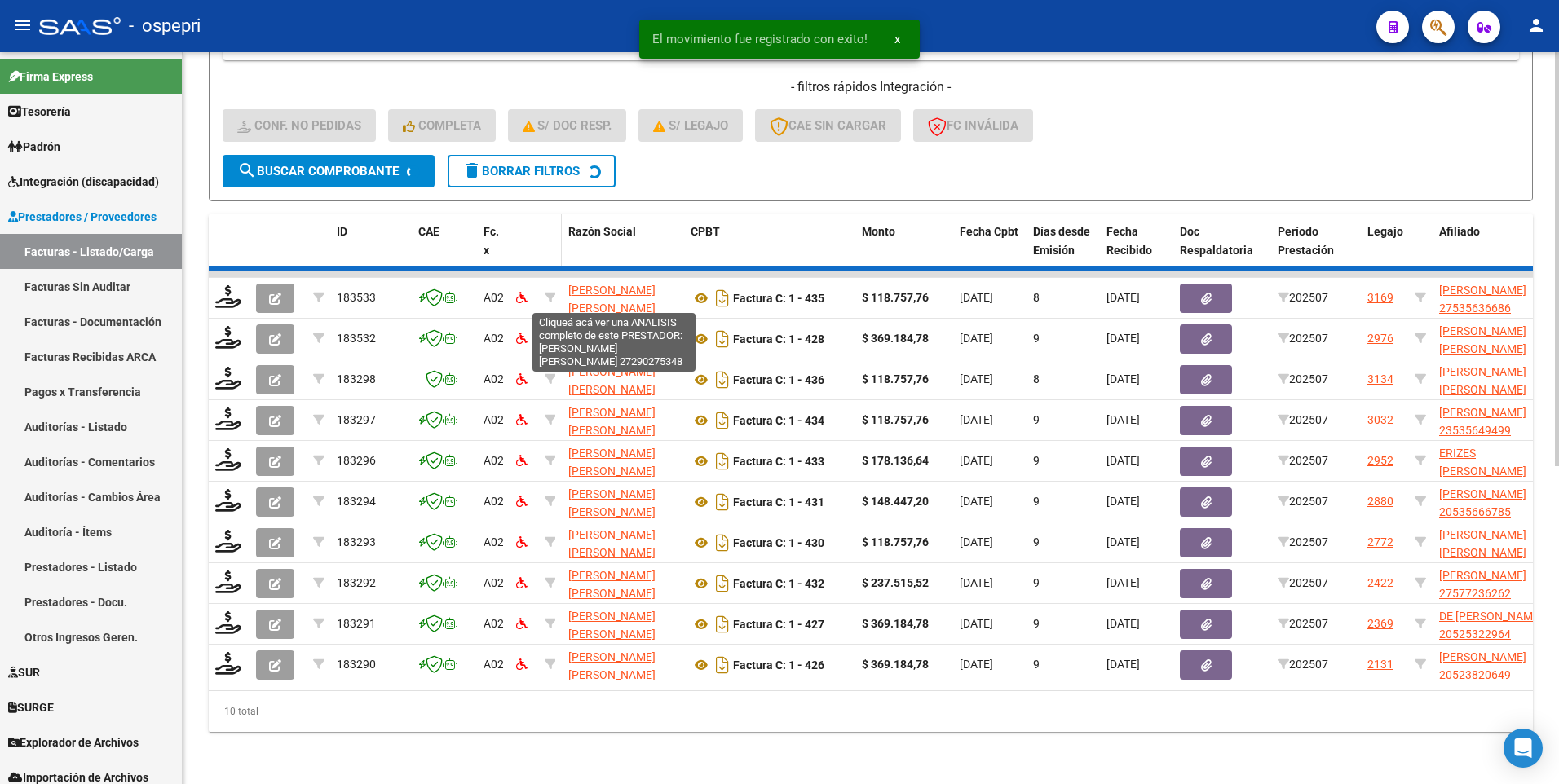
scroll to position [518, 0]
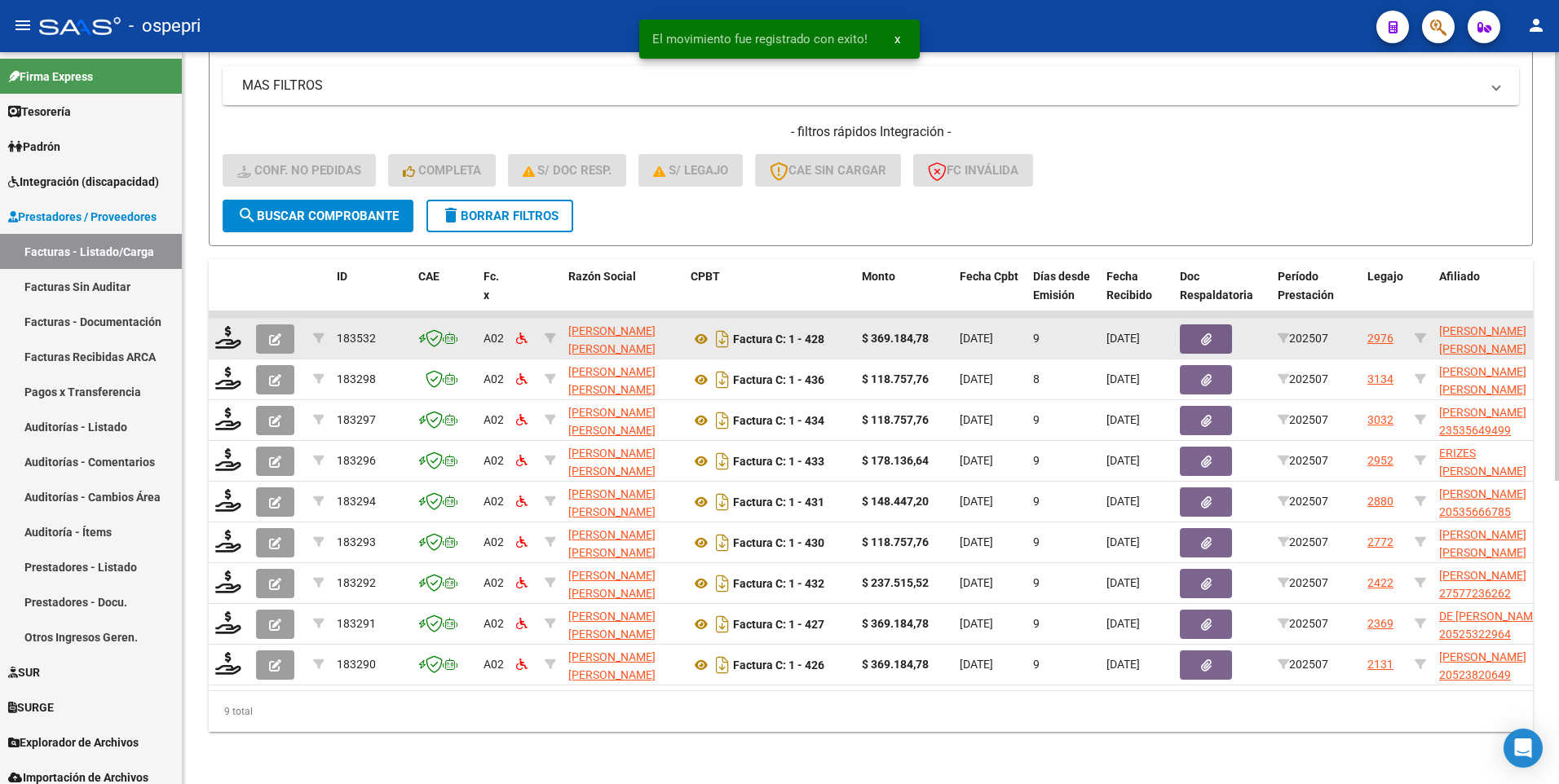
click at [284, 324] on button "button" at bounding box center [274, 338] width 38 height 29
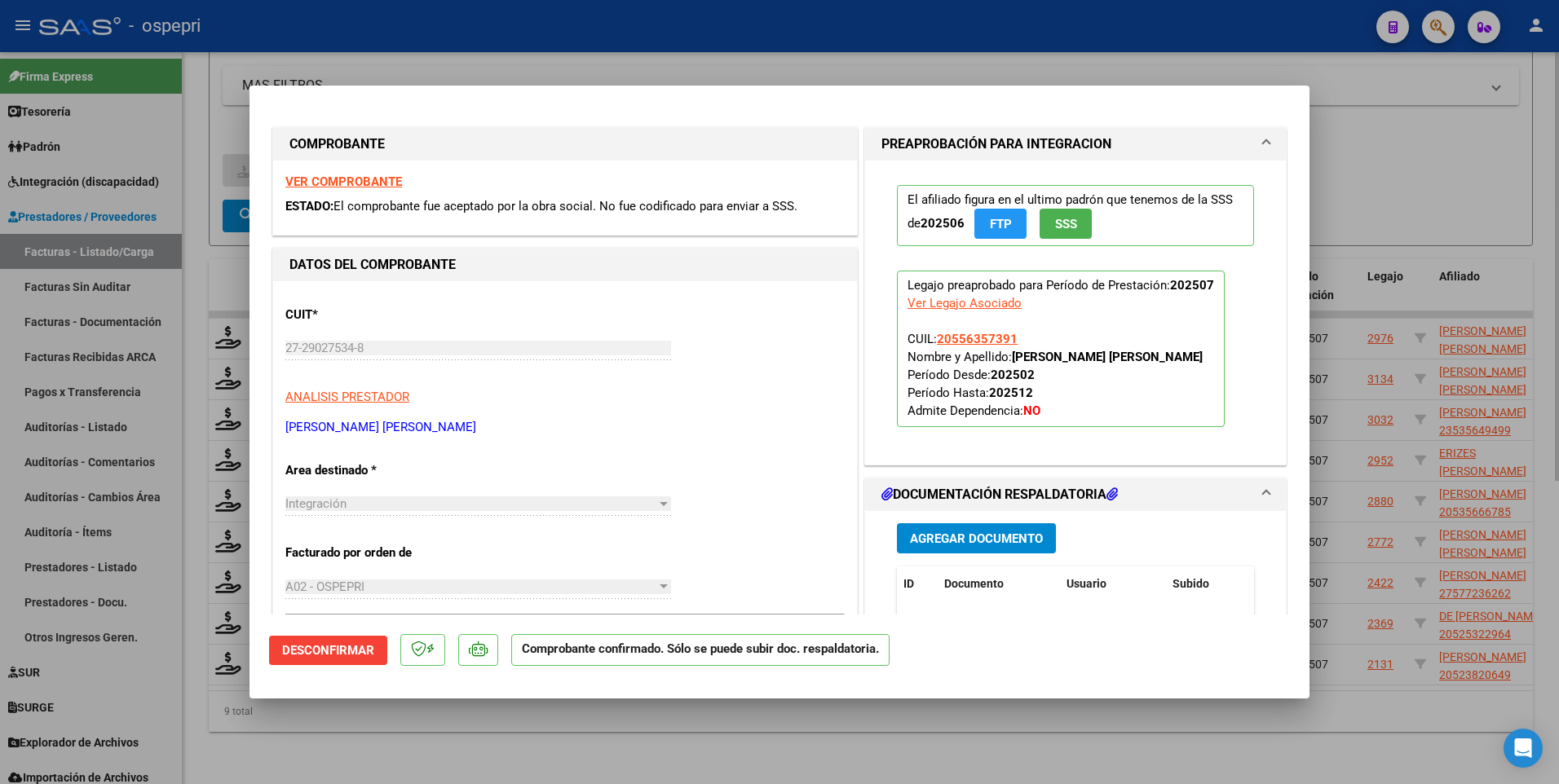
click at [1409, 149] on div at bounding box center [779, 392] width 1559 height 784
type input "$ 0,00"
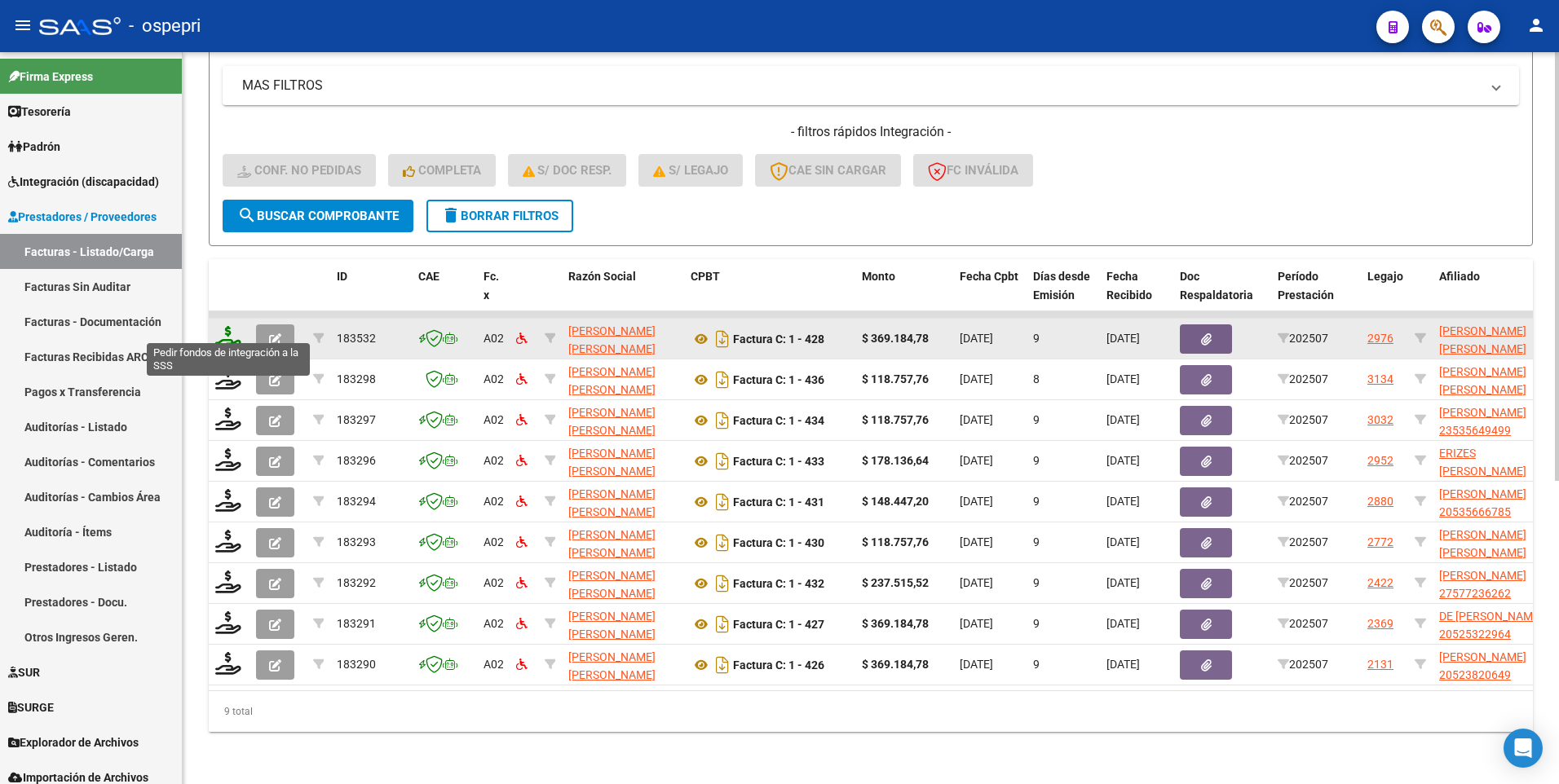
click at [215, 326] on icon at bounding box center [227, 337] width 26 height 23
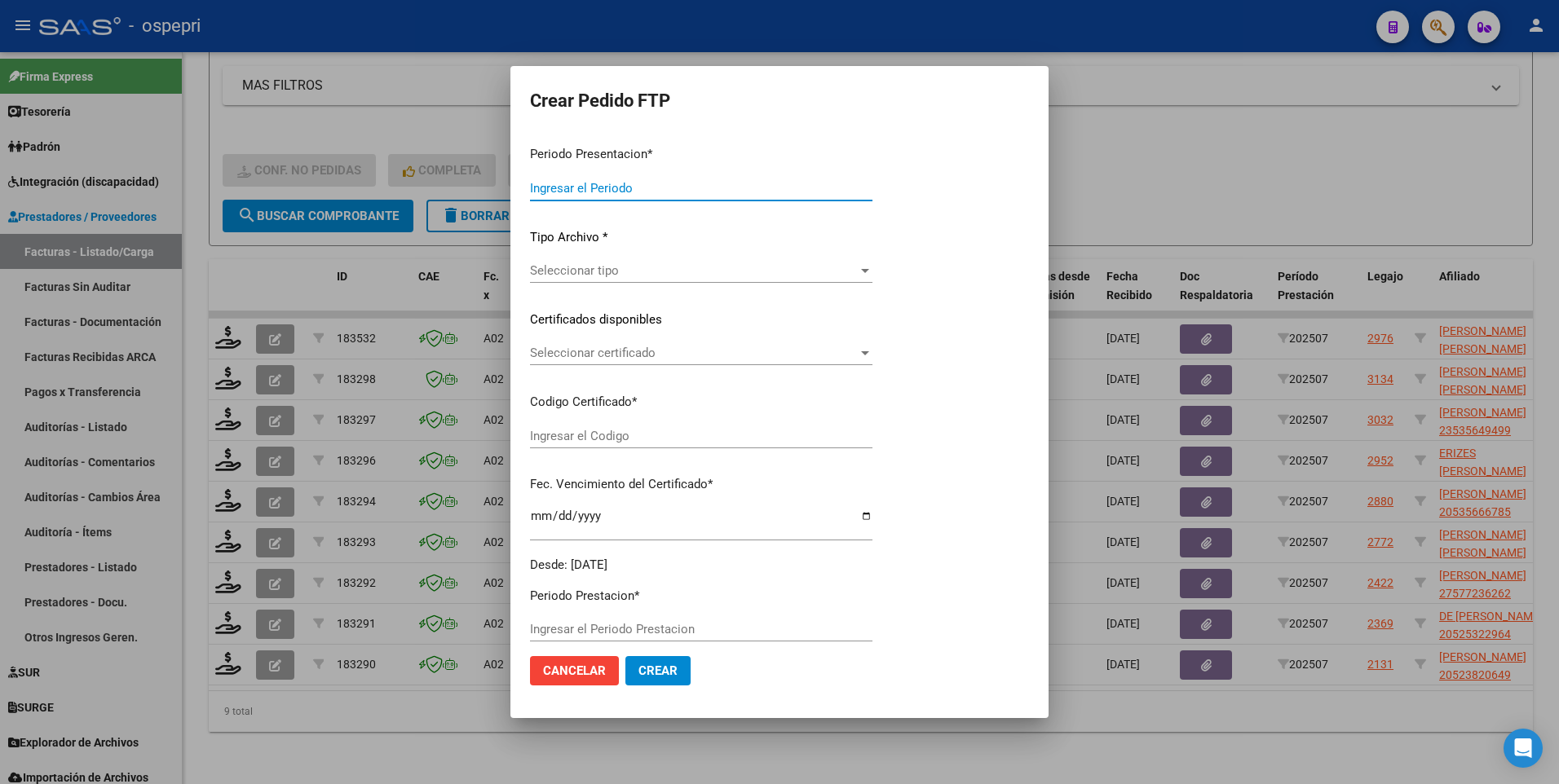
type input "202507"
type input "$ 369.184,78"
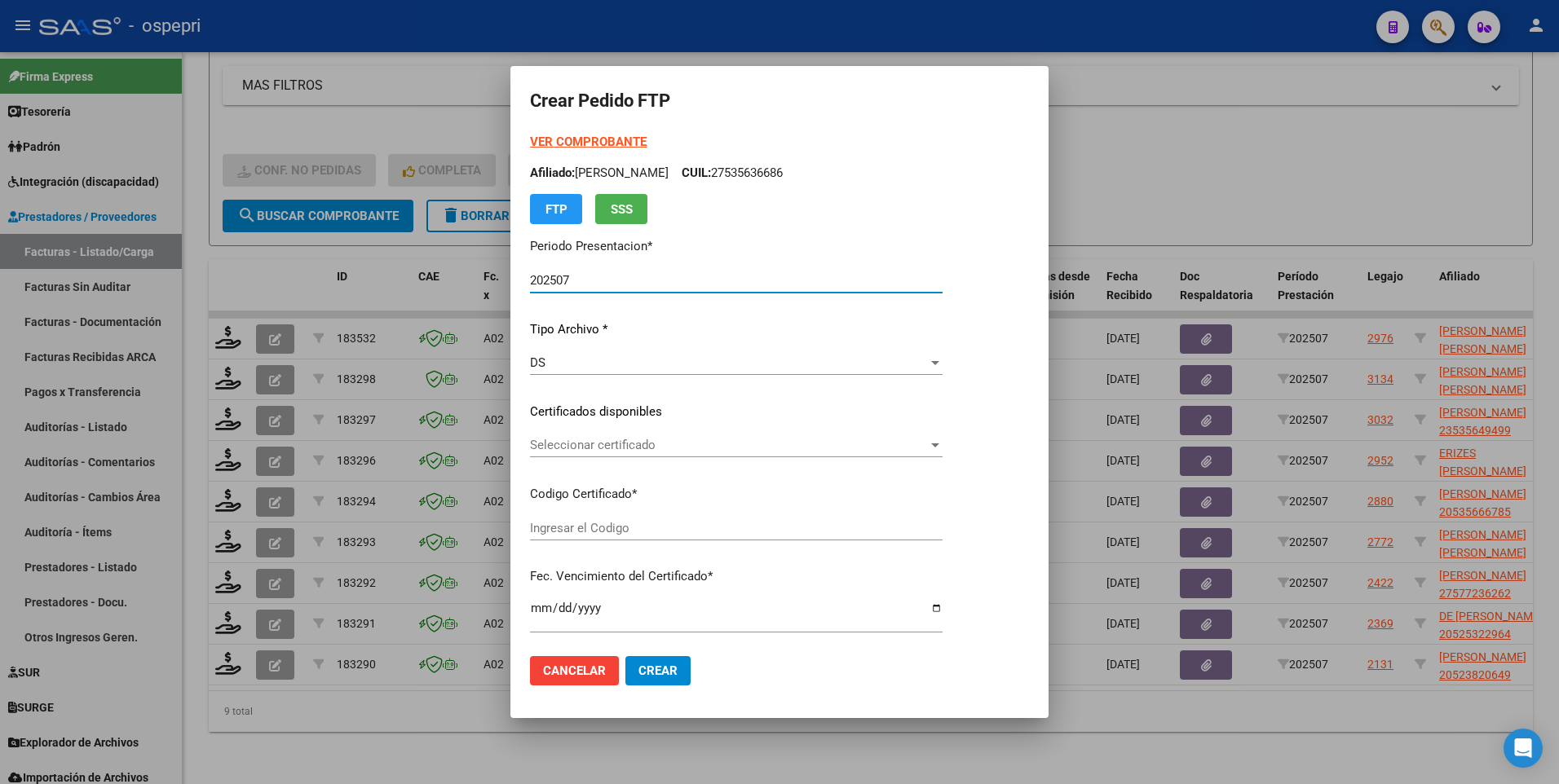
type input "ARG02000556357392019091120240911NQN798"
type input "2039-12-01"
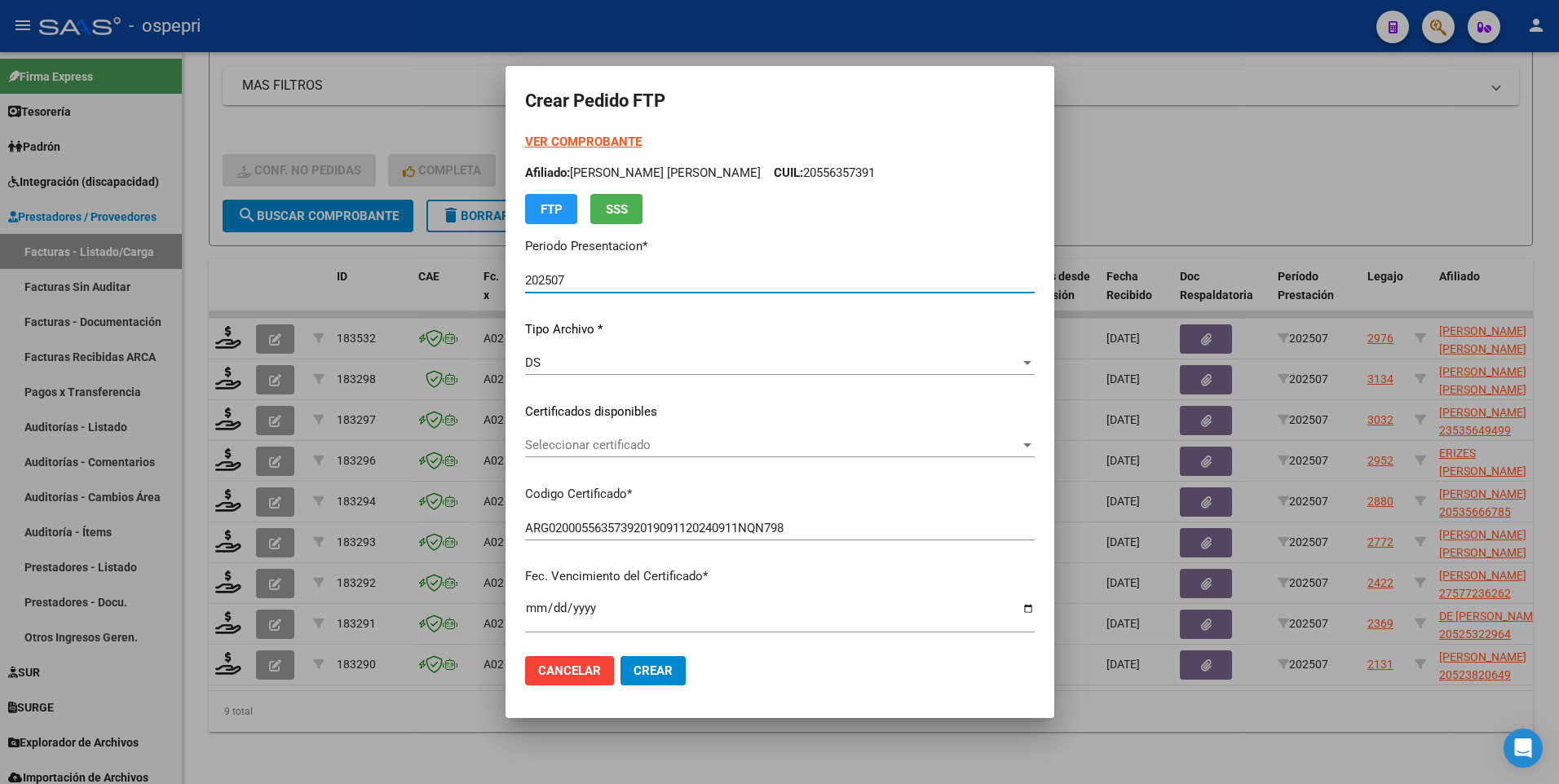
click at [1005, 444] on span "Seleccionar certificado" at bounding box center [772, 445] width 495 height 15
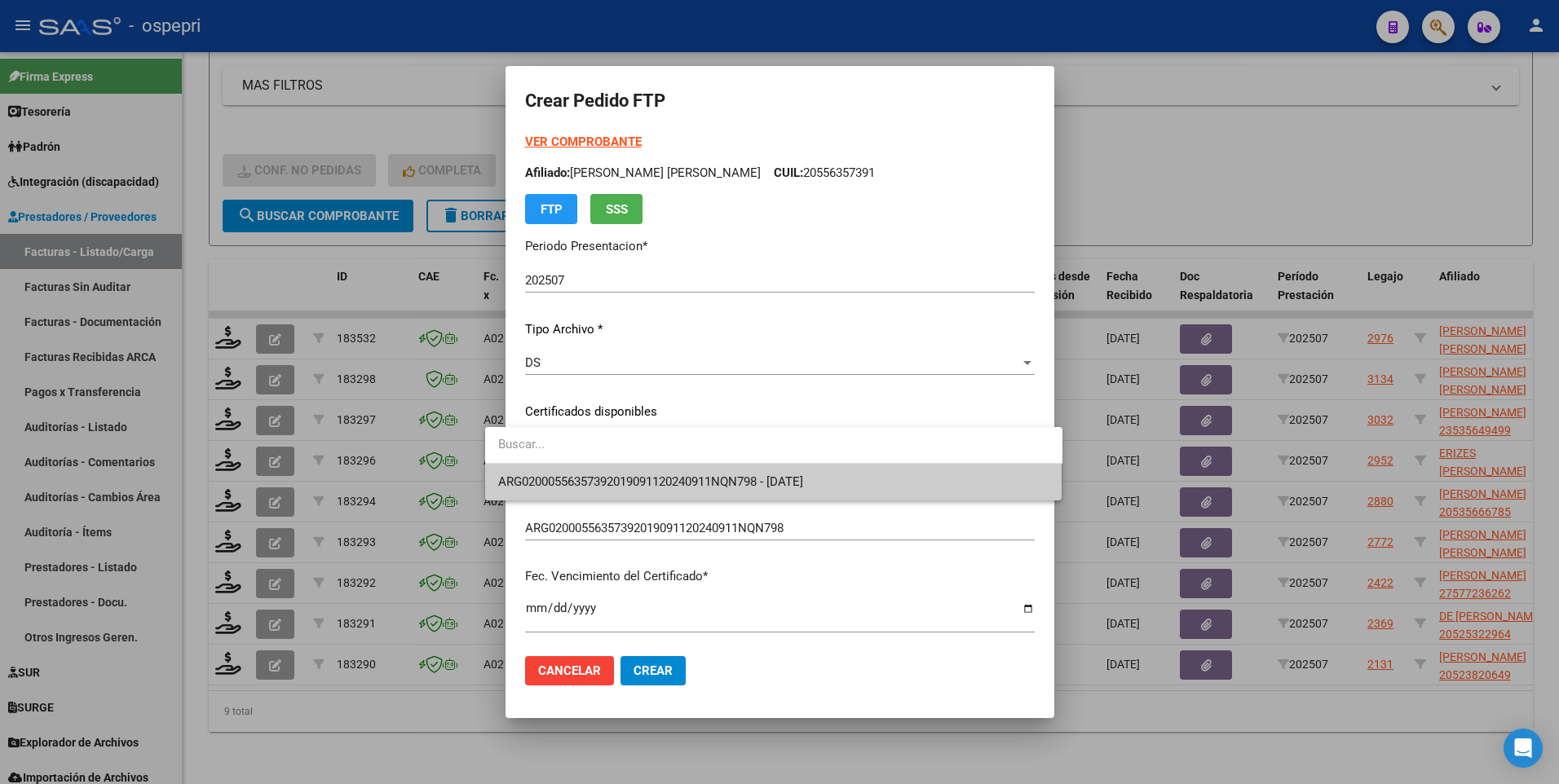
click at [998, 488] on span "ARG02000556357392019091120240911NQN798 - 2039-12-01" at bounding box center [774, 481] width 552 height 36
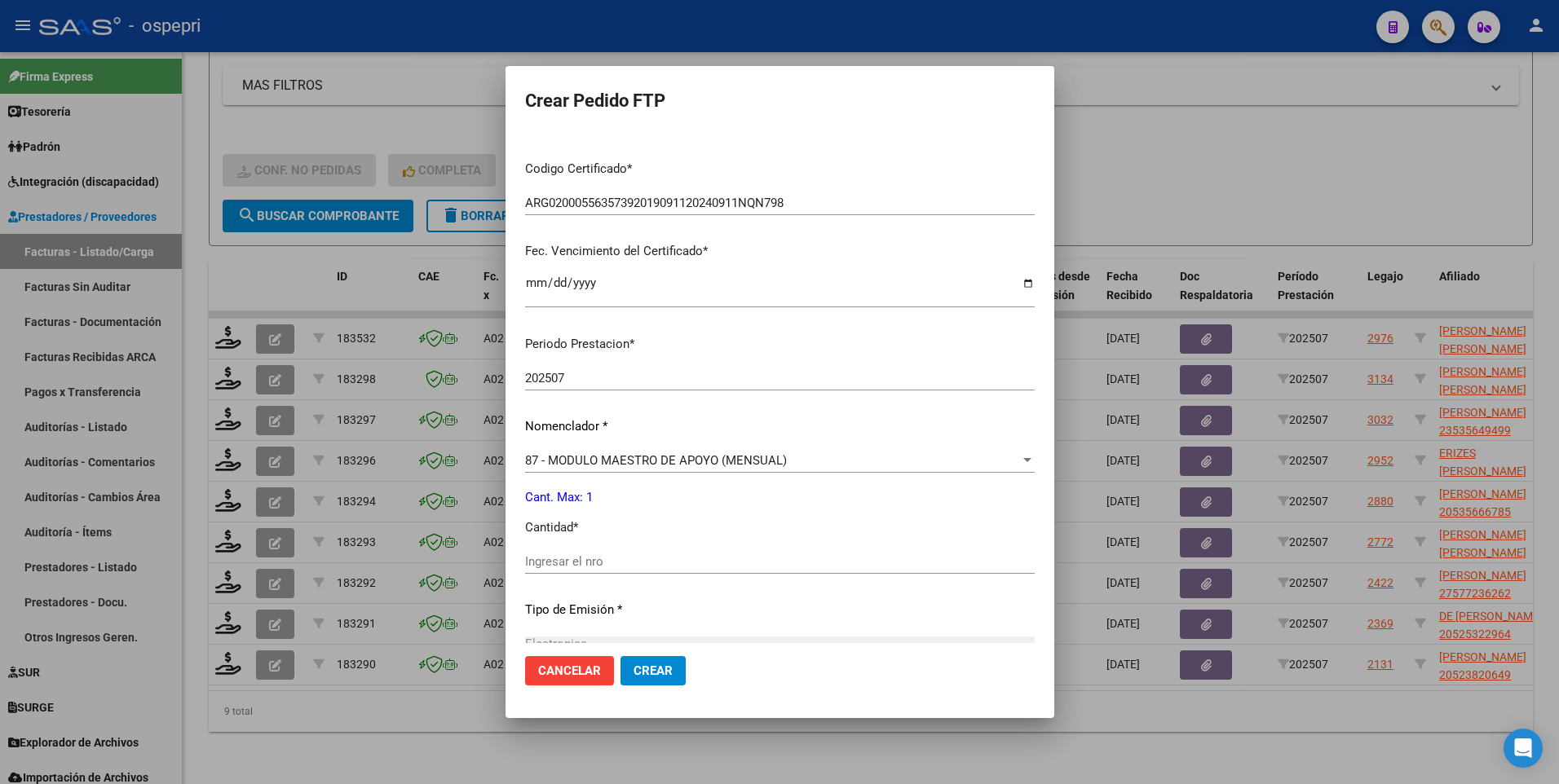
scroll to position [326, 0]
click at [672, 559] on input "Ingresar el nro" at bounding box center [780, 560] width 510 height 15
type input "4"
type input "1"
click at [633, 666] on span "Crear" at bounding box center [653, 670] width 39 height 15
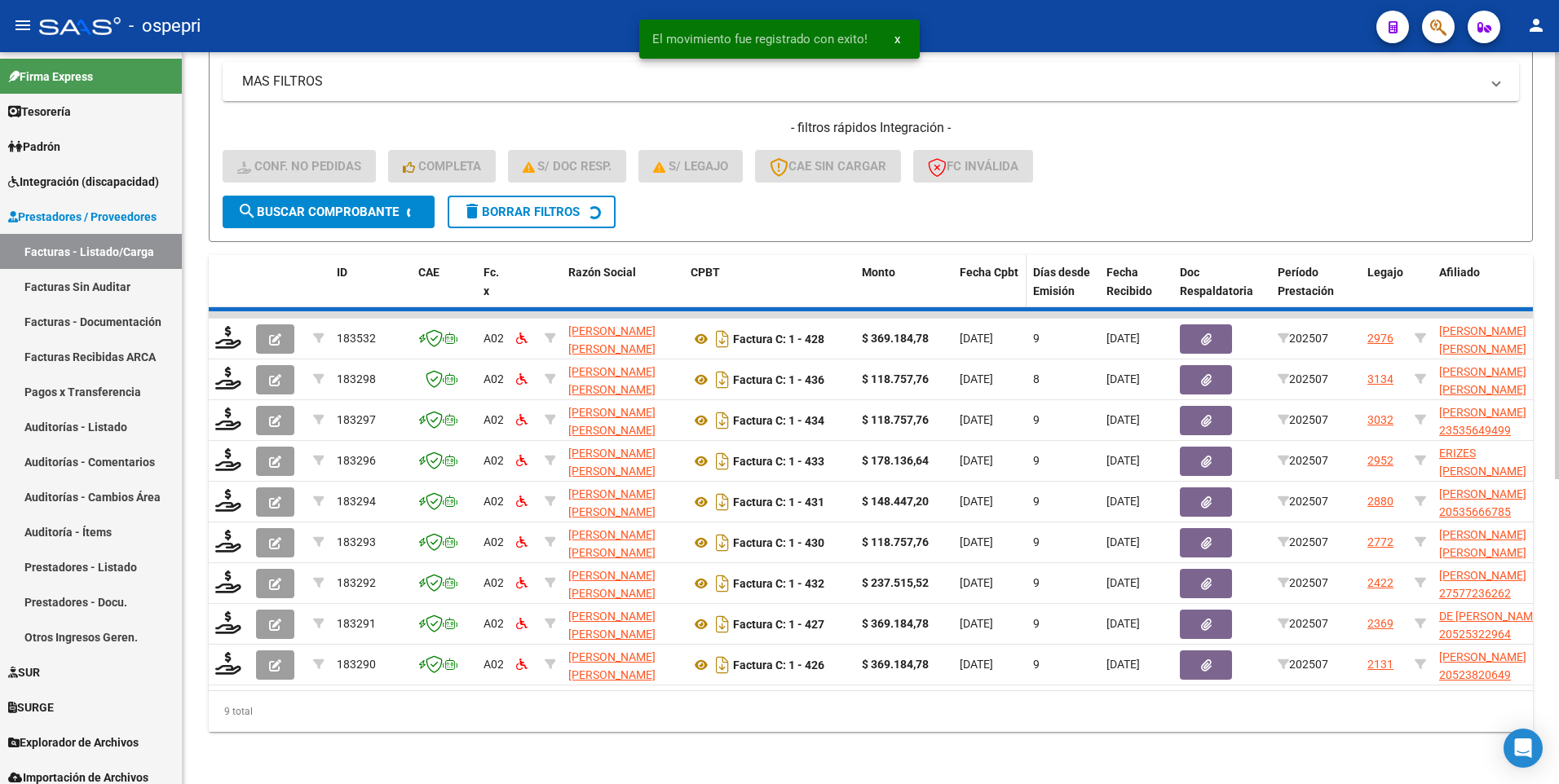
scroll to position [477, 0]
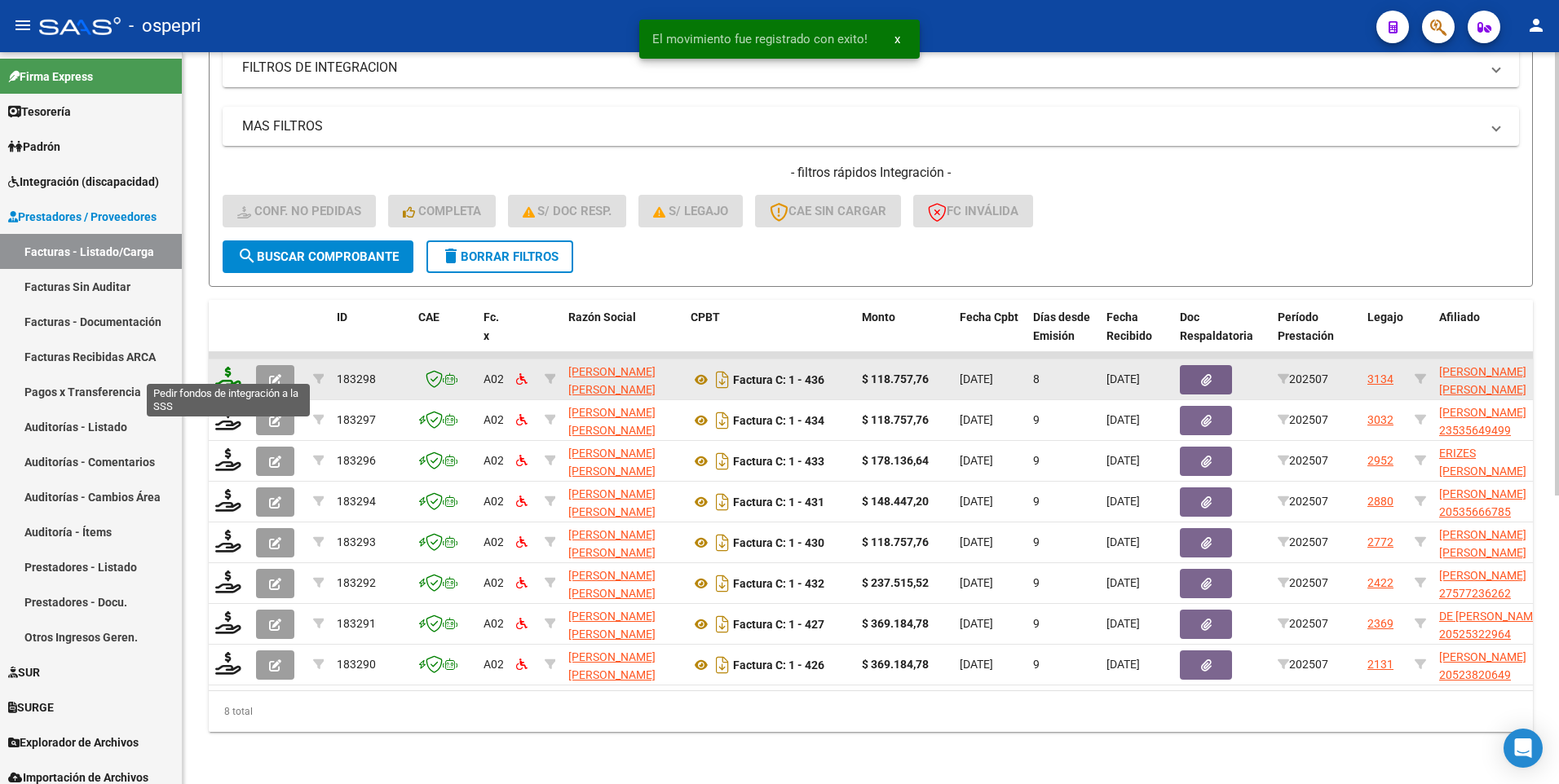
click at [227, 367] on icon at bounding box center [227, 378] width 26 height 23
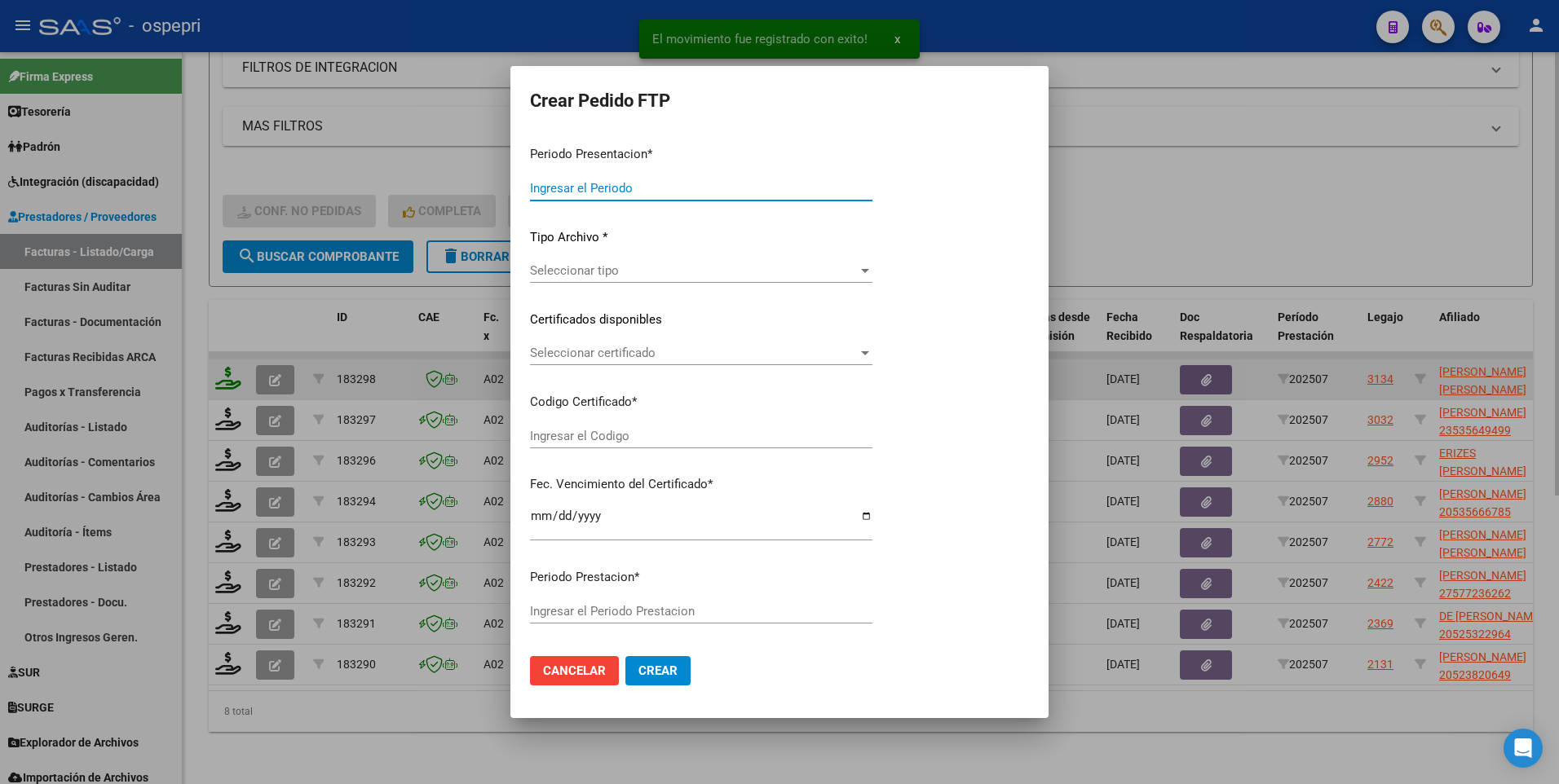
type input "202507"
type input "$ 118.757,76"
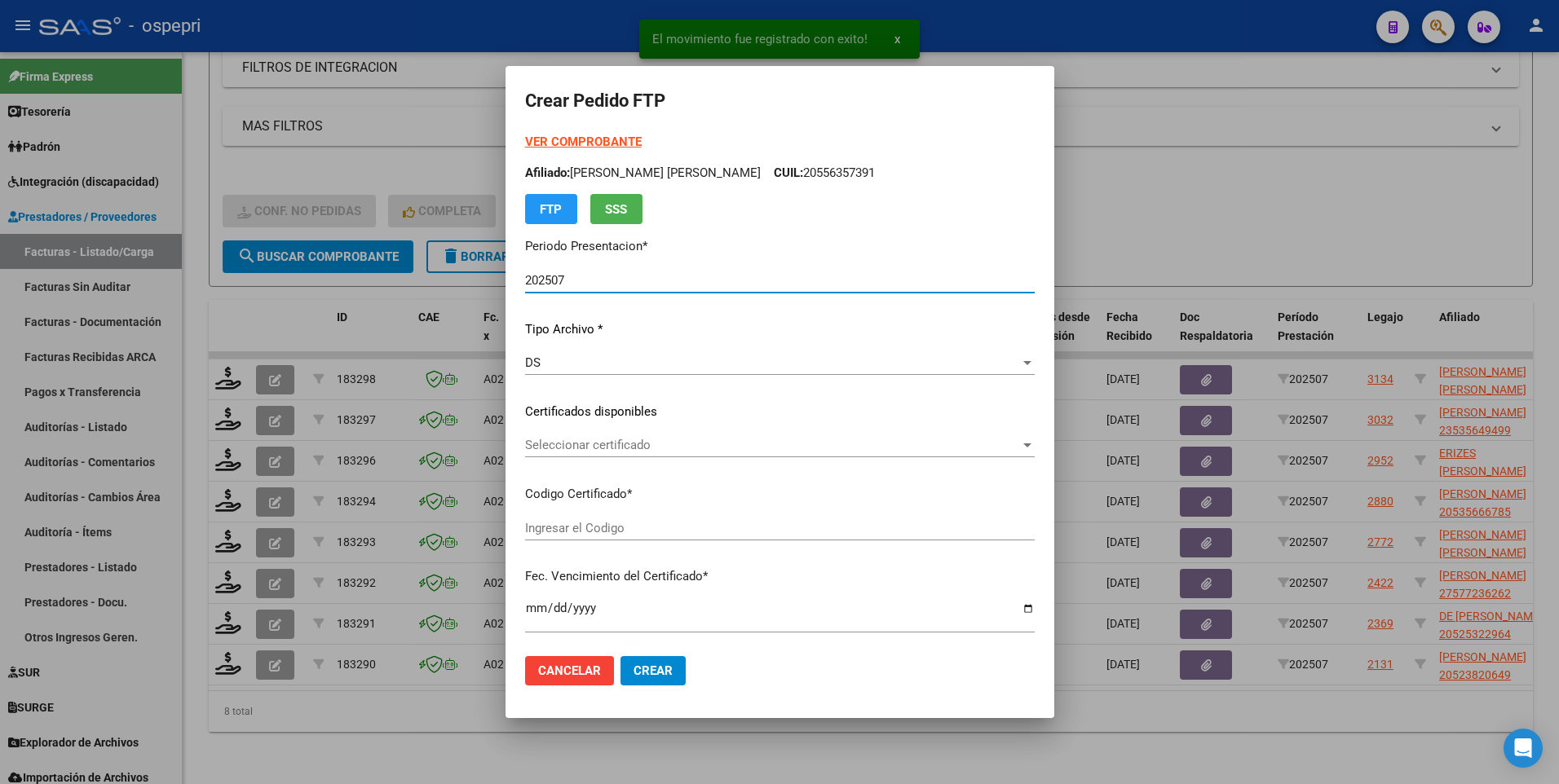
type input "2753561256-6"
type input "2026-03-20"
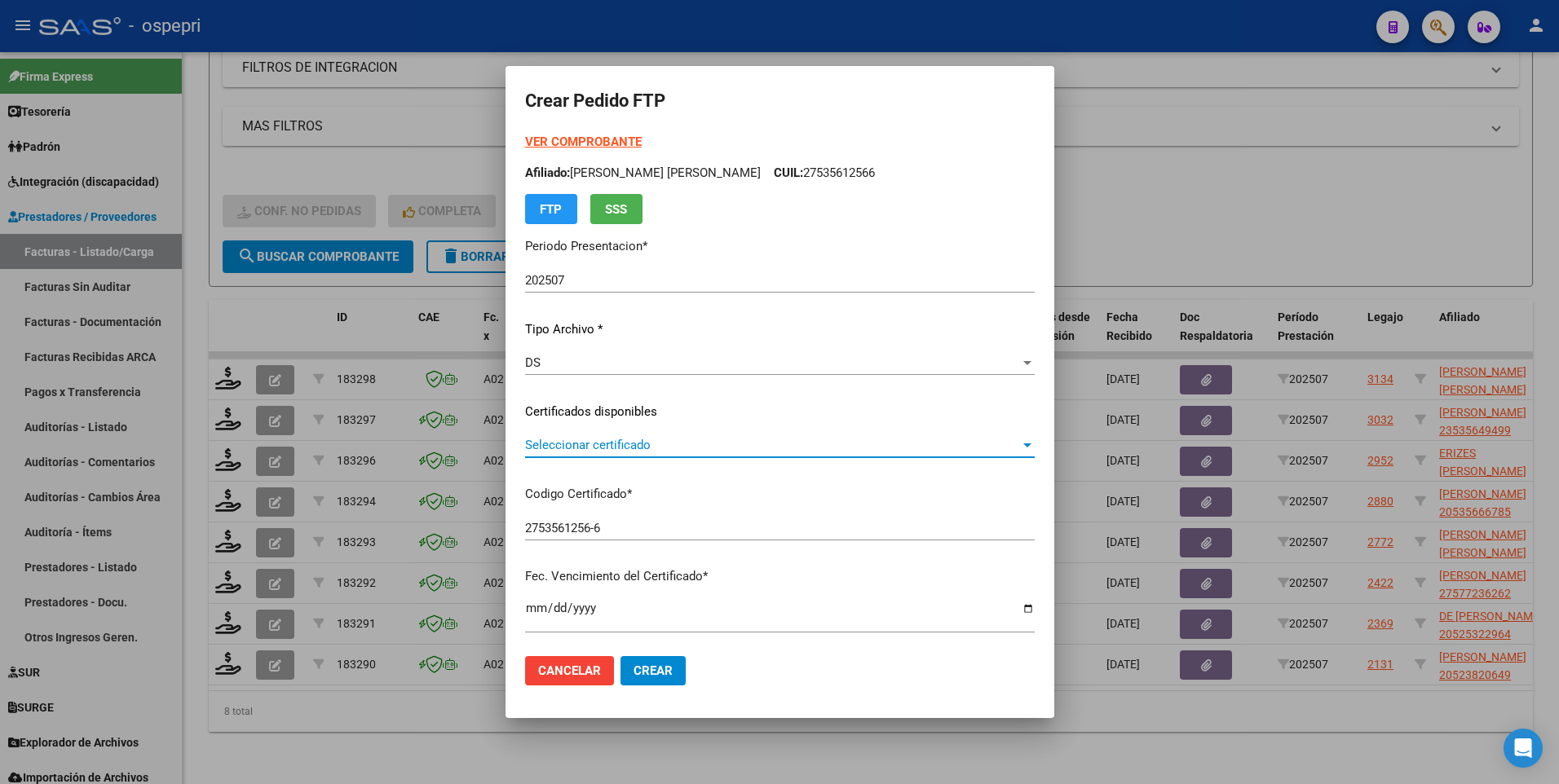
click at [1020, 441] on div at bounding box center [1027, 445] width 15 height 13
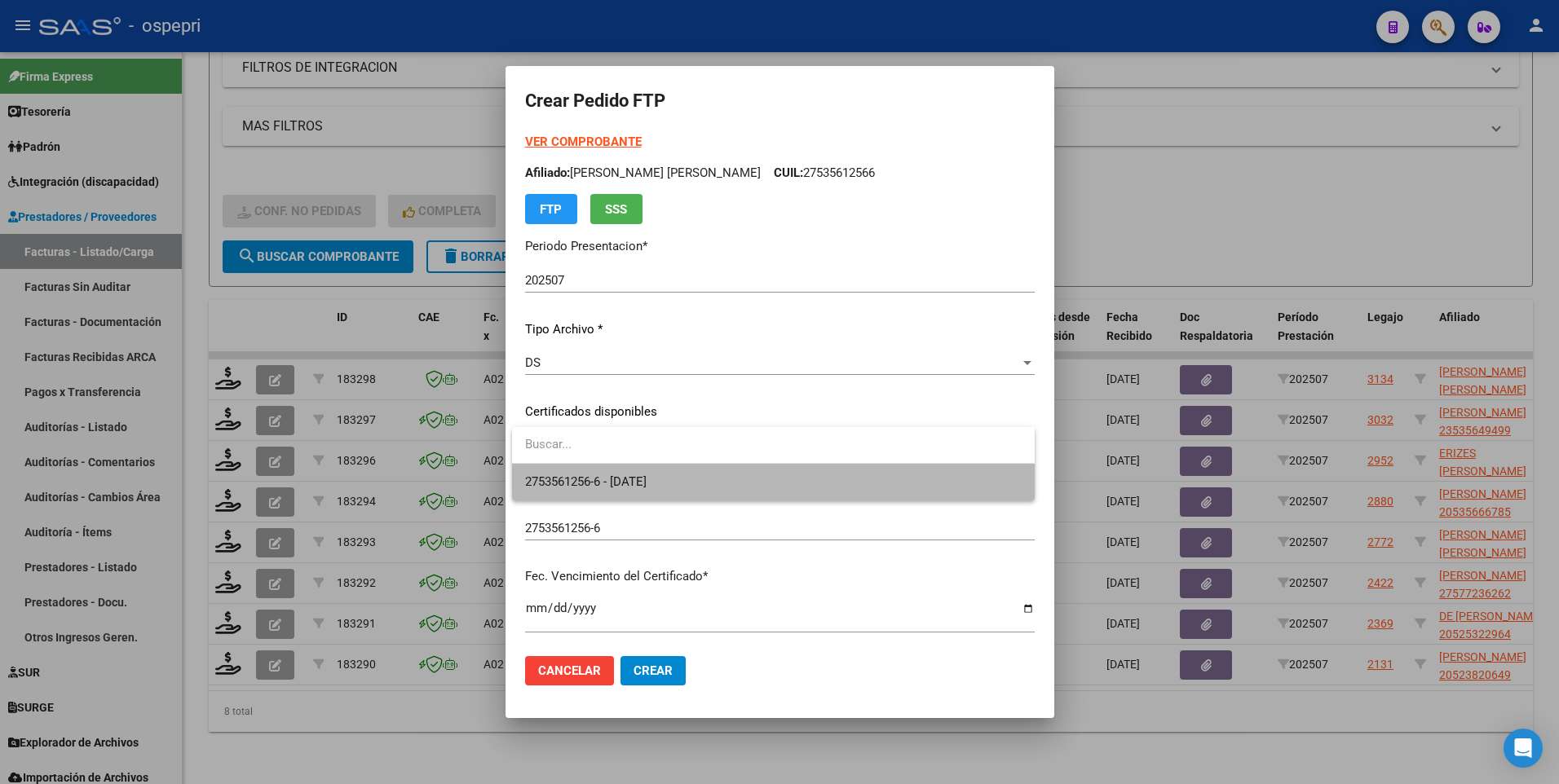
click at [856, 475] on span "2753561256-6 - 2026-03-20" at bounding box center [773, 481] width 496 height 36
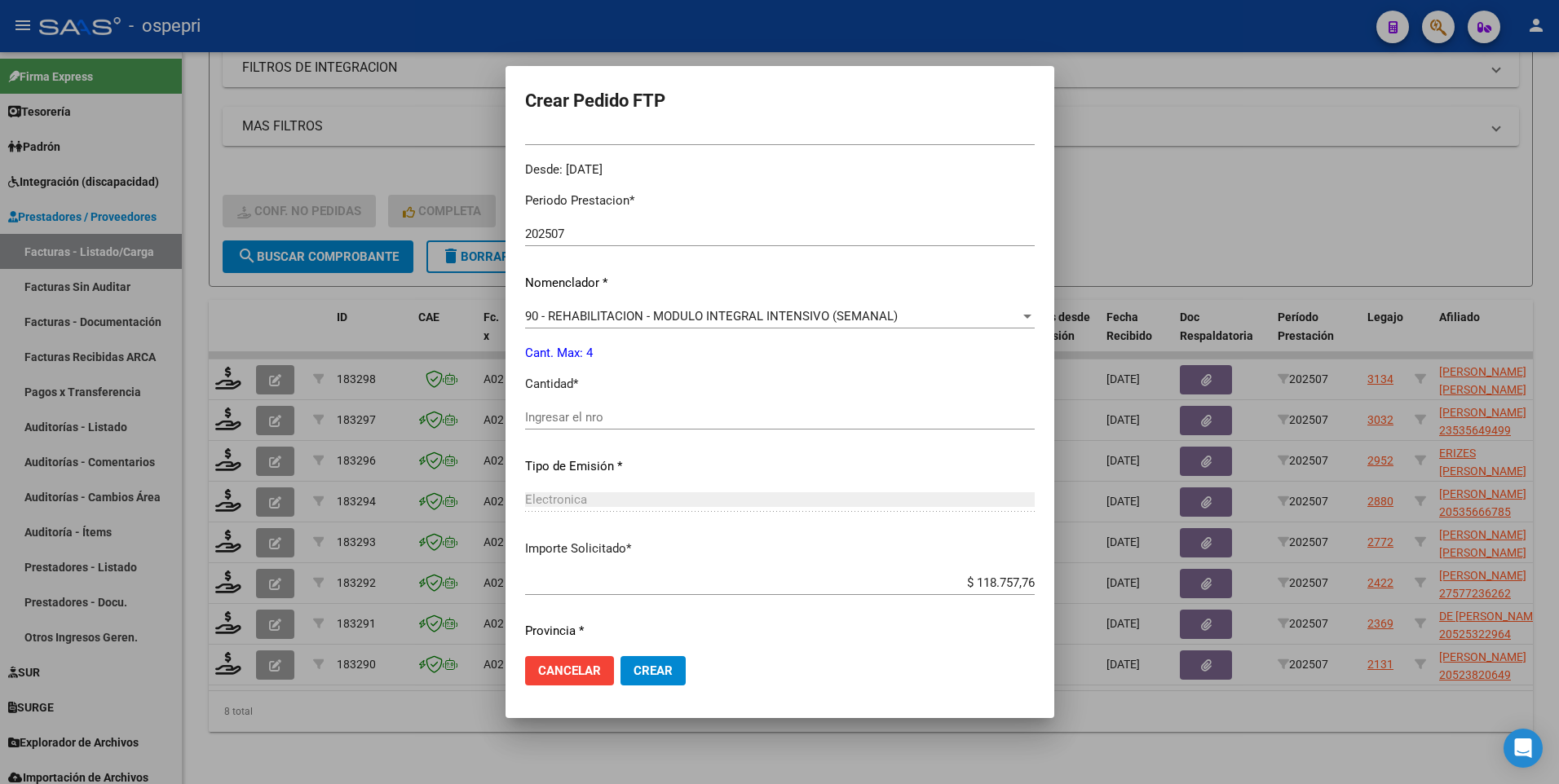
scroll to position [489, 0]
click at [601, 418] on input "Ingresar el nro" at bounding box center [780, 416] width 510 height 15
type input "4"
click at [648, 670] on span "Crear" at bounding box center [653, 670] width 39 height 15
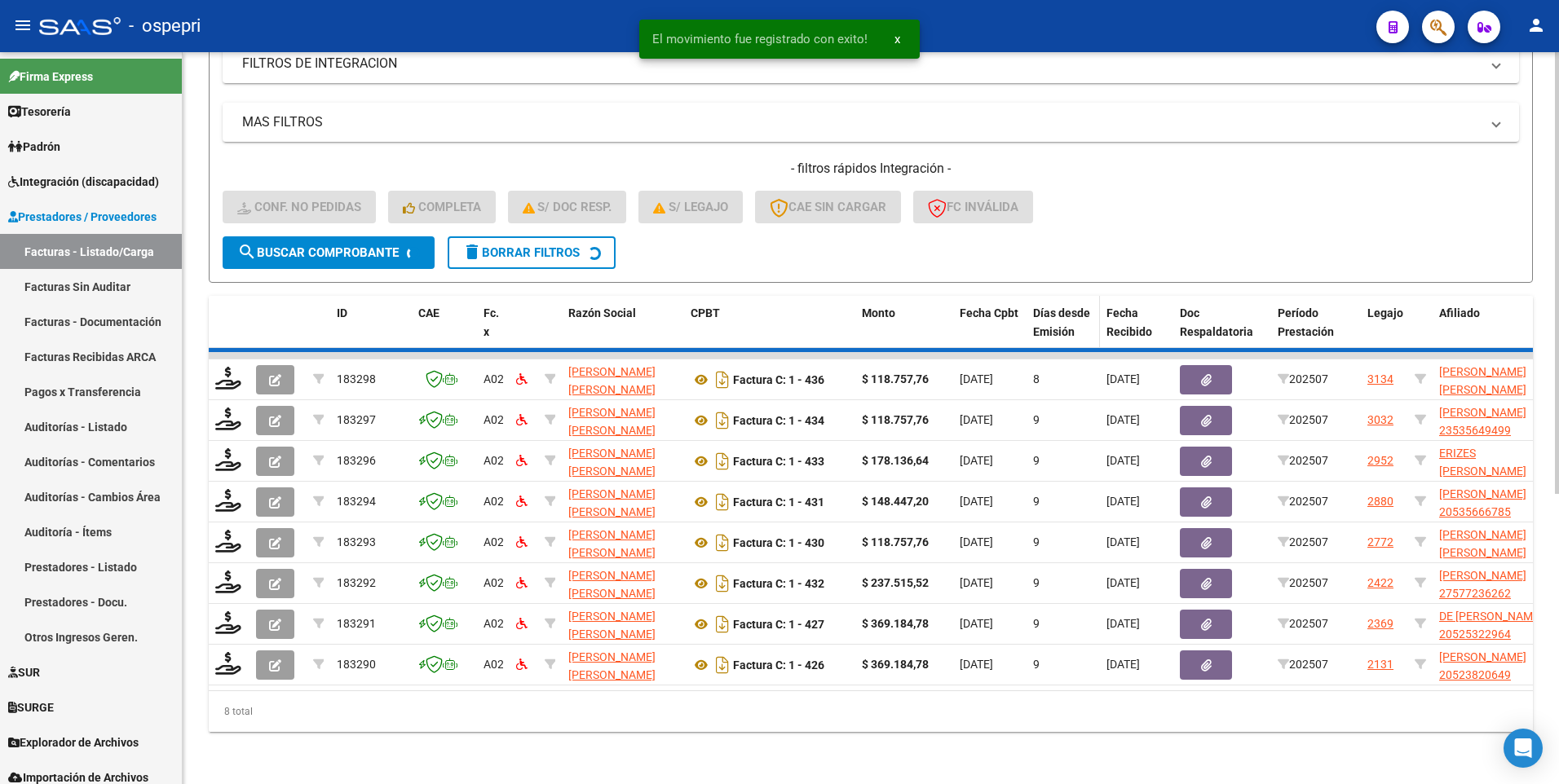
scroll to position [436, 0]
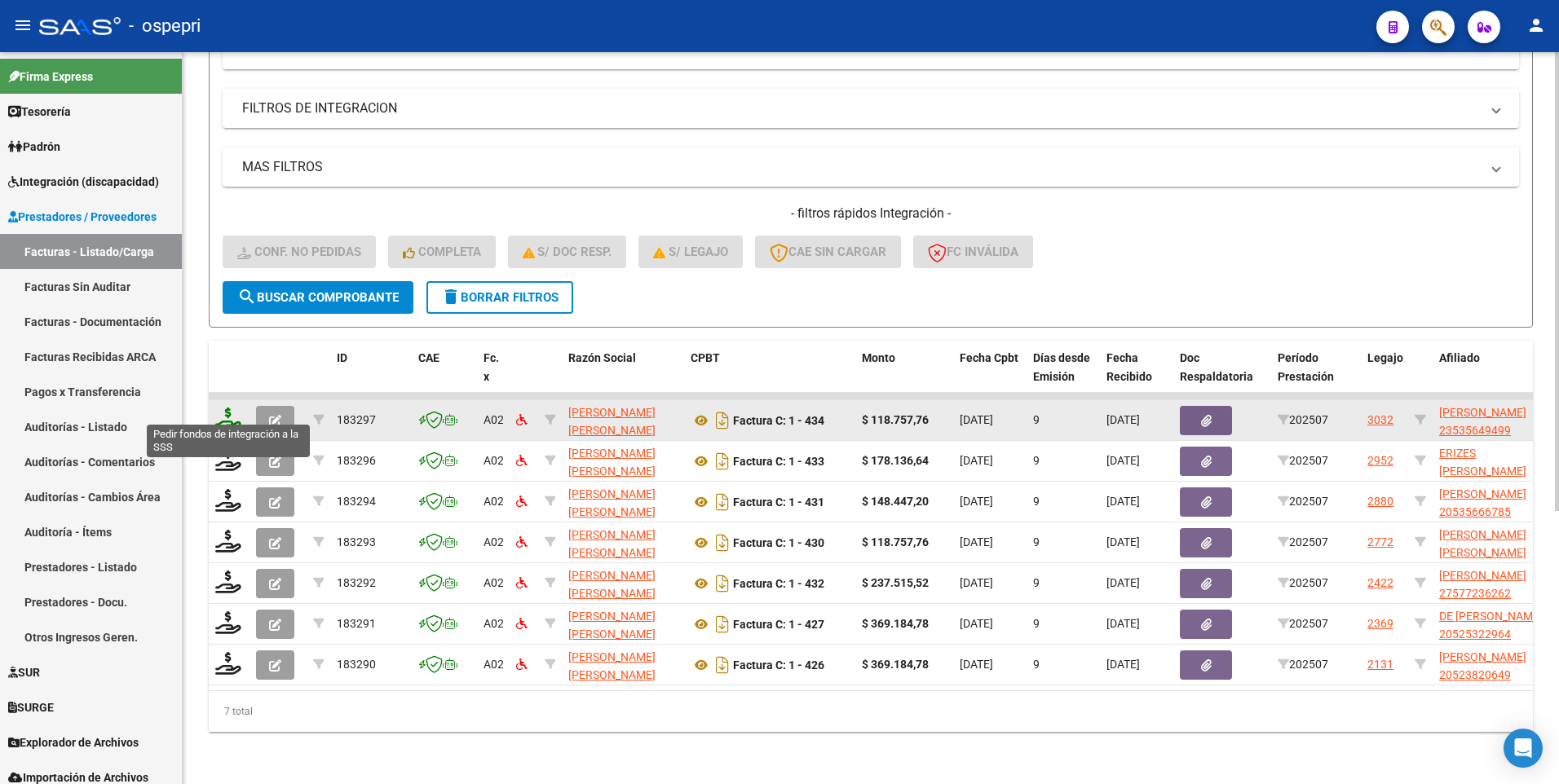
click at [229, 409] on icon at bounding box center [227, 419] width 26 height 23
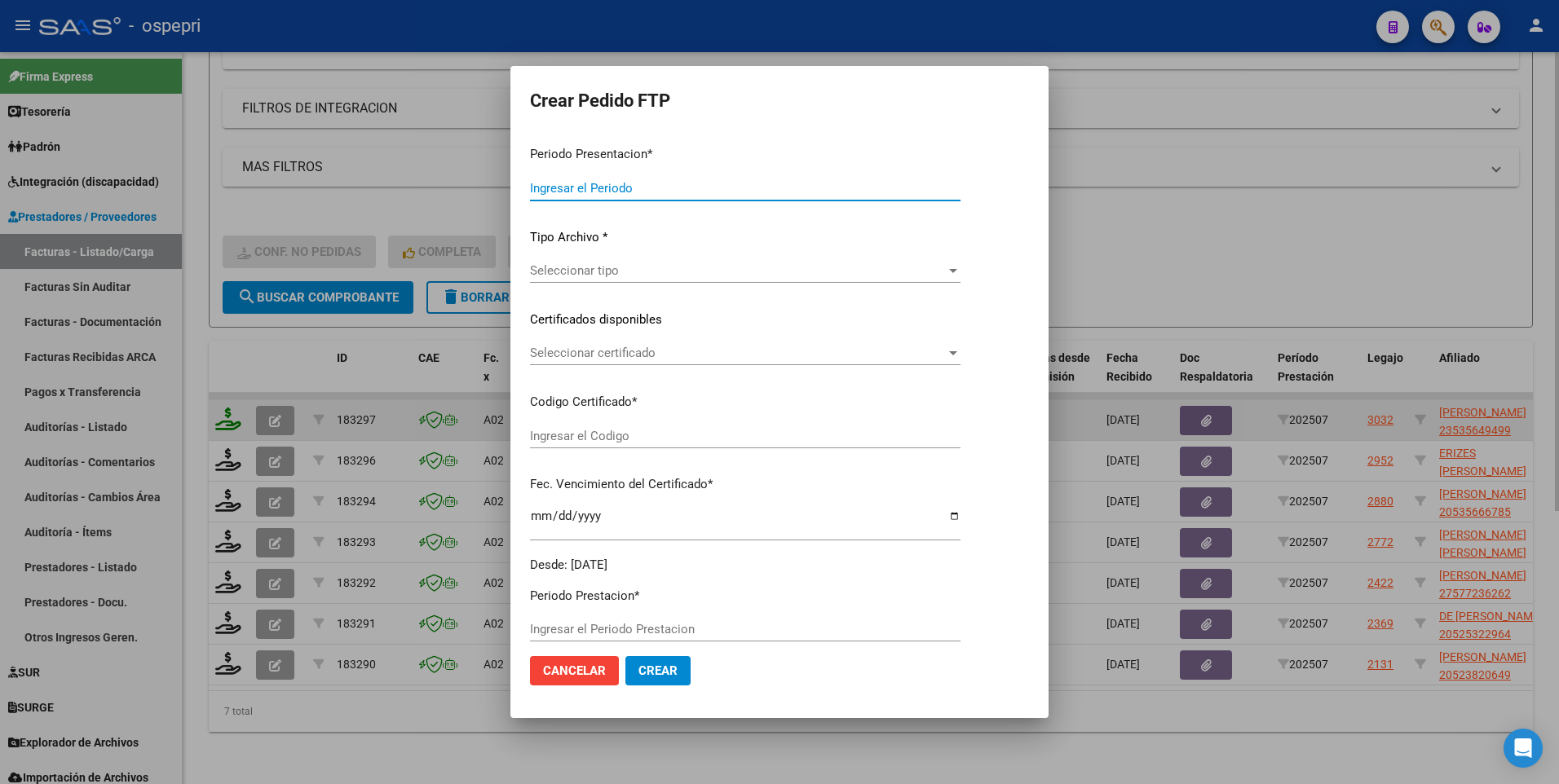
type input "202507"
type input "$ 118.757,76"
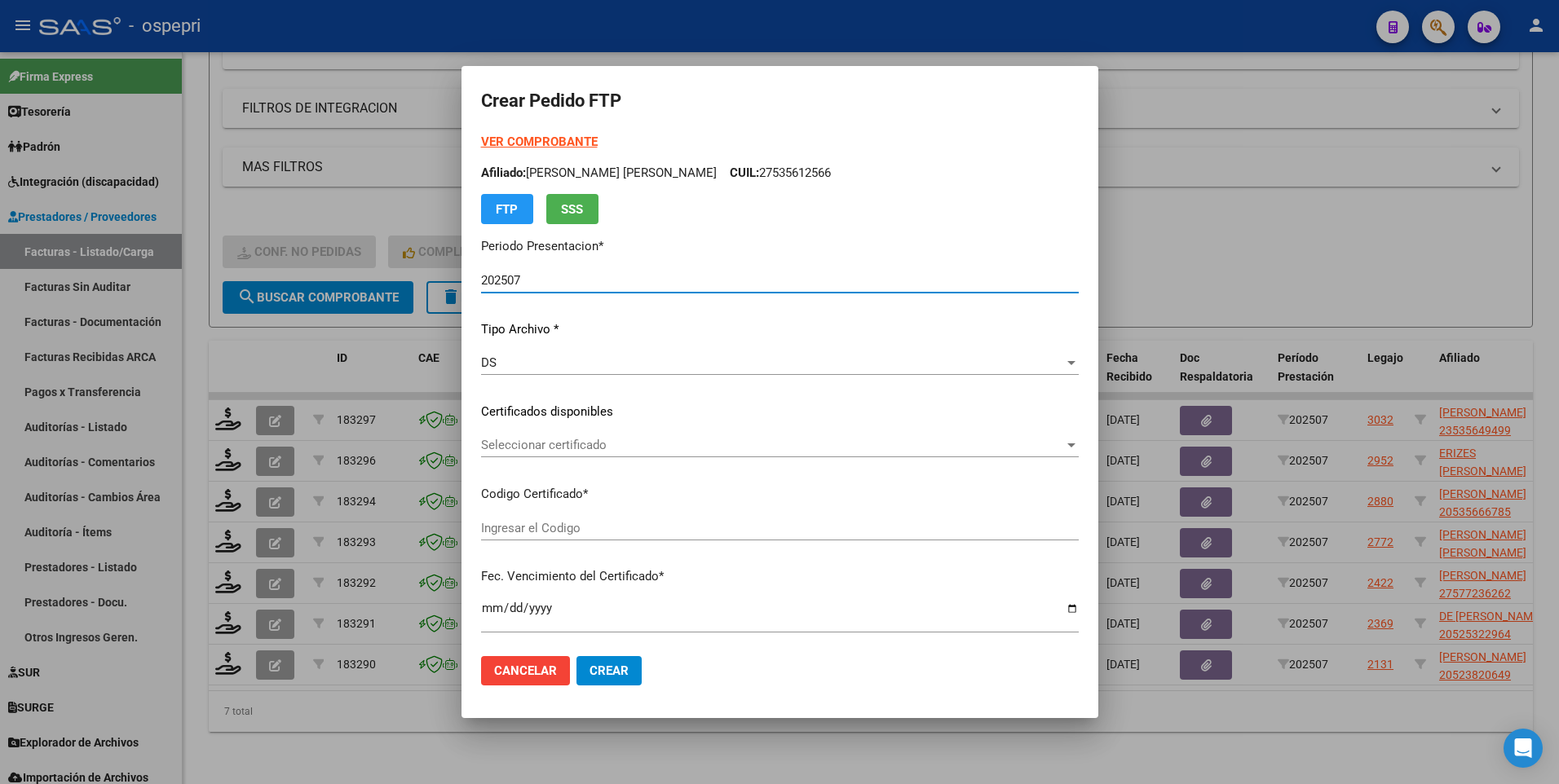
type input "23535649499"
type input "2026-04-01"
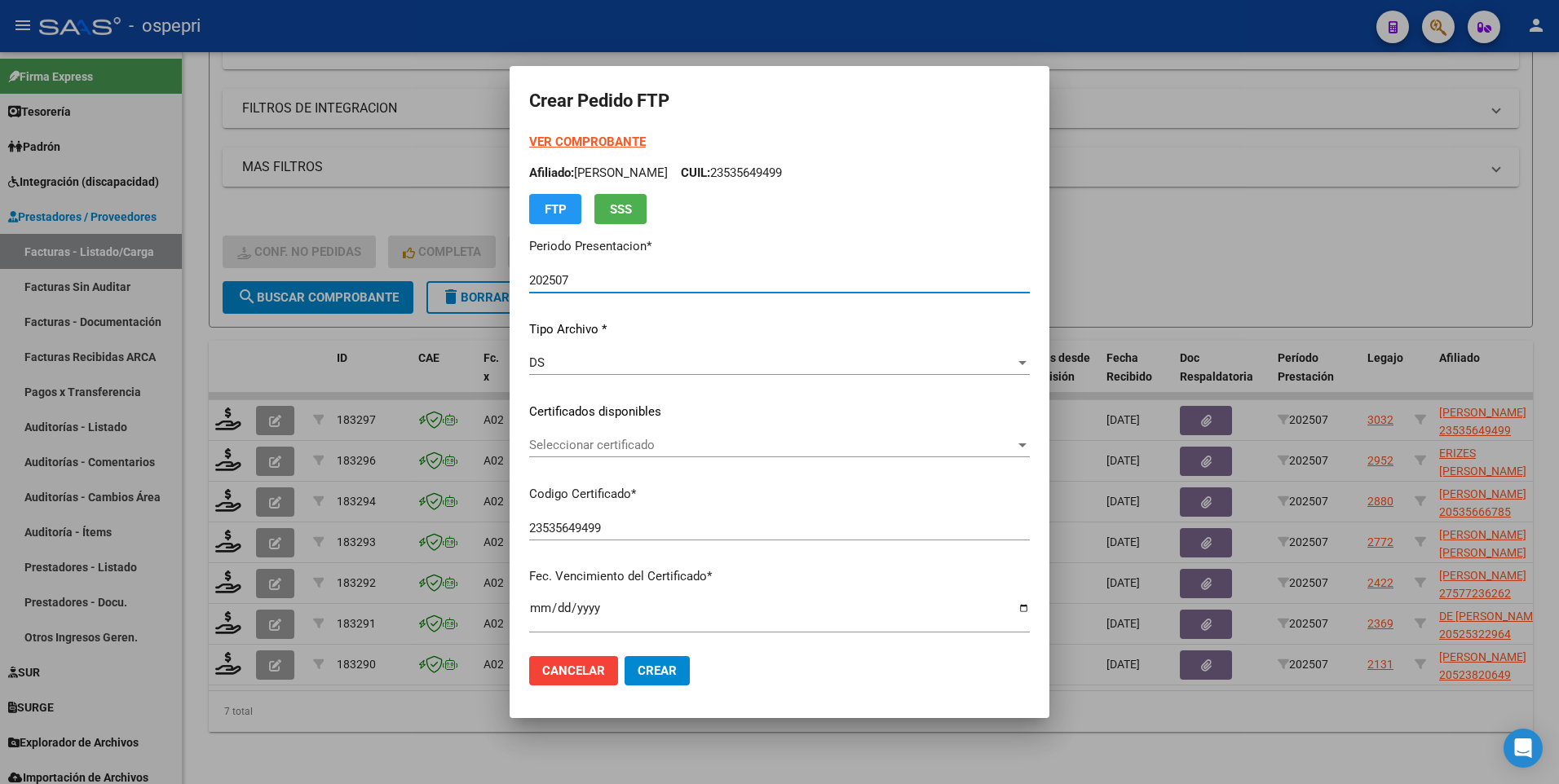
click at [1027, 447] on div at bounding box center [1022, 445] width 8 height 4
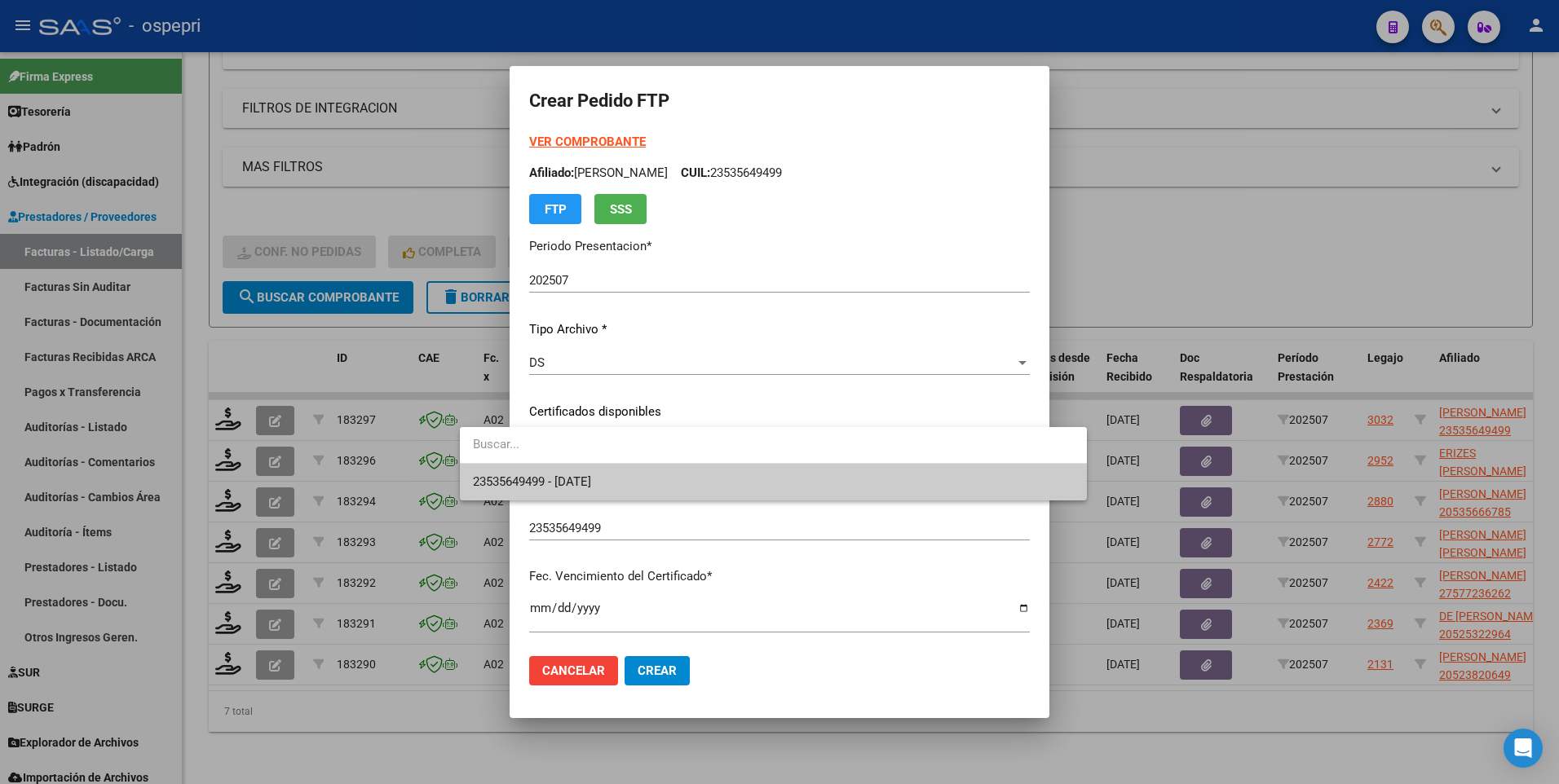
click at [810, 477] on span "23535649499 - 2026-04-01" at bounding box center [773, 481] width 601 height 36
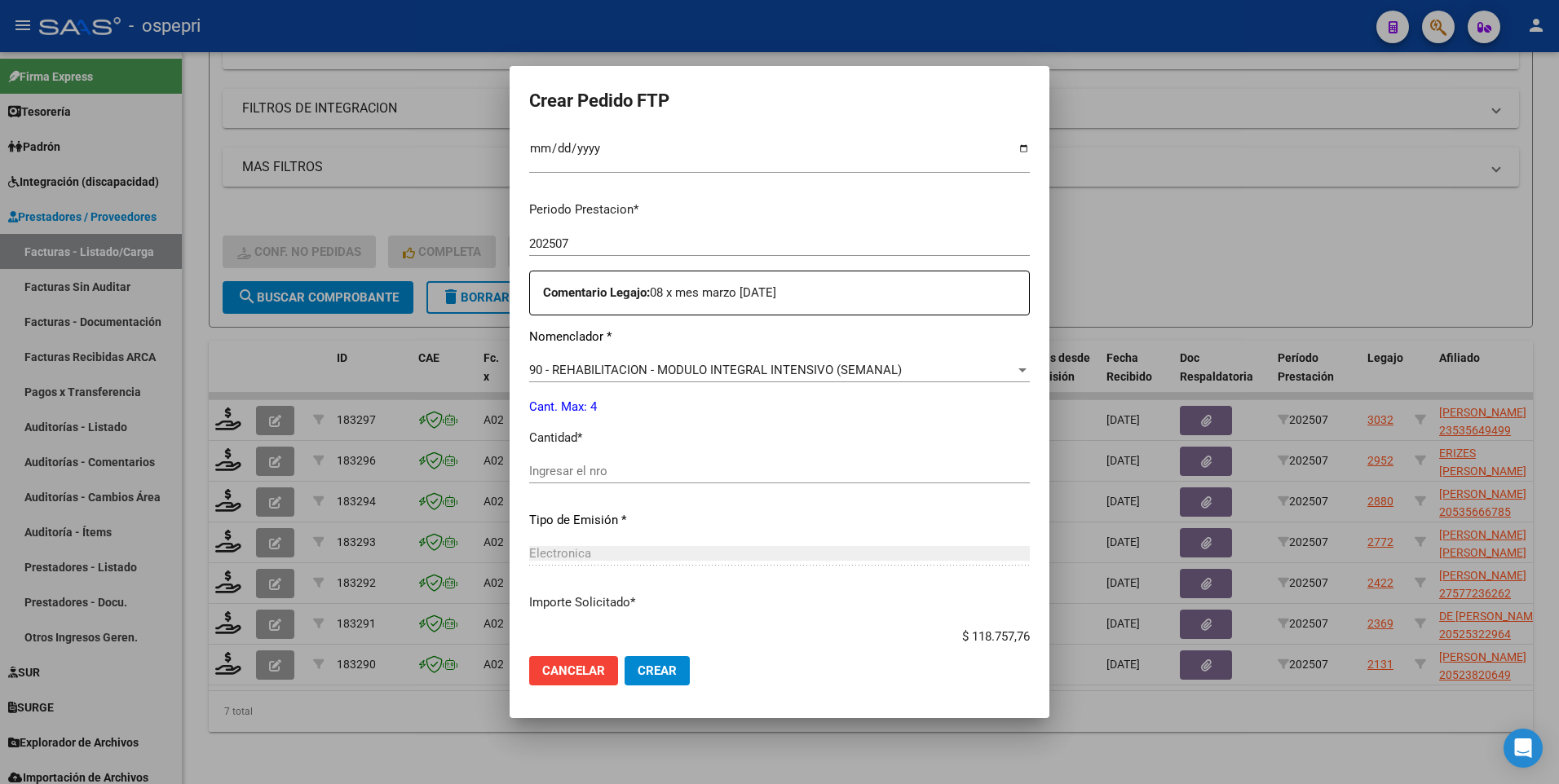
scroll to position [489, 0]
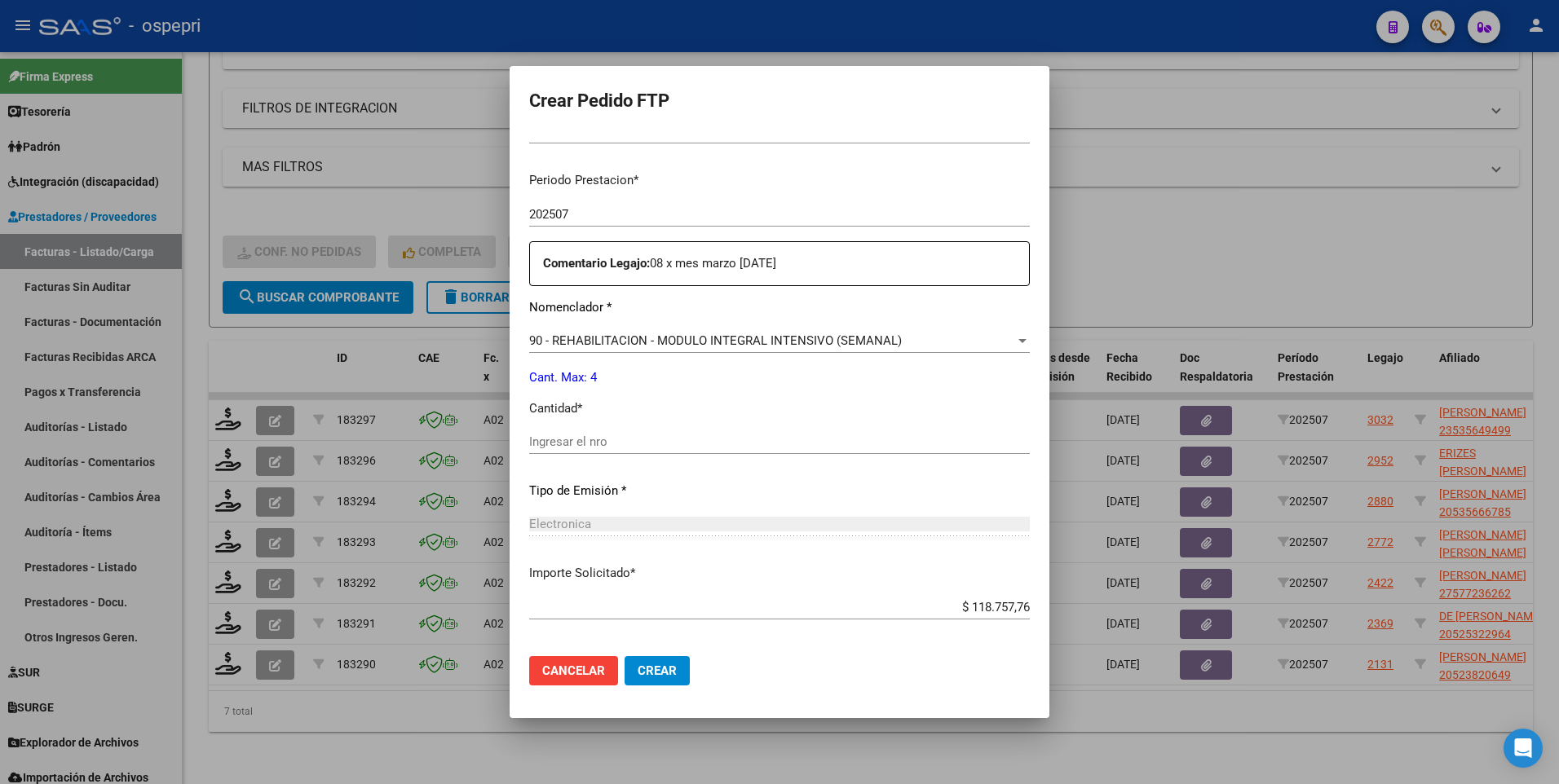
click at [530, 437] on input "Ingresar el nro" at bounding box center [780, 441] width 501 height 15
type input "4"
click at [638, 667] on span "Crear" at bounding box center [657, 670] width 39 height 15
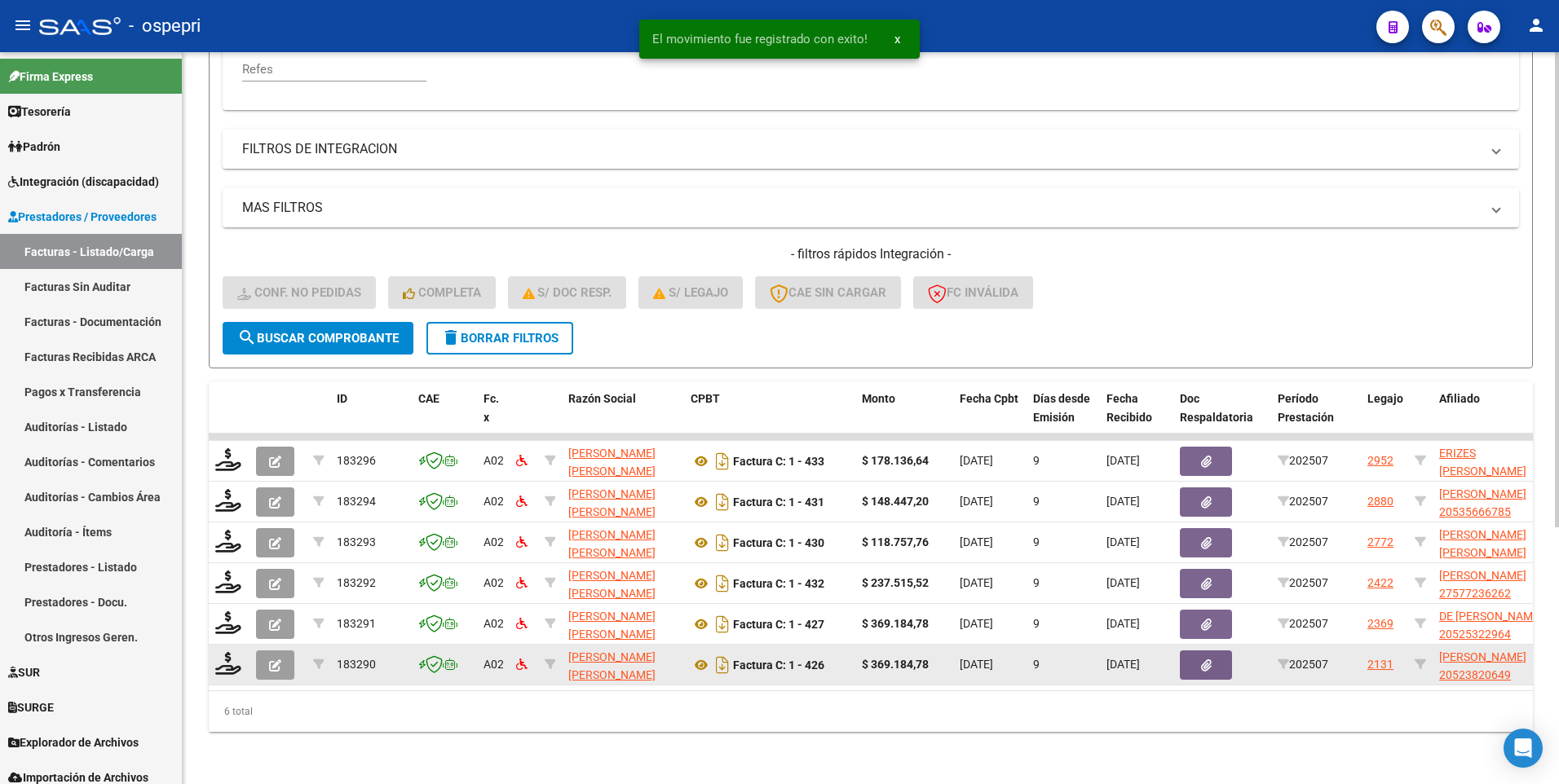
scroll to position [395, 0]
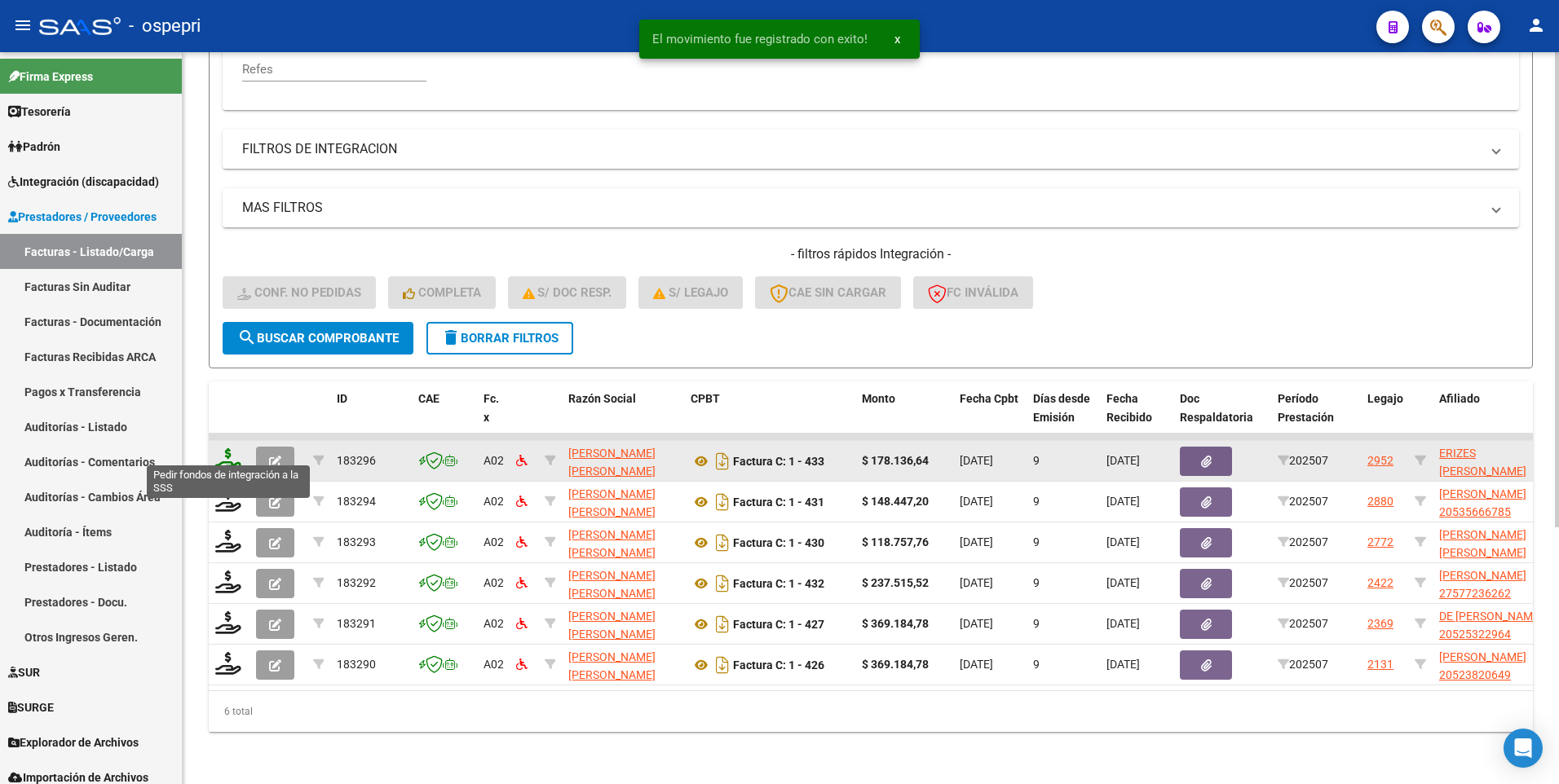
click at [223, 448] on icon at bounding box center [227, 460] width 26 height 23
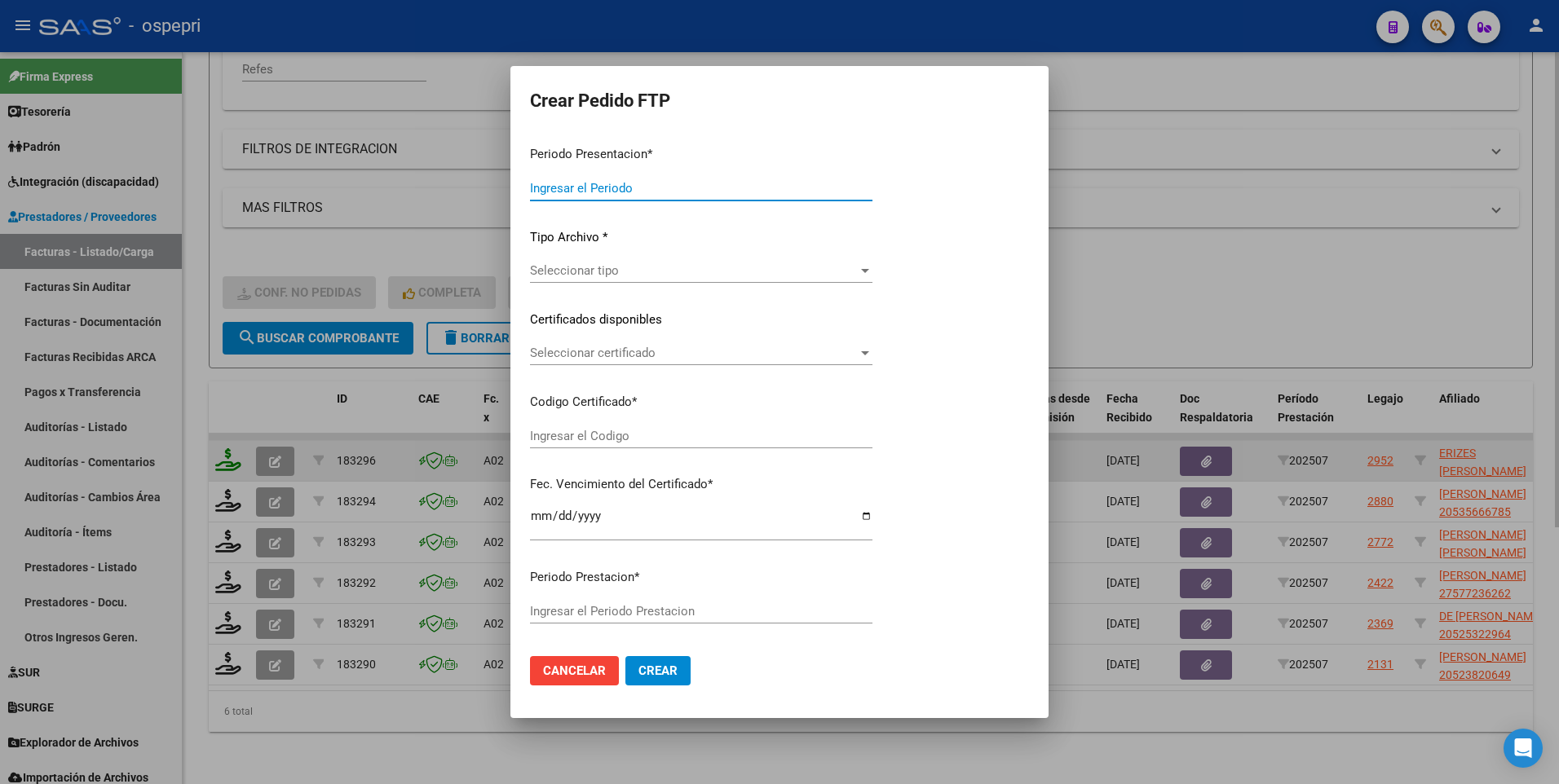
type input "202507"
type input "$ 178.136,64"
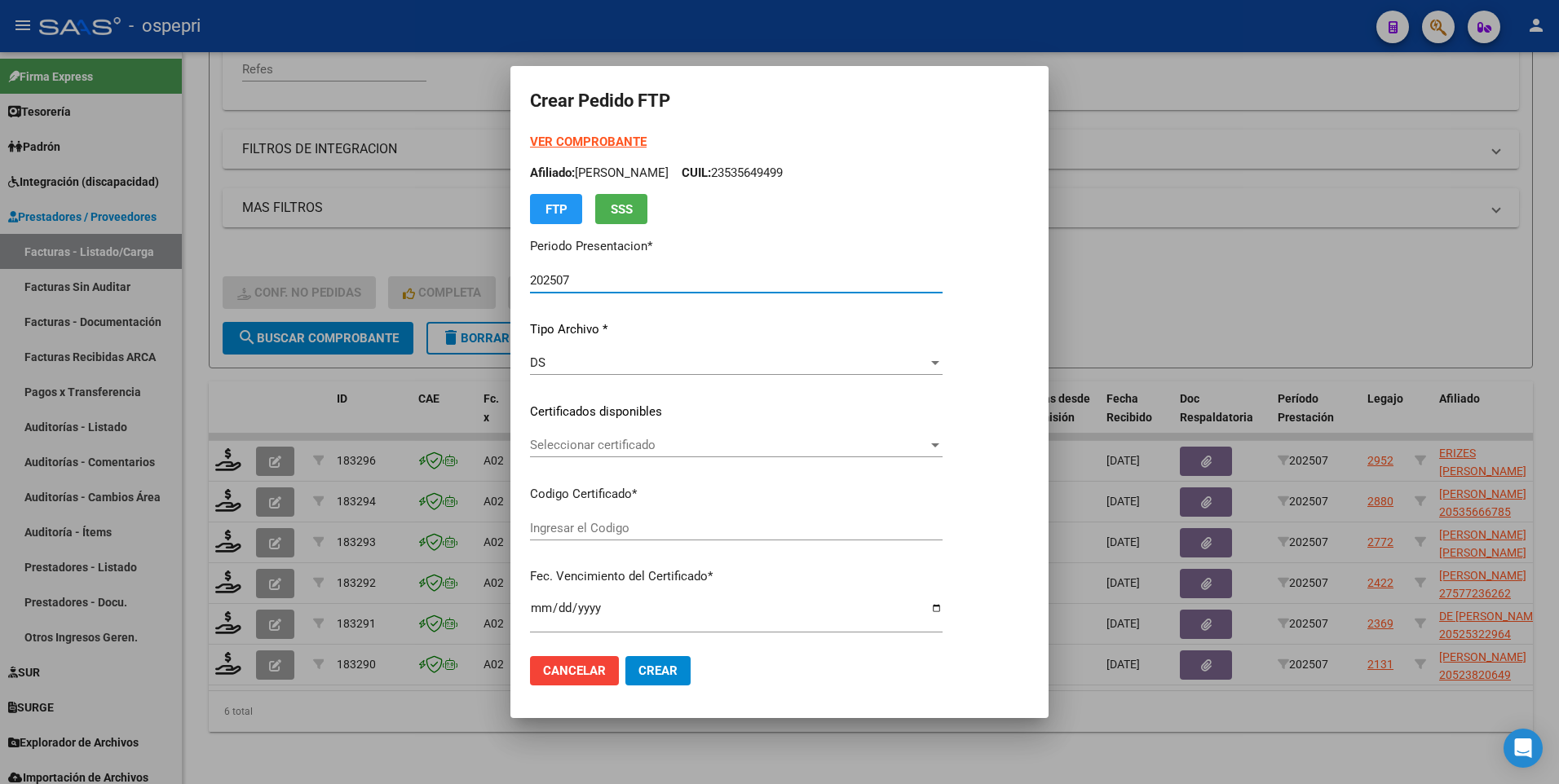
type input "2756760652-5"
type input "2028-03-01"
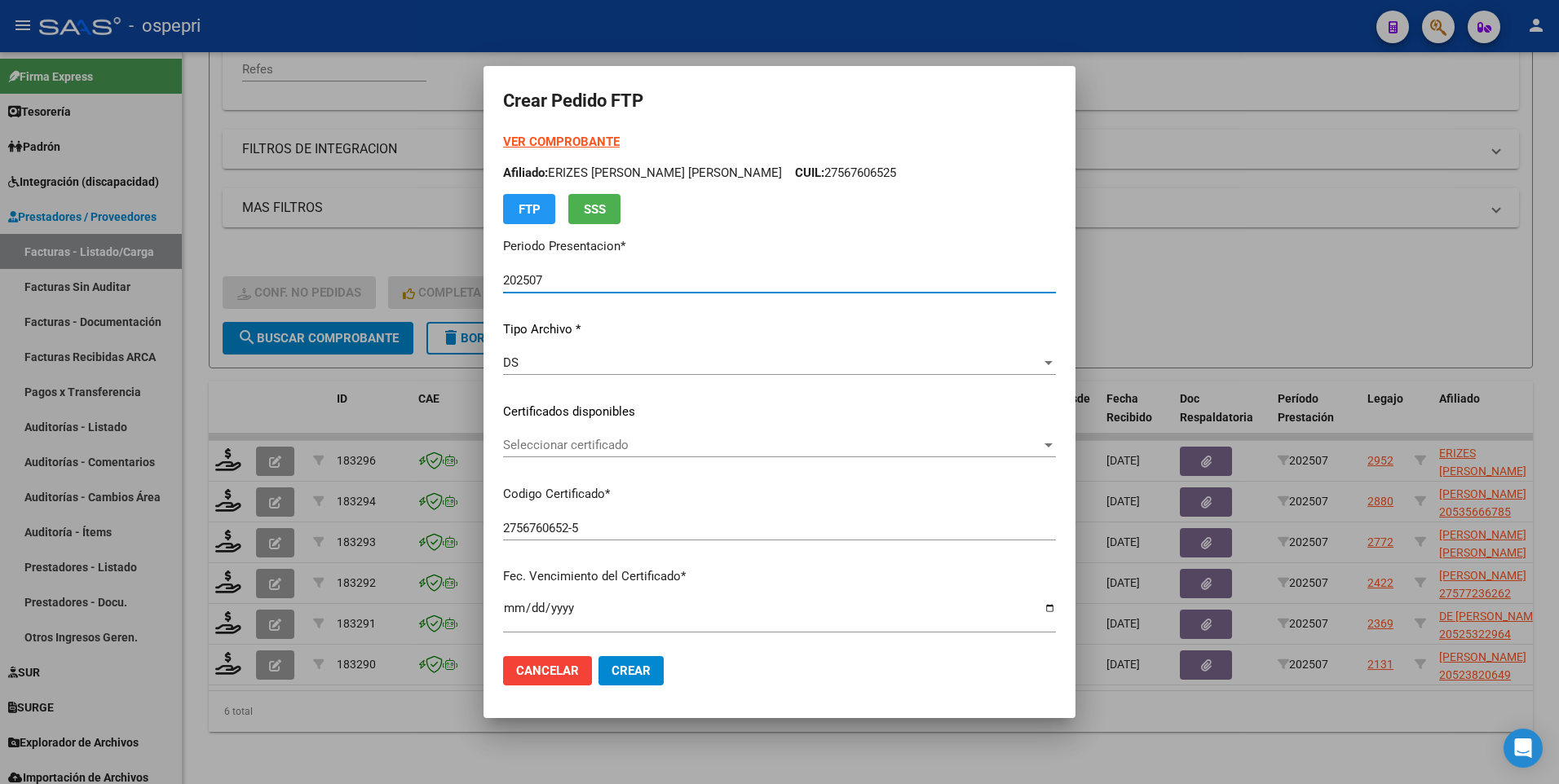
click at [1045, 447] on div at bounding box center [1048, 445] width 8 height 4
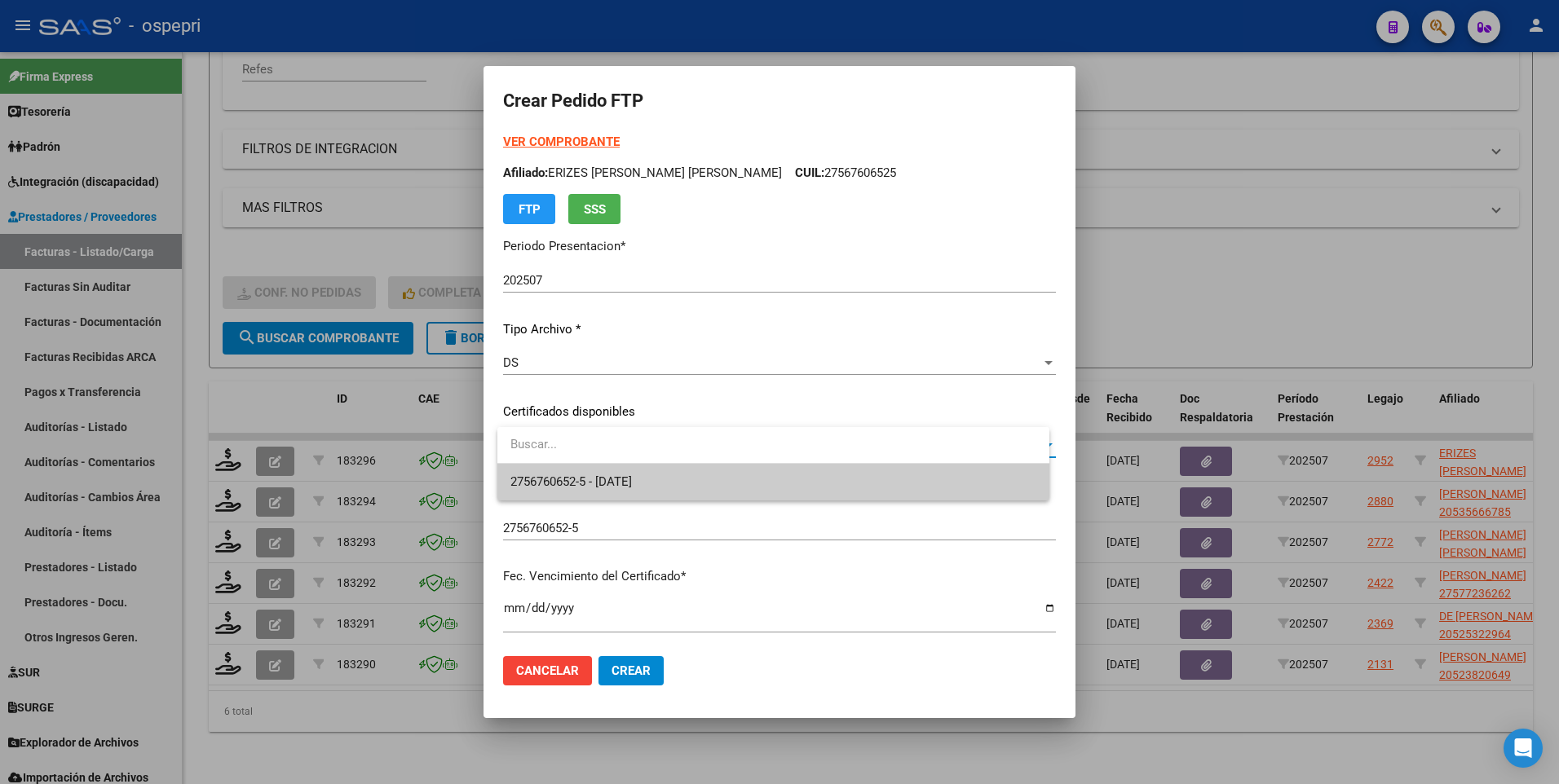
click at [917, 480] on span "2756760652-5 - 2028-03-01" at bounding box center [774, 481] width 526 height 36
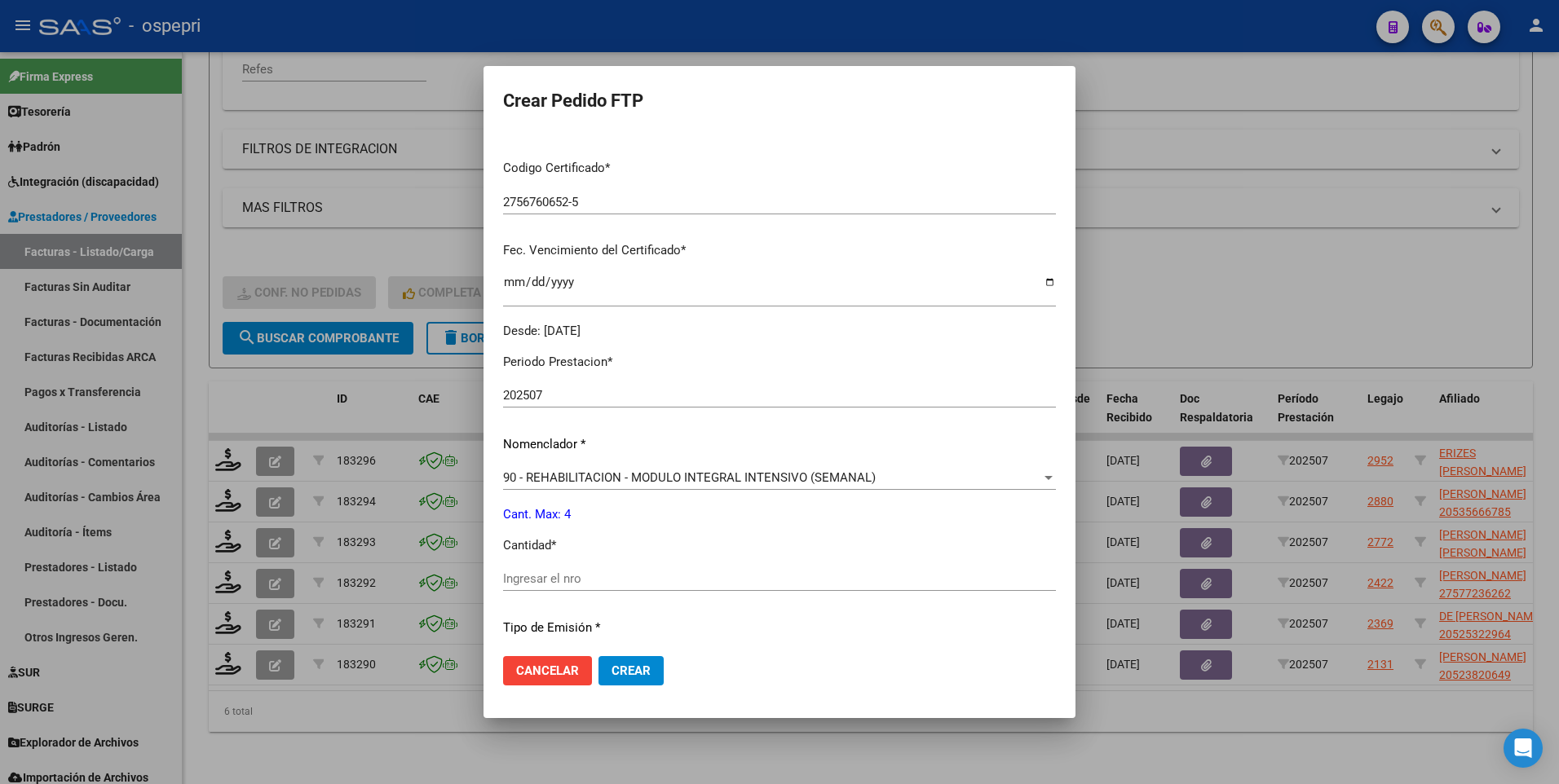
scroll to position [408, 0]
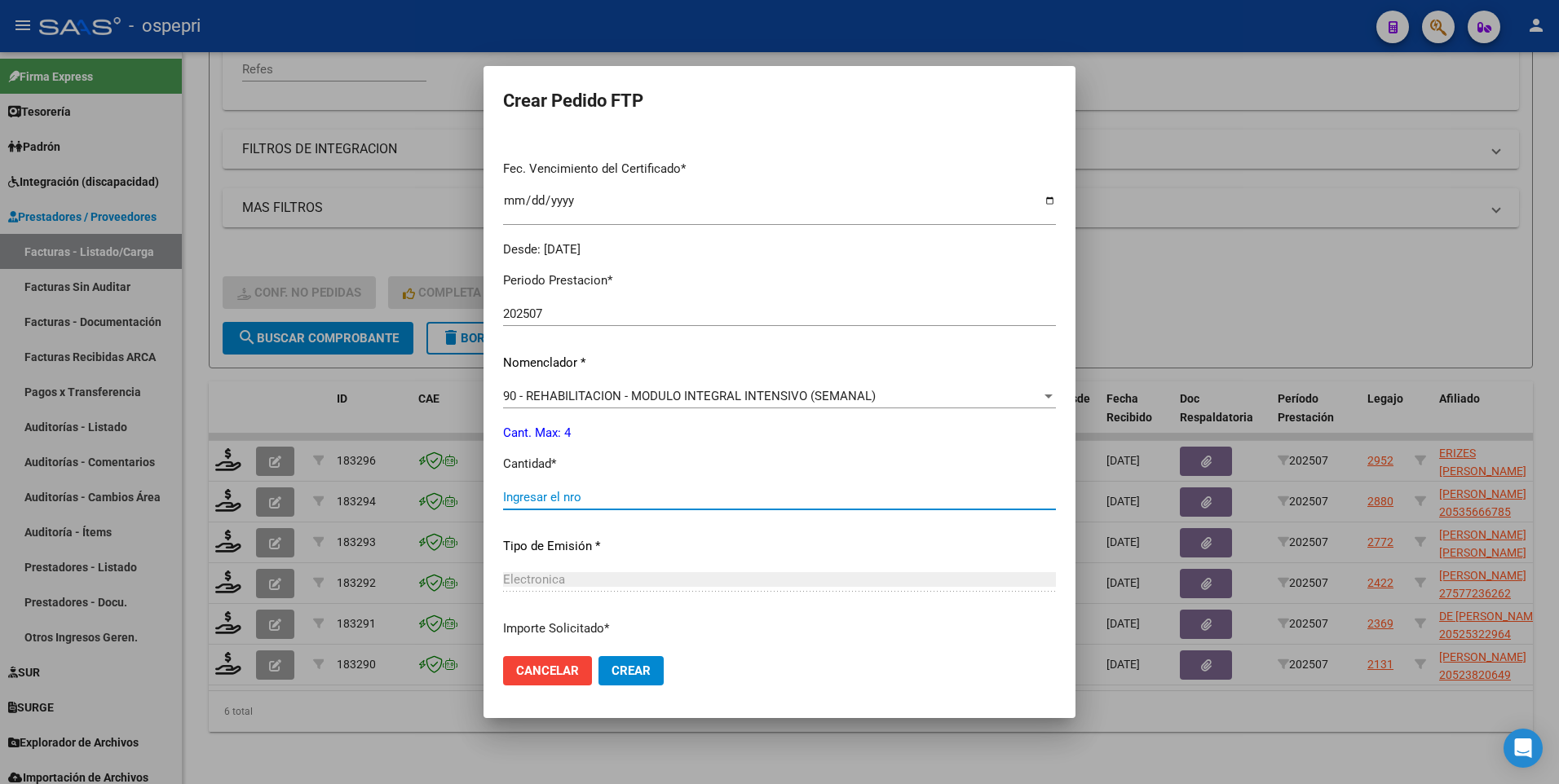
click at [565, 503] on input "Ingresar el nro" at bounding box center [779, 497] width 553 height 15
type input "4"
click at [636, 663] on span "Crear" at bounding box center [632, 670] width 39 height 15
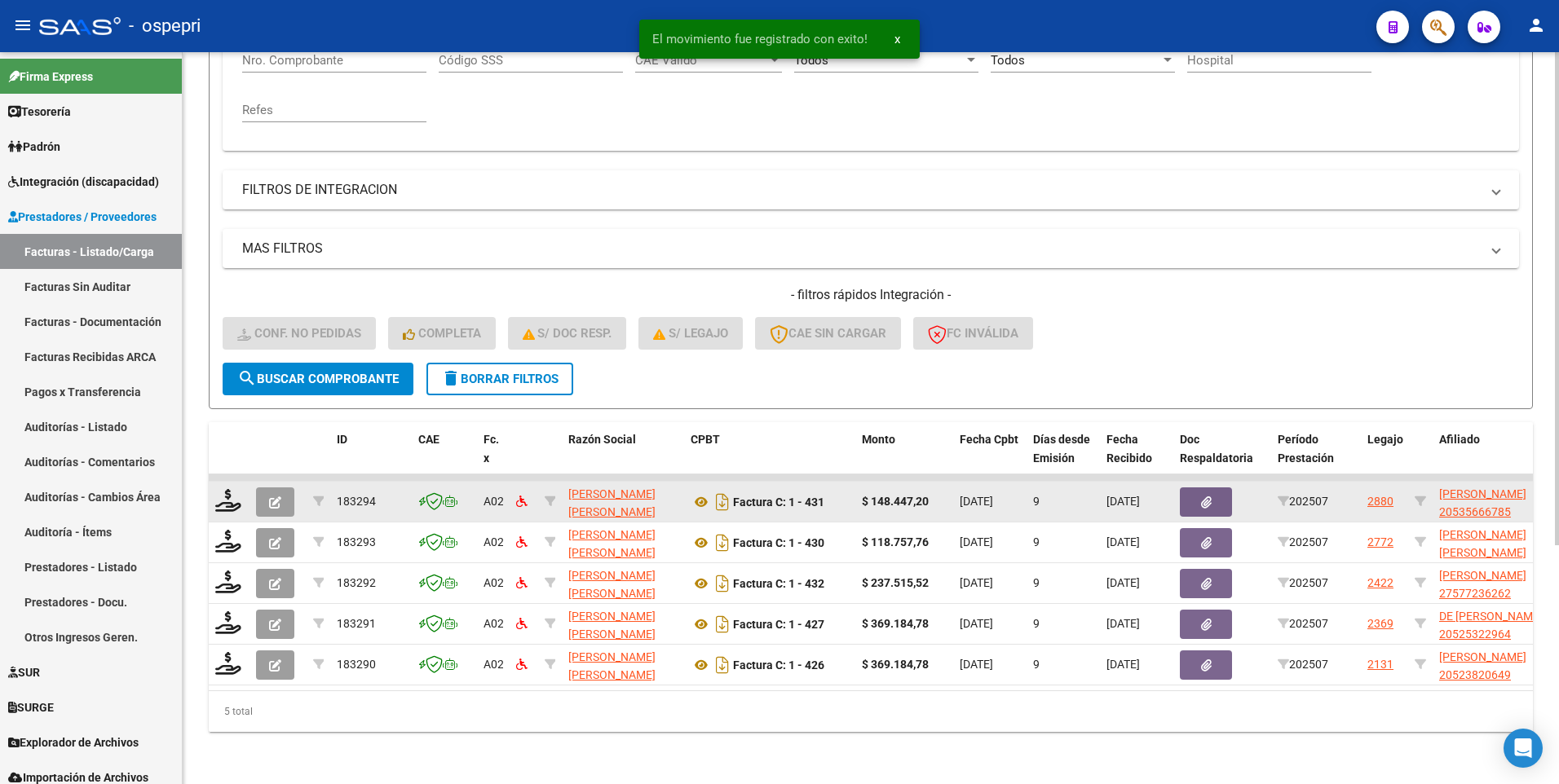
scroll to position [354, 0]
click at [227, 495] on icon at bounding box center [227, 501] width 26 height 23
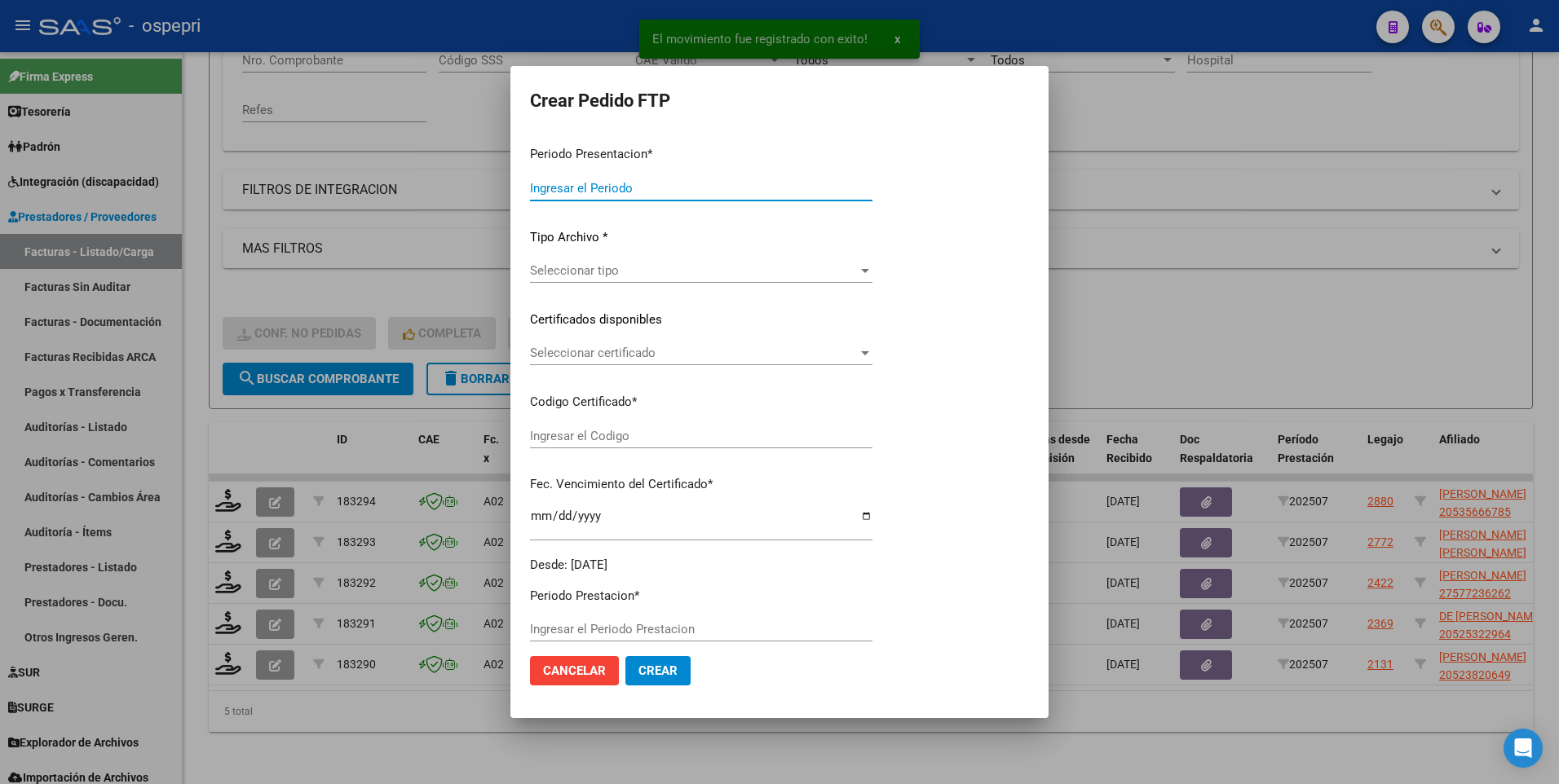
type input "202507"
type input "$ 148.447,20"
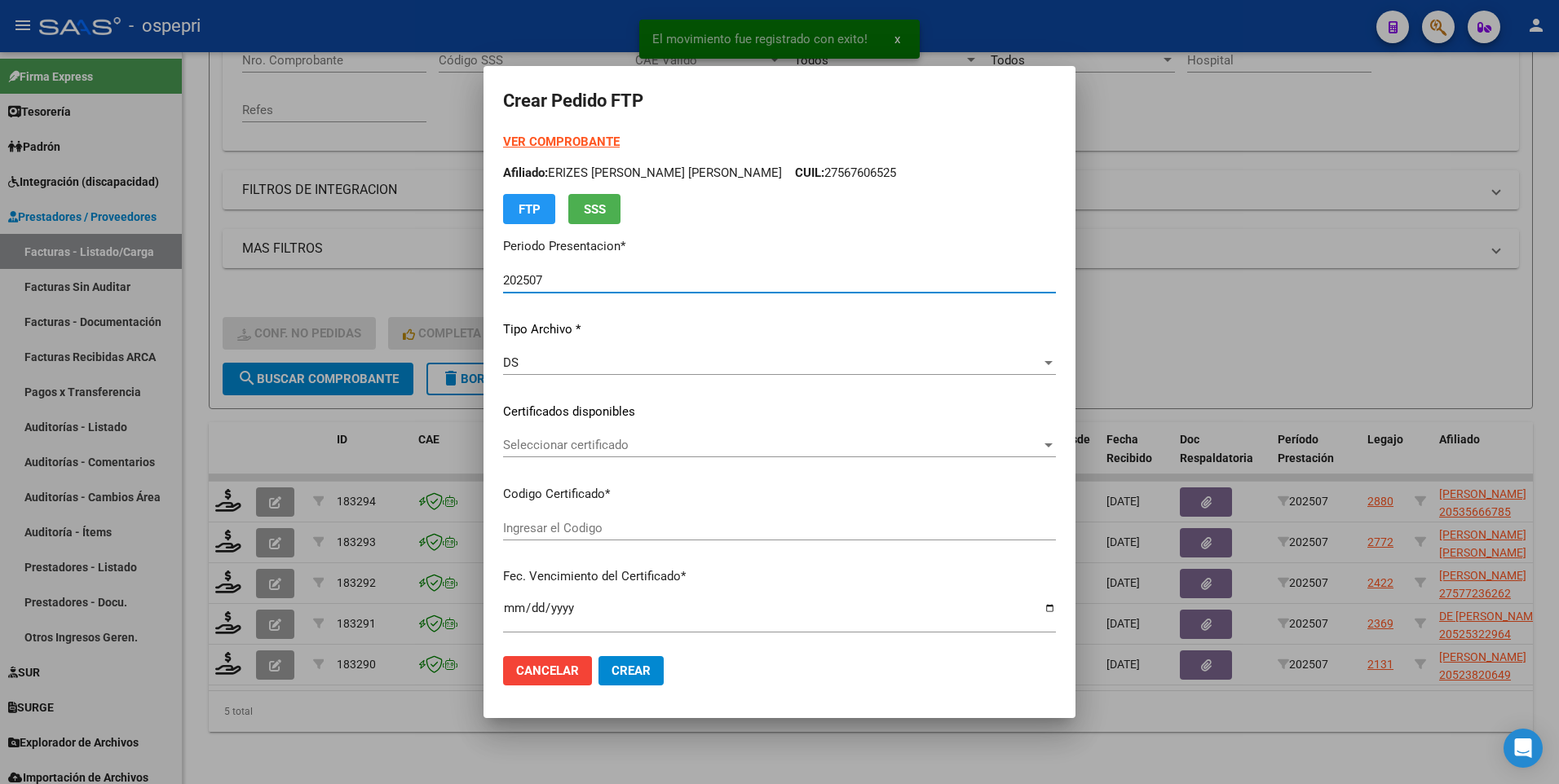
type input "2053566678-5"
type input "2033-05-10"
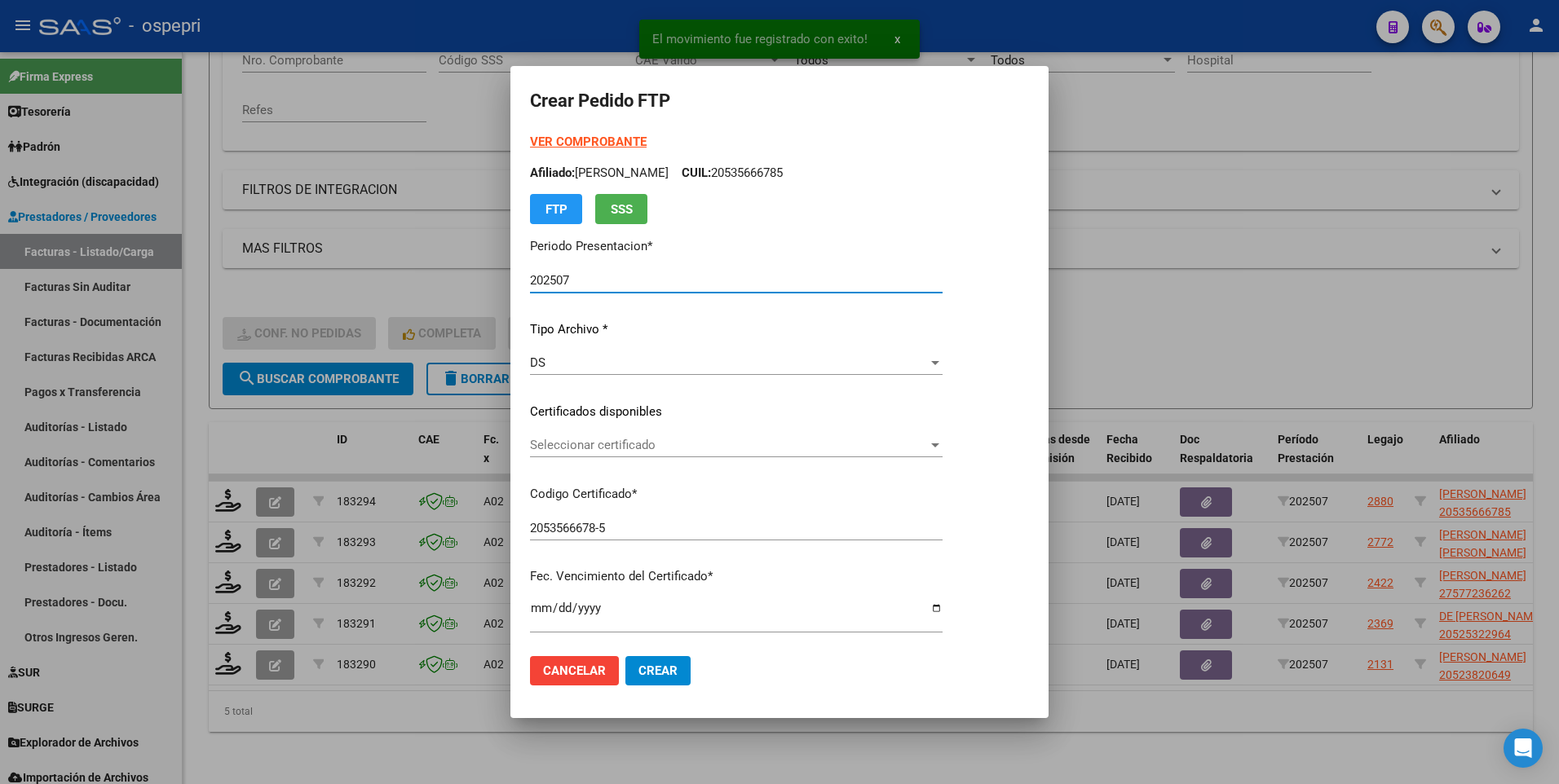
click at [928, 444] on span "Seleccionar certificado" at bounding box center [729, 445] width 398 height 15
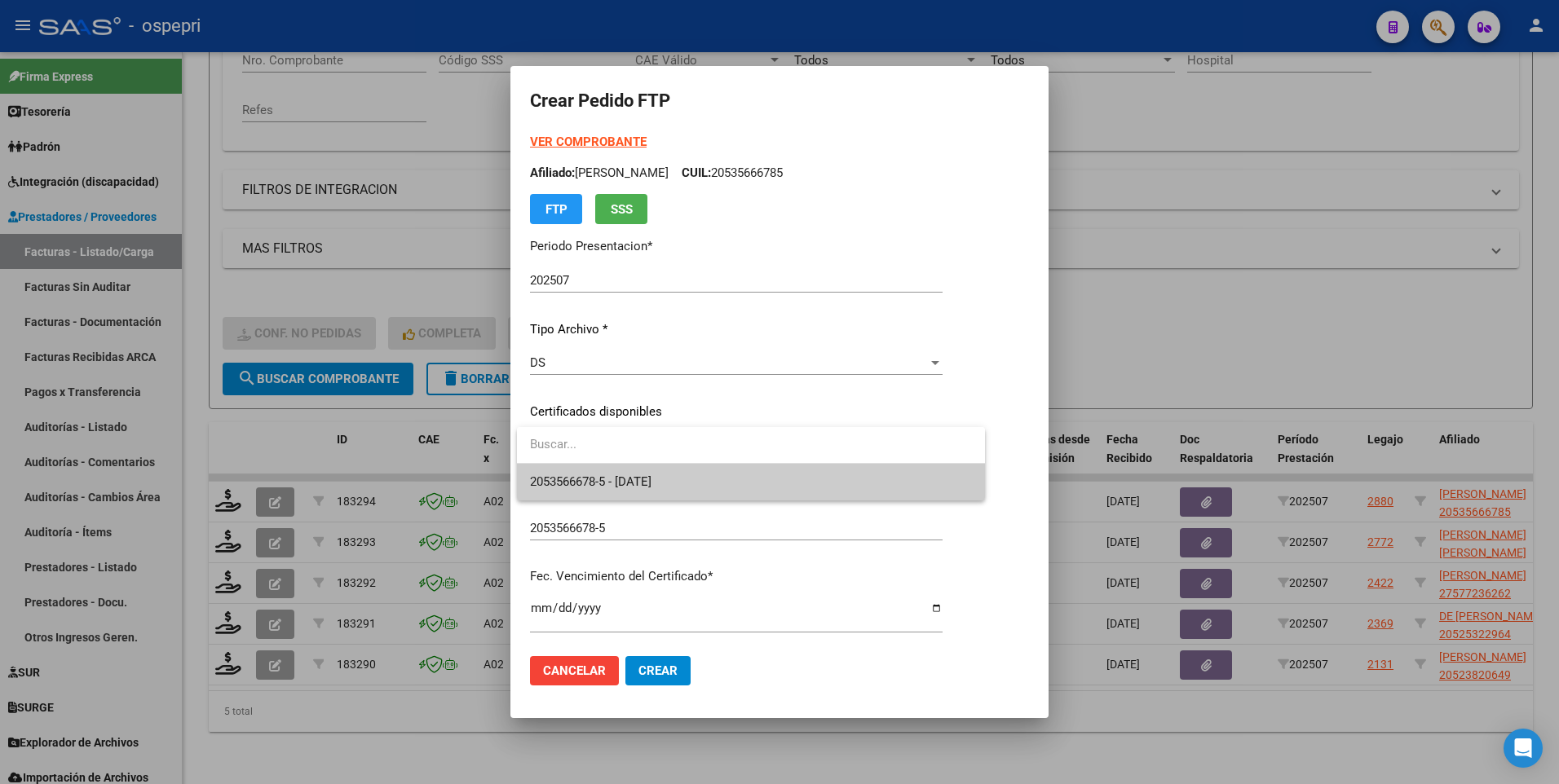
click at [831, 482] on span "2053566678-5 - 2033-05-10" at bounding box center [752, 481] width 442 height 36
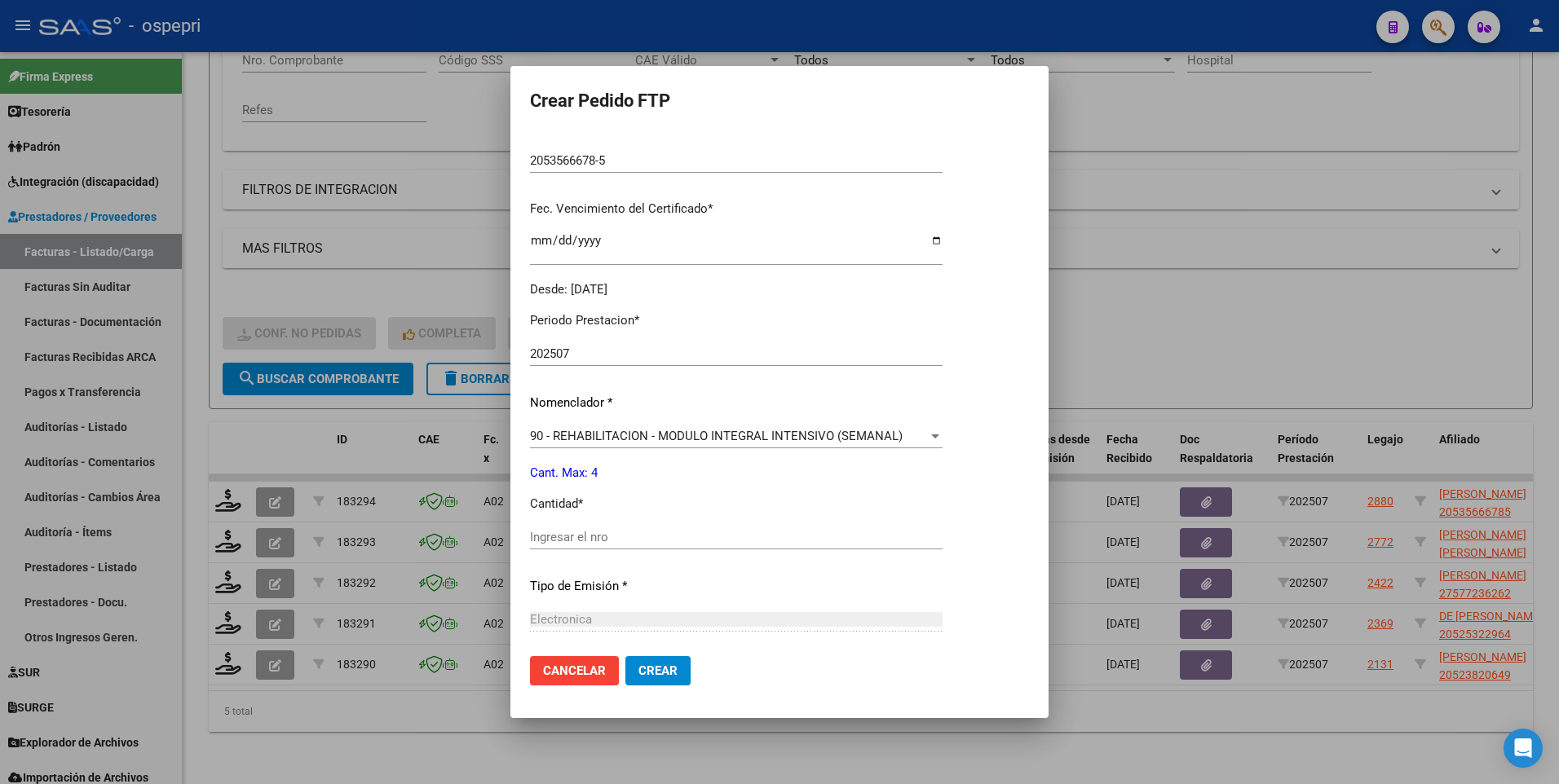
scroll to position [408, 0]
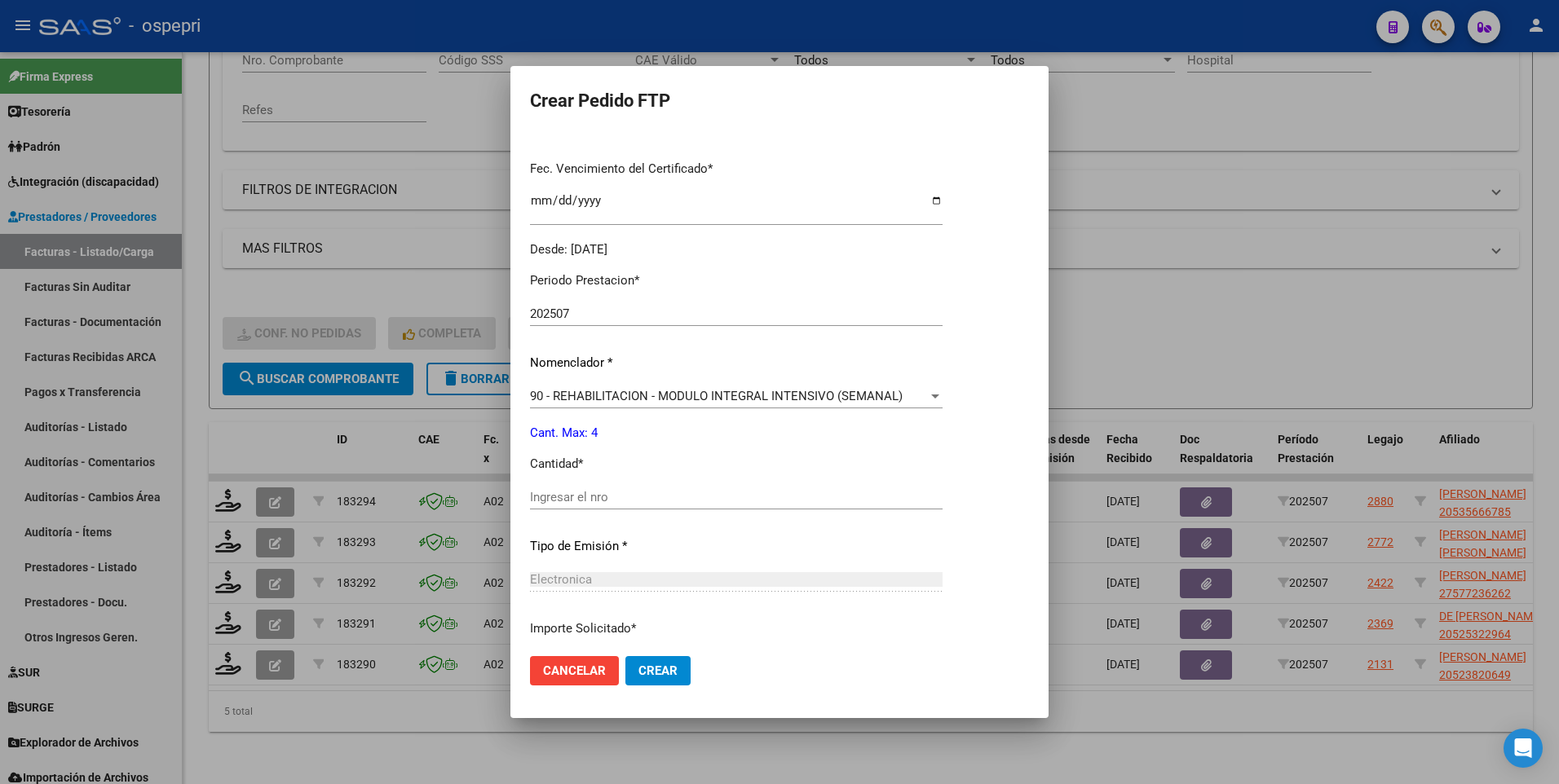
click at [734, 501] on input "Ingresar el nro" at bounding box center [736, 497] width 413 height 15
type input "4"
click at [659, 669] on span "Crear" at bounding box center [658, 670] width 39 height 15
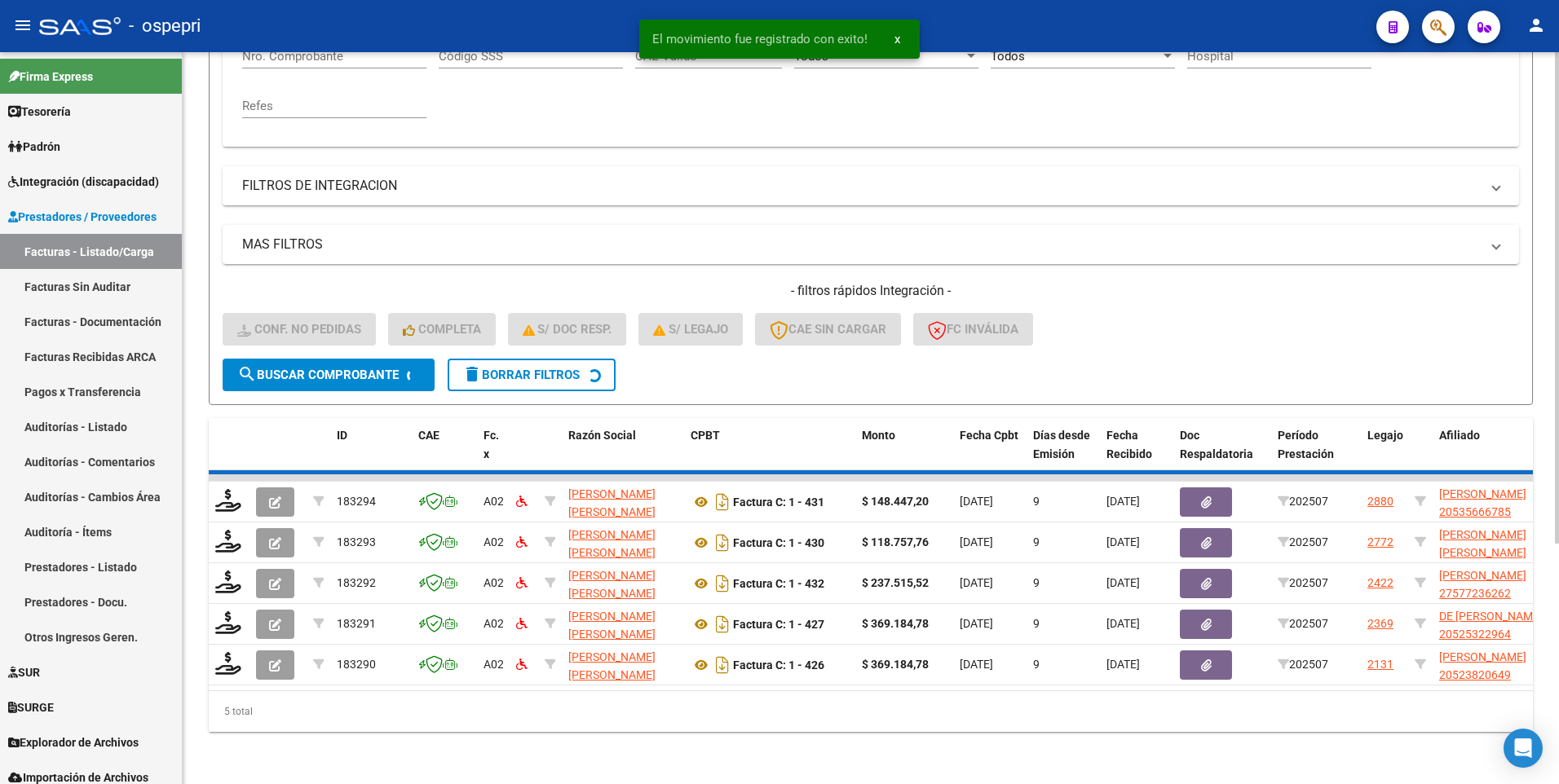
scroll to position [313, 0]
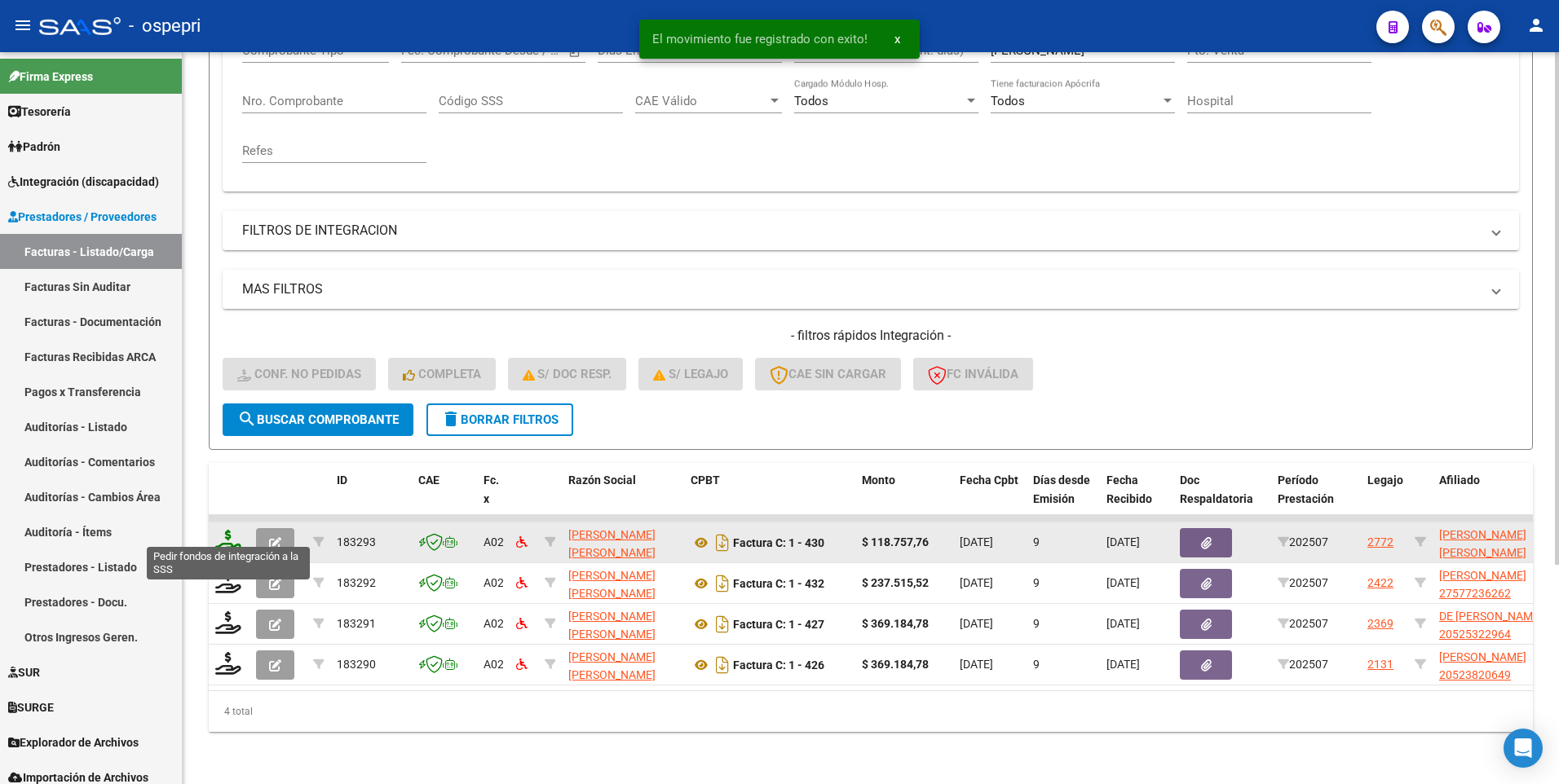
click at [228, 530] on icon at bounding box center [227, 542] width 26 height 23
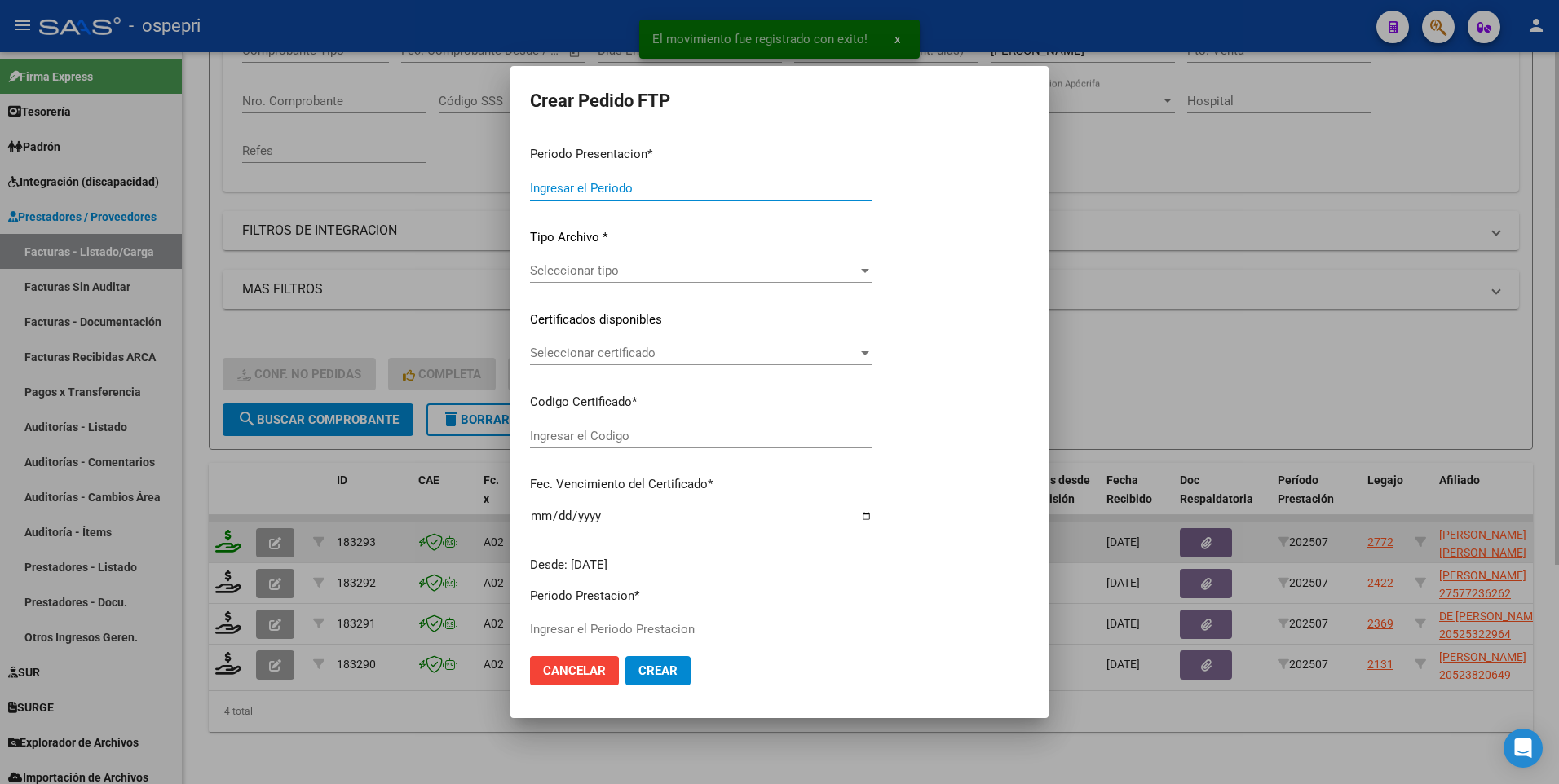
type input "202507"
type input "$ 118.757,76"
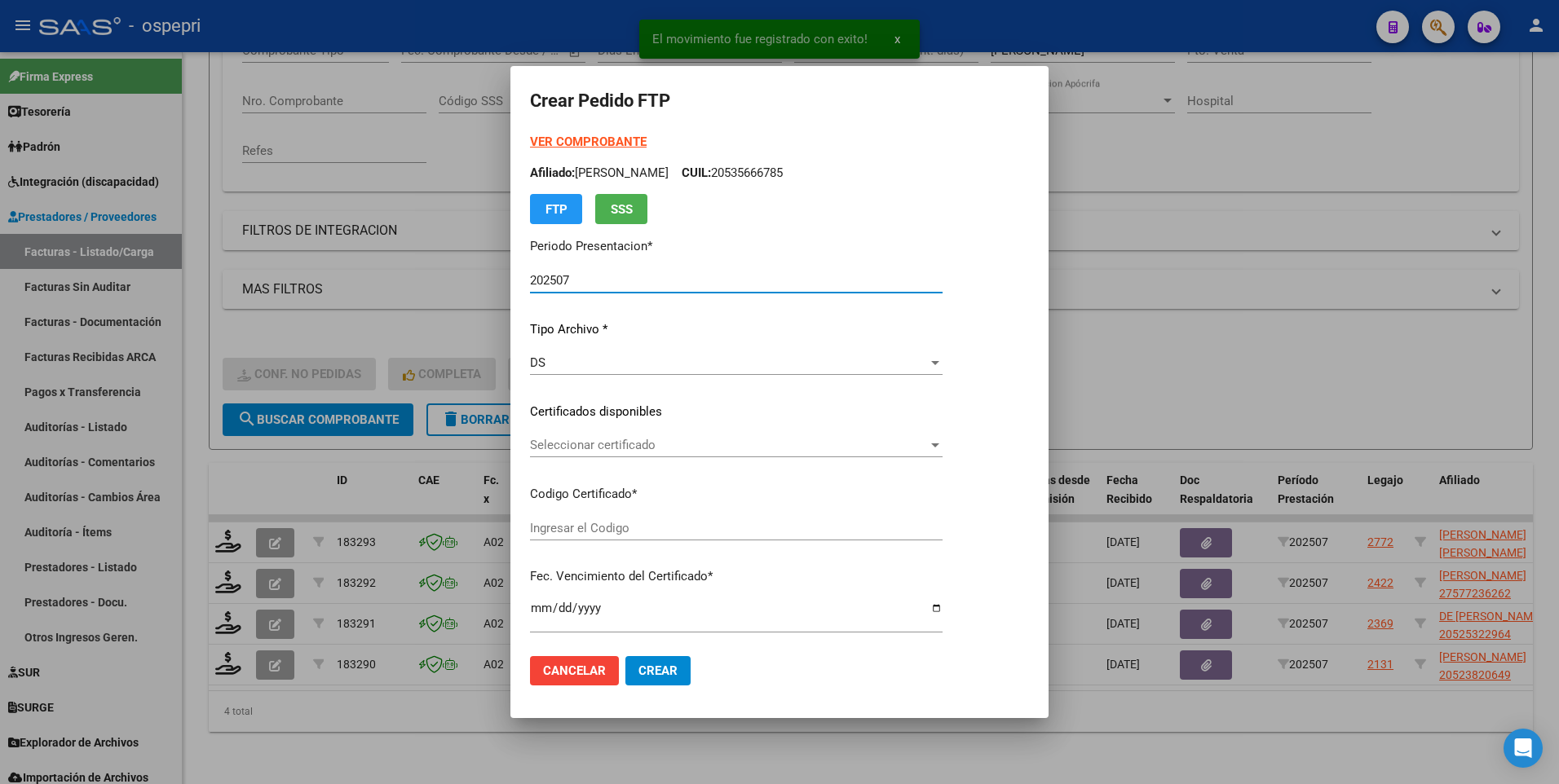
type input "2053564916-3"
type input "2032-09-01"
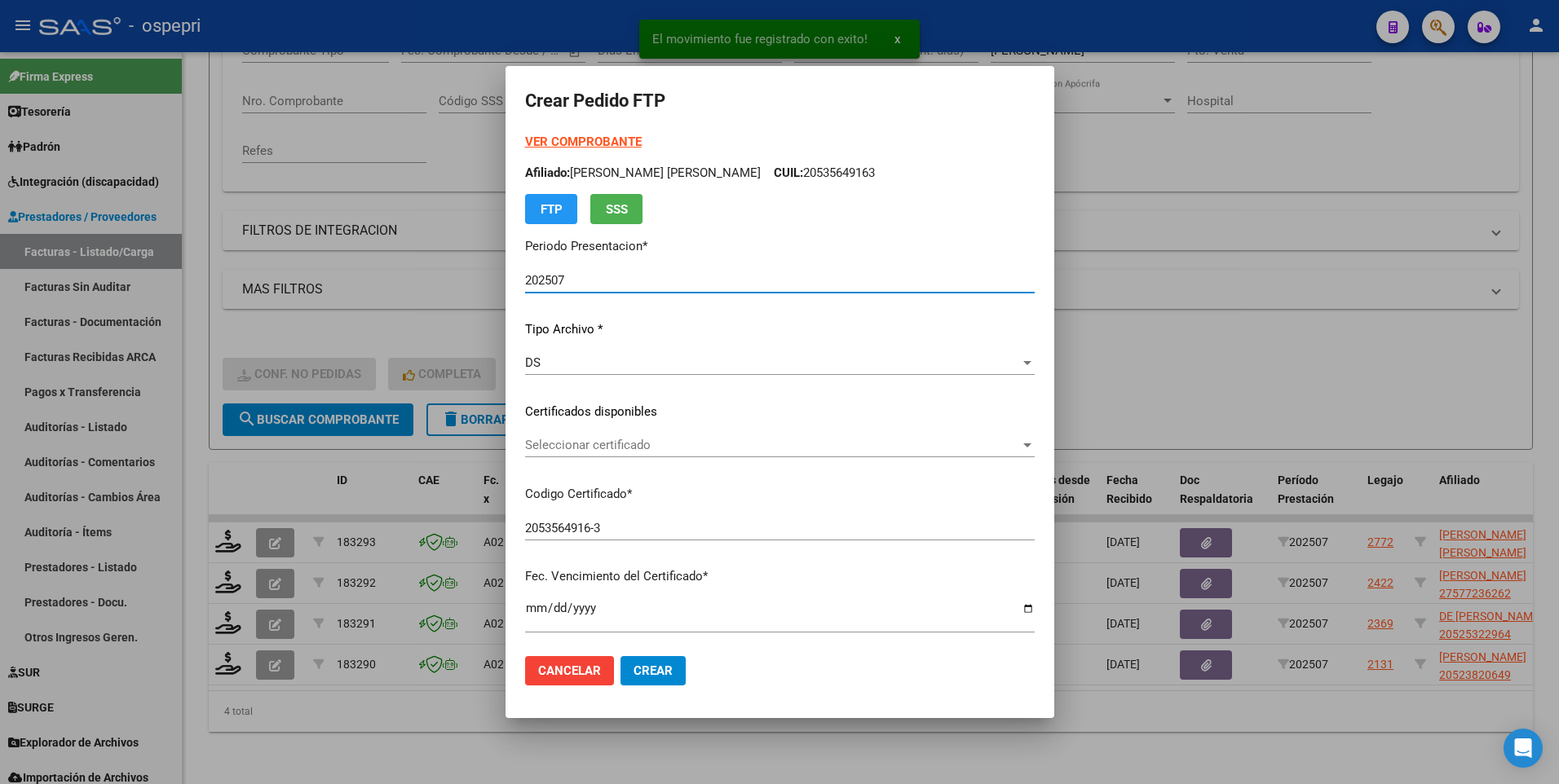
click at [1023, 446] on div at bounding box center [1027, 445] width 8 height 4
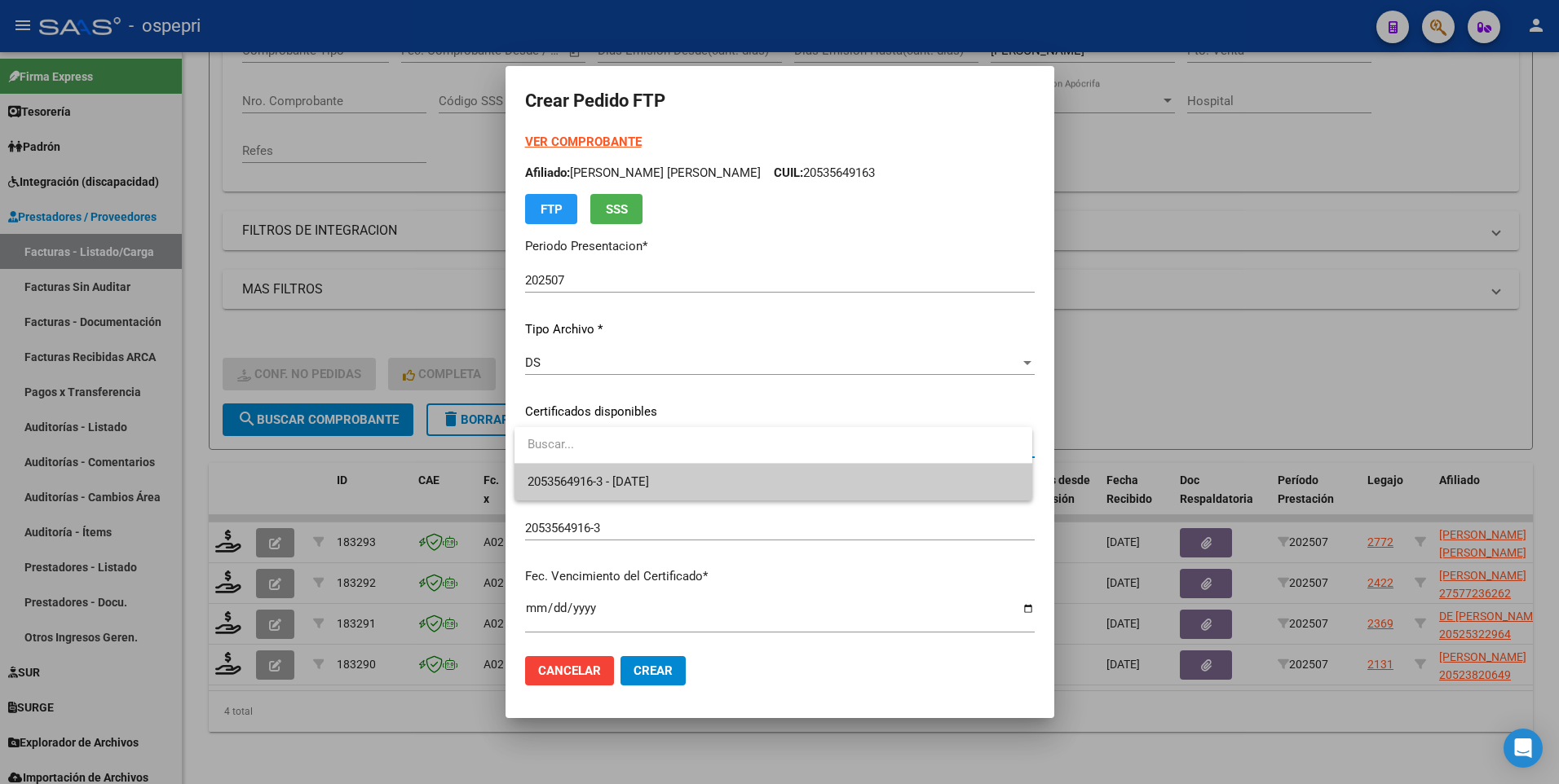
click at [861, 495] on span "2053564916-3 - 2032-09-01" at bounding box center [774, 481] width 492 height 36
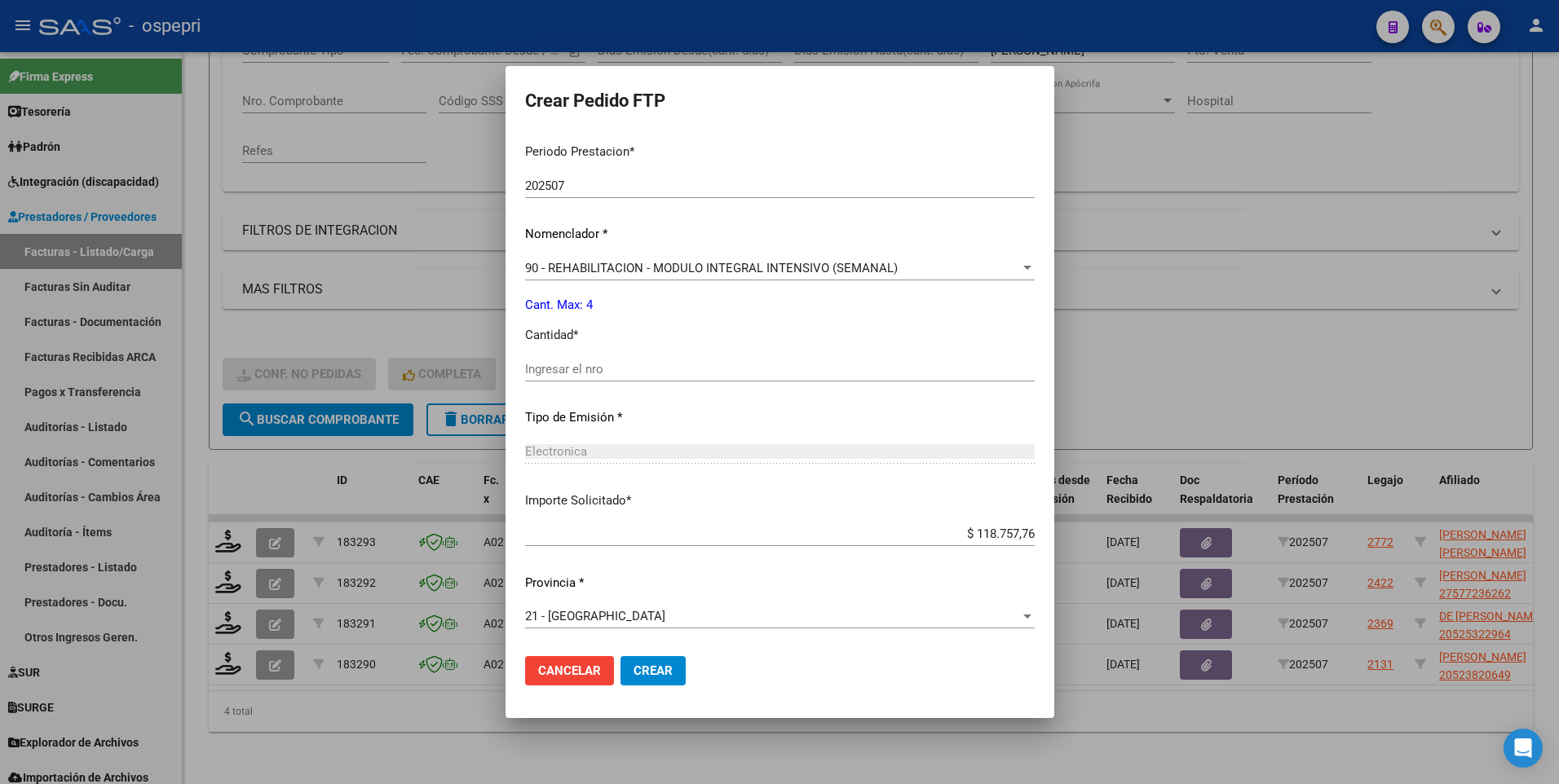
scroll to position [519, 0]
click at [664, 673] on span "Crear" at bounding box center [653, 670] width 39 height 15
click at [532, 366] on input "Ingresar el nro" at bounding box center [780, 368] width 510 height 15
type input "4"
click at [642, 659] on button "Crear" at bounding box center [653, 670] width 65 height 29
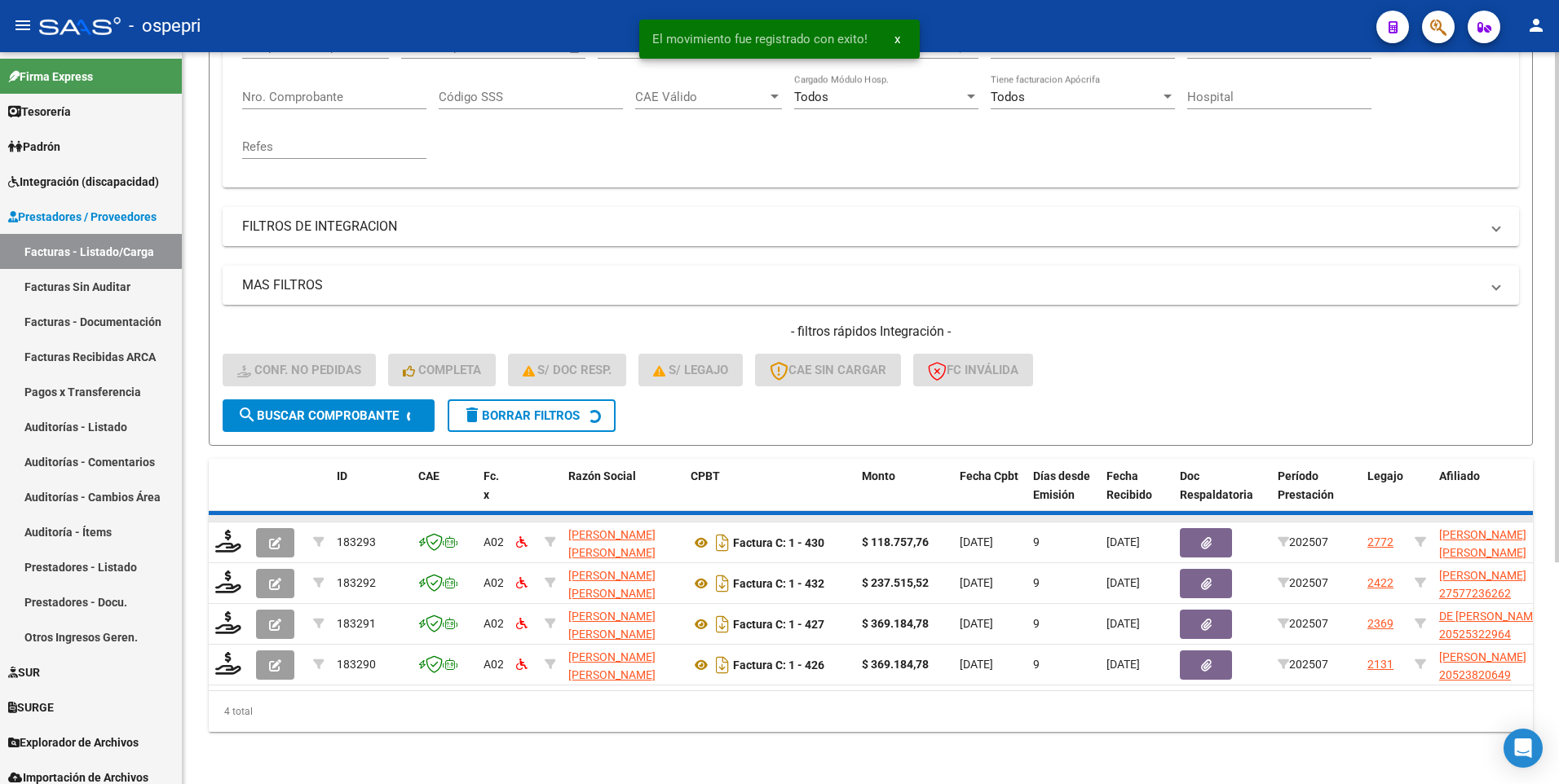
scroll to position [273, 0]
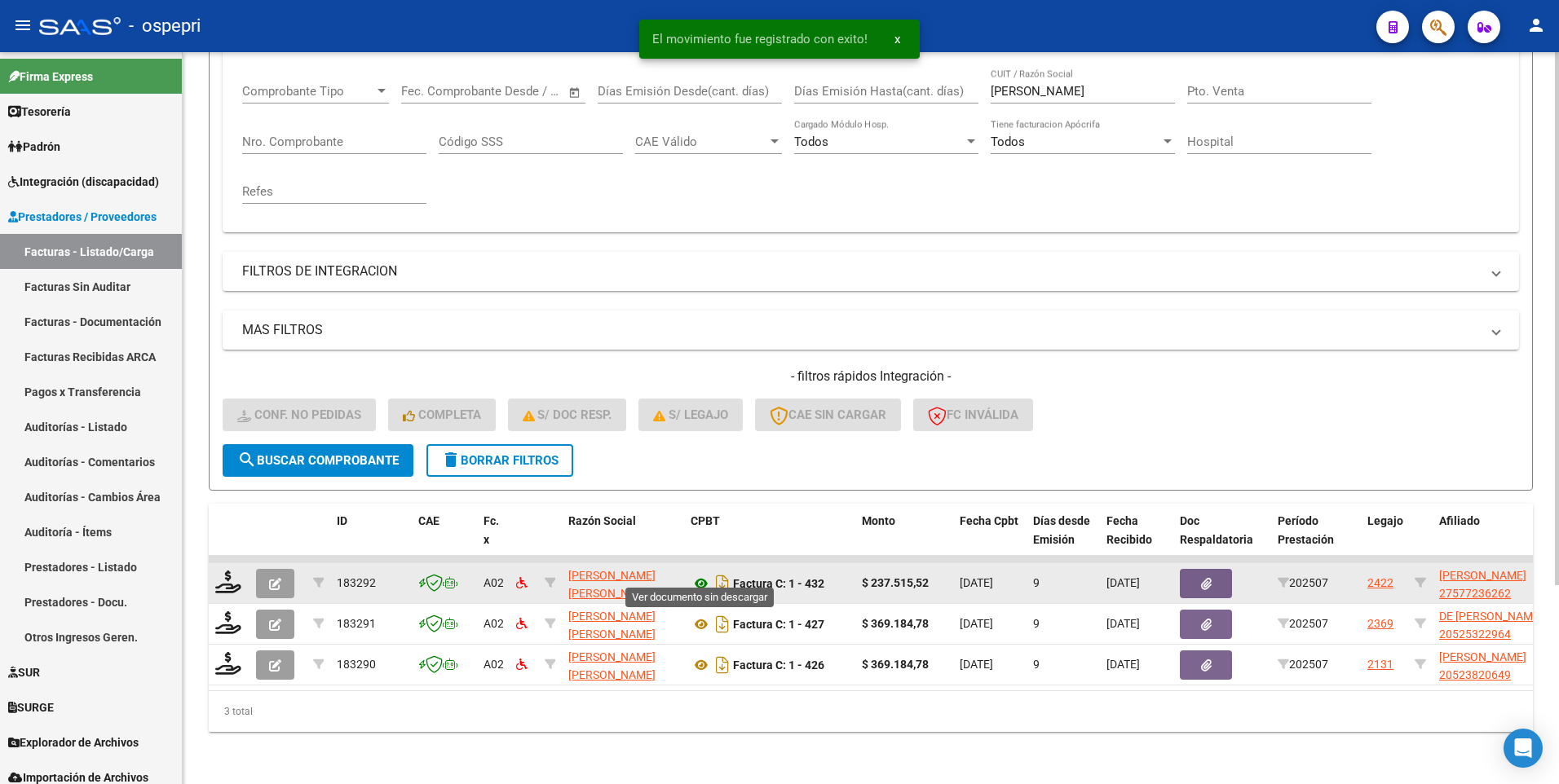
click at [699, 574] on icon at bounding box center [702, 583] width 21 height 20
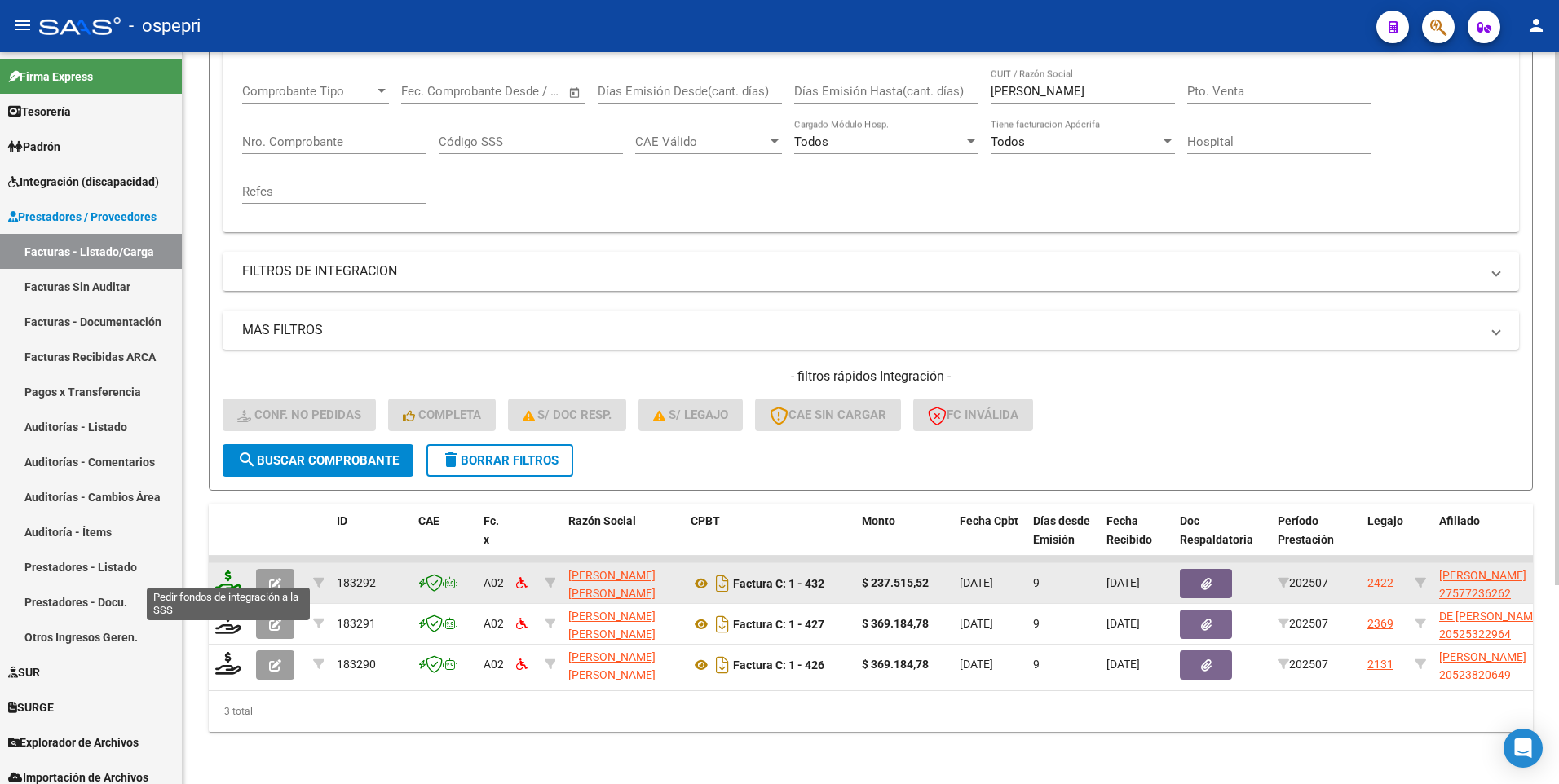
click at [230, 580] on icon at bounding box center [227, 582] width 26 height 23
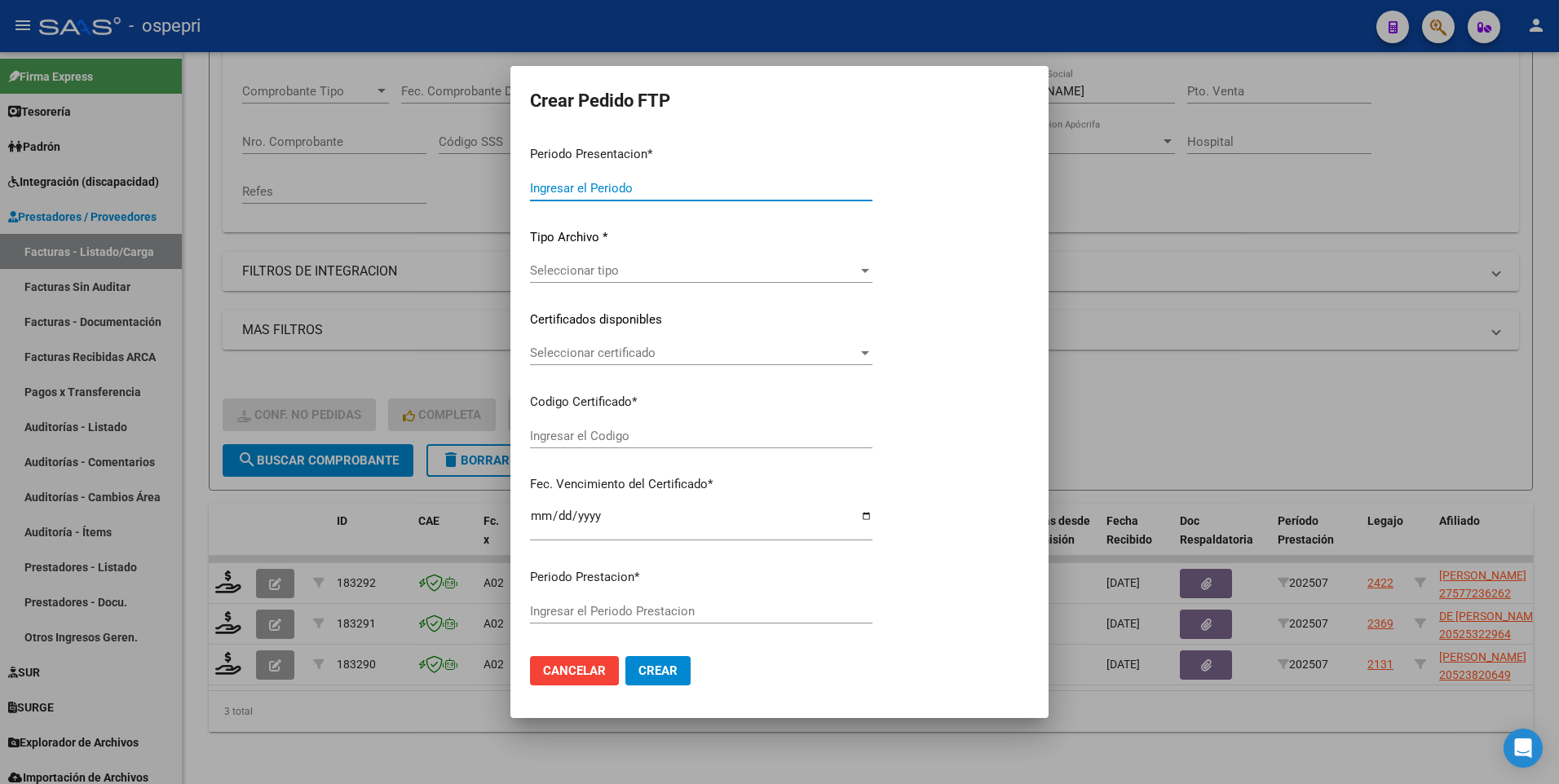
type input "202507"
type input "$ 237.515,52"
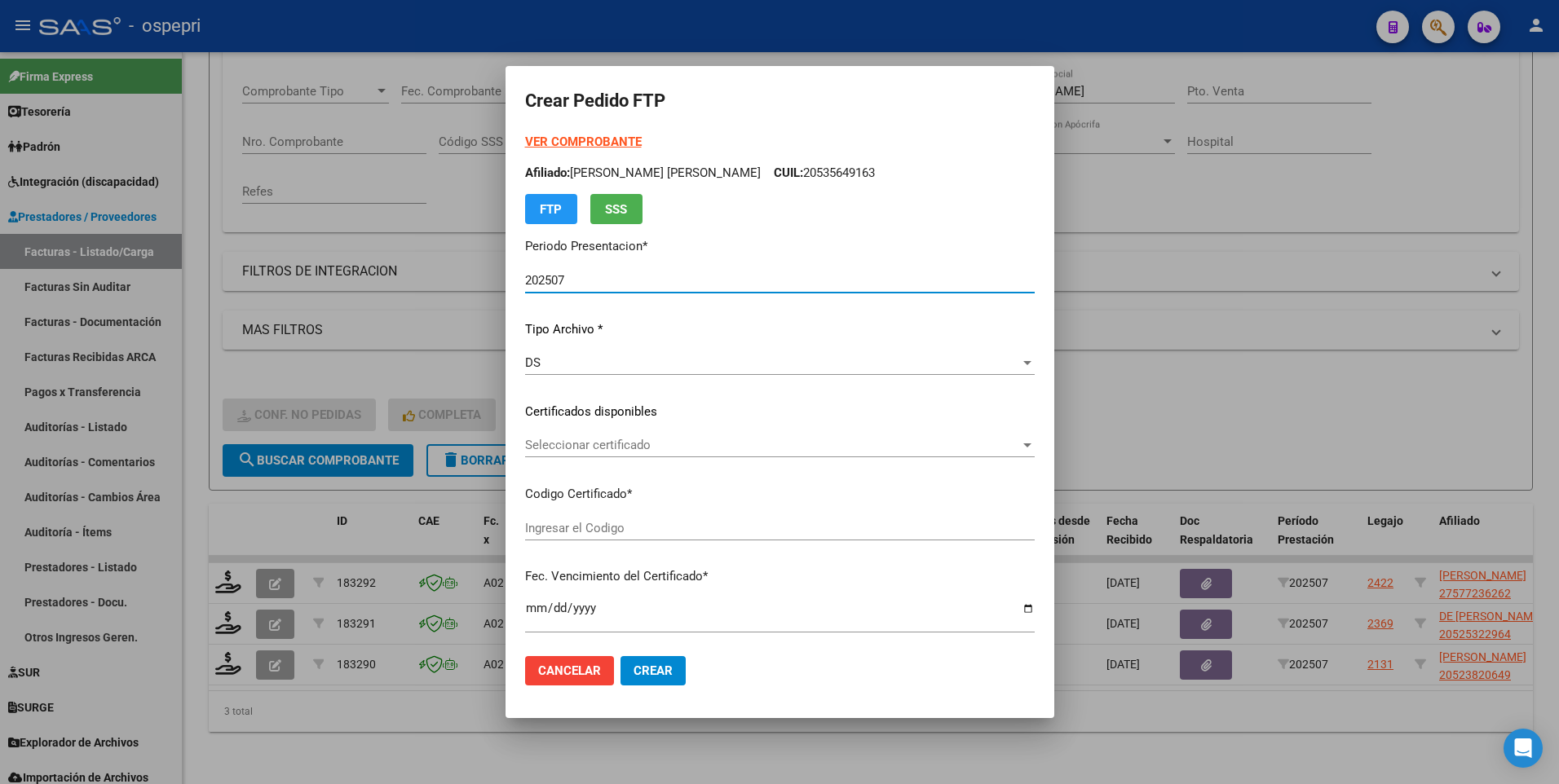
type input "27577236262"
type input "2026-07-17"
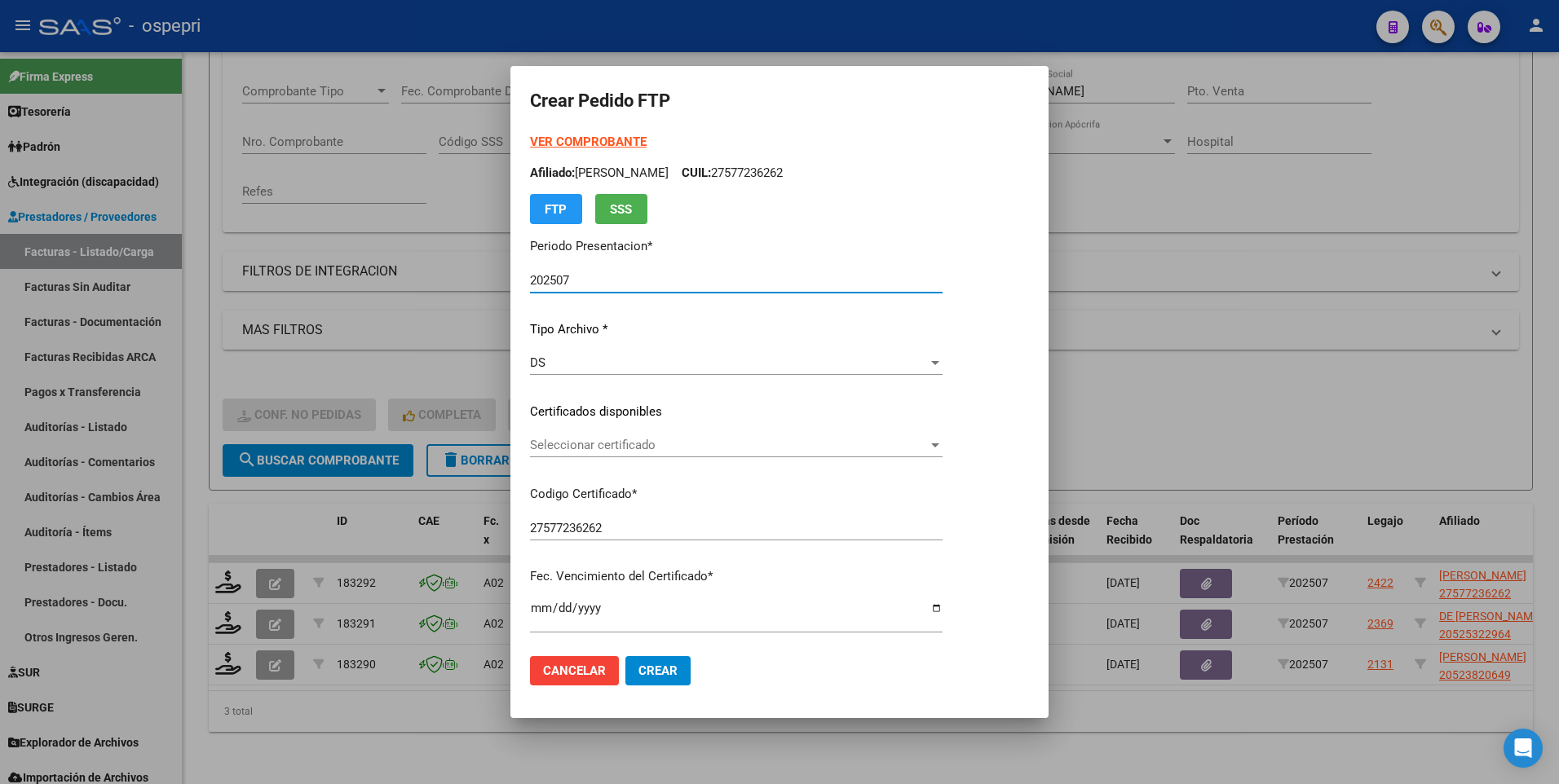
click at [943, 441] on div at bounding box center [935, 445] width 15 height 13
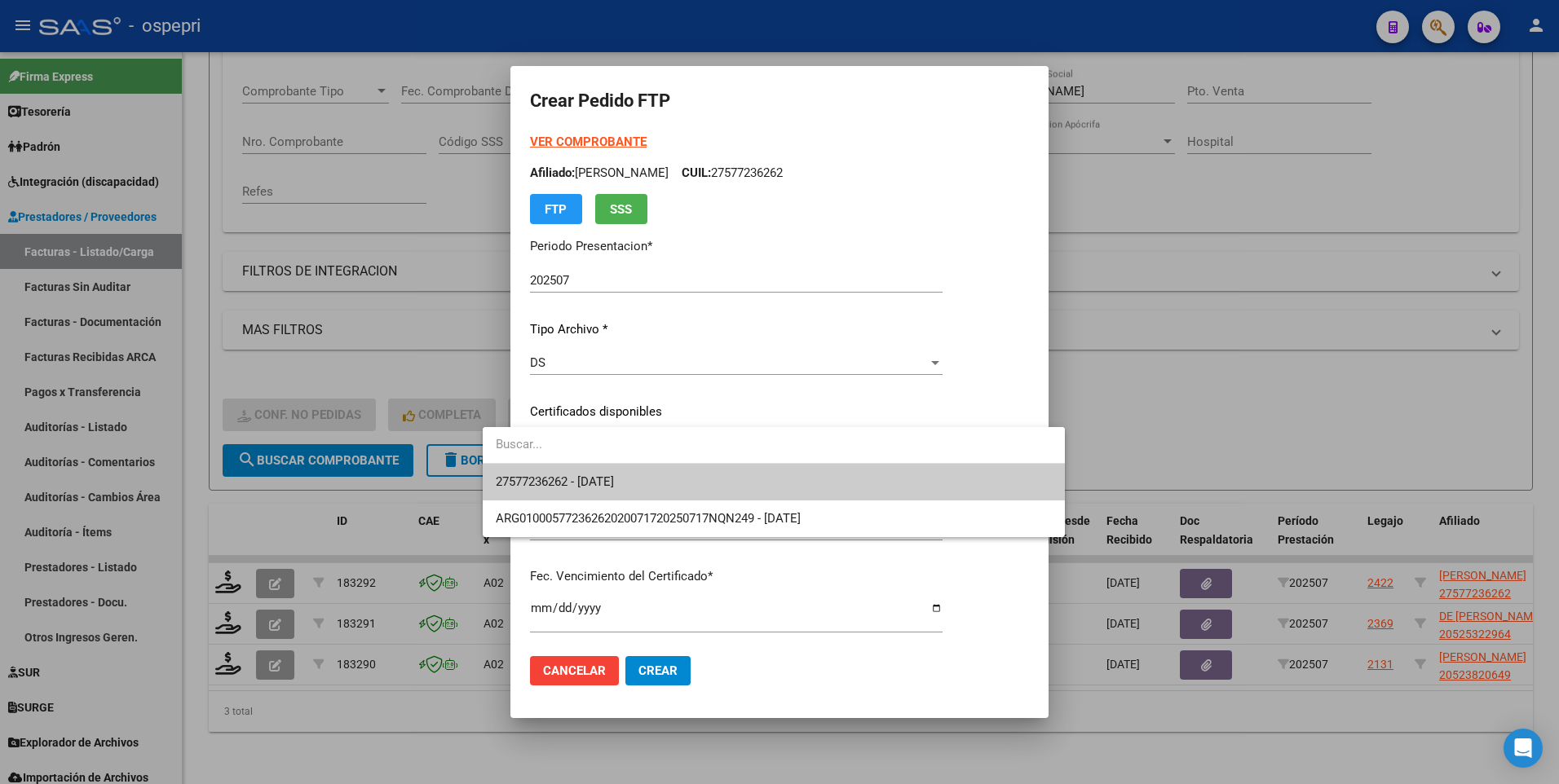
click at [957, 480] on span "27577236262 - 2026-07-17" at bounding box center [774, 481] width 556 height 36
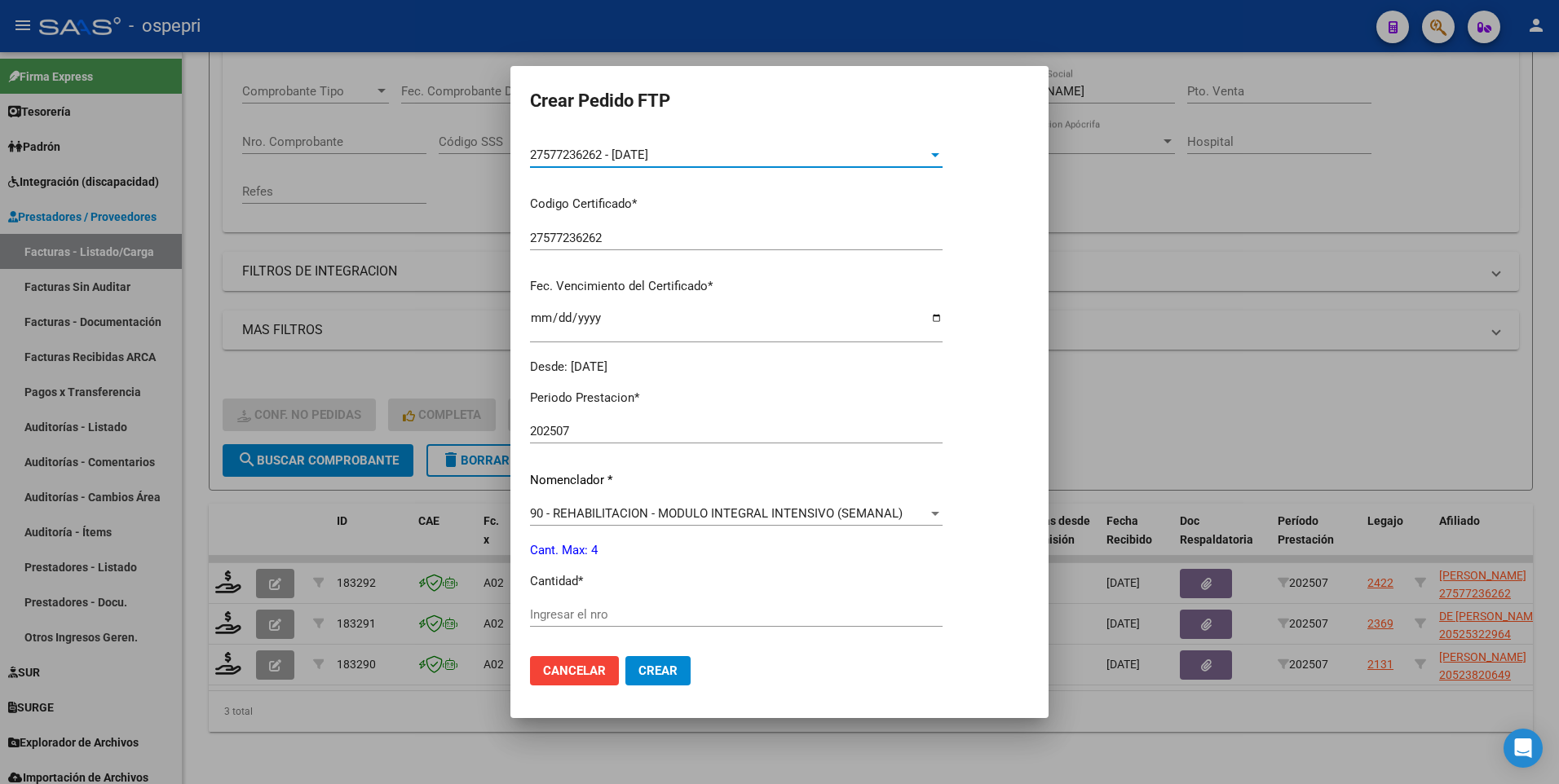
scroll to position [326, 0]
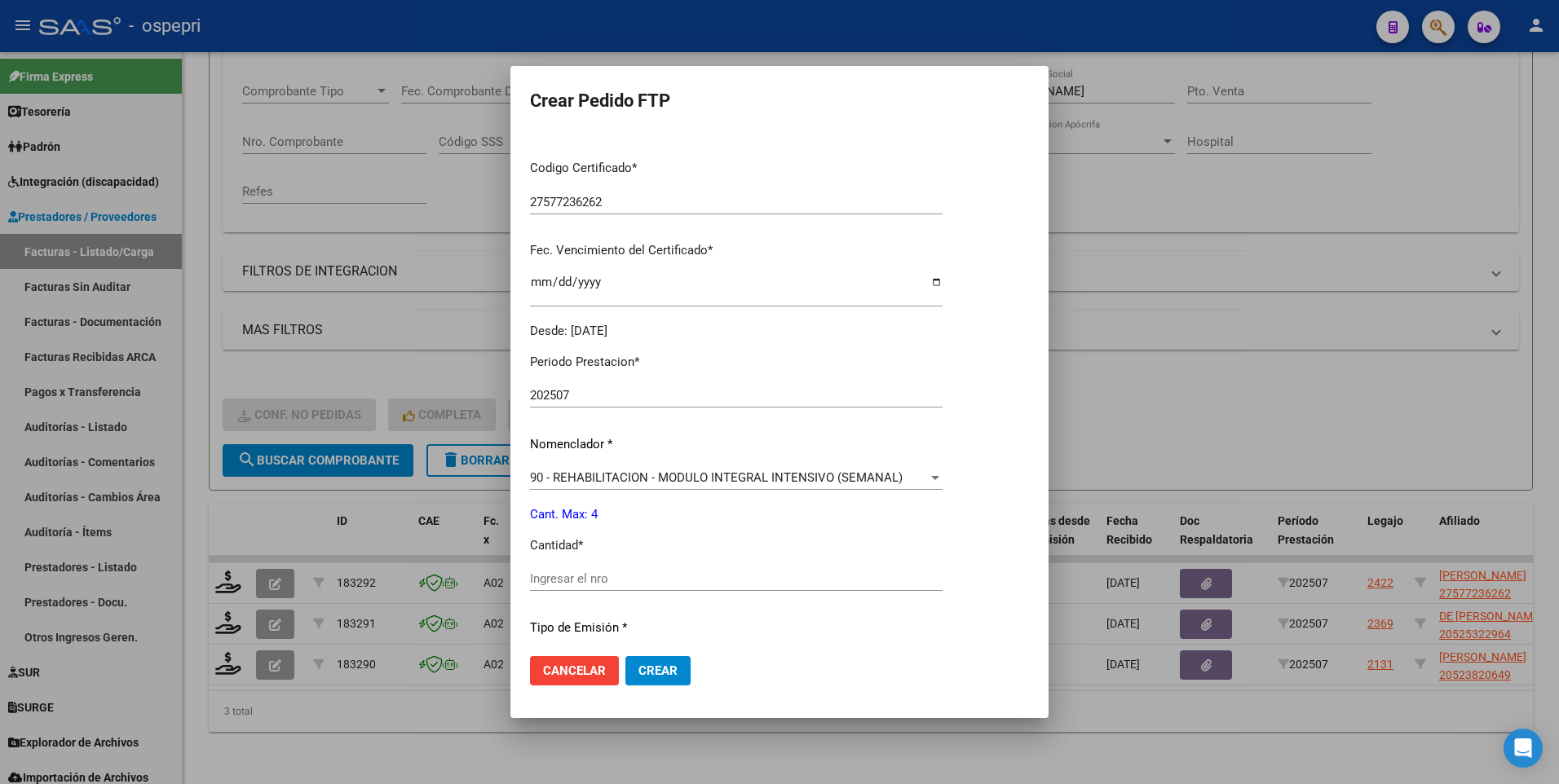
click at [669, 574] on input "Ingresar el nro" at bounding box center [736, 579] width 413 height 15
type input "4"
click at [639, 672] on span "Crear" at bounding box center [658, 670] width 39 height 15
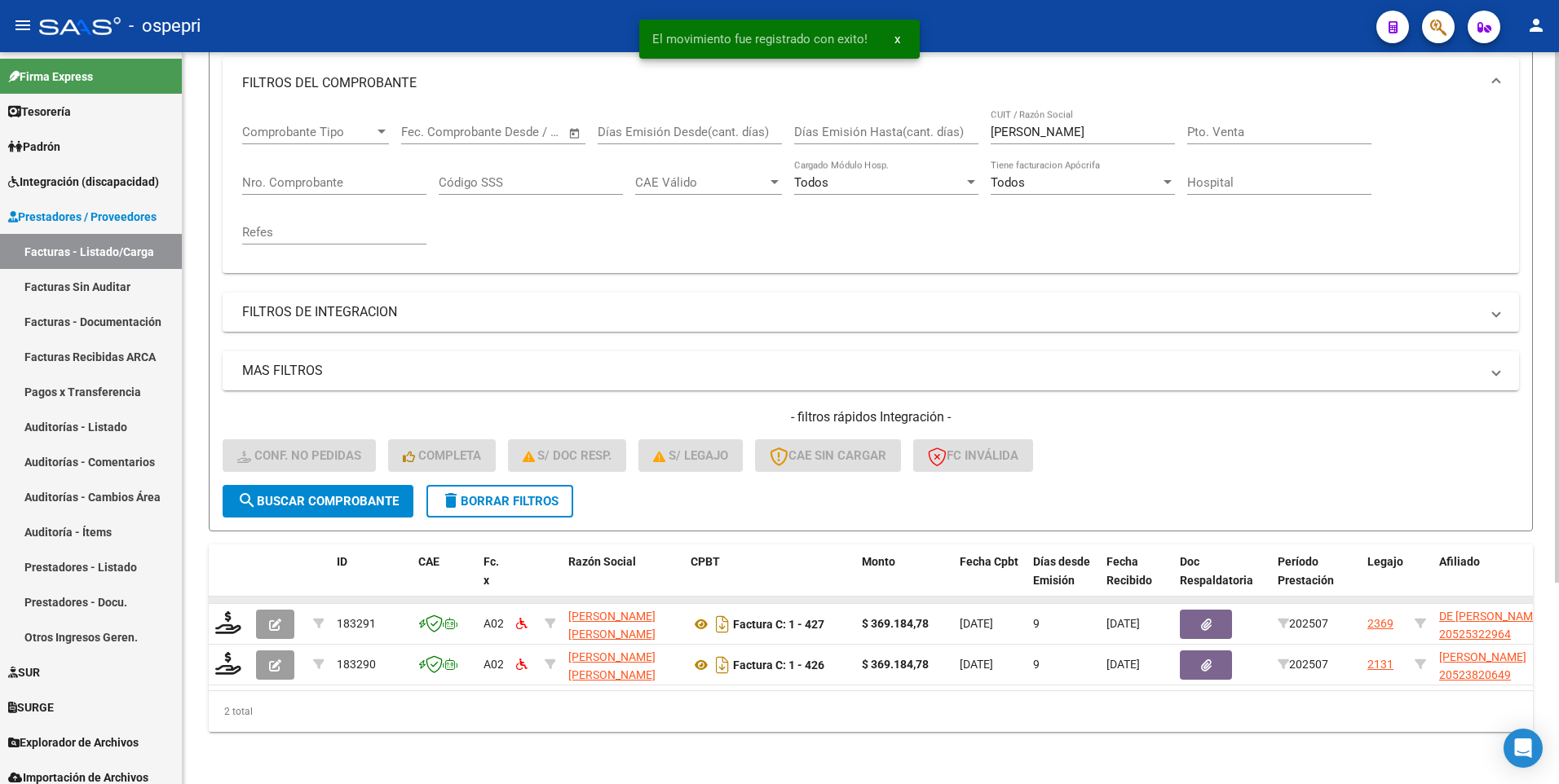
scroll to position [233, 0]
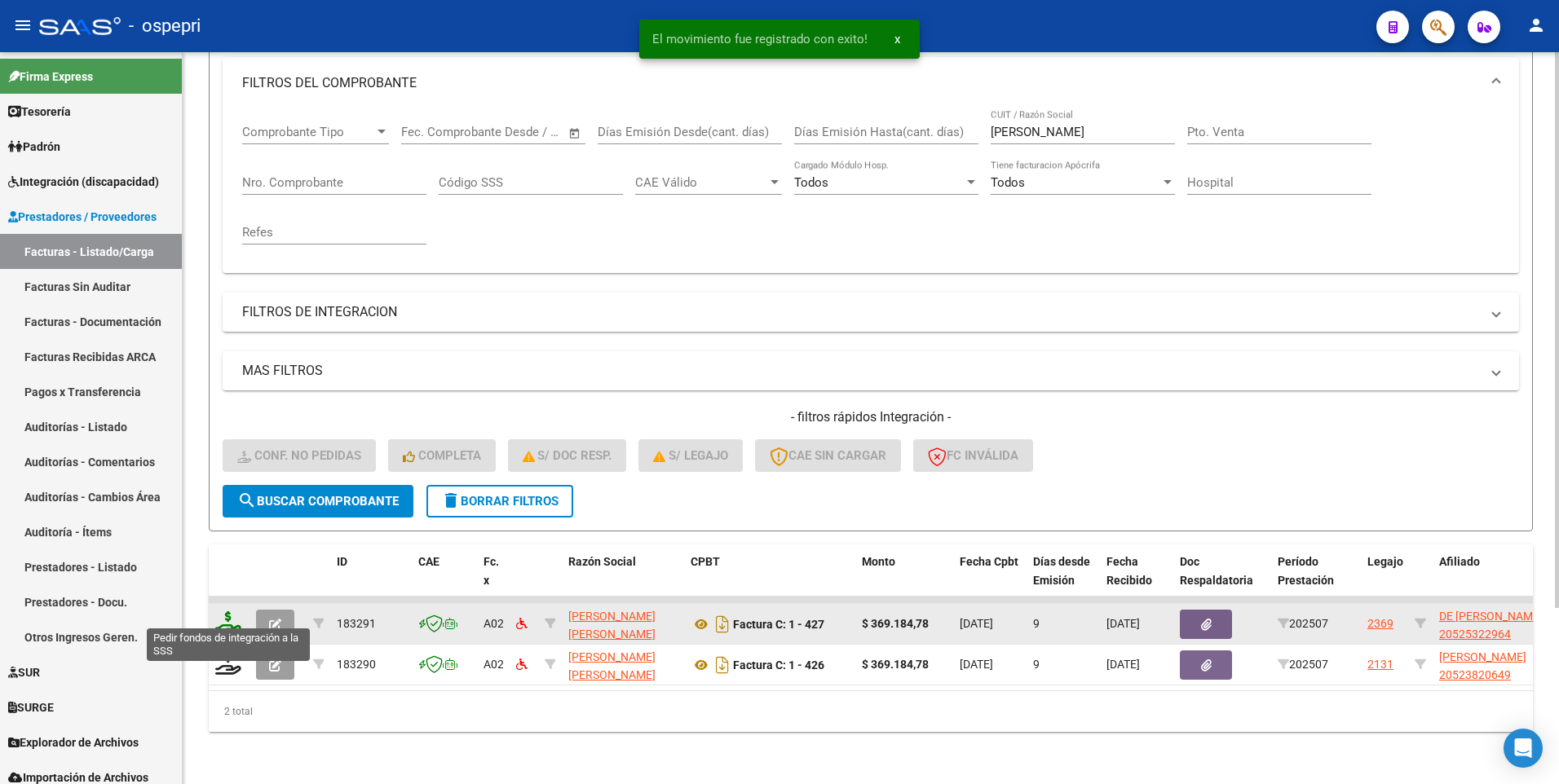
click at [228, 615] on icon at bounding box center [227, 623] width 26 height 23
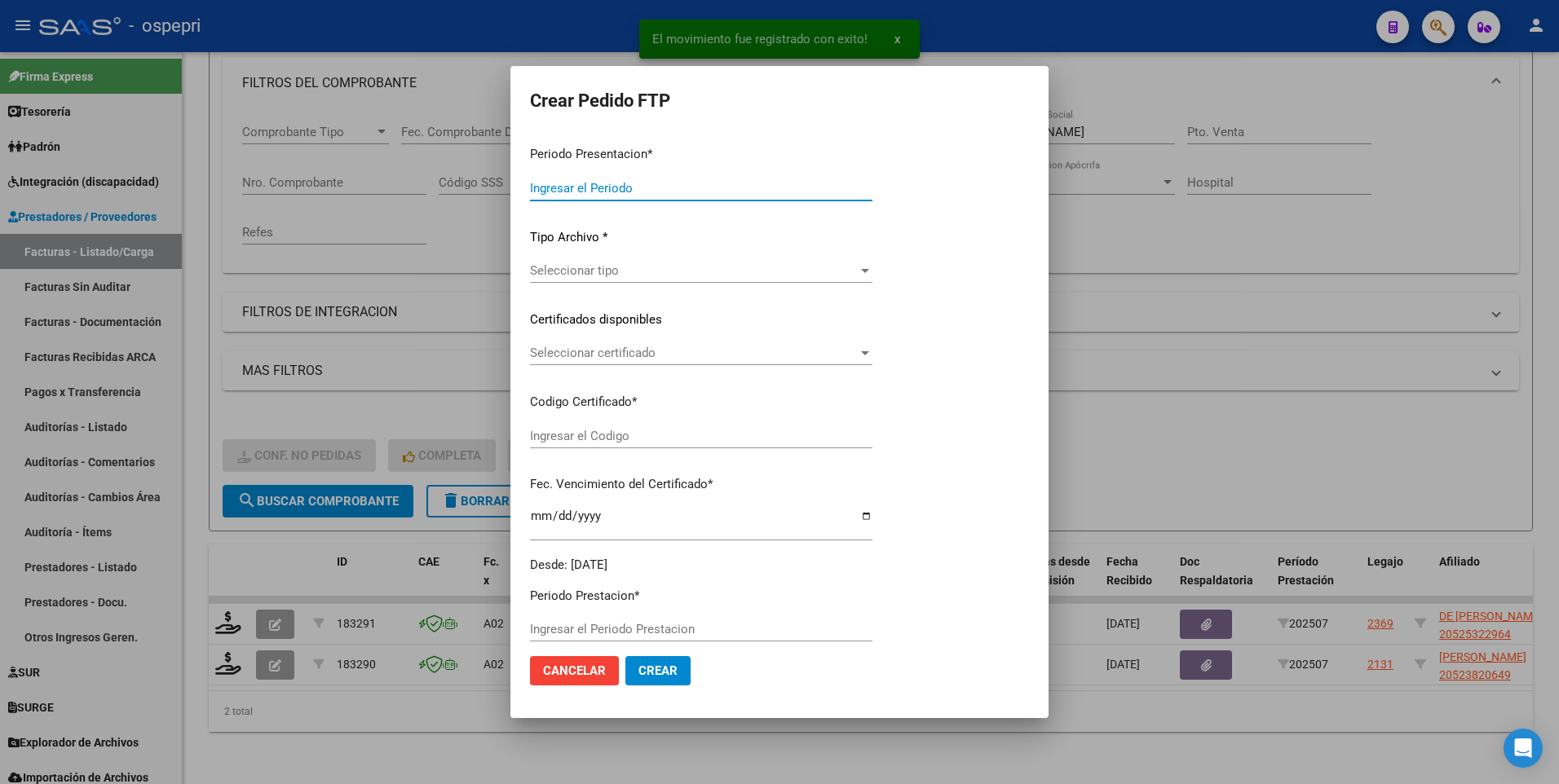
type input "202507"
type input "$ 369.184,78"
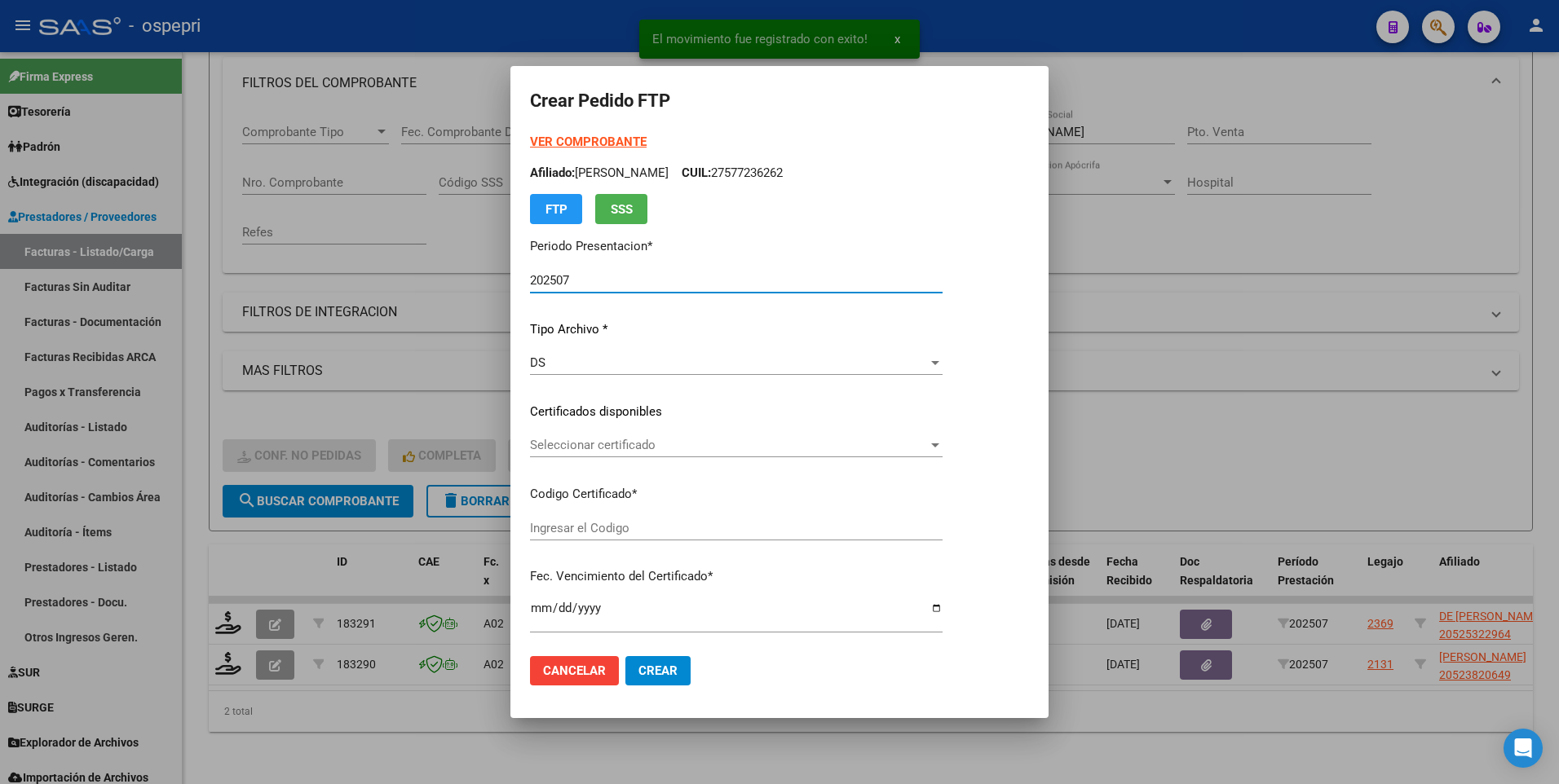
type input "2052532296-4"
type input "2033-07-01"
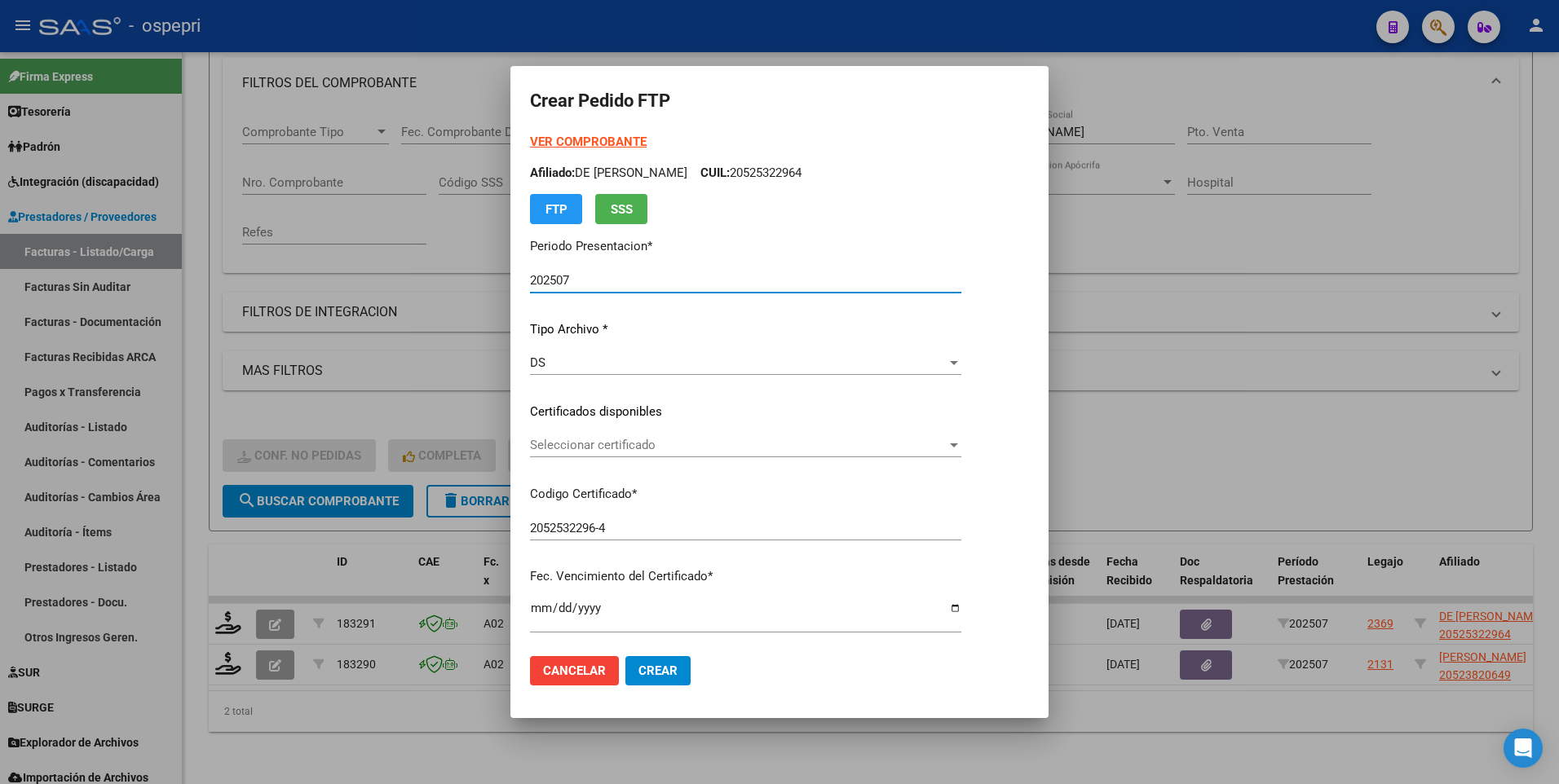
click at [947, 441] on span "Seleccionar certificado" at bounding box center [738, 445] width 417 height 15
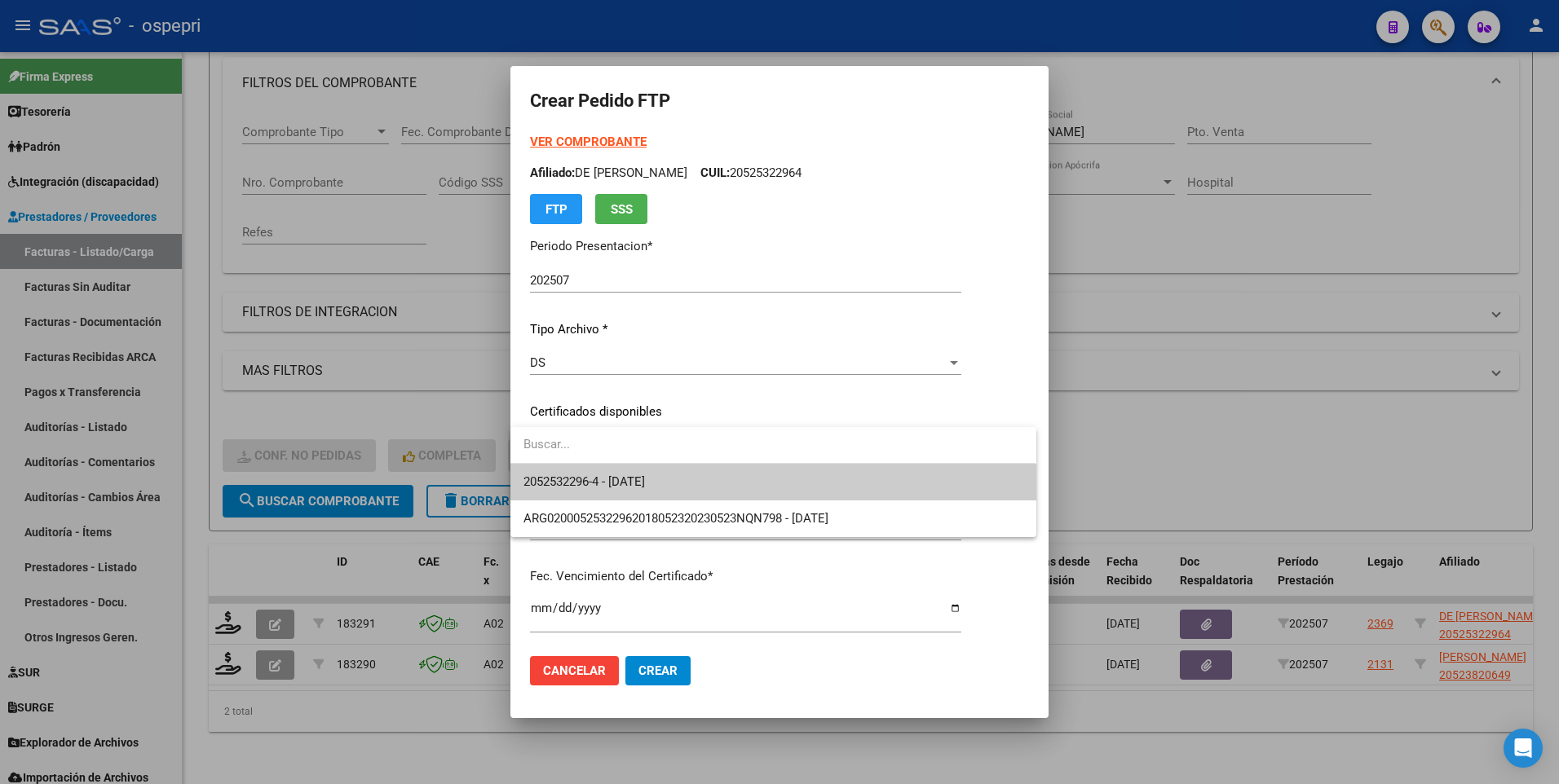
click at [963, 464] on span "2052532296-4 - 2033-07-01" at bounding box center [773, 481] width 499 height 36
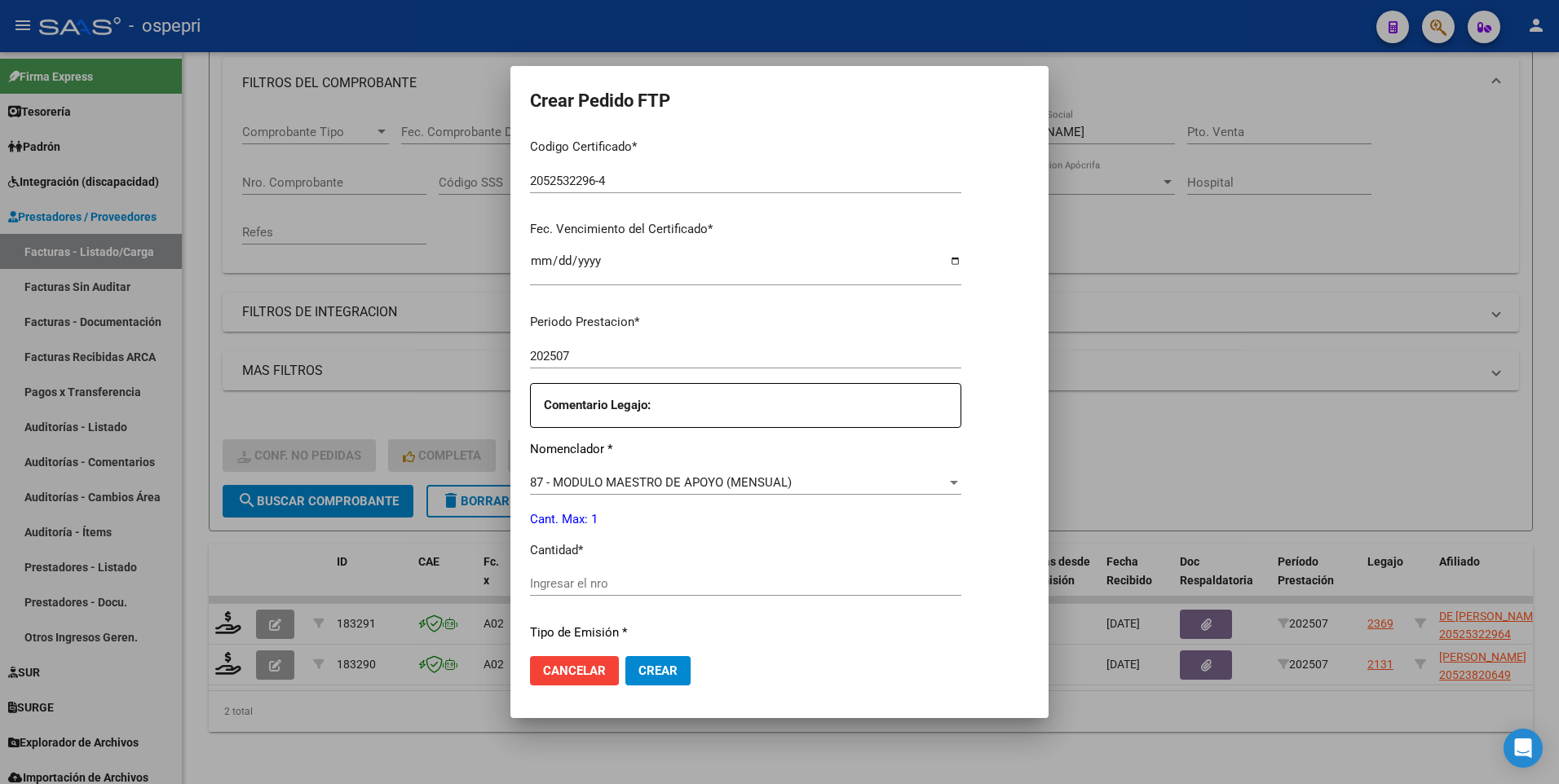
scroll to position [408, 0]
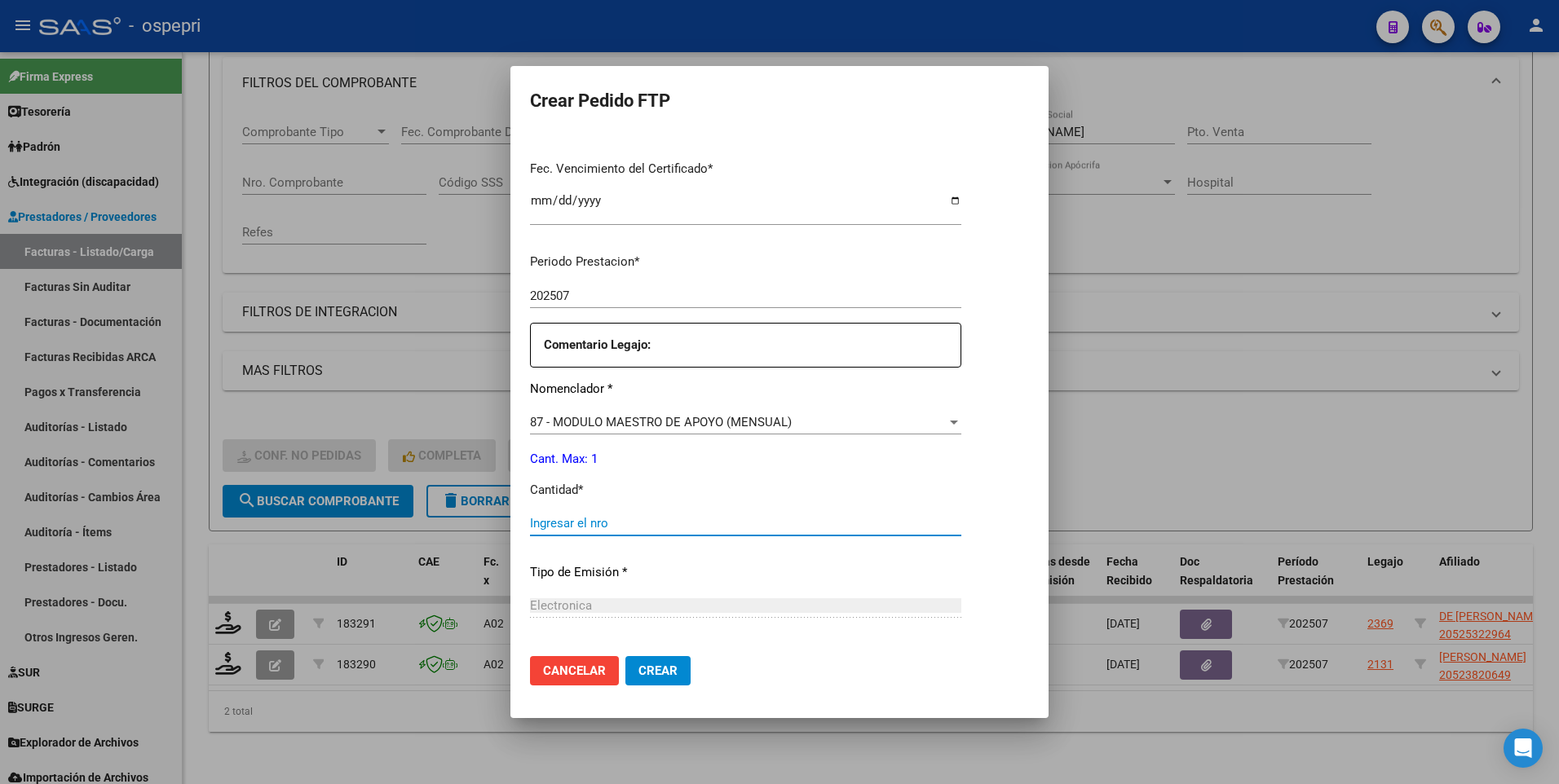
click at [721, 524] on input "Ingresar el nro" at bounding box center [746, 523] width 432 height 15
type input "4"
type input "1"
click at [659, 663] on span "Crear" at bounding box center [658, 670] width 39 height 15
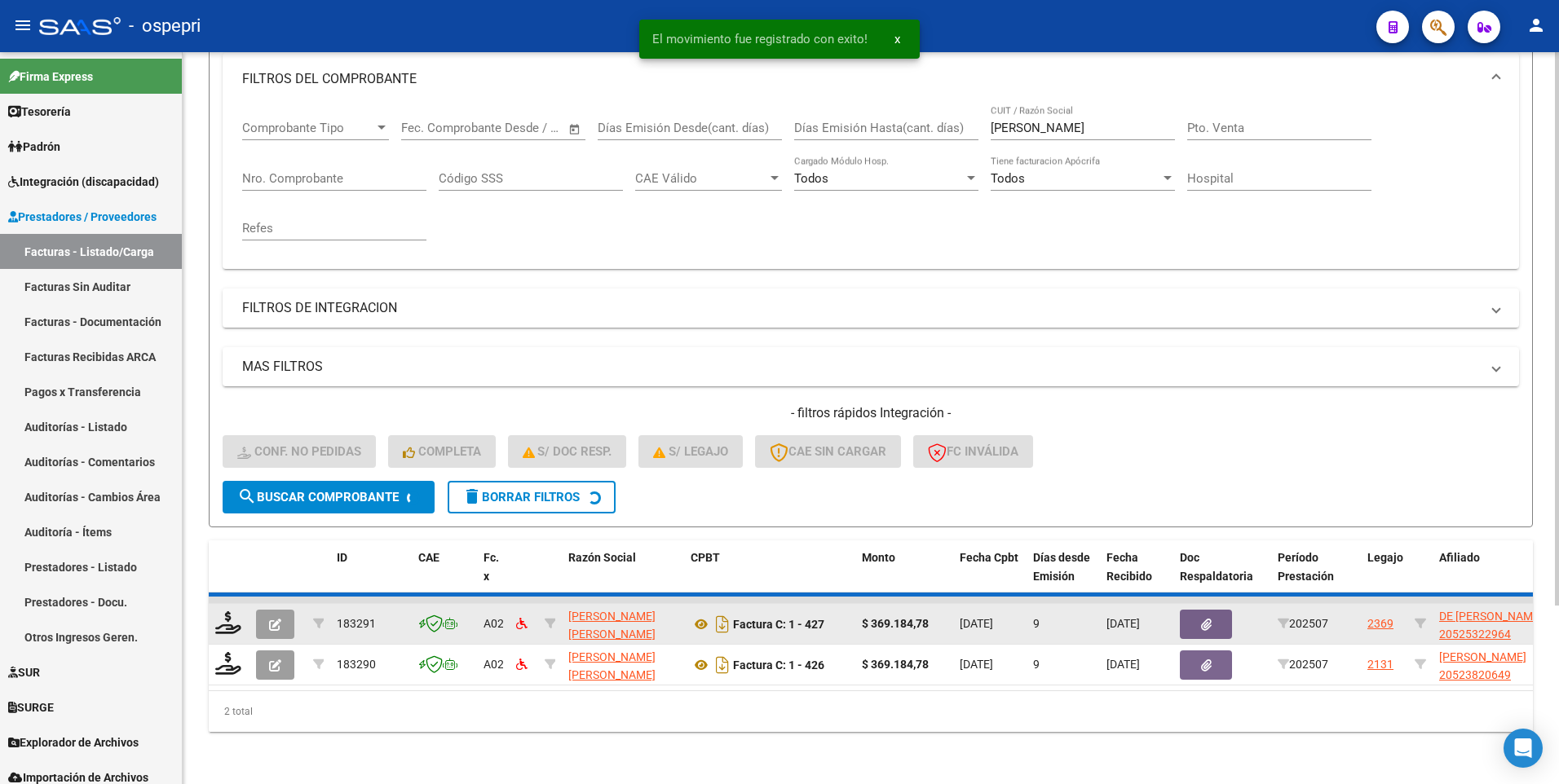
scroll to position [192, 0]
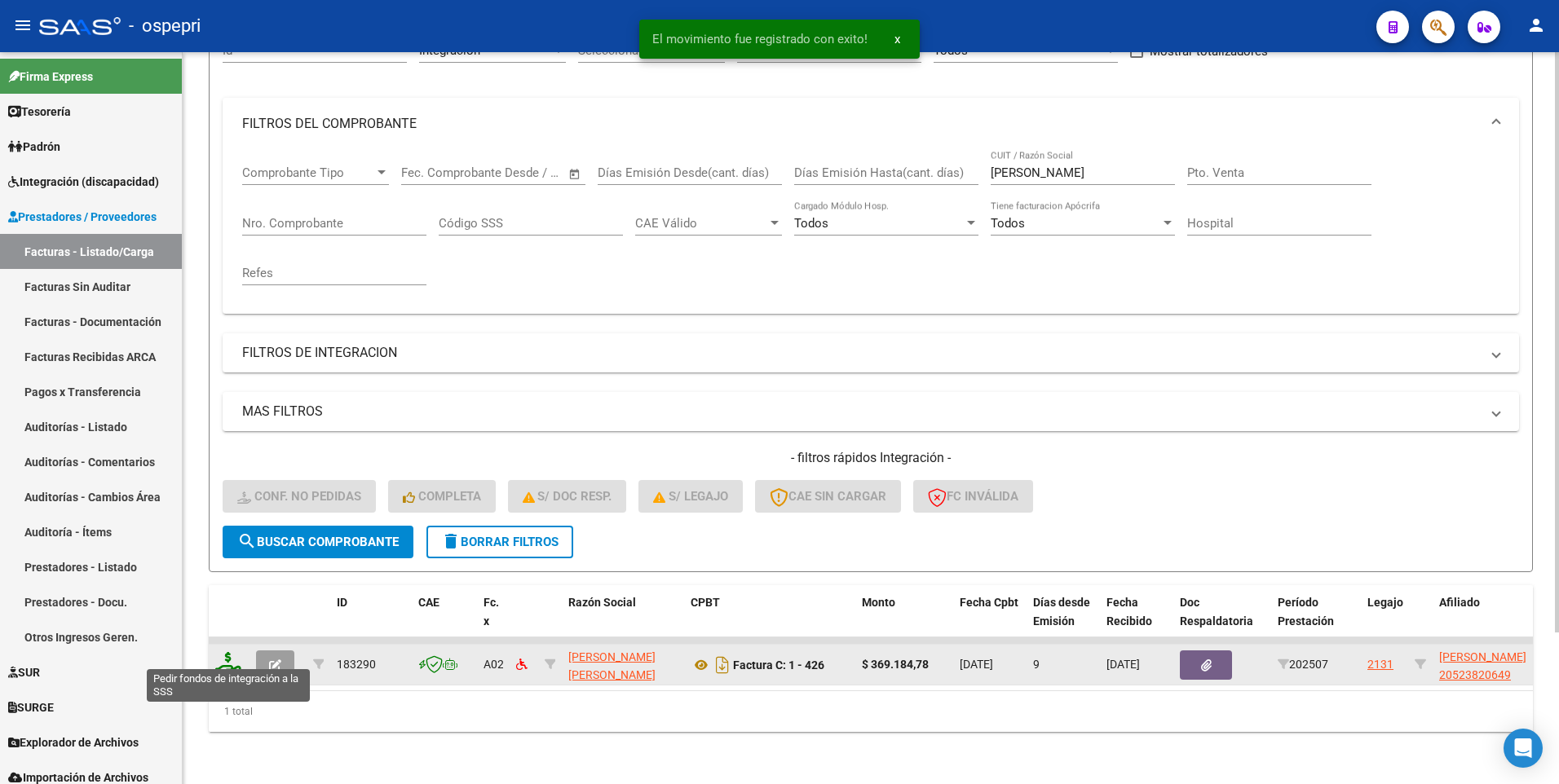
click at [229, 659] on icon at bounding box center [227, 663] width 26 height 23
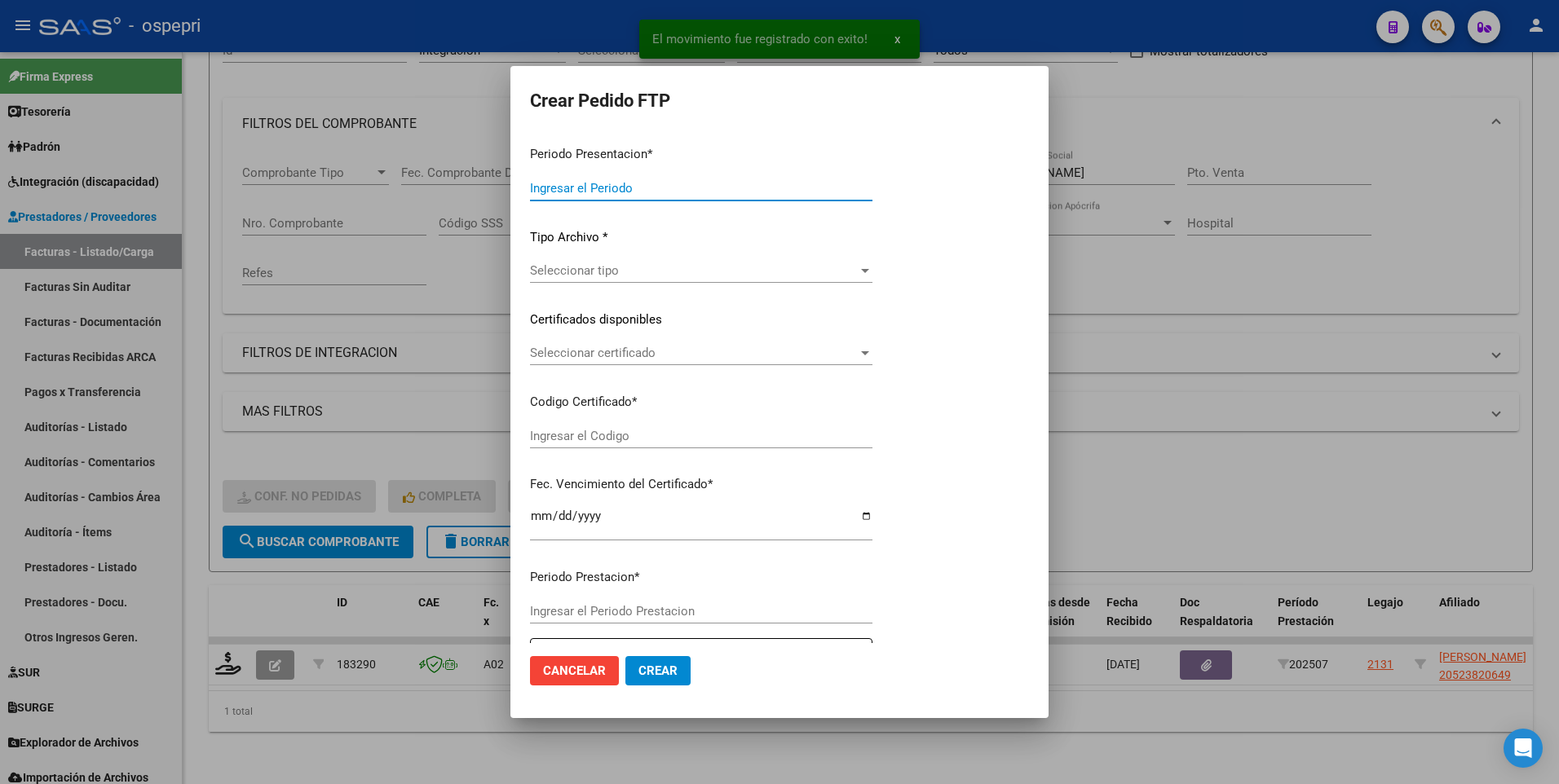
type input "202507"
type input "$ 369.184,78"
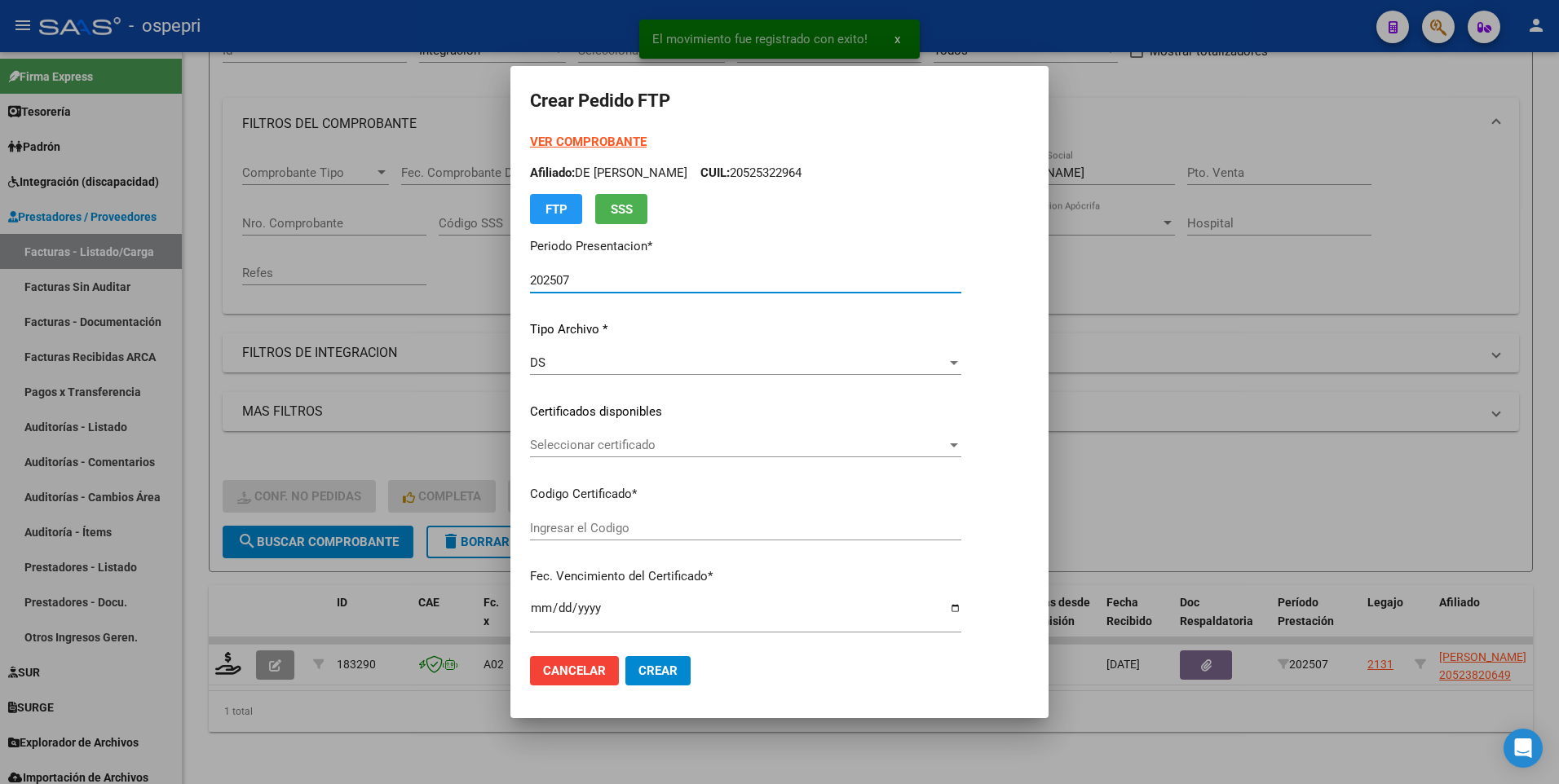
type input "2052382064-9"
type input "2028-05-01"
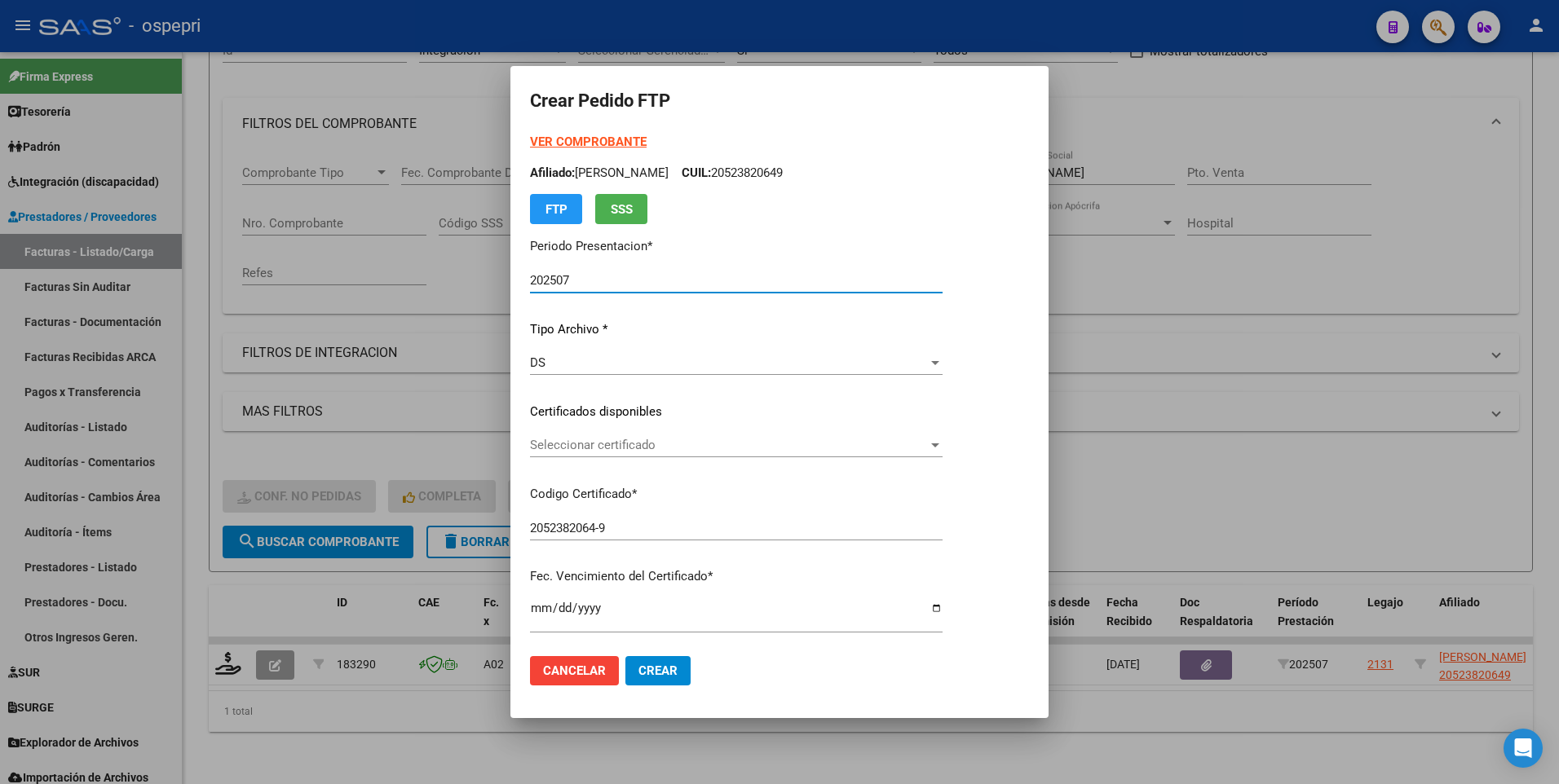
click at [943, 439] on div at bounding box center [935, 445] width 15 height 13
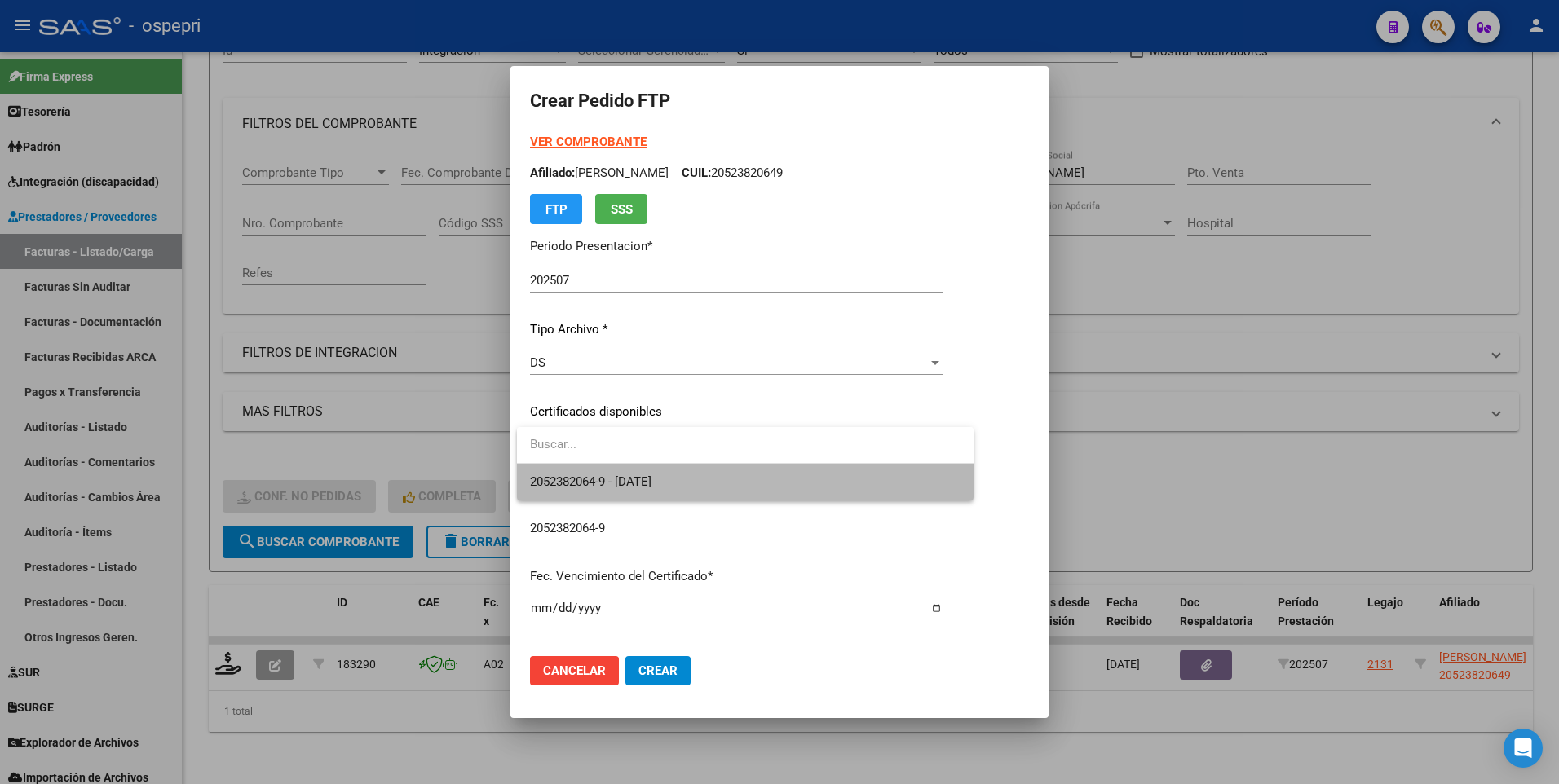
click at [858, 495] on span "2052382064-9 - 2028-05-01" at bounding box center [745, 481] width 431 height 36
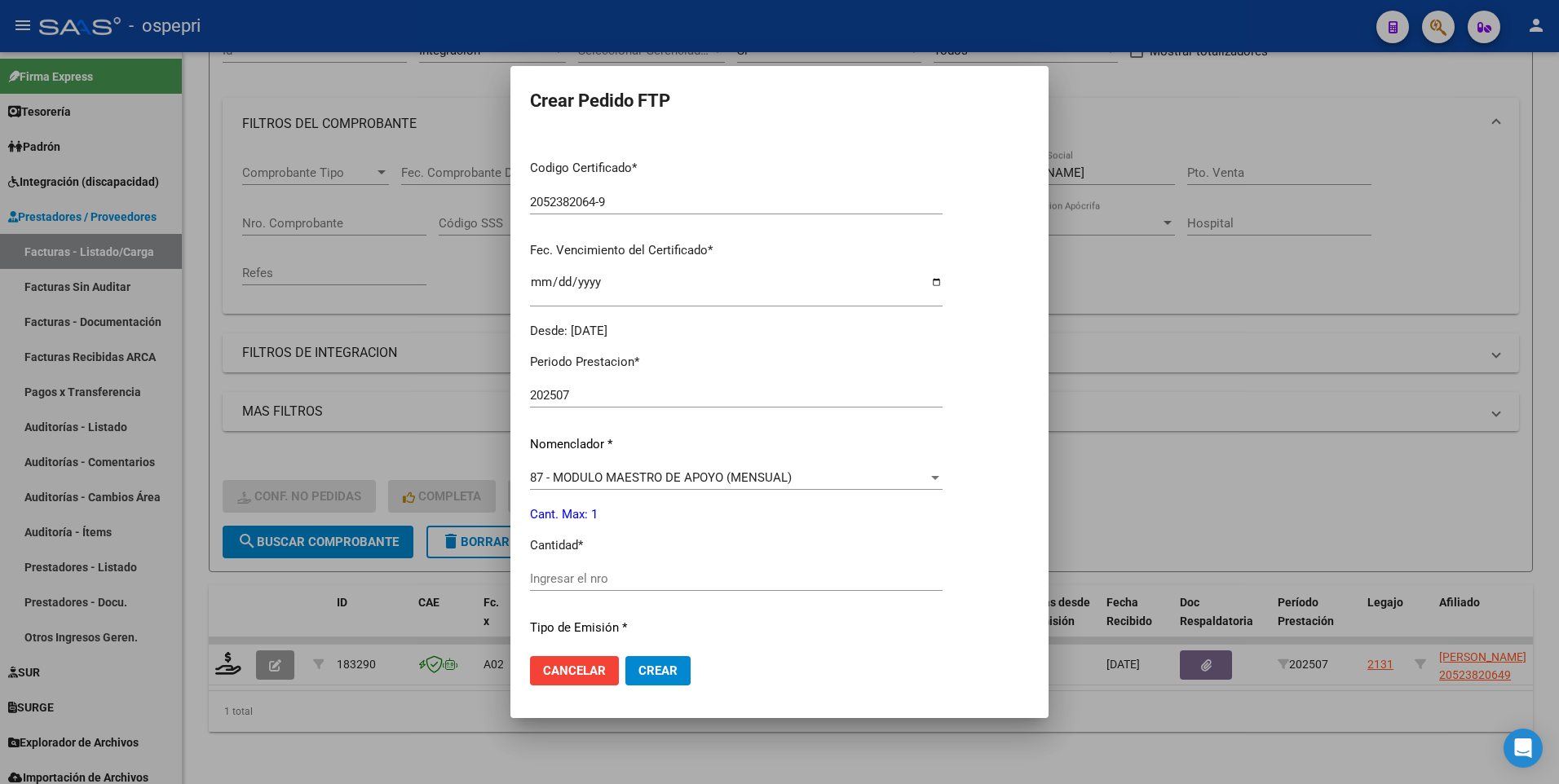
scroll to position [408, 0]
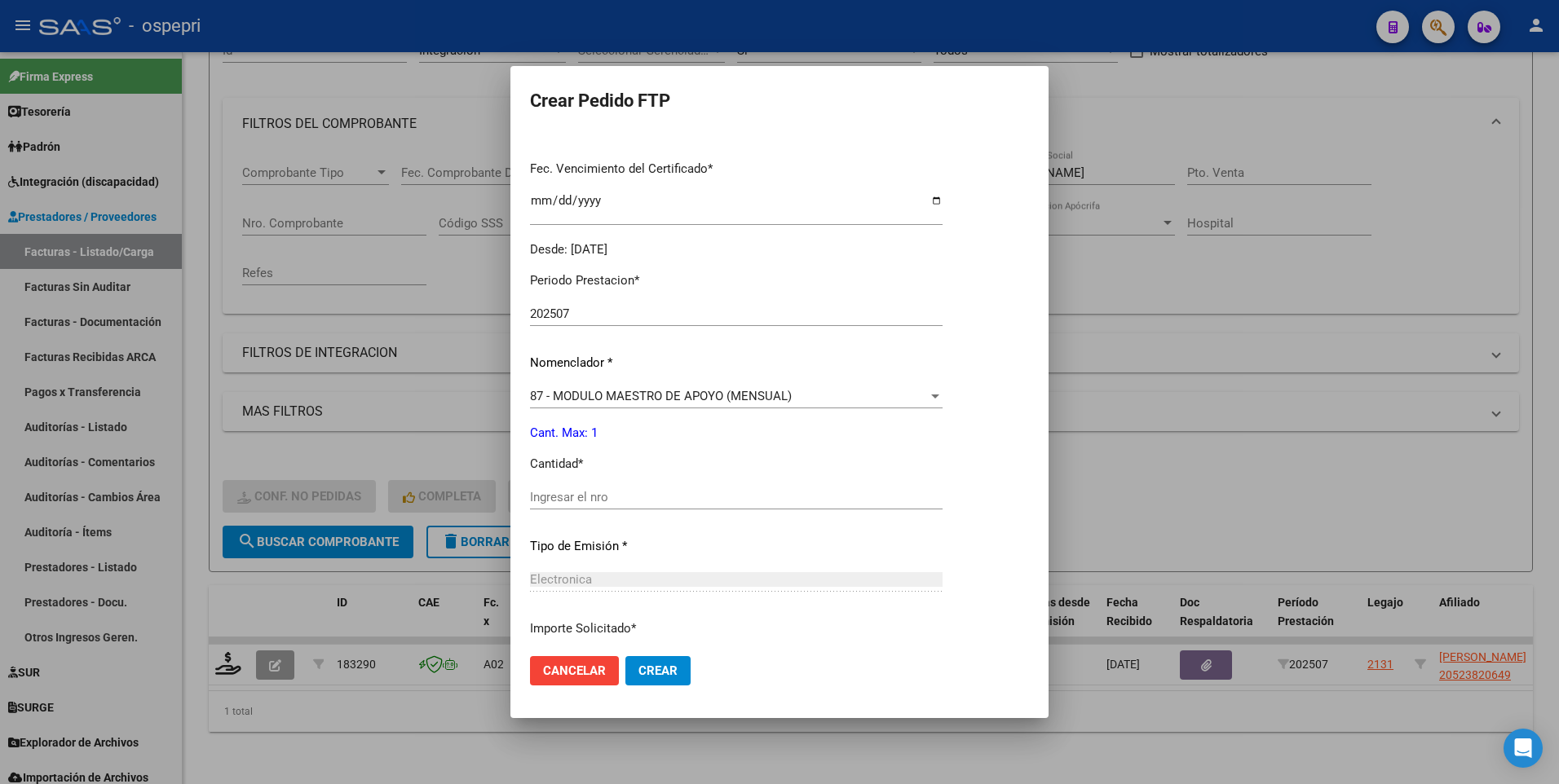
click at [613, 492] on input "Ingresar el nro" at bounding box center [736, 497] width 413 height 15
type input "1"
click at [639, 671] on span "Crear" at bounding box center [658, 670] width 39 height 15
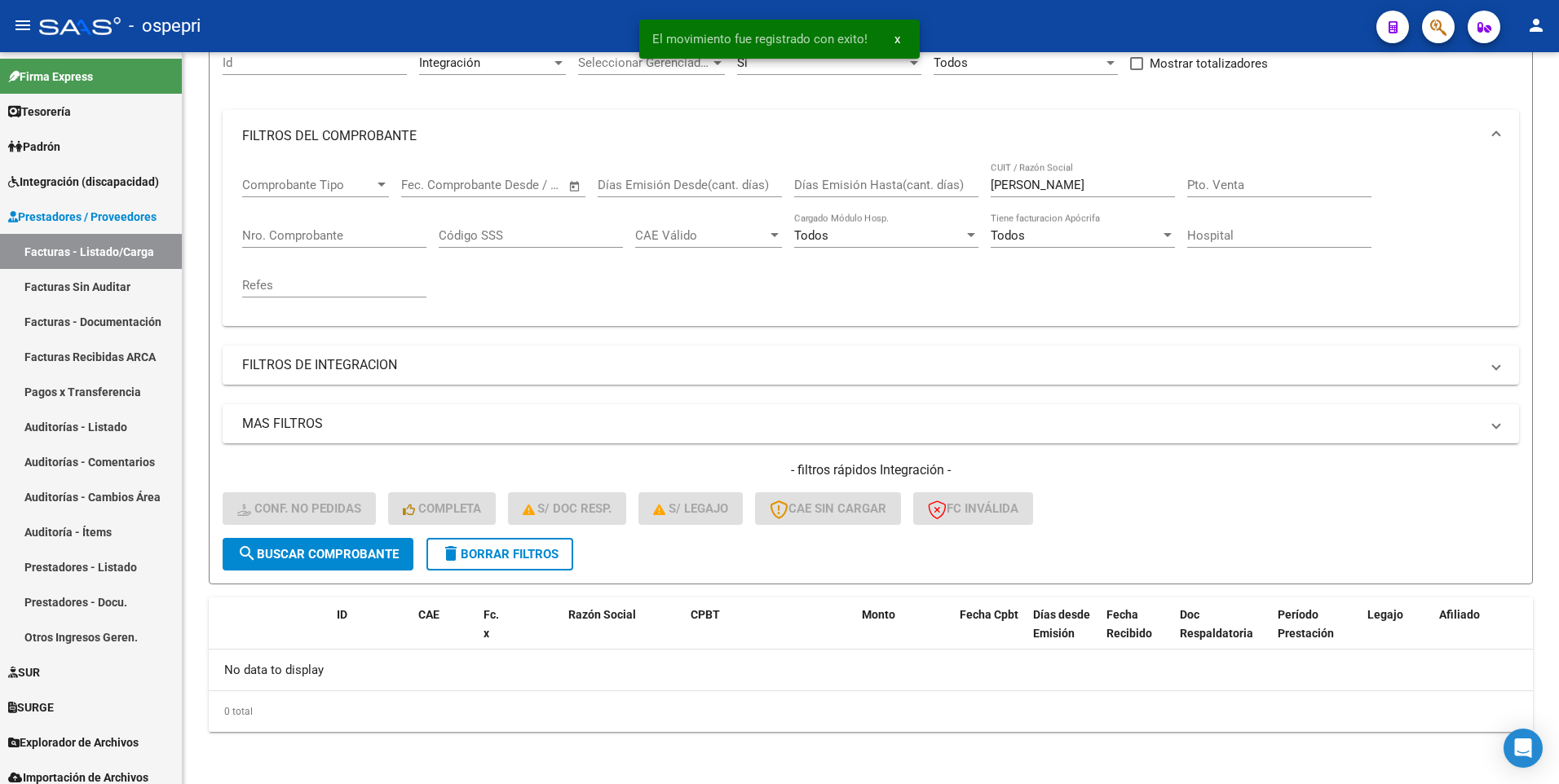
scroll to position [167, 0]
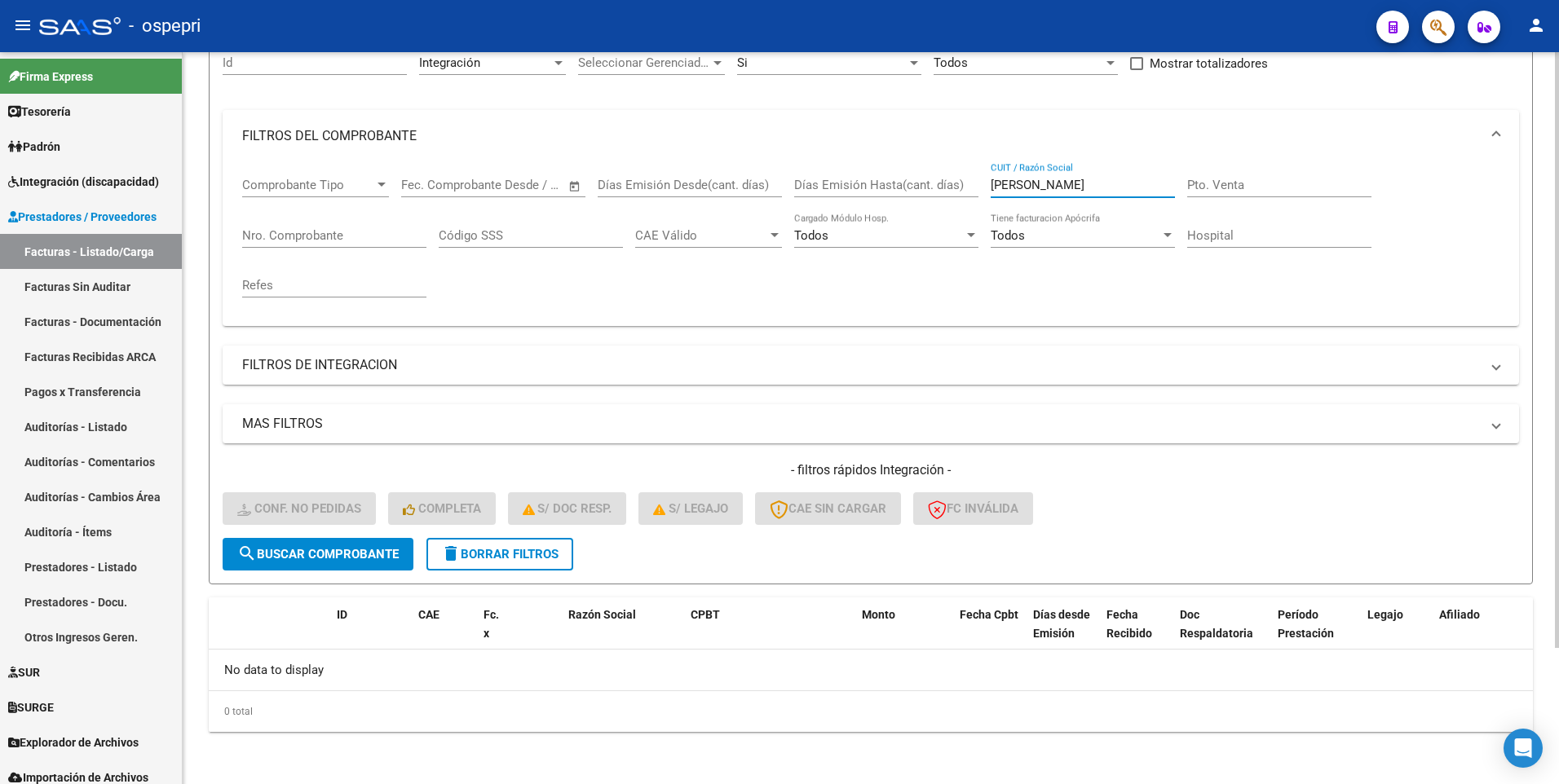
drag, startPoint x: 1039, startPoint y: 190, endPoint x: 979, endPoint y: 179, distance: 61.0
click at [979, 179] on div "Comprobante Tipo Comprobante Tipo Start date – End date Fec. Comprobante Desde …" at bounding box center [871, 238] width 1258 height 151
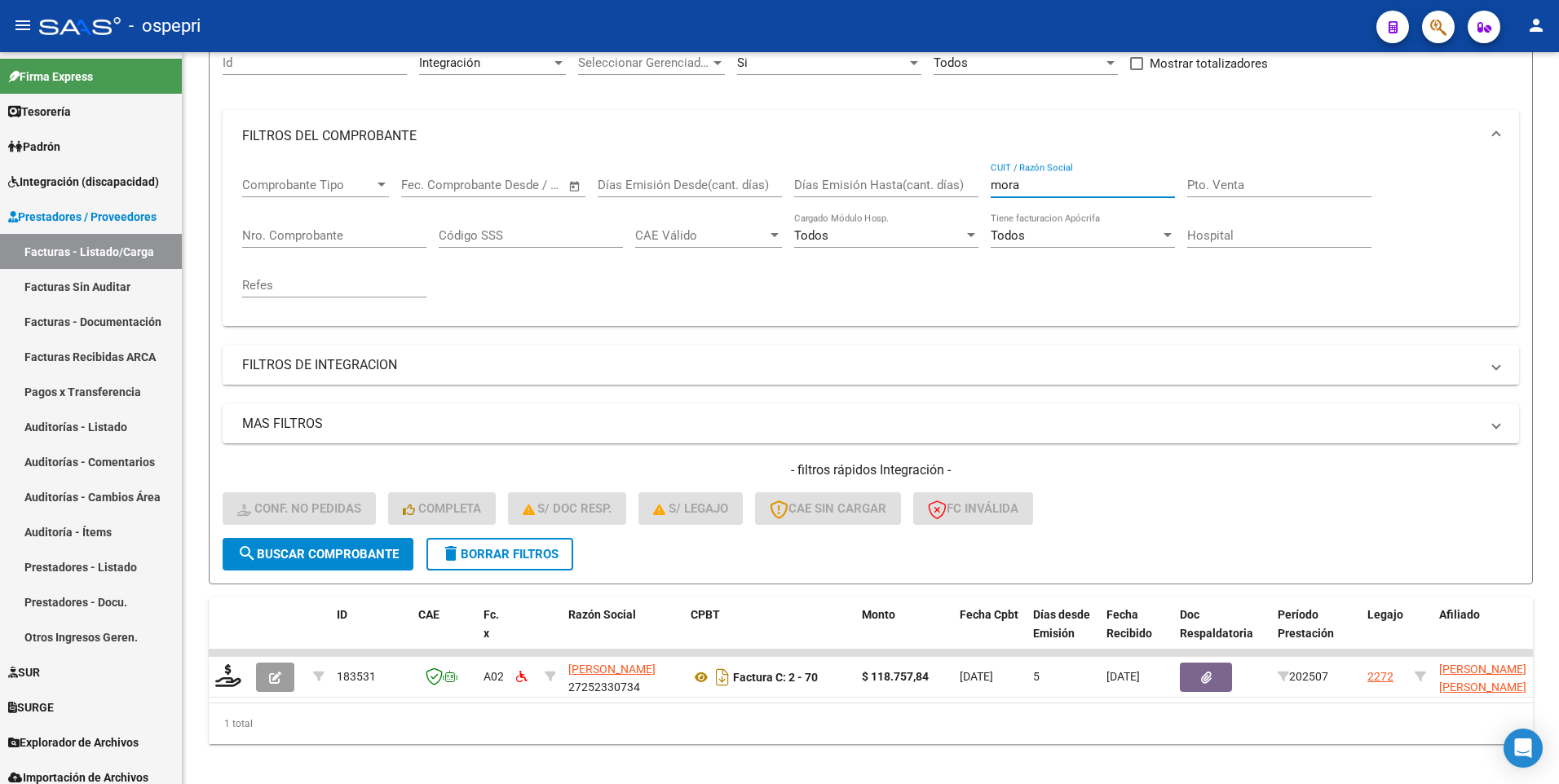
type input "mora"
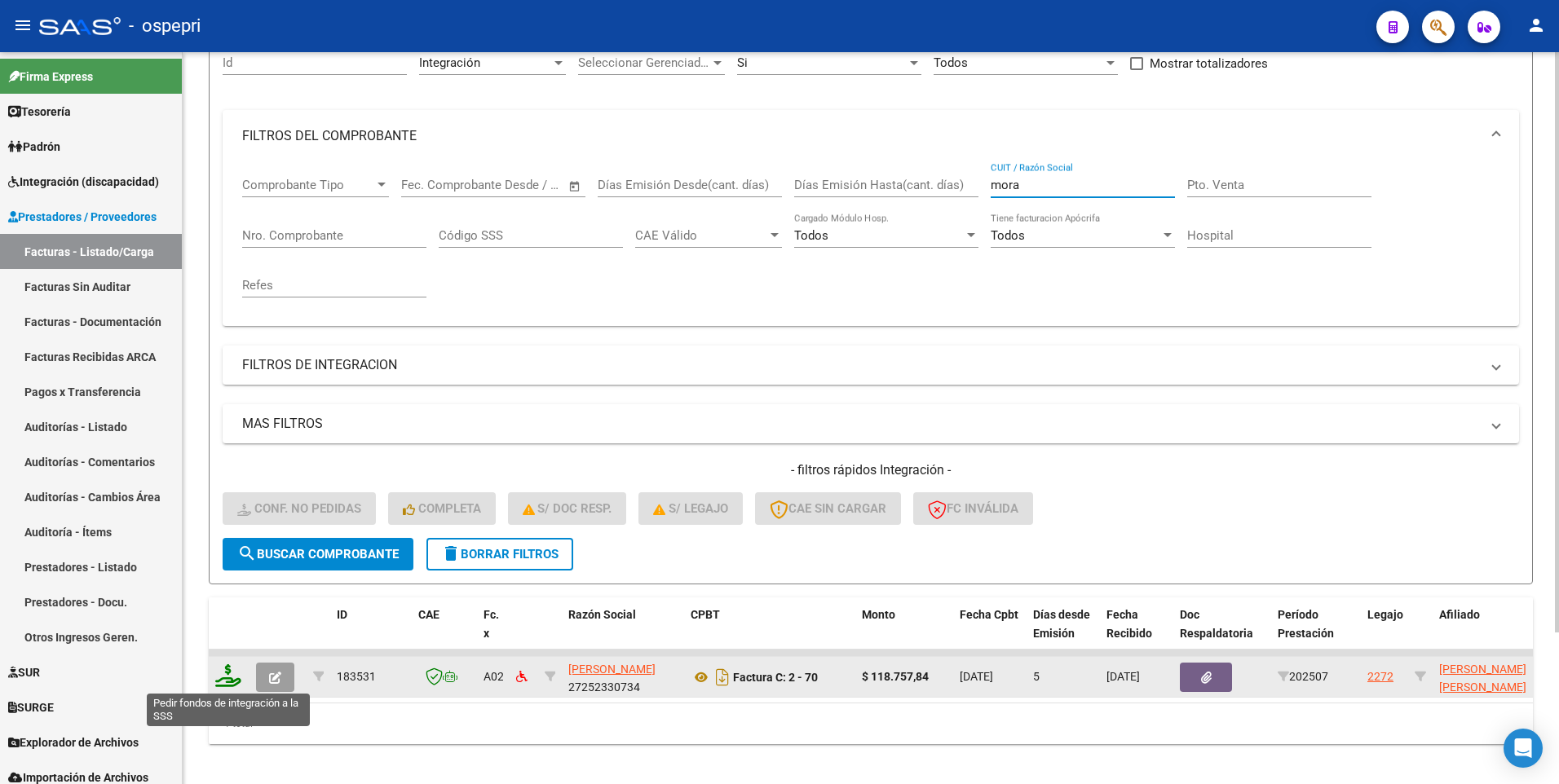
click at [227, 681] on icon at bounding box center [227, 676] width 26 height 23
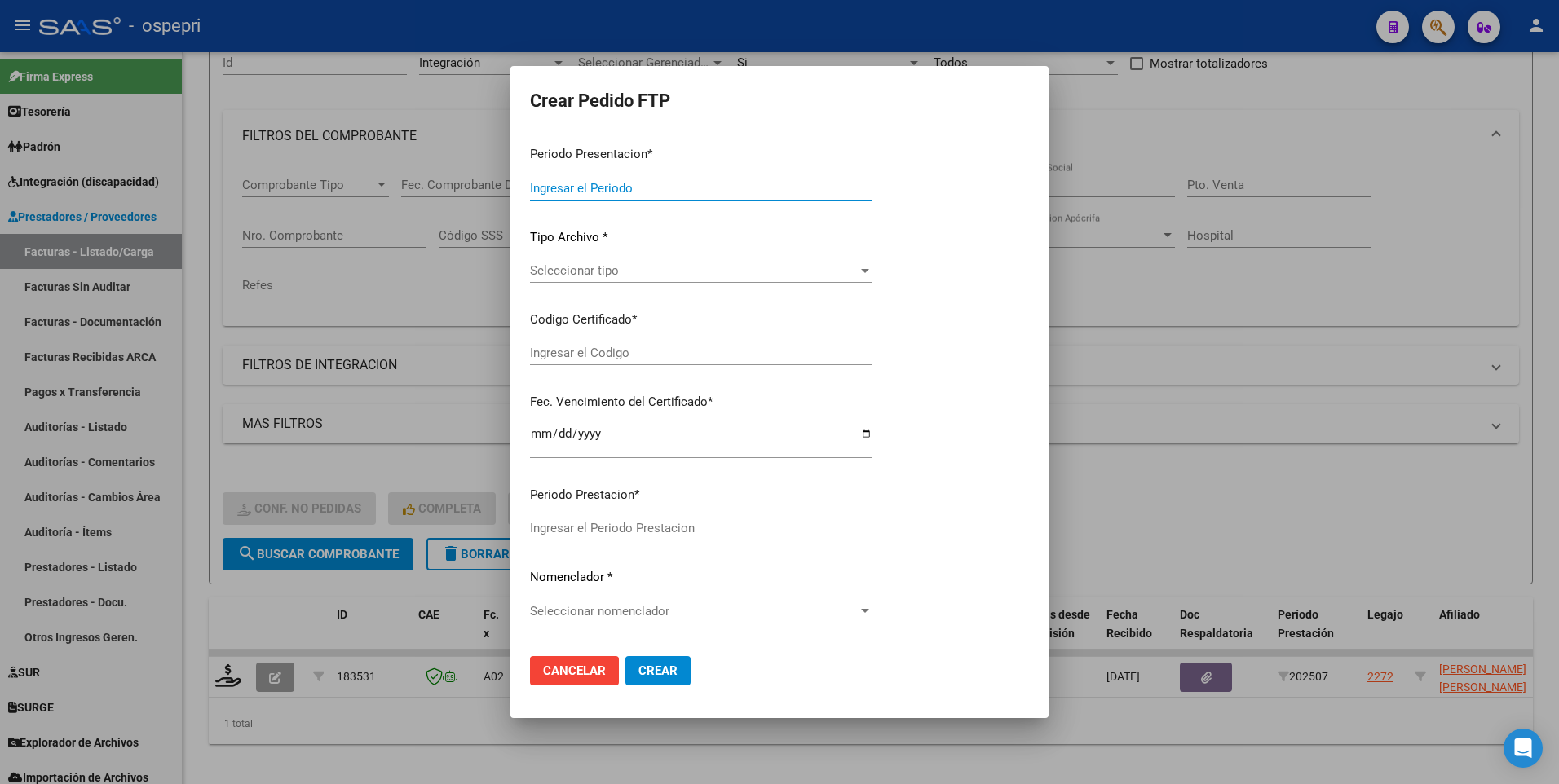
type input "202507"
type input "$ 118.757,84"
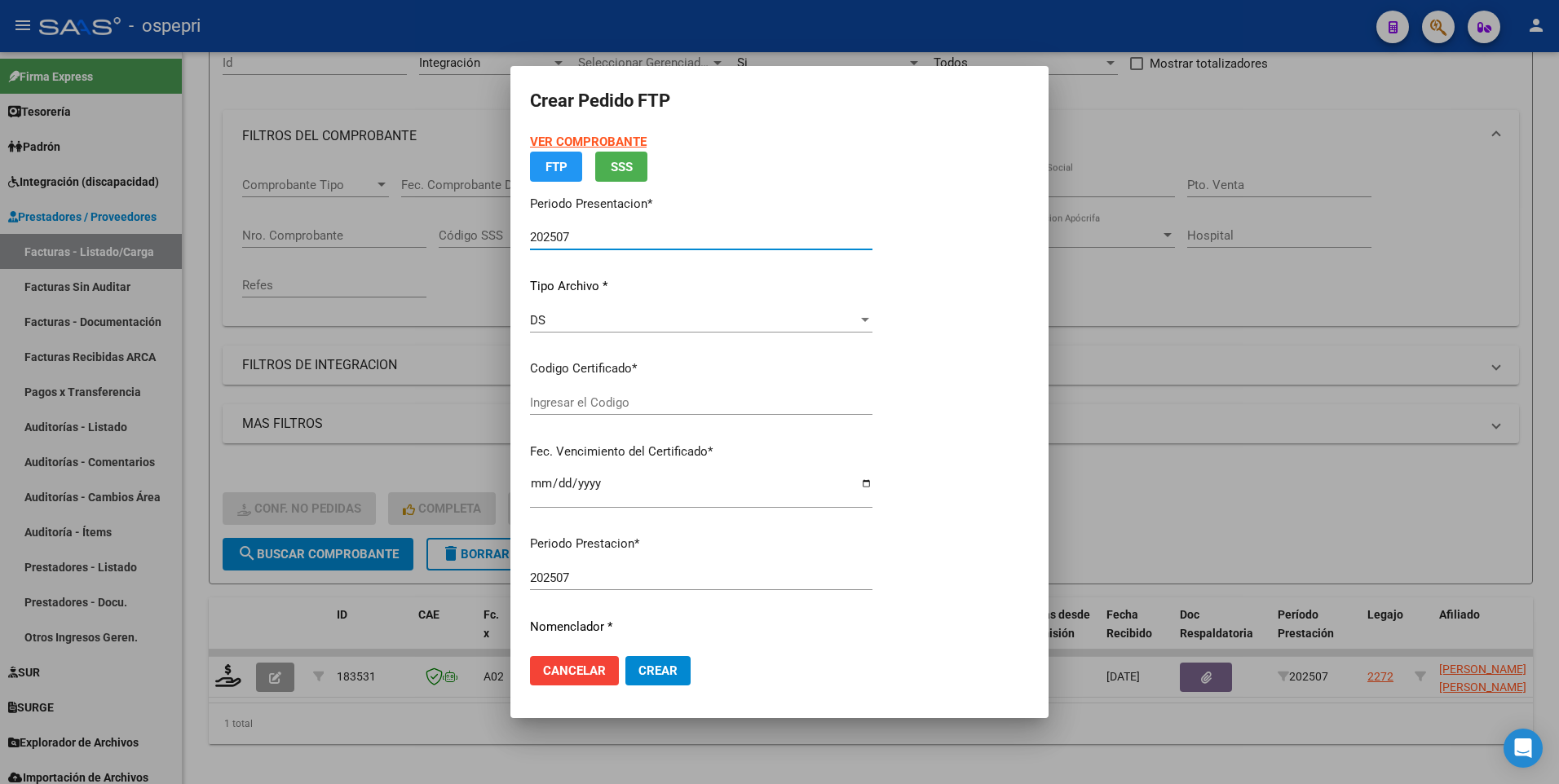
type input "2053070602-9"
type input "2026-05-01"
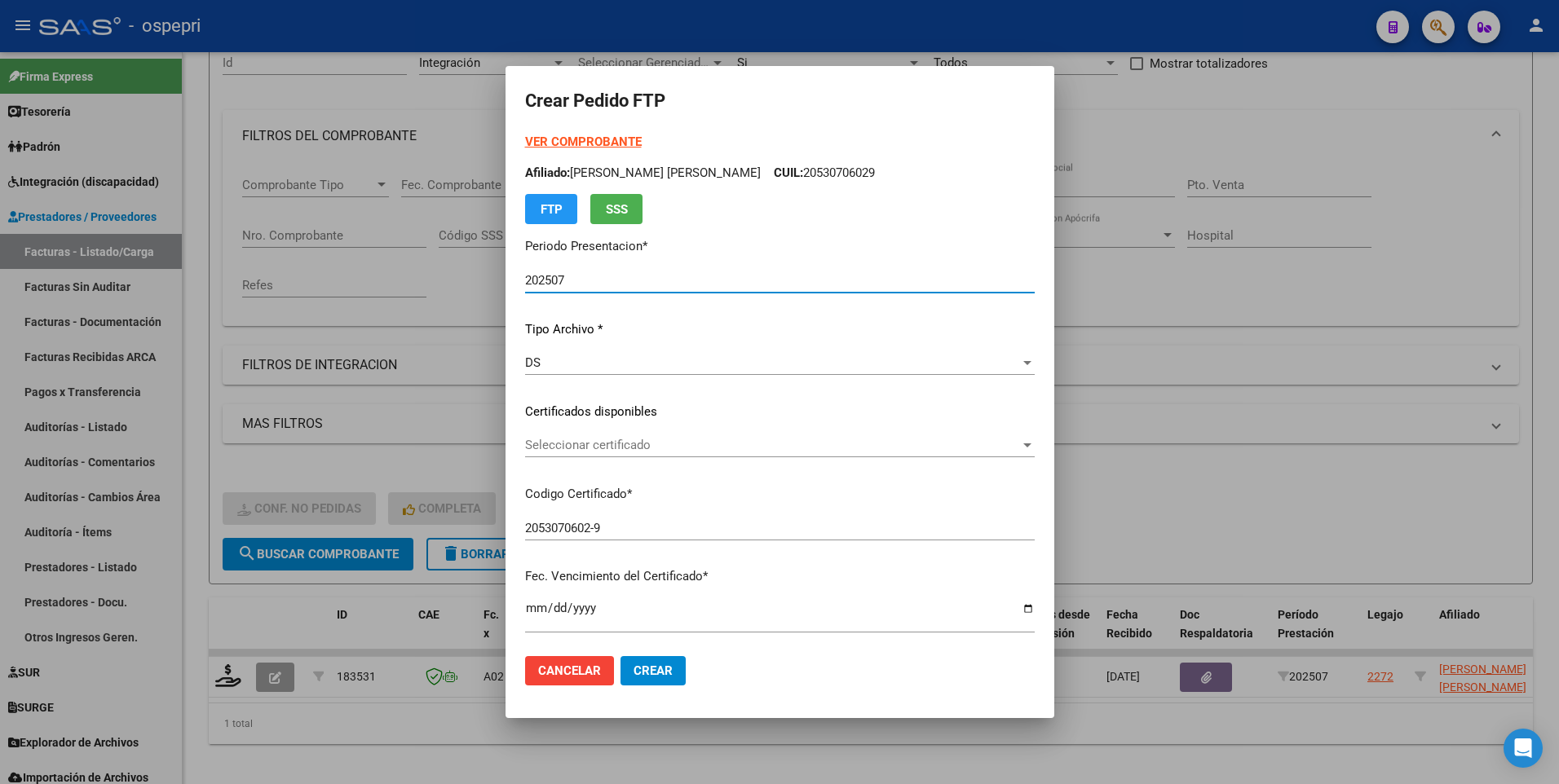
click at [1031, 443] on div at bounding box center [1027, 445] width 8 height 4
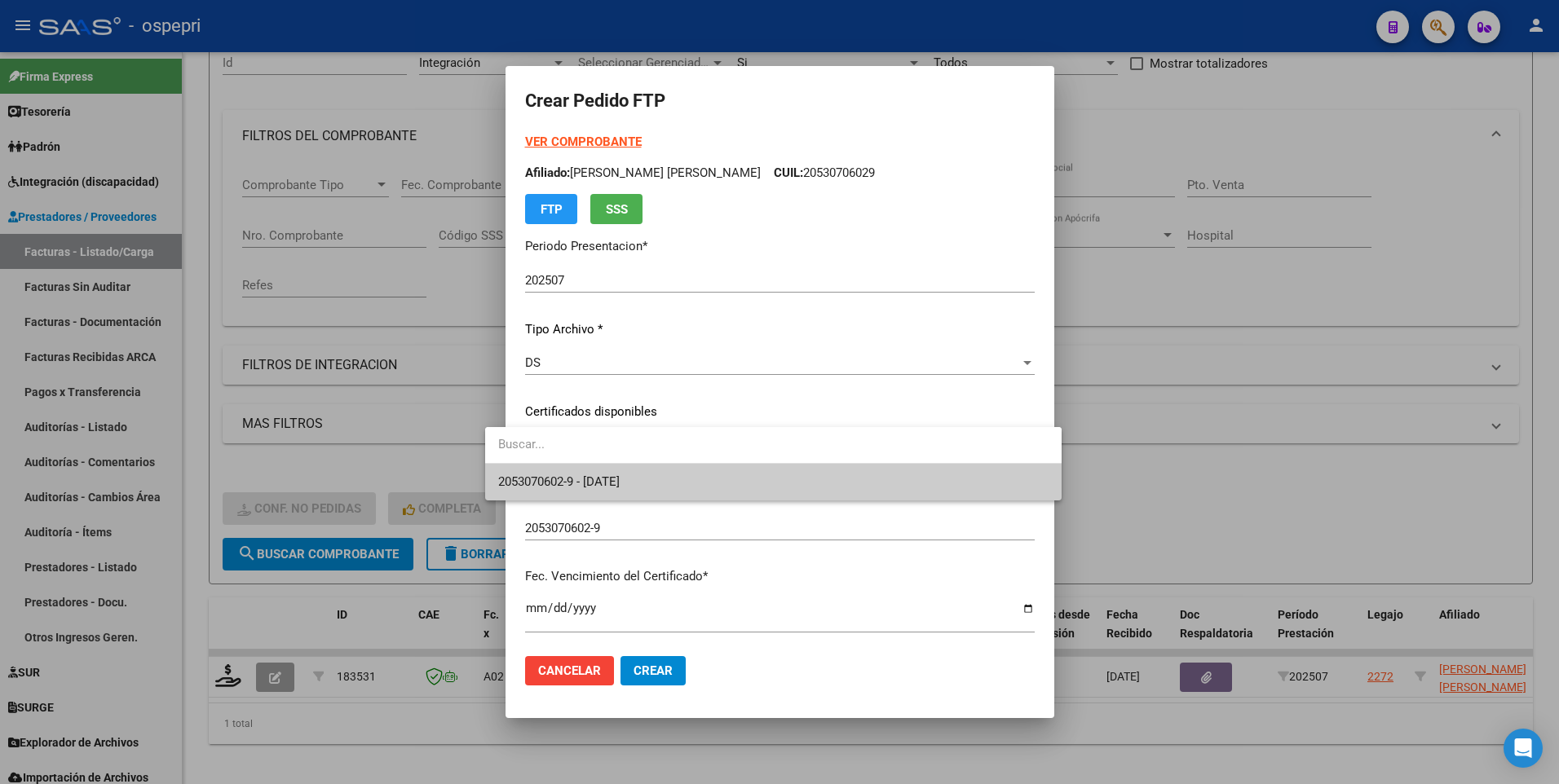
click at [938, 477] on span "2053070602-9 - 2026-05-01" at bounding box center [774, 481] width 551 height 36
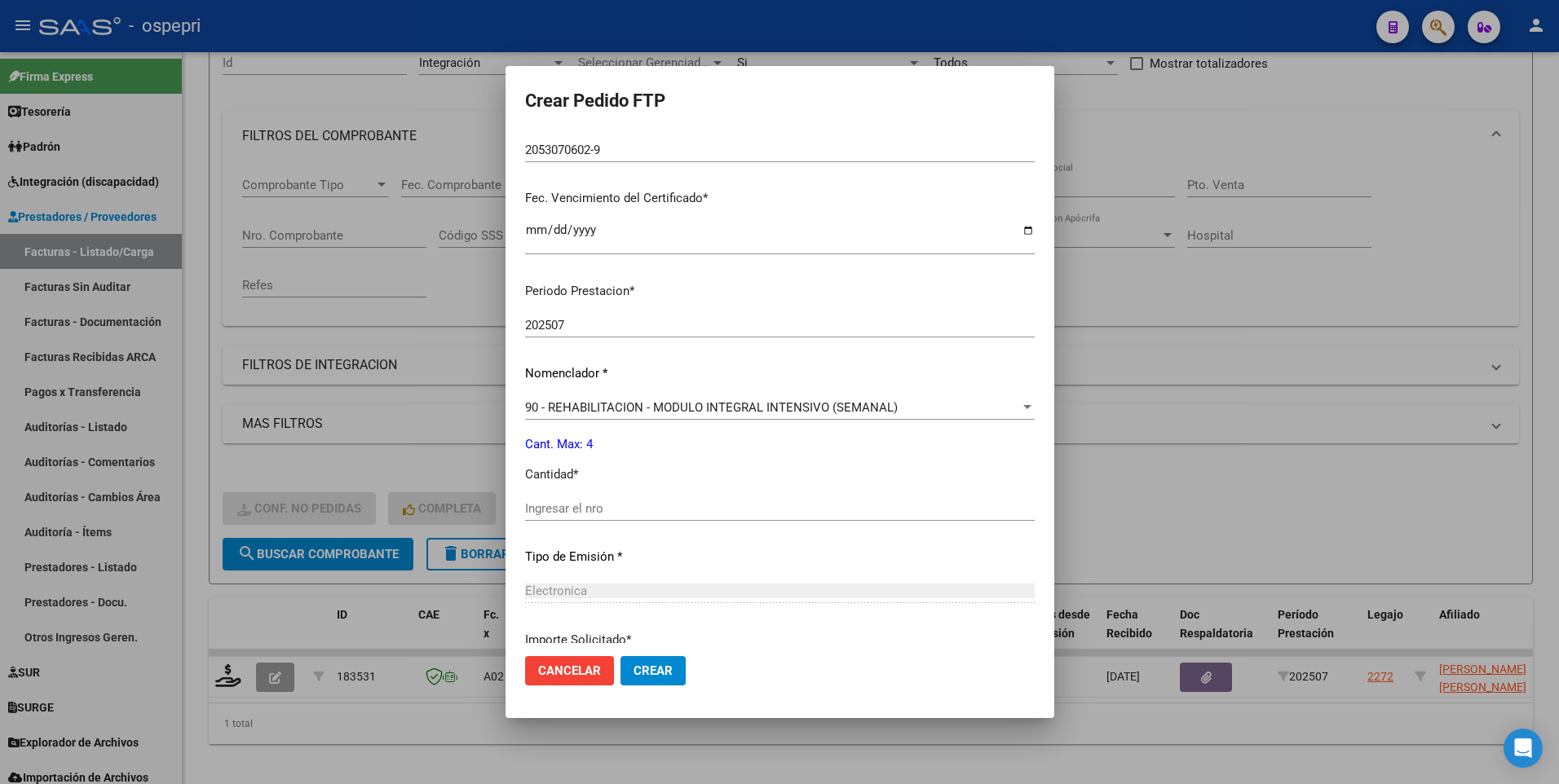
scroll to position [408, 0]
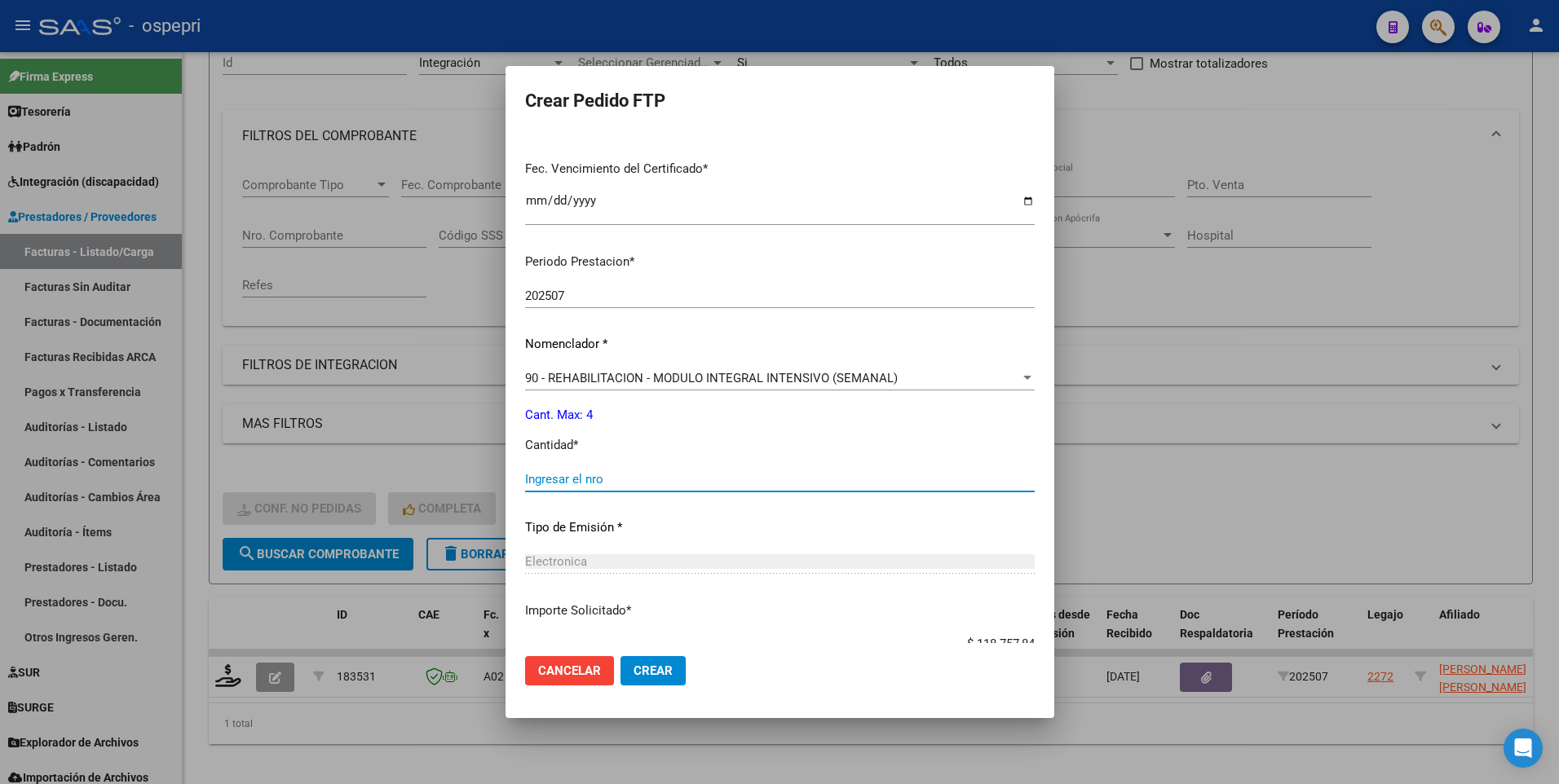
click at [653, 475] on input "Ingresar el nro" at bounding box center [780, 479] width 510 height 15
type input "4"
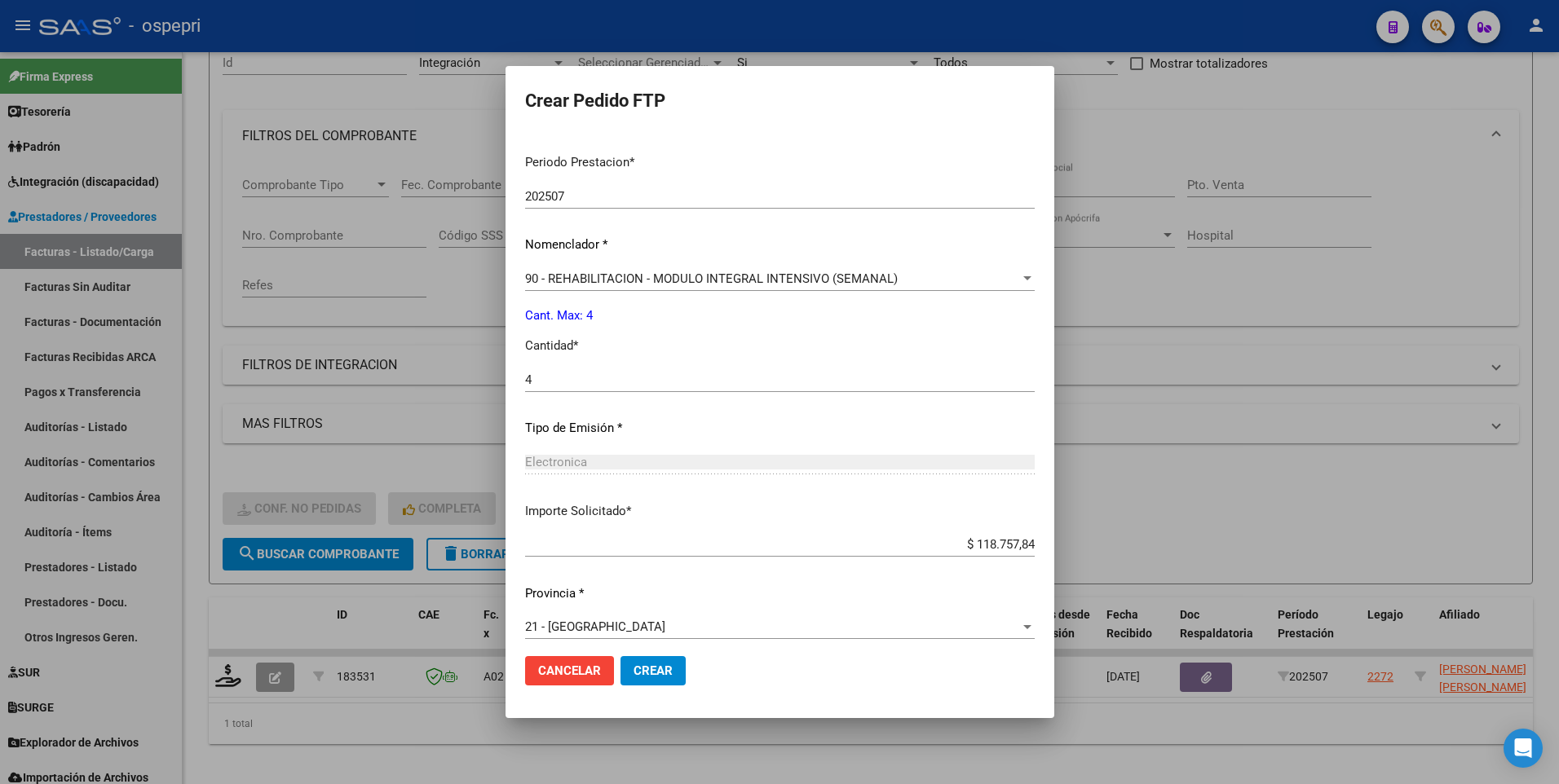
scroll to position [519, 0]
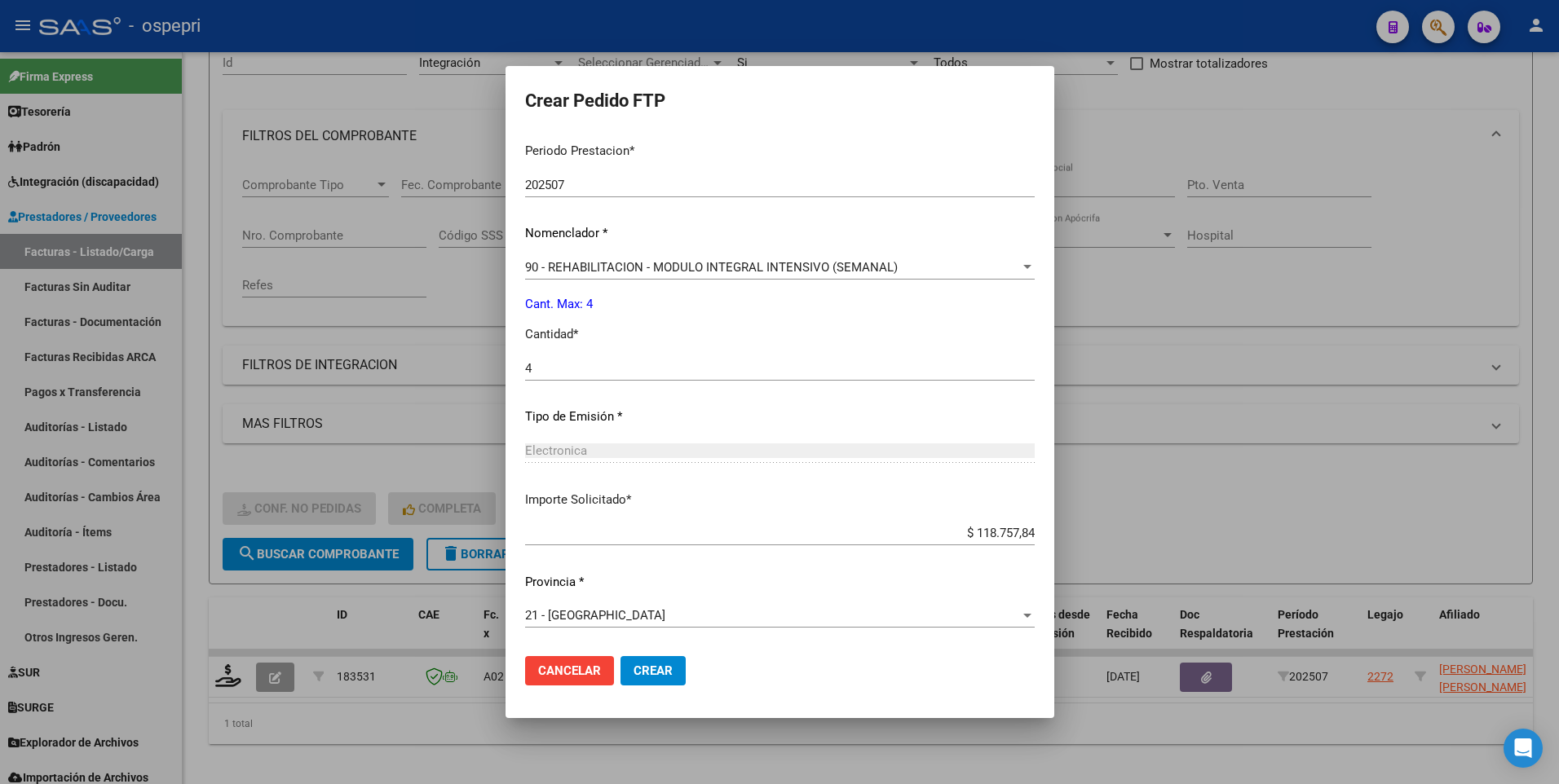
click at [633, 675] on span "Crear" at bounding box center [653, 670] width 39 height 15
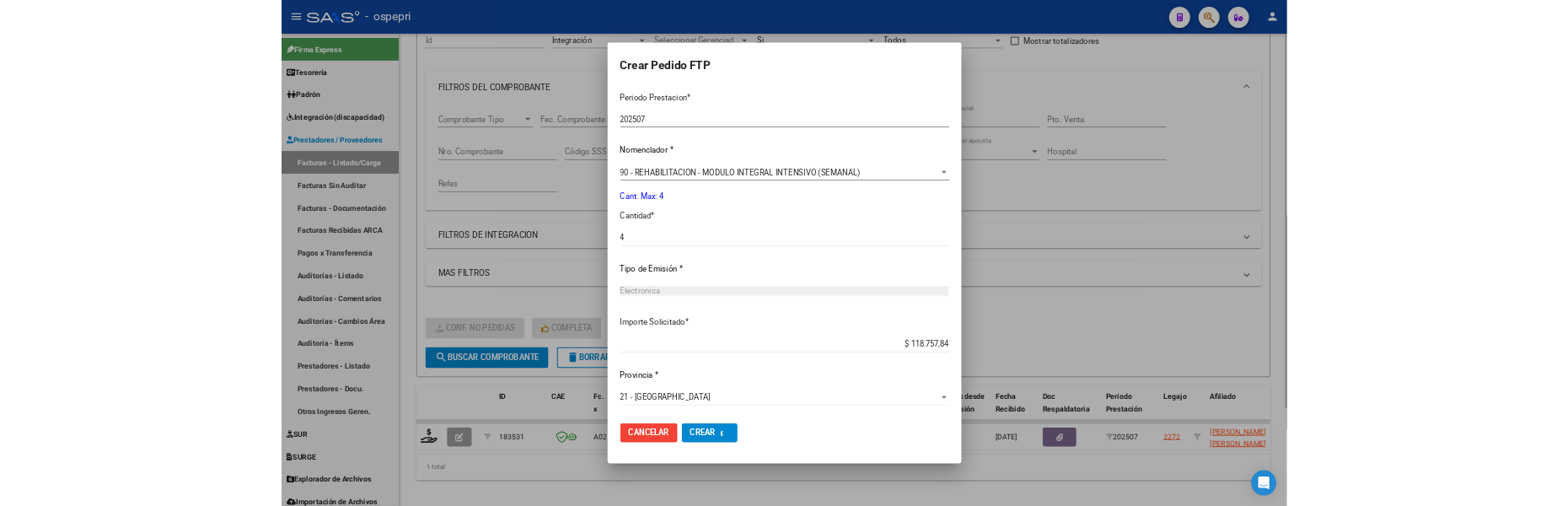
scroll to position [0, 0]
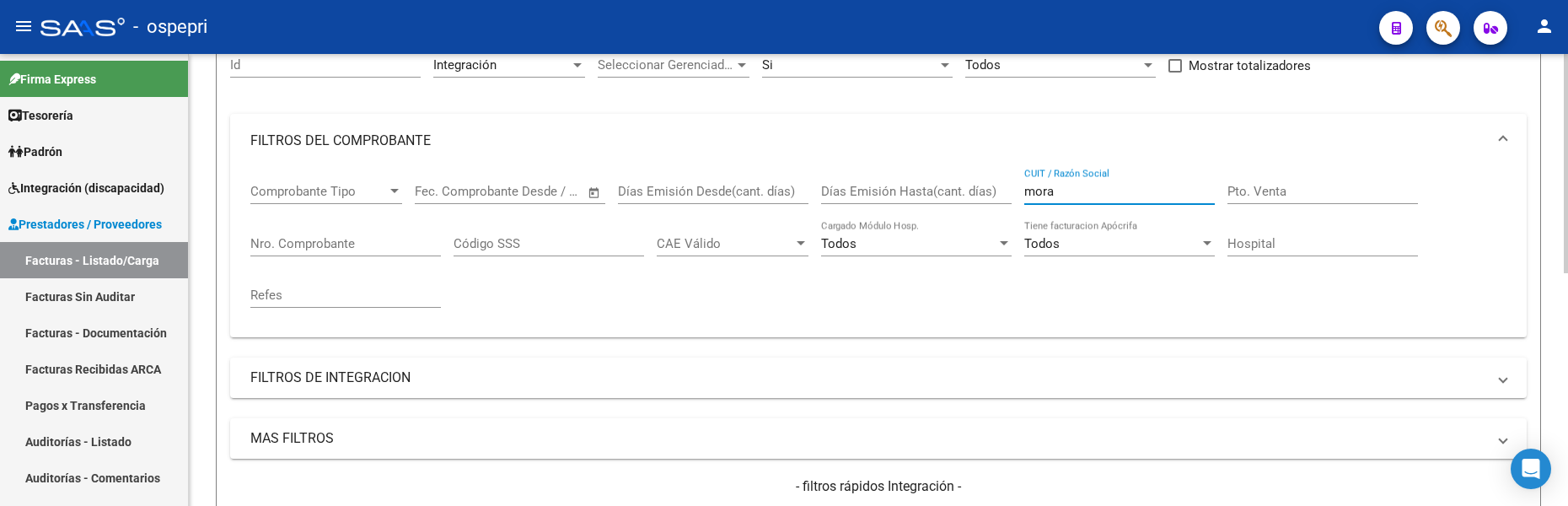
drag, startPoint x: 1070, startPoint y: 195, endPoint x: 1000, endPoint y: 195, distance: 70.0
click at [1000, 195] on div "Comprobante Tipo Comprobante Tipo Start date – End date Fec. Comprobante Desde …" at bounding box center [879, 246] width 1256 height 156
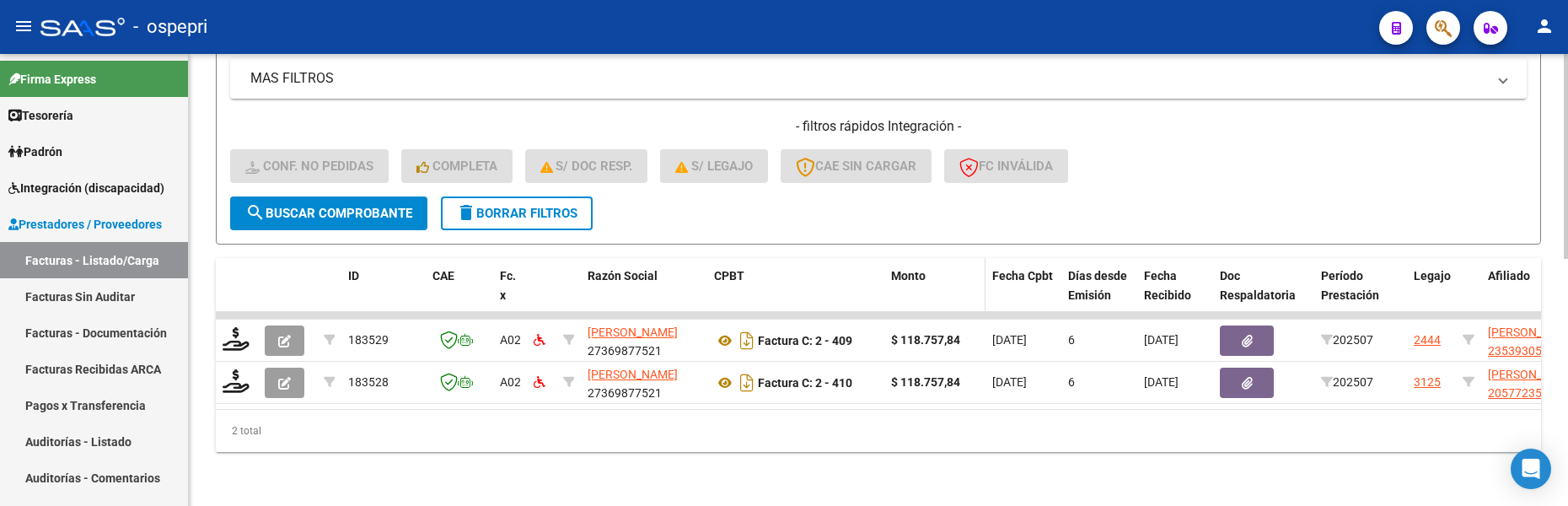
scroll to position [545, 0]
type input "odella"
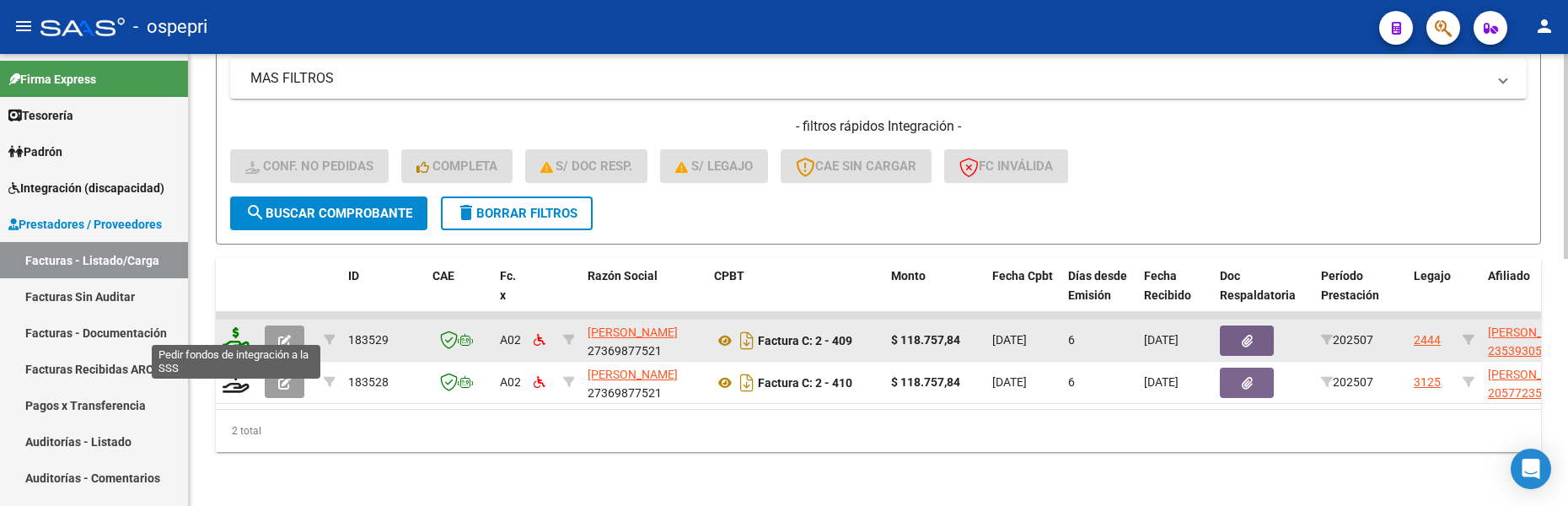
click at [232, 327] on icon at bounding box center [235, 339] width 27 height 24
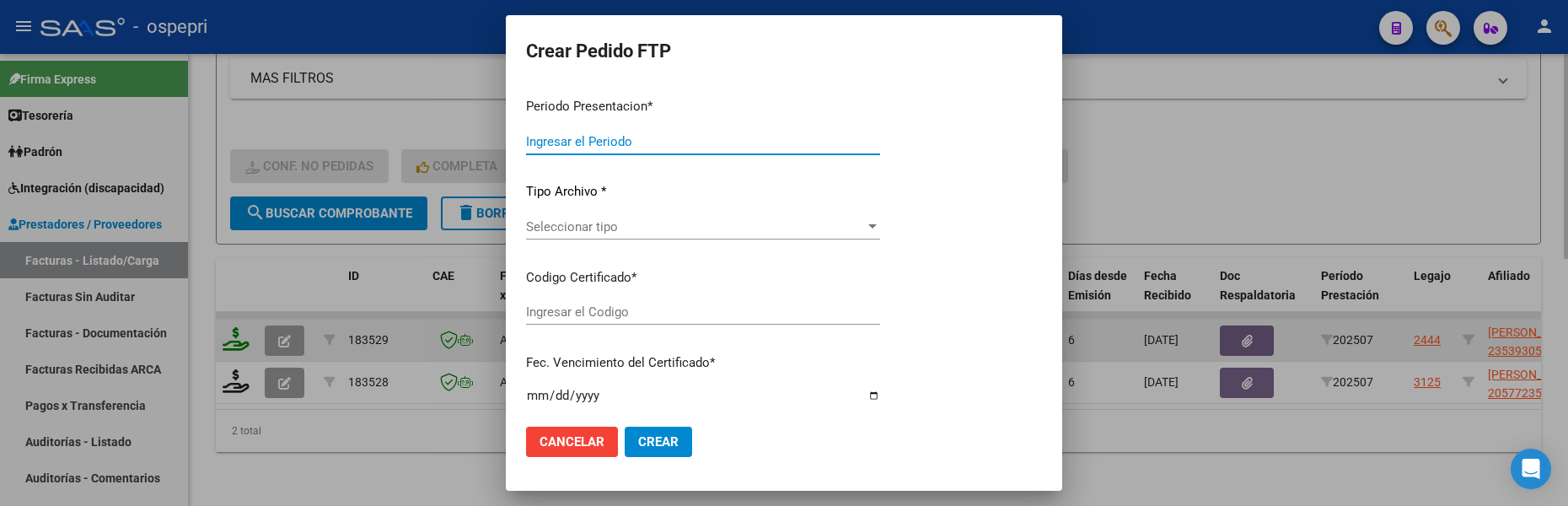
type input "202507"
type input "$ 118.757,84"
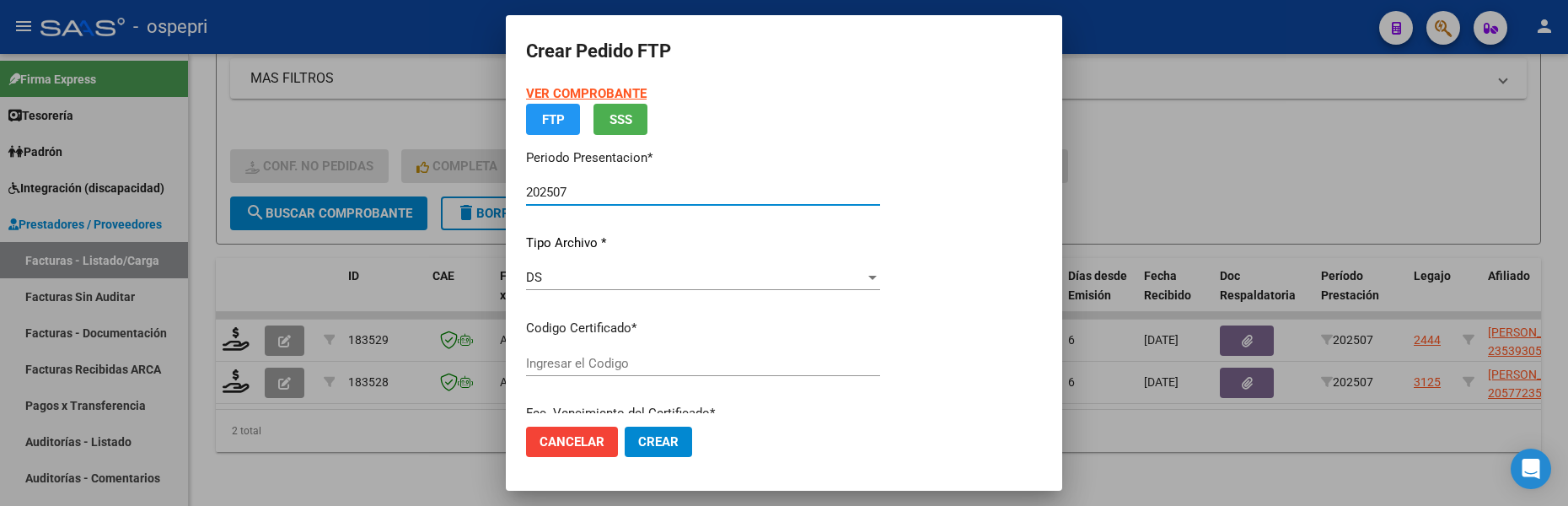
type input "23539305379"
type input "2030-04-16"
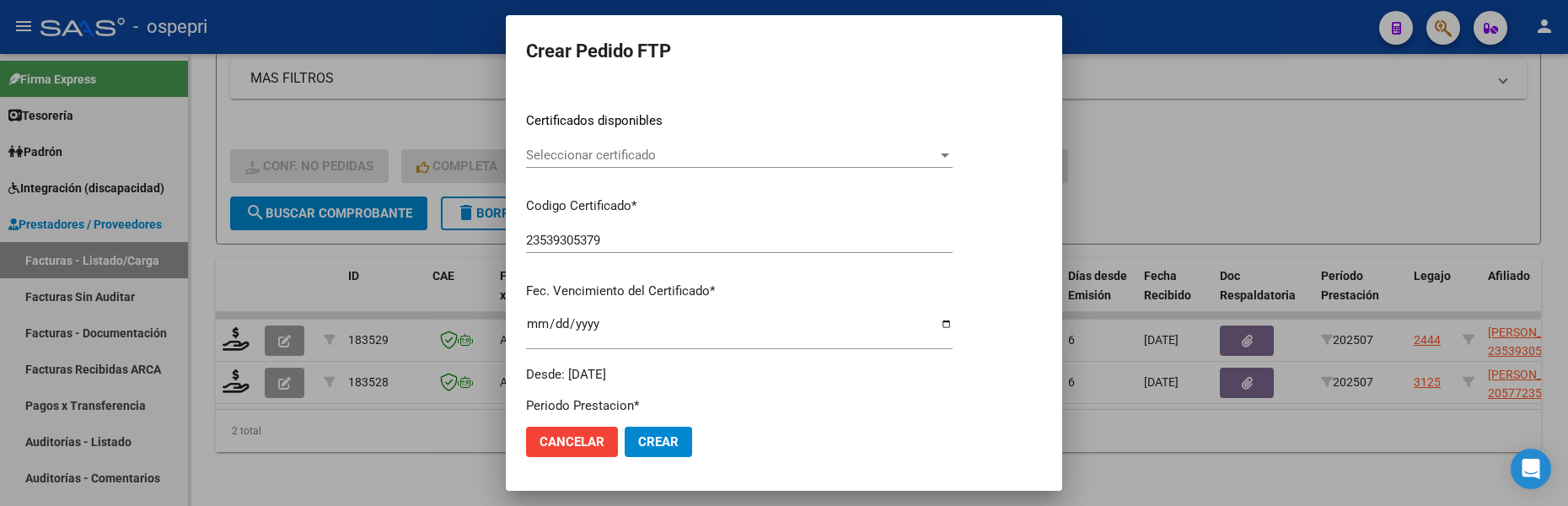
scroll to position [253, 0]
click at [949, 152] on div at bounding box center [945, 154] width 8 height 5
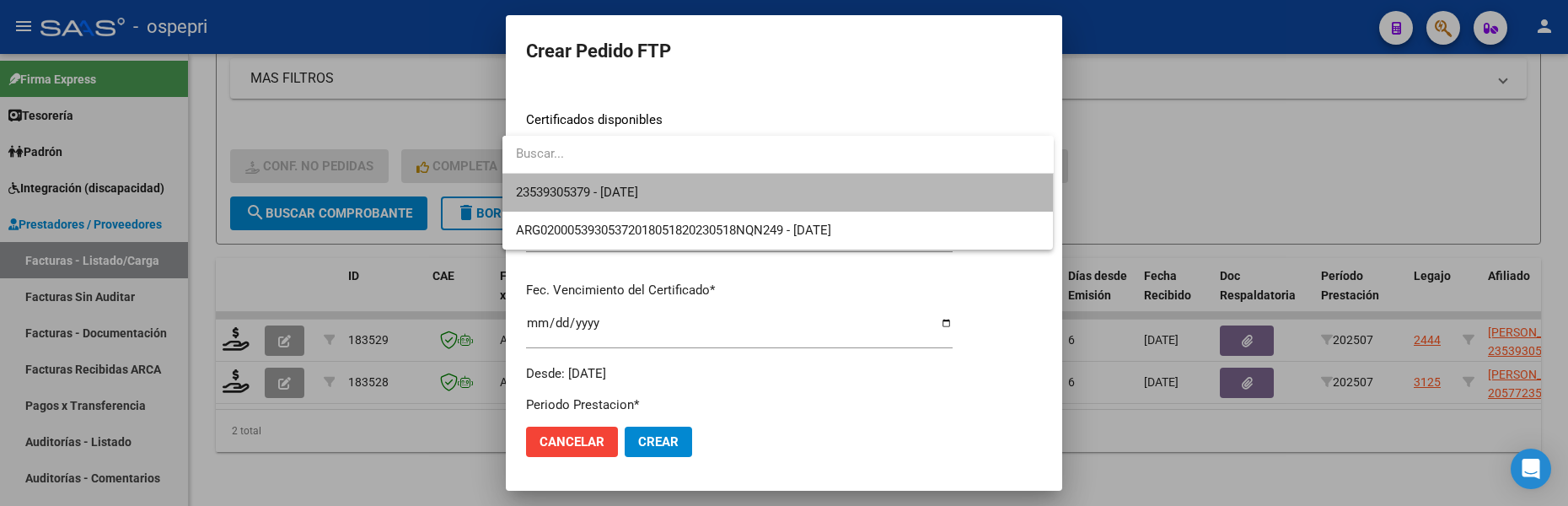
click at [716, 192] on span "23539305379 - 2030-04-16" at bounding box center [778, 192] width 524 height 38
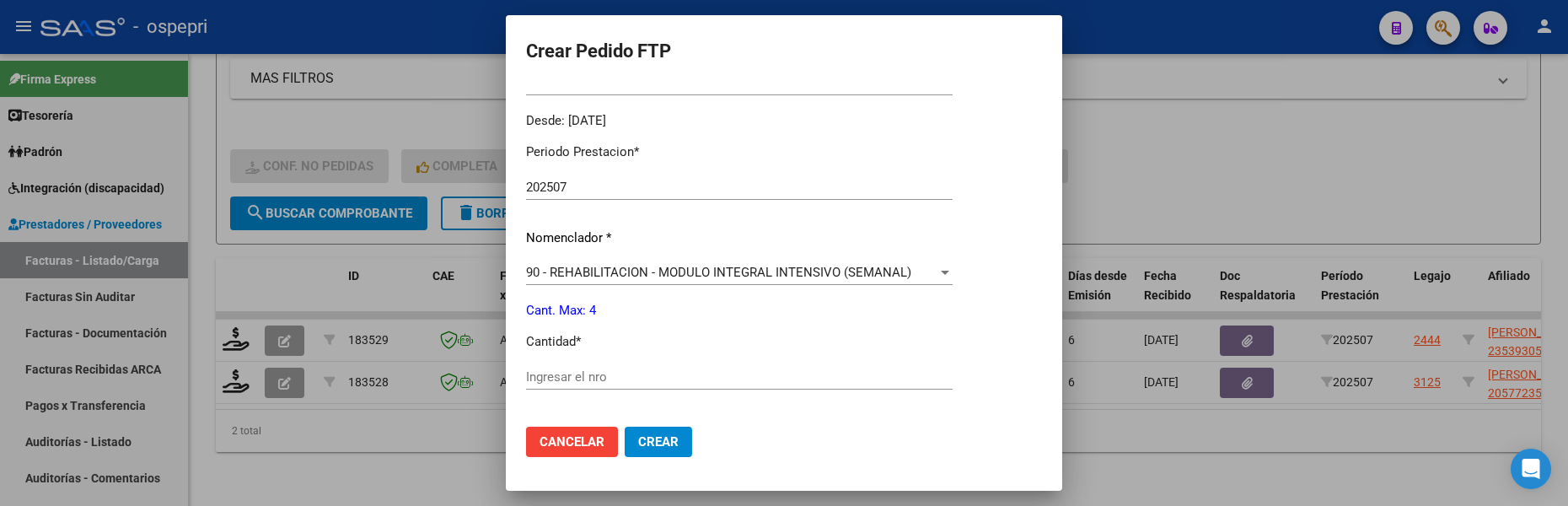
scroll to position [590, 0]
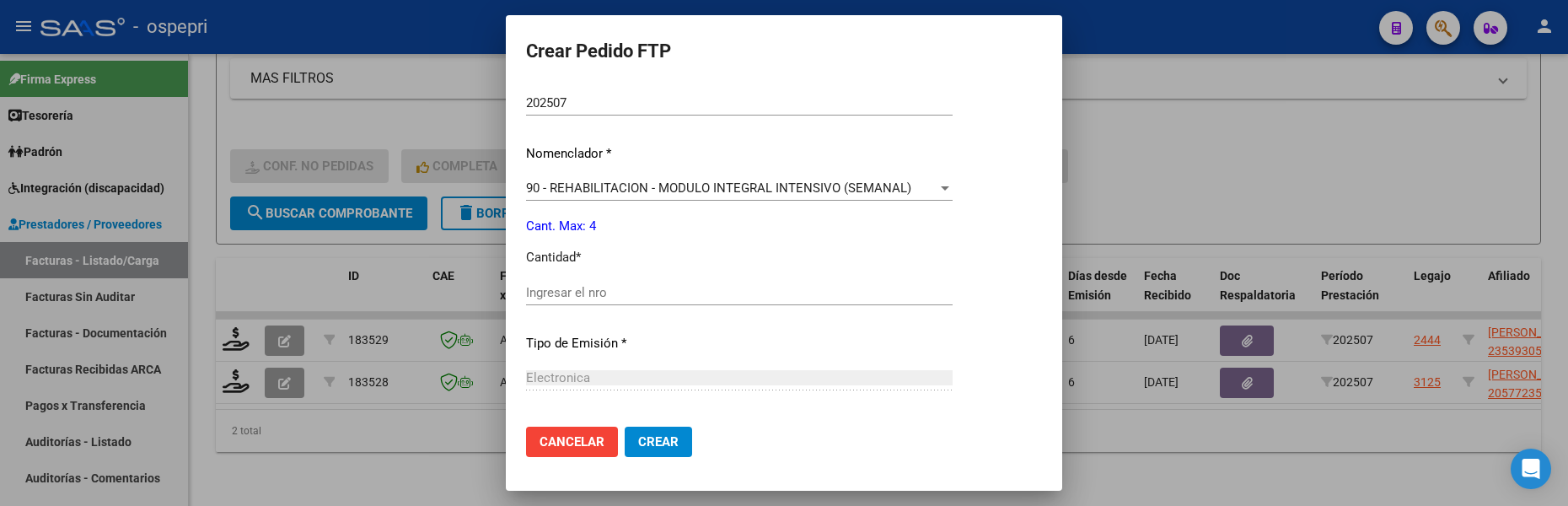
click at [622, 298] on input "Ingresar el nro" at bounding box center [739, 292] width 427 height 16
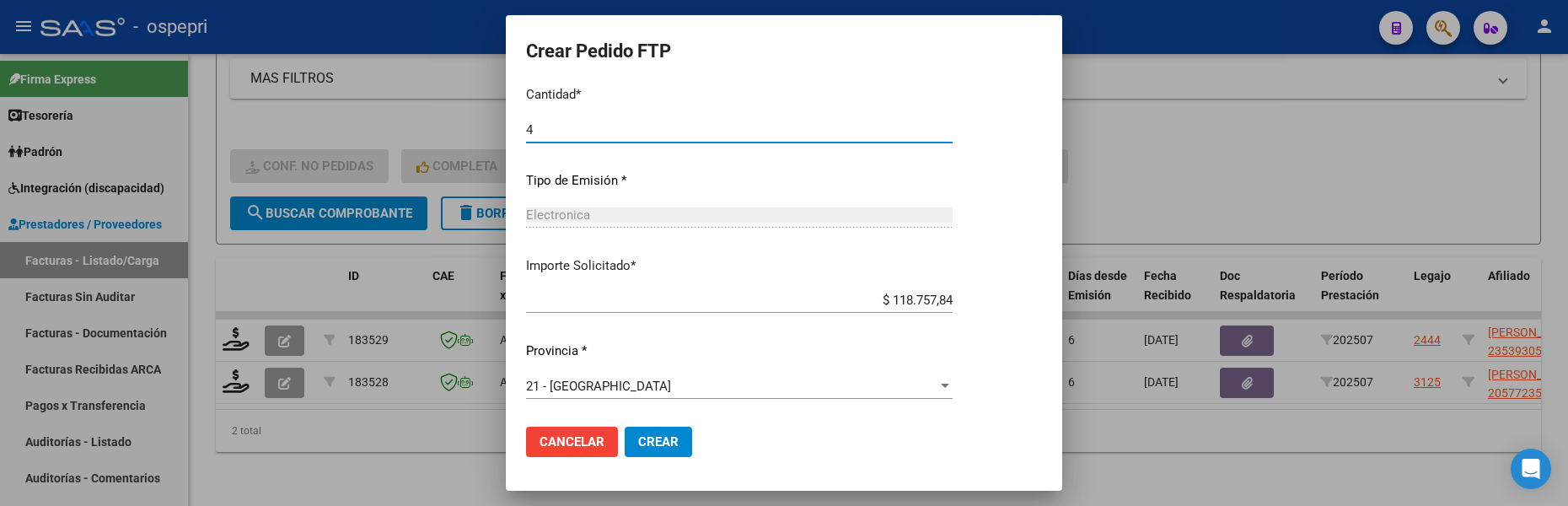
scroll to position [754, 0]
type input "4"
click at [644, 444] on span "Crear" at bounding box center [658, 442] width 40 height 16
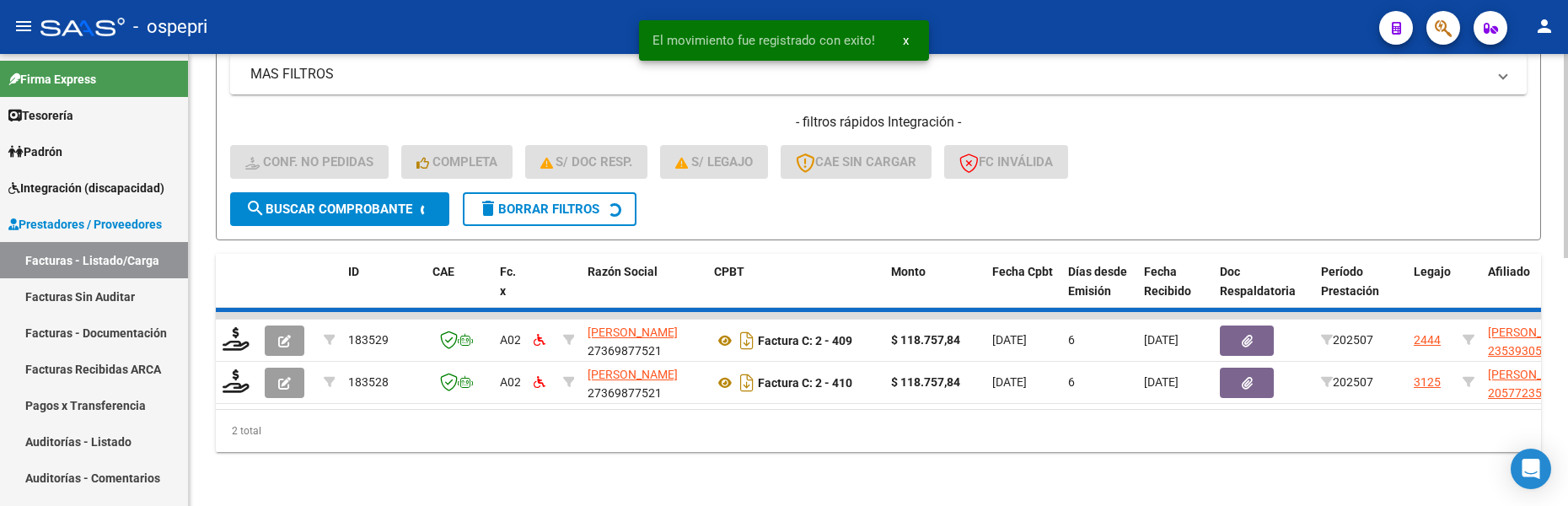
scroll to position [503, 0]
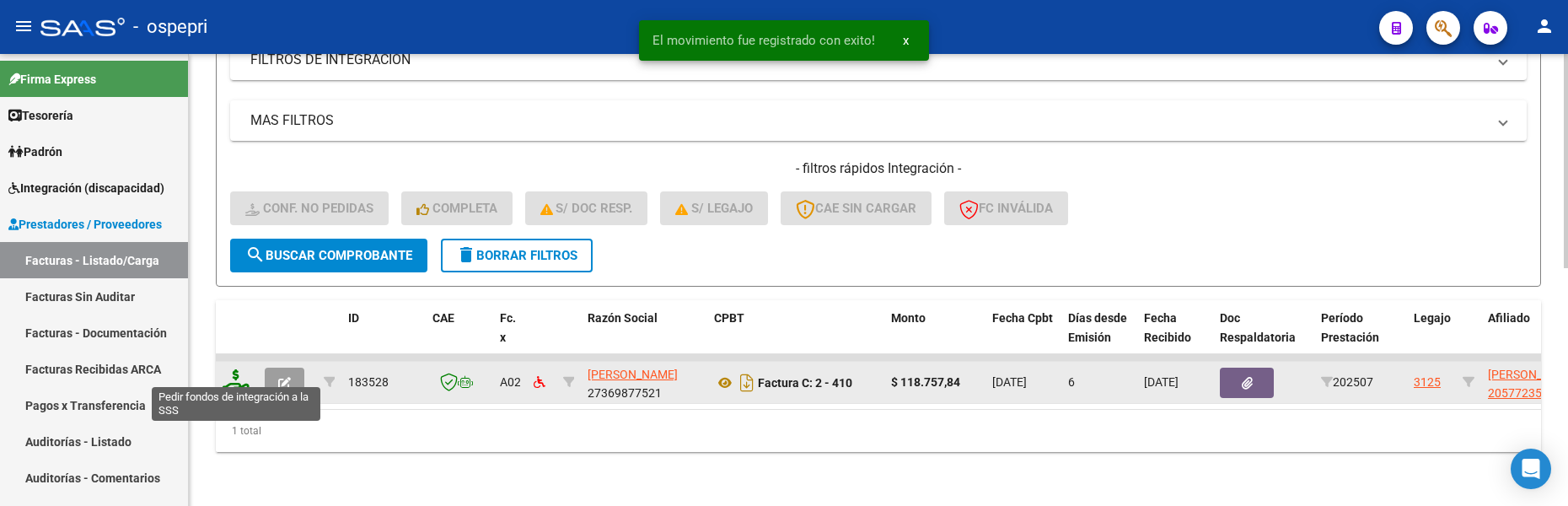
click at [231, 376] on icon at bounding box center [235, 381] width 27 height 24
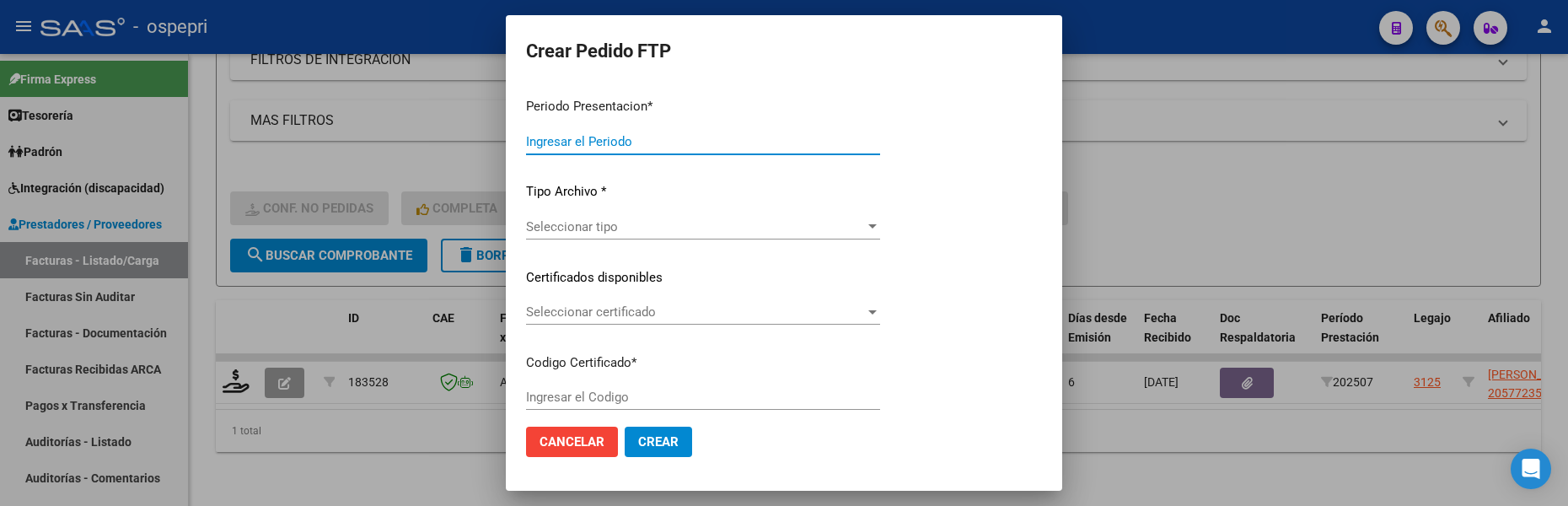
type input "202507"
type input "$ 118.757,84"
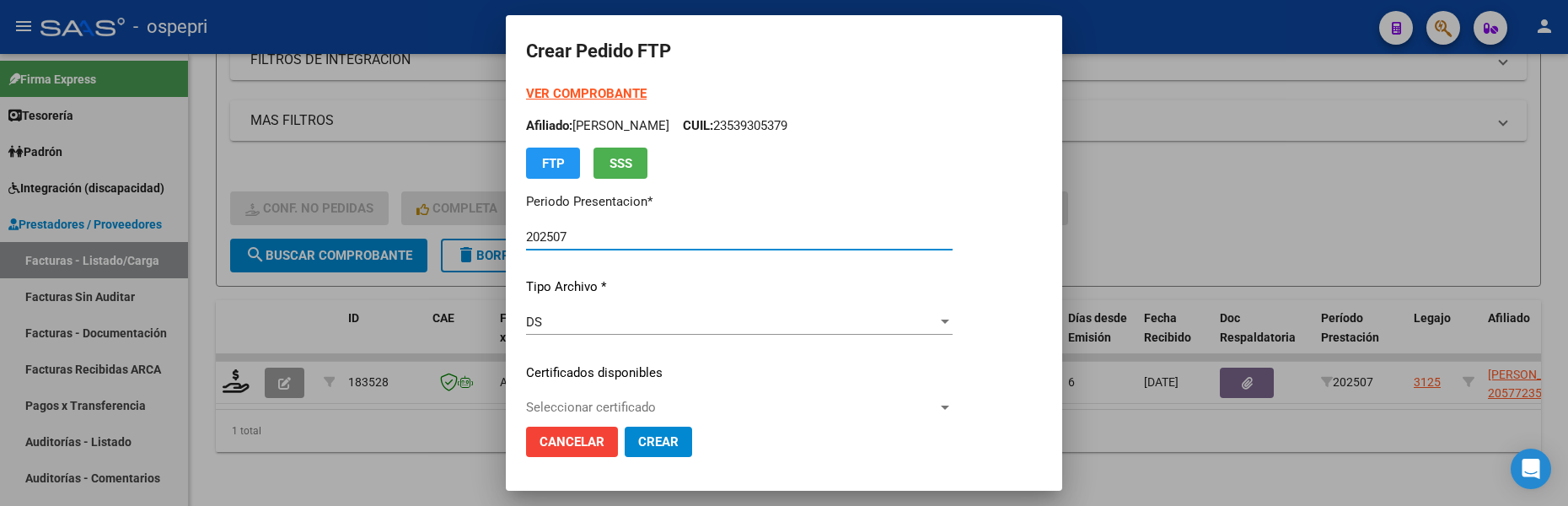
type input "20577235369"
type input "2028-03-01"
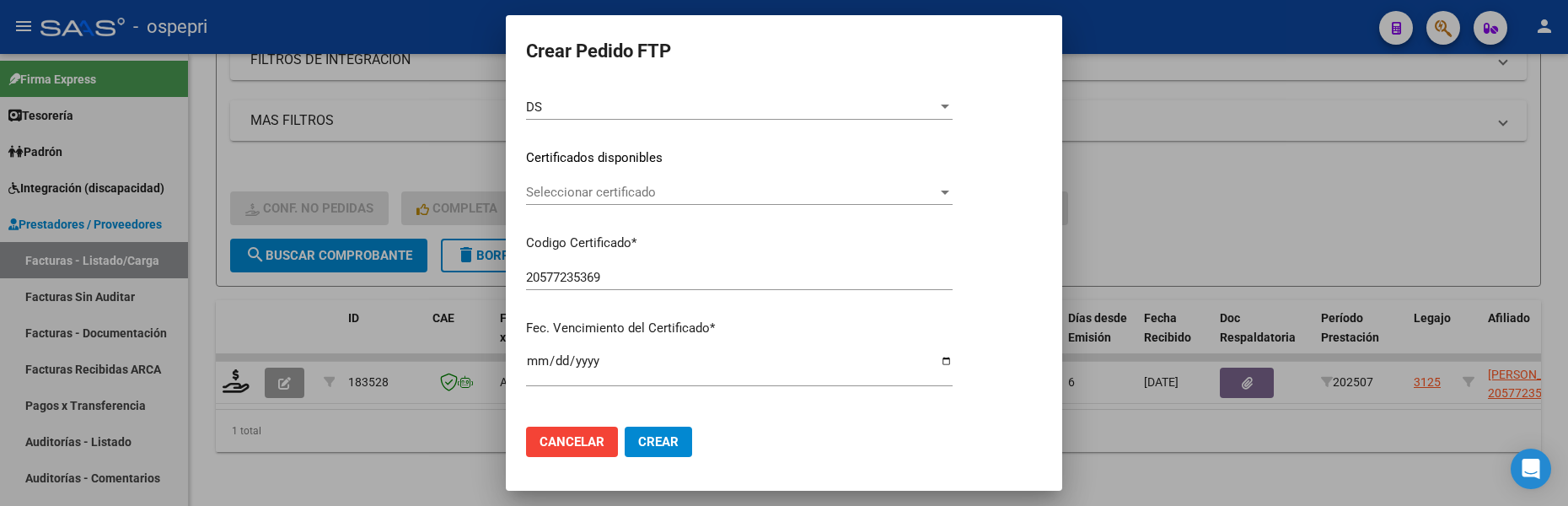
scroll to position [253, 0]
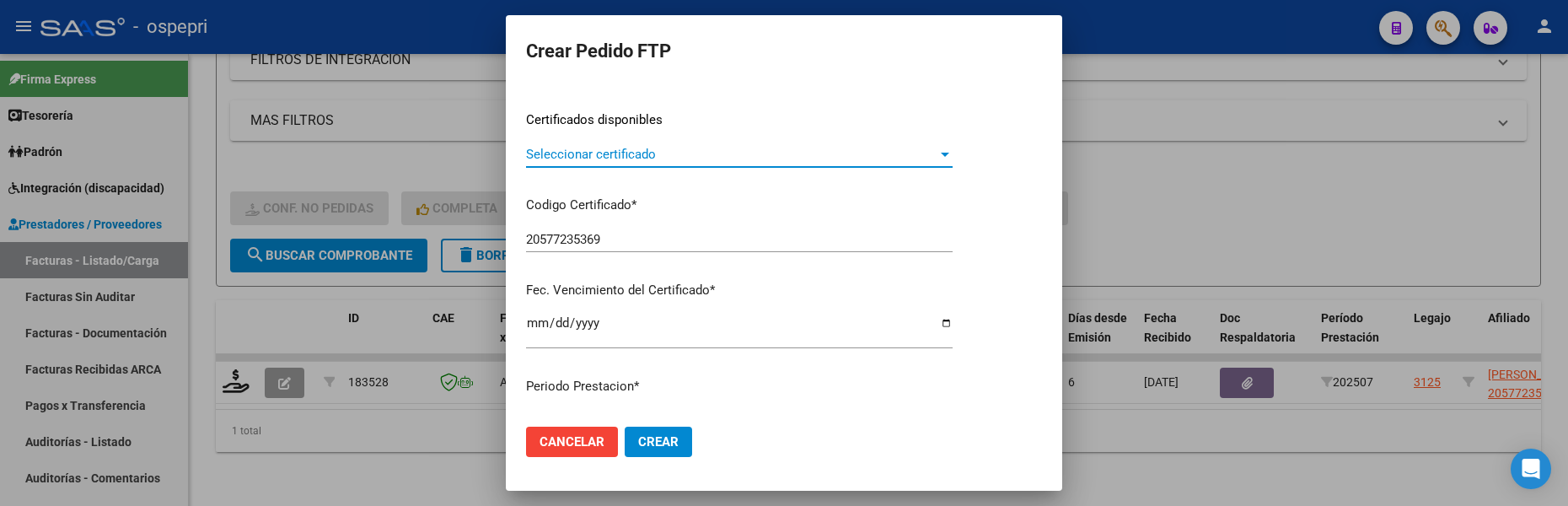
click at [949, 152] on div at bounding box center [945, 154] width 8 height 5
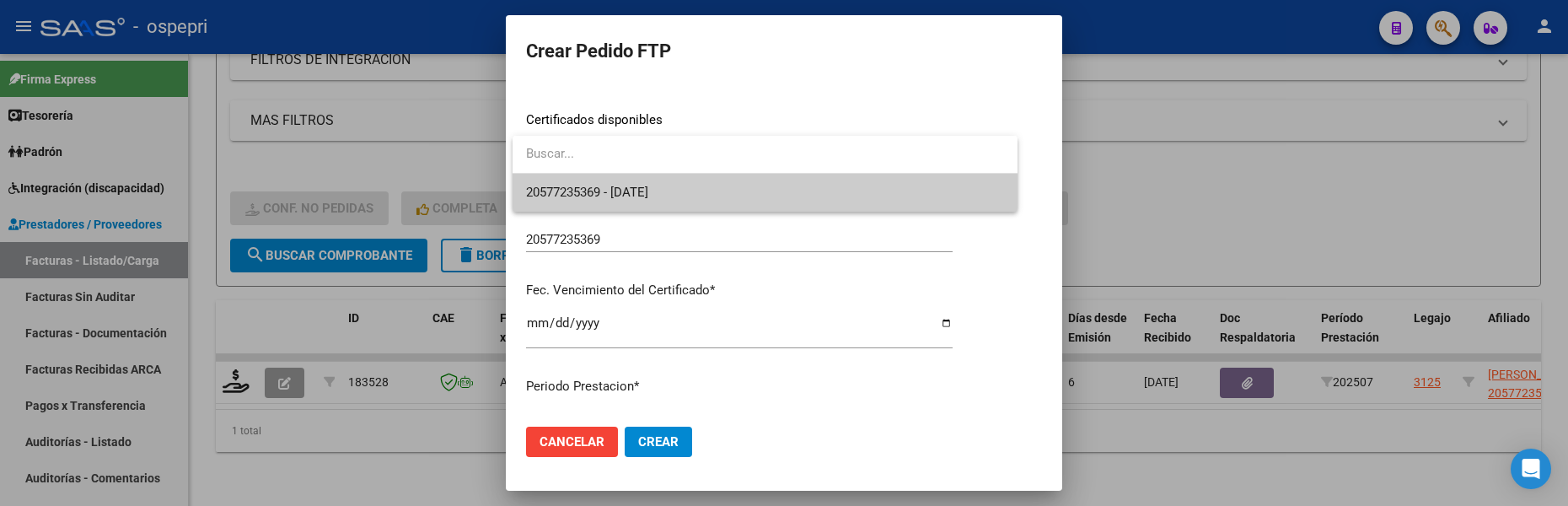
click at [891, 189] on span "20577235369 - 2028-03-01" at bounding box center [765, 192] width 478 height 38
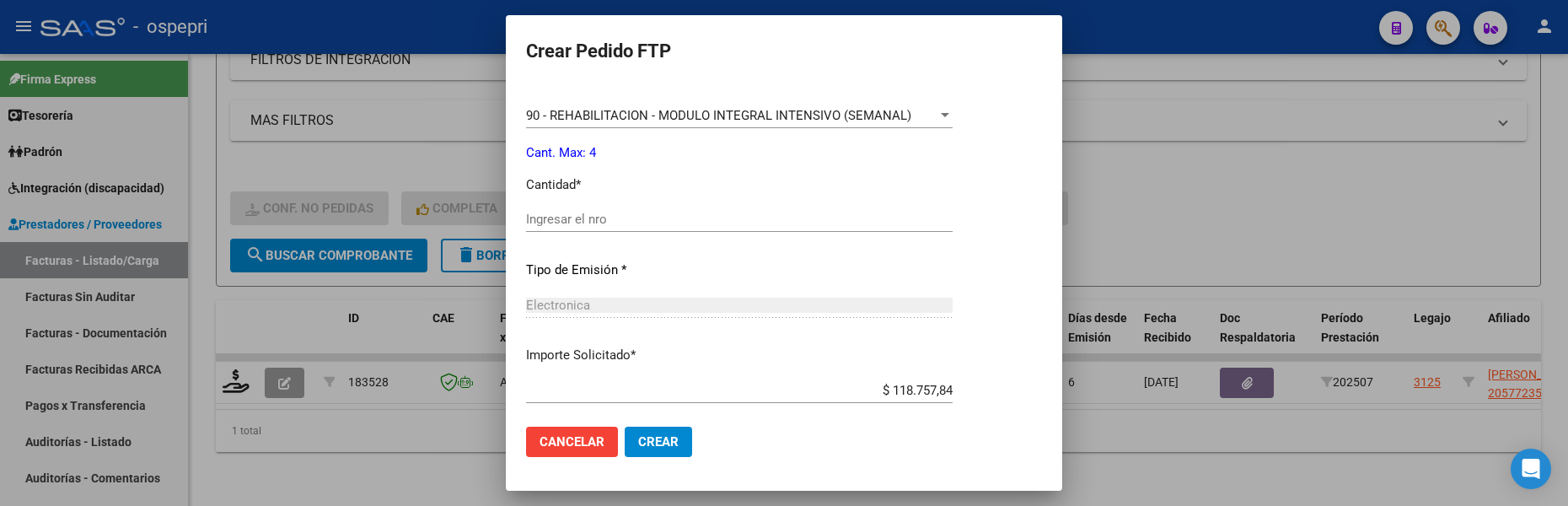
scroll to position [674, 0]
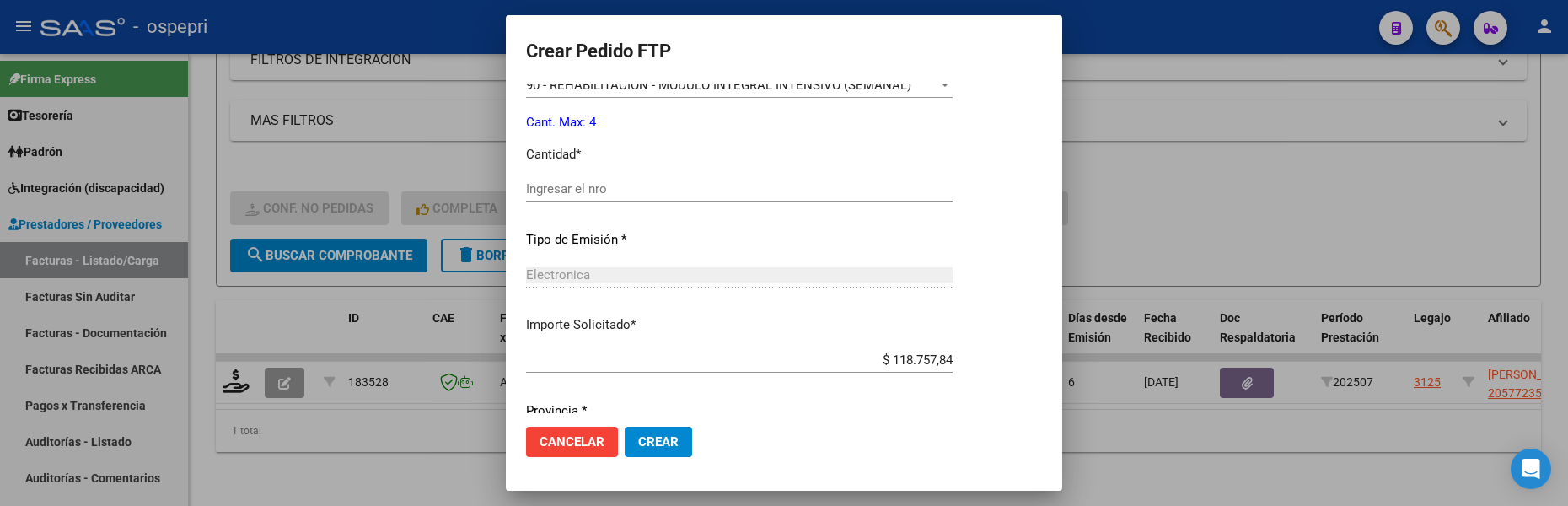
click at [622, 186] on input "Ingresar el nro" at bounding box center [739, 188] width 427 height 16
type input "4"
click at [666, 442] on span "Crear" at bounding box center [658, 442] width 40 height 16
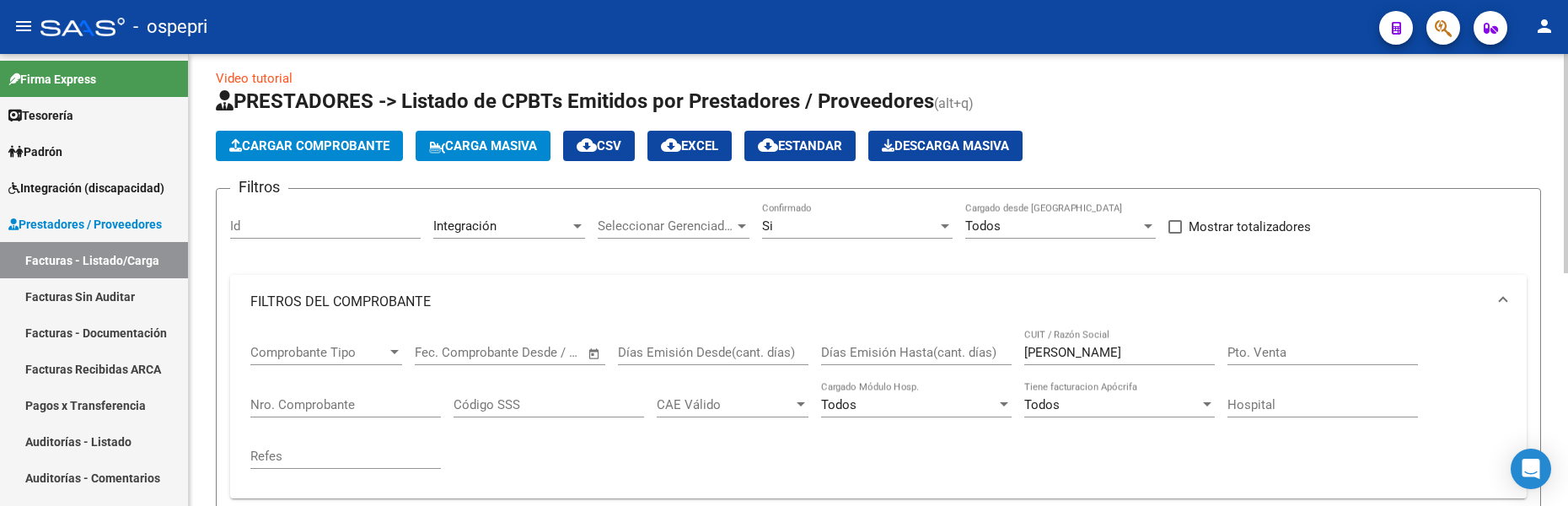
scroll to position [0, 0]
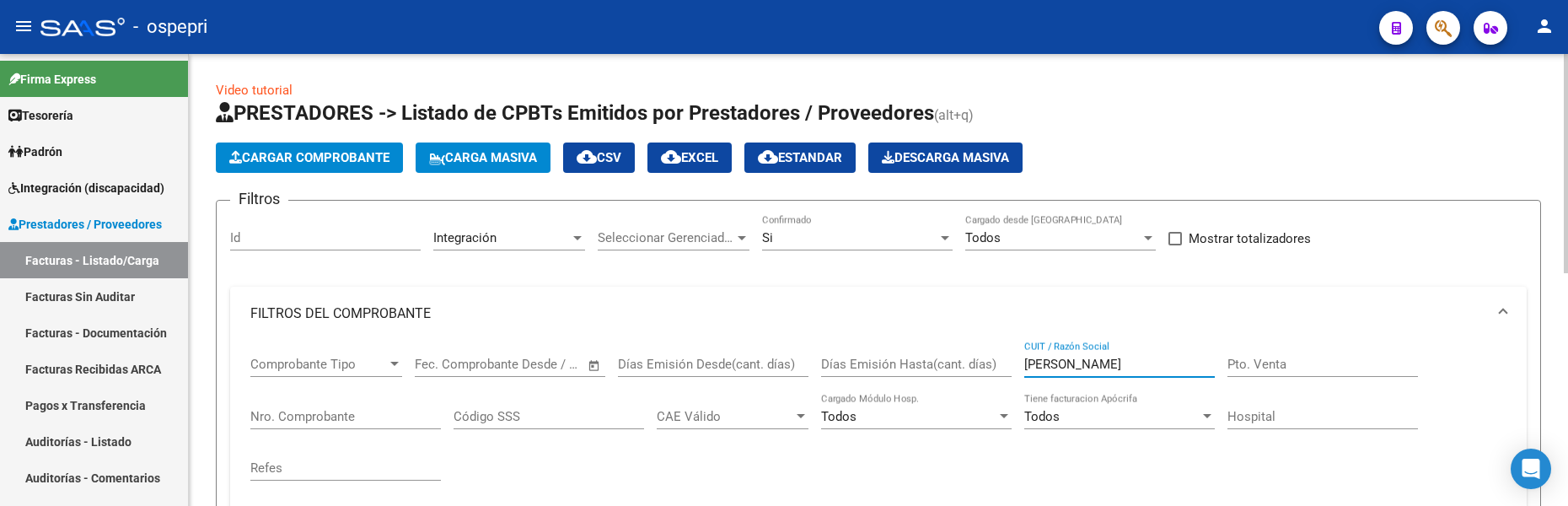
drag, startPoint x: 1088, startPoint y: 367, endPoint x: 997, endPoint y: 372, distance: 91.1
click at [997, 372] on div "Comprobante Tipo Comprobante Tipo Start date – End date Fec. Comprobante Desde …" at bounding box center [879, 419] width 1256 height 156
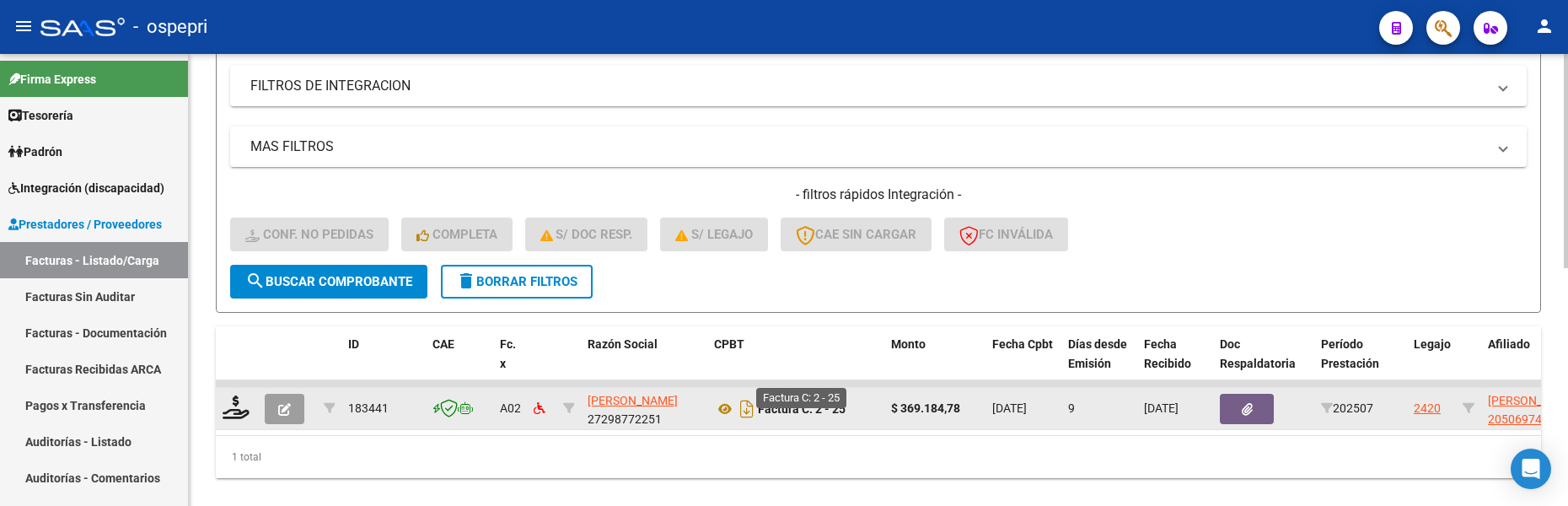
scroll to position [503, 0]
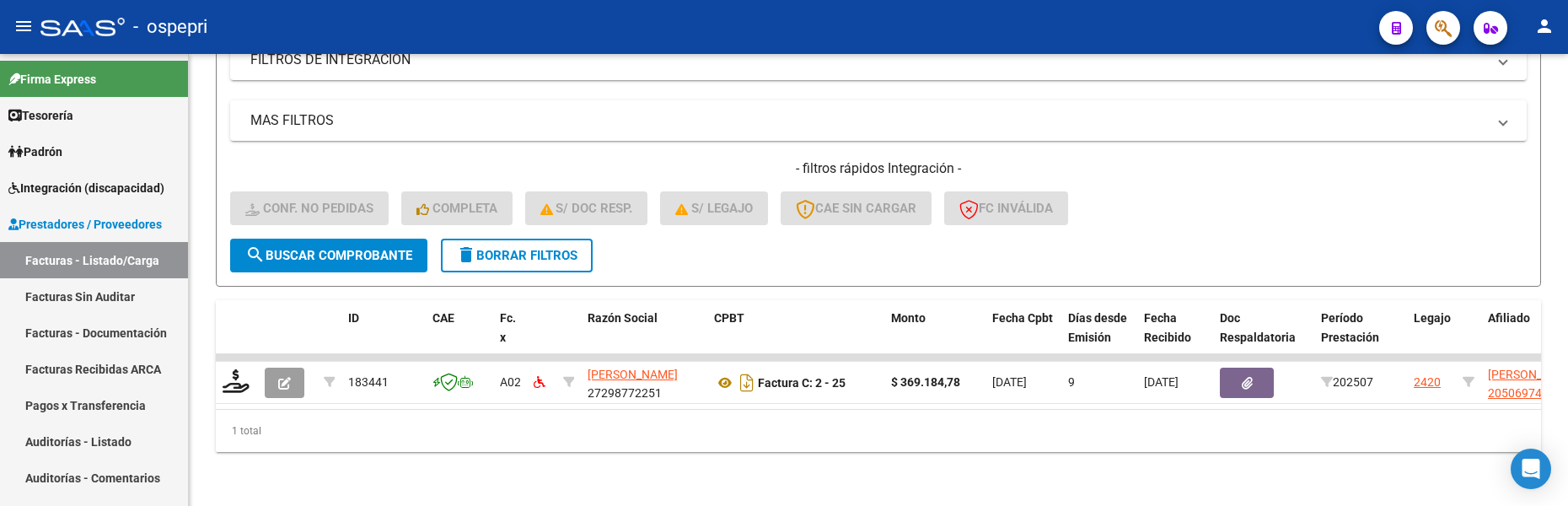
type input "olazo"
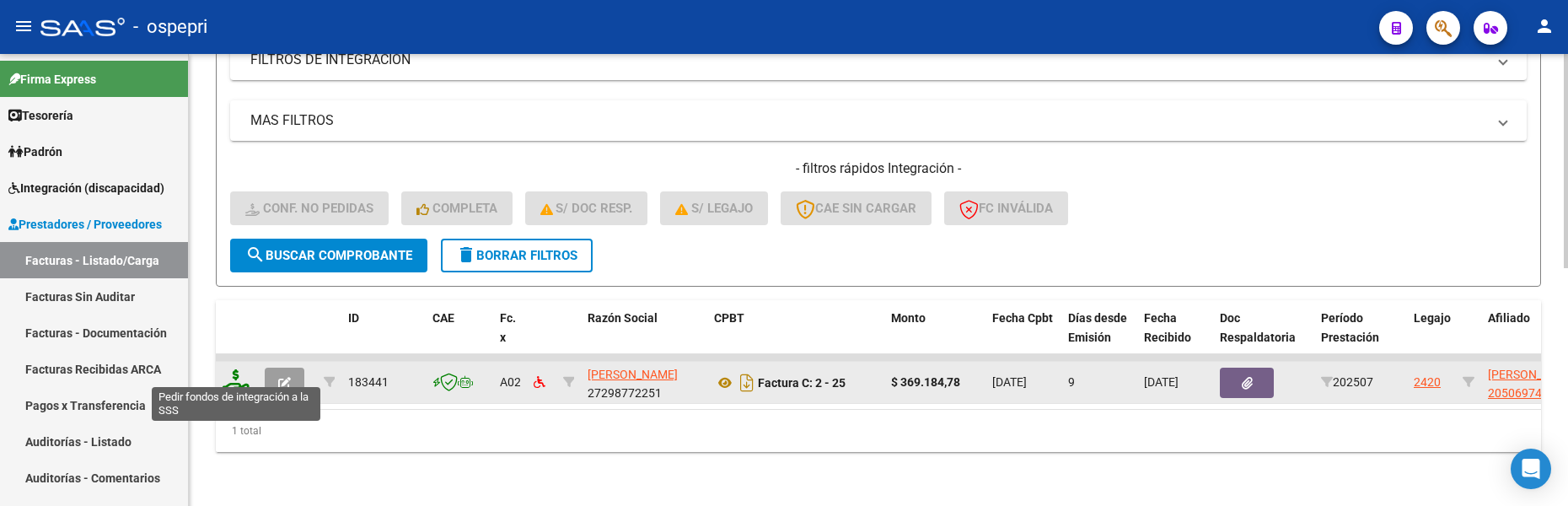
click at [235, 377] on icon at bounding box center [235, 381] width 27 height 24
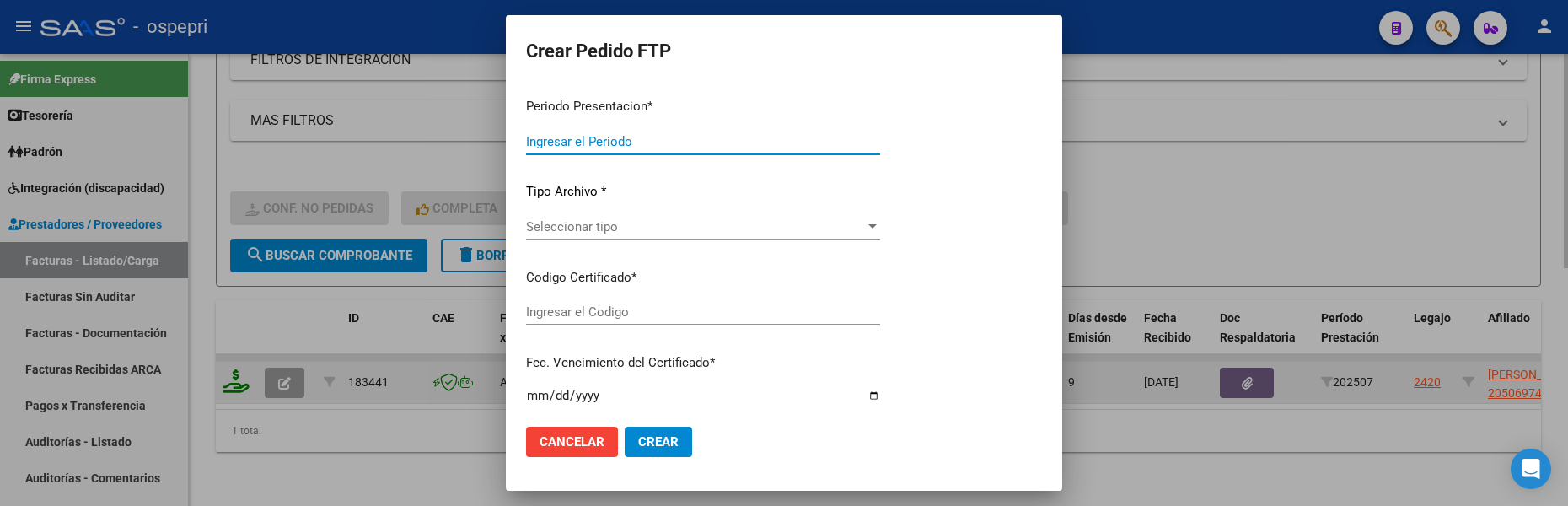
type input "202507"
type input "$ 369.184,78"
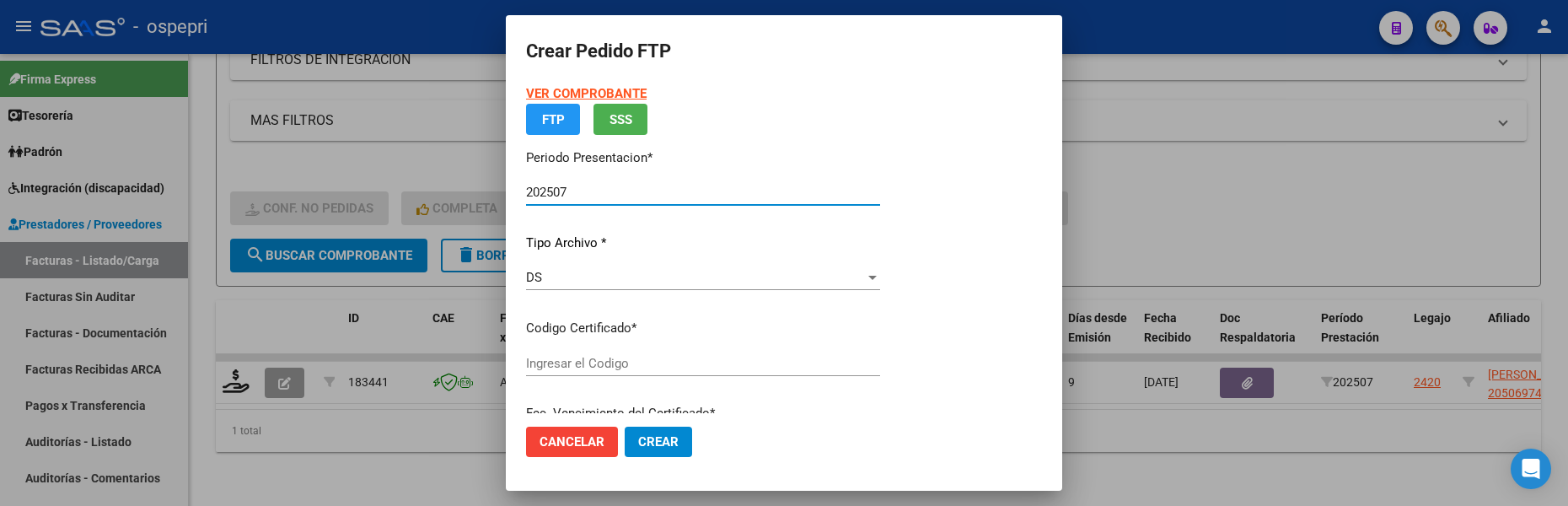
type input "2050697488-8"
type input "2028-09-18"
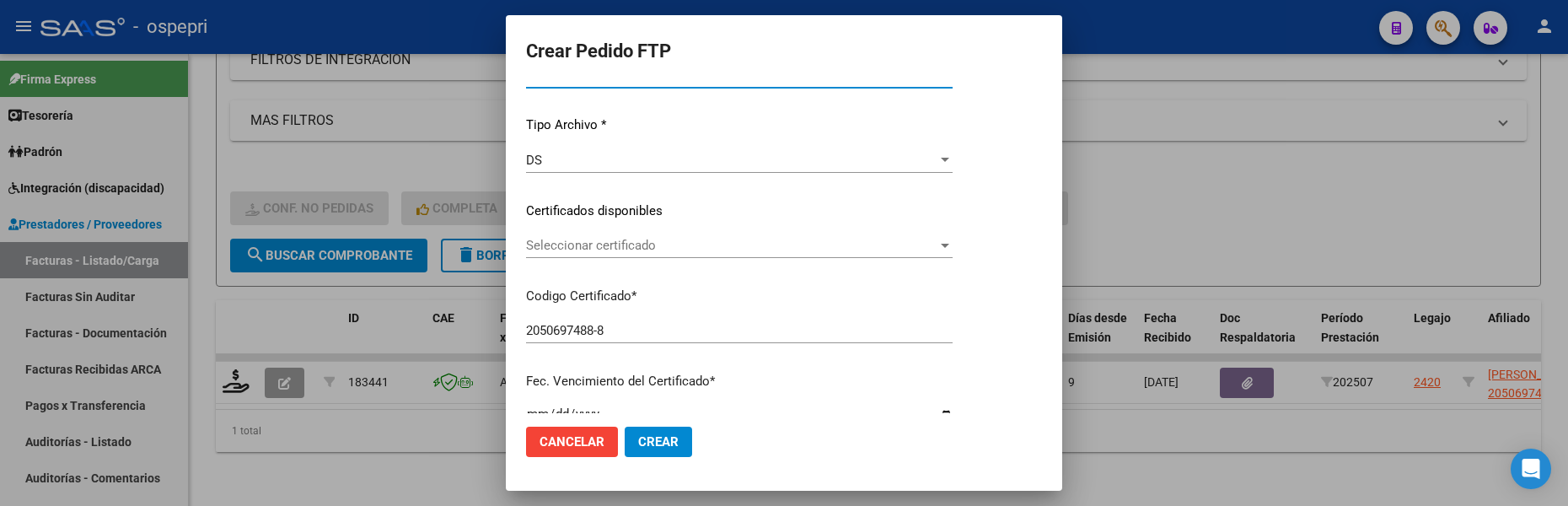
scroll to position [169, 0]
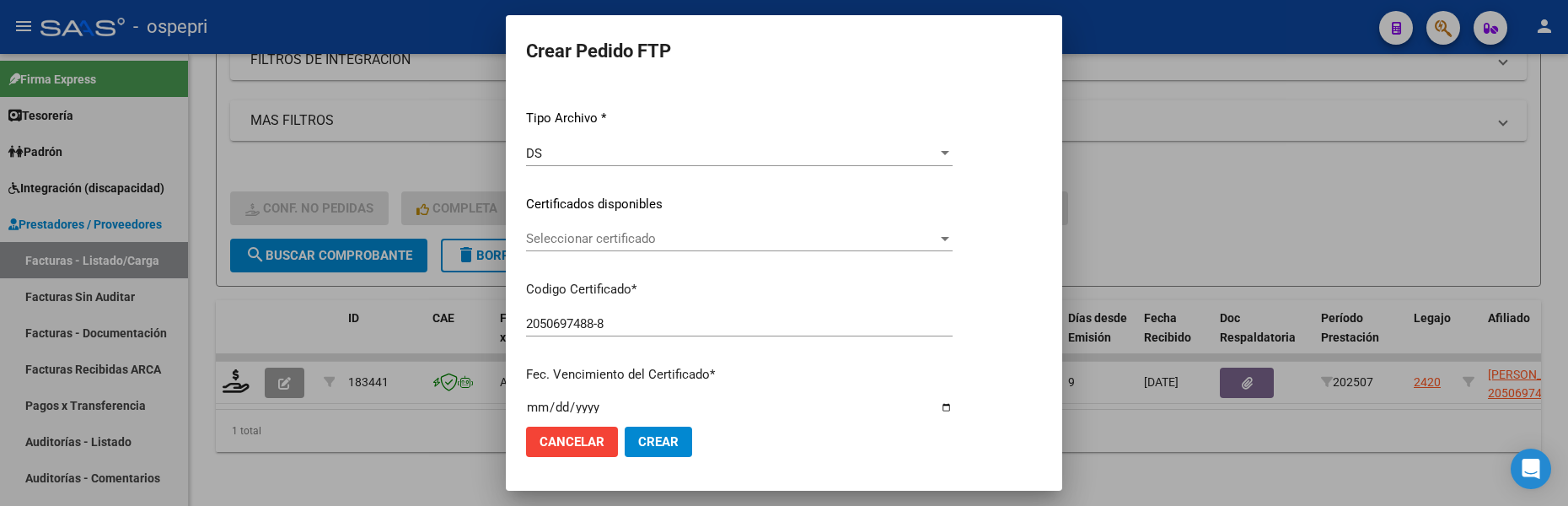
click at [1029, 225] on mat-dialog-content "VER COMPROBANTE ARCA Padrón Afiliado: MUÑOZ LEANDRO EXEQUIEL CUIL: 20506974888 …" at bounding box center [784, 249] width 556 height 329
click at [952, 235] on div at bounding box center [945, 238] width 16 height 14
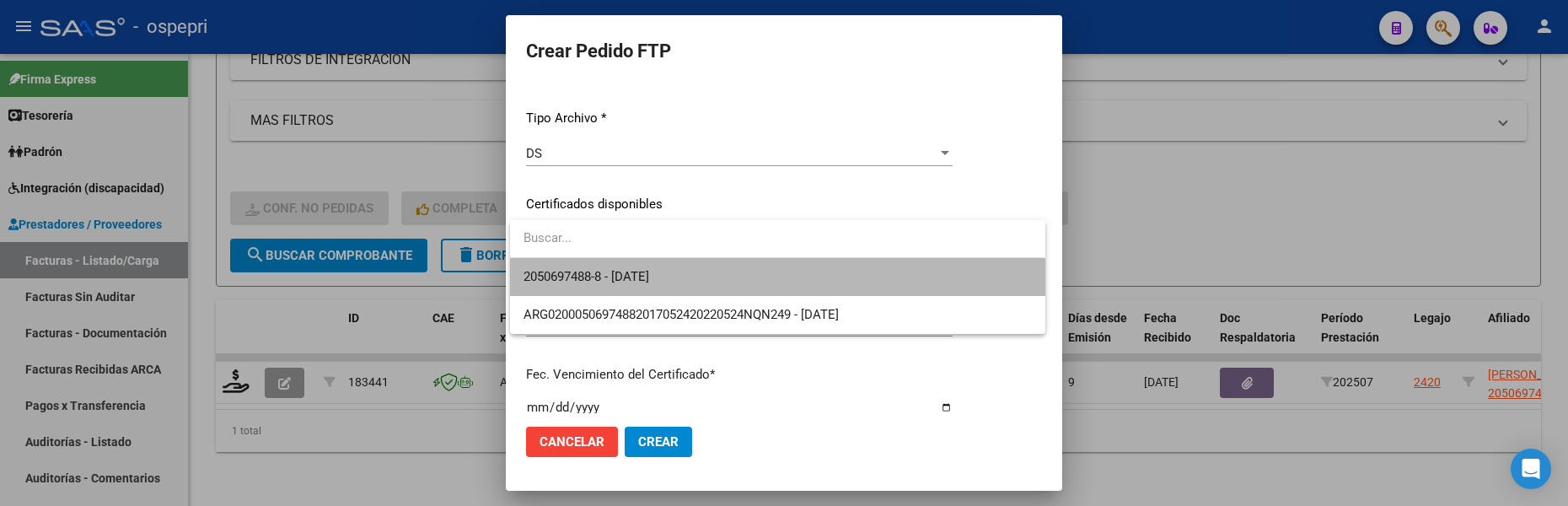
click at [811, 285] on span "2050697488-8 - 2028-09-18" at bounding box center [777, 276] width 508 height 38
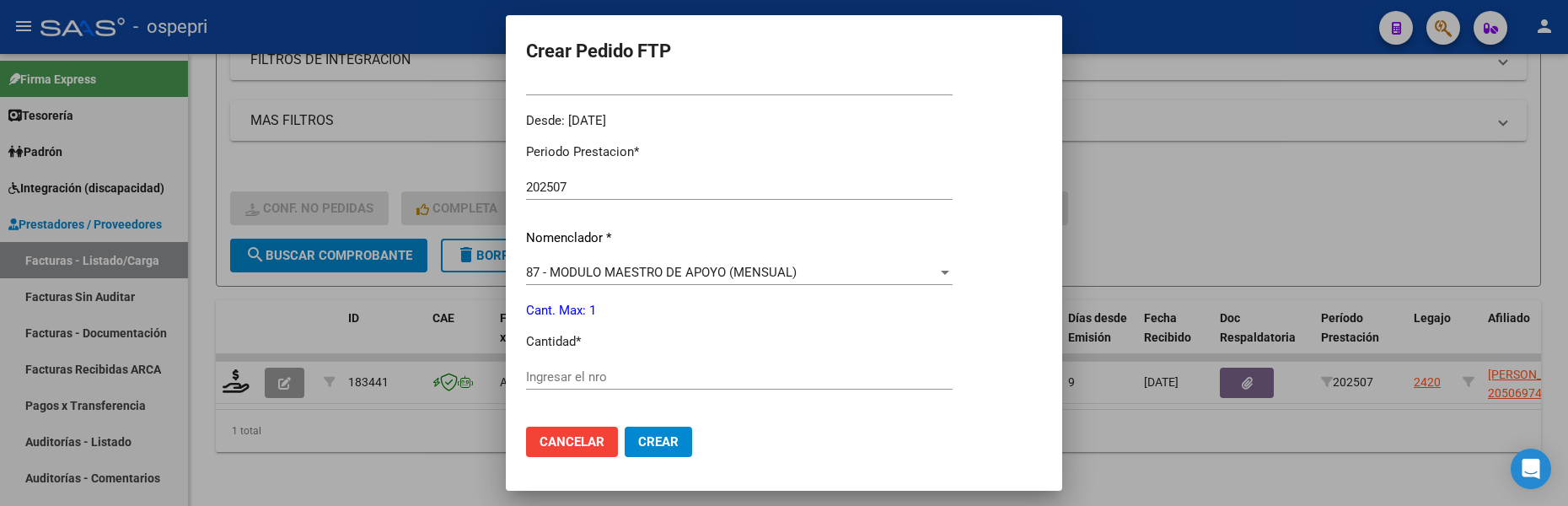
scroll to position [590, 0]
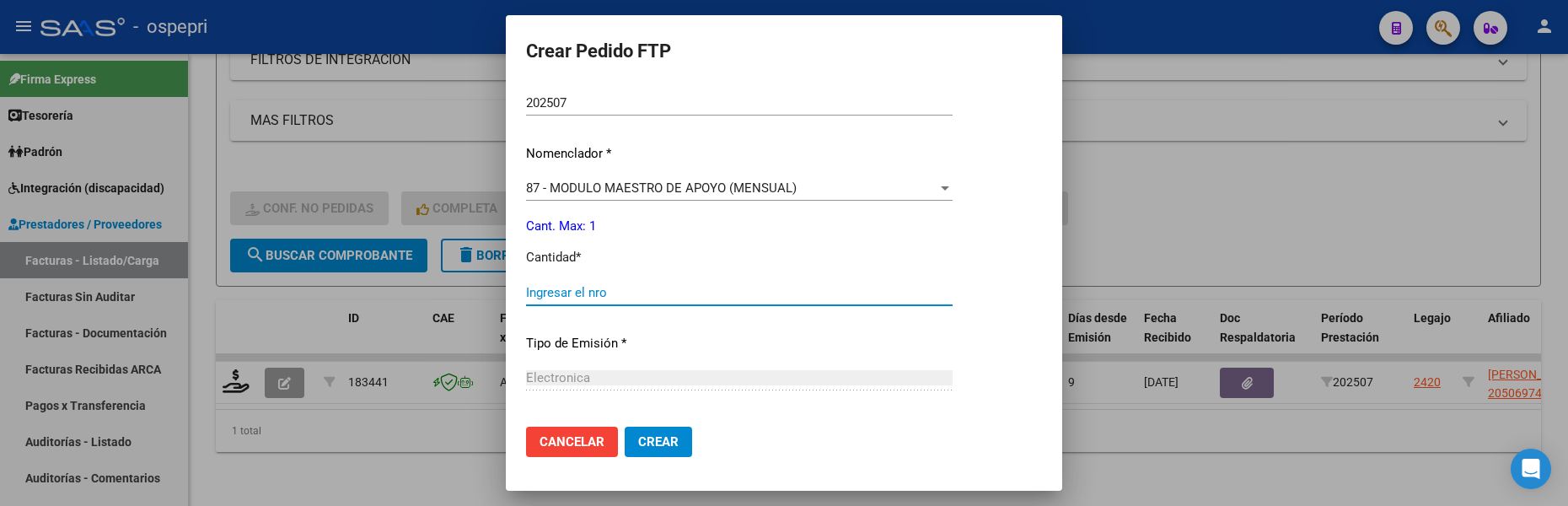
click at [737, 297] on input "Ingresar el nro" at bounding box center [739, 292] width 427 height 16
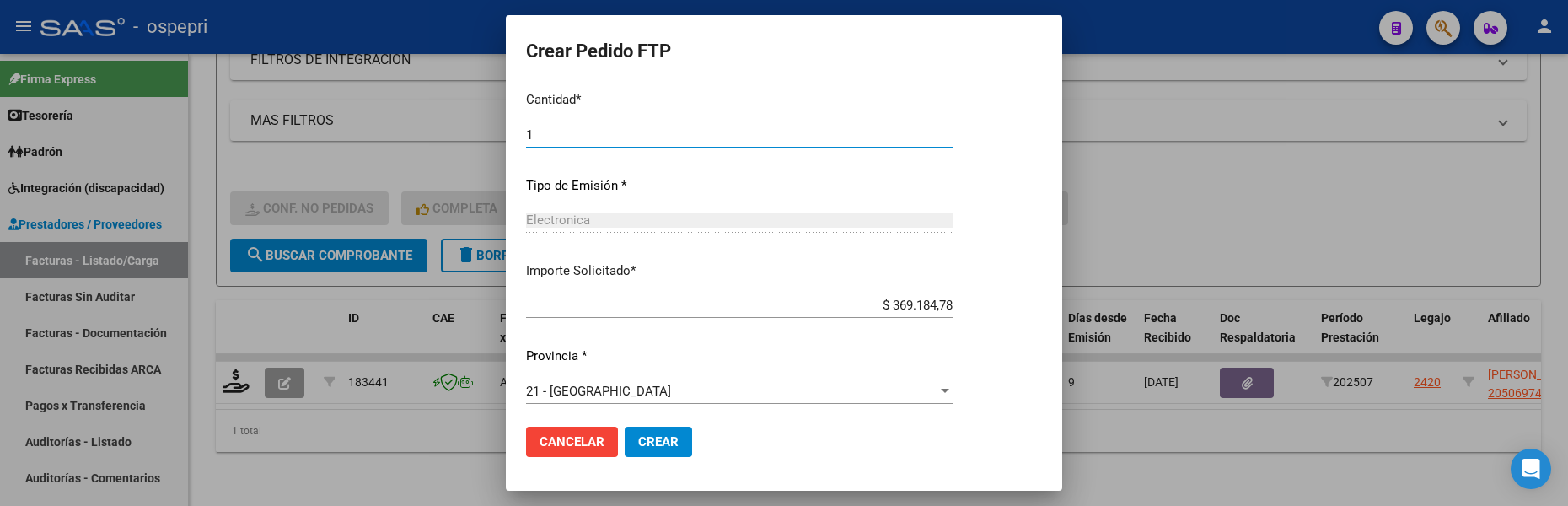
scroll to position [754, 0]
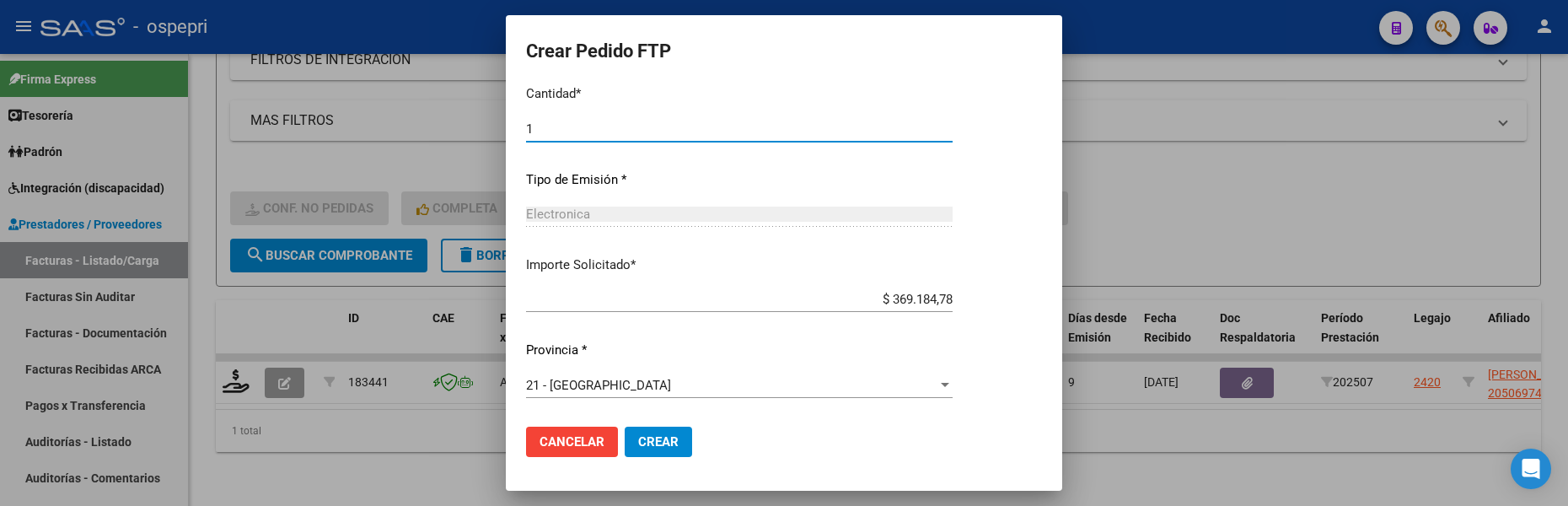
type input "1"
click at [661, 446] on span "Crear" at bounding box center [658, 442] width 40 height 16
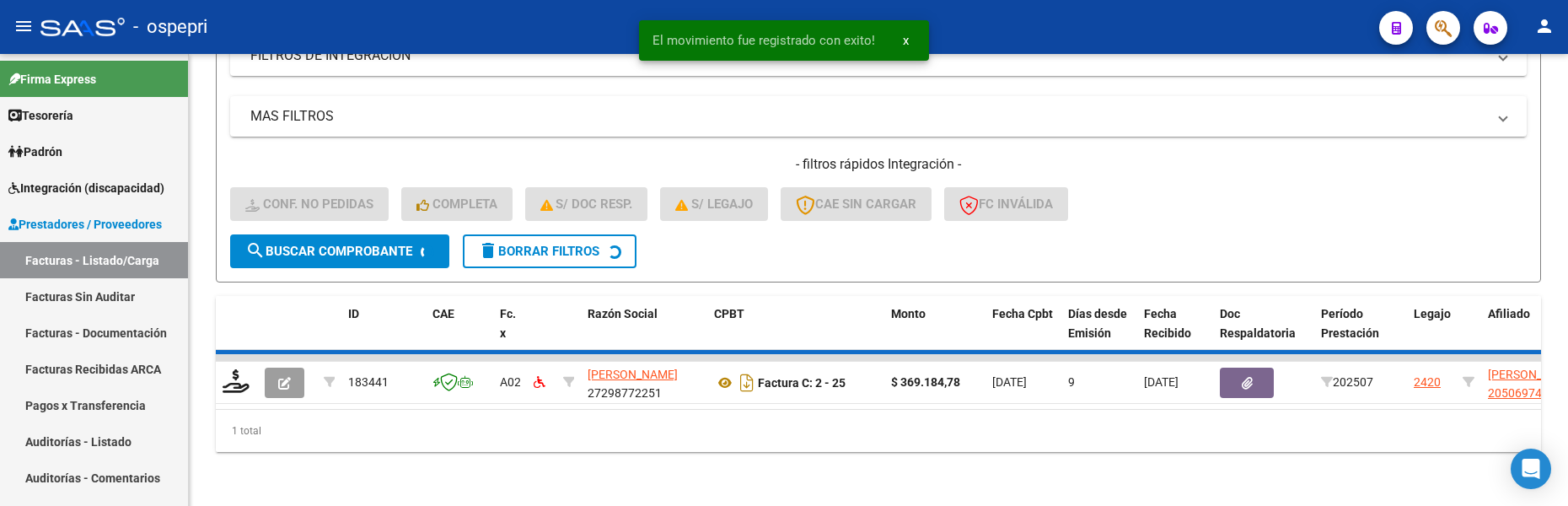
scroll to position [478, 0]
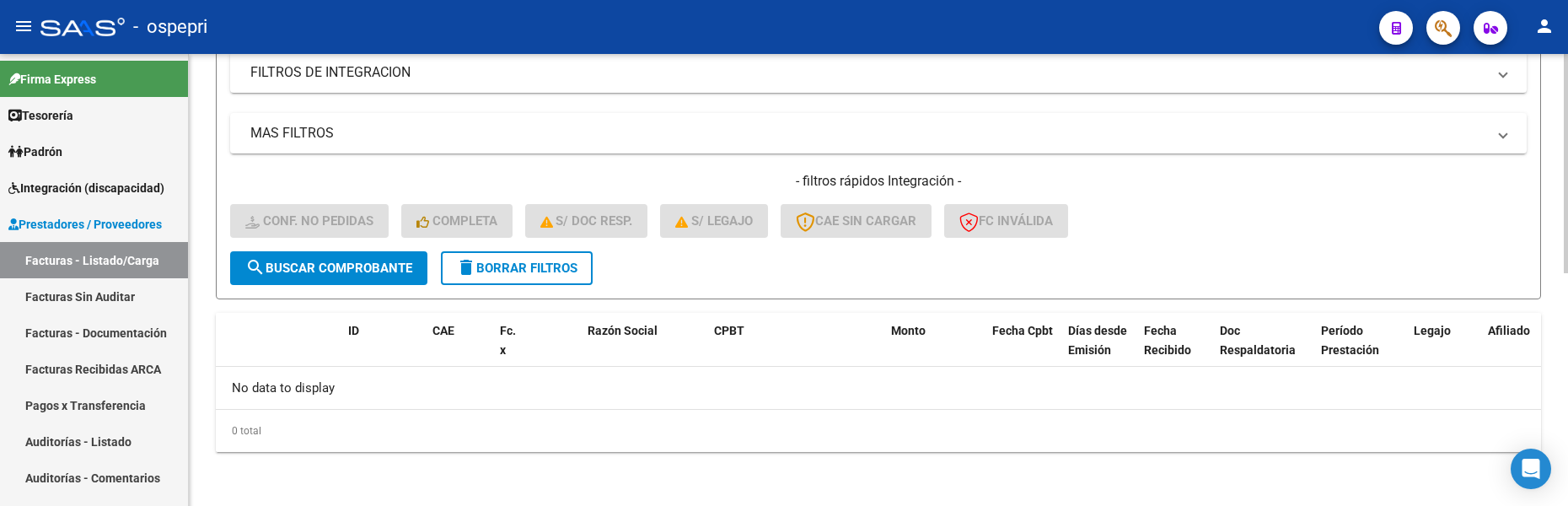
drag, startPoint x: 1285, startPoint y: 231, endPoint x: 1260, endPoint y: 201, distance: 39.1
click at [1285, 231] on div "- filtros rápidos Integración - Conf. no pedidas Completa S/ Doc Resp. S/ legaj…" at bounding box center [879, 211] width 1296 height 79
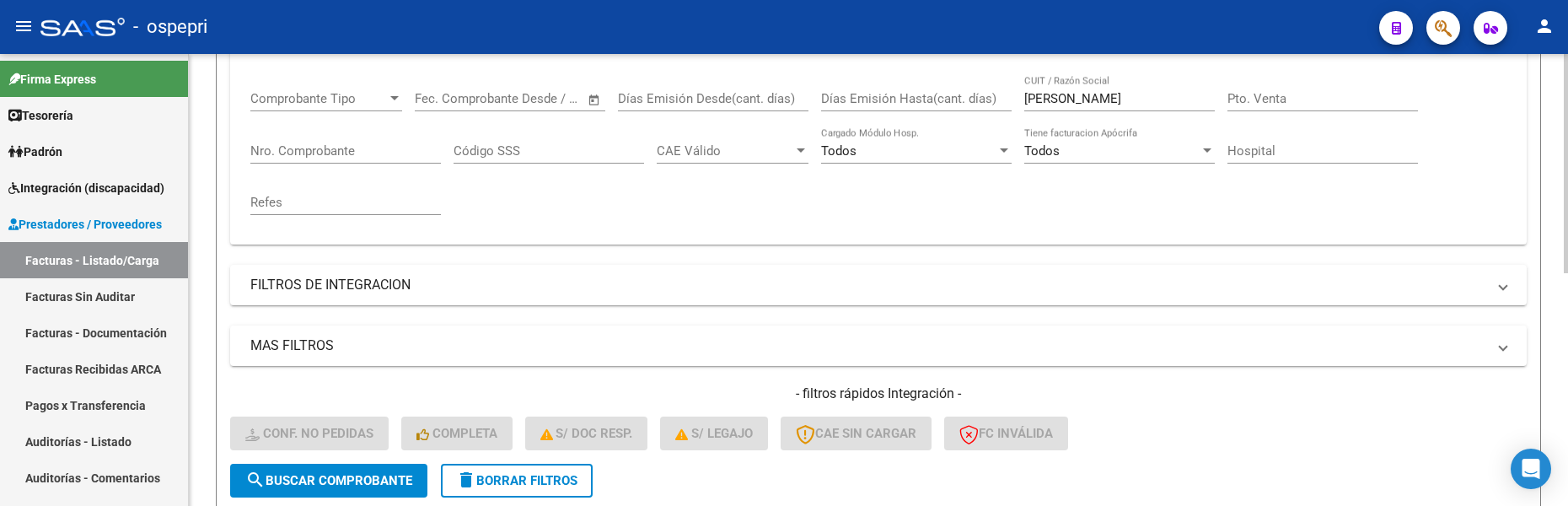
scroll to position [225, 0]
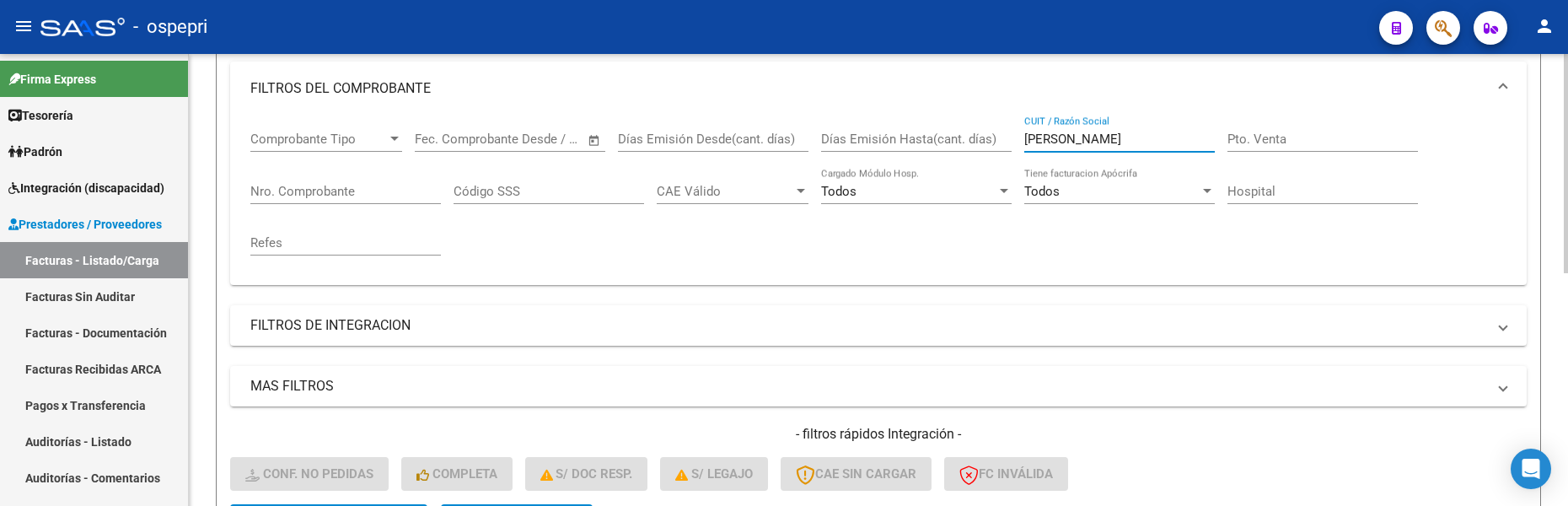
drag, startPoint x: 1081, startPoint y: 134, endPoint x: 997, endPoint y: 139, distance: 84.1
click at [997, 139] on div "Comprobante Tipo Comprobante Tipo Start date – End date Fec. Comprobante Desde …" at bounding box center [879, 194] width 1256 height 156
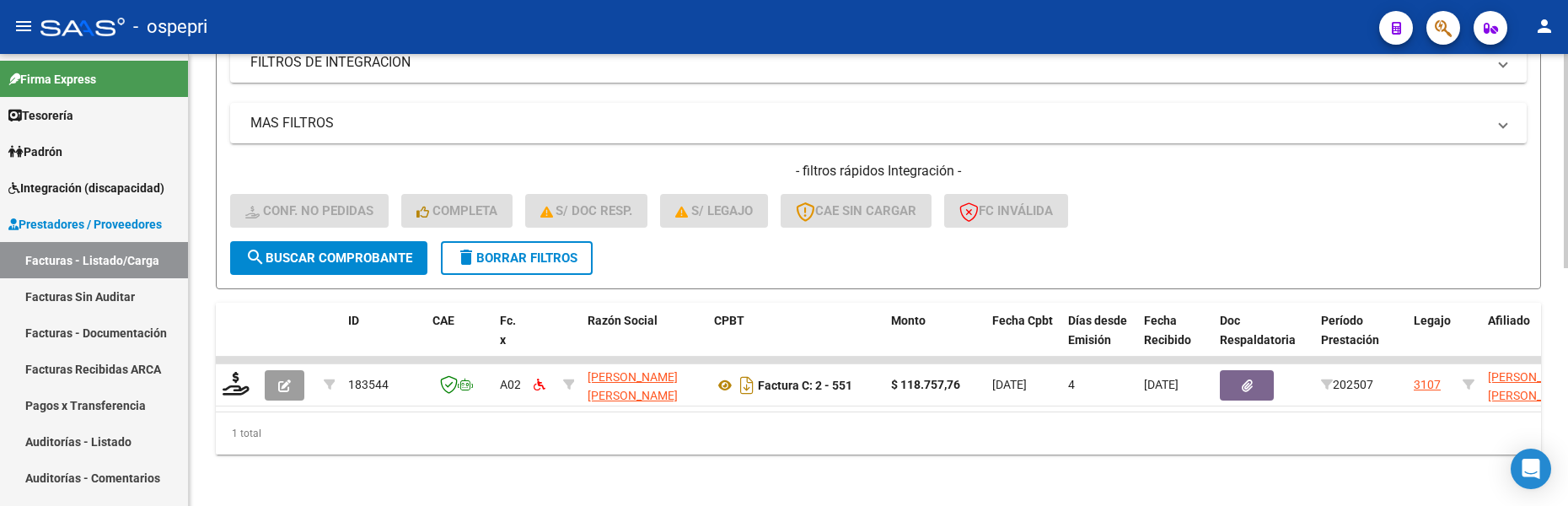
scroll to position [503, 0]
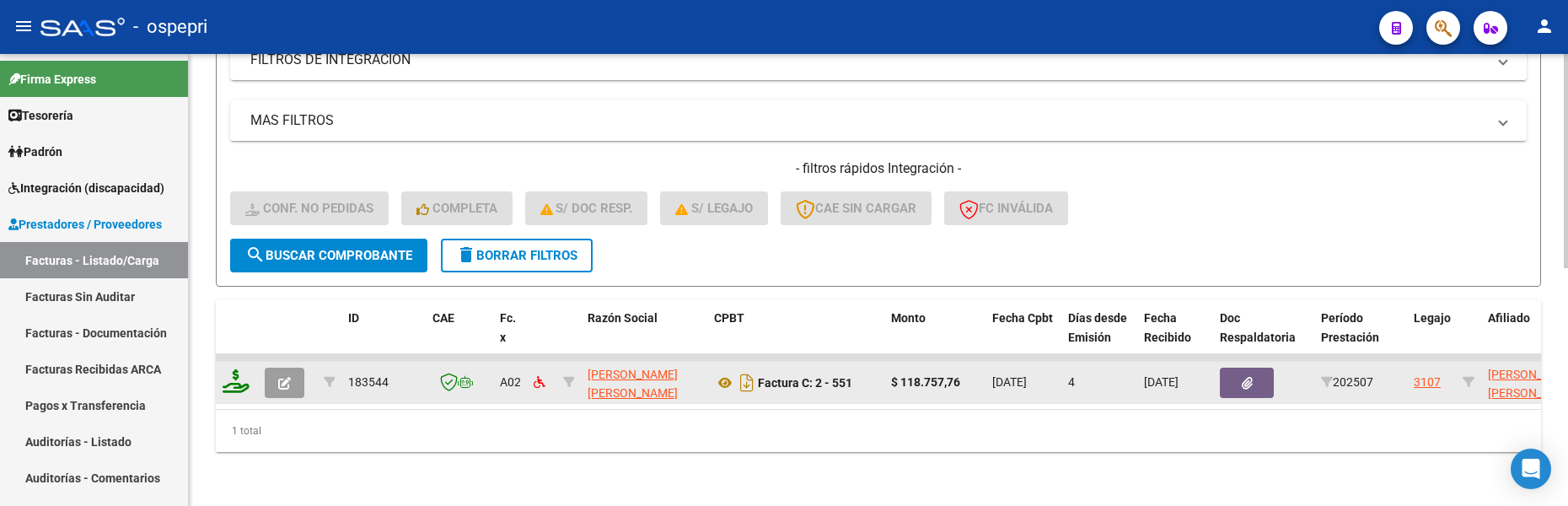
type input "quiroga correa"
click at [232, 370] on icon at bounding box center [235, 381] width 27 height 24
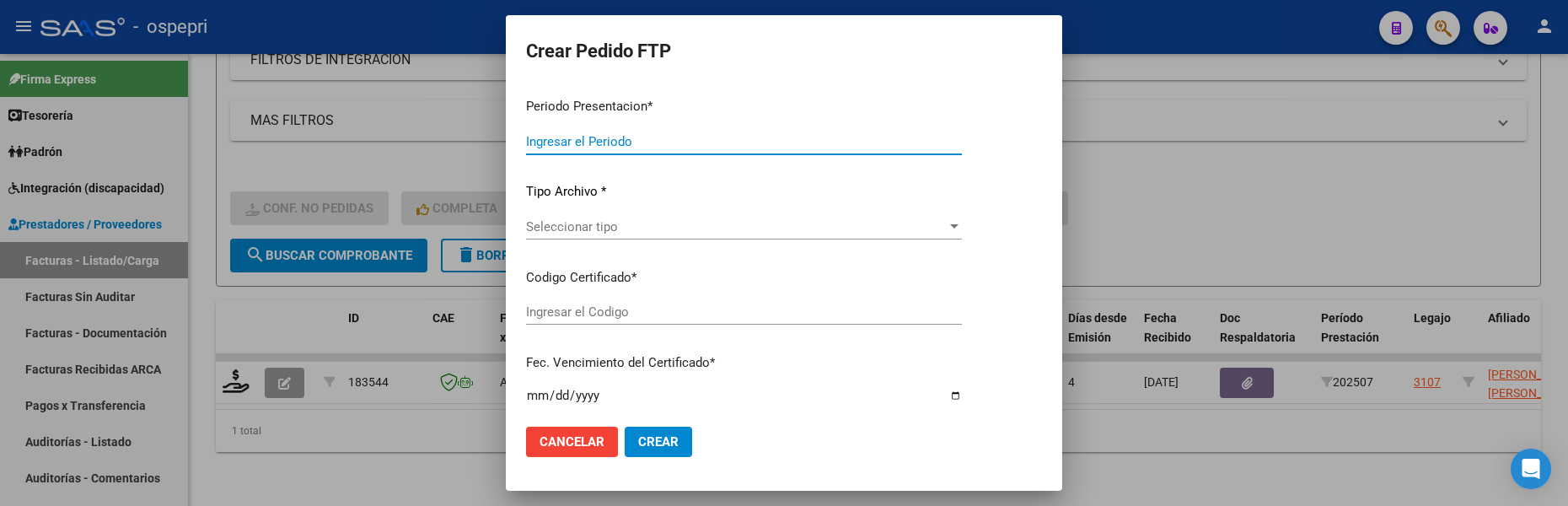
type input "202507"
type input "$ 118.757,76"
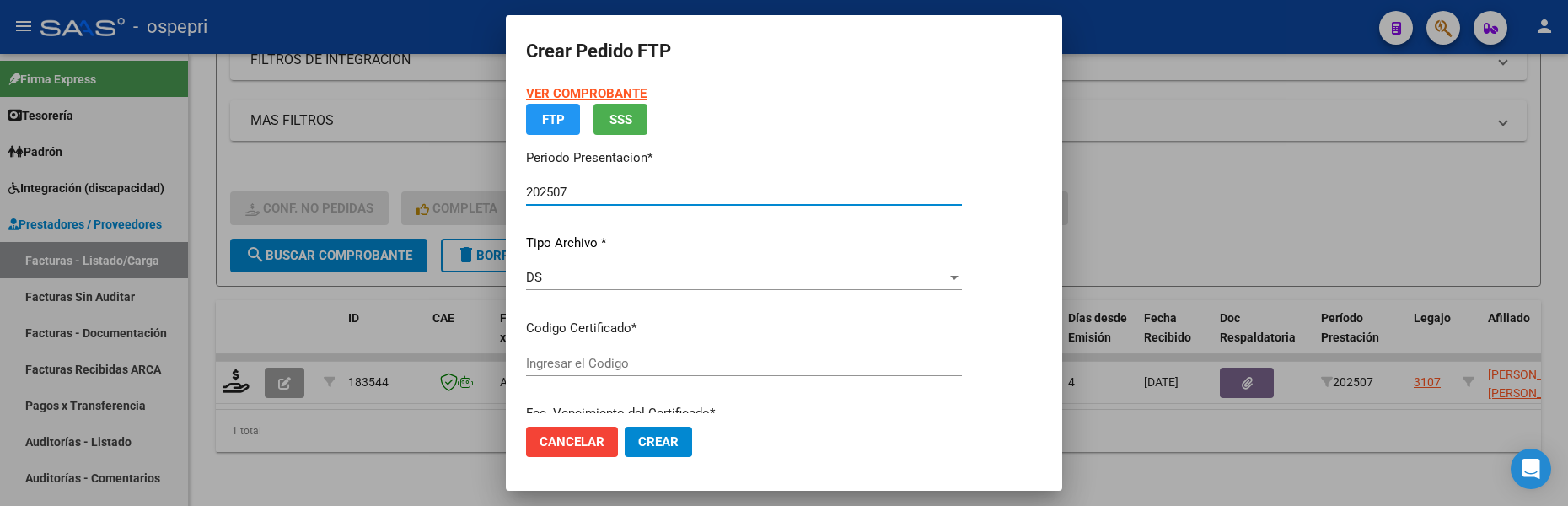
type input "2056419287-3"
type input "2028-03-17"
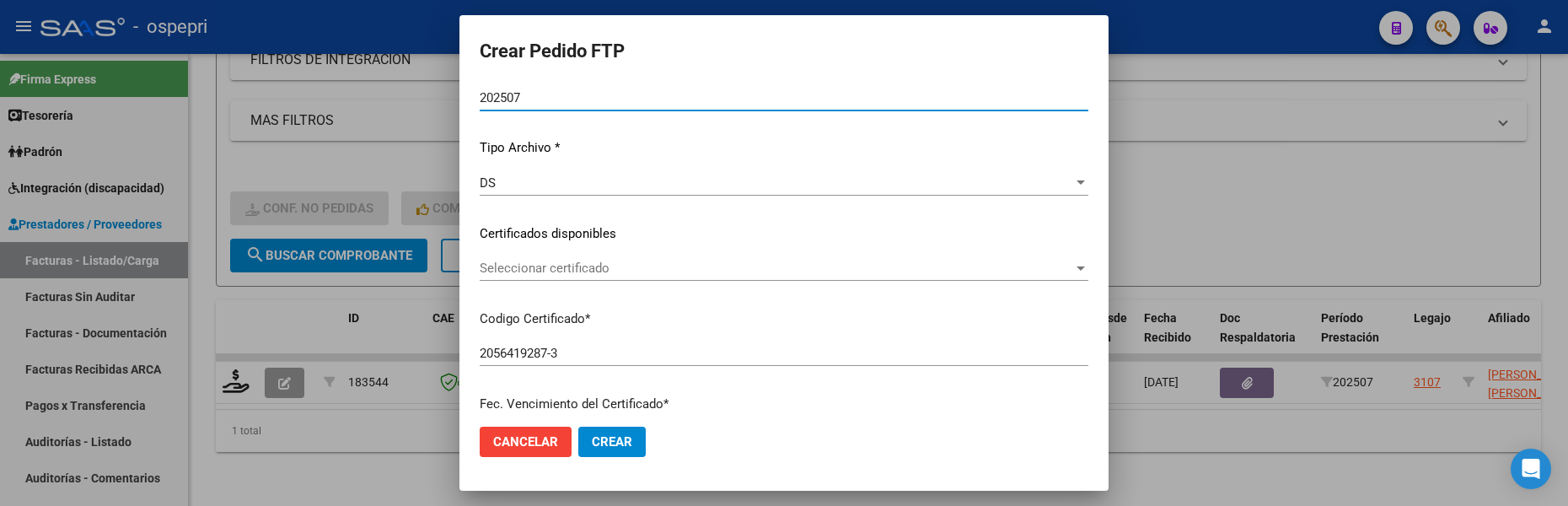
scroll to position [169, 0]
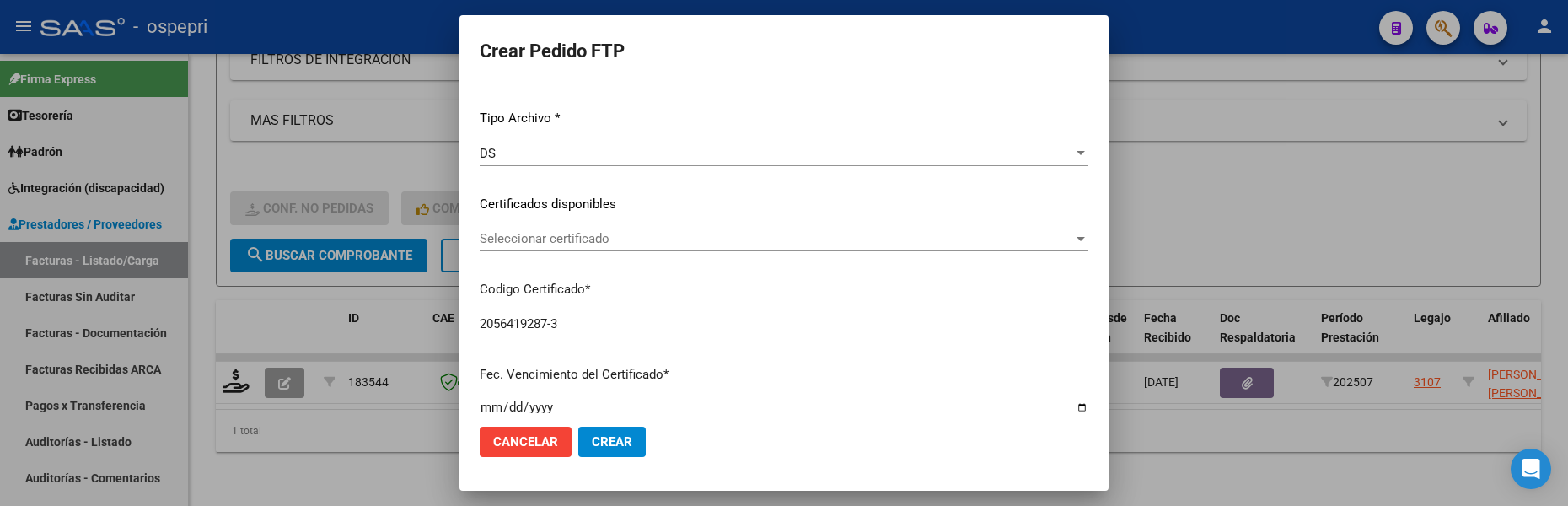
click at [1081, 240] on div at bounding box center [1080, 239] width 8 height 5
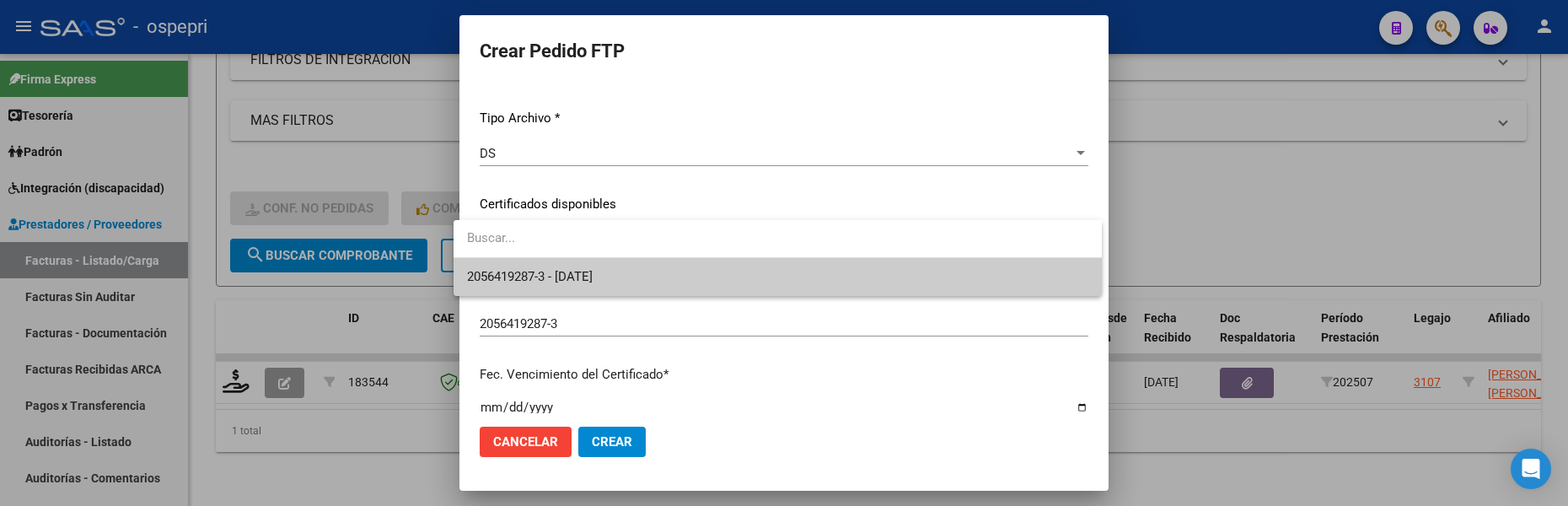
click at [988, 282] on span "2056419287-3 - 2028-03-17" at bounding box center [778, 276] width 622 height 38
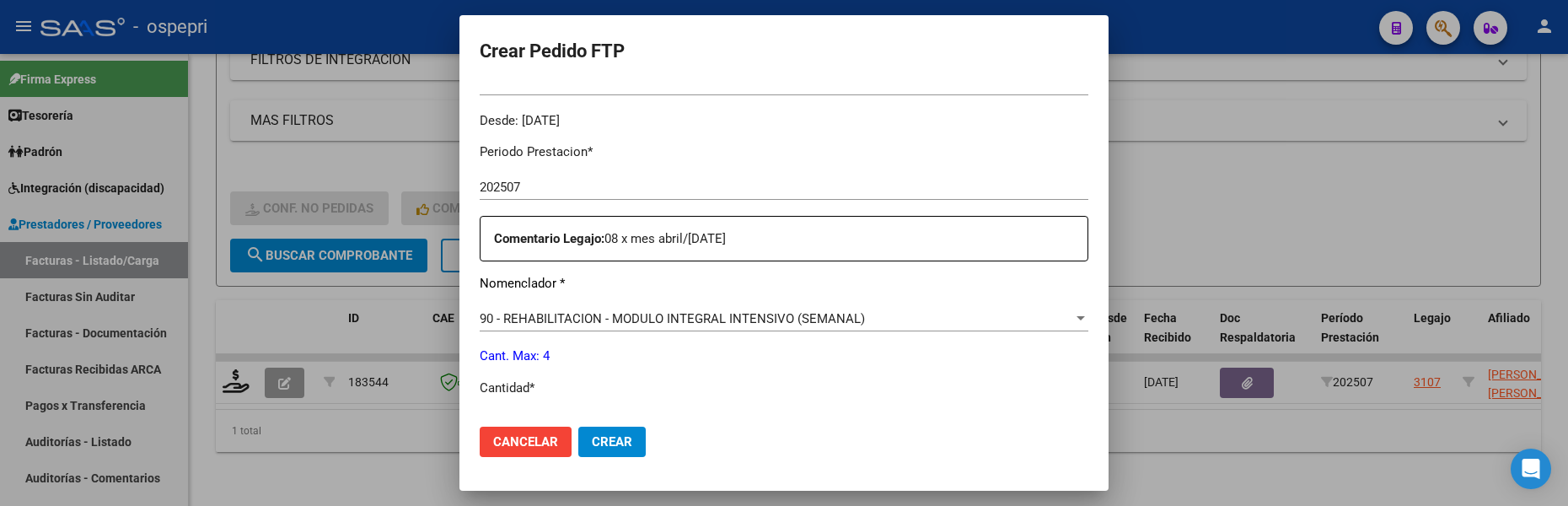
scroll to position [590, 0]
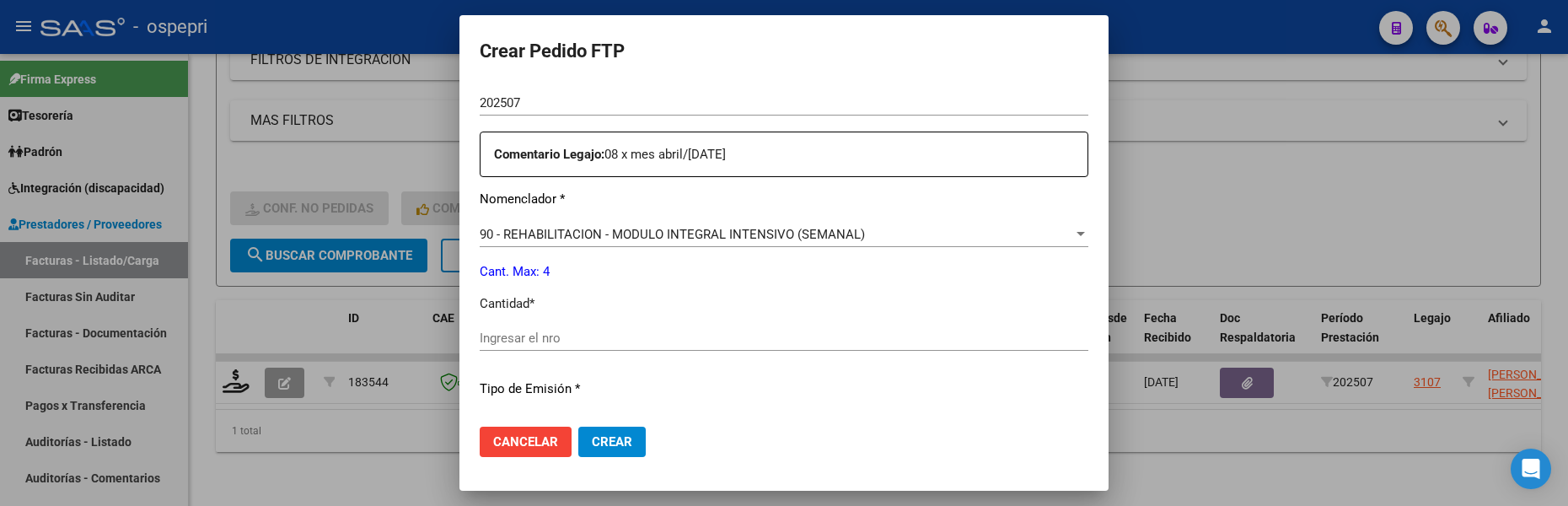
click at [694, 335] on input "Ingresar el nro" at bounding box center [783, 338] width 609 height 16
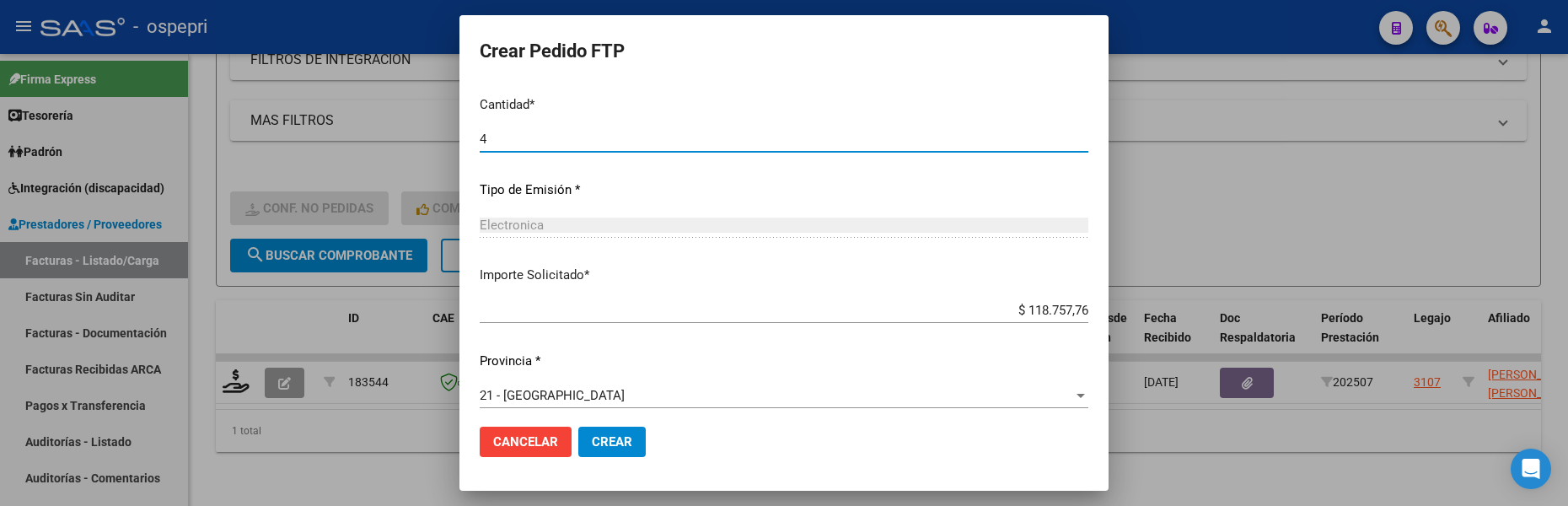
scroll to position [800, 0]
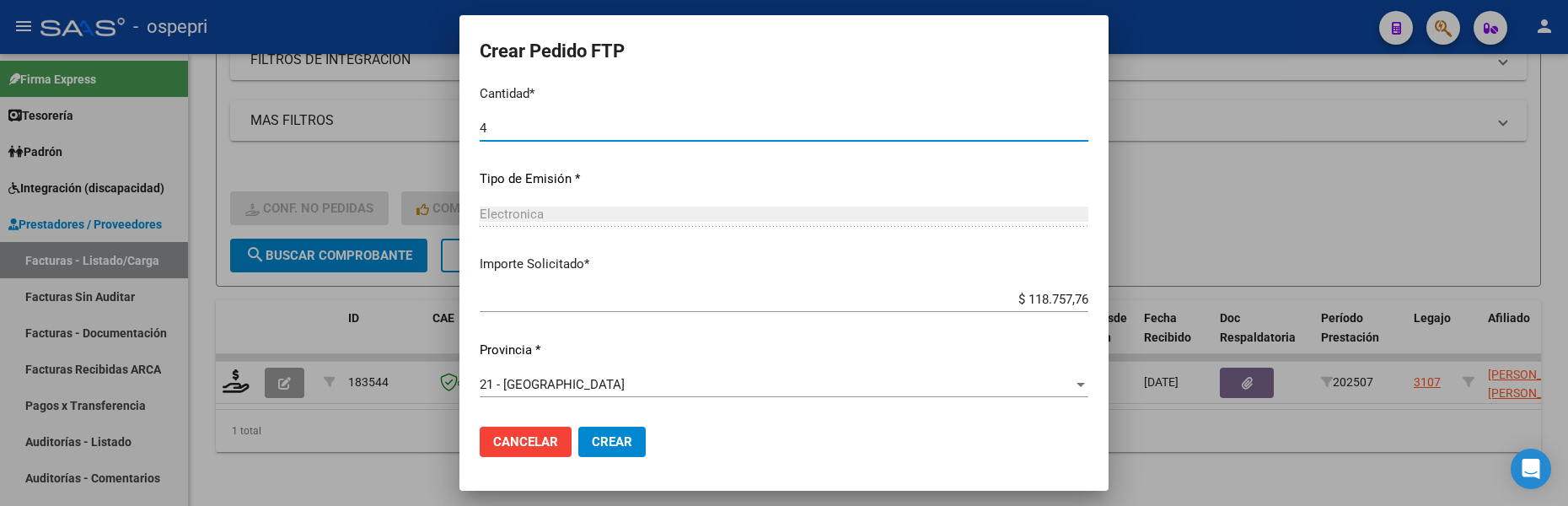
type input "4"
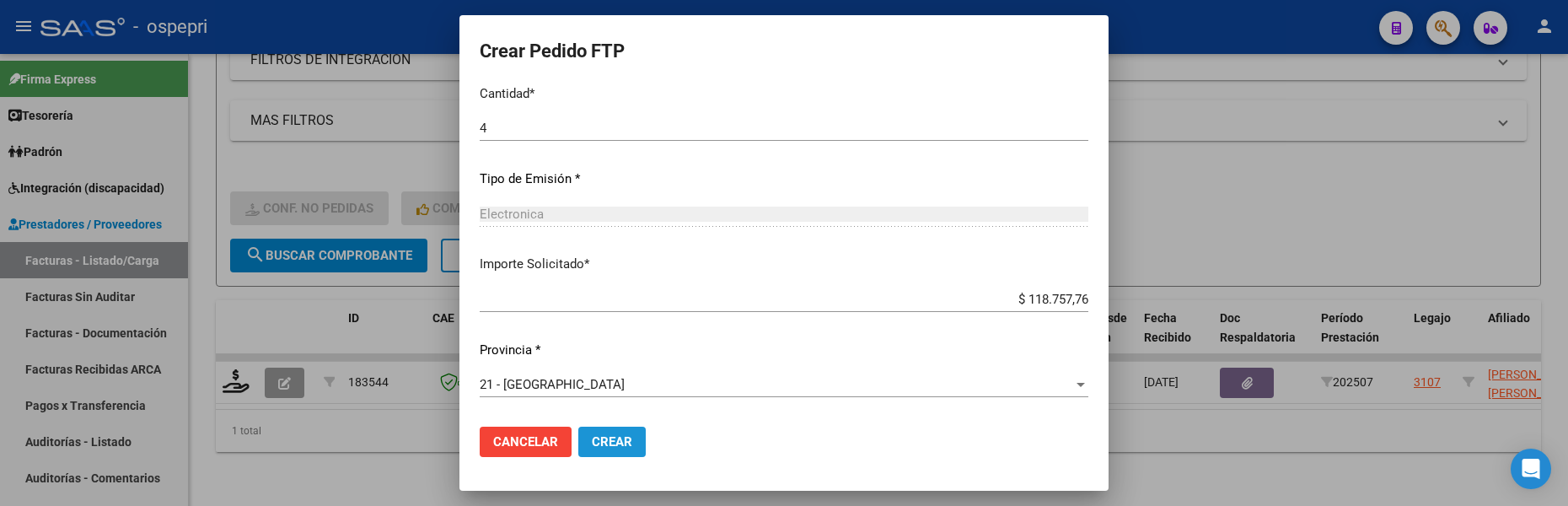
click at [609, 436] on span "Crear" at bounding box center [611, 442] width 40 height 16
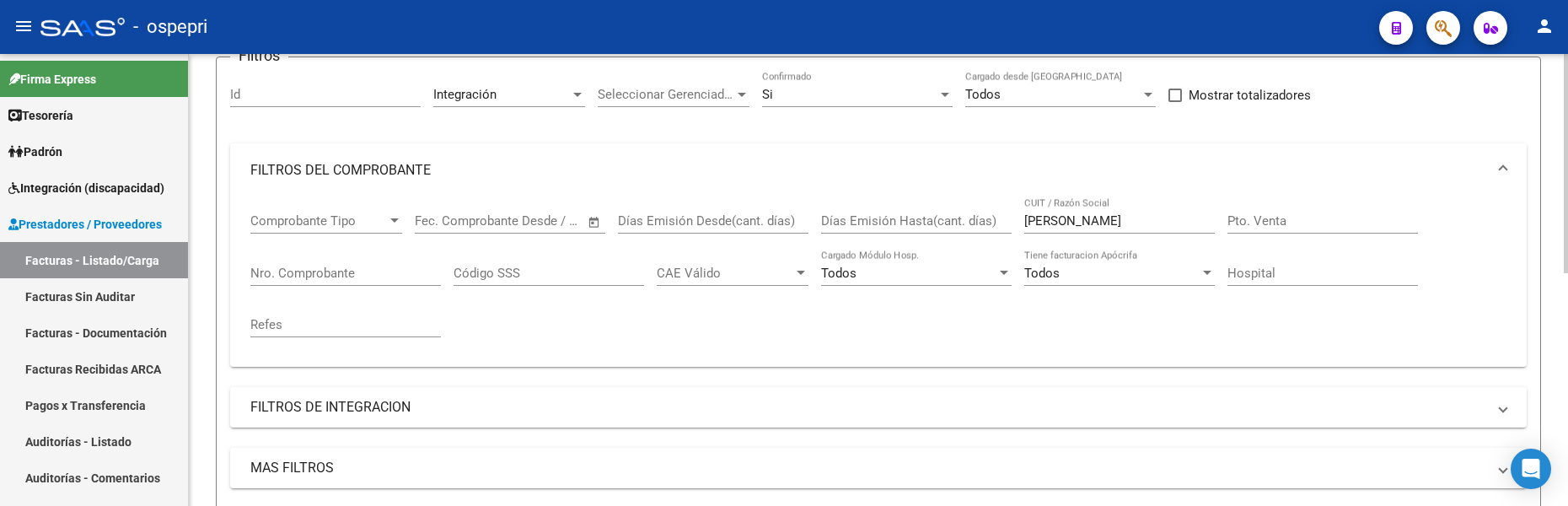
scroll to position [57, 0]
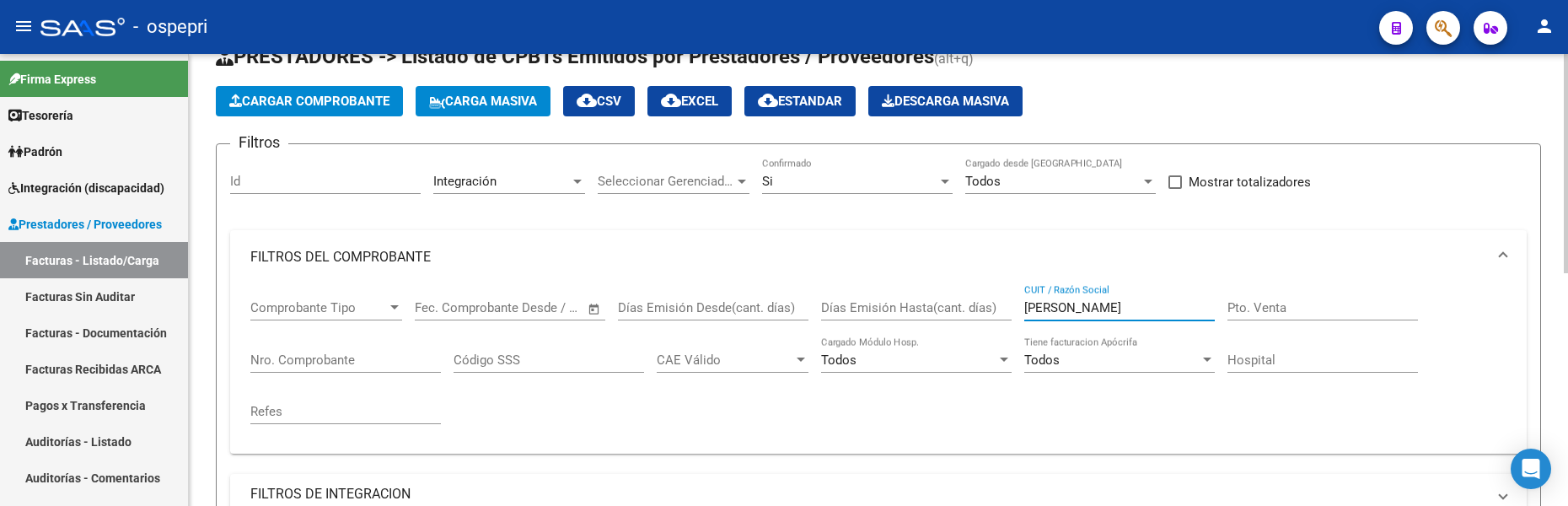
drag, startPoint x: 1144, startPoint y: 307, endPoint x: 1021, endPoint y: 318, distance: 123.5
click at [1021, 318] on div "Comprobante Tipo Comprobante Tipo Start date – End date Fec. Comprobante Desde …" at bounding box center [879, 362] width 1256 height 156
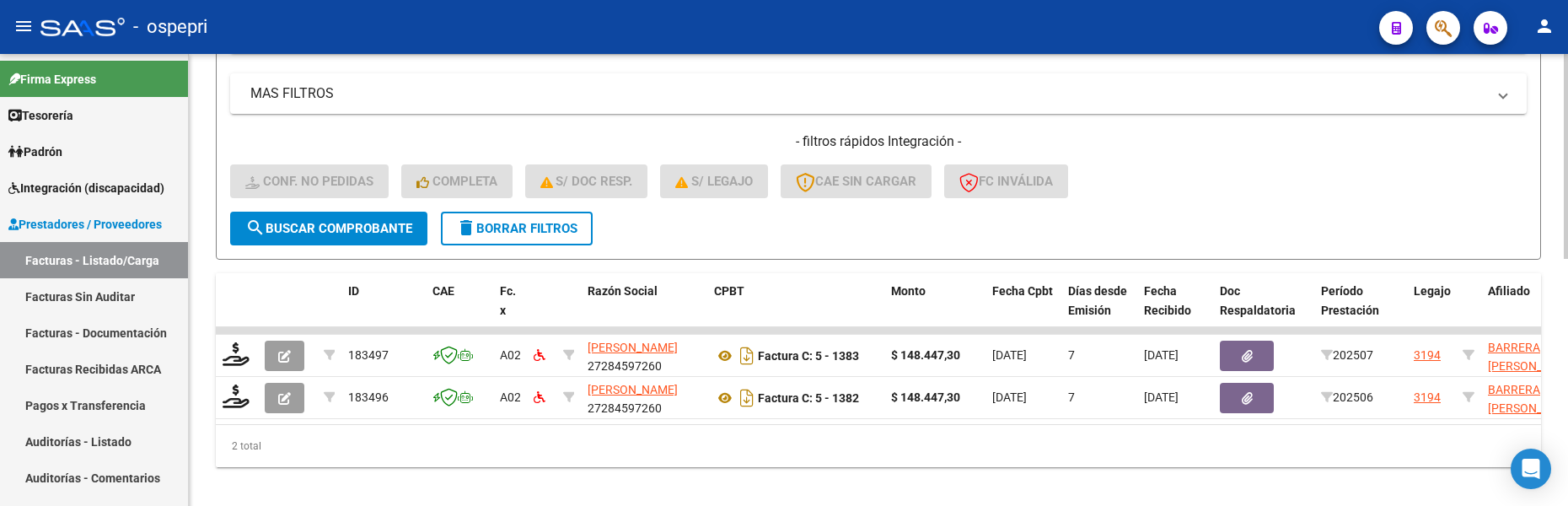
scroll to position [545, 0]
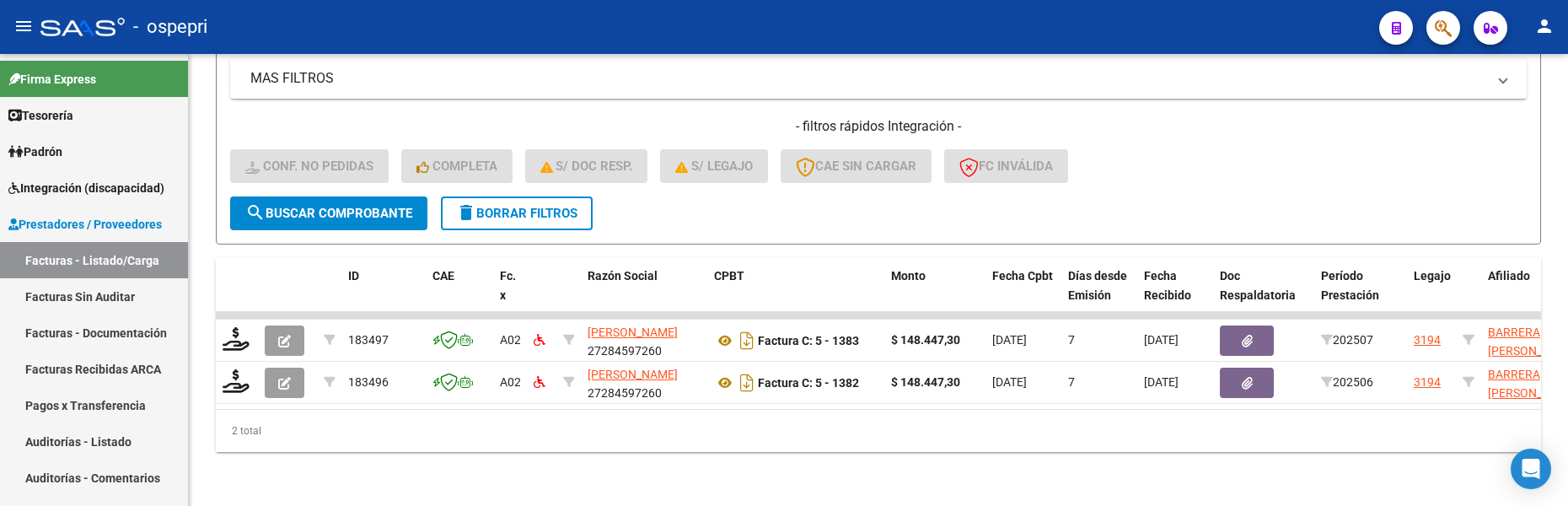
type input "[PERSON_NAME]"
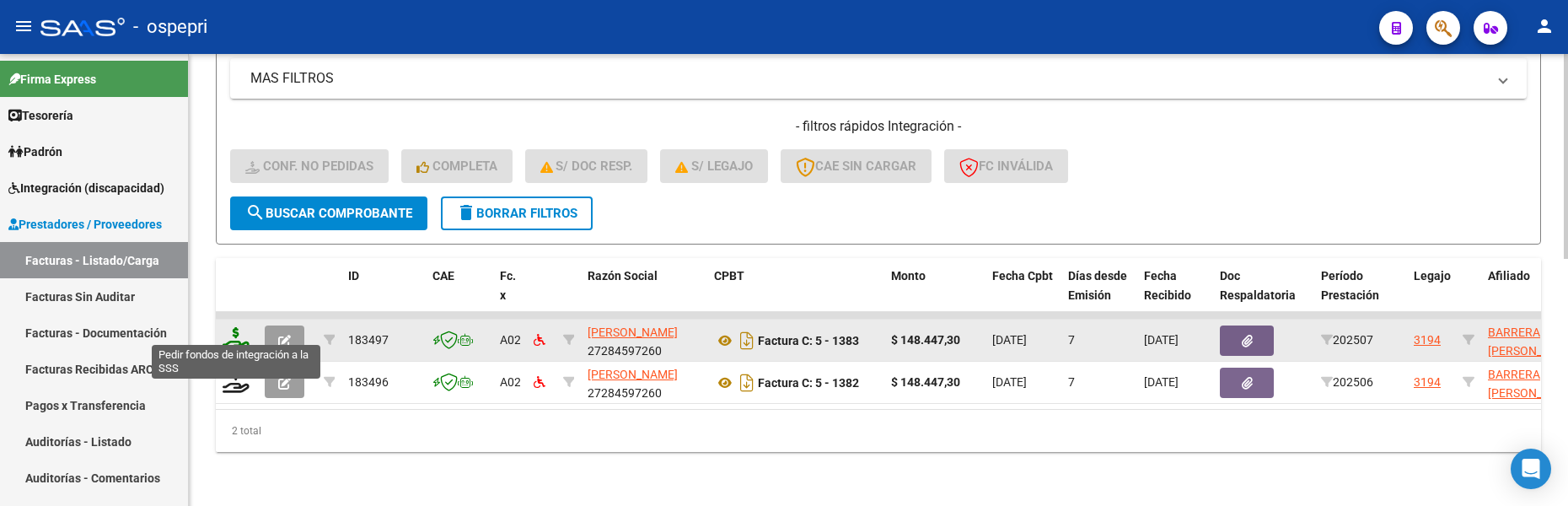
click at [230, 328] on icon at bounding box center [235, 339] width 27 height 24
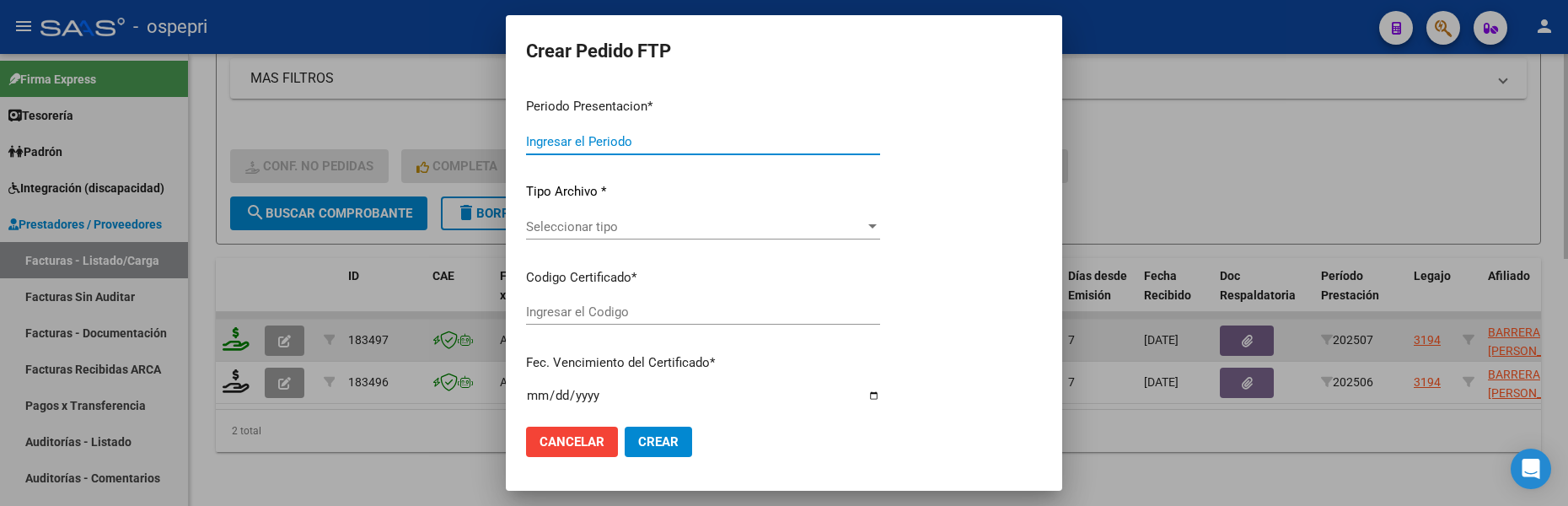
type input "202507"
type input "$ 148.447,30"
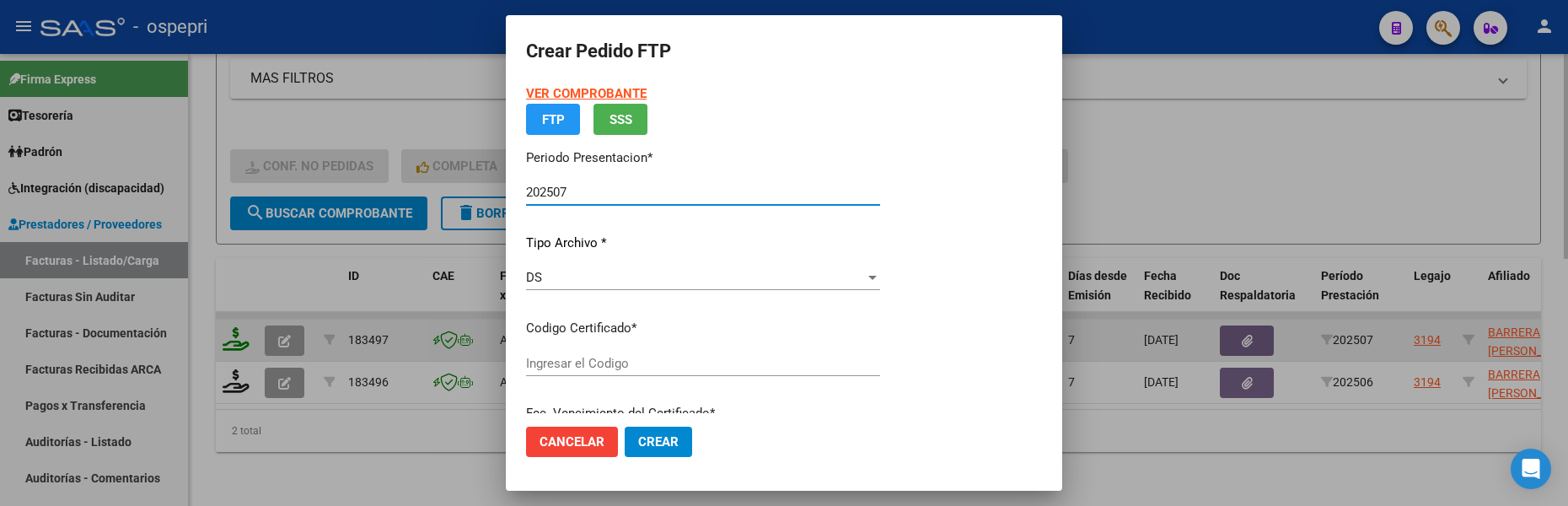
type input "2053073911-3"
type input "2028-04-28"
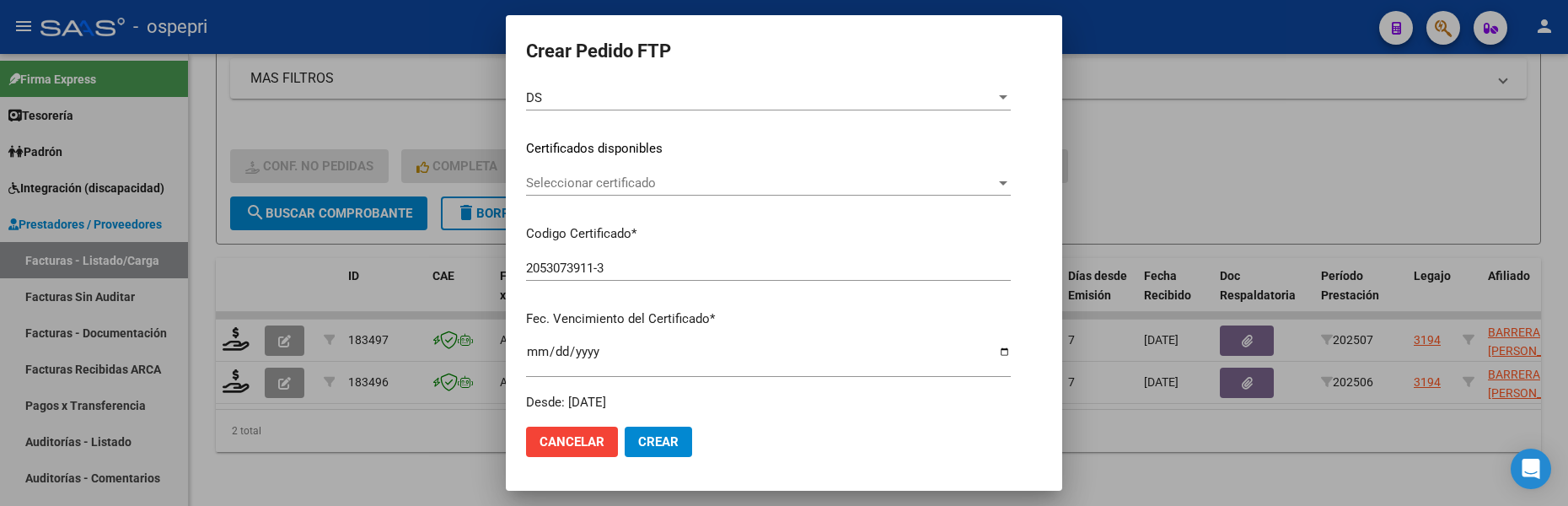
scroll to position [253, 0]
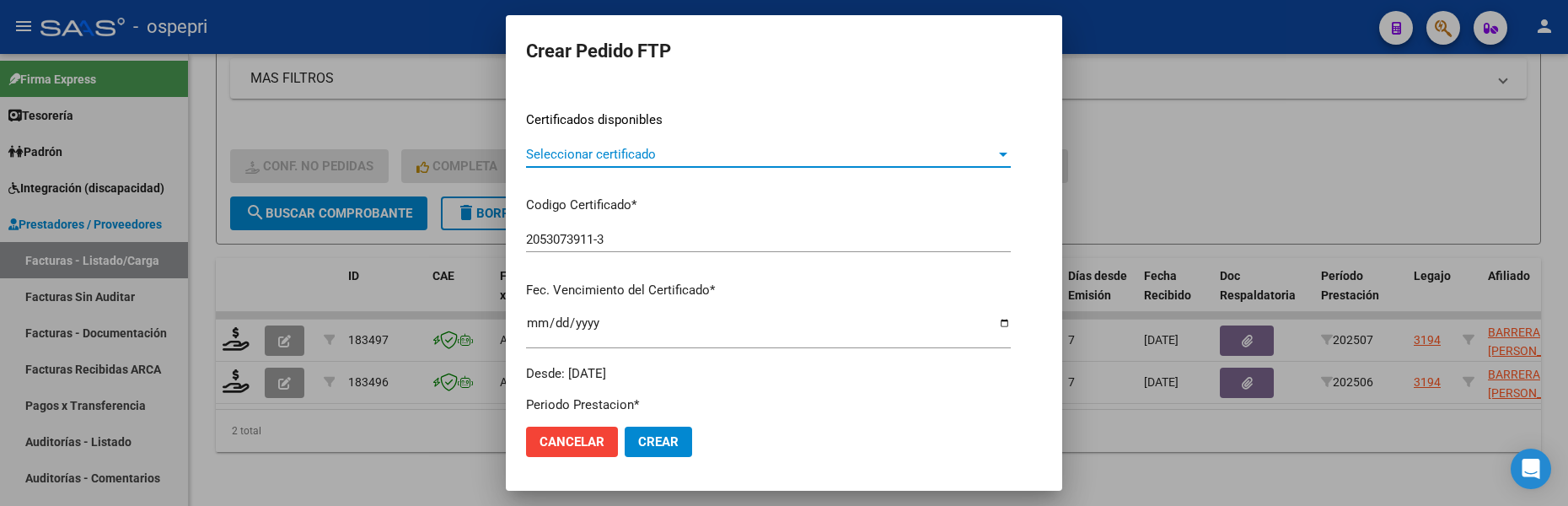
click at [1011, 151] on div at bounding box center [1002, 154] width 16 height 14
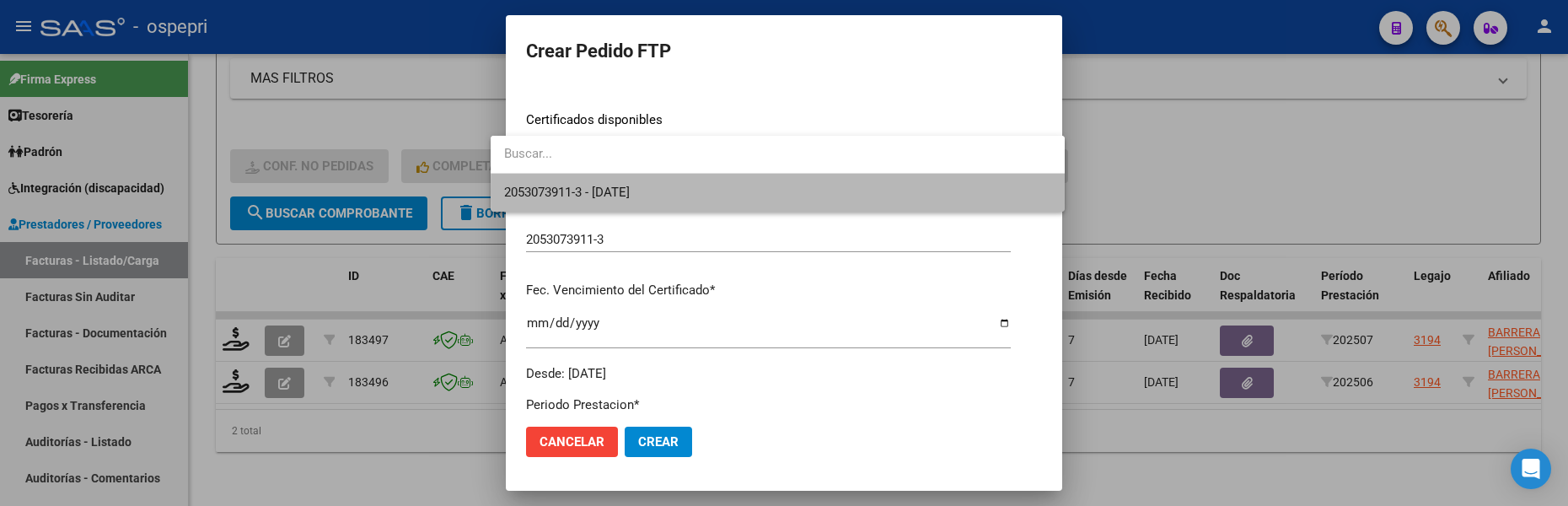
click at [948, 193] on span "2053073911-3 - 2028-04-28" at bounding box center [778, 192] width 547 height 38
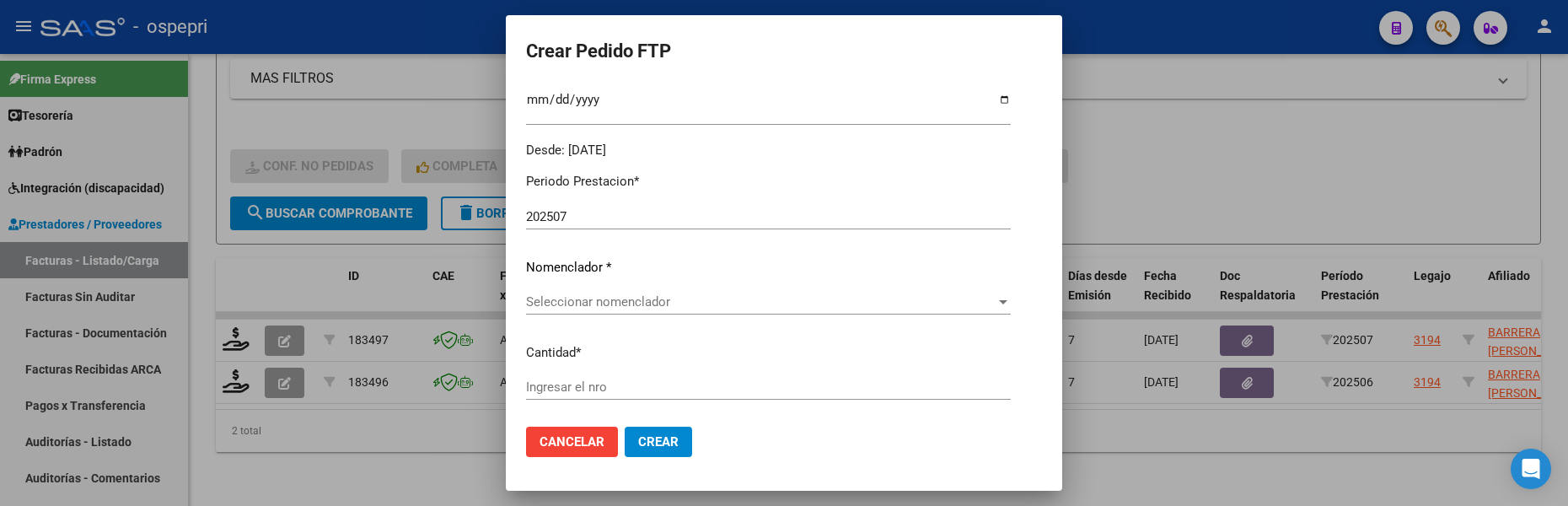
scroll to position [506, 0]
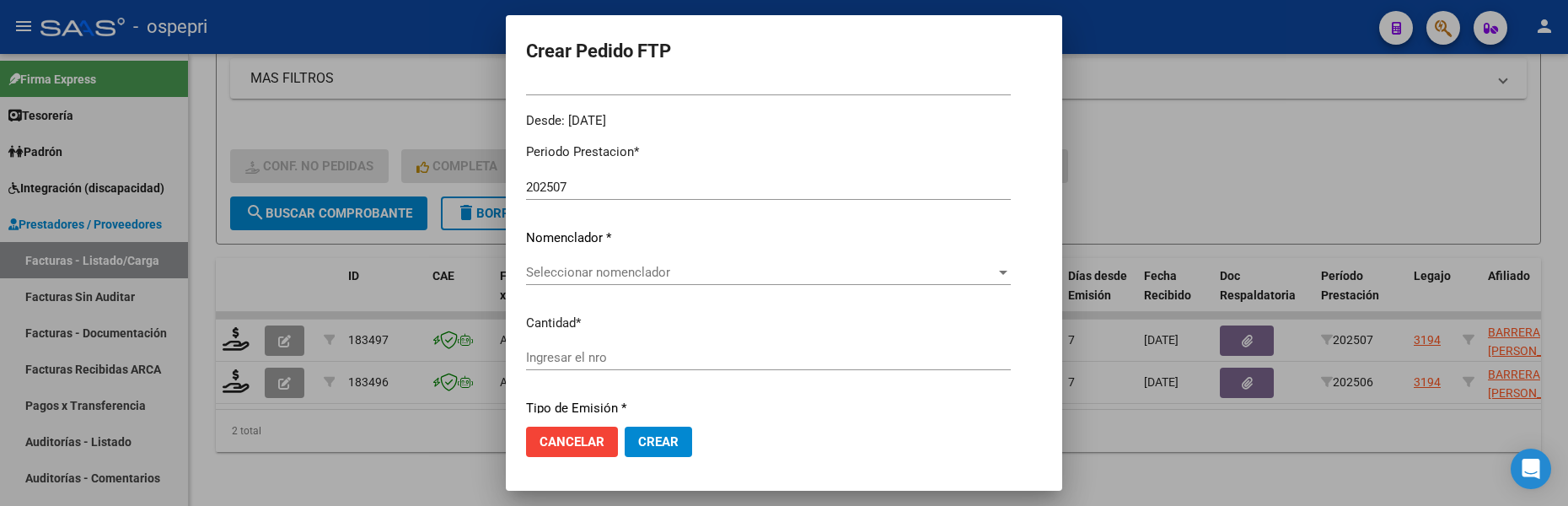
click at [1007, 272] on div at bounding box center [1002, 273] width 8 height 5
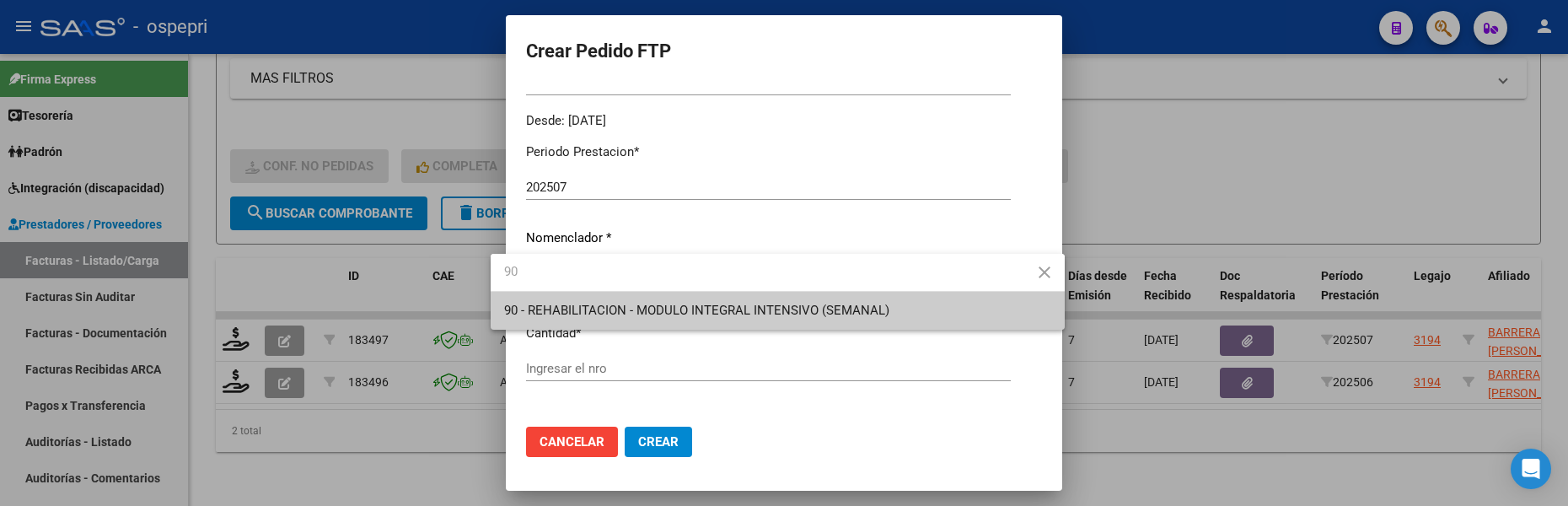
type input "90"
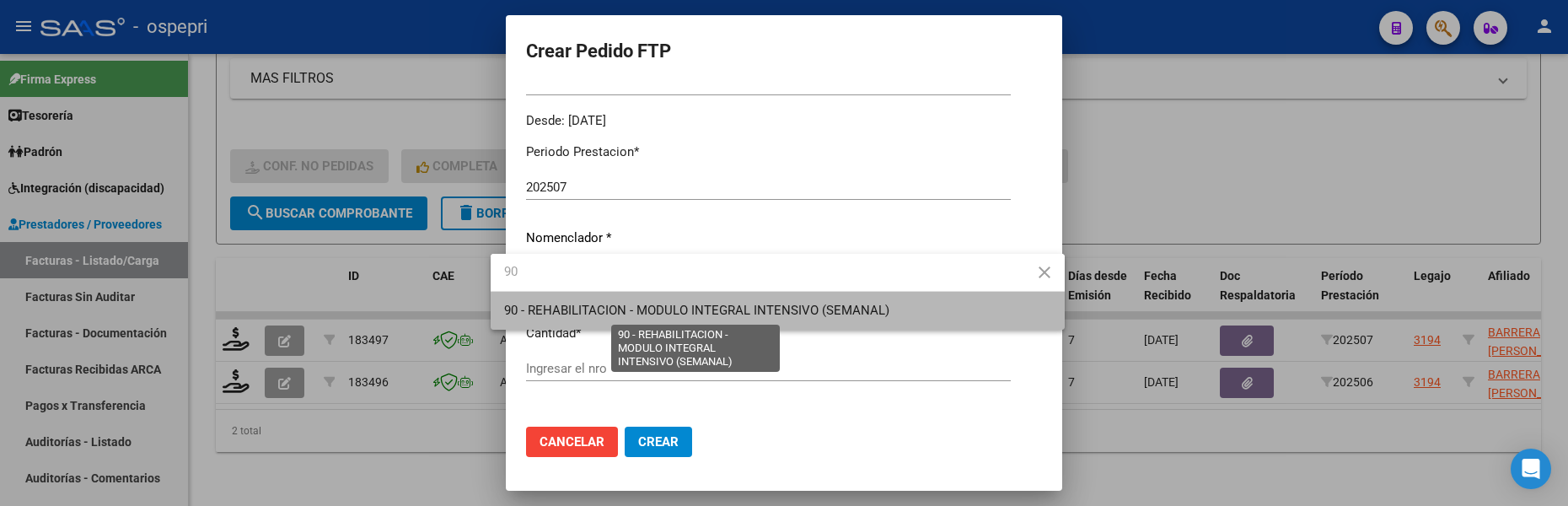
click at [762, 315] on span "90 - REHABILITACION - MODULO INTEGRAL INTENSIVO (SEMANAL)" at bounding box center [697, 310] width 386 height 16
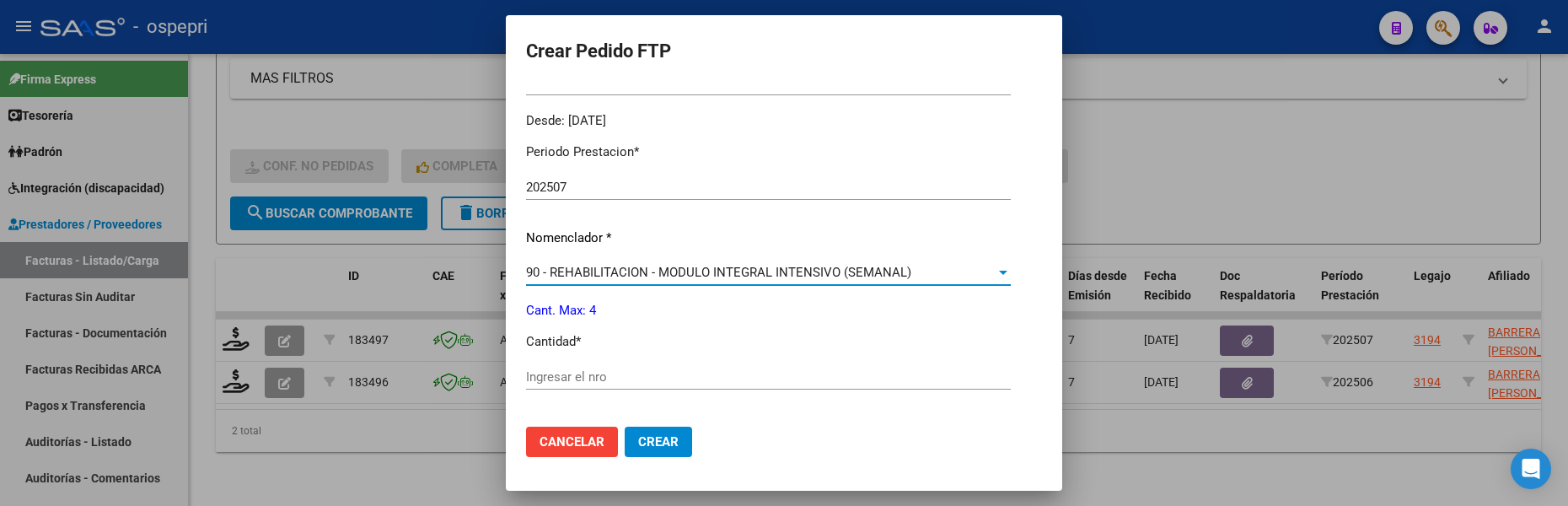
click at [652, 372] on input "Ingresar el nro" at bounding box center [768, 377] width 485 height 16
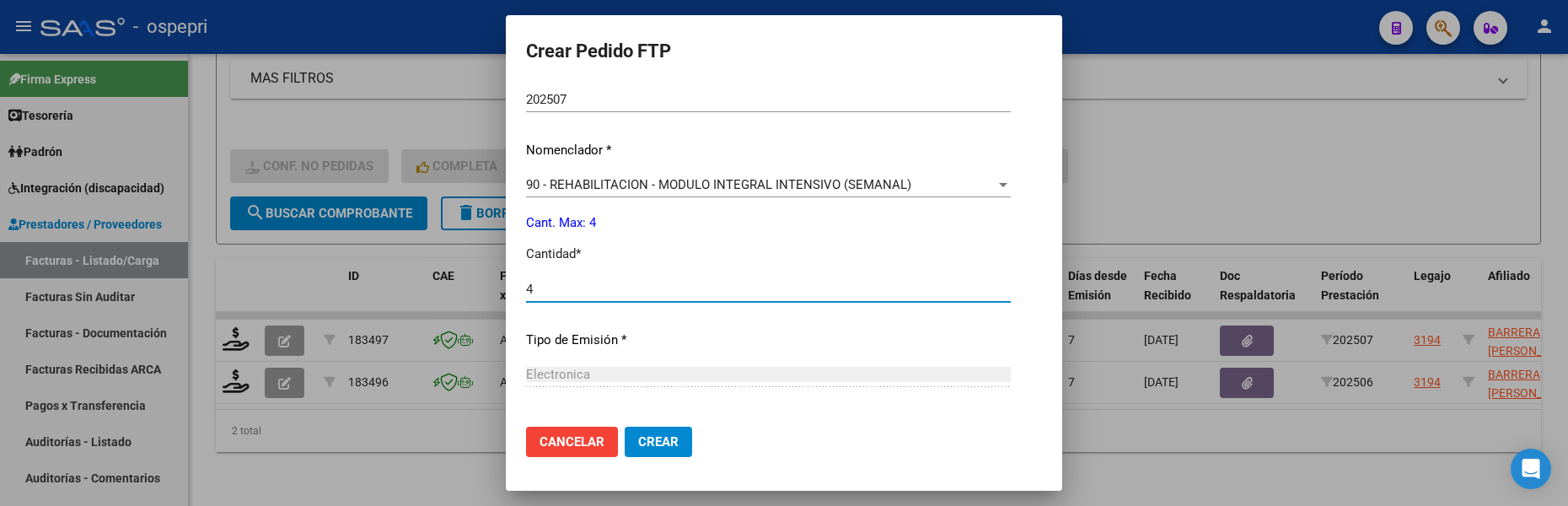
scroll to position [754, 0]
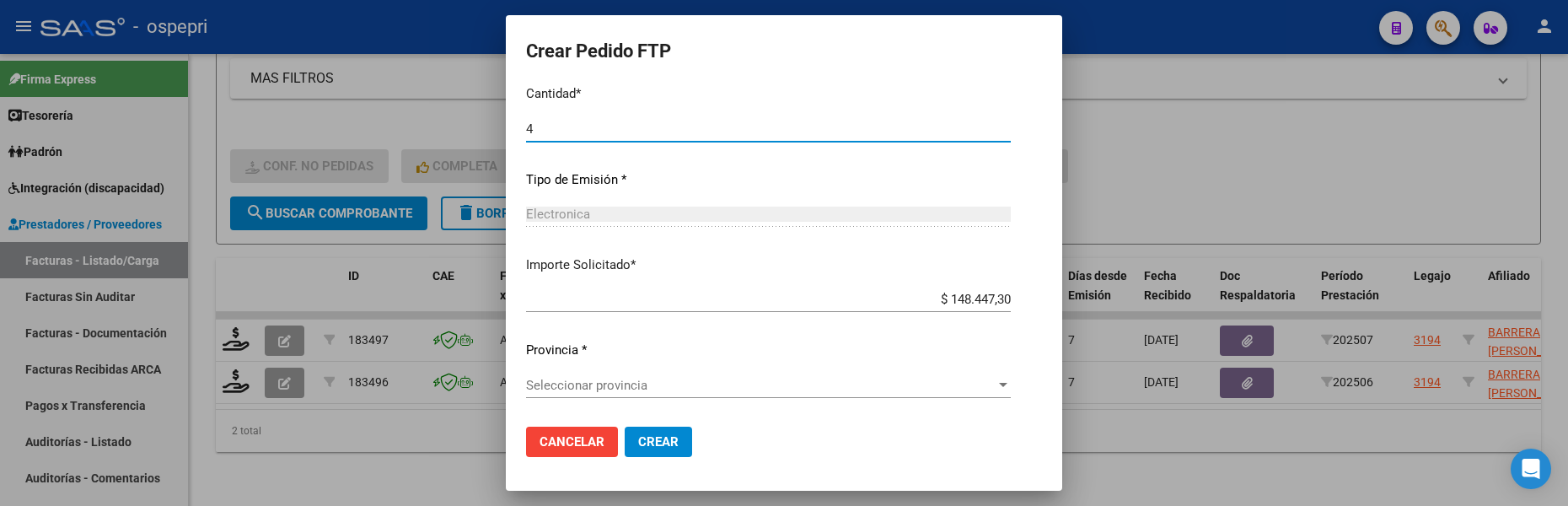
type input "4"
click at [1007, 387] on div at bounding box center [1002, 385] width 8 height 5
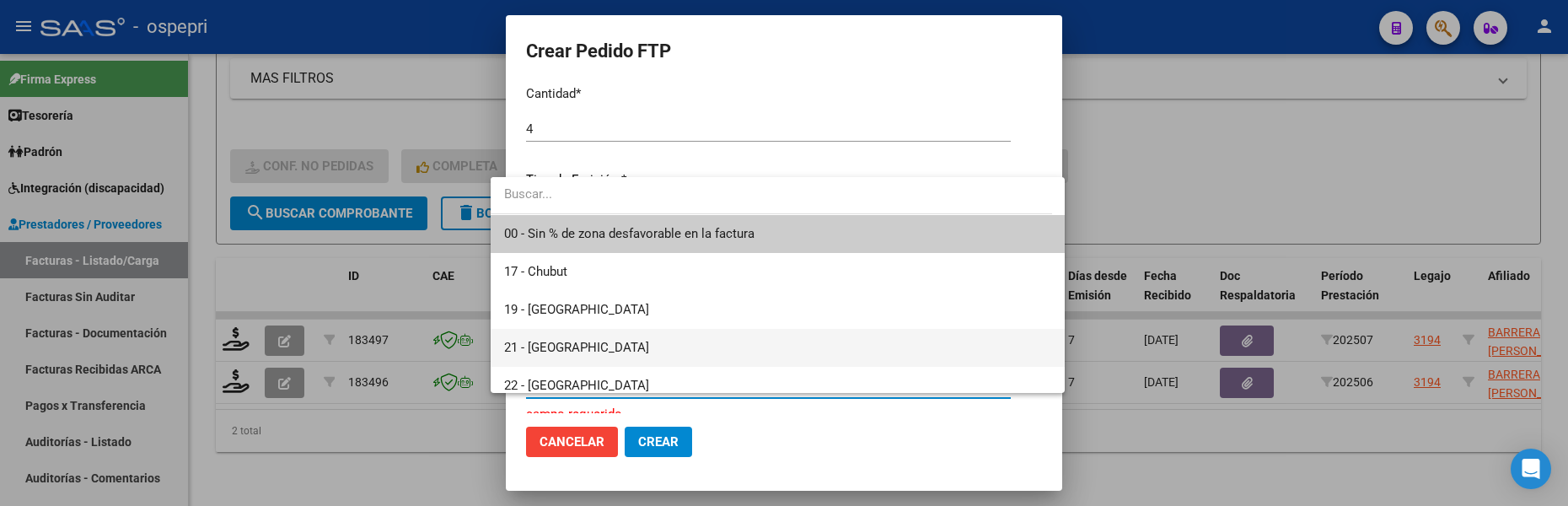
click at [641, 344] on span "21 - Neuquén" at bounding box center [778, 347] width 547 height 38
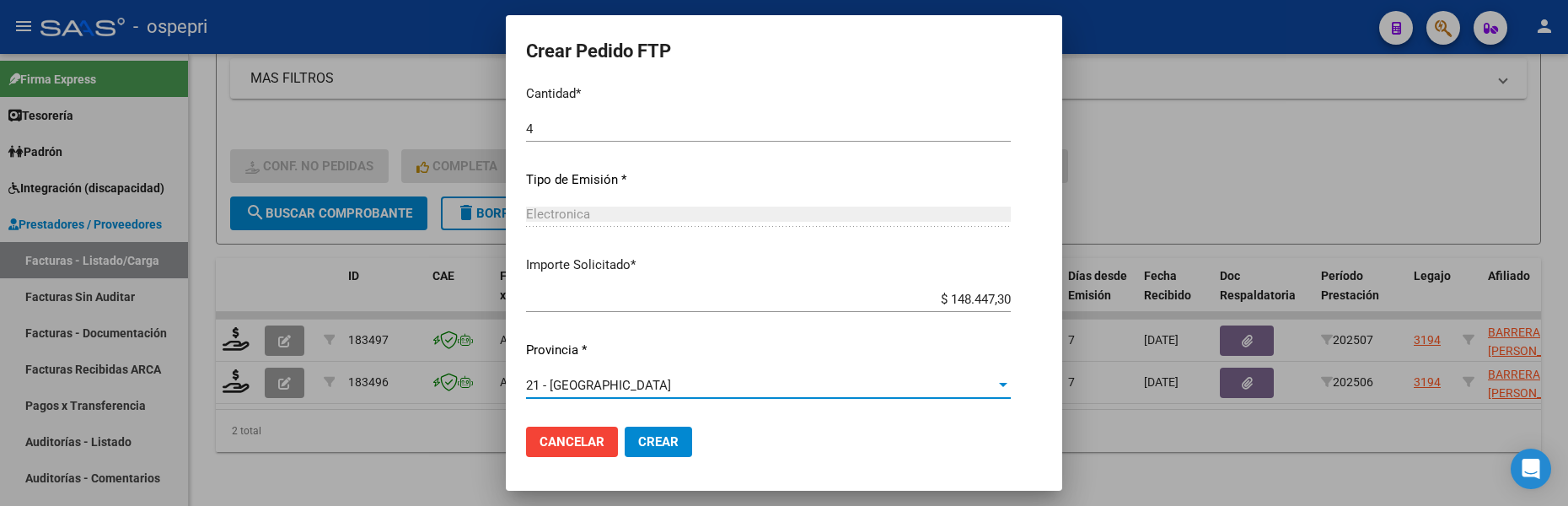
click at [653, 444] on span "Crear" at bounding box center [658, 442] width 40 height 16
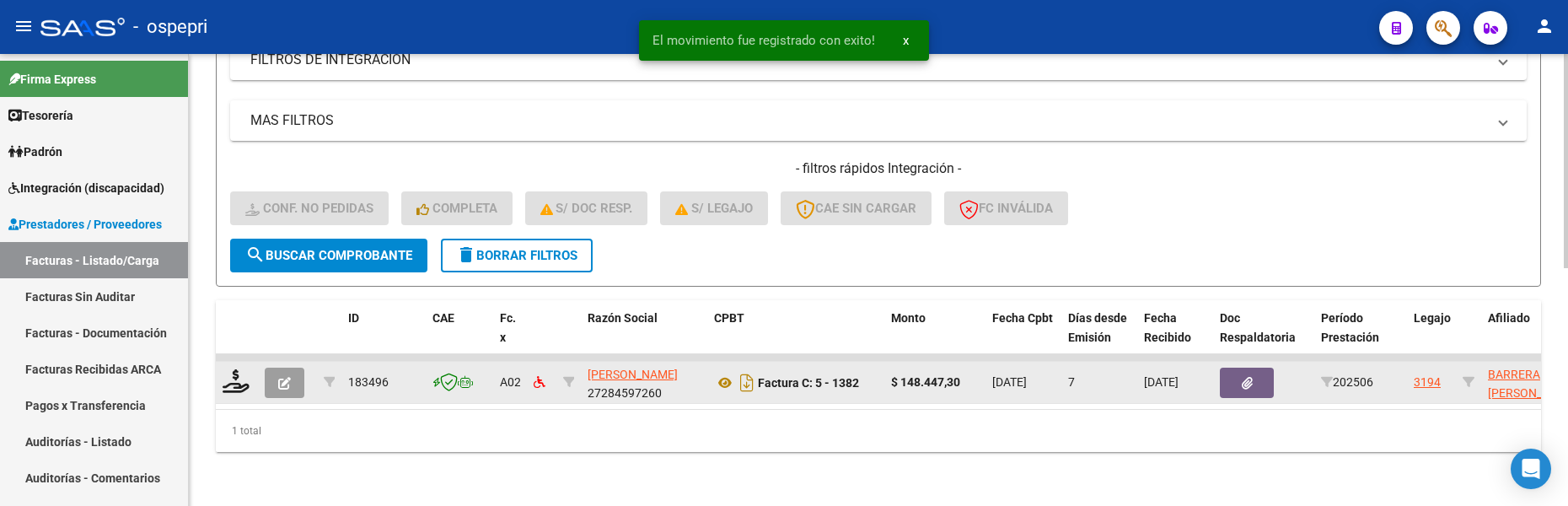
scroll to position [503, 0]
click at [239, 369] on icon at bounding box center [235, 381] width 27 height 24
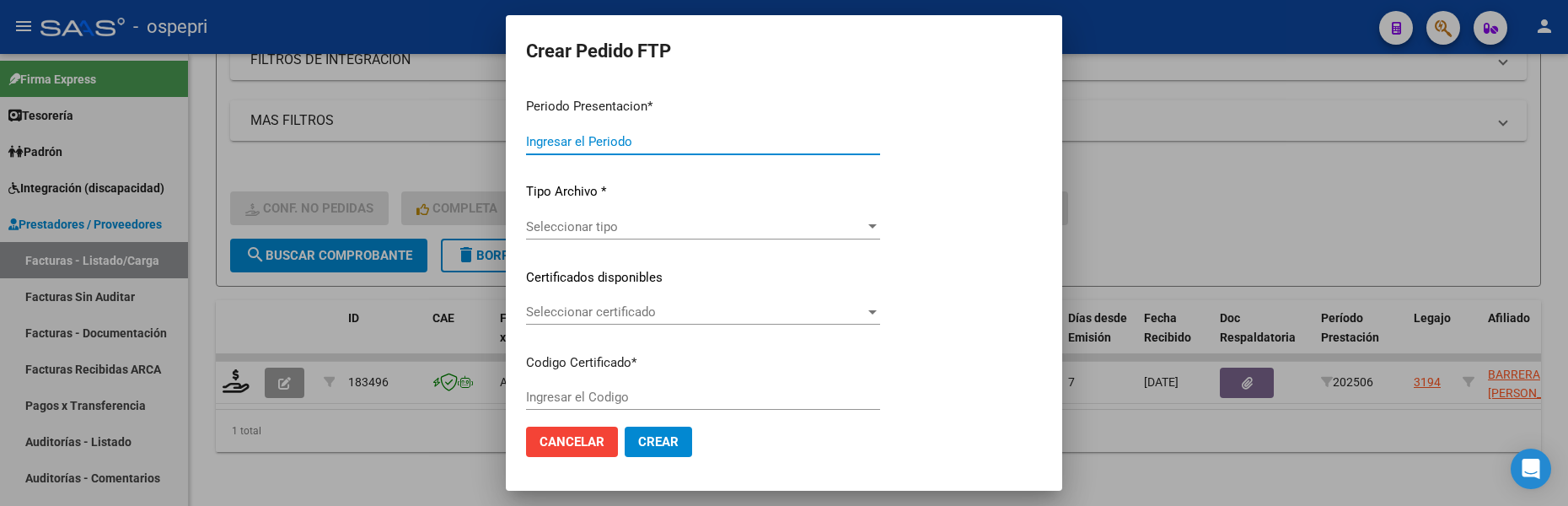
type input "202507"
type input "202506"
type input "$ 148.447,30"
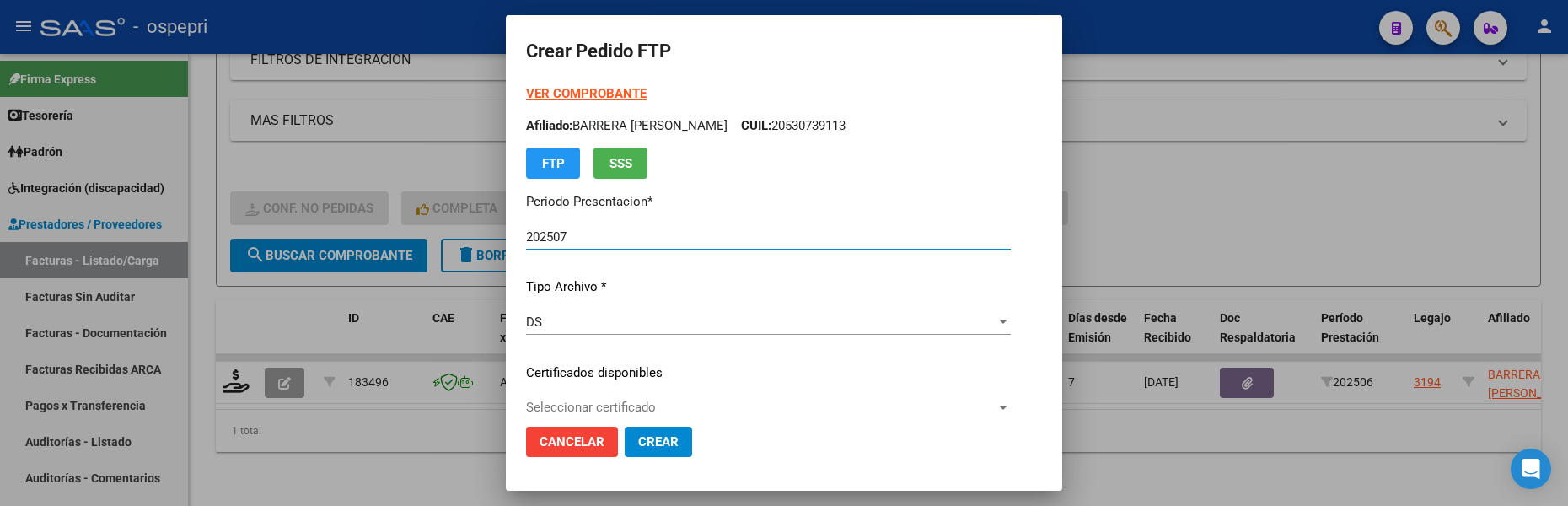
type input "2053073911-3"
type input "2028-04-28"
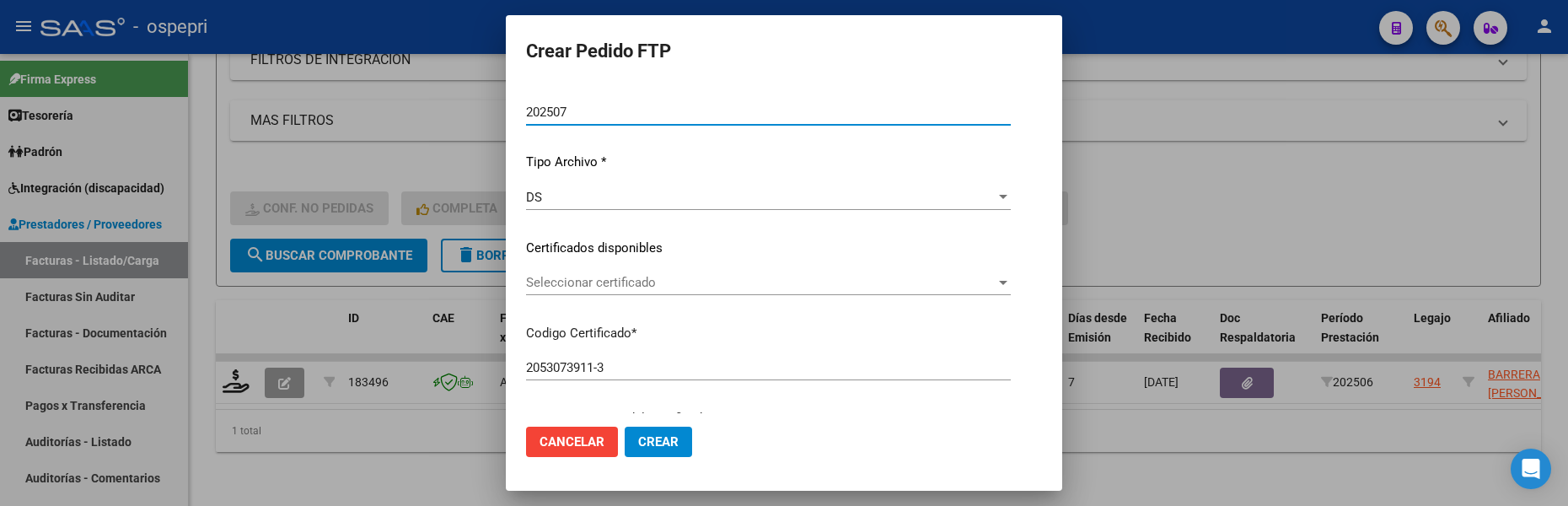
scroll to position [169, 0]
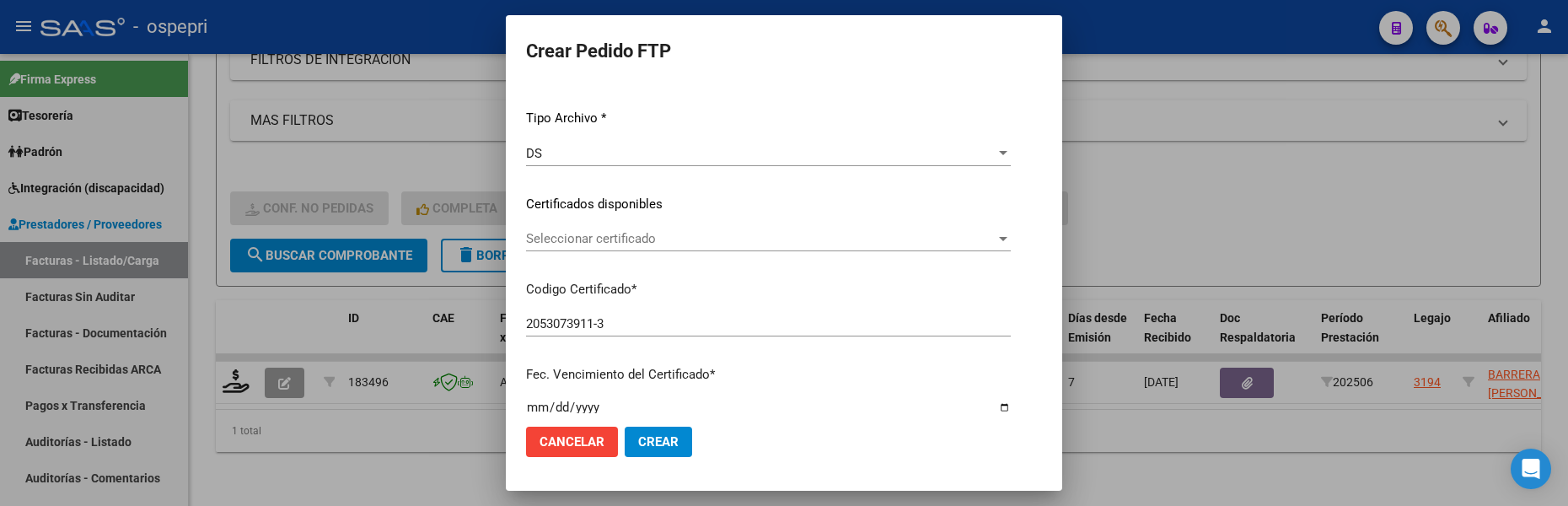
click at [1007, 241] on div at bounding box center [1002, 239] width 8 height 5
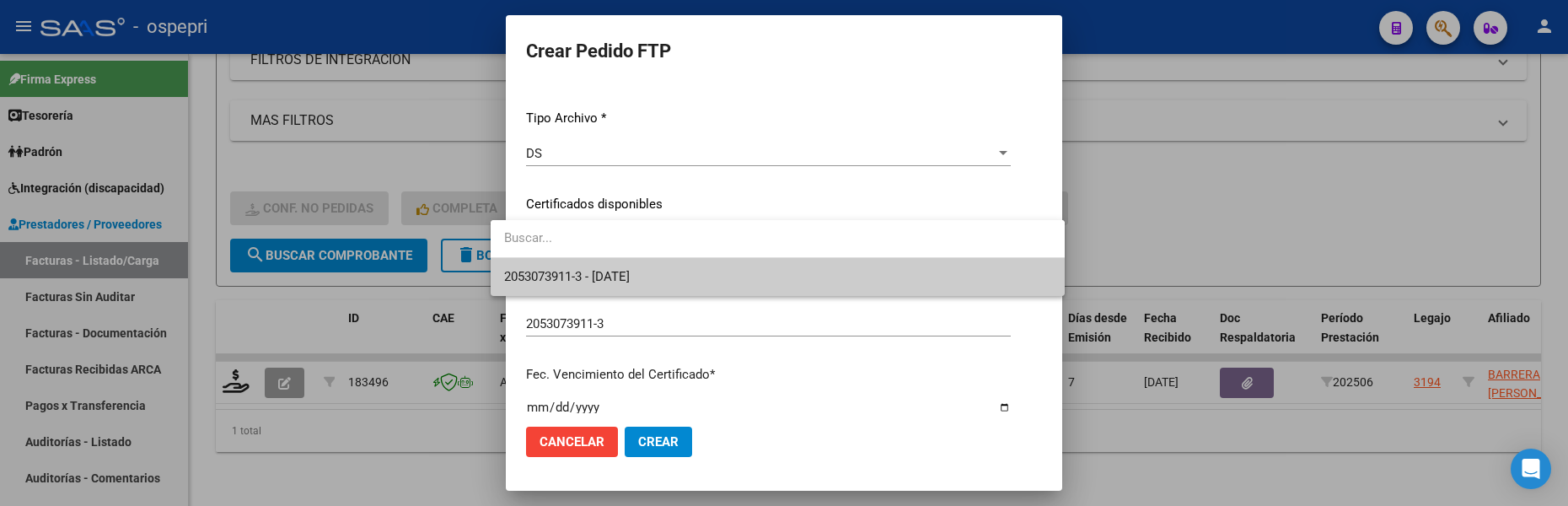
click at [916, 278] on span "2053073911-3 - 2028-04-28" at bounding box center [778, 276] width 547 height 38
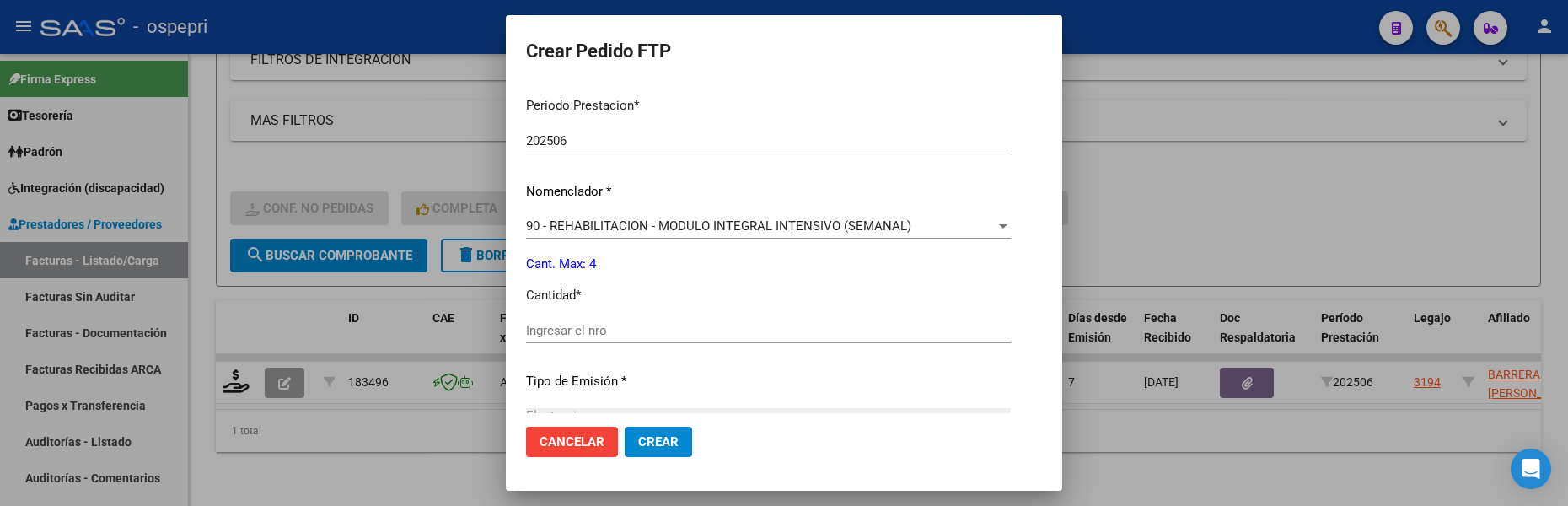
scroll to position [590, 0]
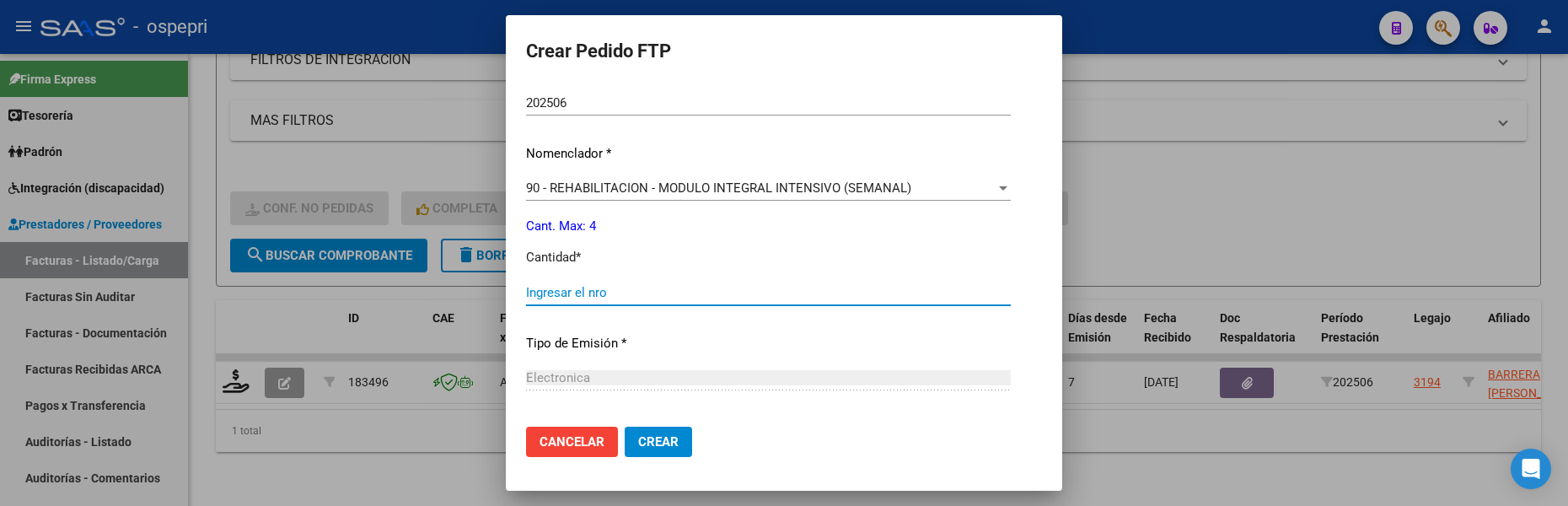
click at [738, 296] on input "Ingresar el nro" at bounding box center [768, 292] width 485 height 16
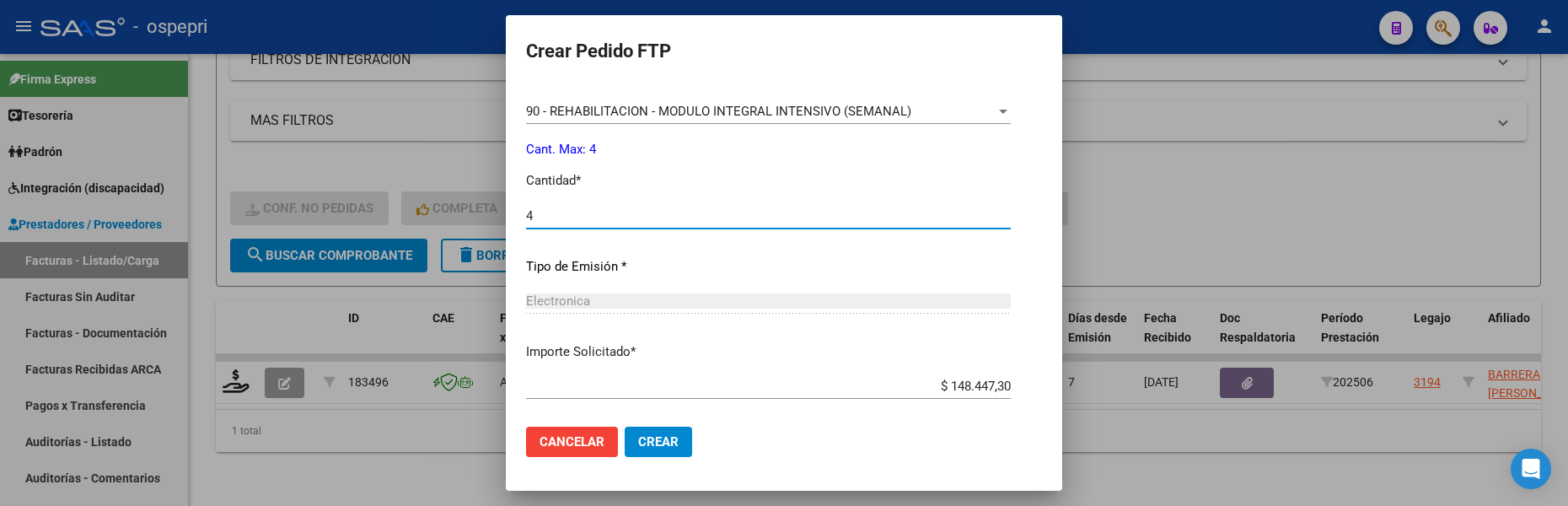
scroll to position [754, 0]
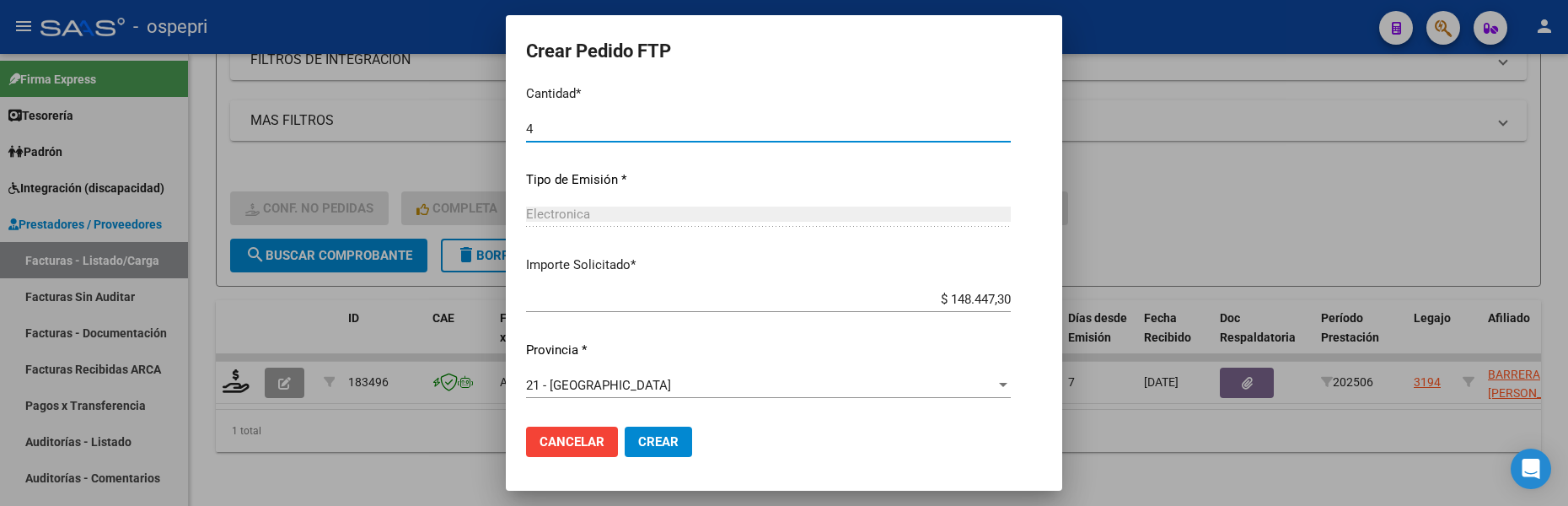
type input "4"
click at [634, 433] on button "Crear" at bounding box center [657, 442] width 67 height 30
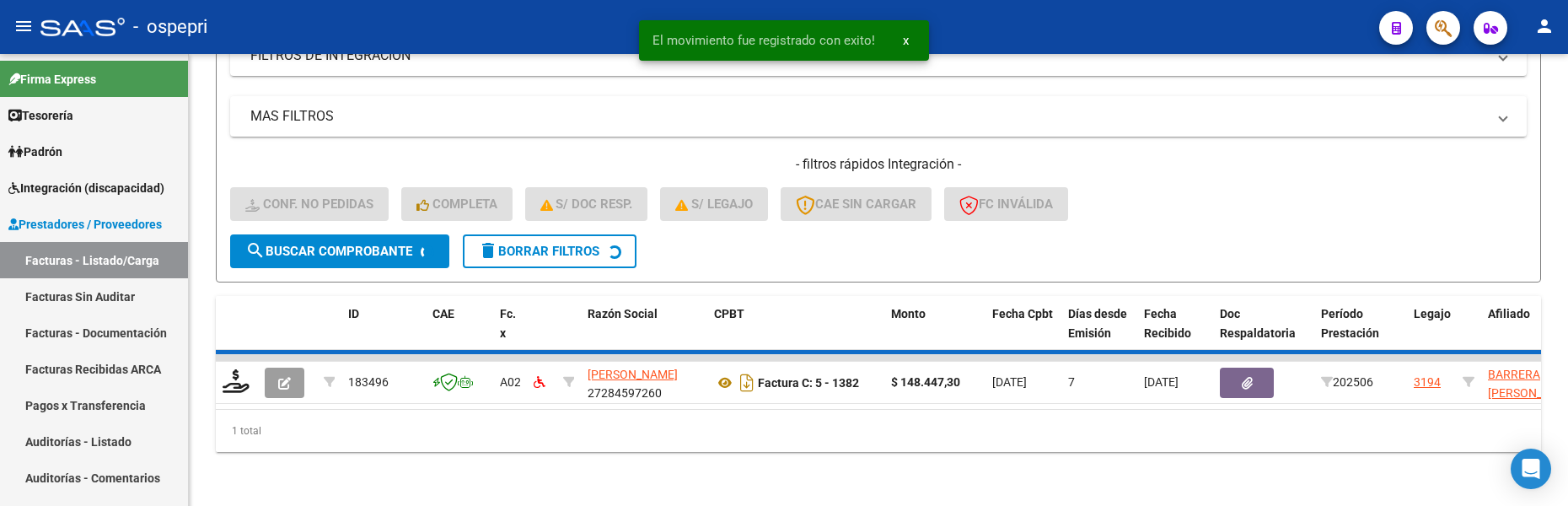
scroll to position [478, 0]
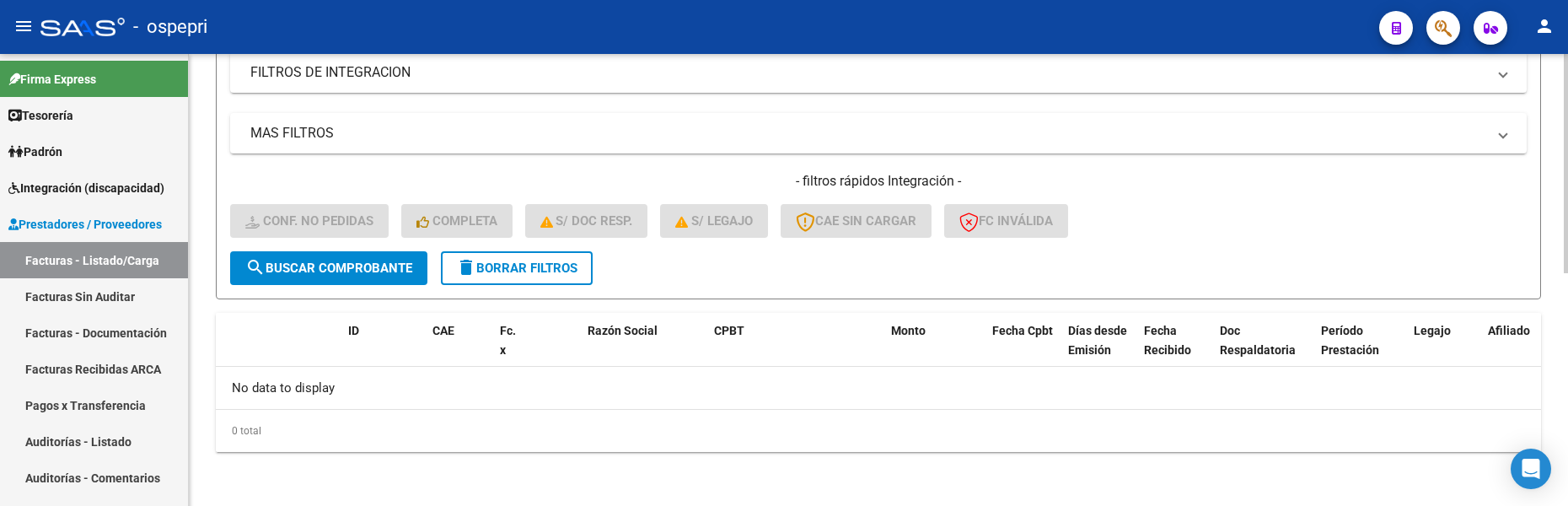
click at [365, 263] on span "search Buscar Comprobante" at bounding box center [329, 268] width 167 height 16
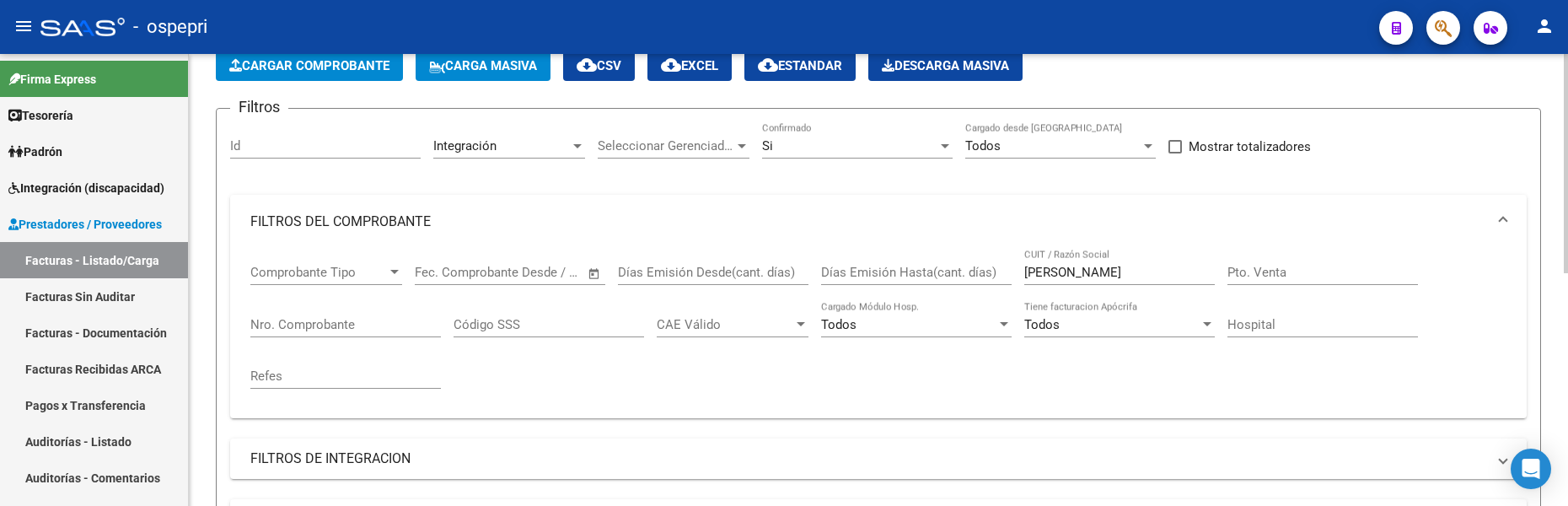
scroll to position [57, 0]
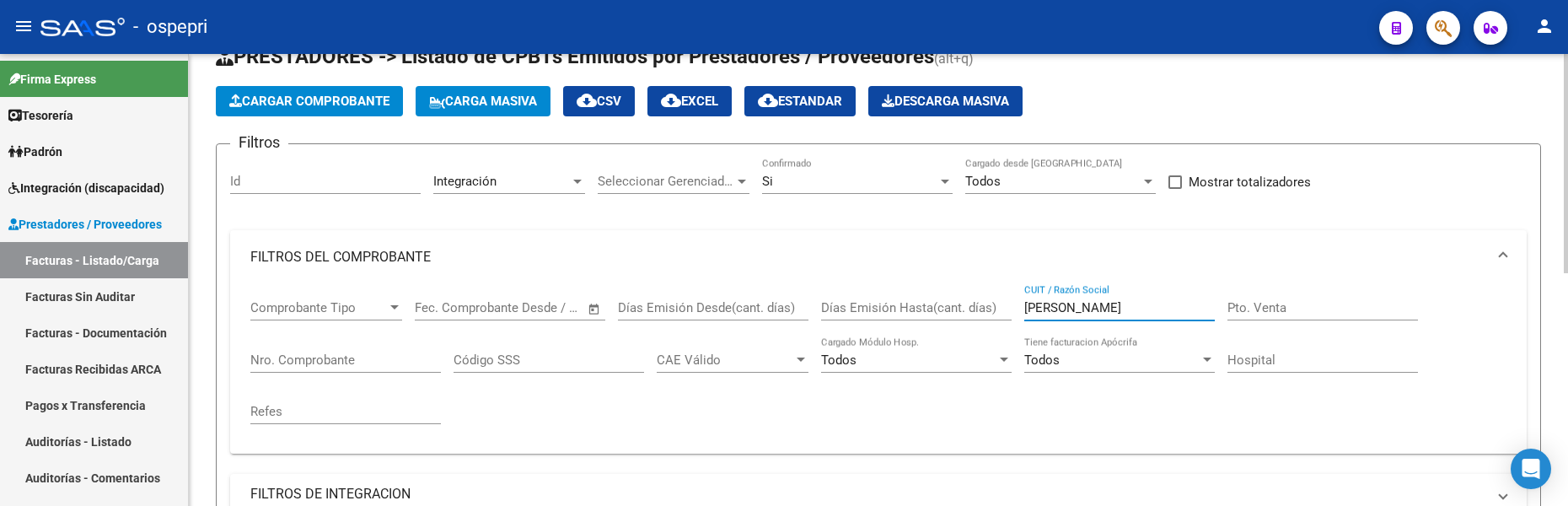
drag, startPoint x: 1109, startPoint y: 307, endPoint x: 1040, endPoint y: 310, distance: 69.1
click at [1013, 311] on div "Comprobante Tipo Comprobante Tipo Start date – End date Fec. Comprobante Desde …" at bounding box center [879, 362] width 1256 height 156
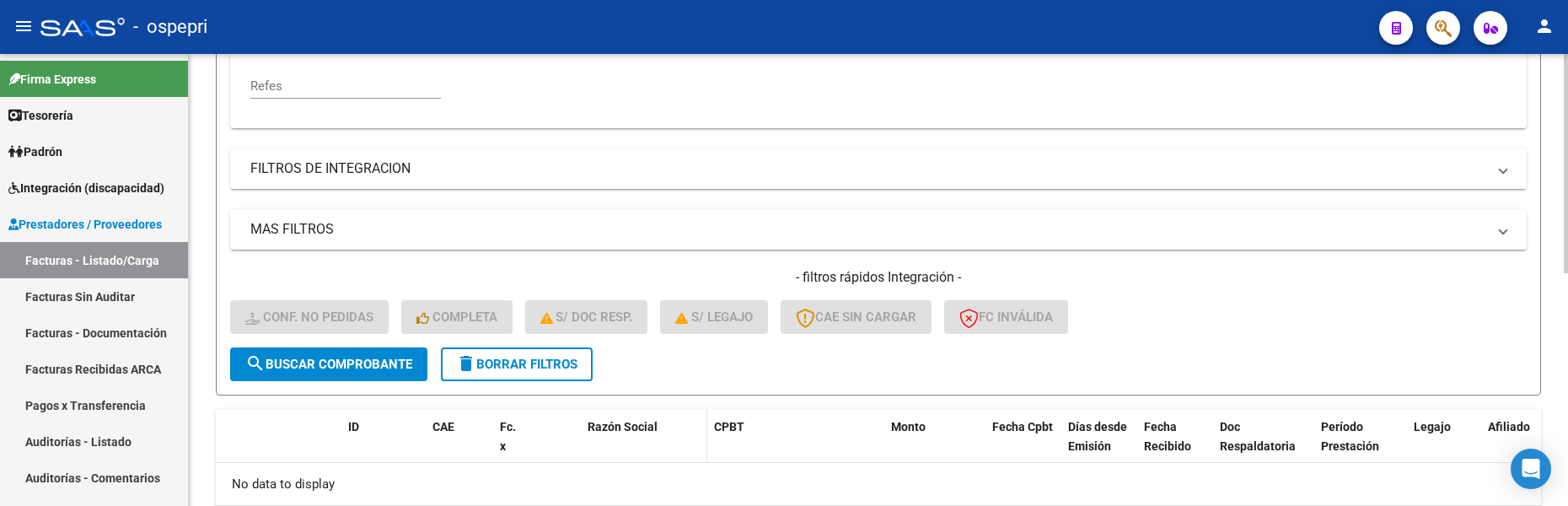
scroll to position [394, 0]
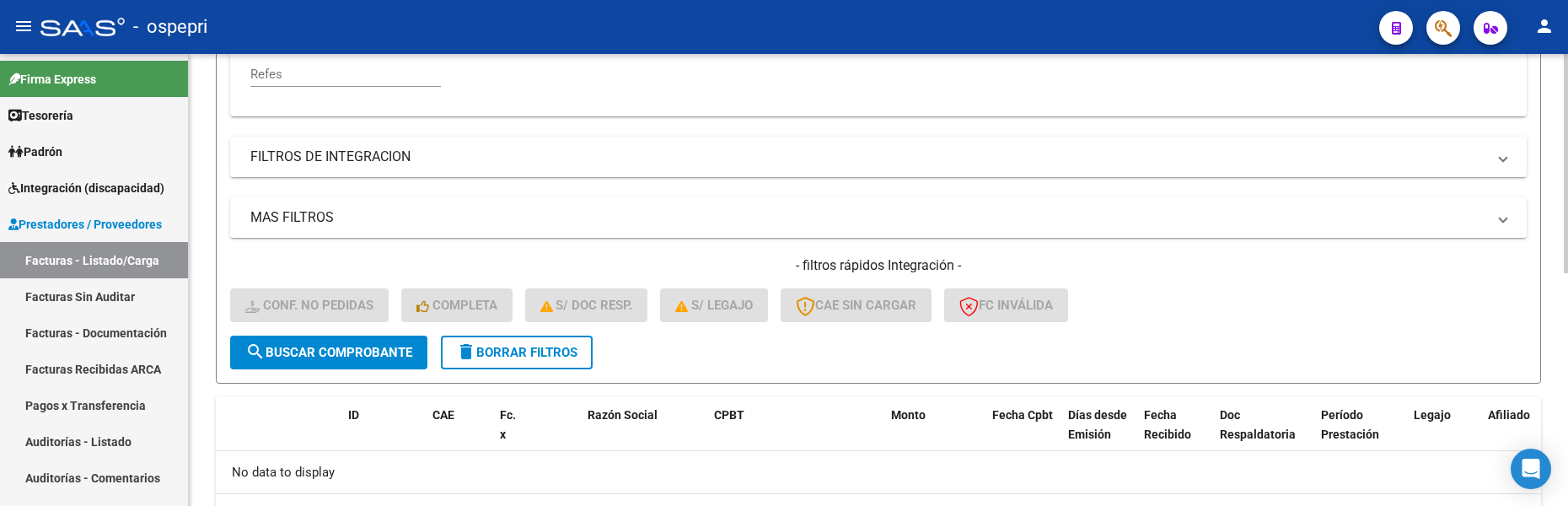
click at [529, 354] on span "delete Borrar Filtros" at bounding box center [517, 352] width 121 height 16
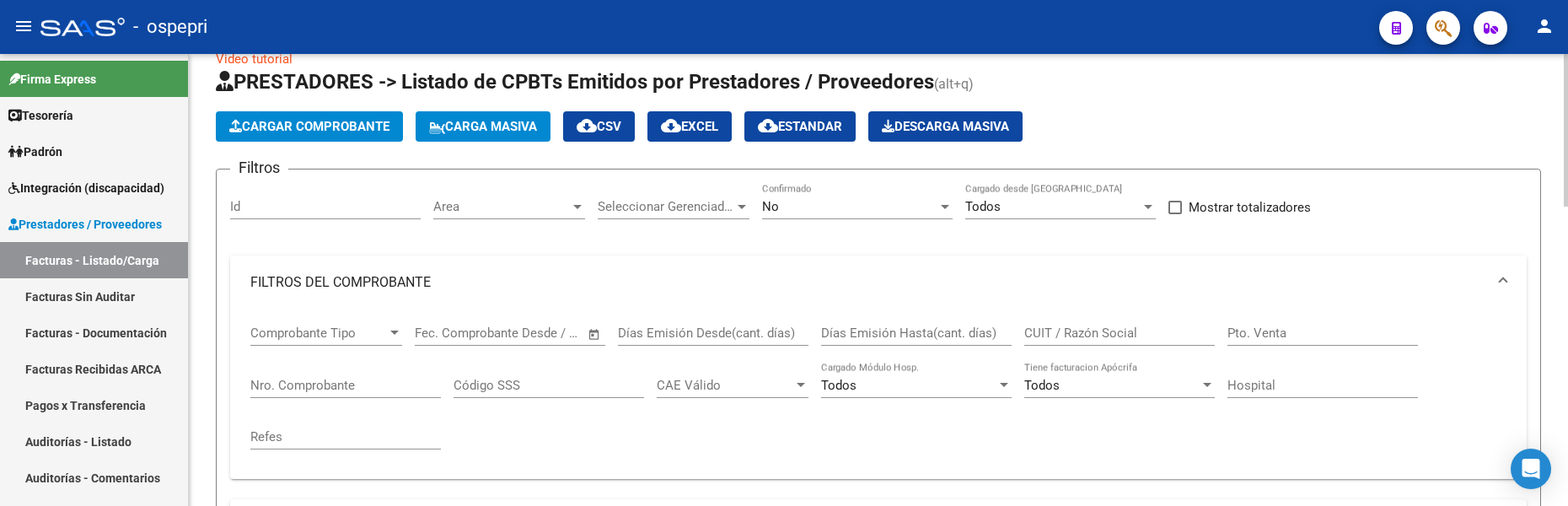
scroll to position [0, 0]
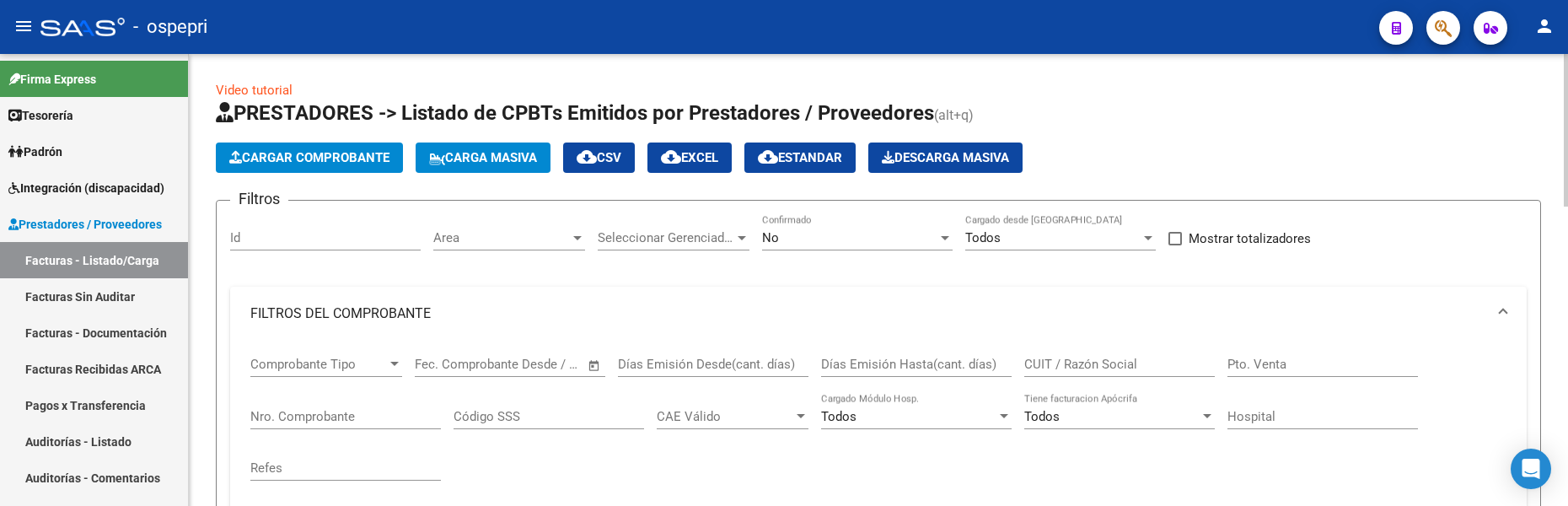
click at [1088, 359] on input "CUIT / Razón Social" at bounding box center [1118, 364] width 190 height 16
paste input "[PERSON_NAME]"
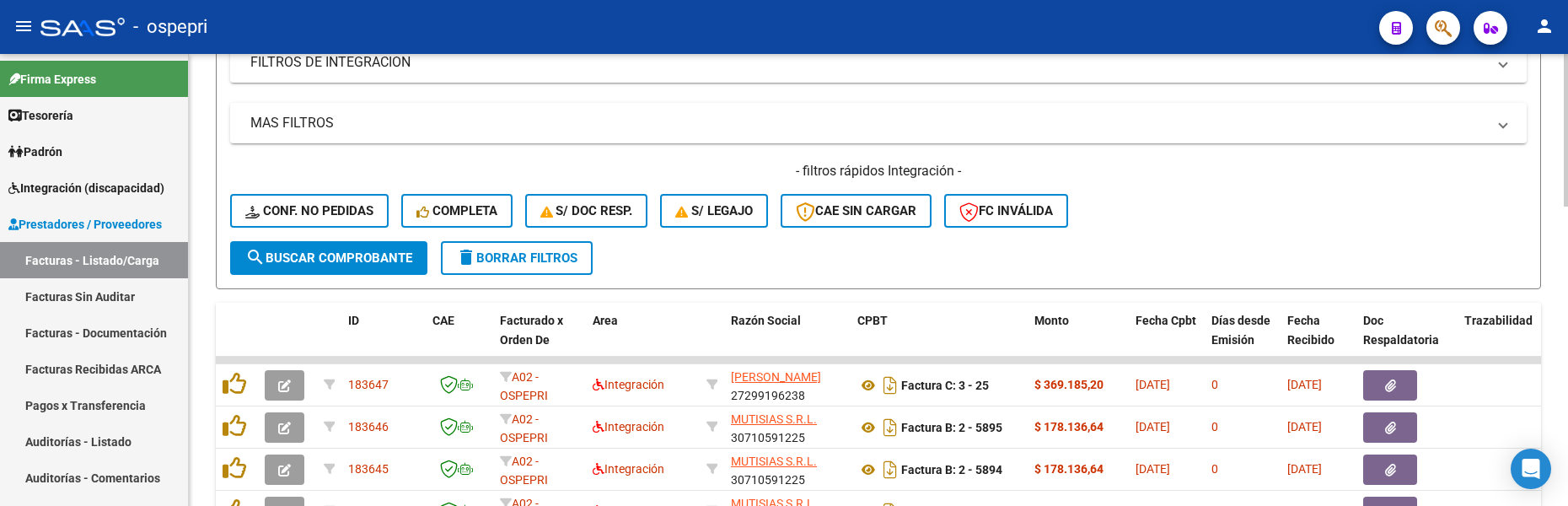
scroll to position [506, 0]
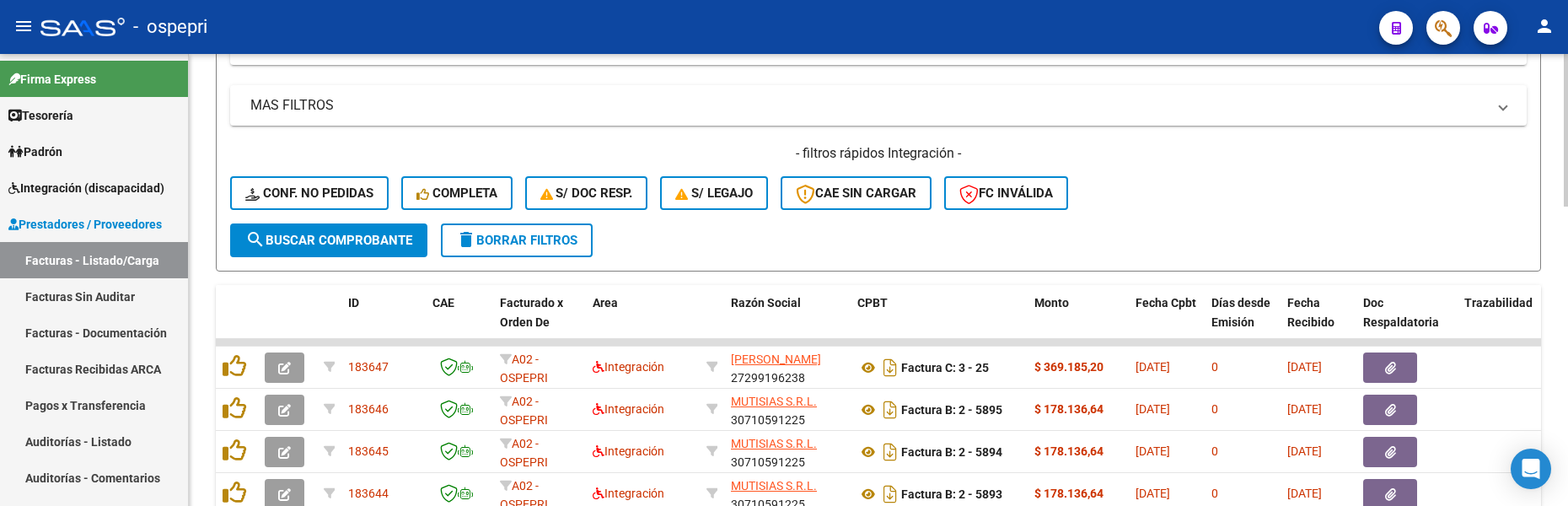
type input "[PERSON_NAME]"
click at [363, 234] on span "search Buscar Comprobante" at bounding box center [329, 240] width 167 height 16
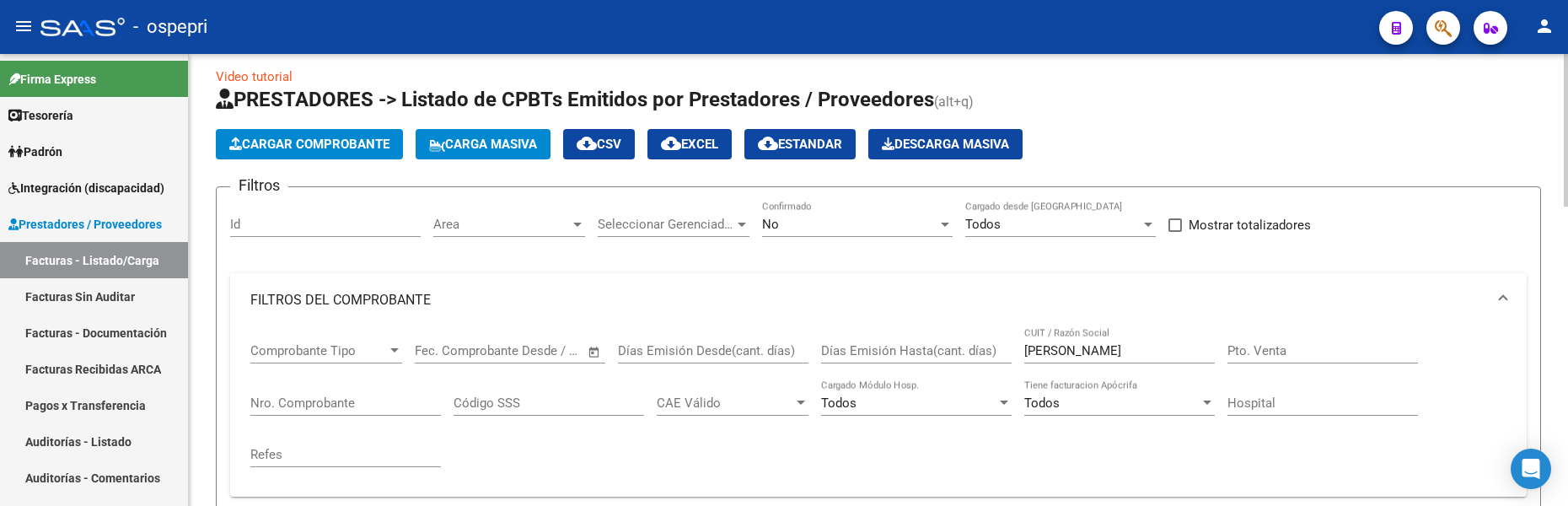
scroll to position [0, 0]
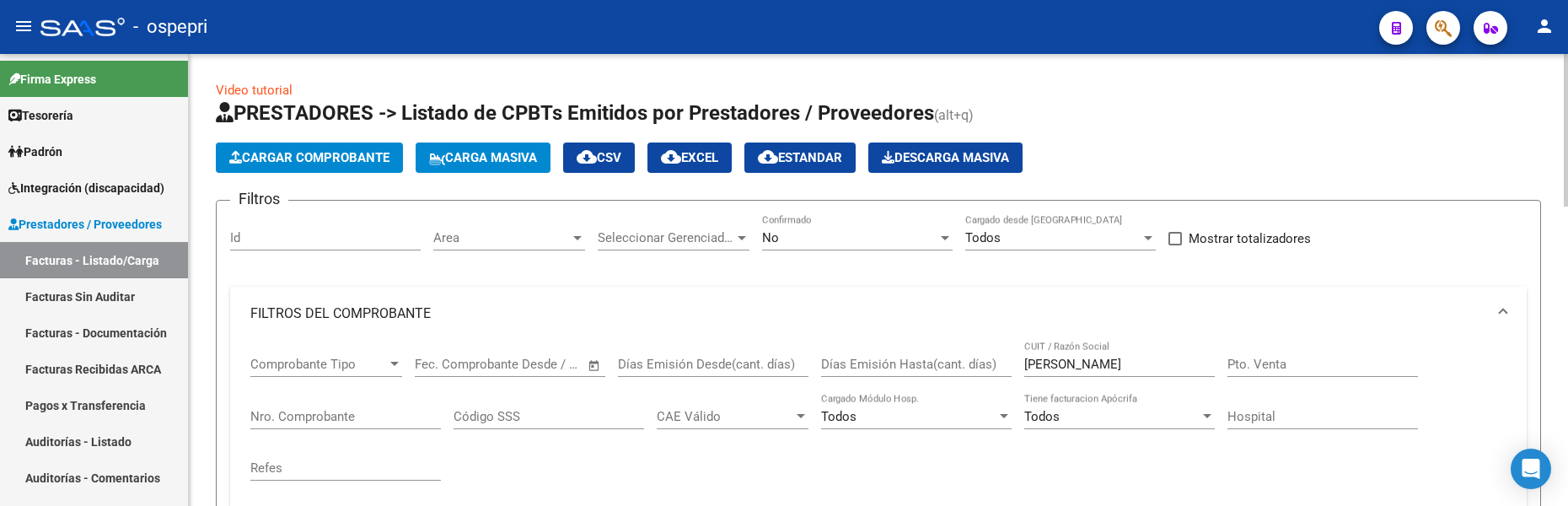
click at [944, 239] on div at bounding box center [945, 238] width 8 height 5
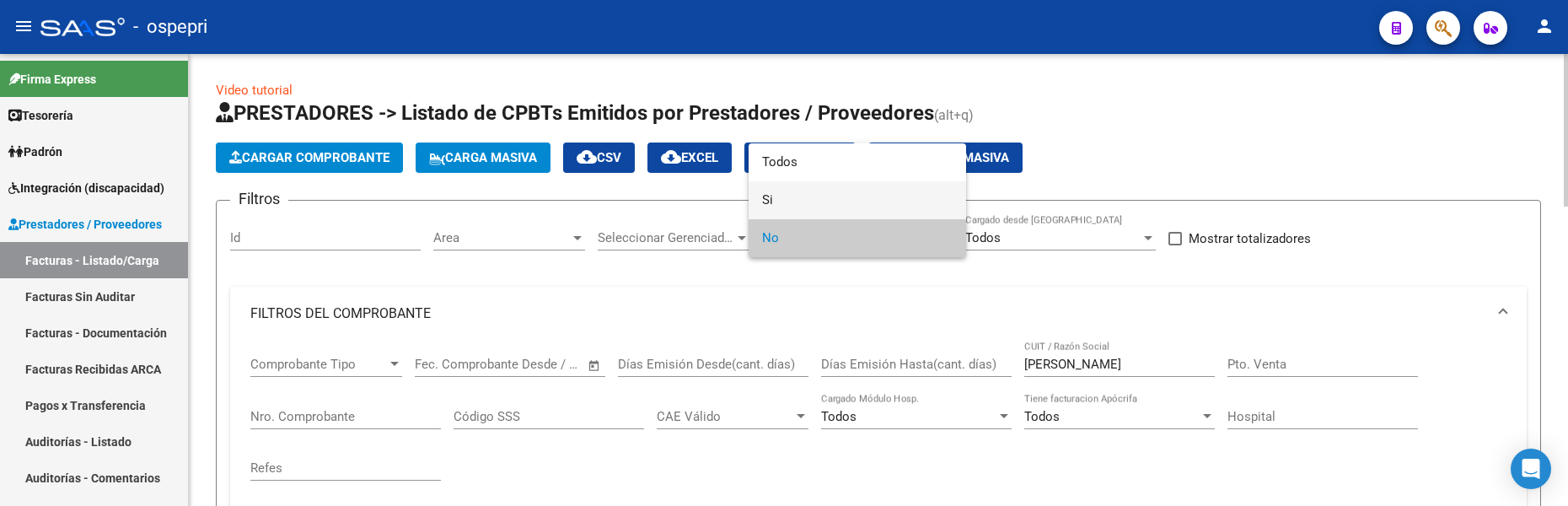
click at [843, 195] on span "Si" at bounding box center [857, 199] width 190 height 38
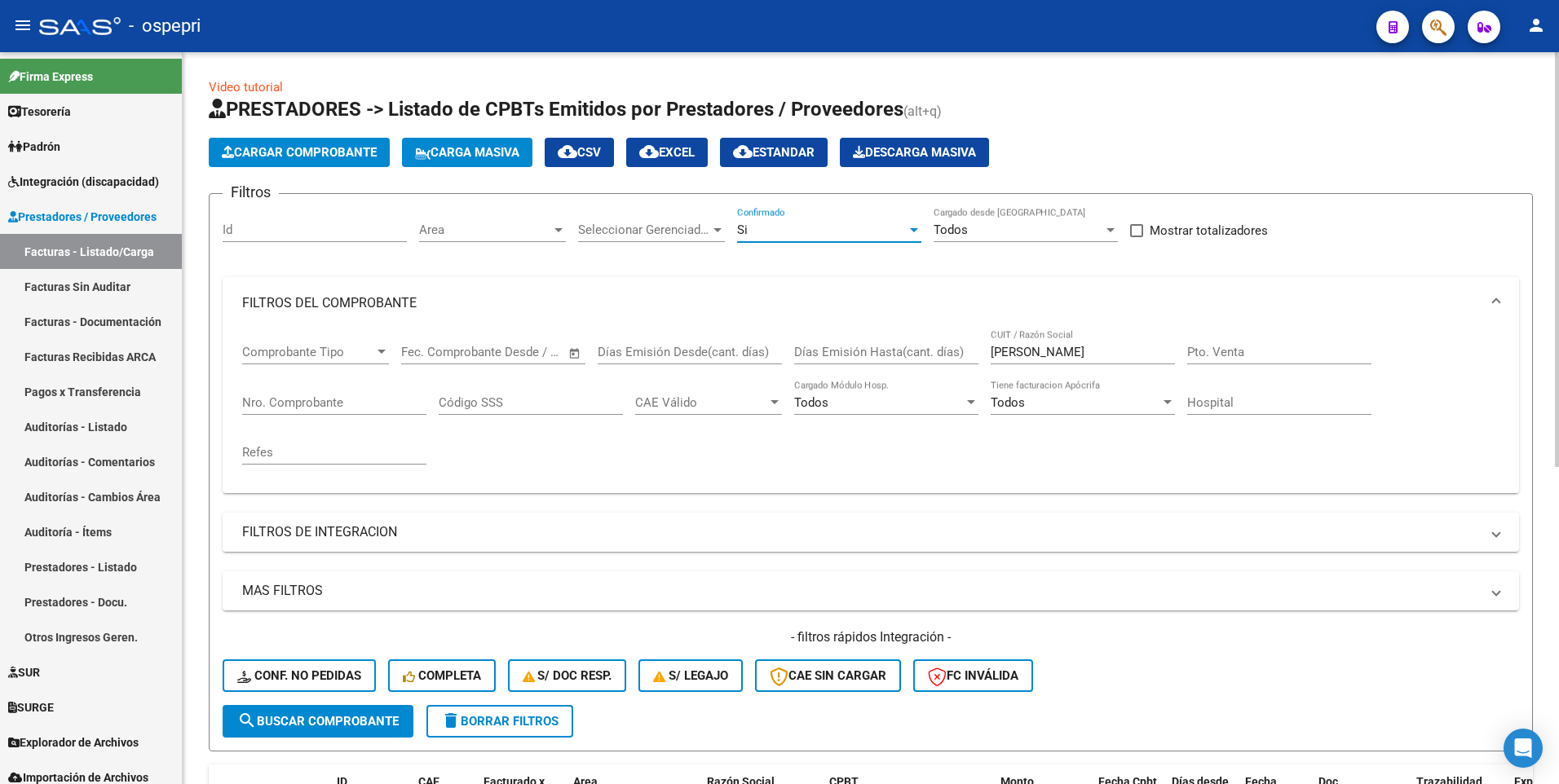
click at [916, 234] on div at bounding box center [914, 230] width 15 height 13
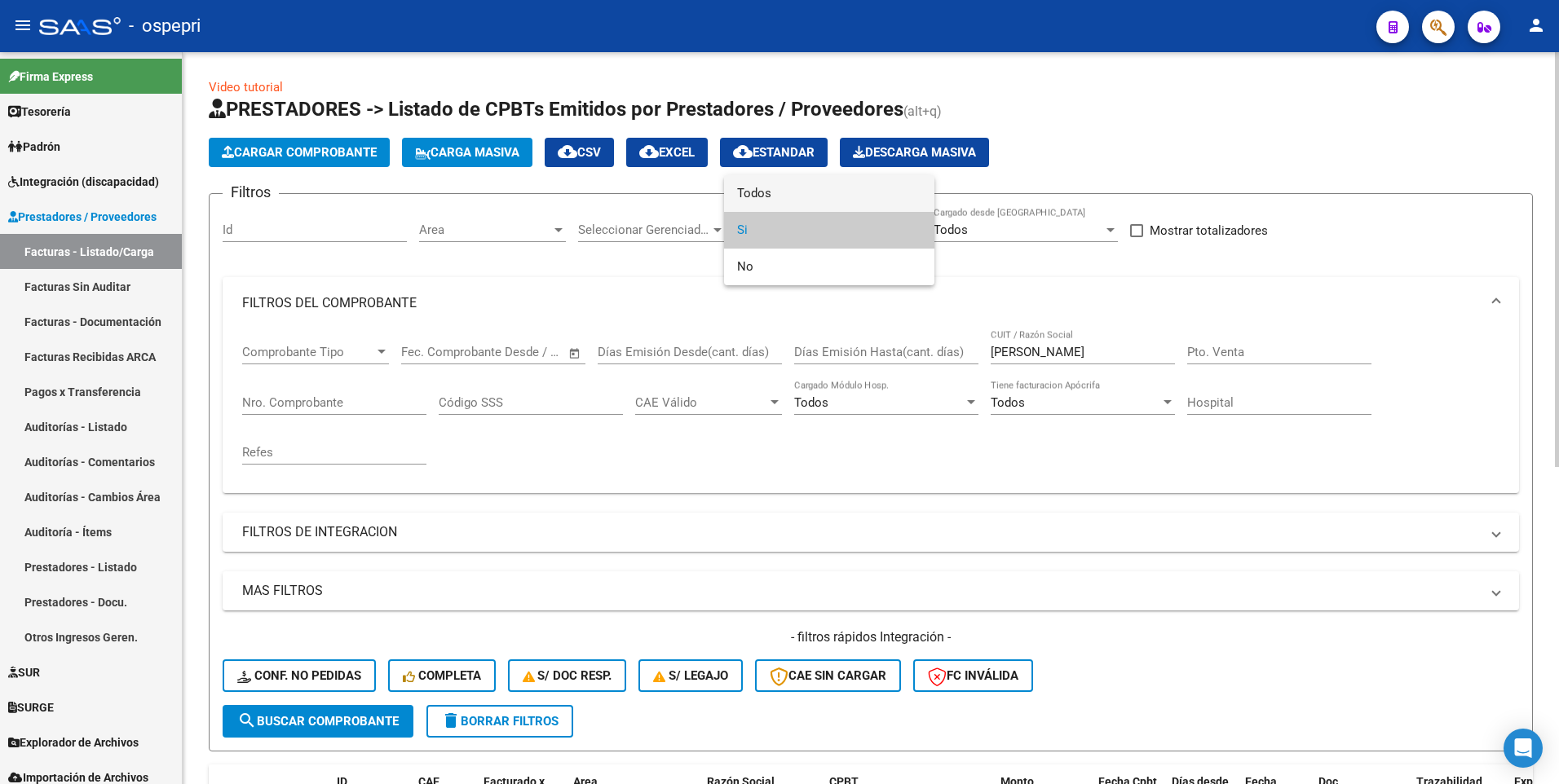
click at [848, 194] on span "Todos" at bounding box center [829, 193] width 184 height 36
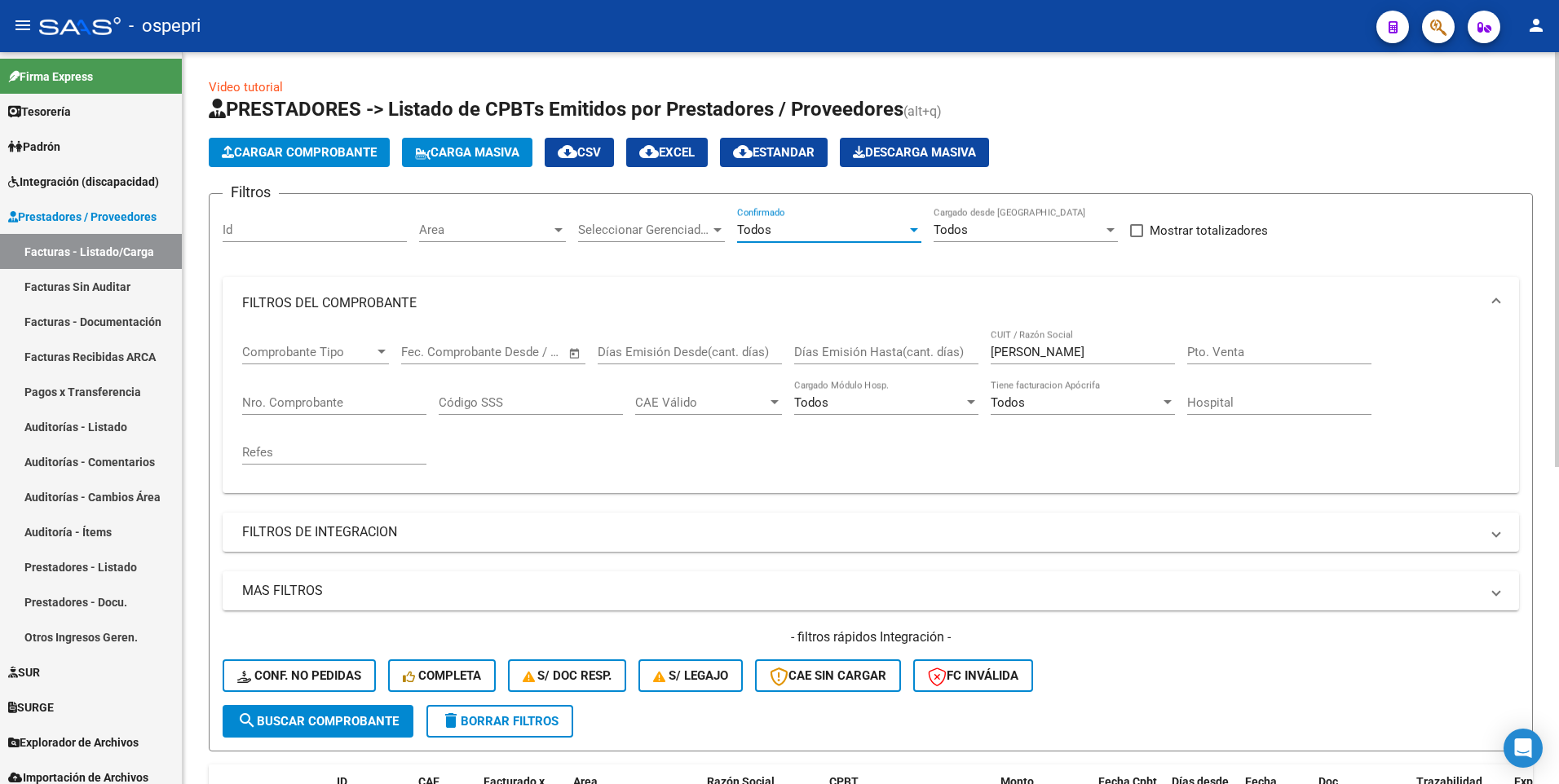
click at [367, 718] on span "search Buscar Comprobante" at bounding box center [318, 721] width 162 height 15
click at [911, 229] on div at bounding box center [914, 230] width 8 height 4
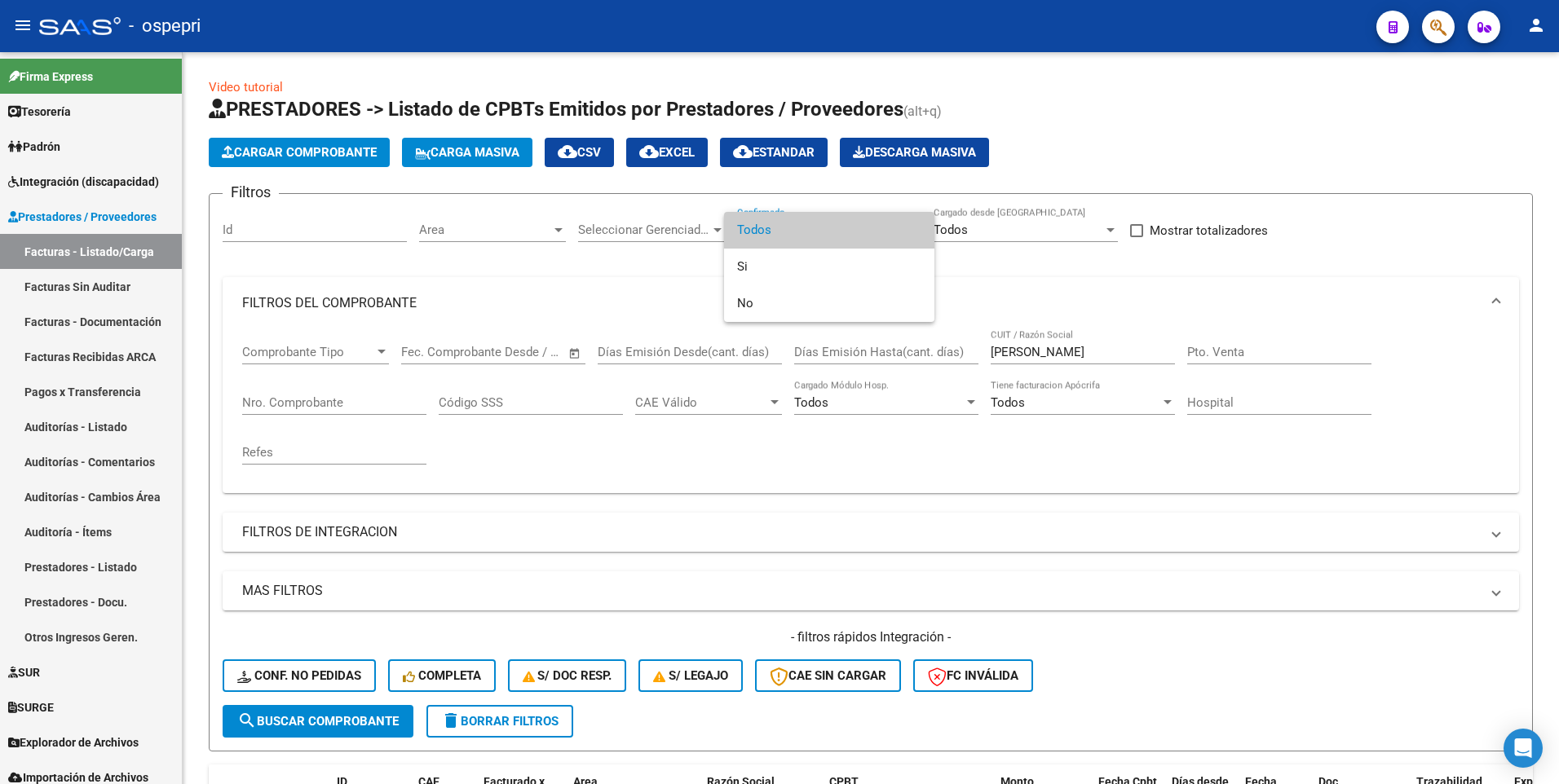
click at [302, 678] on div at bounding box center [779, 392] width 1559 height 784
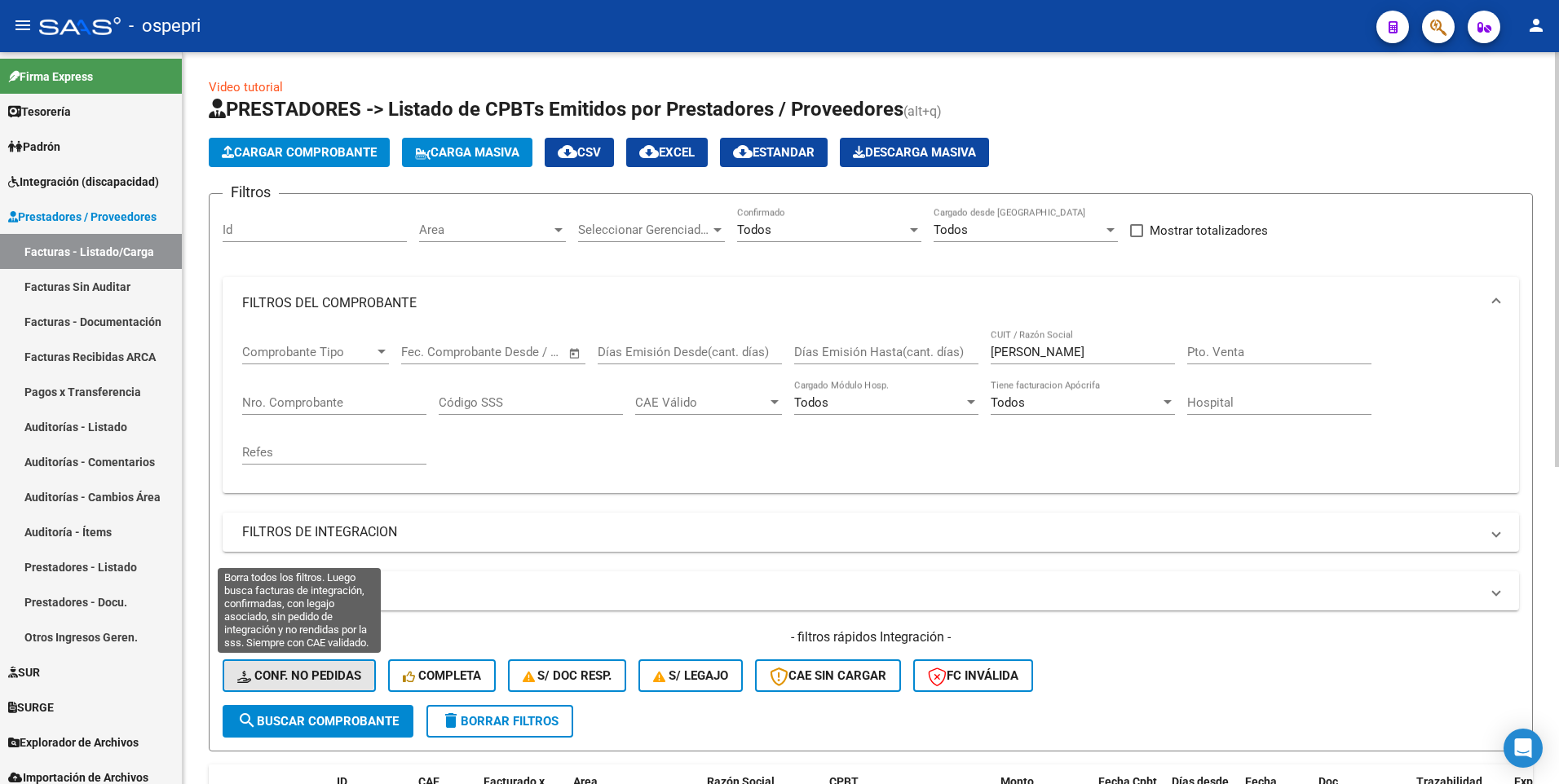
click at [278, 673] on span "Conf. no pedidas" at bounding box center [299, 676] width 124 height 15
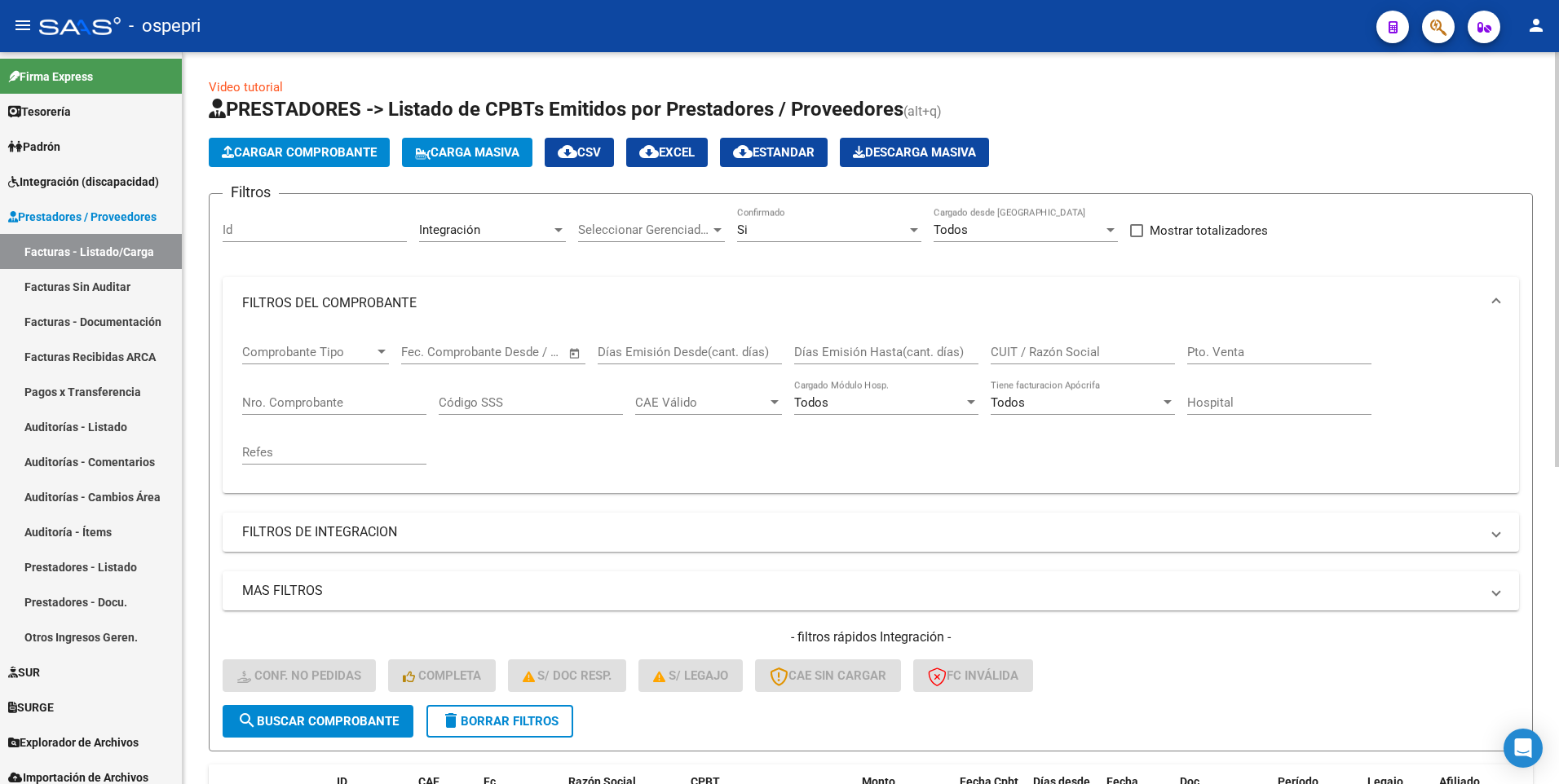
click at [1078, 354] on input "CUIT / Razón Social" at bounding box center [1082, 352] width 184 height 15
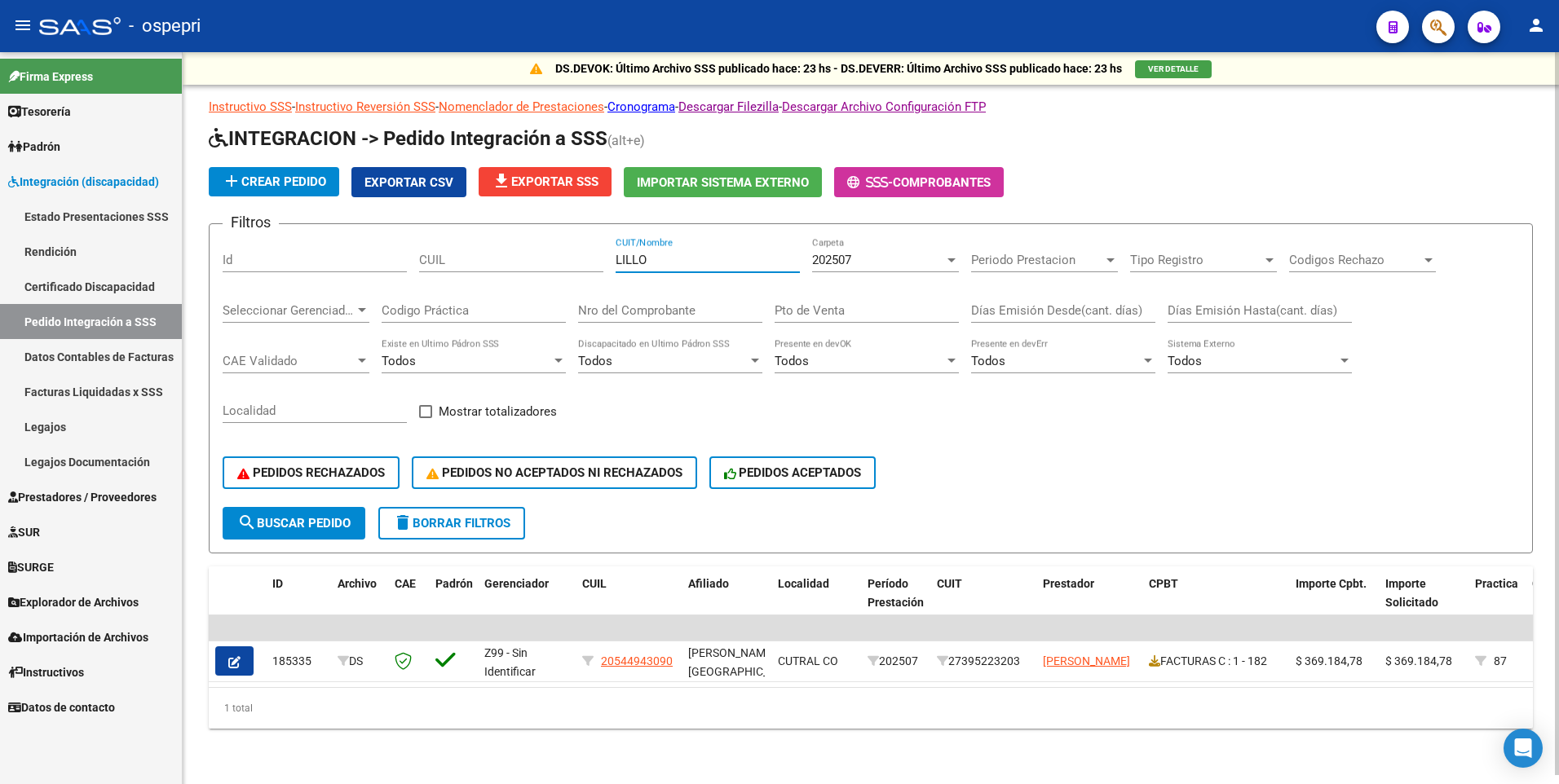
scroll to position [4, 0]
drag, startPoint x: 671, startPoint y: 243, endPoint x: 583, endPoint y: 255, distance: 88.8
click at [583, 255] on div "Filtros Id CUIL LILLO CUIT/Nombre 202507 Carpeta Periodo Prestacion Periodo Pre…" at bounding box center [871, 372] width 1297 height 270
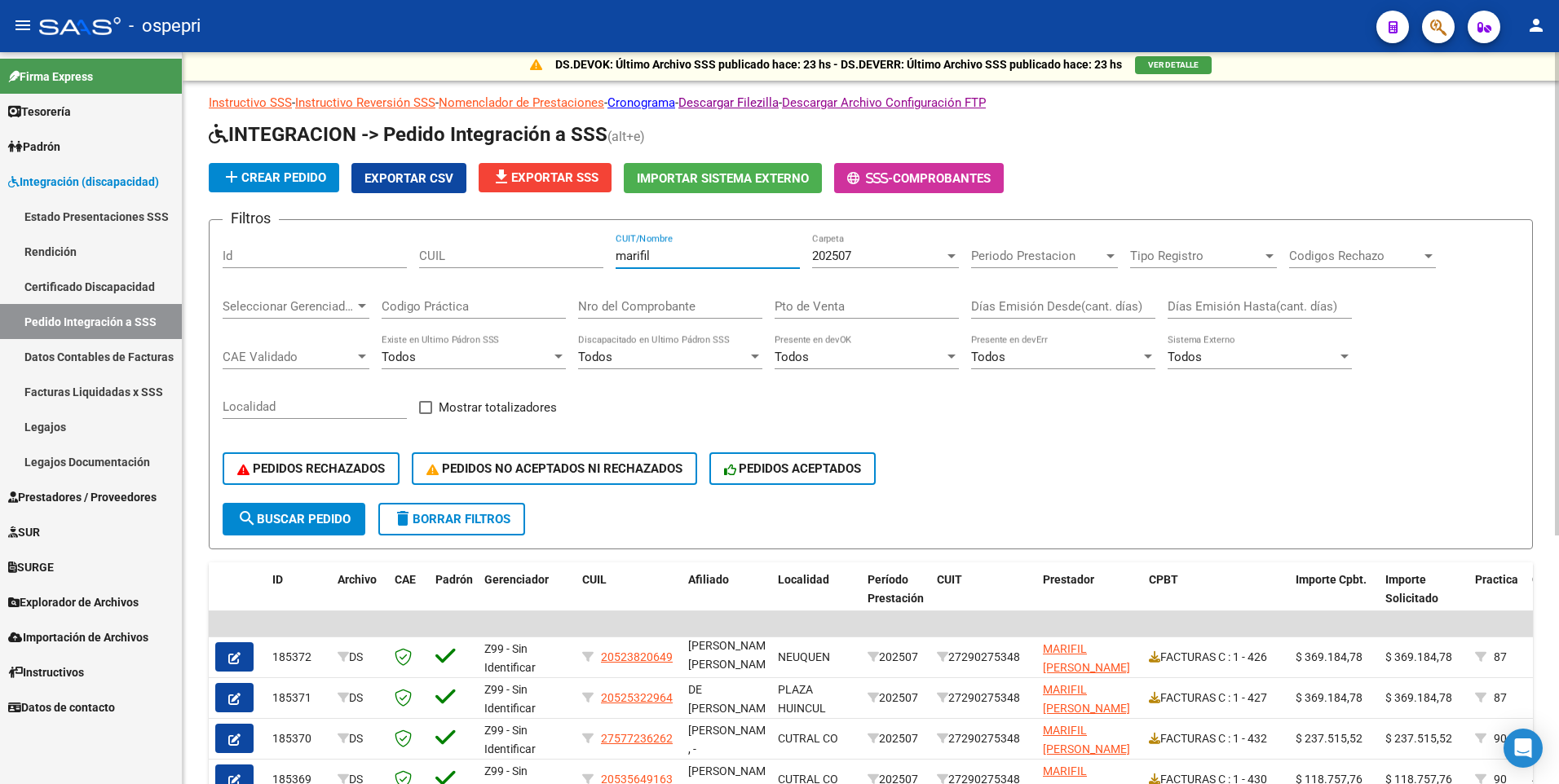
scroll to position [0, 0]
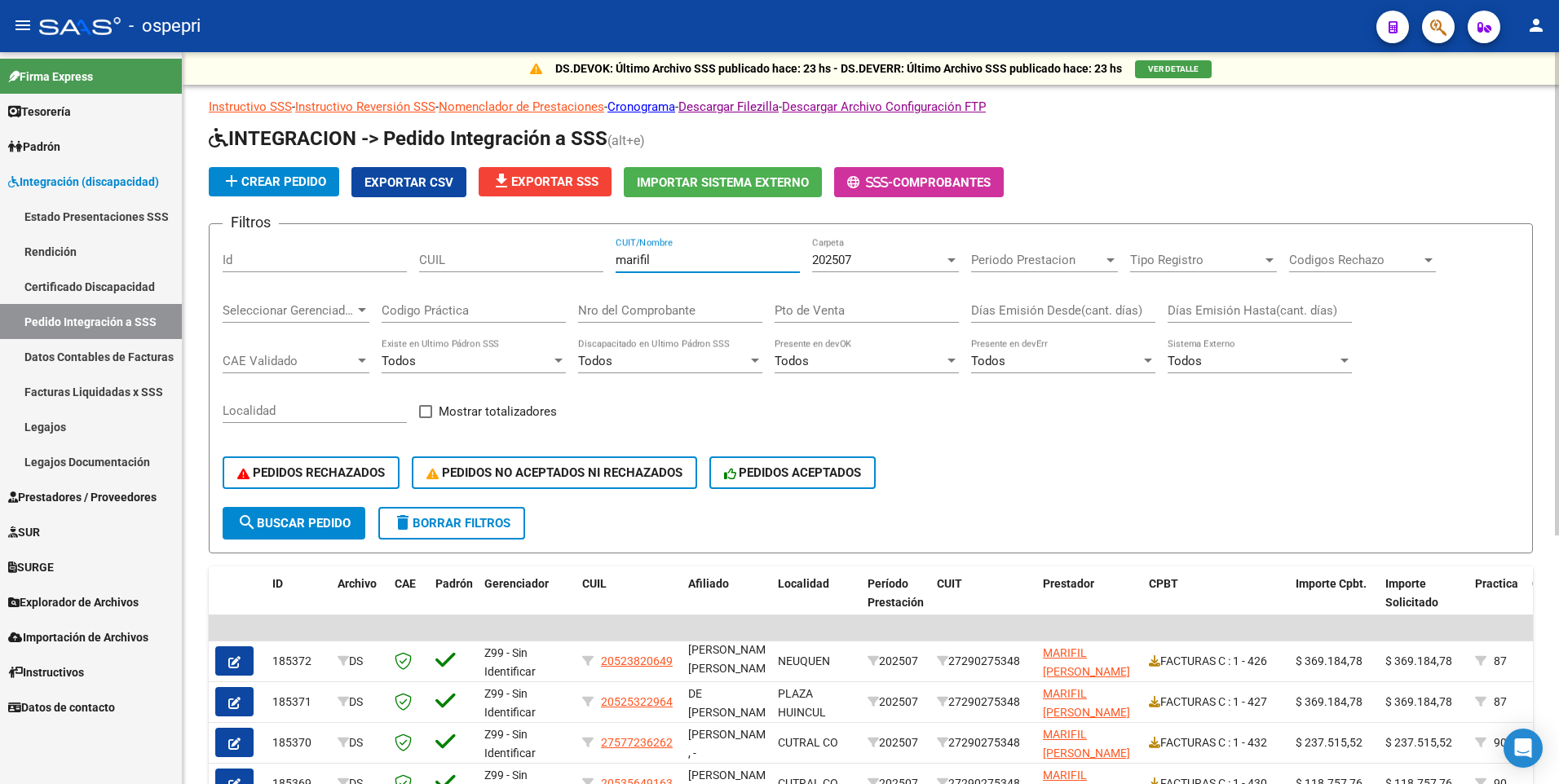
drag, startPoint x: 692, startPoint y: 261, endPoint x: 580, endPoint y: 264, distance: 112.0
click at [580, 264] on div "Filtros Id CUIL marifil CUIT/Nombre 202507 Carpeta Periodo Prestacion Periodo P…" at bounding box center [871, 372] width 1297 height 270
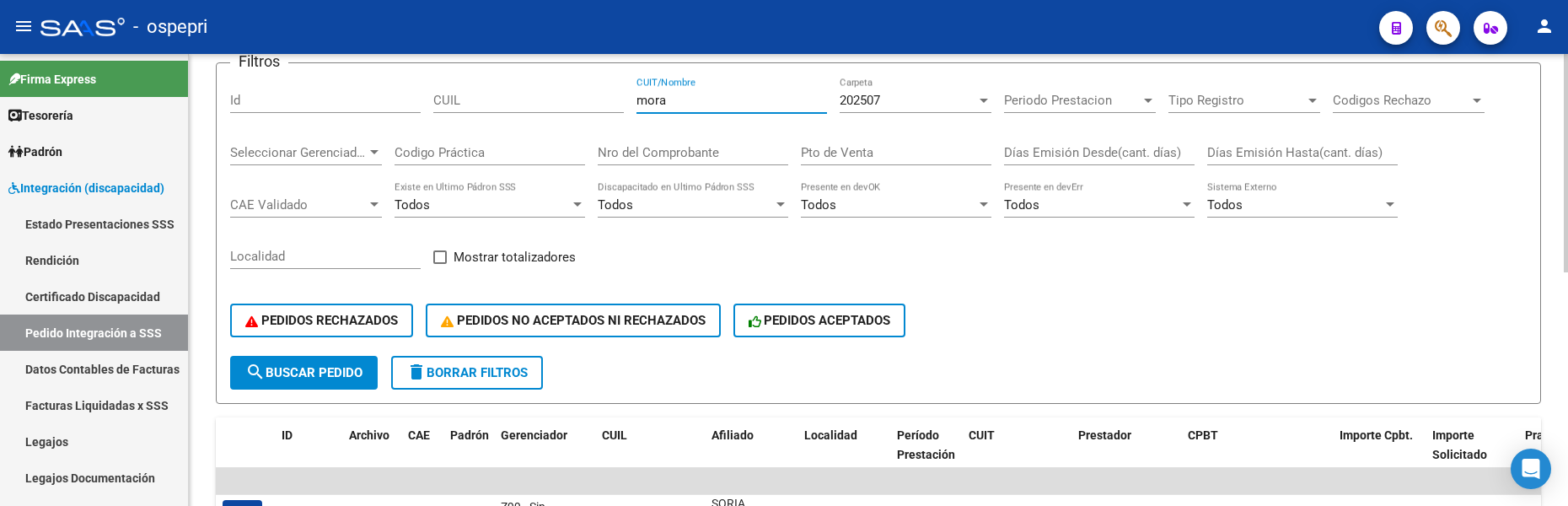
drag, startPoint x: 727, startPoint y: 102, endPoint x: 610, endPoint y: 104, distance: 117.0
click at [610, 104] on div "Filtros Id CUIL mora CUIT/Nombre 202507 Carpeta Periodo Prestacion Periodo Pres…" at bounding box center [879, 217] width 1296 height 279
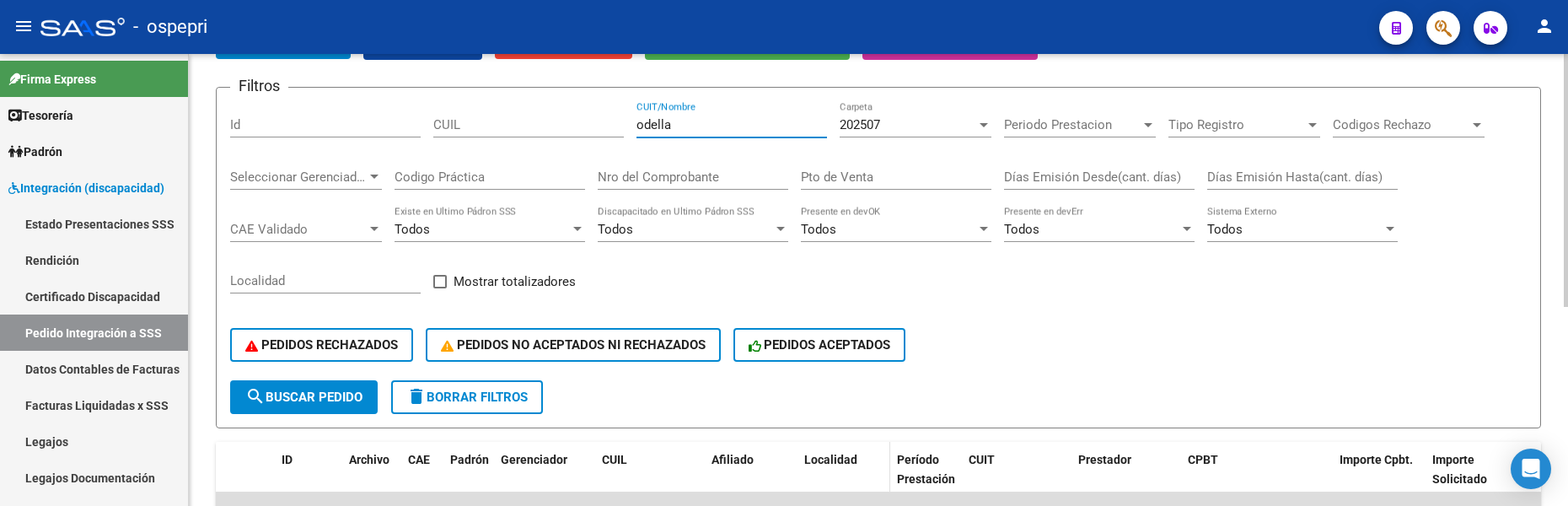
scroll to position [19, 0]
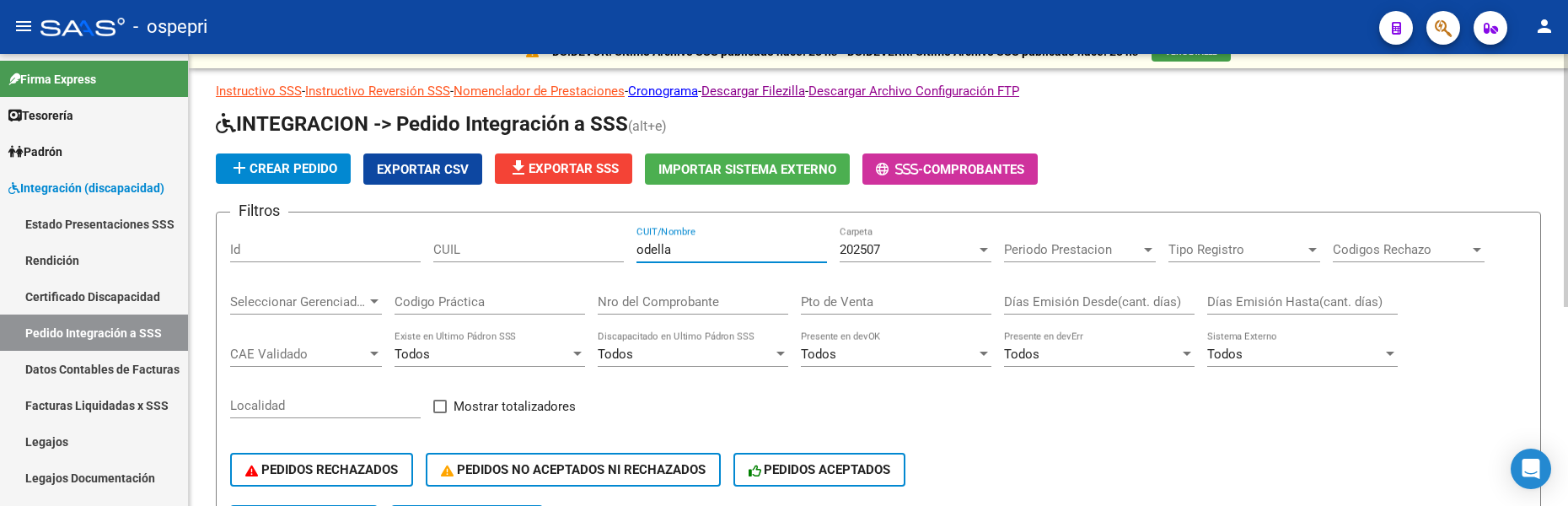
click at [700, 253] on input "odella" at bounding box center [731, 249] width 190 height 16
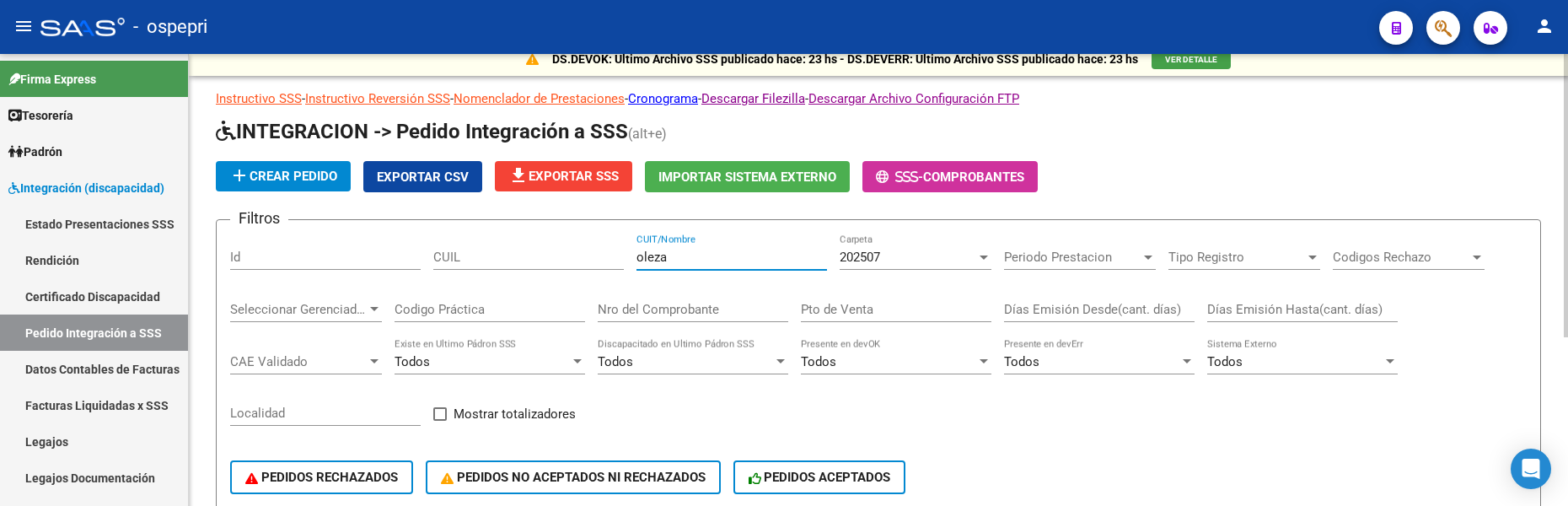
scroll to position [0, 0]
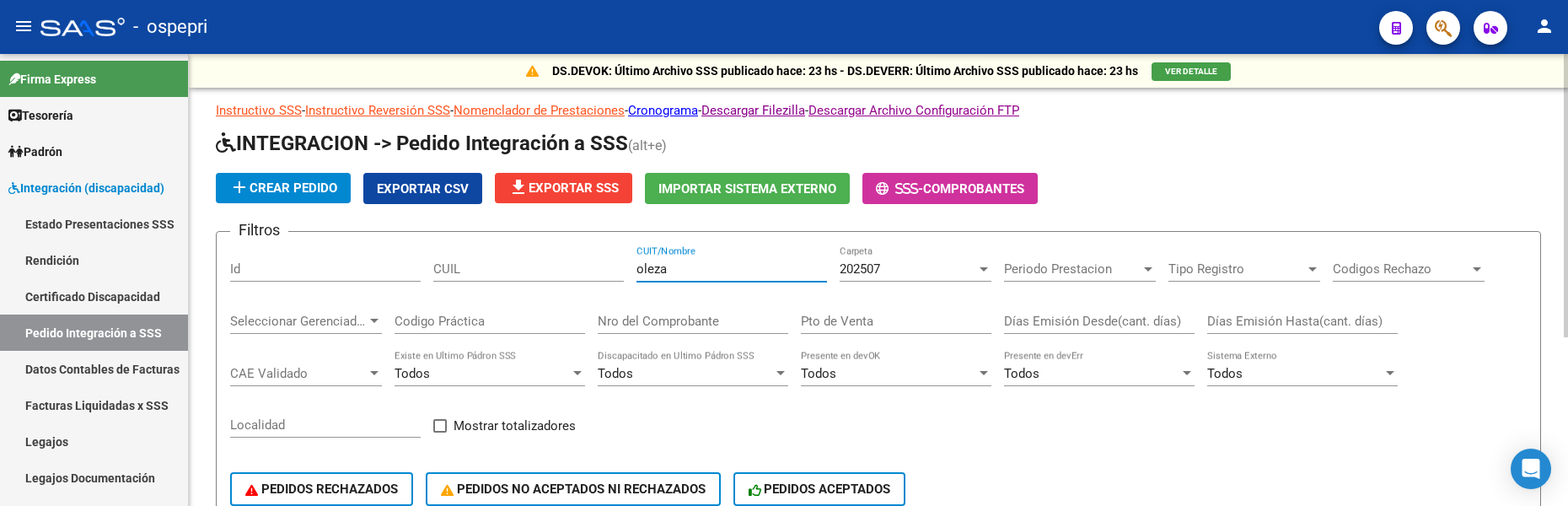
click at [684, 264] on input "oleza" at bounding box center [731, 269] width 190 height 16
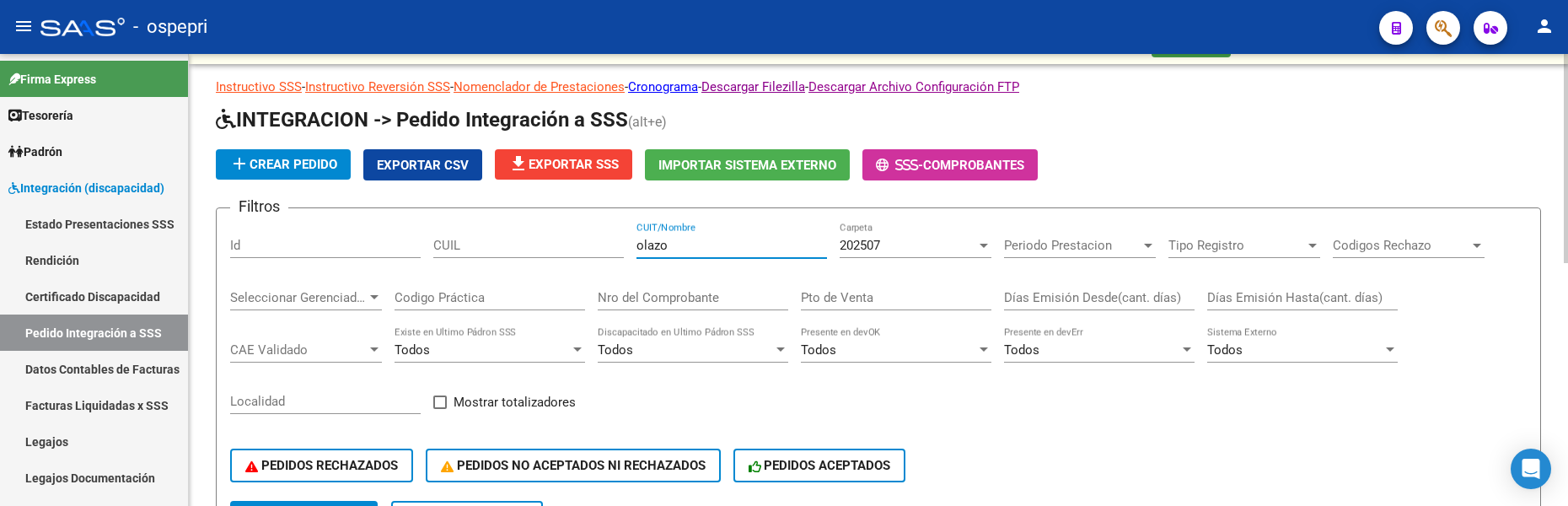
scroll to position [19, 0]
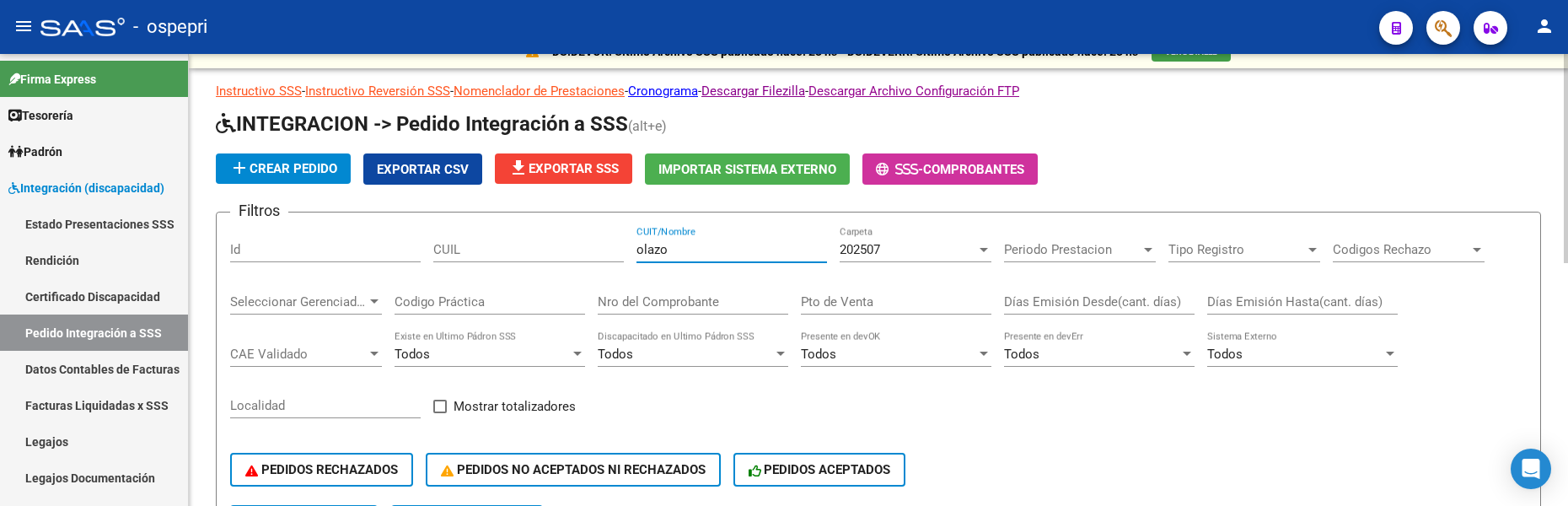
drag, startPoint x: 736, startPoint y: 242, endPoint x: 621, endPoint y: 242, distance: 115.0
click at [621, 242] on div "Filtros Id CUIL olazo CUIT/Nombre 202507 Carpeta Periodo Prestacion Periodo Pre…" at bounding box center [879, 365] width 1296 height 279
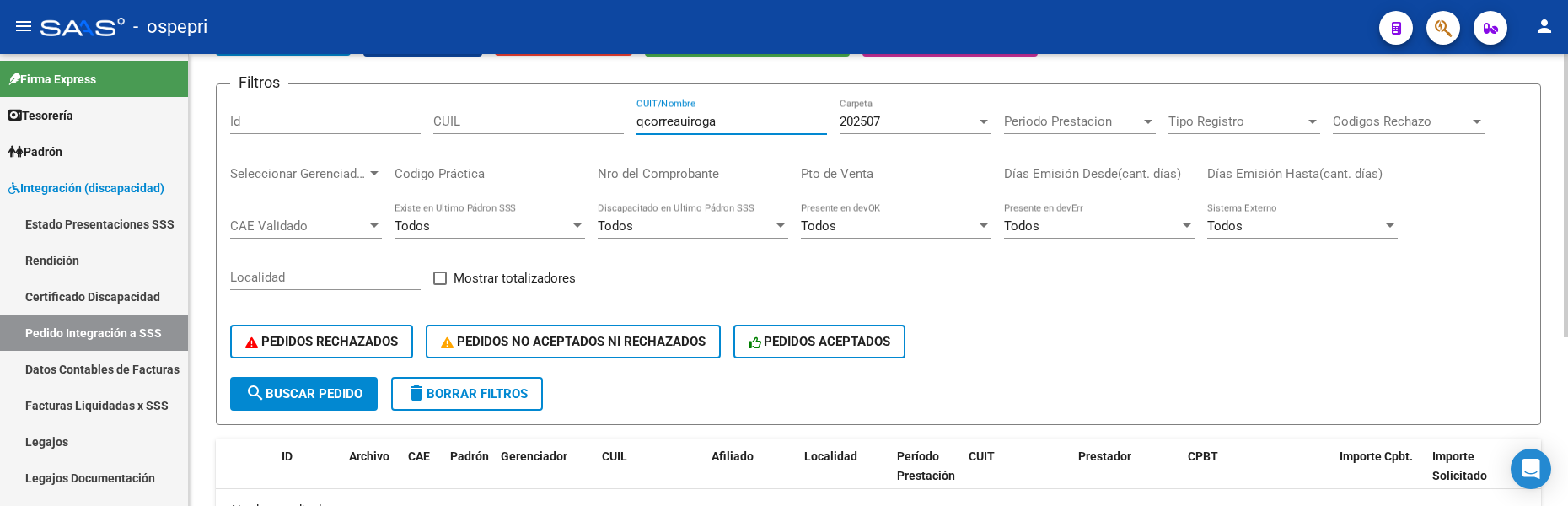
scroll to position [0, 0]
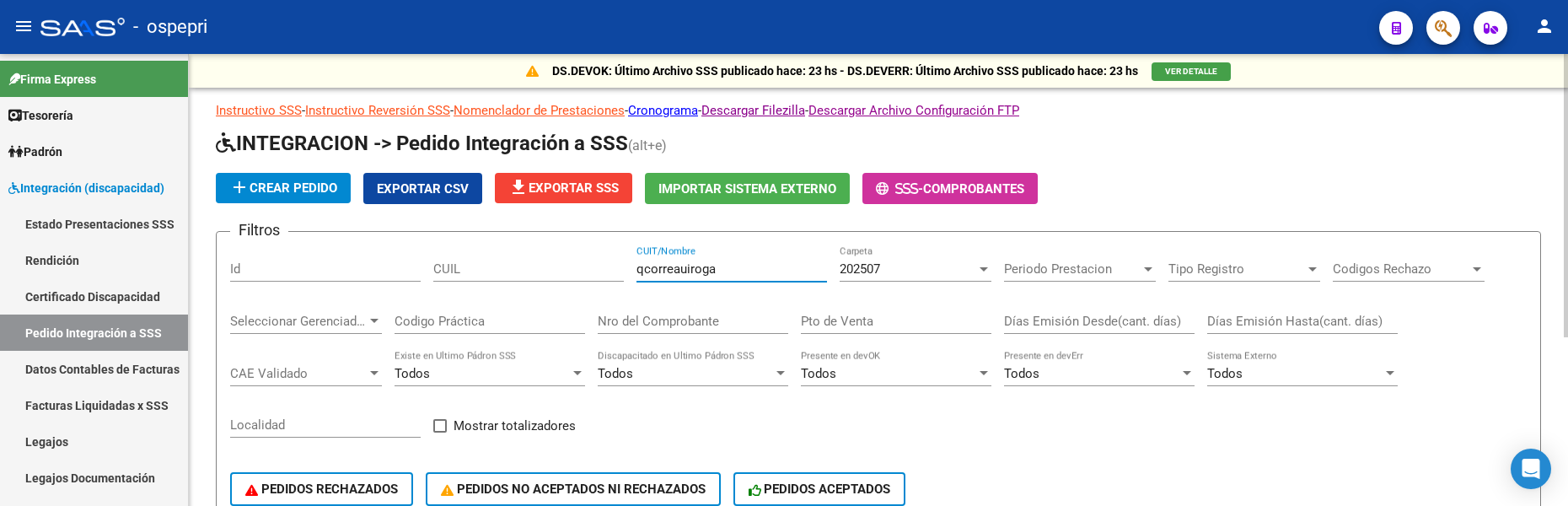
drag, startPoint x: 732, startPoint y: 275, endPoint x: 621, endPoint y: 275, distance: 111.0
click at [621, 275] on div "Filtros Id CUIL qcorreauiroga CUIT/Nombre 202507 Carpeta Periodo Prestacion Per…" at bounding box center [879, 385] width 1296 height 279
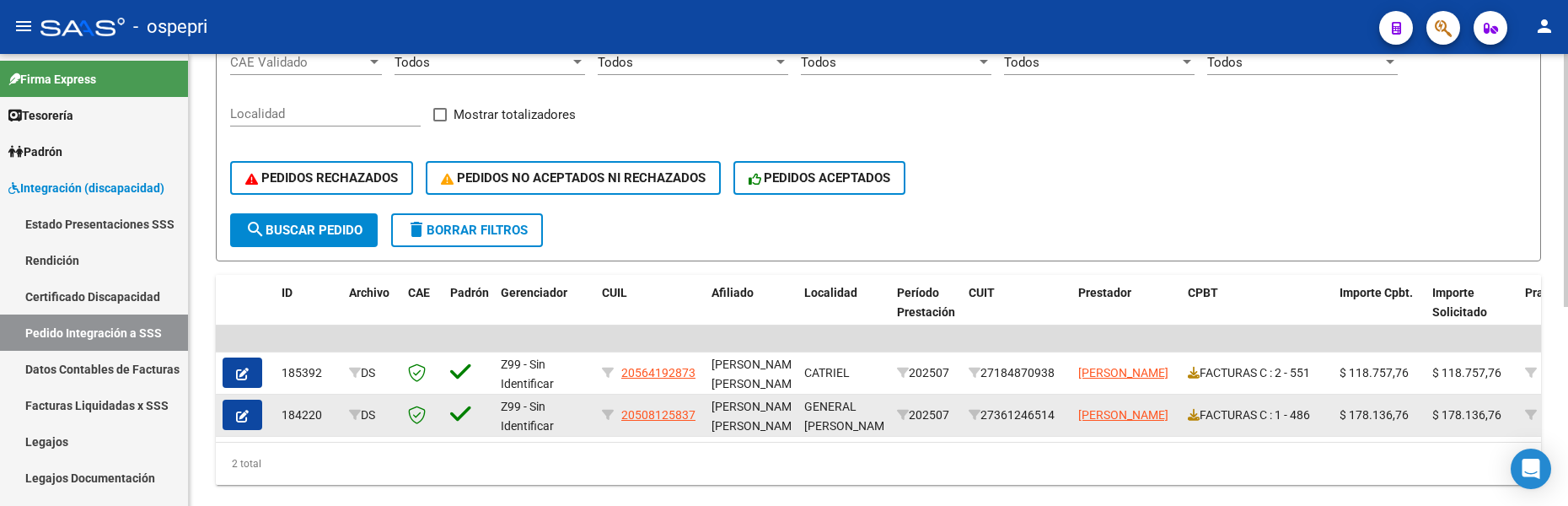
scroll to position [356, 0]
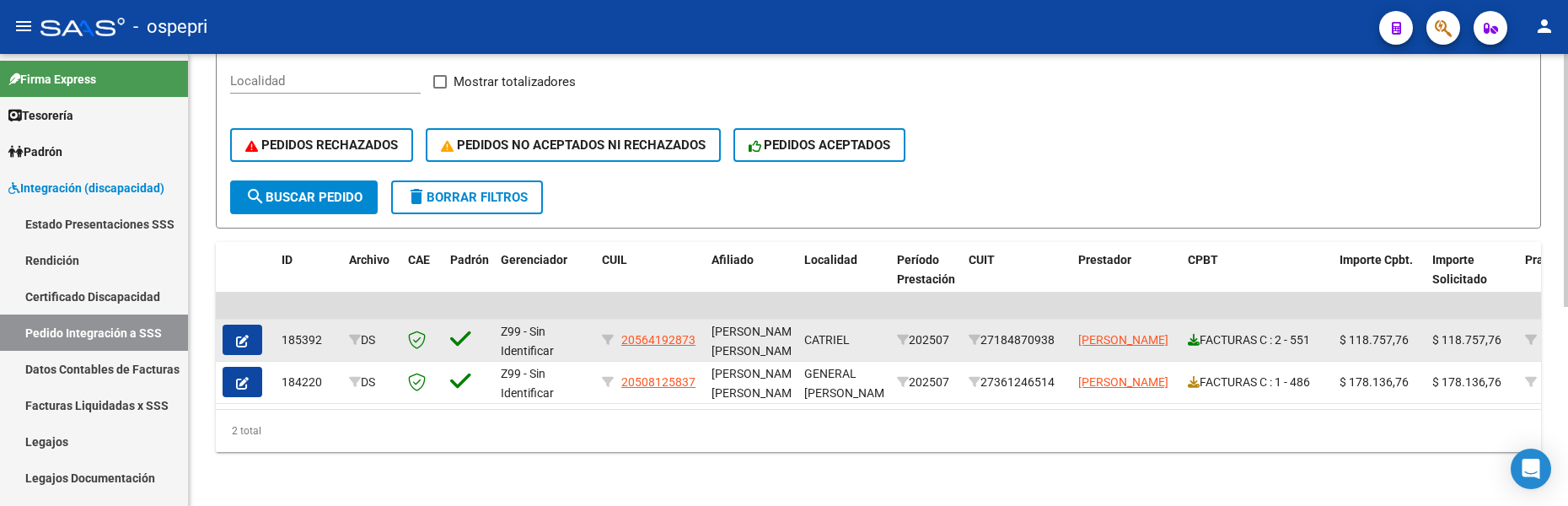
click at [1193, 334] on icon at bounding box center [1193, 340] width 12 height 12
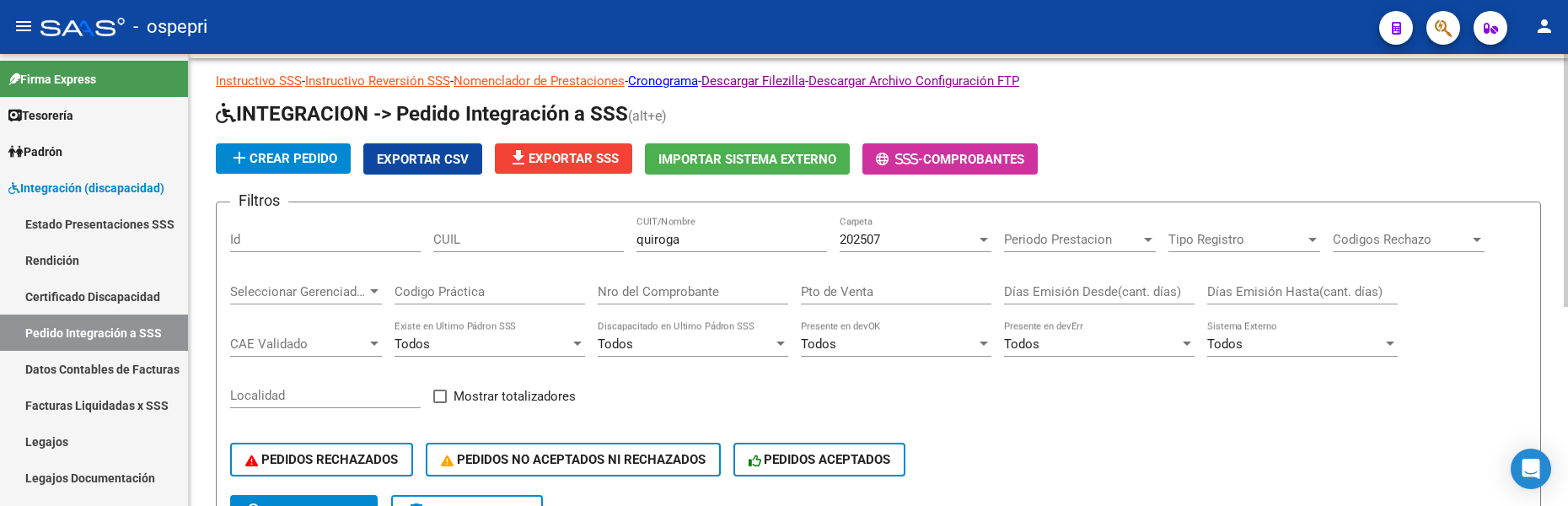
scroll to position [19, 0]
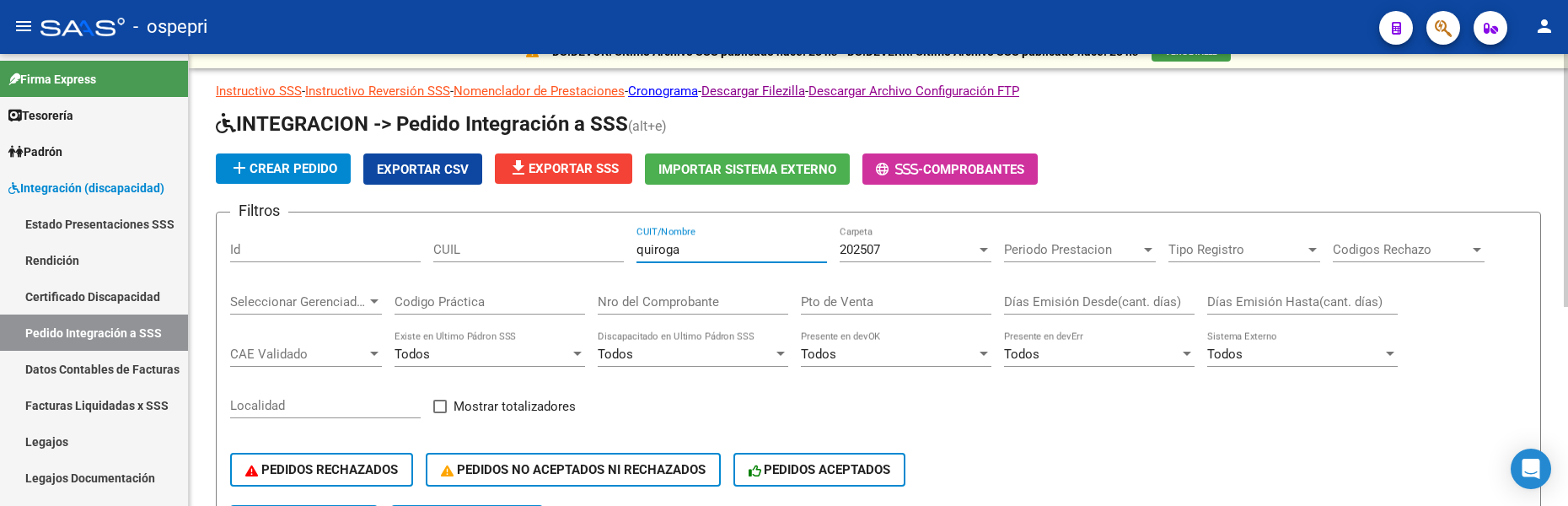
drag, startPoint x: 711, startPoint y: 246, endPoint x: 616, endPoint y: 247, distance: 95.0
click at [616, 247] on div "Filtros Id CUIL quiroga CUIT/Nombre 202507 Carpeta Periodo Prestacion Periodo P…" at bounding box center [879, 365] width 1296 height 279
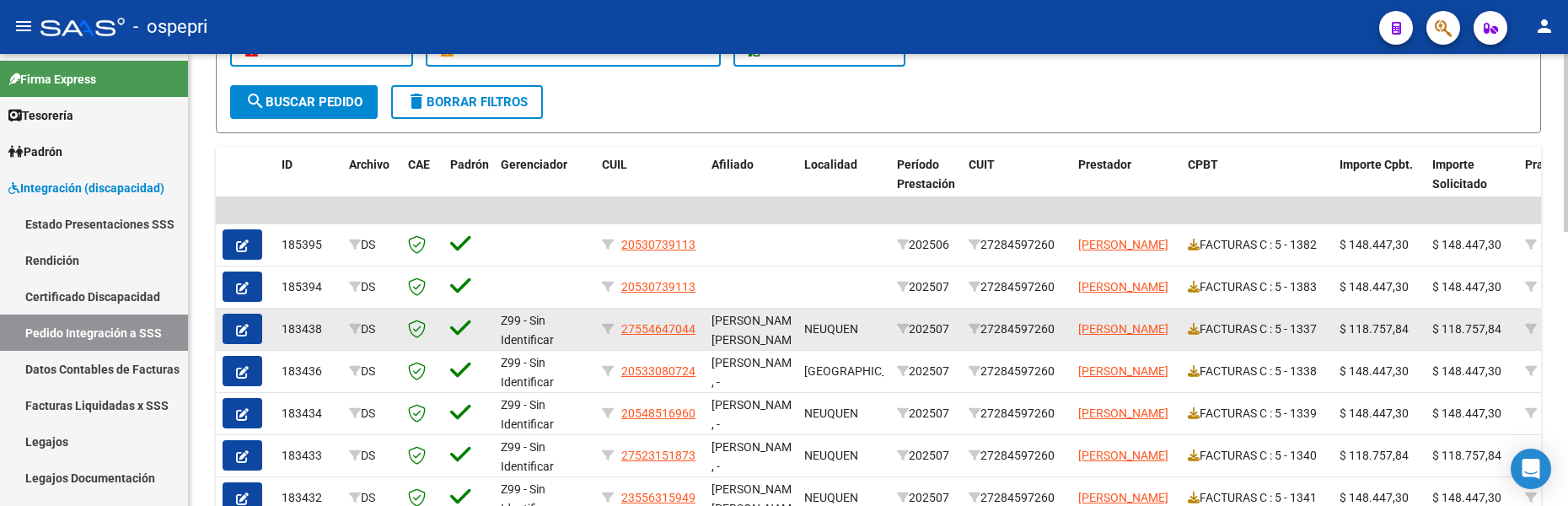
scroll to position [441, 0]
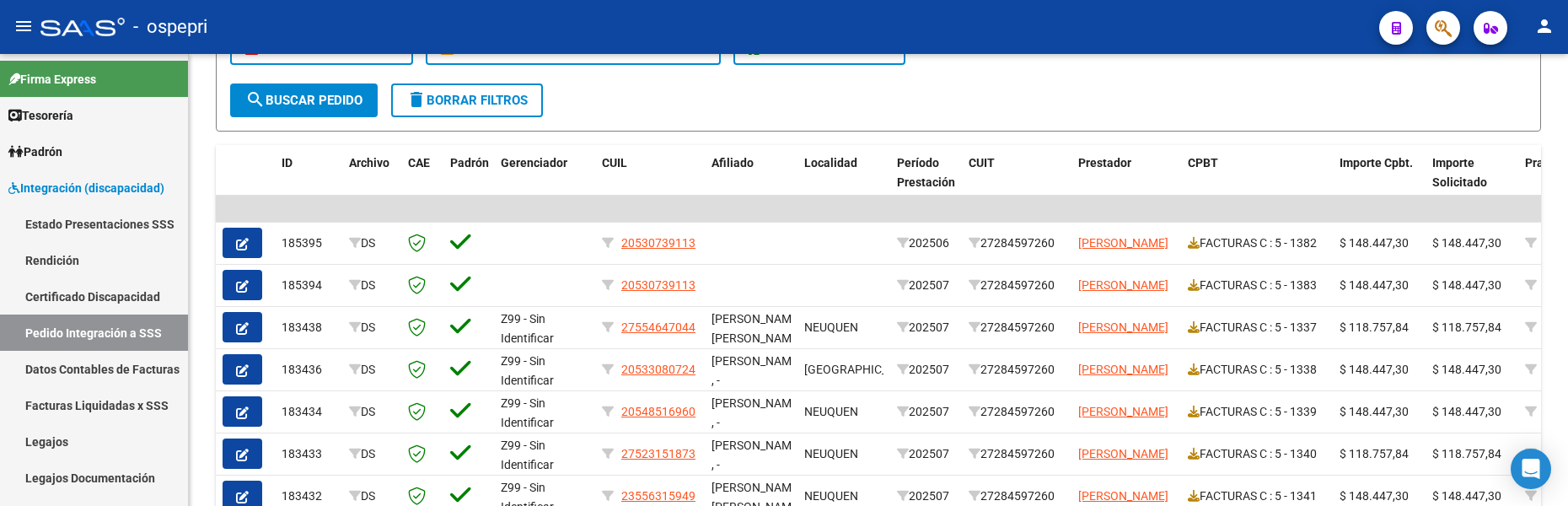
type input "[PERSON_NAME]"
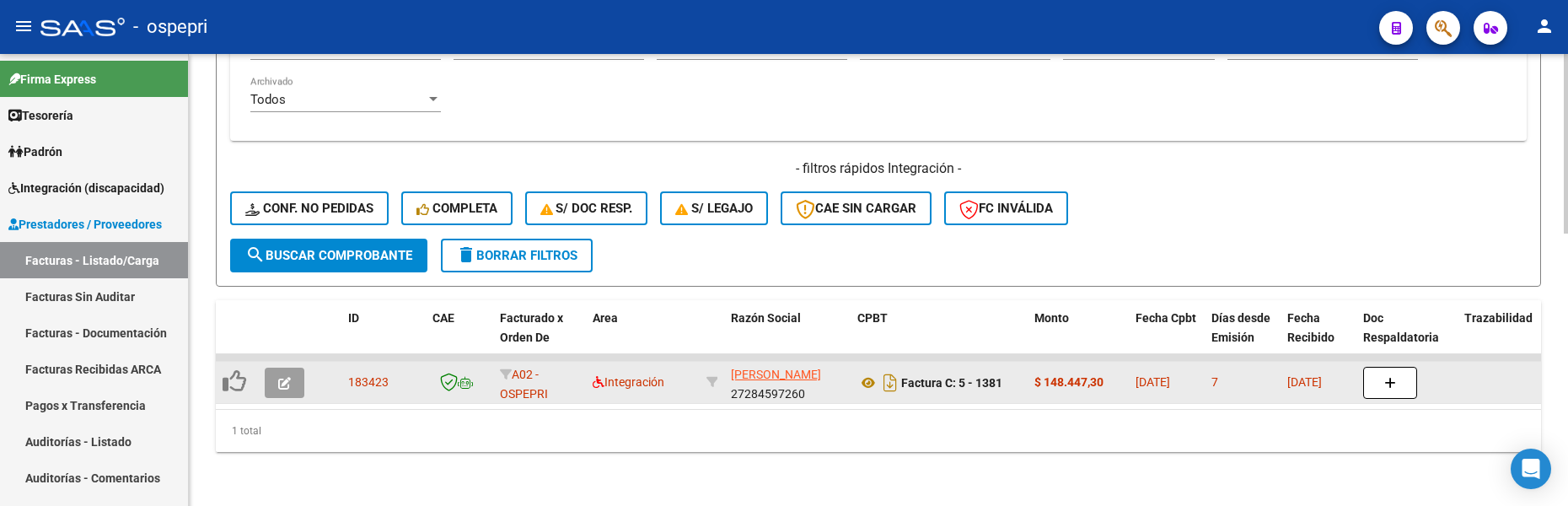
scroll to position [686, 0]
click at [866, 450] on div "1 total" at bounding box center [878, 431] width 1325 height 42
drag, startPoint x: 1333, startPoint y: 232, endPoint x: 1325, endPoint y: 227, distance: 9.4
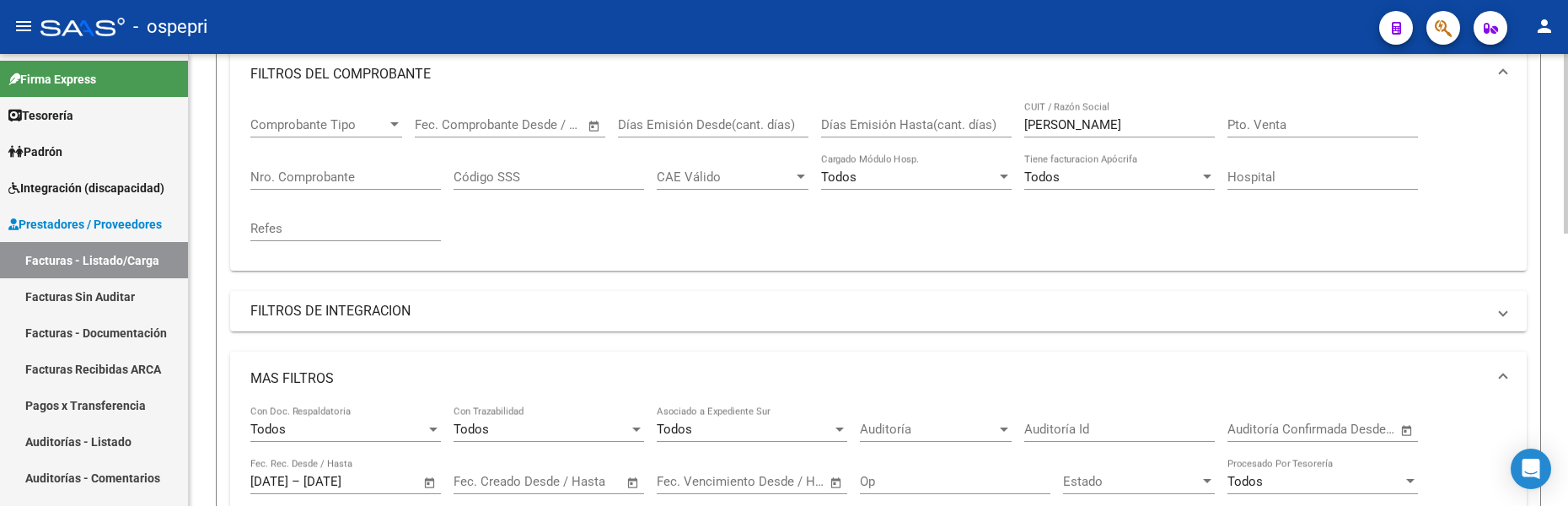
scroll to position [180, 0]
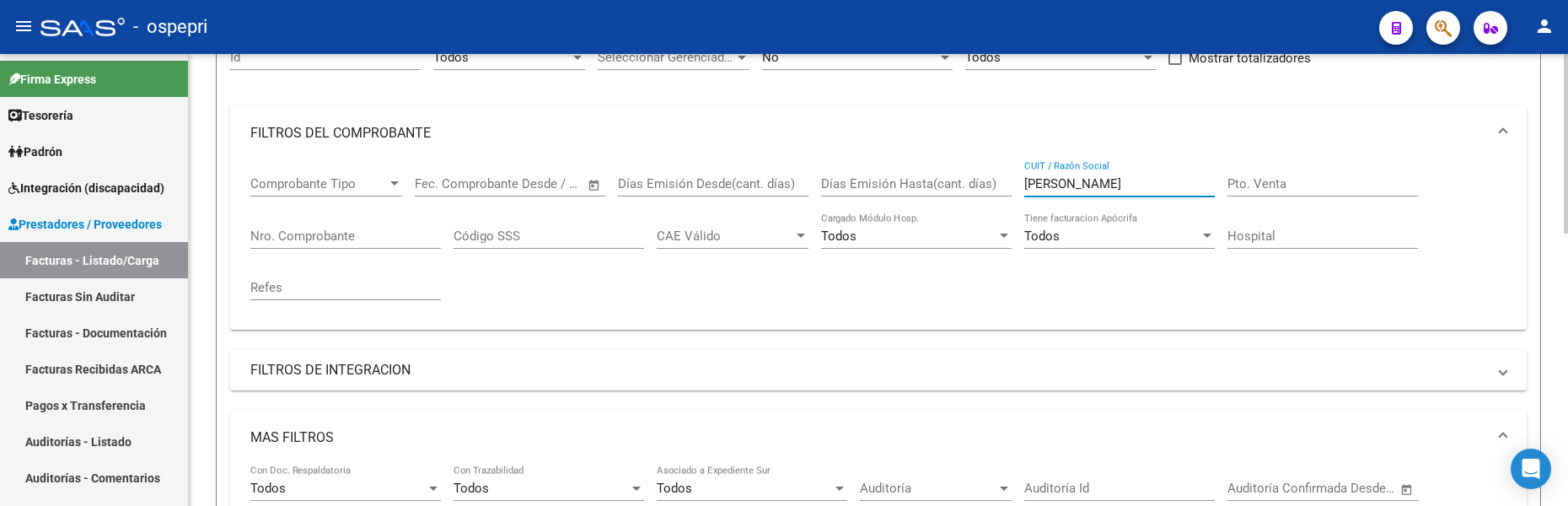
drag, startPoint x: 1105, startPoint y: 179, endPoint x: 1016, endPoint y: 181, distance: 89.0
click at [1016, 181] on div "Comprobante Tipo Comprobante Tipo Start date – End date Fec. Comprobante Desde …" at bounding box center [879, 238] width 1256 height 156
type input "sampirisi"
click at [1096, 174] on div "[PERSON_NAME] CUIT / Razón Social" at bounding box center [1118, 177] width 190 height 36
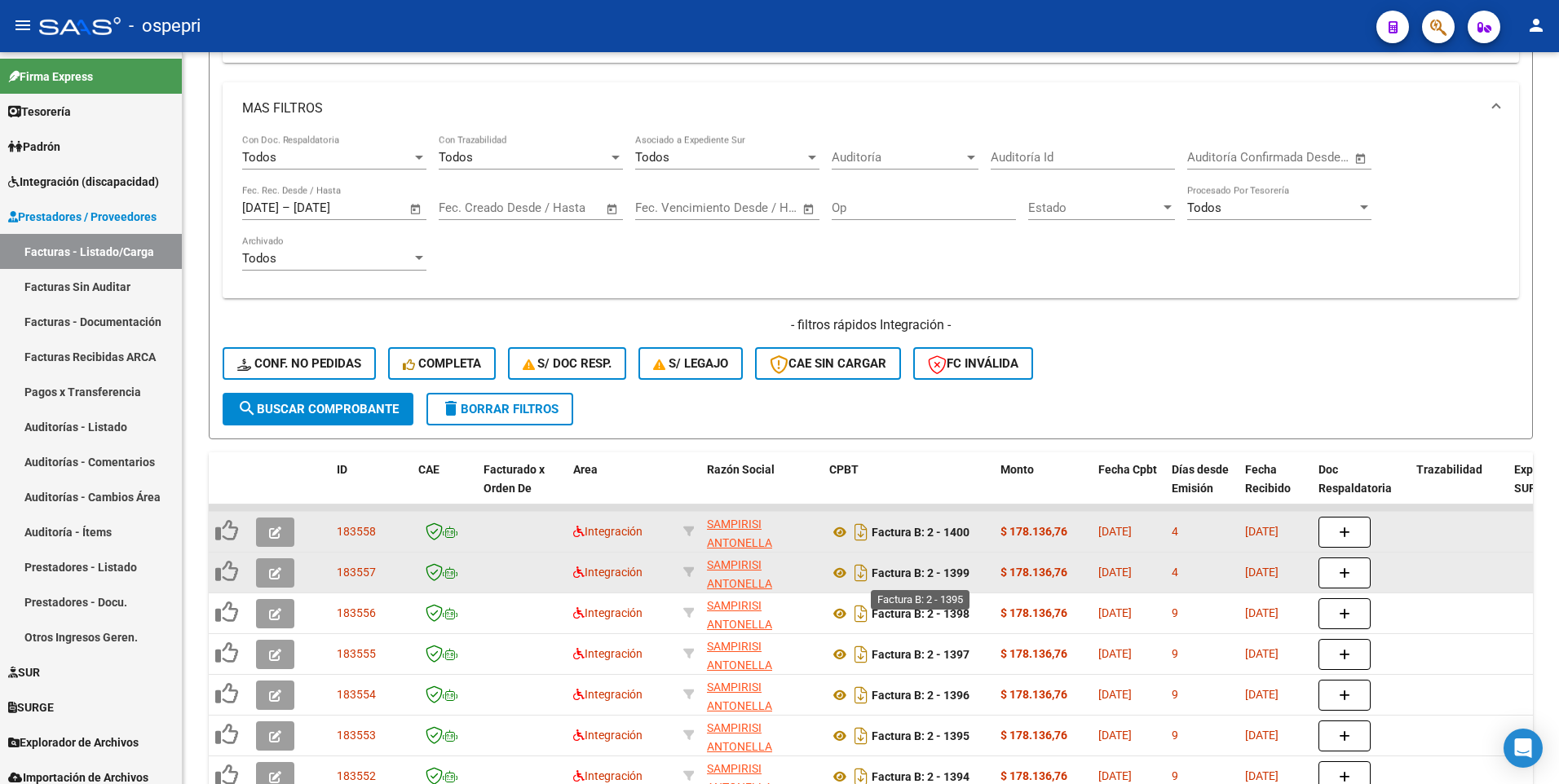
scroll to position [409, 0]
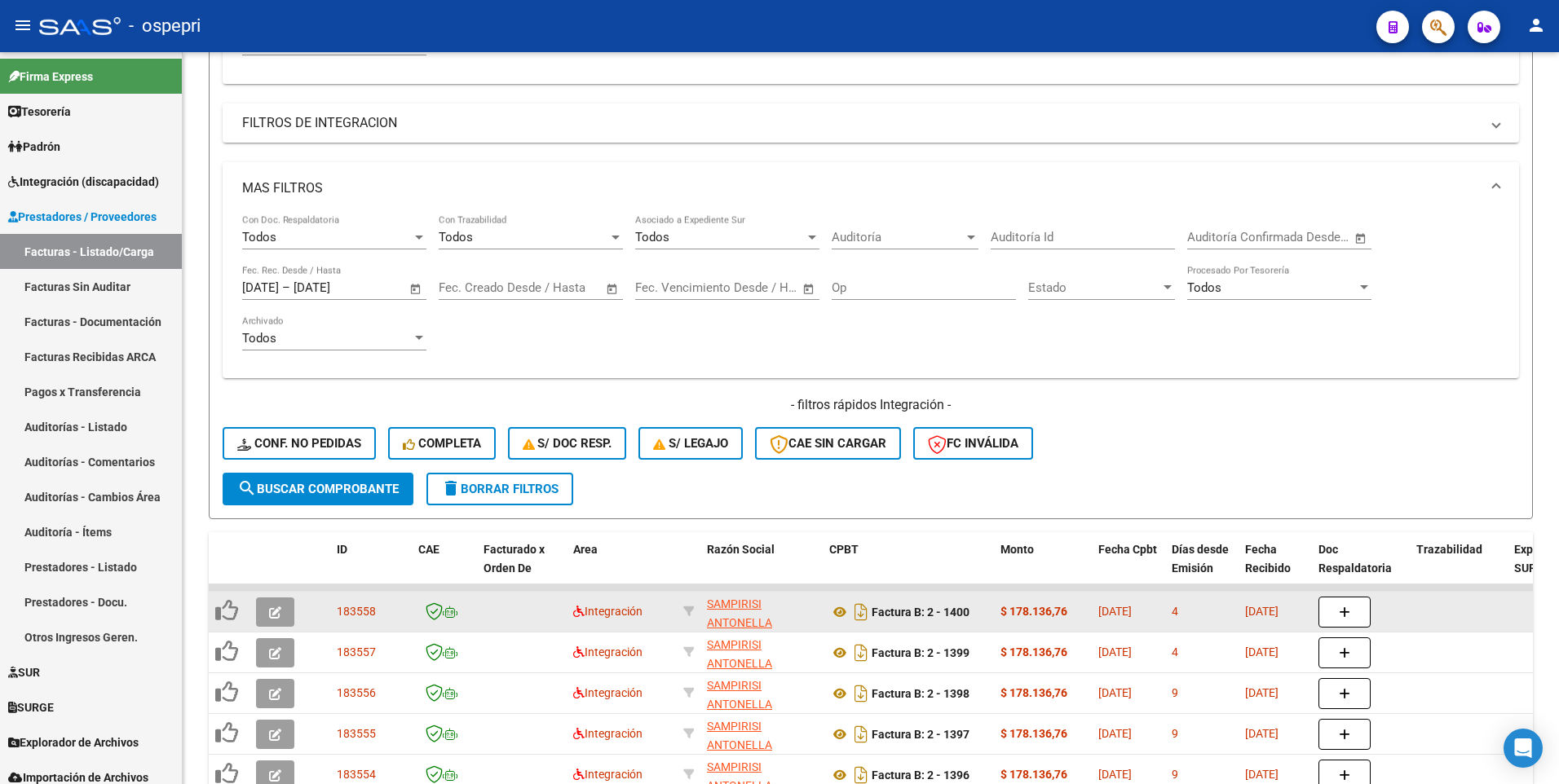
click at [1237, 463] on div "- filtros rápidos Integración - Conf. no pedidas Completa S/ Doc Resp. S/ legaj…" at bounding box center [871, 434] width 1297 height 76
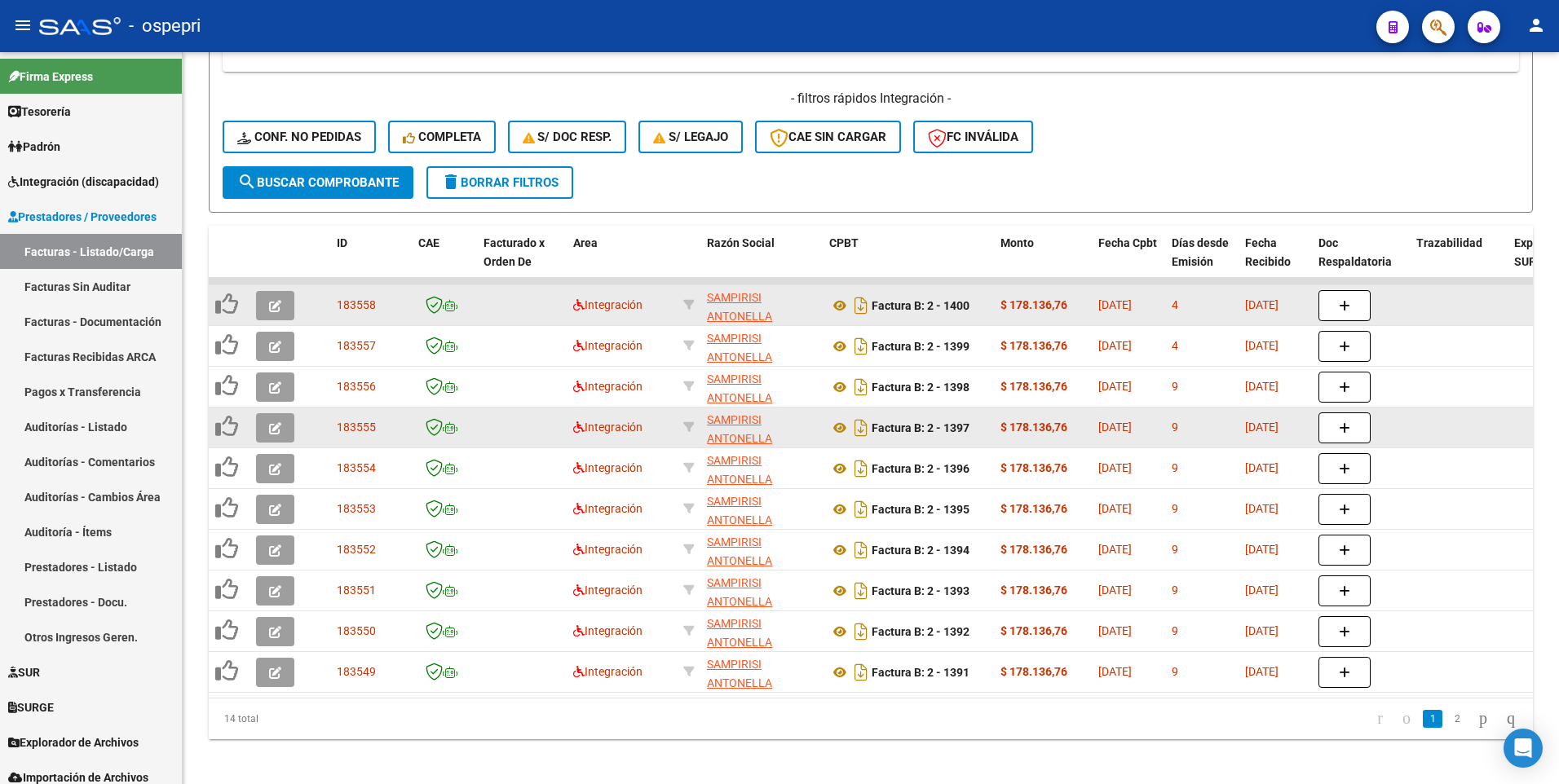
scroll to position [735, 0]
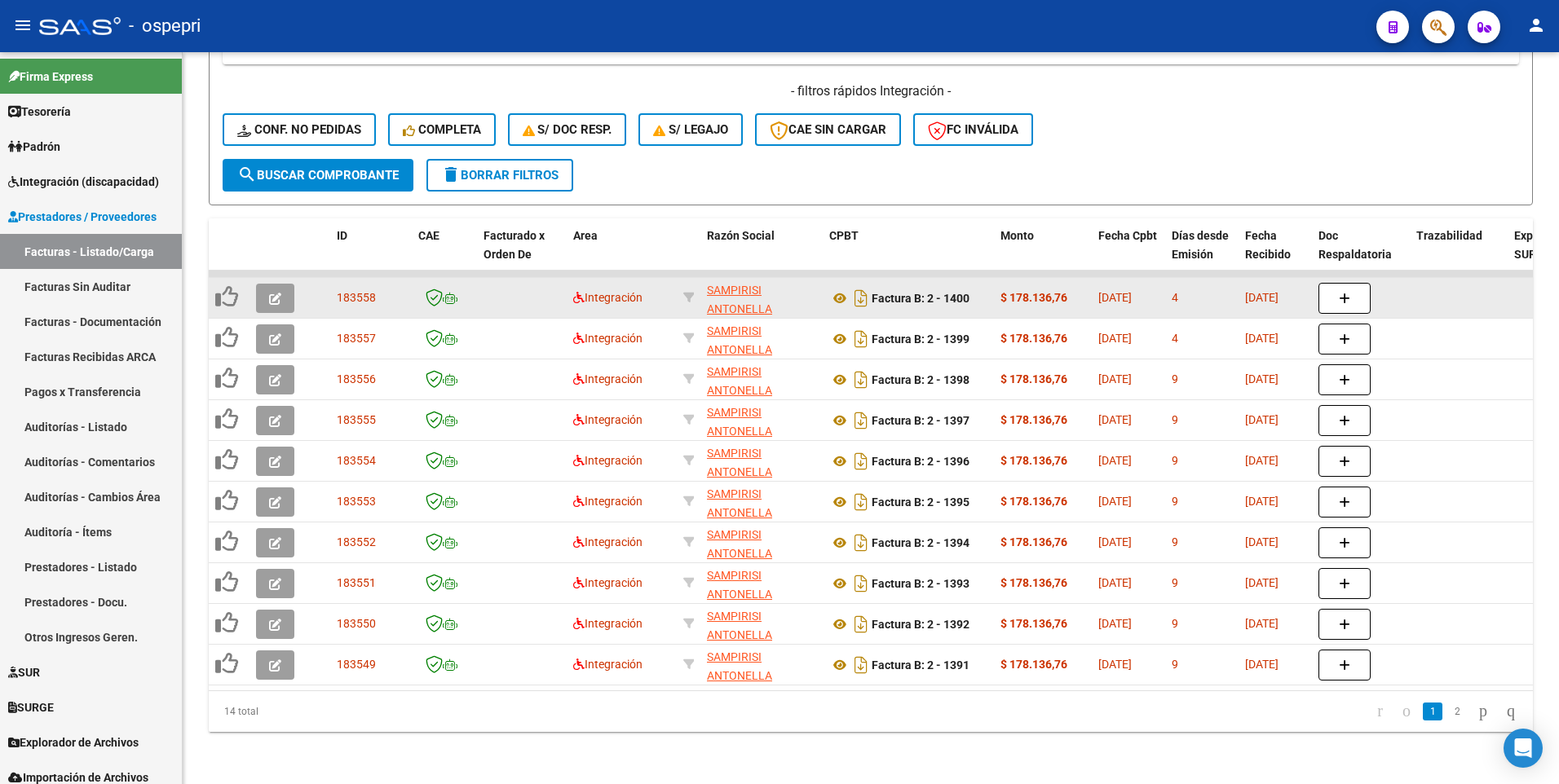
click at [276, 293] on button "button" at bounding box center [274, 297] width 38 height 29
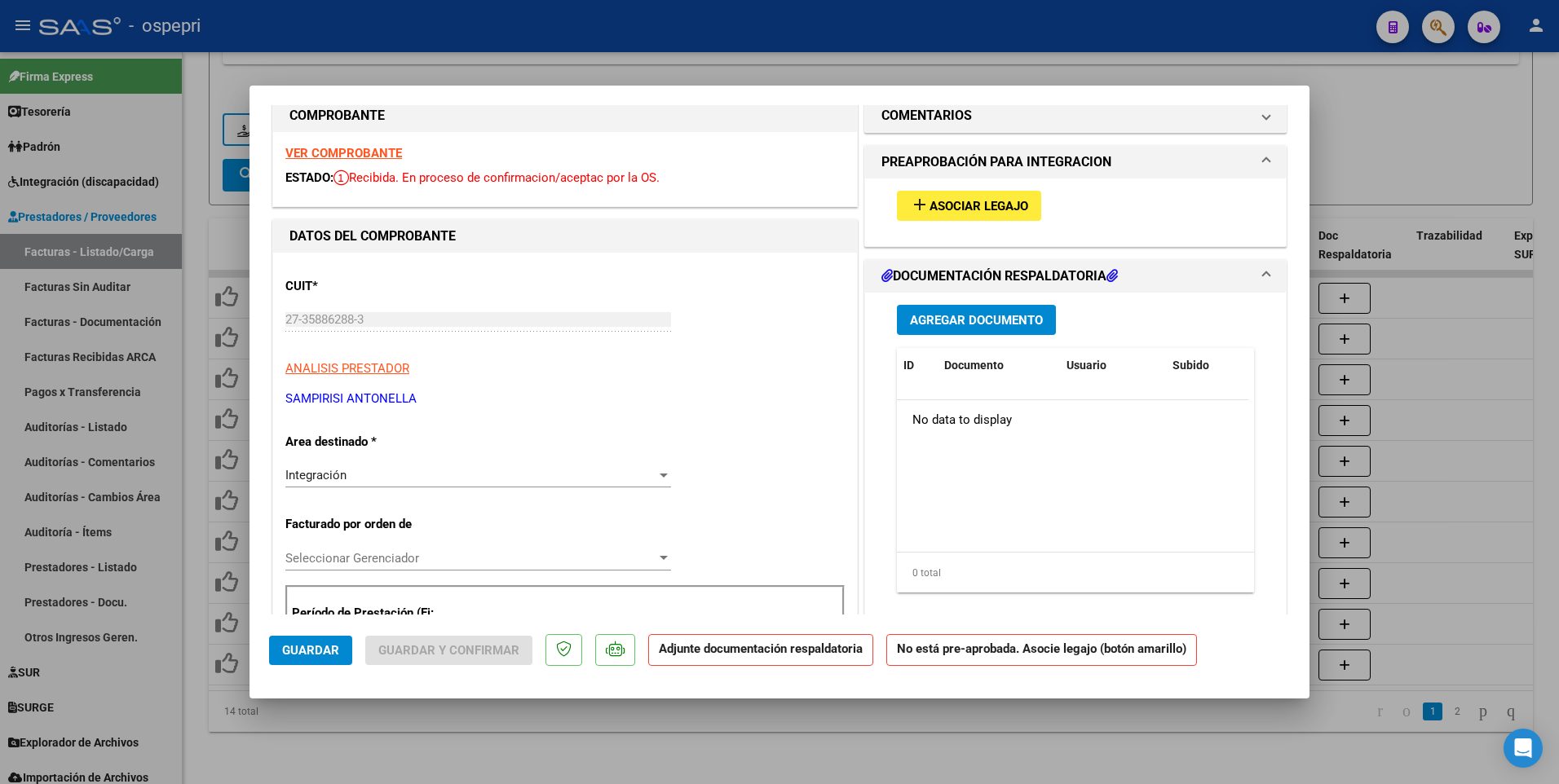
scroll to position [0, 0]
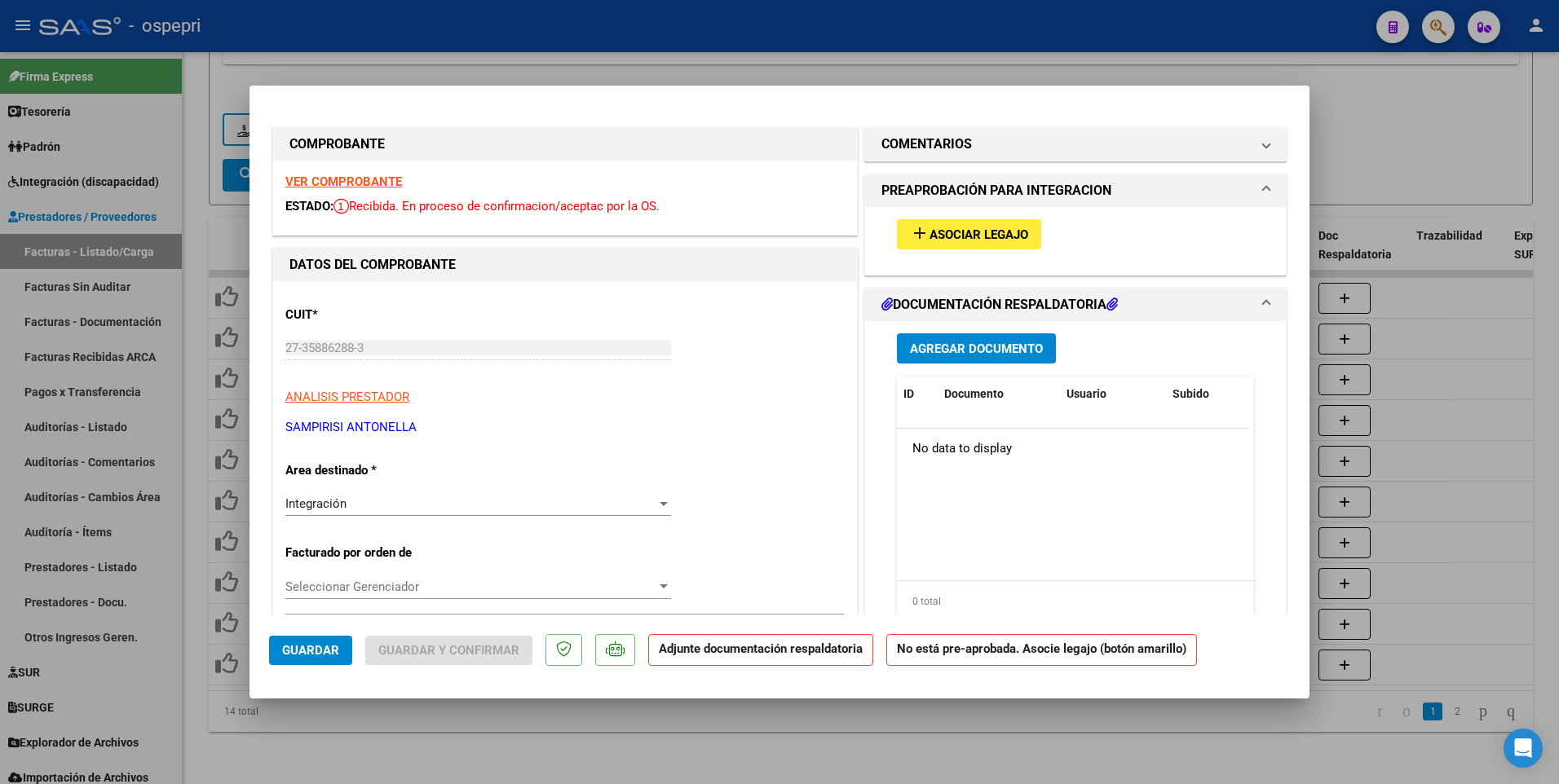
click at [967, 227] on span "Asociar Legajo" at bounding box center [979, 234] width 99 height 15
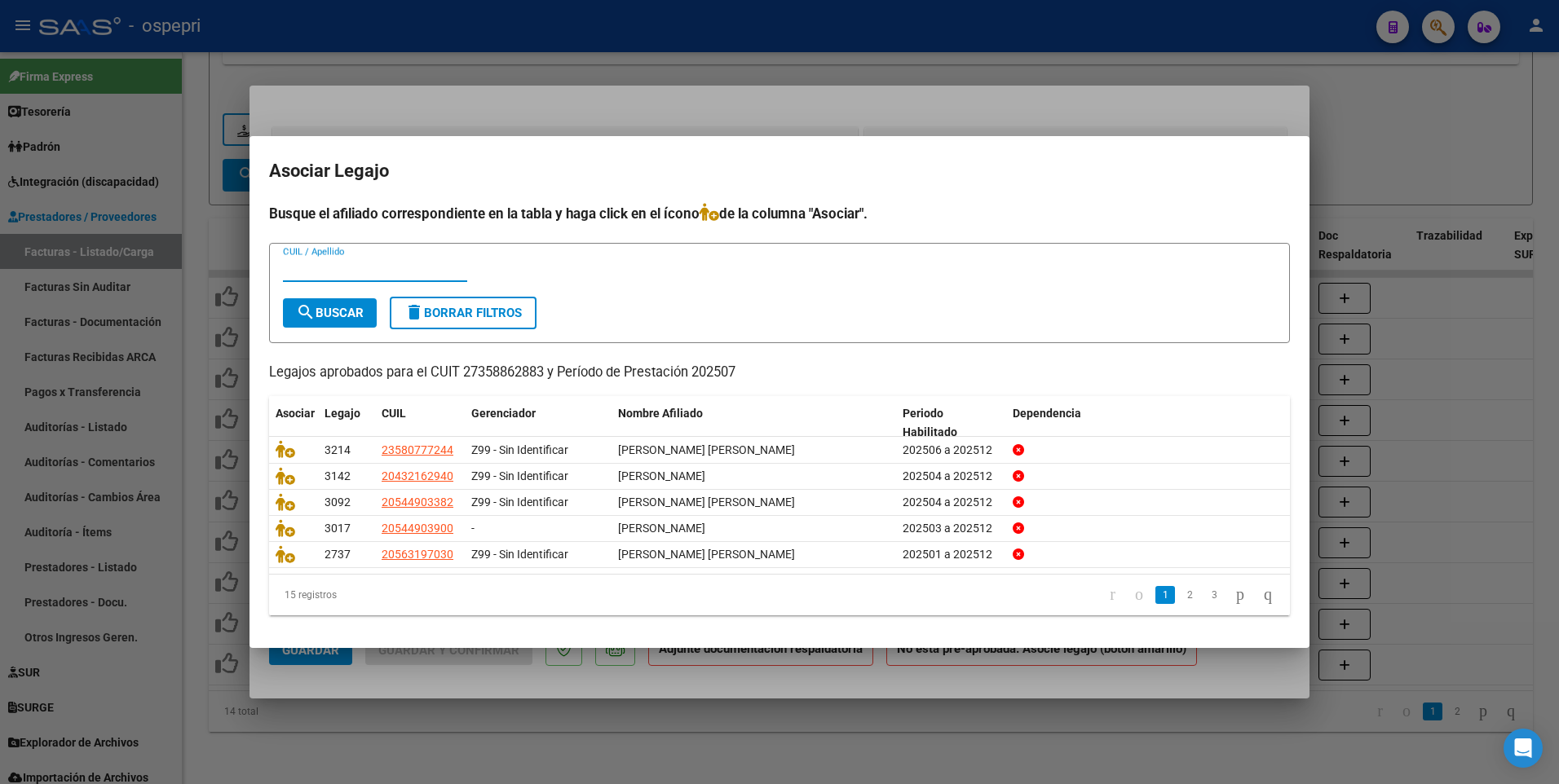
click at [1488, 481] on div at bounding box center [779, 392] width 1559 height 784
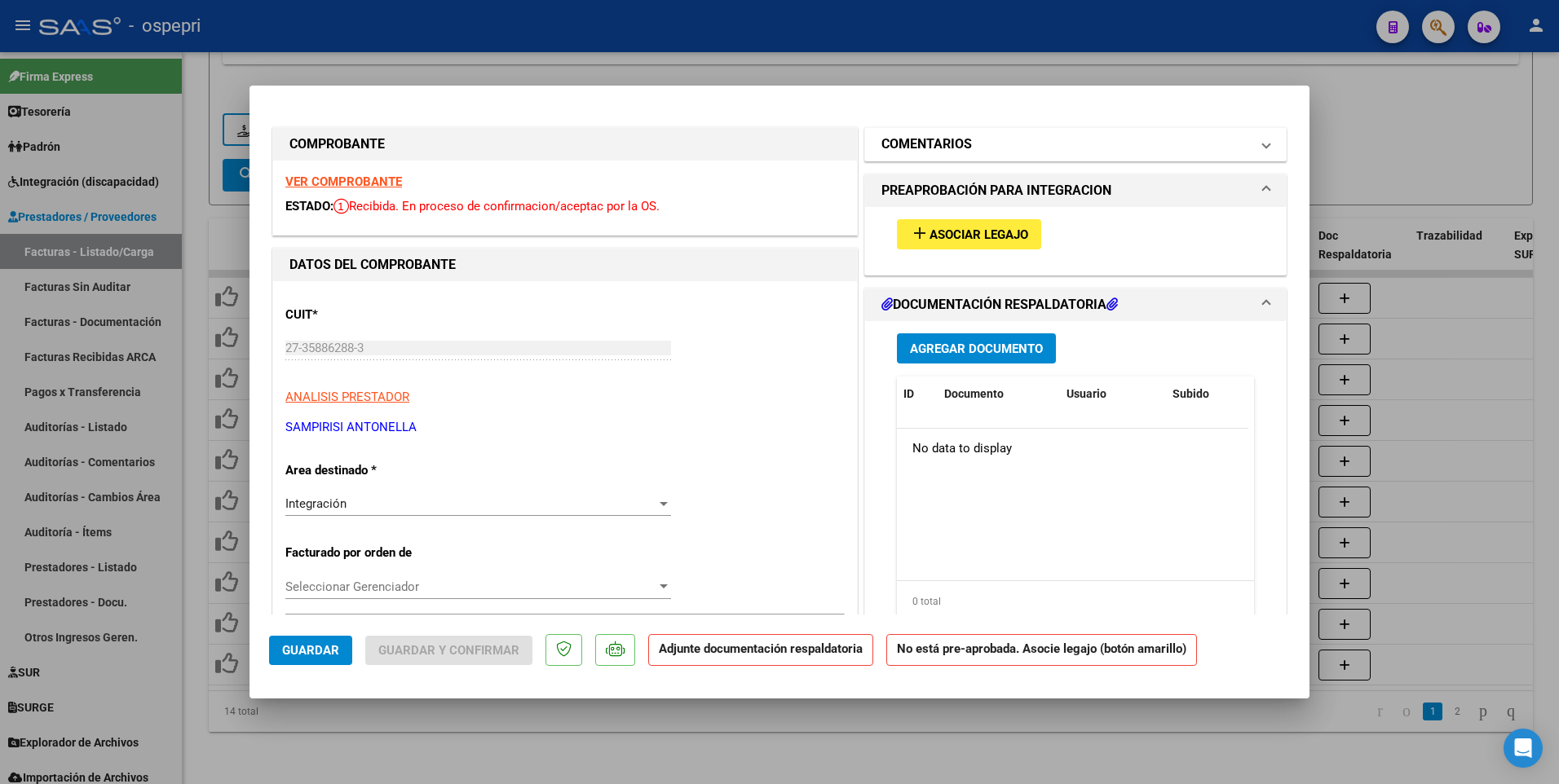
click at [1263, 147] on span at bounding box center [1266, 144] width 6 height 20
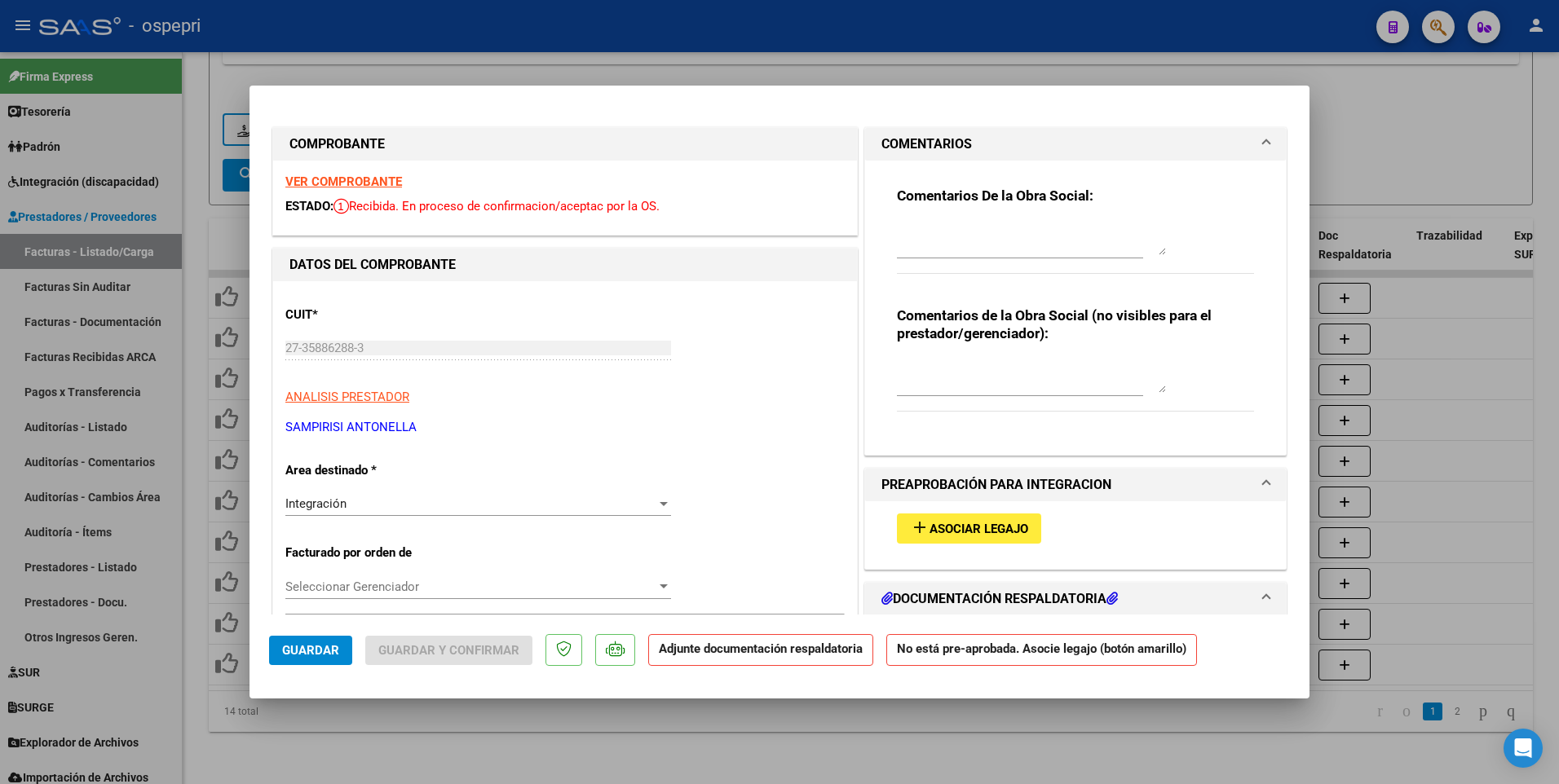
click at [910, 226] on textarea at bounding box center [1031, 239] width 269 height 33
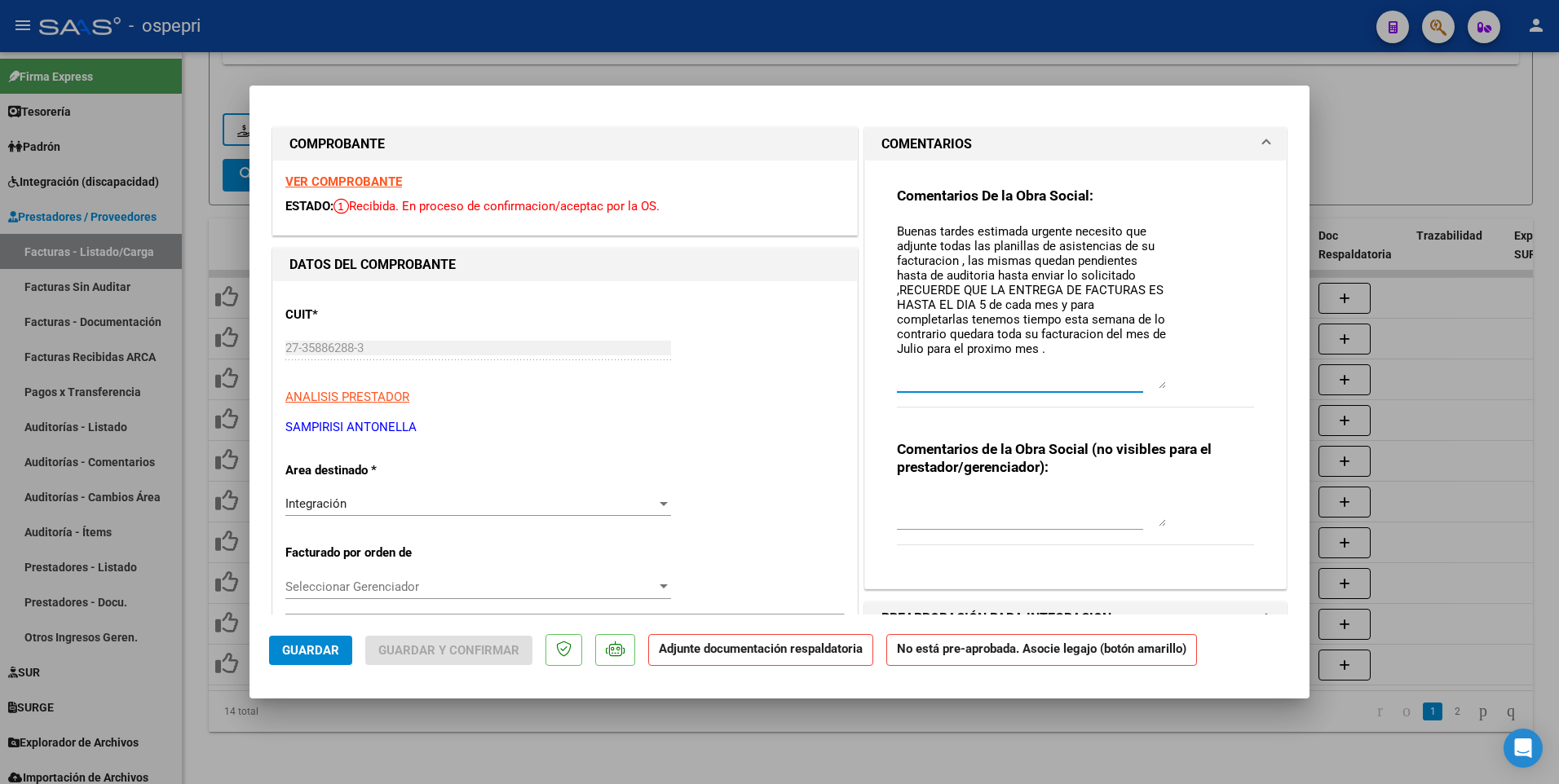
drag, startPoint x: 1154, startPoint y: 251, endPoint x: 1165, endPoint y: 387, distance: 136.4
click at [1165, 387] on div "Comentarios De la Obra Social: Buenas tardes estimada urgente necesito que adju…" at bounding box center [1076, 305] width 357 height 239
click at [930, 254] on textarea "Buenas tardes estimada urgente necesito que adjunte todas las planillas de asis…" at bounding box center [1031, 307] width 269 height 169
click at [930, 257] on textarea "Buenas tardes estimada urgente necesito que adjunte todas las planillas de asis…" at bounding box center [1031, 307] width 269 height 169
drag, startPoint x: 930, startPoint y: 257, endPoint x: 915, endPoint y: 263, distance: 16.2
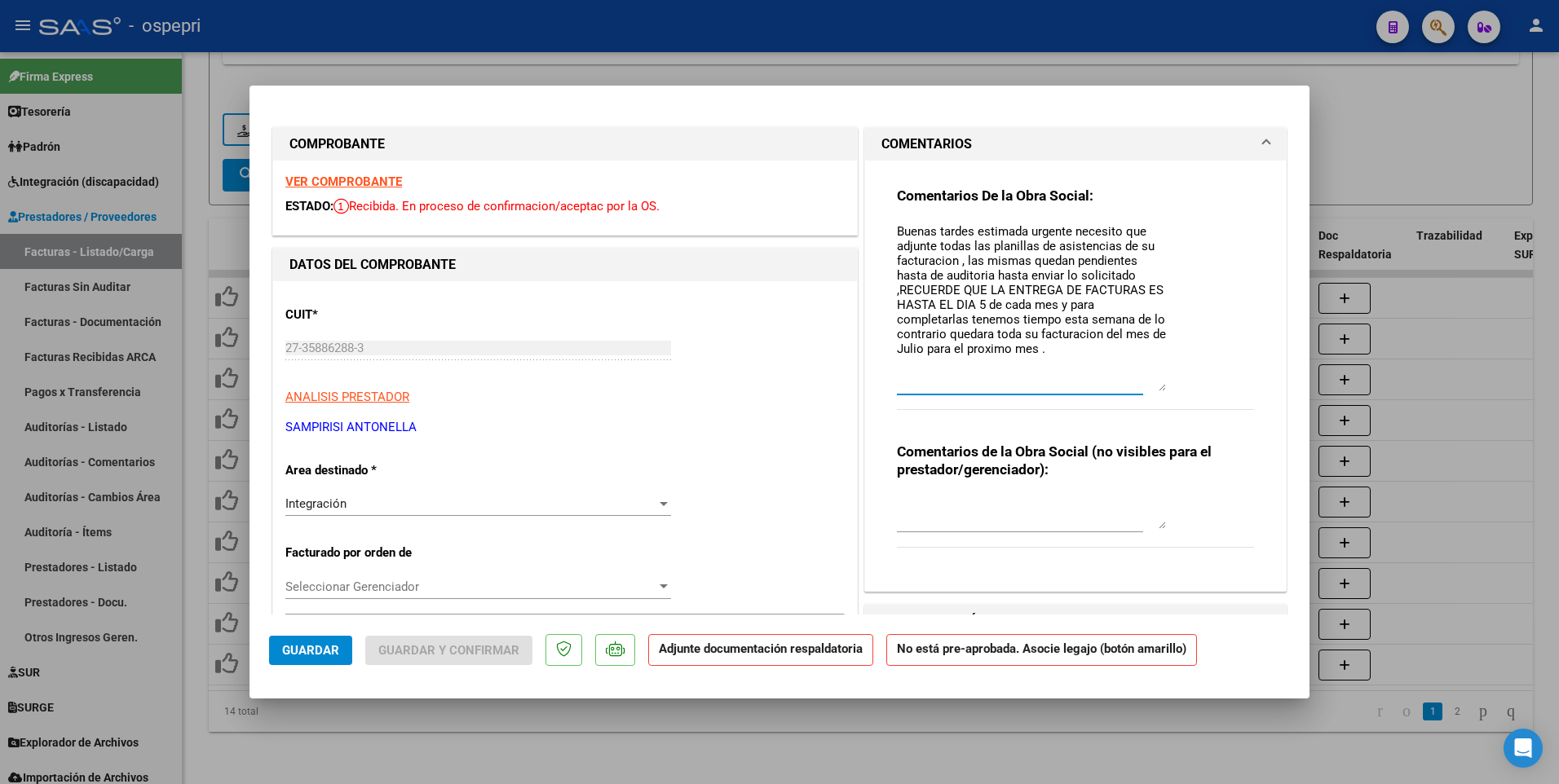
click at [915, 263] on textarea "Buenas tardes estimada urgente necesito que adjunte todas las planillas de asis…" at bounding box center [1031, 307] width 269 height 169
click at [1074, 342] on textarea "Buenas tardes estimada urgente necesito que adjunte todas las planillas de asis…" at bounding box center [1031, 307] width 269 height 169
click at [1073, 336] on textarea "Buenas tardes estimada urgente necesito que adjunte todas las planillas de asis…" at bounding box center [1031, 307] width 269 height 169
click at [982, 352] on textarea "Buenas tardes estimada urgente necesito que adjunte todas las planillas de asis…" at bounding box center [1031, 307] width 269 height 169
click at [1043, 356] on textarea "Buenas tardes estimada urgente necesito que adjunte todas las planillas de asis…" at bounding box center [1031, 307] width 269 height 169
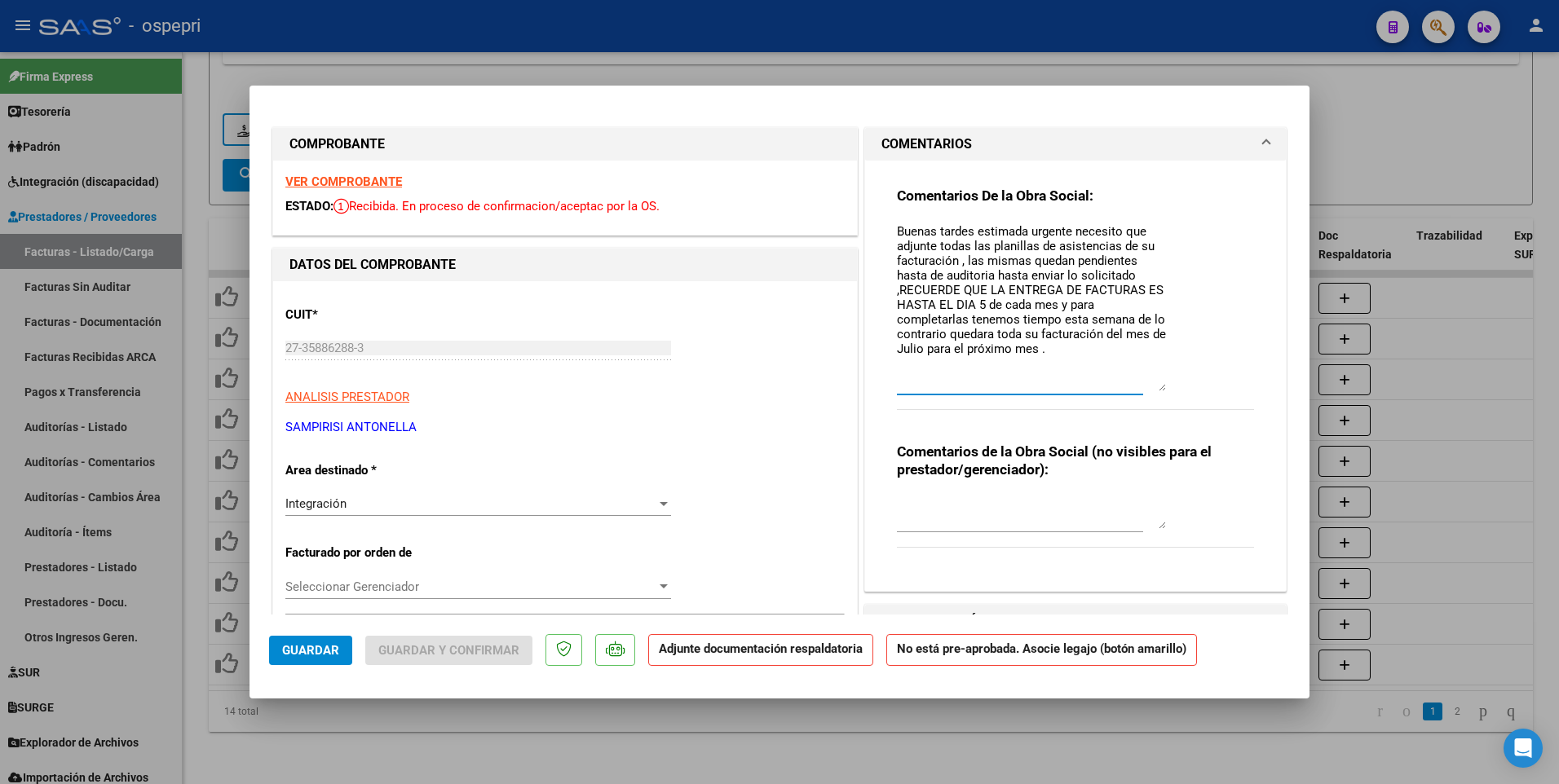
drag, startPoint x: 1025, startPoint y: 231, endPoint x: 1073, endPoint y: 232, distance: 48.0
click at [1073, 232] on textarea "Buenas tardes estimada urgente necesito que adjunte todas las planillas de asis…" at bounding box center [1031, 307] width 269 height 169
click at [1070, 232] on textarea "Buenas tardes estimada urgente necesito que adjunte todas las planillas de asis…" at bounding box center [1031, 307] width 269 height 169
drag, startPoint x: 1025, startPoint y: 234, endPoint x: 1063, endPoint y: 230, distance: 38.2
click at [1063, 230] on textarea "Buenas tardes estimada urgente necesito que adjunte todas las planillas de asis…" at bounding box center [1031, 307] width 269 height 169
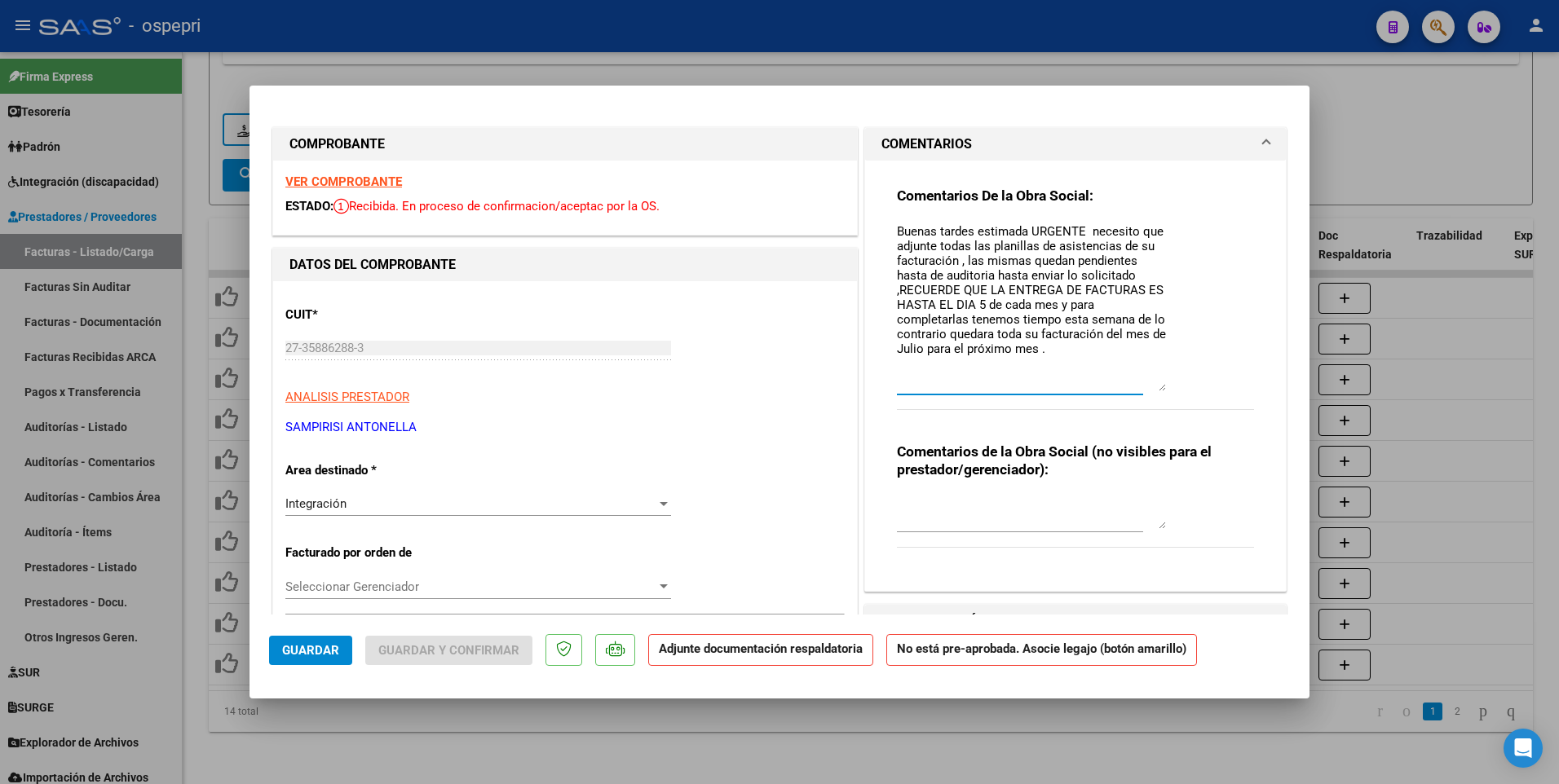
click at [1107, 241] on textarea "Buenas tardes estimada URGENTE necesito que adjunte todas las planillas de asis…" at bounding box center [1031, 307] width 269 height 169
click at [920, 277] on textarea "Buenas tardes estimada URGENTE necesito que adjunte todas las planillas de asis…" at bounding box center [1031, 307] width 269 height 169
drag, startPoint x: 1014, startPoint y: 337, endPoint x: 974, endPoint y: 337, distance: 40.0
click at [974, 337] on textarea "Buenas tardes estimada URGENTE necesito que adjunte todas las planillas de asis…" at bounding box center [1031, 307] width 269 height 169
click at [1149, 340] on textarea "Buenas tardes estimada URGENTE necesito que adjunte todas las planillas de asis…" at bounding box center [1031, 307] width 269 height 169
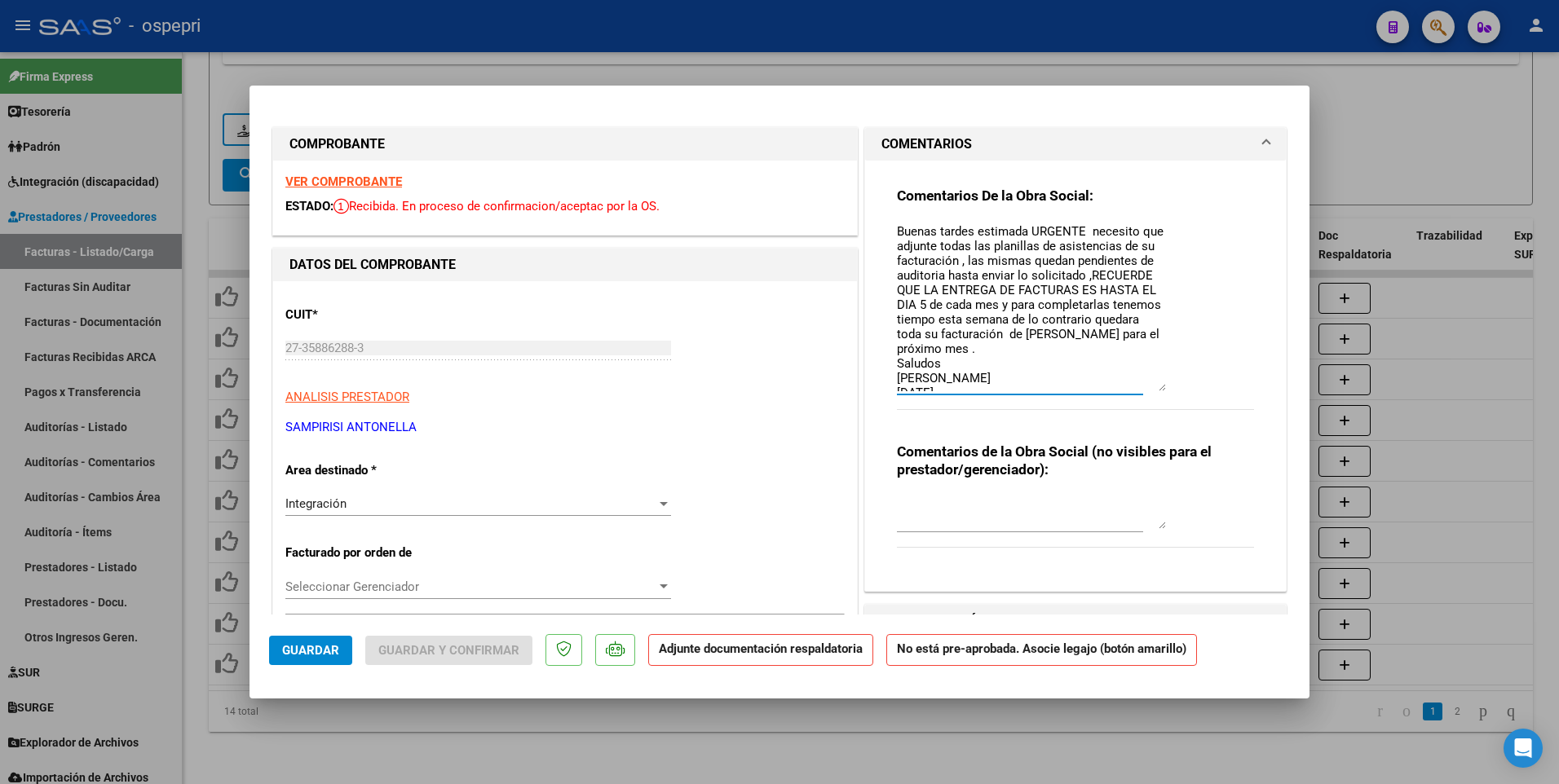
scroll to position [24, 0]
type textarea "Buenas tardes estimada URGENTE necesito que adjunte todas las planillas de asis…"
click at [323, 488] on span "Guardar" at bounding box center [311, 650] width 57 height 15
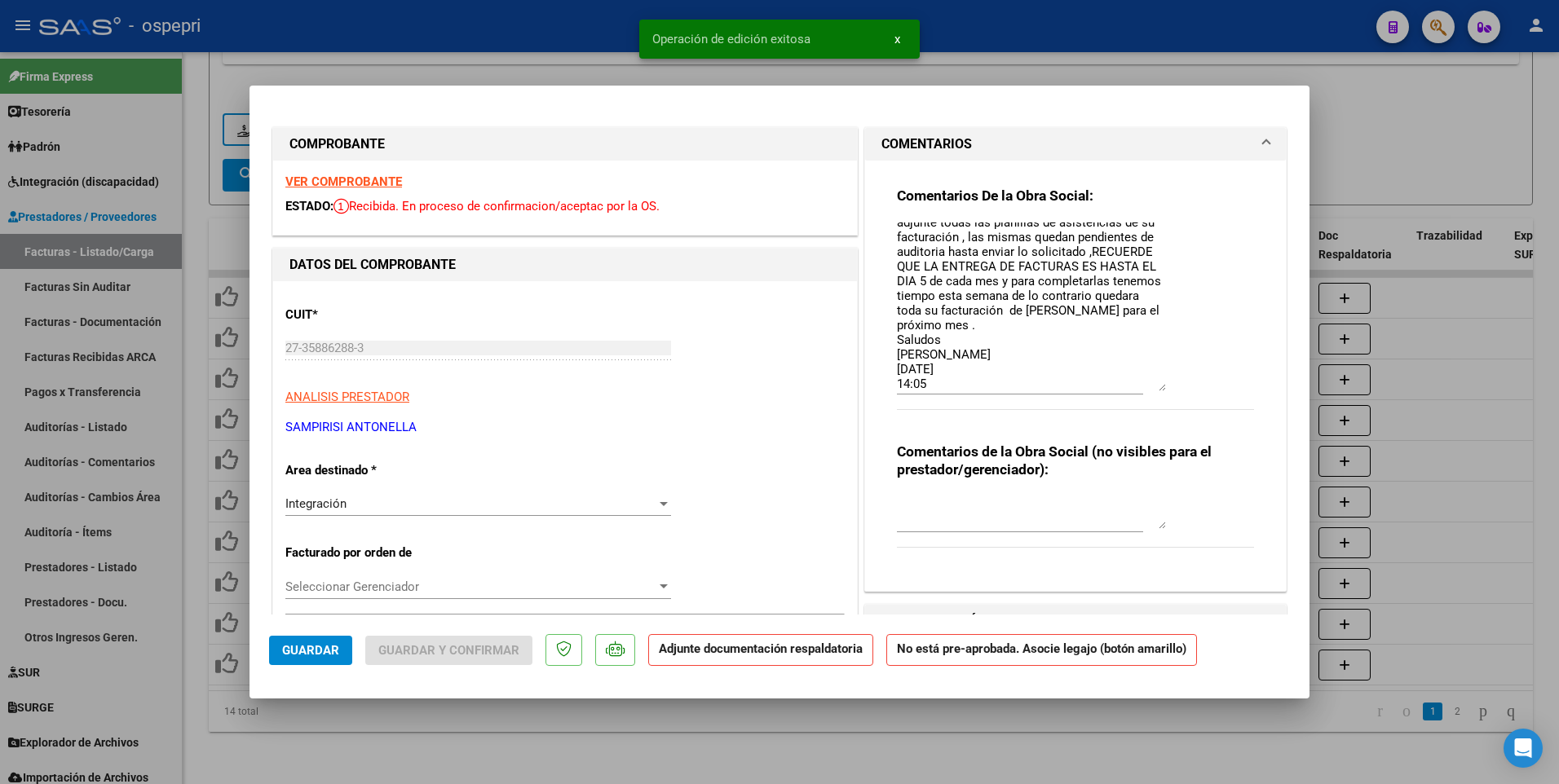
click at [899, 488] on div at bounding box center [779, 392] width 1559 height 784
type input "$ 0,00"
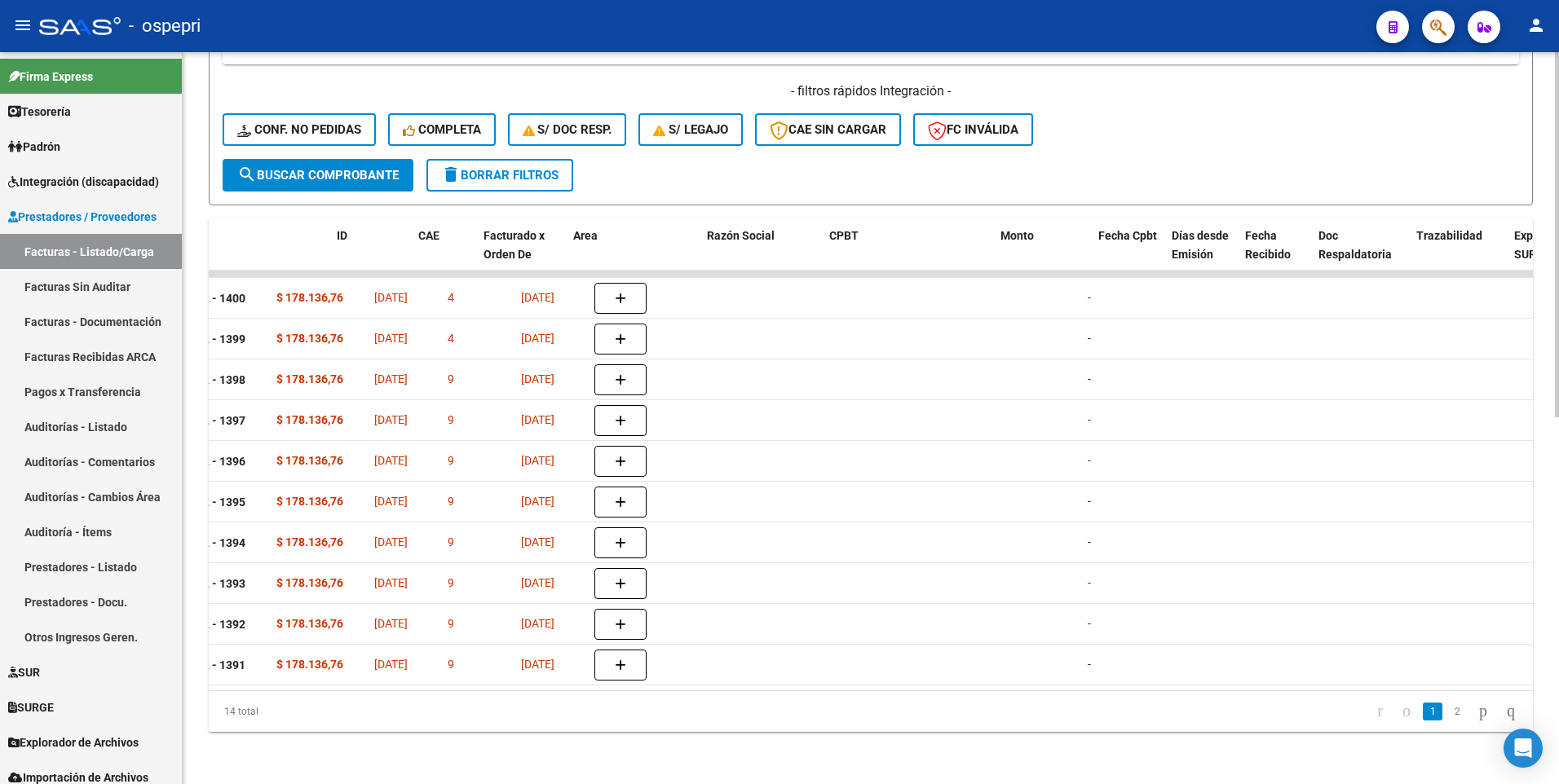
scroll to position [0, 0]
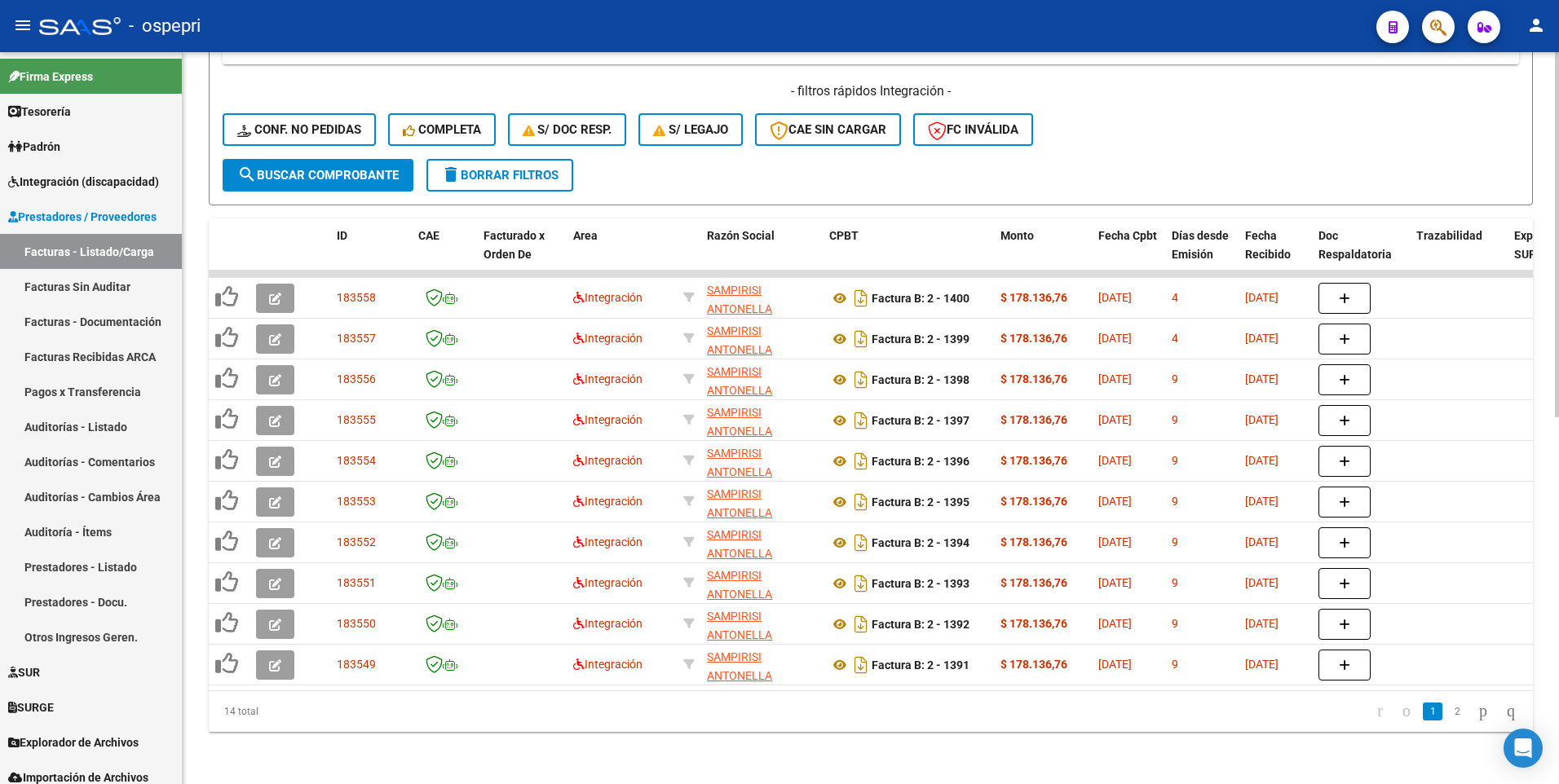
click at [1173, 134] on div "- filtros rápidos Integración - Conf. no pedidas Completa S/ Doc Resp. S/ legaj…" at bounding box center [871, 121] width 1297 height 76
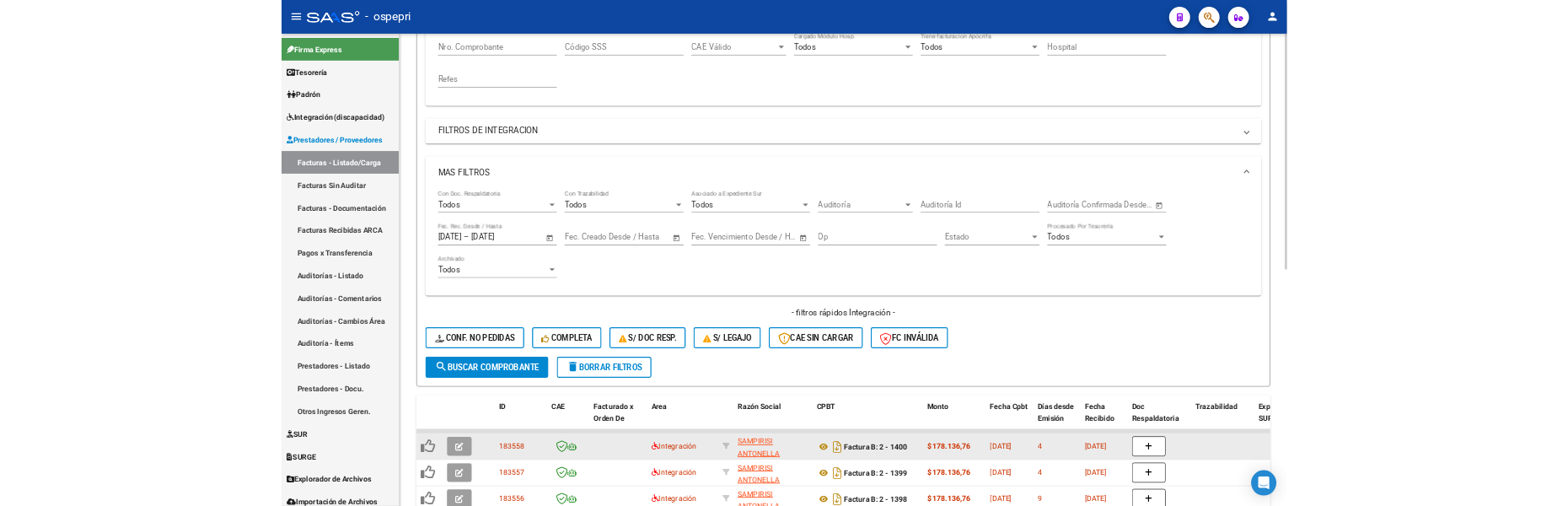
scroll to position [254, 0]
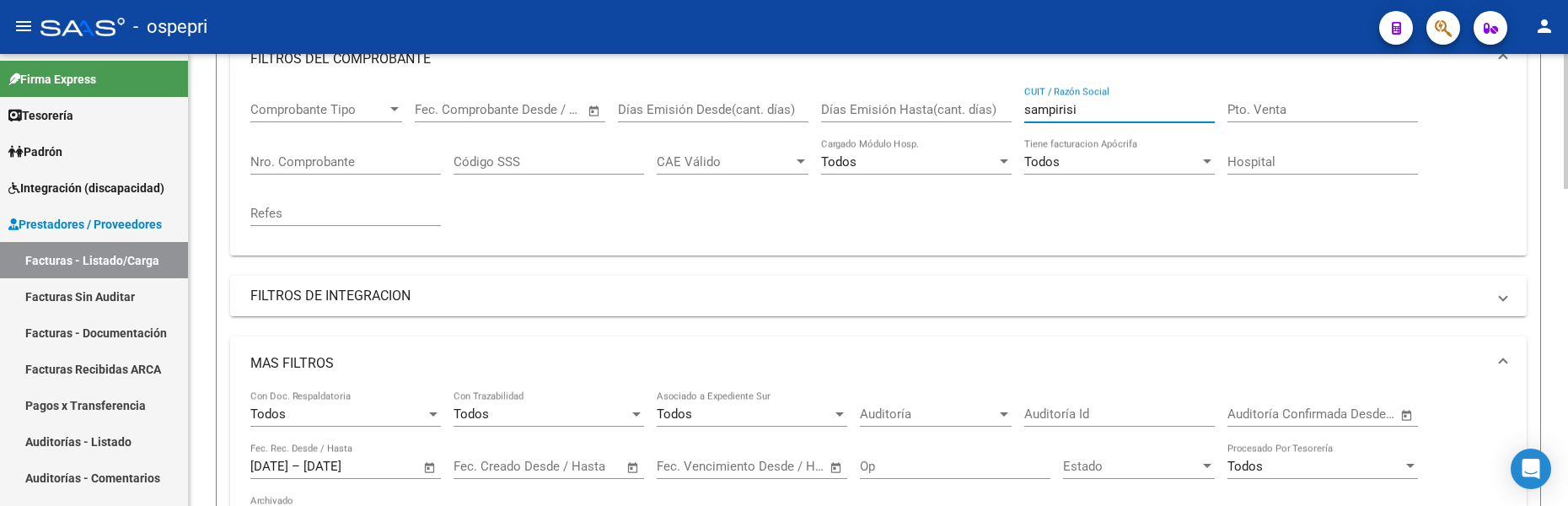
drag, startPoint x: 1099, startPoint y: 106, endPoint x: 1025, endPoint y: 112, distance: 74.2
click at [1025, 112] on input "sampirisi" at bounding box center [1118, 109] width 190 height 16
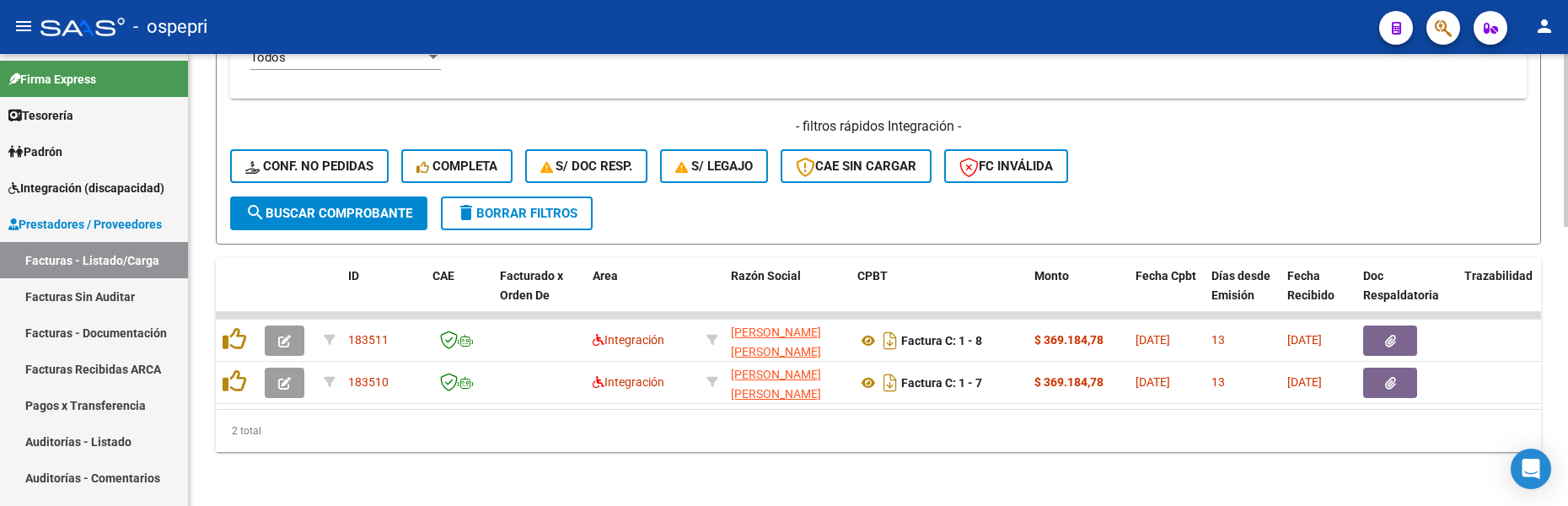
scroll to position [728, 0]
type input "[PERSON_NAME]"
click at [379, 210] on button "search Buscar Comprobante" at bounding box center [329, 213] width 197 height 34
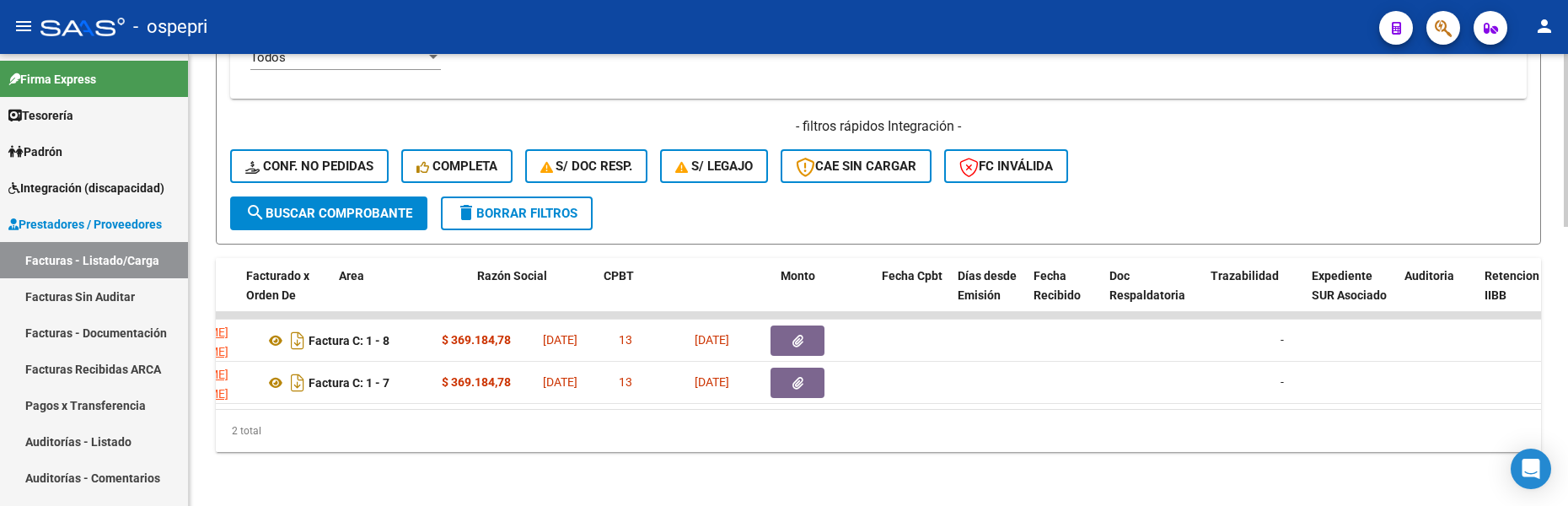
scroll to position [0, 0]
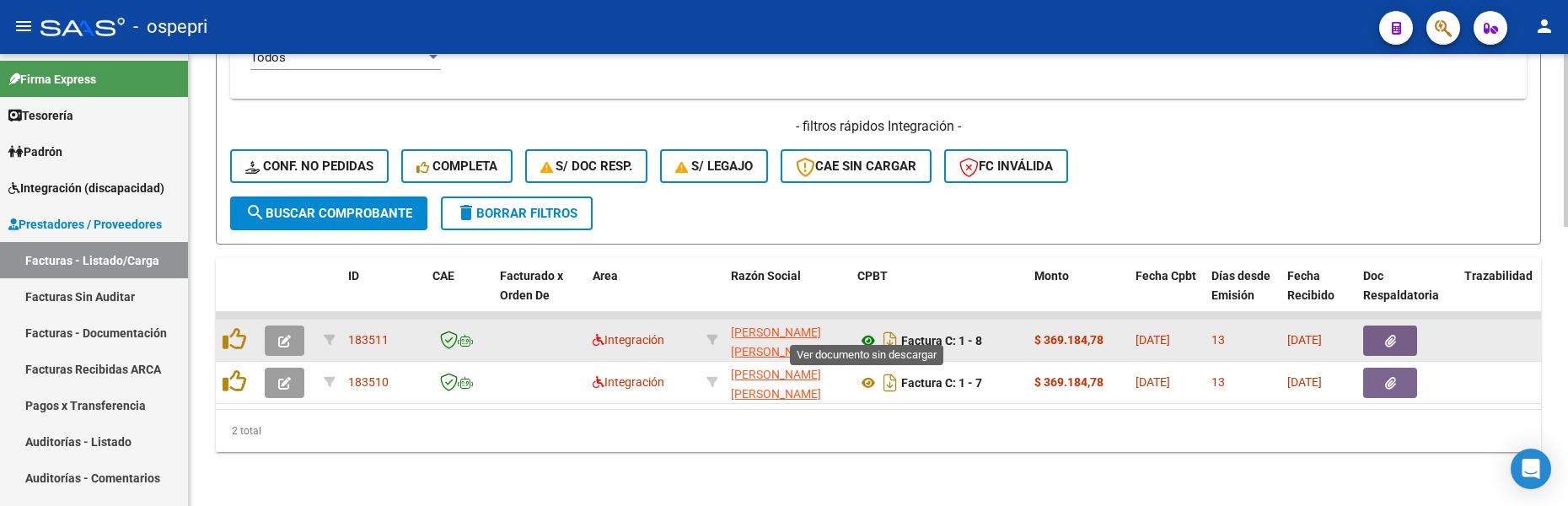
click at [868, 331] on icon at bounding box center [868, 341] width 22 height 20
click at [283, 334] on icon "button" at bounding box center [285, 341] width 13 height 13
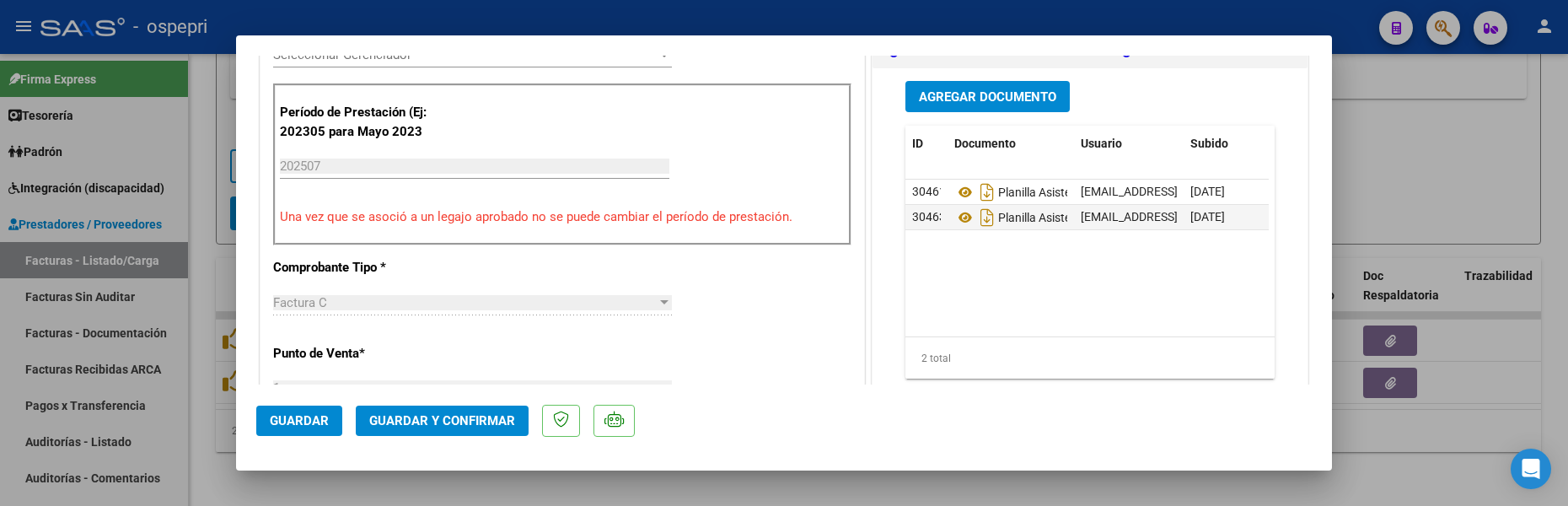
scroll to position [506, 0]
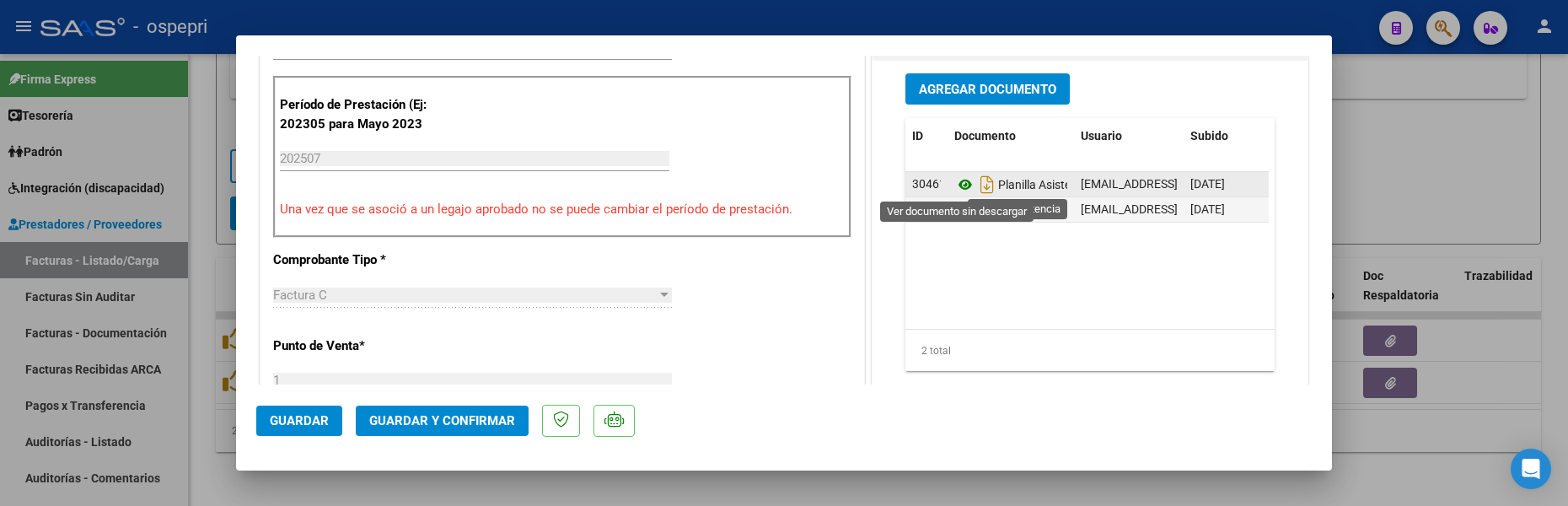
click at [957, 188] on icon at bounding box center [965, 185] width 22 height 20
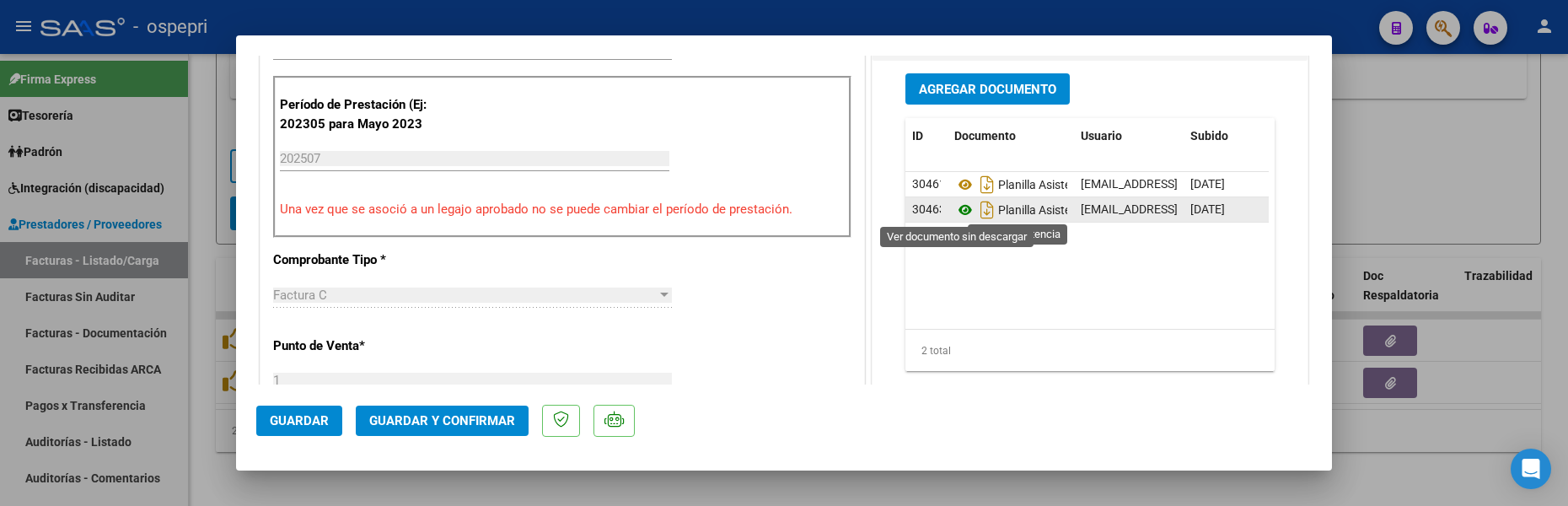
click at [959, 211] on icon at bounding box center [965, 210] width 22 height 20
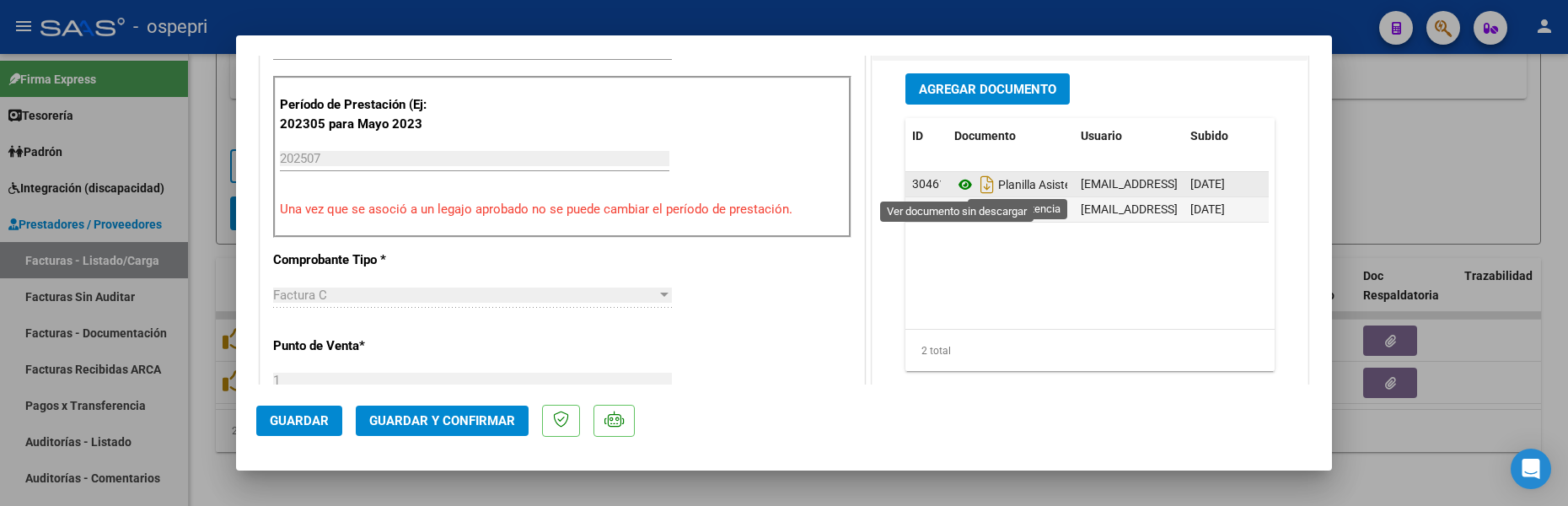
click at [962, 185] on icon at bounding box center [965, 185] width 22 height 20
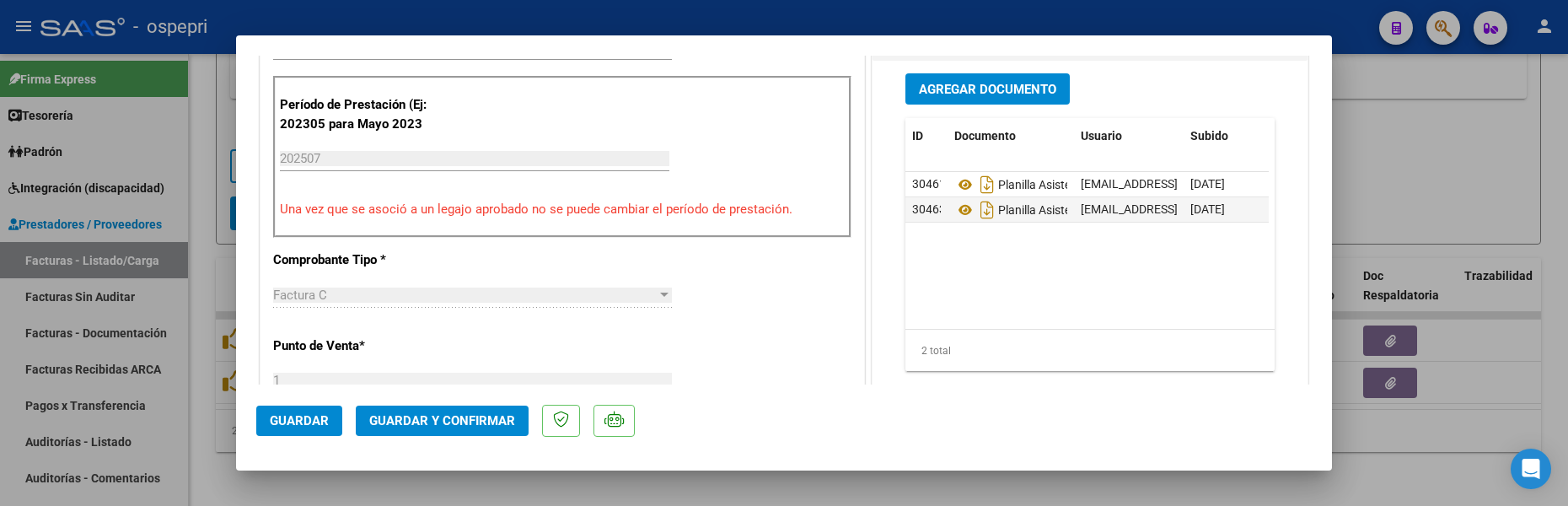
click at [301, 417] on span "Guardar" at bounding box center [299, 421] width 59 height 16
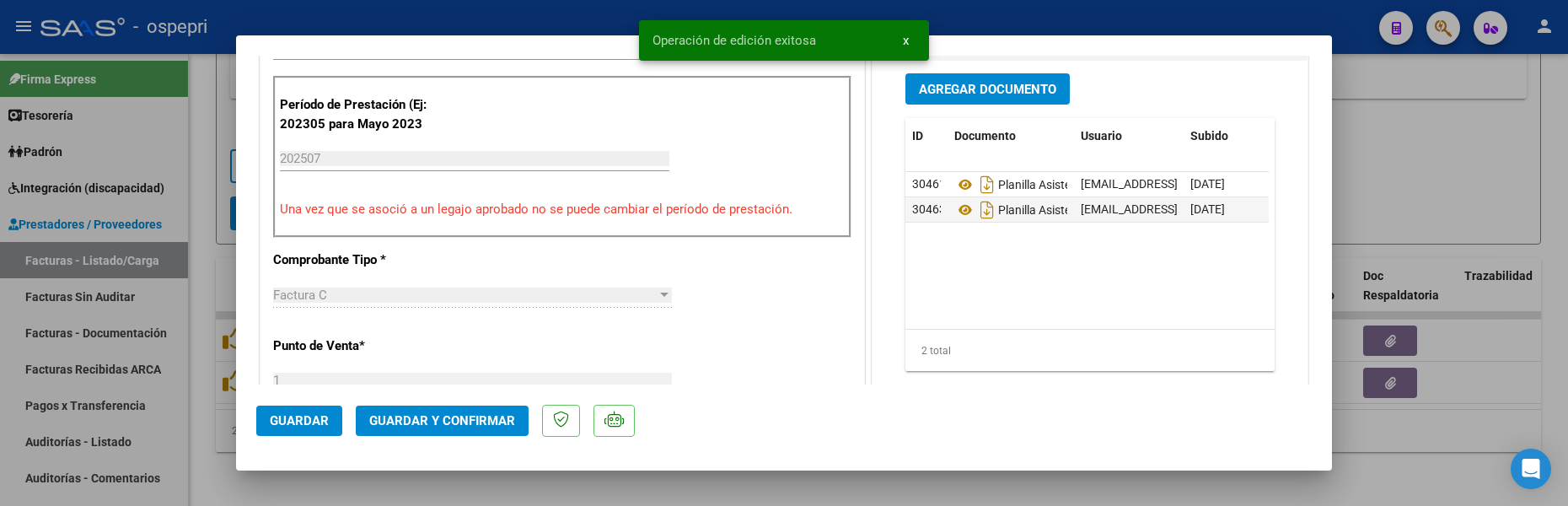
click at [1409, 180] on div at bounding box center [784, 253] width 1568 height 506
type input "$ 0,00"
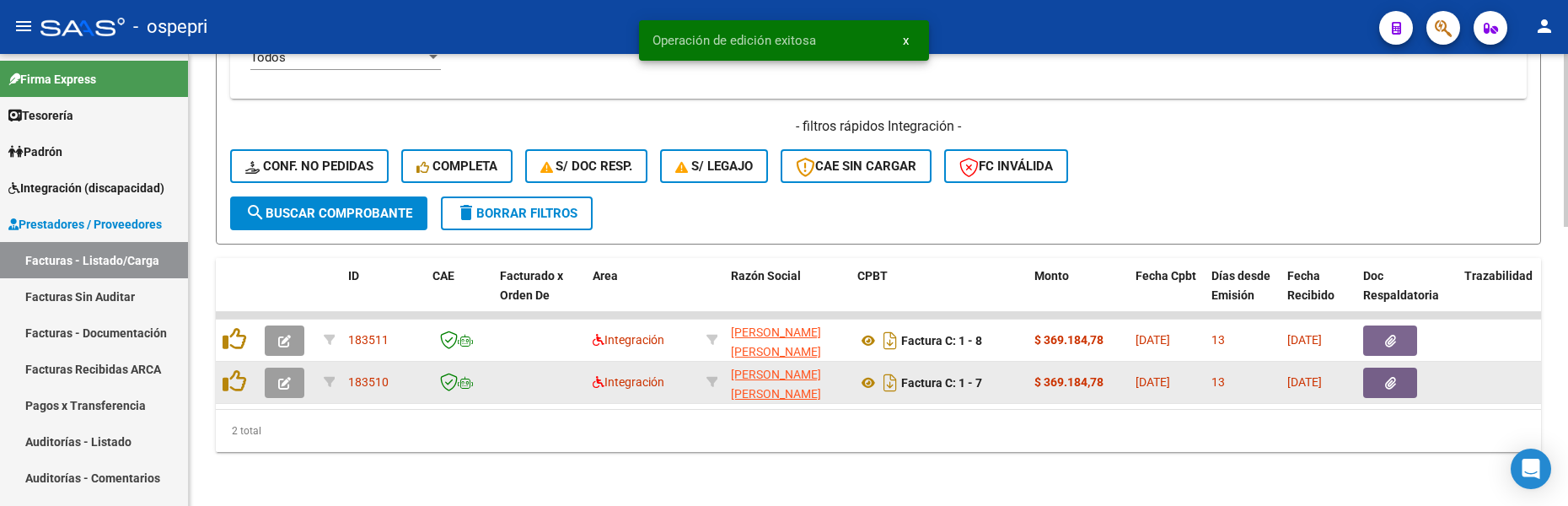
click at [281, 377] on icon "button" at bounding box center [285, 383] width 13 height 13
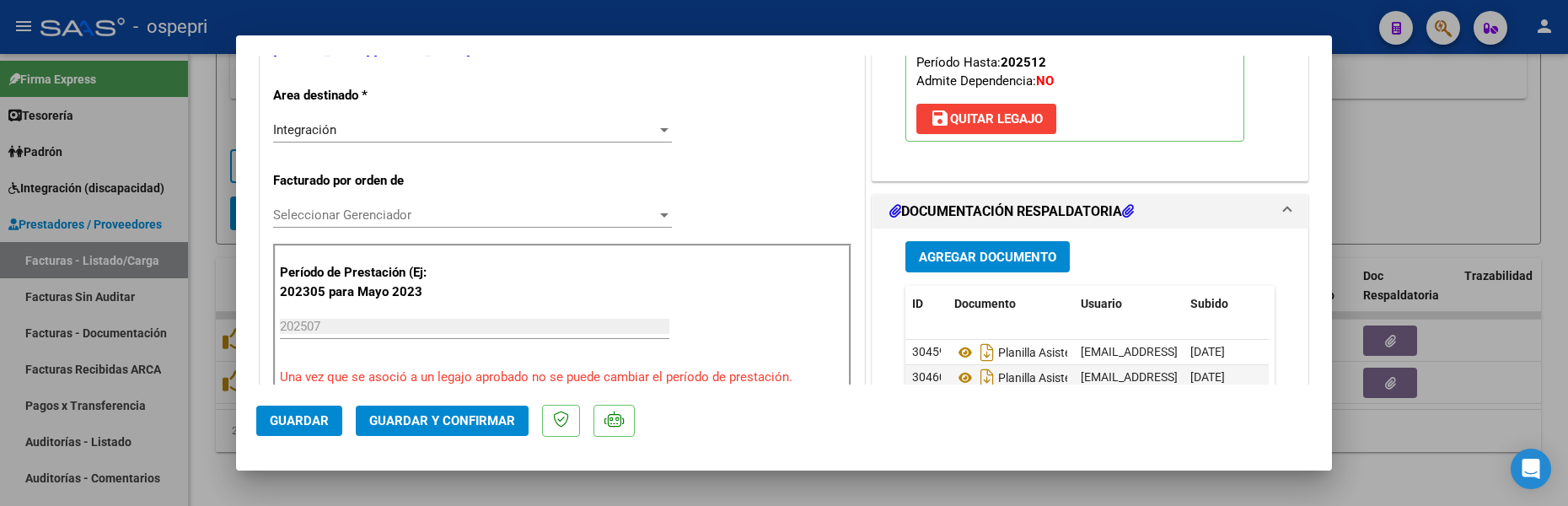
scroll to position [422, 0]
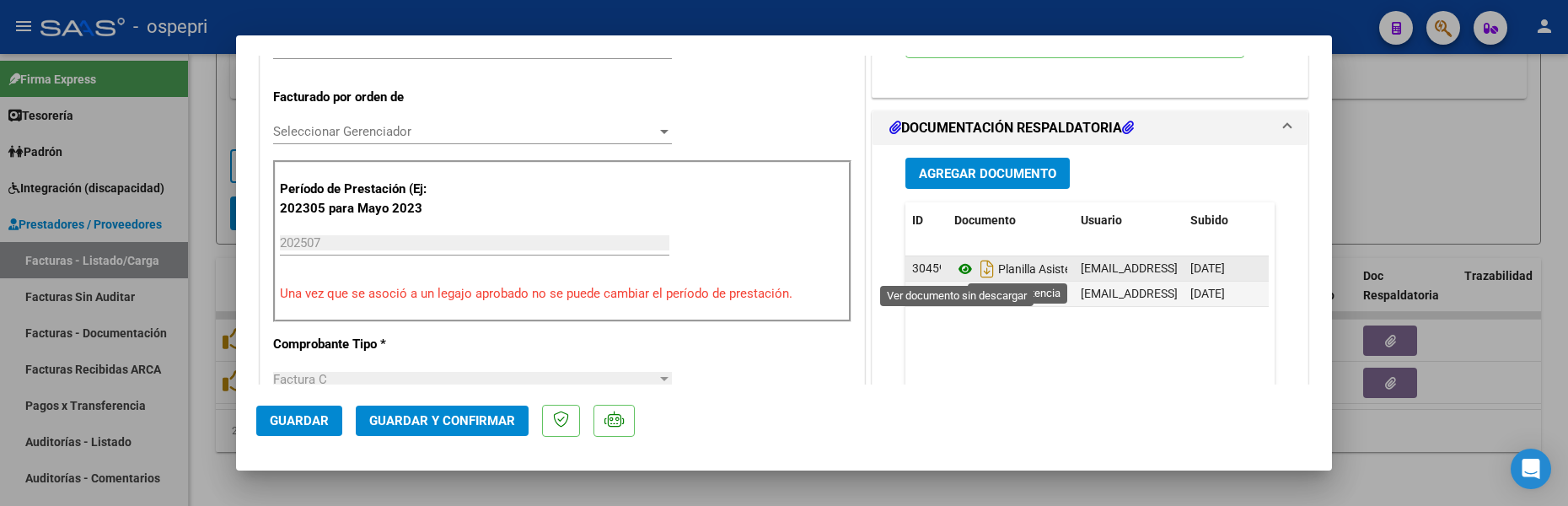
click at [960, 266] on icon at bounding box center [965, 269] width 22 height 20
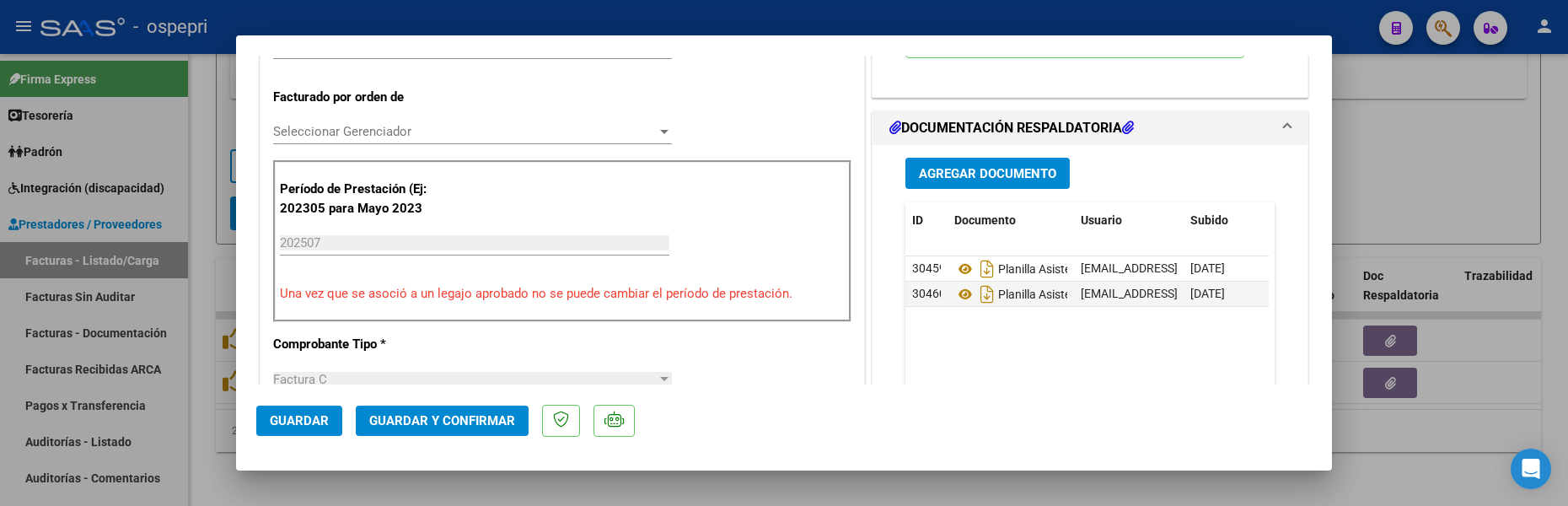
click at [304, 420] on span "Guardar" at bounding box center [299, 421] width 59 height 16
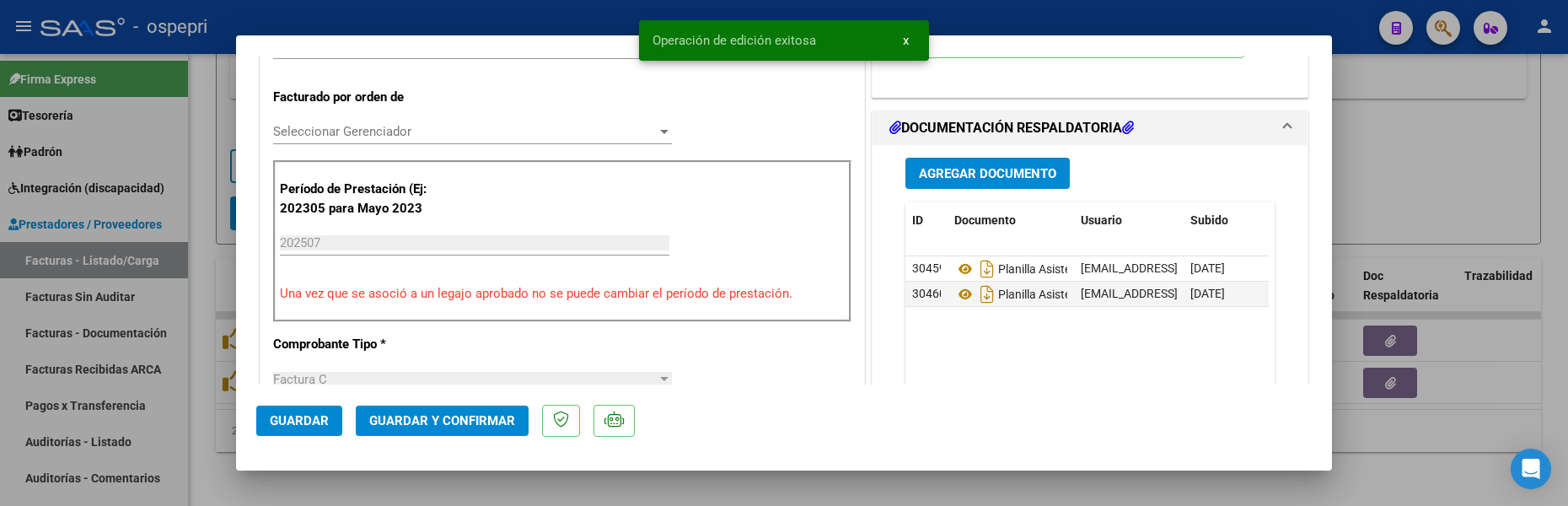
click at [1411, 190] on div at bounding box center [784, 253] width 1568 height 506
type input "$ 0,00"
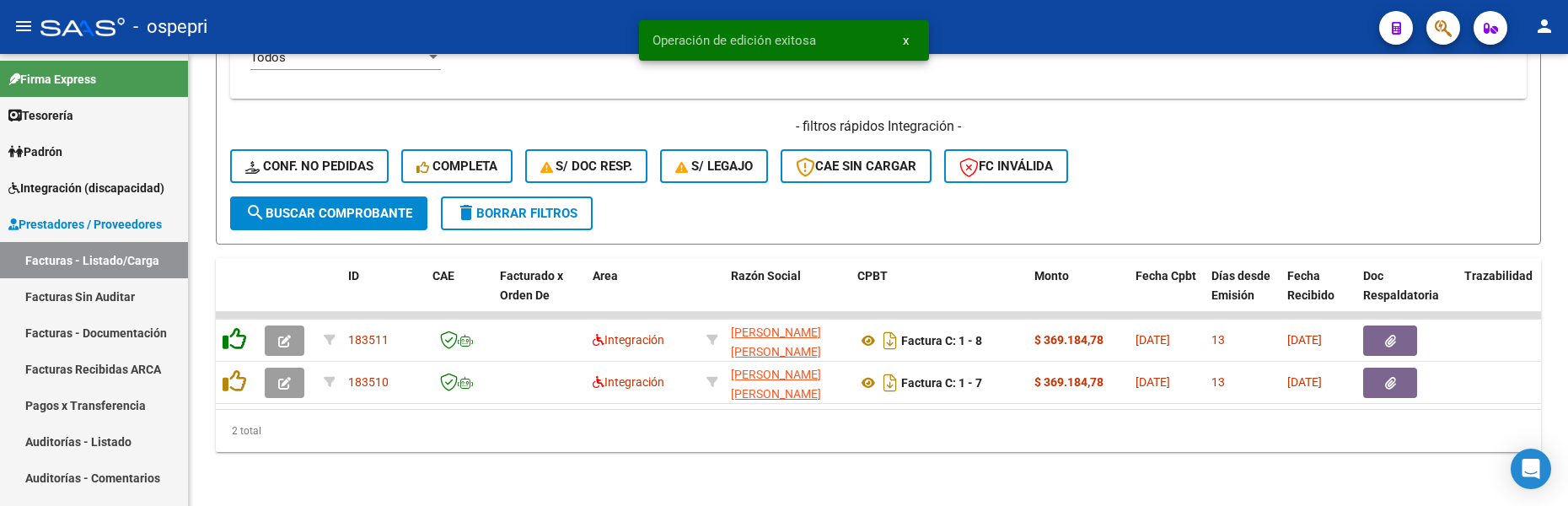
click at [224, 332] on icon at bounding box center [234, 339] width 24 height 24
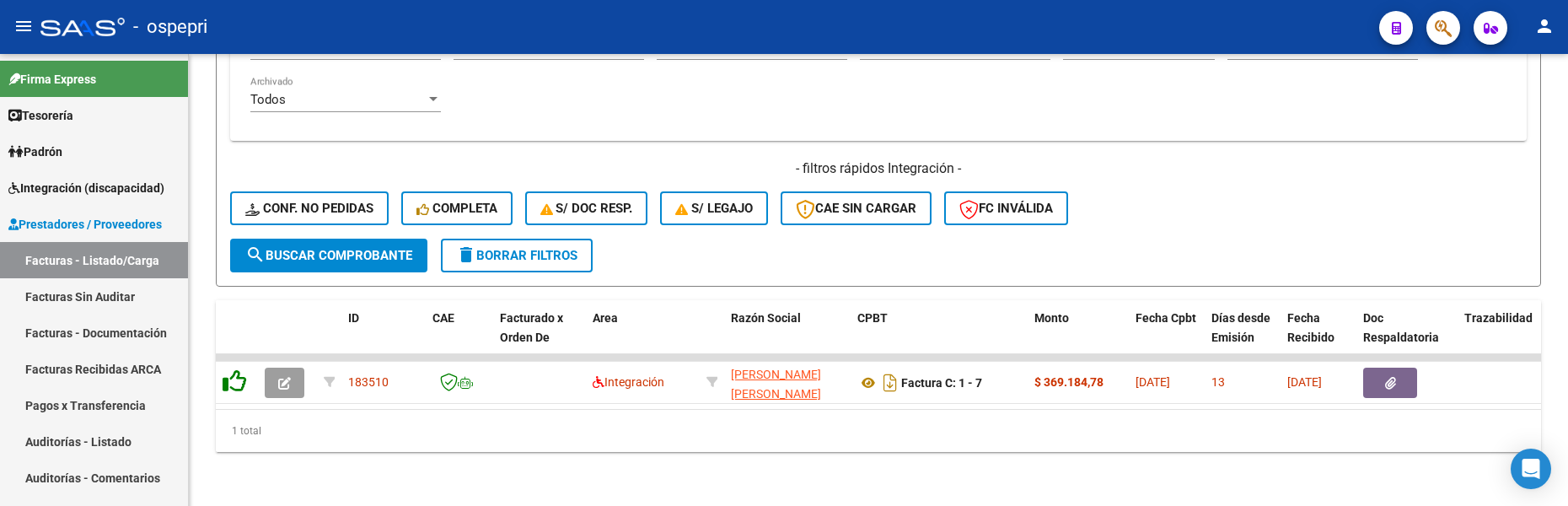
scroll to position [686, 0]
click at [868, 373] on icon at bounding box center [868, 383] width 22 height 20
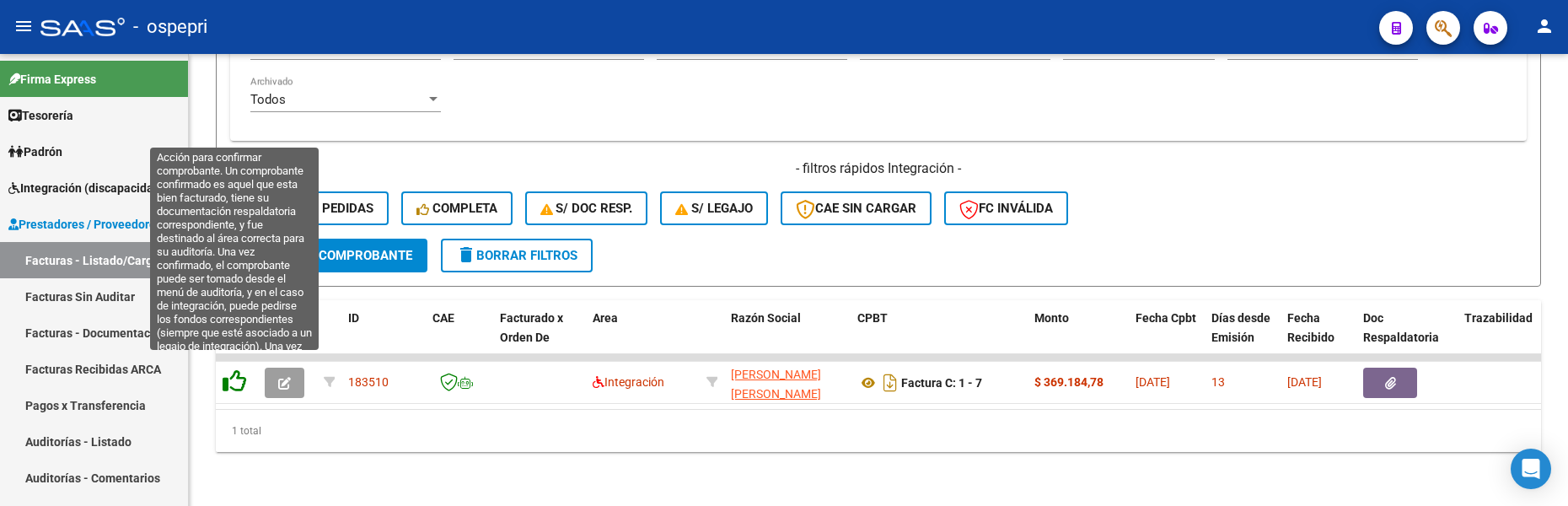
click at [231, 373] on icon at bounding box center [234, 381] width 24 height 24
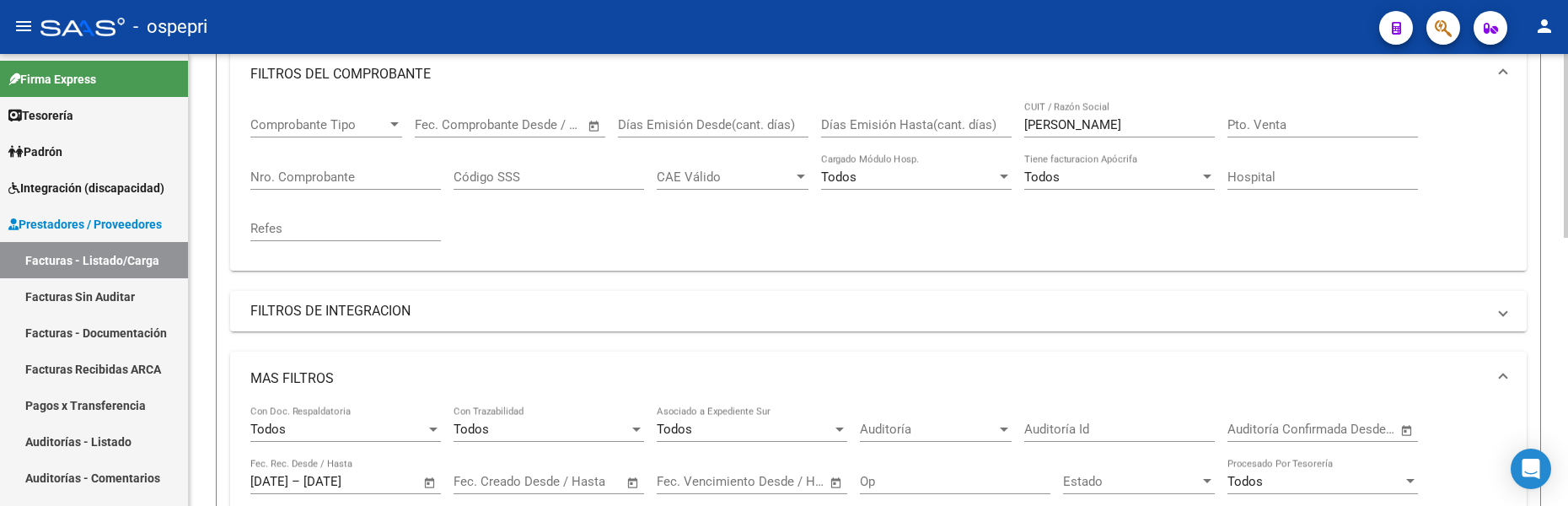
scroll to position [155, 0]
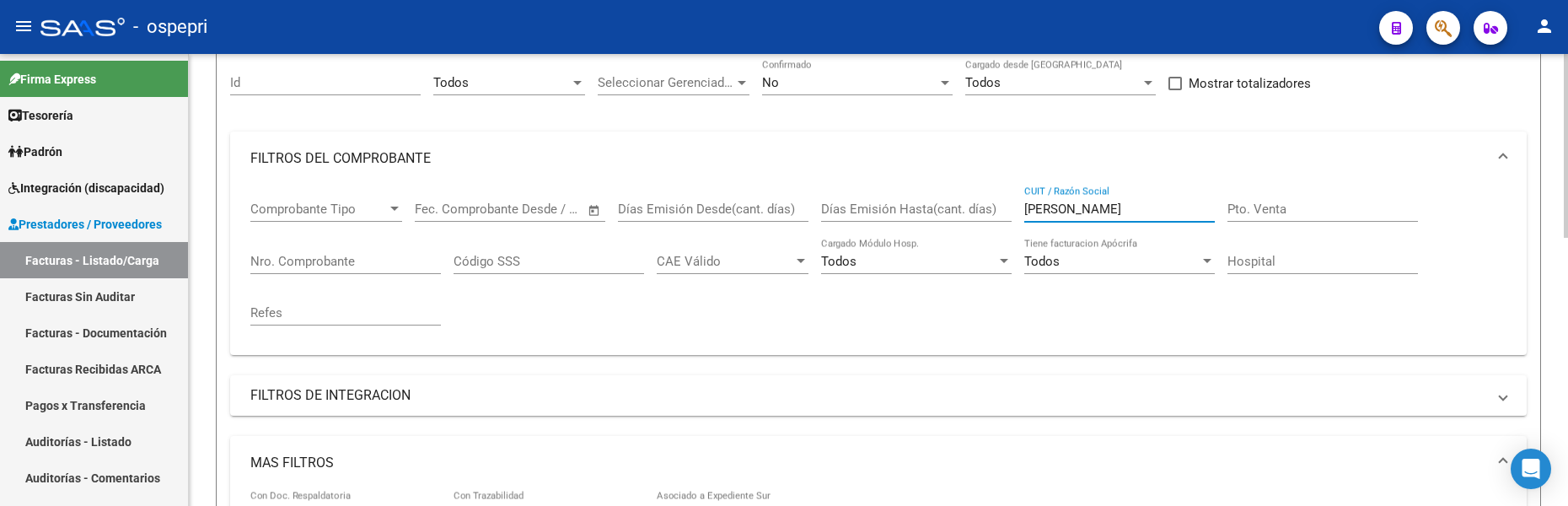
drag, startPoint x: 1109, startPoint y: 206, endPoint x: 1017, endPoint y: 217, distance: 92.7
click at [1017, 217] on div "Comprobante Tipo Comprobante Tipo Start date – End date Fec. Comprobante Desde …" at bounding box center [879, 264] width 1256 height 156
click at [1078, 211] on input "CUIT / Razón Social" at bounding box center [1118, 208] width 190 height 16
click at [1086, 208] on input "CUIT / Razón Social" at bounding box center [1118, 208] width 190 height 16
type input "vega"
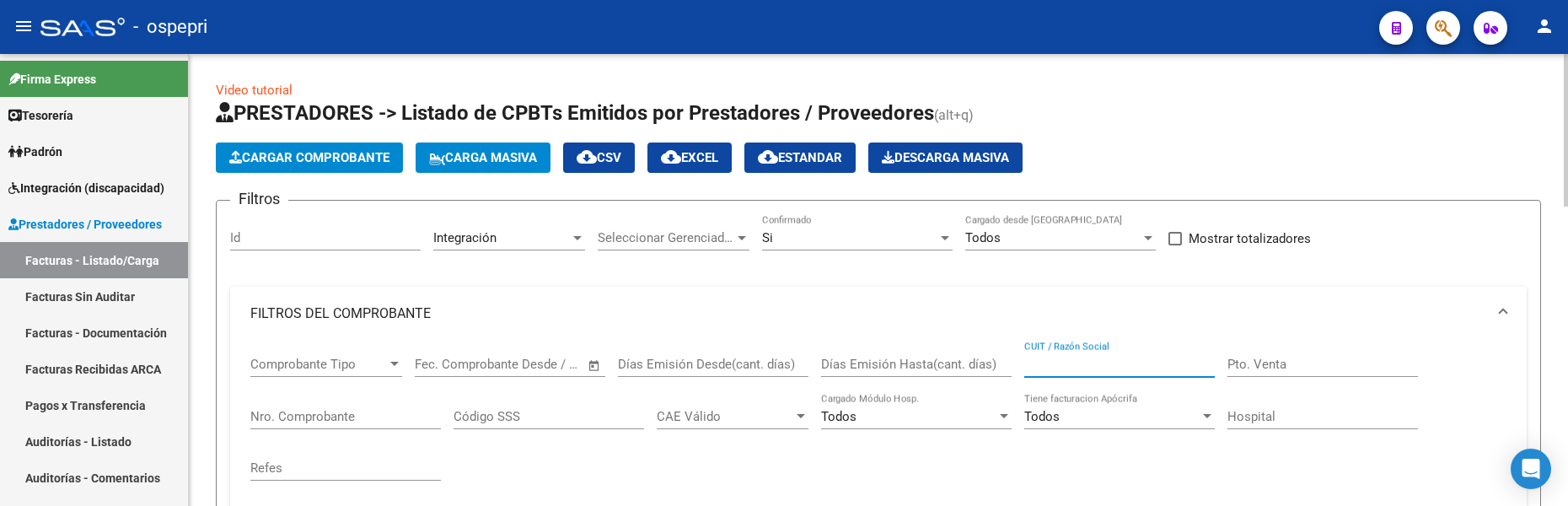
click at [1043, 356] on input "CUIT / Razón Social" at bounding box center [1118, 364] width 190 height 16
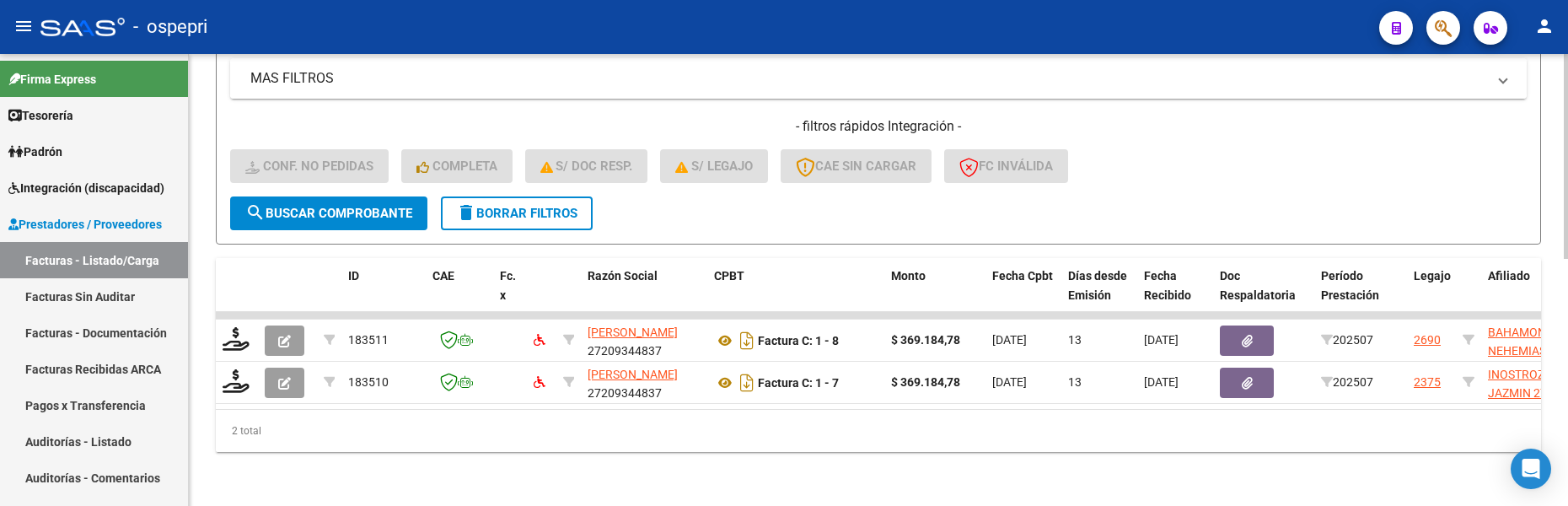
scroll to position [545, 0]
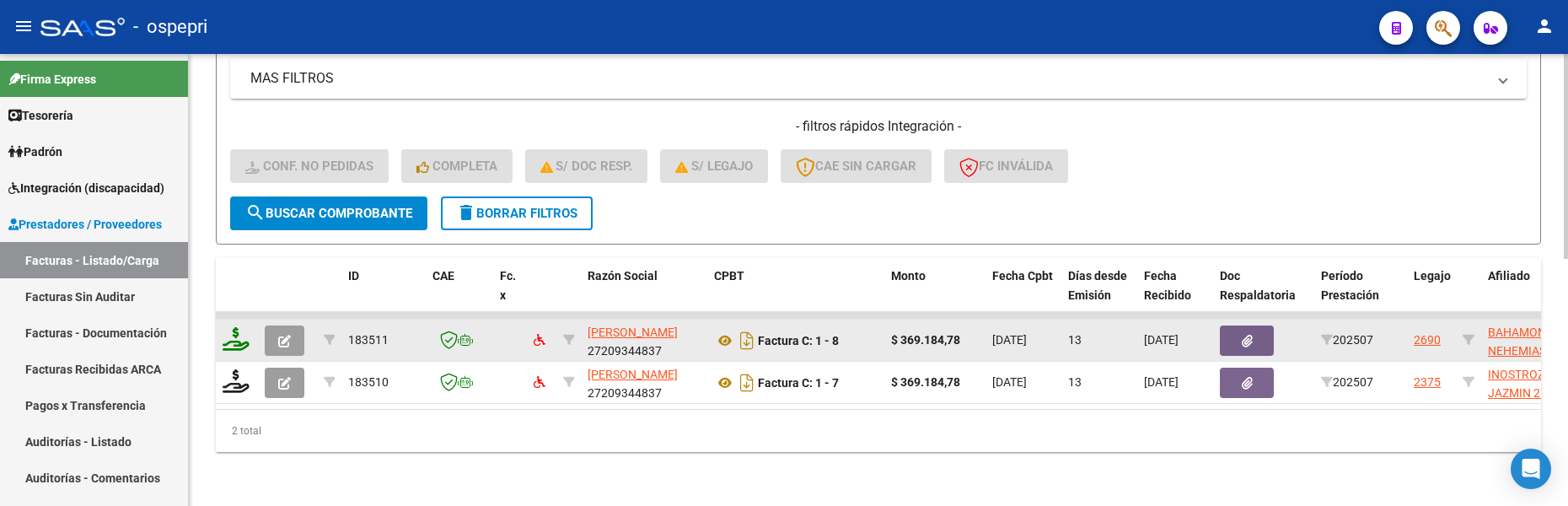
type input "vega yasma"
click at [233, 327] on icon at bounding box center [235, 339] width 27 height 24
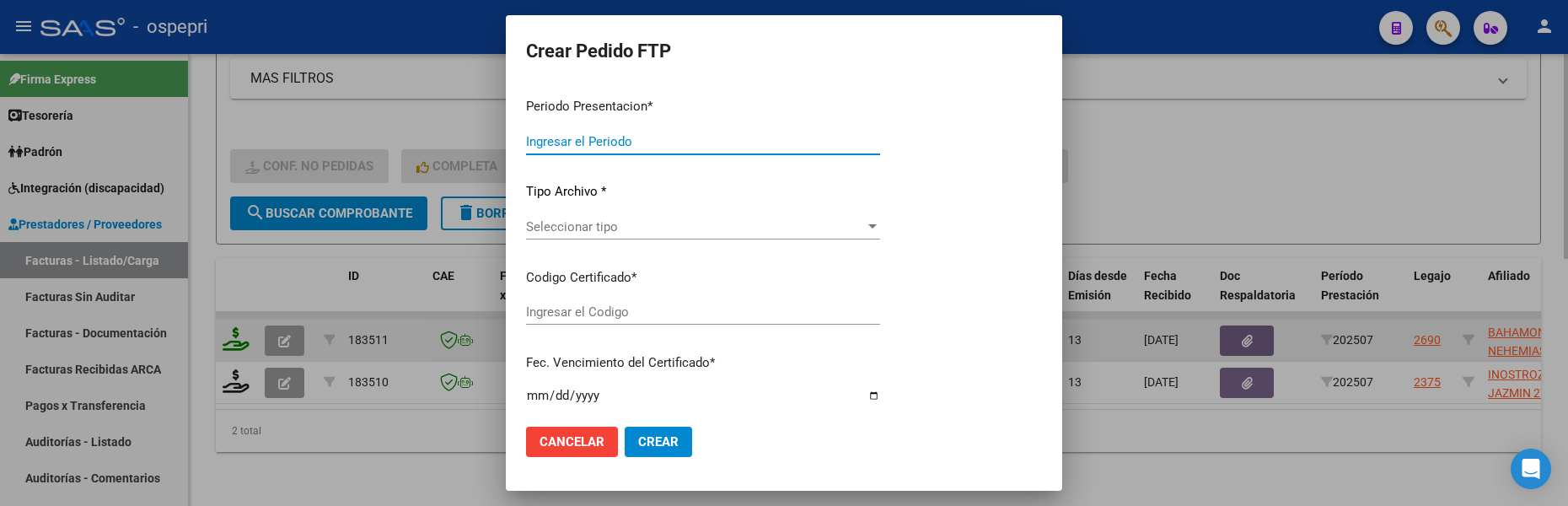
type input "202507"
type input "$ 369.184,78"
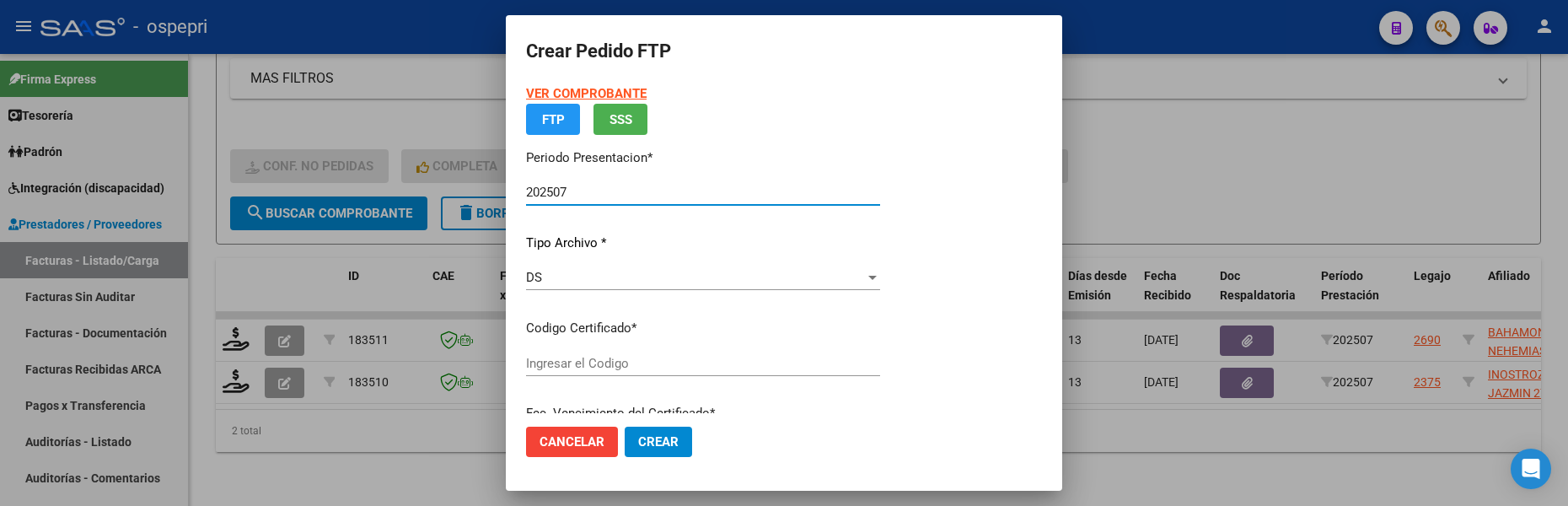
type input "20556333034"
type input "2026-05-30"
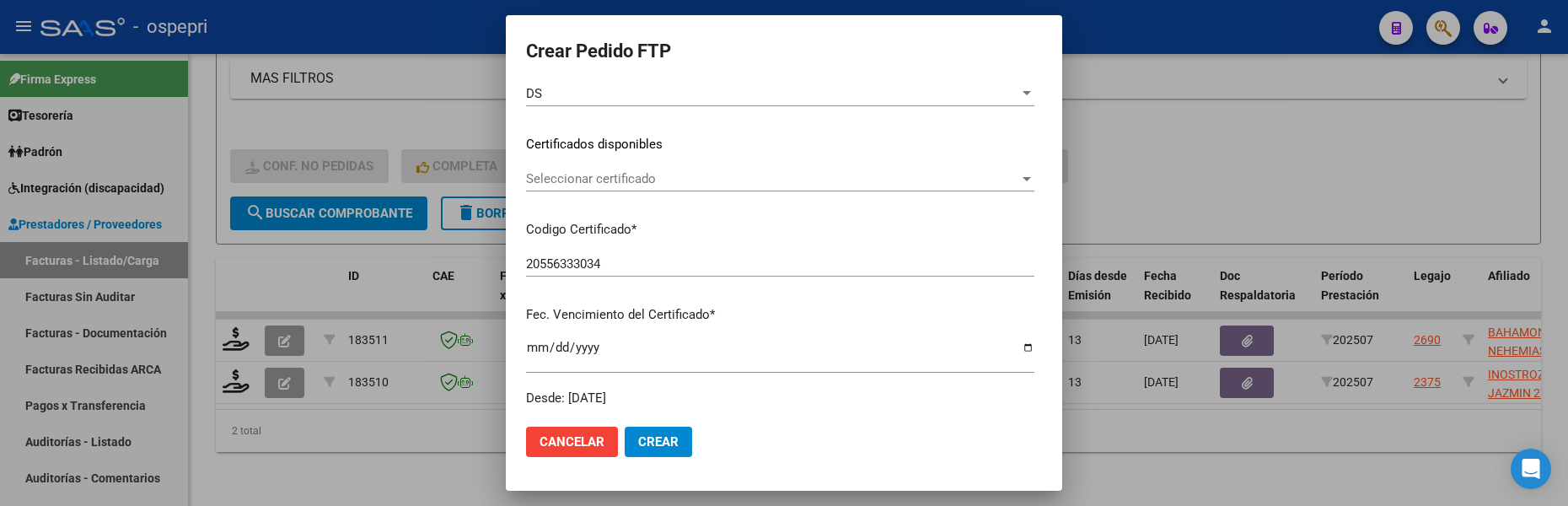
scroll to position [253, 0]
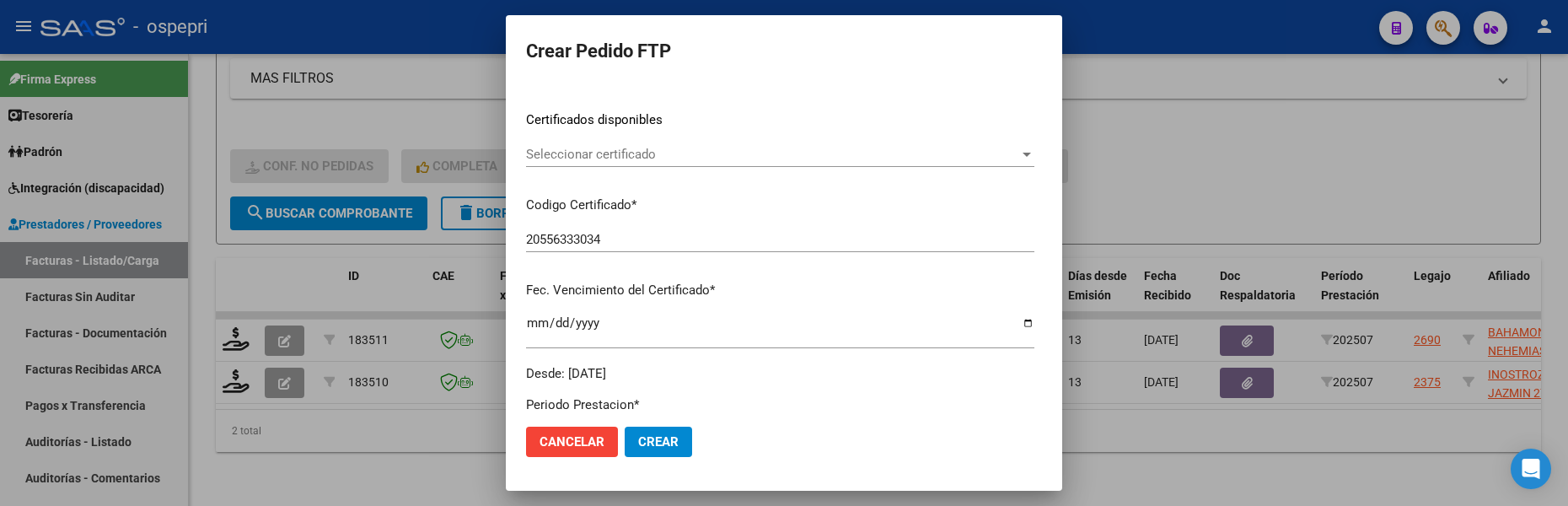
click at [1026, 153] on div at bounding box center [1026, 154] width 8 height 5
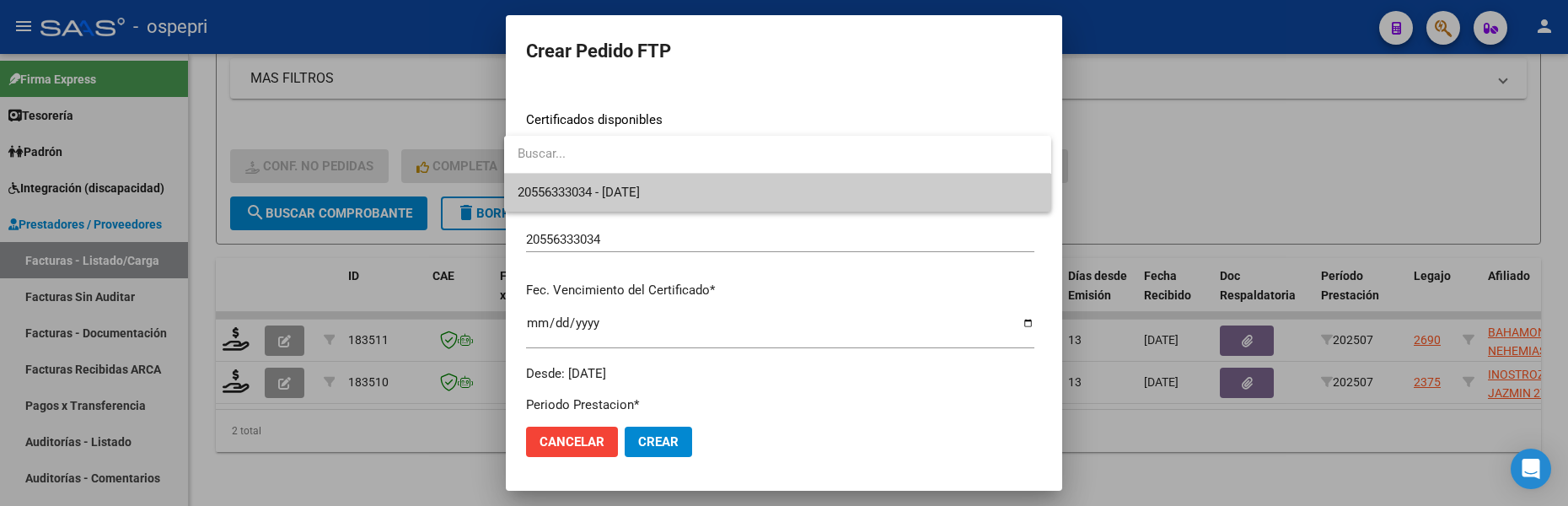
click at [873, 191] on span "20556333034 - 2026-05-30" at bounding box center [777, 192] width 519 height 38
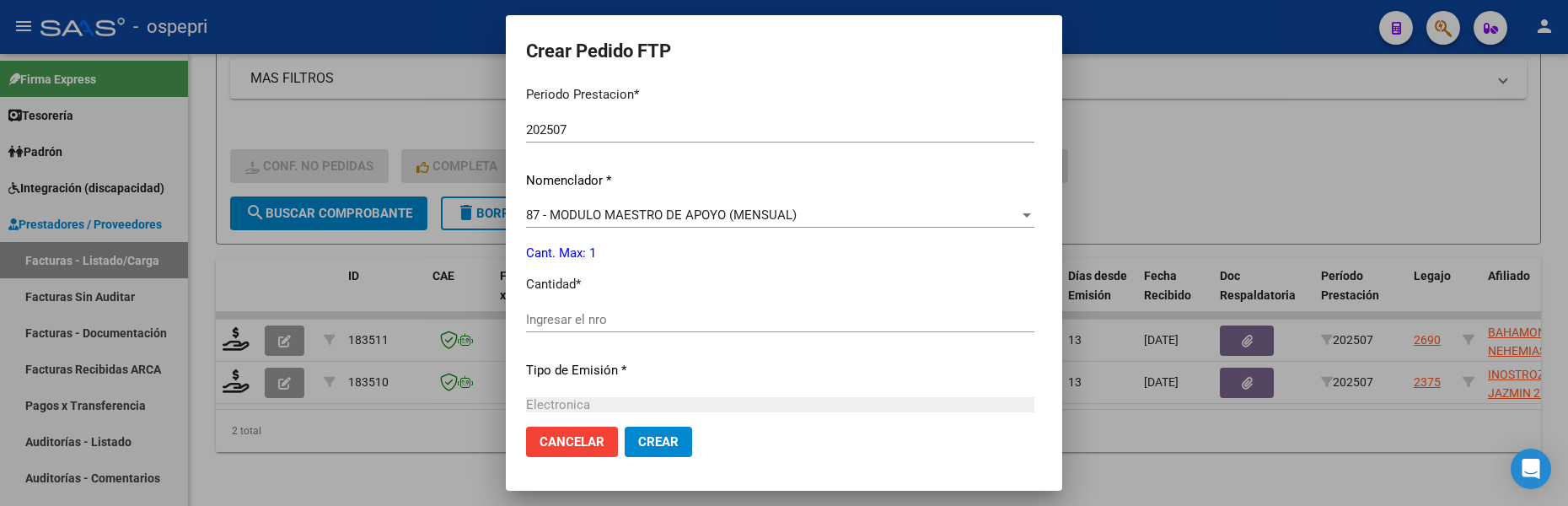
scroll to position [590, 0]
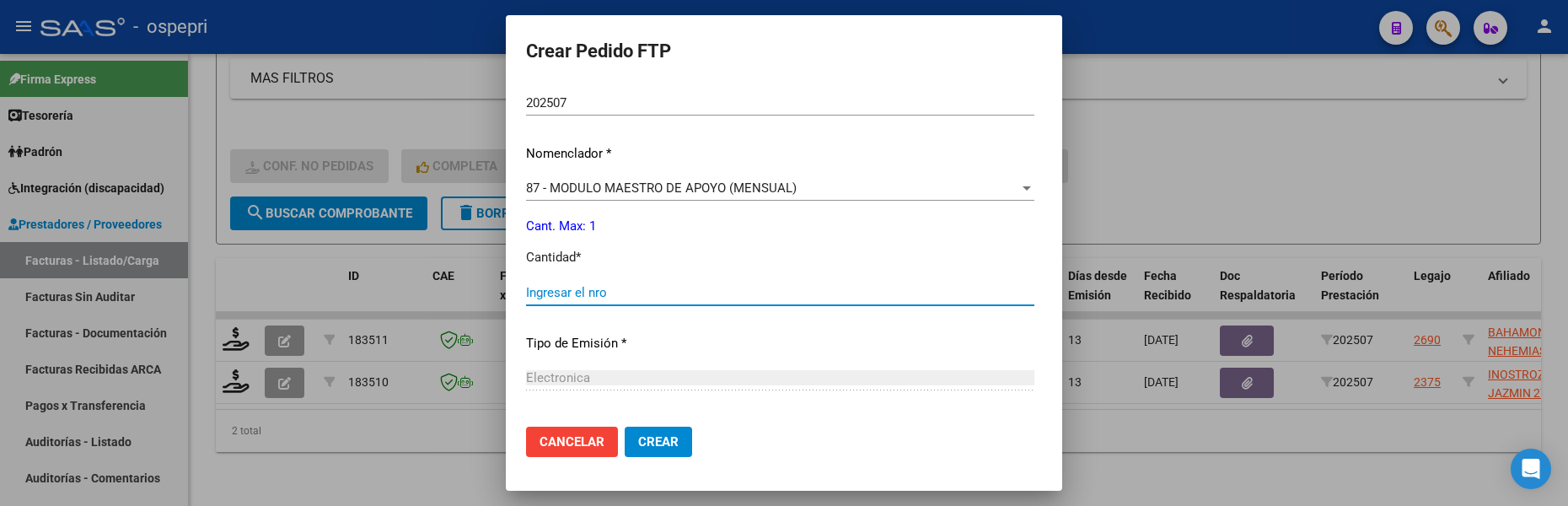
click at [612, 296] on input "Ingresar el nro" at bounding box center [780, 292] width 509 height 16
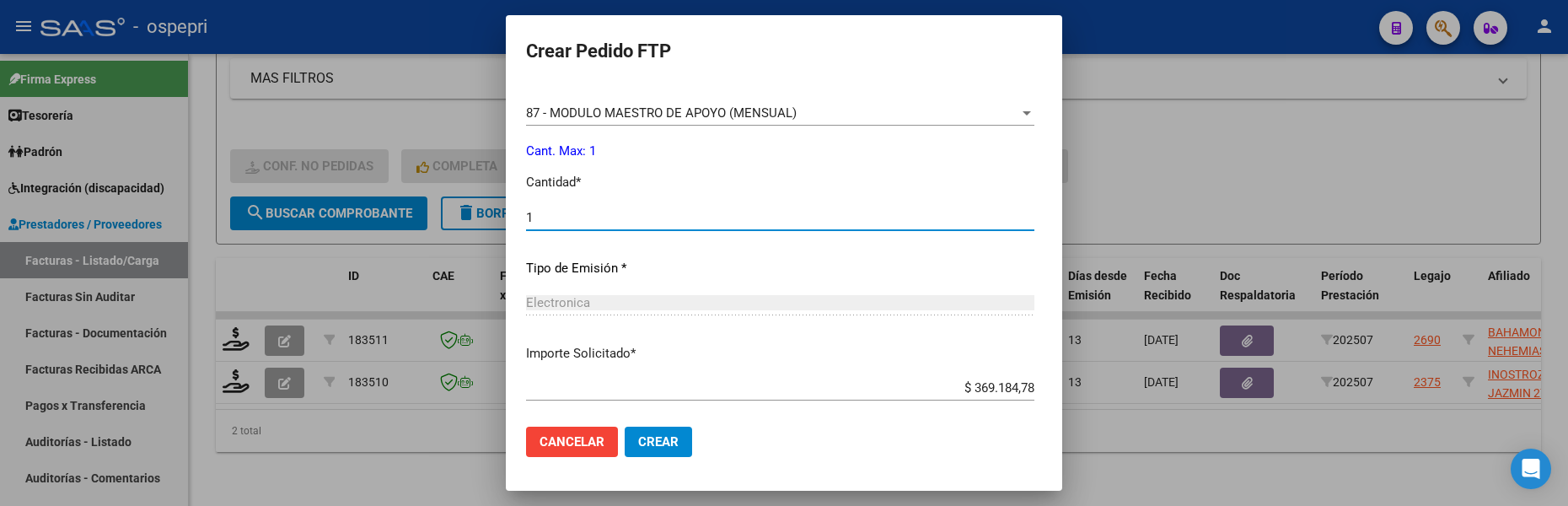
scroll to position [754, 0]
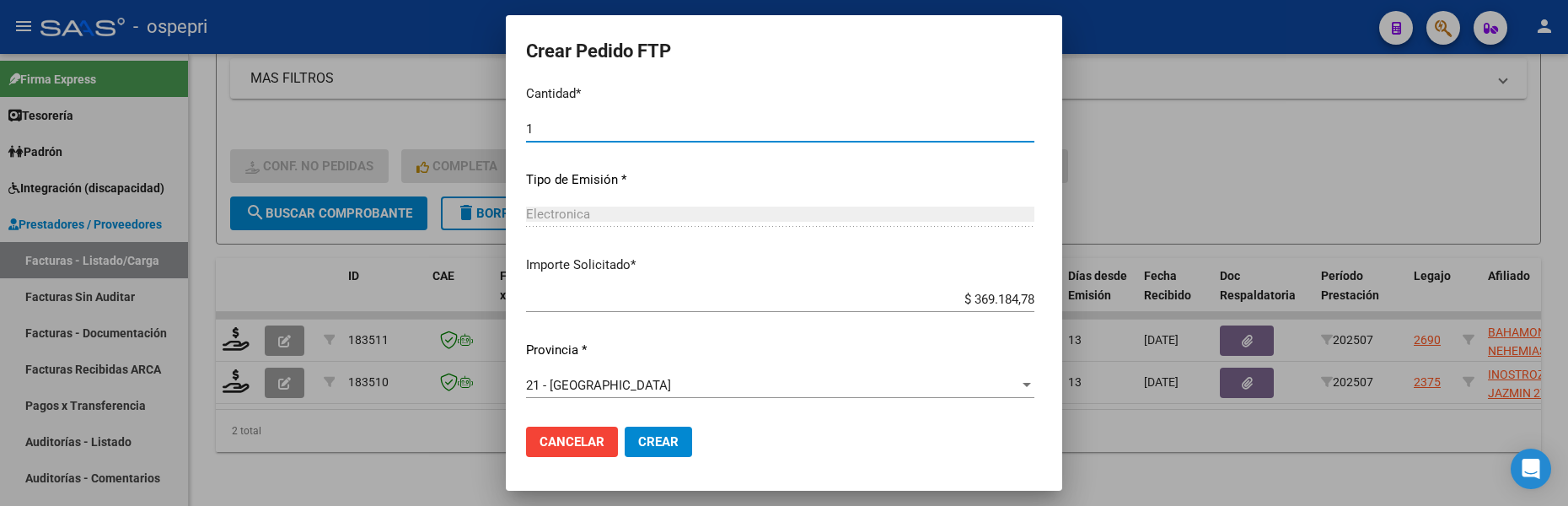
type input "1"
click at [638, 437] on span "Crear" at bounding box center [658, 442] width 40 height 16
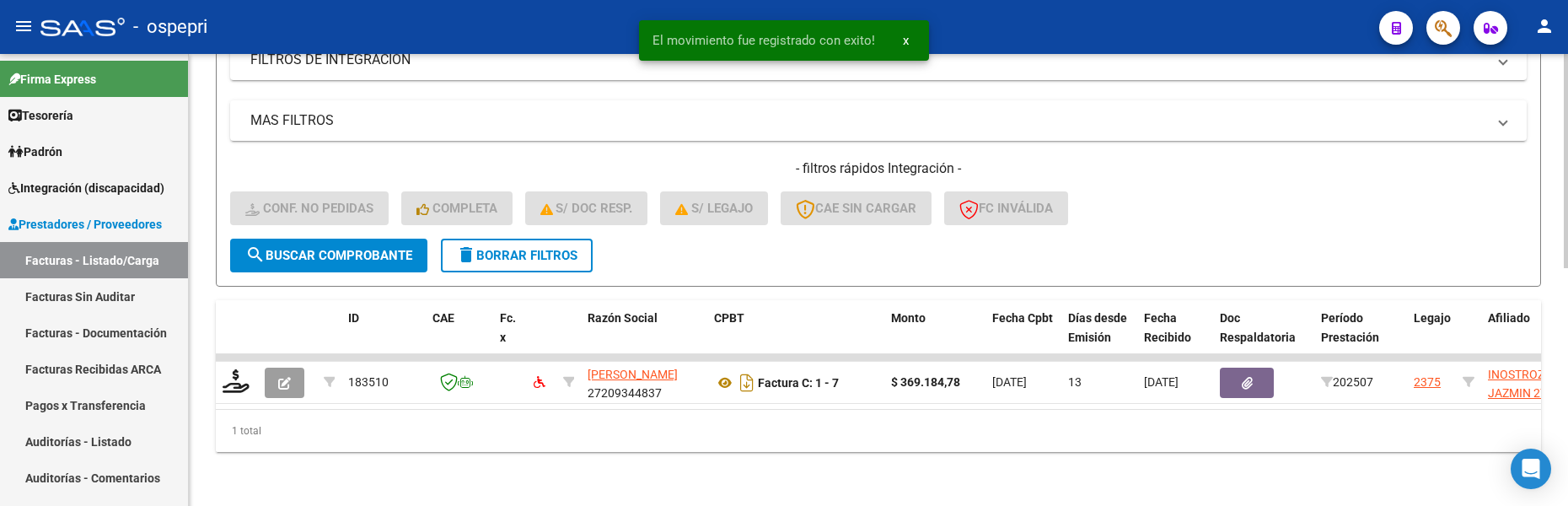
scroll to position [503, 0]
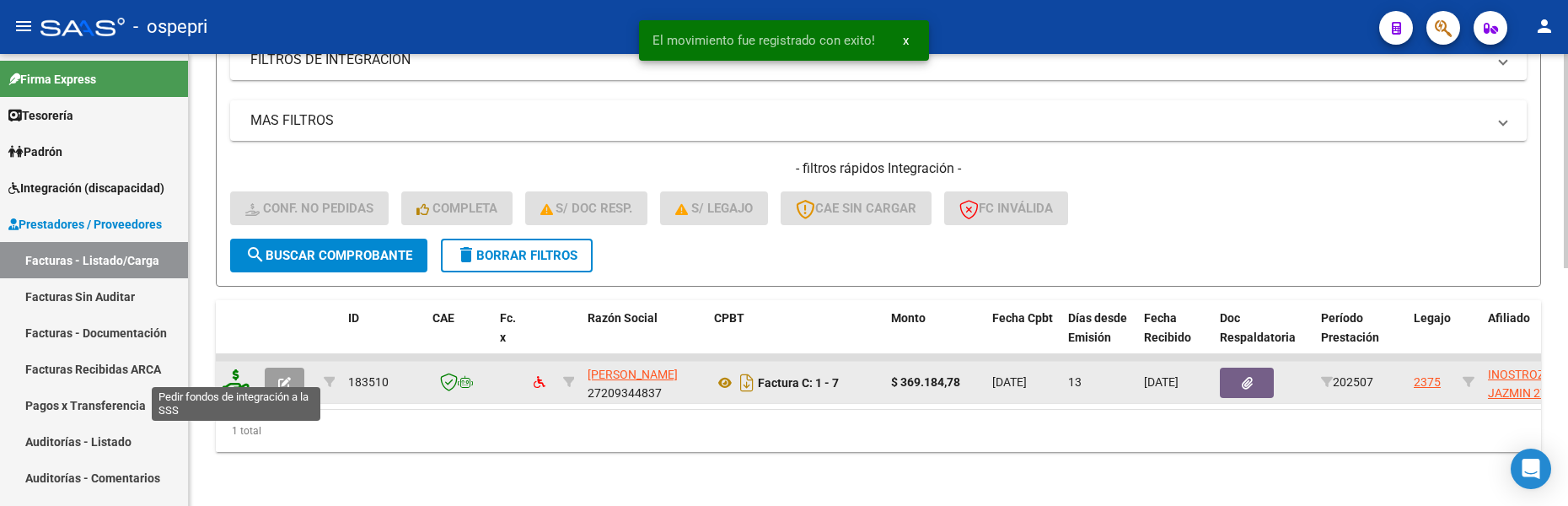
click at [240, 374] on icon at bounding box center [235, 381] width 27 height 24
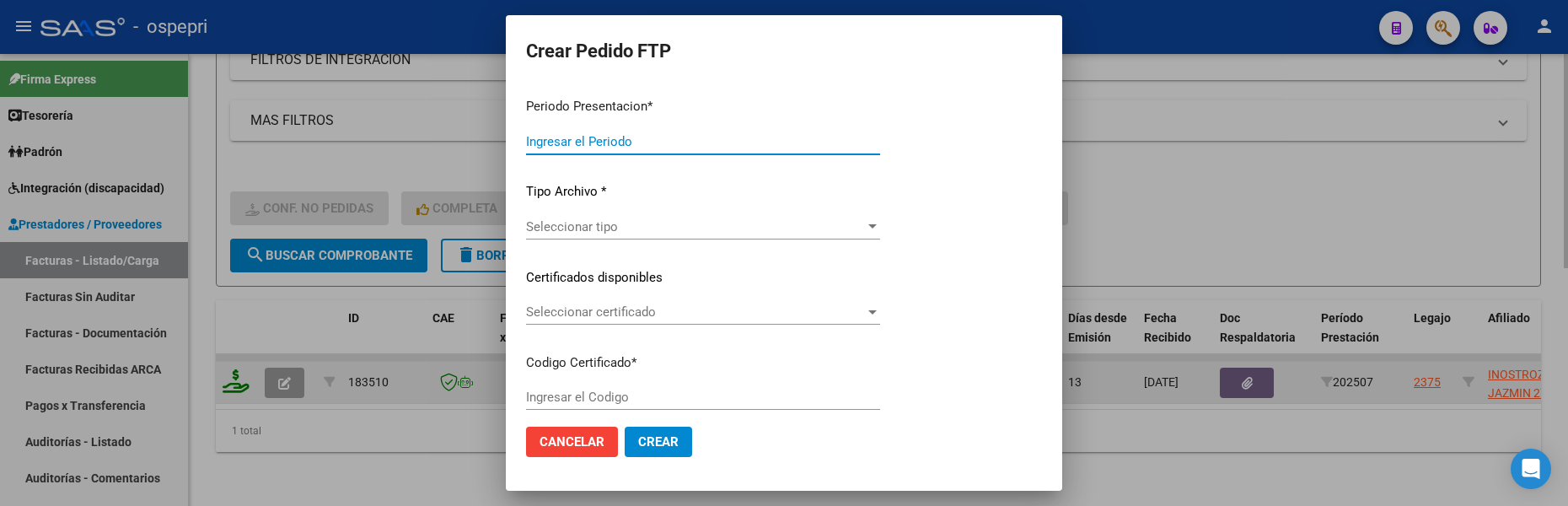
type input "202507"
type input "$ 369.184,78"
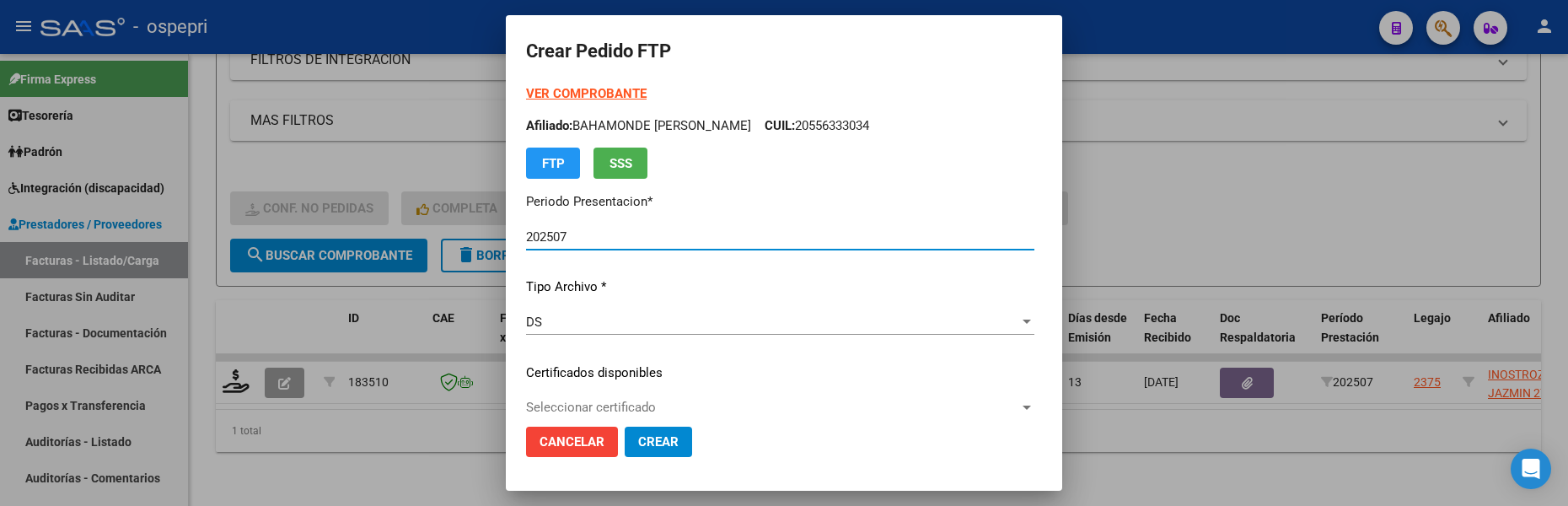
type input "2755155142-9"
type input "2025-11-01"
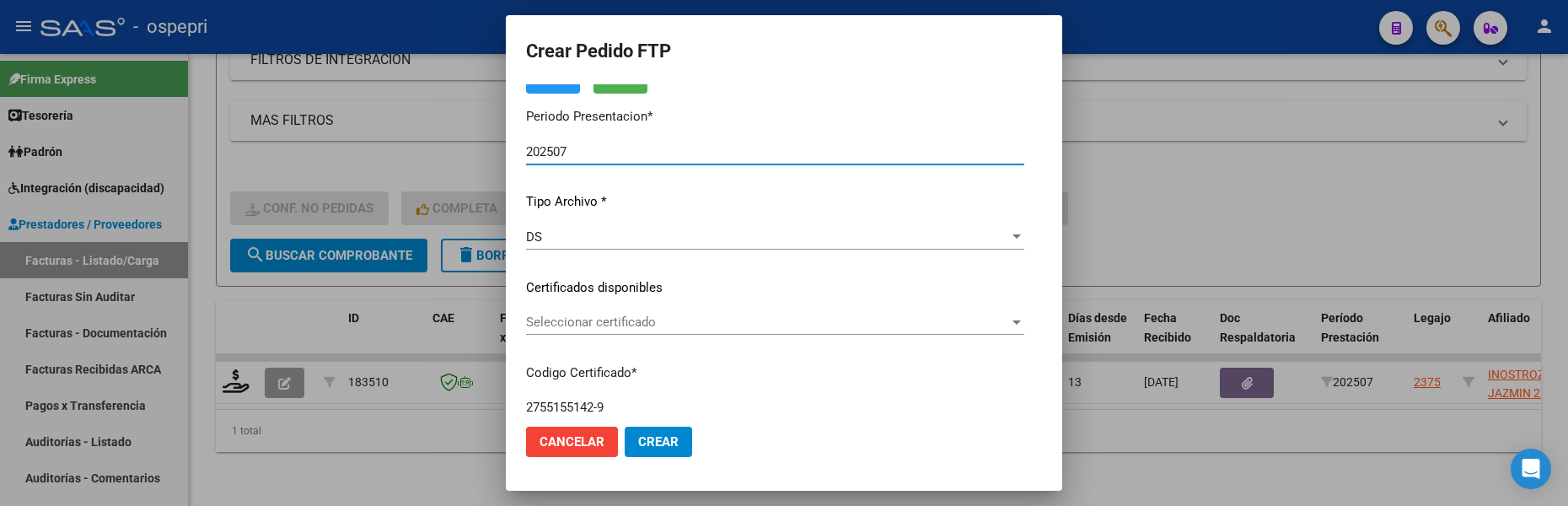
scroll to position [169, 0]
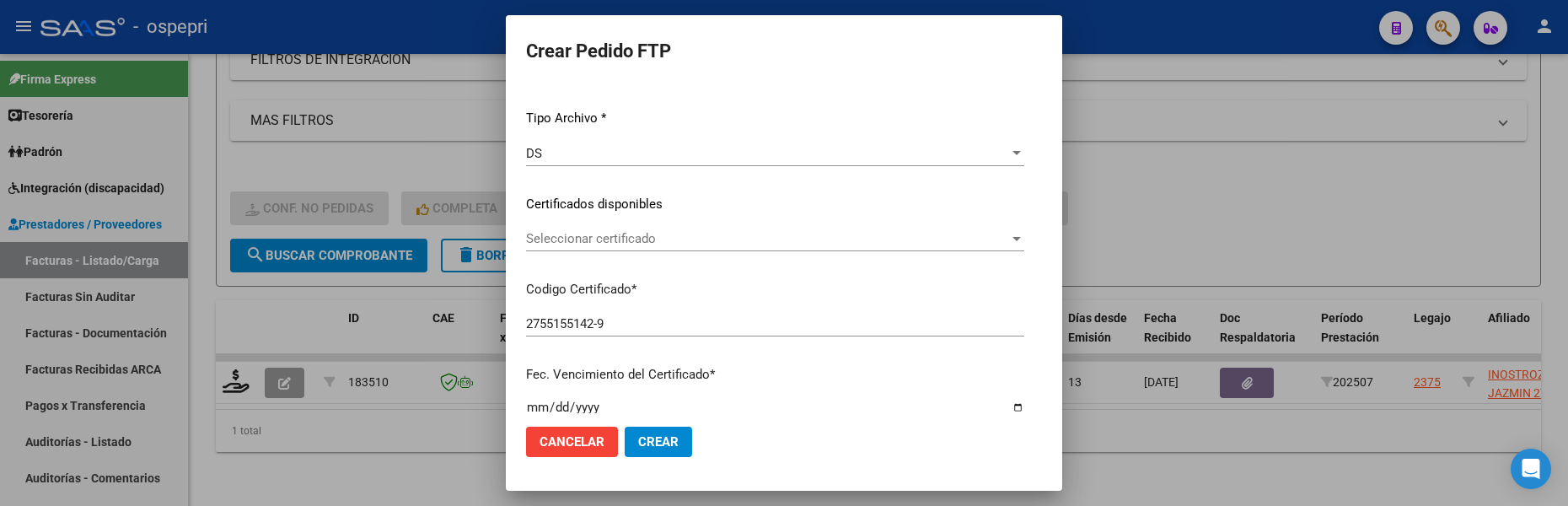
click at [1014, 240] on div at bounding box center [1016, 238] width 16 height 14
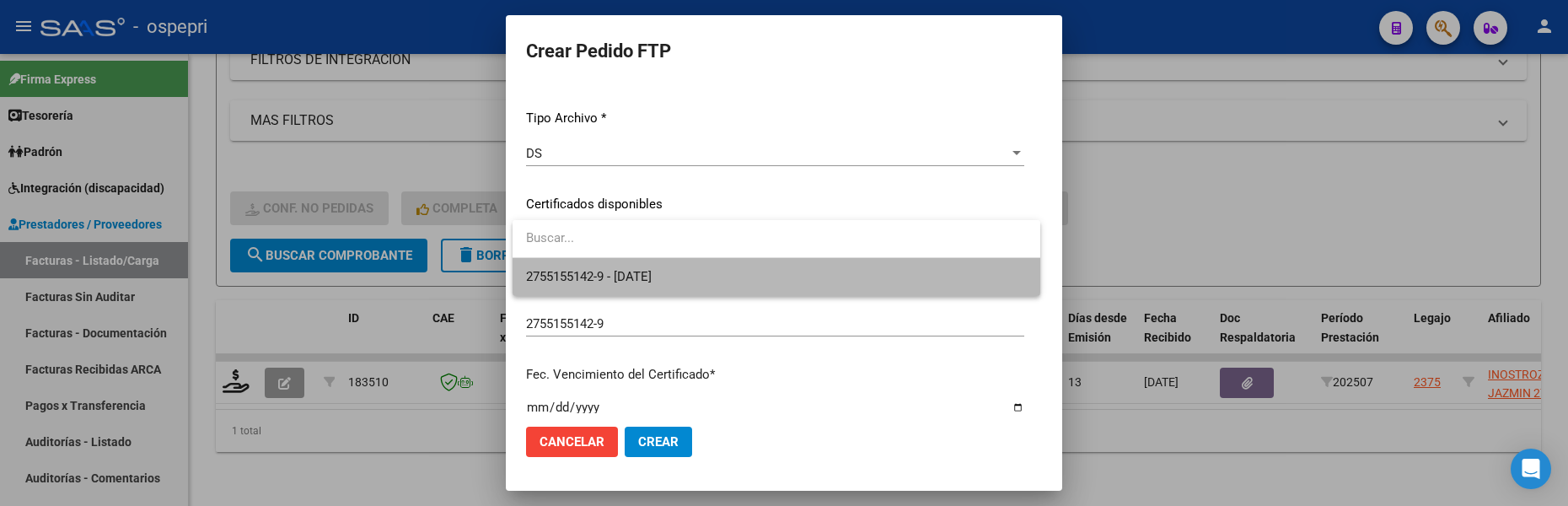
click at [867, 275] on span "2755155142-9 - 2025-11-01" at bounding box center [776, 276] width 500 height 38
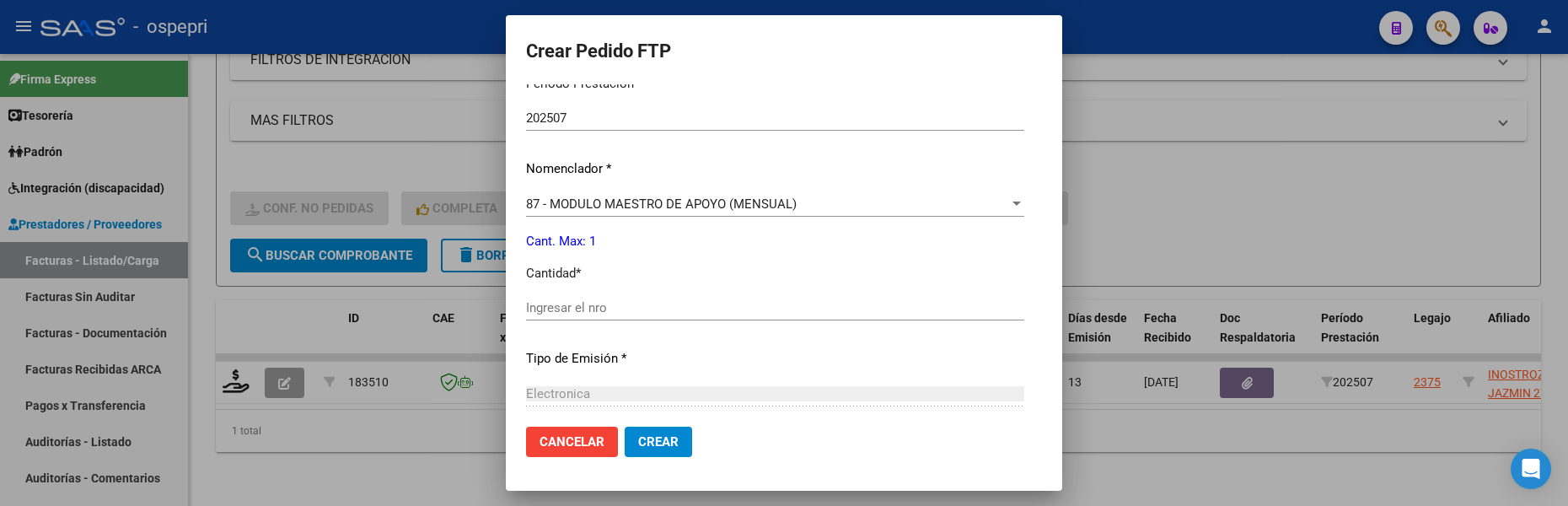
scroll to position [590, 0]
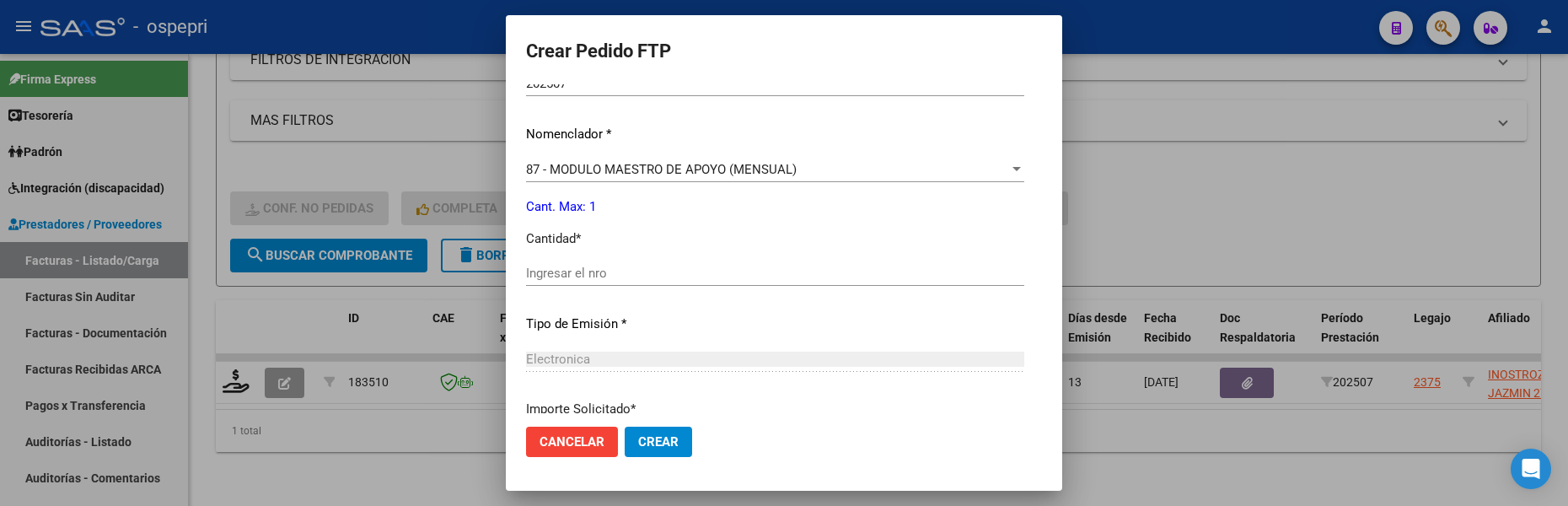
click at [577, 273] on input "Ingresar el nro" at bounding box center [775, 273] width 498 height 16
type input "1"
click at [674, 450] on button "Crear" at bounding box center [657, 442] width 67 height 30
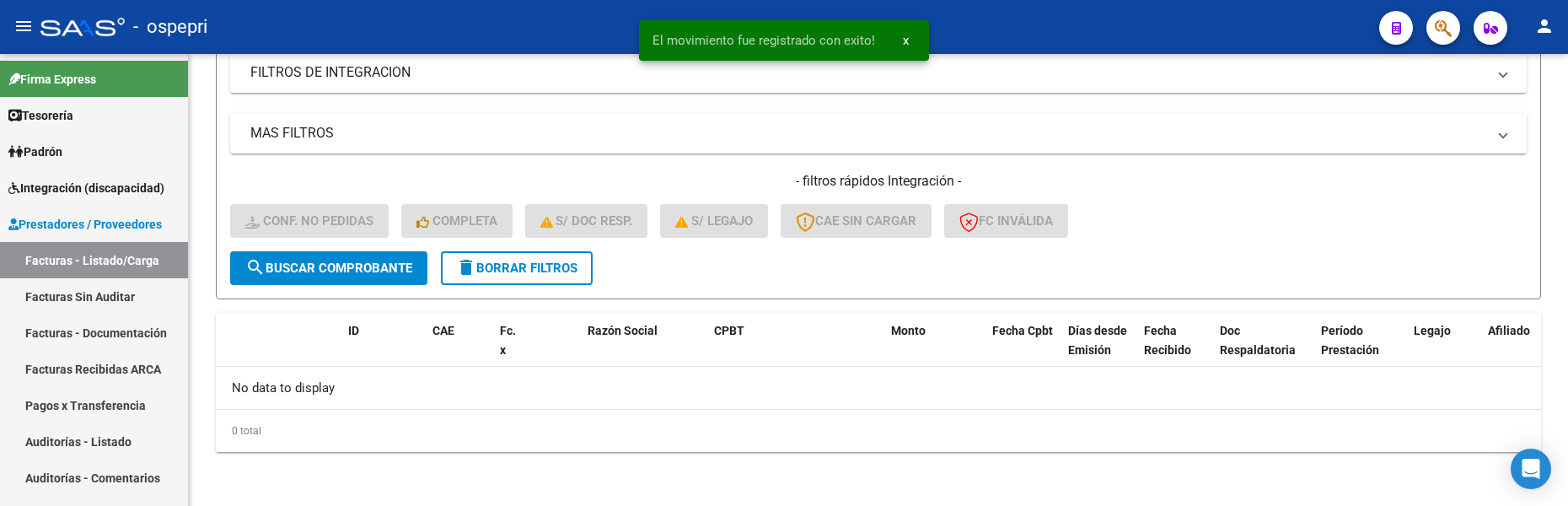
scroll to position [478, 0]
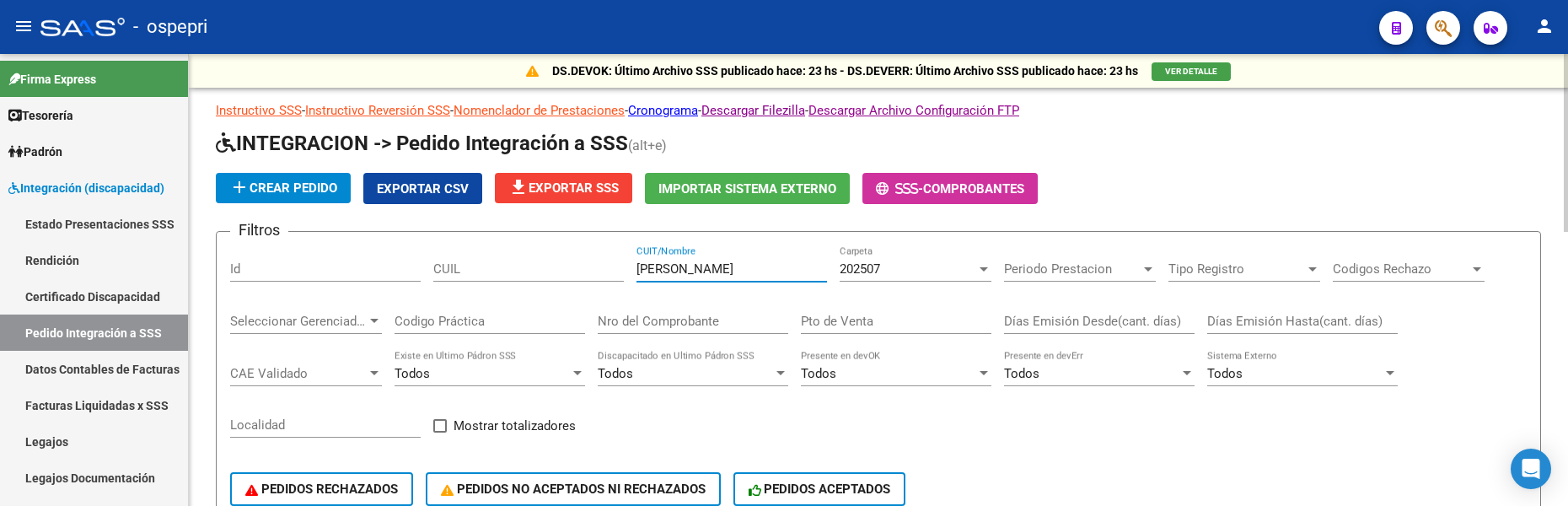
drag, startPoint x: 731, startPoint y: 269, endPoint x: 621, endPoint y: 272, distance: 110.0
click at [621, 272] on div "Filtros Id CUIL [PERSON_NAME] CUIT/Nombre 202507 Carpeta Periodo Prestacion Per…" at bounding box center [879, 385] width 1296 height 279
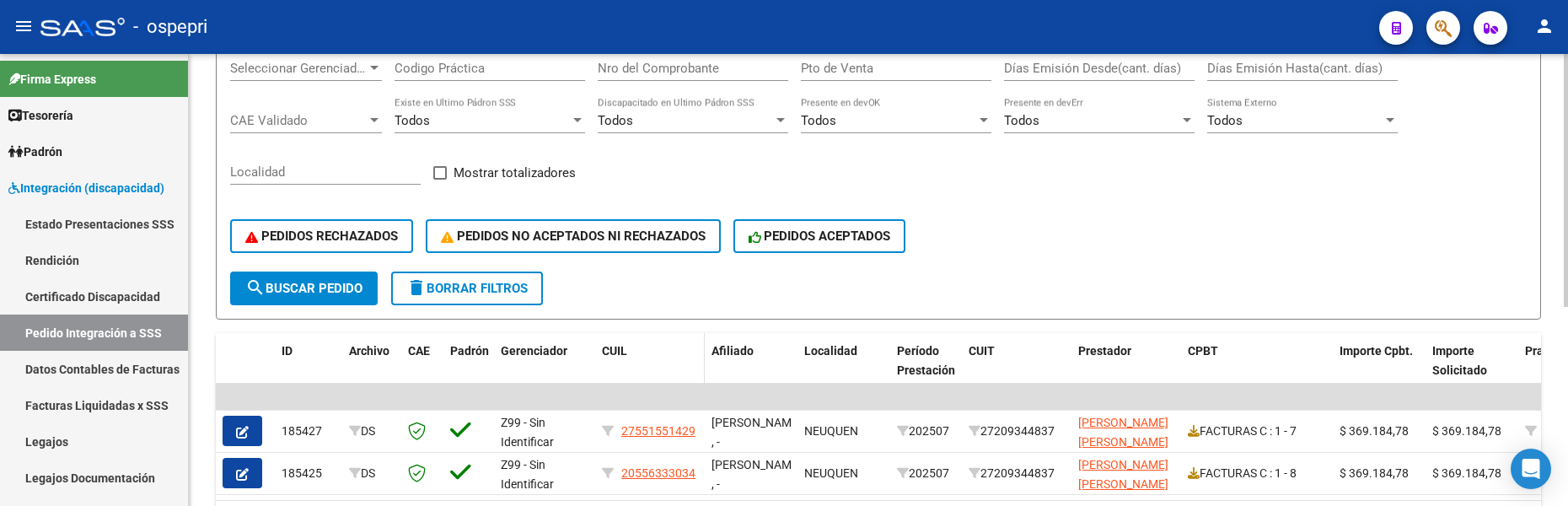
scroll to position [337, 0]
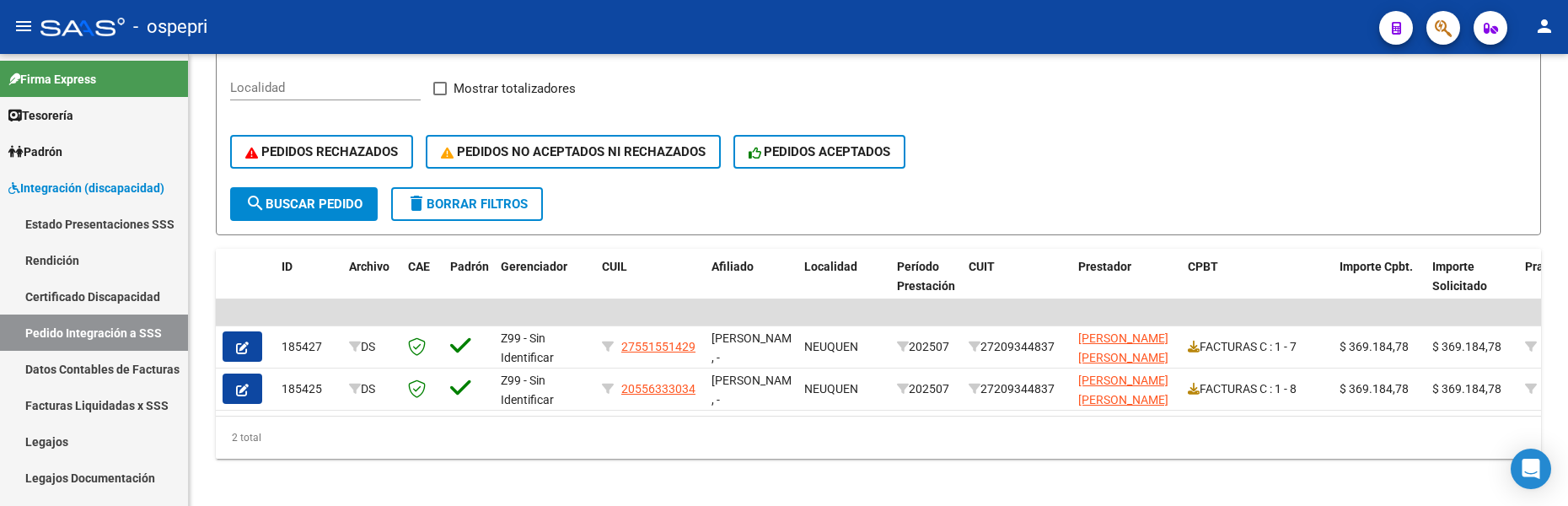
type input "vega yasma"
